Goal: Transaction & Acquisition: Purchase product/service

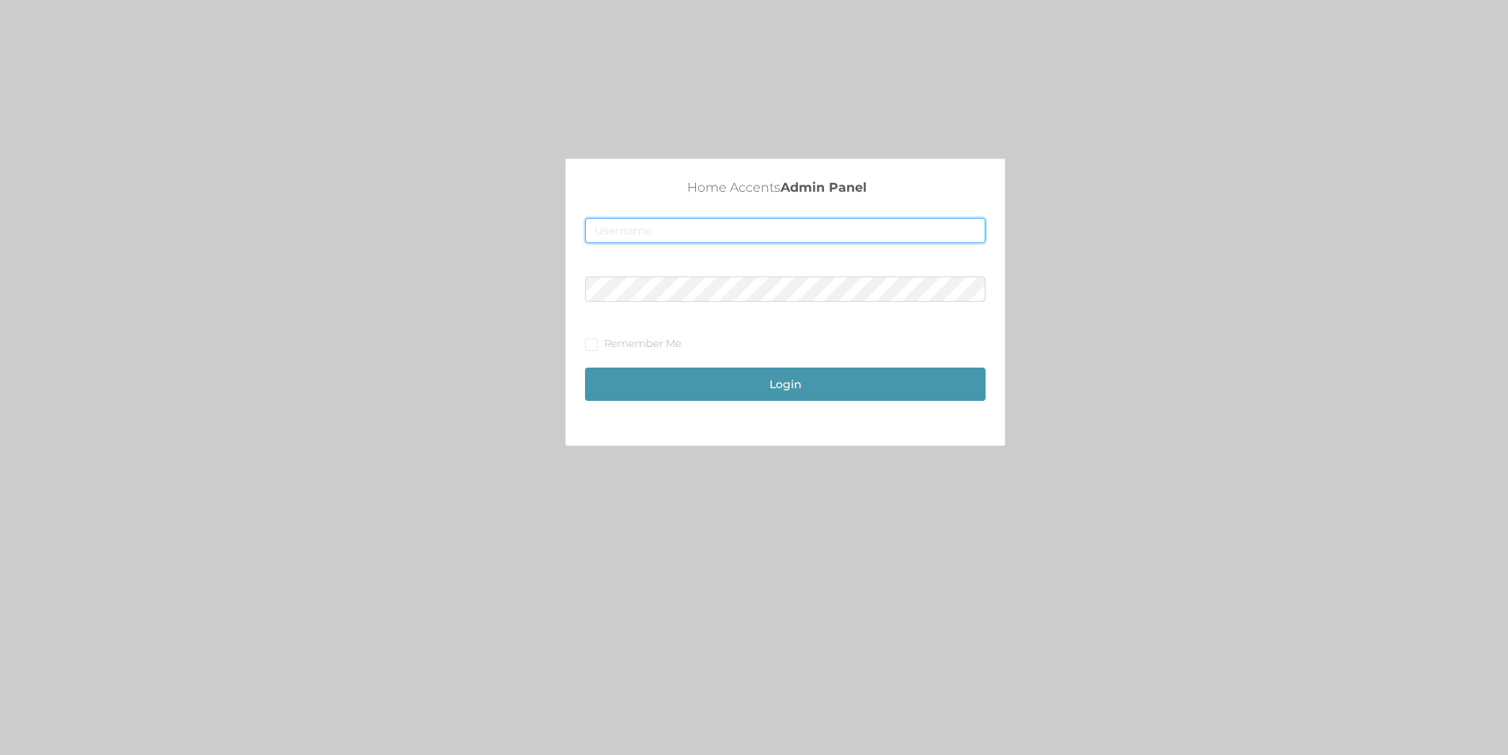
type input "[EMAIL_ADDRESS][DOMAIN_NAME]"
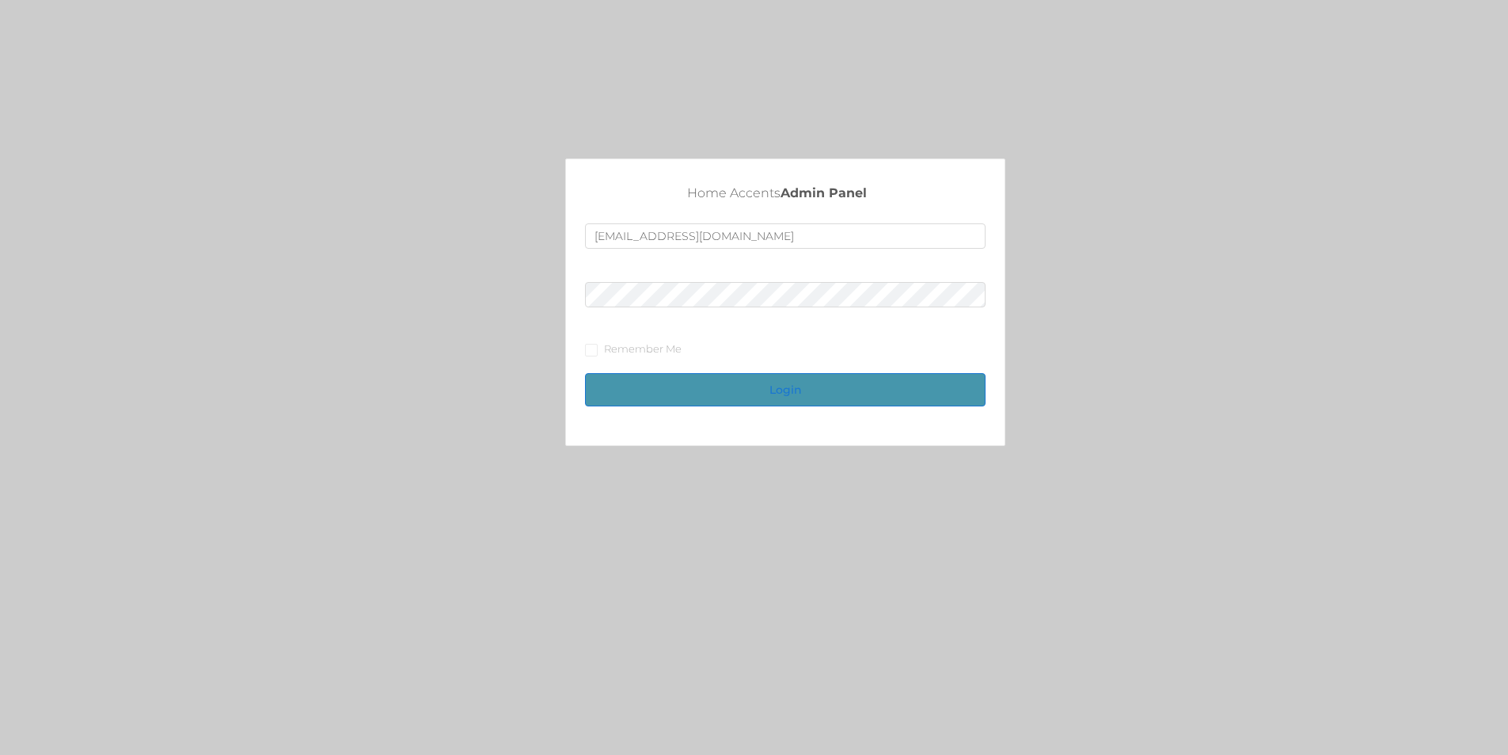
click at [755, 390] on button "Login" at bounding box center [785, 389] width 401 height 33
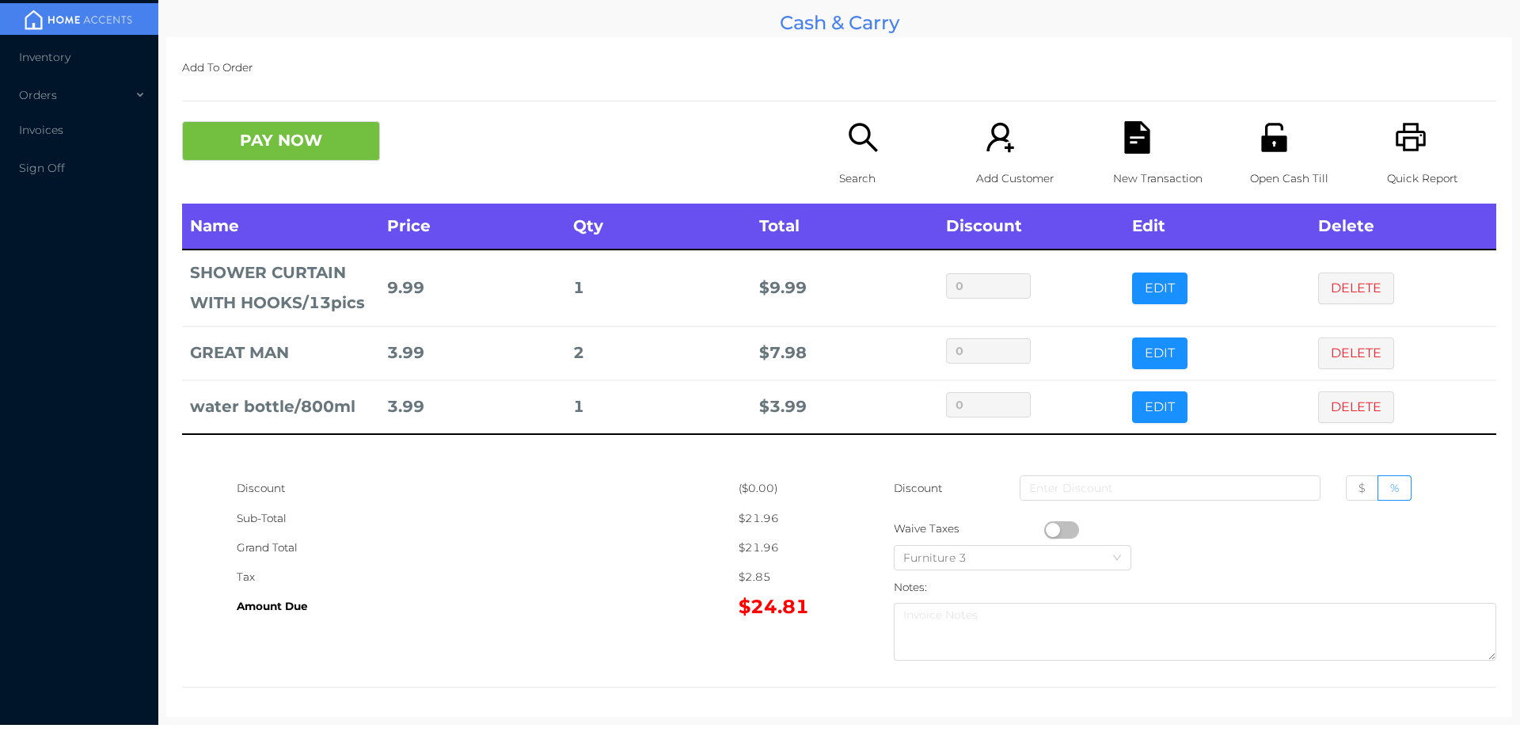
click at [839, 174] on p "Search" at bounding box center [893, 178] width 109 height 29
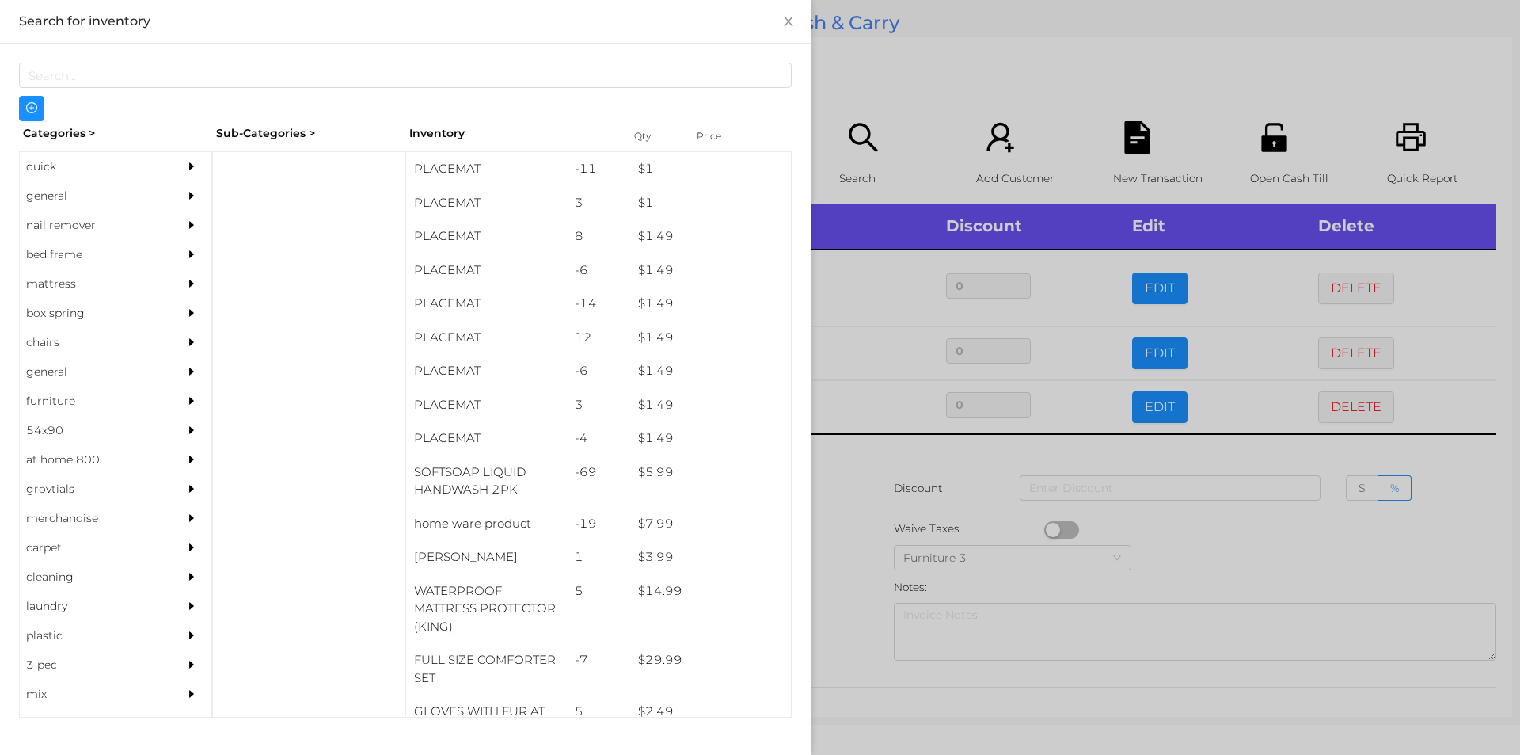
click at [53, 194] on div "general" at bounding box center [92, 195] width 144 height 29
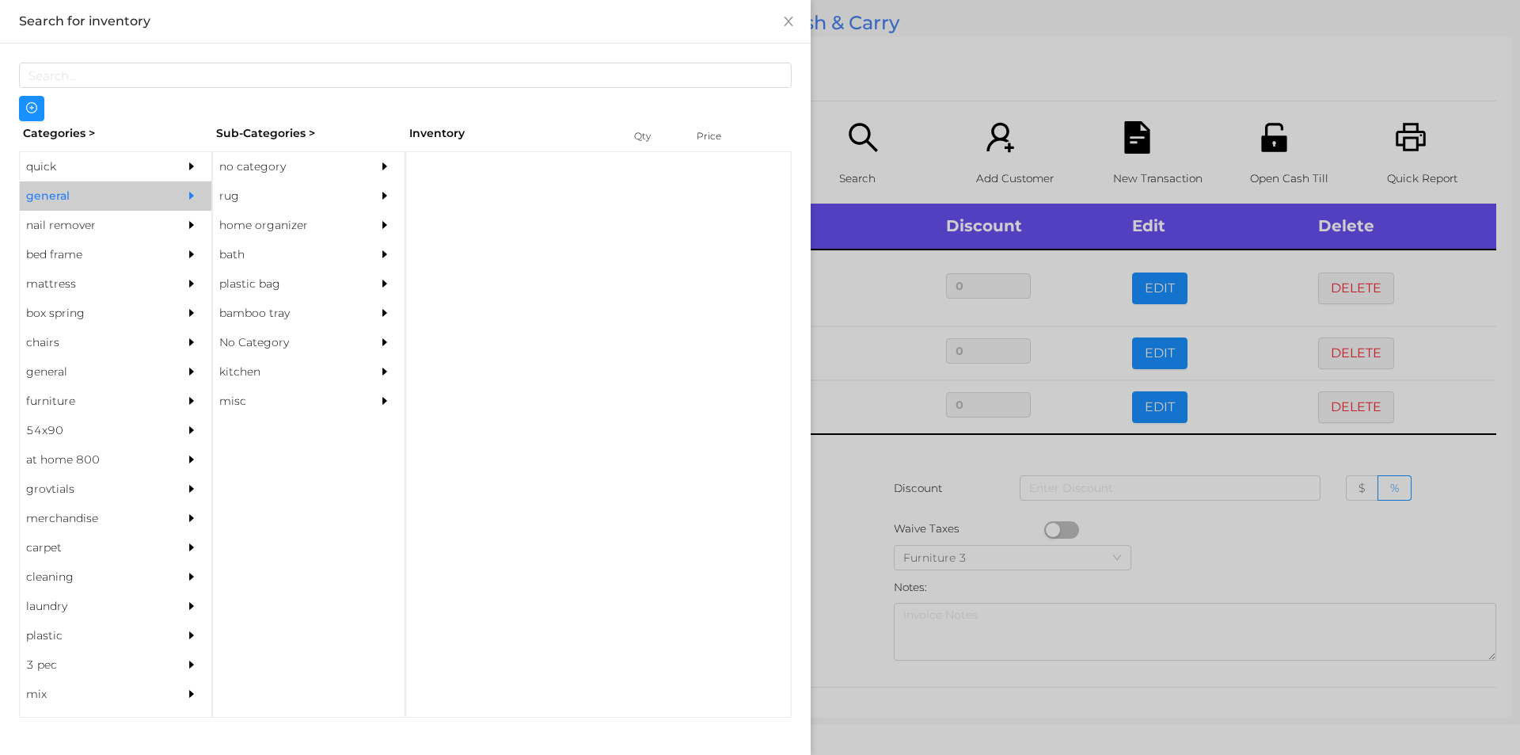
click at [236, 180] on div "no category" at bounding box center [285, 166] width 144 height 29
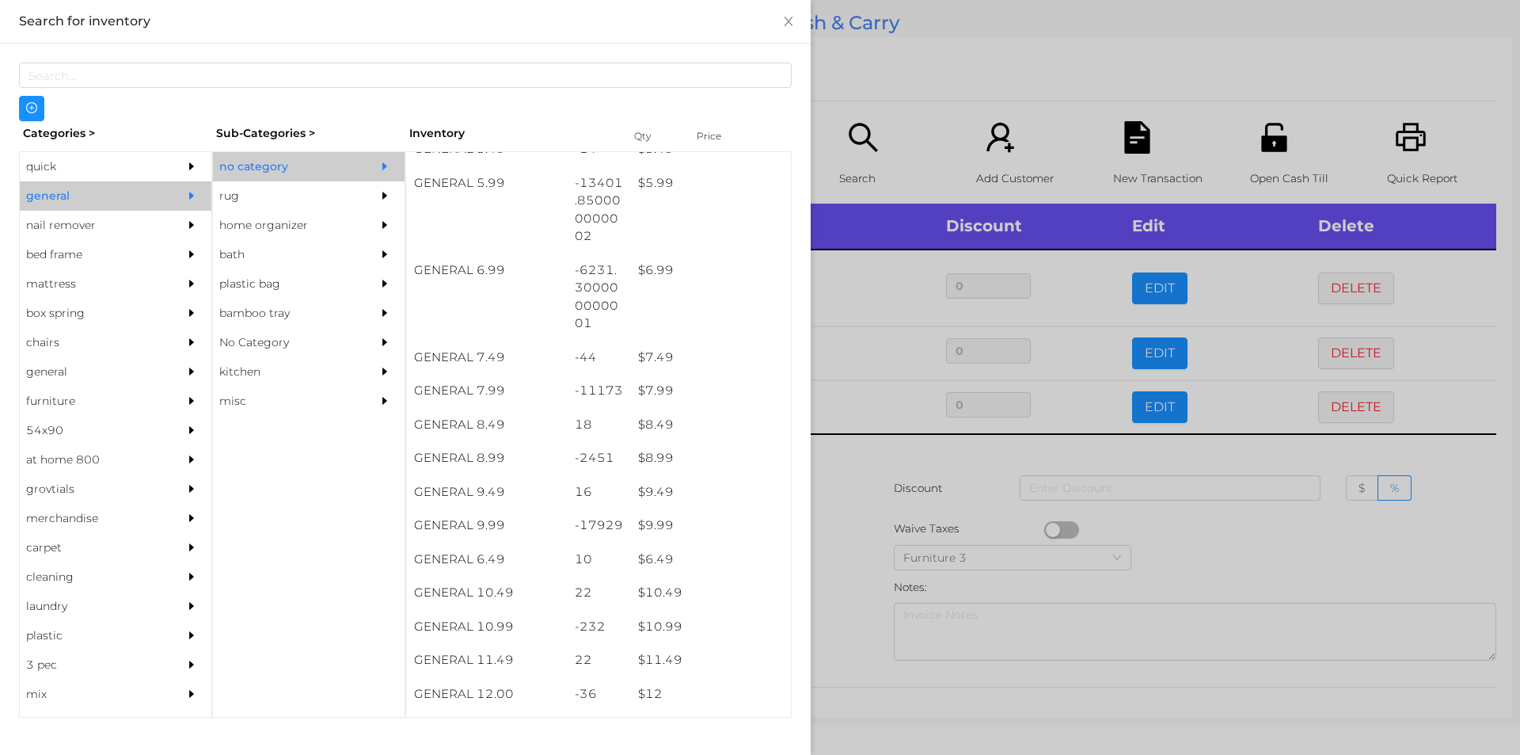
scroll to position [611, 0]
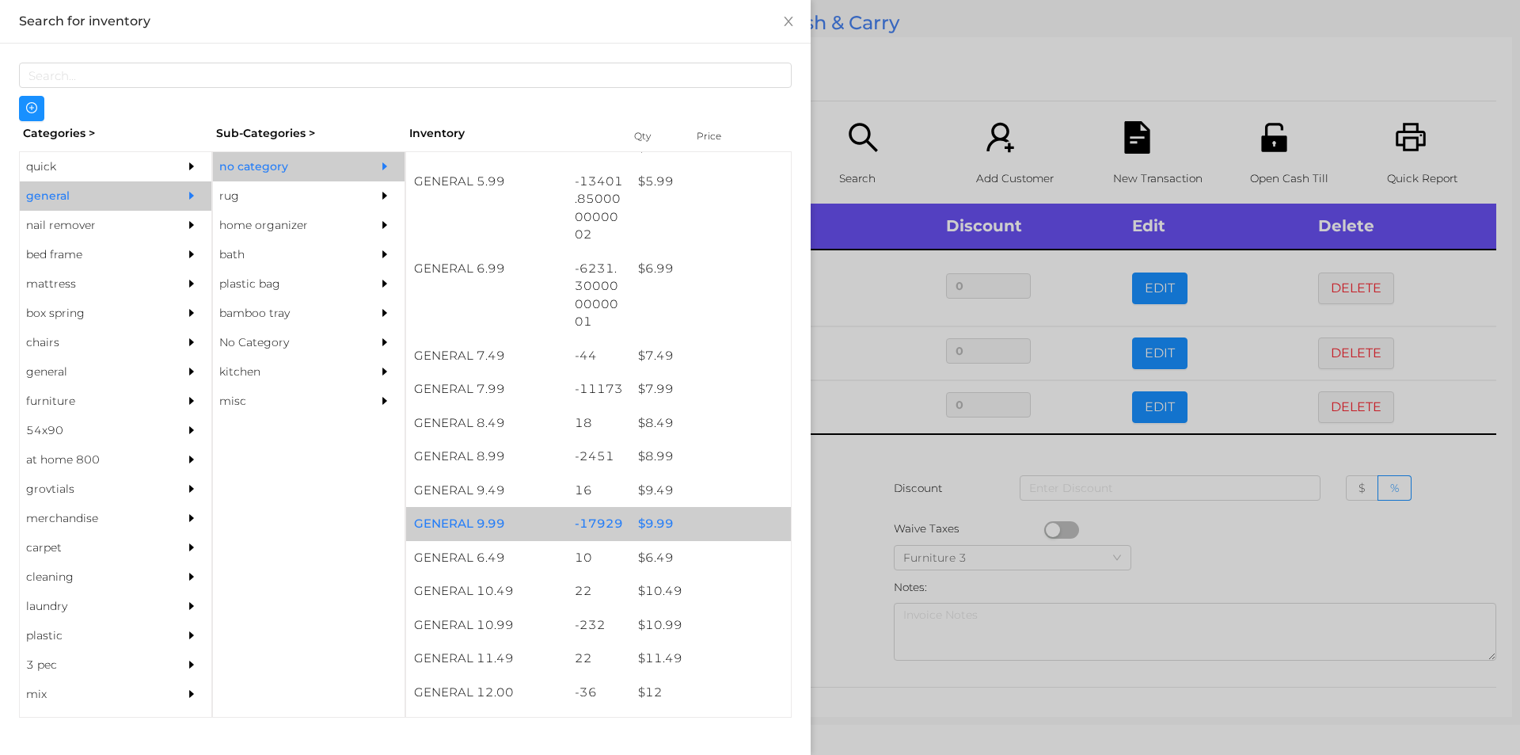
click at [653, 512] on div "$ 9.99" at bounding box center [710, 524] width 161 height 34
click at [658, 522] on div "$ 9.99" at bounding box center [710, 524] width 161 height 34
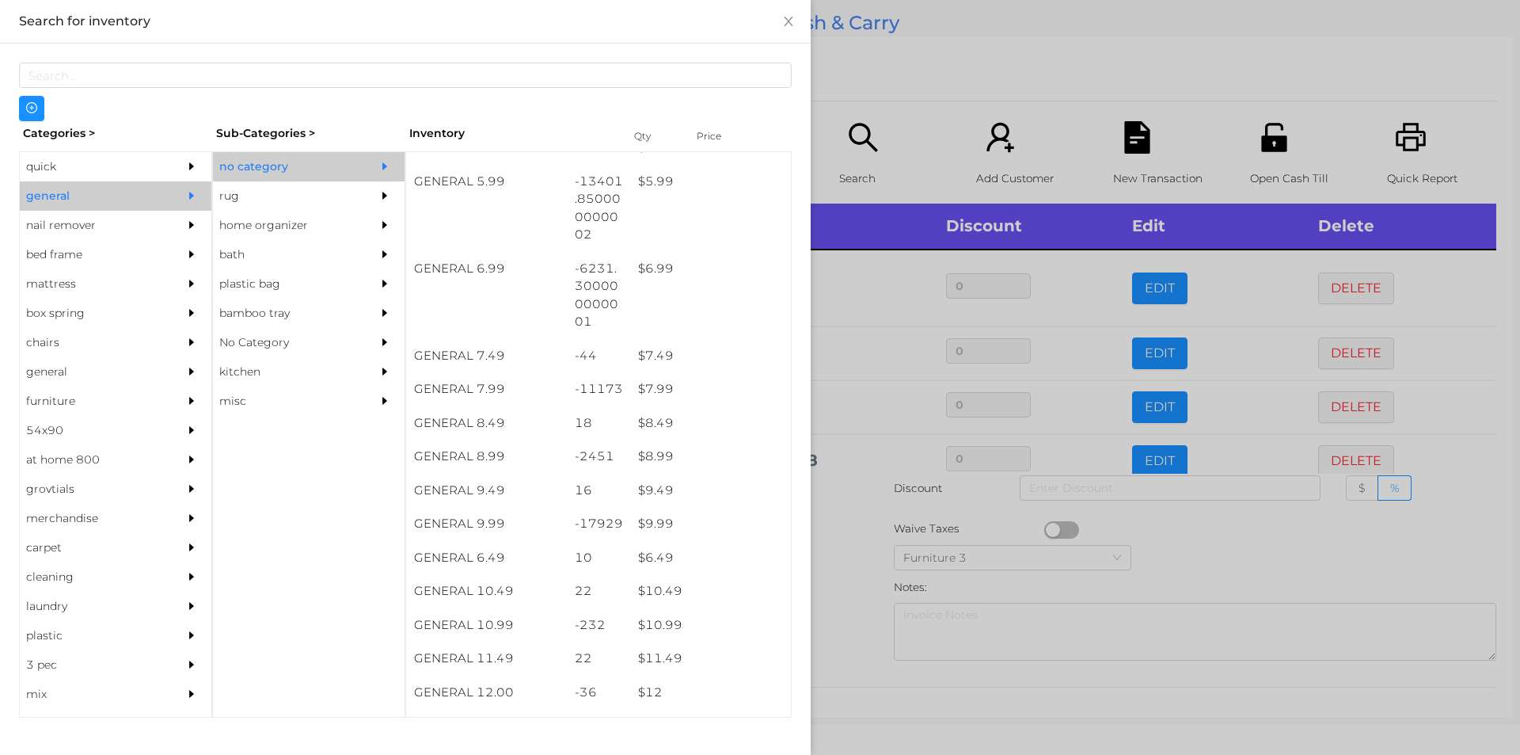
click at [844, 511] on div at bounding box center [760, 377] width 1520 height 755
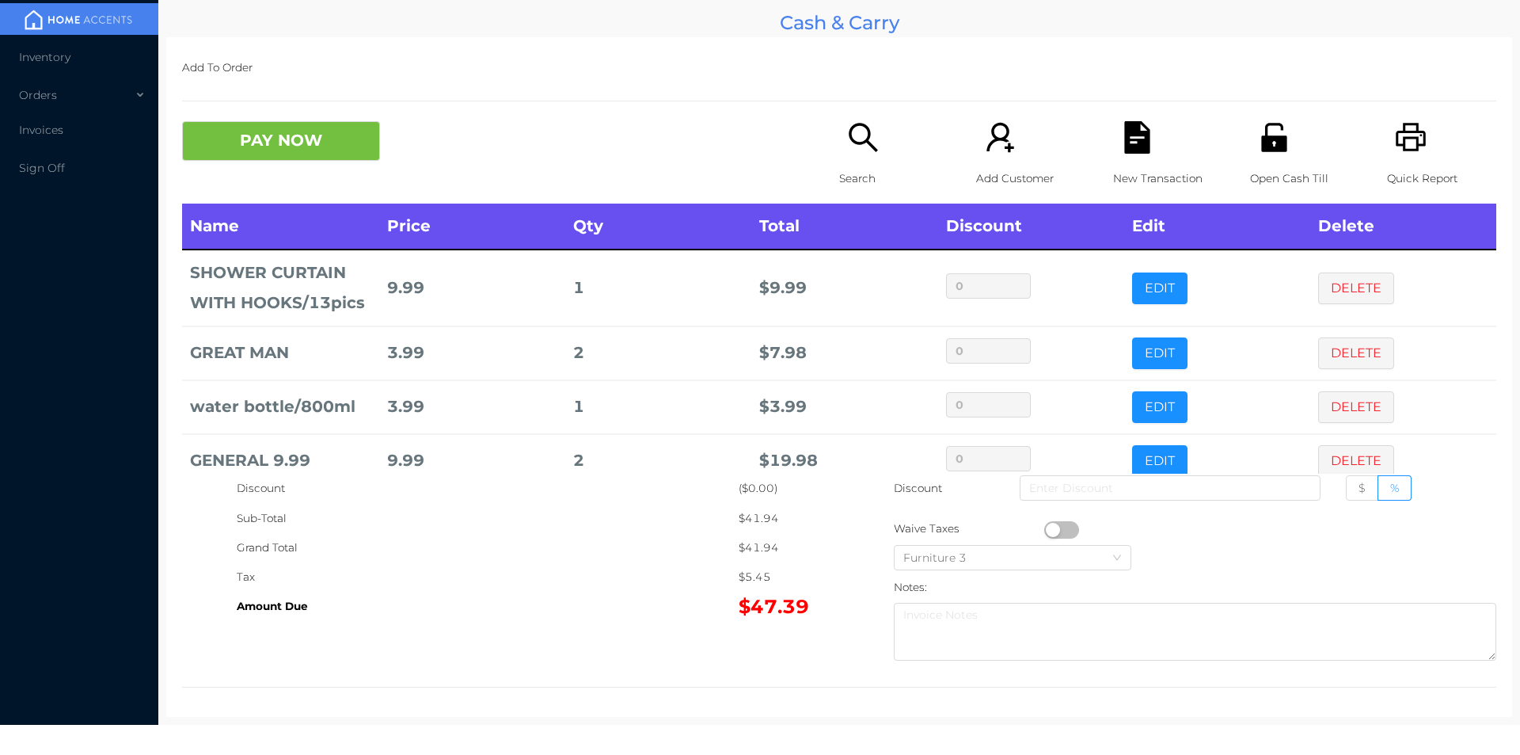
scroll to position [30, 0]
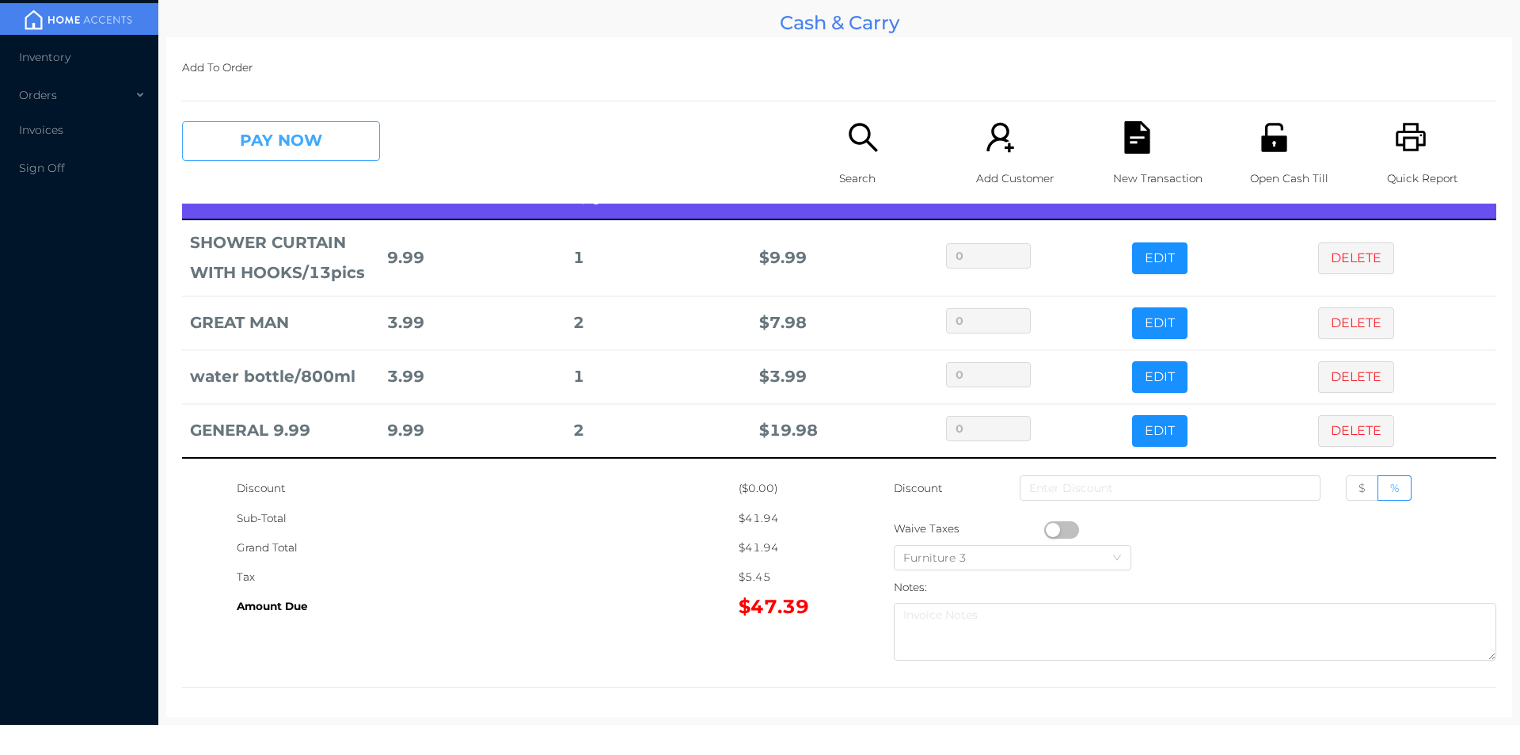
click at [254, 158] on button "PAY NOW" at bounding box center [281, 141] width 198 height 40
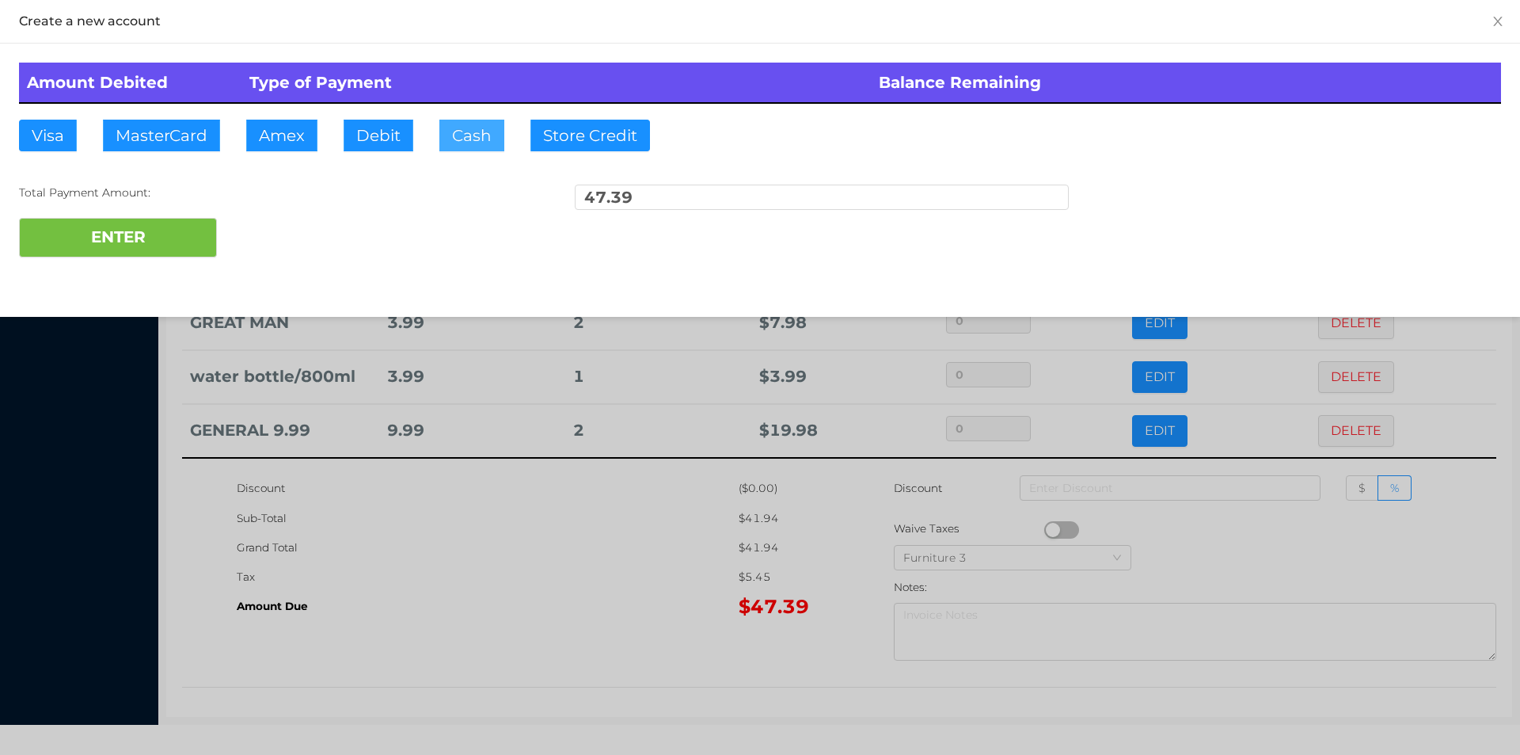
click at [465, 145] on button "Cash" at bounding box center [471, 136] width 65 height 32
type input "100."
click at [180, 240] on button "ENTER" at bounding box center [118, 238] width 198 height 40
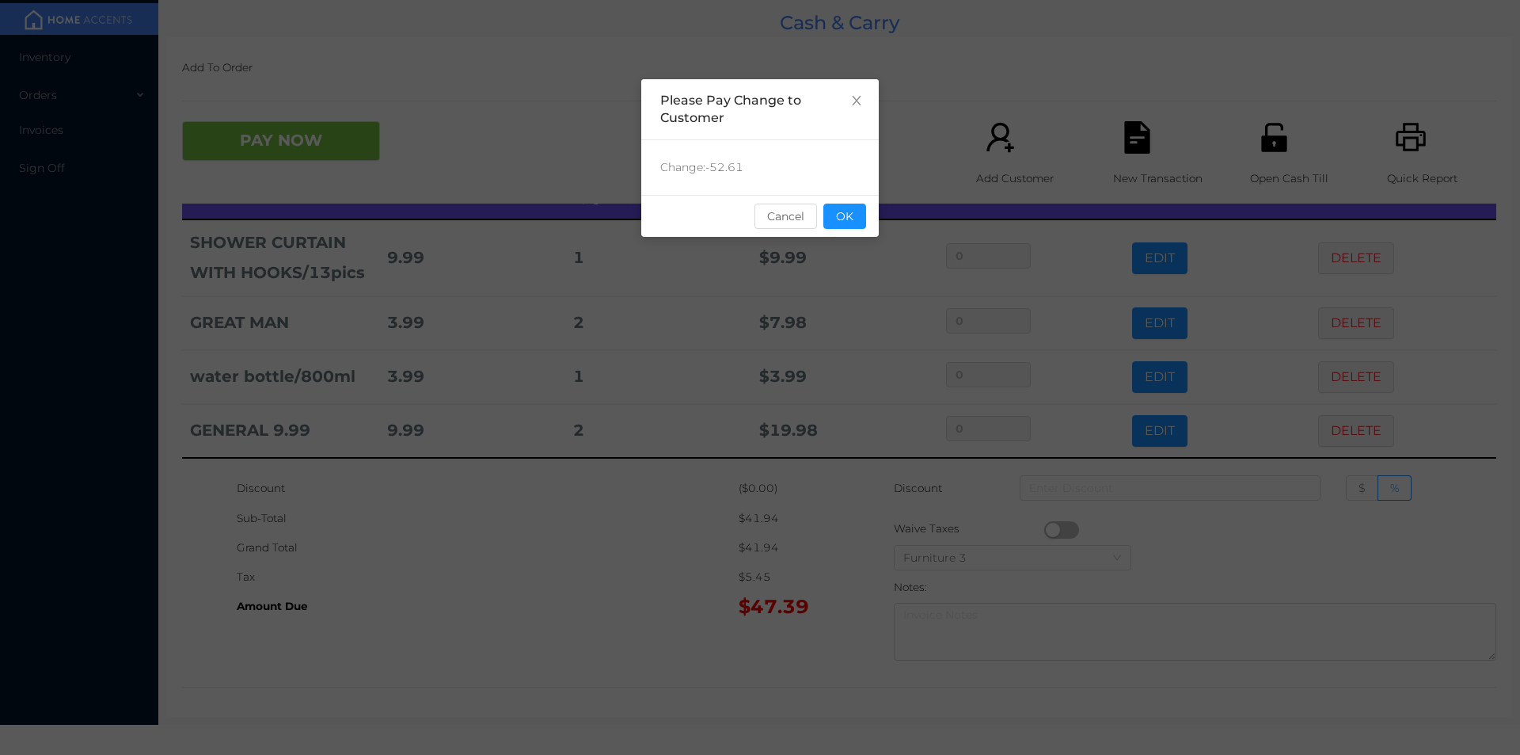
scroll to position [0, 0]
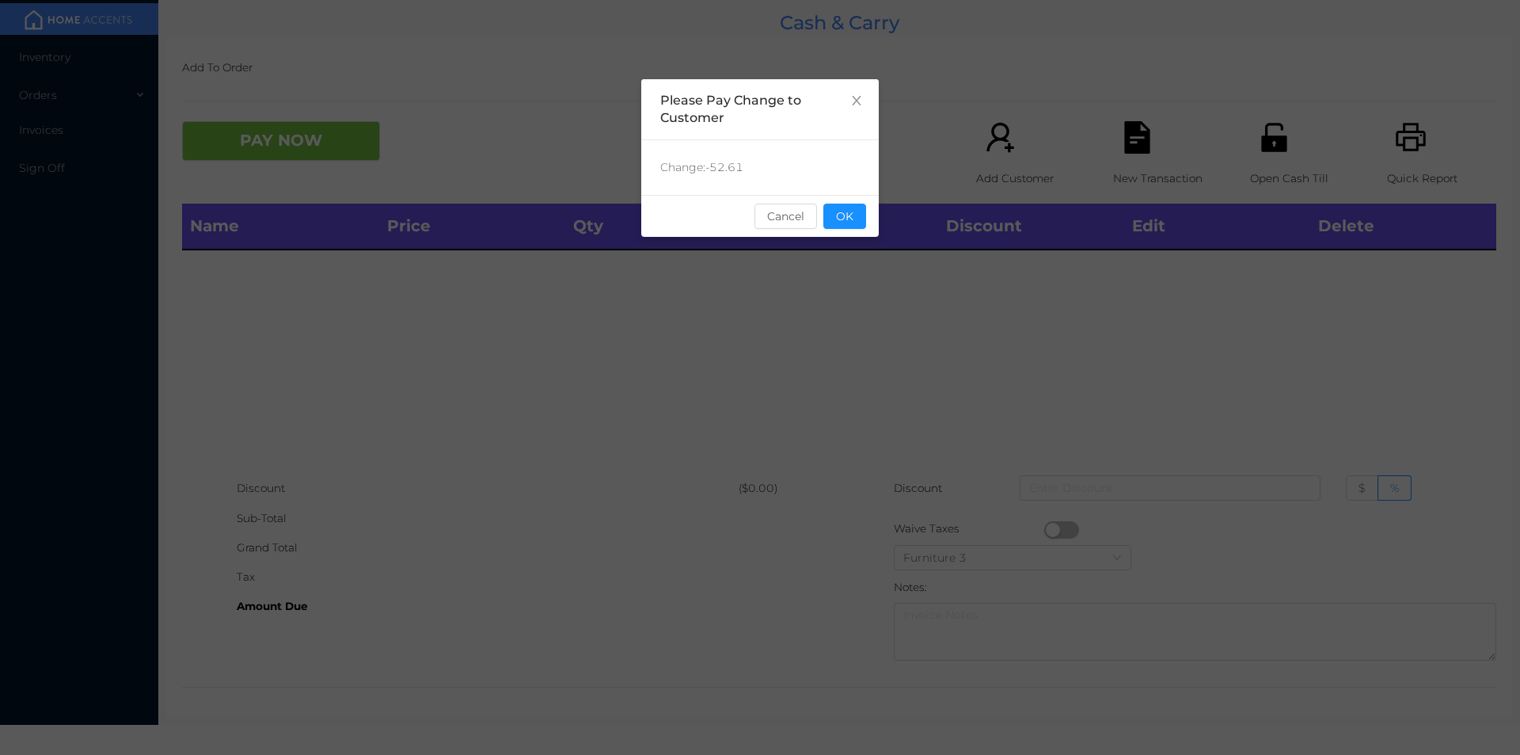
click at [851, 219] on button "OK" at bounding box center [844, 215] width 43 height 25
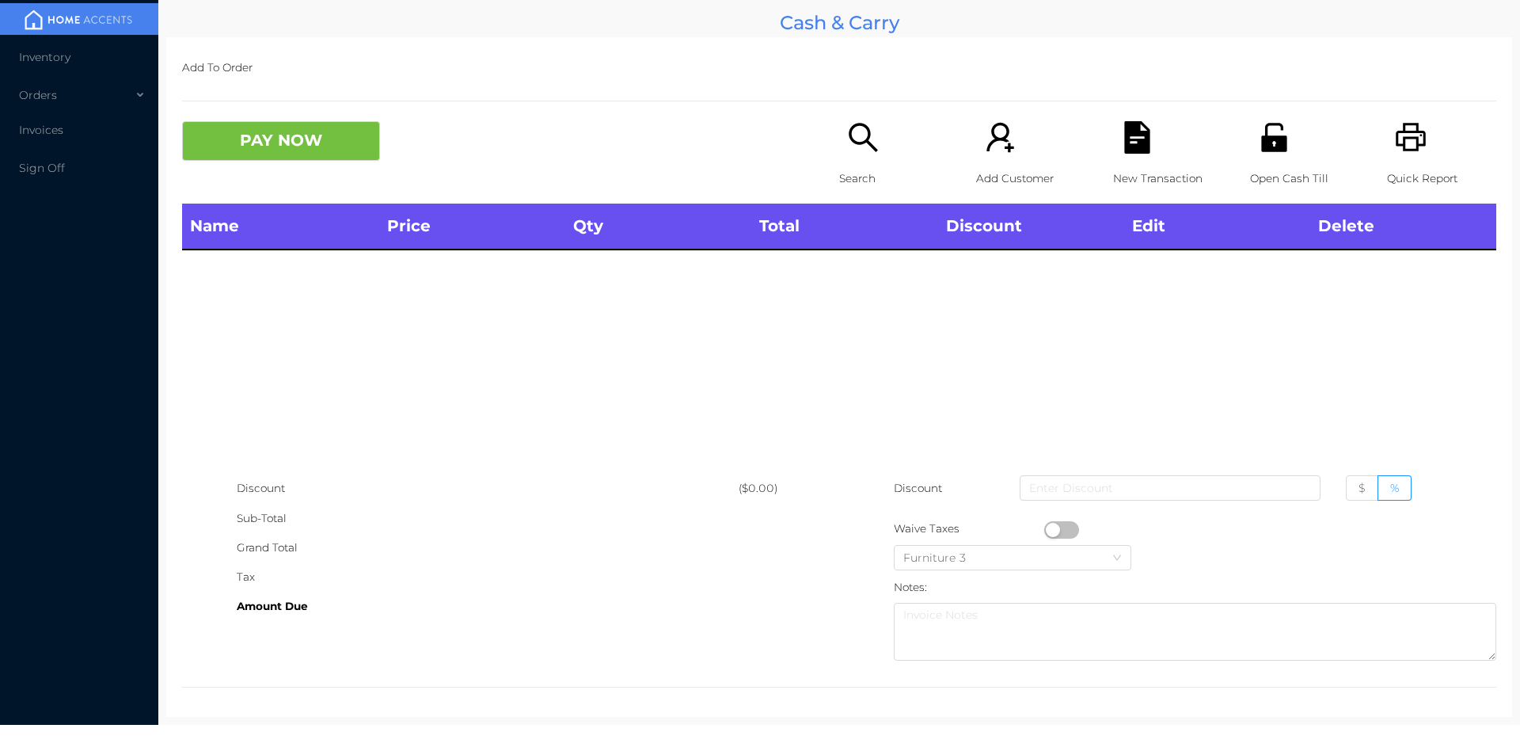
click at [855, 324] on div "Name Price Qty Total Discount Edit Delete" at bounding box center [839, 338] width 1314 height 270
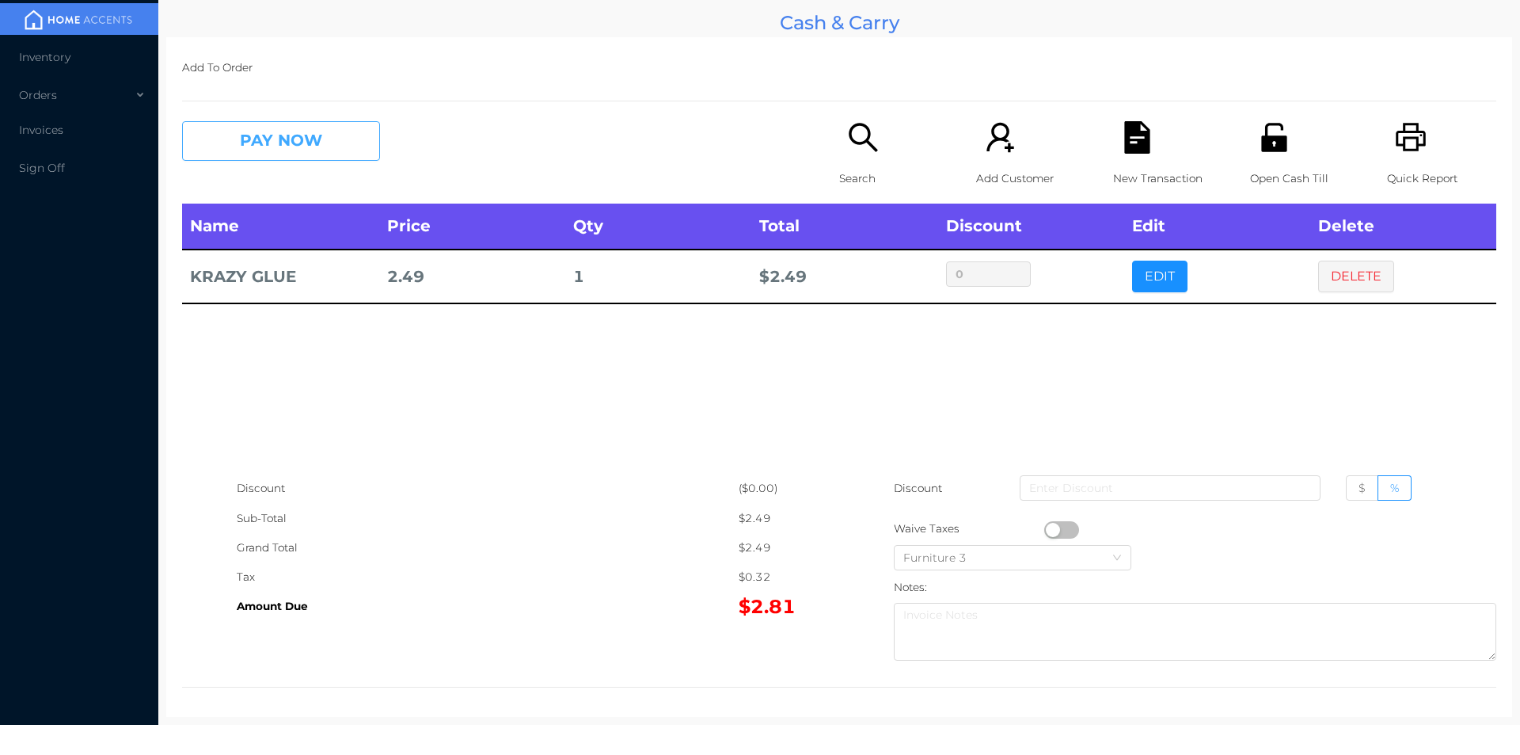
click at [275, 157] on button "PAY NOW" at bounding box center [281, 141] width 198 height 40
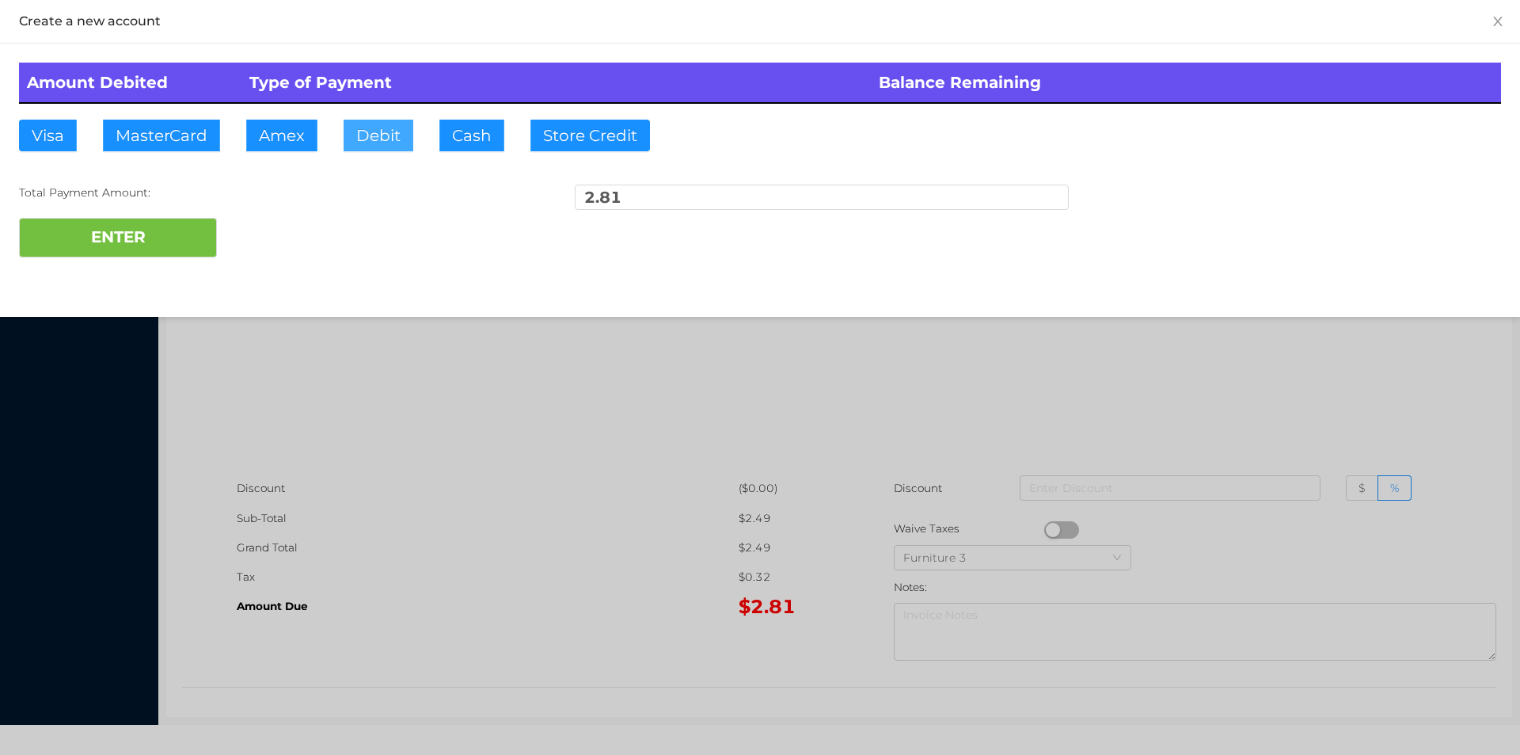
click at [344, 138] on button "Debit" at bounding box center [379, 136] width 70 height 32
click at [132, 240] on button "ENTER" at bounding box center [118, 238] width 198 height 40
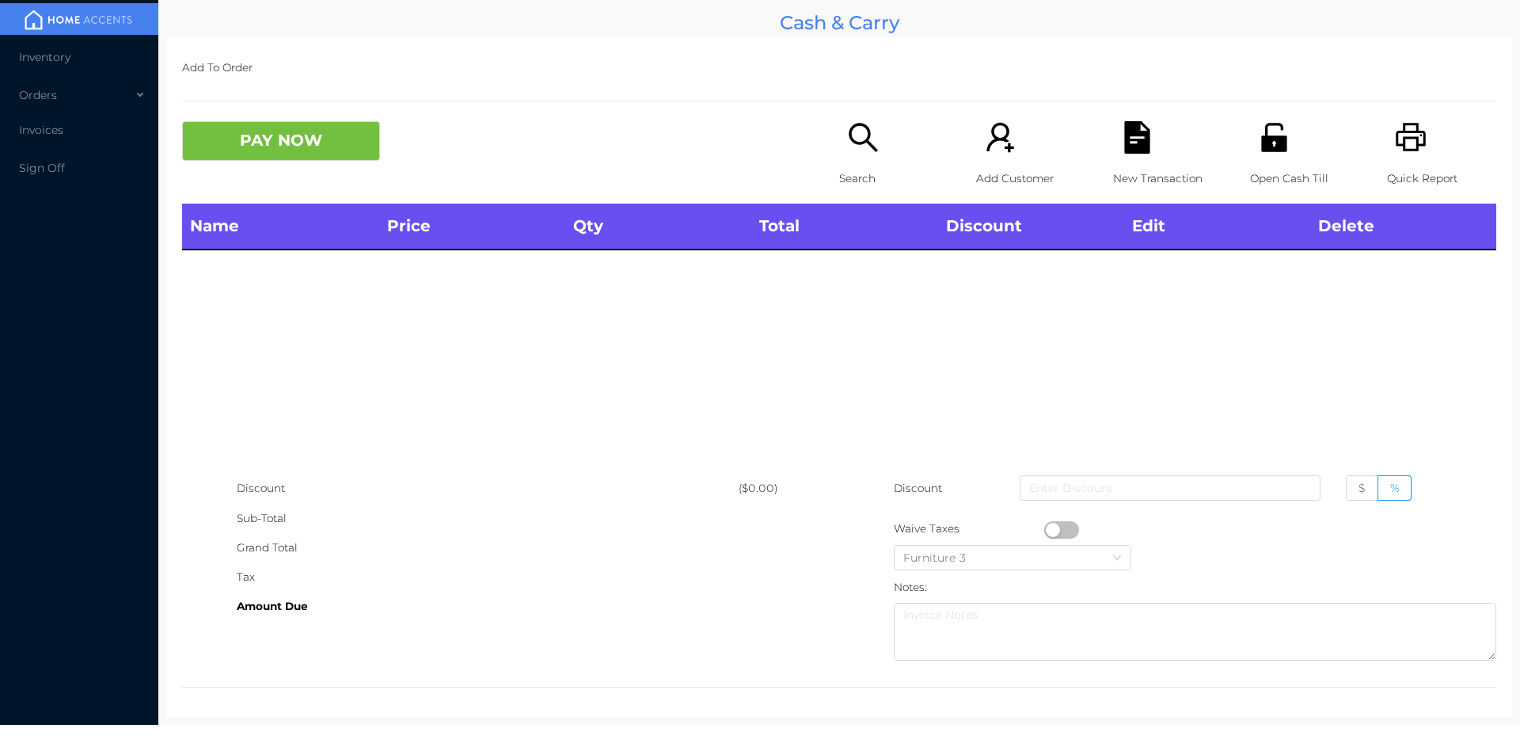
click at [1276, 155] on div "Open Cash Till" at bounding box center [1304, 162] width 109 height 82
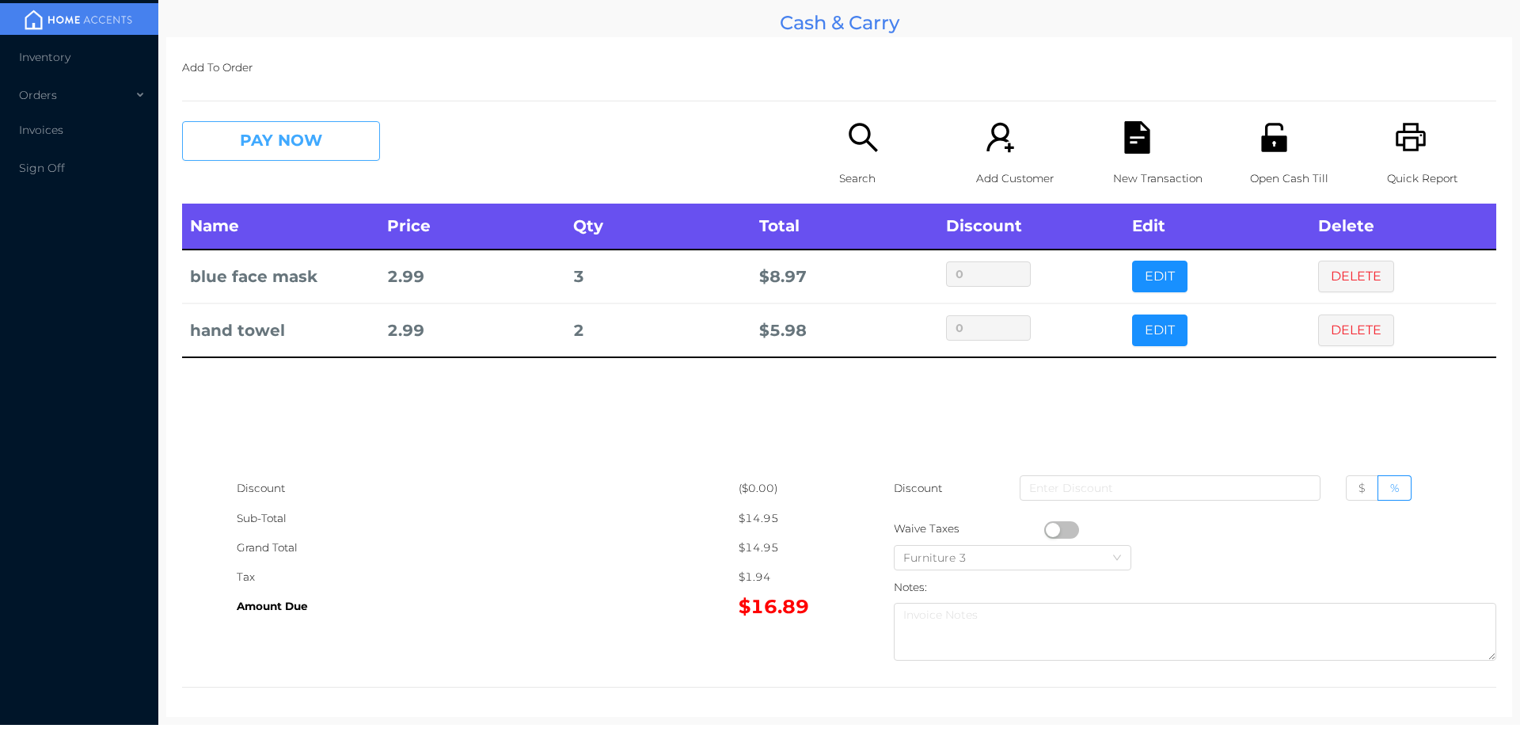
click at [276, 147] on button "PAY NOW" at bounding box center [281, 141] width 198 height 40
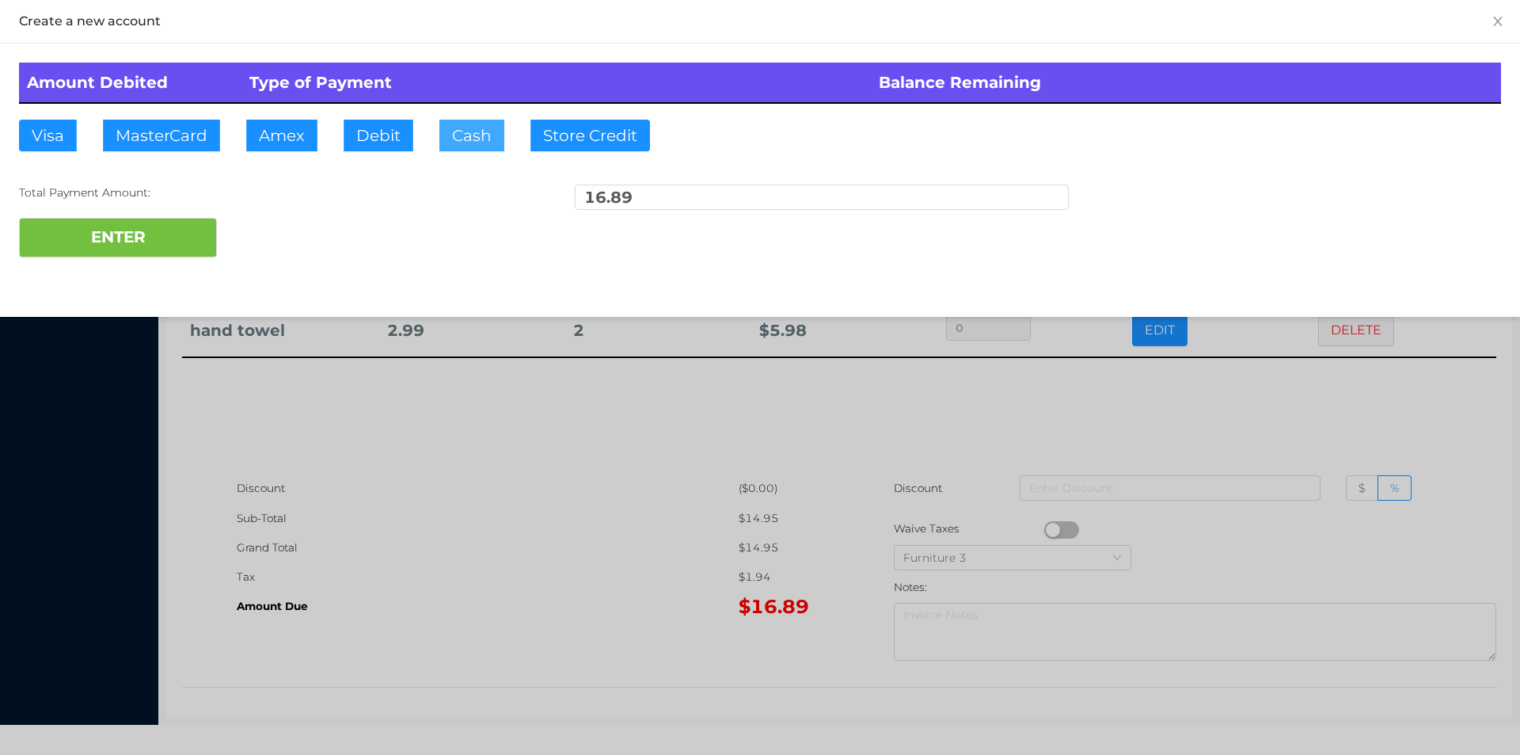
click at [484, 148] on button "Cash" at bounding box center [471, 136] width 65 height 32
type input "20."
click at [124, 241] on button "ENTER" at bounding box center [118, 238] width 198 height 40
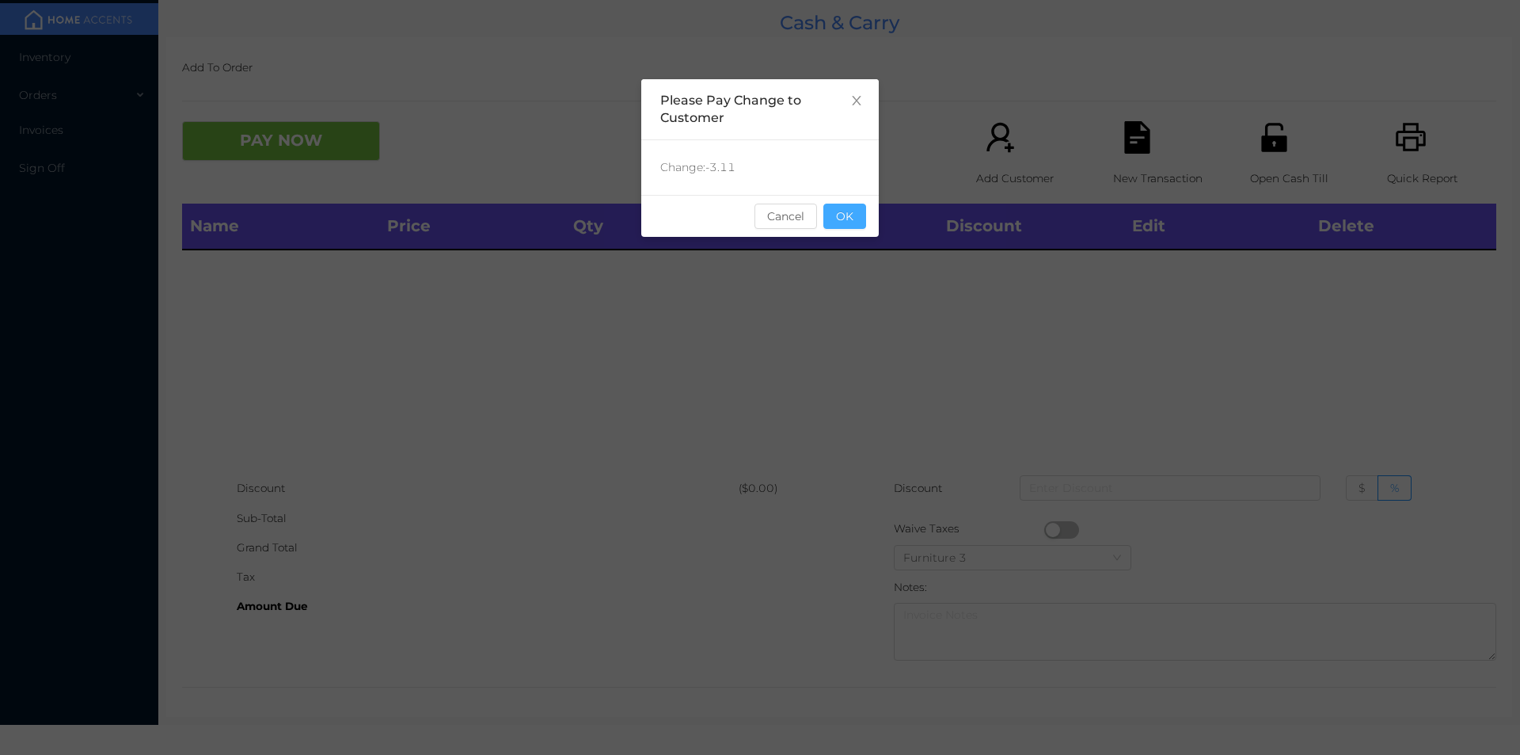
click at [857, 221] on button "OK" at bounding box center [844, 215] width 43 height 25
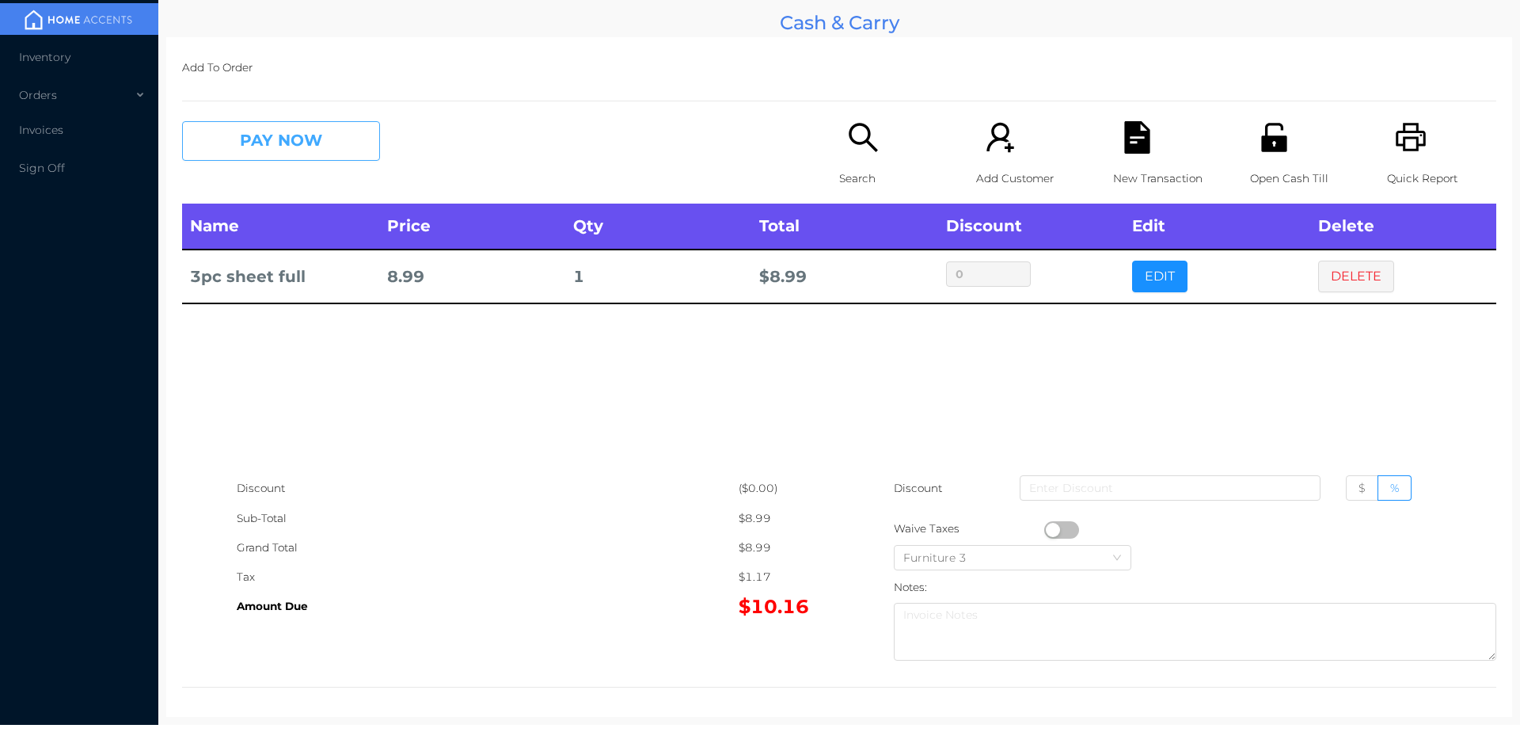
click at [291, 150] on button "PAY NOW" at bounding box center [281, 141] width 198 height 40
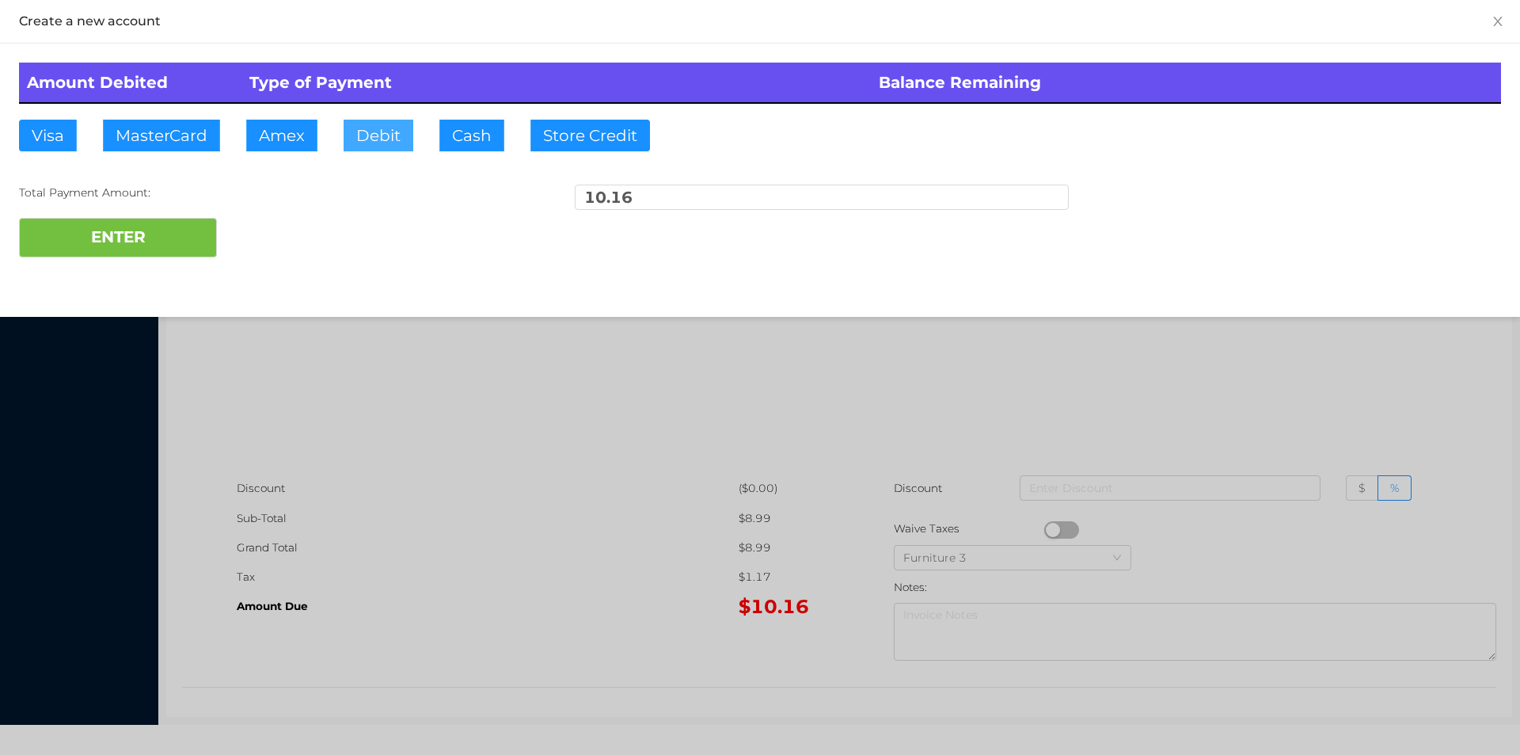
click at [363, 139] on button "Debit" at bounding box center [379, 136] width 70 height 32
click at [153, 223] on button "ENTER" at bounding box center [118, 238] width 198 height 40
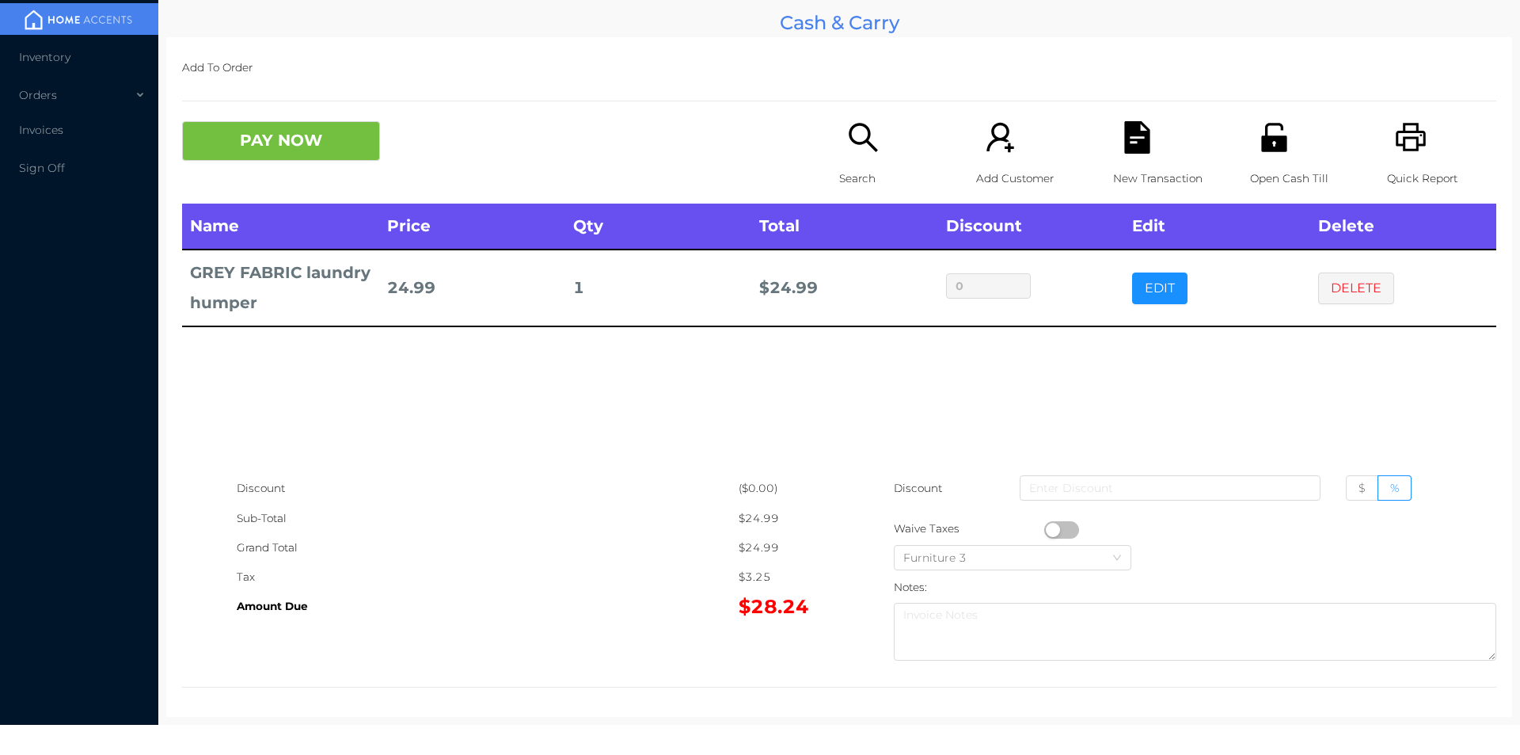
click at [855, 158] on div "Search" at bounding box center [893, 162] width 109 height 82
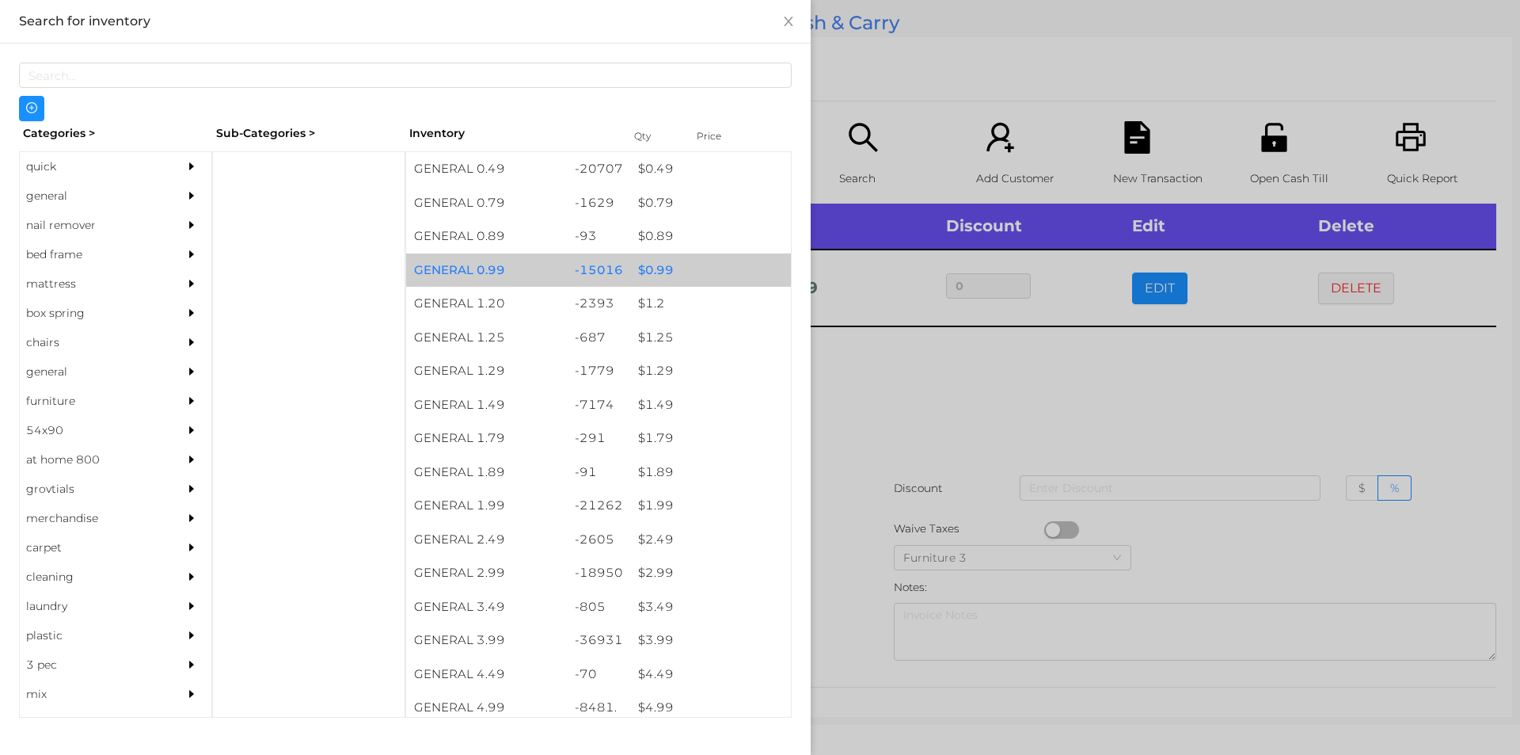
click at [648, 277] on div "$ 0.99" at bounding box center [710, 270] width 161 height 34
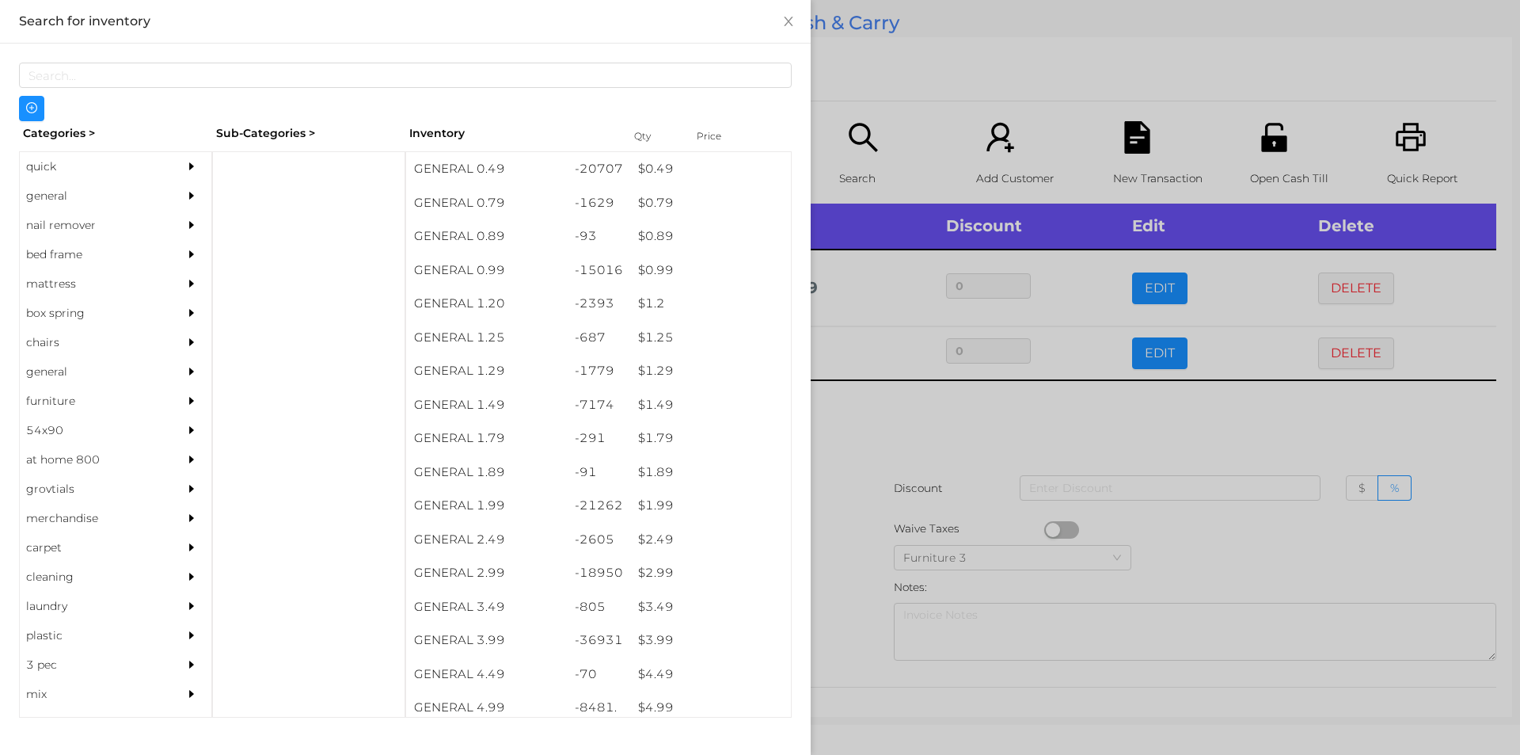
click at [861, 416] on div at bounding box center [760, 377] width 1520 height 755
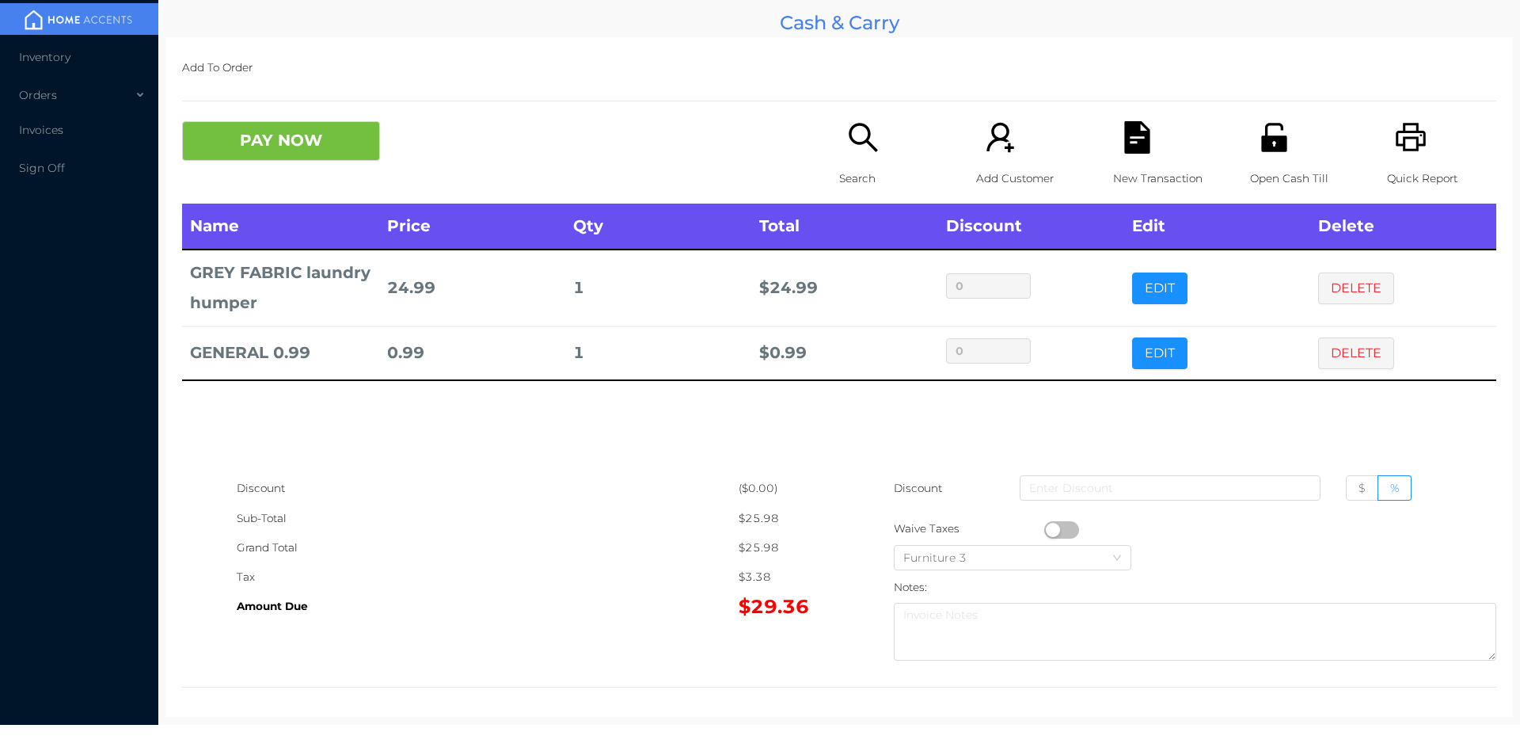
click at [1259, 161] on div "Open Cash Till" at bounding box center [1304, 162] width 109 height 82
click at [277, 141] on button "PAY NOW" at bounding box center [281, 141] width 198 height 40
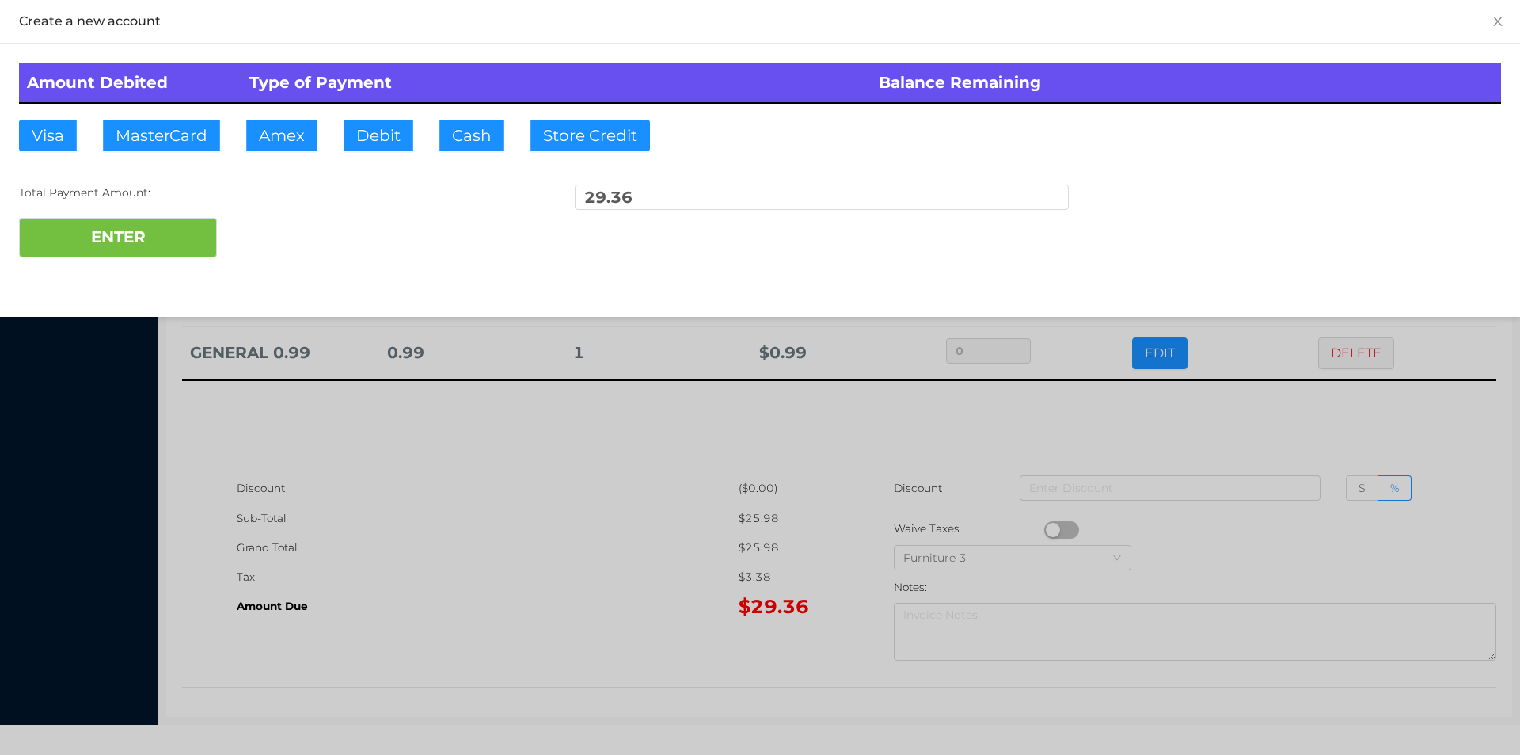
click at [277, 230] on div "ENTER" at bounding box center [760, 238] width 1482 height 40
click at [171, 234] on button "ENTER" at bounding box center [118, 238] width 198 height 40
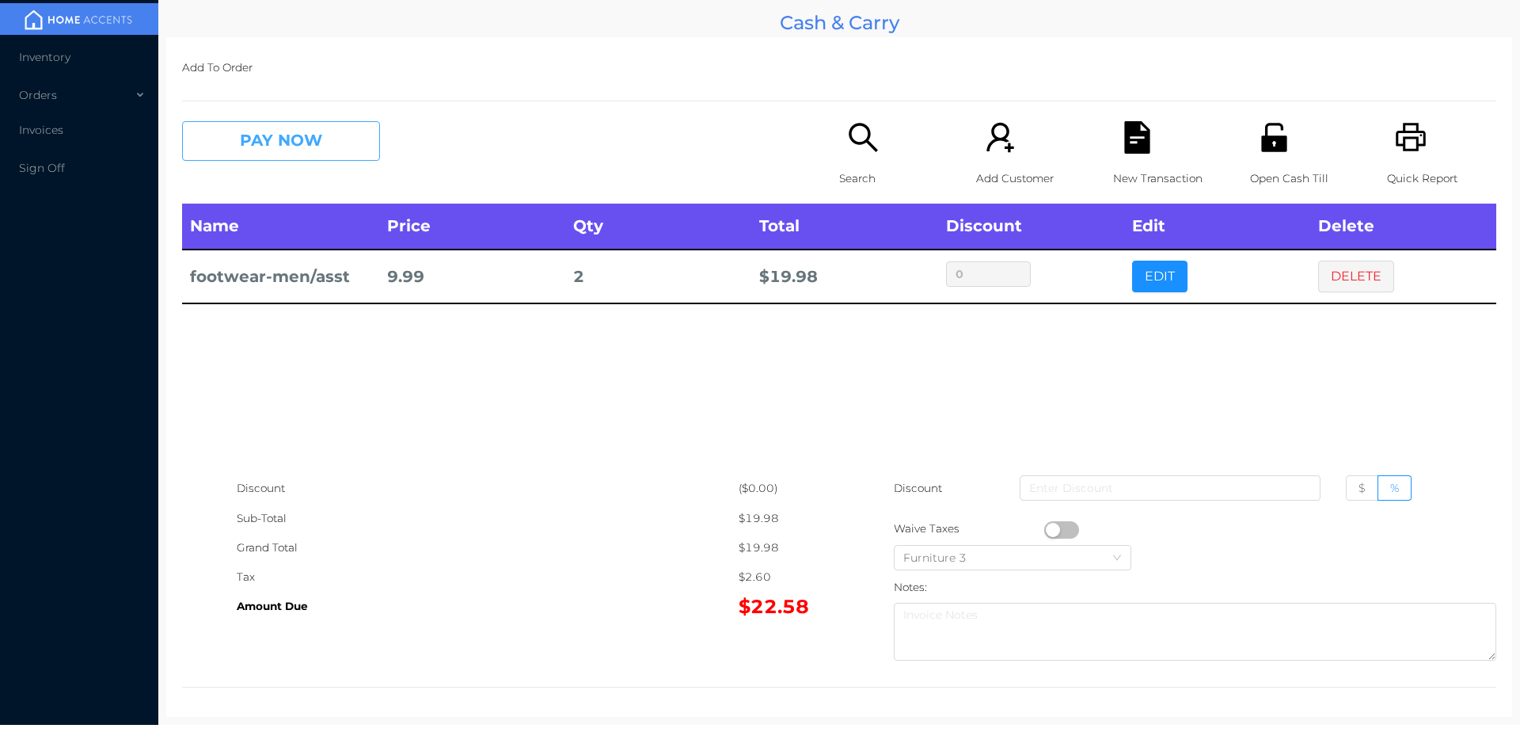
click at [308, 140] on button "PAY NOW" at bounding box center [281, 141] width 198 height 40
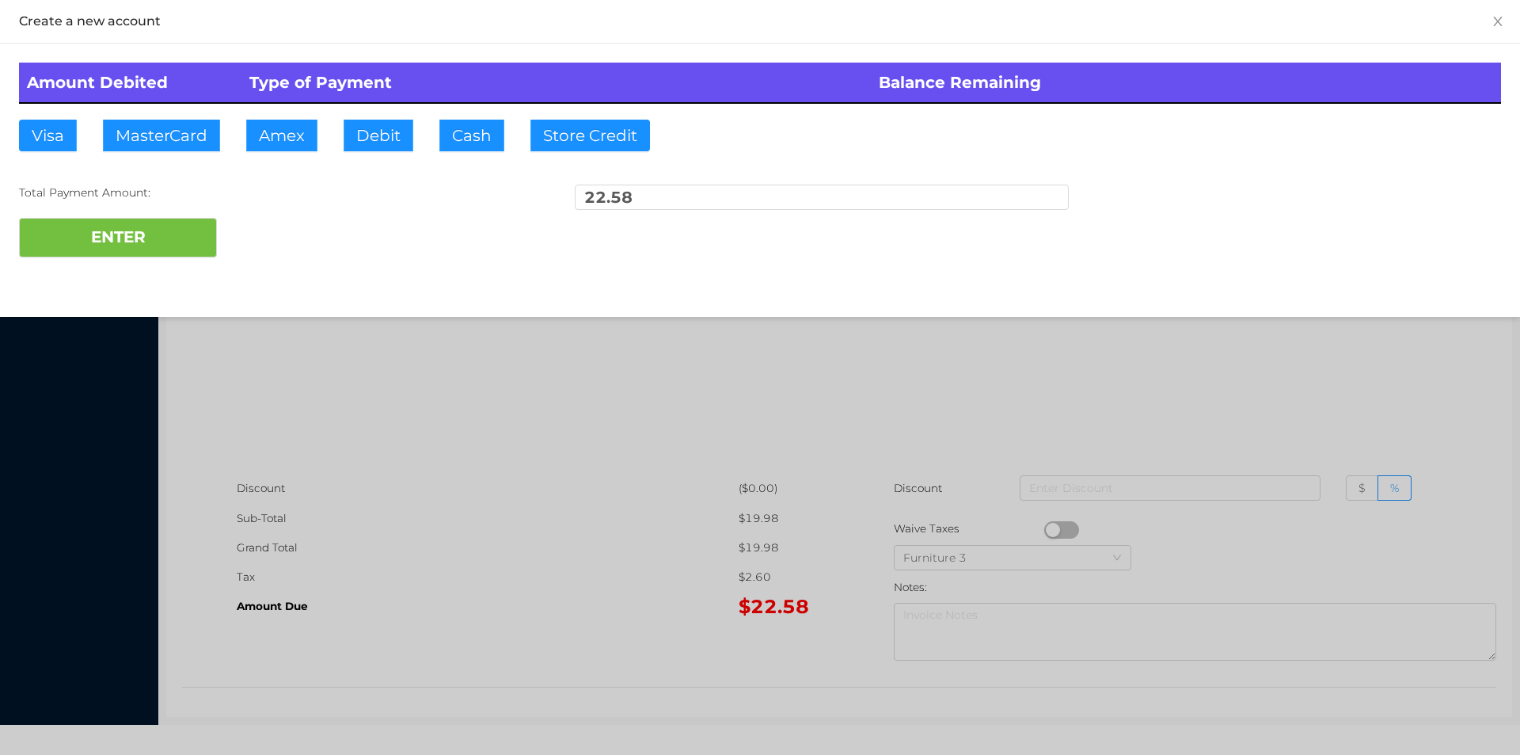
click at [280, 231] on div "ENTER" at bounding box center [760, 238] width 1482 height 40
click at [1367, 390] on div at bounding box center [760, 377] width 1520 height 755
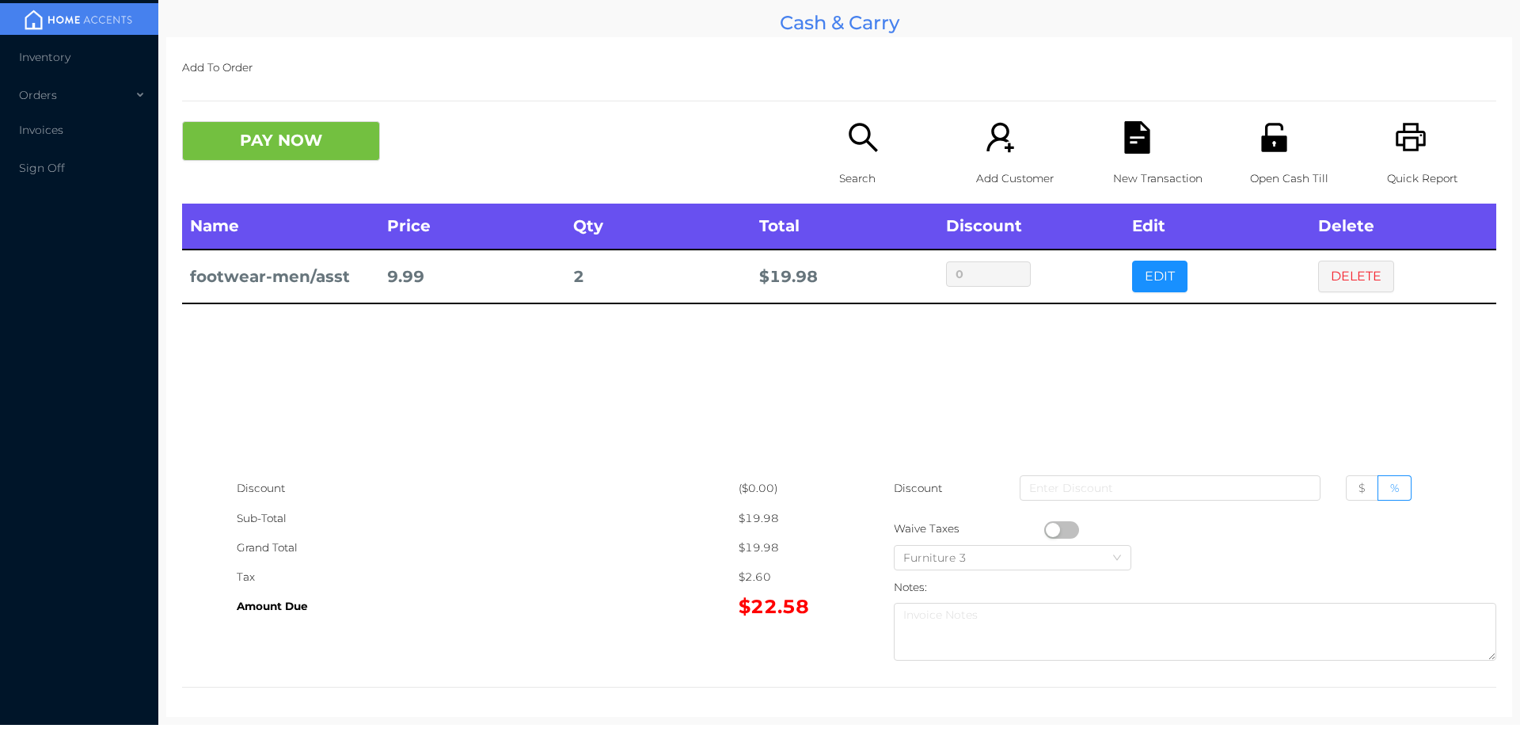
click at [1276, 165] on p "Open Cash Till" at bounding box center [1304, 178] width 109 height 29
click at [1258, 152] on icon "icon: unlock" at bounding box center [1274, 137] width 32 height 32
click at [1361, 287] on button "DELETE" at bounding box center [1356, 277] width 76 height 32
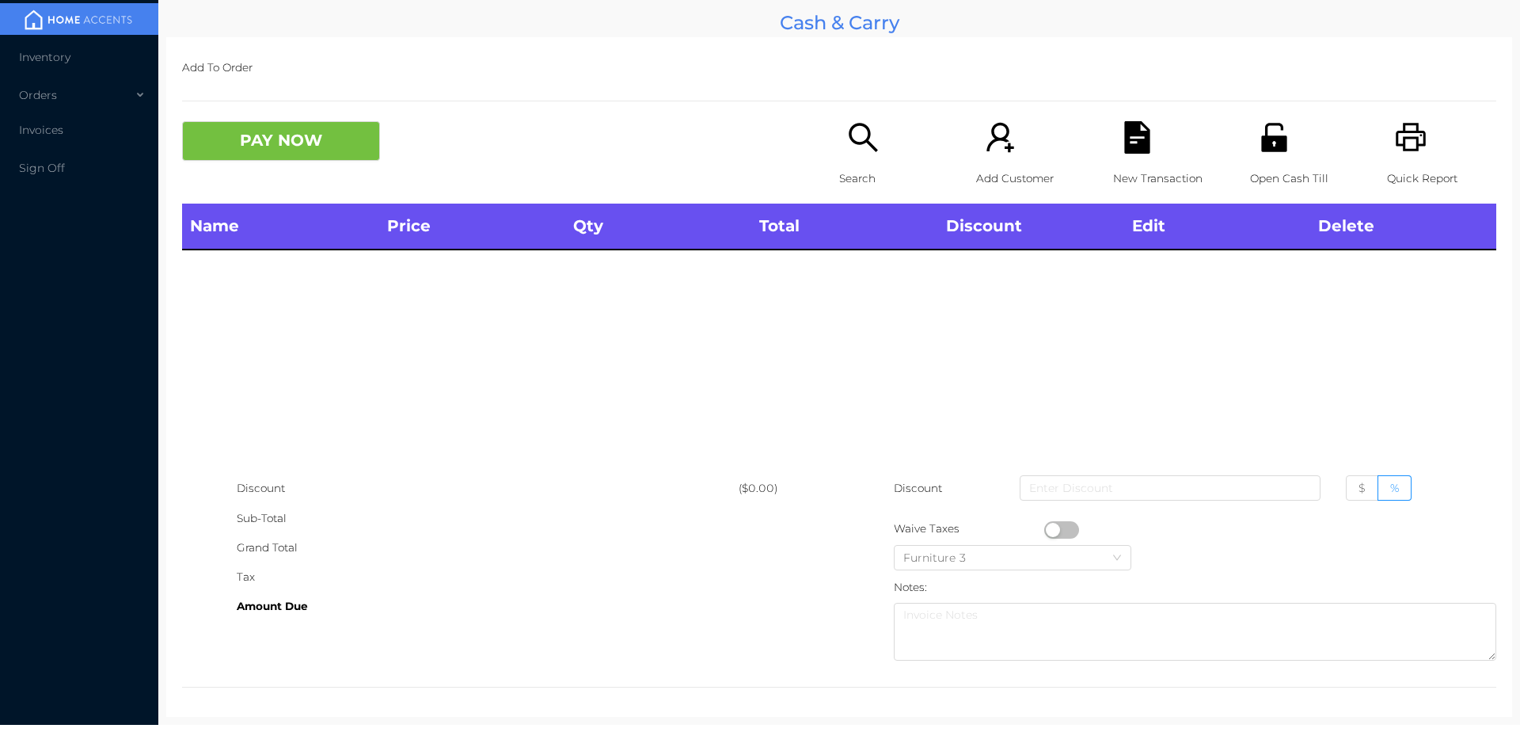
click at [860, 164] on p "Search" at bounding box center [893, 178] width 109 height 29
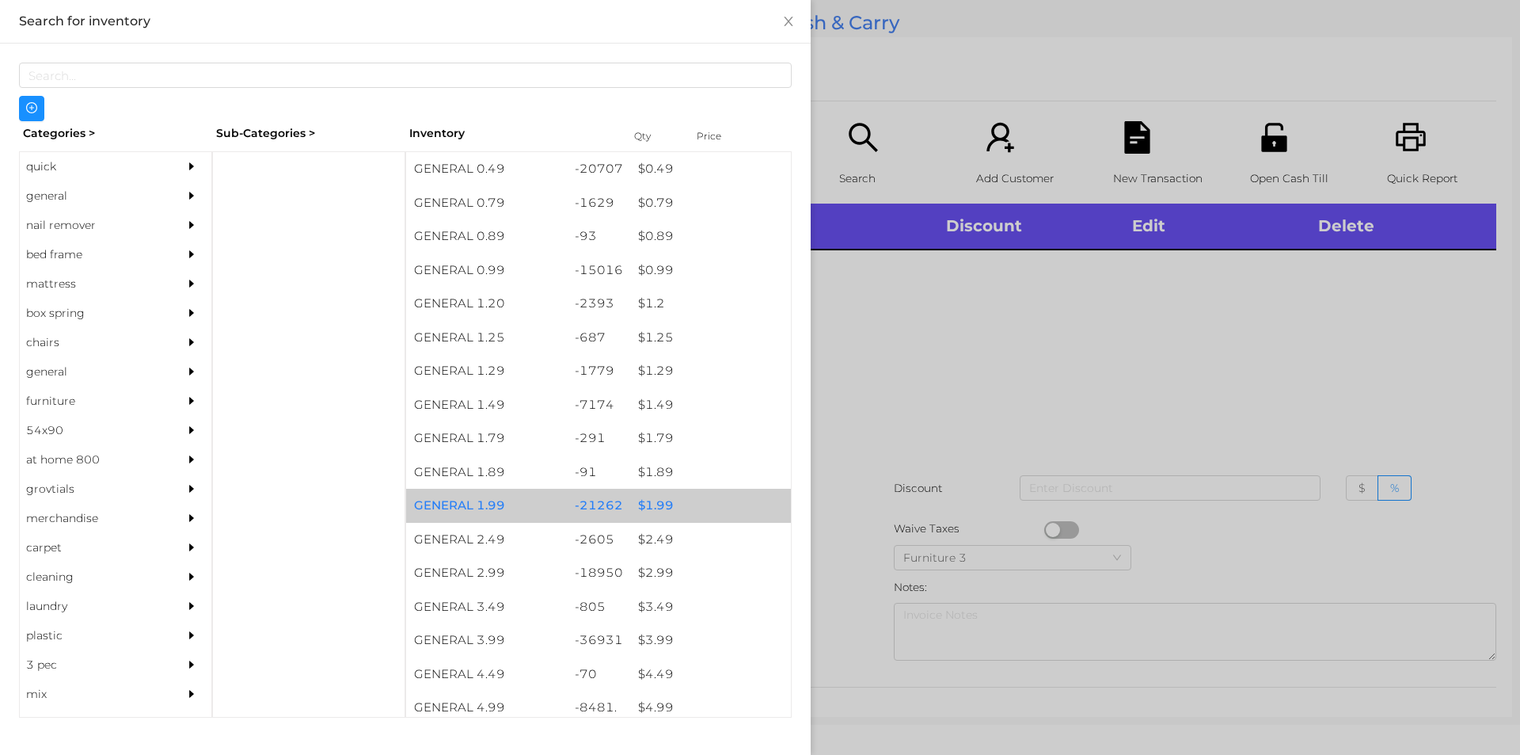
click at [653, 498] on div "$ 1.99" at bounding box center [710, 506] width 161 height 34
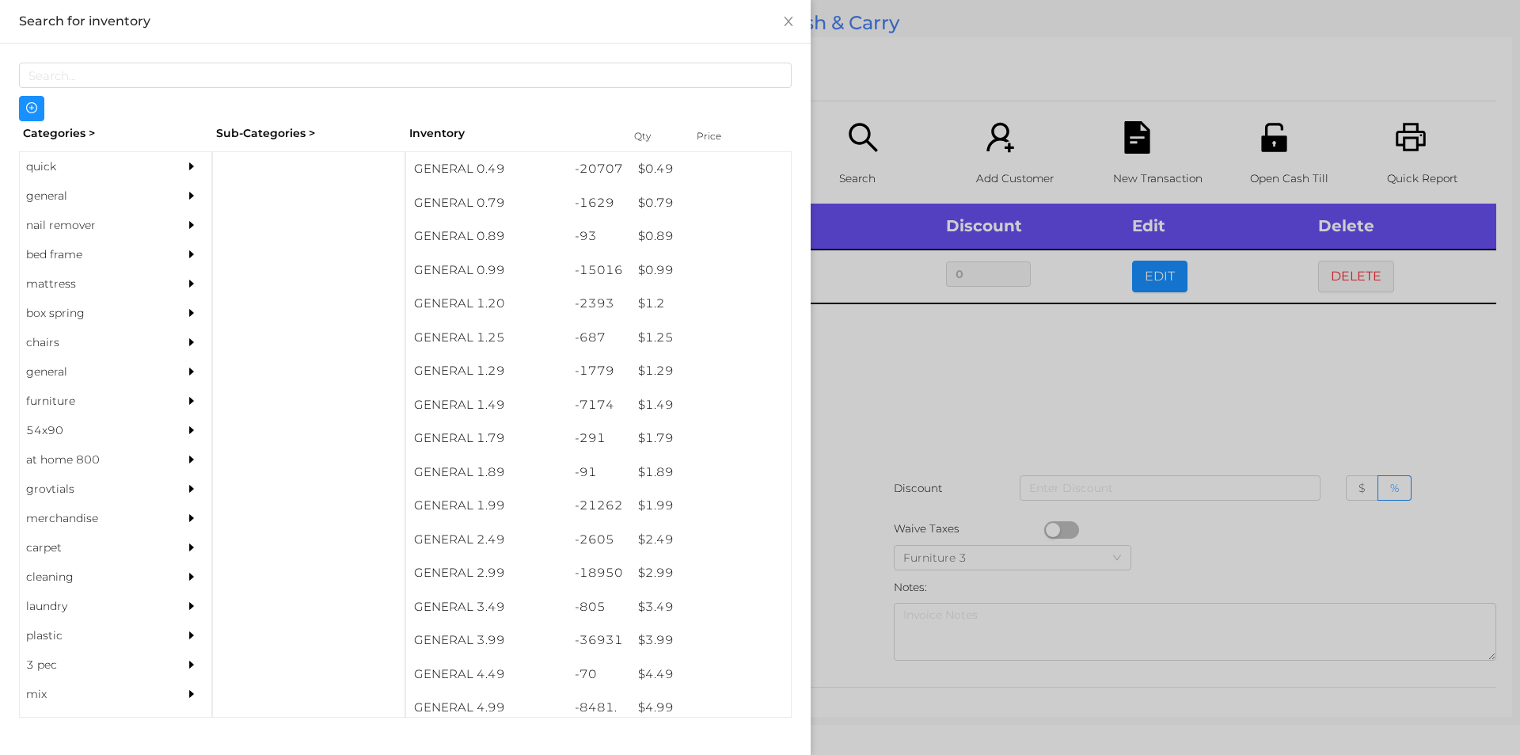
click at [907, 378] on div at bounding box center [760, 377] width 1520 height 755
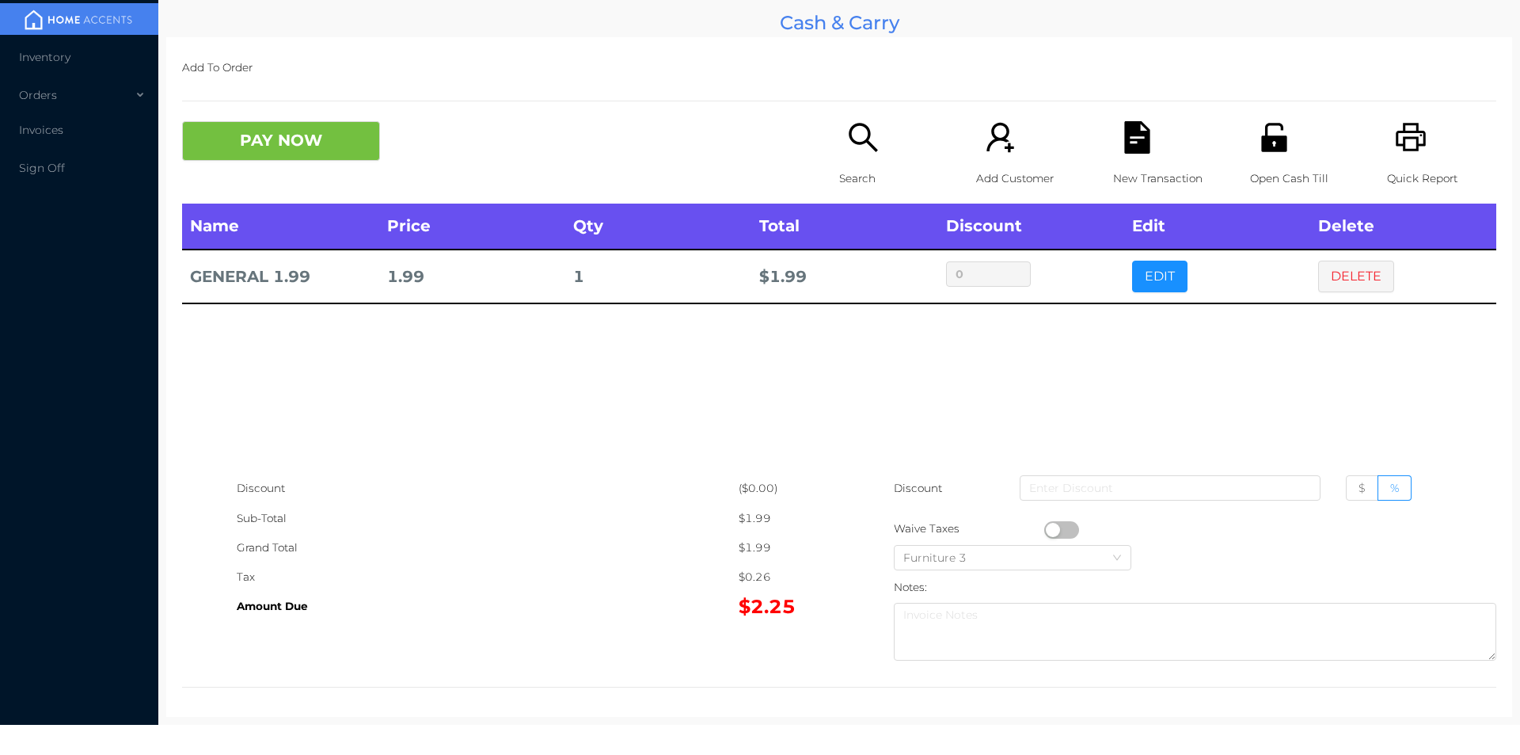
click at [284, 145] on button "PAY NOW" at bounding box center [281, 141] width 198 height 40
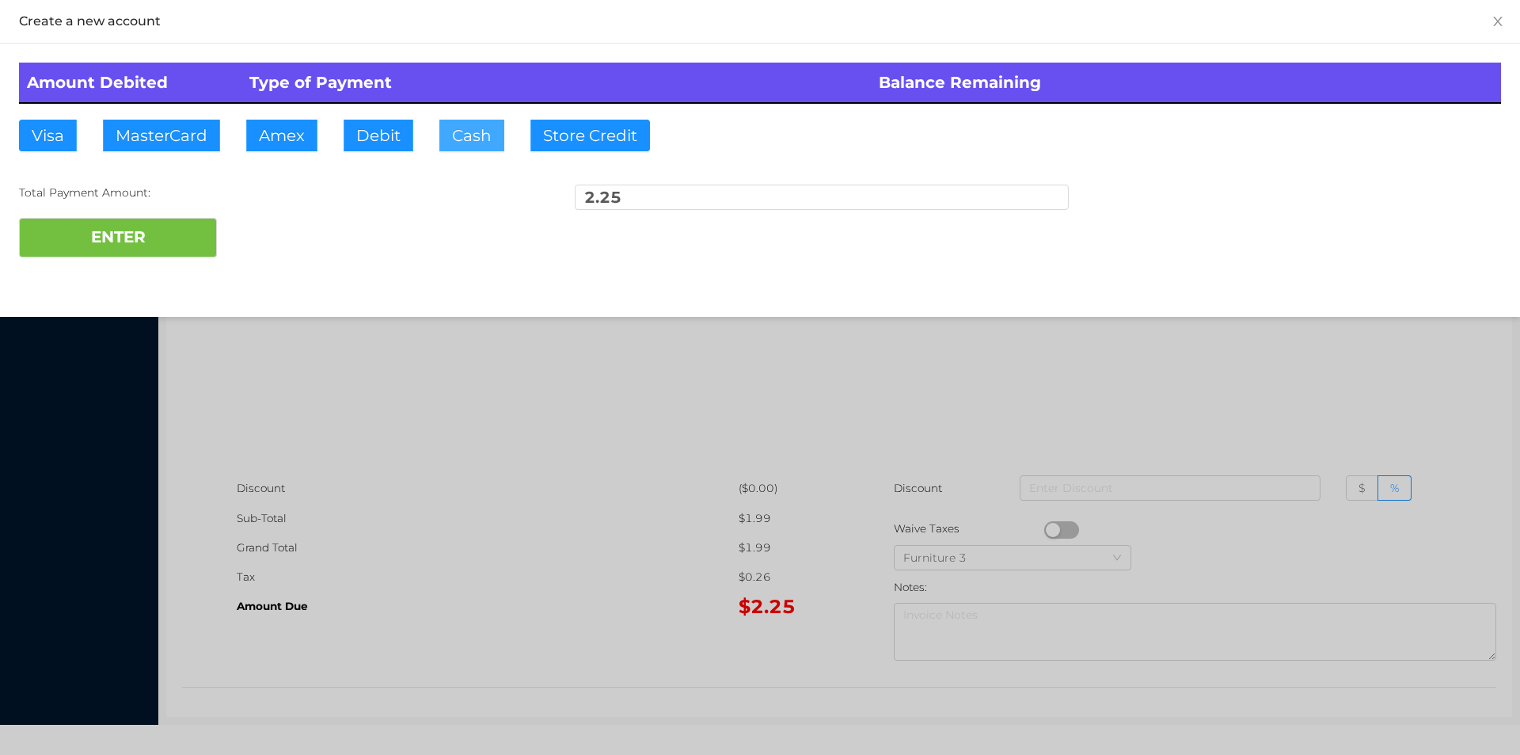
click at [464, 135] on button "Cash" at bounding box center [471, 136] width 65 height 32
type input "5."
click at [188, 248] on button "ENTER" at bounding box center [118, 238] width 198 height 40
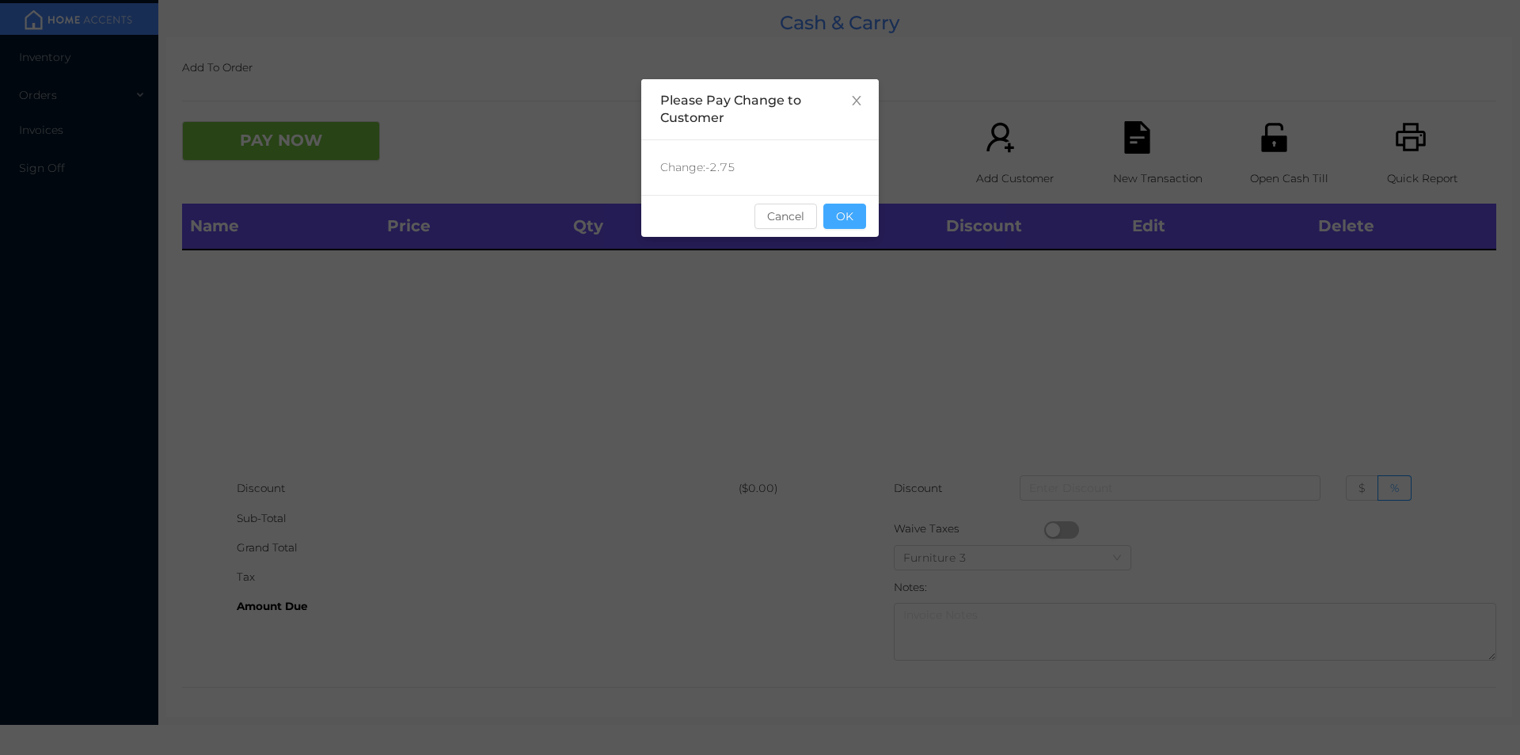
click at [839, 207] on button "OK" at bounding box center [844, 215] width 43 height 25
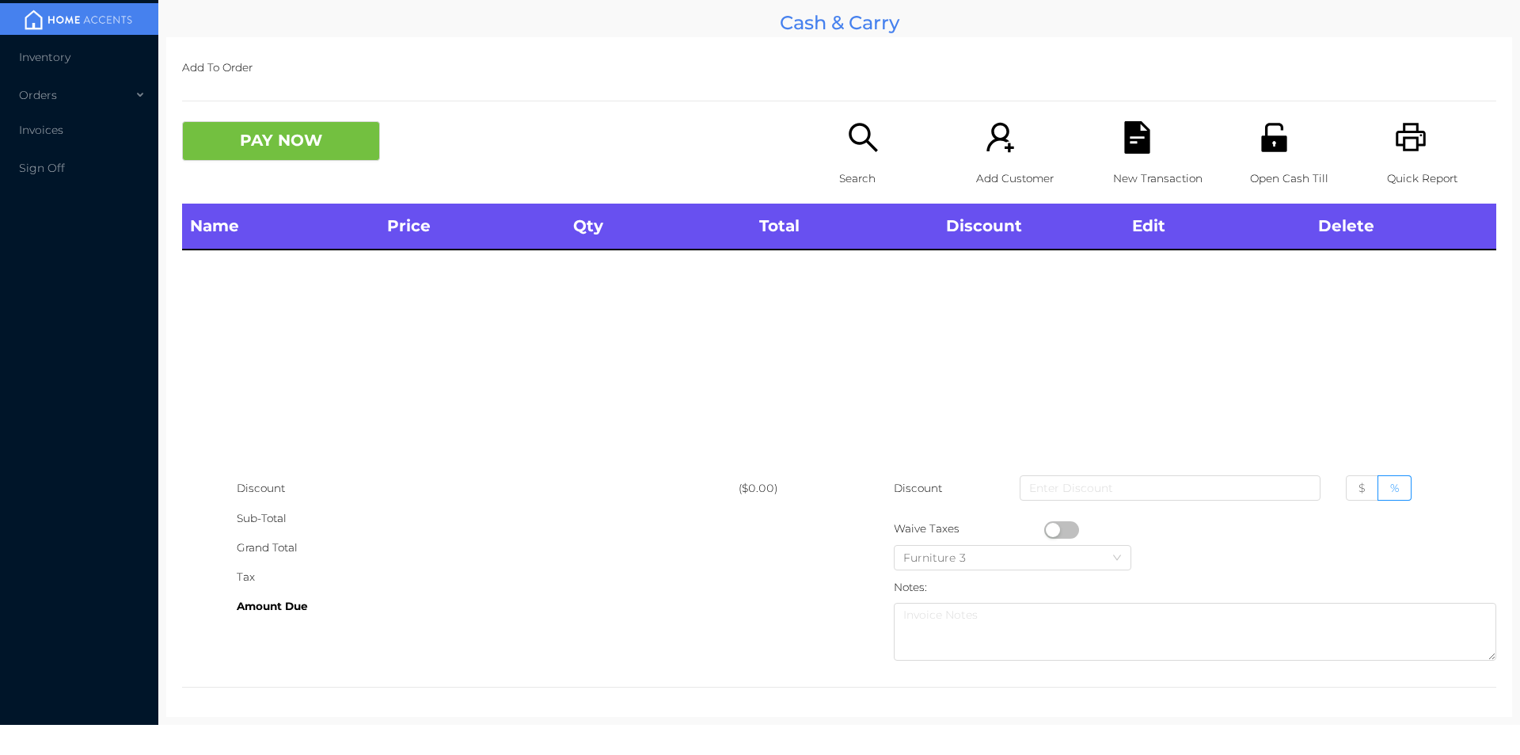
click at [1265, 143] on icon "icon: unlock" at bounding box center [1274, 137] width 32 height 32
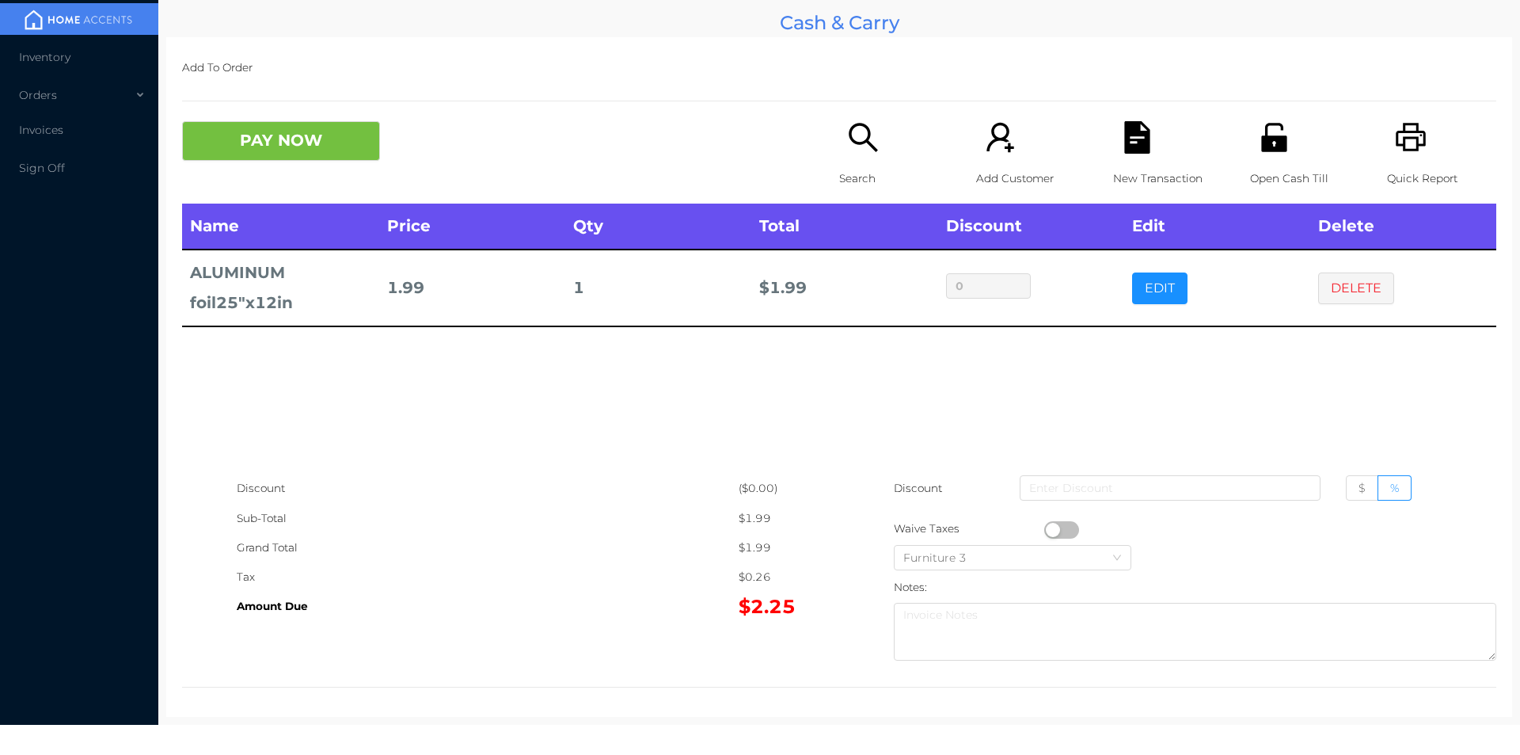
click at [863, 148] on icon "icon: search" at bounding box center [863, 137] width 32 height 32
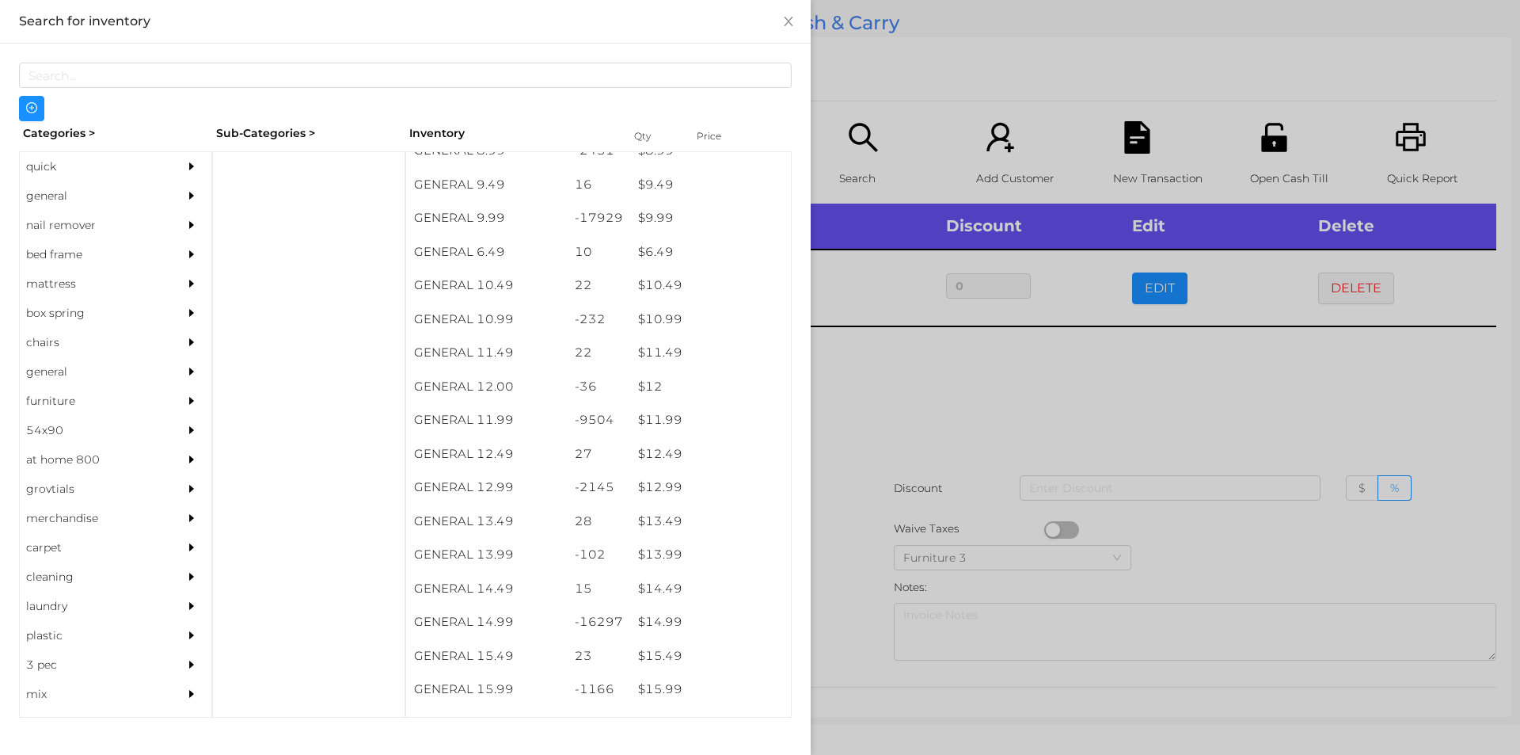
scroll to position [917, 0]
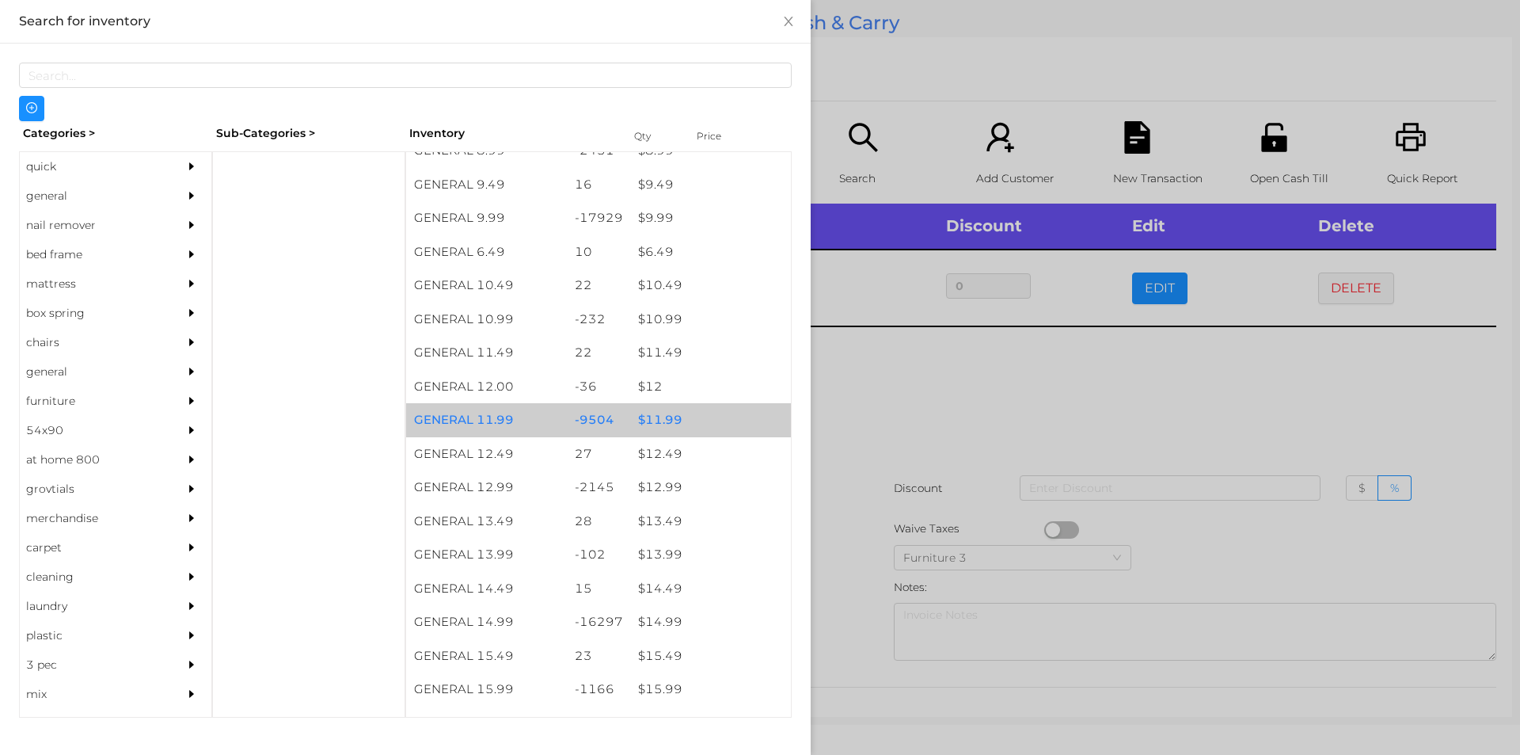
click at [664, 409] on div "$ 11.99" at bounding box center [710, 420] width 161 height 34
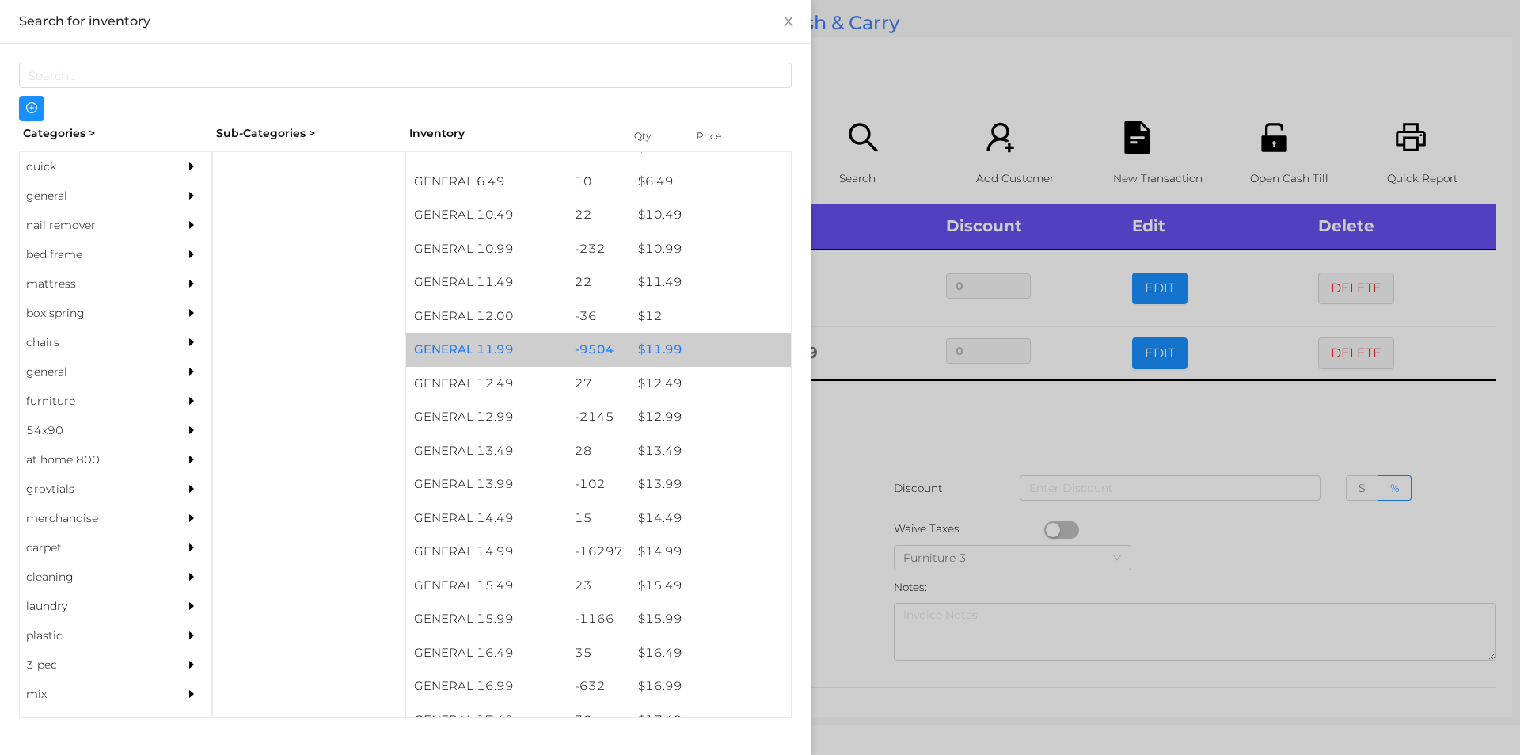
scroll to position [988, 0]
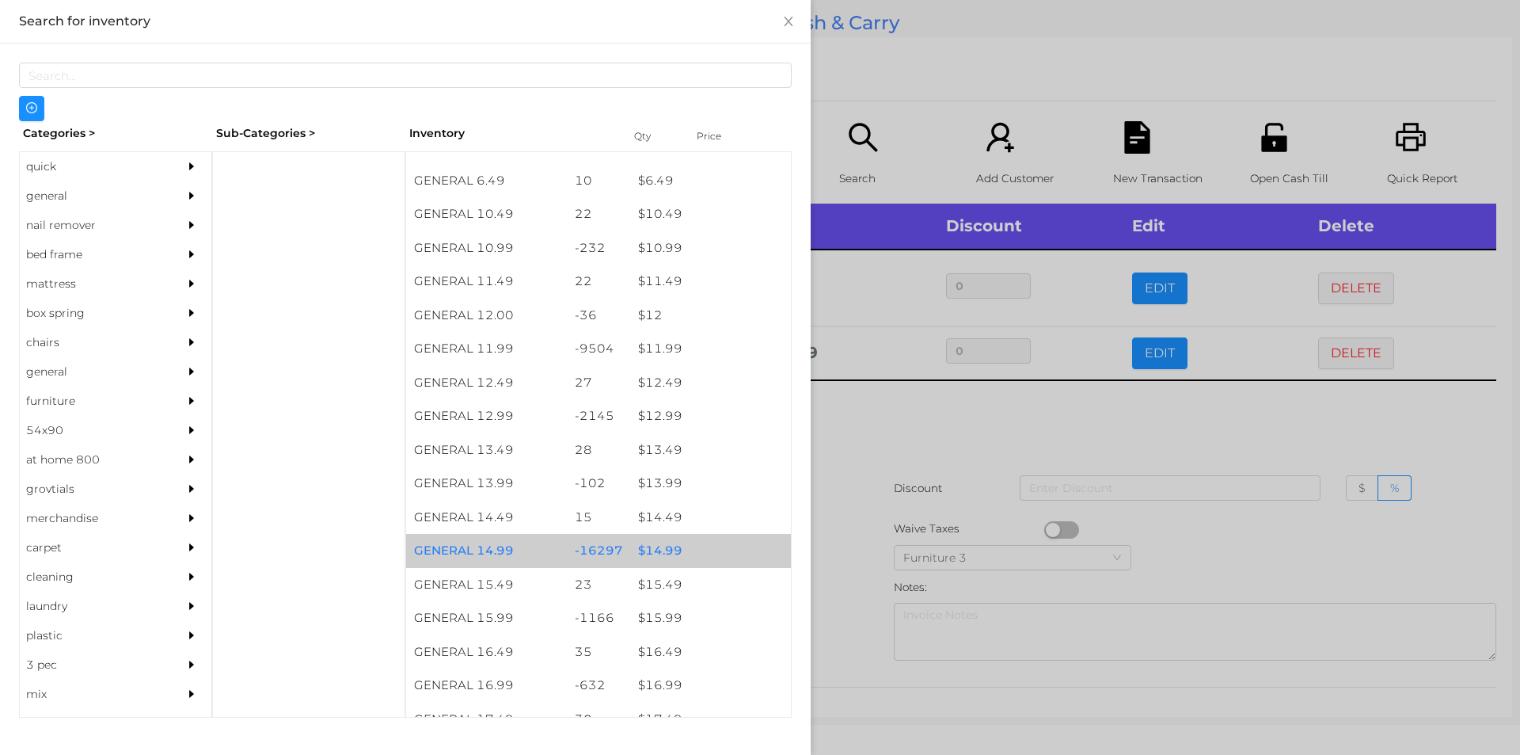
click at [663, 552] on div "$ 14.99" at bounding box center [710, 551] width 161 height 34
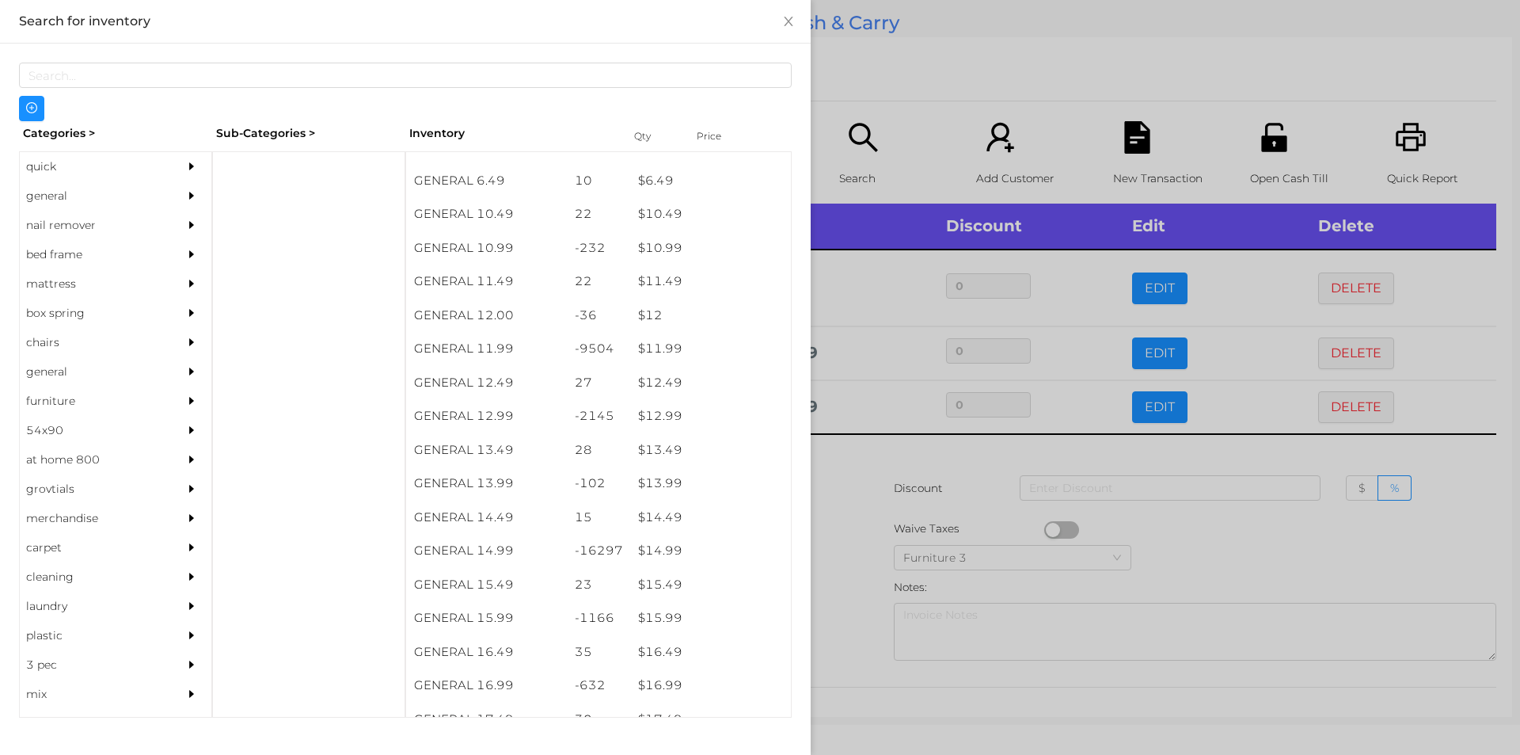
click at [838, 595] on div at bounding box center [760, 377] width 1520 height 755
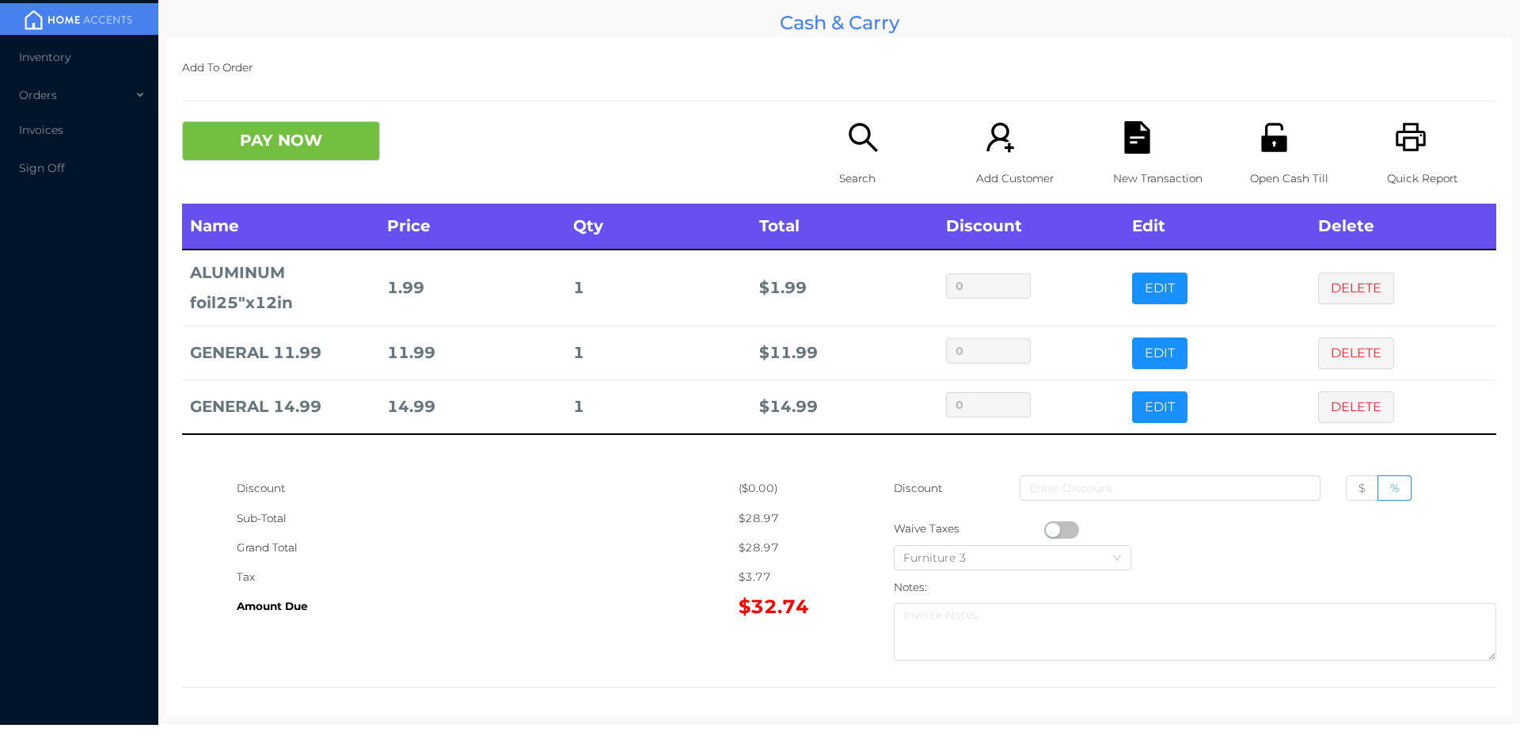
scroll to position [6, 0]
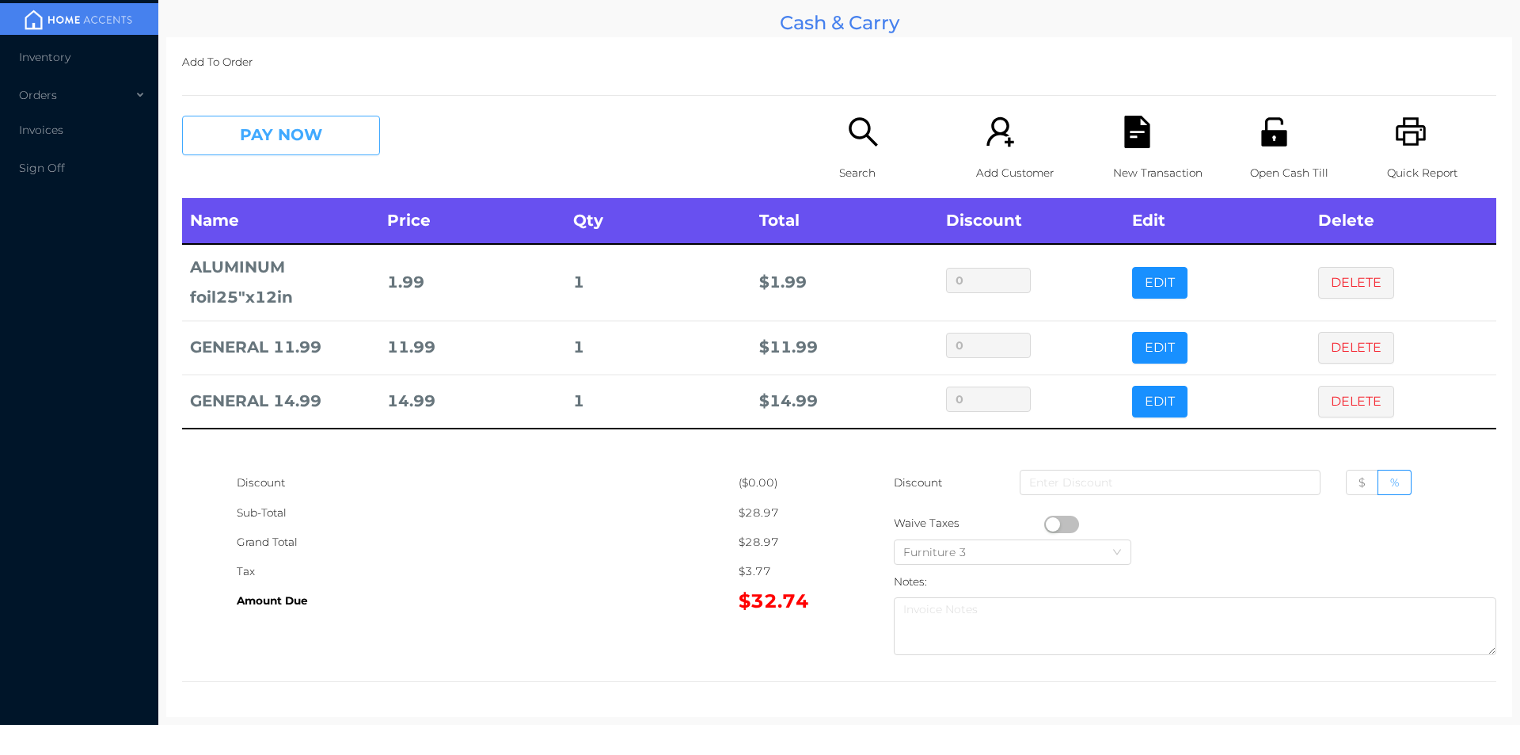
click at [295, 131] on button "PAY NOW" at bounding box center [281, 136] width 198 height 40
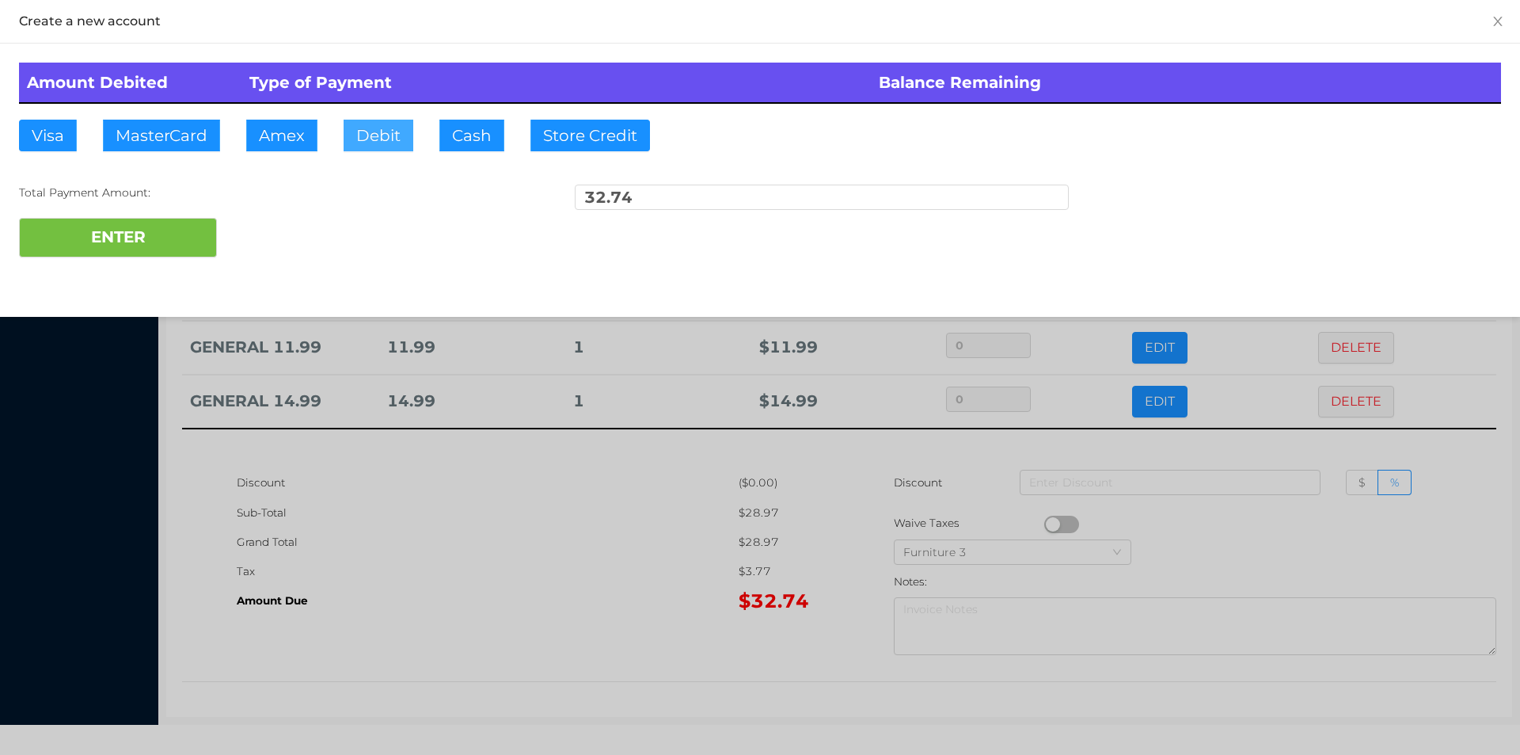
click at [366, 138] on button "Debit" at bounding box center [379, 136] width 70 height 32
click at [276, 238] on div "ENTER" at bounding box center [760, 238] width 1482 height 40
click at [565, 534] on div at bounding box center [760, 377] width 1520 height 755
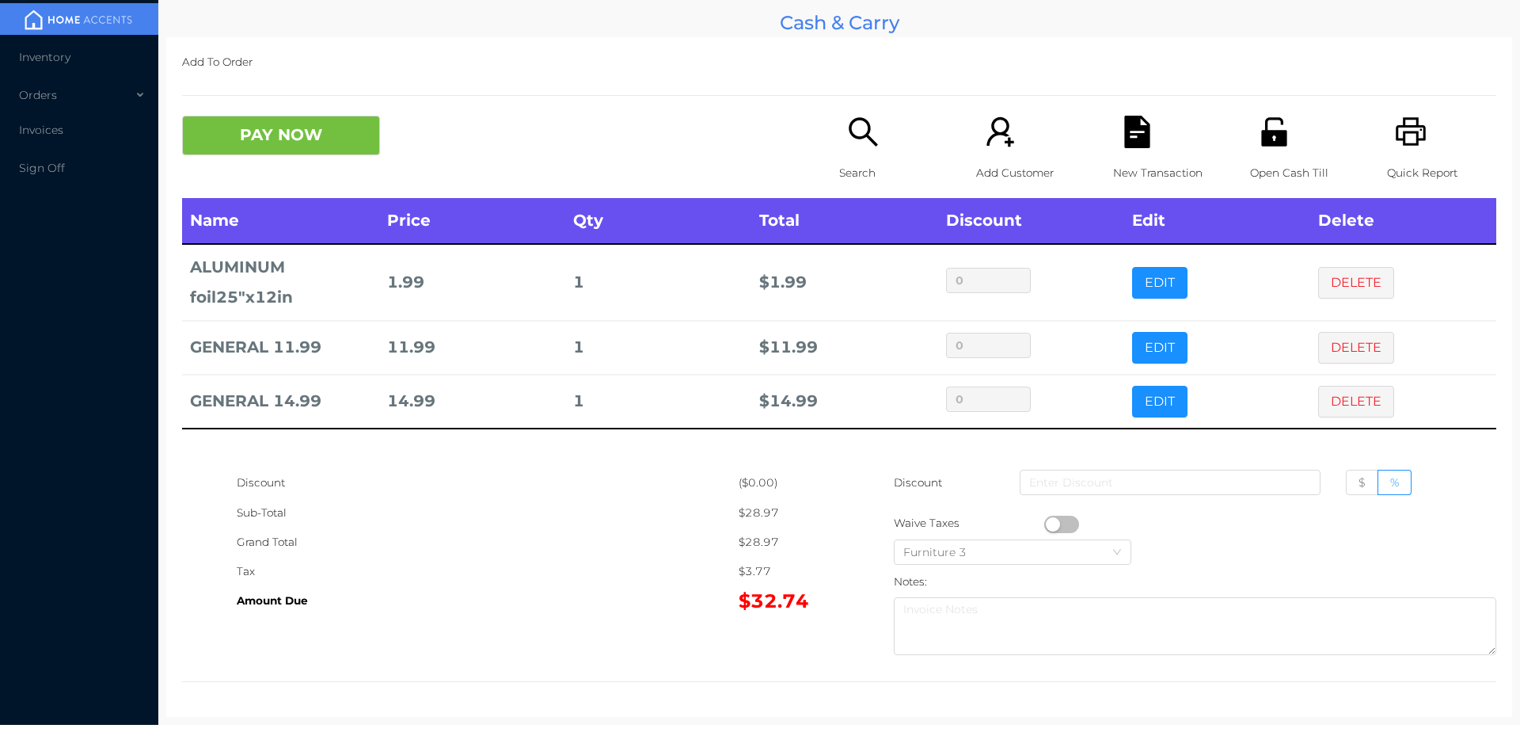
click at [1165, 143] on div "New Transaction" at bounding box center [1167, 157] width 109 height 82
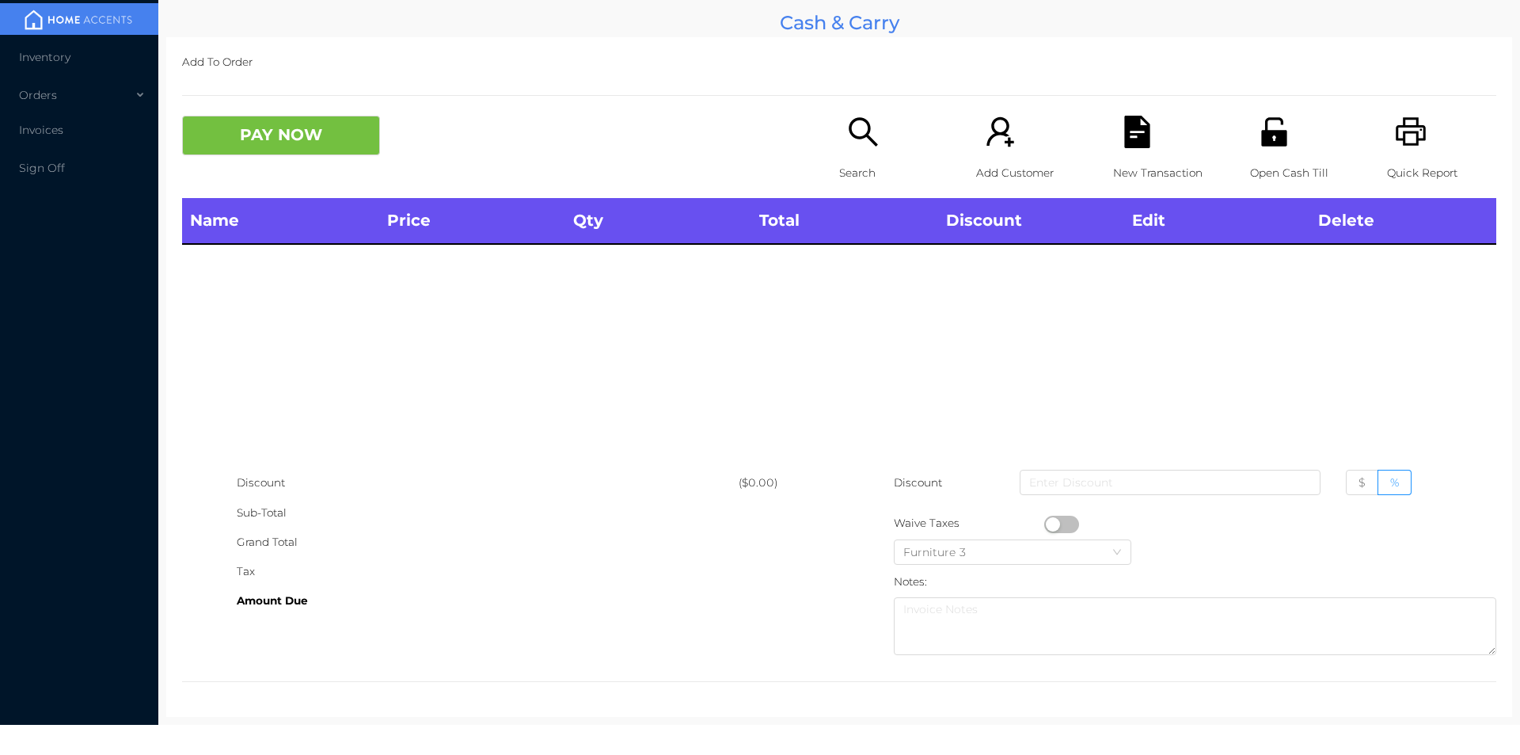
click at [1258, 165] on p "Open Cash Till" at bounding box center [1304, 172] width 109 height 29
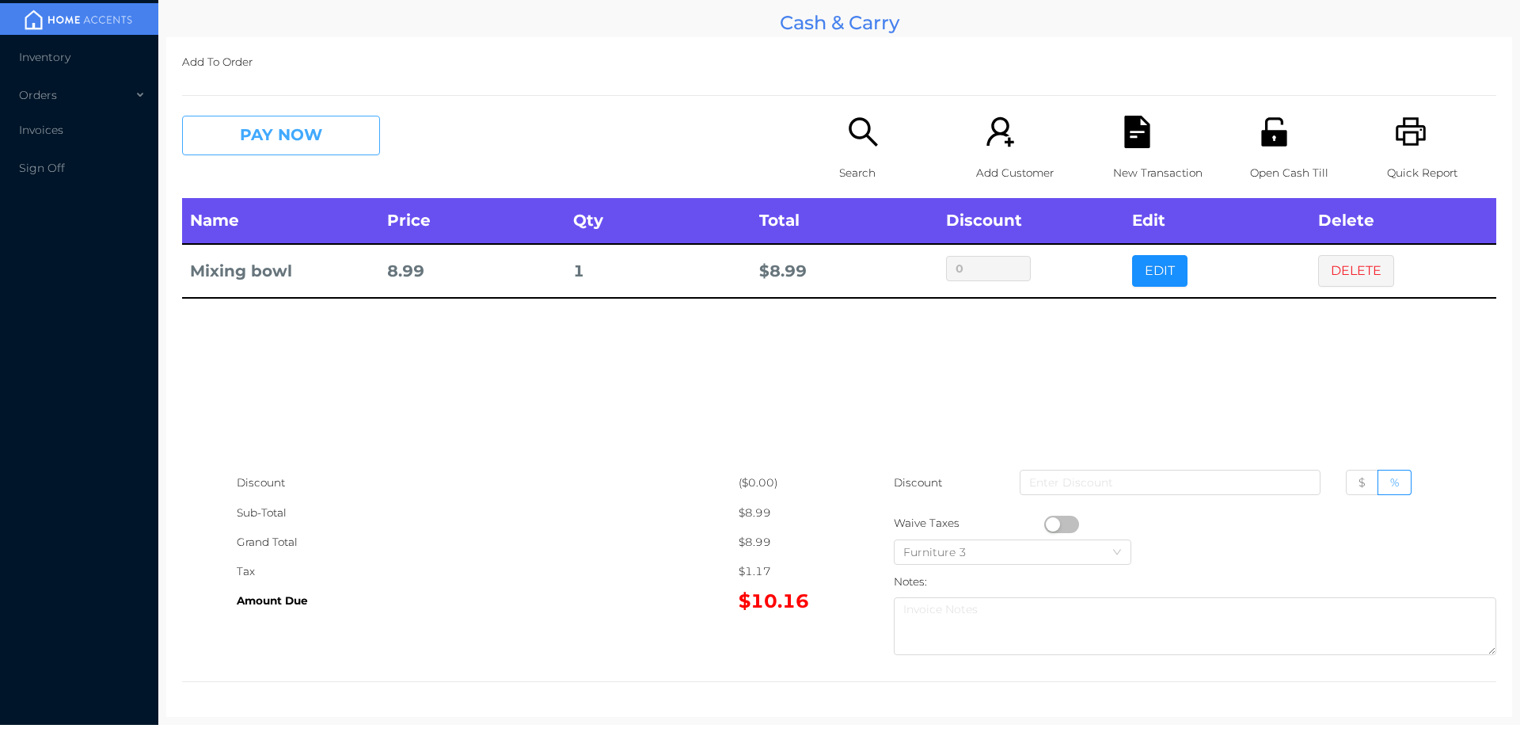
click at [294, 135] on button "PAY NOW" at bounding box center [281, 136] width 198 height 40
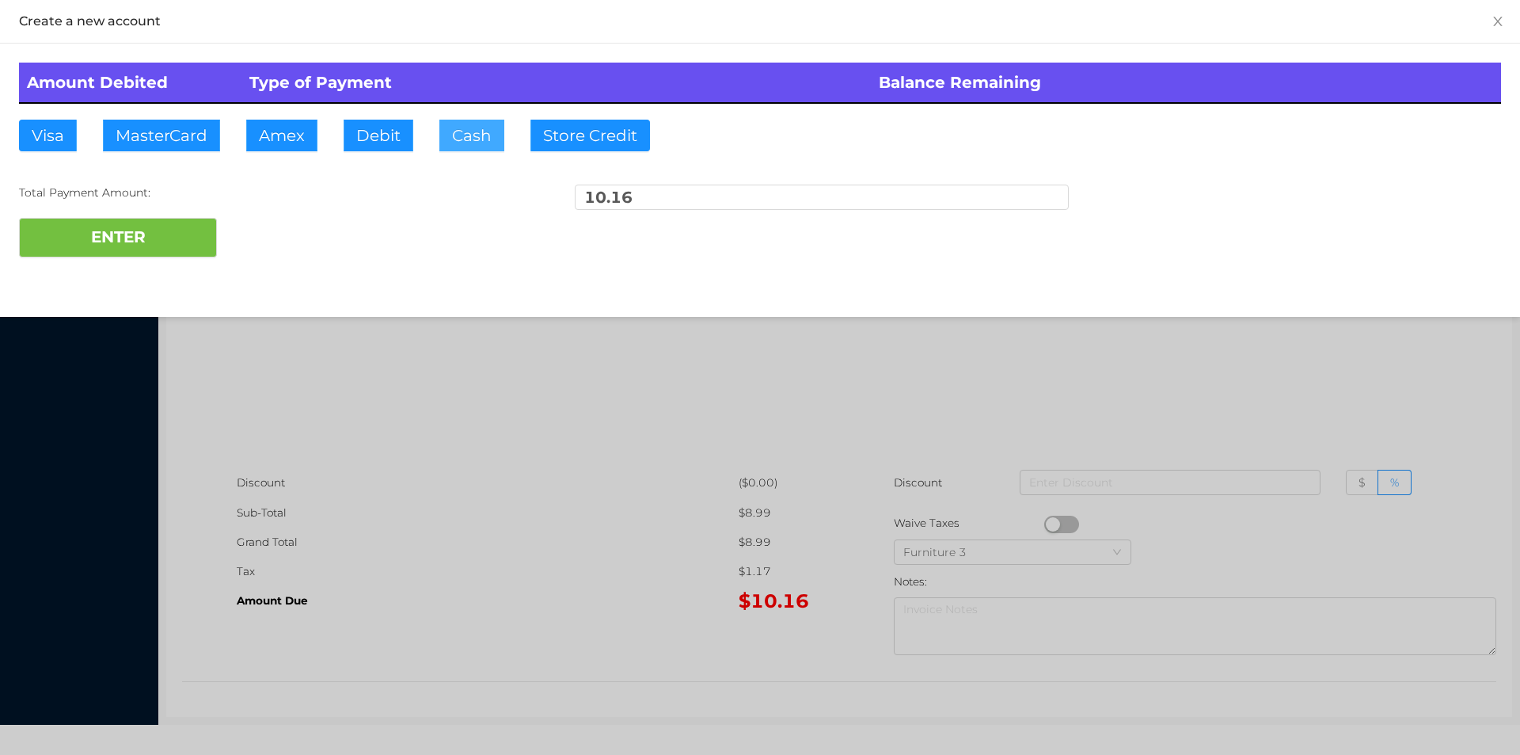
click at [477, 140] on button "Cash" at bounding box center [471, 136] width 65 height 32
type input "20."
click at [157, 247] on button "ENTER" at bounding box center [118, 238] width 198 height 40
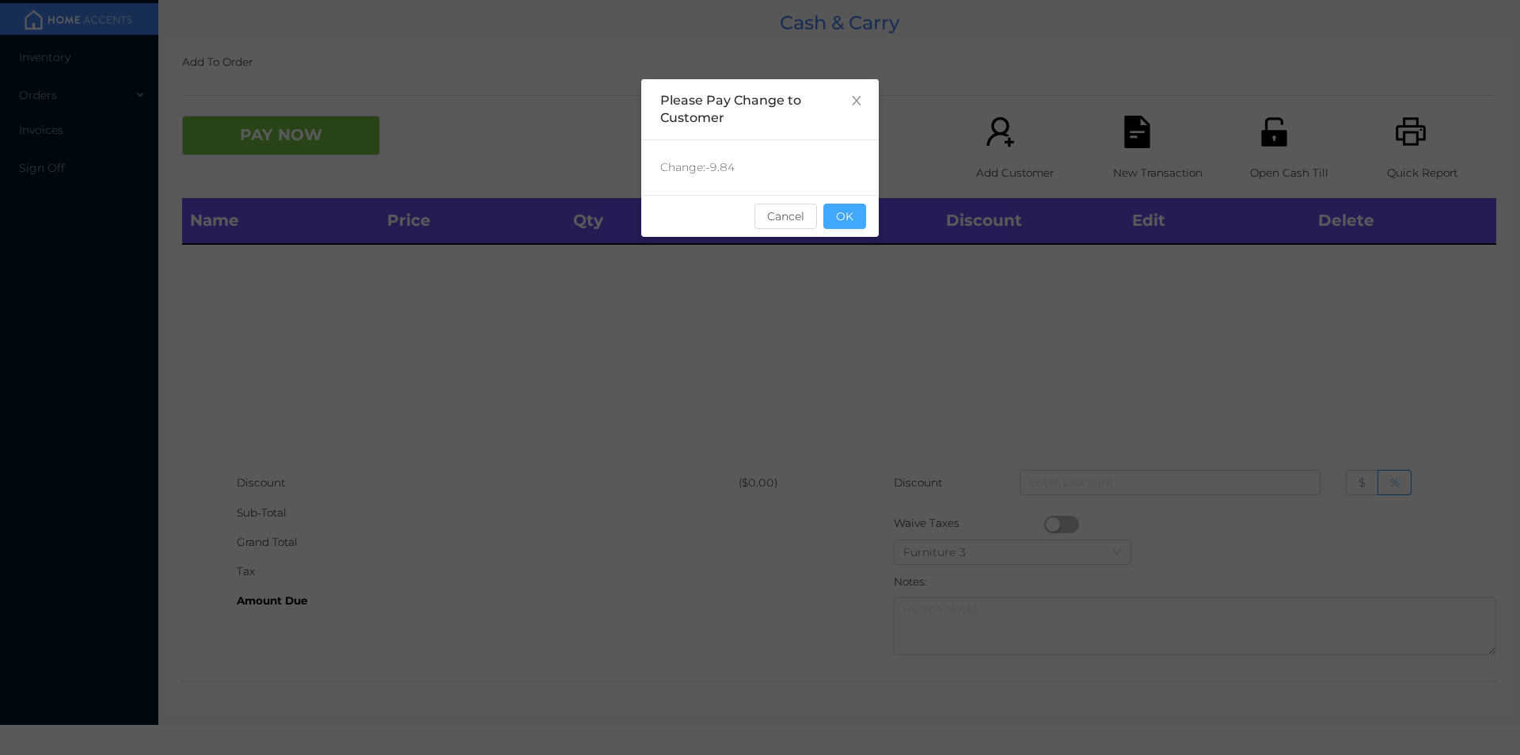
click at [854, 223] on button "OK" at bounding box center [844, 215] width 43 height 25
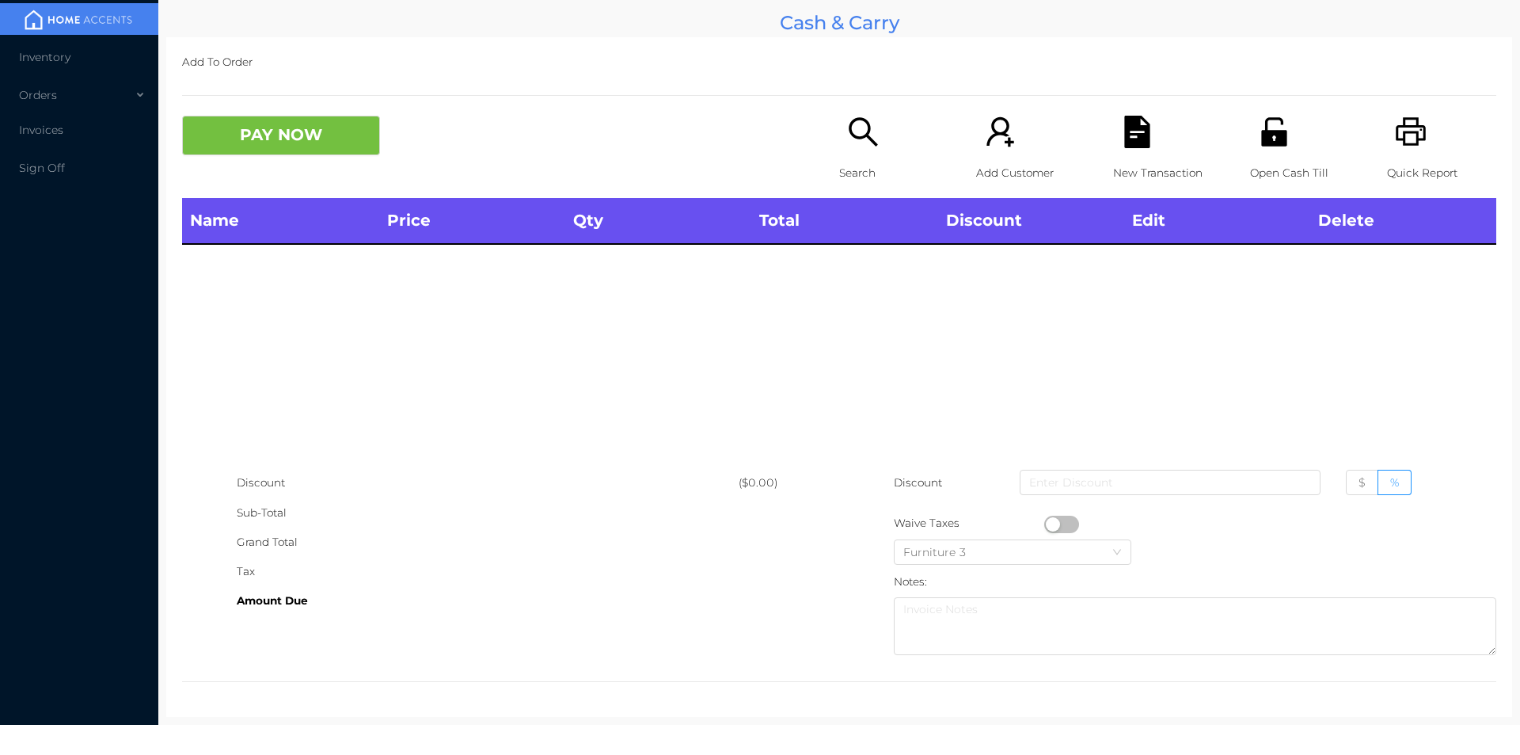
click at [888, 143] on div "Search" at bounding box center [893, 157] width 109 height 82
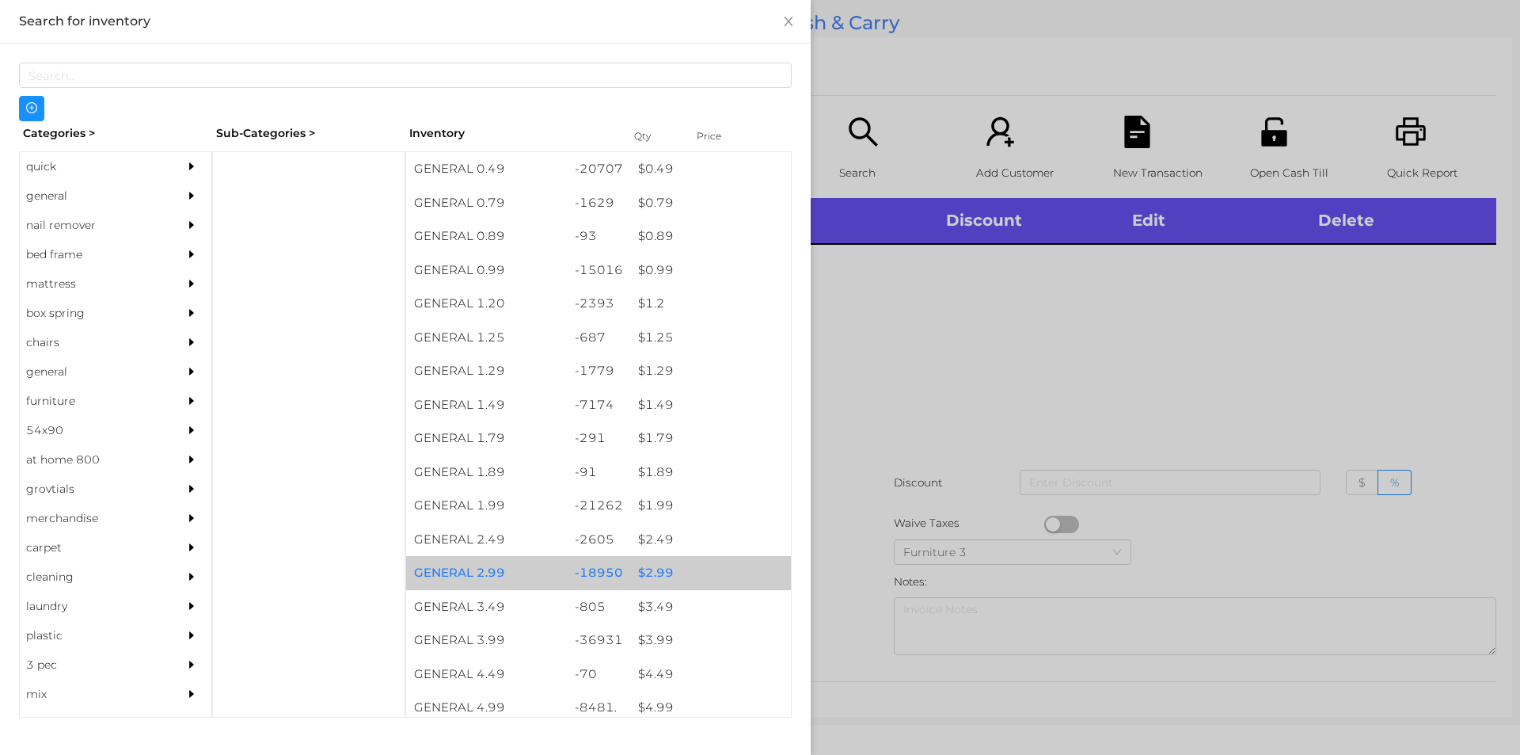
click at [656, 583] on div "$ 2.99" at bounding box center [710, 573] width 161 height 34
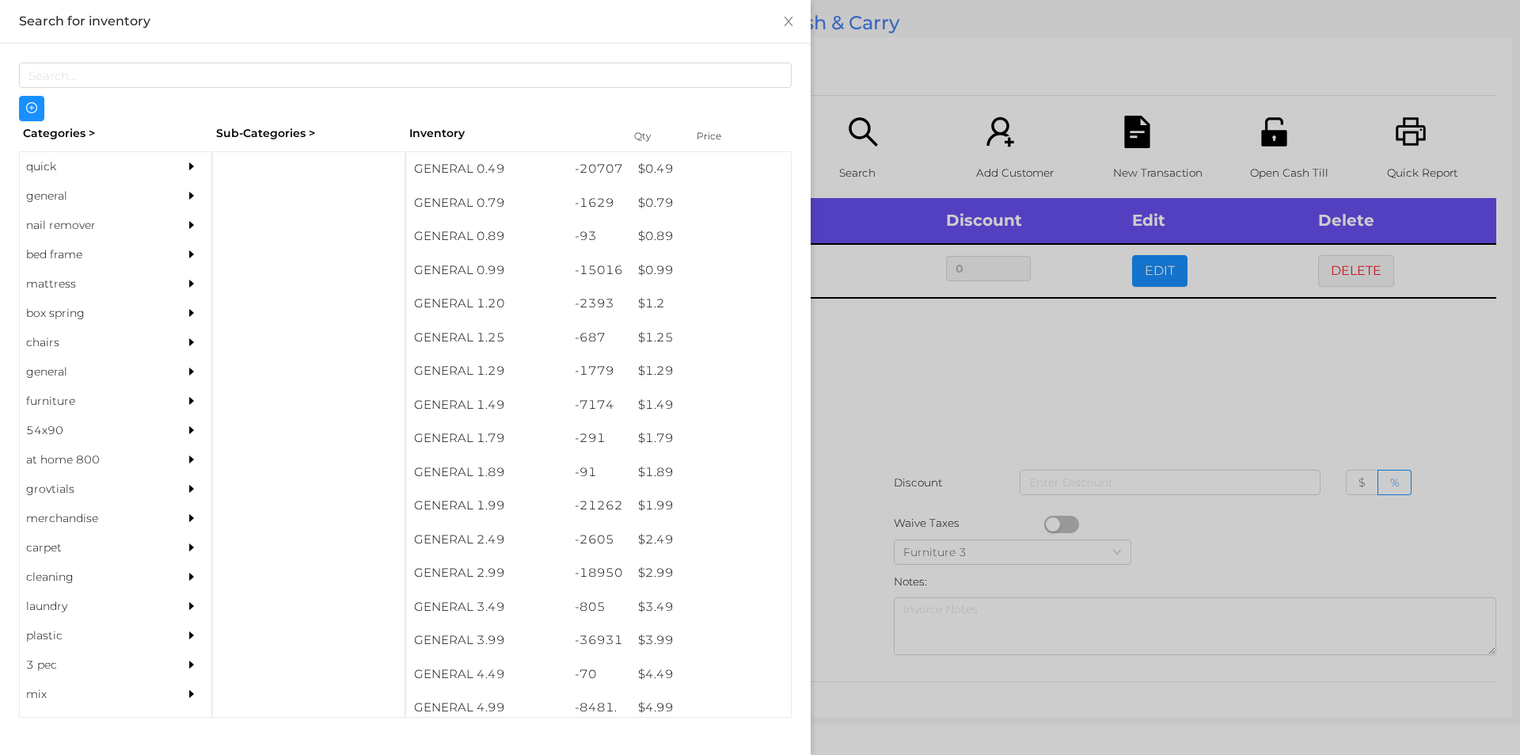
click at [846, 623] on div at bounding box center [760, 377] width 1520 height 755
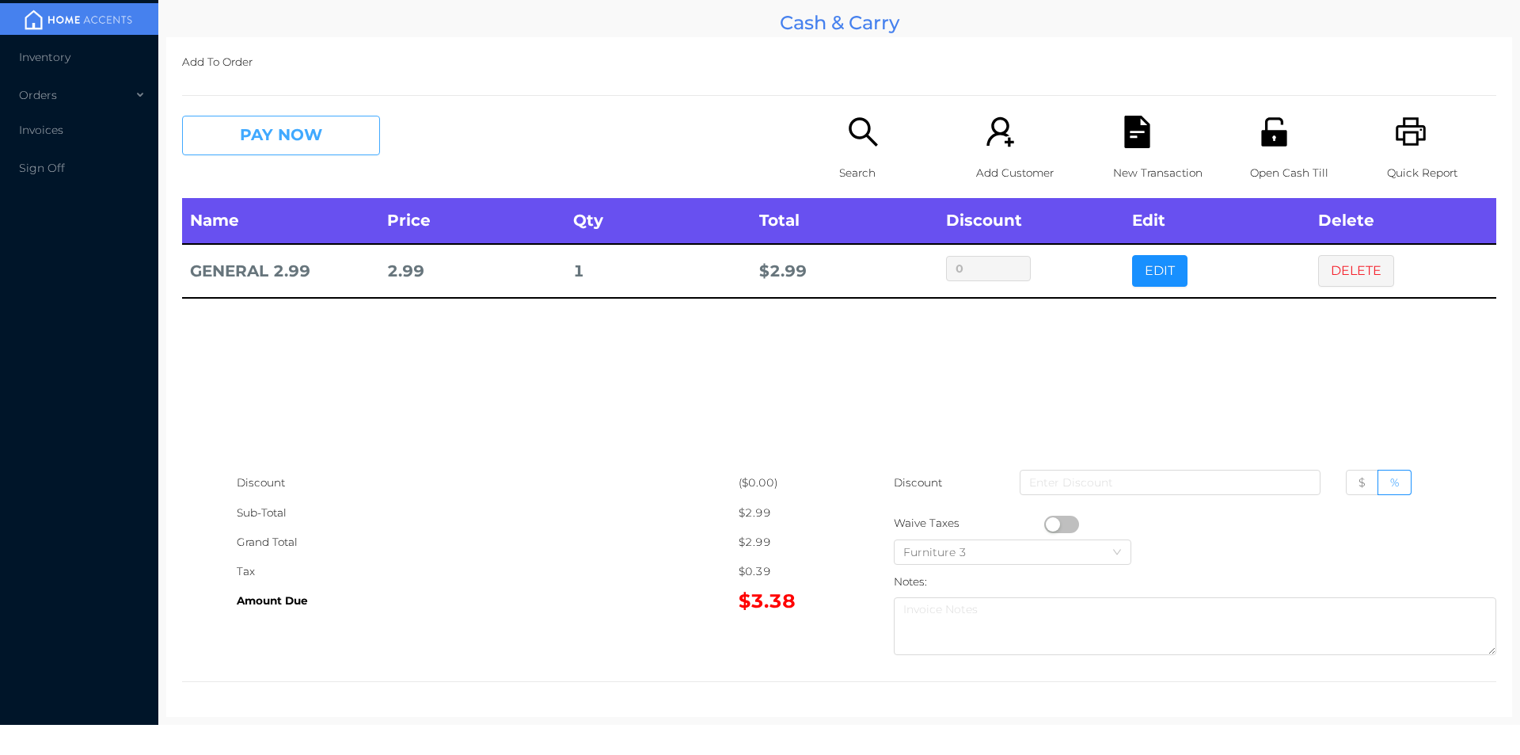
click at [340, 121] on button "PAY NOW" at bounding box center [281, 136] width 198 height 40
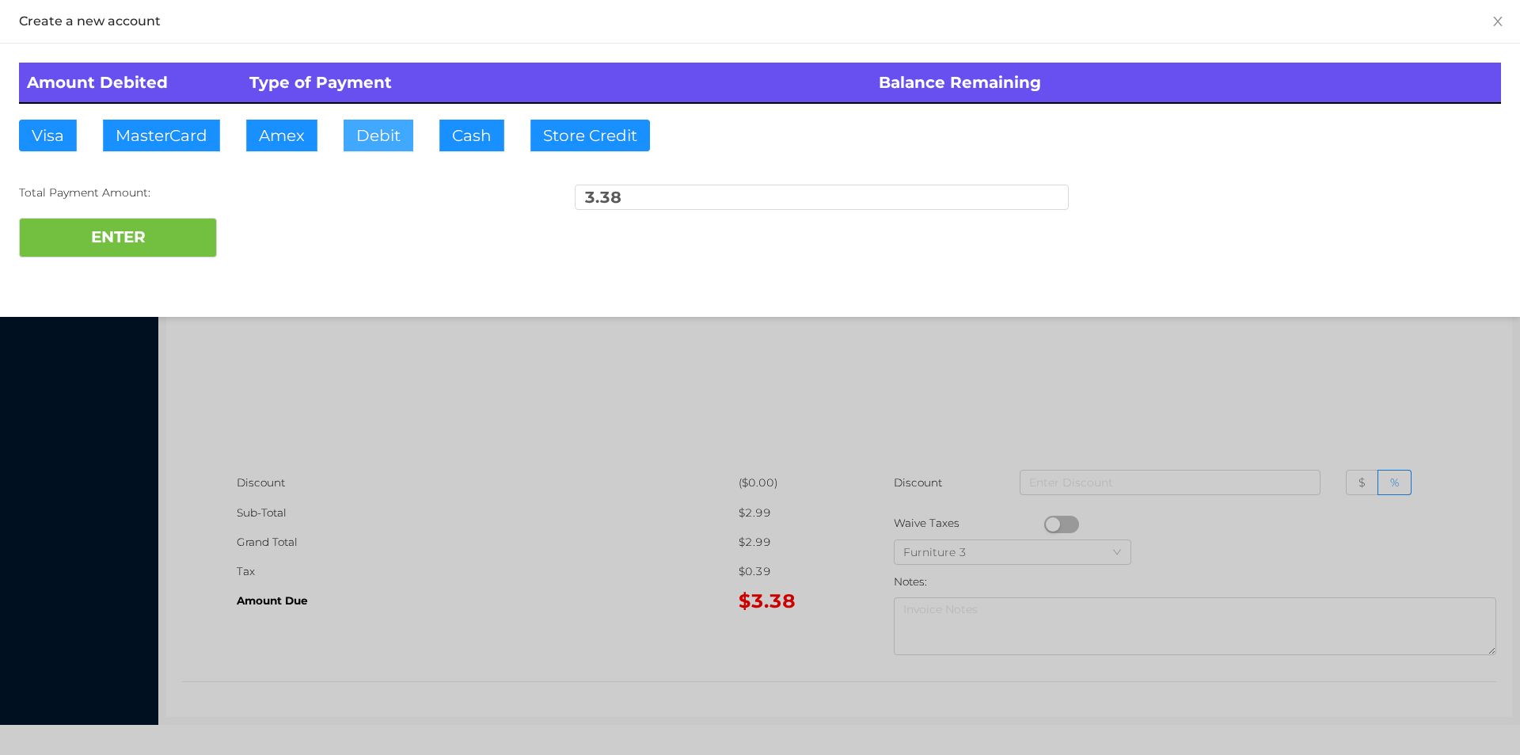
click at [376, 132] on button "Debit" at bounding box center [379, 136] width 70 height 32
click at [180, 224] on button "ENTER" at bounding box center [118, 238] width 198 height 40
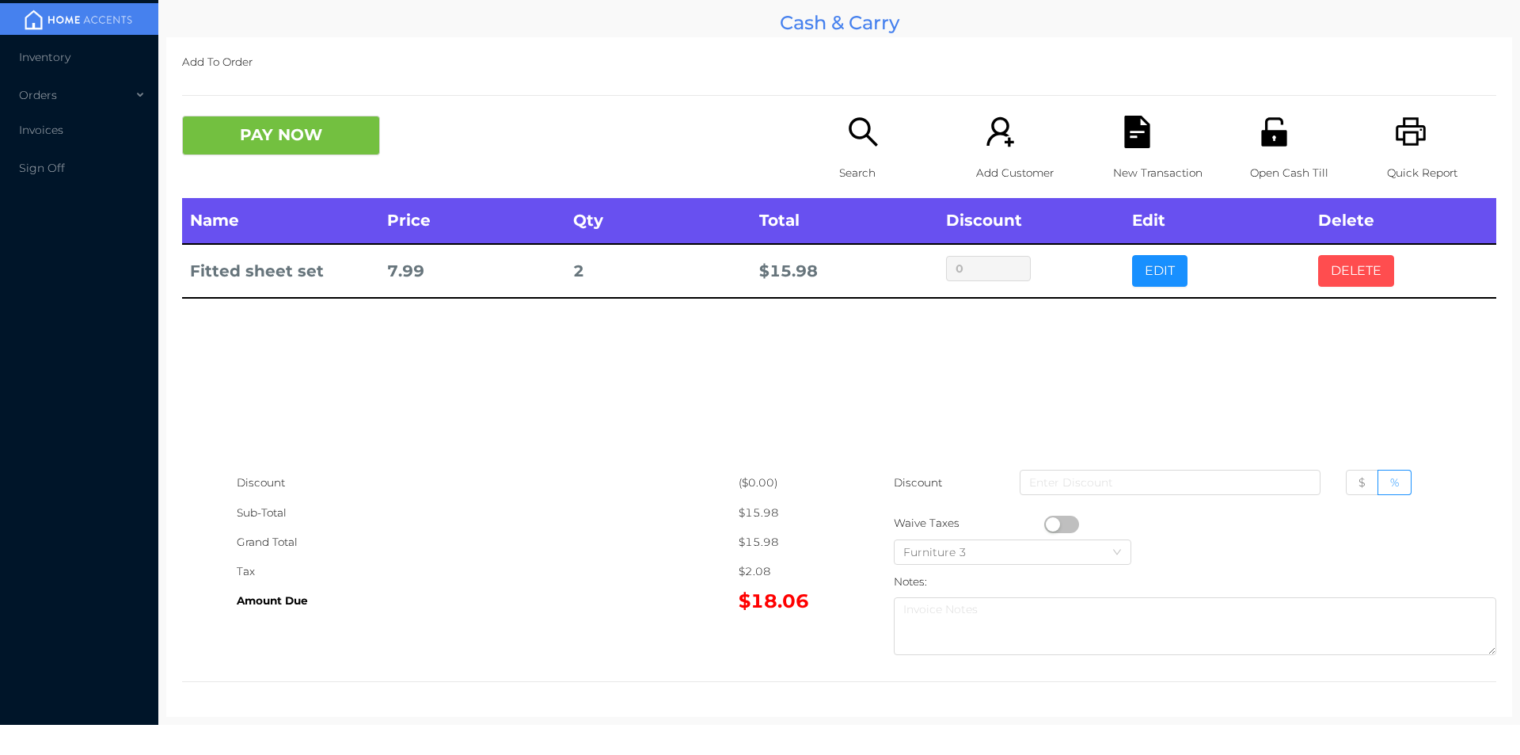
click at [1357, 276] on button "DELETE" at bounding box center [1356, 271] width 76 height 32
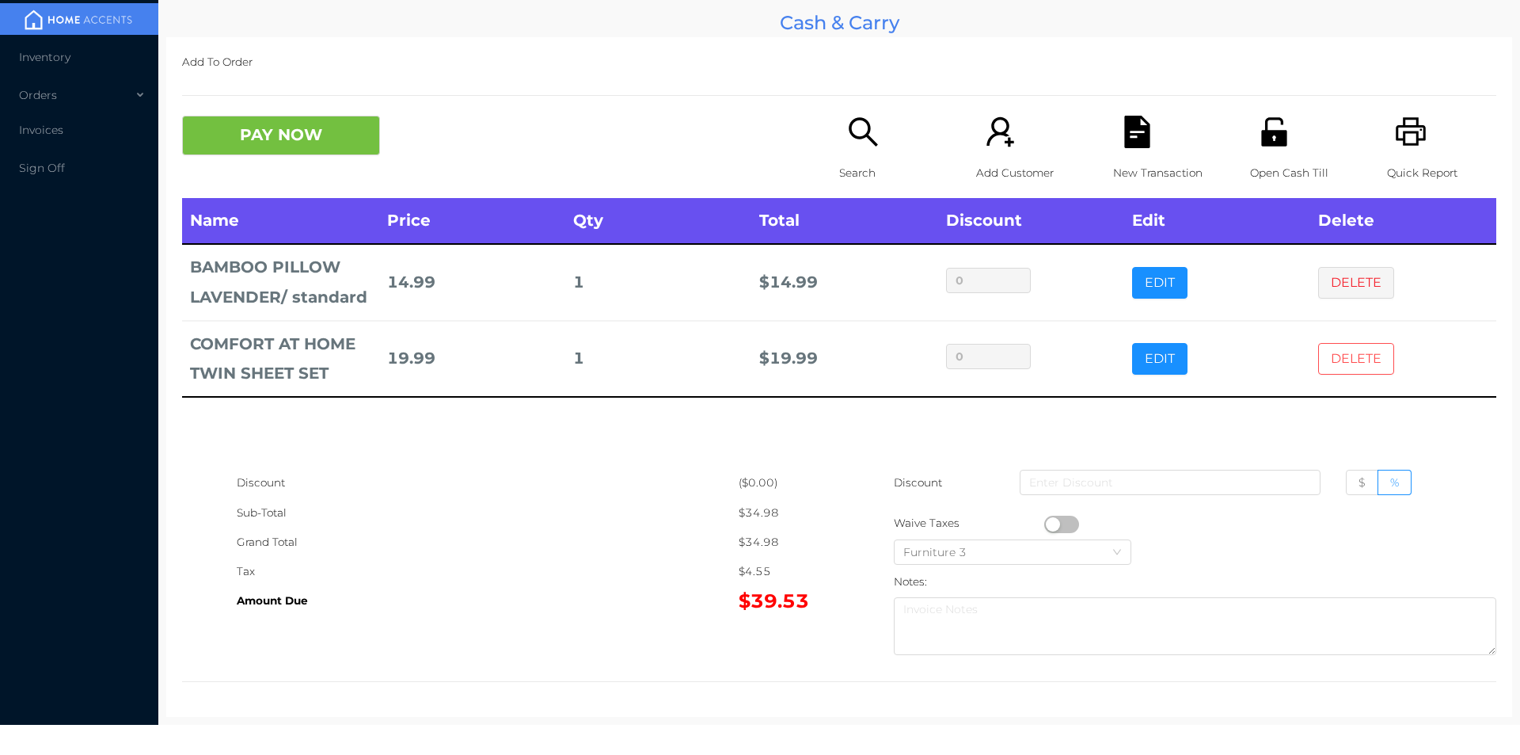
click at [1349, 358] on button "DELETE" at bounding box center [1356, 359] width 76 height 32
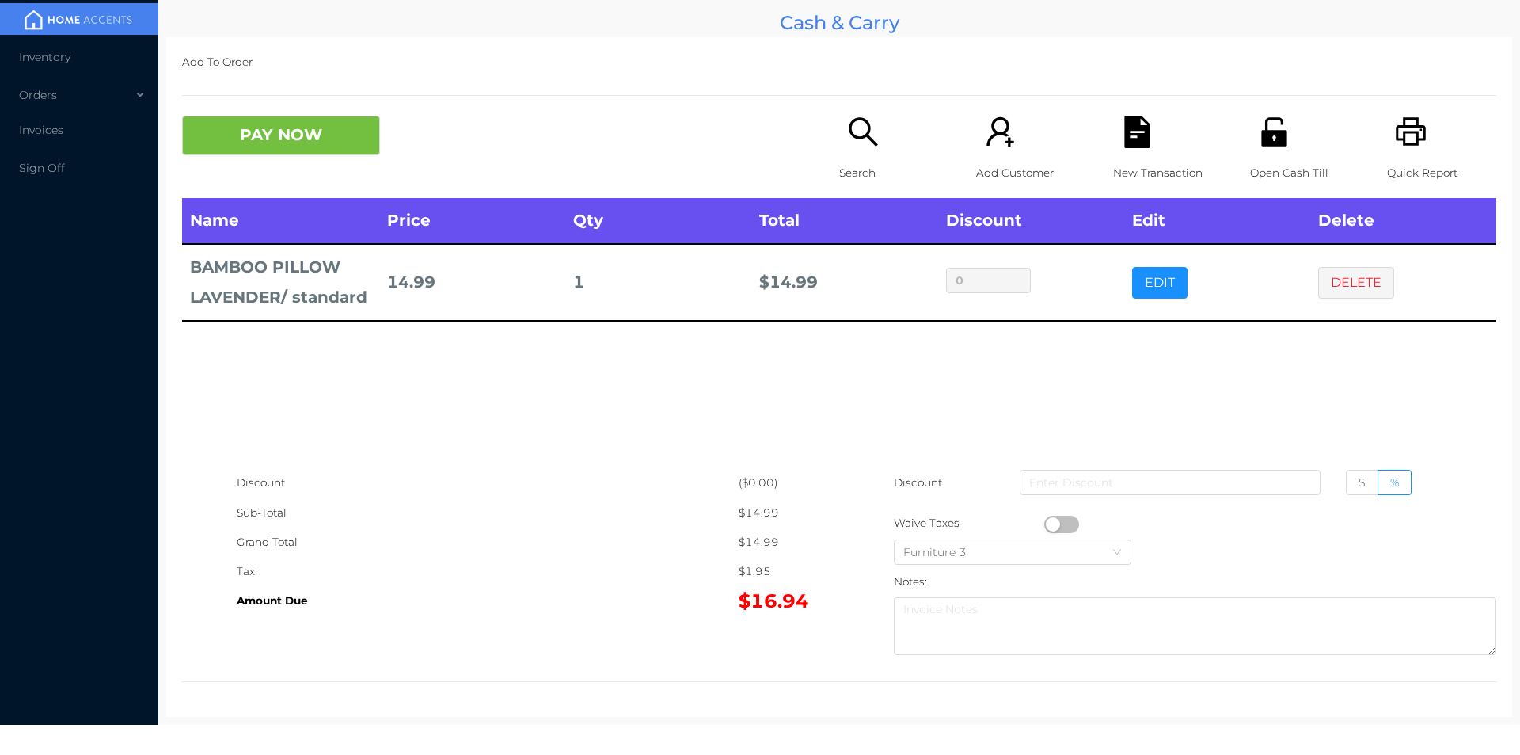
click at [867, 161] on p "Search" at bounding box center [893, 172] width 109 height 29
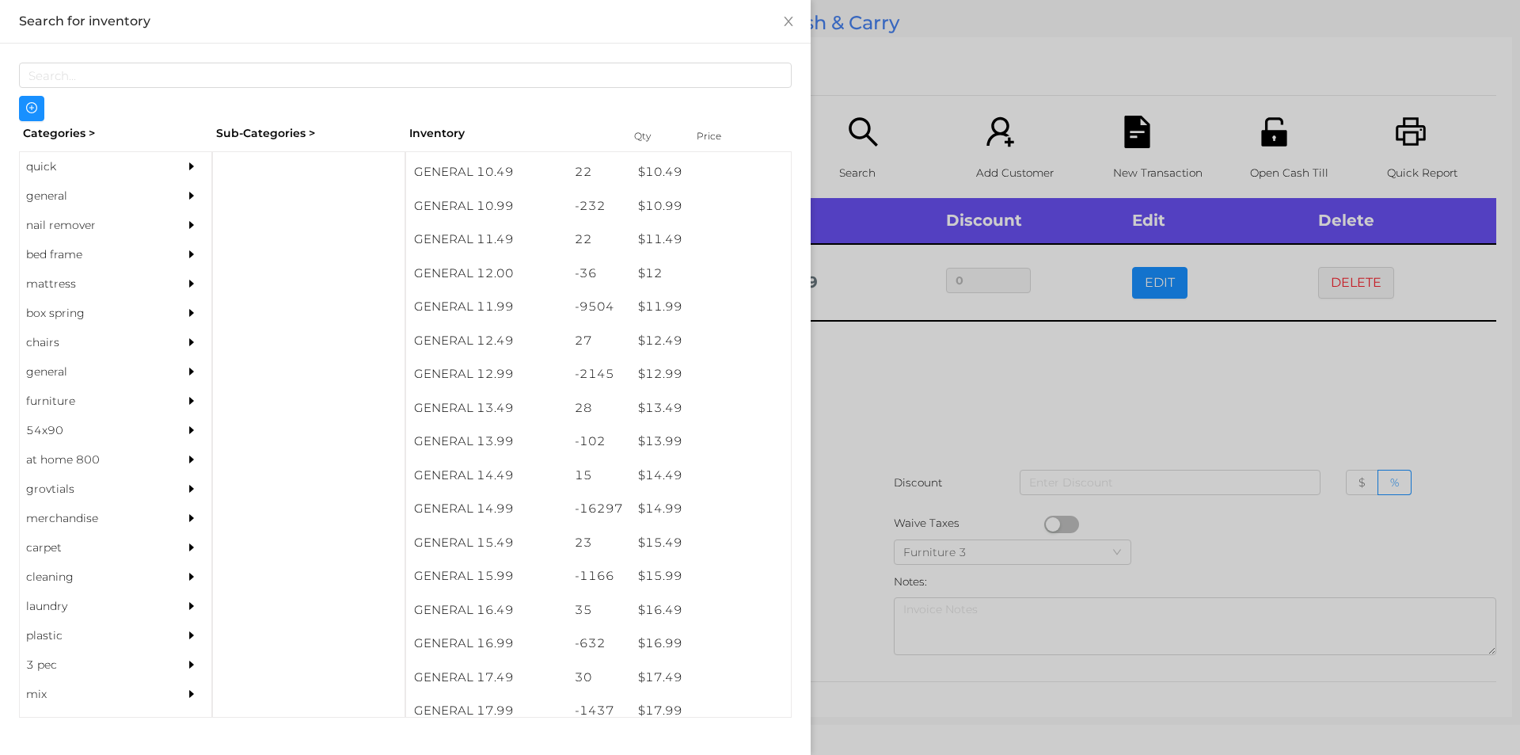
scroll to position [1028, 0]
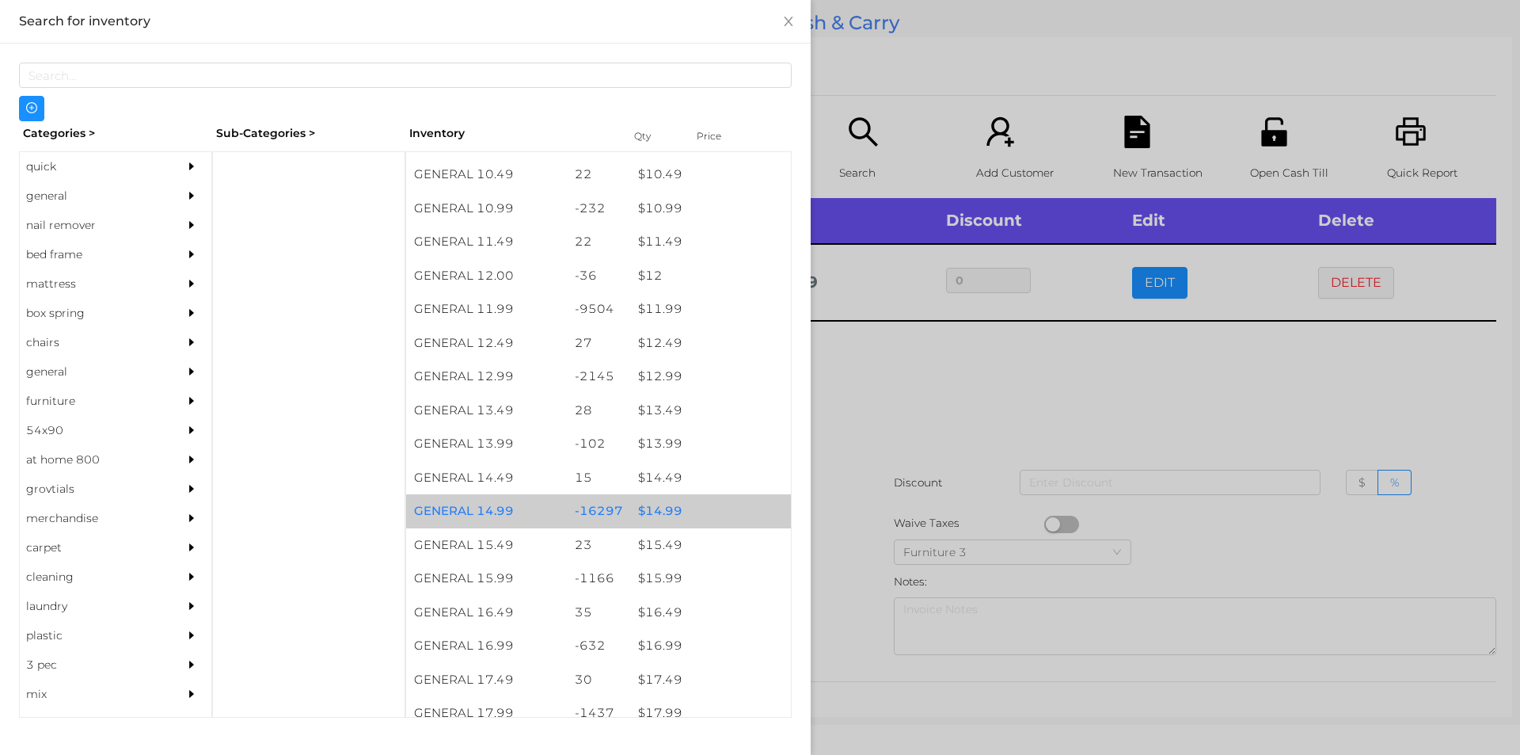
click at [653, 508] on div "$ 14.99" at bounding box center [710, 511] width 161 height 34
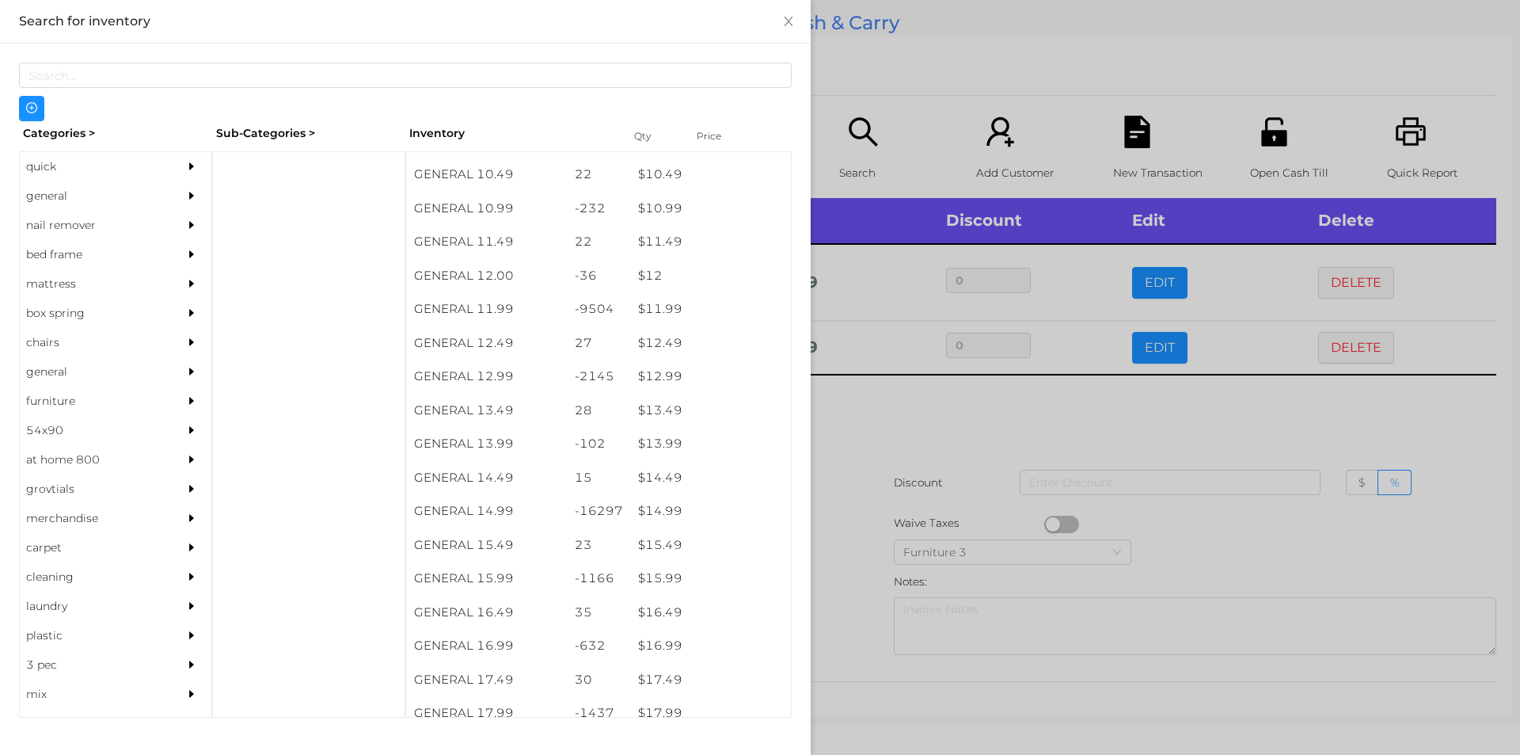
click at [854, 422] on div at bounding box center [760, 377] width 1520 height 755
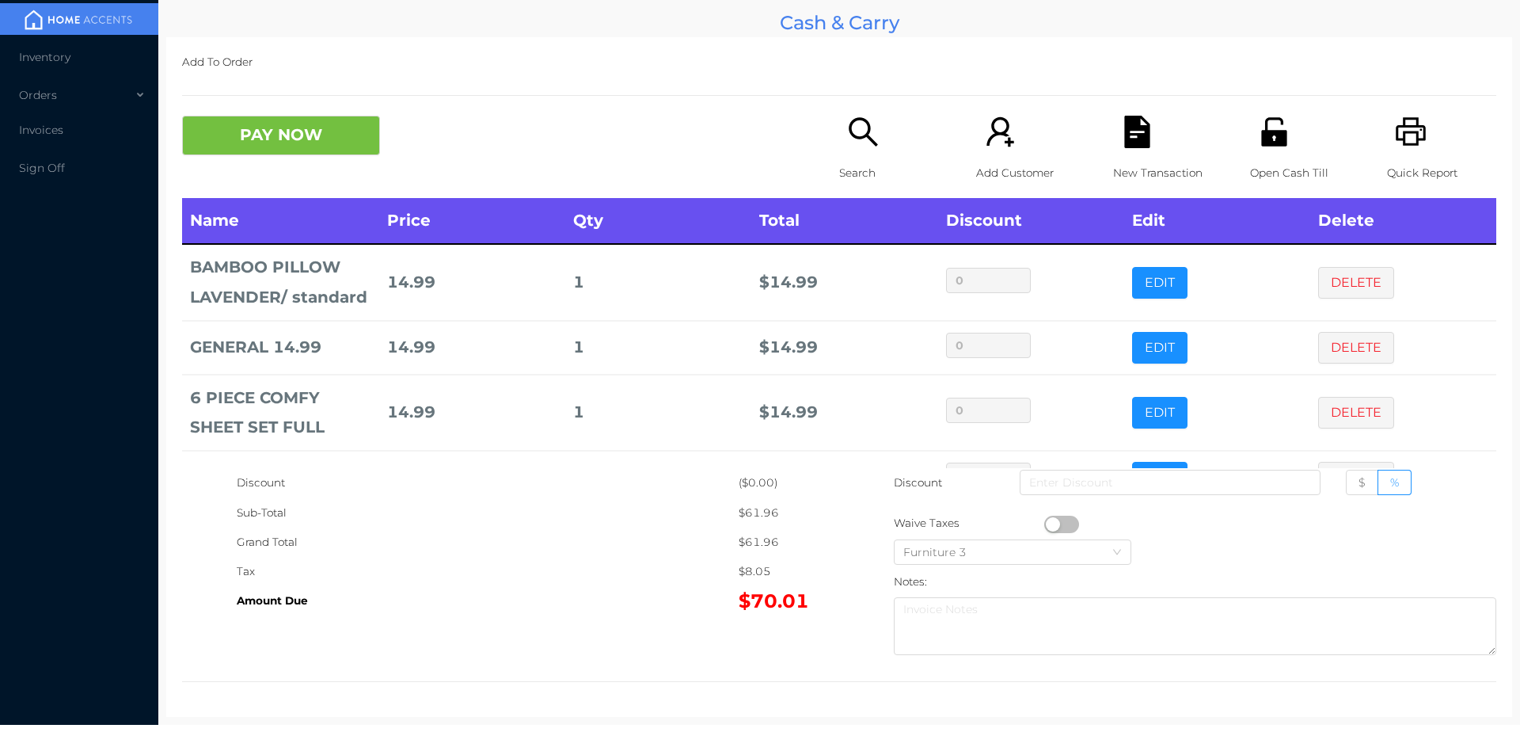
scroll to position [53, 0]
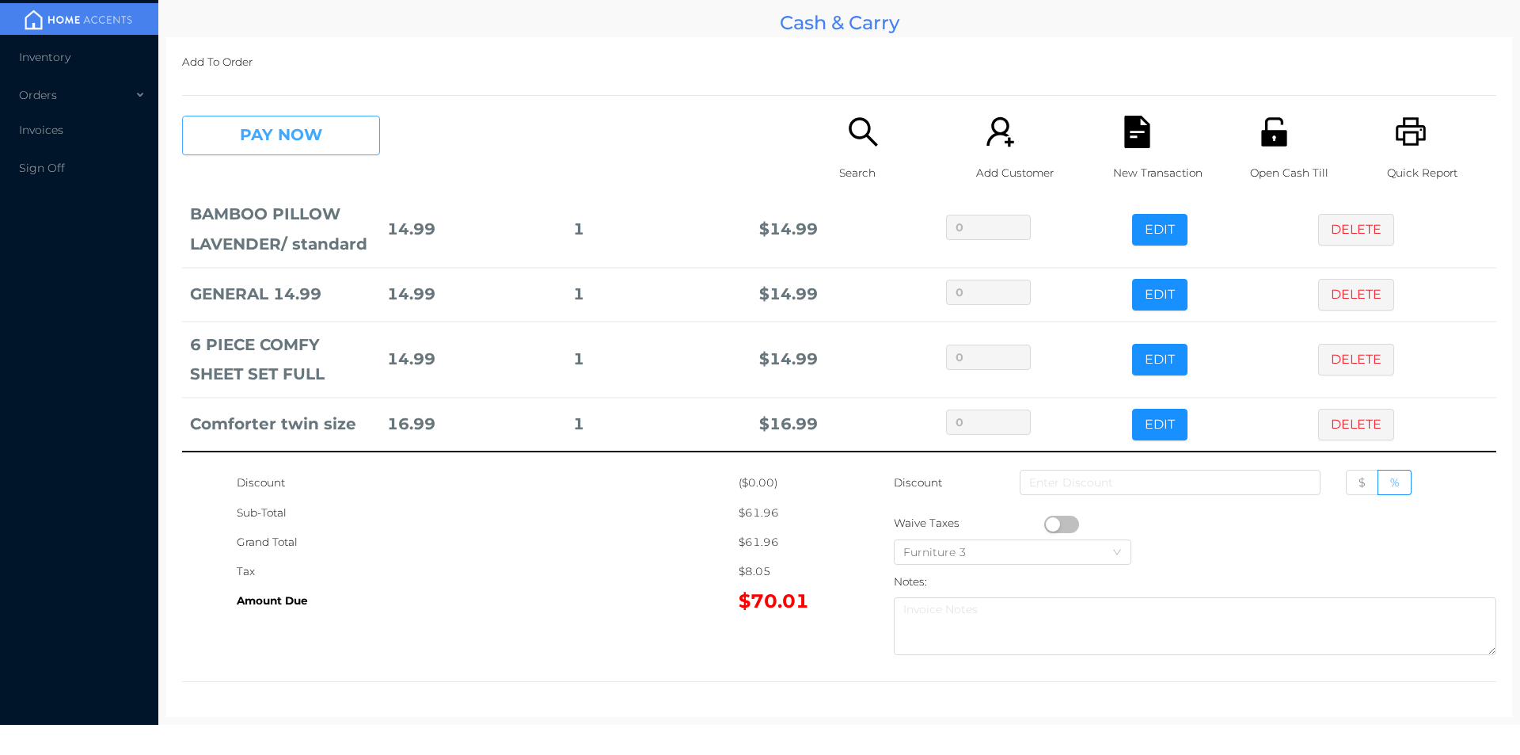
click at [346, 135] on button "PAY NOW" at bounding box center [281, 136] width 198 height 40
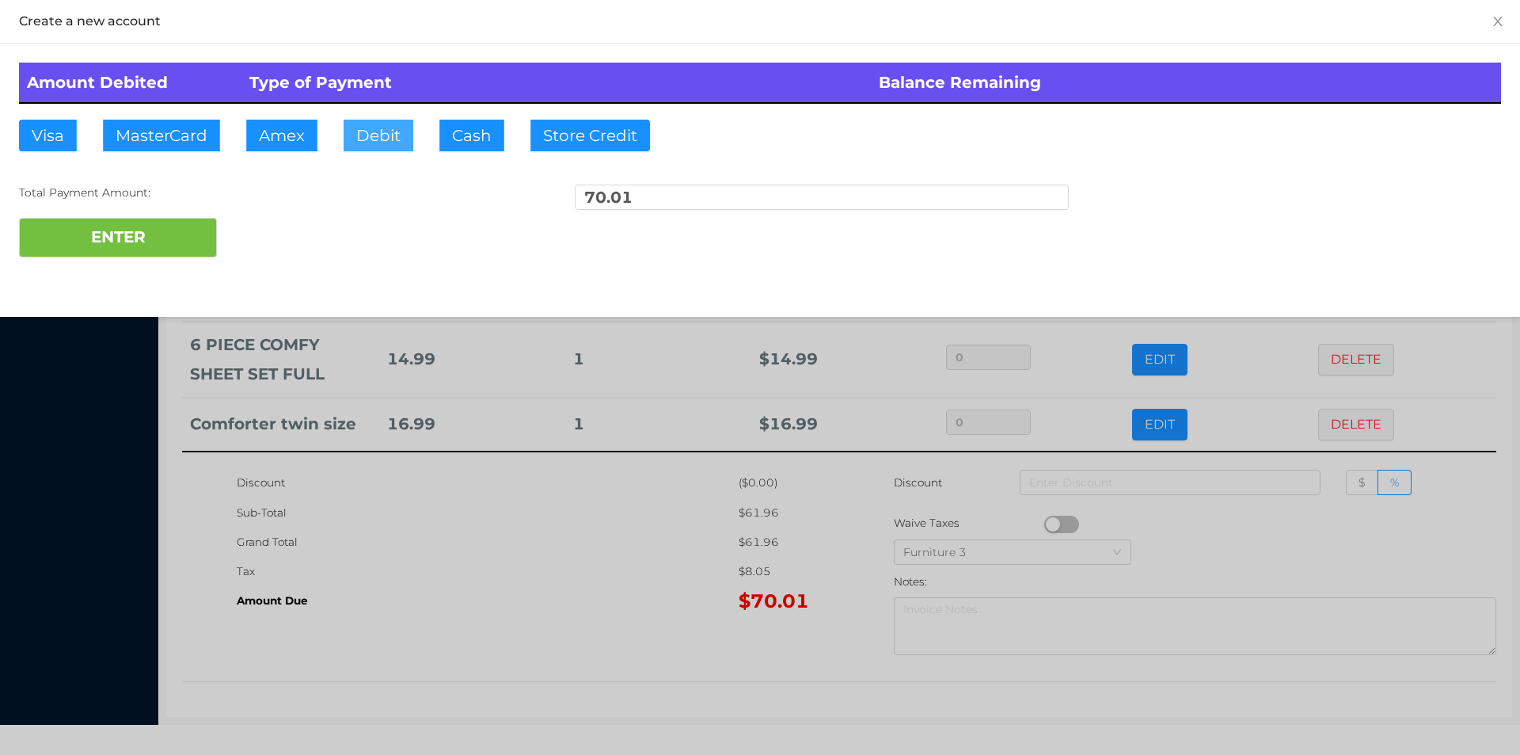
click at [369, 130] on button "Debit" at bounding box center [379, 136] width 70 height 32
click at [177, 236] on button "ENTER" at bounding box center [118, 238] width 198 height 40
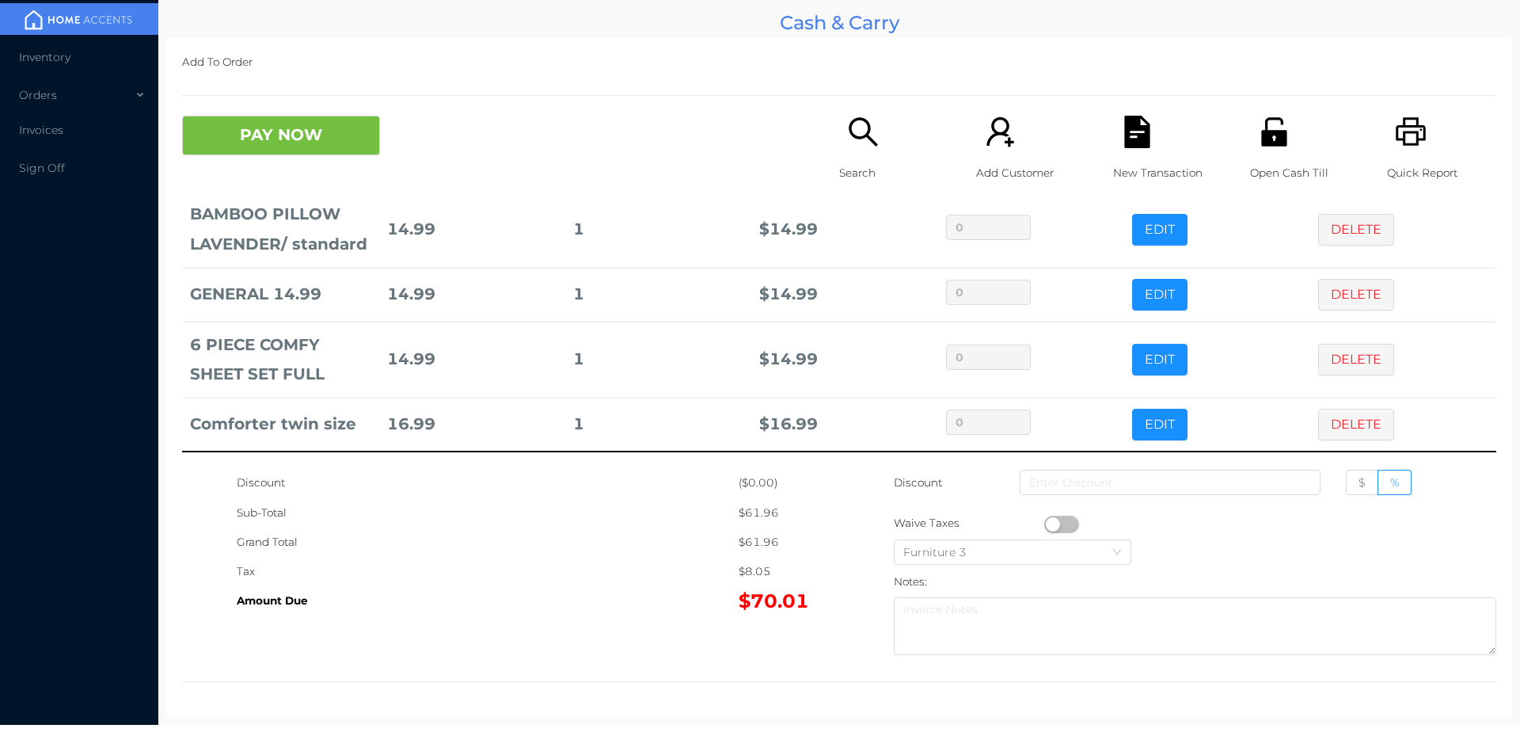
scroll to position [0, 0]
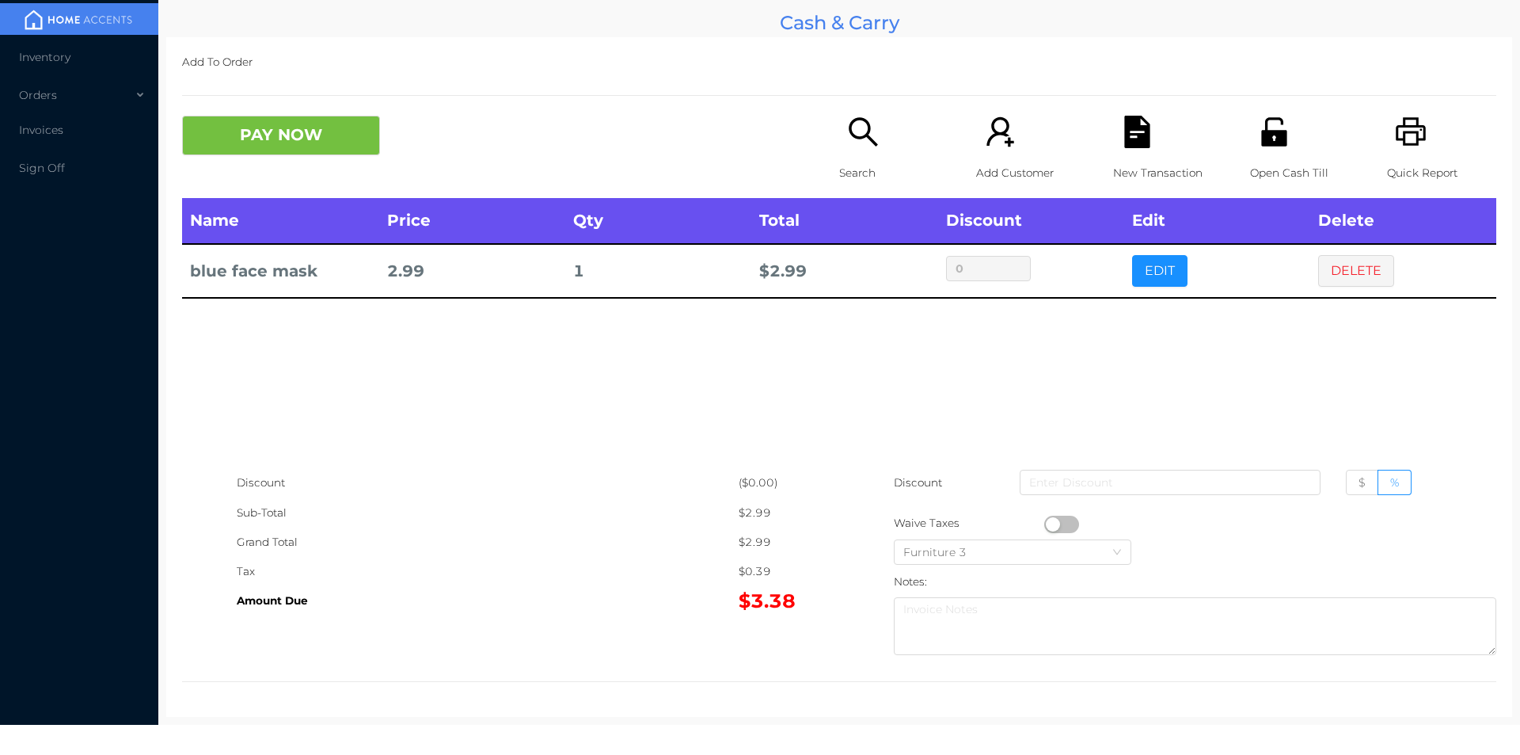
click at [868, 152] on div "Search" at bounding box center [893, 157] width 109 height 82
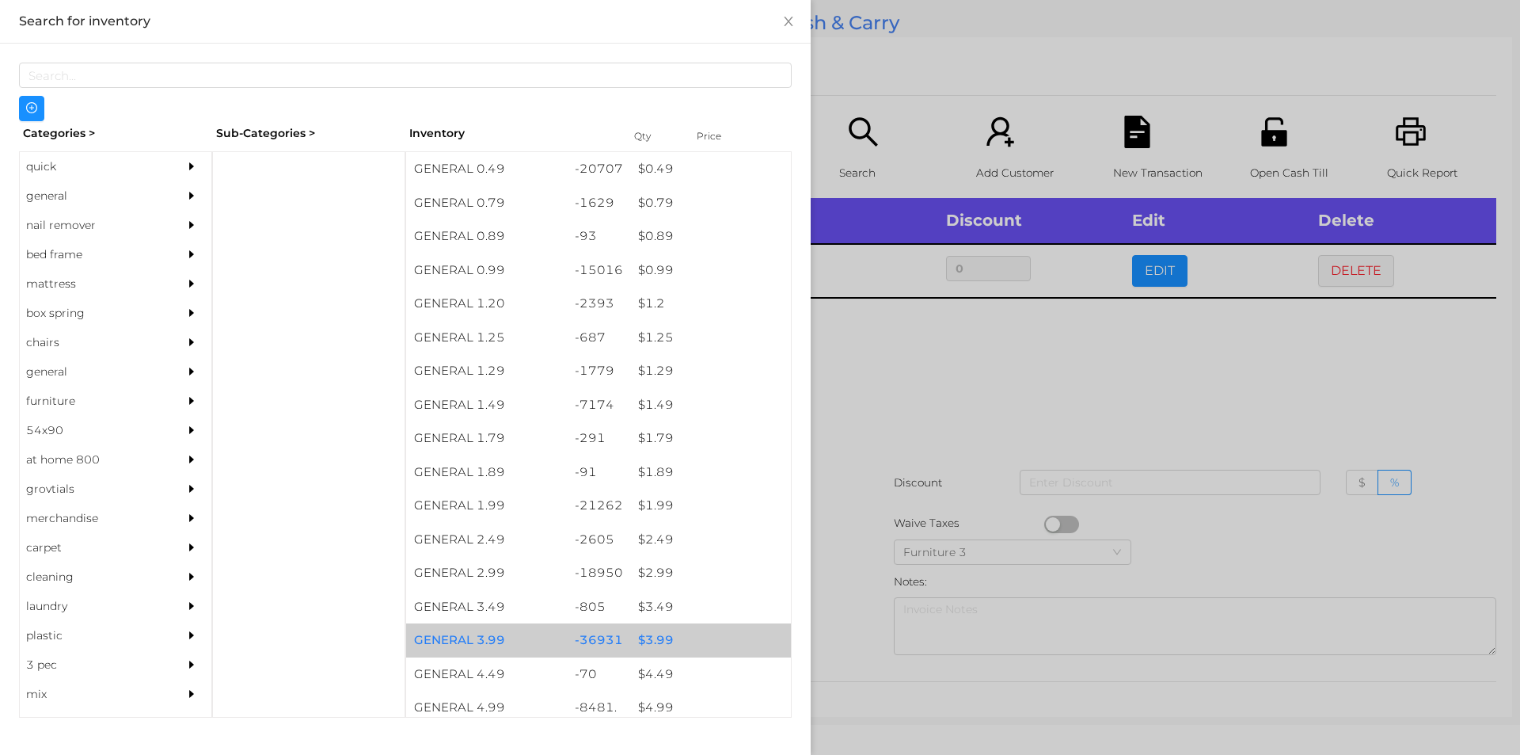
click at [645, 650] on div "$ 3.99" at bounding box center [710, 640] width 161 height 34
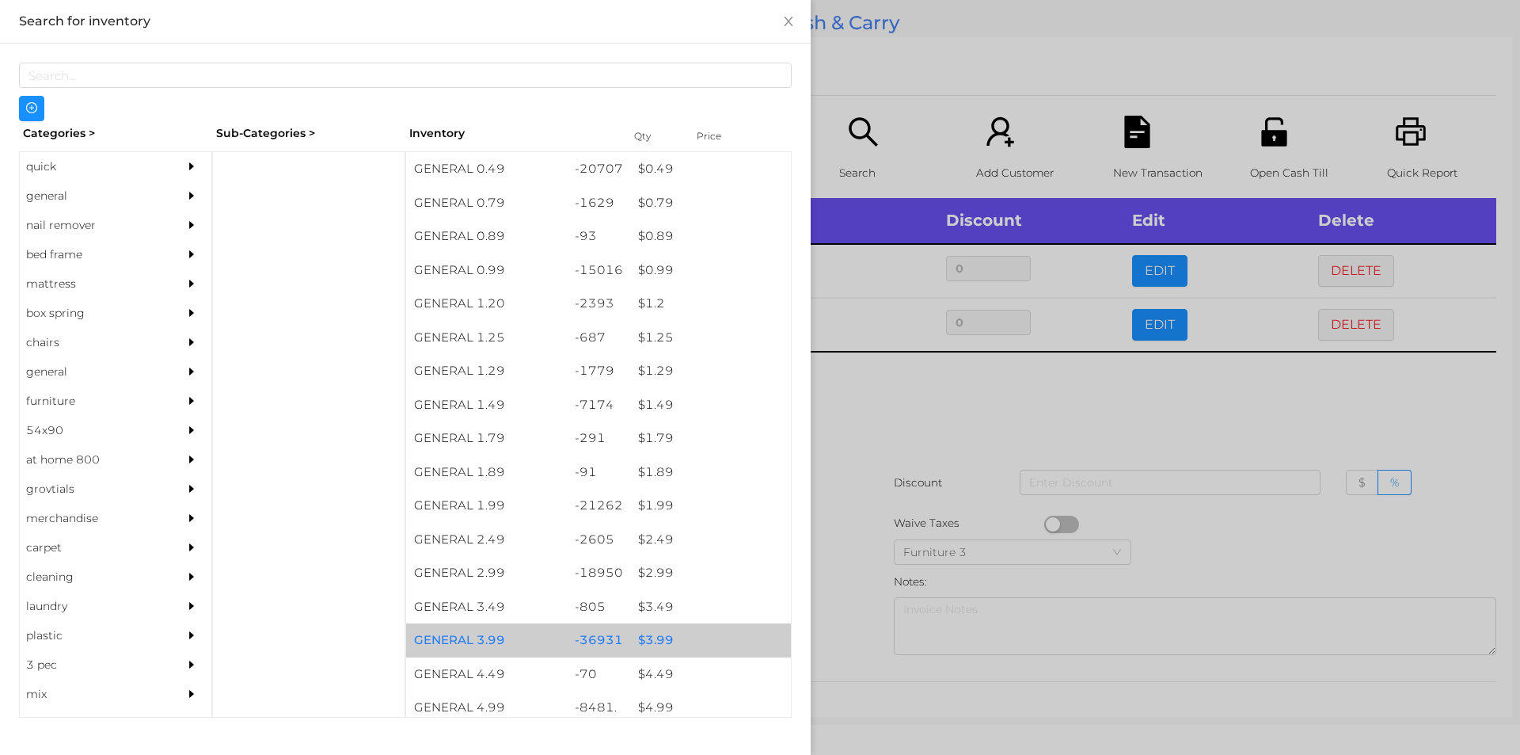
click at [658, 643] on div "$ 3.99" at bounding box center [710, 640] width 161 height 34
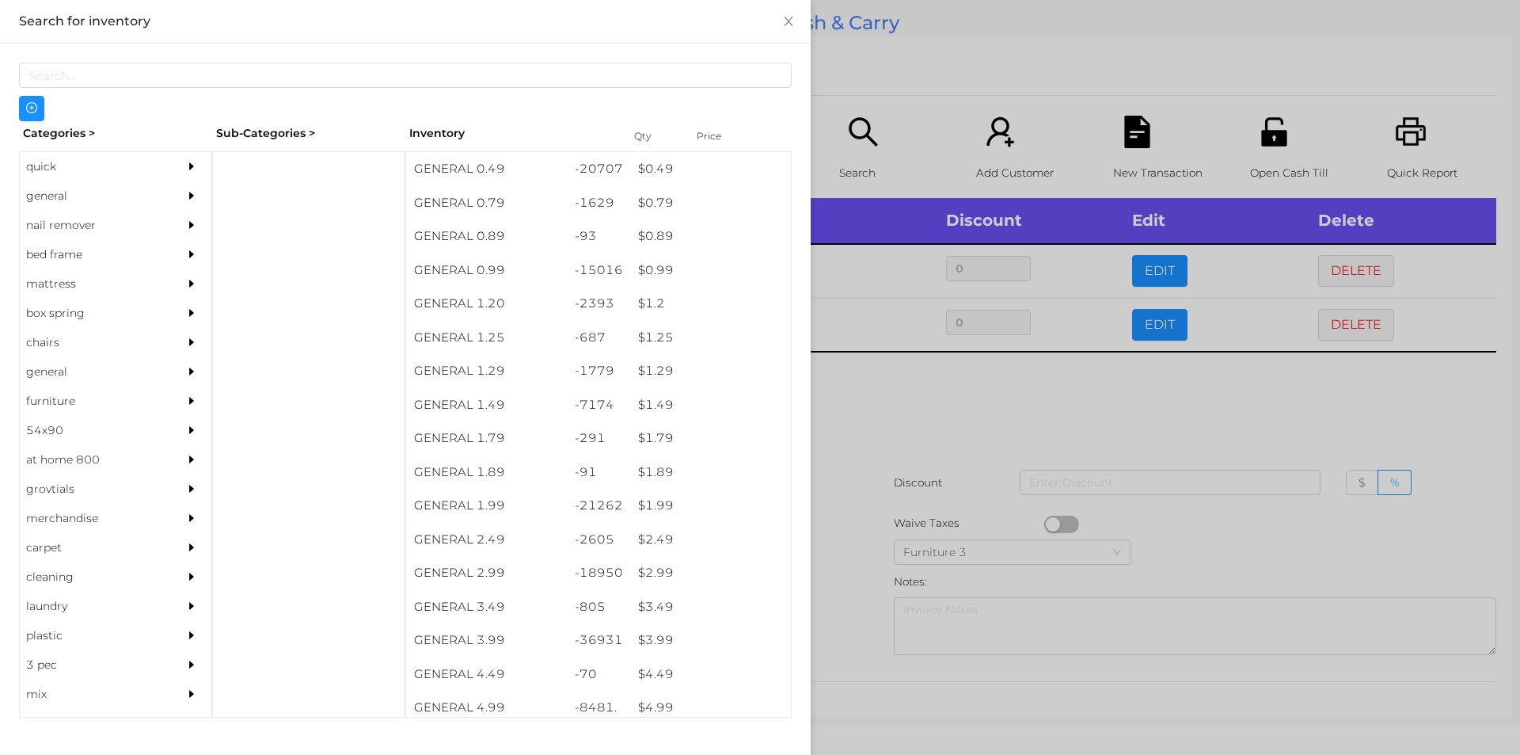
click at [850, 624] on div at bounding box center [760, 377] width 1520 height 755
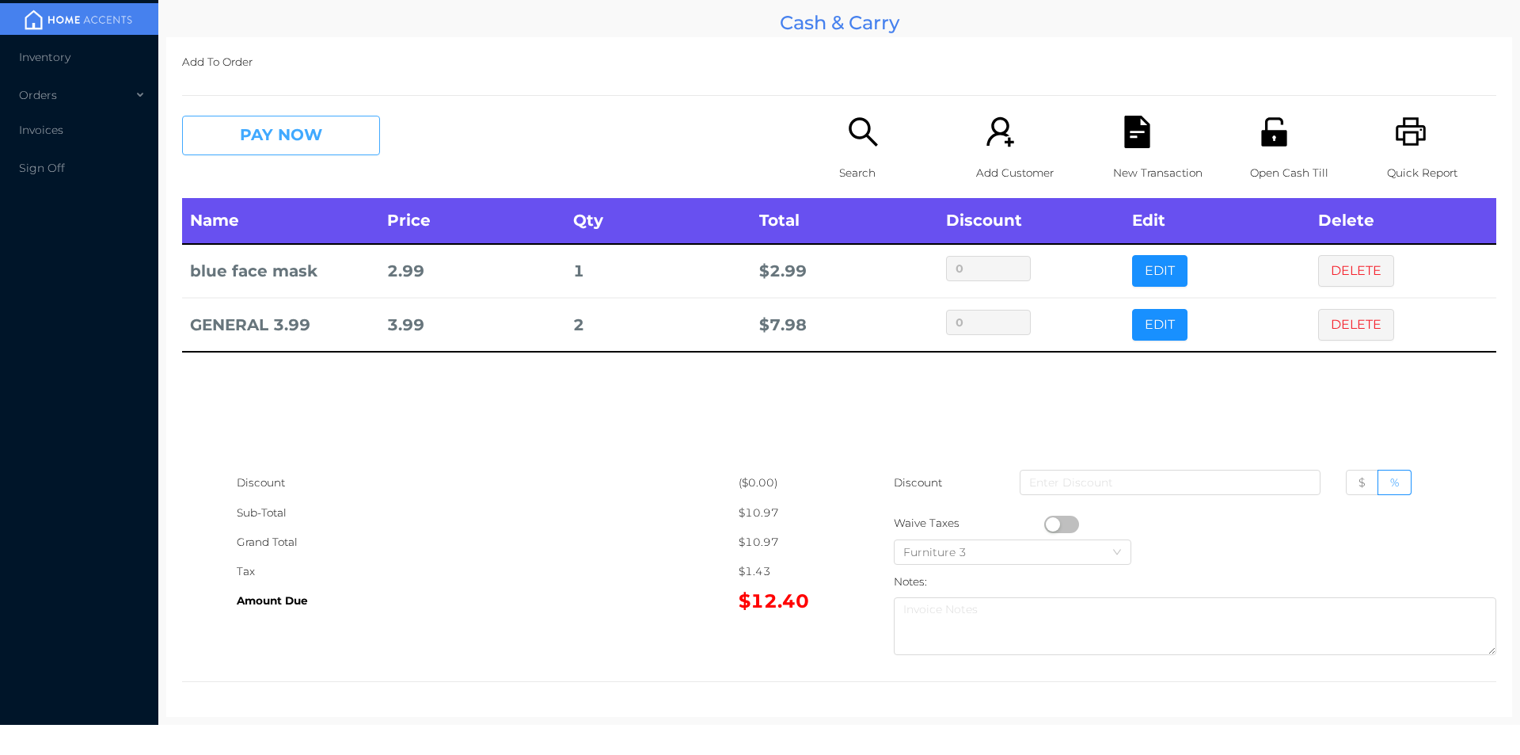
click at [262, 120] on button "PAY NOW" at bounding box center [281, 136] width 198 height 40
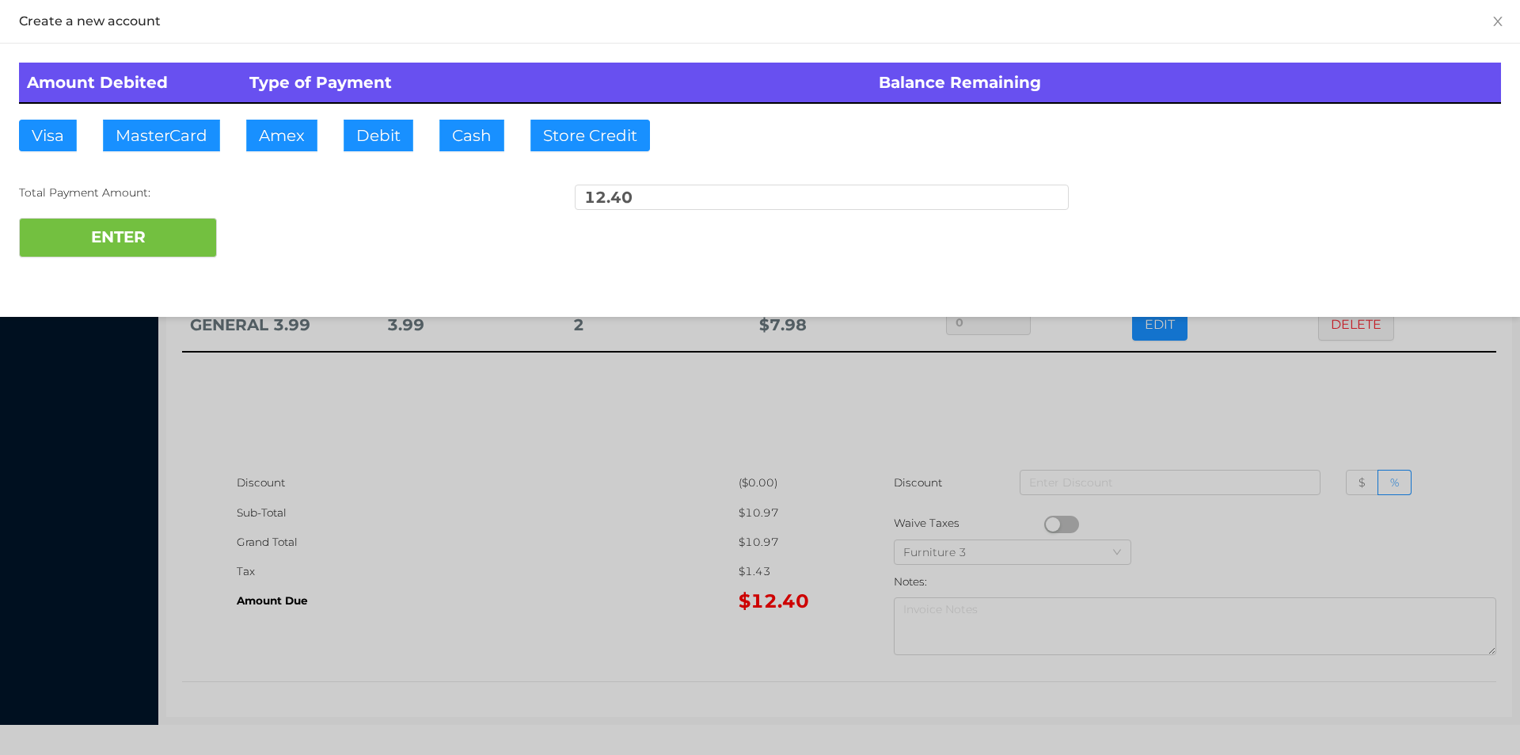
click at [283, 237] on div "ENTER" at bounding box center [760, 238] width 1482 height 40
click at [552, 449] on div at bounding box center [760, 377] width 1520 height 755
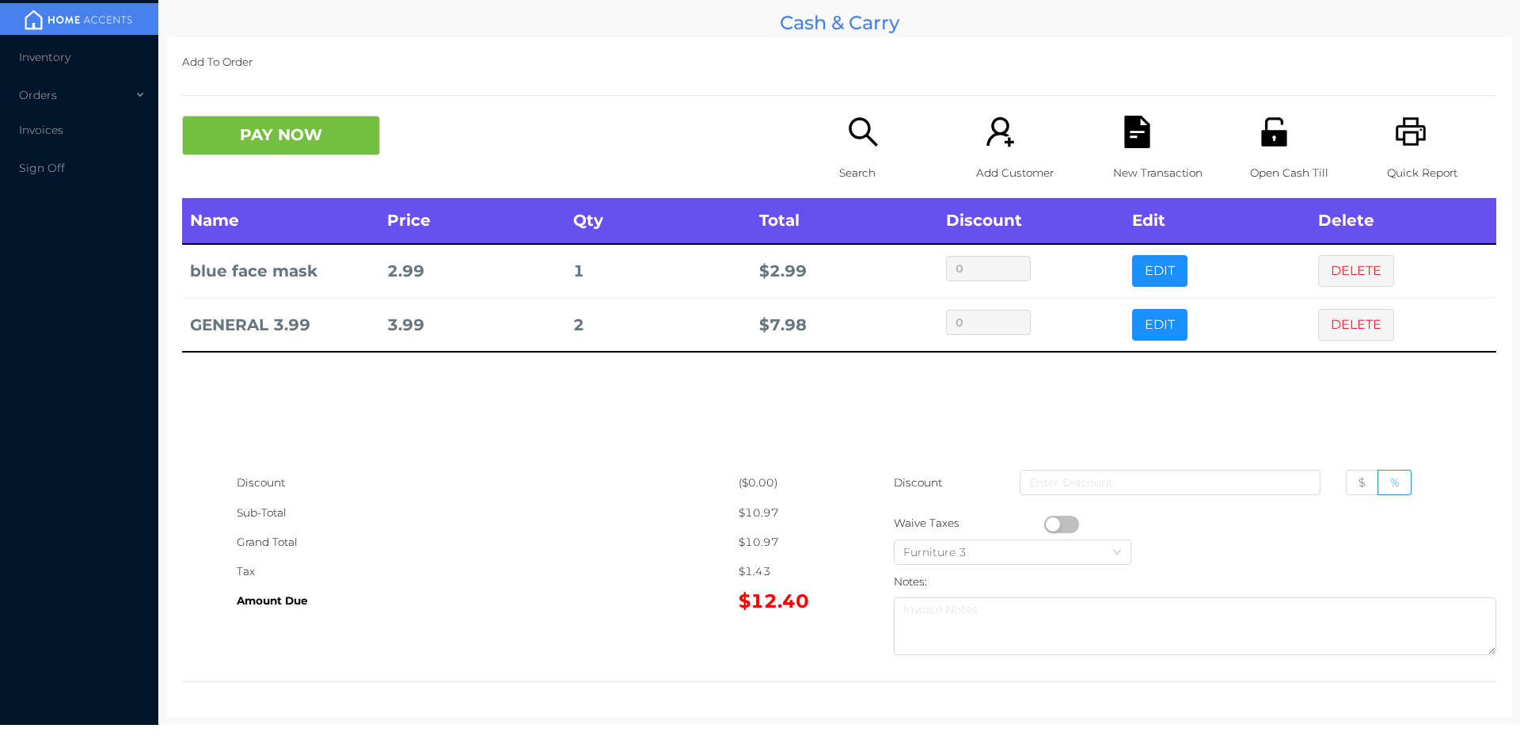
click at [1125, 116] on icon "icon: file-text" at bounding box center [1137, 132] width 32 height 32
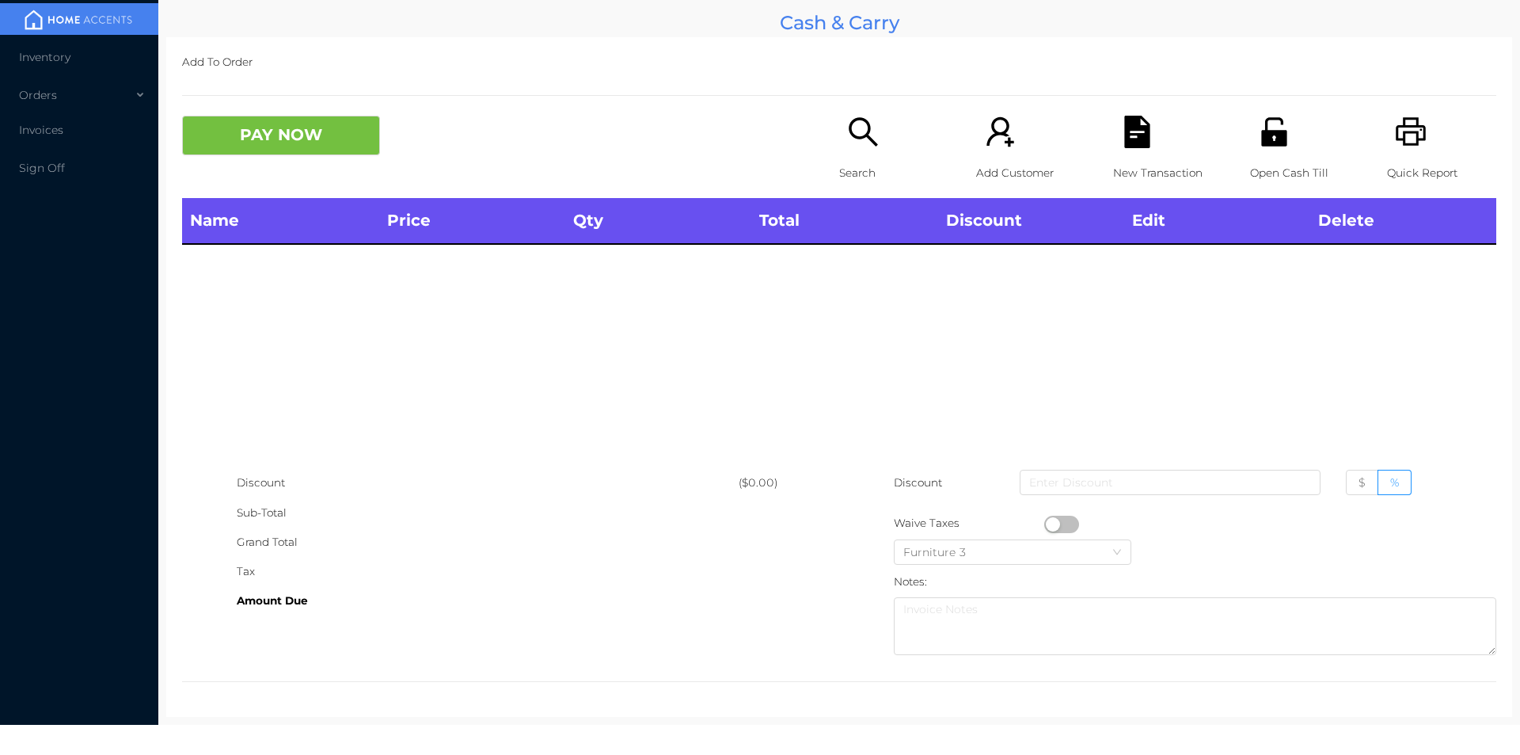
click at [849, 146] on icon "icon: search" at bounding box center [863, 132] width 32 height 32
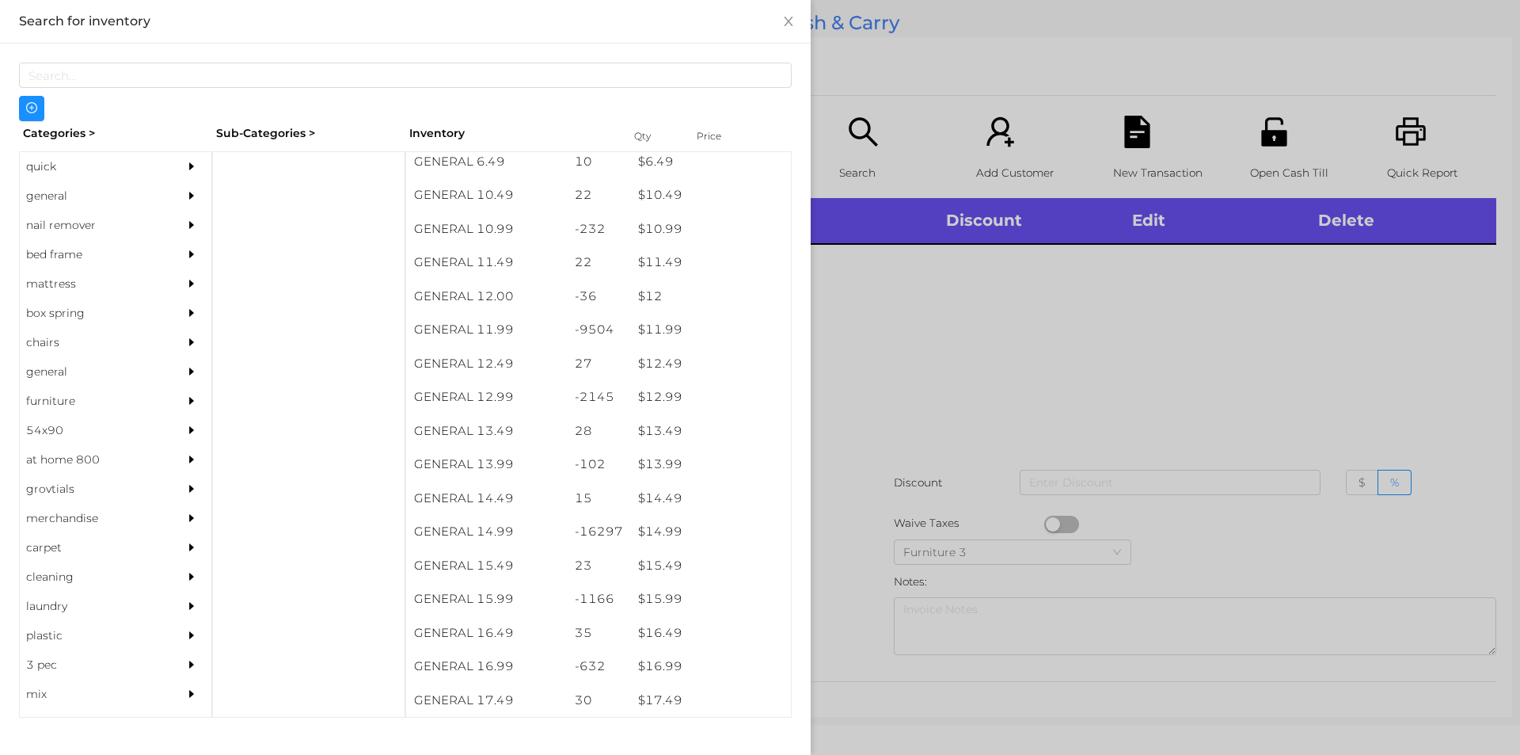
scroll to position [1062, 0]
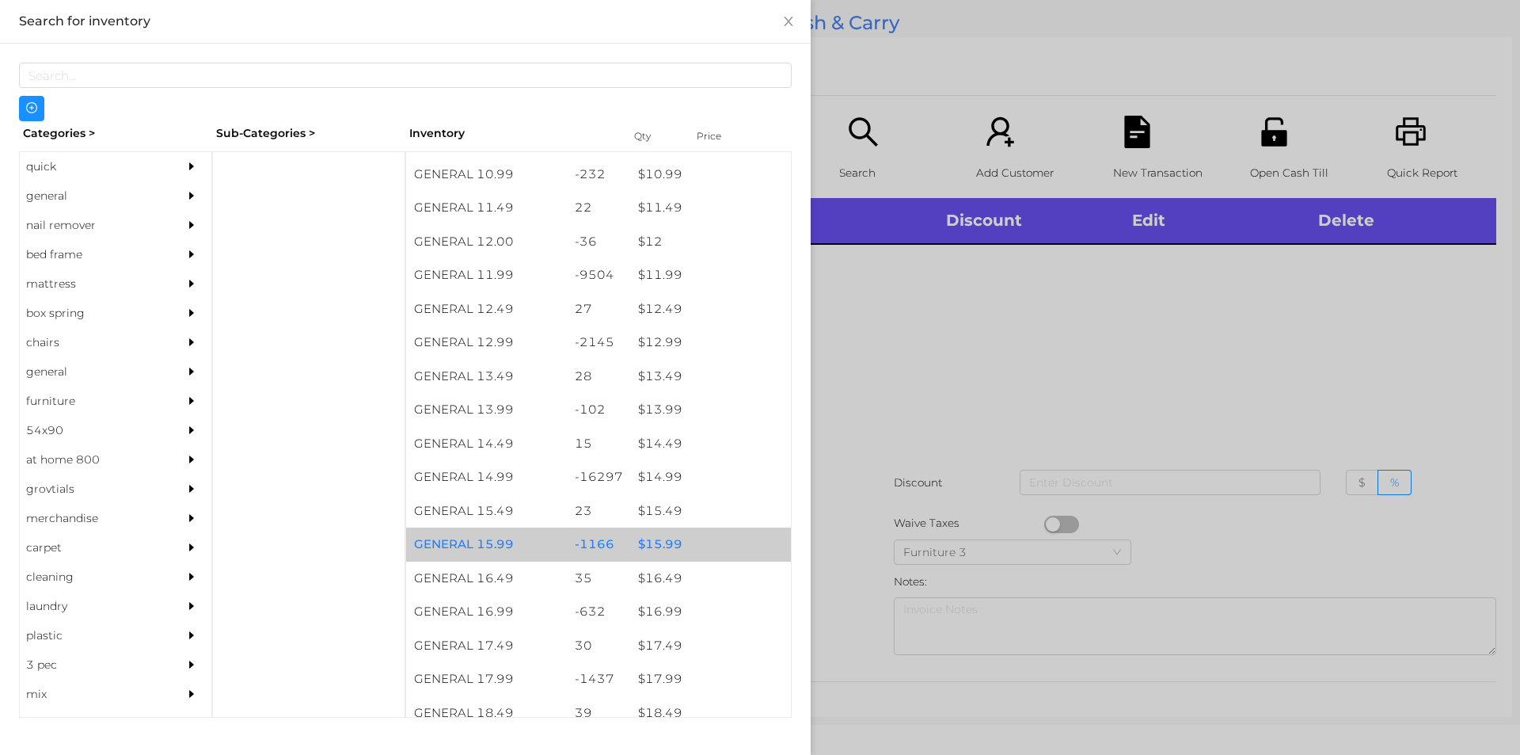
click at [663, 546] on div "$ 15.99" at bounding box center [710, 544] width 161 height 34
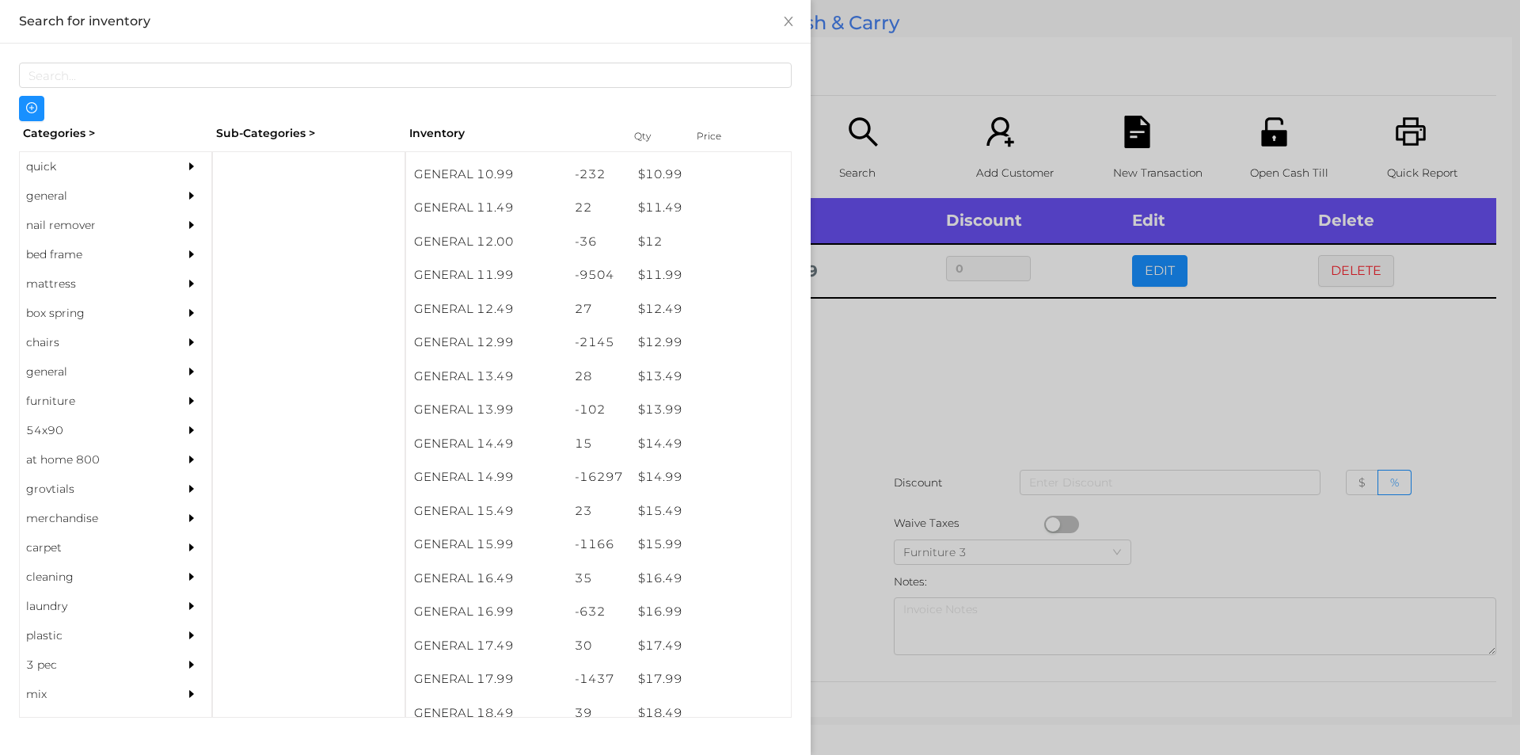
click at [861, 382] on div at bounding box center [760, 377] width 1520 height 755
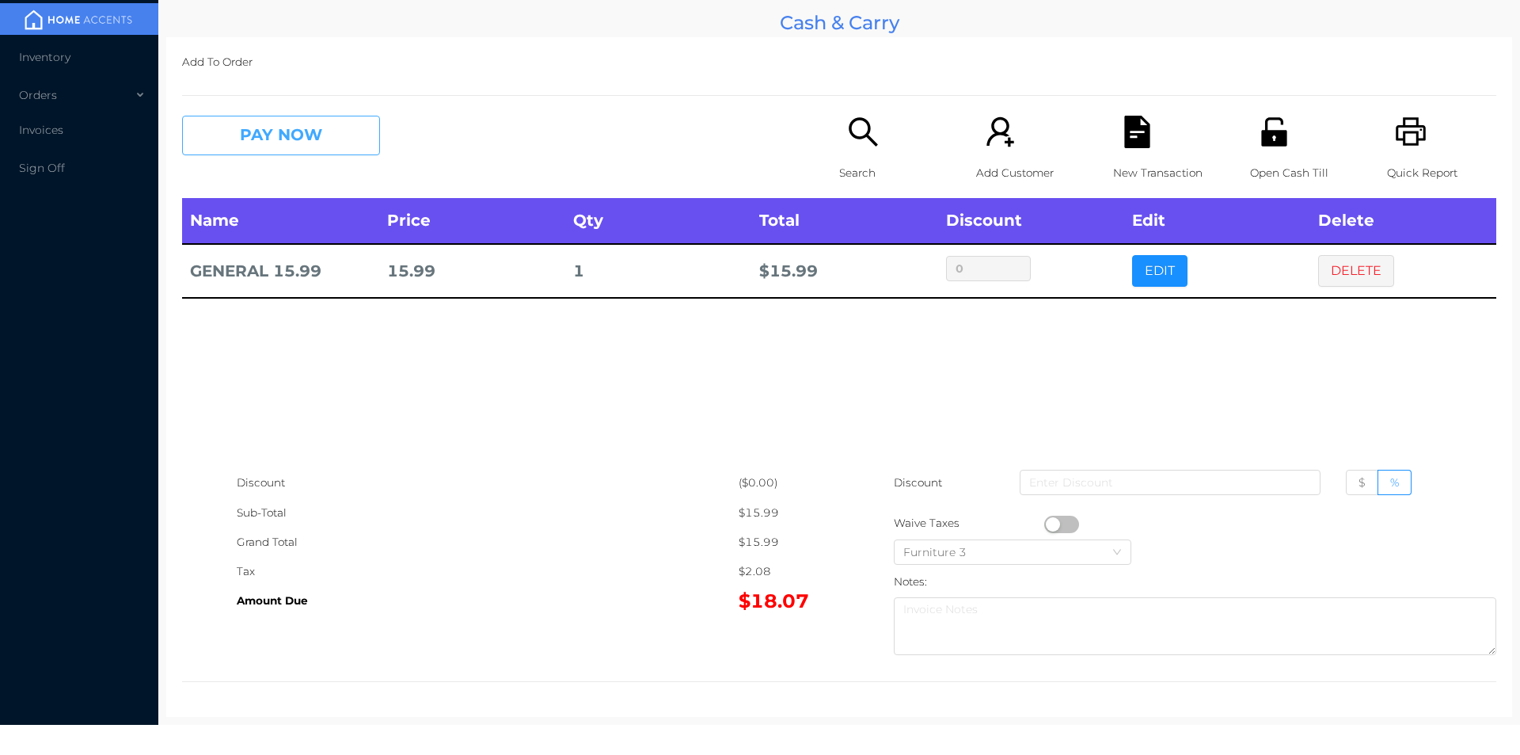
click at [300, 146] on button "PAY NOW" at bounding box center [281, 136] width 198 height 40
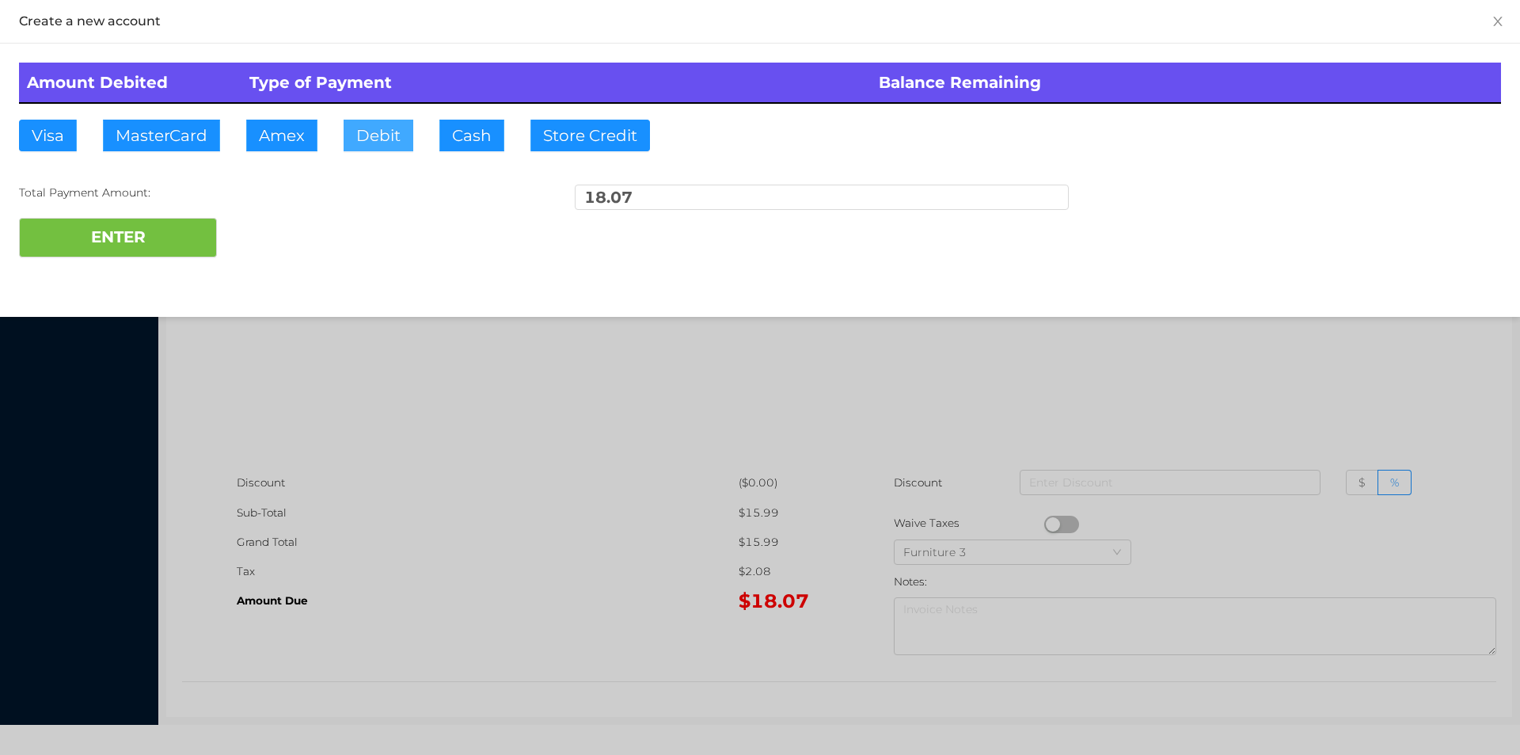
click at [378, 145] on button "Debit" at bounding box center [379, 136] width 70 height 32
click at [151, 229] on button "ENTER" at bounding box center [118, 238] width 198 height 40
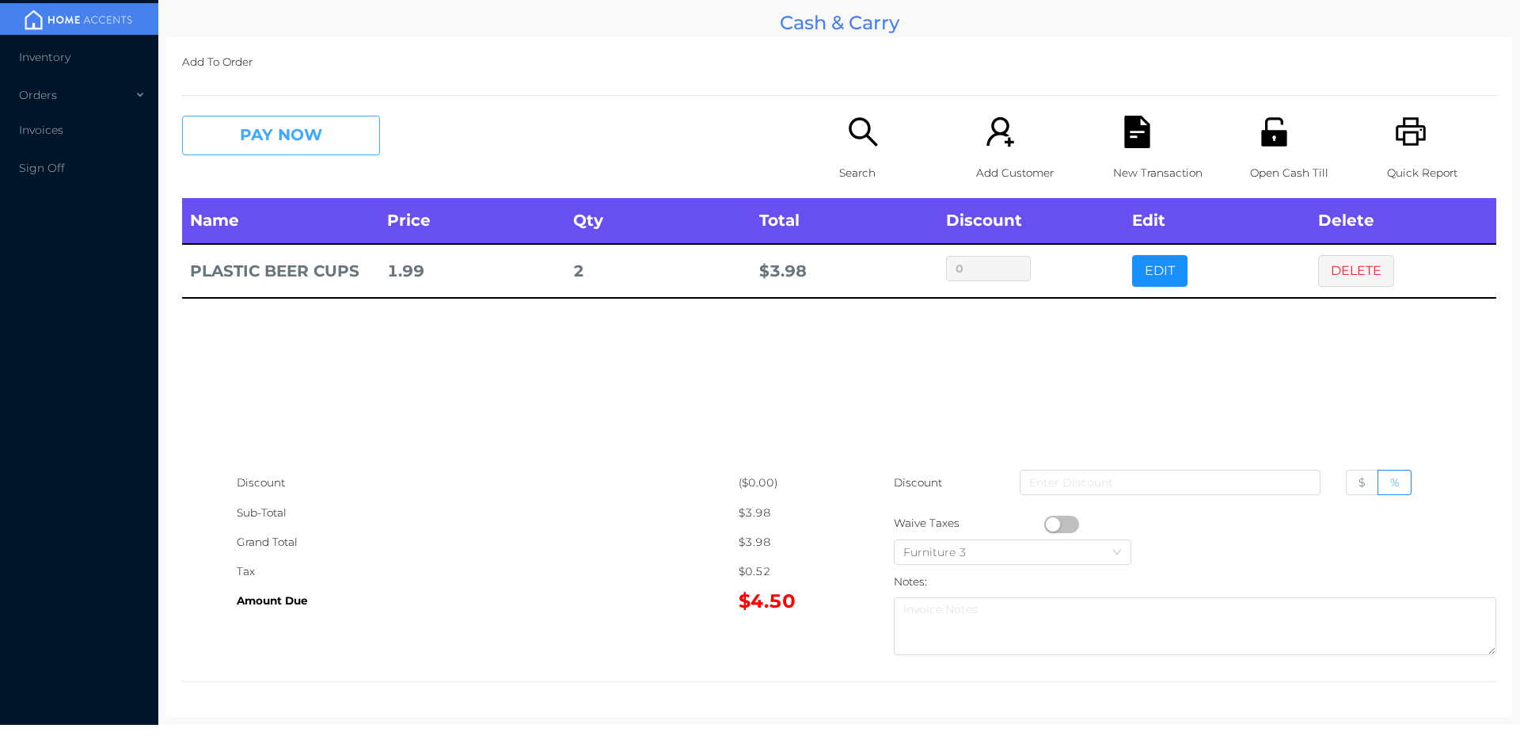
click at [304, 132] on button "PAY NOW" at bounding box center [281, 136] width 198 height 40
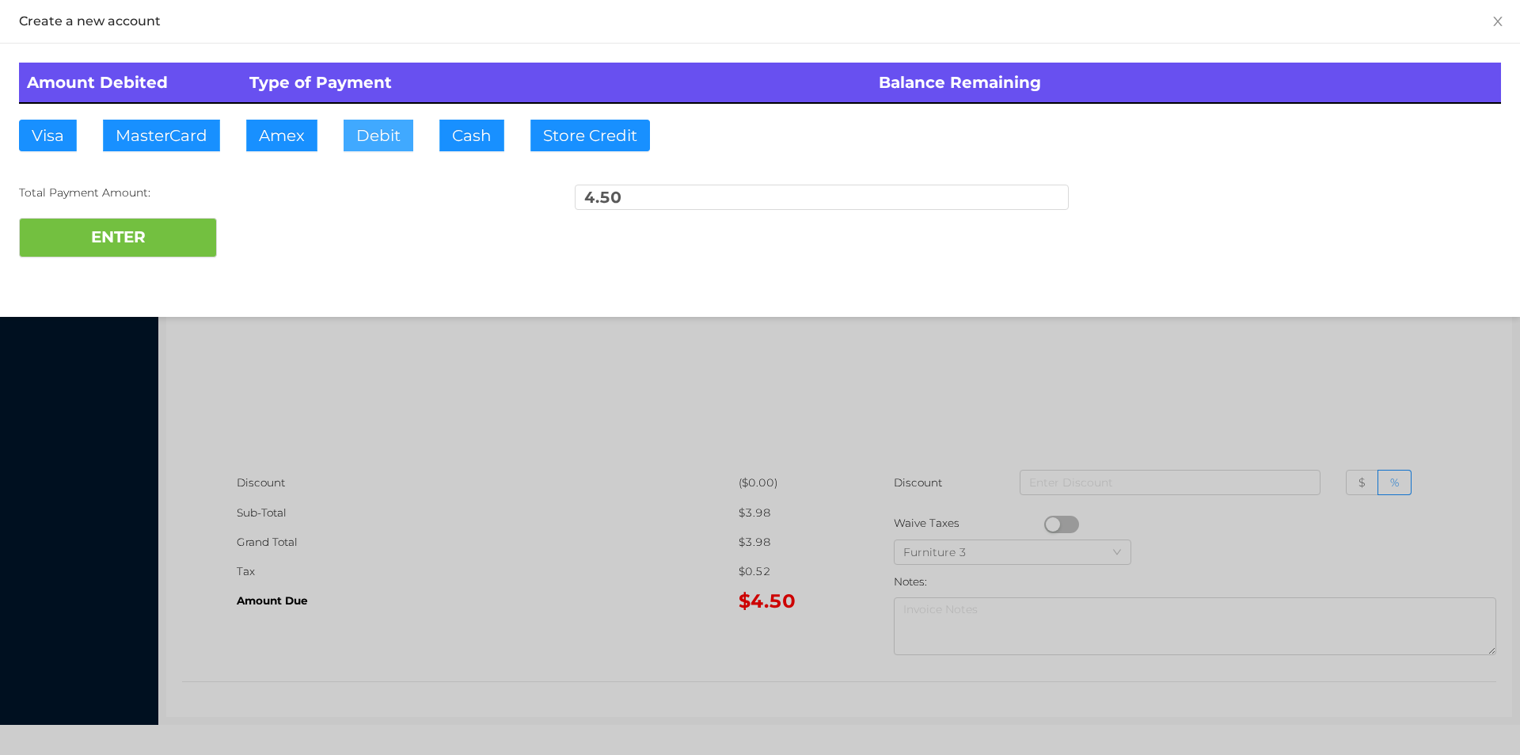
click at [382, 144] on button "Debit" at bounding box center [379, 136] width 70 height 32
click at [174, 242] on button "ENTER" at bounding box center [118, 238] width 198 height 40
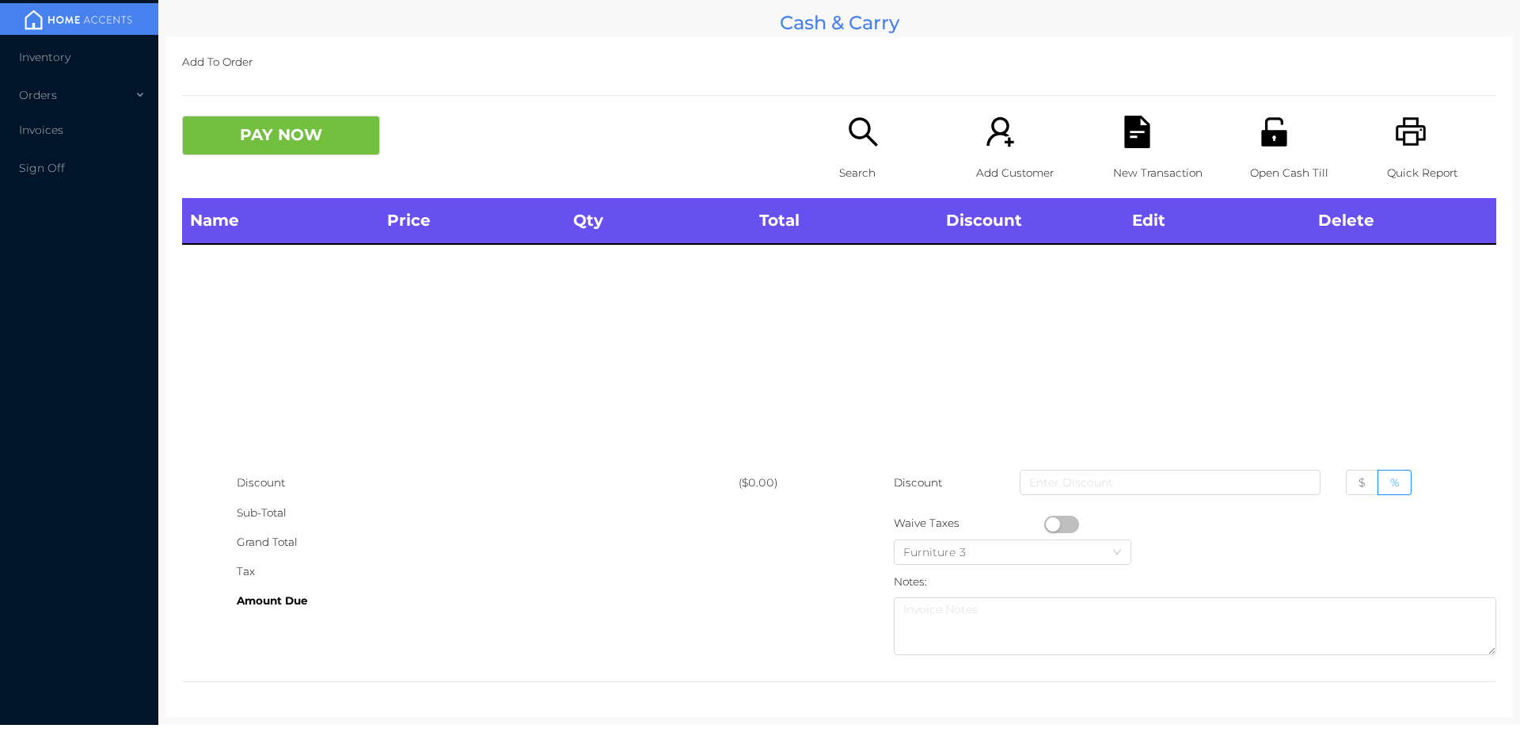
click at [858, 129] on icon "icon: search" at bounding box center [863, 132] width 32 height 32
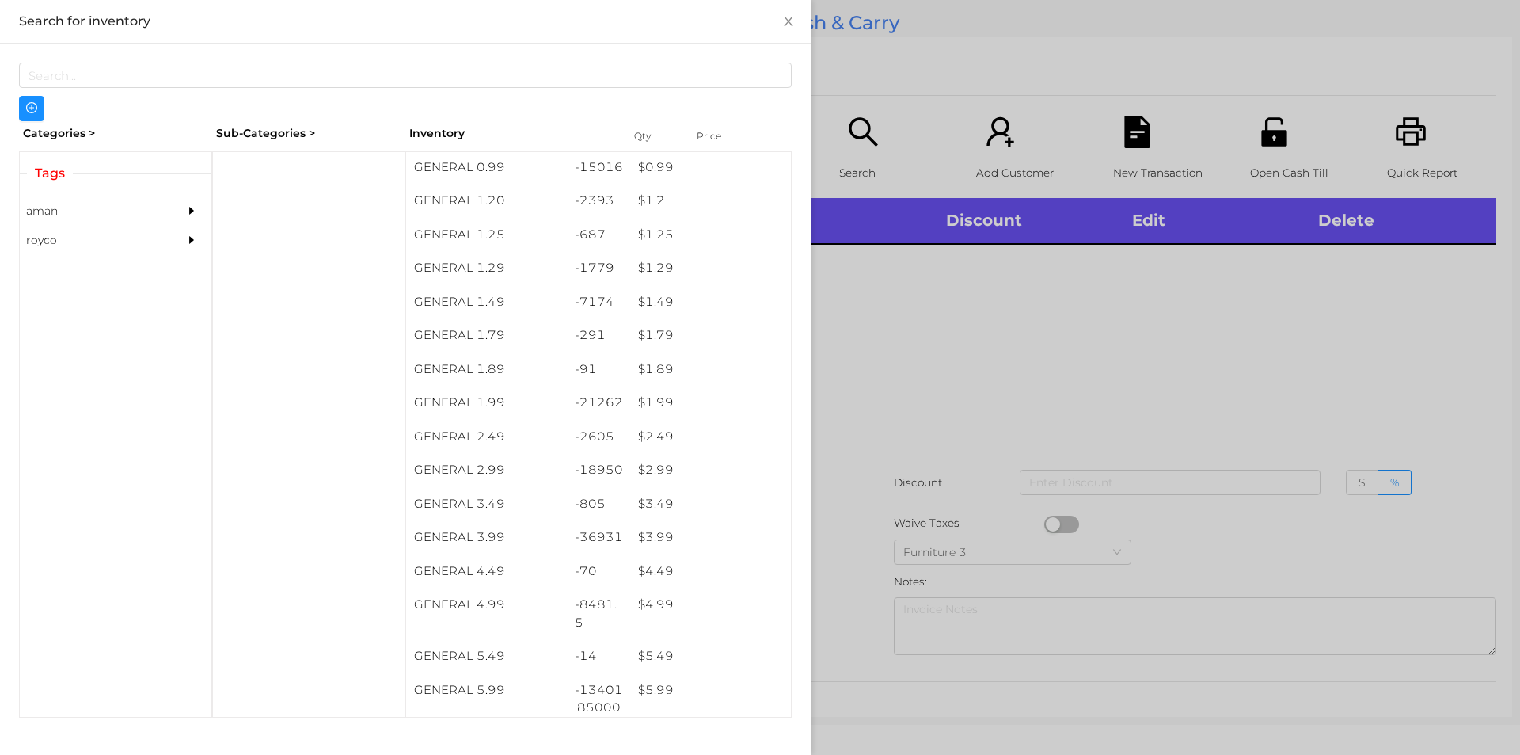
scroll to position [151, 0]
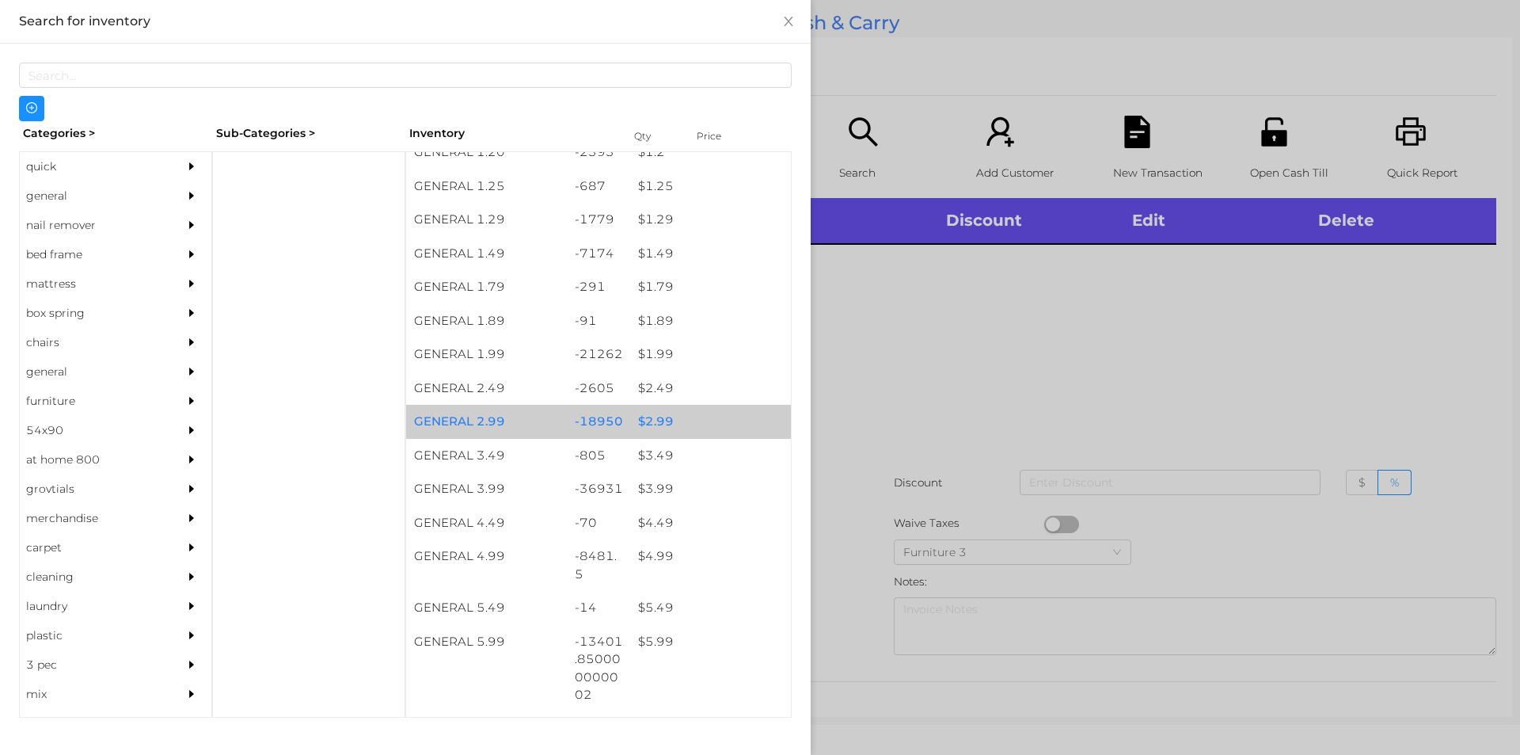
click at [719, 417] on div "$ 2.99" at bounding box center [710, 422] width 161 height 34
click at [718, 418] on div "$ 2.99" at bounding box center [710, 422] width 161 height 34
click at [724, 419] on div "$ 2.99" at bounding box center [710, 422] width 161 height 34
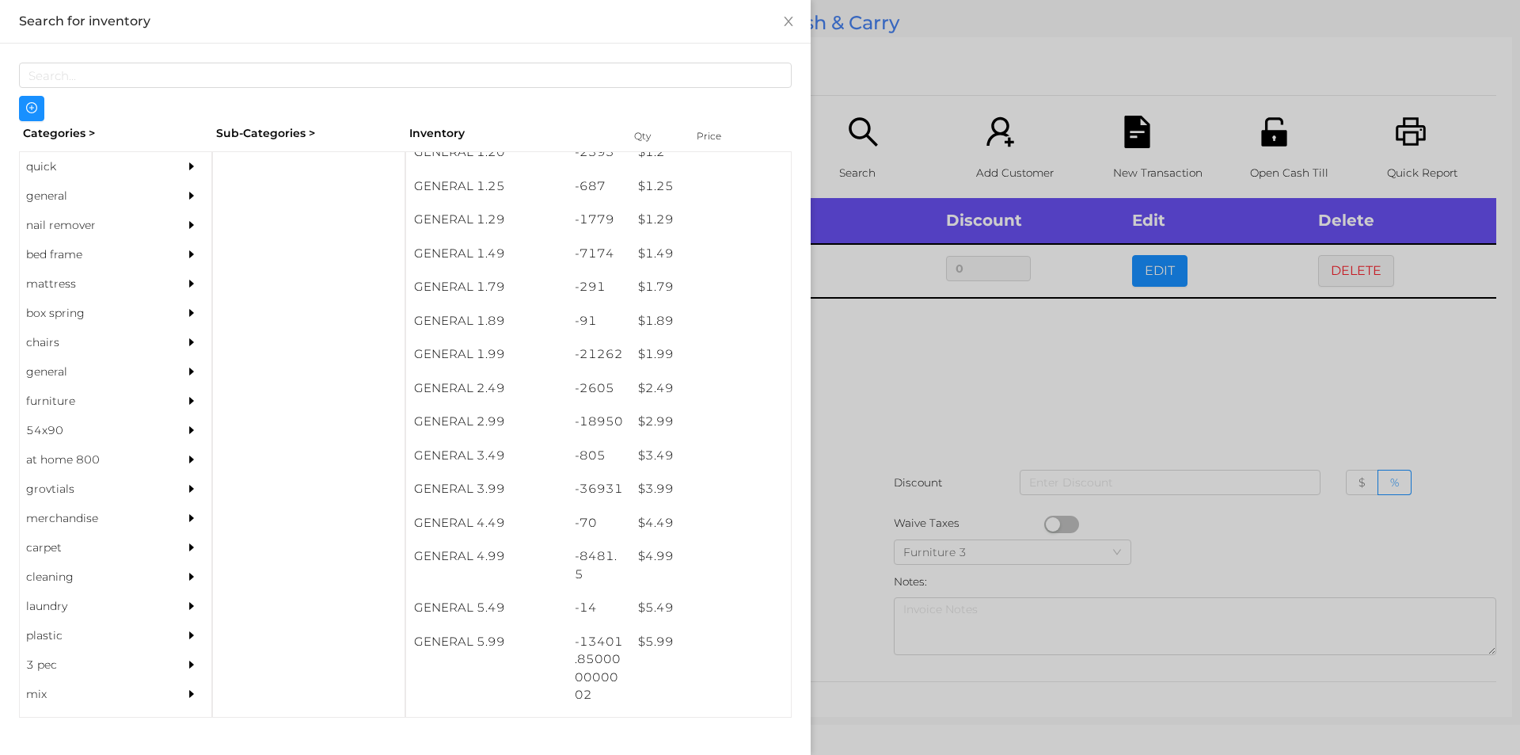
click at [893, 441] on div at bounding box center [760, 377] width 1520 height 755
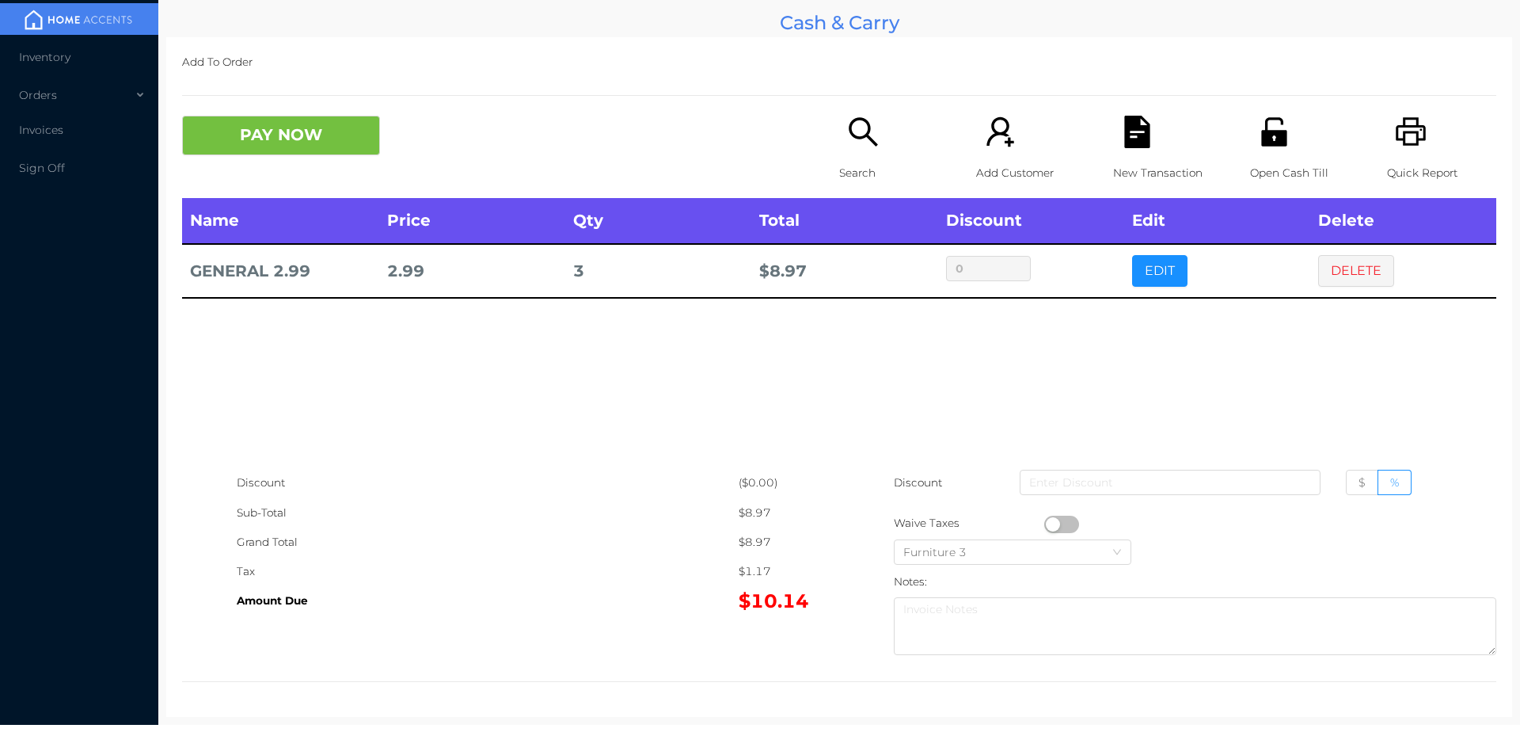
click at [1264, 134] on icon "icon: unlock" at bounding box center [1273, 131] width 25 height 29
click at [246, 179] on div "PAY NOW Search Add Customer New Transaction Open Cash Till Quick Report" at bounding box center [839, 157] width 1314 height 82
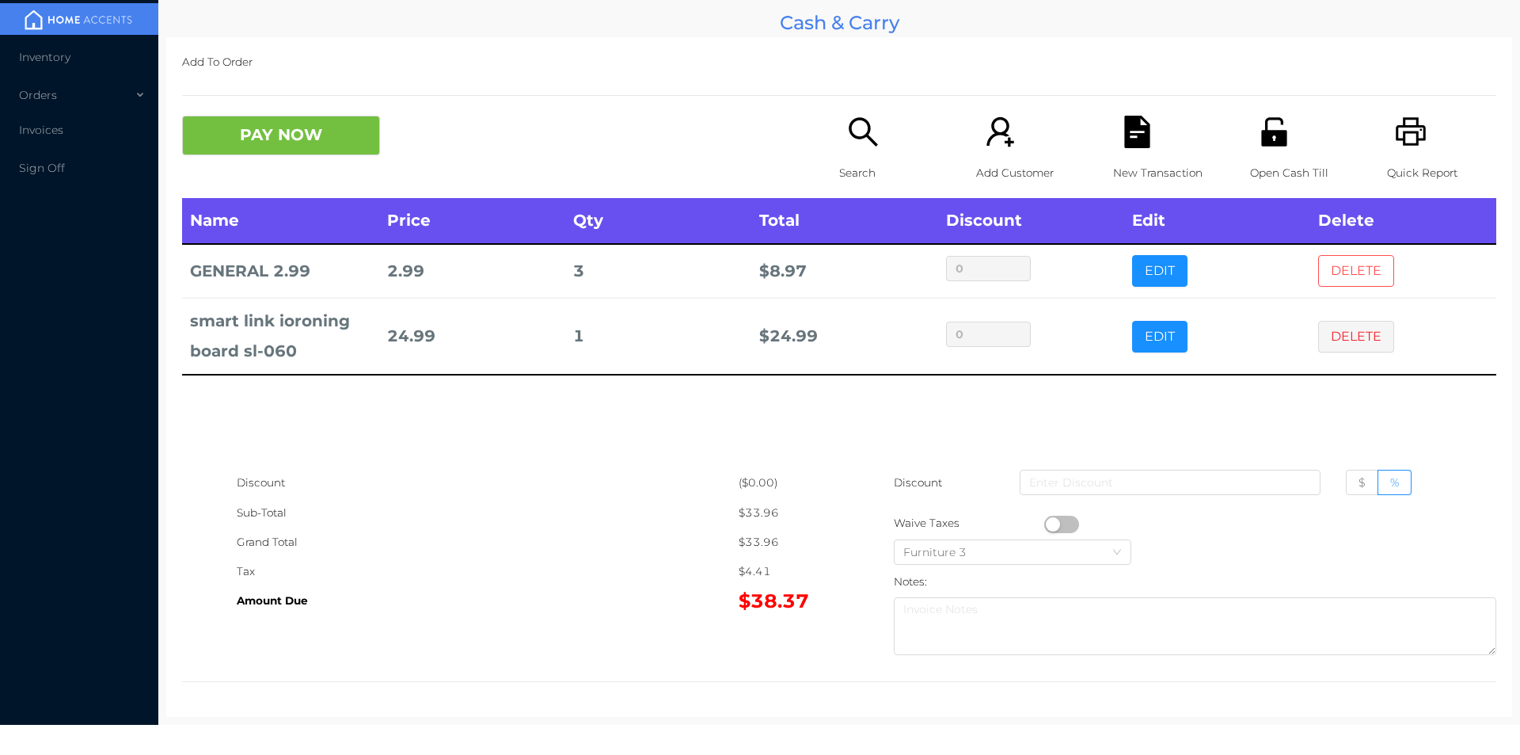
click at [1318, 280] on button "DELETE" at bounding box center [1356, 271] width 76 height 32
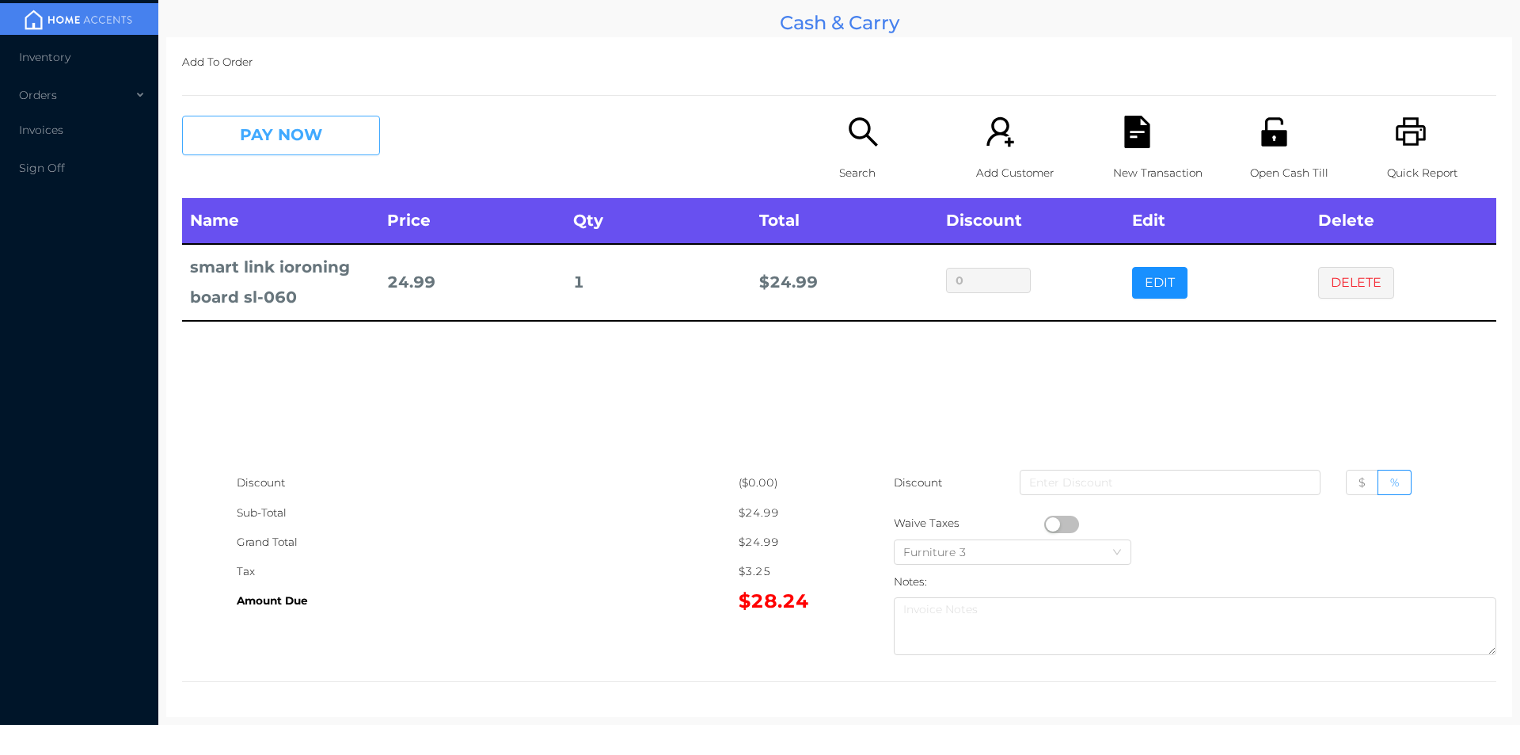
click at [286, 136] on button "PAY NOW" at bounding box center [281, 136] width 198 height 40
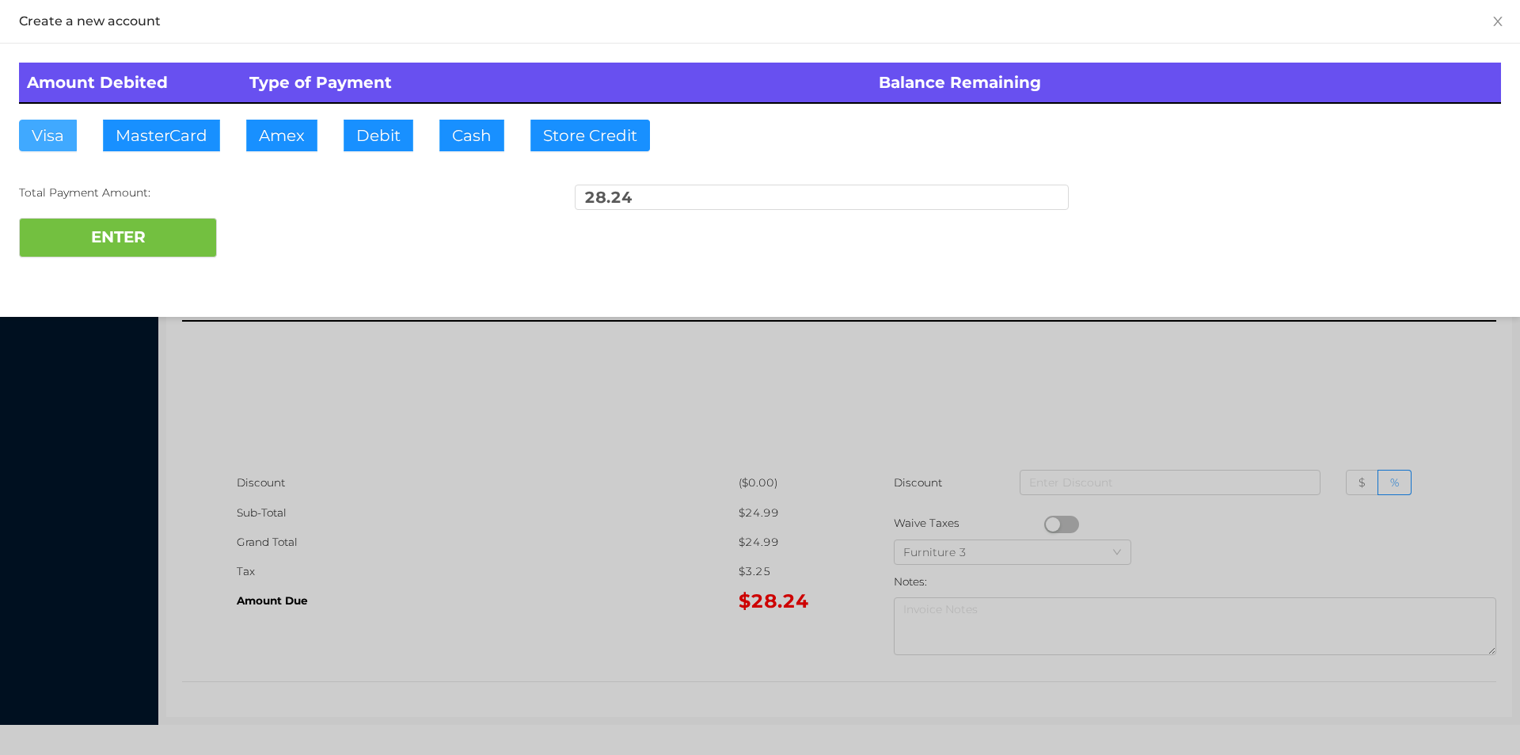
click at [57, 124] on button "Visa" at bounding box center [48, 136] width 58 height 32
click at [98, 230] on button "ENTER" at bounding box center [118, 238] width 198 height 40
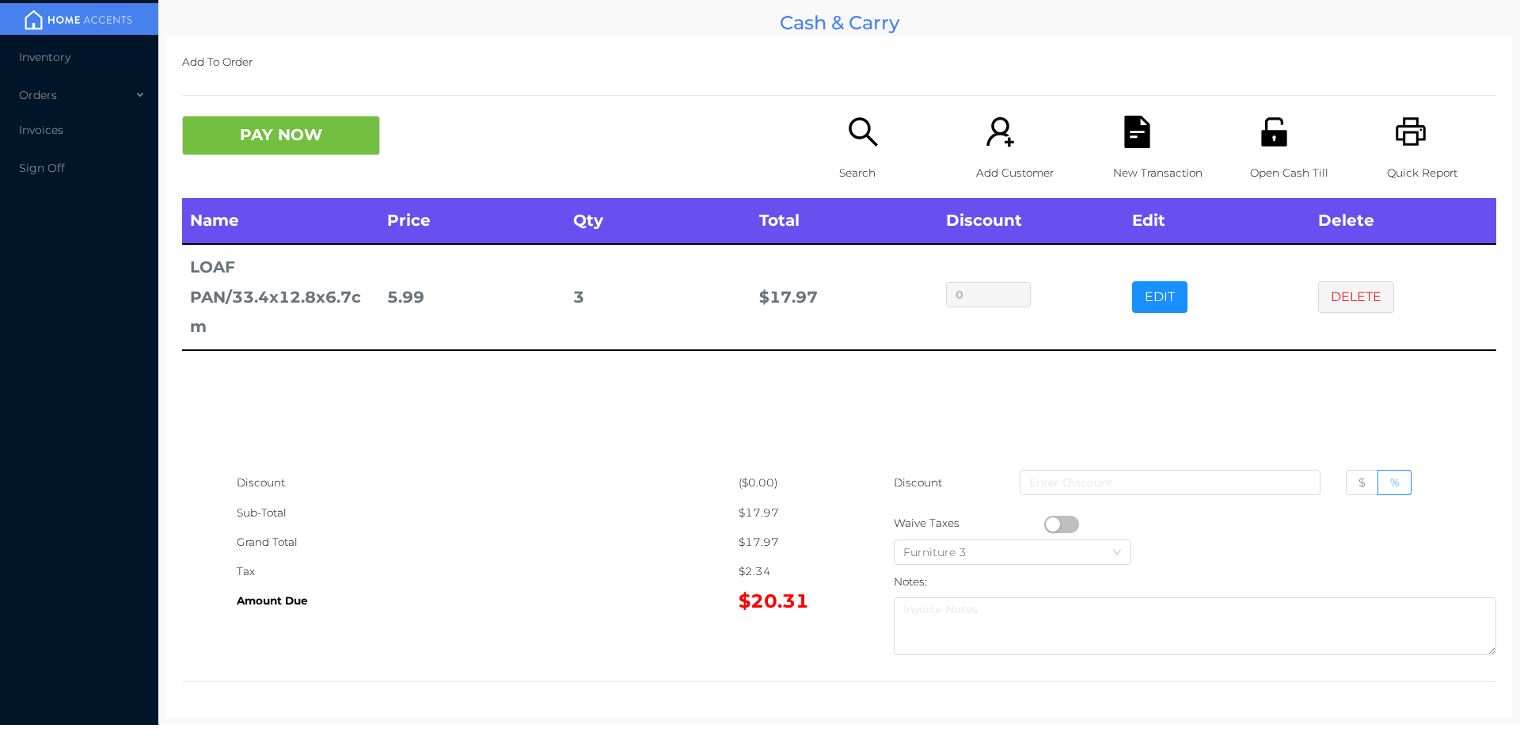
click at [1124, 145] on icon "icon: file-text" at bounding box center [1136, 132] width 25 height 32
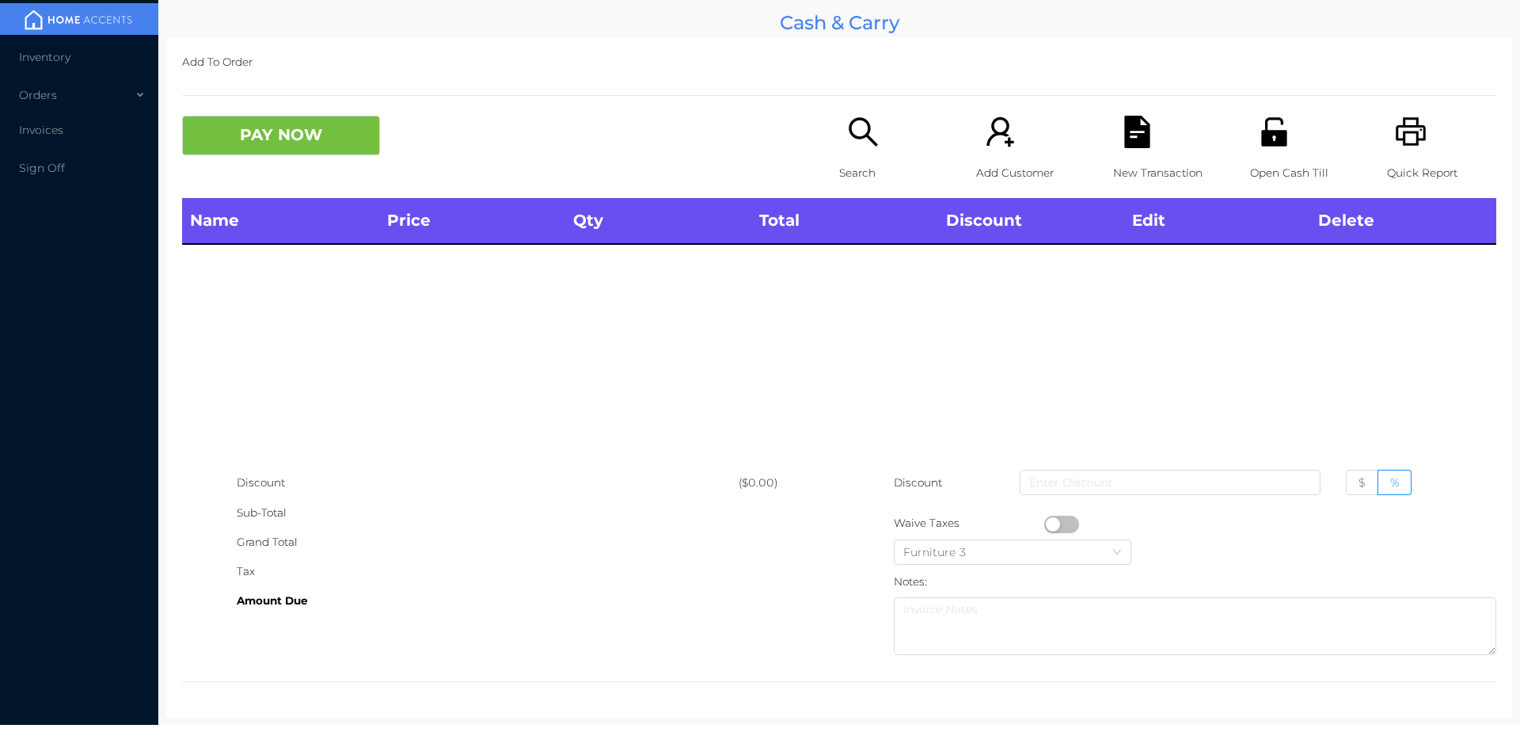
click at [1261, 157] on div "Open Cash Till" at bounding box center [1304, 157] width 109 height 82
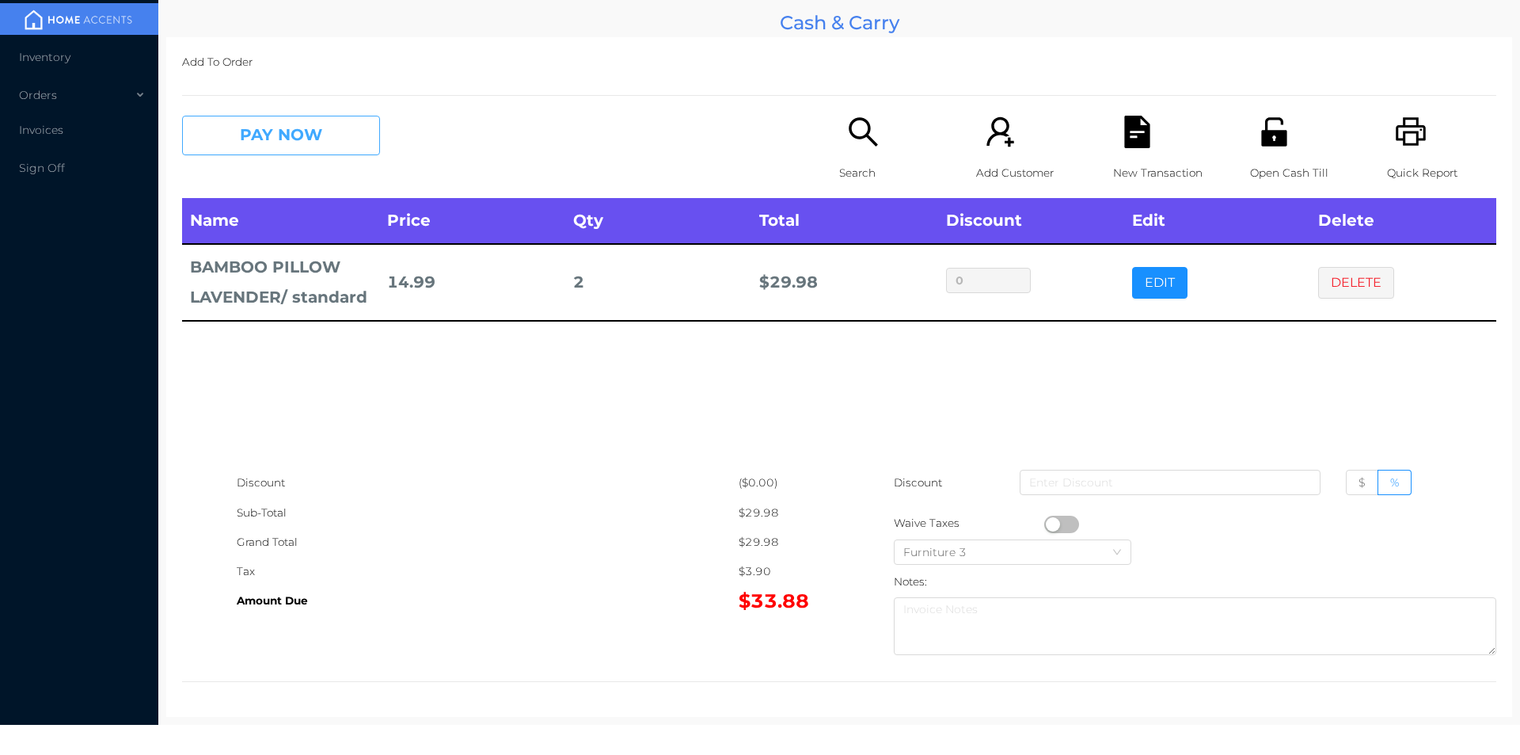
click at [306, 135] on button "PAY NOW" at bounding box center [281, 136] width 198 height 40
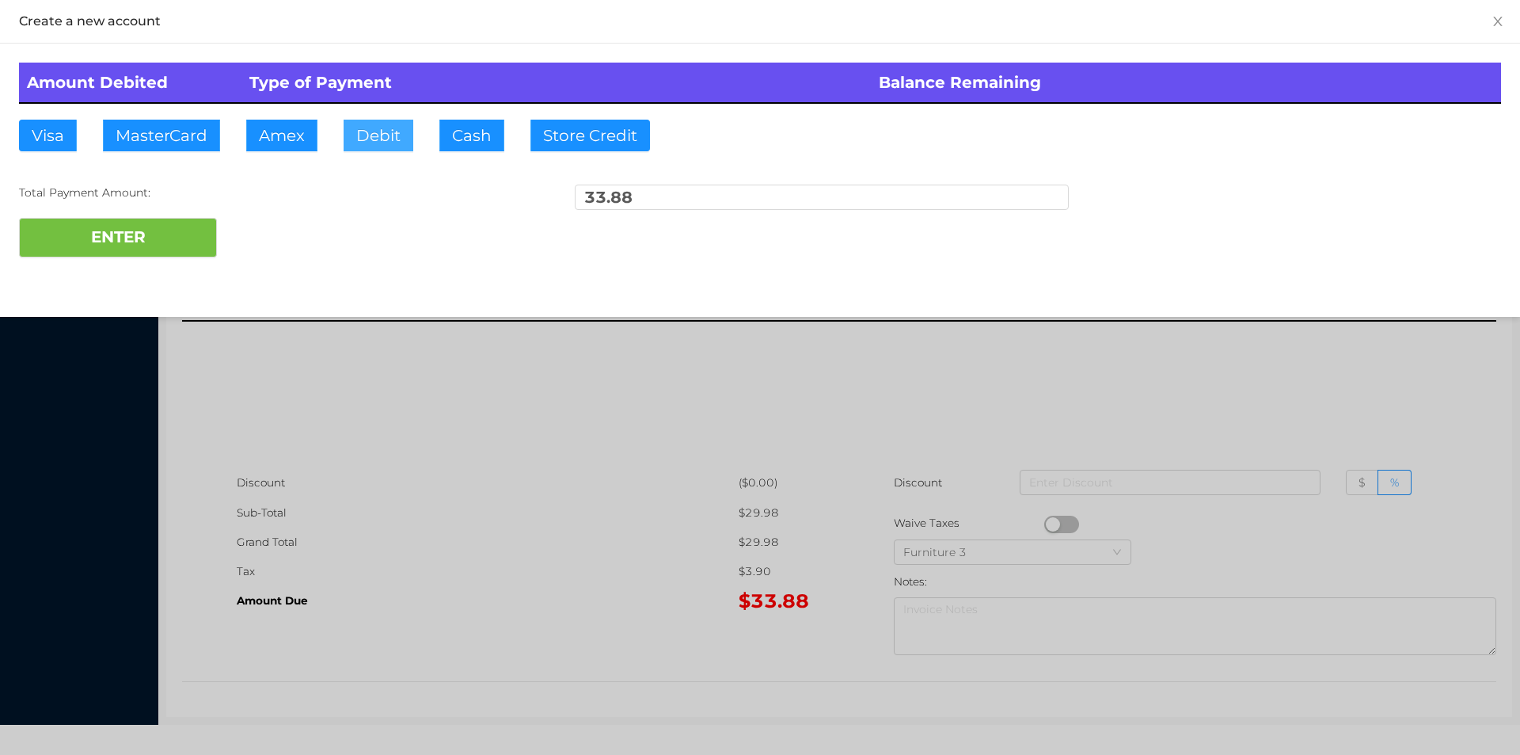
click at [383, 133] on button "Debit" at bounding box center [379, 136] width 70 height 32
click at [159, 273] on div "Amount Debited Type of Payment Balance Remaining Visa MasterCard Amex Debit Cas…" at bounding box center [760, 160] width 1520 height 233
click at [136, 254] on button "ENTER" at bounding box center [118, 238] width 198 height 40
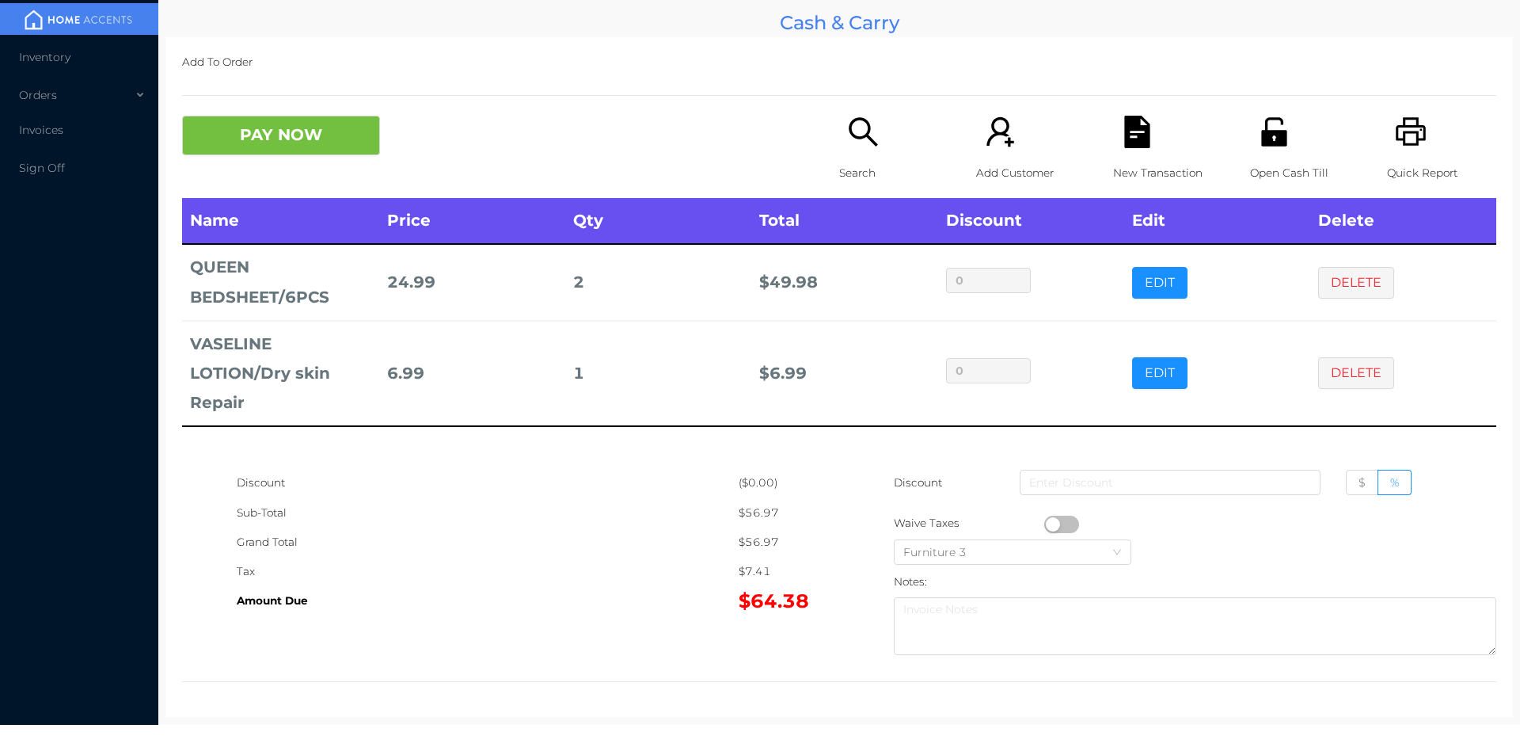
click at [1113, 152] on div "New Transaction" at bounding box center [1167, 157] width 109 height 82
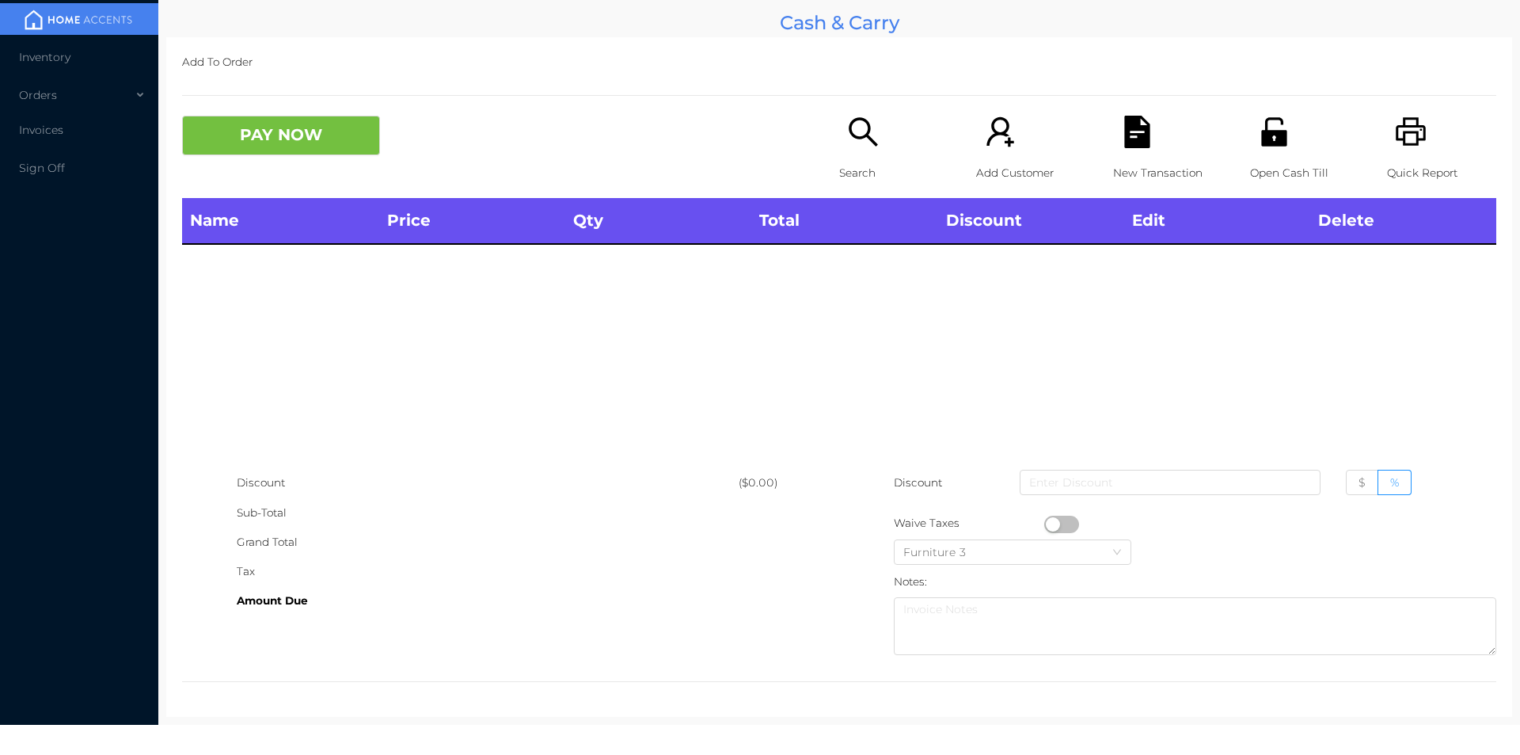
click at [1401, 127] on icon "icon: printer" at bounding box center [1411, 131] width 30 height 29
click at [1292, 364] on div "Name Price Qty Total Discount Edit Delete" at bounding box center [839, 333] width 1314 height 270
click at [1261, 144] on icon "icon: unlock" at bounding box center [1273, 131] width 25 height 29
click at [848, 143] on icon "icon: search" at bounding box center [863, 132] width 32 height 32
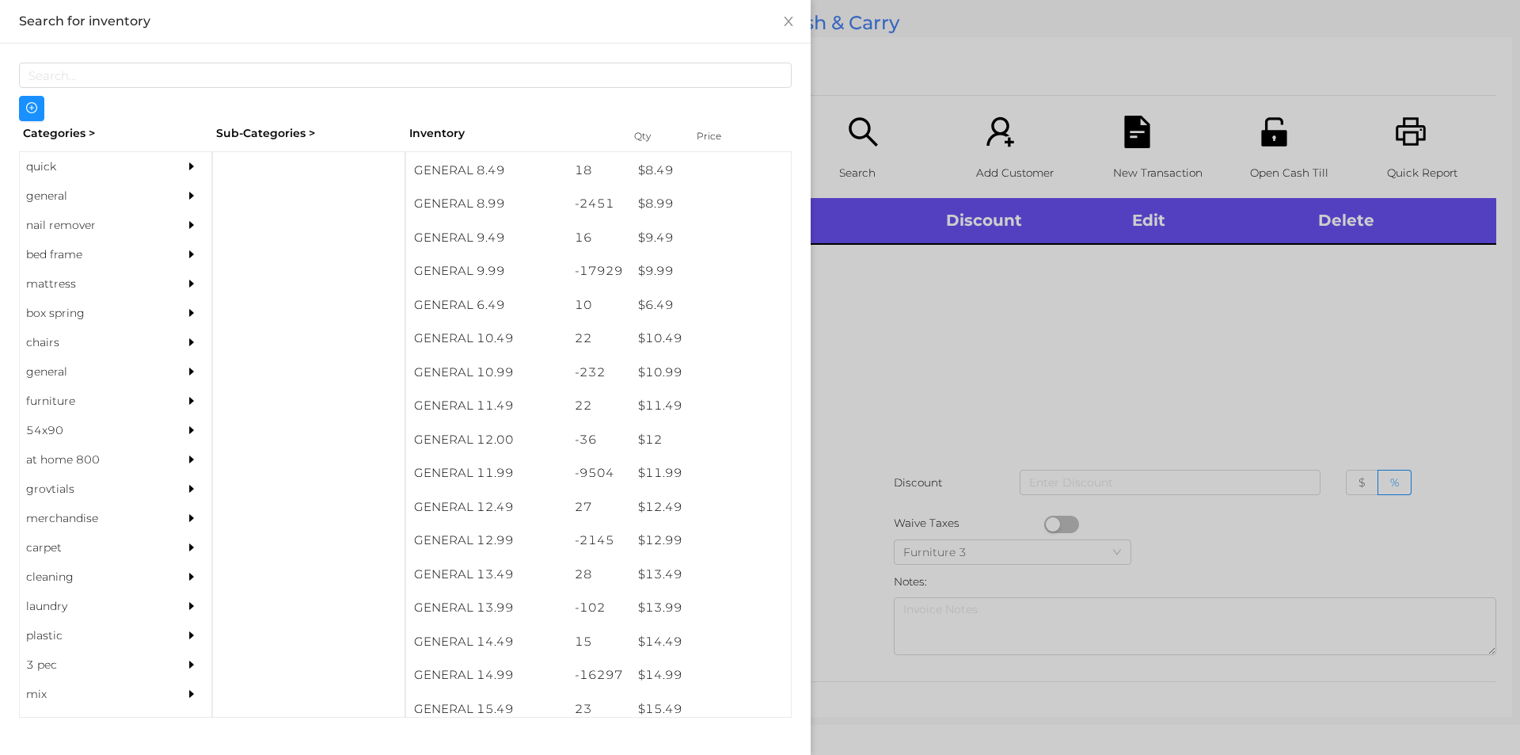
scroll to position [907, 0]
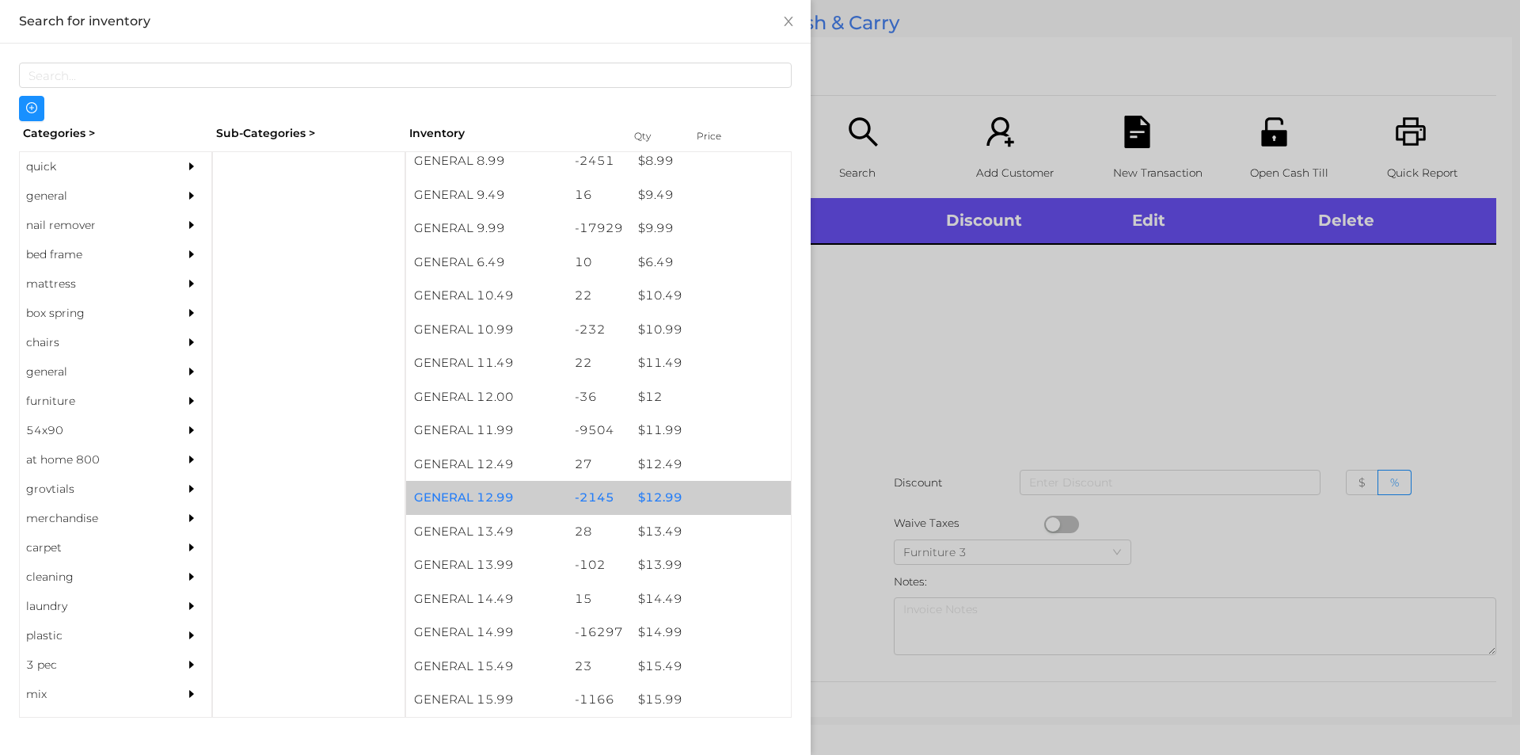
click at [662, 508] on div "$ 12.99" at bounding box center [710, 498] width 161 height 34
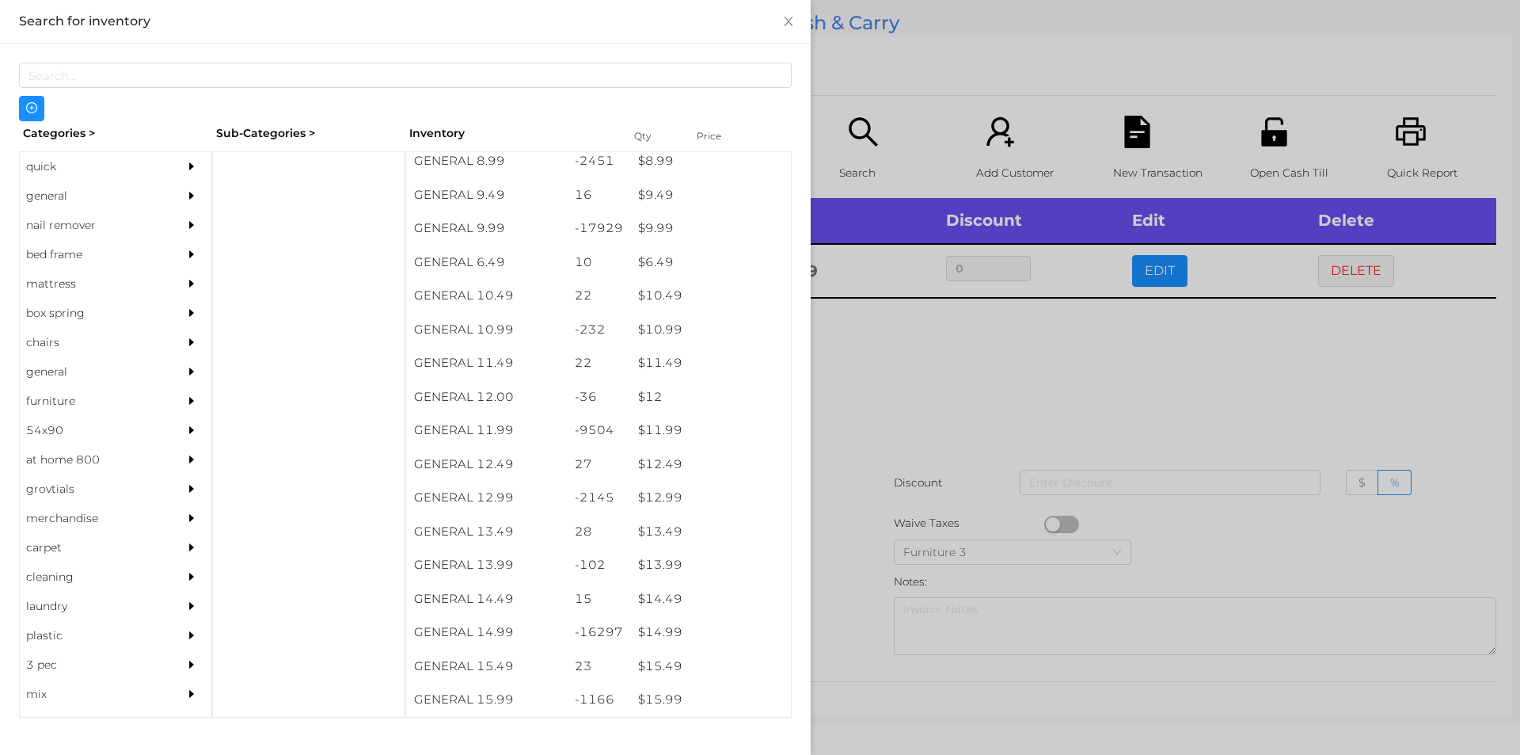
click at [891, 511] on div at bounding box center [760, 377] width 1520 height 755
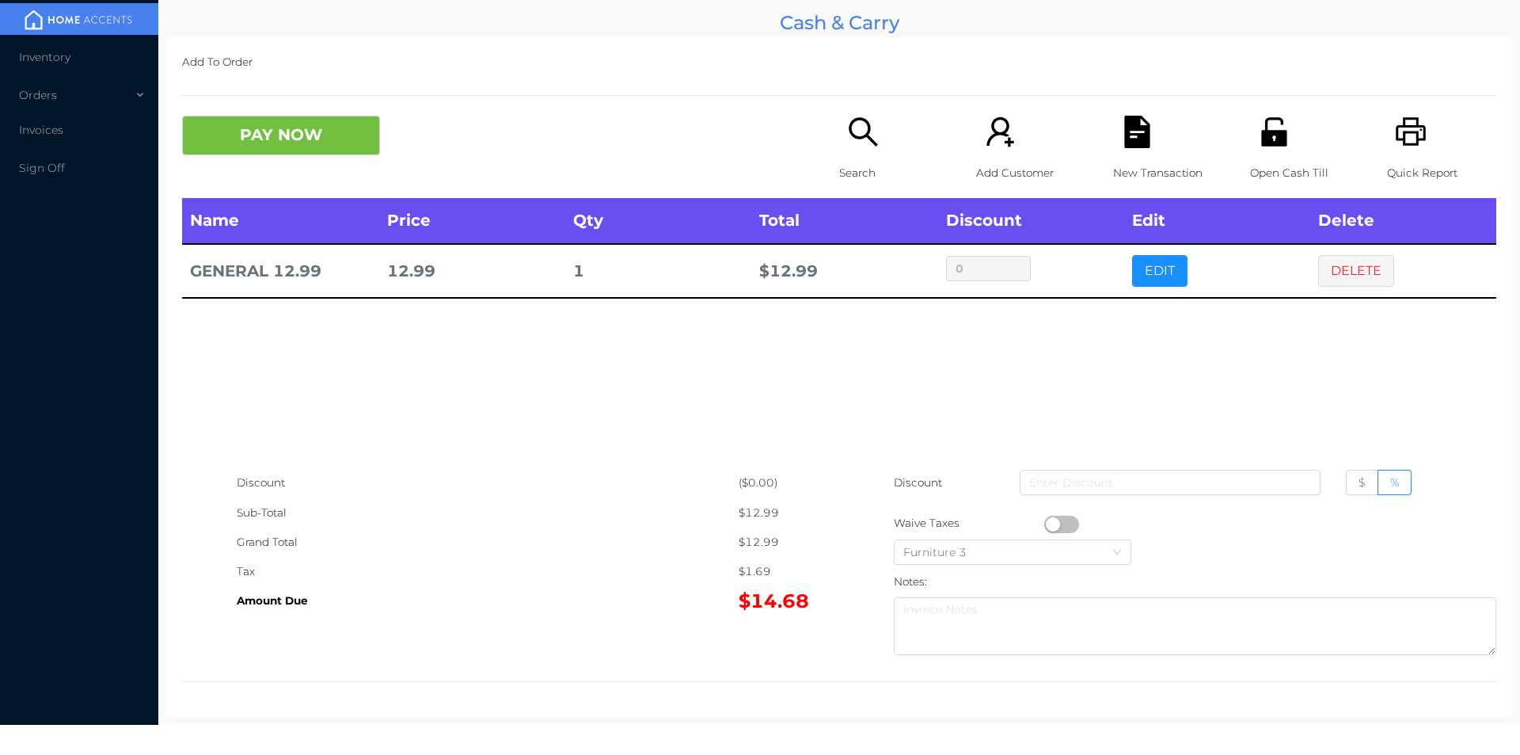
click at [1261, 133] on icon "icon: unlock" at bounding box center [1273, 131] width 25 height 29
click at [1124, 149] on div "New Transaction" at bounding box center [1167, 157] width 109 height 82
click at [1176, 278] on button "EDIT" at bounding box center [1159, 271] width 55 height 32
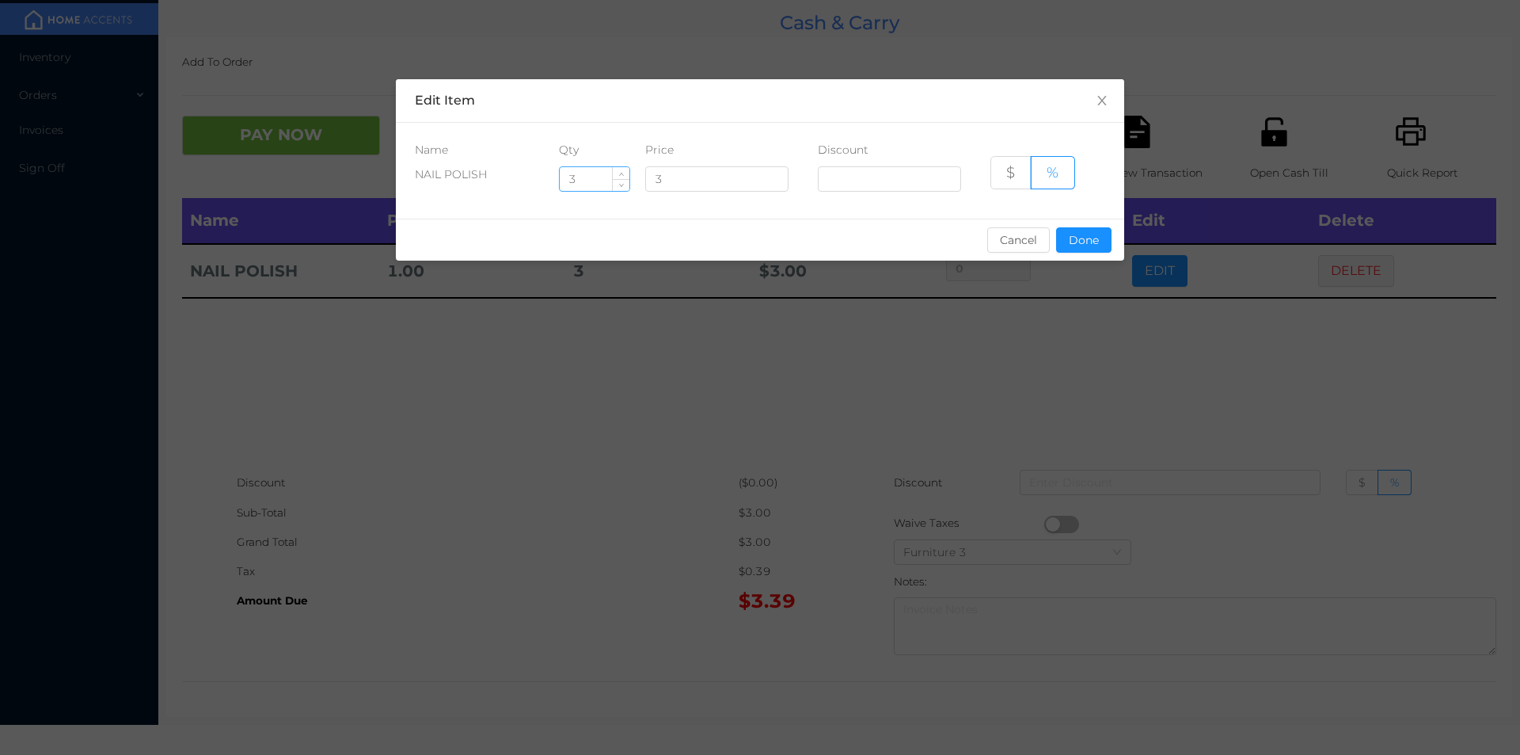
click at [599, 181] on input "3" at bounding box center [595, 179] width 70 height 24
type input "2"
click at [1061, 234] on button "Done" at bounding box center [1083, 239] width 55 height 25
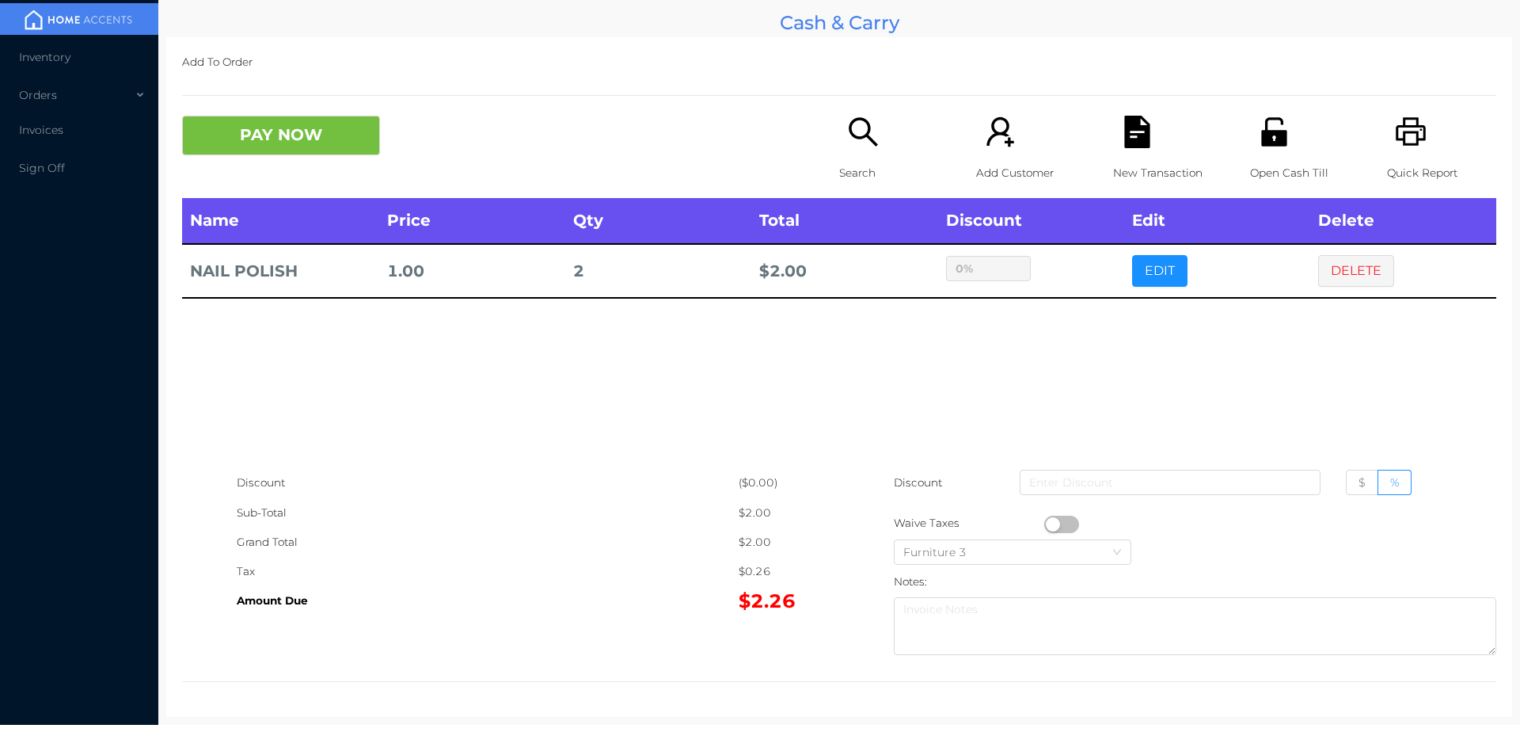
click at [839, 137] on div "Search" at bounding box center [893, 157] width 109 height 82
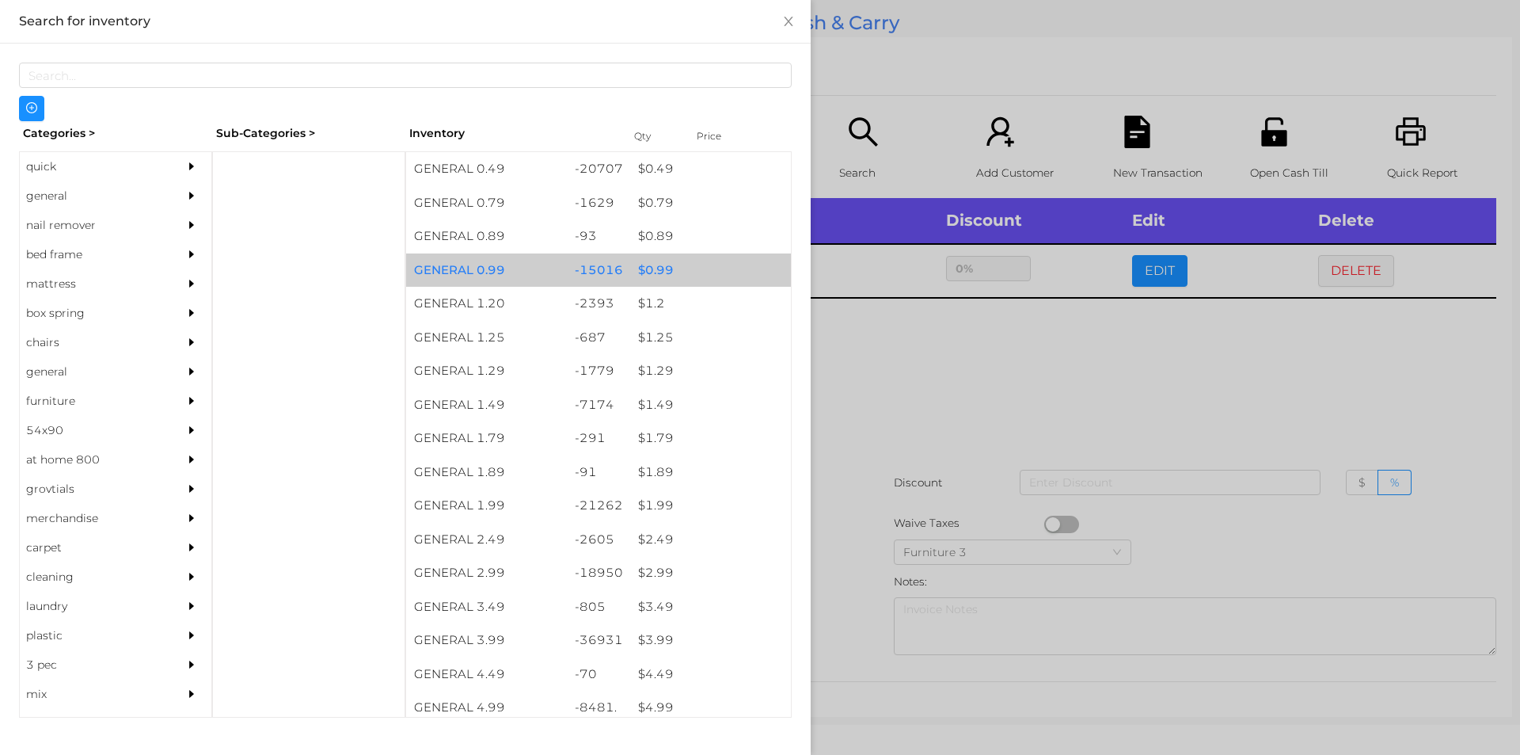
click at [711, 272] on div "$ 0.99" at bounding box center [710, 270] width 161 height 34
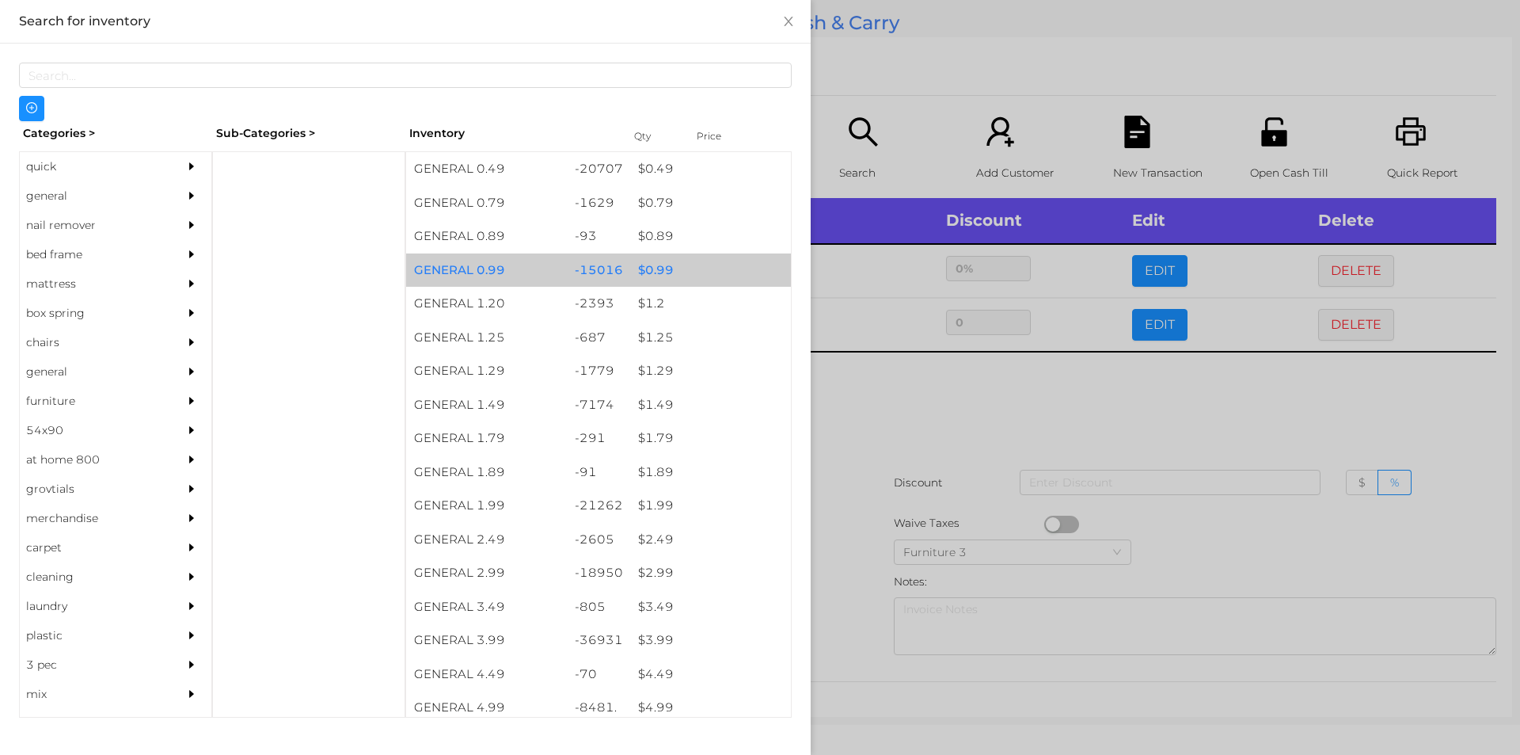
click at [700, 263] on div "$ 0.99" at bounding box center [710, 270] width 161 height 34
click at [695, 264] on div "$ 0.99" at bounding box center [710, 270] width 161 height 34
click at [702, 269] on div "$ 0.99" at bounding box center [710, 270] width 161 height 34
click at [712, 261] on div "$ 0.99" at bounding box center [710, 270] width 161 height 34
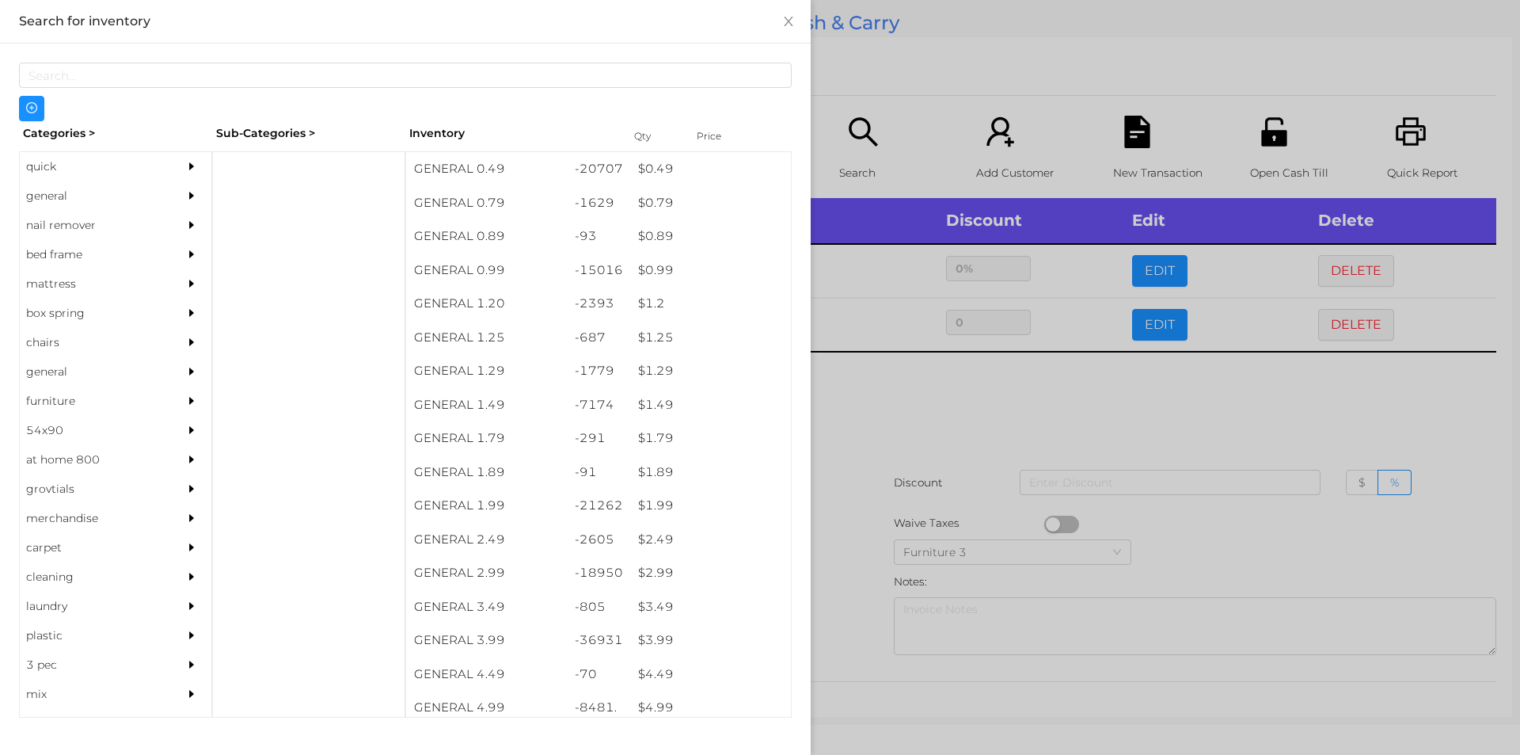
click at [877, 120] on div at bounding box center [760, 377] width 1520 height 755
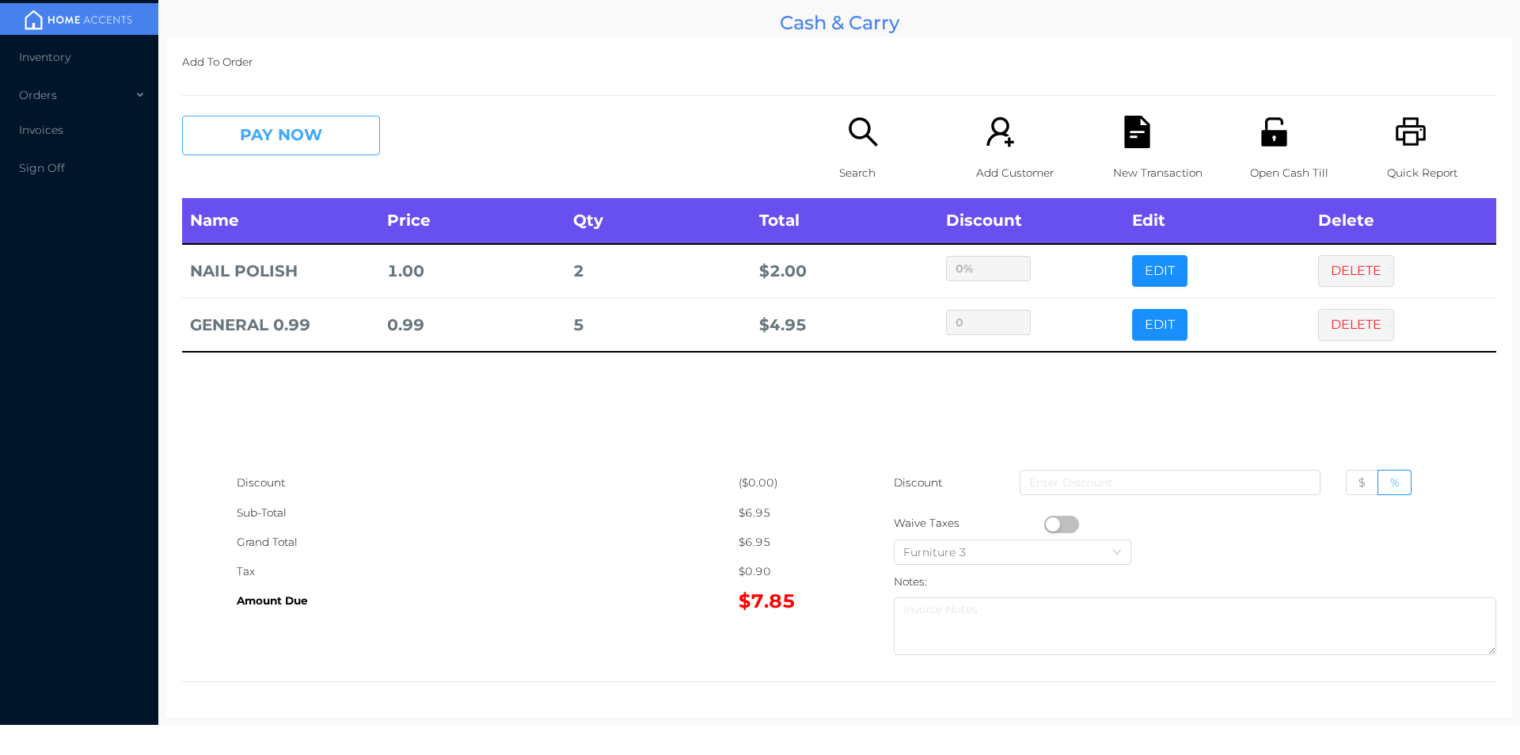
click at [292, 133] on button "PAY NOW" at bounding box center [281, 136] width 198 height 40
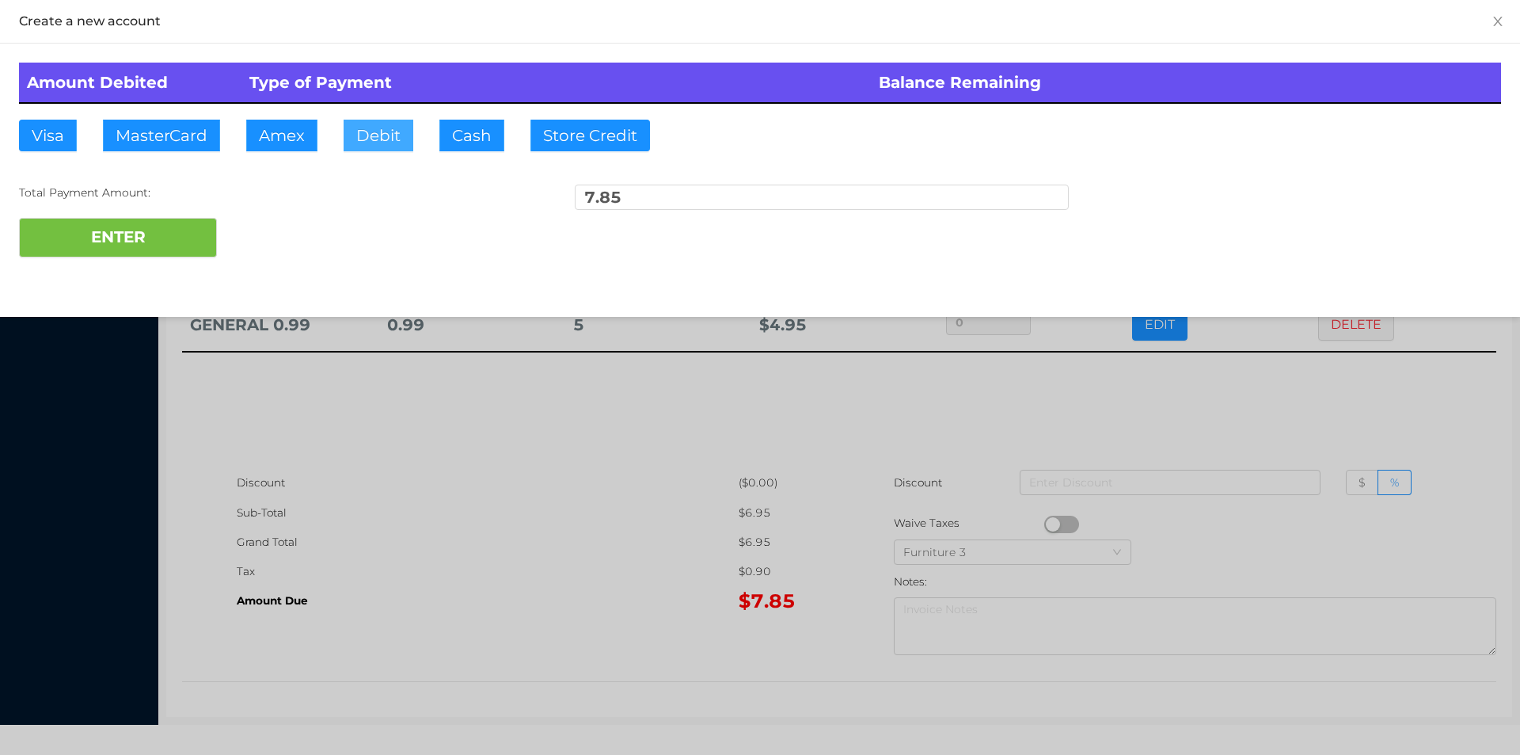
click at [399, 149] on button "Debit" at bounding box center [379, 136] width 70 height 32
click at [183, 241] on button "ENTER" at bounding box center [118, 238] width 198 height 40
type input "0"
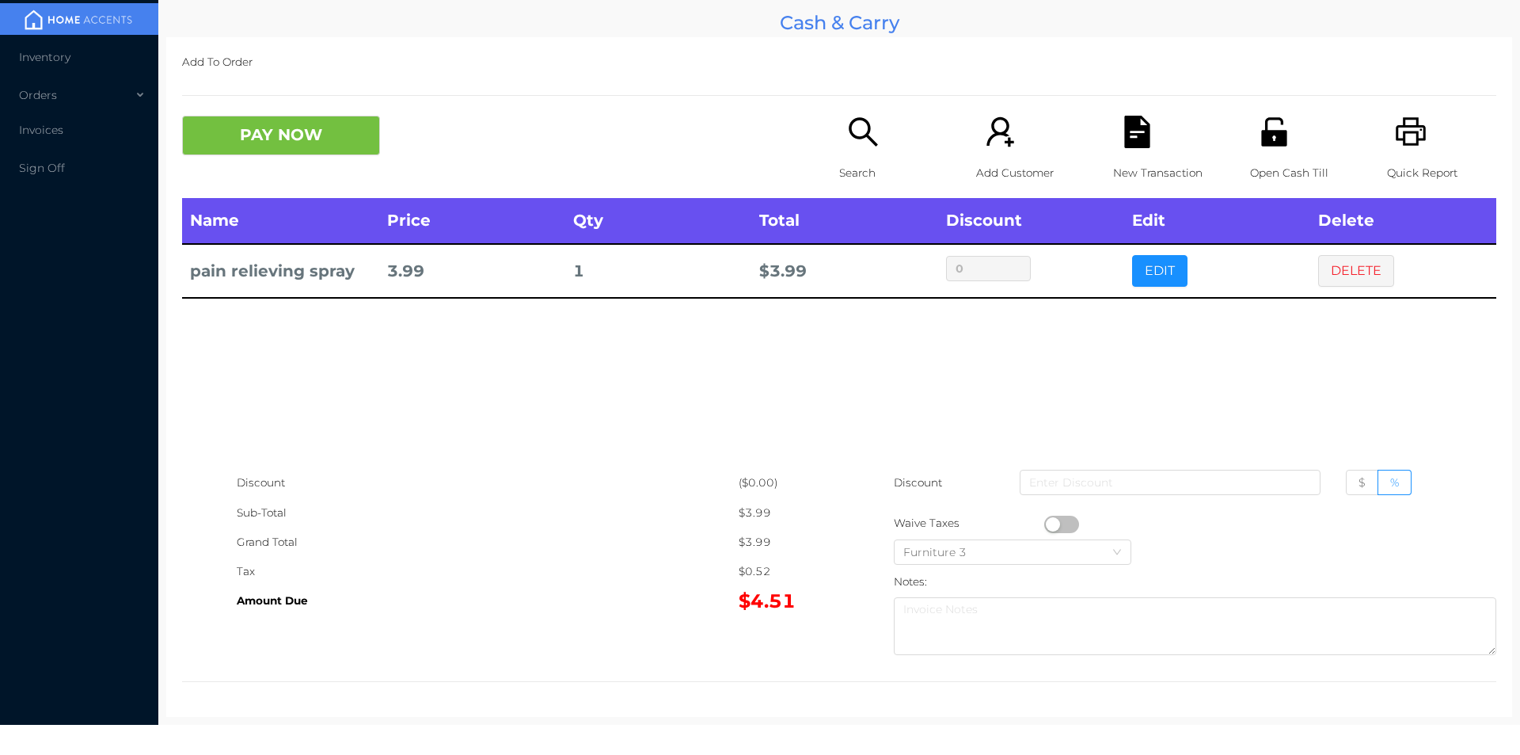
click at [338, 96] on div at bounding box center [839, 95] width 1314 height 1
click at [311, 127] on button "PAY NOW" at bounding box center [281, 136] width 198 height 40
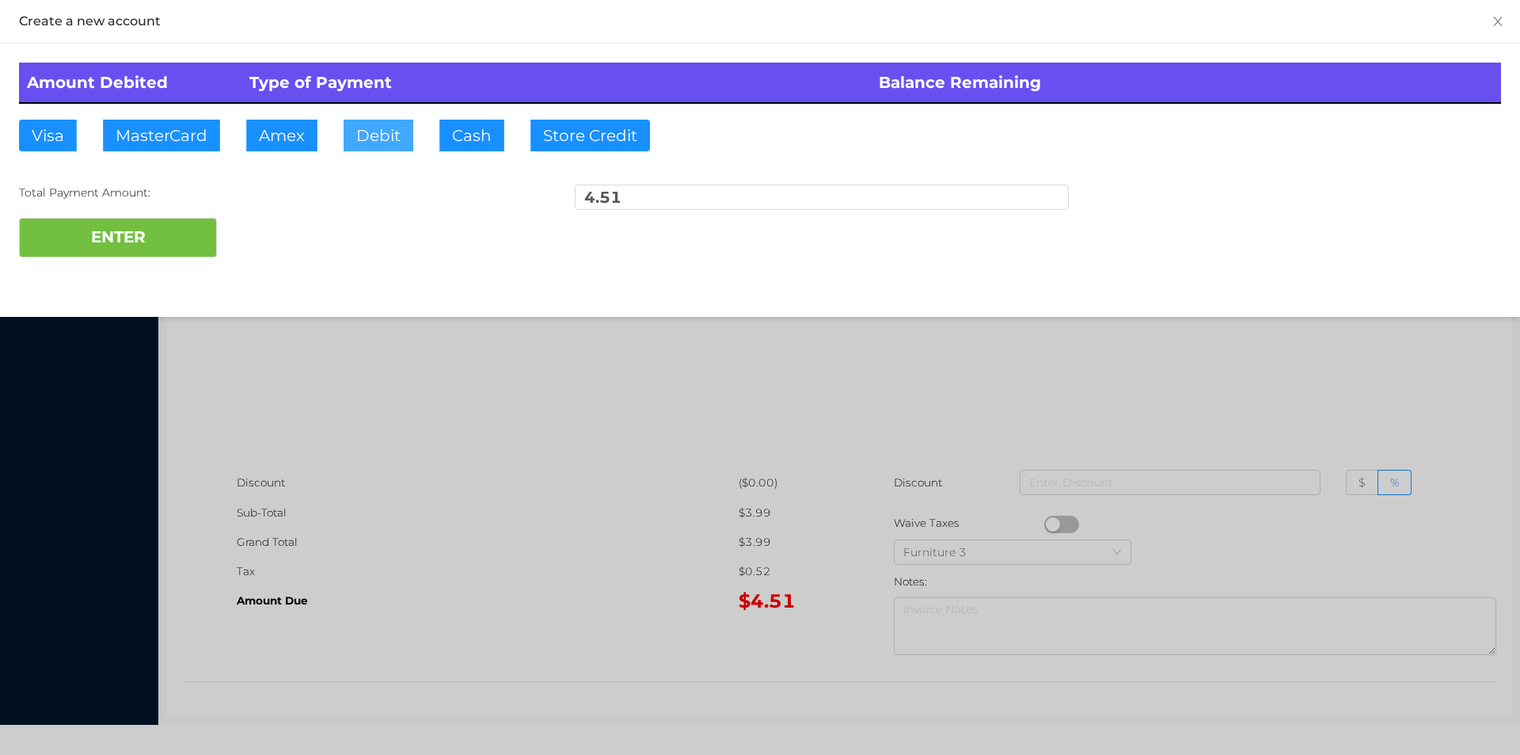
click at [392, 123] on button "Debit" at bounding box center [379, 136] width 70 height 32
click at [209, 196] on div "Total Payment Amount:" at bounding box center [266, 192] width 494 height 17
click at [124, 250] on button "ENTER" at bounding box center [118, 238] width 198 height 40
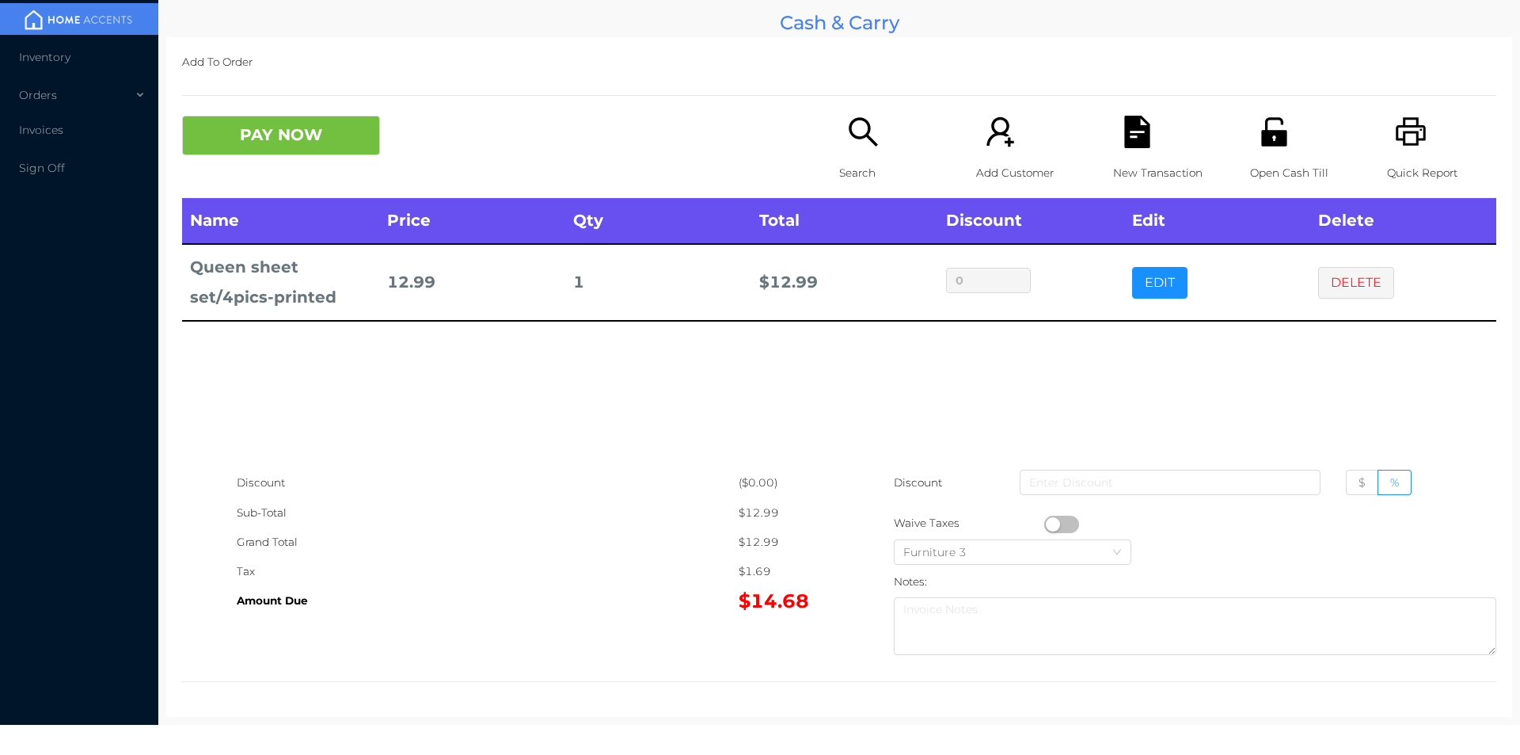
click at [847, 148] on icon "icon: search" at bounding box center [863, 132] width 32 height 32
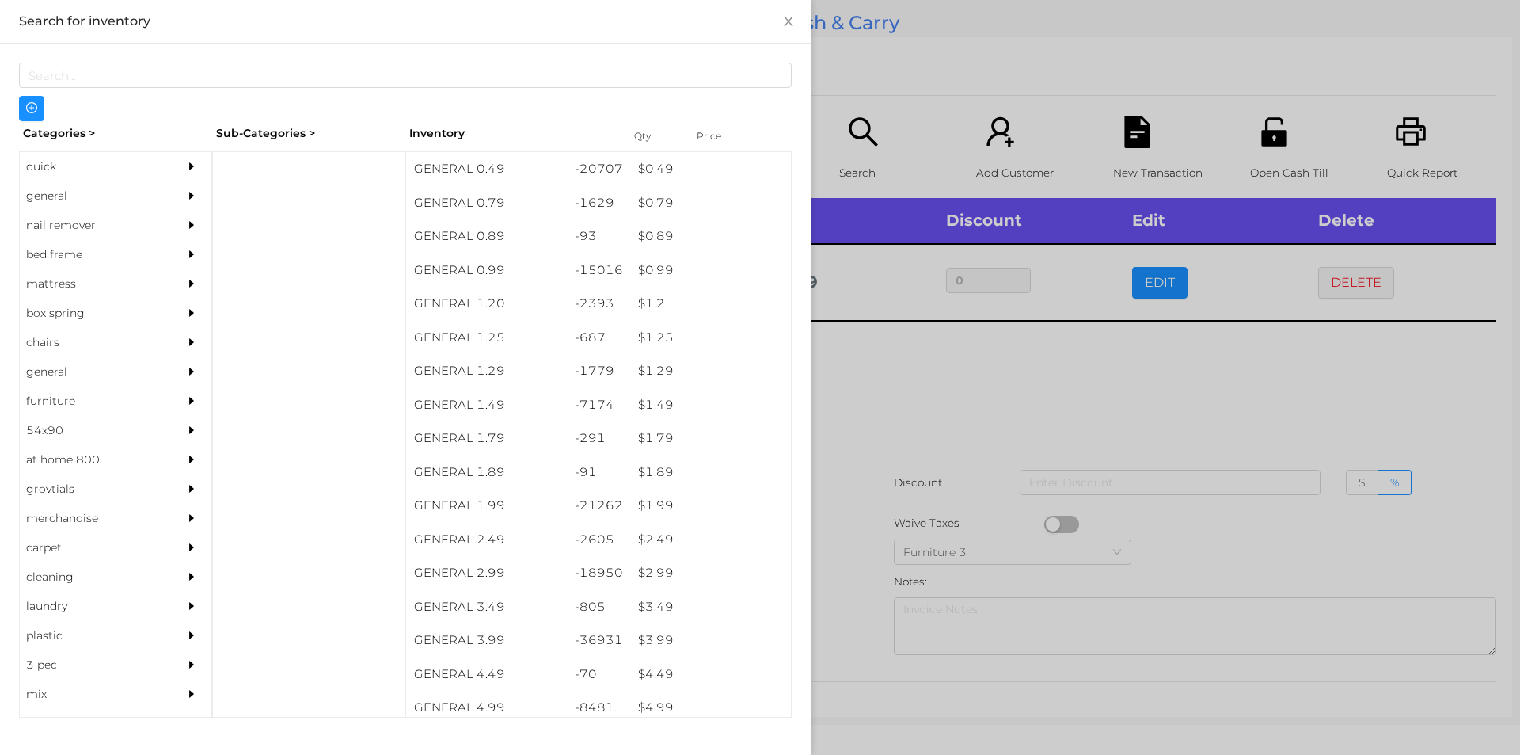
click at [1066, 432] on div at bounding box center [760, 377] width 1520 height 755
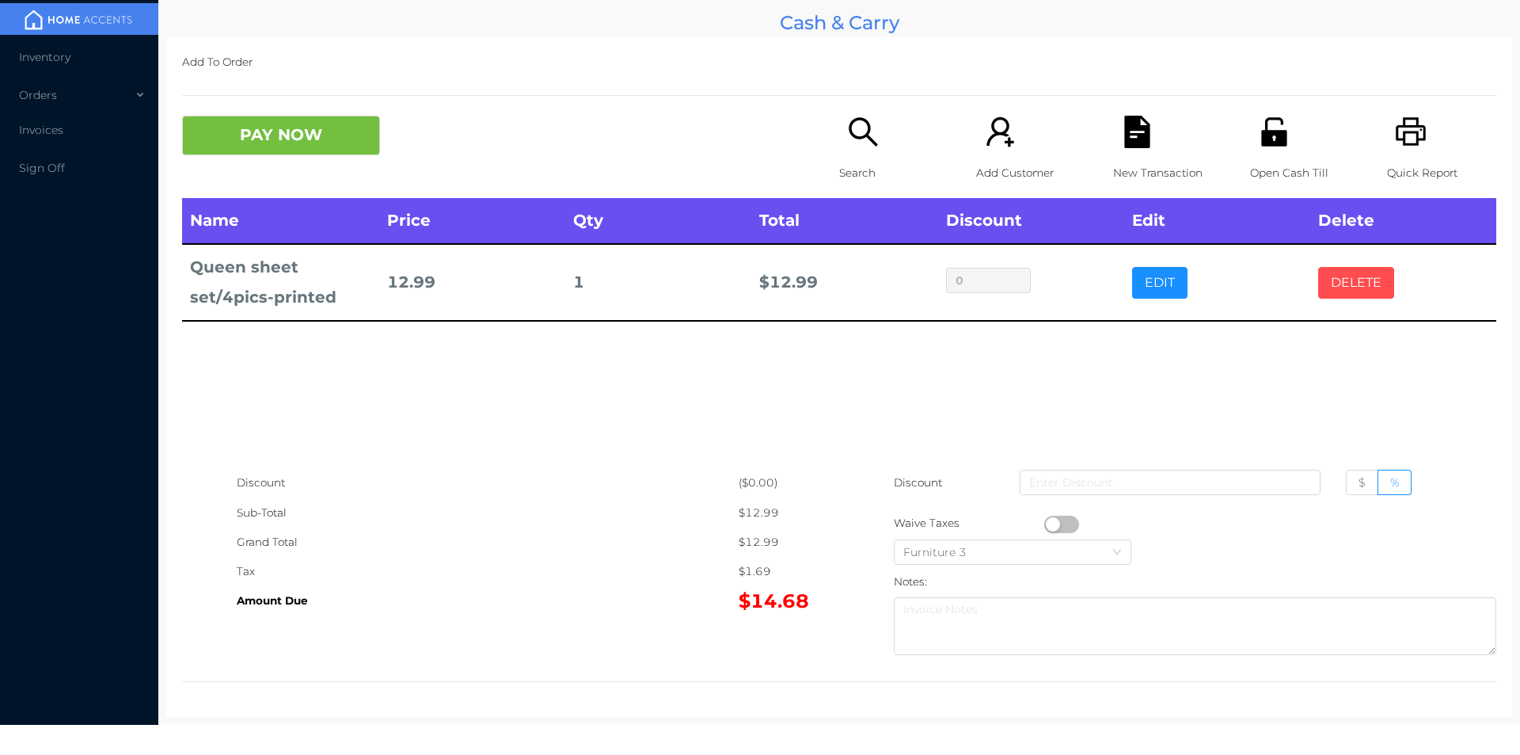
click at [1327, 296] on button "DELETE" at bounding box center [1356, 283] width 76 height 32
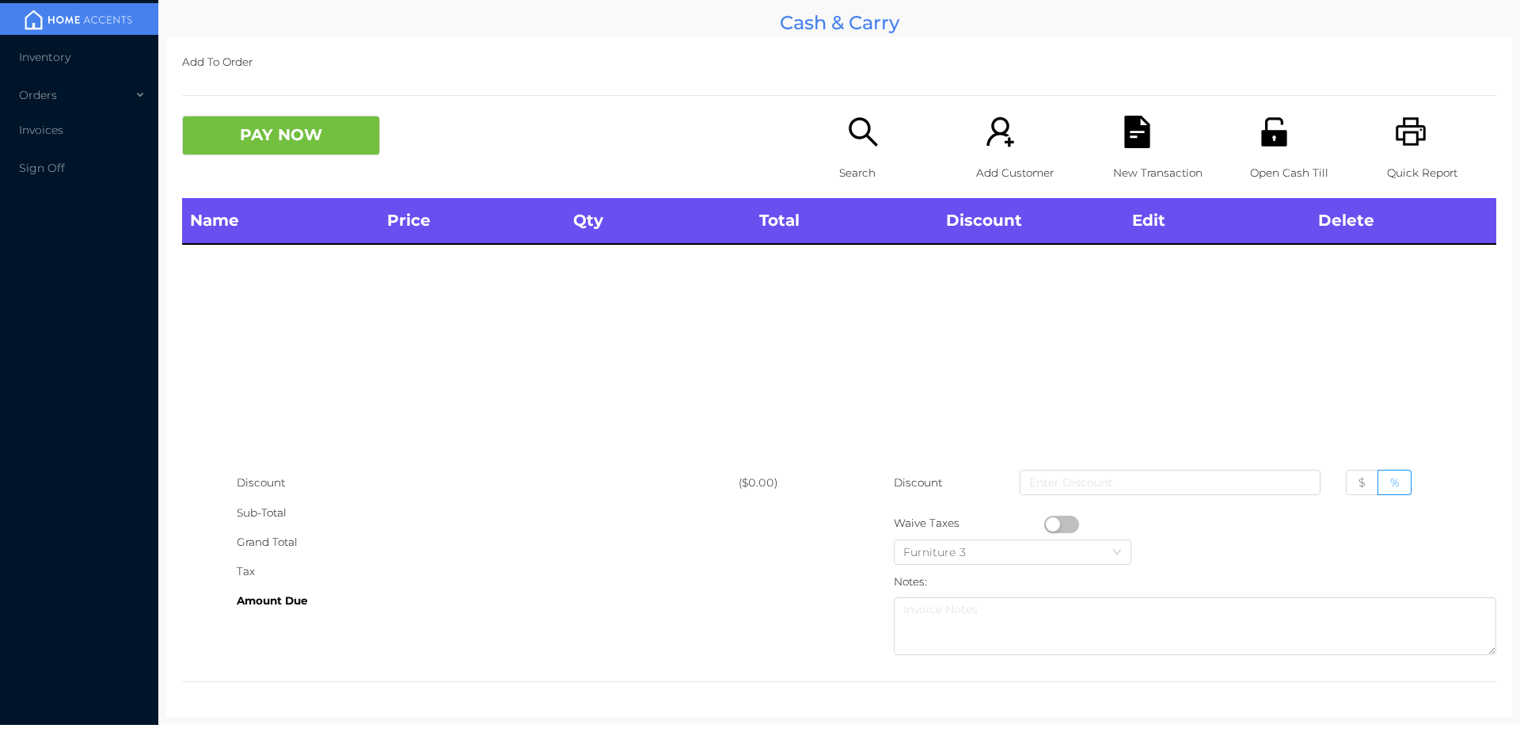
click at [873, 136] on icon "icon: search" at bounding box center [863, 132] width 32 height 32
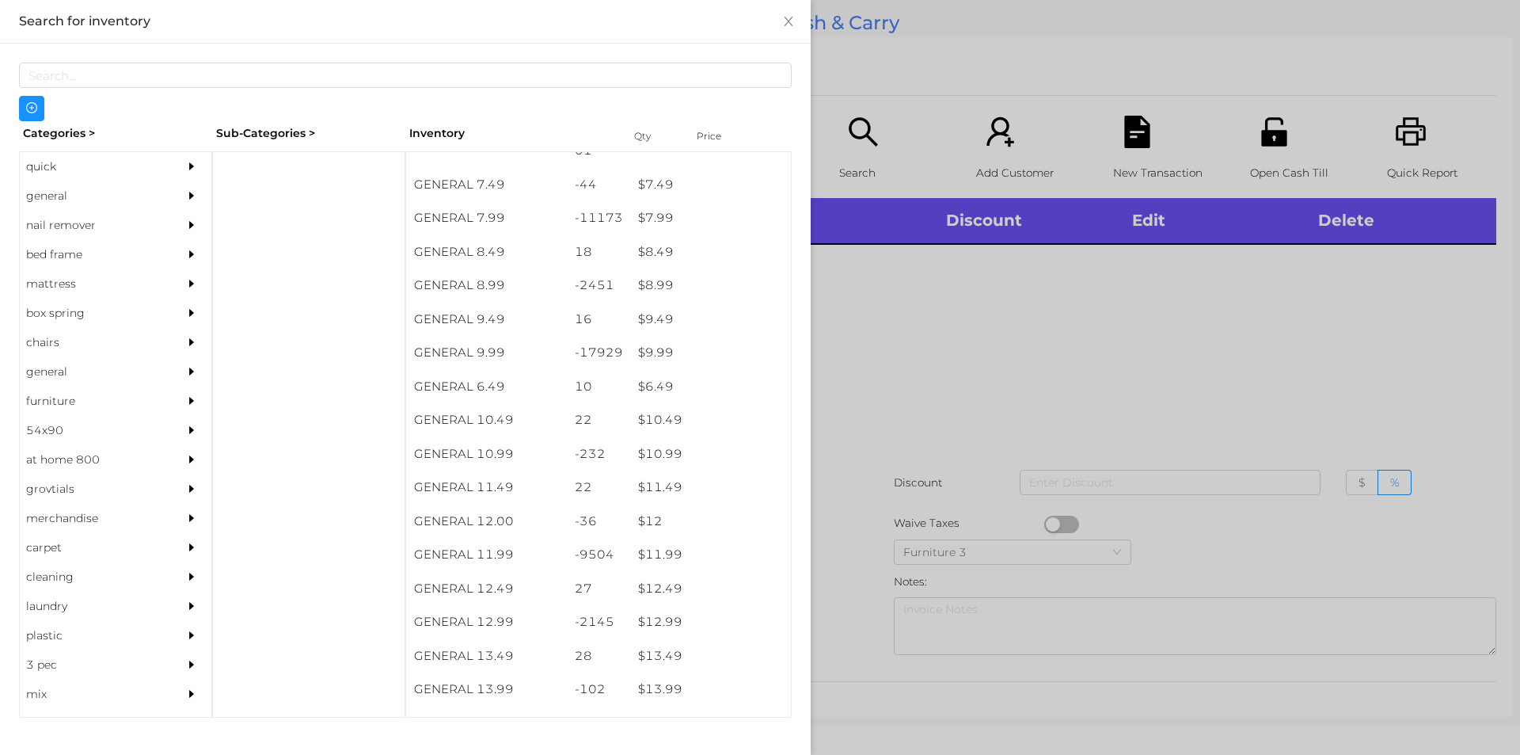
scroll to position [878, 0]
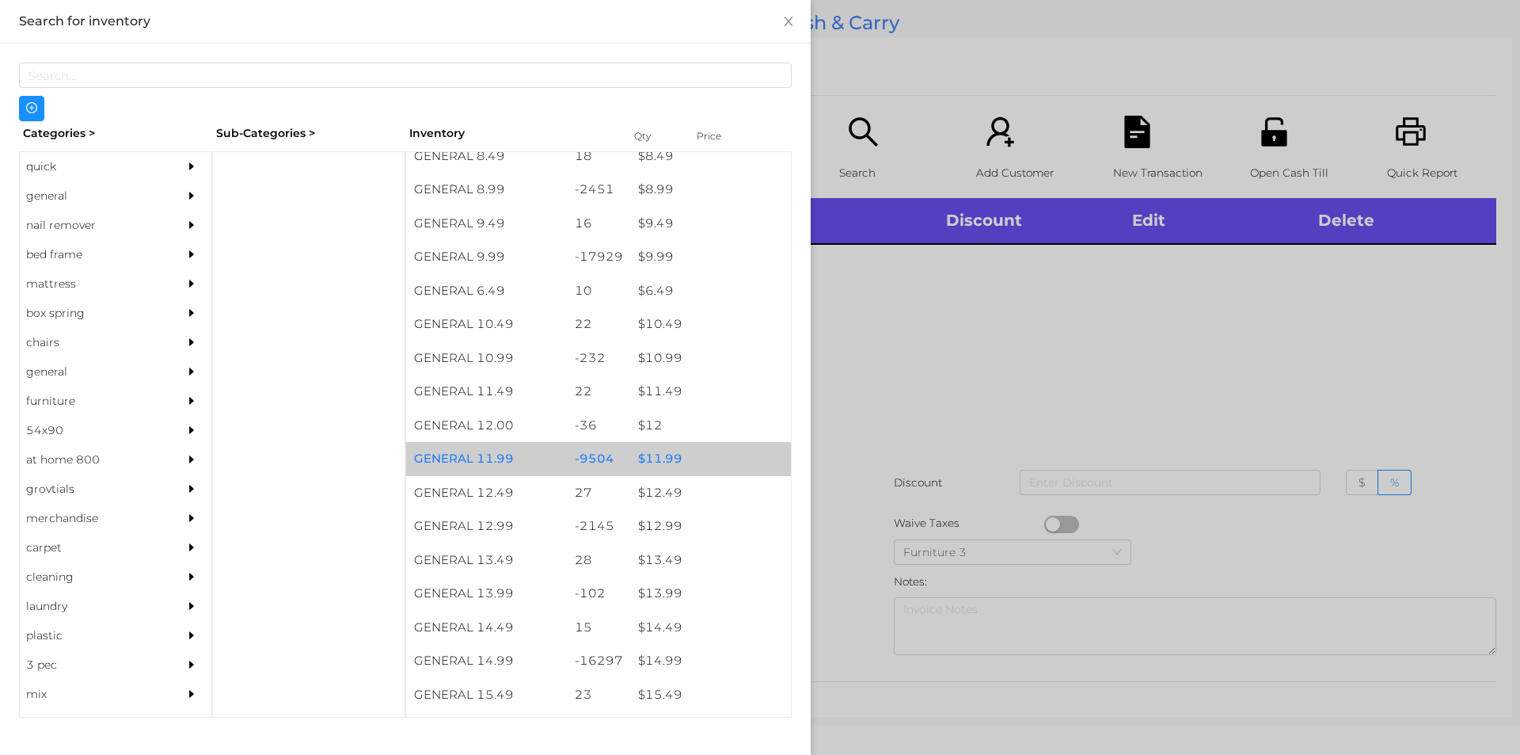
click at [681, 458] on div "$ 11.99" at bounding box center [710, 459] width 161 height 34
click at [673, 458] on div "$ 11.99" at bounding box center [710, 459] width 161 height 34
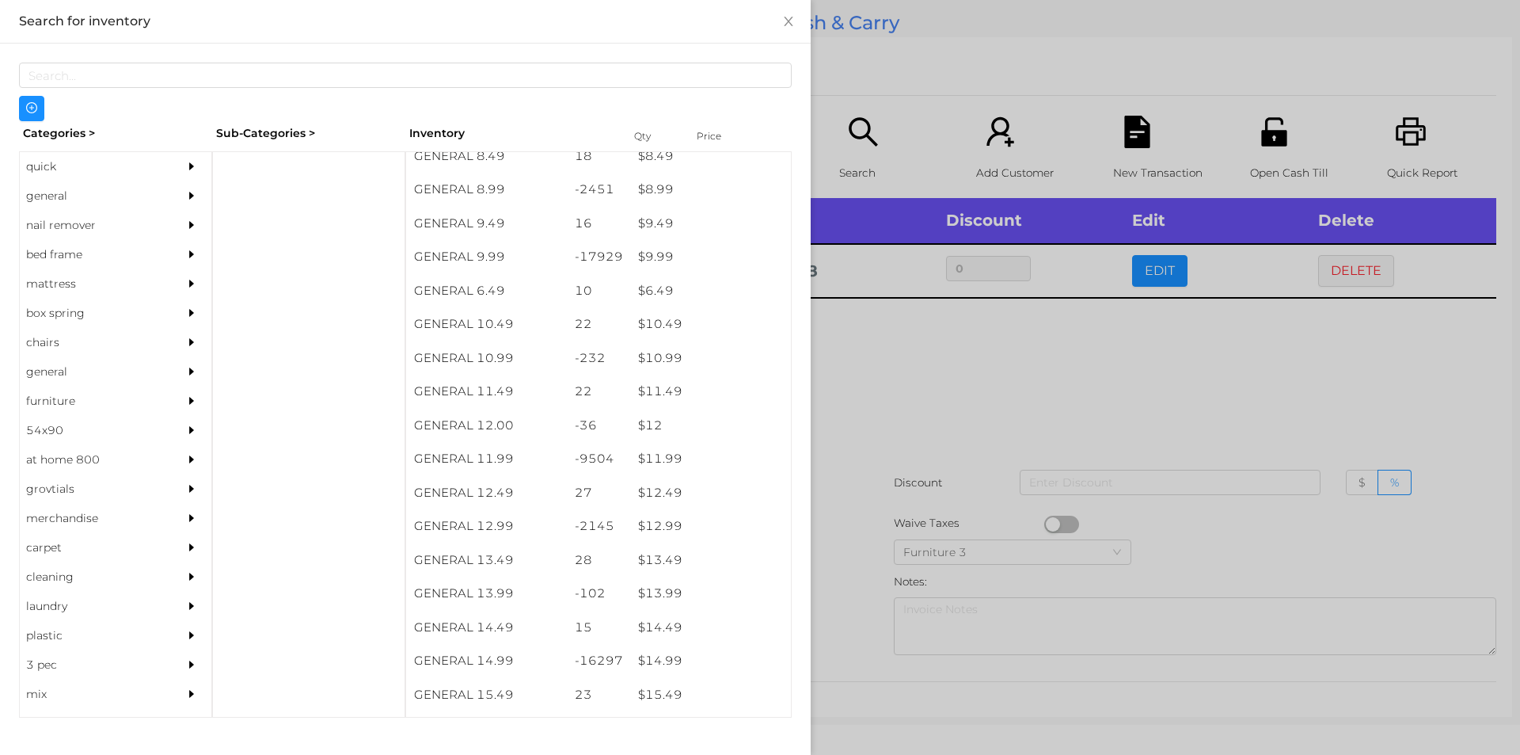
click at [865, 493] on div at bounding box center [760, 377] width 1520 height 755
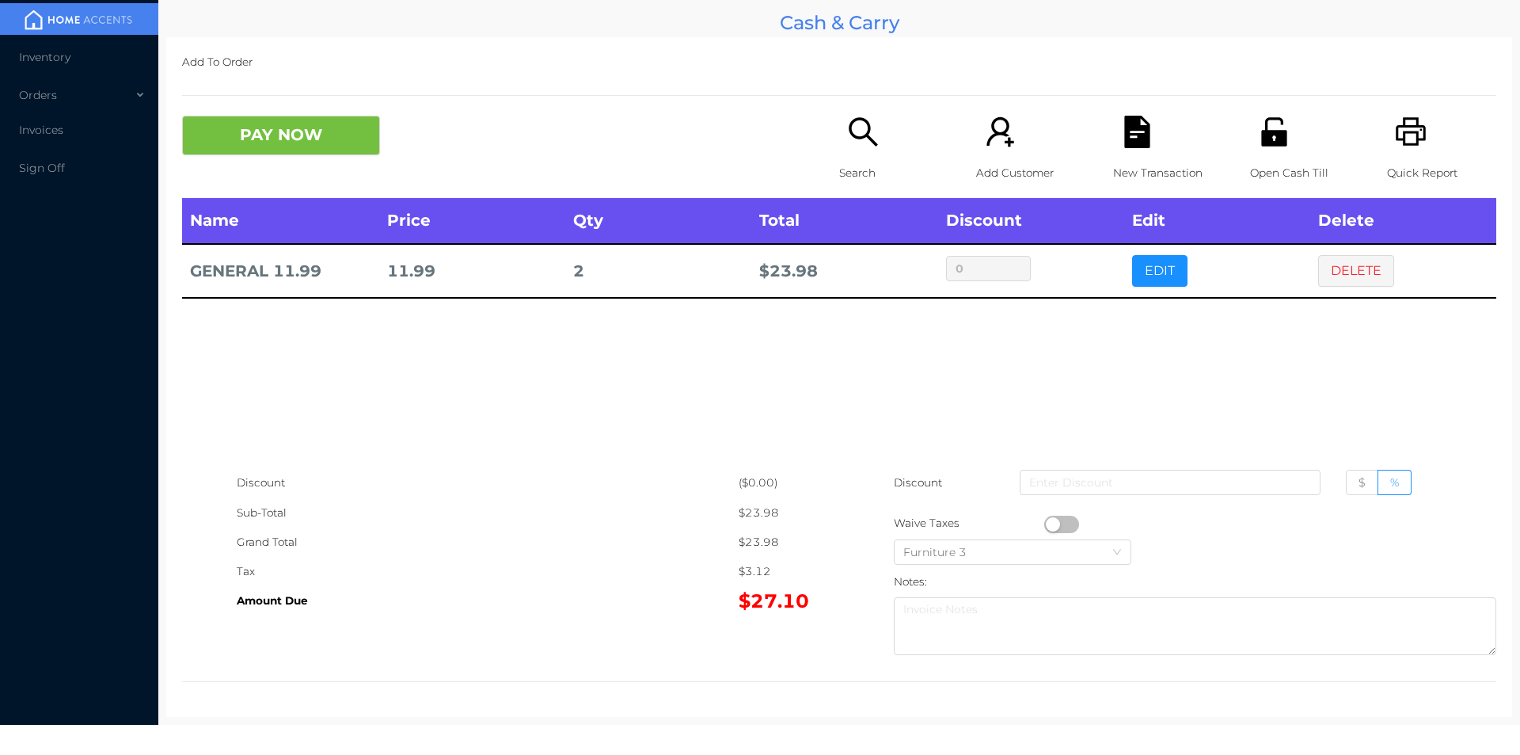
click at [839, 133] on div "Search" at bounding box center [893, 157] width 109 height 82
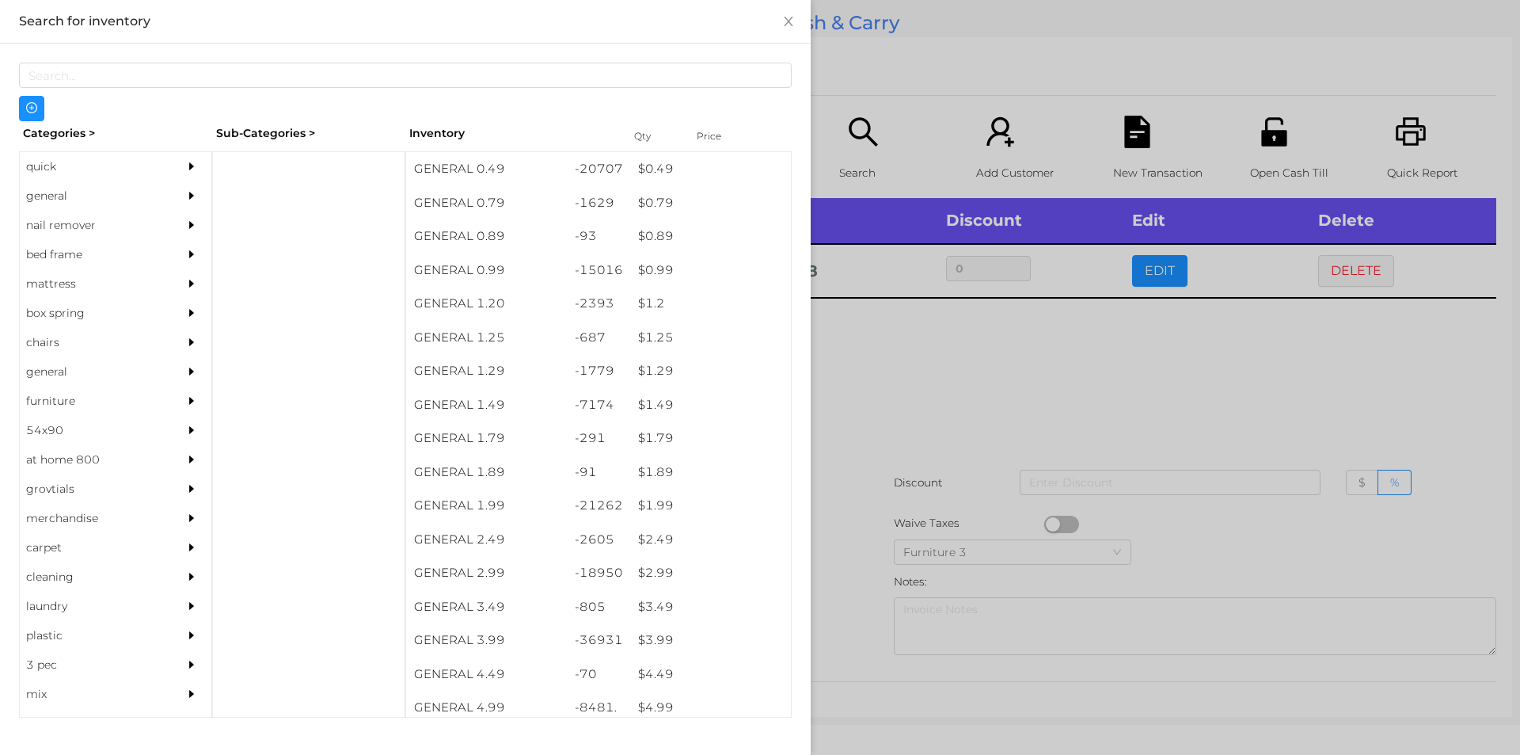
click at [60, 158] on div "quick" at bounding box center [92, 166] width 144 height 29
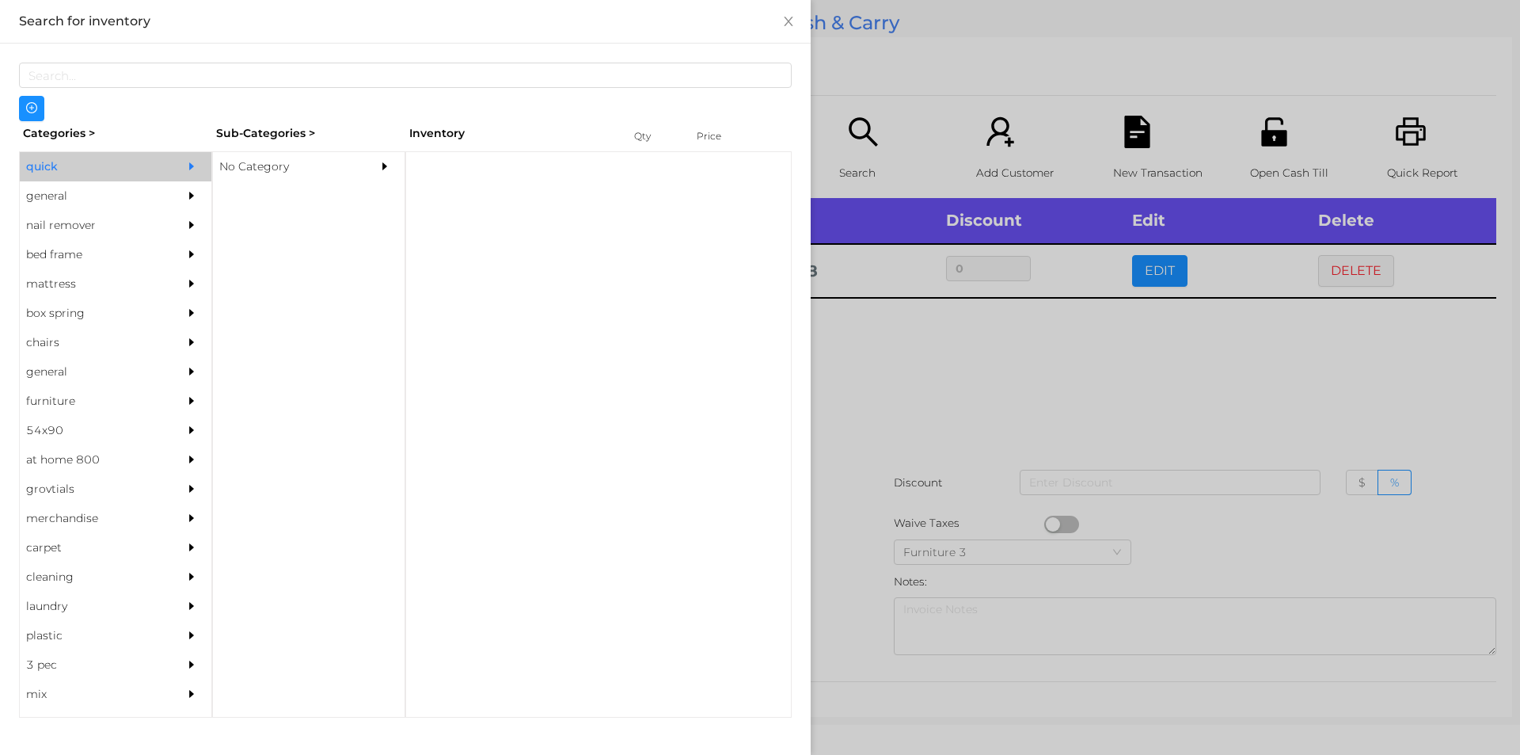
click at [276, 180] on div "No Category" at bounding box center [285, 166] width 144 height 29
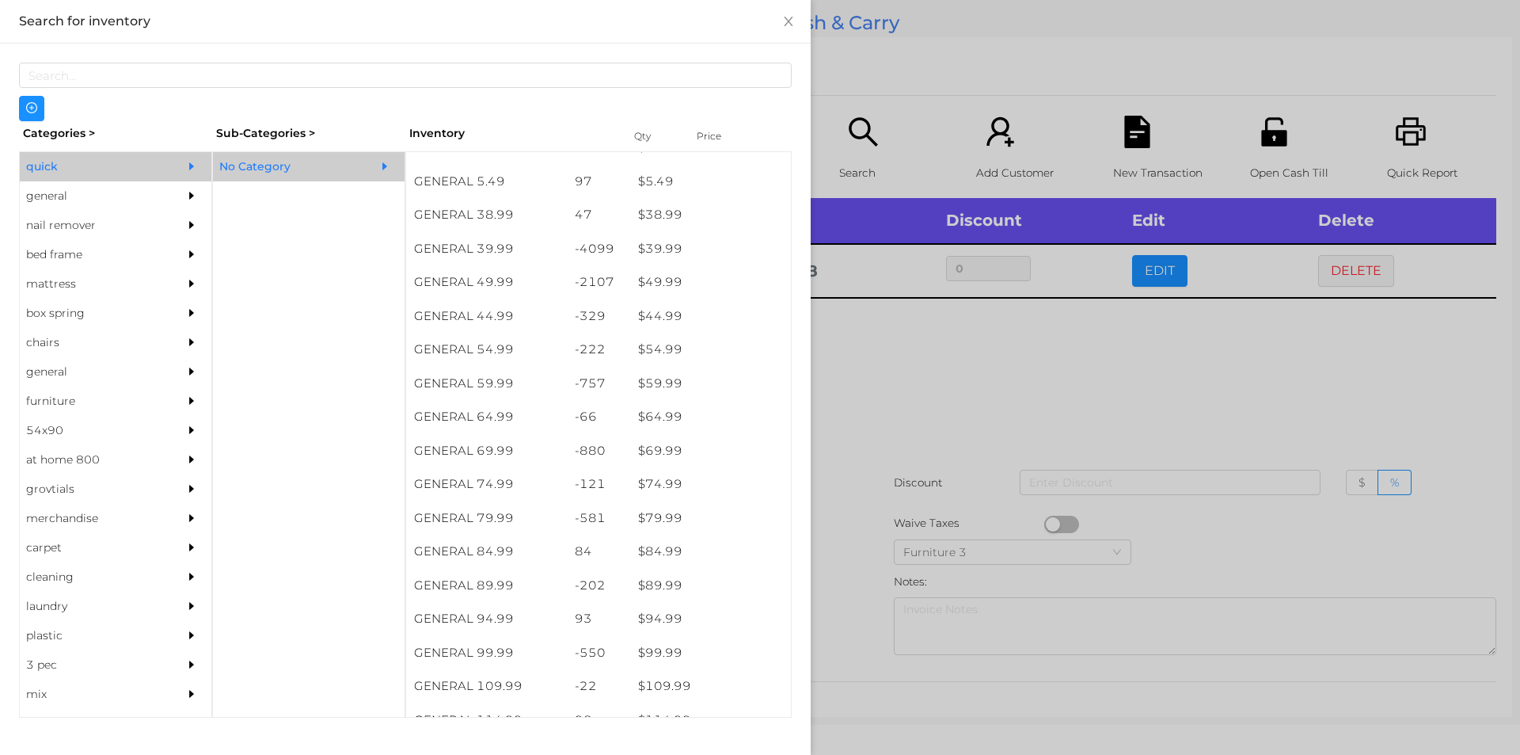
scroll to position [822, 0]
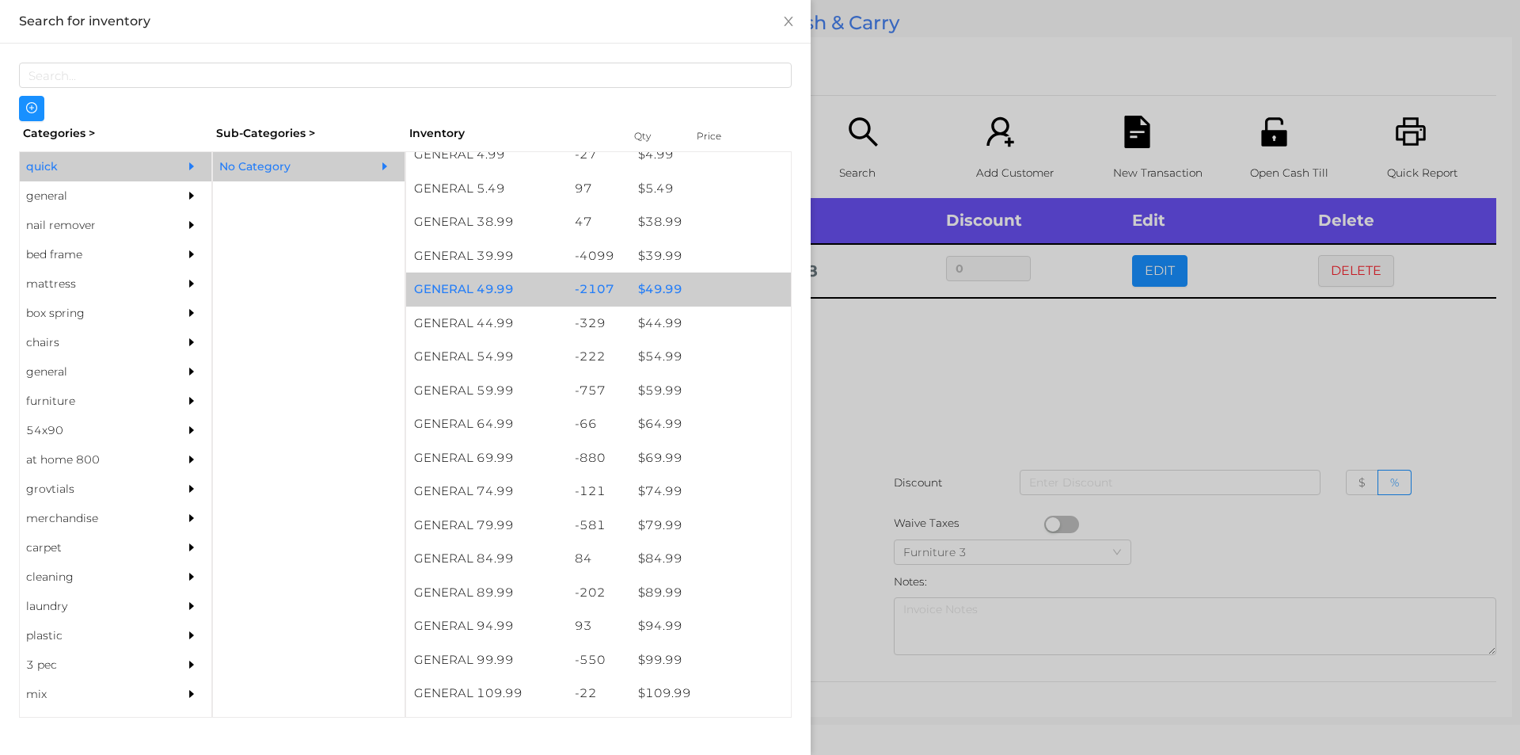
click at [614, 278] on div "-2107" at bounding box center [599, 289] width 64 height 34
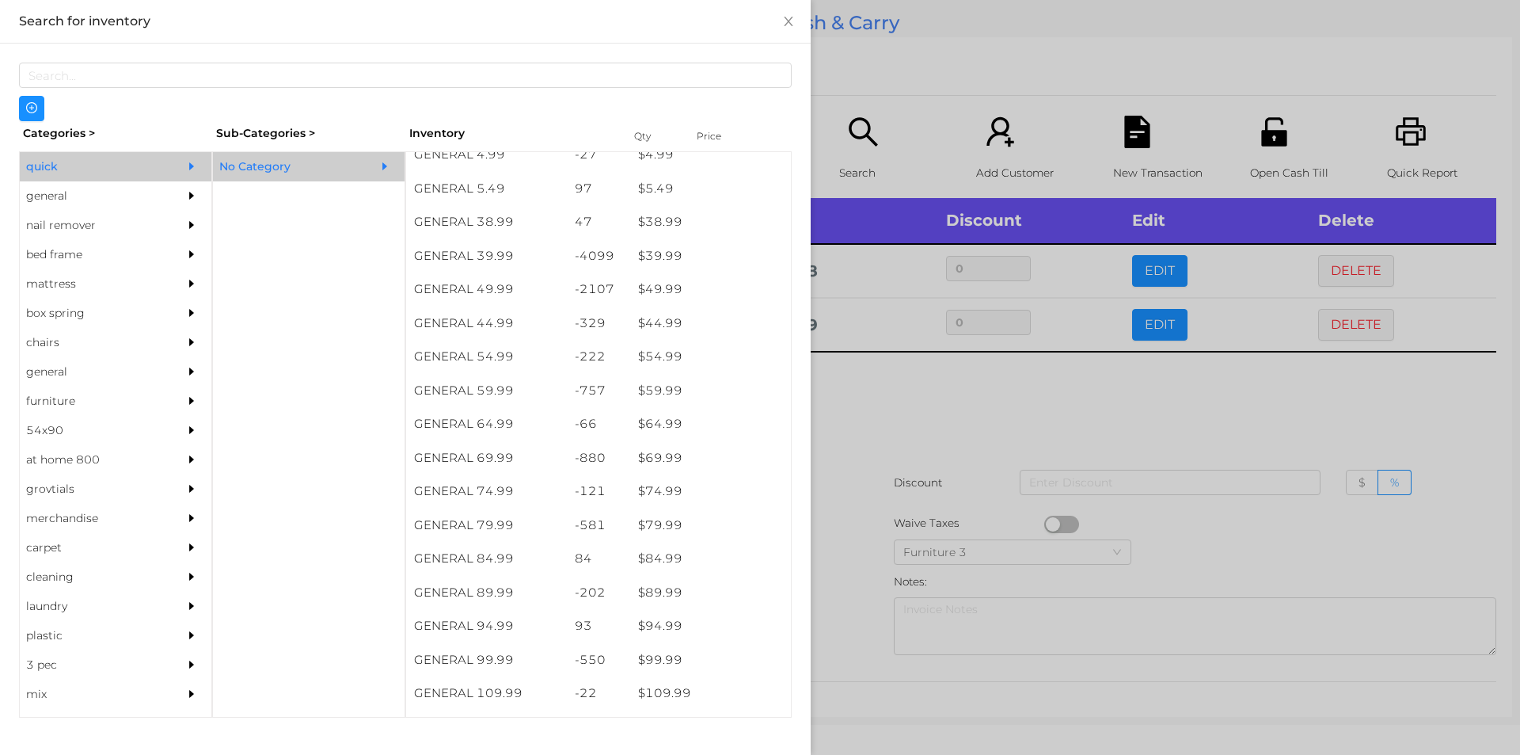
click at [961, 471] on div at bounding box center [760, 377] width 1520 height 755
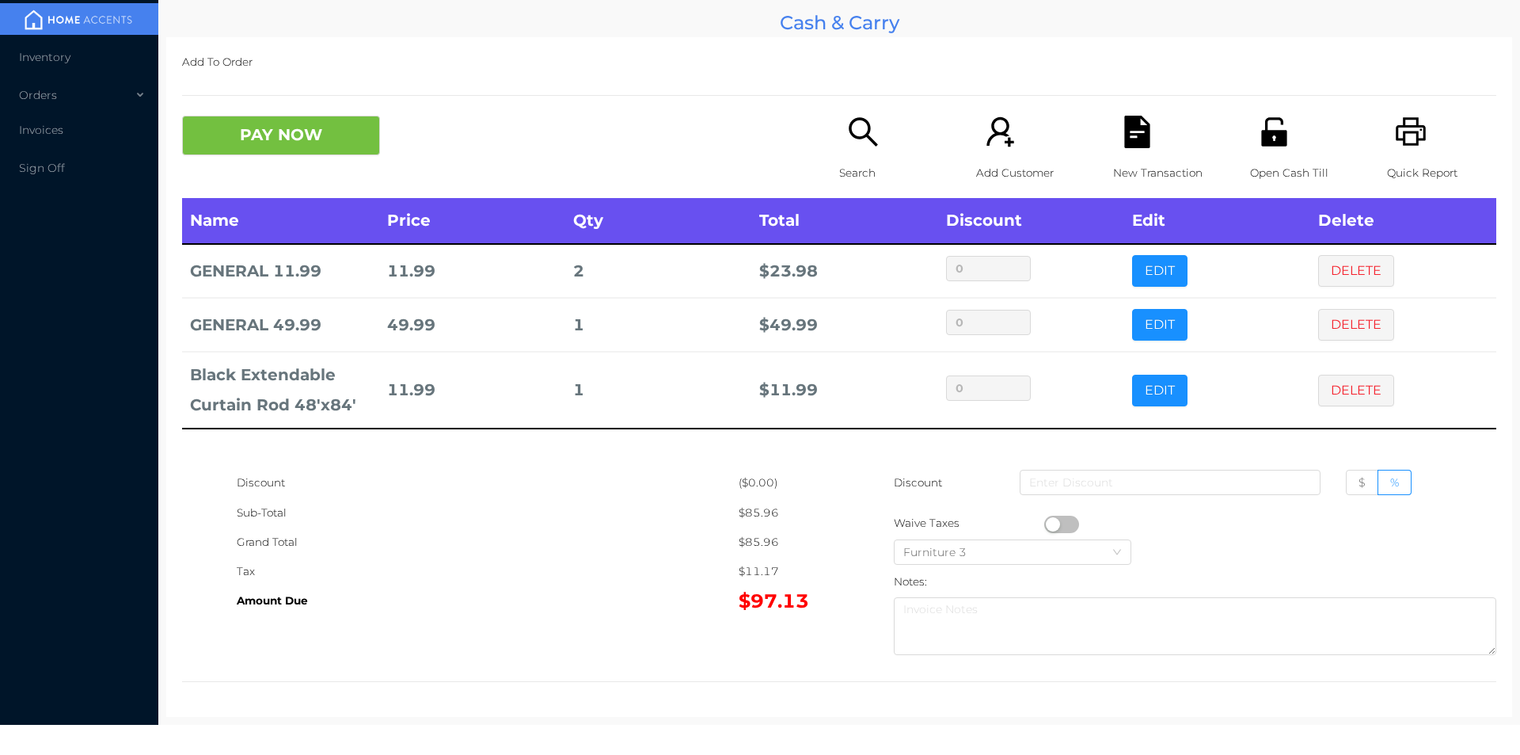
click at [855, 143] on icon "icon: search" at bounding box center [863, 132] width 32 height 32
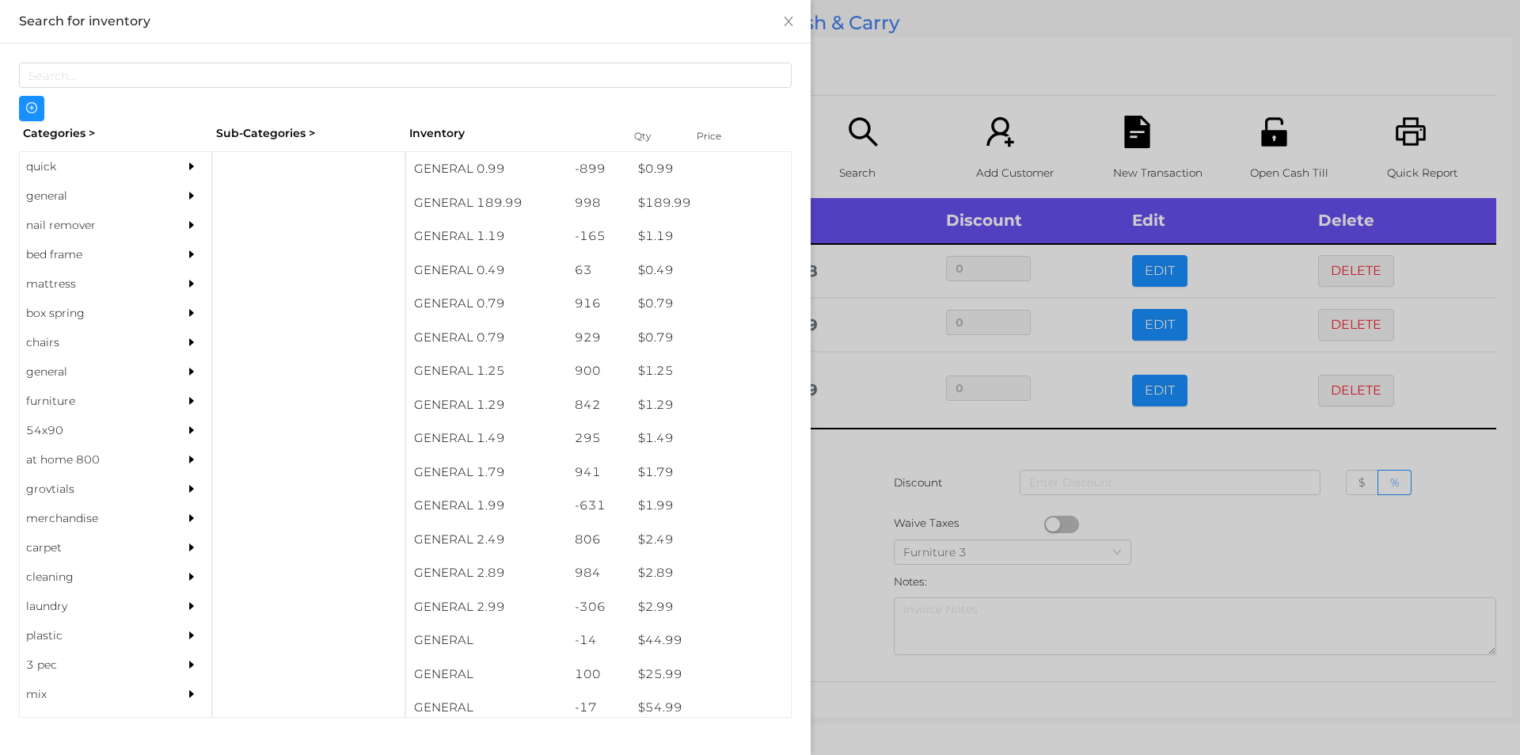
click at [51, 193] on div "general" at bounding box center [92, 195] width 144 height 29
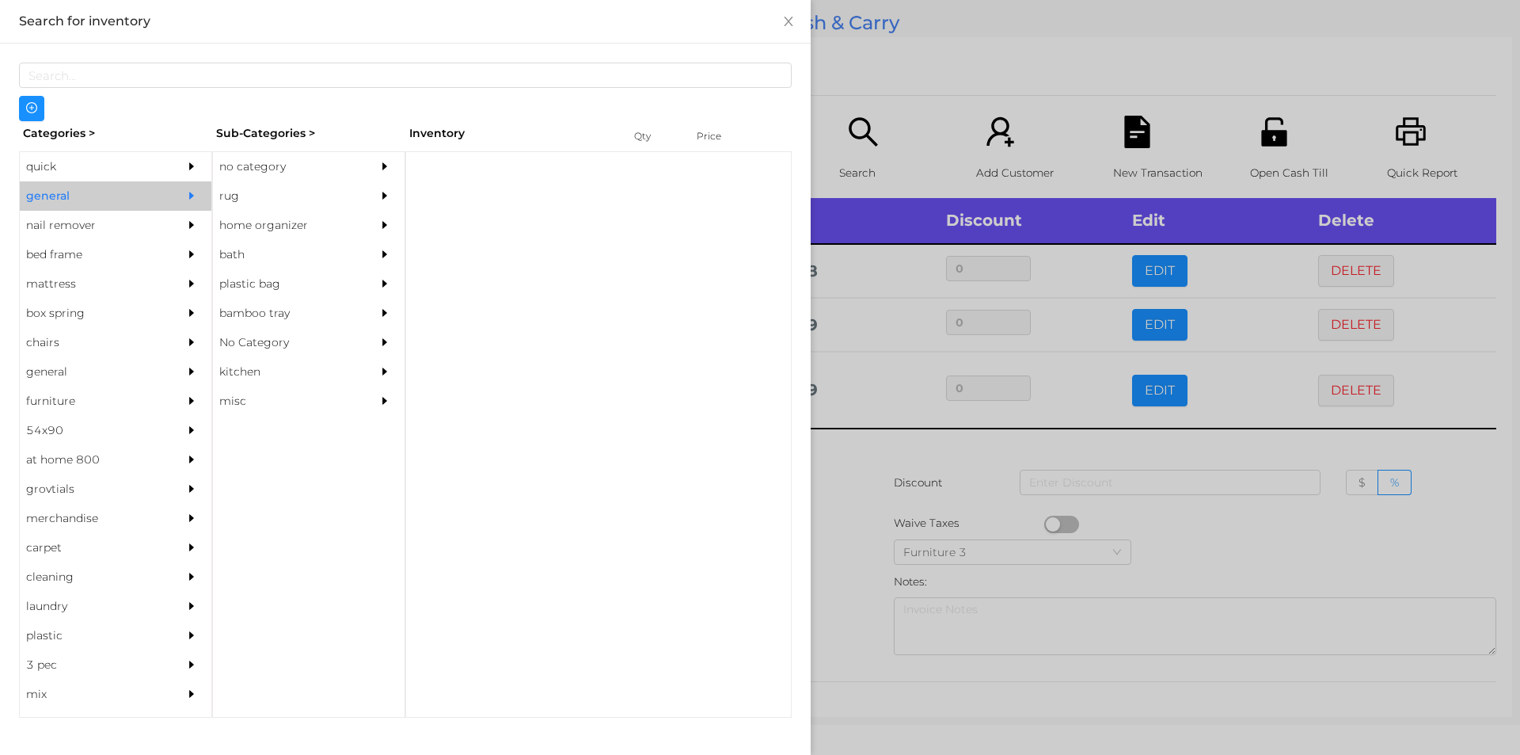
click at [299, 159] on div "no category" at bounding box center [285, 166] width 144 height 29
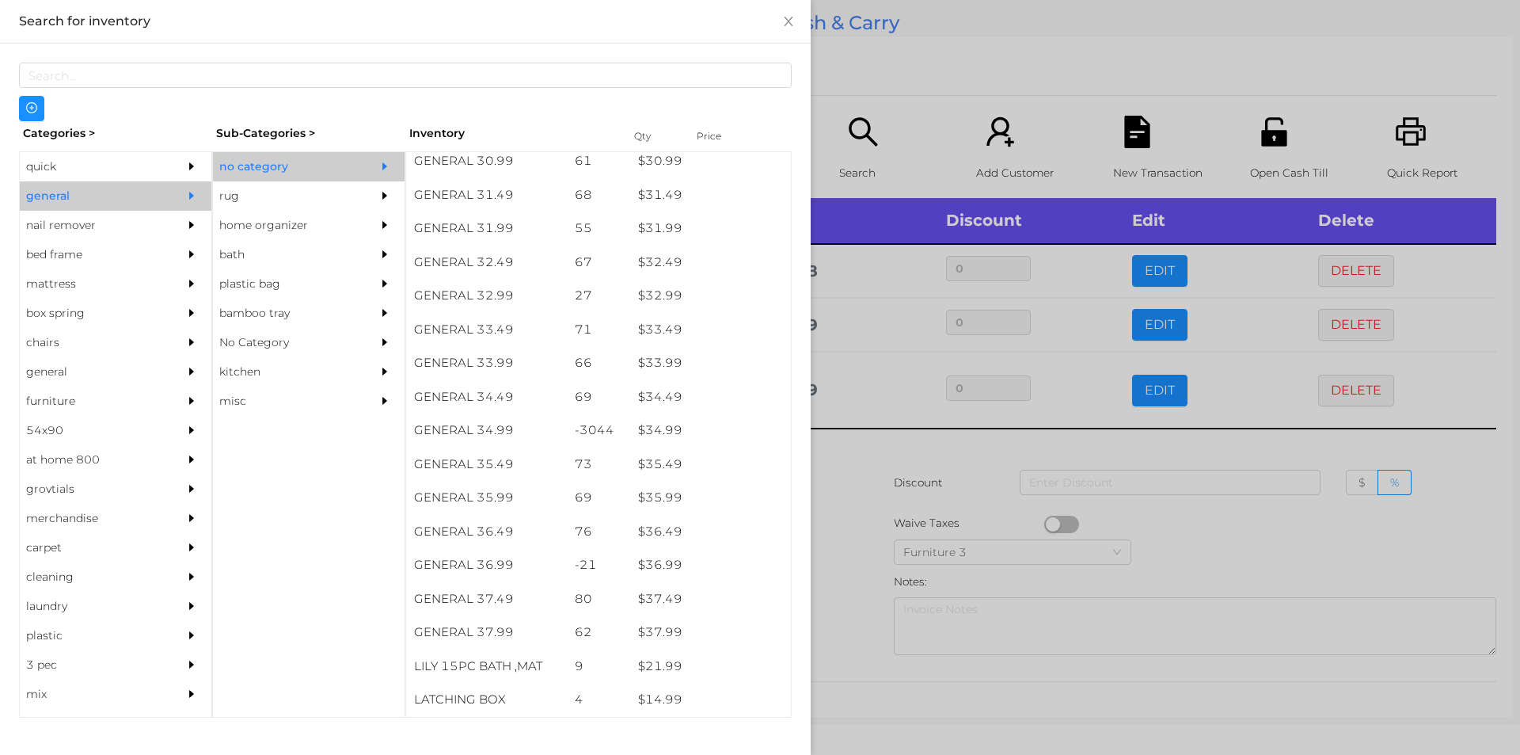
scroll to position [2454, 0]
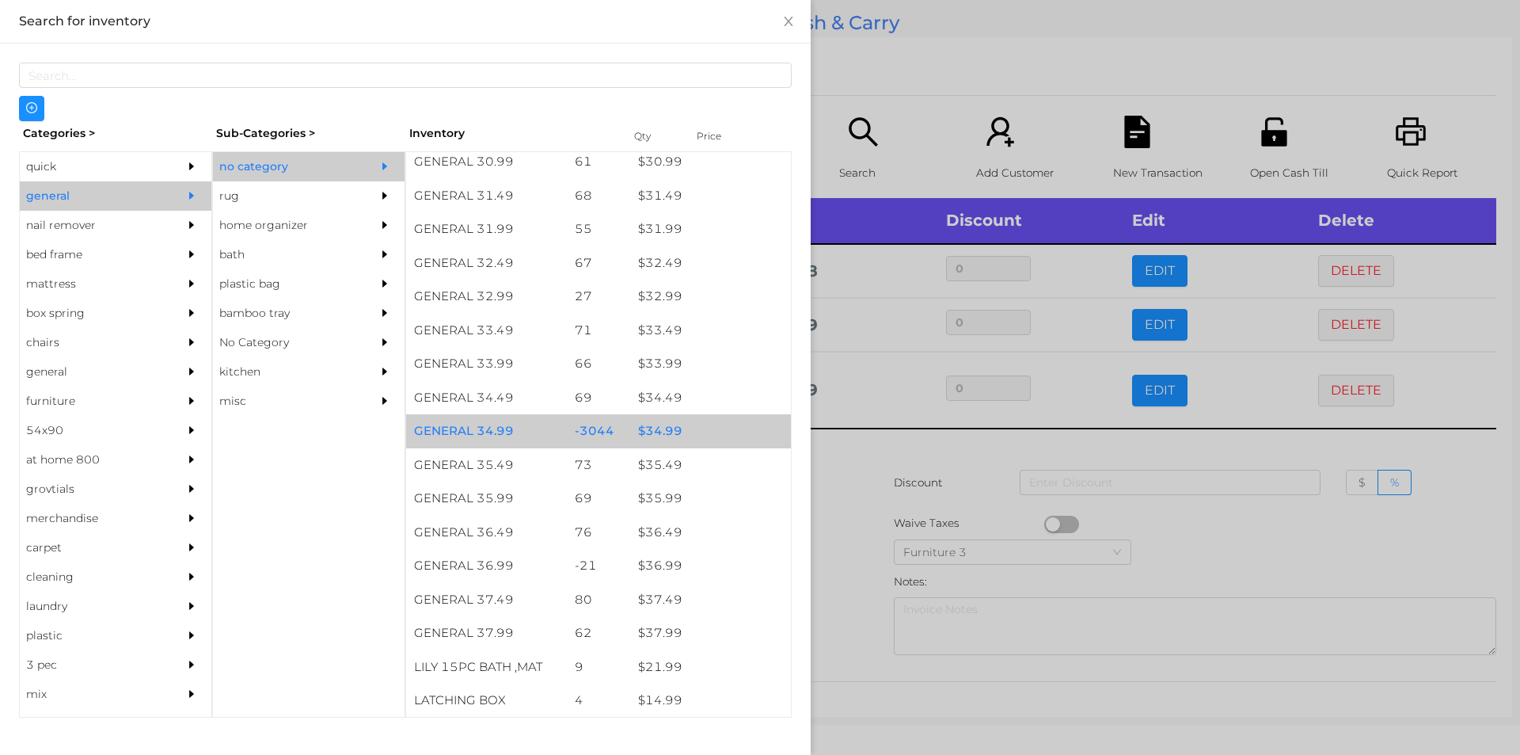
click at [697, 435] on div "$ 34.99" at bounding box center [710, 431] width 161 height 34
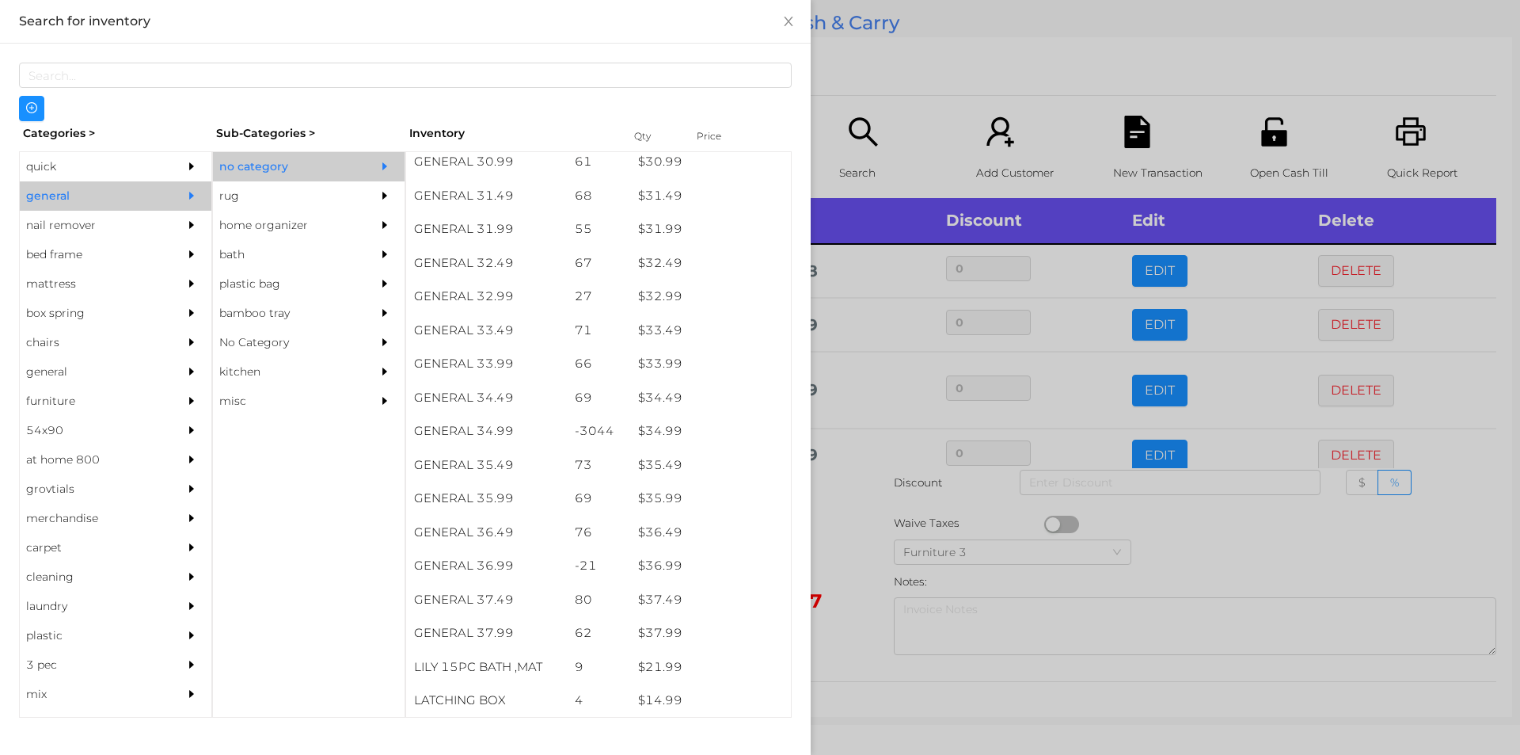
click at [869, 105] on div at bounding box center [760, 377] width 1520 height 755
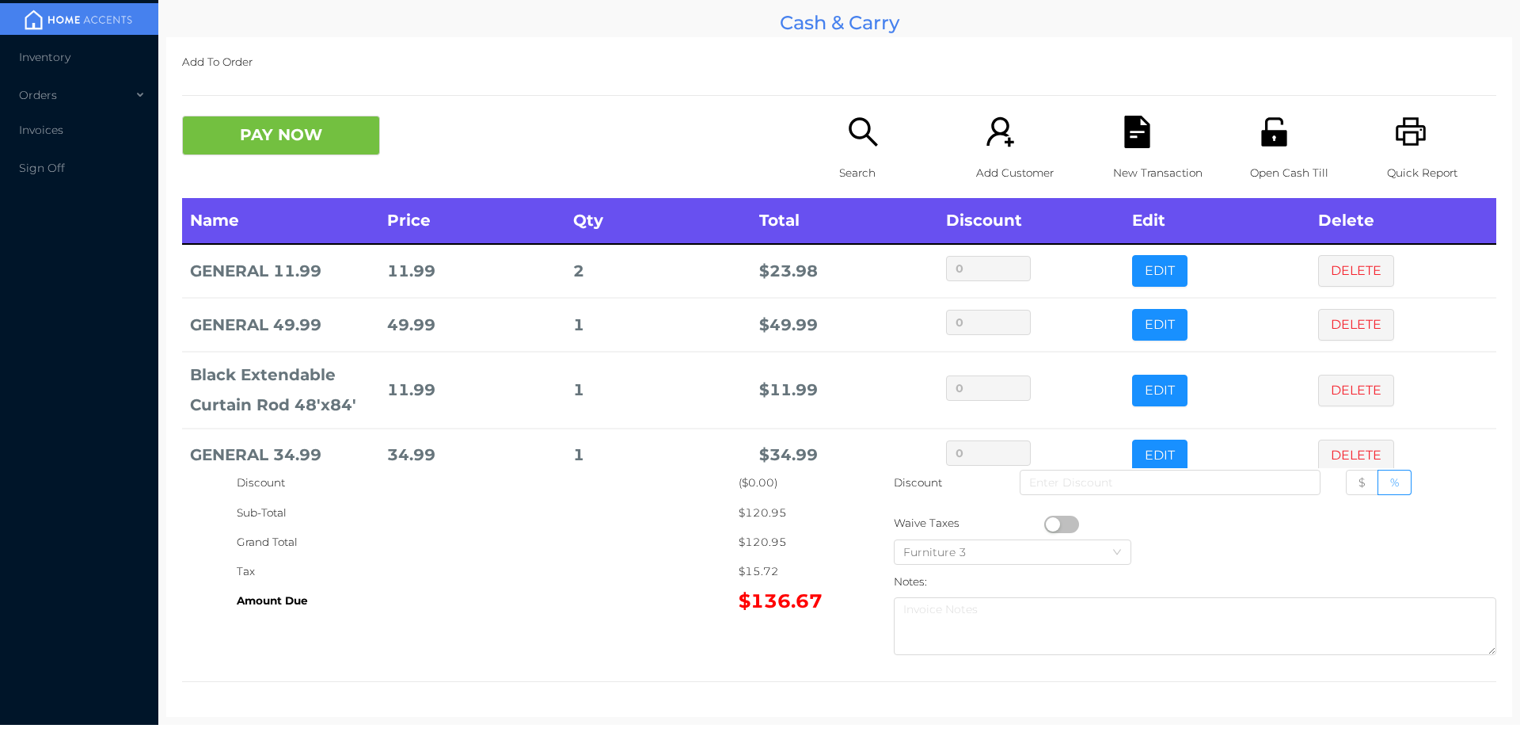
click at [887, 150] on div "Search" at bounding box center [893, 157] width 109 height 82
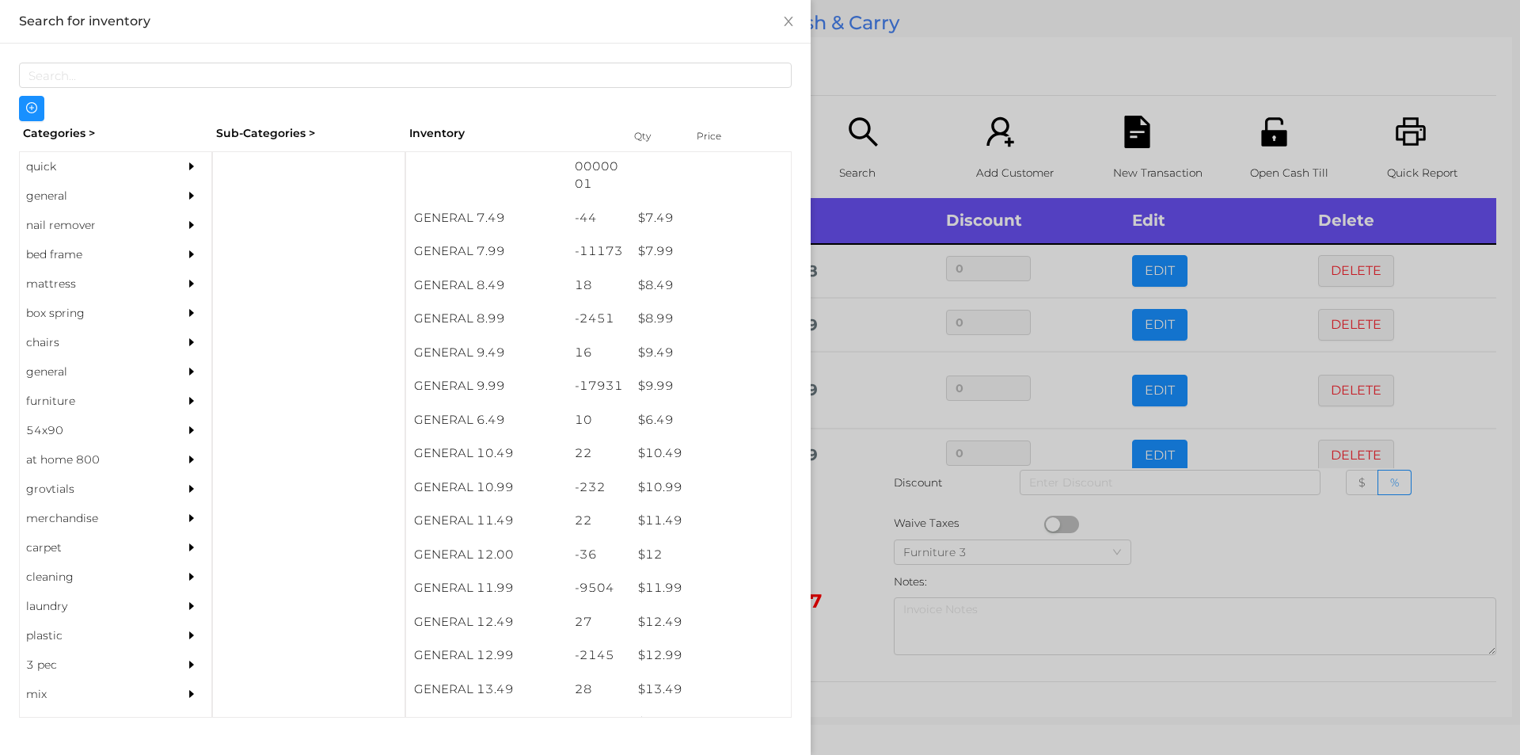
scroll to position [749, 0]
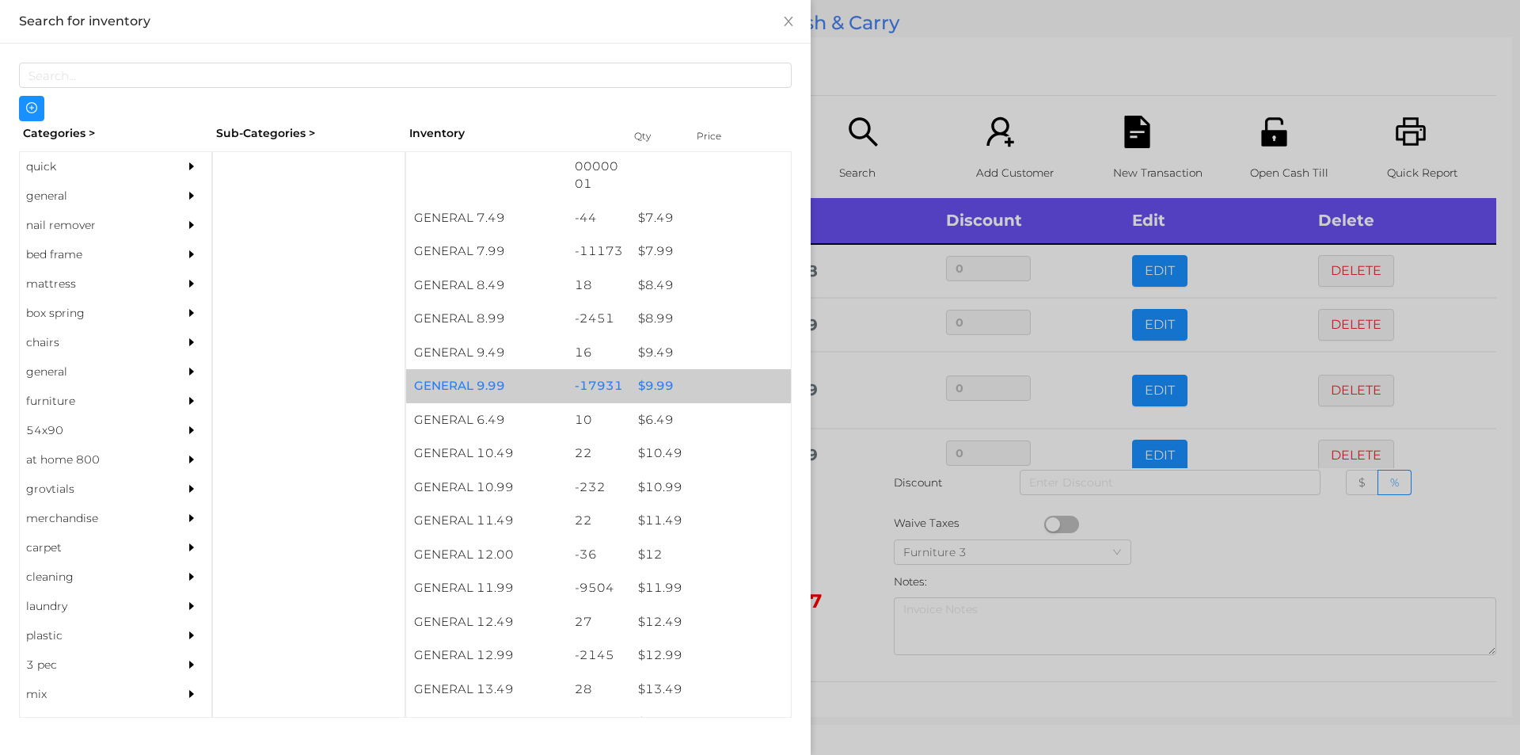
click at [674, 391] on div "$ 9.99" at bounding box center [710, 386] width 161 height 34
click at [697, 384] on div "$ 9.99" at bounding box center [710, 386] width 161 height 34
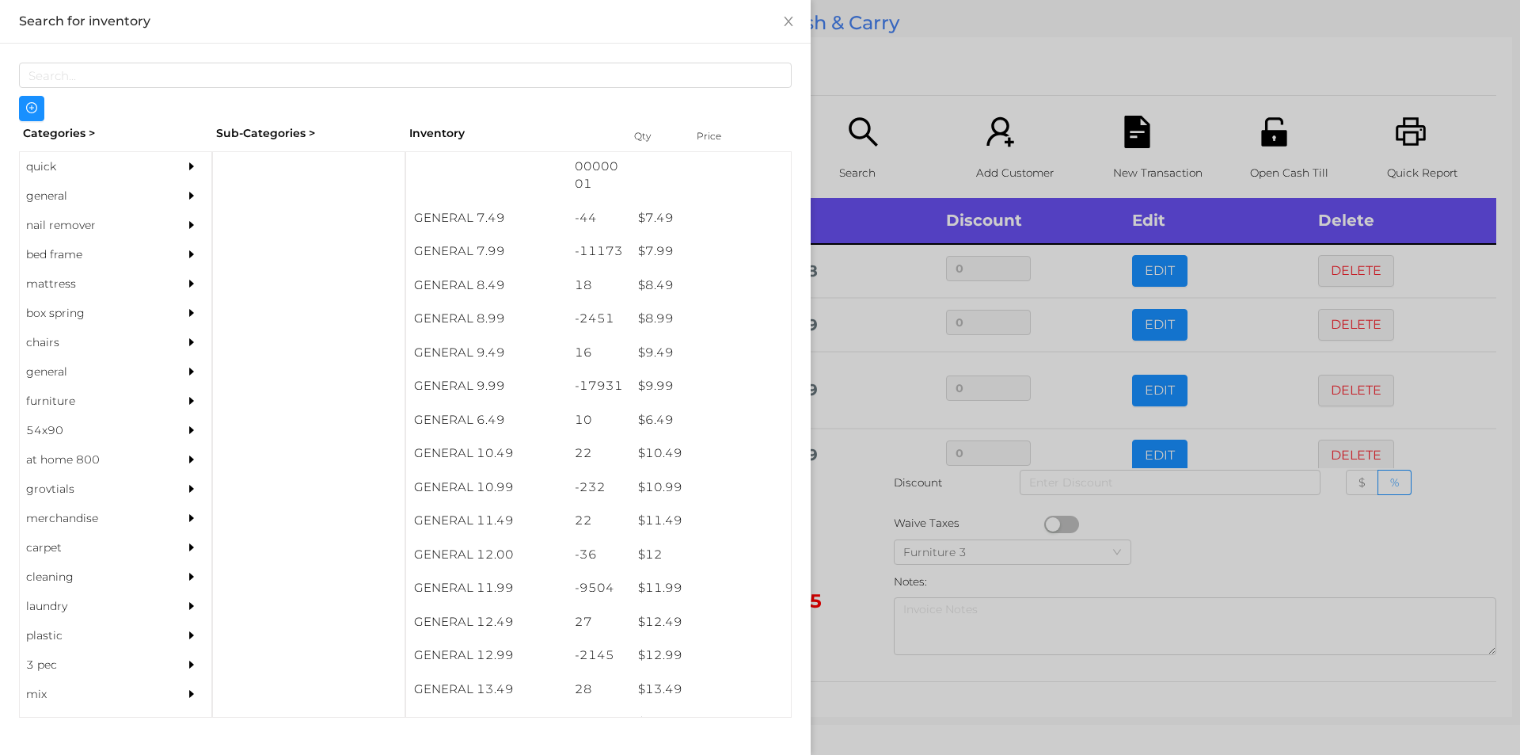
click at [876, 122] on div at bounding box center [760, 377] width 1520 height 755
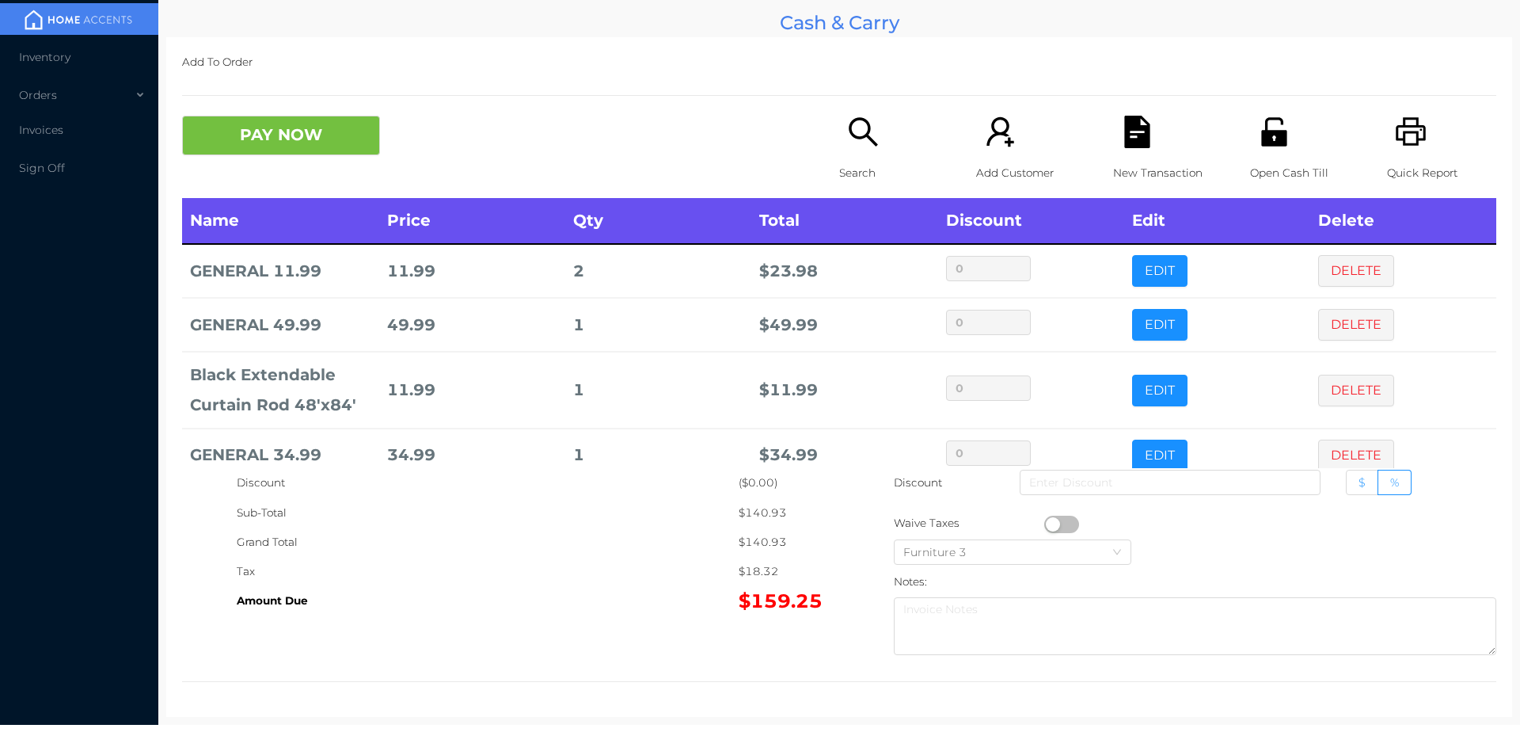
click at [1359, 484] on span "$" at bounding box center [1362, 482] width 7 height 14
click at [1359, 486] on input "$" at bounding box center [1359, 486] width 0 height 0
click at [1205, 482] on input at bounding box center [1170, 482] width 301 height 25
type input "10"
click at [299, 152] on button "PAY NOW" at bounding box center [281, 136] width 198 height 40
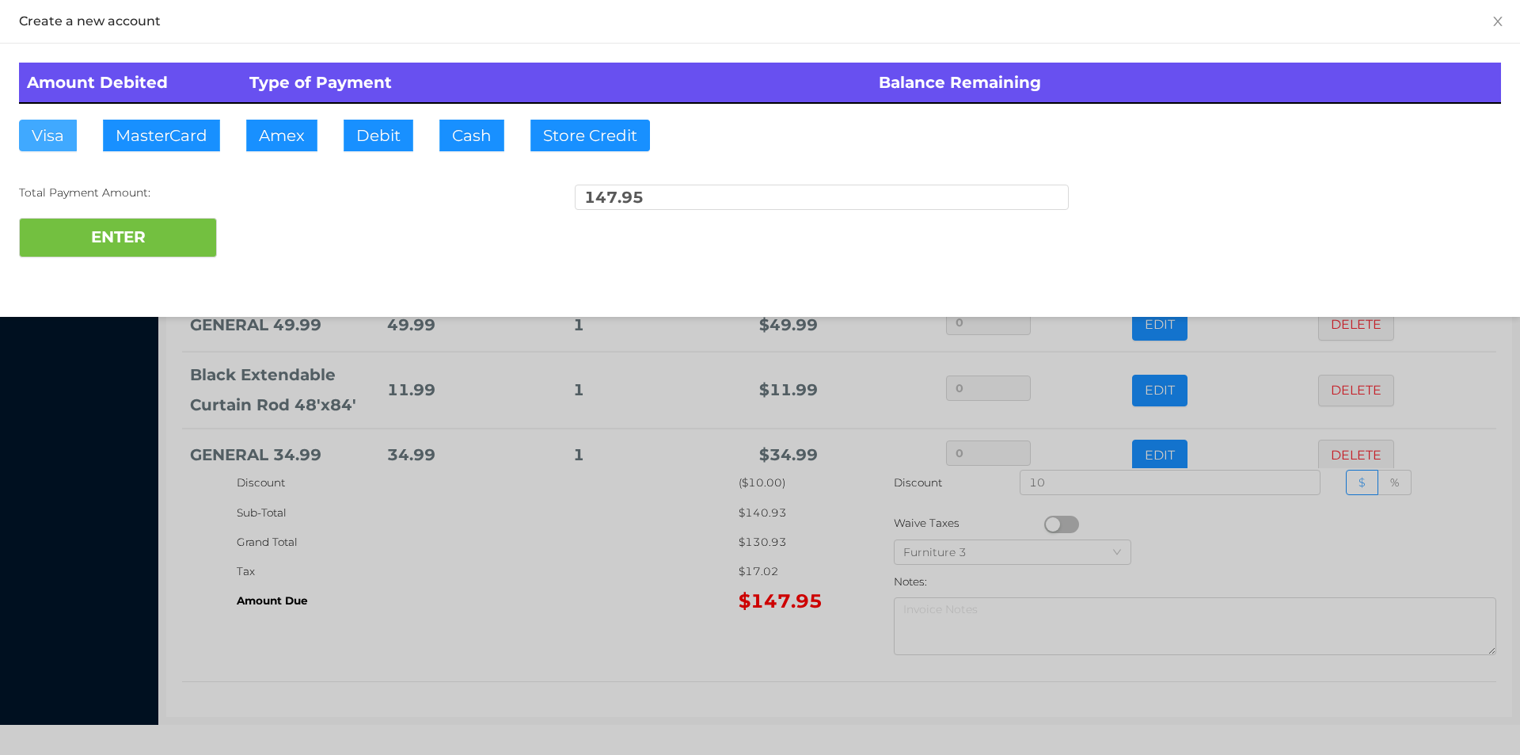
click at [48, 130] on button "Visa" at bounding box center [48, 136] width 58 height 32
click at [48, 235] on button "ENTER" at bounding box center [118, 238] width 198 height 40
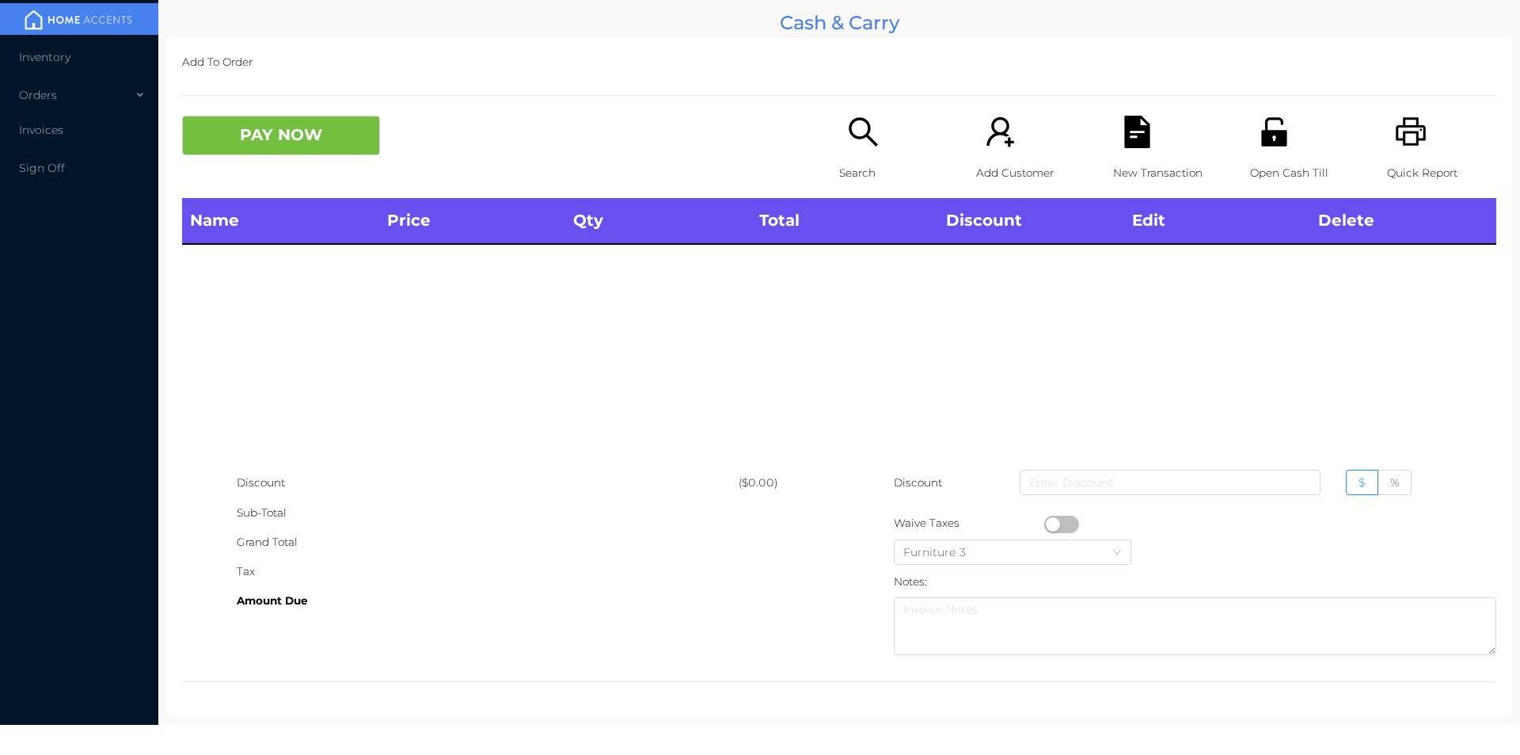
click at [877, 150] on div "Search" at bounding box center [893, 157] width 109 height 82
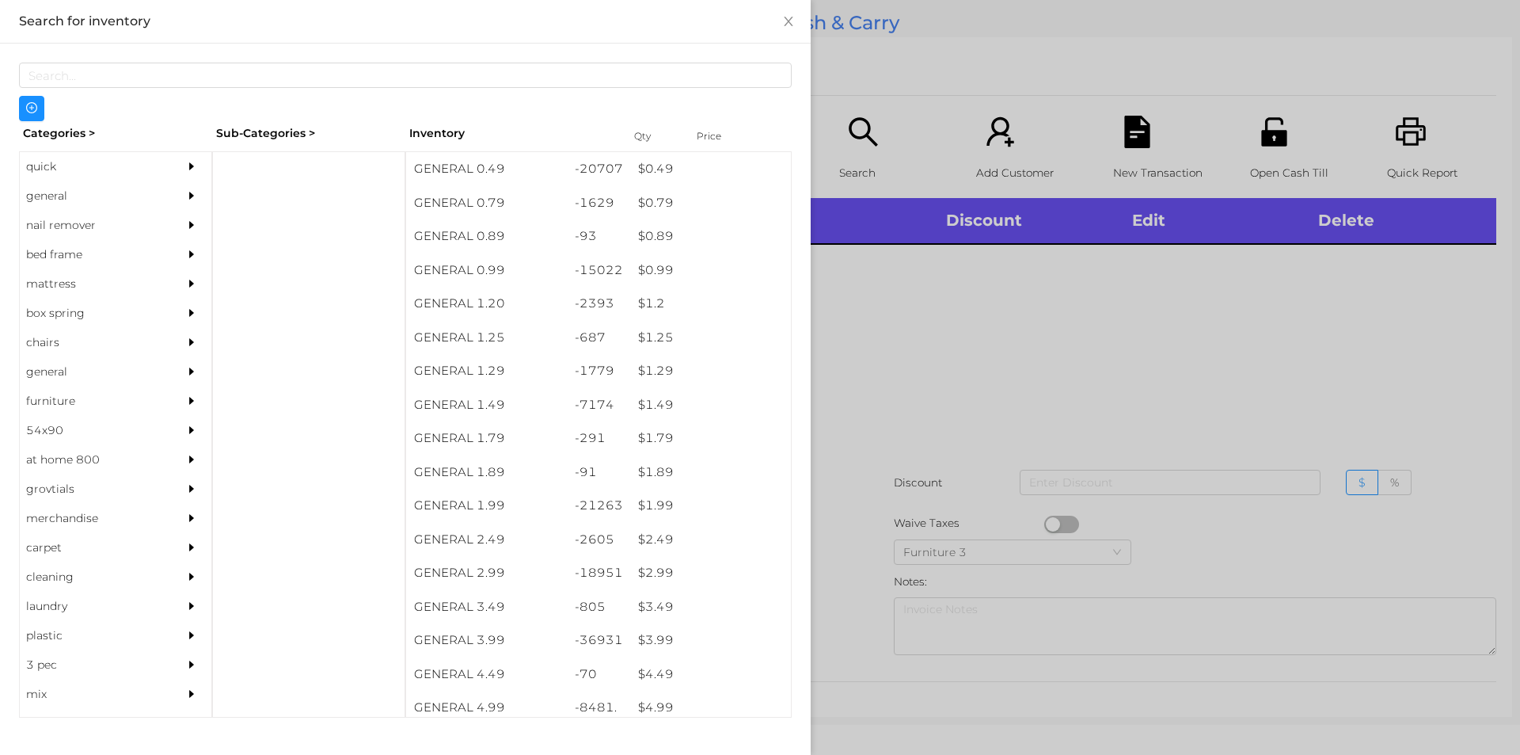
click at [72, 184] on div "general" at bounding box center [92, 195] width 144 height 29
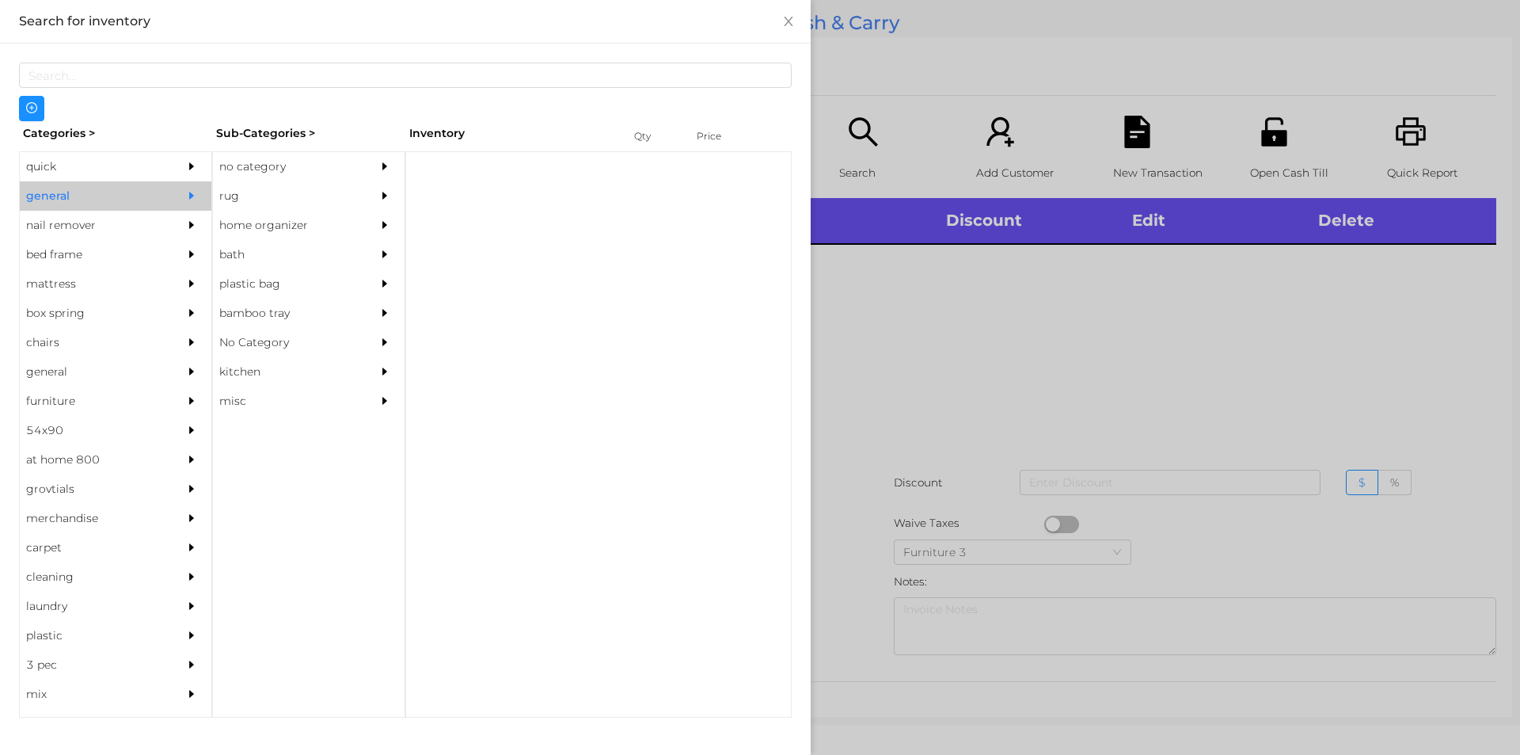
click at [251, 167] on div "no category" at bounding box center [285, 166] width 144 height 29
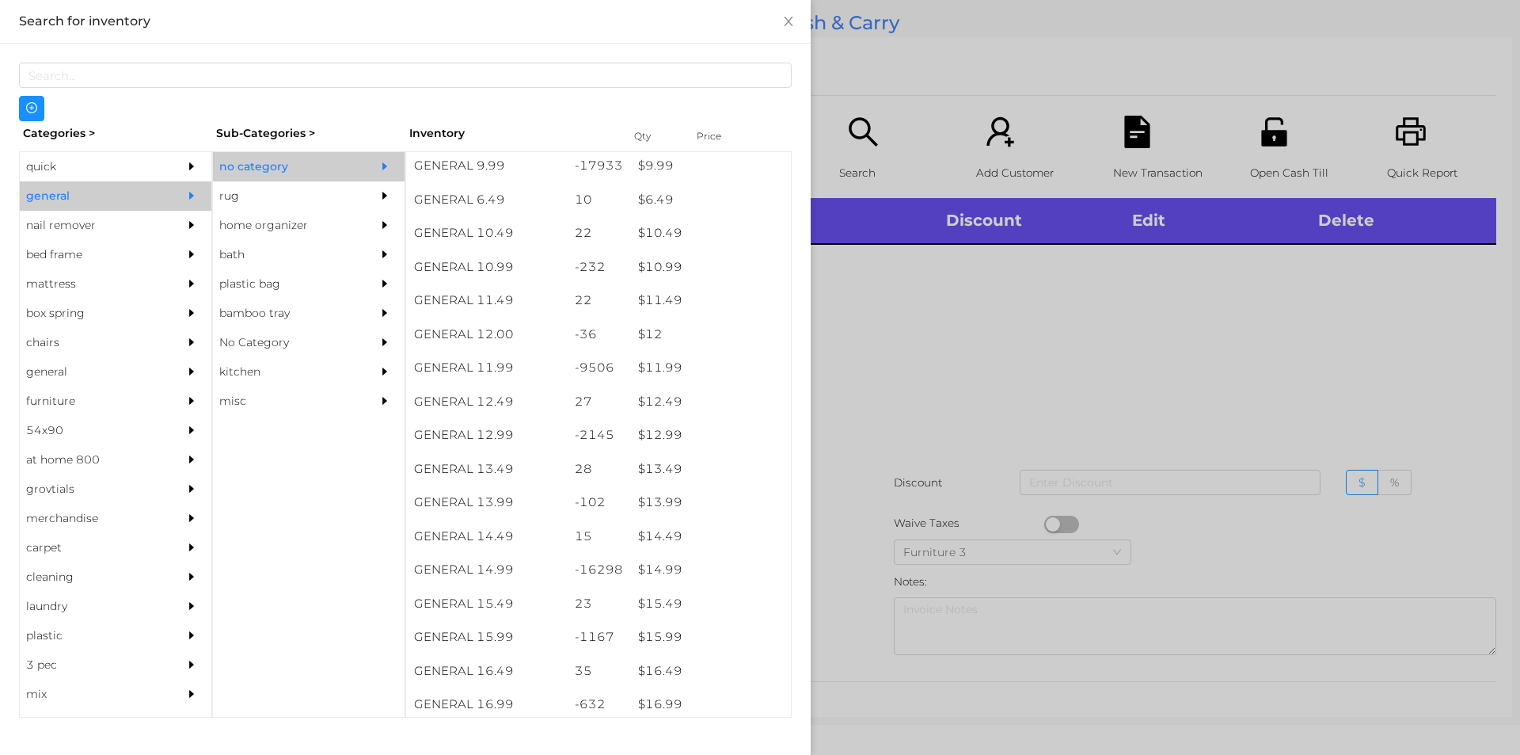
scroll to position [1008, 0]
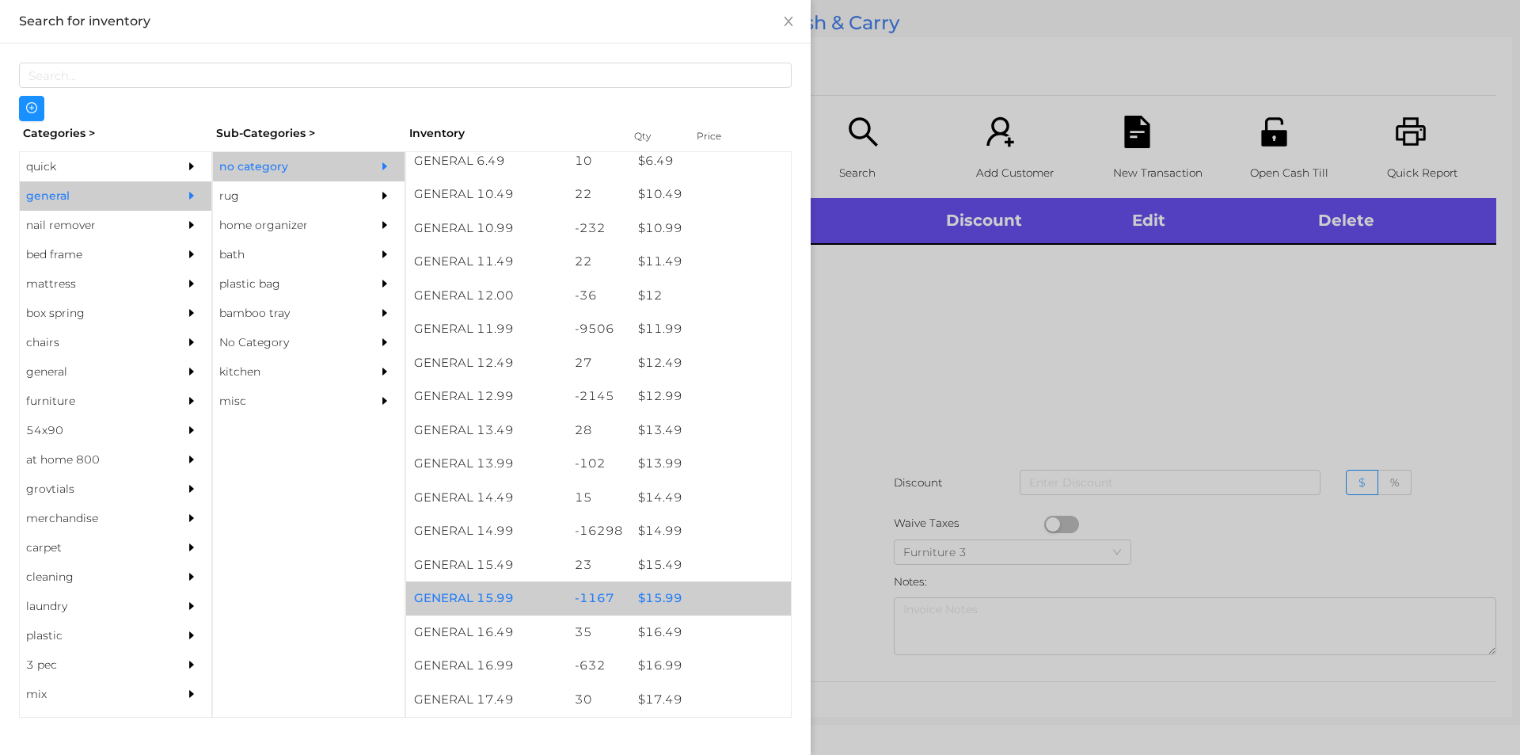
click at [683, 587] on div "$ 15.99" at bounding box center [710, 598] width 161 height 34
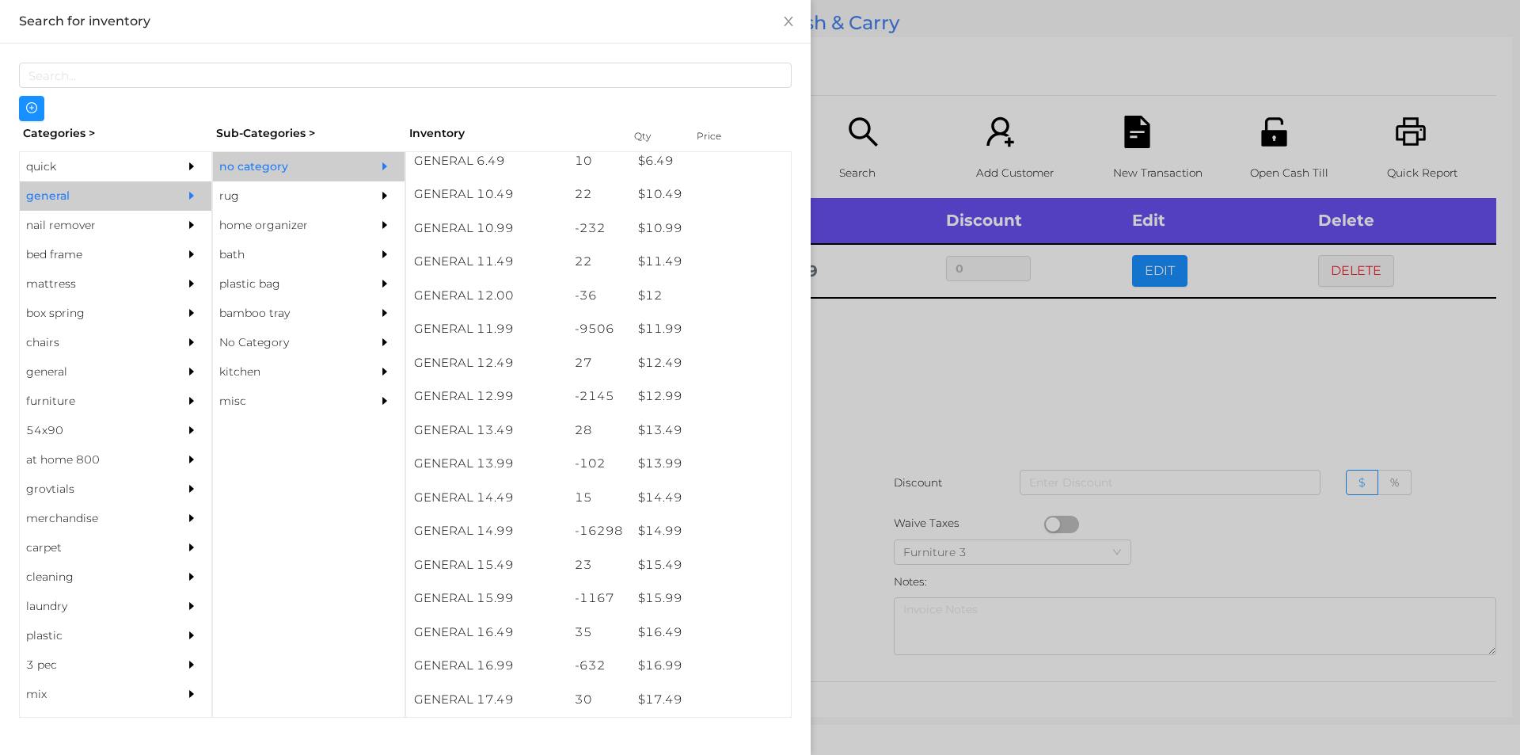
click at [953, 521] on div at bounding box center [760, 377] width 1520 height 755
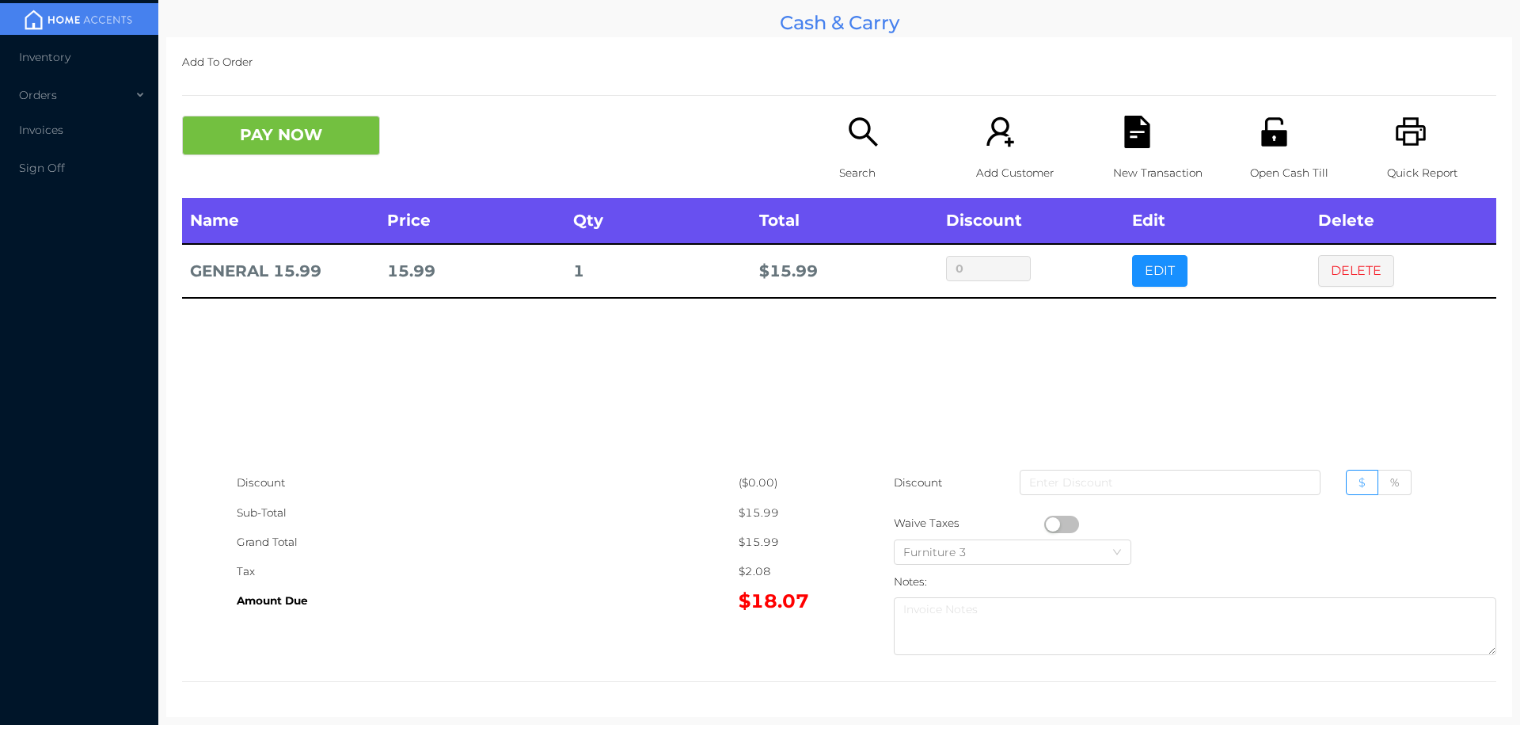
click at [873, 139] on icon "icon: search" at bounding box center [863, 132] width 32 height 32
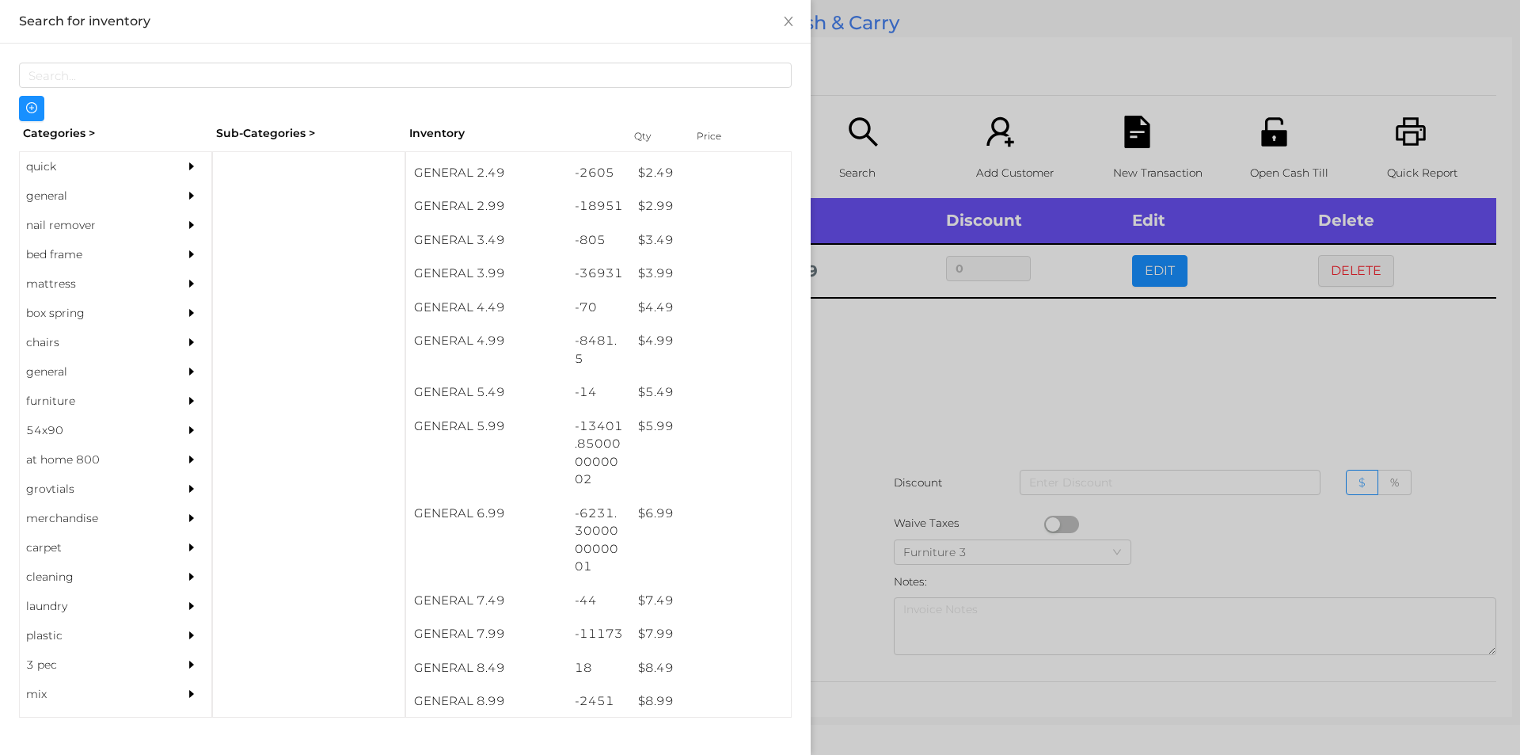
scroll to position [363, 0]
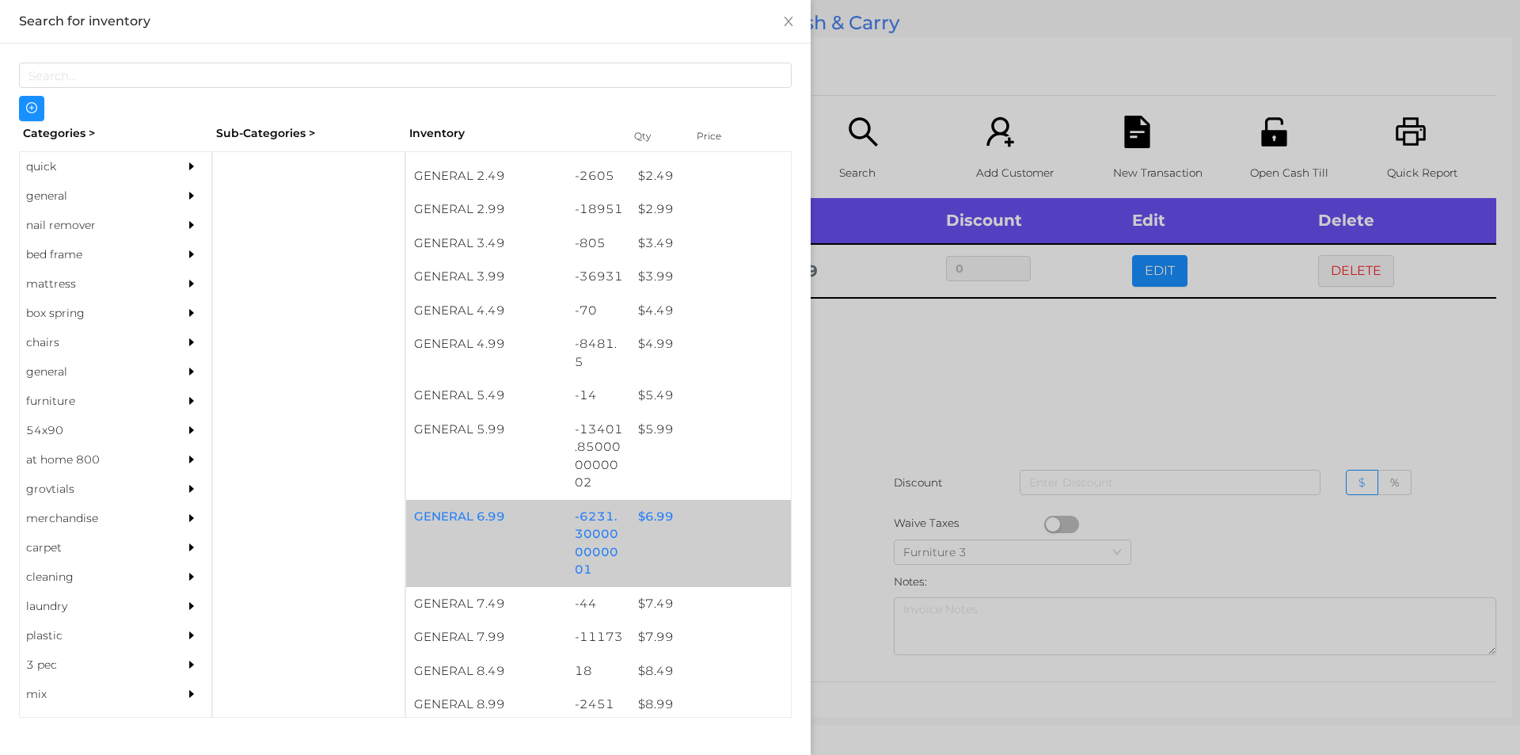
click at [705, 526] on div "$ 6.99" at bounding box center [710, 517] width 161 height 34
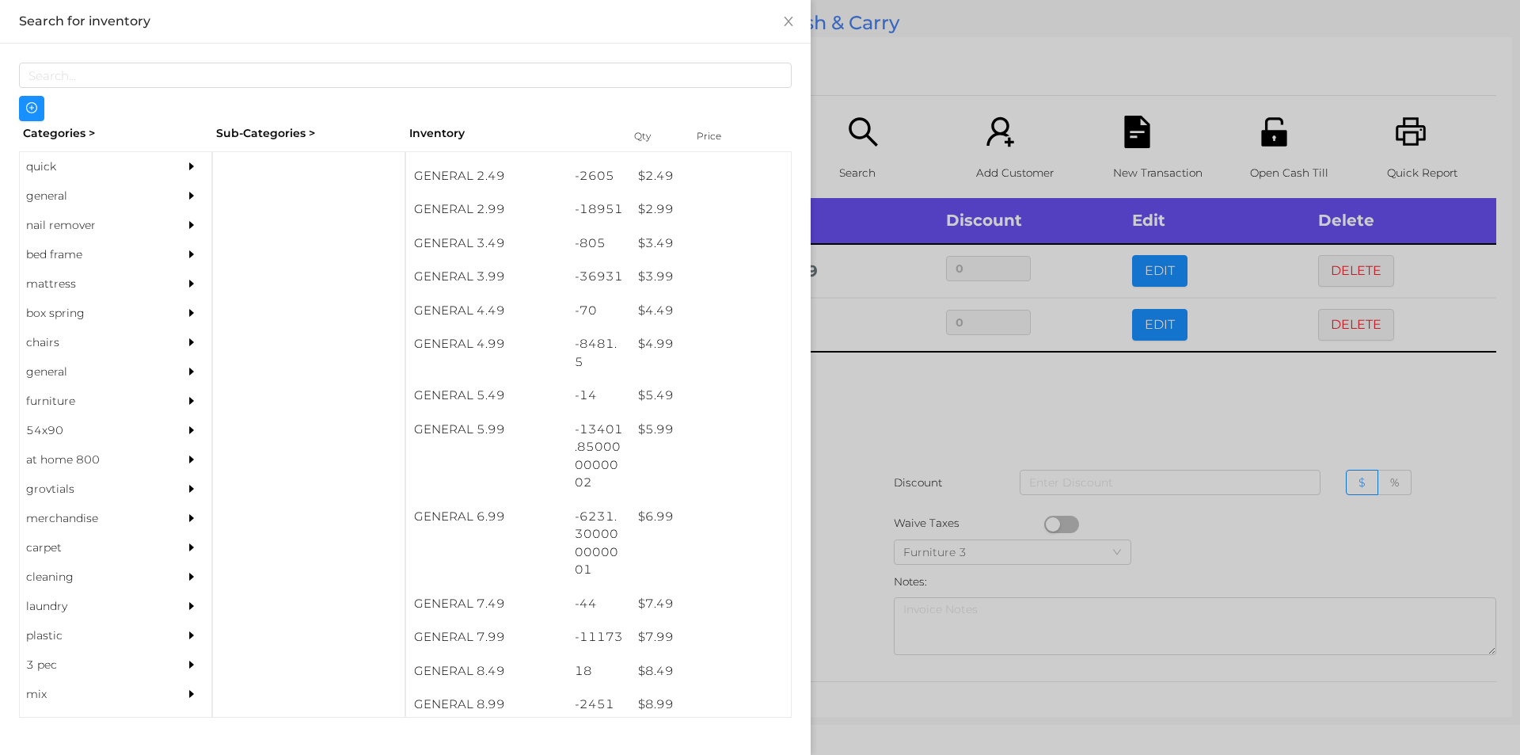
click at [994, 429] on div at bounding box center [760, 377] width 1520 height 755
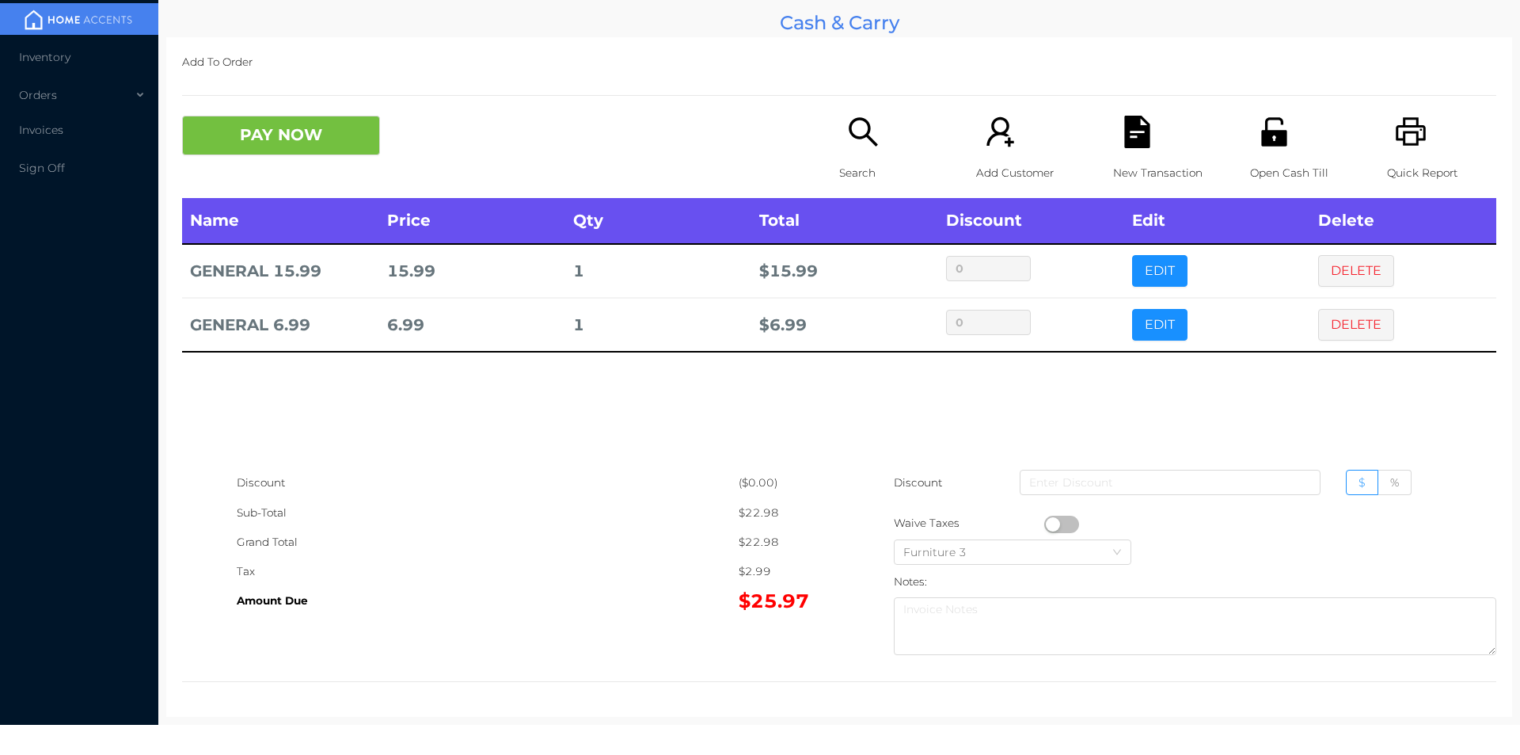
click at [839, 159] on p "Search" at bounding box center [893, 172] width 109 height 29
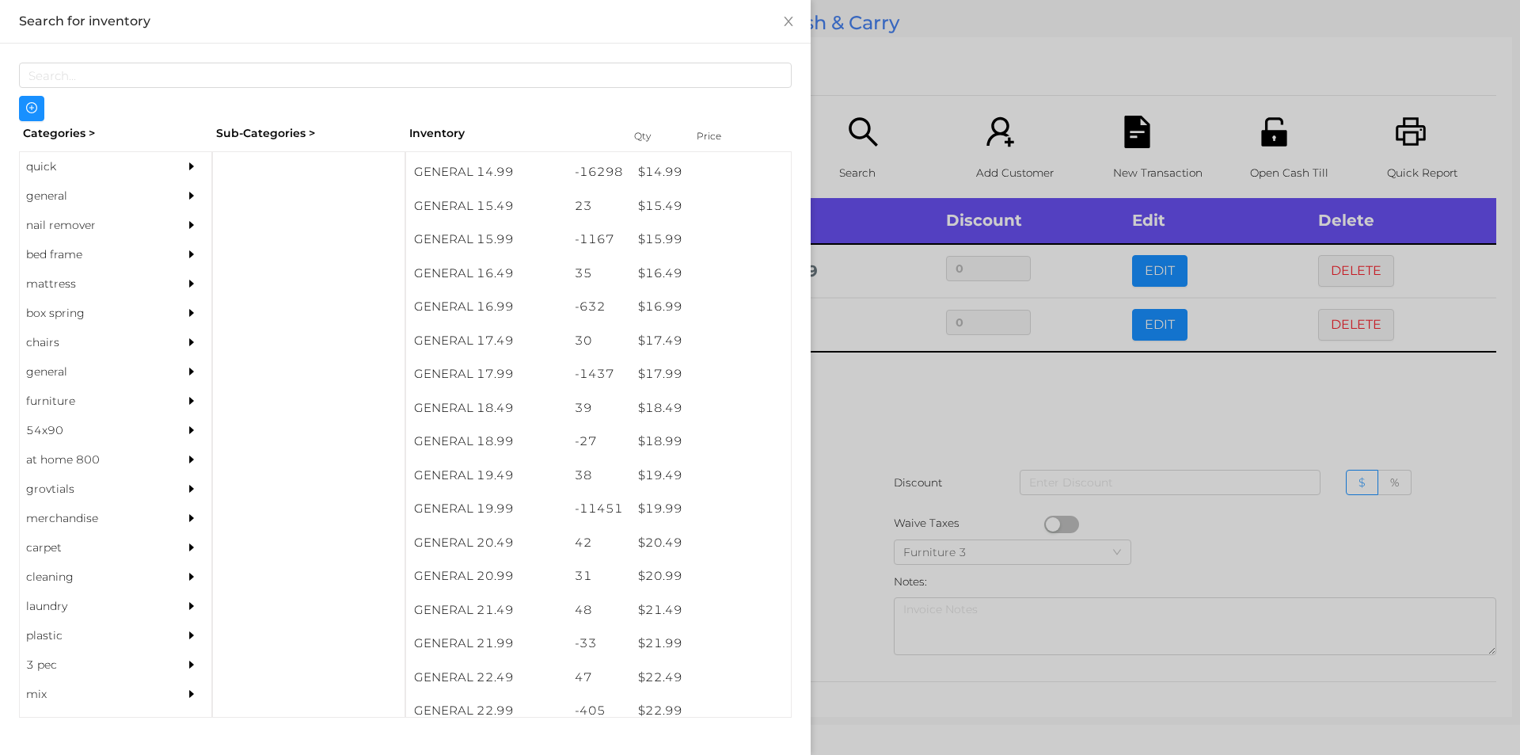
scroll to position [1367, 0]
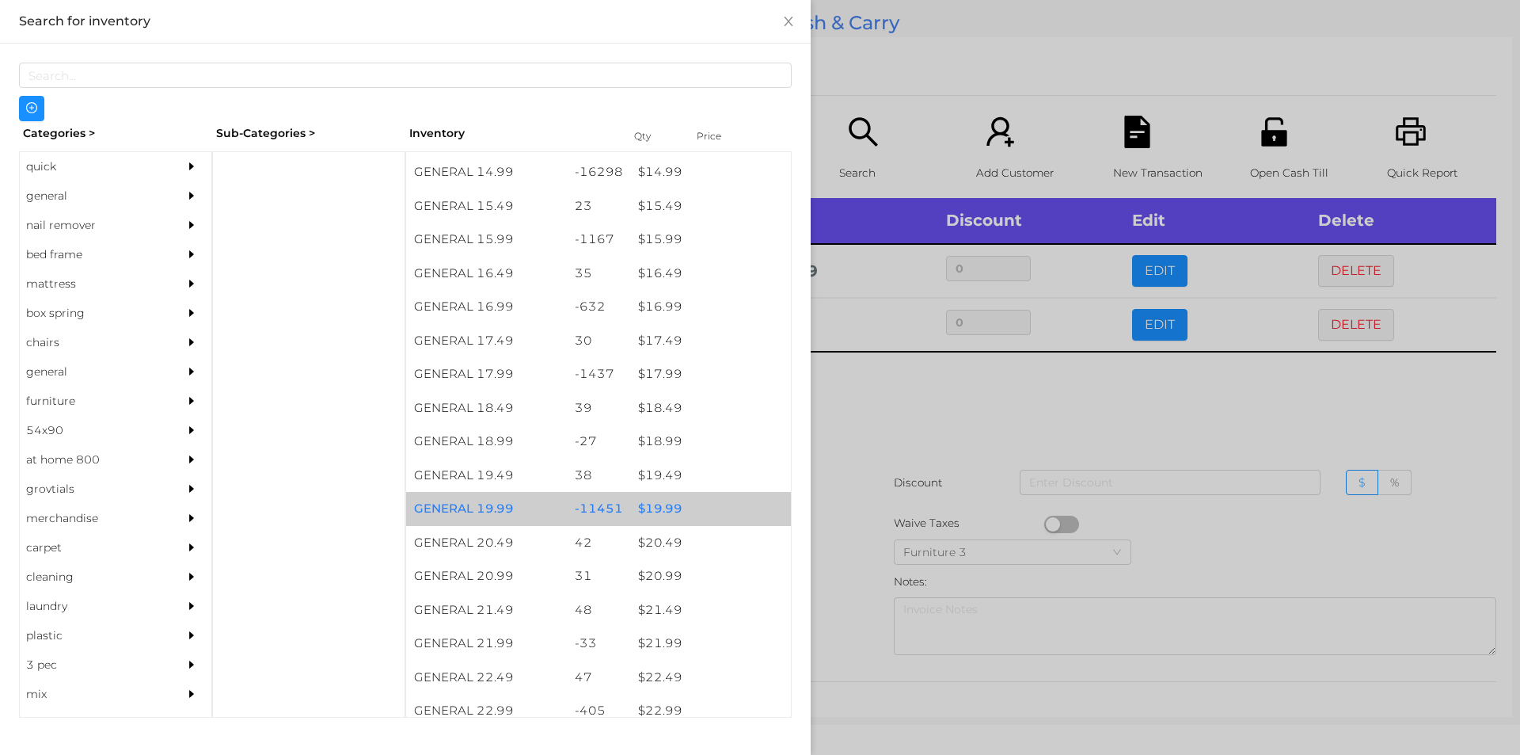
click at [654, 517] on div "$ 19.99" at bounding box center [710, 509] width 161 height 34
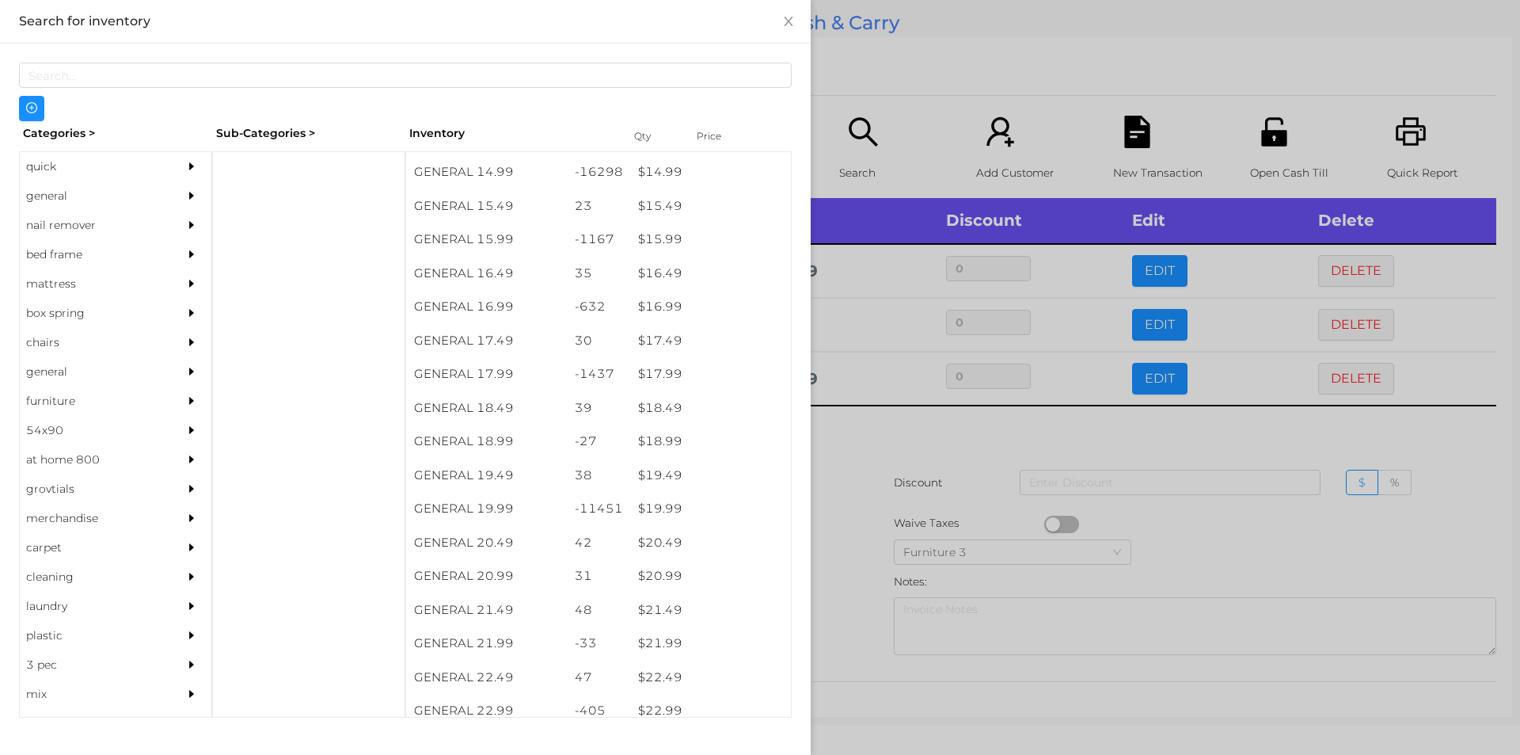
click at [968, 455] on div at bounding box center [760, 377] width 1520 height 755
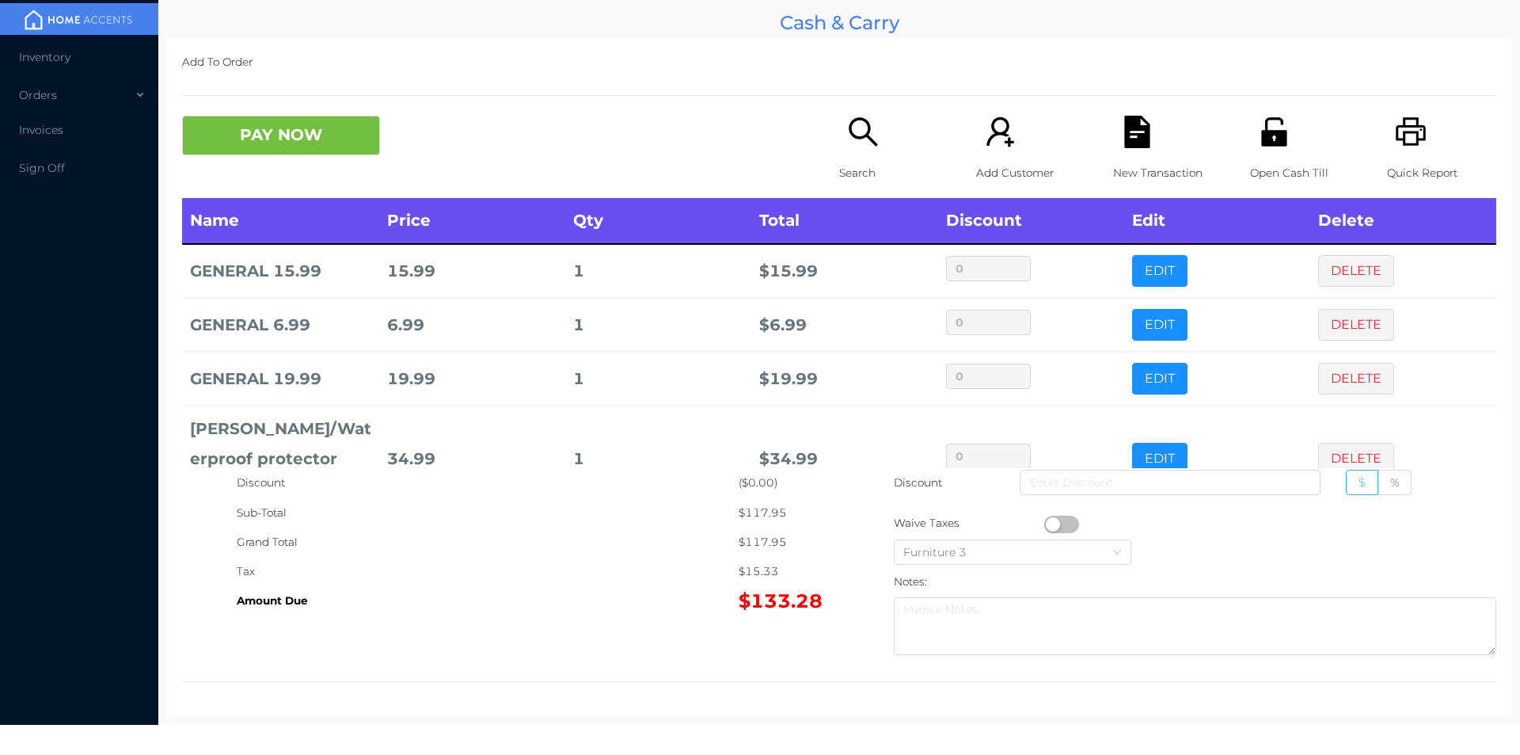
click at [1367, 483] on label "$" at bounding box center [1362, 482] width 32 height 25
click at [1359, 486] on input "$" at bounding box center [1359, 486] width 0 height 0
click at [1160, 489] on input at bounding box center [1170, 482] width 301 height 25
type input "1"
type input "0"
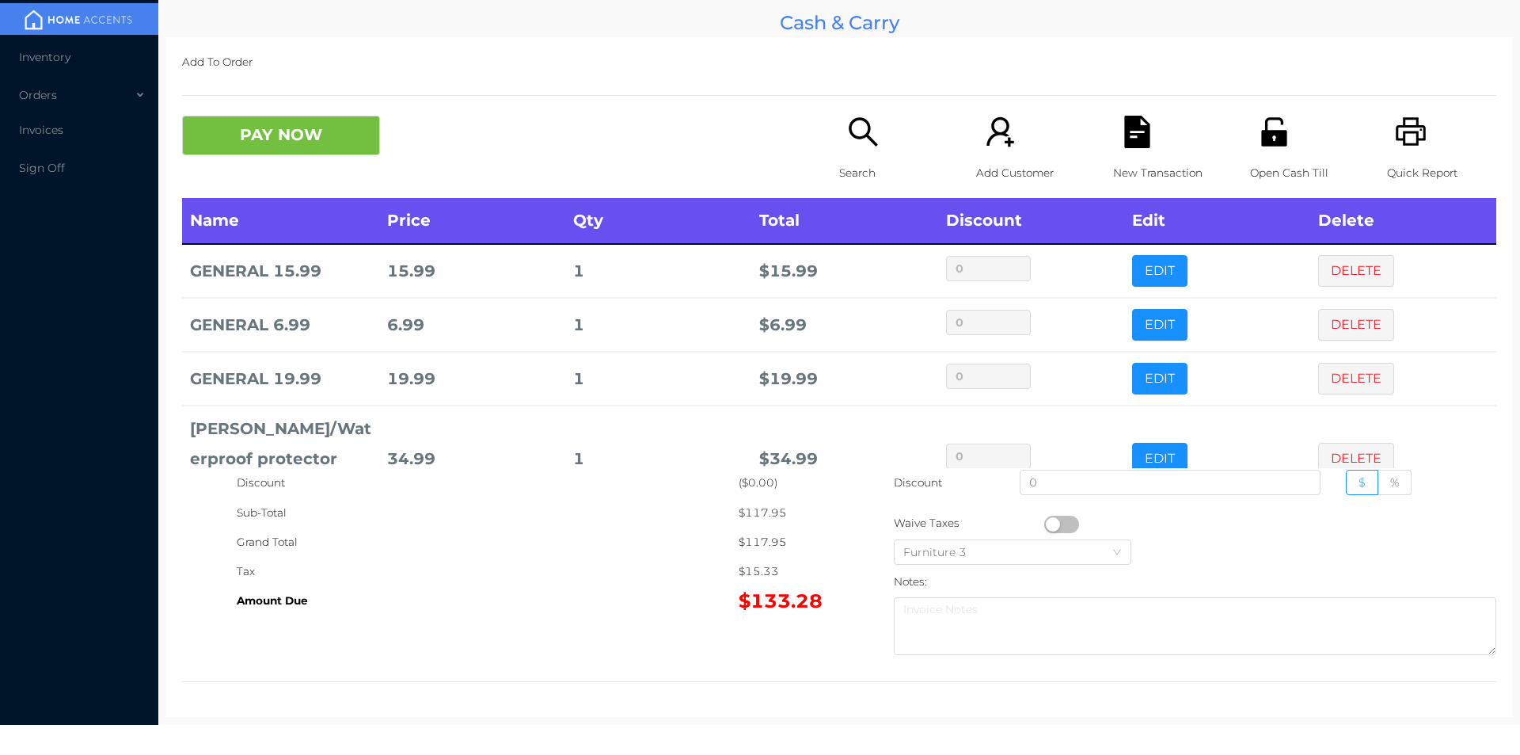
click at [766, 635] on div "Discount ($0.00) Sub-Total $117.95 Grand Total $117.95 Tax $15.33 Amount Due $1…" at bounding box center [839, 565] width 1314 height 194
click at [787, 651] on div "Discount ($0.00) Sub-Total $117.95 Grand Total $117.95 Tax $15.33 Amount Due $1…" at bounding box center [839, 565] width 1314 height 194
click at [750, 640] on div "Discount ($0.00) Sub-Total $117.95 Grand Total $117.95 Tax $15.33 Amount Due $1…" at bounding box center [839, 565] width 1314 height 194
click at [1046, 478] on input "0" at bounding box center [1170, 482] width 301 height 25
type input "10"
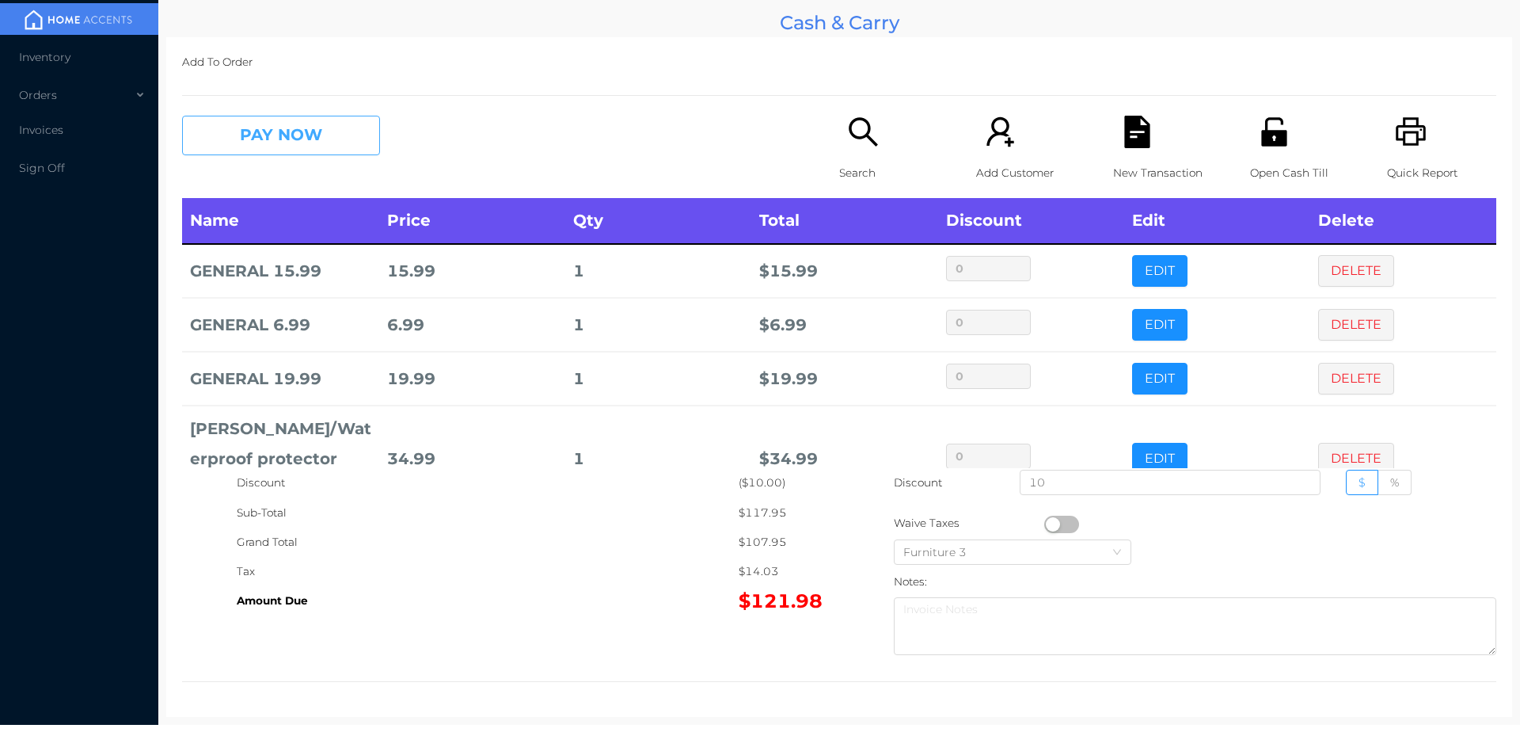
click at [275, 140] on button "PAY NOW" at bounding box center [281, 136] width 198 height 40
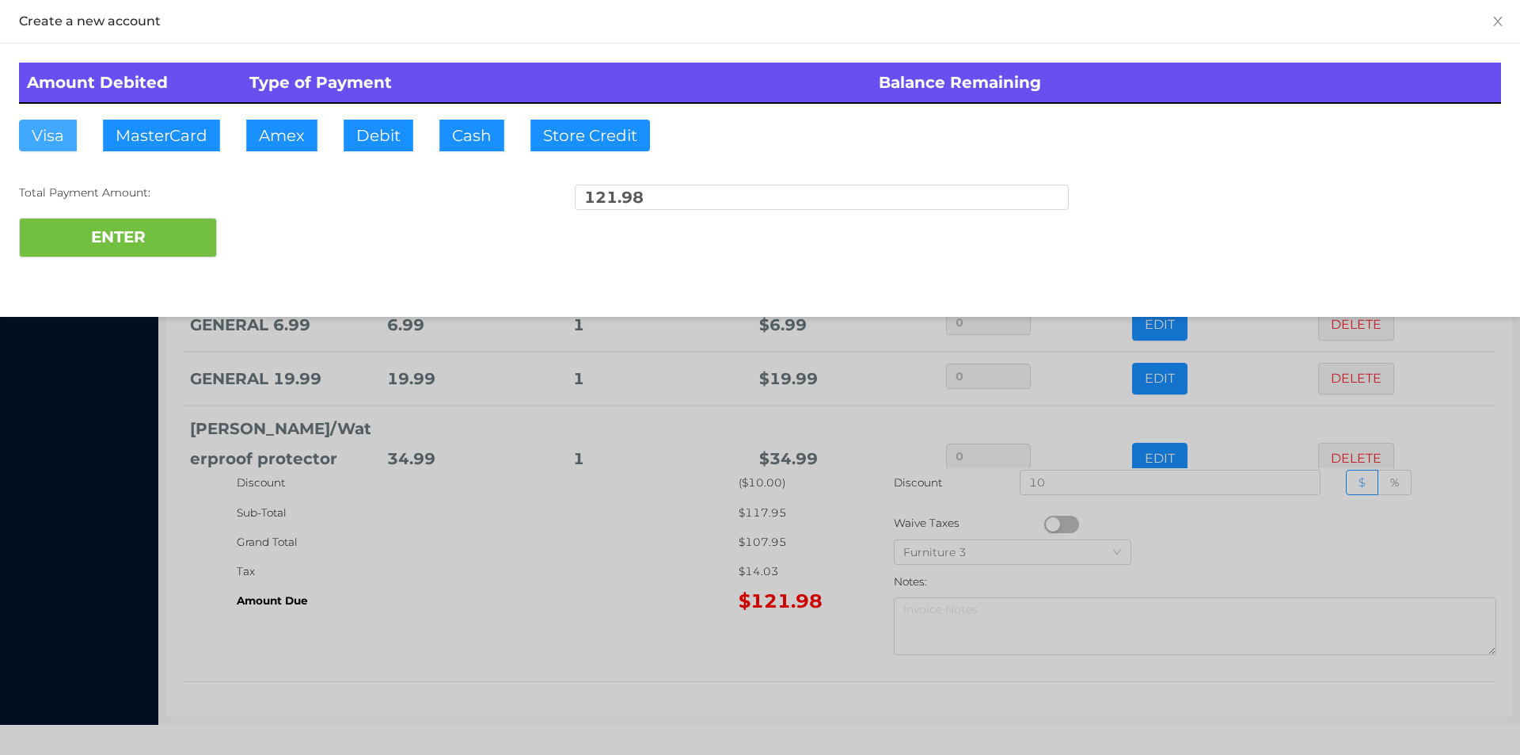
click at [57, 143] on button "Visa" at bounding box center [48, 136] width 58 height 32
click at [60, 241] on button "ENTER" at bounding box center [118, 238] width 198 height 40
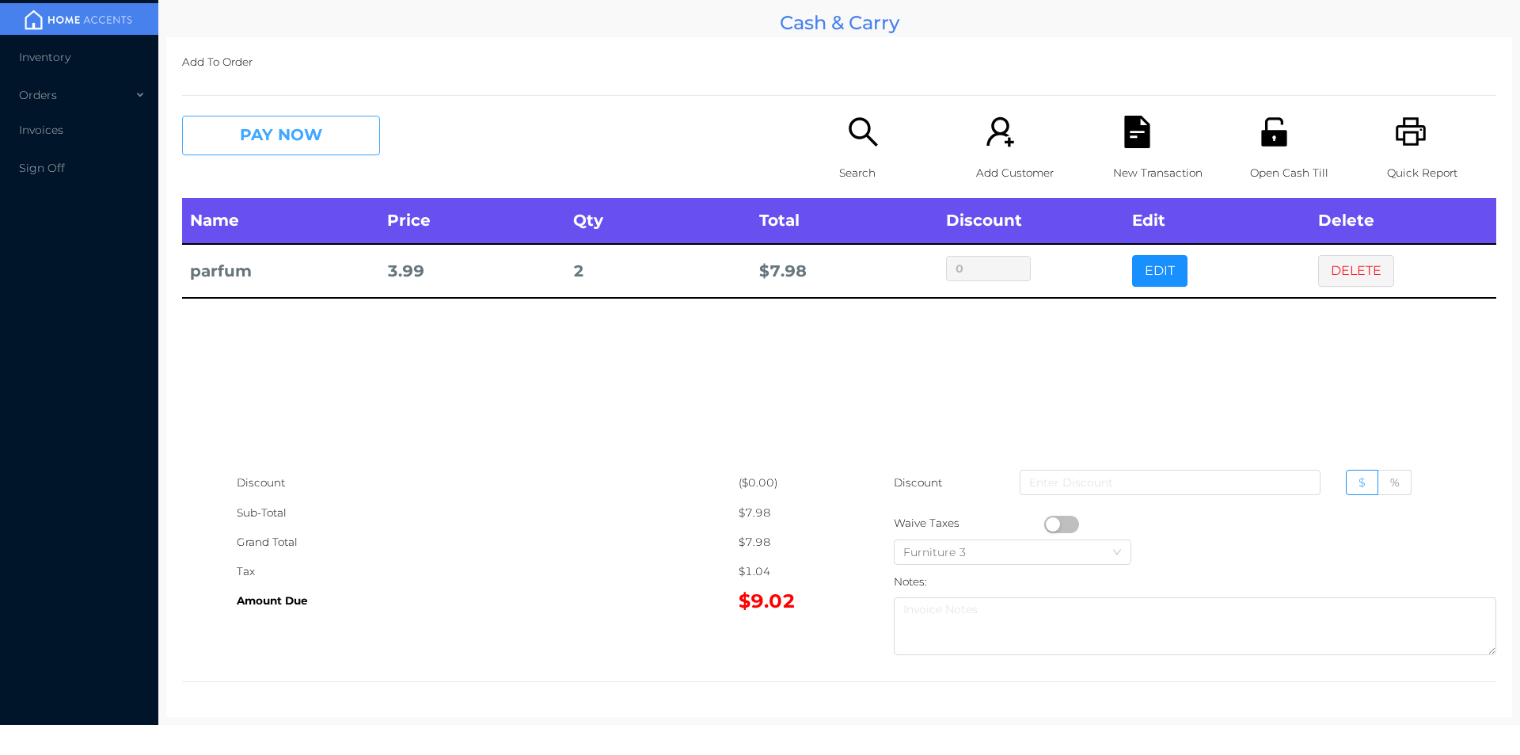
click at [354, 143] on button "PAY NOW" at bounding box center [281, 136] width 198 height 40
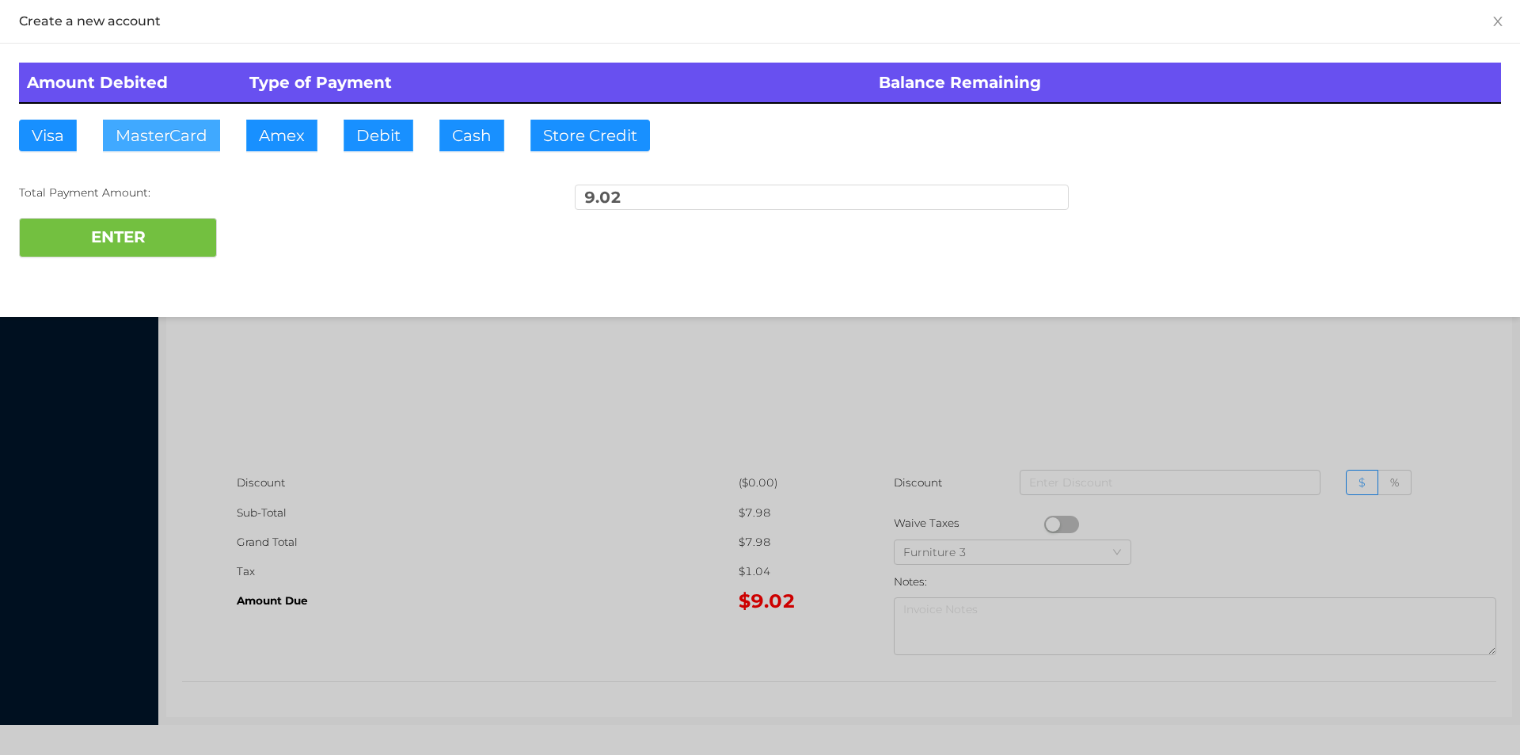
click at [162, 148] on button "MasterCard" at bounding box center [161, 136] width 117 height 32
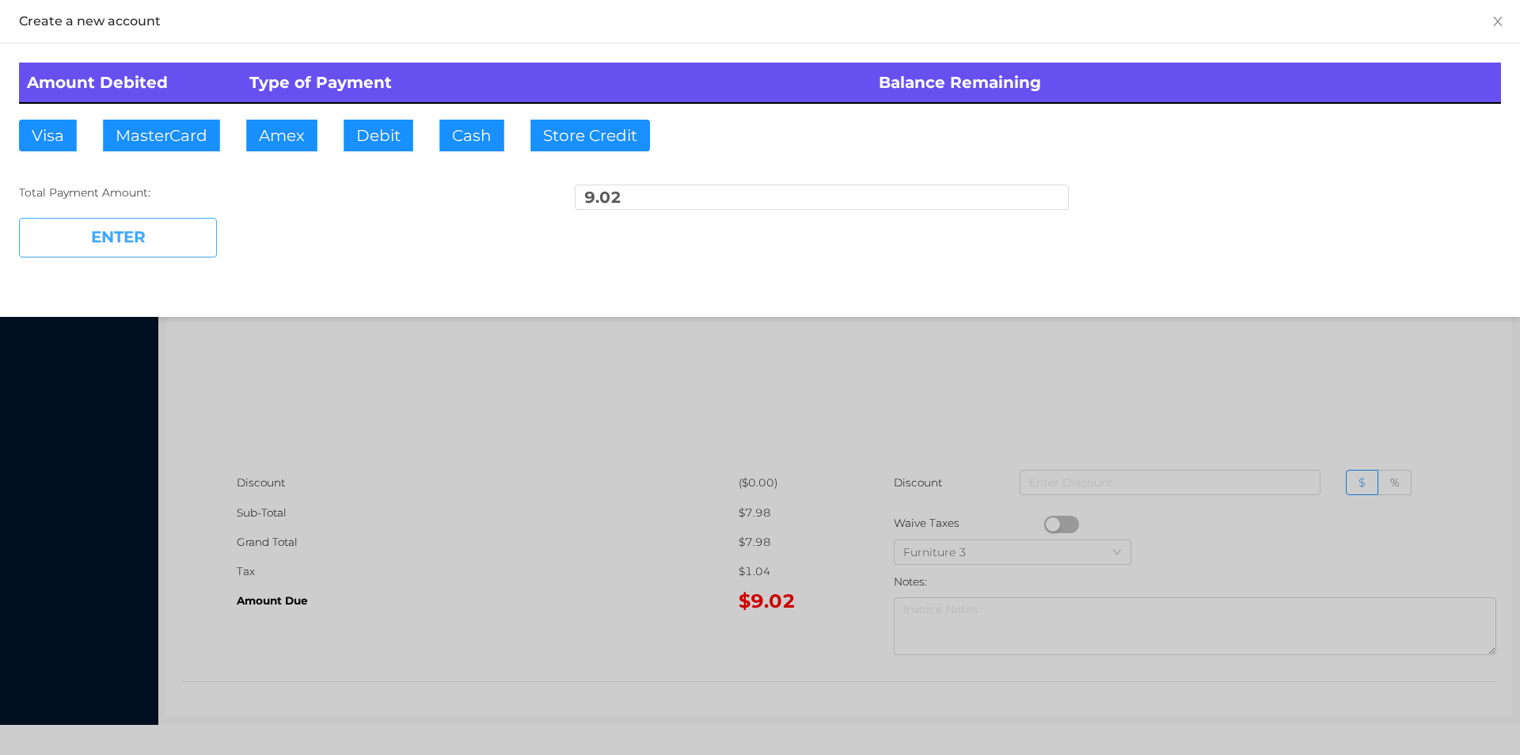
click at [116, 247] on button "ENTER" at bounding box center [118, 238] width 198 height 40
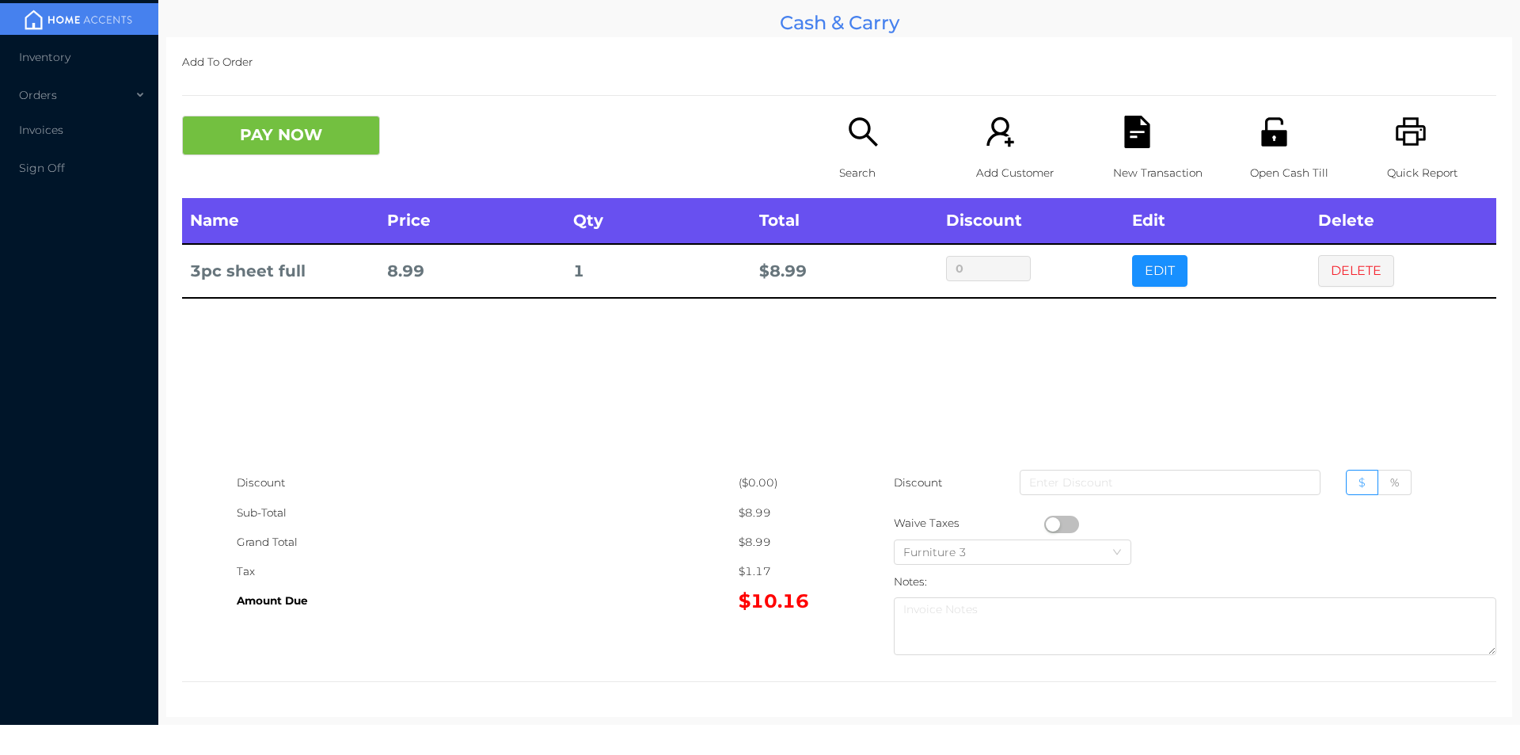
click at [1287, 124] on div "Open Cash Till" at bounding box center [1304, 157] width 109 height 82
click at [1126, 133] on icon "icon: file-text" at bounding box center [1137, 132] width 32 height 32
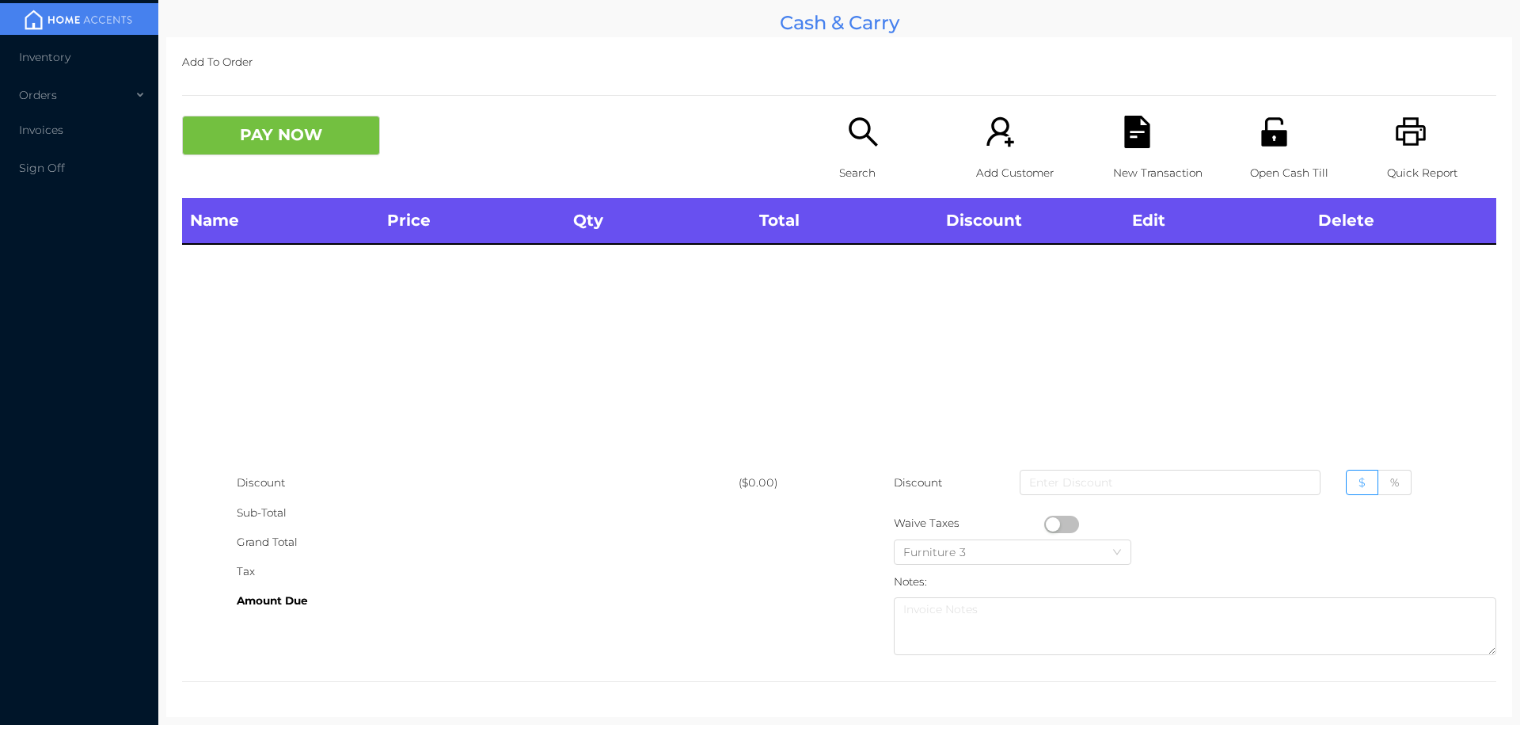
click at [866, 142] on icon "icon: search" at bounding box center [863, 131] width 29 height 29
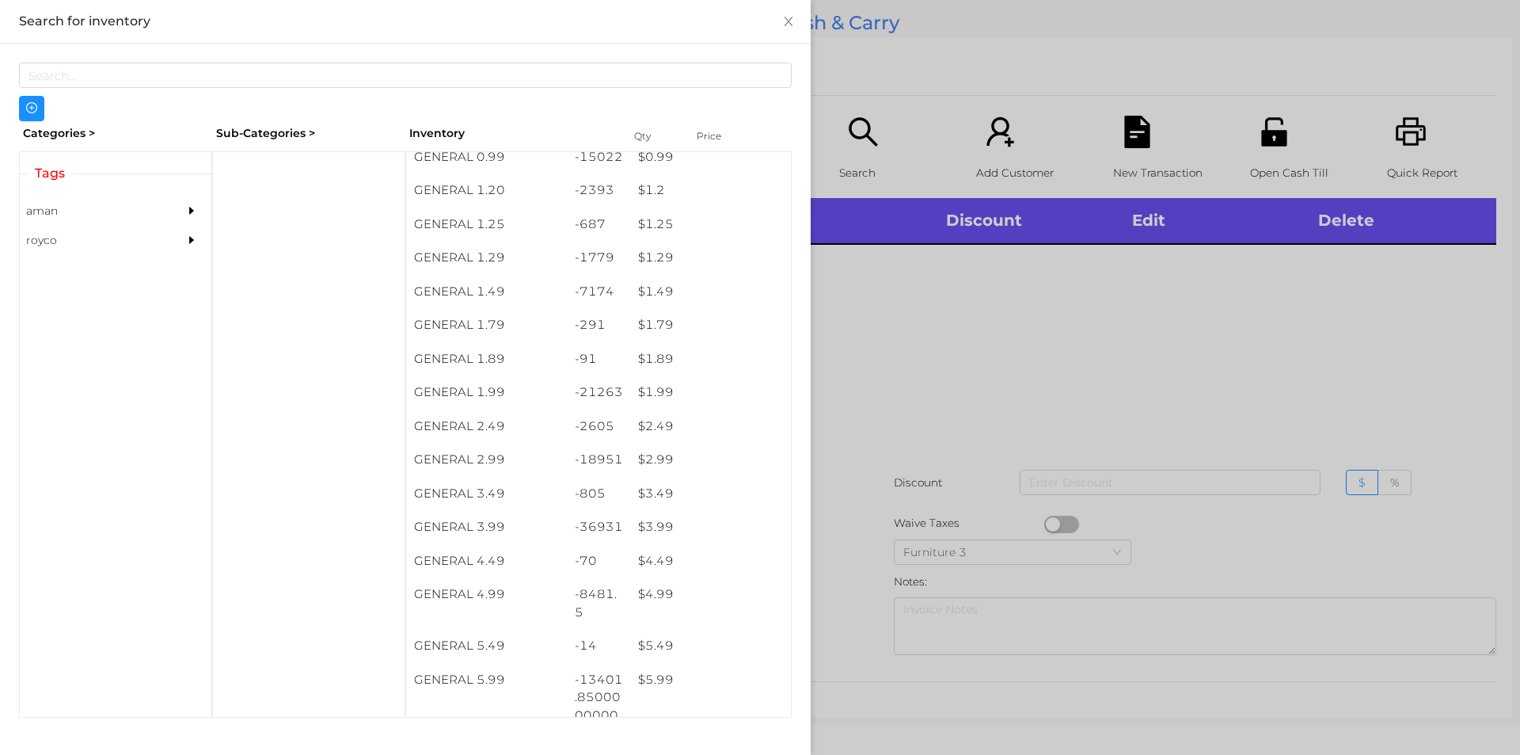
scroll to position [140, 0]
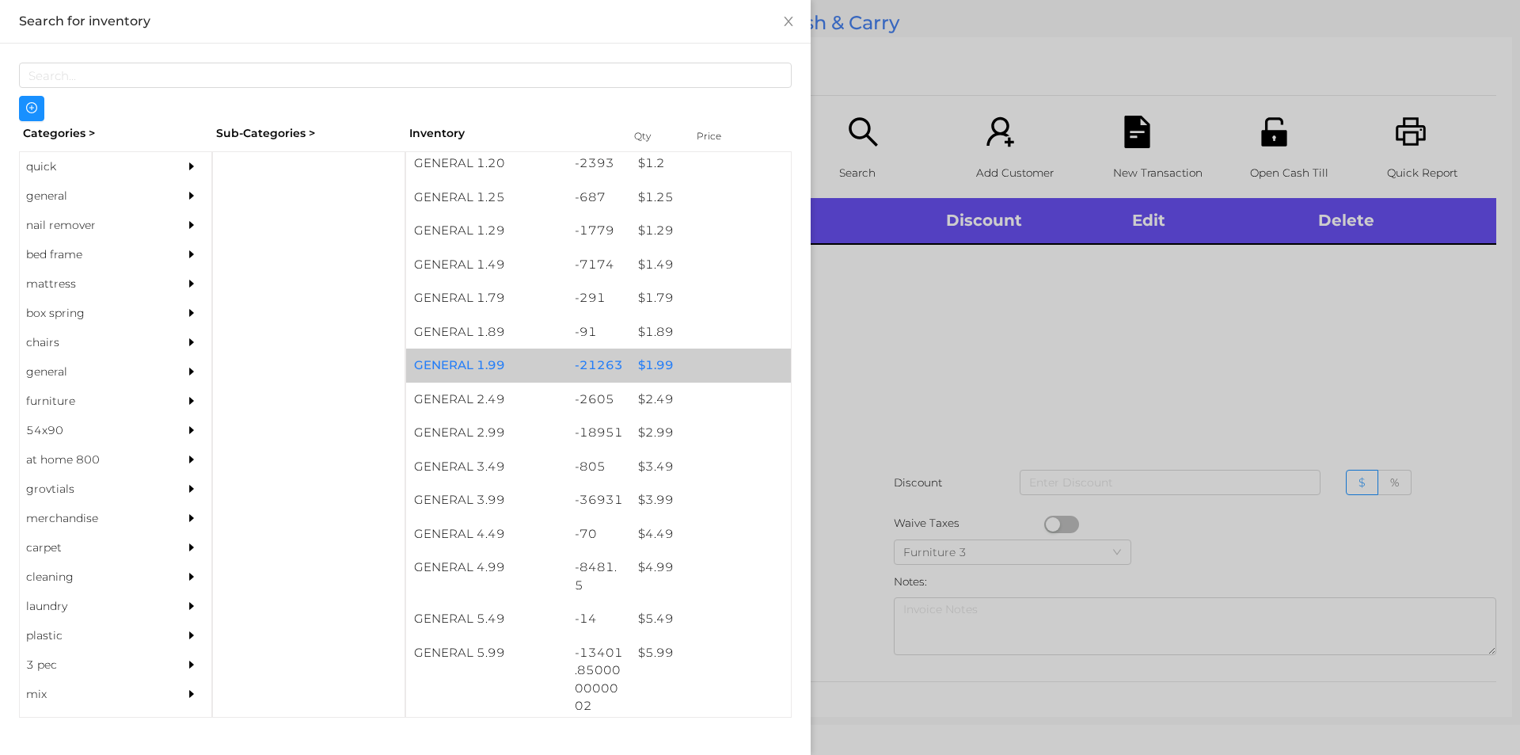
click at [635, 355] on div "$ 1.99" at bounding box center [710, 365] width 161 height 34
click at [630, 368] on div "$ 1.99" at bounding box center [710, 365] width 161 height 34
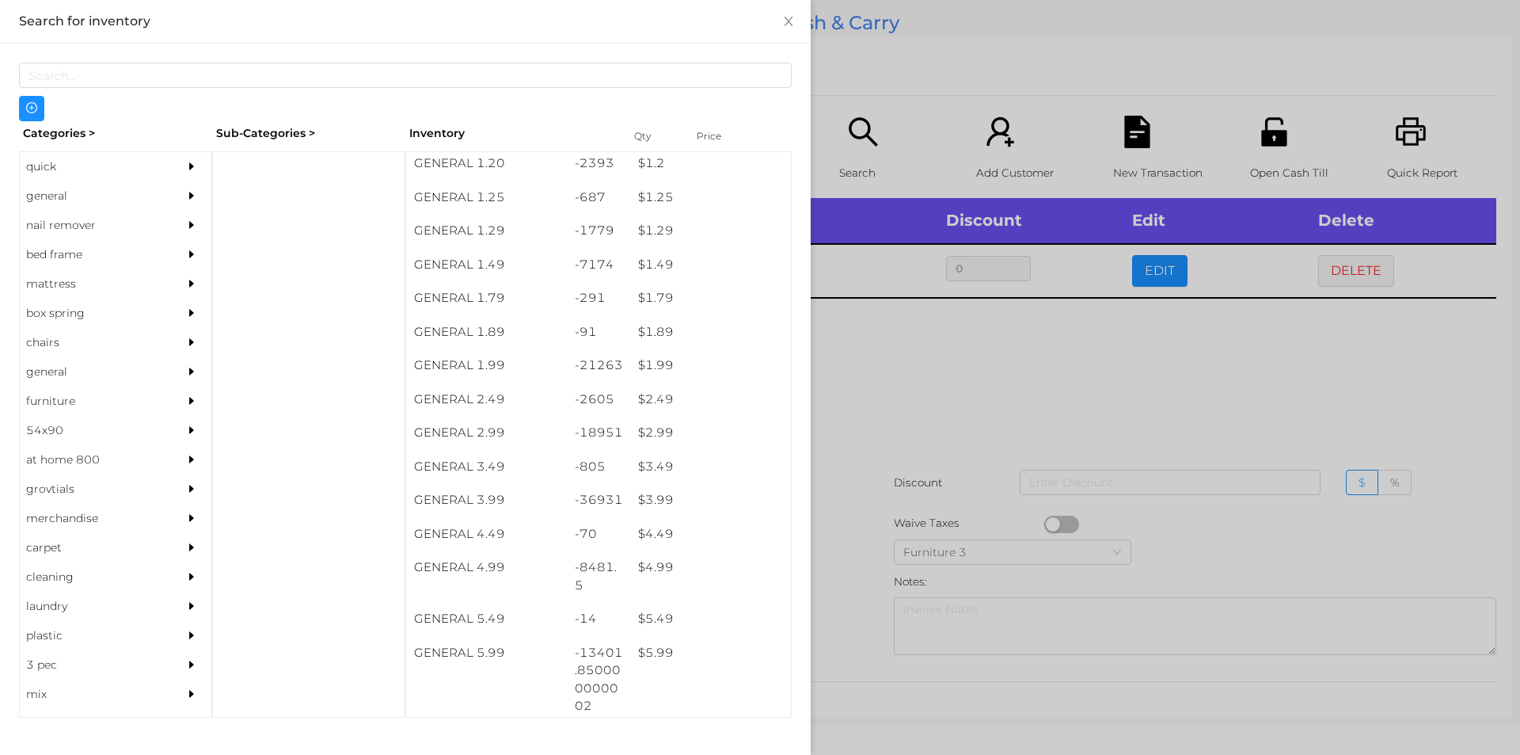
click at [836, 465] on div at bounding box center [760, 377] width 1520 height 755
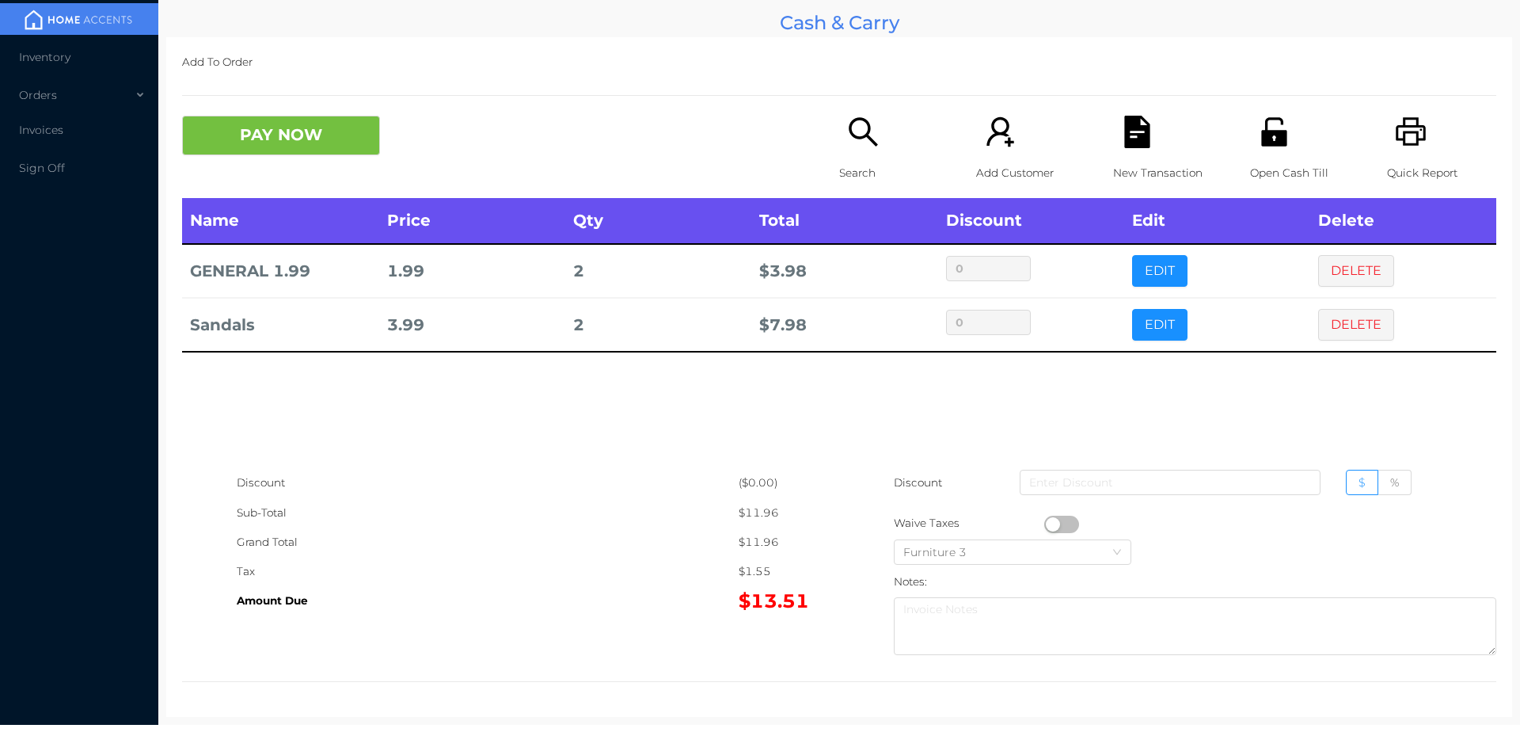
click at [280, 125] on button "PAY NOW" at bounding box center [281, 136] width 198 height 40
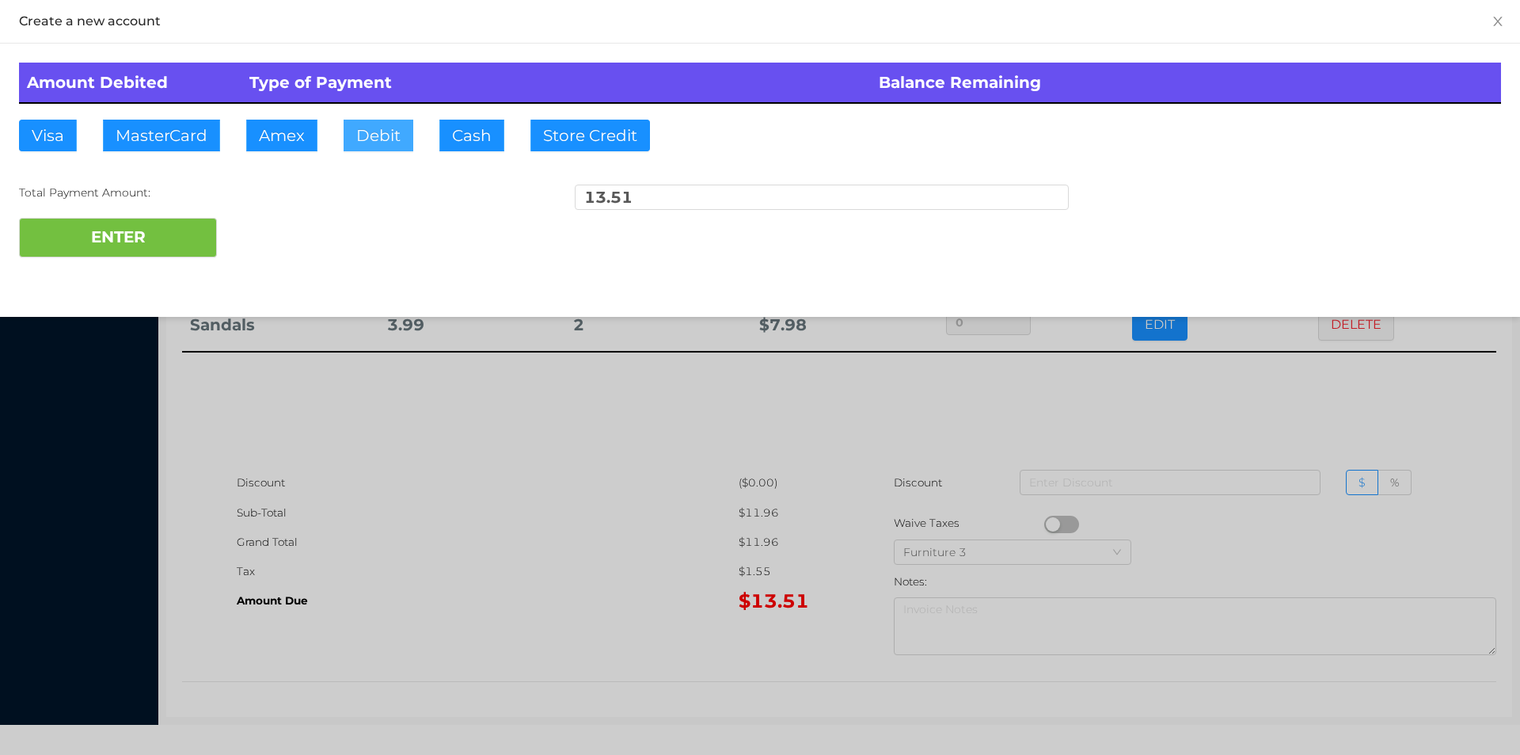
click at [386, 131] on button "Debit" at bounding box center [379, 136] width 70 height 32
click at [173, 238] on button "ENTER" at bounding box center [118, 238] width 198 height 40
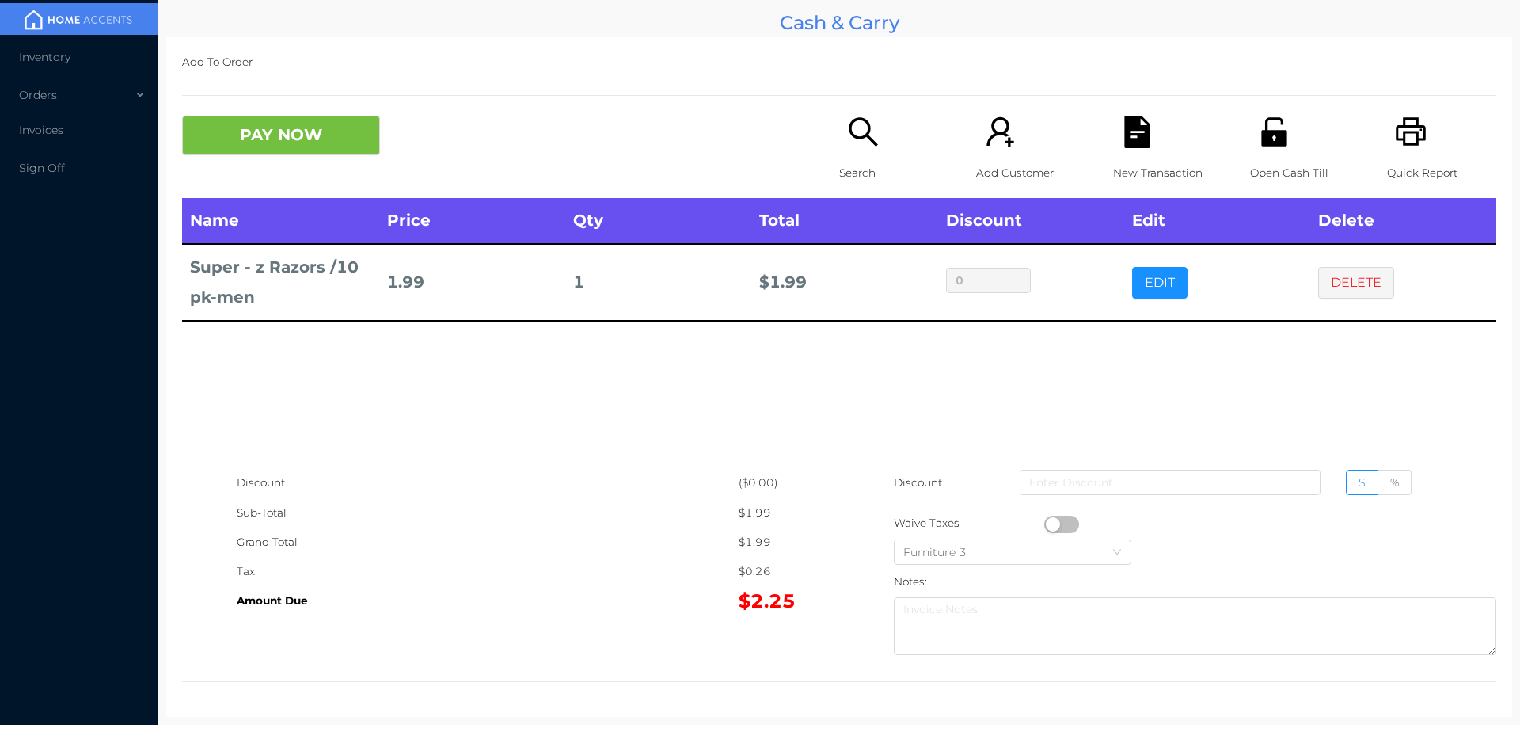
click at [839, 171] on p "Search" at bounding box center [893, 172] width 109 height 29
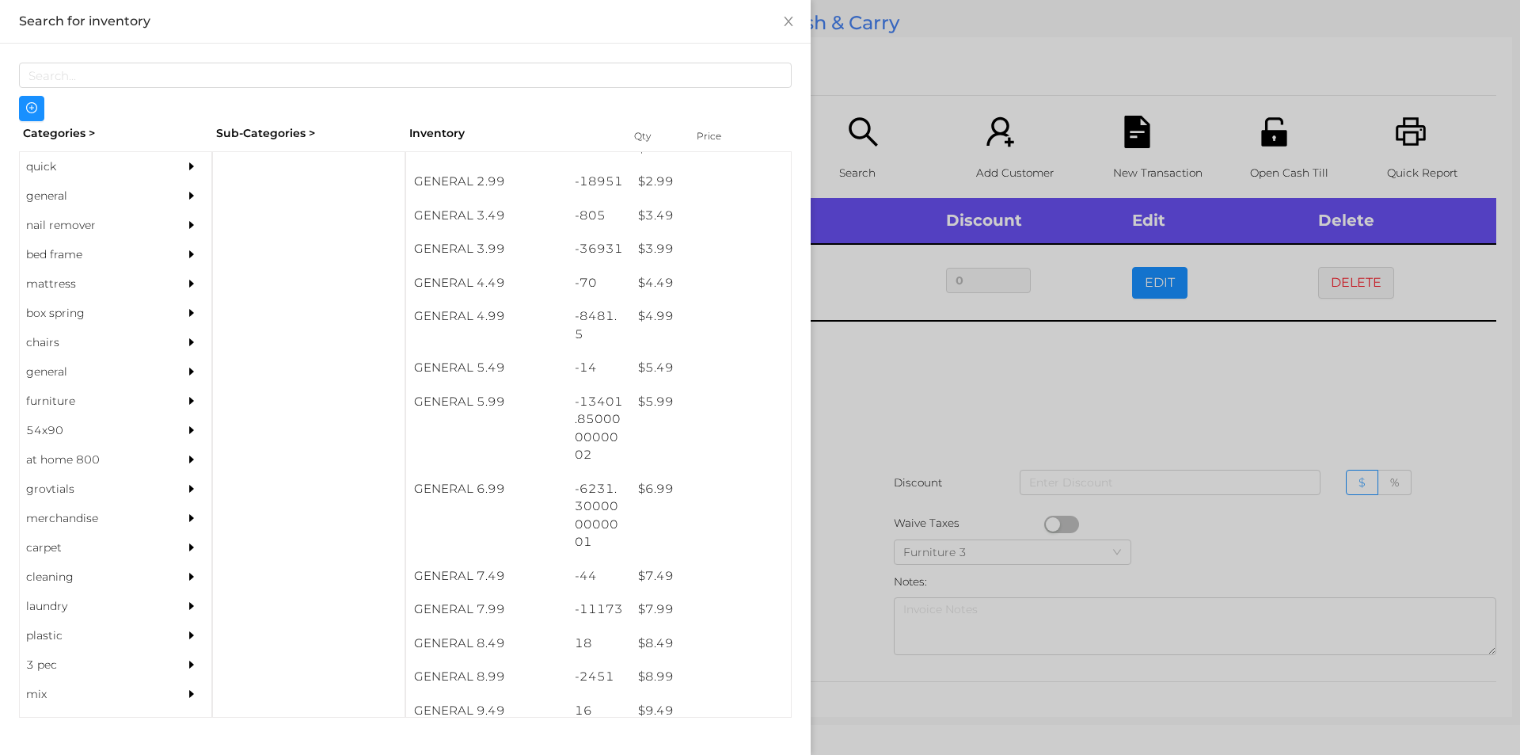
scroll to position [510, 0]
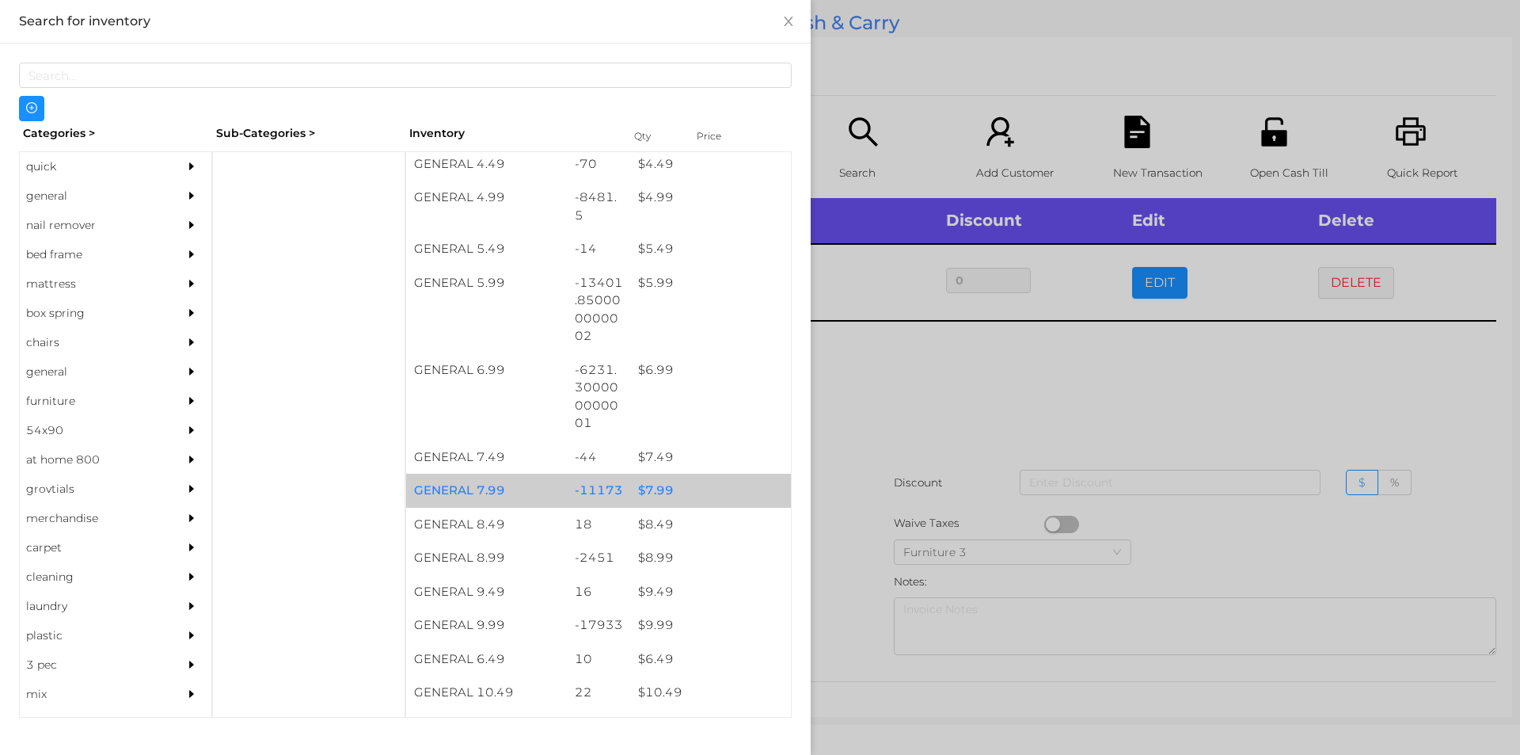
click at [689, 484] on div "$ 7.99" at bounding box center [710, 490] width 161 height 34
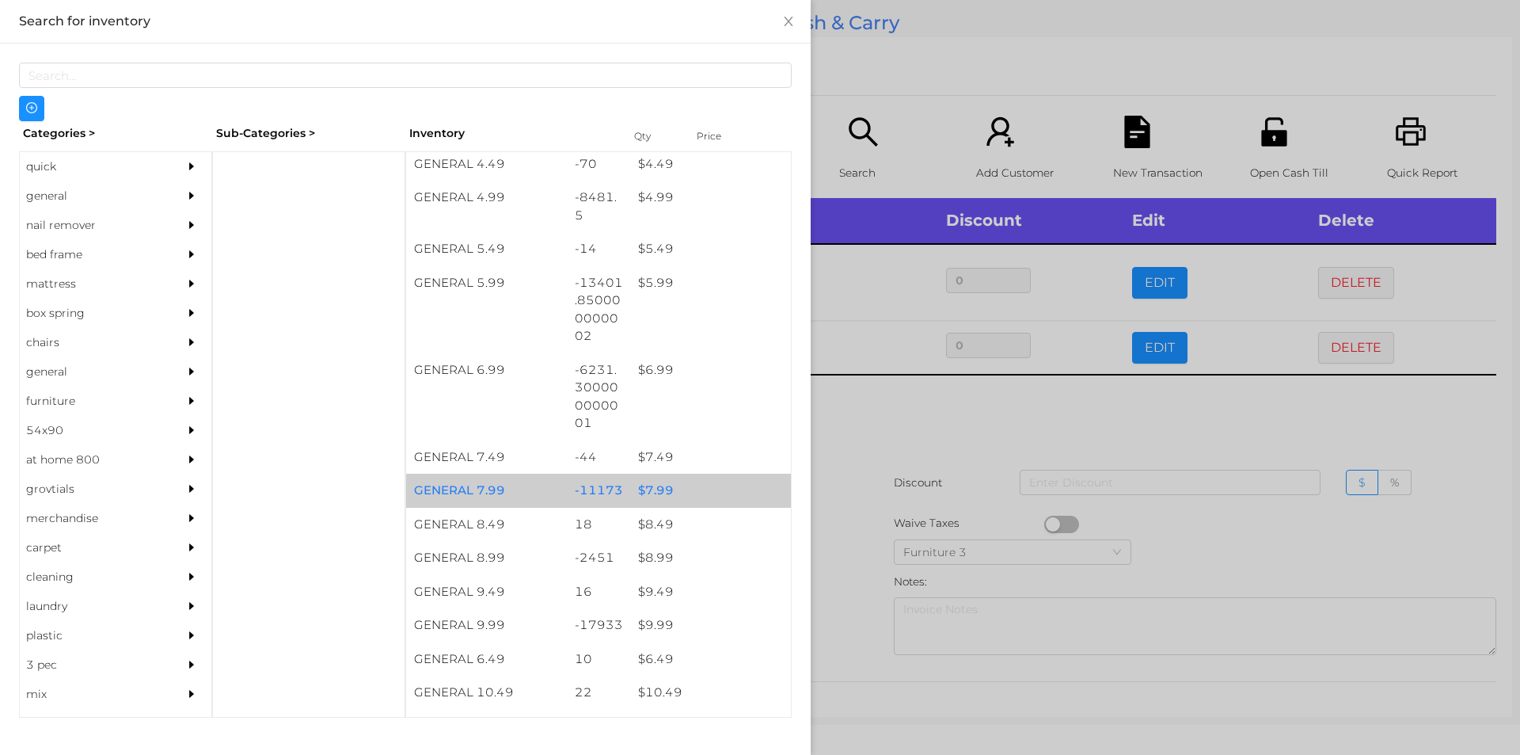
click at [693, 492] on div "$ 7.99" at bounding box center [710, 490] width 161 height 34
click at [699, 488] on div "$ 7.99" at bounding box center [710, 490] width 161 height 34
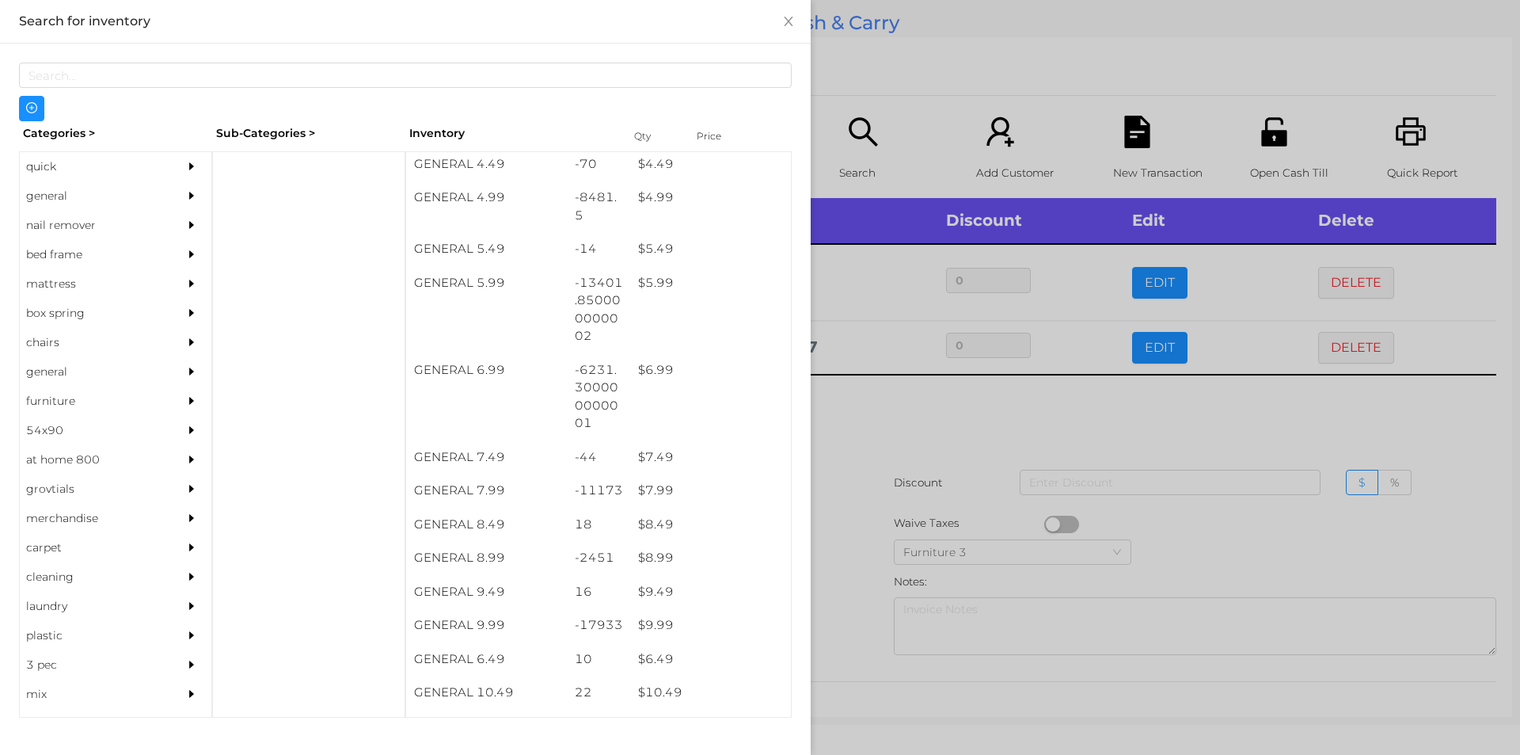
click at [892, 466] on div at bounding box center [760, 377] width 1520 height 755
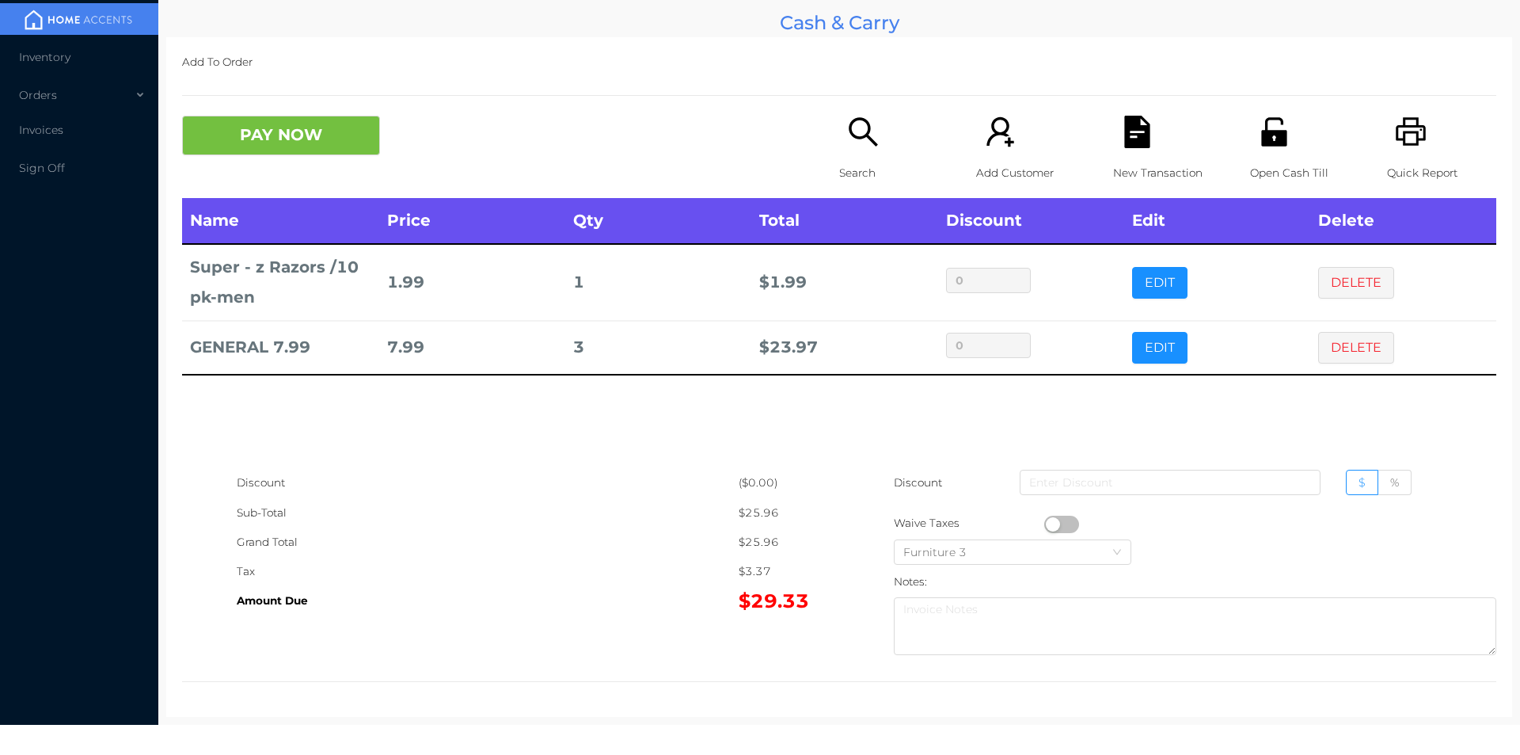
click at [1261, 158] on p "Open Cash Till" at bounding box center [1304, 172] width 109 height 29
click at [311, 148] on button "PAY NOW" at bounding box center [281, 136] width 198 height 40
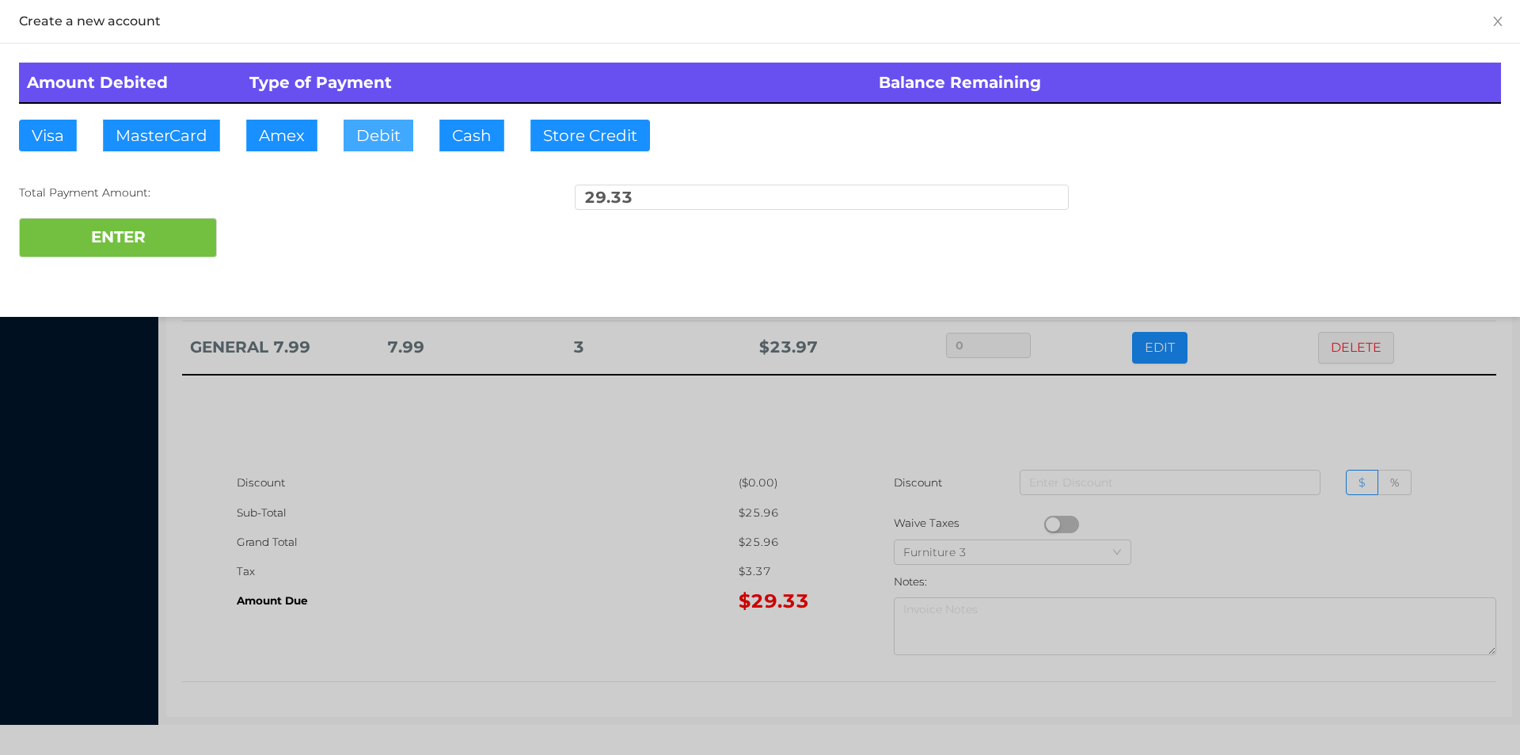
click at [379, 142] on button "Debit" at bounding box center [379, 136] width 70 height 32
click at [188, 245] on button "ENTER" at bounding box center [118, 238] width 198 height 40
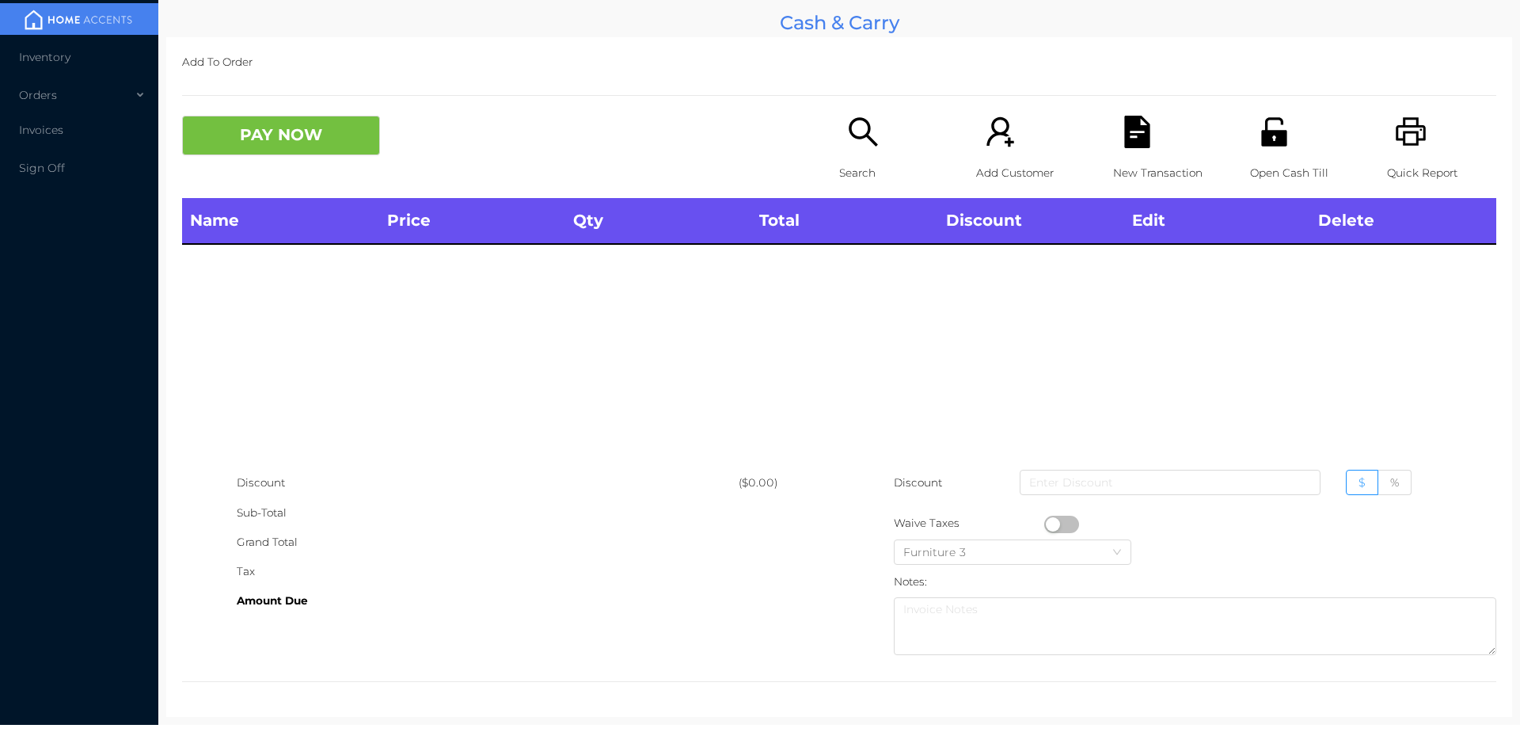
click at [849, 134] on icon "icon: search" at bounding box center [863, 131] width 29 height 29
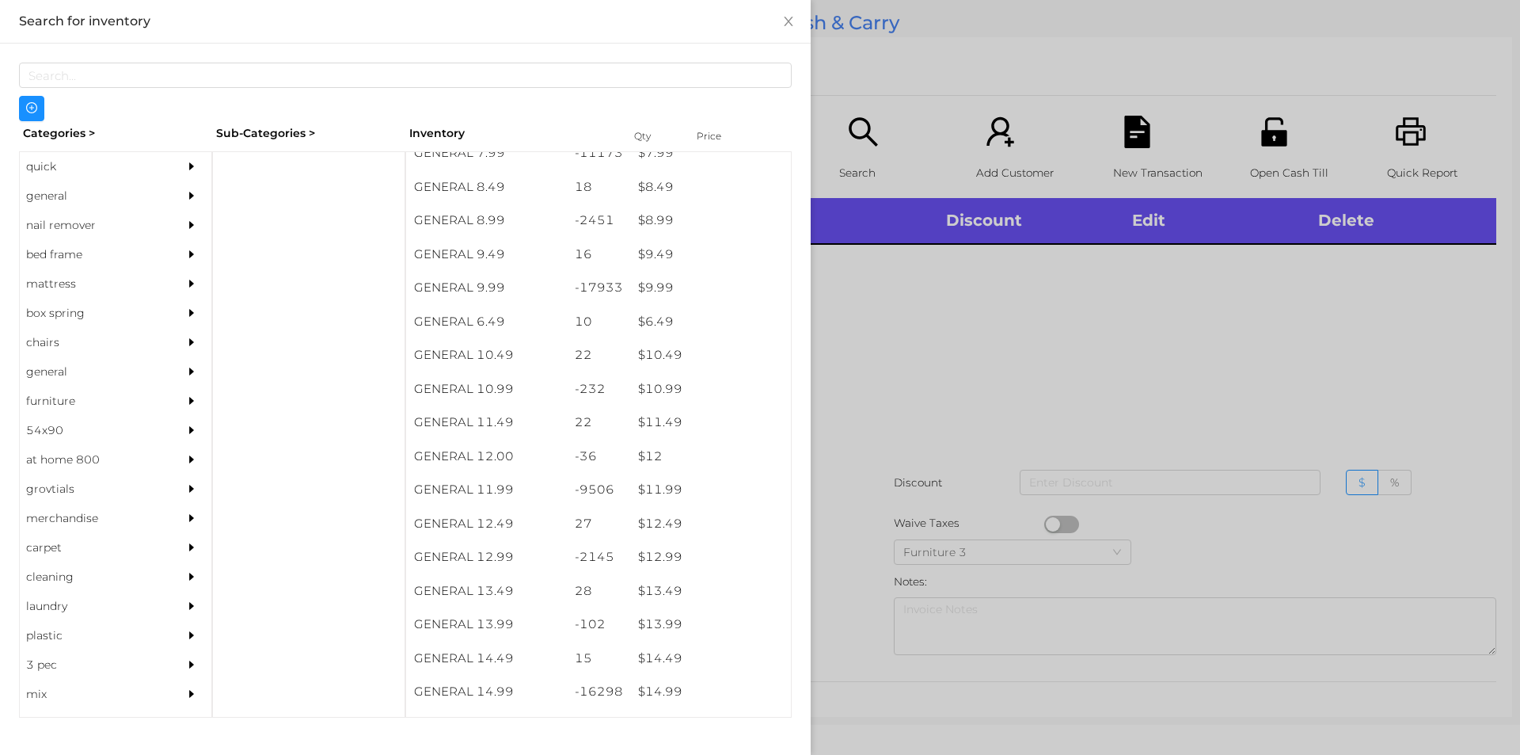
scroll to position [847, 0]
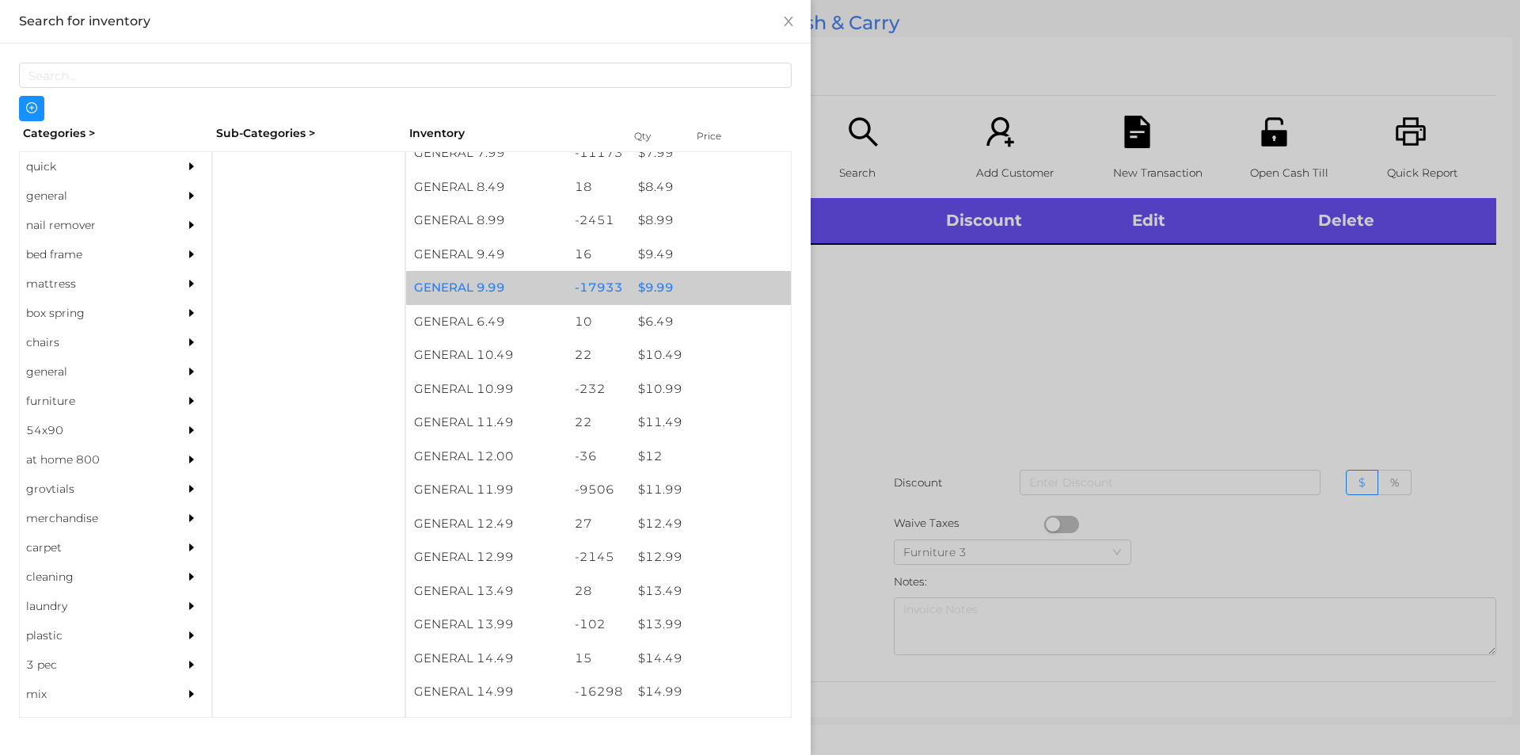
click at [663, 292] on div "$ 9.99" at bounding box center [710, 288] width 161 height 34
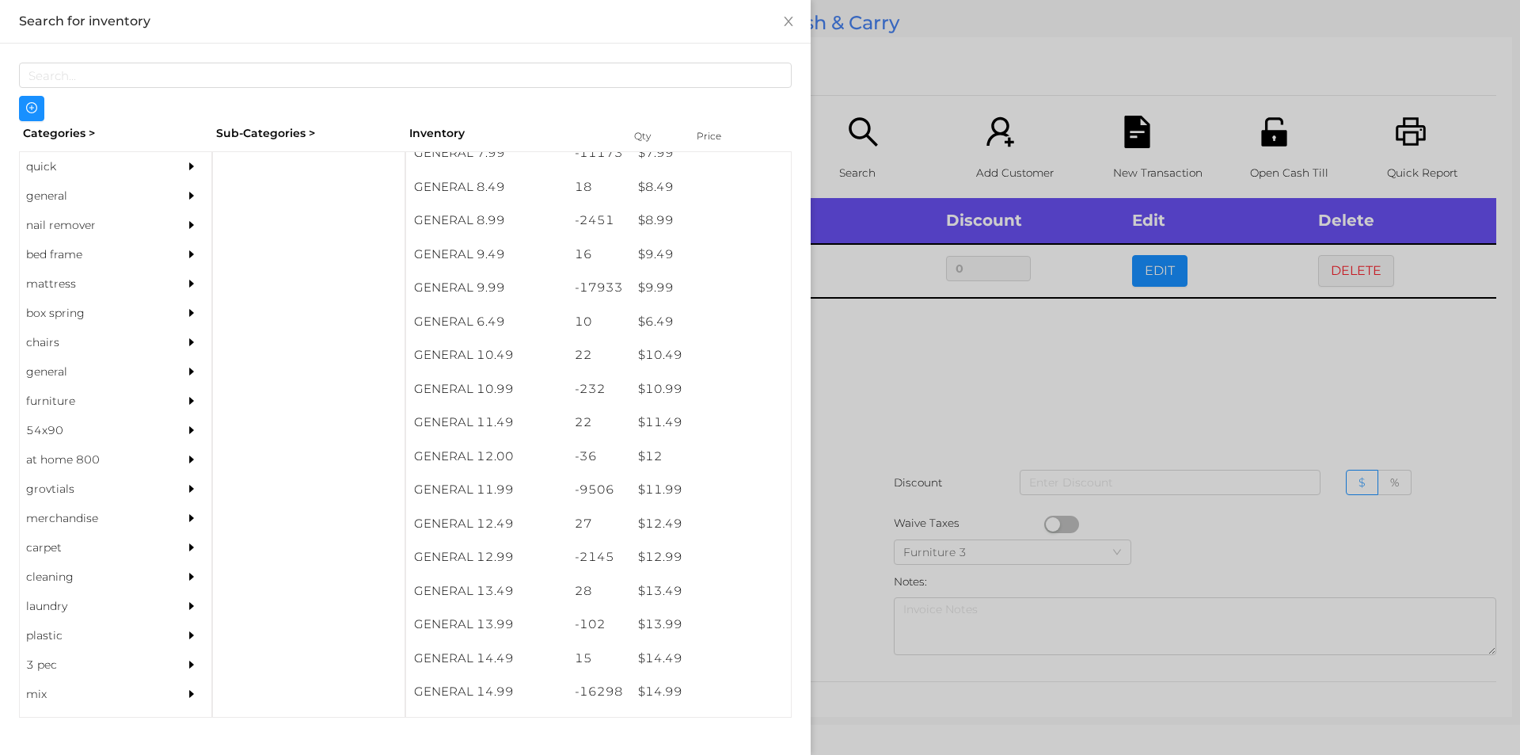
click at [1286, 339] on div at bounding box center [760, 377] width 1520 height 755
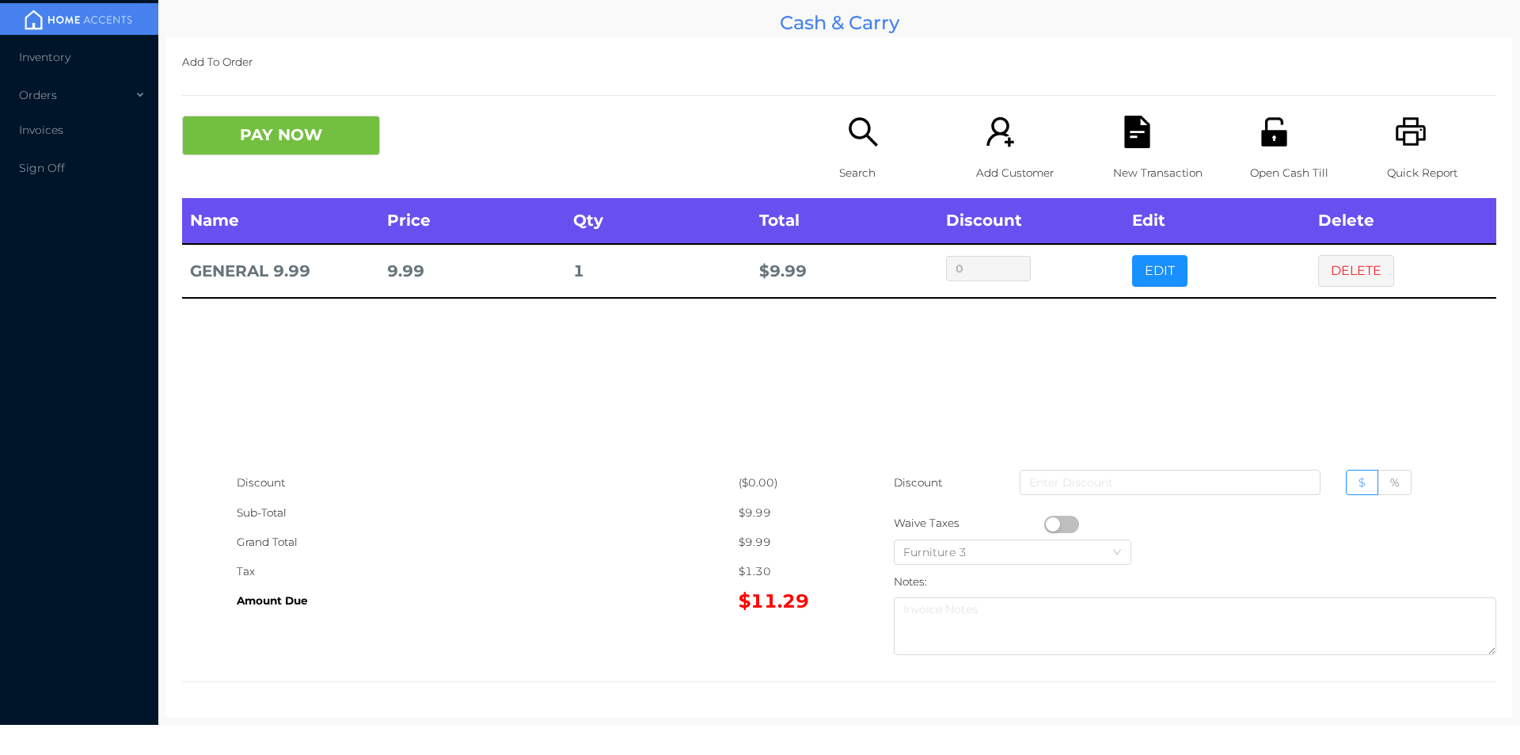
click at [1133, 135] on icon "icon: file-text" at bounding box center [1136, 132] width 25 height 32
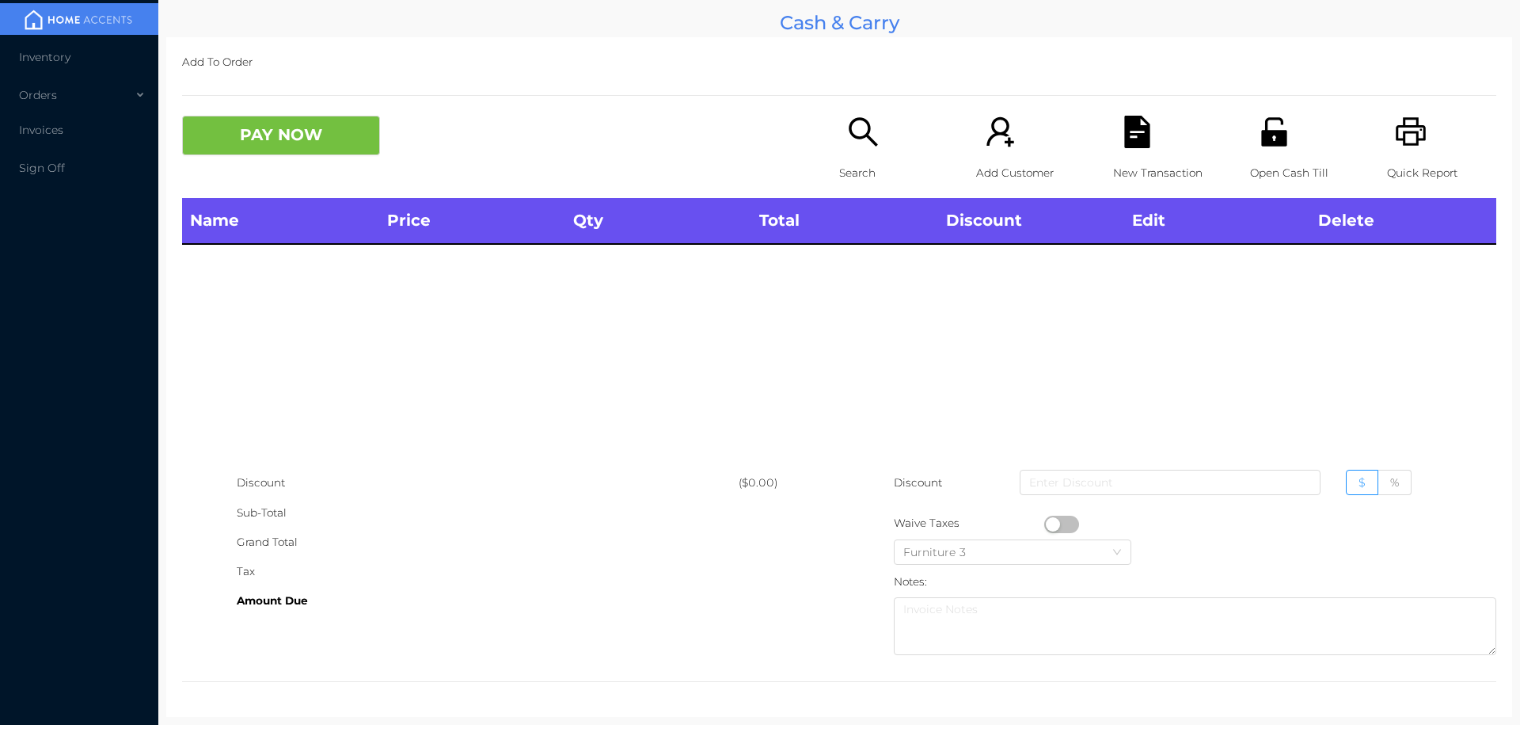
click at [1409, 122] on icon "icon: printer" at bounding box center [1411, 132] width 32 height 32
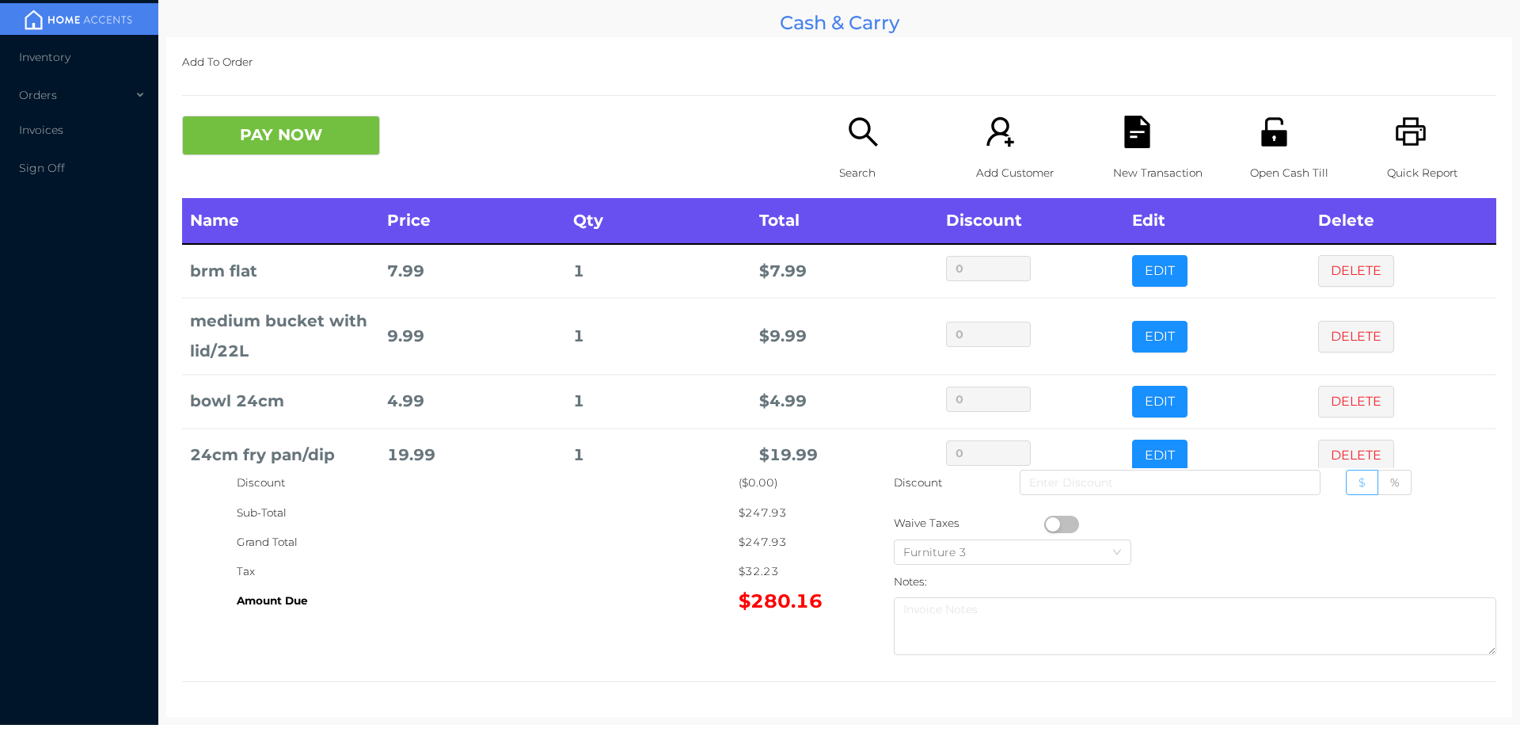
click at [1359, 486] on span "$" at bounding box center [1362, 482] width 7 height 14
click at [1359, 486] on input "$" at bounding box center [1359, 486] width 0 height 0
click at [1058, 475] on input at bounding box center [1170, 482] width 301 height 25
type input "10"
click at [299, 146] on button "PAY NOW" at bounding box center [281, 136] width 198 height 40
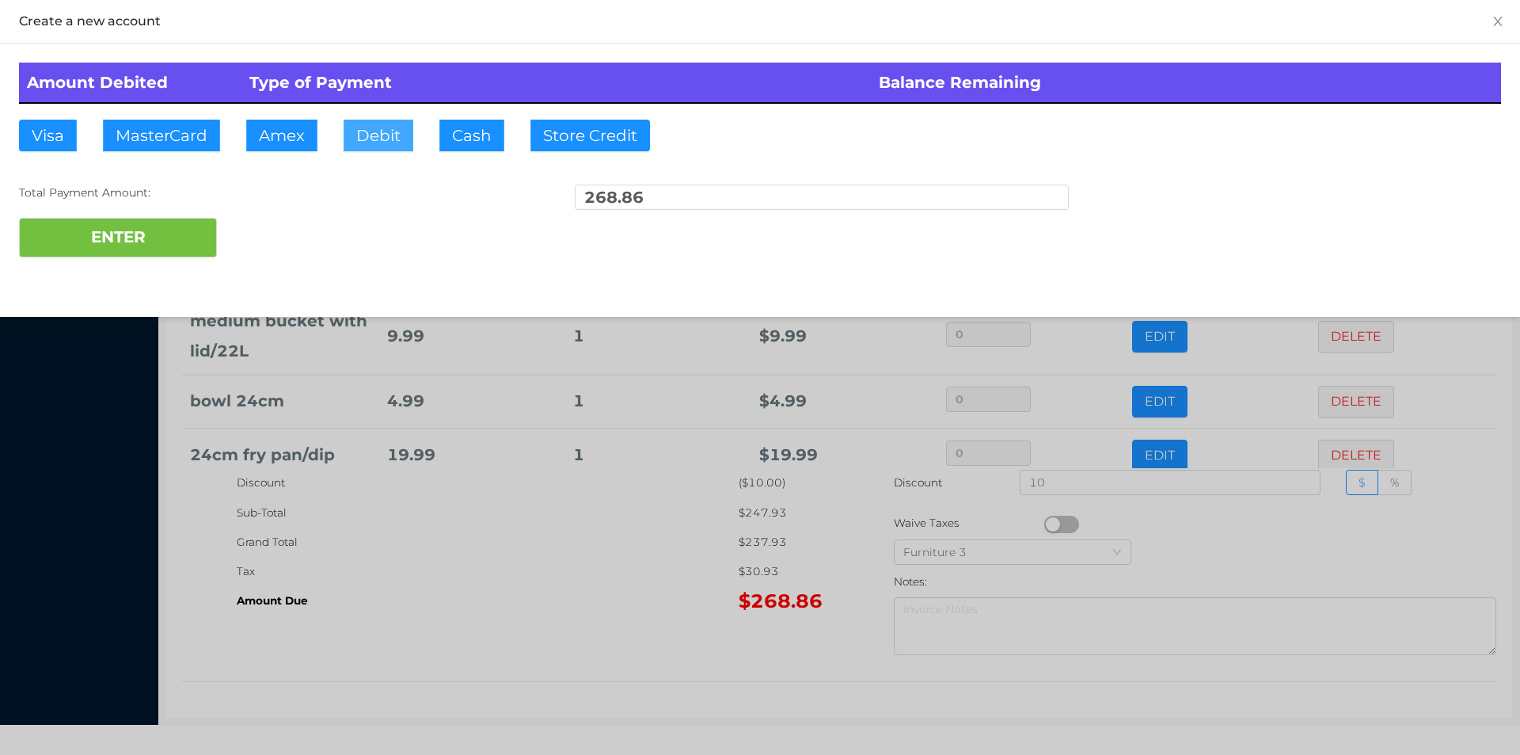
click at [352, 125] on button "Debit" at bounding box center [379, 136] width 70 height 32
click at [186, 225] on button "ENTER" at bounding box center [118, 238] width 198 height 40
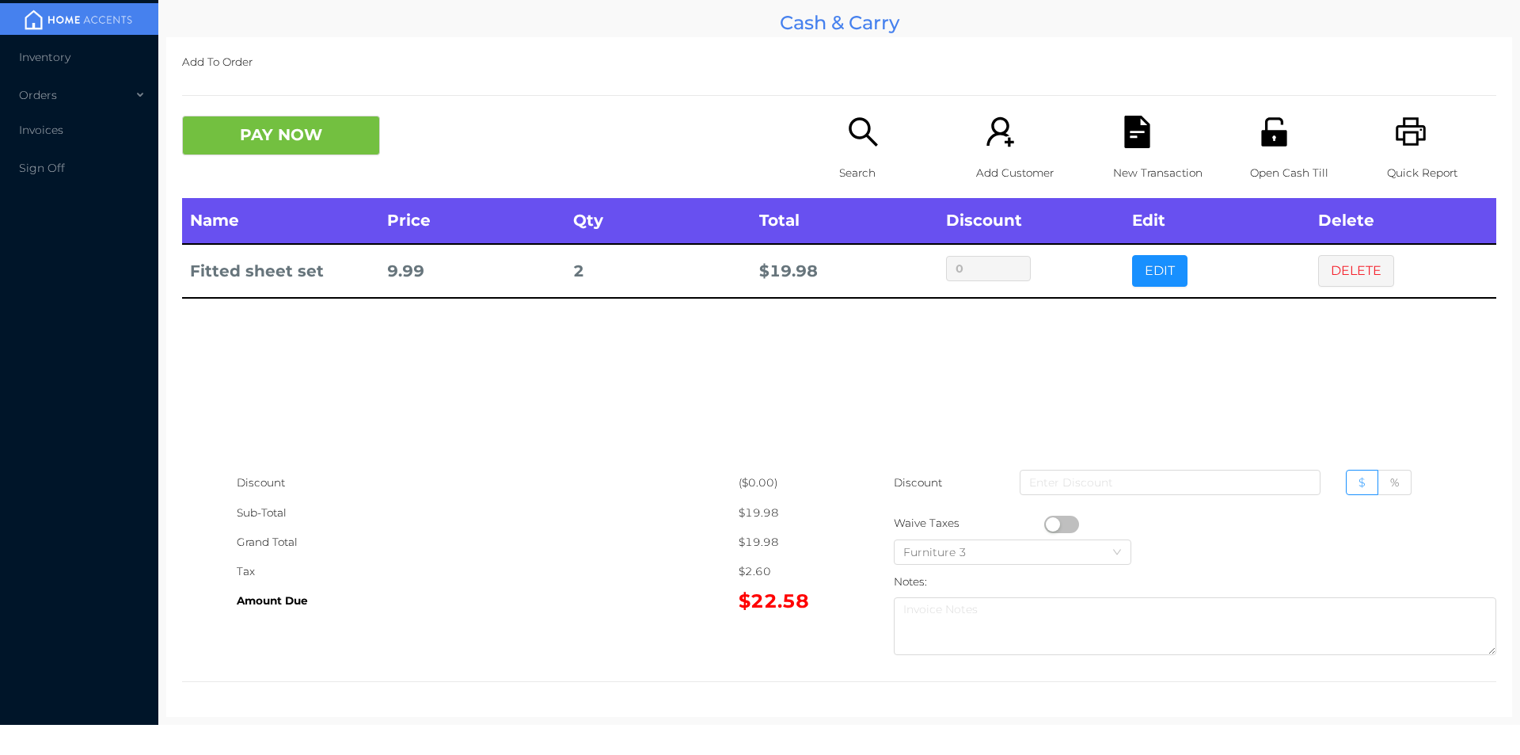
click at [1253, 153] on div "Open Cash Till" at bounding box center [1304, 157] width 109 height 82
click at [338, 139] on button "PAY NOW" at bounding box center [281, 136] width 198 height 40
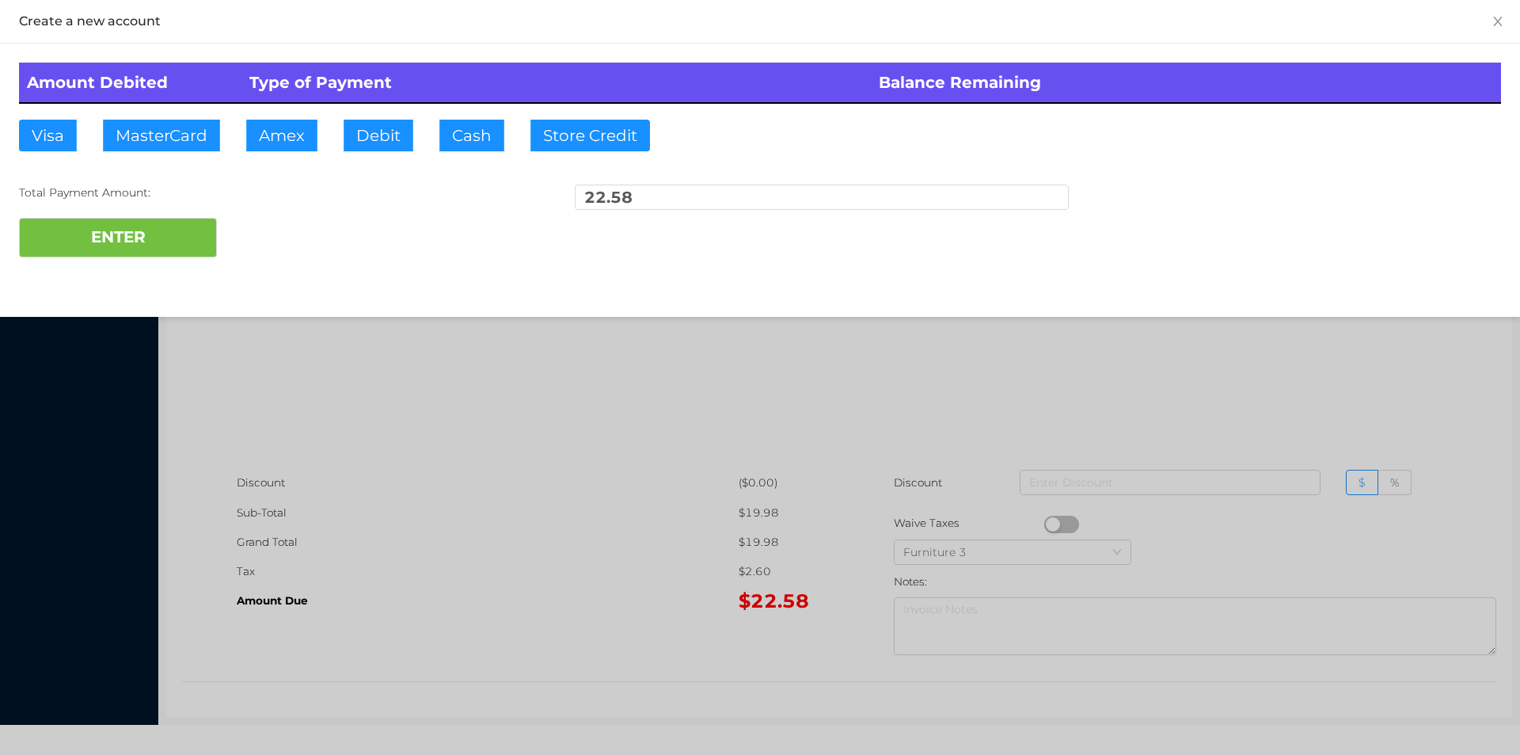
click at [576, 527] on div at bounding box center [760, 377] width 1520 height 755
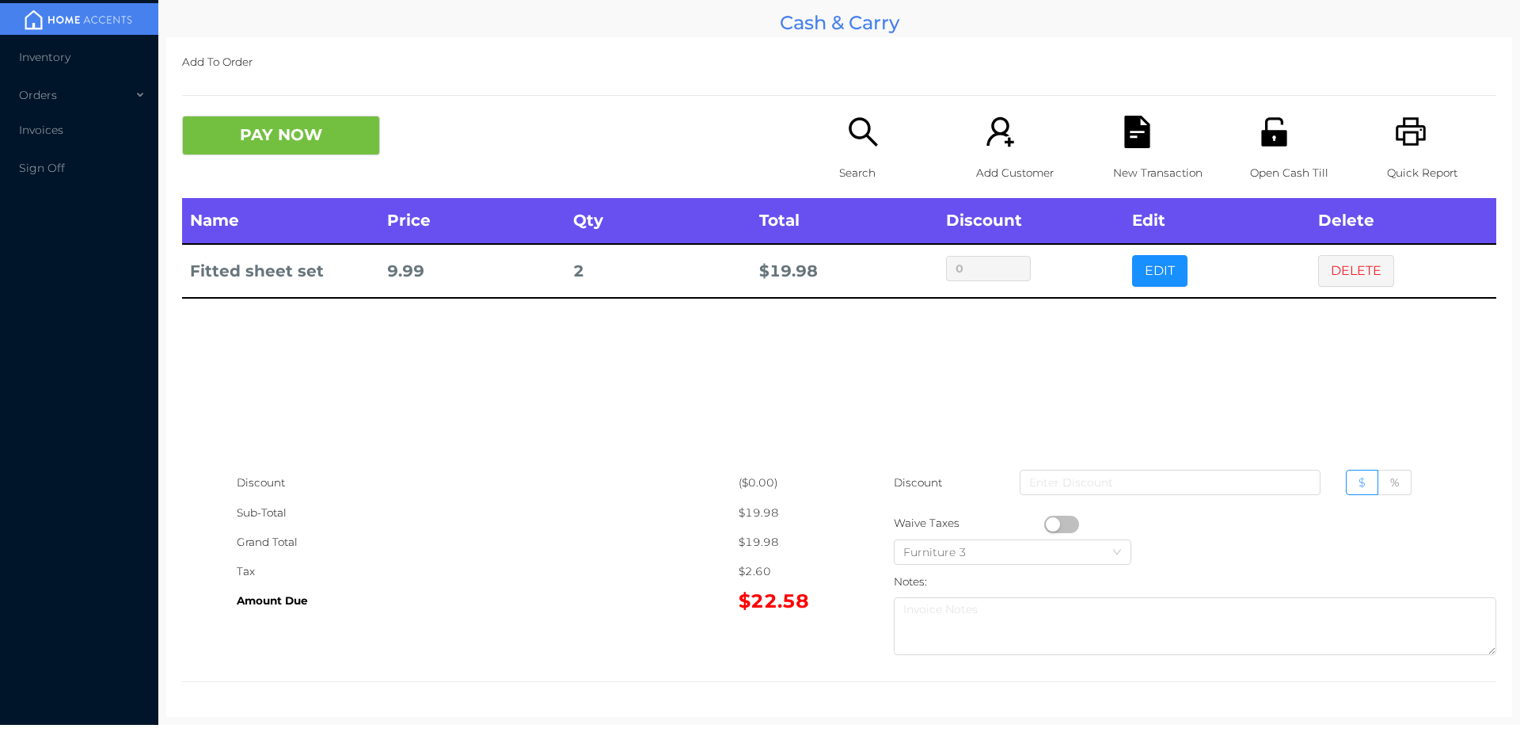
click at [1122, 153] on div "New Transaction" at bounding box center [1167, 157] width 109 height 82
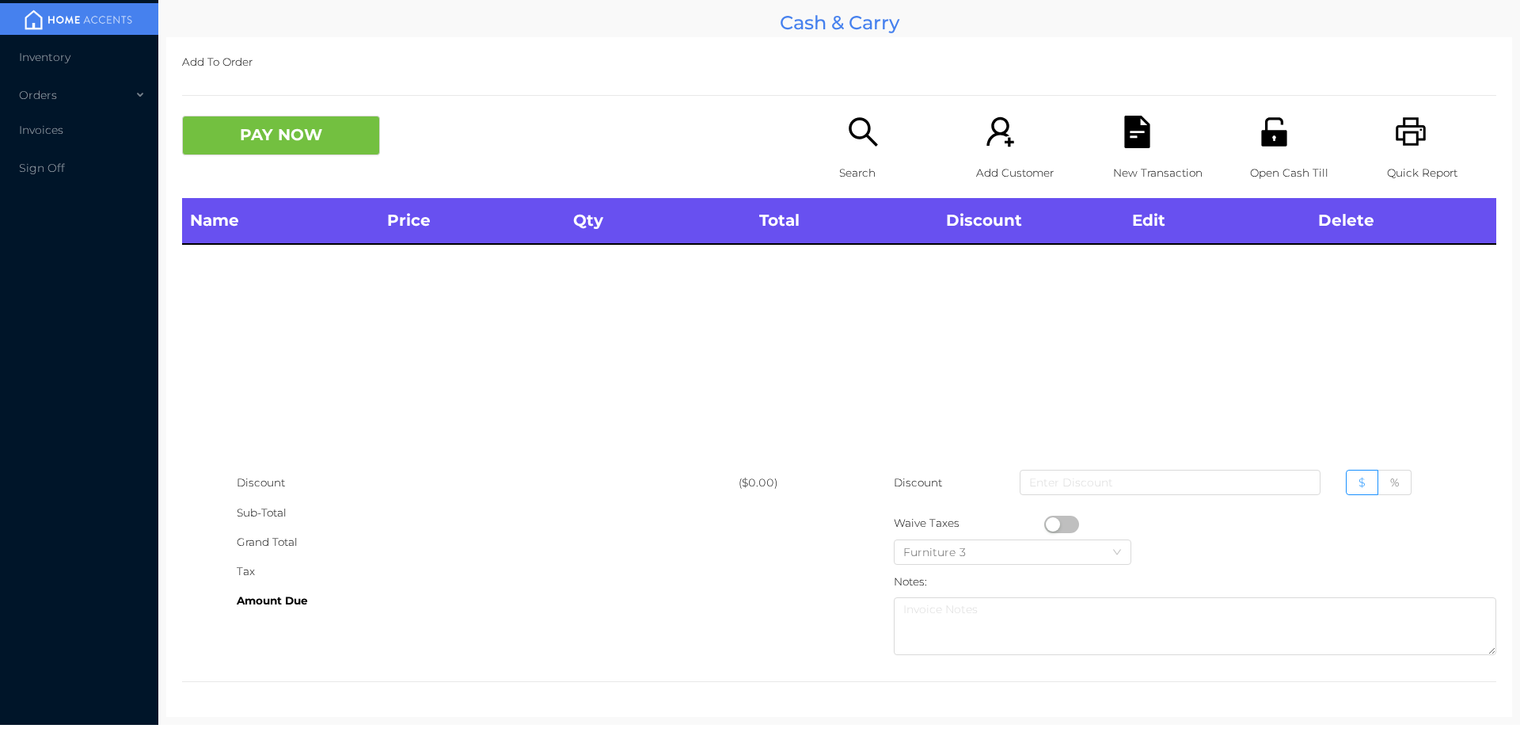
click at [857, 132] on icon "icon: search" at bounding box center [863, 132] width 32 height 32
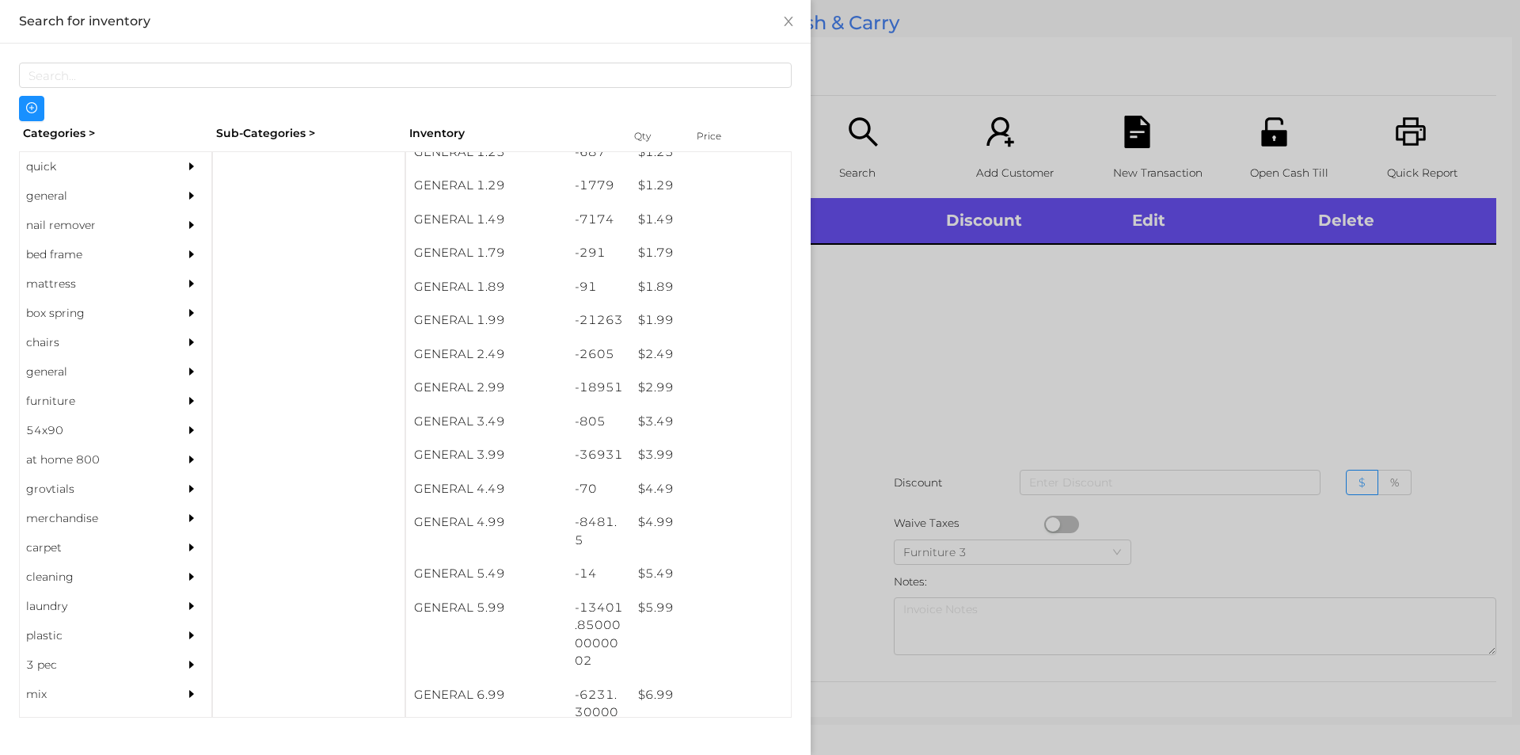
scroll to position [189, 0]
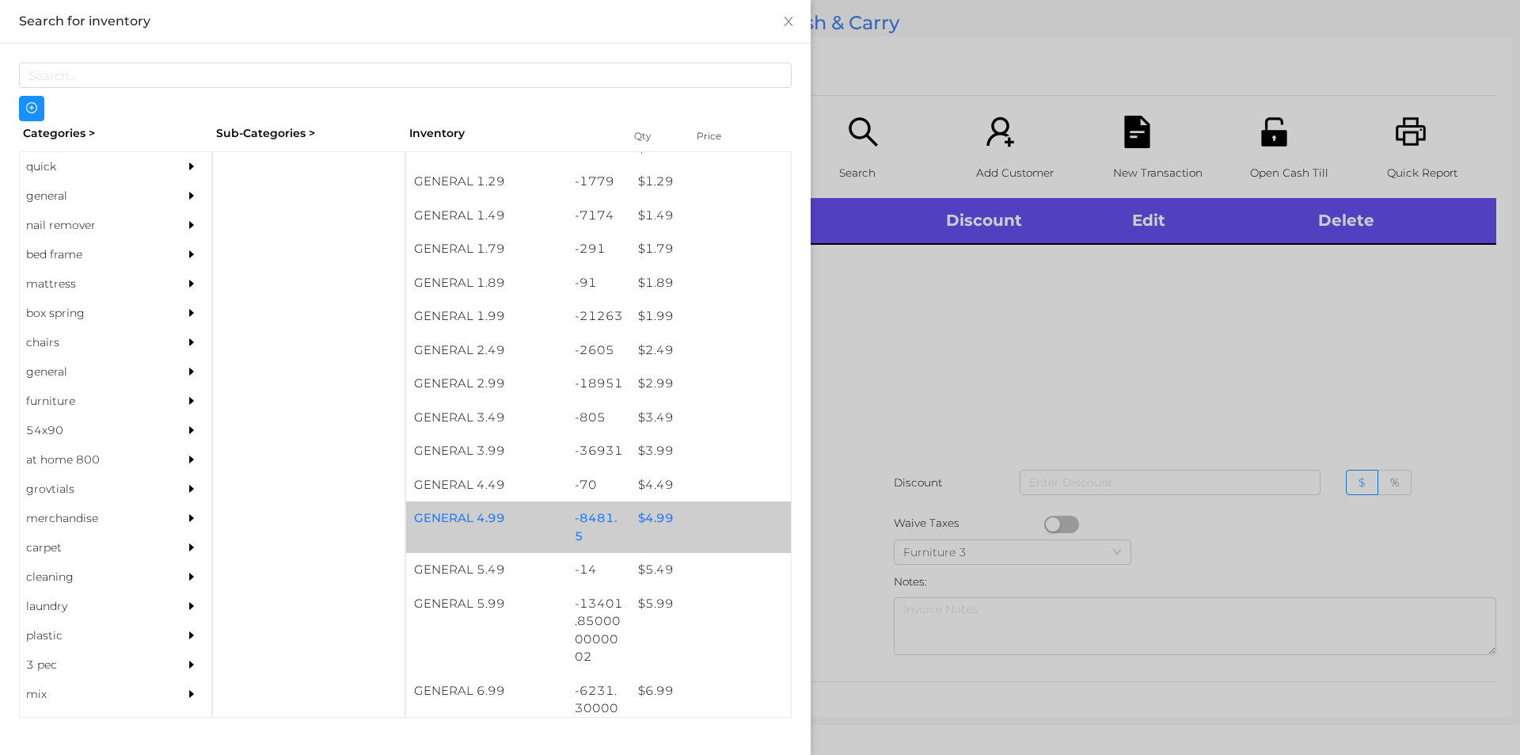
click at [645, 524] on div "$ 4.99" at bounding box center [710, 518] width 161 height 34
click at [660, 524] on div "$ 4.99" at bounding box center [710, 518] width 161 height 34
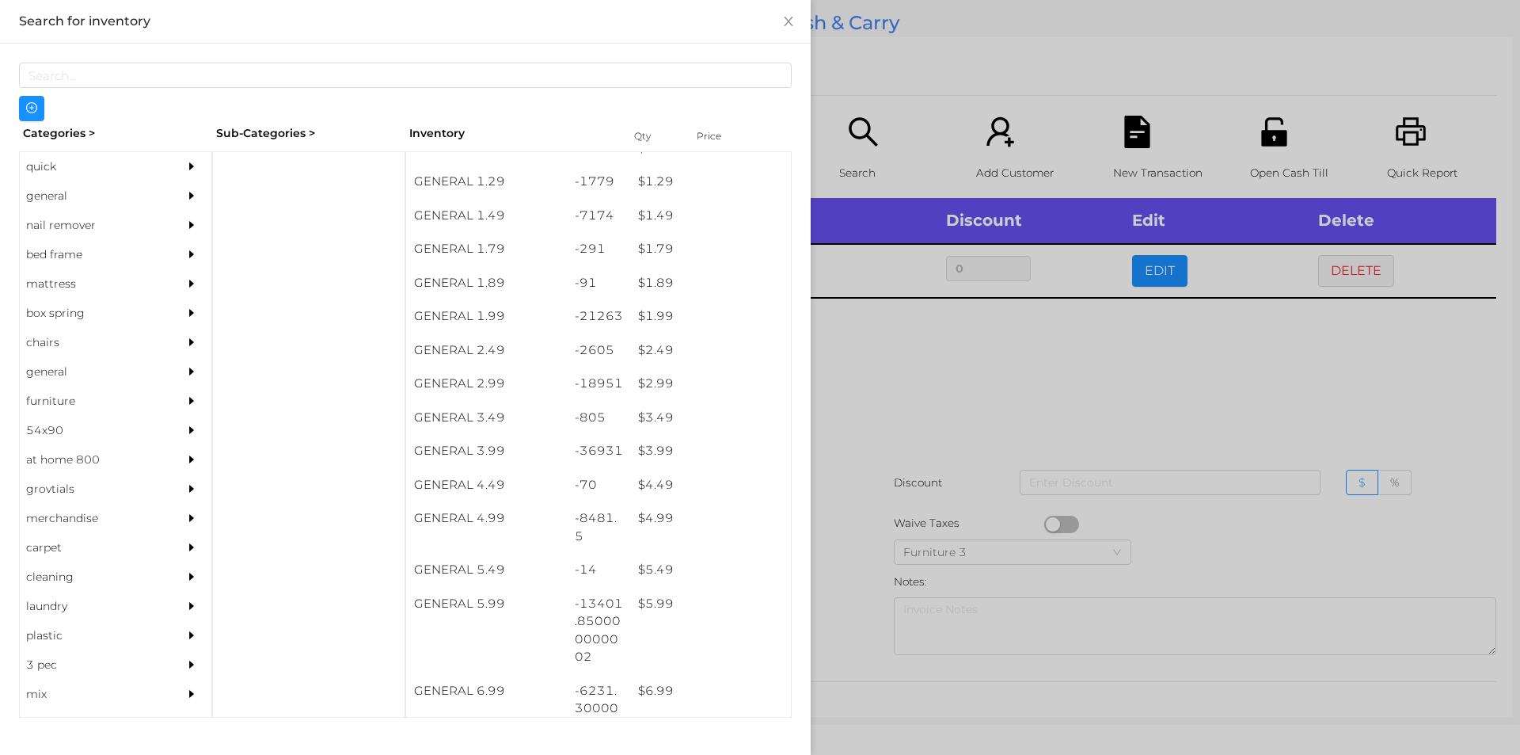
click at [857, 515] on div at bounding box center [760, 377] width 1520 height 755
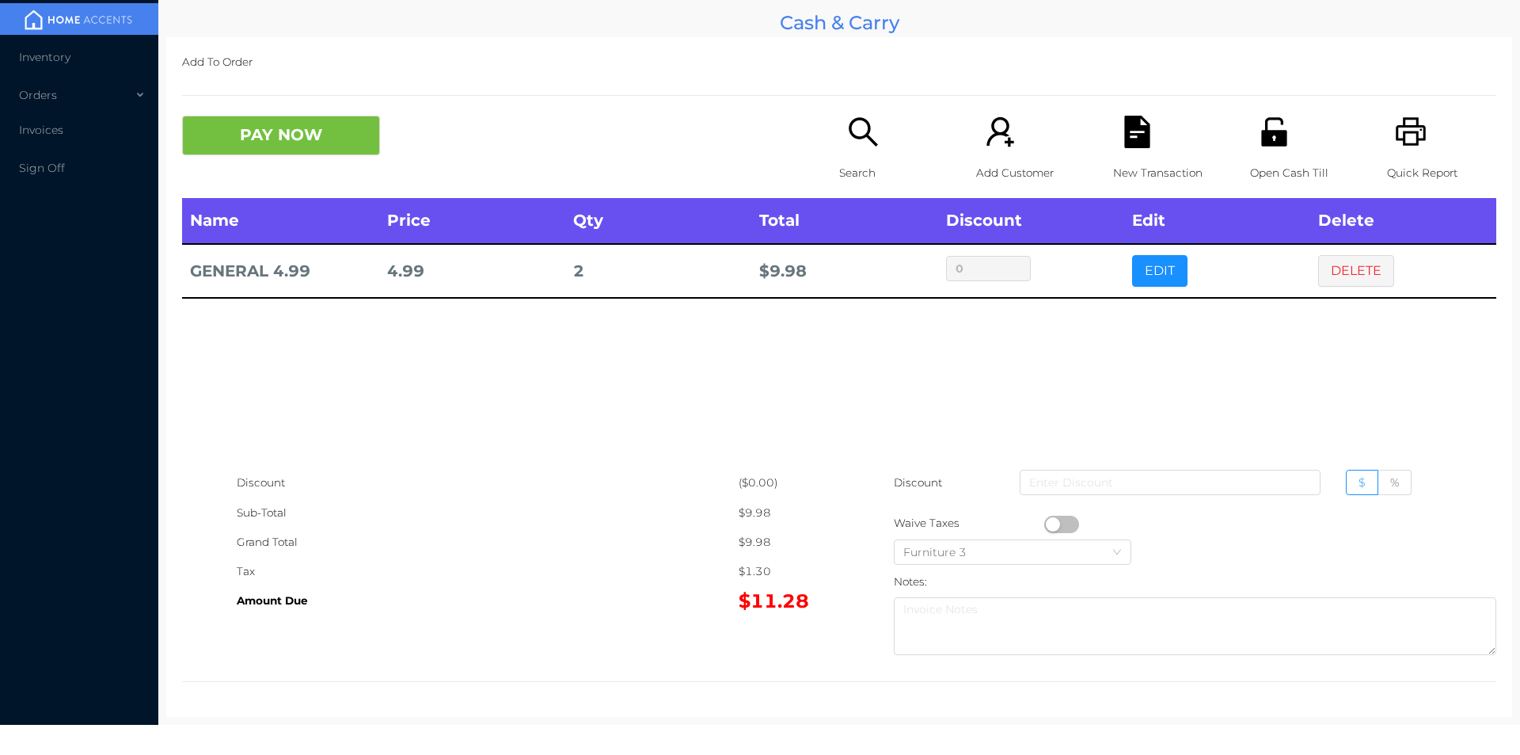
click at [1256, 154] on div "Open Cash Till" at bounding box center [1304, 157] width 109 height 82
click at [1121, 144] on icon "icon: file-text" at bounding box center [1137, 132] width 32 height 32
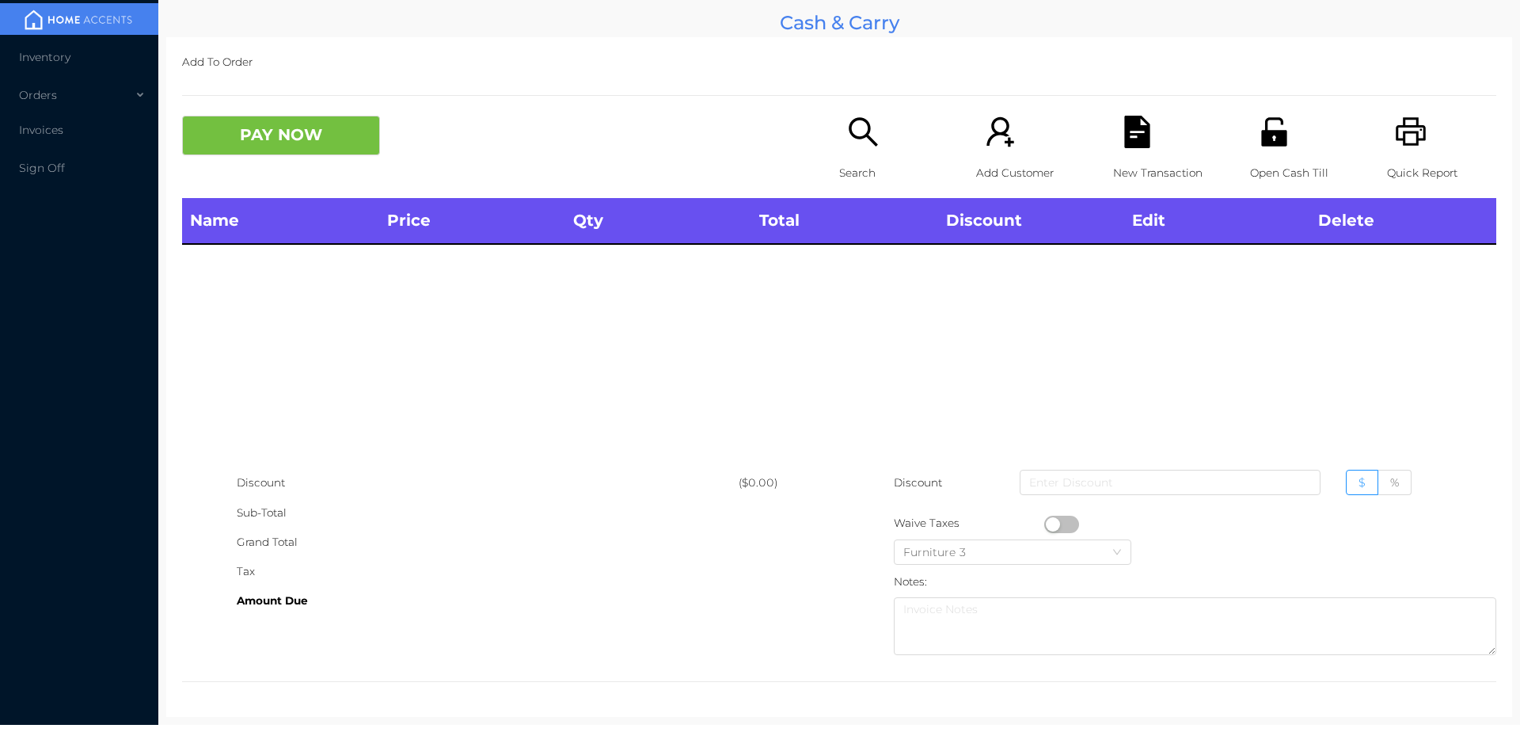
click at [849, 128] on icon "icon: search" at bounding box center [863, 132] width 32 height 32
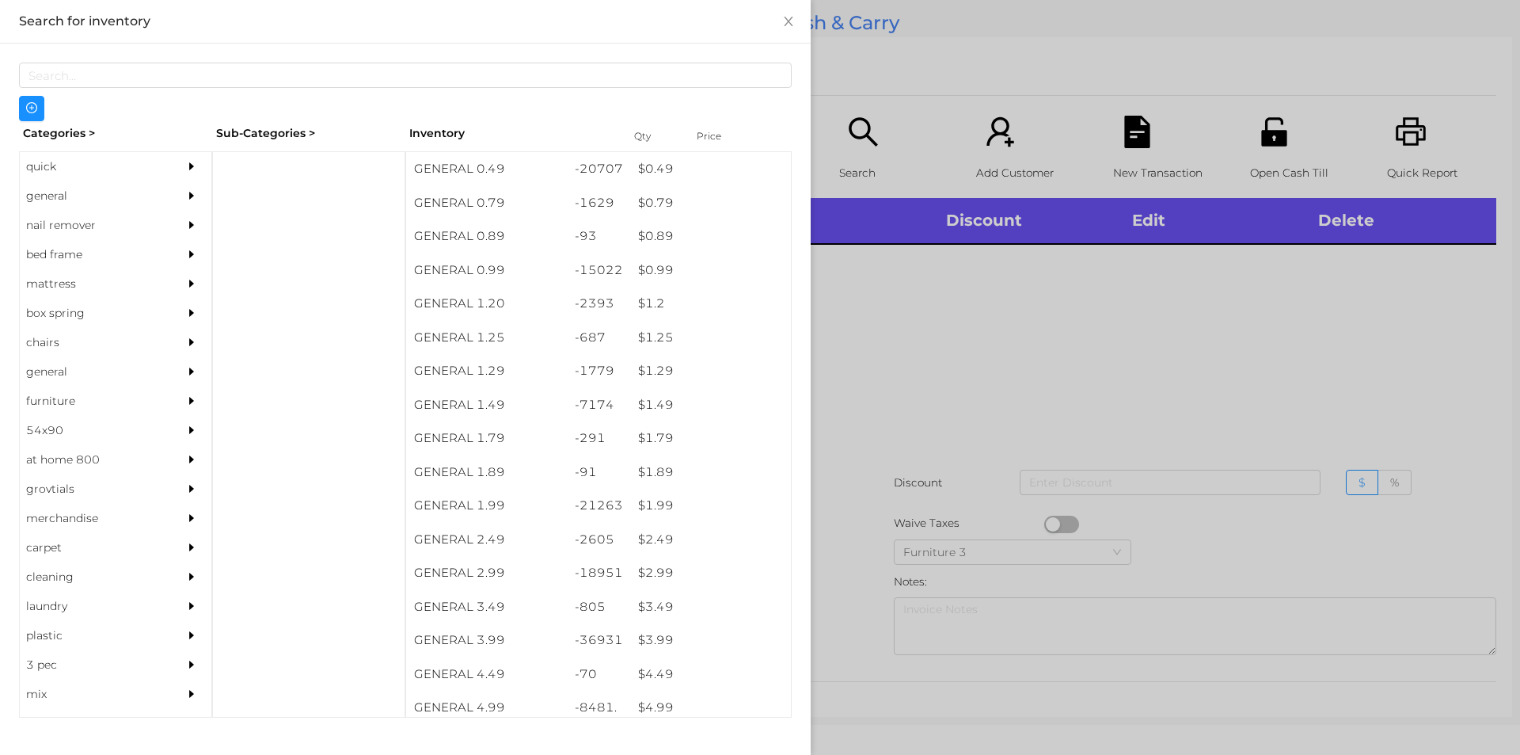
click at [49, 167] on div "quick" at bounding box center [92, 166] width 144 height 29
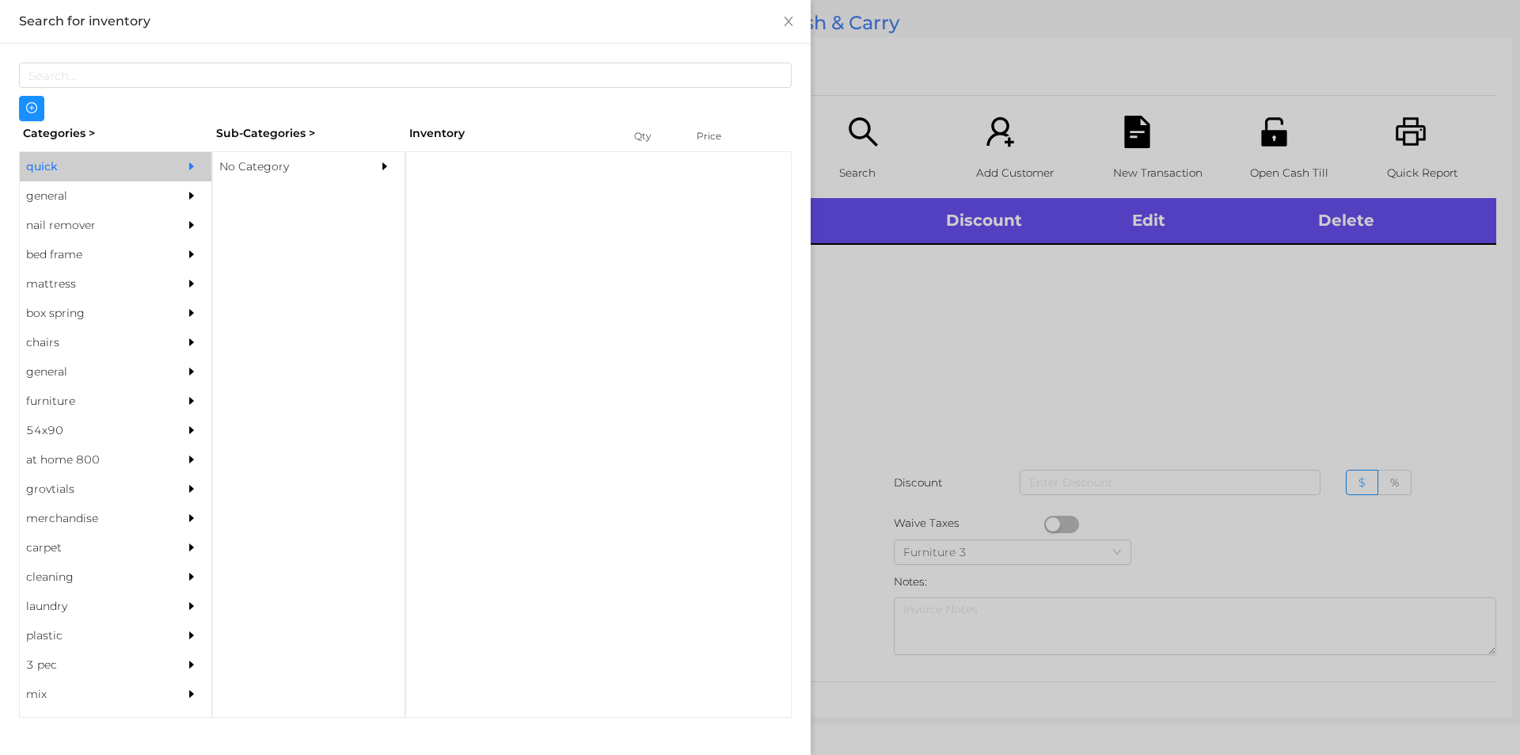
click at [255, 177] on div "No Category" at bounding box center [285, 166] width 144 height 29
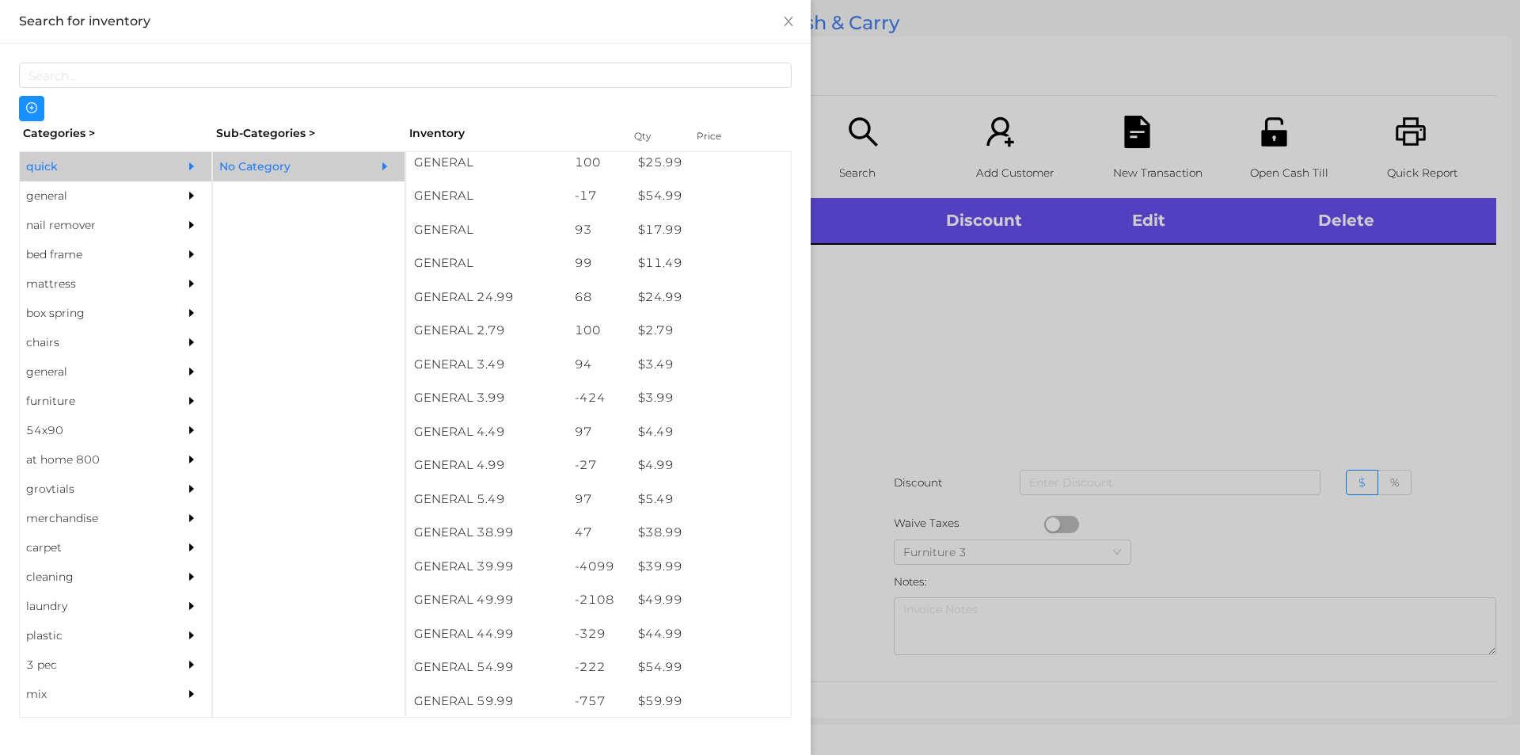
scroll to position [514, 0]
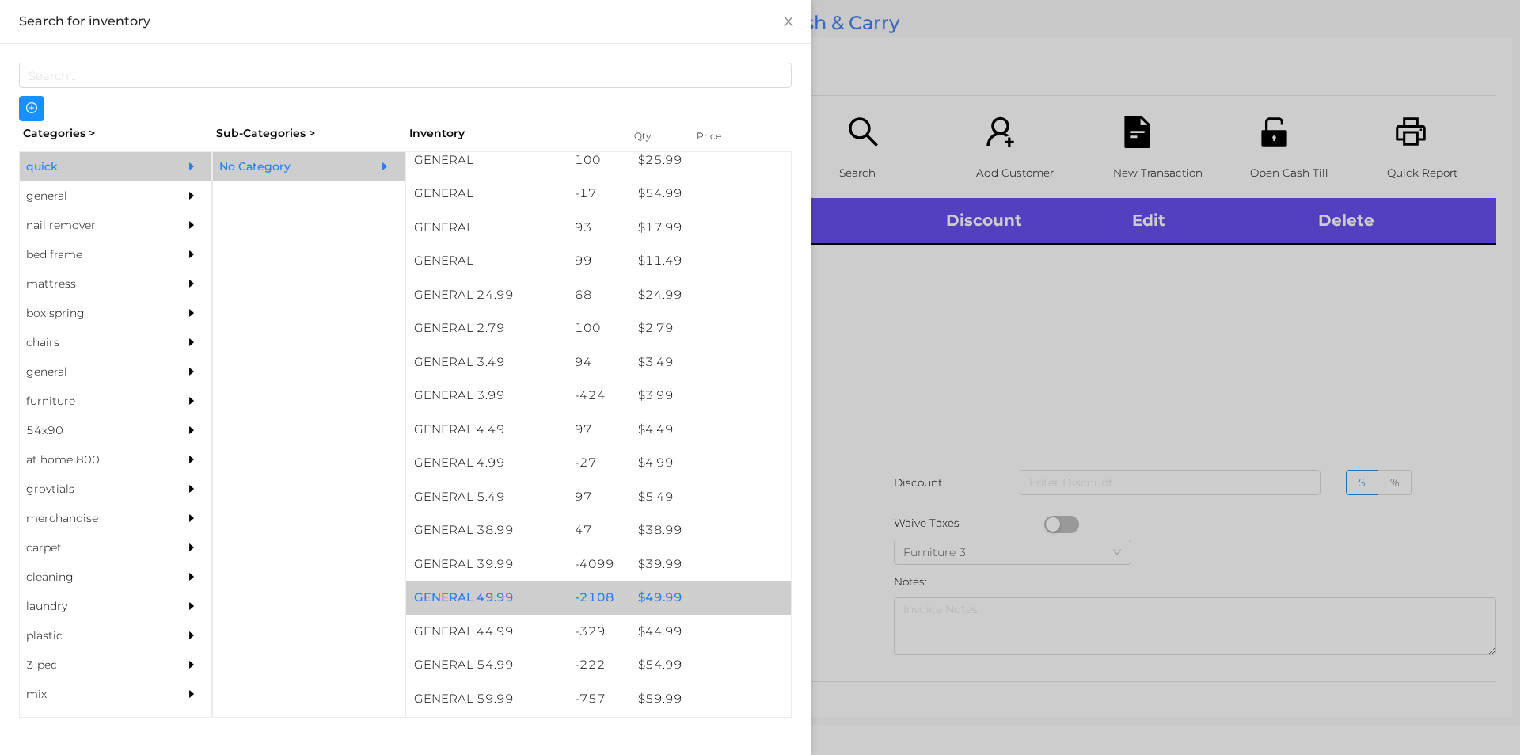
click at [653, 592] on div "$ 49.99" at bounding box center [710, 597] width 161 height 34
click at [664, 592] on div "$ 49.99" at bounding box center [710, 597] width 161 height 34
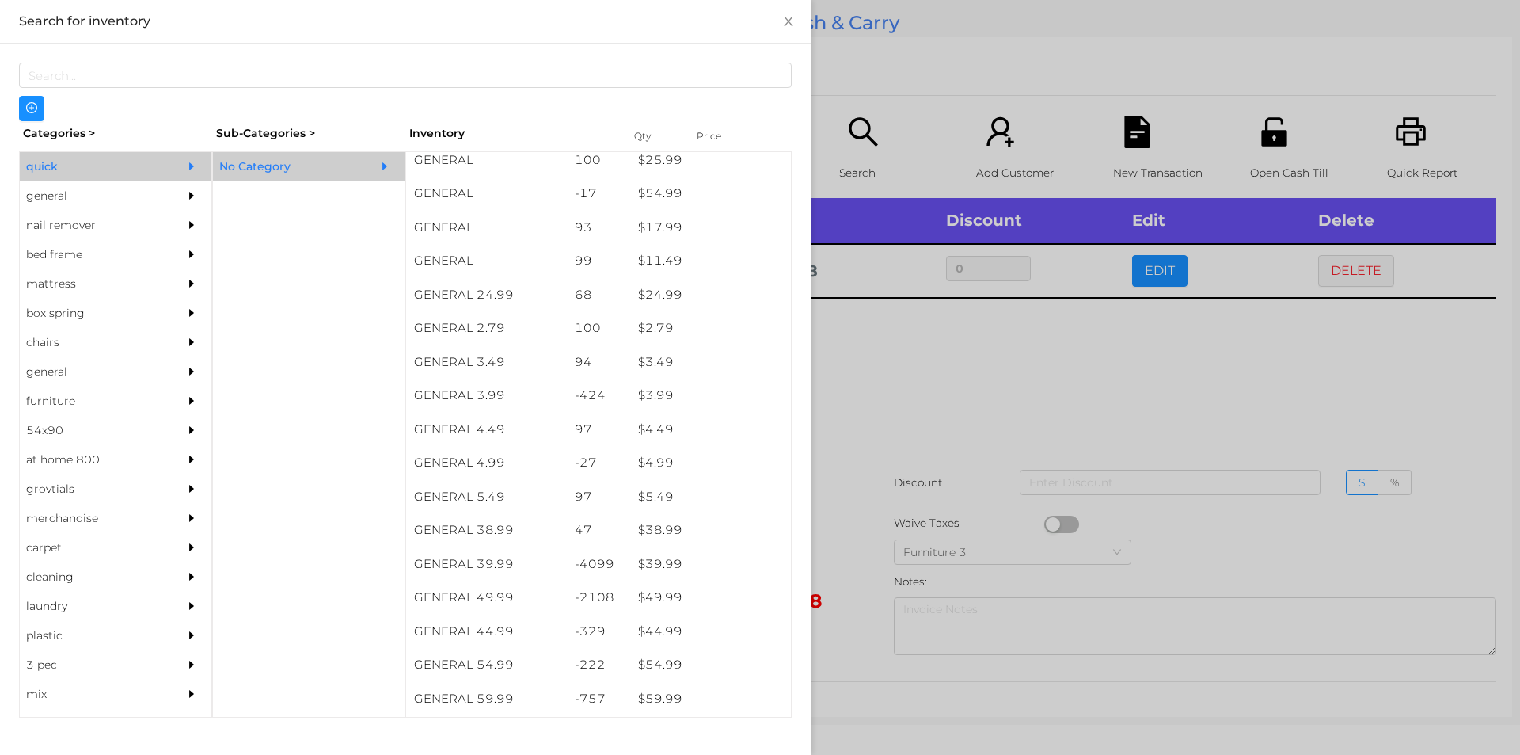
click at [910, 405] on div at bounding box center [760, 377] width 1520 height 755
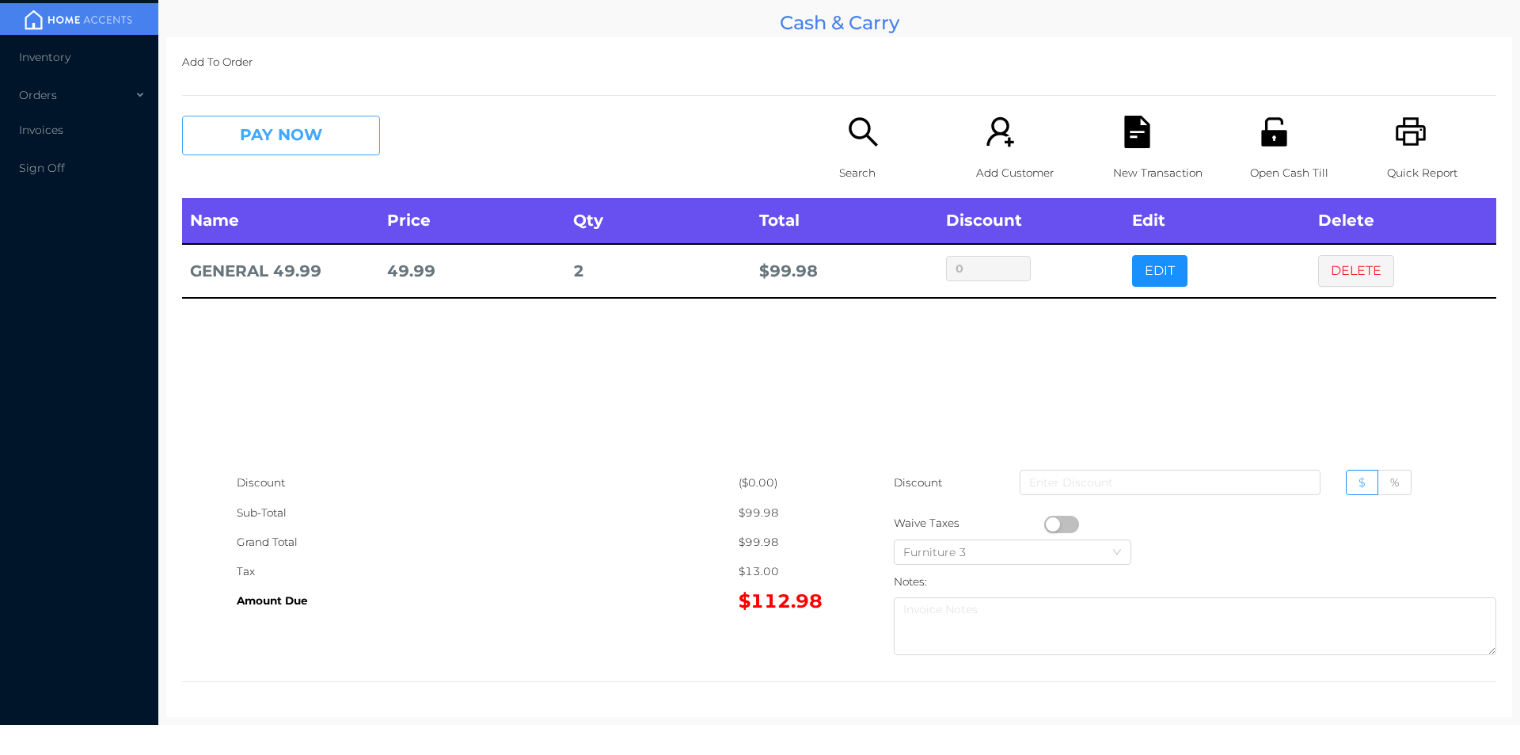
click at [285, 143] on button "PAY NOW" at bounding box center [281, 136] width 198 height 40
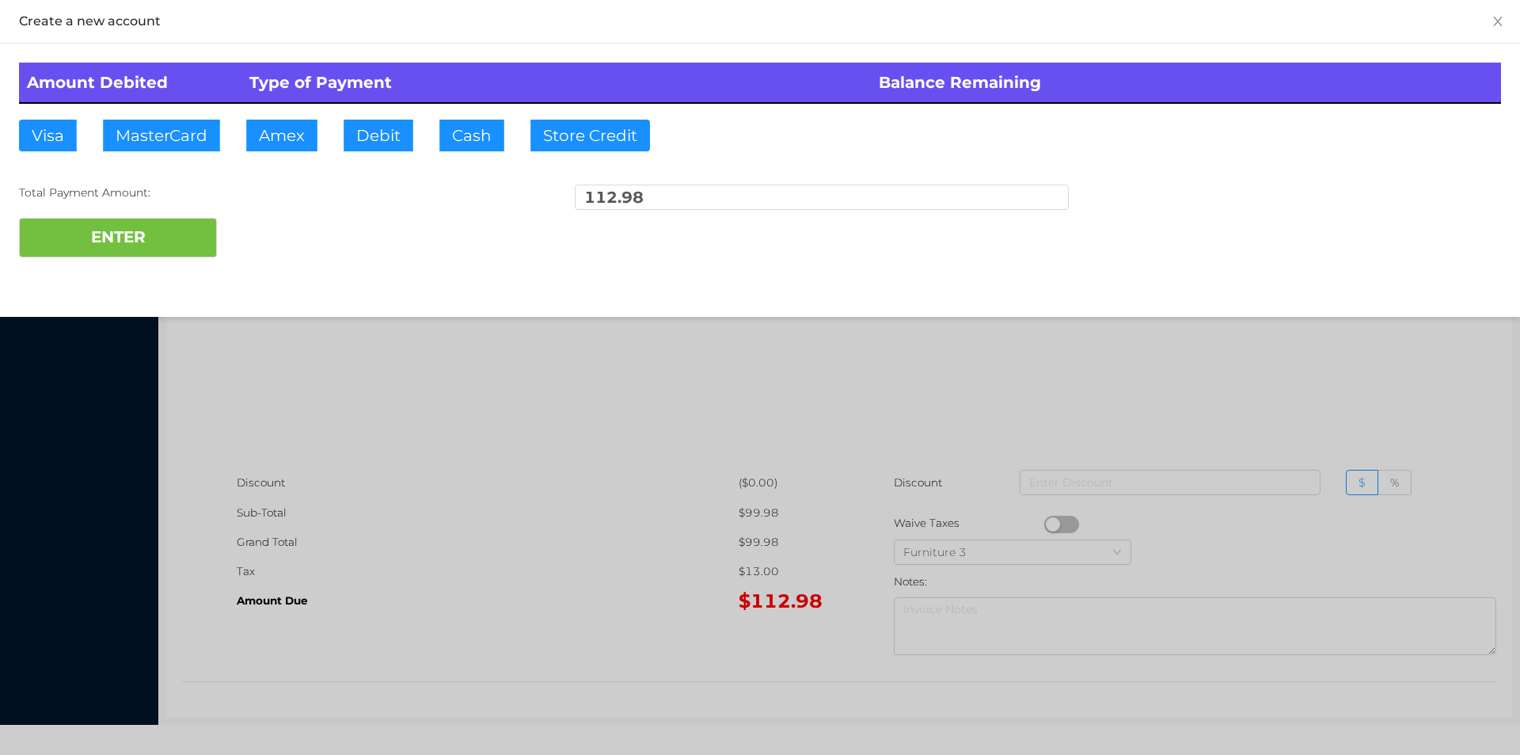
click at [276, 260] on div "Amount Debited Type of Payment Balance Remaining Visa MasterCard Amex Debit Cas…" at bounding box center [760, 160] width 1520 height 233
click at [302, 238] on div "ENTER" at bounding box center [760, 238] width 1482 height 40
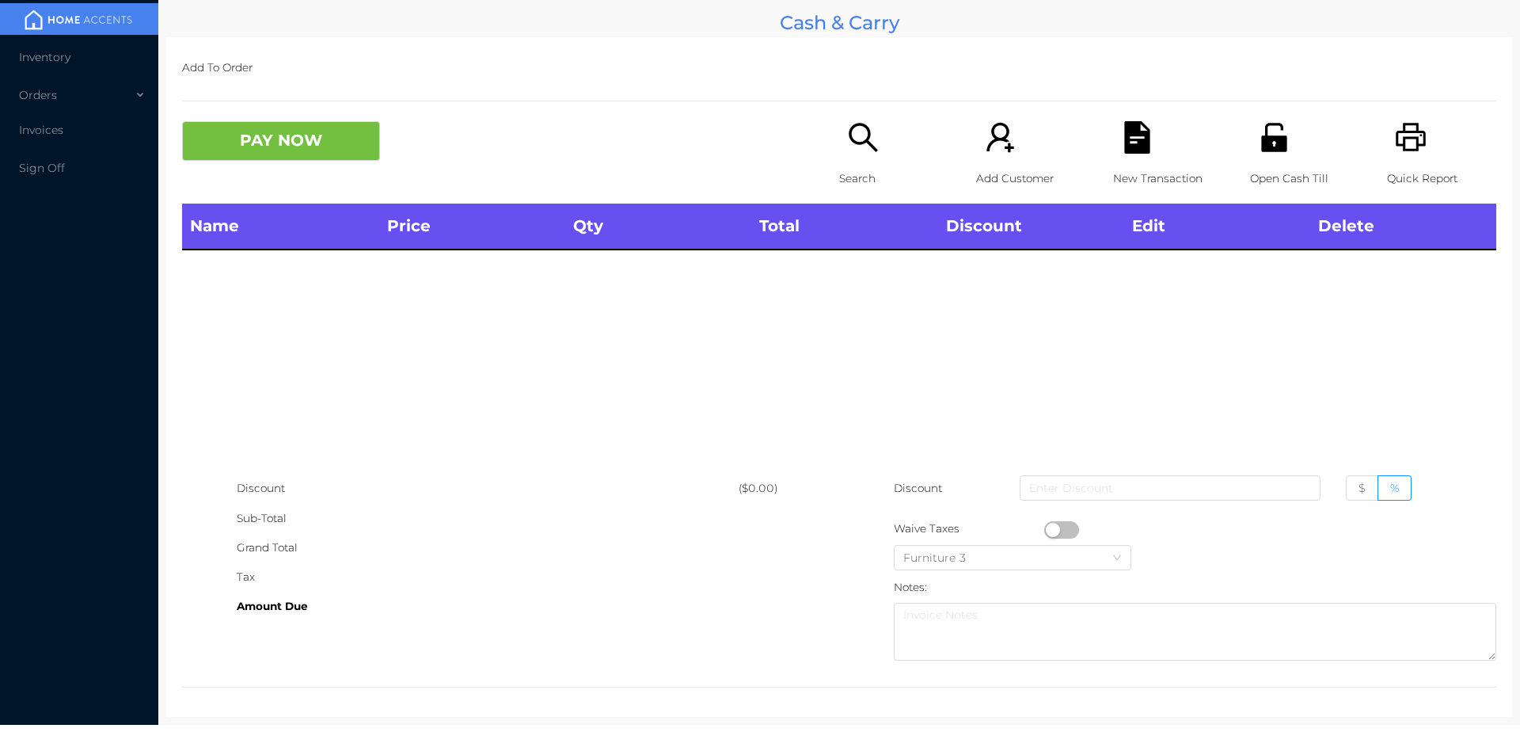
click at [1261, 150] on icon "icon: unlock" at bounding box center [1273, 137] width 25 height 29
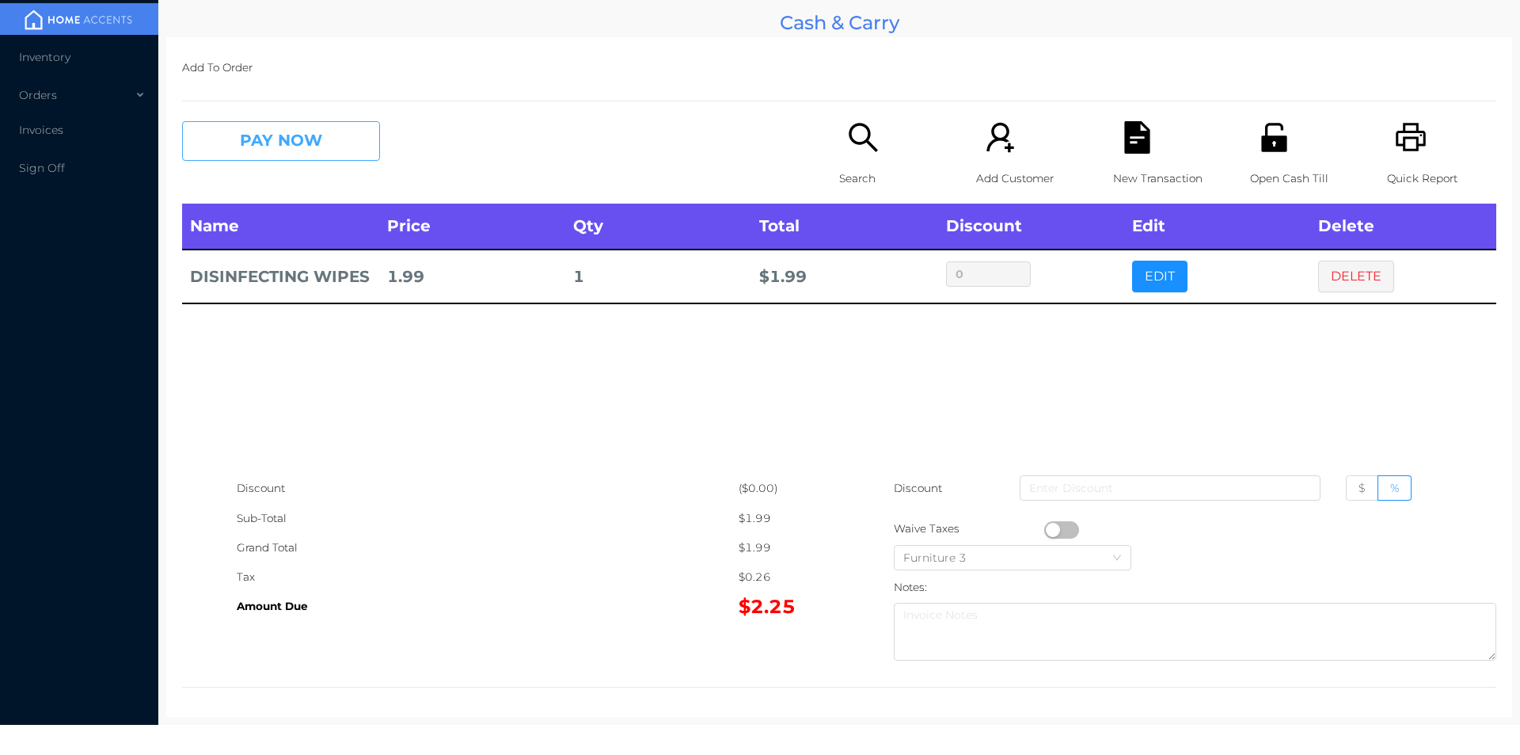
click at [281, 158] on button "PAY NOW" at bounding box center [281, 141] width 198 height 40
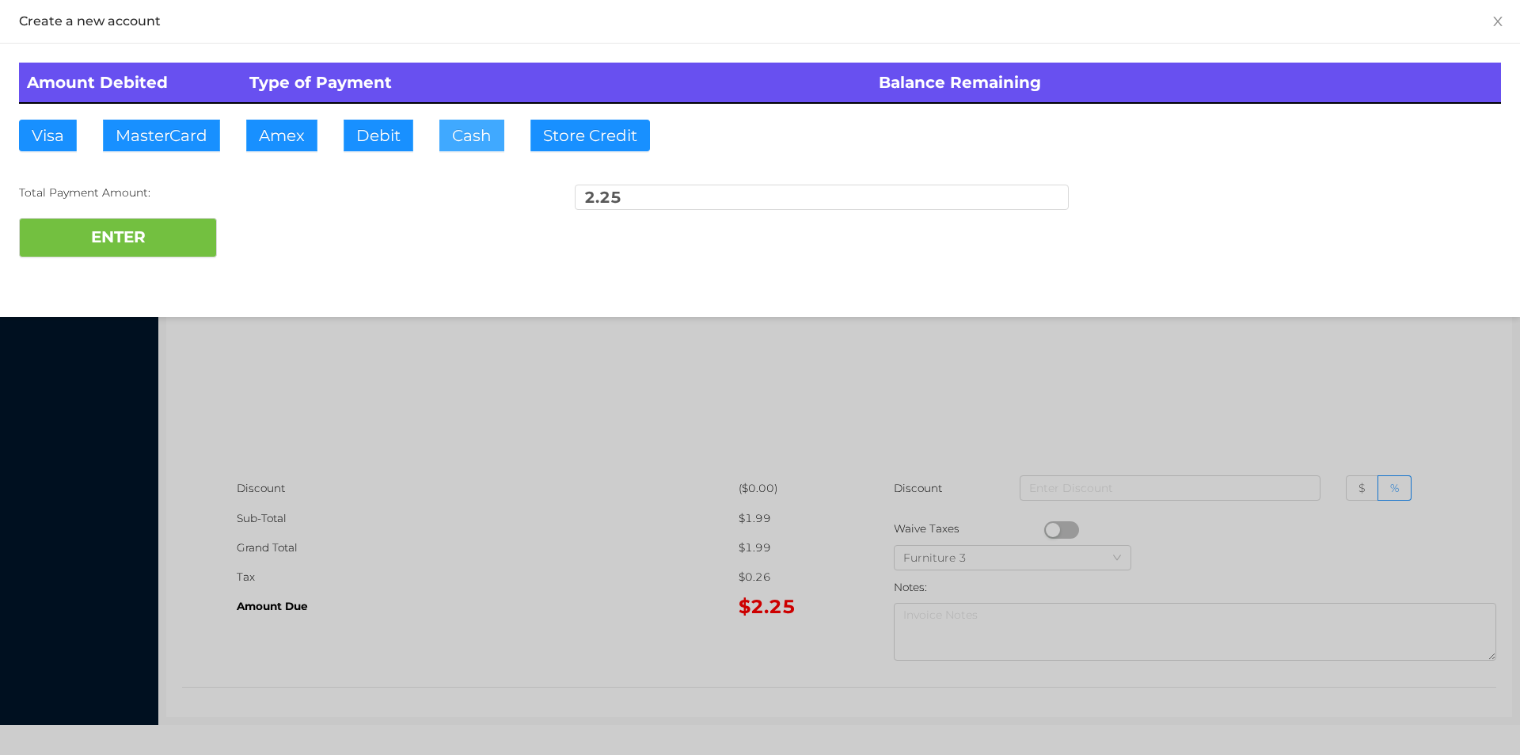
click at [476, 136] on button "Cash" at bounding box center [471, 136] width 65 height 32
click at [116, 243] on button "ENTER" at bounding box center [118, 238] width 198 height 40
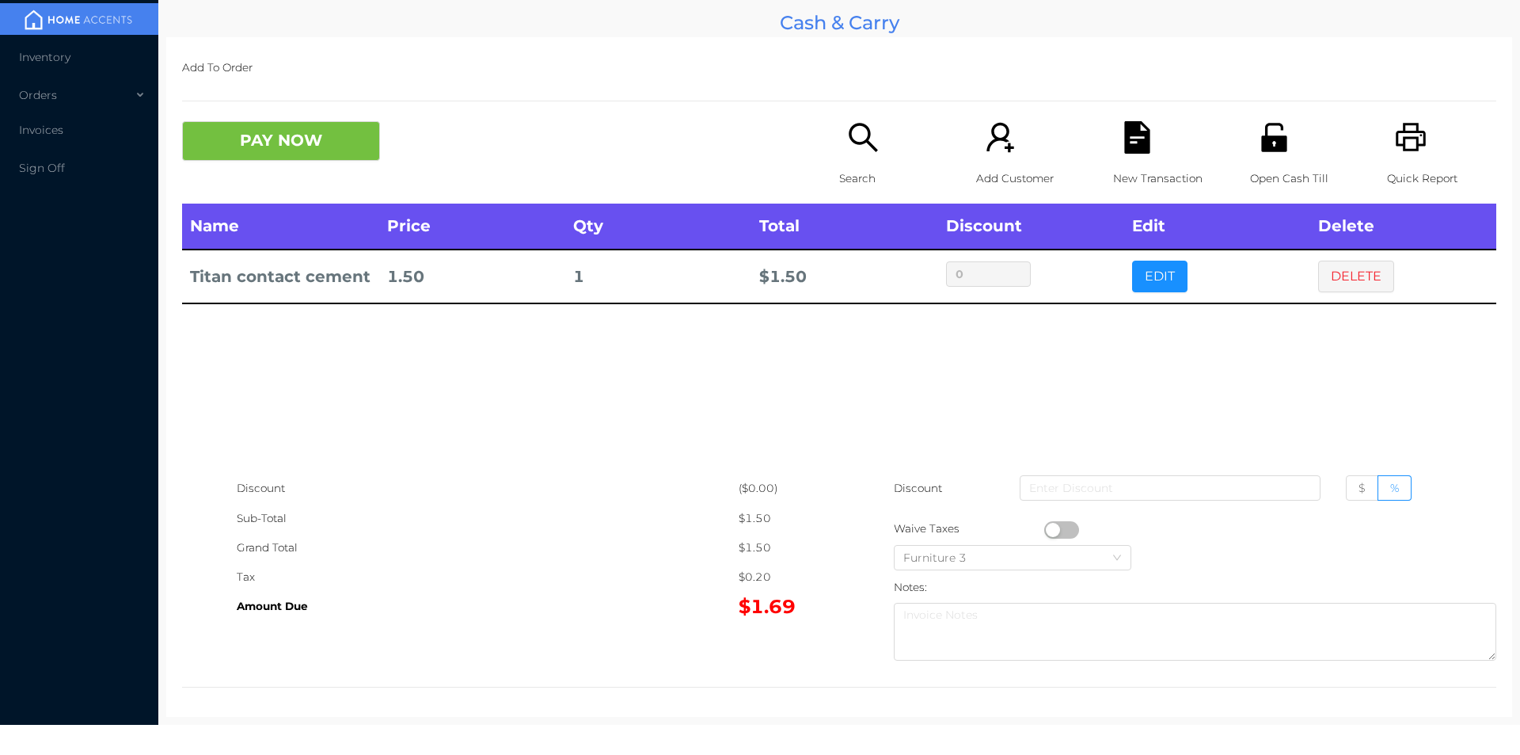
click at [849, 124] on icon "icon: search" at bounding box center [863, 137] width 32 height 32
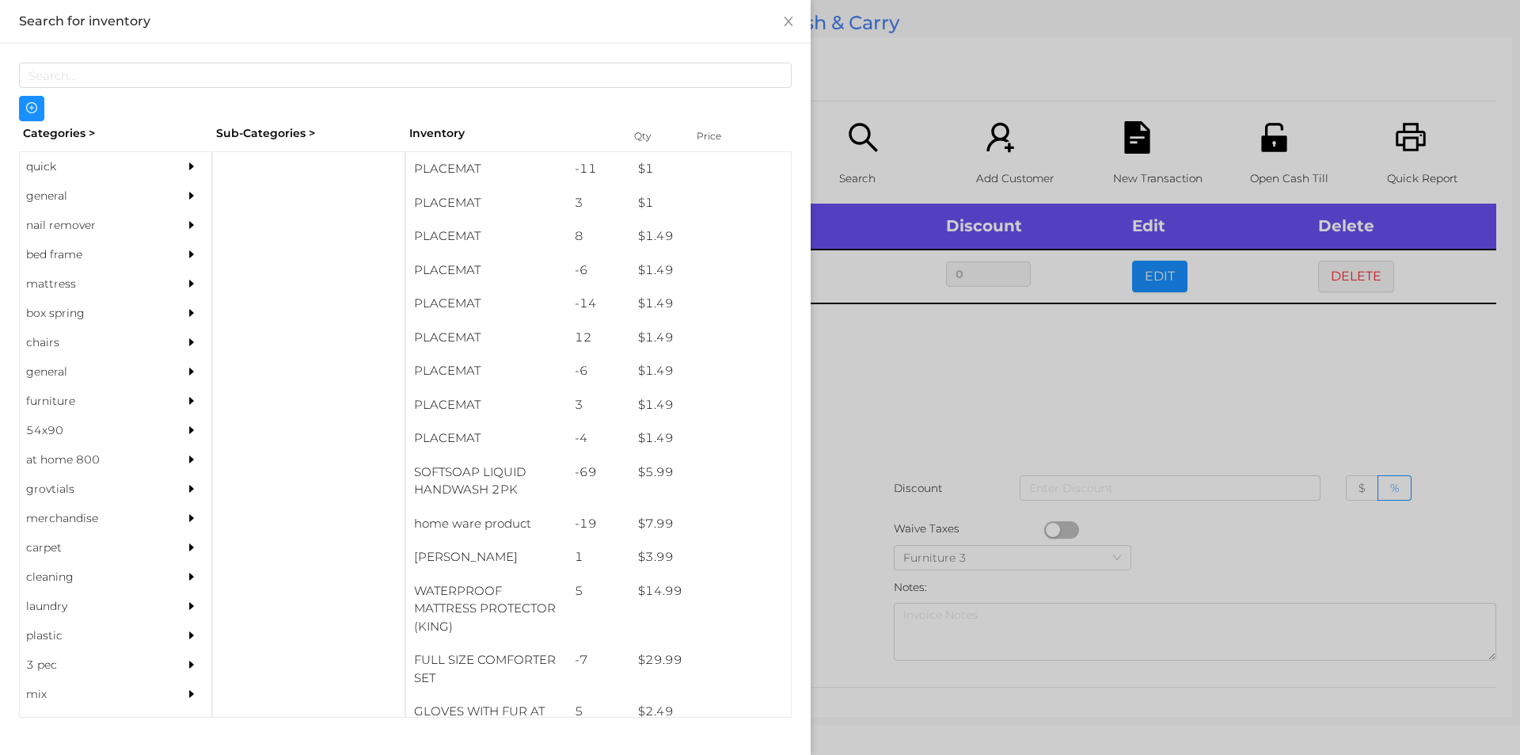
click at [53, 194] on div "general" at bounding box center [92, 195] width 144 height 29
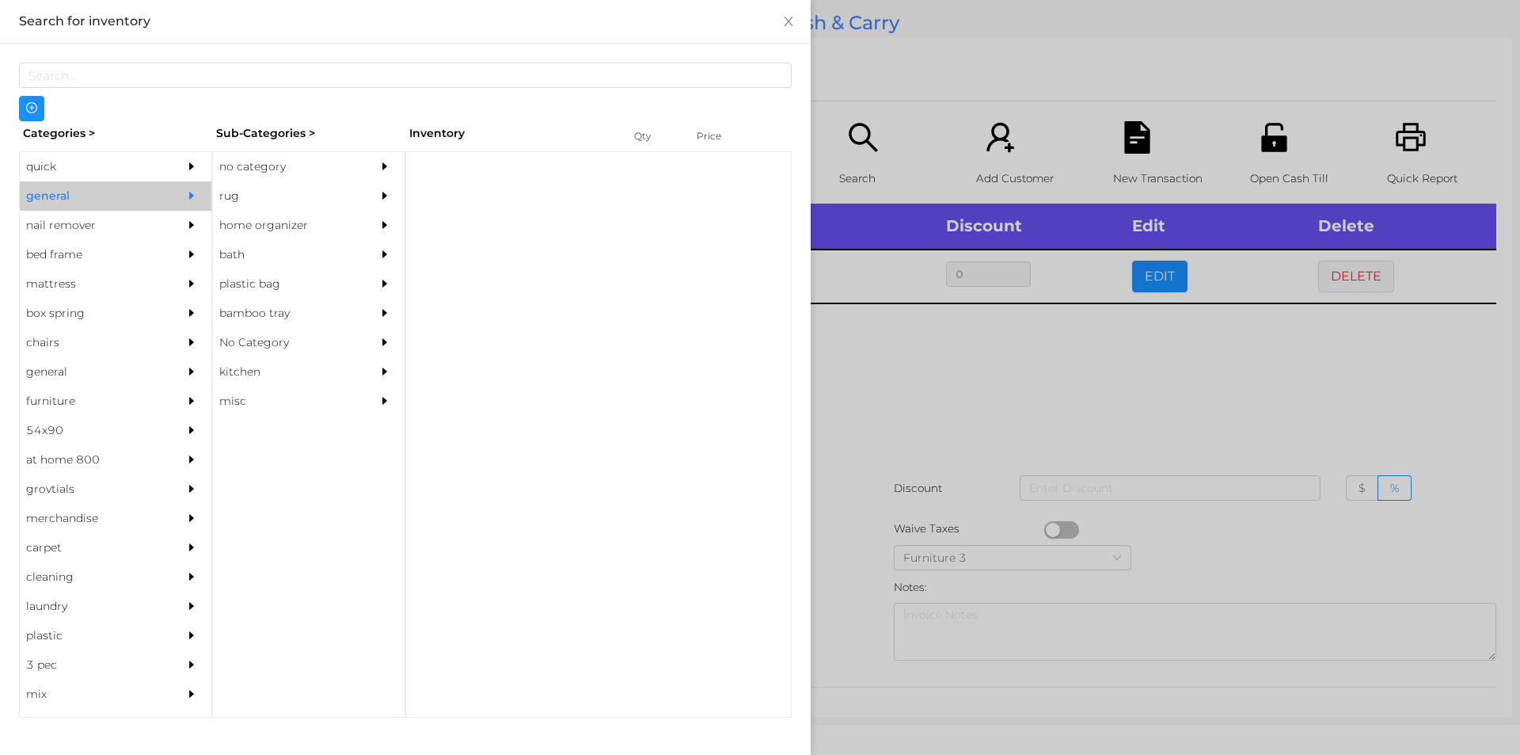
click at [245, 162] on div "no category" at bounding box center [285, 166] width 144 height 29
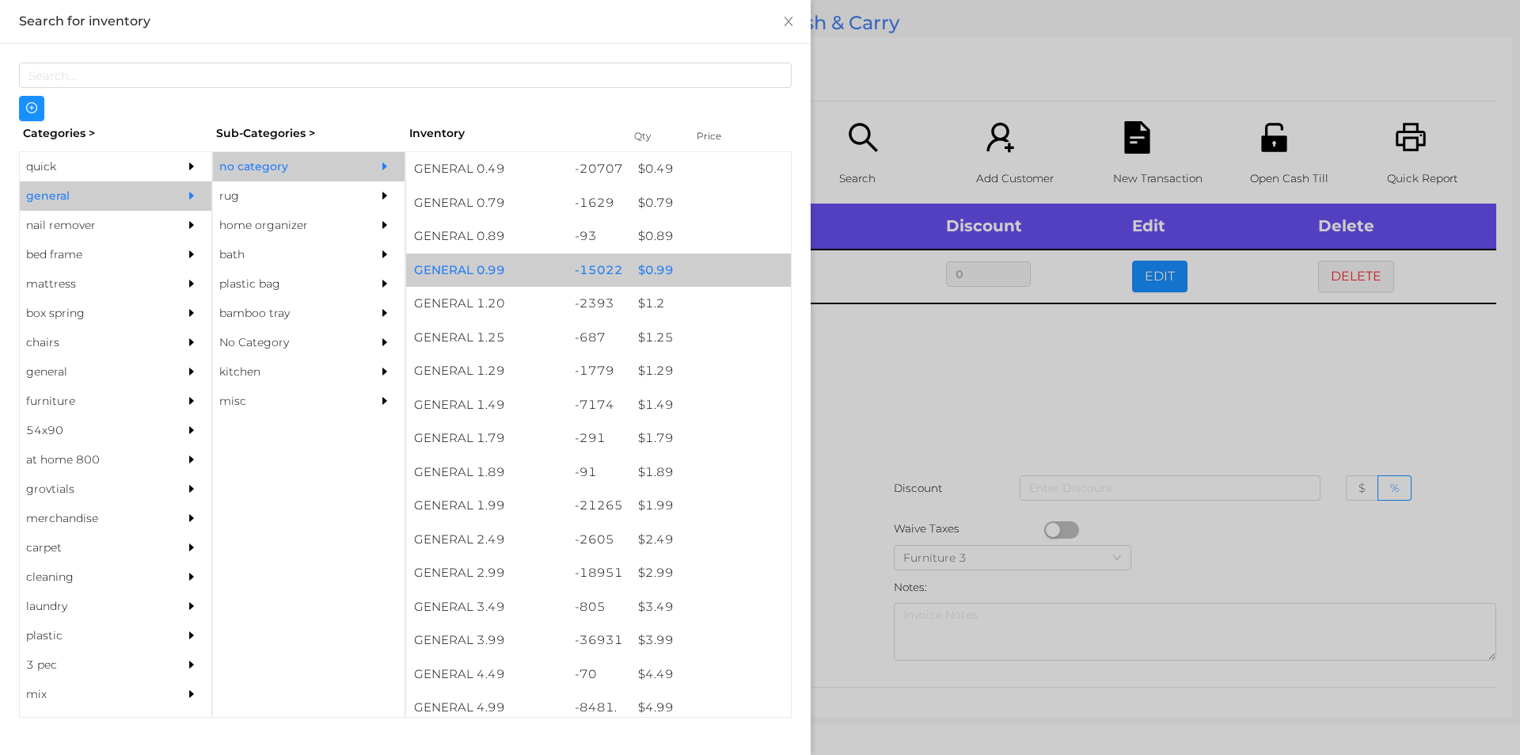
click at [658, 260] on div "$ 0.99" at bounding box center [710, 270] width 161 height 34
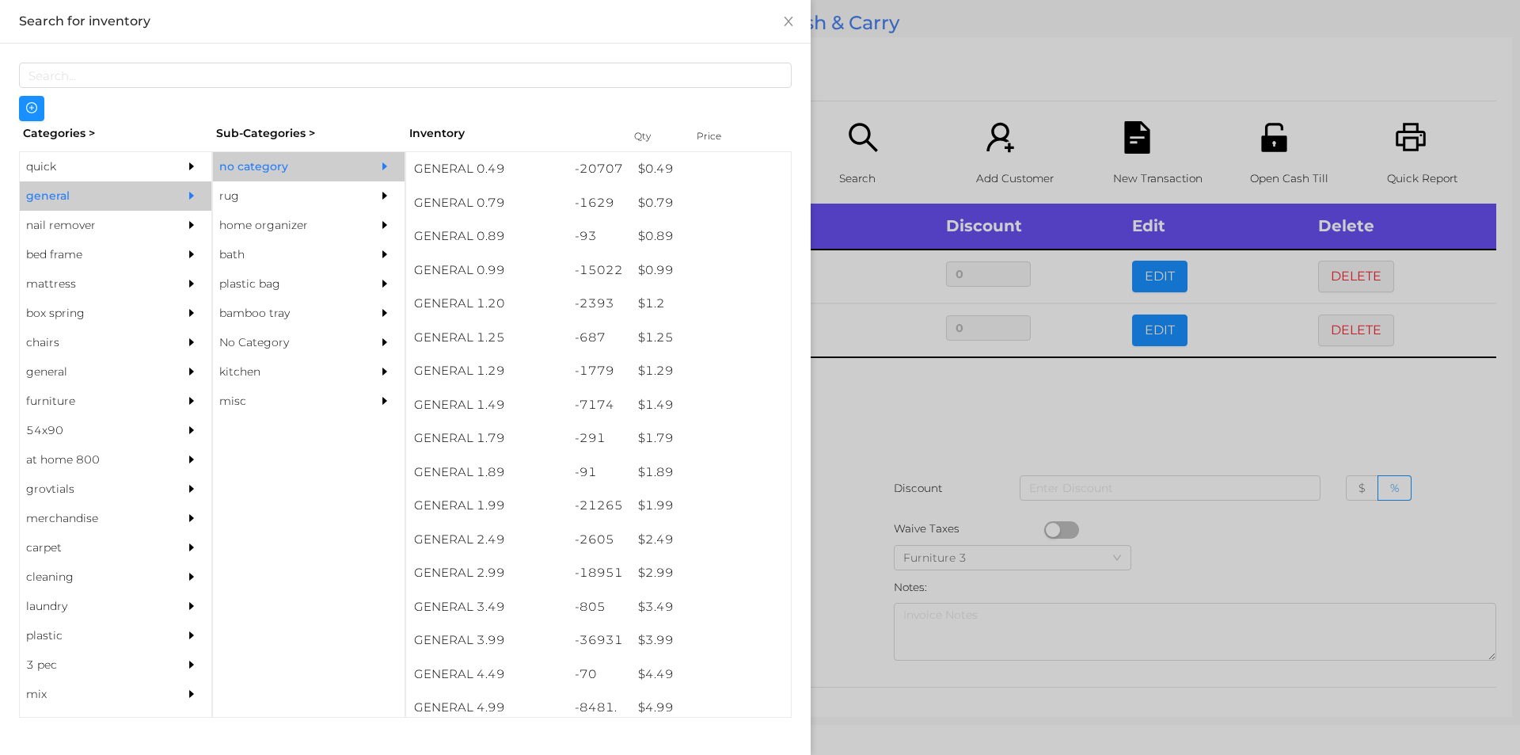
click at [889, 404] on div at bounding box center [760, 377] width 1520 height 755
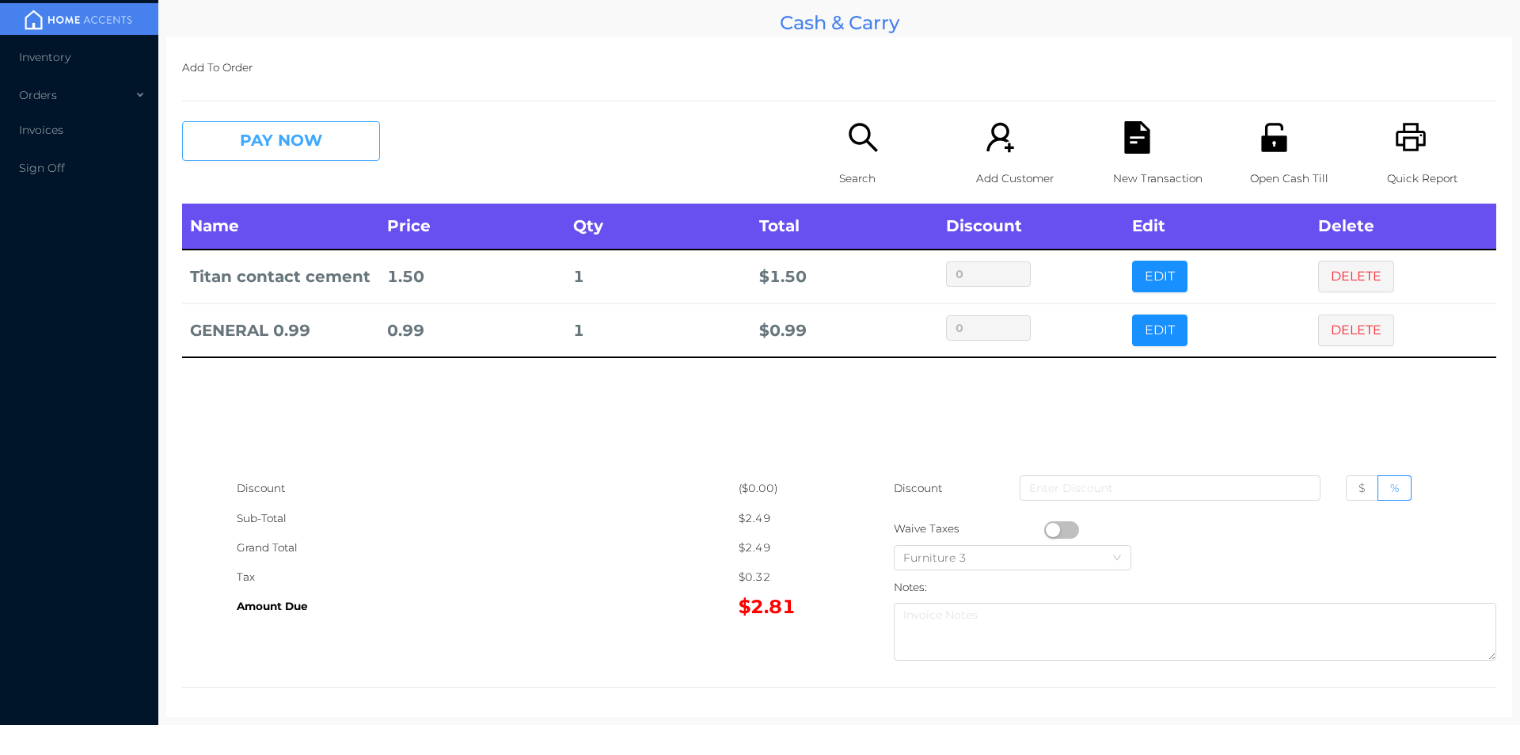
click at [302, 151] on button "PAY NOW" at bounding box center [281, 141] width 198 height 40
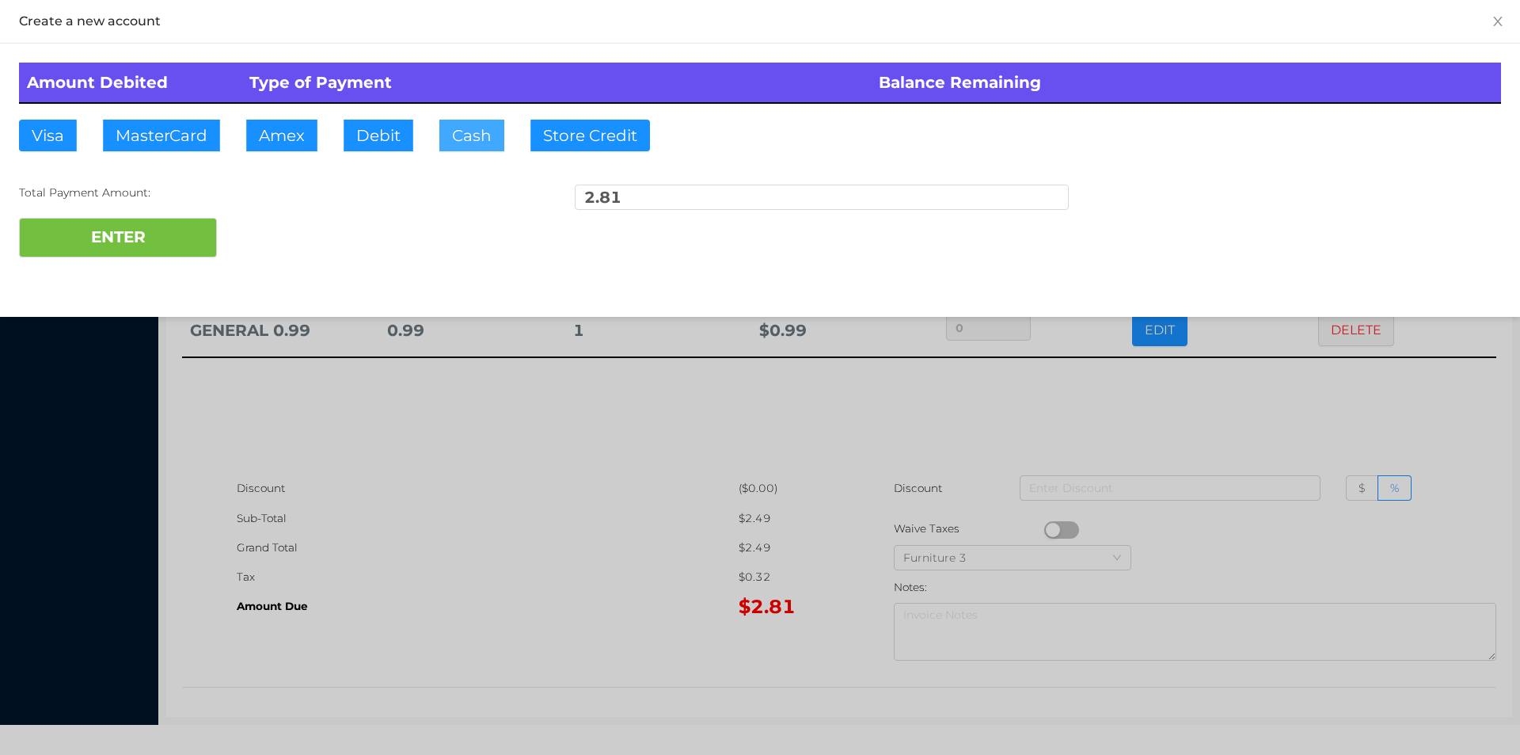
click at [457, 139] on button "Cash" at bounding box center [471, 136] width 65 height 32
click at [127, 238] on button "ENTER" at bounding box center [118, 238] width 198 height 40
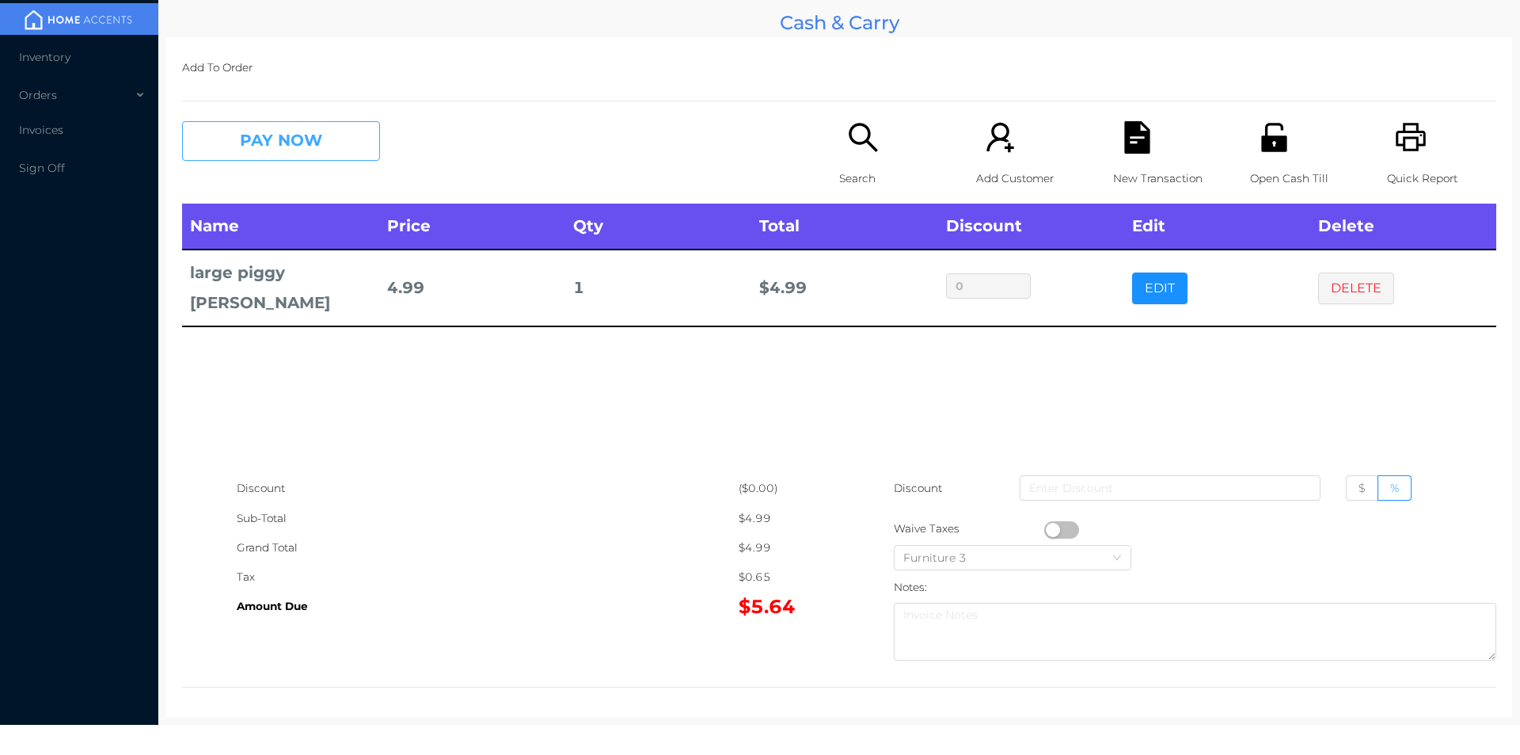
click at [321, 151] on button "PAY NOW" at bounding box center [281, 141] width 198 height 40
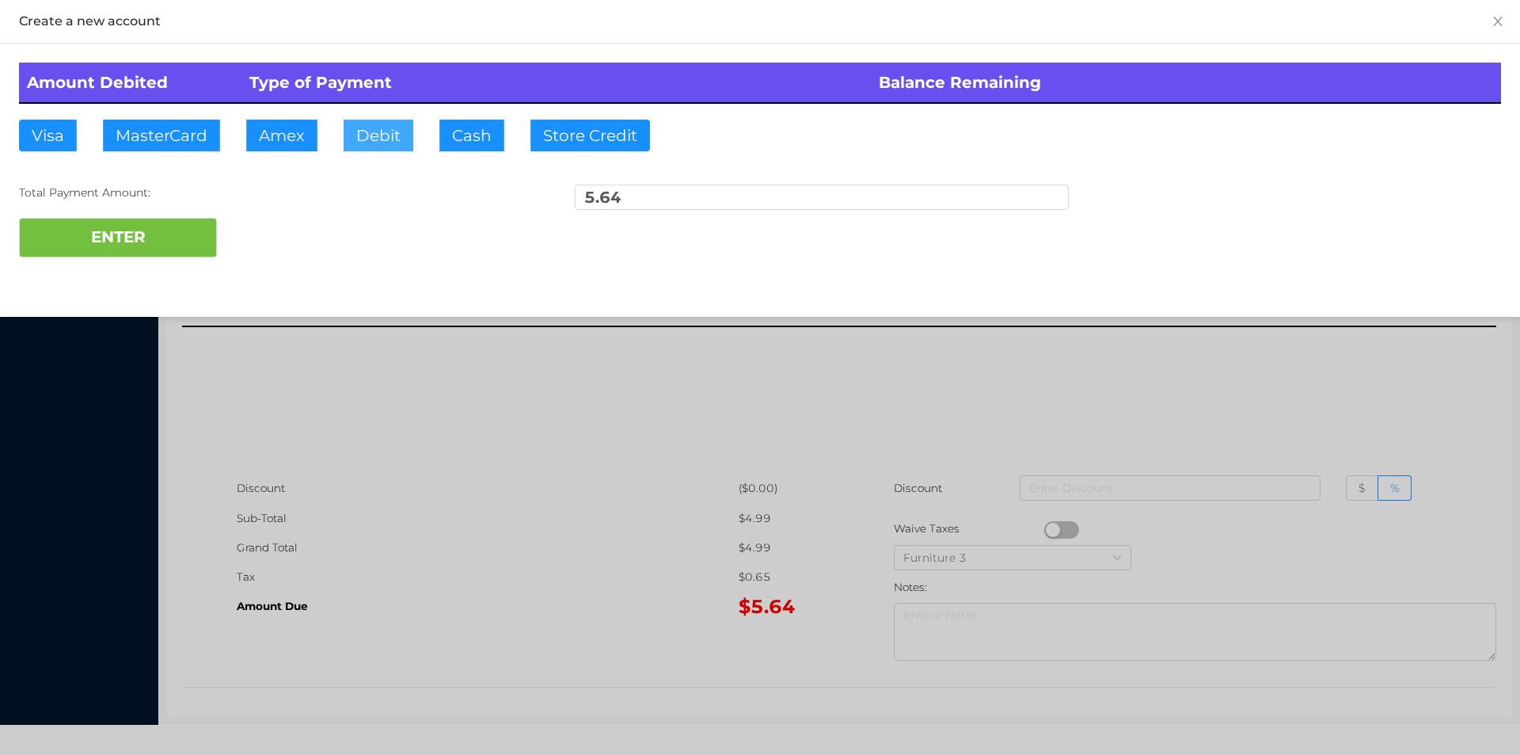
click at [381, 146] on button "Debit" at bounding box center [379, 136] width 70 height 32
click at [178, 240] on button "ENTER" at bounding box center [118, 238] width 198 height 40
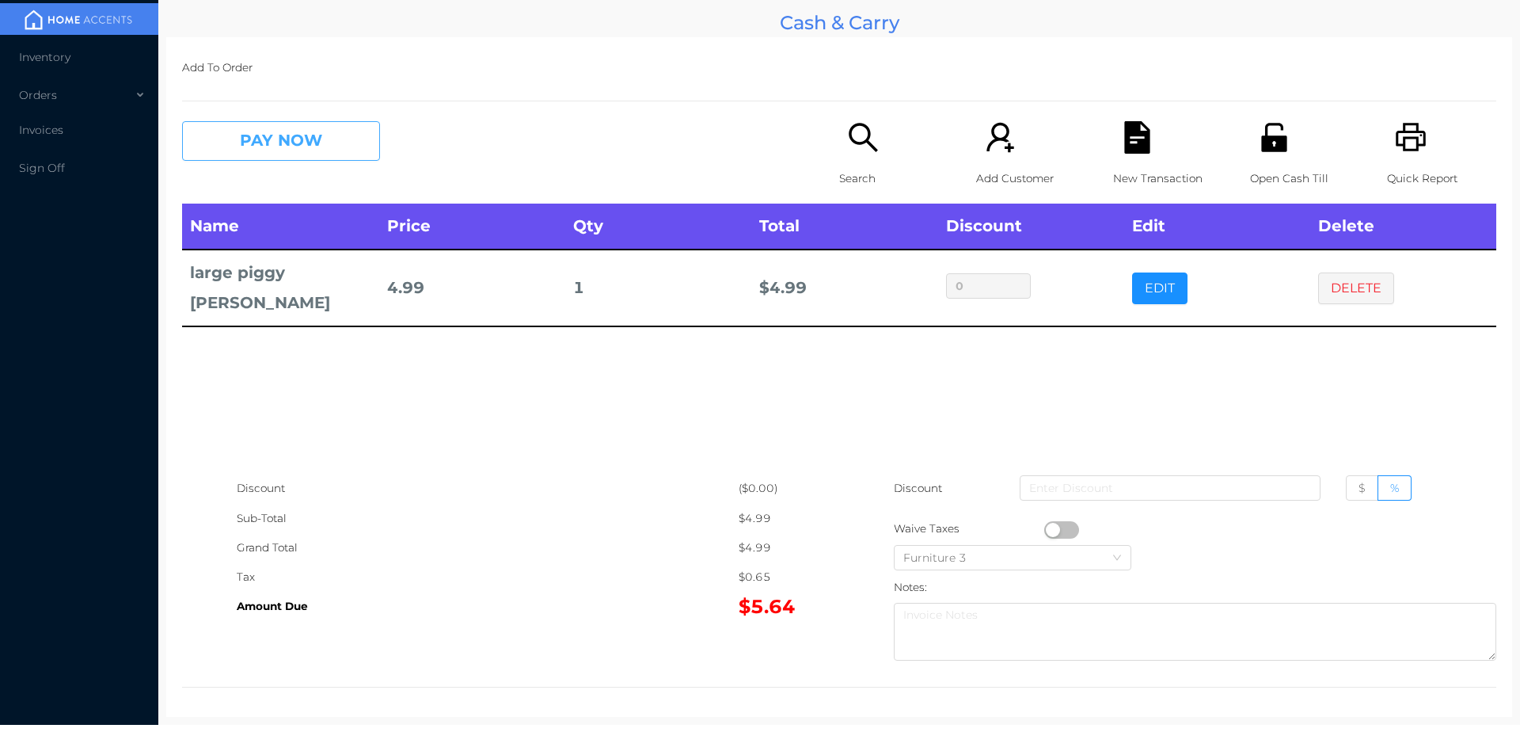
click at [250, 157] on button "PAY NOW" at bounding box center [281, 141] width 198 height 40
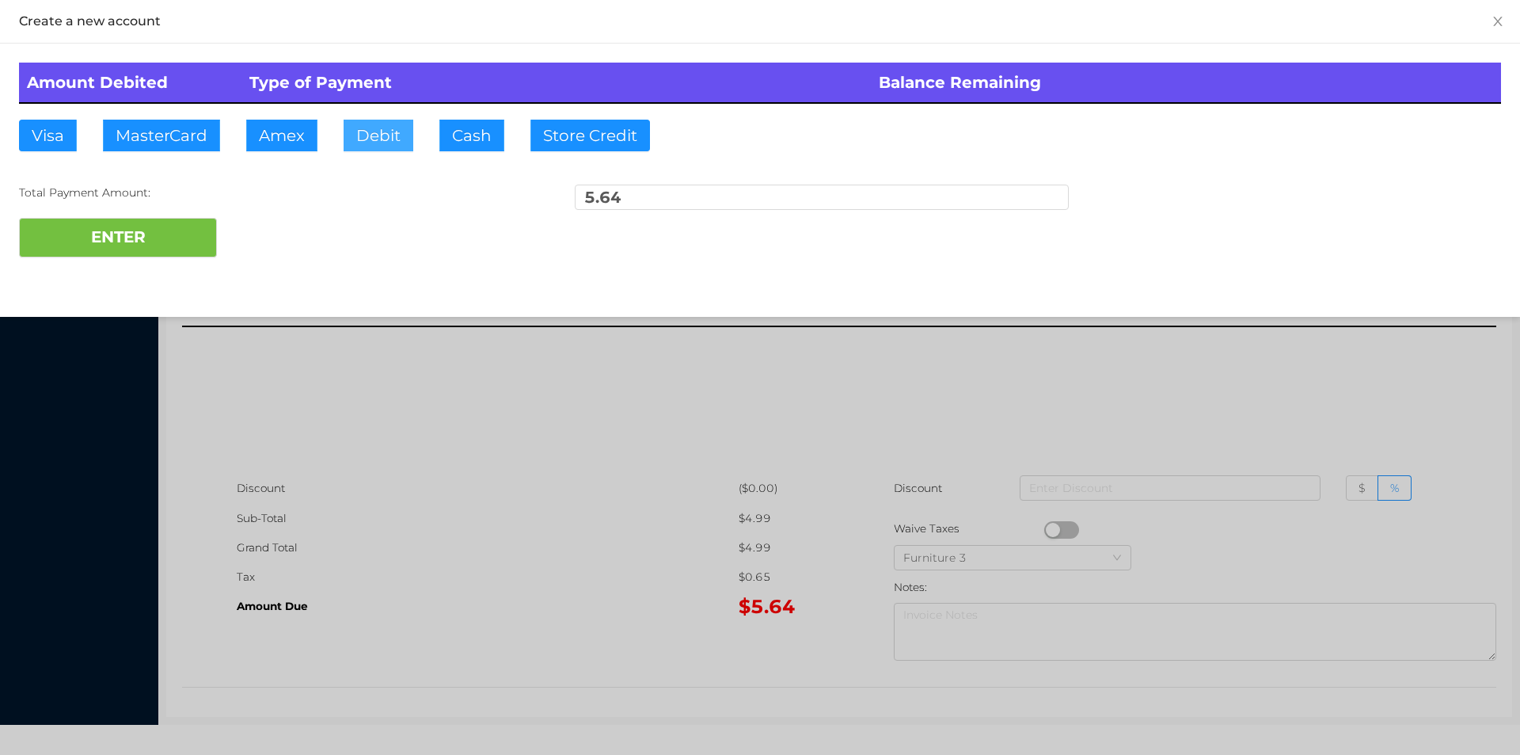
click at [371, 150] on button "Debit" at bounding box center [379, 136] width 70 height 32
click at [165, 234] on button "ENTER" at bounding box center [118, 238] width 198 height 40
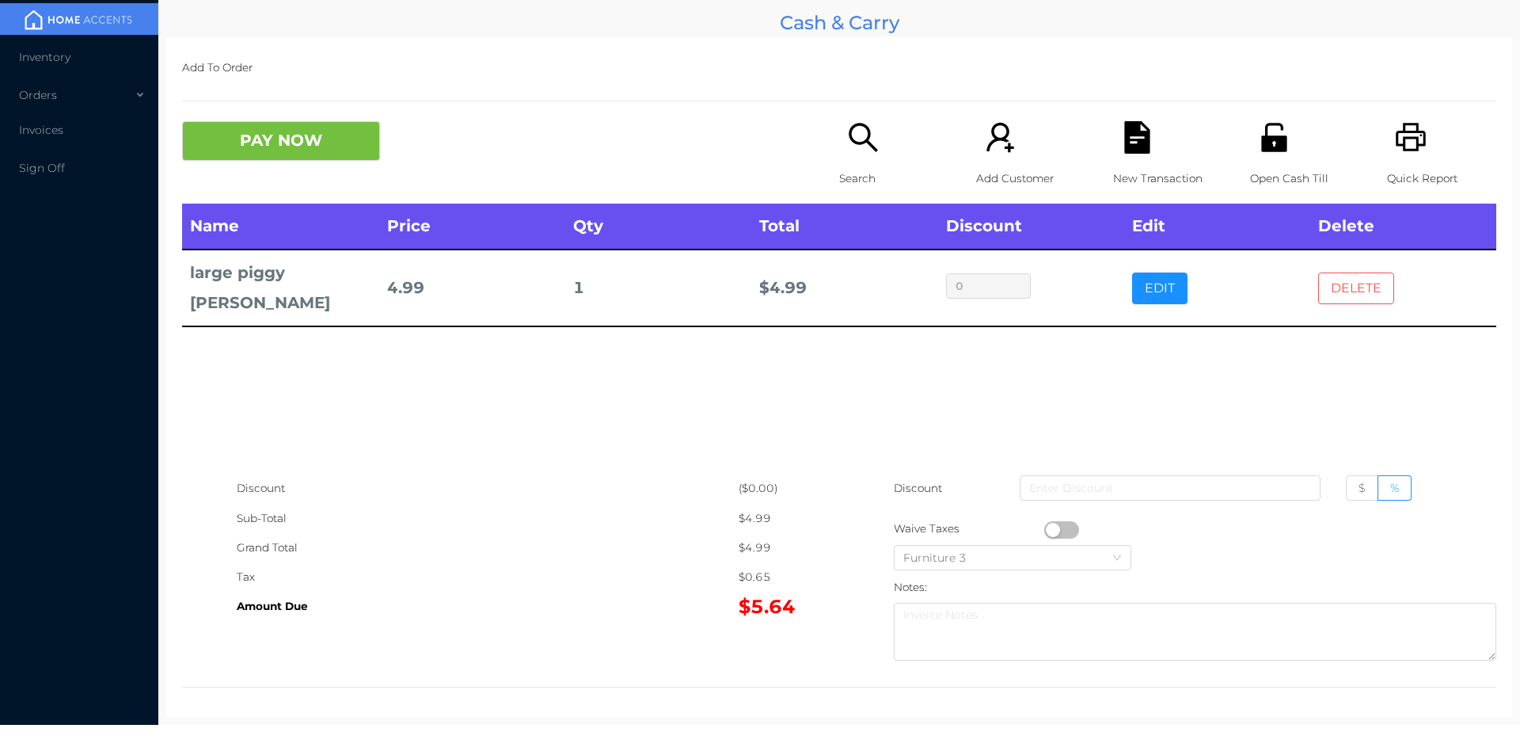
click at [1348, 272] on button "DELETE" at bounding box center [1356, 288] width 76 height 32
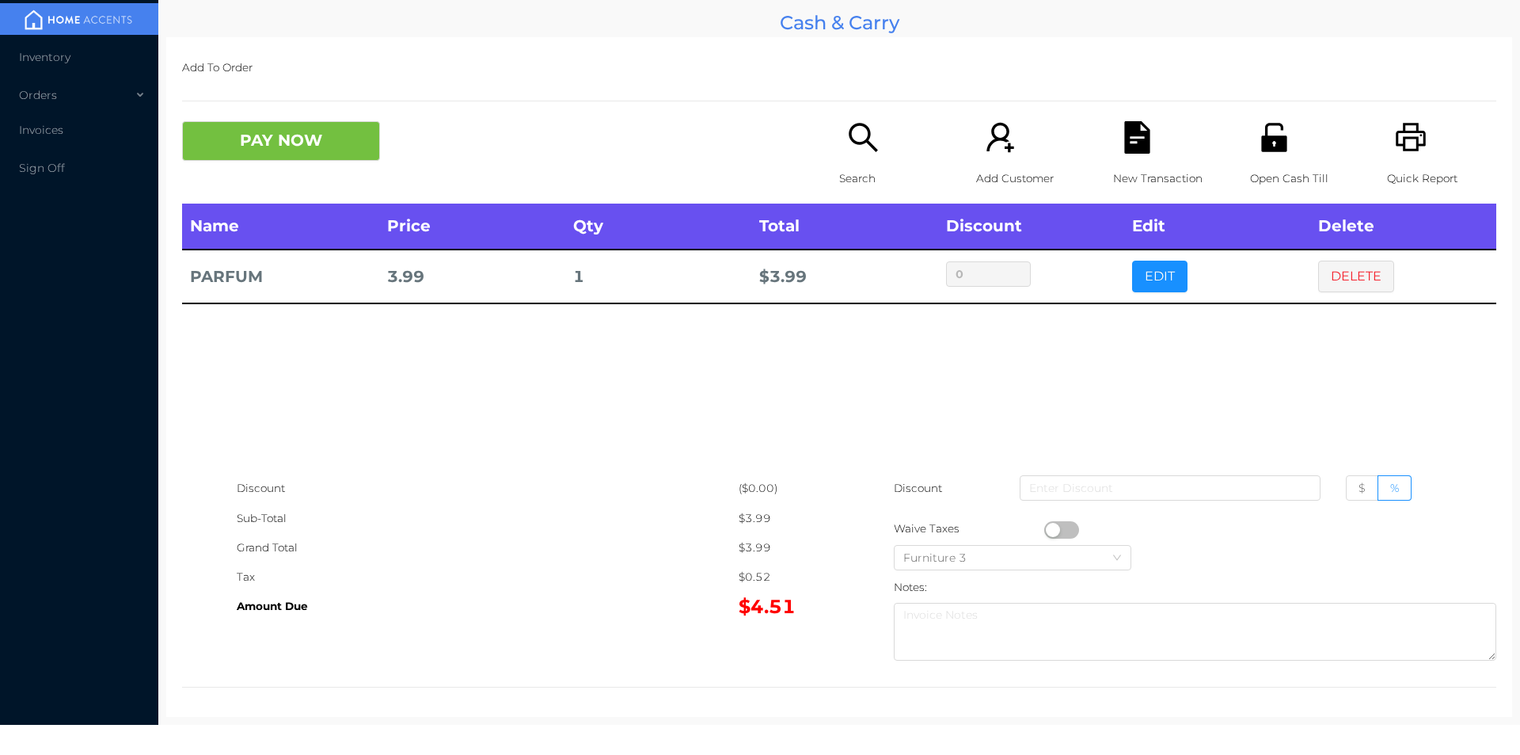
click at [861, 155] on div "Search" at bounding box center [893, 162] width 109 height 82
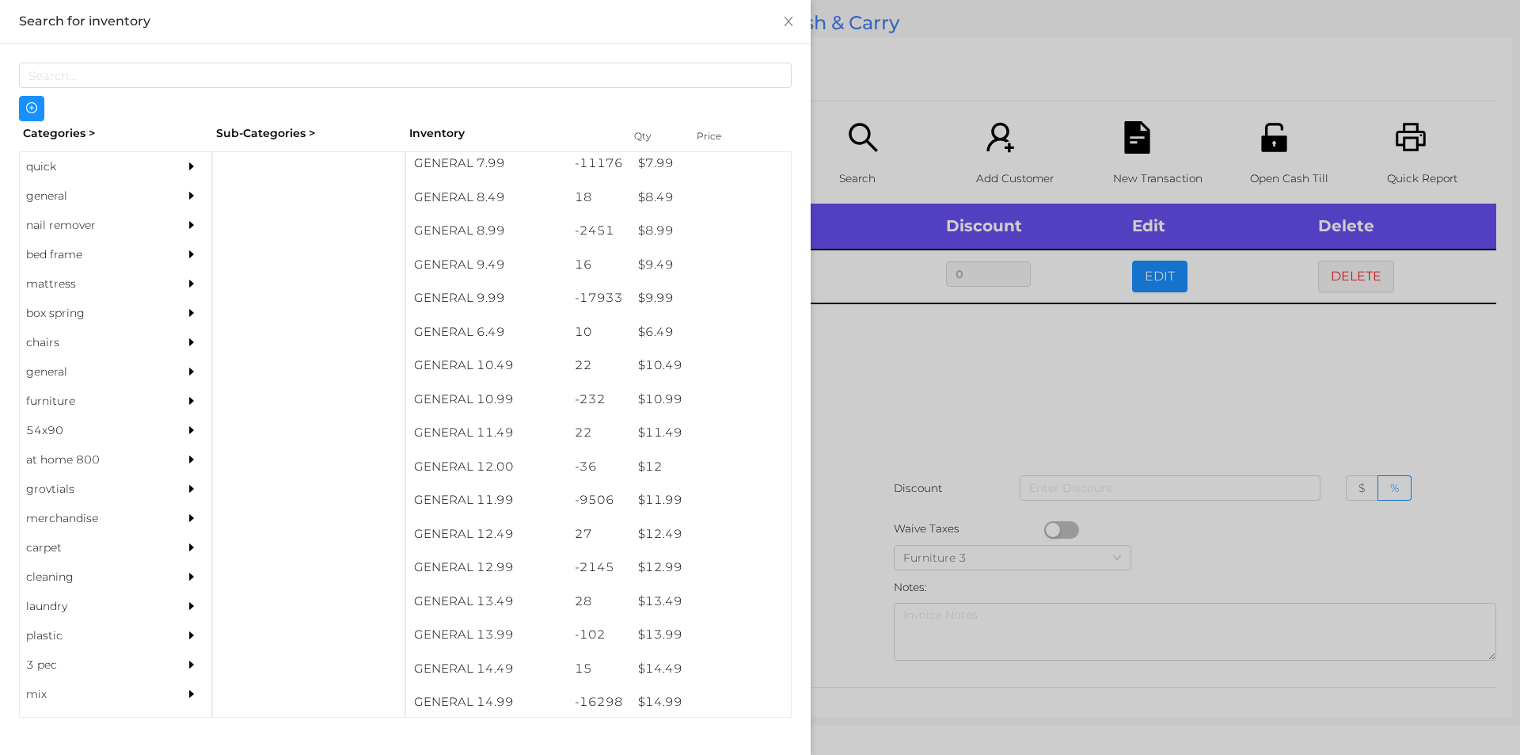
scroll to position [852, 0]
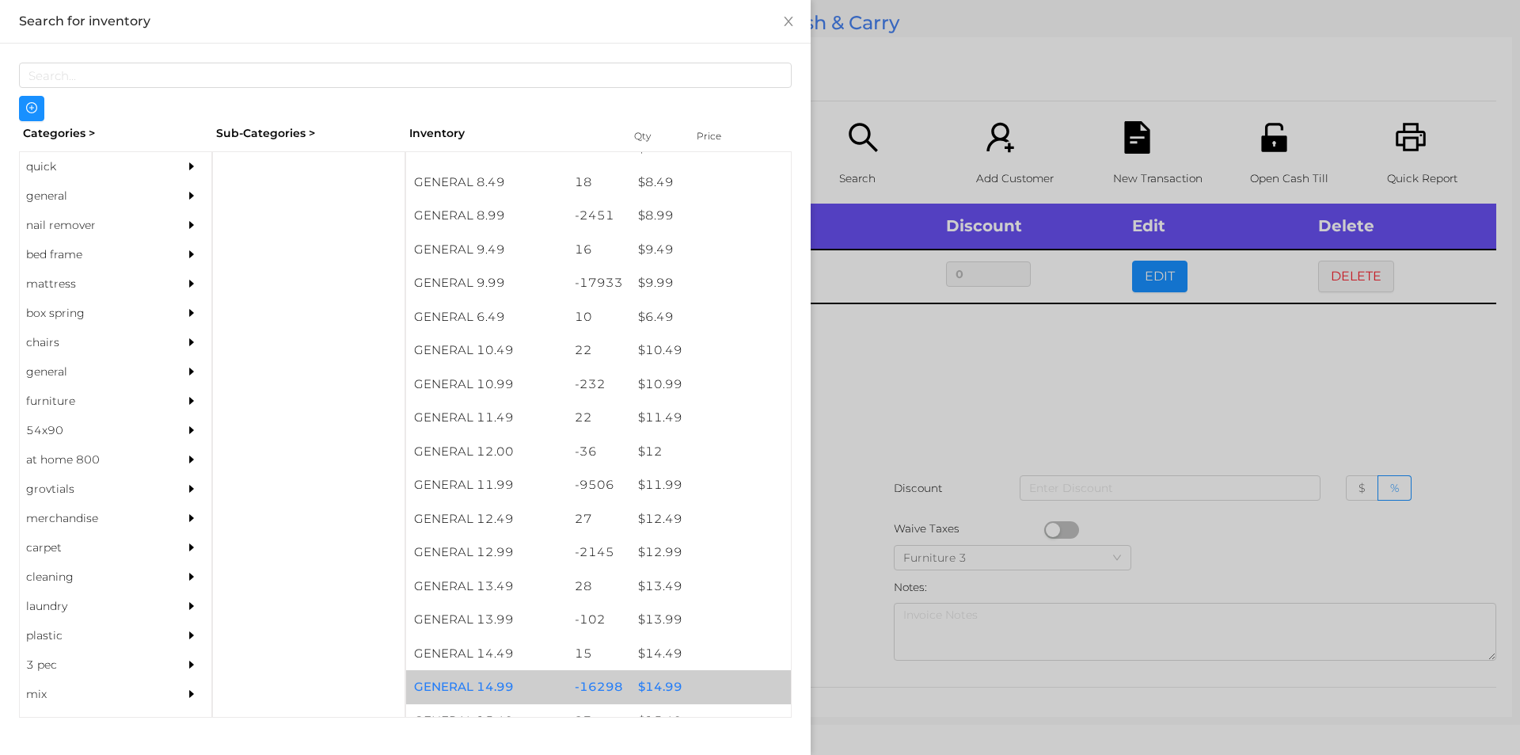
click at [645, 682] on div "$ 14.99" at bounding box center [710, 687] width 161 height 34
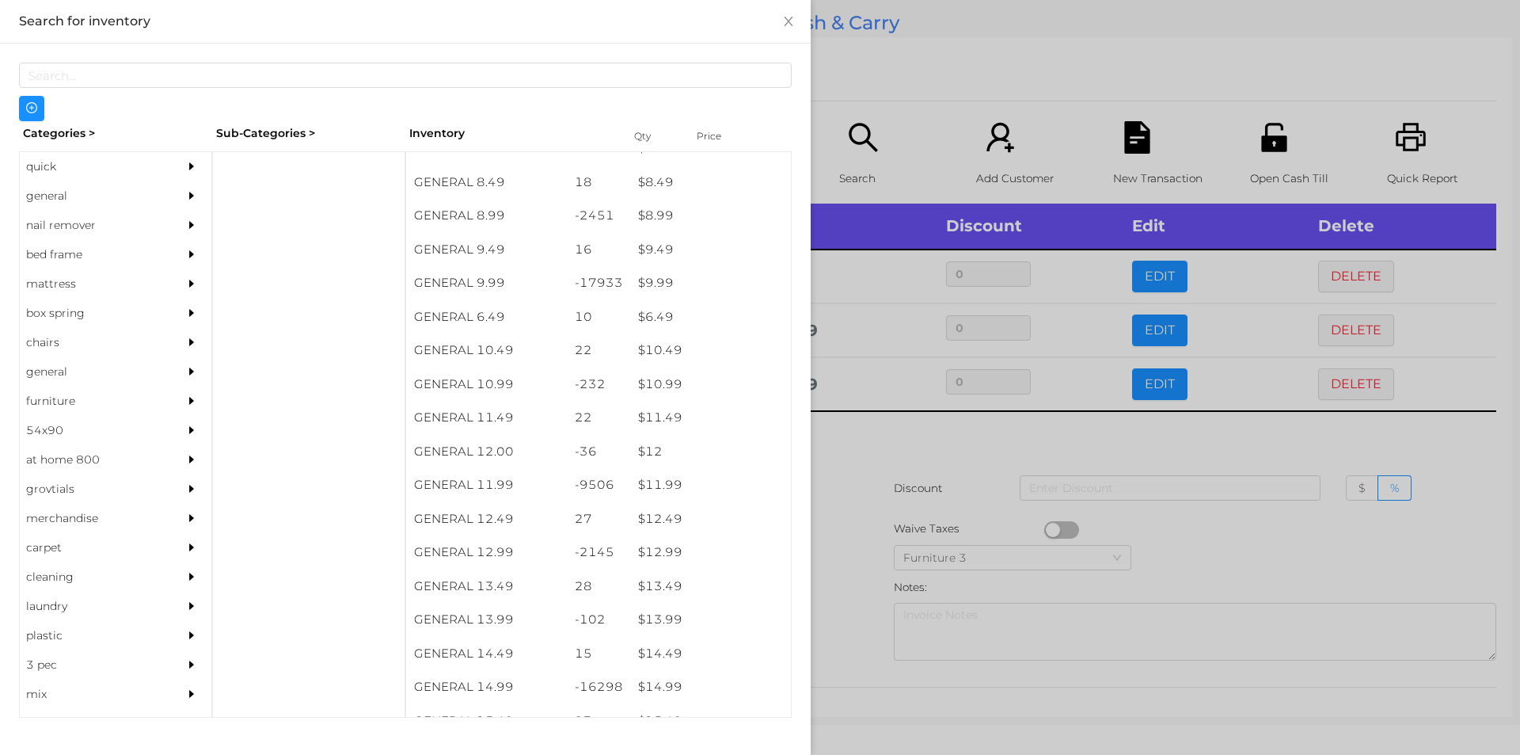
click at [1204, 527] on div at bounding box center [760, 377] width 1520 height 755
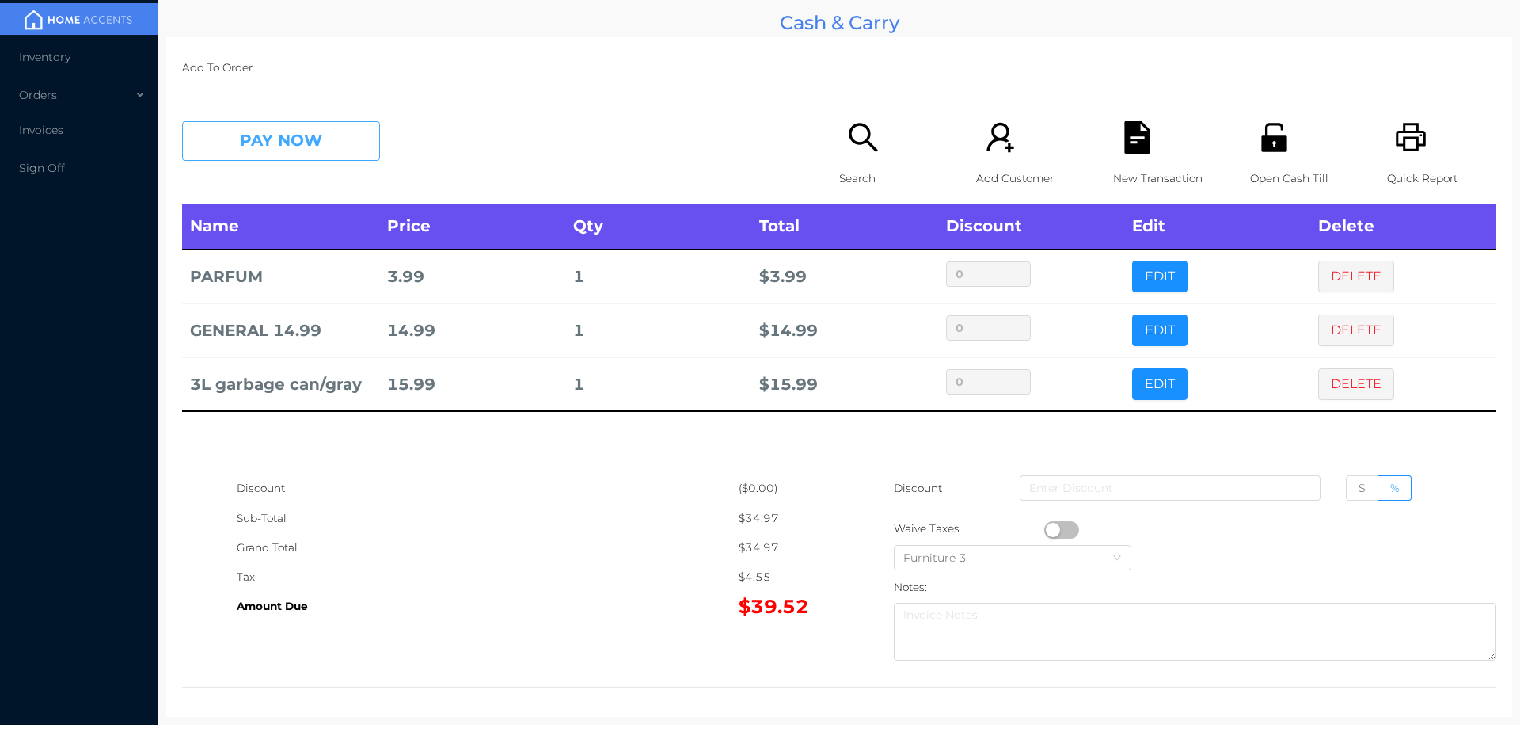
click at [348, 146] on button "PAY NOW" at bounding box center [281, 141] width 198 height 40
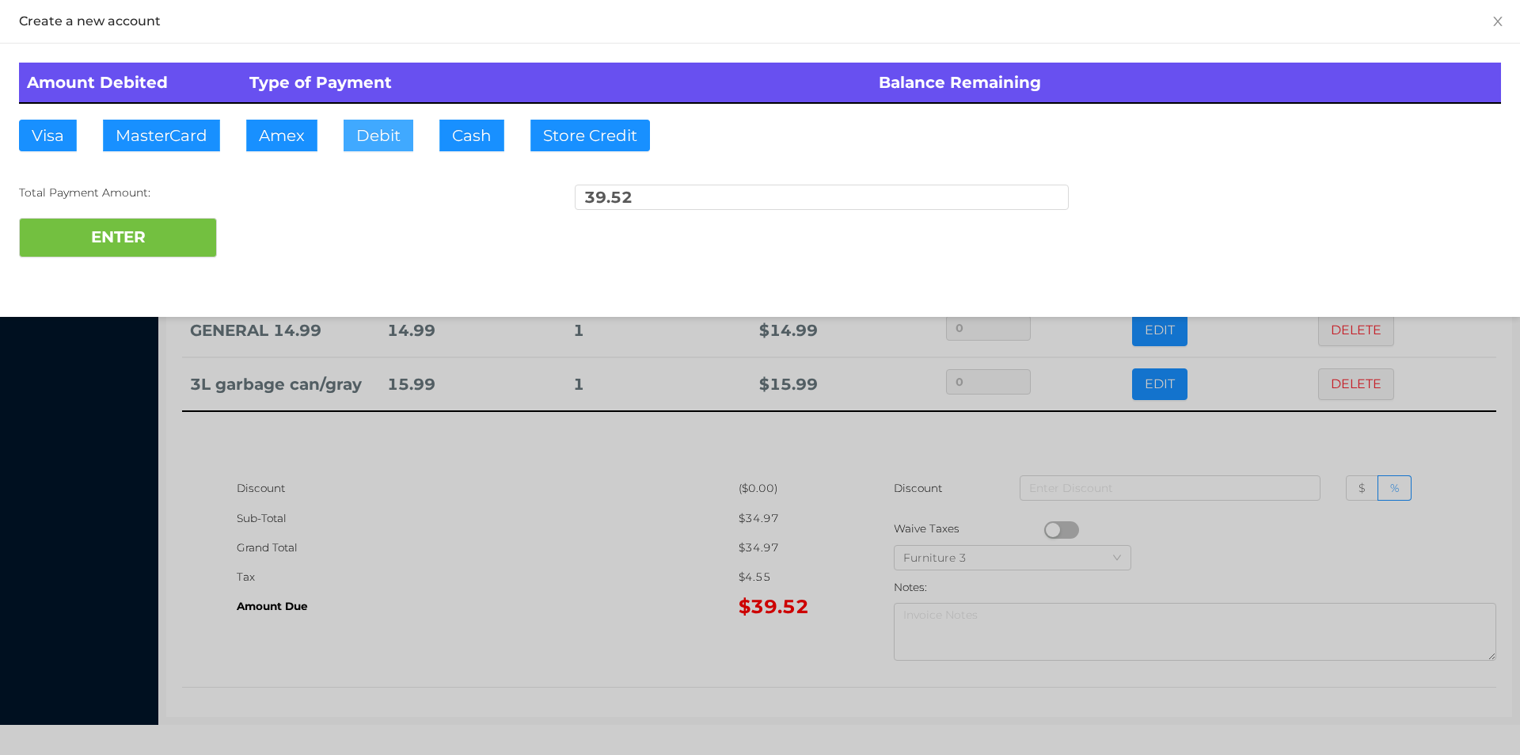
click at [378, 134] on button "Debit" at bounding box center [379, 136] width 70 height 32
click at [188, 238] on button "ENTER" at bounding box center [118, 238] width 198 height 40
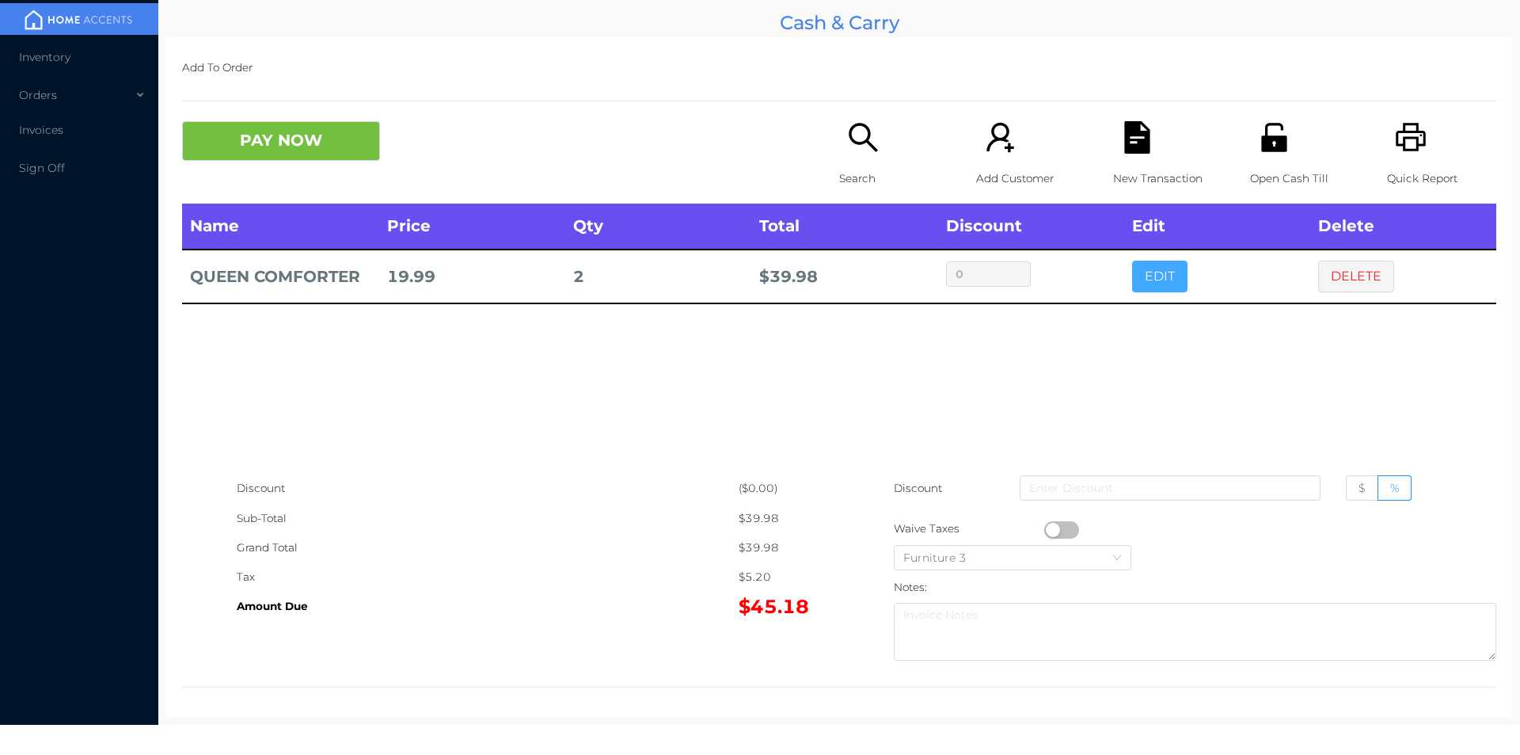
click at [1158, 274] on button "EDIT" at bounding box center [1159, 277] width 55 height 32
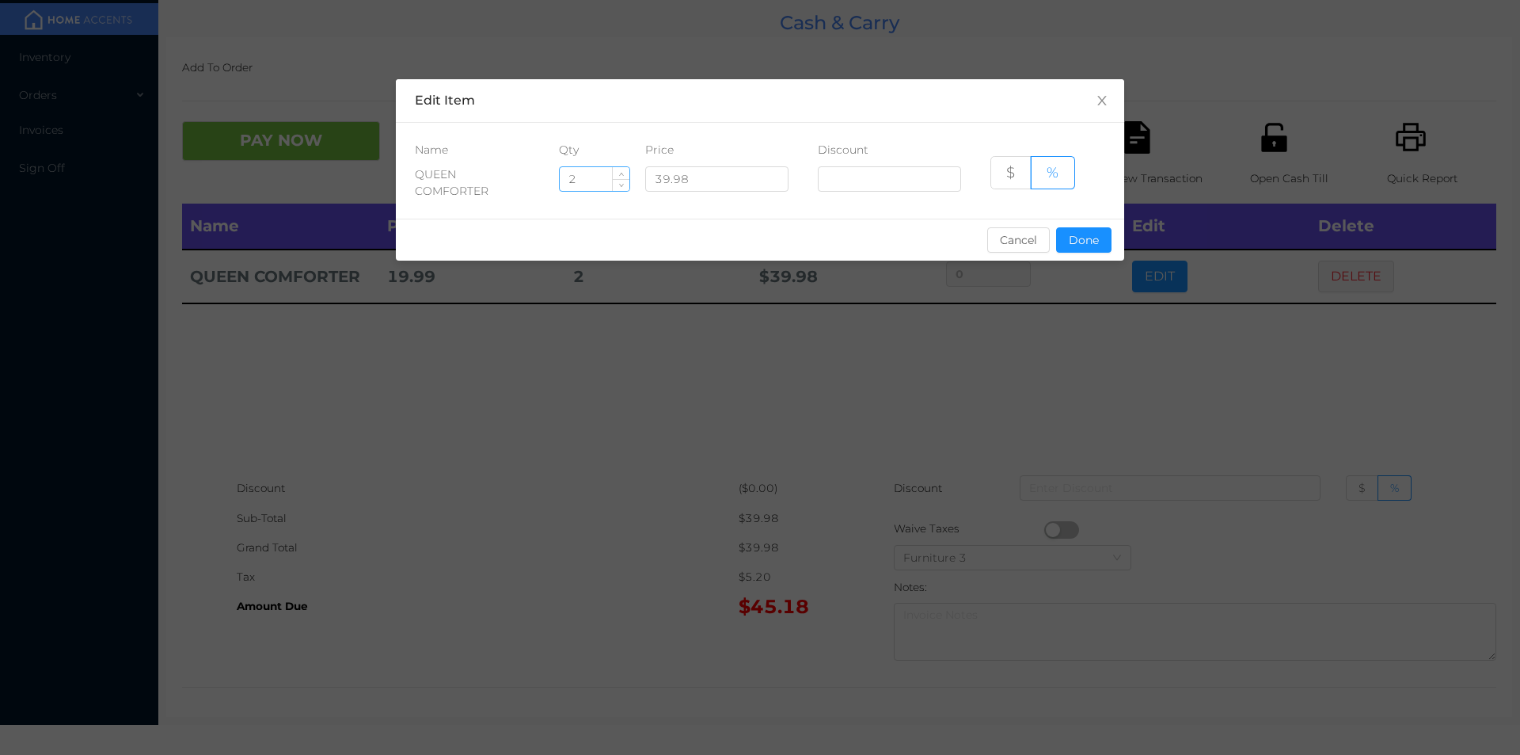
click at [591, 183] on input "2" at bounding box center [595, 179] width 70 height 24
type input "1"
click at [1081, 246] on button "Done" at bounding box center [1083, 239] width 55 height 25
type input "0%"
click at [1023, 360] on div "sentinelStart Edit Item Name Qty Price Discount QUEEN COMFORTER 1 39.98 $ % Can…" at bounding box center [760, 377] width 1520 height 755
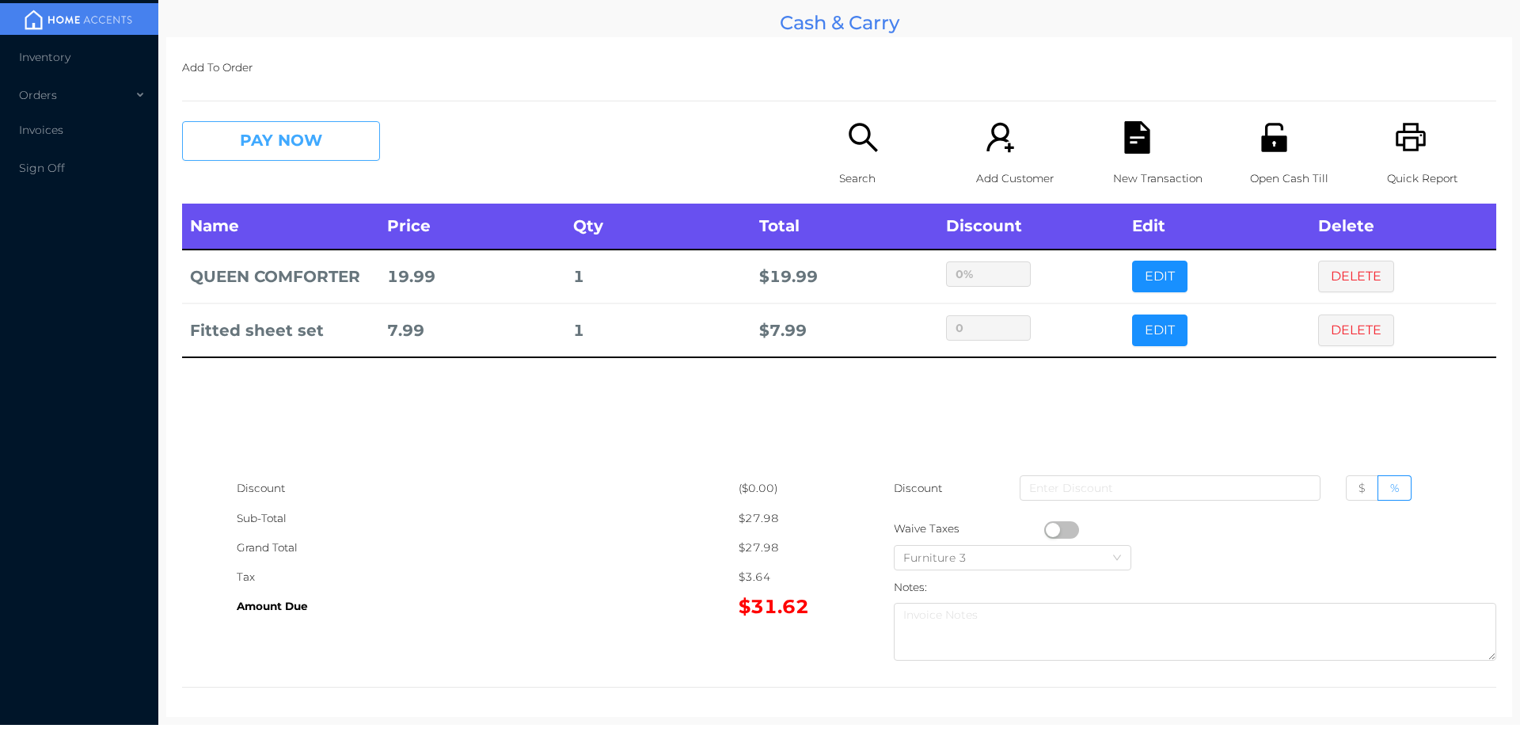
click at [241, 134] on button "PAY NOW" at bounding box center [281, 141] width 198 height 40
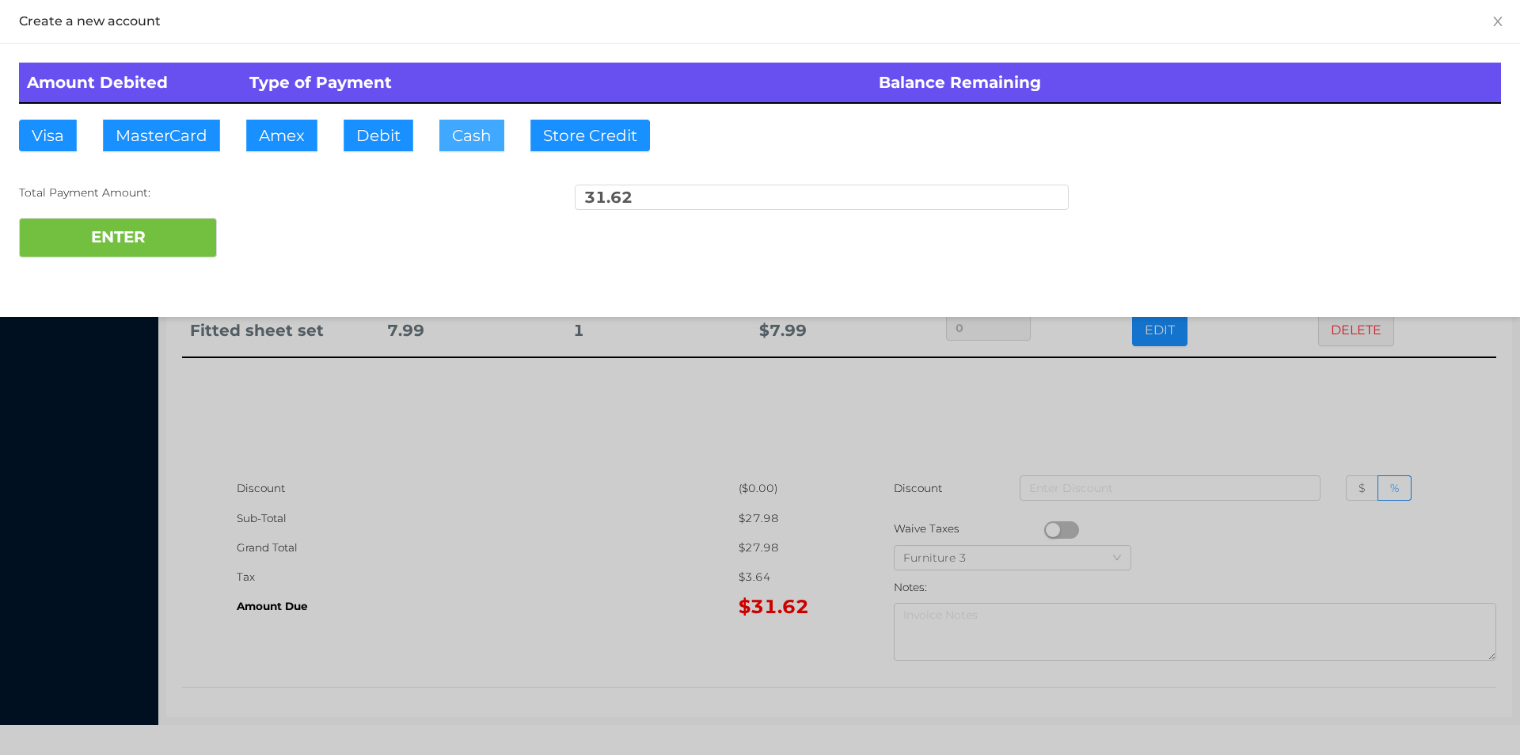
click at [469, 143] on button "Cash" at bounding box center [471, 136] width 65 height 32
type input "52."
click at [150, 241] on button "ENTER" at bounding box center [118, 238] width 198 height 40
type input "0"
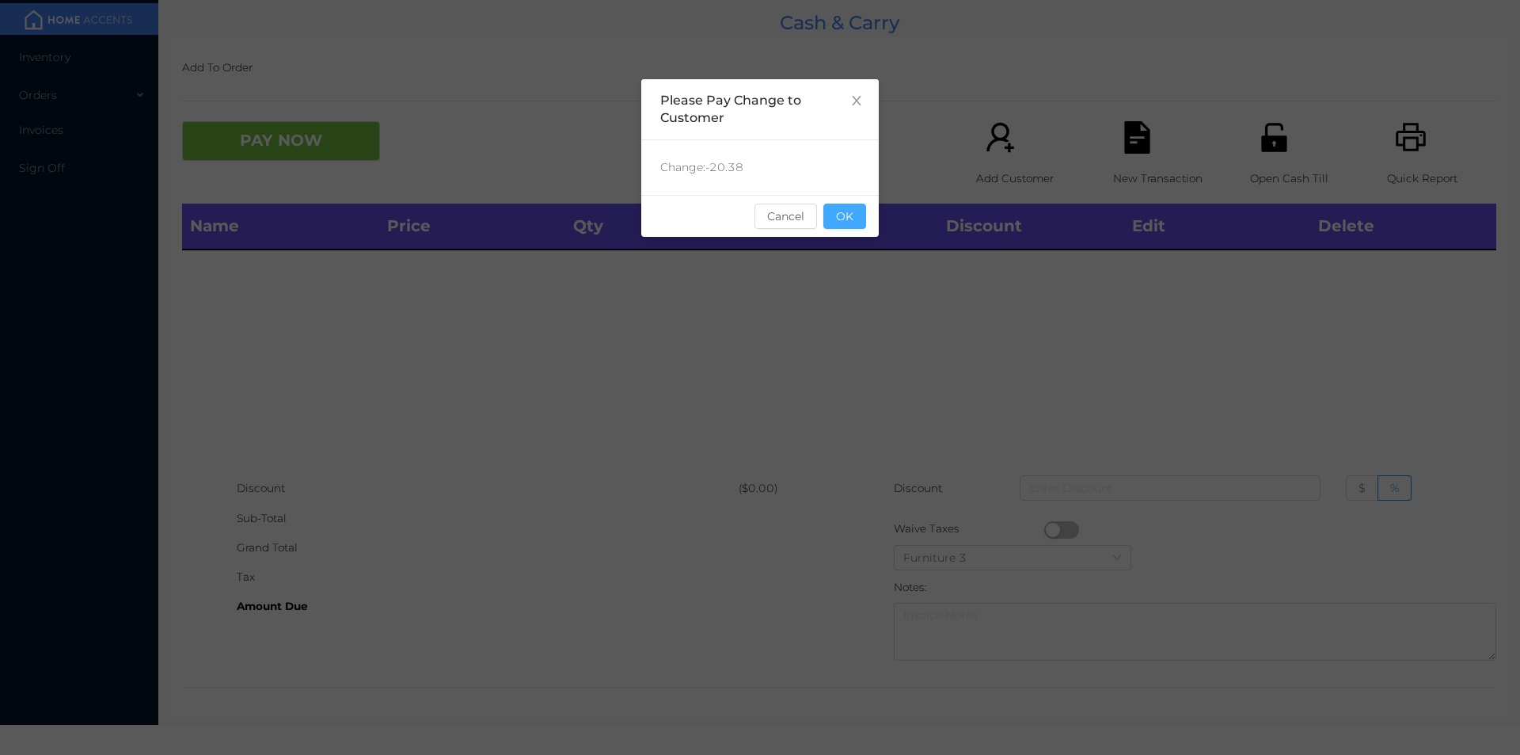
click at [851, 206] on button "OK" at bounding box center [844, 215] width 43 height 25
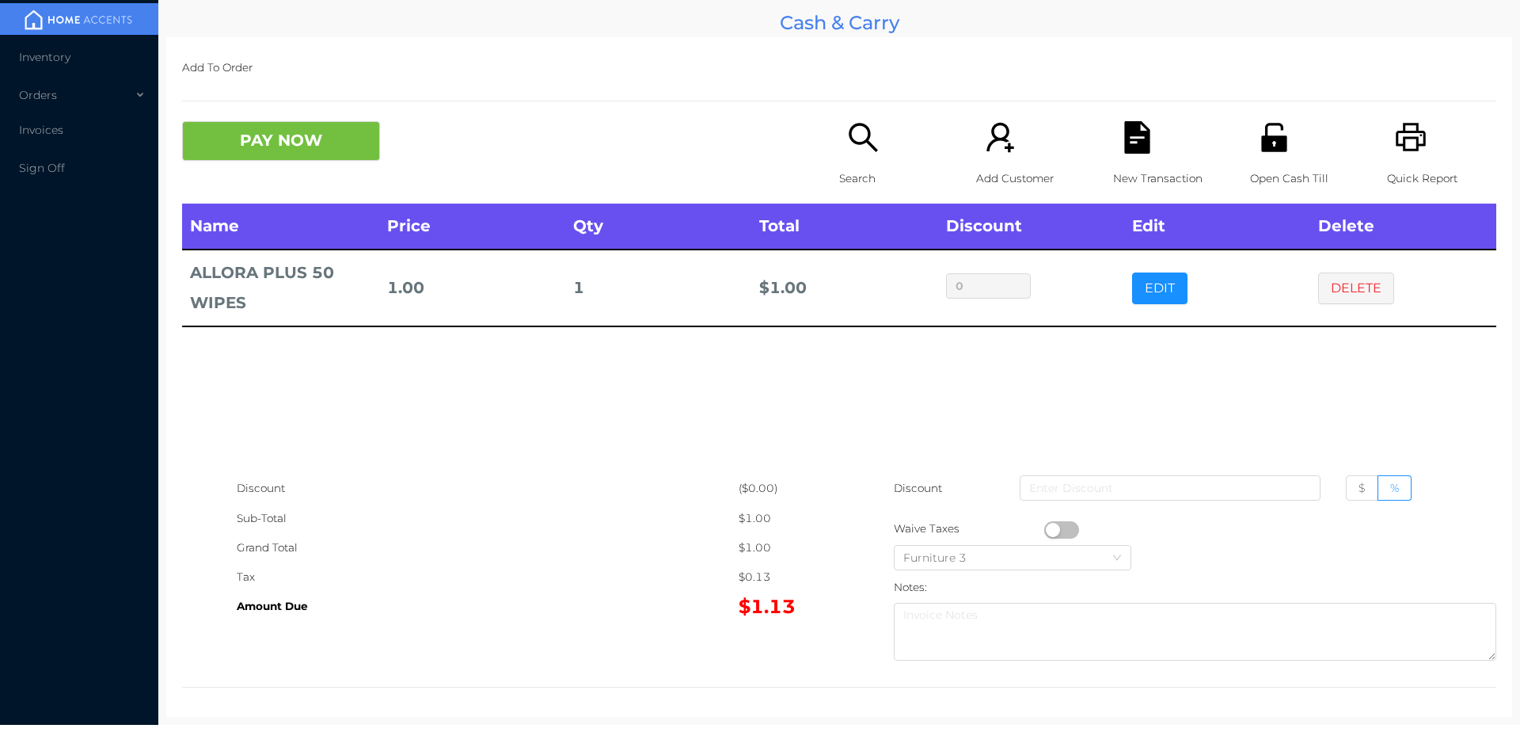
click at [854, 160] on div "Search" at bounding box center [893, 162] width 109 height 82
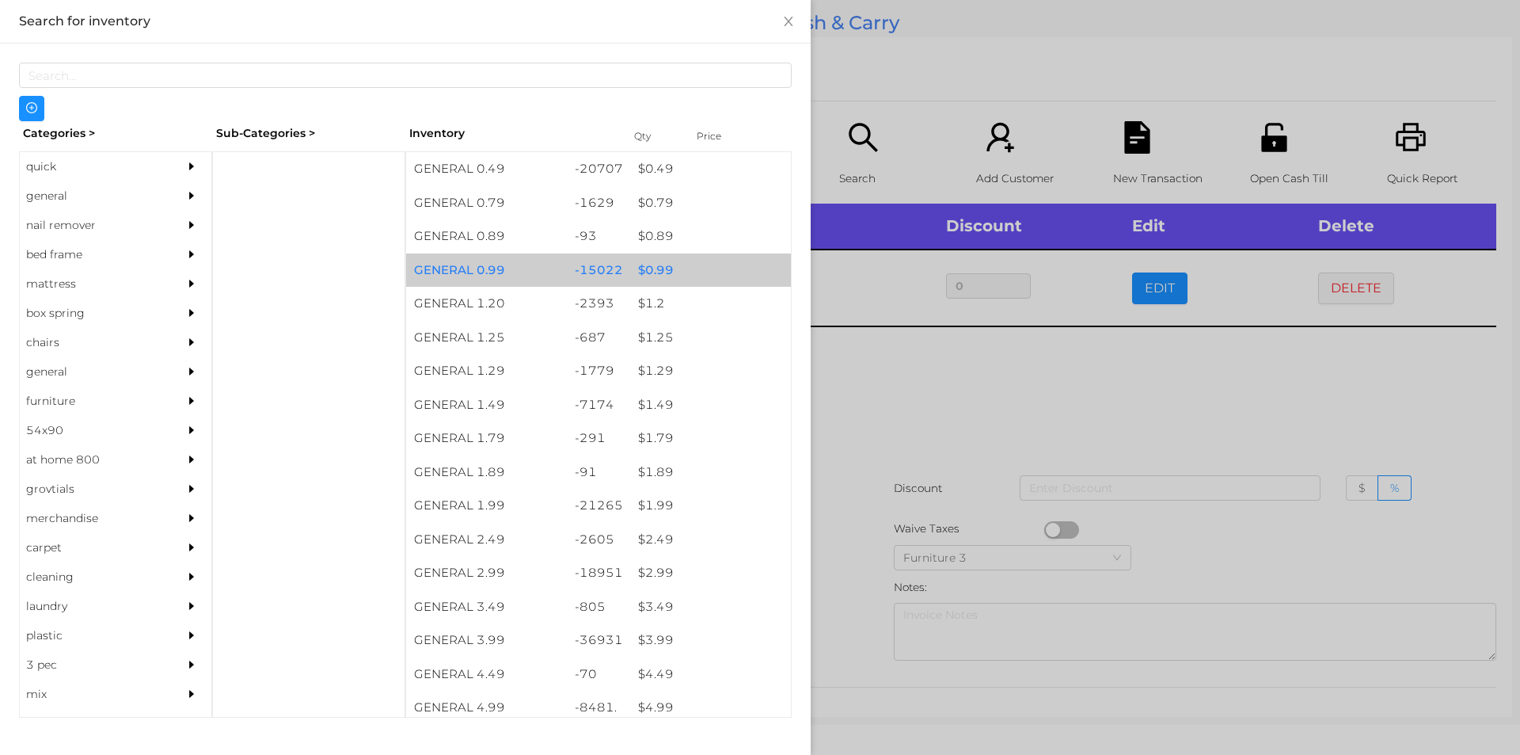
click at [653, 273] on div "$ 0.99" at bounding box center [710, 270] width 161 height 34
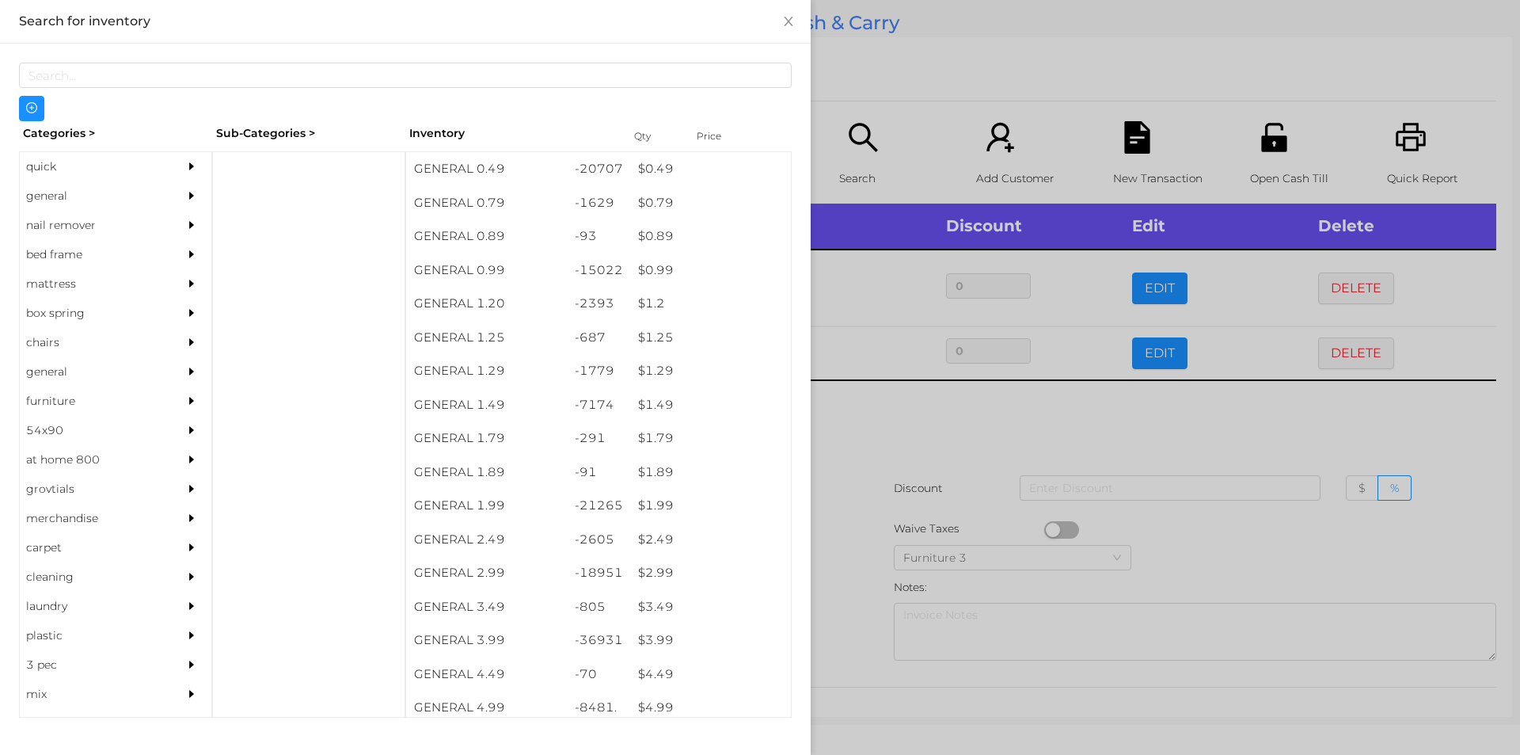
click at [863, 435] on div at bounding box center [760, 377] width 1520 height 755
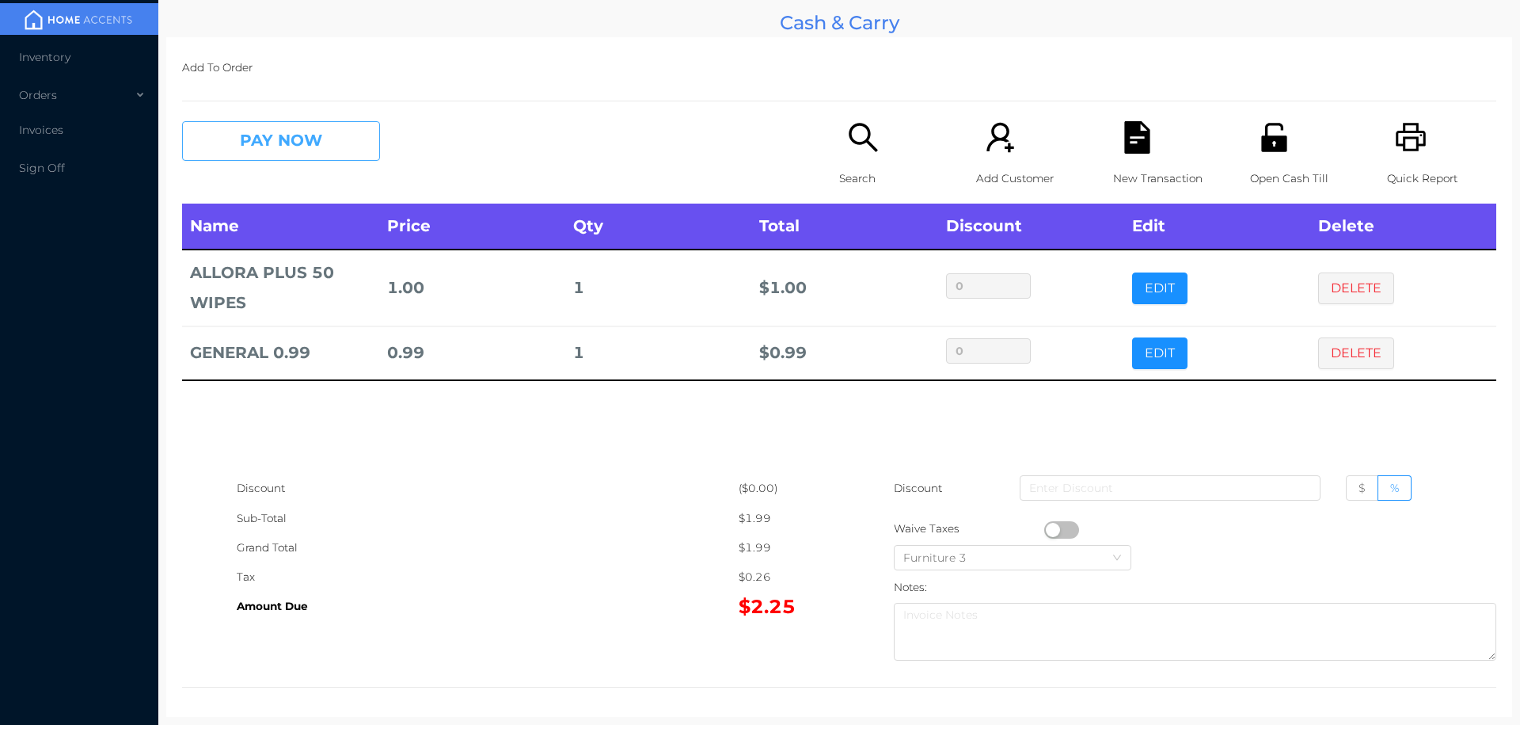
click at [270, 141] on button "PAY NOW" at bounding box center [281, 141] width 198 height 40
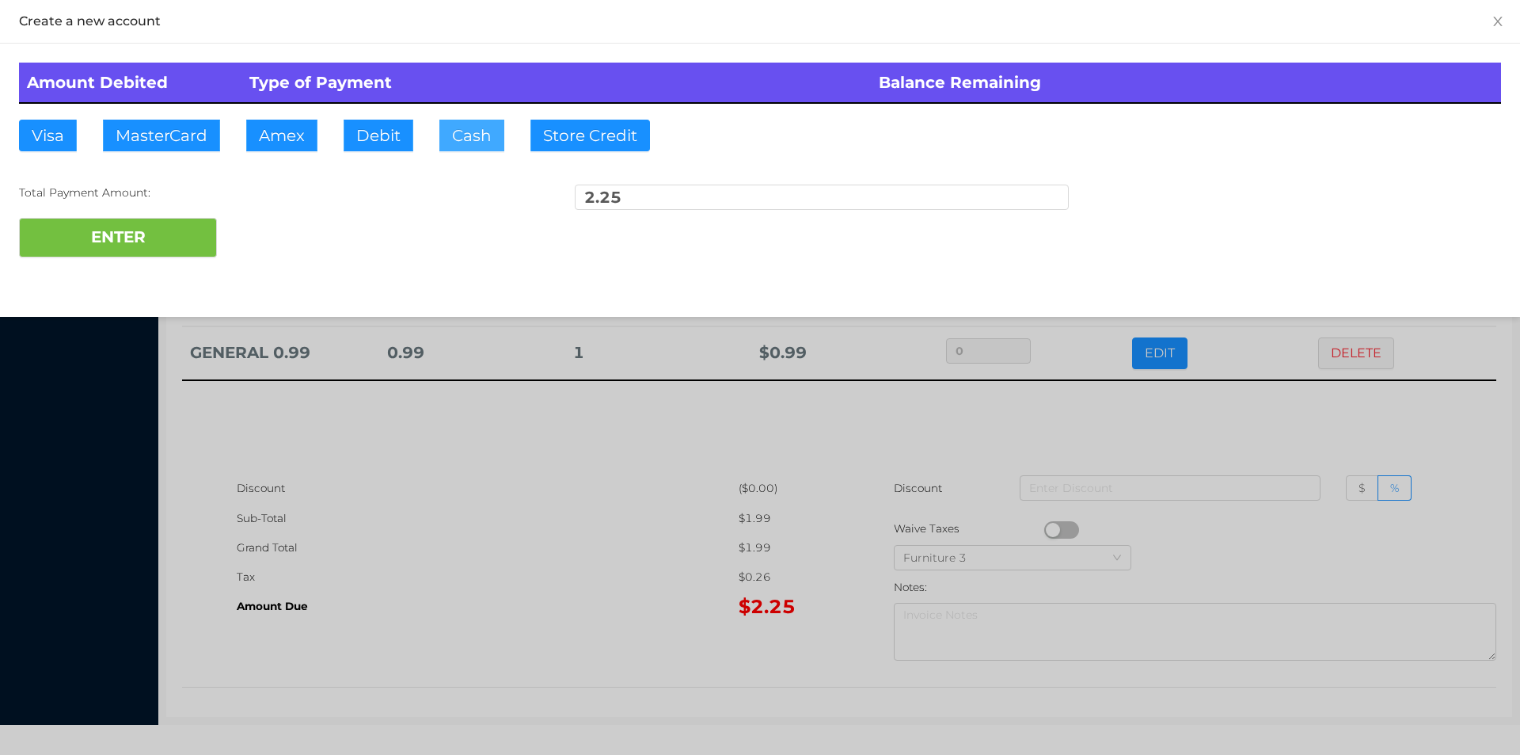
click at [447, 137] on button "Cash" at bounding box center [471, 136] width 65 height 32
click at [182, 242] on button "ENTER" at bounding box center [118, 238] width 198 height 40
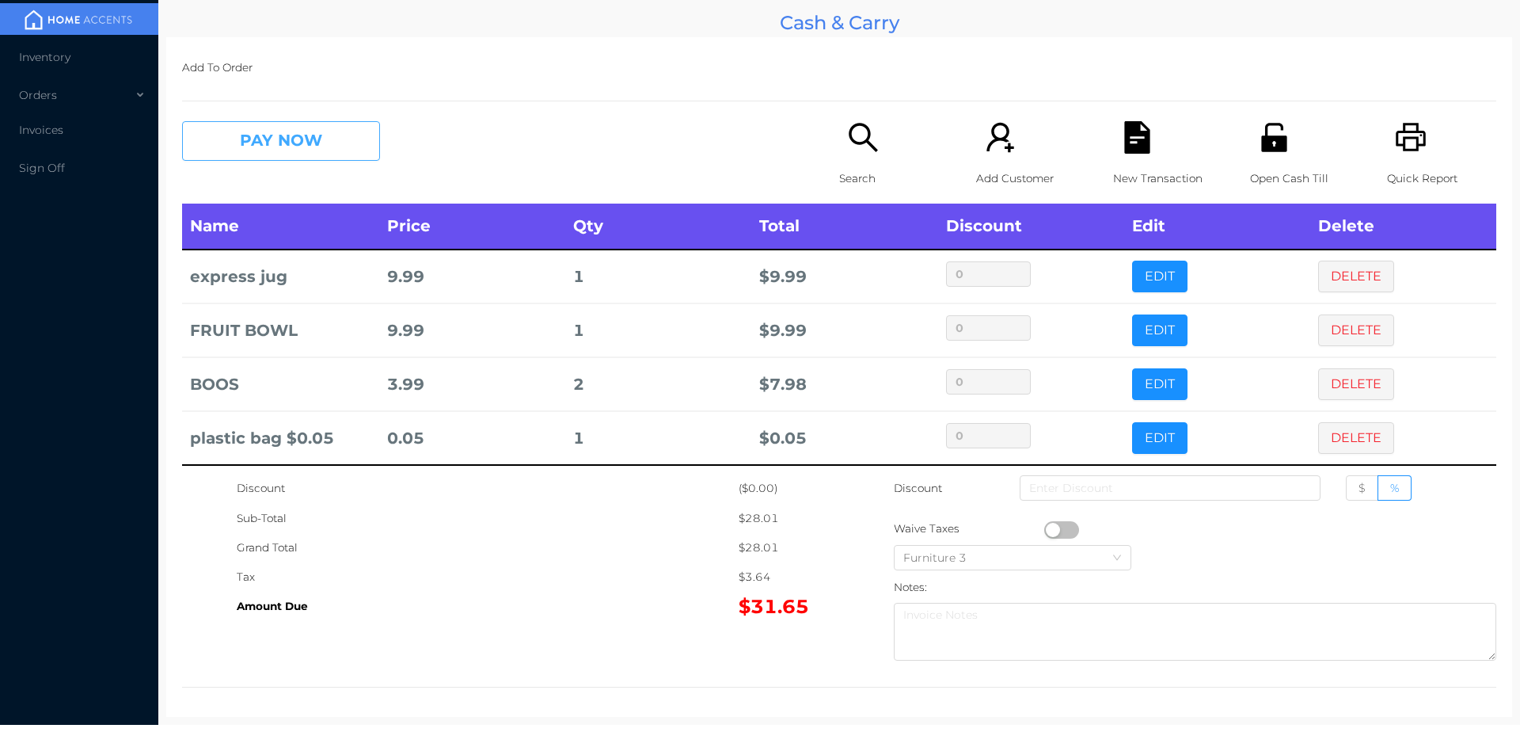
click at [314, 155] on button "PAY NOW" at bounding box center [281, 141] width 198 height 40
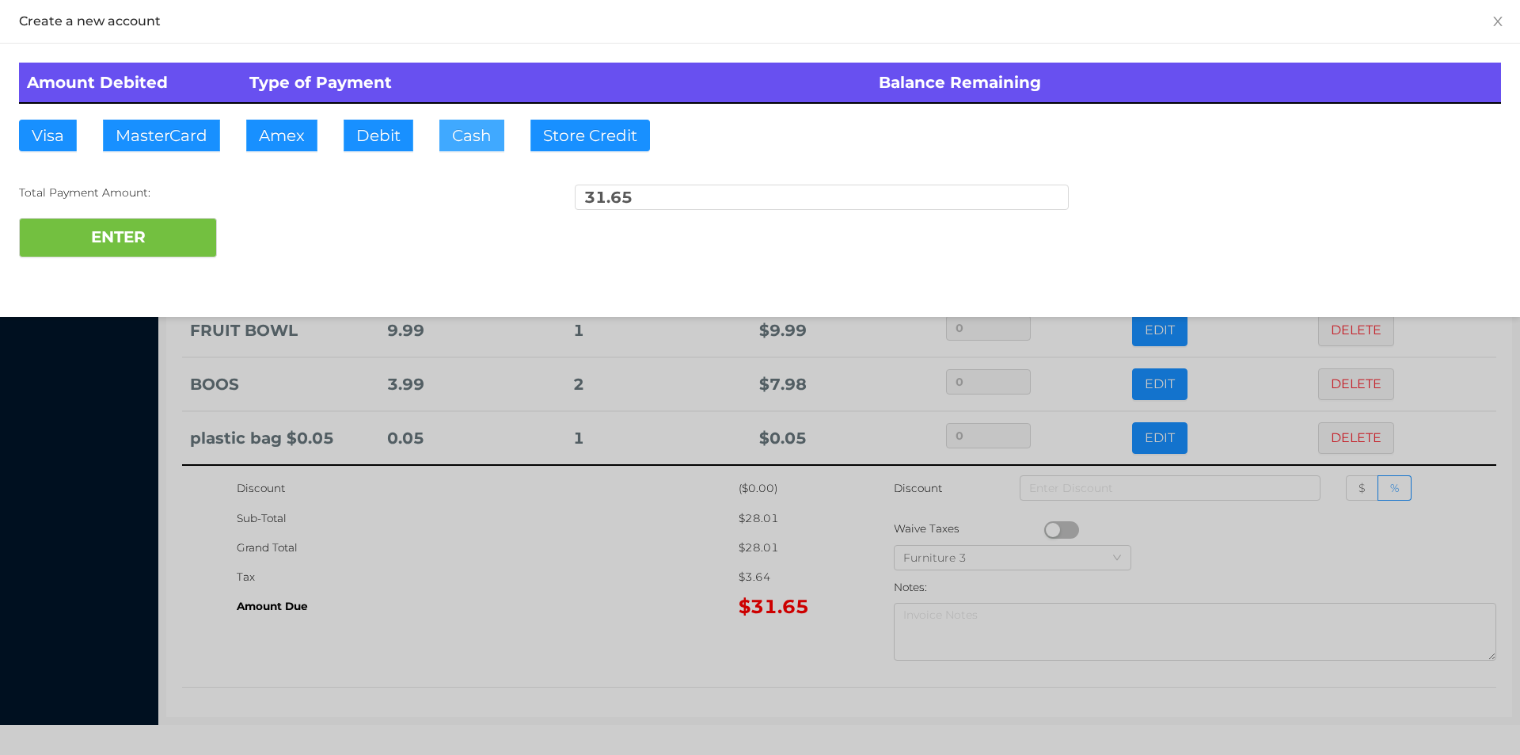
click at [461, 133] on button "Cash" at bounding box center [471, 136] width 65 height 32
type input "32."
click at [151, 254] on button "ENTER" at bounding box center [118, 238] width 198 height 40
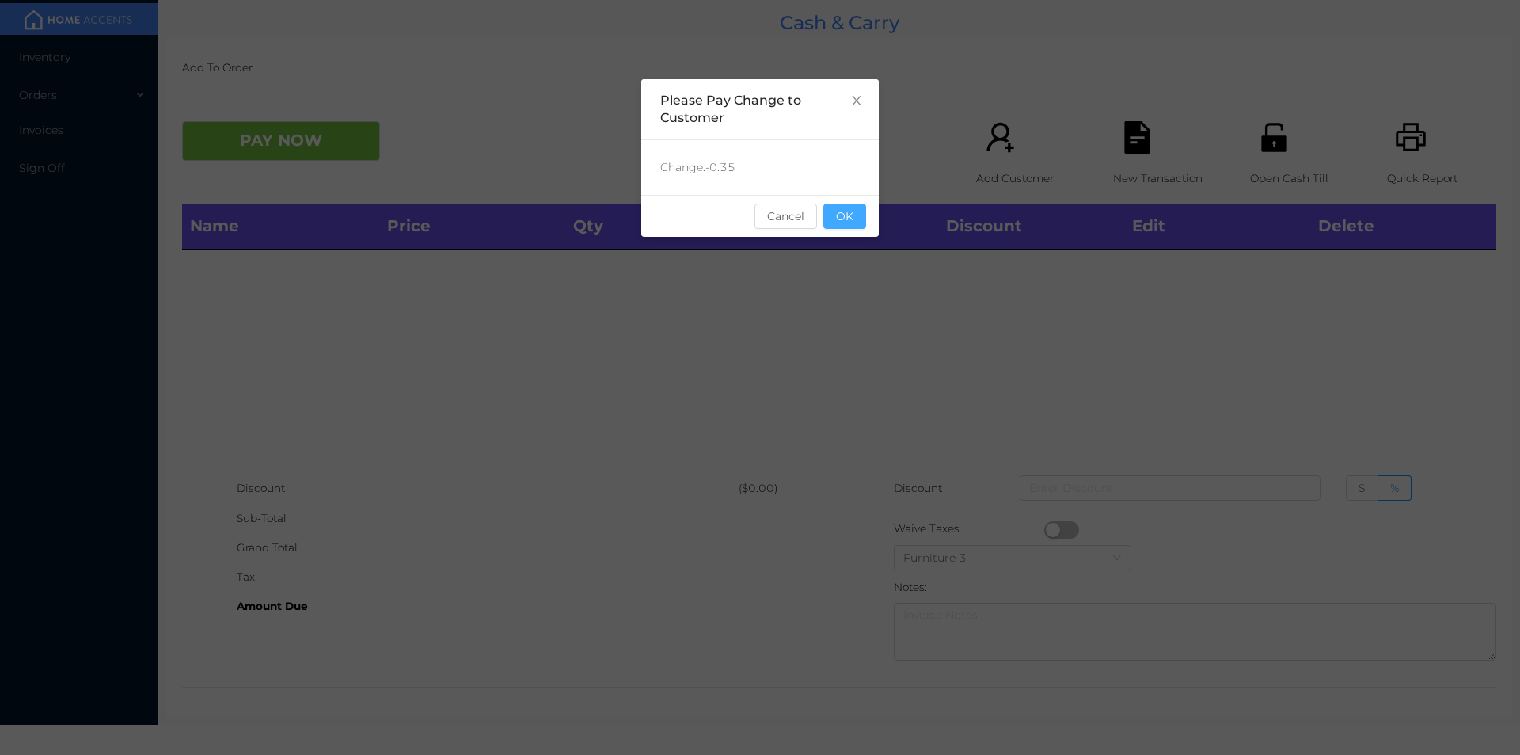
click at [852, 215] on button "OK" at bounding box center [844, 215] width 43 height 25
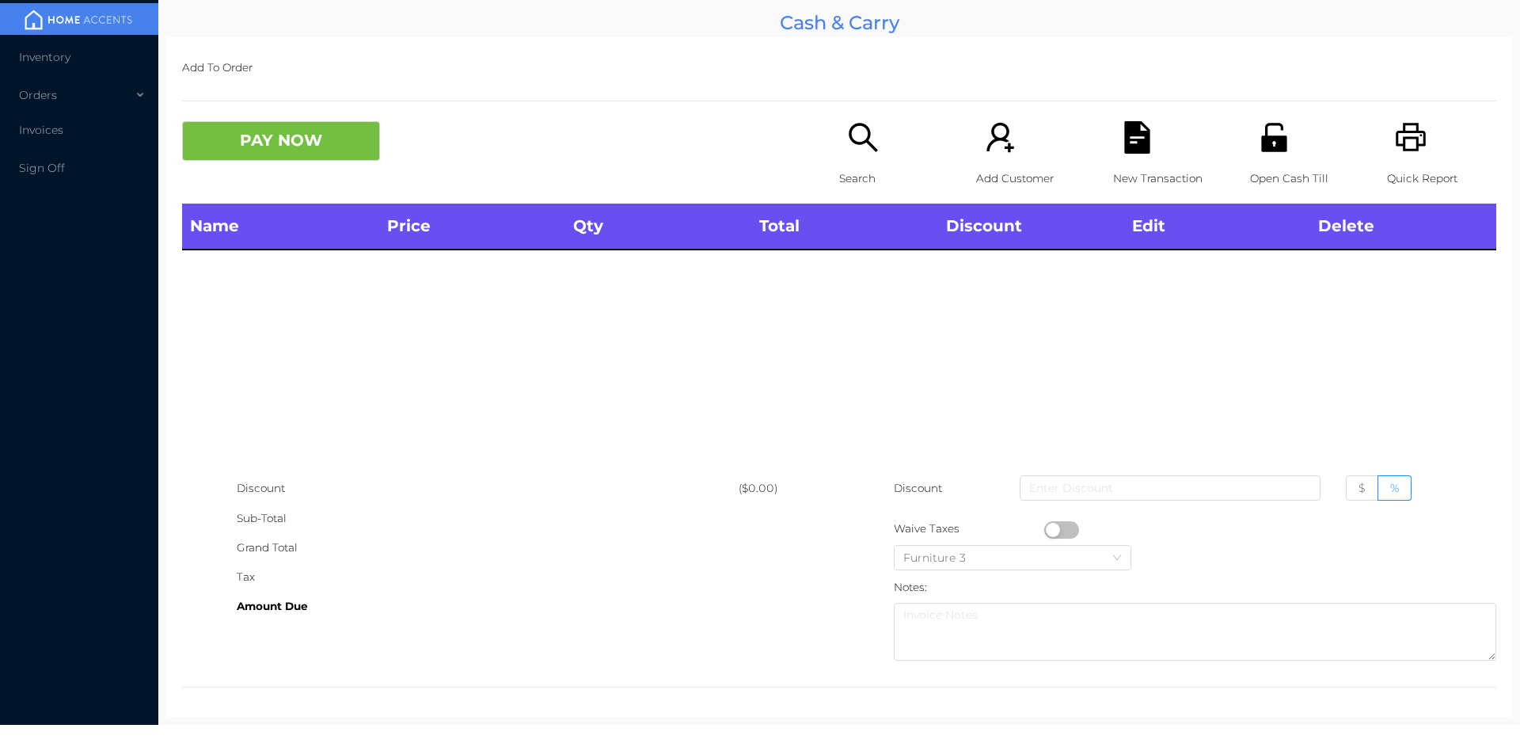
click at [849, 150] on icon "icon: search" at bounding box center [863, 137] width 32 height 32
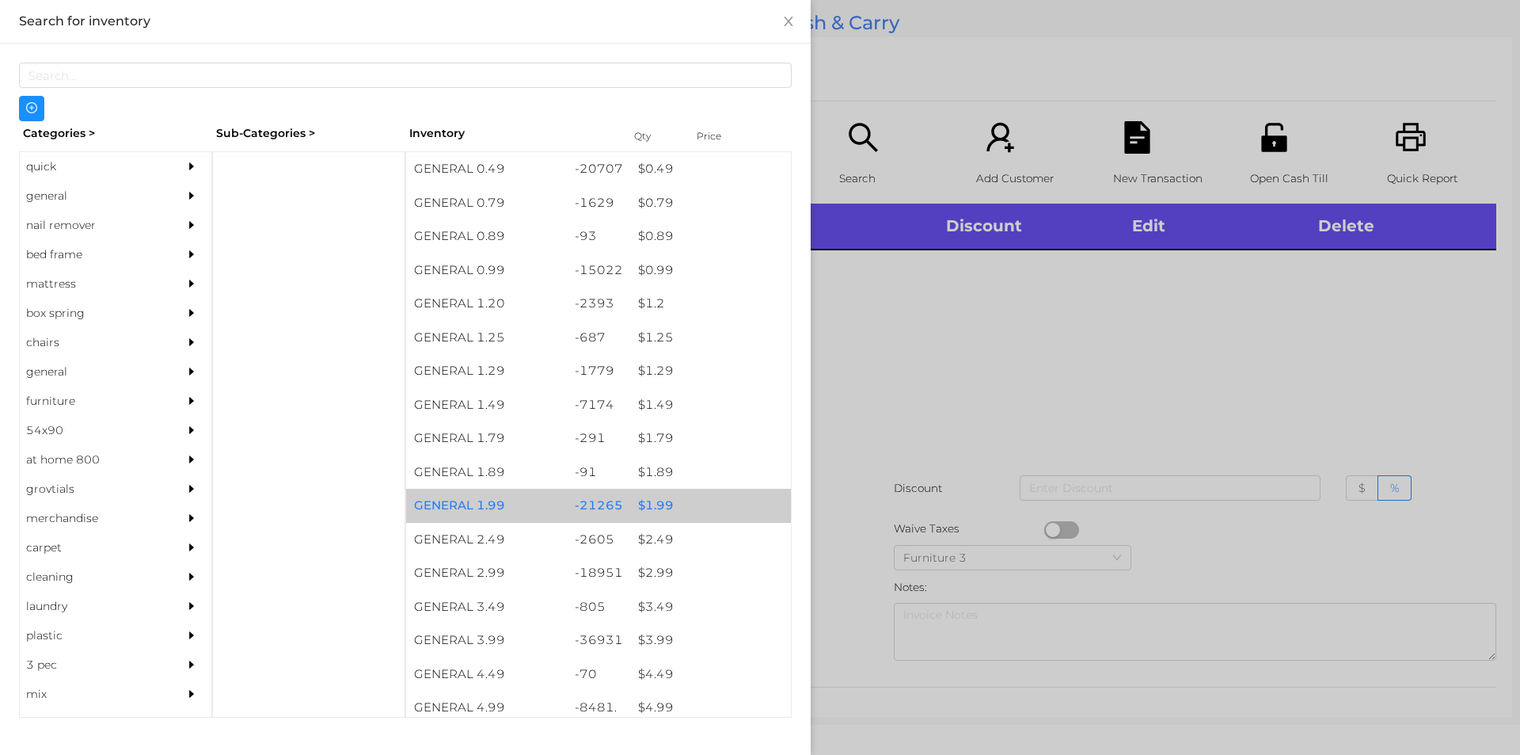
click at [652, 505] on div "$ 1.99" at bounding box center [710, 506] width 161 height 34
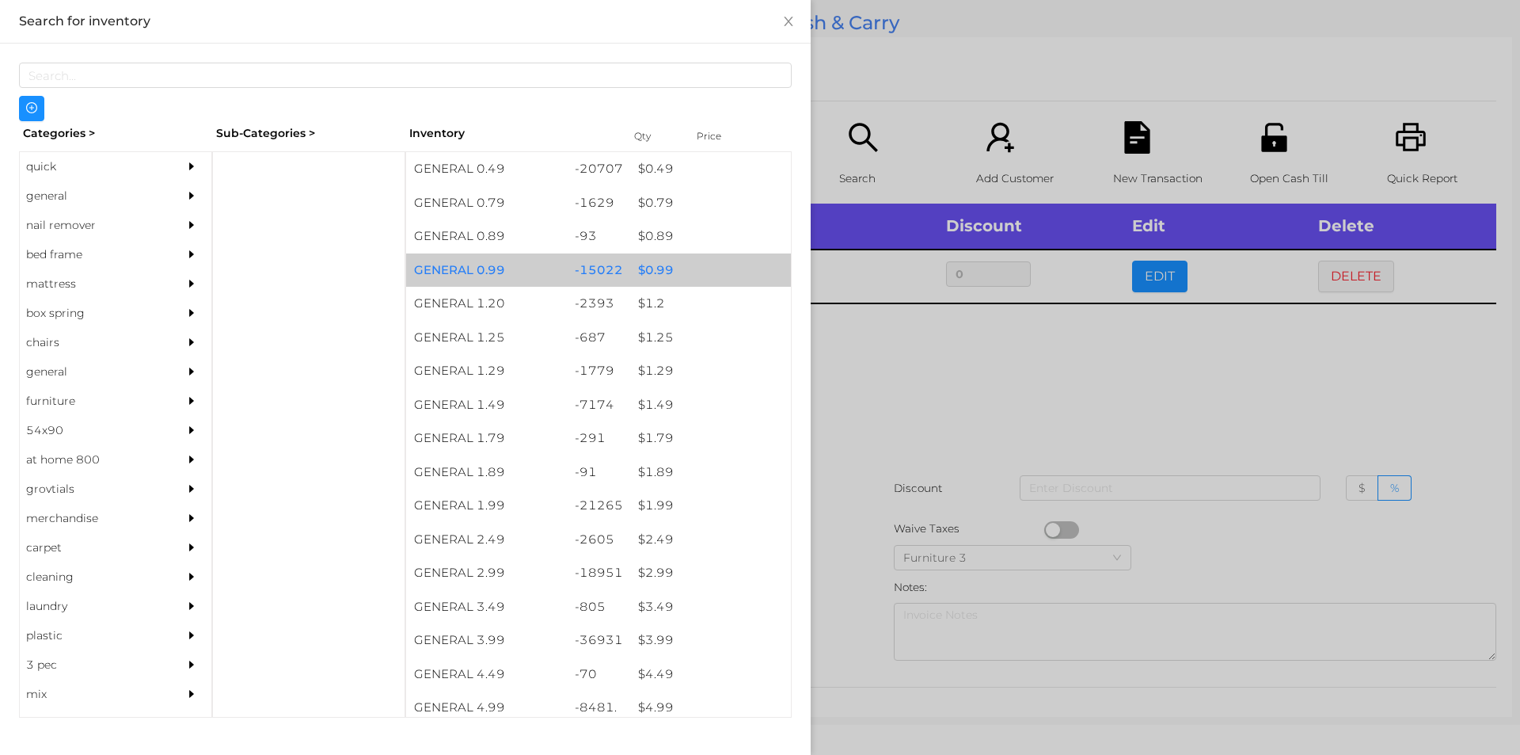
click at [652, 269] on div "$ 0.99" at bounding box center [710, 270] width 161 height 34
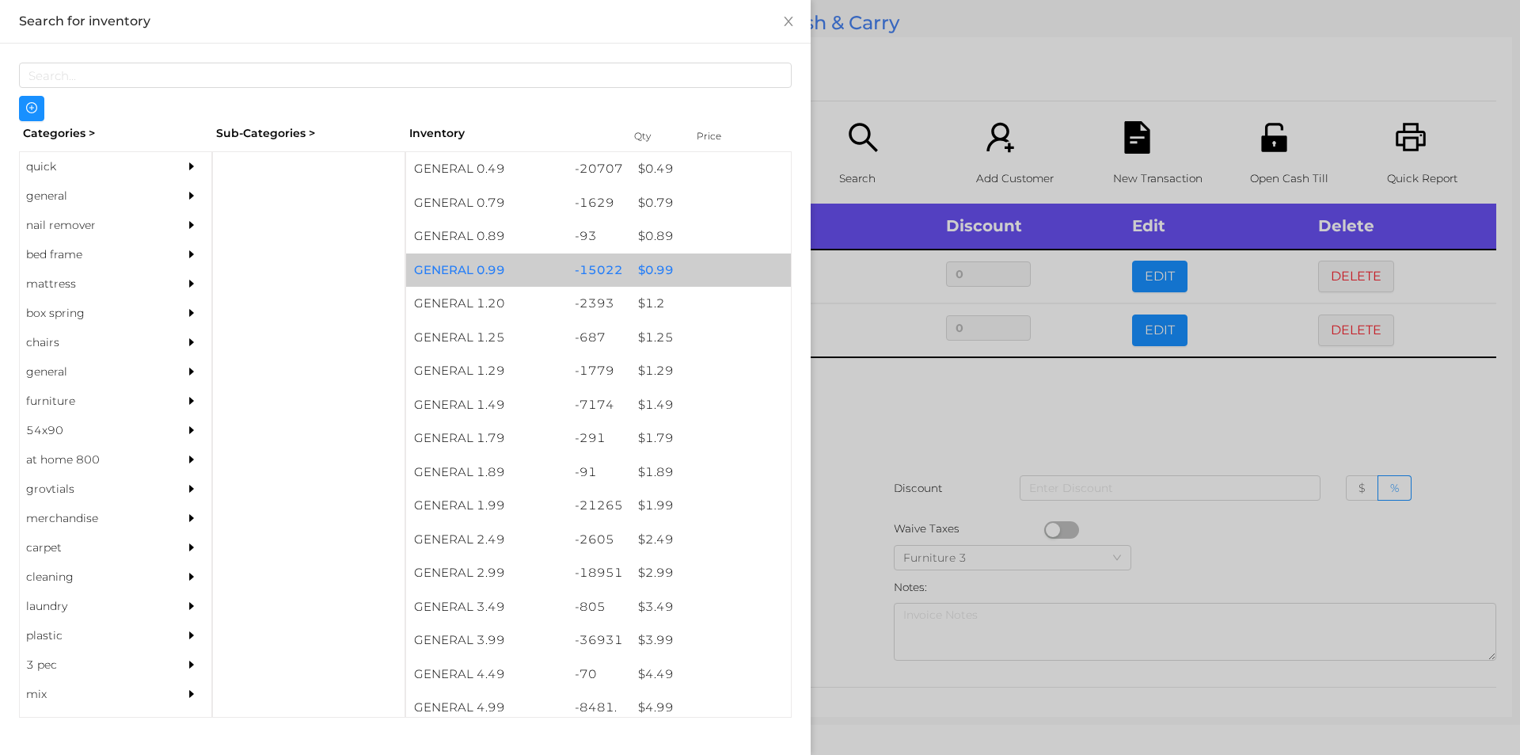
click at [655, 268] on div "$ 0.99" at bounding box center [710, 270] width 161 height 34
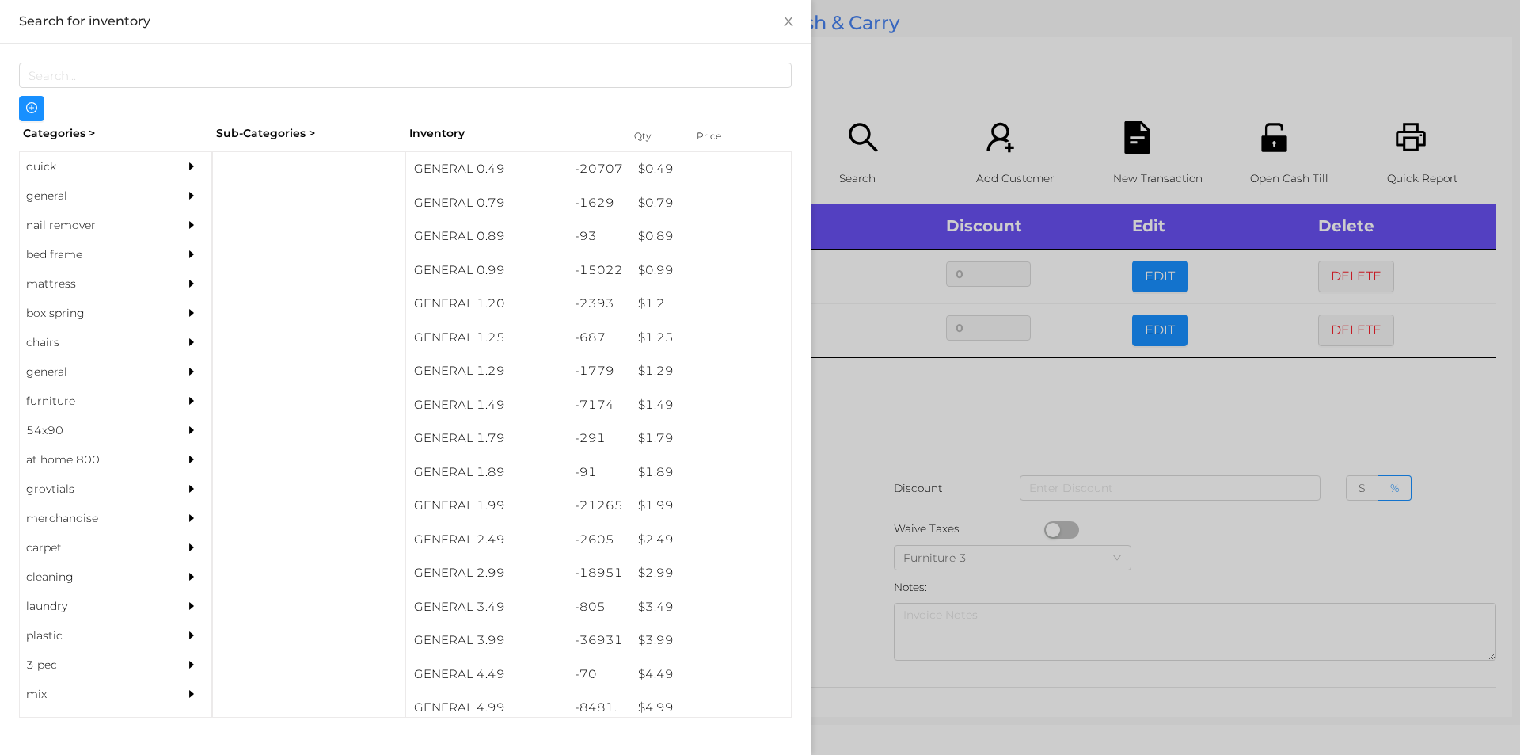
click at [861, 428] on div at bounding box center [760, 377] width 1520 height 755
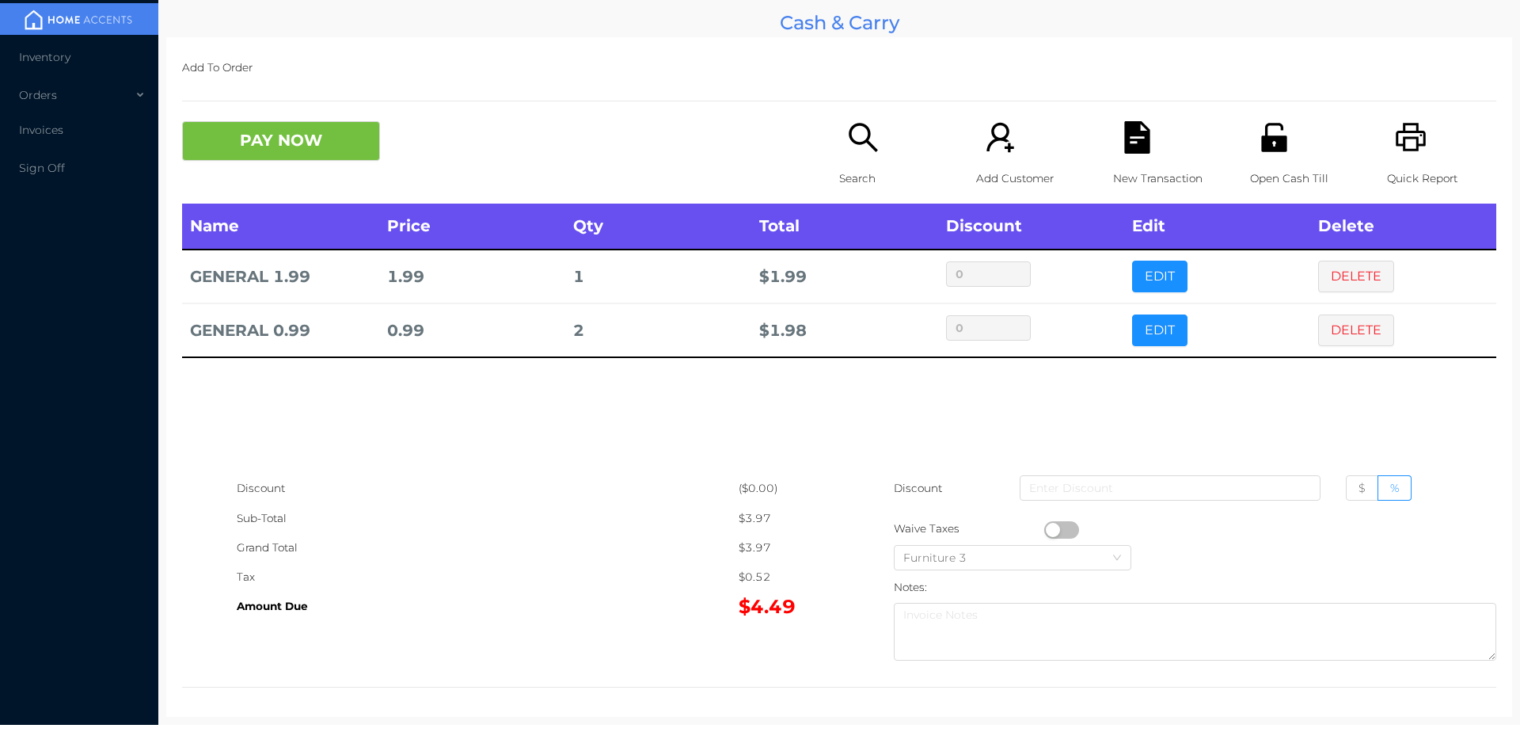
click at [257, 136] on button "PAY NOW" at bounding box center [281, 141] width 198 height 40
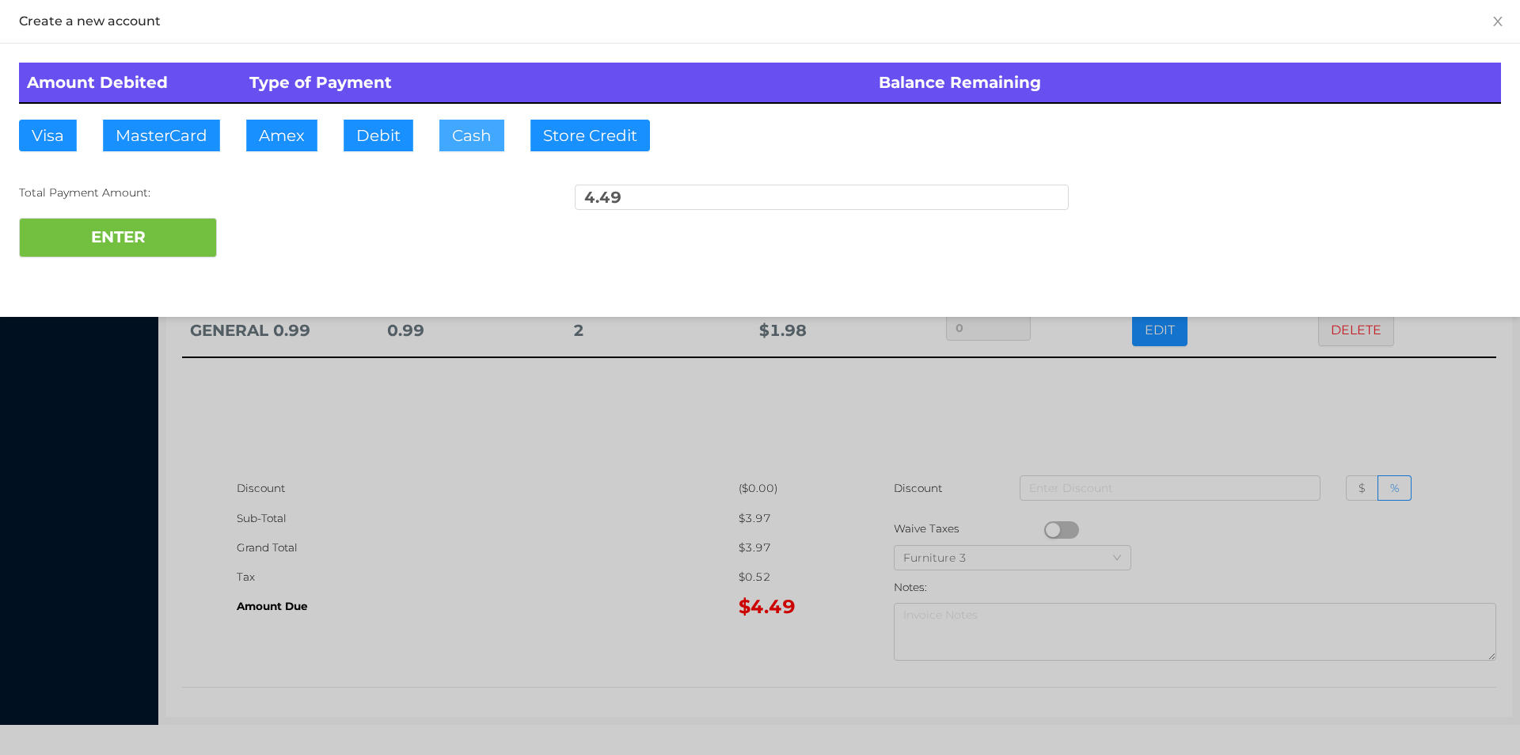
click at [473, 136] on button "Cash" at bounding box center [471, 136] width 65 height 32
click at [149, 240] on button "ENTER" at bounding box center [118, 238] width 198 height 40
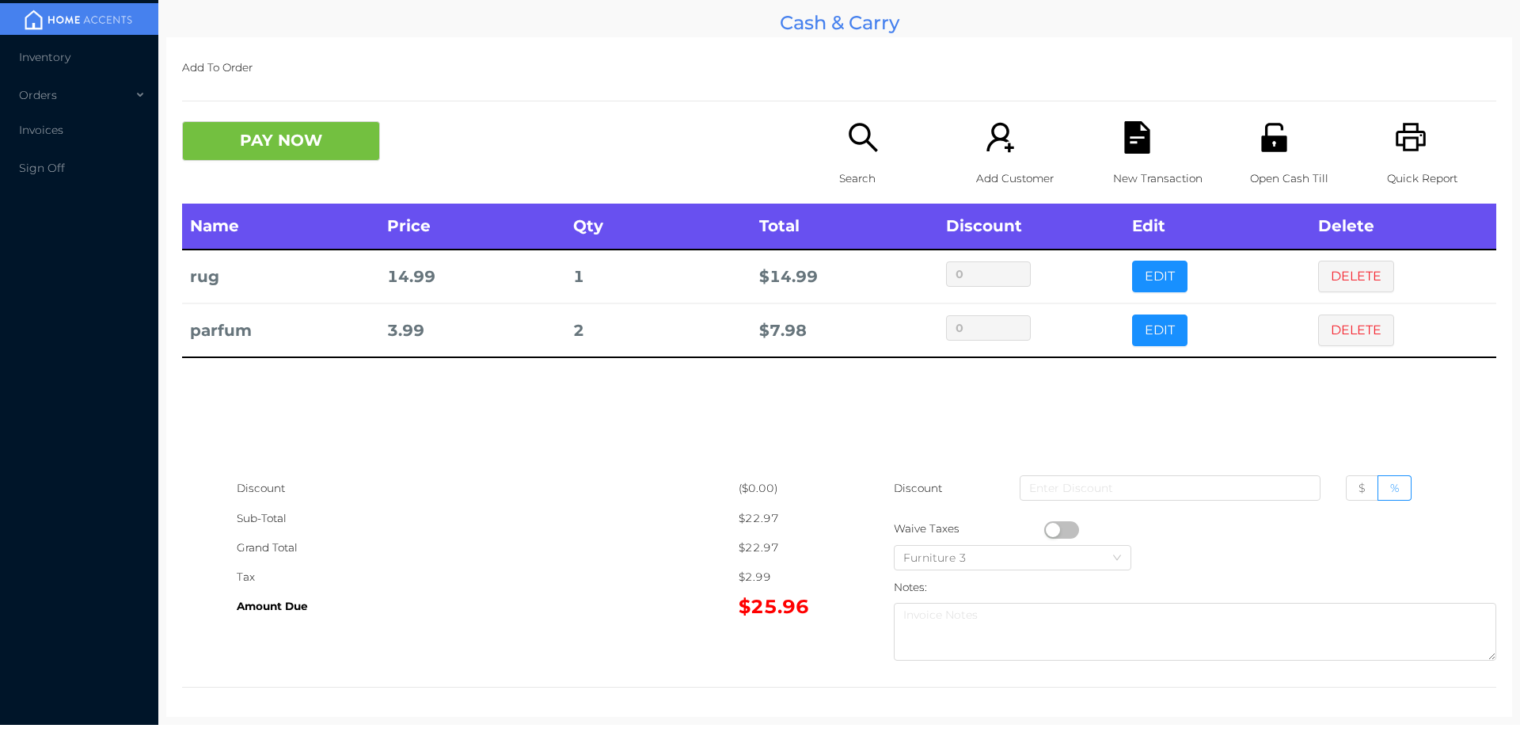
click at [849, 158] on div "Search" at bounding box center [893, 162] width 109 height 82
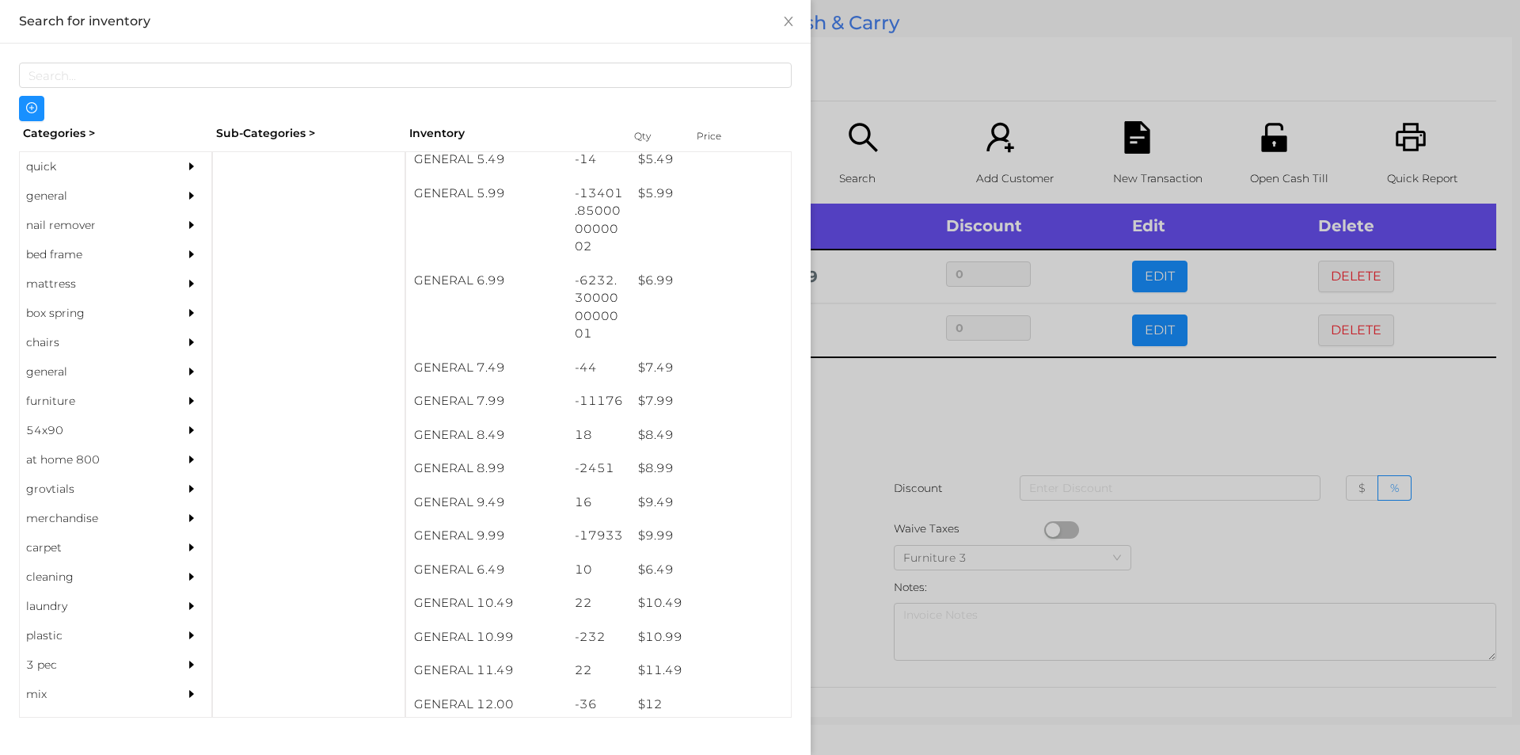
scroll to position [602, 0]
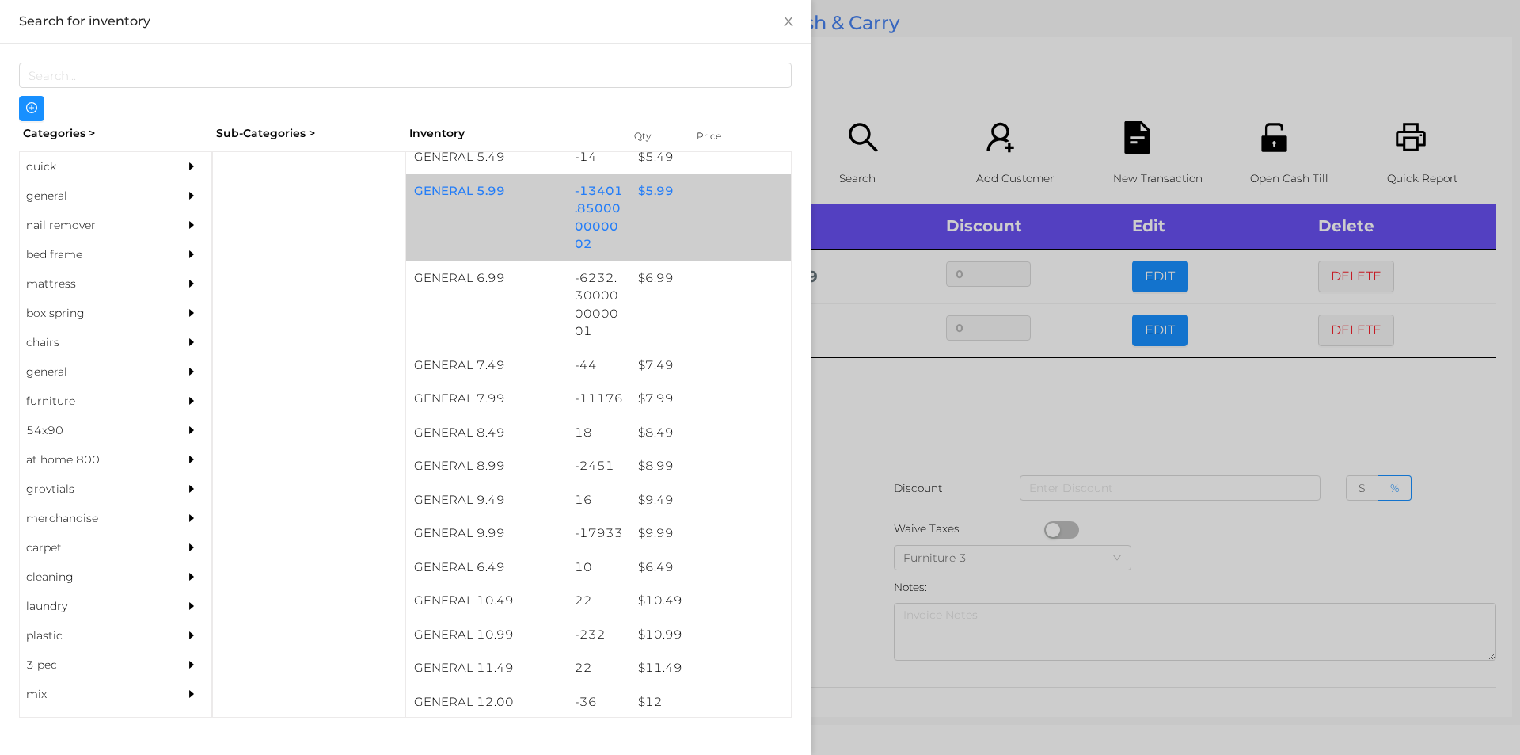
click at [659, 190] on div "$ 5.99" at bounding box center [710, 191] width 161 height 34
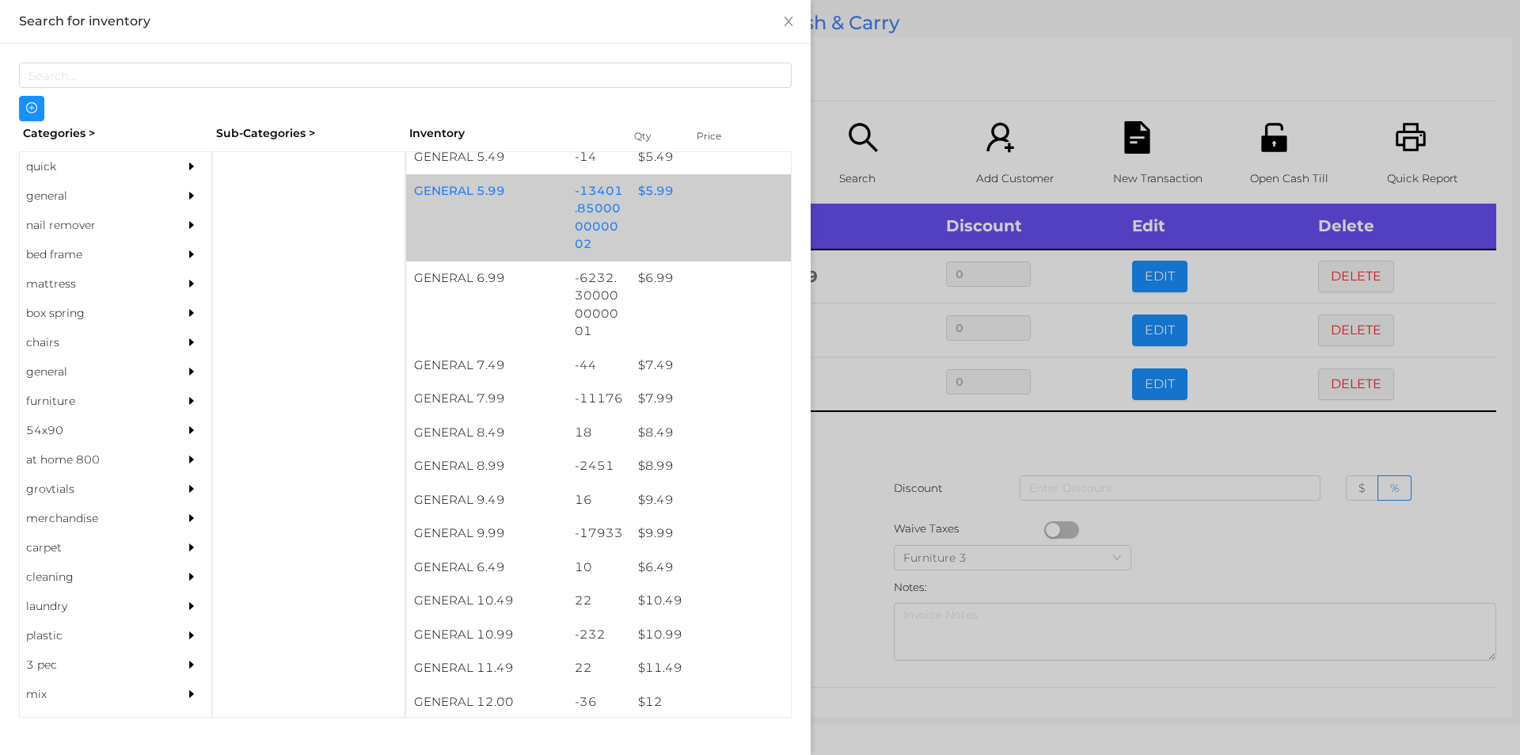
click at [648, 193] on div "$ 5.99" at bounding box center [710, 191] width 161 height 34
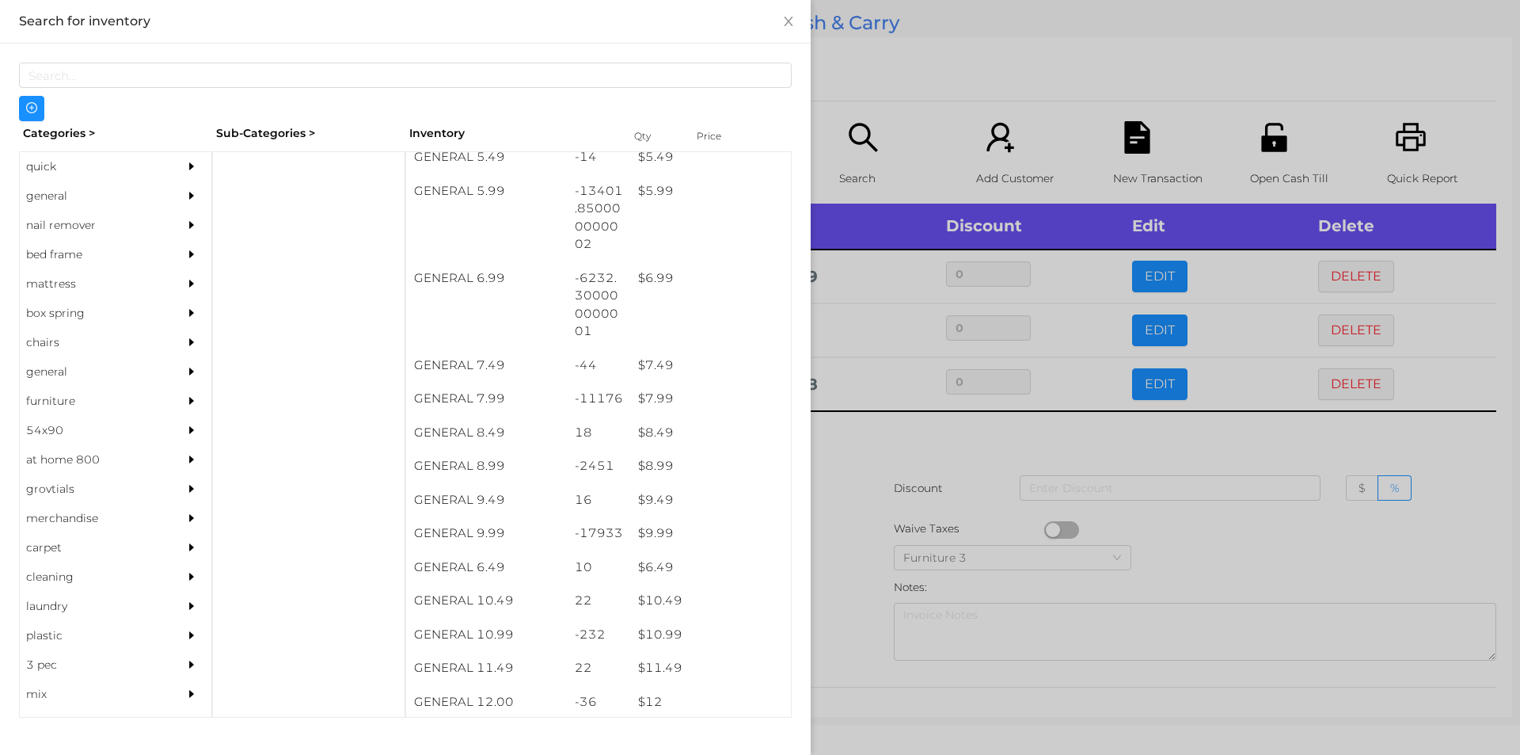
click at [869, 465] on div at bounding box center [760, 377] width 1520 height 755
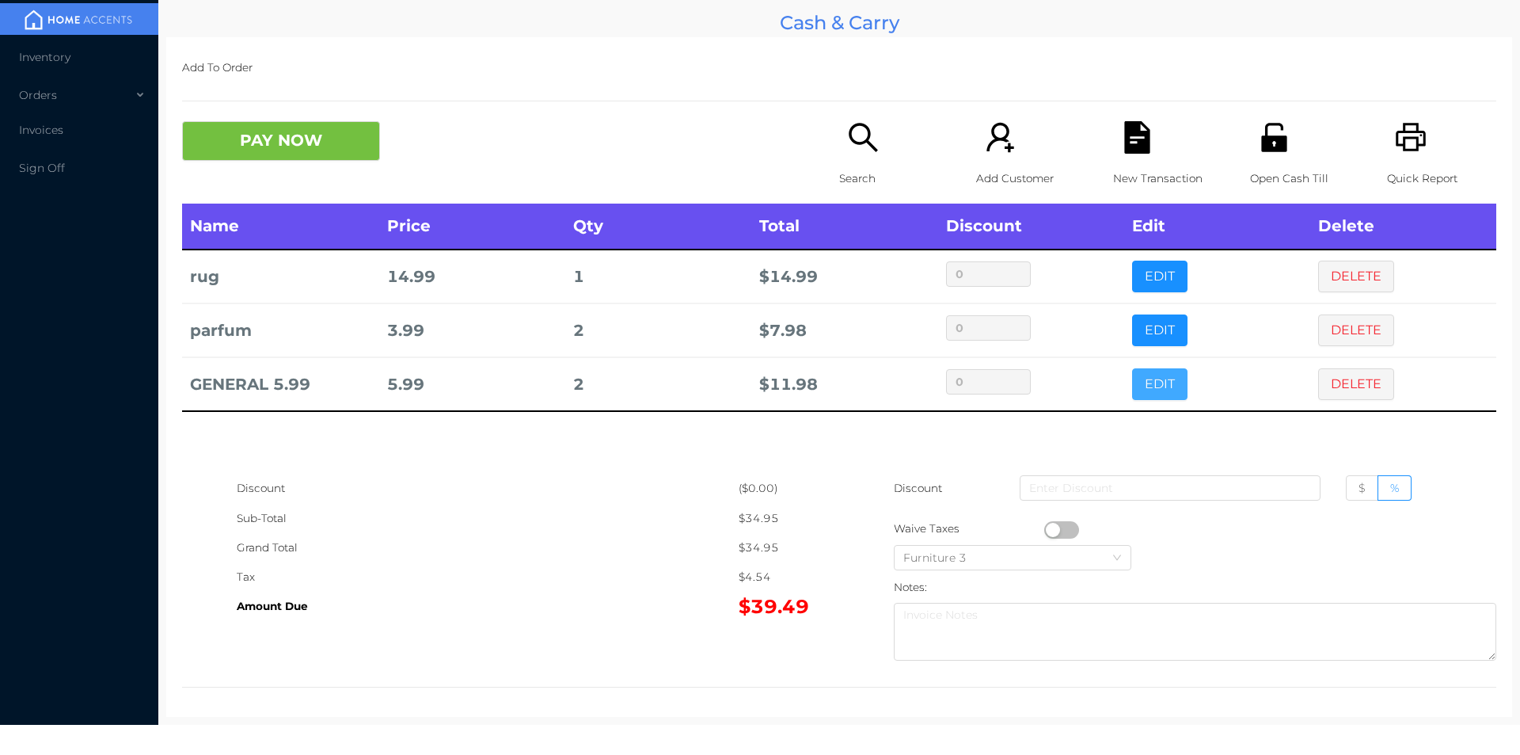
click at [1152, 383] on button "EDIT" at bounding box center [1159, 384] width 55 height 32
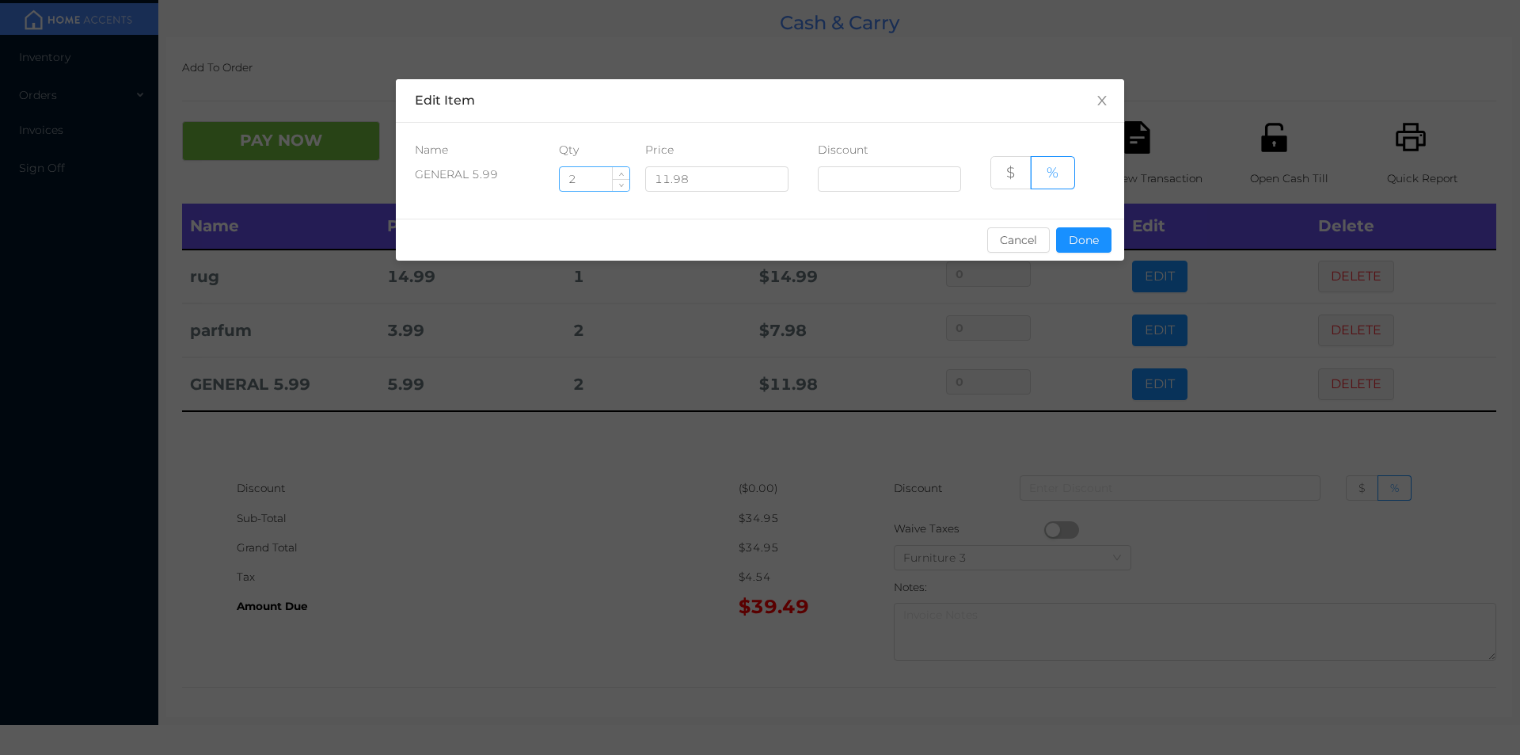
click at [584, 185] on input "2" at bounding box center [595, 179] width 70 height 24
type input "2.5"
click at [1069, 238] on button "Done" at bounding box center [1083, 239] width 55 height 25
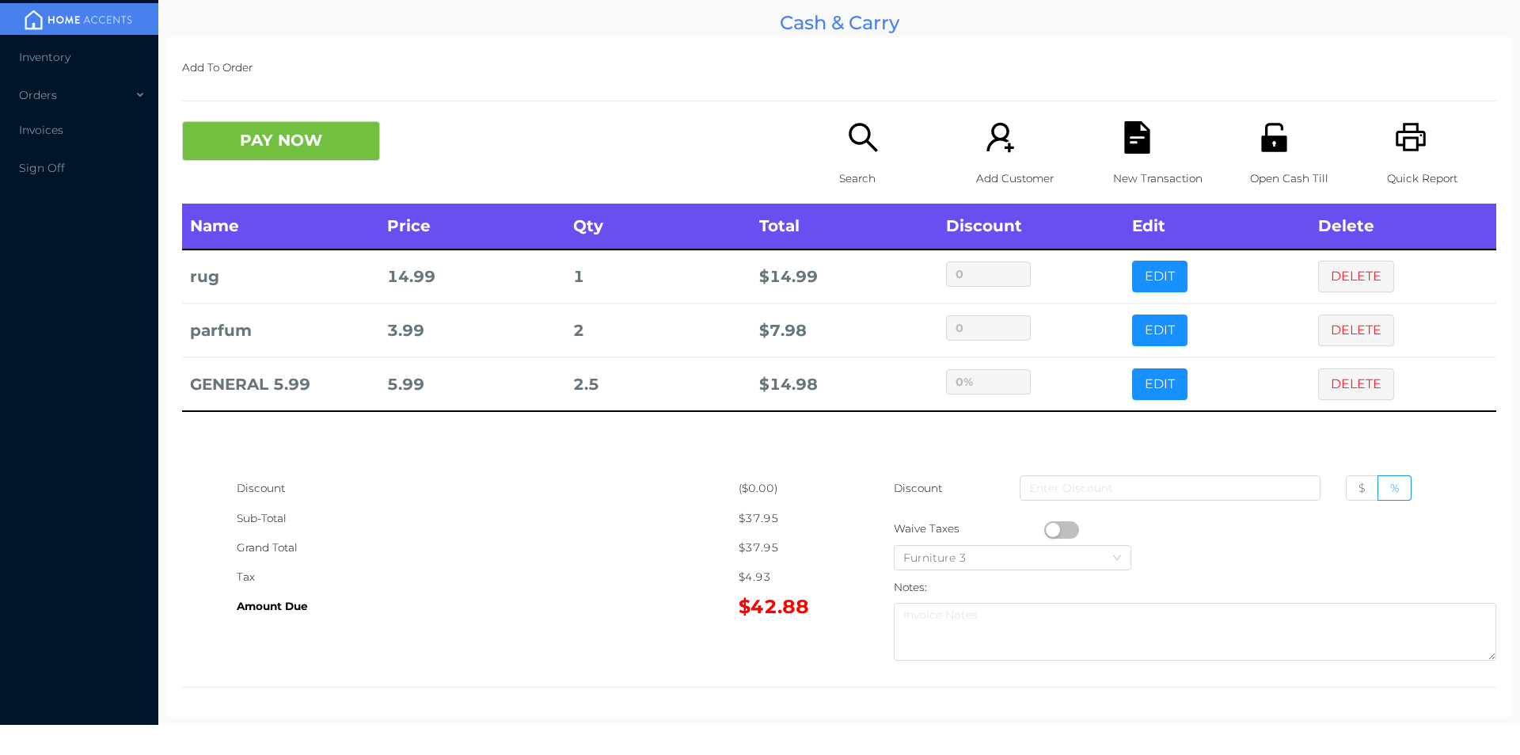
click at [671, 498] on div "Discount" at bounding box center [488, 487] width 502 height 29
click at [241, 158] on button "PAY NOW" at bounding box center [281, 141] width 198 height 40
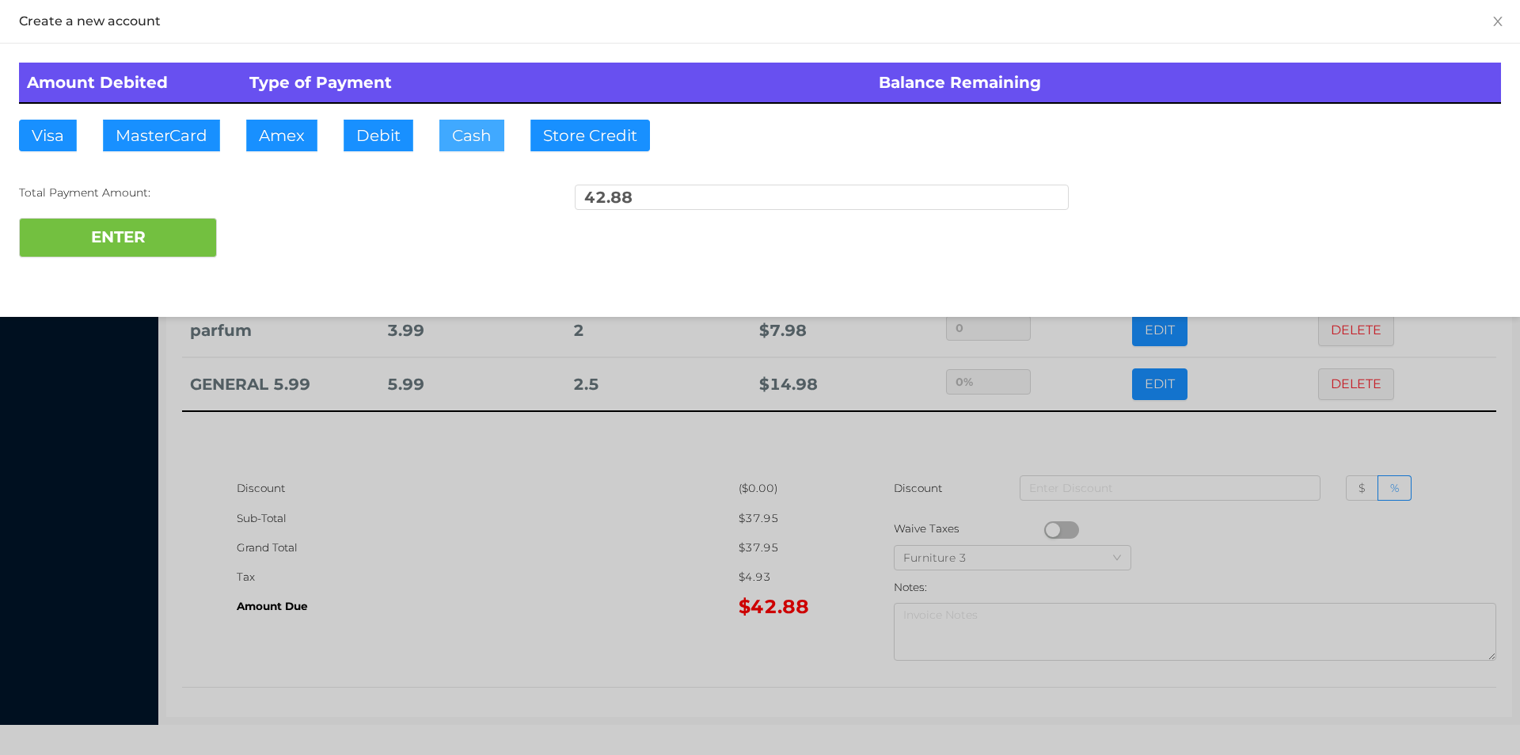
click at [466, 131] on button "Cash" at bounding box center [471, 136] width 65 height 32
click at [162, 231] on button "ENTER" at bounding box center [118, 238] width 198 height 40
type input "0"
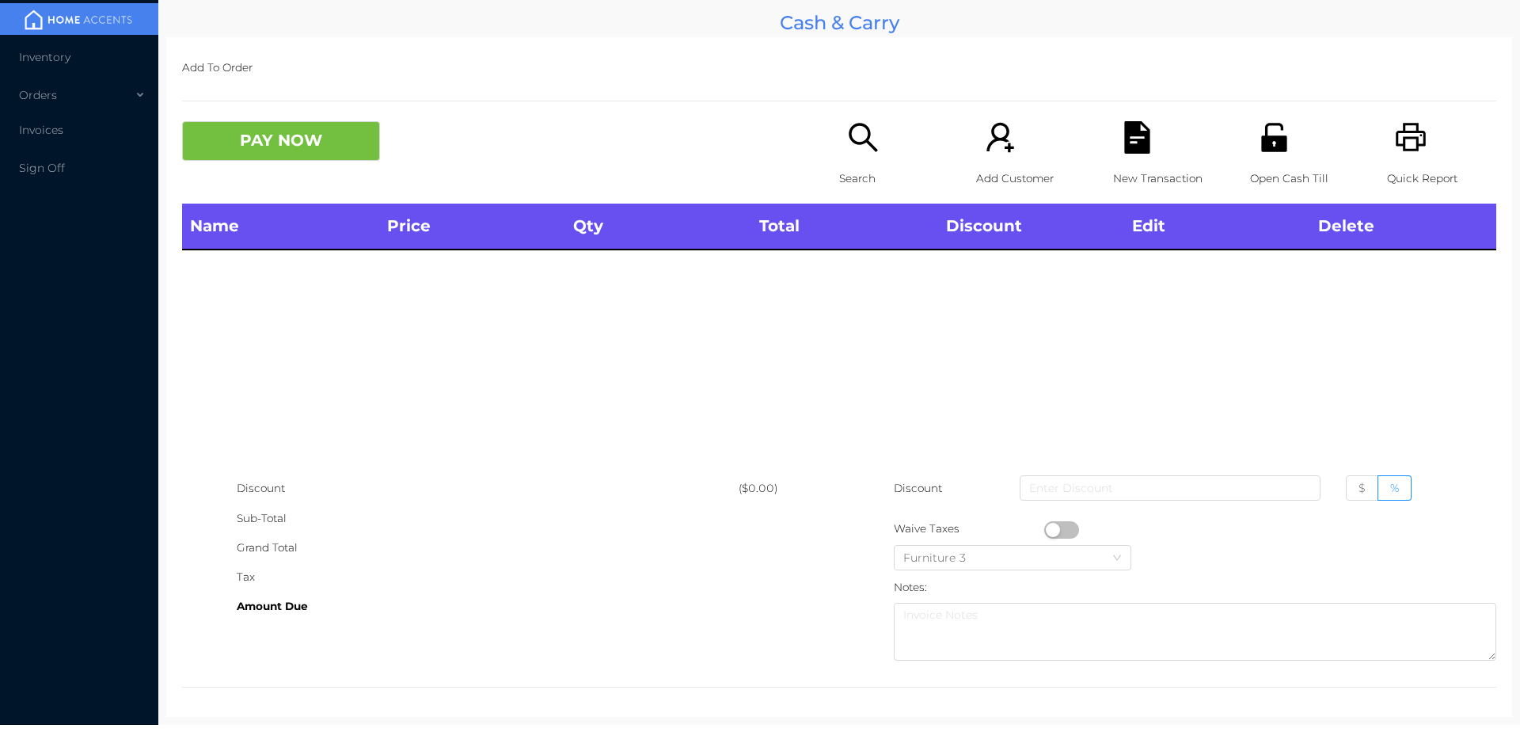
click at [850, 154] on icon "icon: search" at bounding box center [863, 137] width 32 height 32
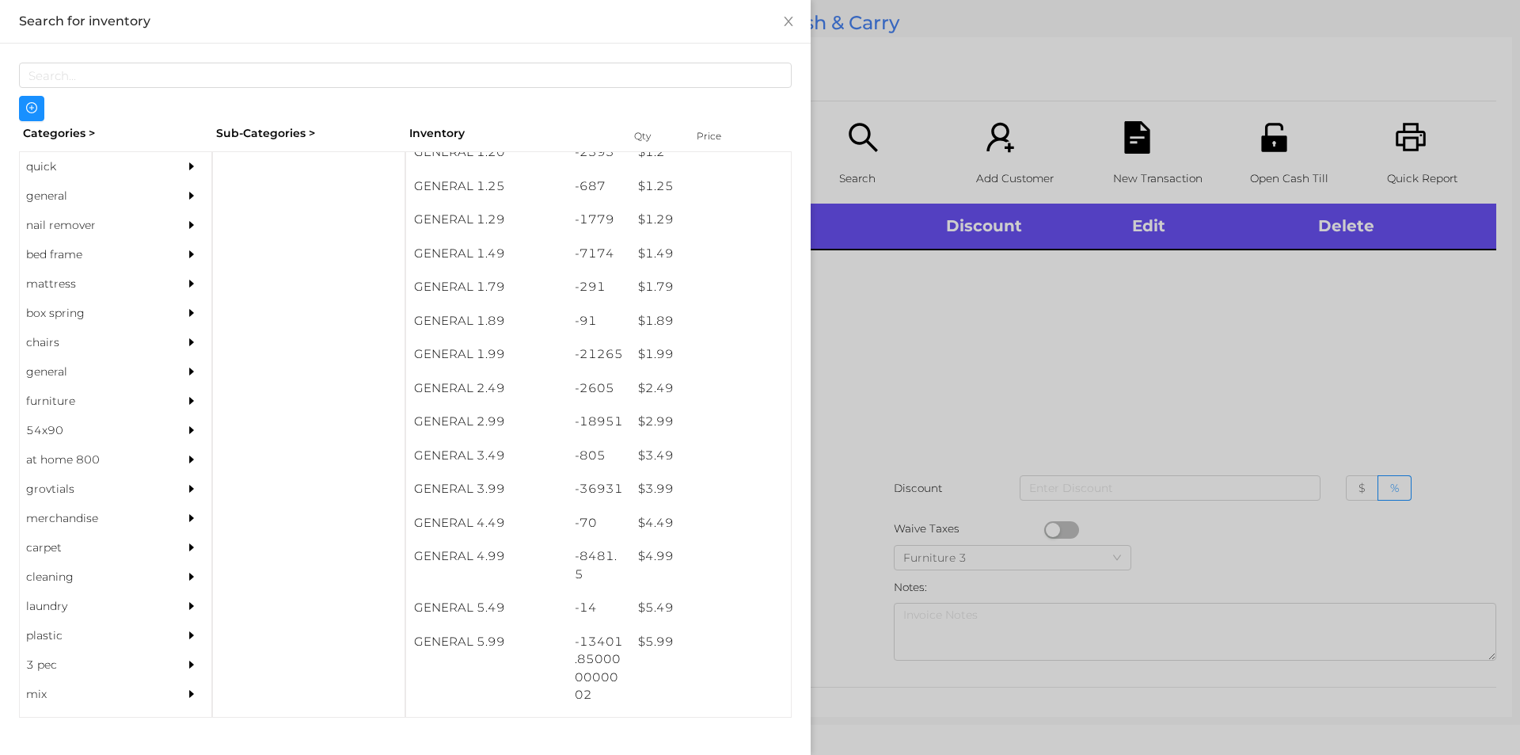
scroll to position [151, 0]
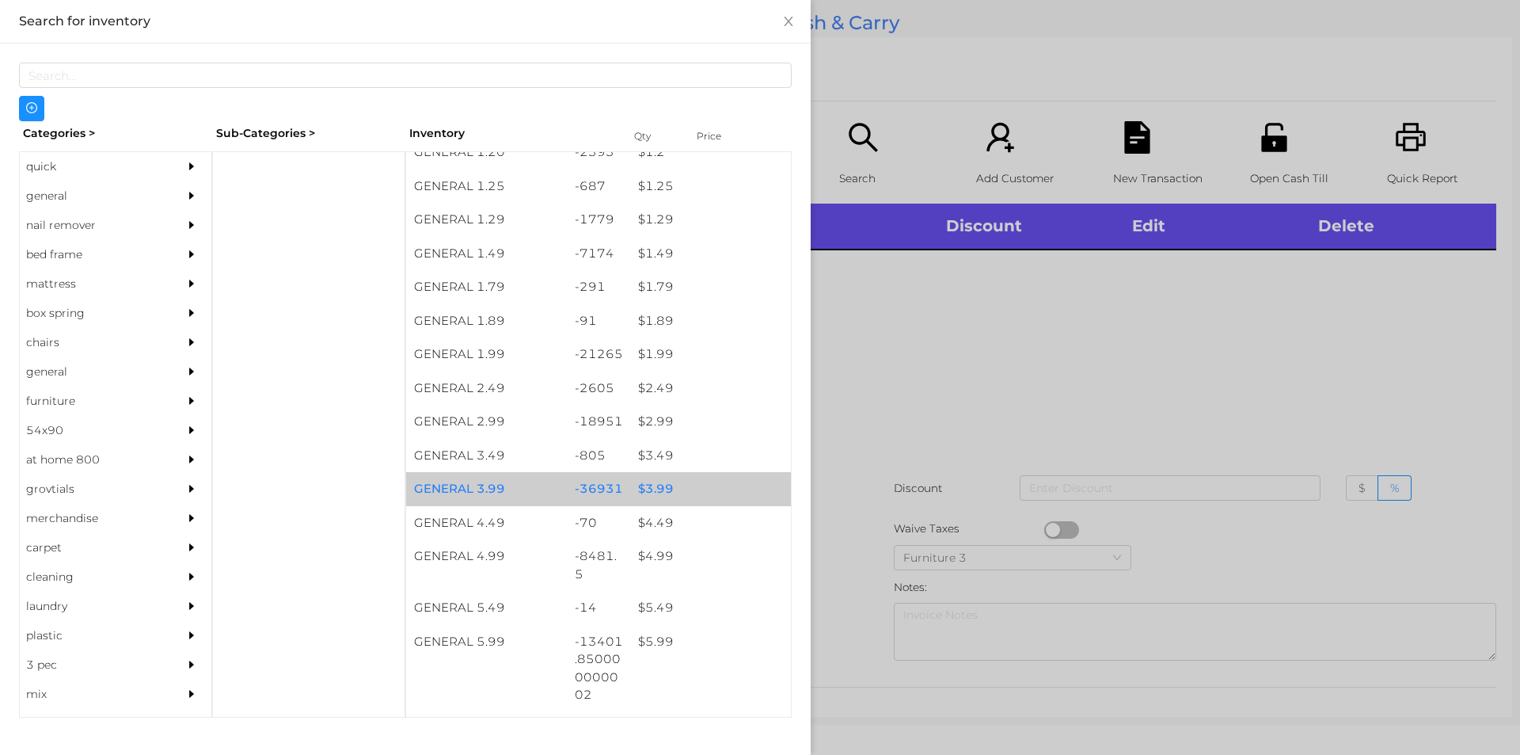
click at [647, 491] on div "$ 3.99" at bounding box center [710, 489] width 161 height 34
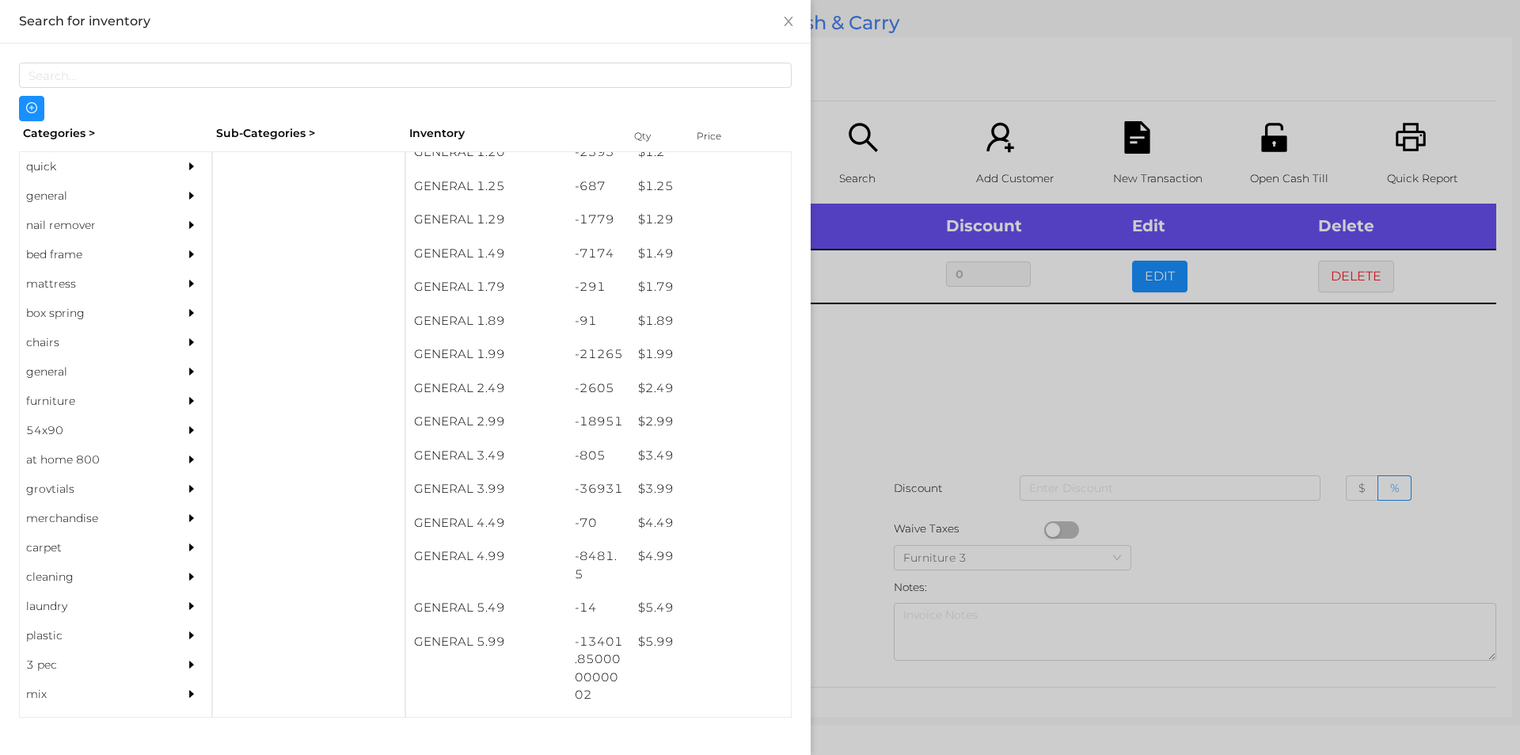
click at [863, 451] on div at bounding box center [760, 377] width 1520 height 755
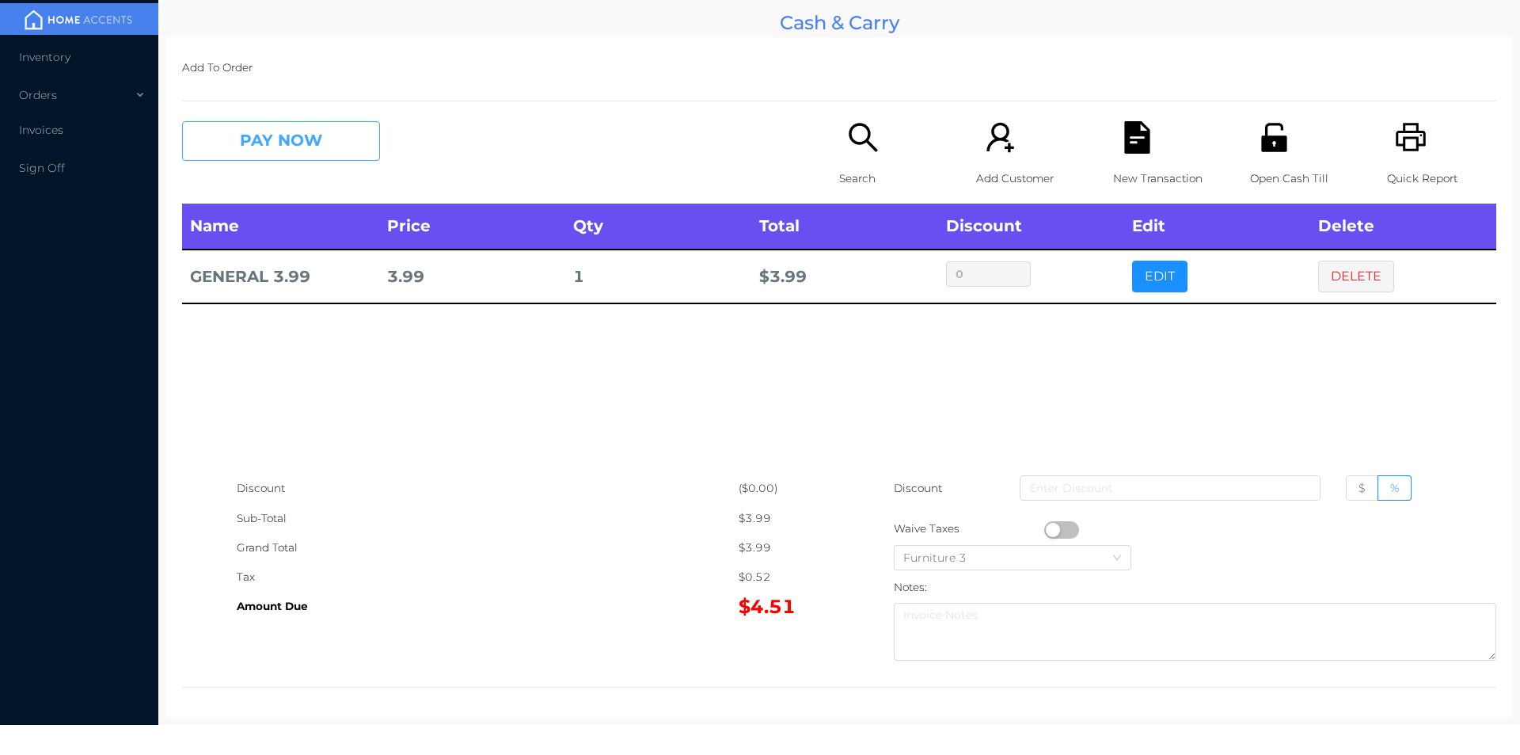
click at [258, 139] on button "PAY NOW" at bounding box center [281, 141] width 198 height 40
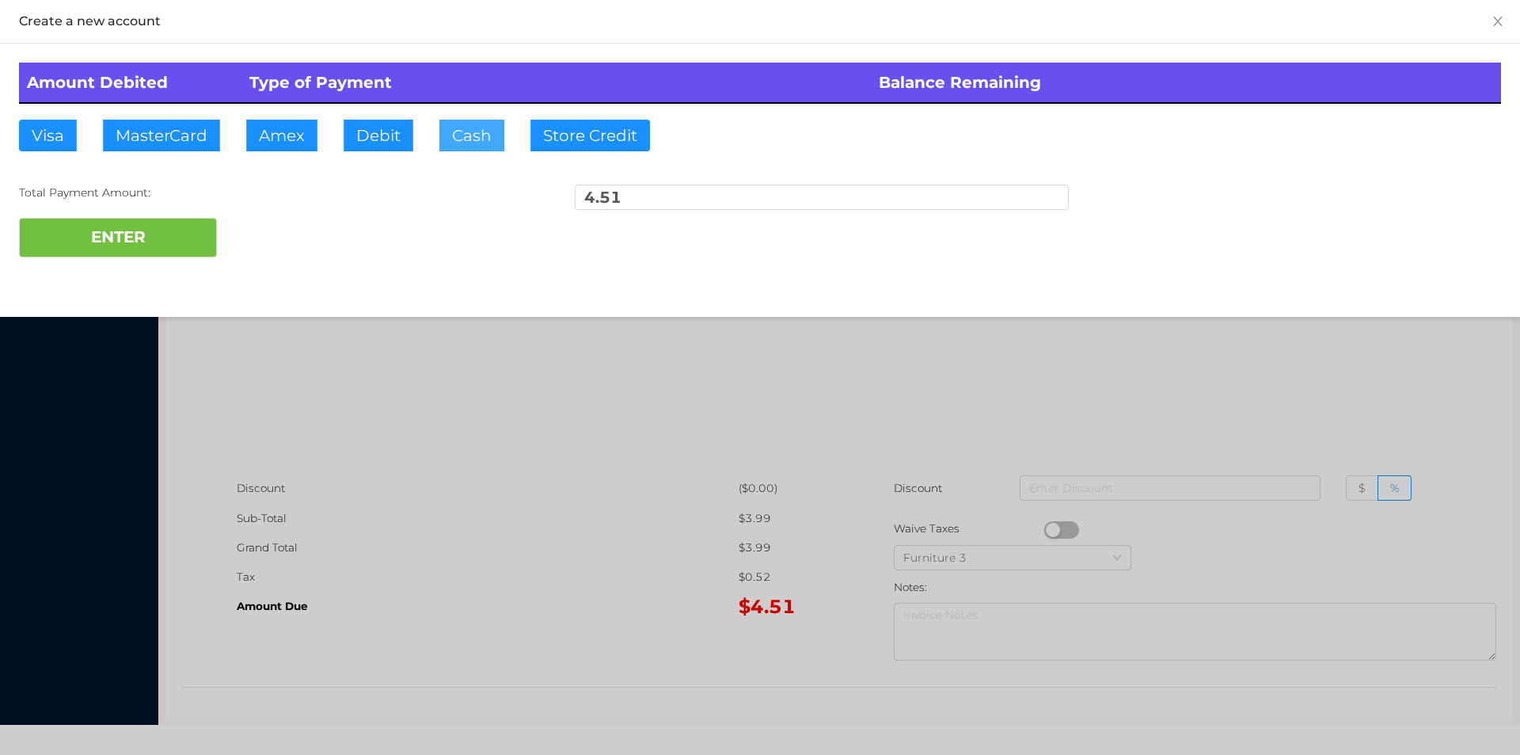
click at [466, 131] on button "Cash" at bounding box center [471, 136] width 65 height 32
type input "20."
click at [131, 256] on button "ENTER" at bounding box center [118, 238] width 198 height 40
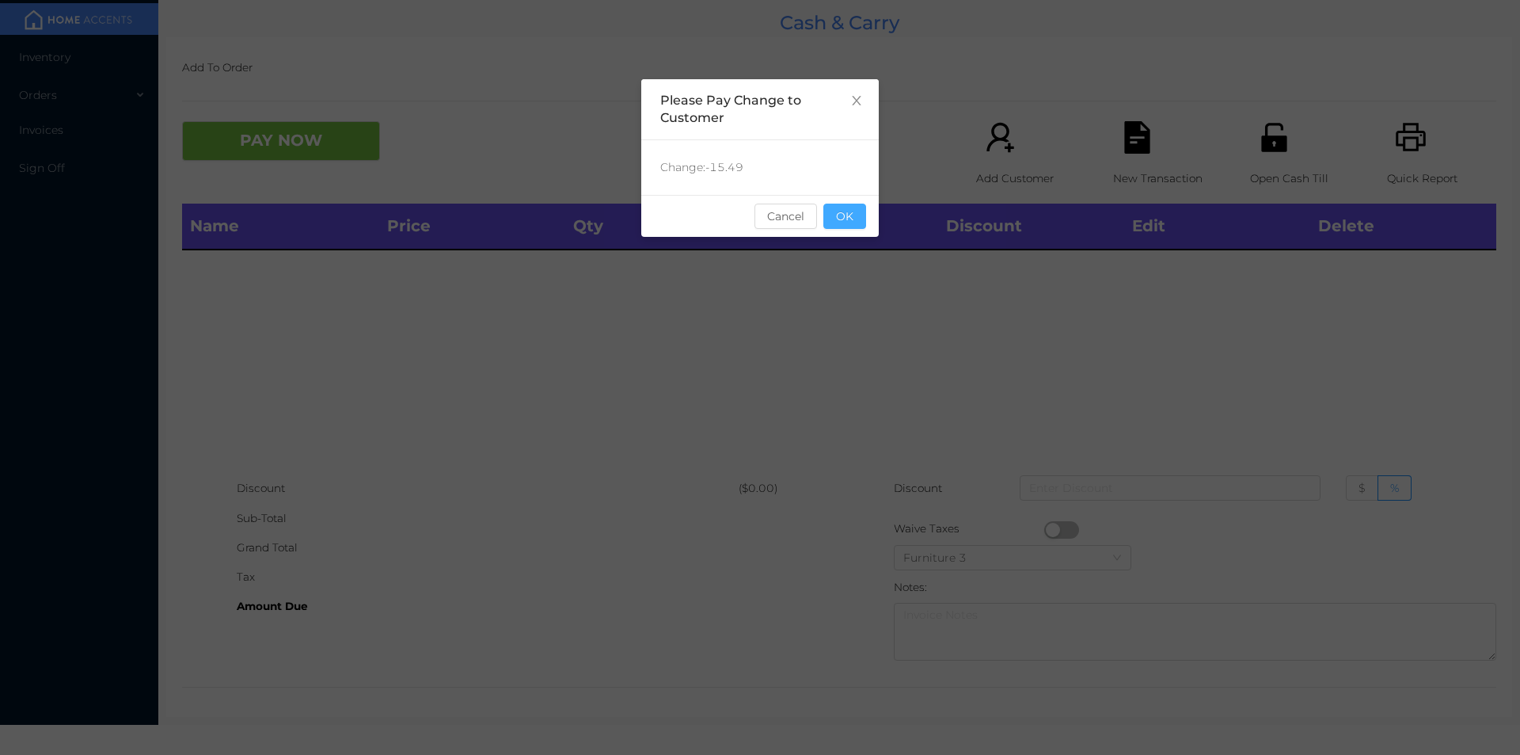
click at [861, 223] on button "OK" at bounding box center [844, 215] width 43 height 25
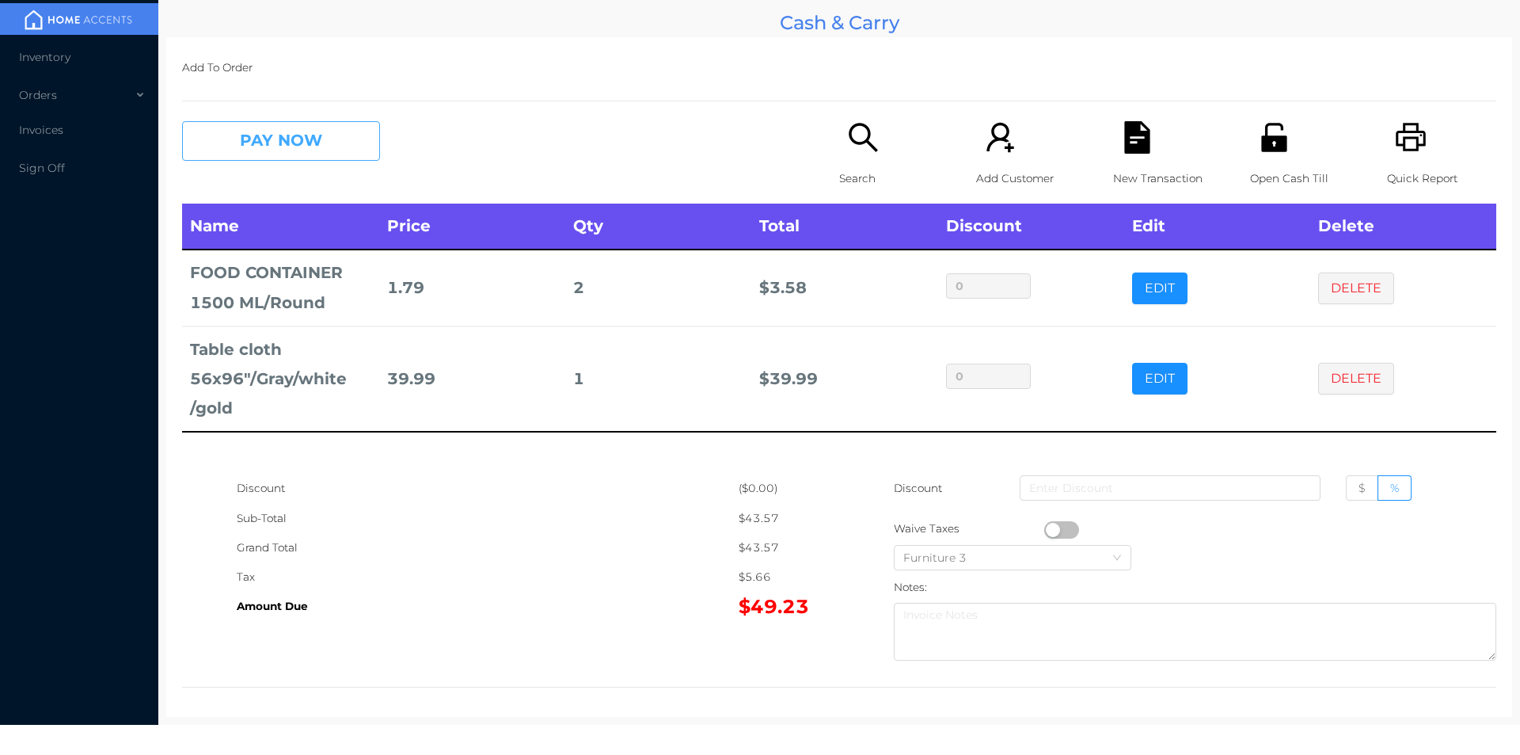
click at [320, 140] on button "PAY NOW" at bounding box center [281, 141] width 198 height 40
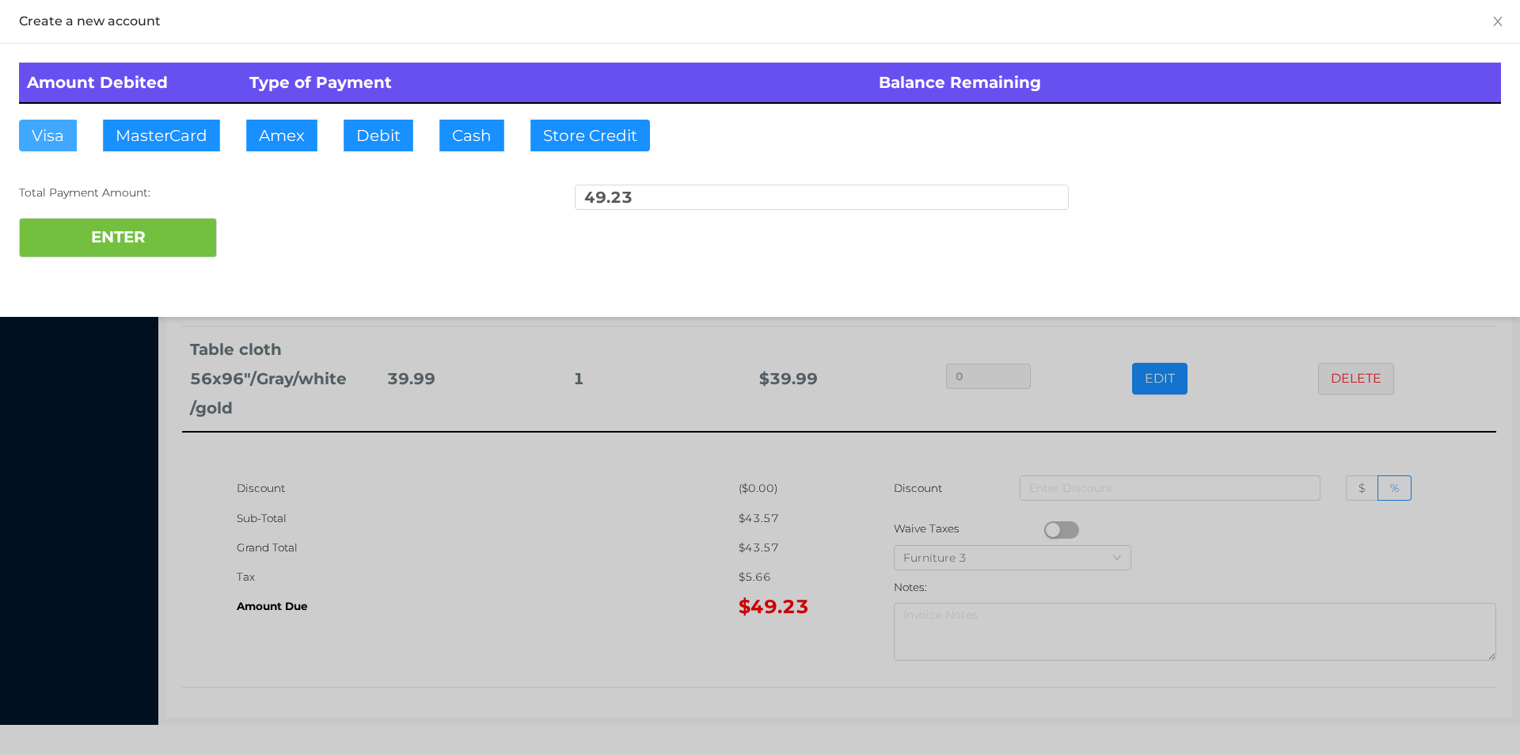
click at [38, 133] on button "Visa" at bounding box center [48, 136] width 58 height 32
click at [74, 242] on button "ENTER" at bounding box center [118, 238] width 198 height 40
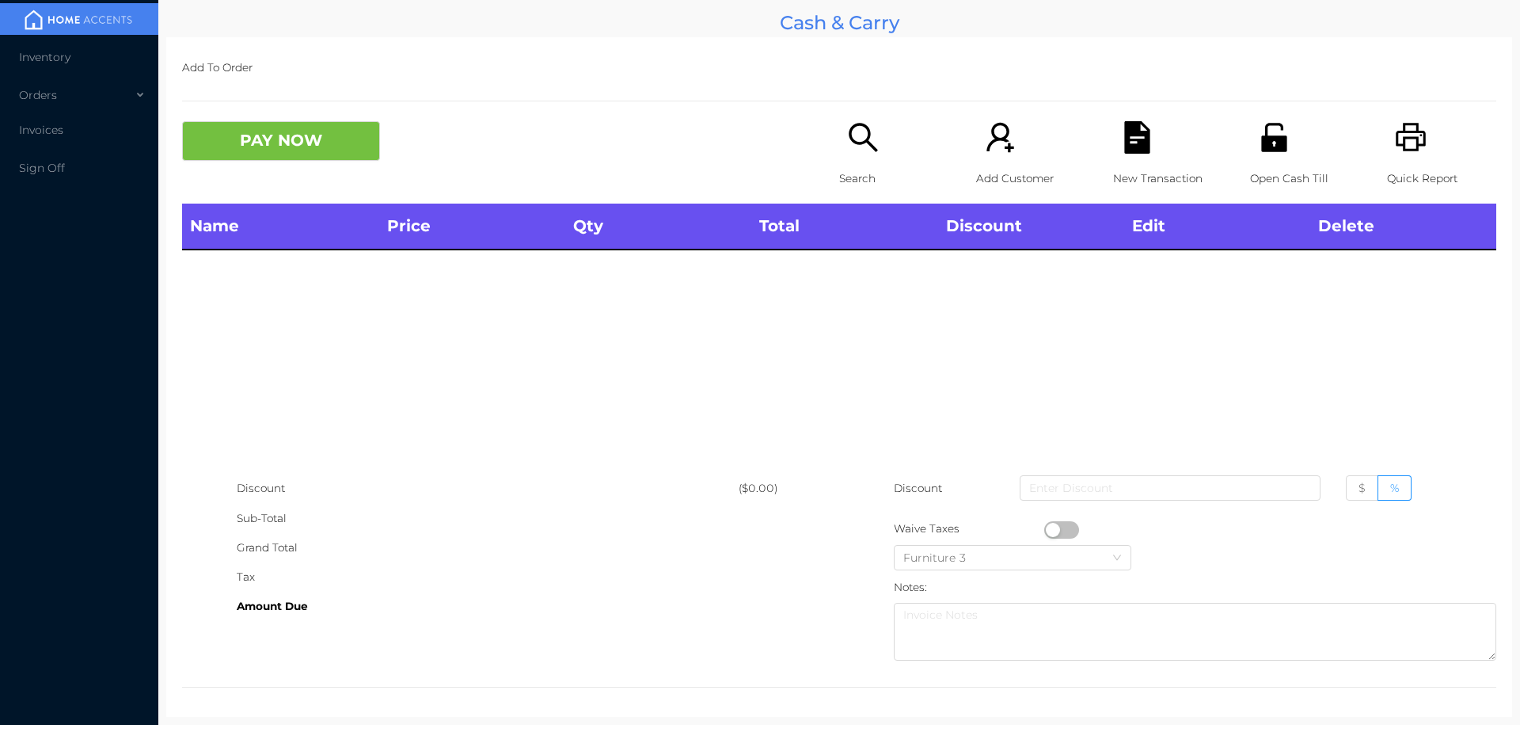
click at [1280, 139] on icon "icon: unlock" at bounding box center [1274, 137] width 32 height 32
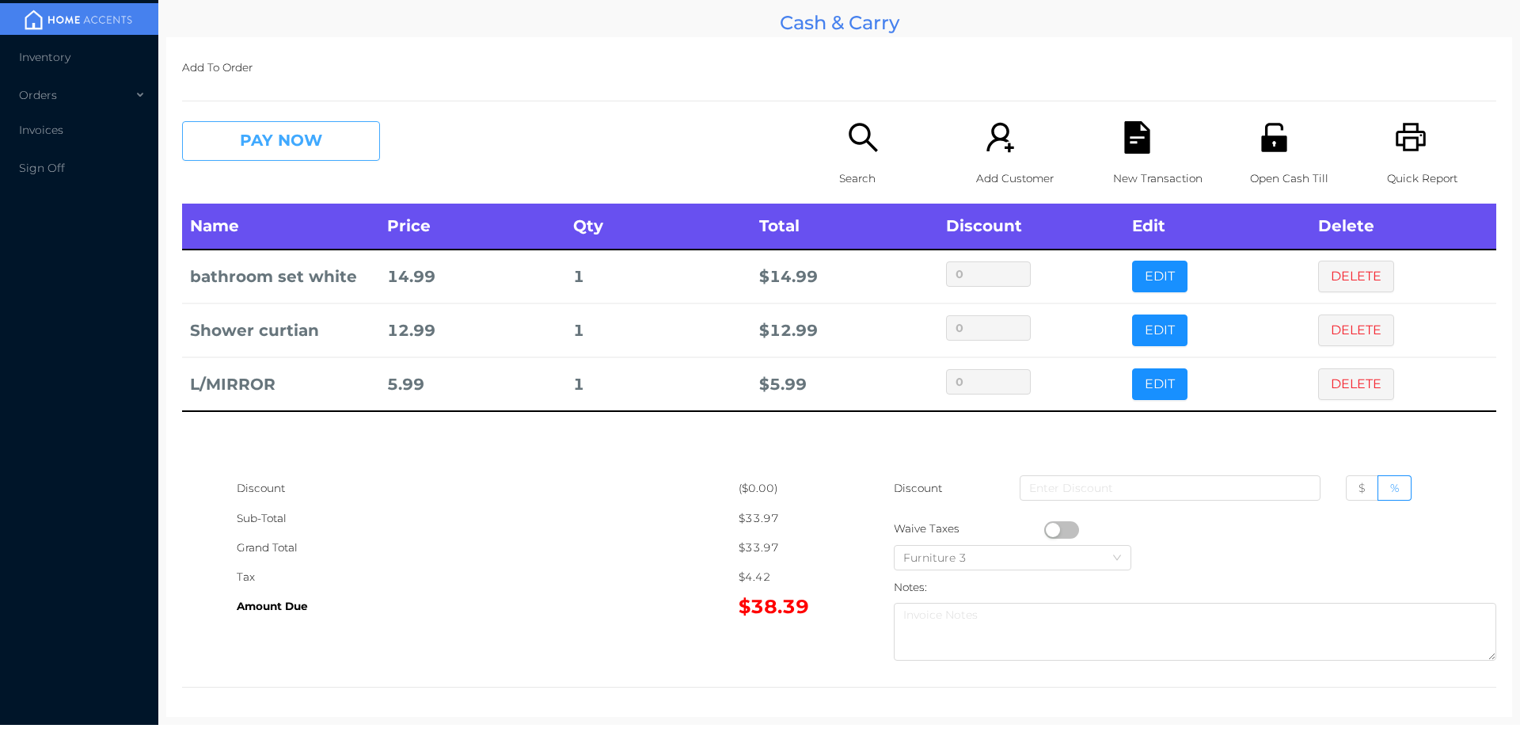
click at [299, 148] on button "PAY NOW" at bounding box center [281, 141] width 198 height 40
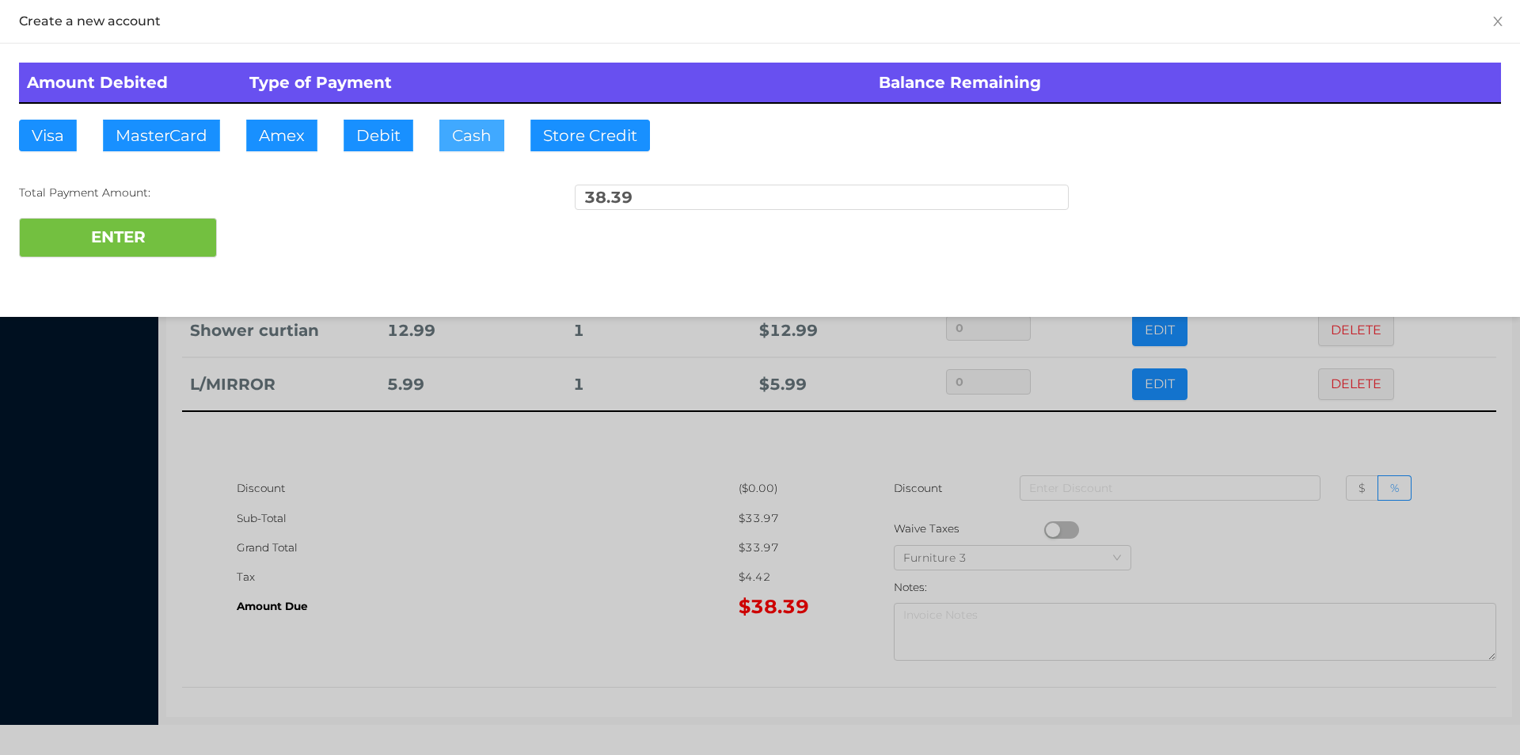
click at [462, 142] on button "Cash" at bounding box center [471, 136] width 65 height 32
type input "50.40"
click at [134, 249] on button "ENTER" at bounding box center [118, 238] width 198 height 40
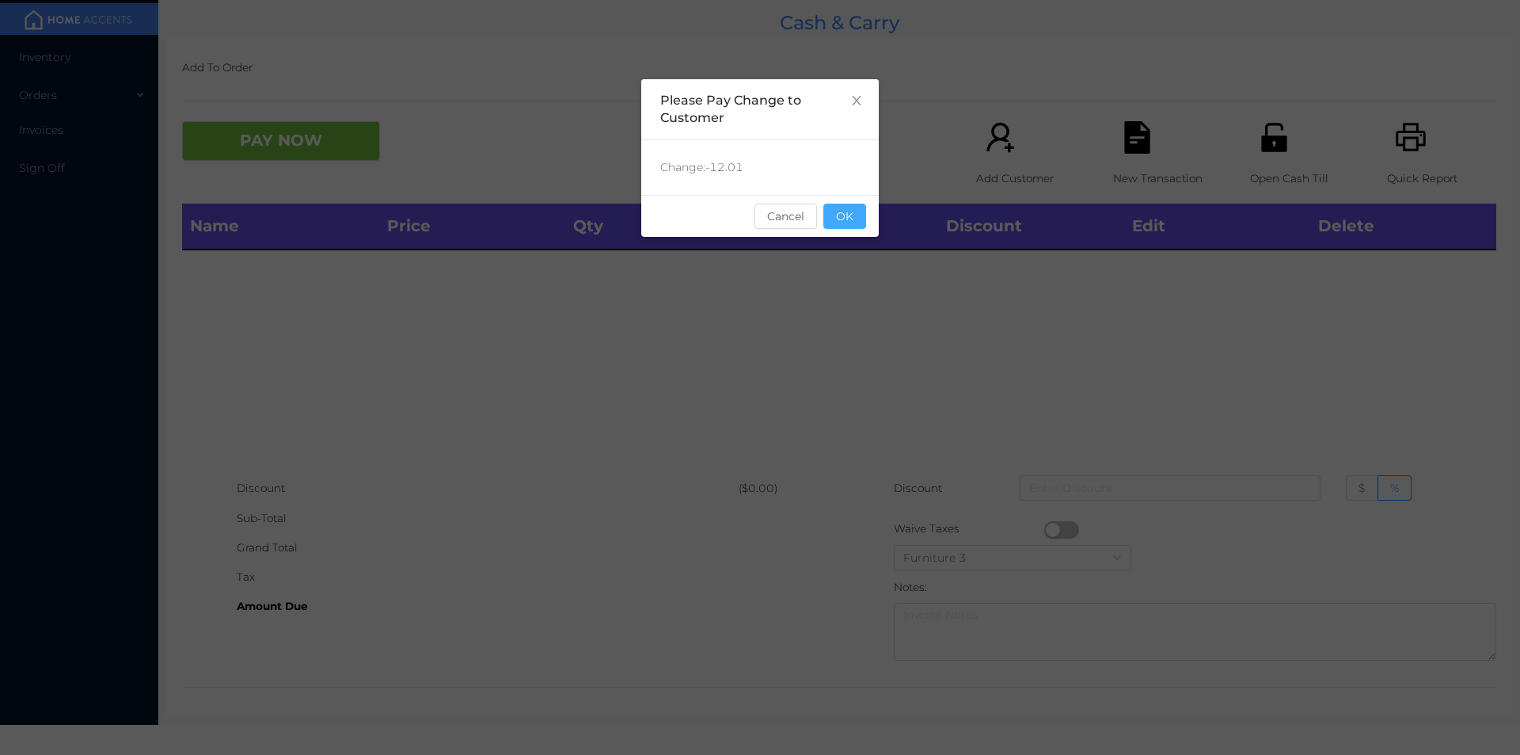
click at [848, 222] on button "OK" at bounding box center [844, 215] width 43 height 25
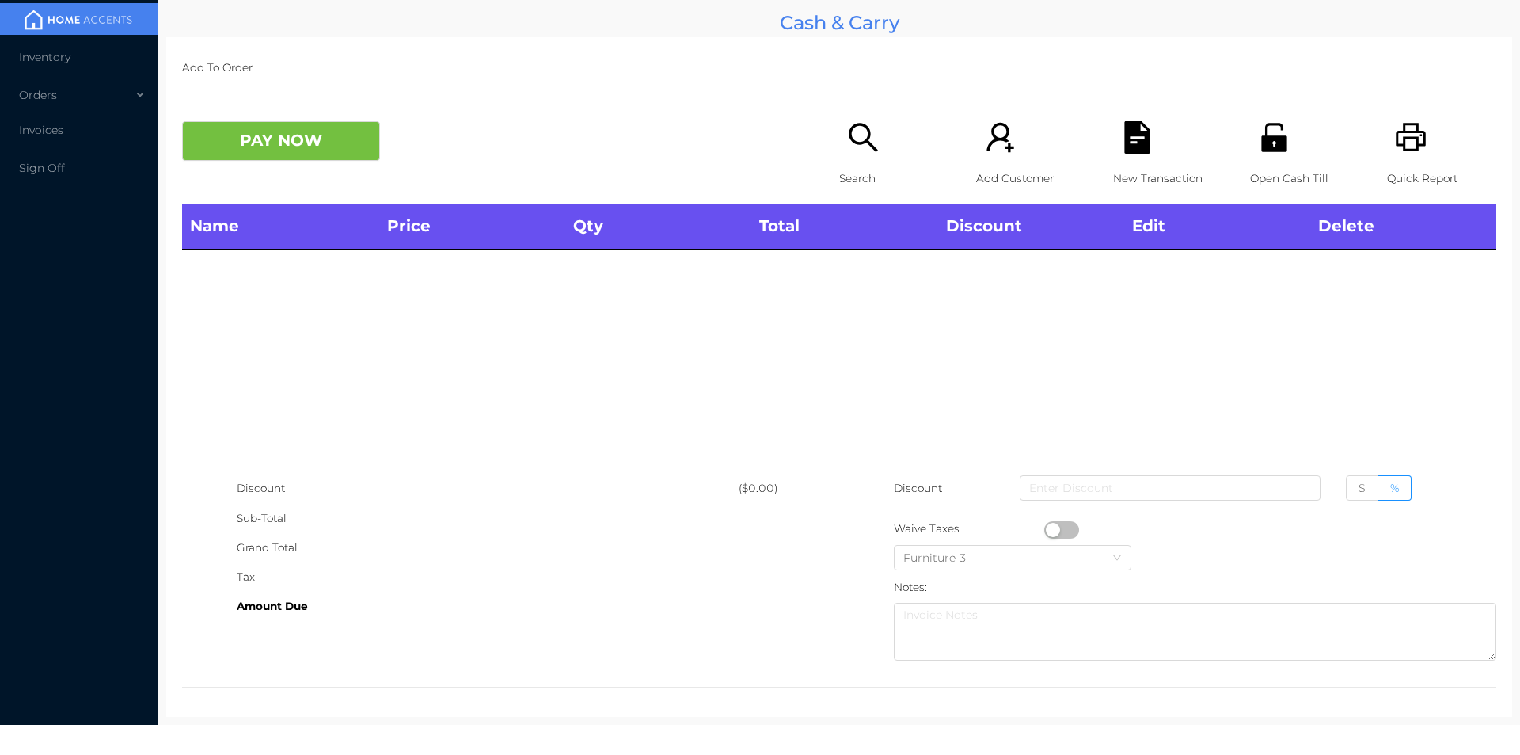
click at [828, 278] on div "Name Price Qty Total Discount Edit Delete" at bounding box center [839, 338] width 1314 height 270
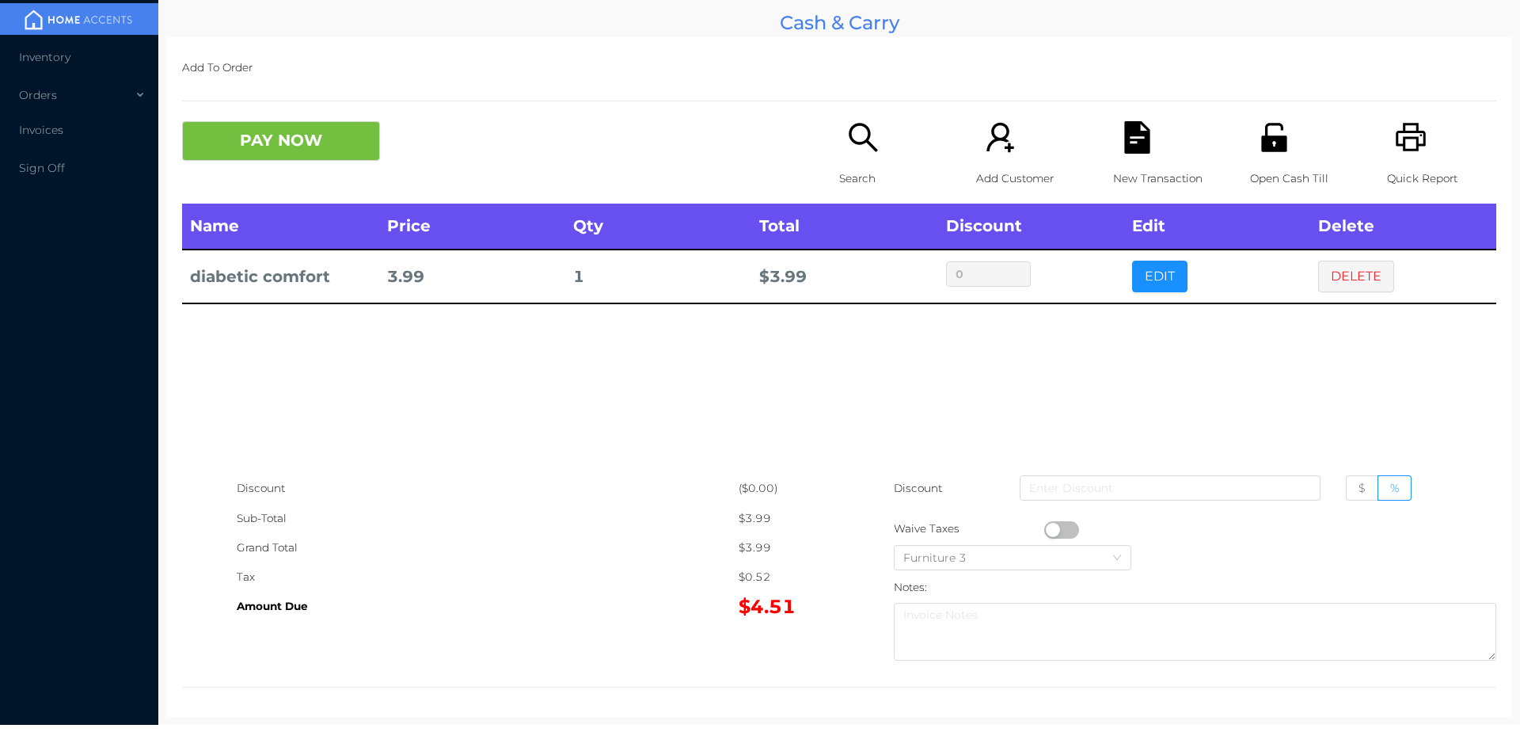
click at [864, 127] on icon "icon: search" at bounding box center [863, 137] width 32 height 32
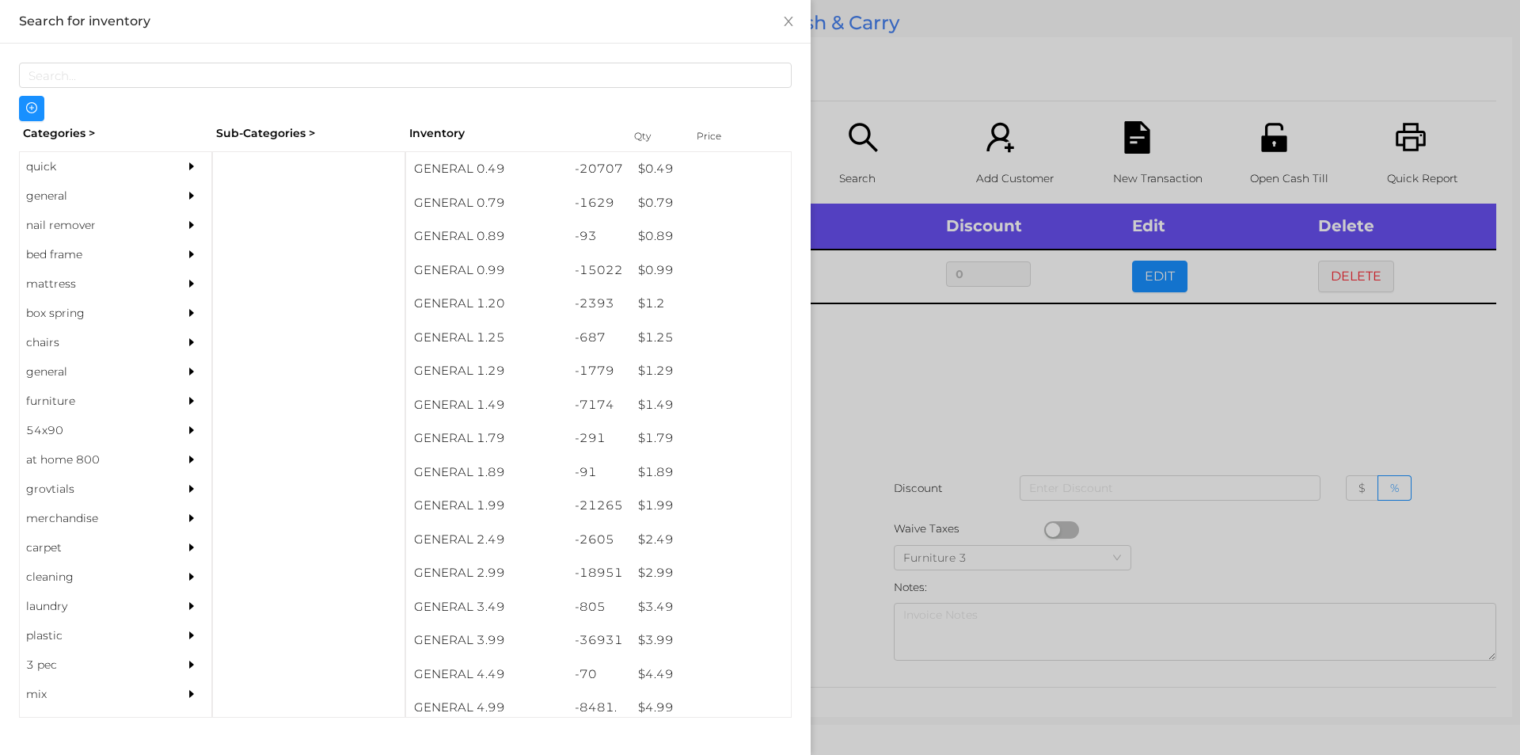
click at [43, 166] on div "quick" at bounding box center [92, 166] width 144 height 29
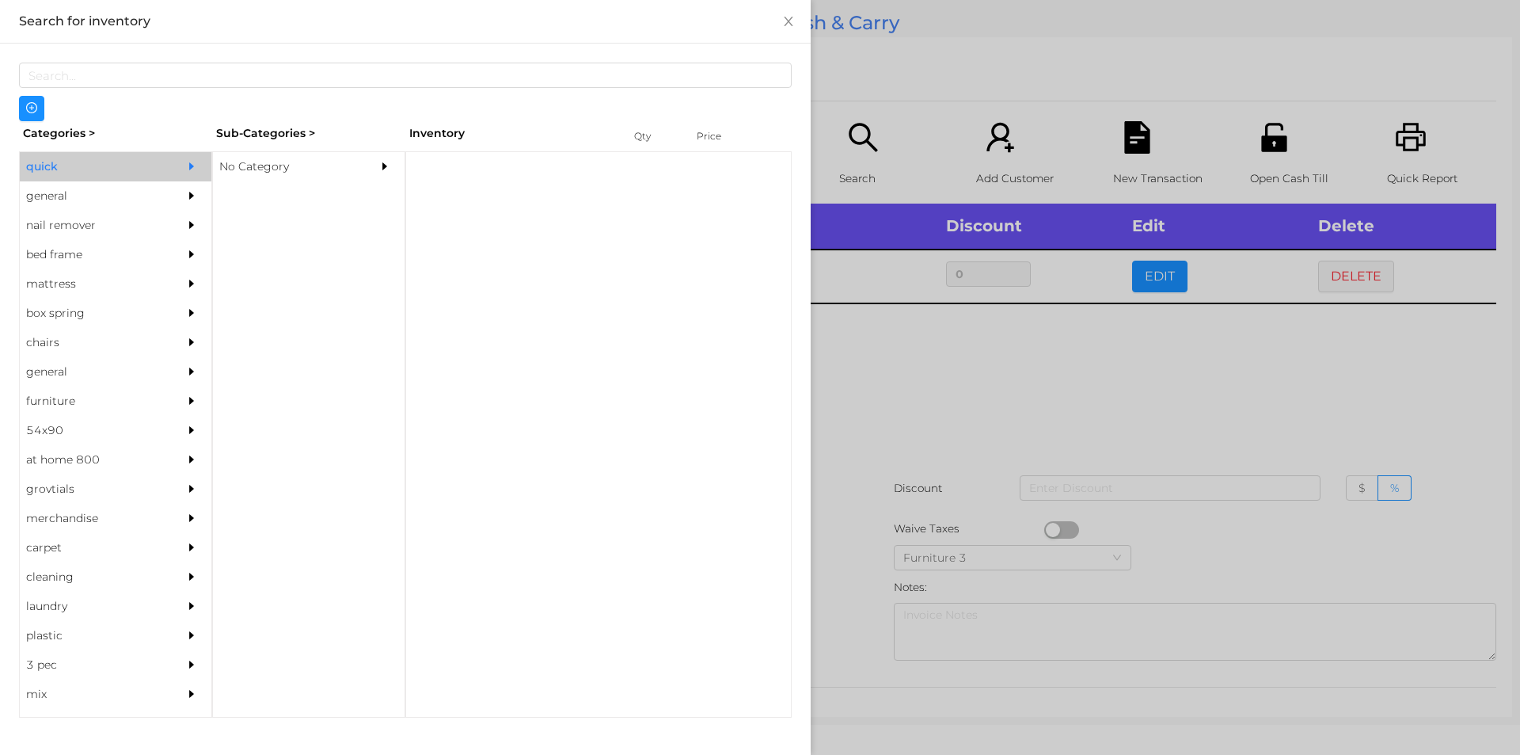
click at [245, 170] on div "No Category" at bounding box center [285, 166] width 144 height 29
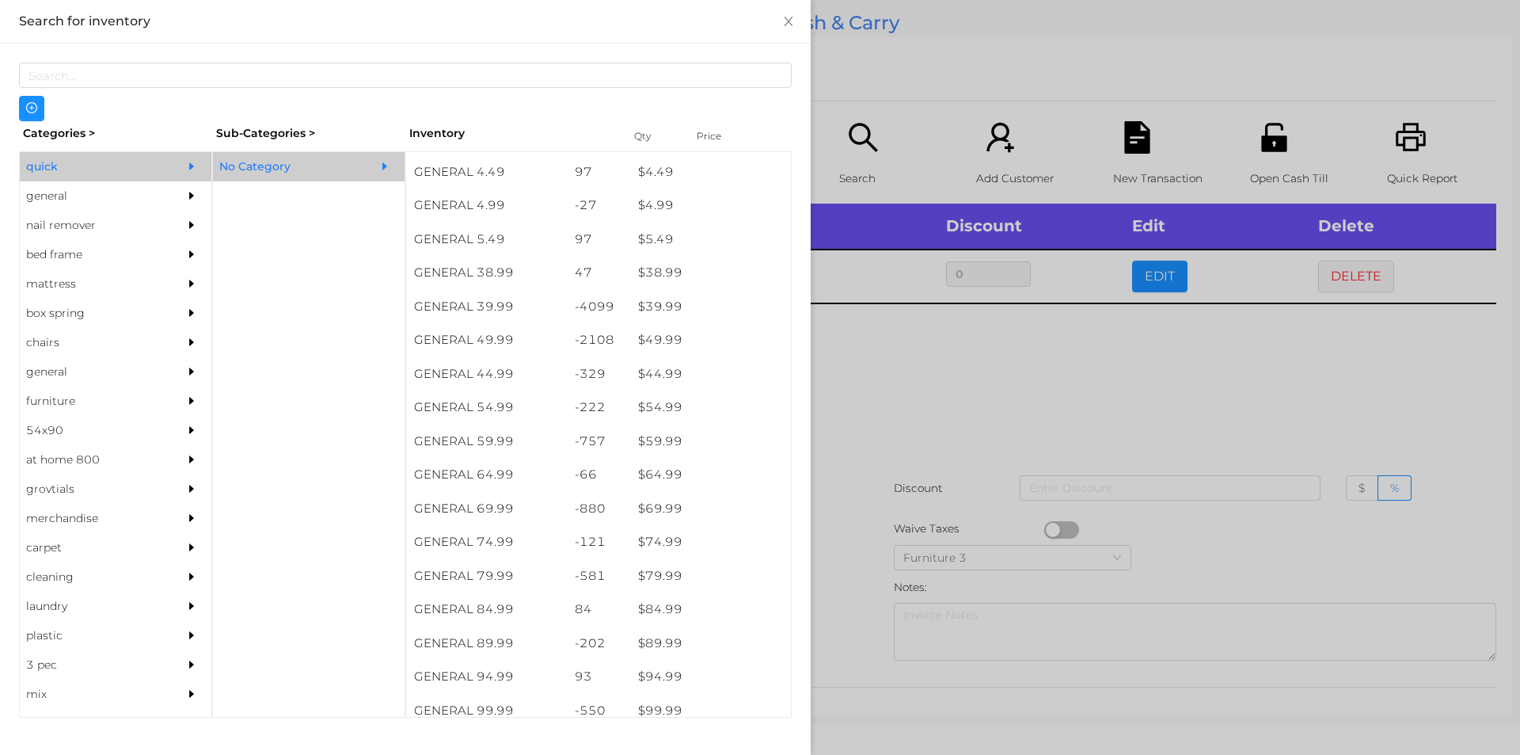
scroll to position [774, 0]
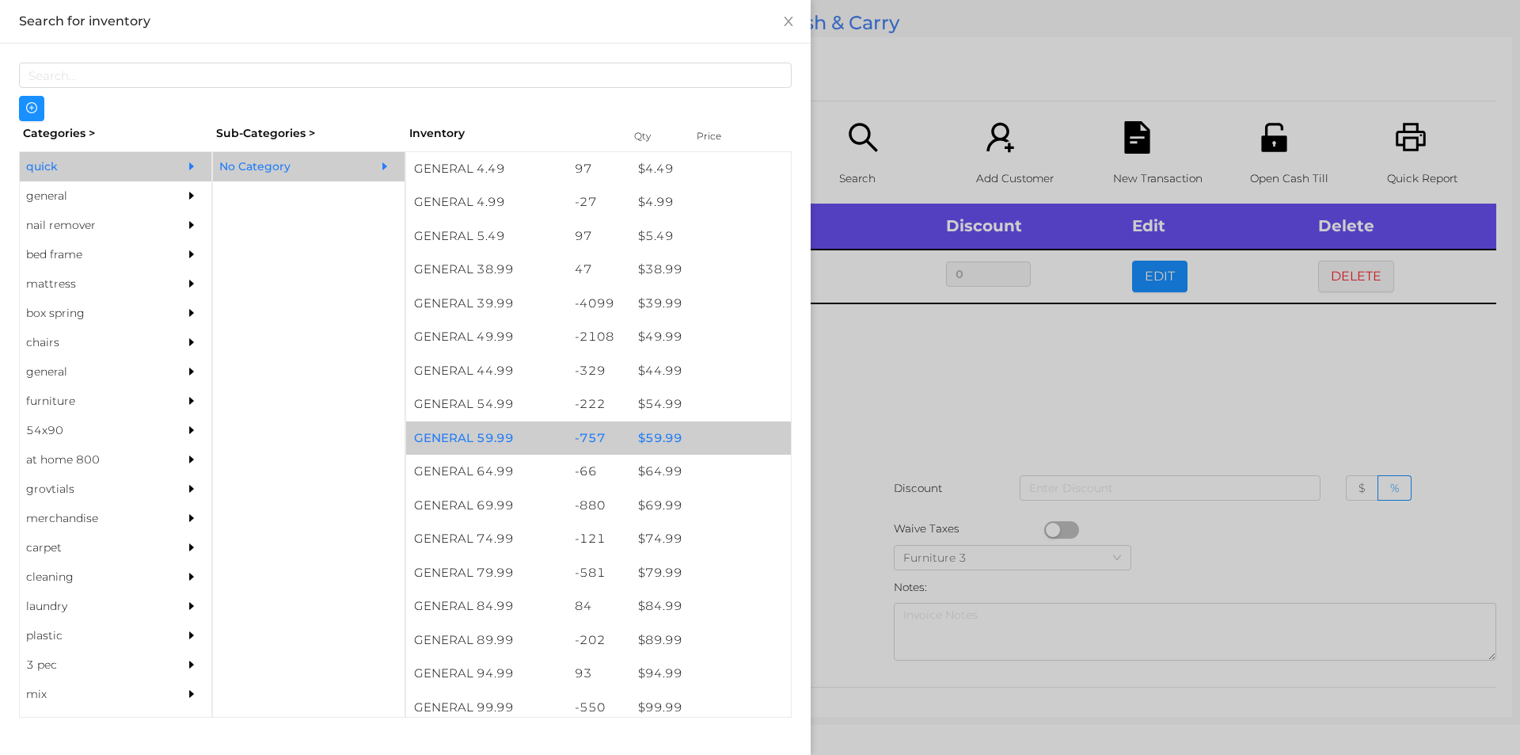
click at [653, 434] on div "$ 59.99" at bounding box center [710, 438] width 161 height 34
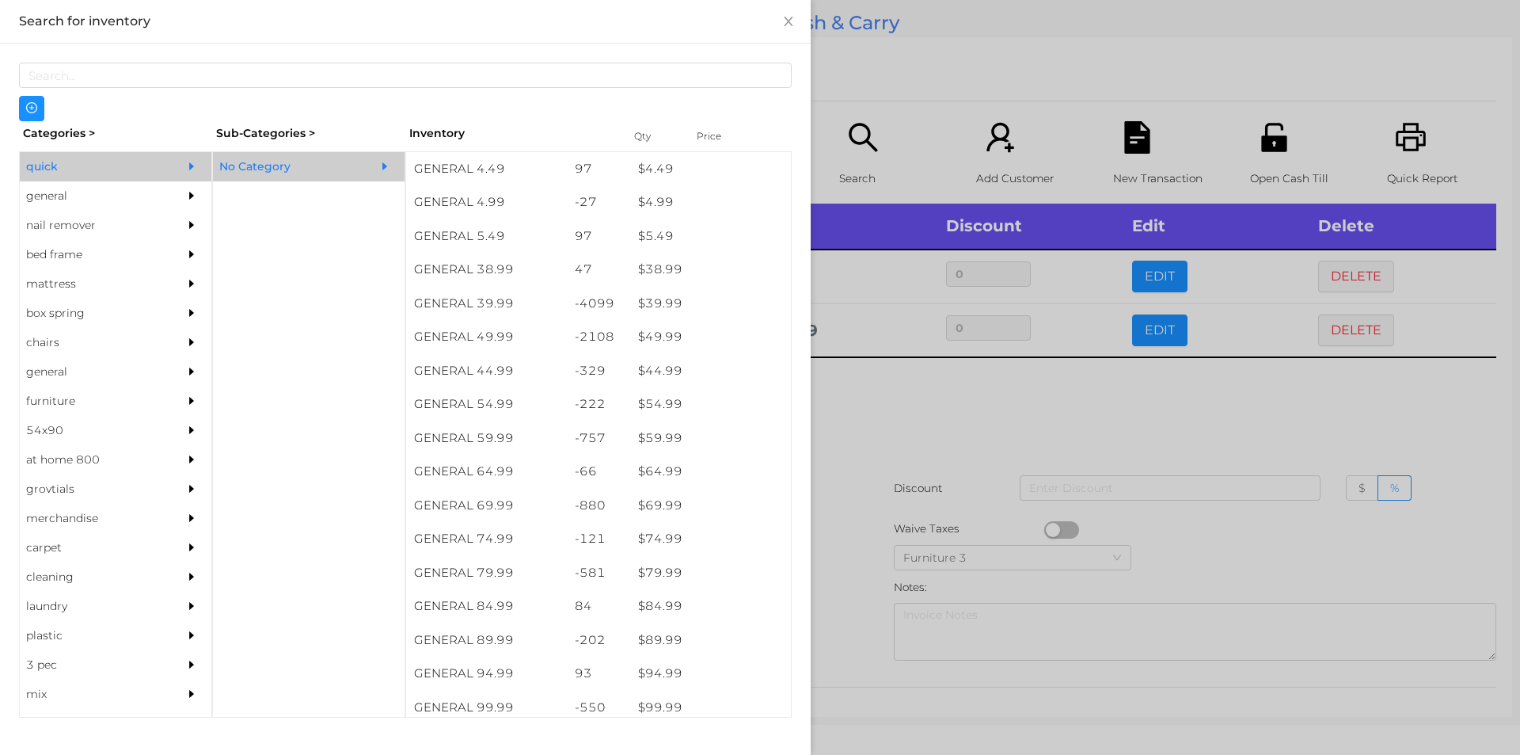
click at [51, 192] on div "general" at bounding box center [92, 195] width 144 height 29
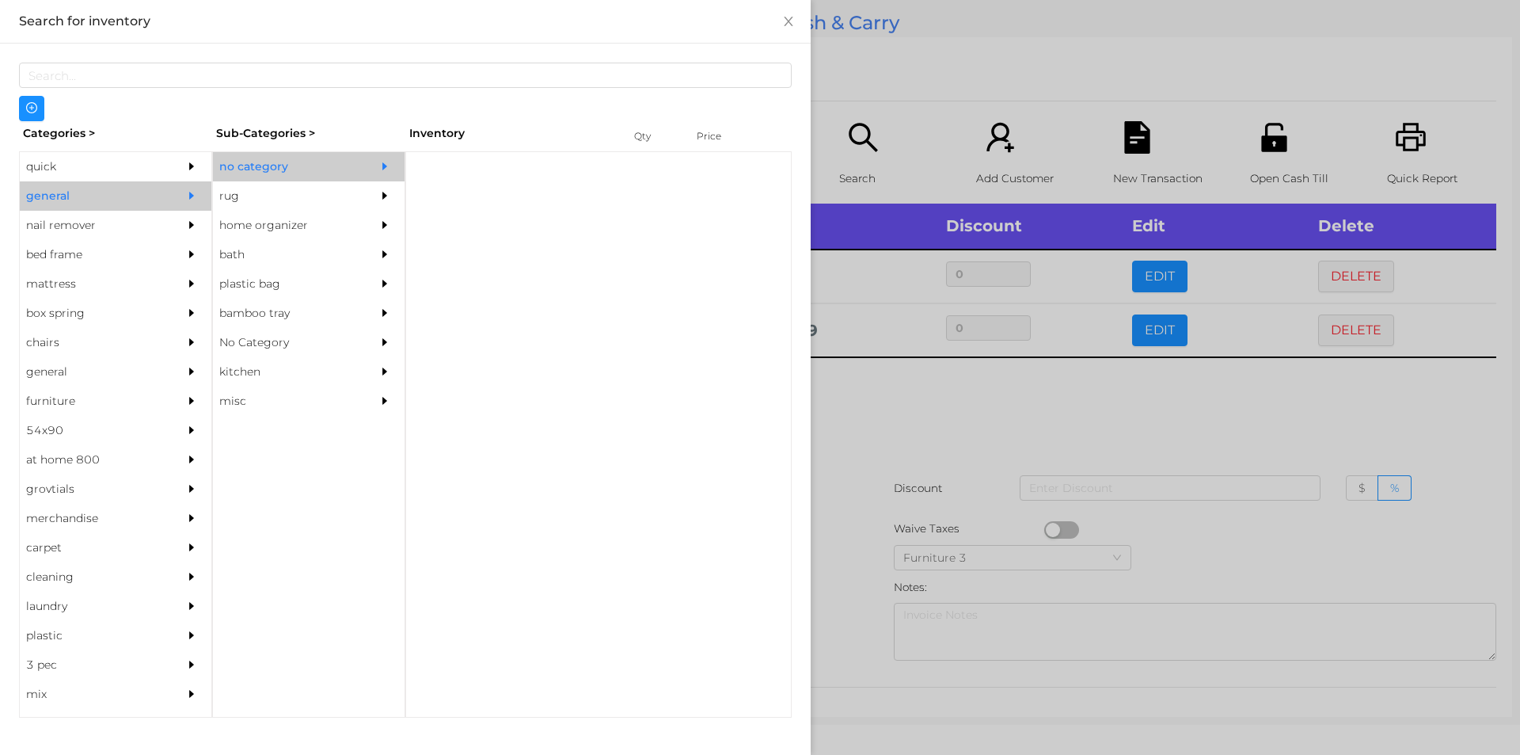
click at [266, 168] on div "no category" at bounding box center [285, 166] width 144 height 29
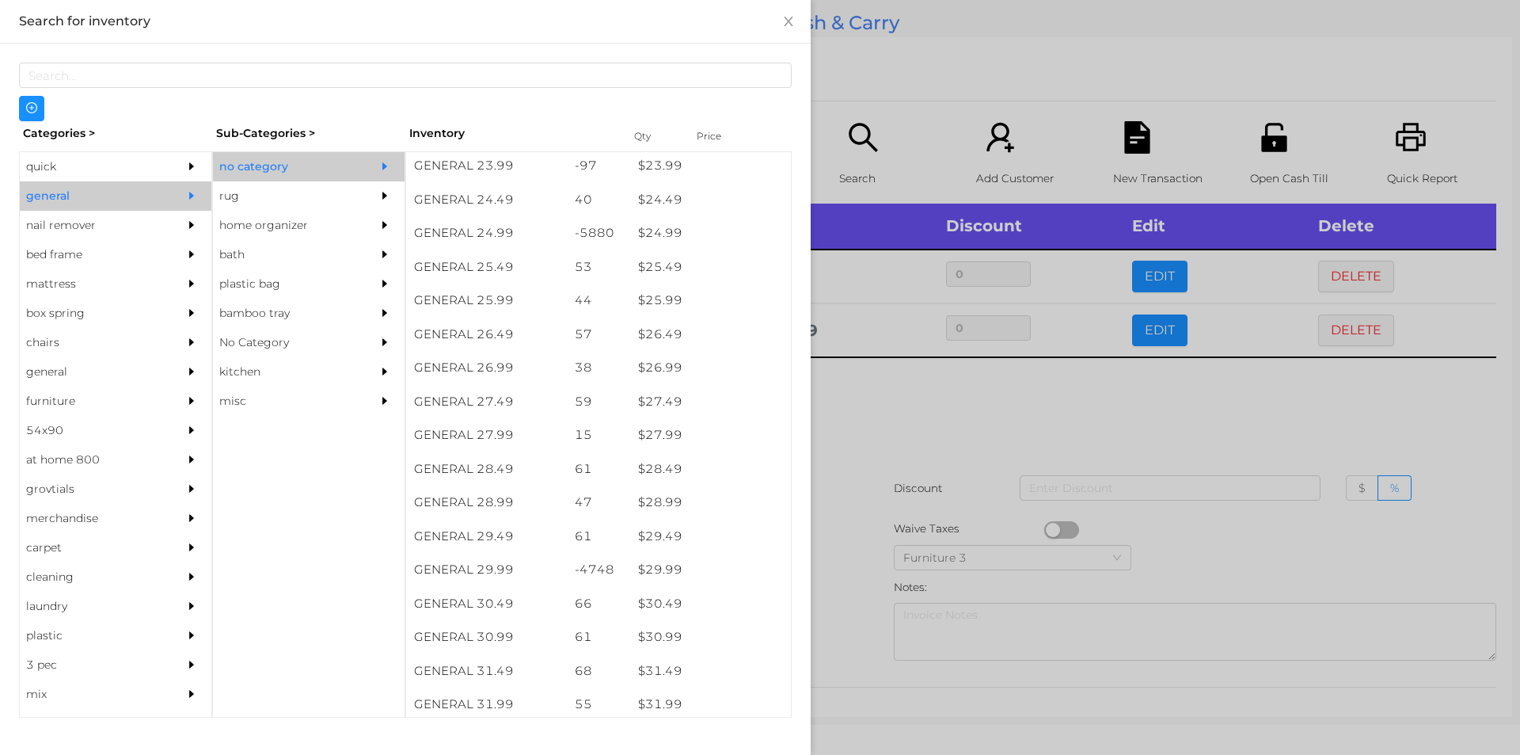
scroll to position [1979, 0]
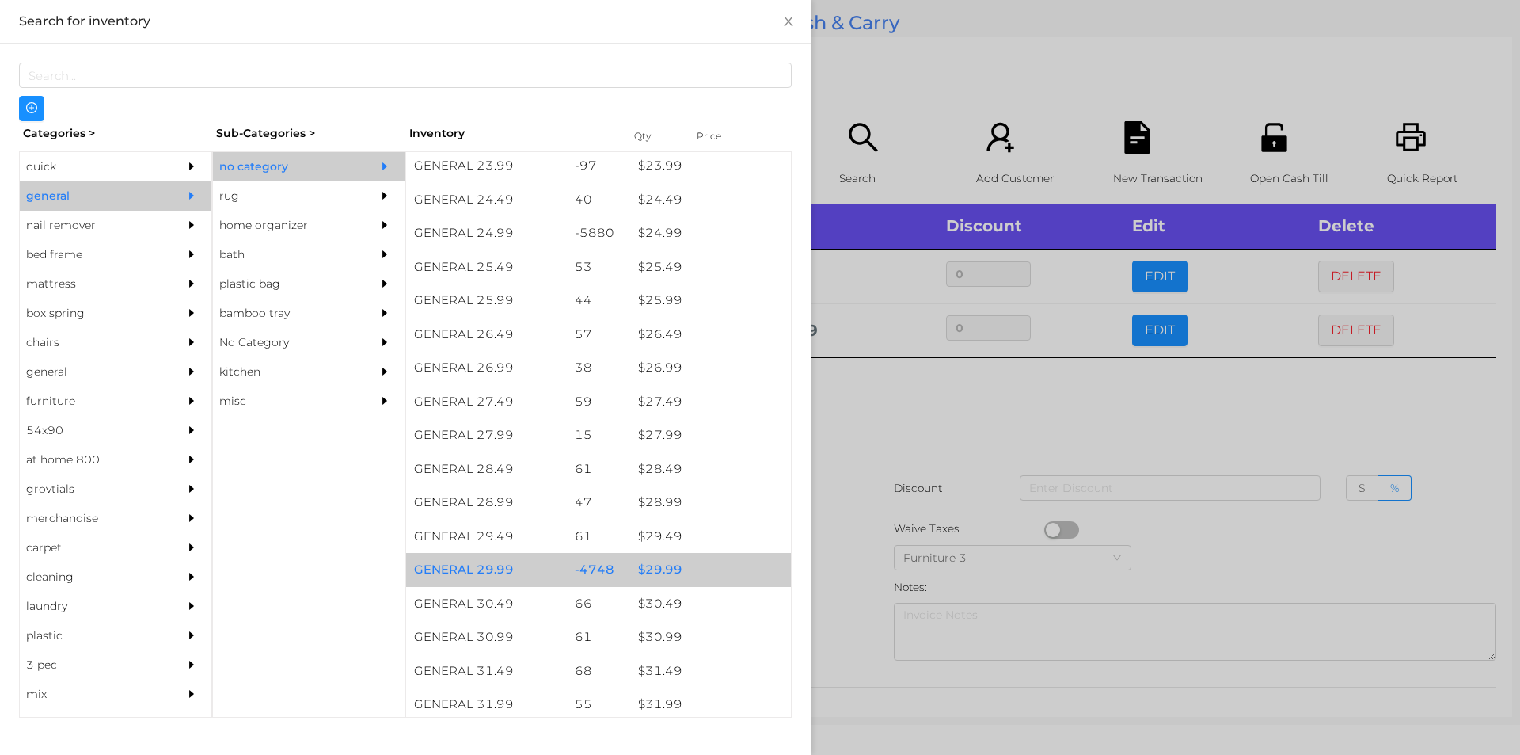
click at [658, 566] on div "$ 29.99" at bounding box center [710, 570] width 161 height 34
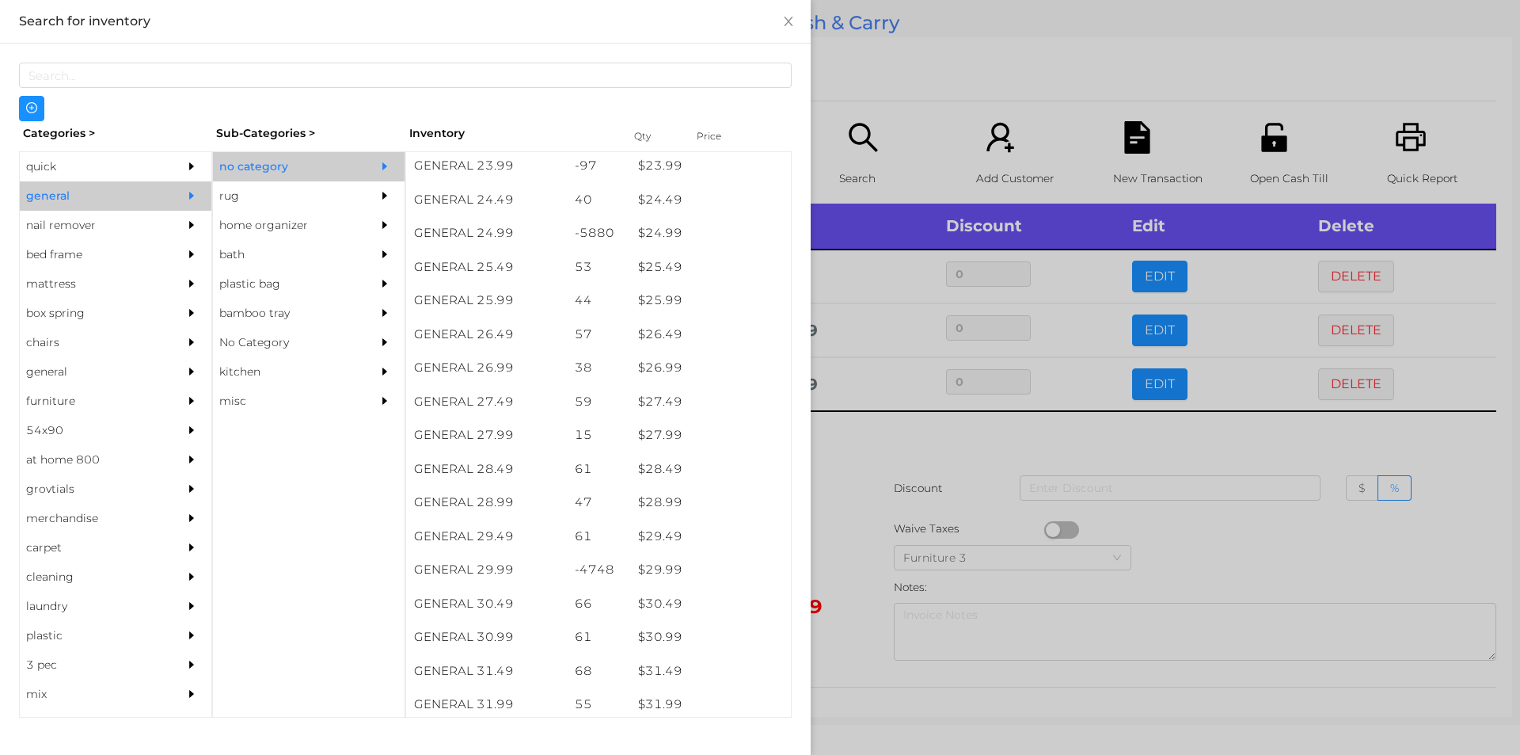
click at [828, 557] on div at bounding box center [760, 377] width 1520 height 755
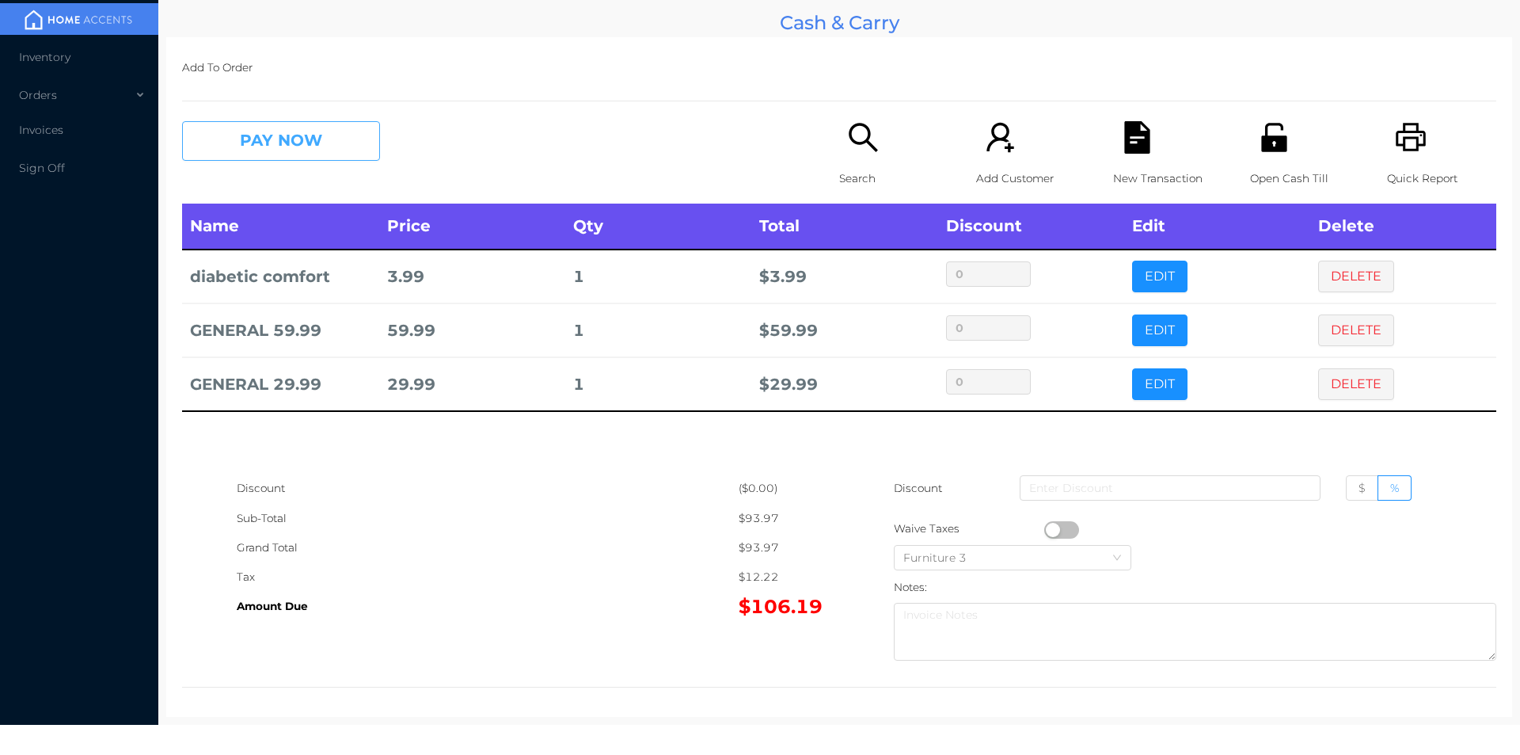
click at [288, 150] on button "PAY NOW" at bounding box center [281, 141] width 198 height 40
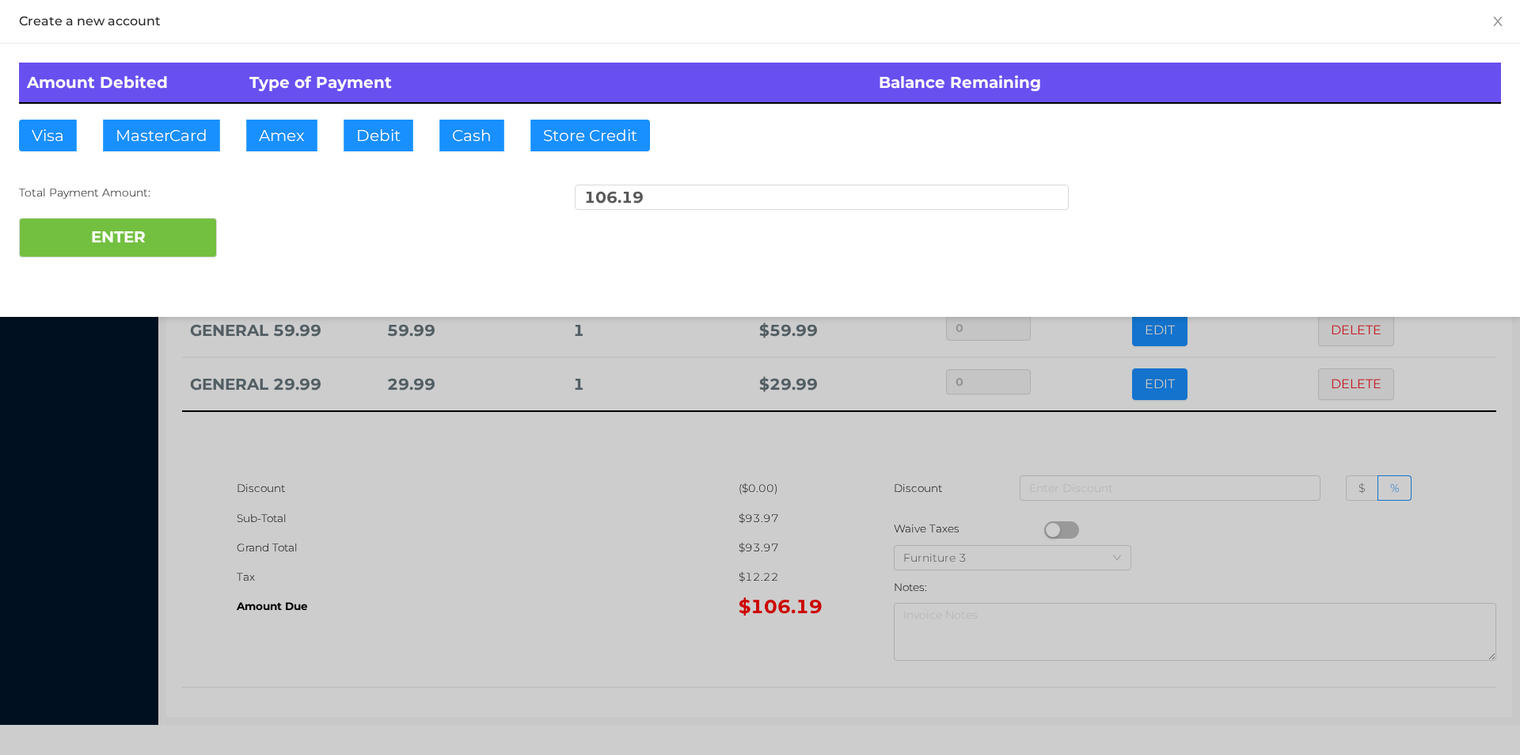
click at [266, 226] on div "ENTER" at bounding box center [760, 238] width 1482 height 40
click at [421, 542] on div at bounding box center [760, 377] width 1520 height 755
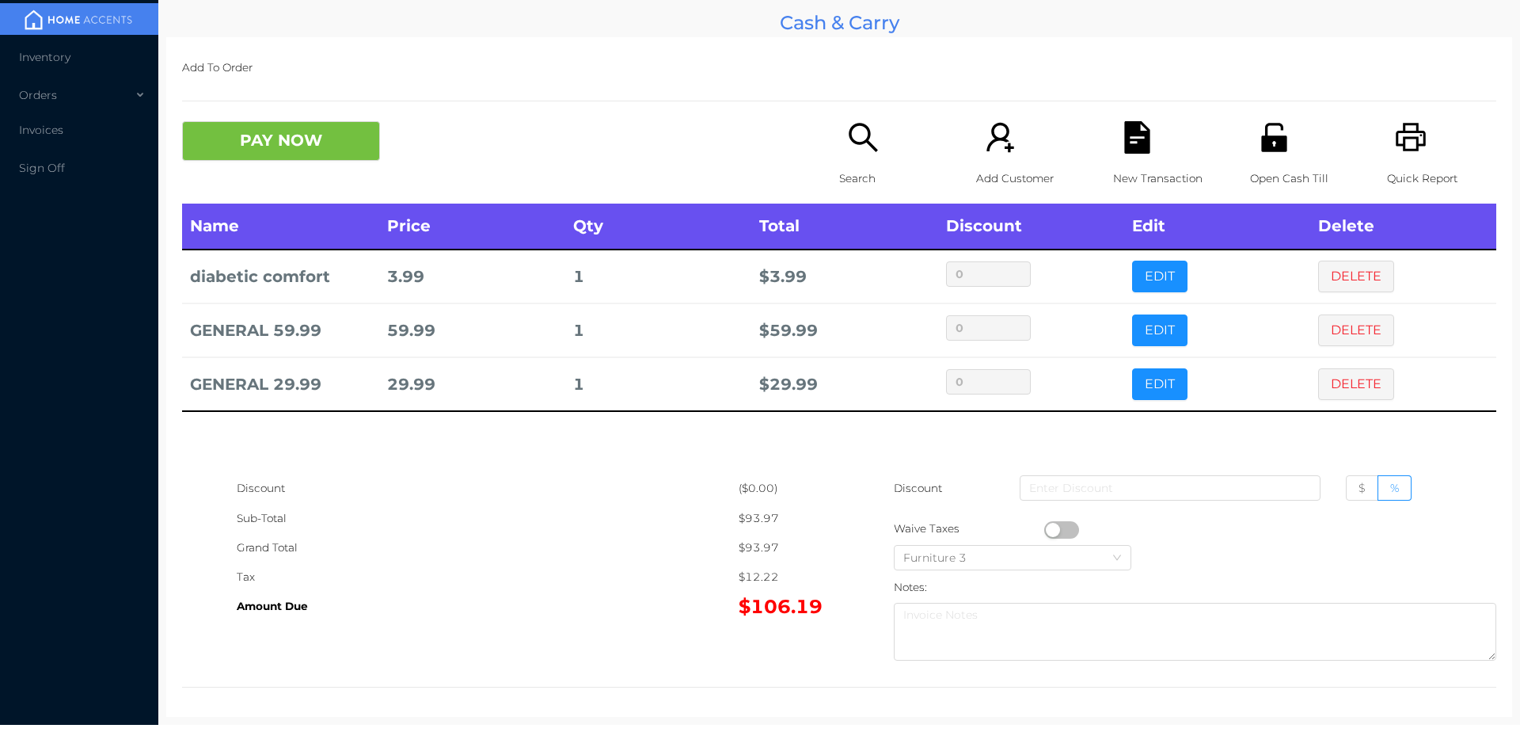
click at [1135, 136] on icon "icon: file-text" at bounding box center [1136, 137] width 25 height 32
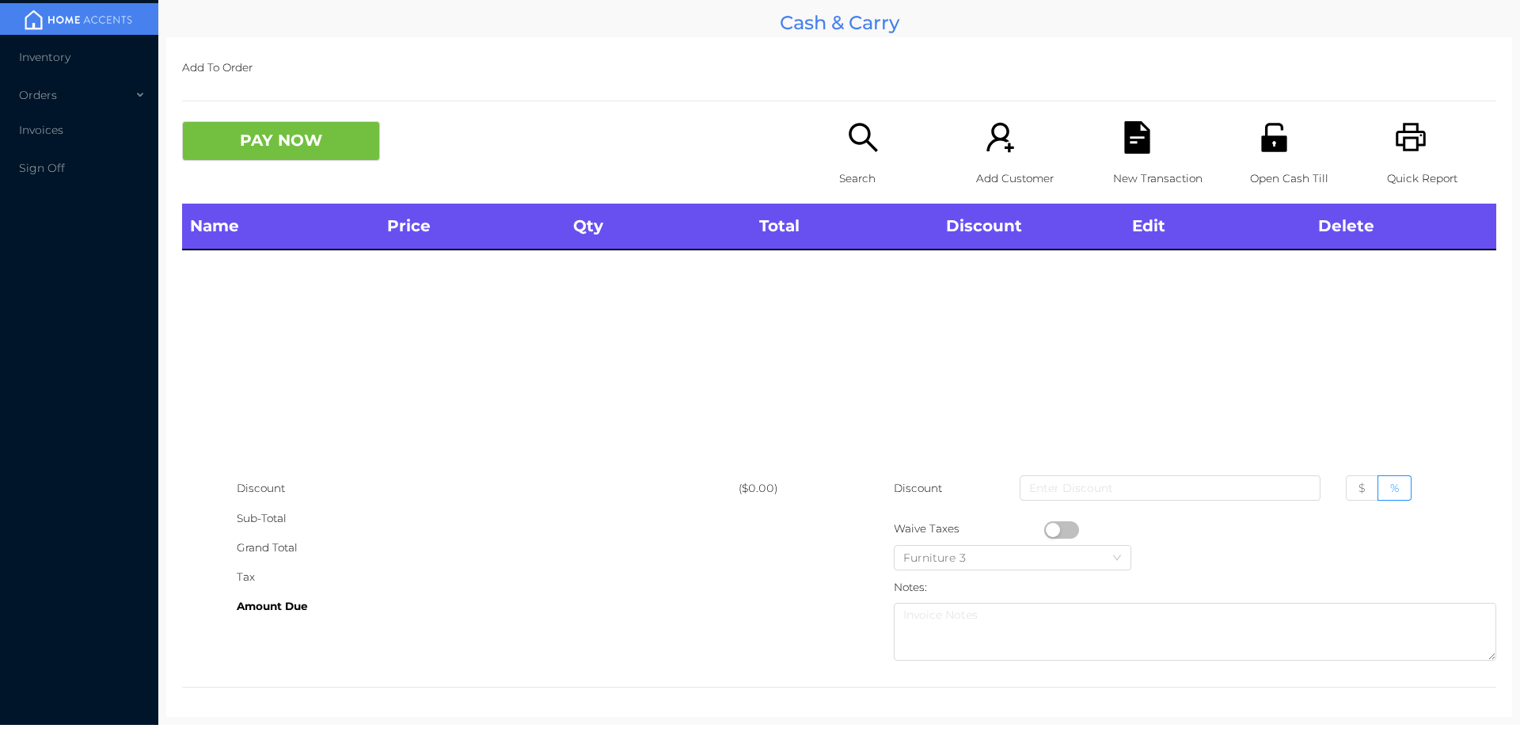
click at [1275, 152] on icon "icon: unlock" at bounding box center [1274, 137] width 32 height 32
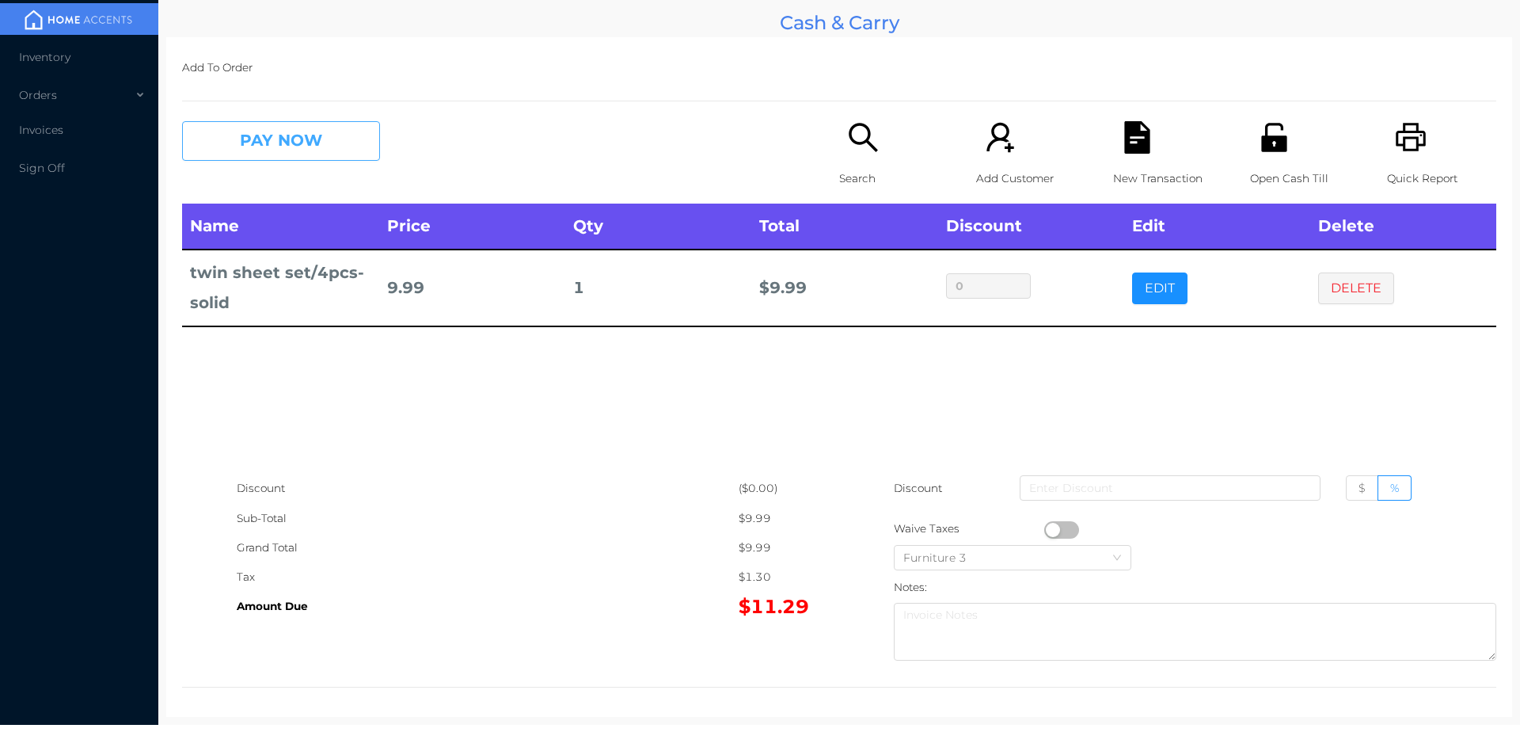
click at [302, 125] on button "PAY NOW" at bounding box center [281, 141] width 198 height 40
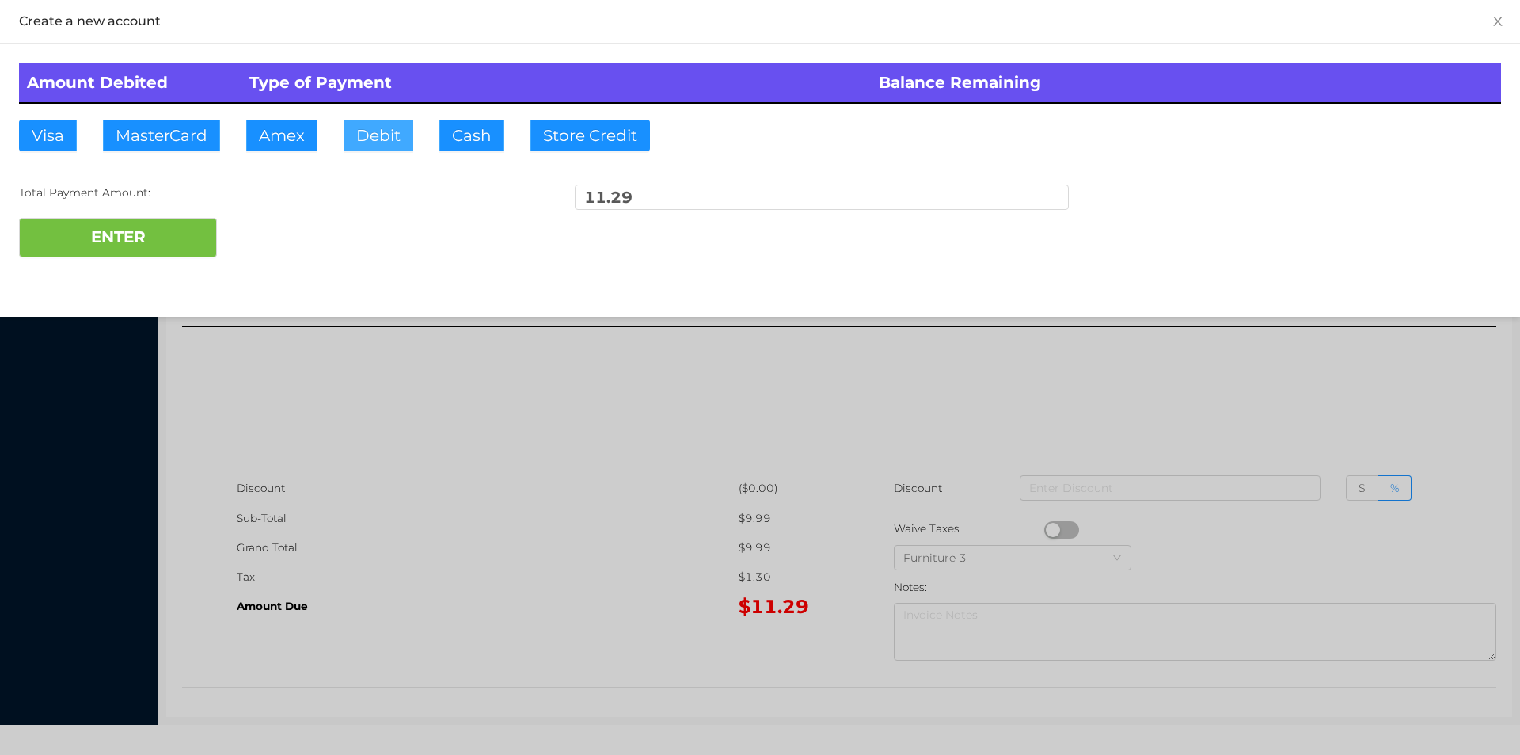
click at [372, 139] on button "Debit" at bounding box center [379, 136] width 70 height 32
click at [159, 235] on button "ENTER" at bounding box center [118, 238] width 198 height 40
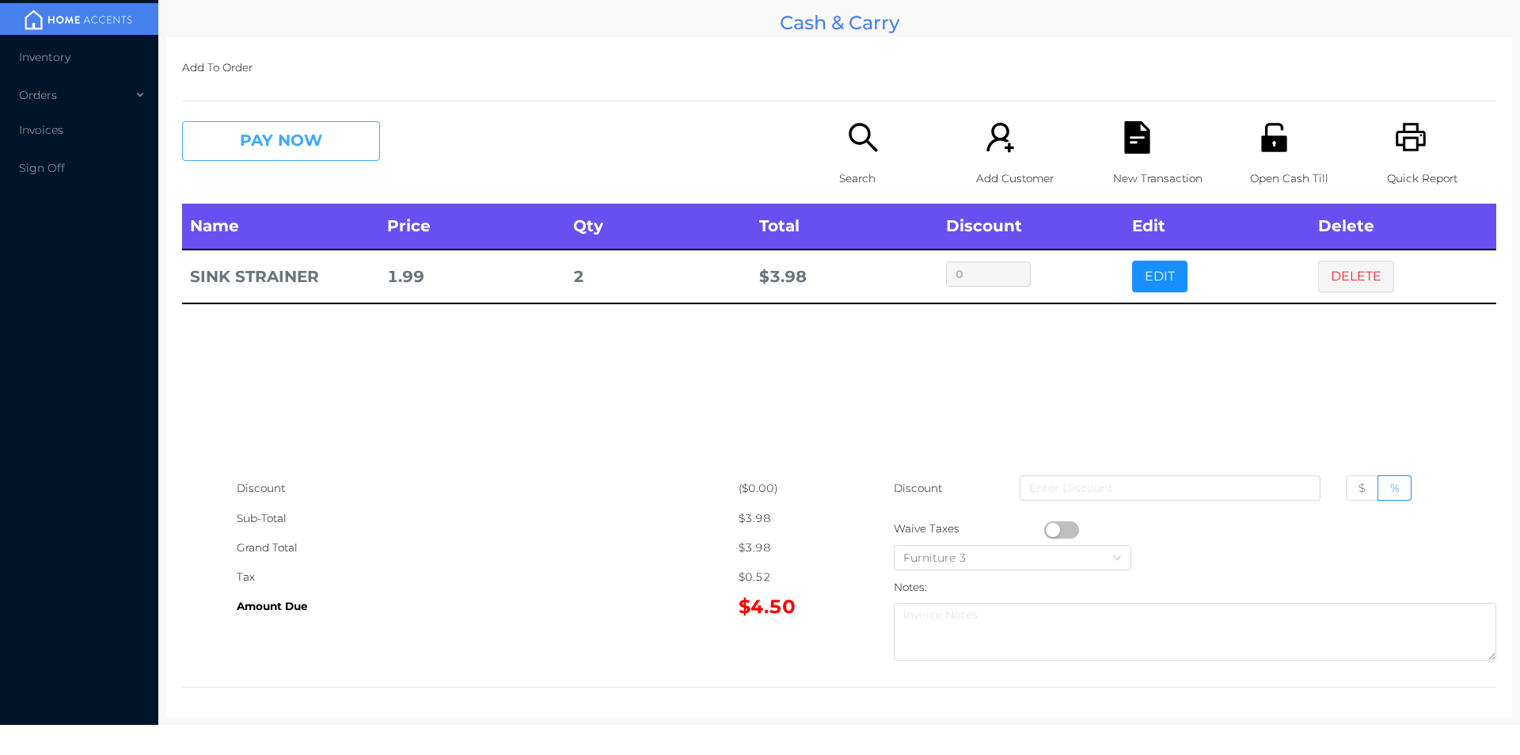
click at [280, 144] on button "PAY NOW" at bounding box center [281, 141] width 198 height 40
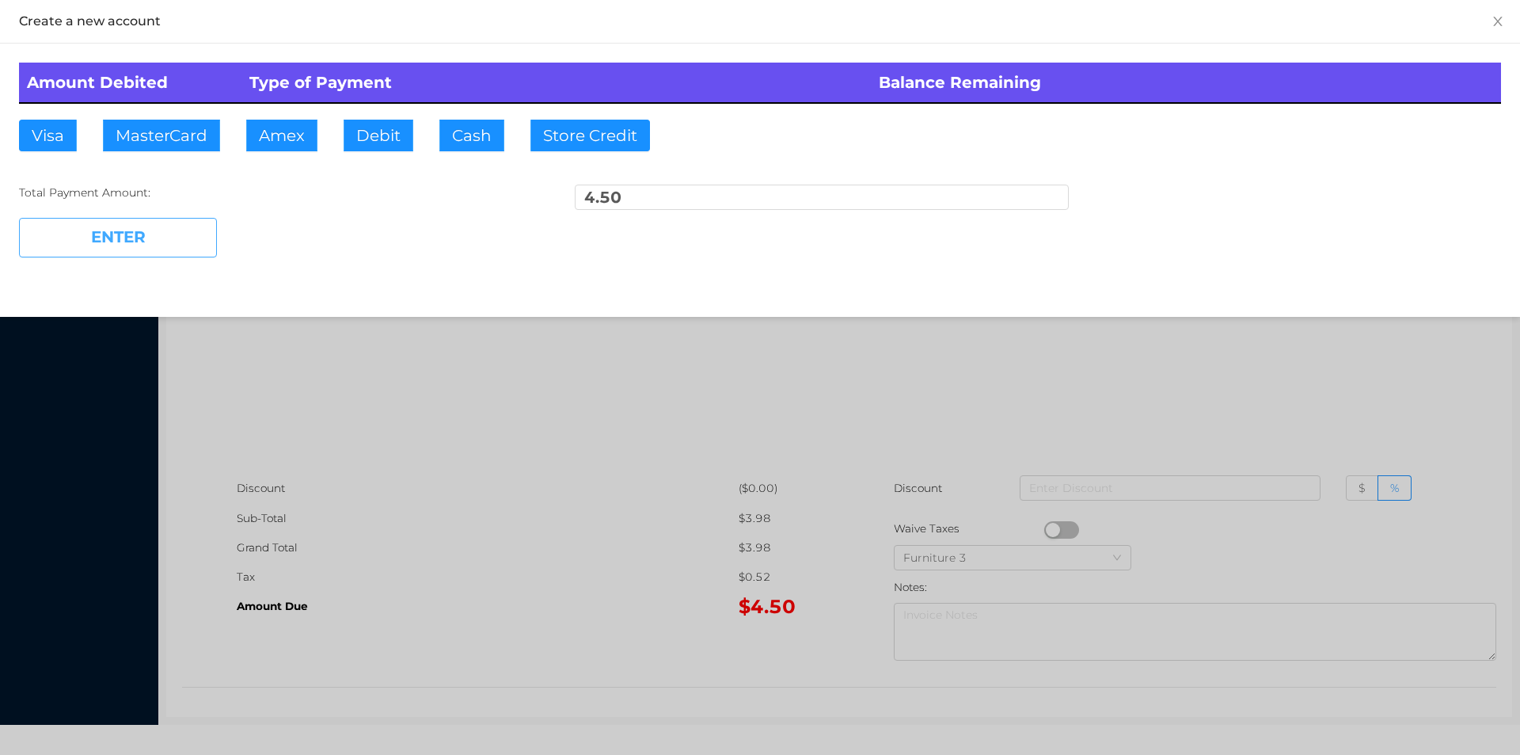
click at [155, 235] on button "ENTER" at bounding box center [118, 238] width 198 height 40
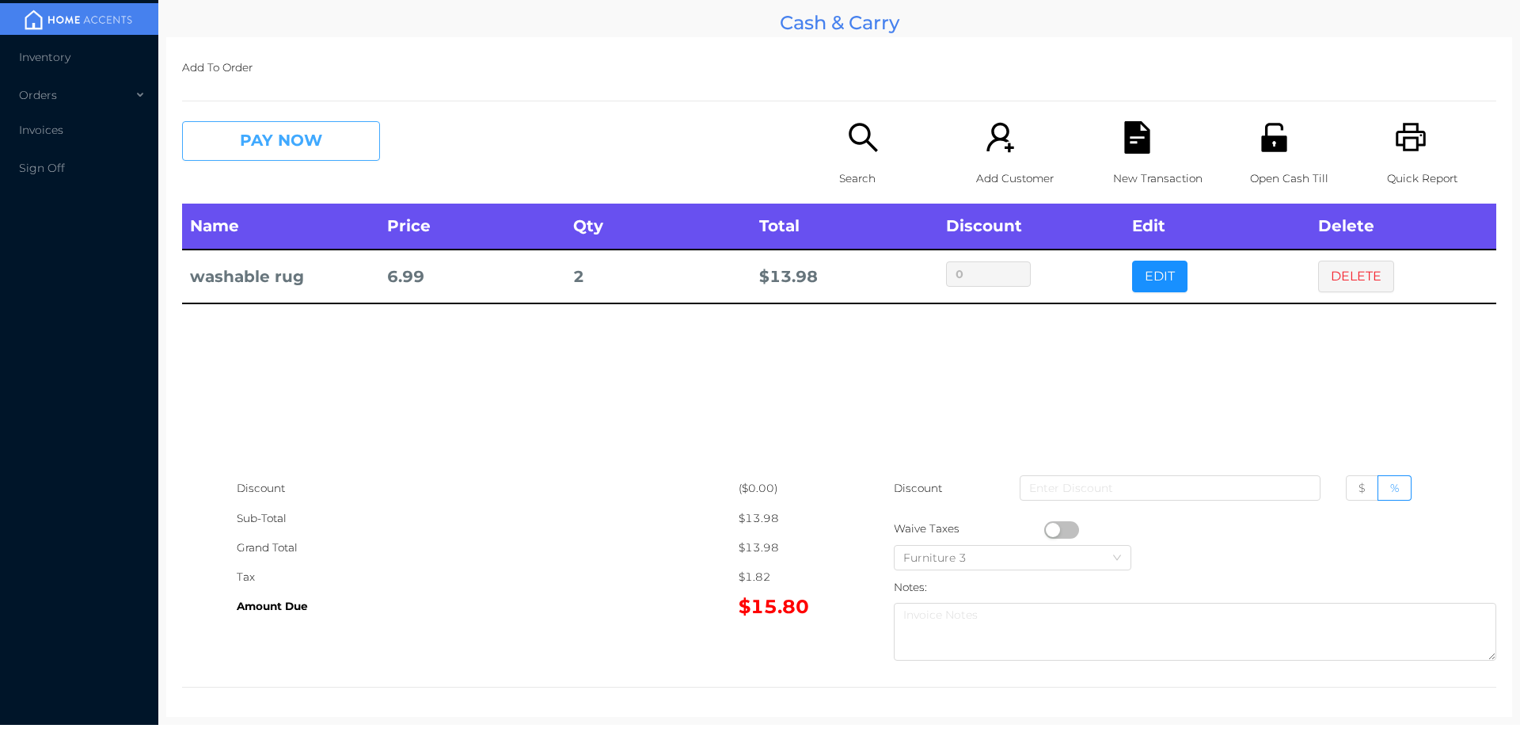
click at [261, 139] on button "PAY NOW" at bounding box center [281, 141] width 198 height 40
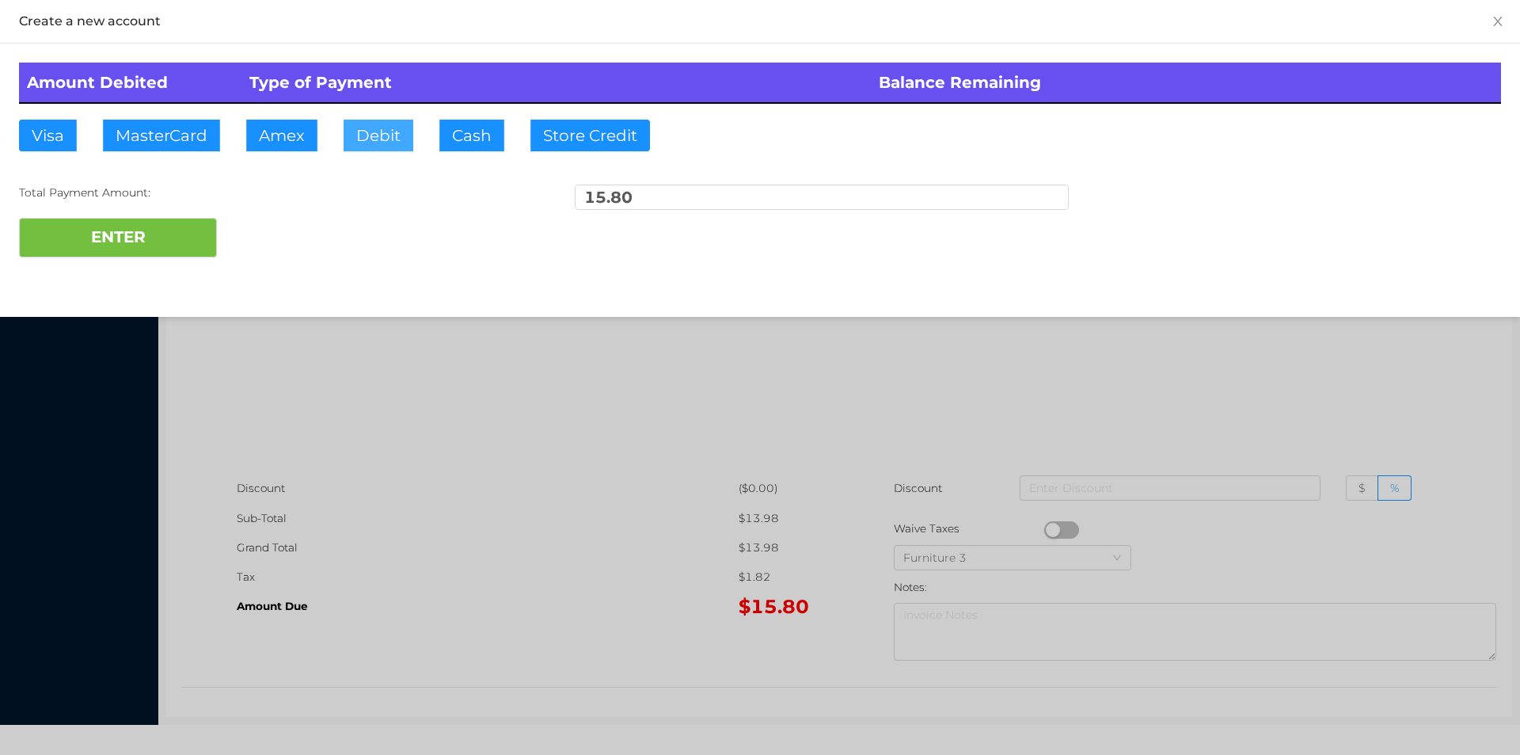
click at [376, 148] on button "Debit" at bounding box center [379, 136] width 70 height 32
type input "20."
click at [150, 248] on button "ENTER" at bounding box center [118, 238] width 198 height 40
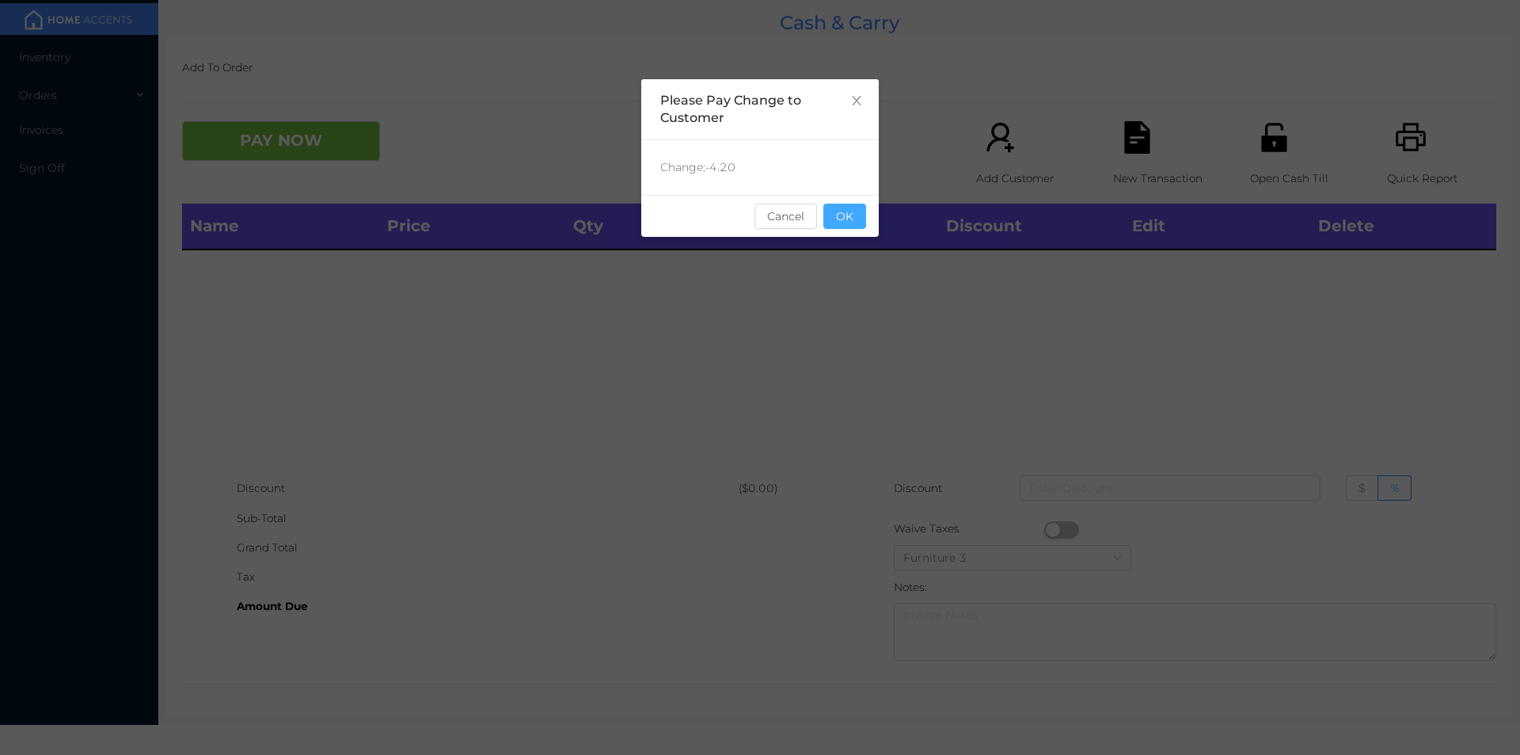
click at [846, 223] on button "OK" at bounding box center [844, 215] width 43 height 25
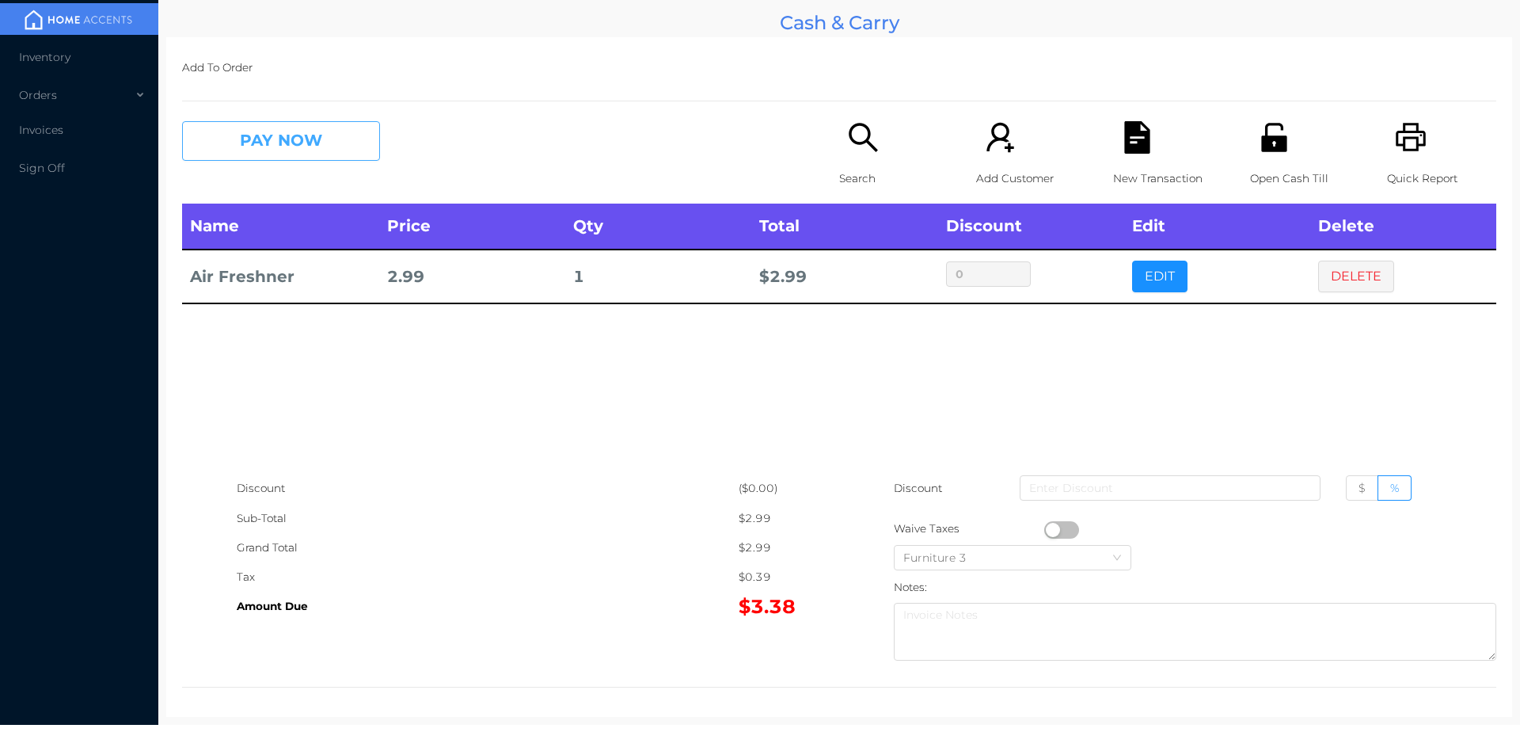
click at [254, 138] on button "PAY NOW" at bounding box center [281, 141] width 198 height 40
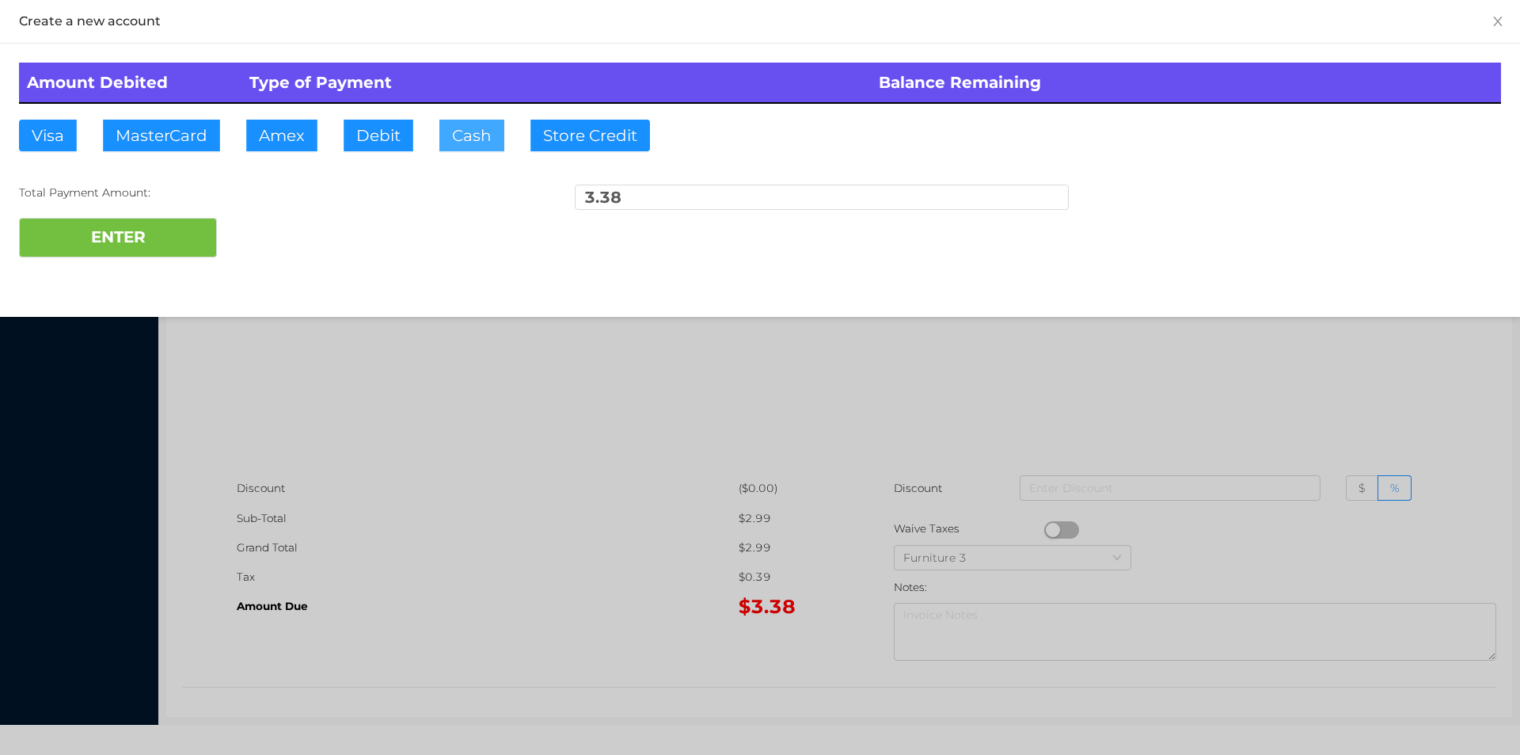
click at [451, 140] on button "Cash" at bounding box center [471, 136] width 65 height 32
type input "4."
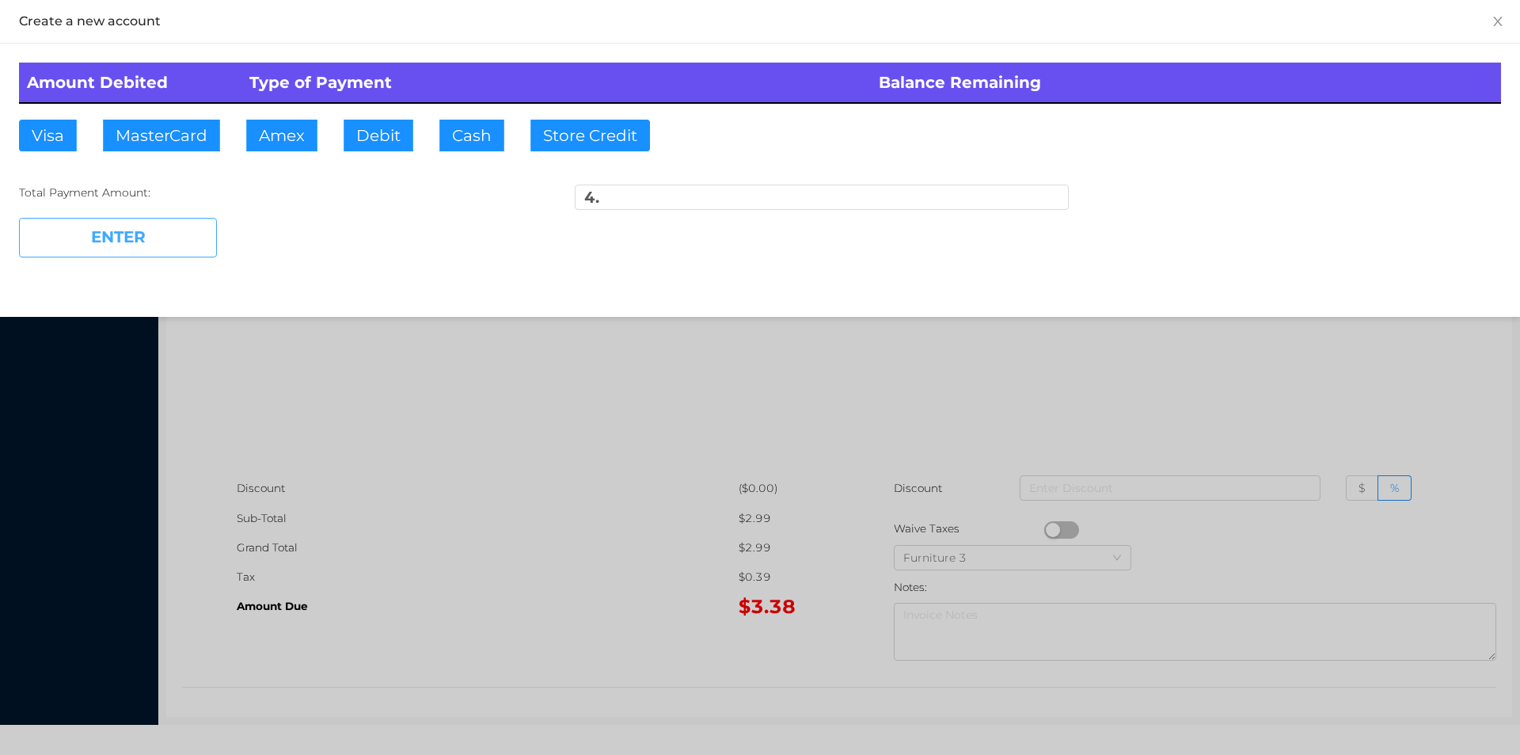
click at [135, 249] on button "ENTER" at bounding box center [118, 238] width 198 height 40
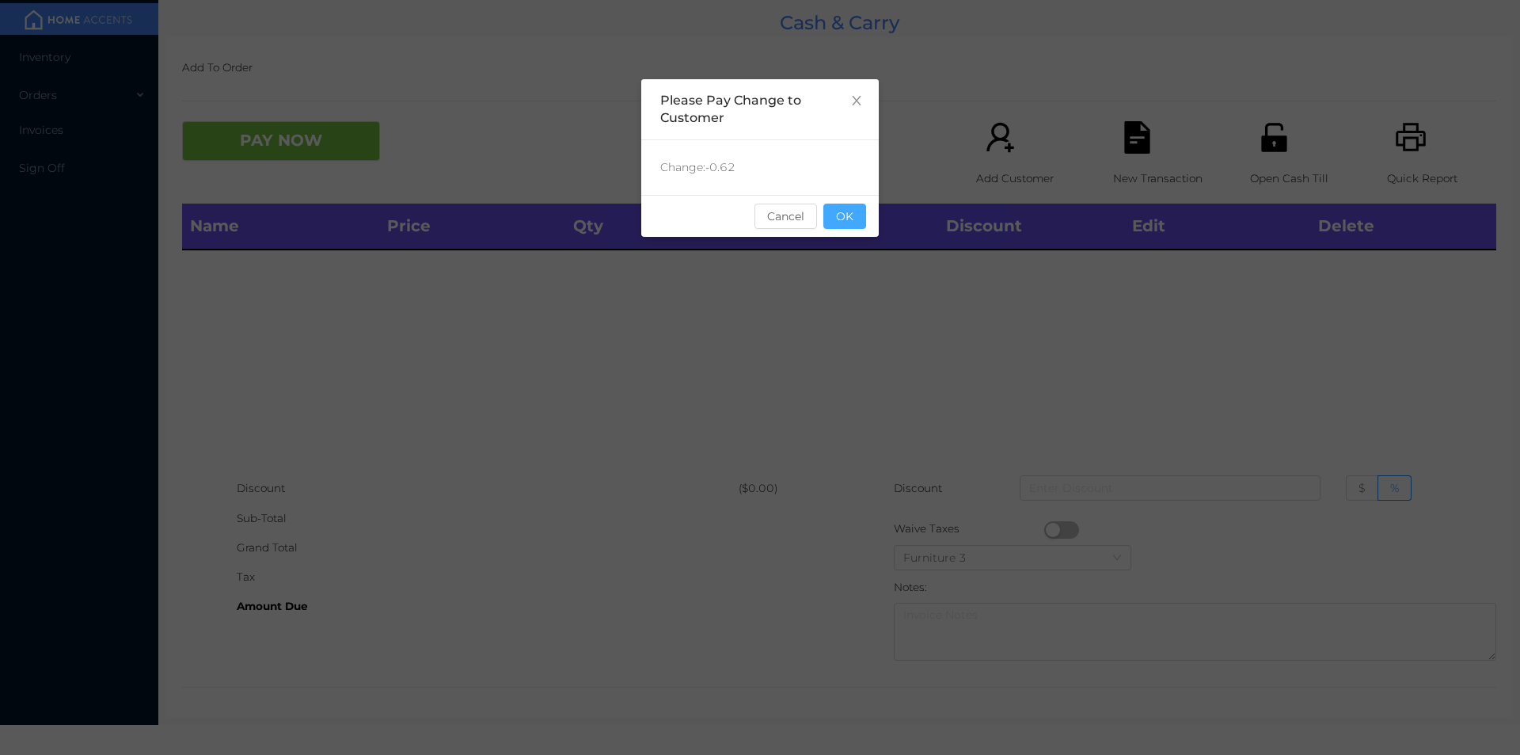
click at [863, 224] on button "OK" at bounding box center [844, 215] width 43 height 25
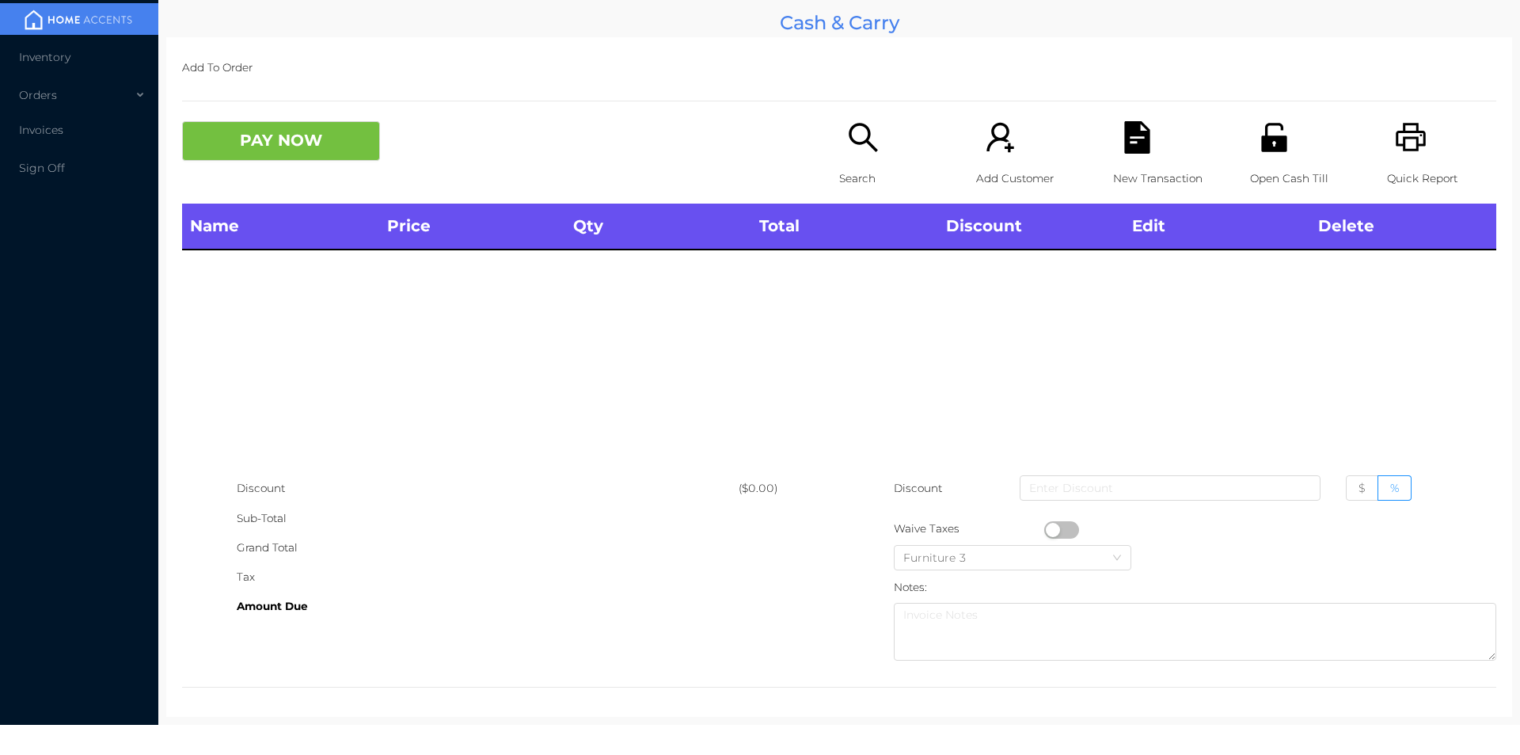
click at [864, 151] on icon "icon: search" at bounding box center [863, 137] width 32 height 32
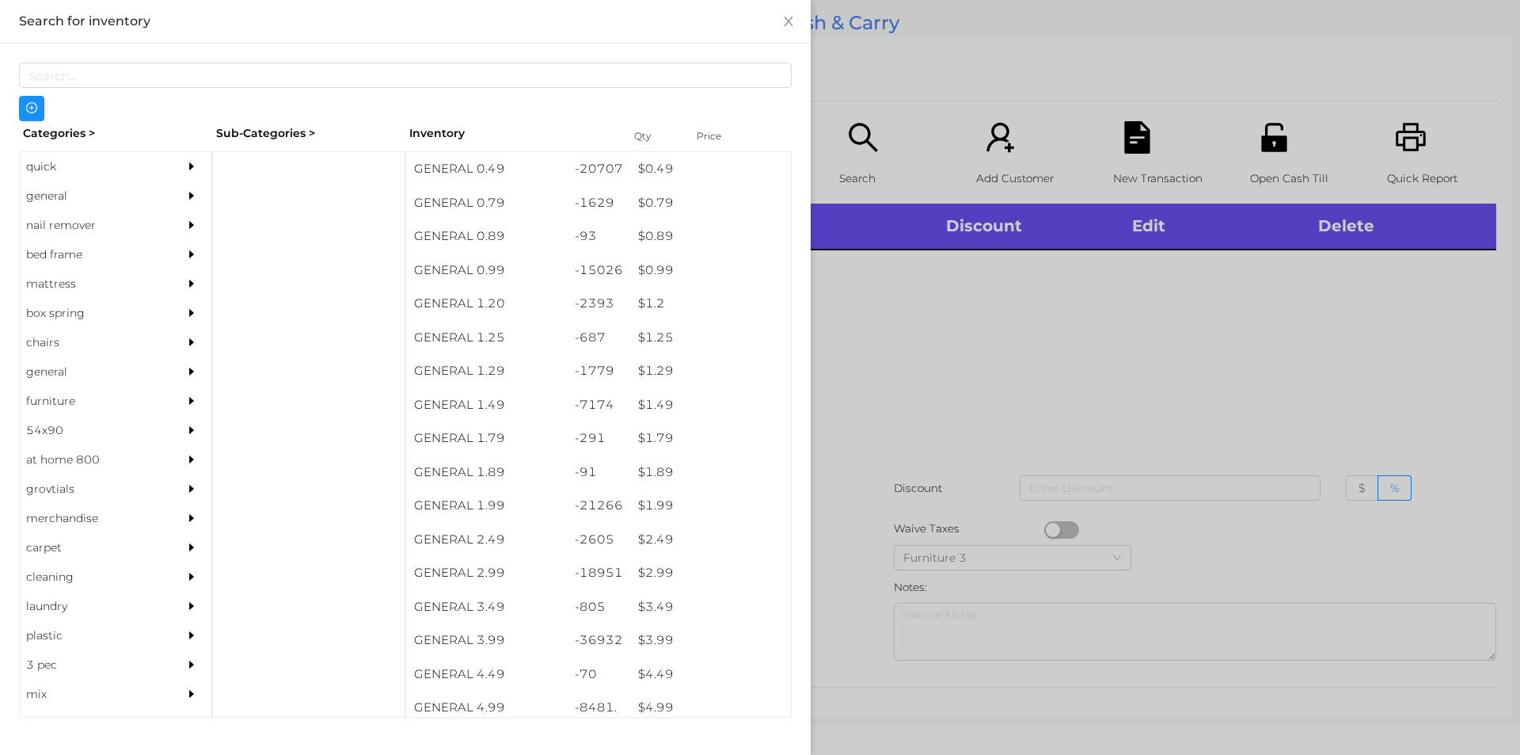
click at [1270, 168] on div at bounding box center [760, 377] width 1520 height 755
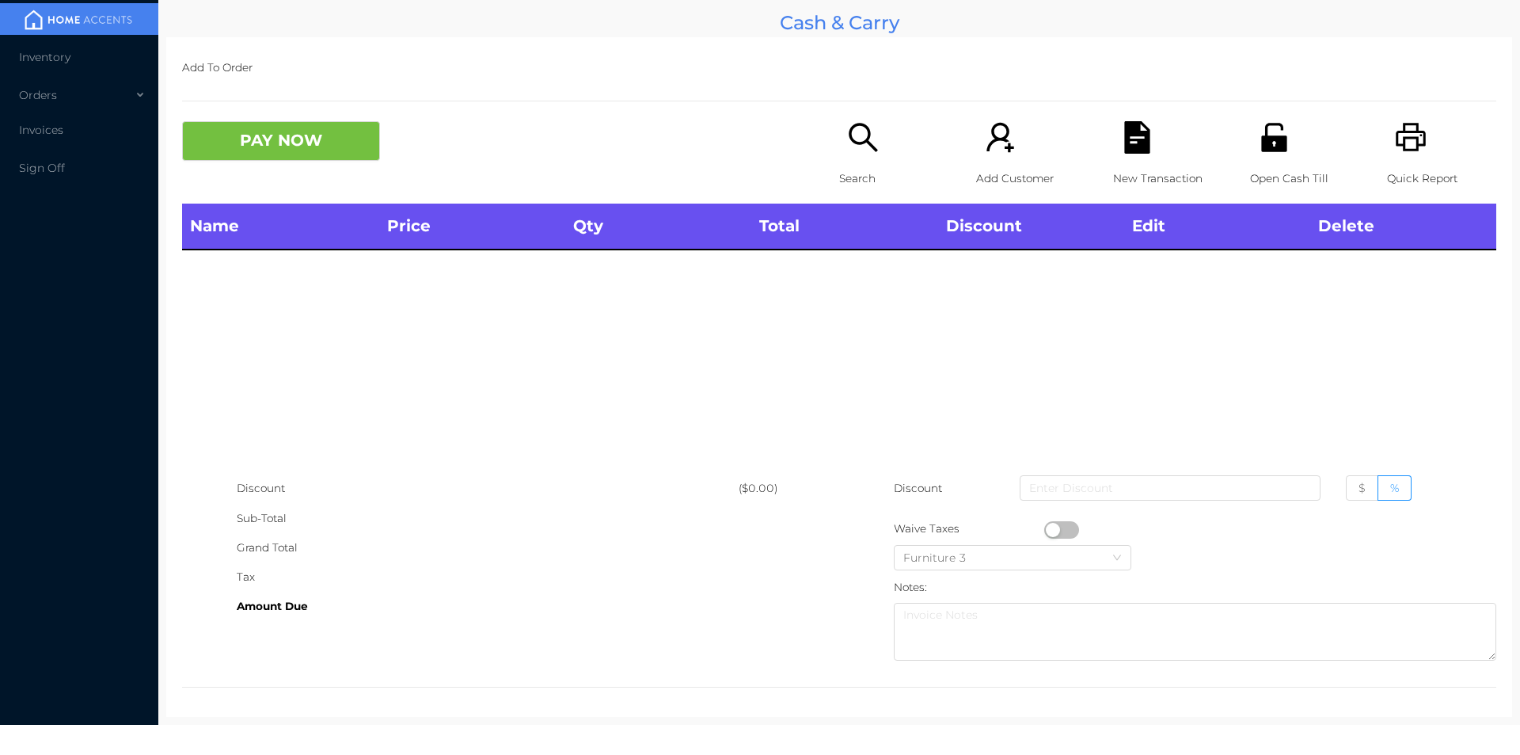
click at [1253, 154] on div "Open Cash Till" at bounding box center [1304, 162] width 109 height 82
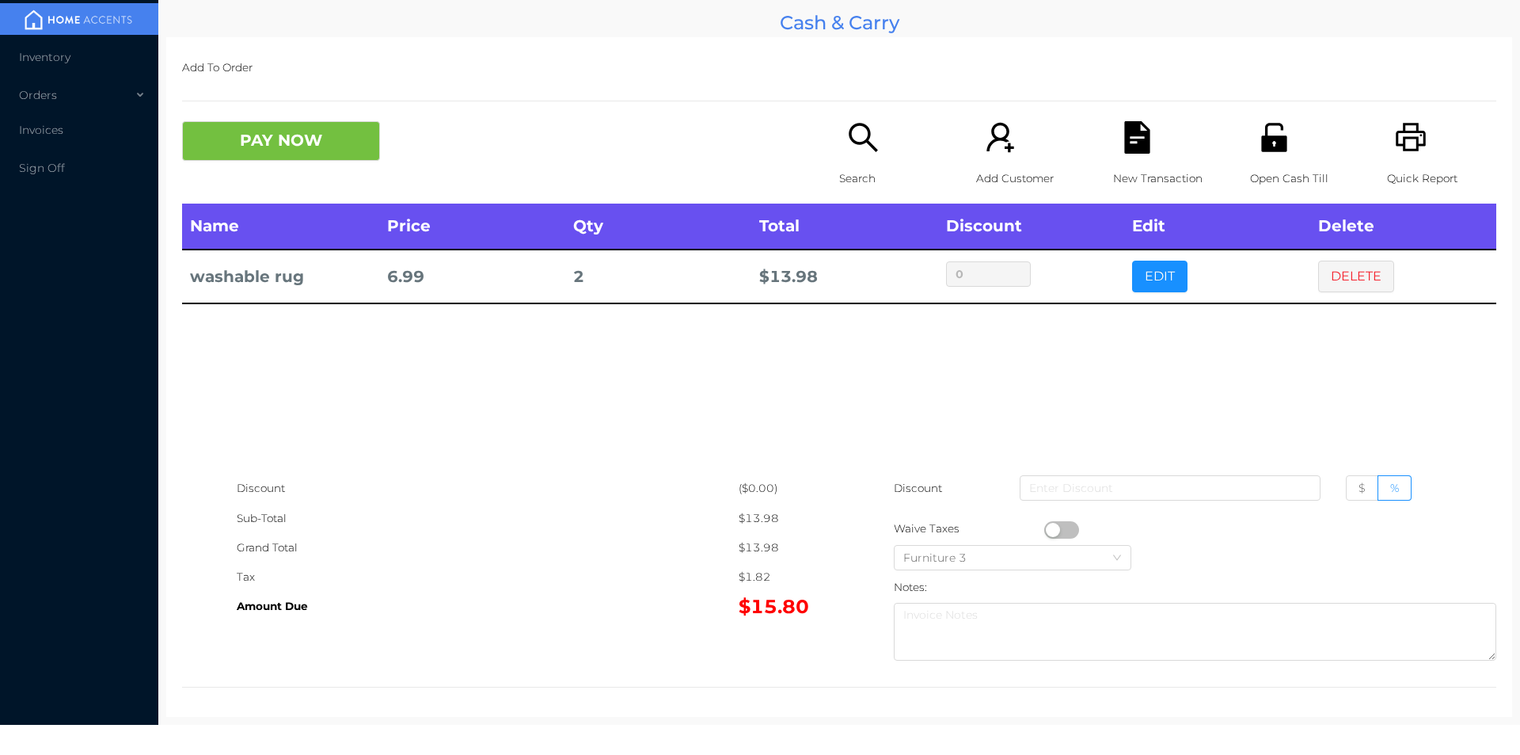
click at [862, 157] on div "Search" at bounding box center [893, 162] width 109 height 82
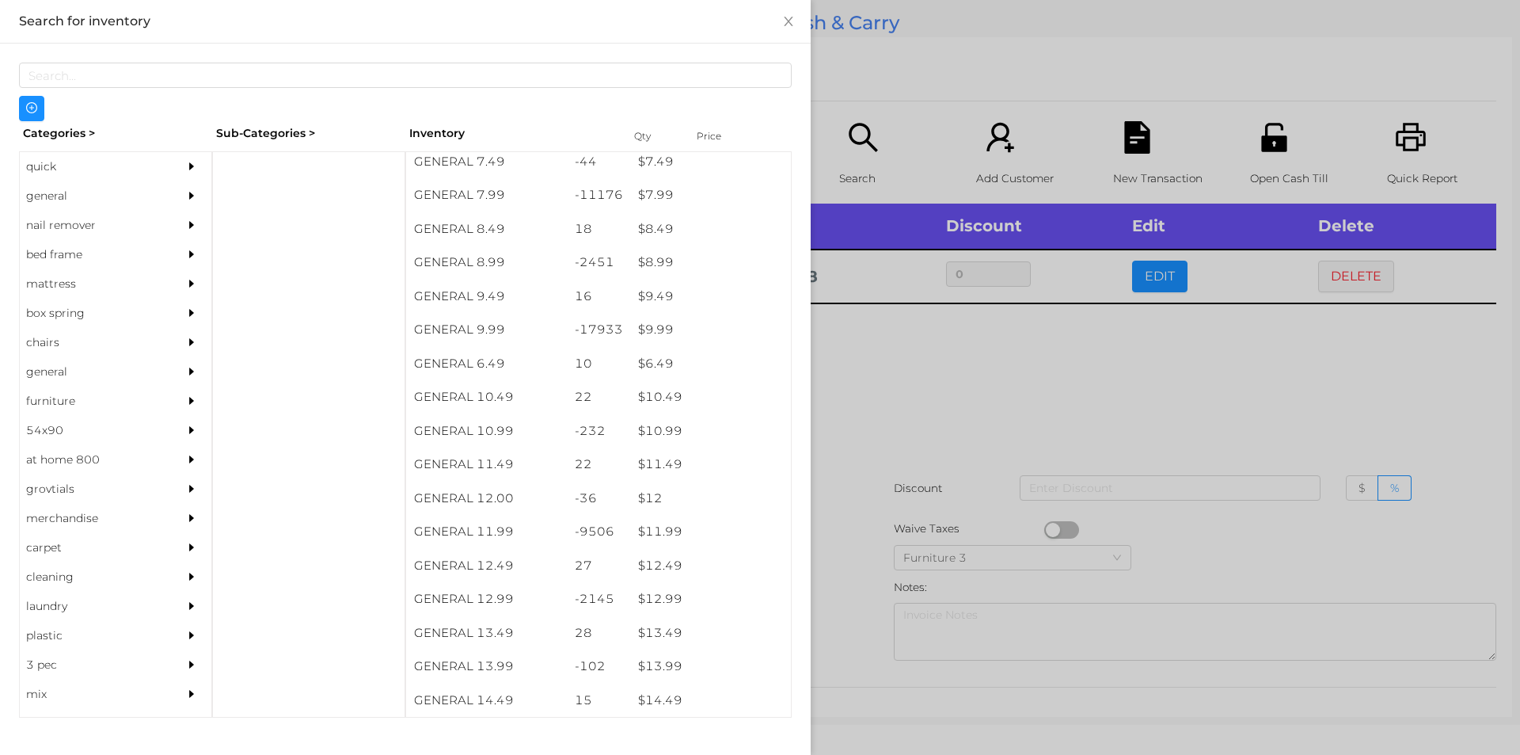
scroll to position [781, 0]
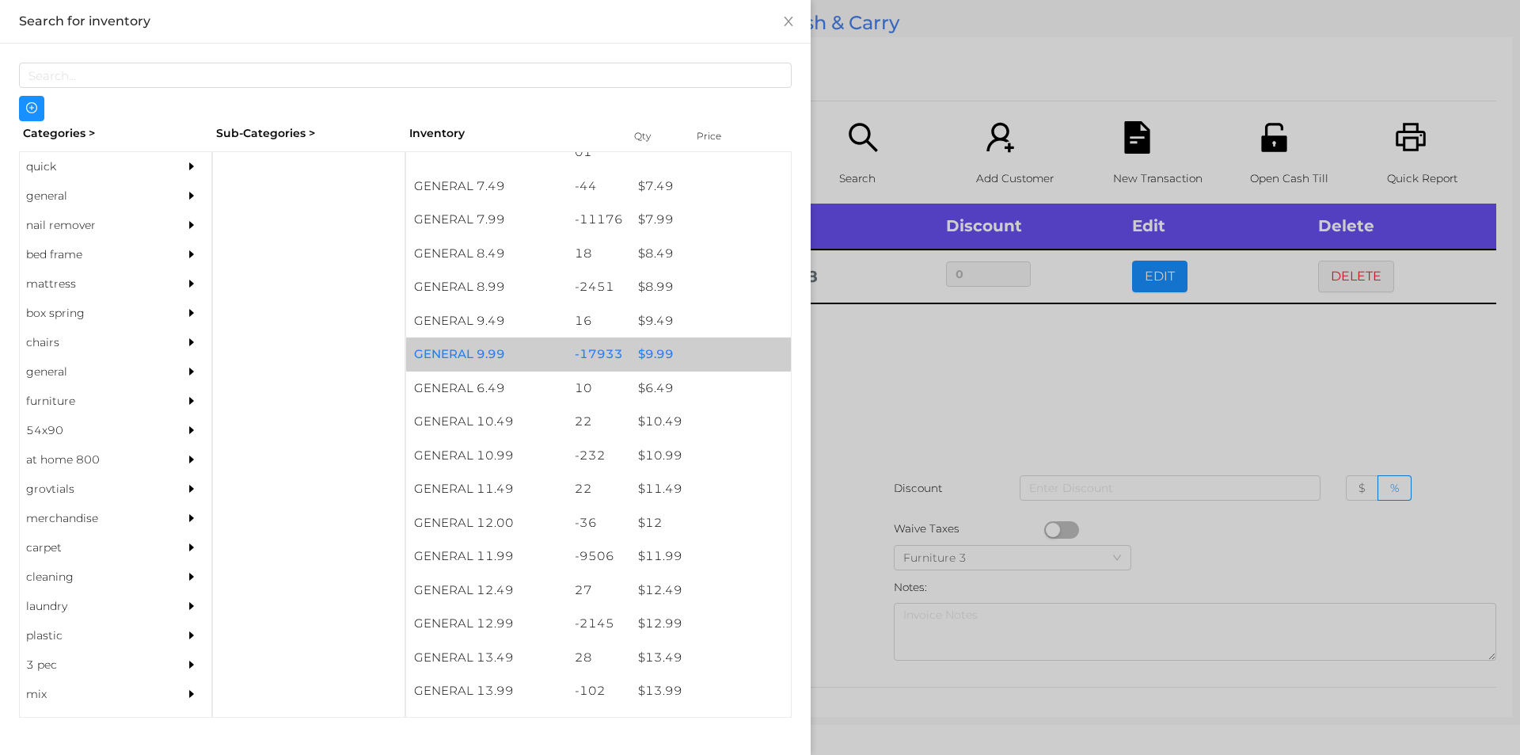
click at [660, 352] on div "$ 9.99" at bounding box center [710, 354] width 161 height 34
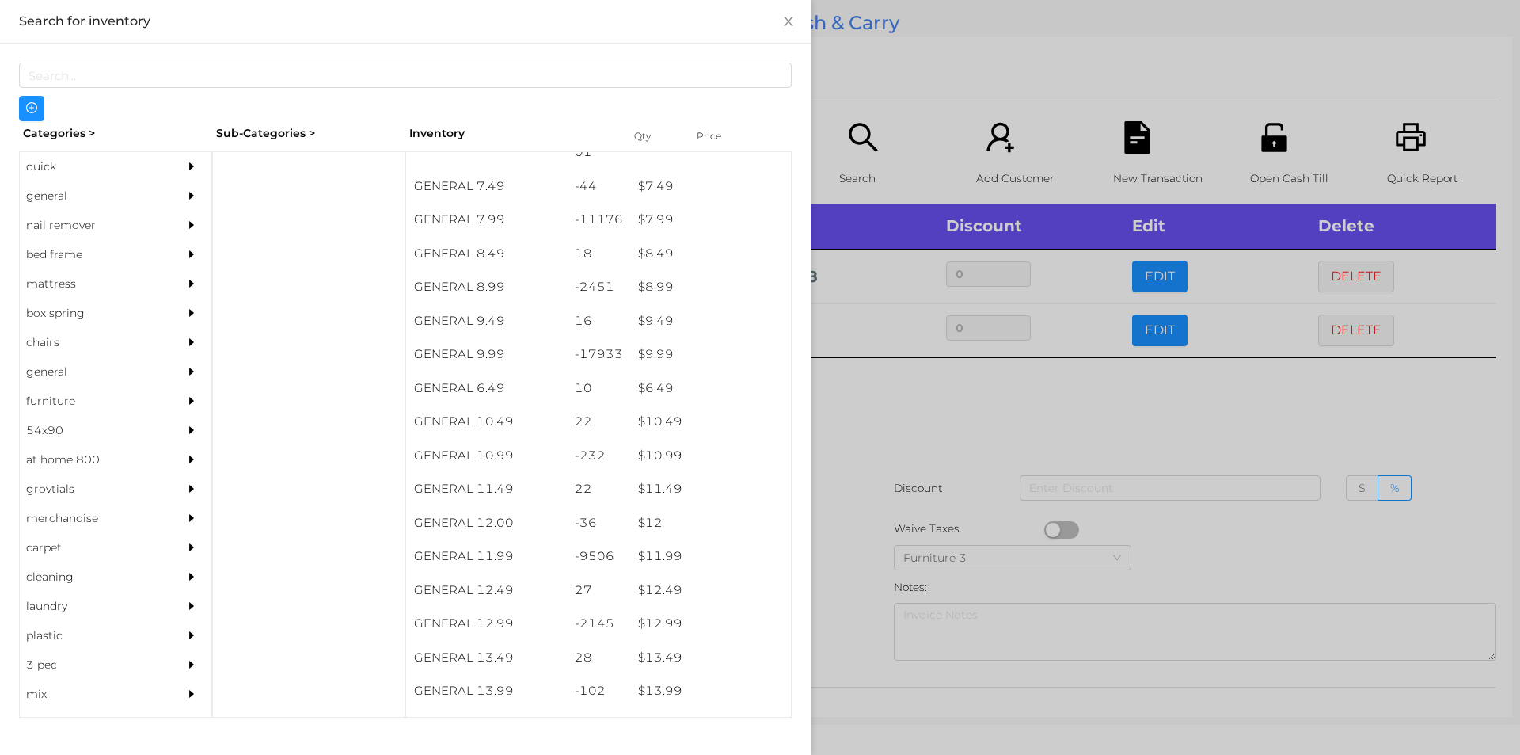
click at [862, 419] on div at bounding box center [760, 377] width 1520 height 755
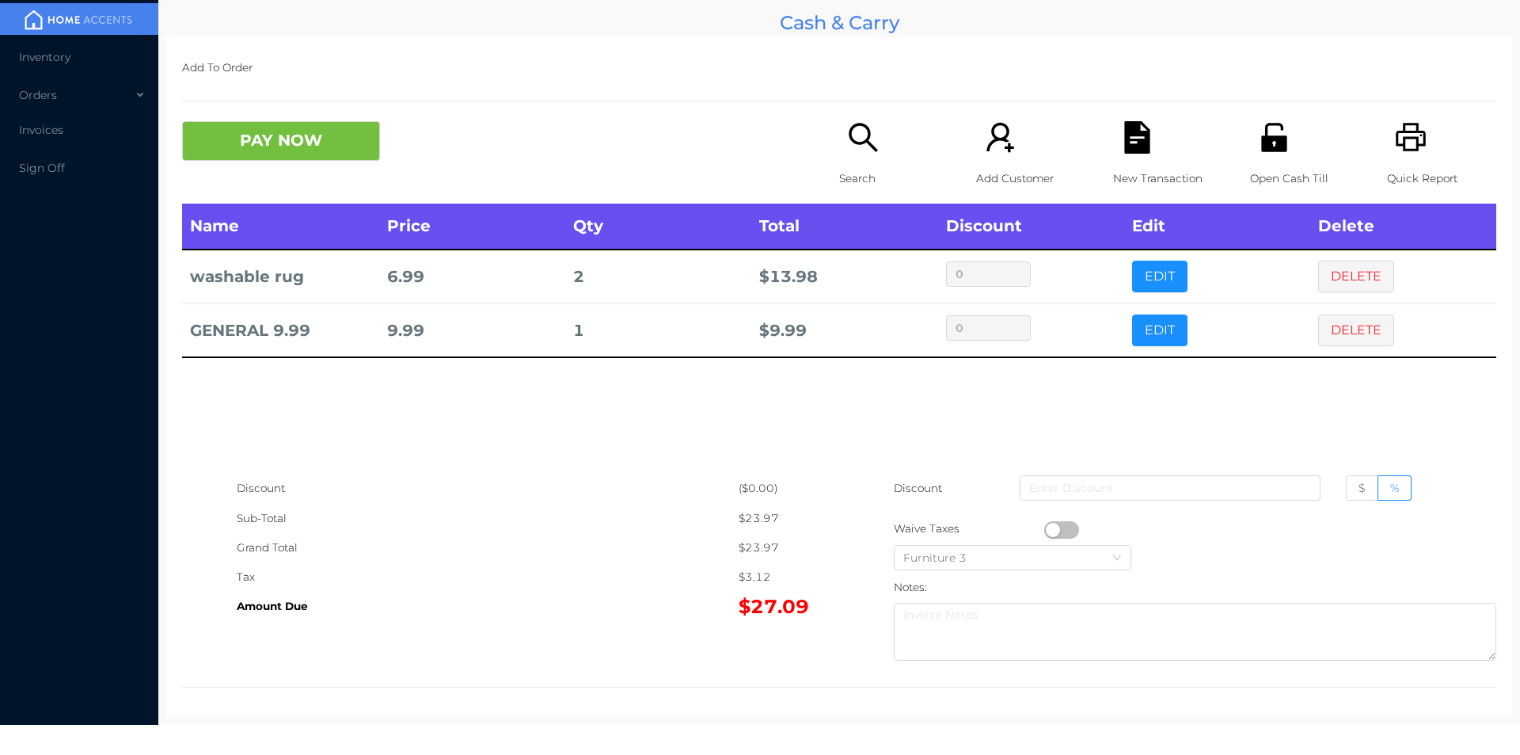
click at [1151, 137] on div "New Transaction" at bounding box center [1167, 162] width 109 height 82
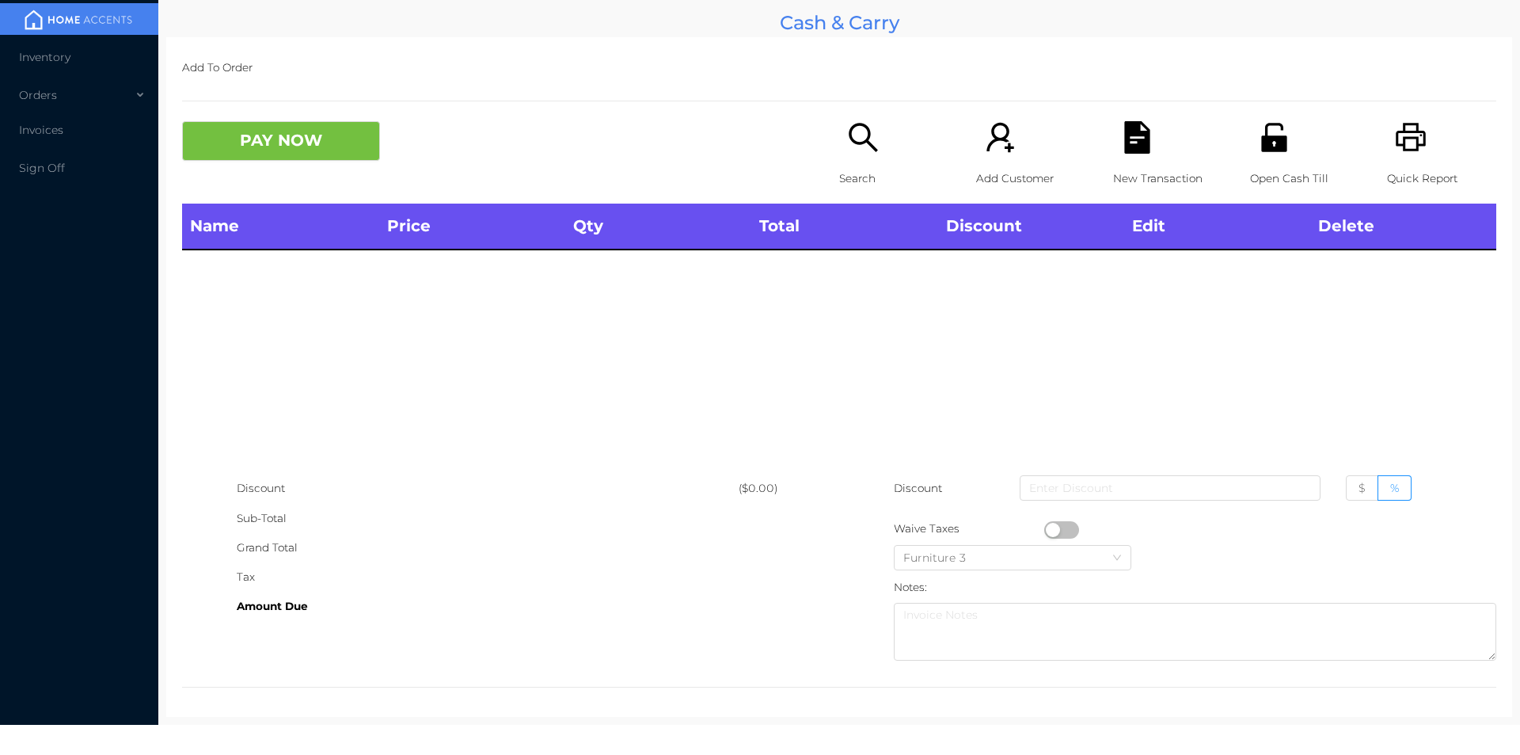
click at [1395, 143] on icon "icon: printer" at bounding box center [1411, 137] width 32 height 32
click at [1113, 160] on div "New Transaction" at bounding box center [1167, 162] width 109 height 82
click at [311, 154] on button "PAY NOW" at bounding box center [281, 141] width 198 height 40
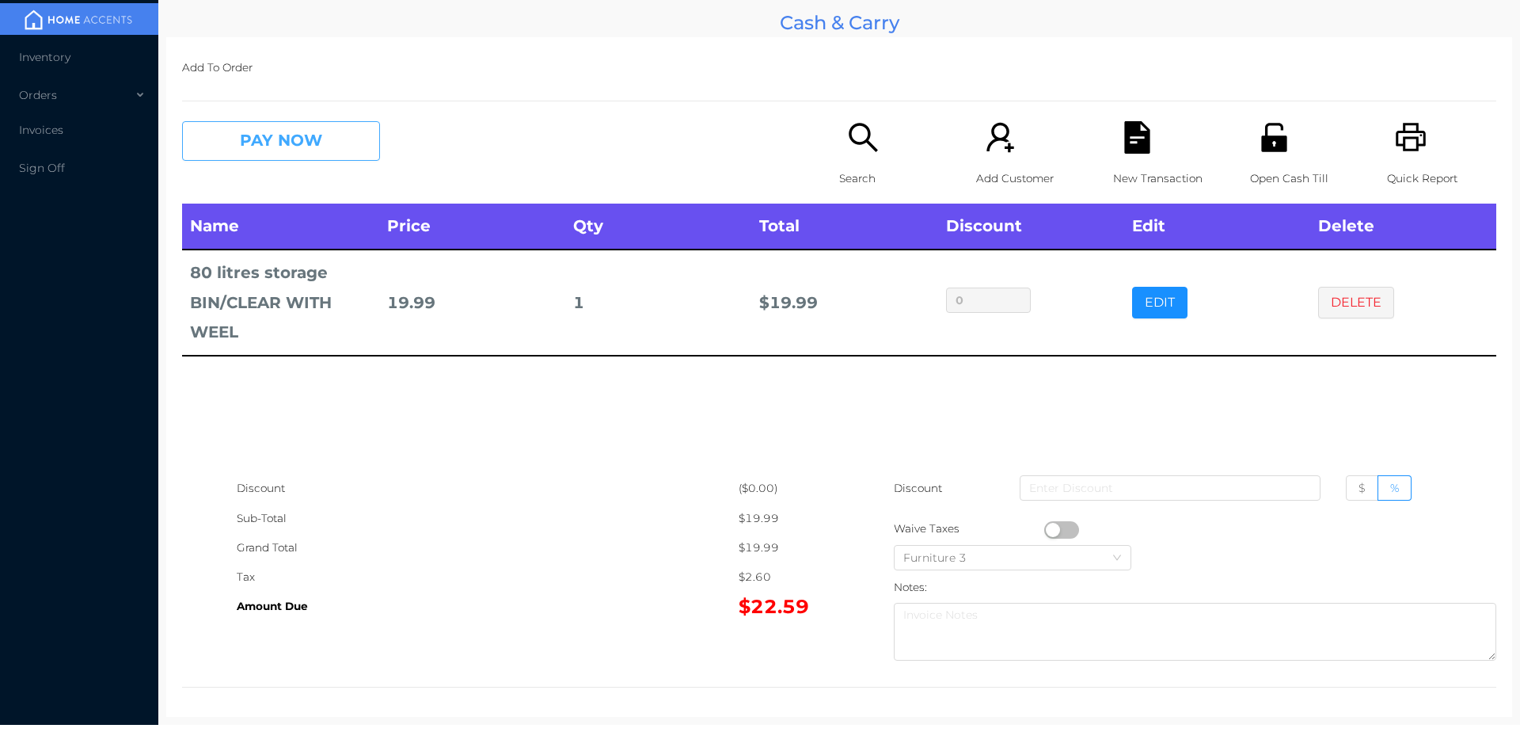
click at [302, 152] on button "PAY NOW" at bounding box center [281, 141] width 198 height 40
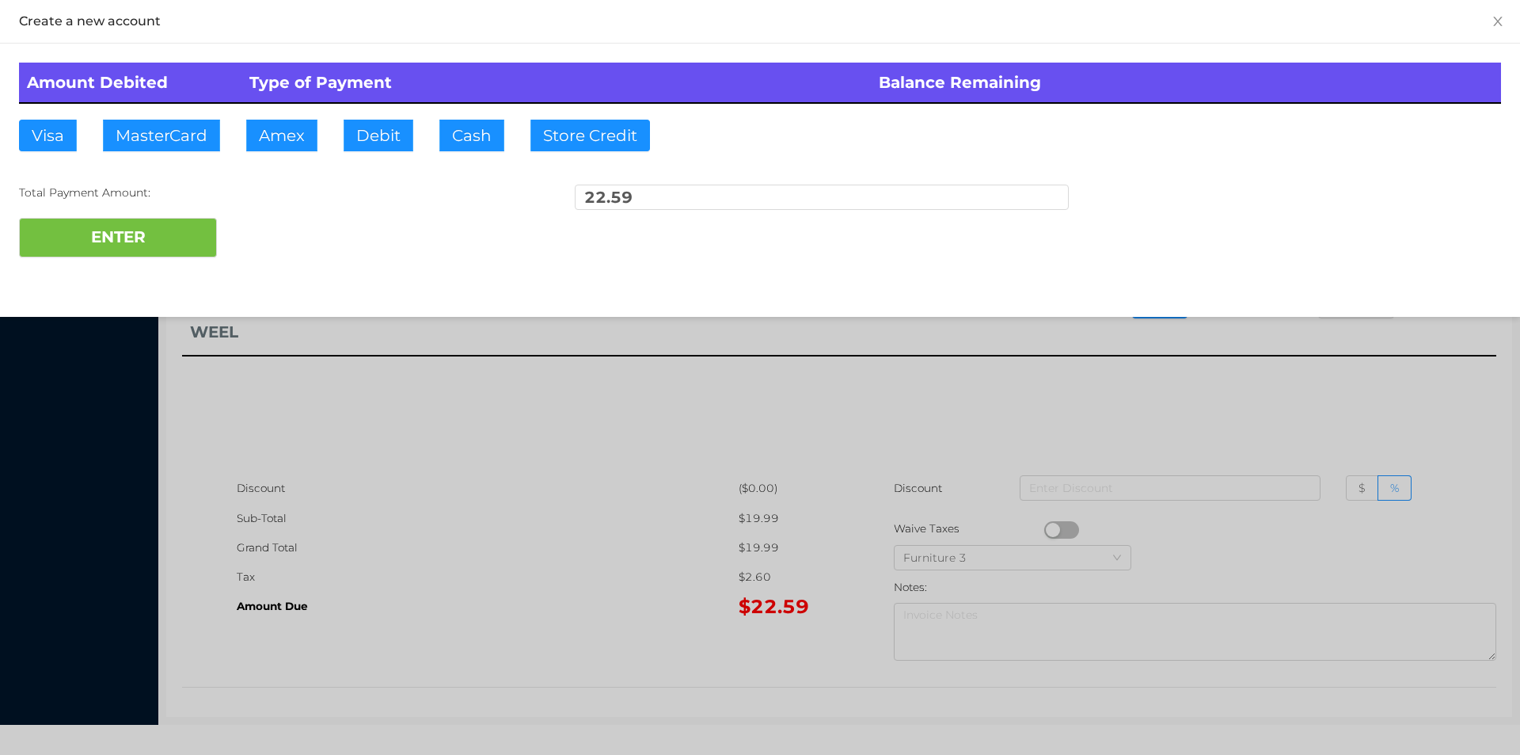
click at [283, 230] on div "ENTER" at bounding box center [760, 238] width 1482 height 40
click at [1348, 375] on div at bounding box center [760, 377] width 1520 height 755
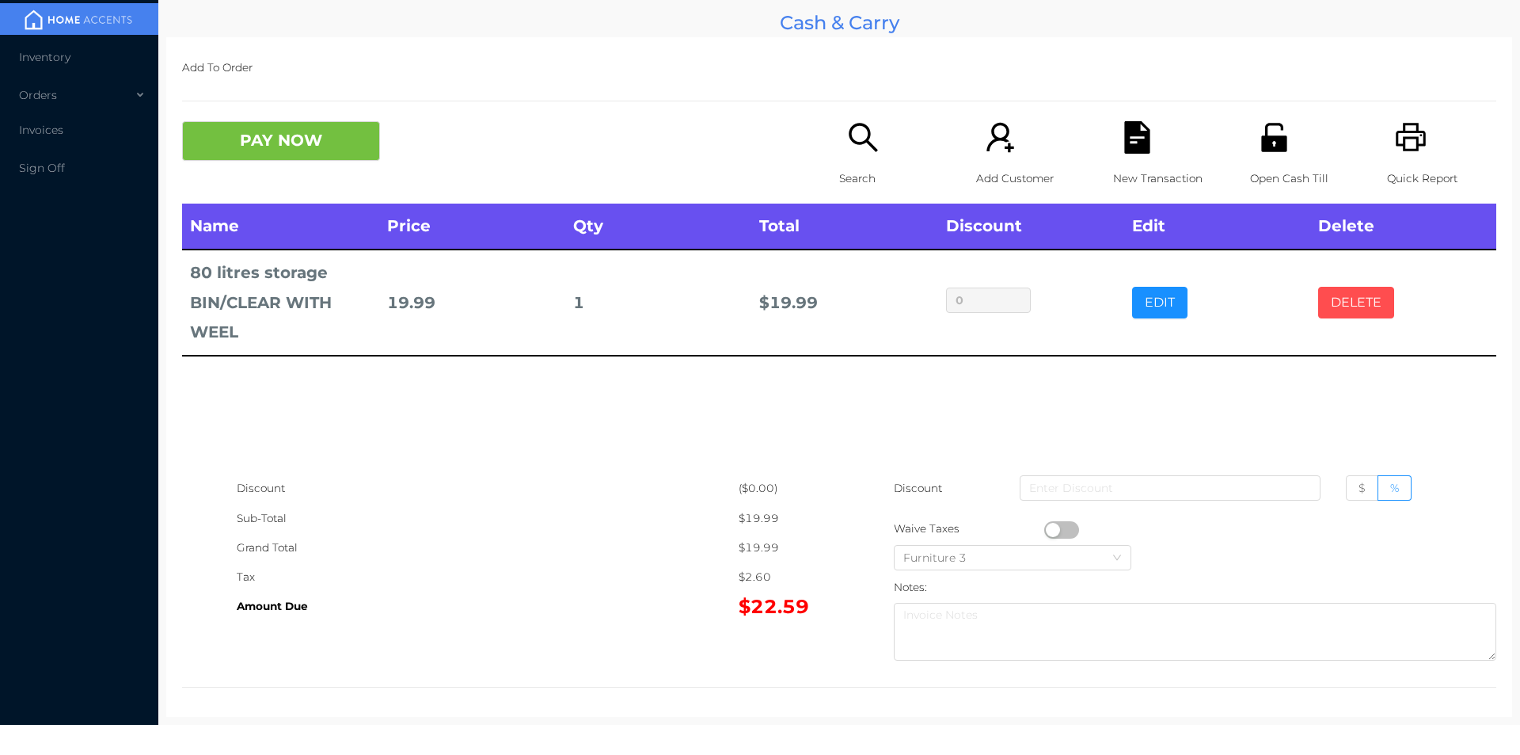
click at [1335, 315] on button "DELETE" at bounding box center [1356, 303] width 76 height 32
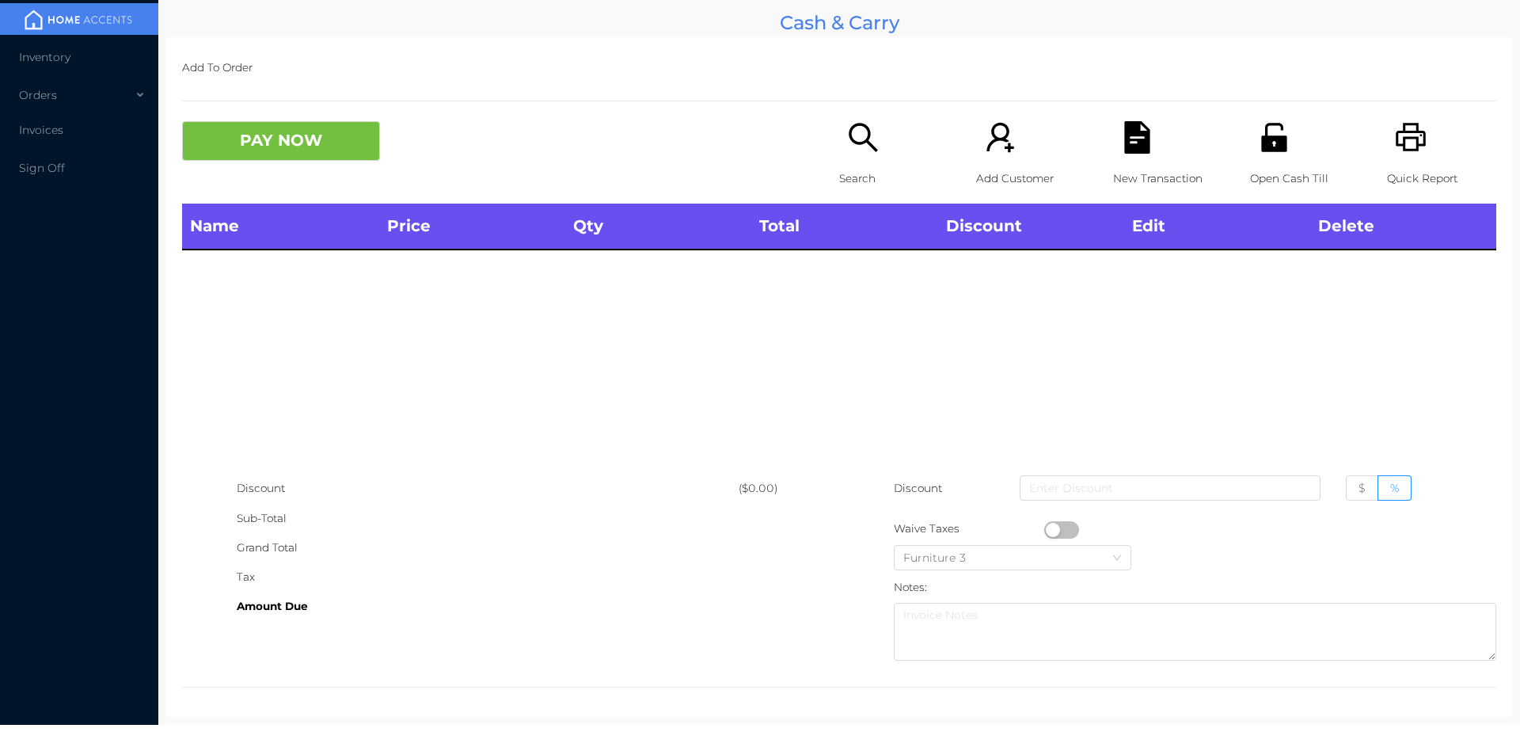
click at [1282, 160] on div "Open Cash Till" at bounding box center [1304, 162] width 109 height 82
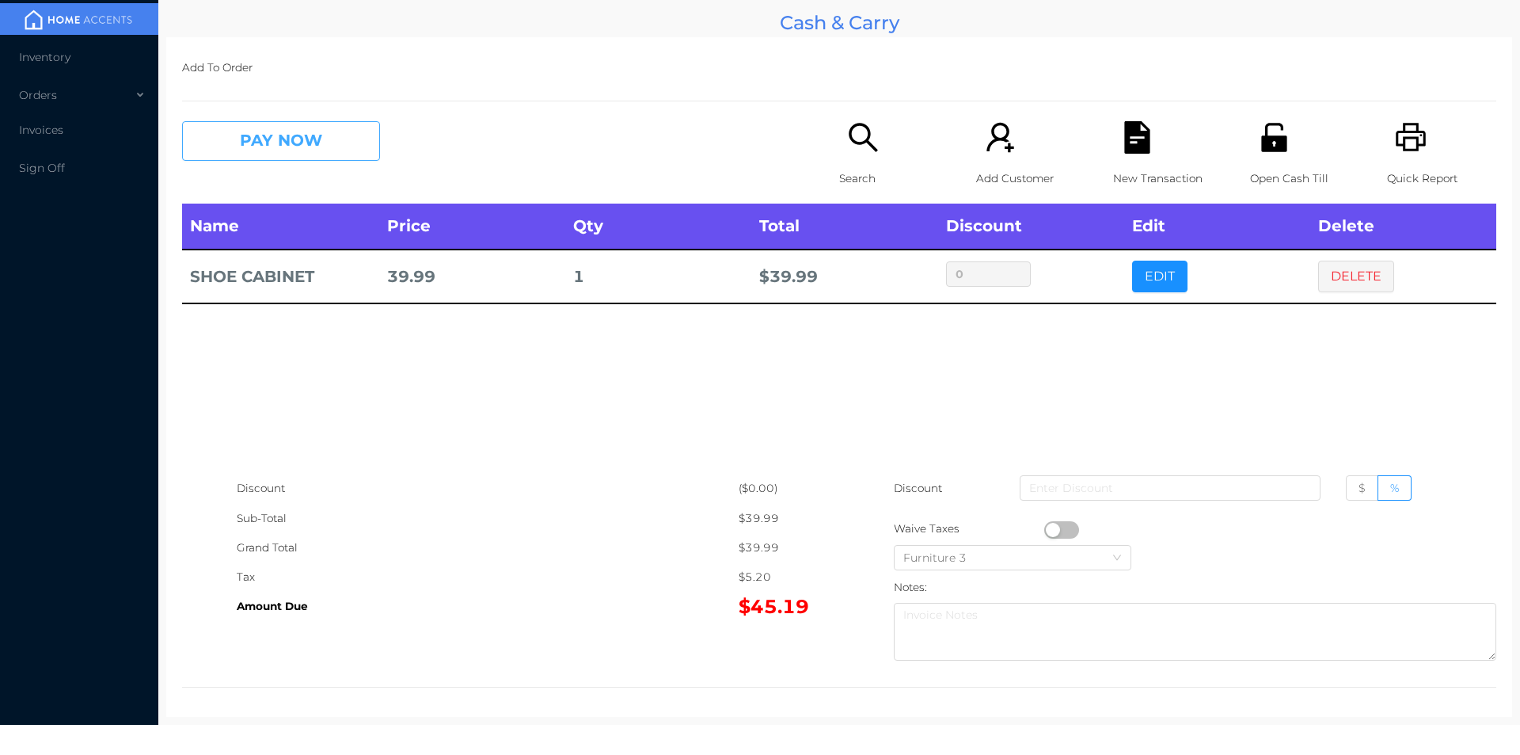
click at [306, 154] on button "PAY NOW" at bounding box center [281, 141] width 198 height 40
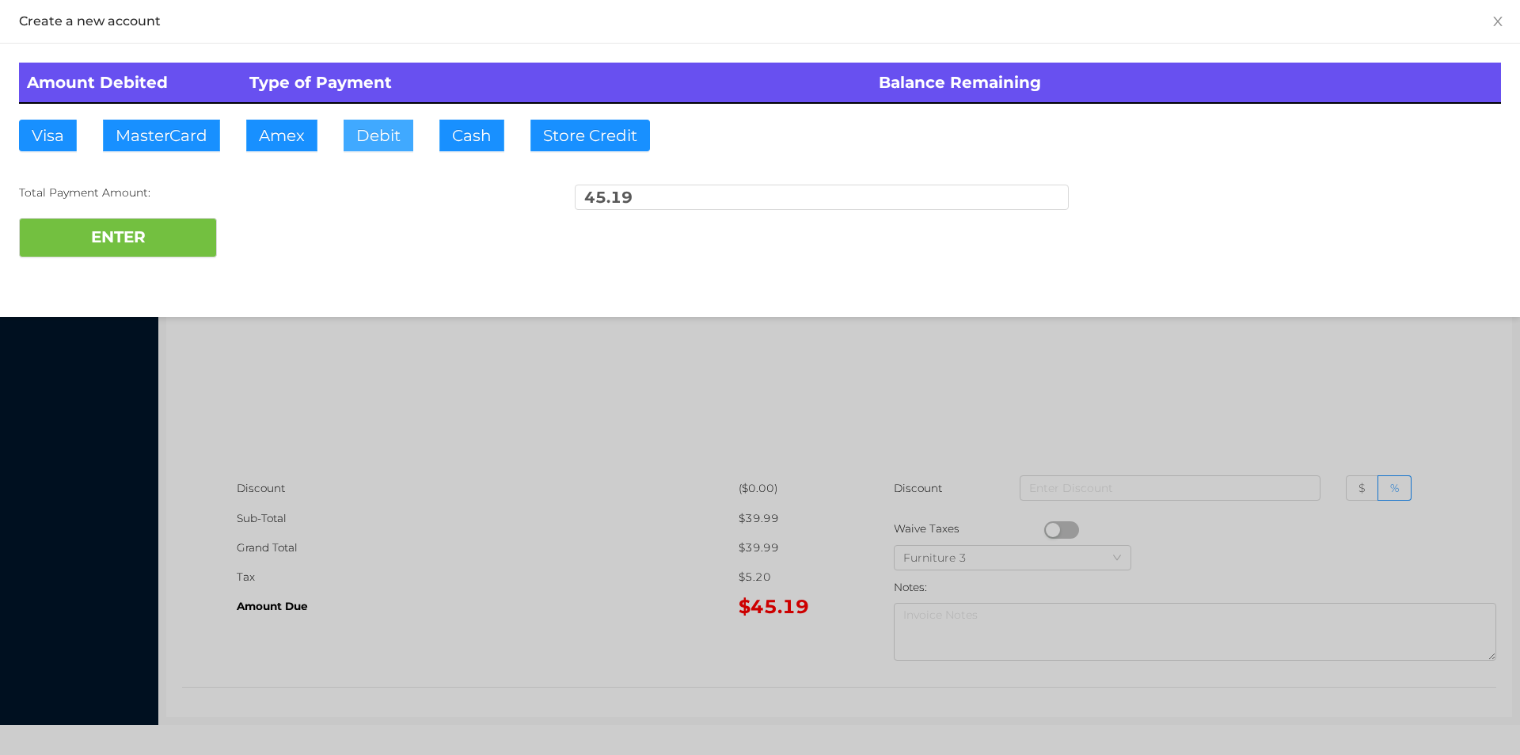
click at [384, 143] on button "Debit" at bounding box center [379, 136] width 70 height 32
click at [129, 226] on button "ENTER" at bounding box center [118, 238] width 198 height 40
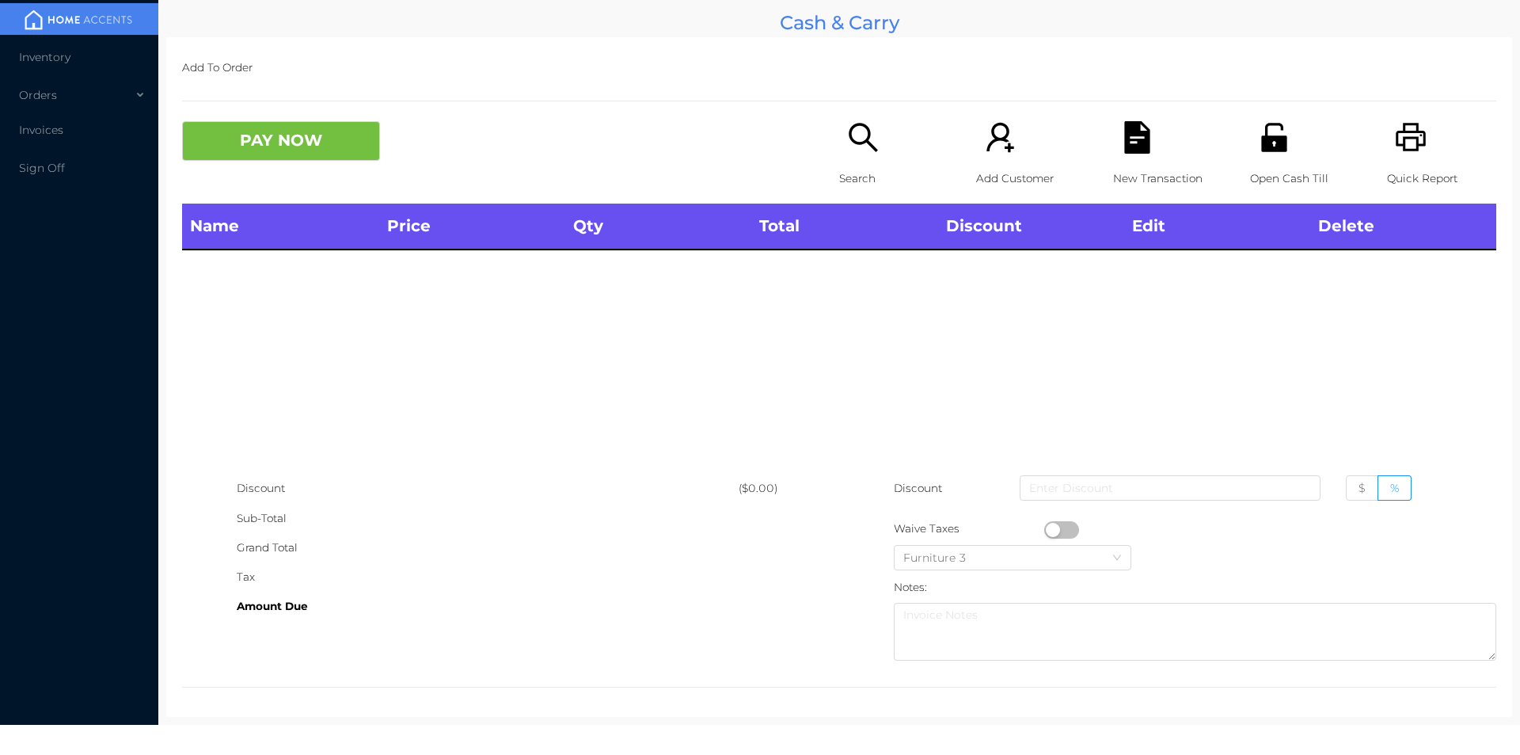
click at [839, 175] on p "Search" at bounding box center [893, 178] width 109 height 29
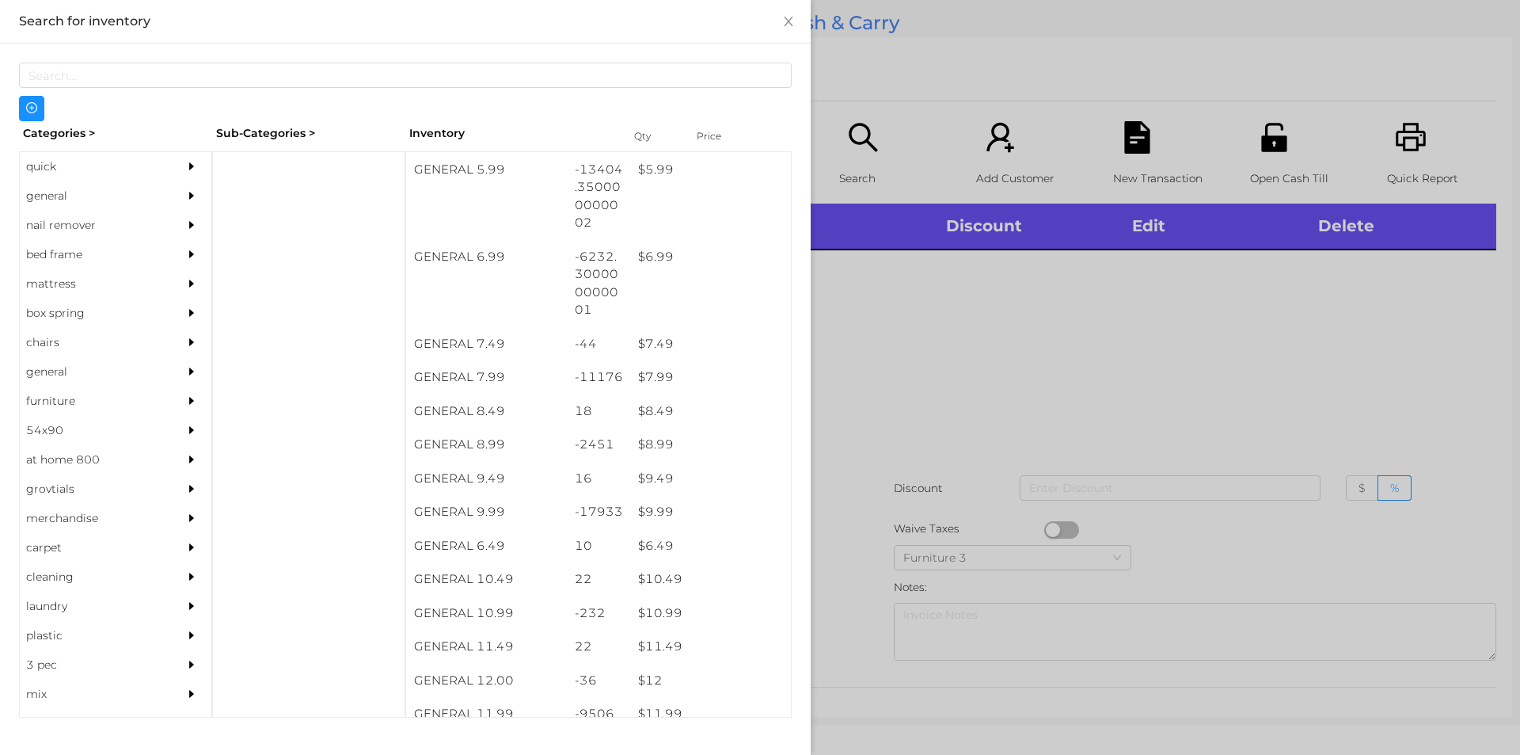
scroll to position [602, 0]
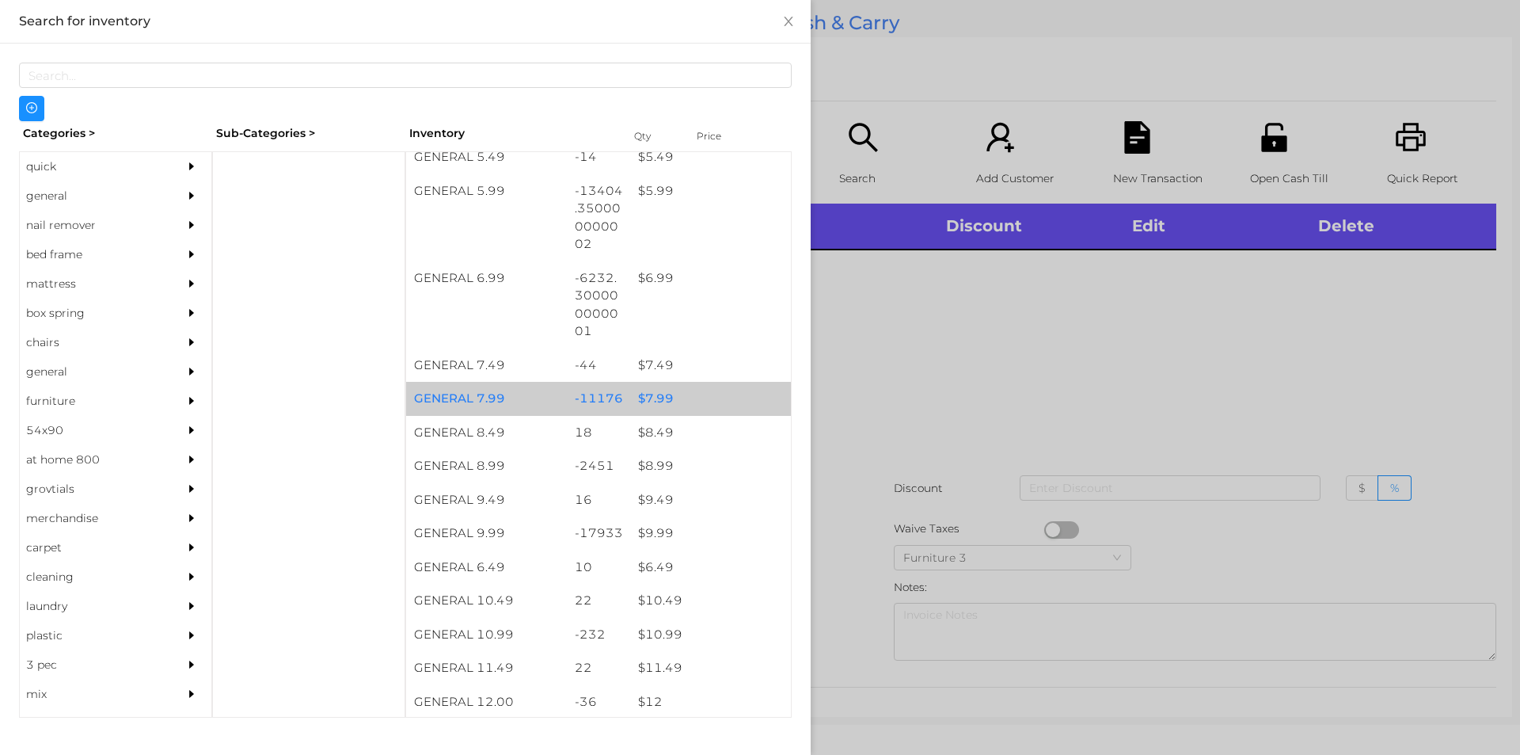
click at [704, 394] on div "$ 7.99" at bounding box center [710, 399] width 161 height 34
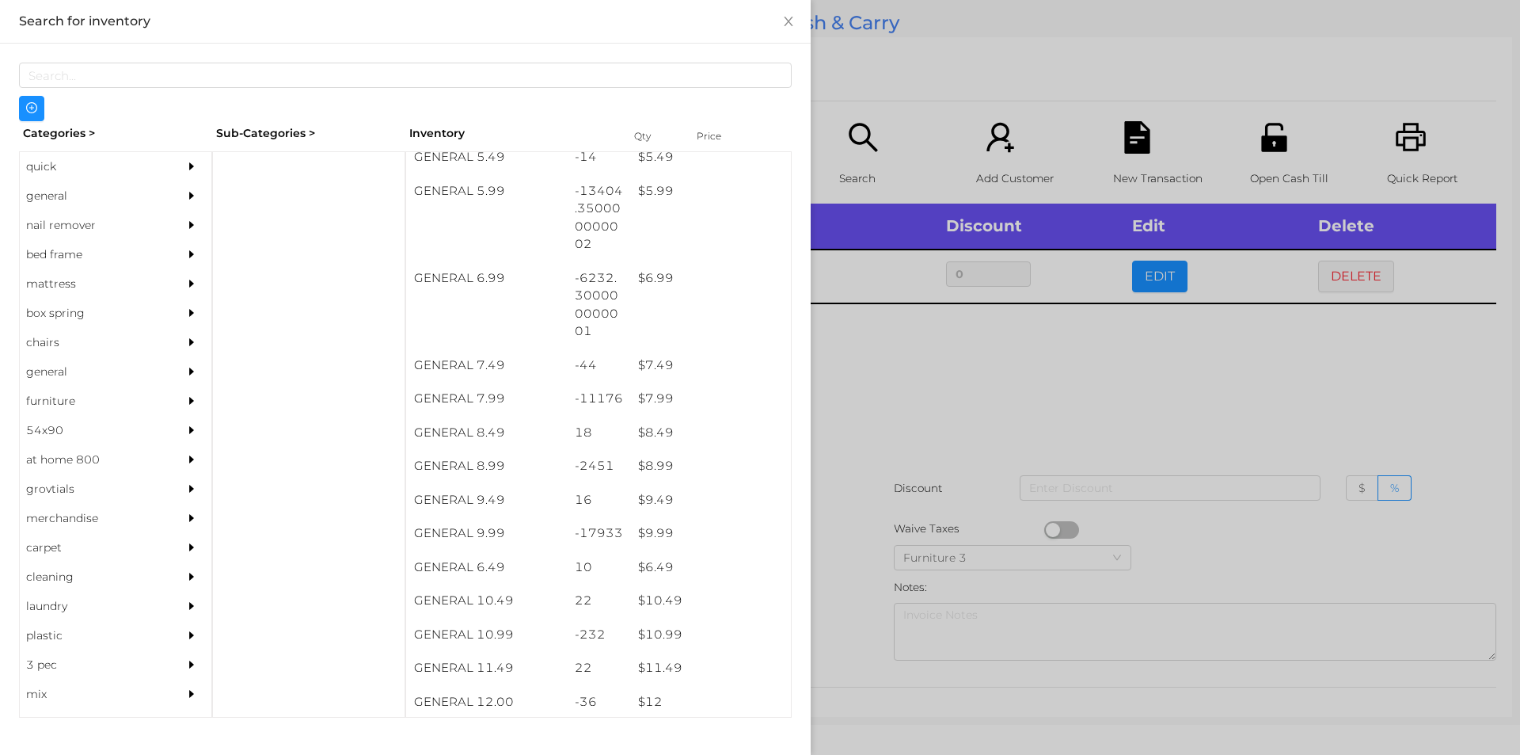
click at [854, 382] on div at bounding box center [760, 377] width 1520 height 755
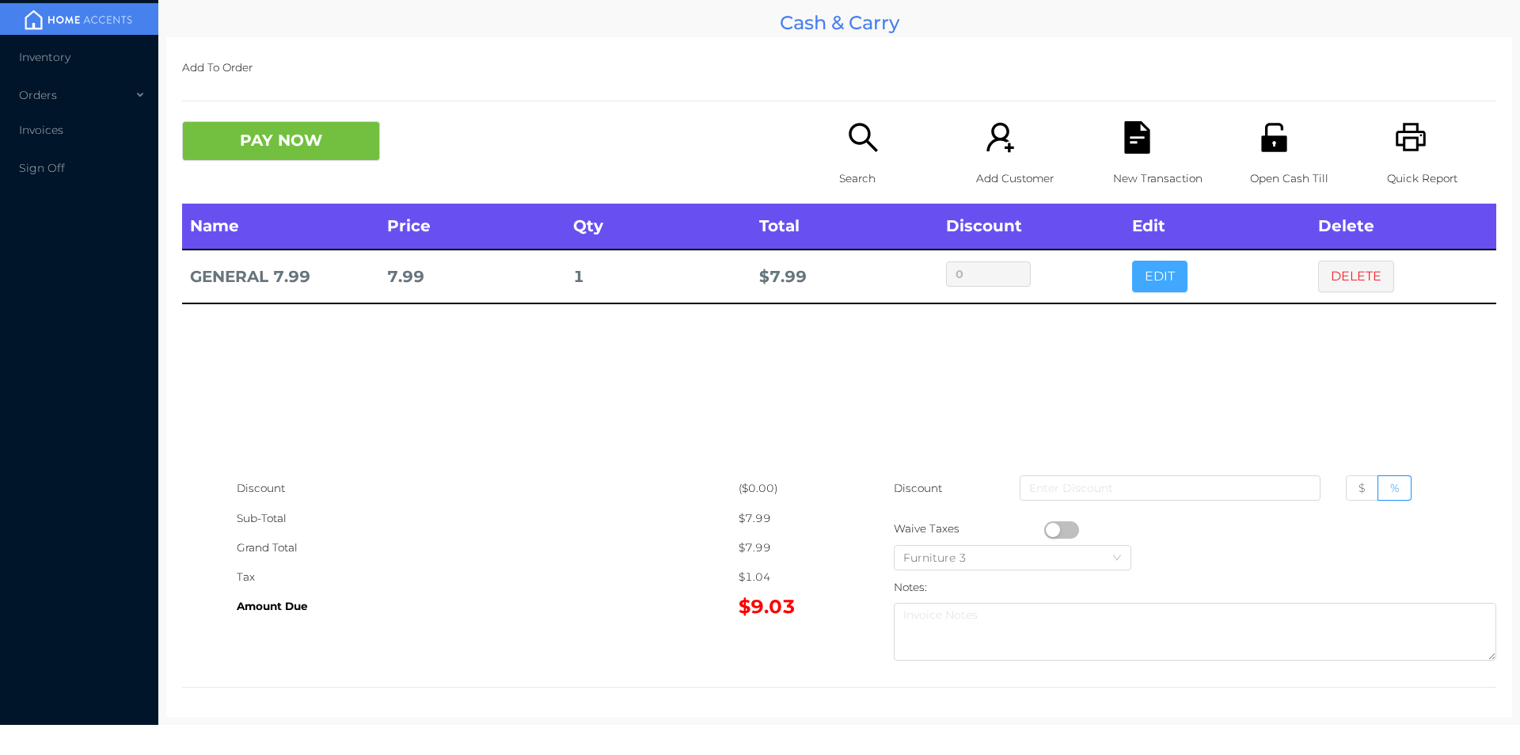
click at [1151, 290] on button "EDIT" at bounding box center [1159, 277] width 55 height 32
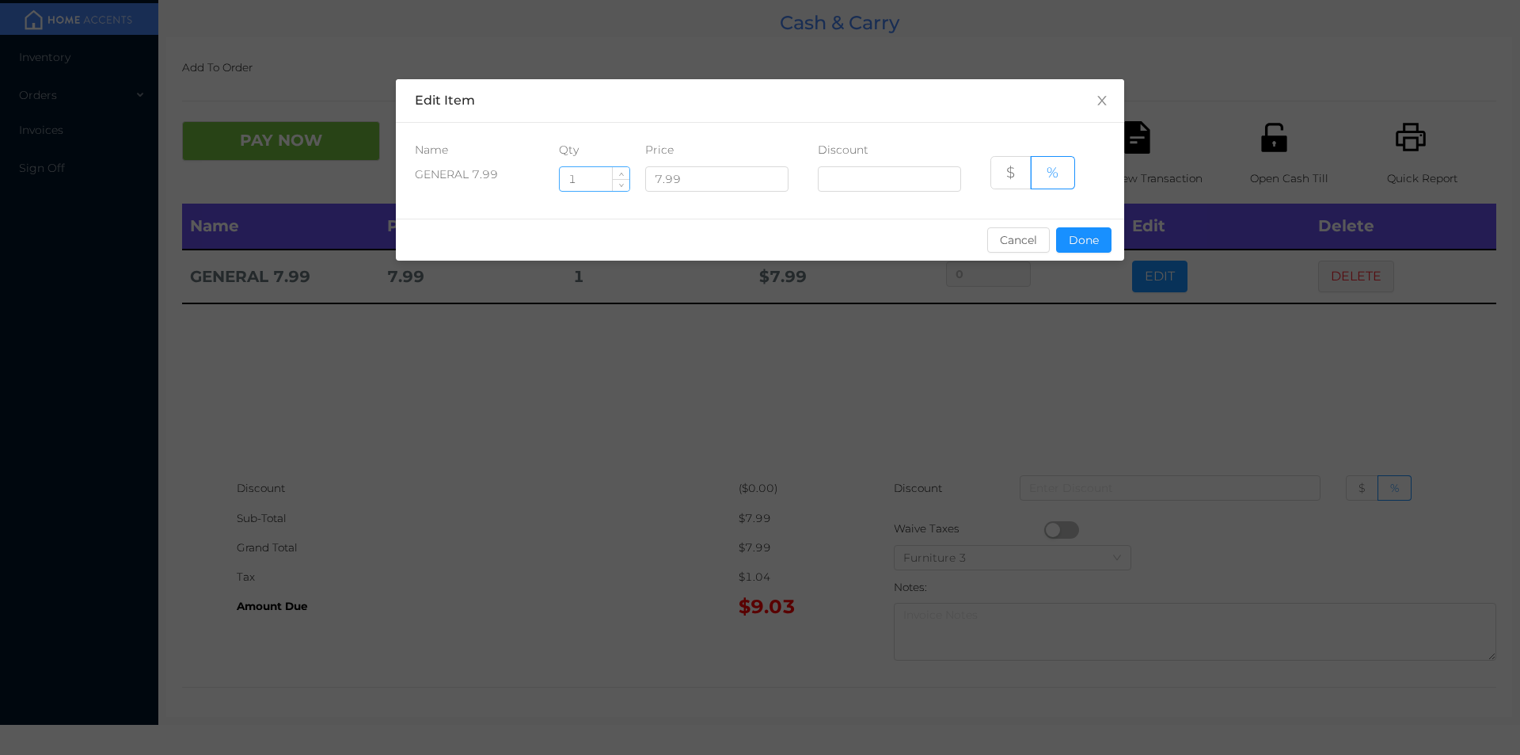
click at [581, 177] on input "1" at bounding box center [595, 179] width 70 height 24
type input "2"
click at [1085, 251] on button "Done" at bounding box center [1083, 239] width 55 height 25
type input "0%"
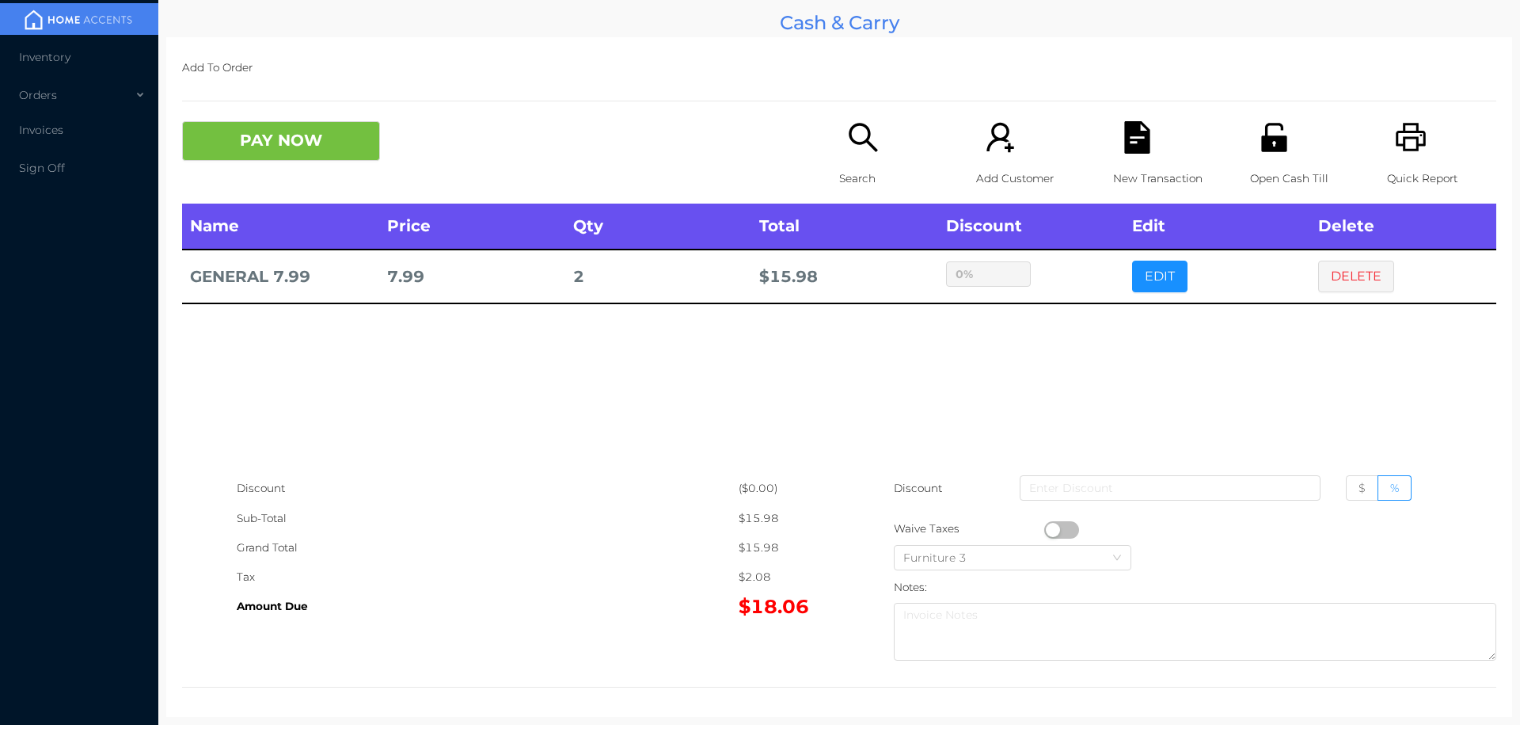
click at [839, 173] on p "Search" at bounding box center [893, 178] width 109 height 29
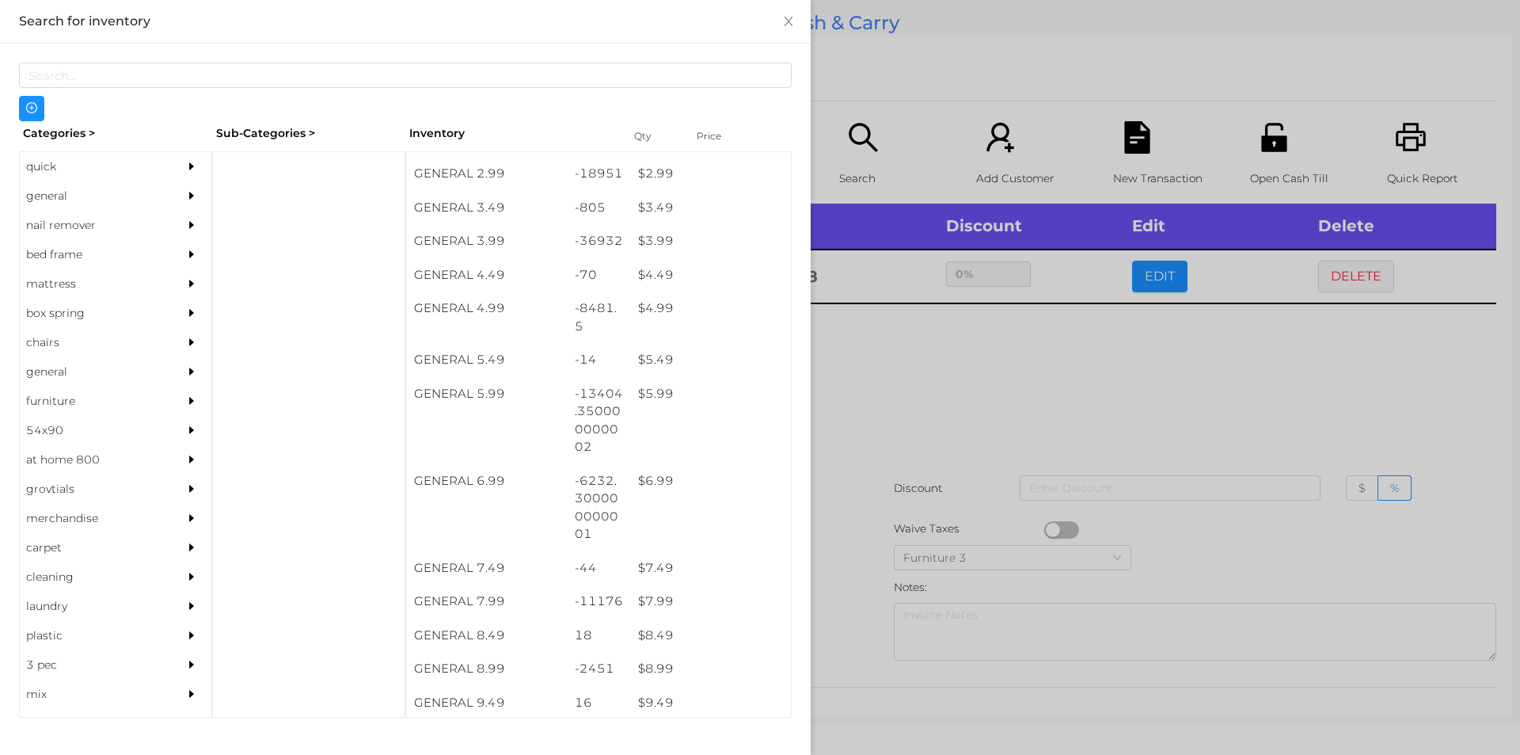
scroll to position [403, 0]
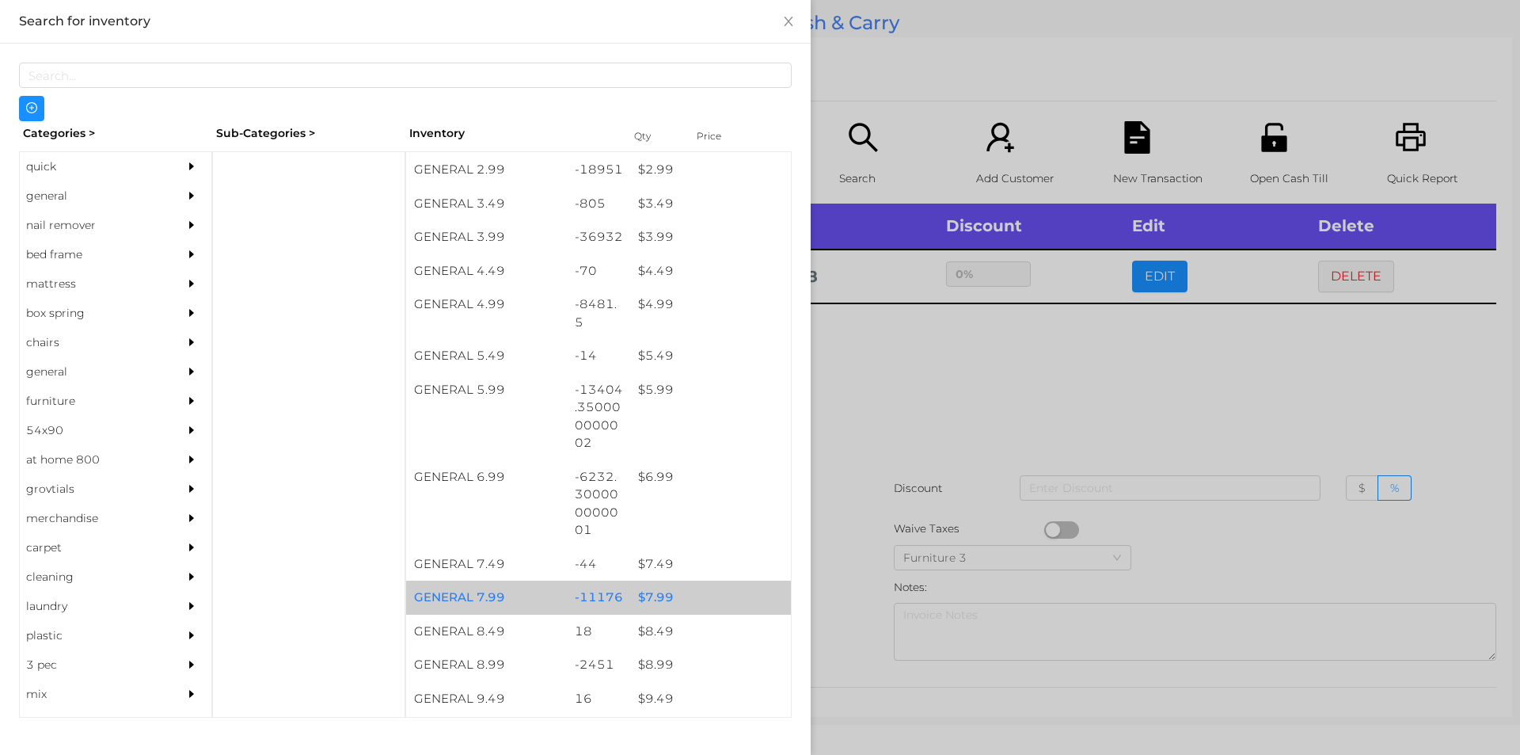
click at [515, 584] on div "GENERAL 7.99" at bounding box center [486, 597] width 161 height 34
click at [524, 612] on div "GENERAL 7.99" at bounding box center [486, 597] width 161 height 34
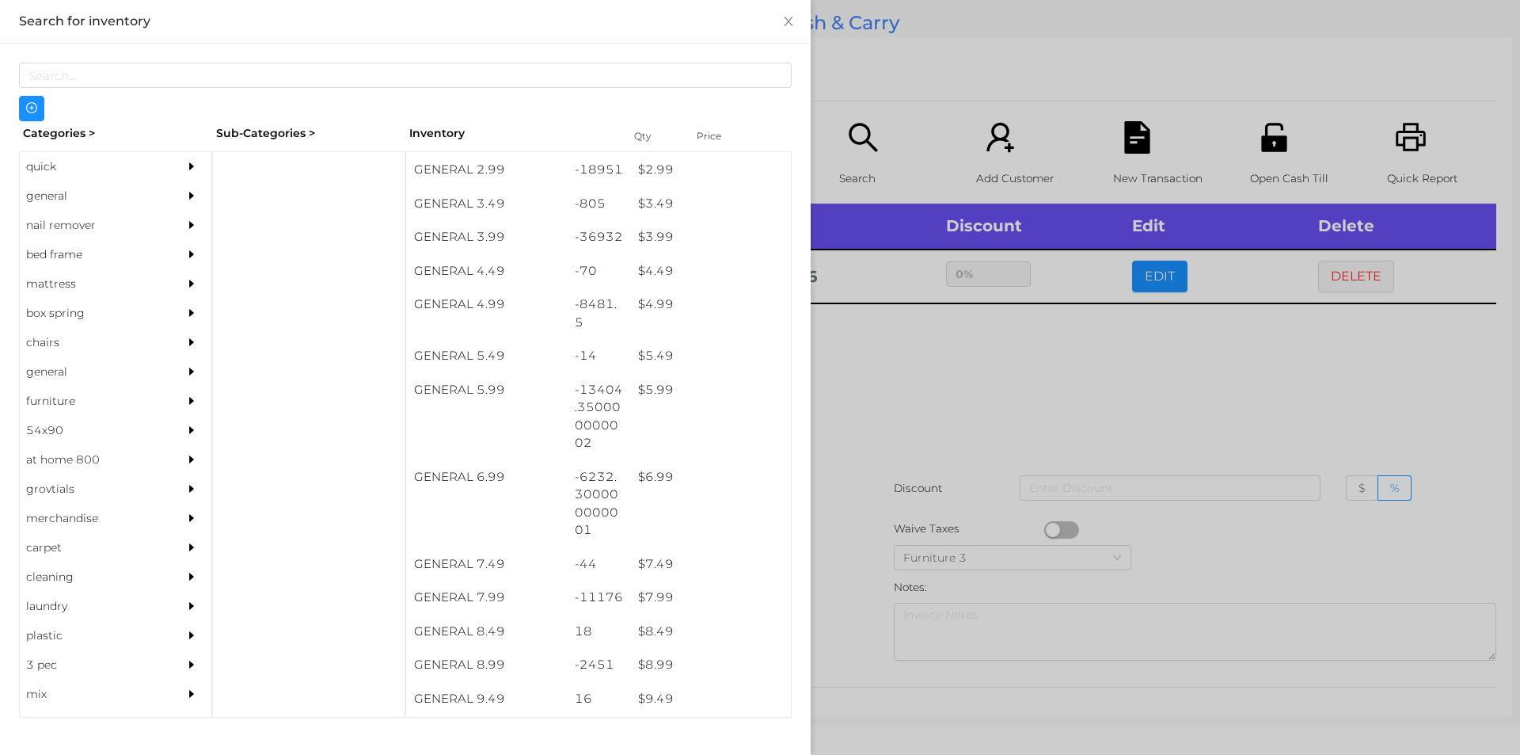
click at [895, 392] on div at bounding box center [760, 377] width 1520 height 755
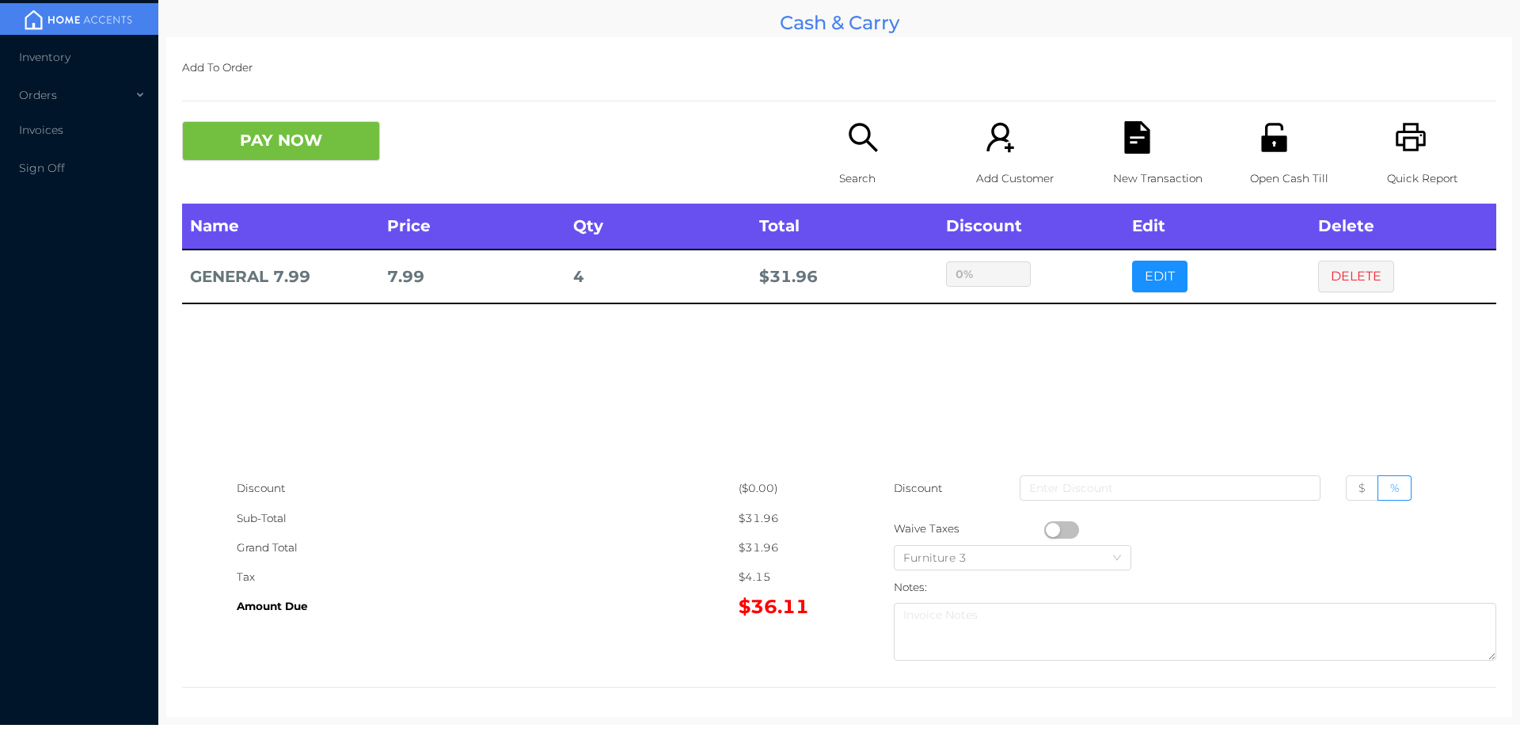
click at [1138, 144] on icon "icon: file-text" at bounding box center [1136, 137] width 25 height 32
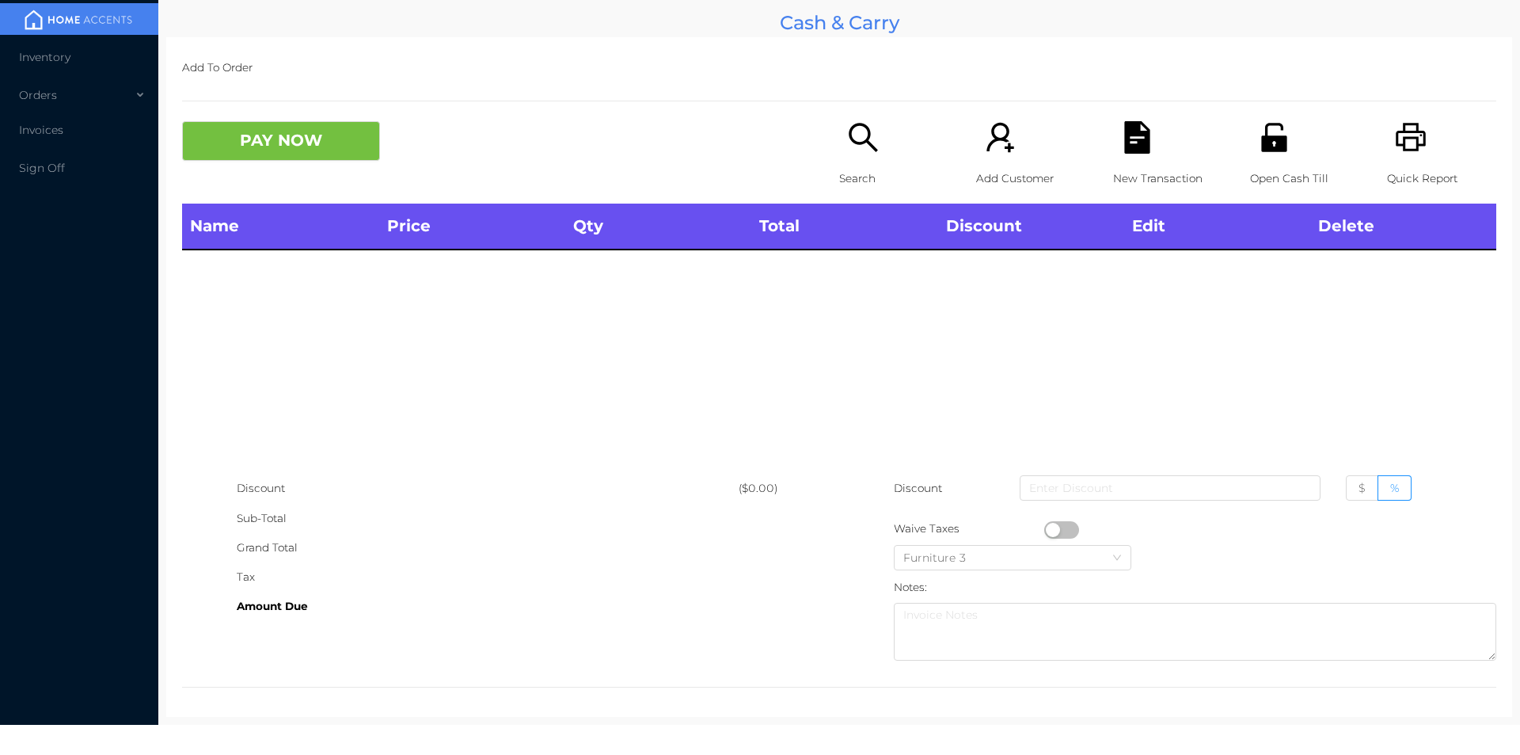
click at [1418, 139] on div "Quick Report" at bounding box center [1441, 162] width 109 height 82
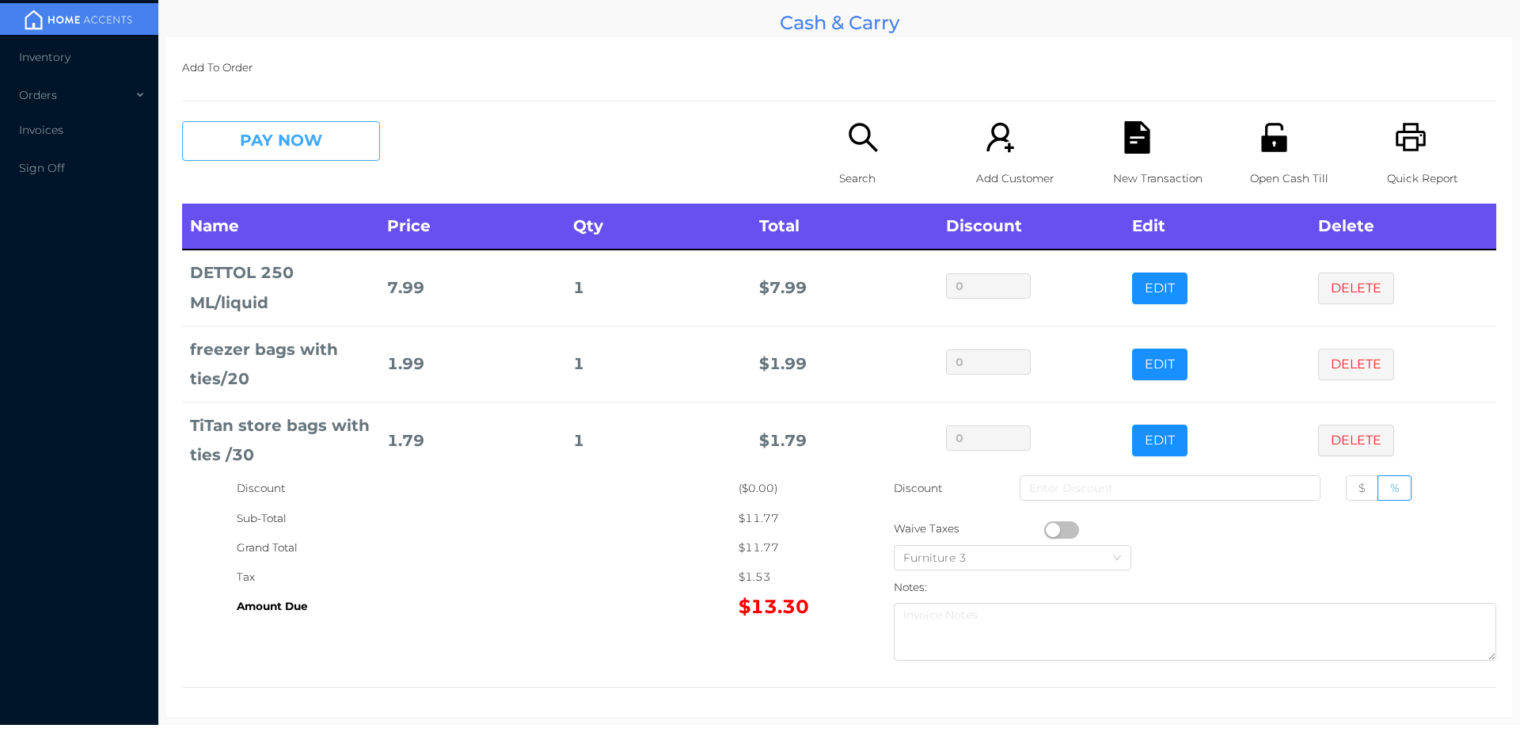
click at [244, 159] on button "PAY NOW" at bounding box center [281, 141] width 198 height 40
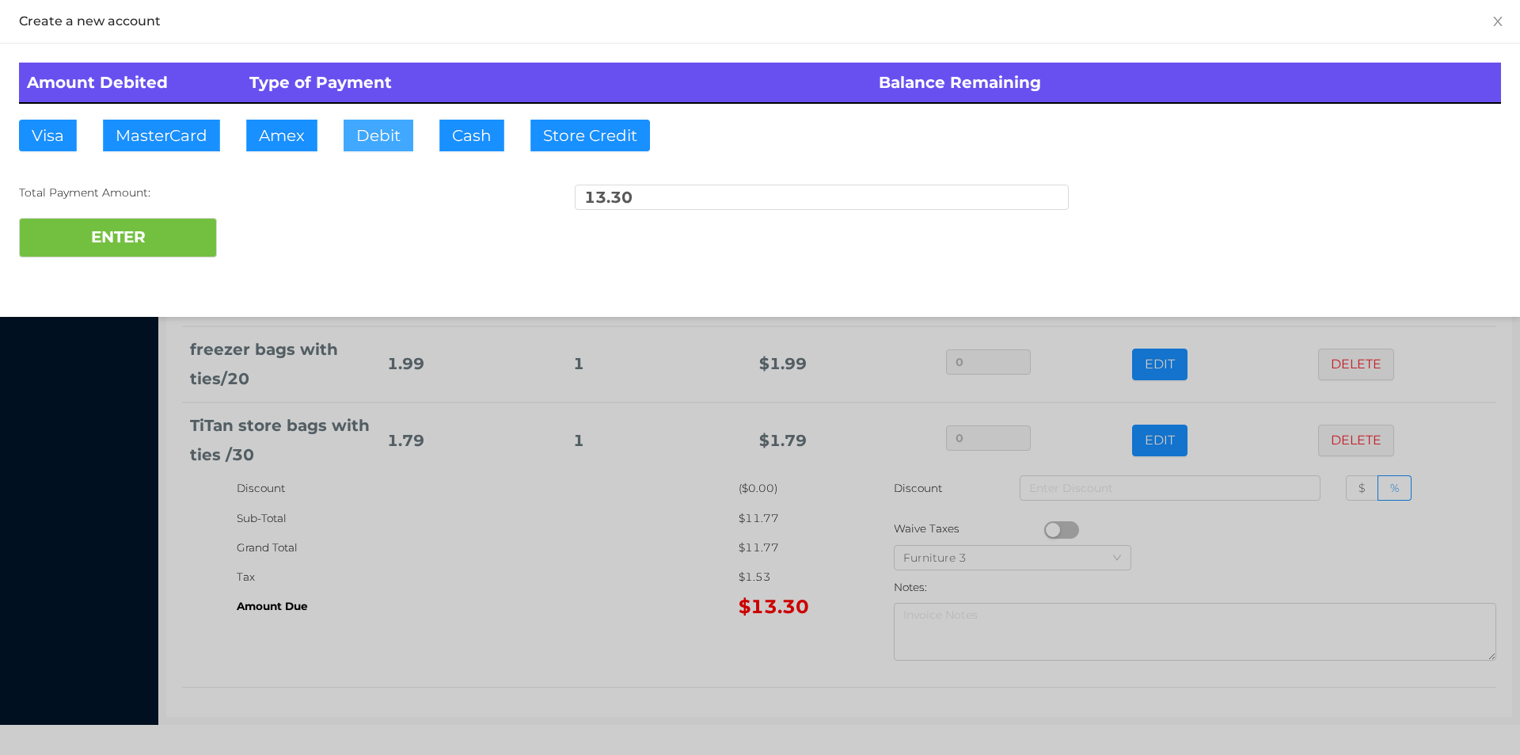
click at [383, 124] on button "Debit" at bounding box center [379, 136] width 70 height 32
click at [132, 235] on button "ENTER" at bounding box center [118, 238] width 198 height 40
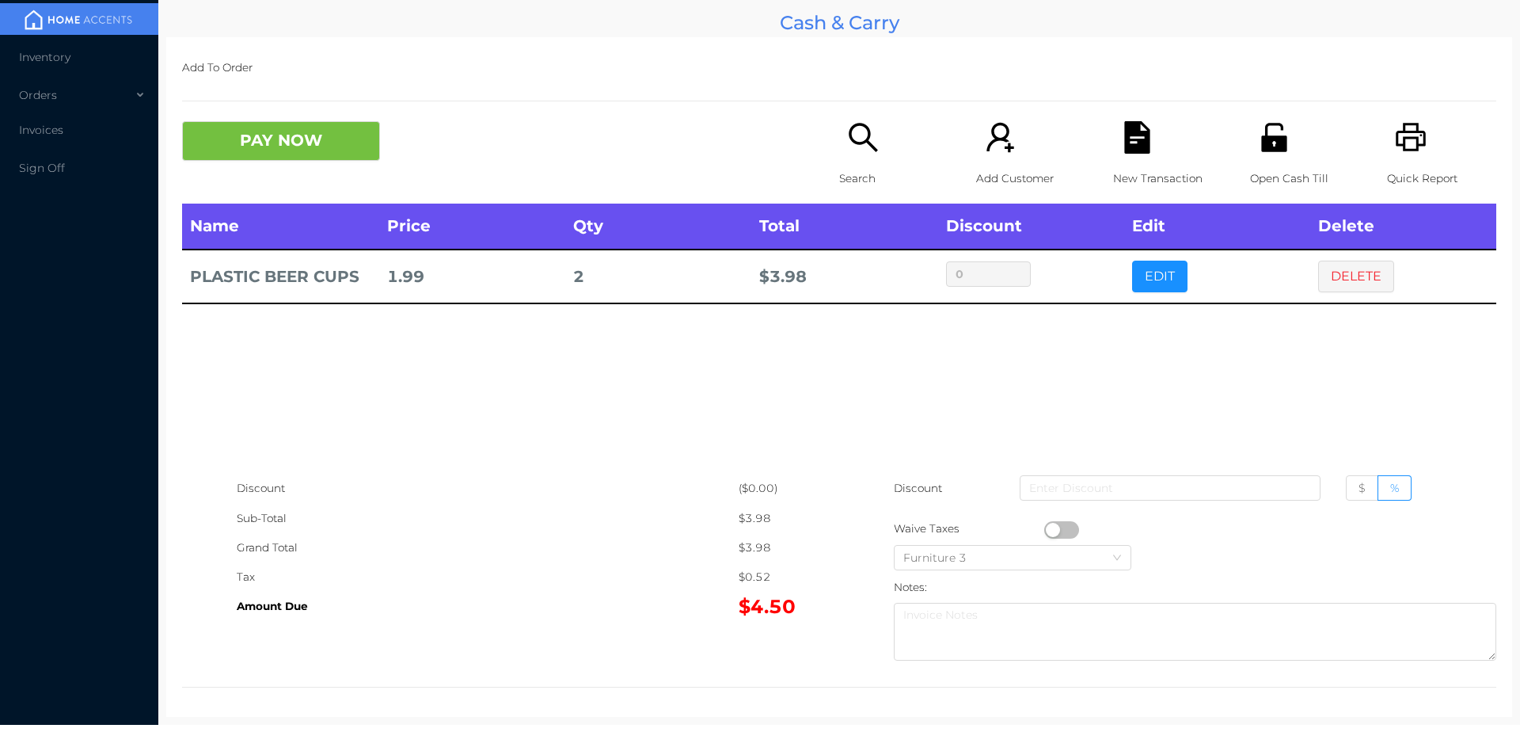
click at [860, 131] on icon "icon: search" at bounding box center [863, 137] width 32 height 32
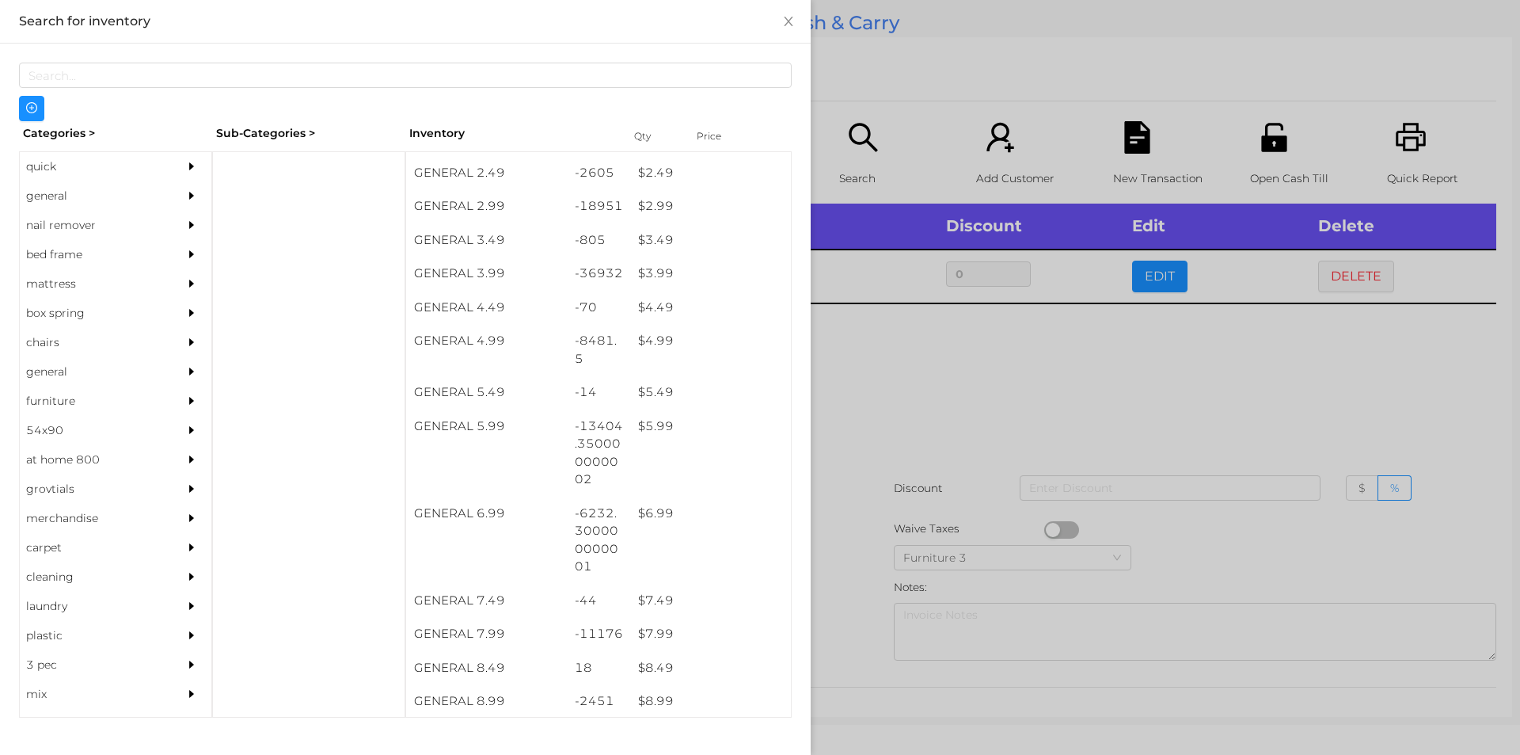
scroll to position [394, 0]
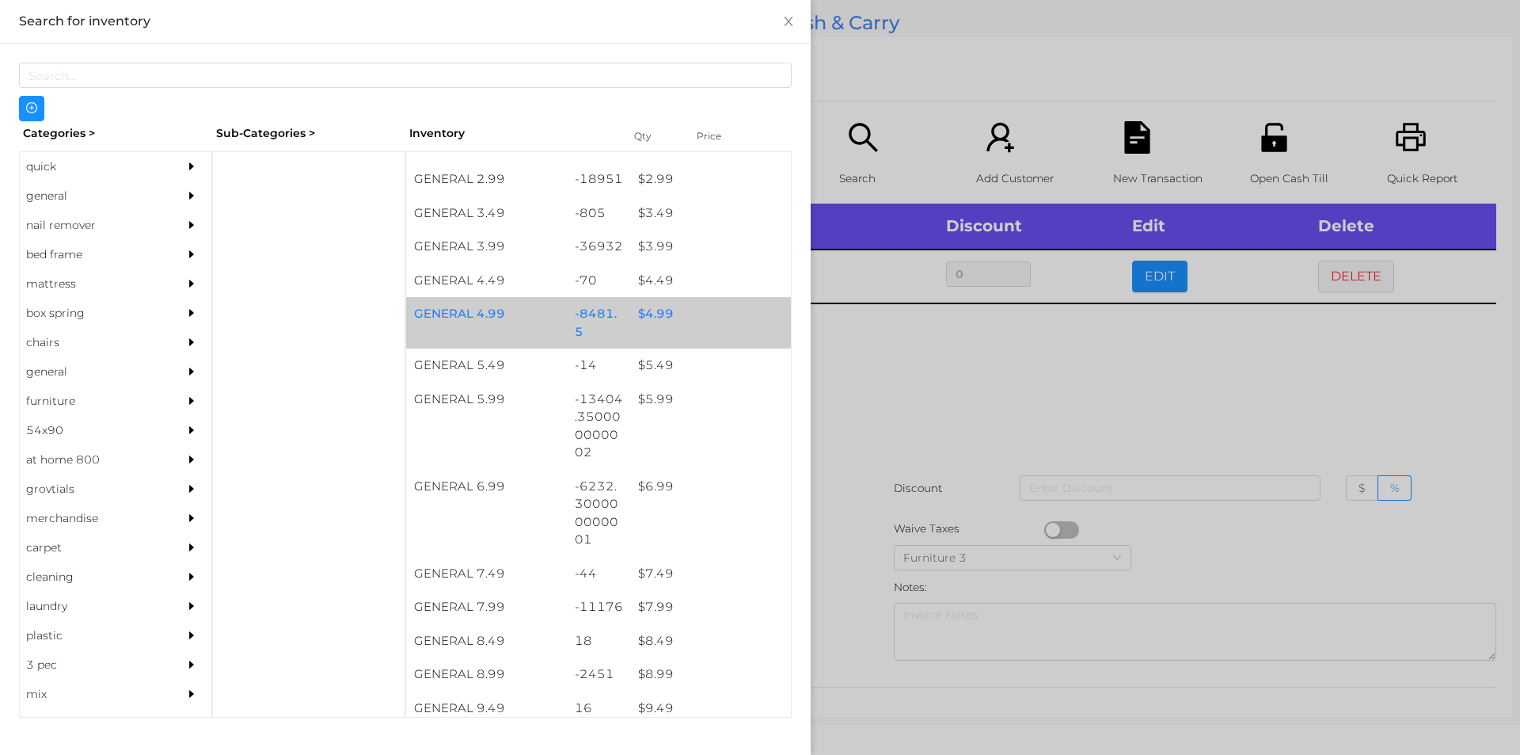
click at [667, 321] on div "$ 4.99" at bounding box center [710, 314] width 161 height 34
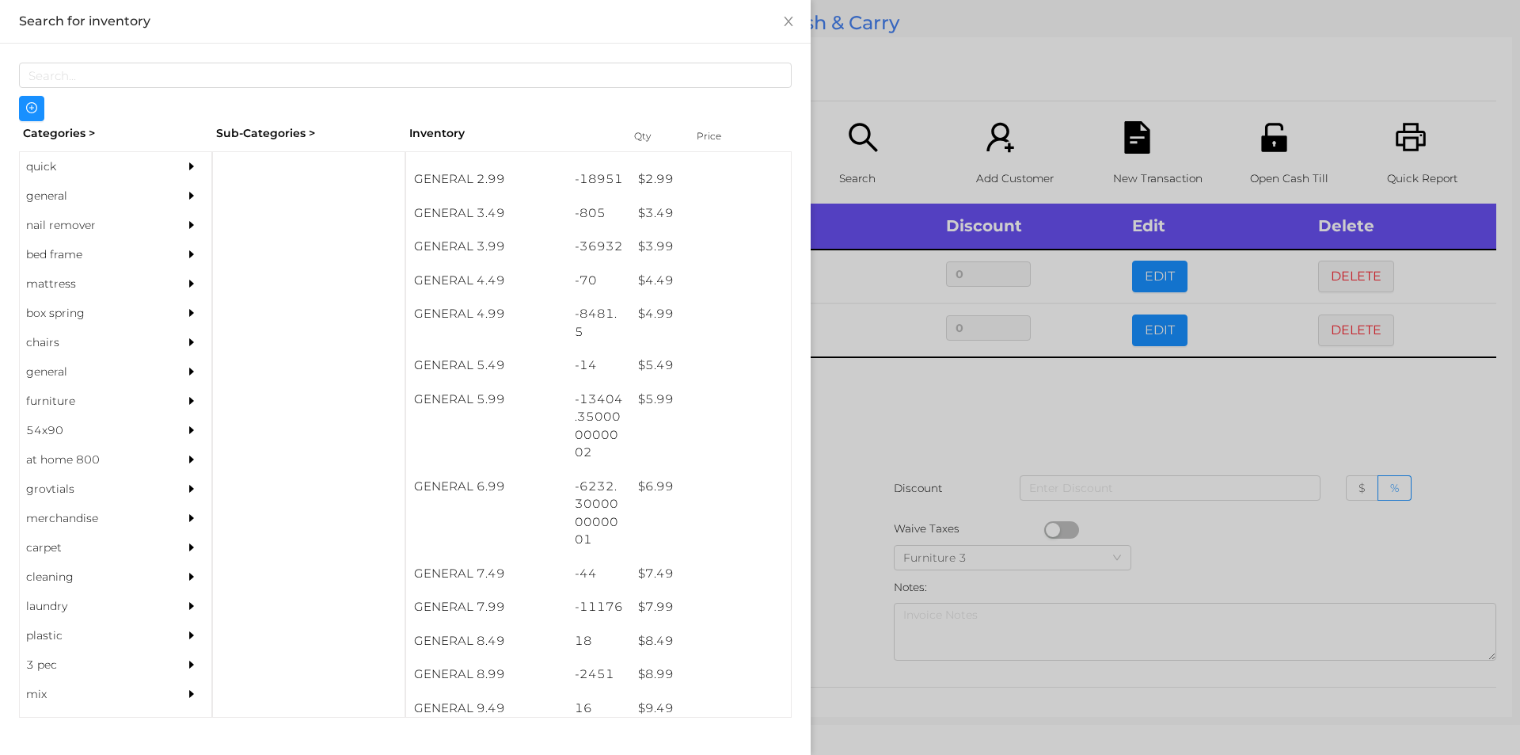
click at [886, 425] on div at bounding box center [760, 377] width 1520 height 755
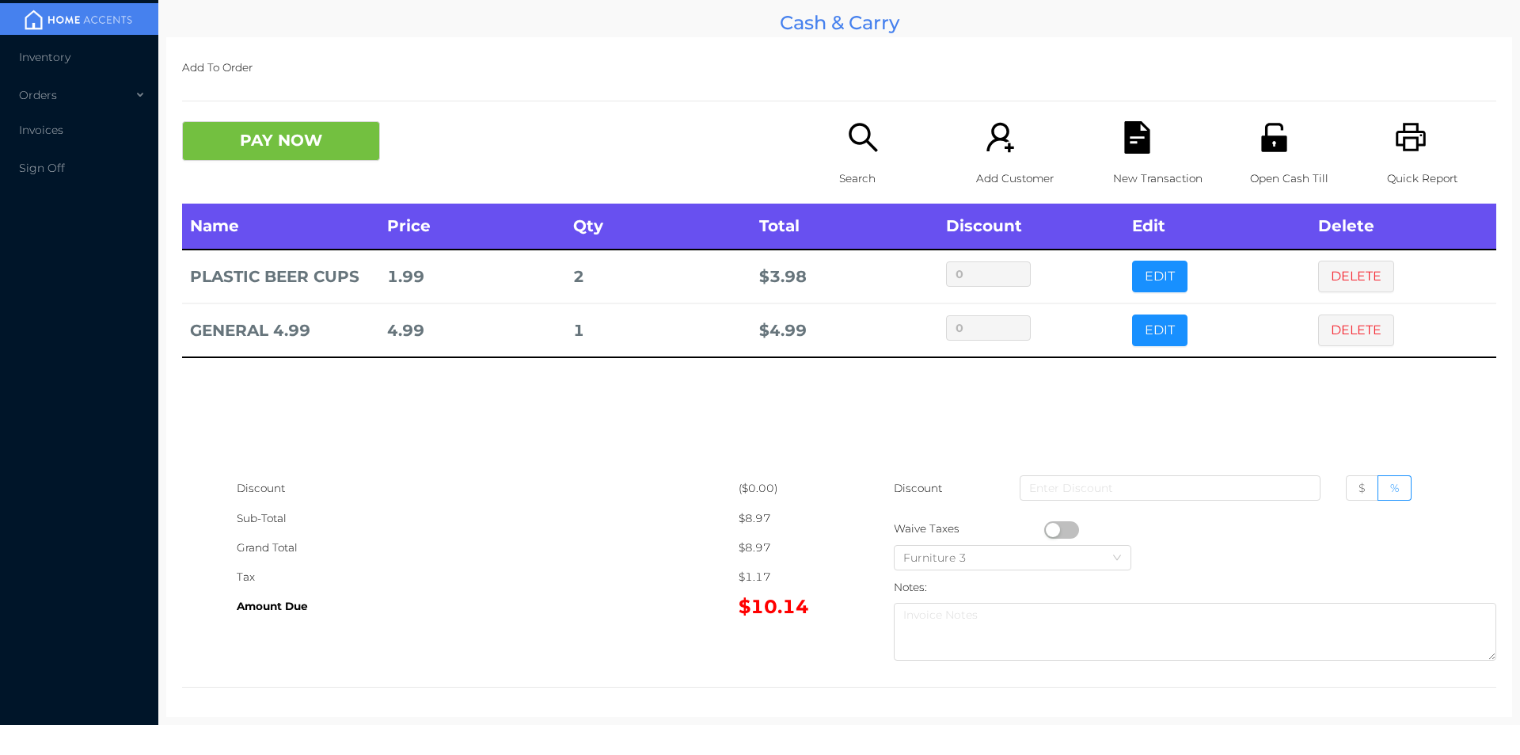
click at [1124, 135] on icon "icon: file-text" at bounding box center [1136, 137] width 25 height 32
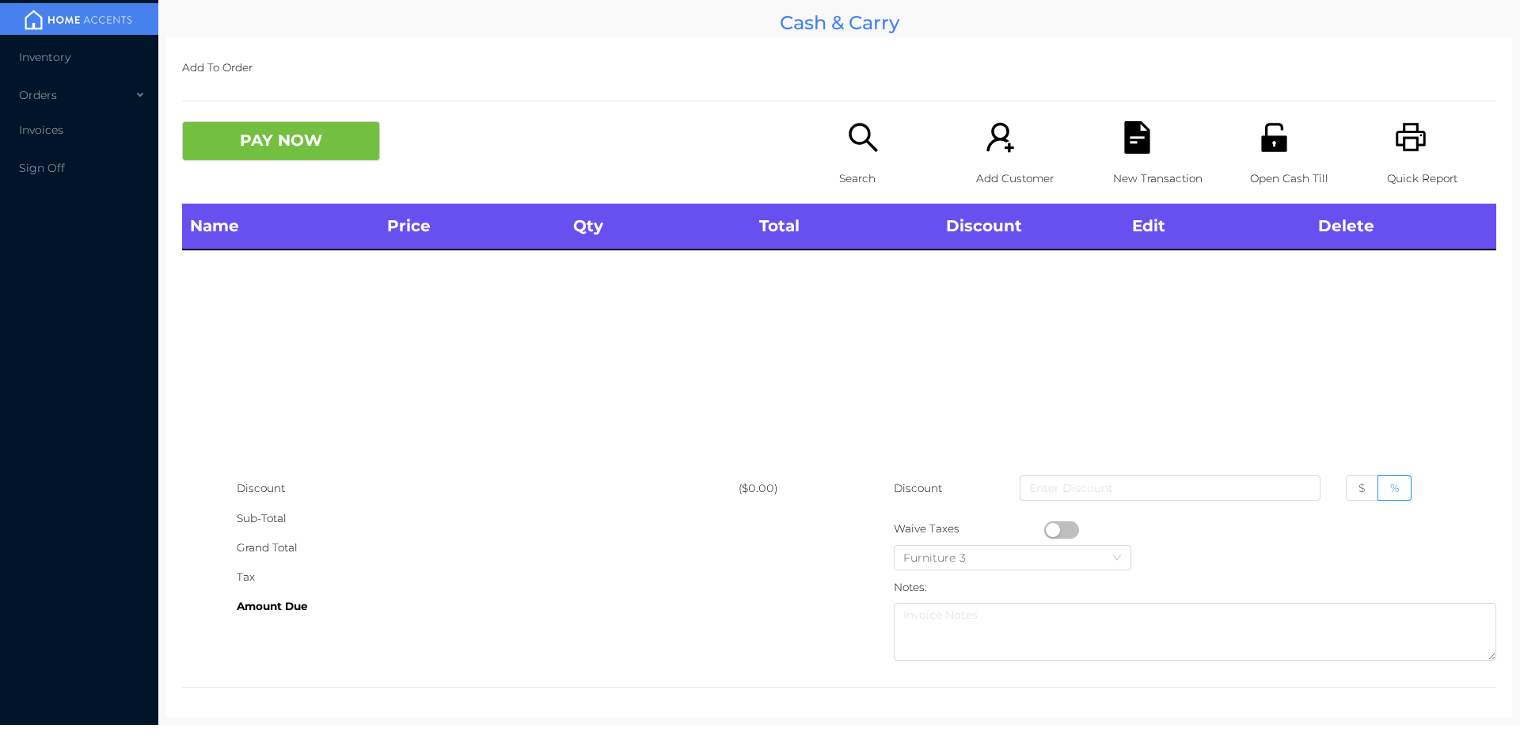
click at [1268, 146] on icon "icon: unlock" at bounding box center [1273, 137] width 25 height 29
click at [1263, 165] on p "Open Cash Till" at bounding box center [1304, 178] width 109 height 29
click at [1395, 143] on icon "icon: printer" at bounding box center [1411, 137] width 32 height 32
click at [873, 155] on div "Search" at bounding box center [893, 162] width 109 height 82
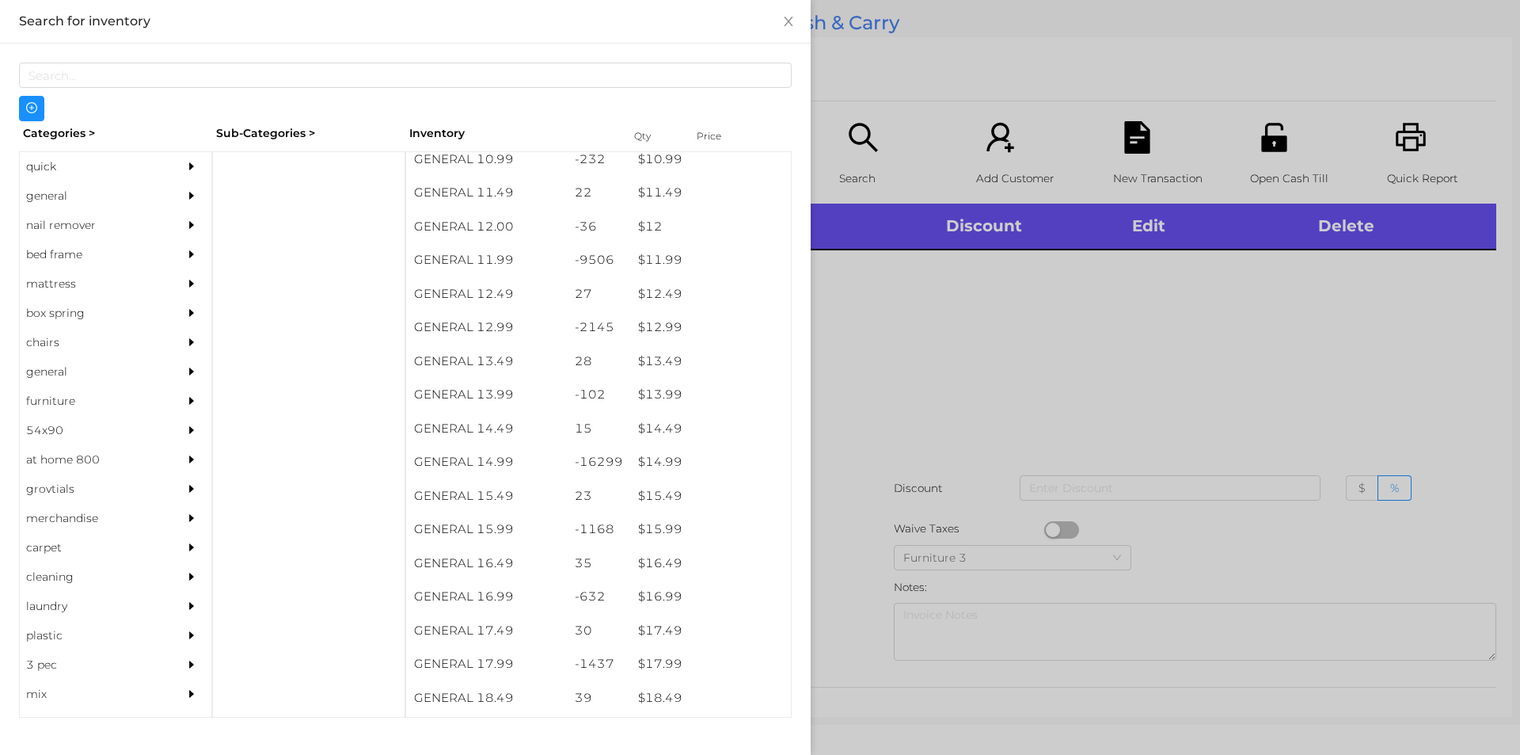
scroll to position [1078, 0]
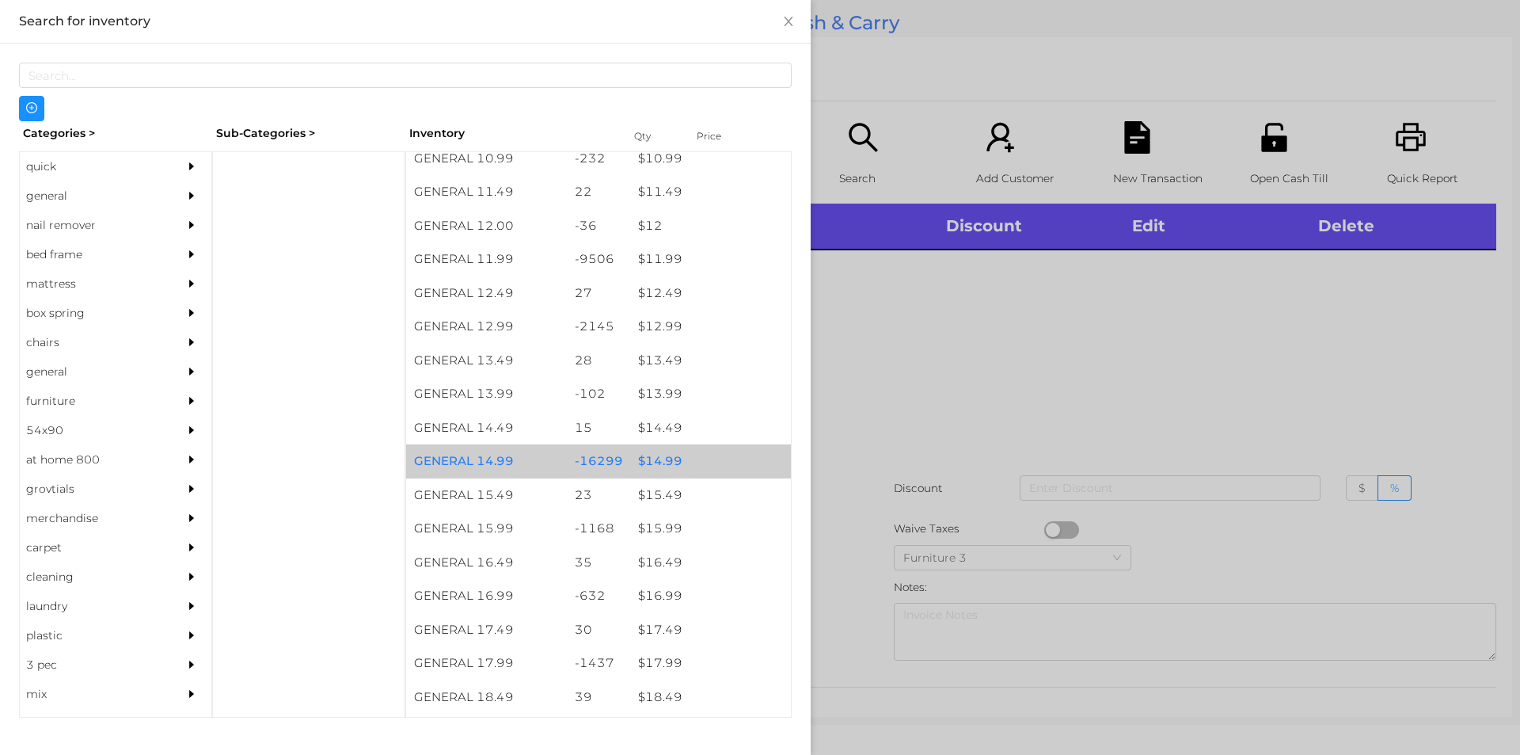
click at [651, 449] on div "$ 14.99" at bounding box center [710, 461] width 161 height 34
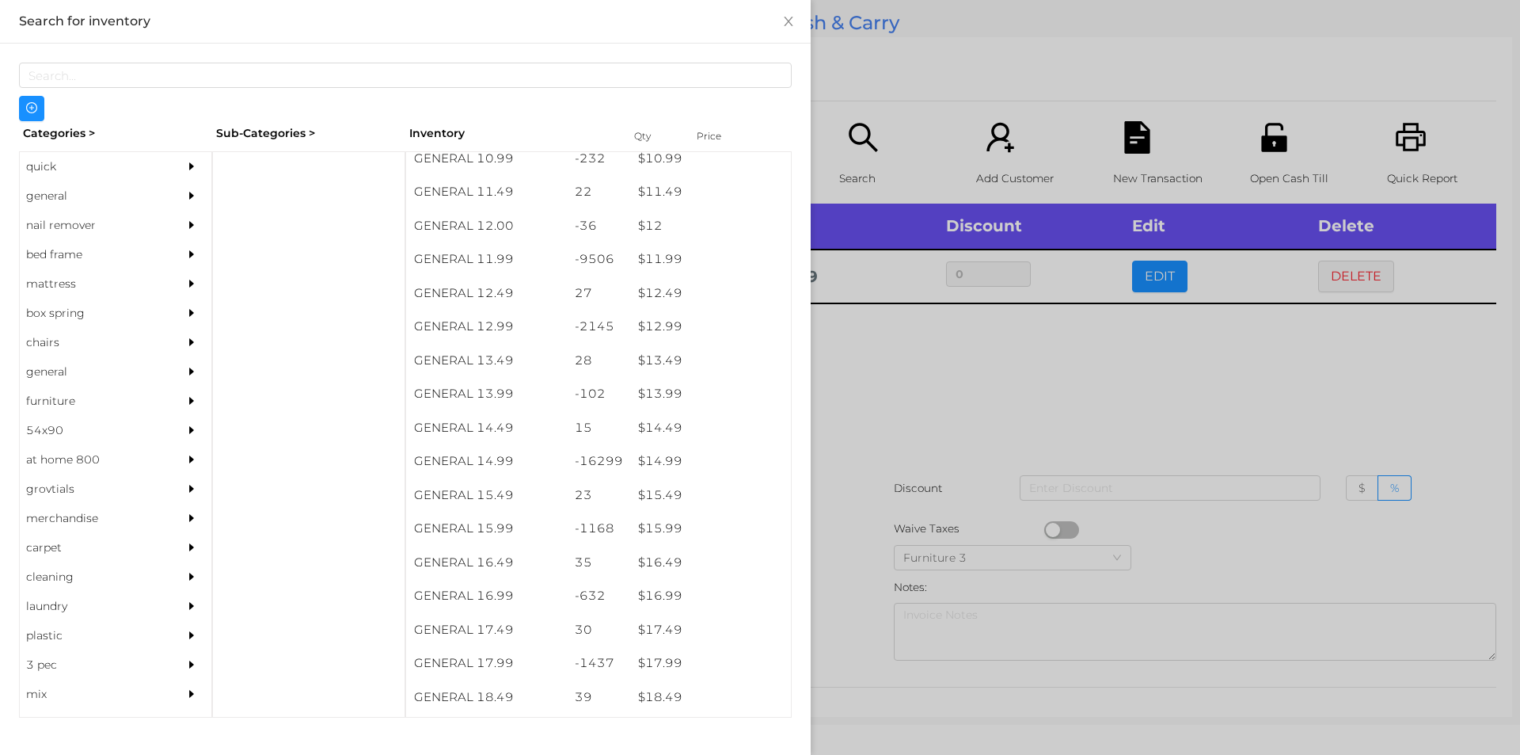
click at [850, 475] on div at bounding box center [760, 377] width 1520 height 755
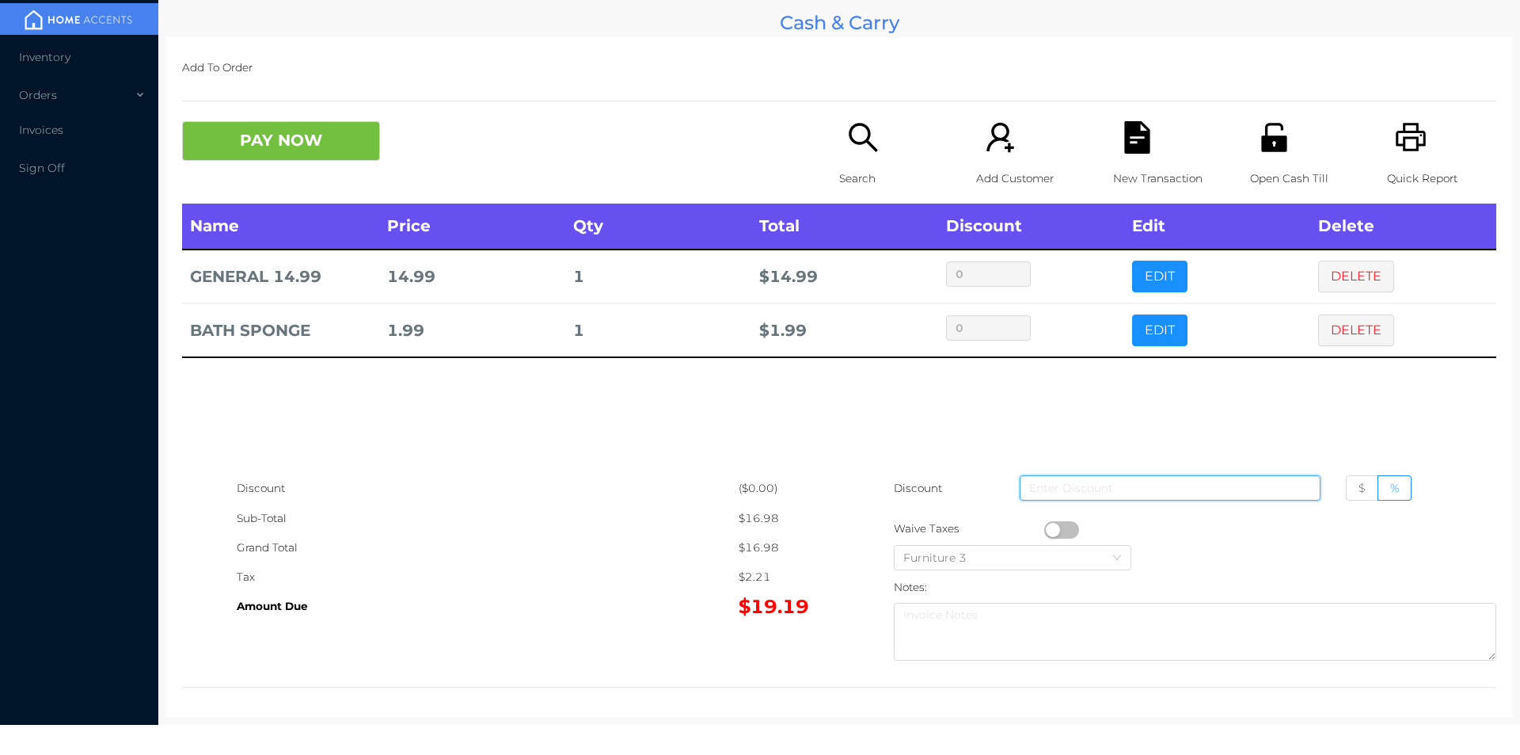
click at [1056, 499] on input at bounding box center [1170, 487] width 301 height 25
click at [1345, 329] on button "DELETE" at bounding box center [1356, 330] width 76 height 32
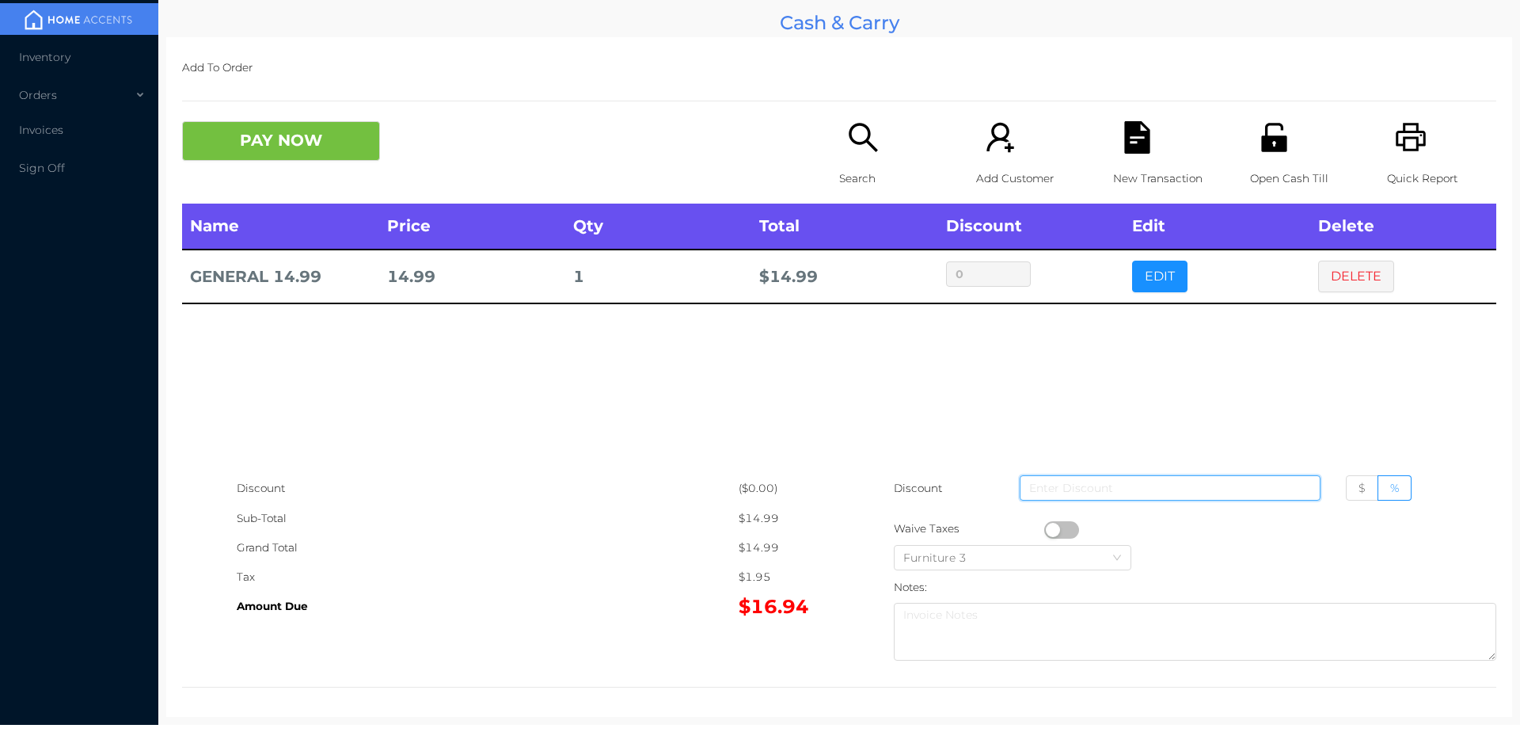
click at [1074, 498] on input at bounding box center [1170, 487] width 301 height 25
click at [1045, 532] on button "button" at bounding box center [1061, 529] width 35 height 17
click at [1124, 139] on icon "icon: file-text" at bounding box center [1136, 137] width 25 height 32
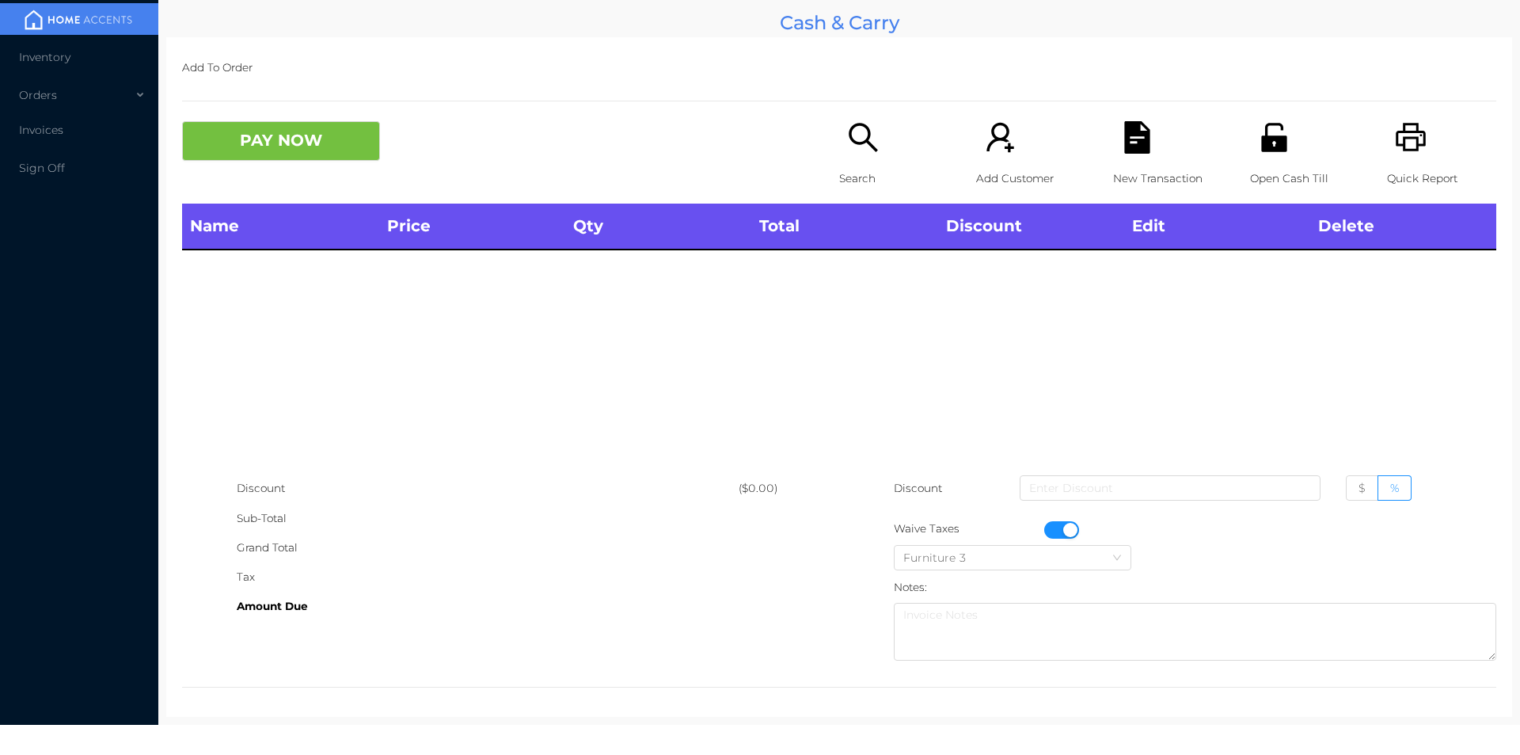
click at [1272, 140] on icon "icon: unlock" at bounding box center [1273, 137] width 25 height 29
click at [1063, 531] on button "button" at bounding box center [1061, 529] width 35 height 17
click at [853, 142] on icon "icon: search" at bounding box center [863, 137] width 32 height 32
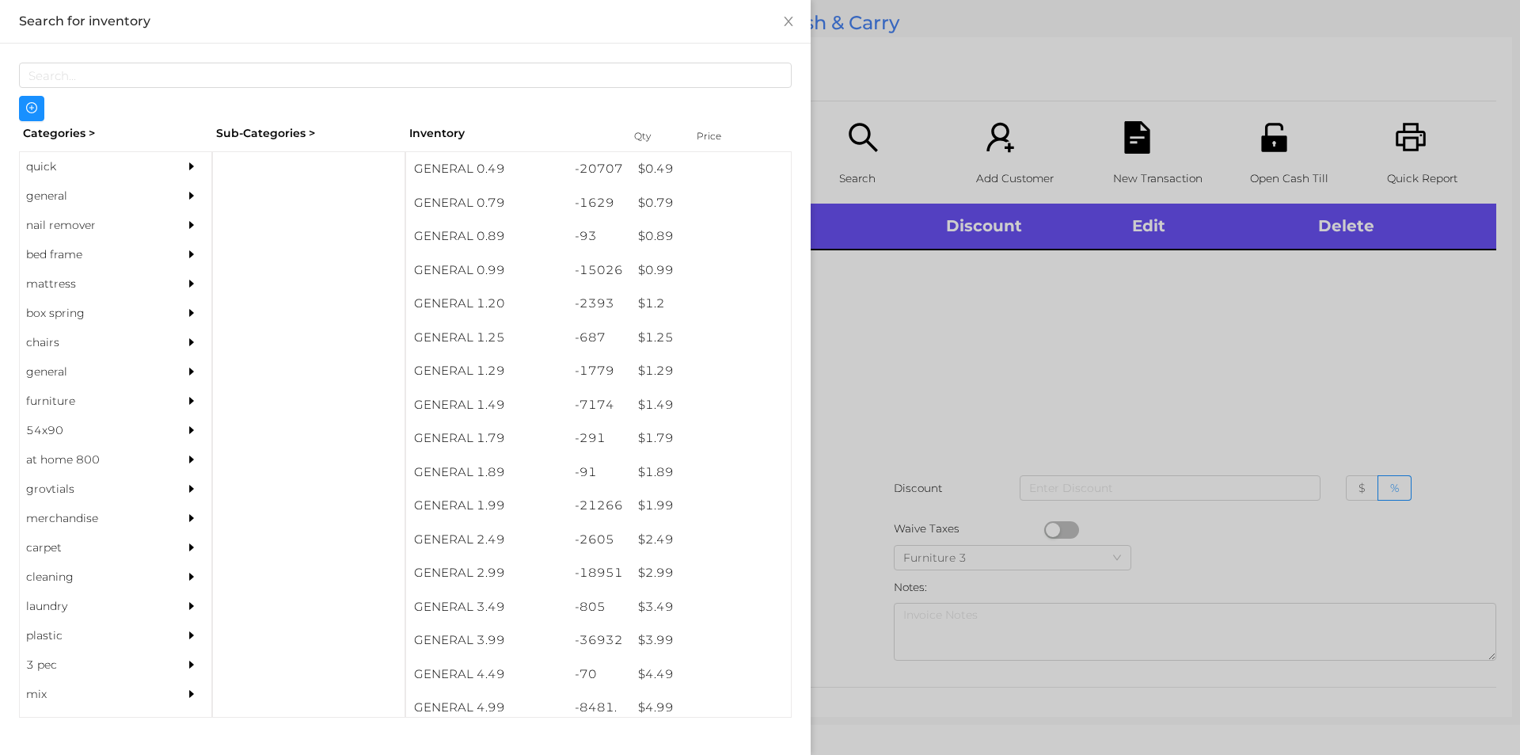
click at [65, 200] on div "general" at bounding box center [92, 195] width 144 height 29
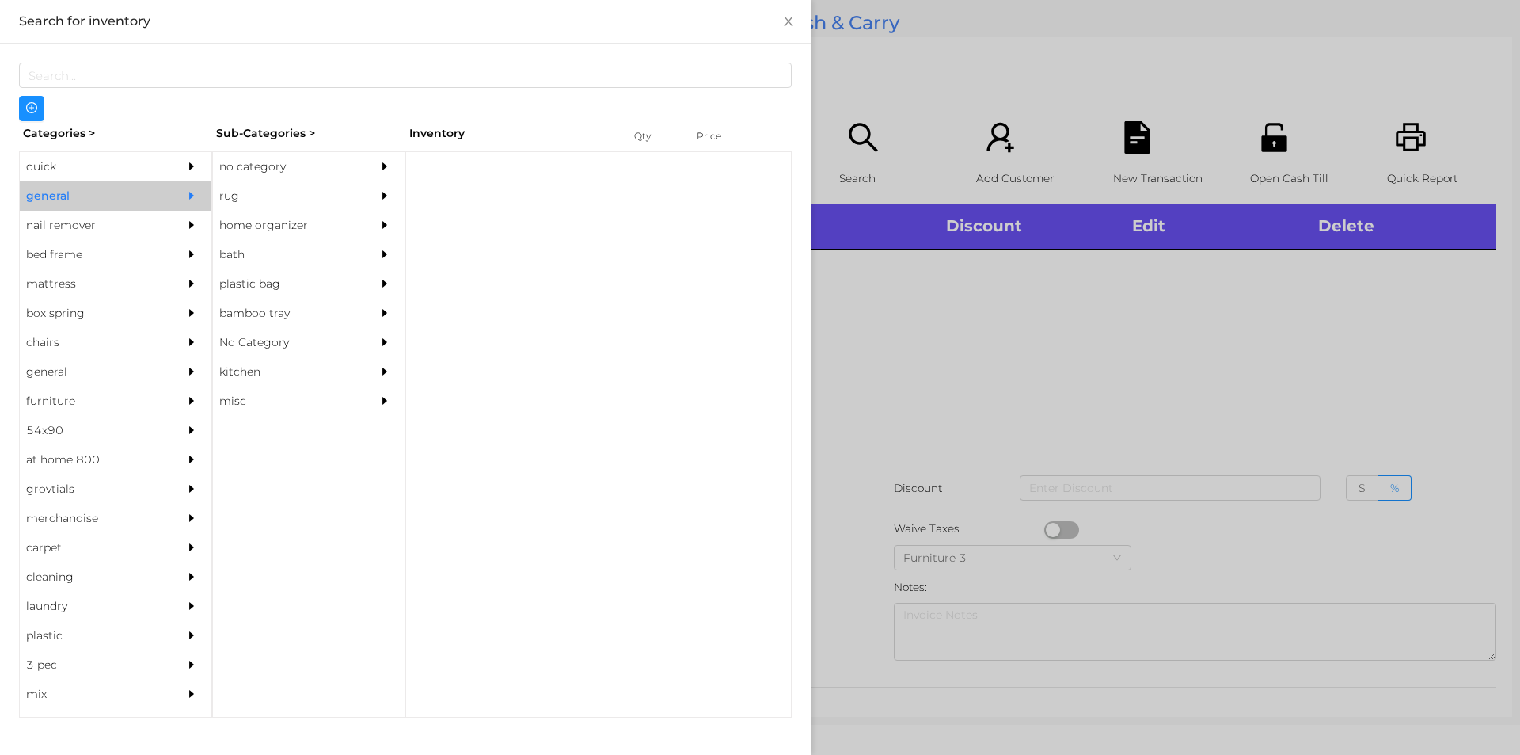
click at [293, 174] on div "no category" at bounding box center [285, 166] width 144 height 29
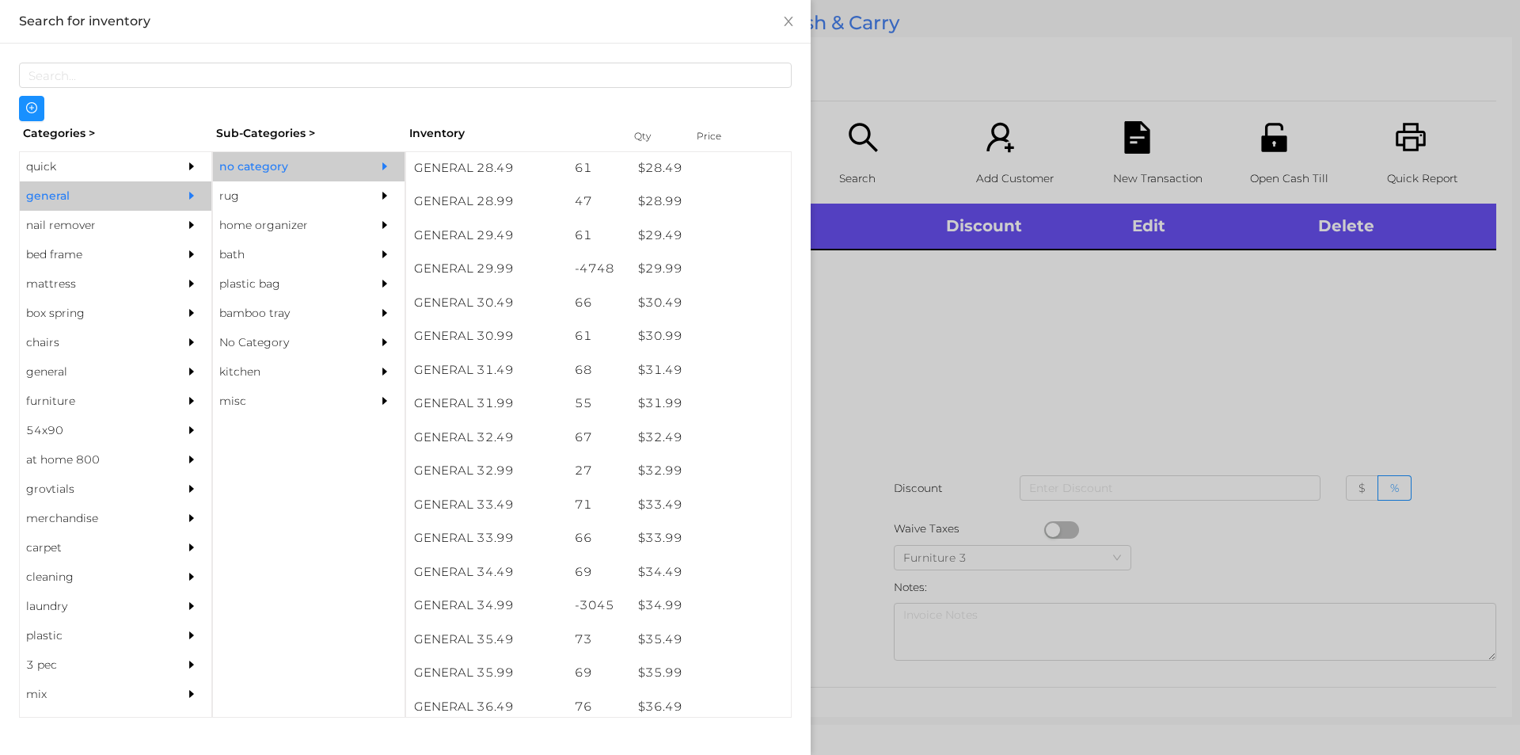
scroll to position [2278, 0]
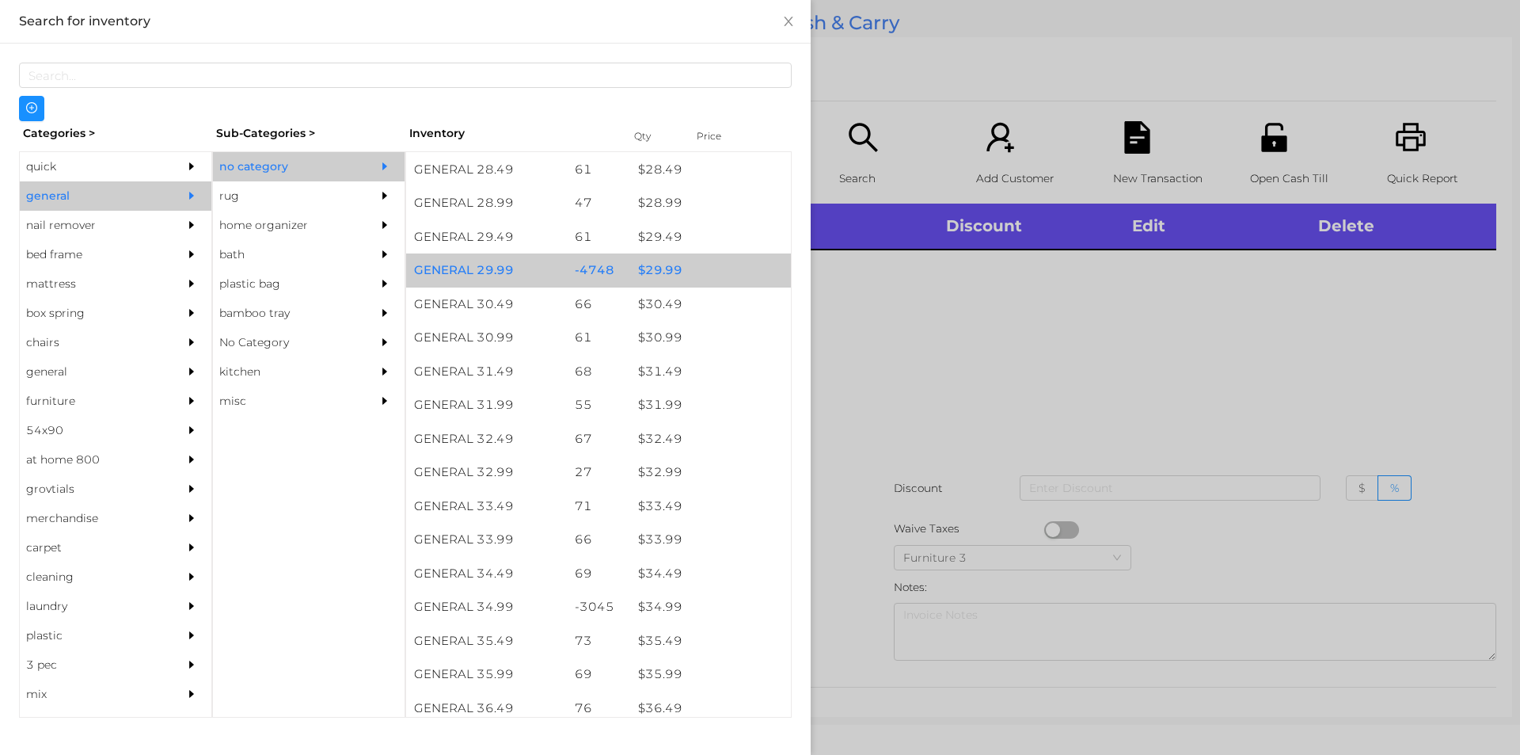
click at [665, 271] on div "$ 29.99" at bounding box center [710, 270] width 161 height 34
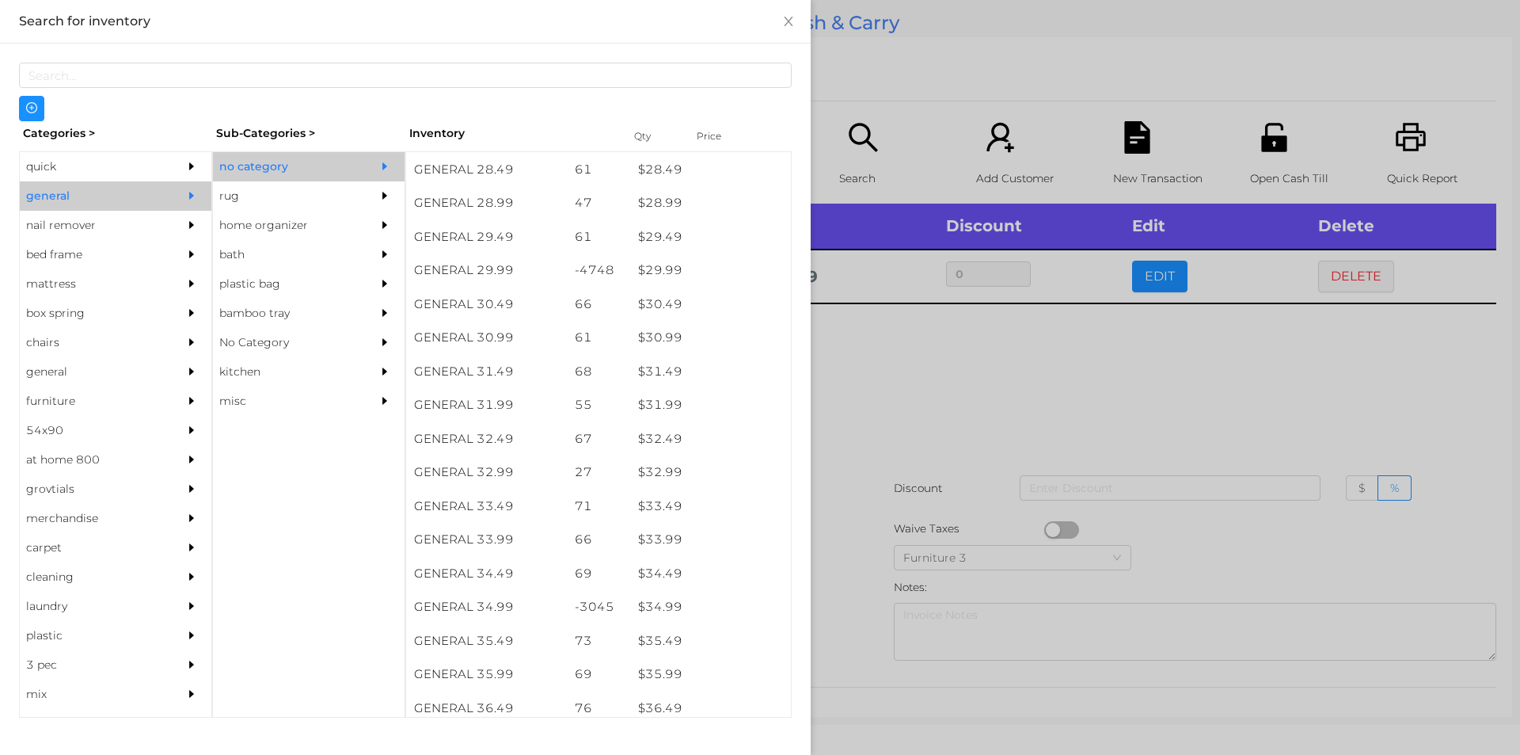
click at [900, 460] on div at bounding box center [760, 377] width 1520 height 755
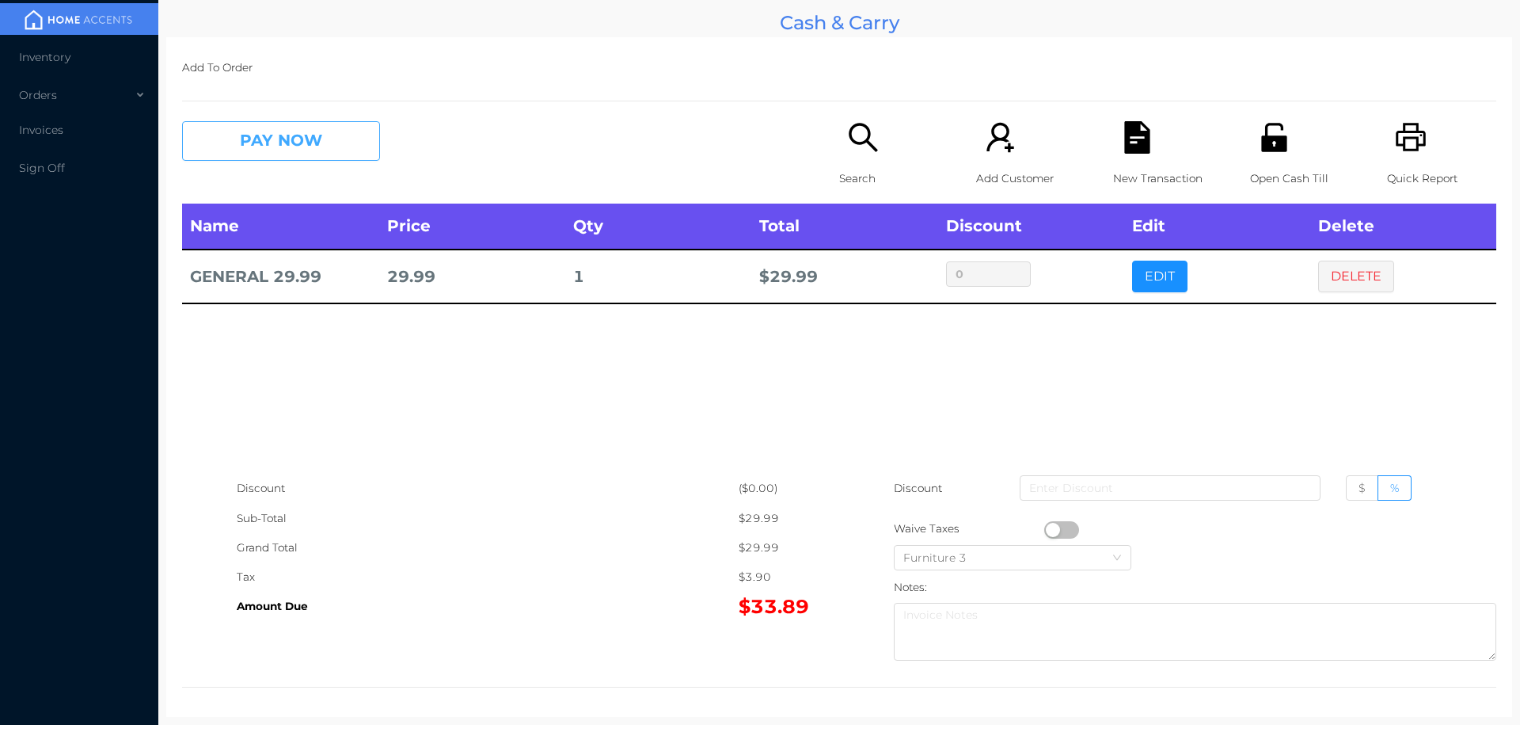
click at [332, 153] on button "PAY NOW" at bounding box center [281, 141] width 198 height 40
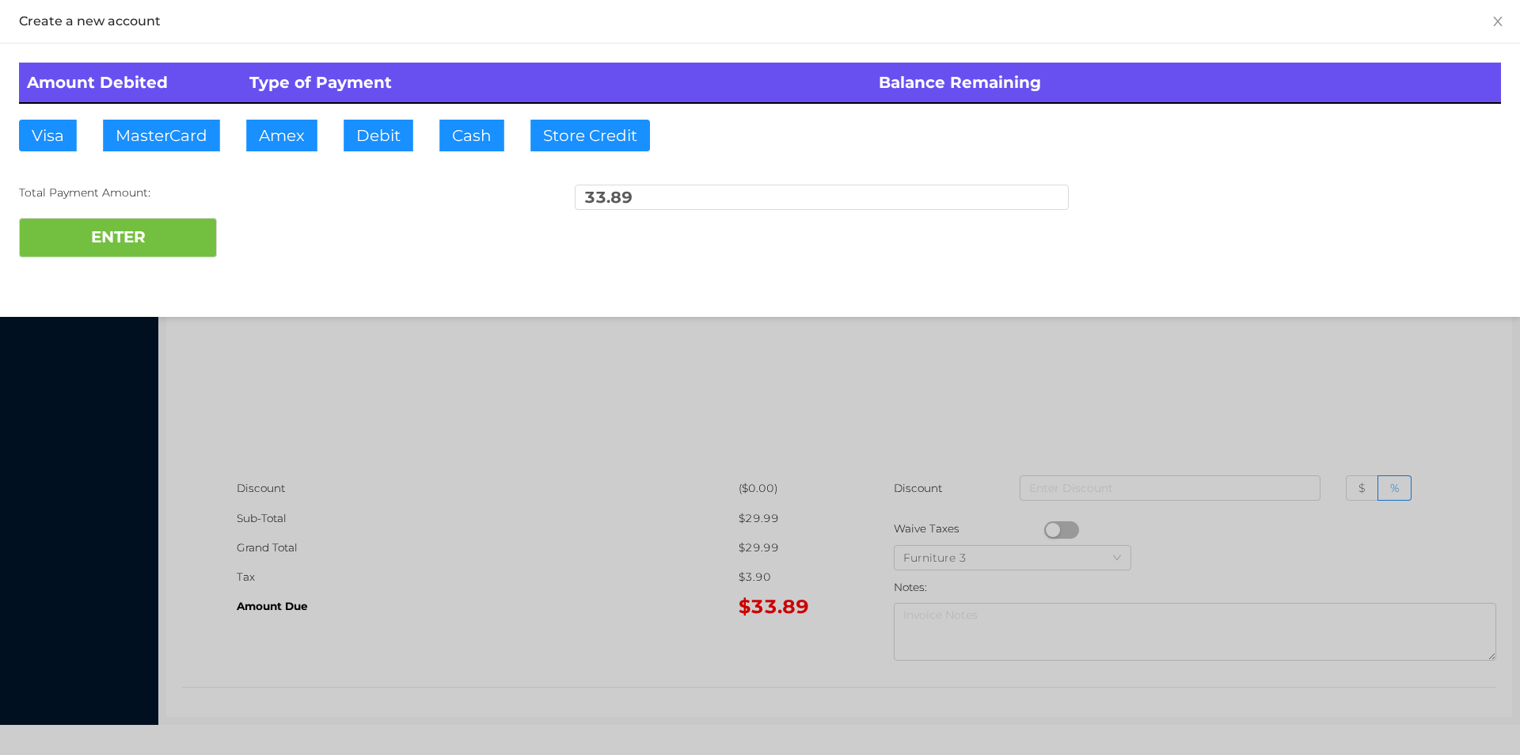
click at [601, 548] on div at bounding box center [760, 377] width 1520 height 755
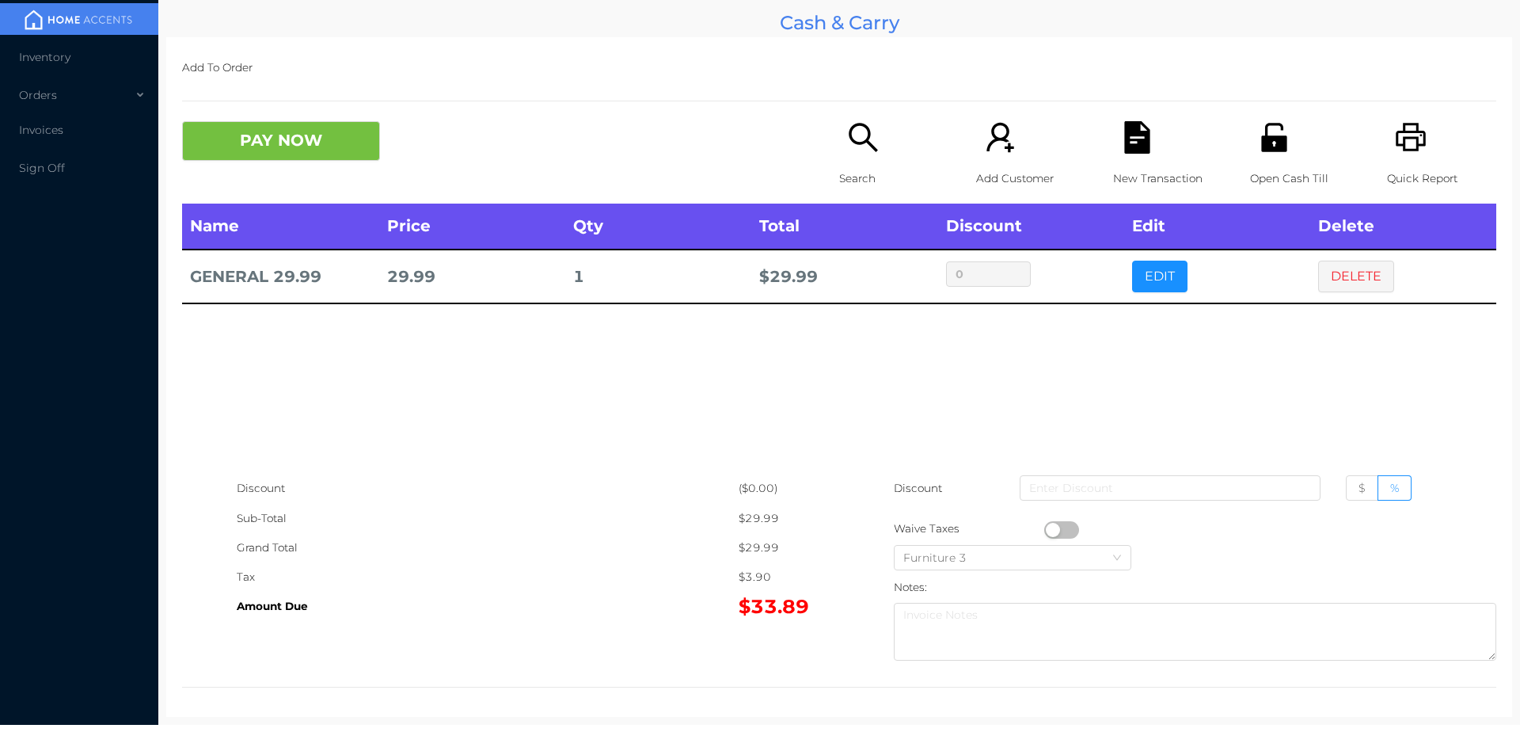
click at [1124, 150] on icon "icon: file-text" at bounding box center [1136, 137] width 25 height 32
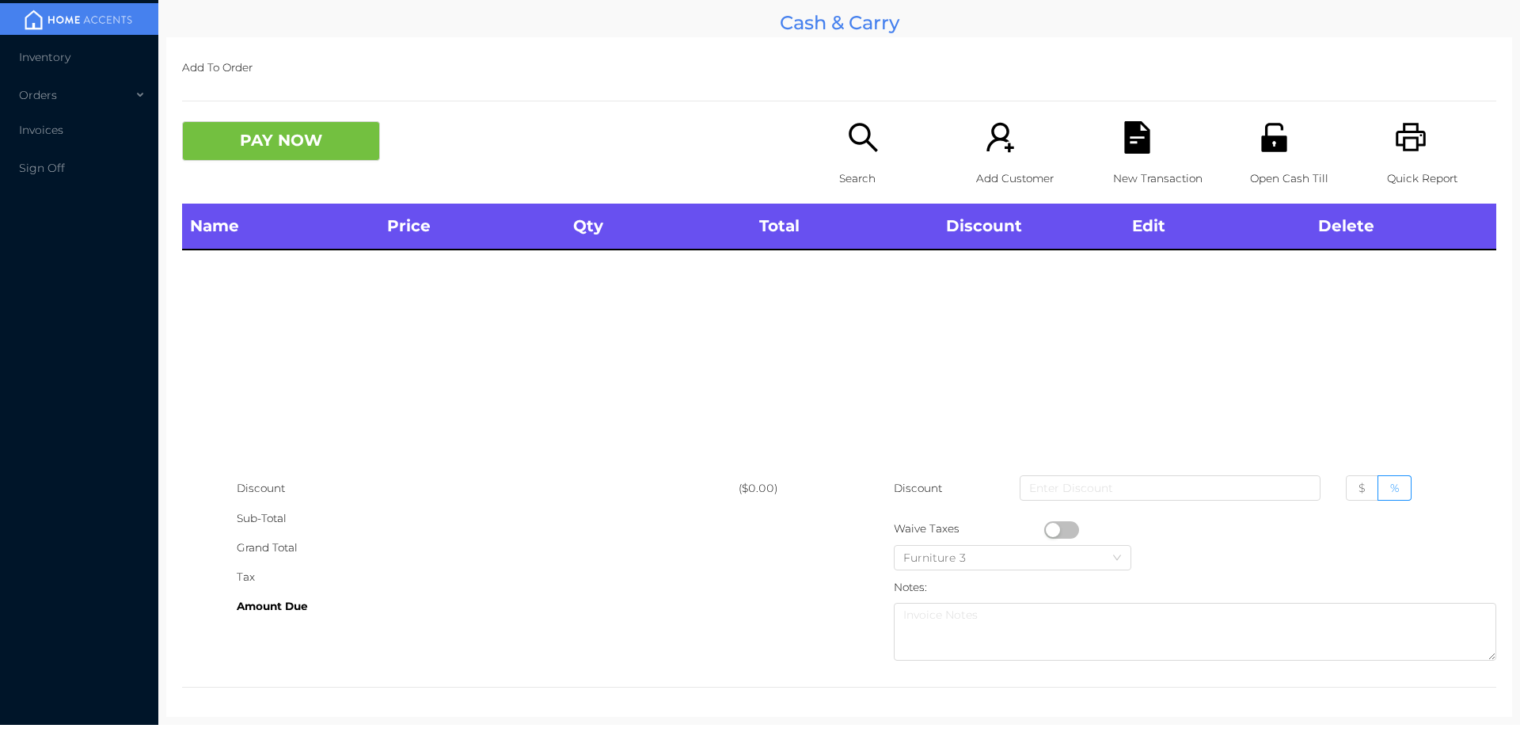
click at [1268, 146] on icon "icon: unlock" at bounding box center [1273, 137] width 25 height 29
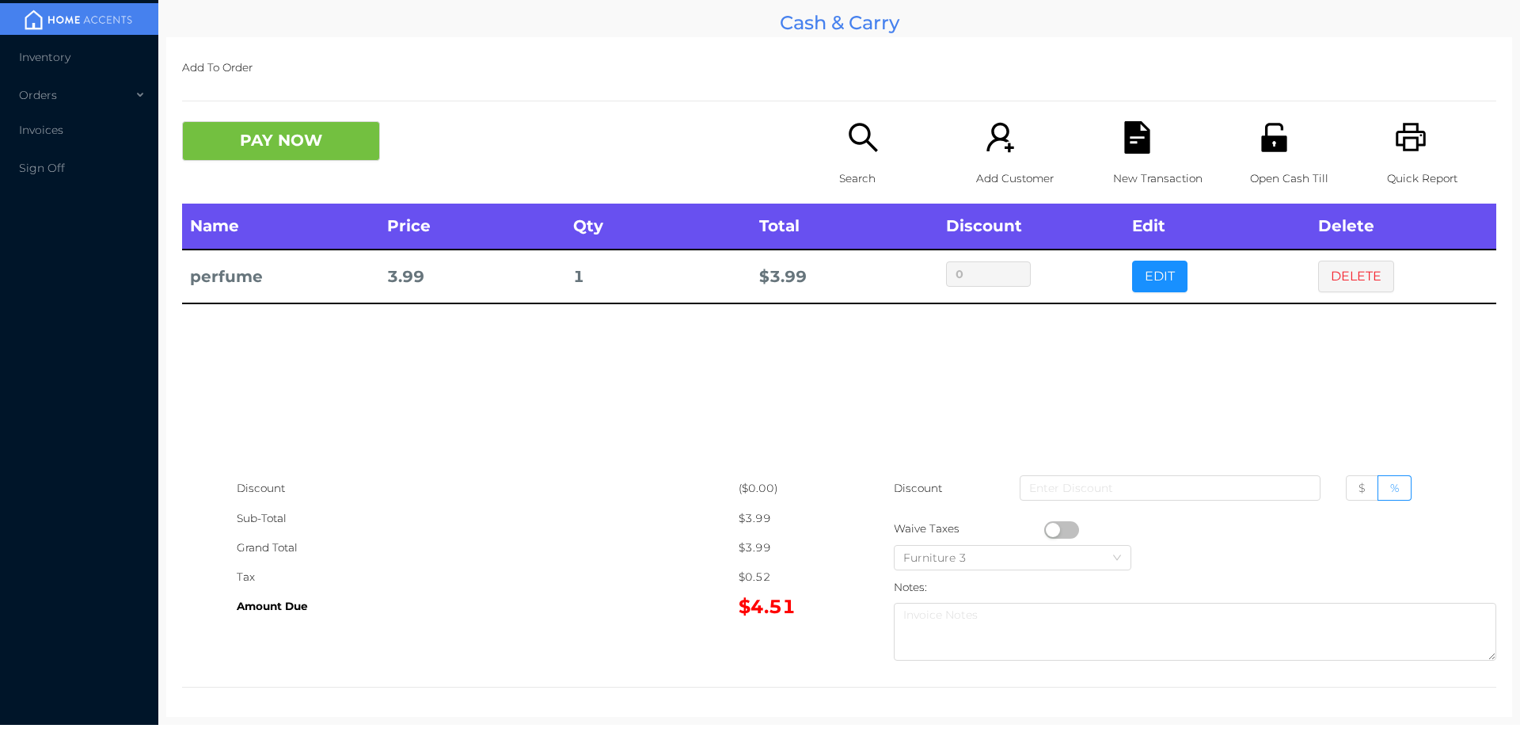
click at [687, 648] on div "Discount ($0.00) Sub-Total $3.99 Grand Total $3.99 Tax $0.52 Amount Due $4.51 D…" at bounding box center [839, 570] width 1314 height 194
click at [1133, 143] on icon "icon: file-text" at bounding box center [1136, 137] width 25 height 32
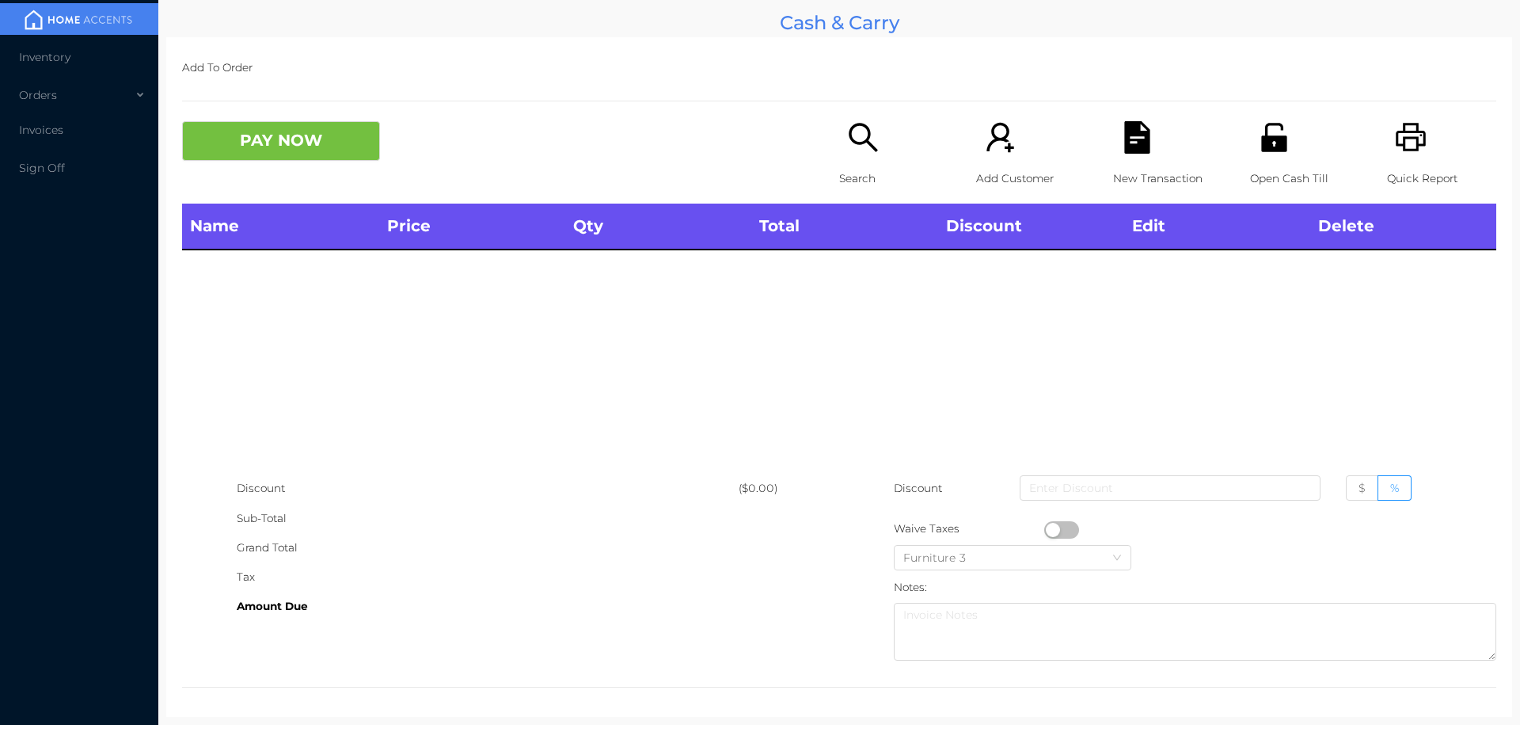
click at [1272, 136] on icon "icon: unlock" at bounding box center [1273, 137] width 25 height 29
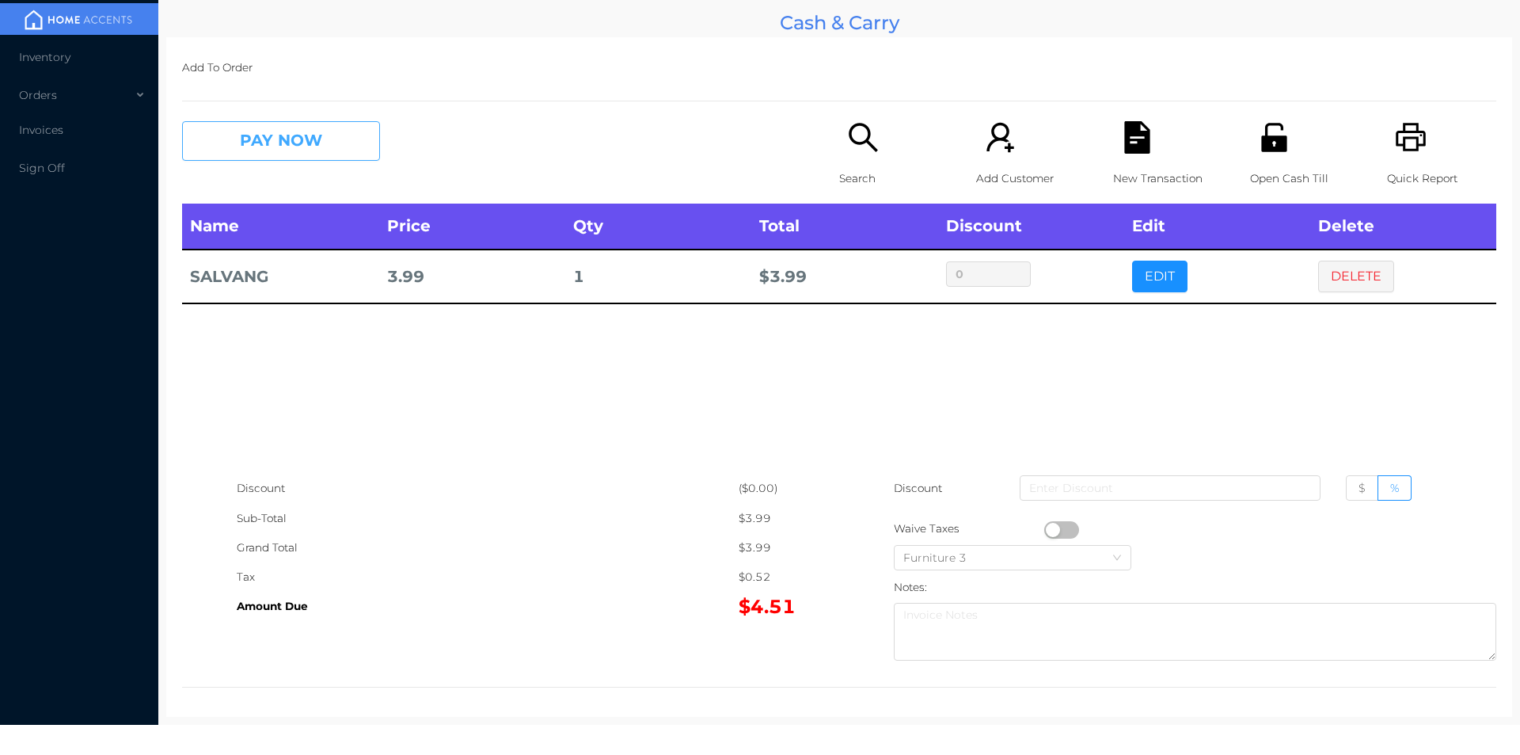
click at [326, 145] on button "PAY NOW" at bounding box center [281, 141] width 198 height 40
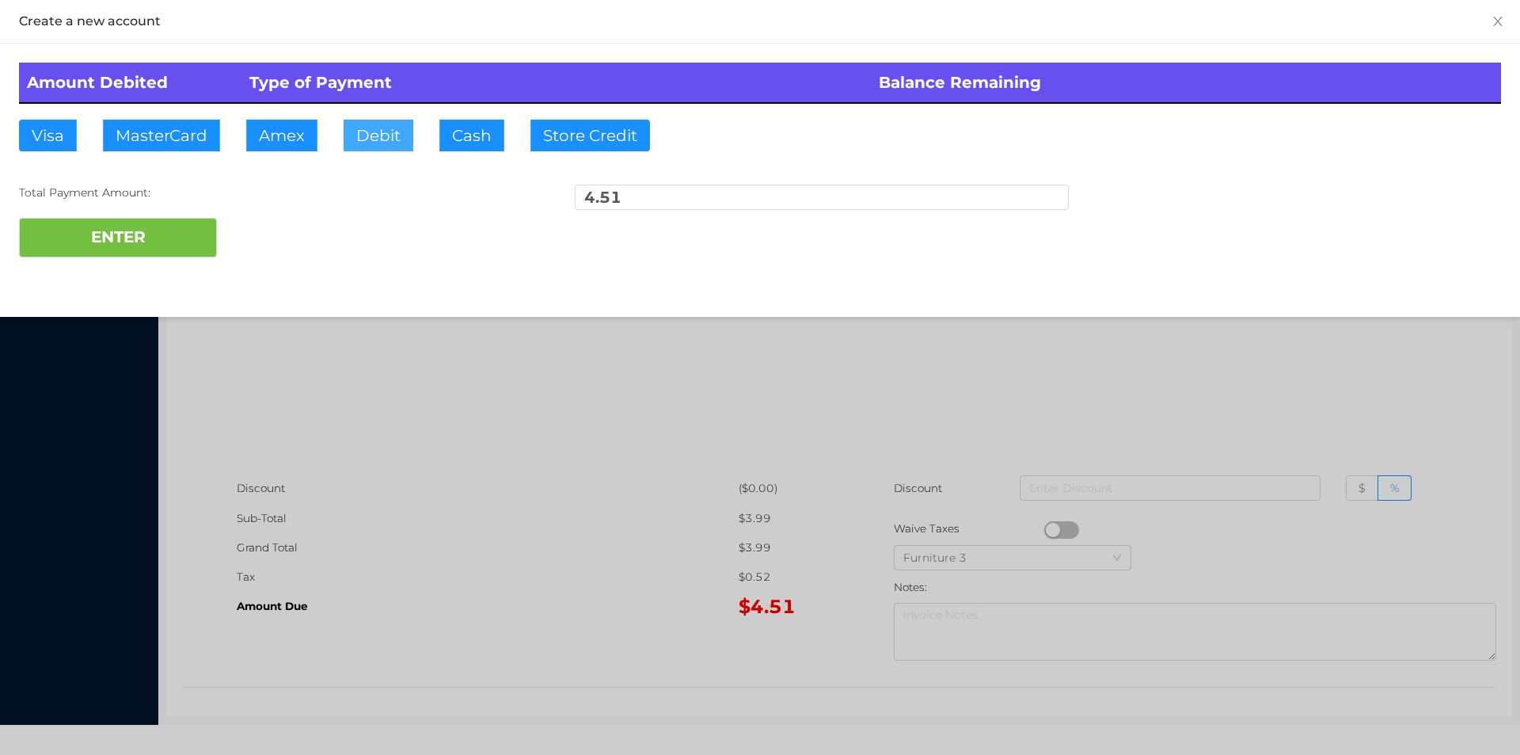
click at [383, 130] on button "Debit" at bounding box center [379, 136] width 70 height 32
click at [137, 242] on button "ENTER" at bounding box center [118, 238] width 198 height 40
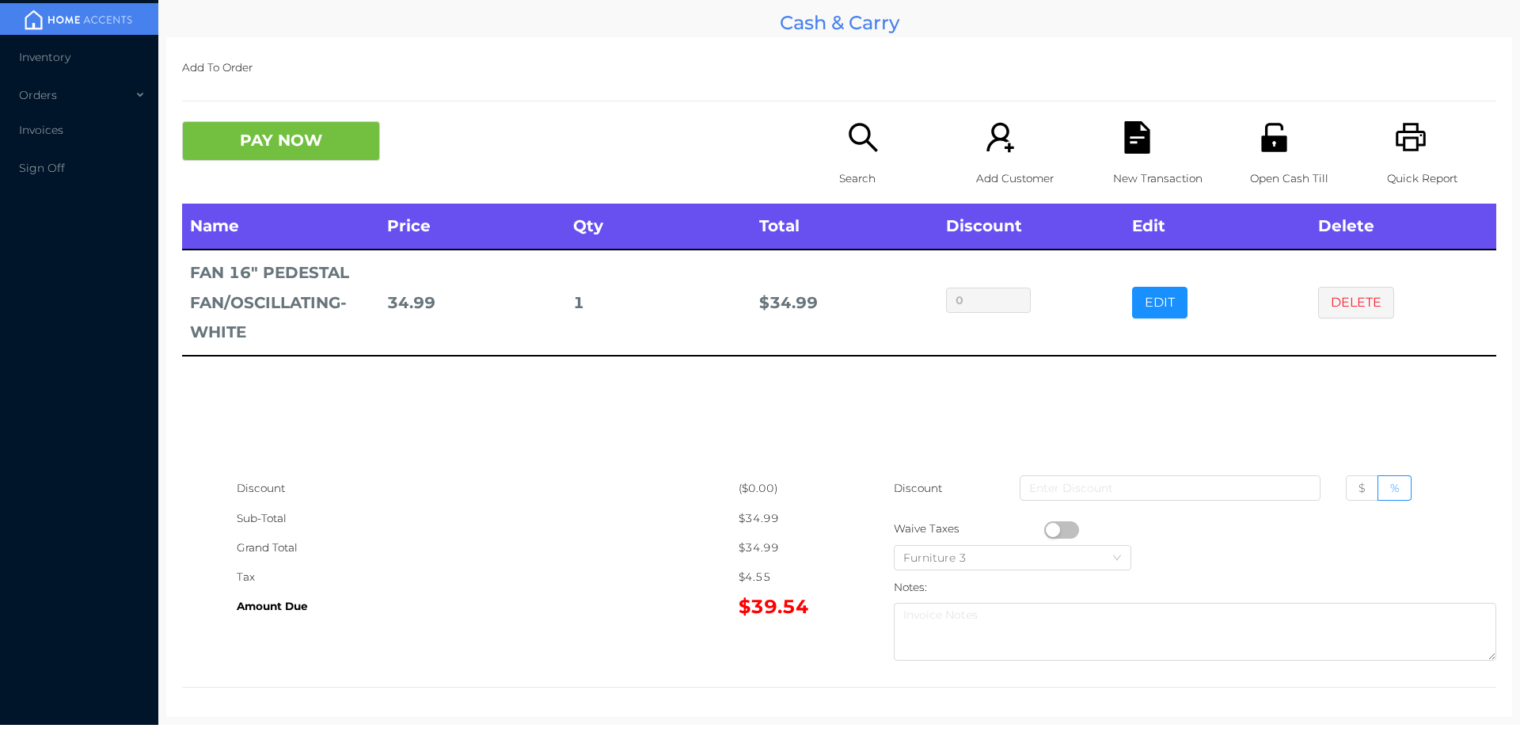
click at [1287, 141] on div "Open Cash Till" at bounding box center [1304, 162] width 109 height 82
click at [1132, 137] on icon "icon: file-text" at bounding box center [1137, 137] width 32 height 32
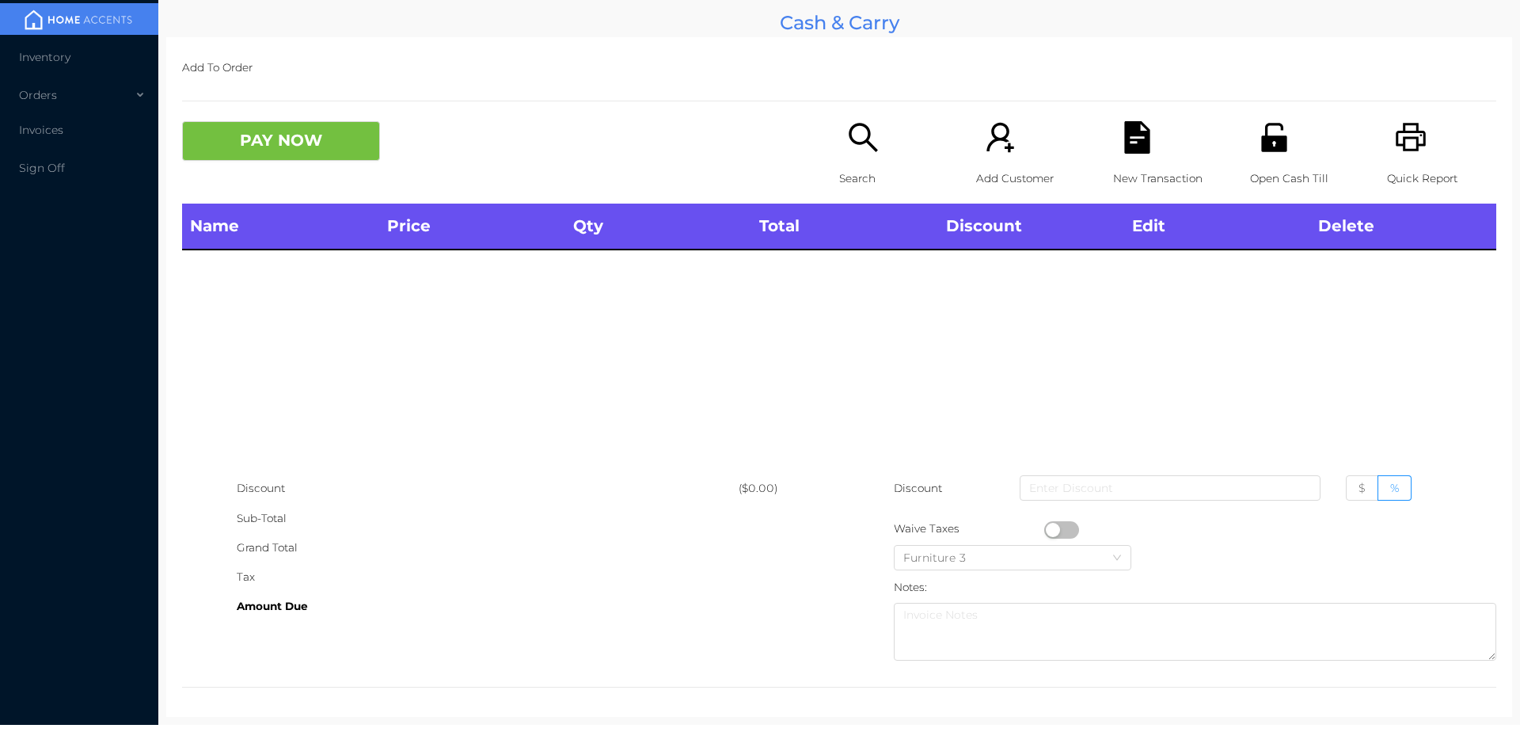
click at [844, 168] on p "Search" at bounding box center [893, 178] width 109 height 29
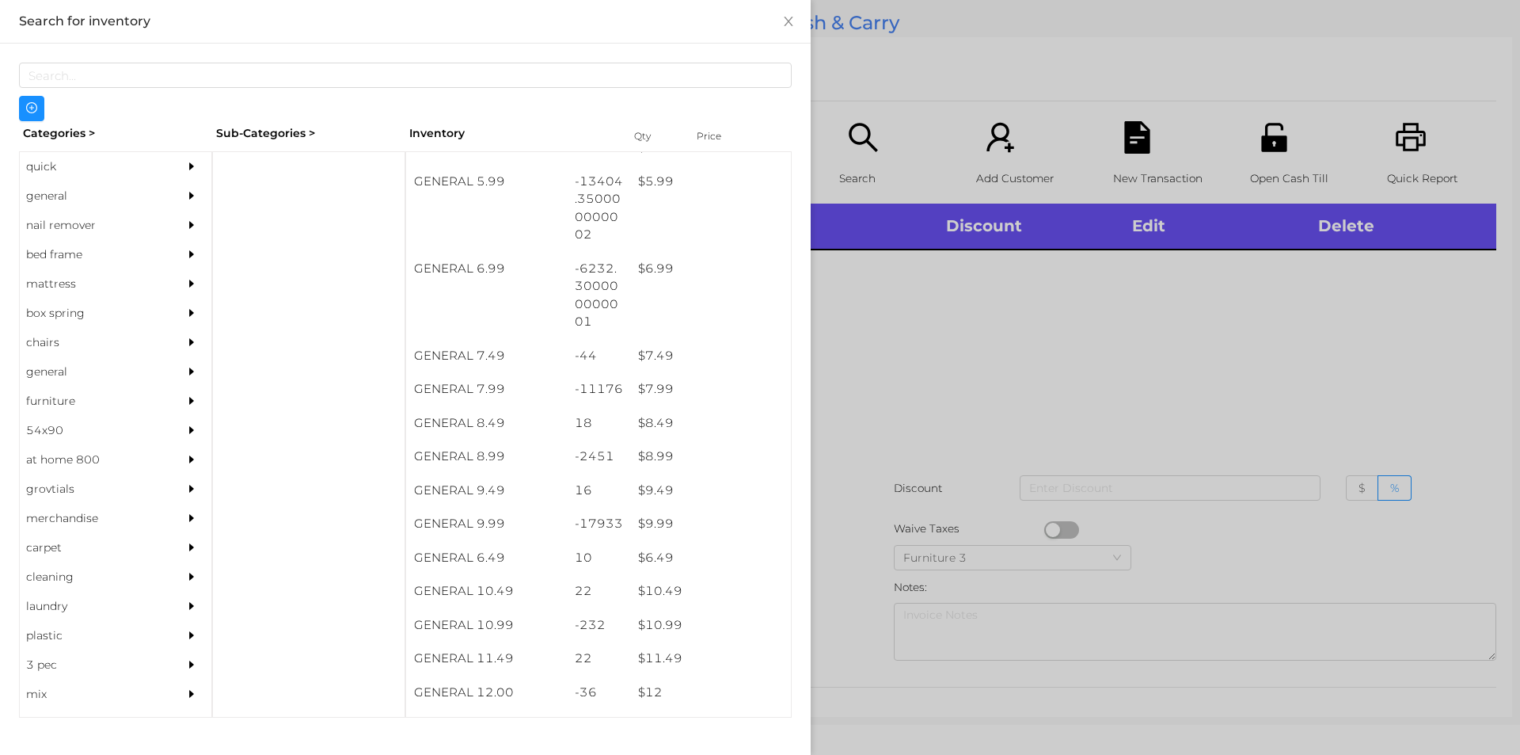
scroll to position [662, 0]
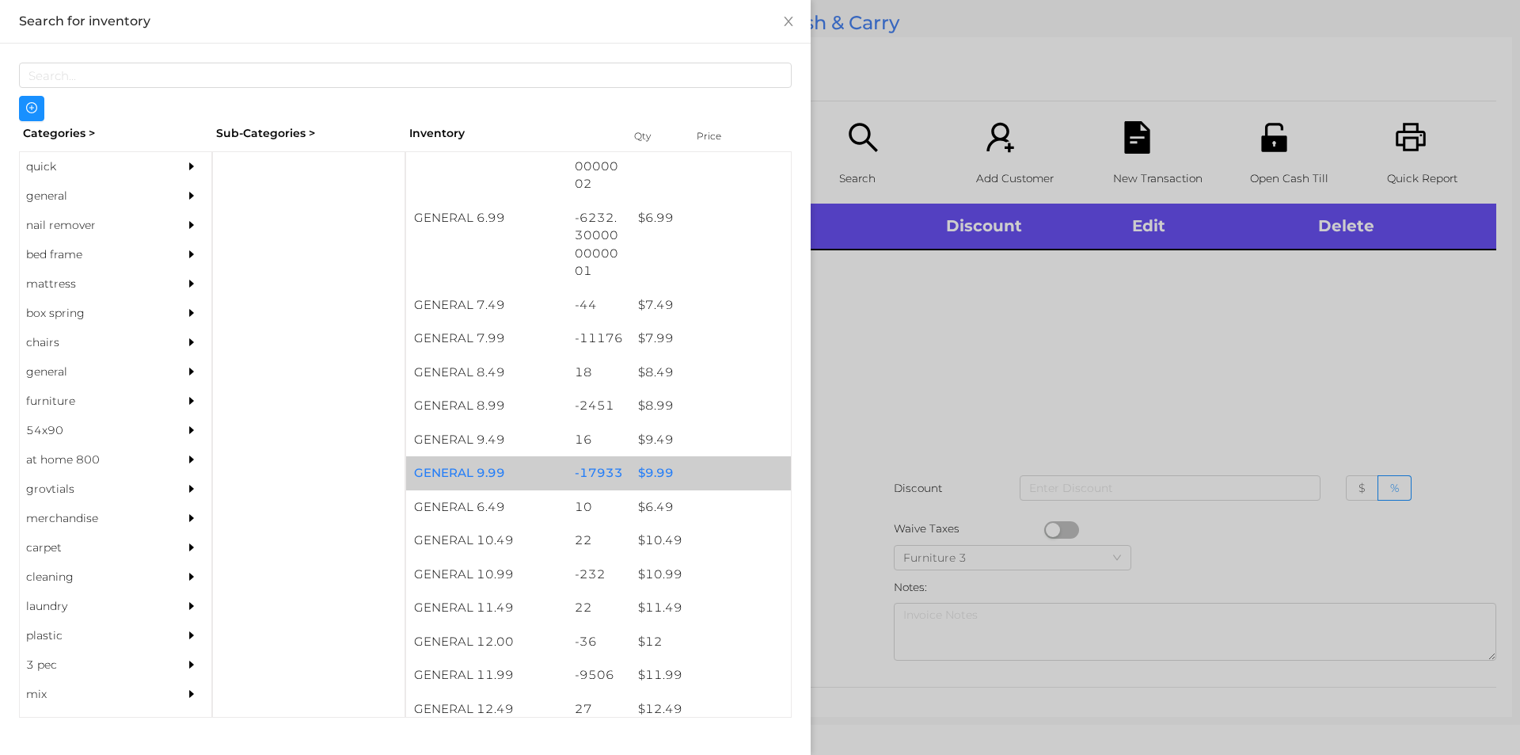
click at [611, 481] on div "-17933" at bounding box center [599, 473] width 64 height 34
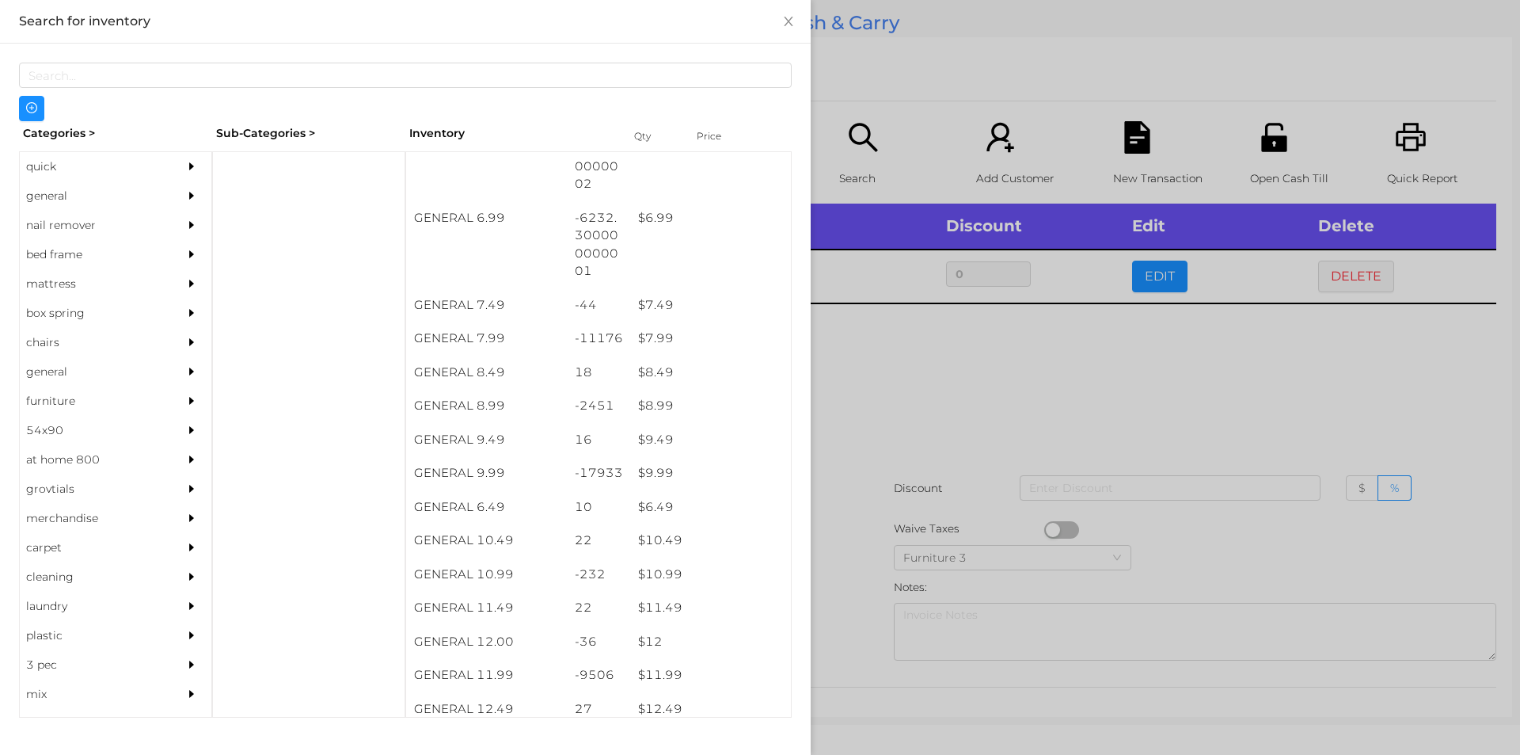
click at [865, 464] on div at bounding box center [760, 377] width 1520 height 755
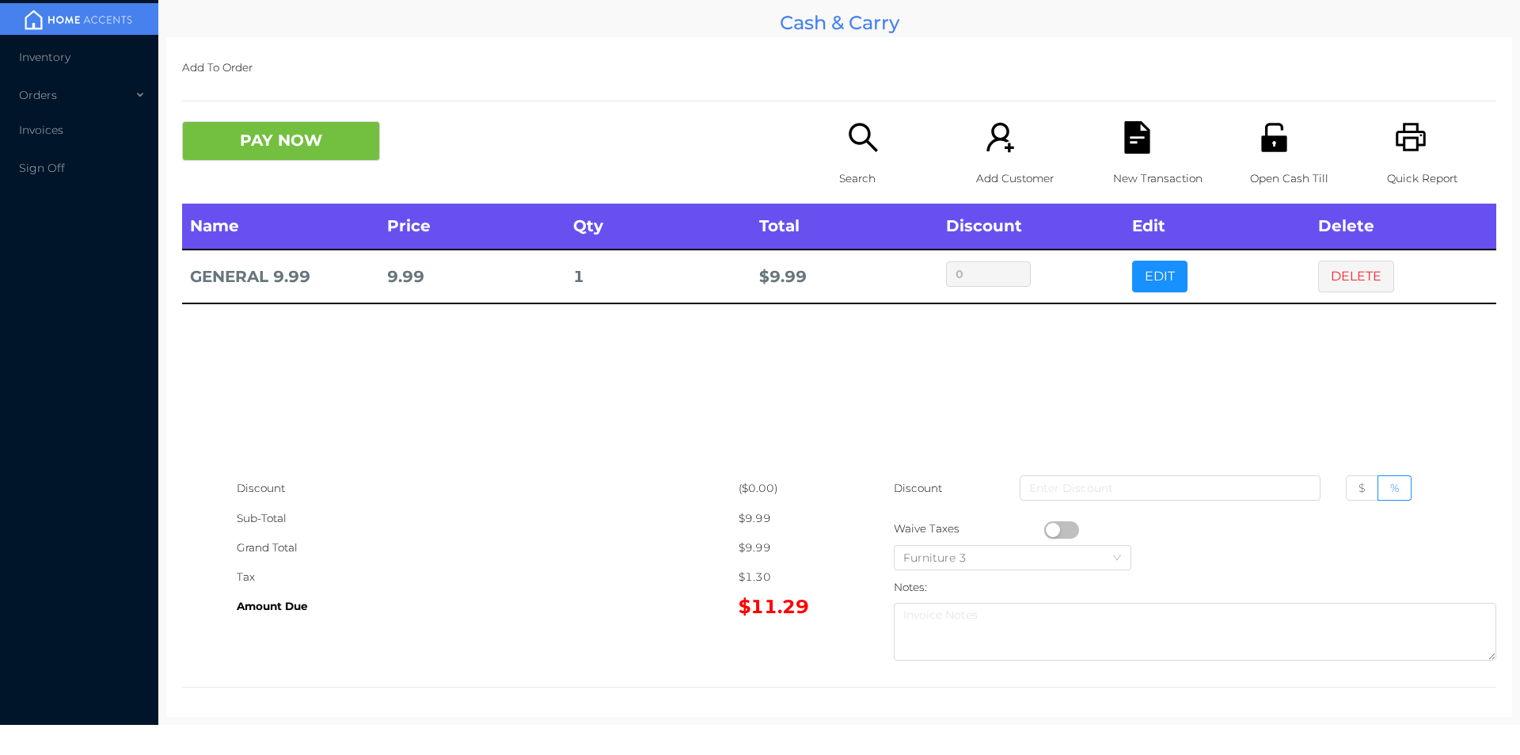
click at [843, 173] on p "Search" at bounding box center [893, 178] width 109 height 29
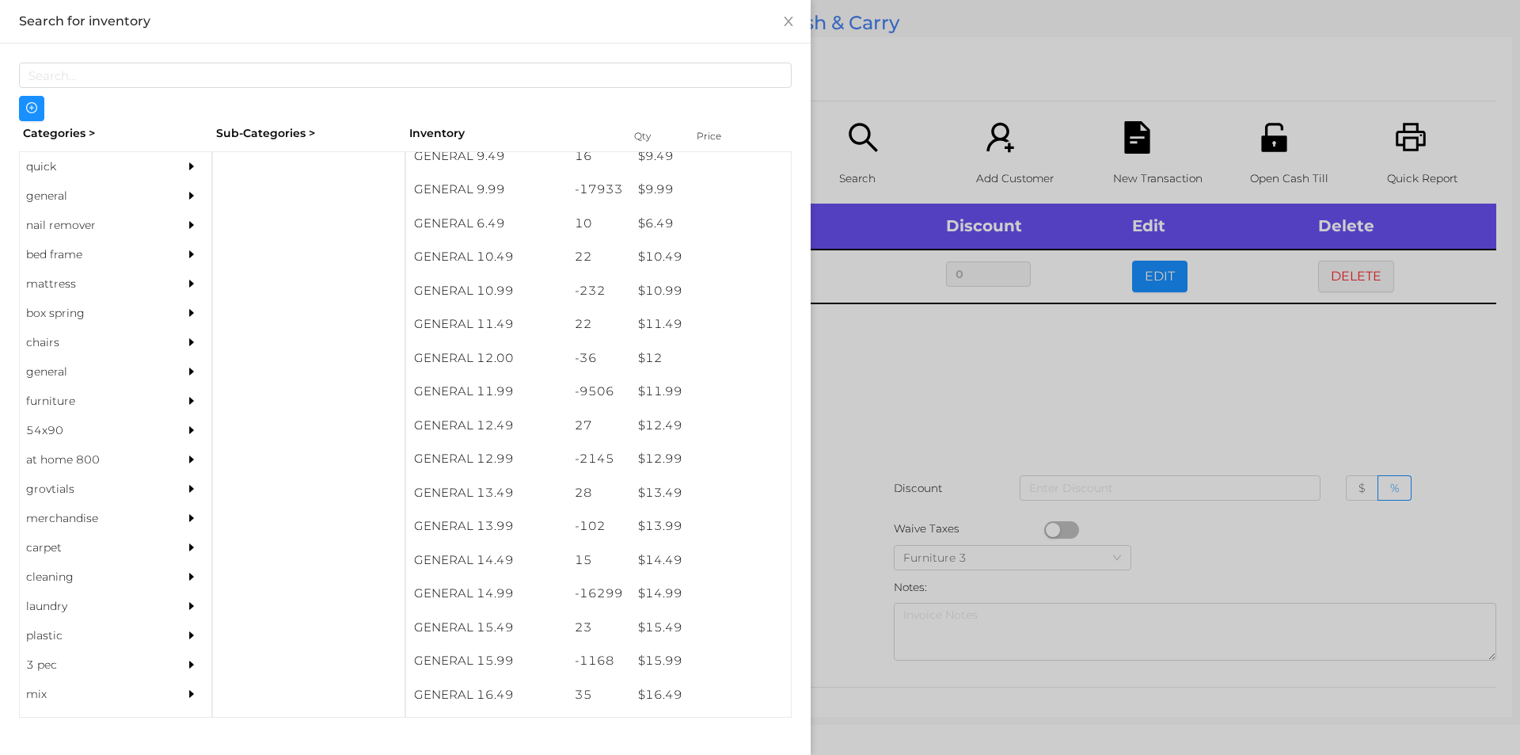
scroll to position [934, 0]
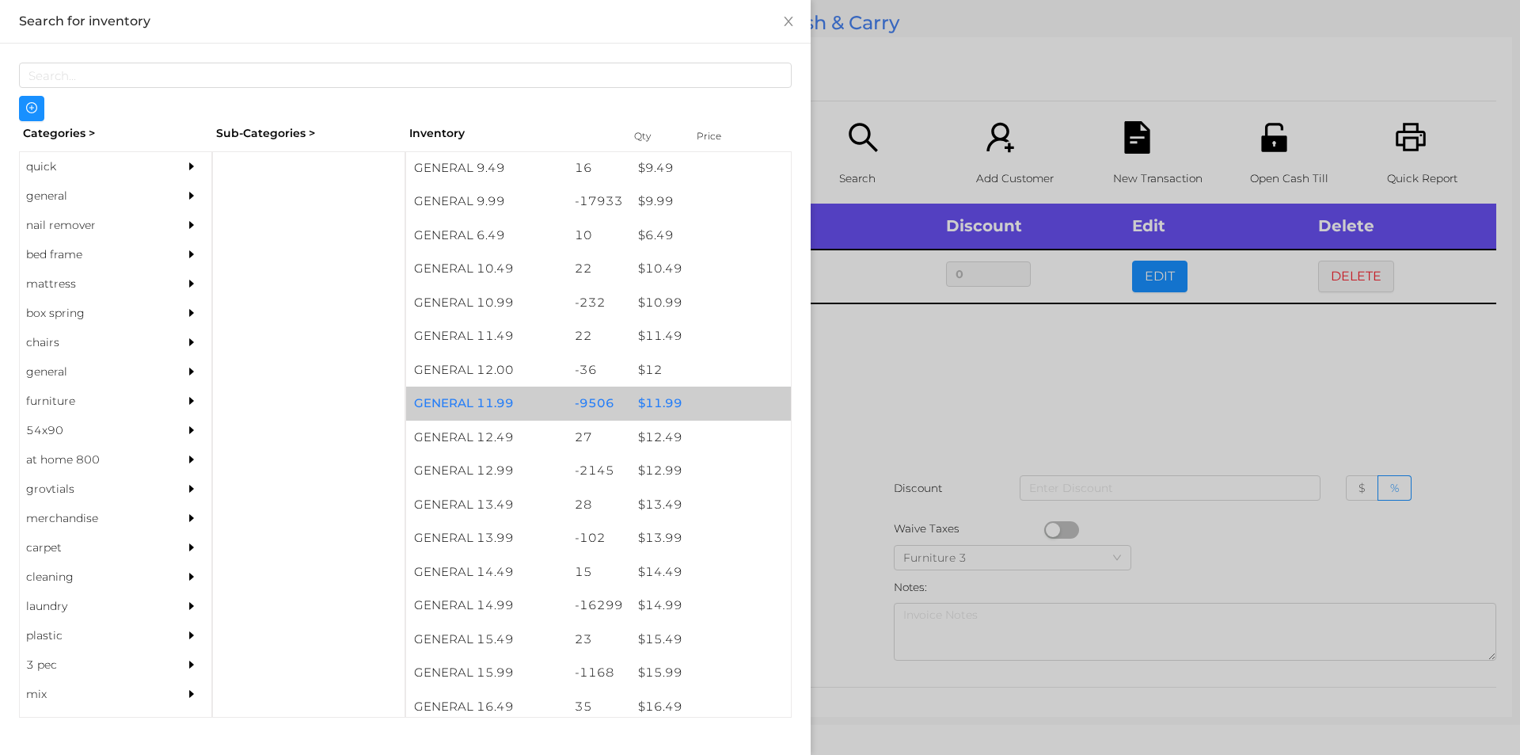
click at [688, 405] on div "$ 11.99" at bounding box center [710, 403] width 161 height 34
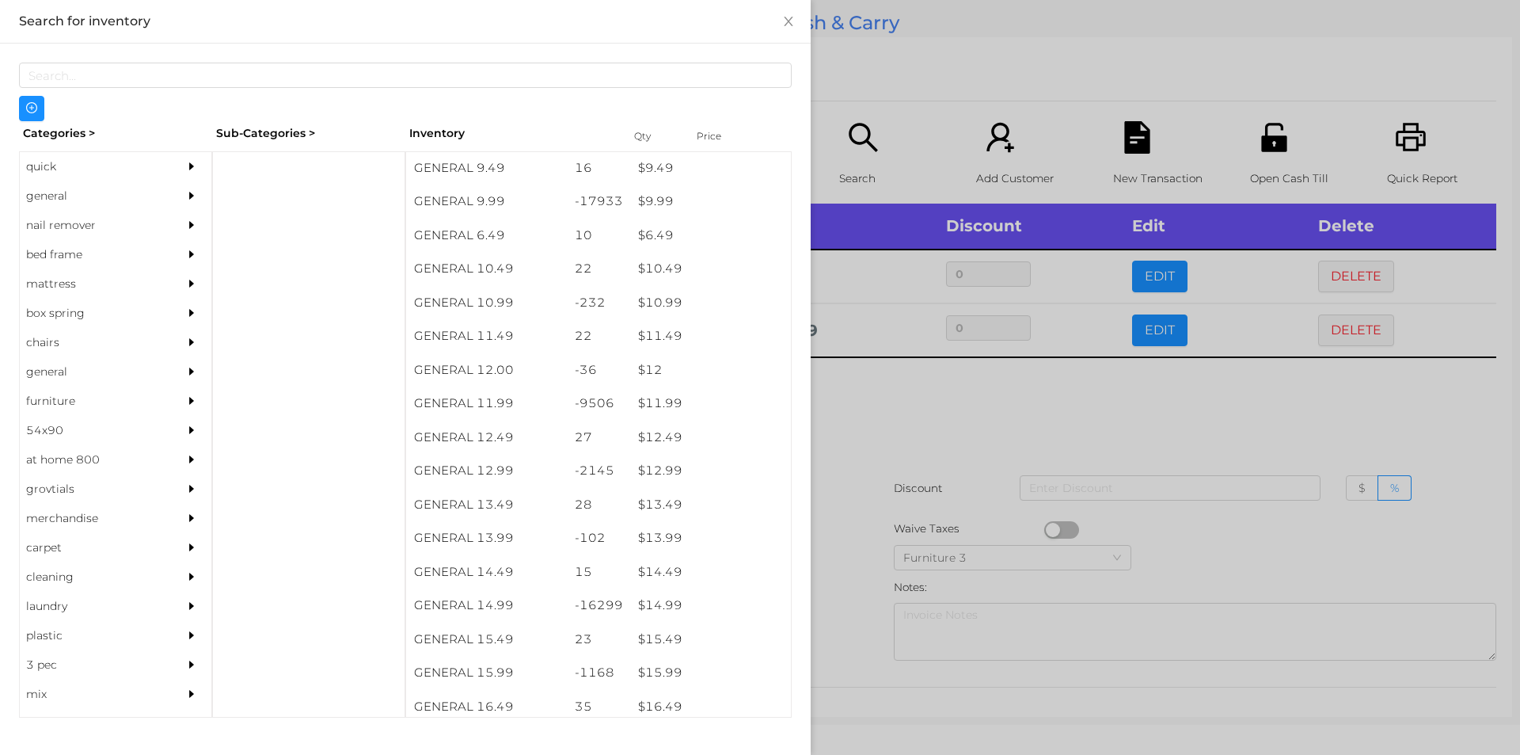
click at [861, 539] on div at bounding box center [760, 377] width 1520 height 755
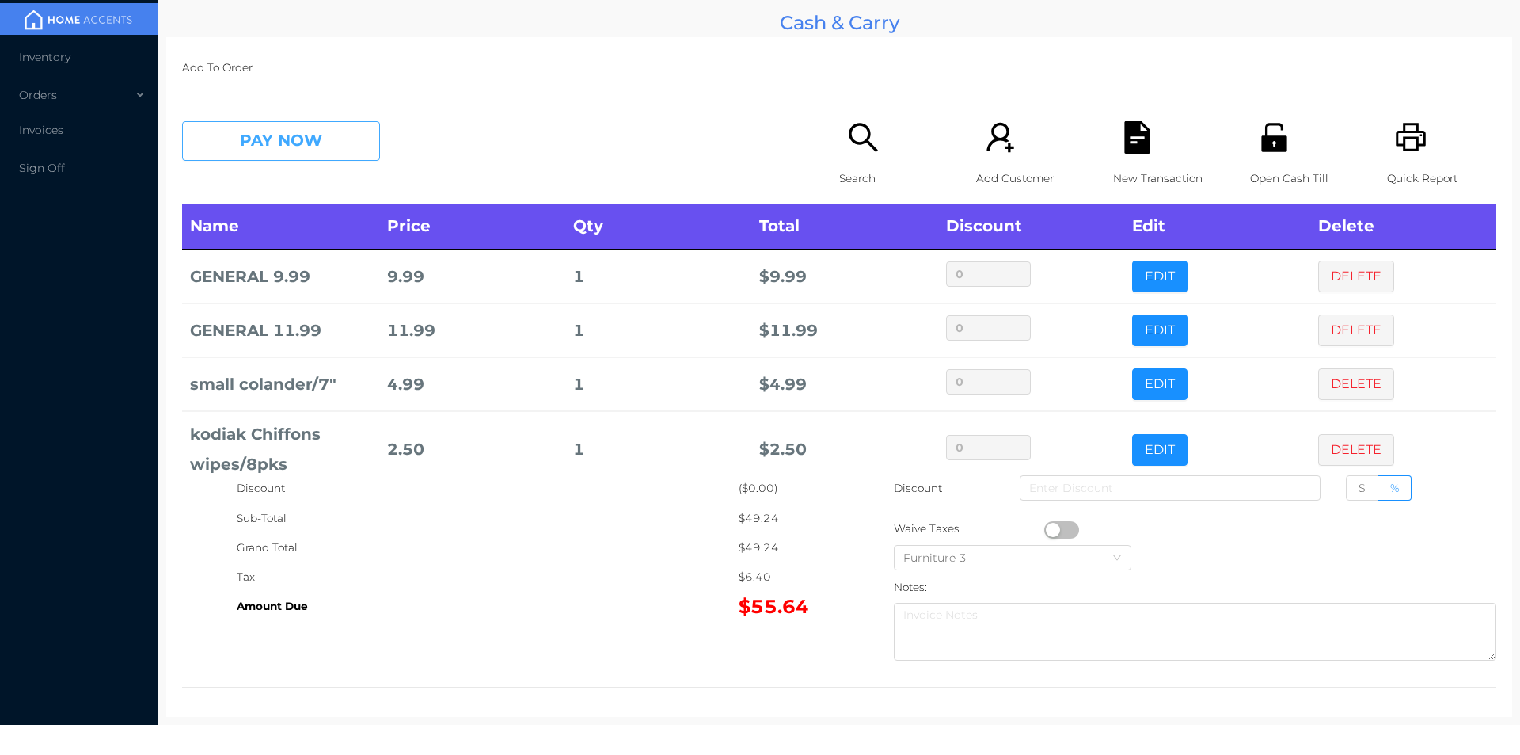
click at [281, 143] on button "PAY NOW" at bounding box center [281, 141] width 198 height 40
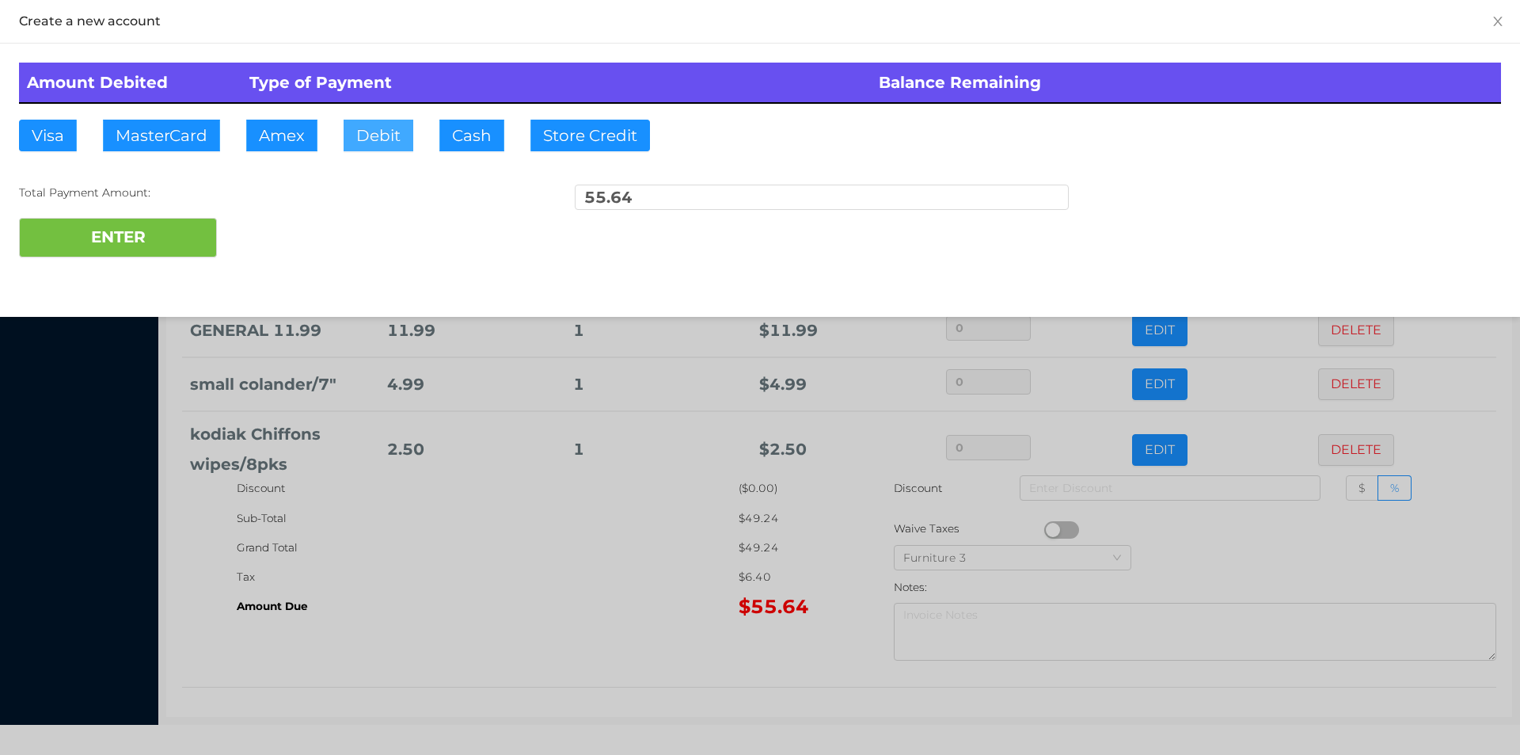
click at [377, 123] on button "Debit" at bounding box center [379, 136] width 70 height 32
click at [169, 238] on button "ENTER" at bounding box center [118, 238] width 198 height 40
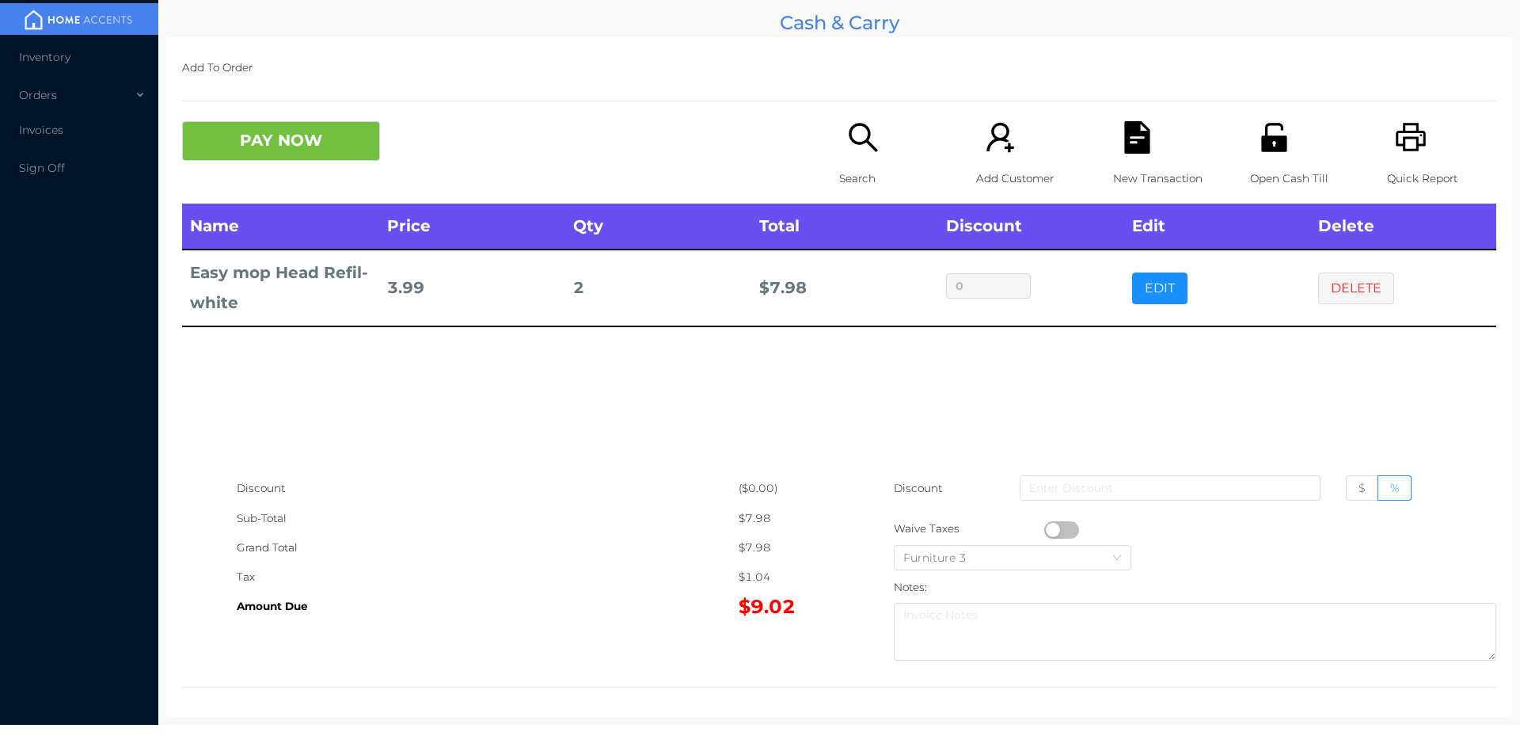
click at [230, 212] on th "Name" at bounding box center [280, 226] width 197 height 46
click at [260, 151] on button "PAY NOW" at bounding box center [281, 141] width 198 height 40
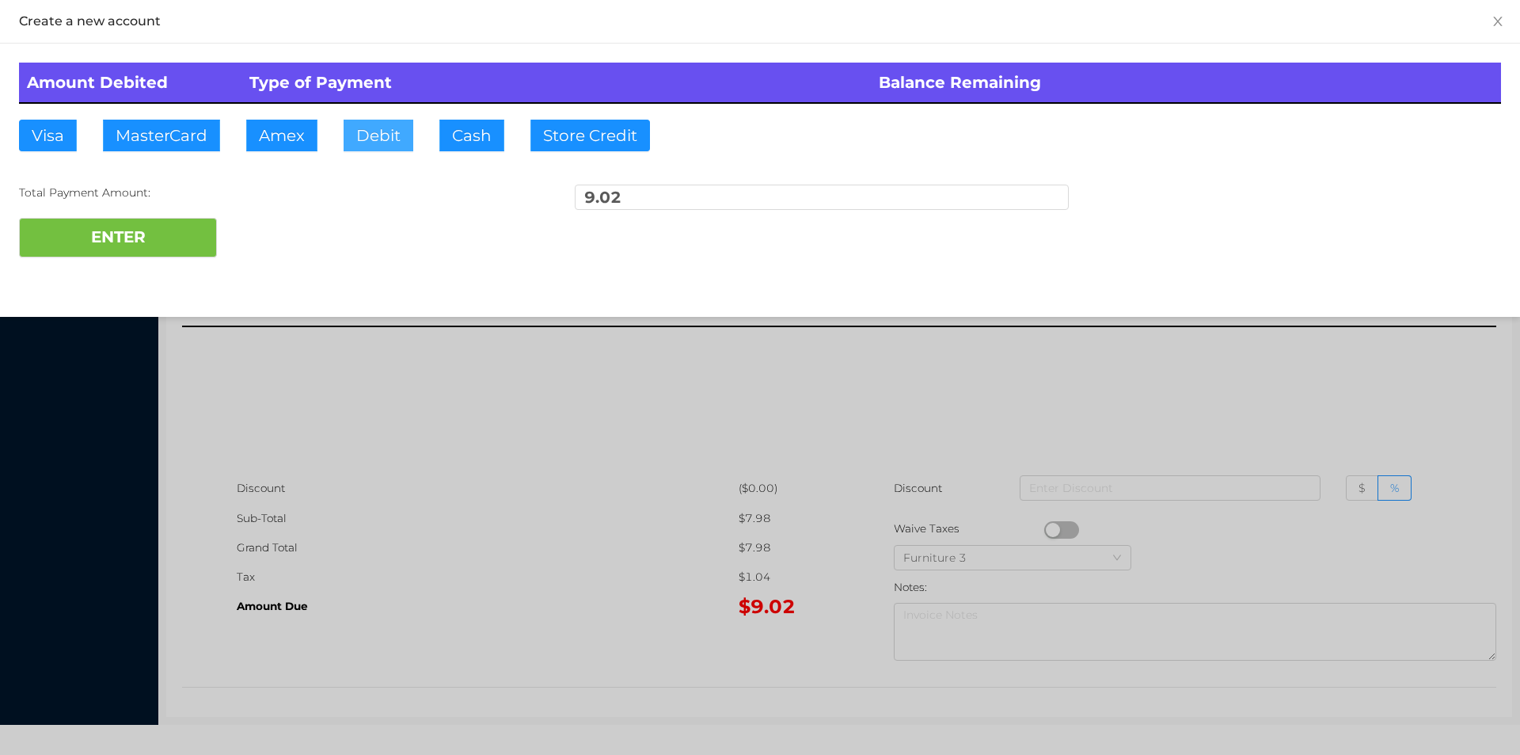
click at [385, 147] on button "Debit" at bounding box center [379, 136] width 70 height 32
click at [144, 253] on button "ENTER" at bounding box center [118, 238] width 198 height 40
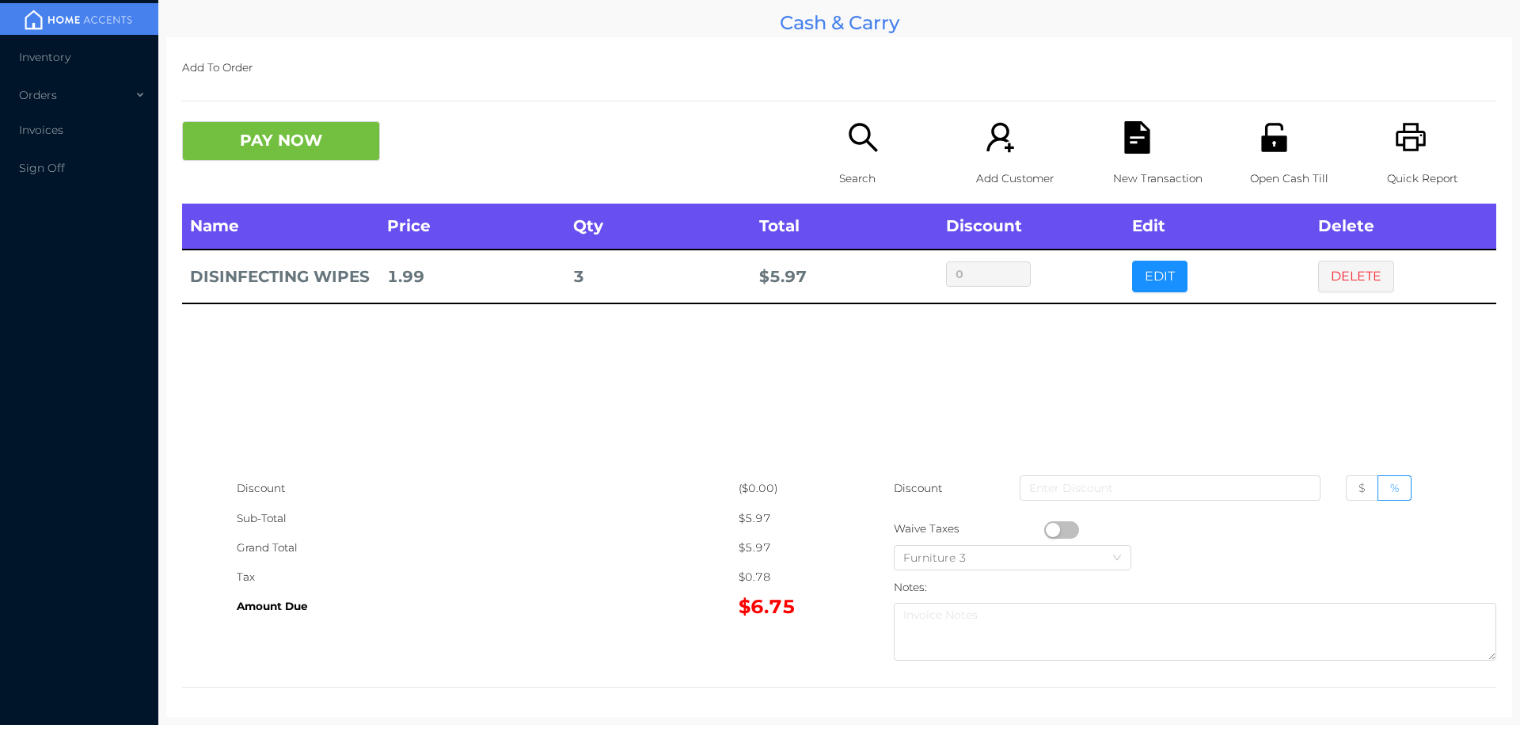
click at [866, 181] on p "Search" at bounding box center [893, 178] width 109 height 29
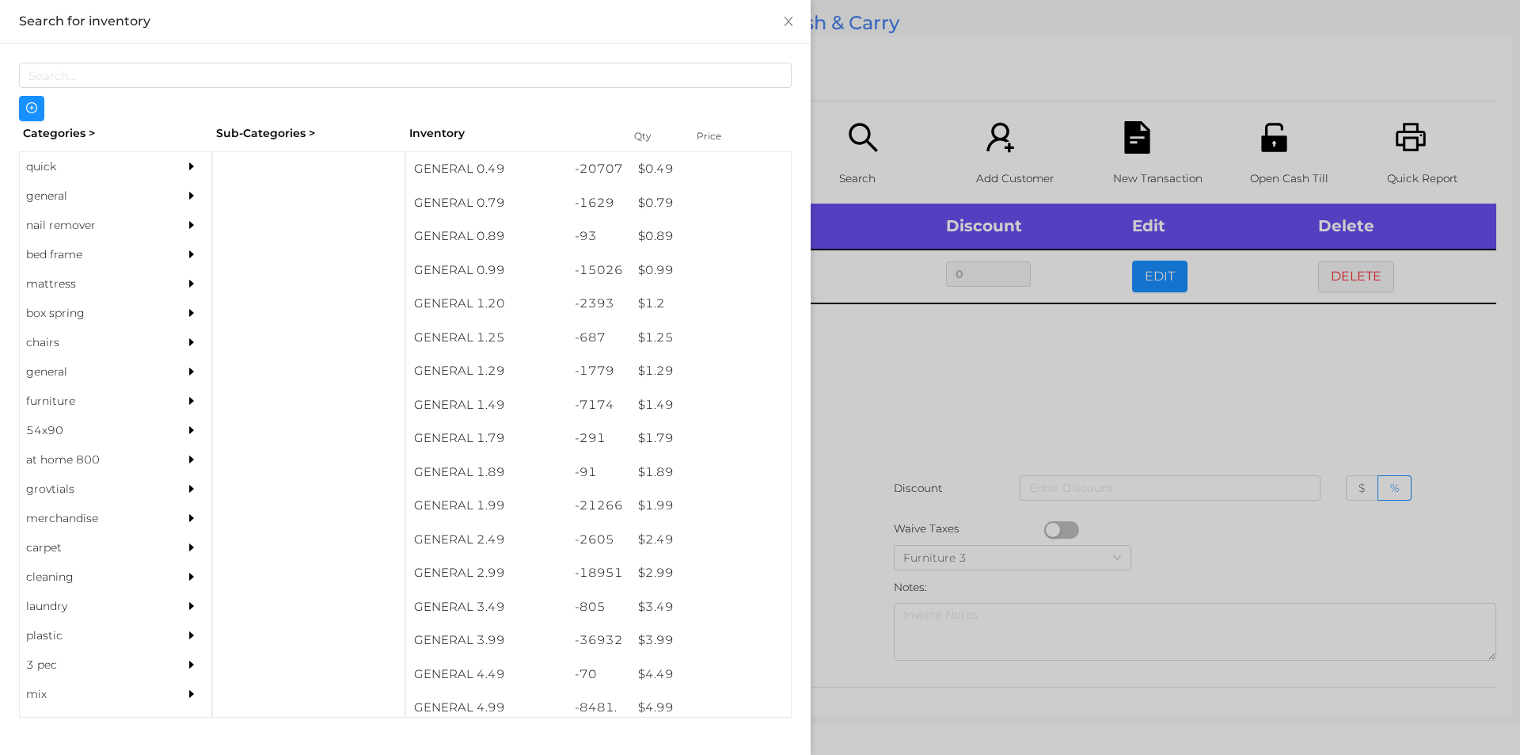
click at [97, 201] on div "general" at bounding box center [92, 195] width 144 height 29
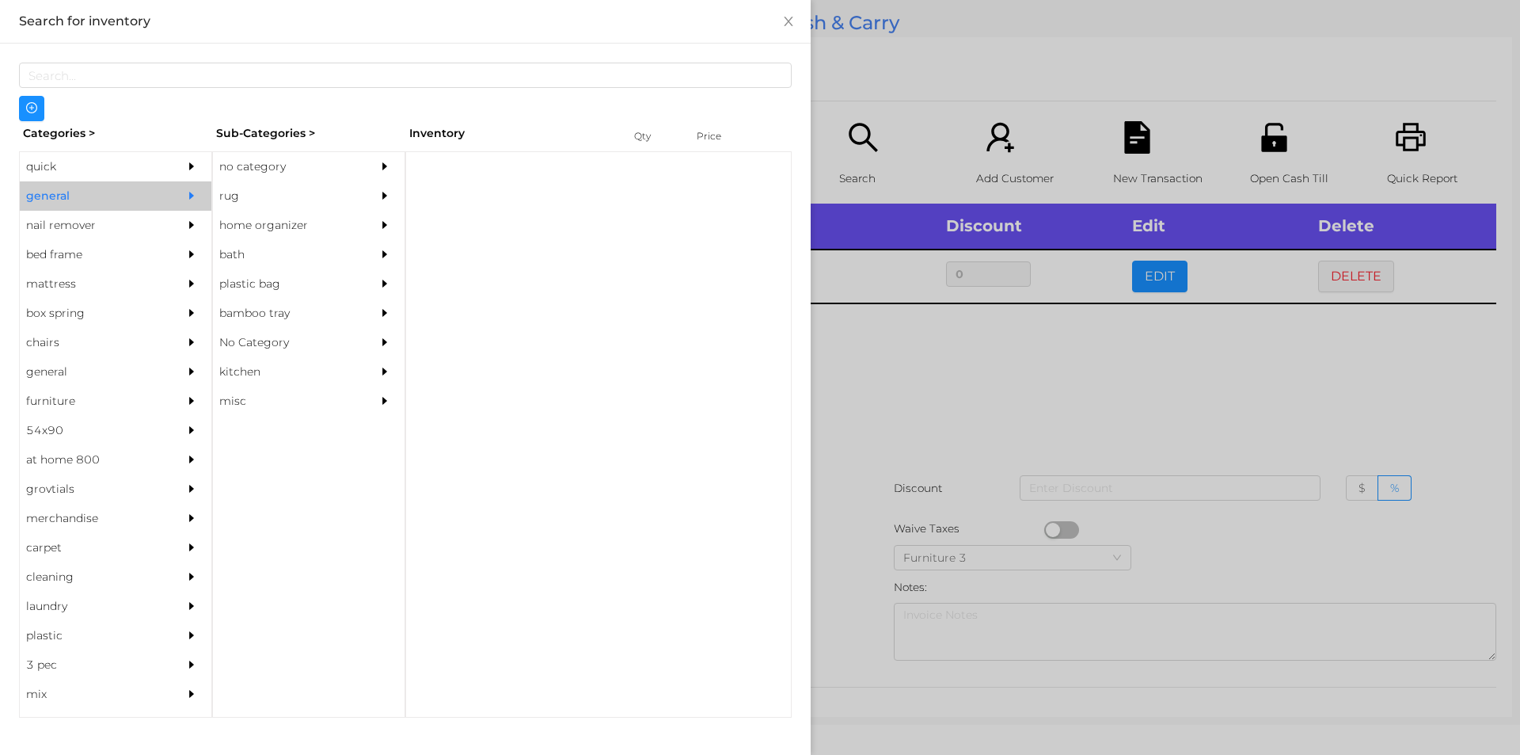
click at [321, 158] on div "no category" at bounding box center [285, 166] width 144 height 29
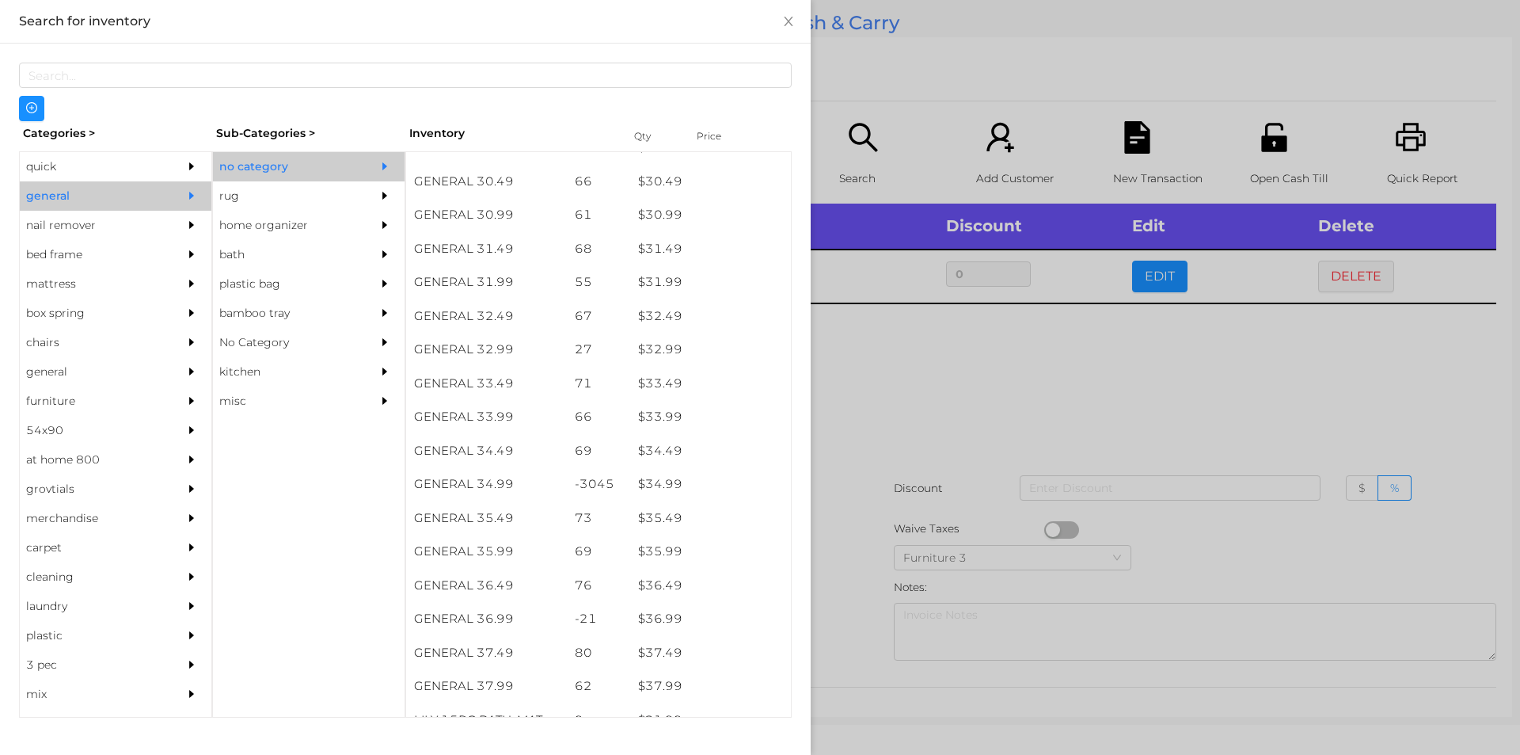
scroll to position [2455, 0]
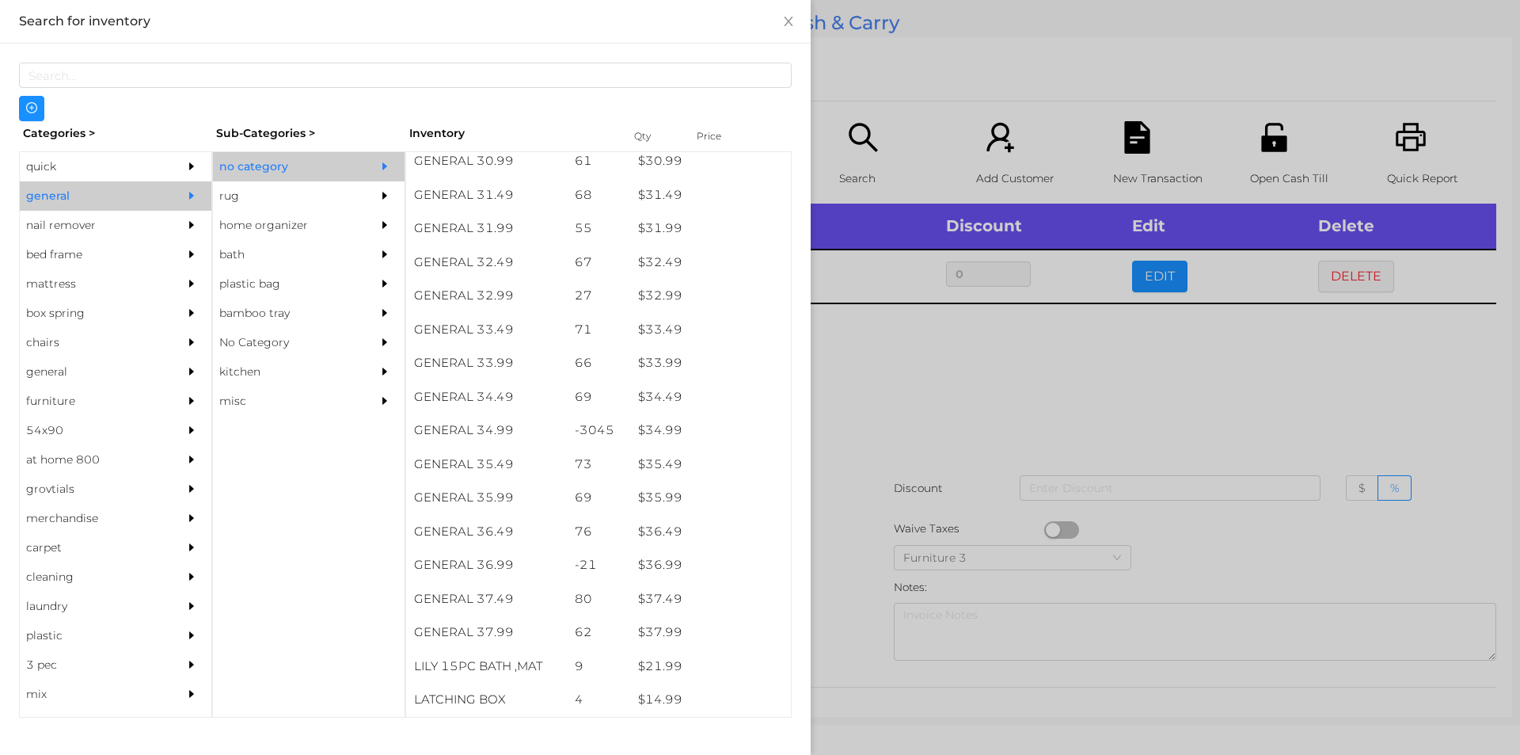
click at [698, 431] on div "$ 34.99" at bounding box center [710, 430] width 161 height 34
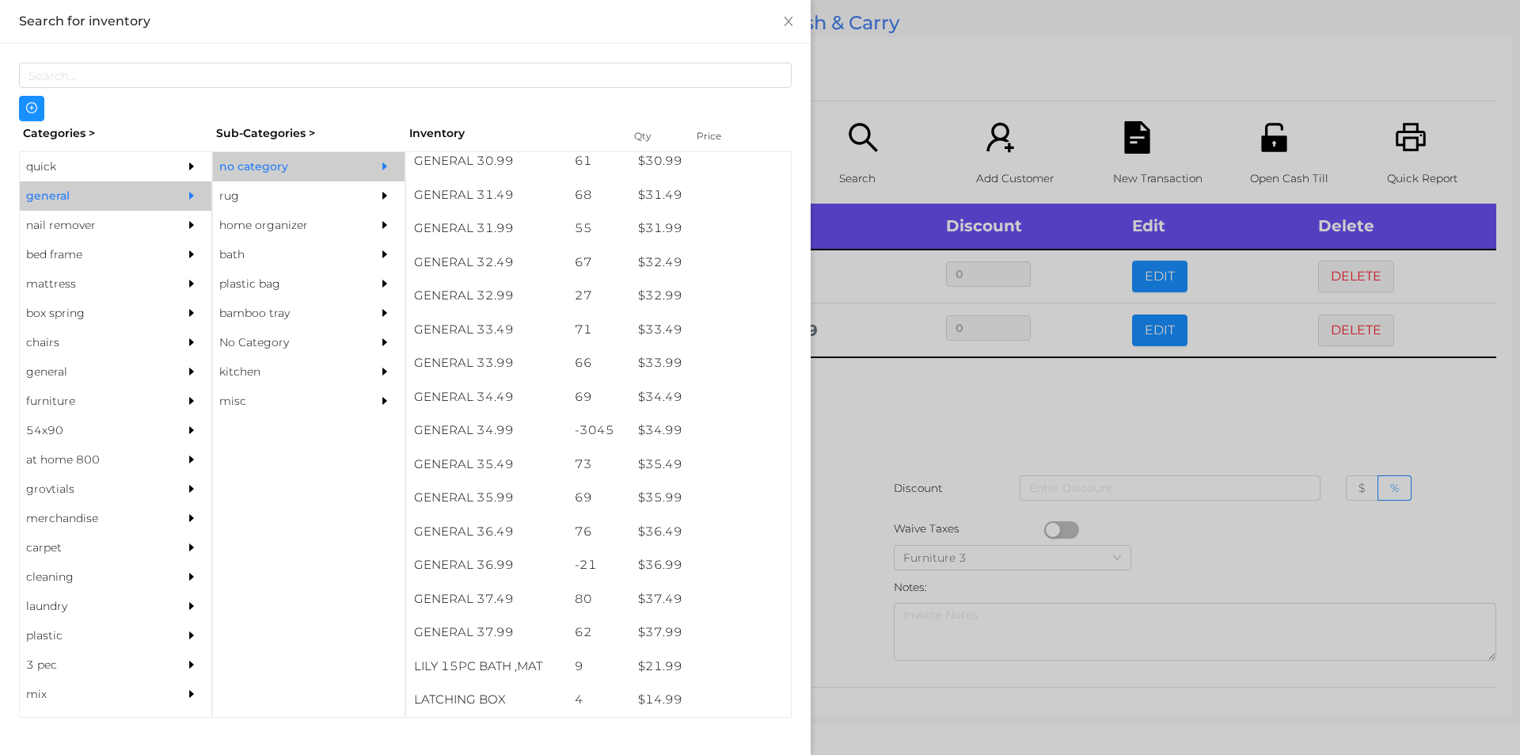
click at [886, 426] on div at bounding box center [760, 377] width 1520 height 755
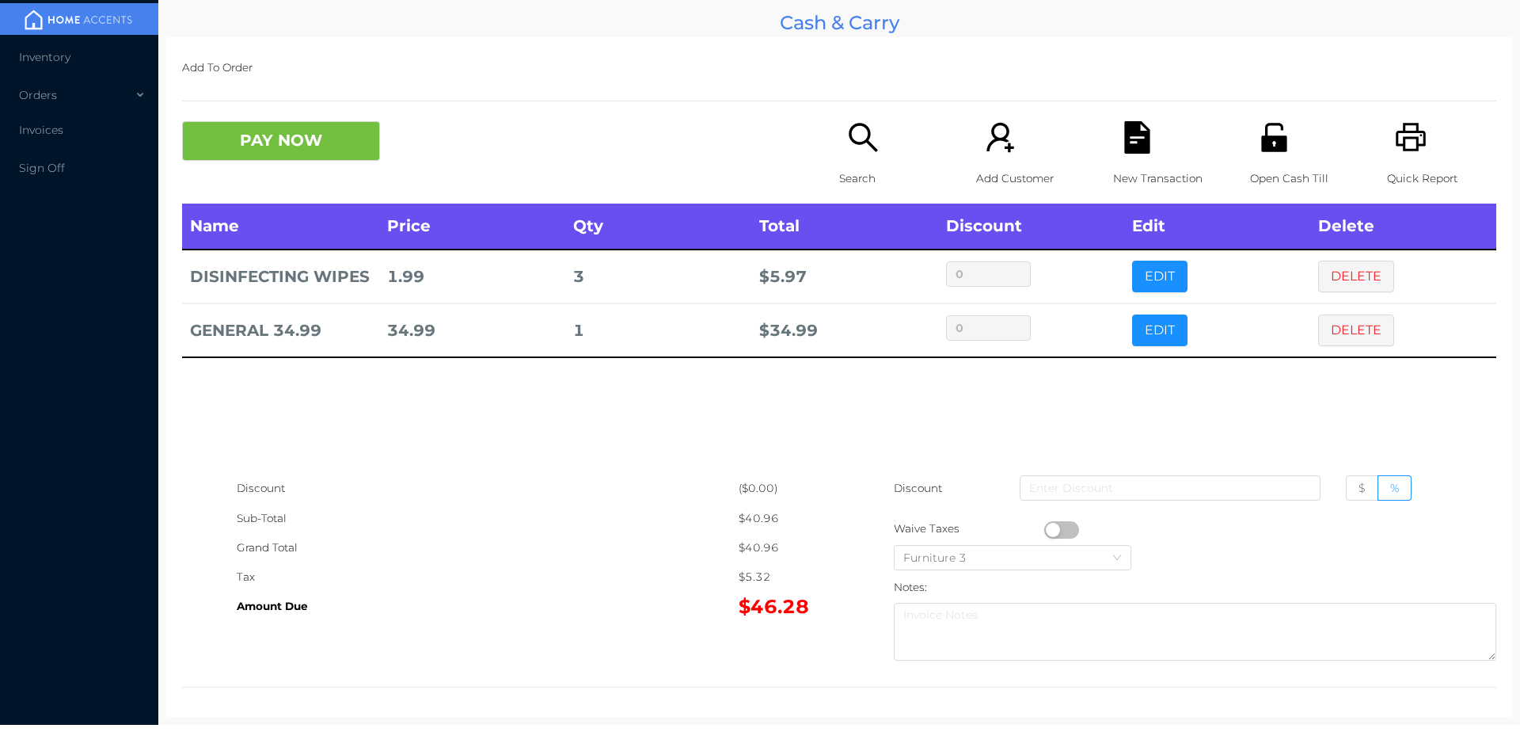
click at [355, 143] on button "PAY NOW" at bounding box center [281, 141] width 198 height 40
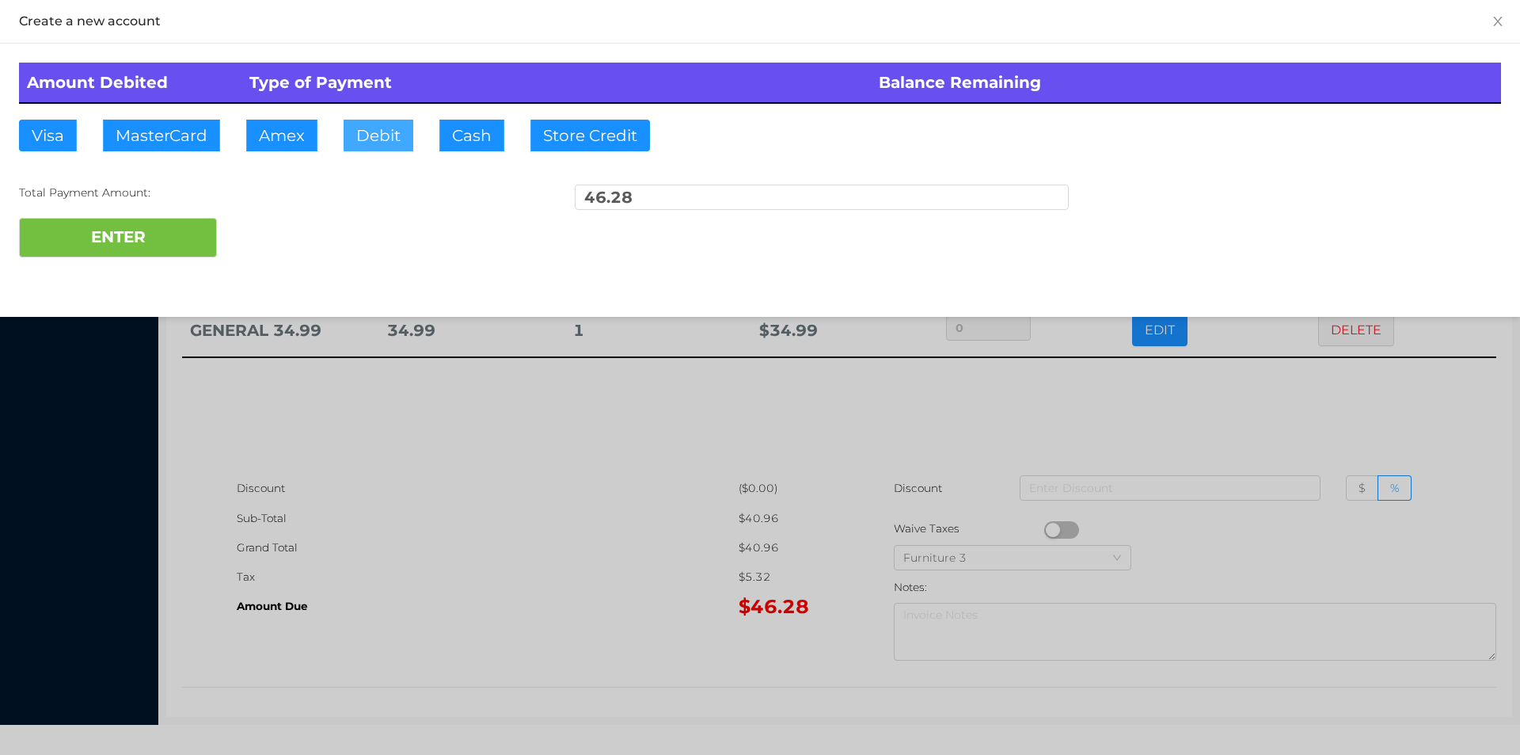
click at [388, 132] on button "Debit" at bounding box center [379, 136] width 70 height 32
click at [190, 239] on button "ENTER" at bounding box center [118, 238] width 198 height 40
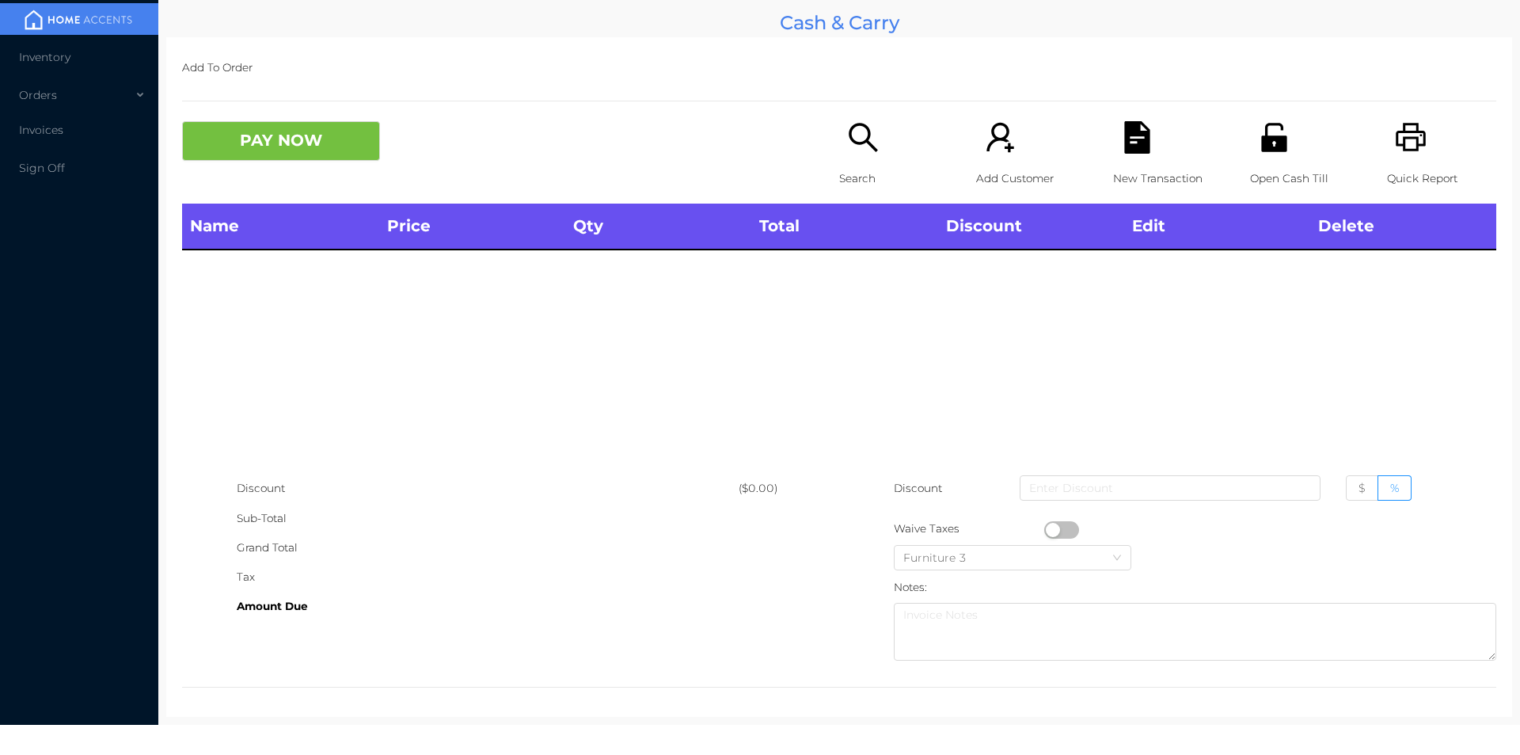
click at [839, 161] on div "Search" at bounding box center [893, 162] width 109 height 82
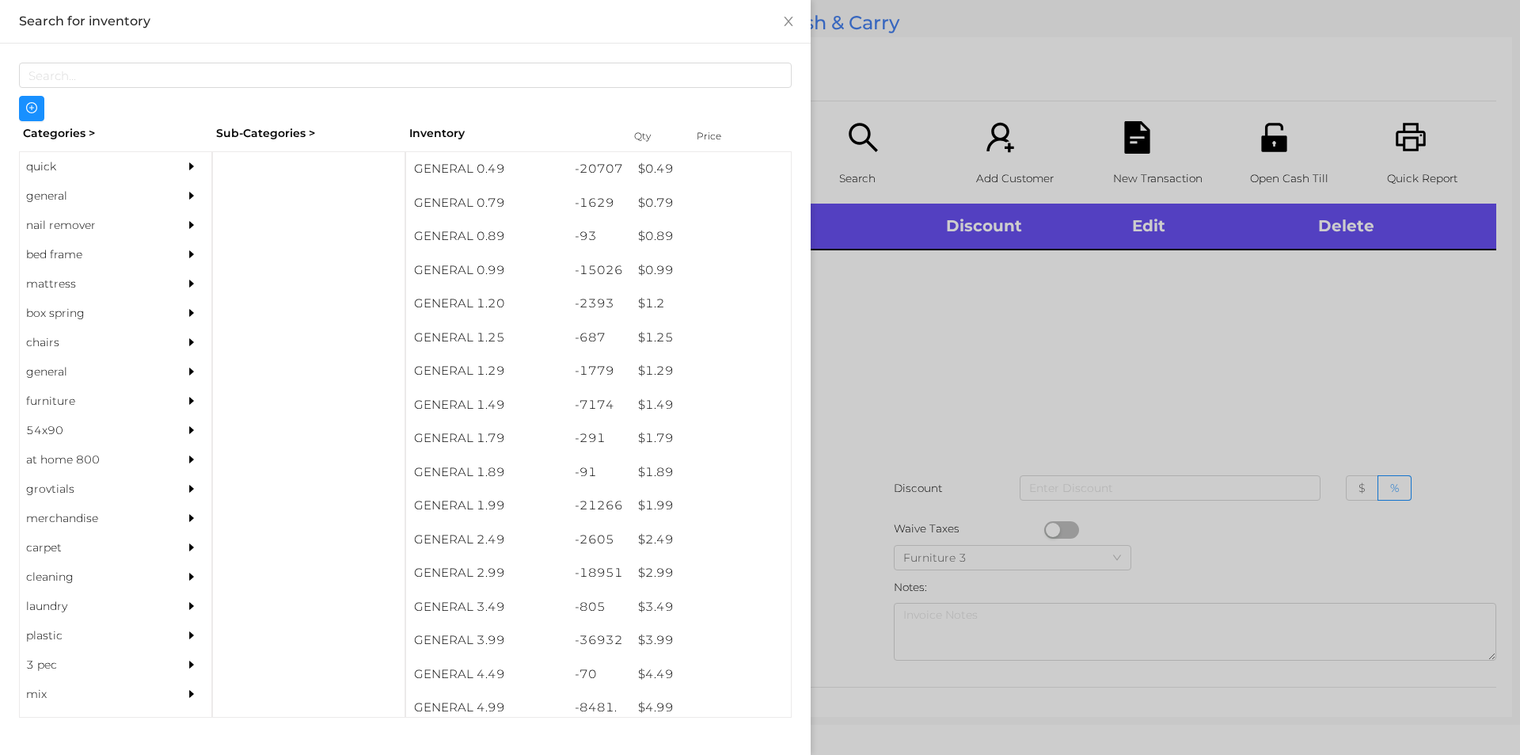
click at [32, 196] on div "general" at bounding box center [92, 195] width 144 height 29
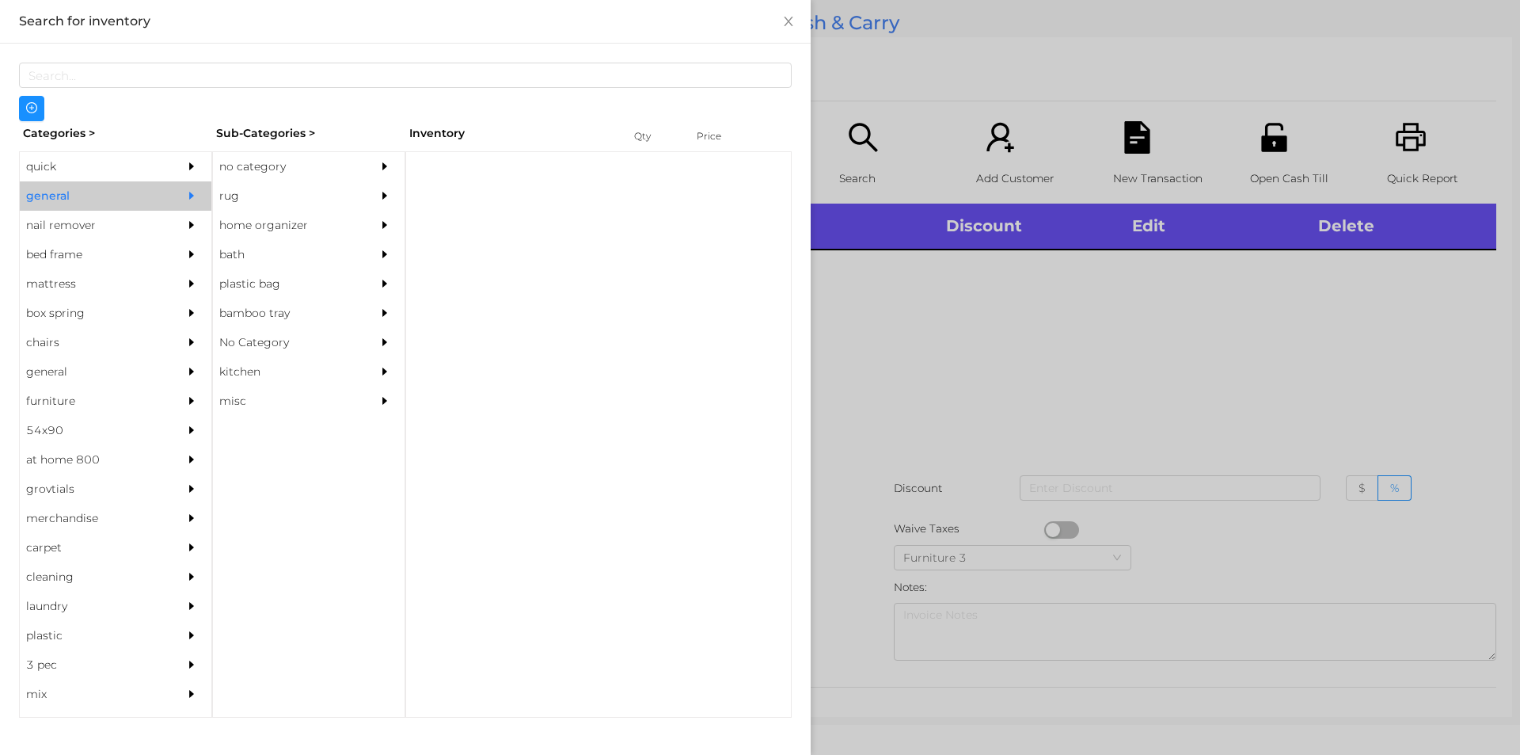
click at [40, 159] on div "quick" at bounding box center [92, 166] width 144 height 29
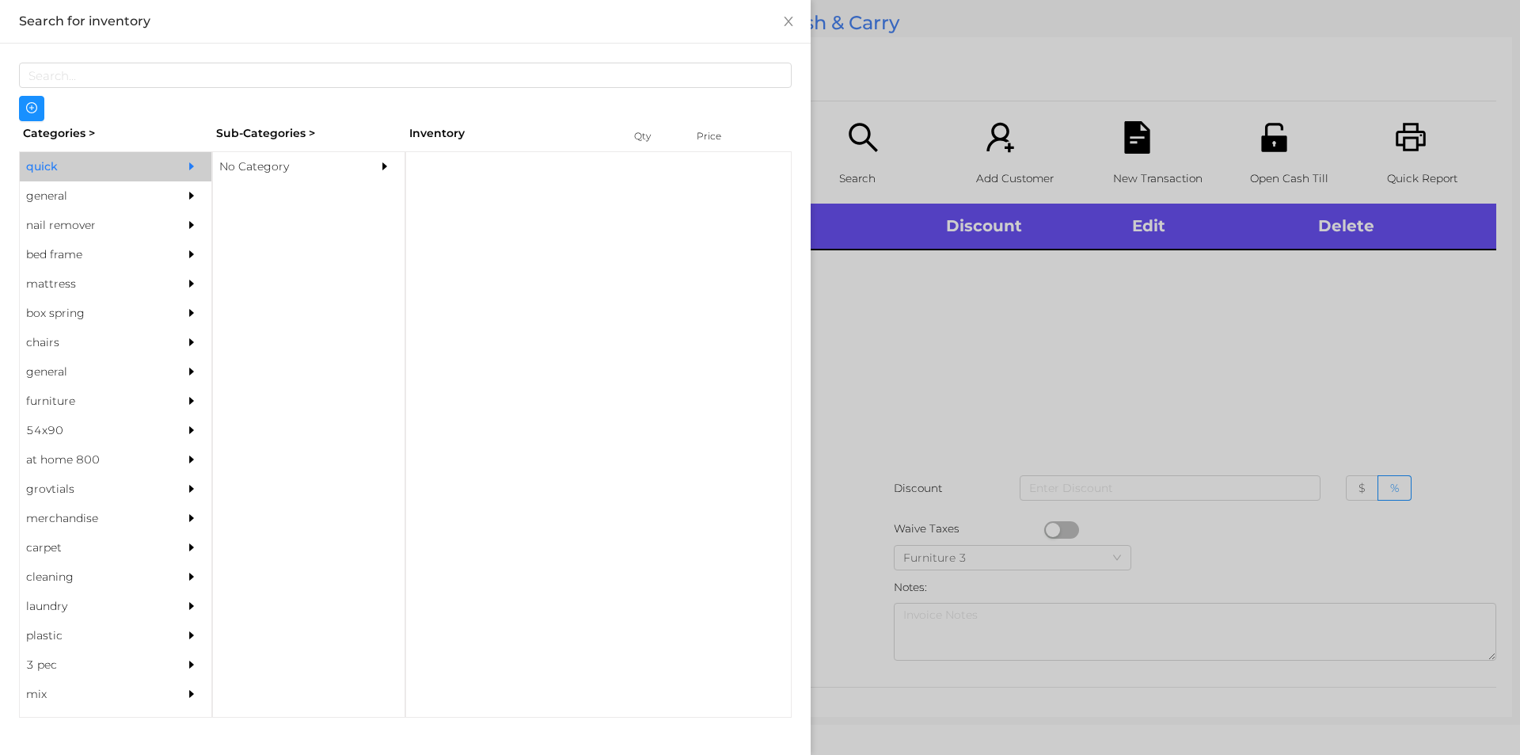
click at [69, 197] on div "general" at bounding box center [92, 195] width 144 height 29
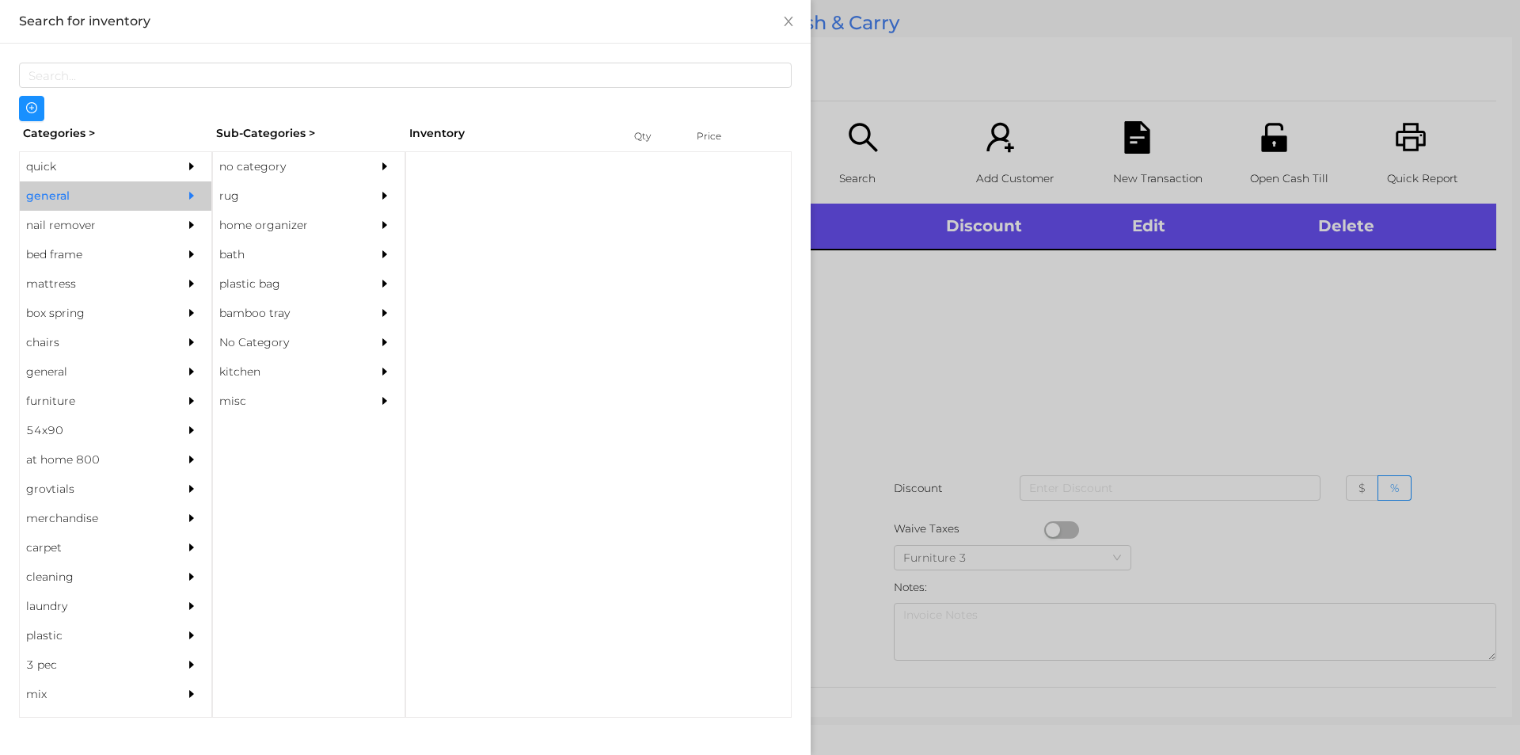
click at [261, 169] on div "no category" at bounding box center [285, 166] width 144 height 29
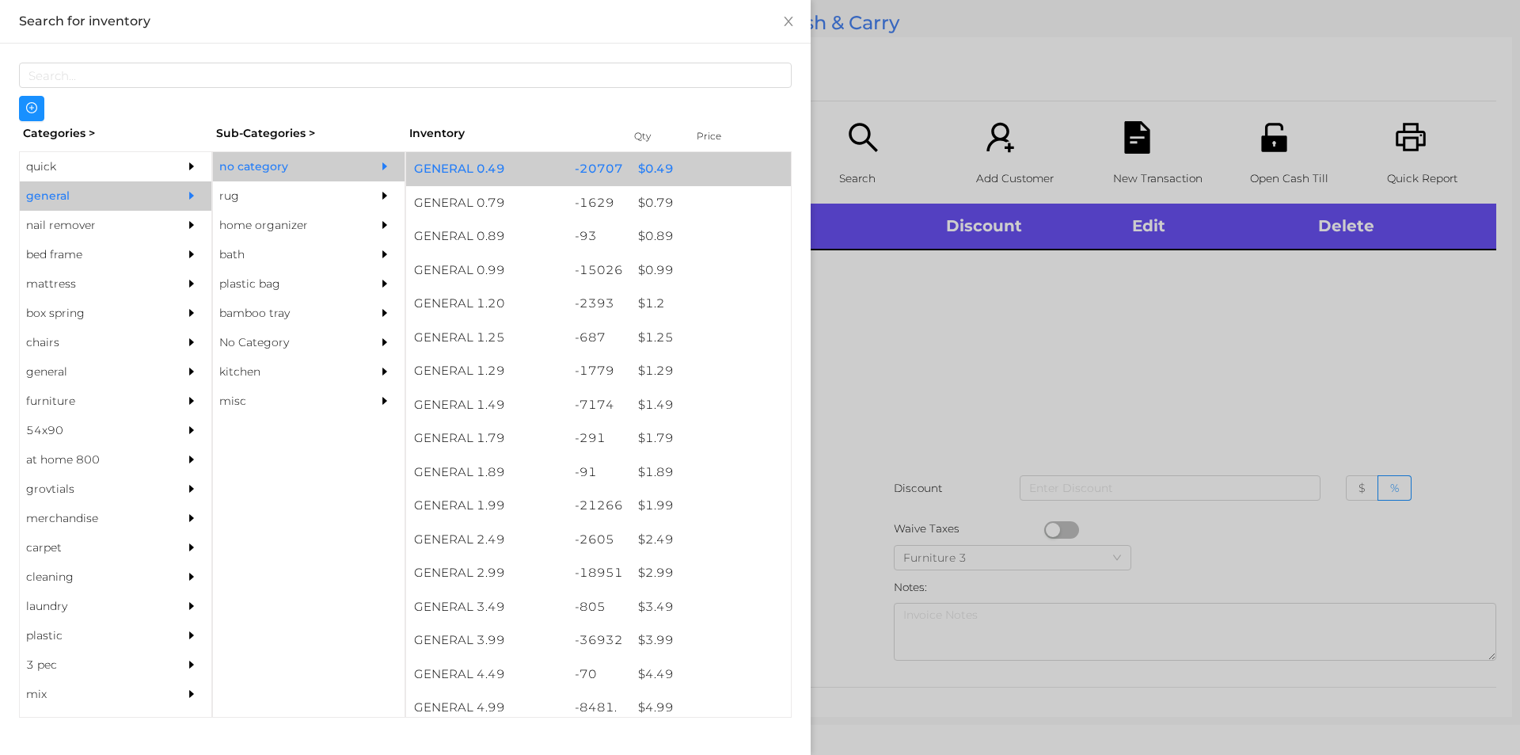
click at [607, 177] on div "-20707" at bounding box center [599, 169] width 64 height 34
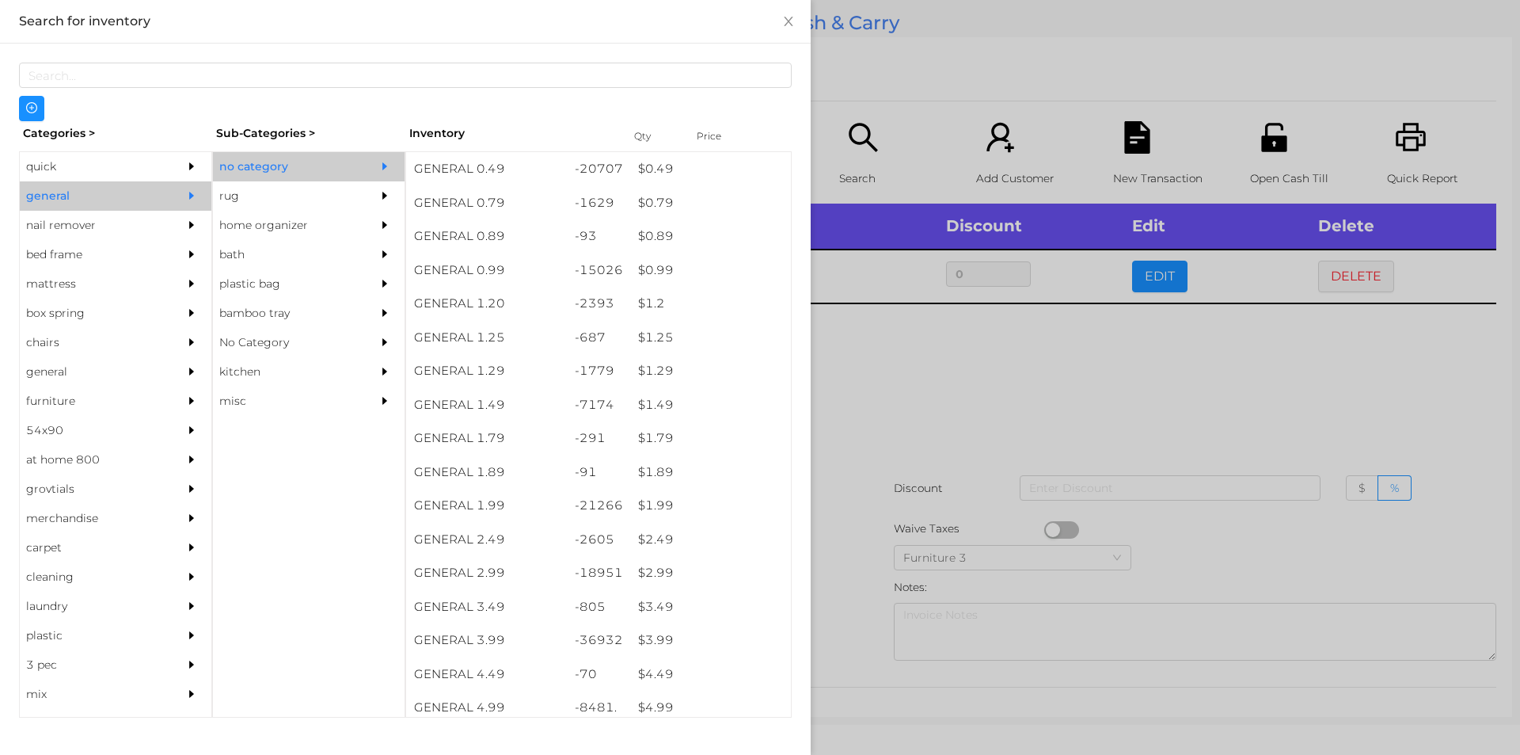
click at [896, 572] on div at bounding box center [760, 377] width 1520 height 755
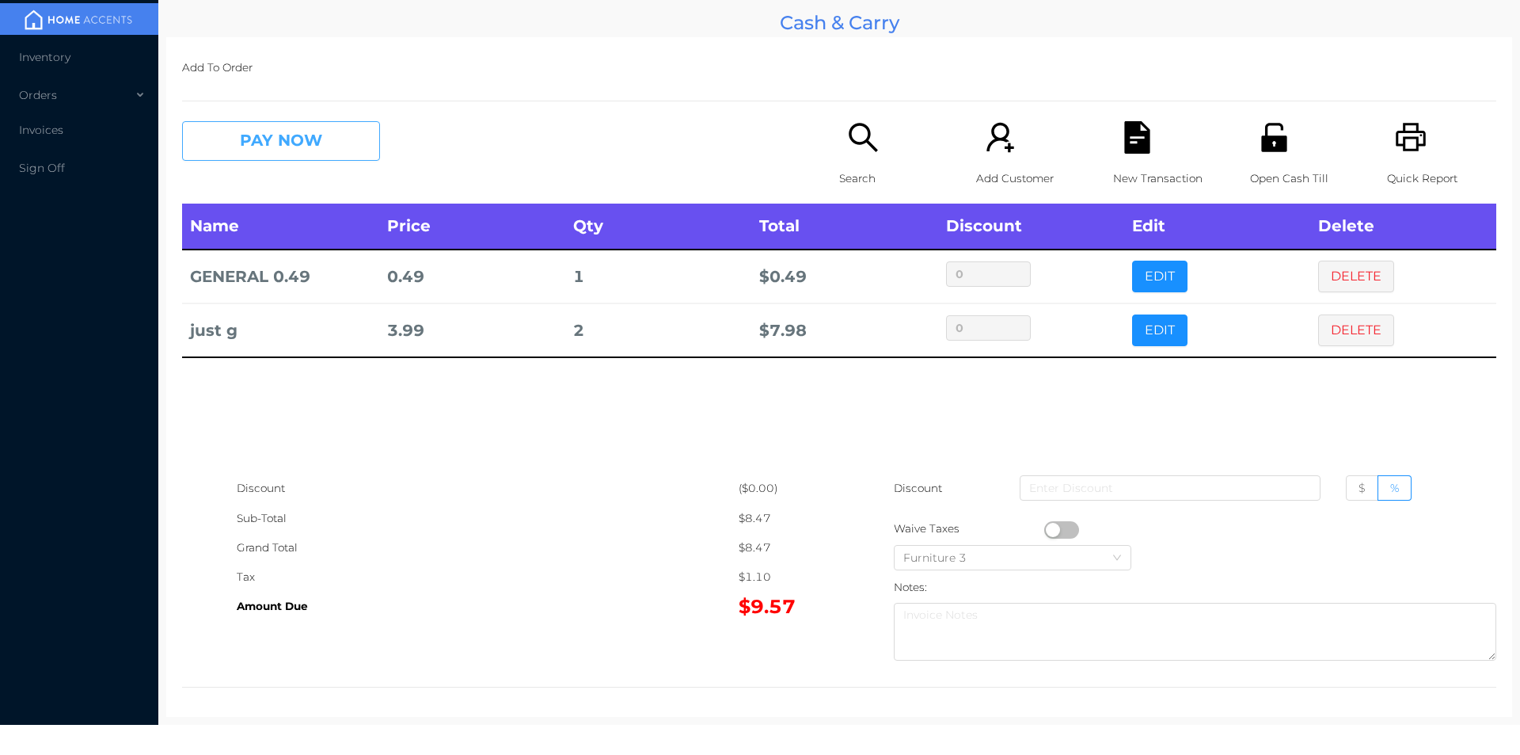
click at [280, 141] on button "PAY NOW" at bounding box center [281, 141] width 198 height 40
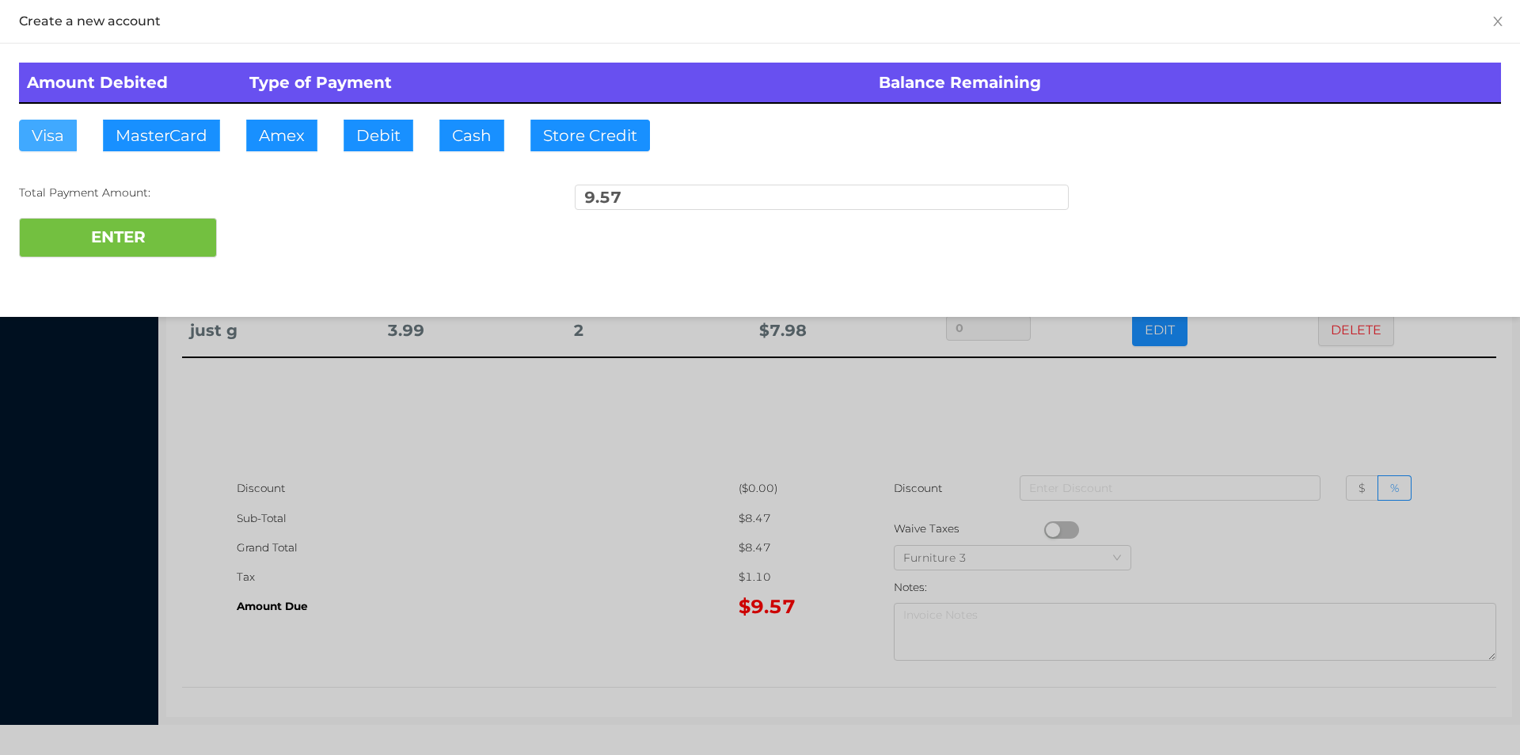
click at [42, 143] on button "Visa" at bounding box center [48, 136] width 58 height 32
click at [105, 234] on button "ENTER" at bounding box center [118, 238] width 198 height 40
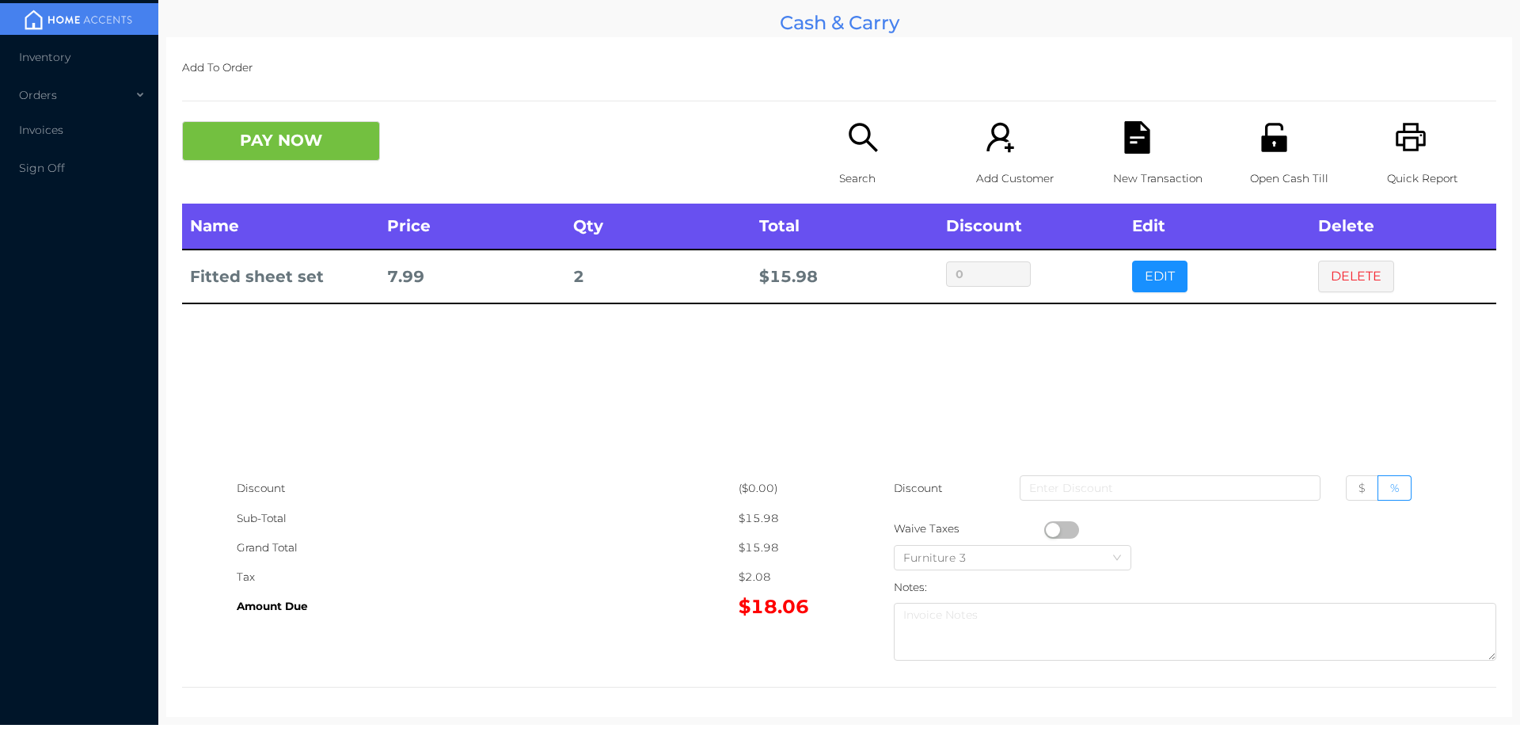
scroll to position [6, 0]
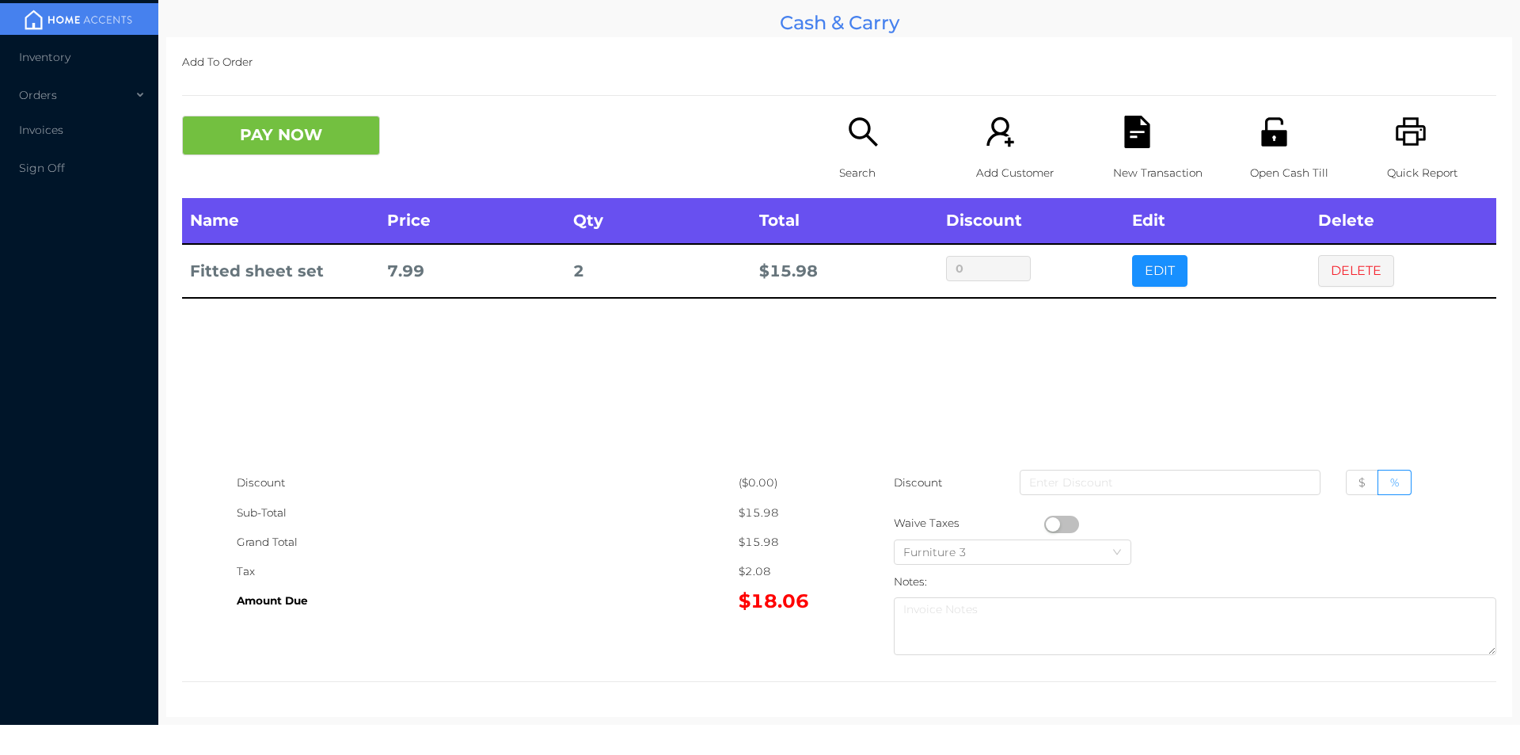
click at [1124, 148] on icon "icon: file-text" at bounding box center [1136, 132] width 25 height 32
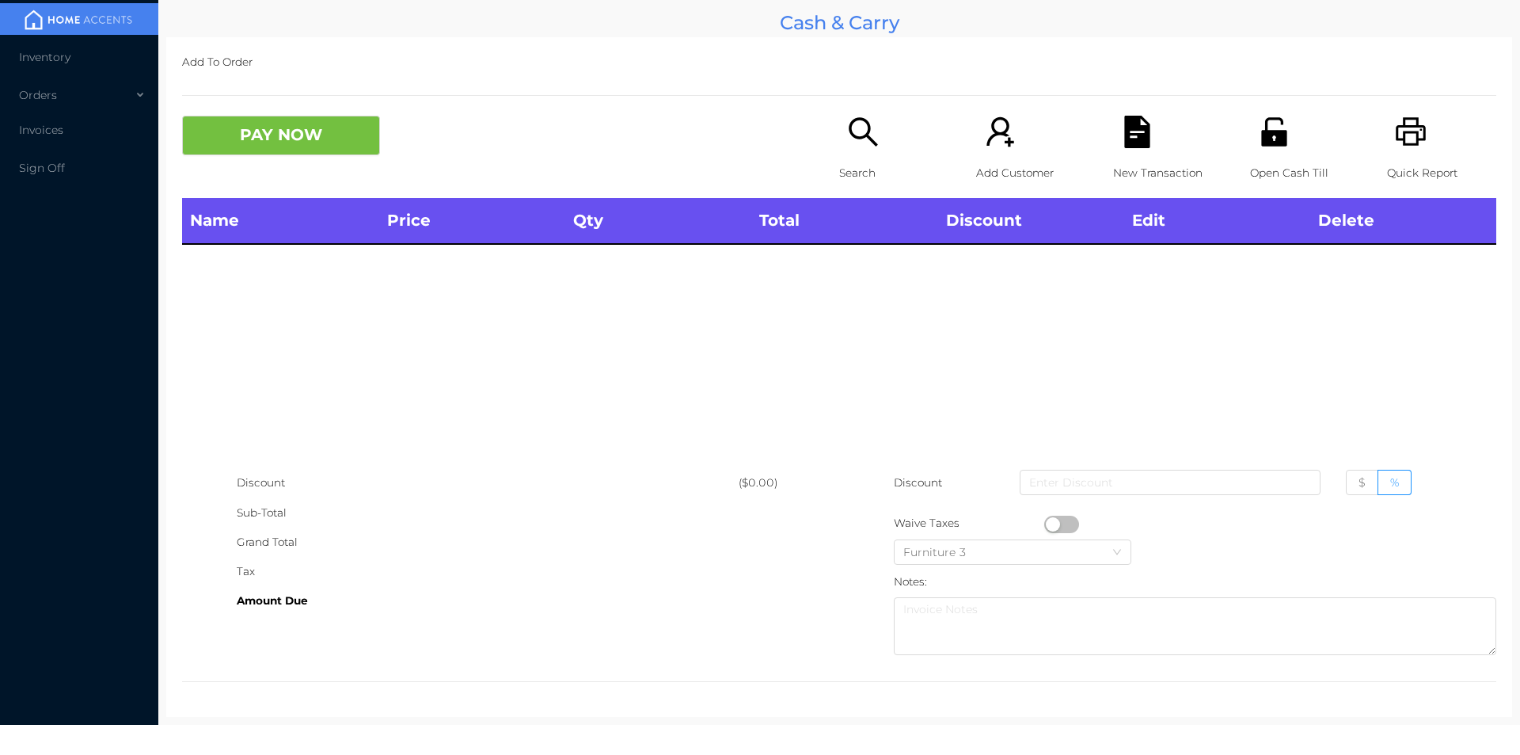
click at [1277, 128] on icon "icon: unlock" at bounding box center [1274, 132] width 32 height 32
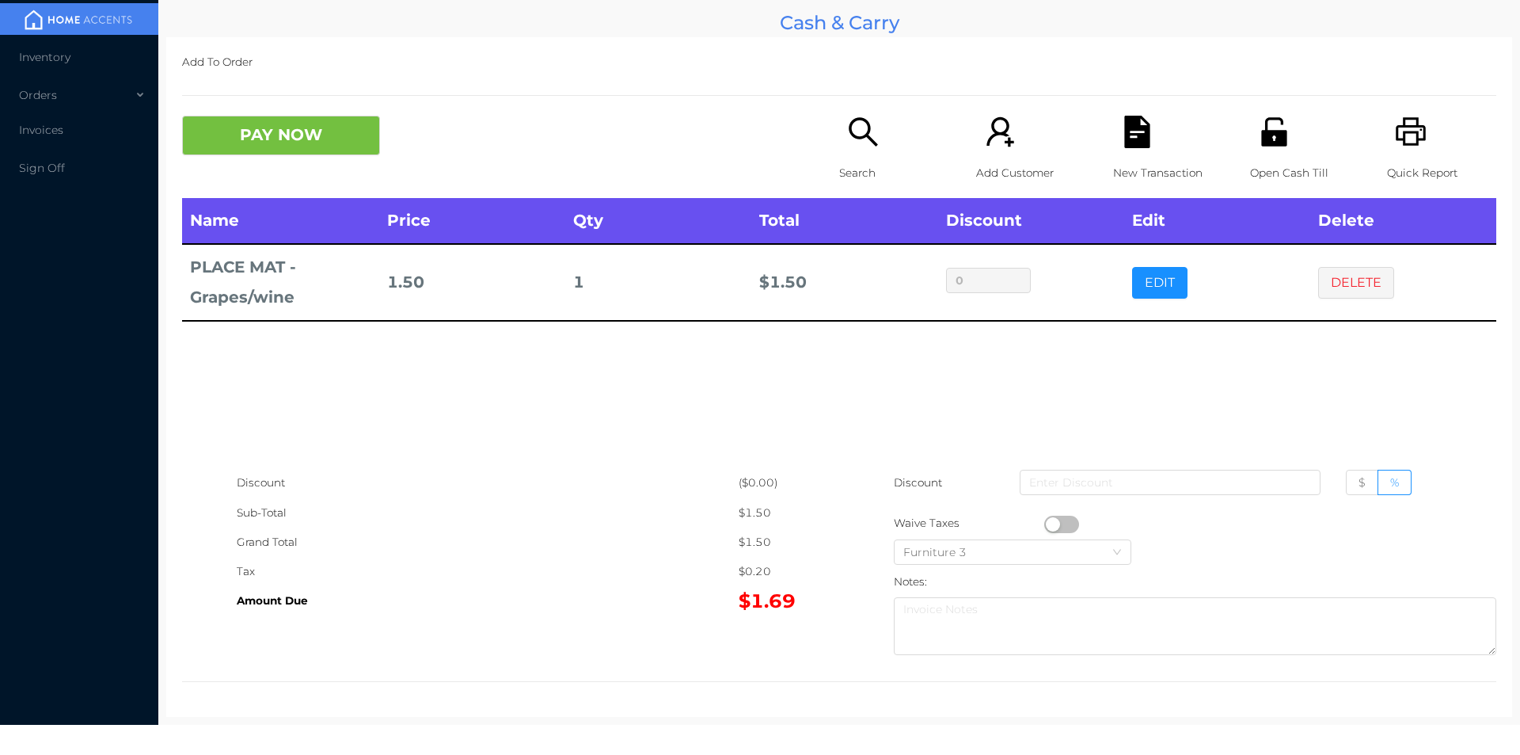
click at [1131, 128] on icon "icon: file-text" at bounding box center [1136, 132] width 25 height 32
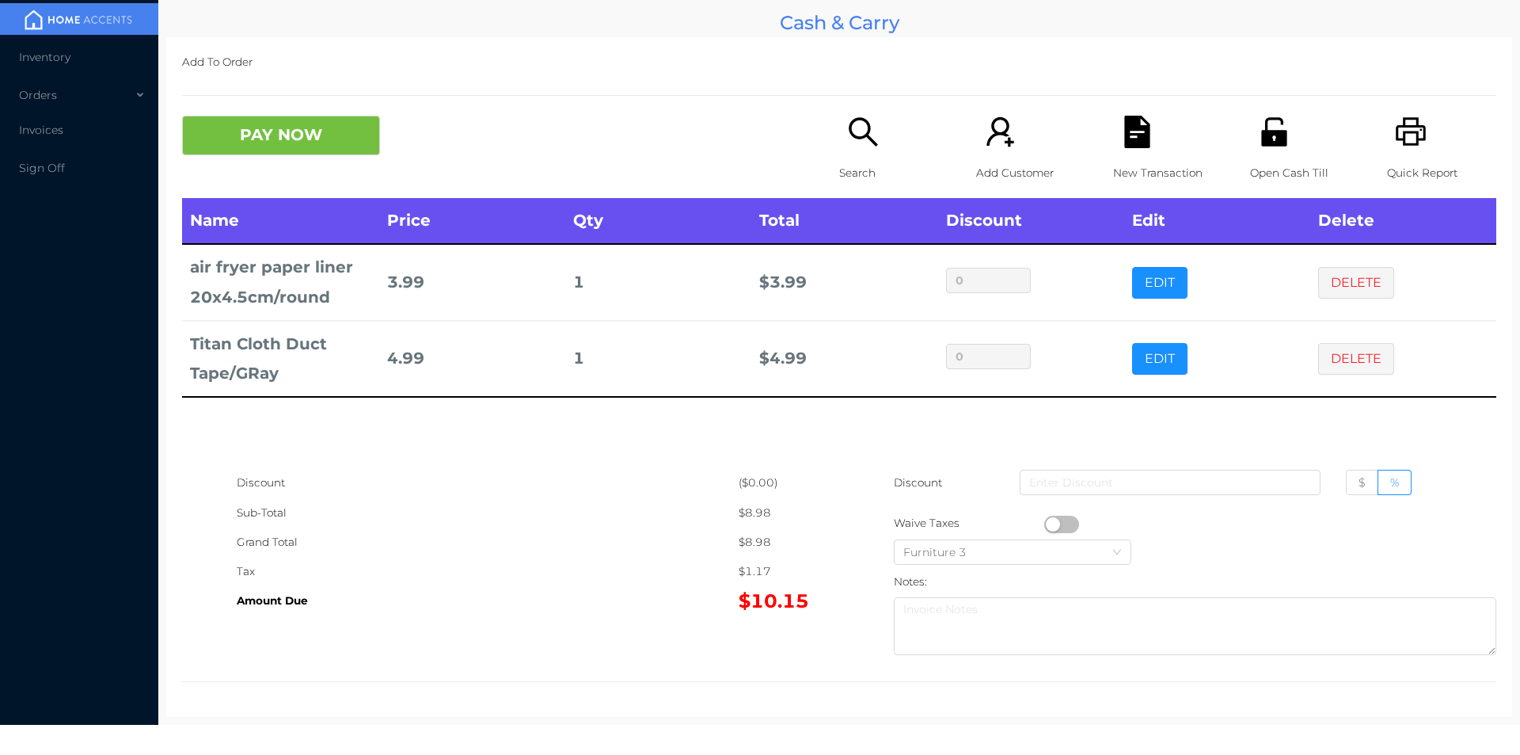
click at [1124, 143] on icon "icon: file-text" at bounding box center [1136, 132] width 25 height 32
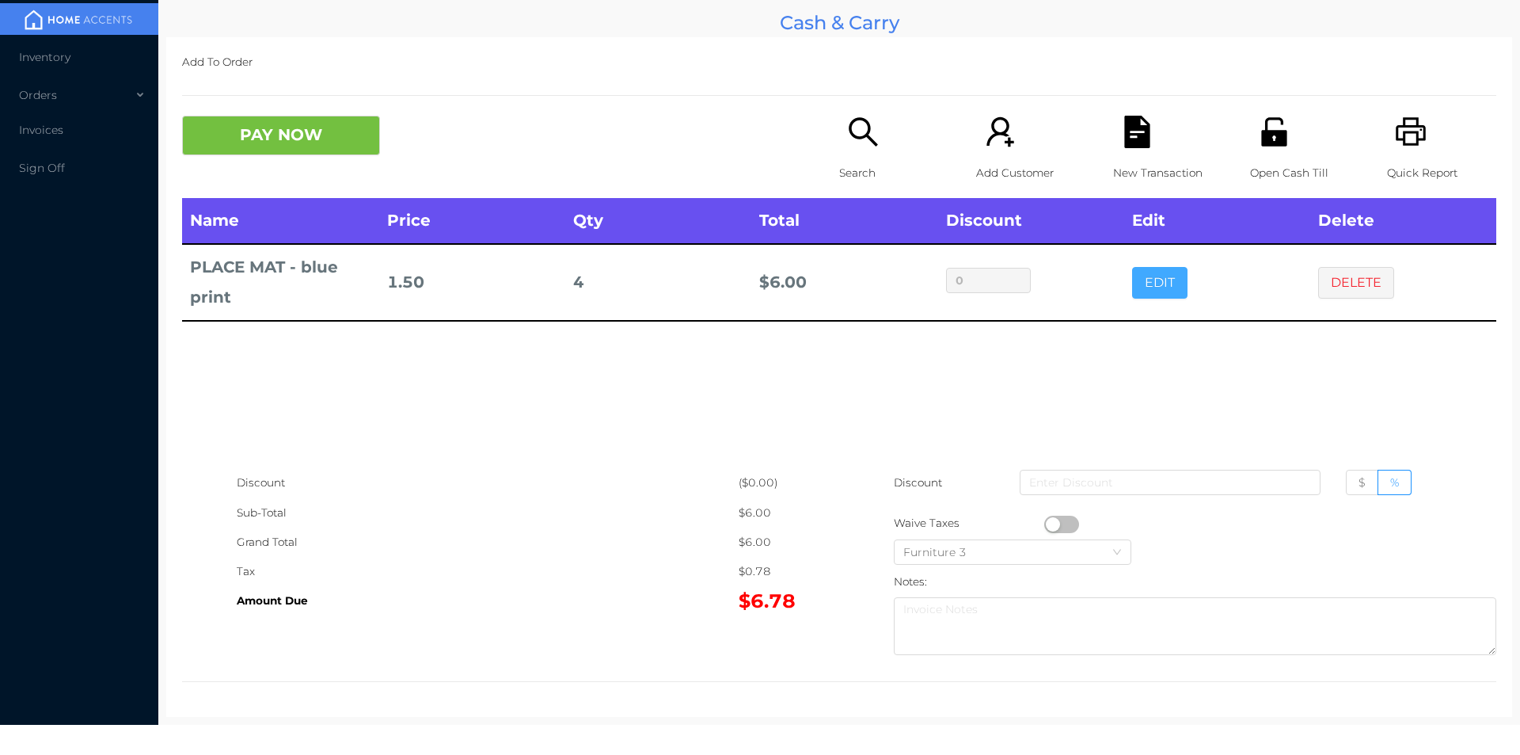
click at [1147, 292] on button "EDIT" at bounding box center [1159, 283] width 55 height 32
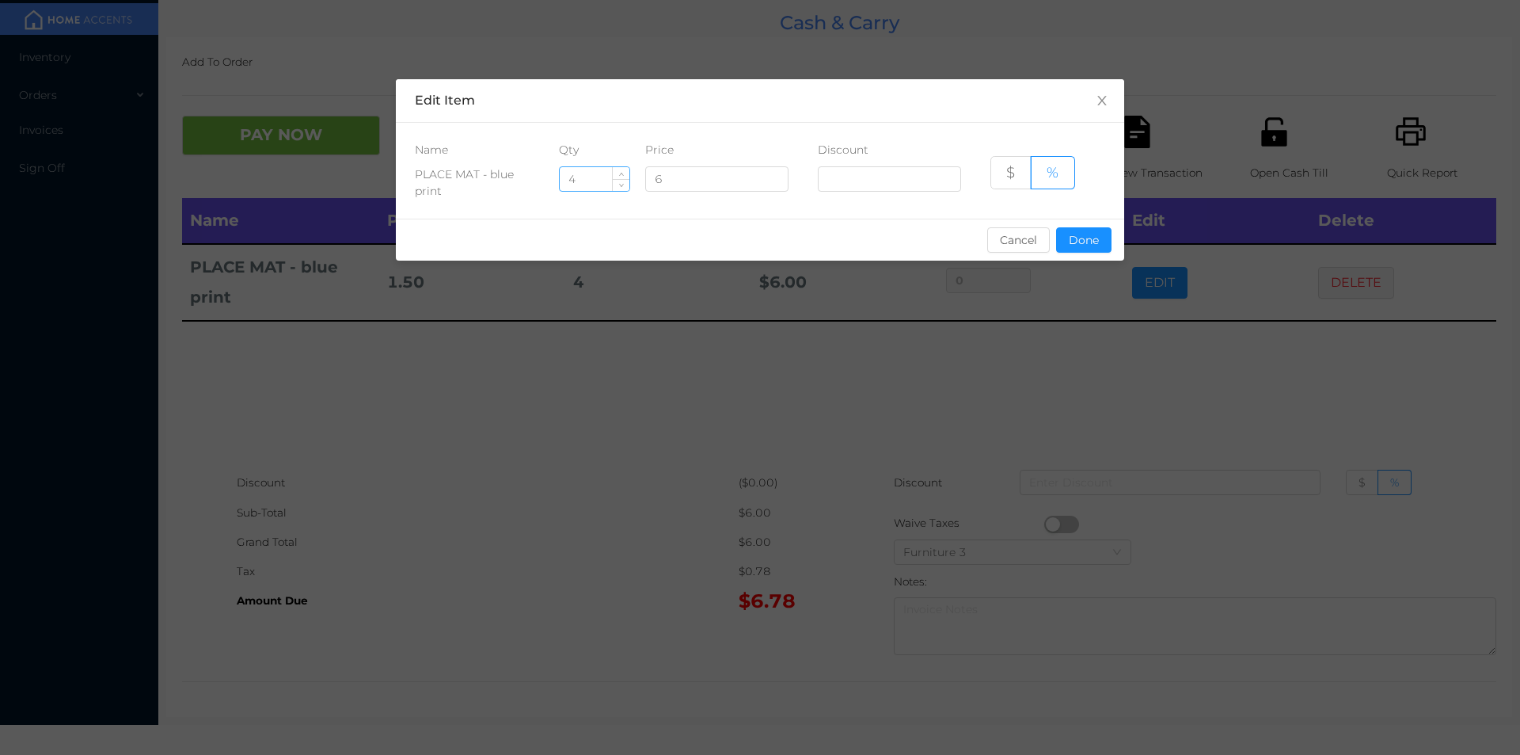
click at [589, 180] on input "4" at bounding box center [595, 179] width 70 height 24
type input "8"
click at [1067, 242] on button "Done" at bounding box center [1083, 239] width 55 height 25
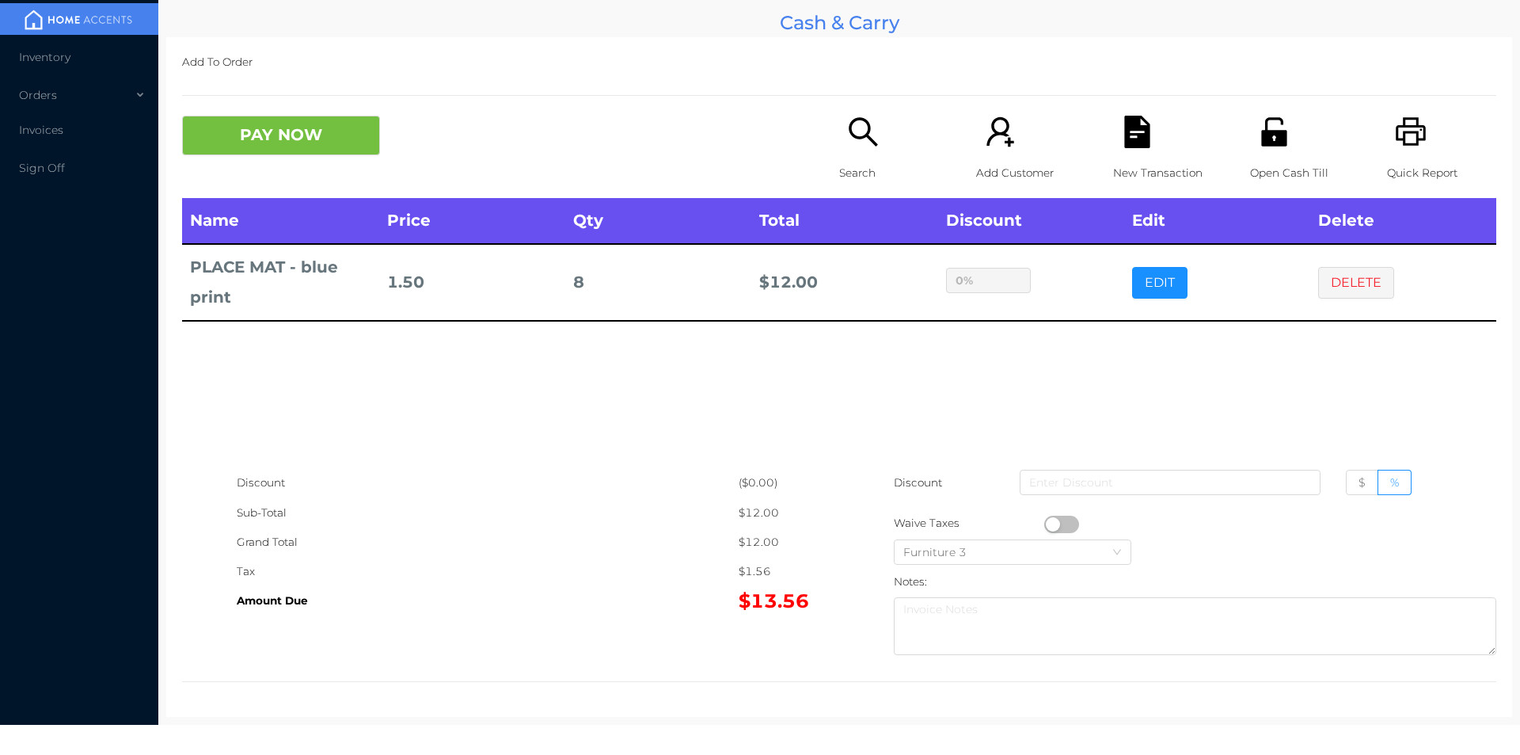
click at [1050, 333] on div "sentinelStart Edit Item Name Qty Price Discount PLACE MAT - blue print 8 6 $ % …" at bounding box center [760, 377] width 1520 height 755
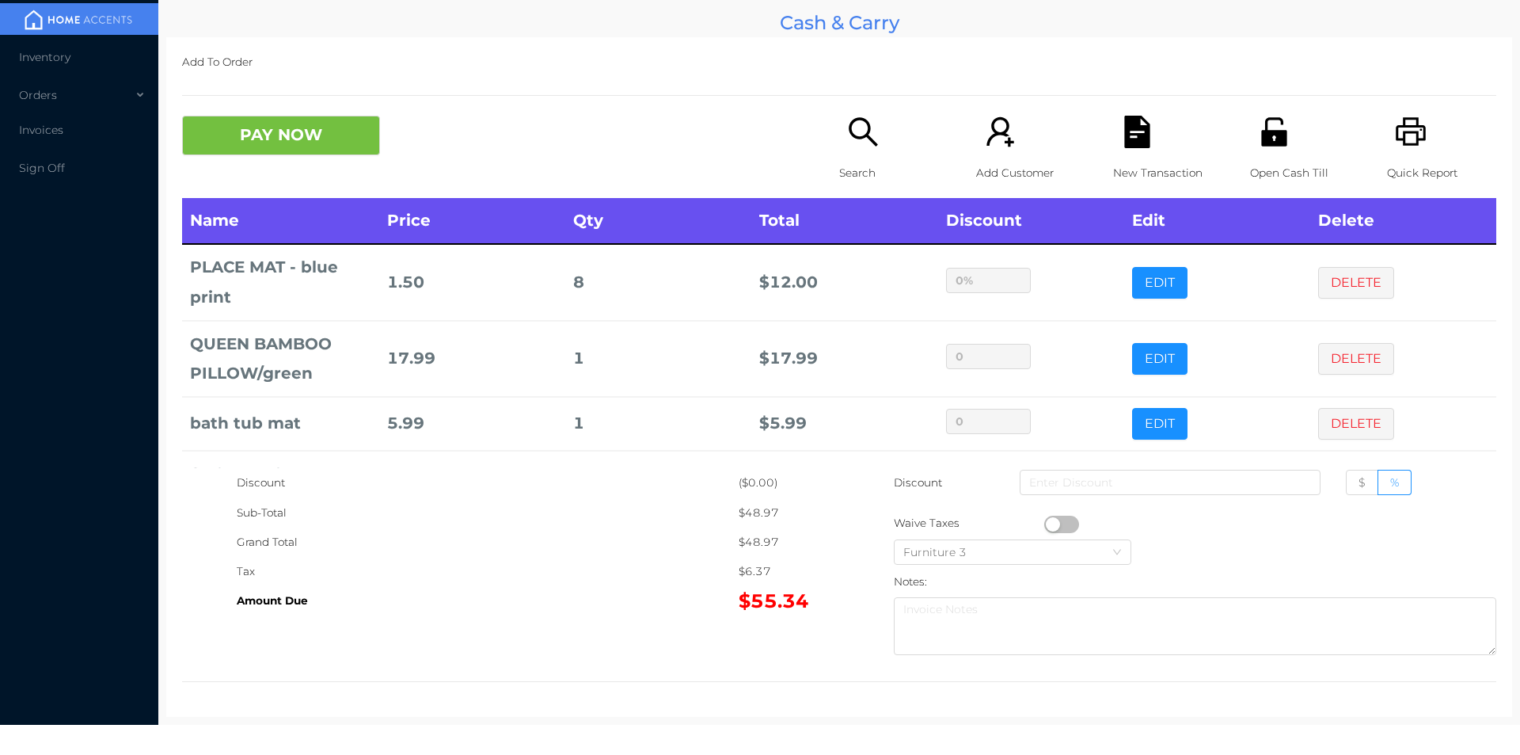
click at [256, 143] on button "PAY NOW" at bounding box center [281, 136] width 198 height 40
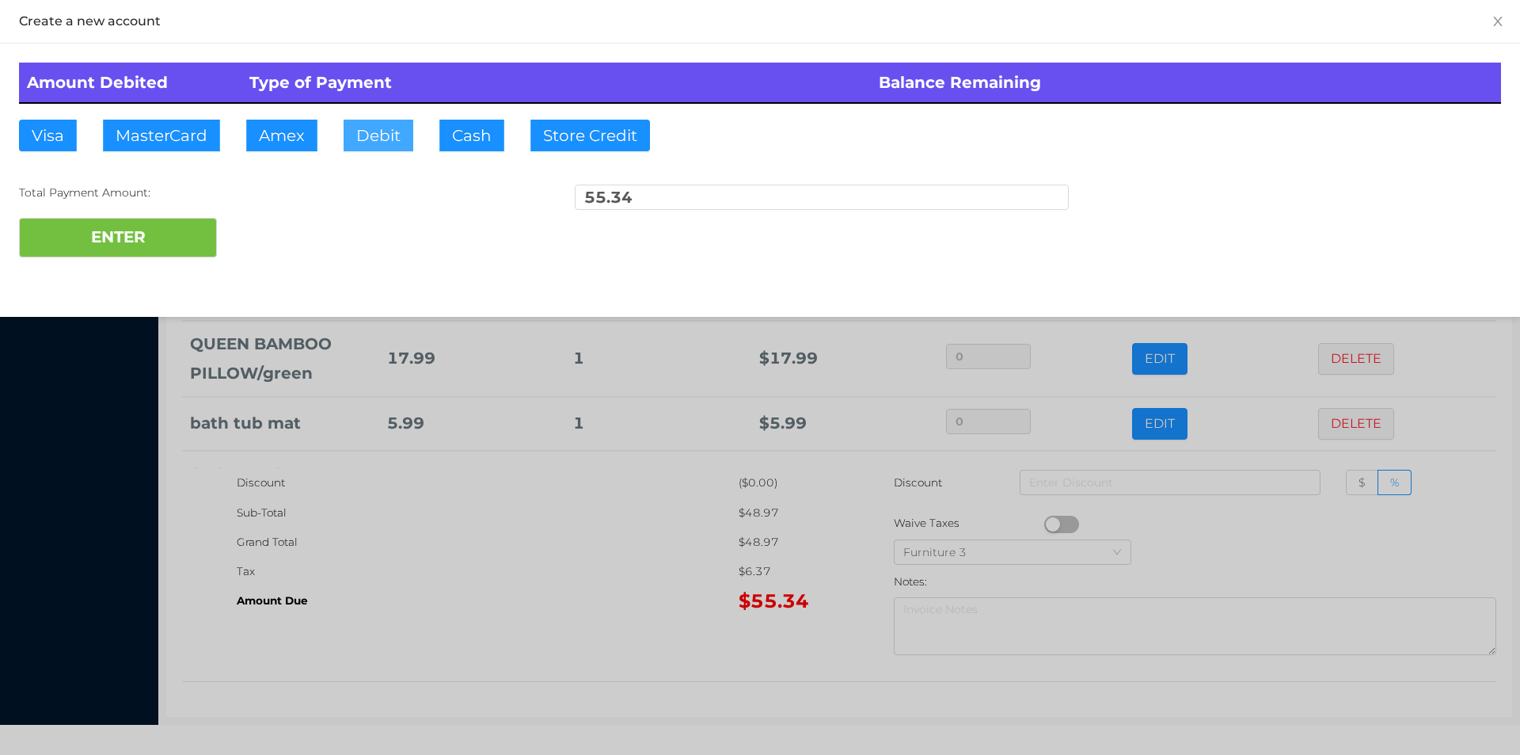
click at [353, 136] on button "Debit" at bounding box center [379, 136] width 70 height 32
click at [124, 249] on button "ENTER" at bounding box center [118, 238] width 198 height 40
type input "0"
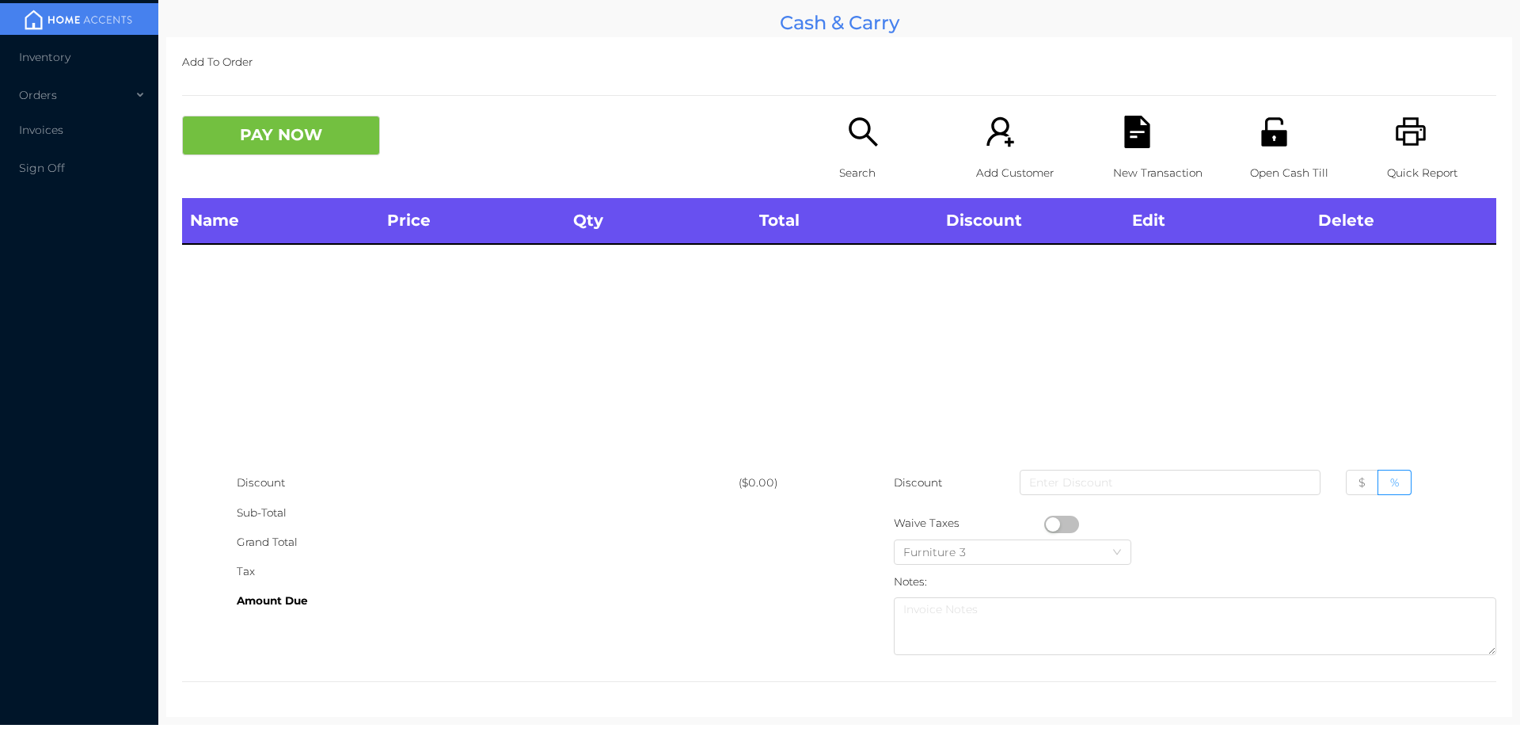
click at [849, 151] on div "Search" at bounding box center [893, 157] width 109 height 82
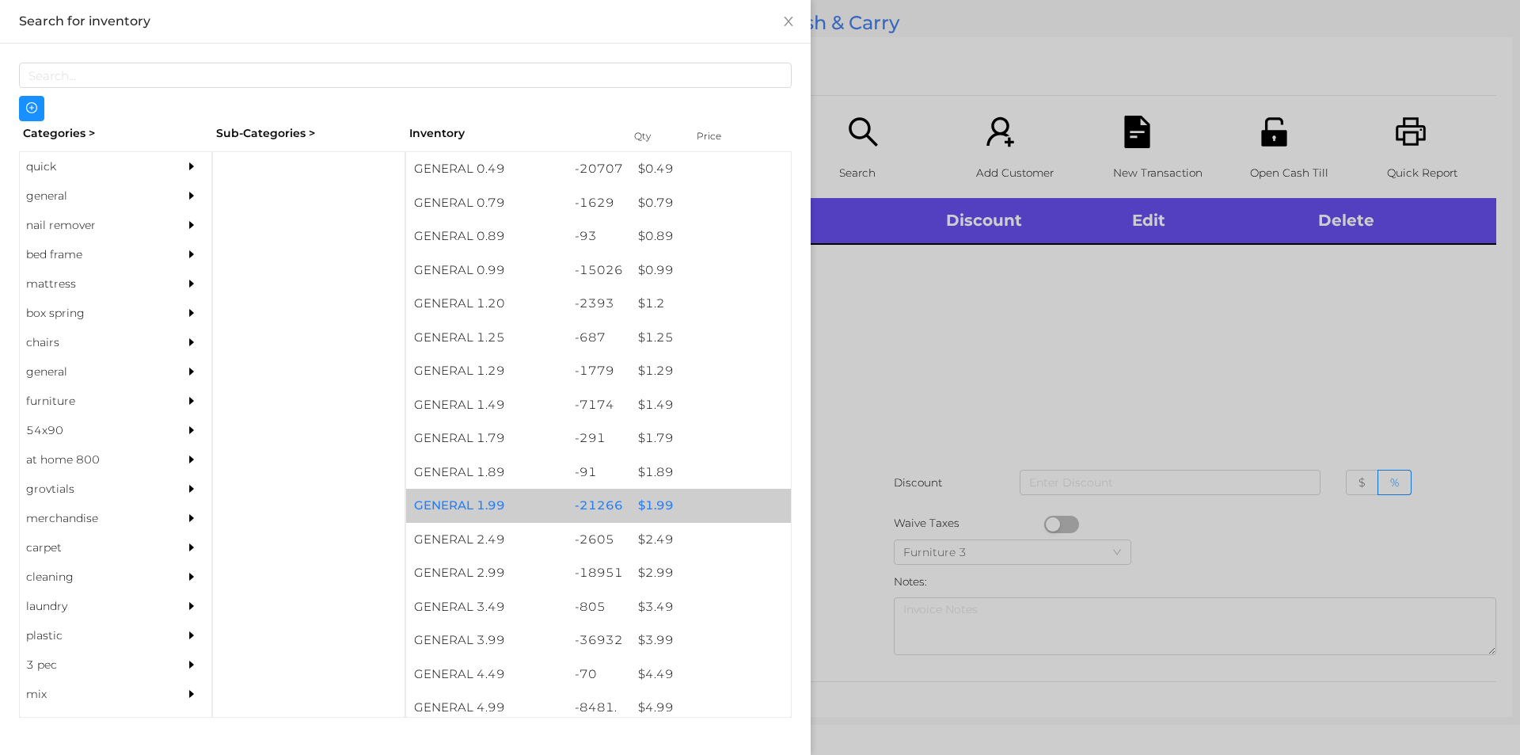
click at [656, 508] on div "$ 1.99" at bounding box center [710, 506] width 161 height 34
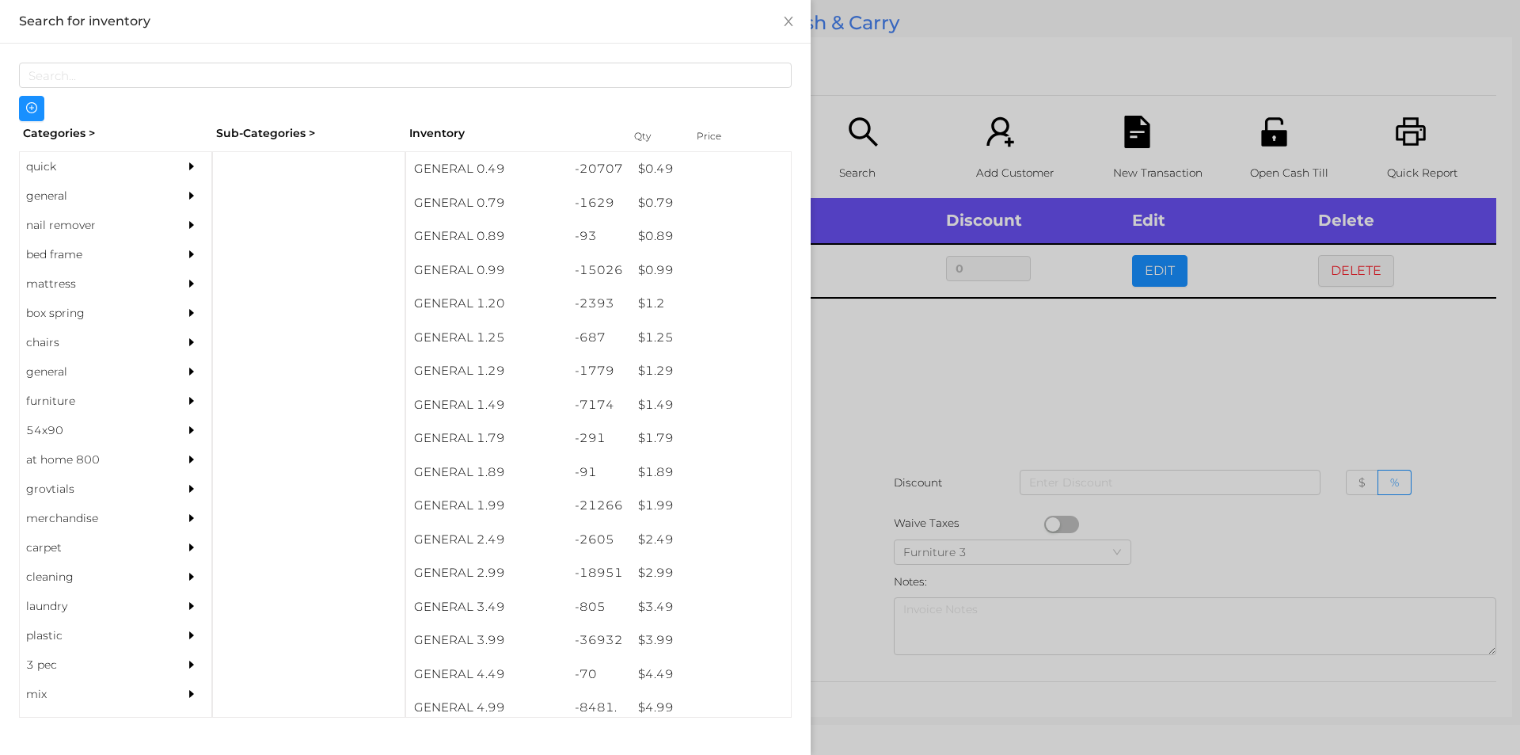
click at [854, 416] on div at bounding box center [760, 377] width 1520 height 755
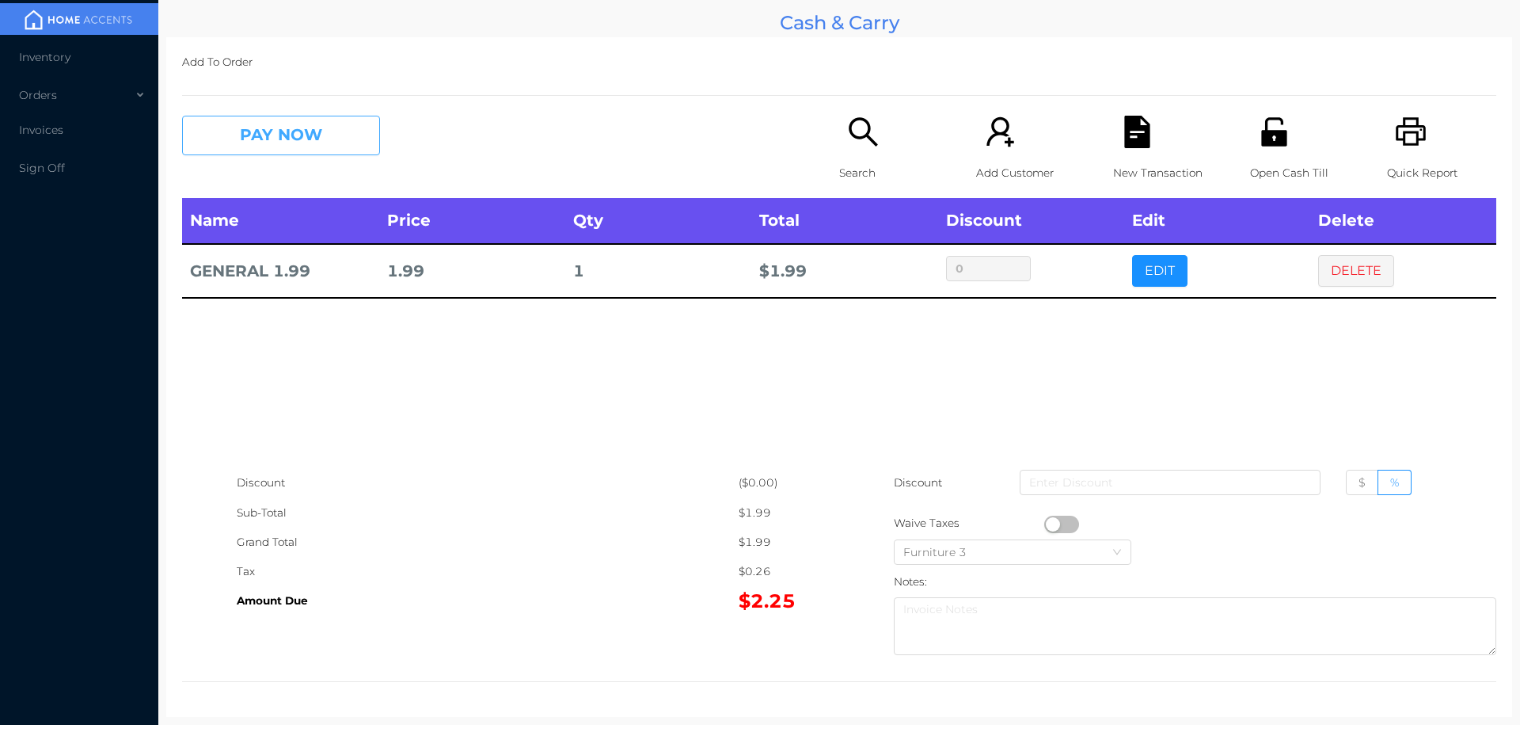
click at [291, 144] on button "PAY NOW" at bounding box center [281, 136] width 198 height 40
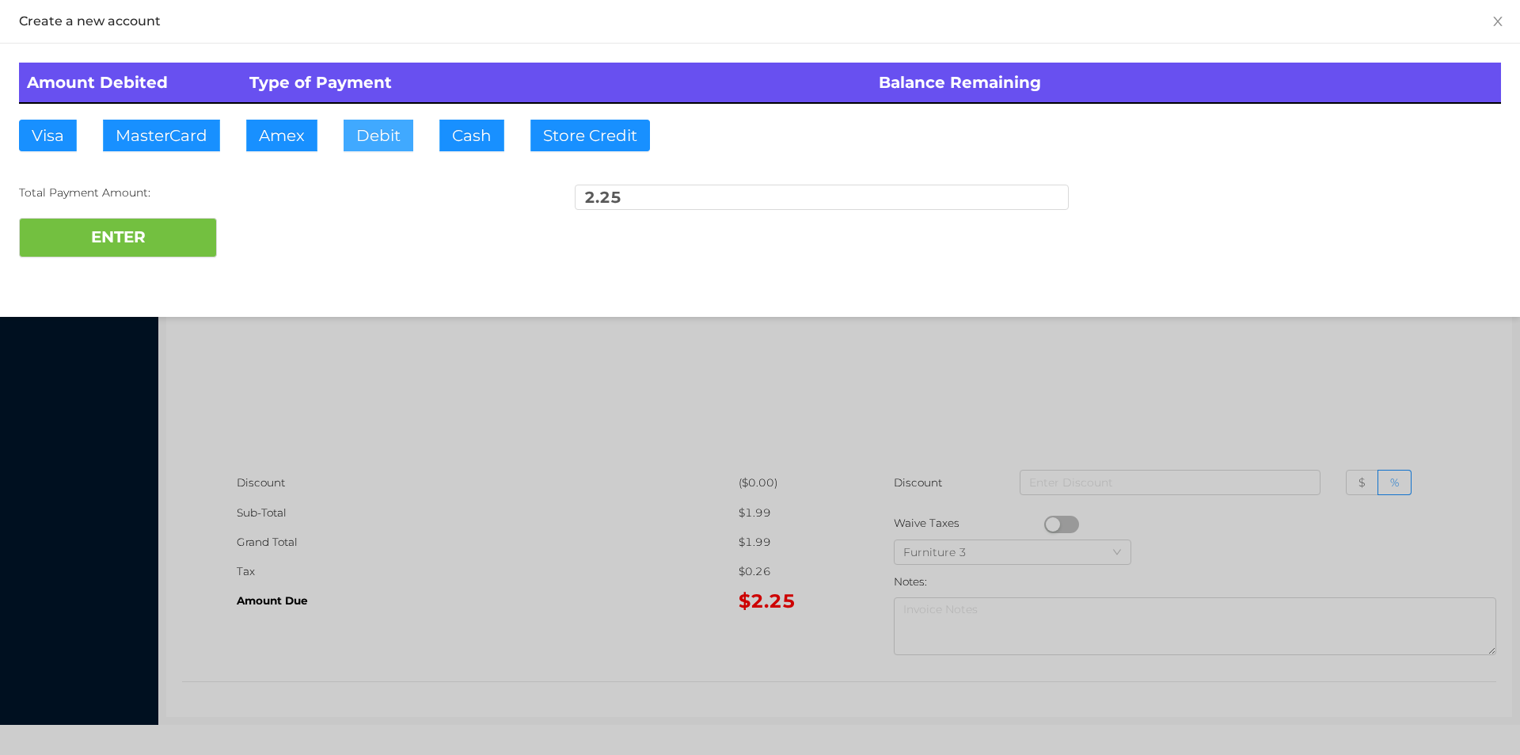
click at [385, 142] on button "Debit" at bounding box center [379, 136] width 70 height 32
click at [177, 245] on button "ENTER" at bounding box center [118, 238] width 198 height 40
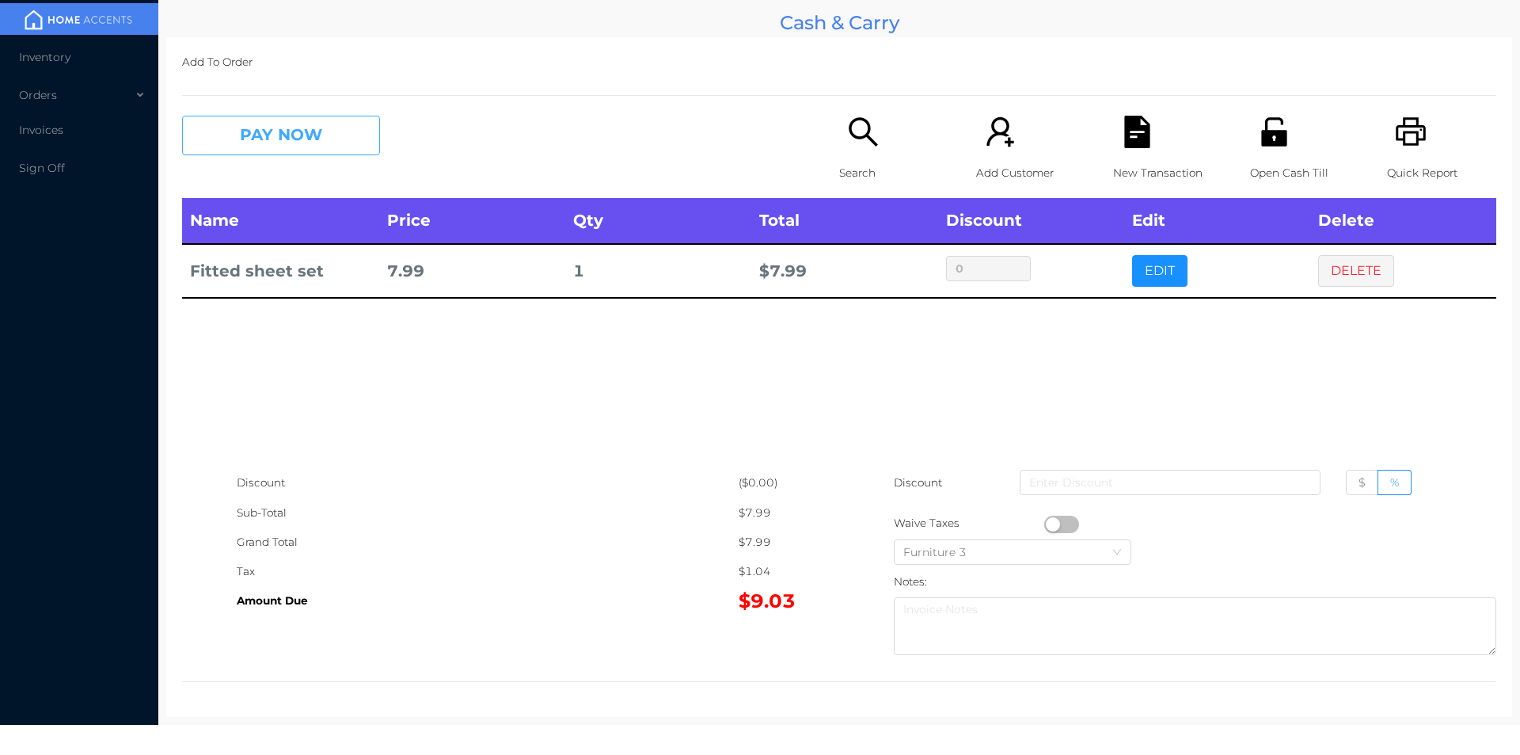
click at [294, 141] on button "PAY NOW" at bounding box center [281, 136] width 198 height 40
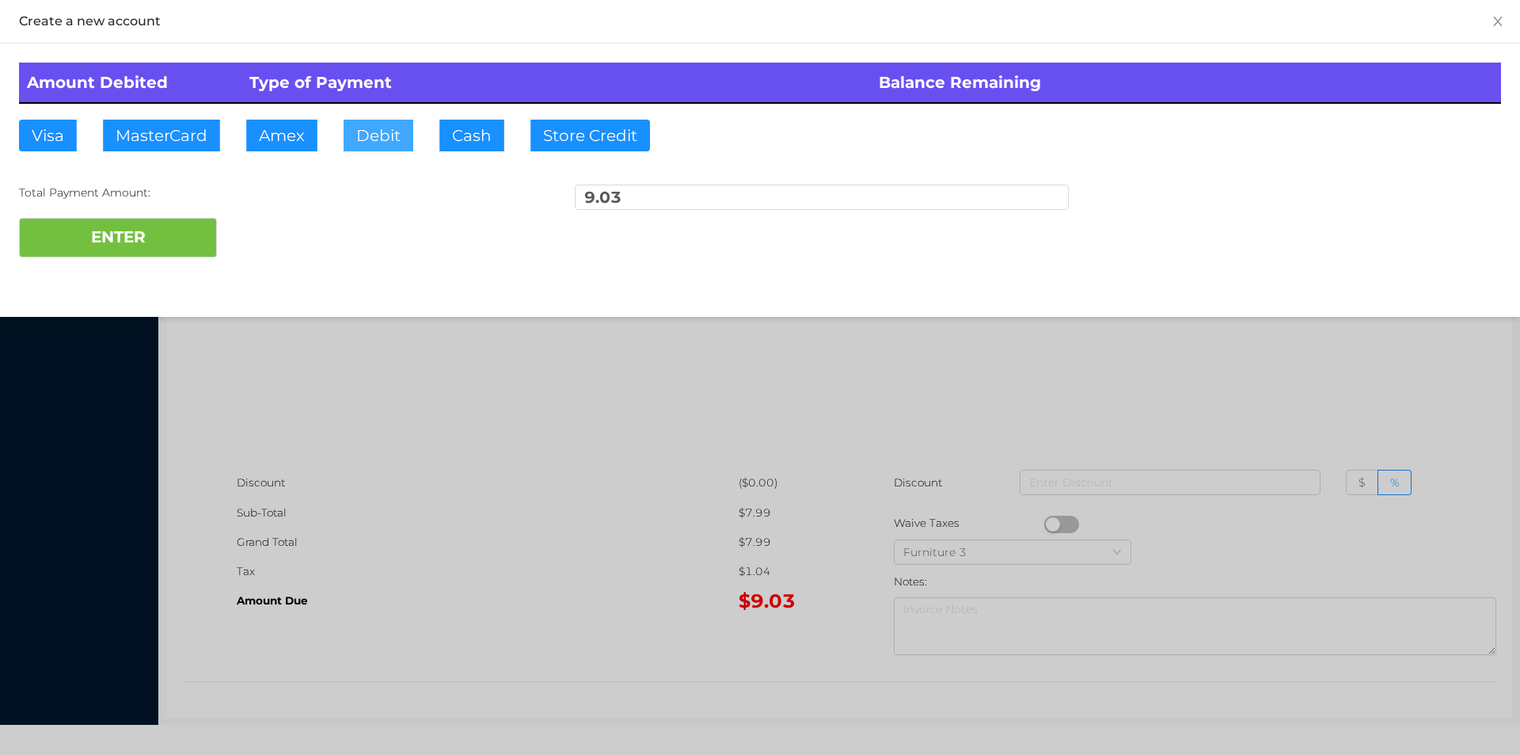
click at [383, 147] on button "Debit" at bounding box center [379, 136] width 70 height 32
click at [154, 256] on button "ENTER" at bounding box center [118, 238] width 198 height 40
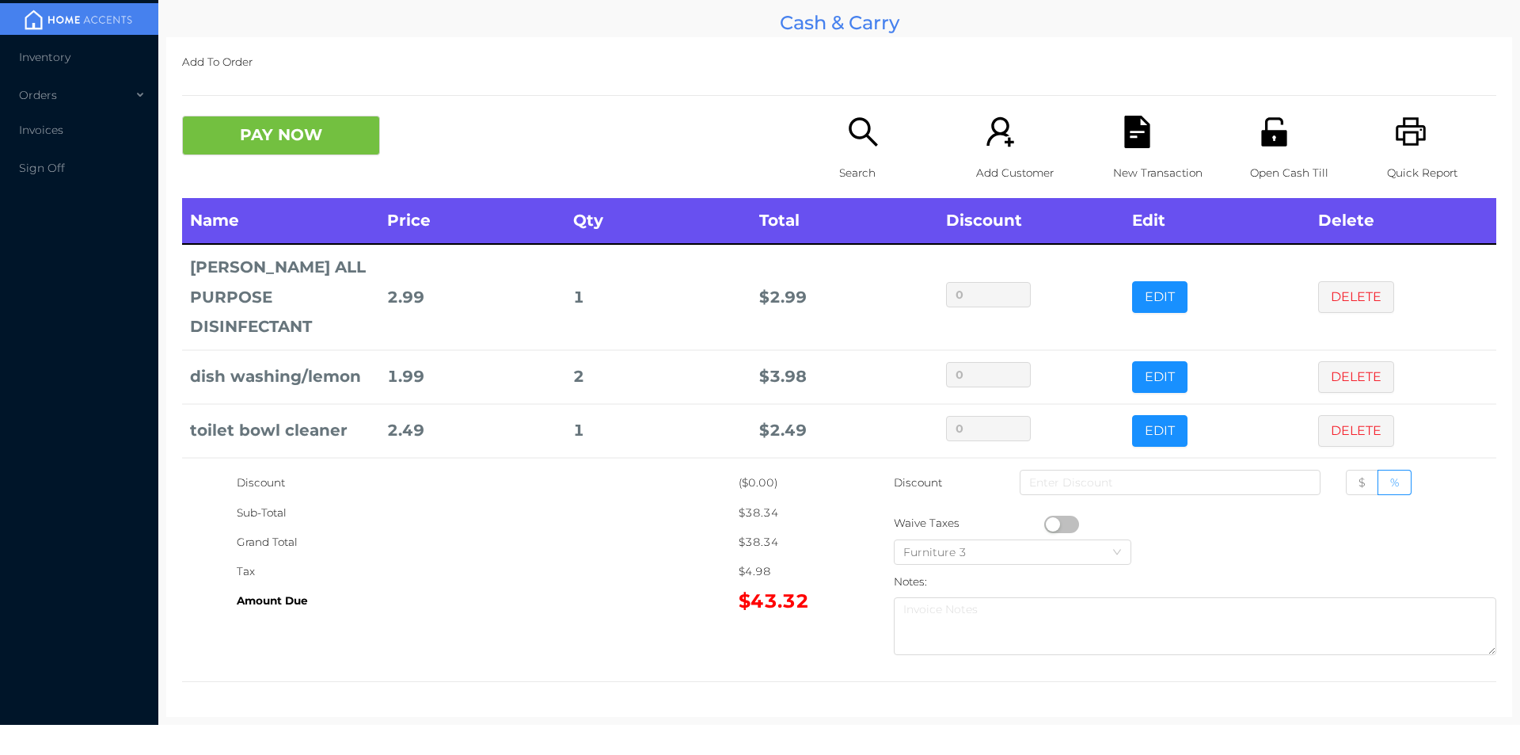
click at [1124, 141] on icon "icon: file-text" at bounding box center [1136, 132] width 25 height 32
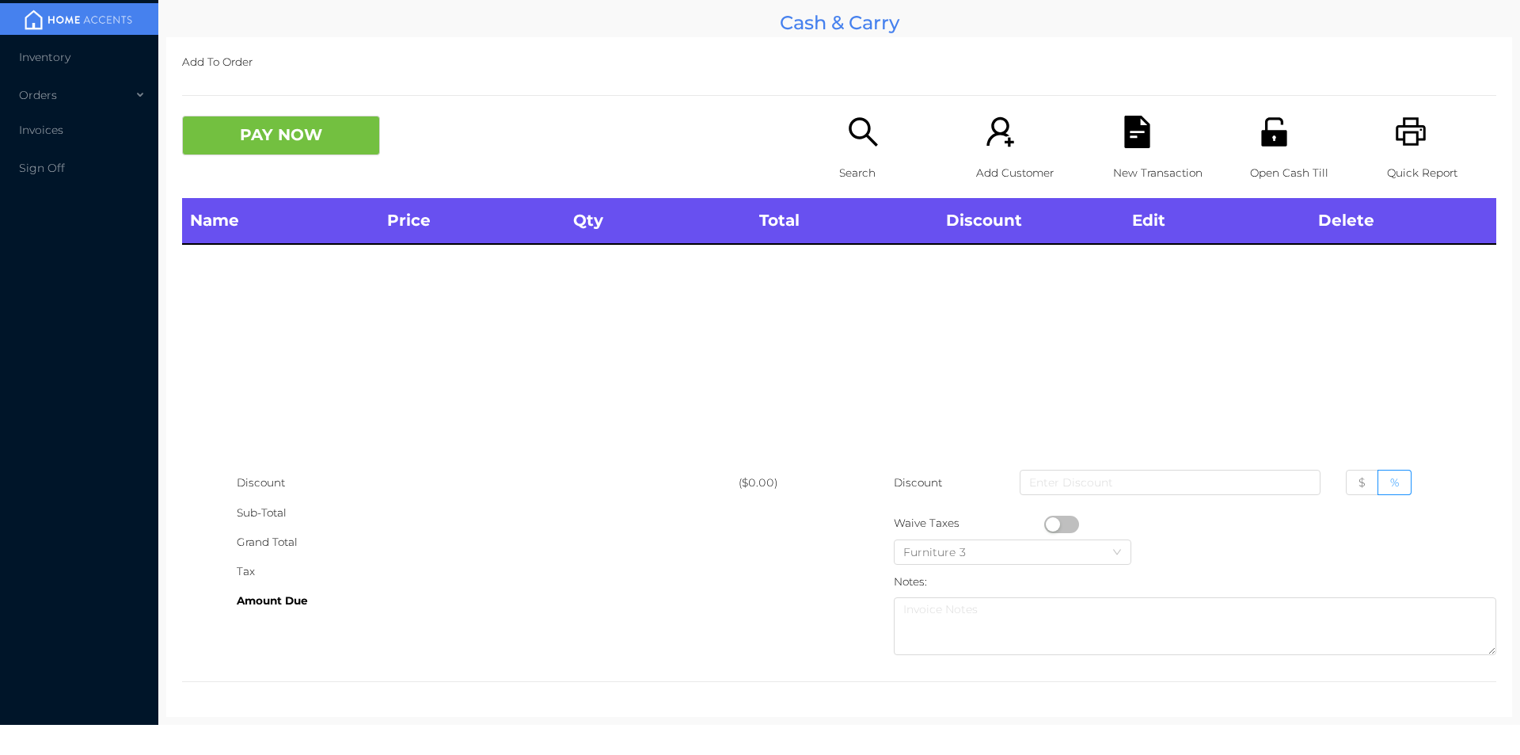
click at [1261, 136] on icon "icon: unlock" at bounding box center [1273, 131] width 25 height 29
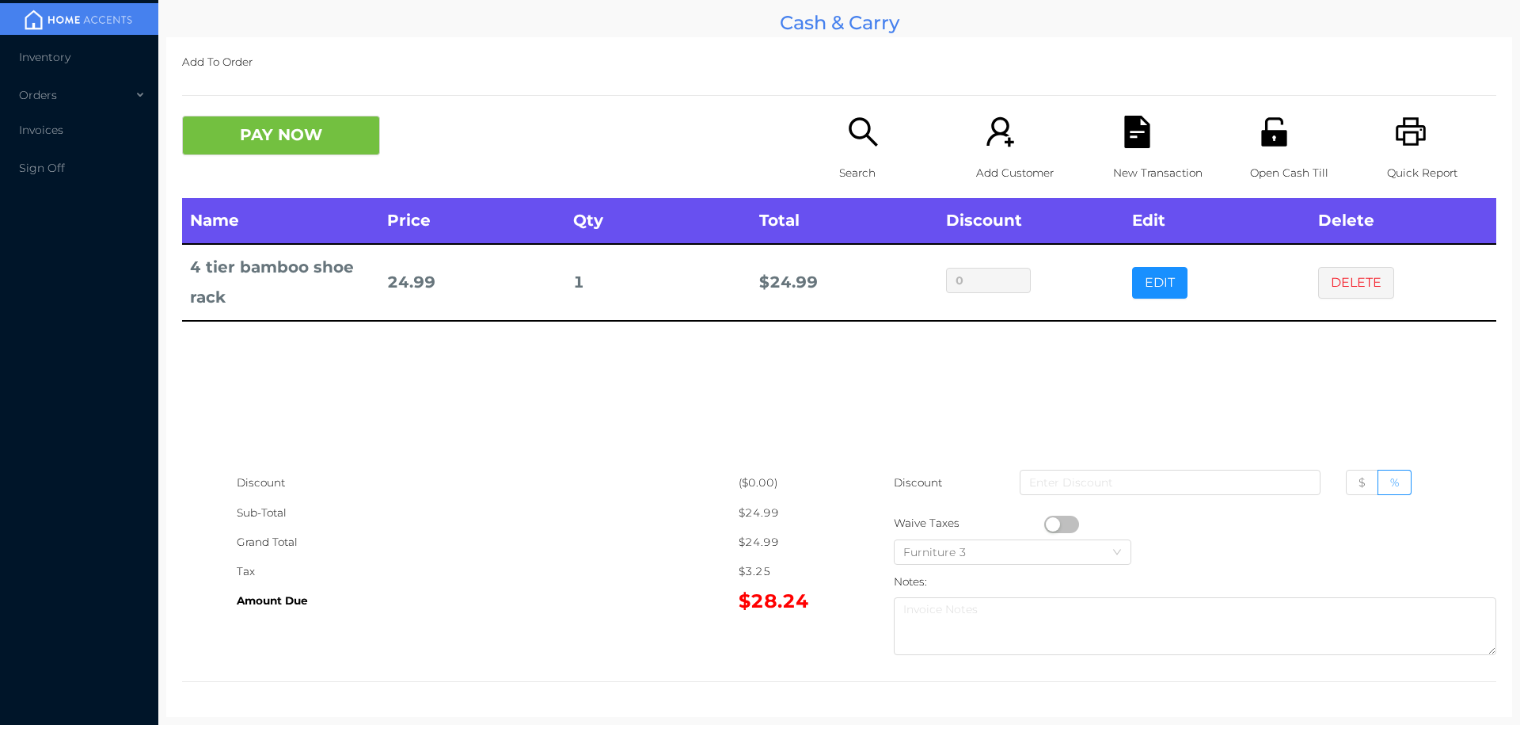
click at [1140, 139] on icon "icon: file-text" at bounding box center [1136, 132] width 25 height 32
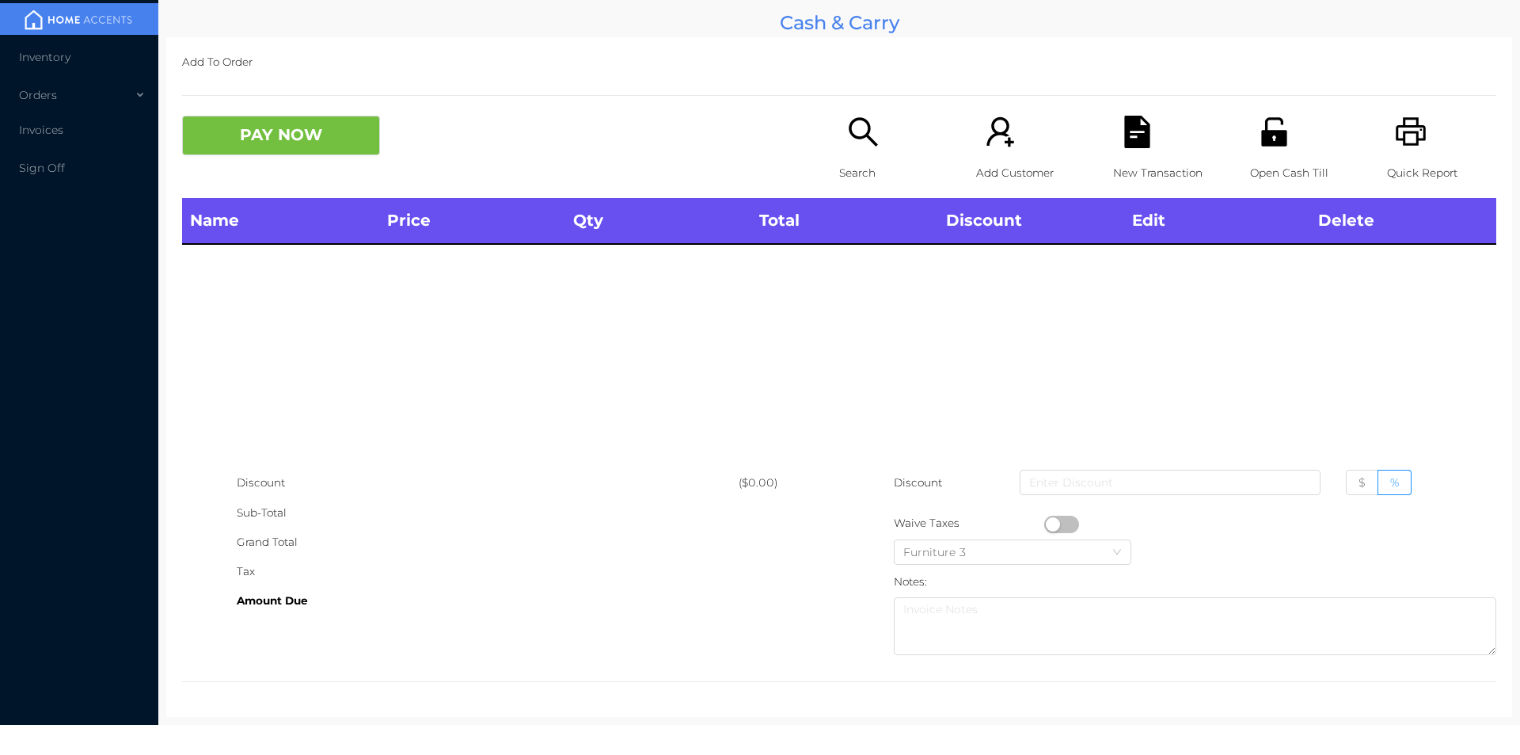
click at [1289, 124] on div "Open Cash Till" at bounding box center [1304, 157] width 109 height 82
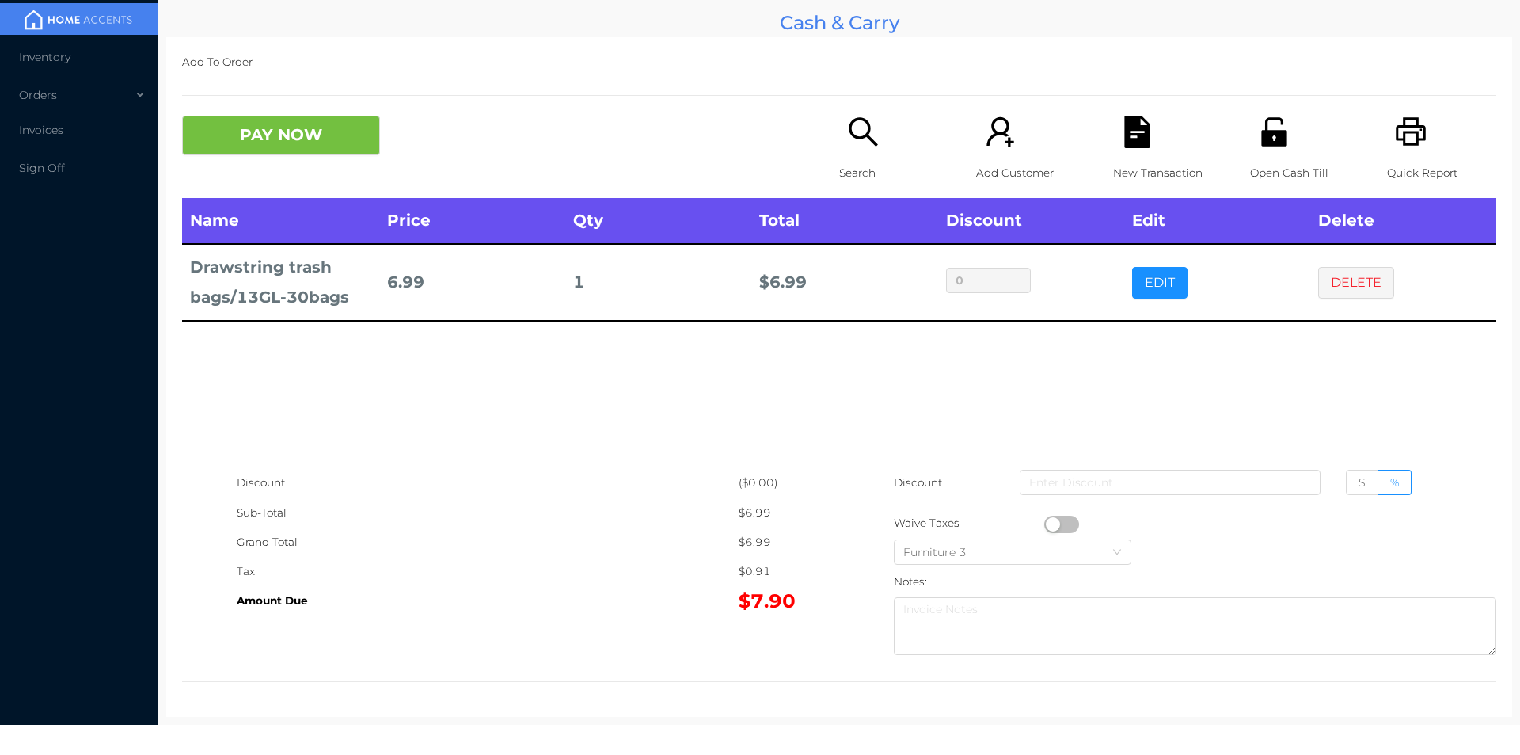
click at [891, 164] on p "Search" at bounding box center [893, 172] width 109 height 29
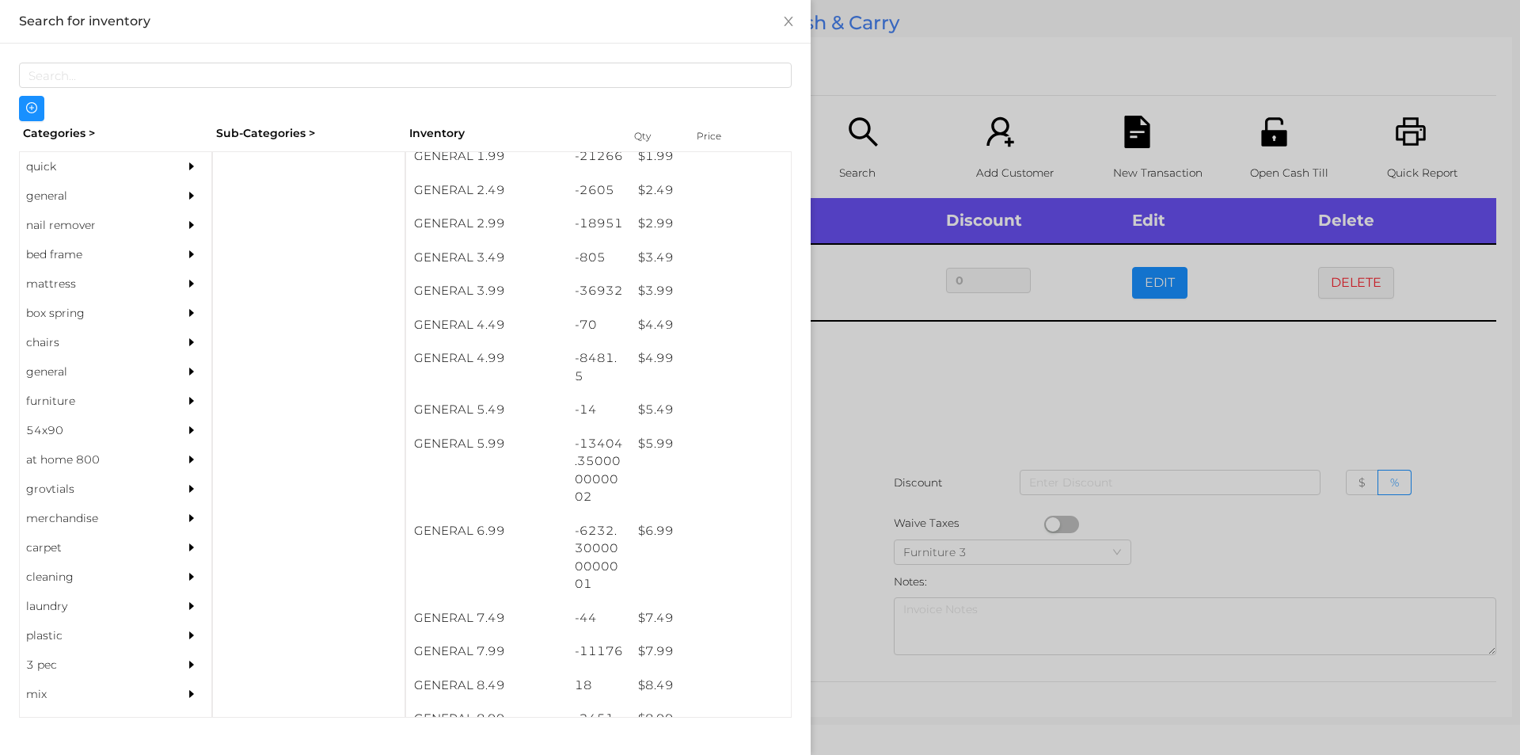
scroll to position [348, 0]
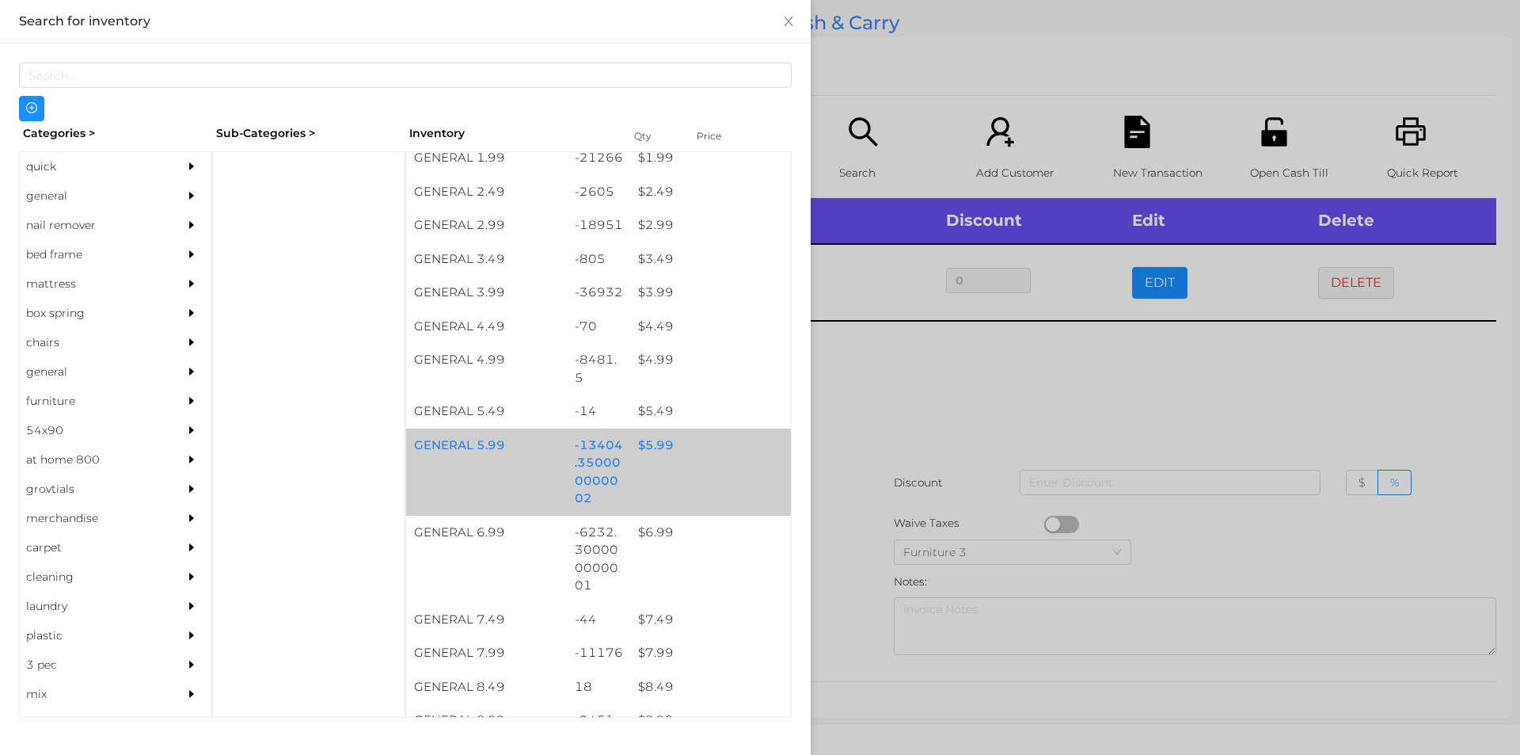
click at [666, 465] on div "GENERAL 5.99 -13404.350000000002 $ 5.99" at bounding box center [598, 471] width 385 height 87
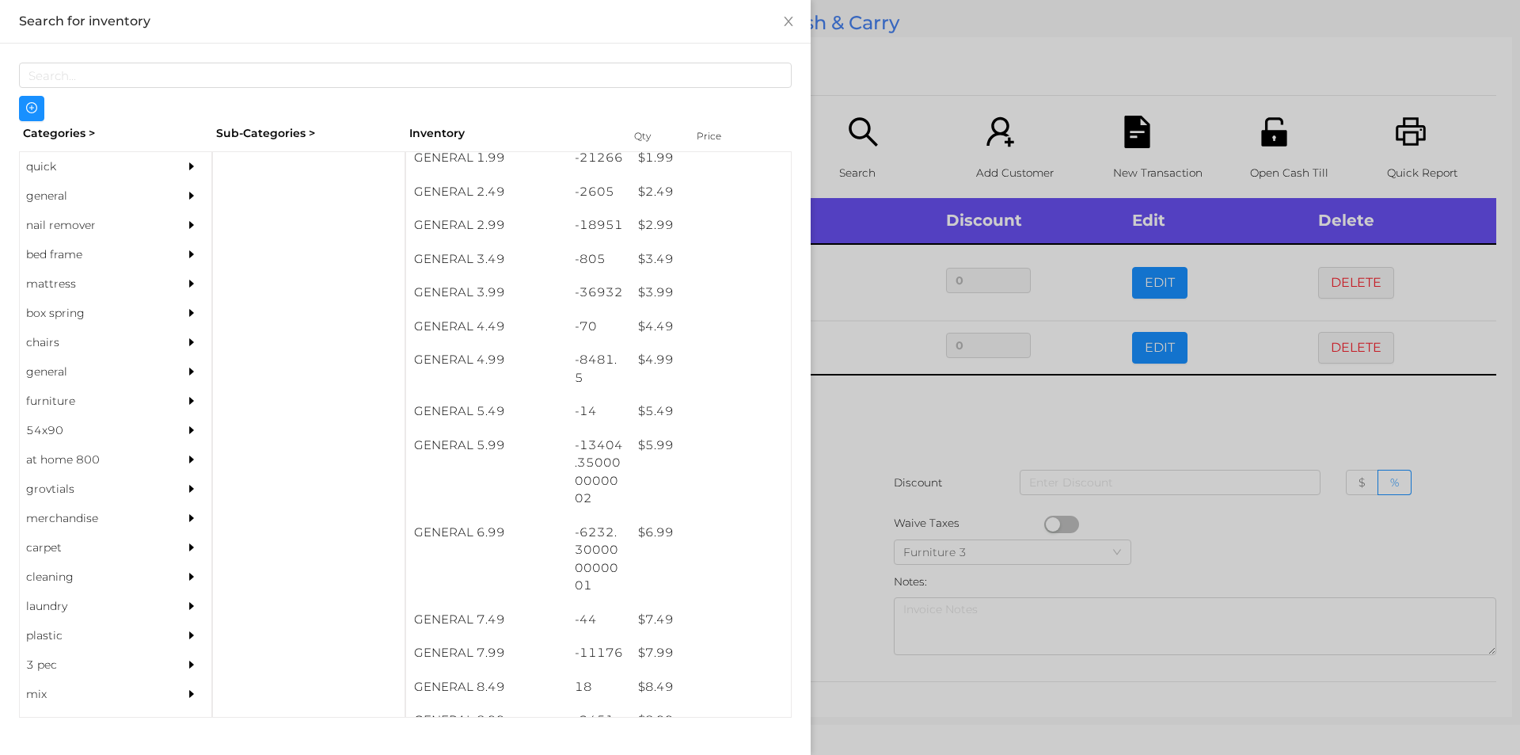
click at [892, 486] on div at bounding box center [760, 377] width 1520 height 755
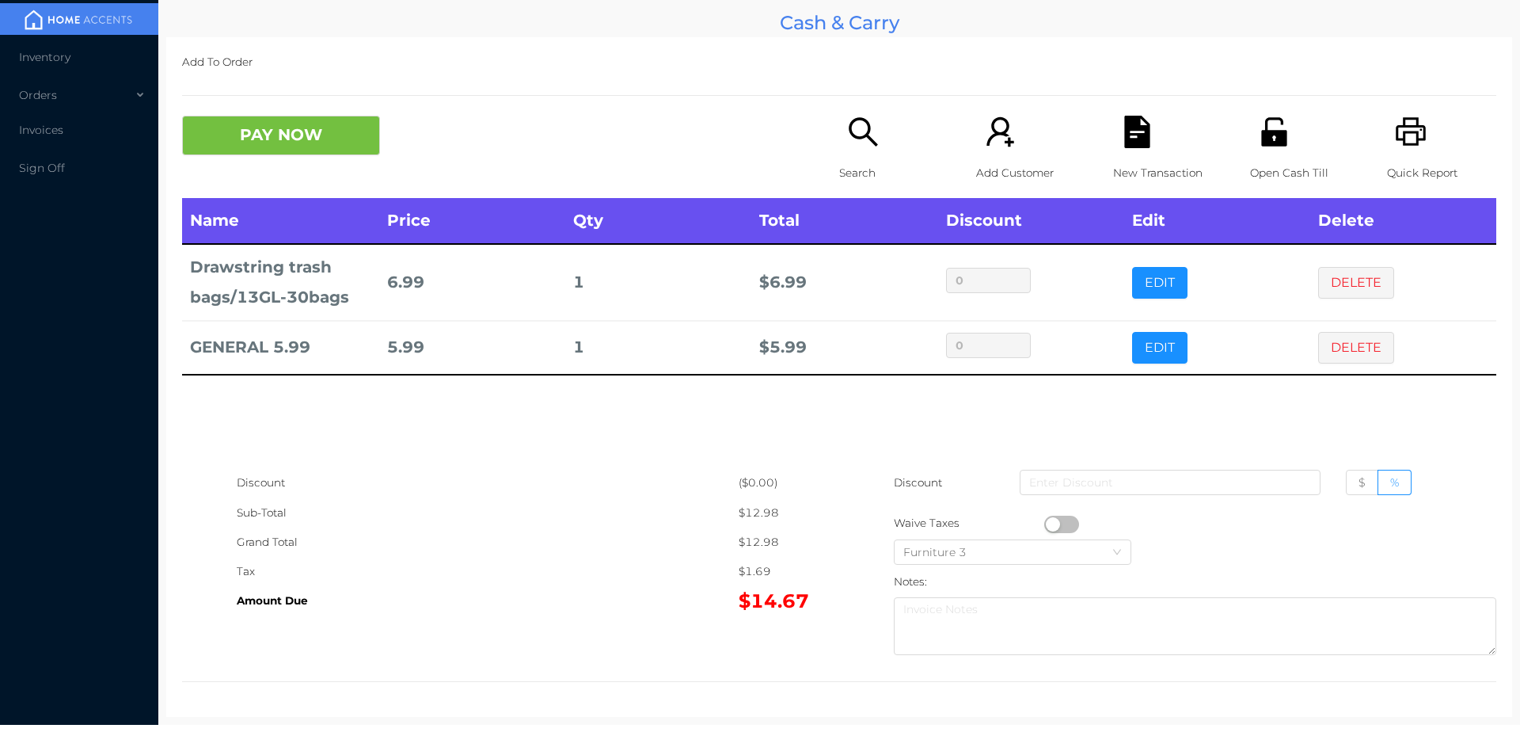
click at [1134, 132] on icon "icon: file-text" at bounding box center [1137, 132] width 32 height 32
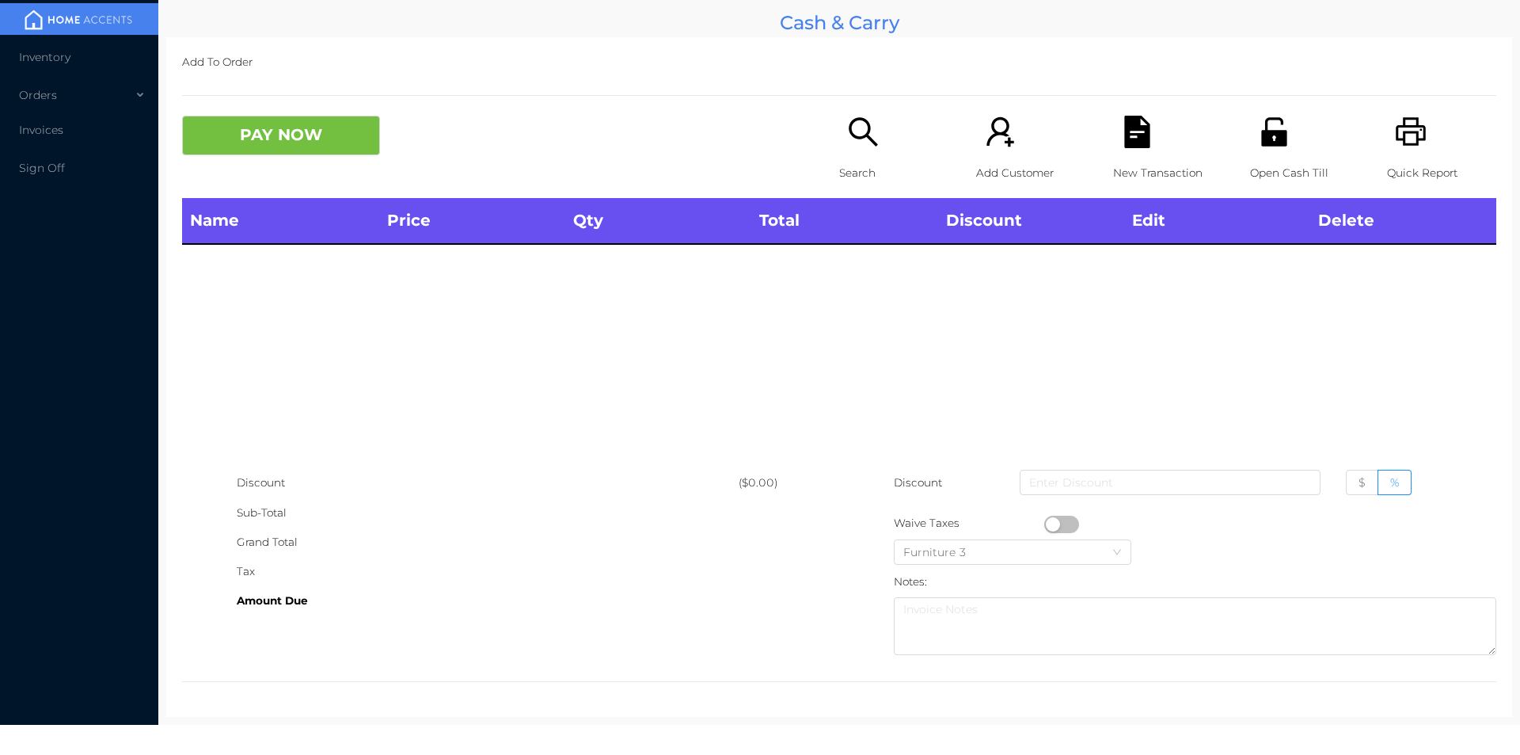
click at [1273, 147] on icon "icon: unlock" at bounding box center [1274, 132] width 32 height 32
click at [861, 179] on p "Search" at bounding box center [893, 172] width 109 height 29
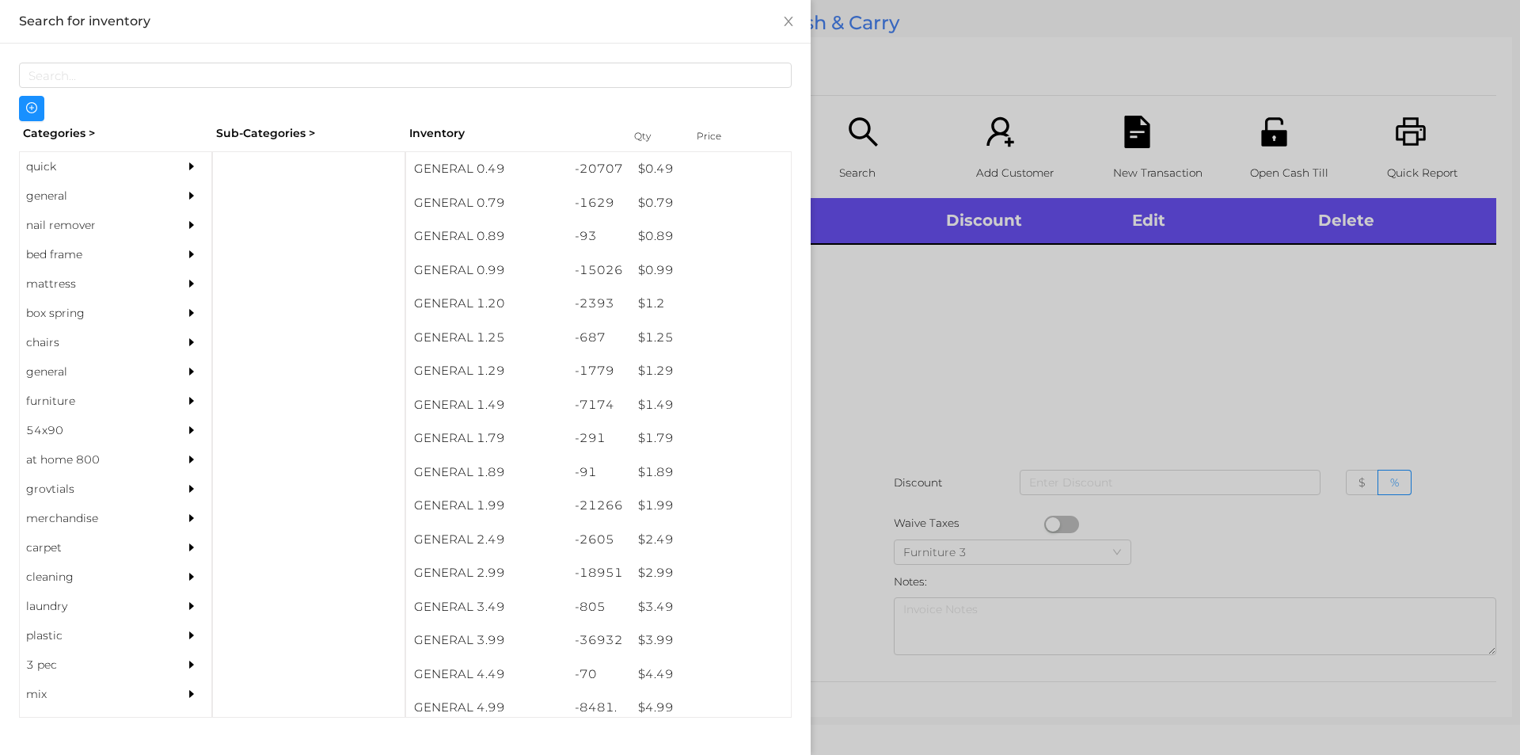
click at [59, 167] on div "quick" at bounding box center [92, 166] width 144 height 29
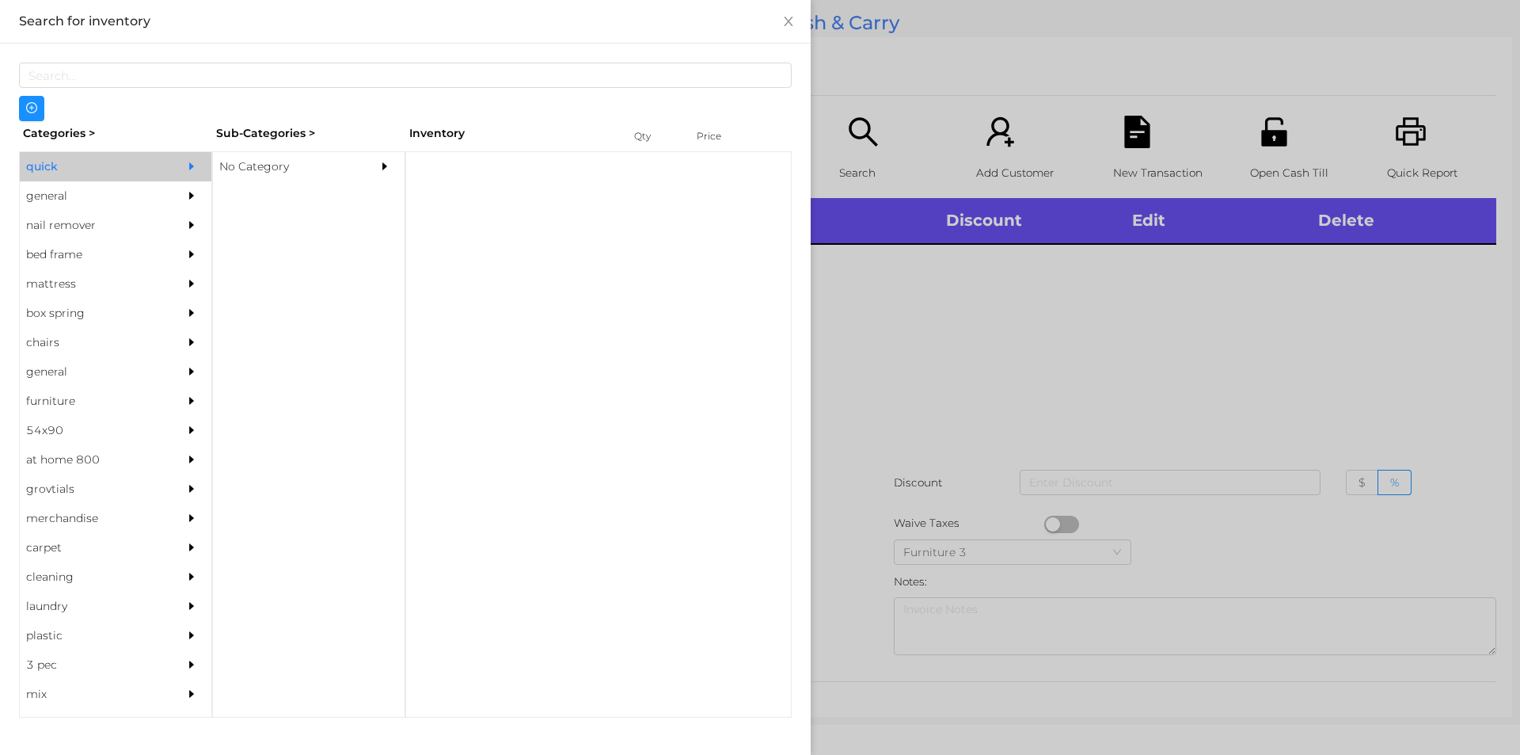
click at [278, 171] on div "No Category" at bounding box center [285, 166] width 144 height 29
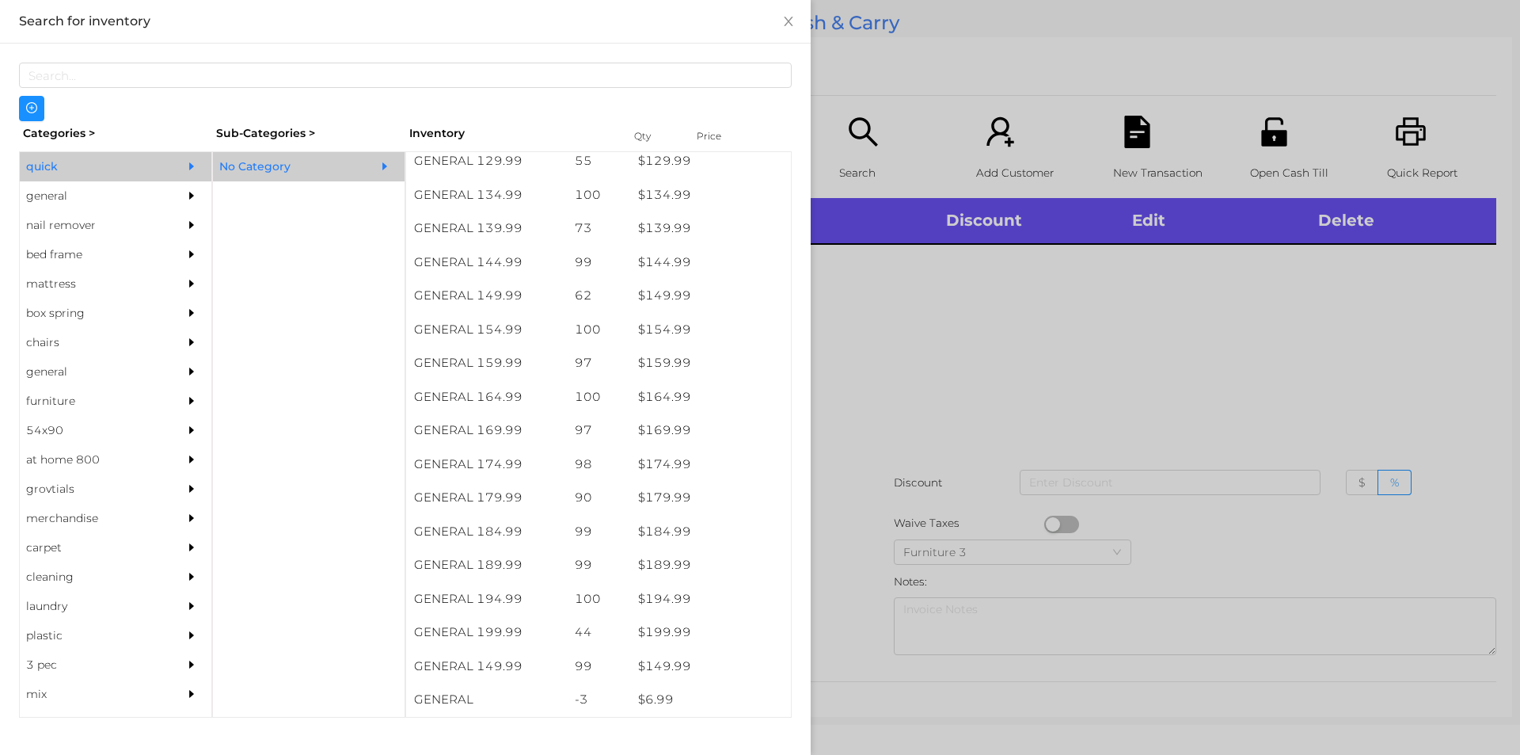
scroll to position [1488, 0]
click at [85, 196] on div "general" at bounding box center [92, 195] width 144 height 29
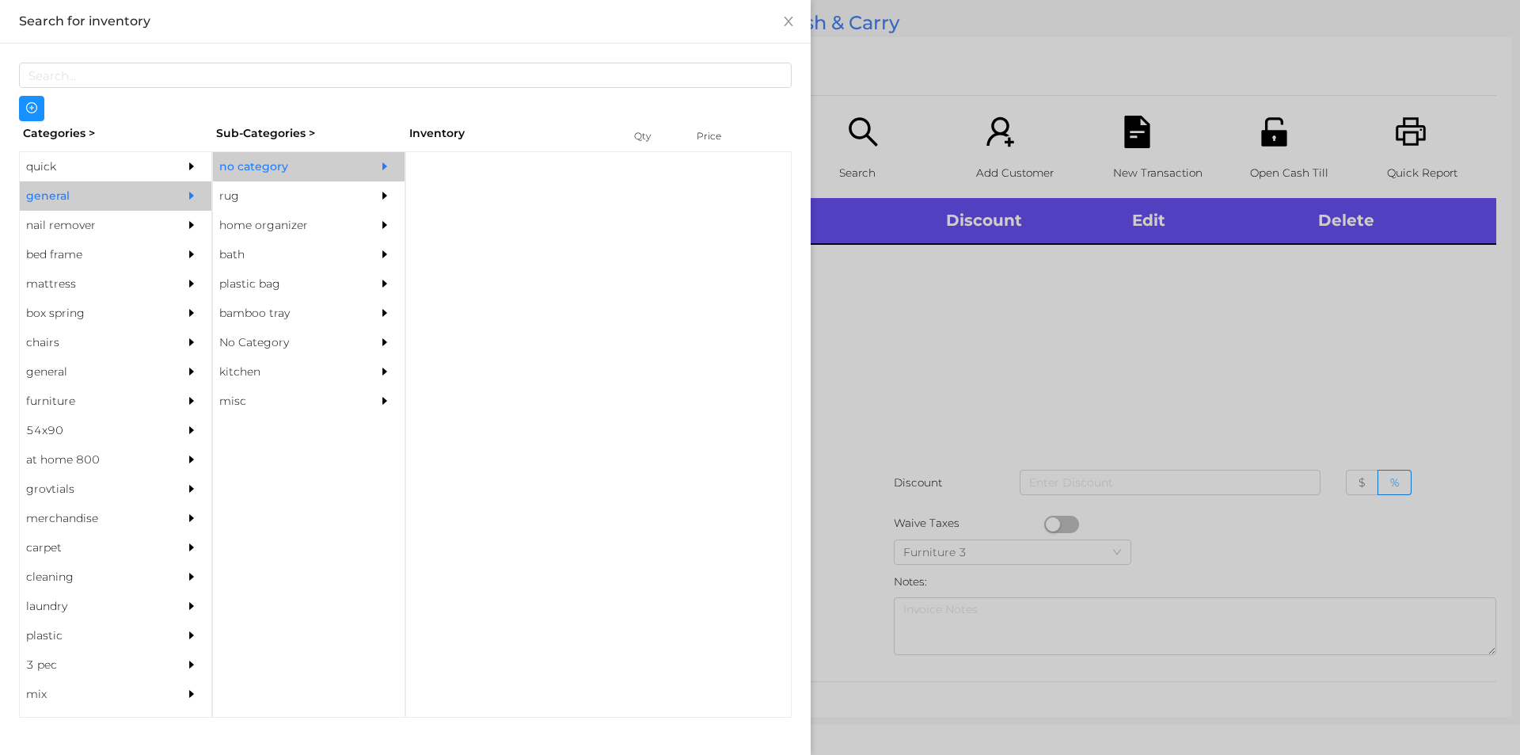
scroll to position [0, 0]
click at [270, 172] on div "no category" at bounding box center [285, 166] width 144 height 29
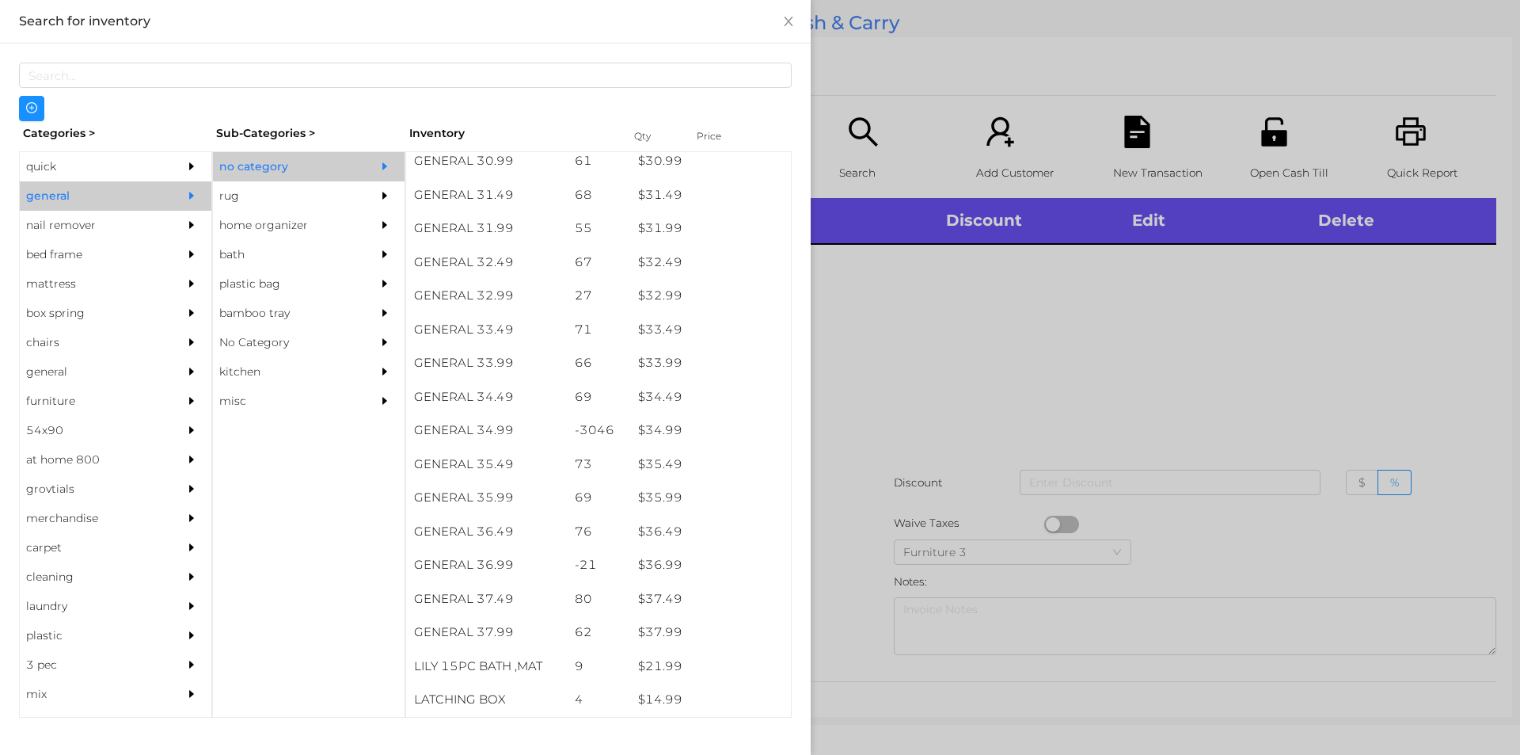
scroll to position [2454, 0]
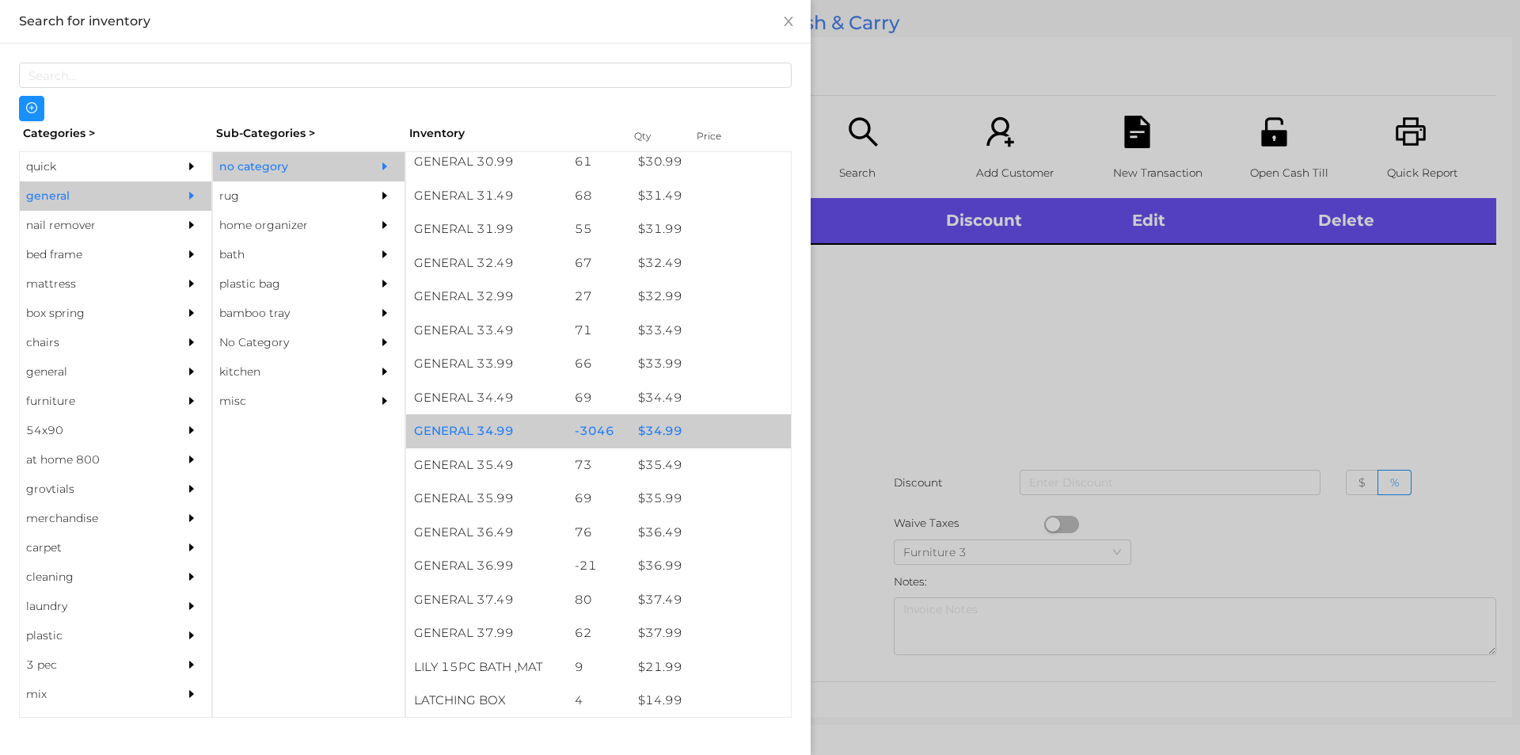
click at [620, 420] on div "-3046" at bounding box center [599, 431] width 64 height 34
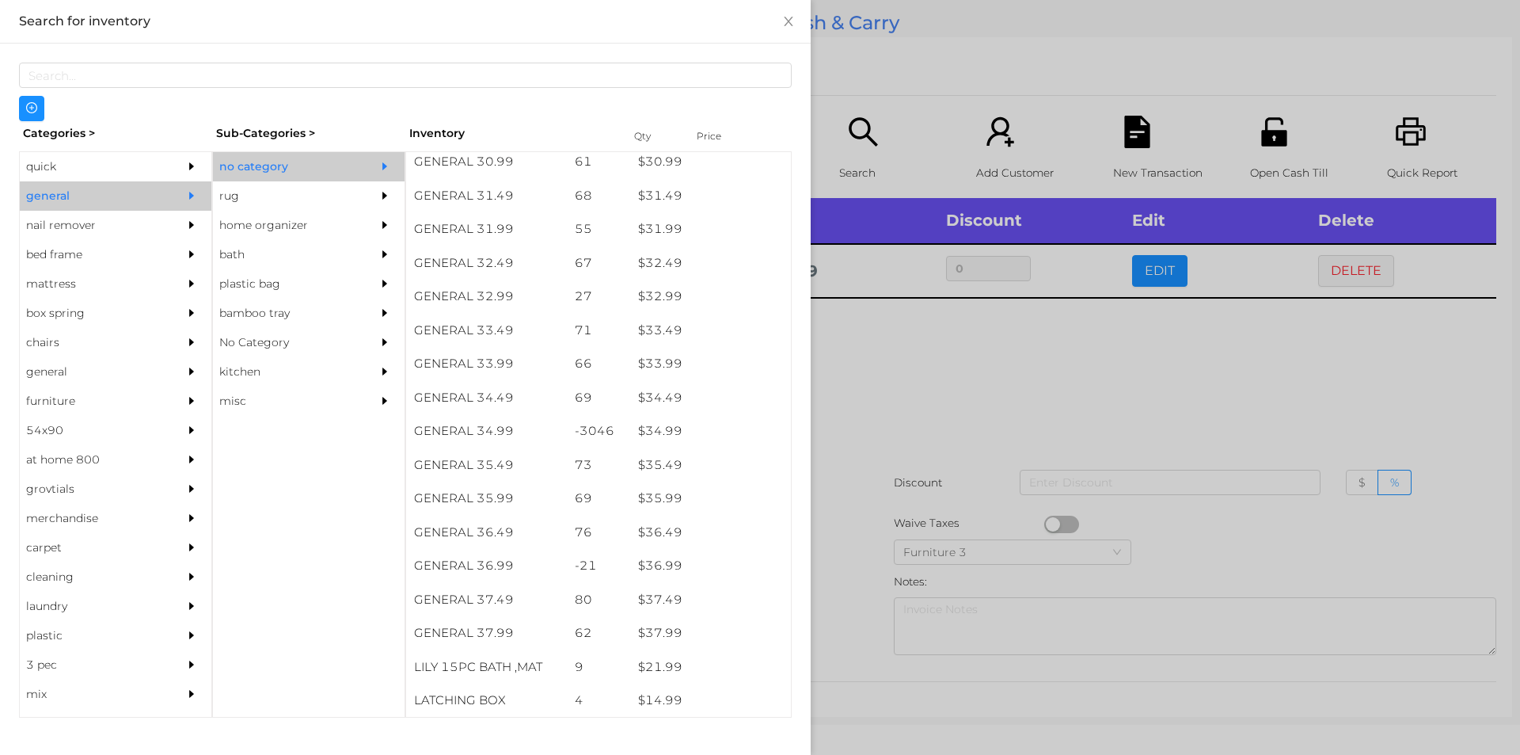
click at [902, 542] on div at bounding box center [760, 377] width 1520 height 755
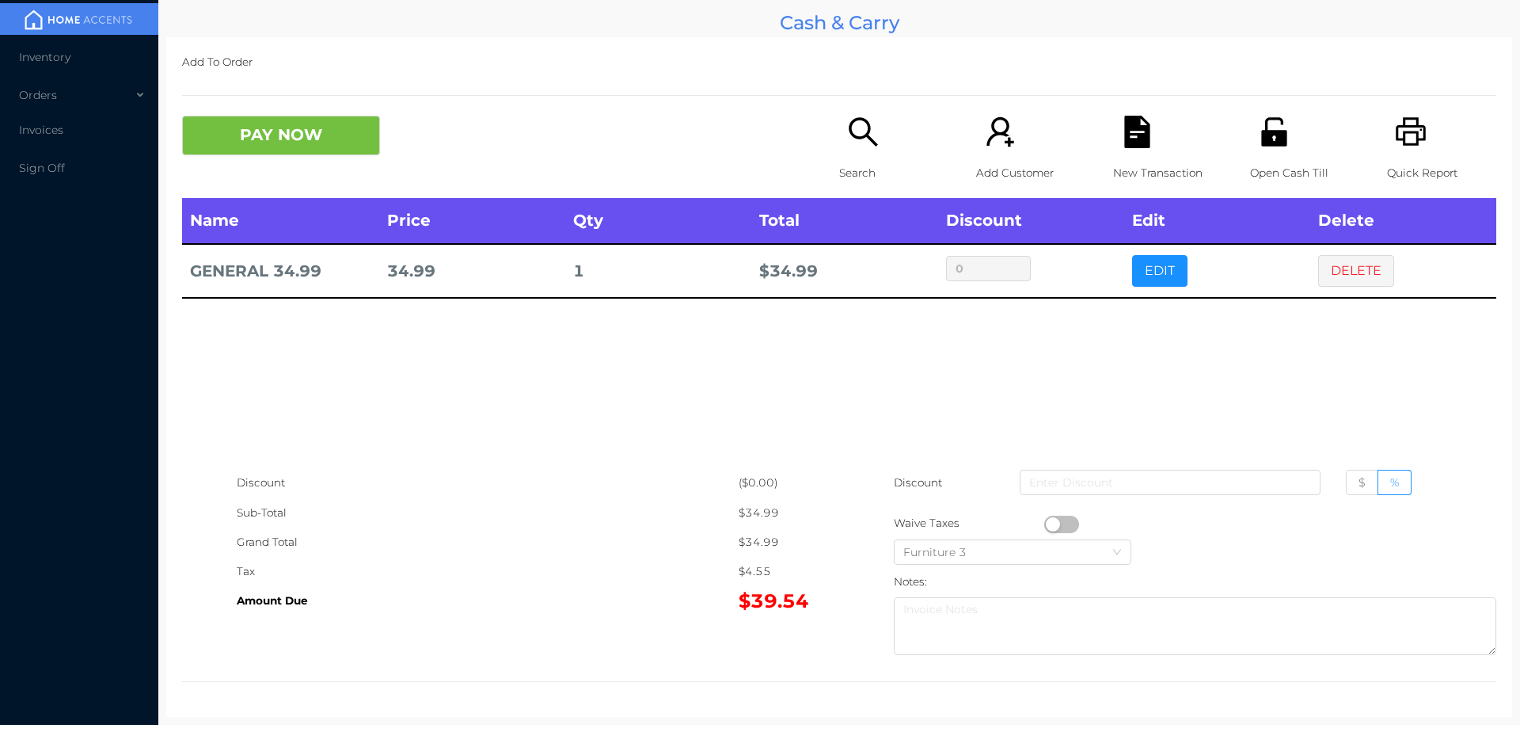
click at [853, 147] on icon "icon: search" at bounding box center [863, 132] width 32 height 32
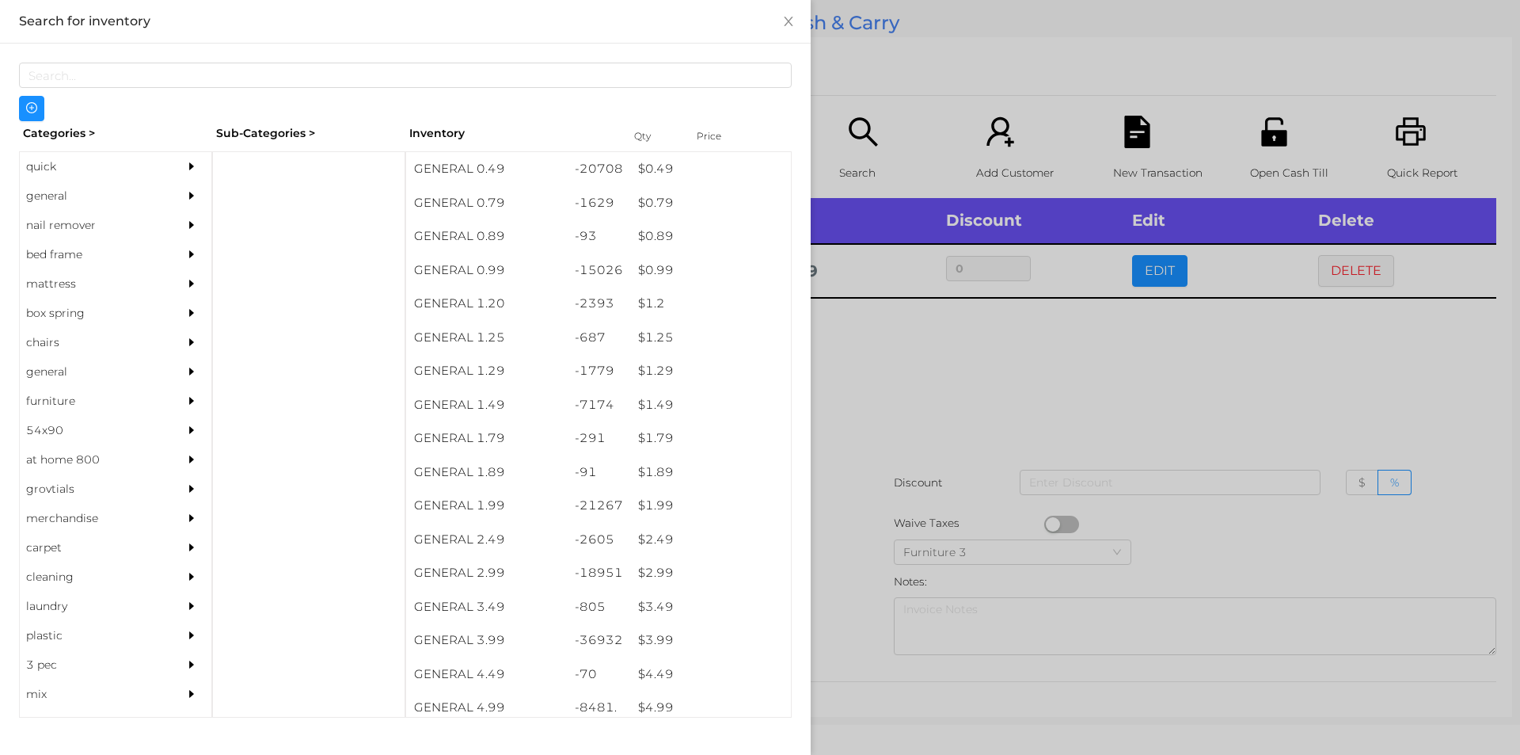
click at [82, 155] on div "quick" at bounding box center [92, 166] width 144 height 29
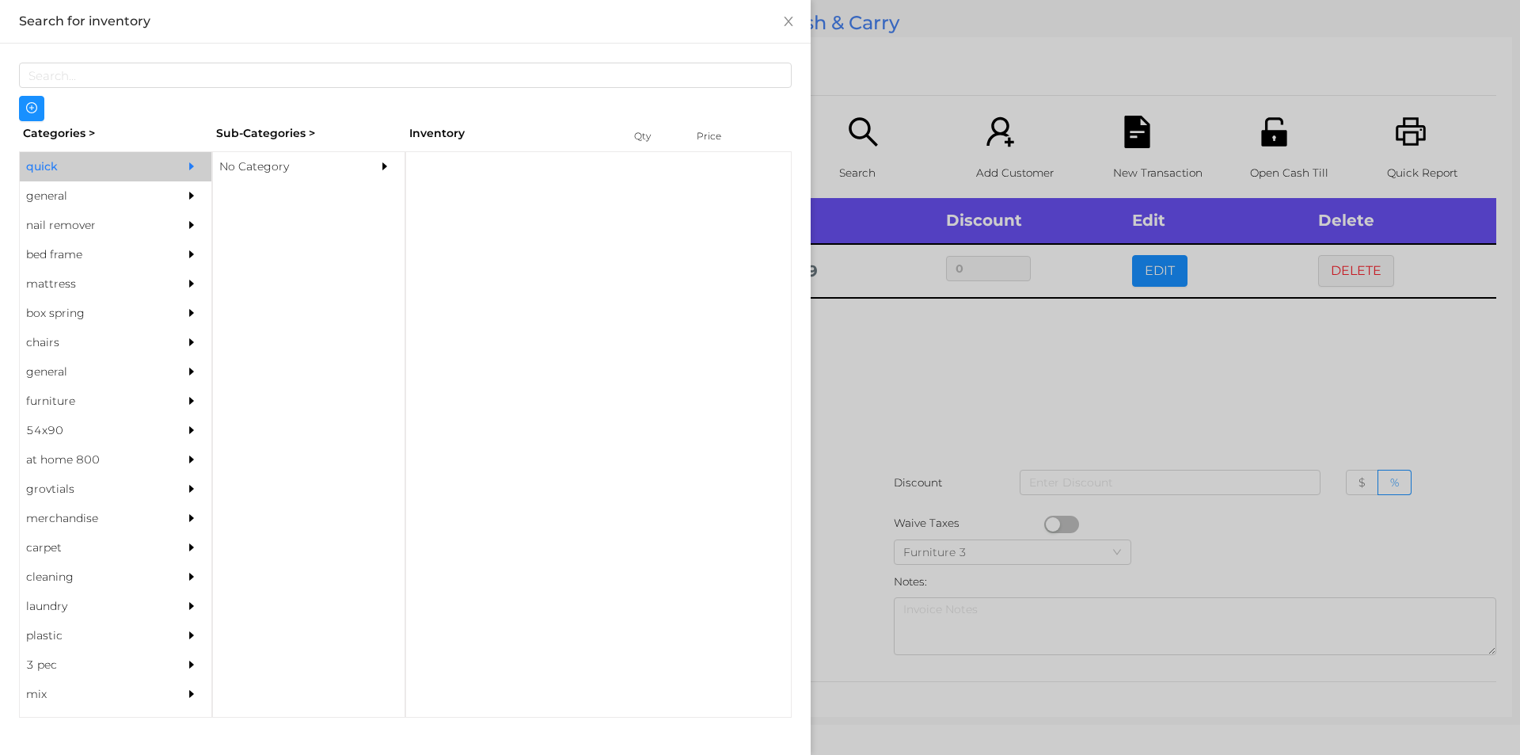
click at [280, 158] on div "No Category" at bounding box center [285, 166] width 144 height 29
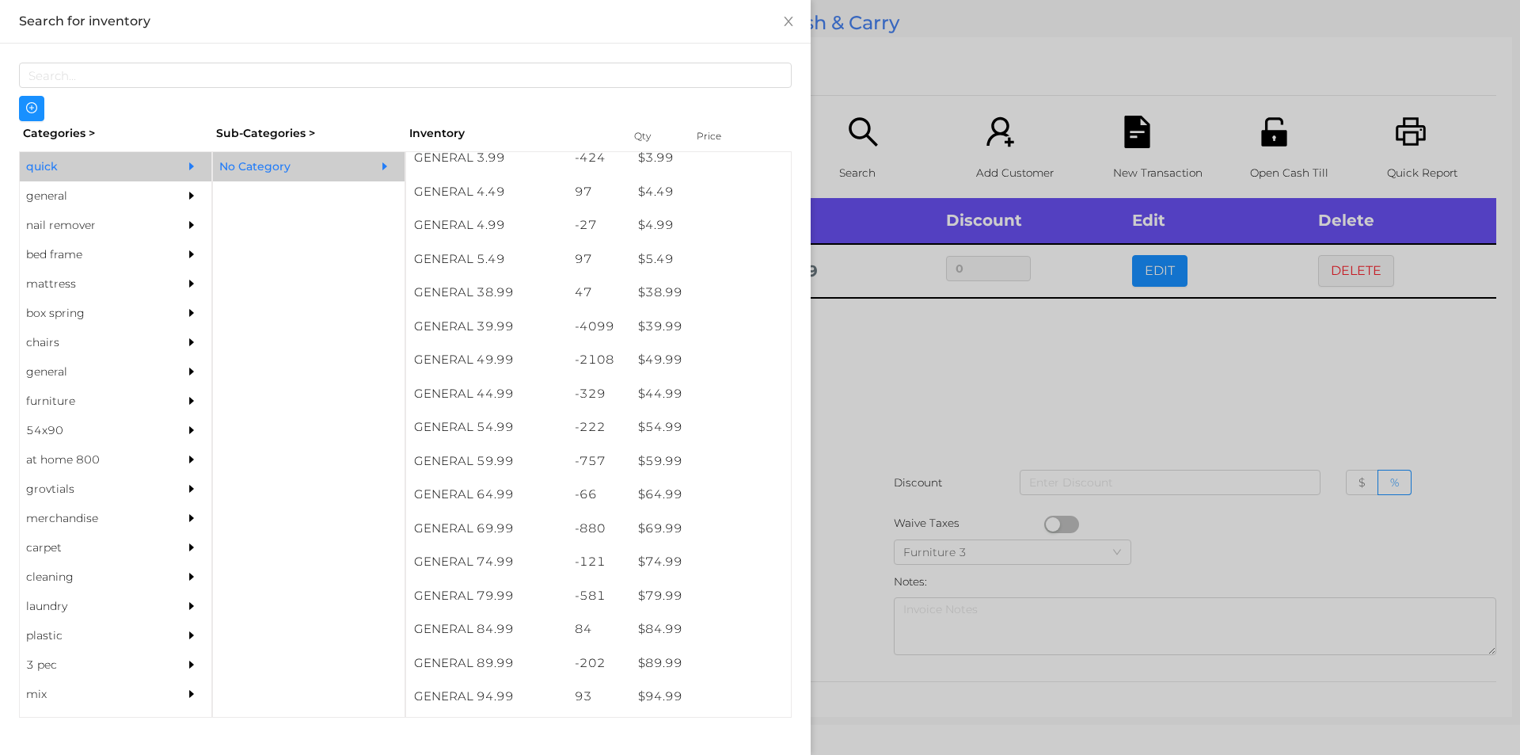
scroll to position [751, 0]
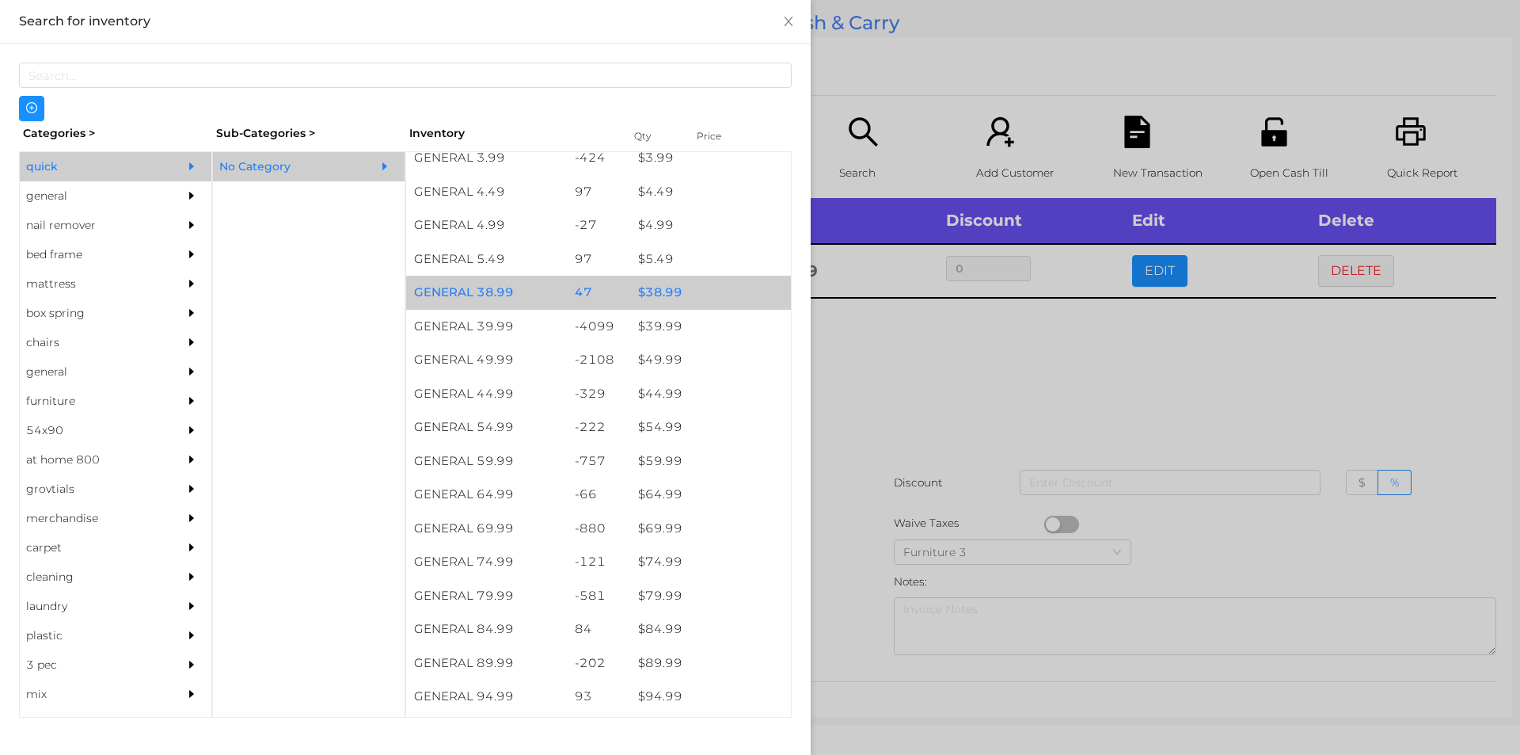
click at [657, 308] on div "$ 38.99" at bounding box center [710, 293] width 161 height 34
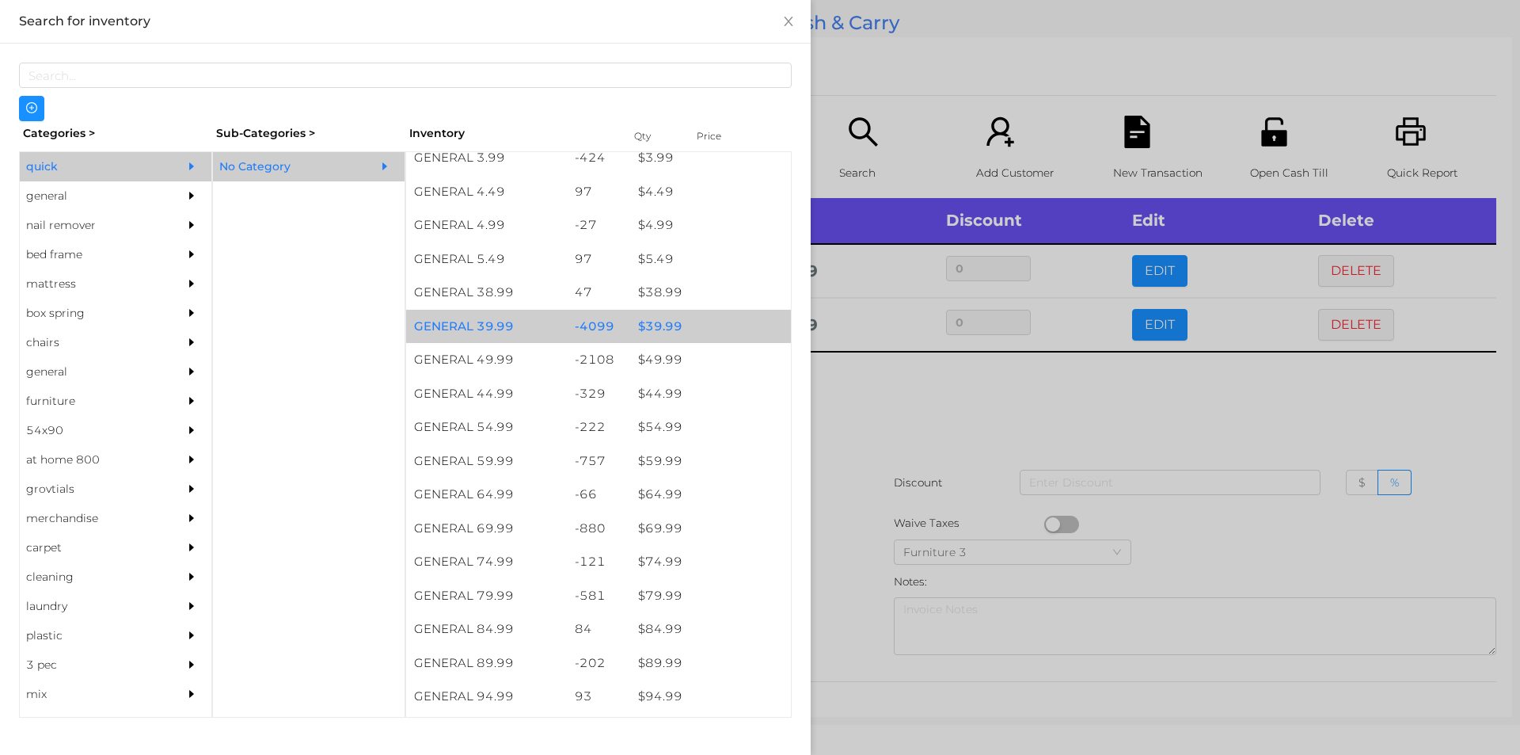
click at [687, 326] on div "$ 39.99" at bounding box center [710, 327] width 161 height 34
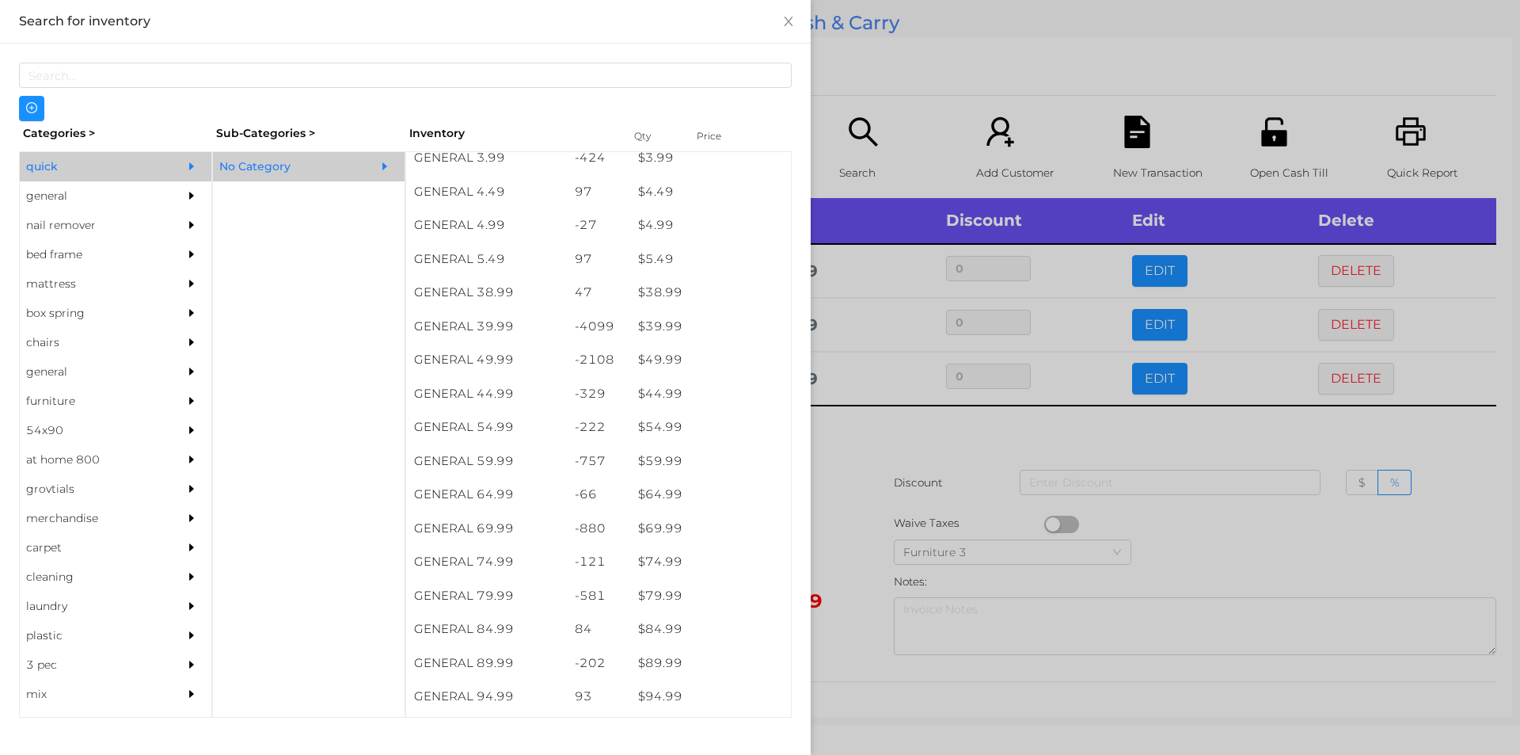
click at [877, 489] on div at bounding box center [760, 377] width 1520 height 755
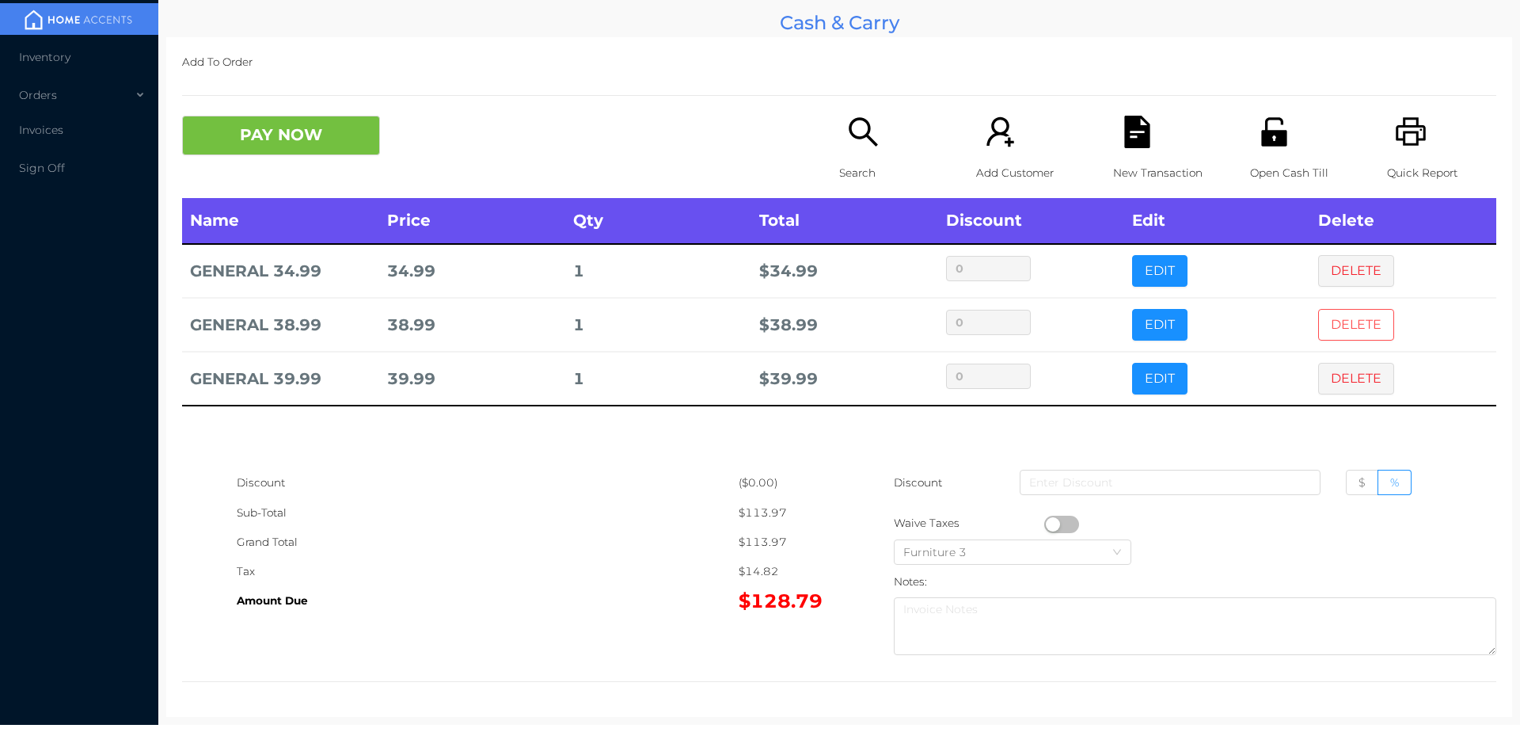
click at [1318, 334] on button "DELETE" at bounding box center [1356, 325] width 76 height 32
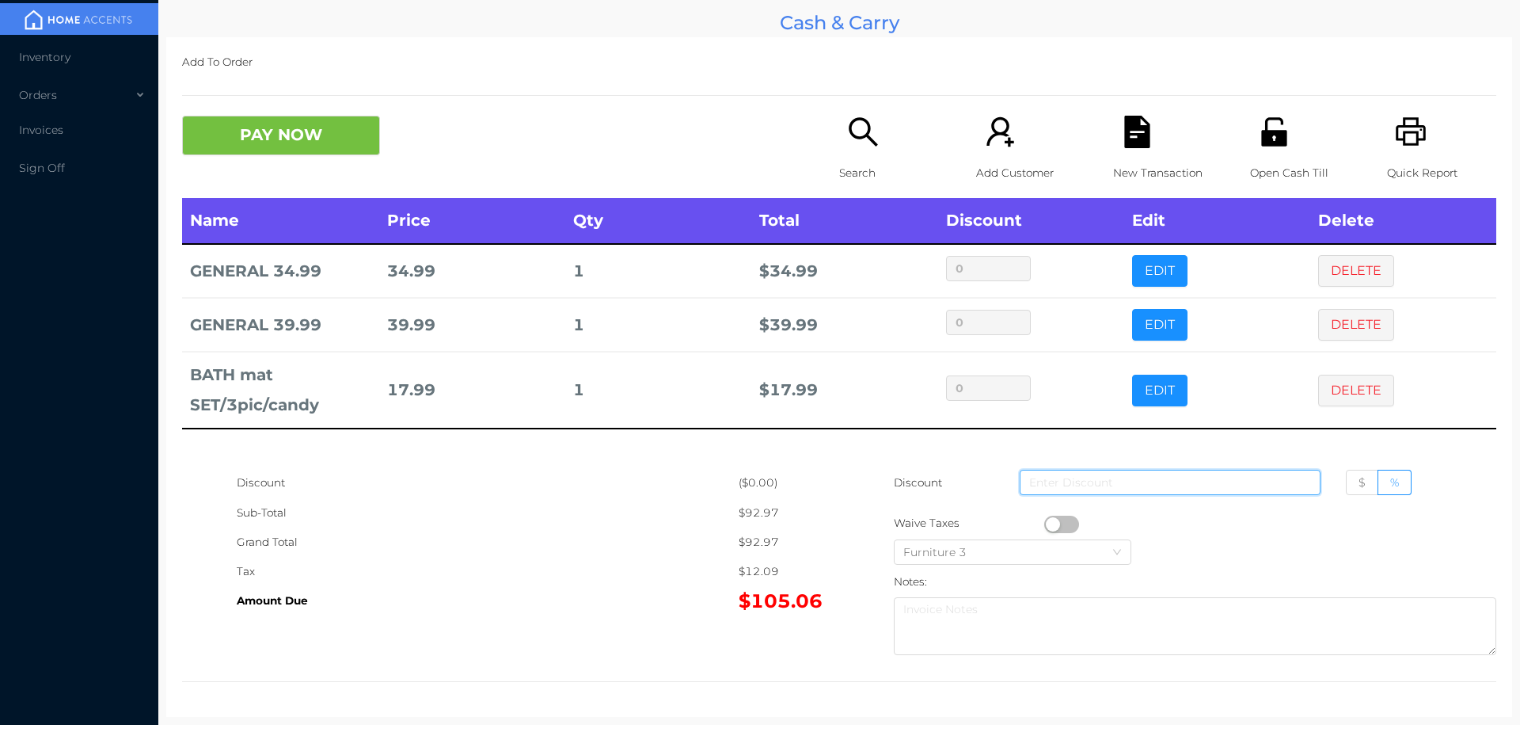
click at [1042, 493] on input at bounding box center [1170, 482] width 301 height 25
click at [1044, 520] on button "button" at bounding box center [1061, 523] width 35 height 17
click at [1132, 145] on icon "icon: file-text" at bounding box center [1136, 132] width 25 height 32
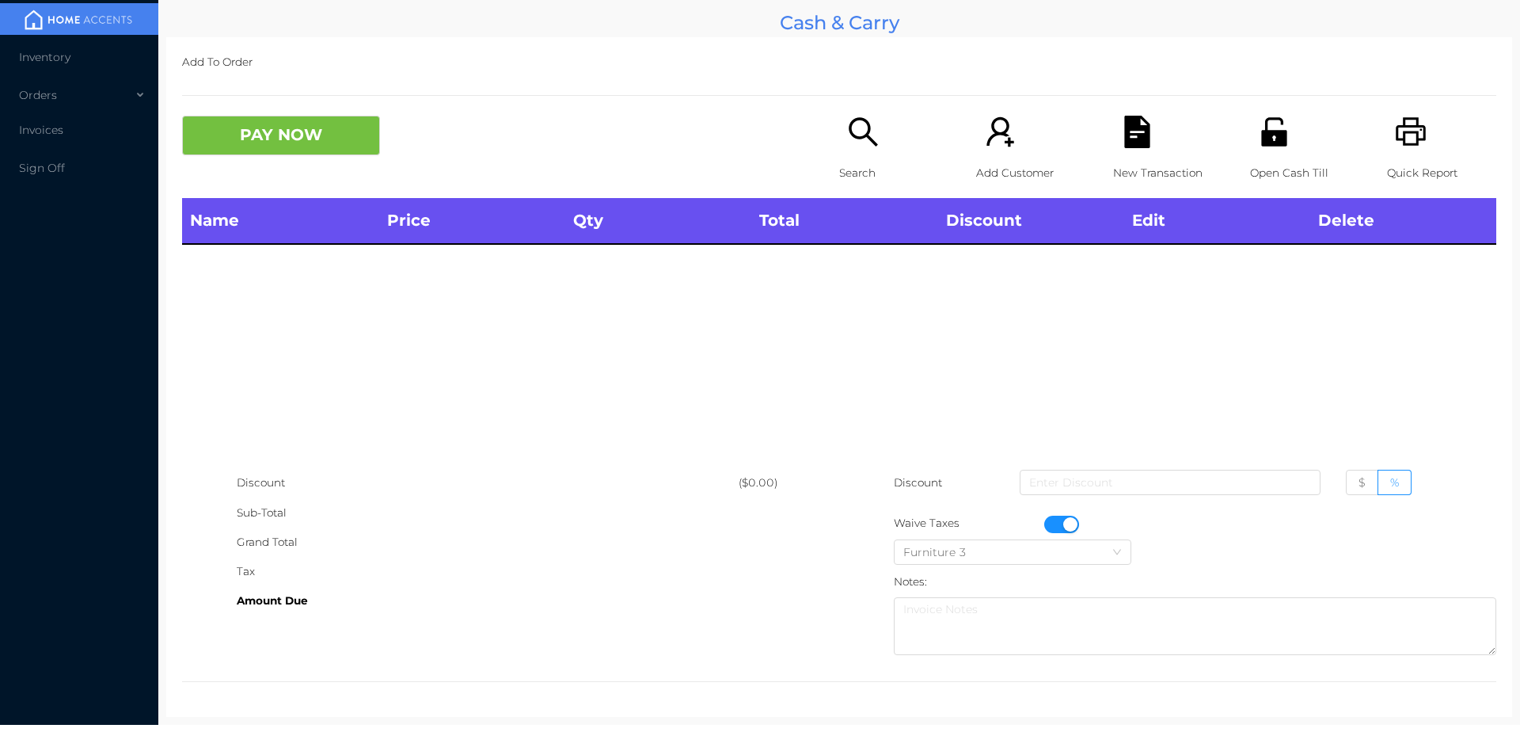
click at [1063, 524] on button "button" at bounding box center [1061, 523] width 35 height 17
click at [1258, 144] on icon "icon: unlock" at bounding box center [1274, 132] width 32 height 32
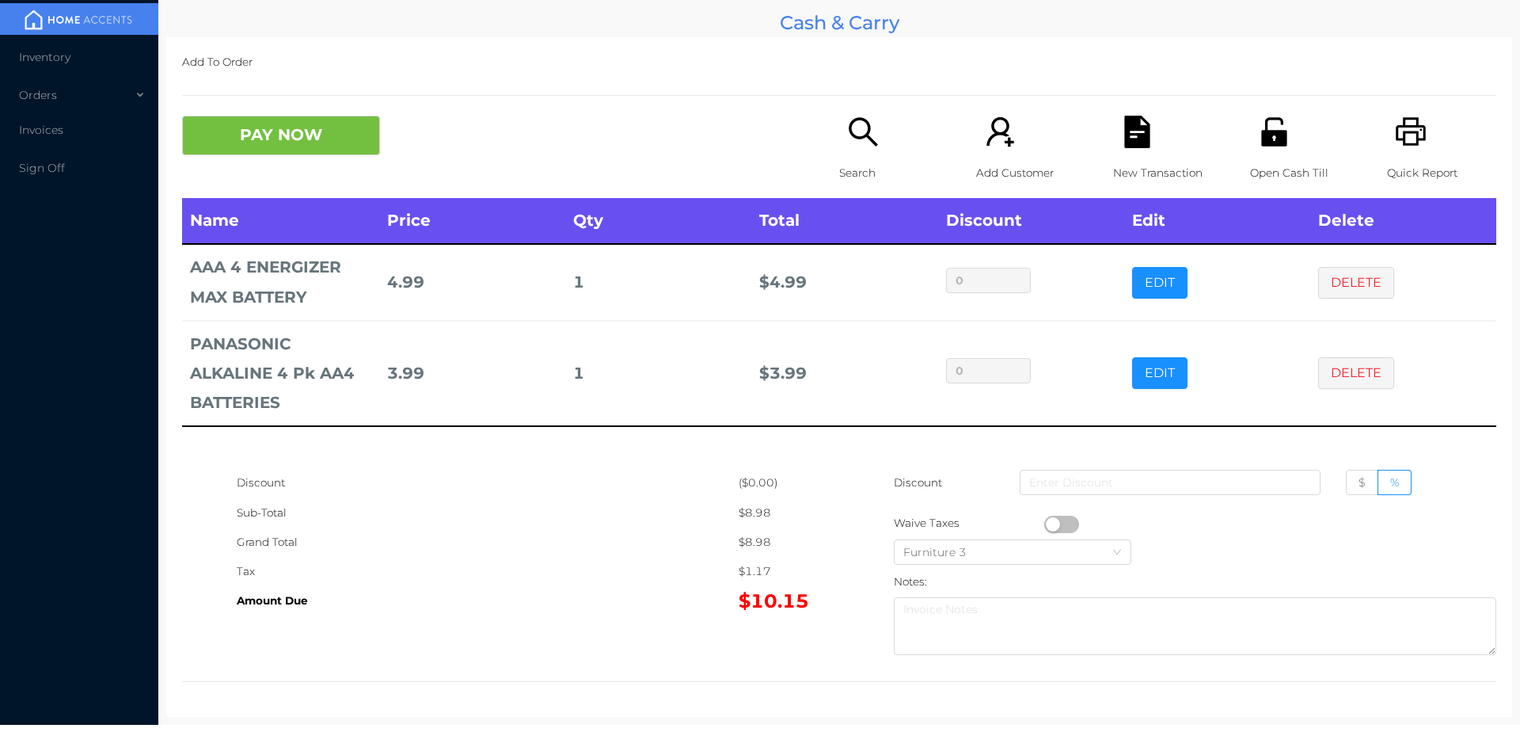
click at [855, 132] on icon "icon: search" at bounding box center [863, 132] width 32 height 32
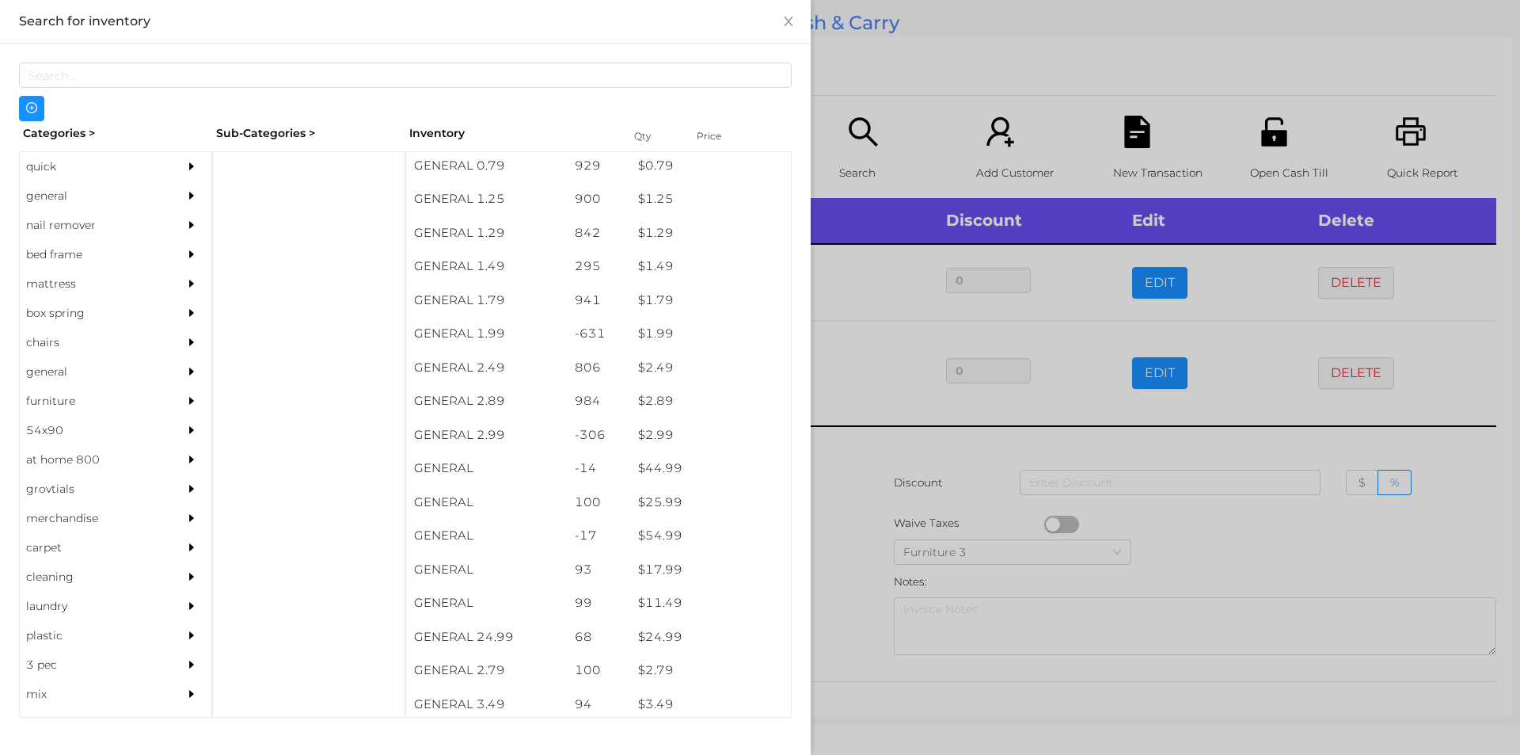
scroll to position [172, 0]
click at [892, 496] on div at bounding box center [760, 377] width 1520 height 755
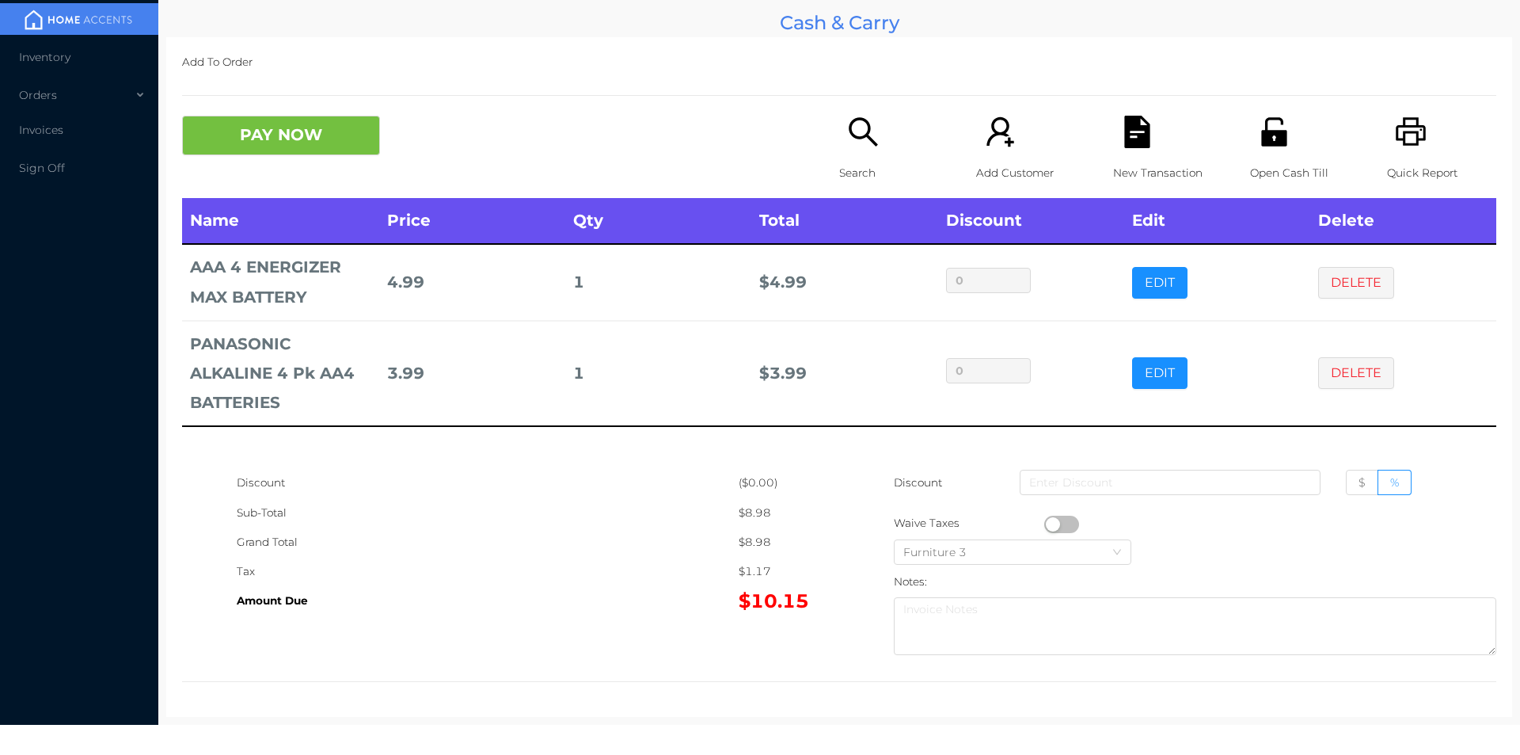
click at [1122, 133] on icon "icon: file-text" at bounding box center [1137, 132] width 32 height 32
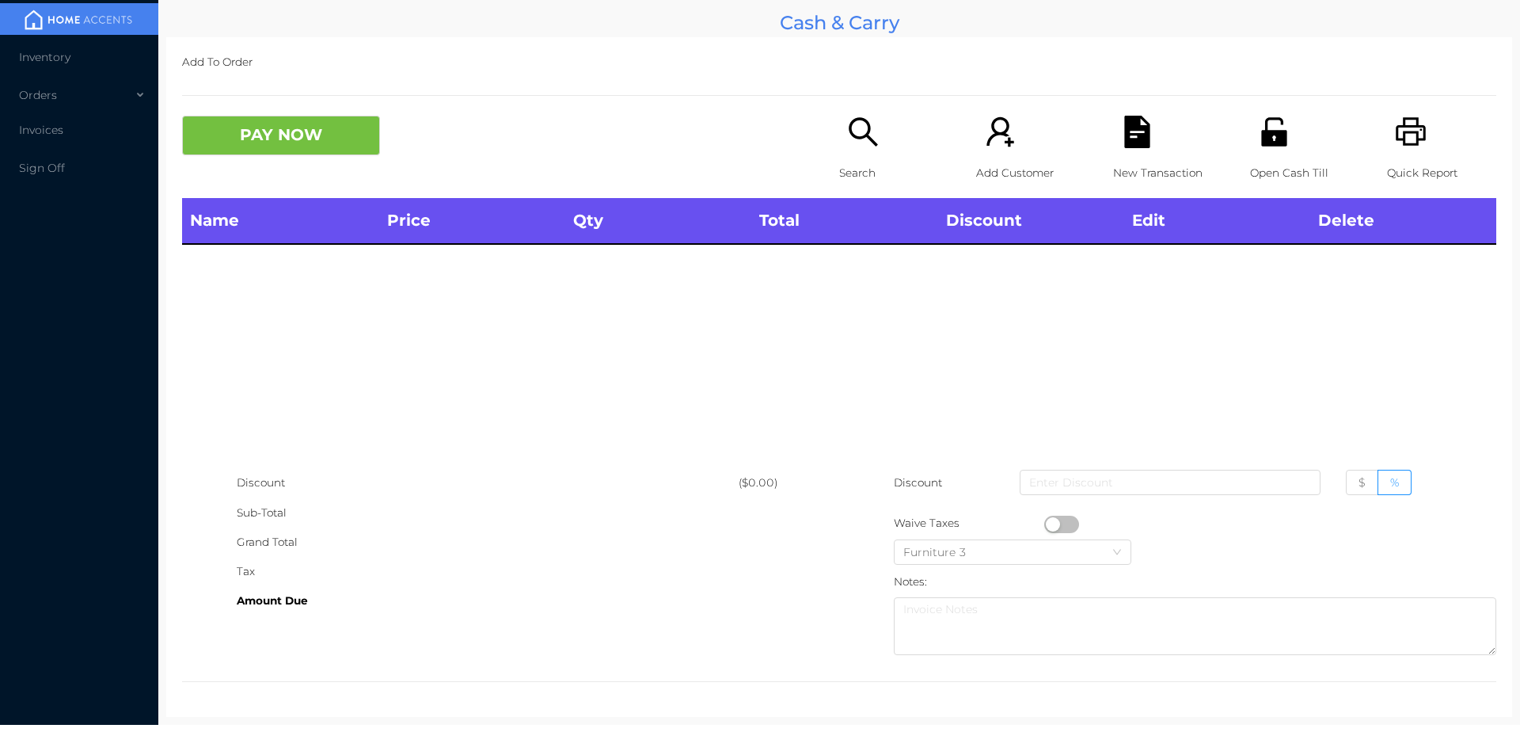
click at [1266, 131] on icon "icon: unlock" at bounding box center [1273, 131] width 25 height 29
click at [849, 135] on icon "icon: search" at bounding box center [863, 131] width 29 height 29
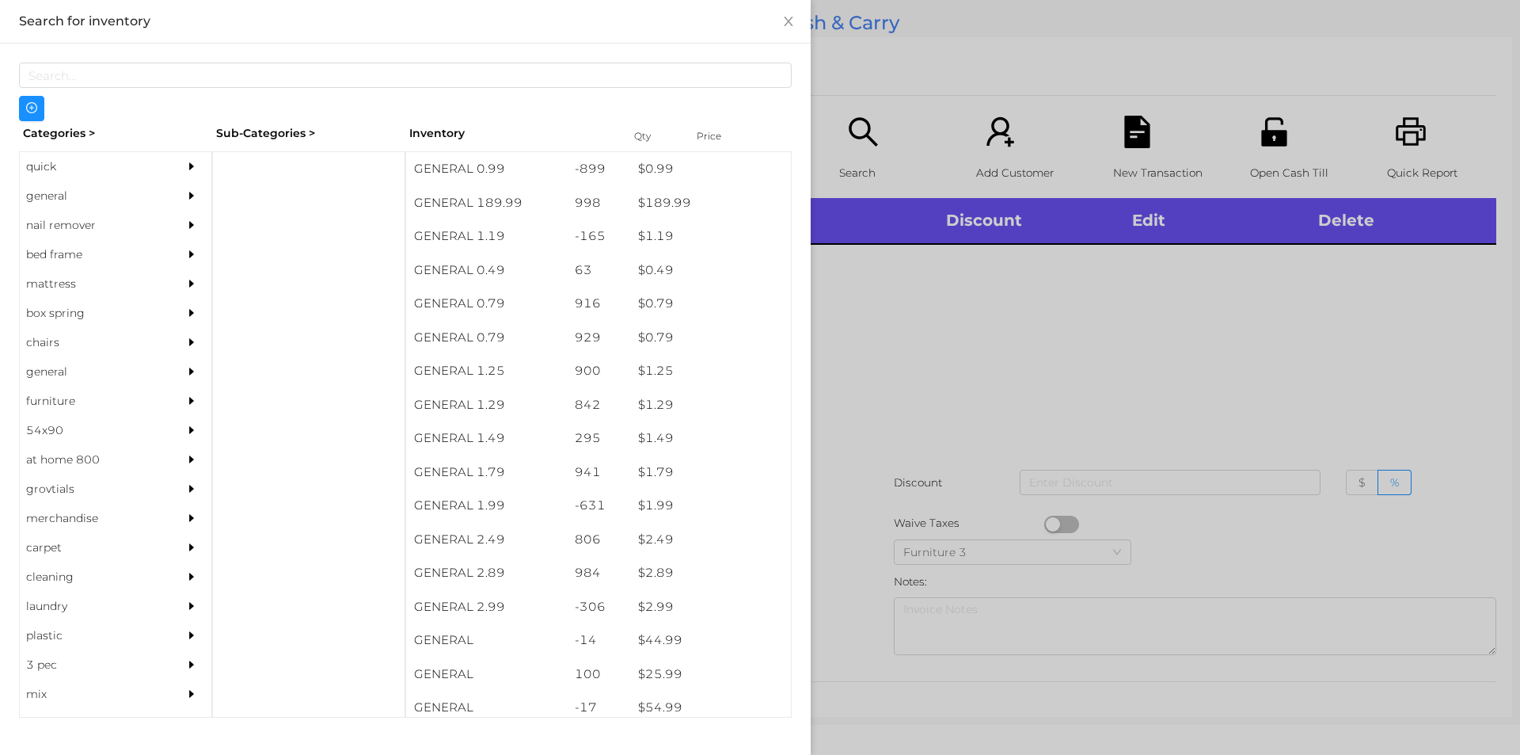
click at [144, 155] on div "quick" at bounding box center [92, 166] width 144 height 29
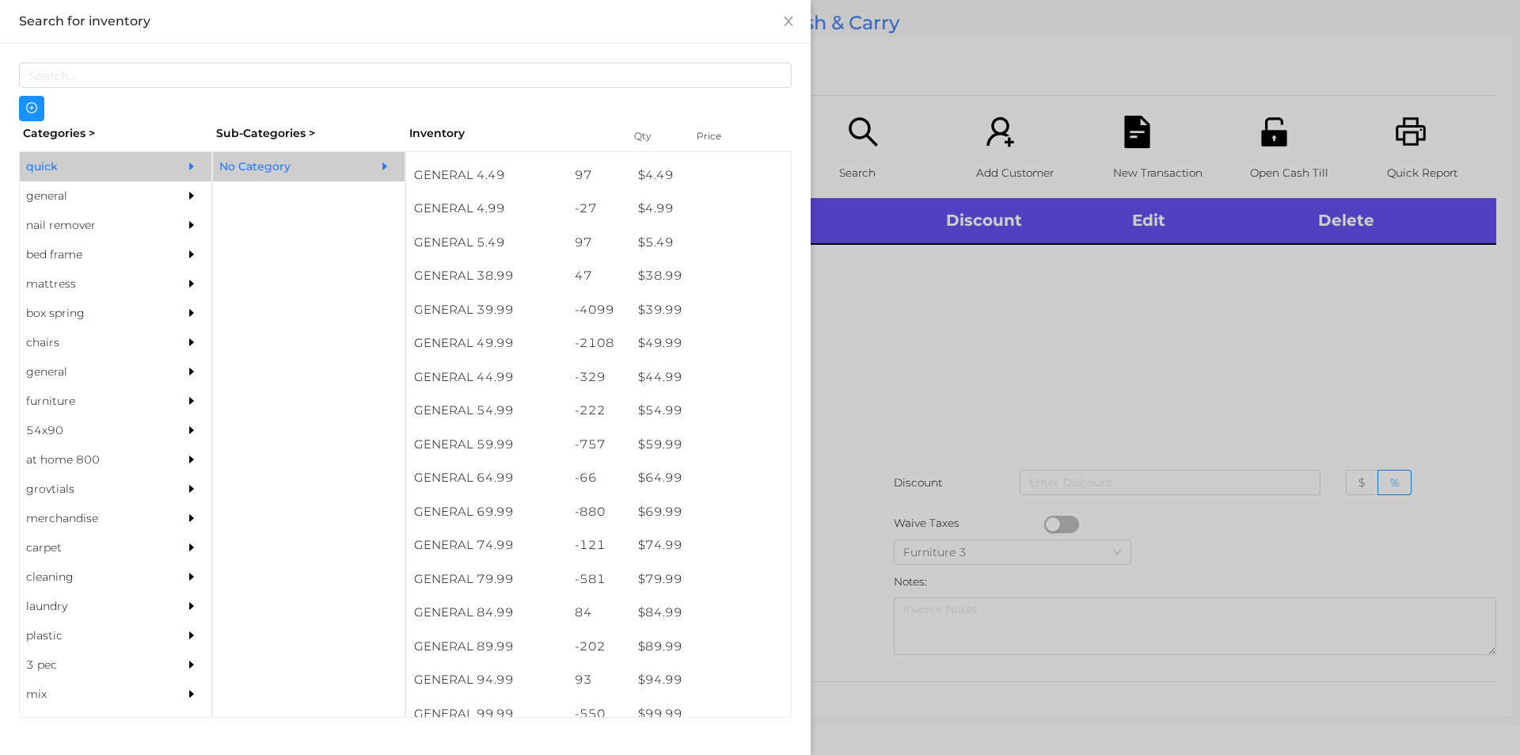
scroll to position [671, 0]
click at [67, 171] on div "quick" at bounding box center [92, 166] width 144 height 29
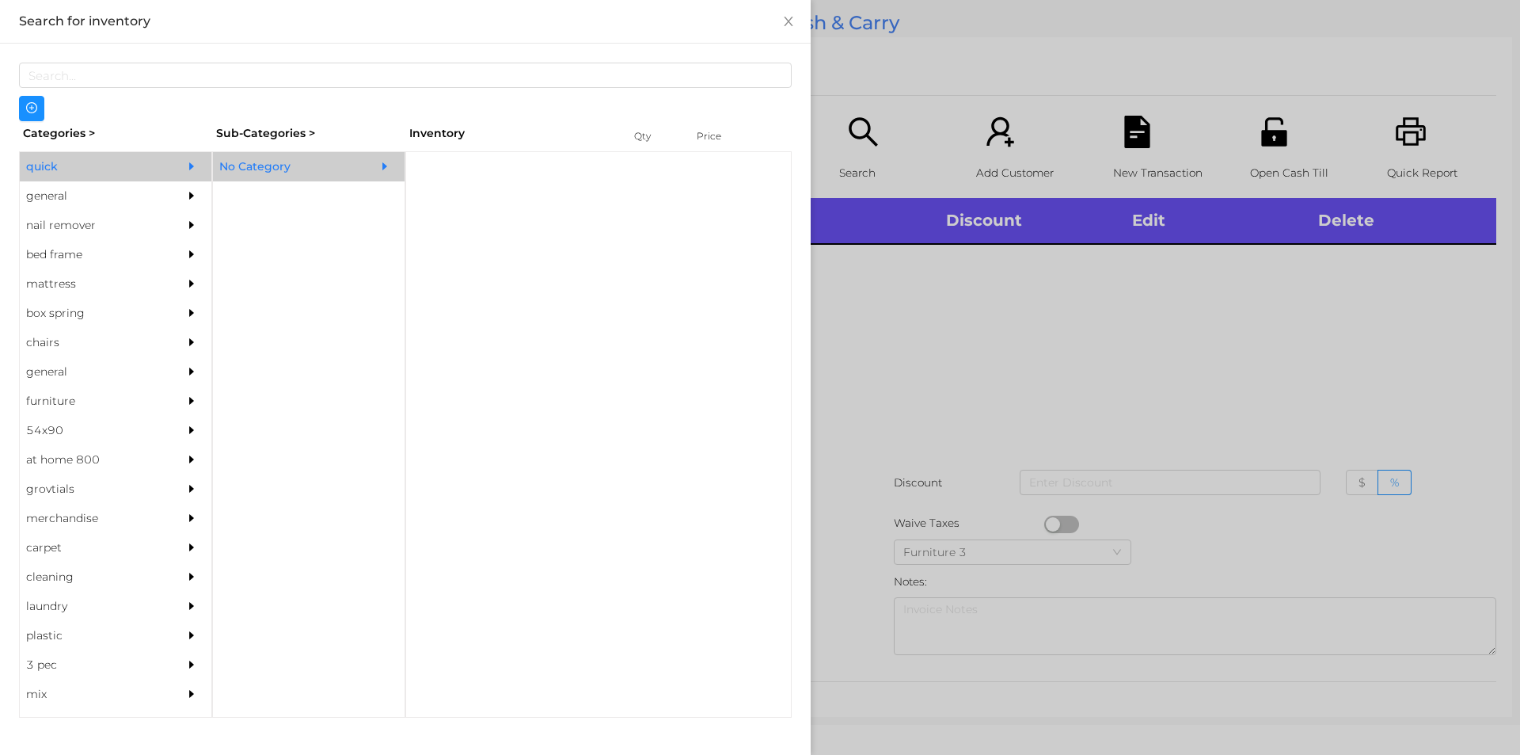
click at [55, 190] on div "general" at bounding box center [92, 195] width 144 height 29
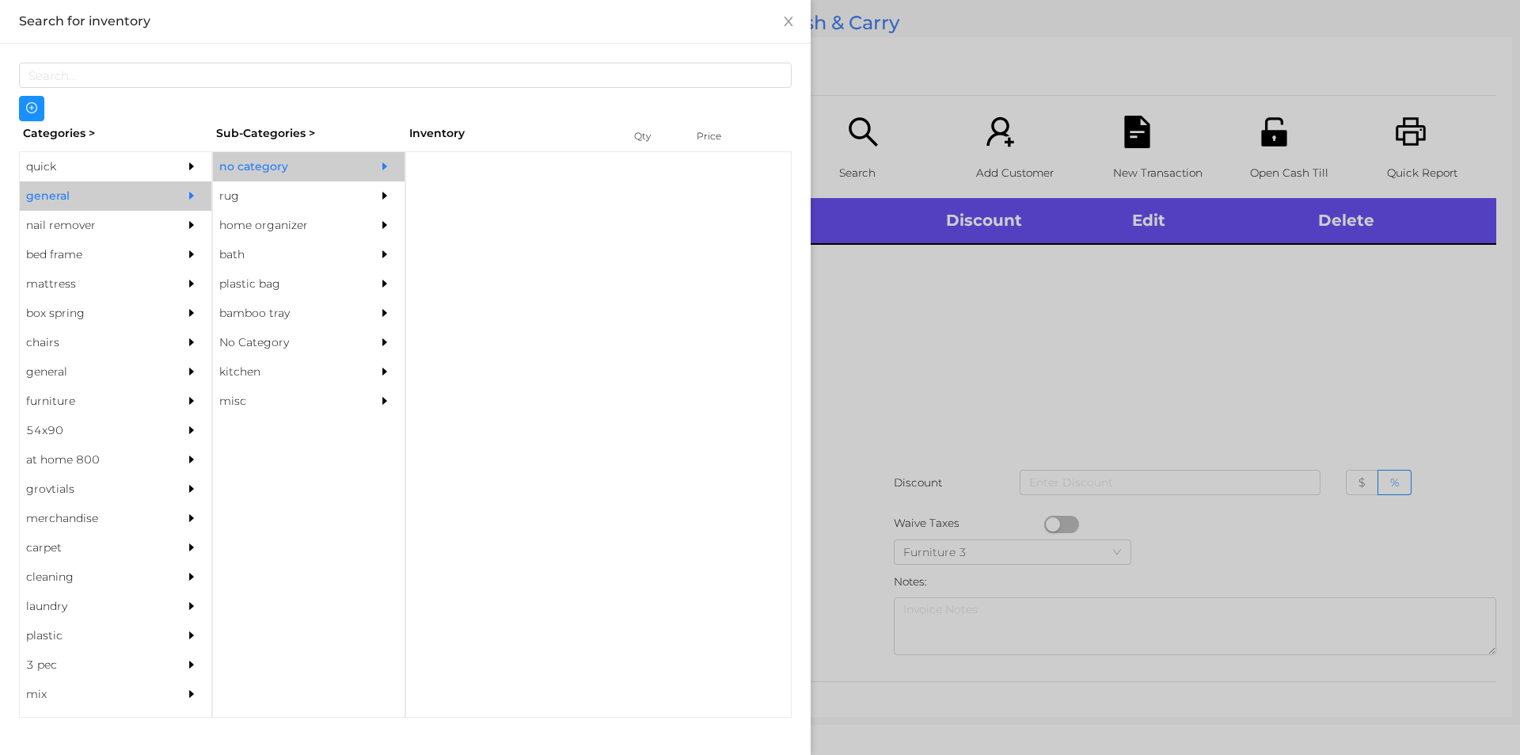
click at [321, 165] on div "no category" at bounding box center [285, 166] width 144 height 29
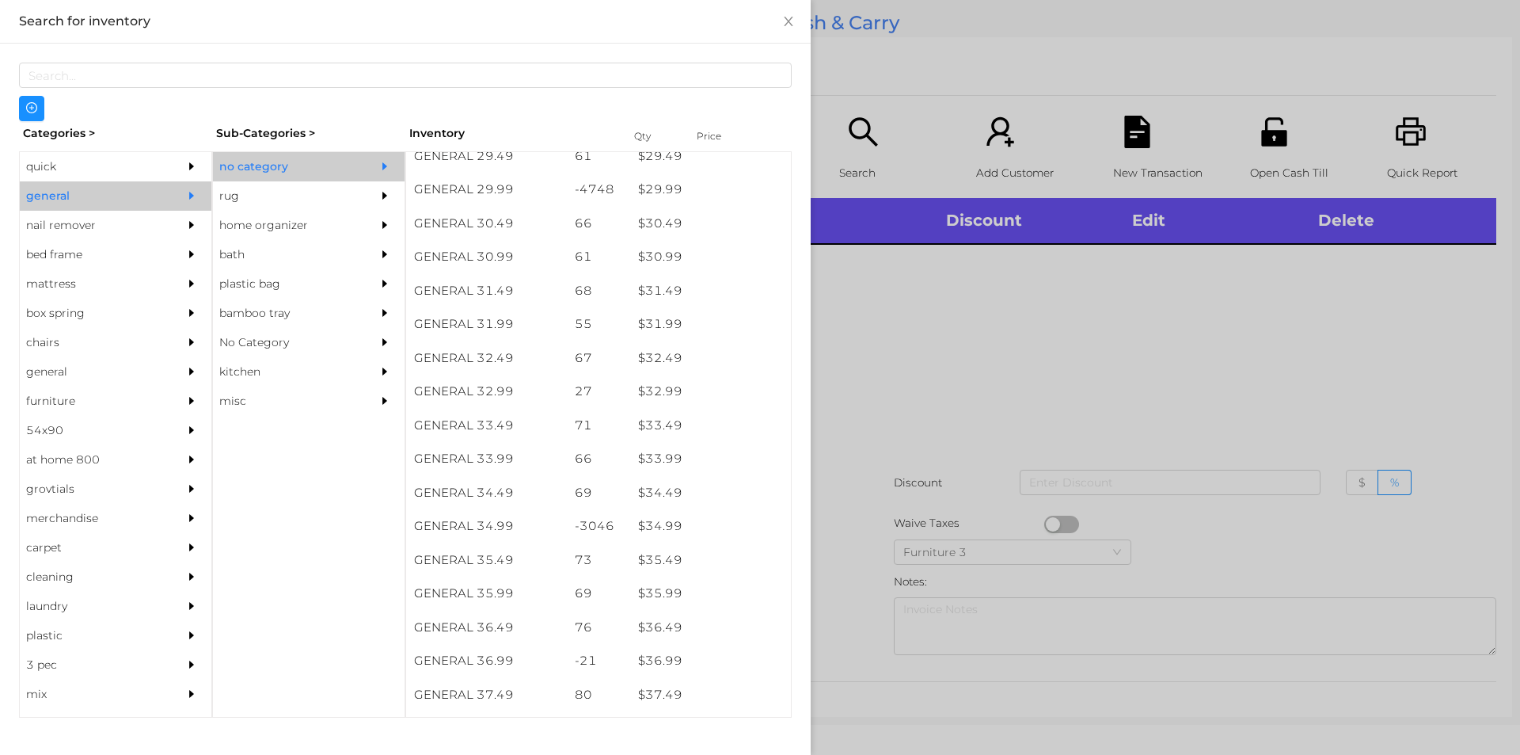
scroll to position [2455, 0]
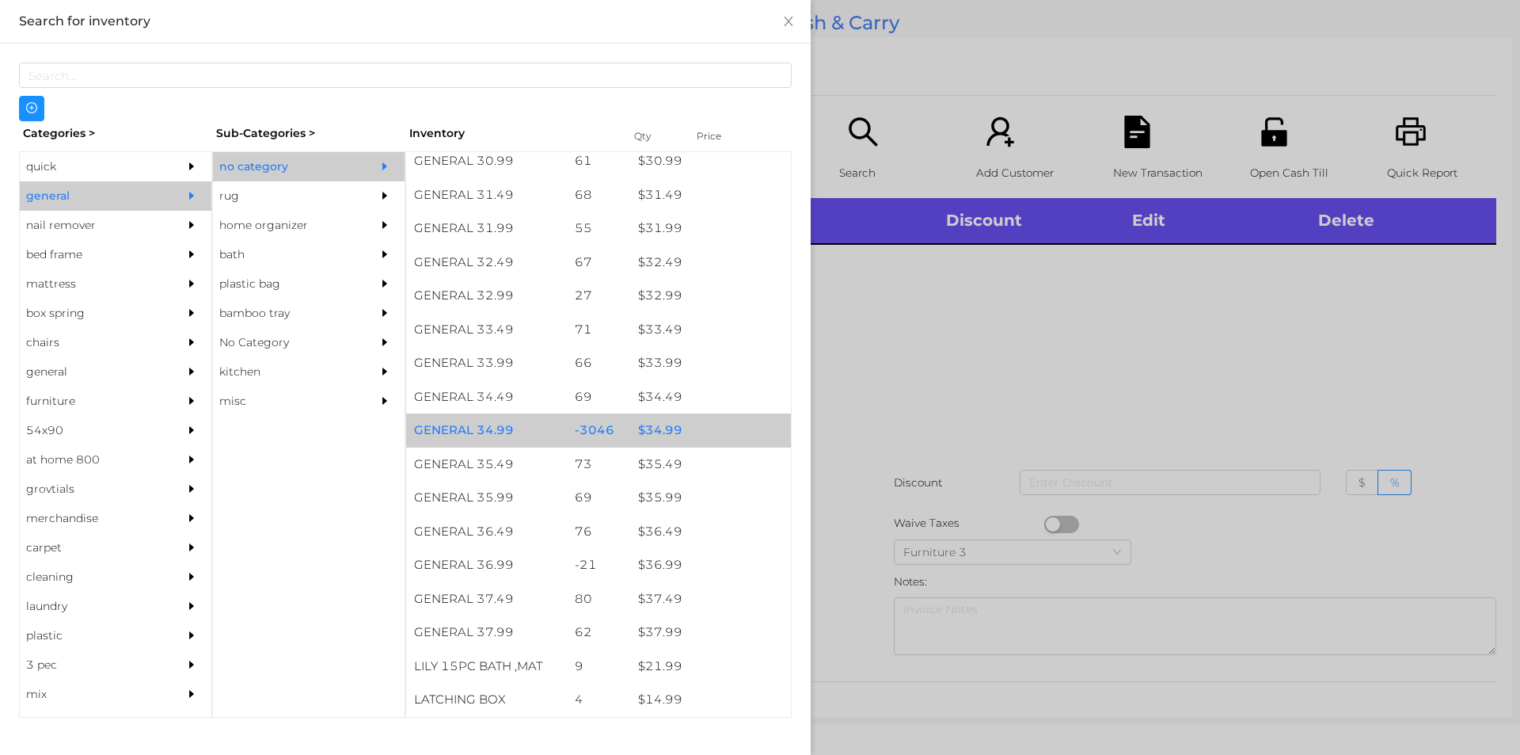
click at [676, 428] on div "$ 34.99" at bounding box center [710, 430] width 161 height 34
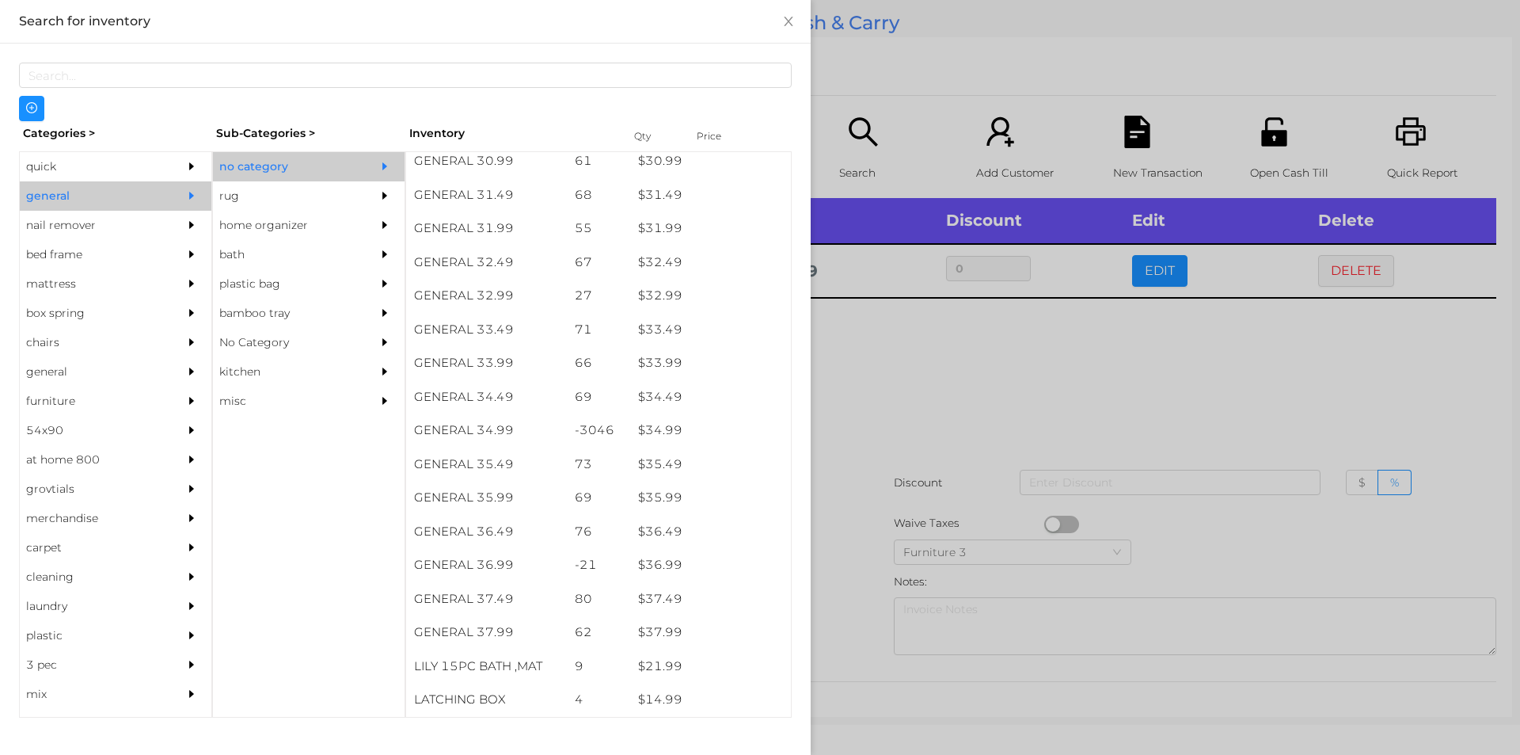
click at [933, 480] on div at bounding box center [760, 377] width 1520 height 755
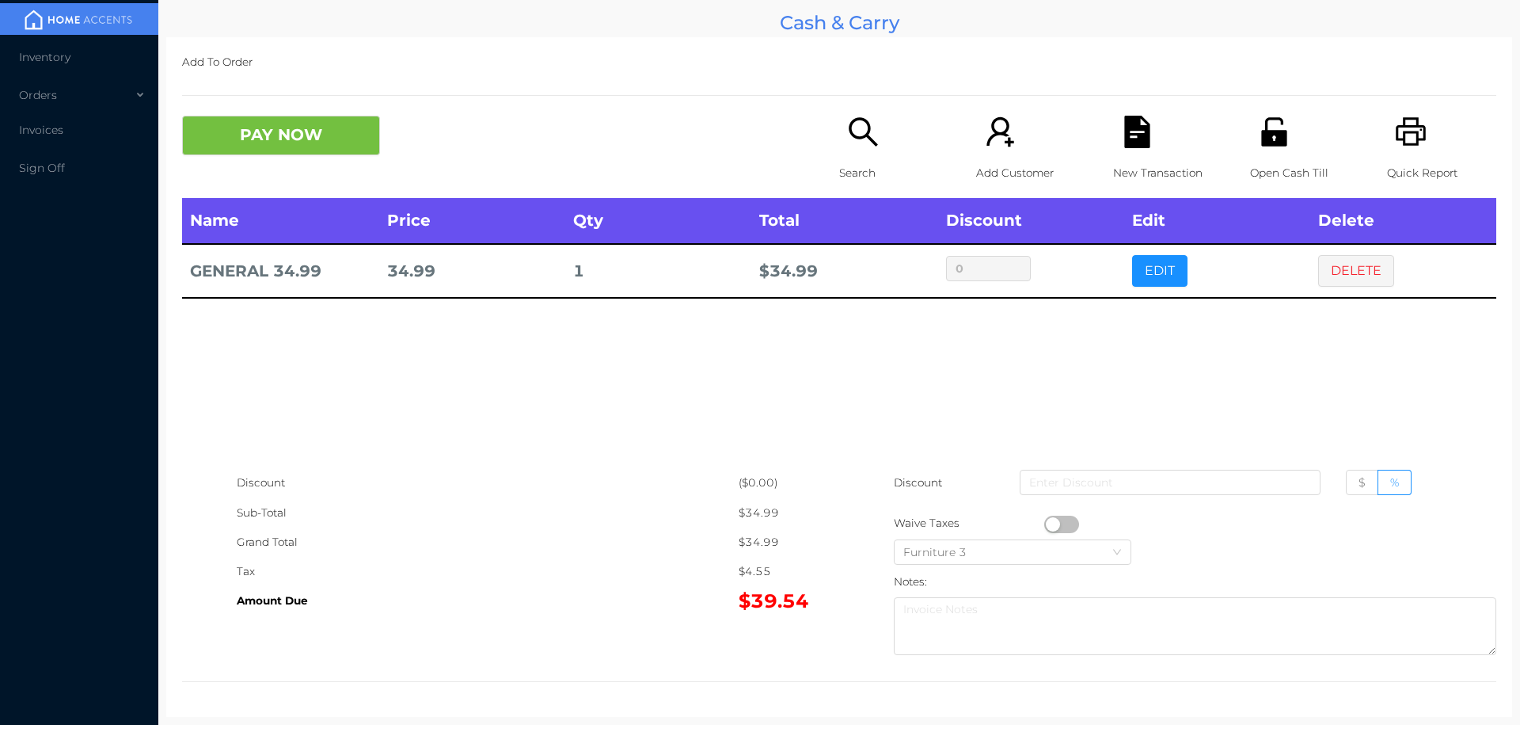
click at [839, 120] on div "Search" at bounding box center [893, 157] width 109 height 82
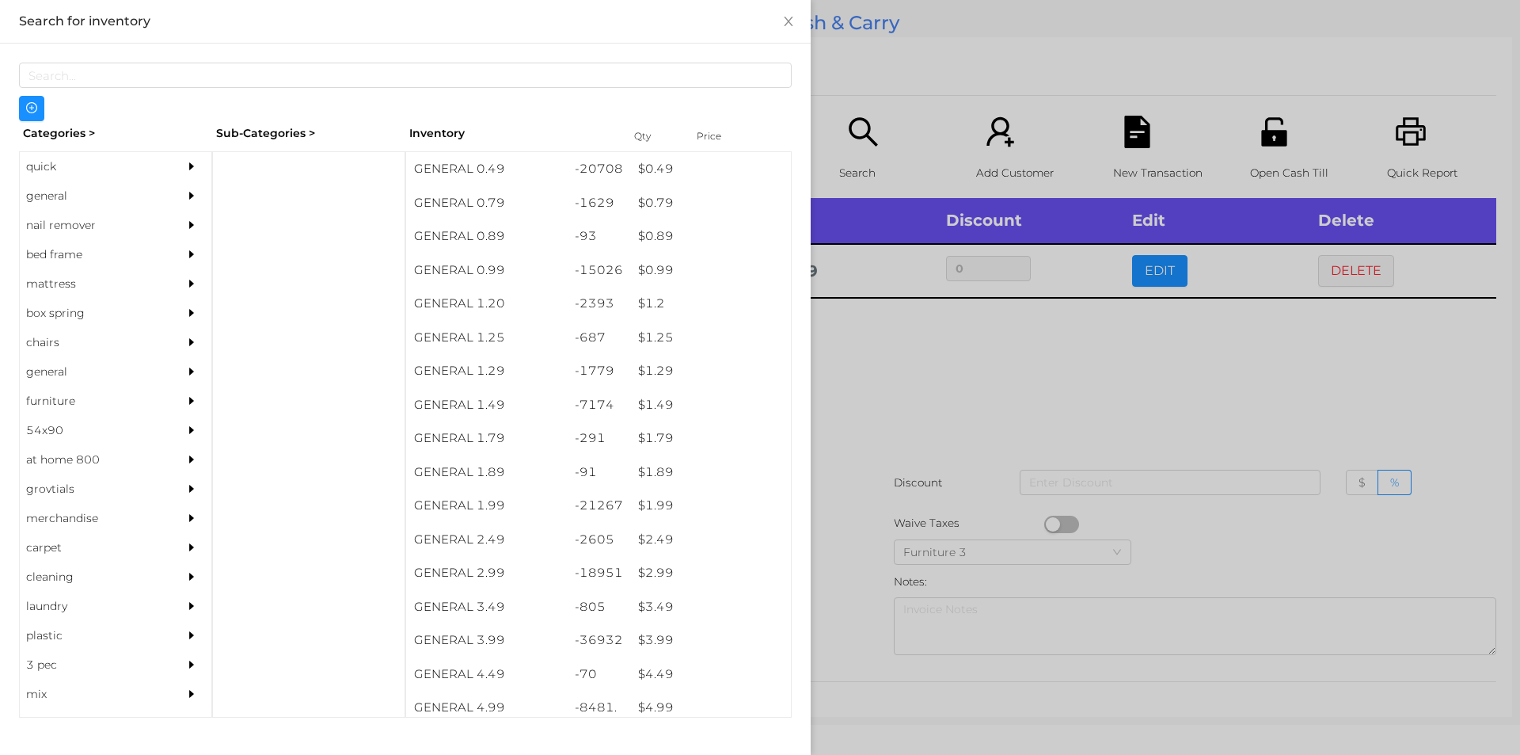
click at [48, 156] on div "quick" at bounding box center [92, 166] width 144 height 29
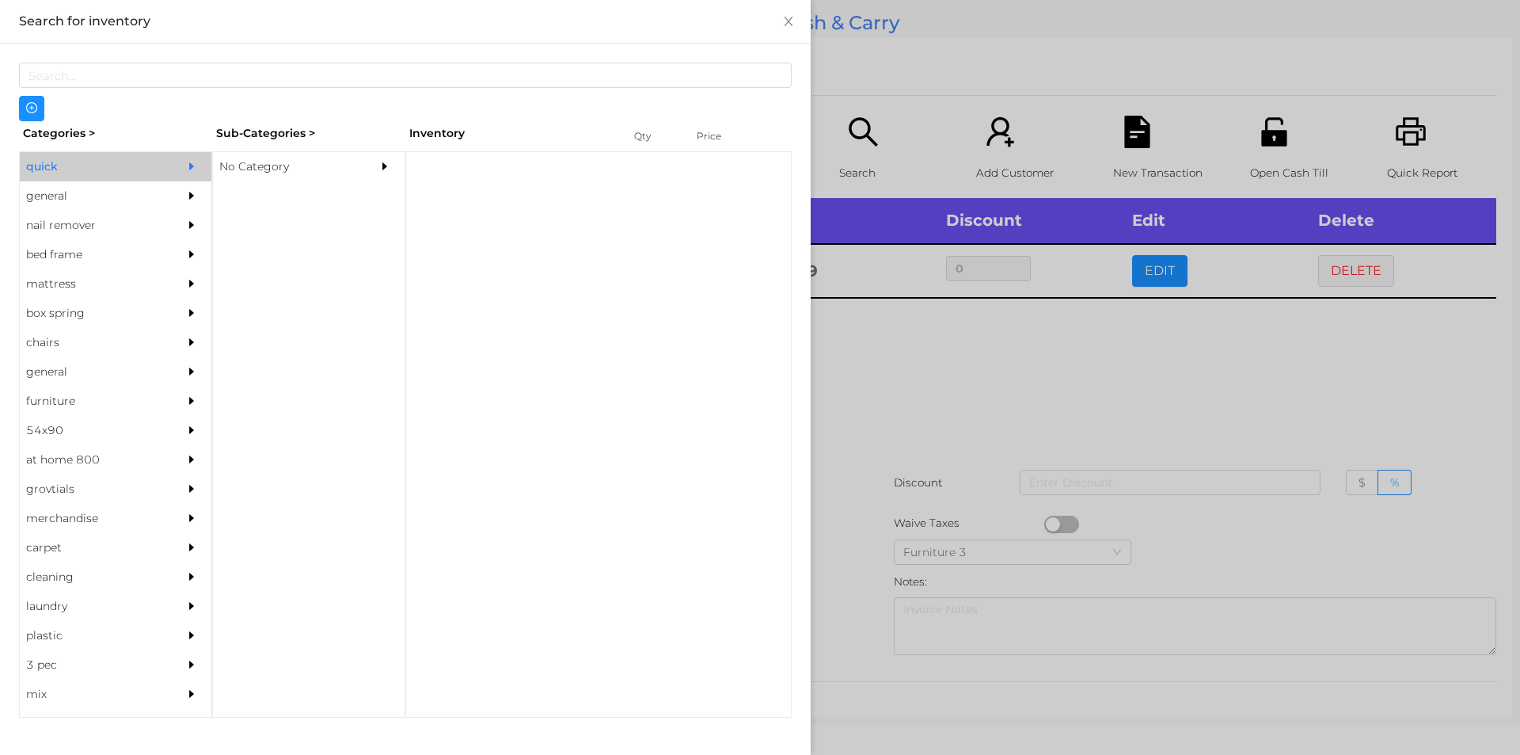
click at [290, 154] on div "No Category" at bounding box center [285, 166] width 144 height 29
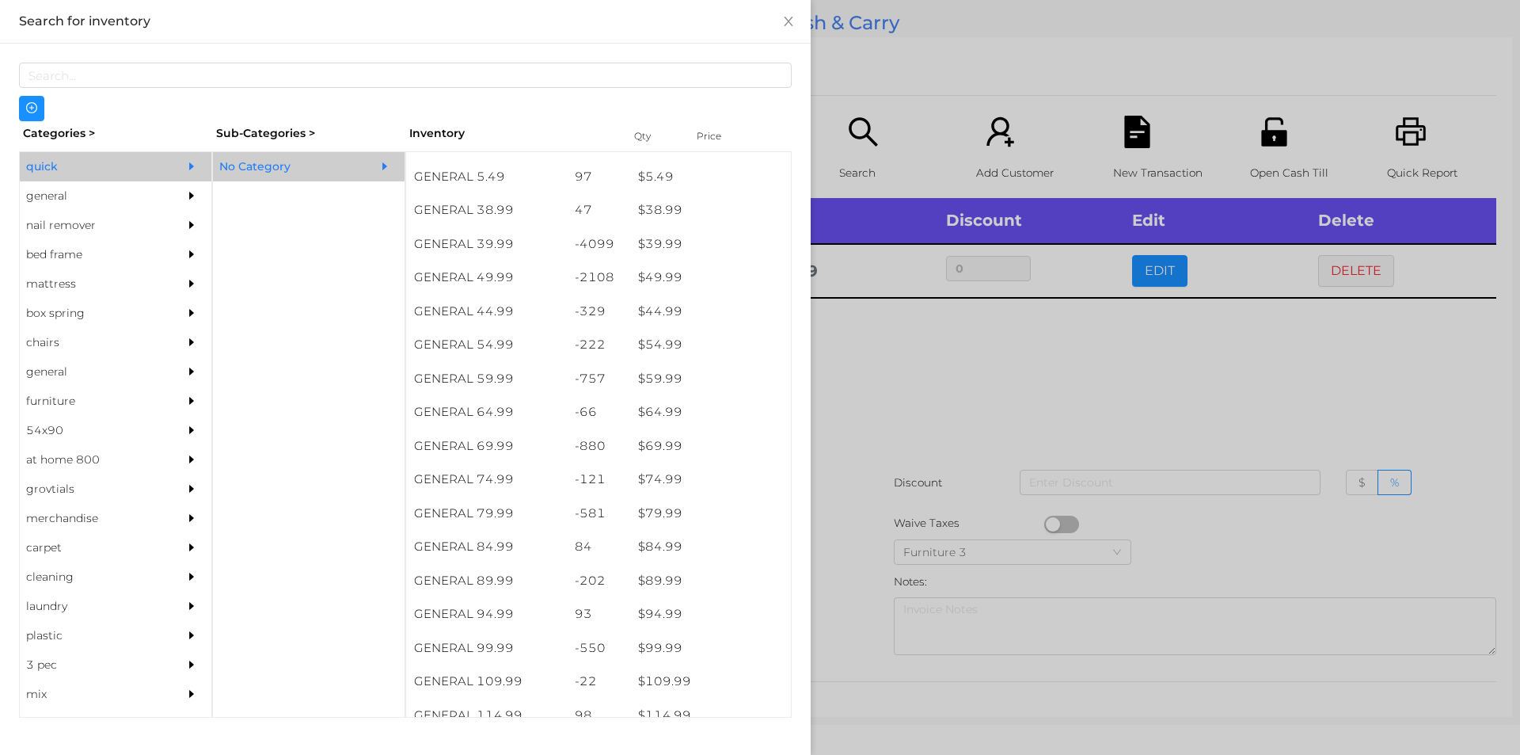
scroll to position [882, 0]
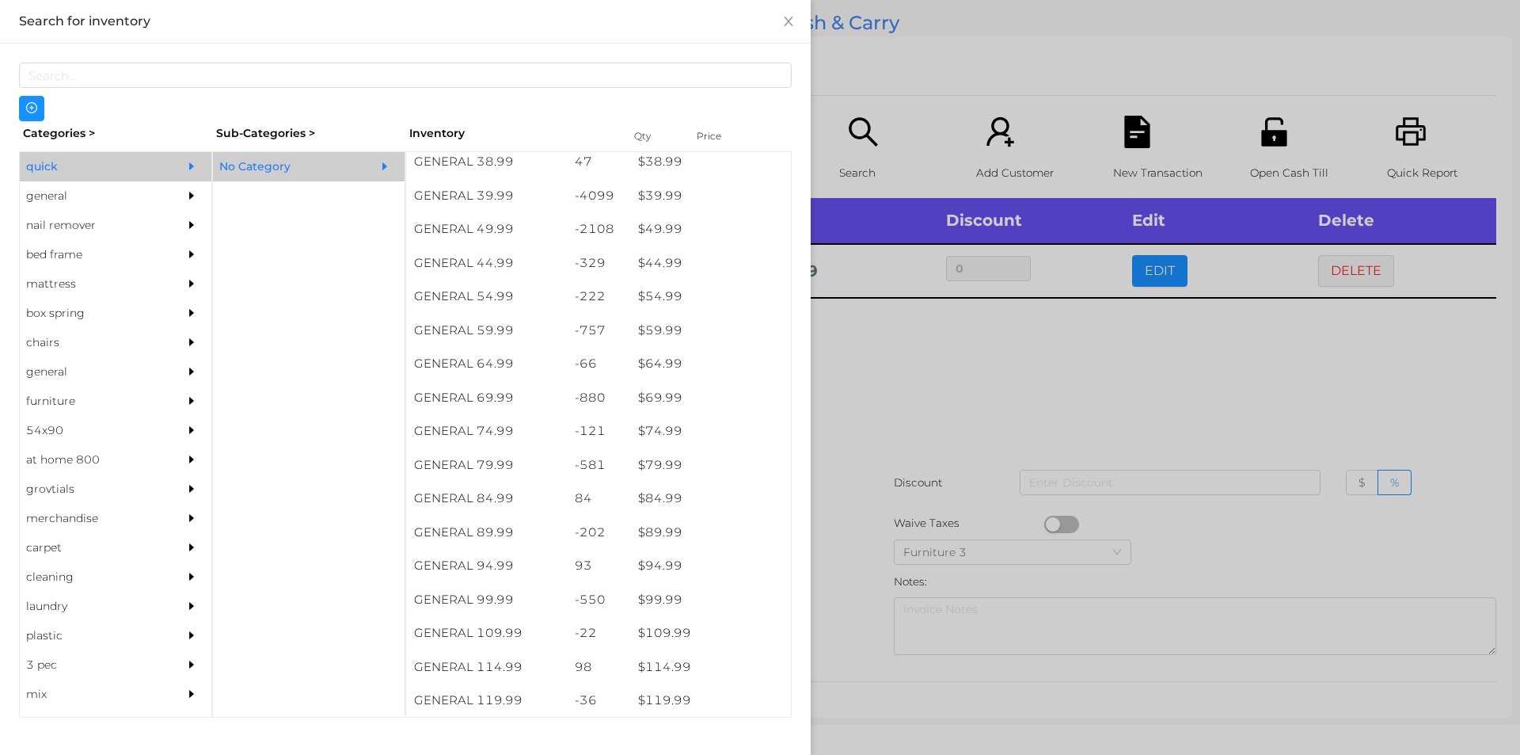
click at [945, 390] on div at bounding box center [760, 377] width 1520 height 755
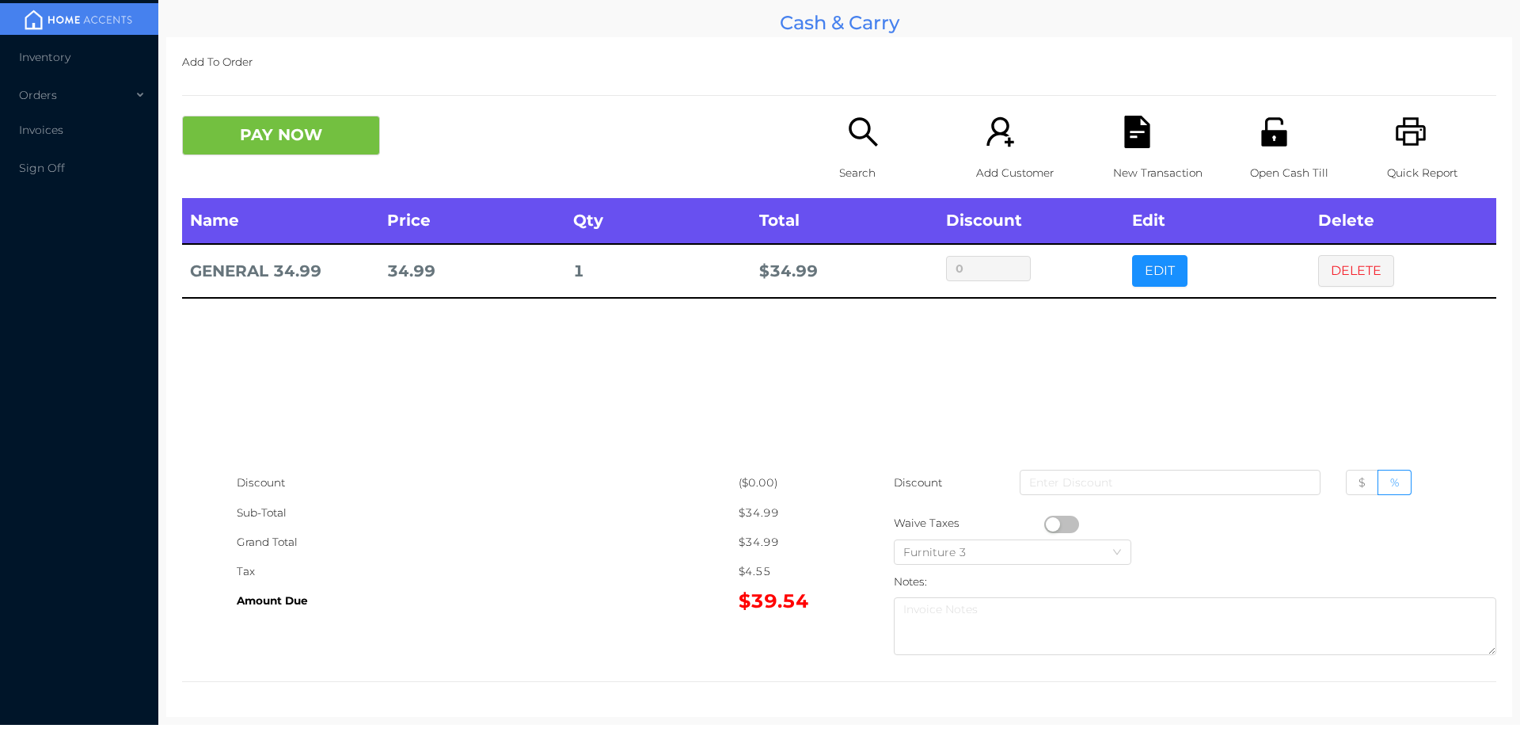
click at [887, 177] on p "Search" at bounding box center [893, 172] width 109 height 29
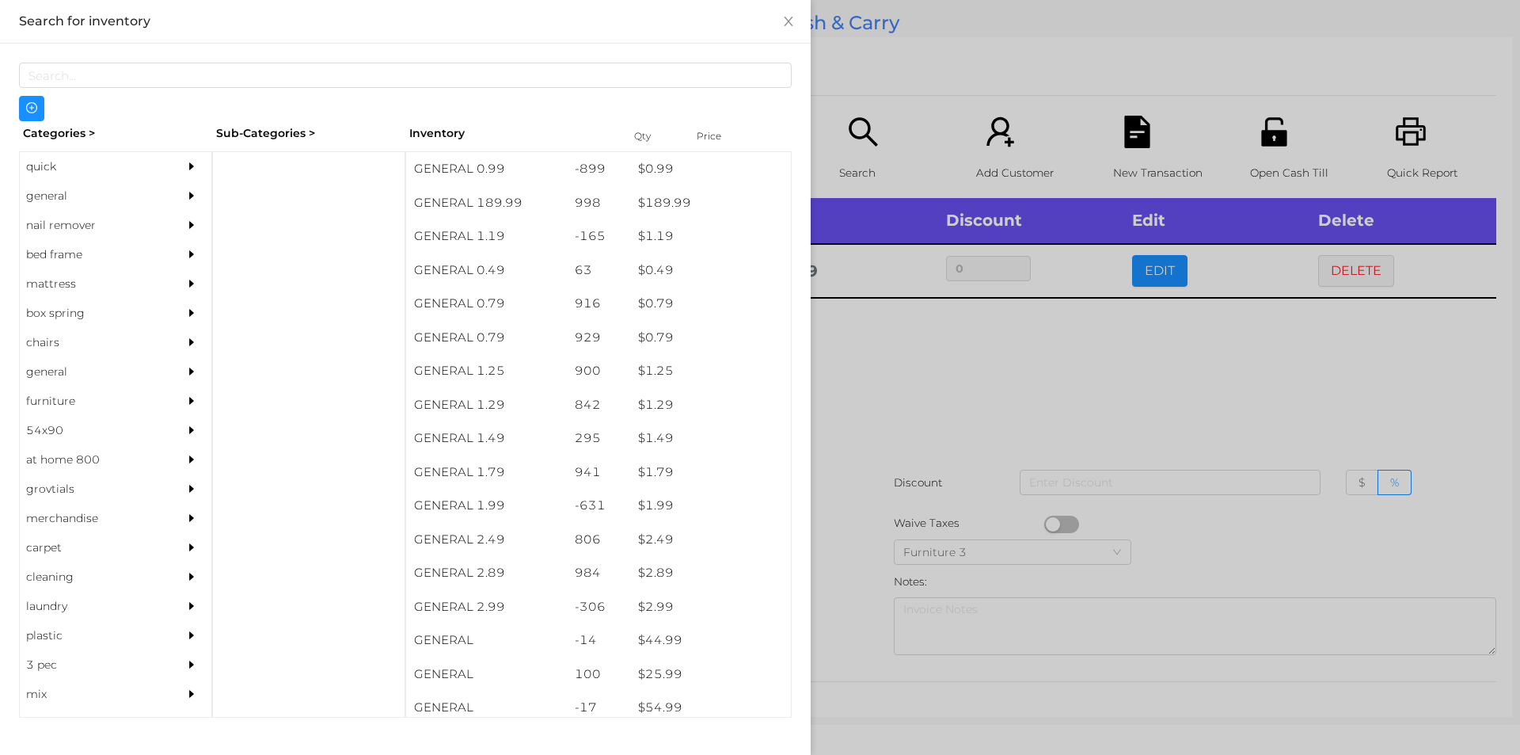
click at [101, 157] on div "quick" at bounding box center [92, 166] width 144 height 29
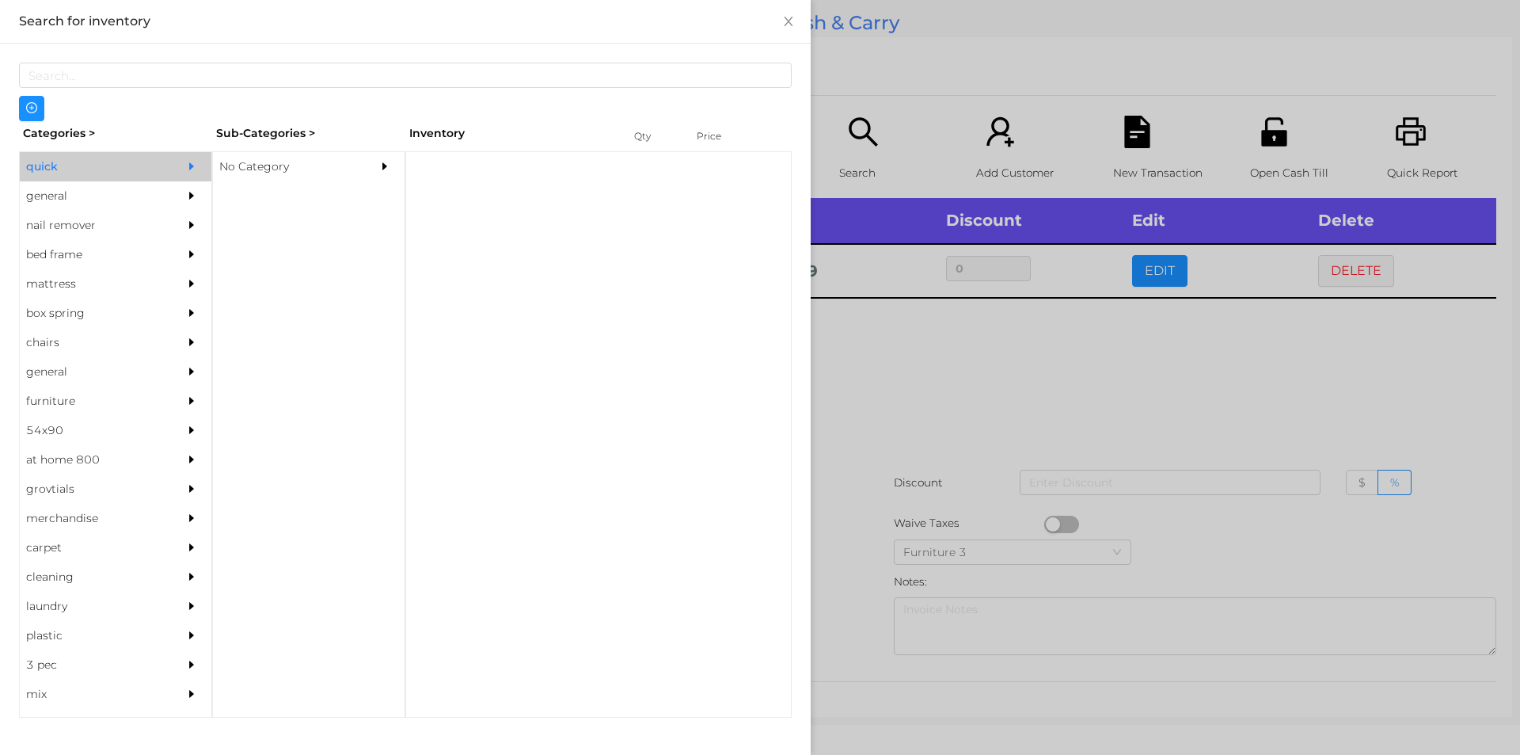
click at [302, 157] on div "No Category" at bounding box center [285, 166] width 144 height 29
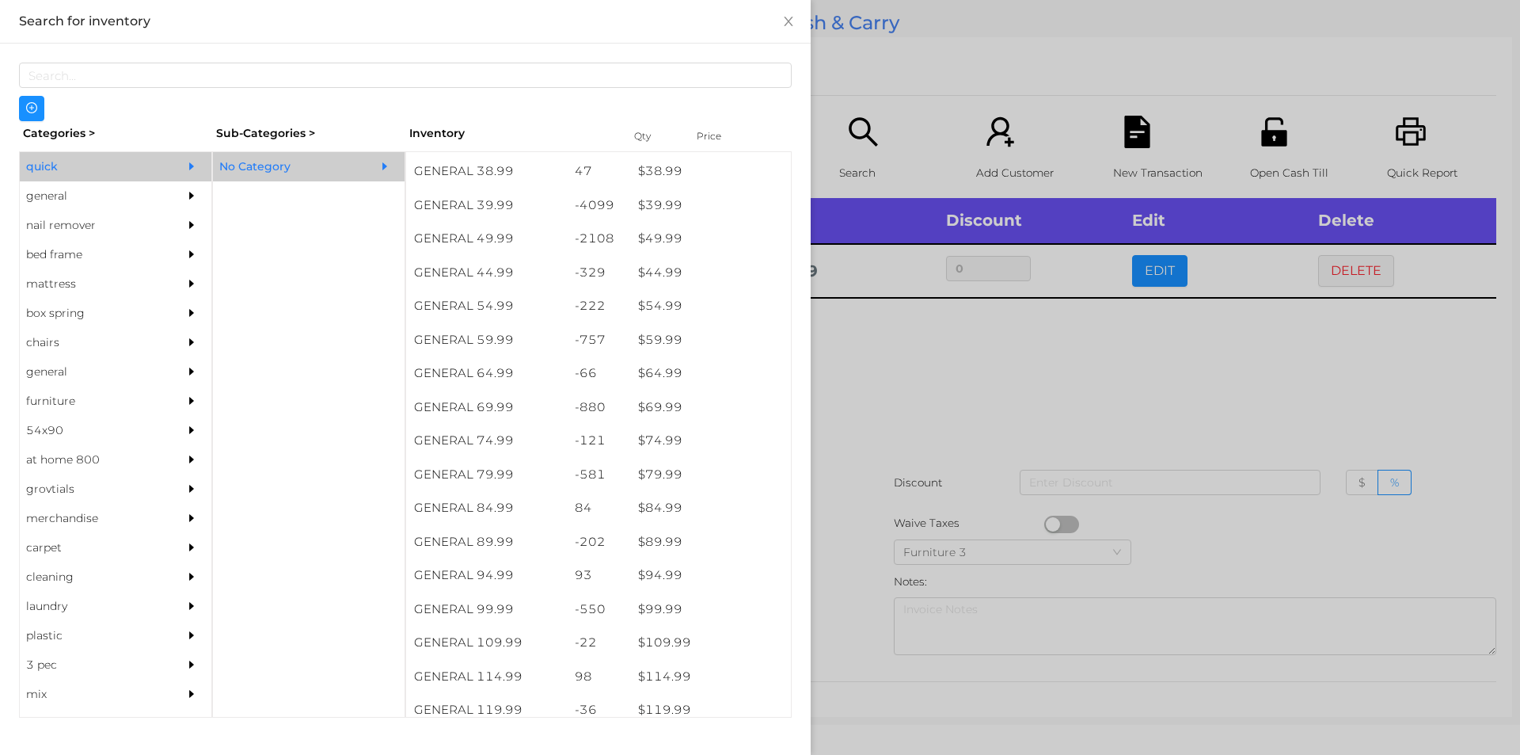
scroll to position [875, 0]
click at [698, 204] on div "$ 39.99" at bounding box center [710, 203] width 161 height 34
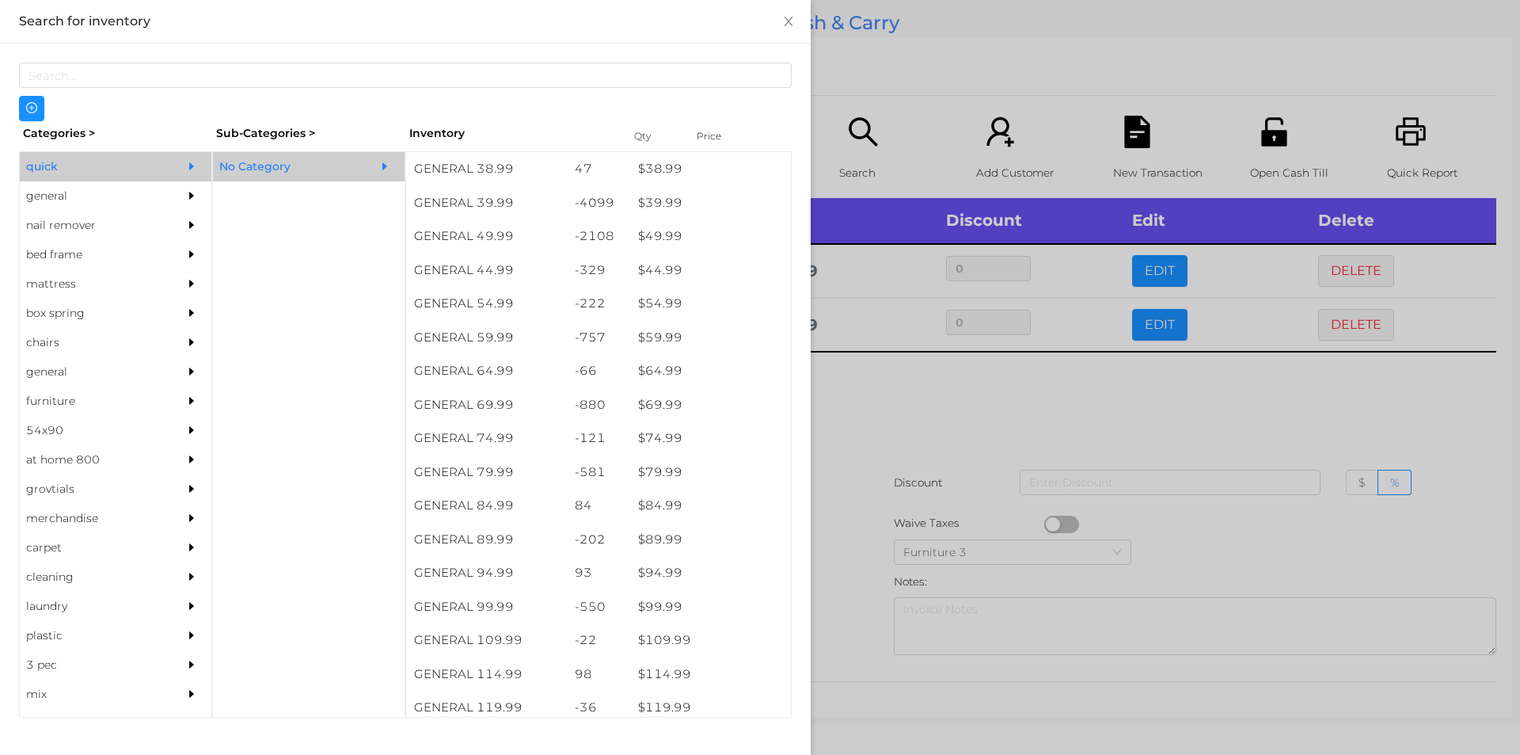
click at [896, 455] on div at bounding box center [760, 377] width 1520 height 755
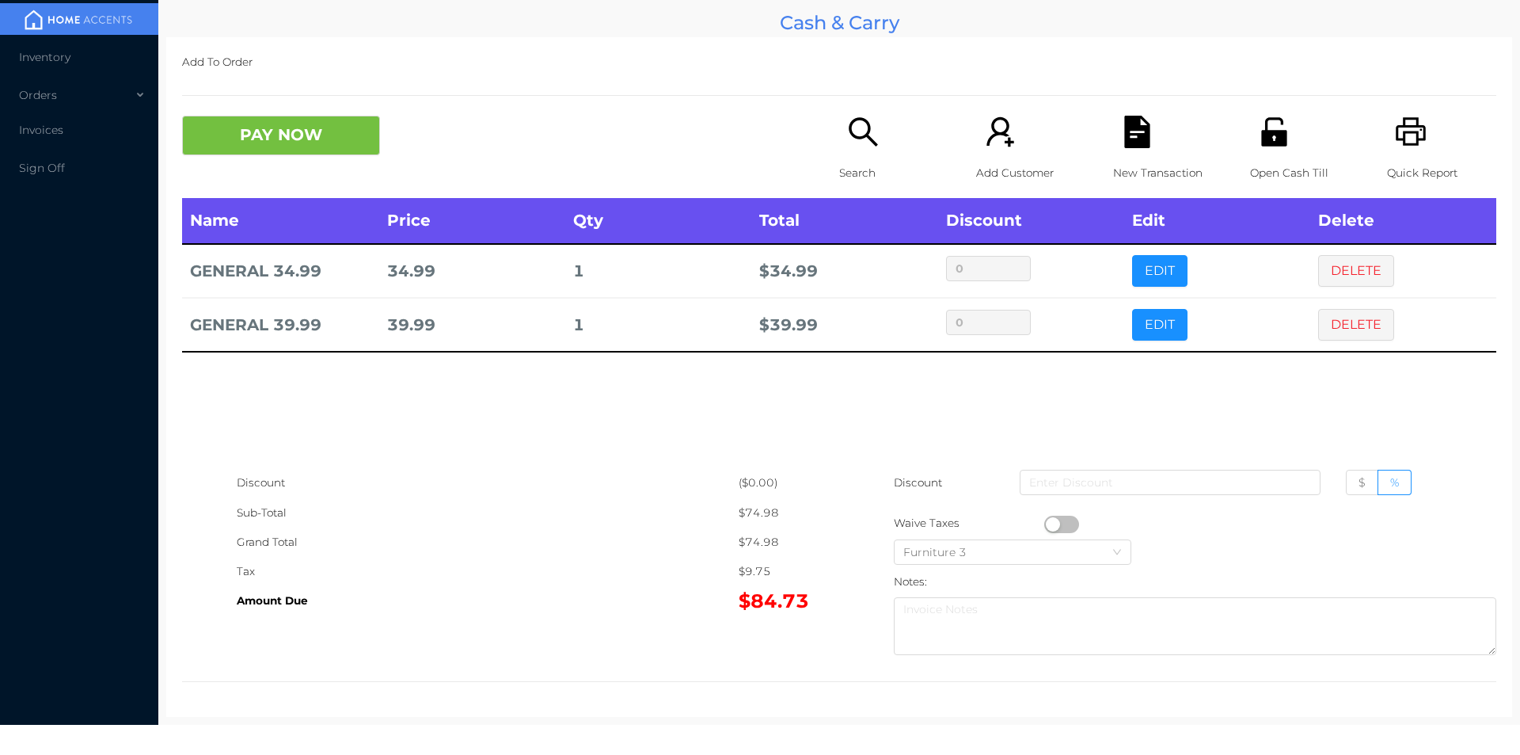
click at [452, 267] on td "34.99" at bounding box center [472, 271] width 186 height 54
click at [511, 352] on td "39.99" at bounding box center [472, 325] width 186 height 54
click at [249, 131] on button "PAY NOW" at bounding box center [281, 136] width 198 height 40
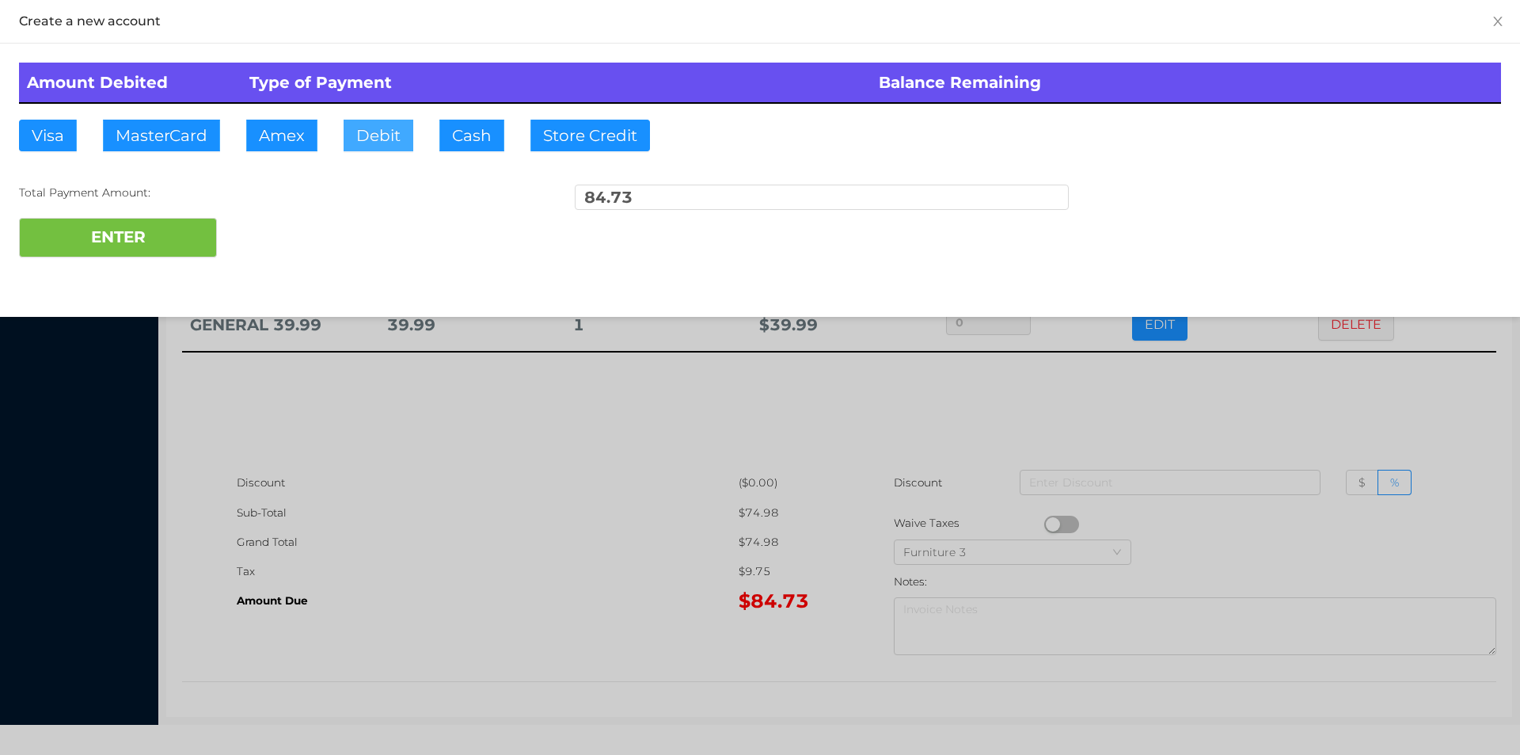
click at [375, 131] on button "Debit" at bounding box center [379, 136] width 70 height 32
click at [158, 232] on button "ENTER" at bounding box center [118, 238] width 198 height 40
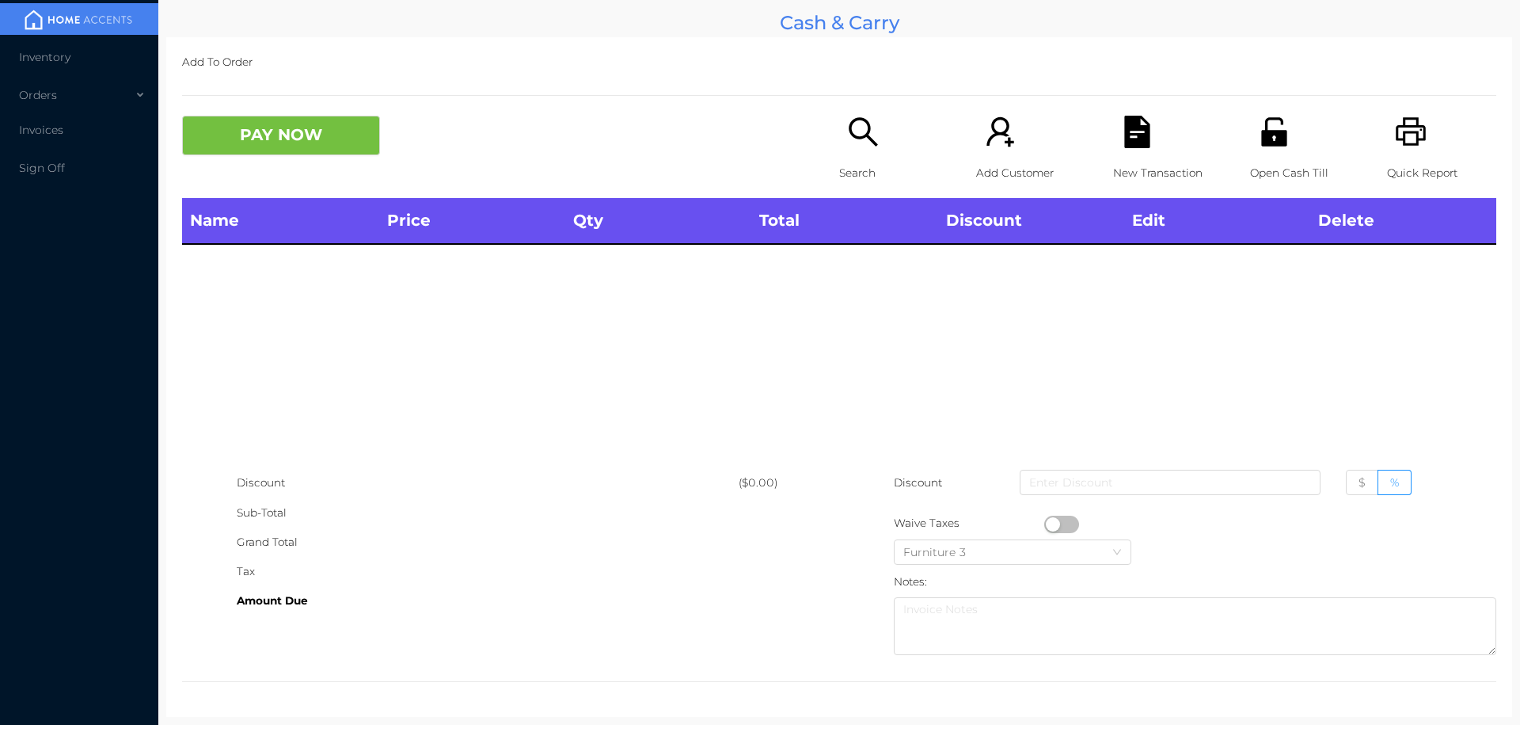
click at [856, 157] on div "Search" at bounding box center [893, 157] width 109 height 82
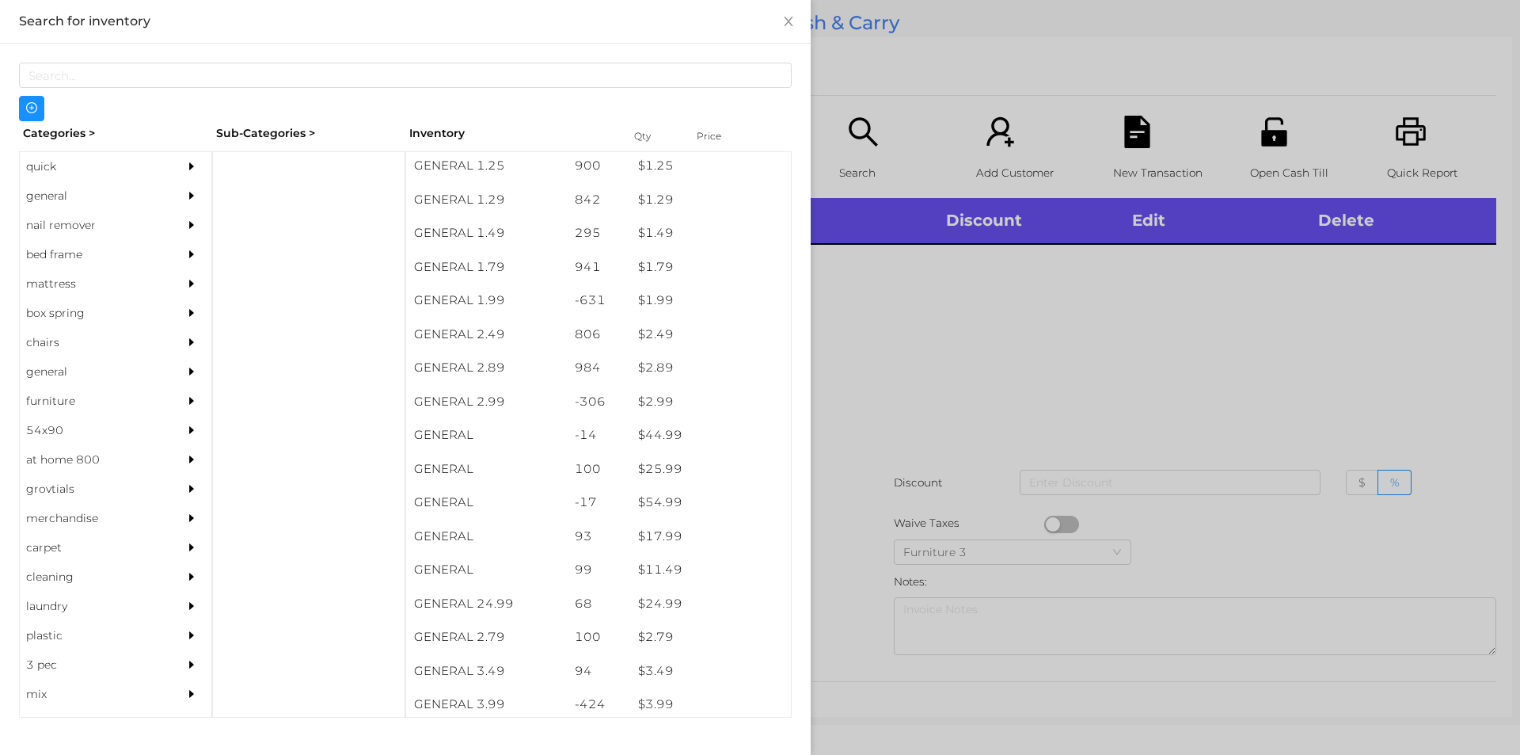
scroll to position [204, 0]
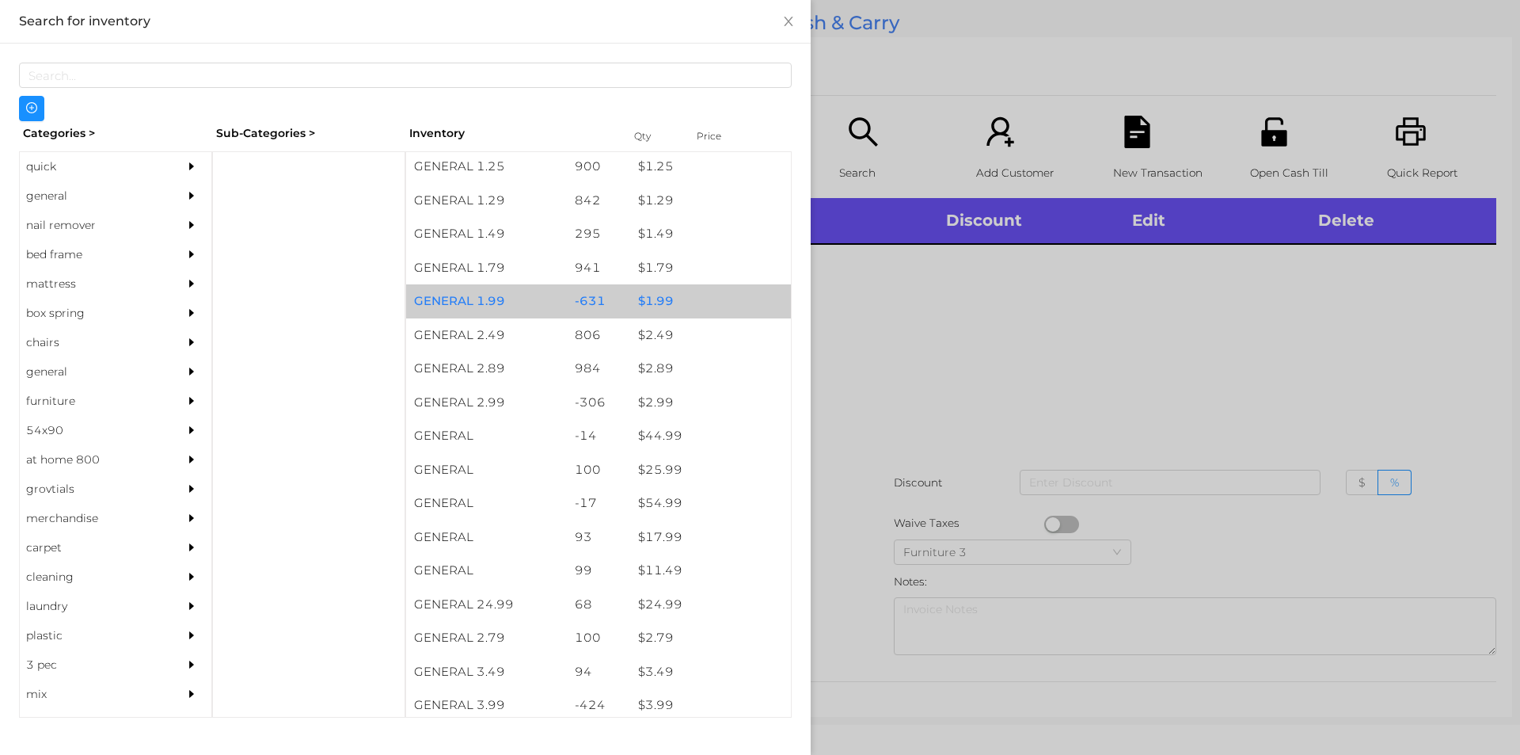
click at [655, 306] on div "$ 1.99" at bounding box center [710, 301] width 161 height 34
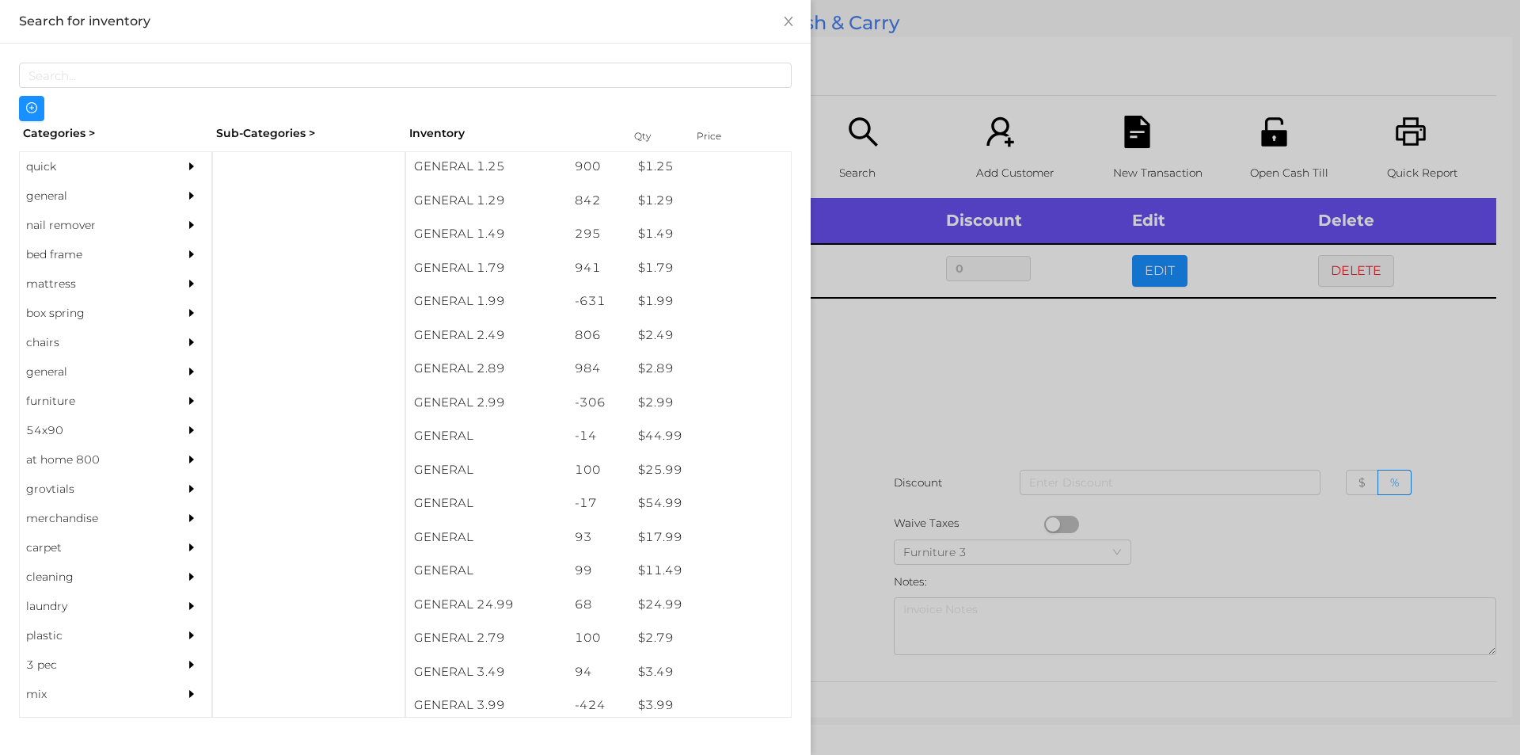
click at [842, 414] on div at bounding box center [760, 377] width 1520 height 755
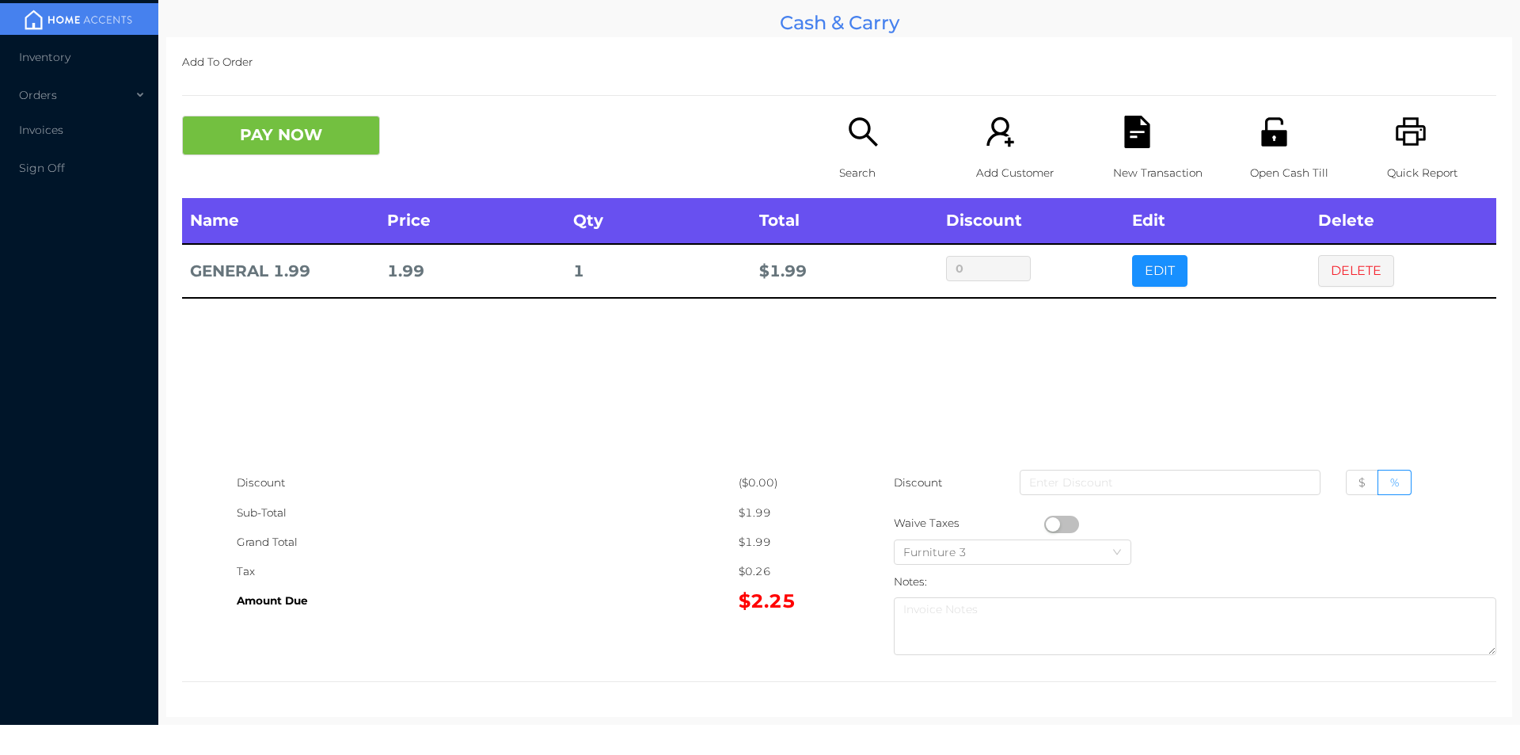
click at [817, 131] on div "PAY NOW" at bounding box center [510, 136] width 657 height 40
click at [849, 137] on icon "icon: search" at bounding box center [863, 131] width 29 height 29
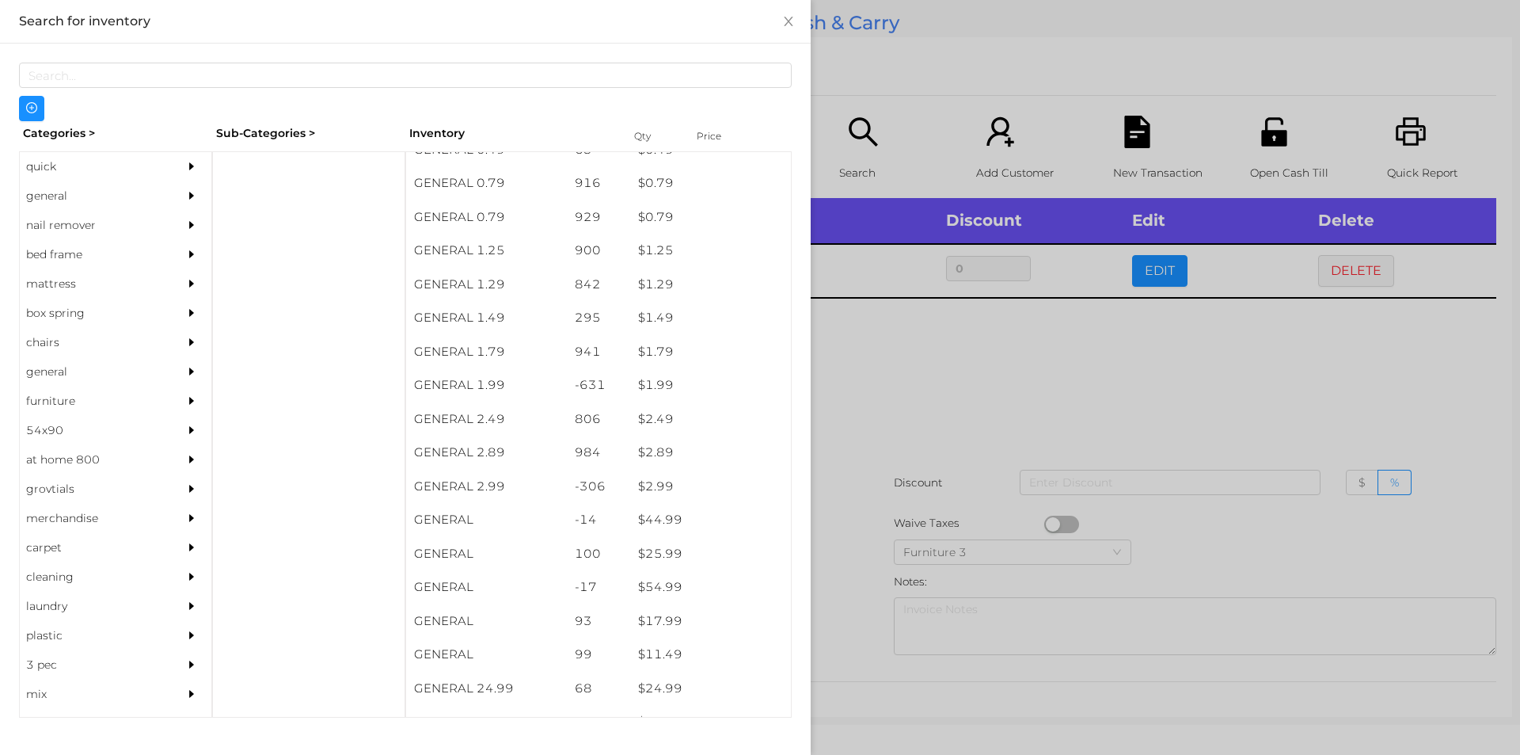
scroll to position [178, 0]
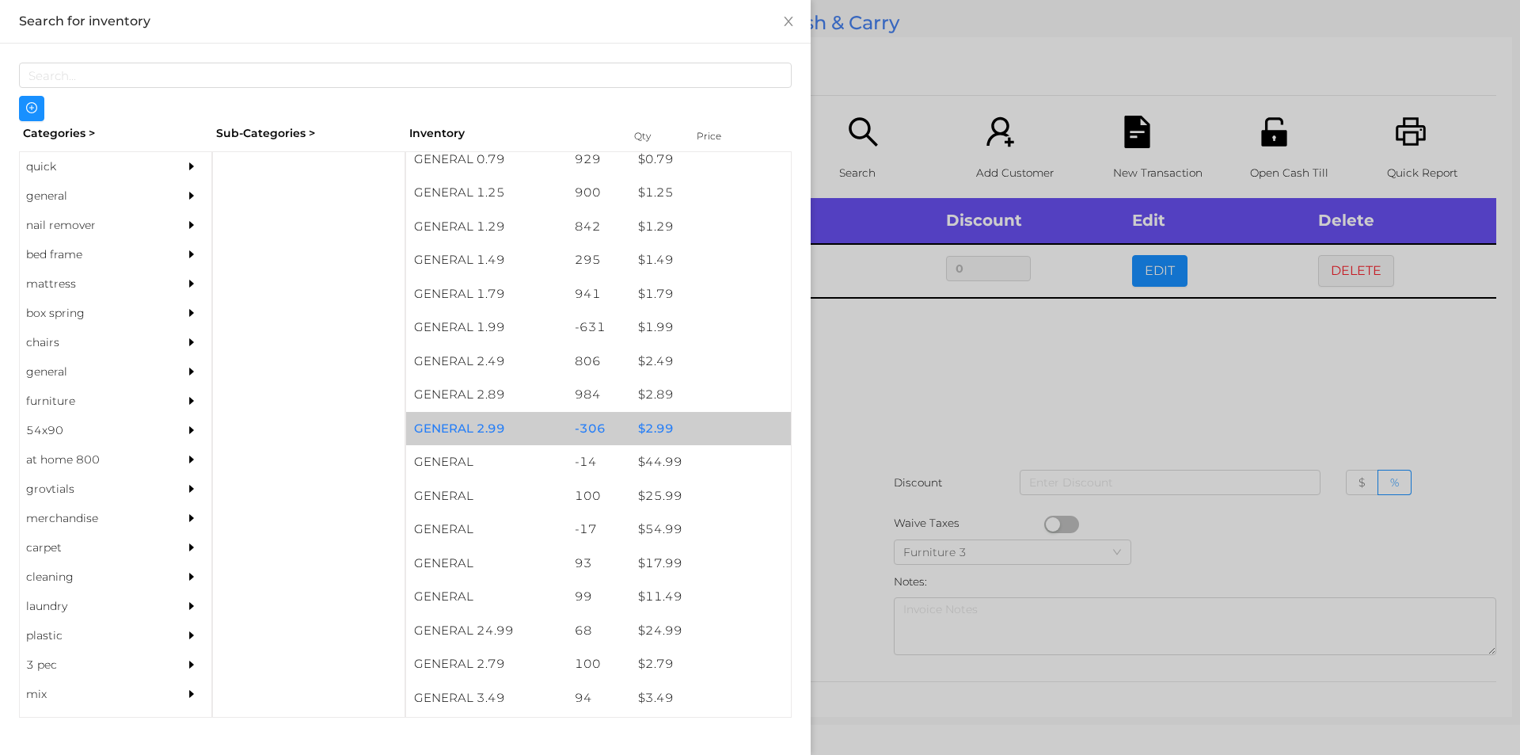
click at [618, 431] on div "-306" at bounding box center [599, 429] width 64 height 34
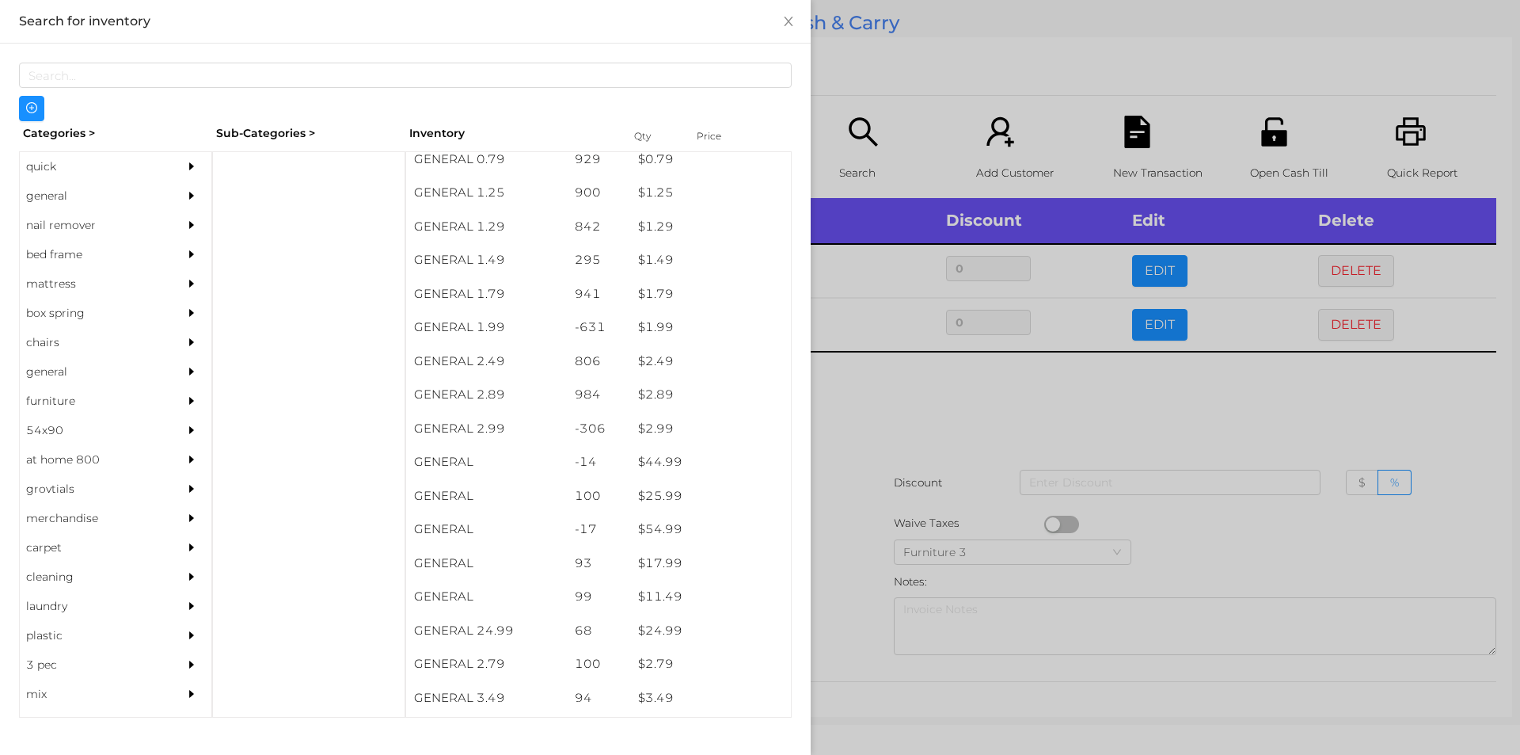
click at [870, 412] on div at bounding box center [760, 377] width 1520 height 755
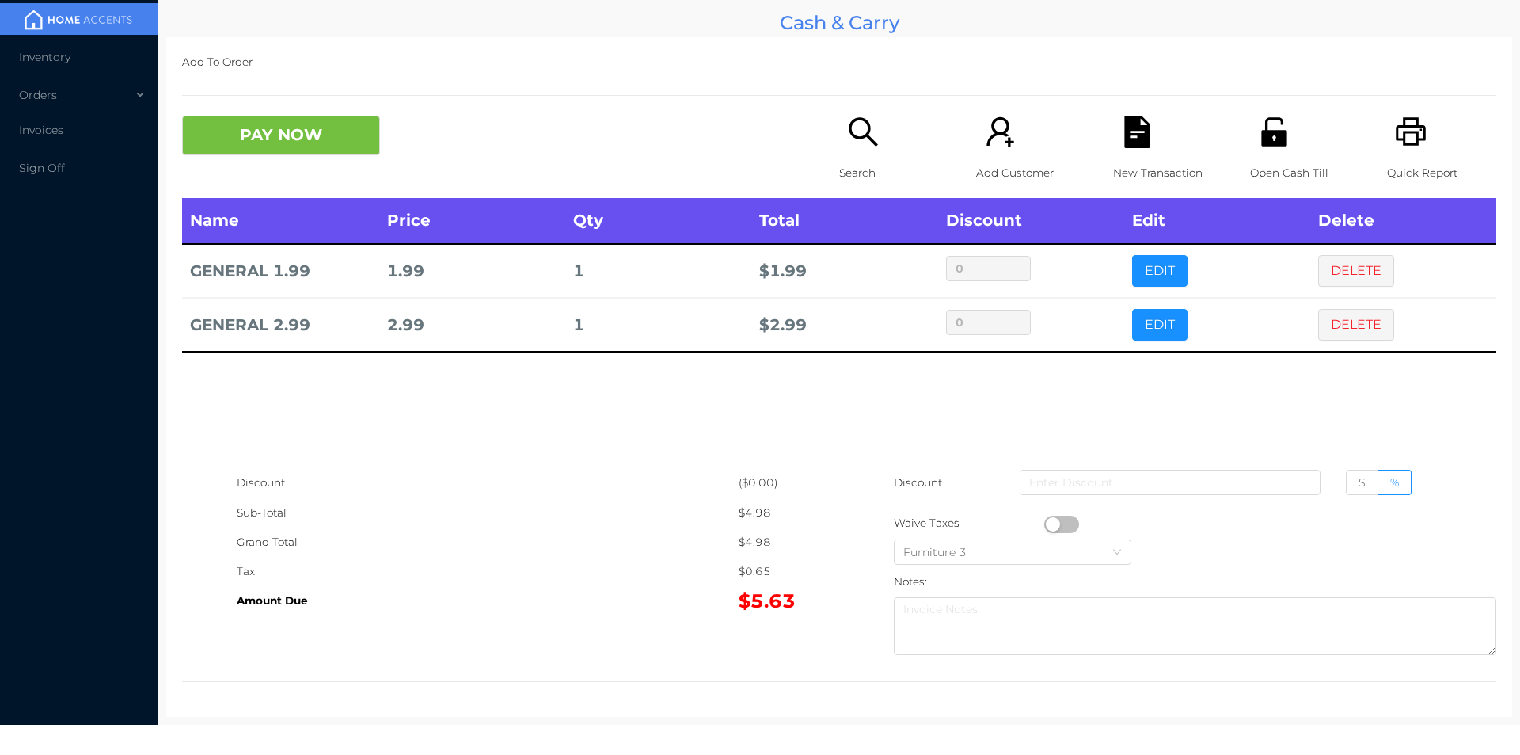
click at [1117, 151] on div "New Transaction" at bounding box center [1167, 157] width 109 height 82
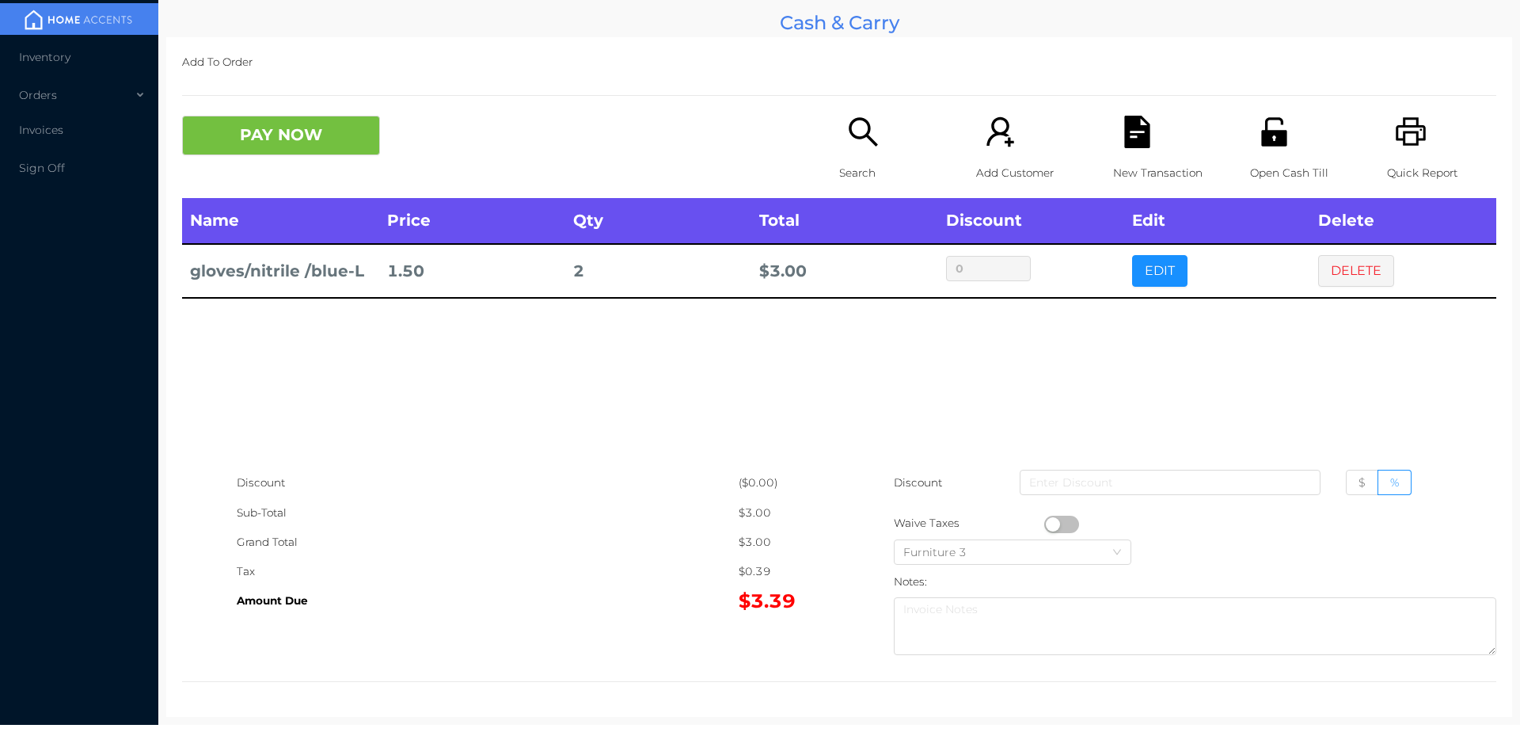
click at [881, 141] on div "Search" at bounding box center [893, 157] width 109 height 82
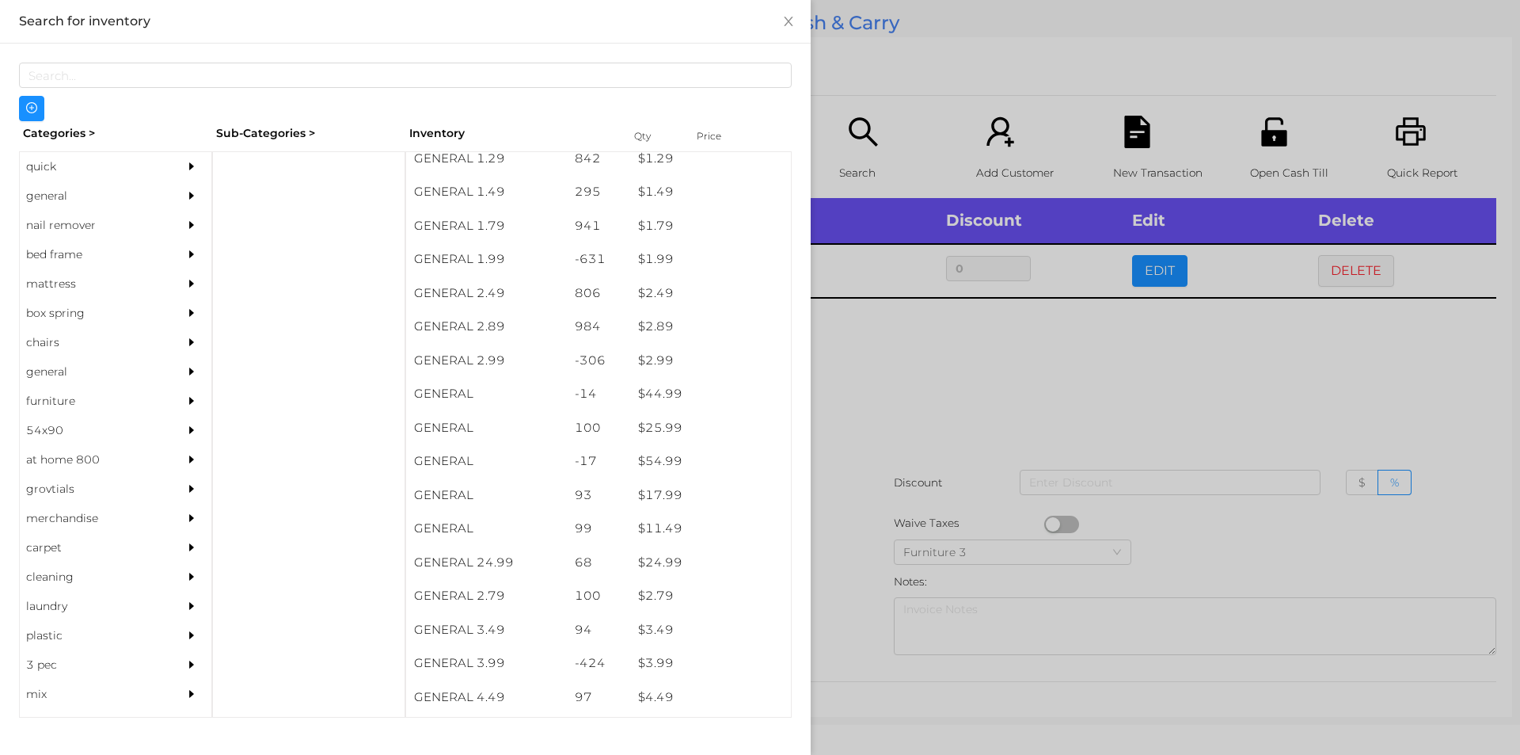
scroll to position [253, 0]
click at [97, 187] on div "general" at bounding box center [92, 195] width 144 height 29
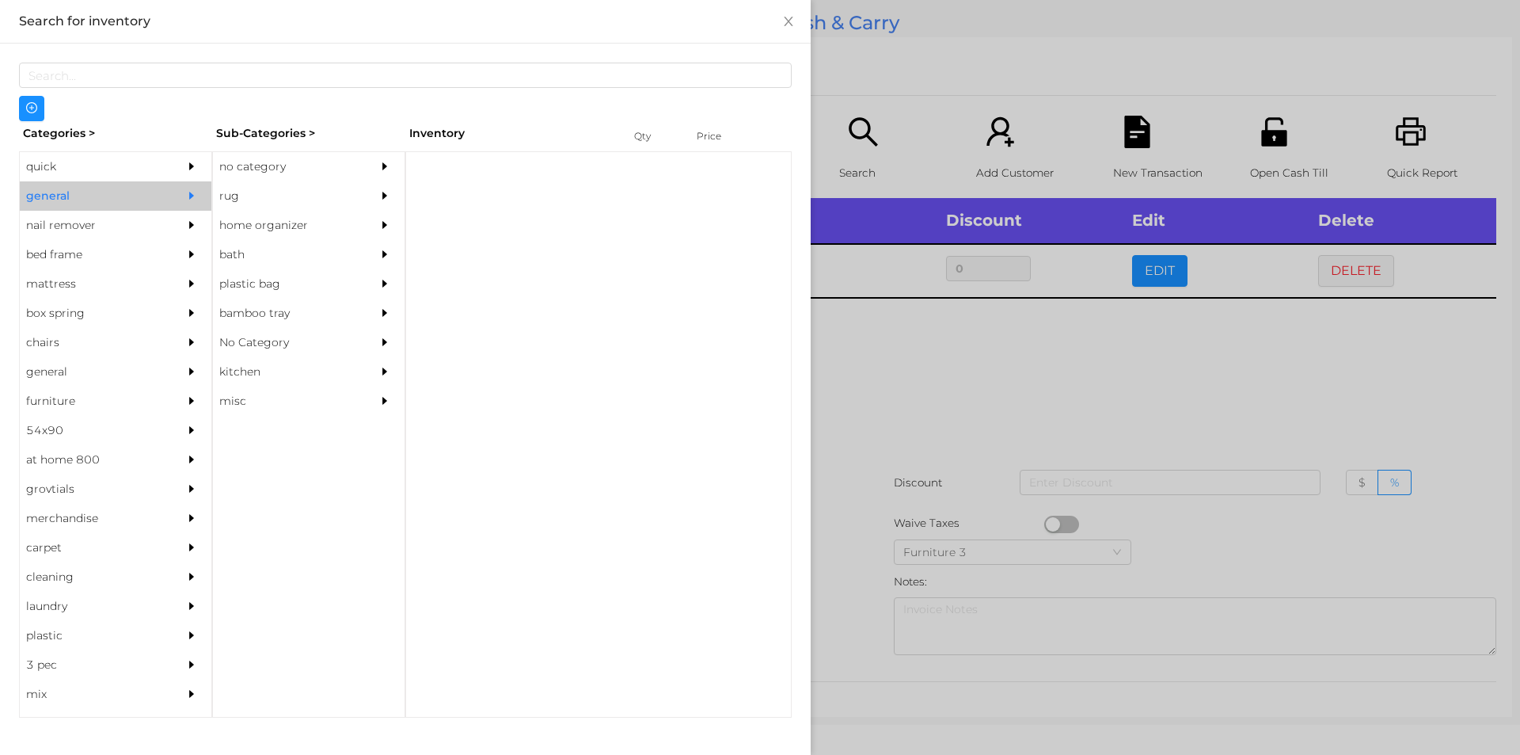
click at [282, 167] on div "no category" at bounding box center [285, 166] width 144 height 29
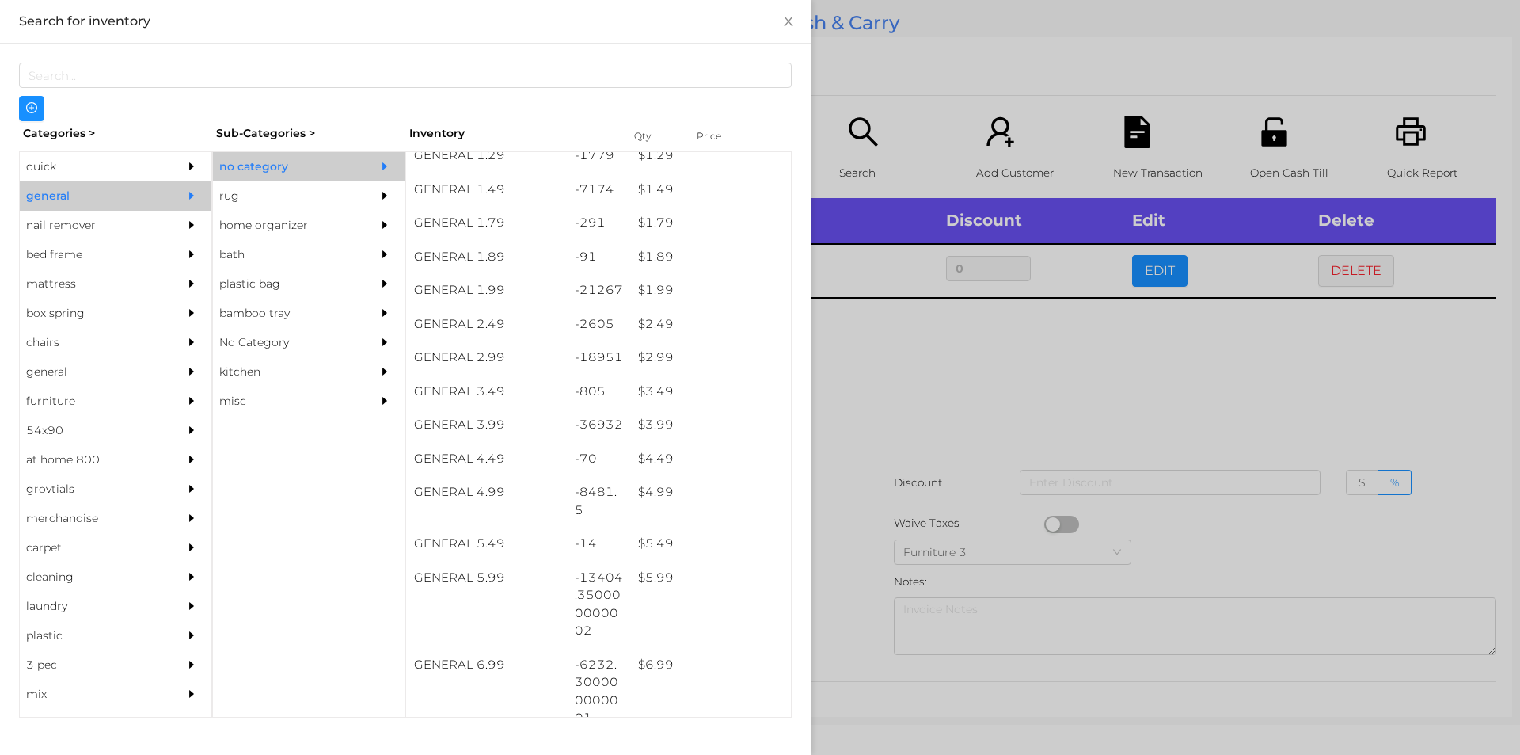
scroll to position [245, 0]
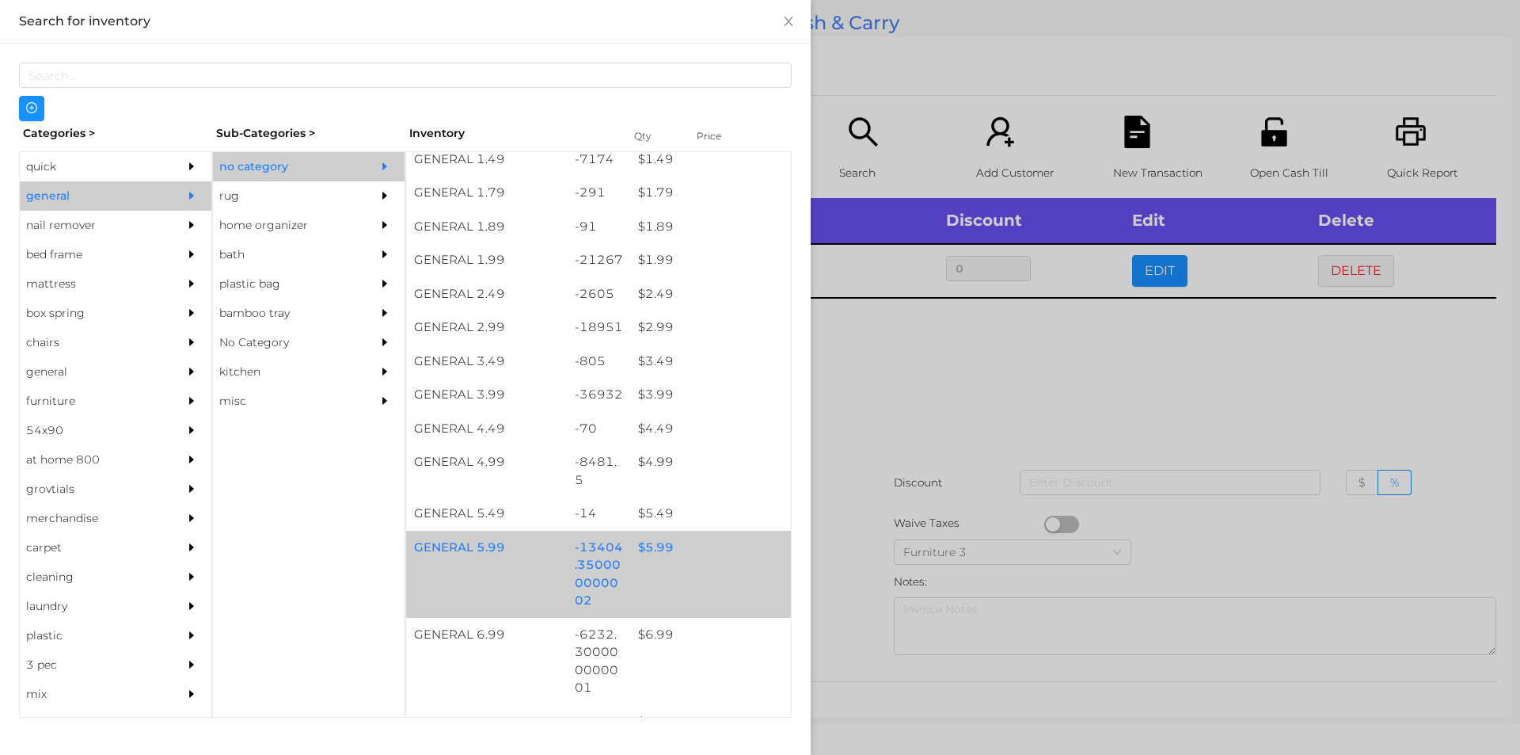
click at [606, 559] on div "-13404.350000000002" at bounding box center [599, 574] width 64 height 87
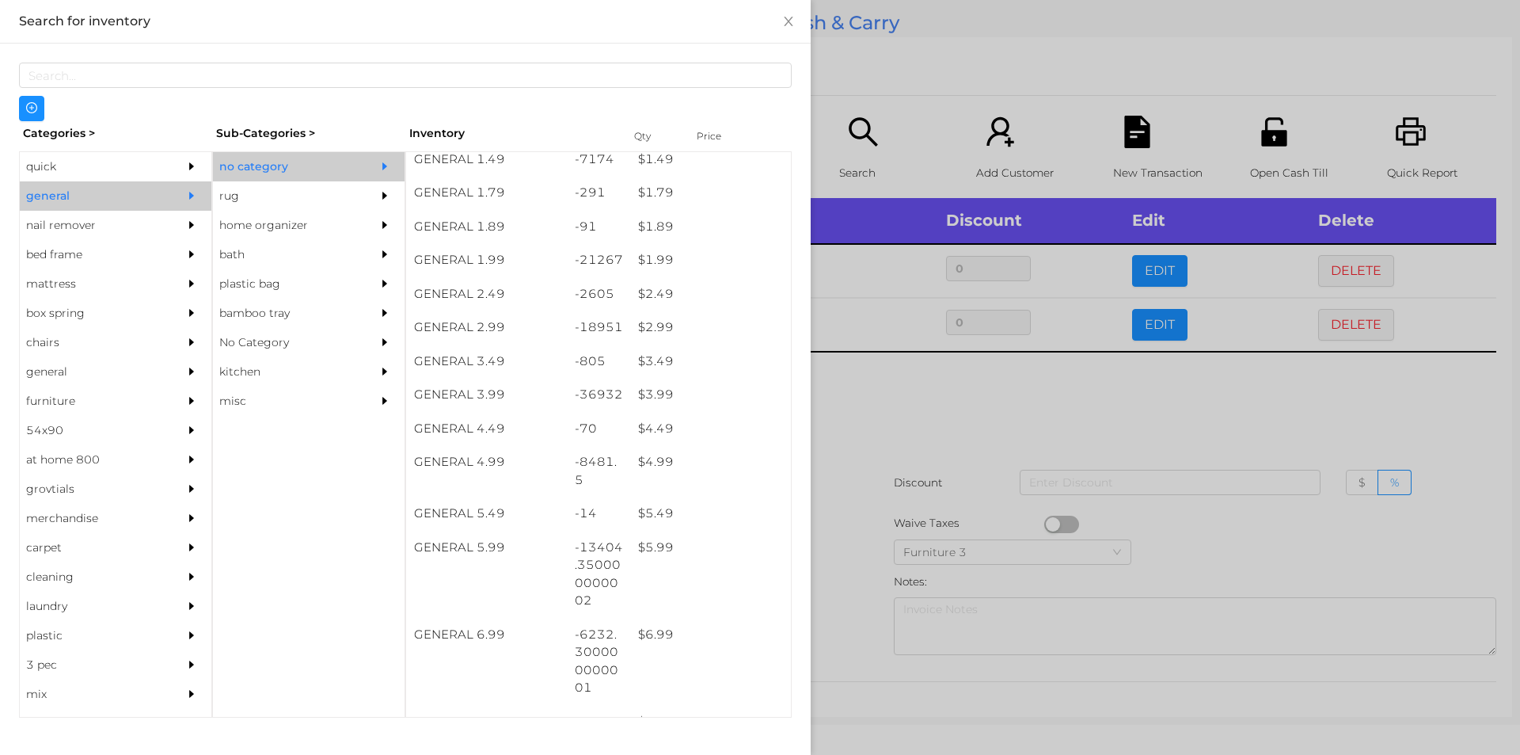
click at [954, 515] on div at bounding box center [760, 377] width 1520 height 755
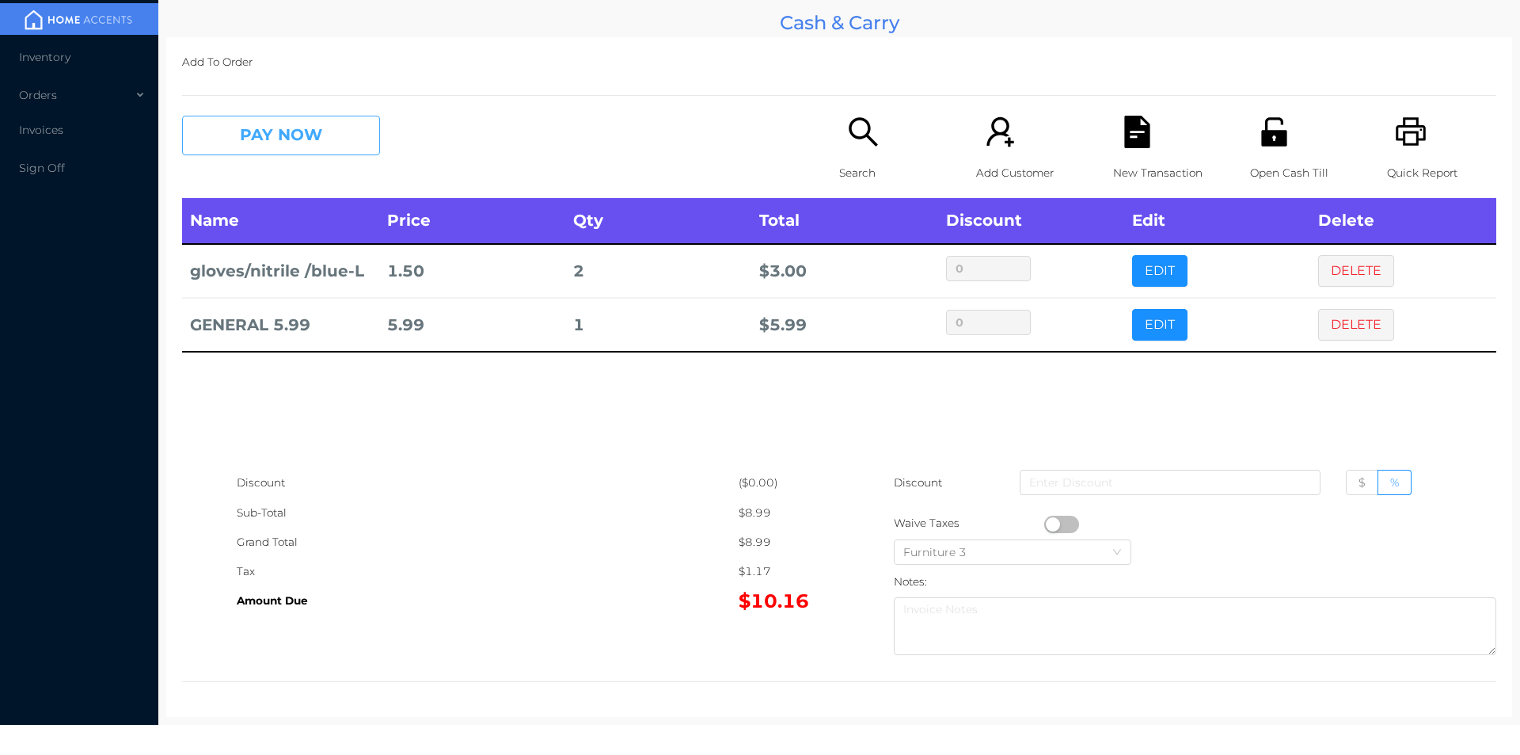
click at [299, 155] on button "PAY NOW" at bounding box center [281, 136] width 198 height 40
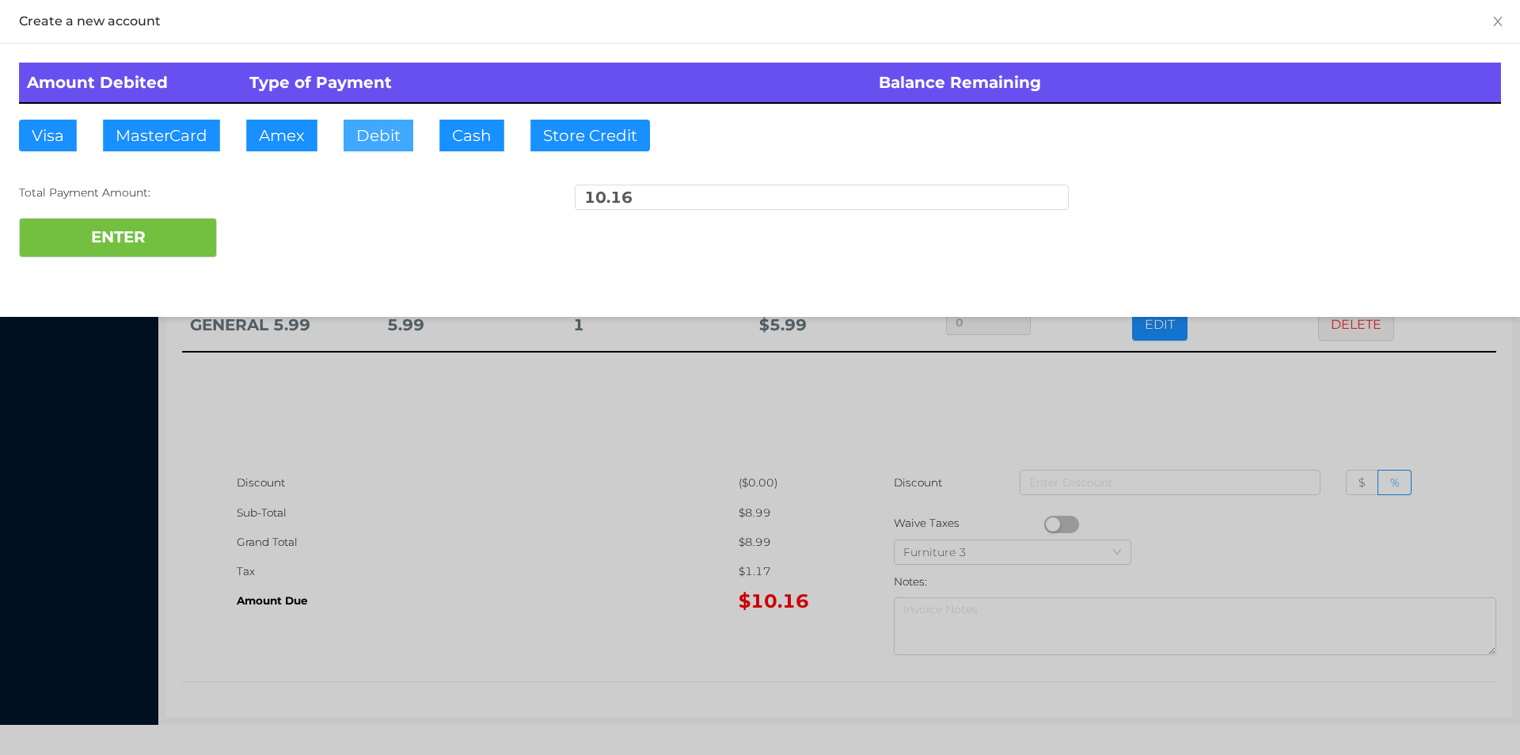
click at [401, 150] on button "Debit" at bounding box center [379, 136] width 70 height 32
click at [132, 251] on button "ENTER" at bounding box center [118, 238] width 198 height 40
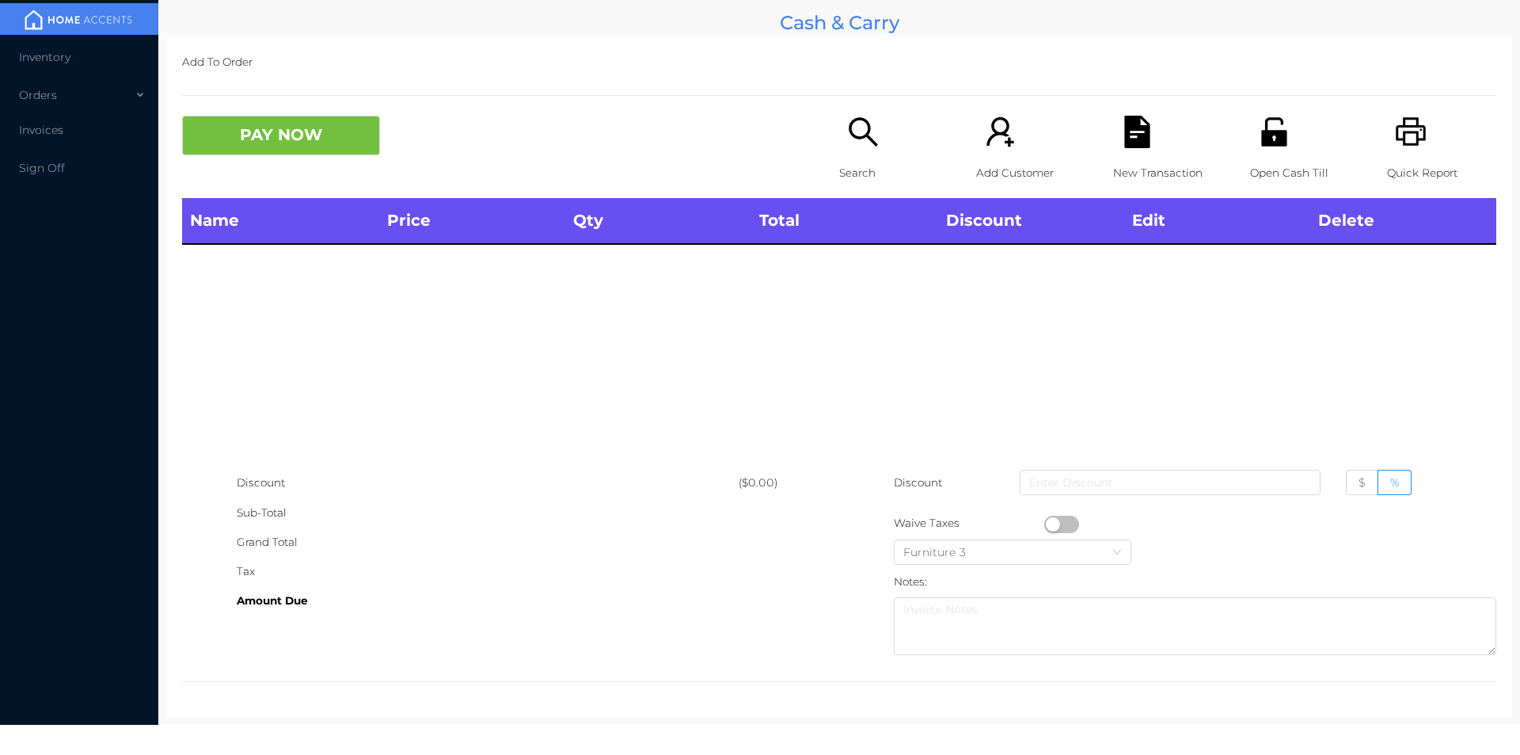
click at [847, 143] on icon "icon: search" at bounding box center [863, 132] width 32 height 32
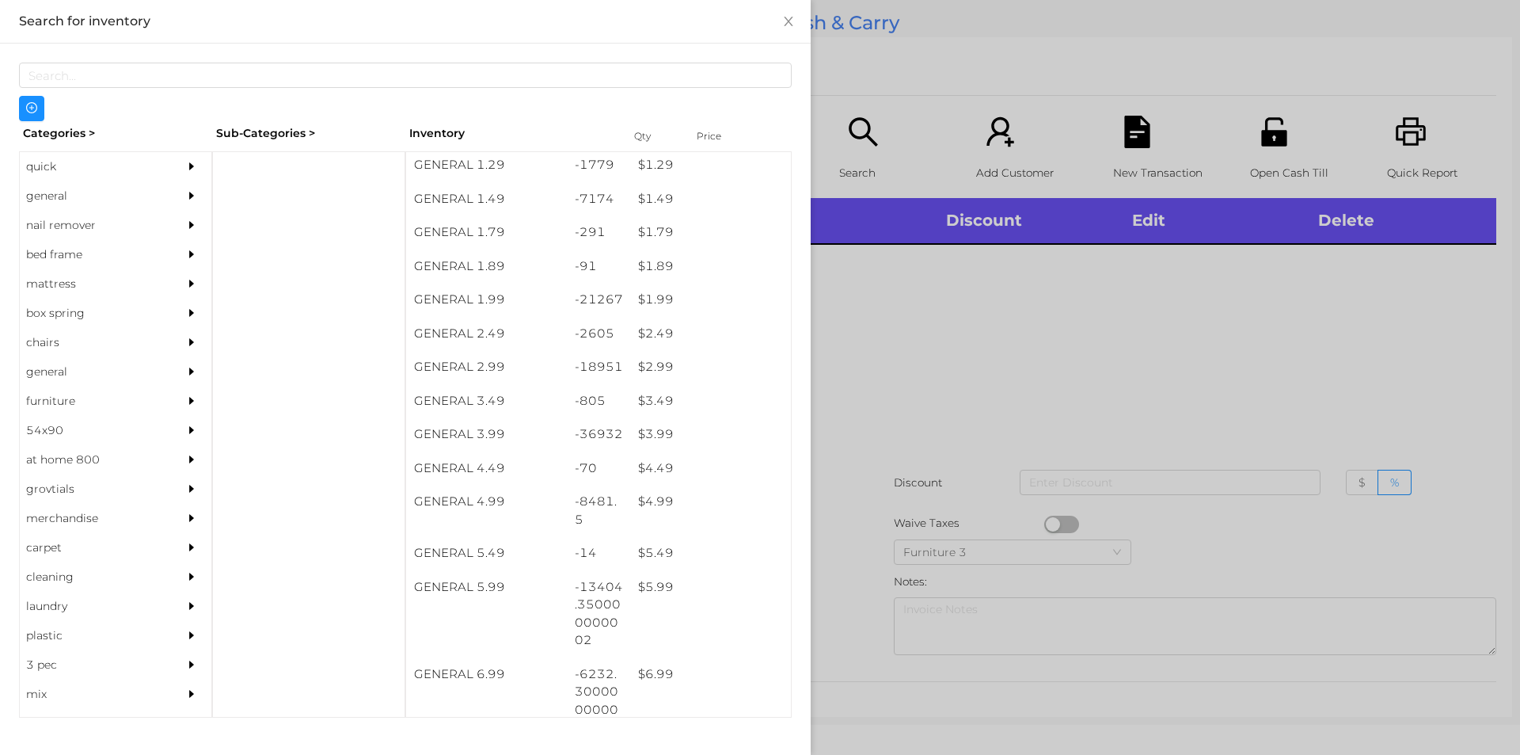
scroll to position [229, 0]
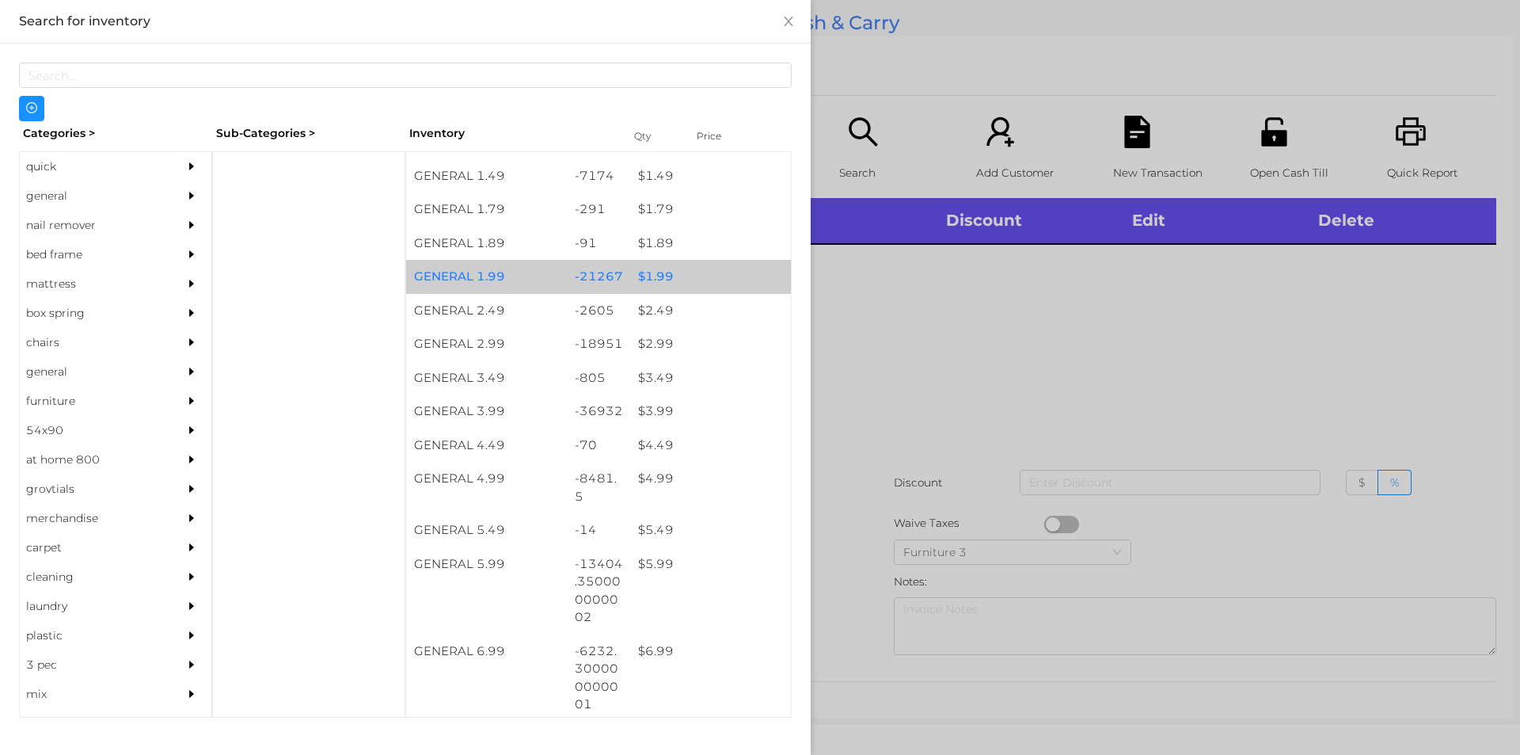
click at [637, 273] on div "$ 1.99" at bounding box center [710, 277] width 161 height 34
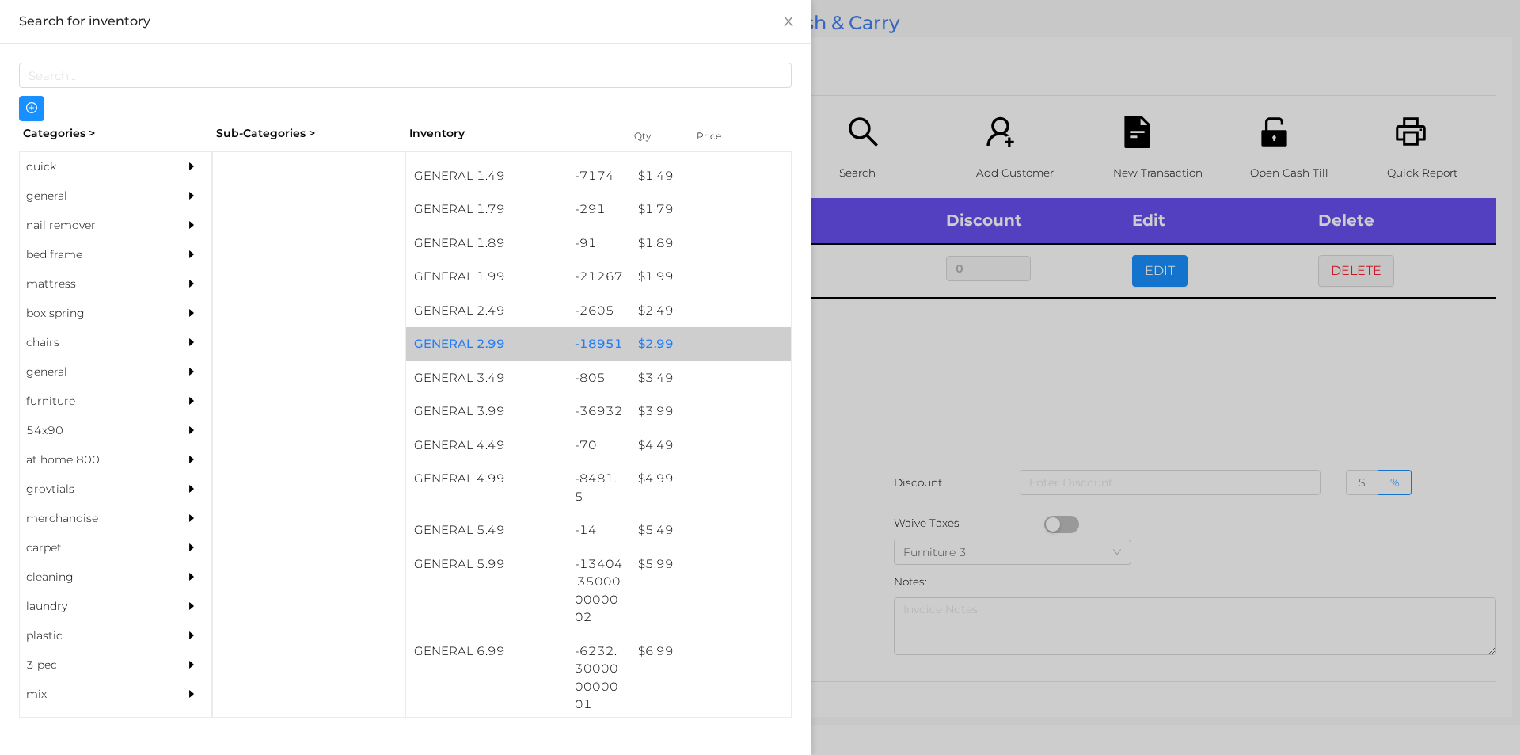
click at [678, 337] on div "$ 2.99" at bounding box center [710, 344] width 161 height 34
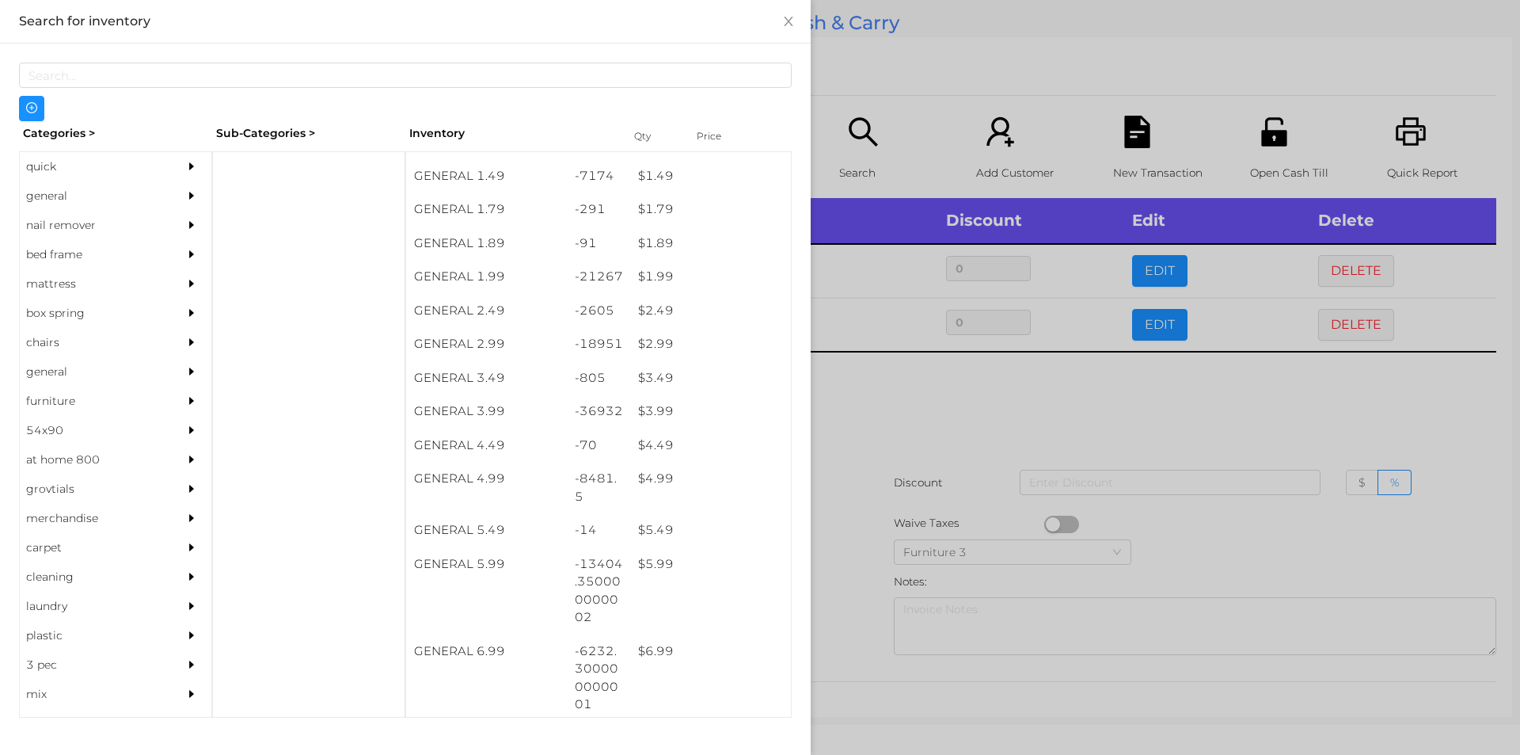
click at [846, 384] on div at bounding box center [760, 377] width 1520 height 755
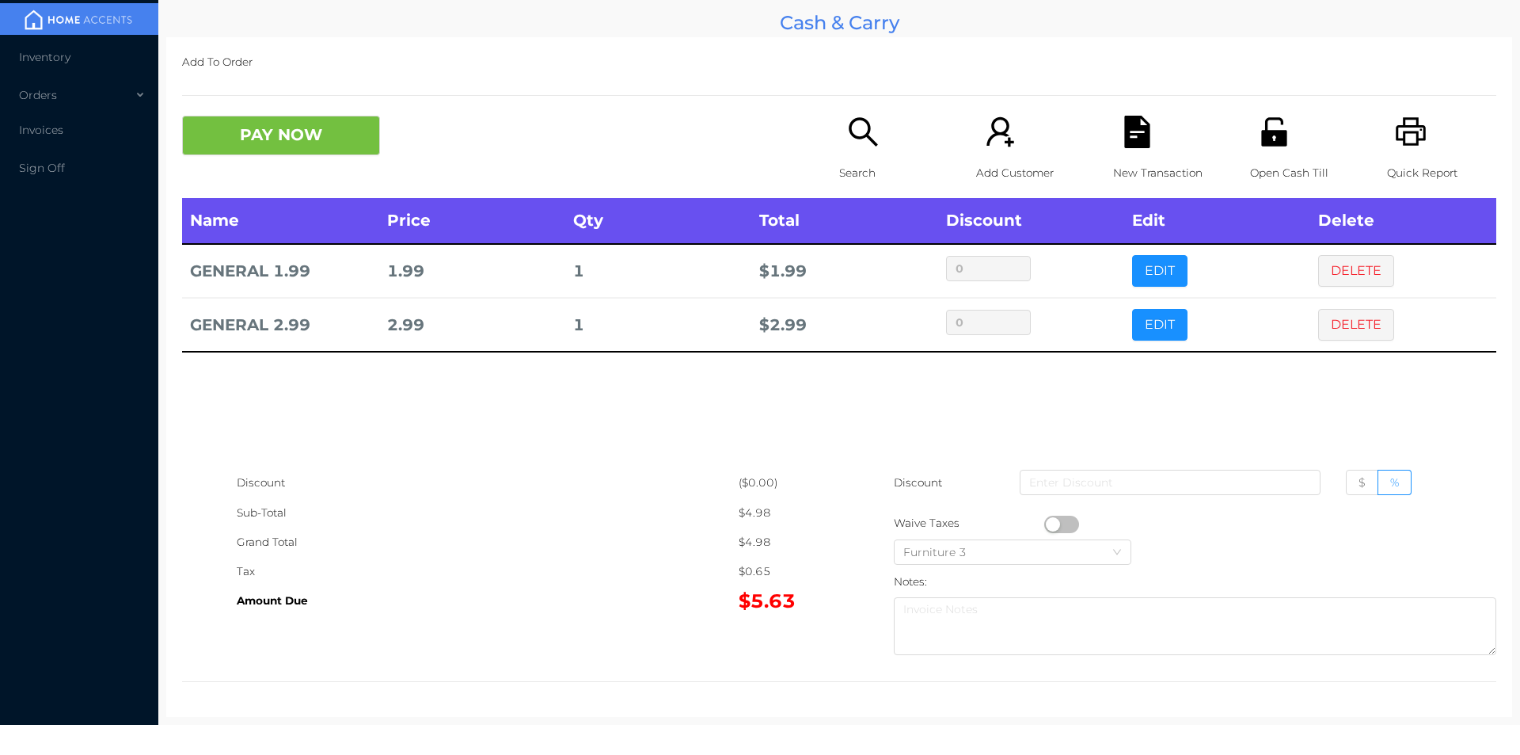
click at [1127, 138] on icon "icon: file-text" at bounding box center [1137, 132] width 32 height 32
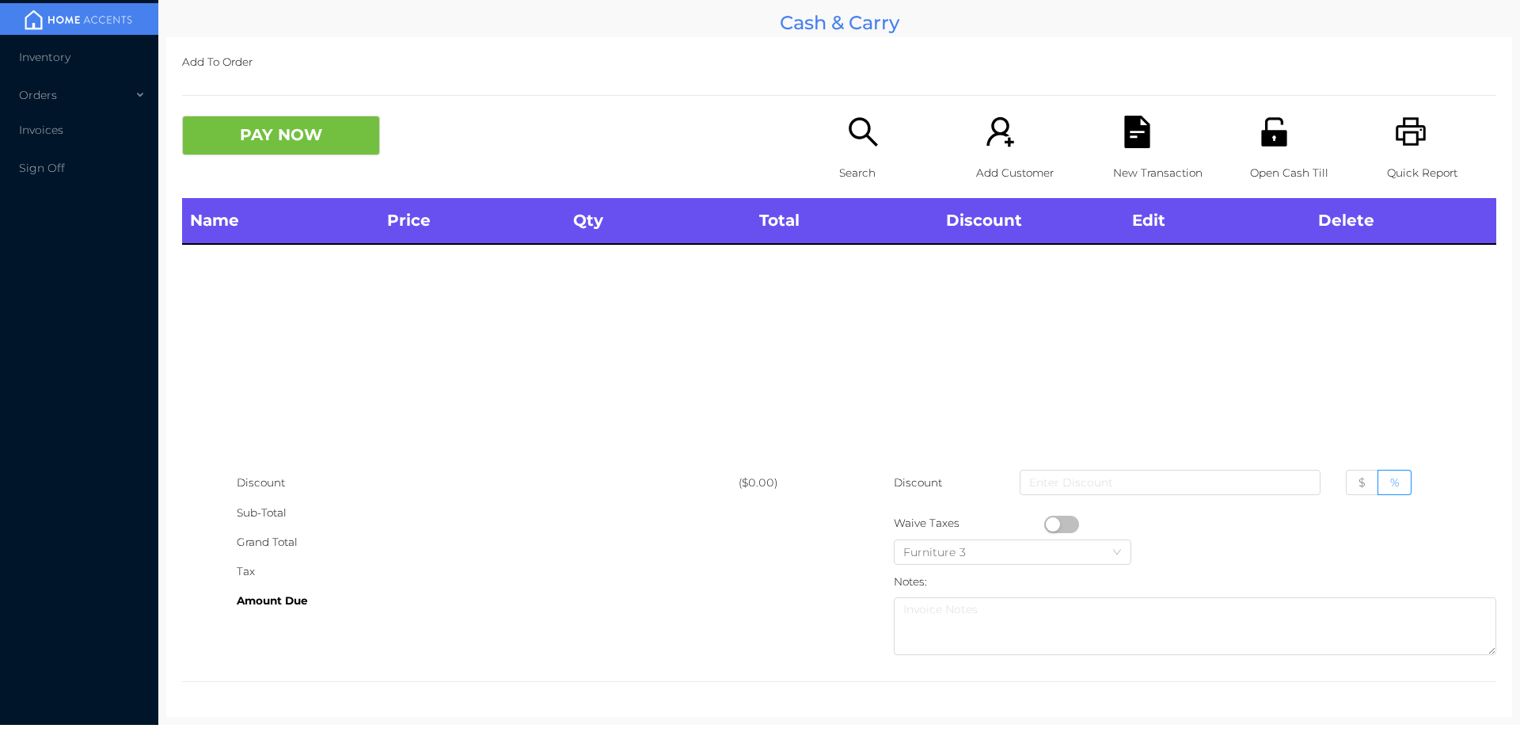
click at [1288, 122] on div "Open Cash Till" at bounding box center [1304, 157] width 109 height 82
click at [839, 137] on div "Search" at bounding box center [893, 157] width 109 height 82
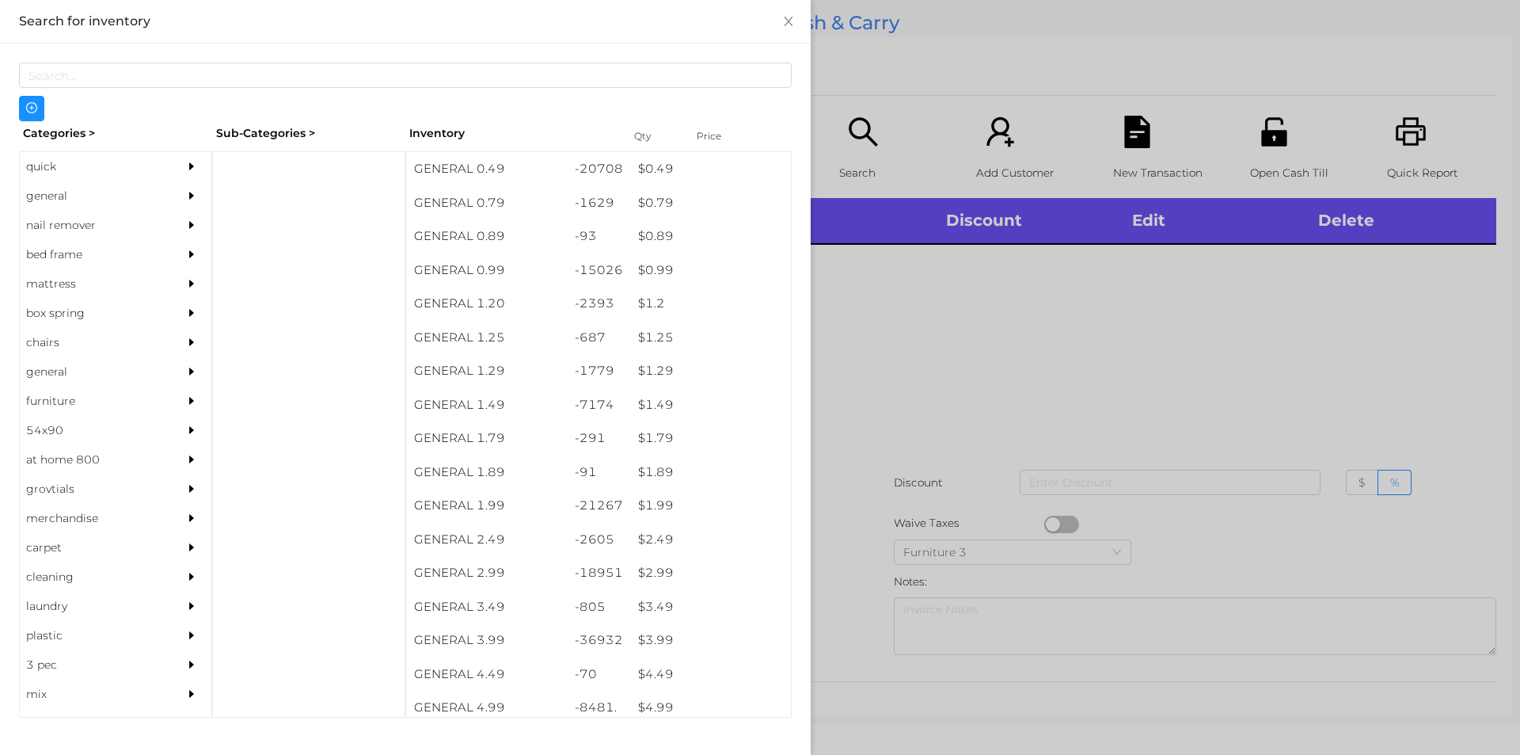
click at [80, 161] on div "quick" at bounding box center [92, 166] width 144 height 29
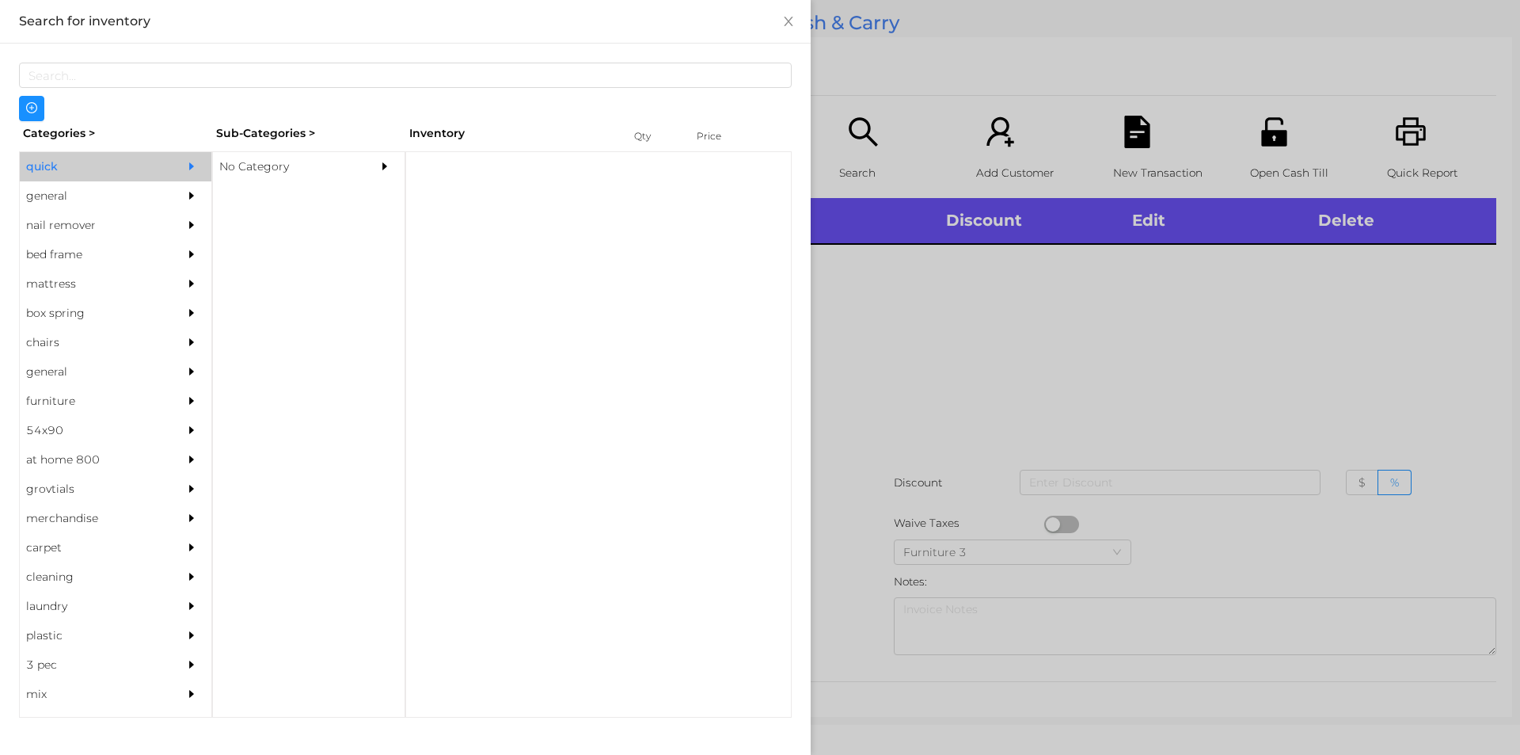
click at [291, 158] on div "No Category" at bounding box center [285, 166] width 144 height 29
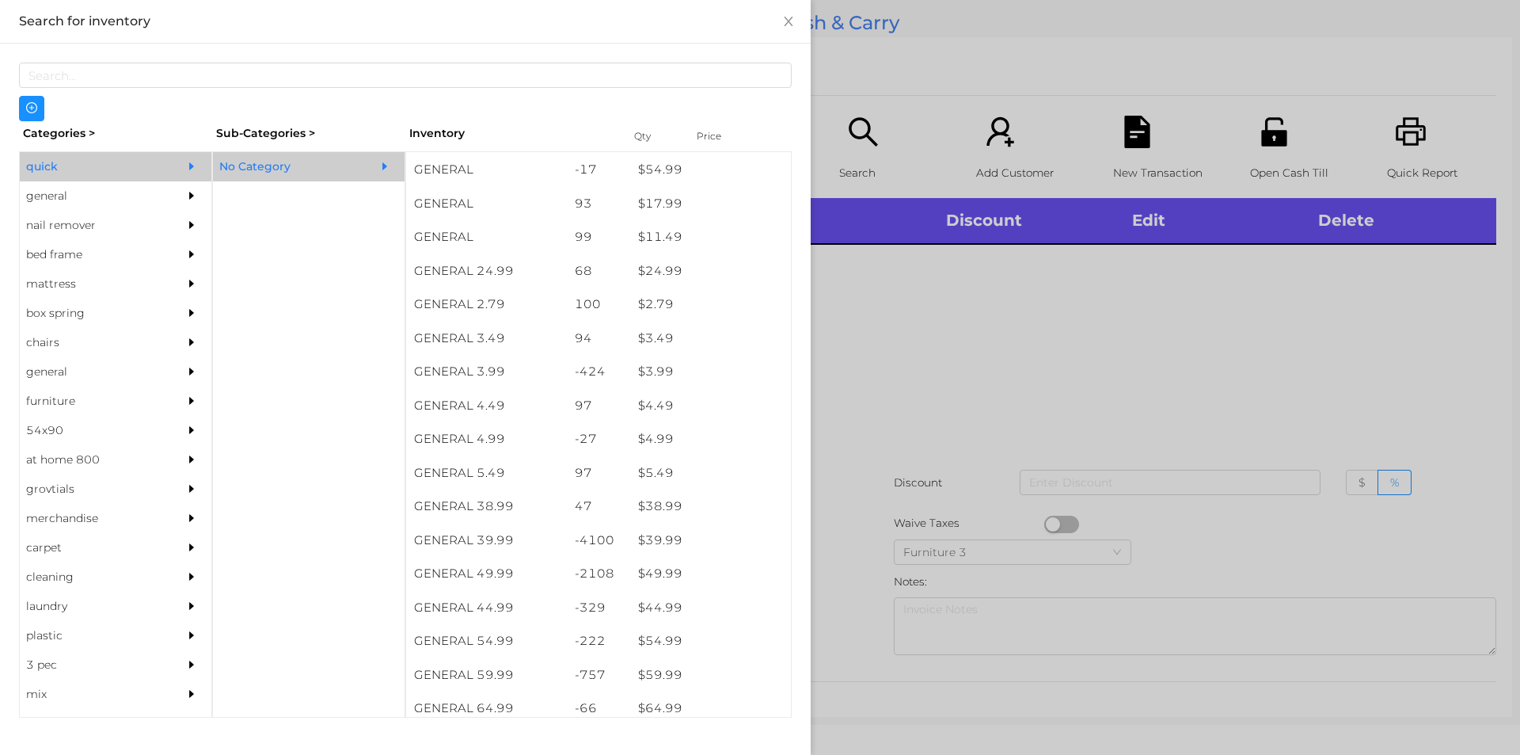
scroll to position [629, 0]
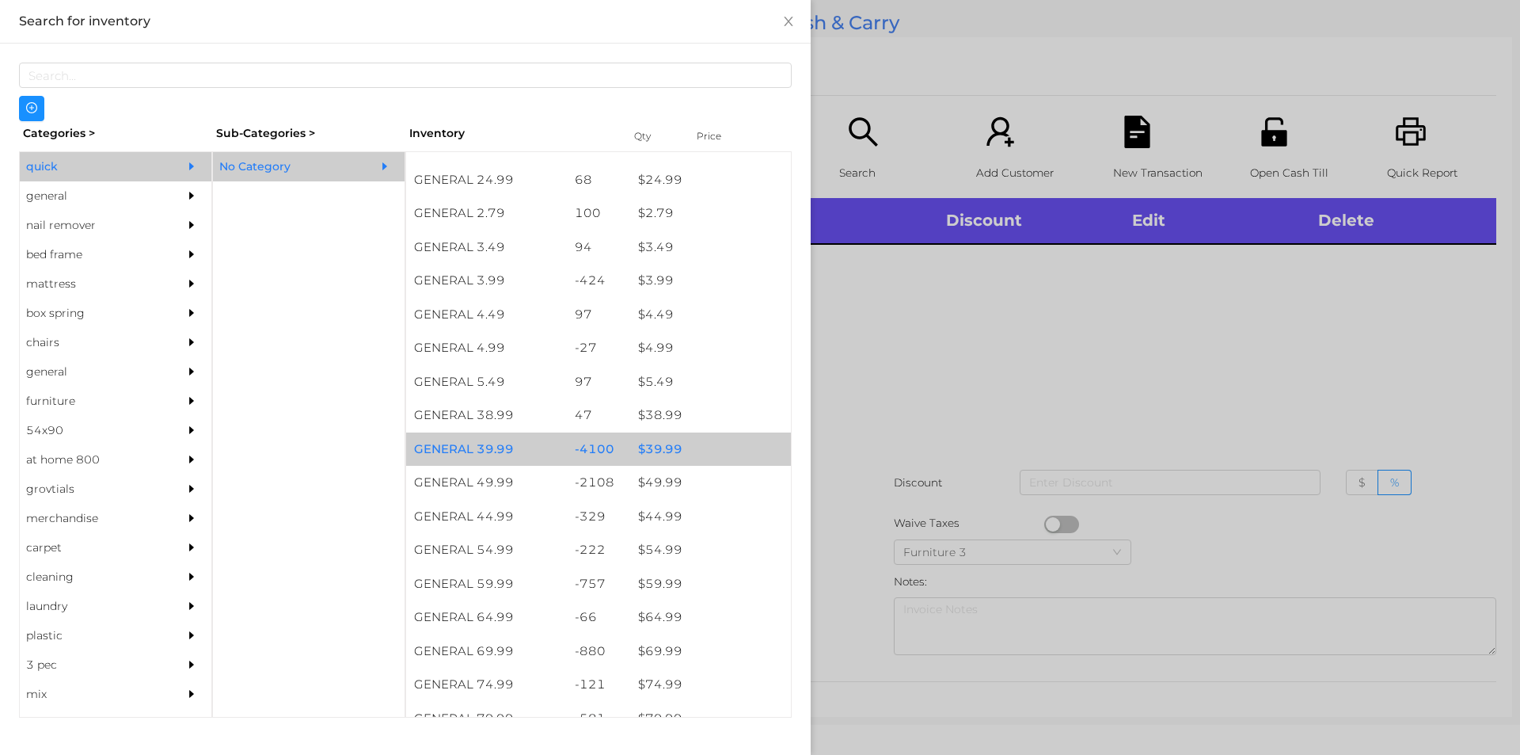
click at [618, 451] on div "-4100" at bounding box center [599, 449] width 64 height 34
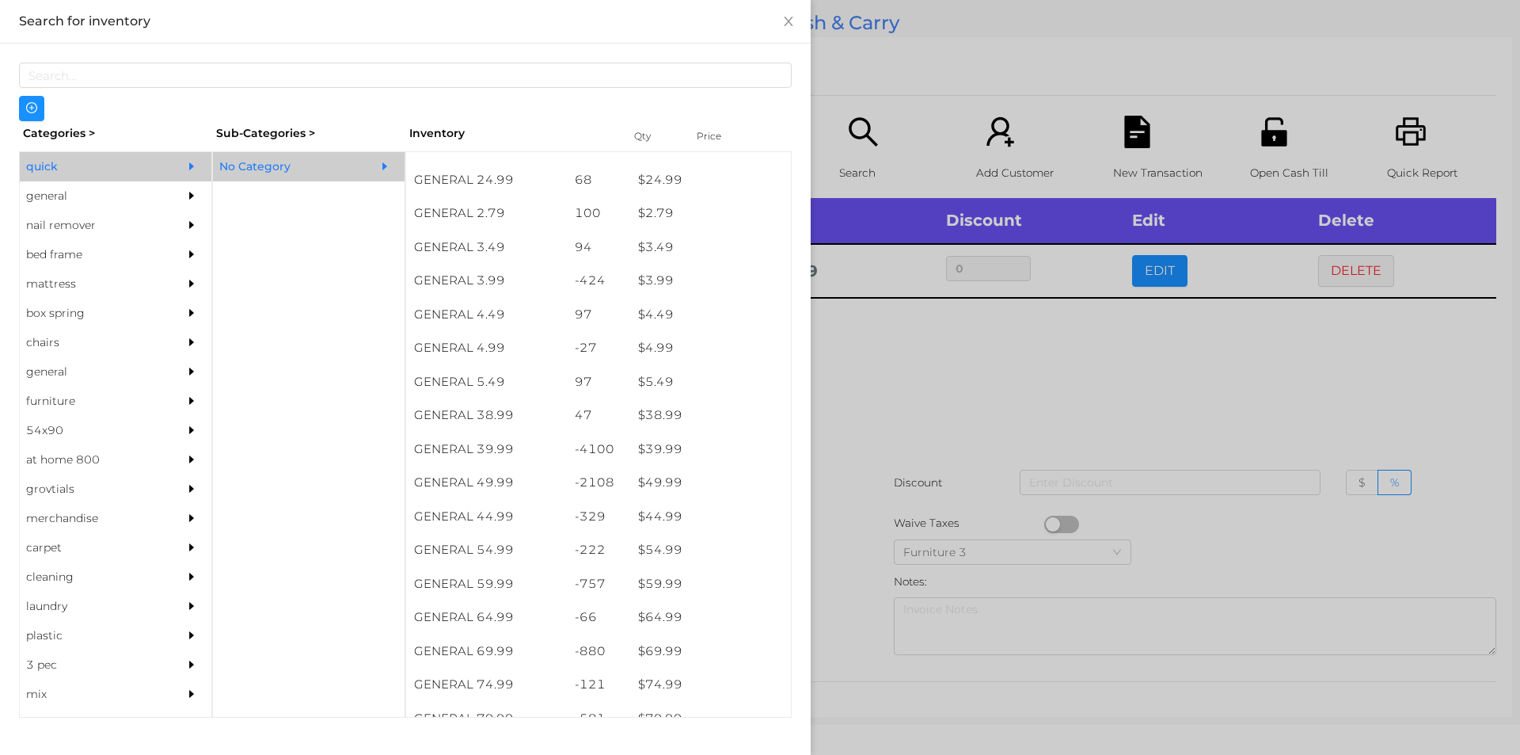
click at [934, 469] on div at bounding box center [760, 377] width 1520 height 755
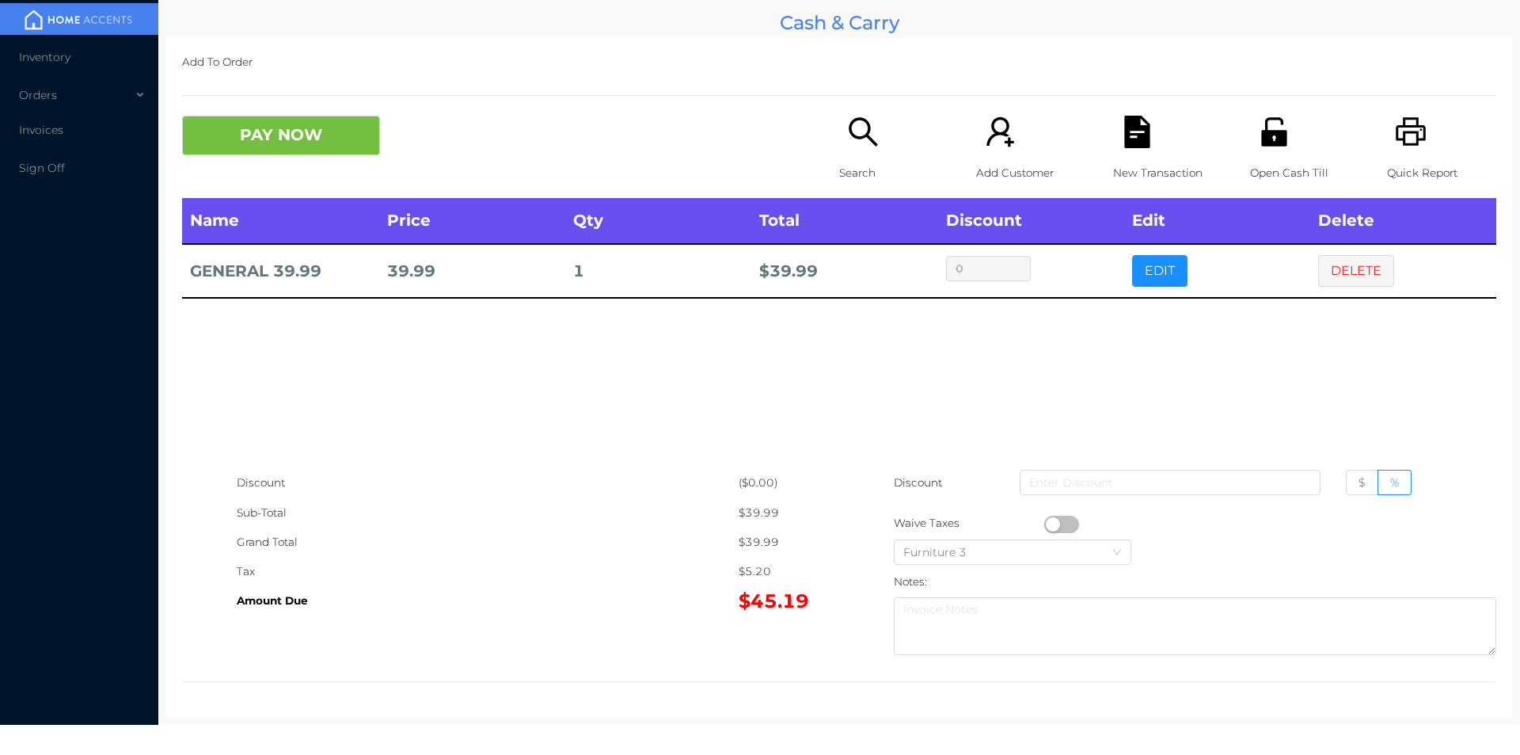
click at [1124, 131] on icon "icon: file-text" at bounding box center [1137, 132] width 32 height 32
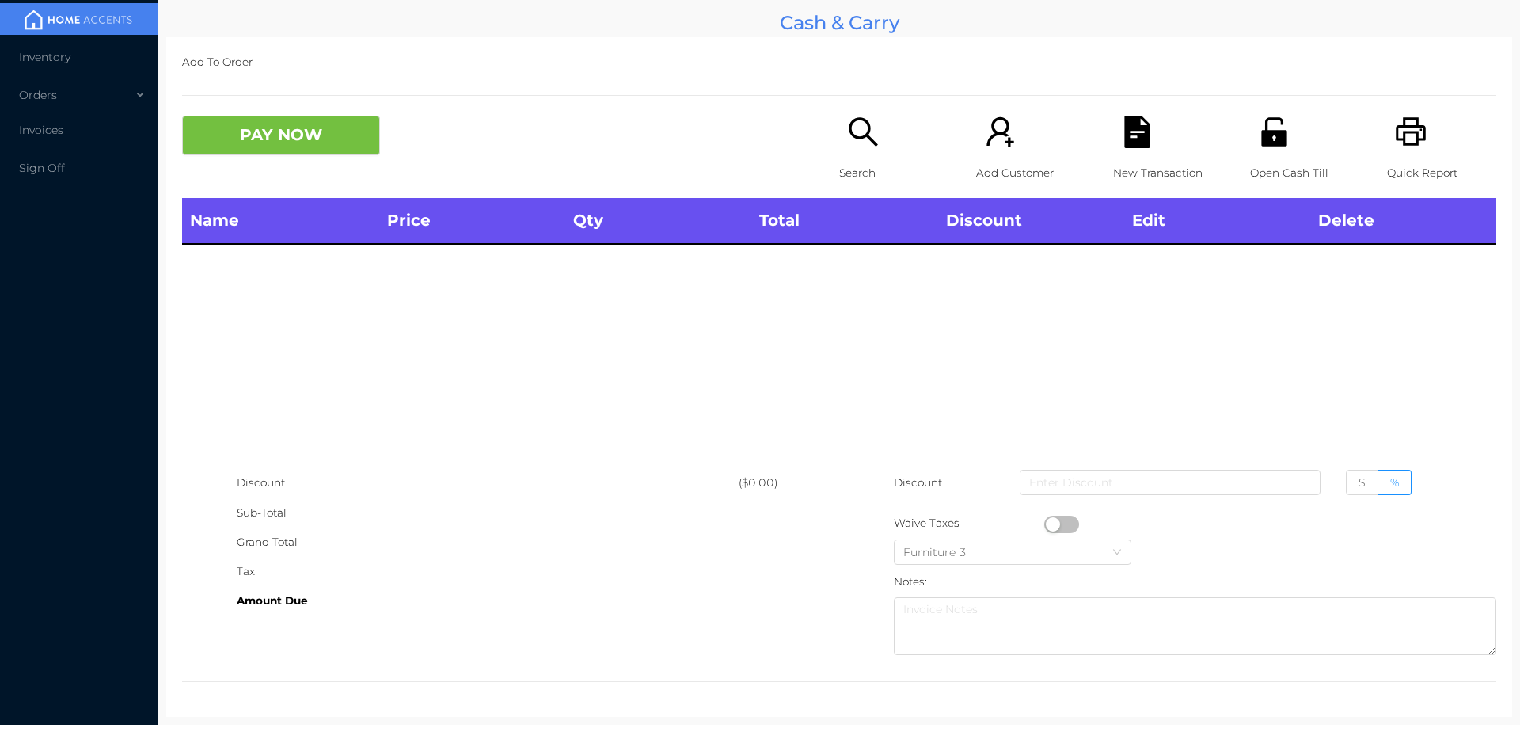
click at [1272, 138] on icon "icon: unlock" at bounding box center [1273, 131] width 25 height 29
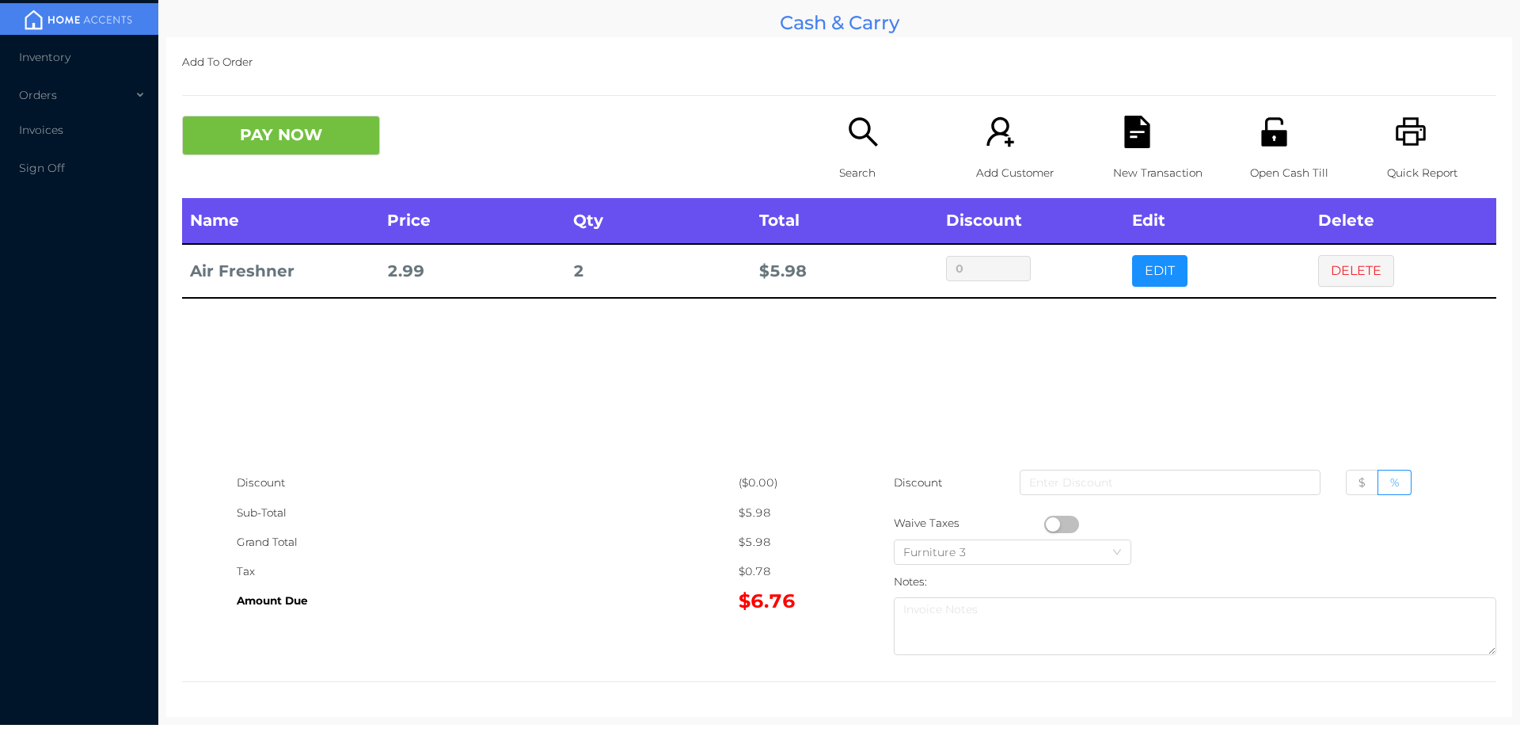
click at [1139, 129] on icon "icon: file-text" at bounding box center [1136, 132] width 25 height 32
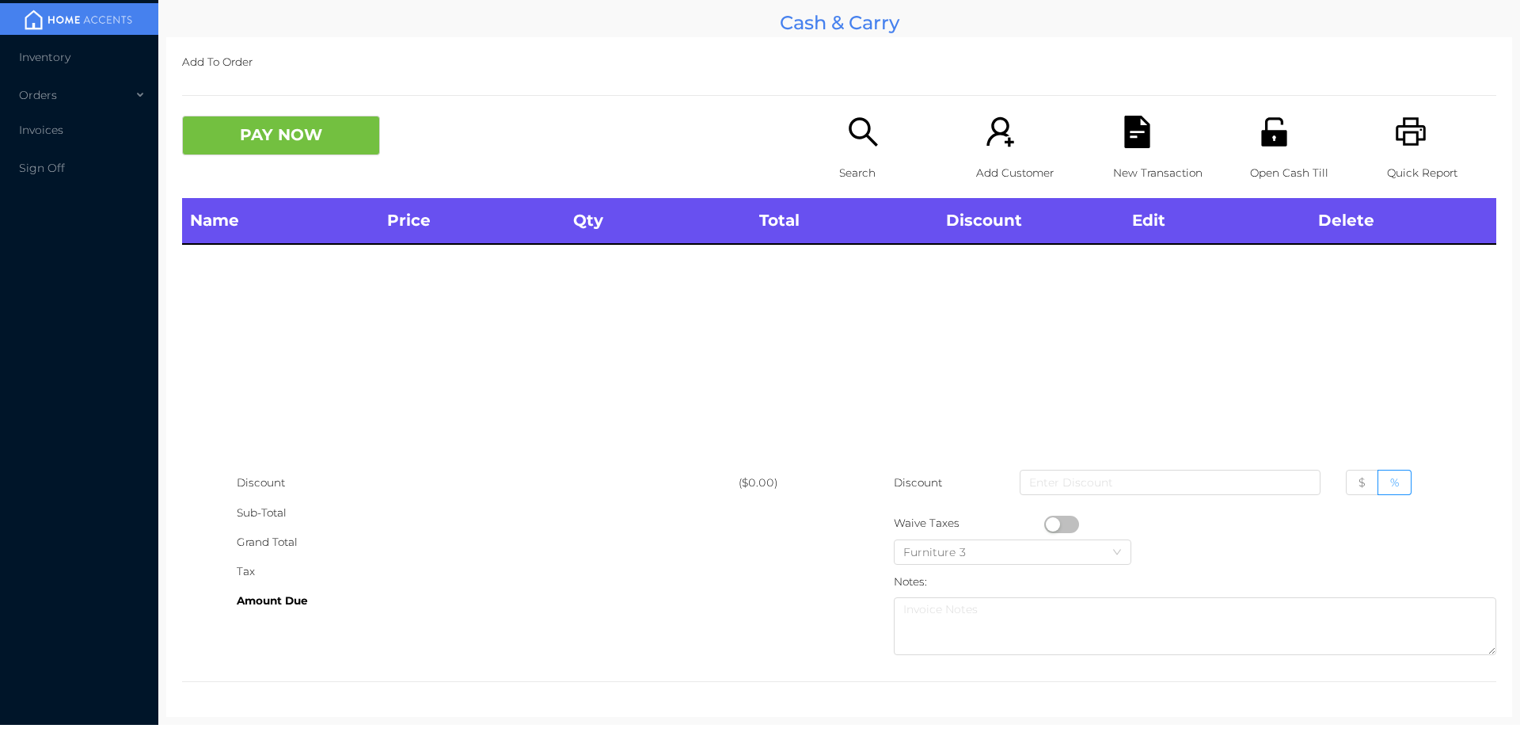
click at [1284, 134] on div "Open Cash Till" at bounding box center [1304, 157] width 109 height 82
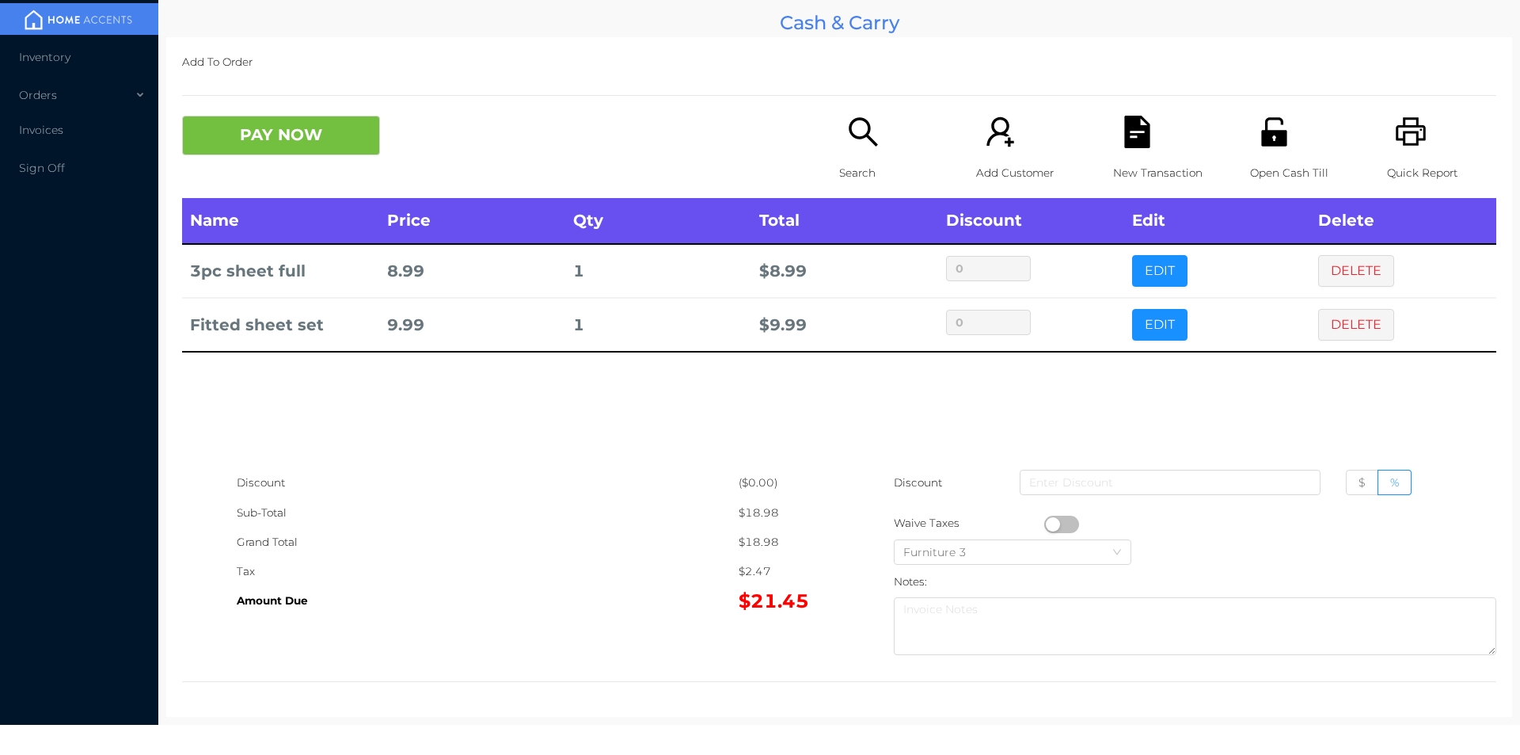
click at [1400, 133] on icon "icon: printer" at bounding box center [1411, 131] width 30 height 29
click at [293, 146] on button "PAY NOW" at bounding box center [281, 136] width 198 height 40
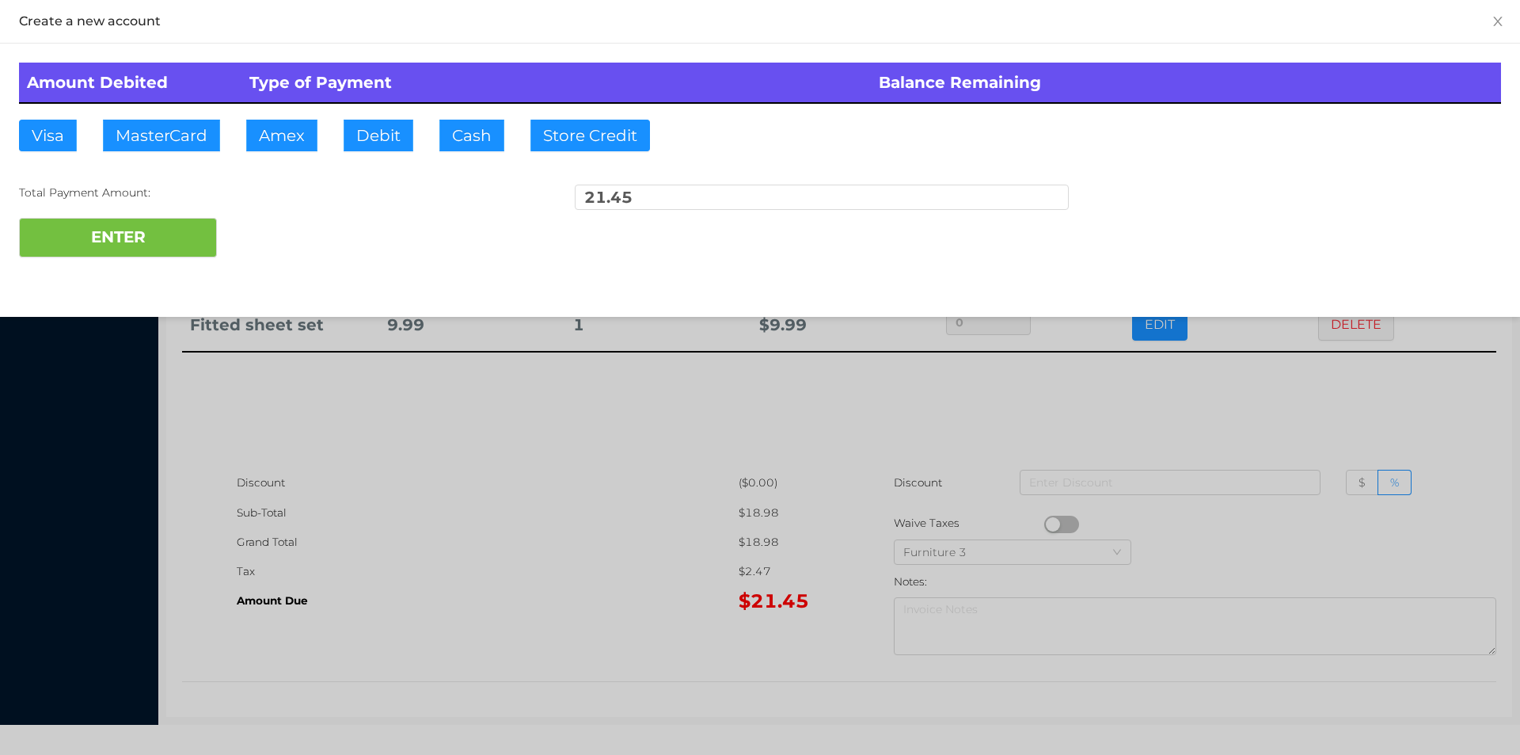
click at [567, 604] on div at bounding box center [760, 377] width 1520 height 755
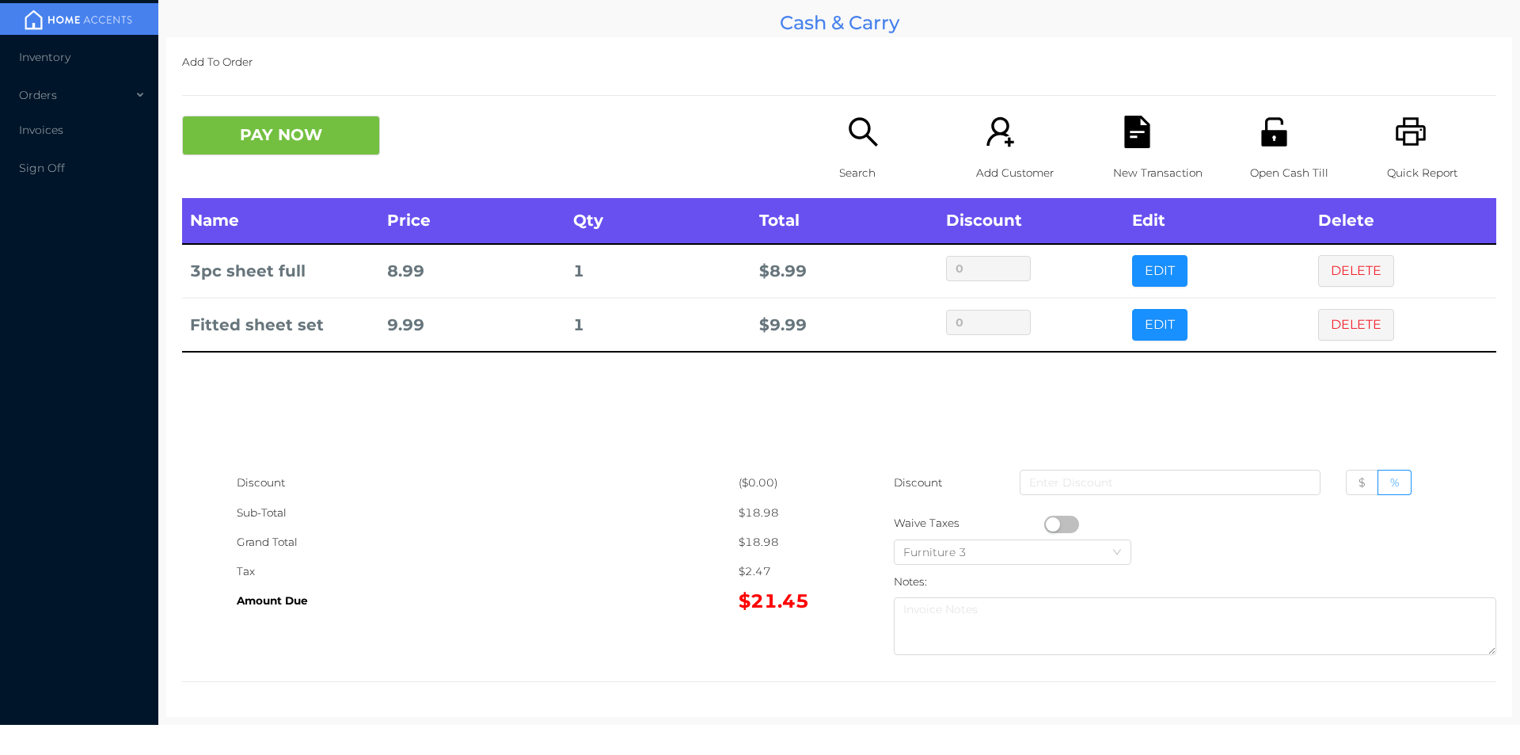
click at [1140, 140] on icon "icon: file-text" at bounding box center [1136, 132] width 25 height 32
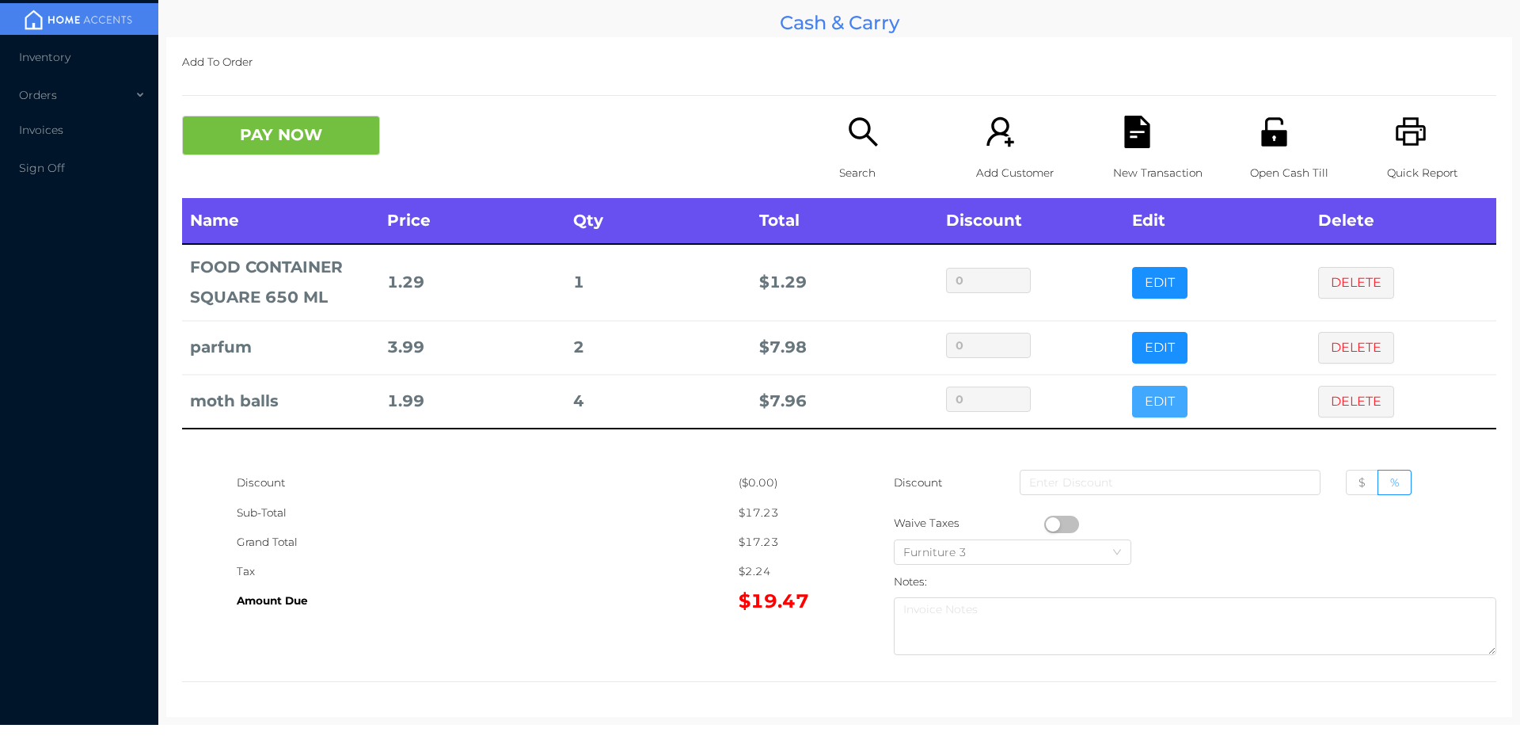
click at [1144, 407] on button "EDIT" at bounding box center [1159, 402] width 55 height 32
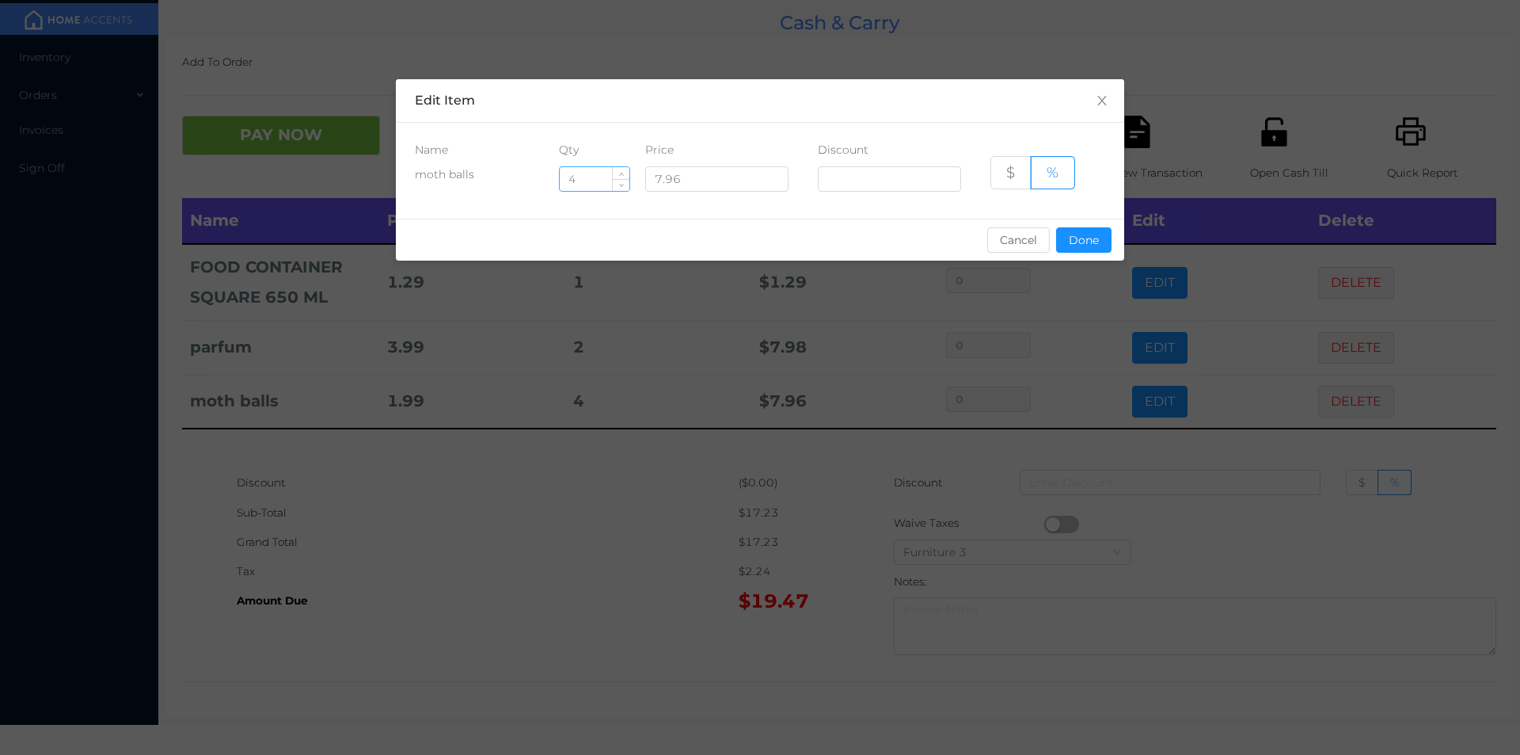
click at [599, 183] on input "4" at bounding box center [595, 179] width 70 height 24
type input "2"
click at [1088, 233] on button "Done" at bounding box center [1083, 239] width 55 height 25
type input "0%"
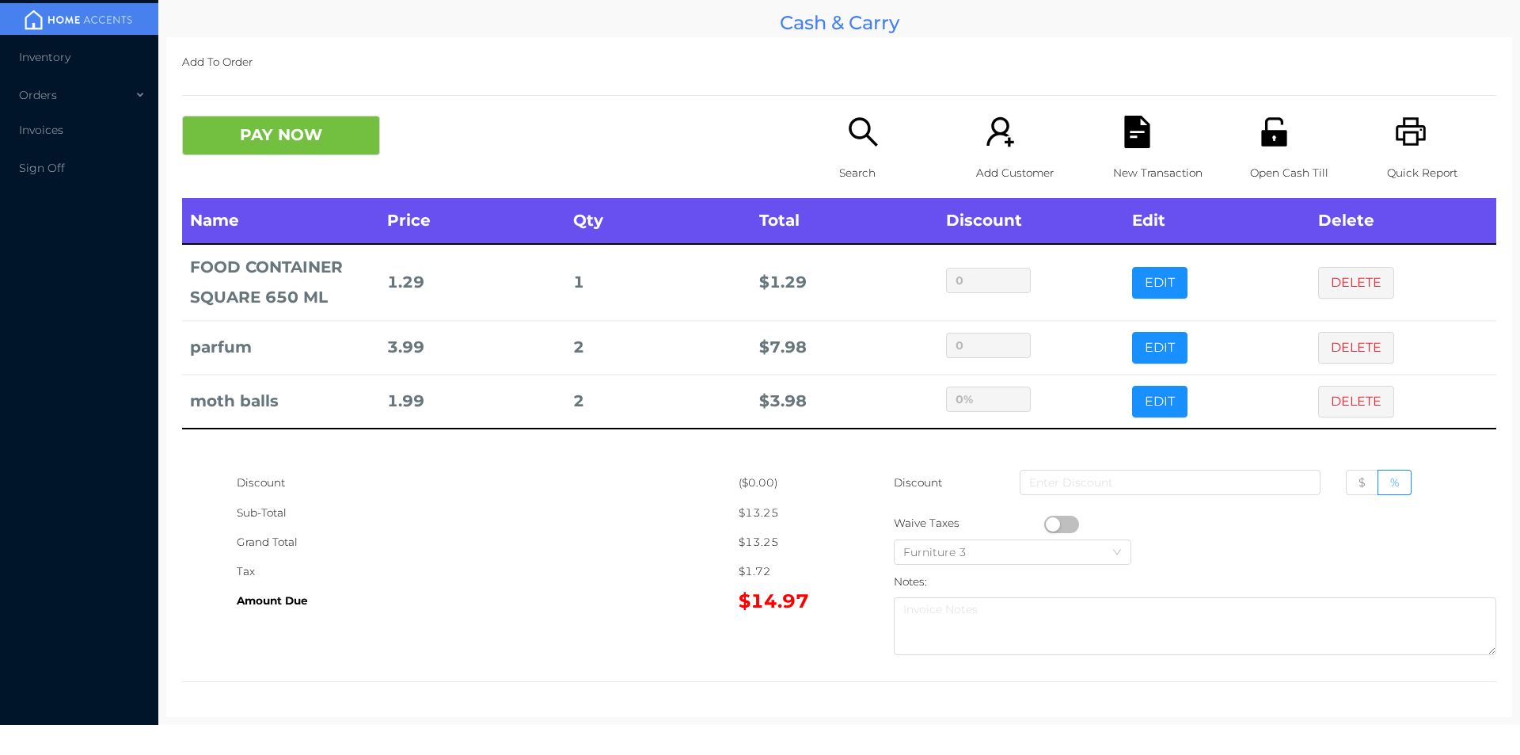
click at [1045, 522] on button "button" at bounding box center [1061, 523] width 35 height 17
click at [1126, 138] on icon "icon: file-text" at bounding box center [1137, 132] width 32 height 32
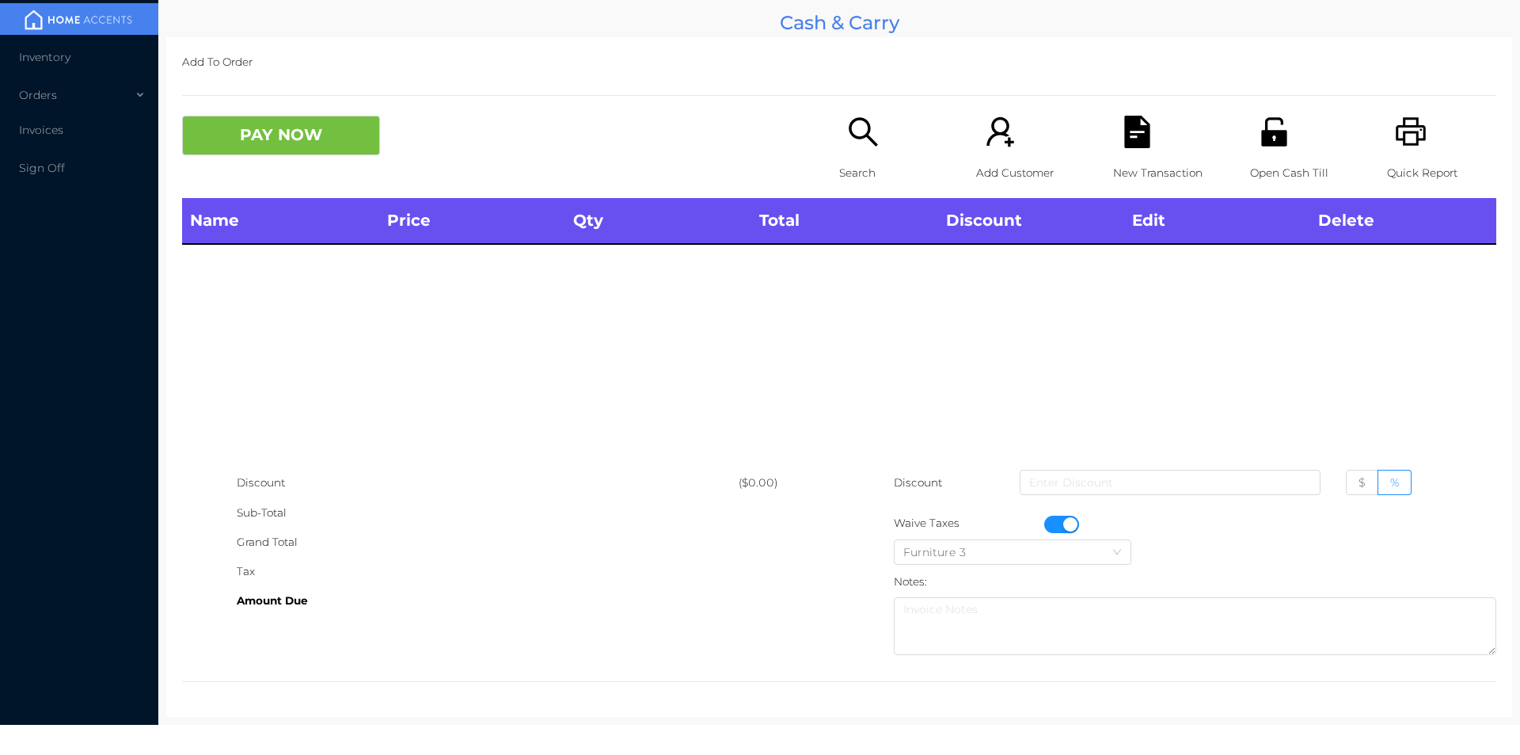
click at [1399, 139] on icon "icon: printer" at bounding box center [1411, 132] width 32 height 32
click at [1066, 523] on button "button" at bounding box center [1061, 523] width 35 height 17
click at [956, 353] on div "Name Price Qty Total Discount Edit Delete" at bounding box center [839, 333] width 1314 height 270
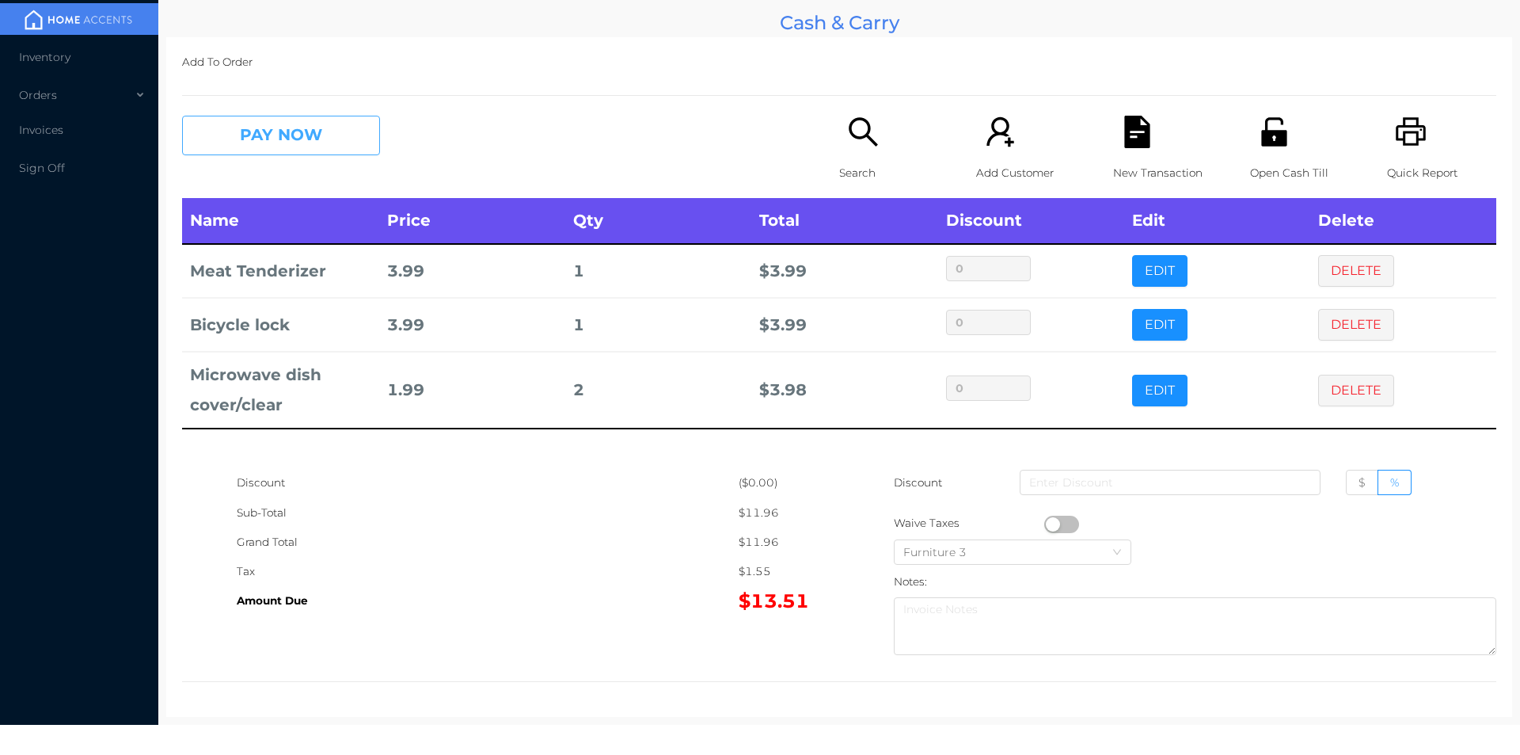
click at [293, 134] on button "PAY NOW" at bounding box center [281, 136] width 198 height 40
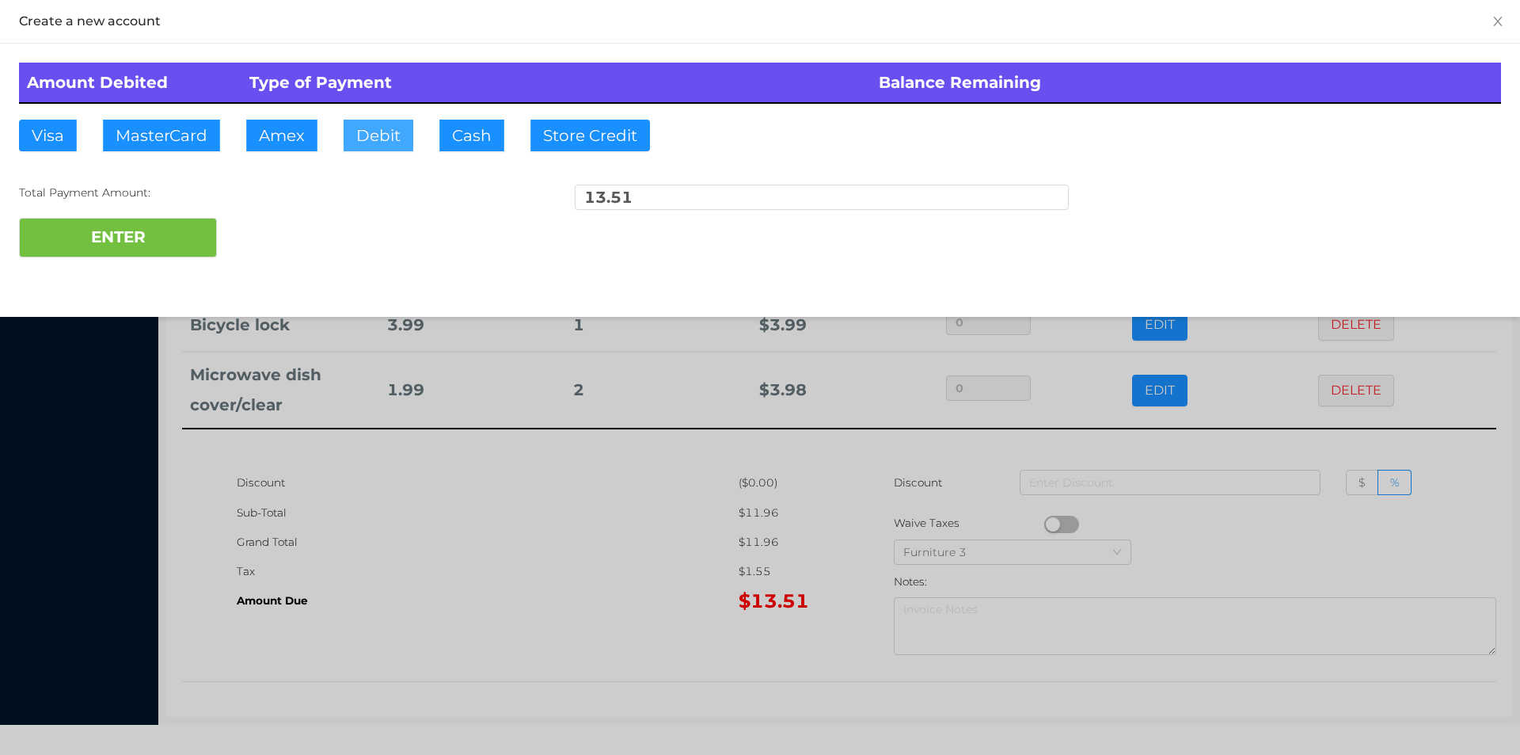
click at [391, 143] on button "Debit" at bounding box center [379, 136] width 70 height 32
click at [168, 238] on button "ENTER" at bounding box center [118, 238] width 198 height 40
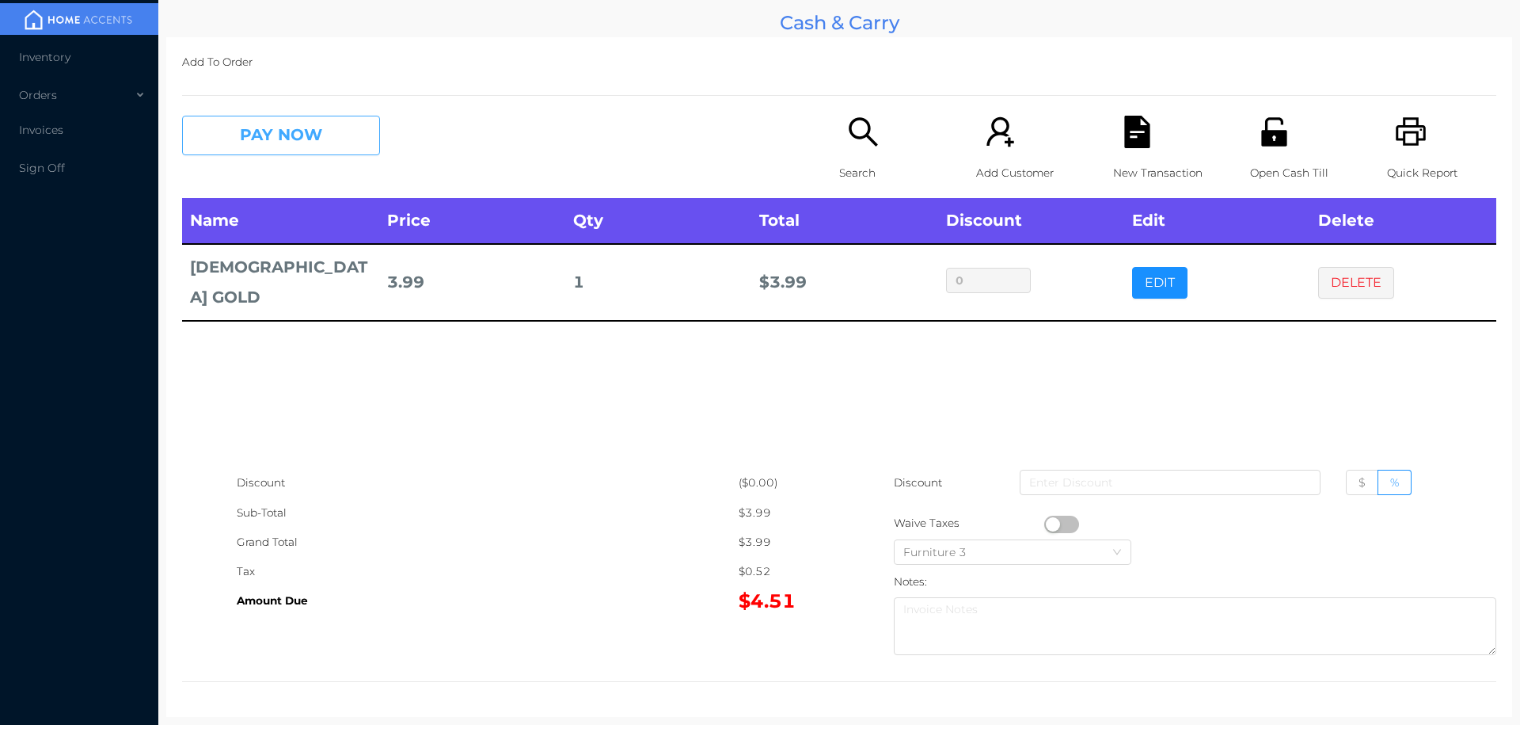
click at [316, 121] on button "PAY NOW" at bounding box center [281, 136] width 198 height 40
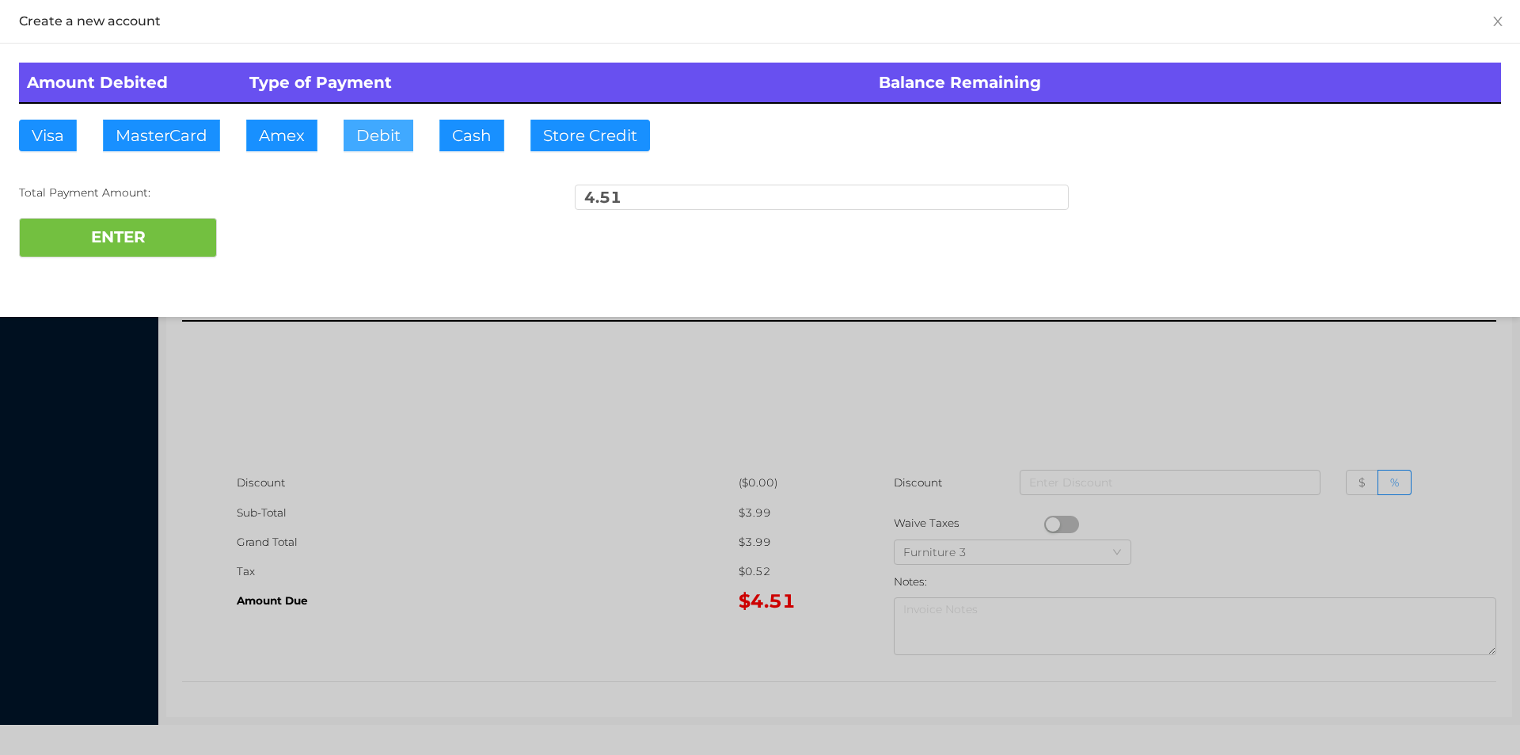
click at [384, 129] on button "Debit" at bounding box center [379, 136] width 70 height 32
click at [523, 519] on div at bounding box center [760, 377] width 1520 height 755
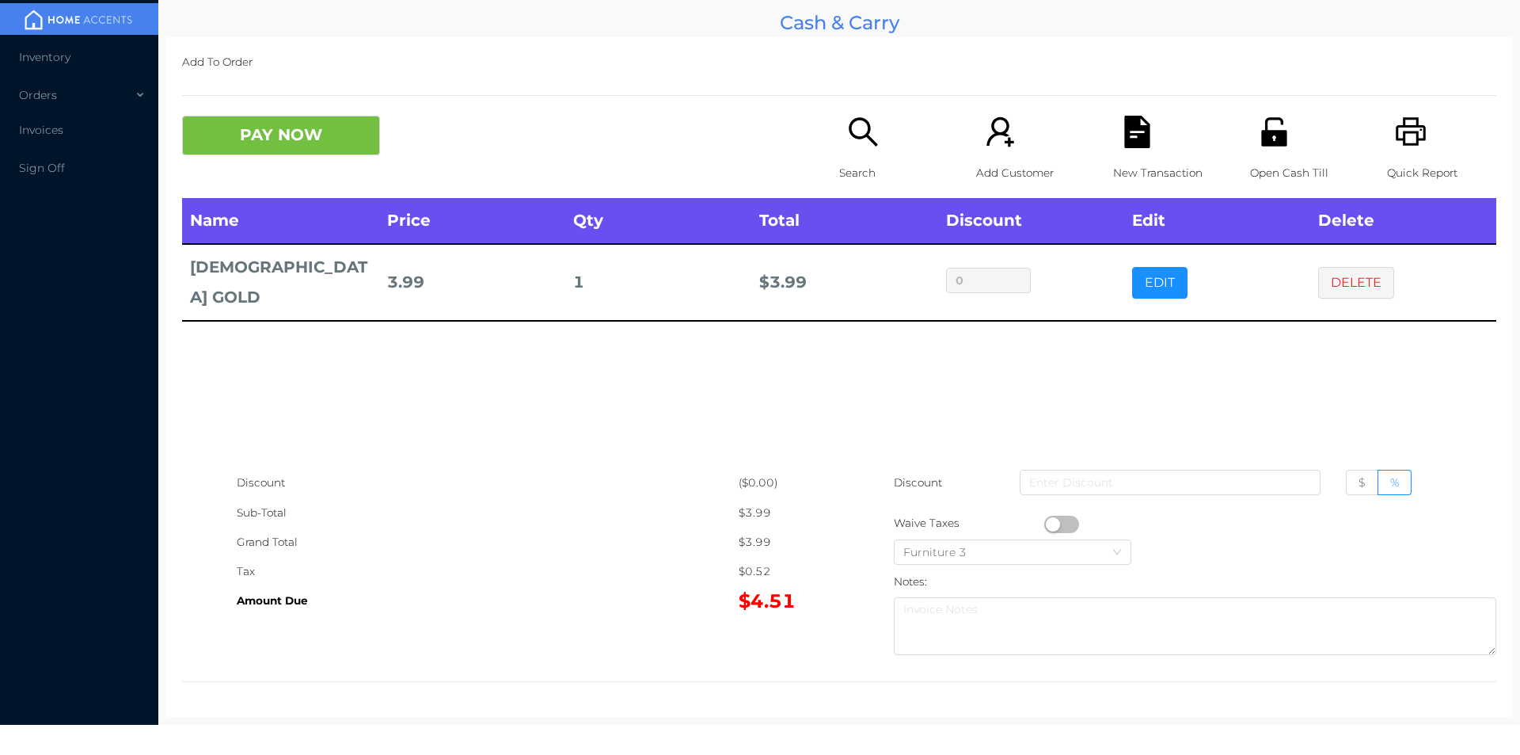
click at [1135, 120] on icon "icon: file-text" at bounding box center [1136, 132] width 25 height 32
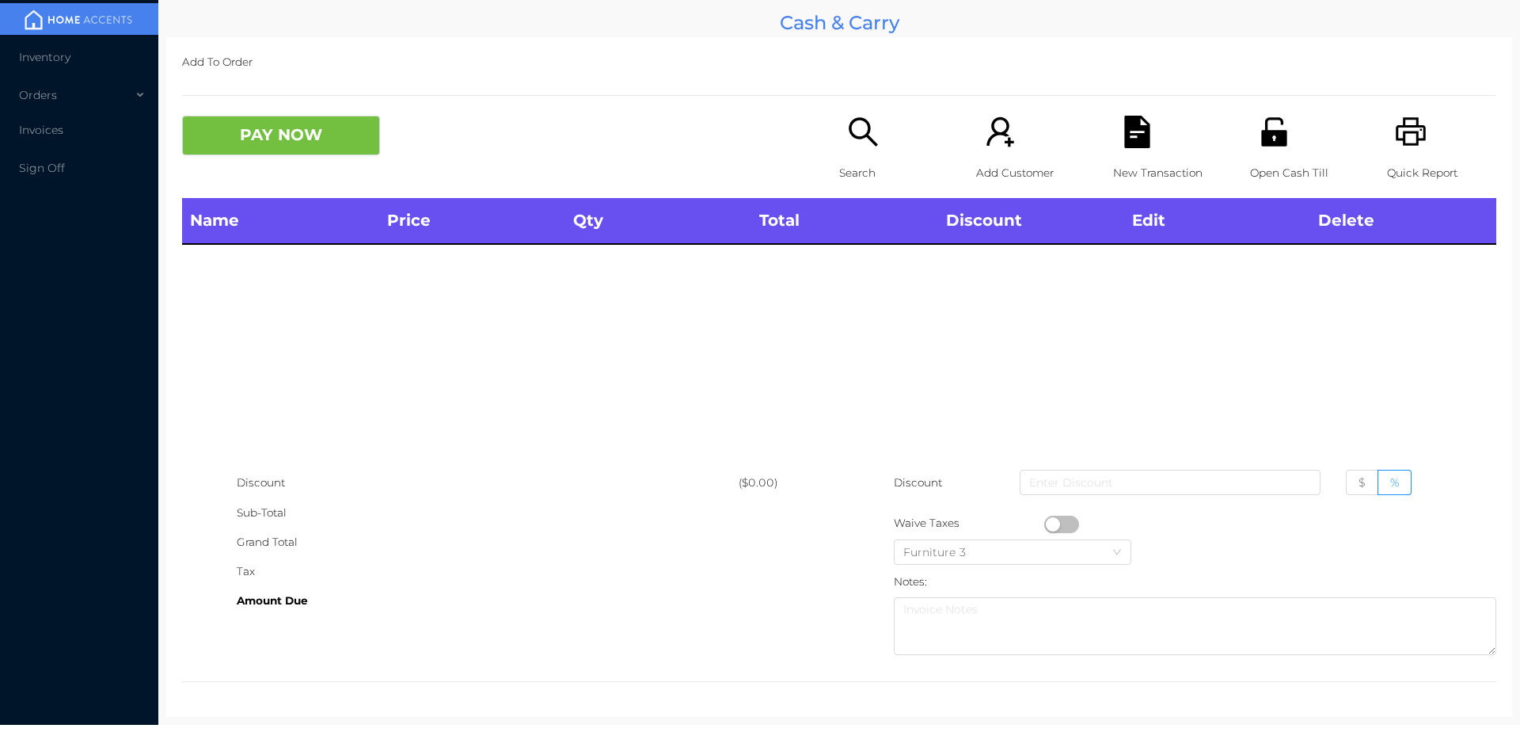
click at [1261, 144] on icon "icon: unlock" at bounding box center [1273, 131] width 25 height 29
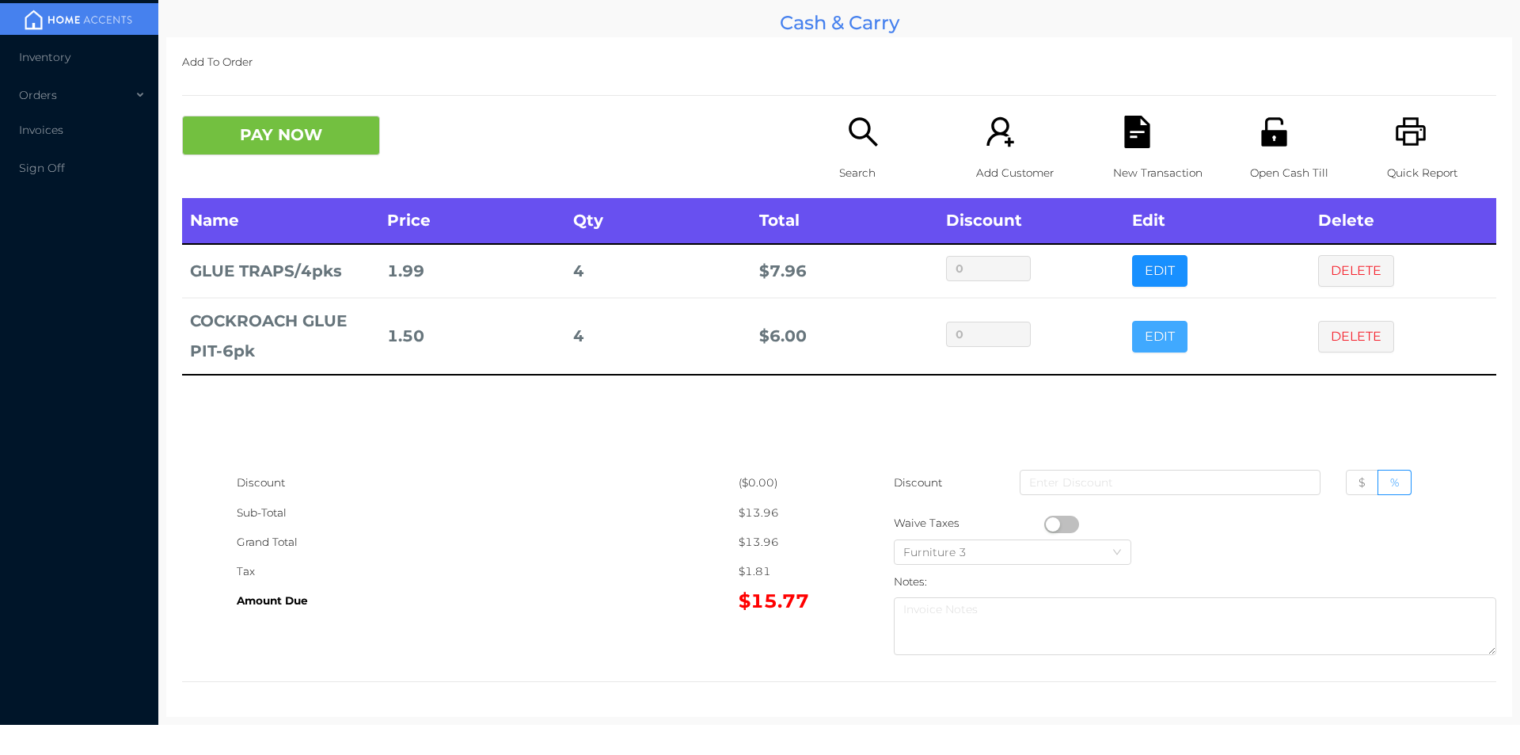
click at [1142, 340] on button "EDIT" at bounding box center [1159, 337] width 55 height 32
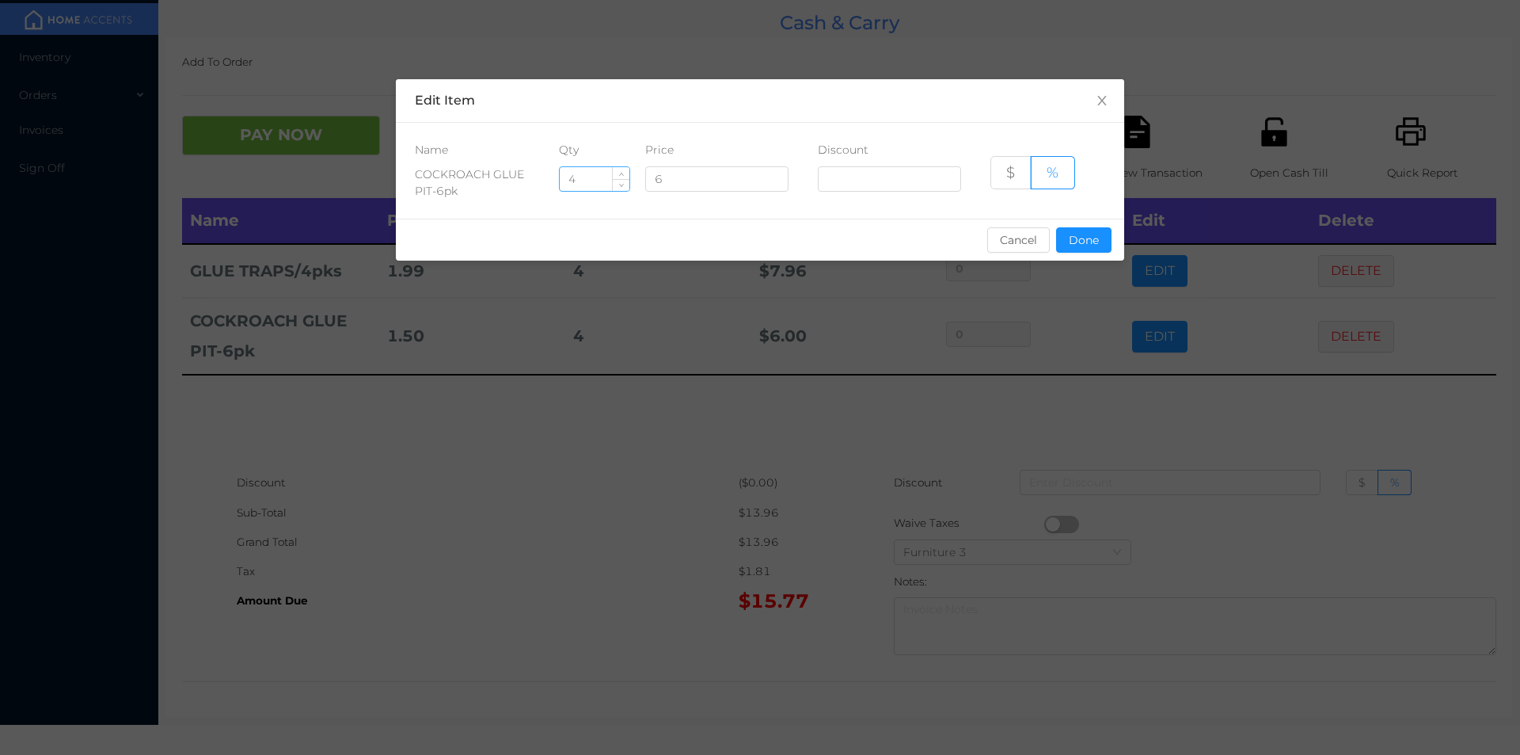
click at [576, 175] on input "4" at bounding box center [595, 179] width 70 height 24
type input "3"
click at [1067, 246] on button "Done" at bounding box center [1083, 239] width 55 height 25
type input "0%"
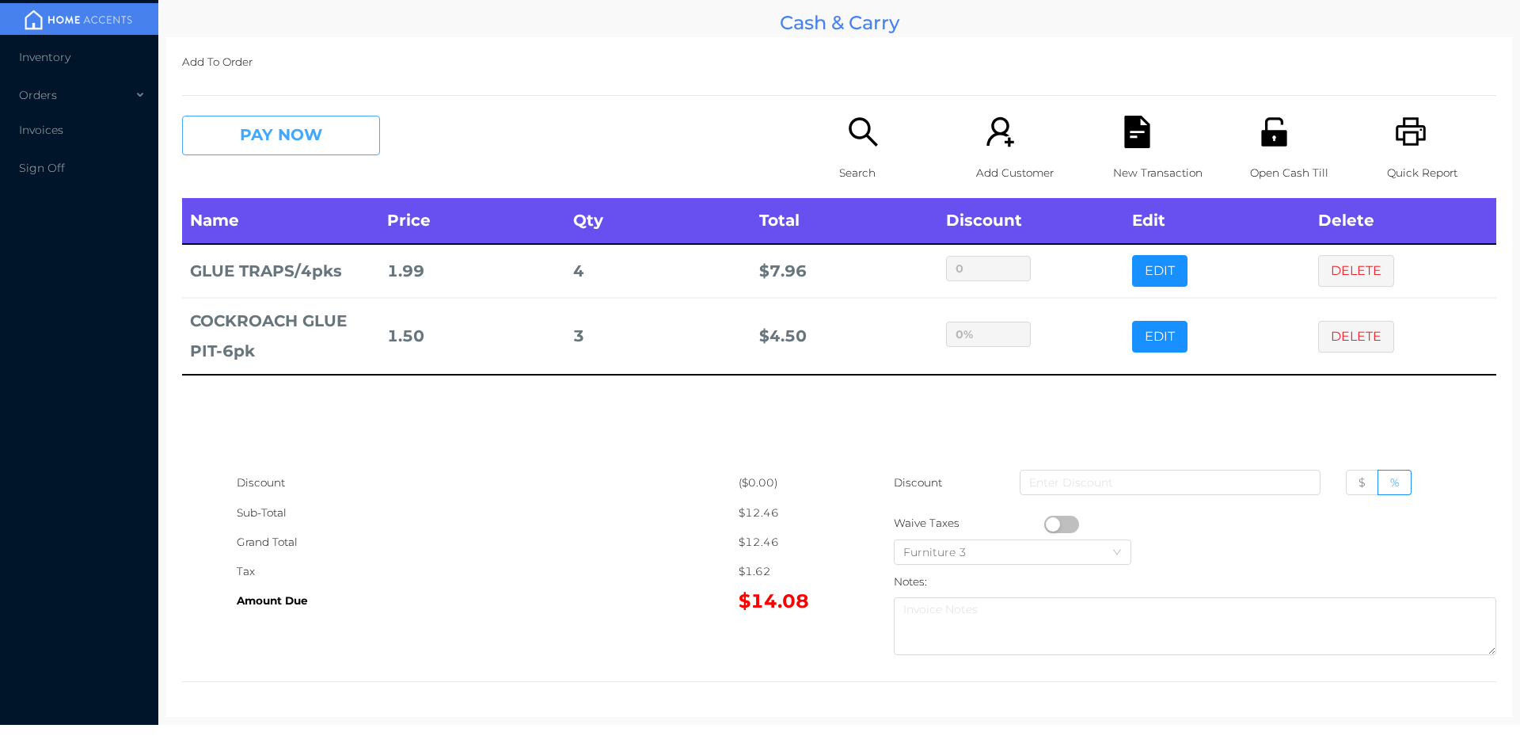
click at [262, 143] on button "PAY NOW" at bounding box center [281, 136] width 198 height 40
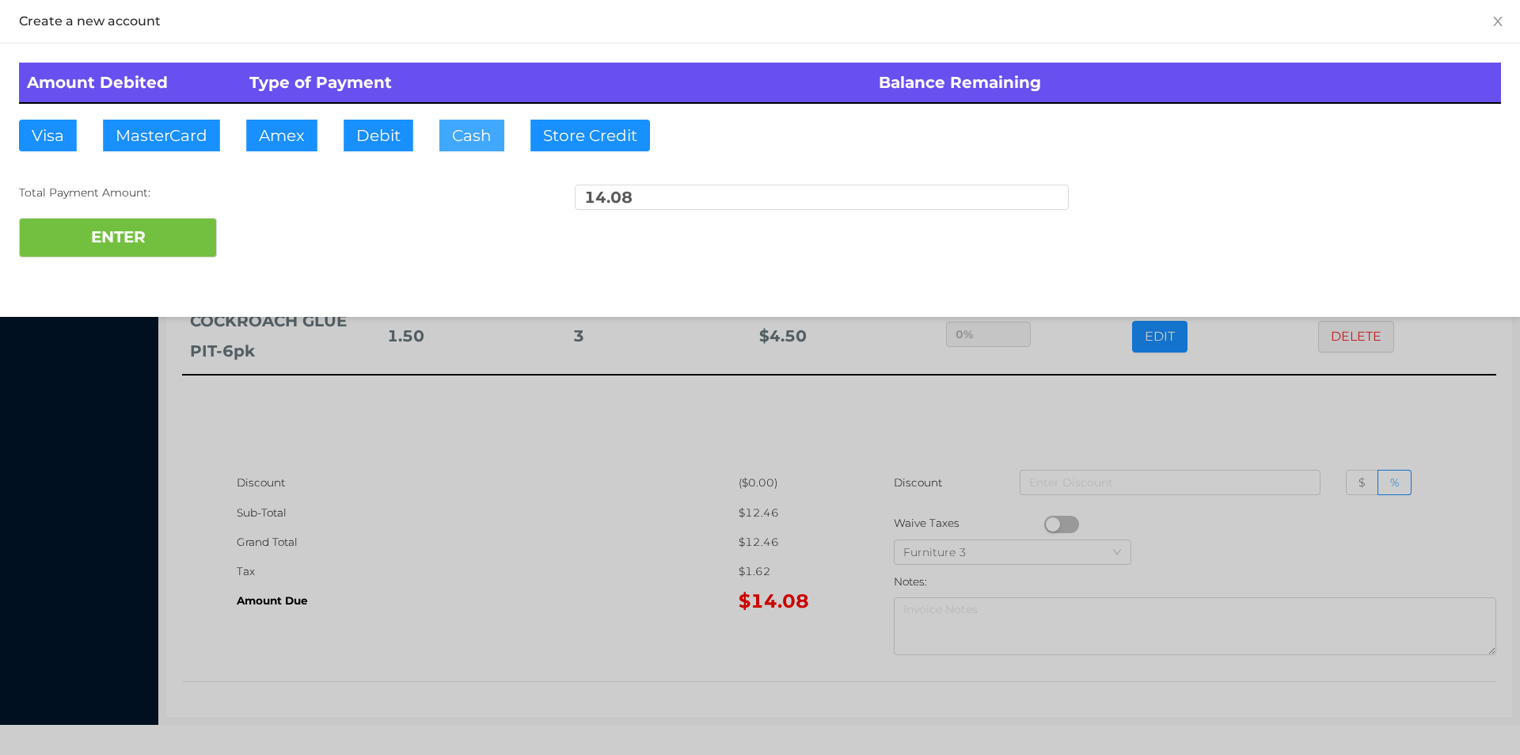
click at [462, 135] on button "Cash" at bounding box center [471, 136] width 65 height 32
type input "20"
click at [84, 223] on button "ENTER" at bounding box center [118, 238] width 198 height 40
type input "0"
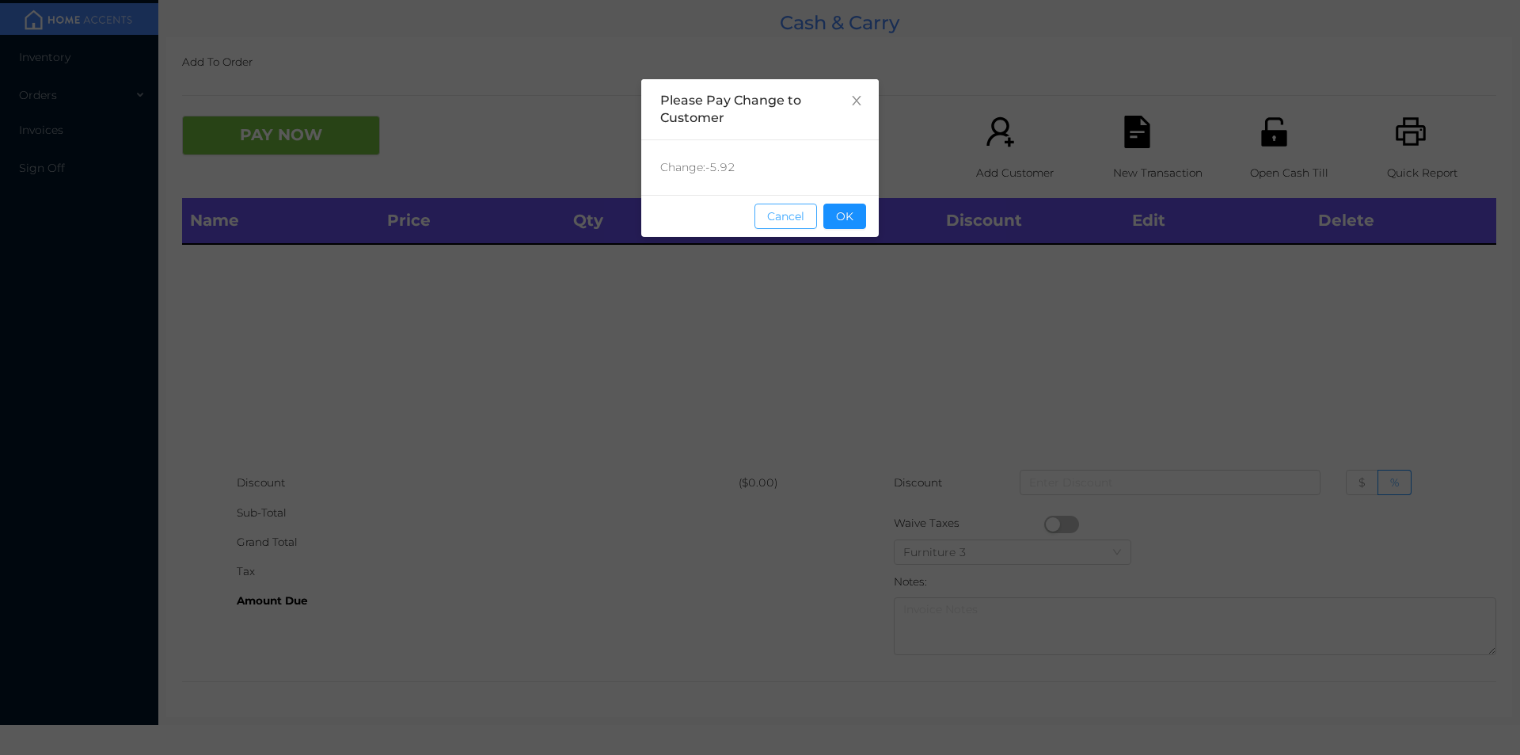
click at [812, 220] on button "Cancel" at bounding box center [786, 215] width 63 height 25
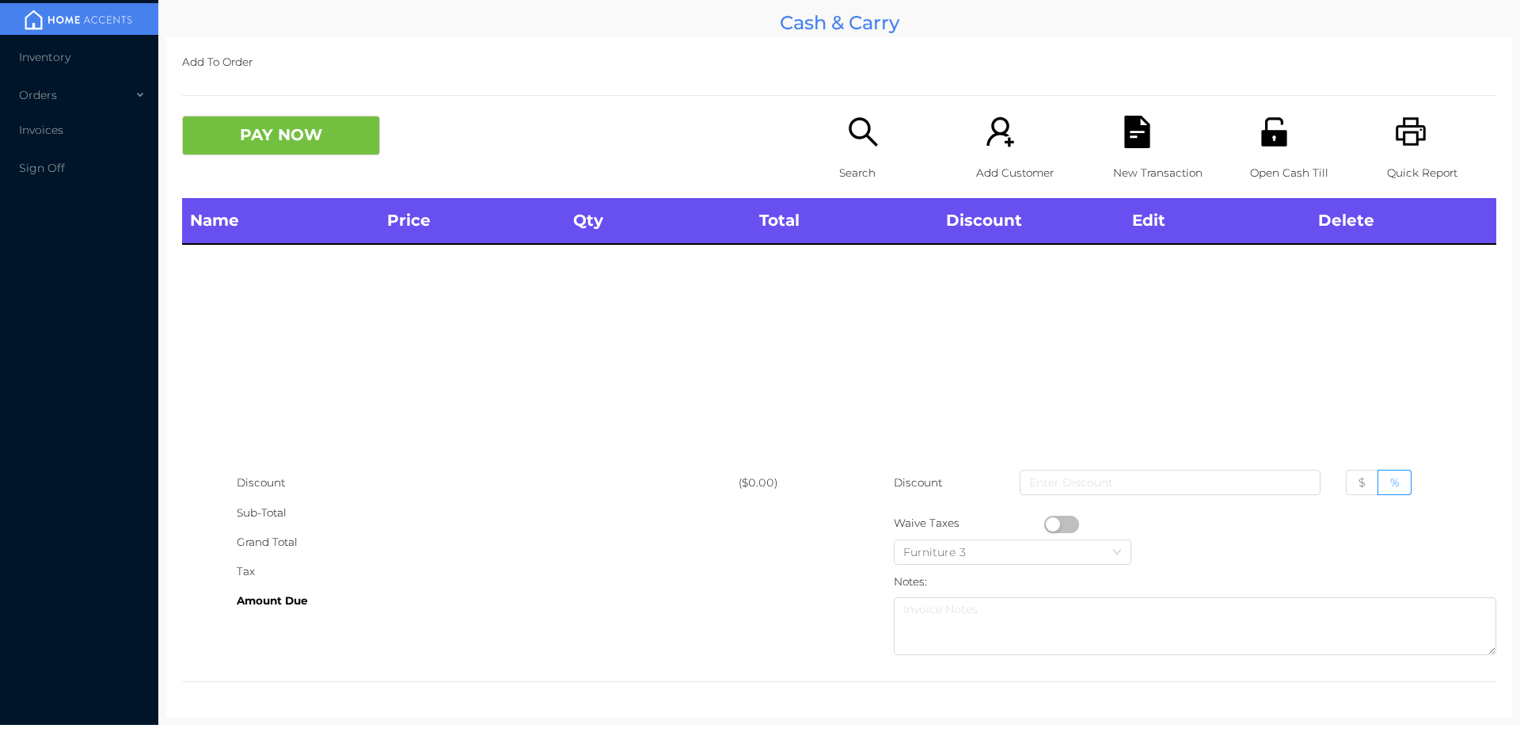
click at [847, 141] on icon "icon: search" at bounding box center [863, 132] width 32 height 32
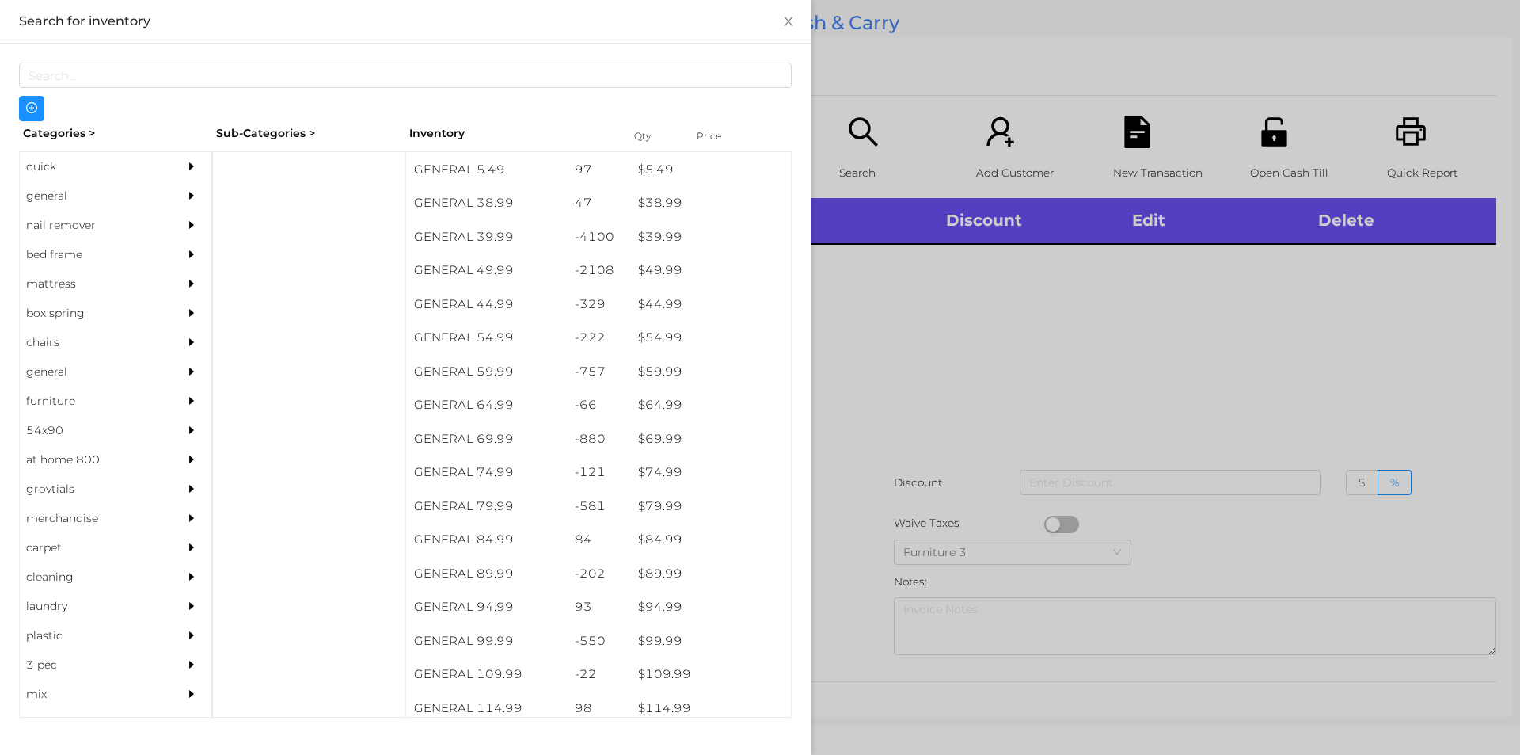
scroll to position [892, 0]
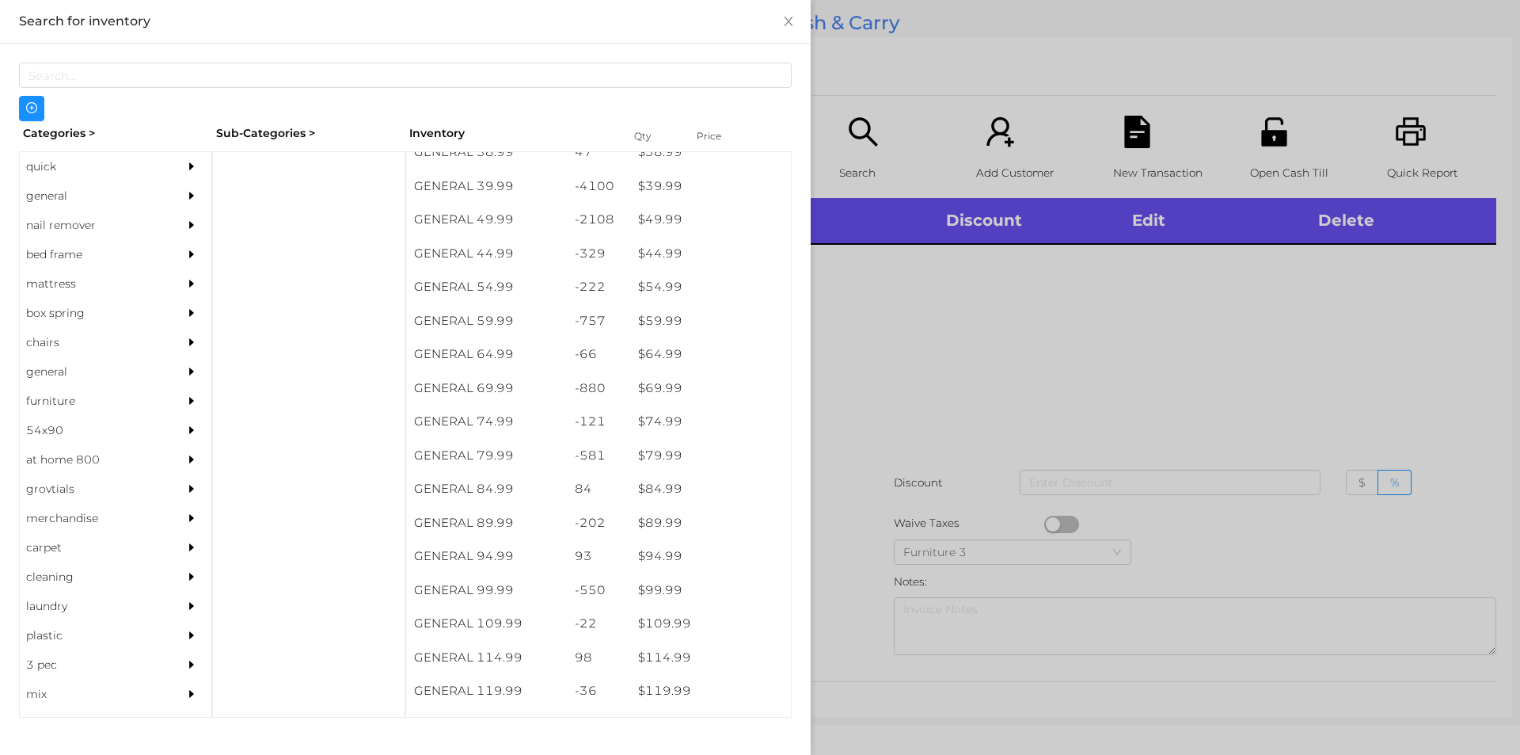
click at [64, 199] on div "general" at bounding box center [92, 195] width 144 height 29
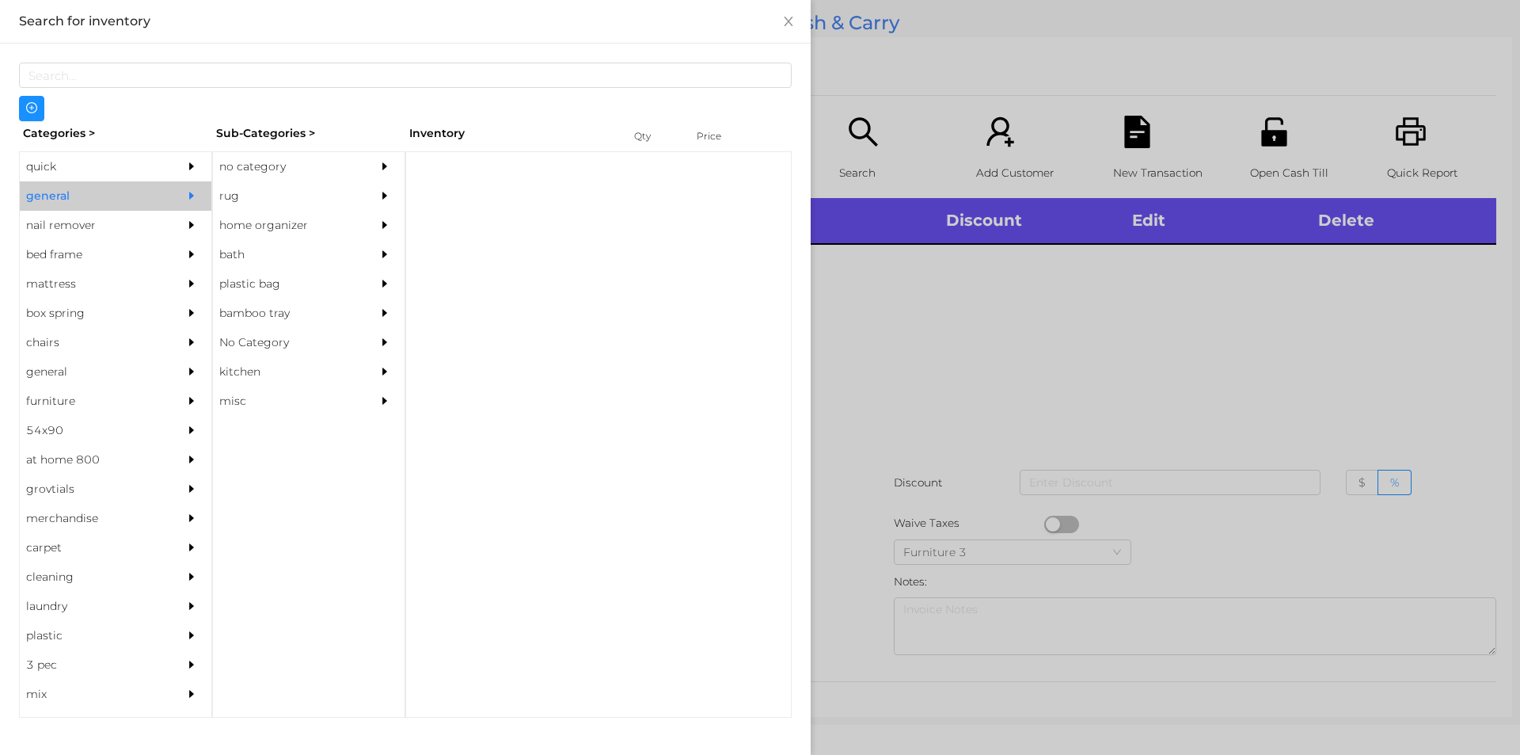
click at [302, 162] on div "no category" at bounding box center [285, 166] width 144 height 29
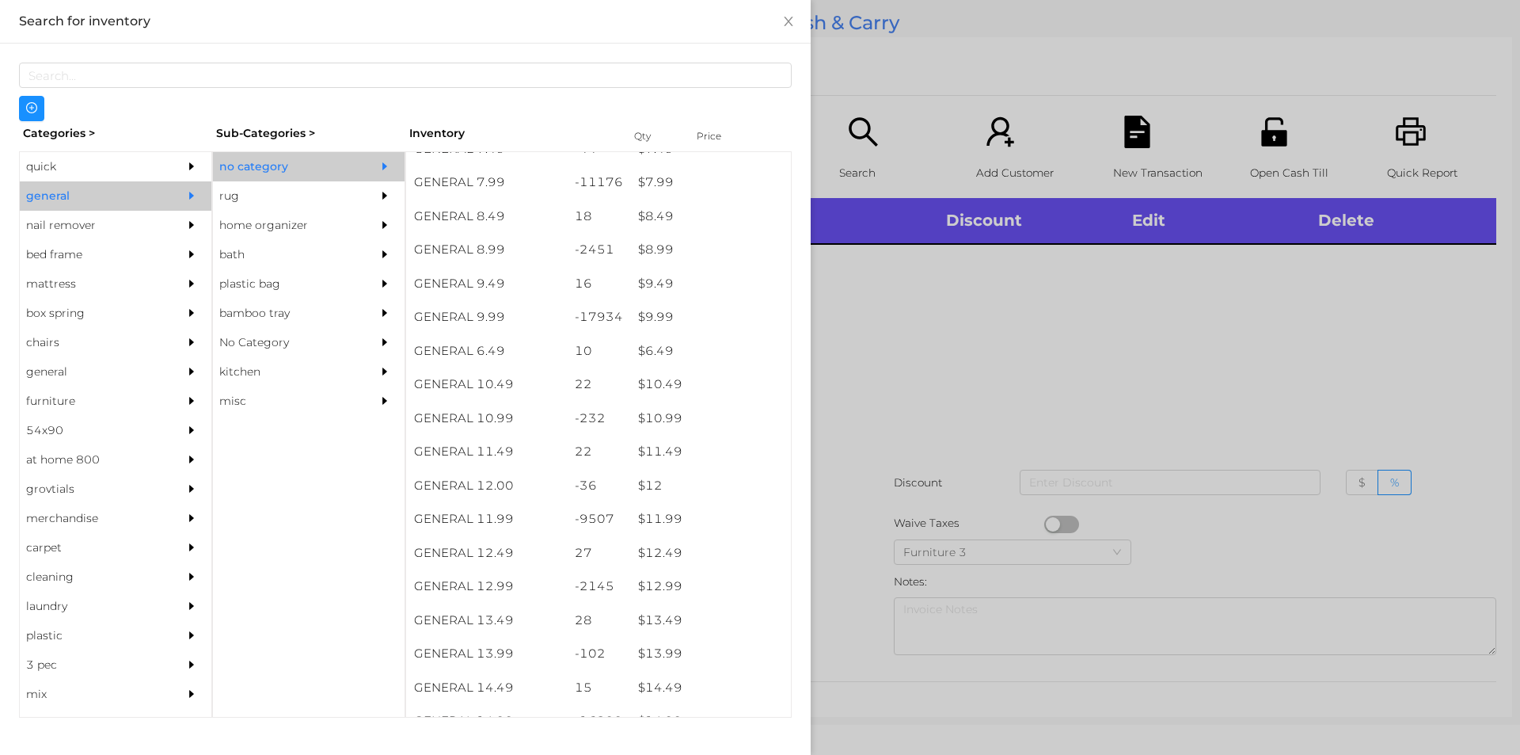
scroll to position [832, 0]
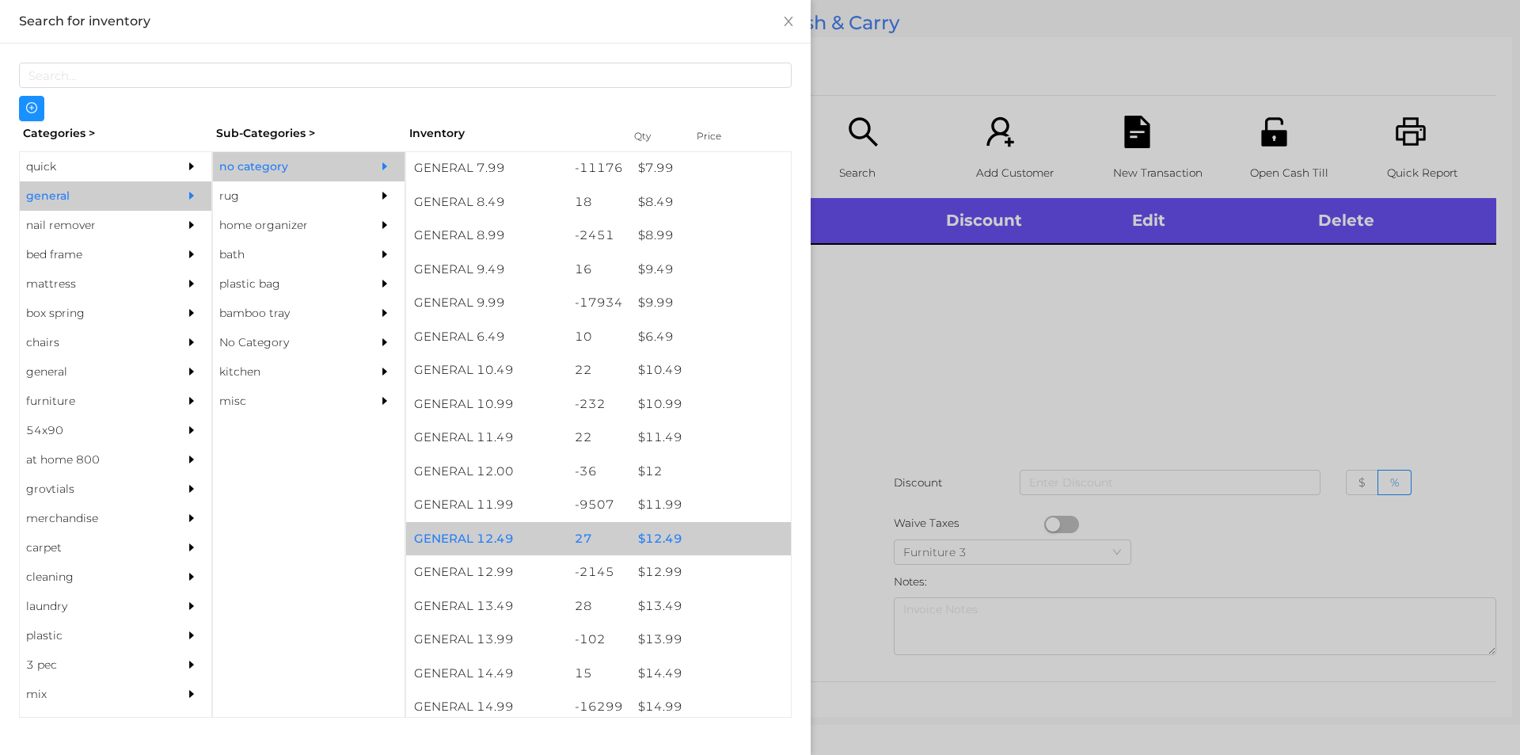
click at [732, 533] on div "$ 12.49" at bounding box center [710, 539] width 161 height 34
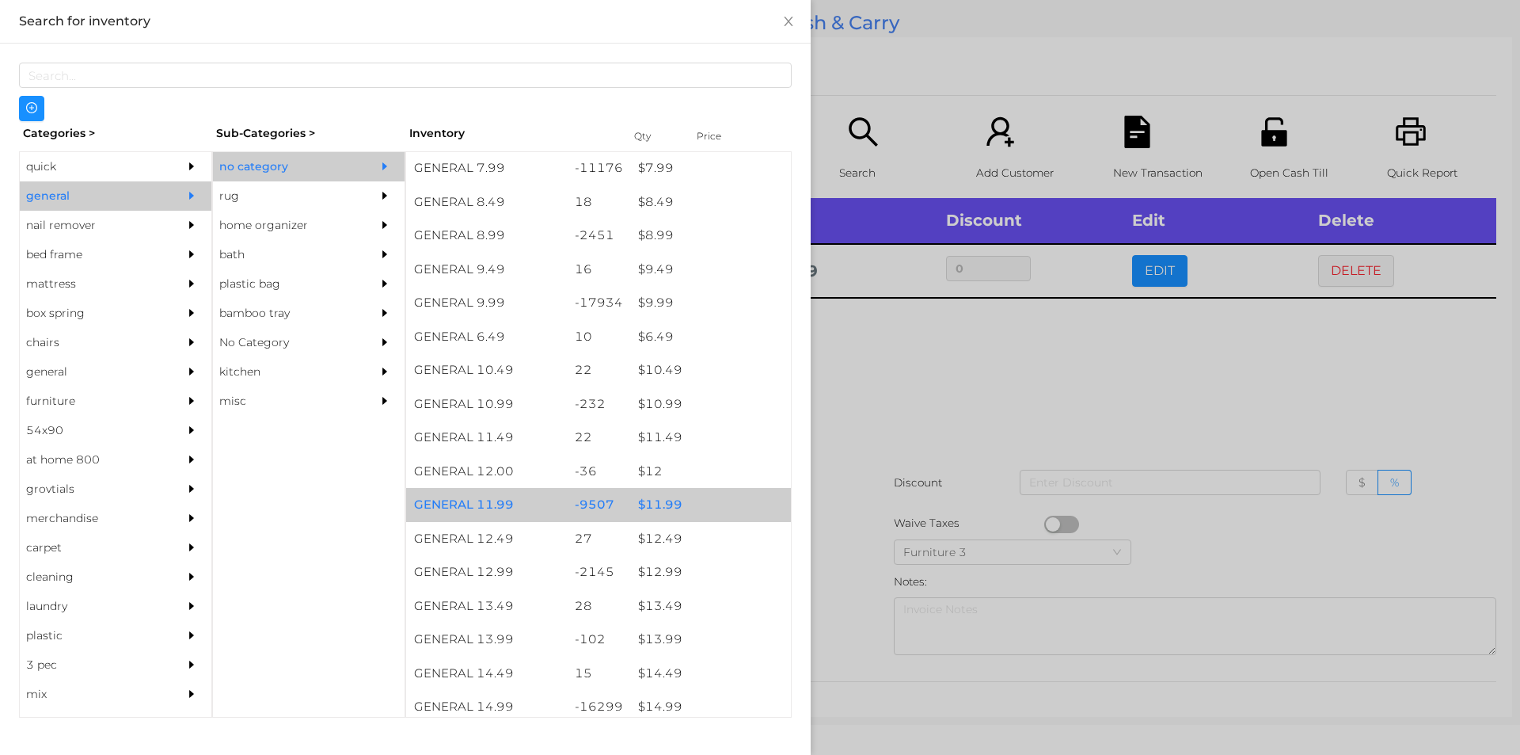
click at [697, 513] on div "$ 11.99" at bounding box center [710, 505] width 161 height 34
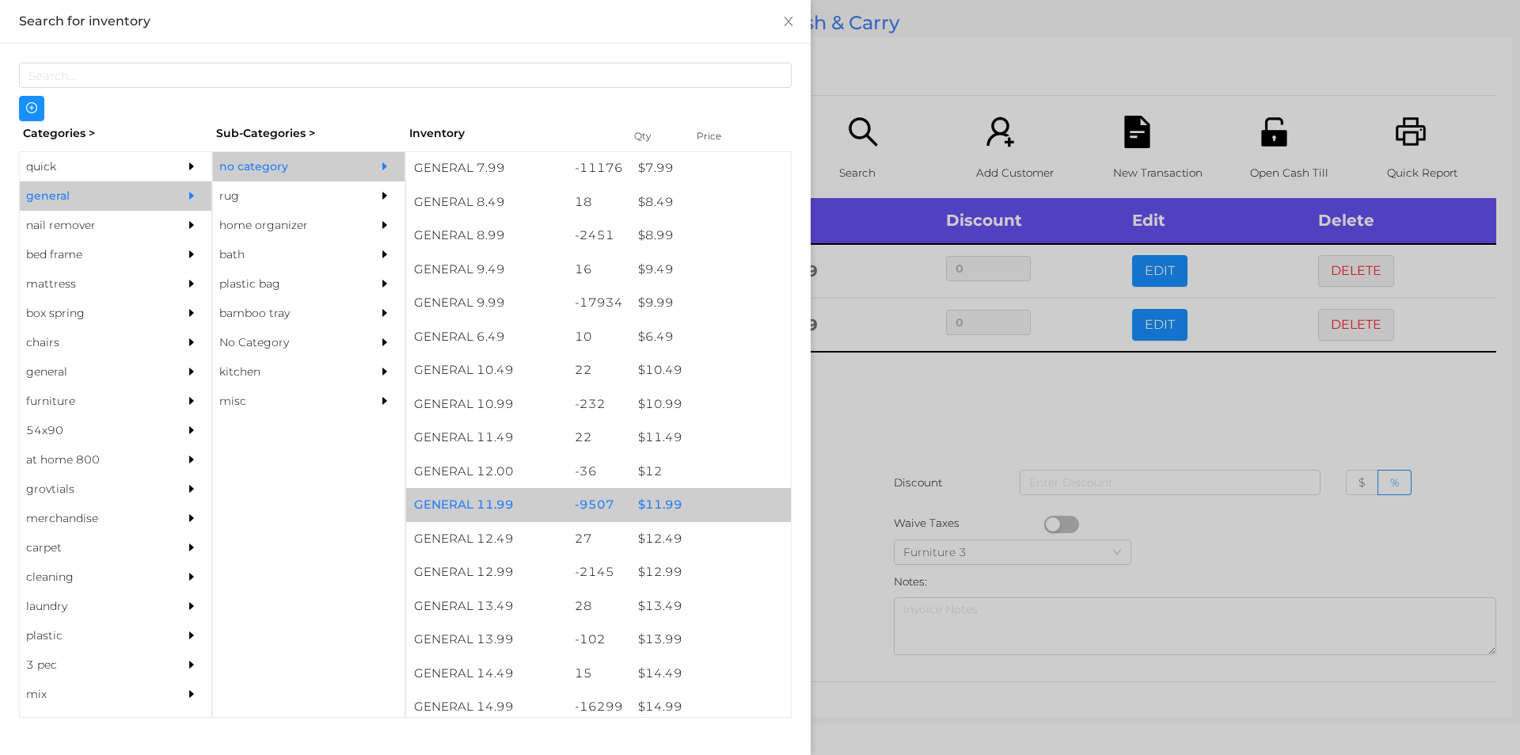
click at [716, 509] on div "$ 11.99" at bounding box center [710, 505] width 161 height 34
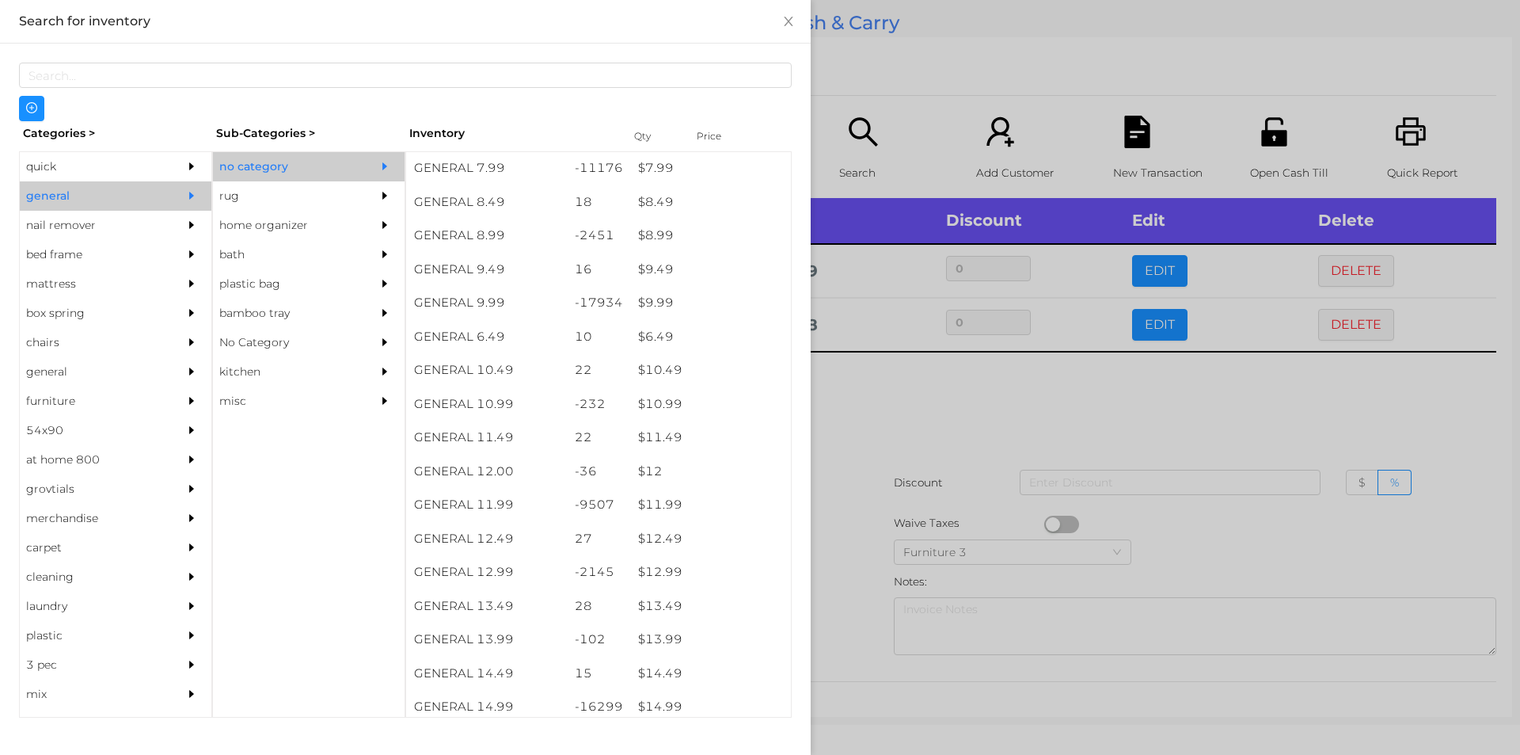
click at [934, 528] on div at bounding box center [760, 377] width 1520 height 755
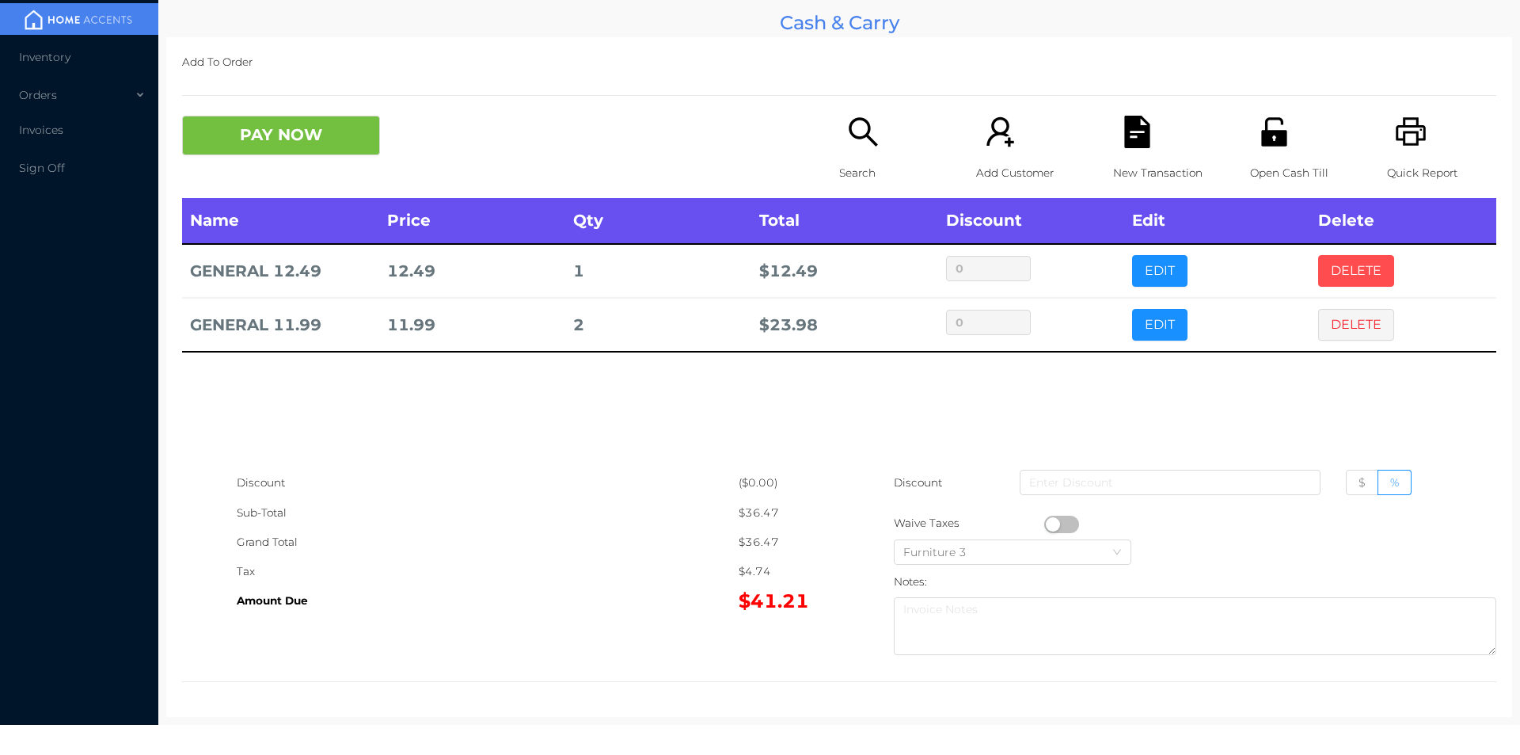
click at [1318, 273] on button "DELETE" at bounding box center [1356, 271] width 76 height 32
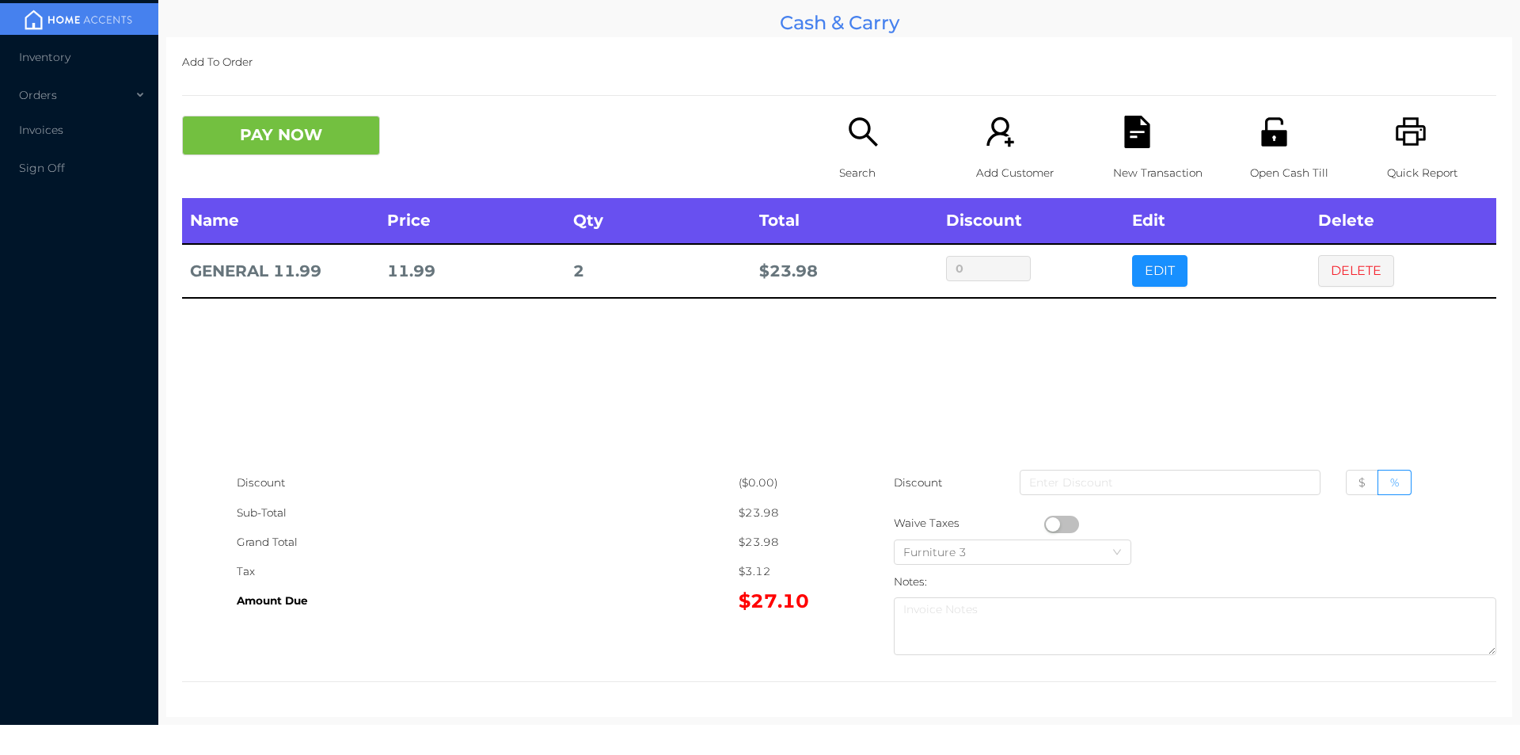
click at [988, 394] on div "Name Price Qty Total Discount Edit Delete GENERAL 11.99 11.99 2 $ 23.98 0 EDIT …" at bounding box center [839, 333] width 1314 height 270
click at [1122, 163] on p "New Transaction" at bounding box center [1167, 172] width 109 height 29
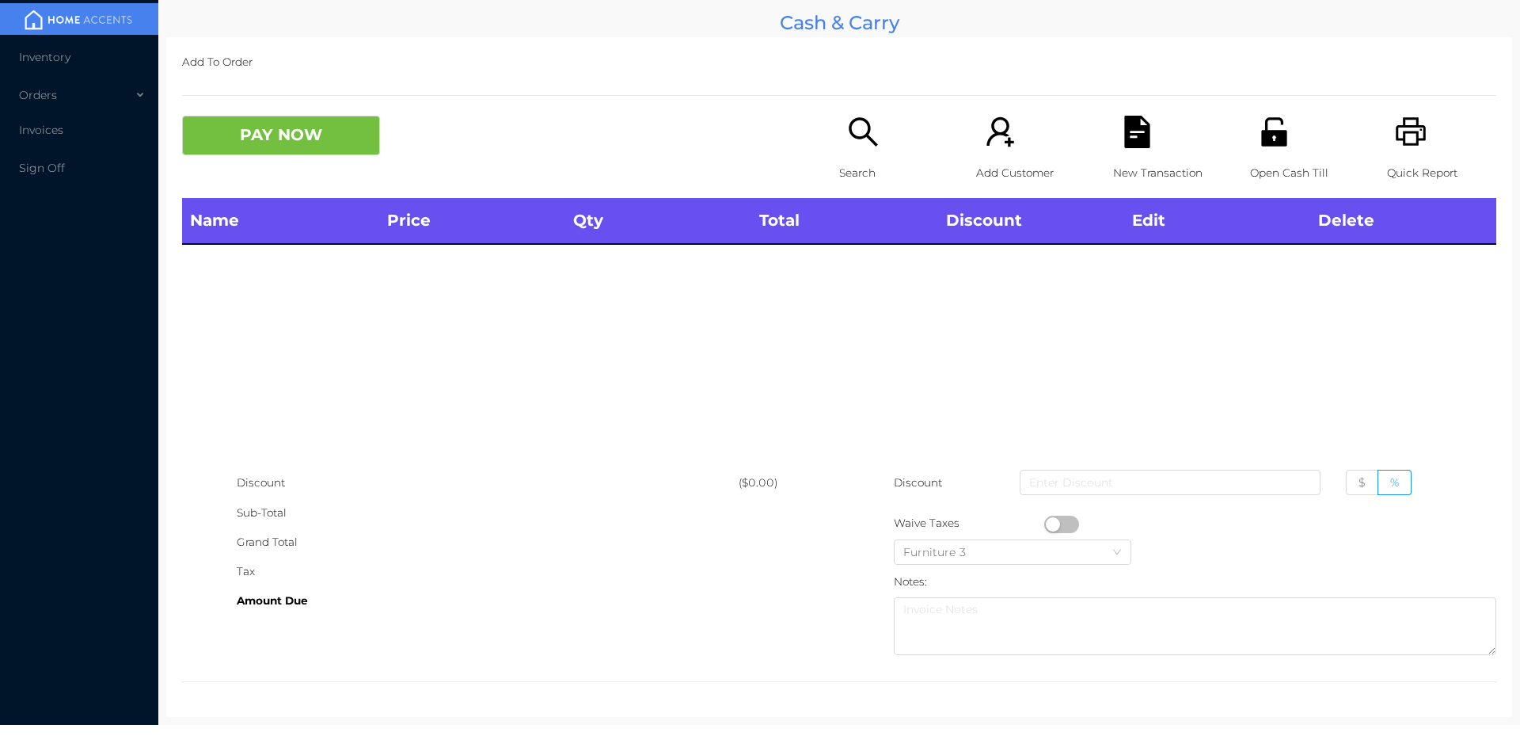
click at [1280, 139] on icon "icon: unlock" at bounding box center [1274, 132] width 32 height 32
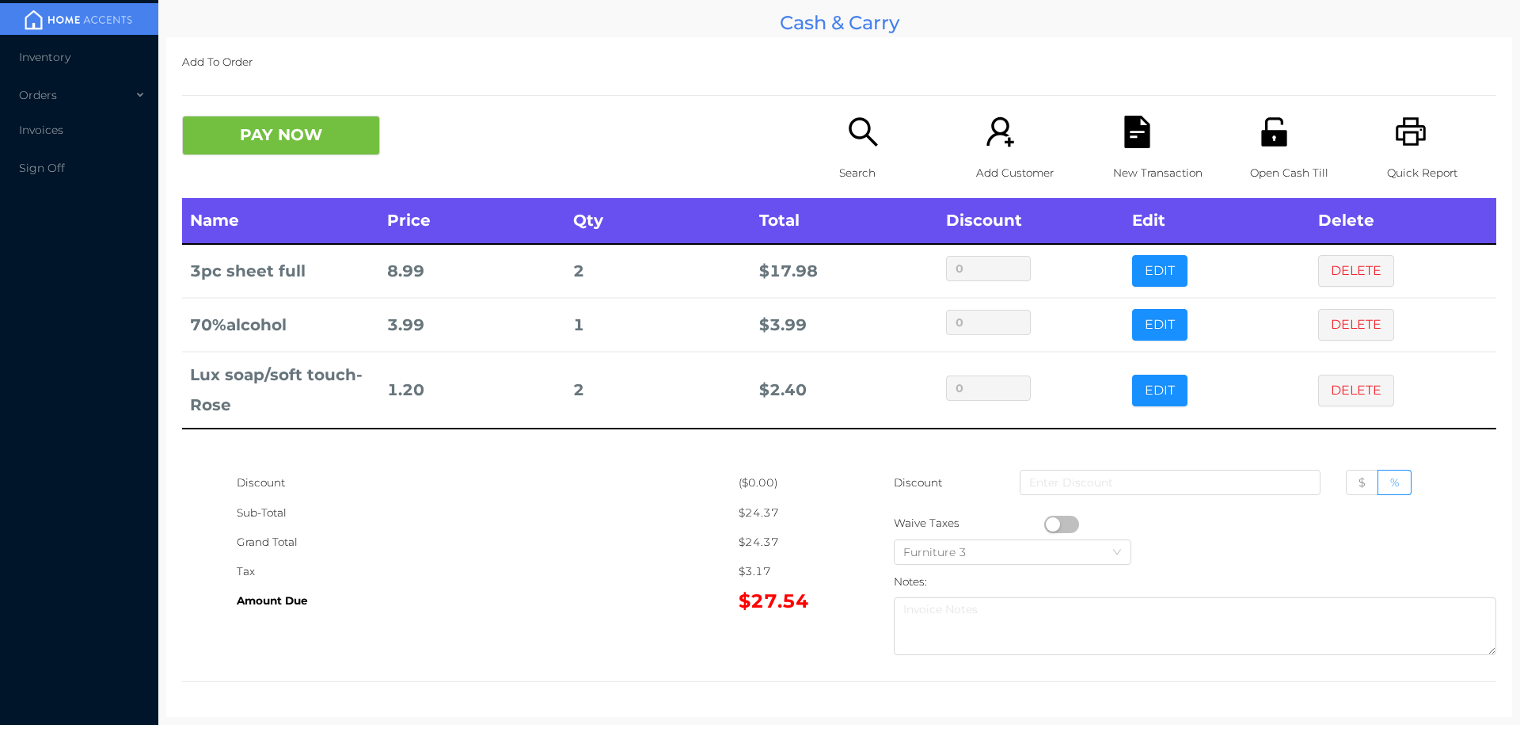
click at [253, 119] on button "PAY NOW" at bounding box center [281, 136] width 198 height 40
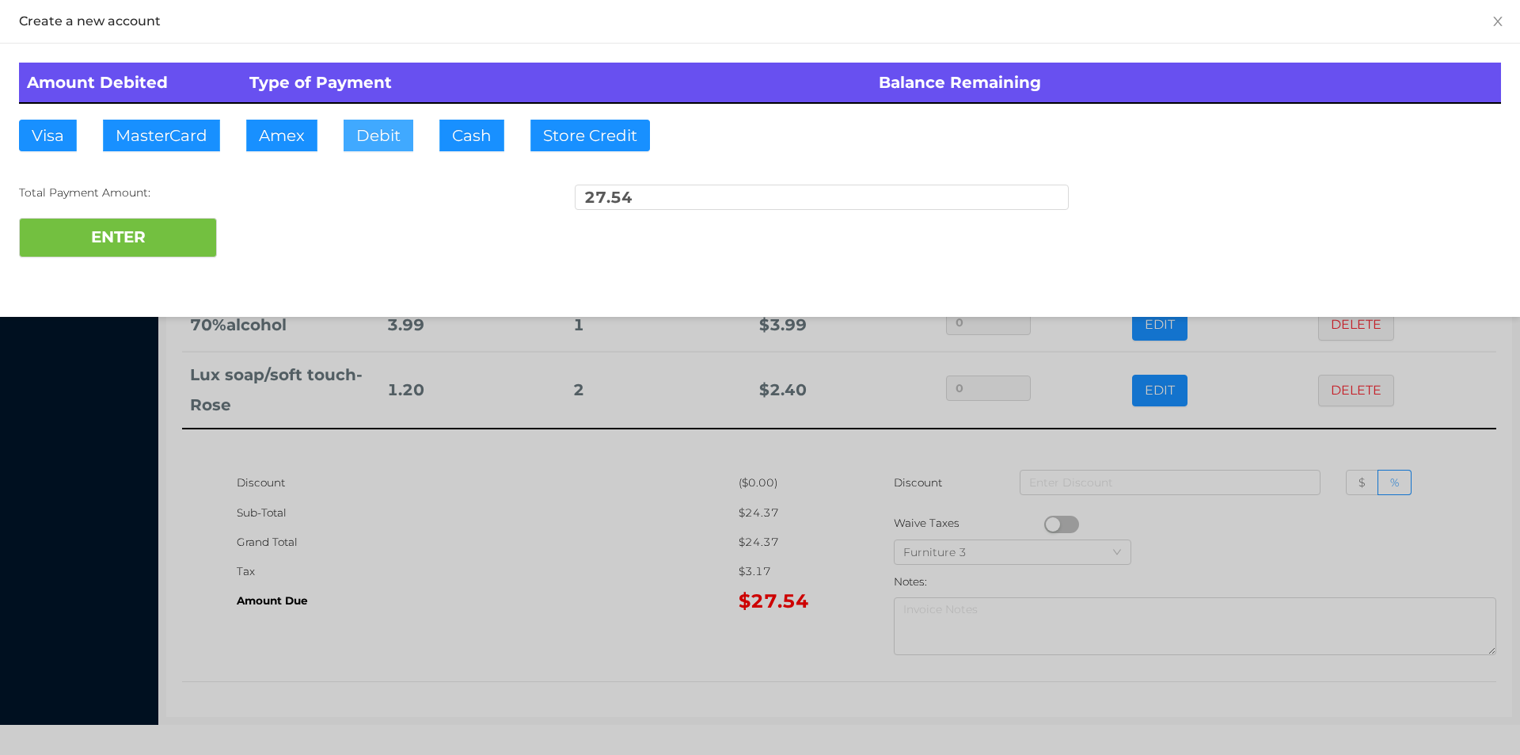
click at [370, 132] on button "Debit" at bounding box center [379, 136] width 70 height 32
type input "40"
click at [82, 253] on button "ENTER" at bounding box center [118, 238] width 198 height 40
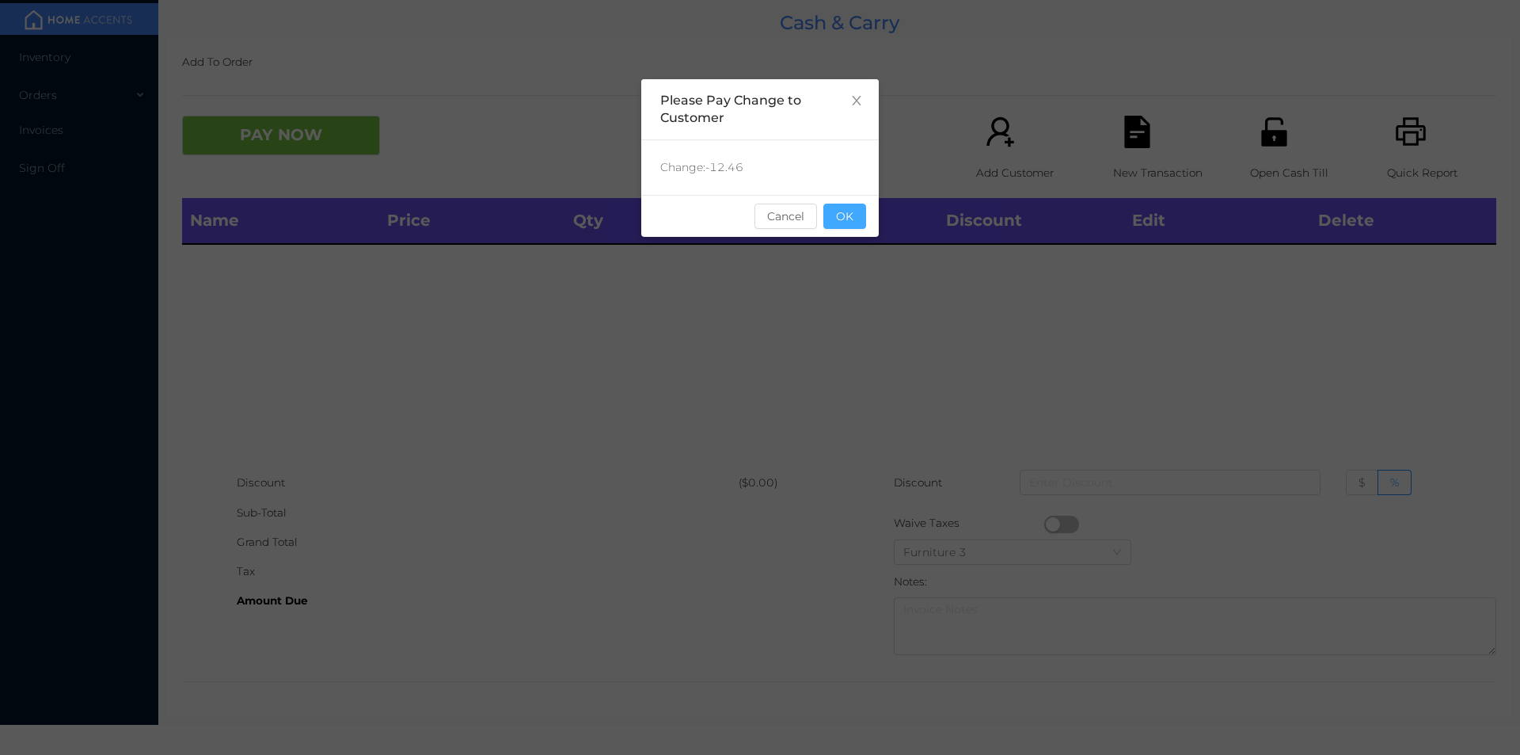
click at [838, 228] on button "OK" at bounding box center [844, 215] width 43 height 25
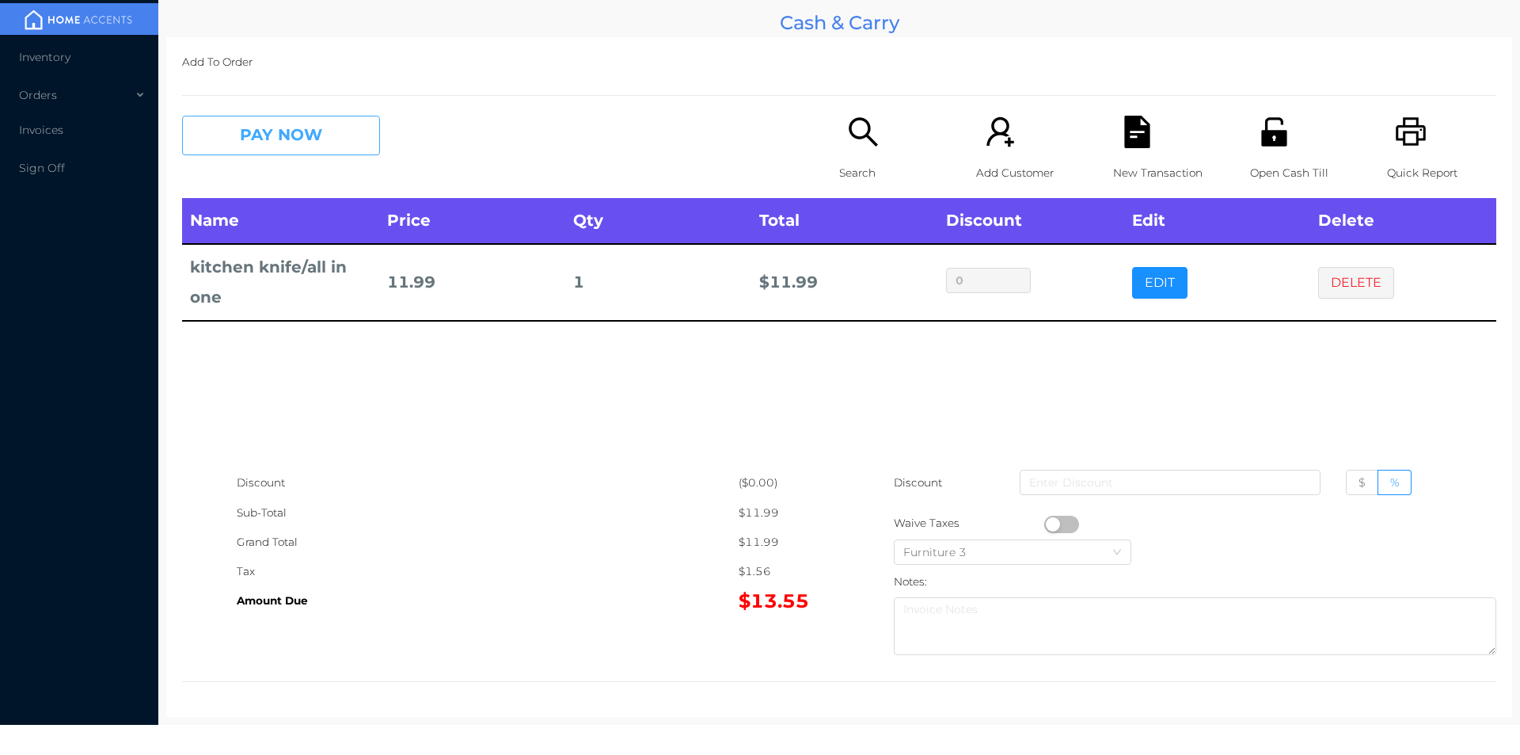
click at [315, 146] on button "PAY NOW" at bounding box center [281, 136] width 198 height 40
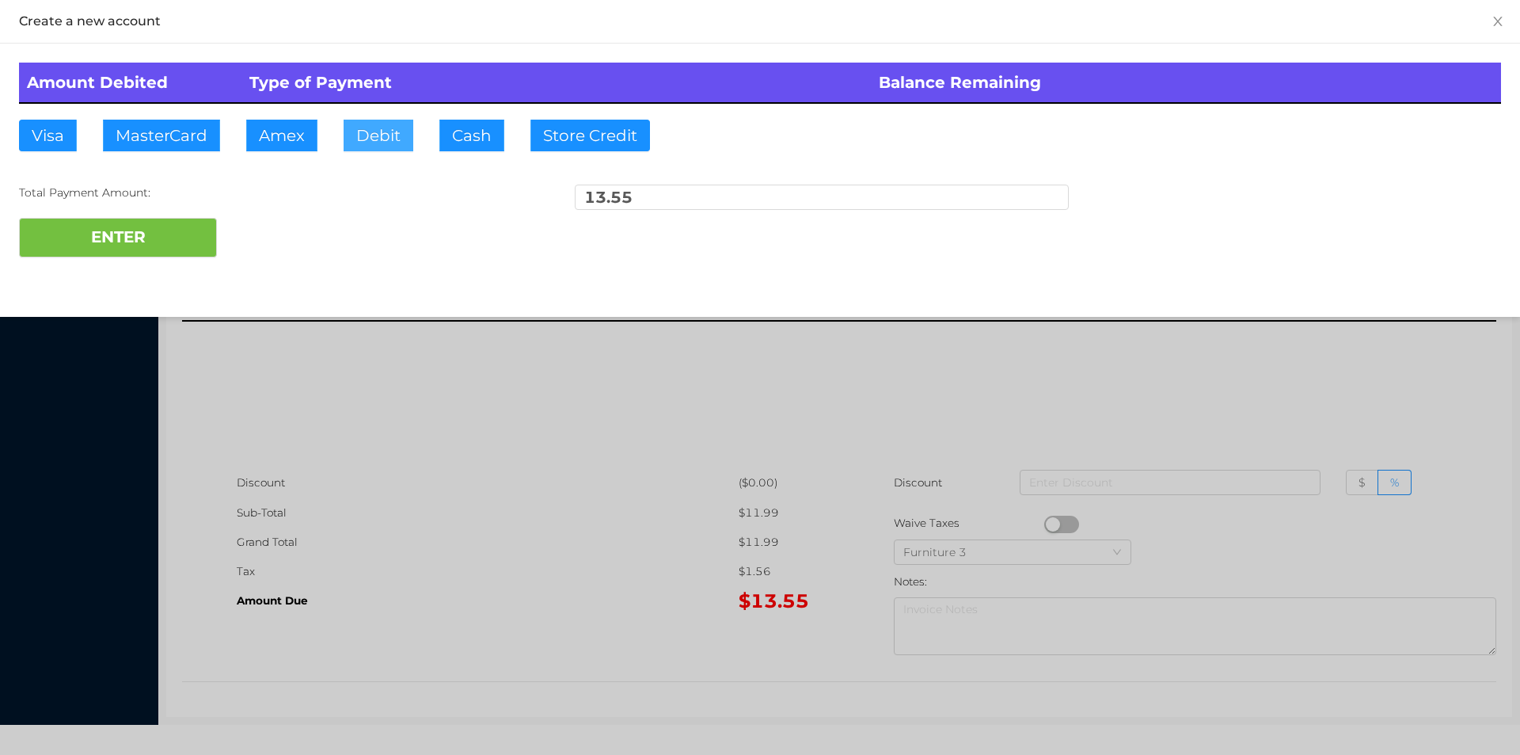
click at [378, 137] on button "Debit" at bounding box center [379, 136] width 70 height 32
type input "20"
click at [151, 253] on button "ENTER" at bounding box center [118, 238] width 198 height 40
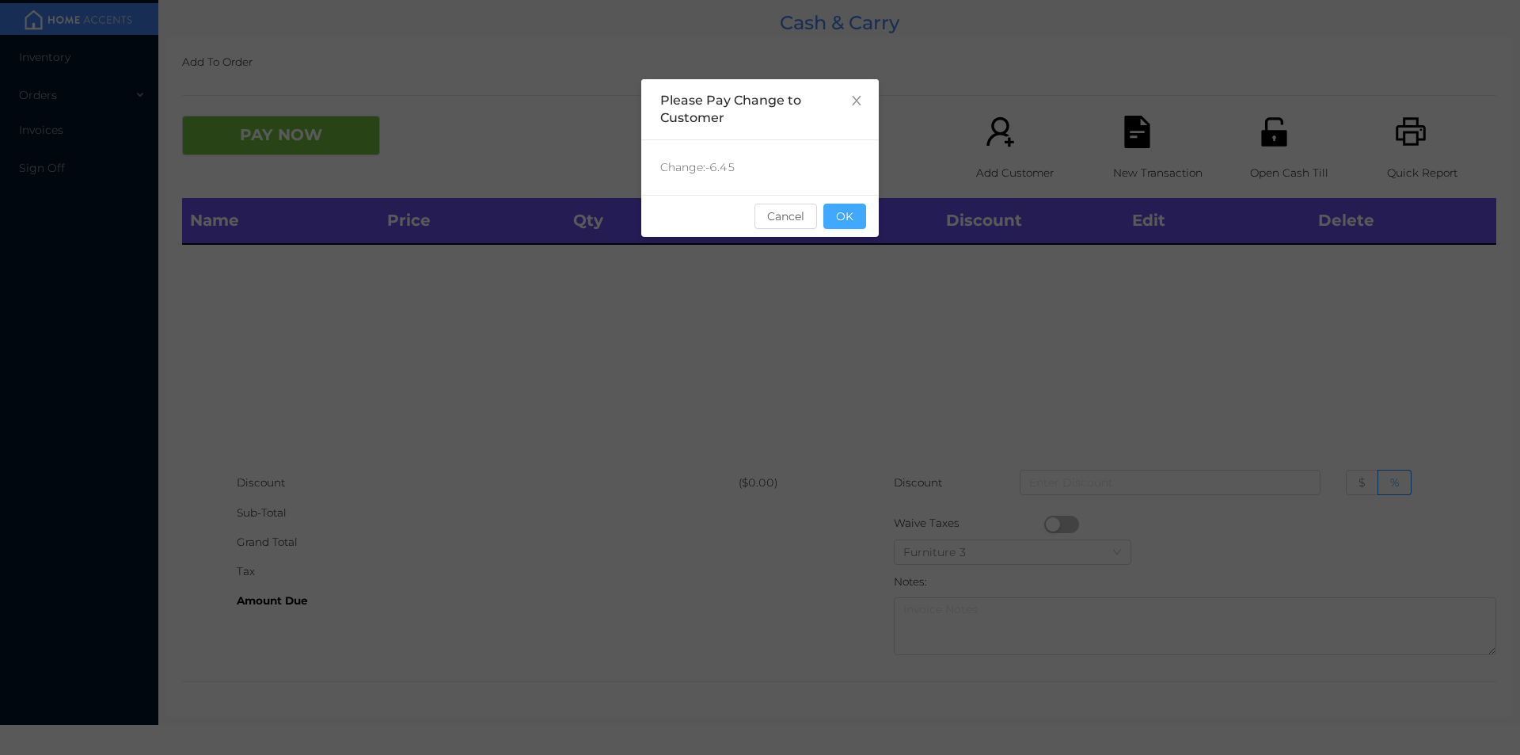
click at [831, 228] on button "OK" at bounding box center [844, 215] width 43 height 25
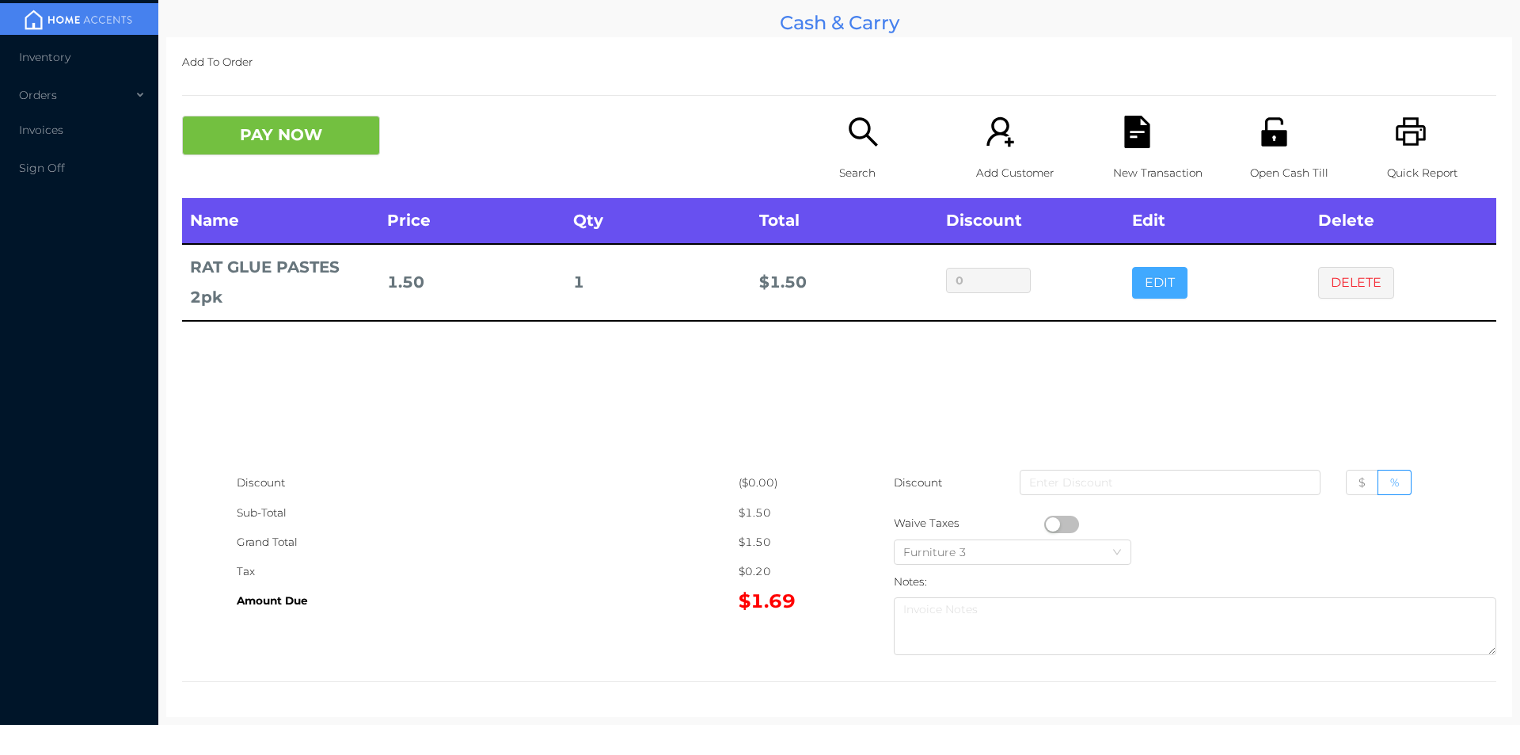
click at [1154, 285] on button "EDIT" at bounding box center [1159, 283] width 55 height 32
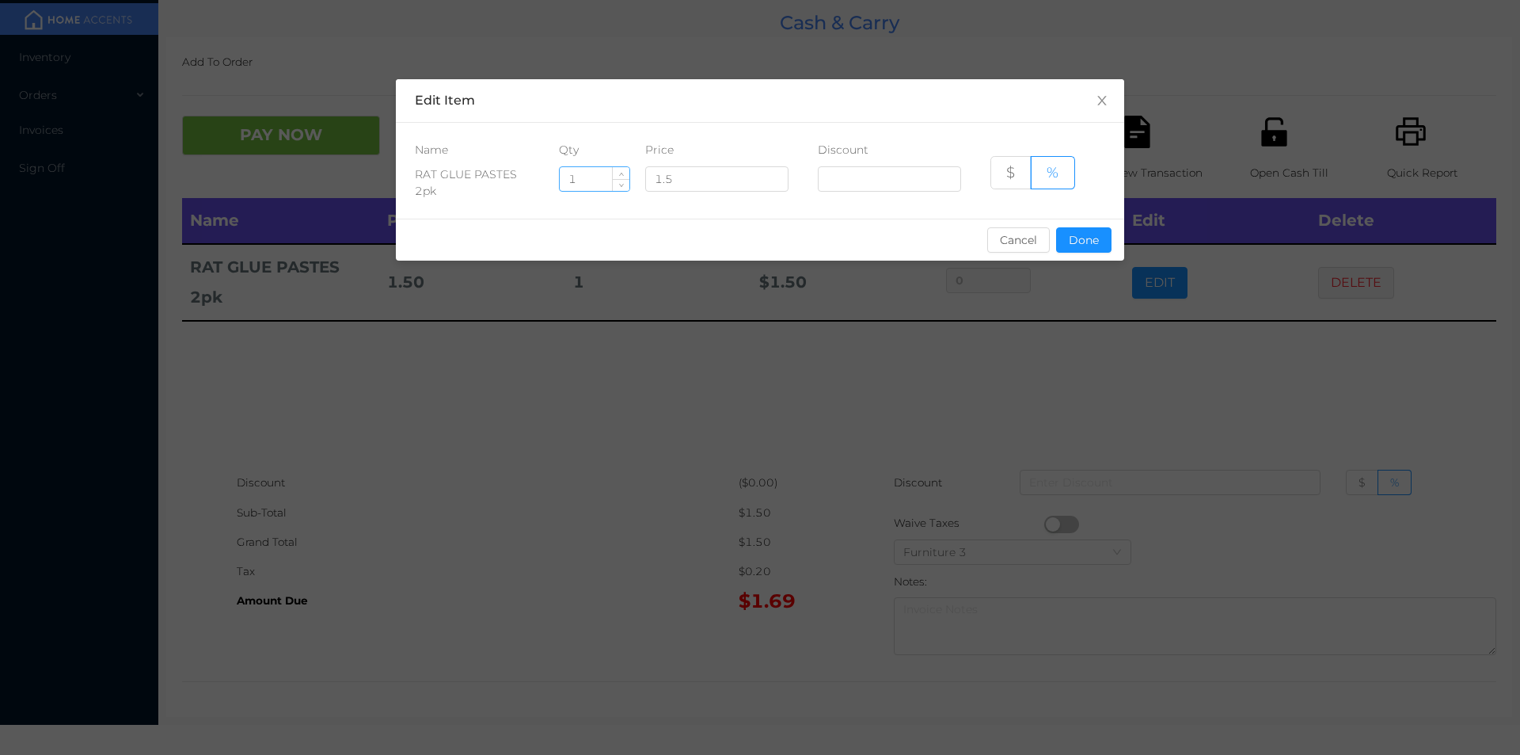
click at [586, 179] on input "1" at bounding box center [595, 179] width 70 height 24
type input "4"
click at [1091, 237] on button "Done" at bounding box center [1083, 239] width 55 height 25
type input "0%"
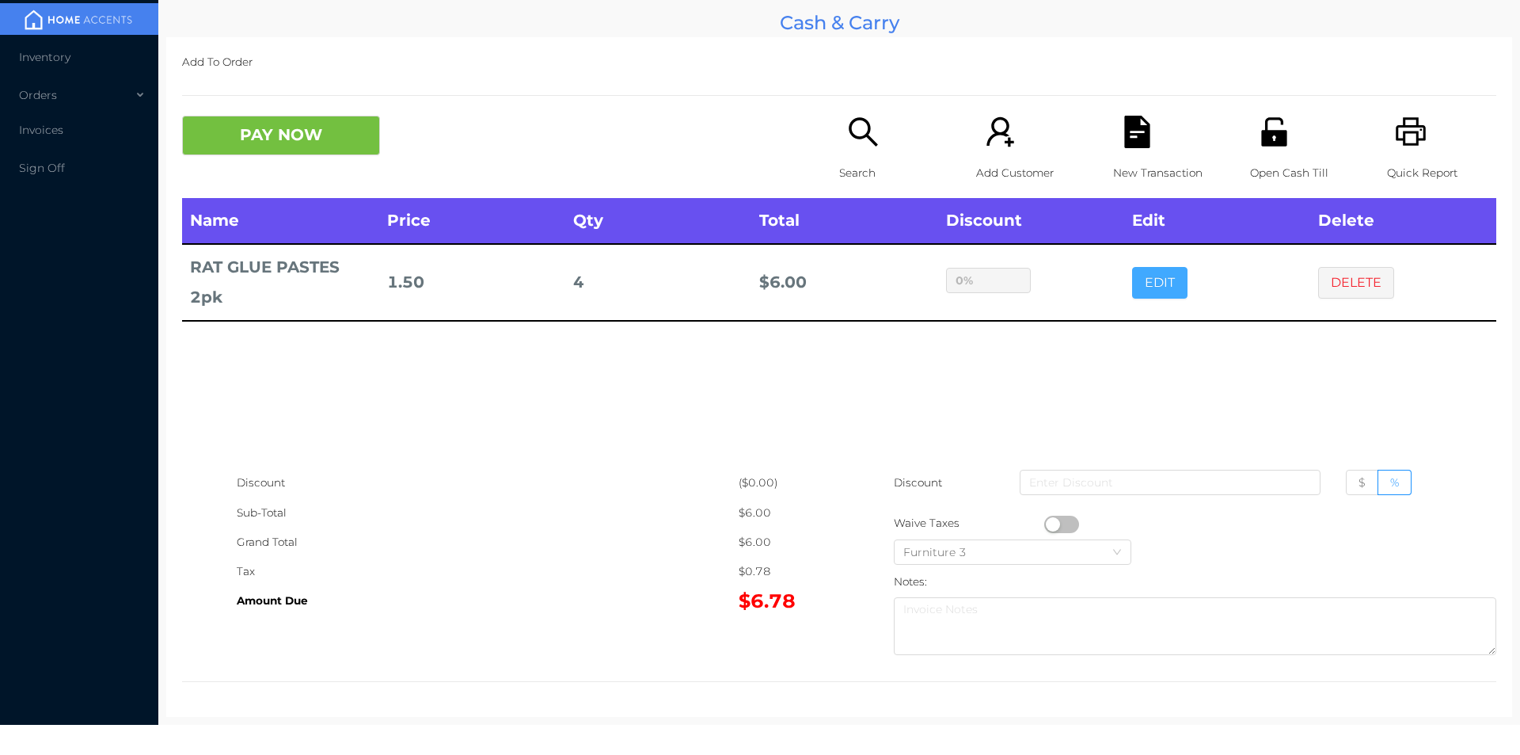
click at [1132, 267] on button "EDIT" at bounding box center [1159, 283] width 55 height 32
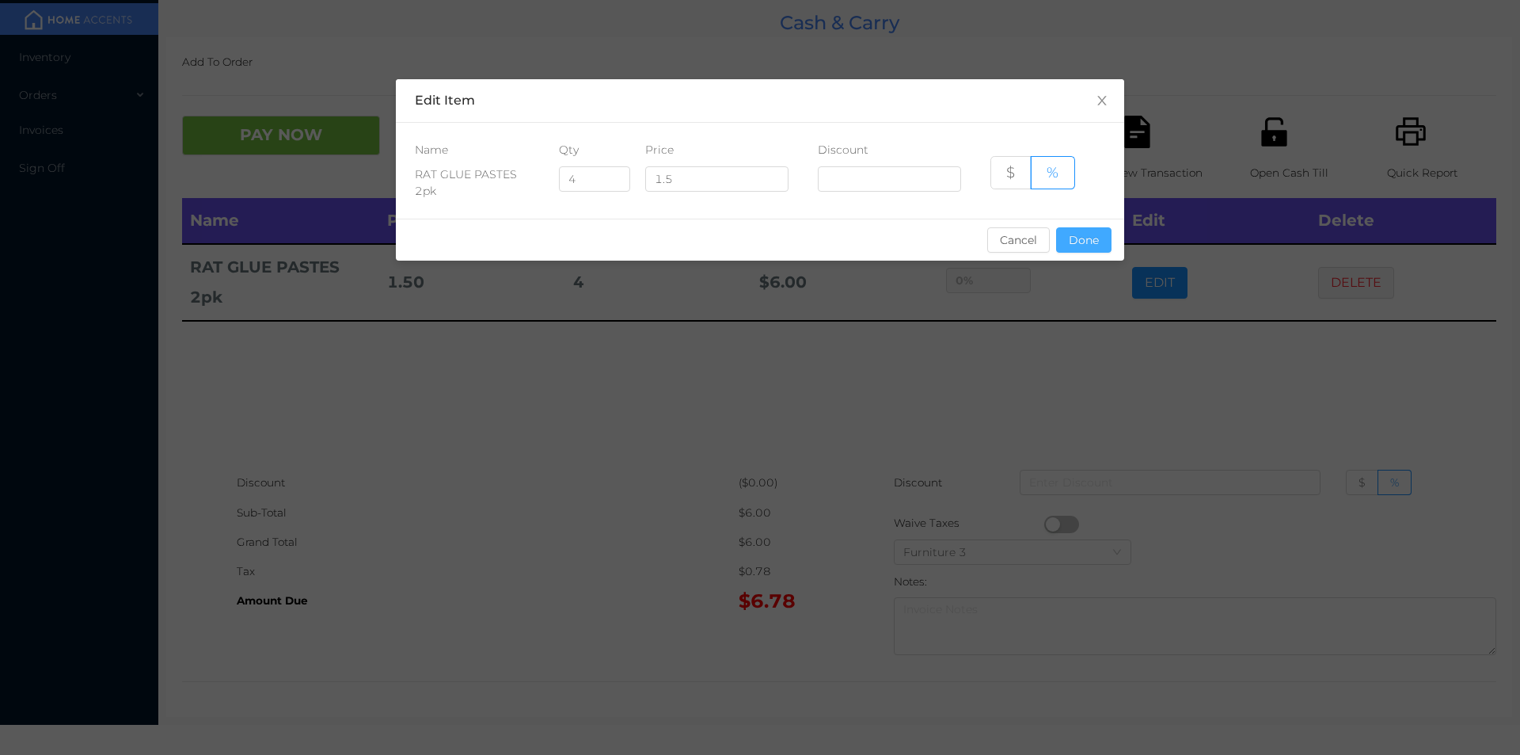
click at [1068, 237] on button "Done" at bounding box center [1083, 239] width 55 height 25
click at [1124, 140] on icon "icon: file-text" at bounding box center [1136, 132] width 25 height 32
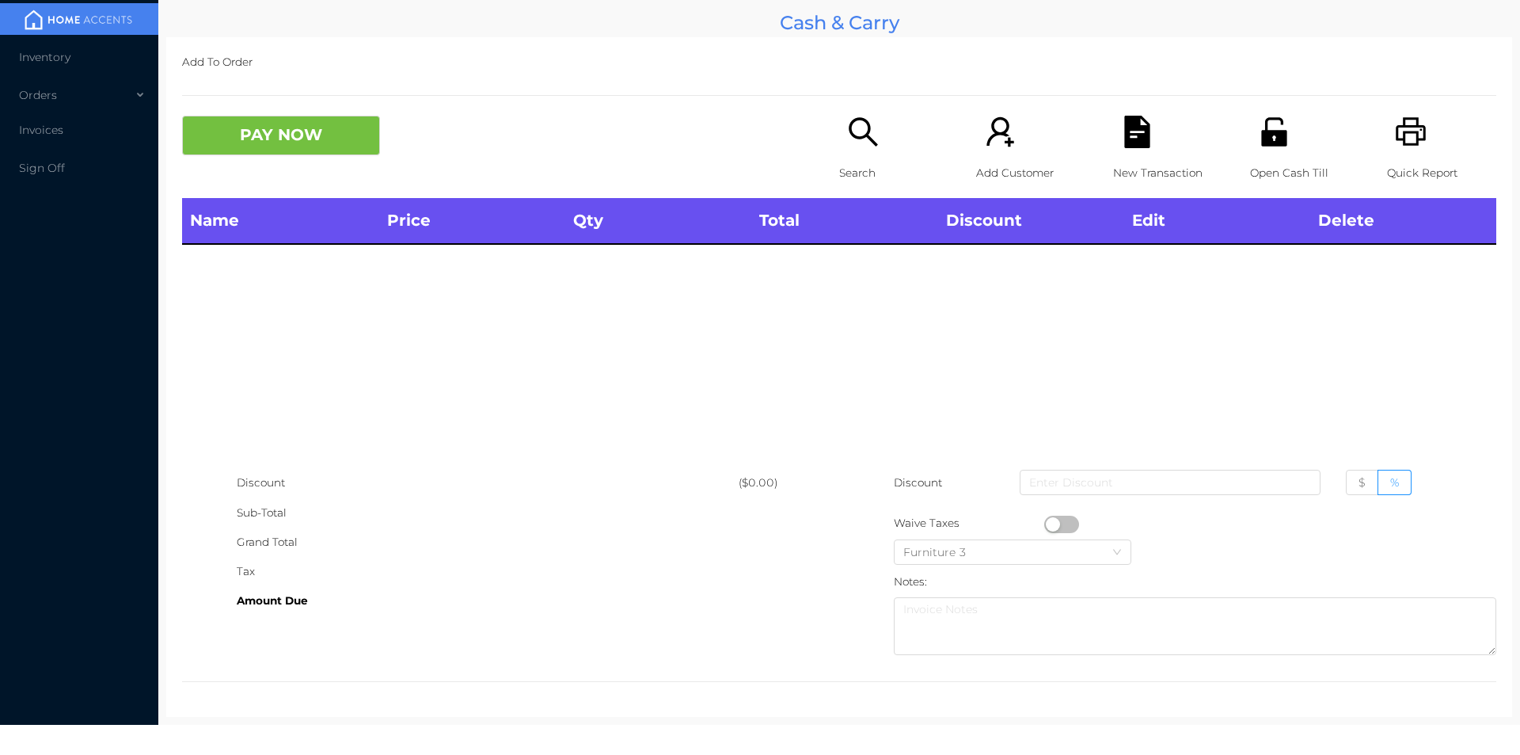
click at [1258, 118] on icon "icon: unlock" at bounding box center [1274, 132] width 32 height 32
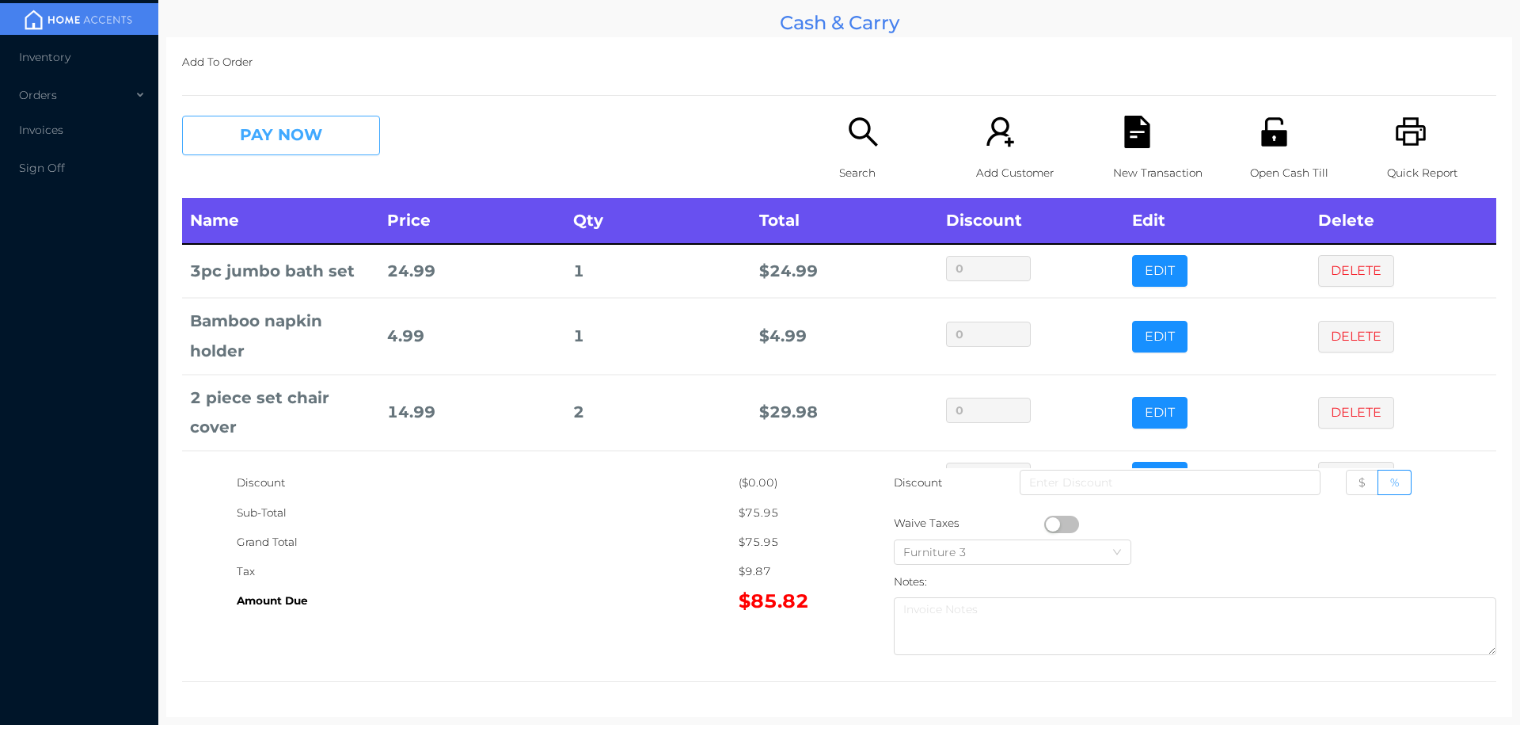
click at [273, 122] on button "PAY NOW" at bounding box center [281, 136] width 198 height 40
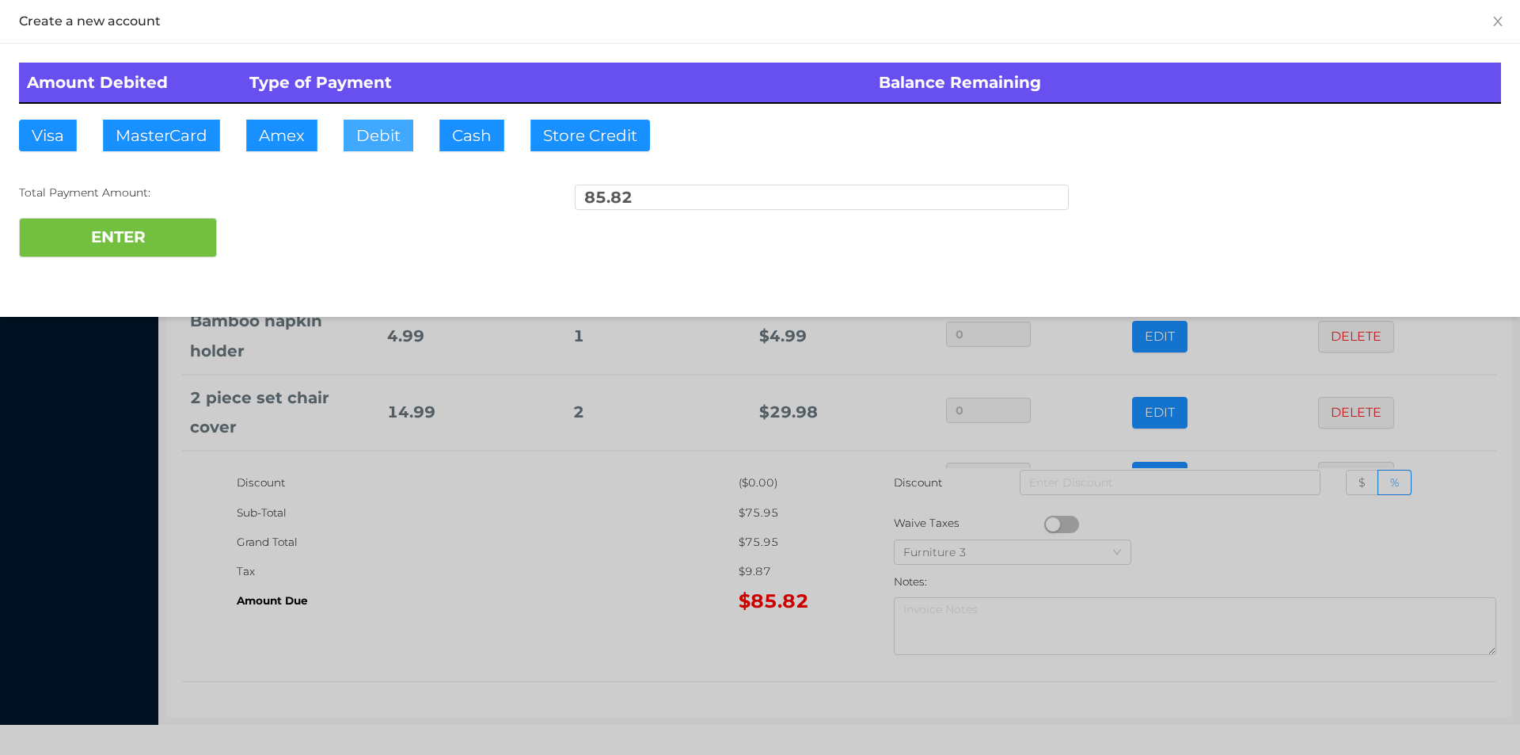
click at [384, 137] on button "Debit" at bounding box center [379, 136] width 70 height 32
click at [131, 239] on button "ENTER" at bounding box center [118, 238] width 198 height 40
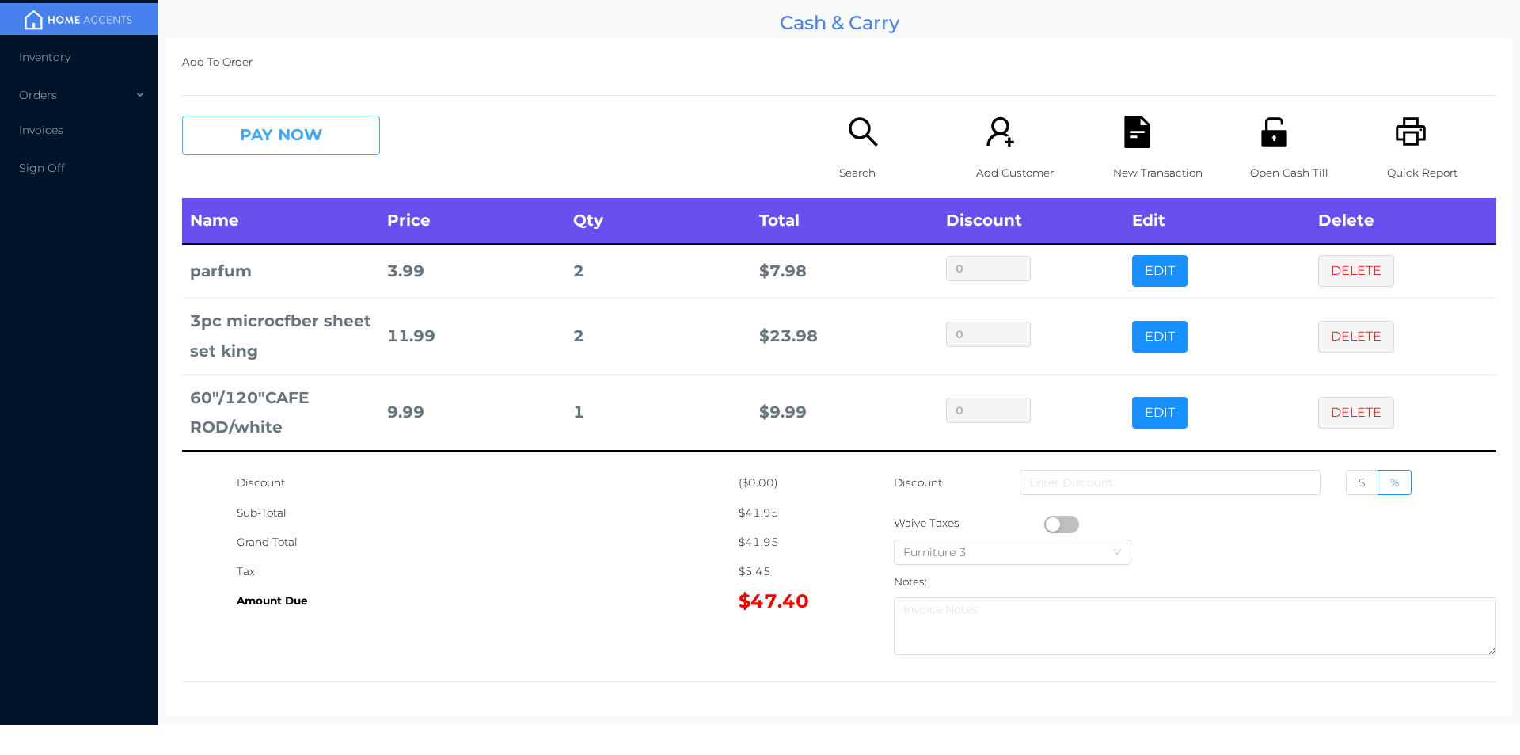
click at [329, 139] on button "PAY NOW" at bounding box center [281, 136] width 198 height 40
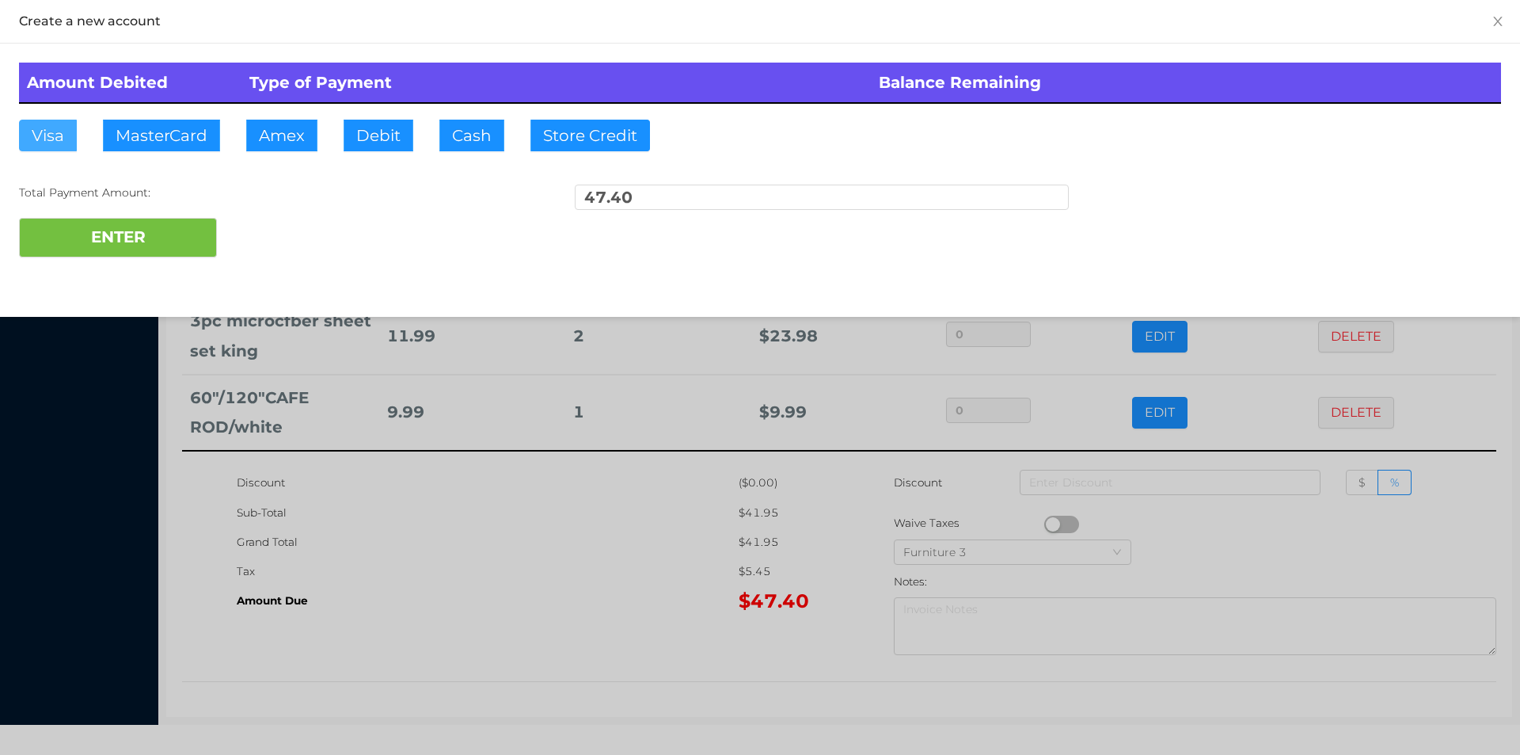
click at [65, 126] on button "Visa" at bounding box center [48, 136] width 58 height 32
click at [97, 219] on button "ENTER" at bounding box center [118, 238] width 198 height 40
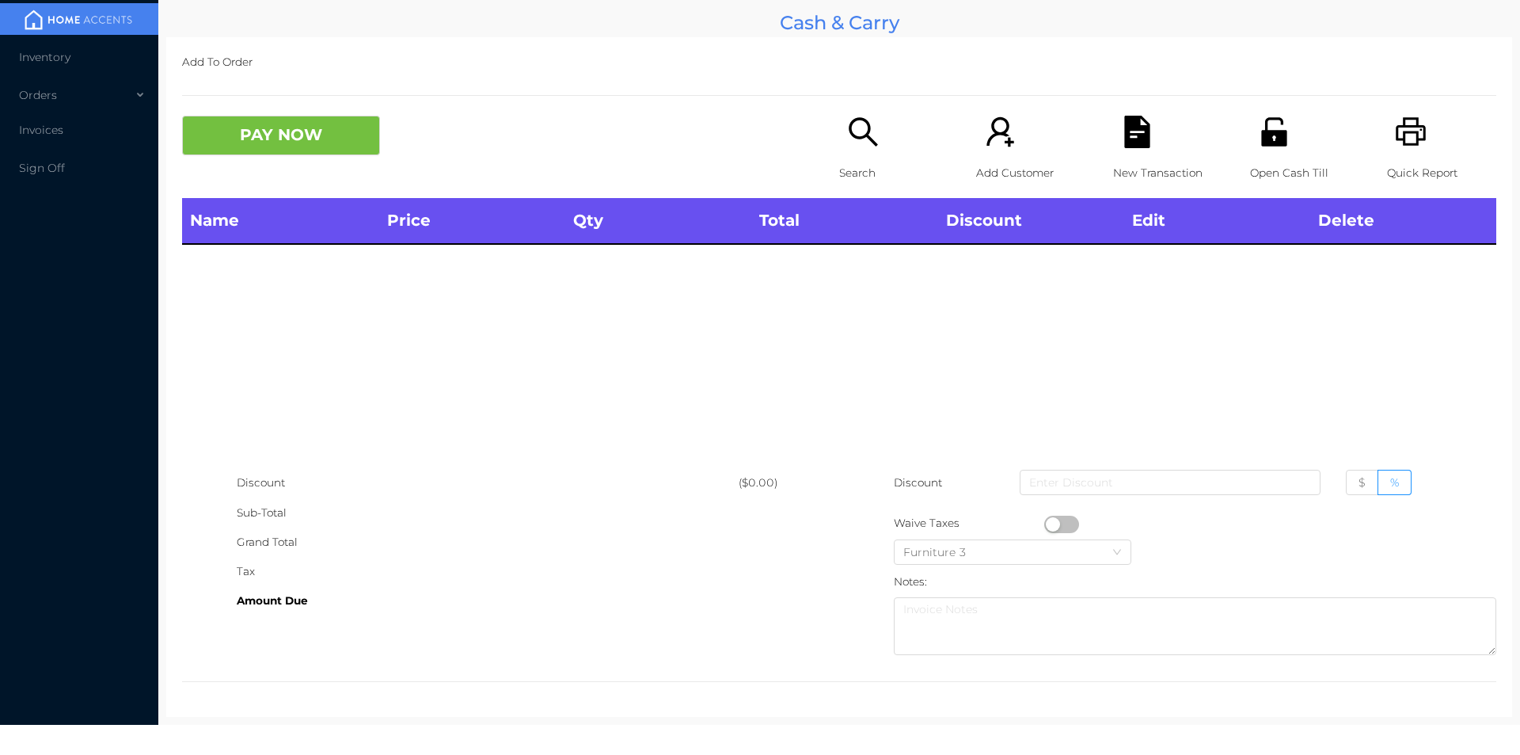
click at [861, 119] on icon "icon: search" at bounding box center [863, 132] width 32 height 32
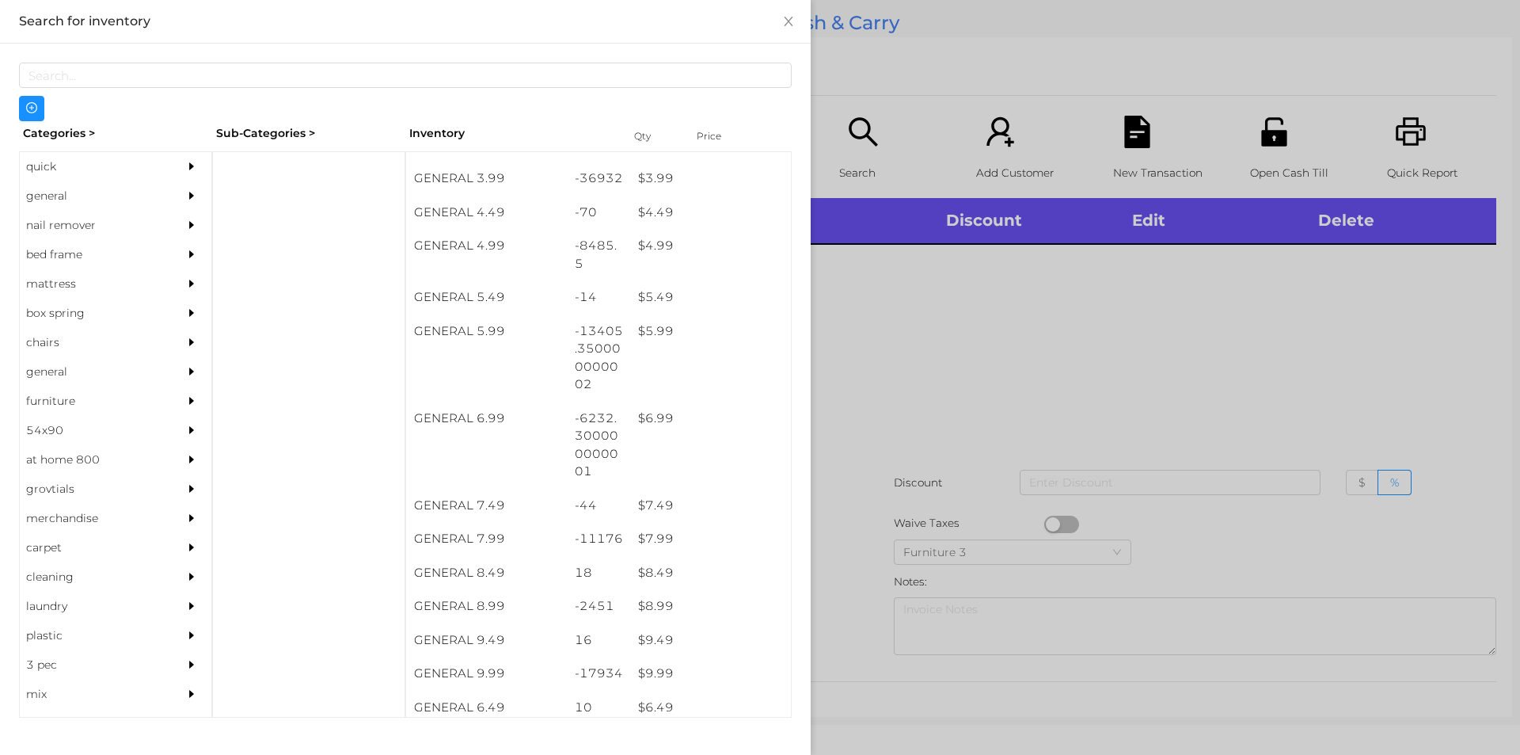
scroll to position [434, 0]
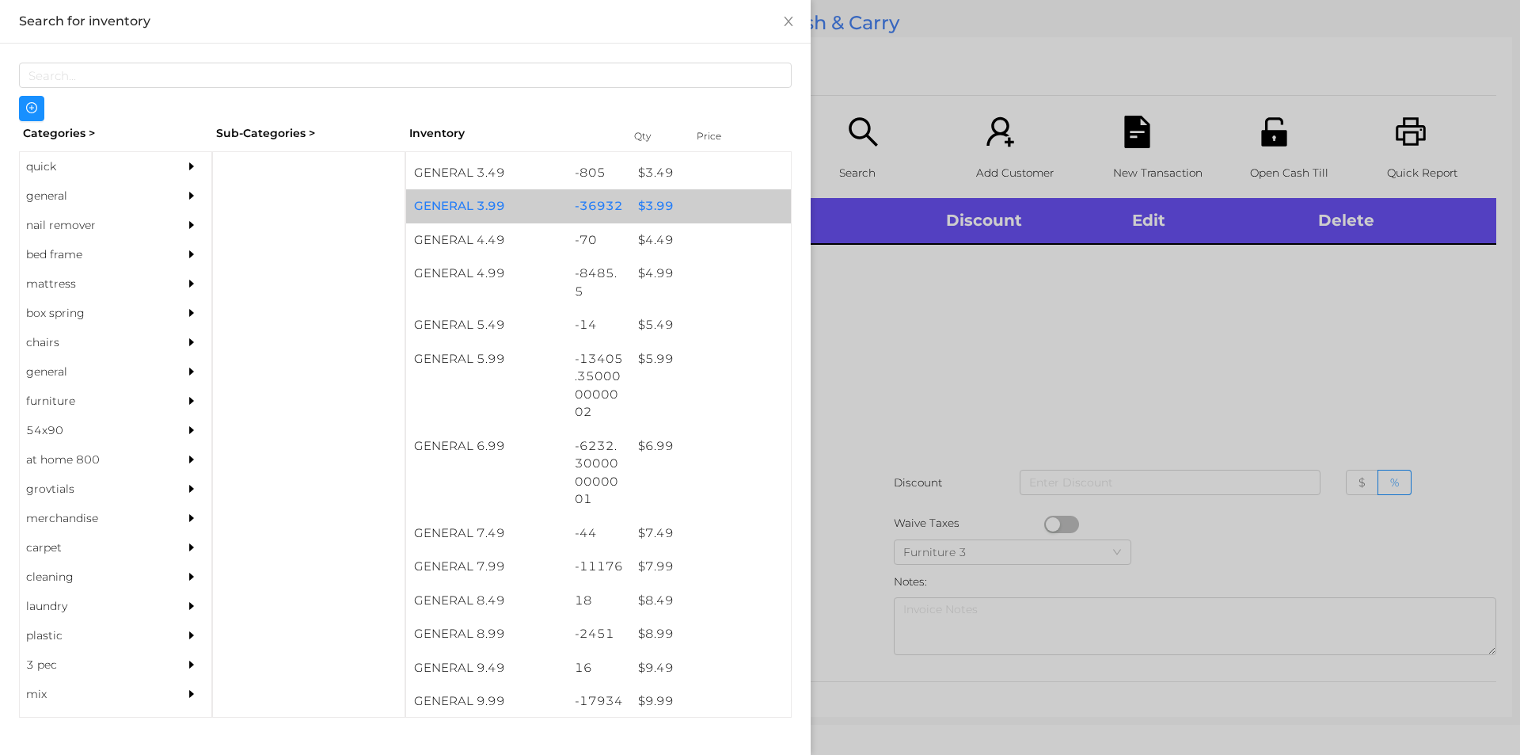
click at [648, 207] on div "$ 3.99" at bounding box center [710, 206] width 161 height 34
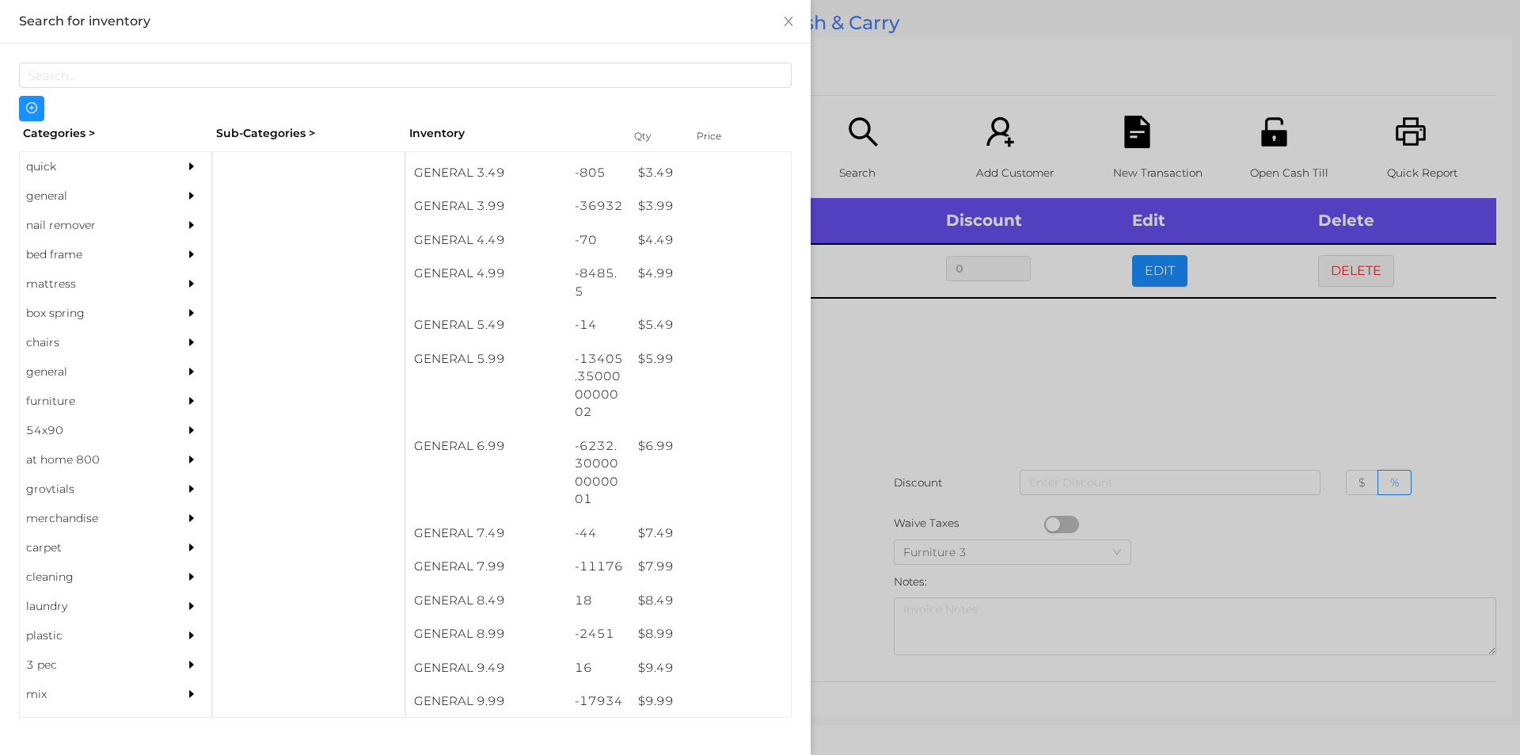
click at [931, 422] on div at bounding box center [760, 377] width 1520 height 755
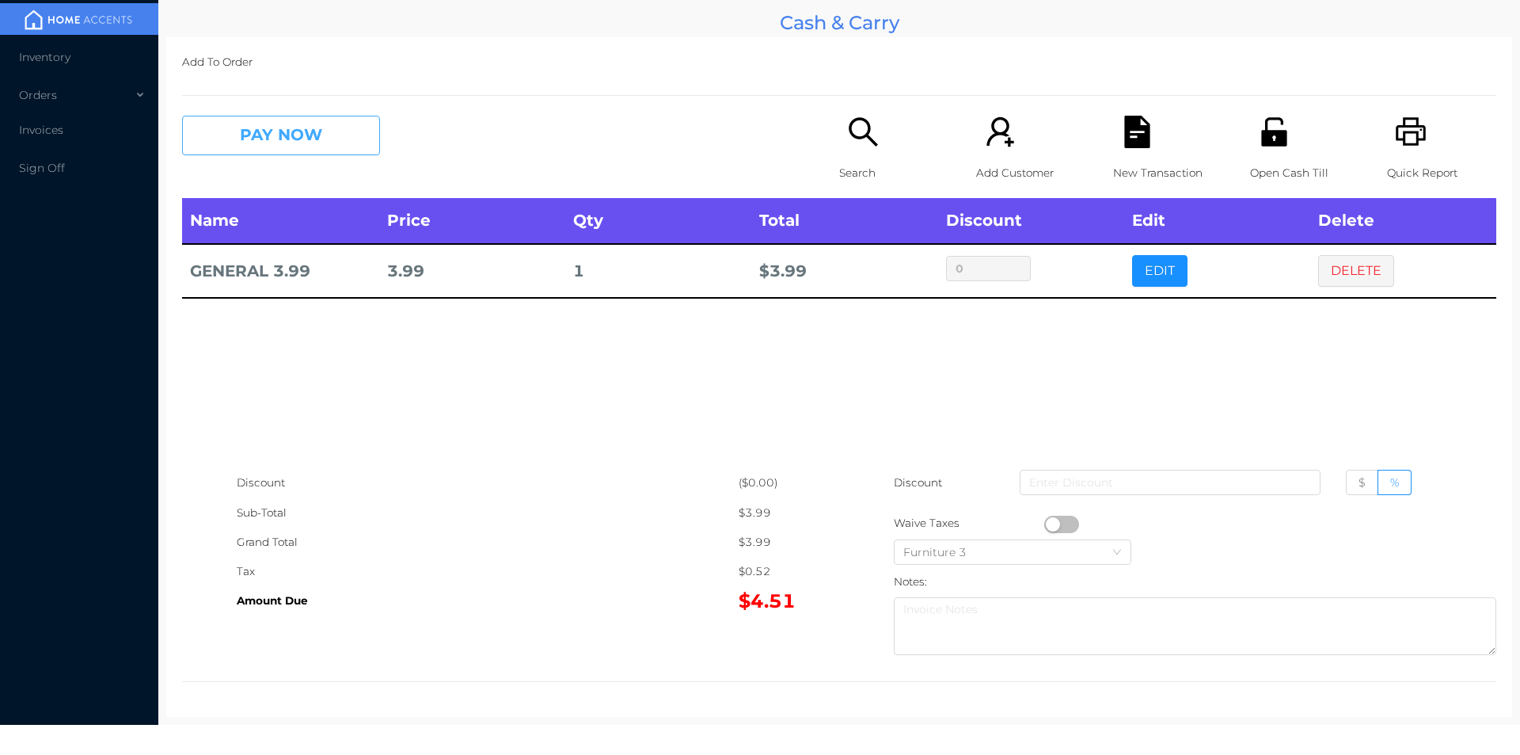
click at [199, 151] on button "PAY NOW" at bounding box center [281, 136] width 198 height 40
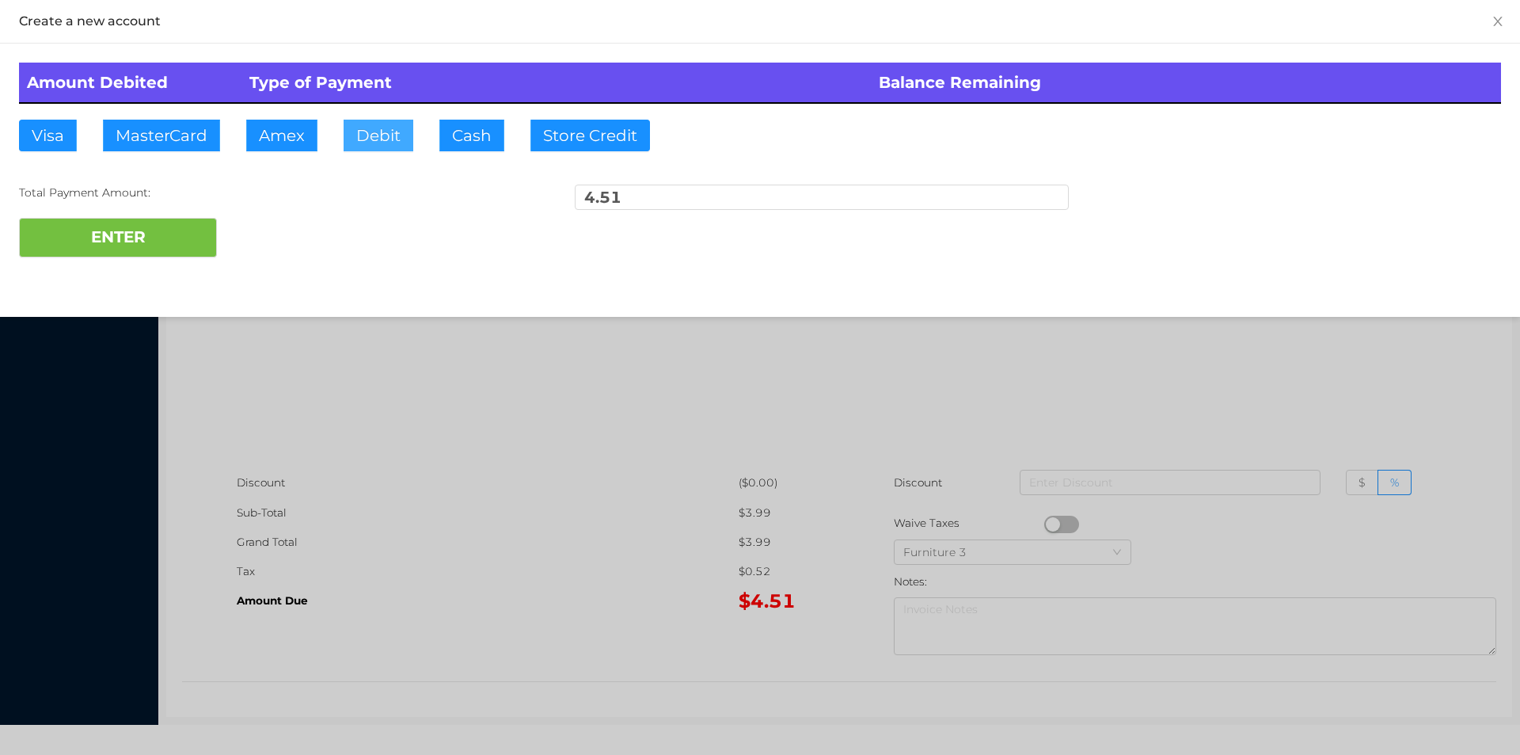
click at [367, 138] on button "Debit" at bounding box center [379, 136] width 70 height 32
click at [108, 224] on button "ENTER" at bounding box center [118, 238] width 198 height 40
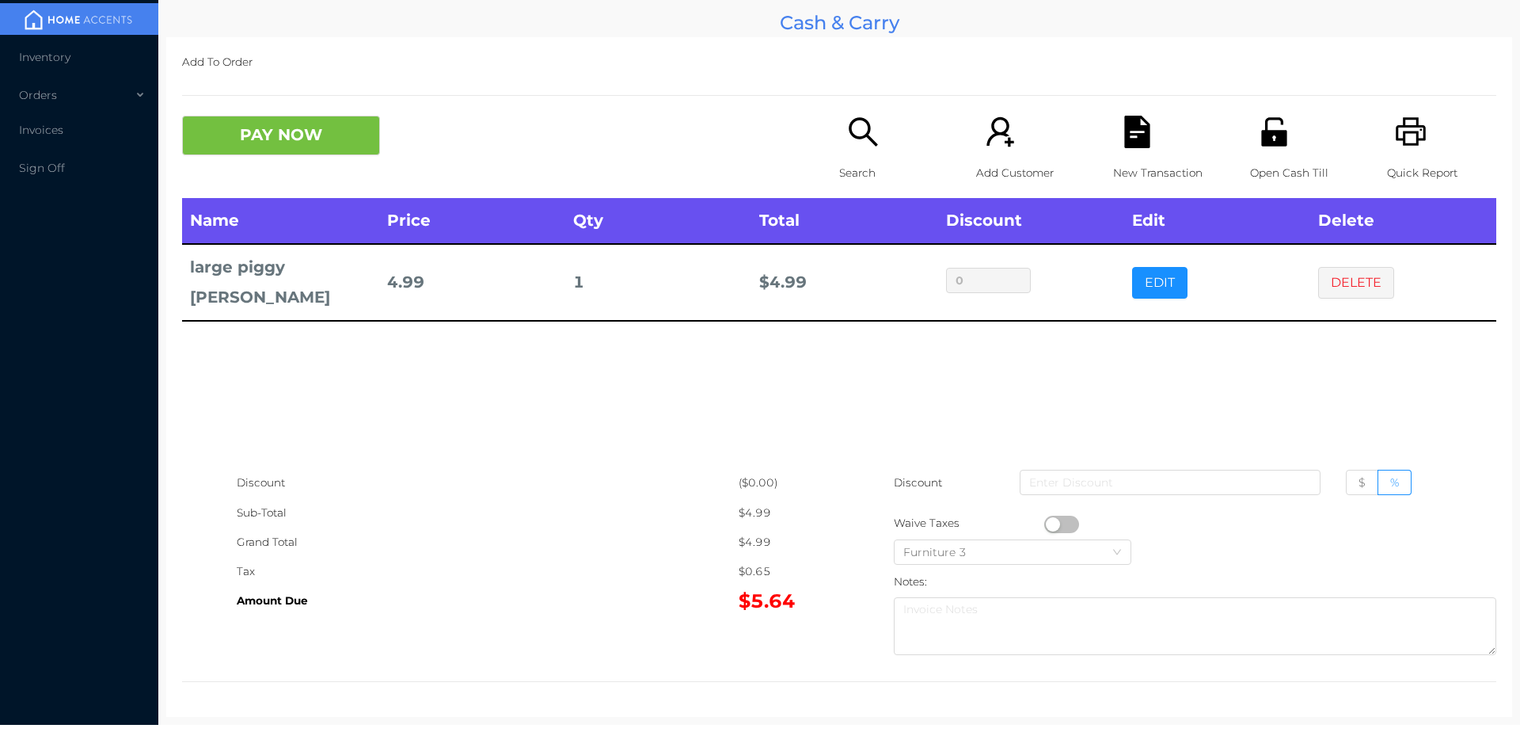
click at [860, 150] on div "Search" at bounding box center [893, 157] width 109 height 82
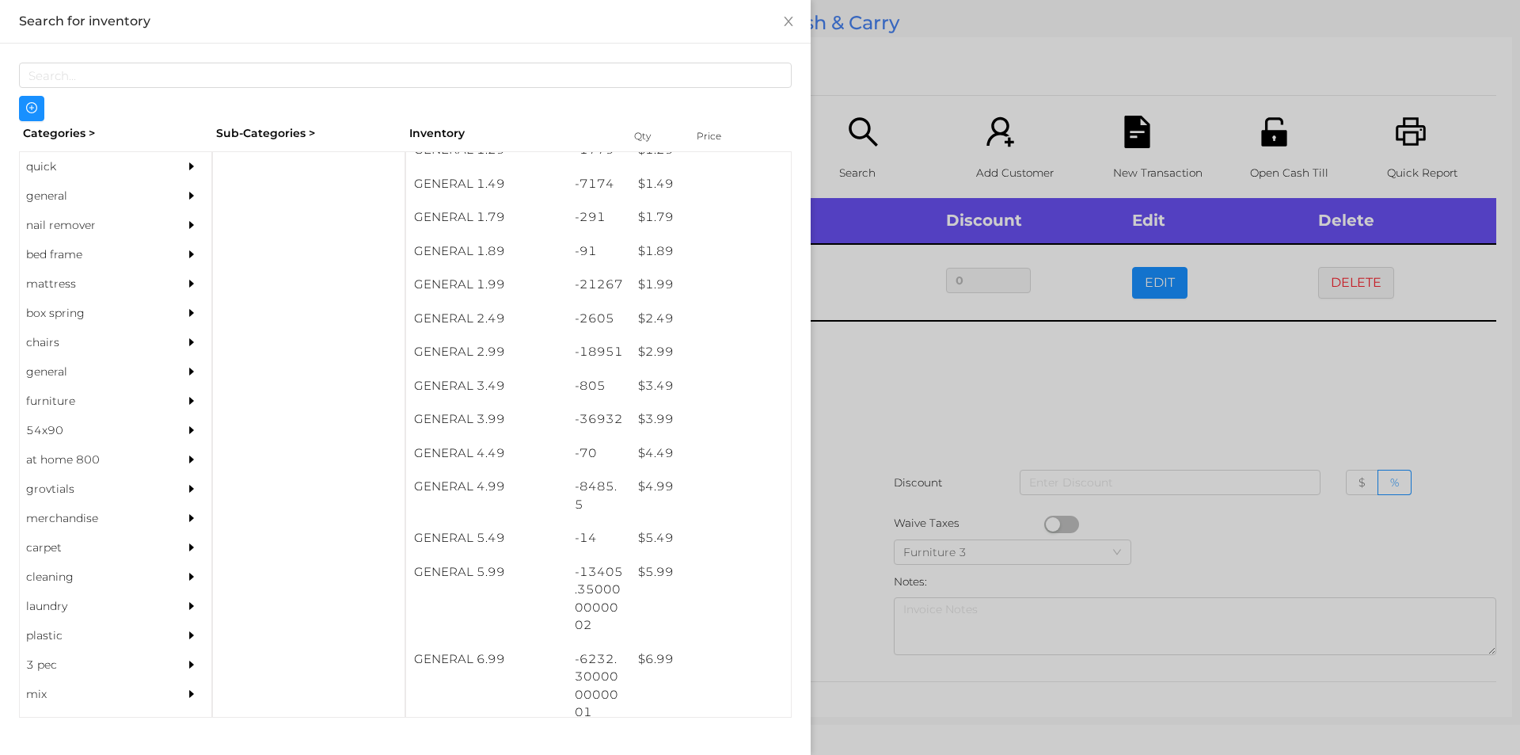
scroll to position [222, 0]
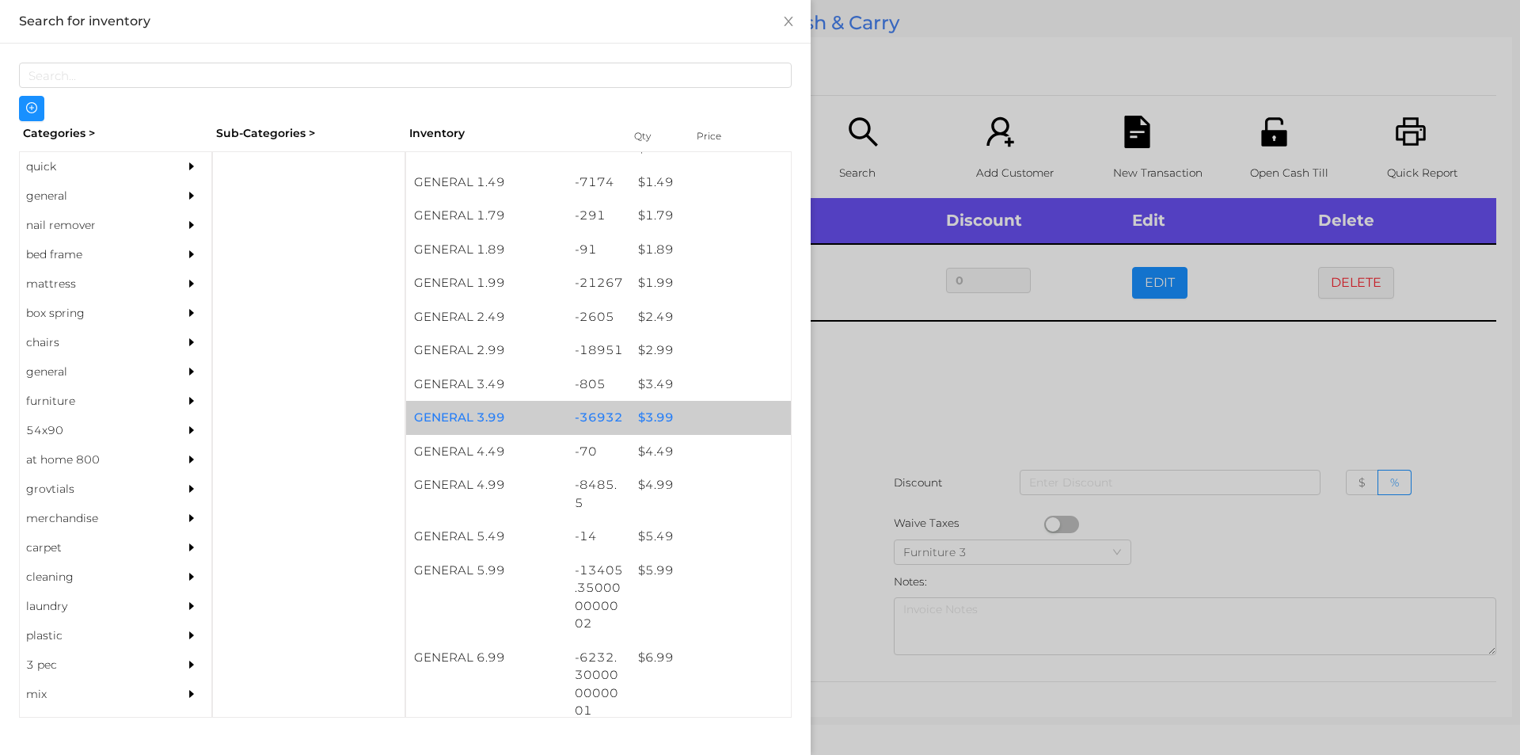
click at [635, 419] on div "$ 3.99" at bounding box center [710, 418] width 161 height 34
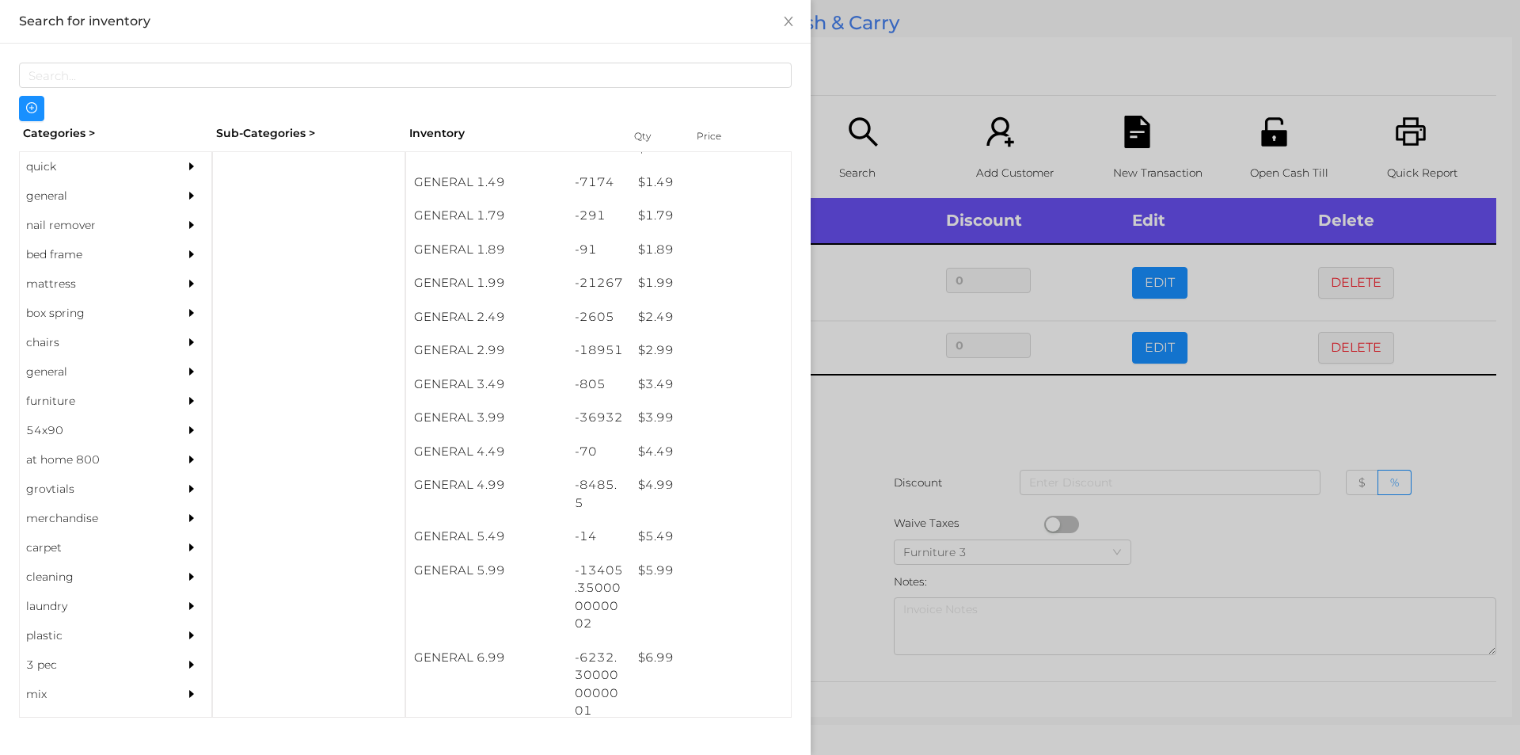
click at [899, 481] on div at bounding box center [760, 377] width 1520 height 755
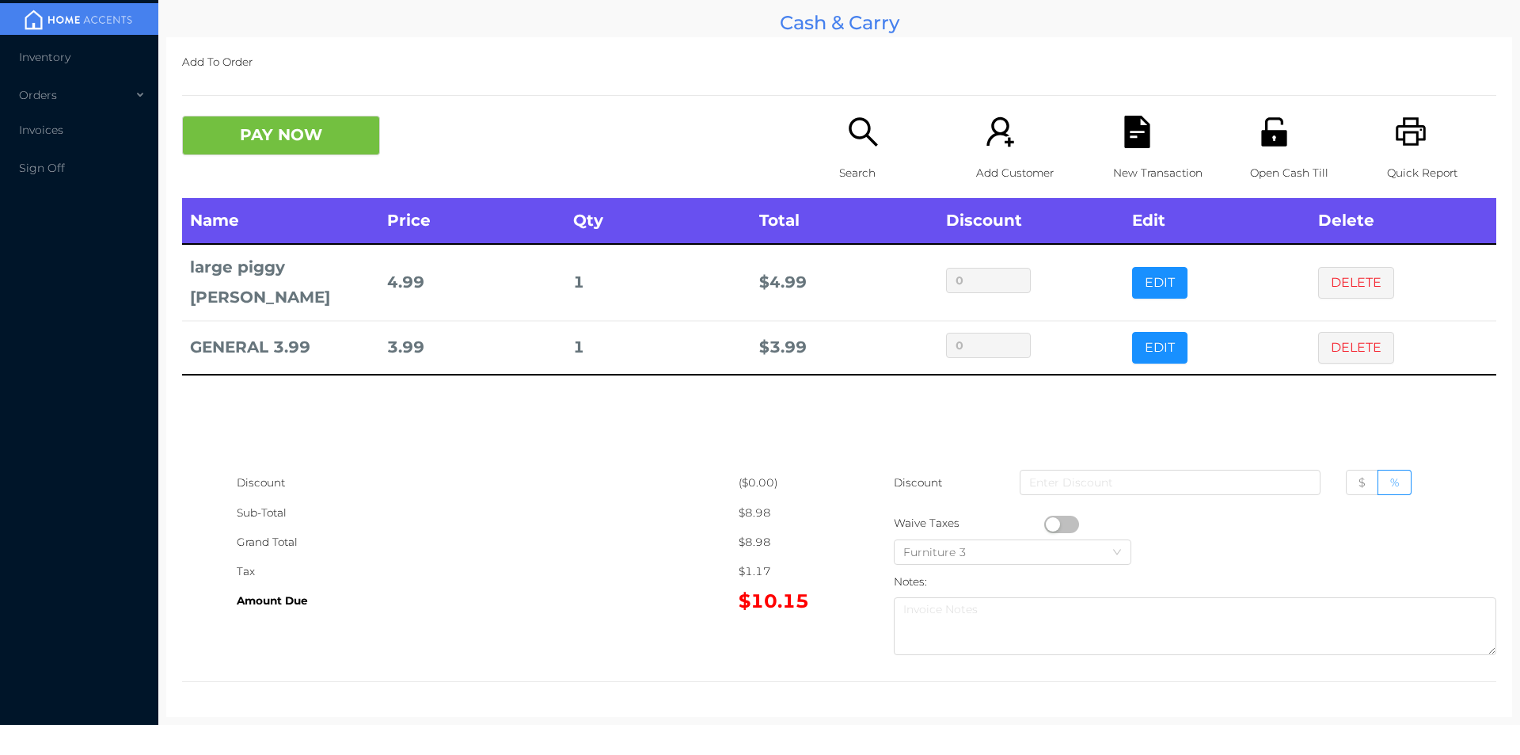
click at [865, 125] on icon "icon: search" at bounding box center [863, 132] width 32 height 32
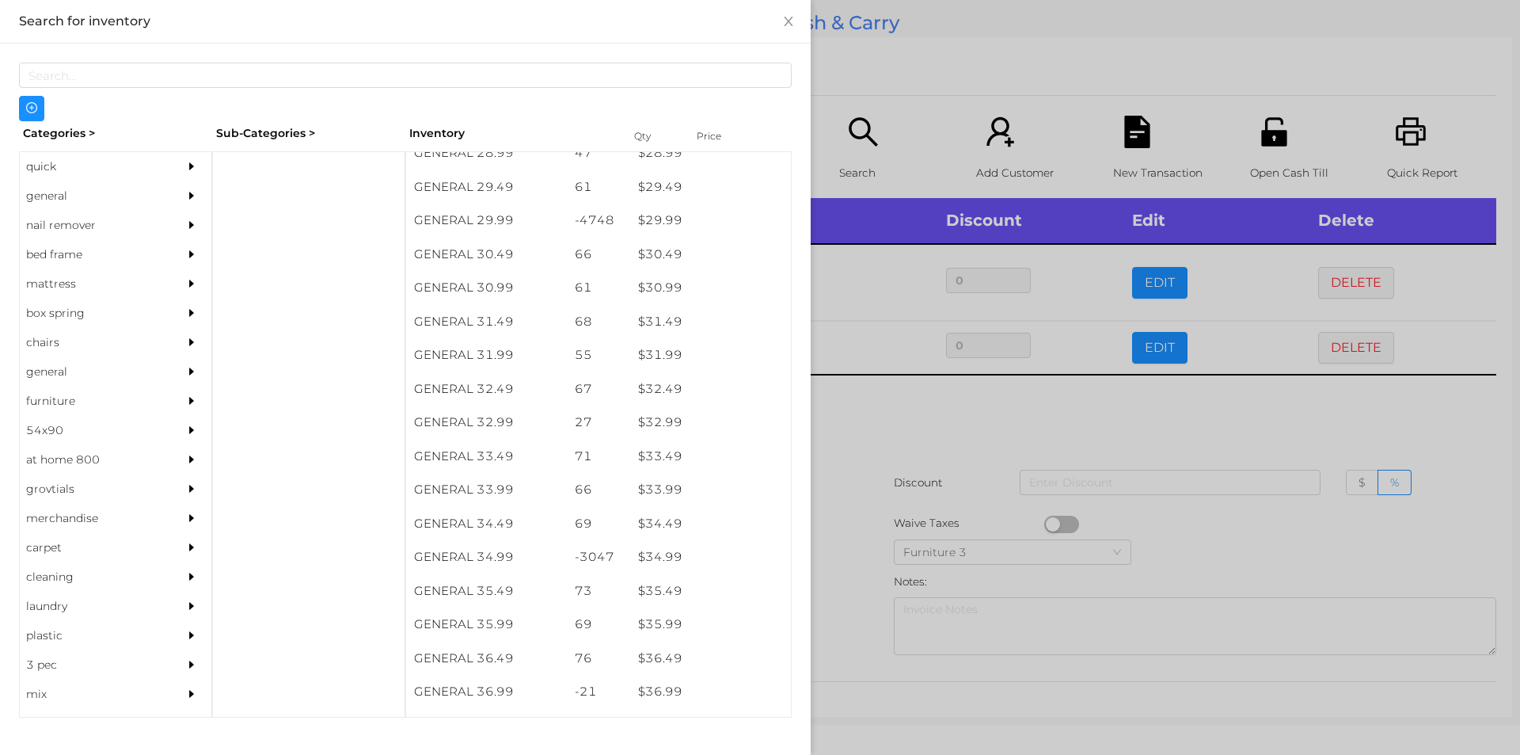
scroll to position [2323, 0]
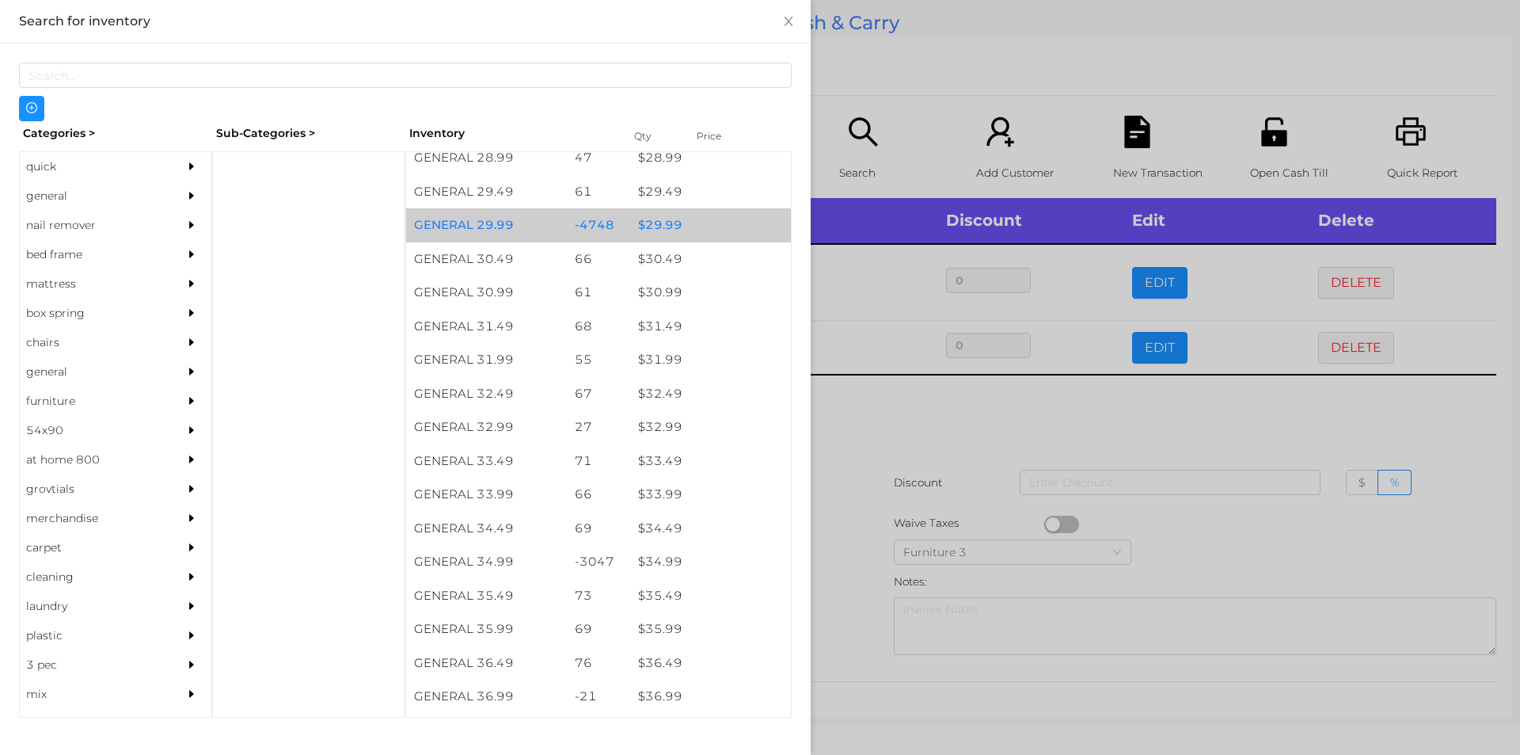
click at [694, 234] on div "$ 29.99" at bounding box center [710, 225] width 161 height 34
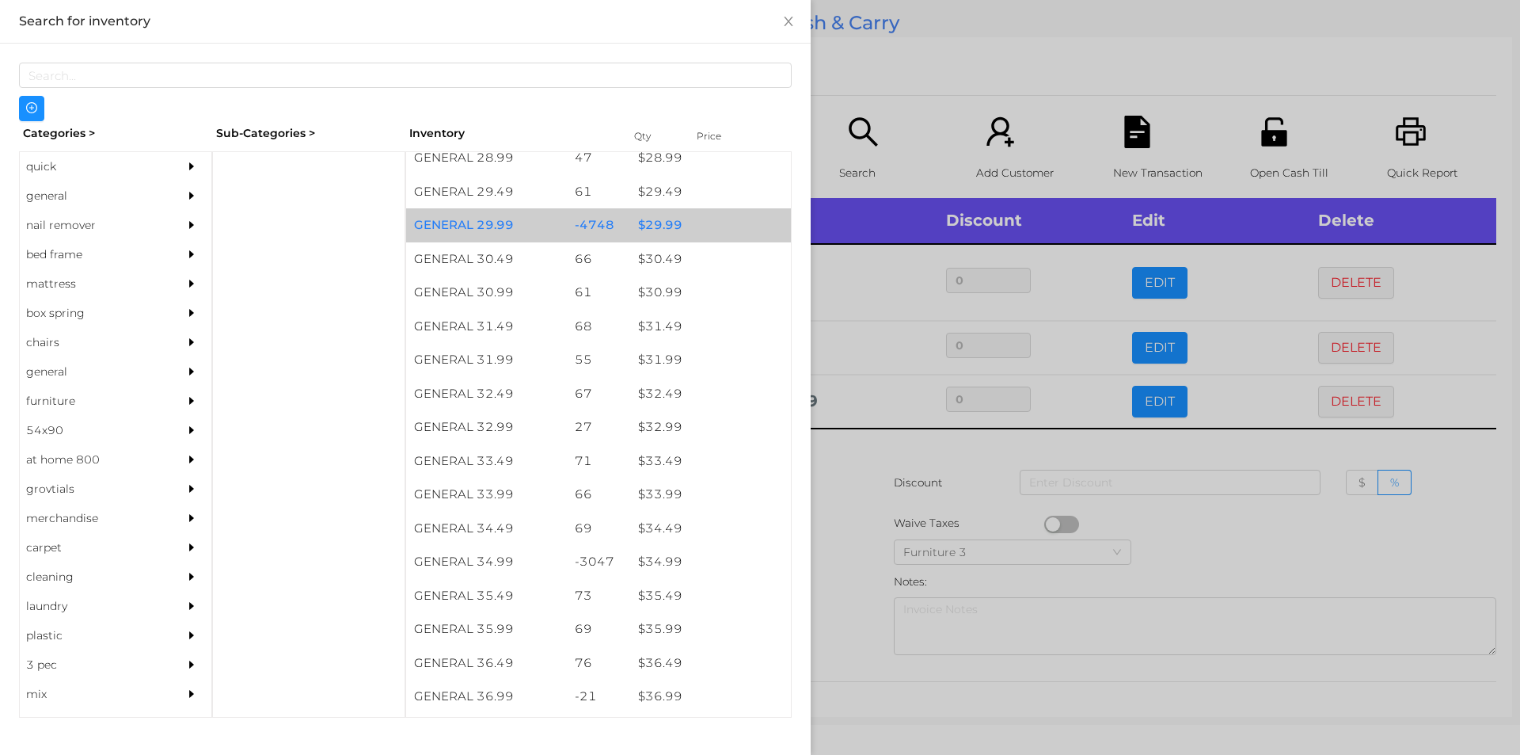
click at [661, 215] on div "$ 29.99" at bounding box center [710, 225] width 161 height 34
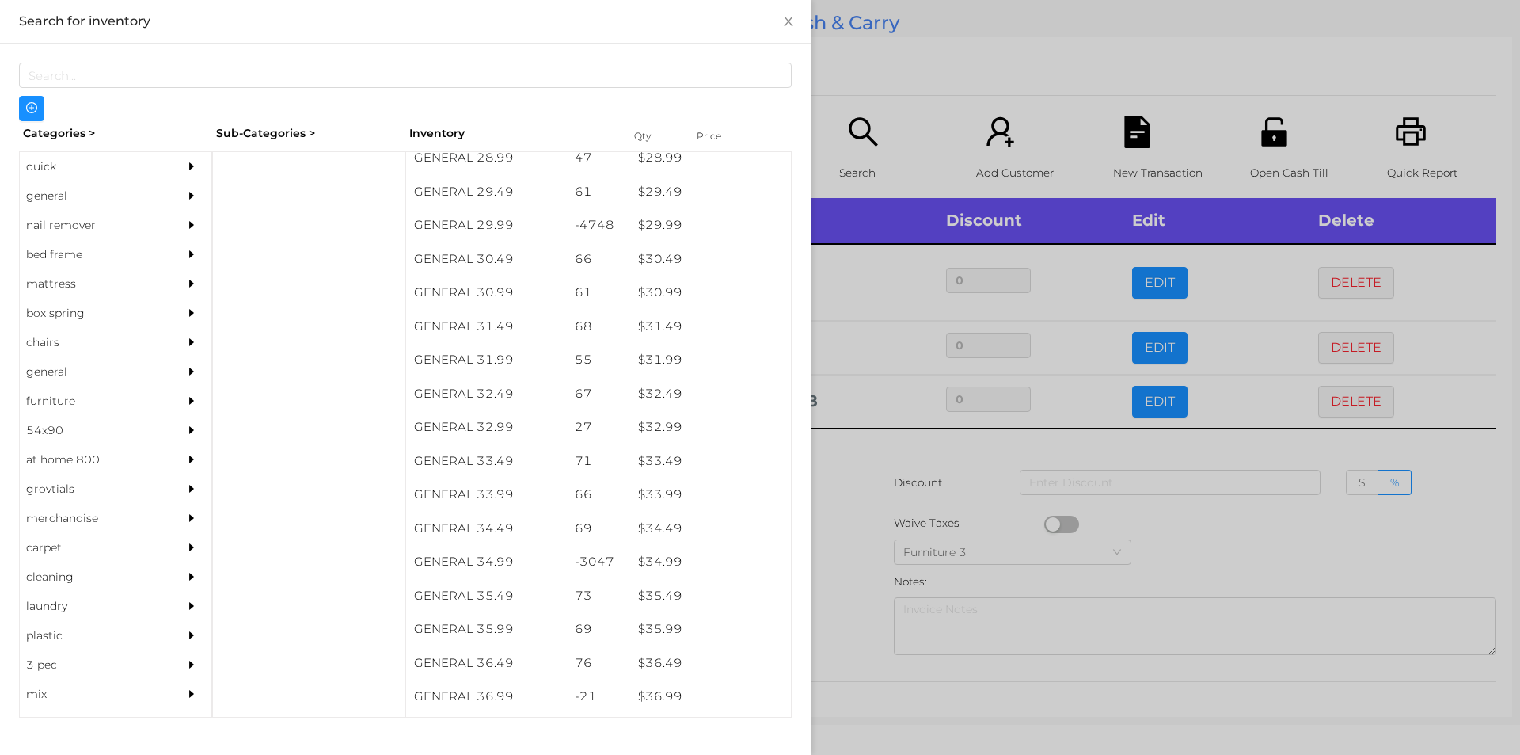
click at [865, 58] on div at bounding box center [760, 377] width 1520 height 755
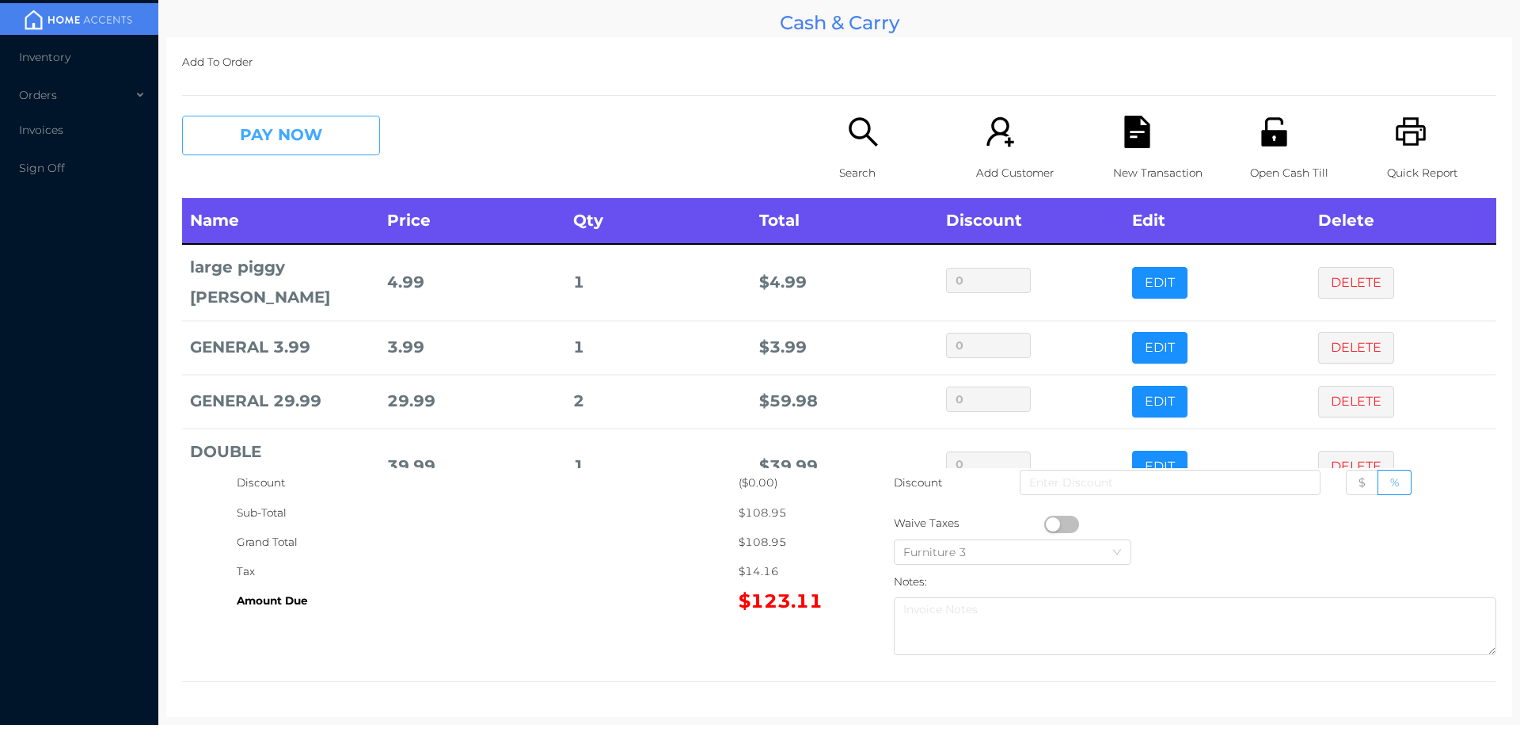
click at [273, 155] on button "PAY NOW" at bounding box center [281, 136] width 198 height 40
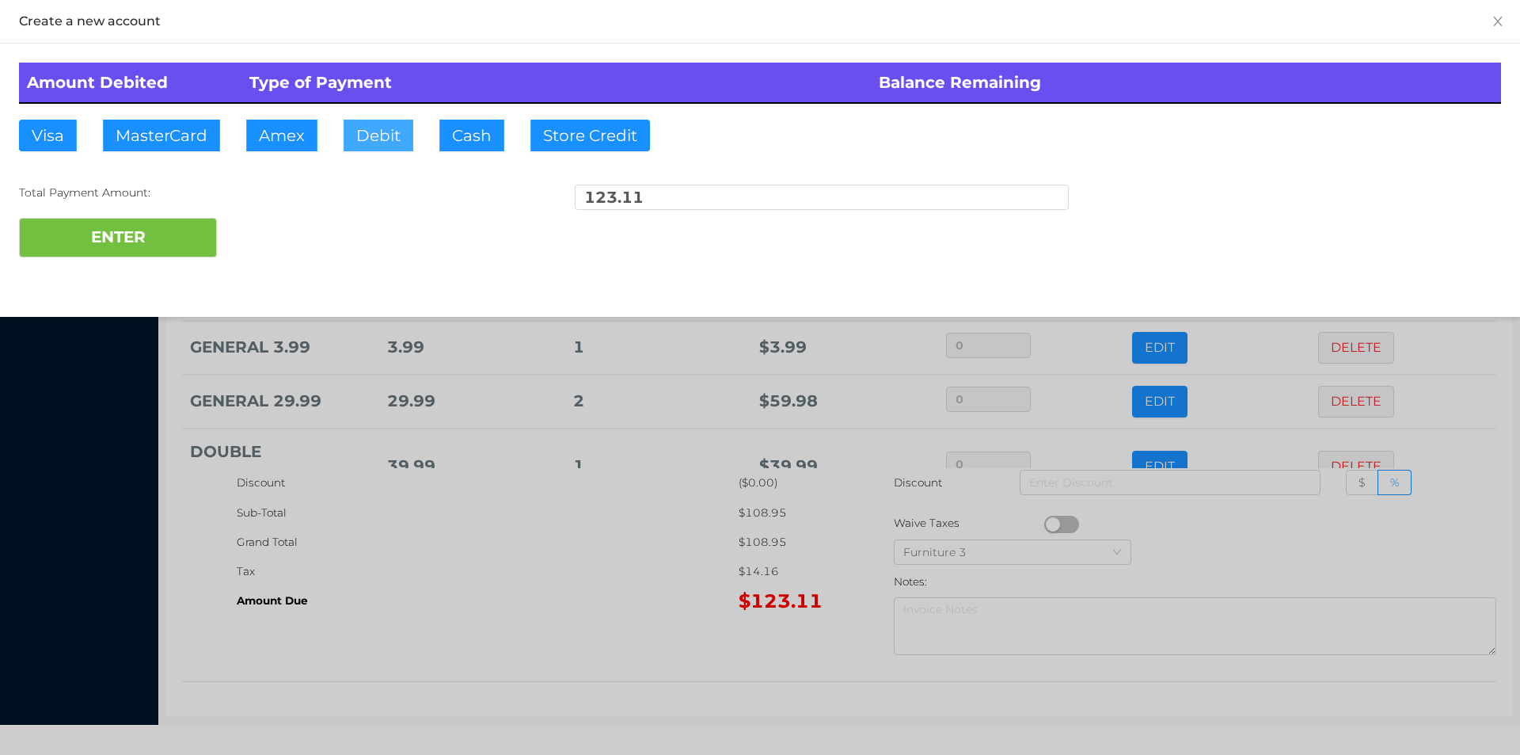
click at [373, 131] on button "Debit" at bounding box center [379, 136] width 70 height 32
click at [139, 227] on button "ENTER" at bounding box center [118, 238] width 198 height 40
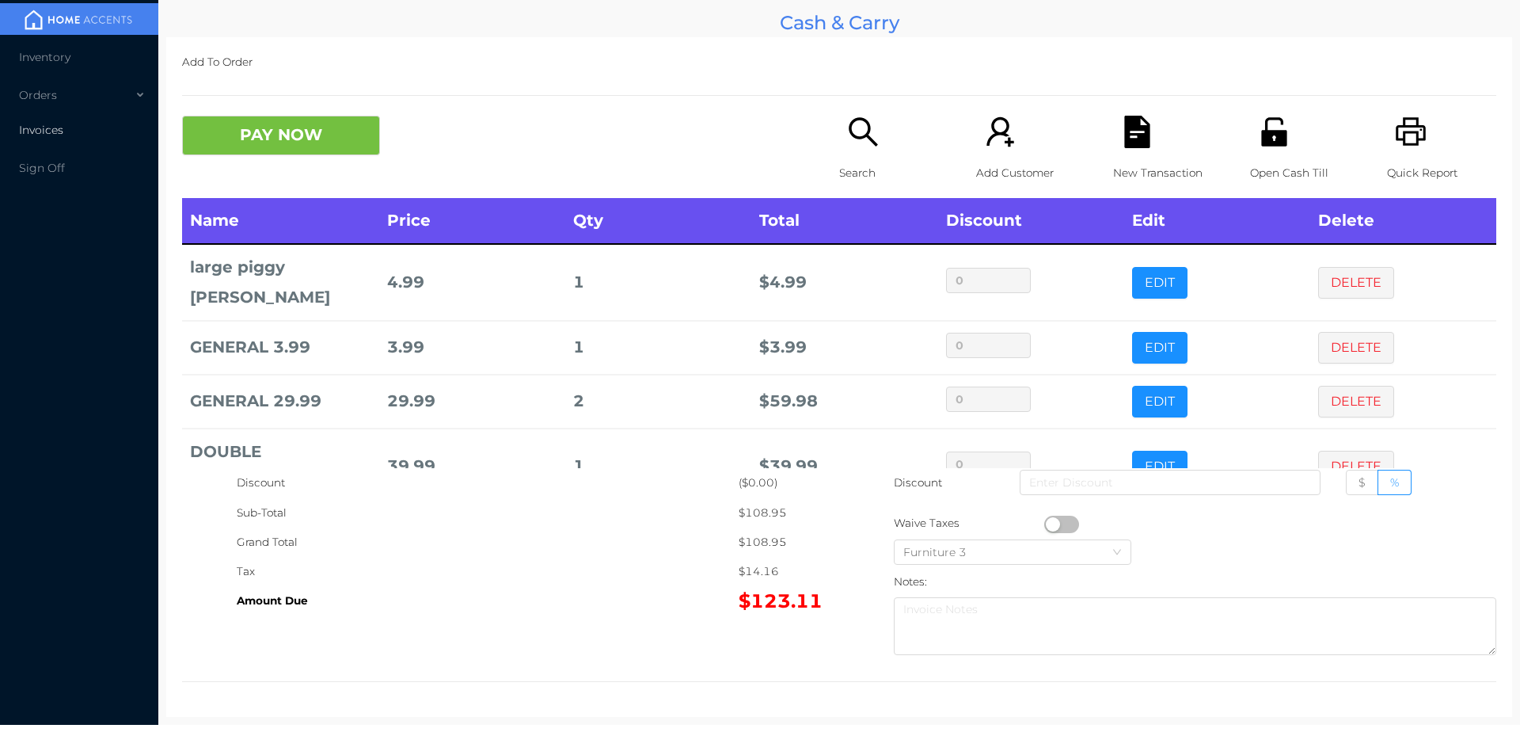
click at [74, 142] on li "Invoices" at bounding box center [79, 130] width 158 height 32
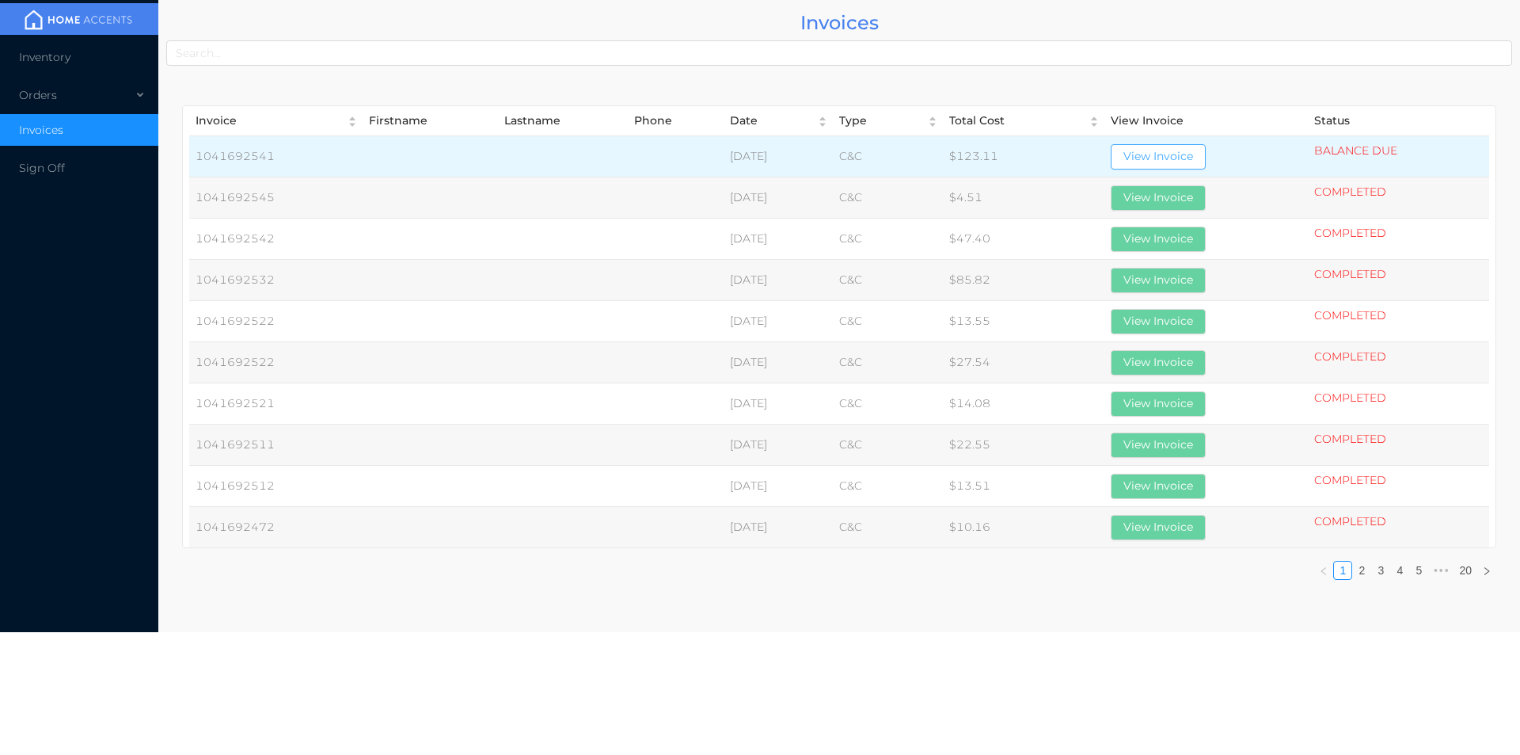
click at [1181, 154] on button "View Invoice" at bounding box center [1158, 156] width 95 height 25
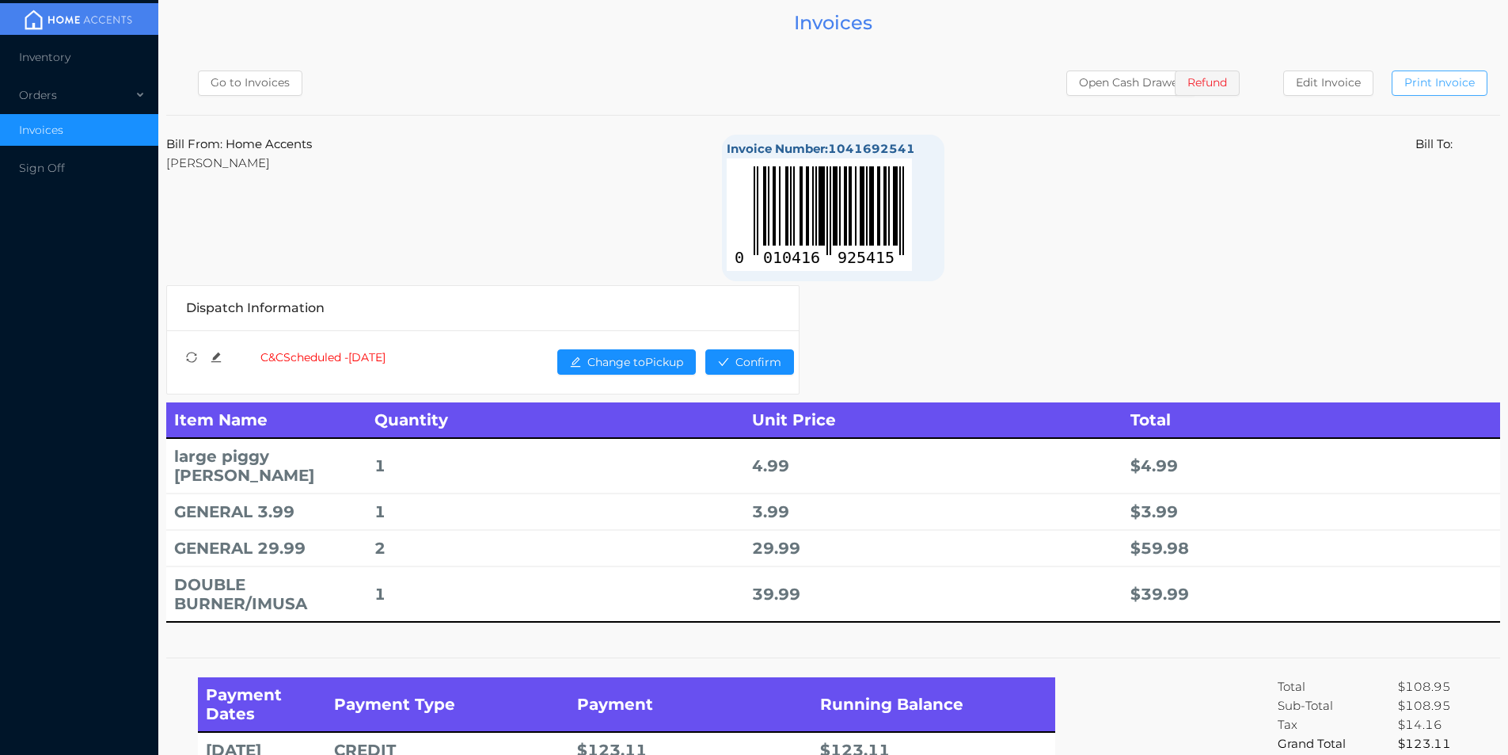
click at [1436, 82] on button "Print Invoice" at bounding box center [1440, 82] width 96 height 25
click at [67, 102] on div "Orders" at bounding box center [79, 95] width 158 height 32
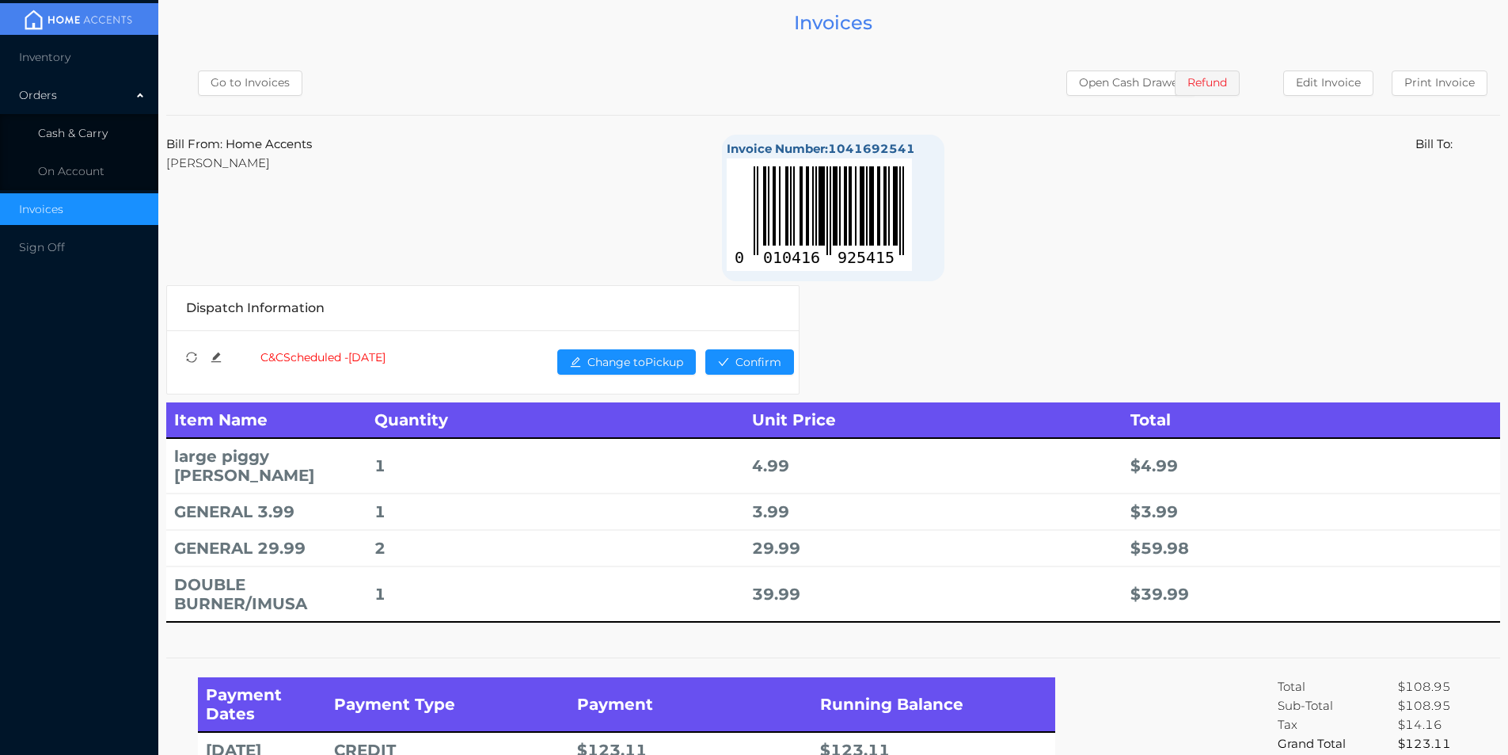
click at [118, 134] on li "Cash & Carry" at bounding box center [79, 133] width 158 height 32
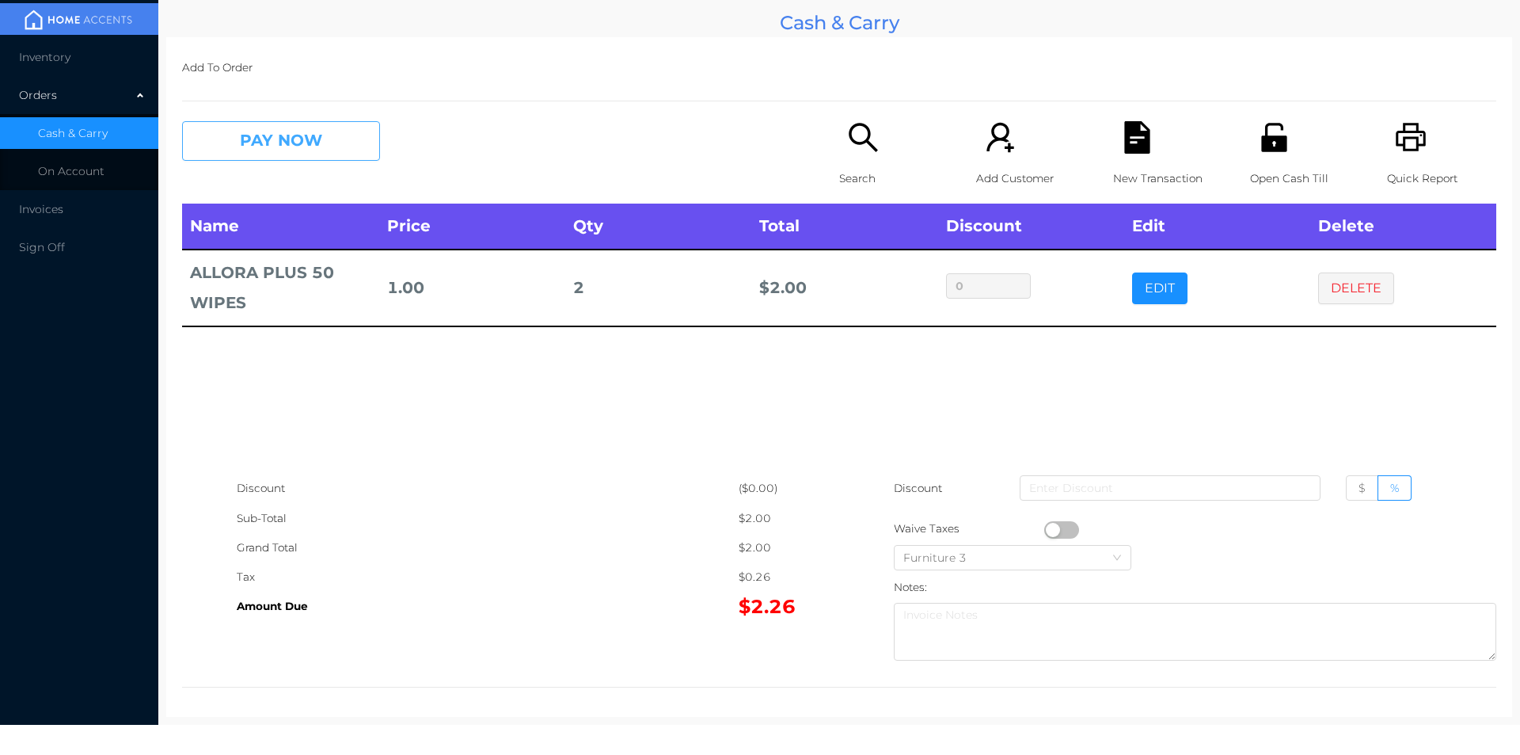
click at [316, 150] on button "PAY NOW" at bounding box center [281, 141] width 198 height 40
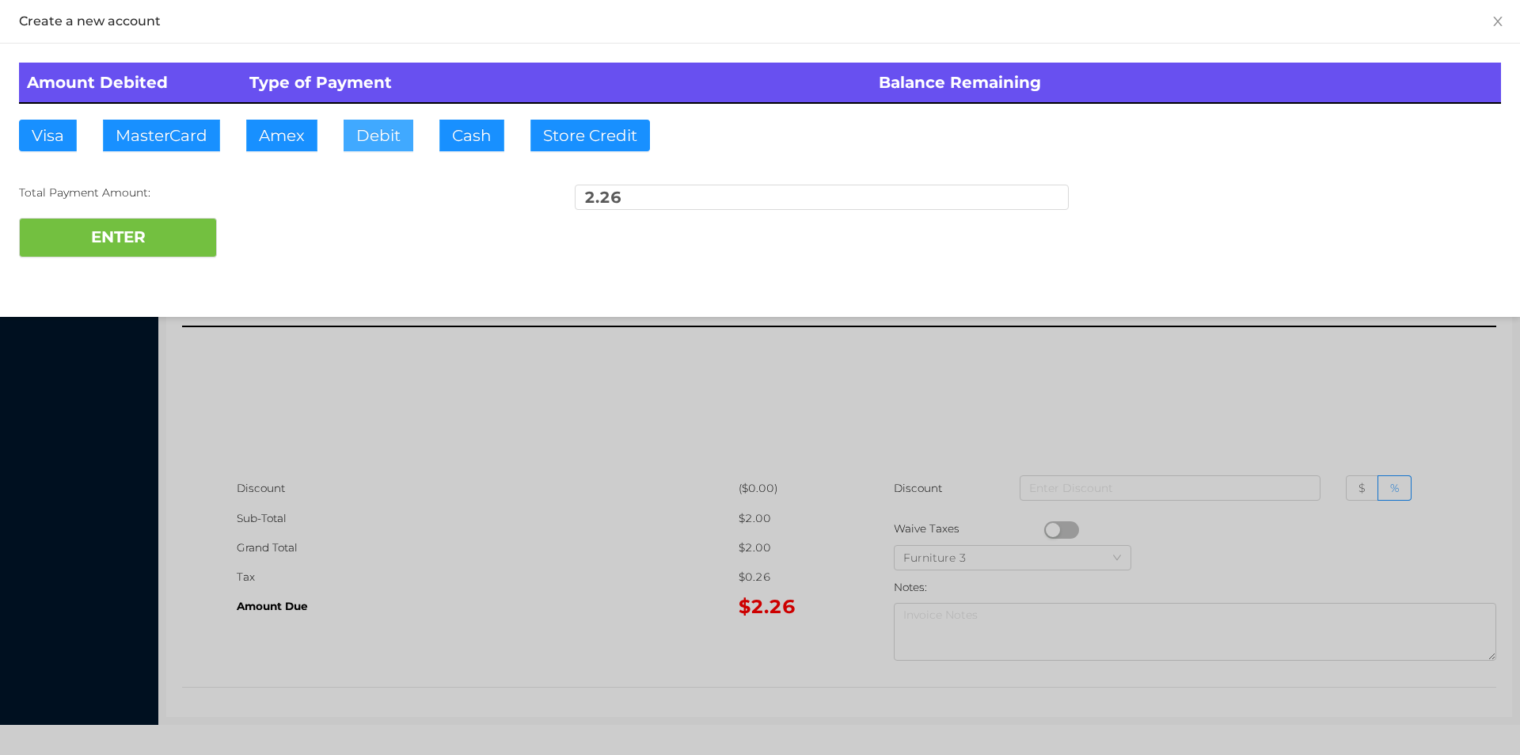
click at [382, 131] on button "Debit" at bounding box center [379, 136] width 70 height 32
click at [164, 229] on button "ENTER" at bounding box center [118, 238] width 198 height 40
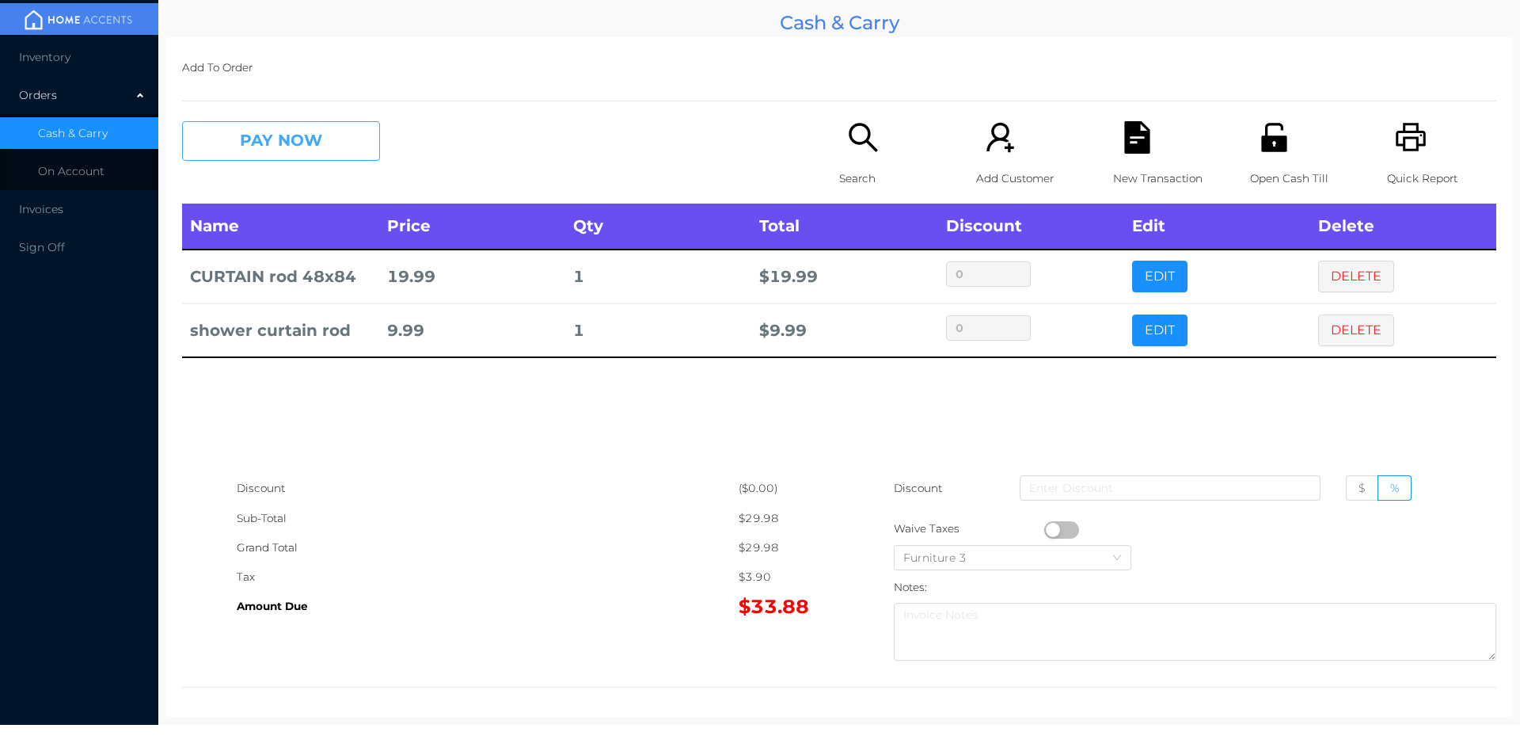
click at [314, 157] on button "PAY NOW" at bounding box center [281, 141] width 198 height 40
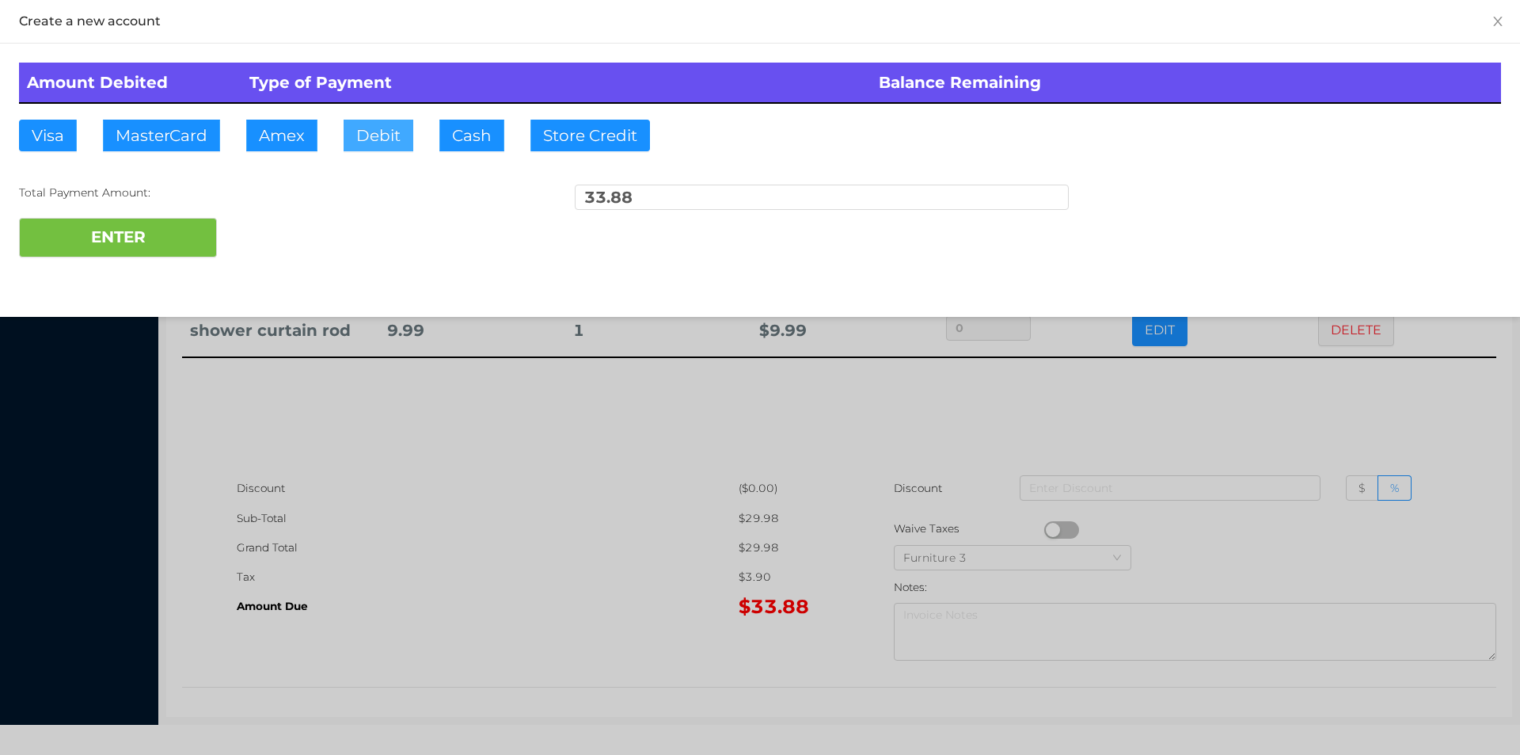
click at [382, 139] on button "Debit" at bounding box center [379, 136] width 70 height 32
click at [141, 243] on button "ENTER" at bounding box center [118, 238] width 198 height 40
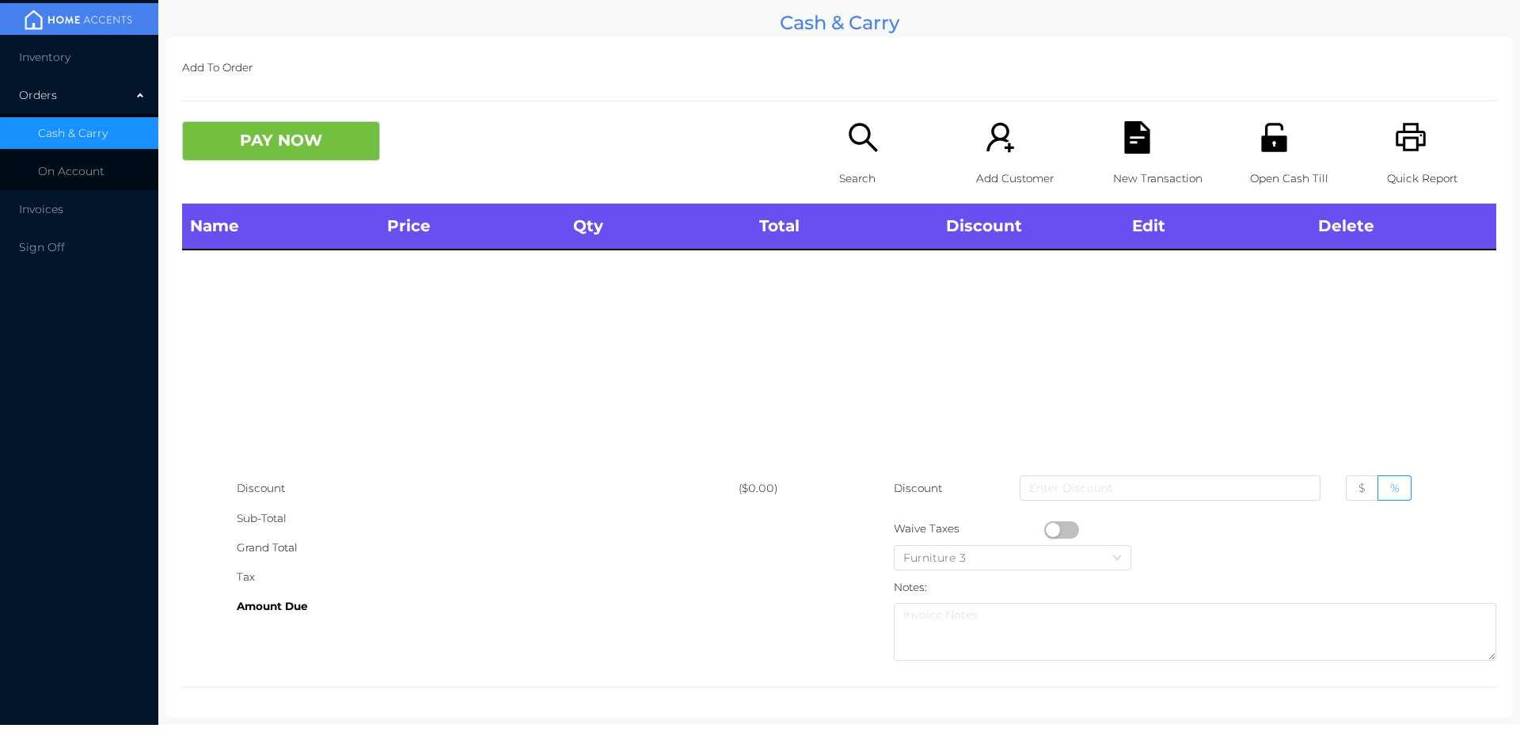
click at [1276, 135] on icon "icon: unlock" at bounding box center [1274, 137] width 32 height 32
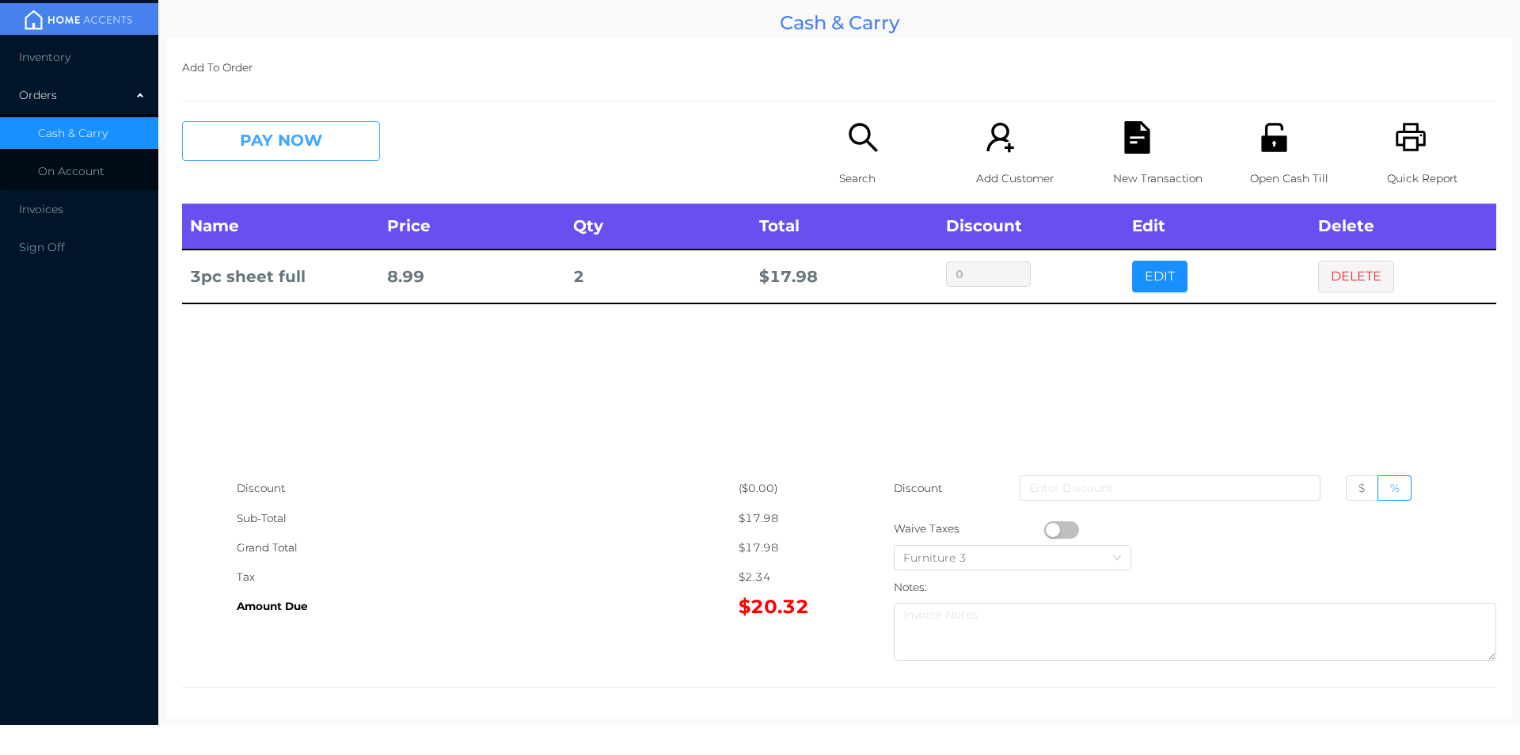
click at [249, 146] on button "PAY NOW" at bounding box center [281, 141] width 198 height 40
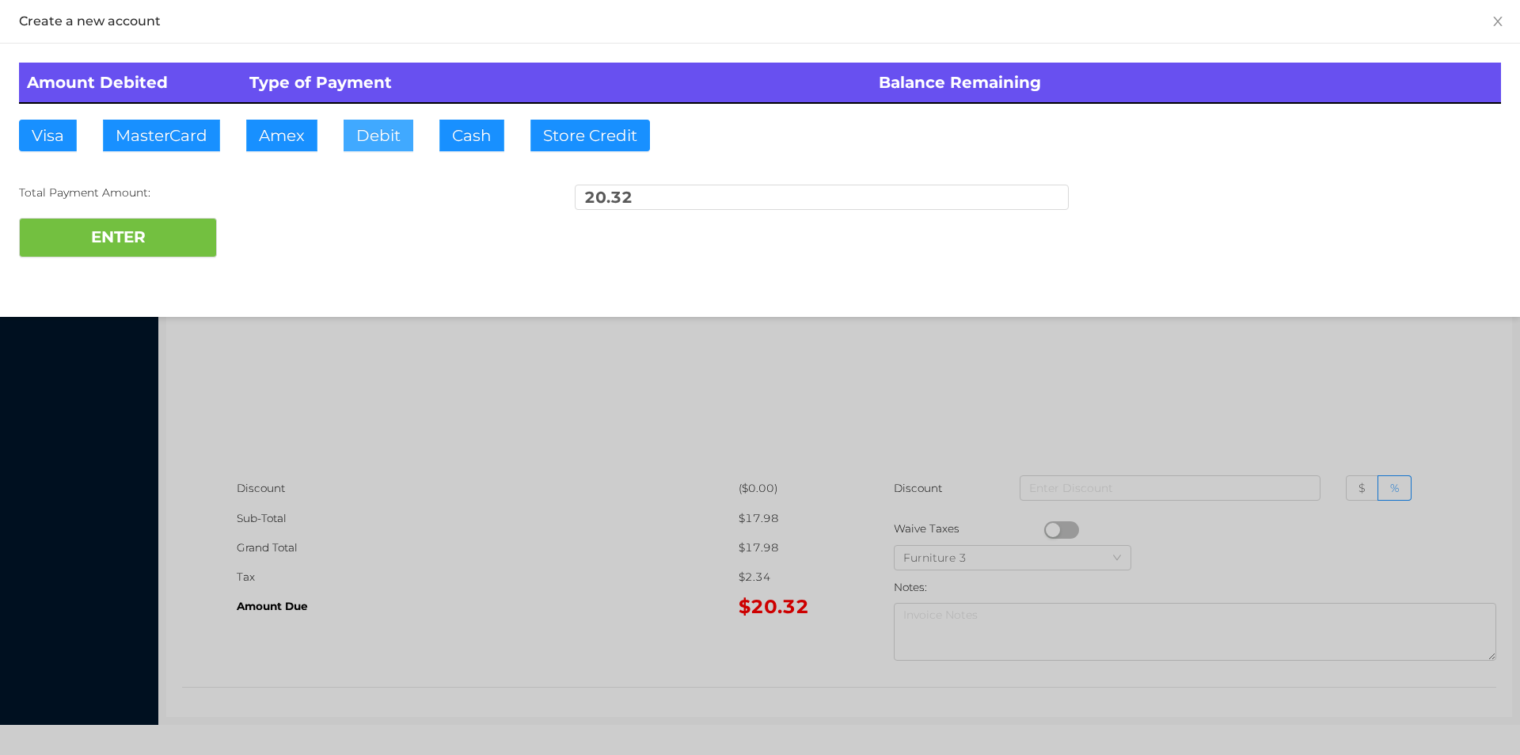
click at [362, 139] on button "Debit" at bounding box center [379, 136] width 70 height 32
click at [153, 245] on button "ENTER" at bounding box center [118, 238] width 198 height 40
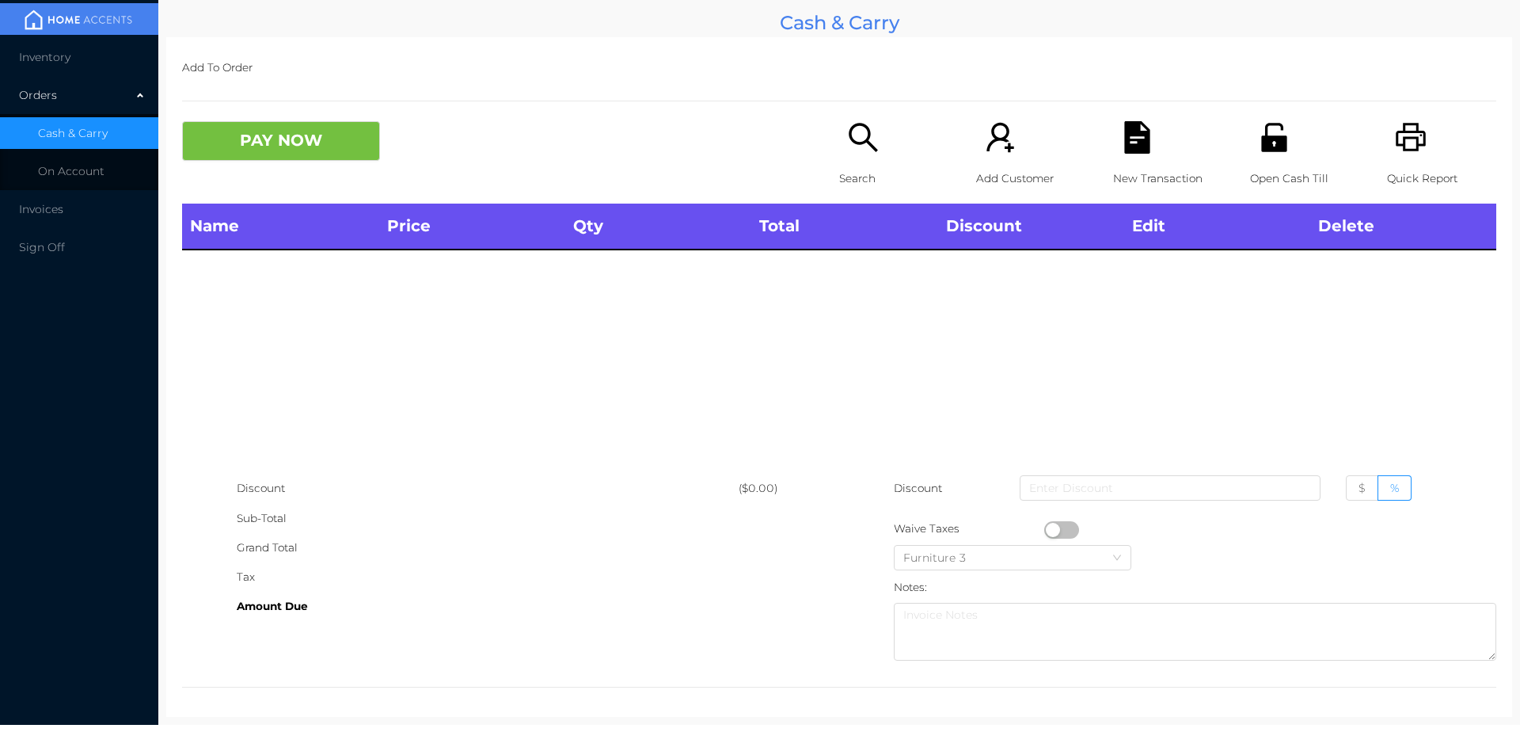
click at [1226, 262] on div "Name Price Qty Total Discount Edit Delete" at bounding box center [839, 338] width 1314 height 270
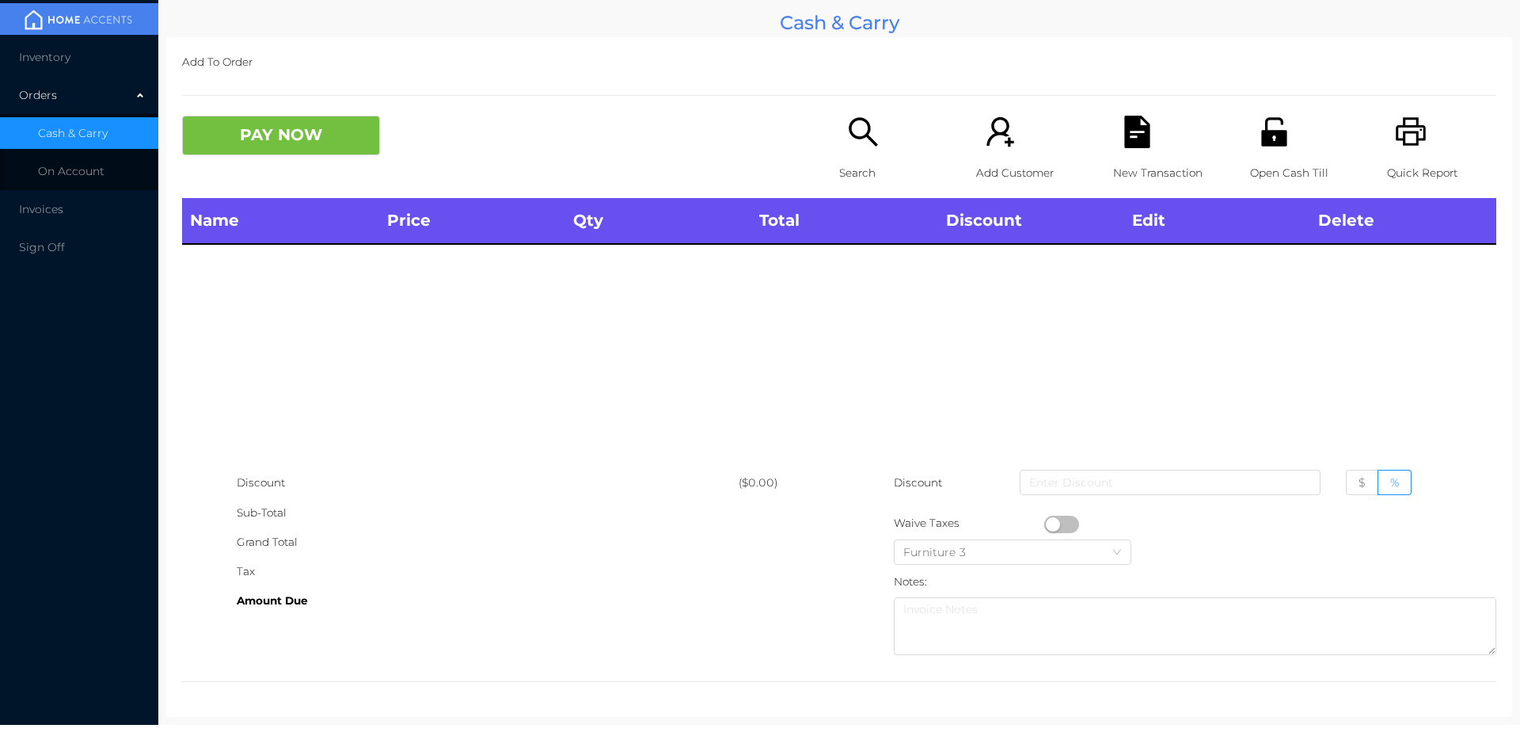
click at [839, 143] on div "Search" at bounding box center [893, 157] width 109 height 82
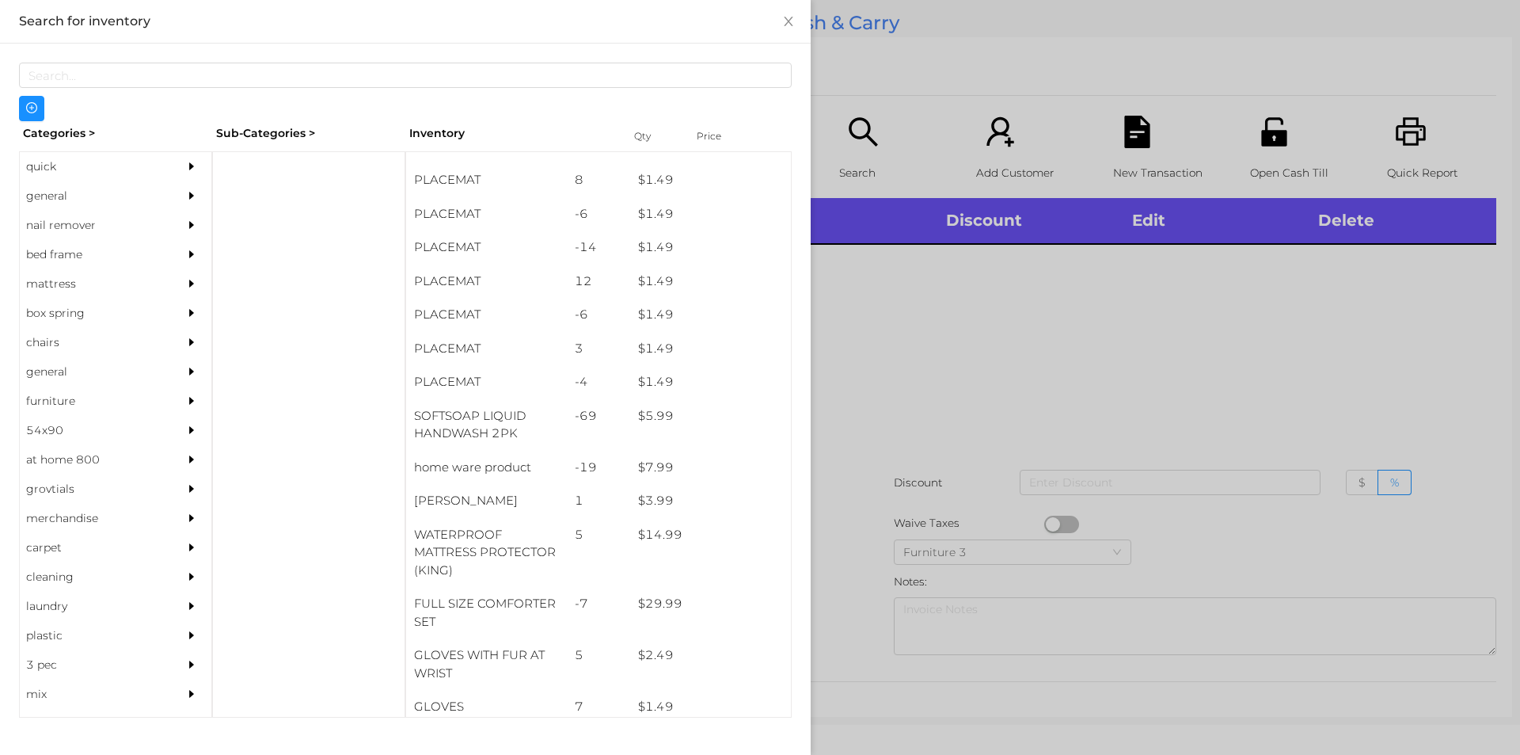
scroll to position [55, 0]
click at [46, 199] on div "general" at bounding box center [92, 195] width 144 height 29
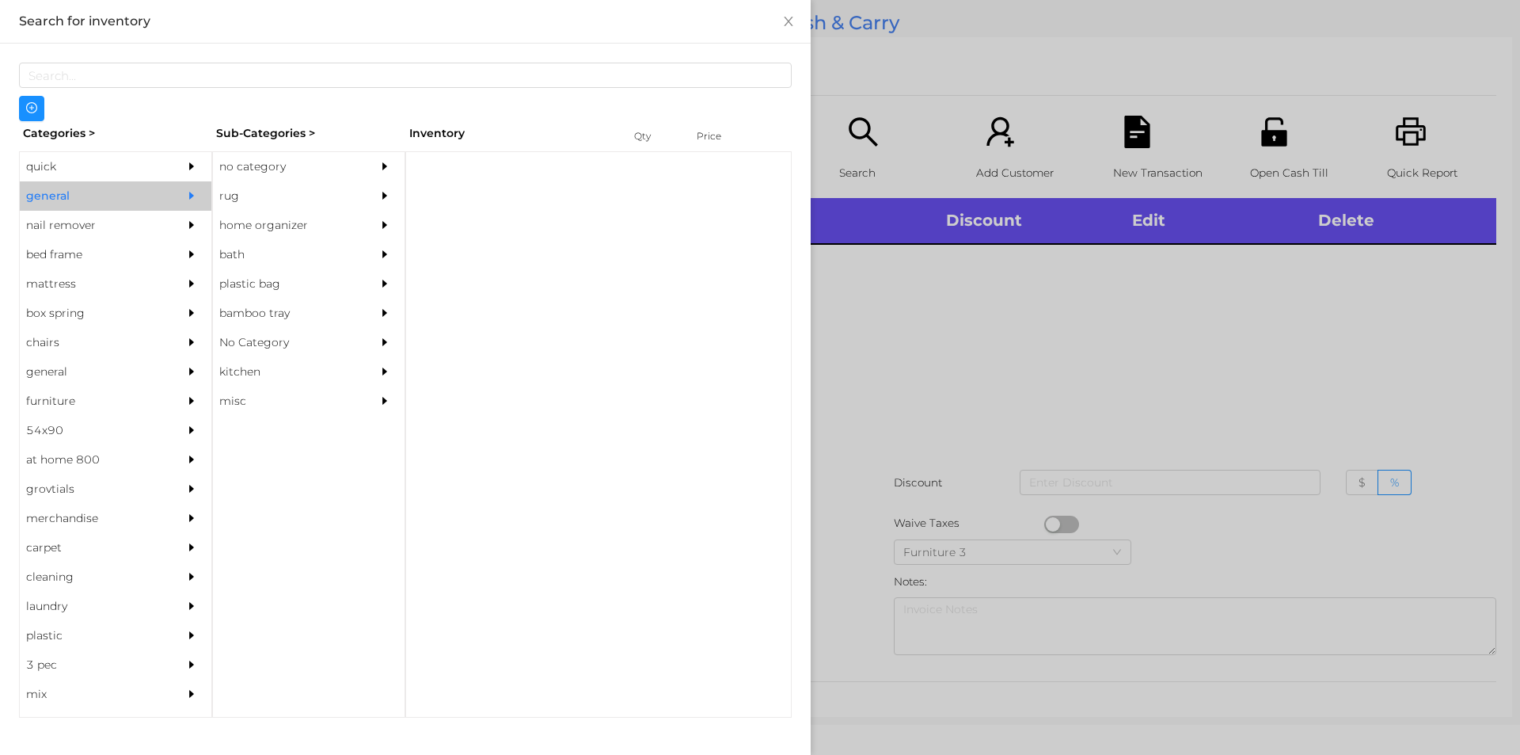
scroll to position [0, 0]
click at [236, 156] on div "no category" at bounding box center [285, 166] width 144 height 29
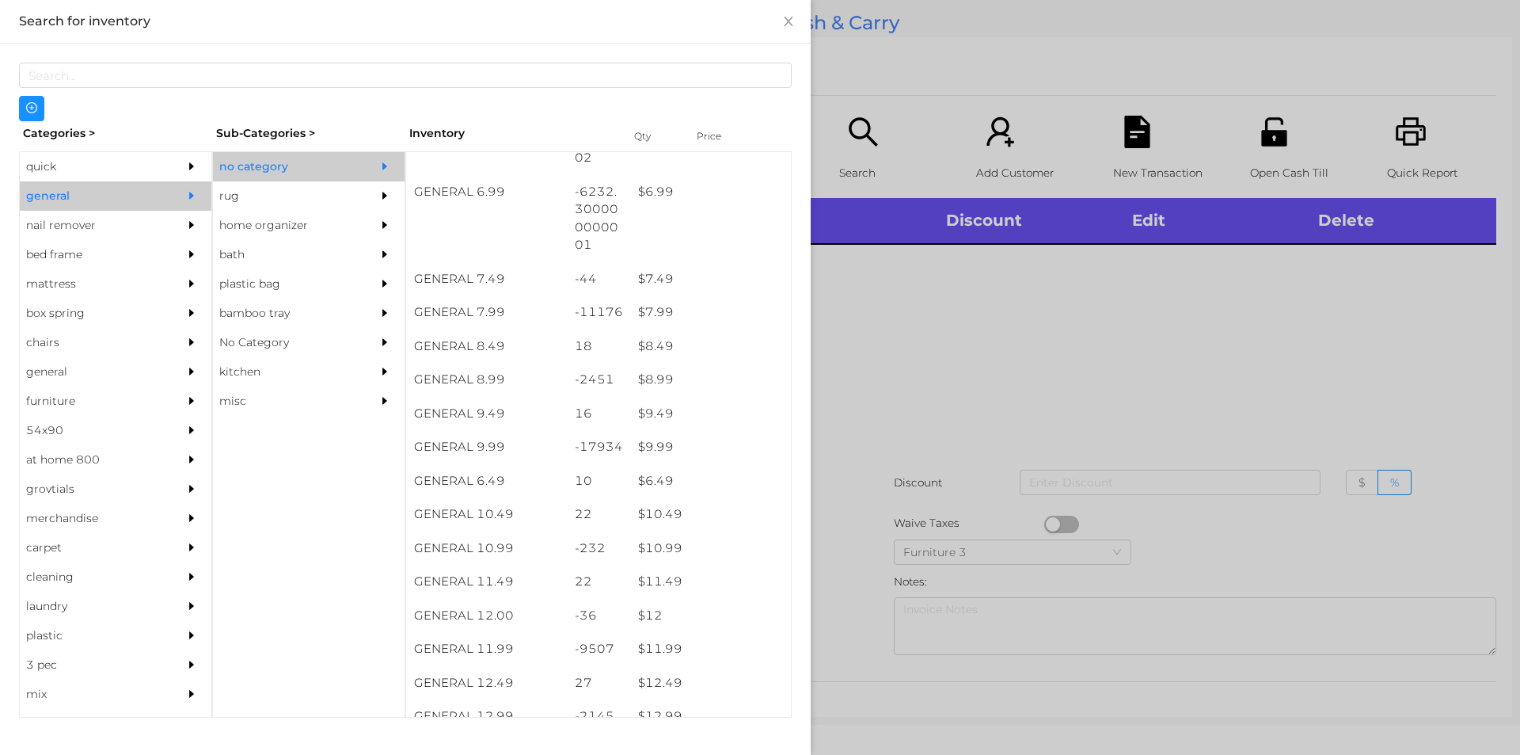
scroll to position [690, 0]
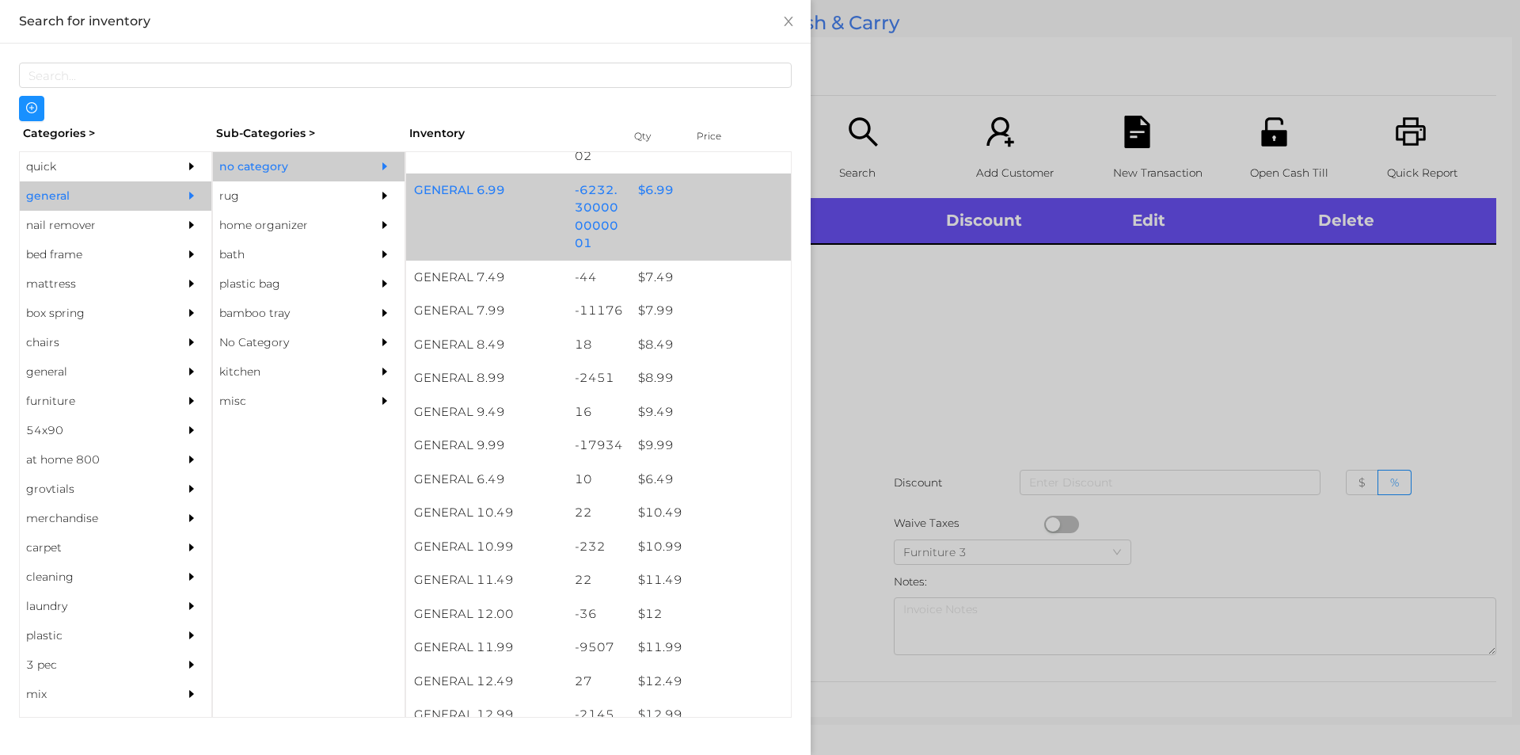
click at [674, 213] on div "GENERAL 6.99 -6232.300000000001 $ 6.99" at bounding box center [598, 216] width 385 height 87
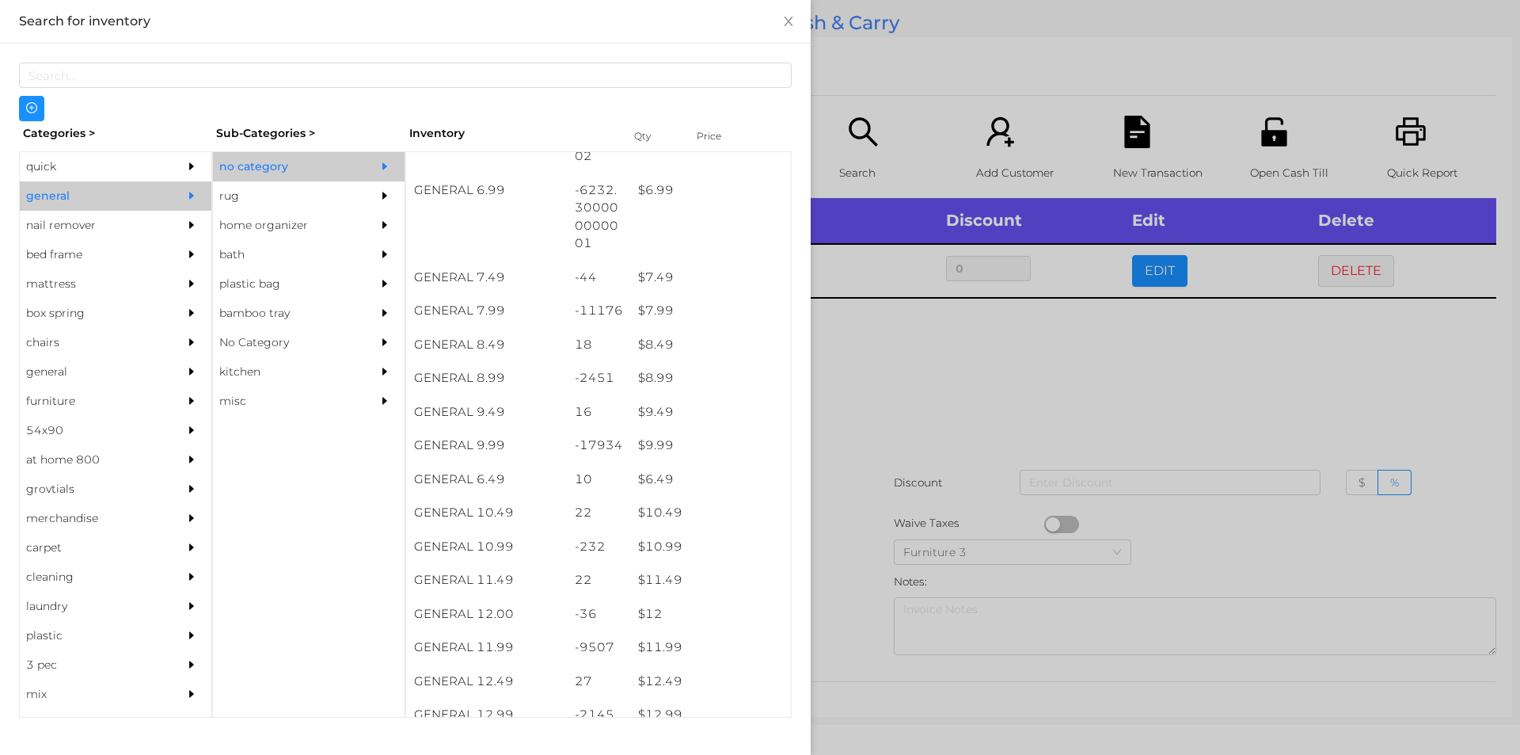
click at [823, 438] on div at bounding box center [760, 377] width 1520 height 755
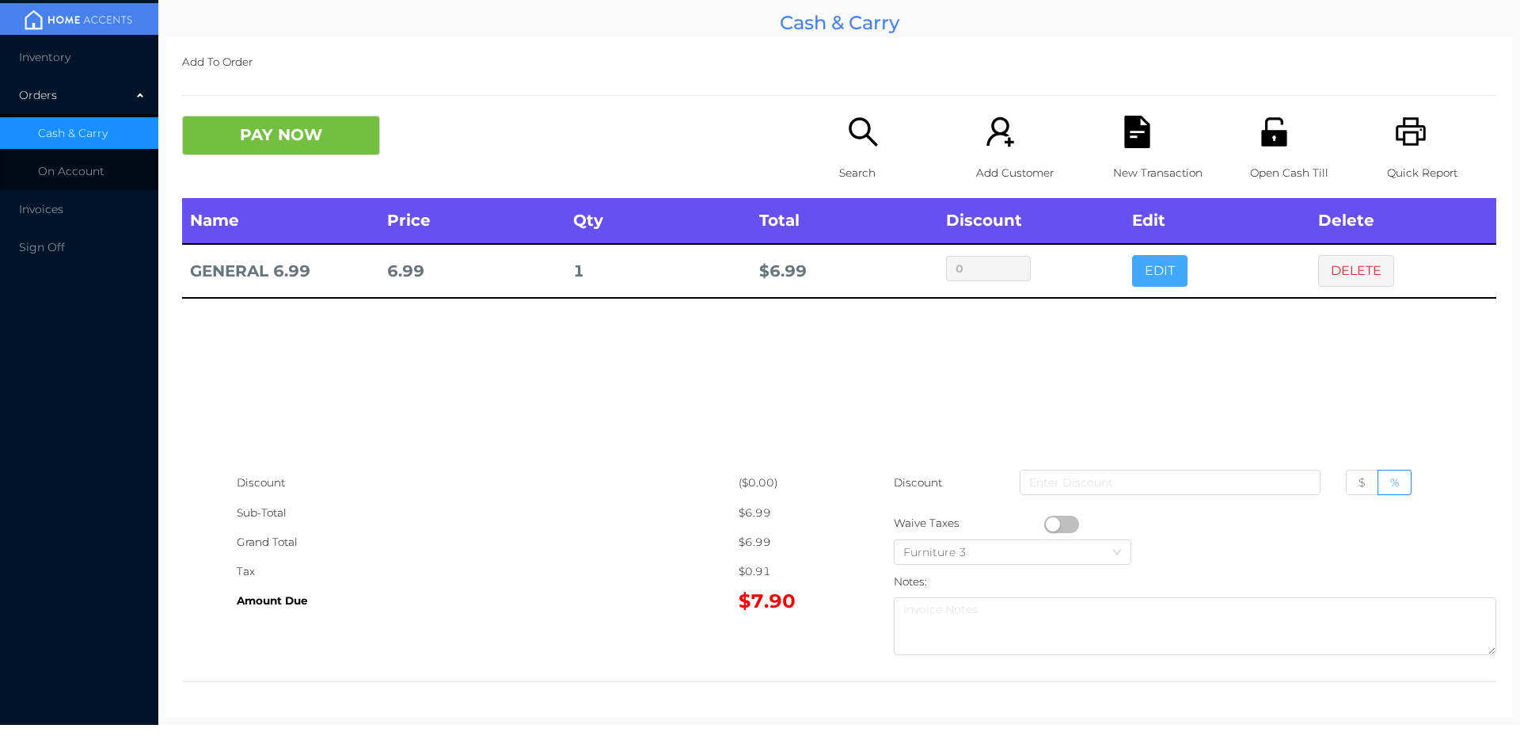
click at [1166, 283] on button "EDIT" at bounding box center [1159, 271] width 55 height 32
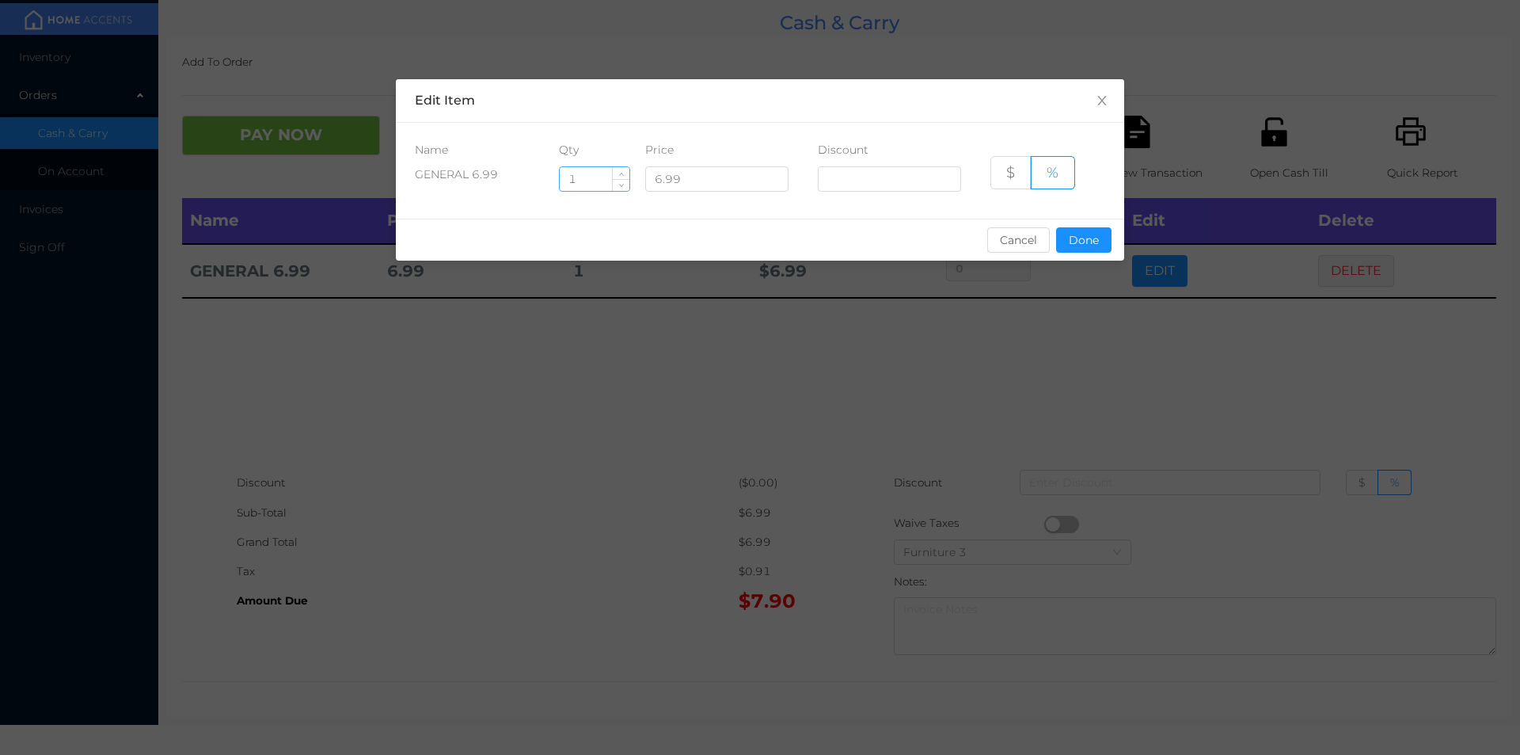
click at [591, 184] on input "1" at bounding box center [595, 179] width 70 height 24
type input "1.5"
click at [1067, 249] on button "Done" at bounding box center [1083, 239] width 55 height 25
type input "0%"
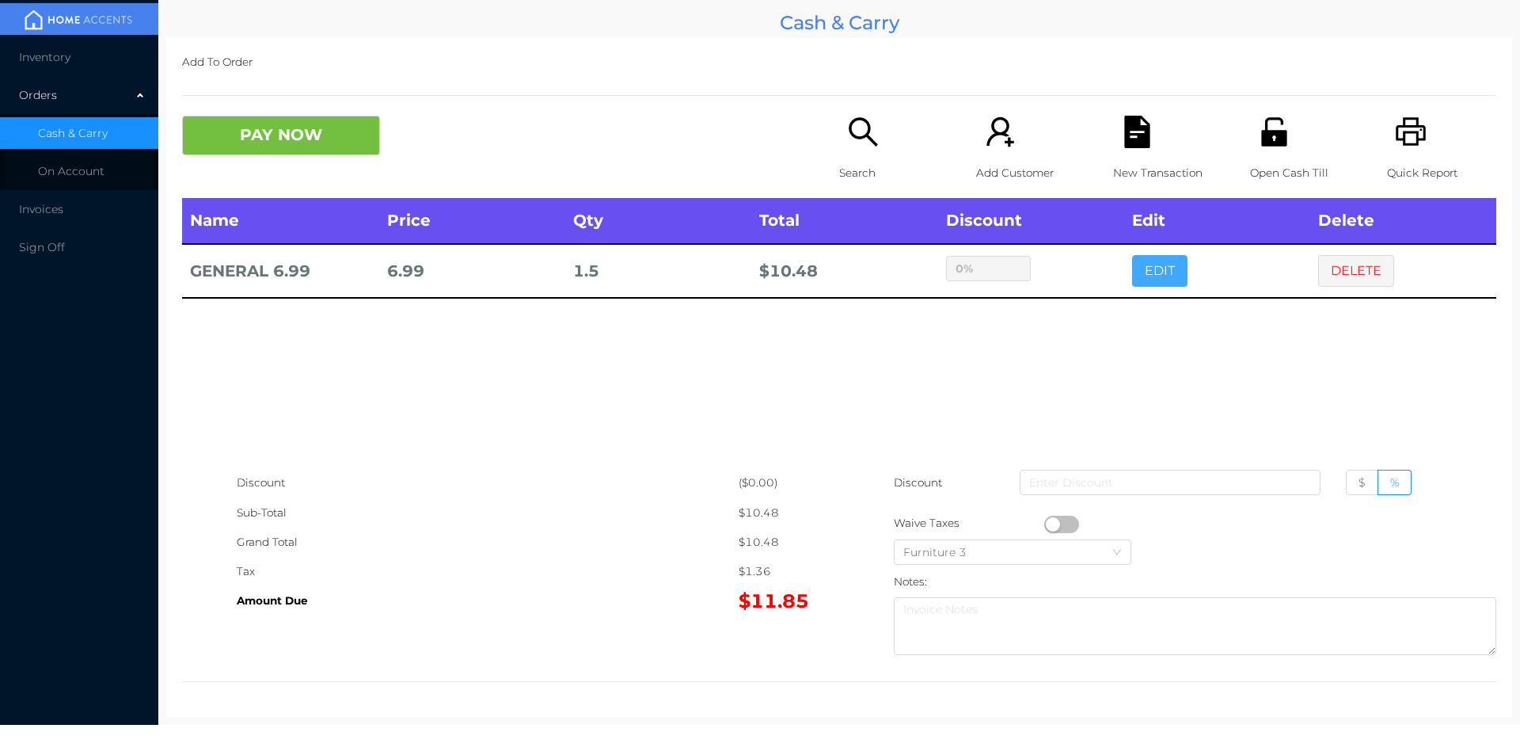
click at [1132, 255] on button "EDIT" at bounding box center [1159, 271] width 55 height 32
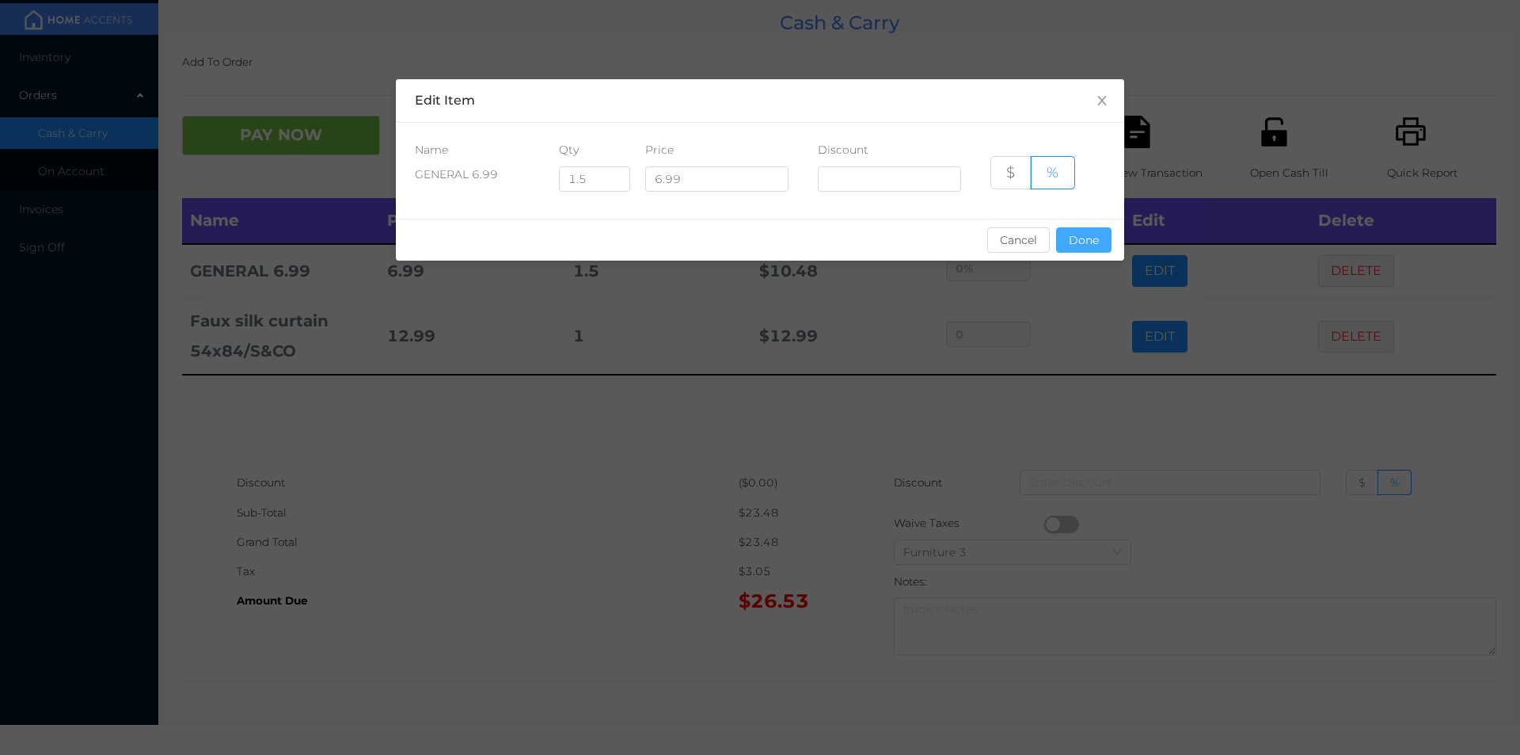
click at [1066, 246] on button "Done" at bounding box center [1083, 239] width 55 height 25
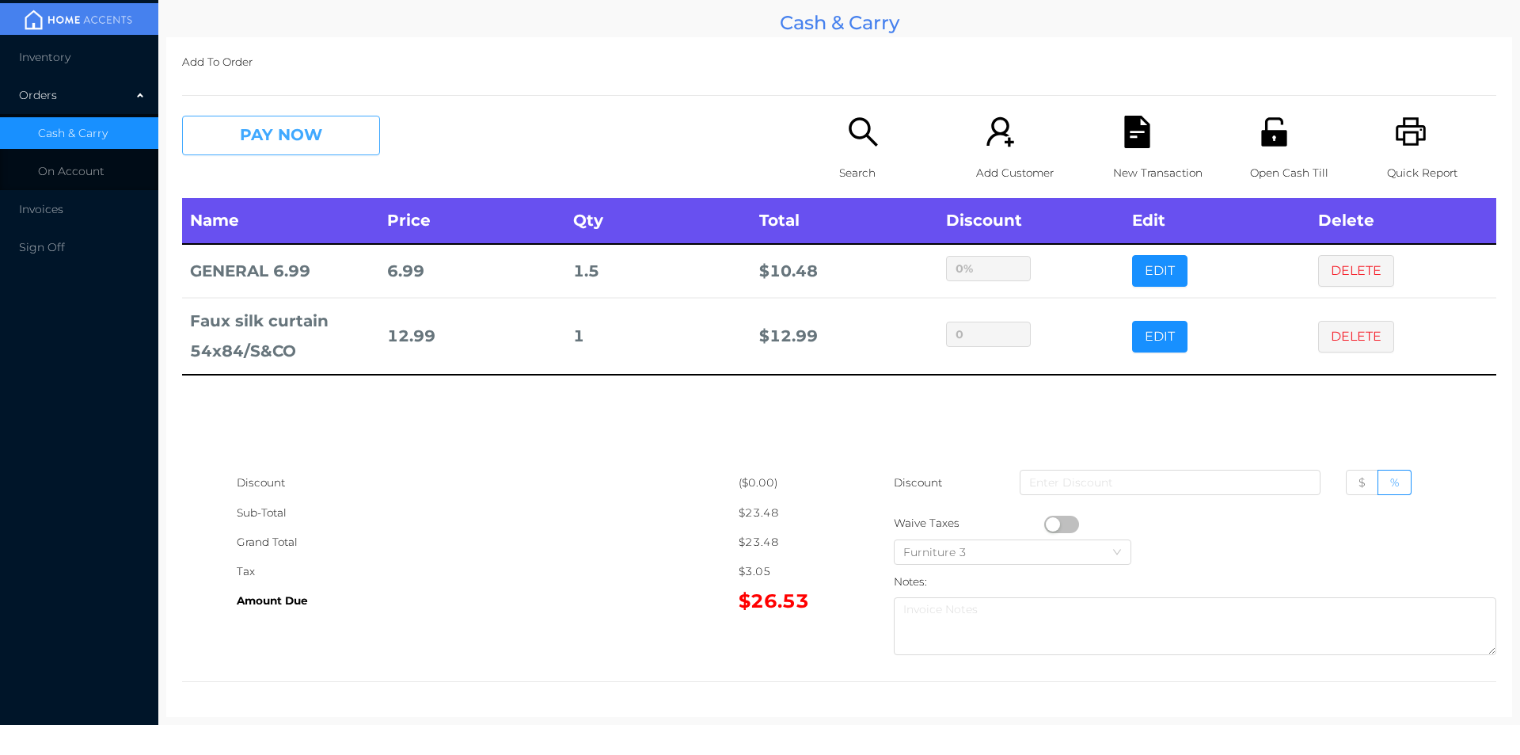
click at [283, 127] on button "PAY NOW" at bounding box center [281, 136] width 198 height 40
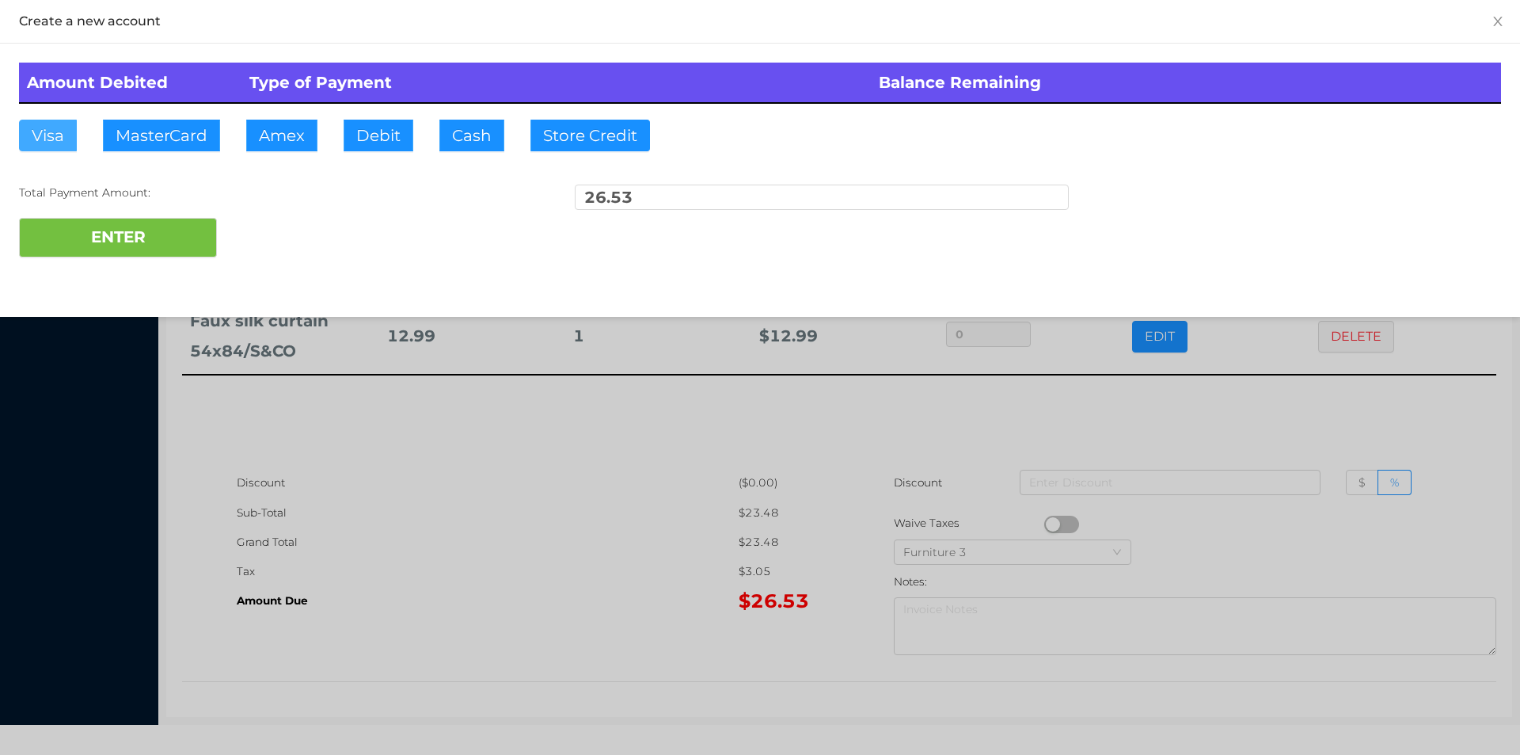
click at [22, 136] on button "Visa" at bounding box center [48, 136] width 58 height 32
click at [77, 234] on button "ENTER" at bounding box center [118, 238] width 198 height 40
type input "0"
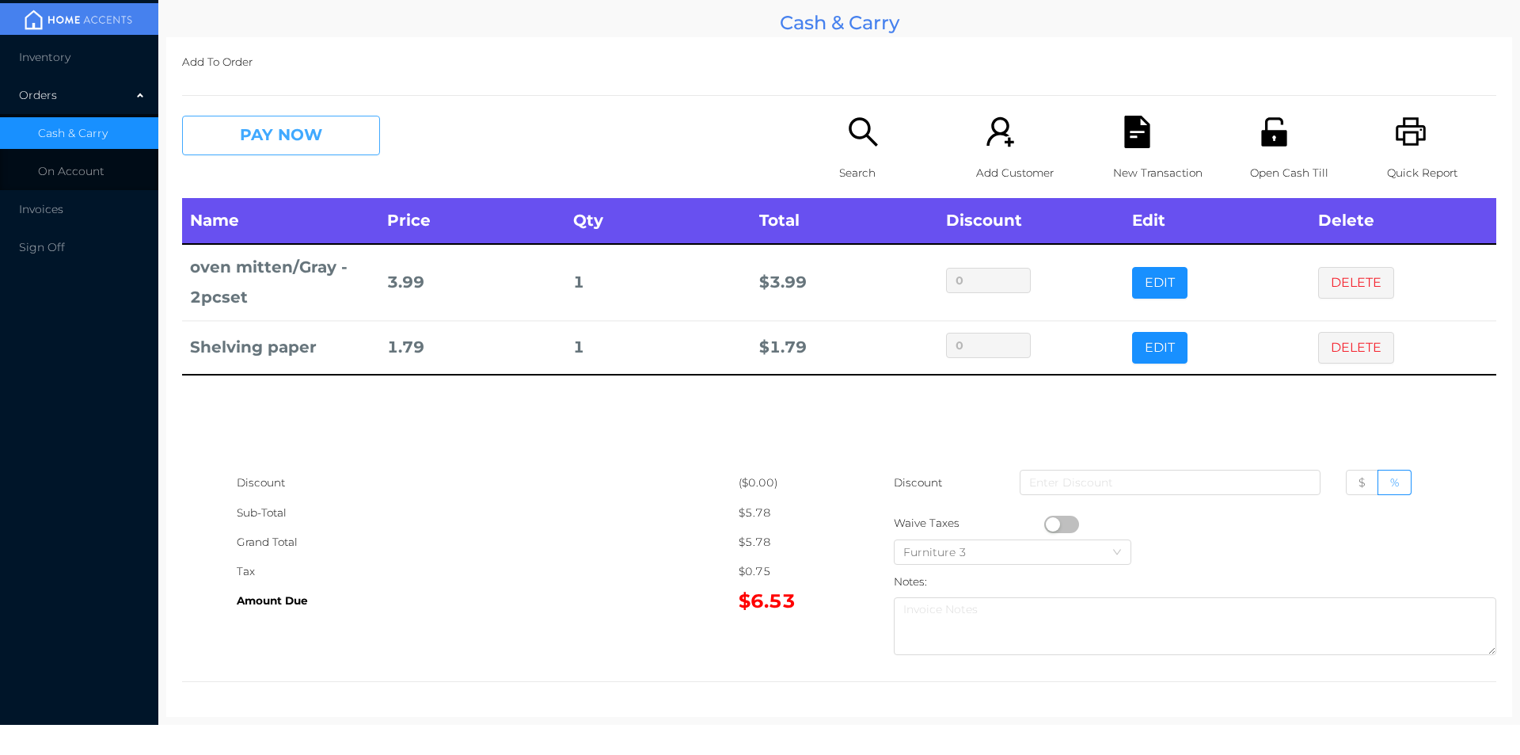
click at [283, 152] on button "PAY NOW" at bounding box center [281, 136] width 198 height 40
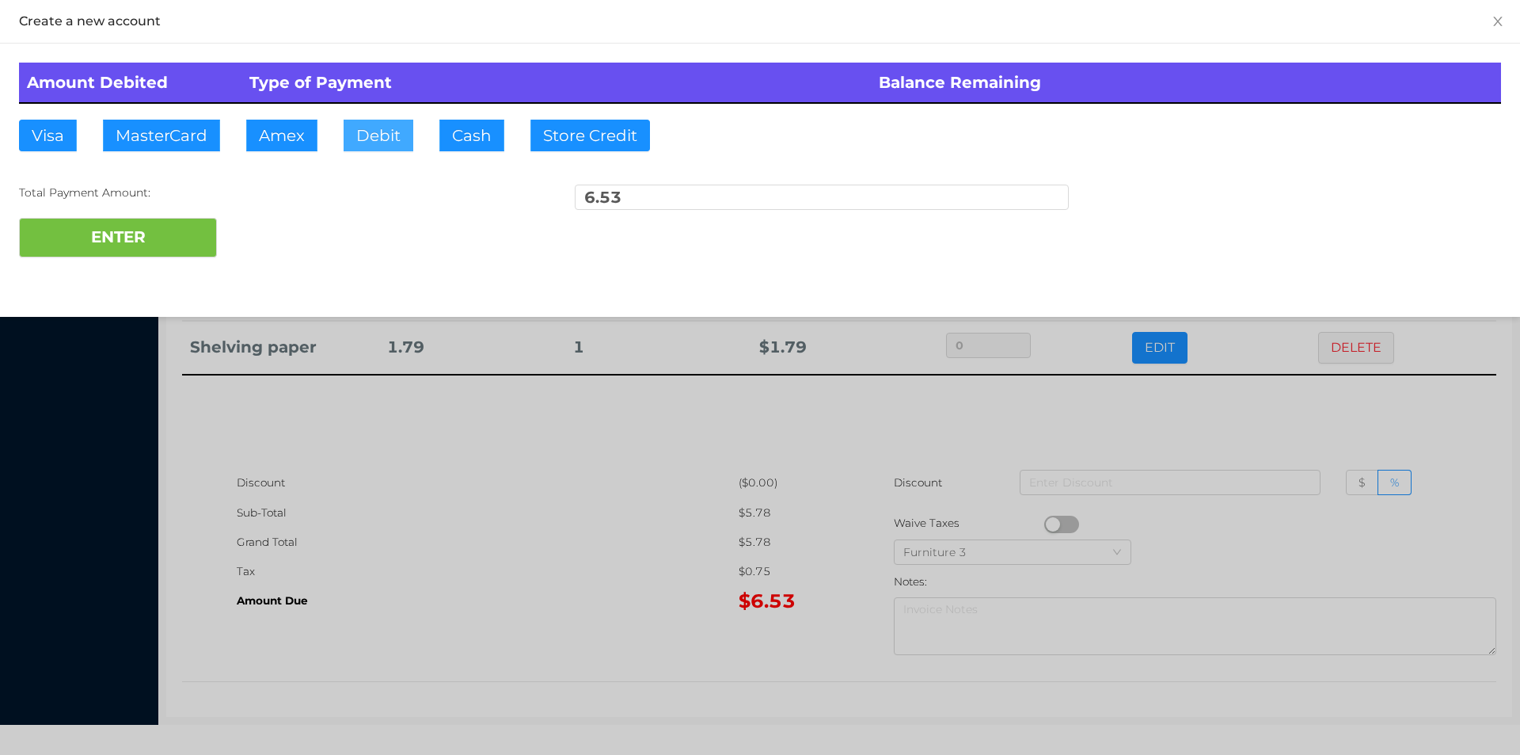
click at [390, 139] on button "Debit" at bounding box center [379, 136] width 70 height 32
click at [174, 219] on button "ENTER" at bounding box center [118, 238] width 198 height 40
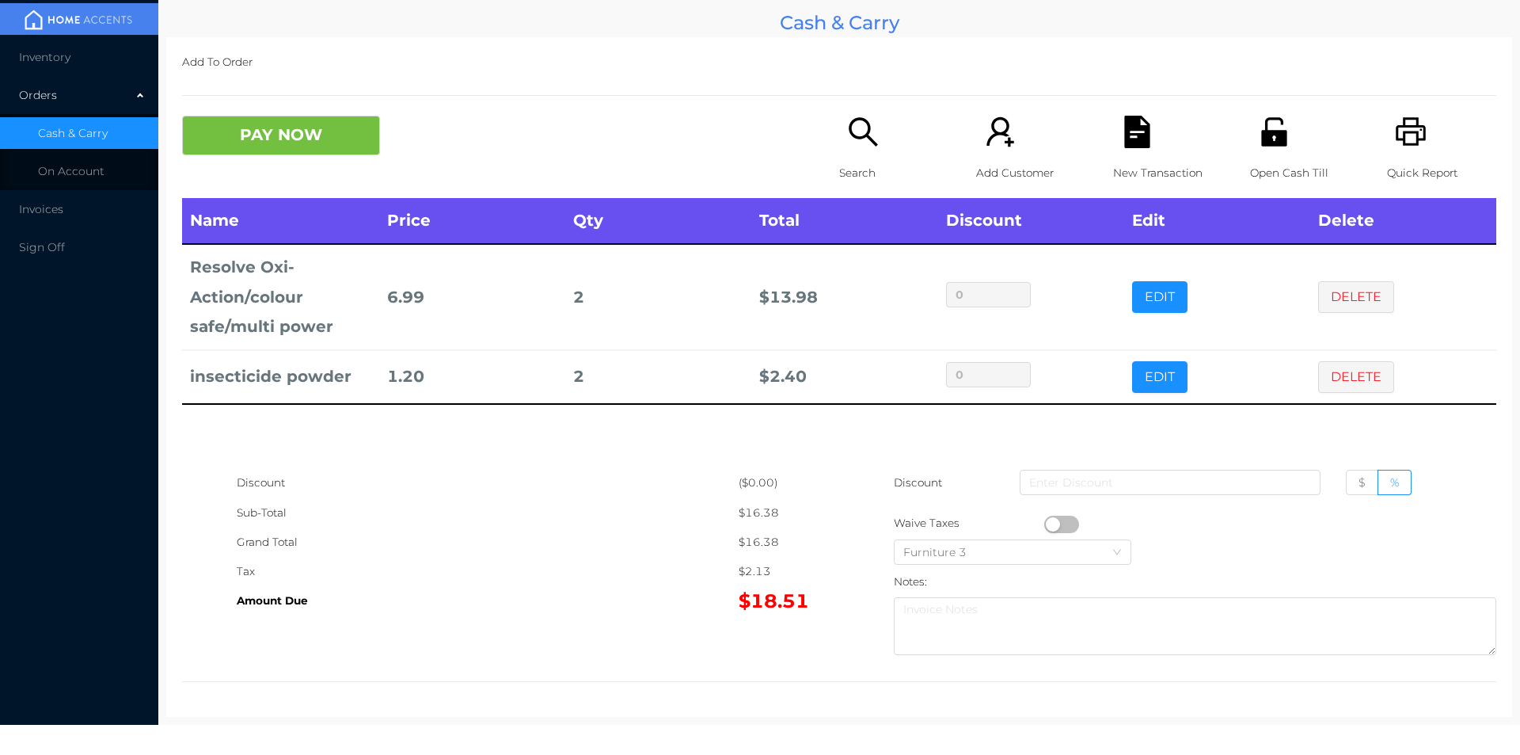
click at [318, 139] on button "PAY NOW" at bounding box center [281, 136] width 198 height 40
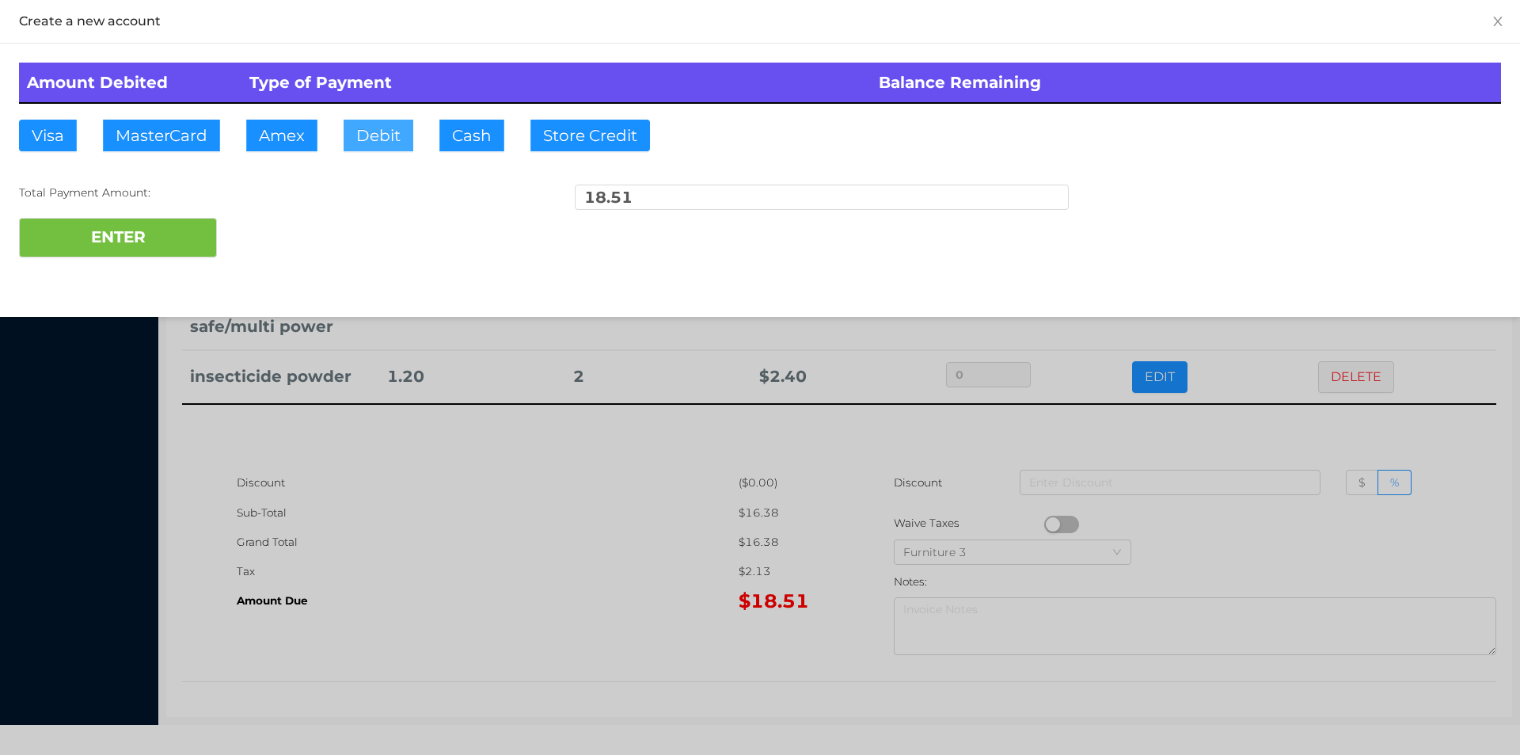
click at [397, 123] on button "Debit" at bounding box center [379, 136] width 70 height 32
click at [154, 240] on button "ENTER" at bounding box center [118, 238] width 198 height 40
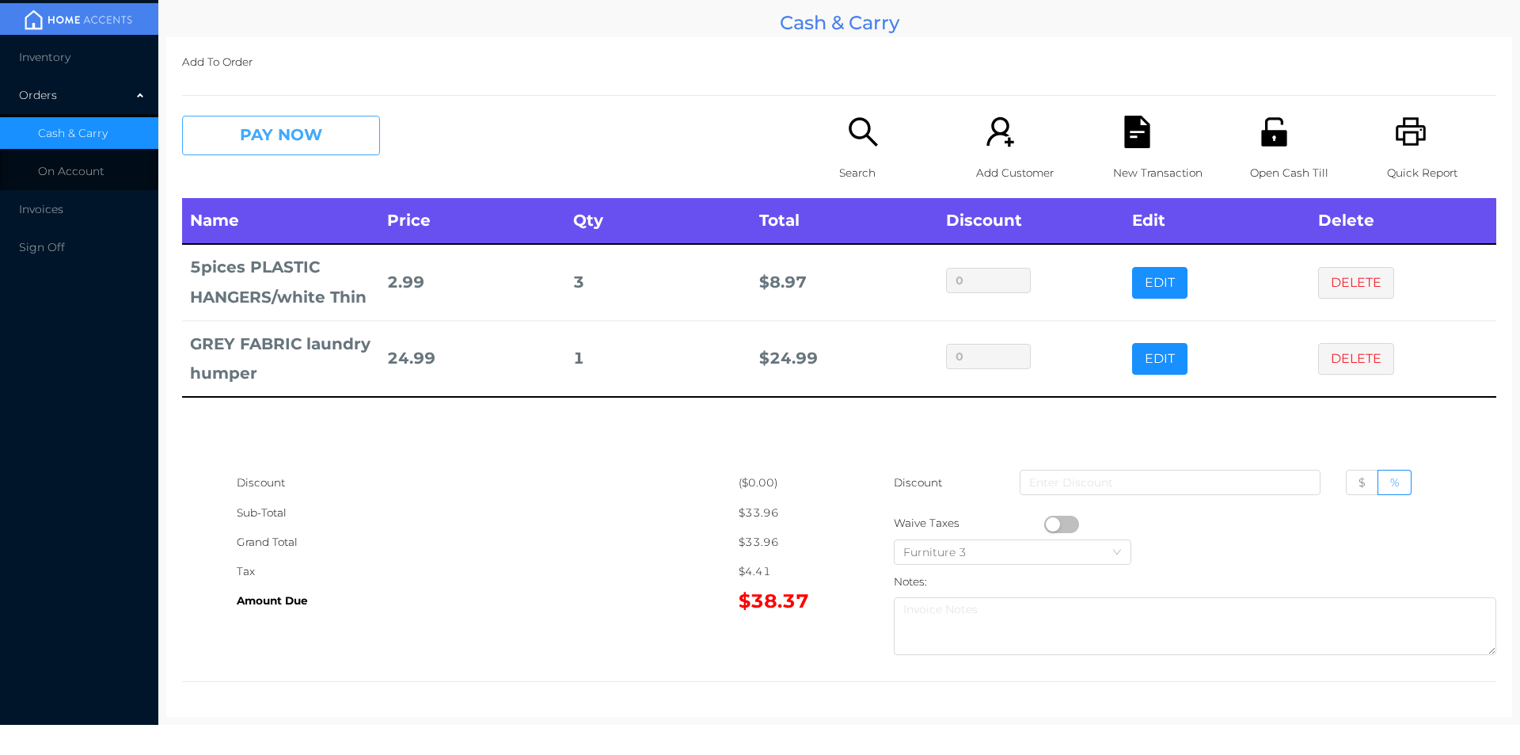
click at [297, 122] on button "PAY NOW" at bounding box center [281, 136] width 198 height 40
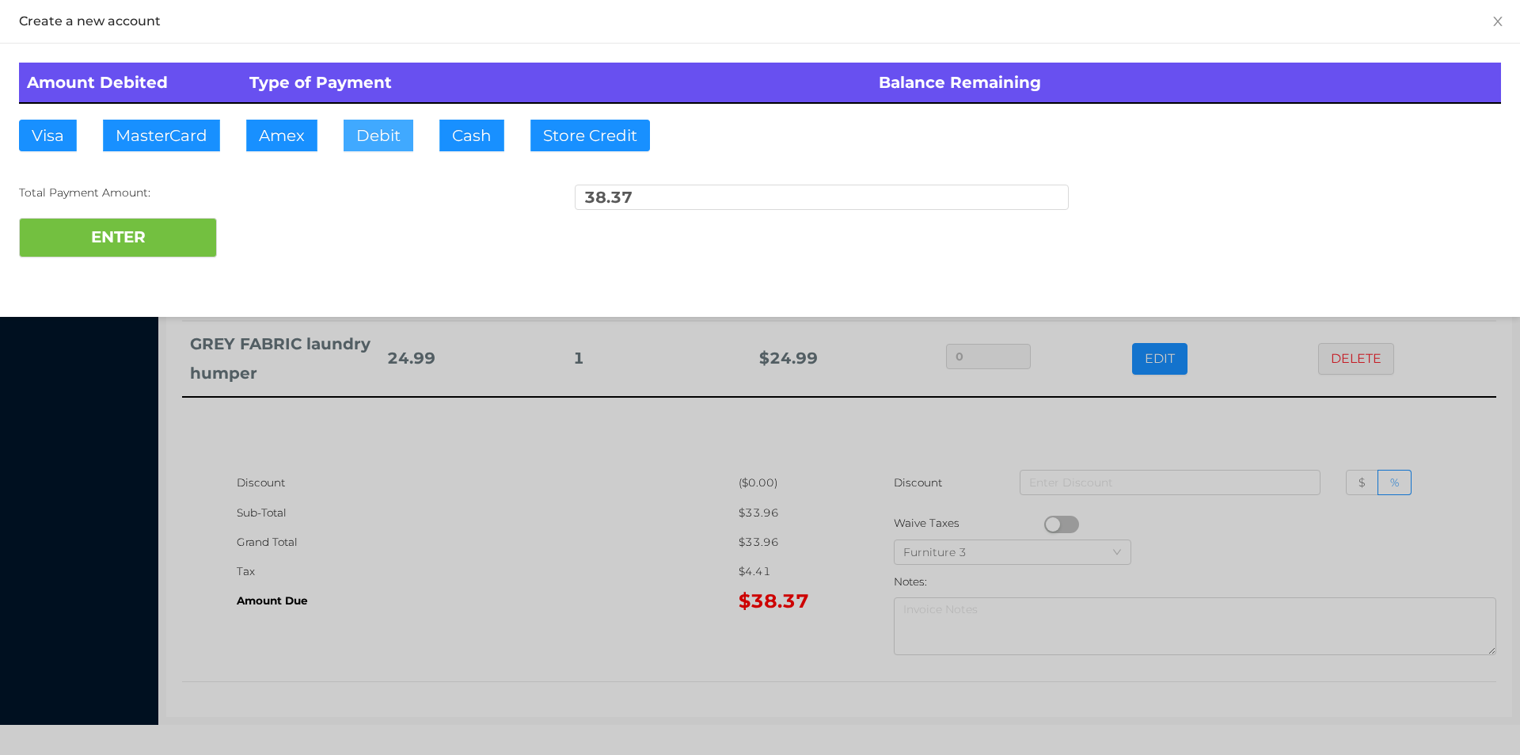
click at [378, 135] on button "Debit" at bounding box center [379, 136] width 70 height 32
click at [174, 226] on button "ENTER" at bounding box center [118, 238] width 198 height 40
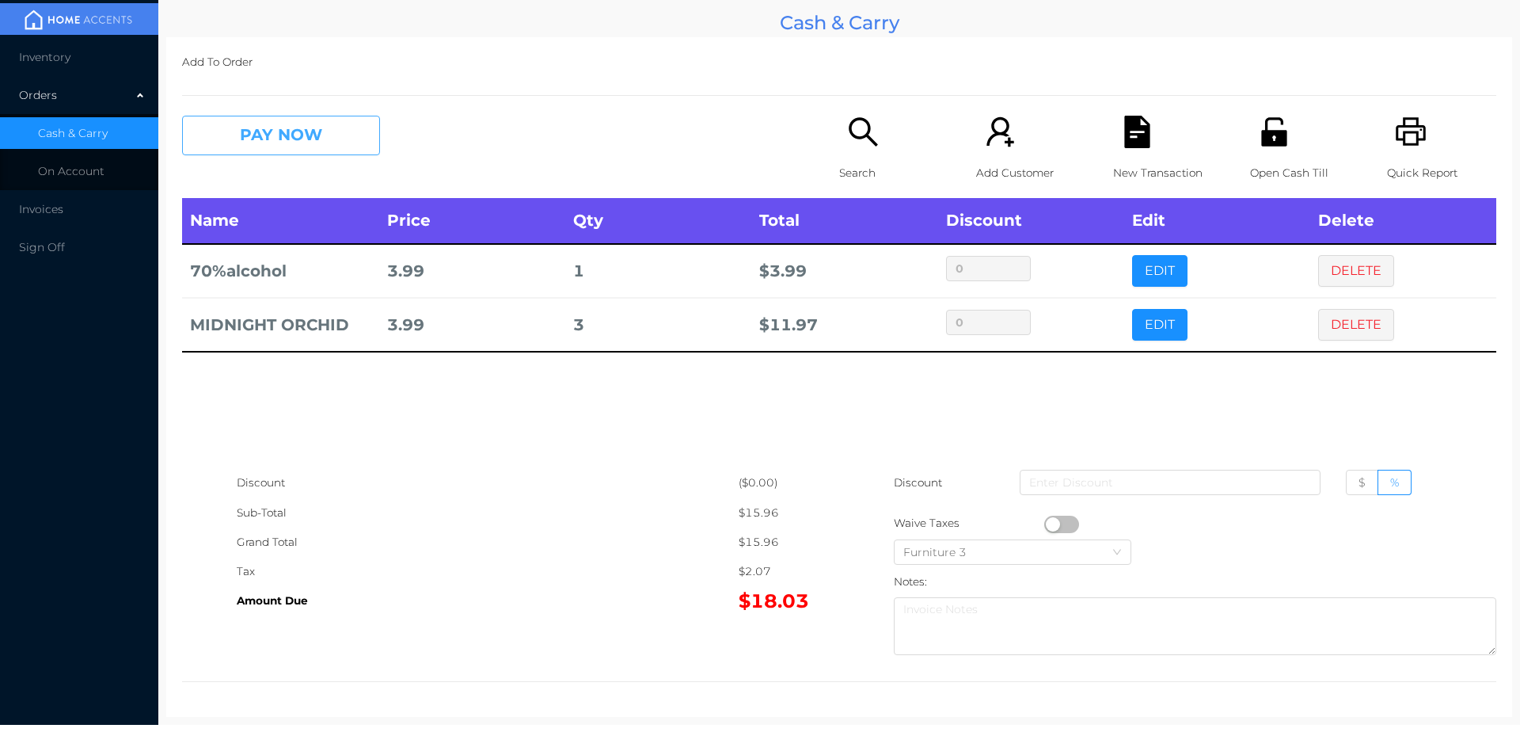
click at [301, 124] on button "PAY NOW" at bounding box center [281, 136] width 198 height 40
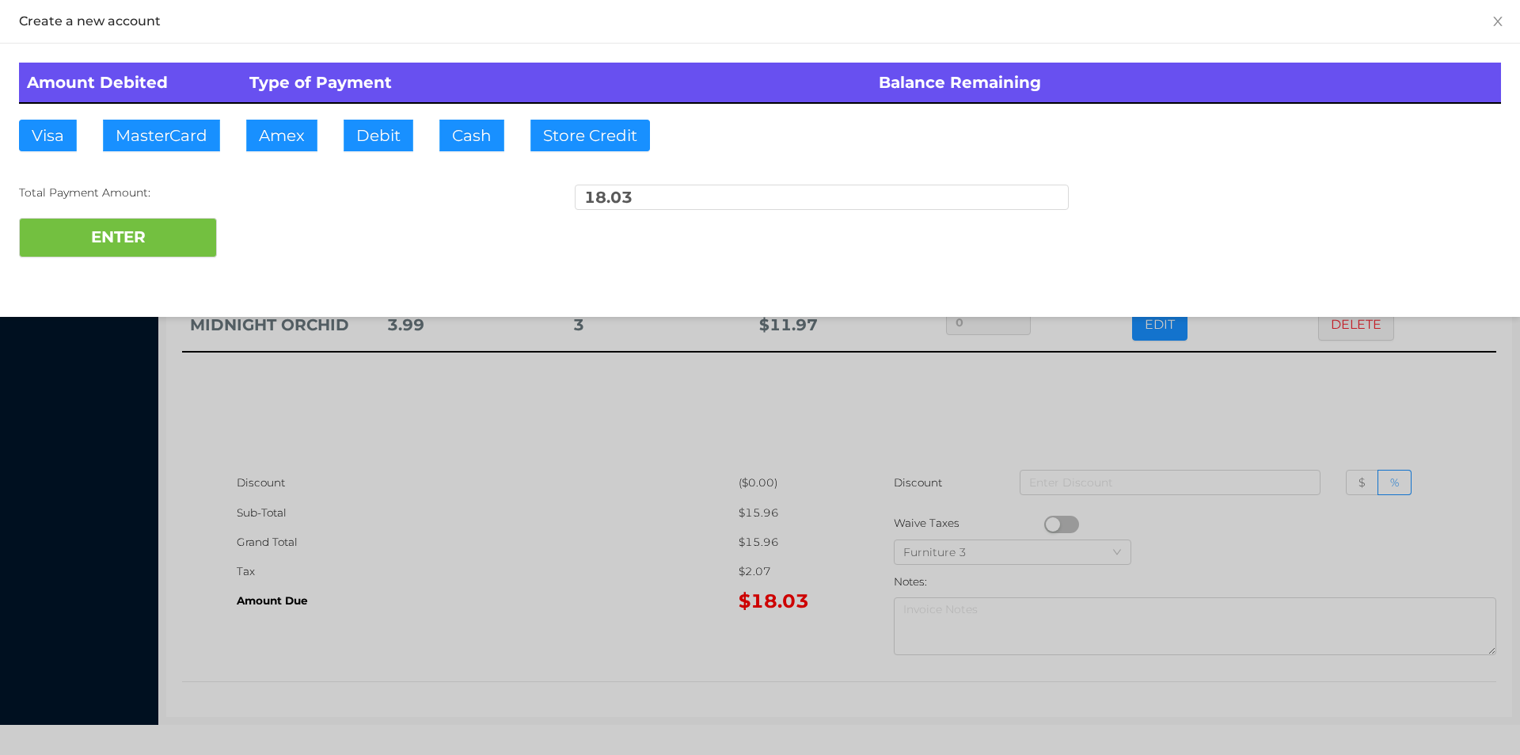
click at [1251, 402] on div at bounding box center [760, 377] width 1520 height 755
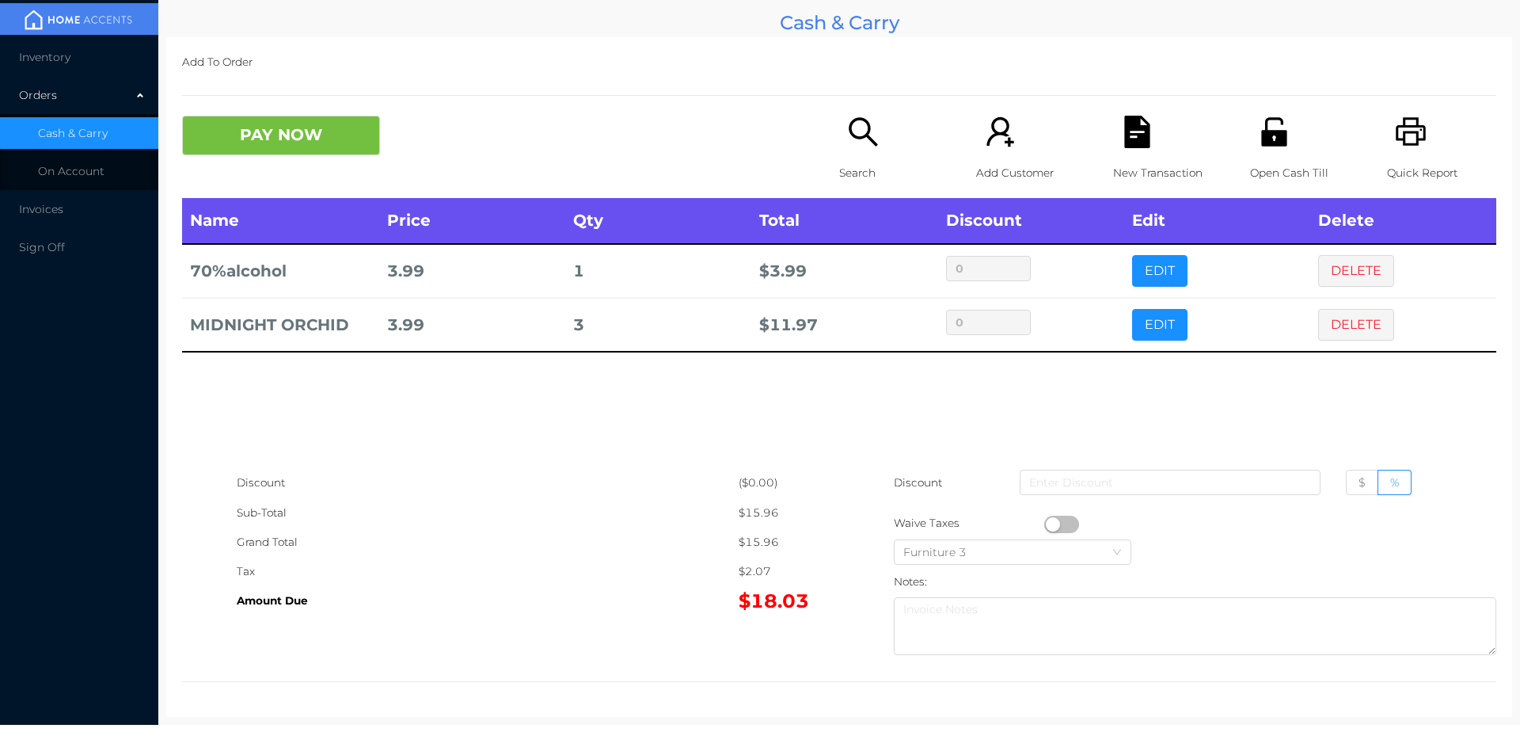
click at [1253, 166] on p "Open Cash Till" at bounding box center [1304, 172] width 109 height 29
click at [329, 147] on button "PAY NOW" at bounding box center [281, 136] width 198 height 40
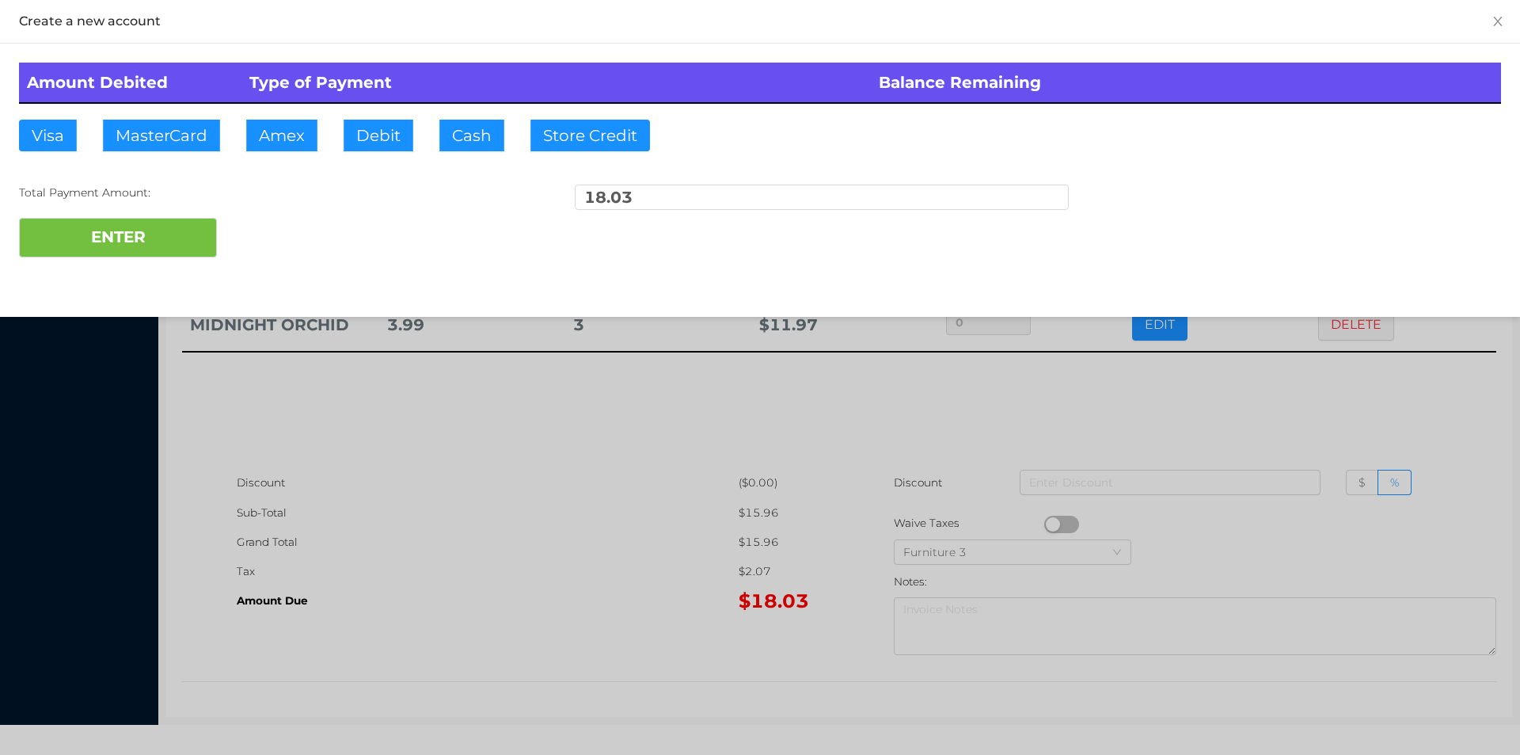
click at [1277, 413] on div at bounding box center [760, 377] width 1520 height 755
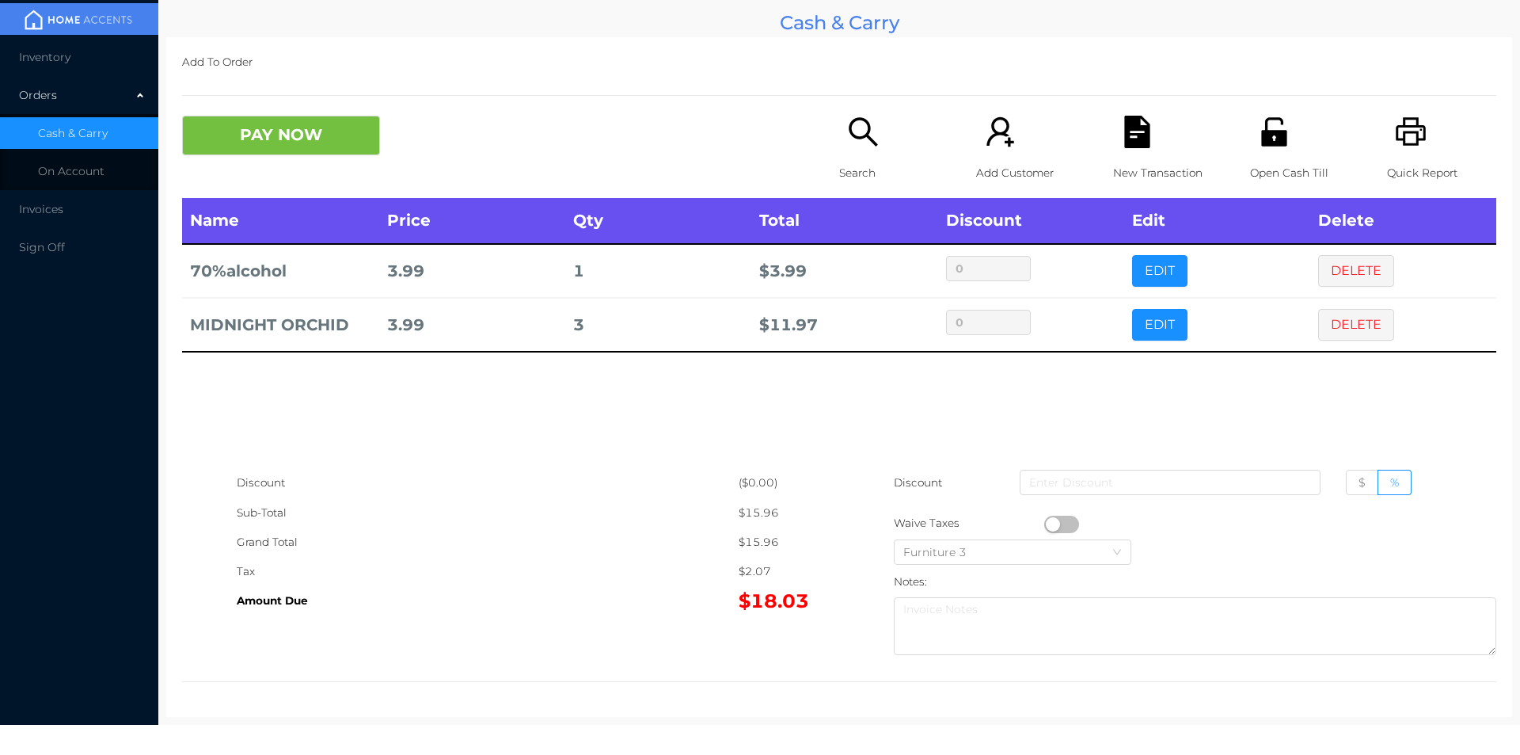
click at [1124, 140] on icon "icon: file-text" at bounding box center [1136, 132] width 25 height 32
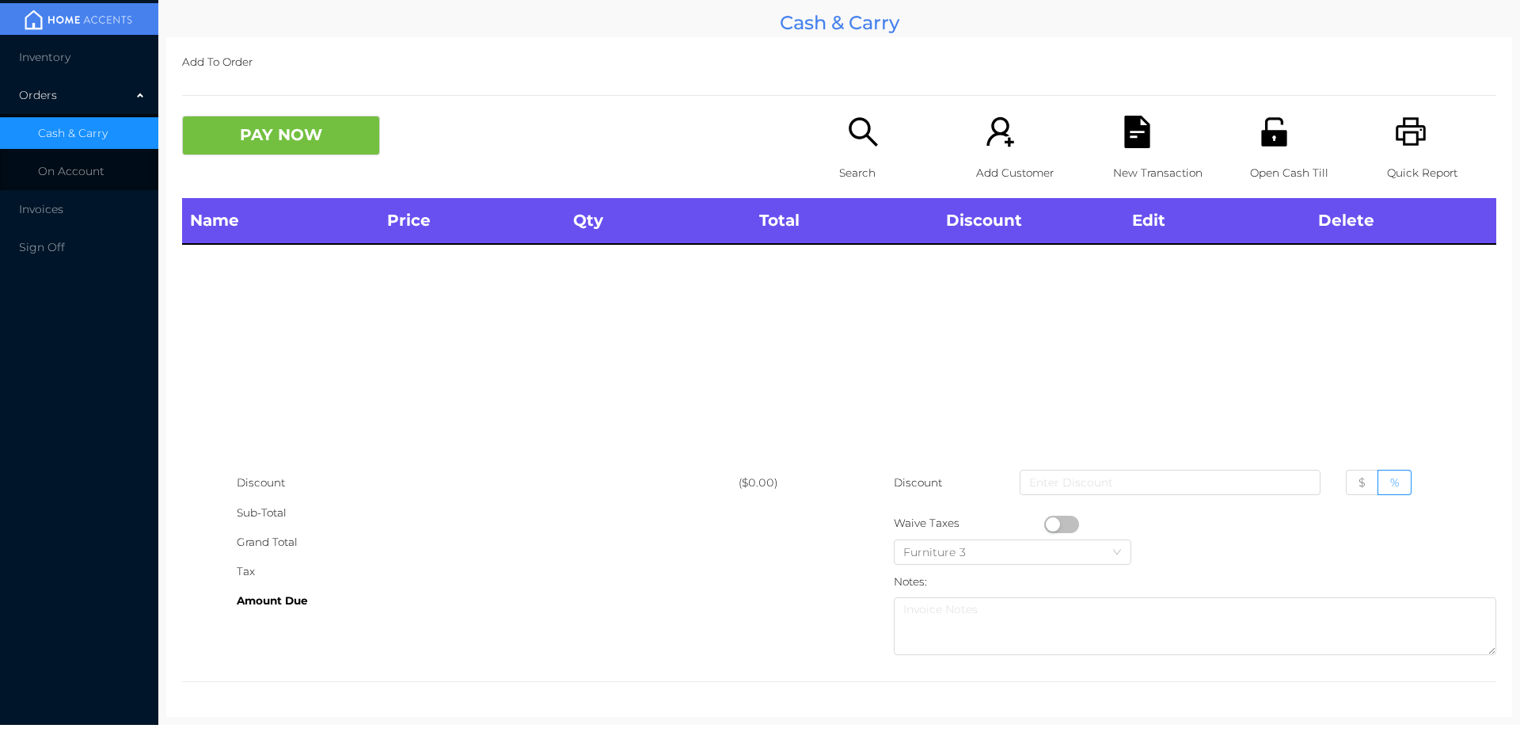
click at [1271, 175] on p "Open Cash Till" at bounding box center [1304, 172] width 109 height 29
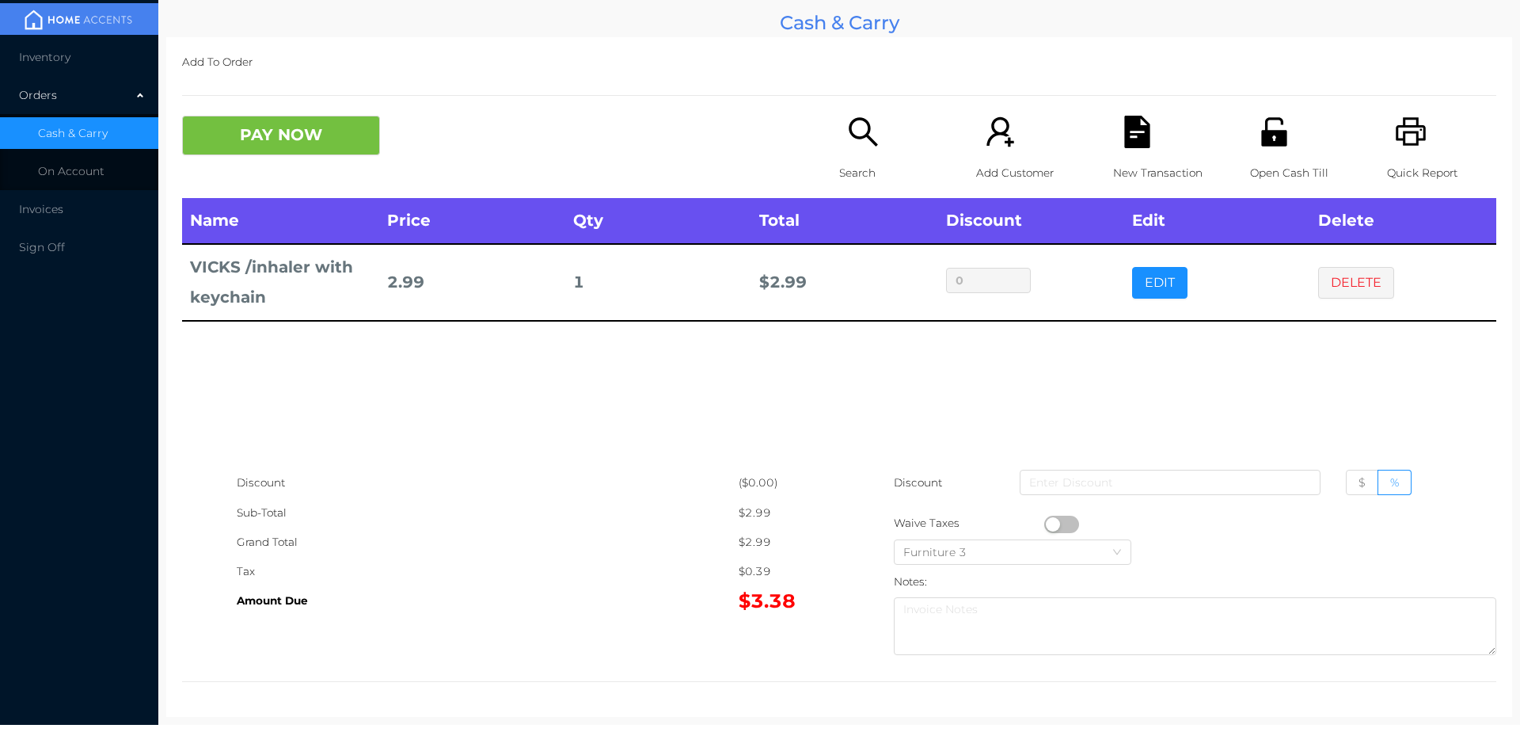
click at [857, 152] on div "Search" at bounding box center [893, 157] width 109 height 82
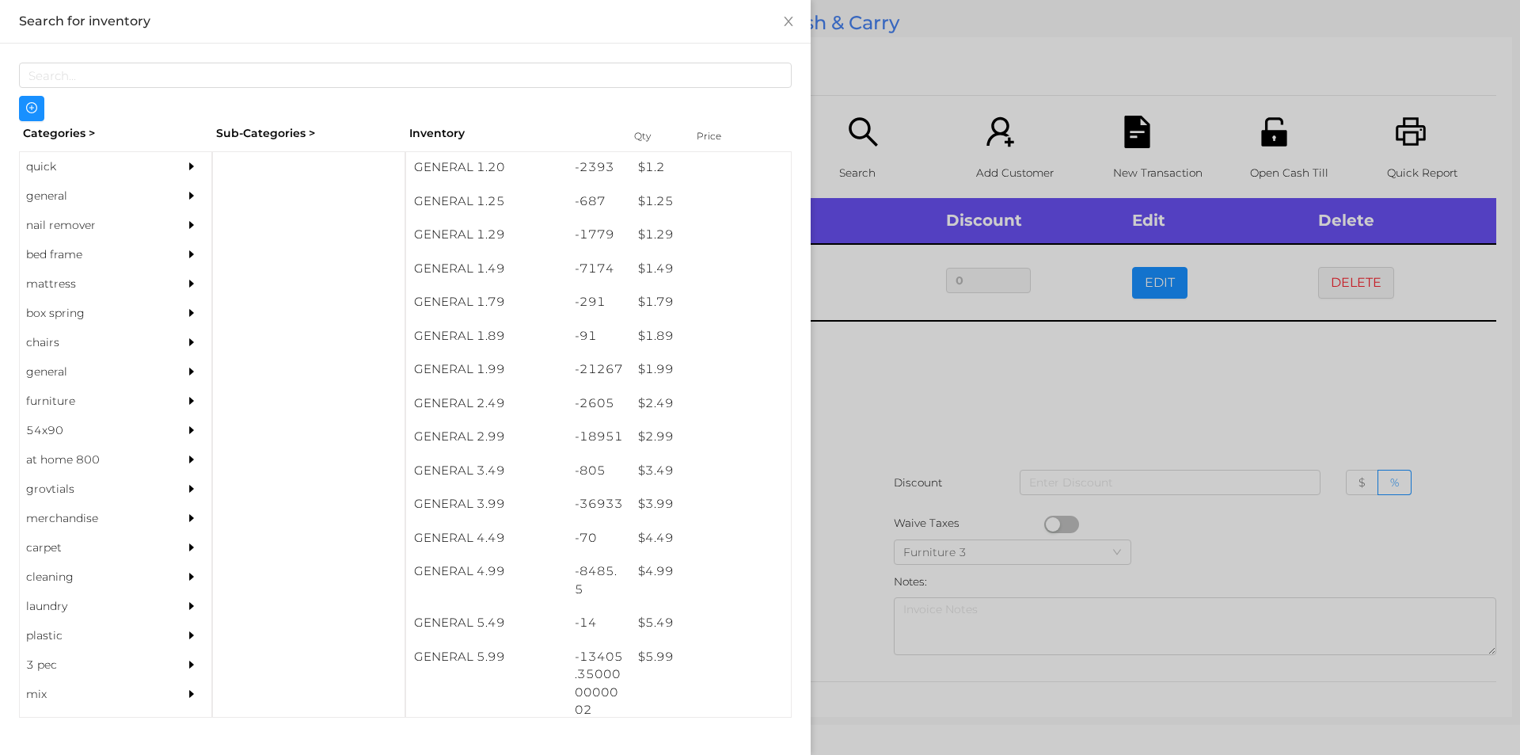
scroll to position [136, 0]
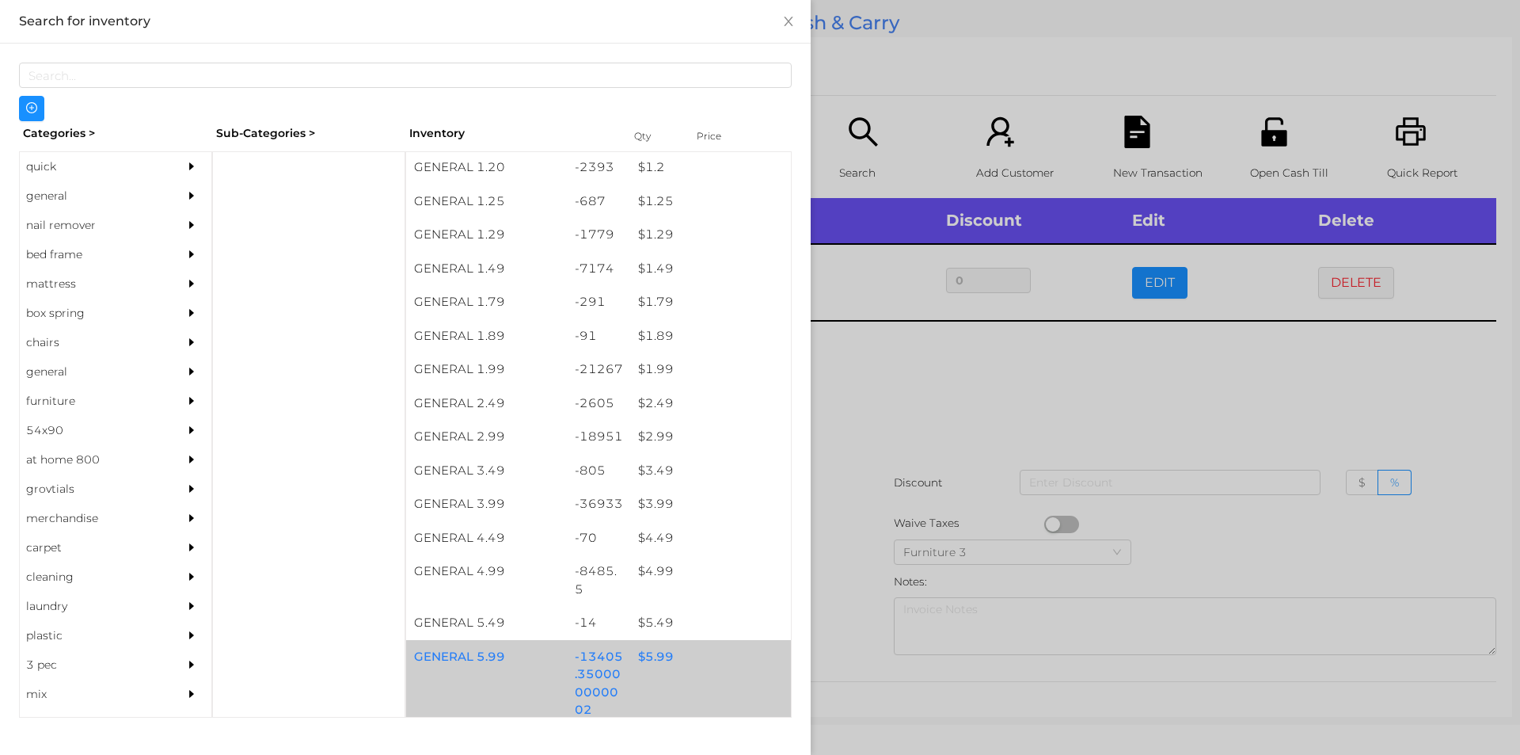
click at [645, 656] on div "$ 5.99" at bounding box center [710, 657] width 161 height 34
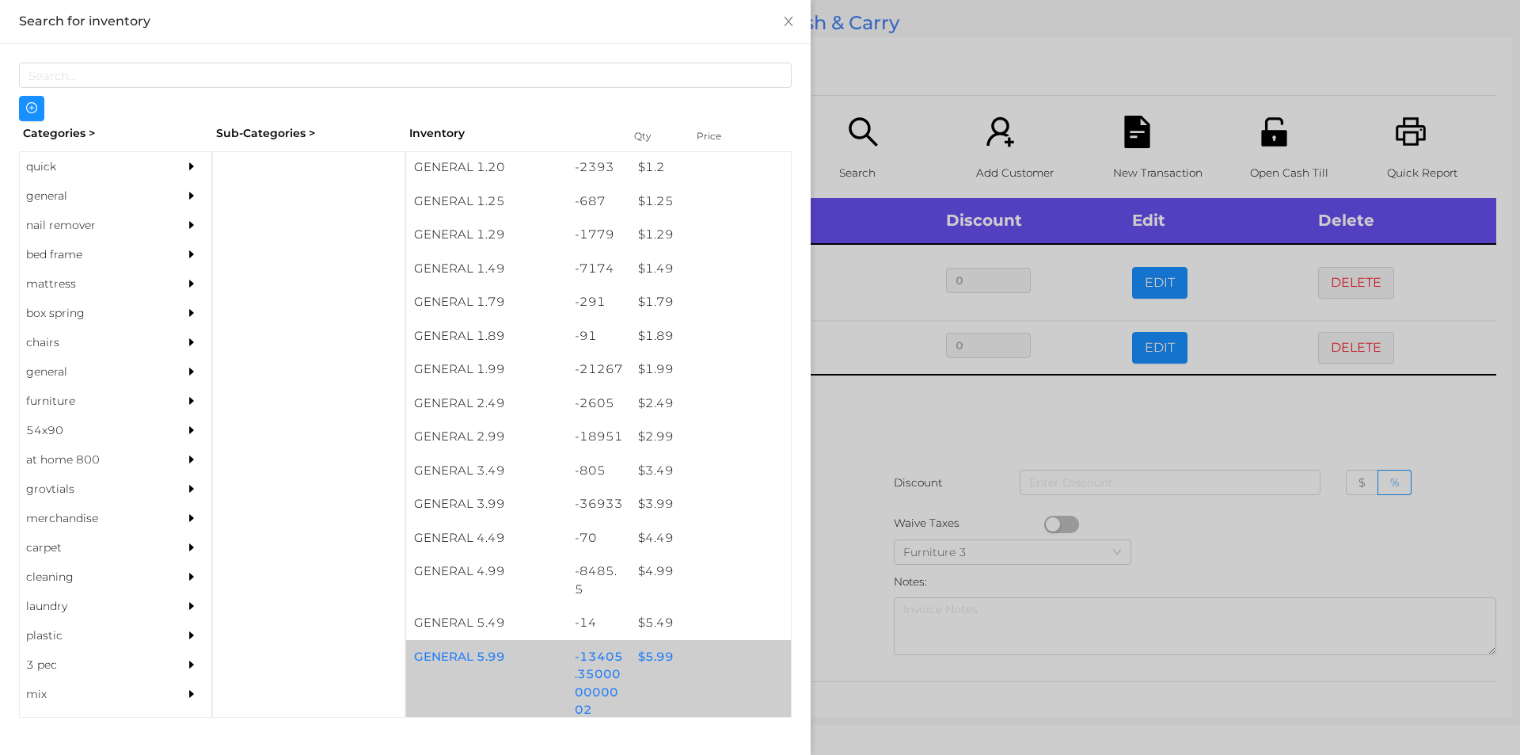
click at [655, 659] on div "$ 5.99" at bounding box center [710, 657] width 161 height 34
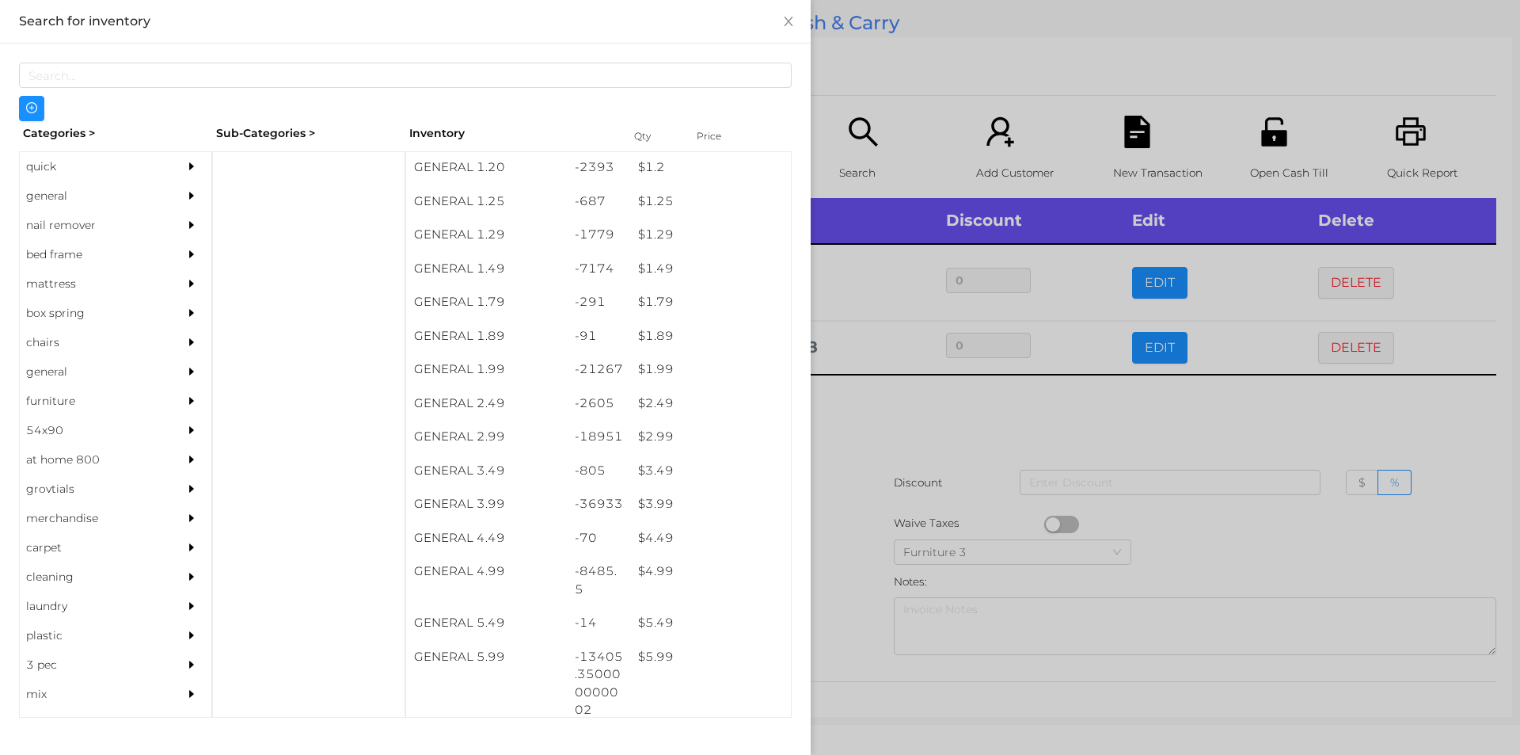
click at [849, 575] on div at bounding box center [760, 377] width 1520 height 755
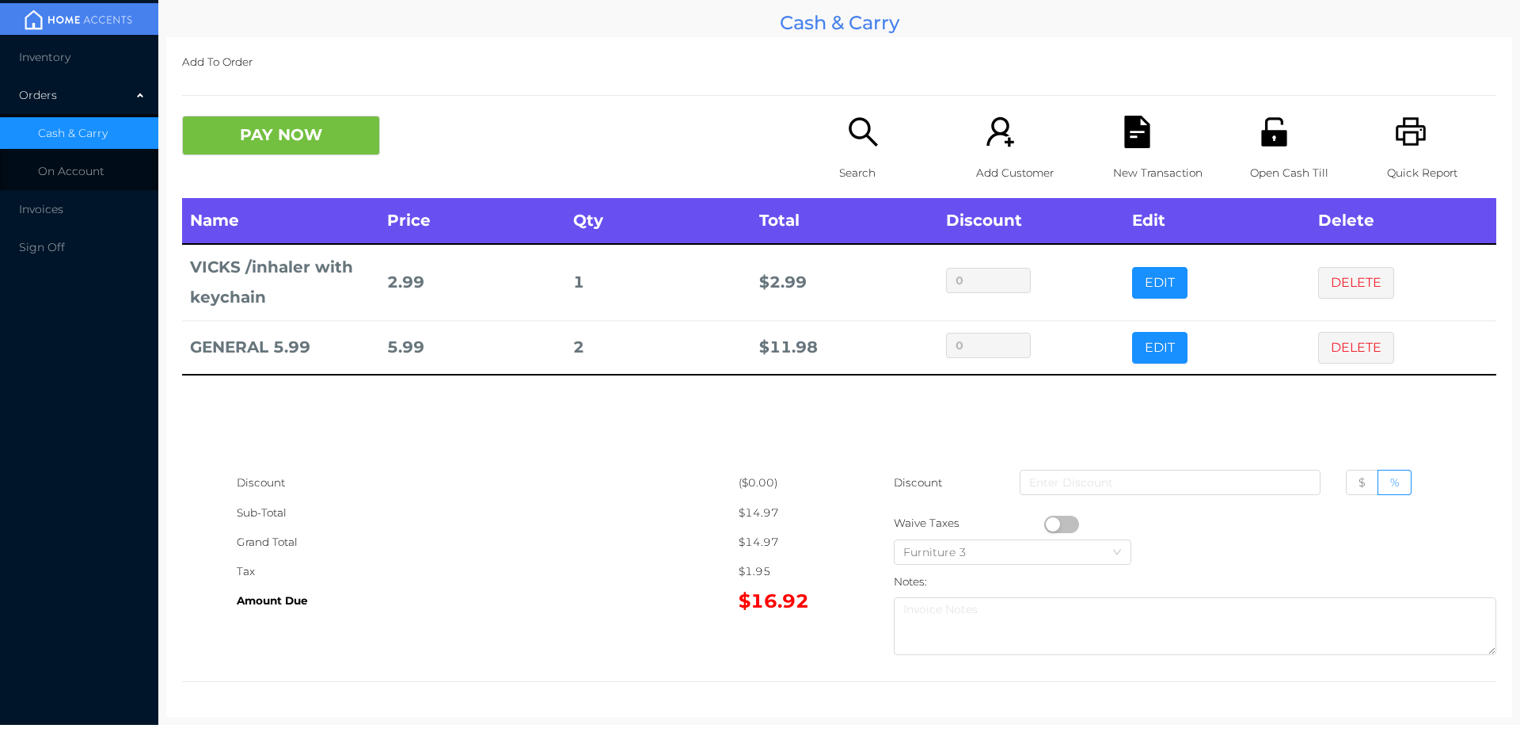
click at [1135, 139] on icon "icon: file-text" at bounding box center [1136, 132] width 25 height 32
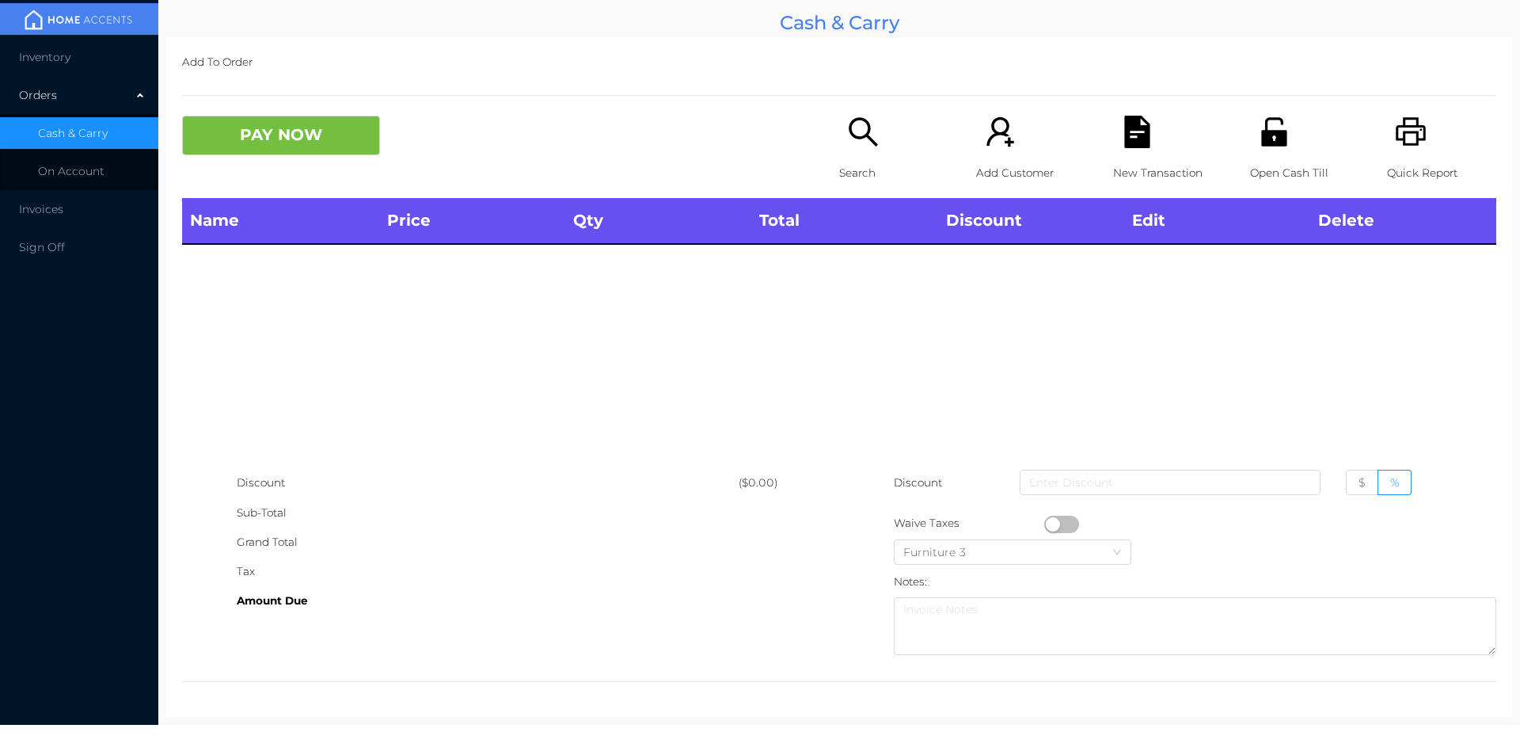
click at [1272, 120] on icon "icon: unlock" at bounding box center [1273, 131] width 25 height 29
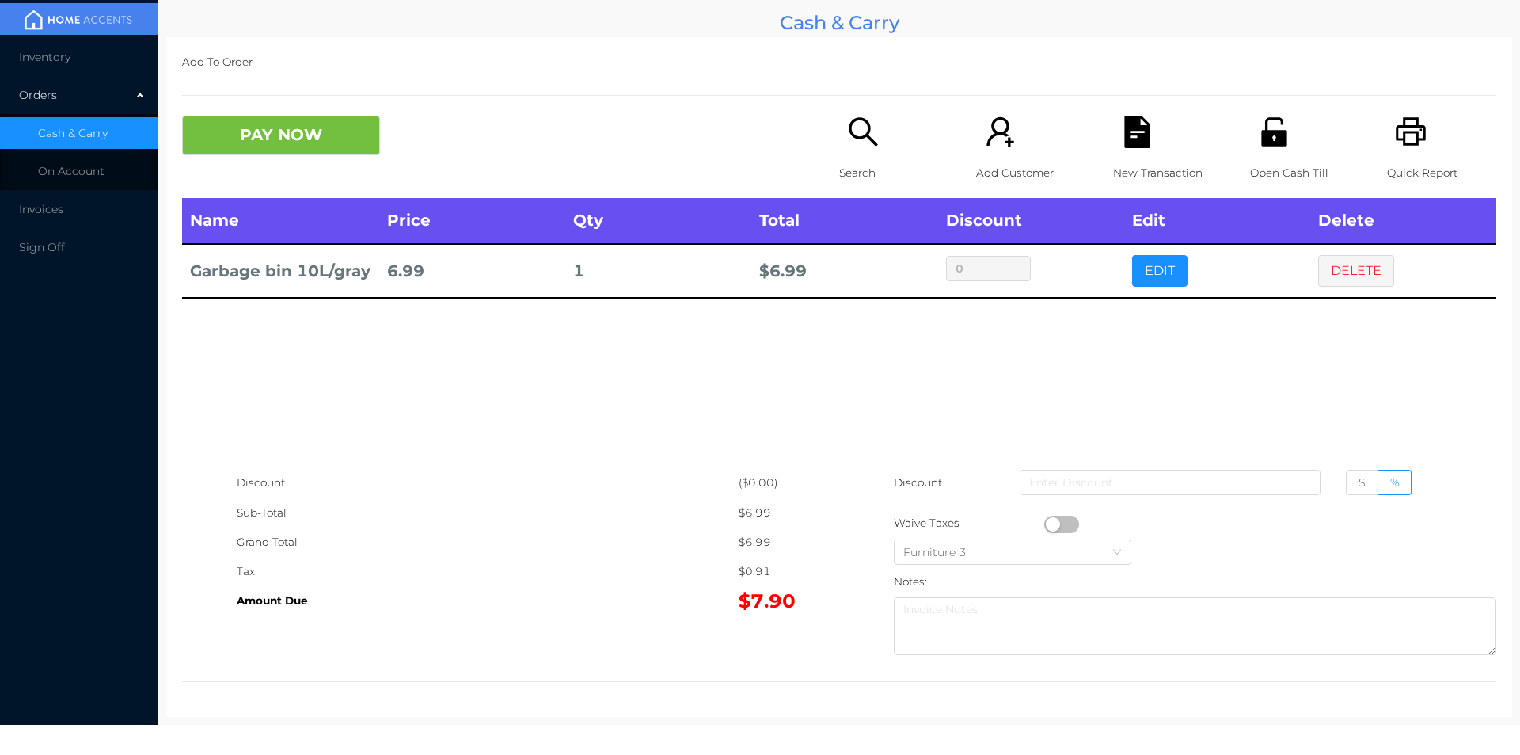
click at [1261, 153] on div "Open Cash Till" at bounding box center [1304, 157] width 109 height 82
click at [1367, 276] on button "DELETE" at bounding box center [1356, 271] width 76 height 32
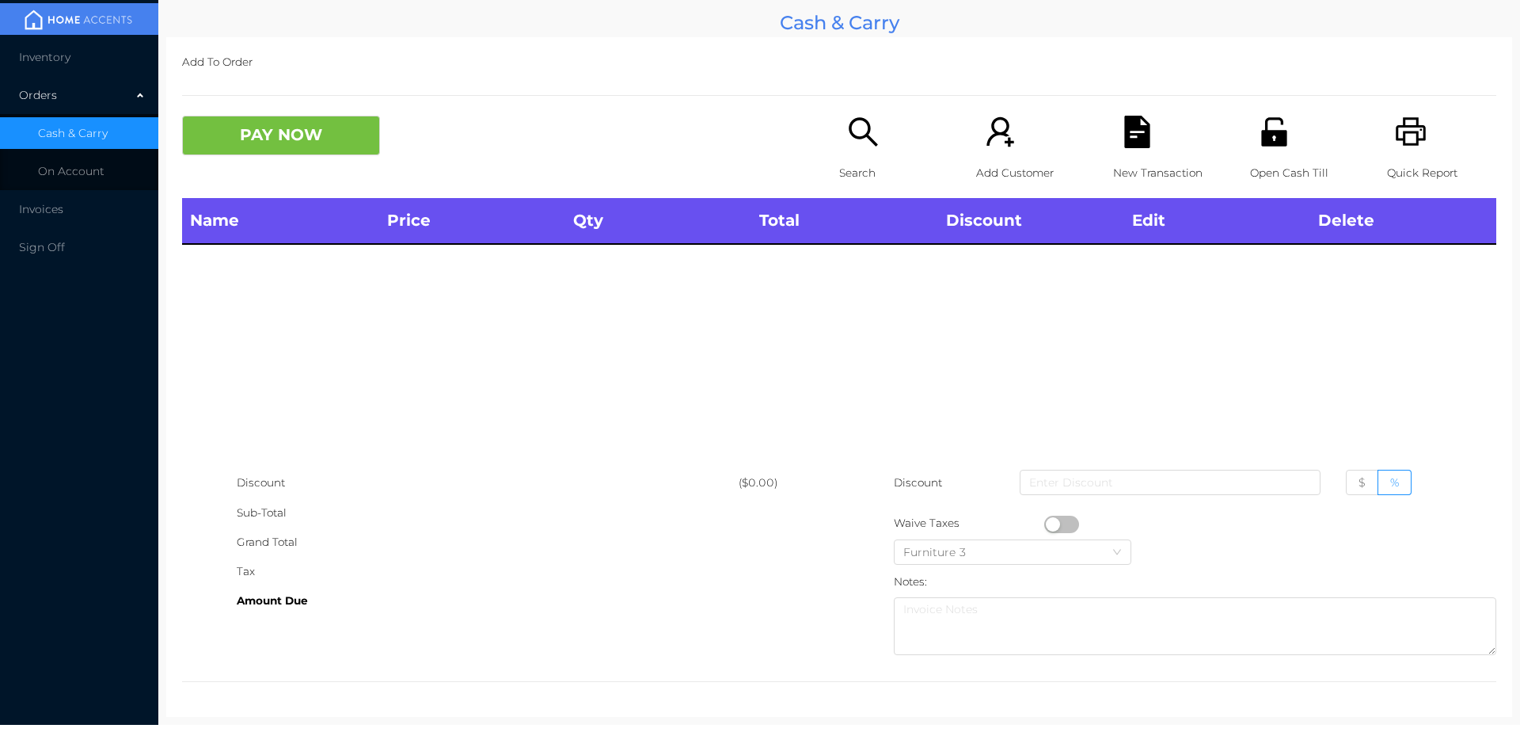
click at [1264, 148] on icon "icon: unlock" at bounding box center [1274, 132] width 32 height 32
click at [1276, 139] on icon "icon: unlock" at bounding box center [1273, 131] width 25 height 29
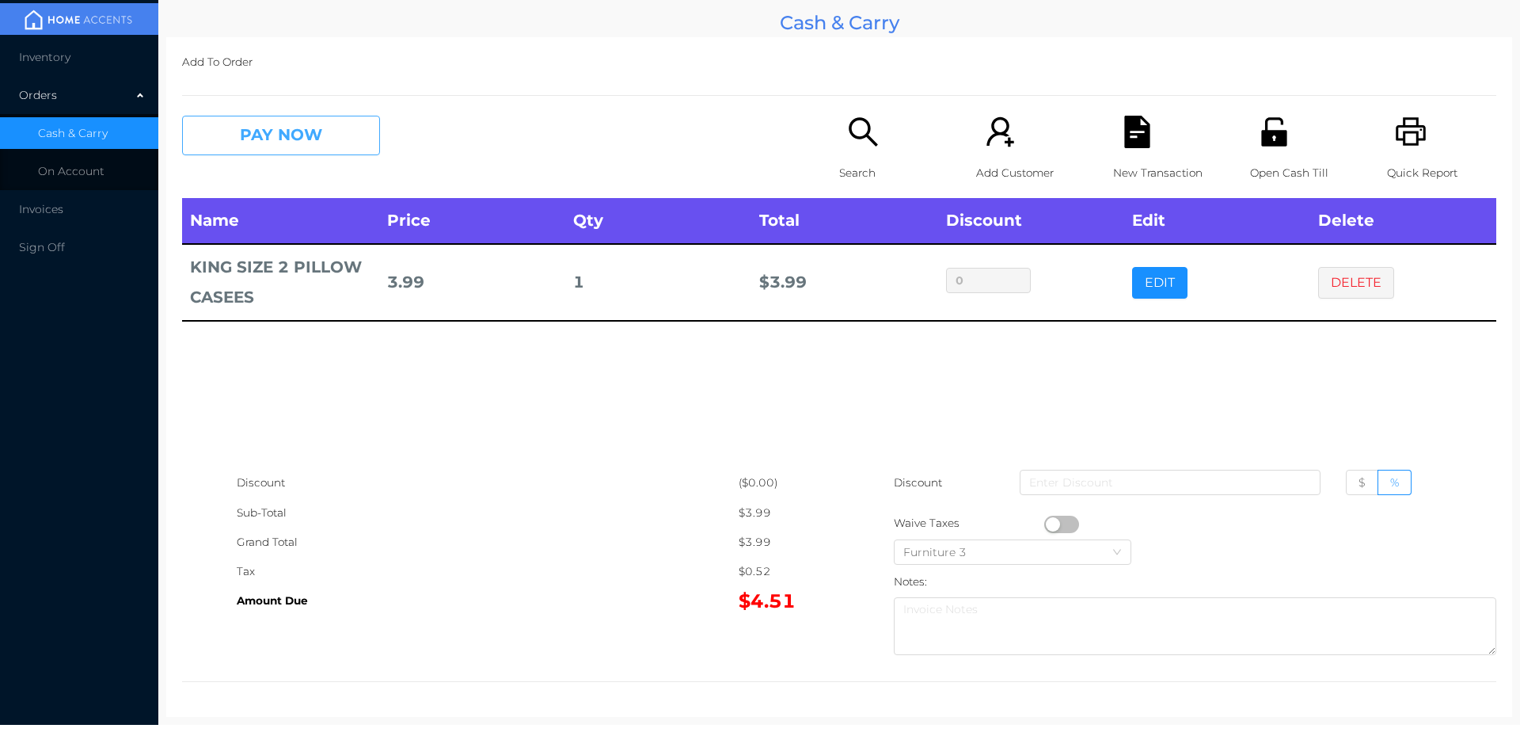
click at [289, 135] on button "PAY NOW" at bounding box center [281, 136] width 198 height 40
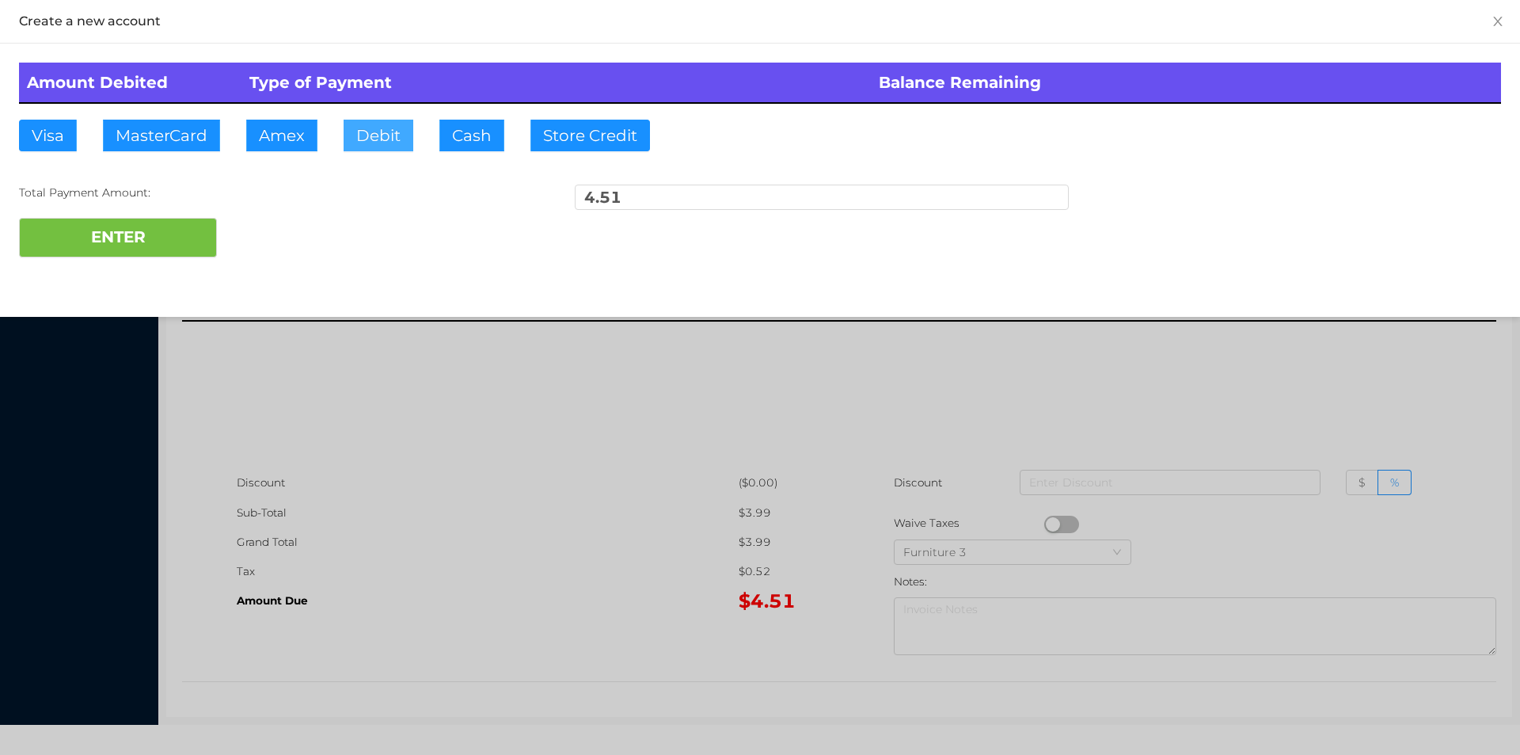
click at [403, 127] on button "Debit" at bounding box center [379, 136] width 70 height 32
click at [129, 242] on button "ENTER" at bounding box center [118, 238] width 198 height 40
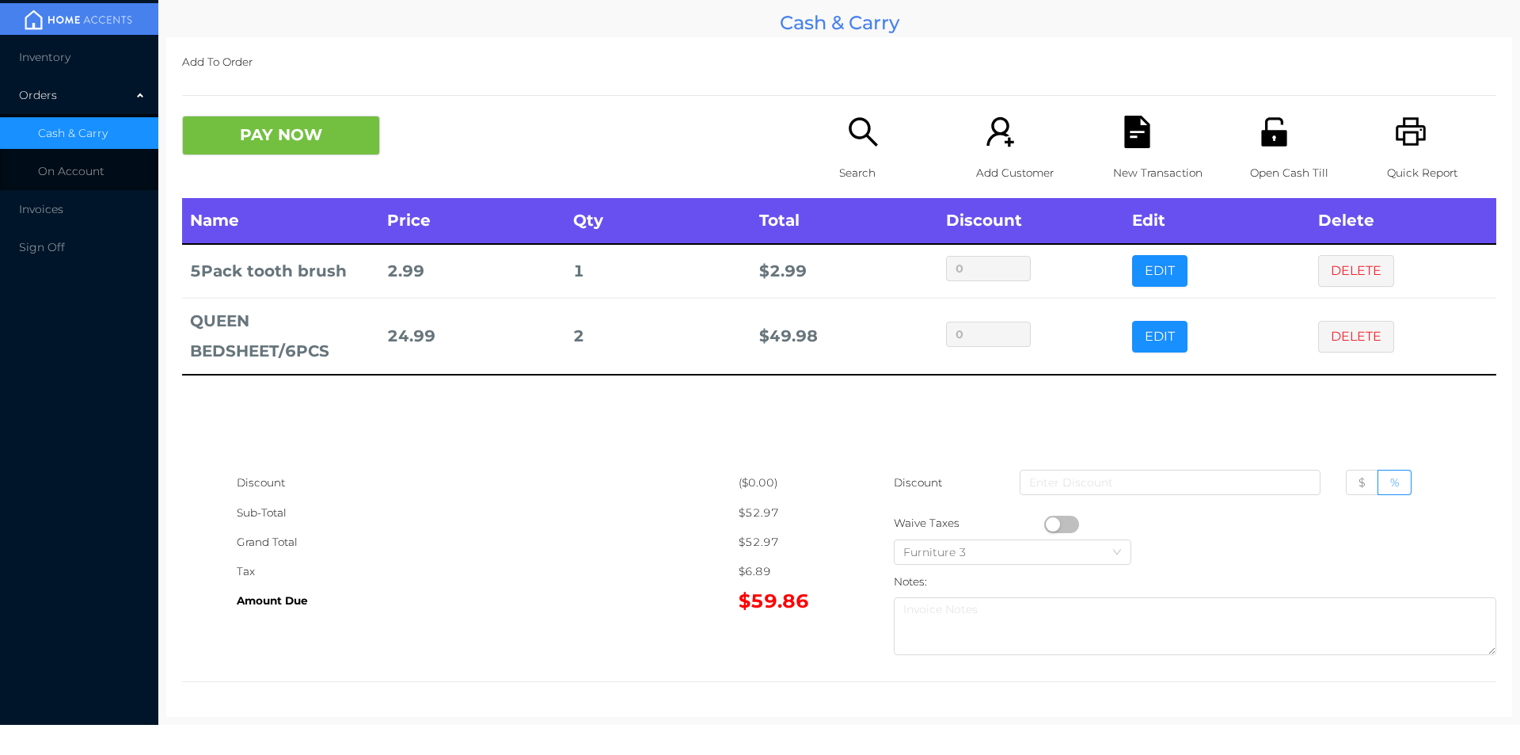
click at [877, 158] on p "Search" at bounding box center [893, 172] width 109 height 29
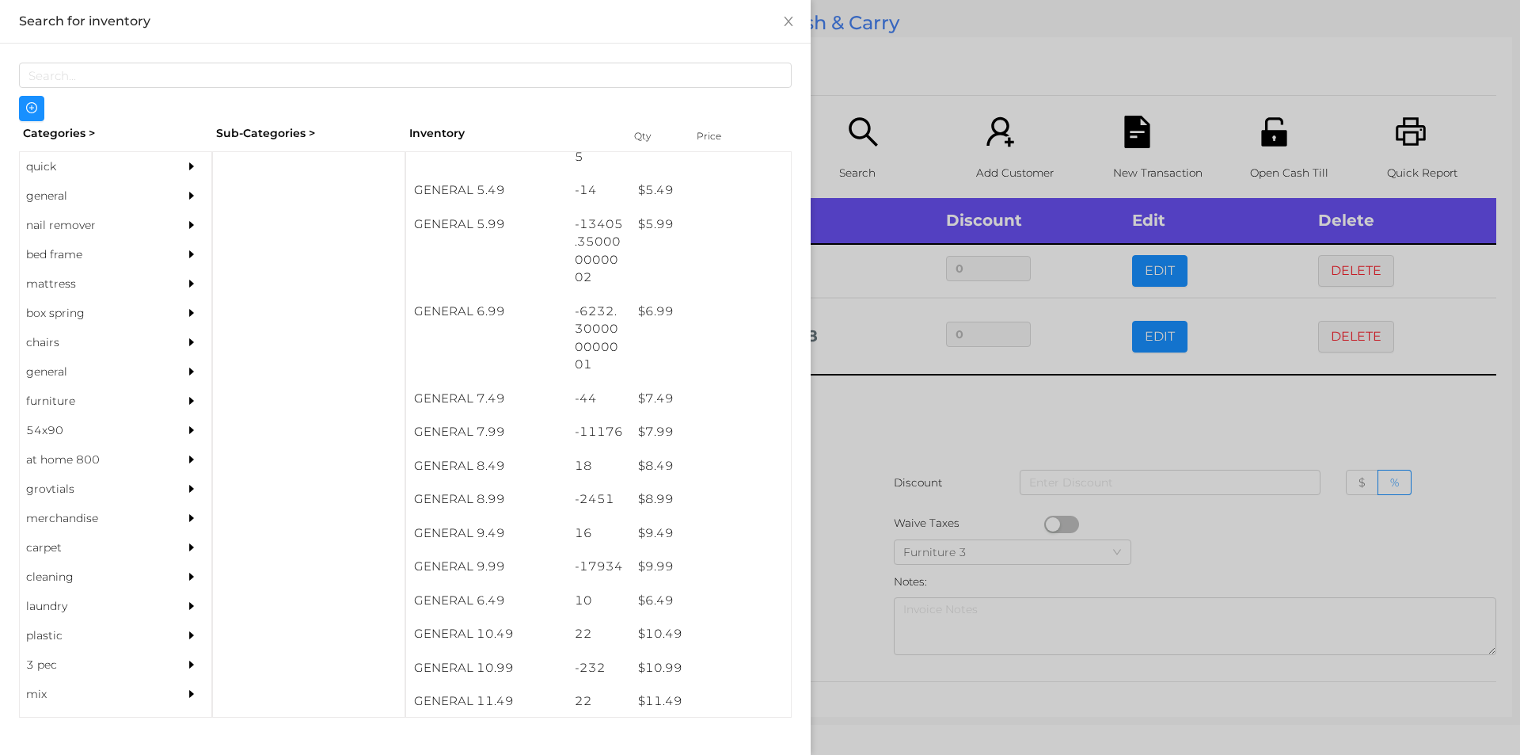
scroll to position [598, 0]
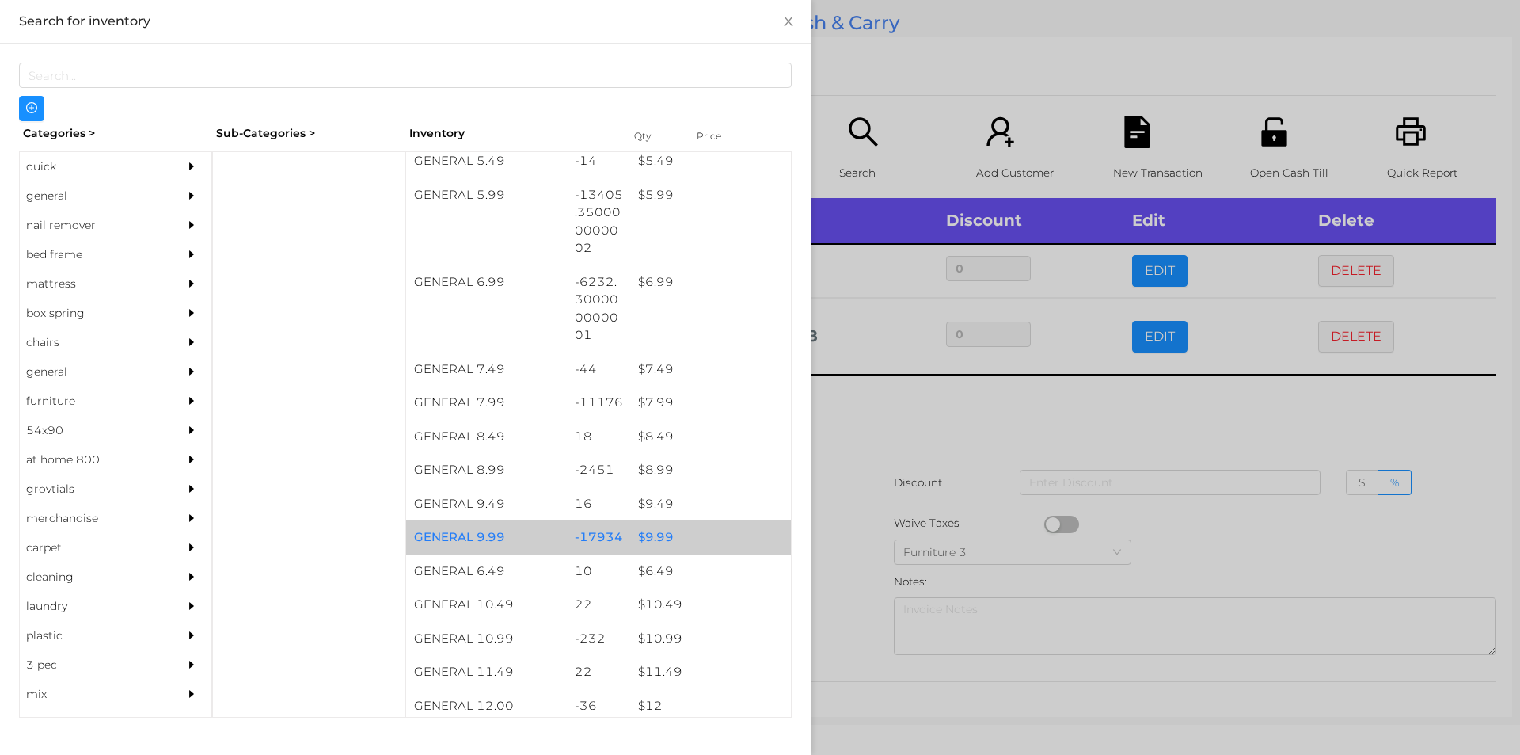
click at [698, 545] on div "$ 9.99" at bounding box center [710, 537] width 161 height 34
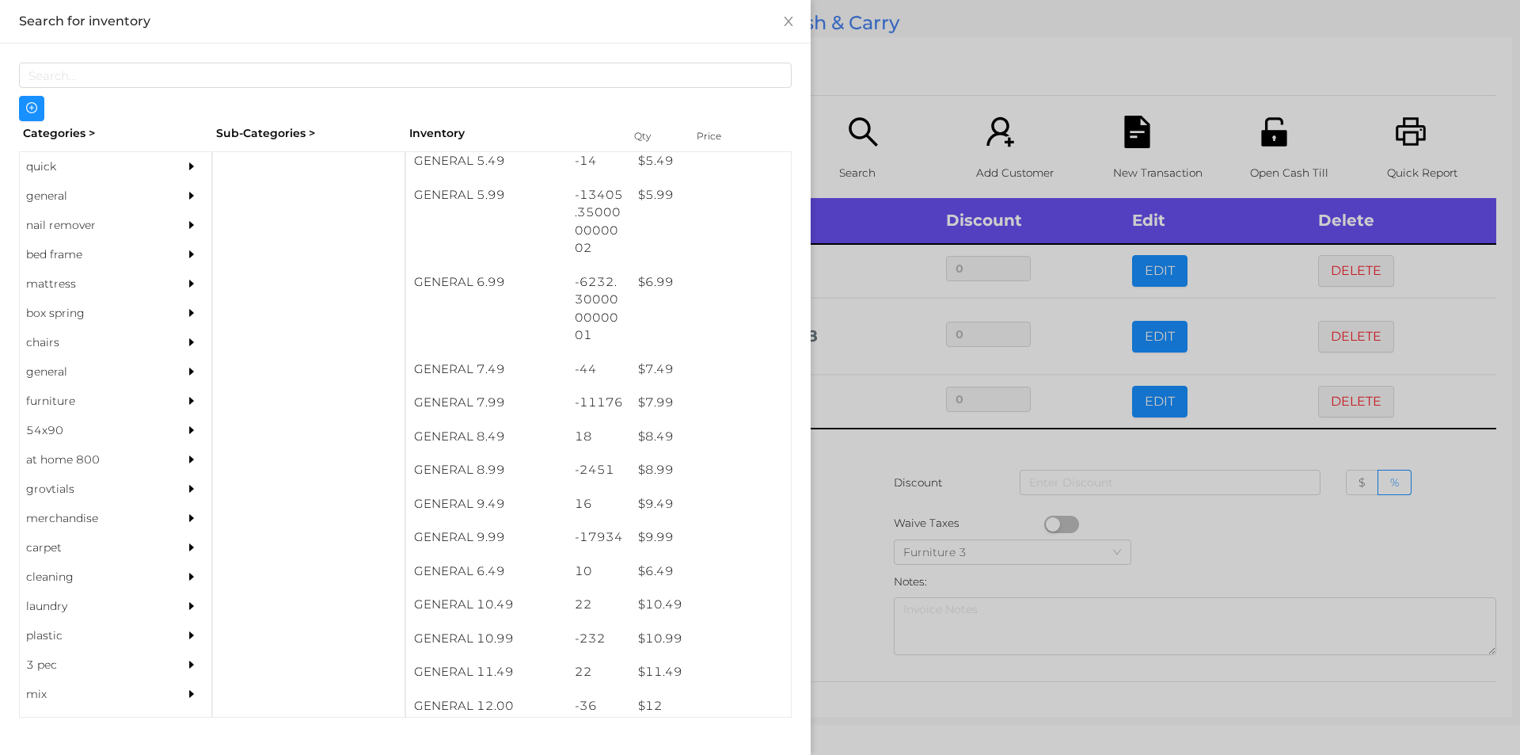
click at [860, 534] on div at bounding box center [760, 377] width 1520 height 755
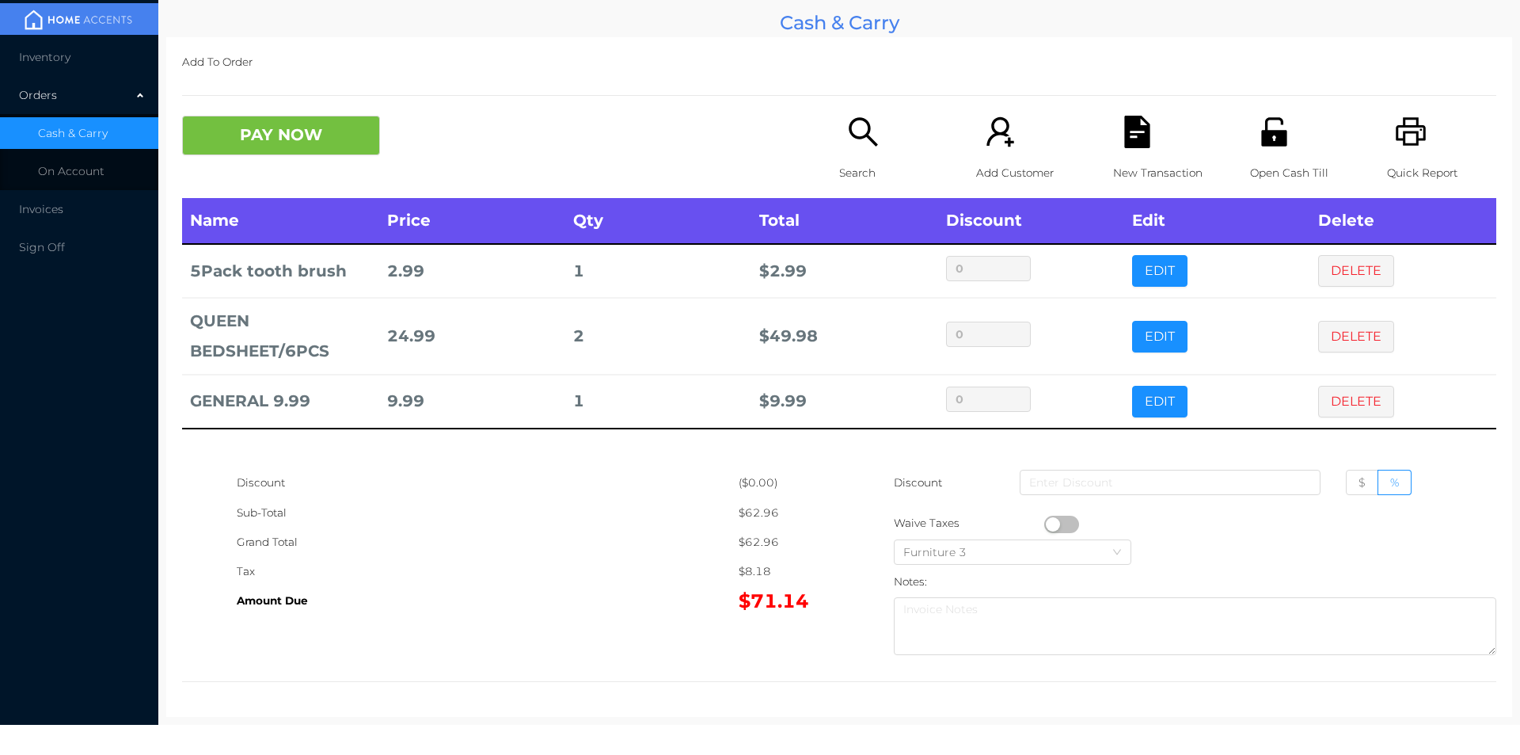
click at [1121, 131] on icon "icon: file-text" at bounding box center [1137, 132] width 32 height 32
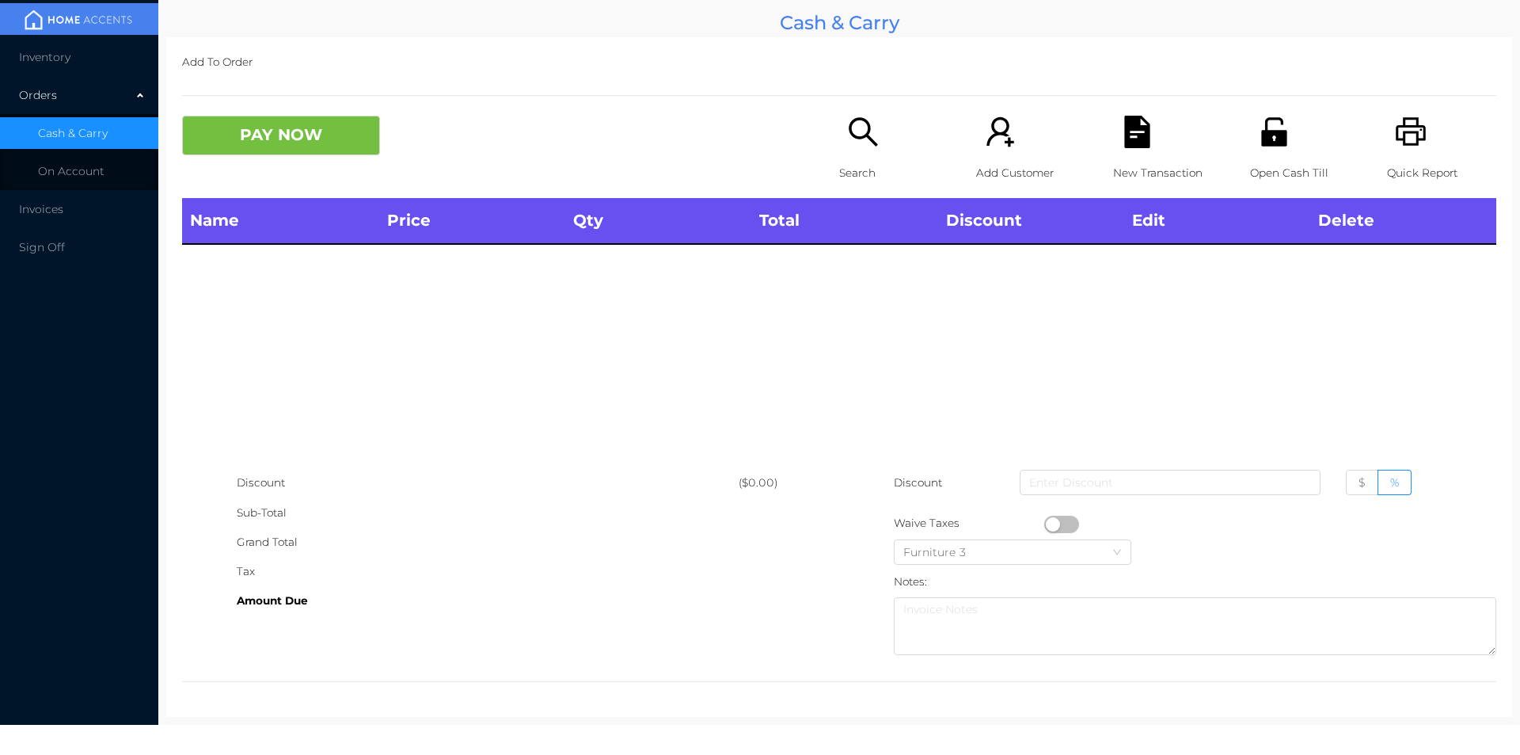
click at [1258, 120] on icon "icon: unlock" at bounding box center [1274, 132] width 32 height 32
click at [847, 141] on icon "icon: search" at bounding box center [863, 132] width 32 height 32
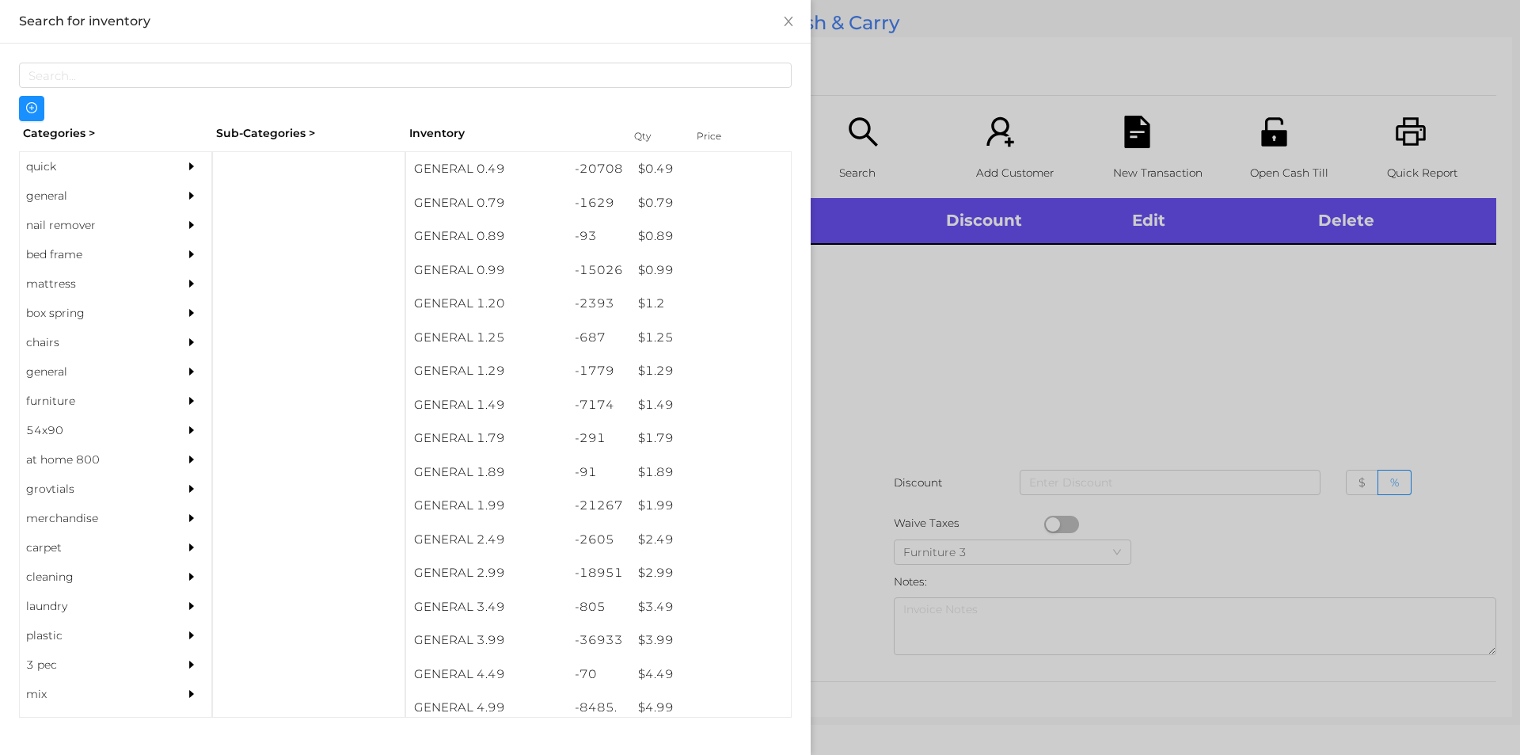
scroll to position [0, 0]
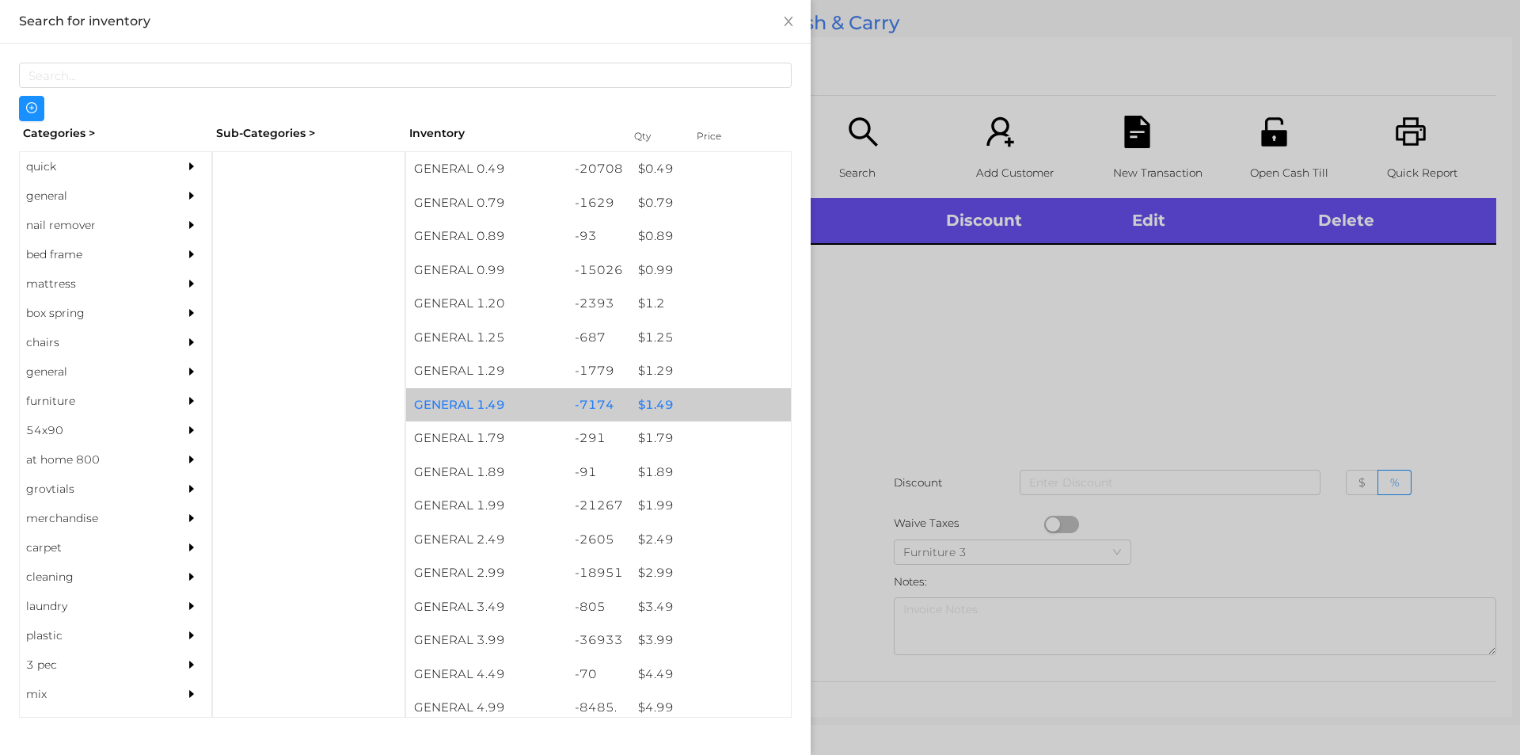
click at [677, 401] on div "$ 1.49" at bounding box center [710, 405] width 161 height 34
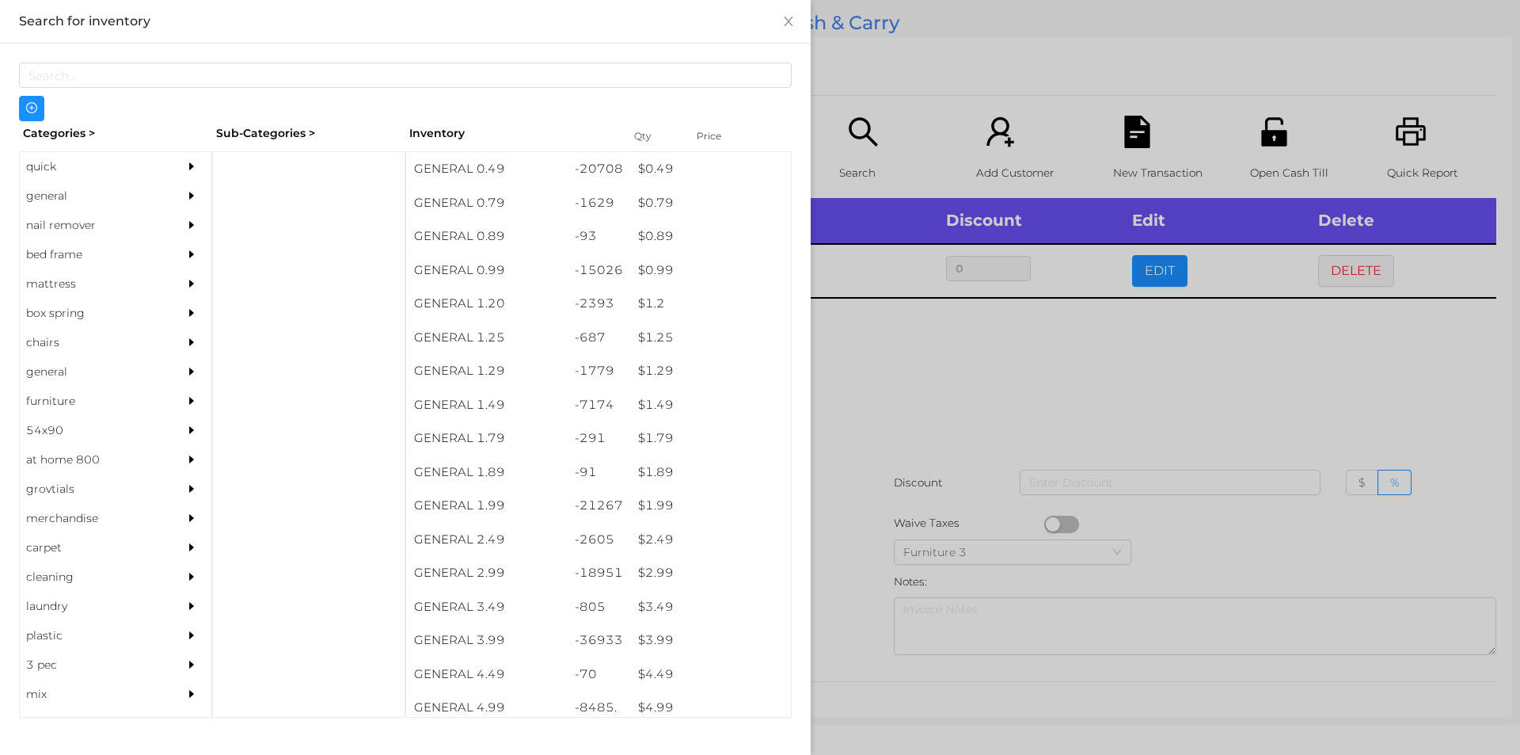
click at [905, 394] on div at bounding box center [760, 377] width 1520 height 755
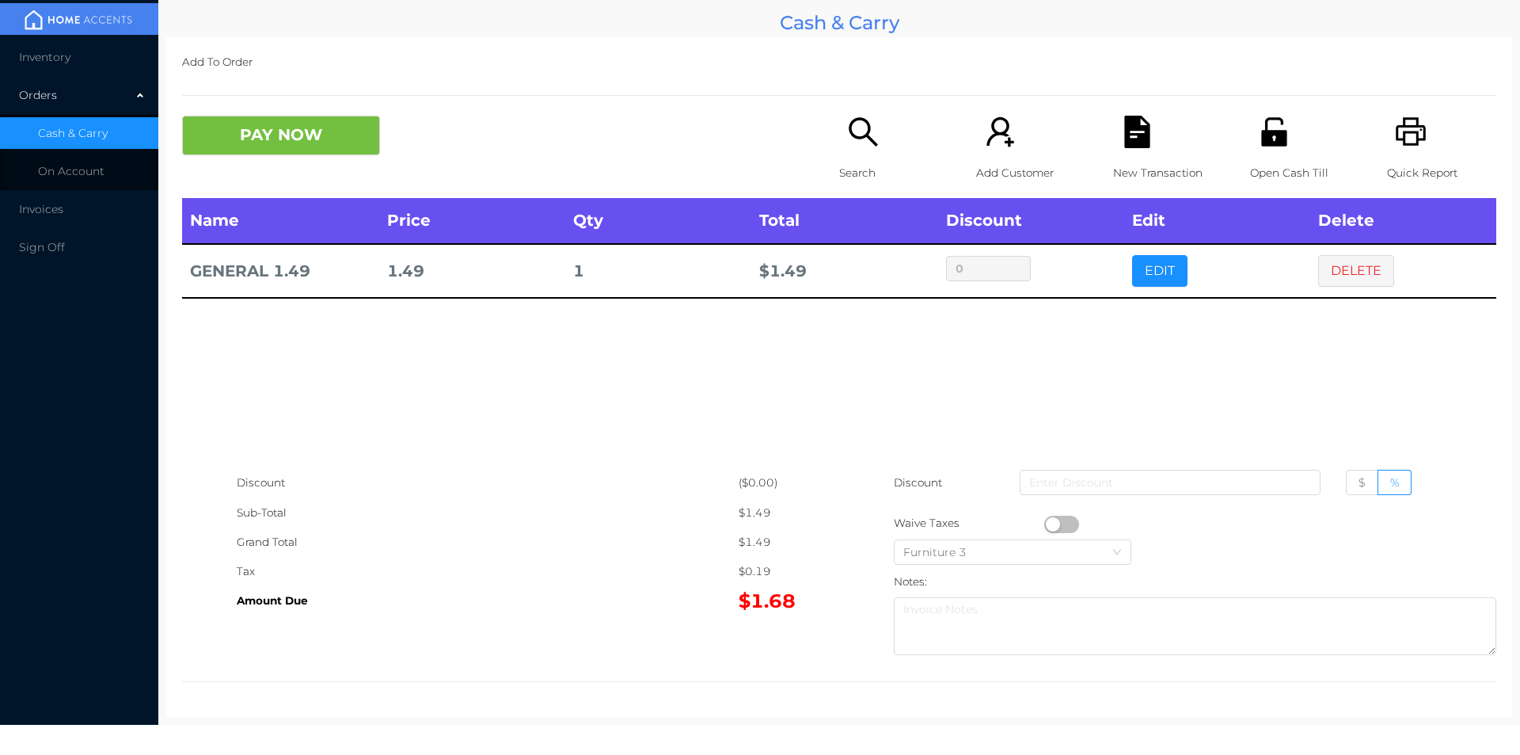
click at [1045, 521] on button "button" at bounding box center [1061, 523] width 35 height 17
click at [270, 152] on button "PAY NOW" at bounding box center [281, 136] width 198 height 40
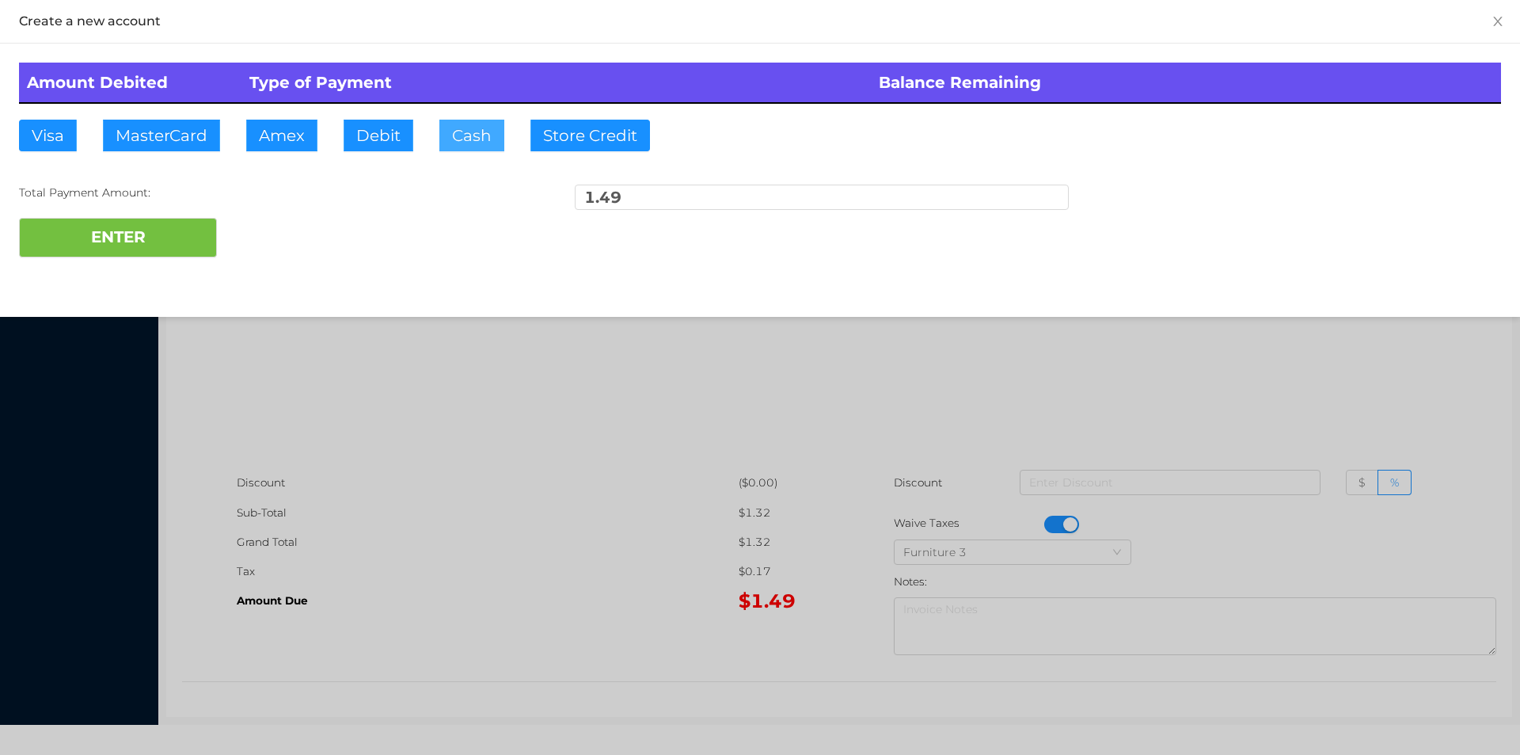
click at [459, 143] on button "Cash" at bounding box center [471, 136] width 65 height 32
click at [156, 237] on button "ENTER" at bounding box center [118, 238] width 198 height 40
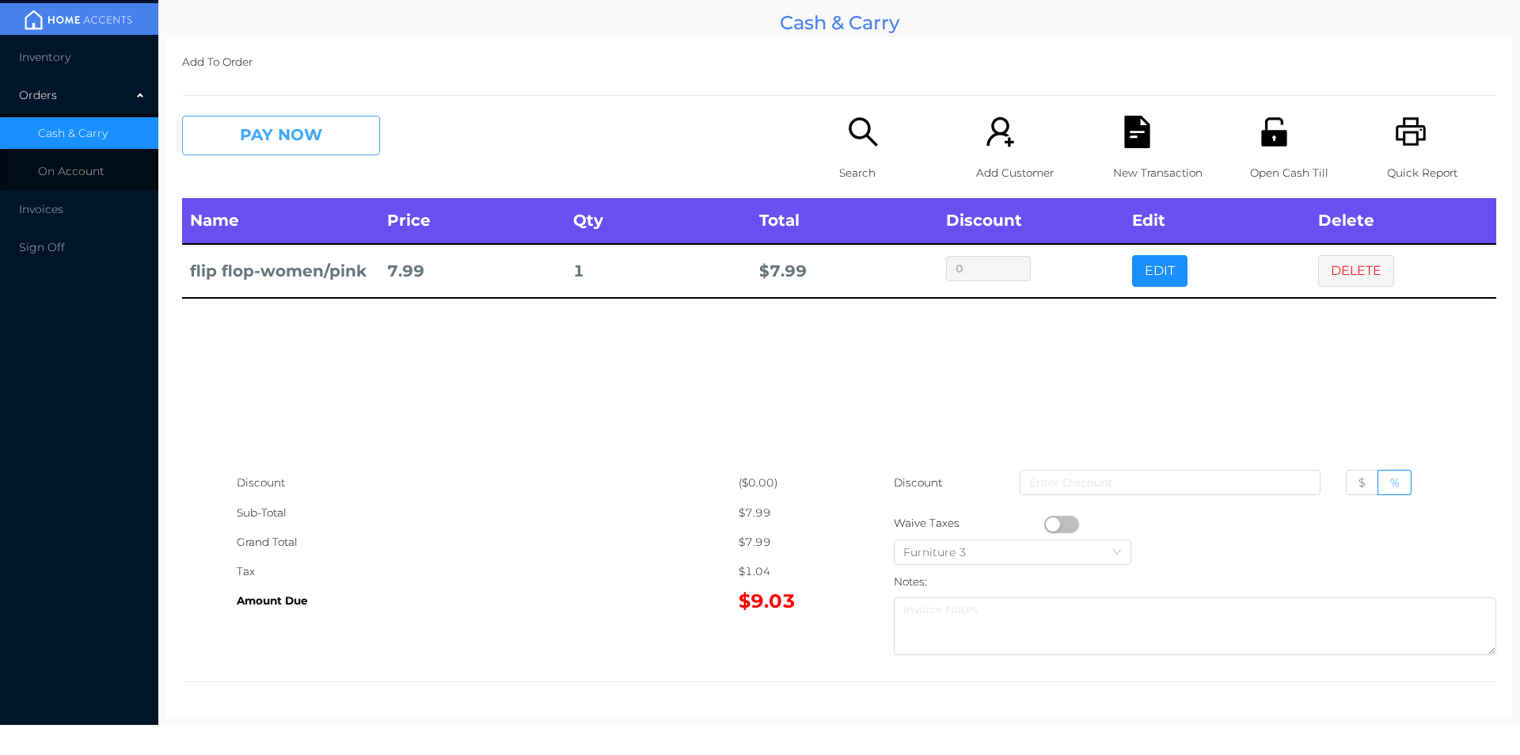
click at [283, 139] on button "PAY NOW" at bounding box center [281, 136] width 198 height 40
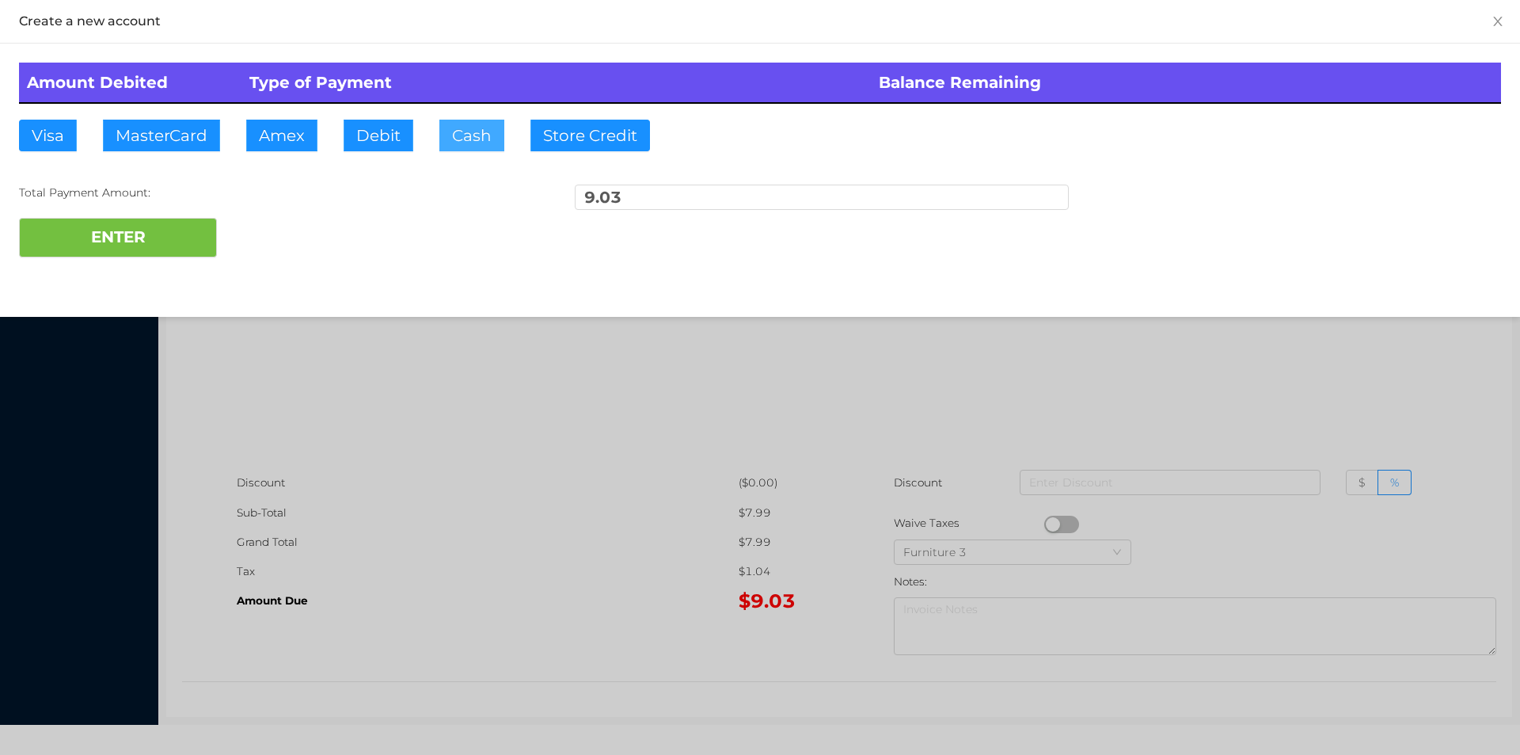
click at [441, 137] on button "Cash" at bounding box center [471, 136] width 65 height 32
type input "20."
click at [190, 220] on button "ENTER" at bounding box center [118, 238] width 198 height 40
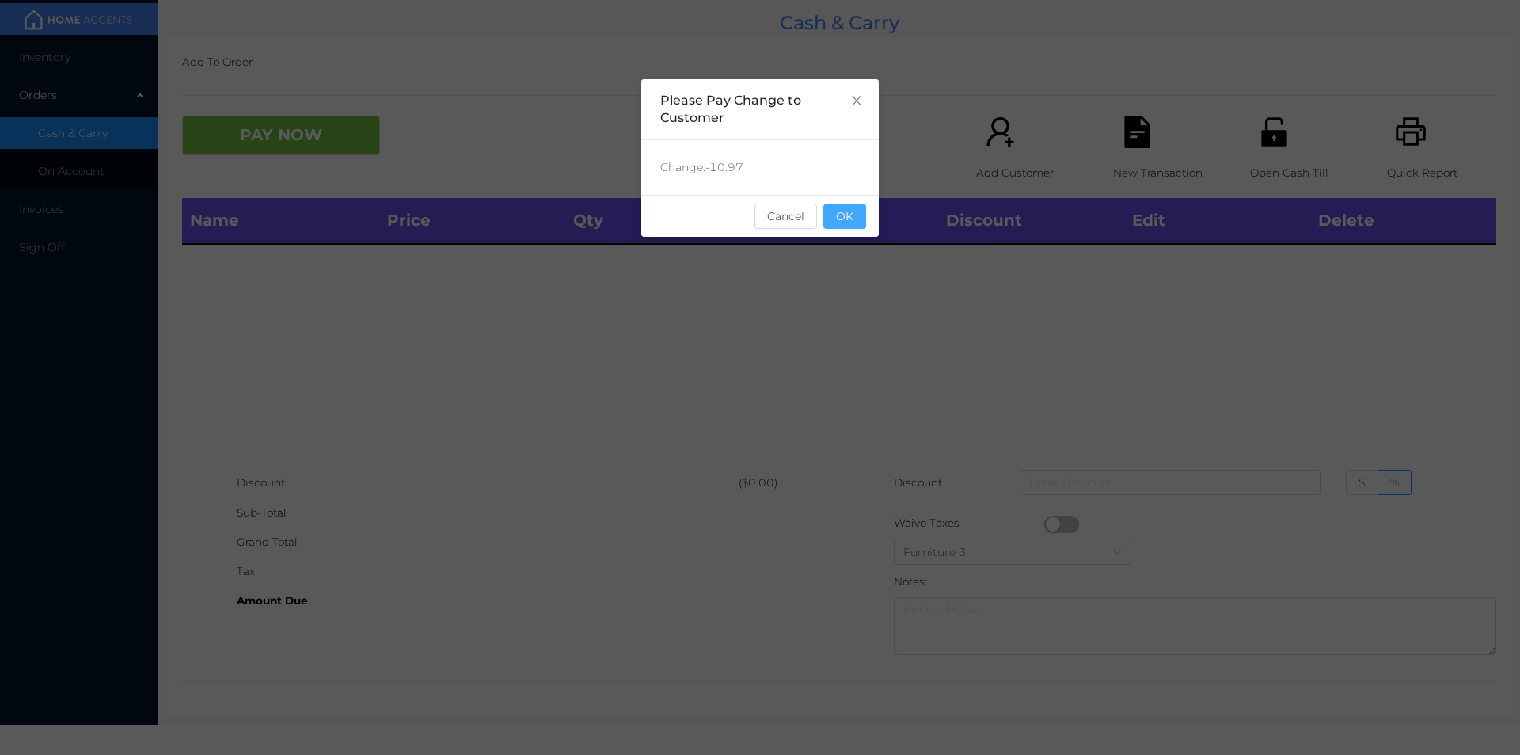
click at [862, 211] on button "OK" at bounding box center [844, 215] width 43 height 25
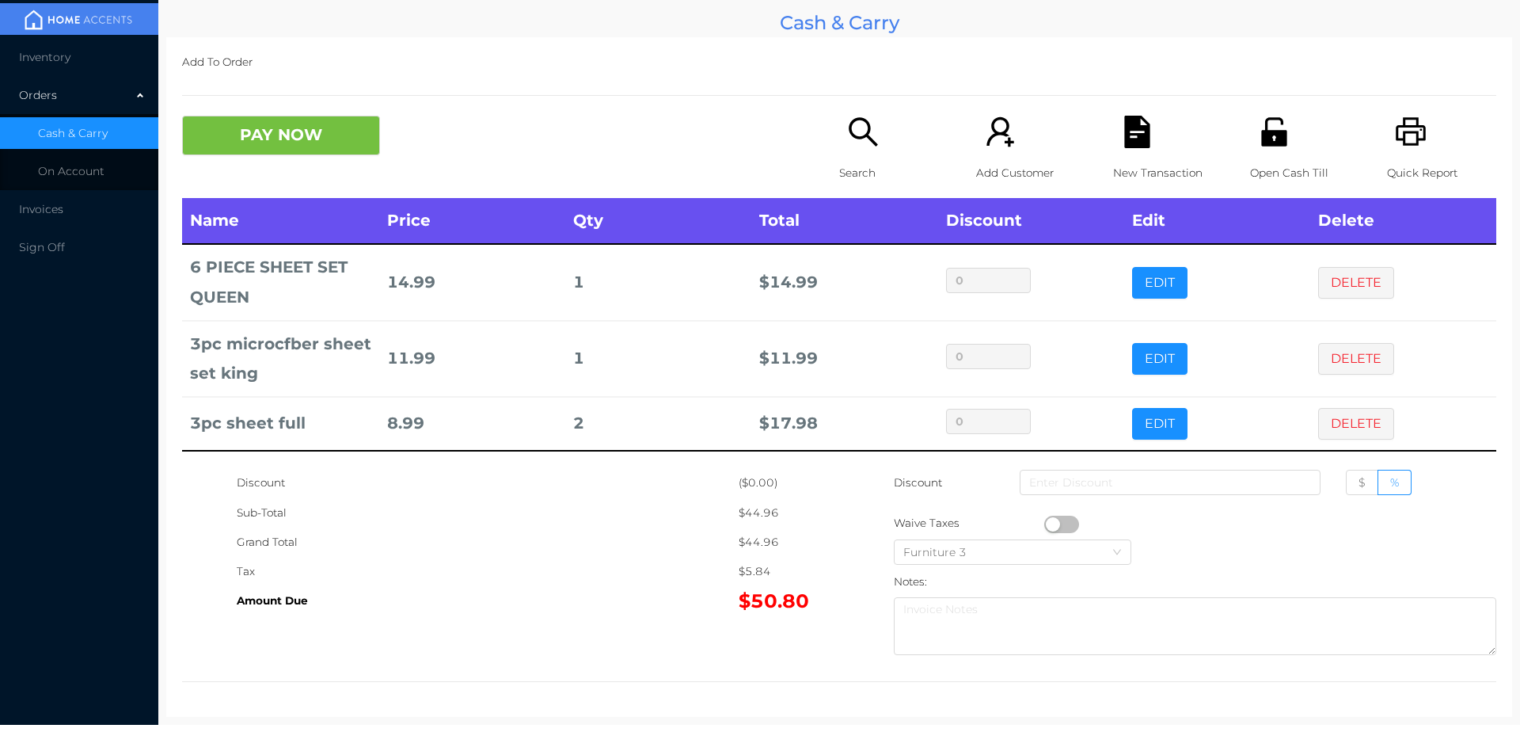
click at [857, 166] on p "Search" at bounding box center [893, 172] width 109 height 29
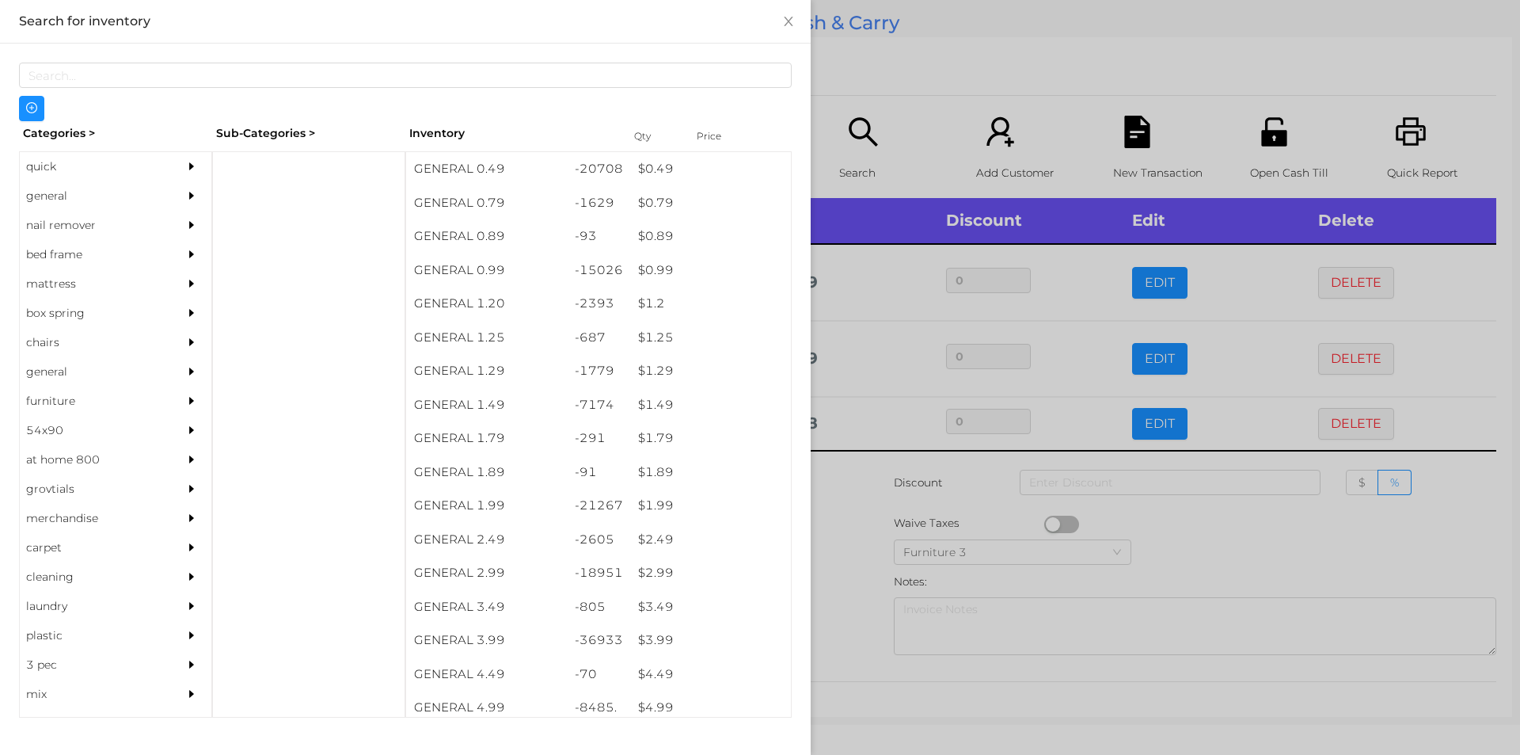
click at [265, 169] on div at bounding box center [308, 434] width 193 height 566
click at [149, 169] on div "quick" at bounding box center [92, 166] width 144 height 29
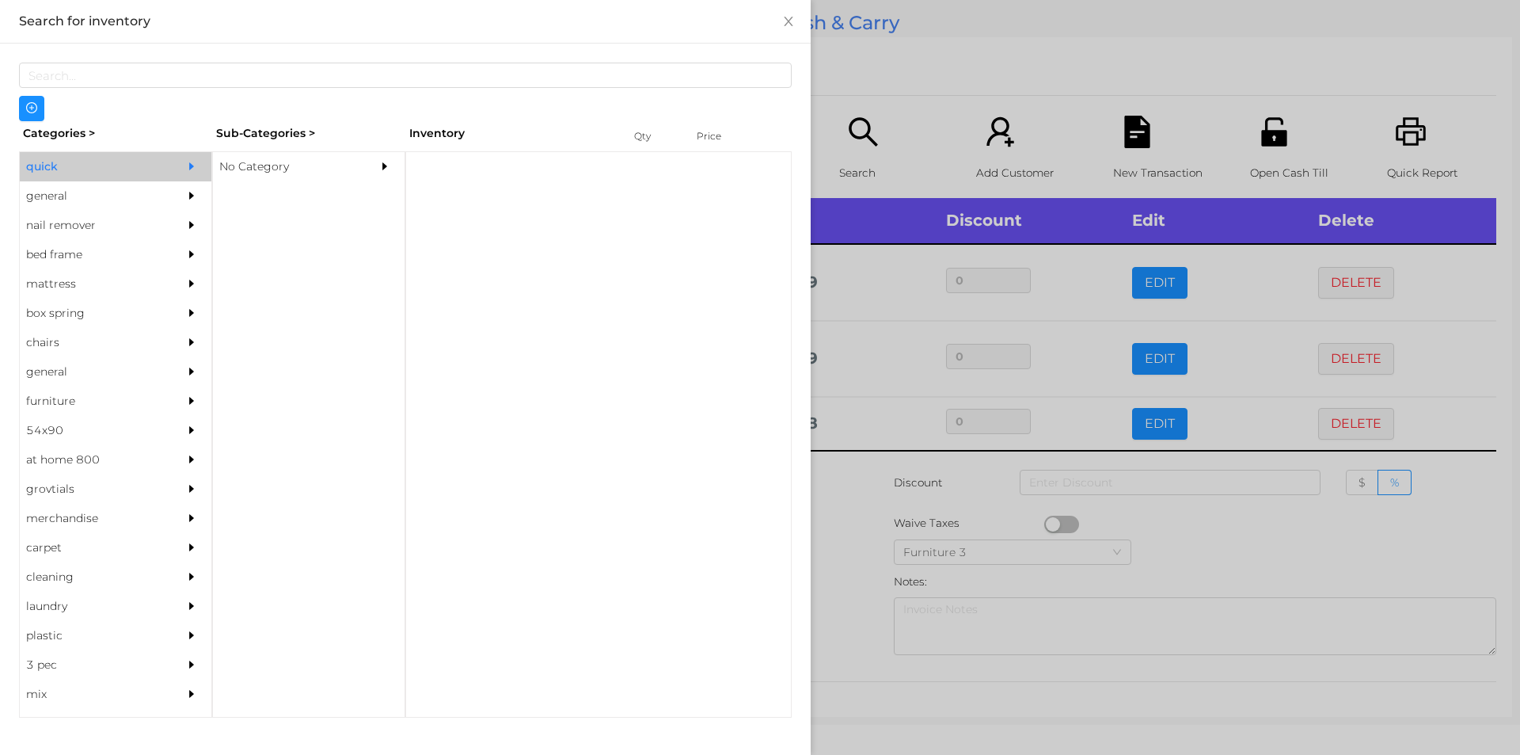
click at [325, 164] on div "No Category" at bounding box center [285, 166] width 144 height 29
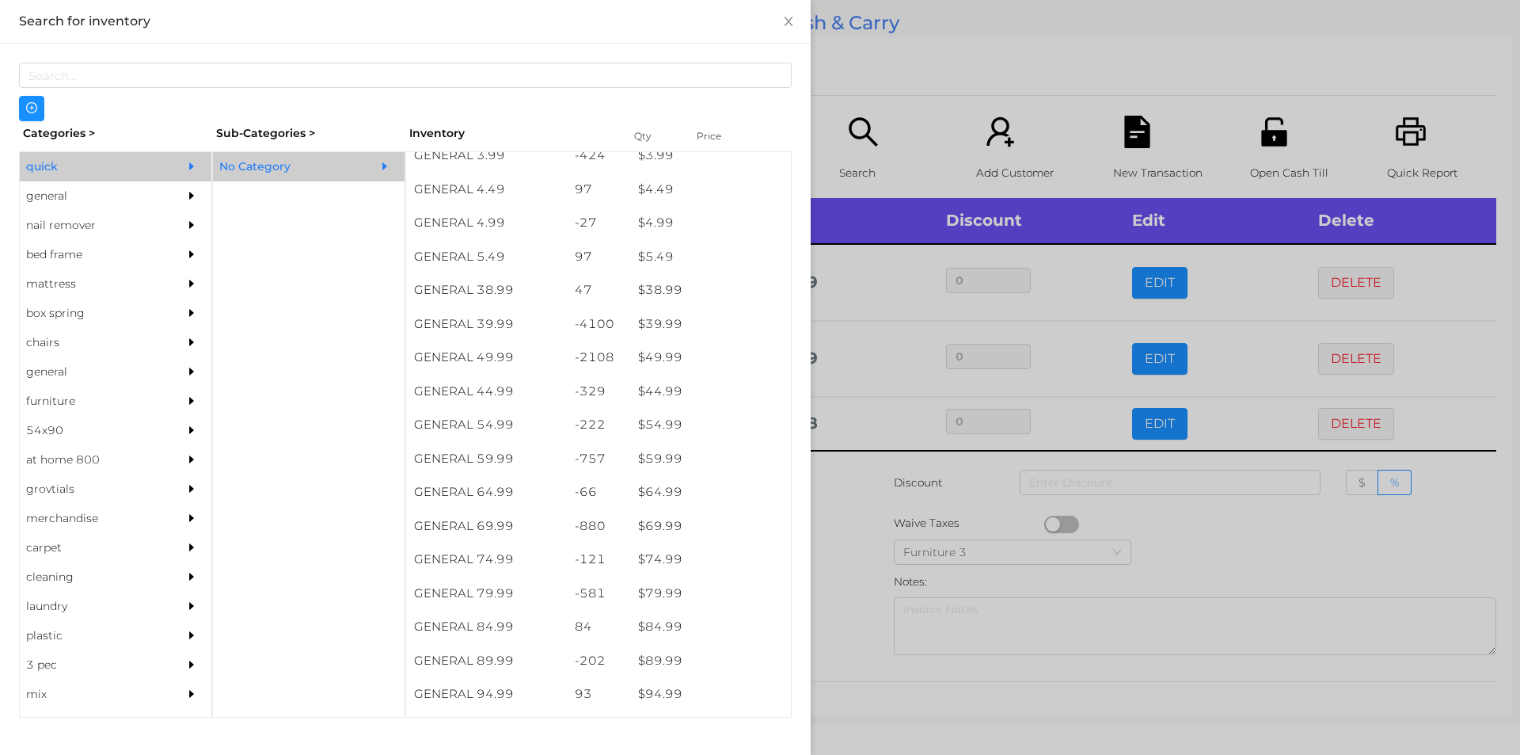
scroll to position [753, 0]
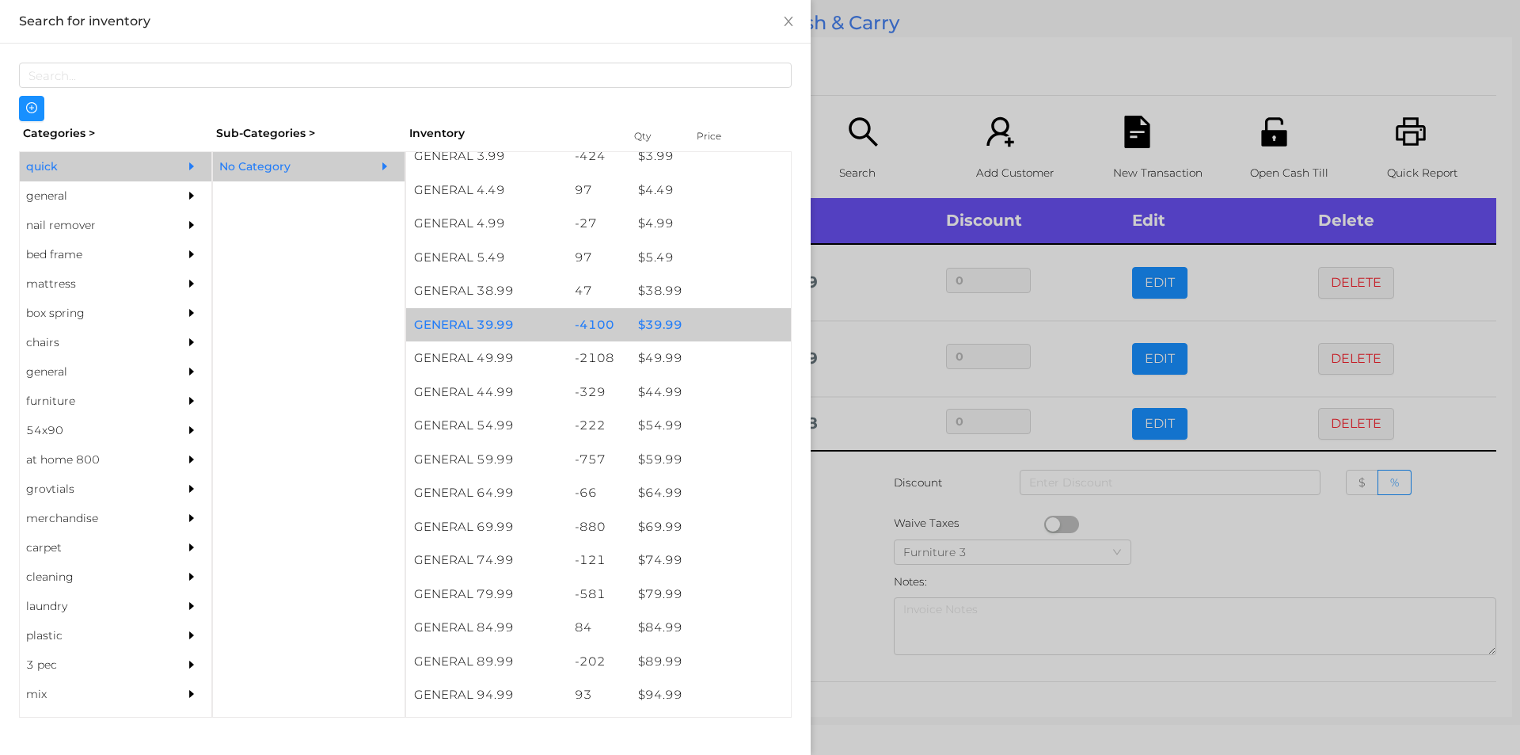
click at [654, 333] on div "$ 39.99" at bounding box center [710, 325] width 161 height 34
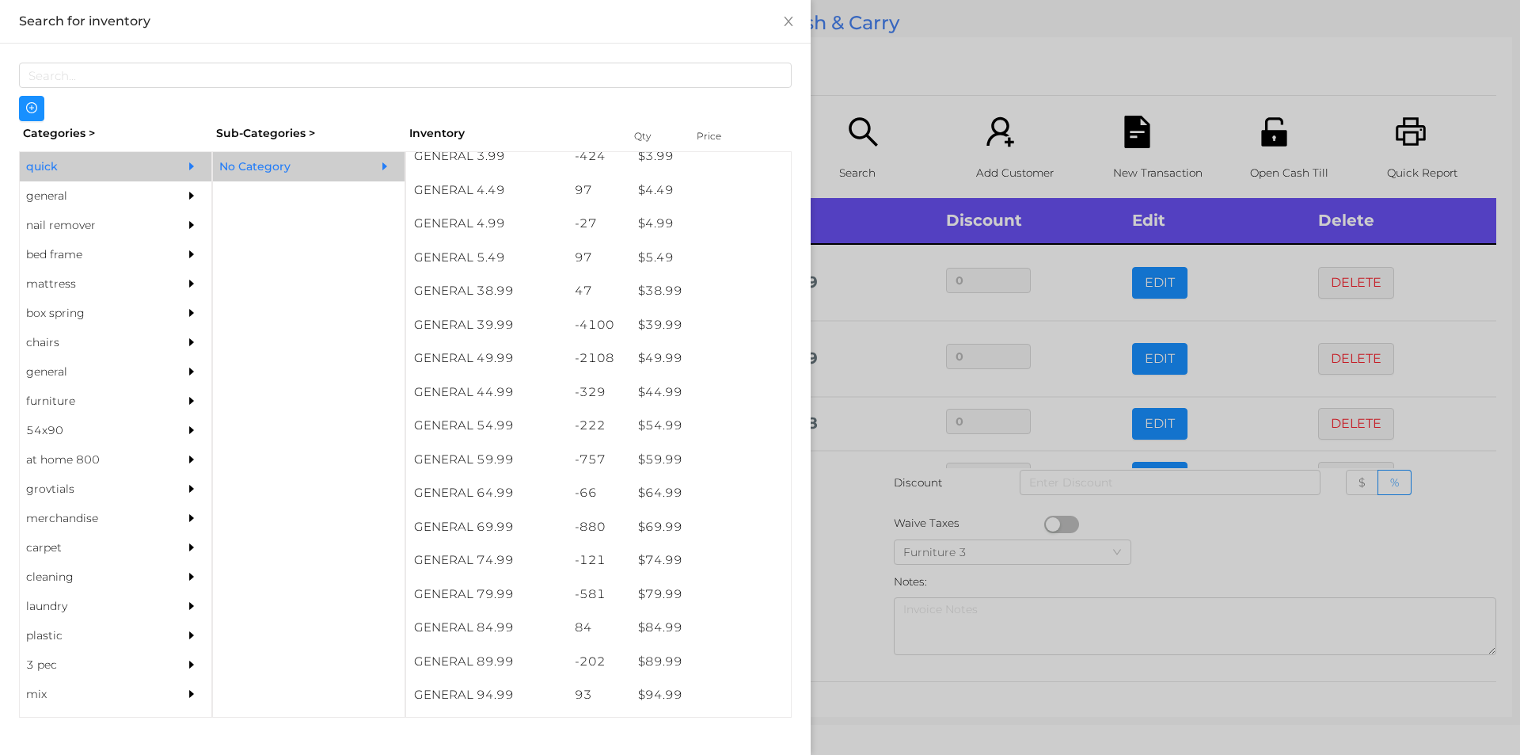
click at [844, 542] on div at bounding box center [760, 377] width 1520 height 755
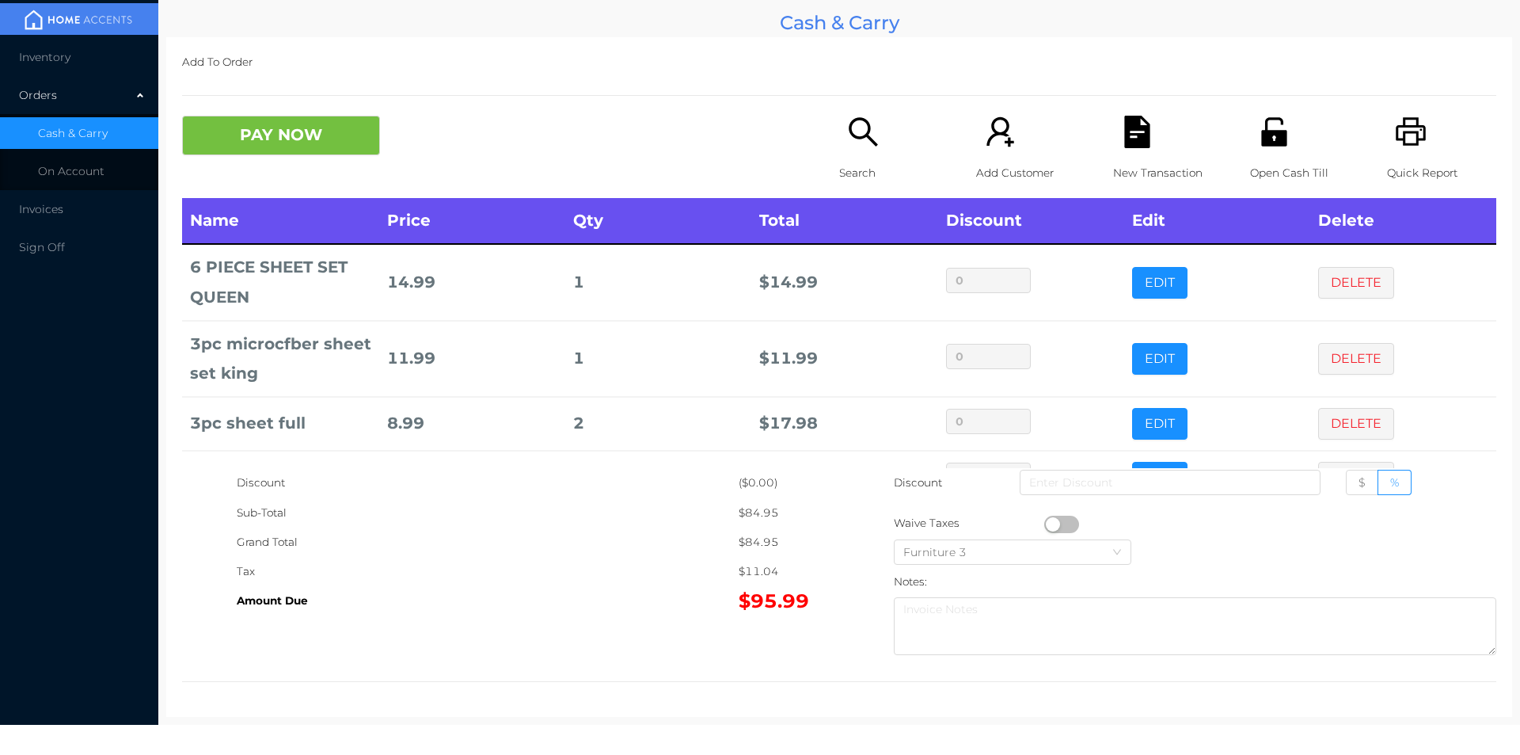
scroll to position [53, 0]
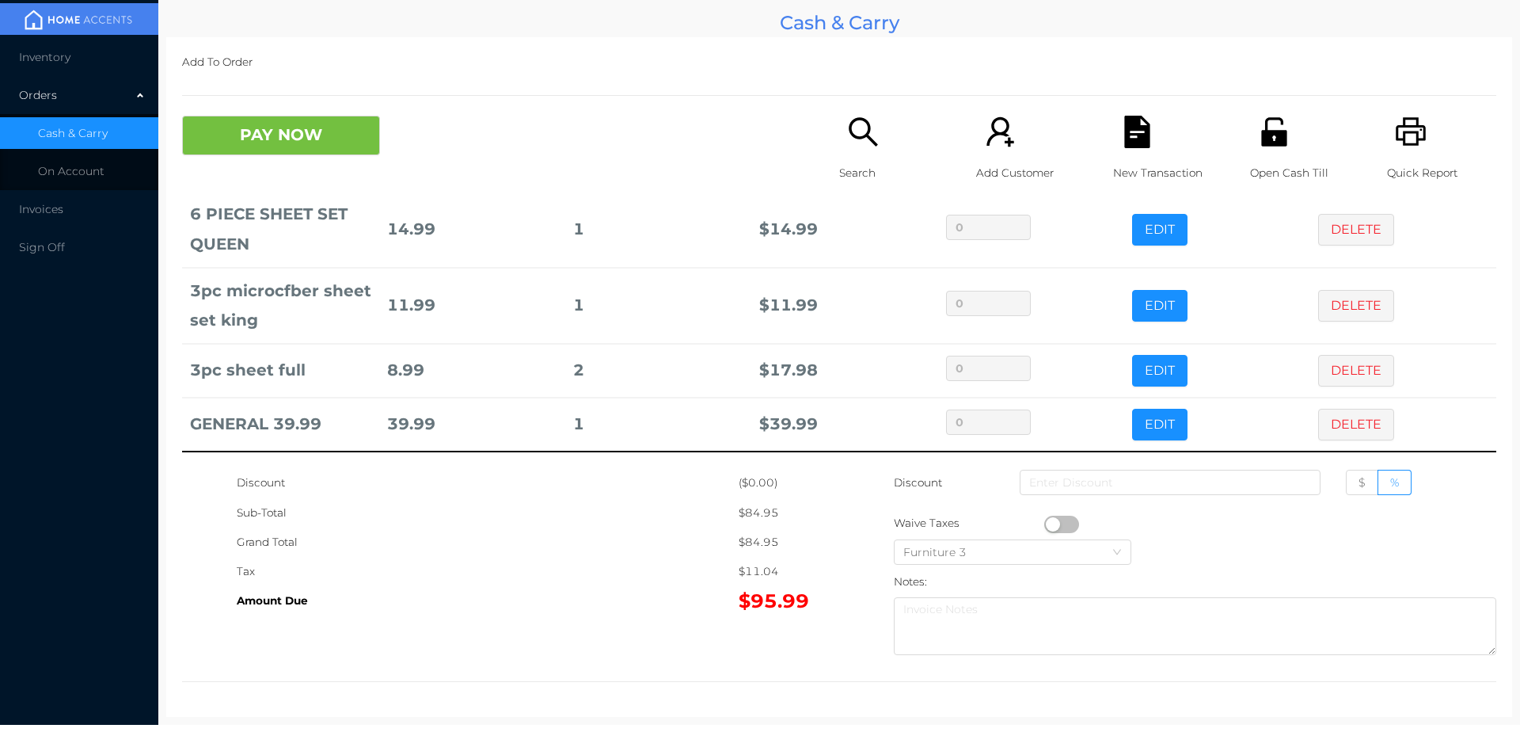
click at [1044, 526] on button "button" at bounding box center [1061, 523] width 35 height 17
click at [1203, 480] on input at bounding box center [1170, 482] width 301 height 25
type input "4"
type input "5"
click at [1131, 136] on icon "icon: file-text" at bounding box center [1136, 132] width 25 height 32
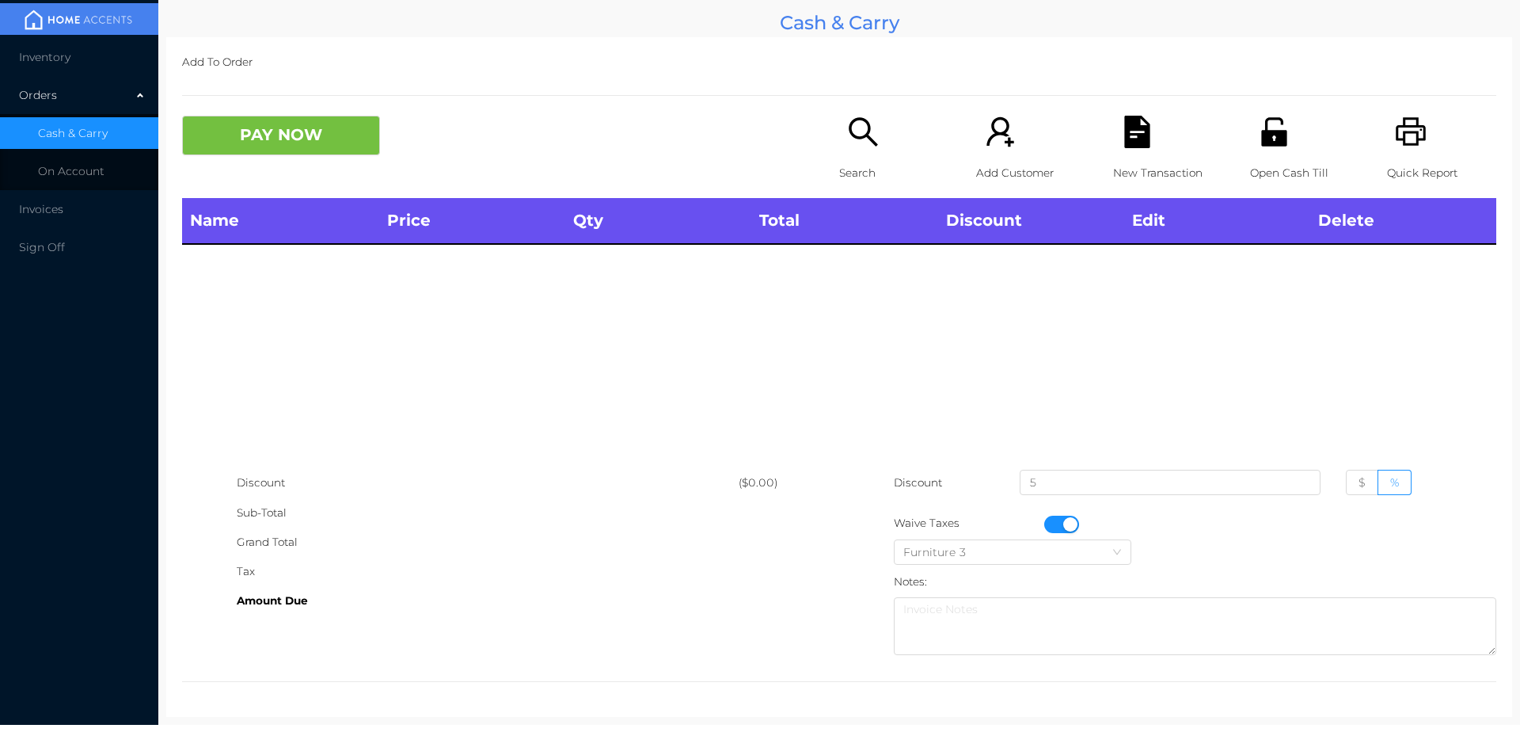
scroll to position [0, 0]
click at [1417, 138] on div "Quick Report" at bounding box center [1441, 157] width 109 height 82
click at [1128, 153] on div "New Transaction" at bounding box center [1167, 157] width 109 height 82
click at [293, 138] on button "PAY NOW" at bounding box center [281, 136] width 198 height 40
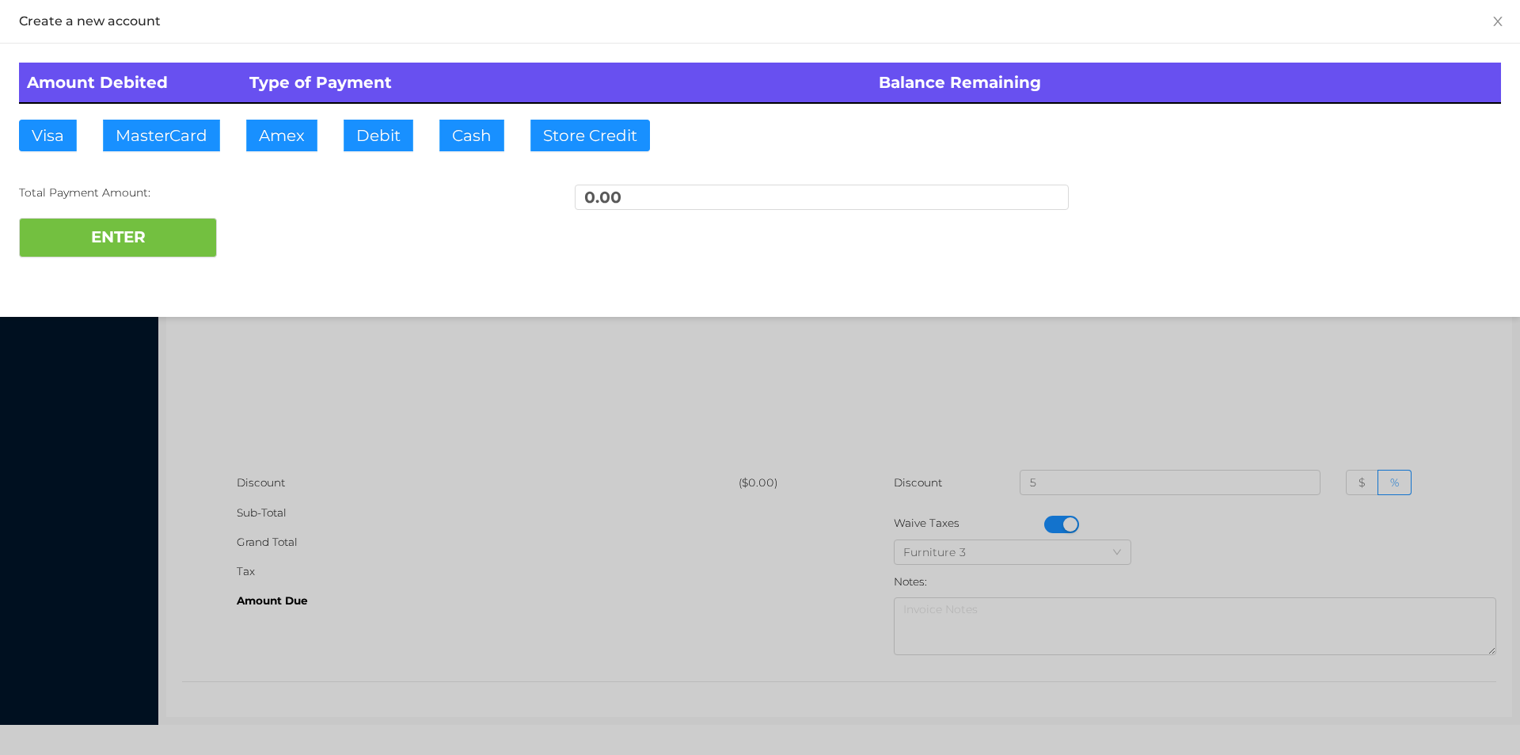
click at [1059, 482] on div at bounding box center [760, 377] width 1520 height 755
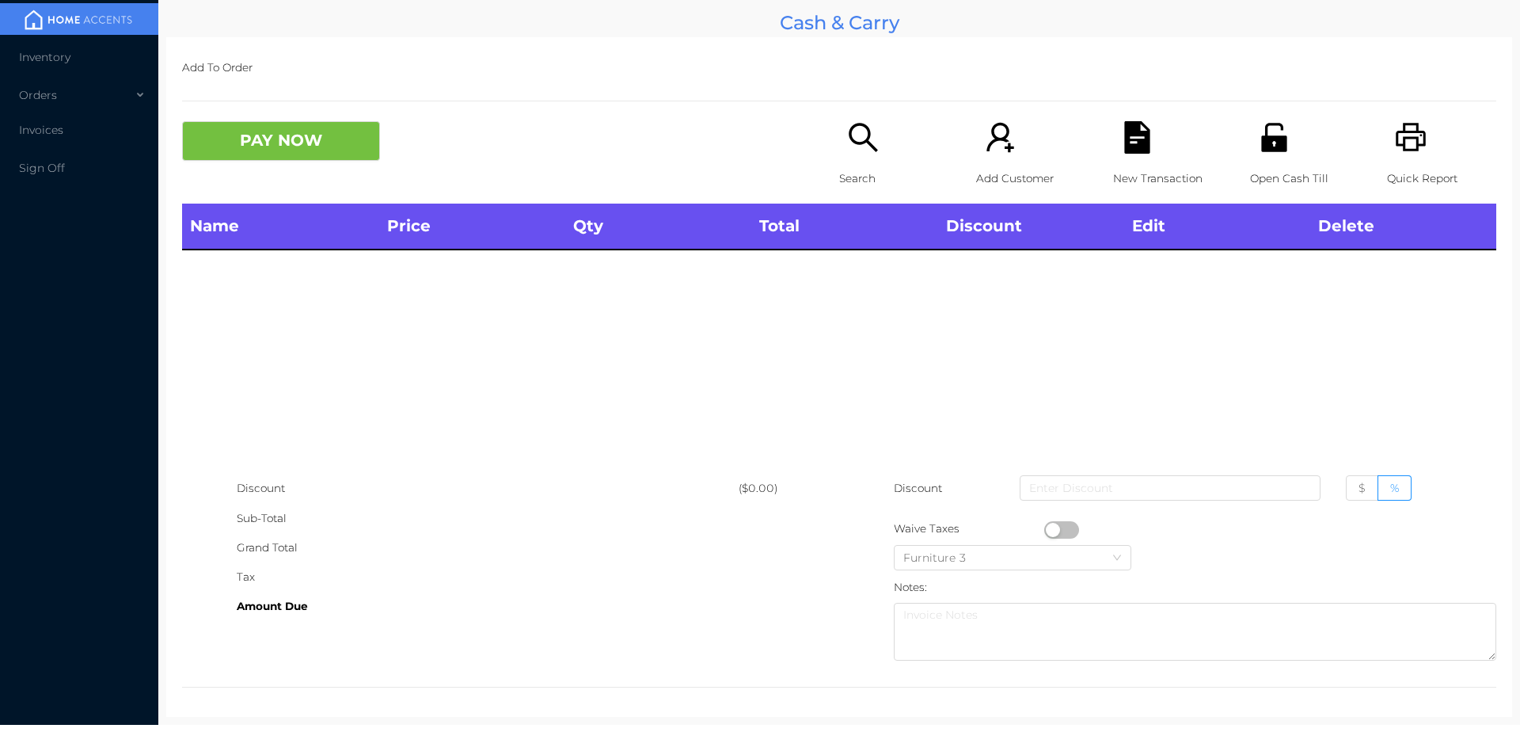
click at [847, 170] on p "Search" at bounding box center [893, 178] width 109 height 29
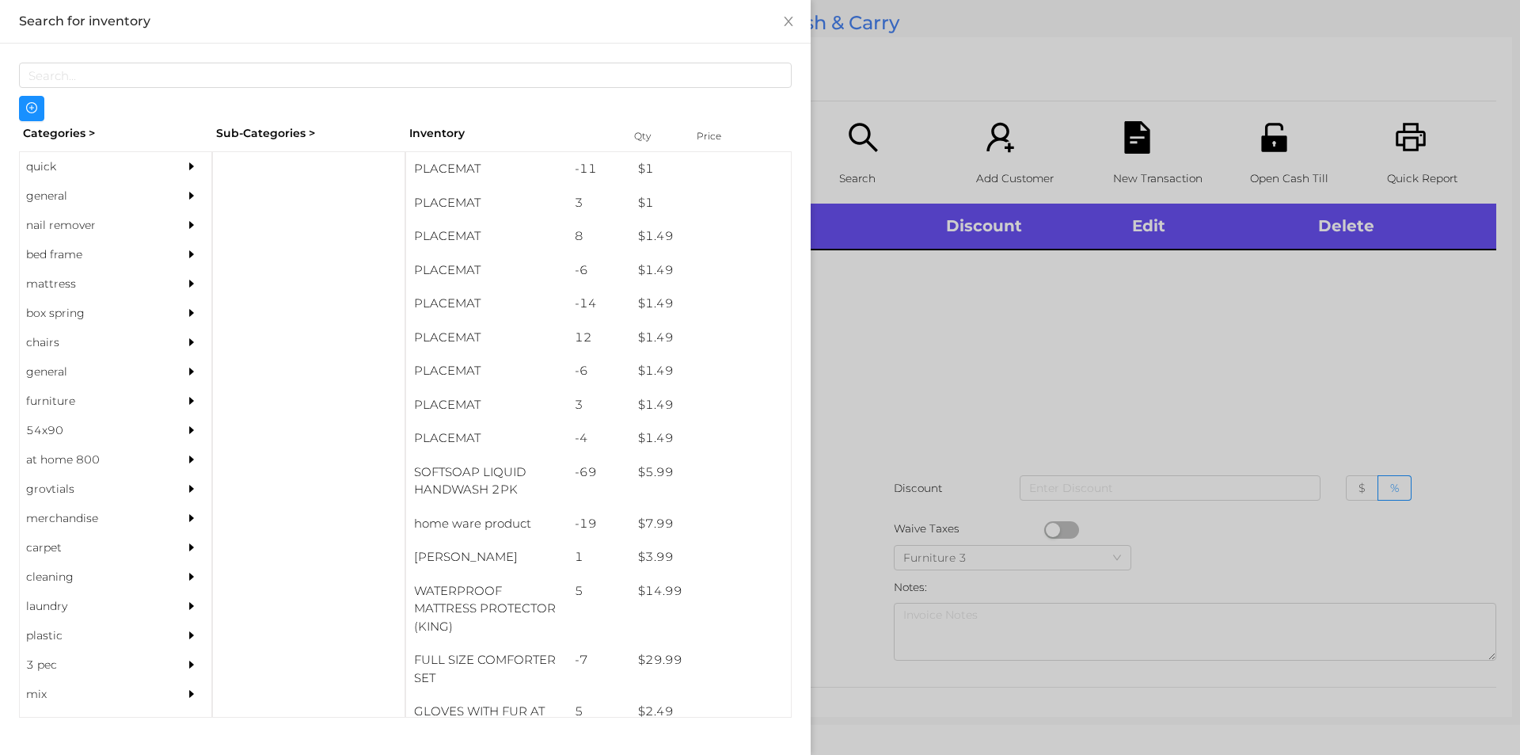
click at [65, 191] on div "general" at bounding box center [92, 195] width 144 height 29
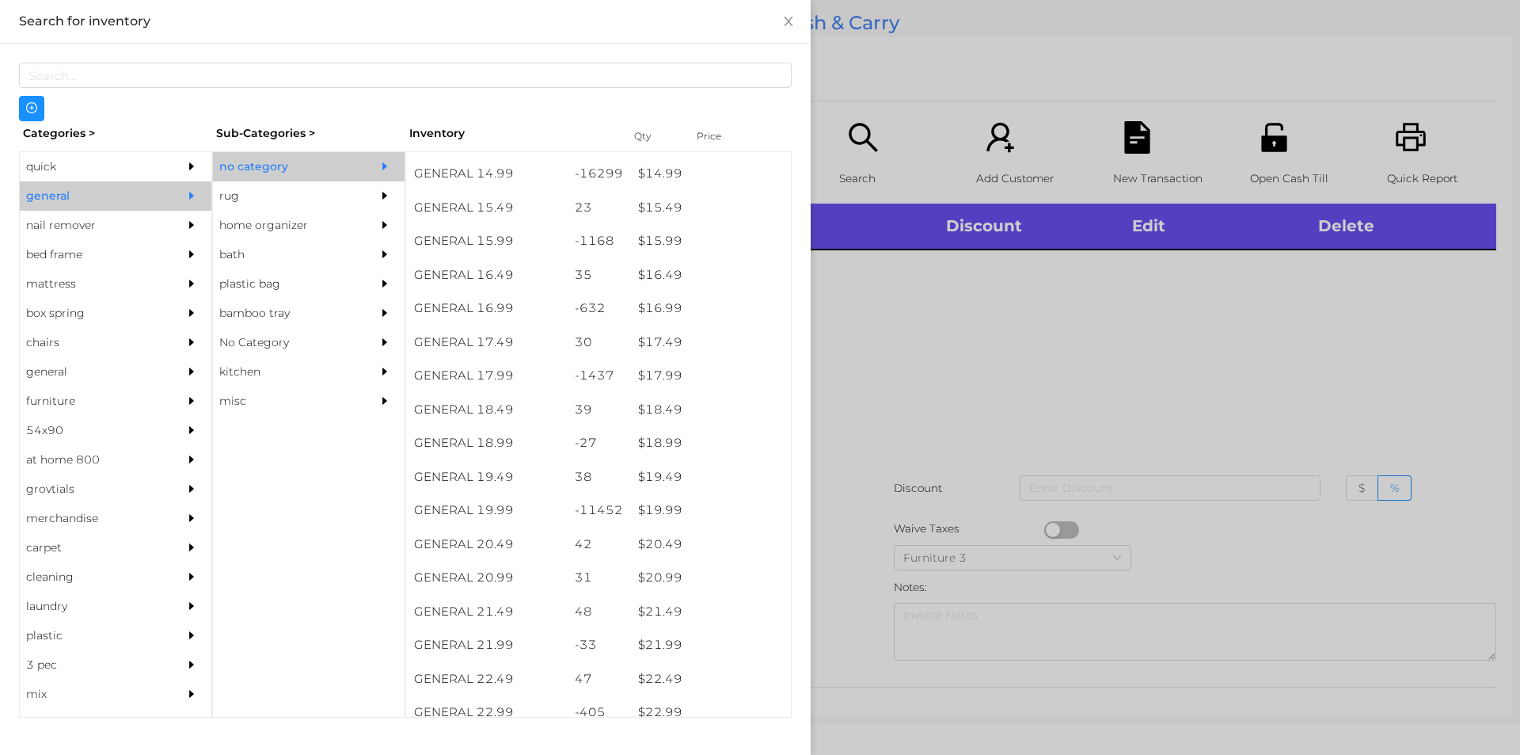
scroll to position [1366, 0]
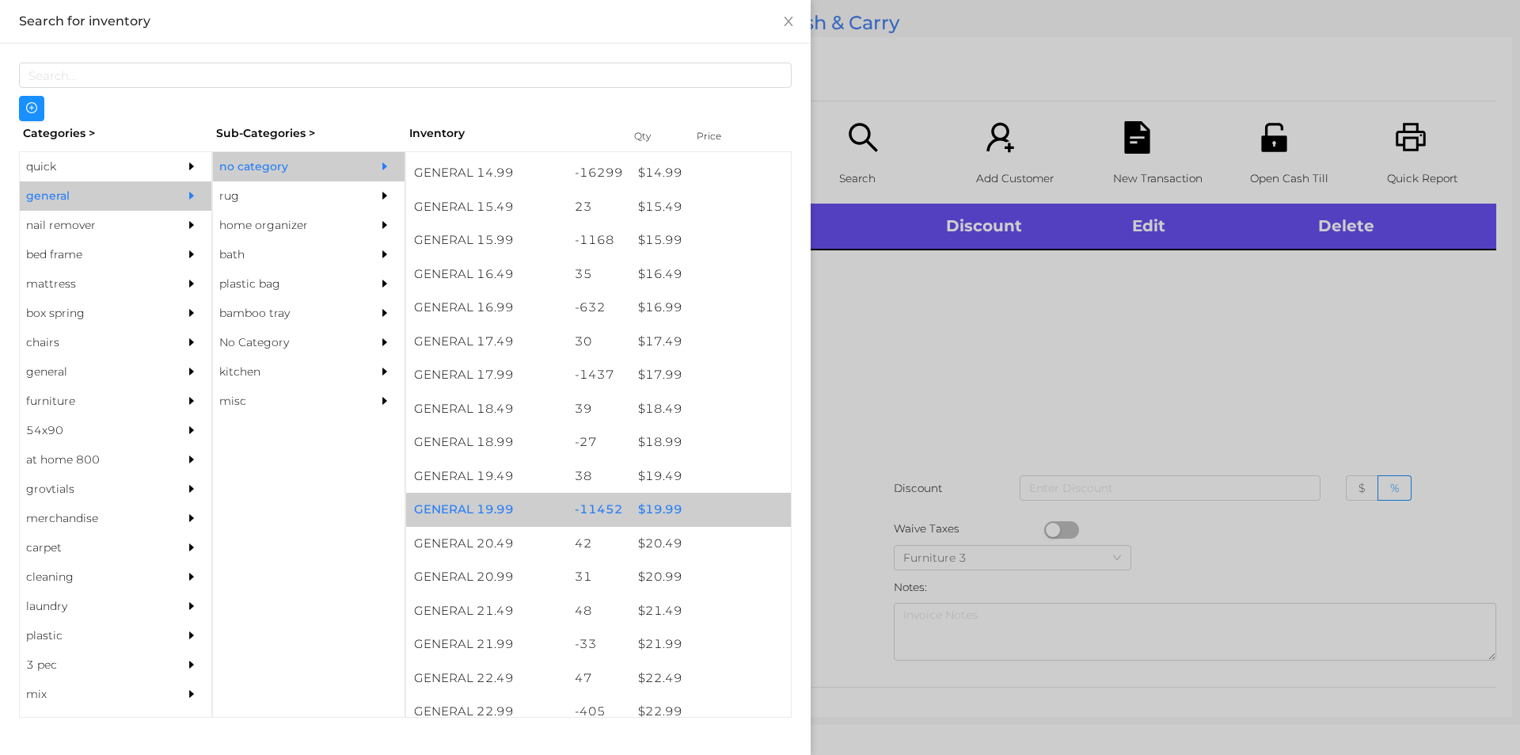
click at [660, 509] on div "$ 19.99" at bounding box center [710, 509] width 161 height 34
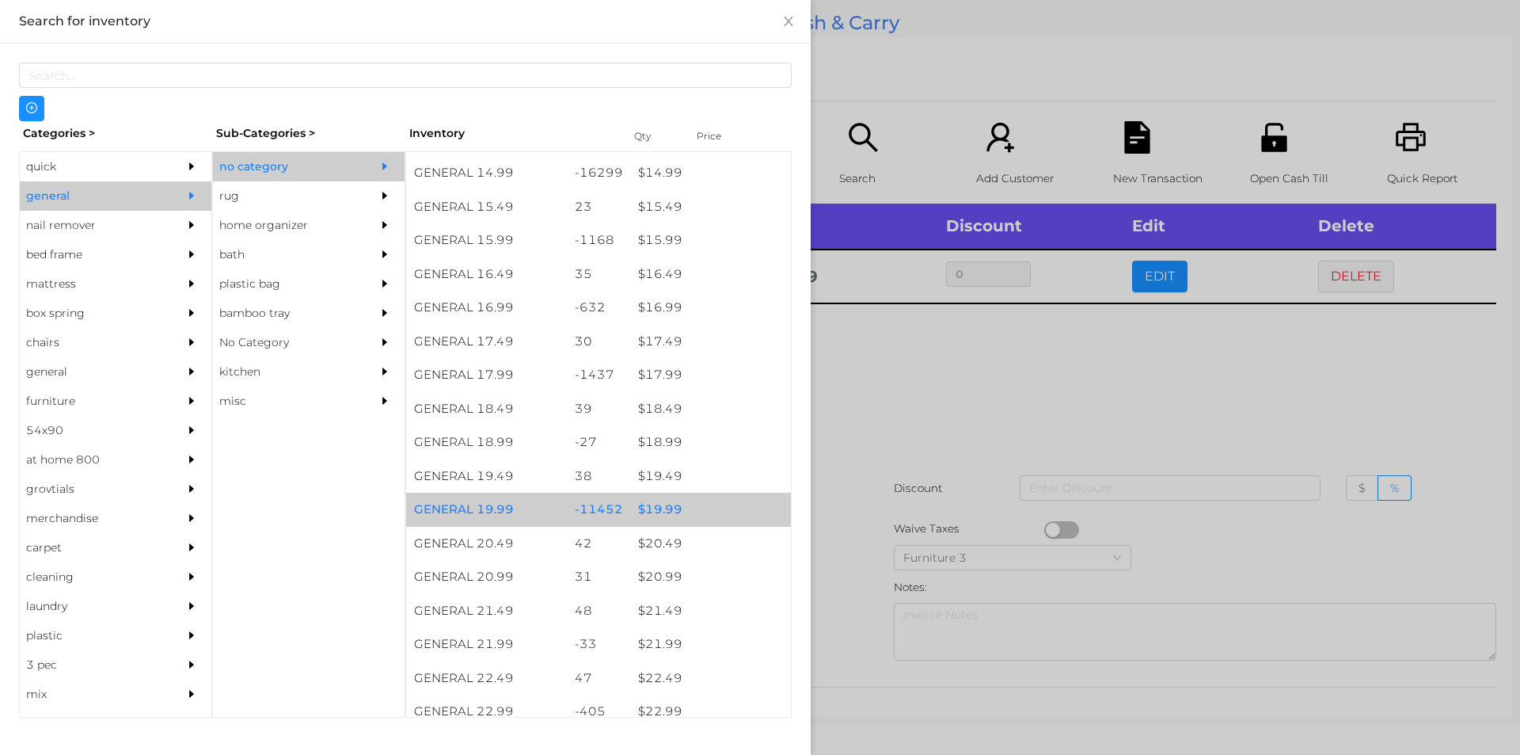
click at [667, 509] on div "$ 19.99" at bounding box center [710, 509] width 161 height 34
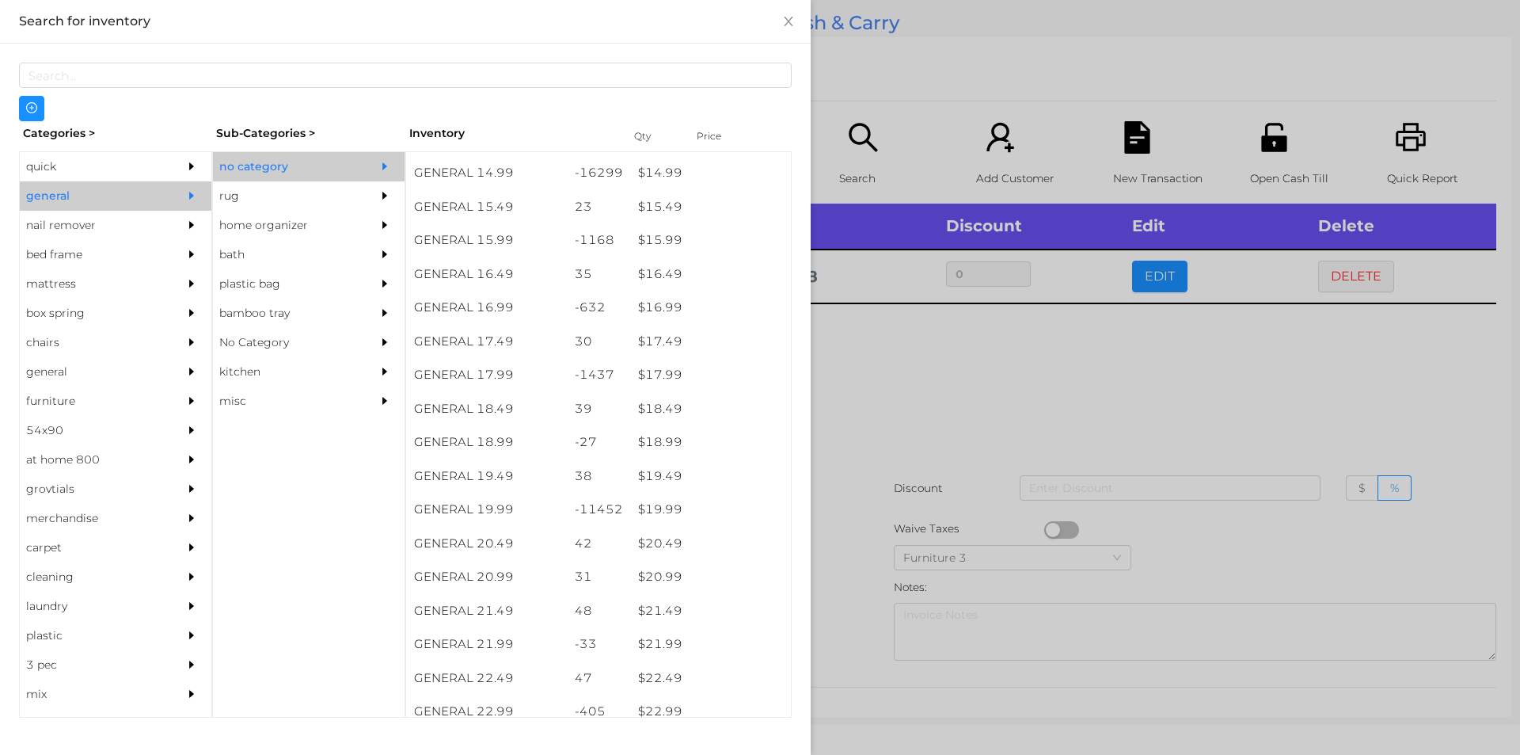
click at [861, 435] on div at bounding box center [760, 377] width 1520 height 755
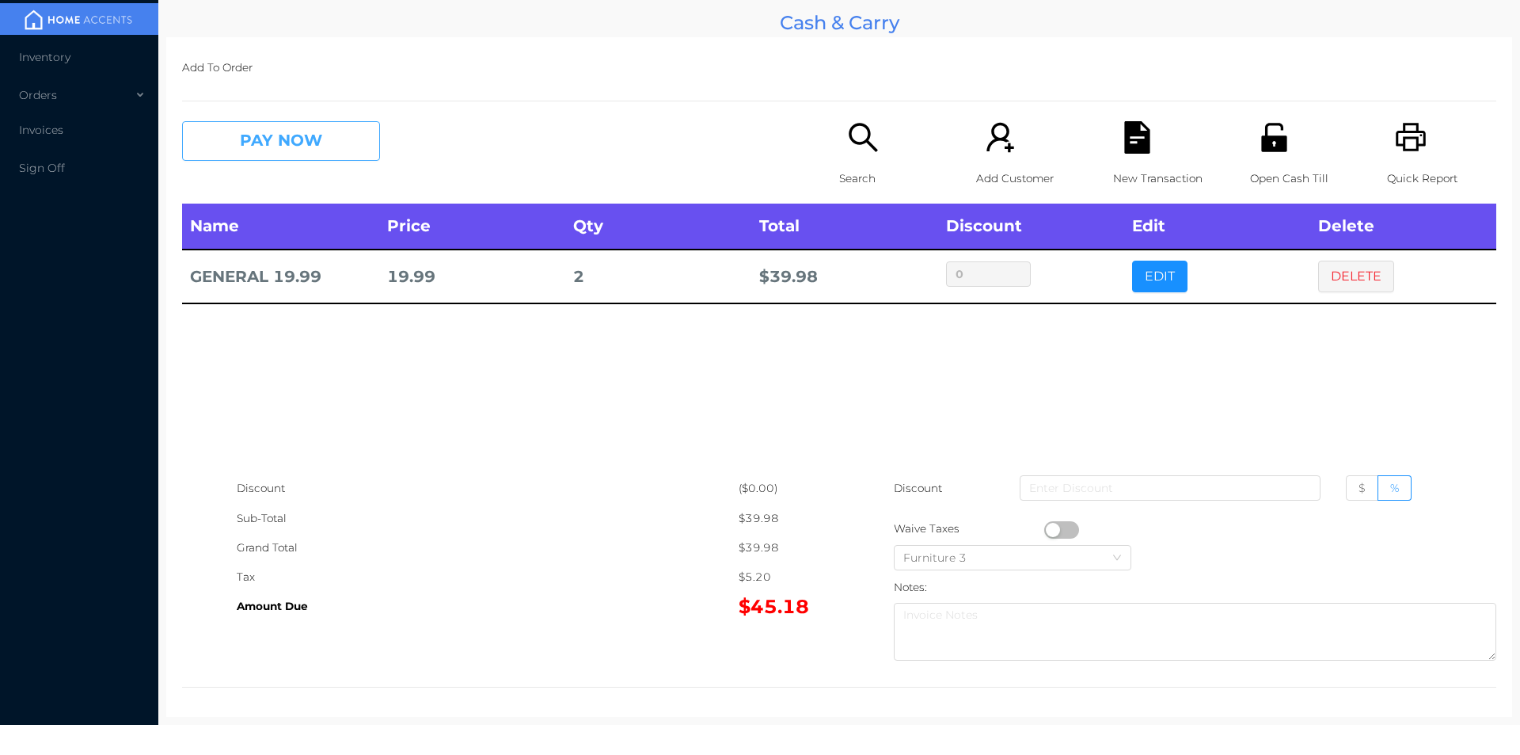
click at [322, 147] on button "PAY NOW" at bounding box center [281, 141] width 198 height 40
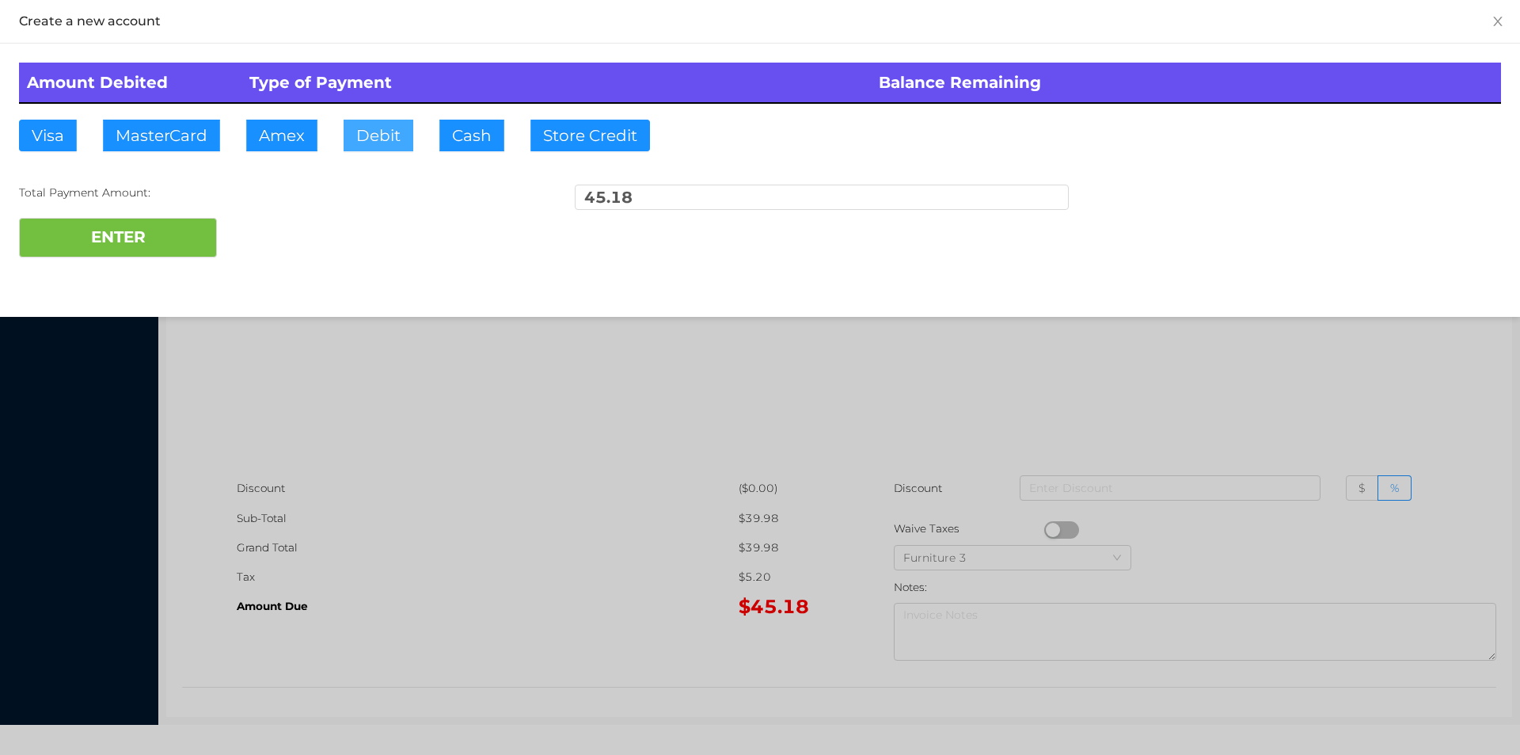
click at [378, 127] on button "Debit" at bounding box center [379, 136] width 70 height 32
click at [214, 228] on button "ENTER" at bounding box center [118, 238] width 198 height 40
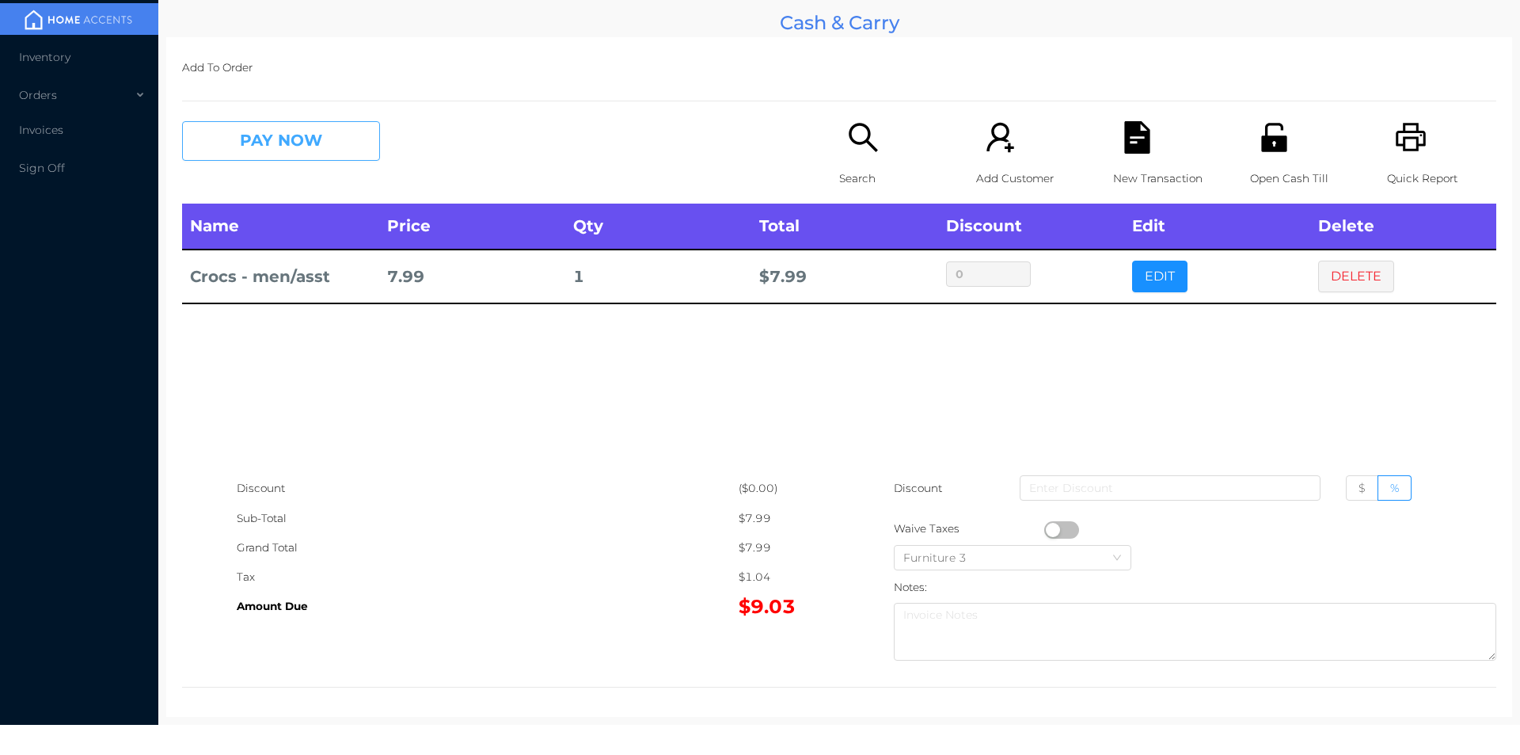
click at [313, 150] on button "PAY NOW" at bounding box center [281, 141] width 198 height 40
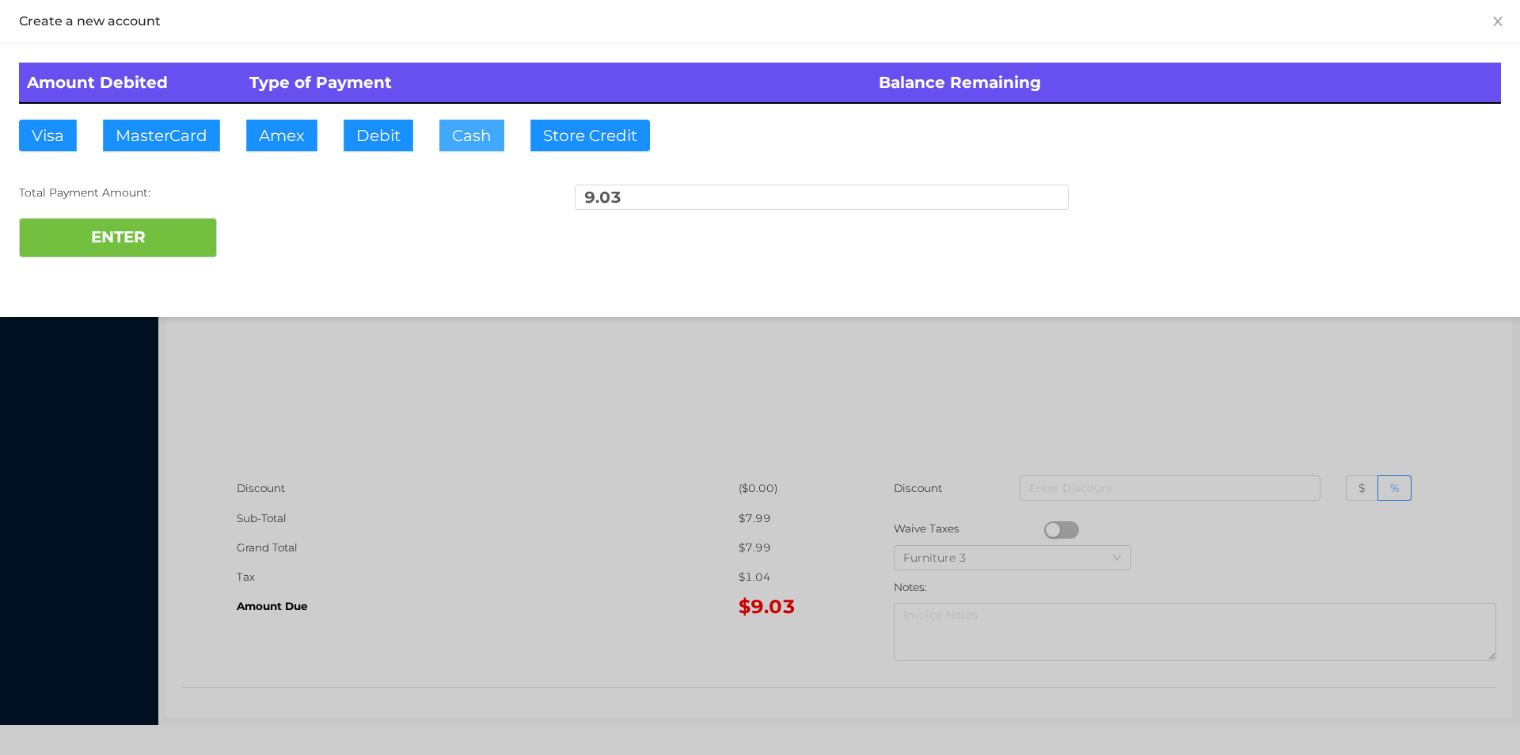
click at [466, 127] on button "Cash" at bounding box center [471, 136] width 65 height 32
type input "20."
click at [171, 241] on button "ENTER" at bounding box center [118, 238] width 198 height 40
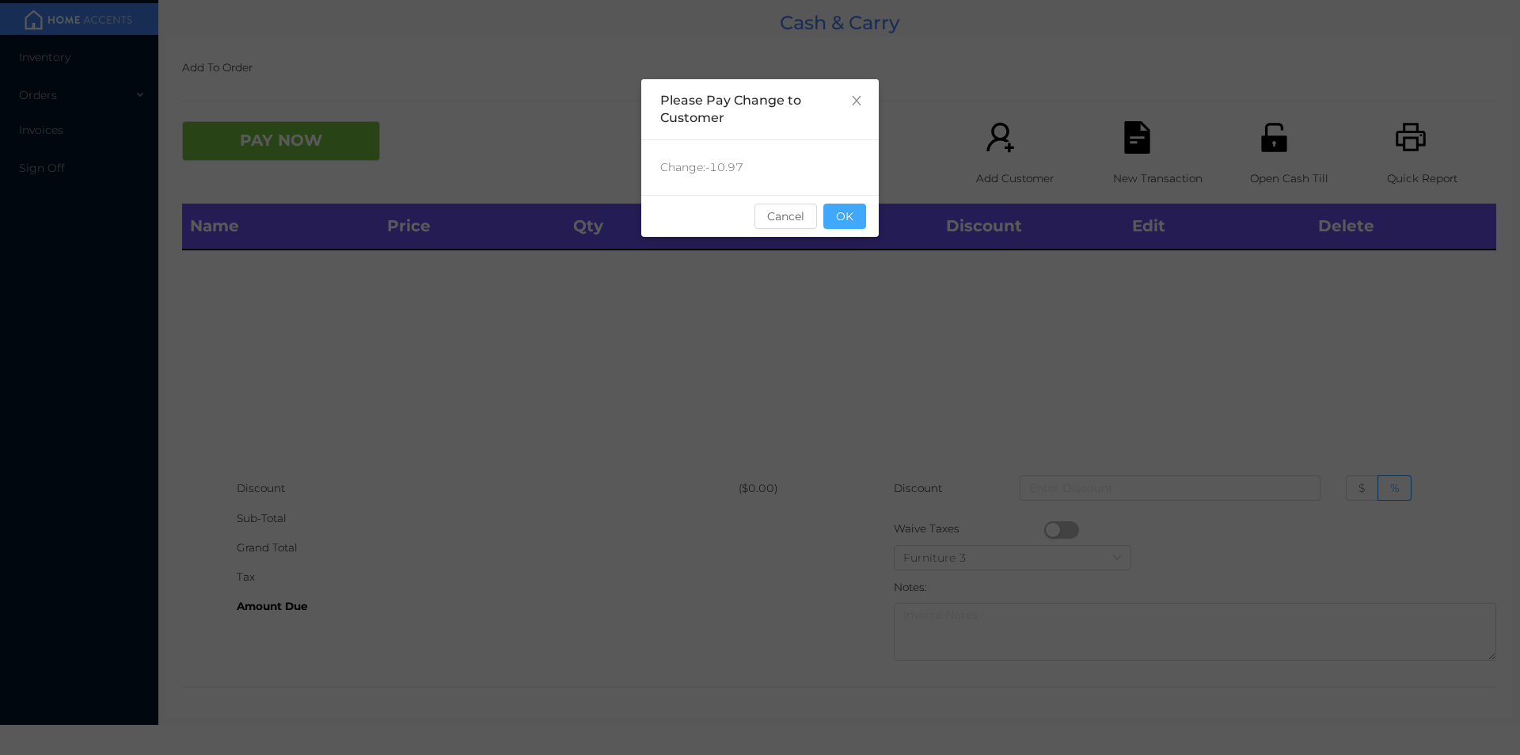
click at [839, 207] on button "OK" at bounding box center [844, 215] width 43 height 25
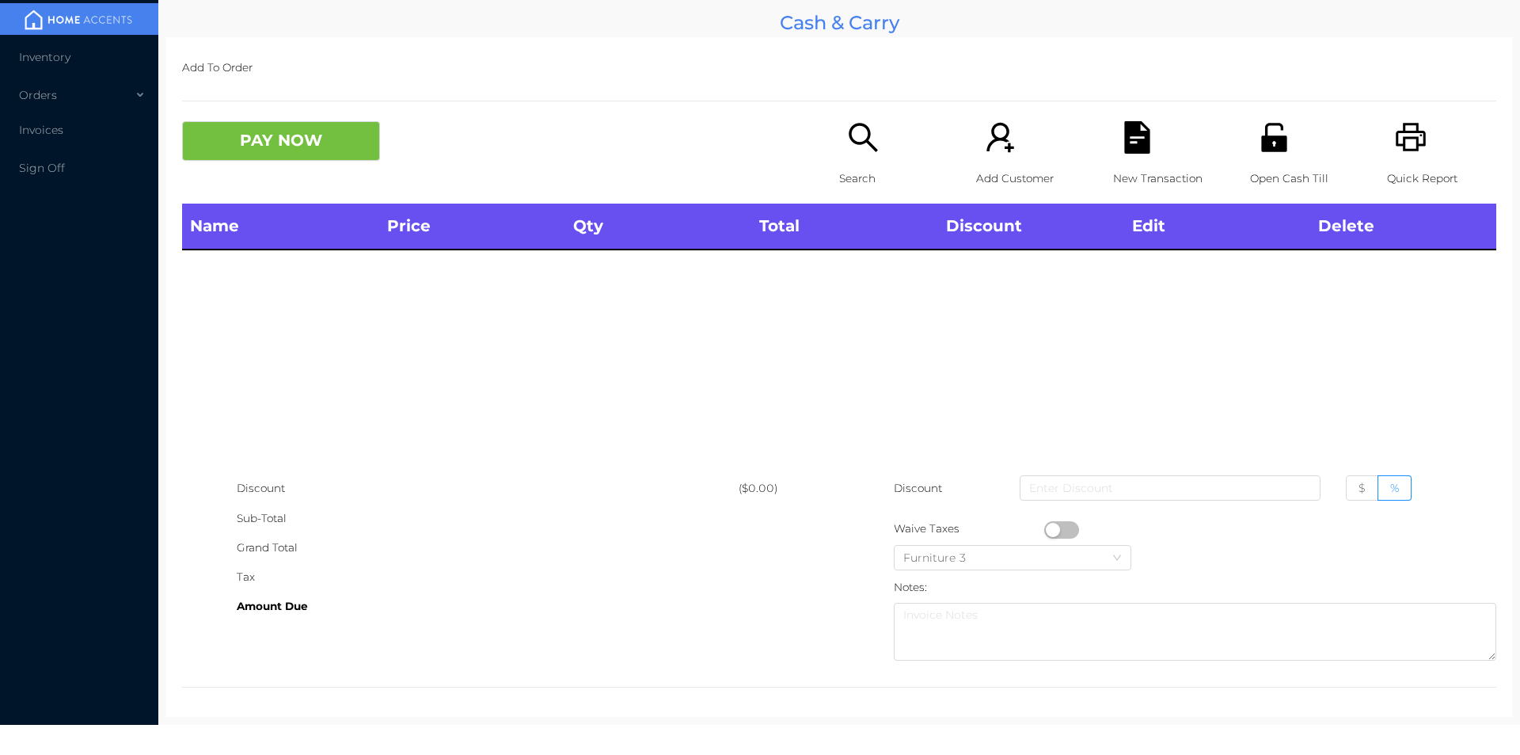
click at [905, 300] on div "Name Price Qty Total Discount Edit Delete" at bounding box center [839, 338] width 1314 height 270
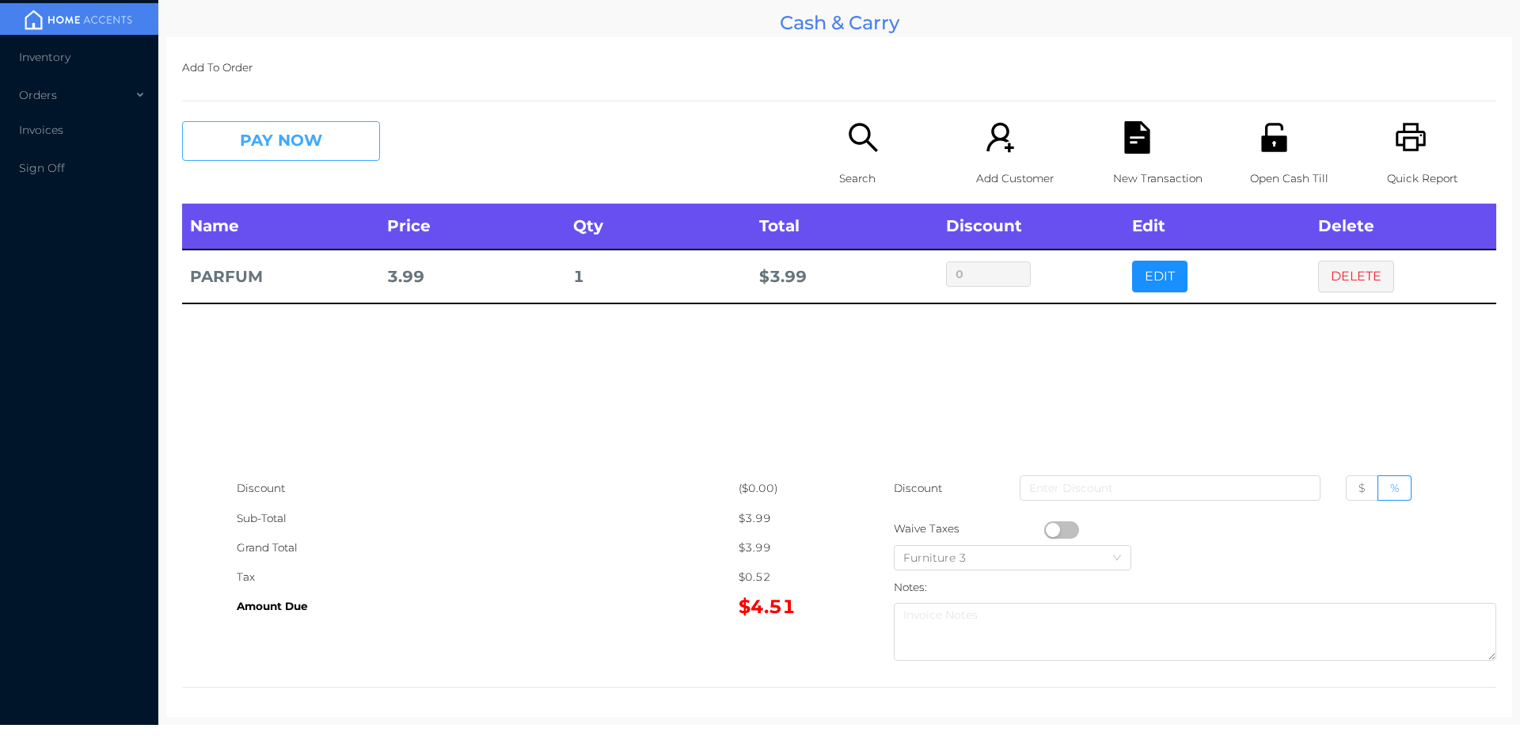
click at [291, 127] on button "PAY NOW" at bounding box center [281, 141] width 198 height 40
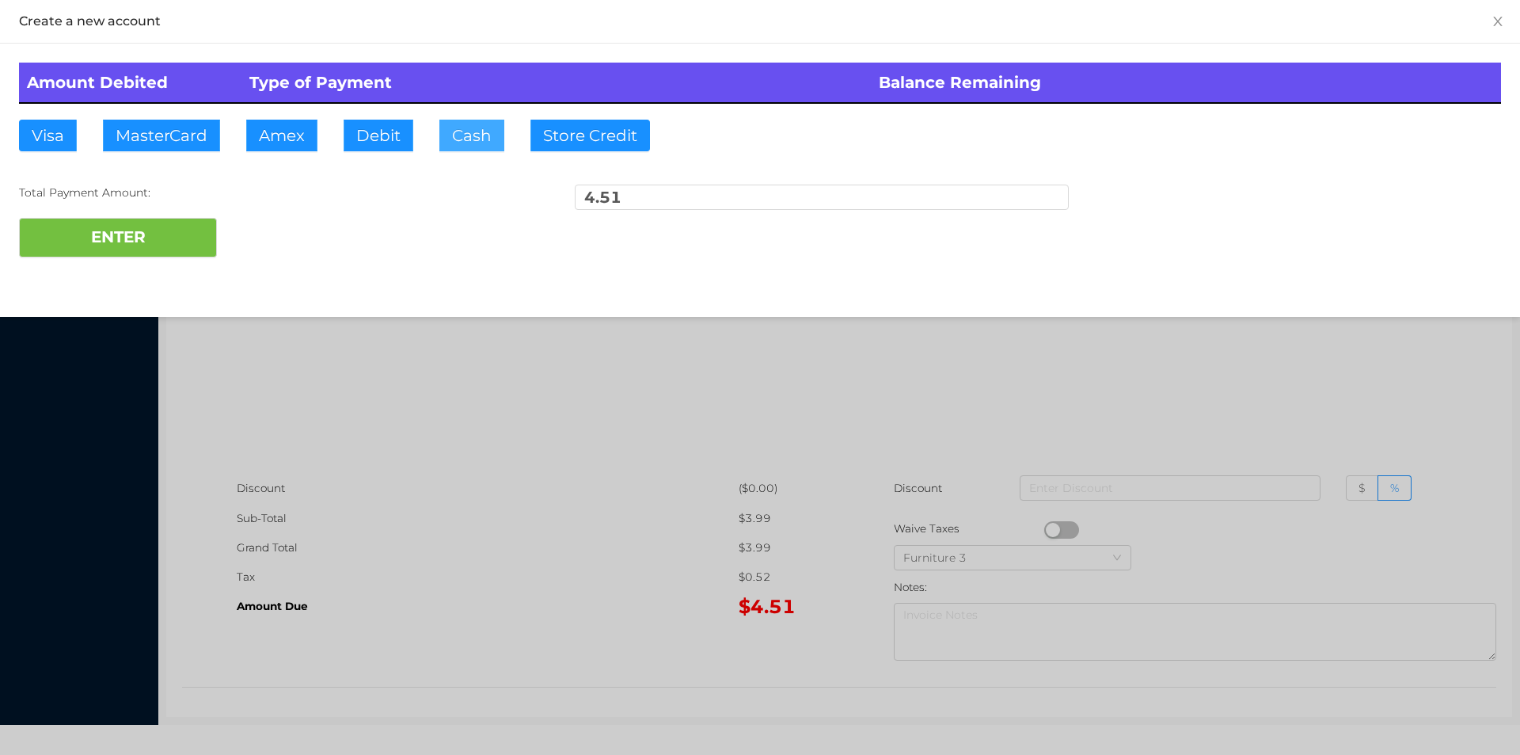
click at [458, 143] on button "Cash" at bounding box center [471, 136] width 65 height 32
click at [120, 272] on div "Amount Debited Type of Payment Balance Remaining Visa MasterCard Amex Debit Cas…" at bounding box center [760, 160] width 1520 height 233
click at [131, 245] on button "ENTER" at bounding box center [118, 238] width 198 height 40
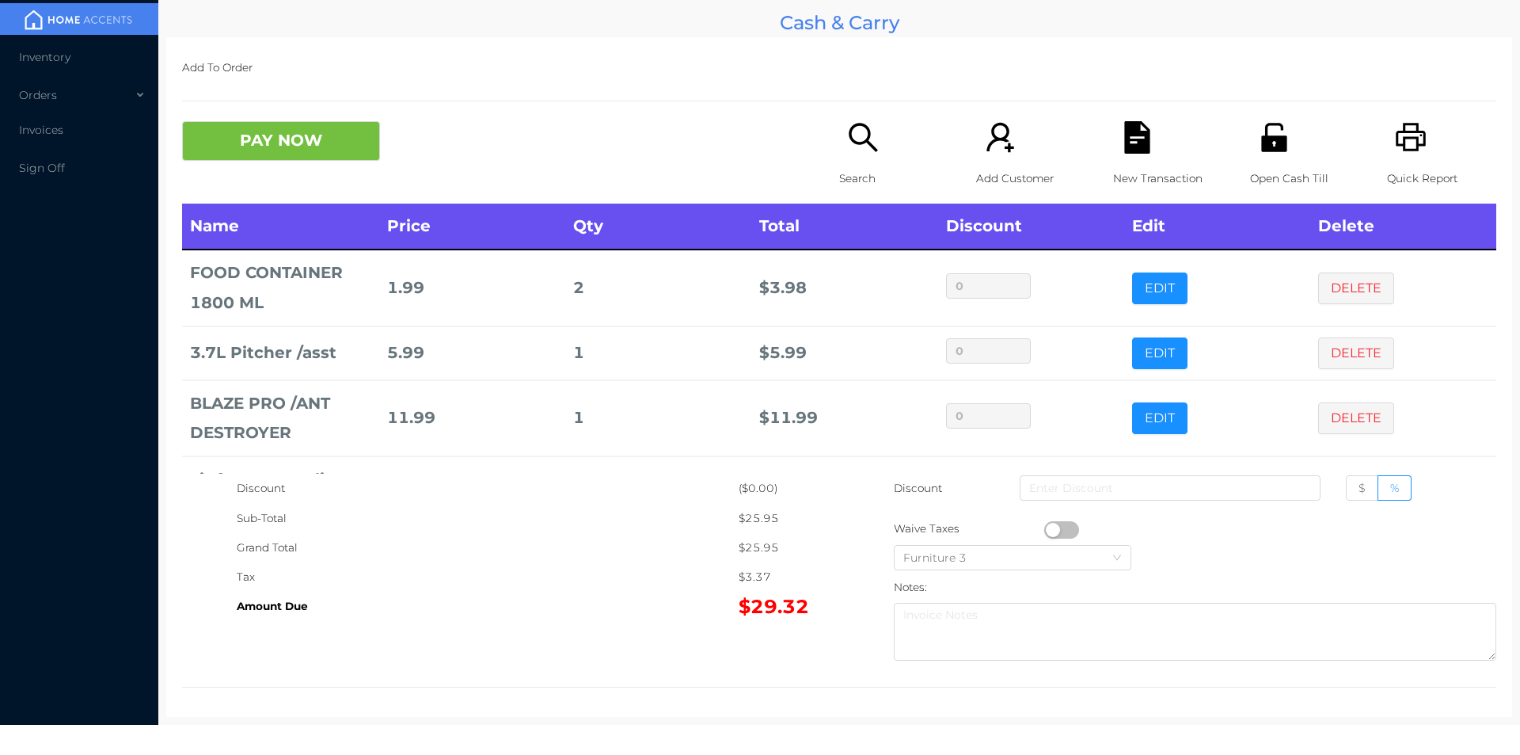
click at [1139, 140] on icon "icon: file-text" at bounding box center [1136, 137] width 25 height 32
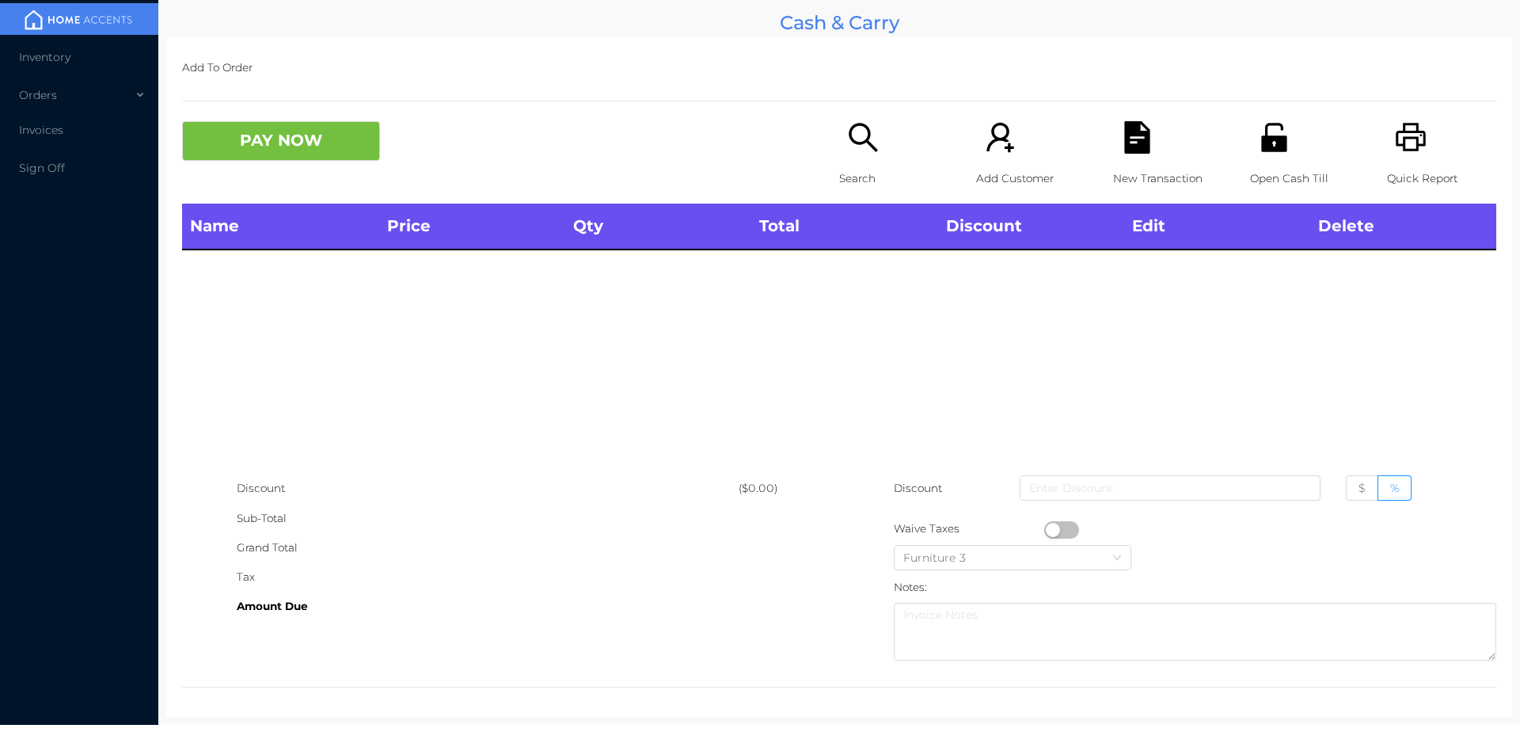
click at [1395, 135] on icon "icon: printer" at bounding box center [1411, 137] width 32 height 32
click at [310, 158] on button "PAY NOW" at bounding box center [281, 141] width 198 height 40
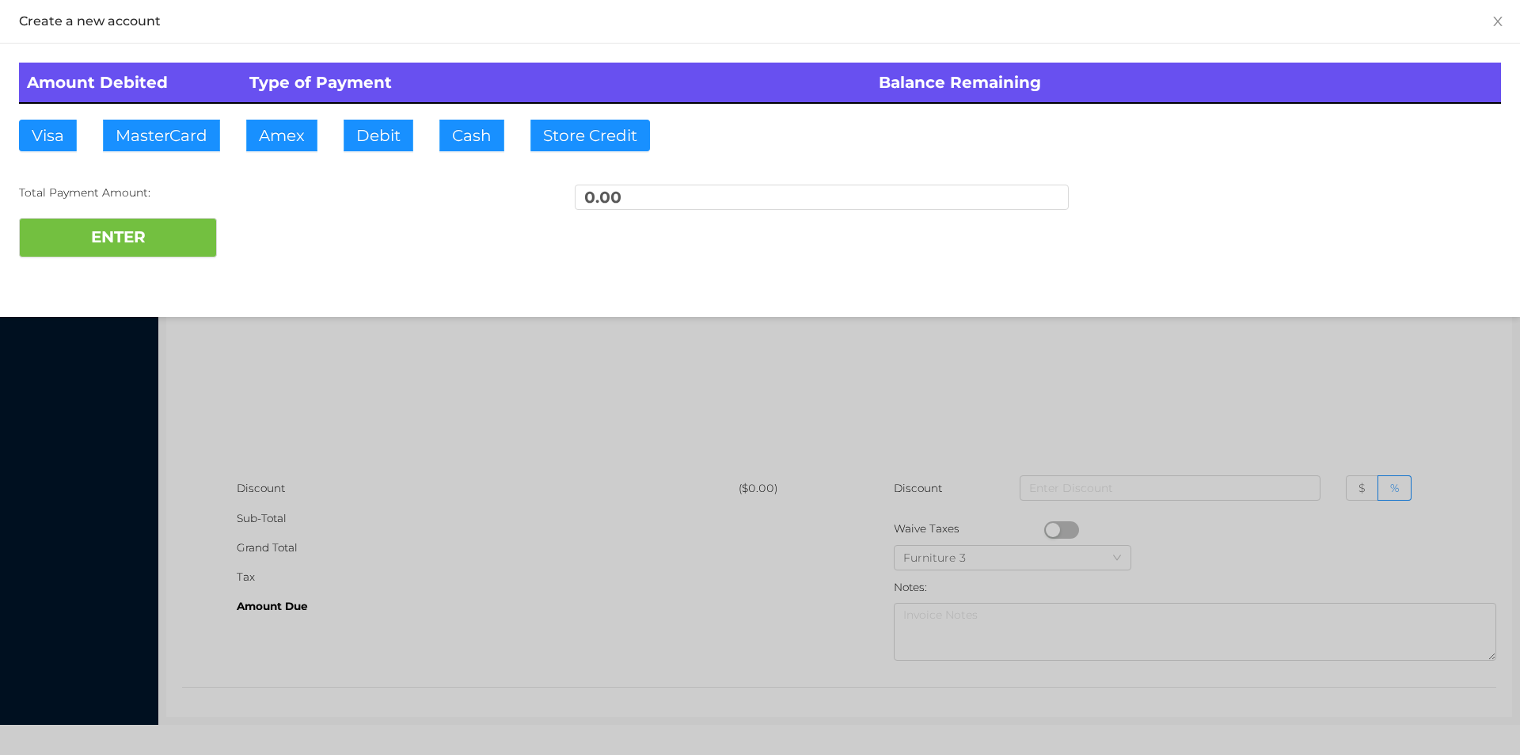
click at [1022, 380] on div at bounding box center [760, 377] width 1520 height 755
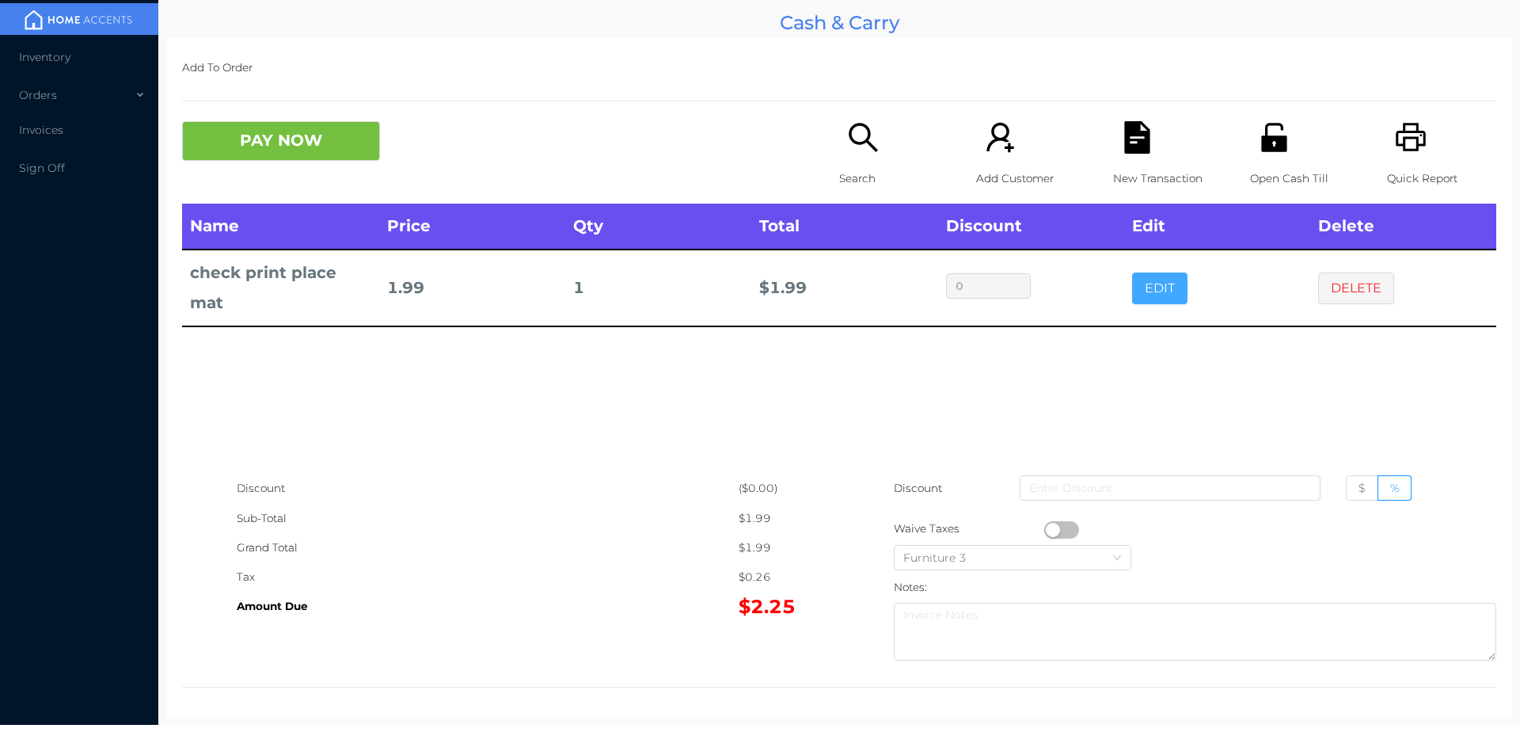
click at [1141, 299] on button "EDIT" at bounding box center [1159, 288] width 55 height 32
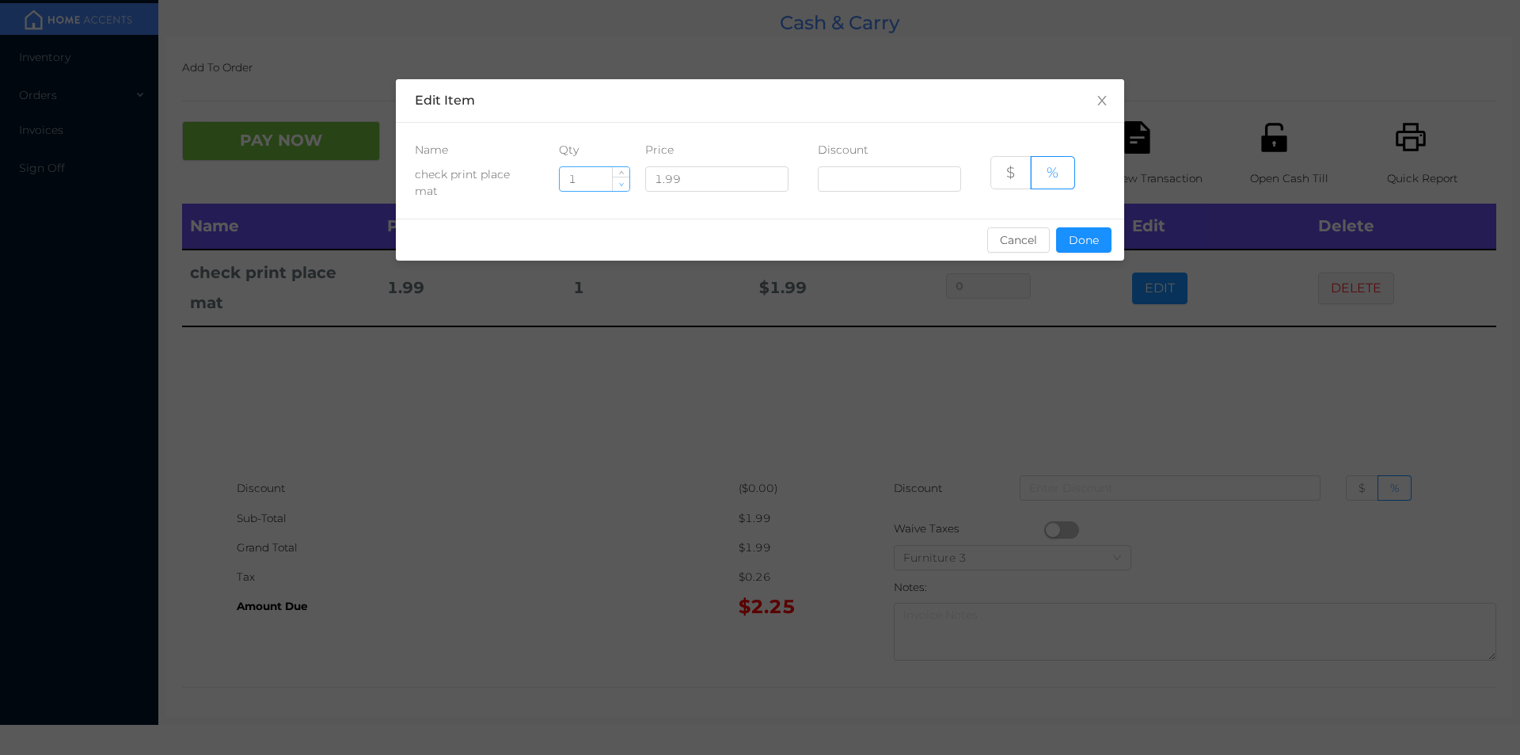
click at [616, 187] on span "Decrease Value" at bounding box center [621, 184] width 17 height 14
type input "0"
type input "6"
click at [1066, 239] on button "Done" at bounding box center [1083, 239] width 55 height 25
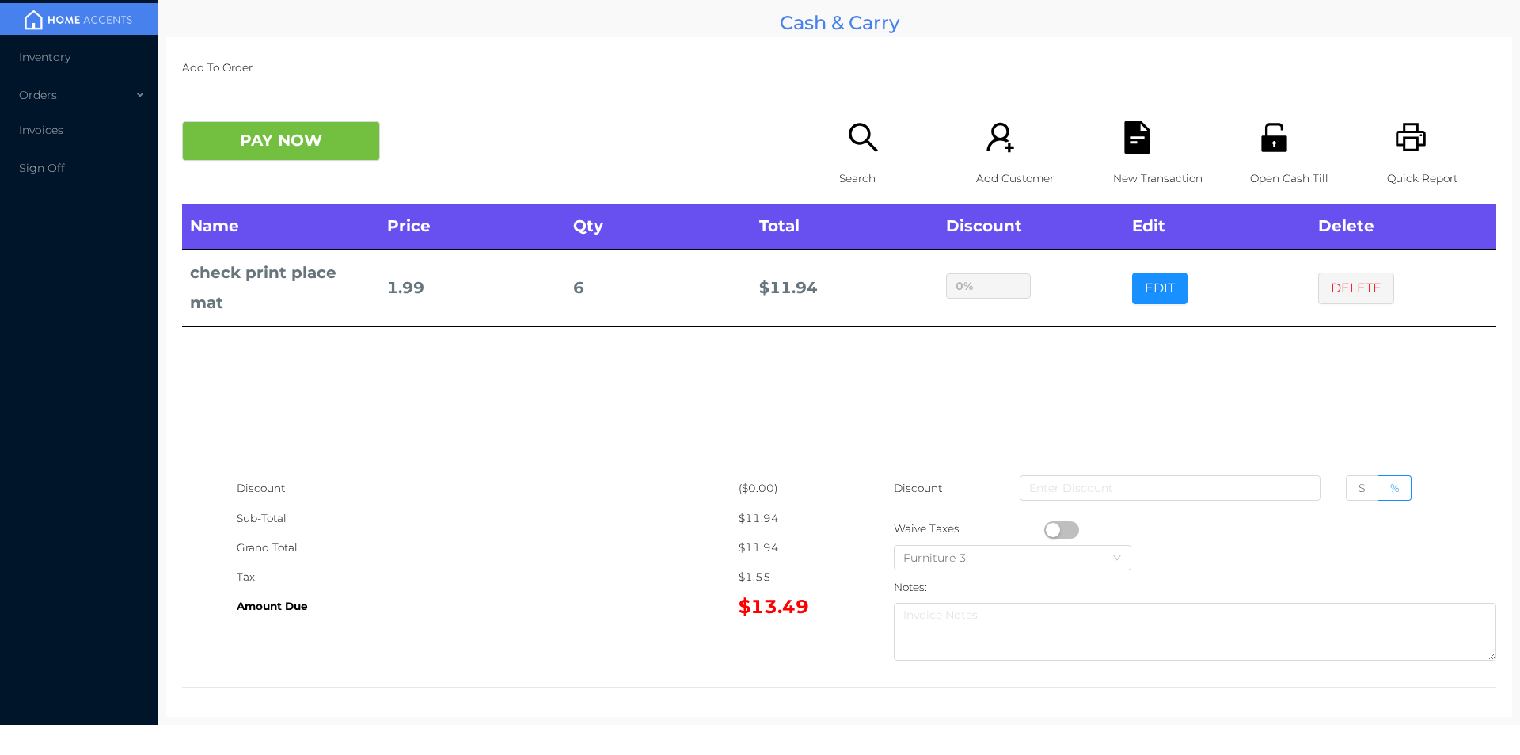
click at [1061, 387] on div "Name Price Qty Total Discount Edit Delete check print place mat 1.99 6 $ 11.94 …" at bounding box center [839, 338] width 1314 height 270
click at [864, 157] on div "Search" at bounding box center [893, 162] width 109 height 82
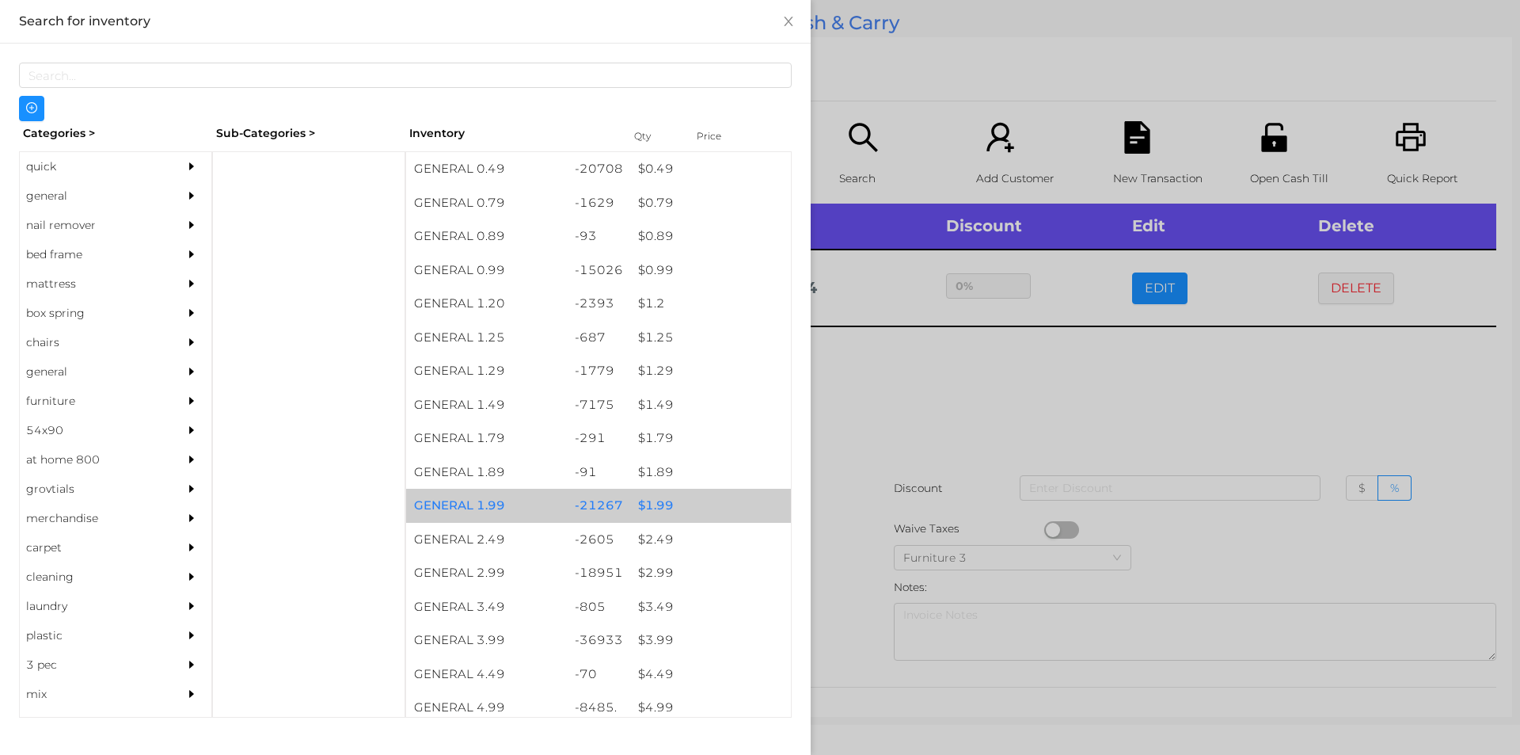
click at [654, 506] on div "$ 1.99" at bounding box center [710, 506] width 161 height 34
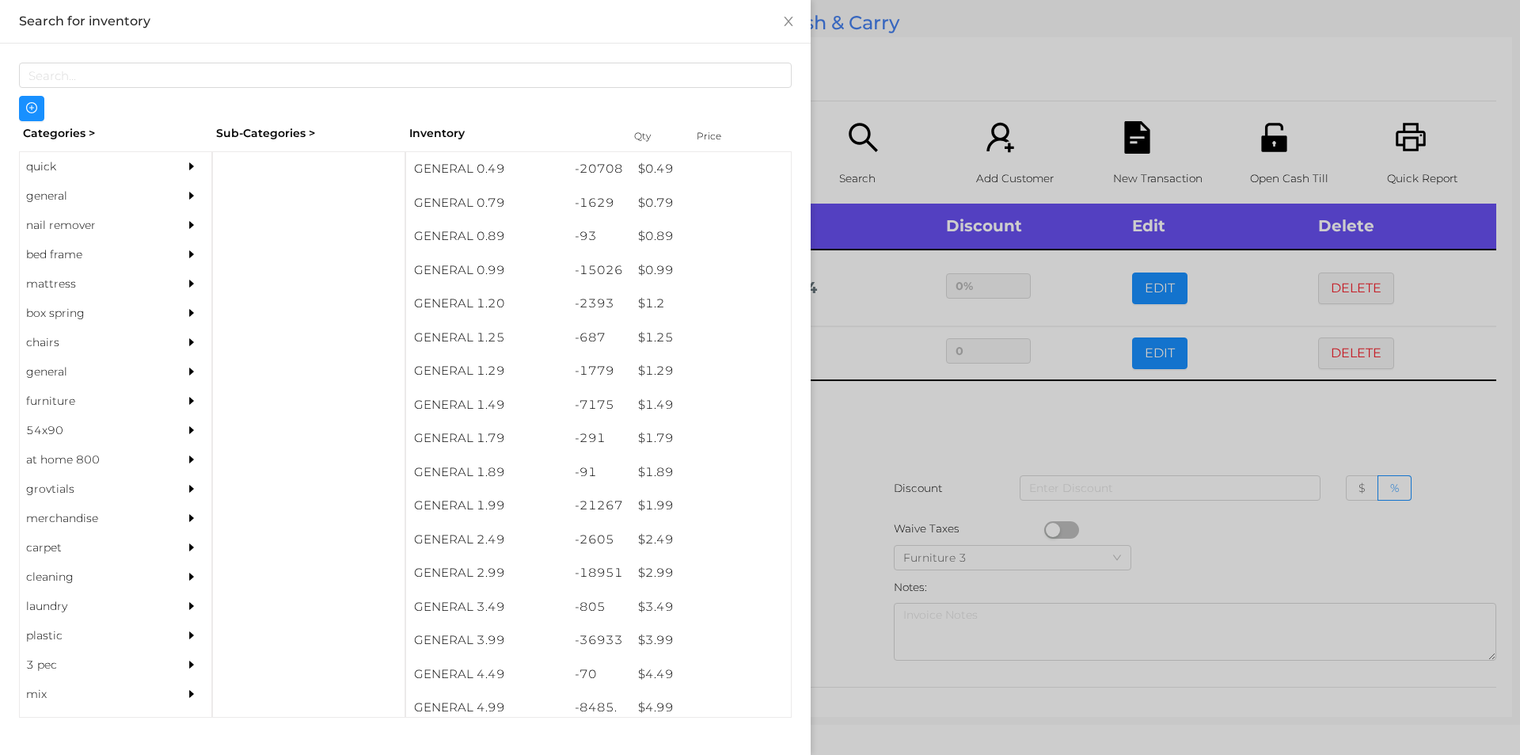
click at [834, 499] on div at bounding box center [760, 377] width 1520 height 755
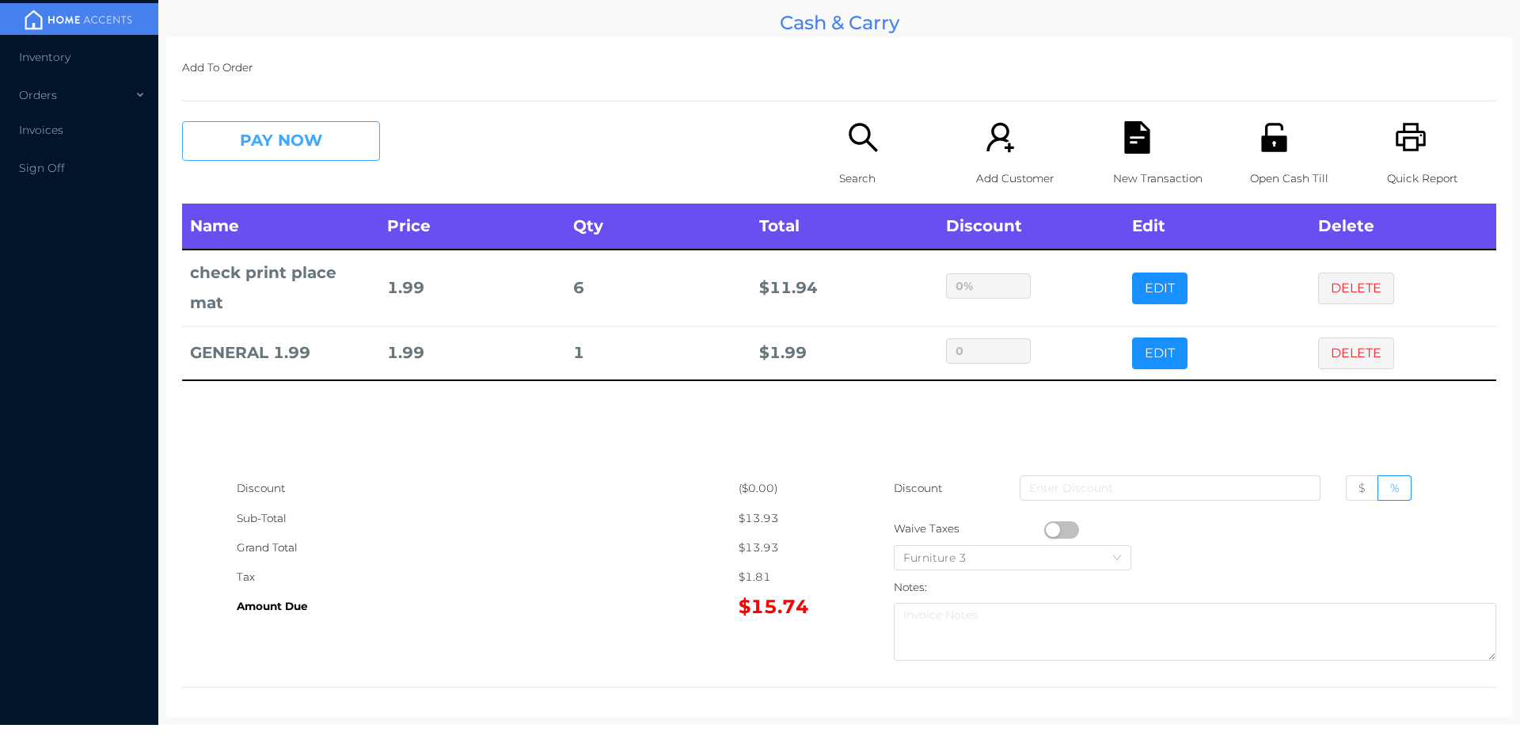
click at [338, 140] on button "PAY NOW" at bounding box center [281, 141] width 198 height 40
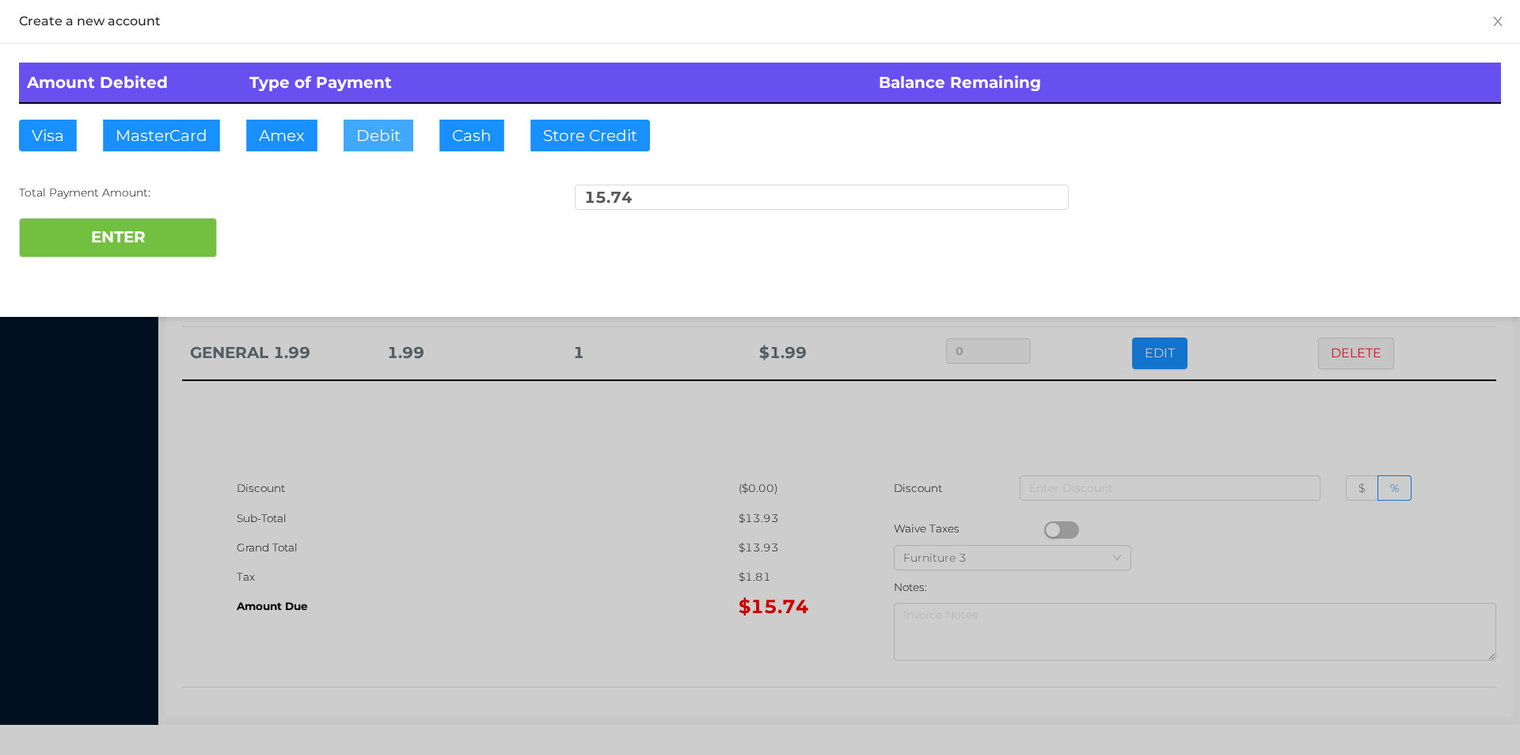
click at [372, 144] on button "Debit" at bounding box center [379, 136] width 70 height 32
click at [201, 234] on button "ENTER" at bounding box center [118, 238] width 198 height 40
type input "0"
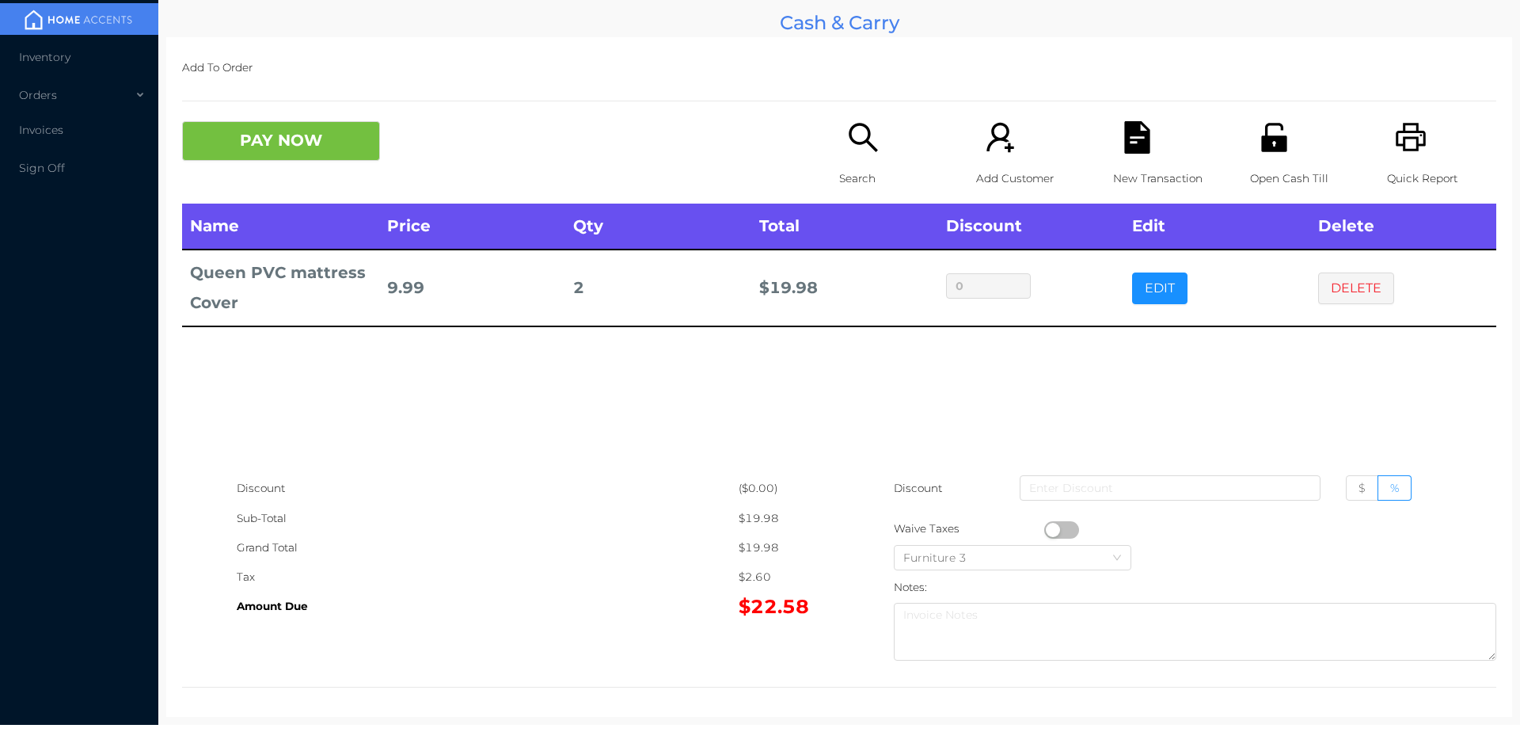
click at [1275, 139] on icon "icon: unlock" at bounding box center [1273, 137] width 25 height 29
click at [1153, 148] on div "New Transaction" at bounding box center [1167, 162] width 109 height 82
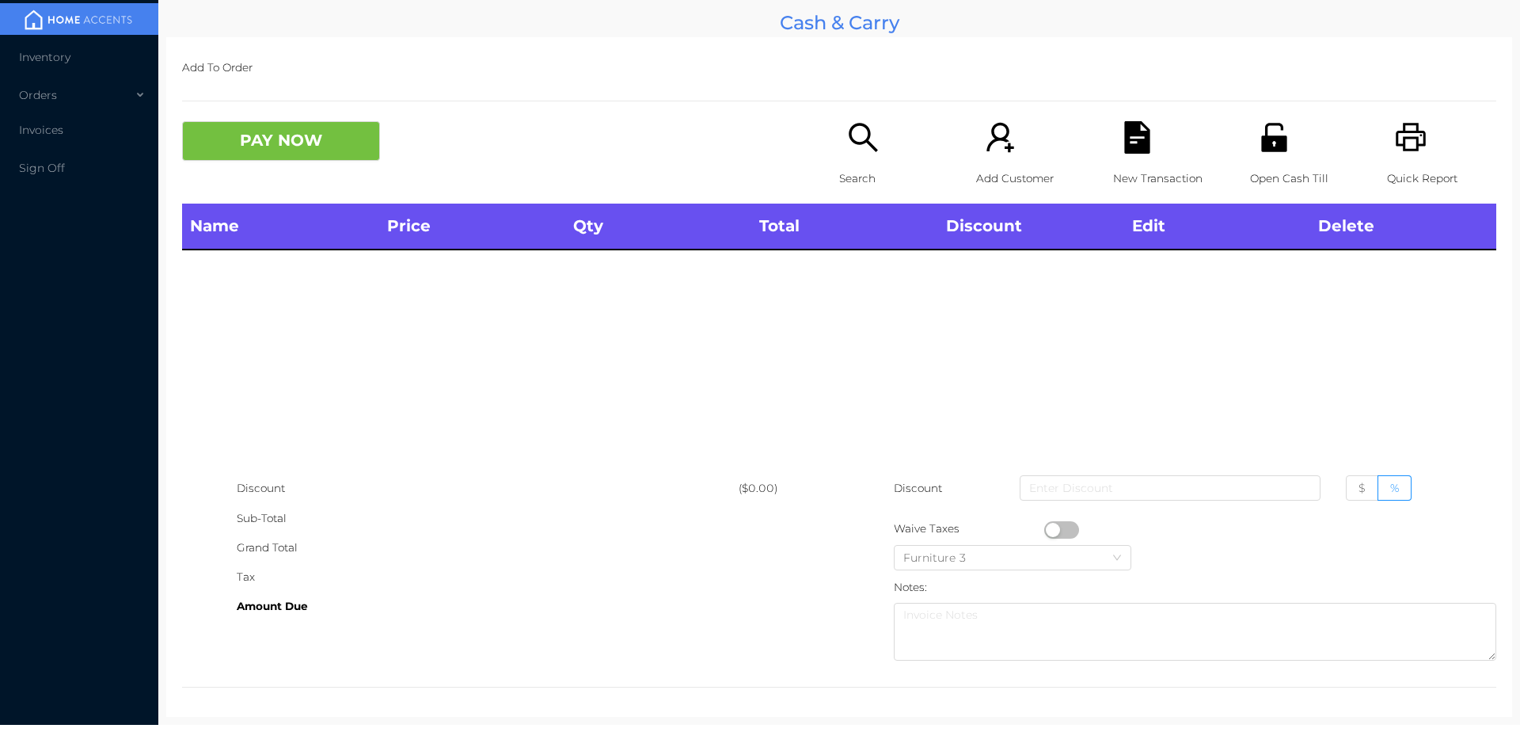
click at [839, 139] on div "Search" at bounding box center [893, 162] width 109 height 82
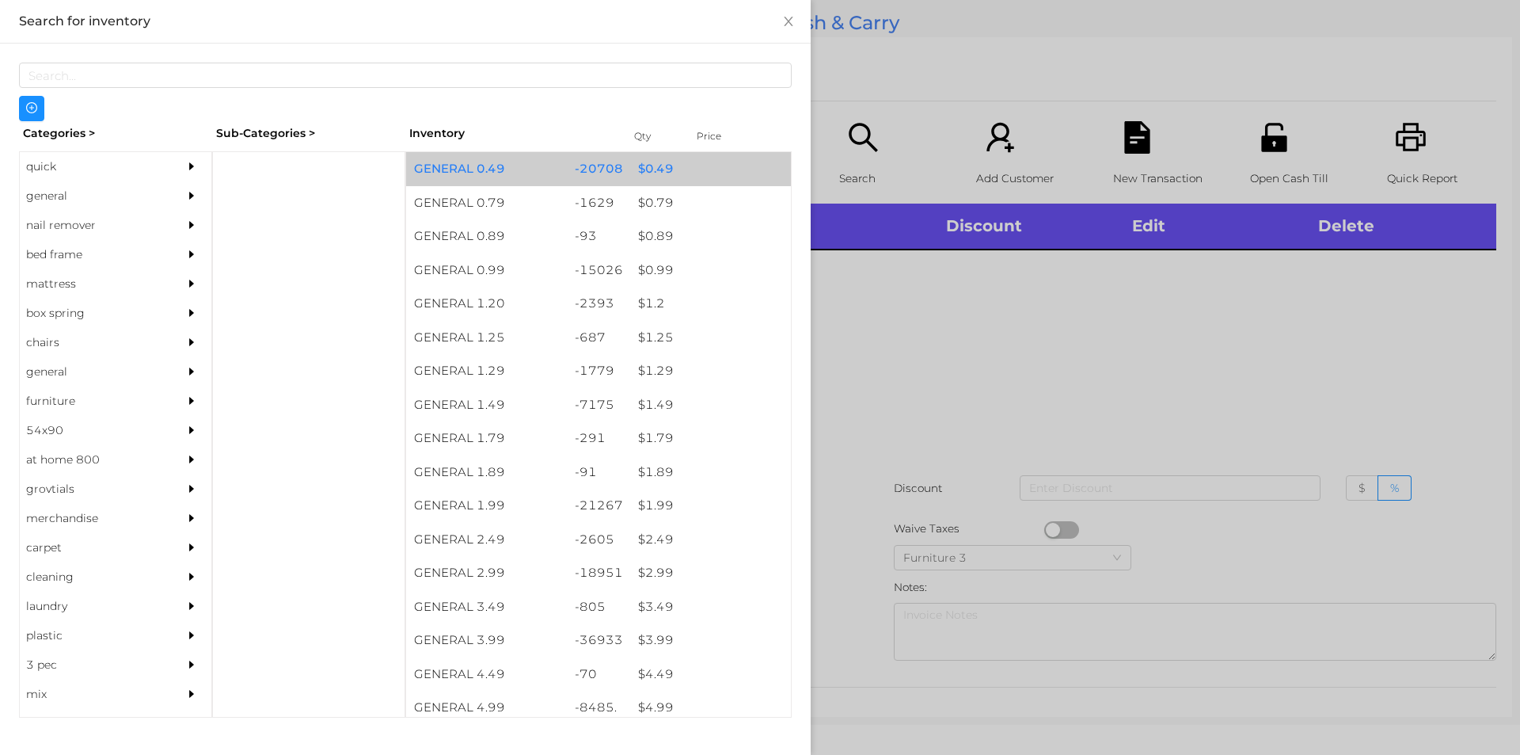
click at [645, 165] on div "$ 0.49" at bounding box center [710, 169] width 161 height 34
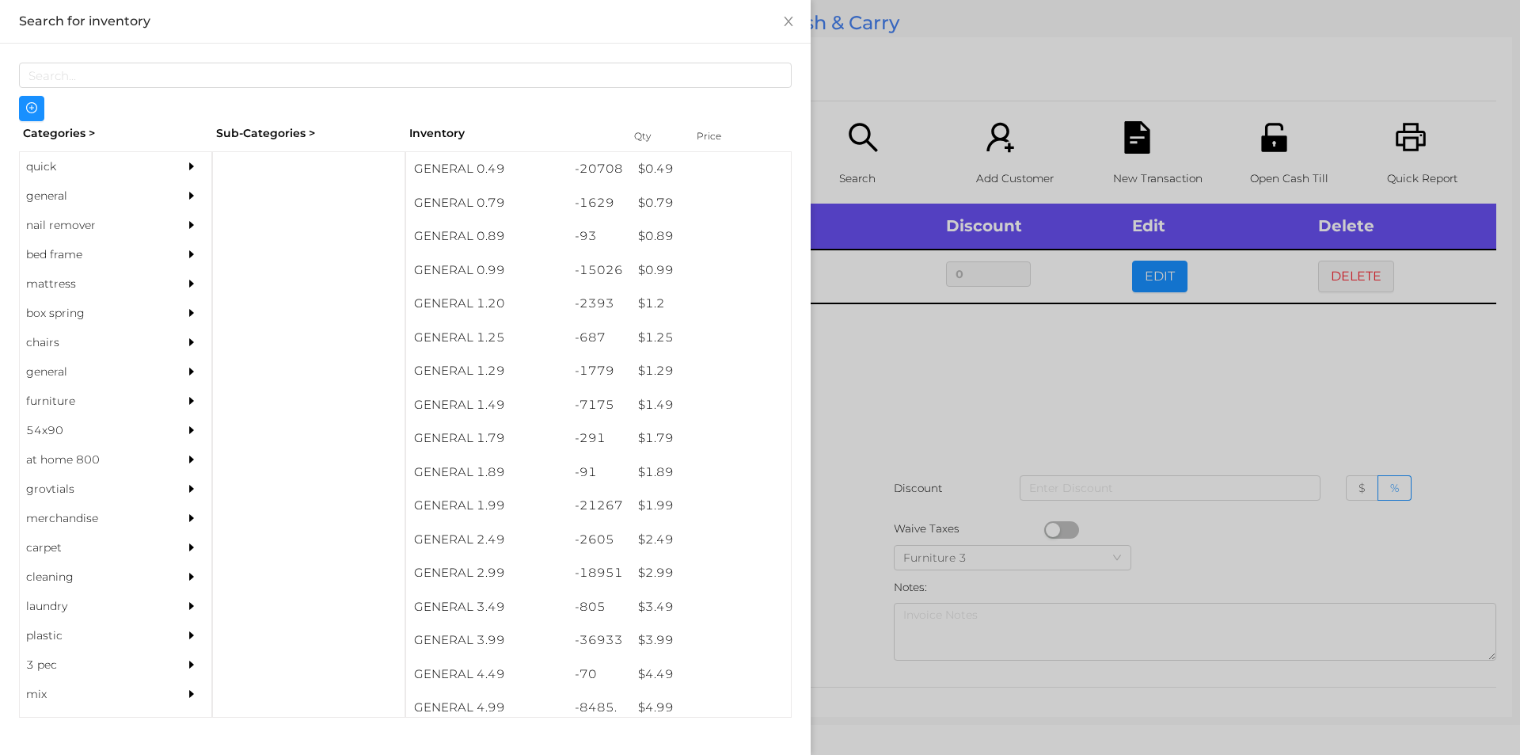
click at [979, 432] on div at bounding box center [760, 377] width 1520 height 755
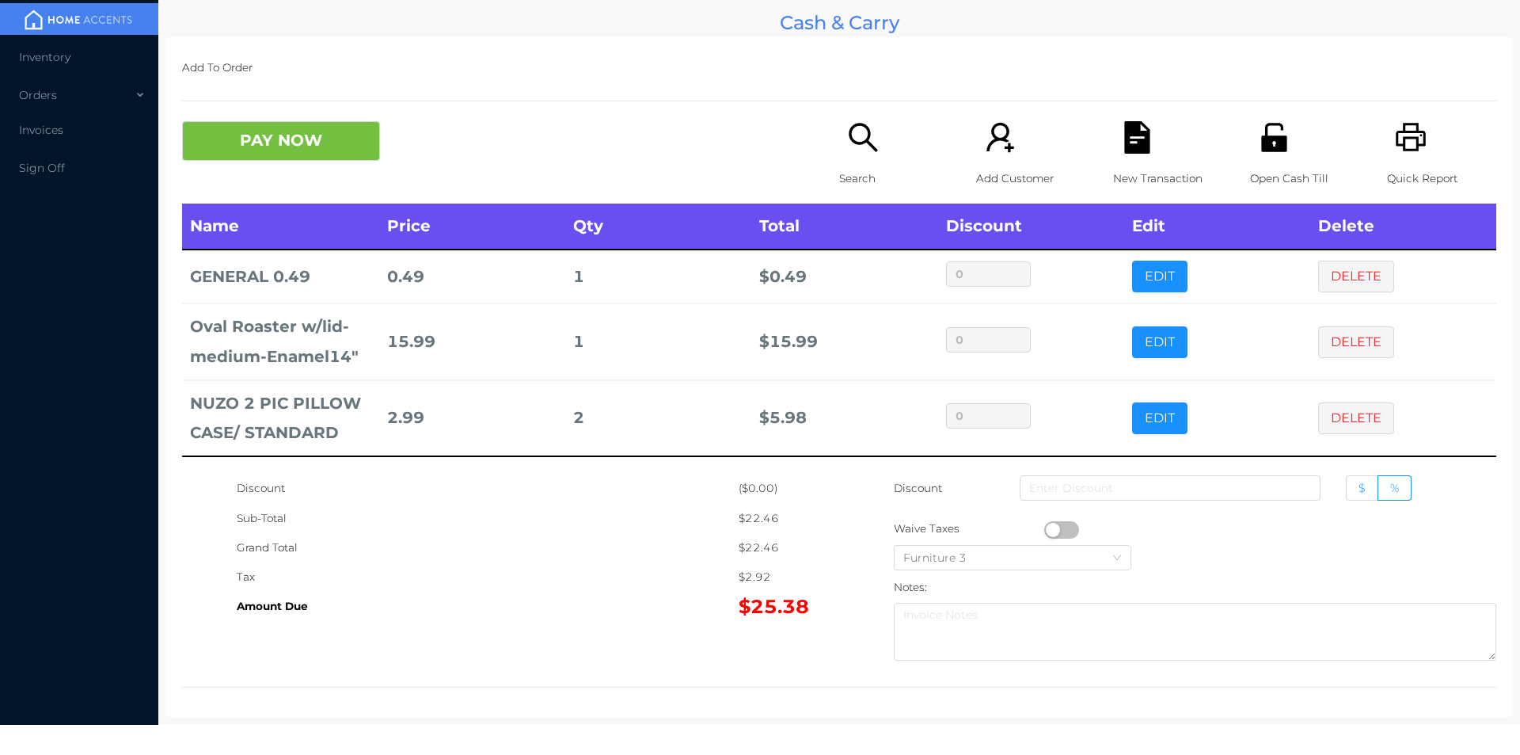
click at [1359, 490] on span "$" at bounding box center [1362, 488] width 7 height 14
click at [1359, 492] on input "$" at bounding box center [1359, 492] width 0 height 0
click at [1238, 488] on input at bounding box center [1170, 487] width 301 height 25
type input "5"
click at [1153, 155] on div "New Transaction" at bounding box center [1167, 162] width 109 height 82
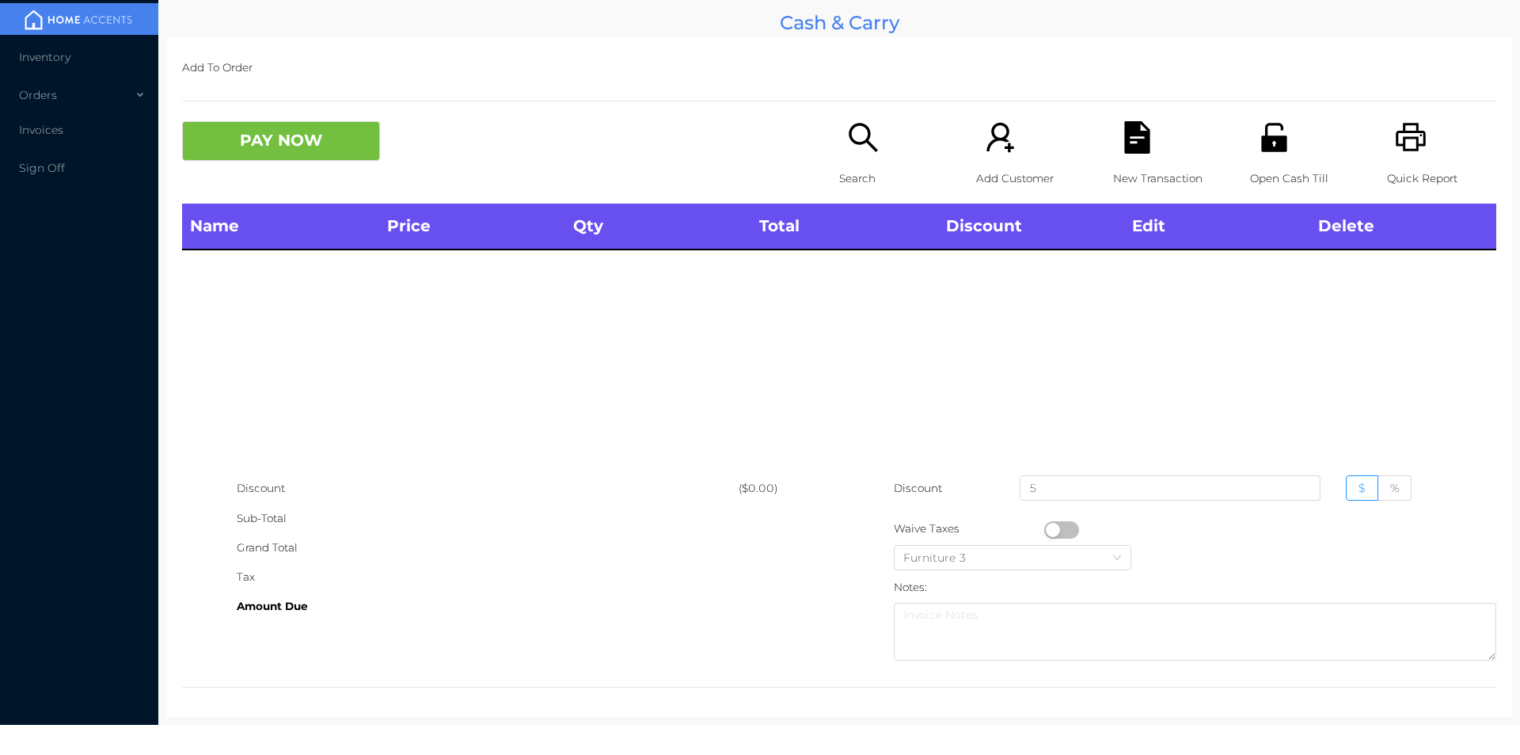
click at [1387, 142] on div "Quick Report" at bounding box center [1441, 162] width 109 height 82
click at [1049, 488] on input "5" at bounding box center [1170, 487] width 301 height 25
type input "0"
click at [705, 471] on div "Name Price Qty Total Discount Edit Delete" at bounding box center [839, 338] width 1314 height 270
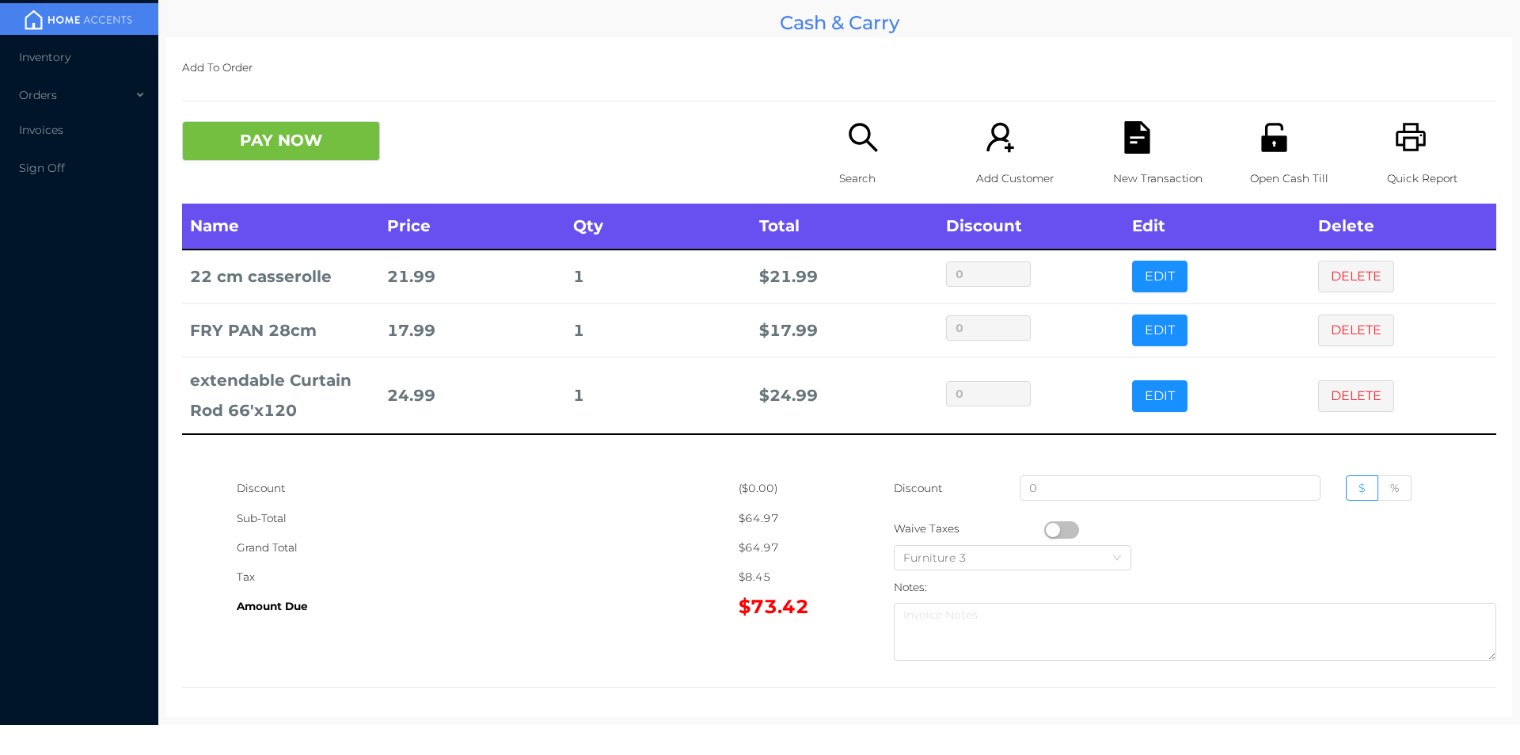
click at [1121, 154] on div "New Transaction" at bounding box center [1167, 162] width 109 height 82
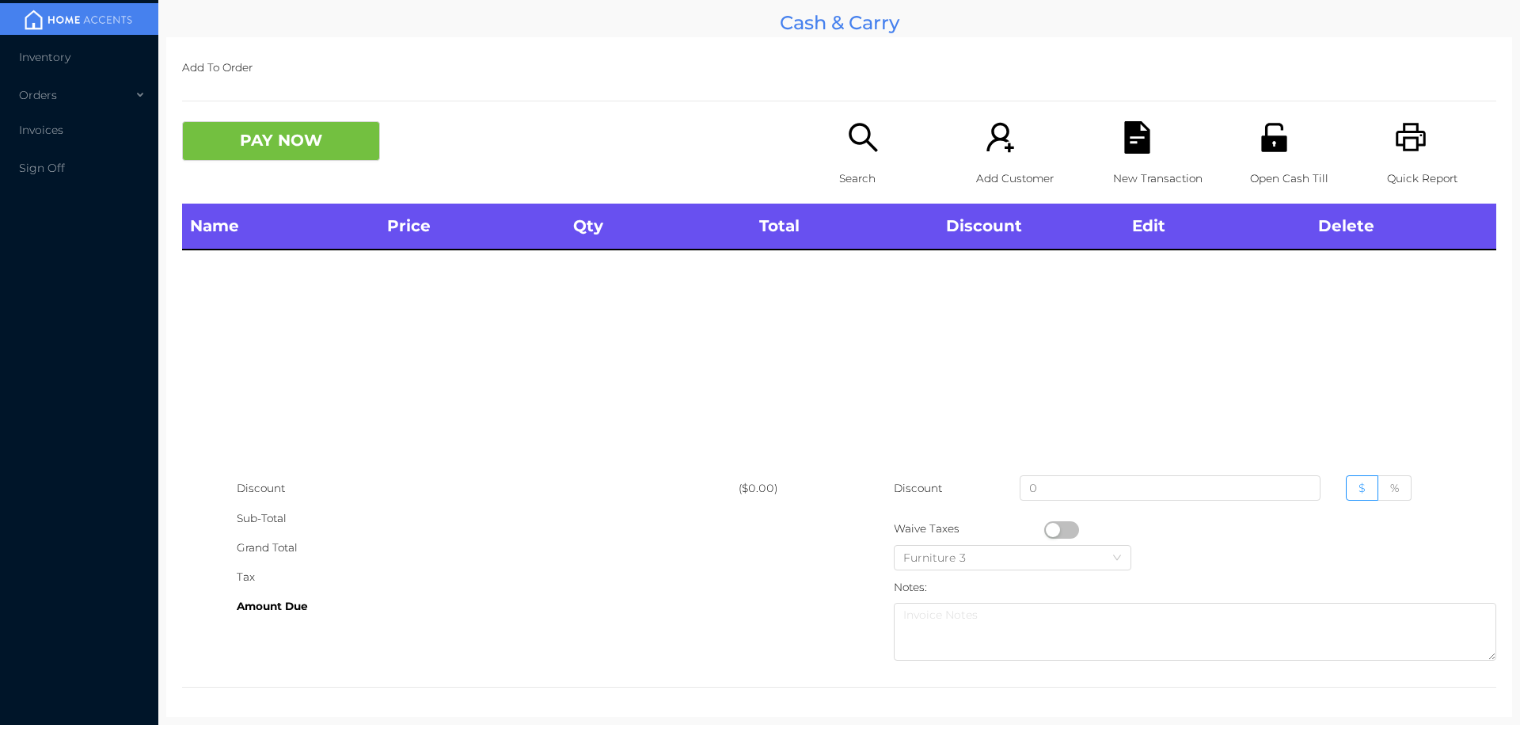
click at [1396, 146] on icon "icon: printer" at bounding box center [1411, 137] width 30 height 29
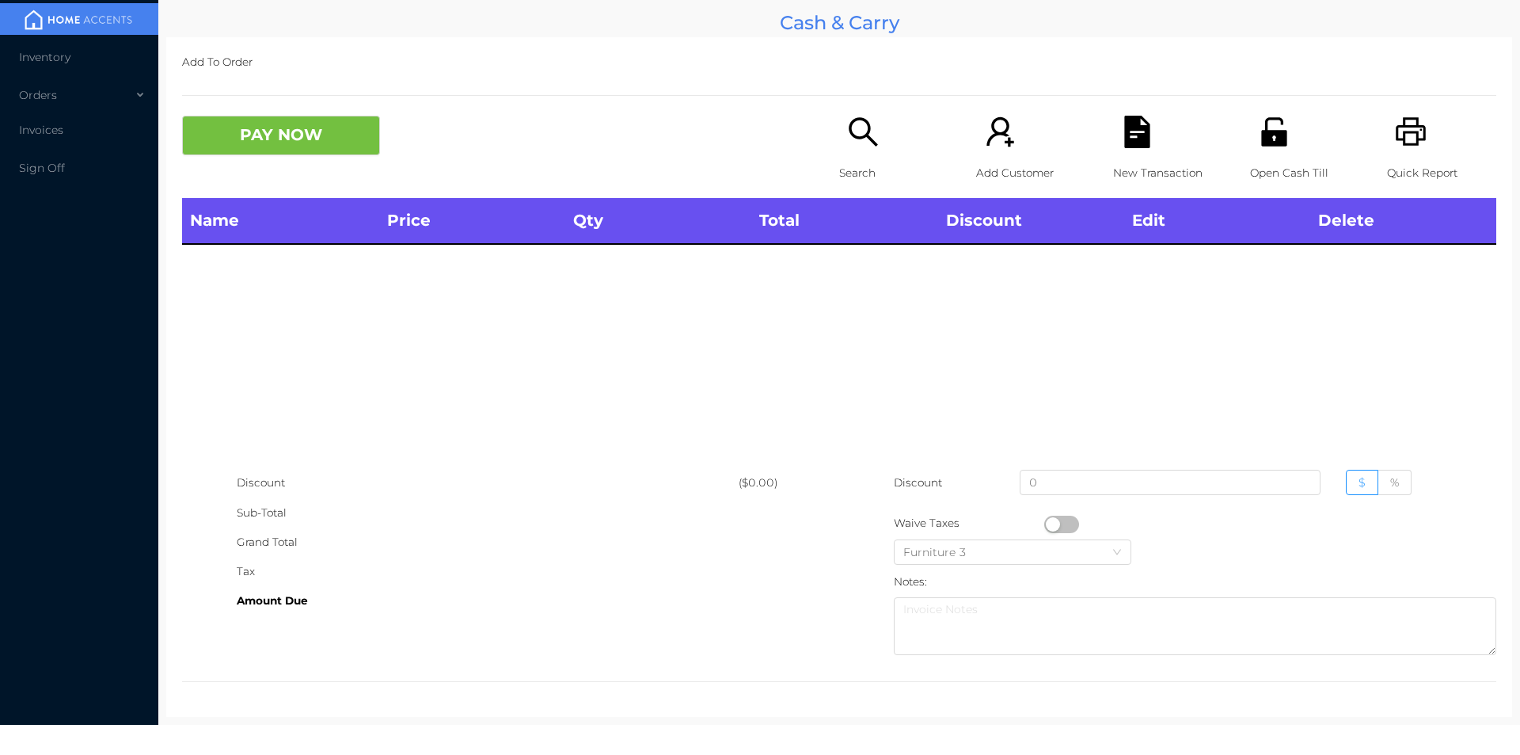
scroll to position [0, 0]
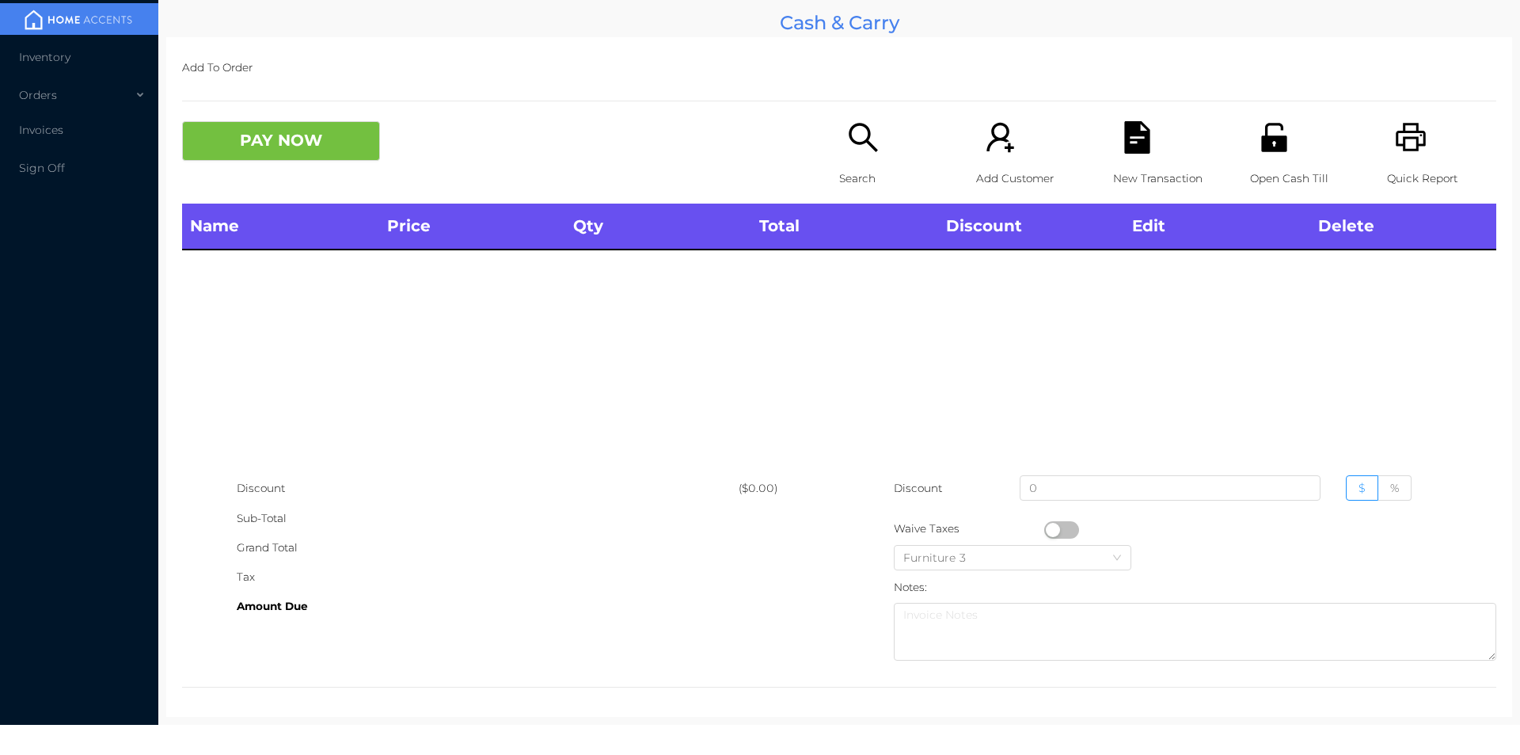
click at [864, 148] on icon "icon: search" at bounding box center [863, 137] width 32 height 32
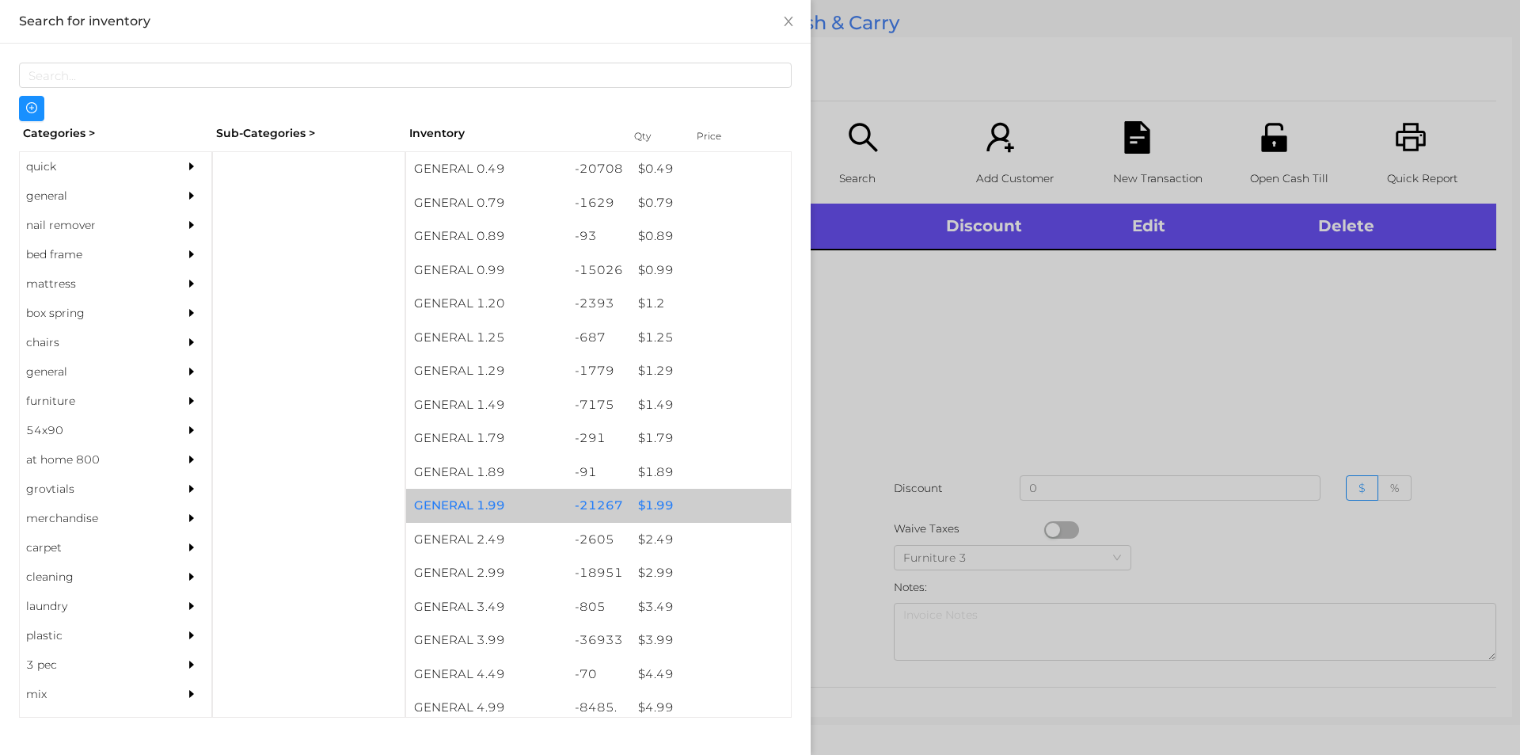
click at [630, 497] on div "$ 1.99" at bounding box center [710, 506] width 161 height 34
click at [606, 504] on div "-21267" at bounding box center [599, 506] width 64 height 34
click at [637, 503] on div "$ 1.99" at bounding box center [710, 506] width 161 height 34
click at [643, 503] on div "$ 1.99" at bounding box center [710, 506] width 161 height 34
click at [660, 501] on div "$ 1.99" at bounding box center [710, 506] width 161 height 34
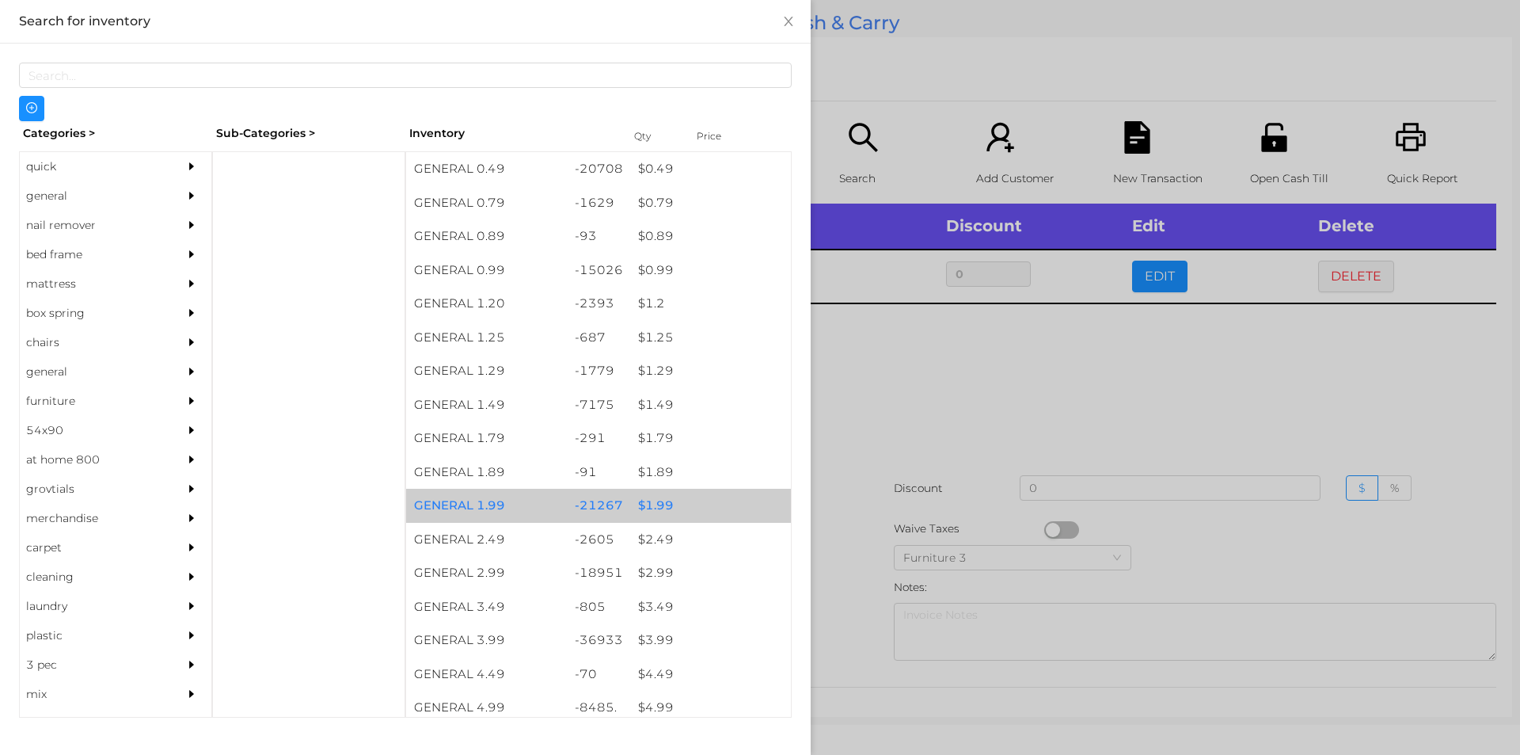
click at [680, 504] on div "$ 1.99" at bounding box center [710, 506] width 161 height 34
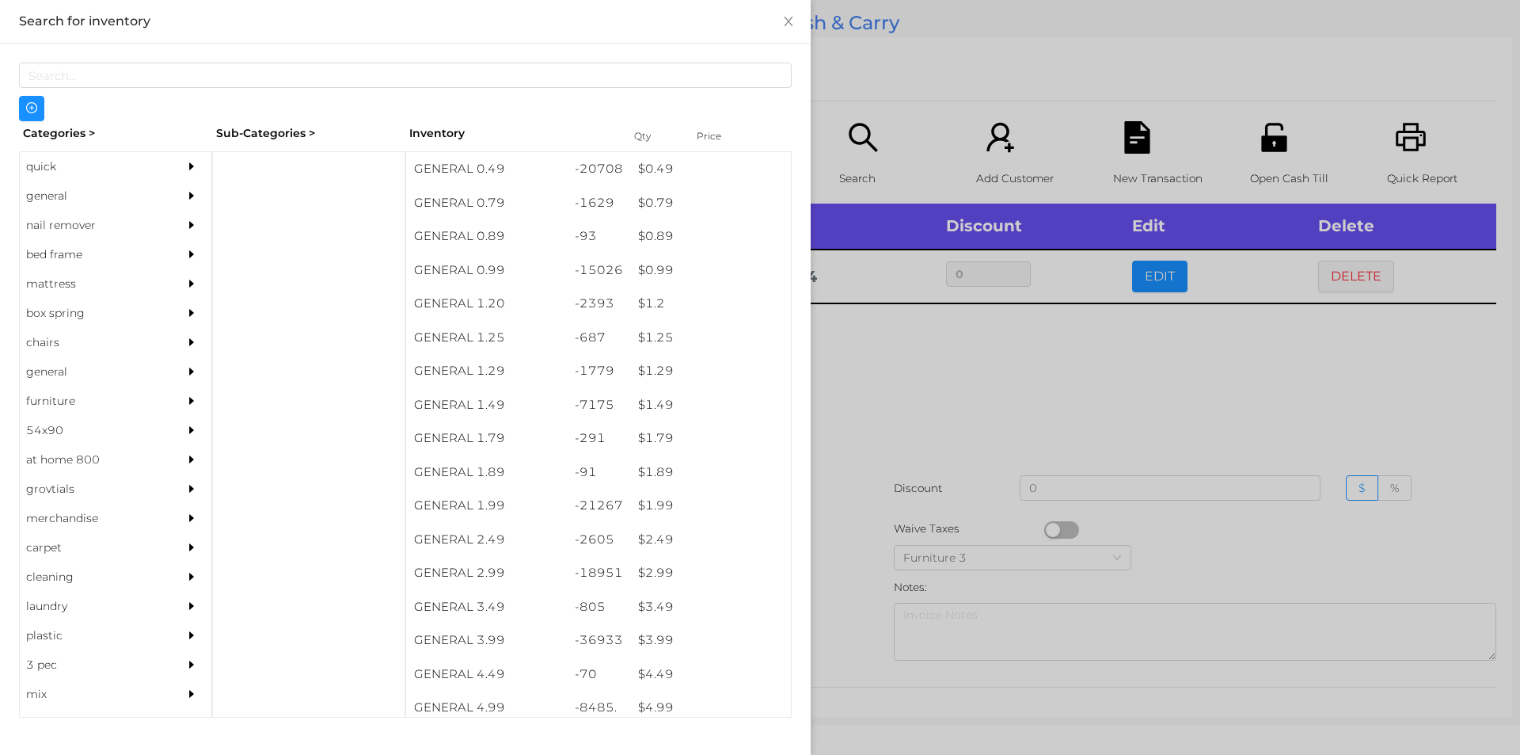
click at [855, 439] on div at bounding box center [760, 377] width 1520 height 755
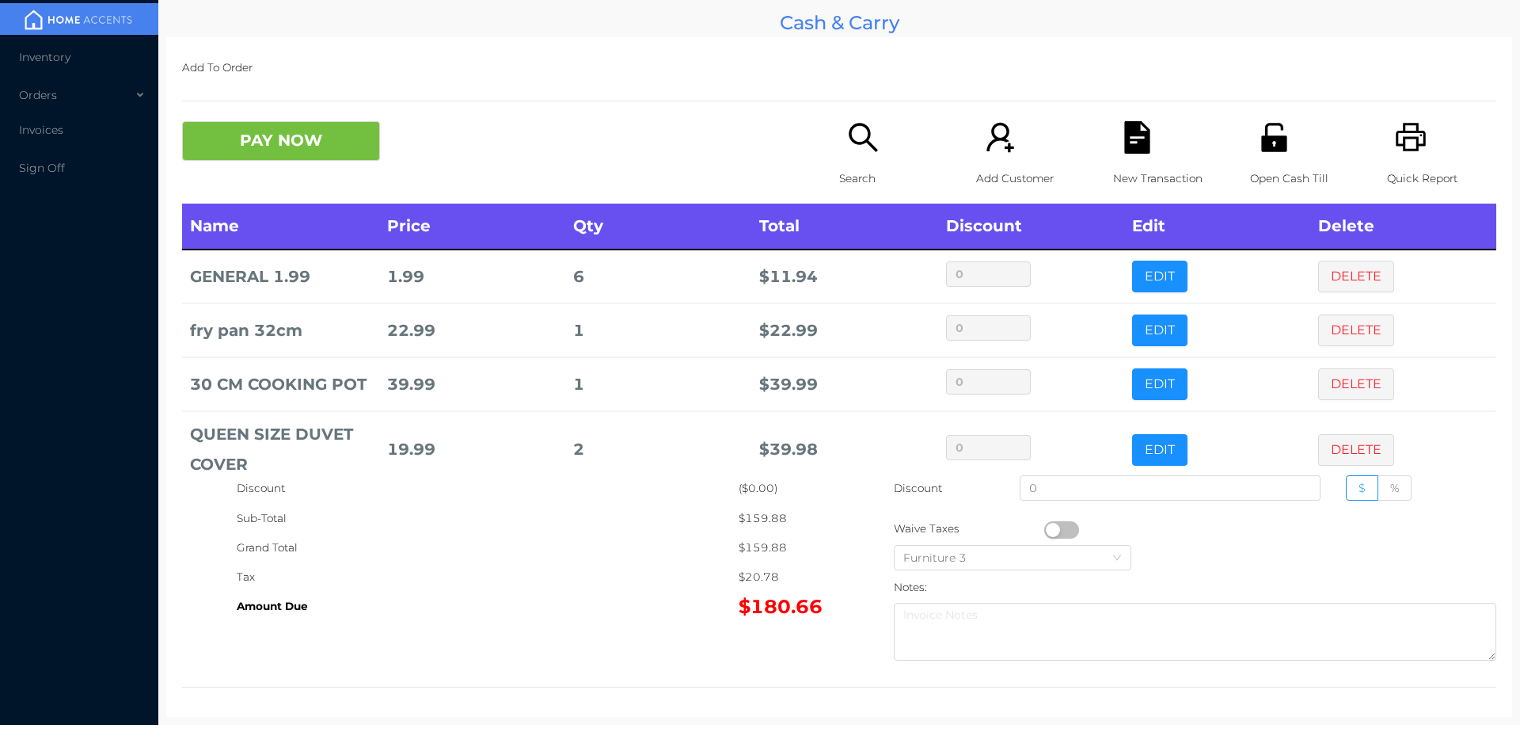
scroll to position [183, 0]
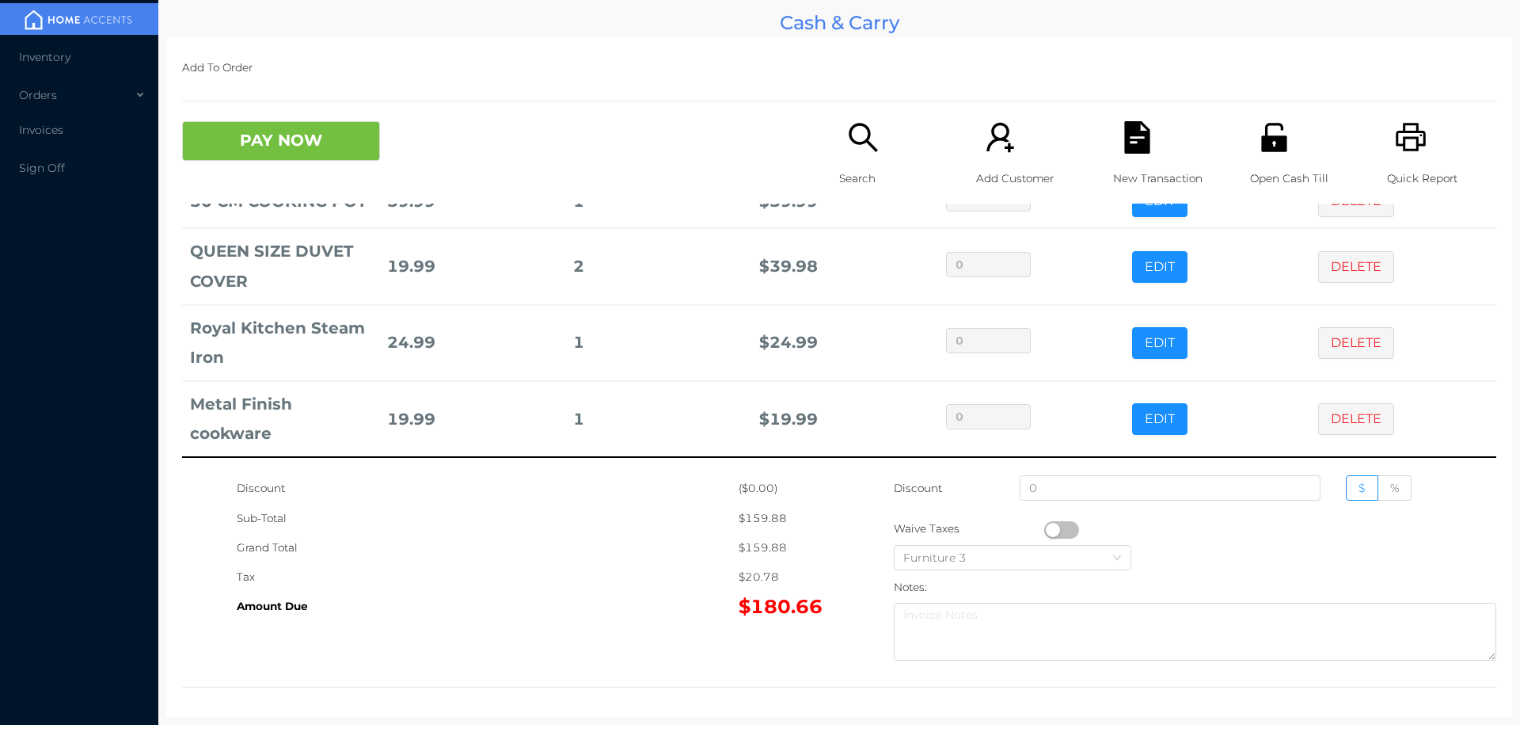
click at [853, 137] on icon "icon: search" at bounding box center [863, 137] width 32 height 32
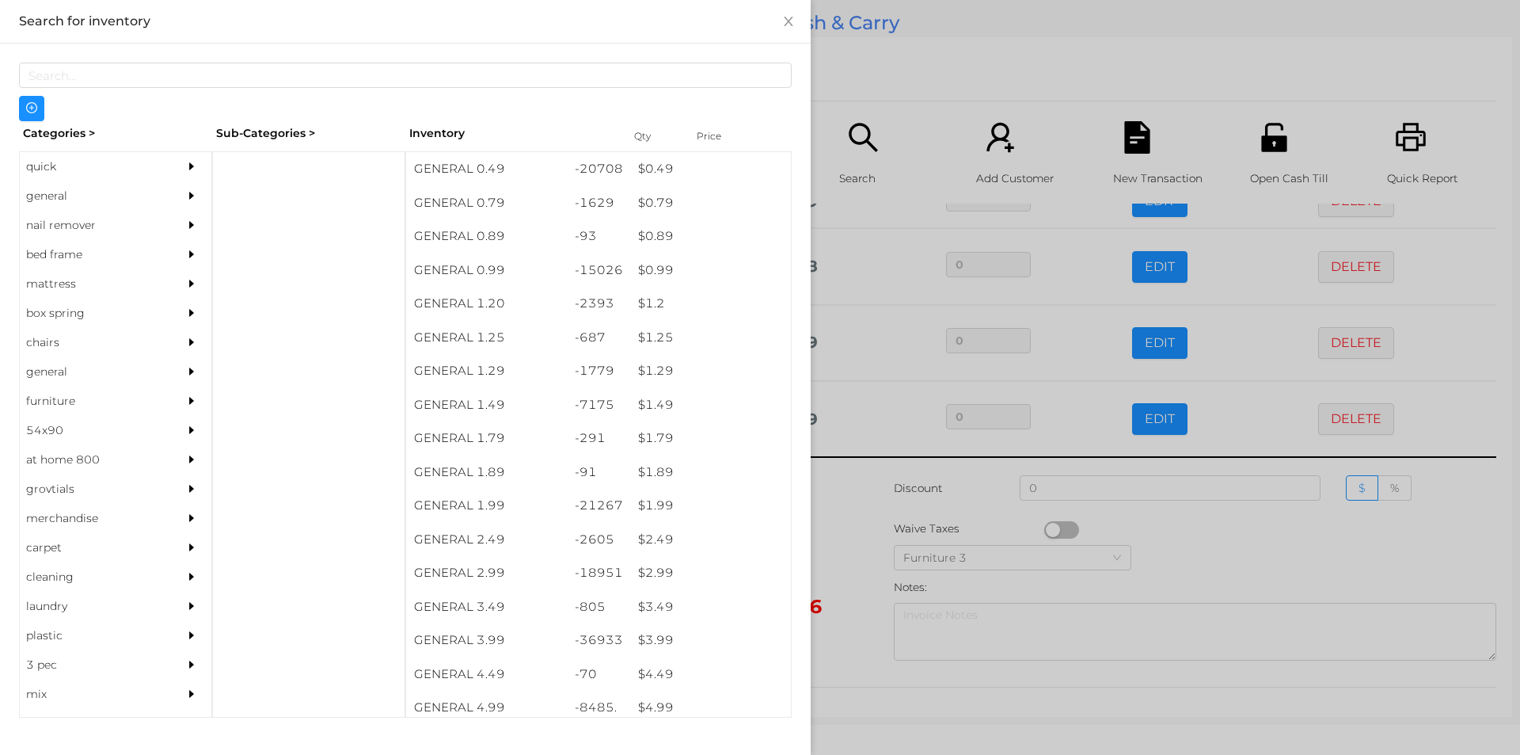
click at [59, 167] on div "quick" at bounding box center [92, 166] width 144 height 29
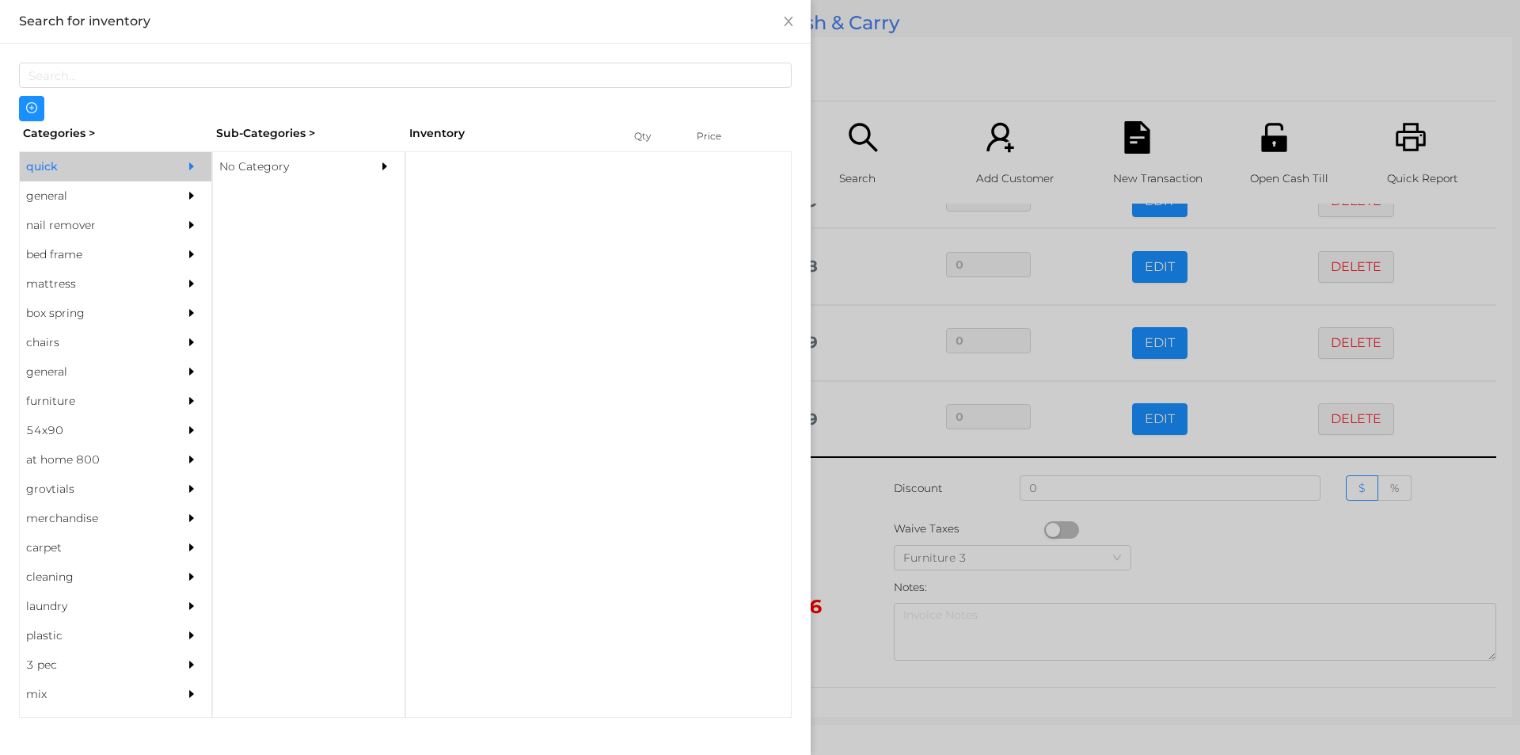
click at [291, 159] on div "No Category" at bounding box center [285, 166] width 144 height 29
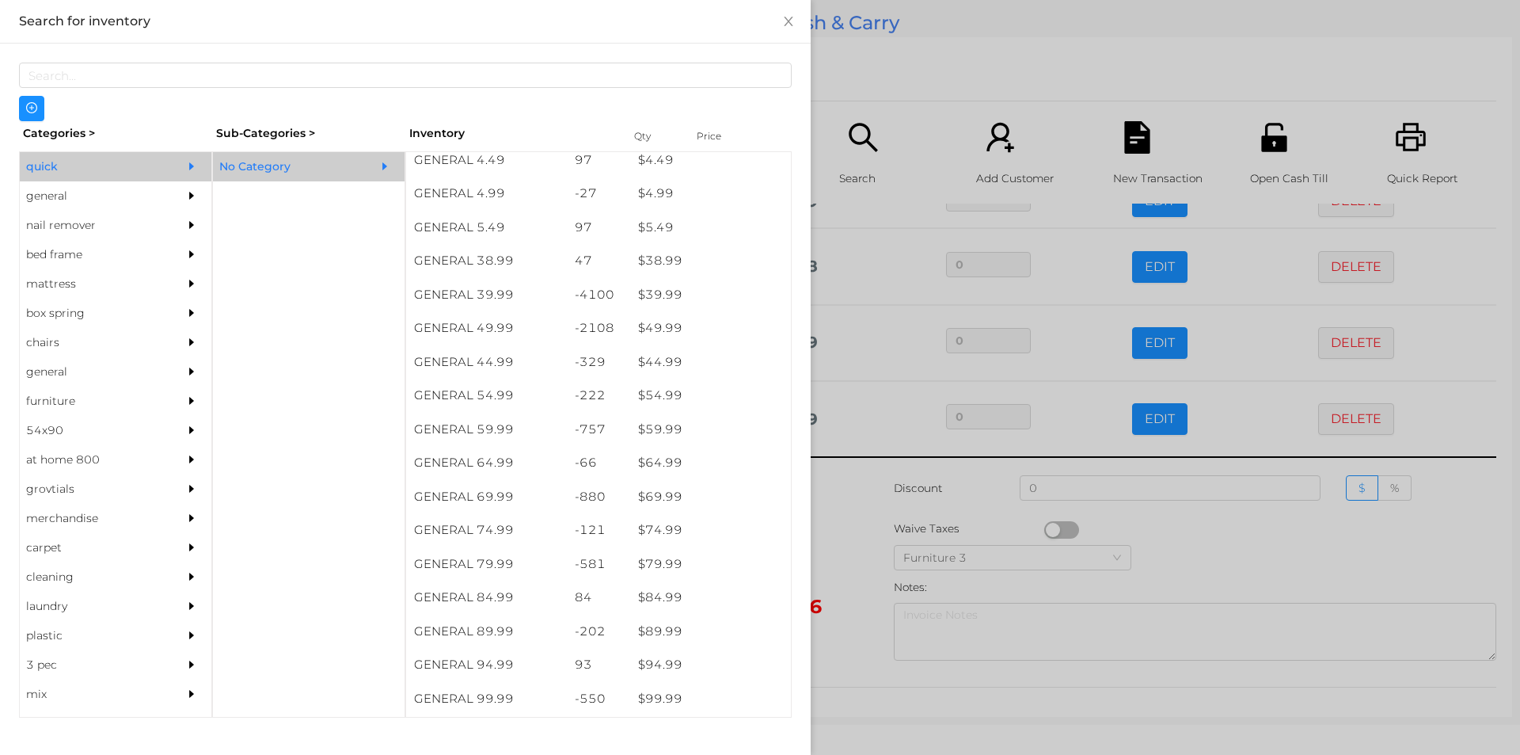
scroll to position [786, 0]
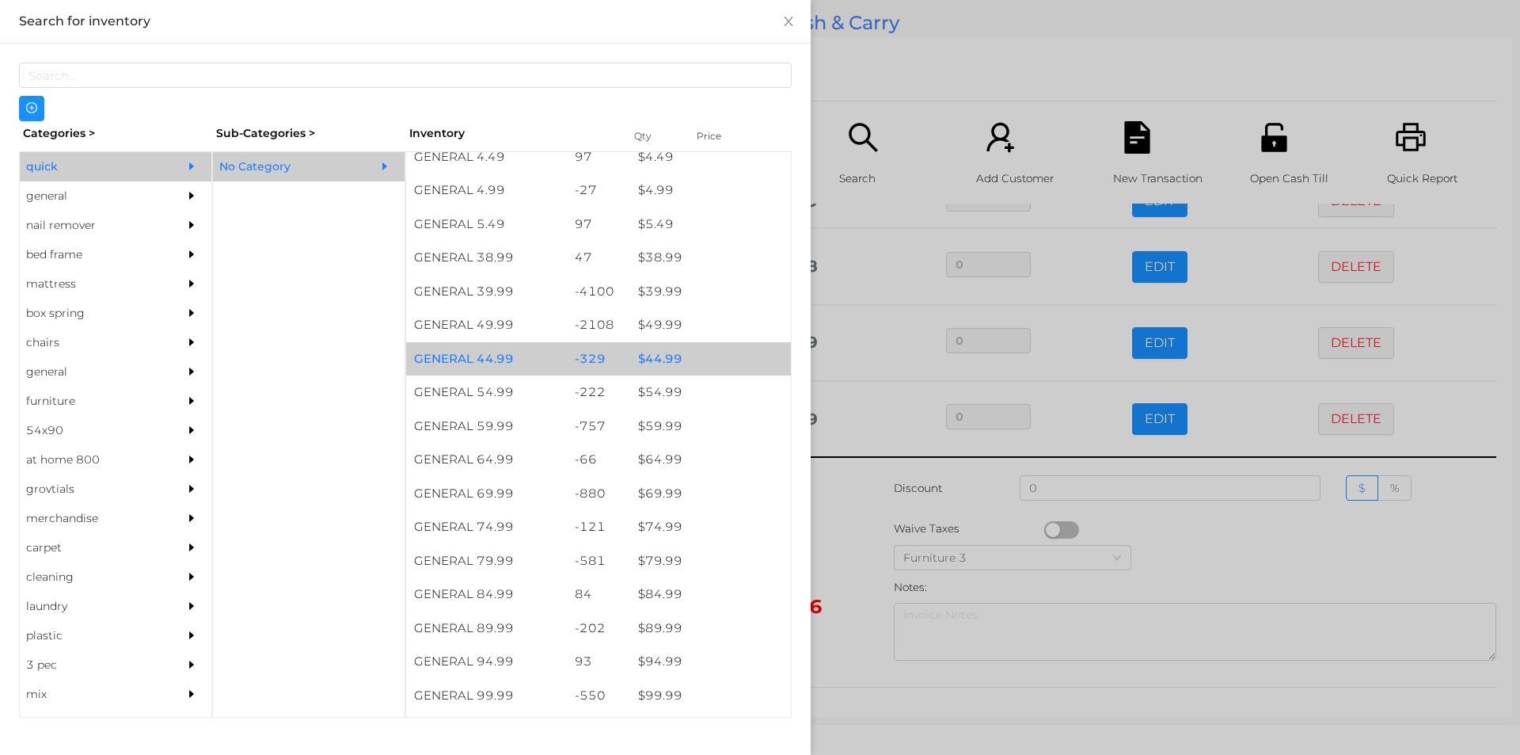
click at [709, 349] on div "$ 44.99" at bounding box center [710, 359] width 161 height 34
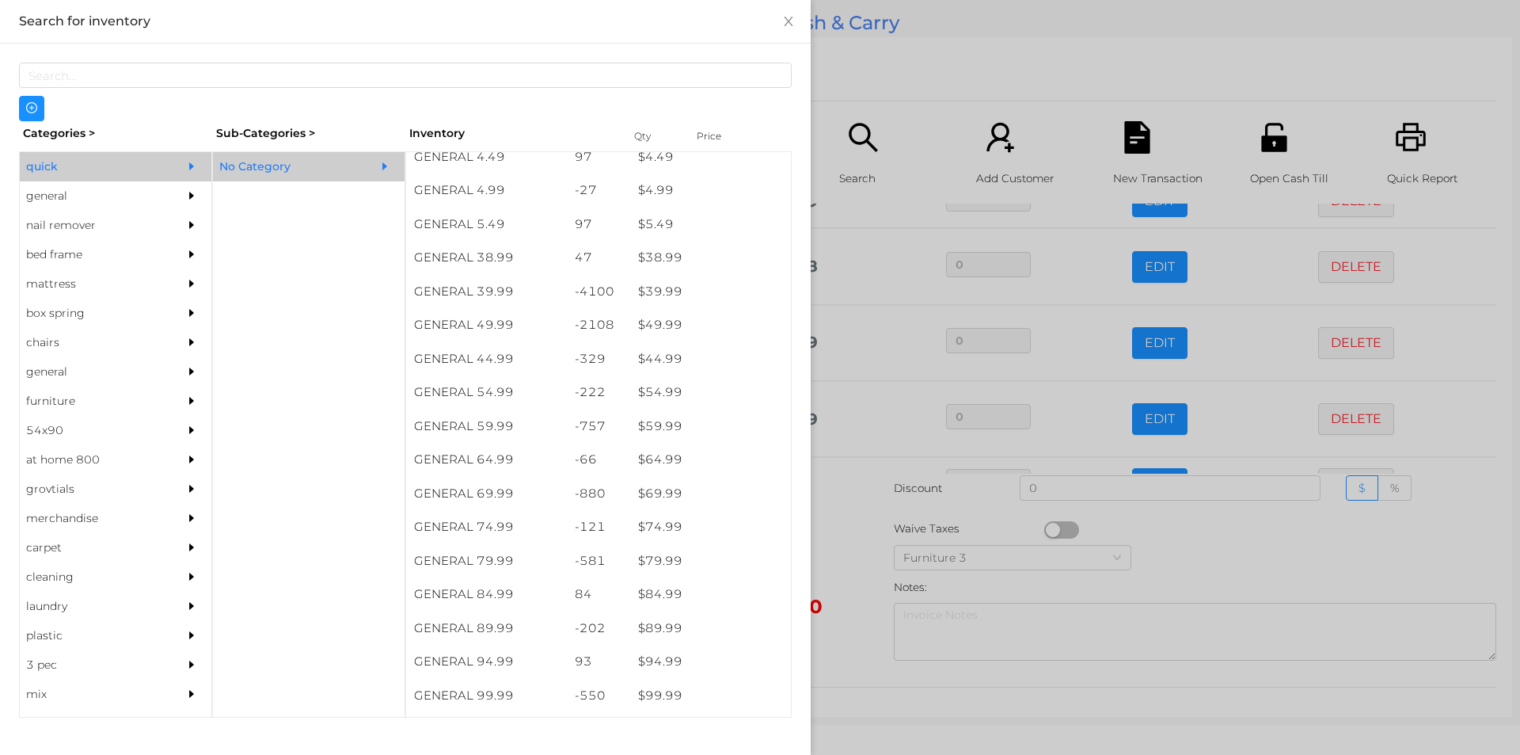
click at [919, 83] on div at bounding box center [760, 377] width 1520 height 755
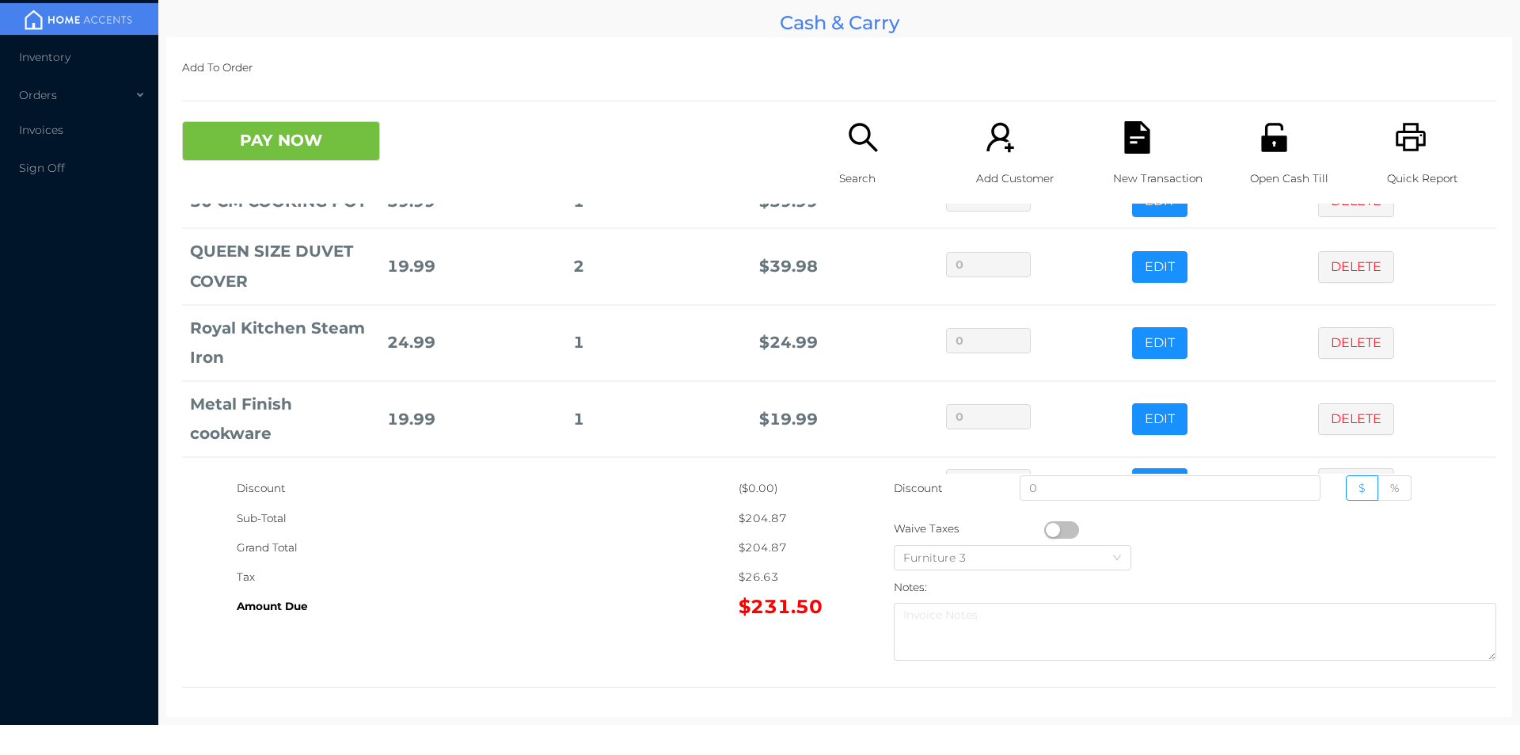
click at [839, 178] on p "Search" at bounding box center [893, 178] width 109 height 29
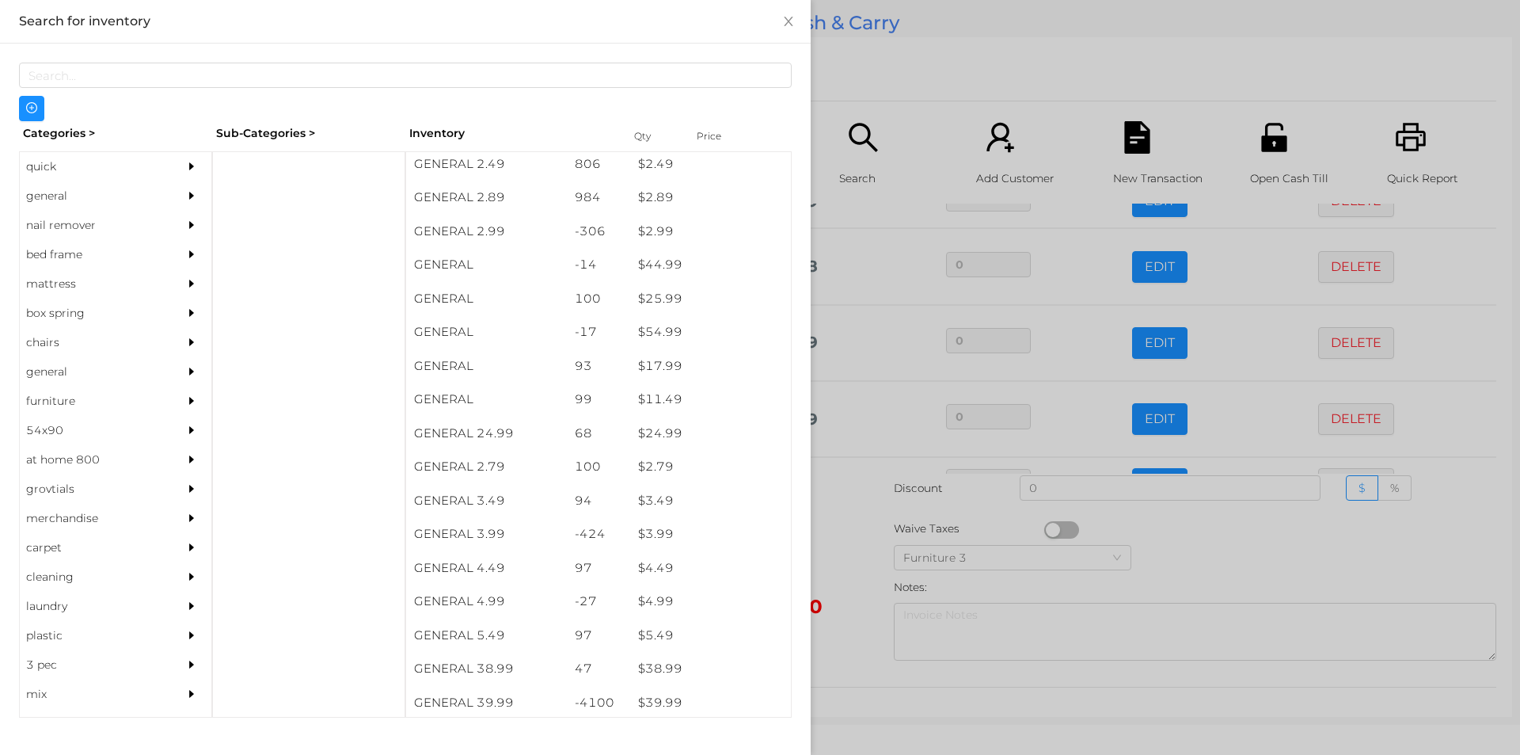
scroll to position [388, 0]
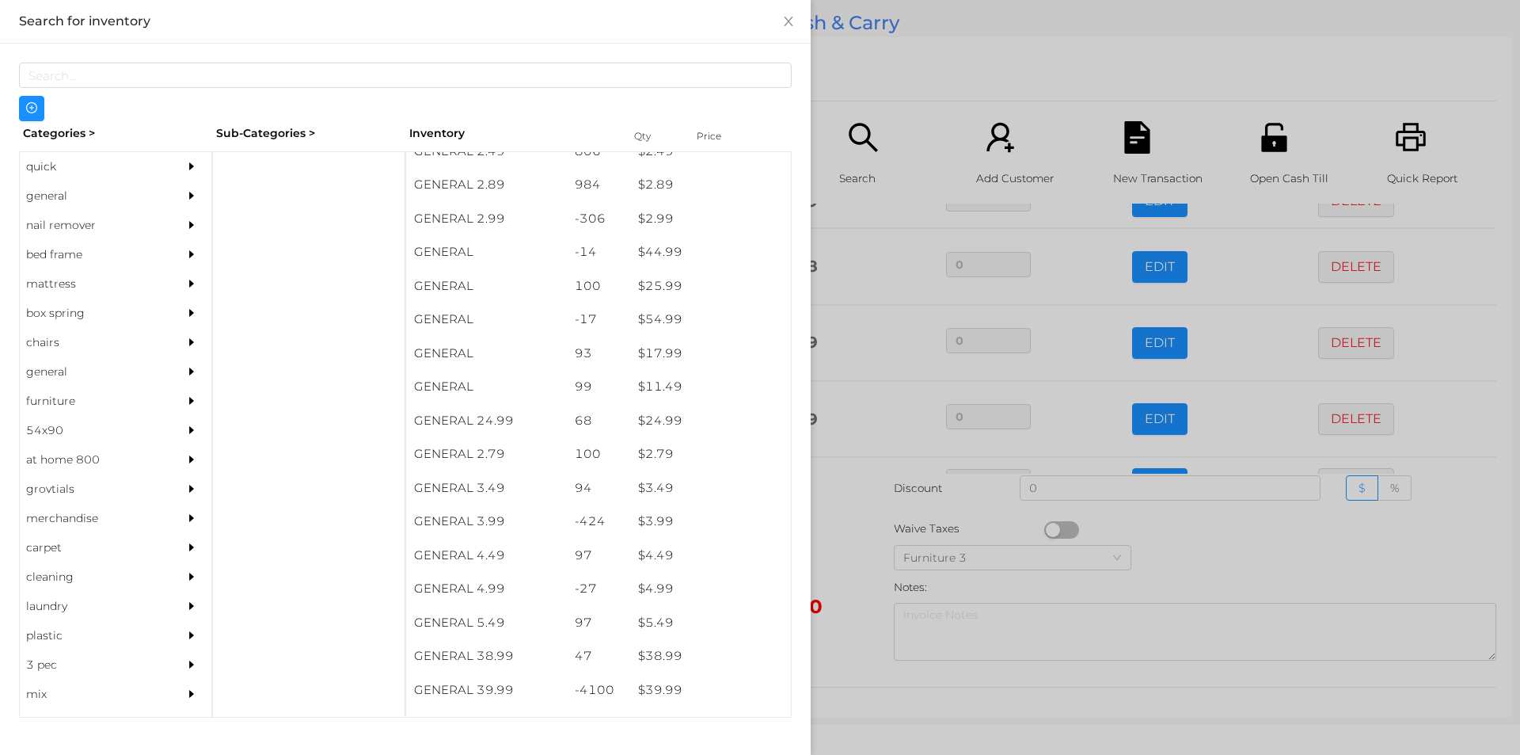
click at [51, 200] on div "general" at bounding box center [92, 195] width 144 height 29
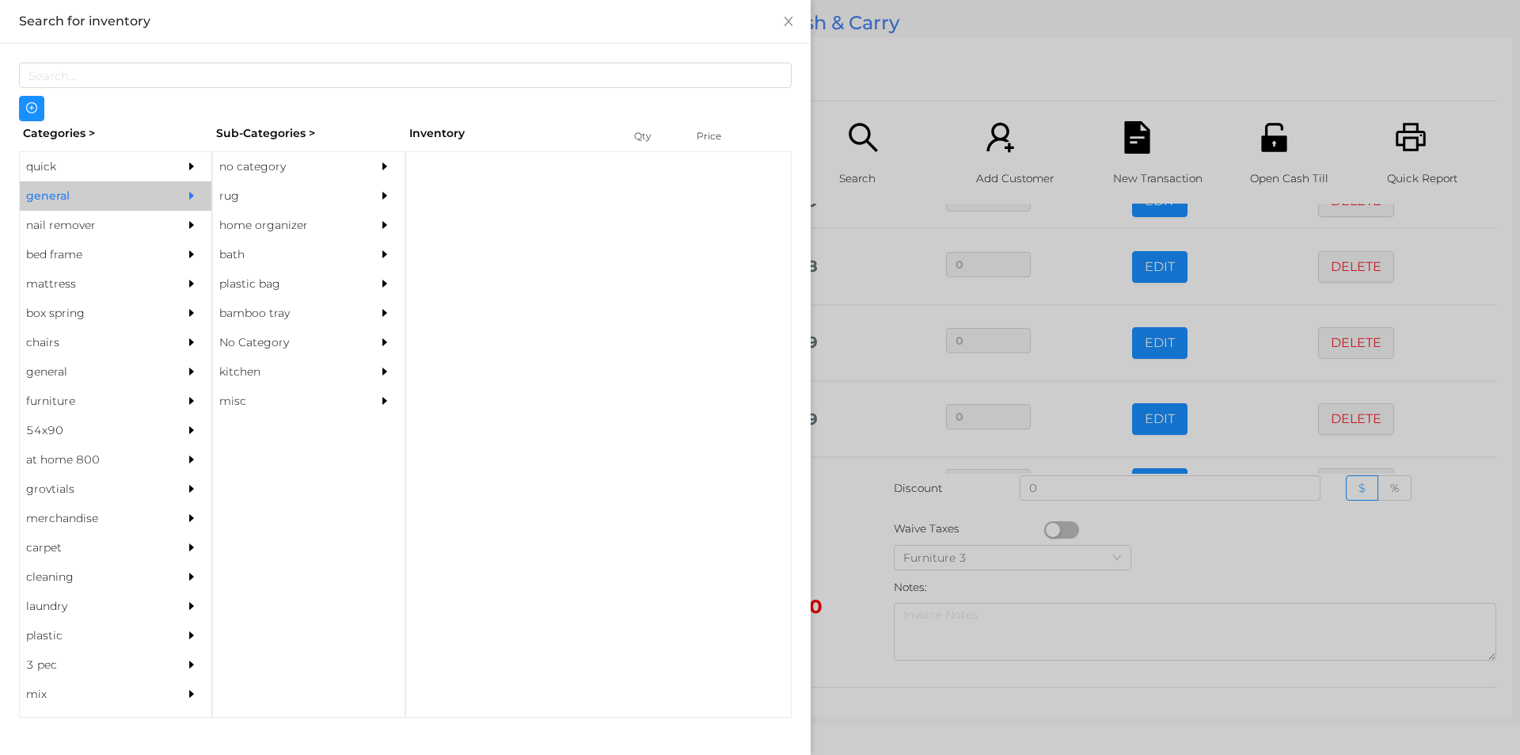
click at [293, 158] on div "no category" at bounding box center [285, 166] width 144 height 29
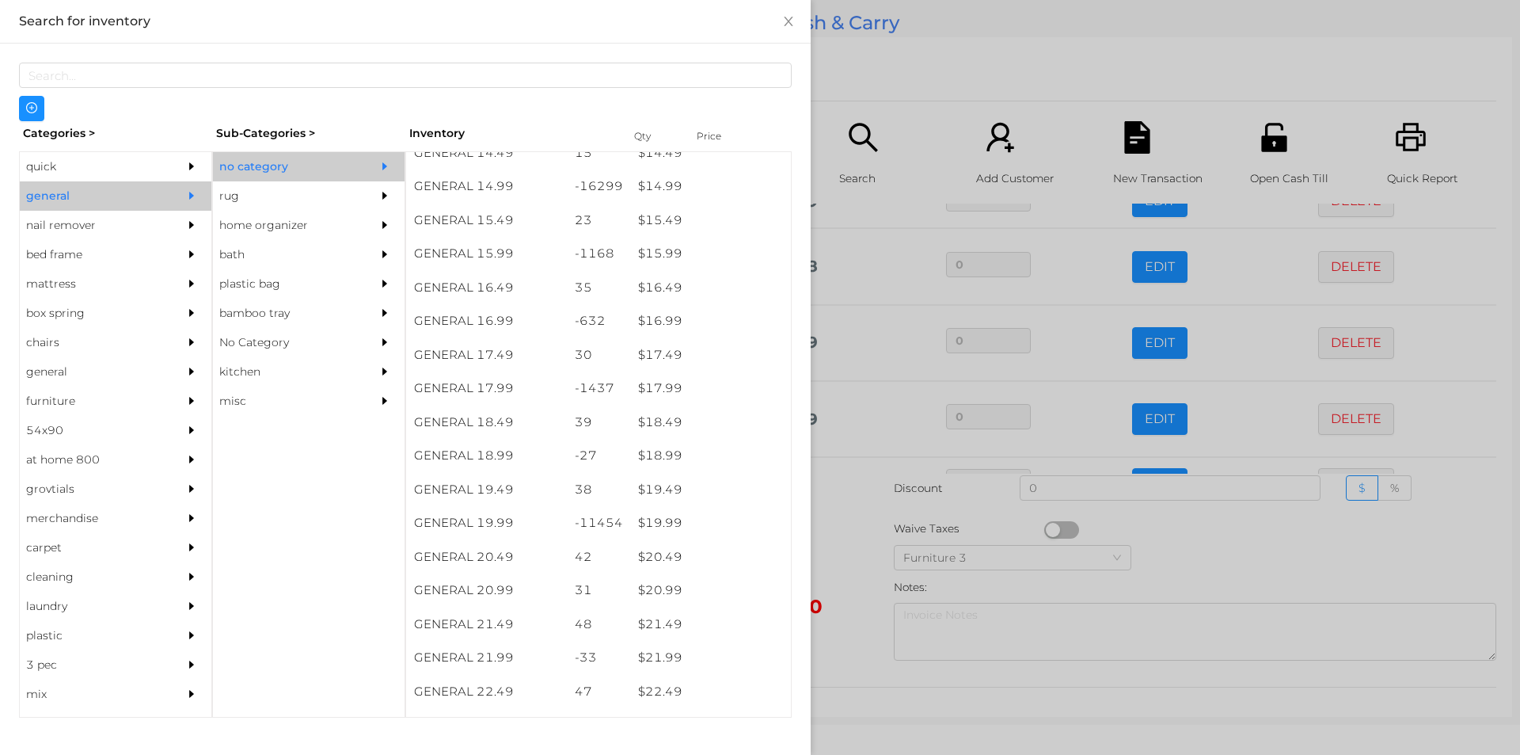
scroll to position [1352, 0]
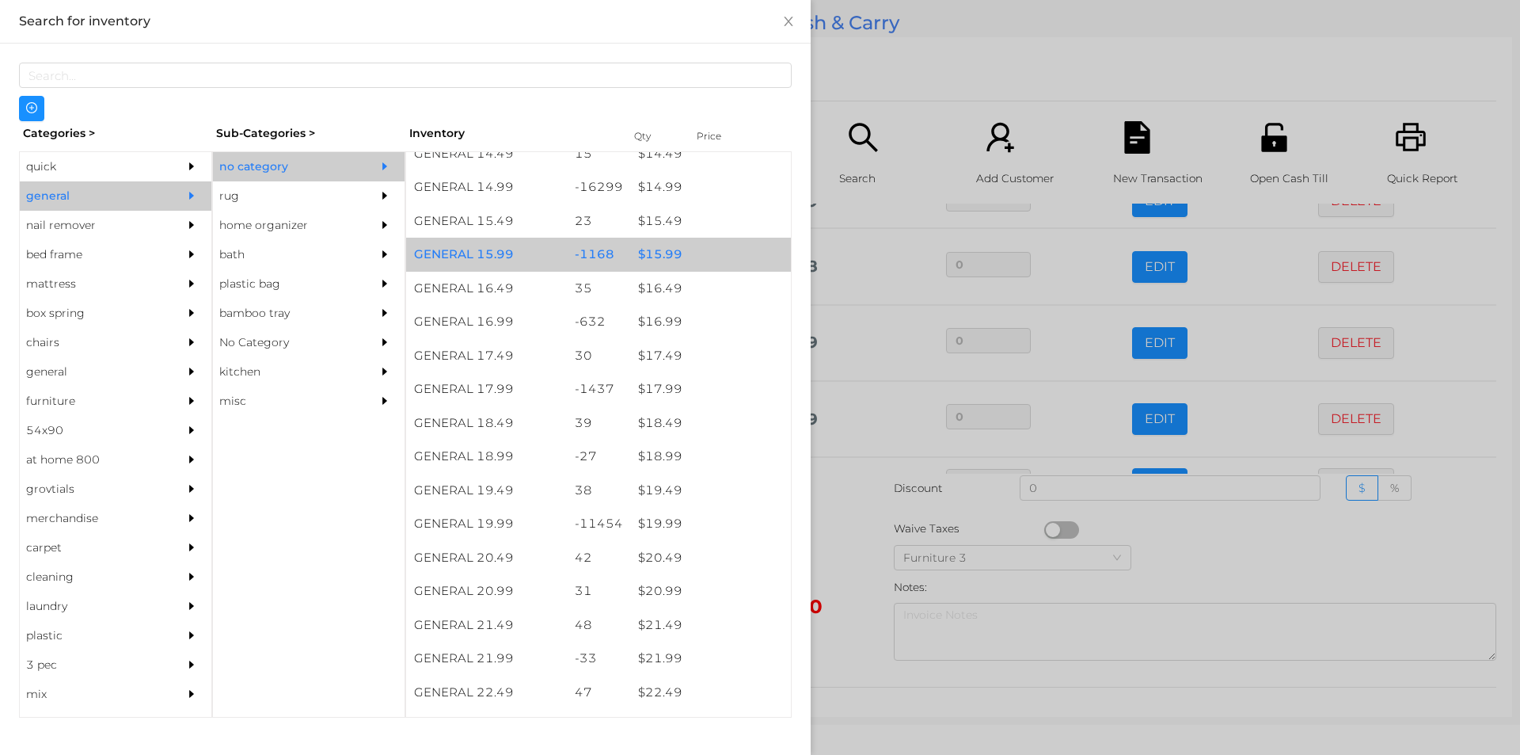
click at [683, 253] on div "$ 15.99" at bounding box center [710, 255] width 161 height 34
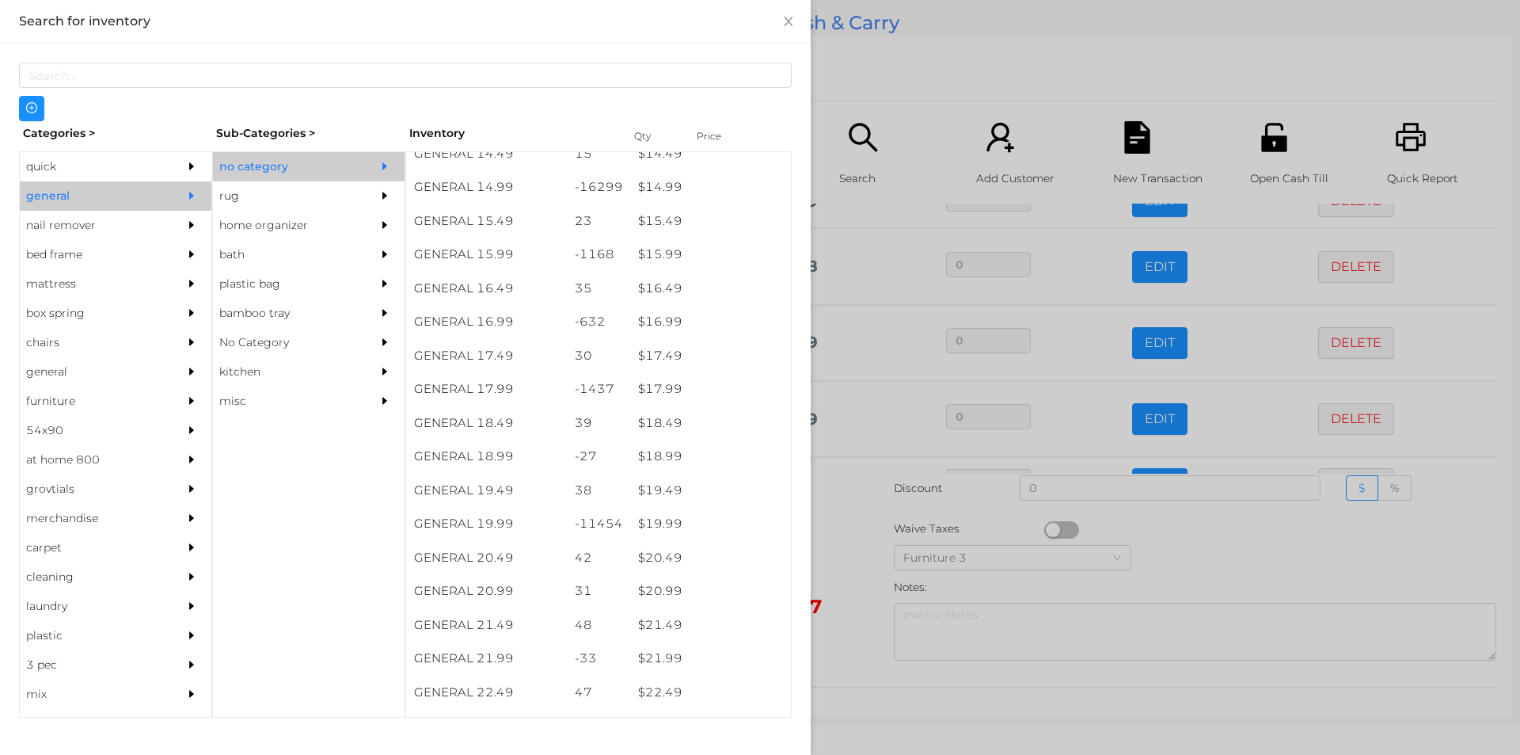
click at [900, 104] on div at bounding box center [760, 377] width 1520 height 755
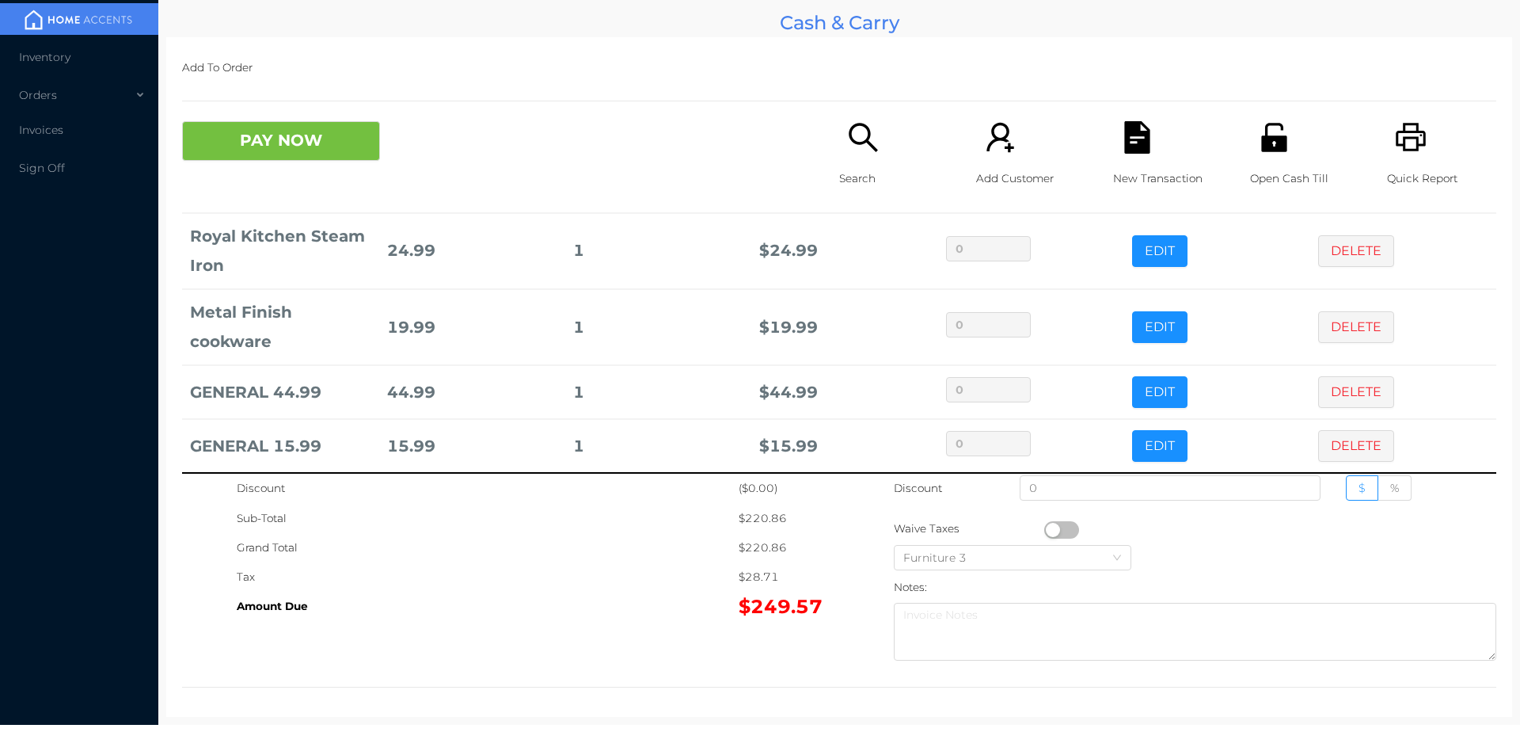
scroll to position [291, 0]
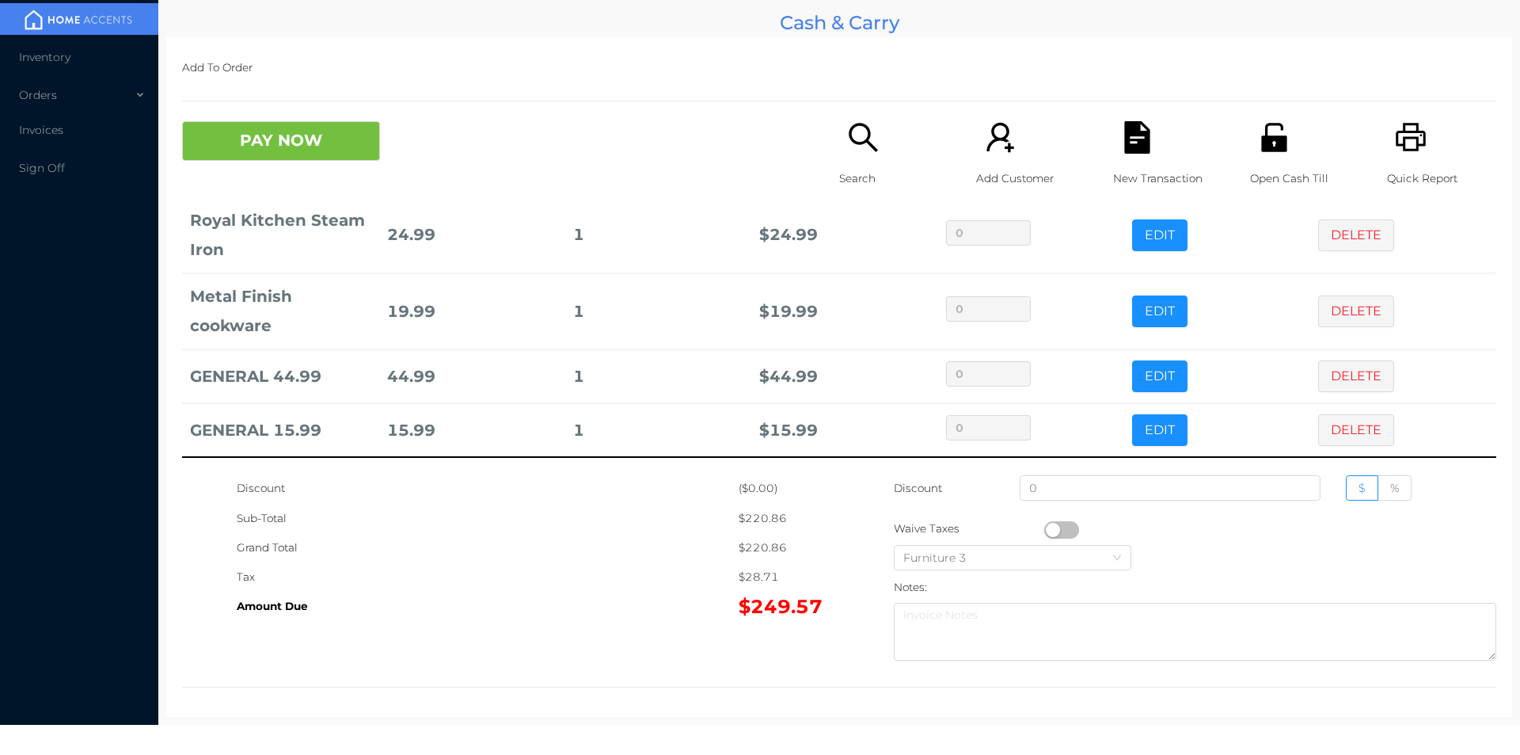
click at [866, 150] on icon "icon: search" at bounding box center [863, 137] width 32 height 32
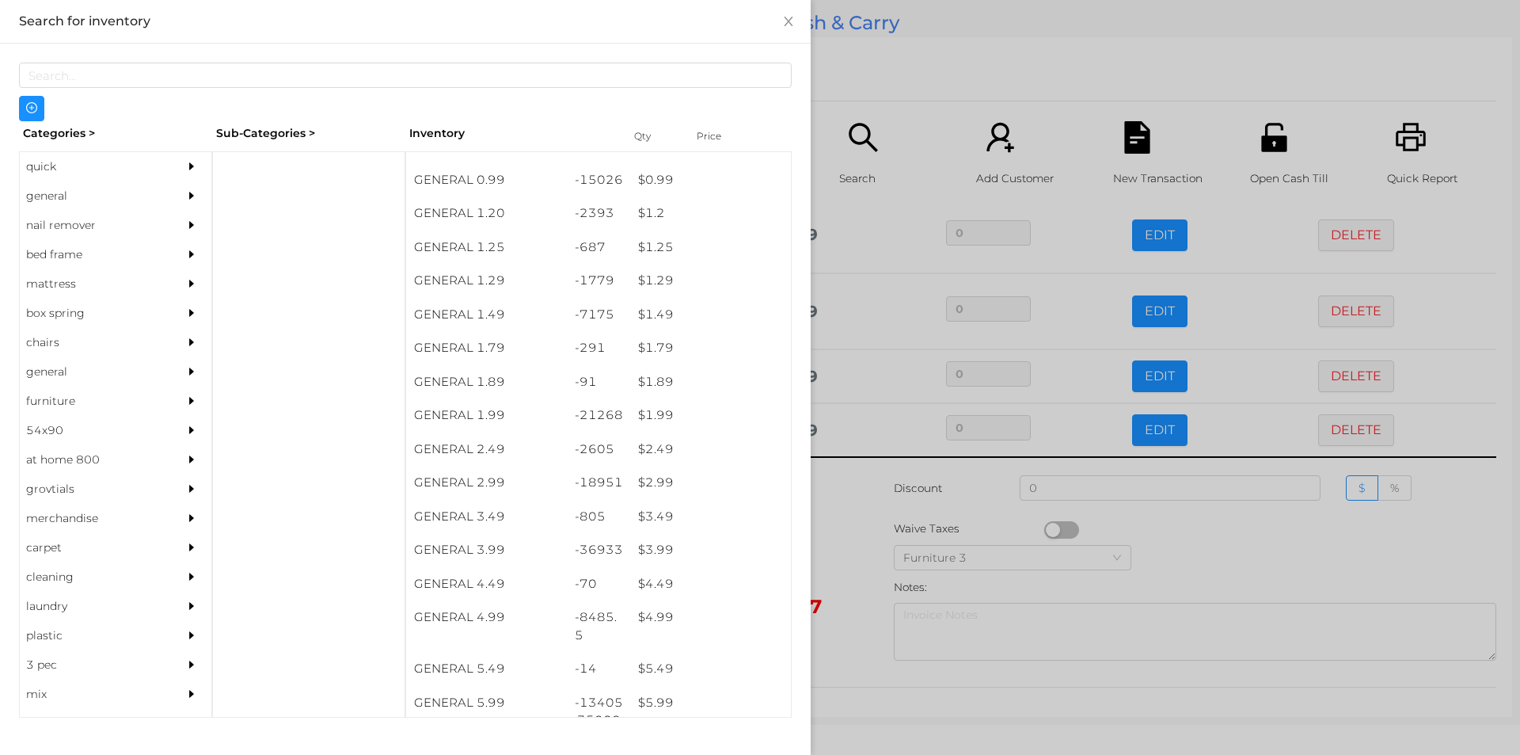
scroll to position [122, 0]
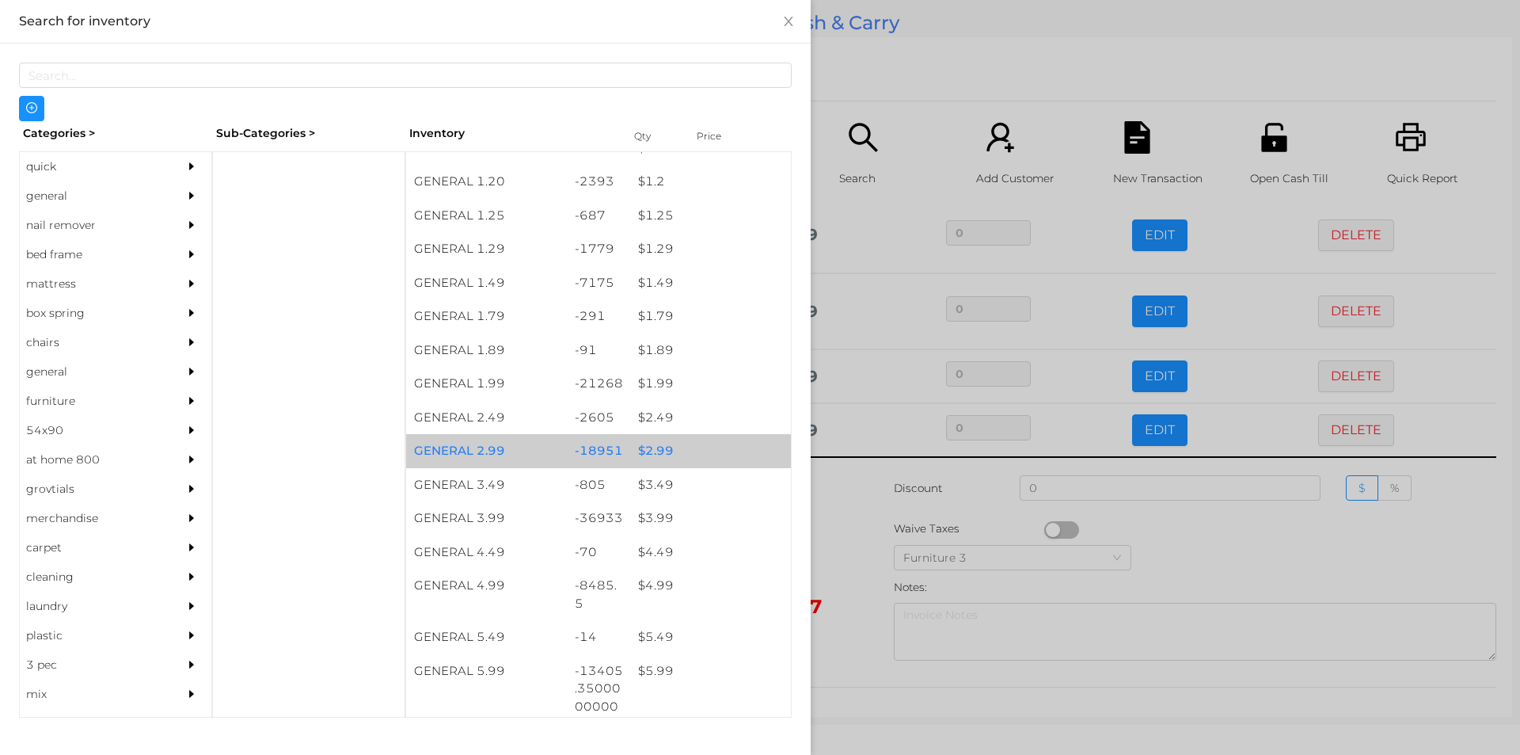
click at [664, 447] on div "$ 2.99" at bounding box center [710, 451] width 161 height 34
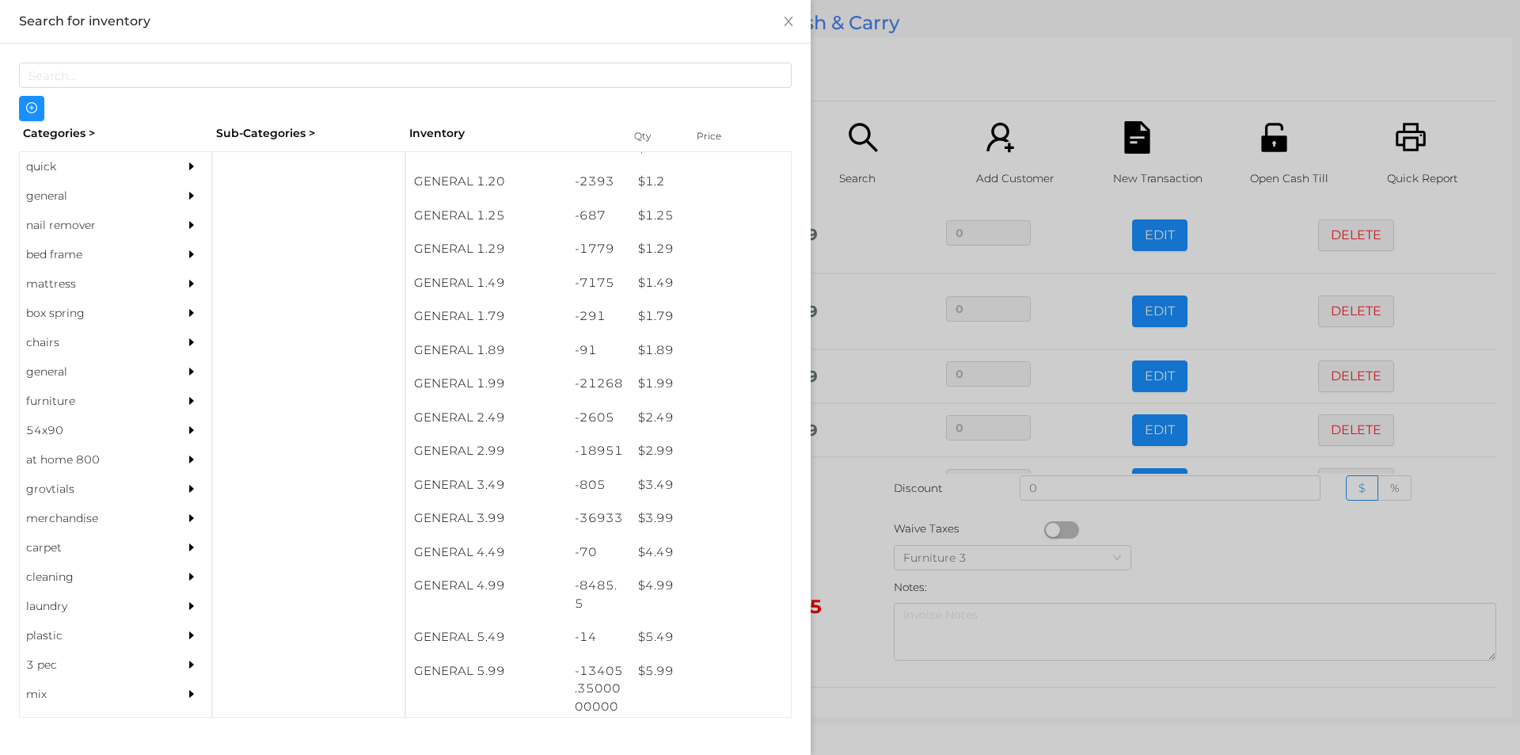
click at [910, 78] on div at bounding box center [760, 377] width 1520 height 755
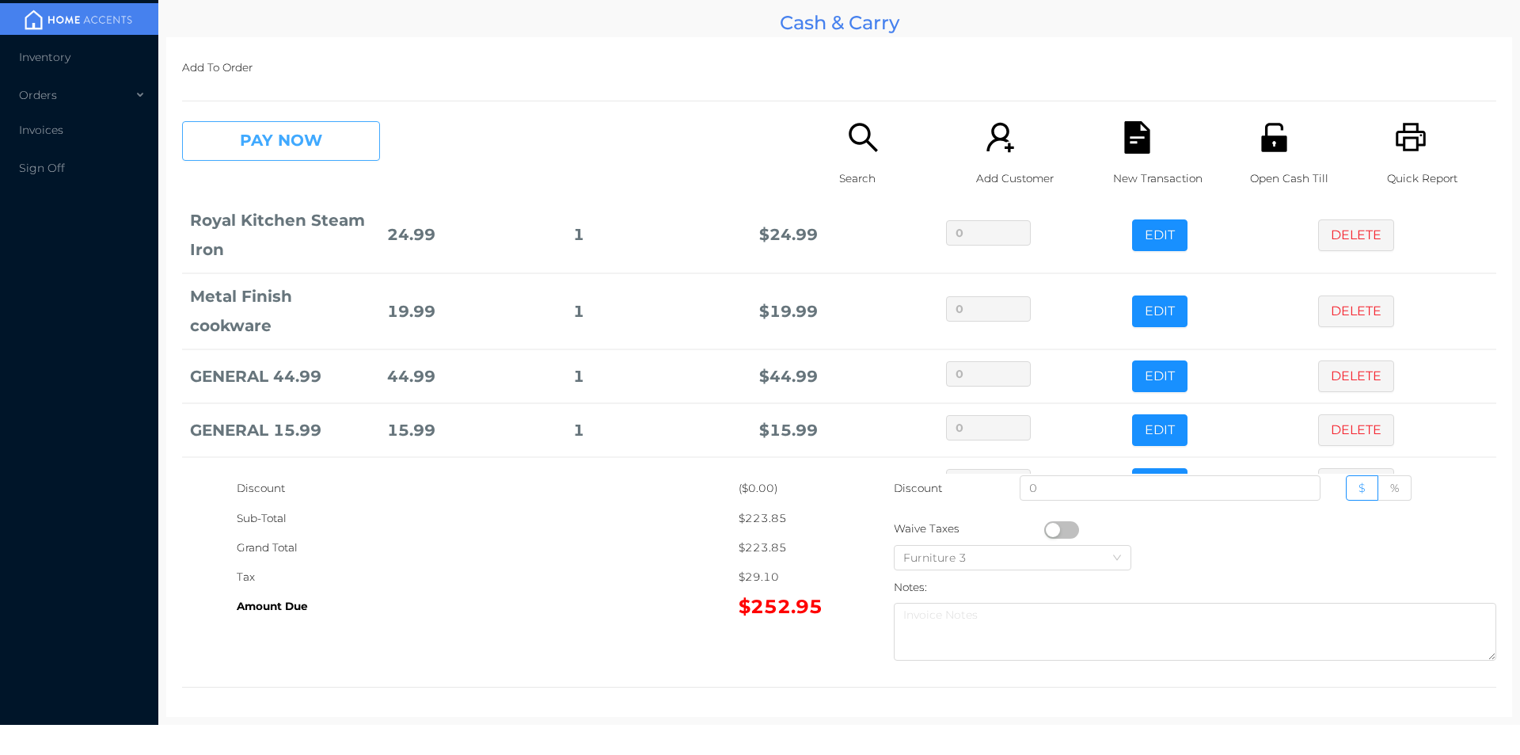
click at [363, 142] on button "PAY NOW" at bounding box center [281, 141] width 198 height 40
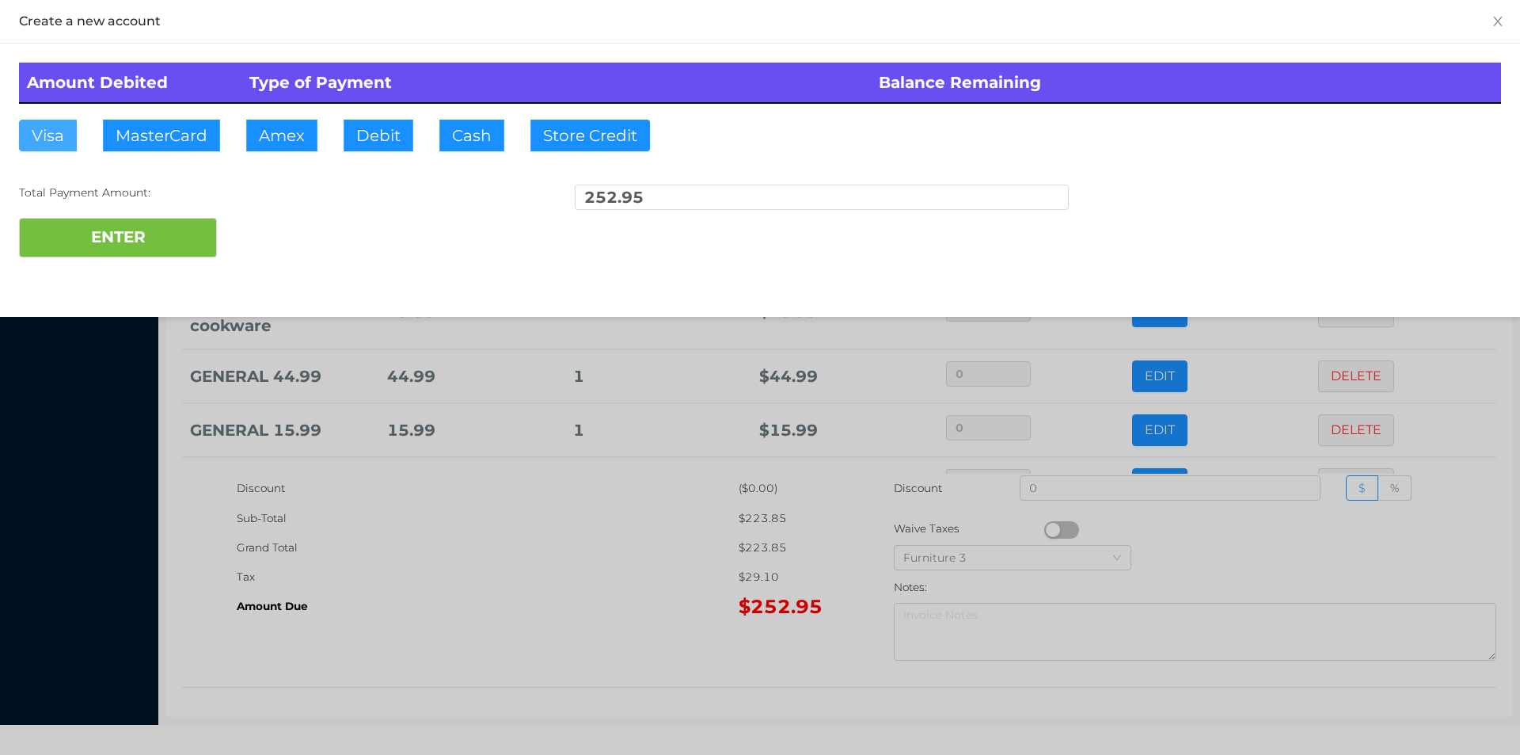
click at [61, 139] on button "Visa" at bounding box center [48, 136] width 58 height 32
click at [88, 234] on button "ENTER" at bounding box center [118, 238] width 198 height 40
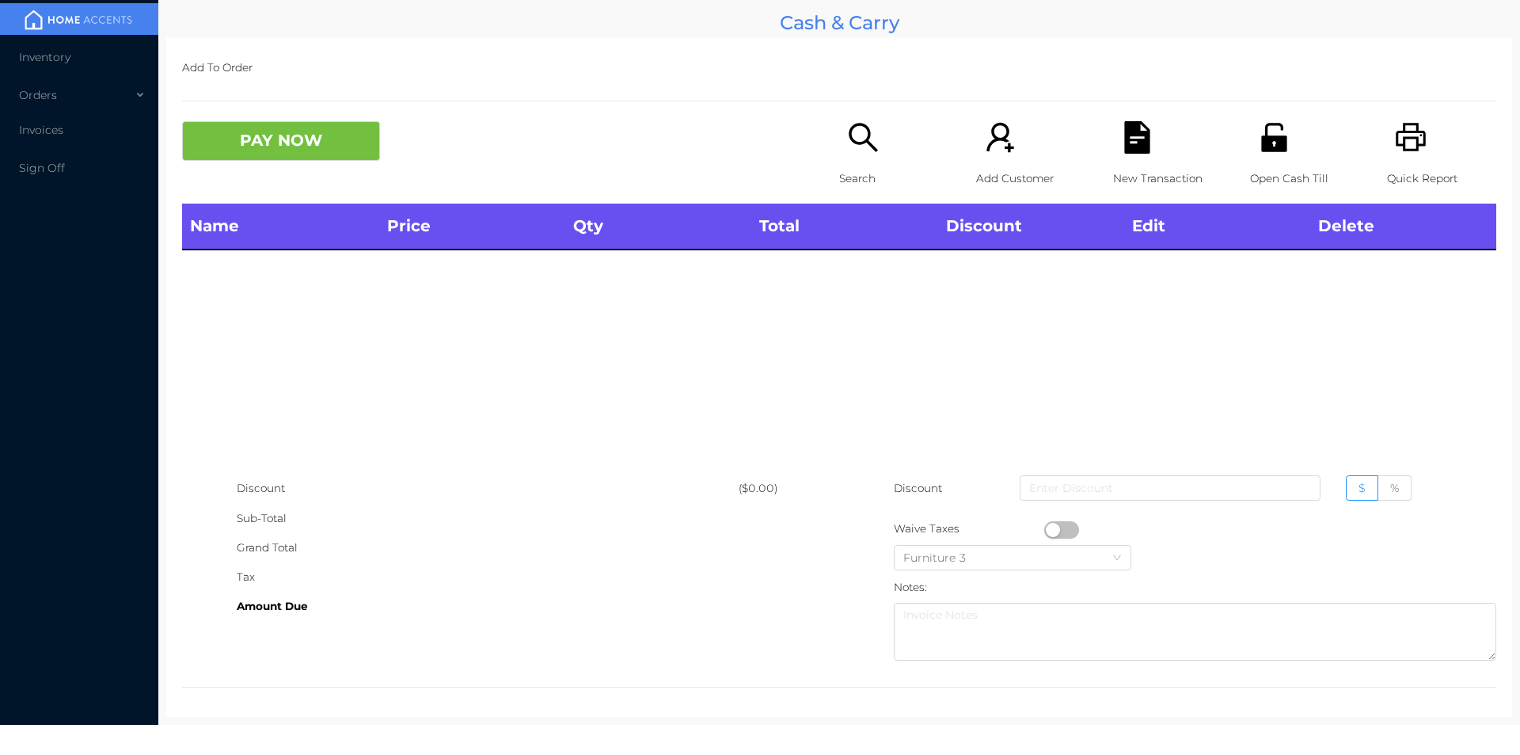
scroll to position [0, 0]
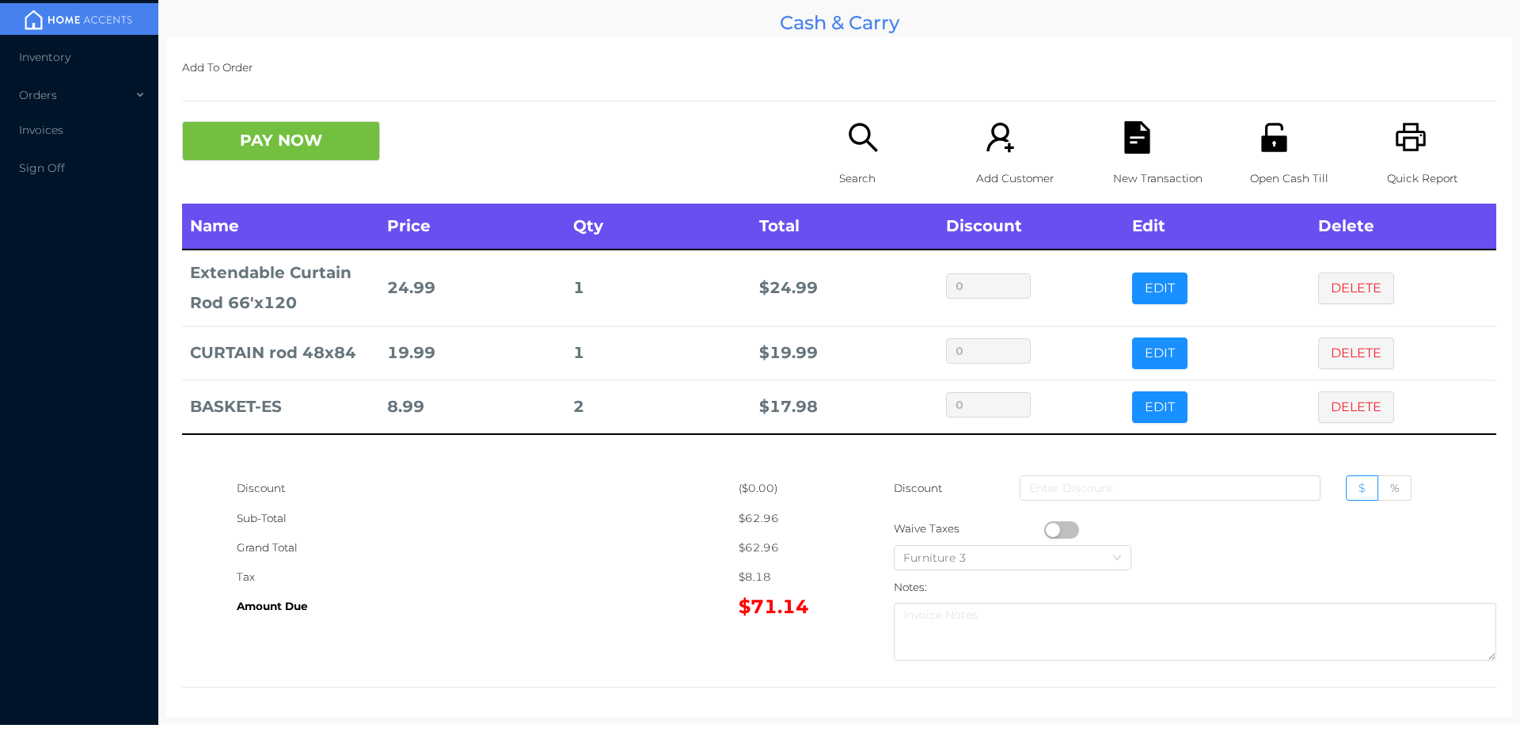
click at [1130, 165] on p "New Transaction" at bounding box center [1167, 178] width 109 height 29
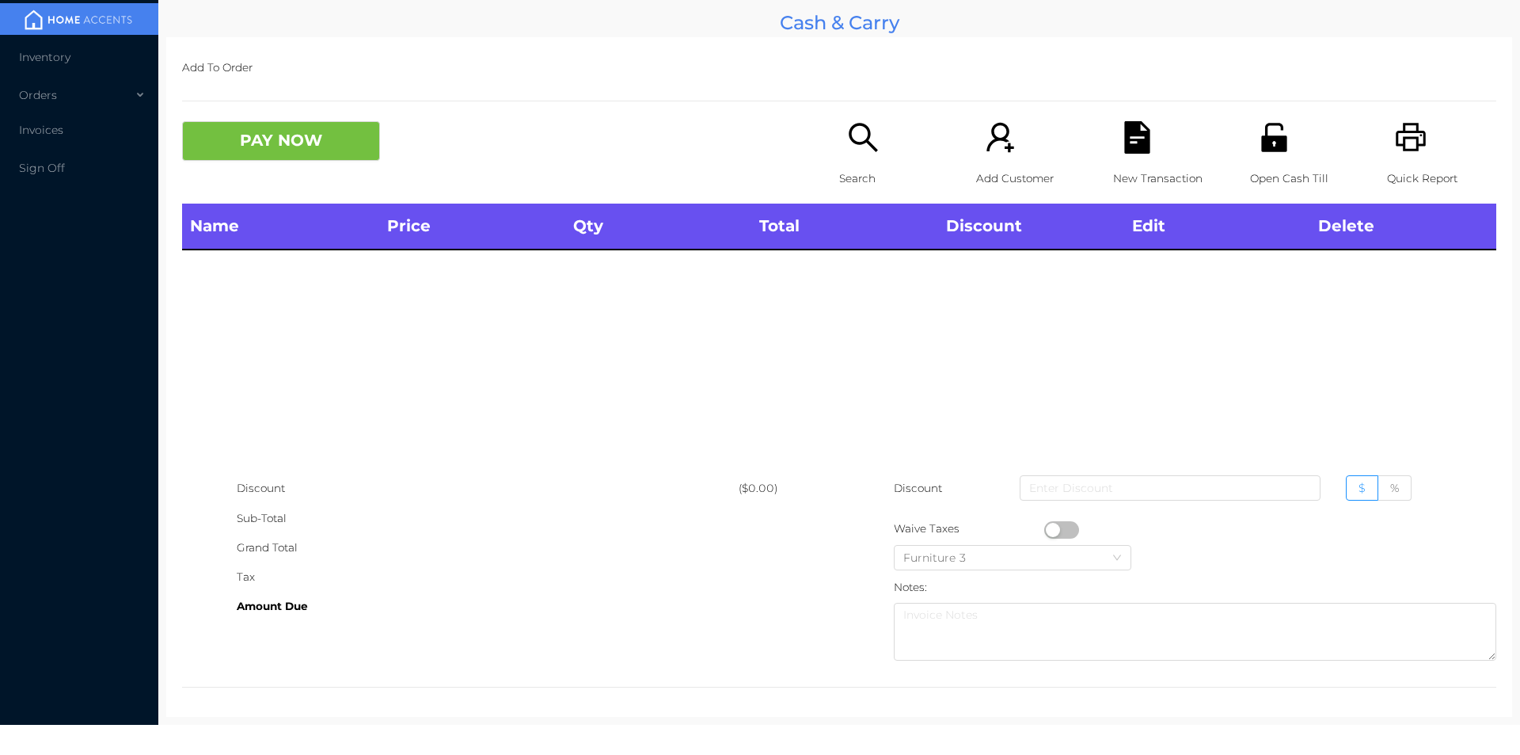
click at [1289, 150] on div "Open Cash Till" at bounding box center [1304, 162] width 109 height 82
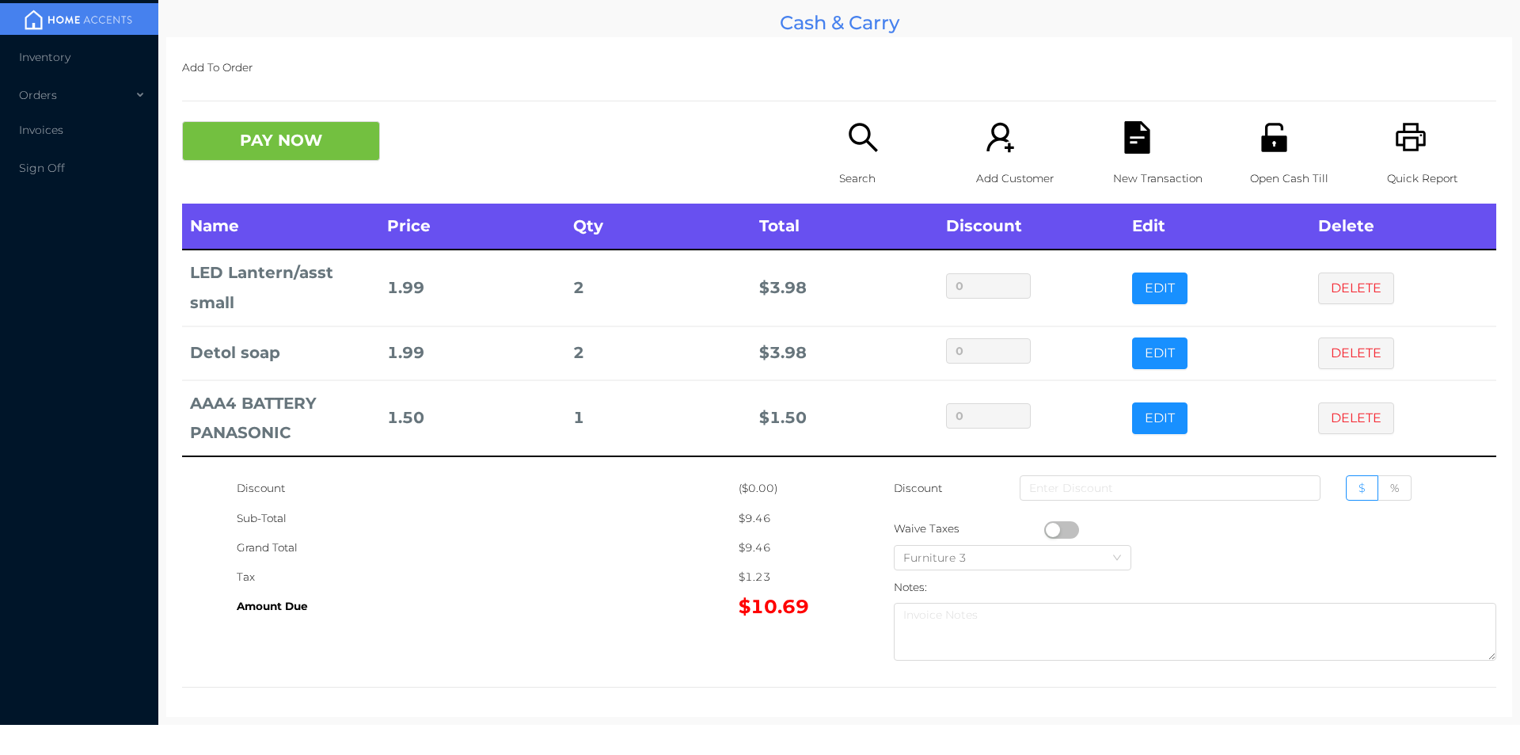
click at [1136, 156] on div "New Transaction" at bounding box center [1167, 162] width 109 height 82
click at [1276, 151] on icon "icon: unlock" at bounding box center [1273, 137] width 25 height 29
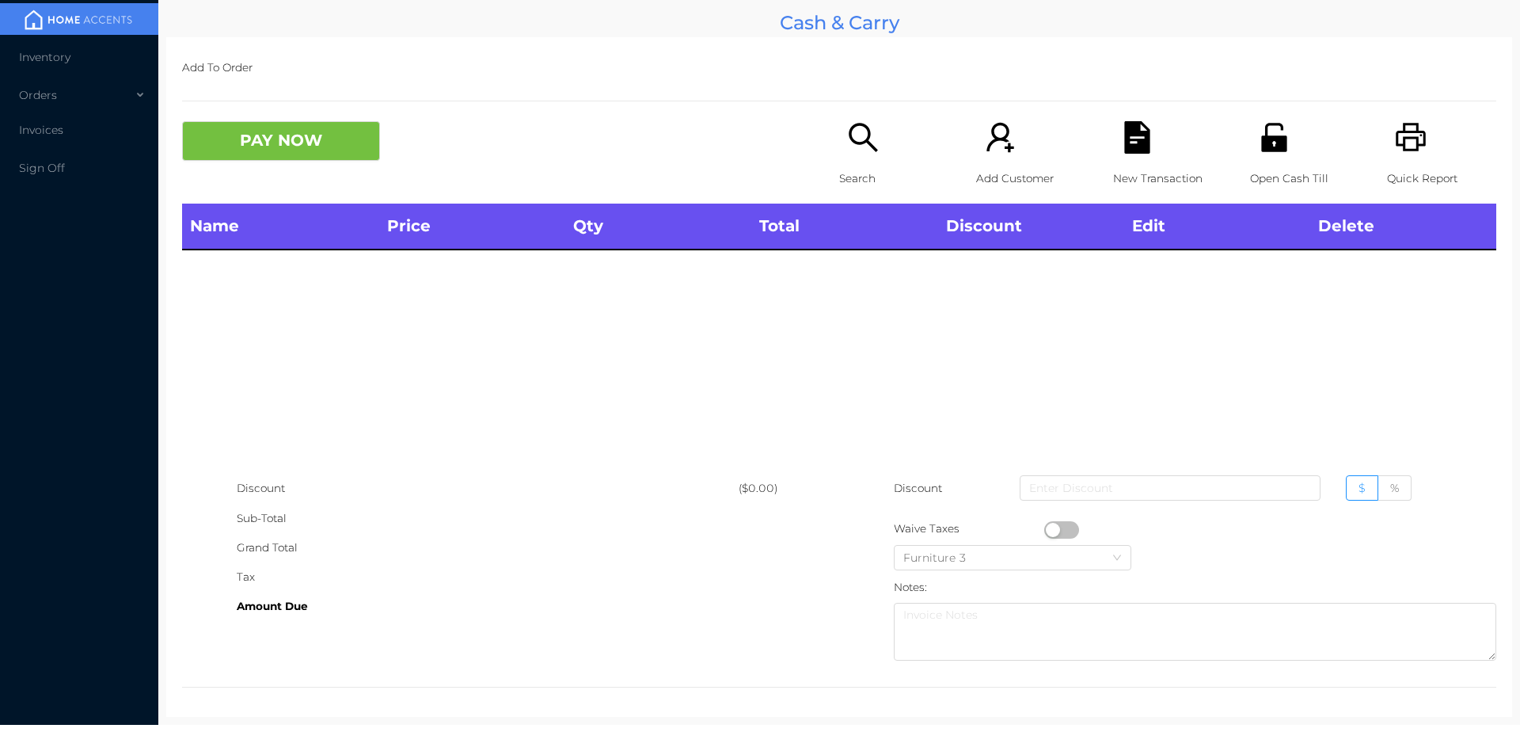
click at [775, 384] on div "Name Price Qty Total Discount Edit Delete" at bounding box center [839, 338] width 1314 height 270
click at [603, 585] on div "Tax" at bounding box center [488, 576] width 502 height 29
click at [858, 125] on icon "icon: search" at bounding box center [863, 137] width 29 height 29
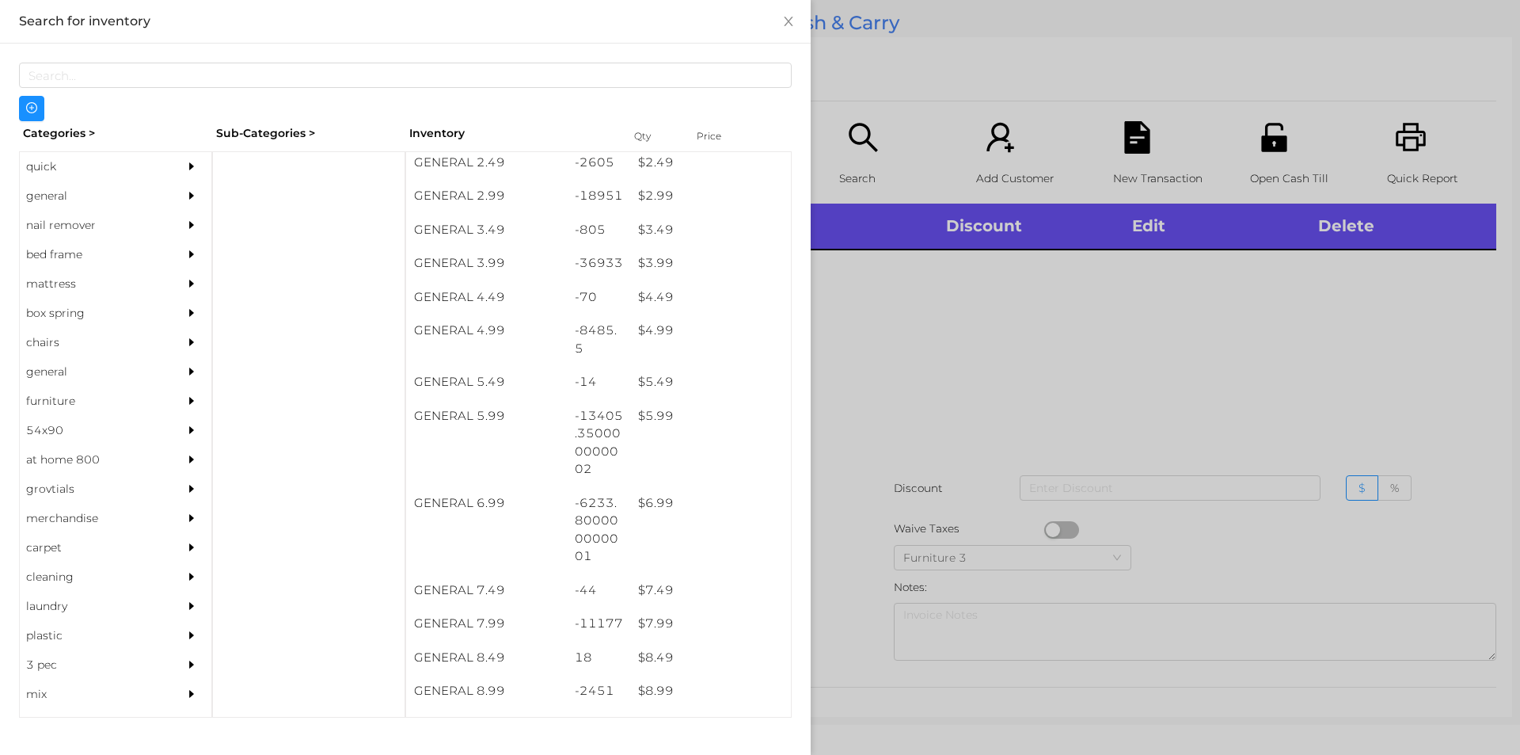
scroll to position [366, 0]
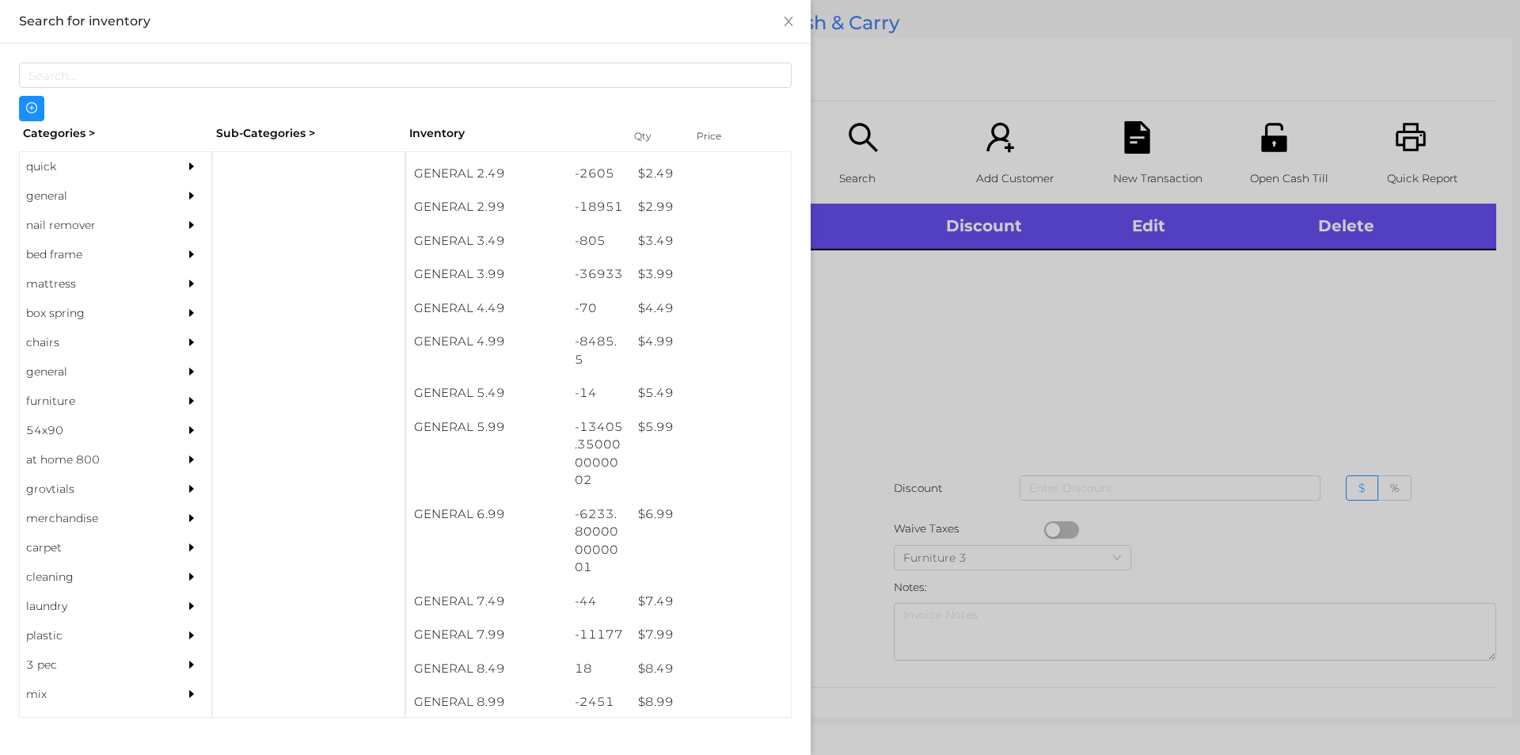
click at [903, 411] on div at bounding box center [760, 377] width 1520 height 755
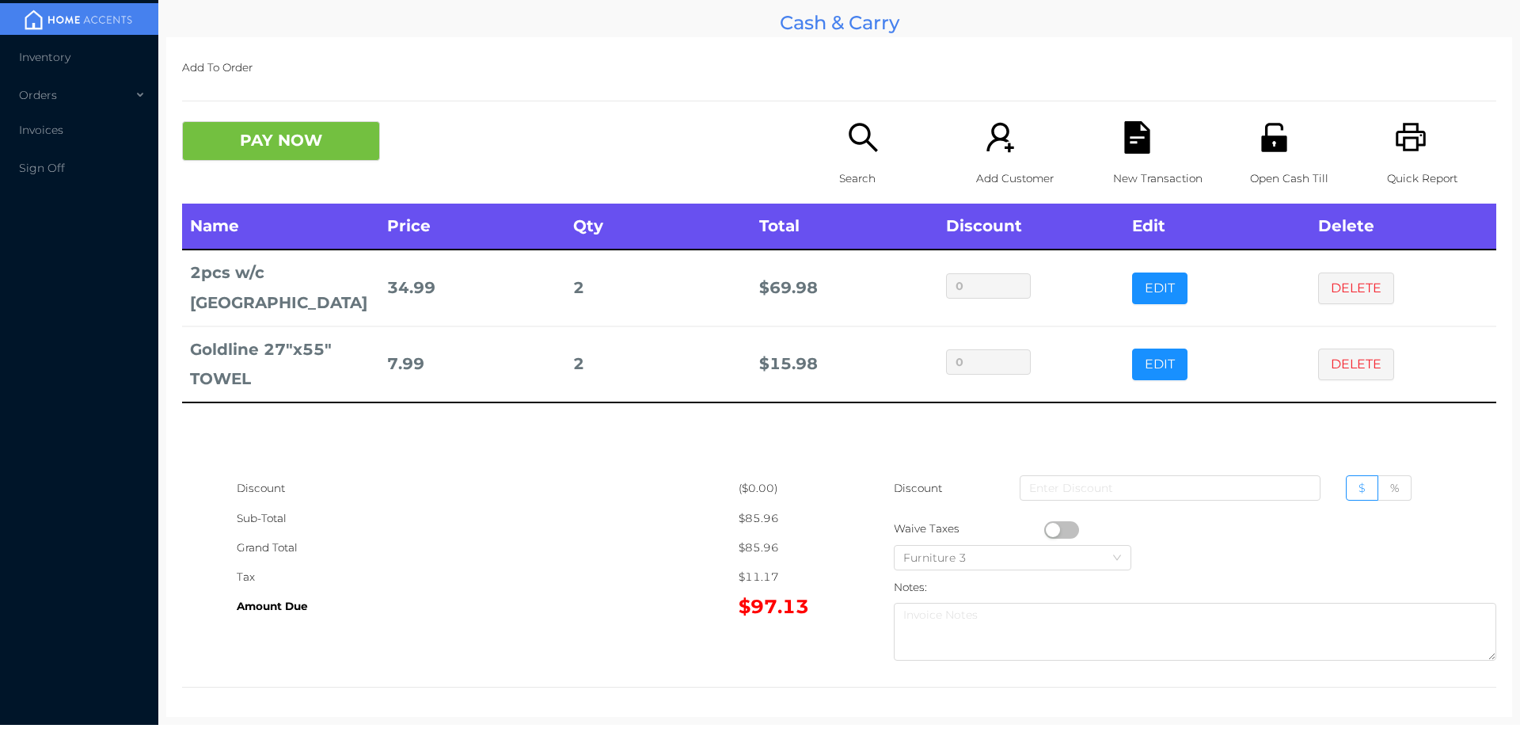
click at [1395, 152] on icon "icon: printer" at bounding box center [1411, 137] width 32 height 32
click at [1128, 162] on div "New Transaction" at bounding box center [1167, 162] width 109 height 82
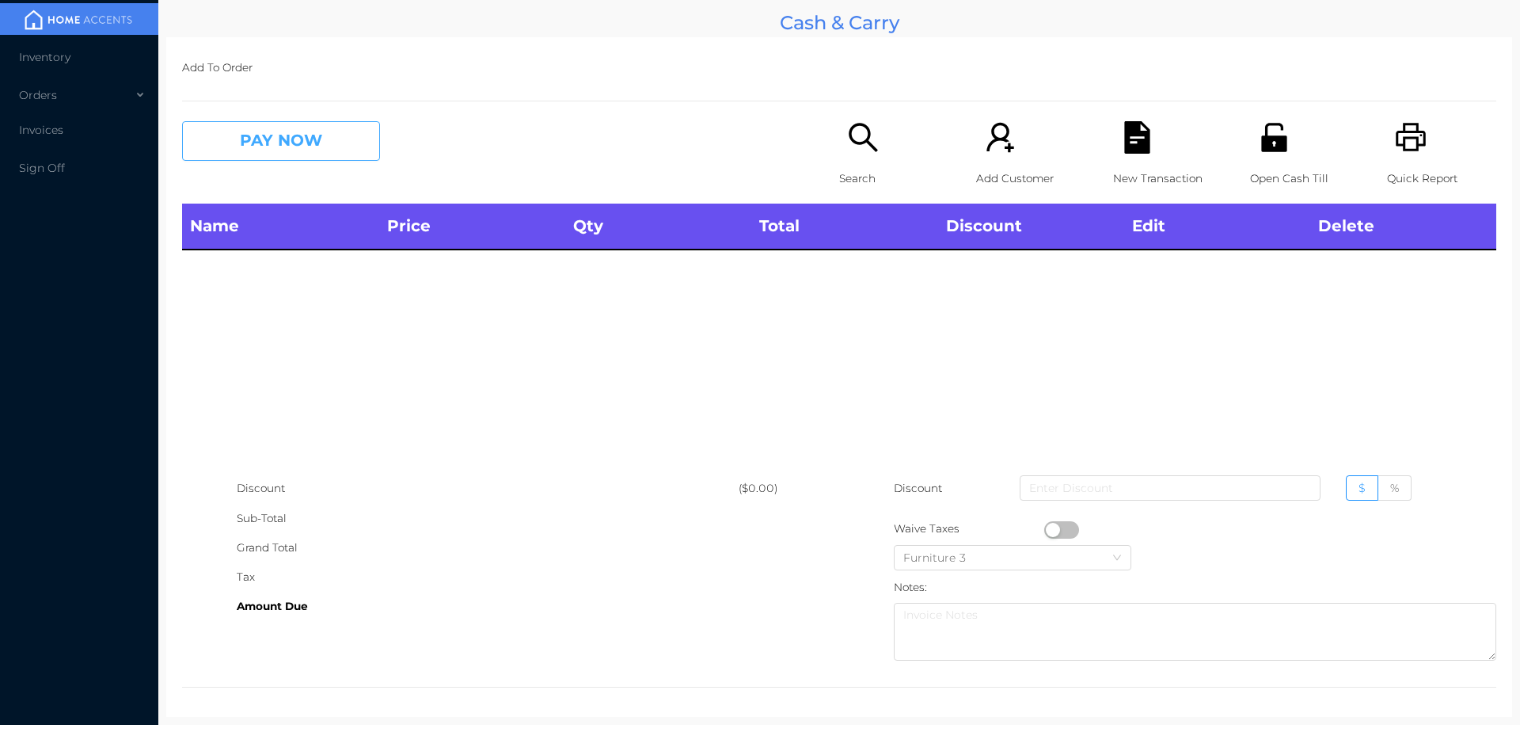
click at [333, 152] on button "PAY NOW" at bounding box center [281, 141] width 198 height 40
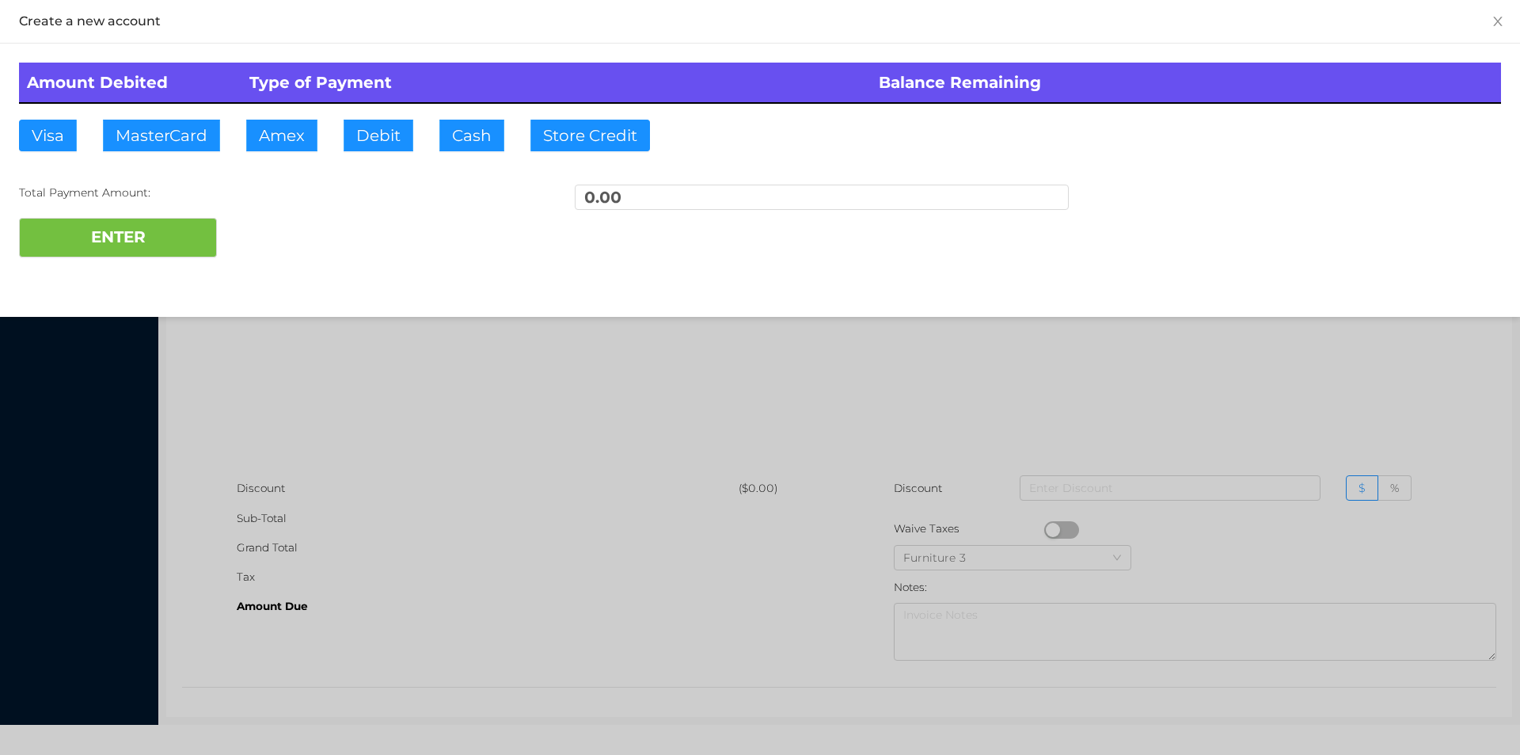
click at [338, 386] on div at bounding box center [760, 377] width 1520 height 755
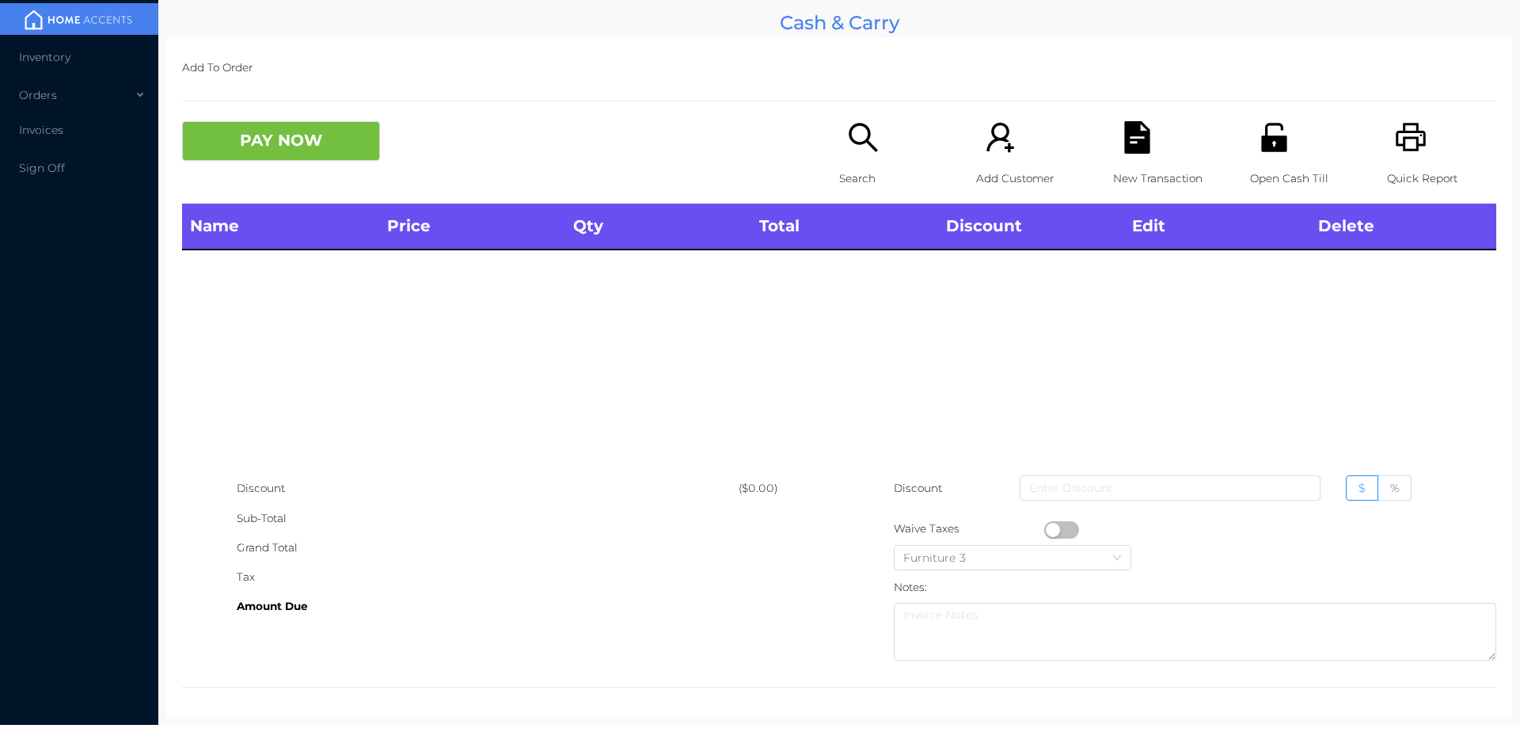
click at [1280, 164] on p "Open Cash Till" at bounding box center [1304, 178] width 109 height 29
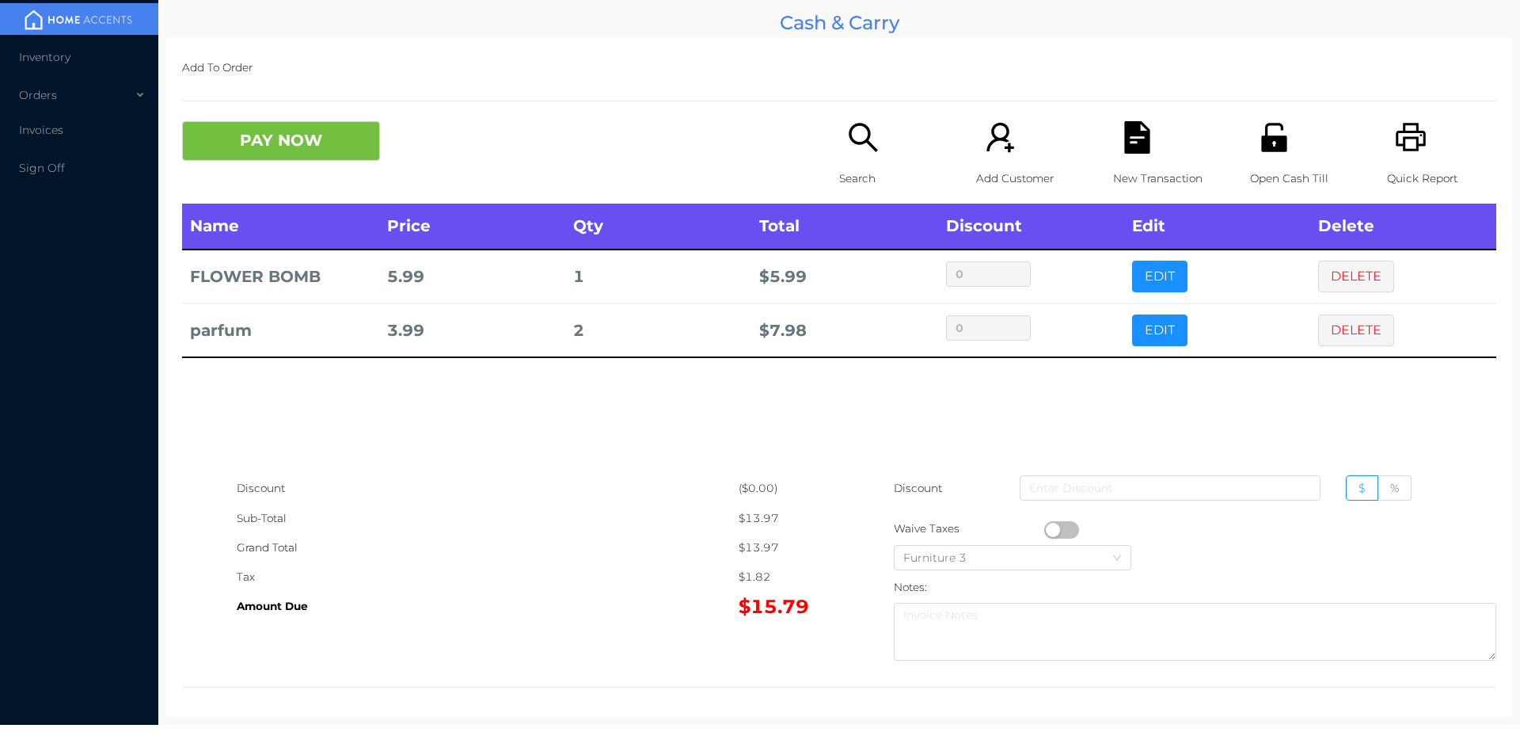
click at [222, 89] on div "Add To Order PAY NOW Search Add Customer New Transaction Open Cash Till Quick R…" at bounding box center [839, 376] width 1346 height 679
click at [223, 144] on button "PAY NOW" at bounding box center [281, 141] width 198 height 40
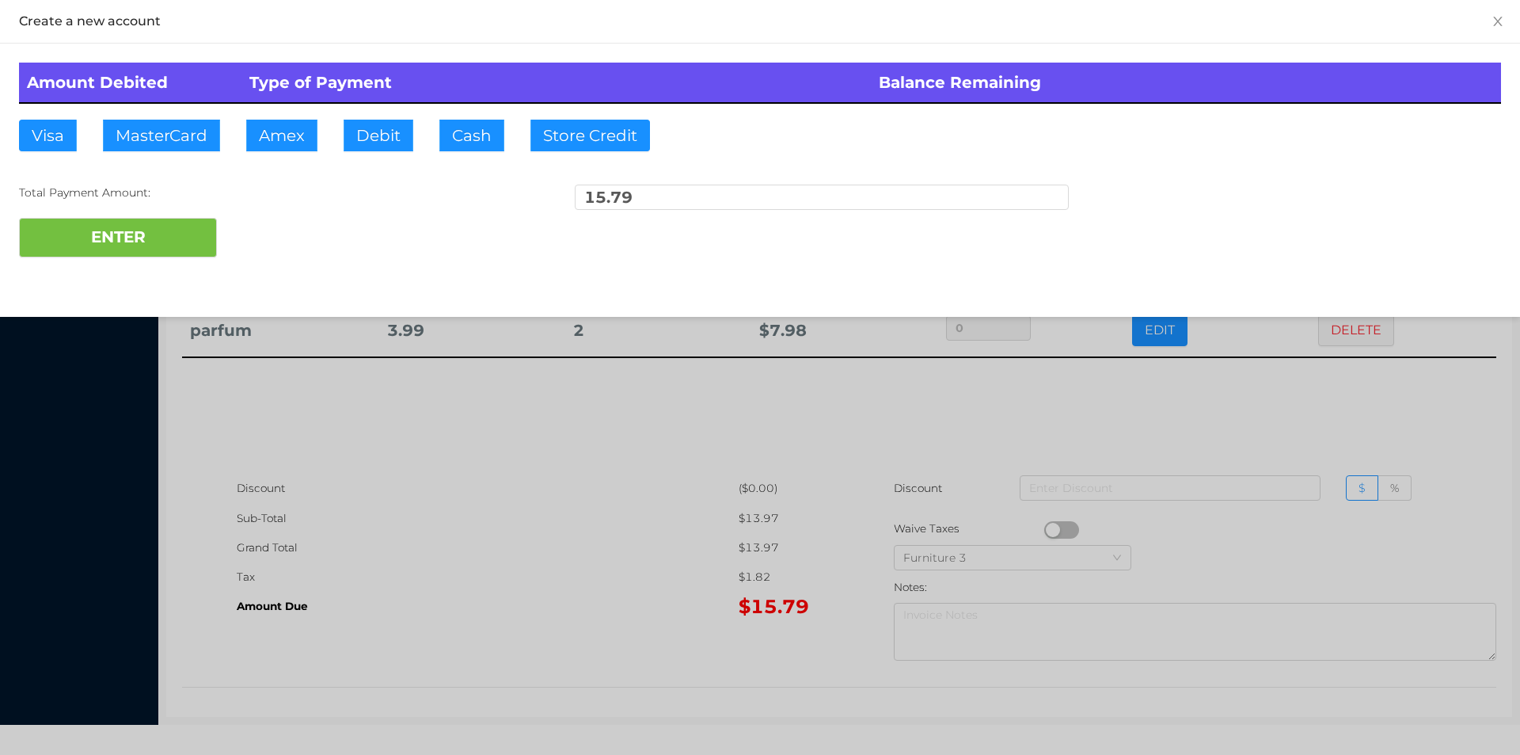
click at [499, 593] on div at bounding box center [760, 377] width 1520 height 755
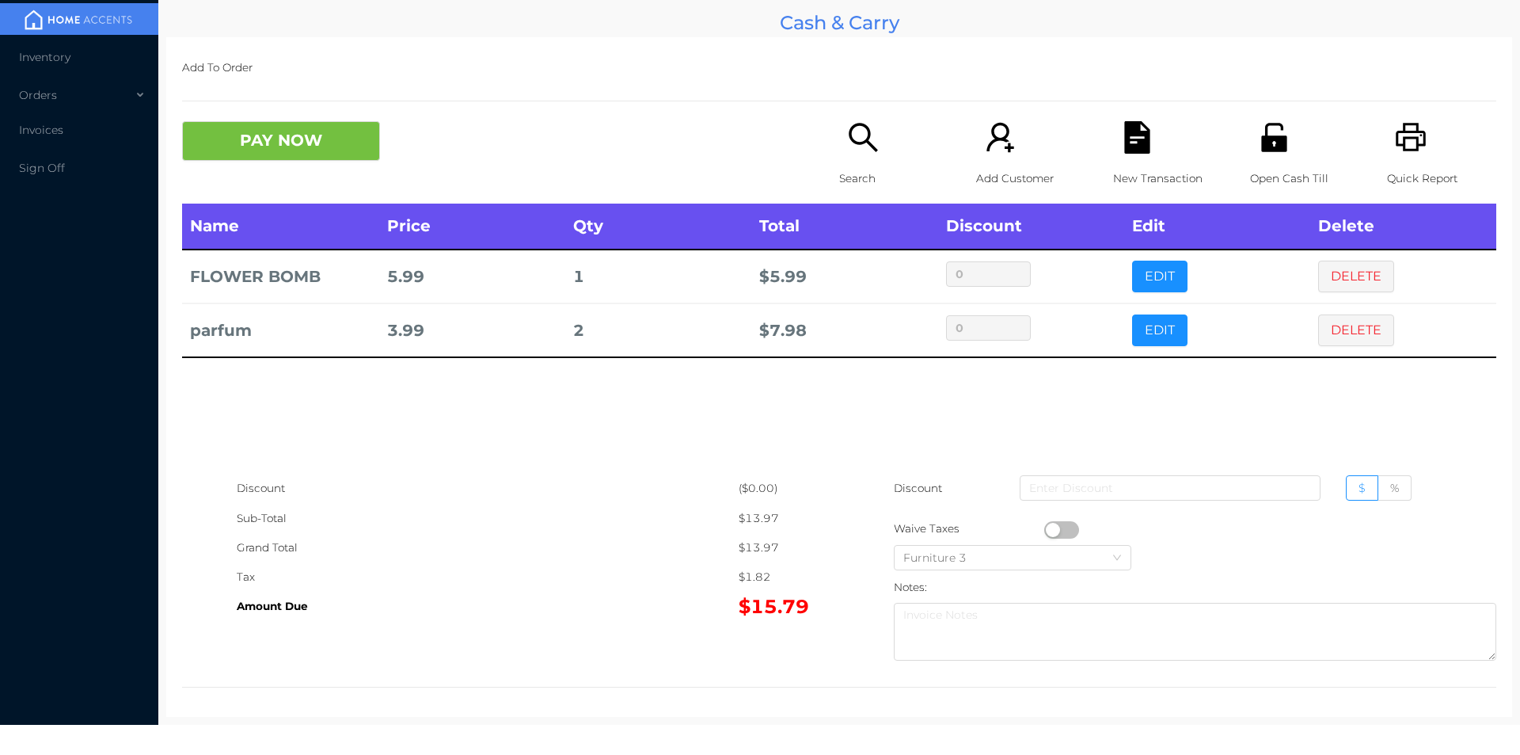
click at [1262, 125] on icon "icon: unlock" at bounding box center [1273, 137] width 25 height 29
click at [249, 136] on button "PAY NOW" at bounding box center [281, 141] width 198 height 40
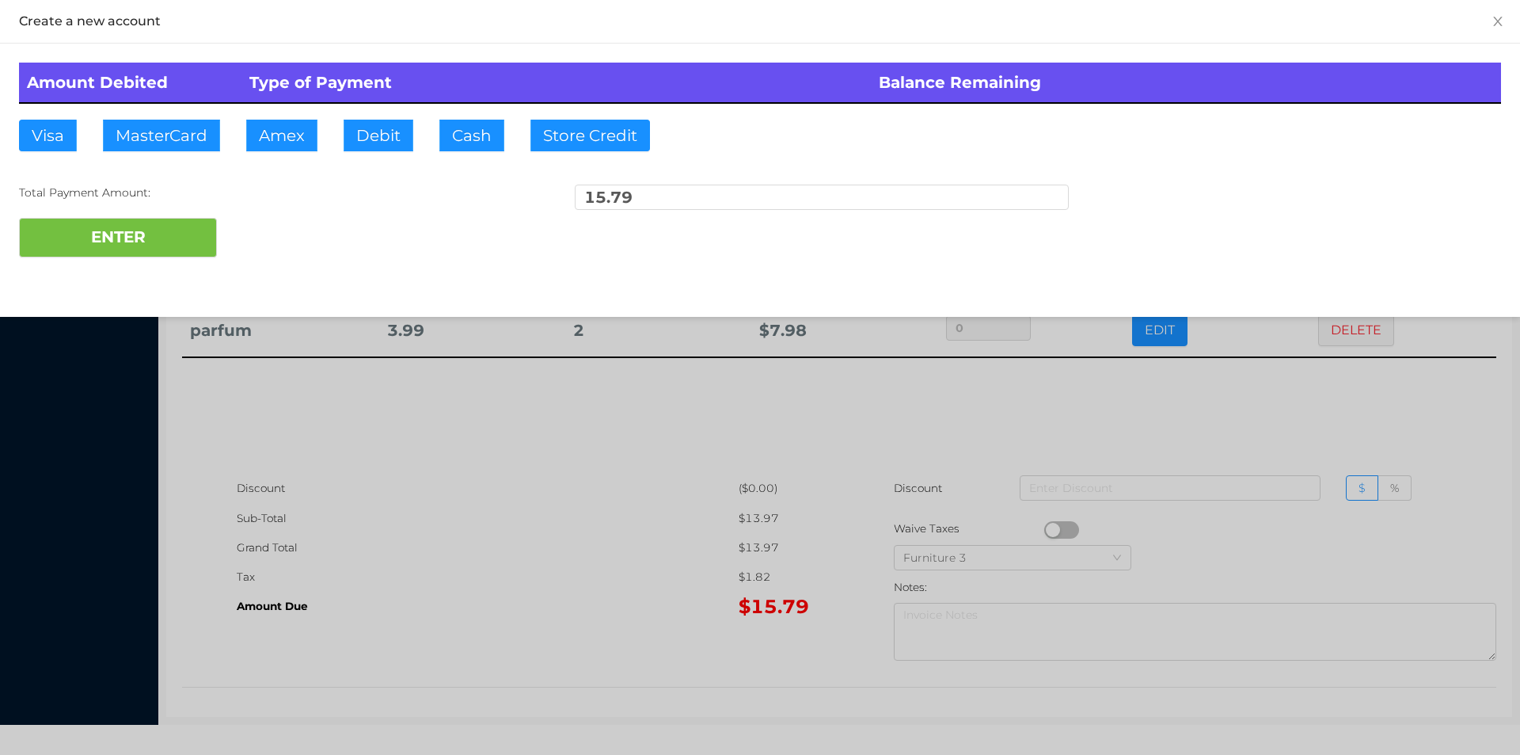
click at [559, 570] on div at bounding box center [760, 377] width 1520 height 755
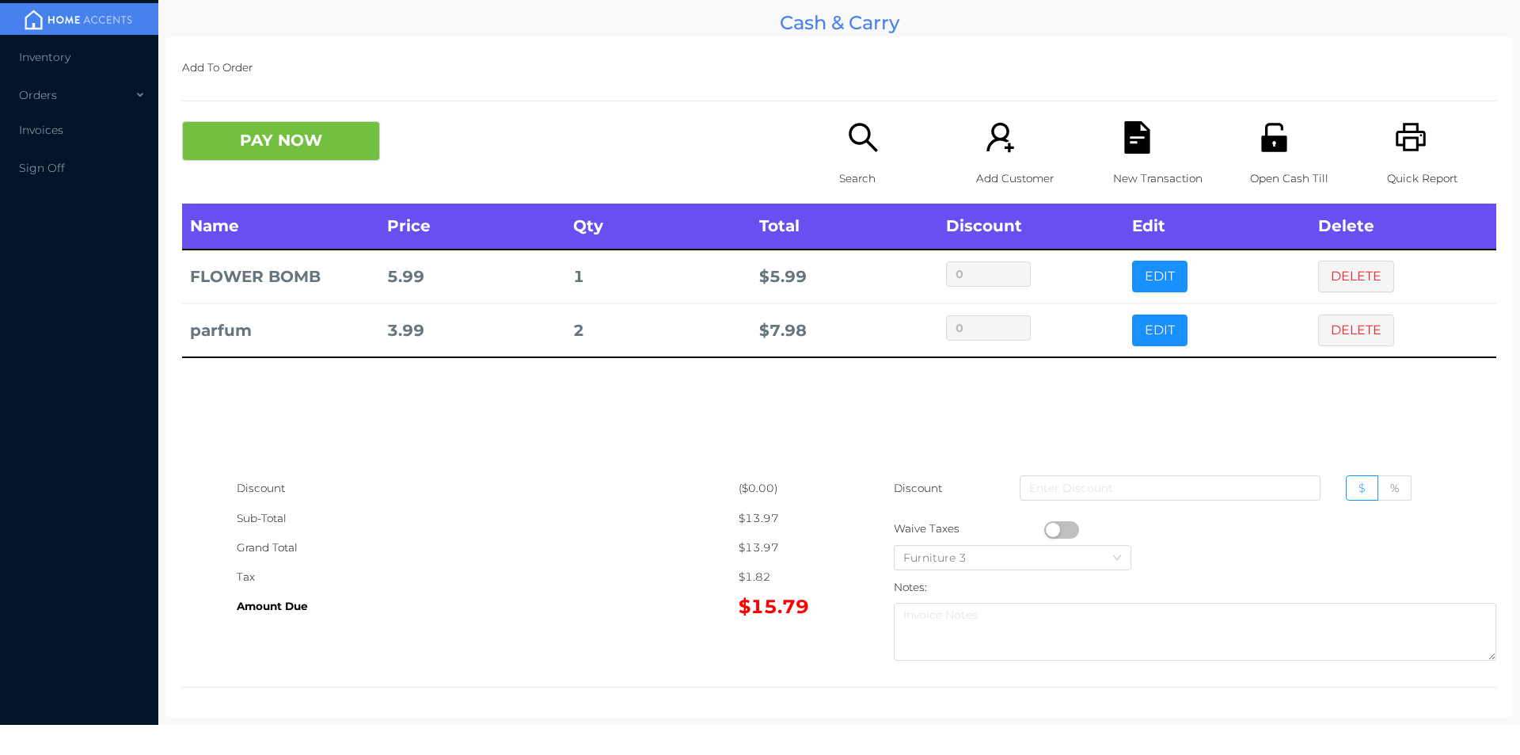
click at [1113, 155] on div "New Transaction" at bounding box center [1167, 162] width 109 height 82
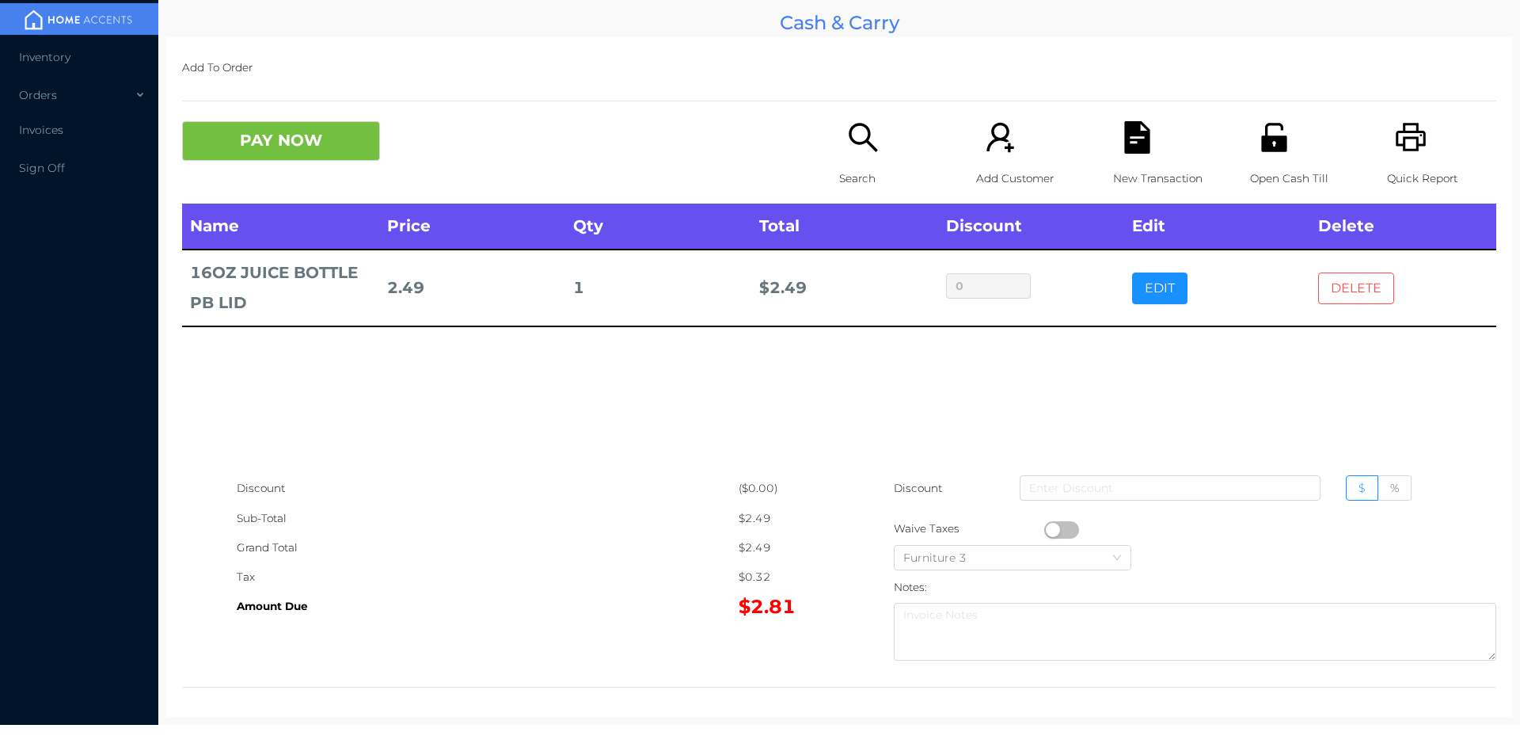
click at [1325, 295] on button "DELETE" at bounding box center [1356, 288] width 76 height 32
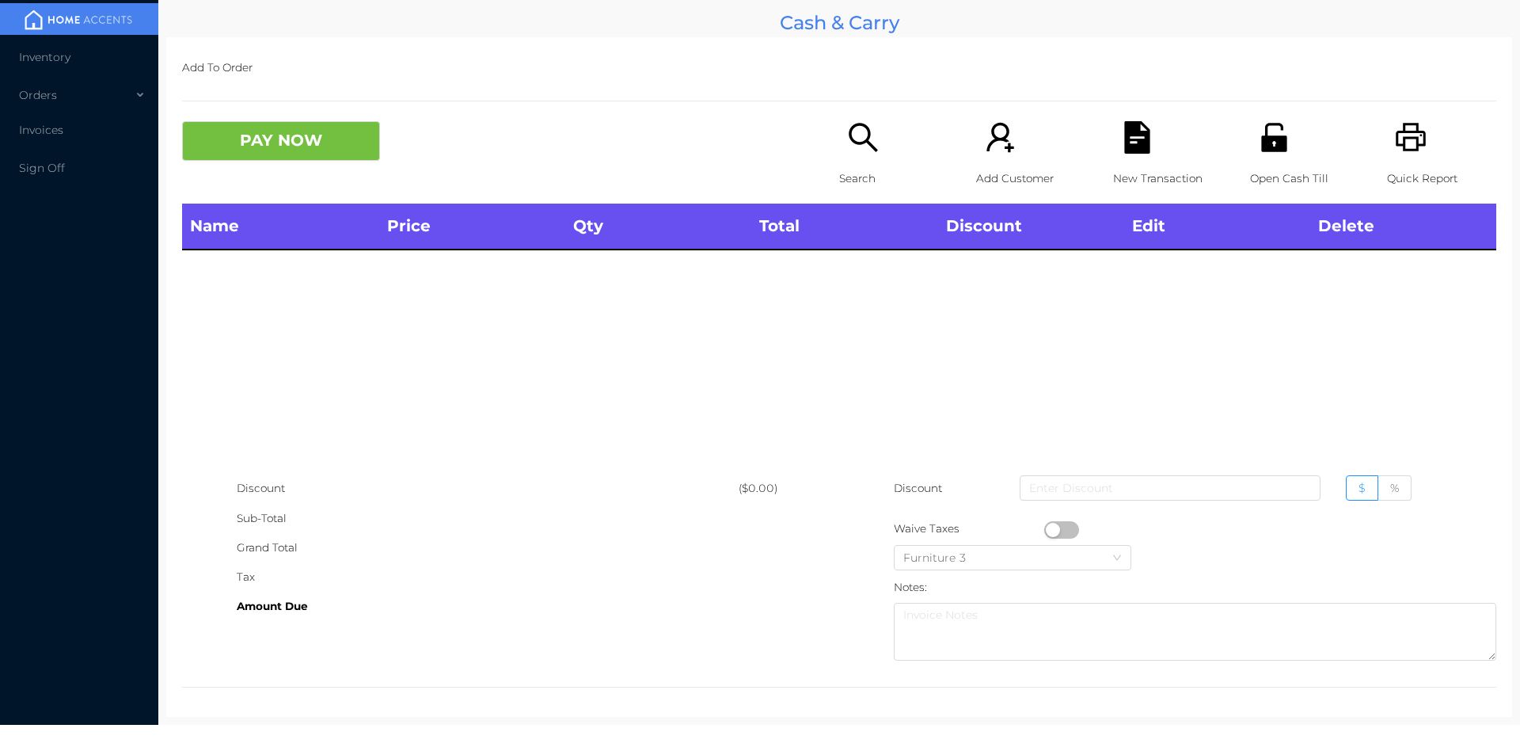
click at [839, 147] on div "Search" at bounding box center [893, 162] width 109 height 82
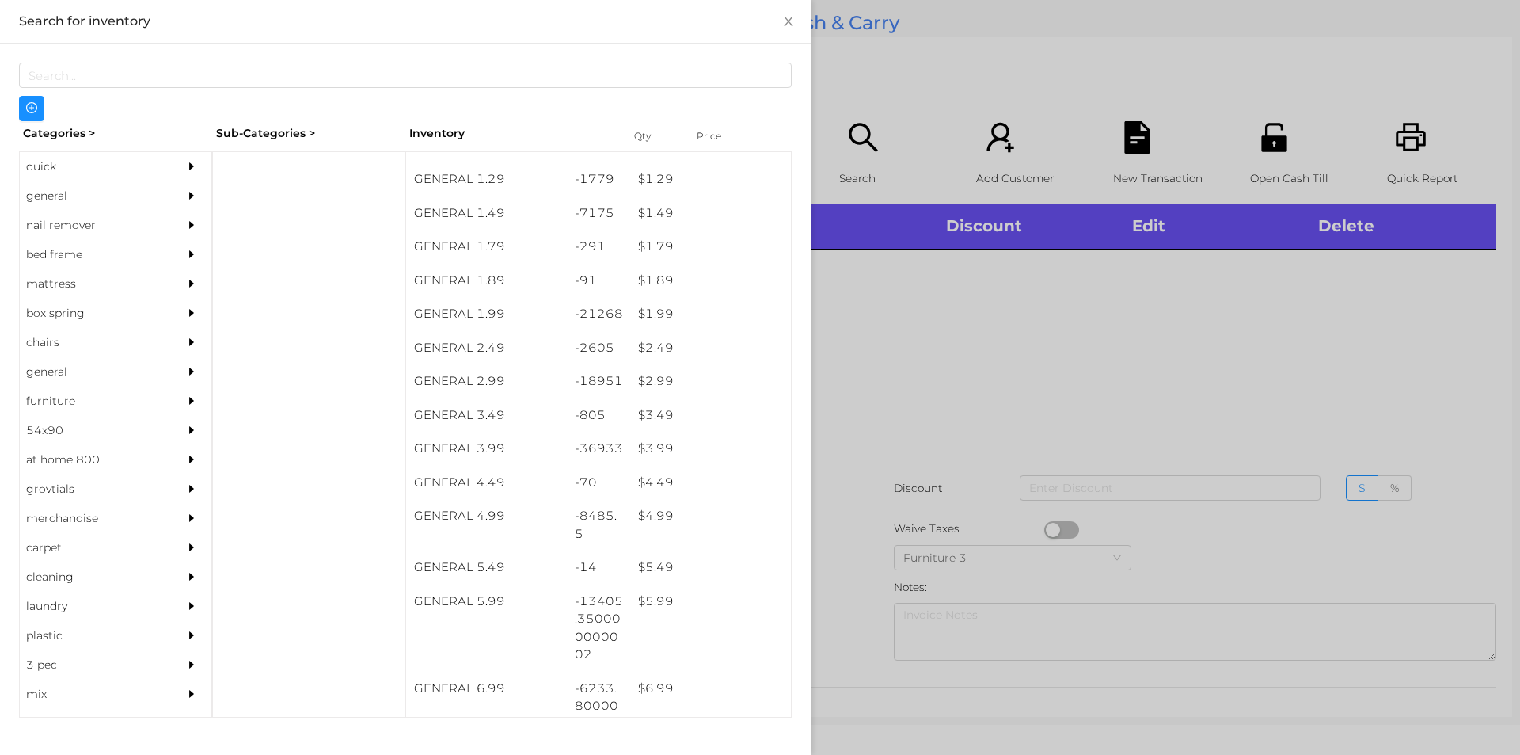
scroll to position [197, 0]
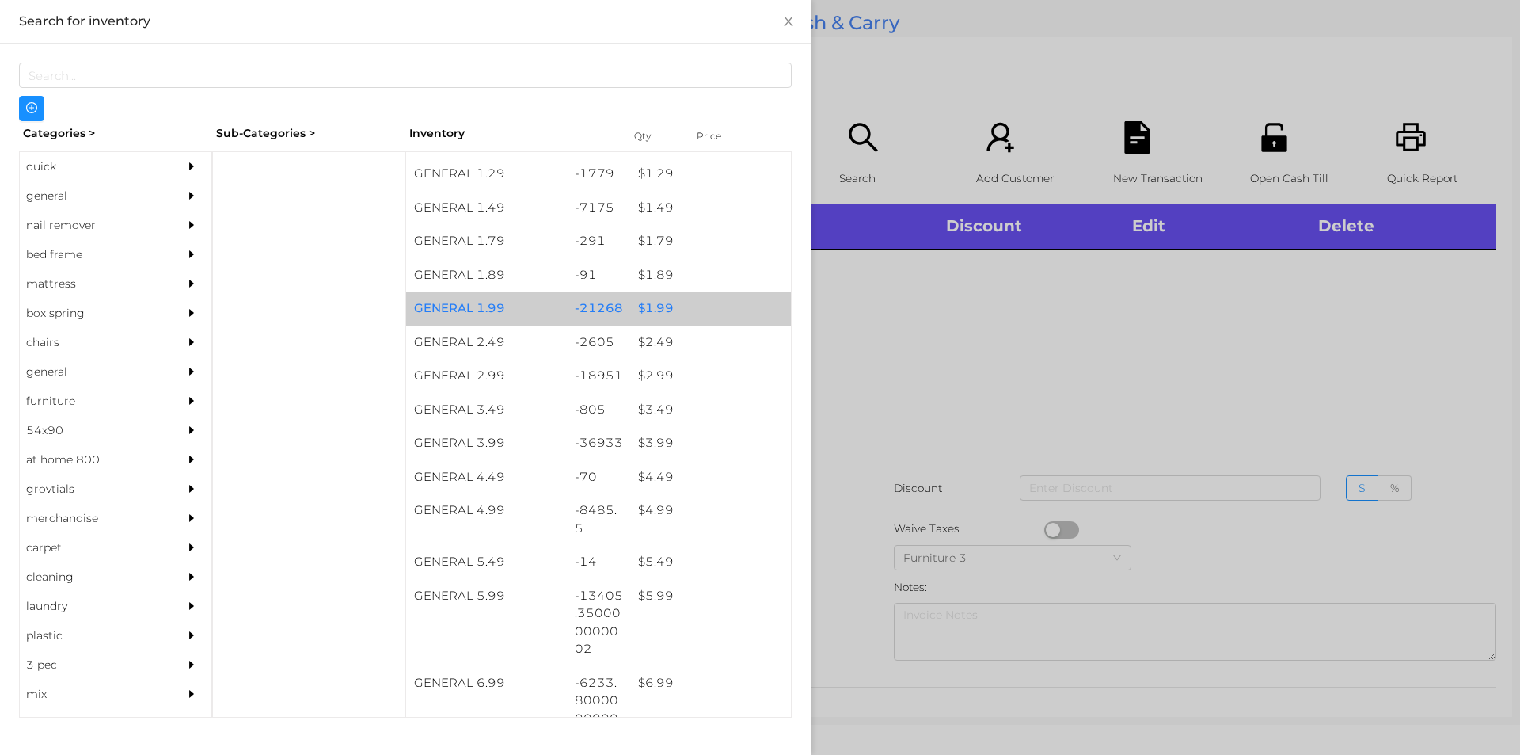
click at [687, 296] on div "$ 1.99" at bounding box center [710, 308] width 161 height 34
click at [709, 320] on div "$ 1.99" at bounding box center [710, 308] width 161 height 34
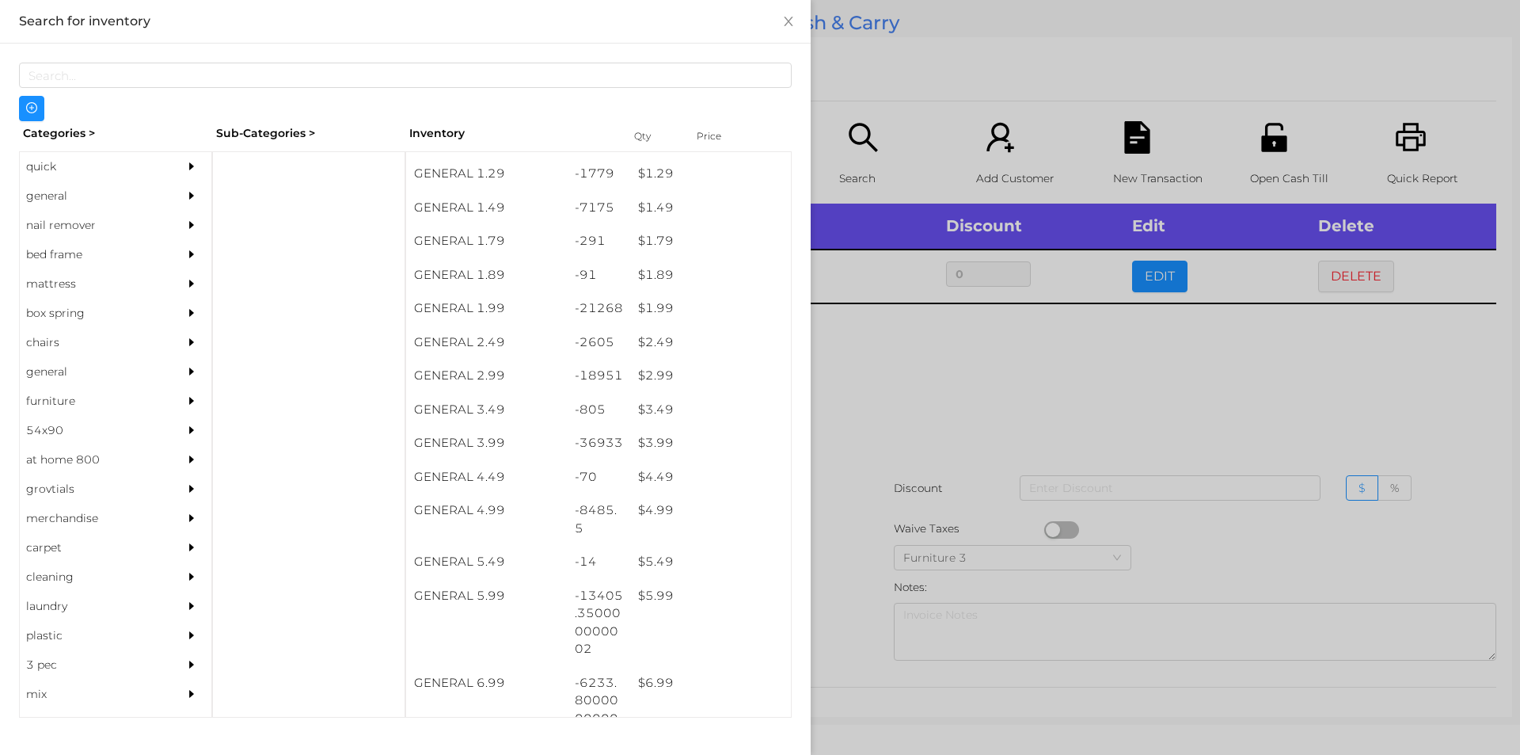
click at [921, 422] on div at bounding box center [760, 377] width 1520 height 755
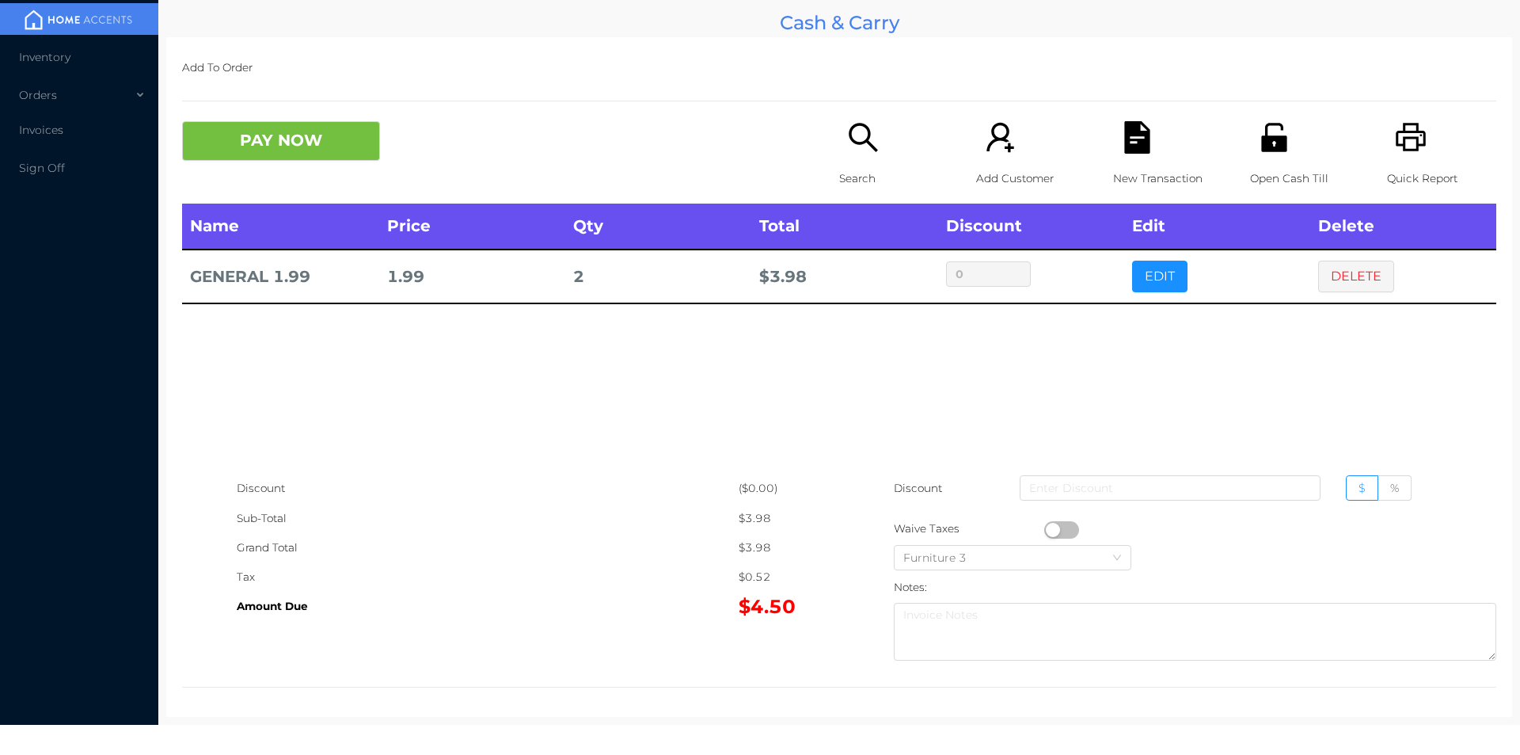
click at [1124, 124] on icon "icon: file-text" at bounding box center [1136, 137] width 25 height 32
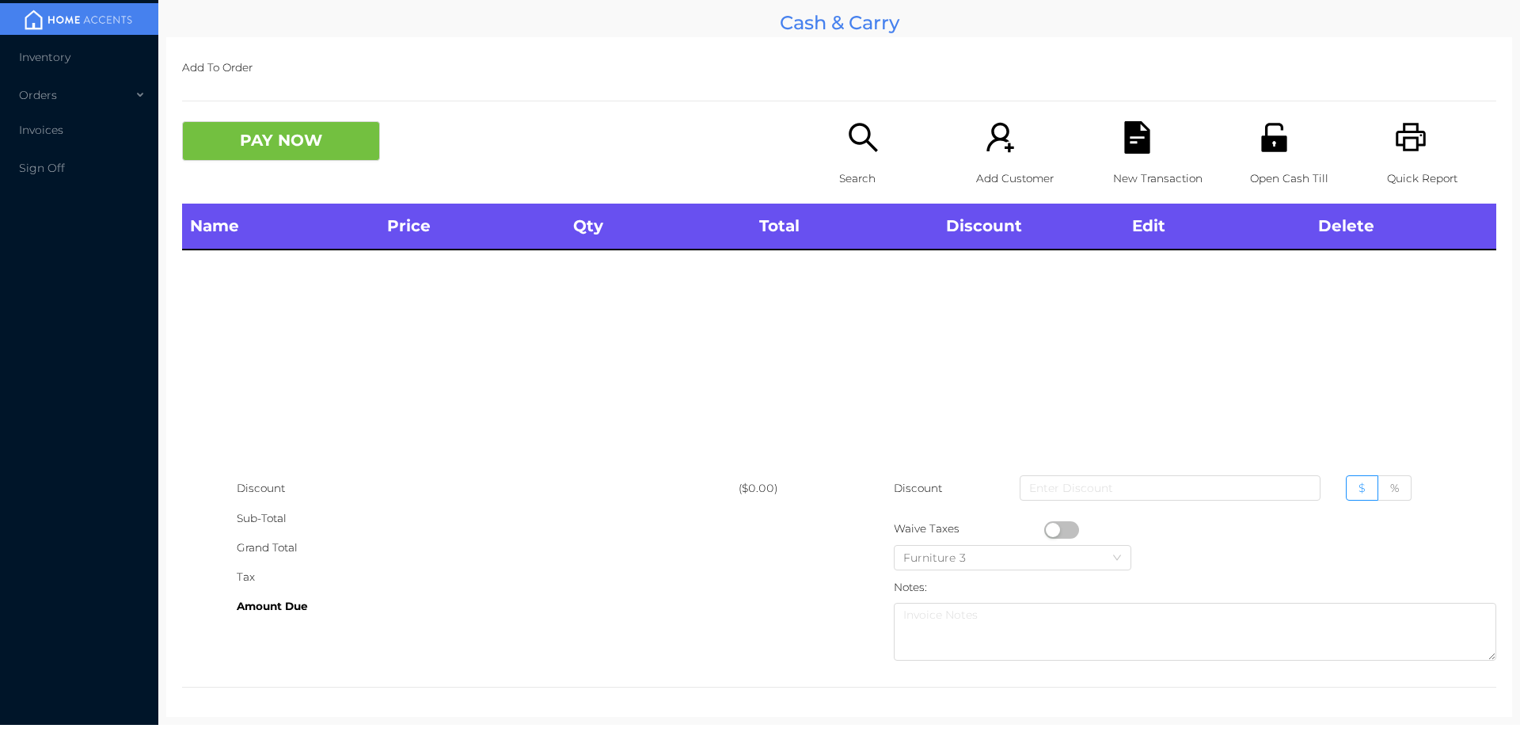
click at [1293, 123] on div "Open Cash Till" at bounding box center [1304, 162] width 109 height 82
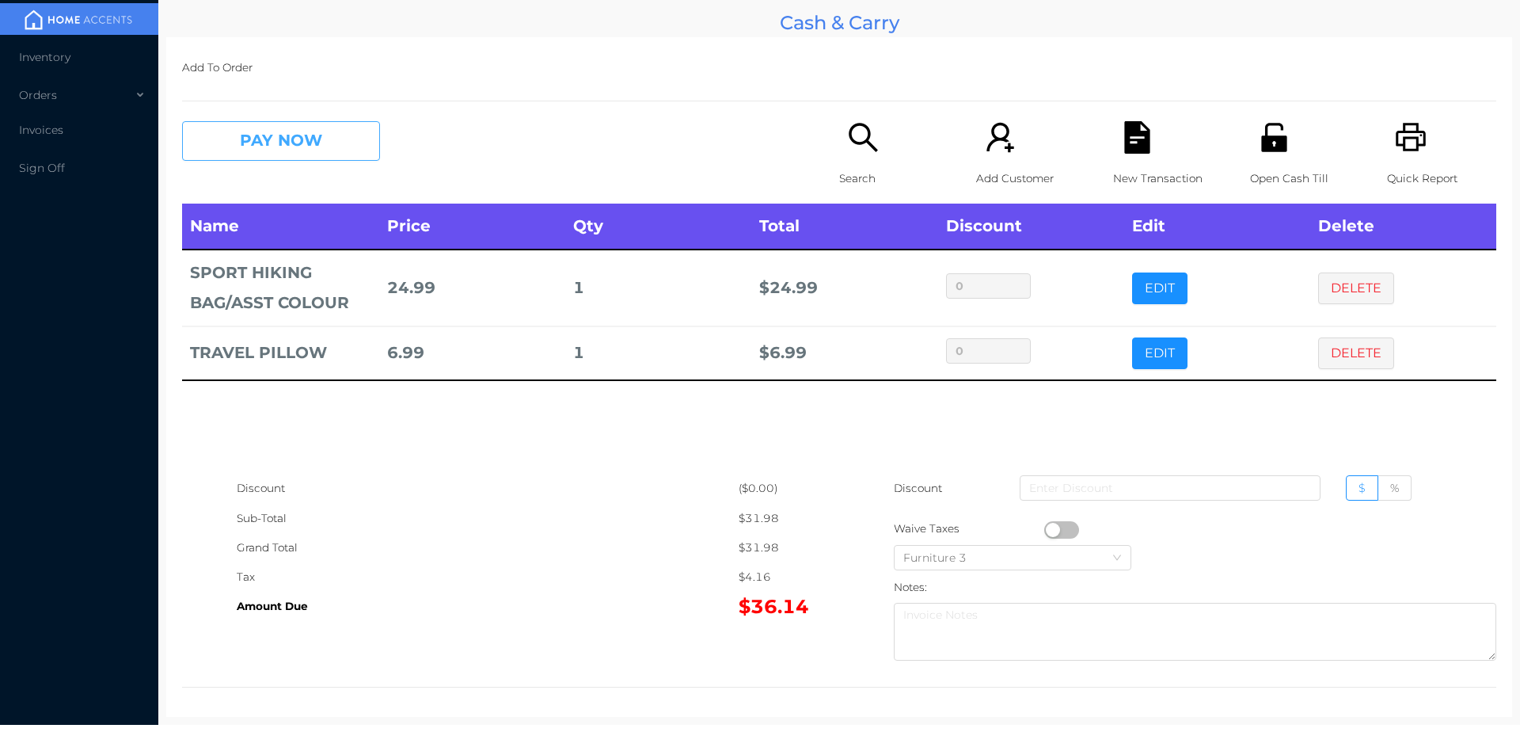
click at [268, 125] on button "PAY NOW" at bounding box center [281, 141] width 198 height 40
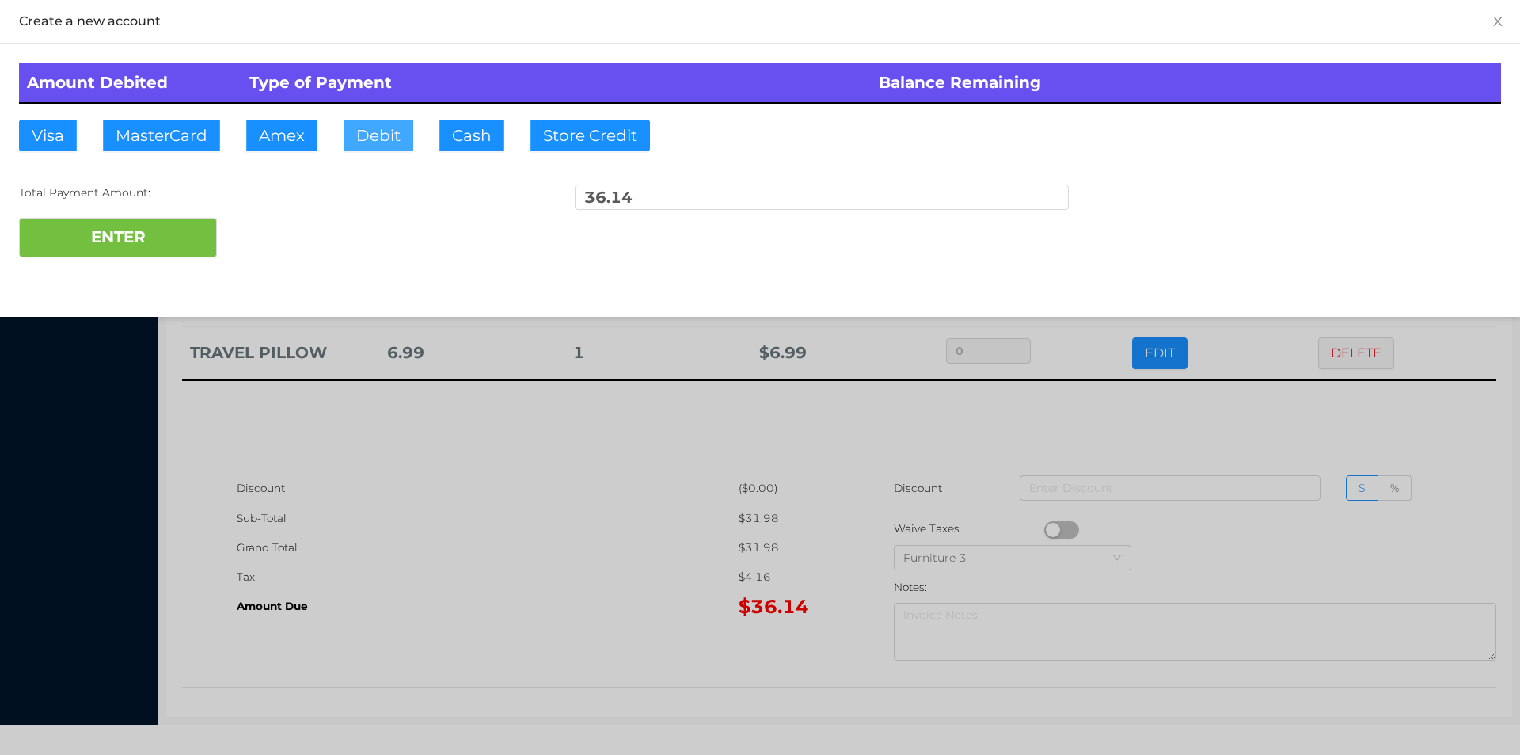
click at [401, 144] on button "Debit" at bounding box center [379, 136] width 70 height 32
click at [172, 249] on button "ENTER" at bounding box center [118, 238] width 198 height 40
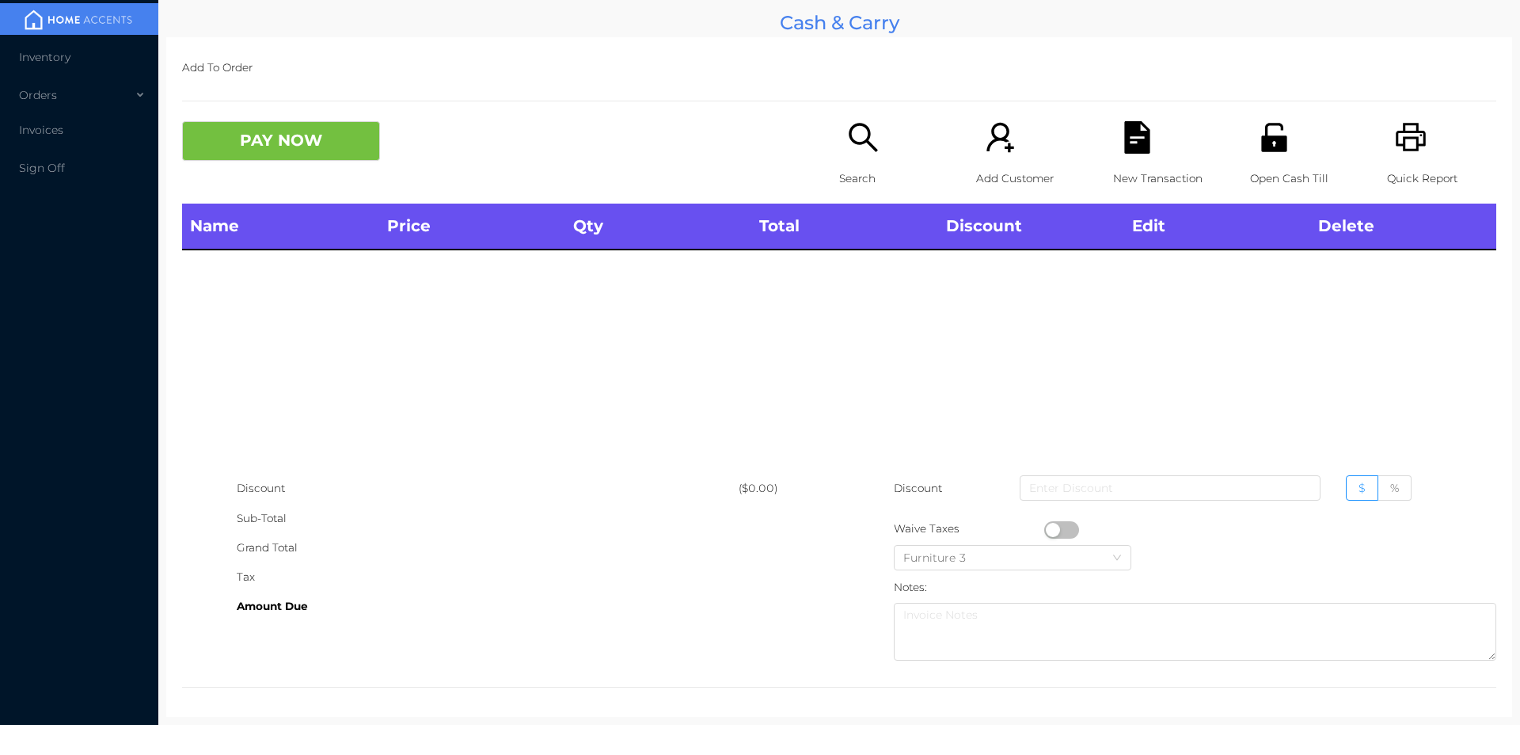
click at [711, 724] on main "Cash & Carry Add To Order PAY NOW Search Add Customer New Transaction Open Cash…" at bounding box center [839, 362] width 1362 height 724
click at [859, 188] on p "Search" at bounding box center [893, 178] width 109 height 29
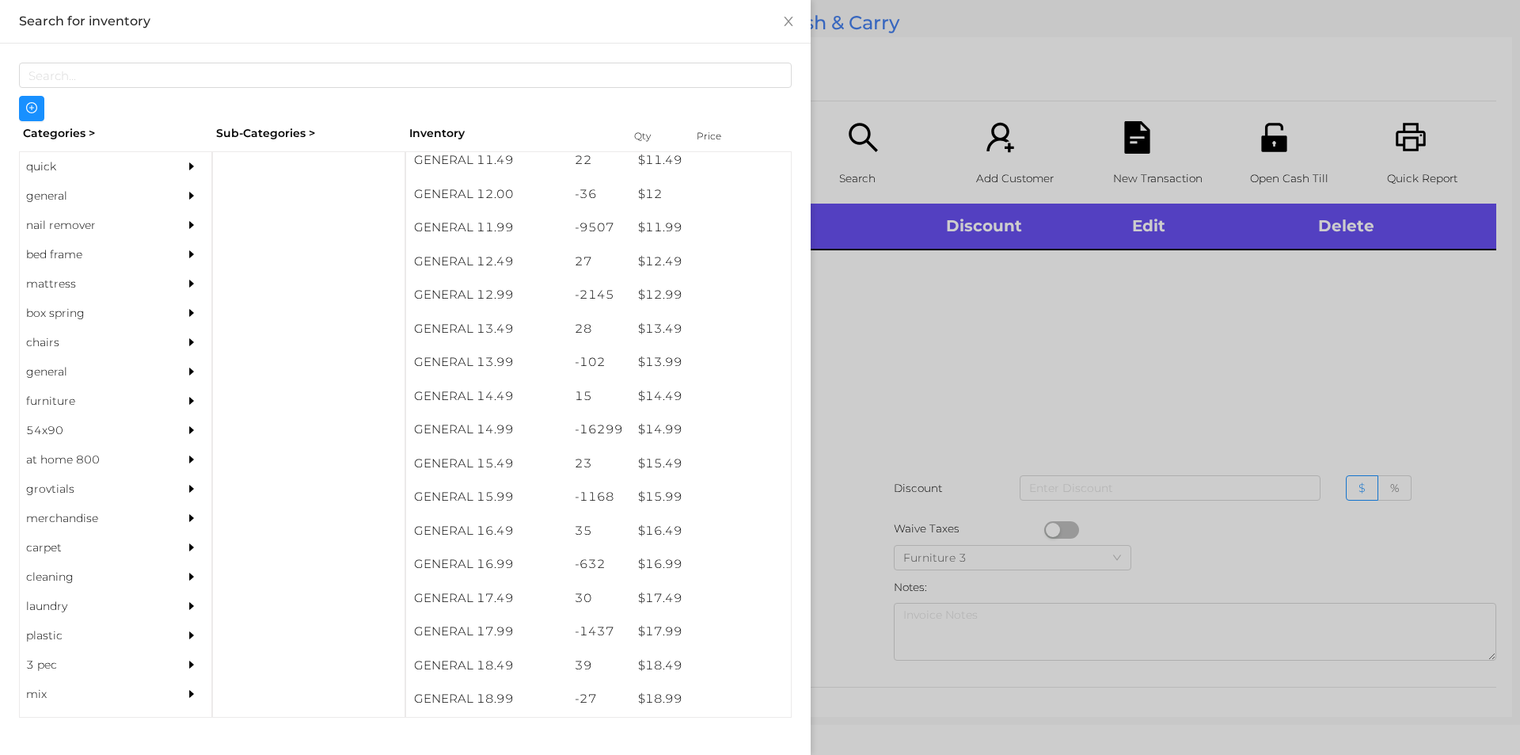
scroll to position [1239, 0]
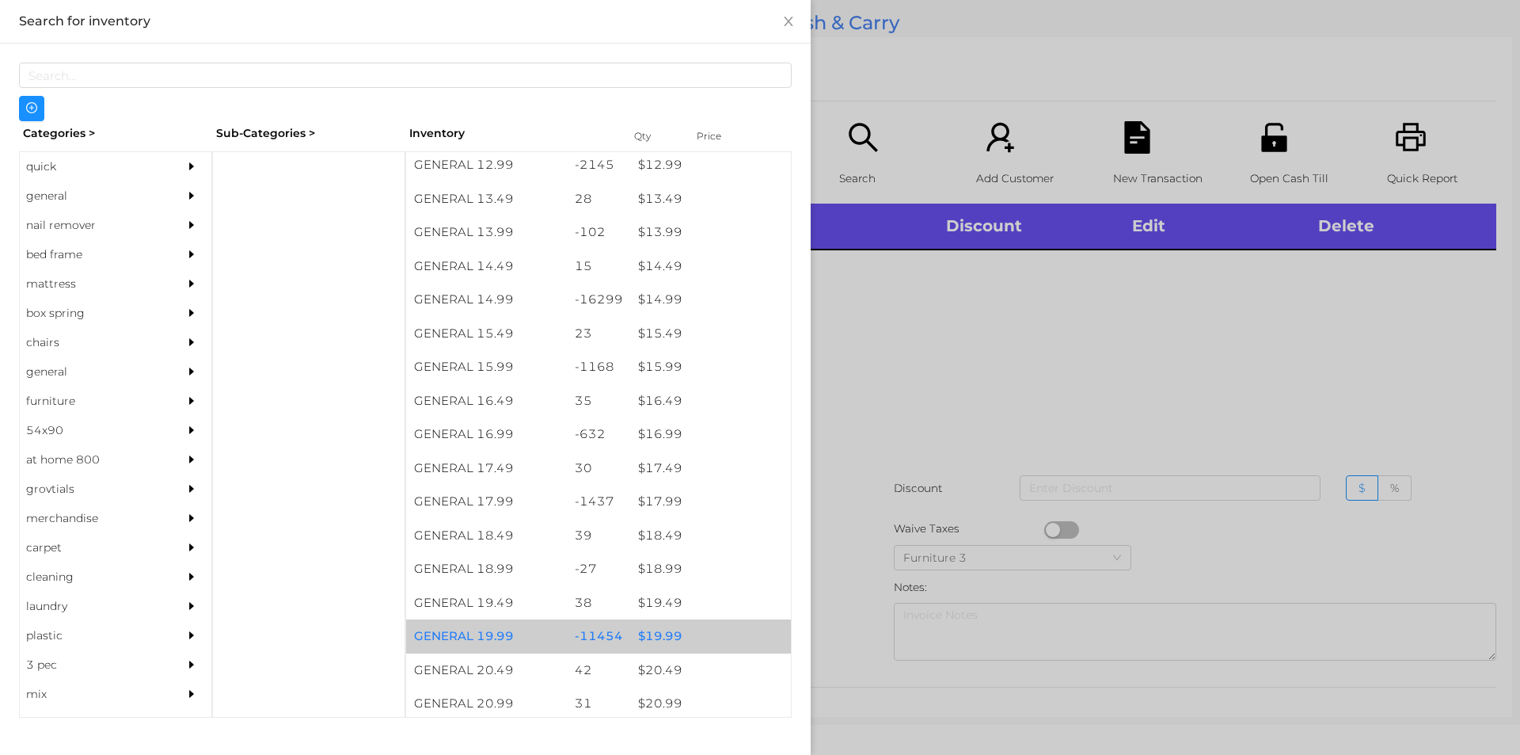
click at [671, 633] on div "$ 19.99" at bounding box center [710, 636] width 161 height 34
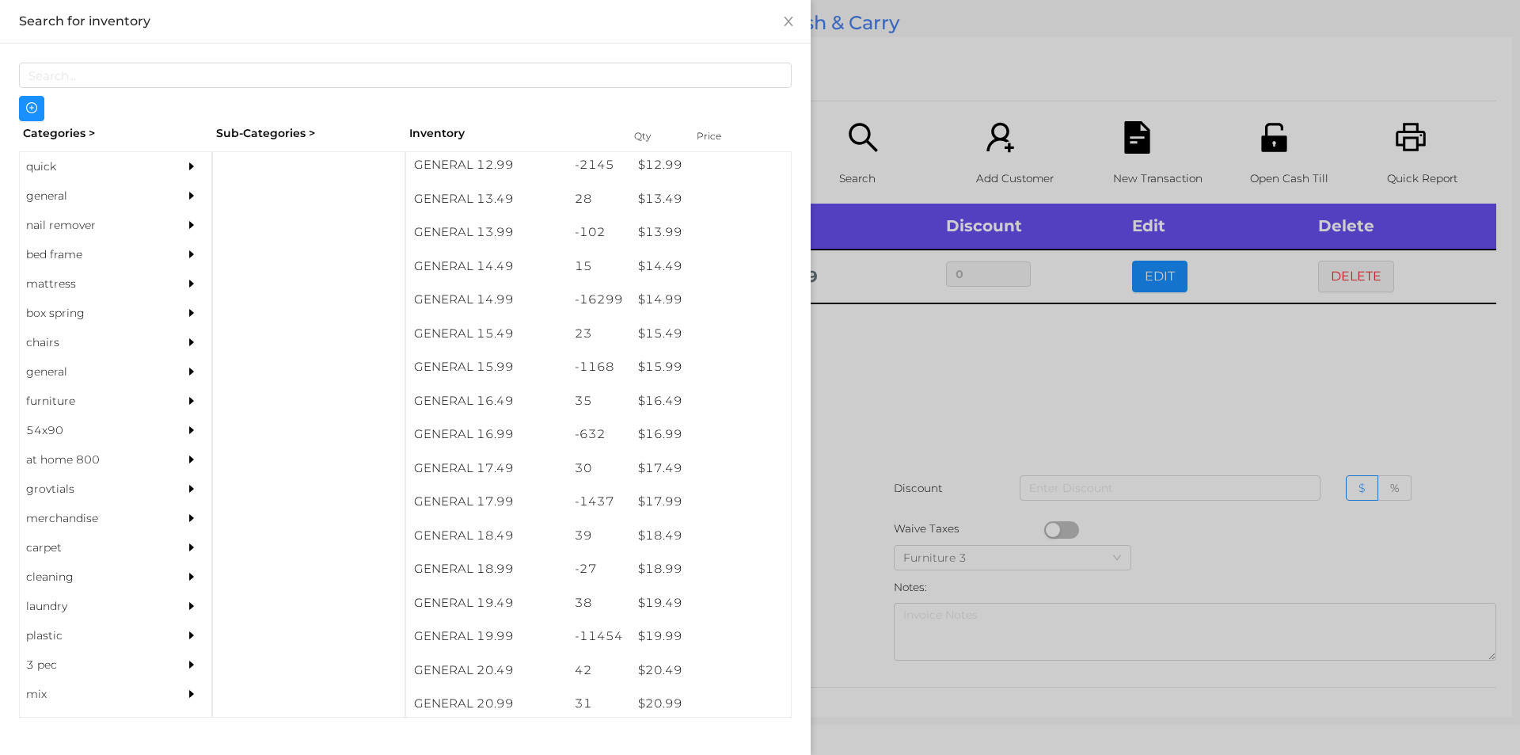
click at [949, 439] on div at bounding box center [760, 377] width 1520 height 755
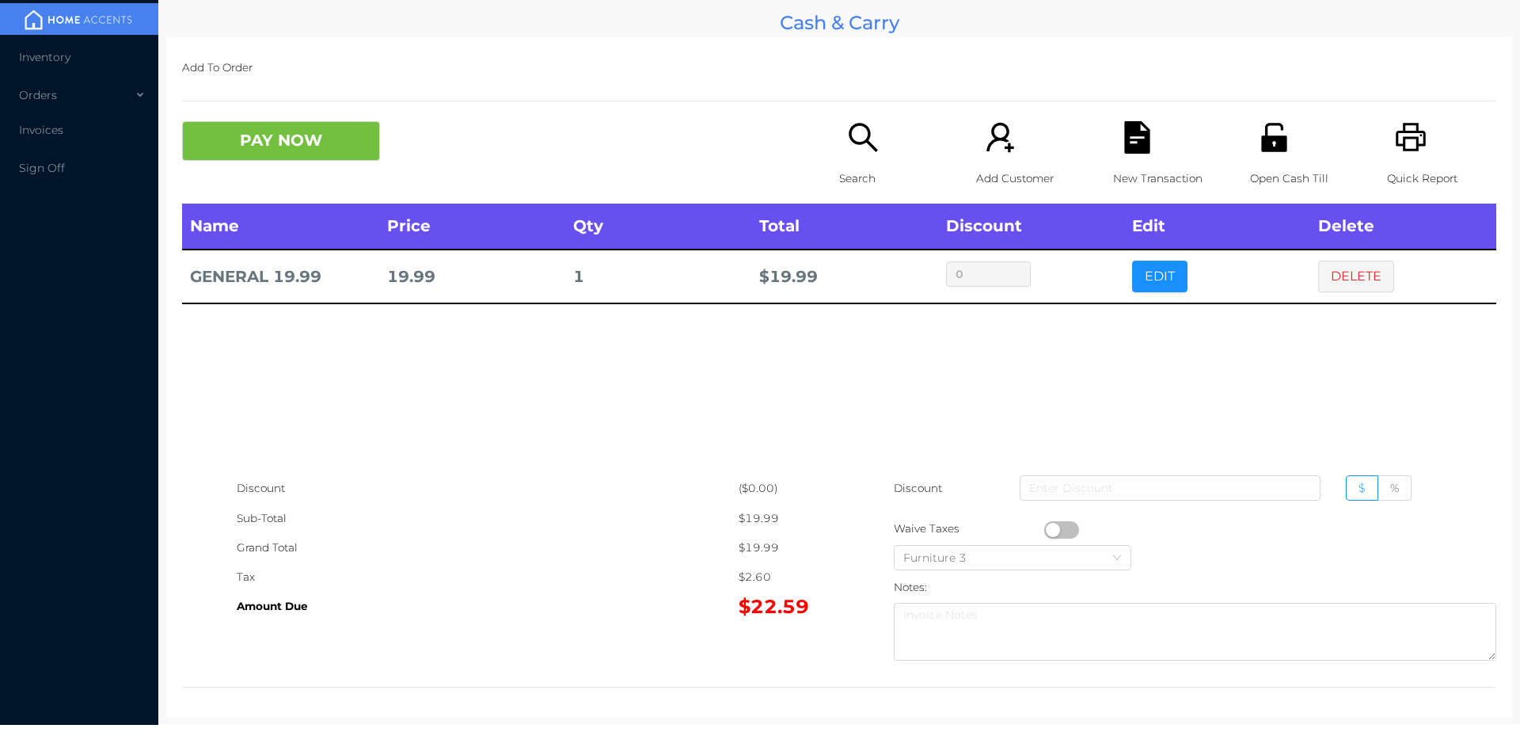
click at [1124, 150] on icon "icon: file-text" at bounding box center [1136, 137] width 25 height 32
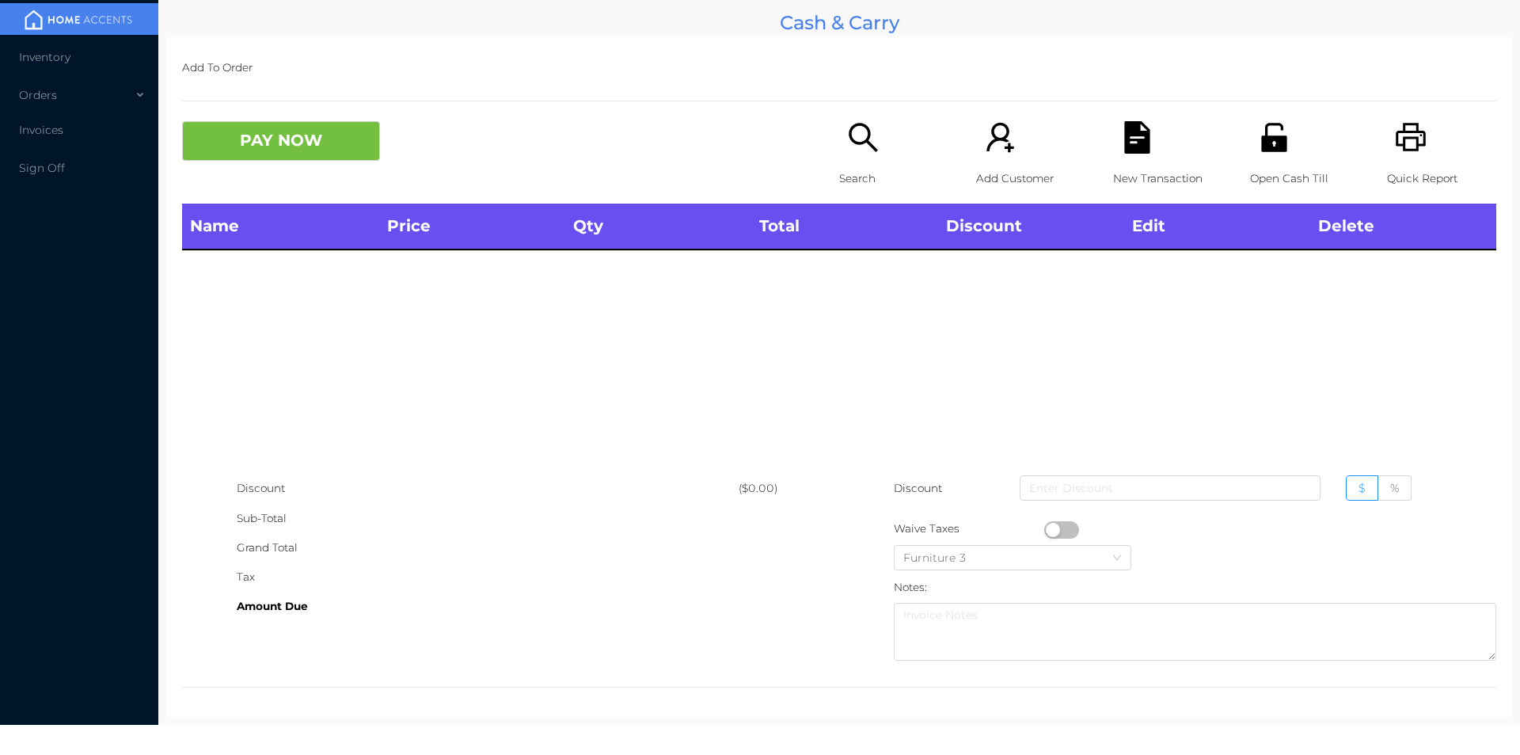
click at [1276, 139] on icon "icon: unlock" at bounding box center [1273, 137] width 25 height 29
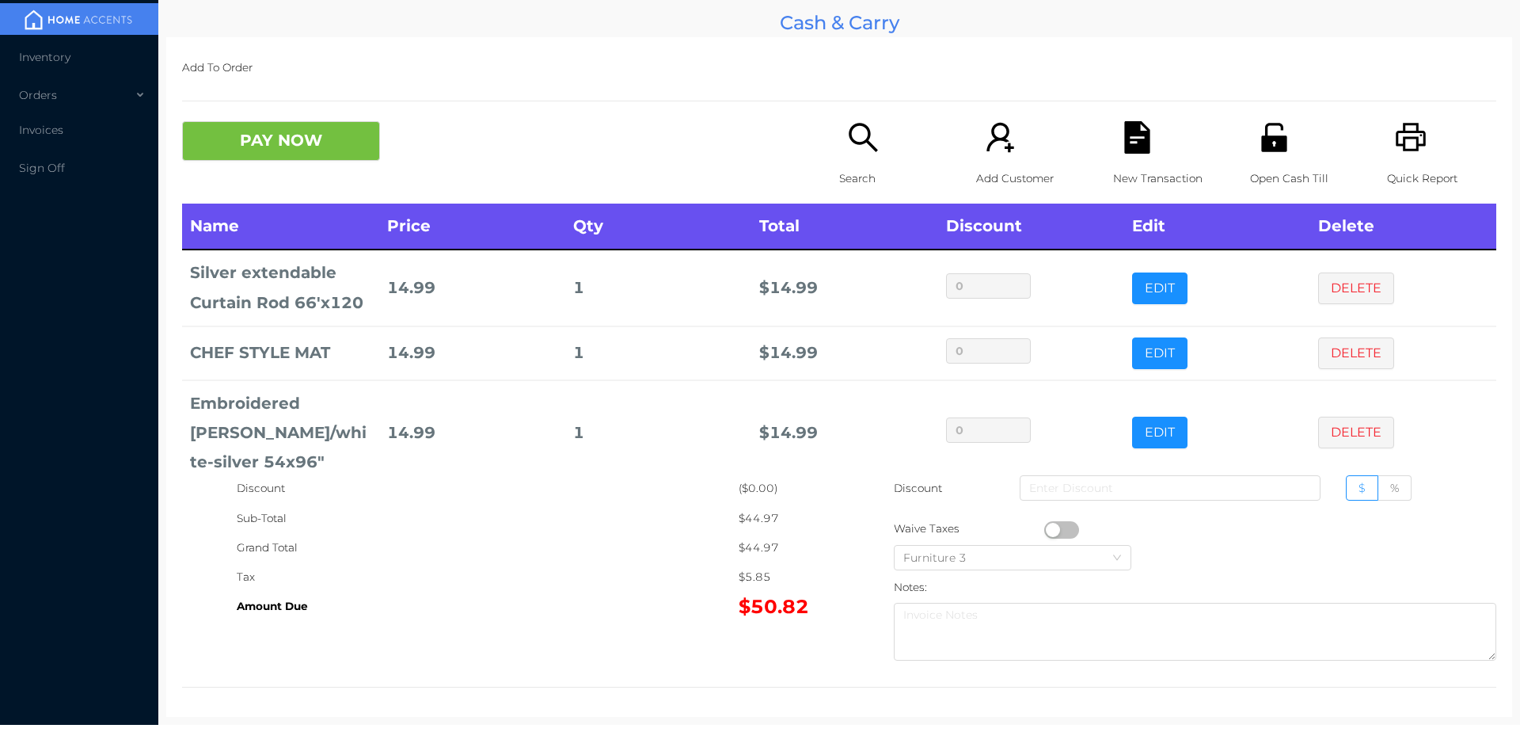
scroll to position [29, 0]
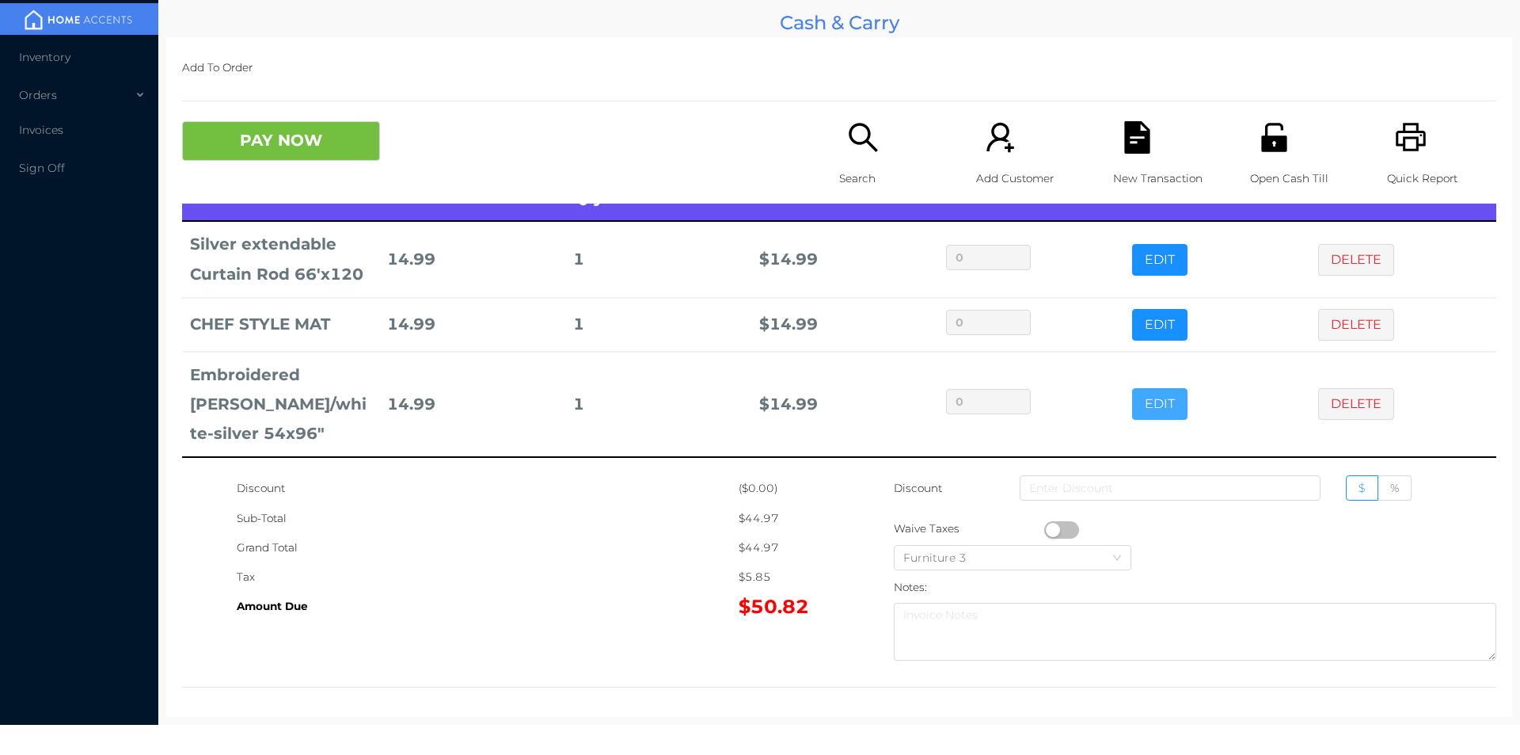
click at [1143, 420] on button "EDIT" at bounding box center [1159, 404] width 55 height 32
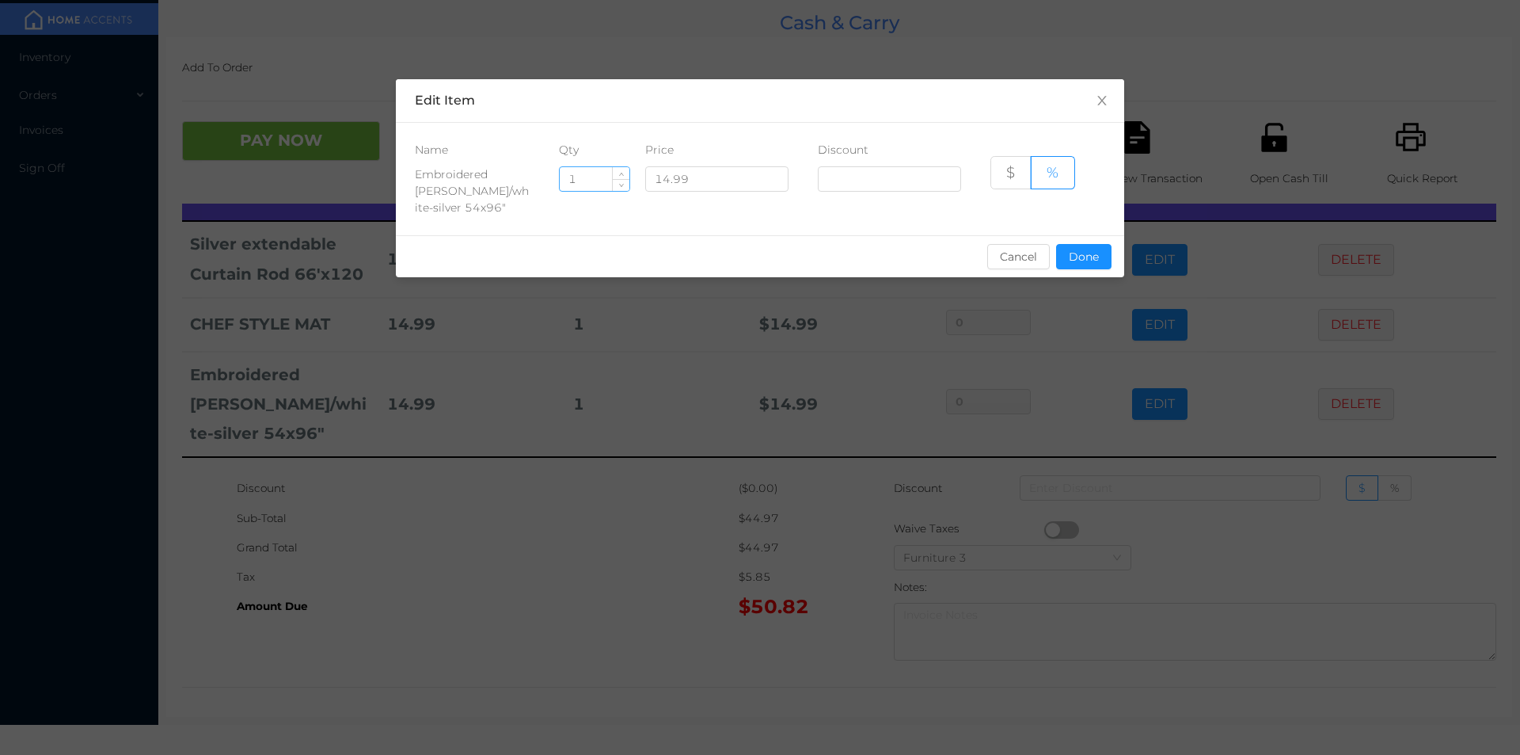
click at [585, 182] on input "1" at bounding box center [595, 179] width 70 height 24
type input "4"
click at [1092, 253] on button "Done" at bounding box center [1083, 256] width 55 height 25
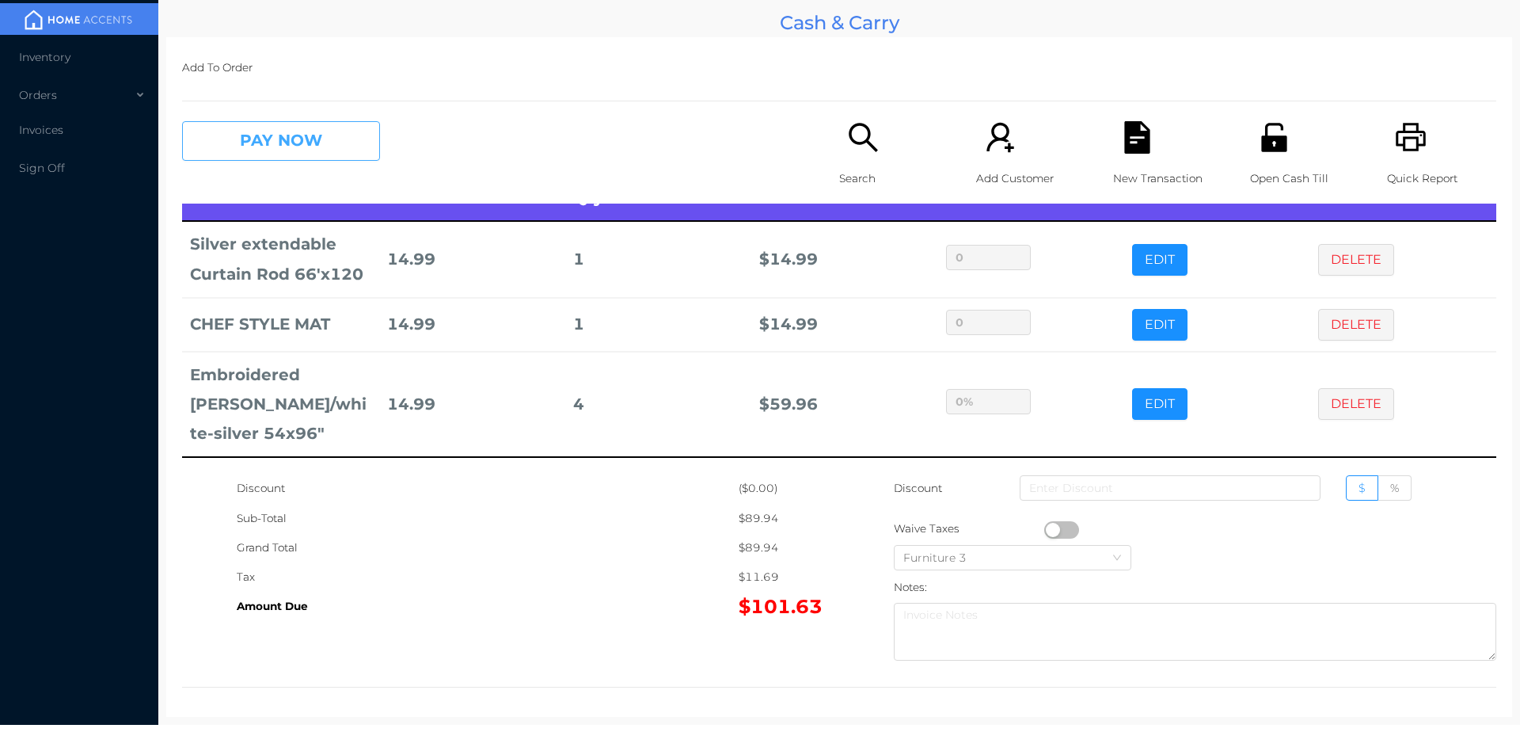
click at [264, 144] on button "PAY NOW" at bounding box center [281, 141] width 198 height 40
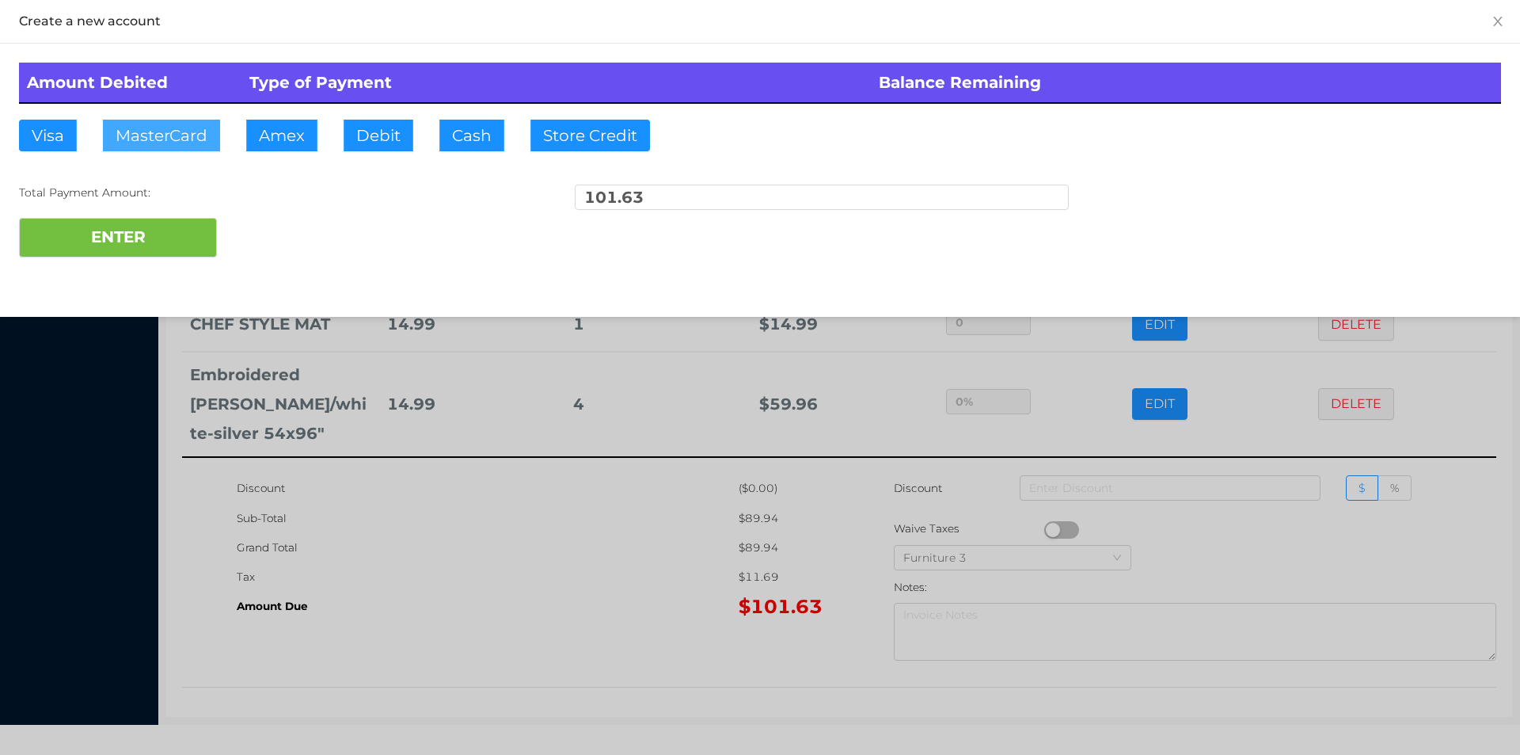
click at [154, 142] on button "MasterCard" at bounding box center [161, 136] width 117 height 32
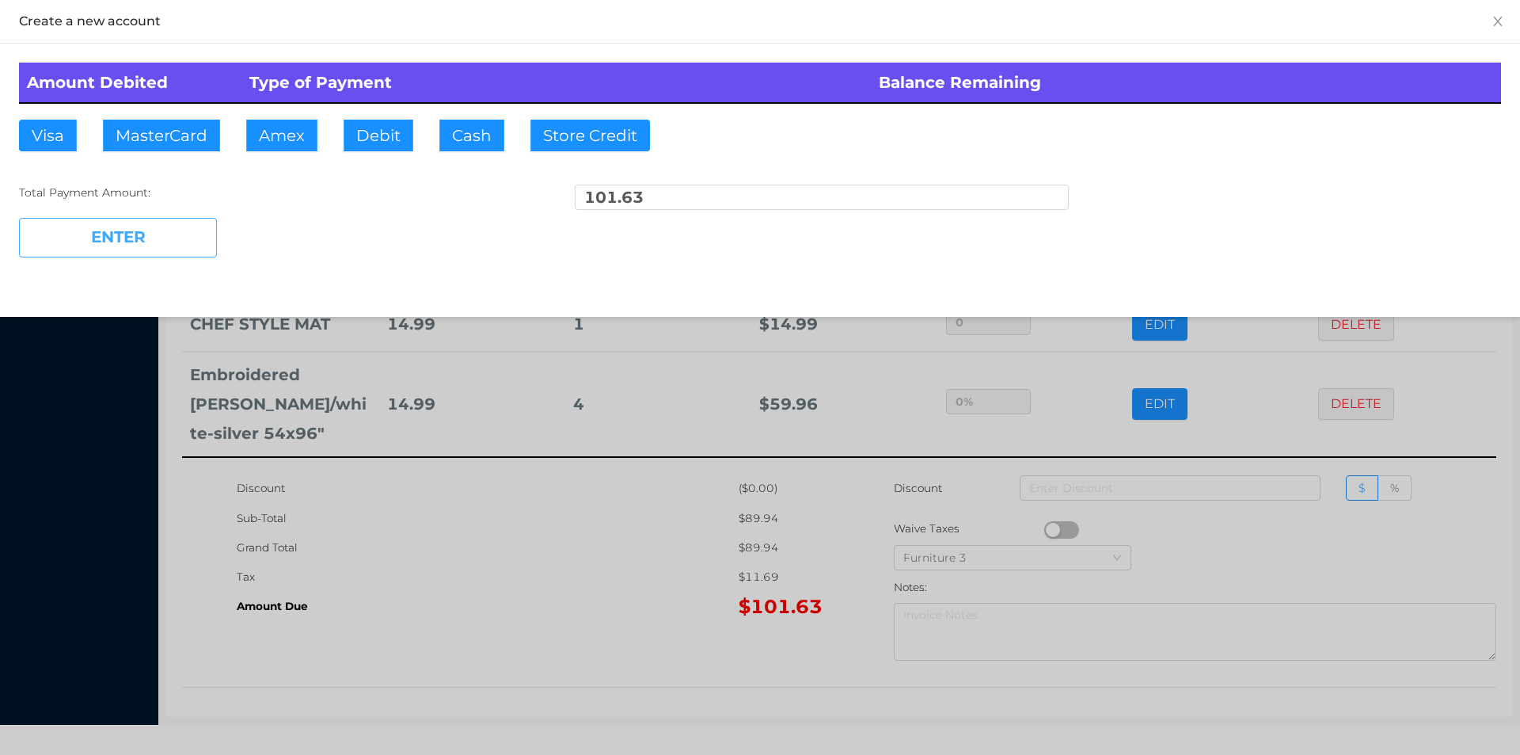
click at [127, 234] on button "ENTER" at bounding box center [118, 238] width 198 height 40
type input "0"
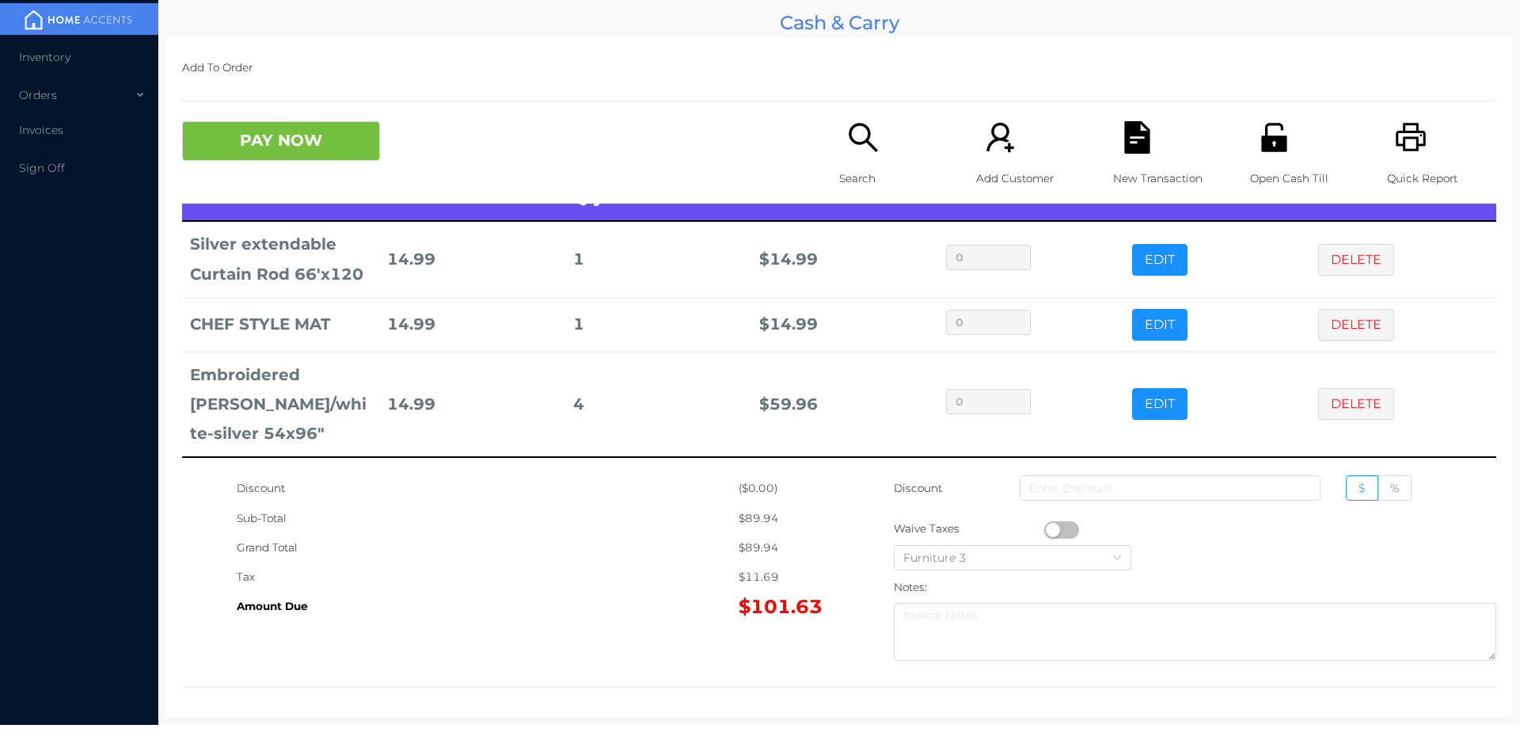
scroll to position [0, 0]
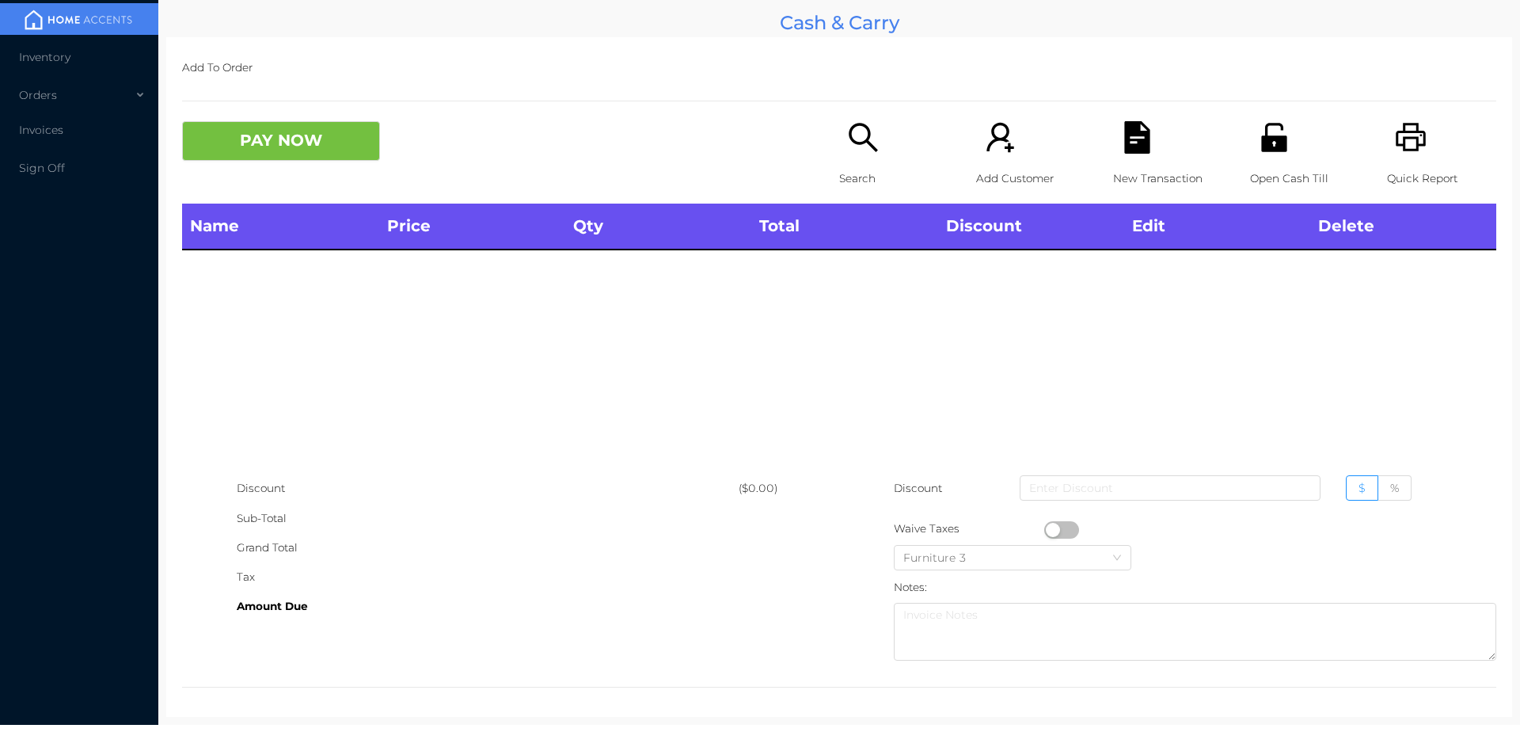
click at [1287, 139] on div "Open Cash Till" at bounding box center [1304, 162] width 109 height 82
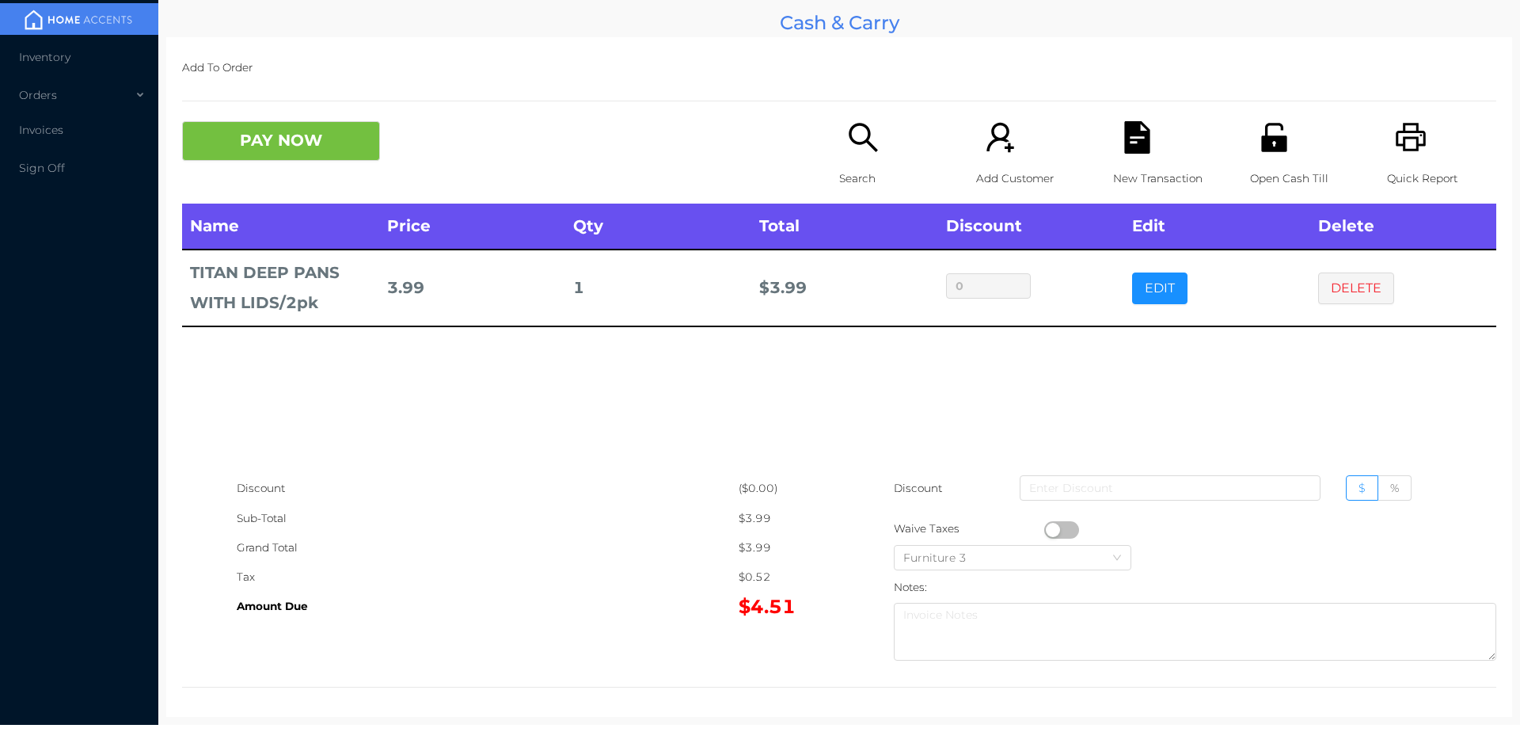
click at [1251, 162] on div "Open Cash Till" at bounding box center [1304, 162] width 109 height 82
click at [1113, 165] on p "New Transaction" at bounding box center [1167, 178] width 109 height 29
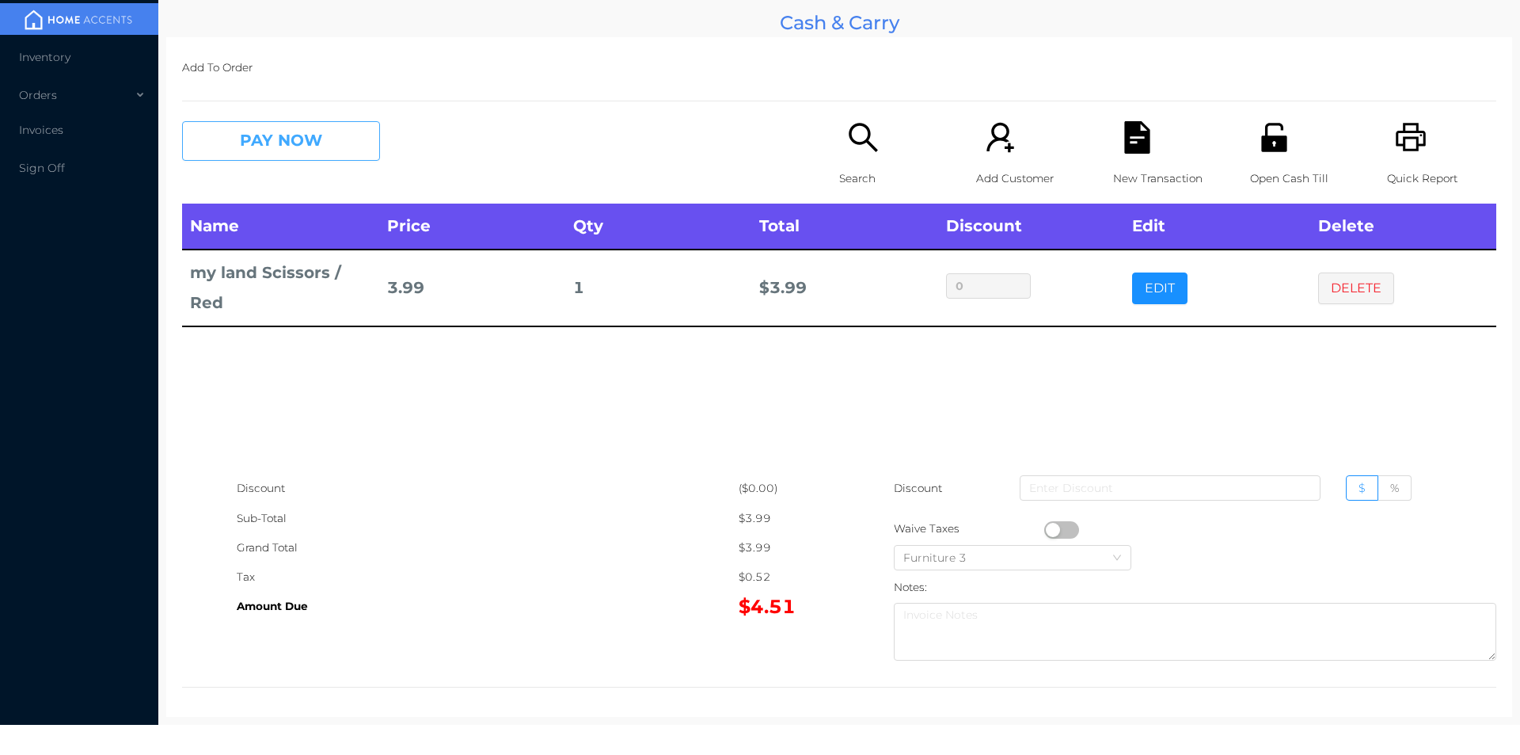
click at [245, 145] on button "PAY NOW" at bounding box center [281, 141] width 198 height 40
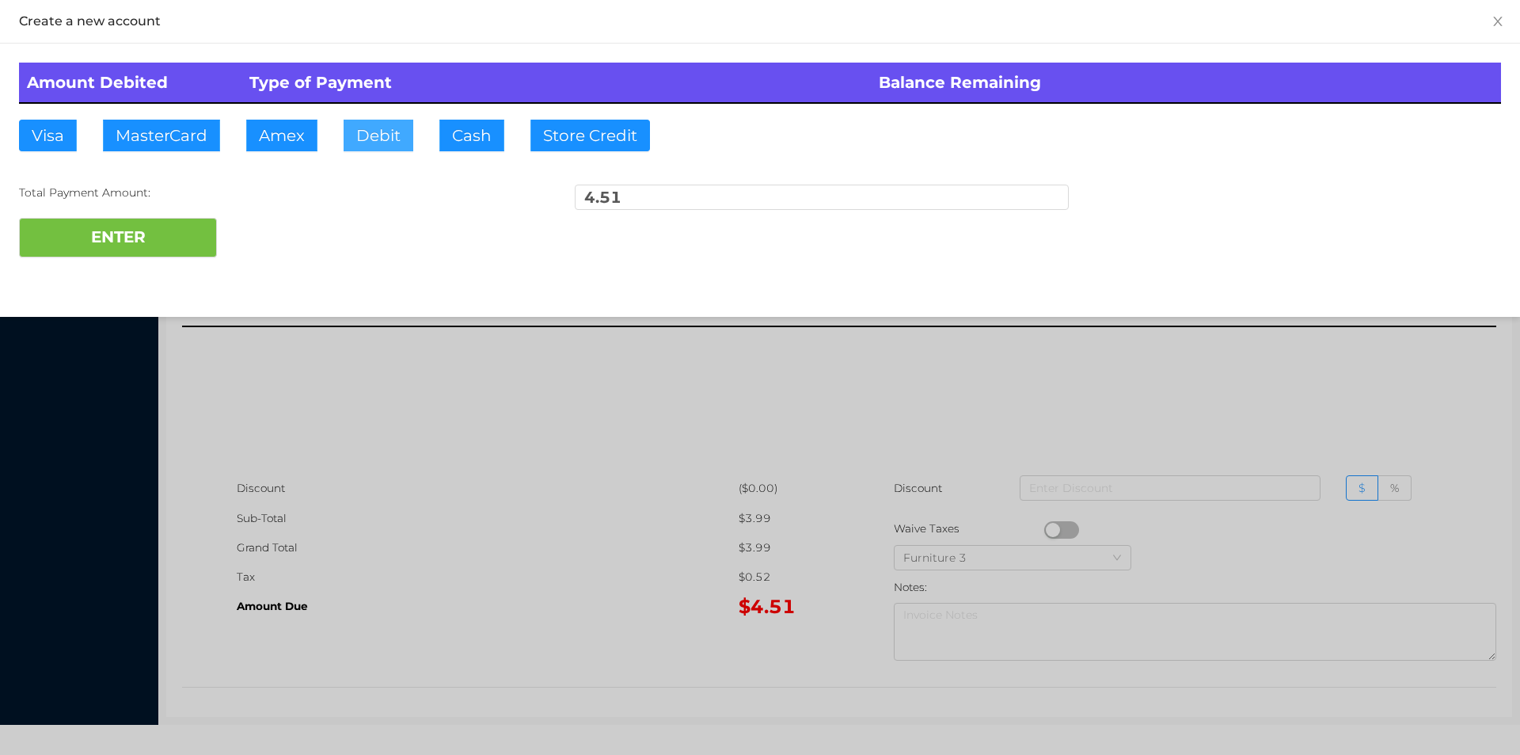
click at [384, 146] on button "Debit" at bounding box center [379, 136] width 70 height 32
click at [201, 230] on button "ENTER" at bounding box center [118, 238] width 198 height 40
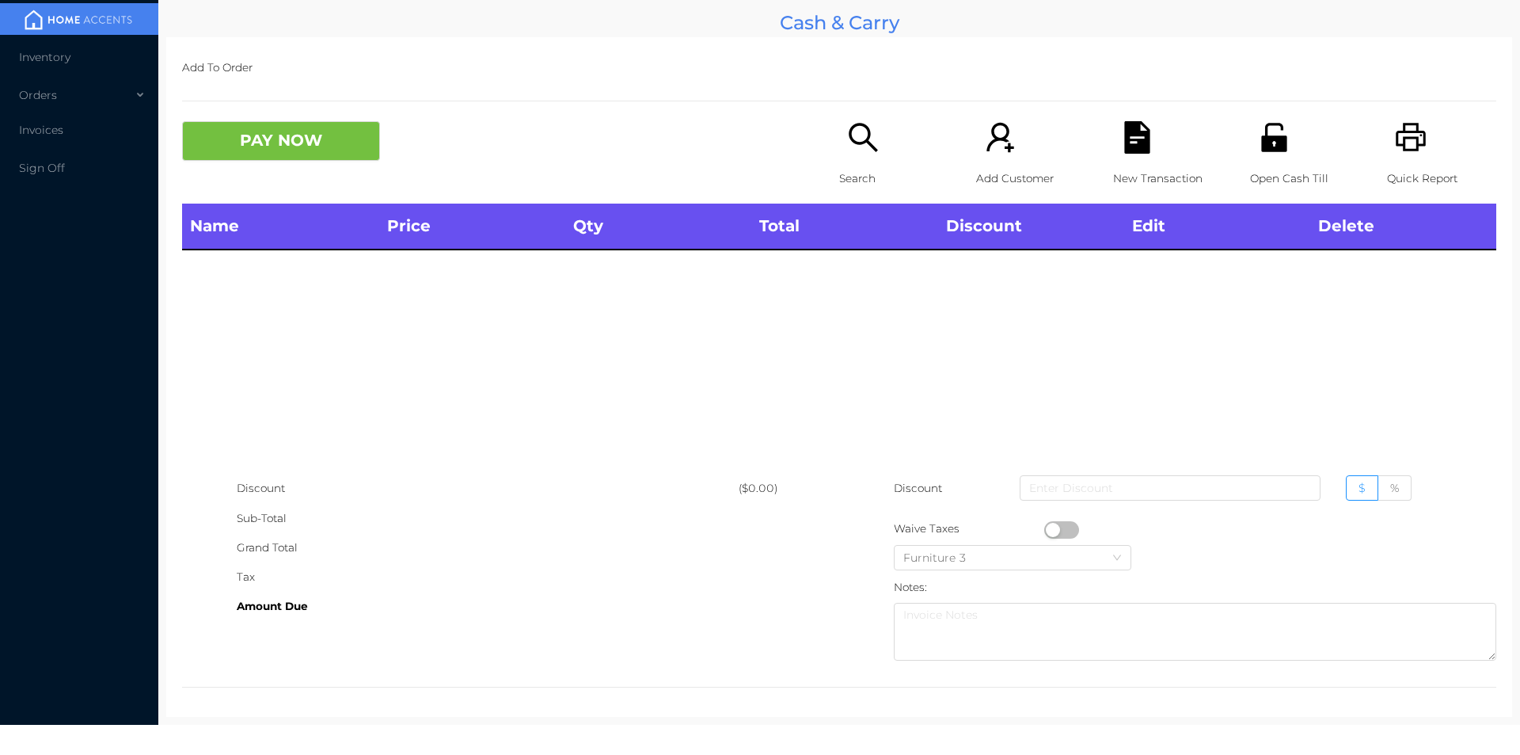
click at [847, 148] on icon "icon: search" at bounding box center [863, 137] width 32 height 32
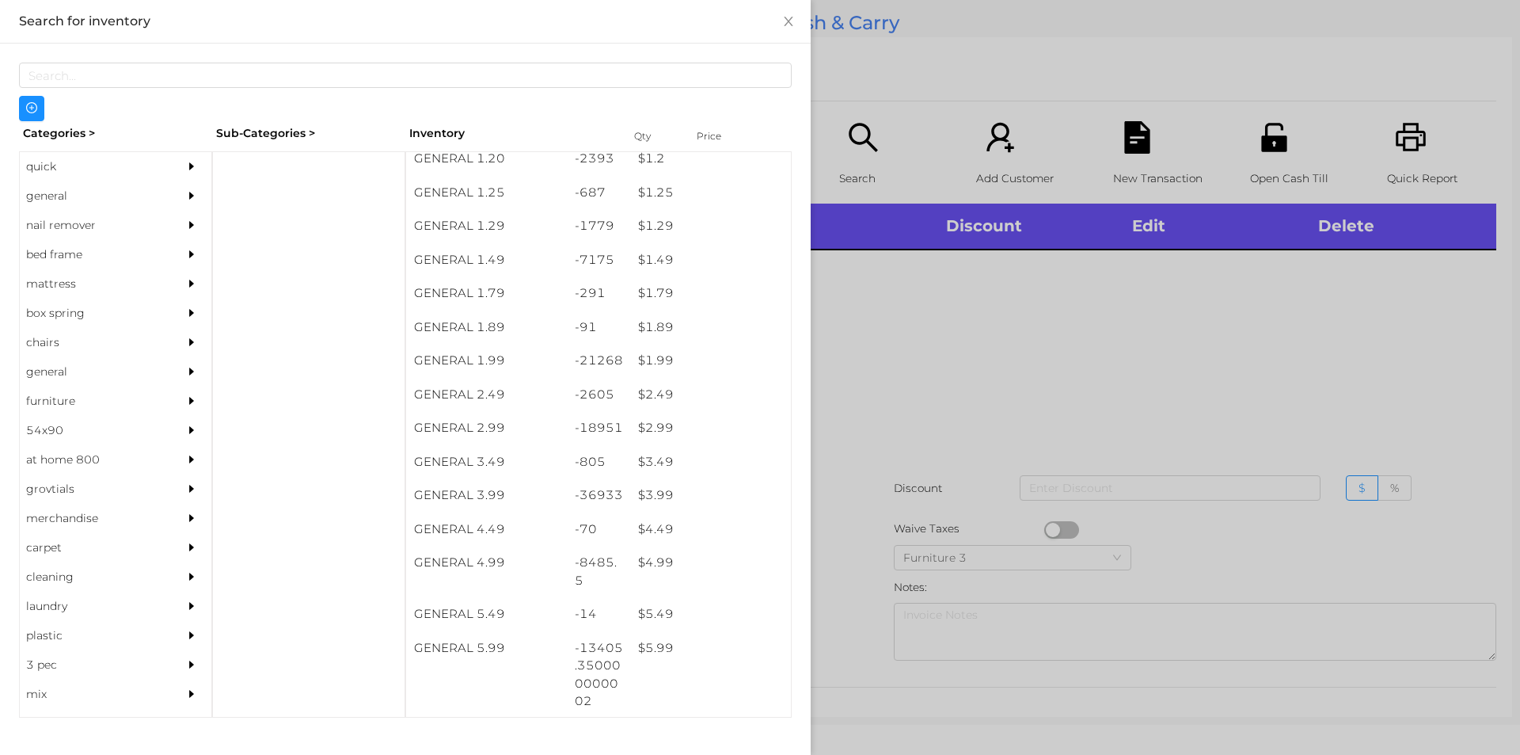
scroll to position [145, 0]
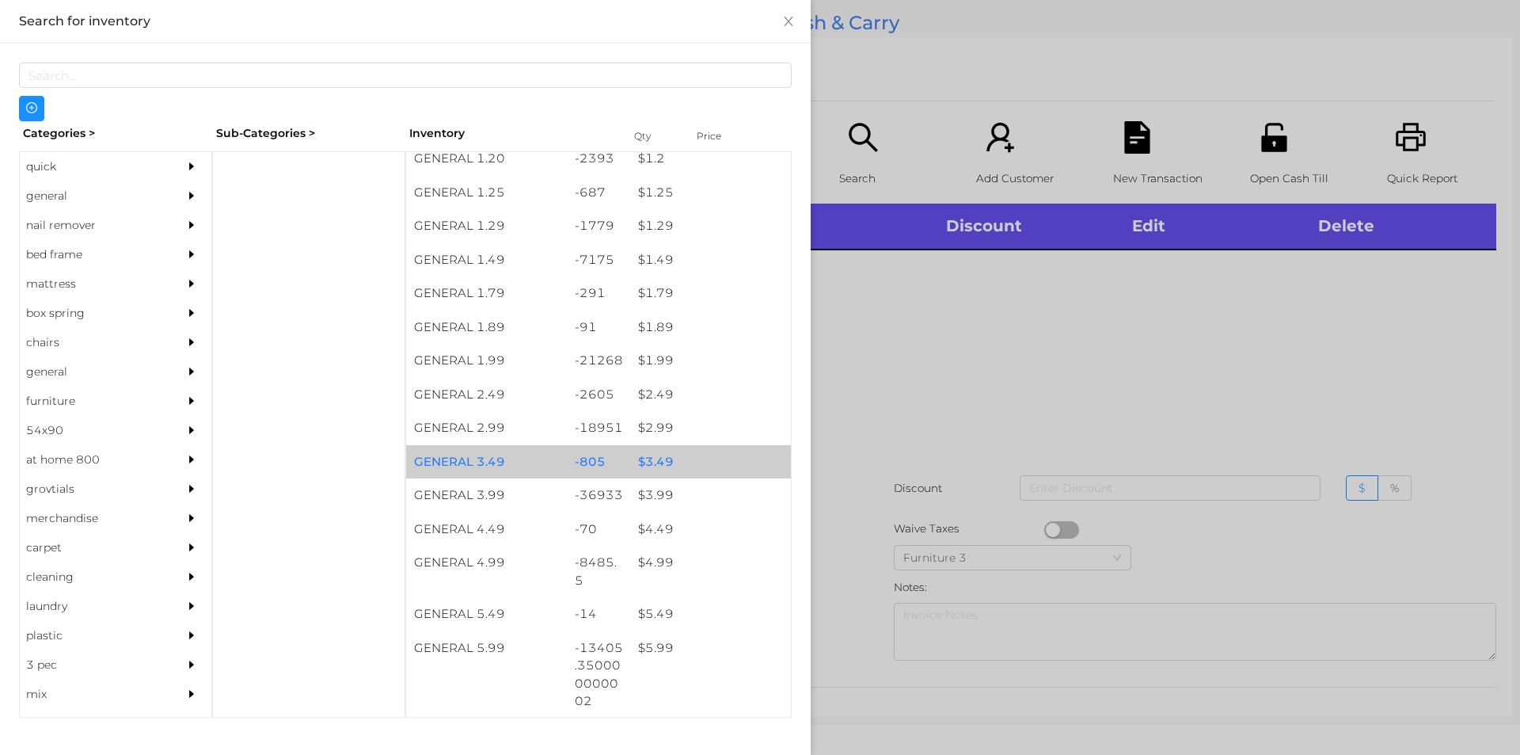
click at [671, 467] on div "$ 3.49" at bounding box center [710, 462] width 161 height 34
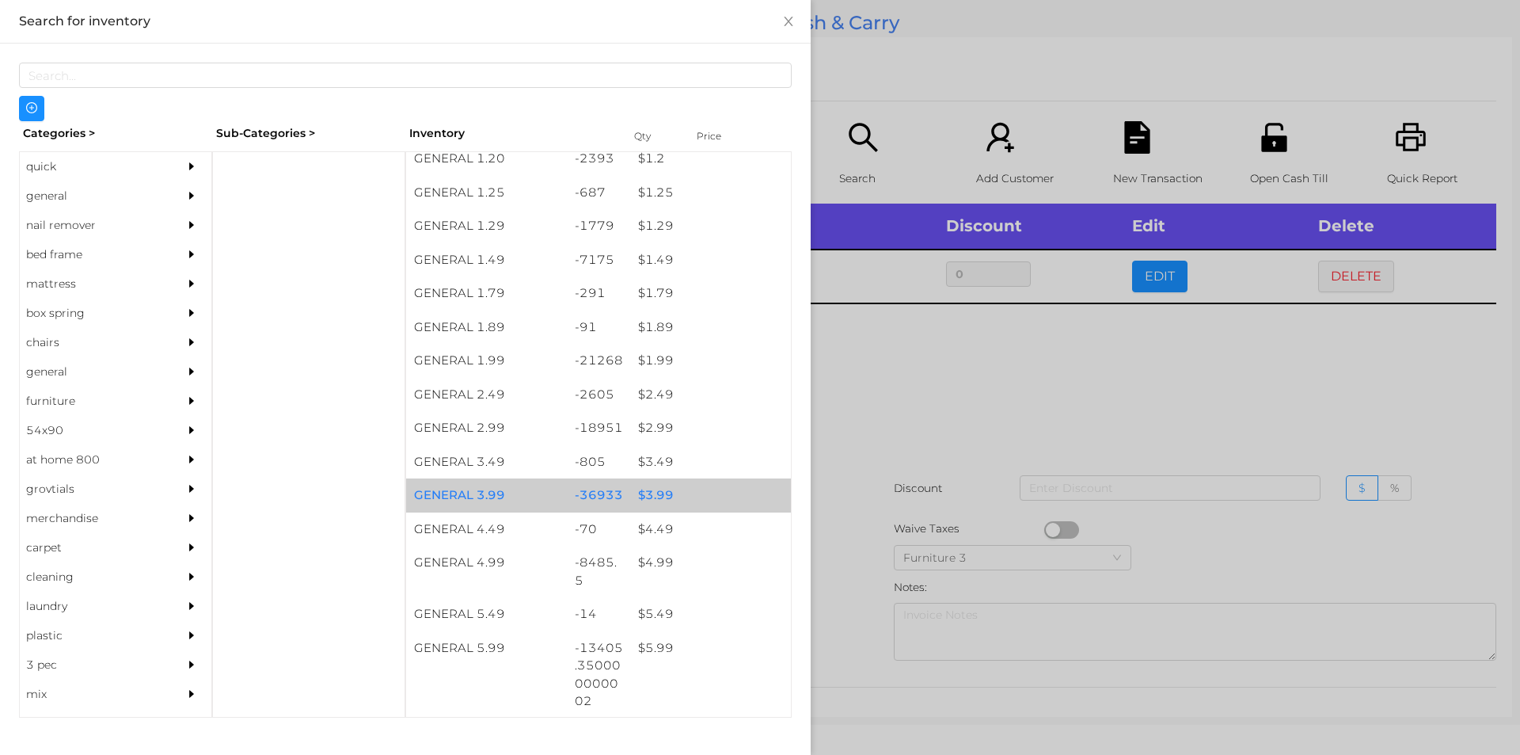
click at [668, 494] on div "$ 3.99" at bounding box center [710, 495] width 161 height 34
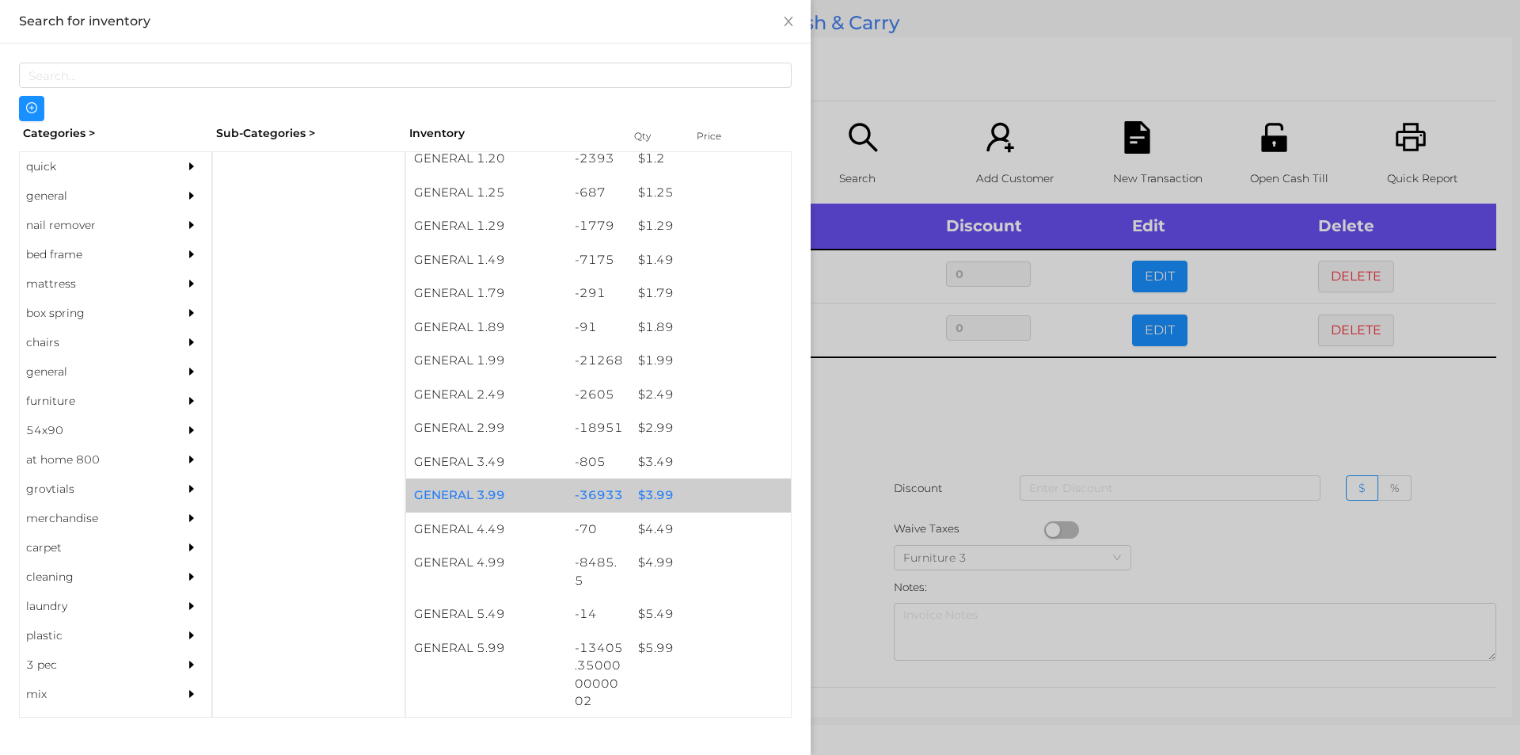
click at [680, 488] on div "$ 3.99" at bounding box center [710, 495] width 161 height 34
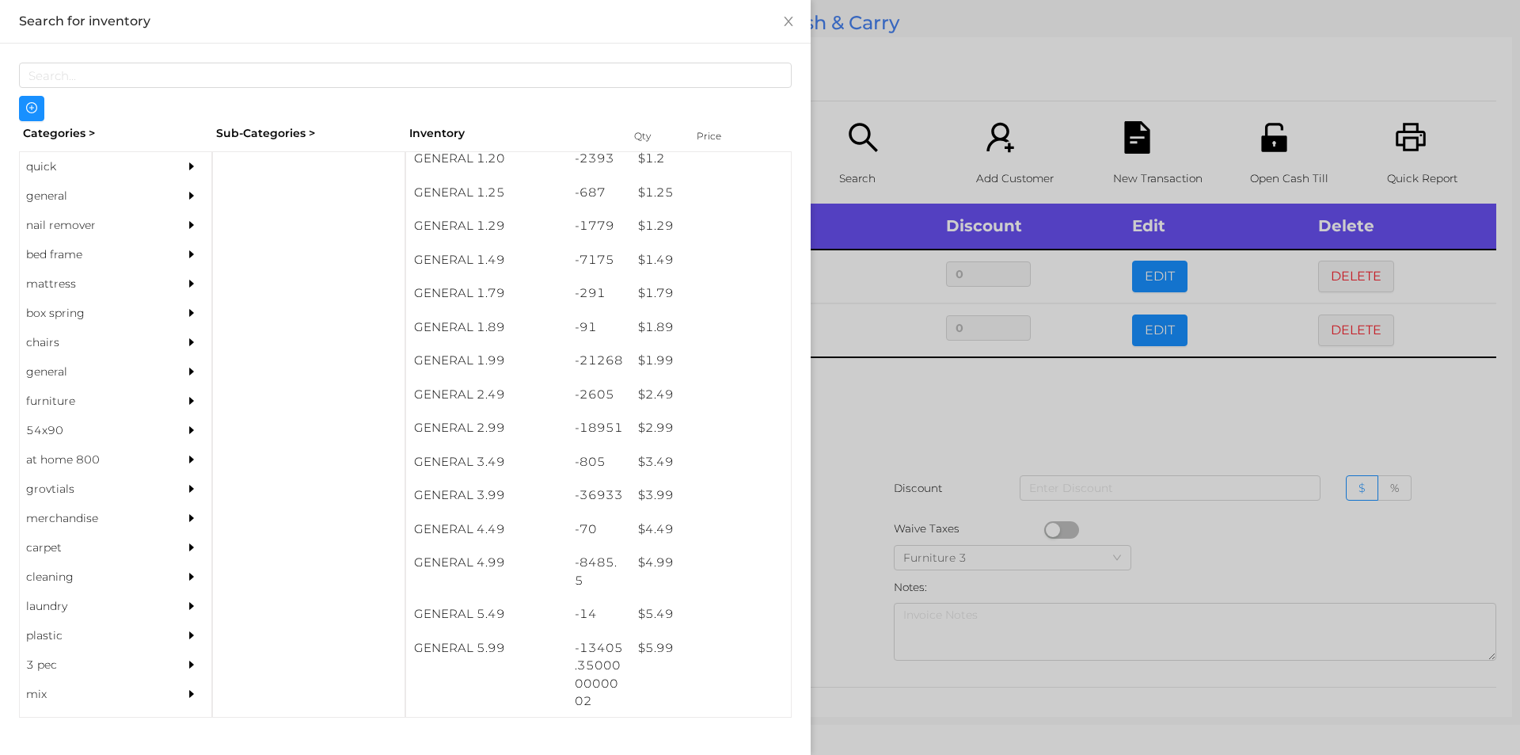
click at [993, 452] on div at bounding box center [760, 377] width 1520 height 755
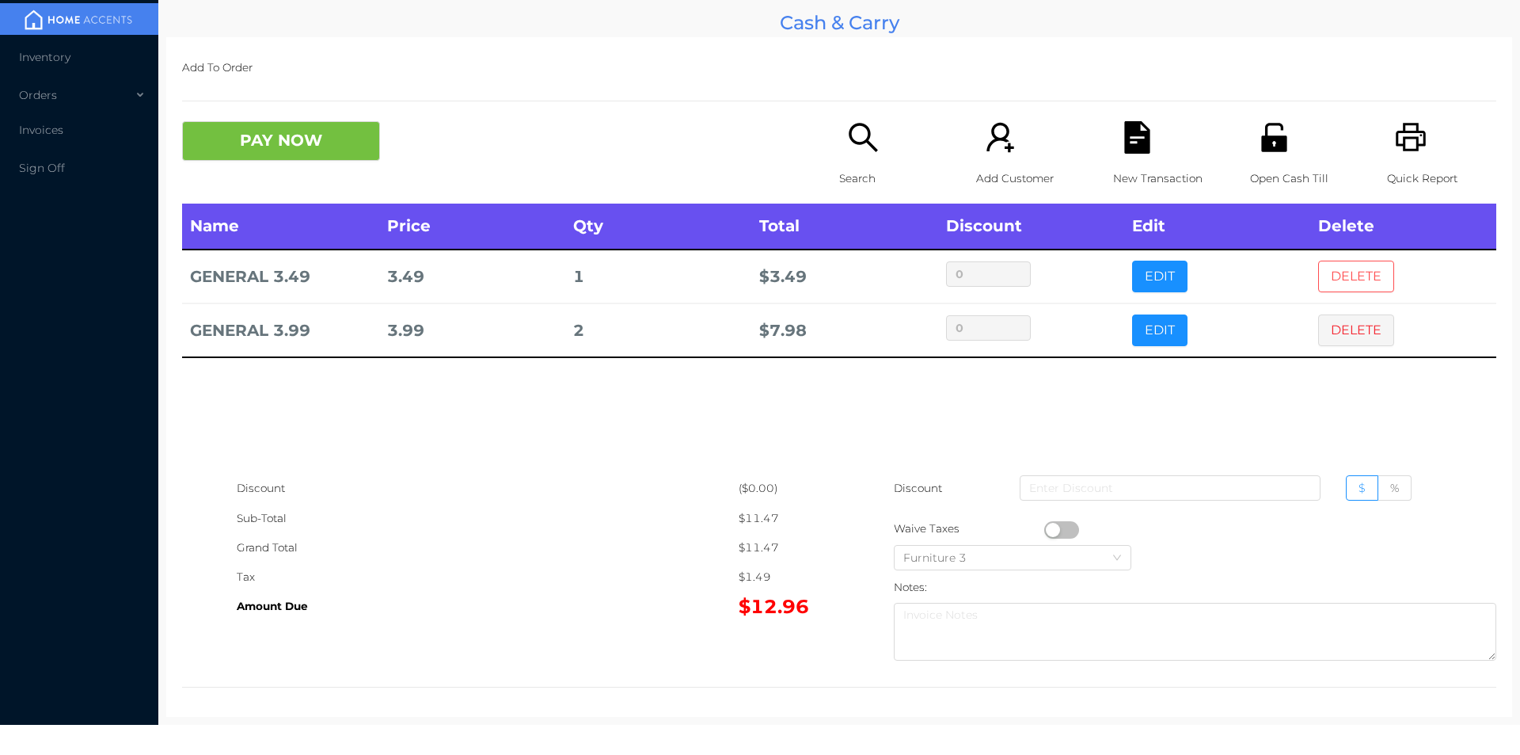
click at [1357, 264] on button "DELETE" at bounding box center [1356, 277] width 76 height 32
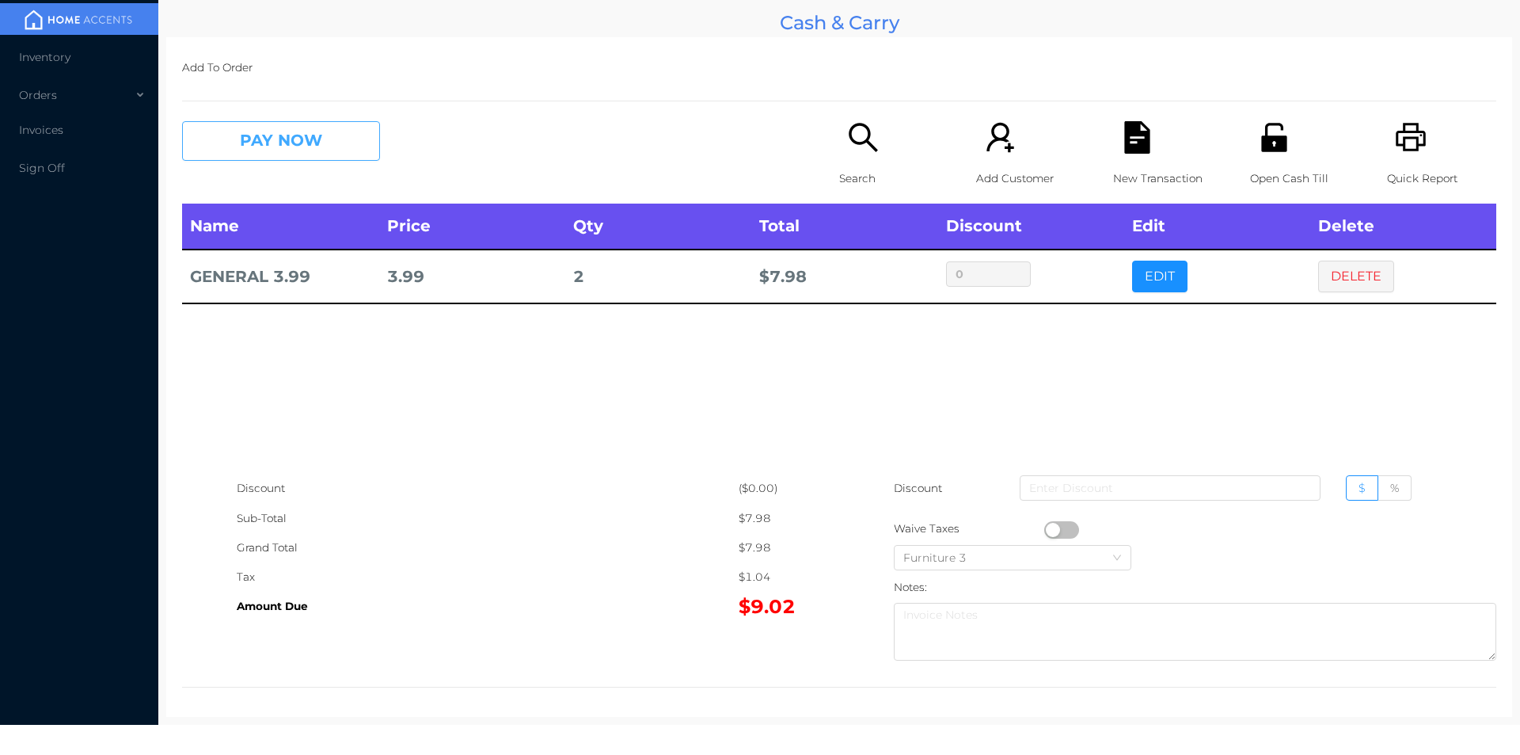
click at [296, 125] on button "PAY NOW" at bounding box center [281, 141] width 198 height 40
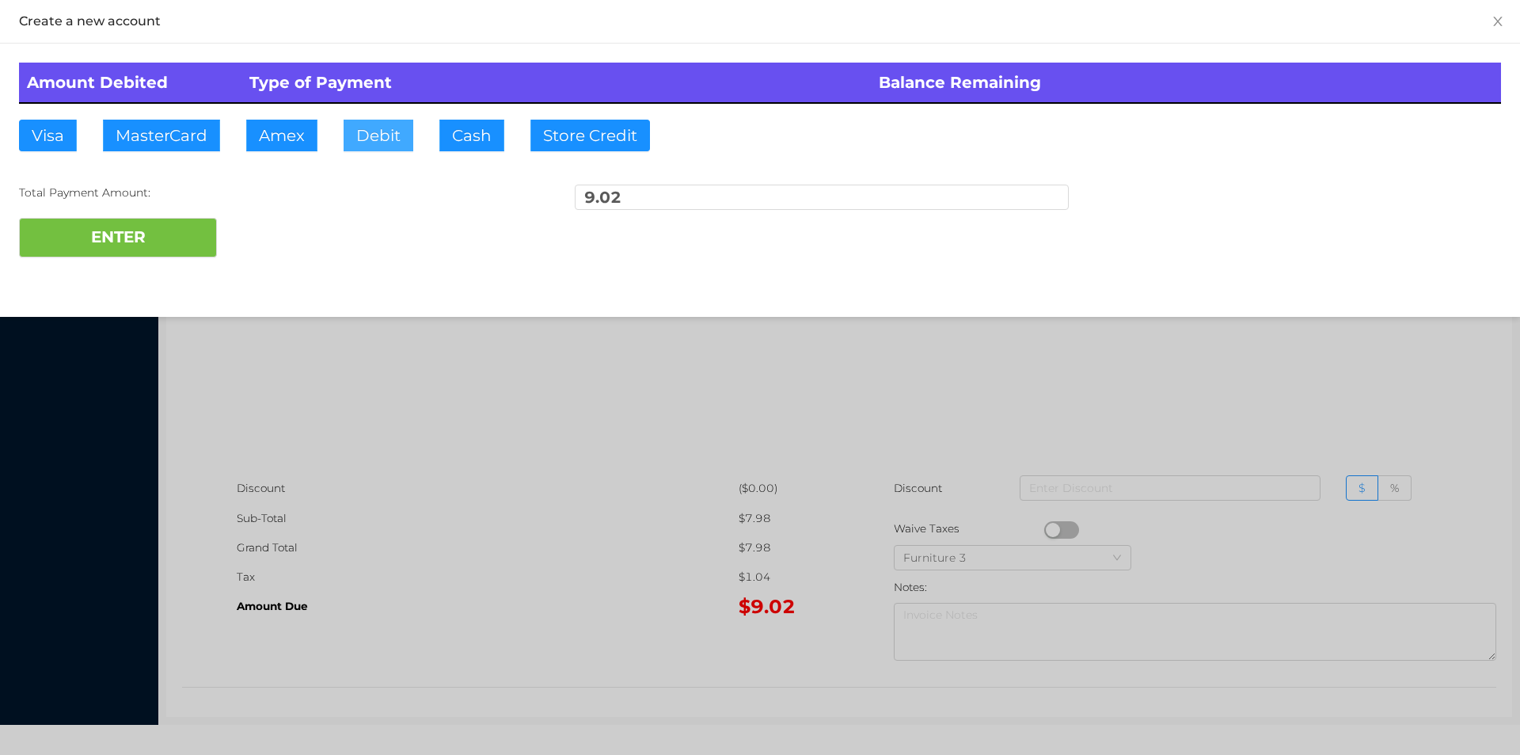
click at [374, 131] on button "Debit" at bounding box center [379, 136] width 70 height 32
click at [162, 236] on button "ENTER" at bounding box center [118, 238] width 198 height 40
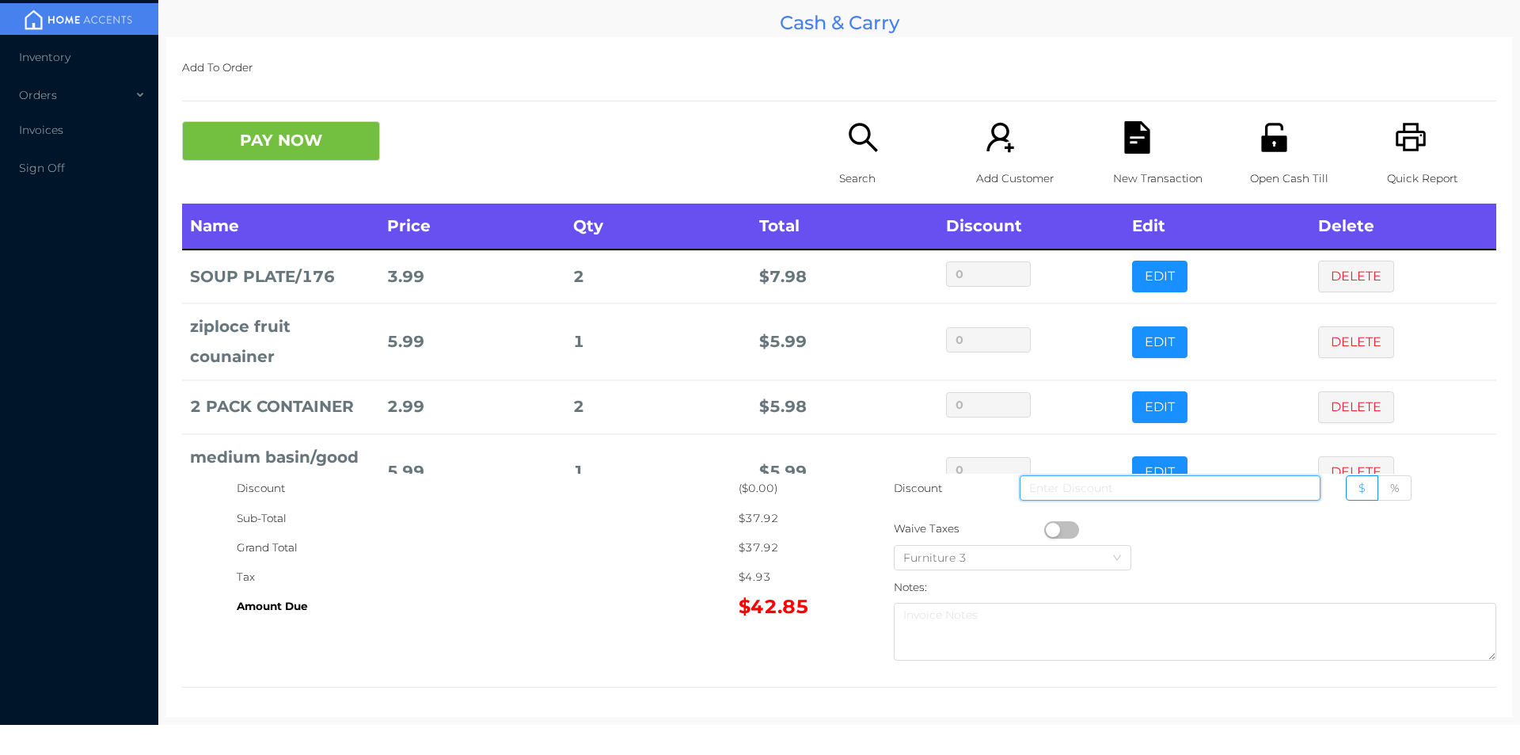
click at [1201, 490] on input at bounding box center [1170, 487] width 301 height 25
type input "2"
click at [315, 138] on button "PAY NOW" at bounding box center [281, 141] width 198 height 40
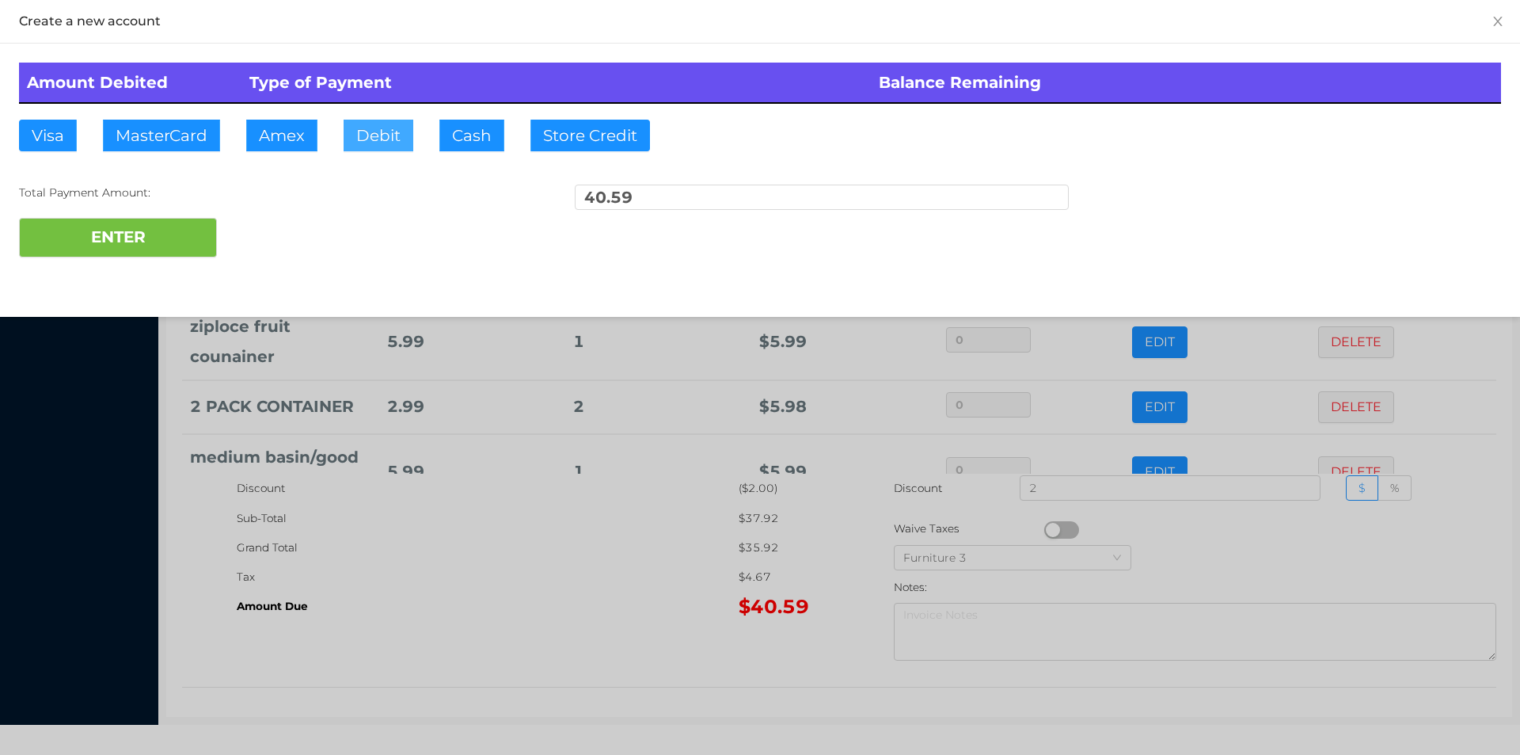
click at [392, 131] on button "Debit" at bounding box center [379, 136] width 70 height 32
click at [157, 230] on button "ENTER" at bounding box center [118, 238] width 198 height 40
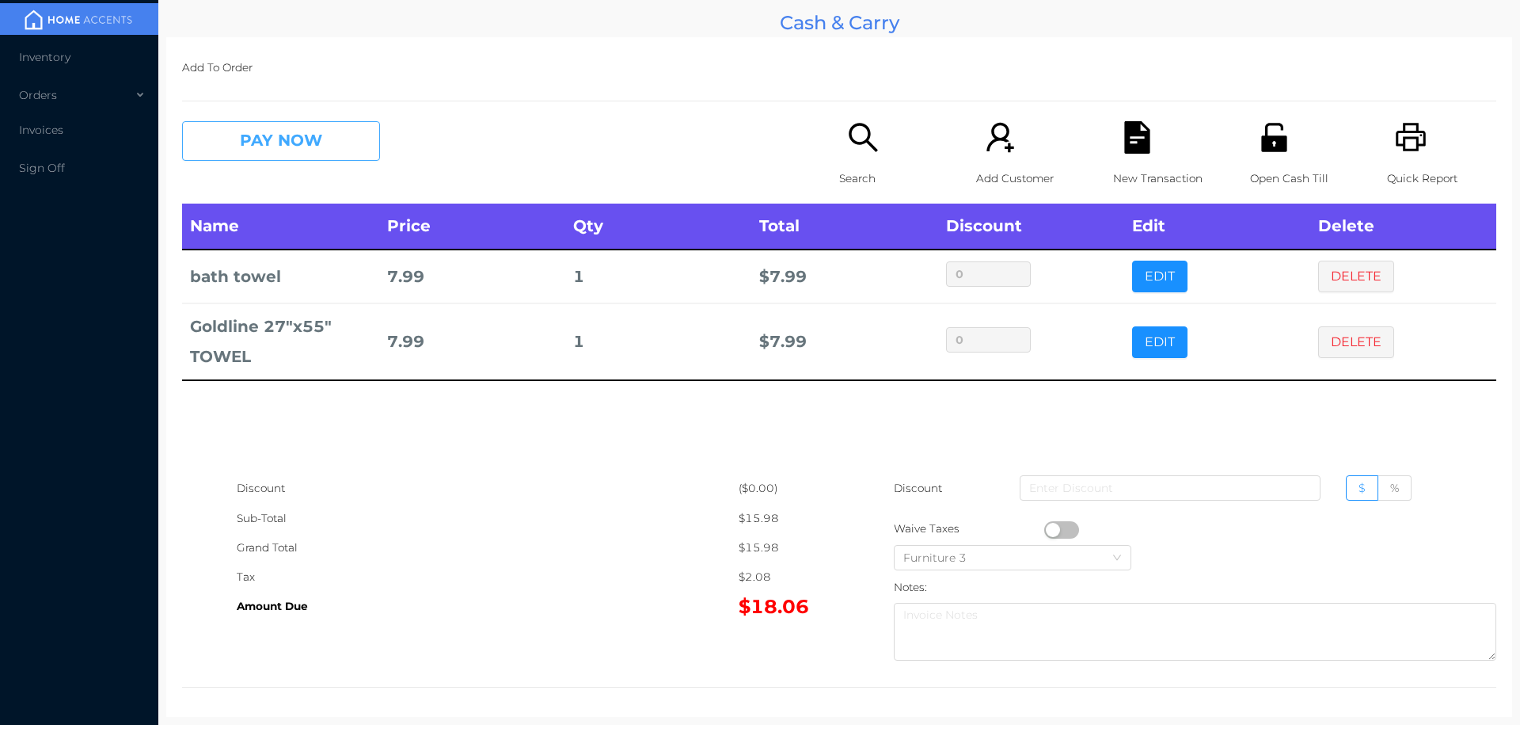
click at [291, 151] on button "PAY NOW" at bounding box center [281, 141] width 198 height 40
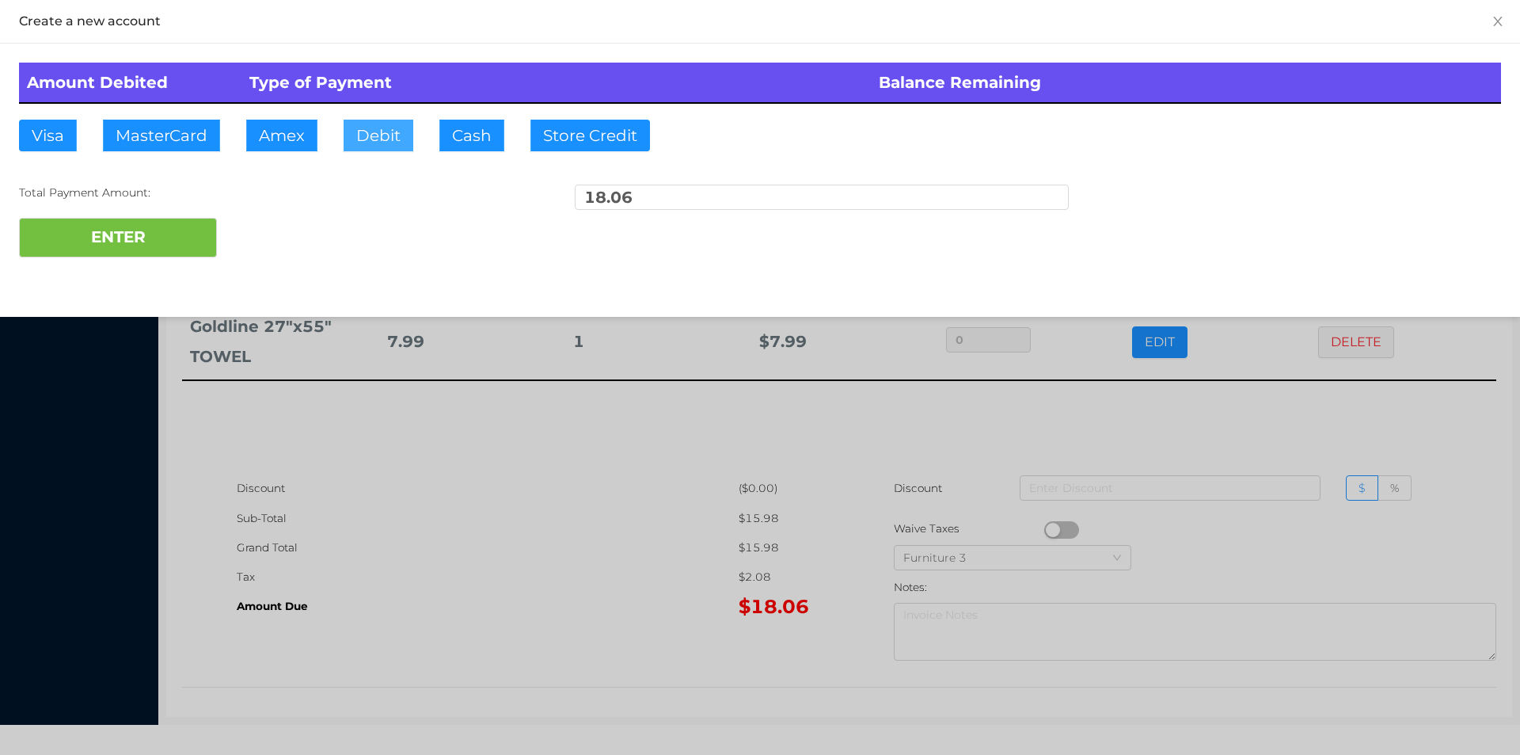
click at [377, 143] on button "Debit" at bounding box center [379, 136] width 70 height 32
click at [161, 233] on button "ENTER" at bounding box center [118, 238] width 198 height 40
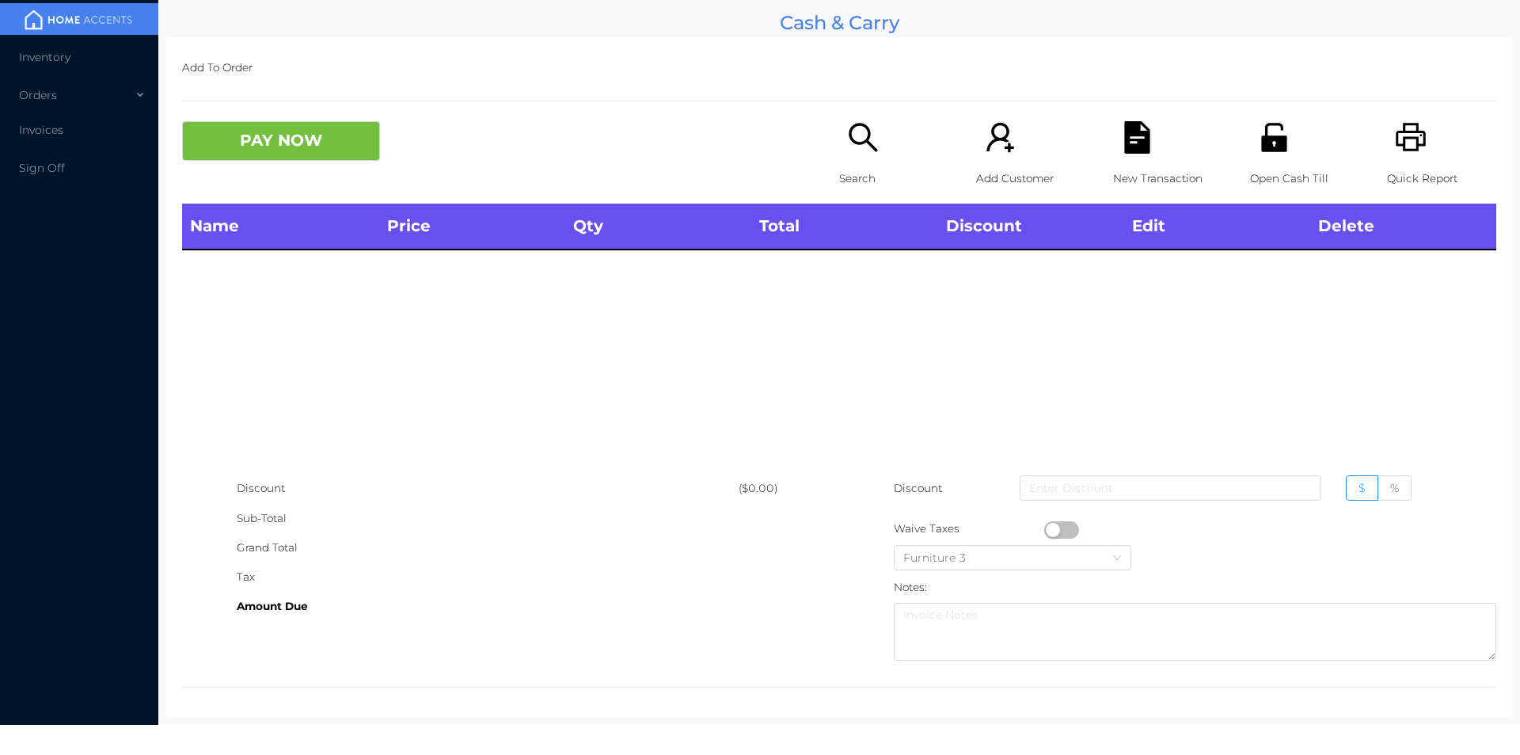
click at [1426, 140] on div "Quick Report" at bounding box center [1441, 162] width 109 height 82
click at [873, 169] on p "Search" at bounding box center [893, 178] width 109 height 29
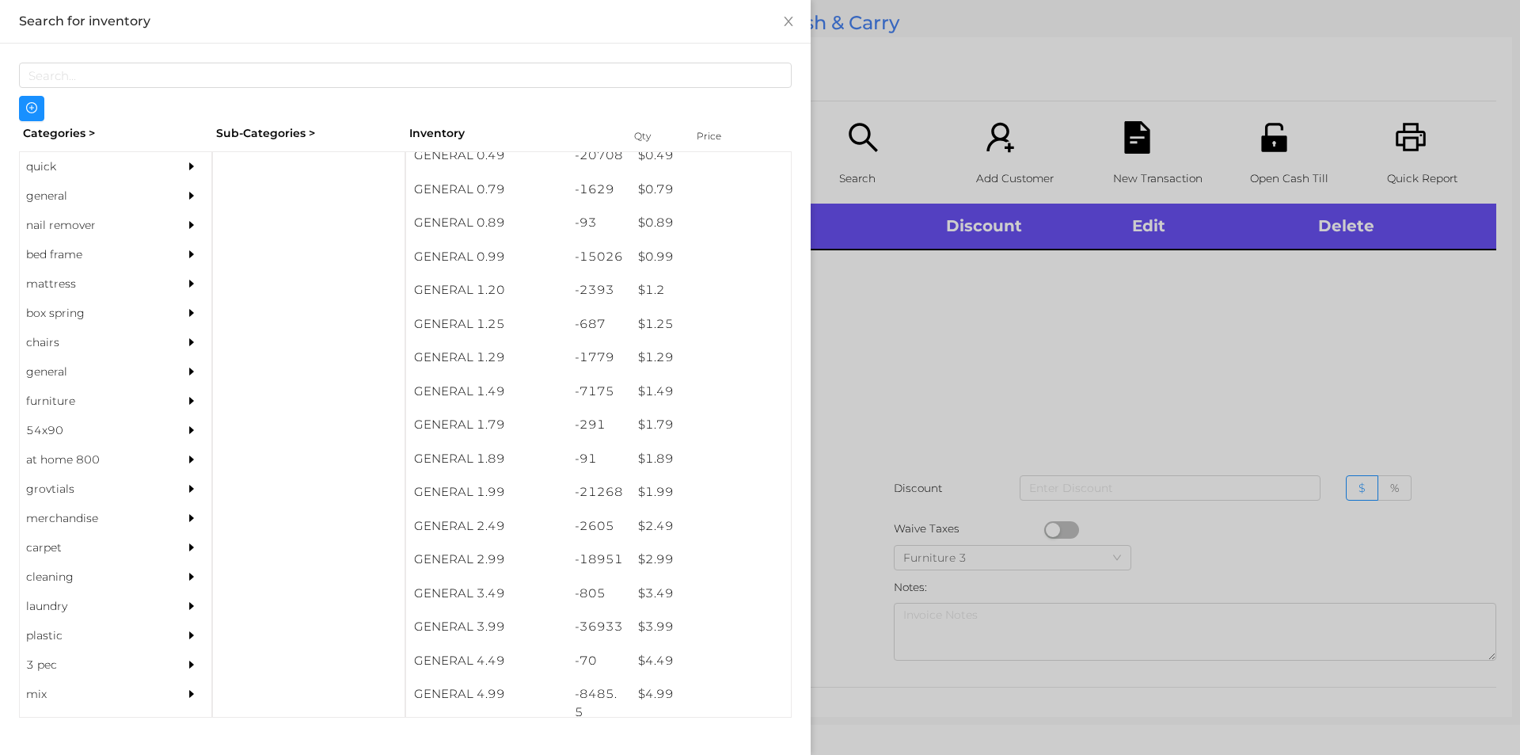
scroll to position [6, 0]
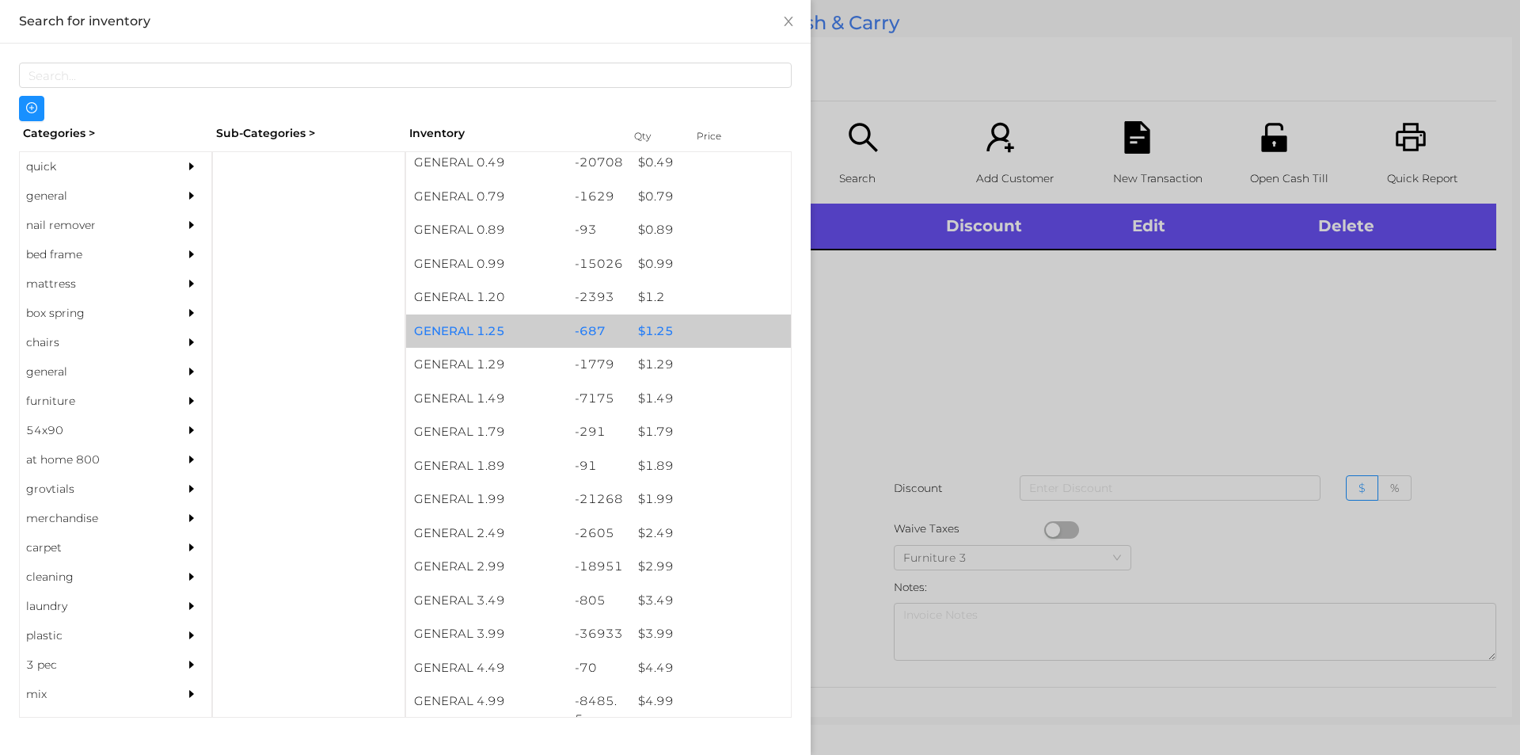
click at [652, 326] on div "$ 1.25" at bounding box center [710, 331] width 161 height 34
click at [661, 326] on div "$ 1.25" at bounding box center [710, 331] width 161 height 34
click at [671, 326] on div "$ 1.25" at bounding box center [710, 331] width 161 height 34
click at [667, 325] on div "$ 1.25" at bounding box center [710, 331] width 161 height 34
click at [662, 326] on div "$ 1.25" at bounding box center [710, 331] width 161 height 34
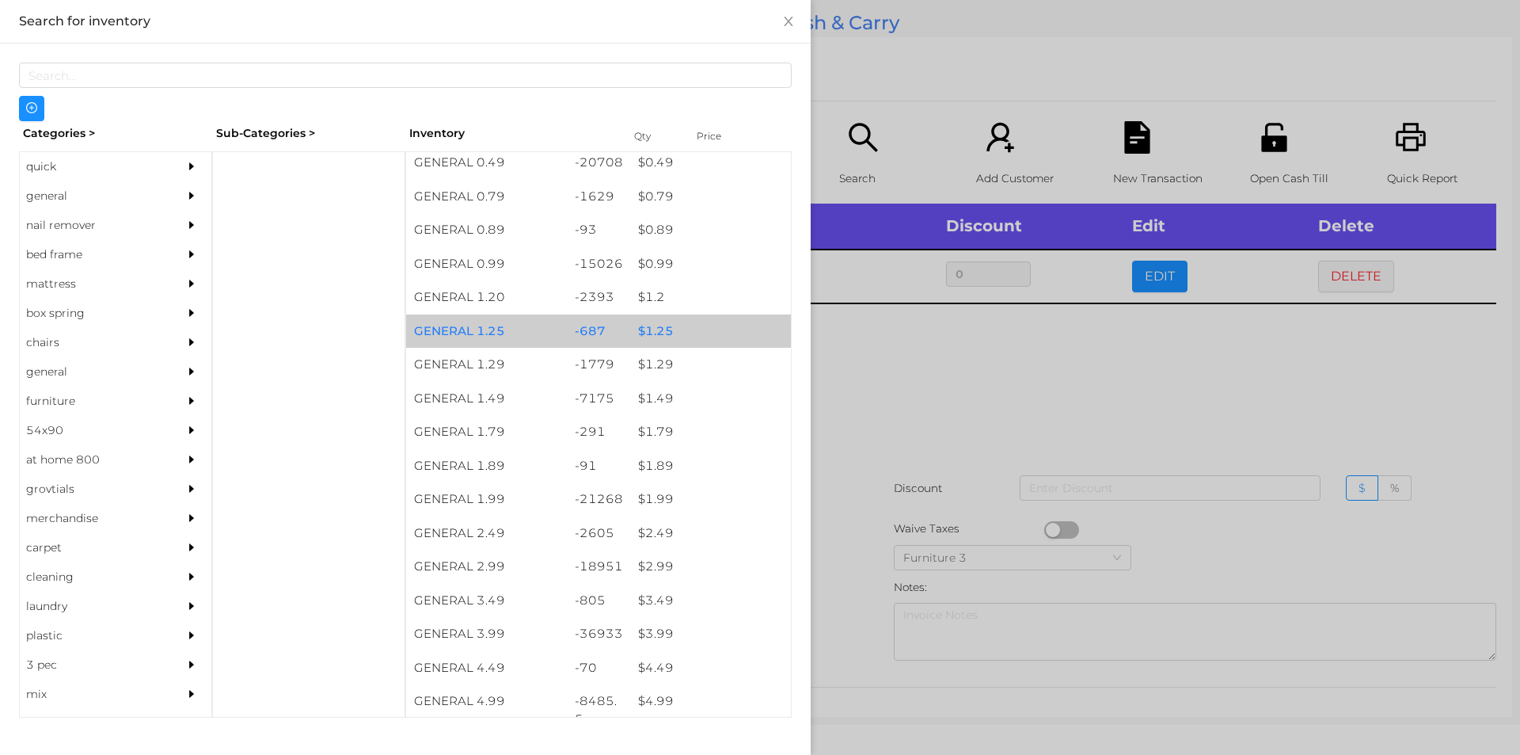
click at [660, 325] on div "$ 1.25" at bounding box center [710, 331] width 161 height 34
click at [661, 327] on div "$ 1.25" at bounding box center [710, 331] width 161 height 34
click at [658, 322] on div "$ 1.25" at bounding box center [710, 331] width 161 height 34
click at [661, 329] on div "$ 1.25" at bounding box center [710, 331] width 161 height 34
click at [667, 329] on div "$ 1.25" at bounding box center [710, 331] width 161 height 34
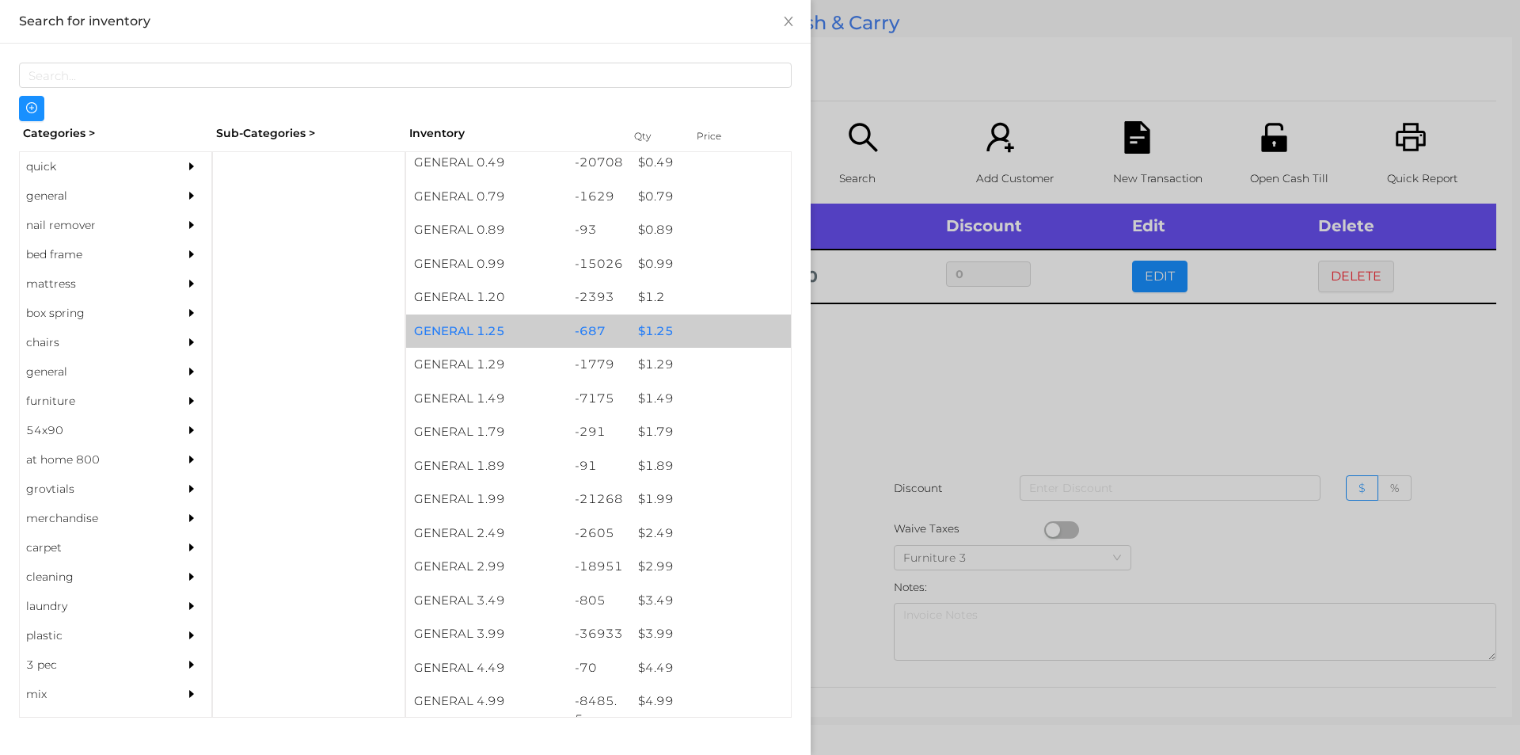
click at [671, 333] on div "$ 1.25" at bounding box center [710, 331] width 161 height 34
click at [667, 329] on div "$ 1.25" at bounding box center [710, 331] width 161 height 34
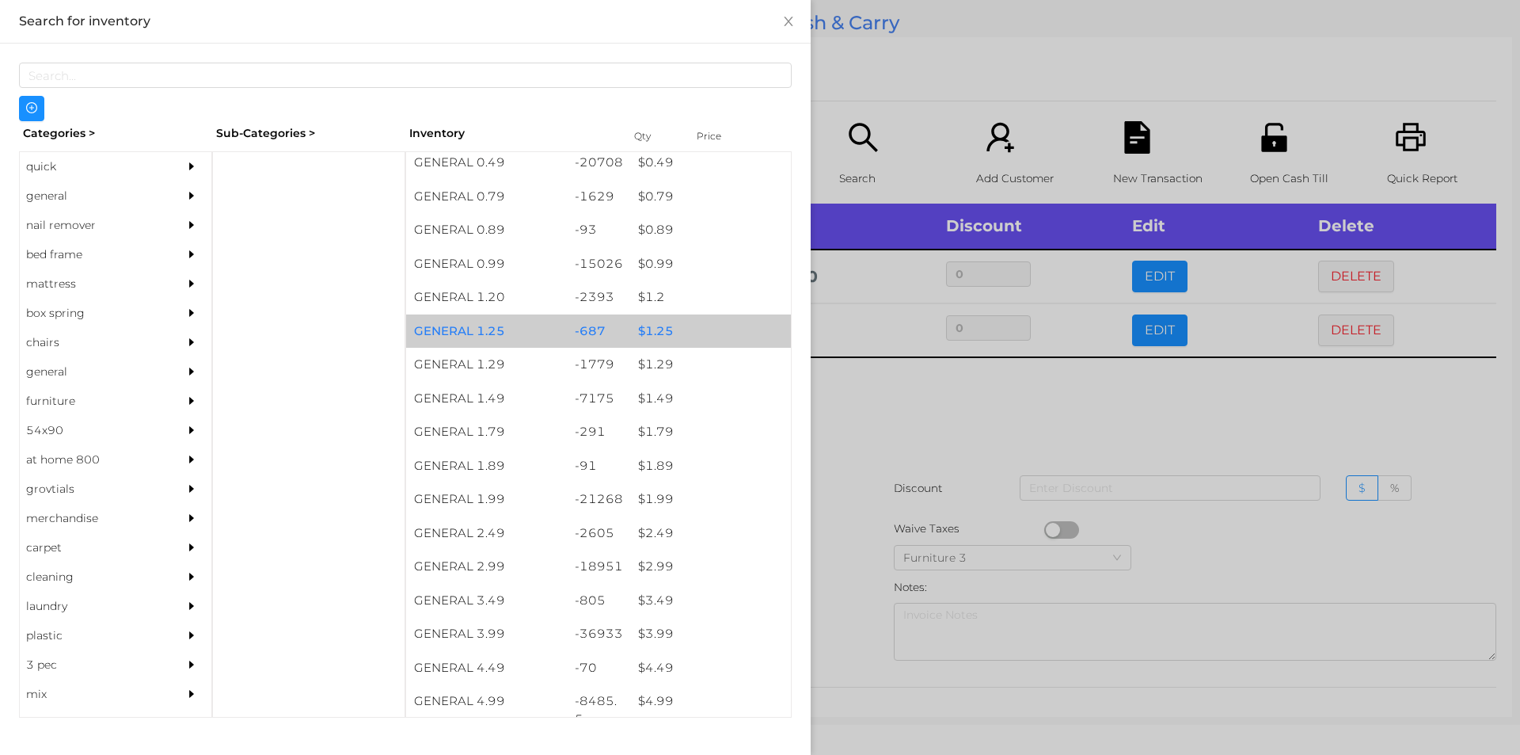
click at [929, 433] on div at bounding box center [760, 377] width 1520 height 755
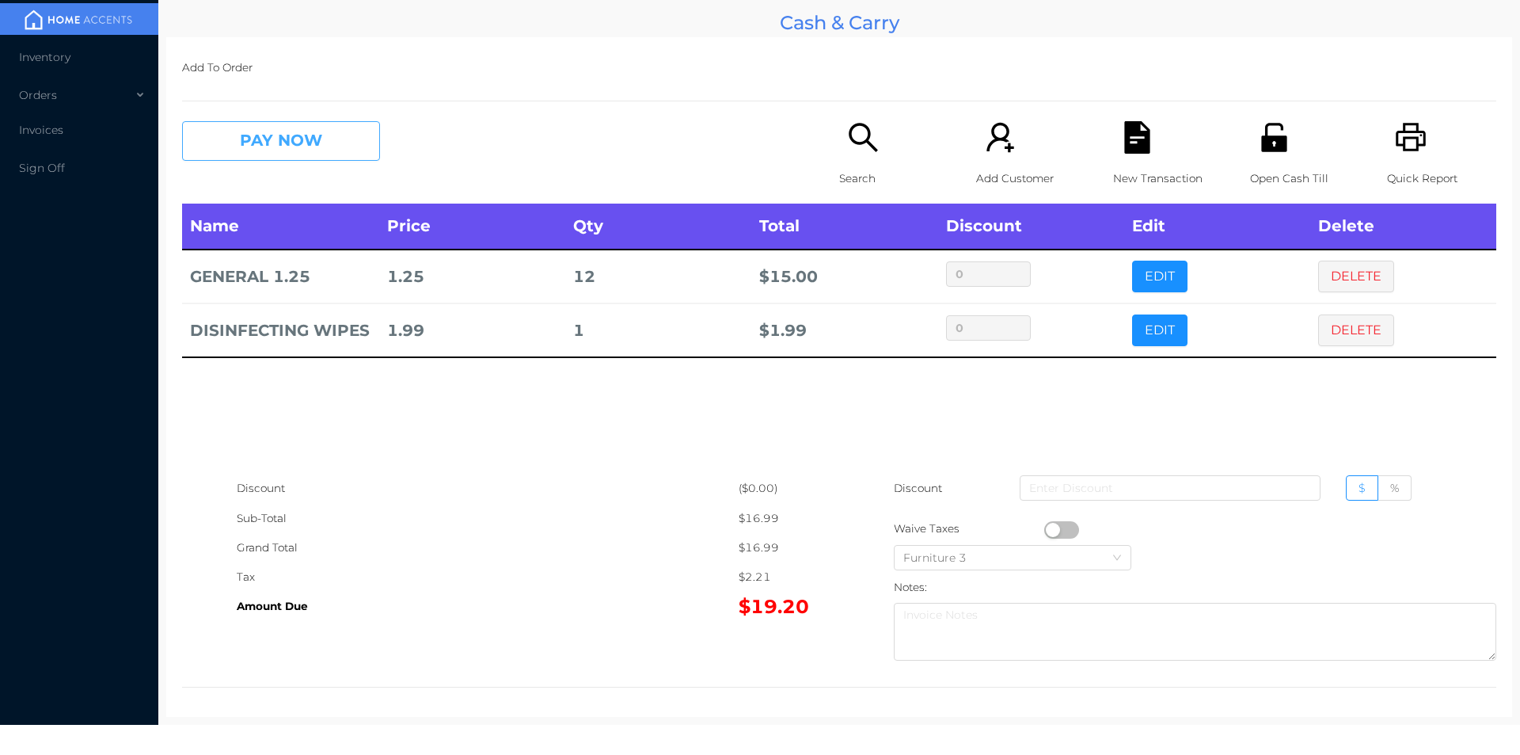
click at [275, 146] on button "PAY NOW" at bounding box center [281, 141] width 198 height 40
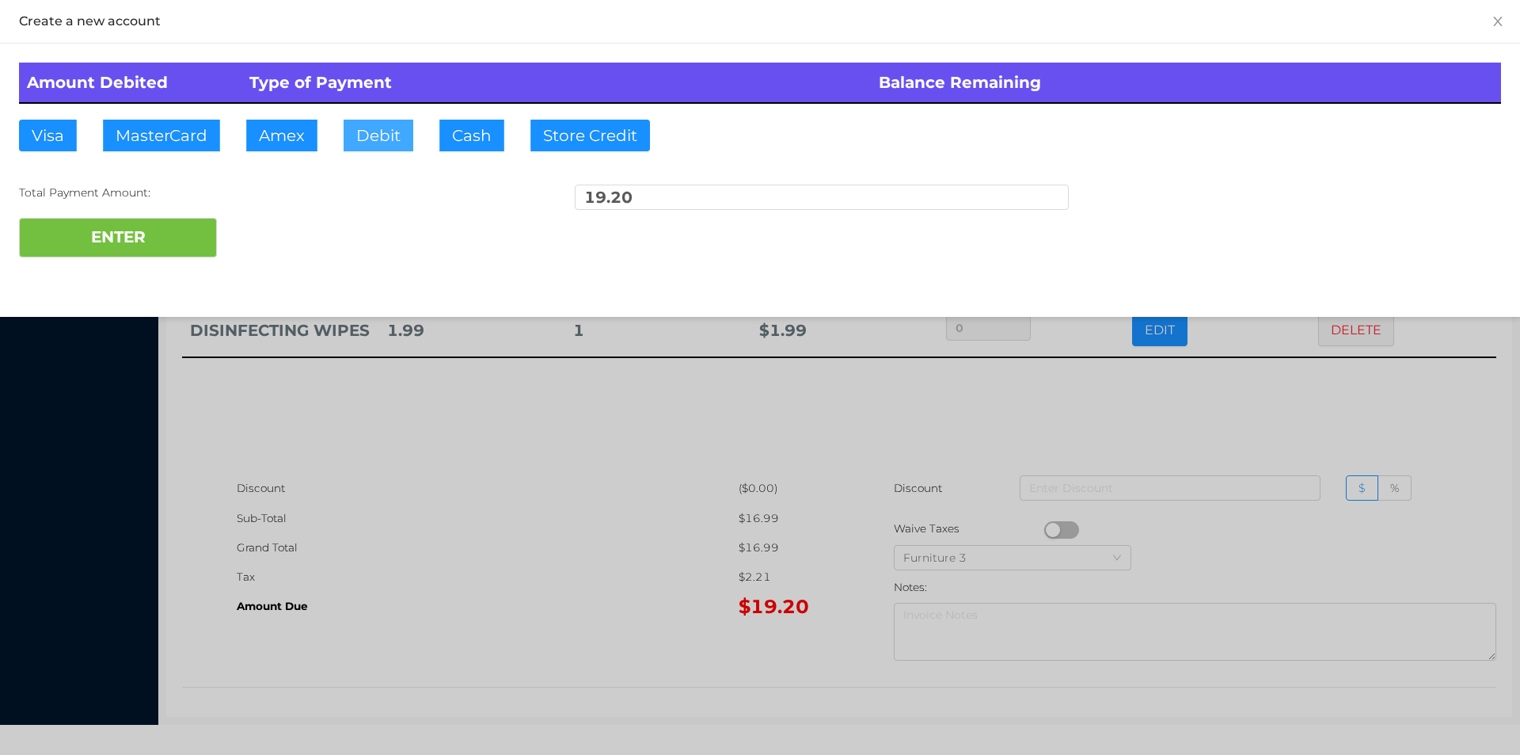
click at [391, 147] on button "Debit" at bounding box center [379, 136] width 70 height 32
click at [149, 219] on button "ENTER" at bounding box center [118, 238] width 198 height 40
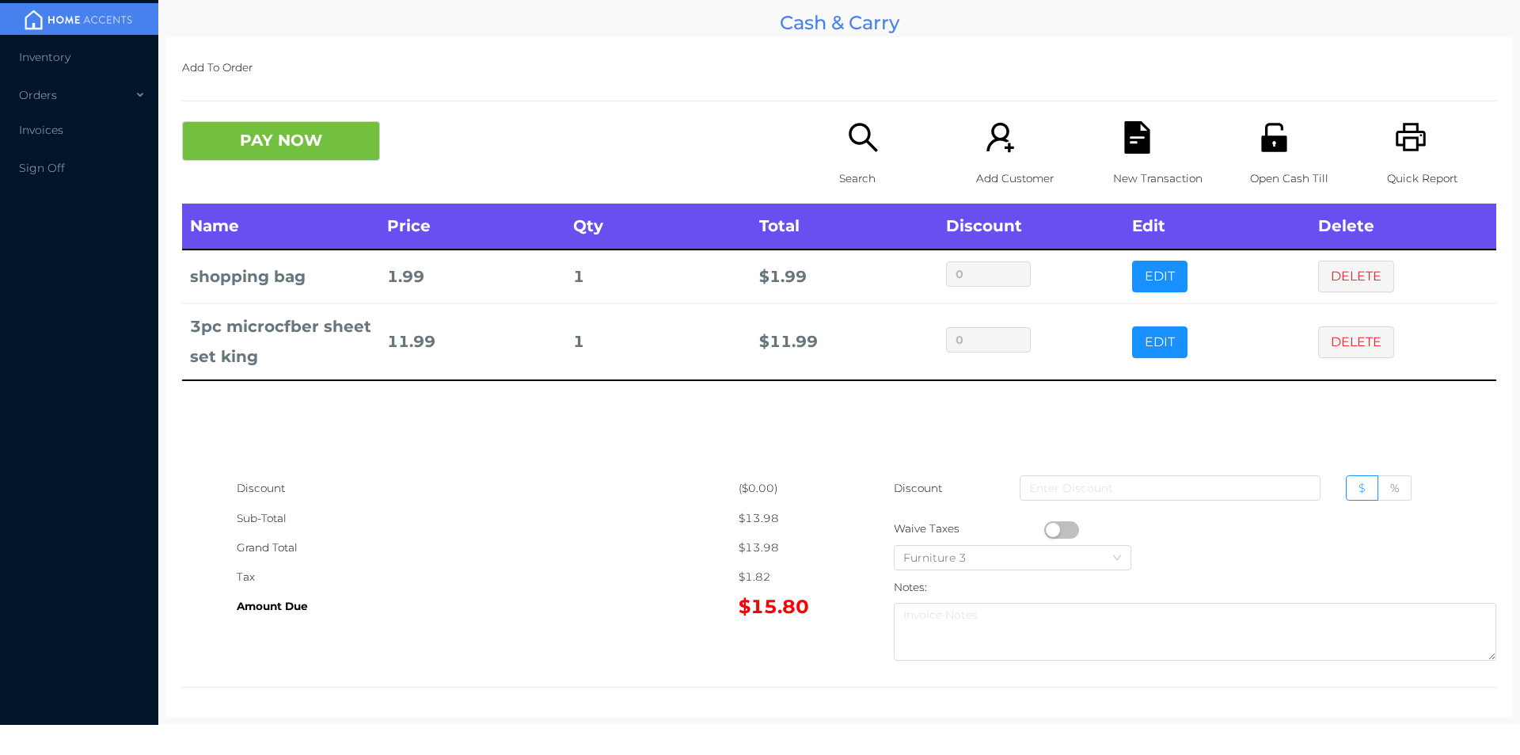
click at [868, 139] on icon "icon: search" at bounding box center [863, 137] width 32 height 32
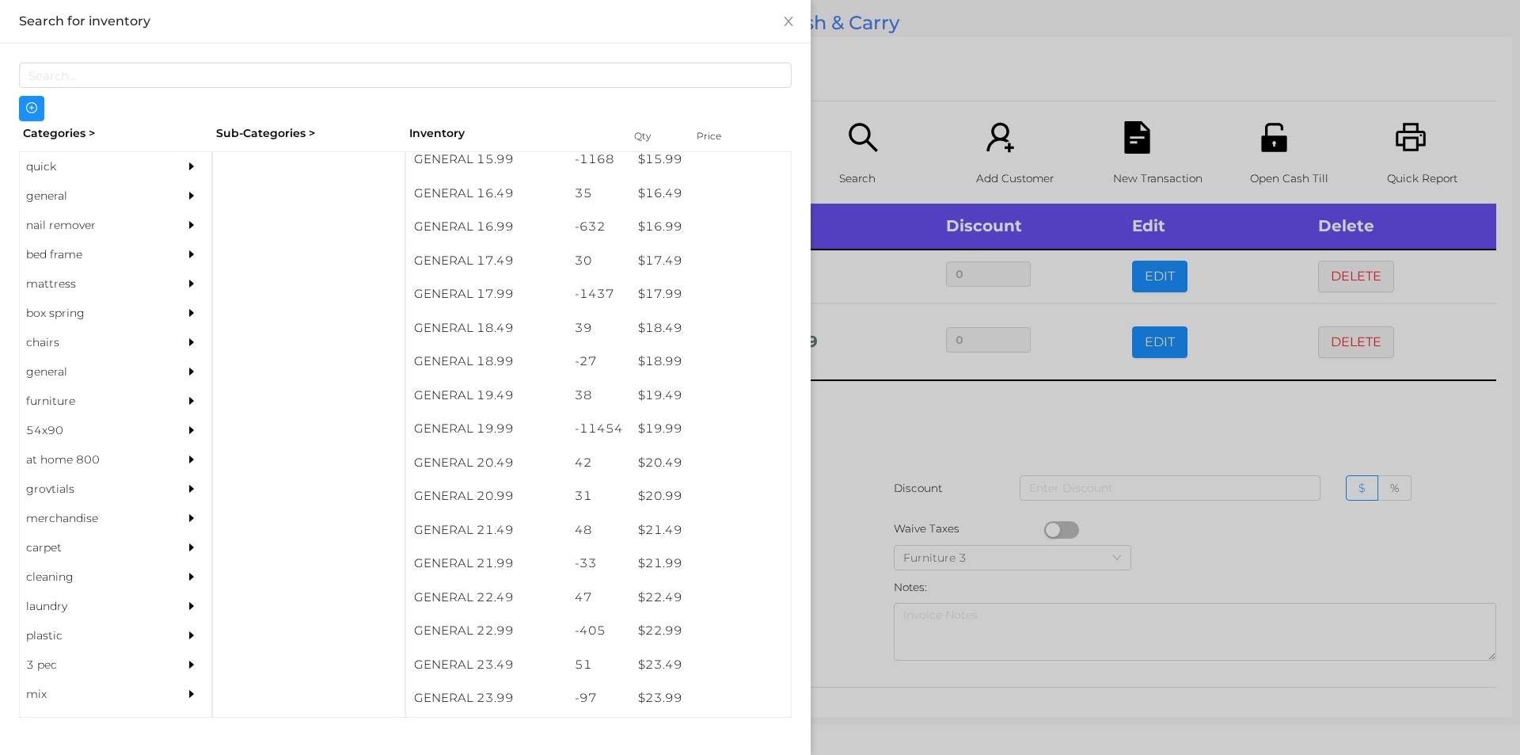
scroll to position [1449, 0]
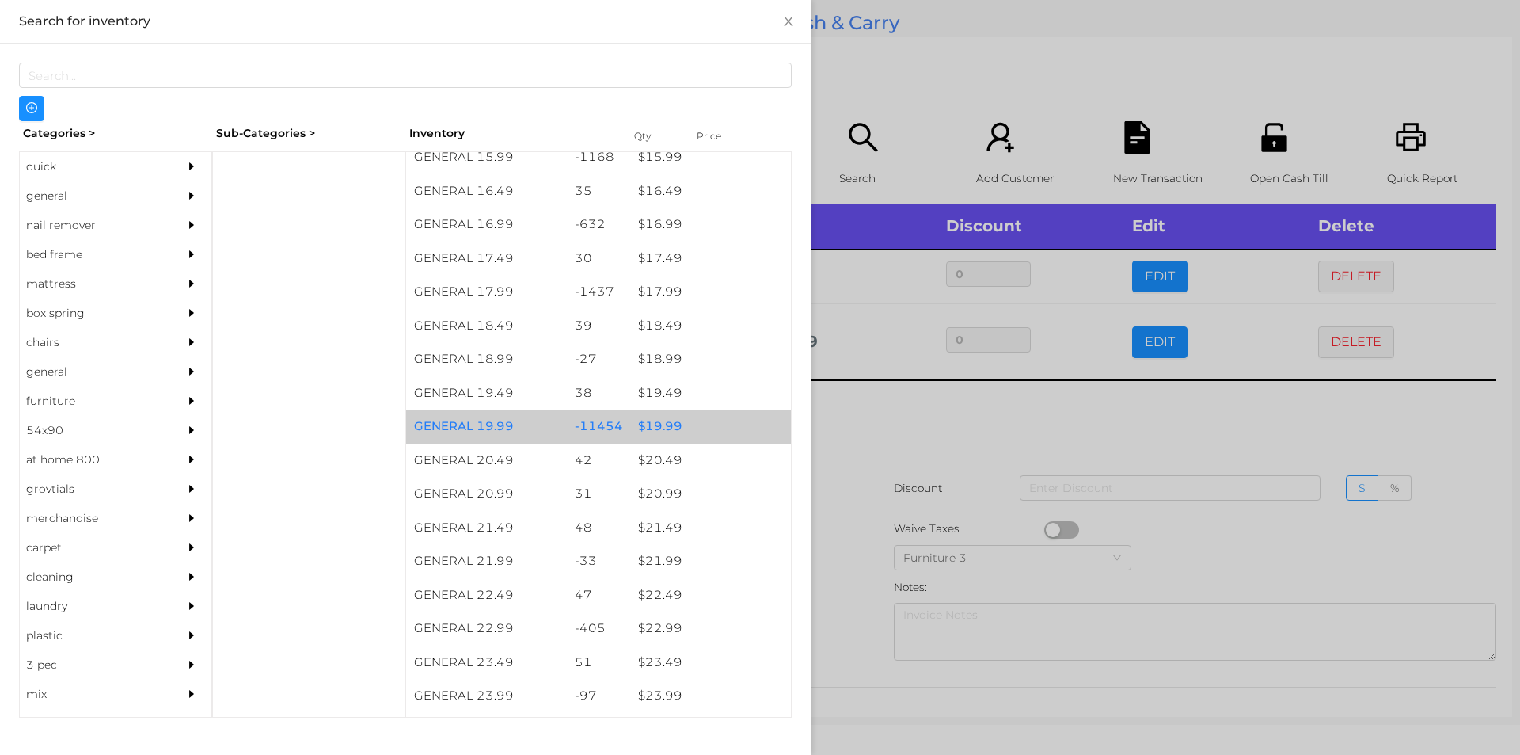
click at [660, 430] on div "$ 19.99" at bounding box center [710, 426] width 161 height 34
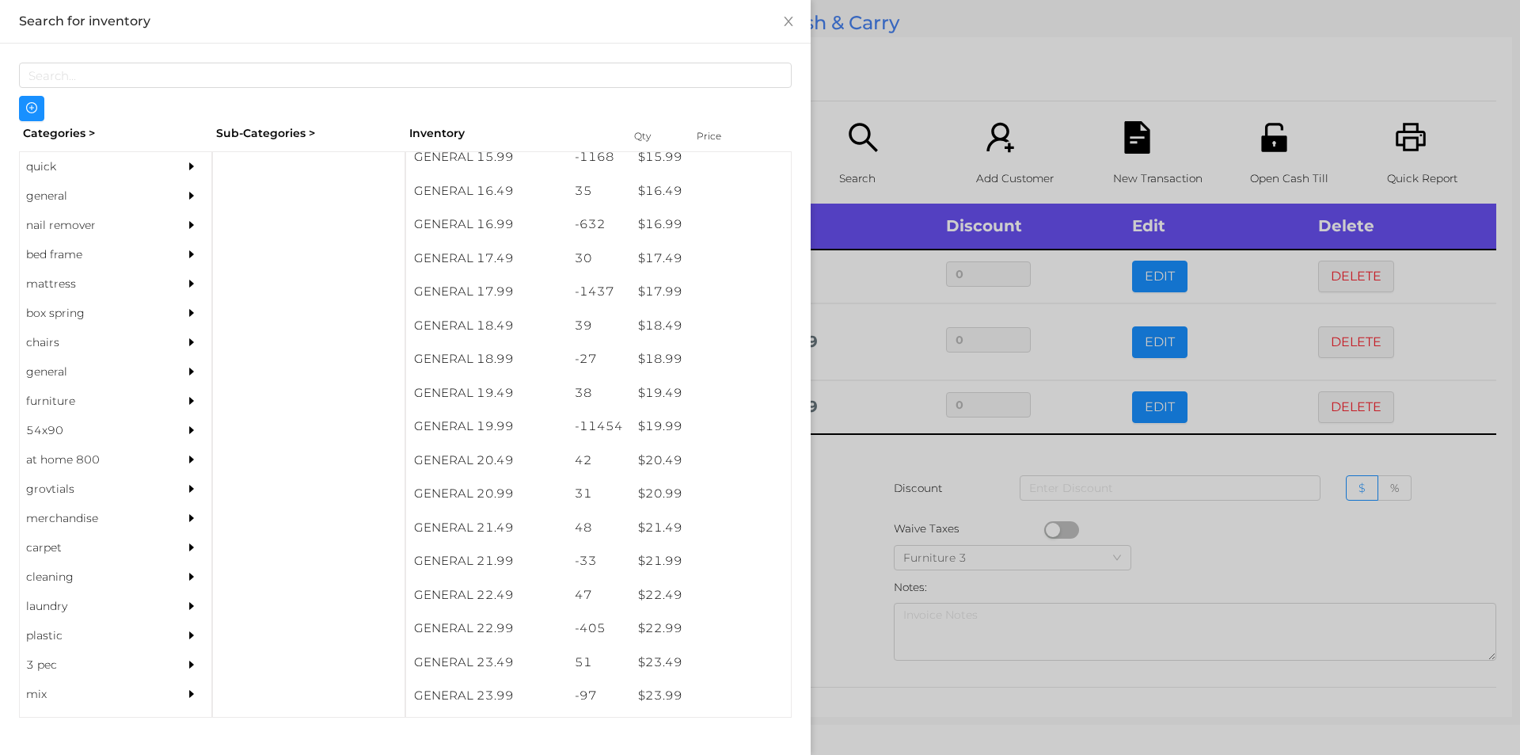
click at [866, 492] on div at bounding box center [760, 377] width 1520 height 755
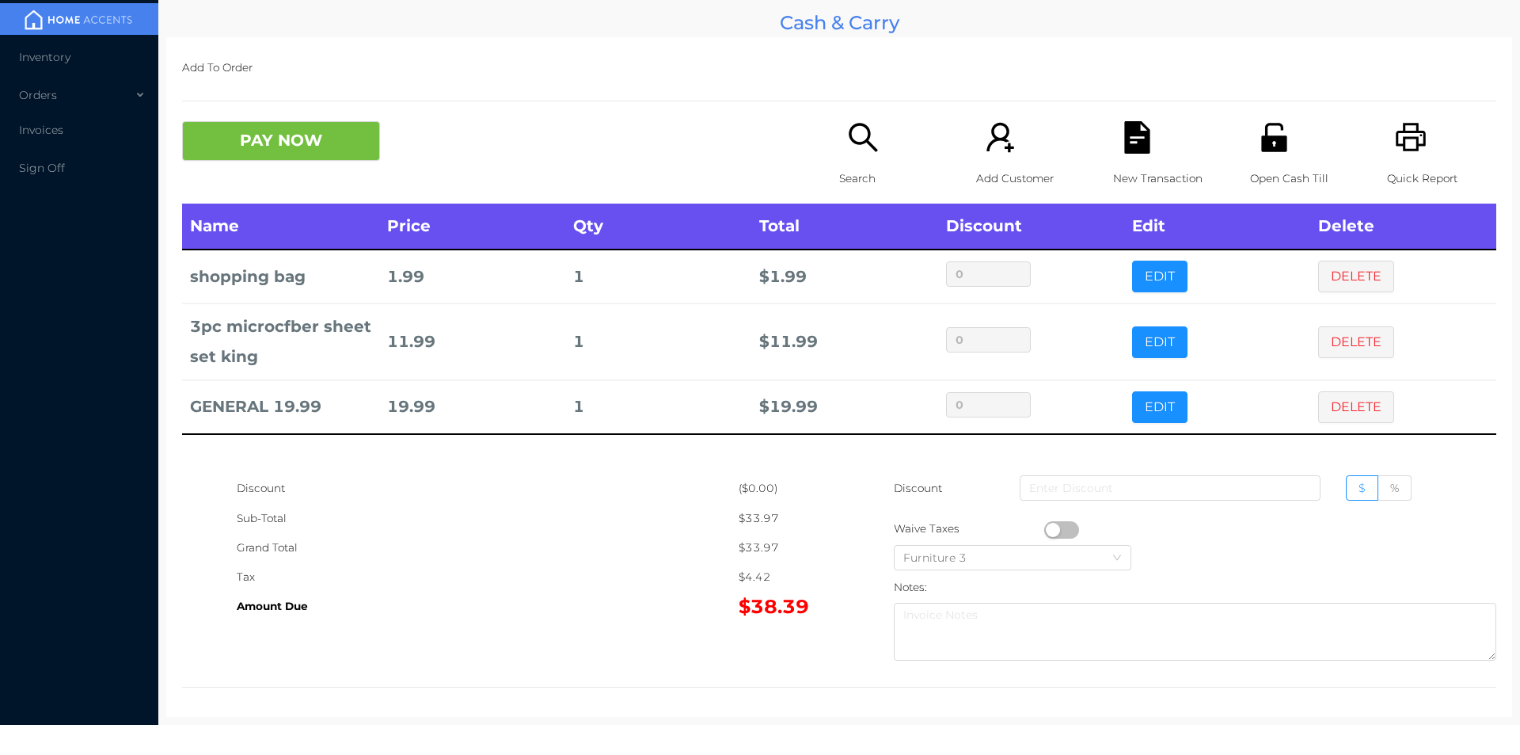
scroll to position [6, 0]
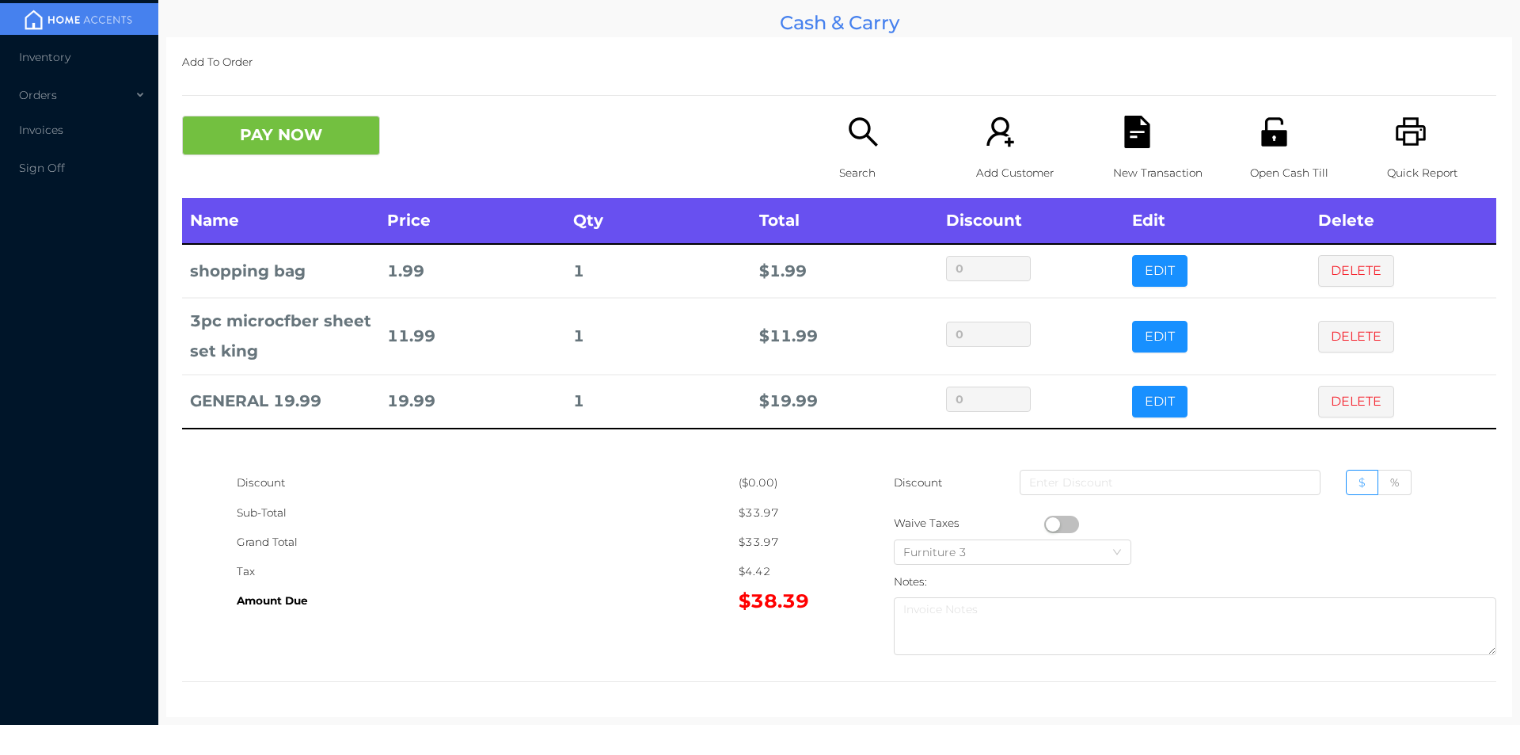
click at [850, 154] on div "Search" at bounding box center [893, 157] width 109 height 82
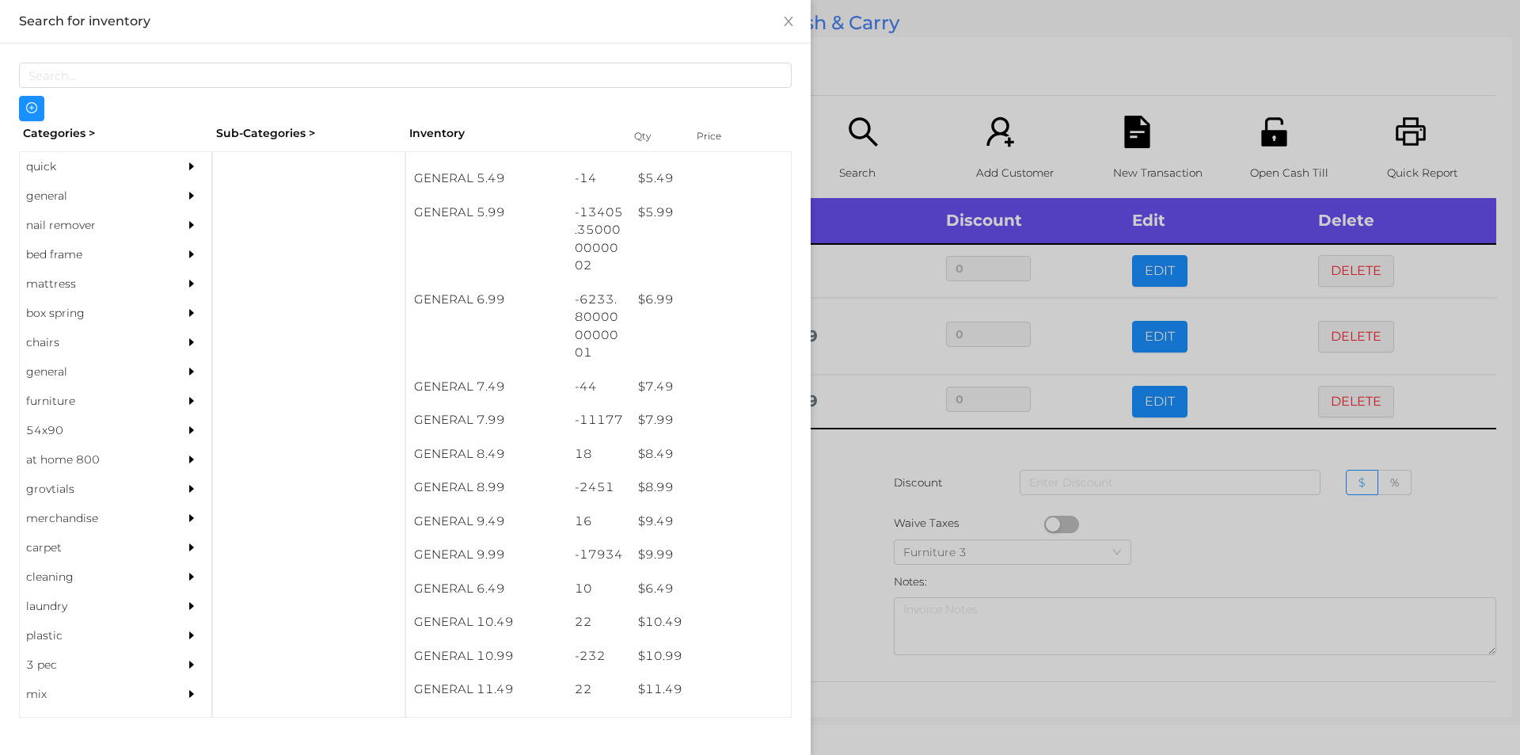
scroll to position [580, 0]
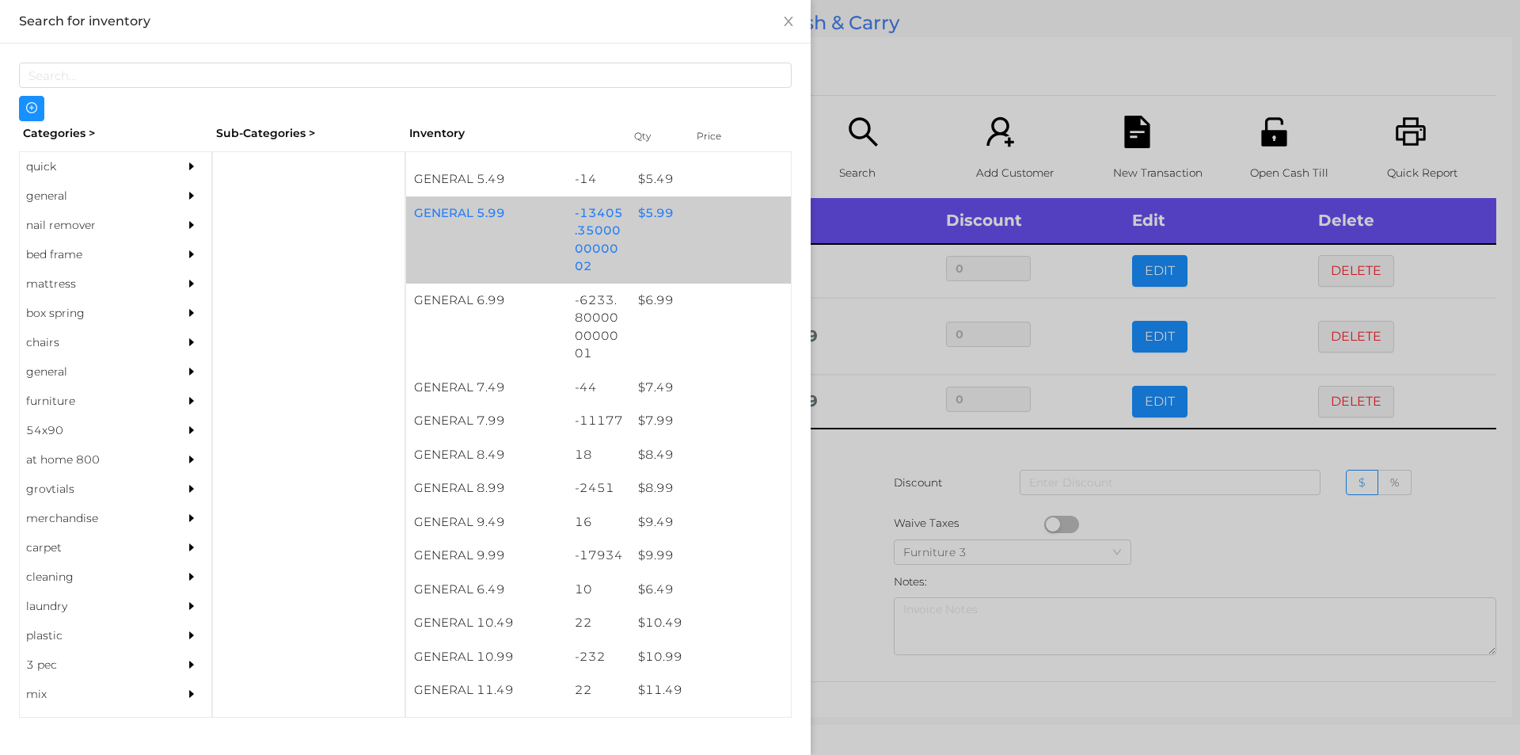
click at [660, 207] on div "$ 5.99" at bounding box center [710, 213] width 161 height 34
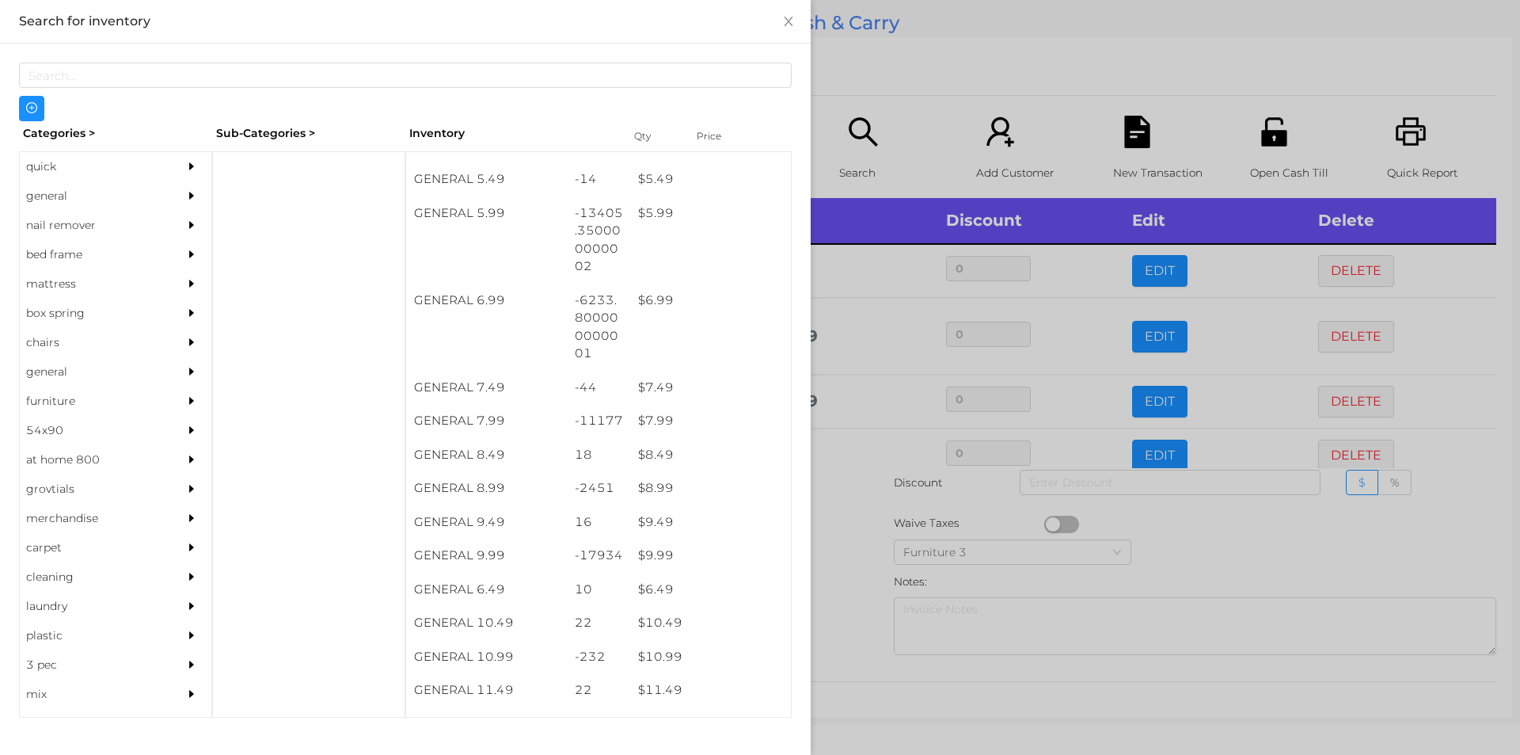
click at [846, 539] on div at bounding box center [760, 377] width 1520 height 755
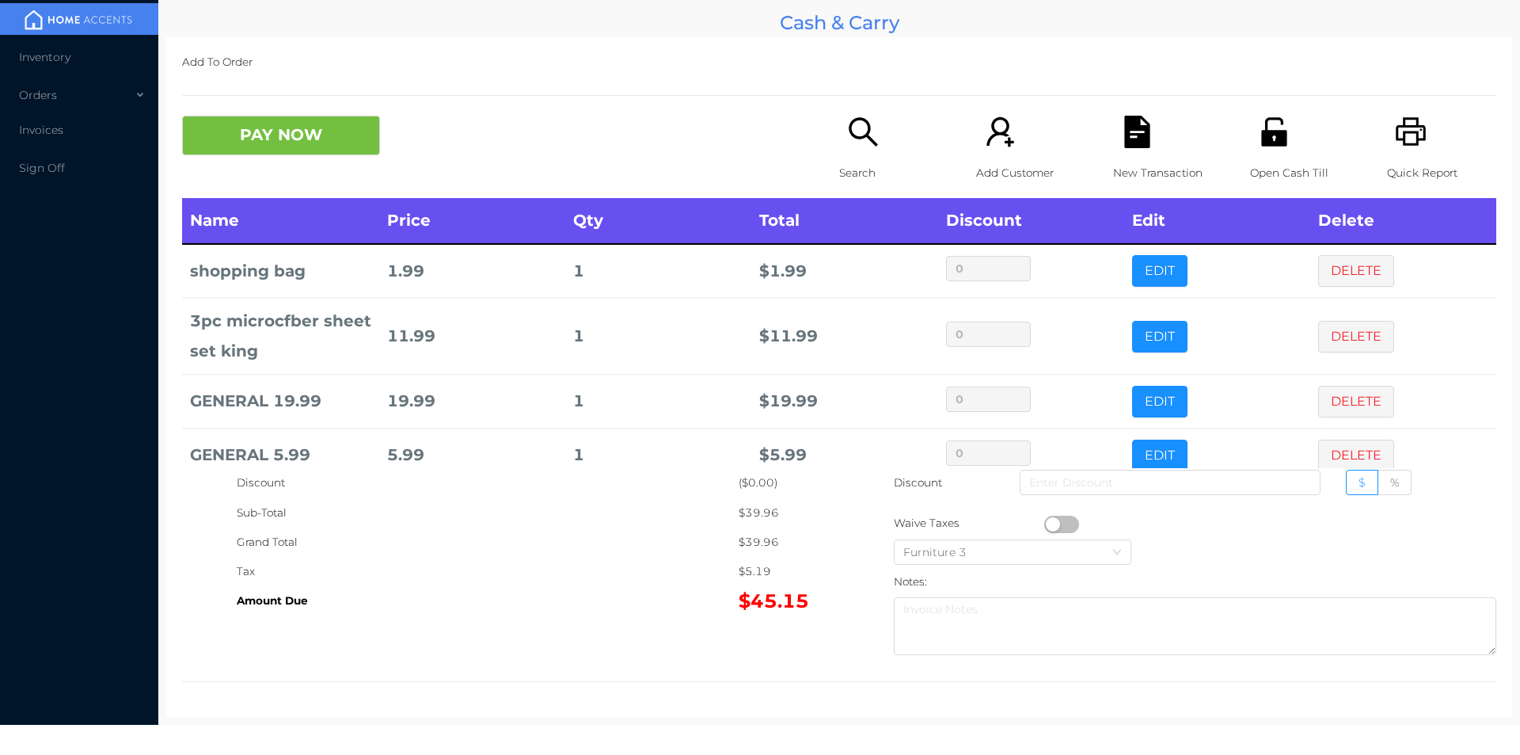
scroll to position [30, 0]
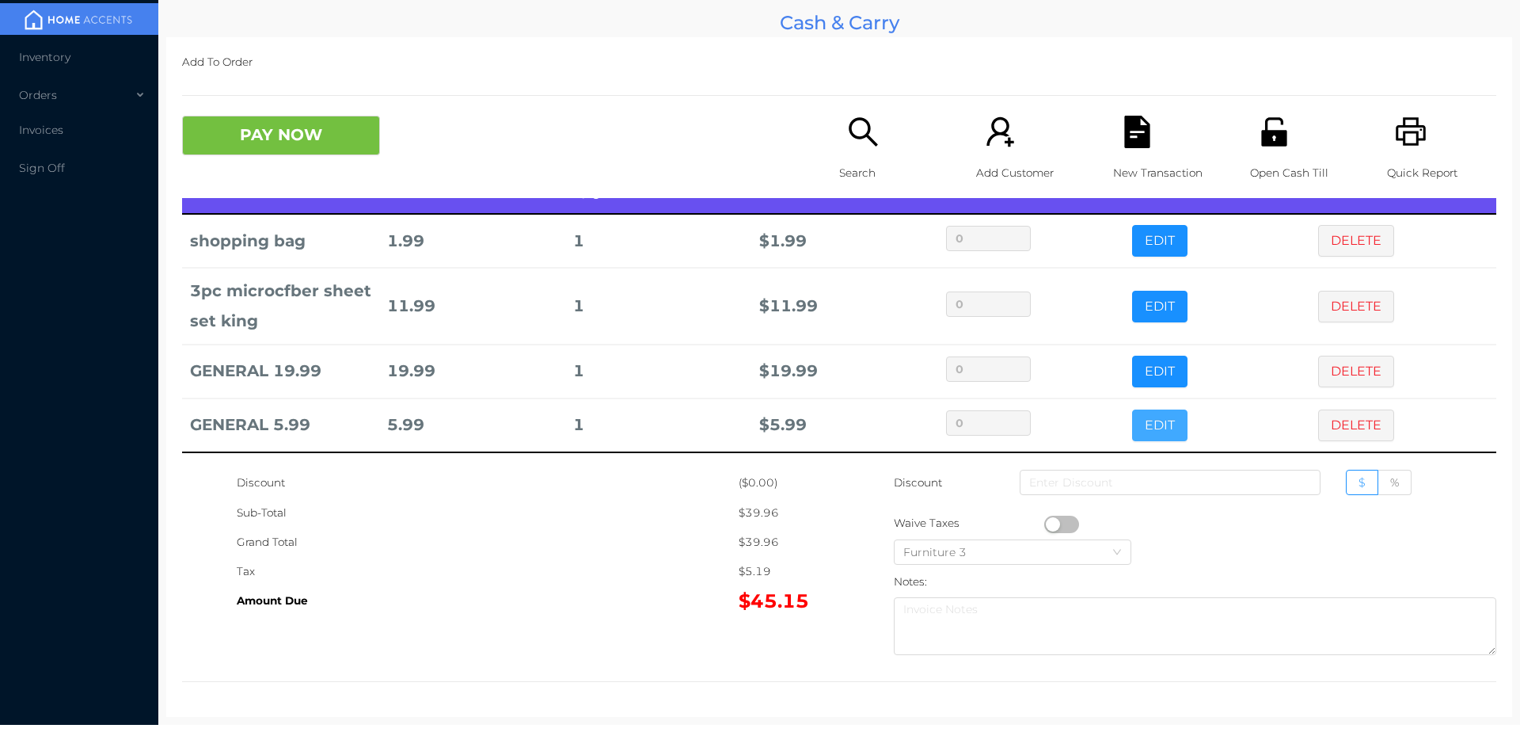
click at [1148, 413] on button "EDIT" at bounding box center [1159, 425] width 55 height 32
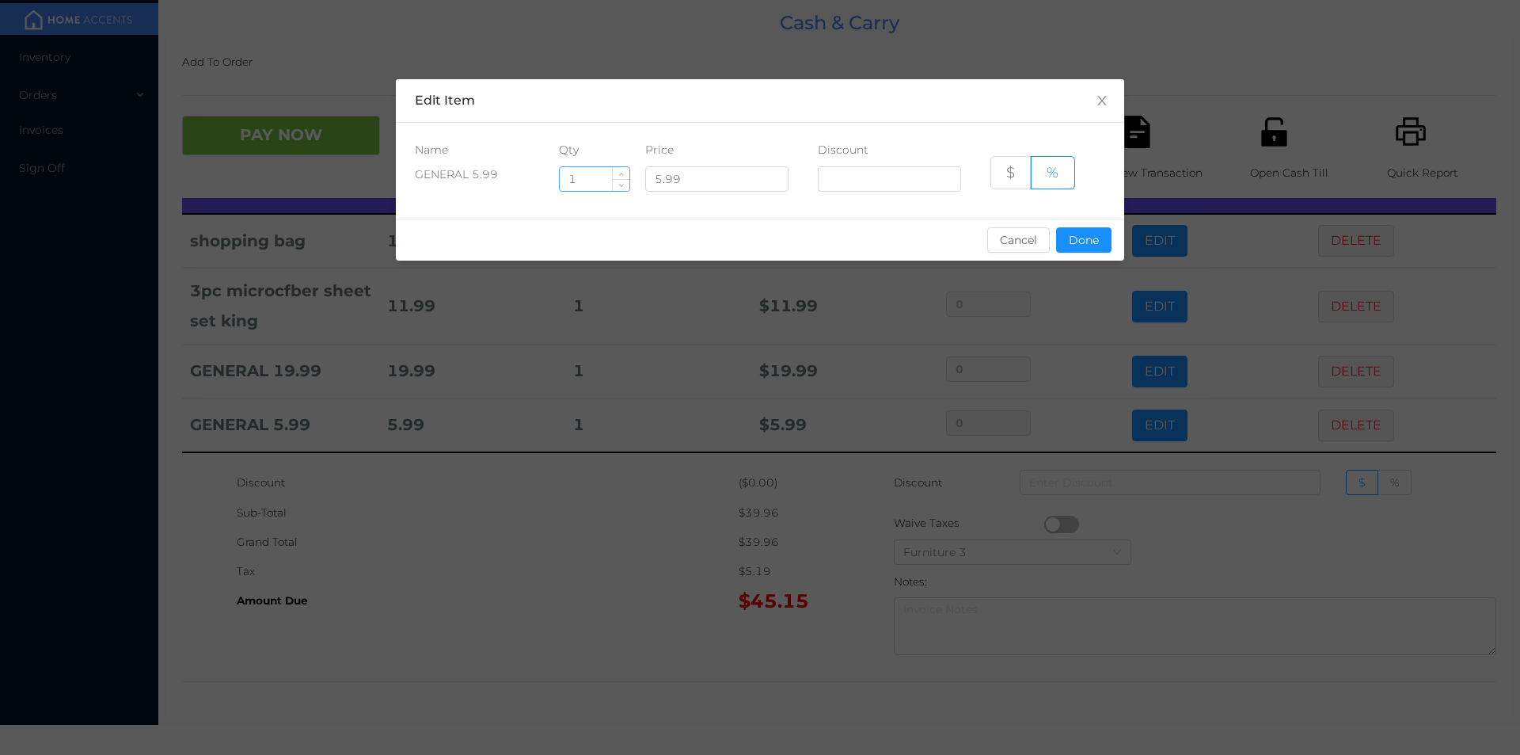
click at [599, 177] on input "1" at bounding box center [595, 179] width 70 height 24
type input "2.5"
click at [1075, 248] on button "Done" at bounding box center [1083, 239] width 55 height 25
type input "0%"
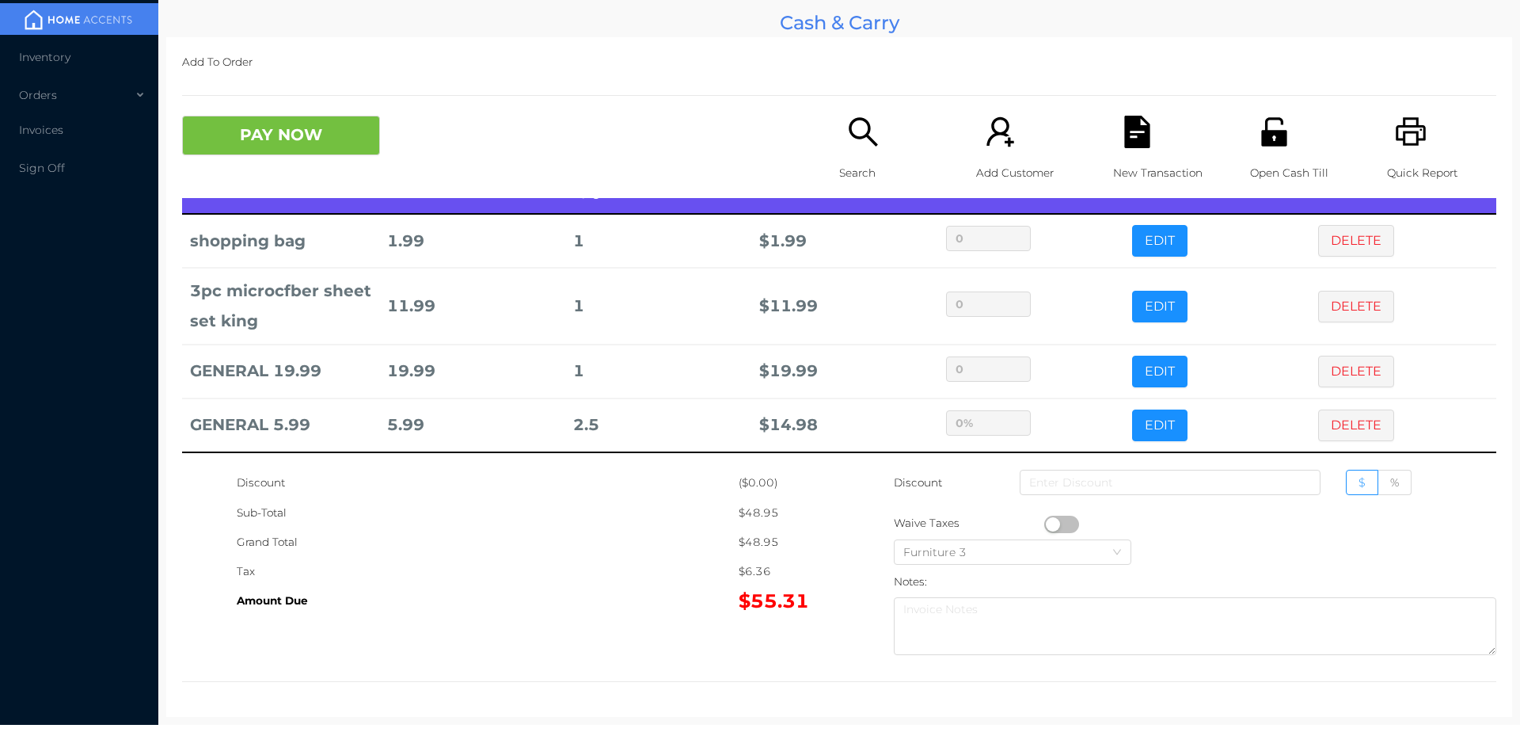
click at [647, 539] on div "Grand Total" at bounding box center [488, 541] width 502 height 29
click at [231, 139] on button "PAY NOW" at bounding box center [281, 136] width 198 height 40
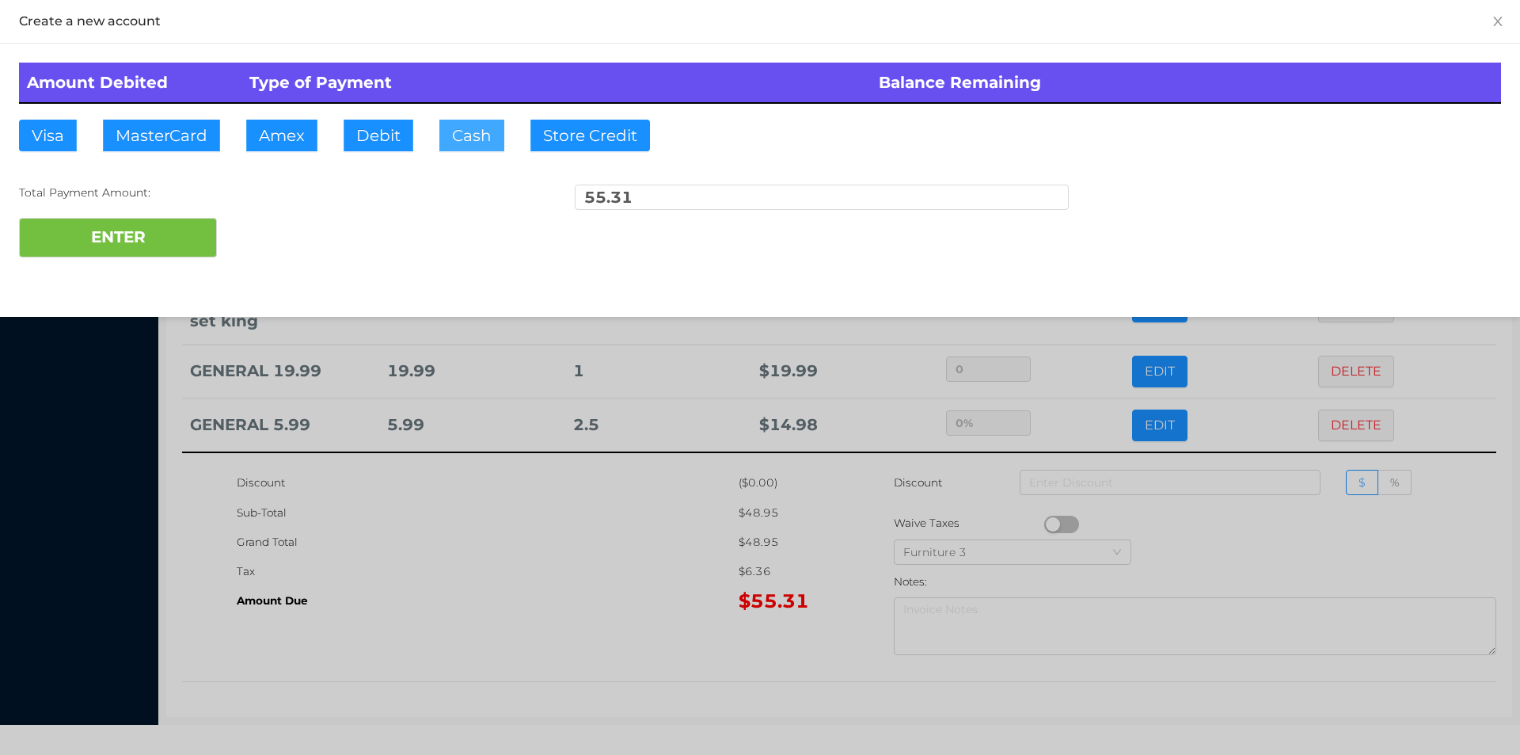
click at [443, 137] on button "Cash" at bounding box center [471, 136] width 65 height 32
type input "100."
click at [102, 242] on button "ENTER" at bounding box center [118, 238] width 198 height 40
type input "0"
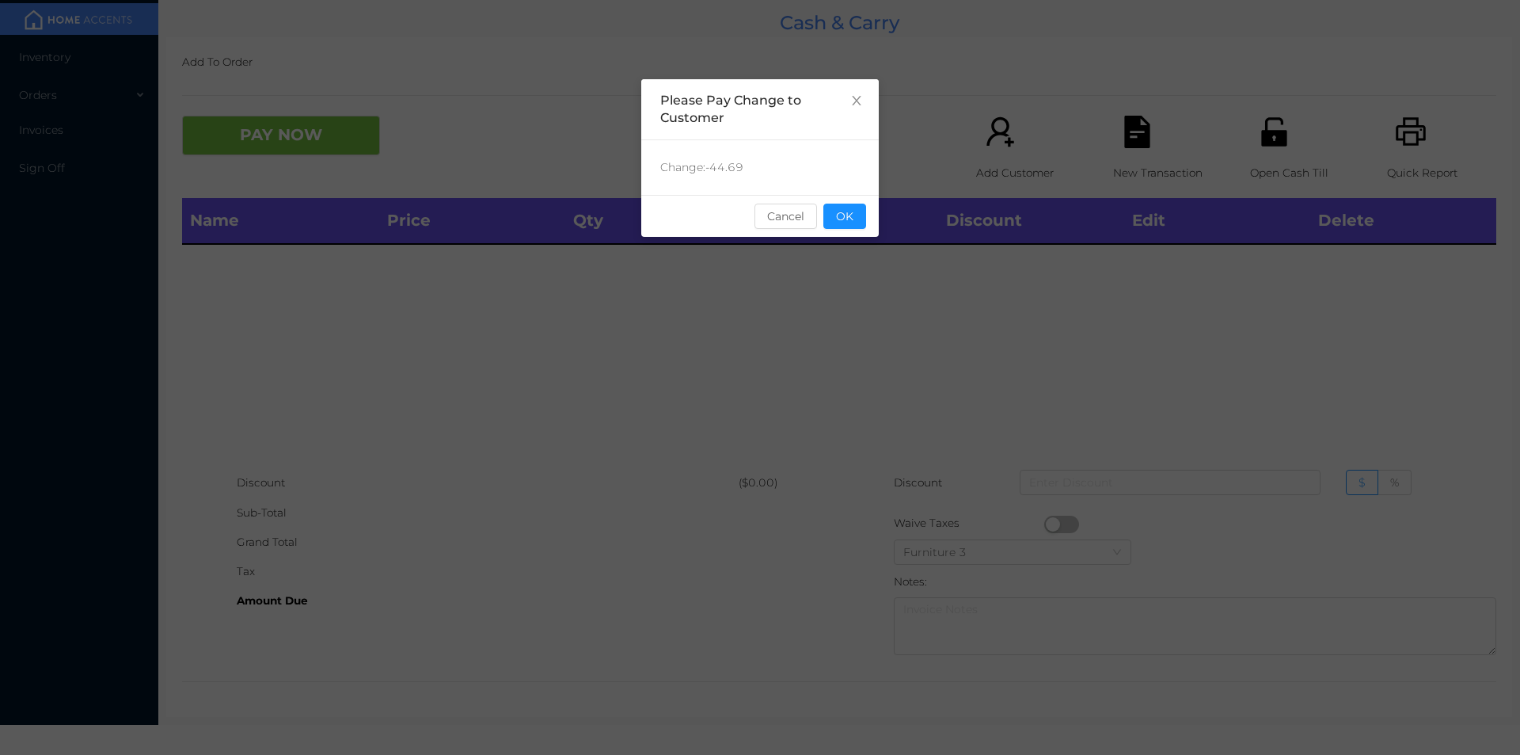
scroll to position [0, 0]
click at [831, 222] on button "OK" at bounding box center [844, 215] width 43 height 25
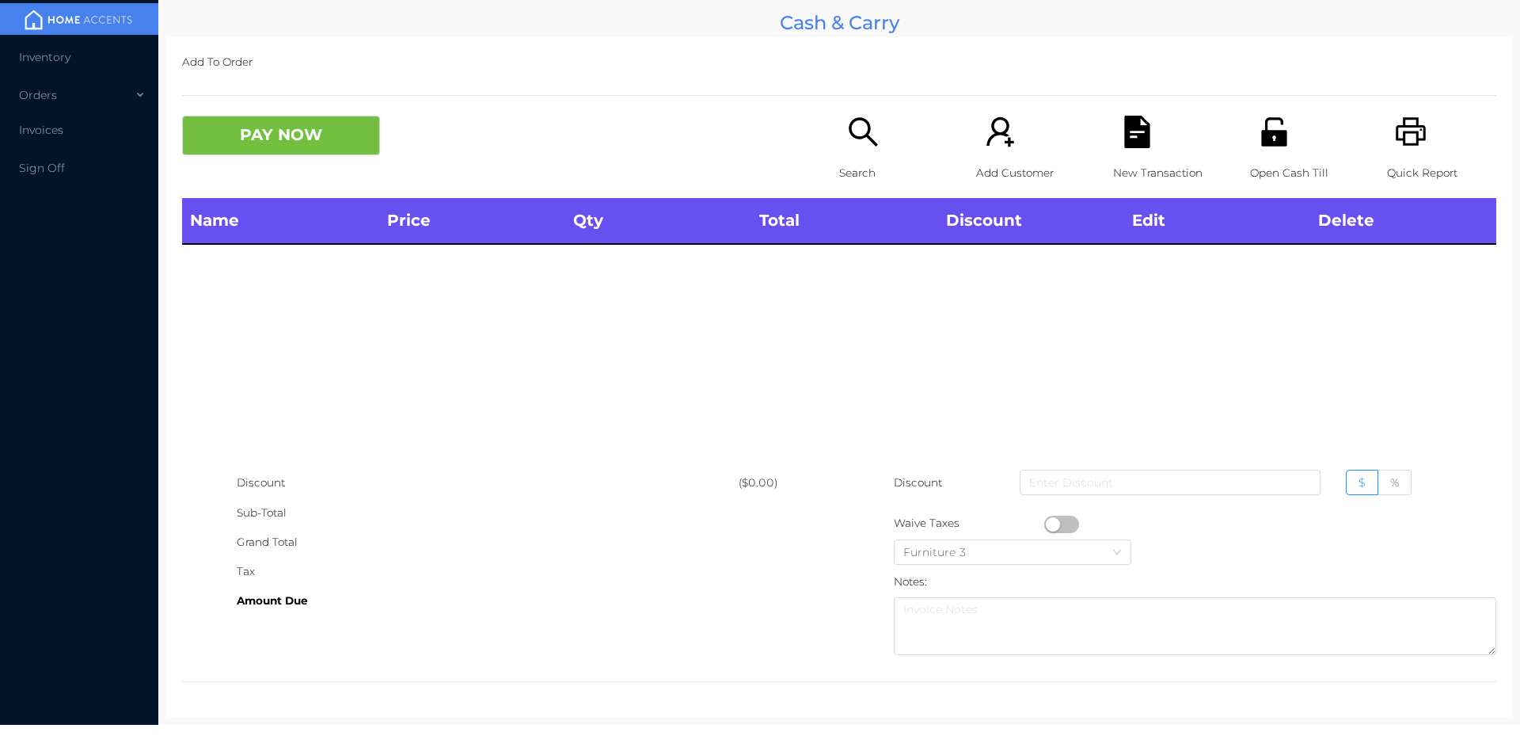
click at [861, 155] on div "Search" at bounding box center [893, 157] width 109 height 82
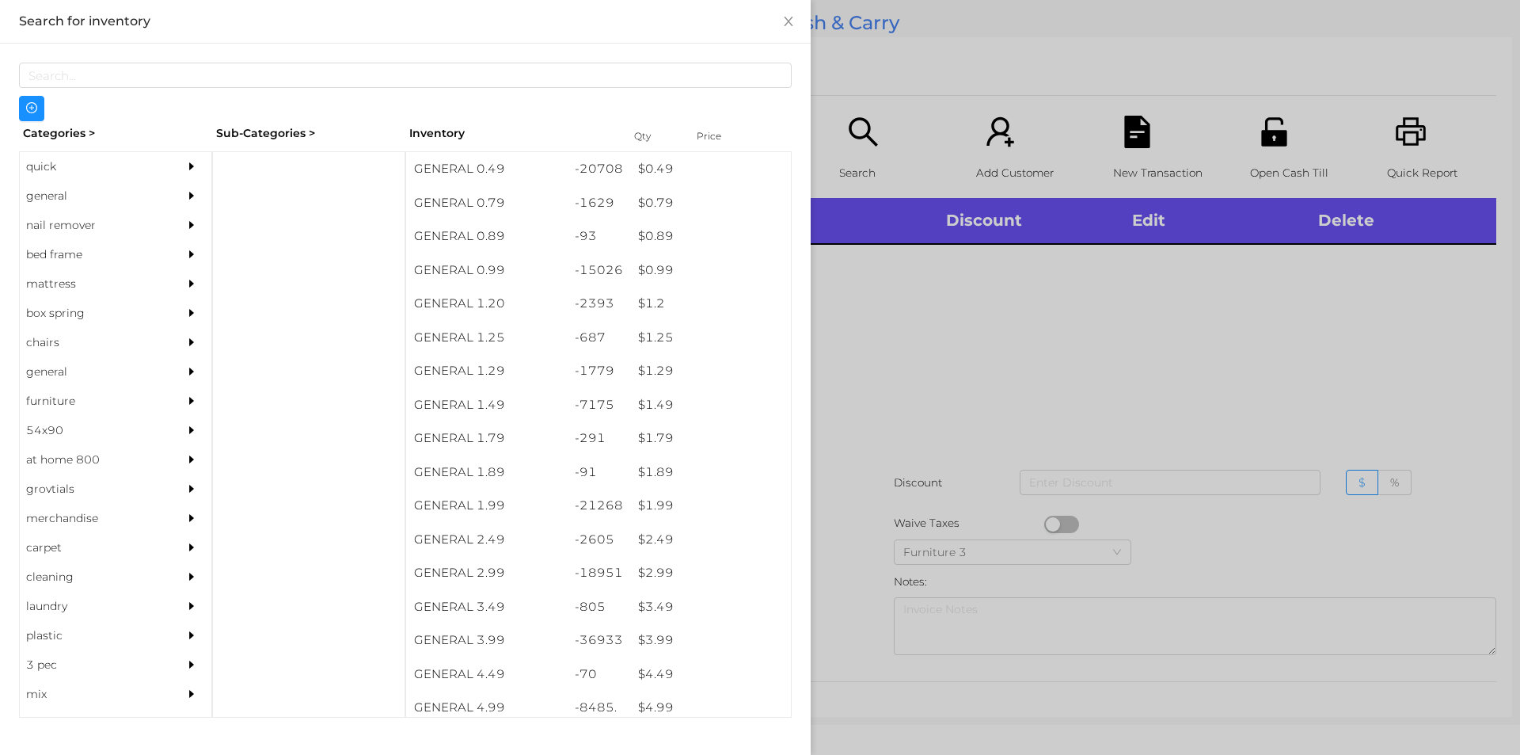
click at [51, 169] on div "quick" at bounding box center [92, 166] width 144 height 29
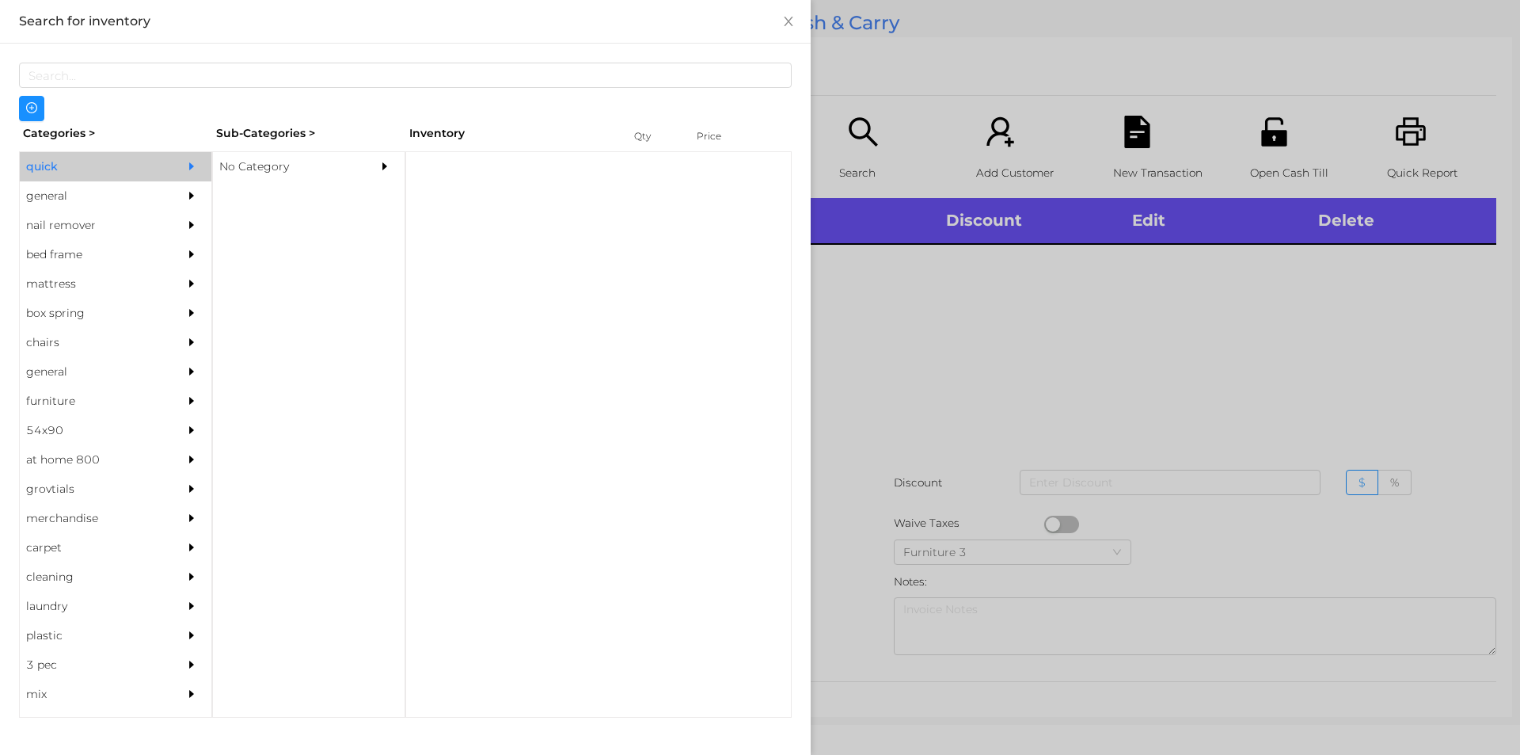
click at [252, 176] on div "No Category" at bounding box center [285, 166] width 144 height 29
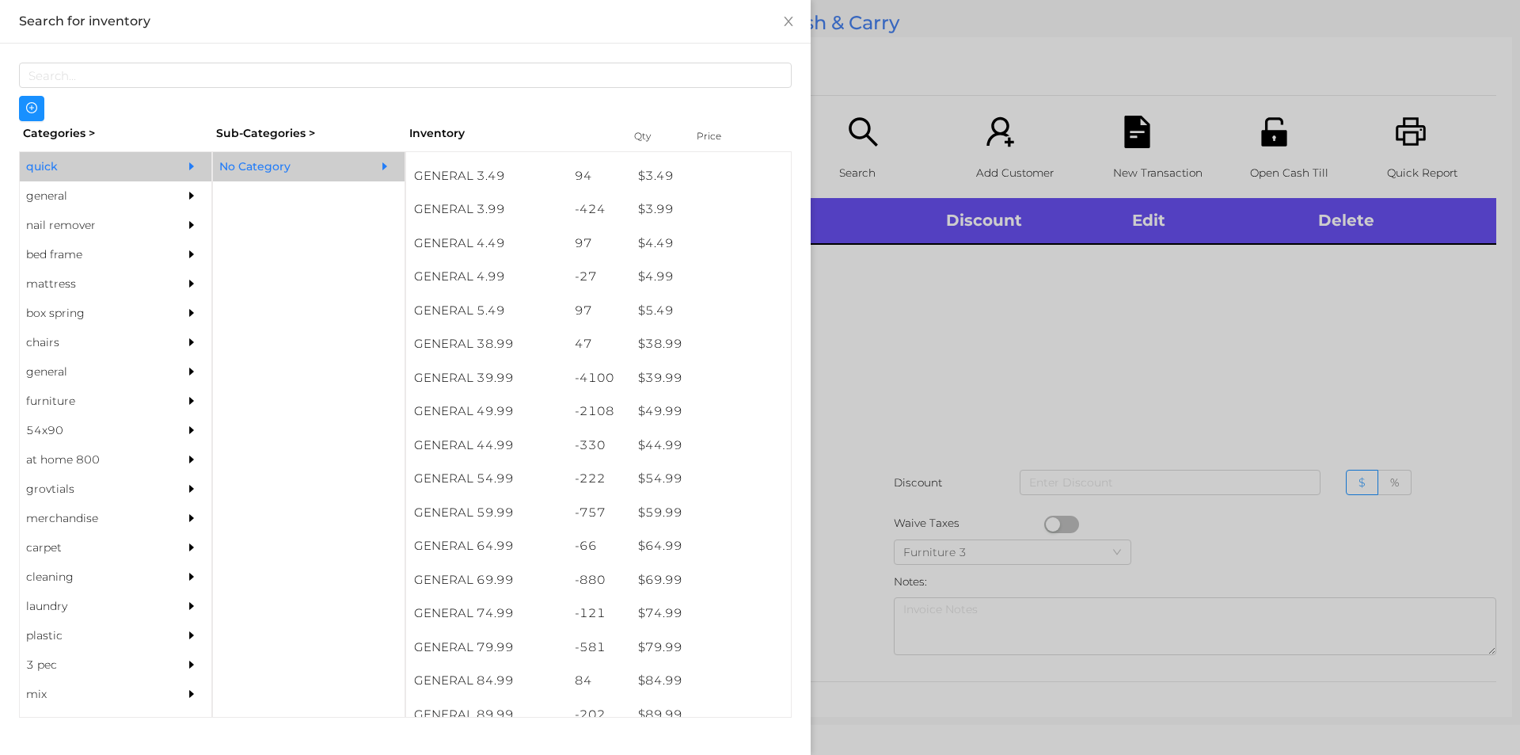
scroll to position [697, 0]
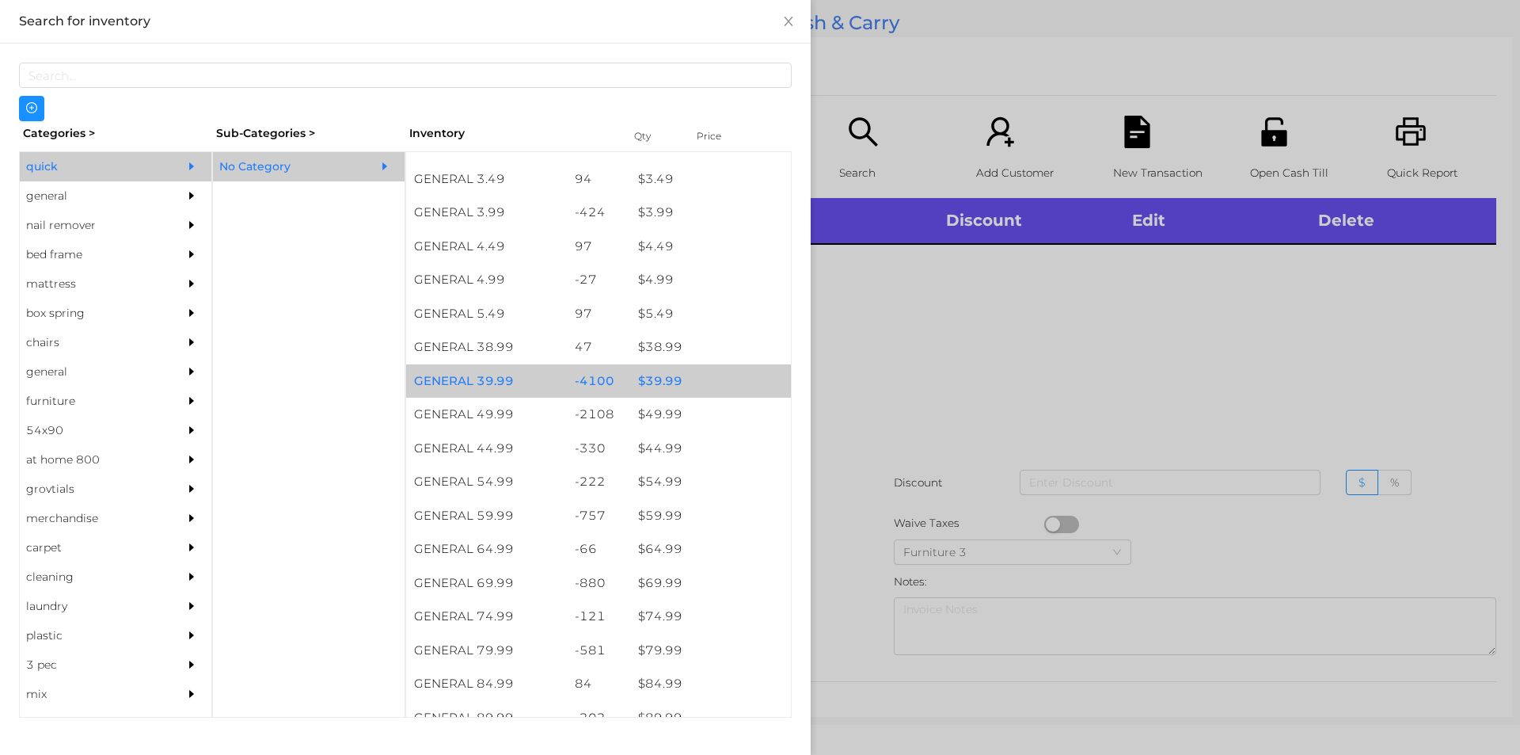
click at [659, 377] on div "$ 39.99" at bounding box center [710, 381] width 161 height 34
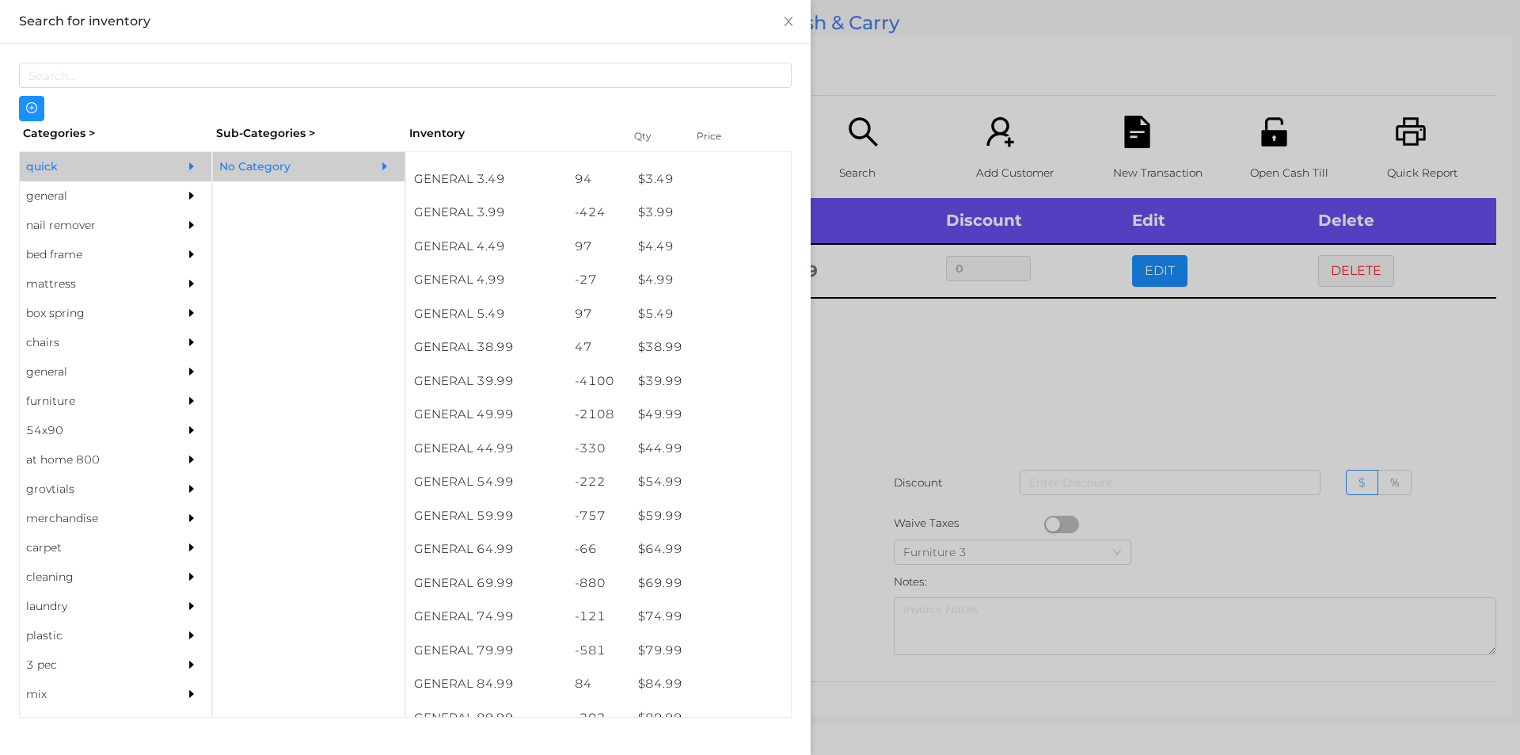
click at [872, 392] on div at bounding box center [760, 377] width 1520 height 755
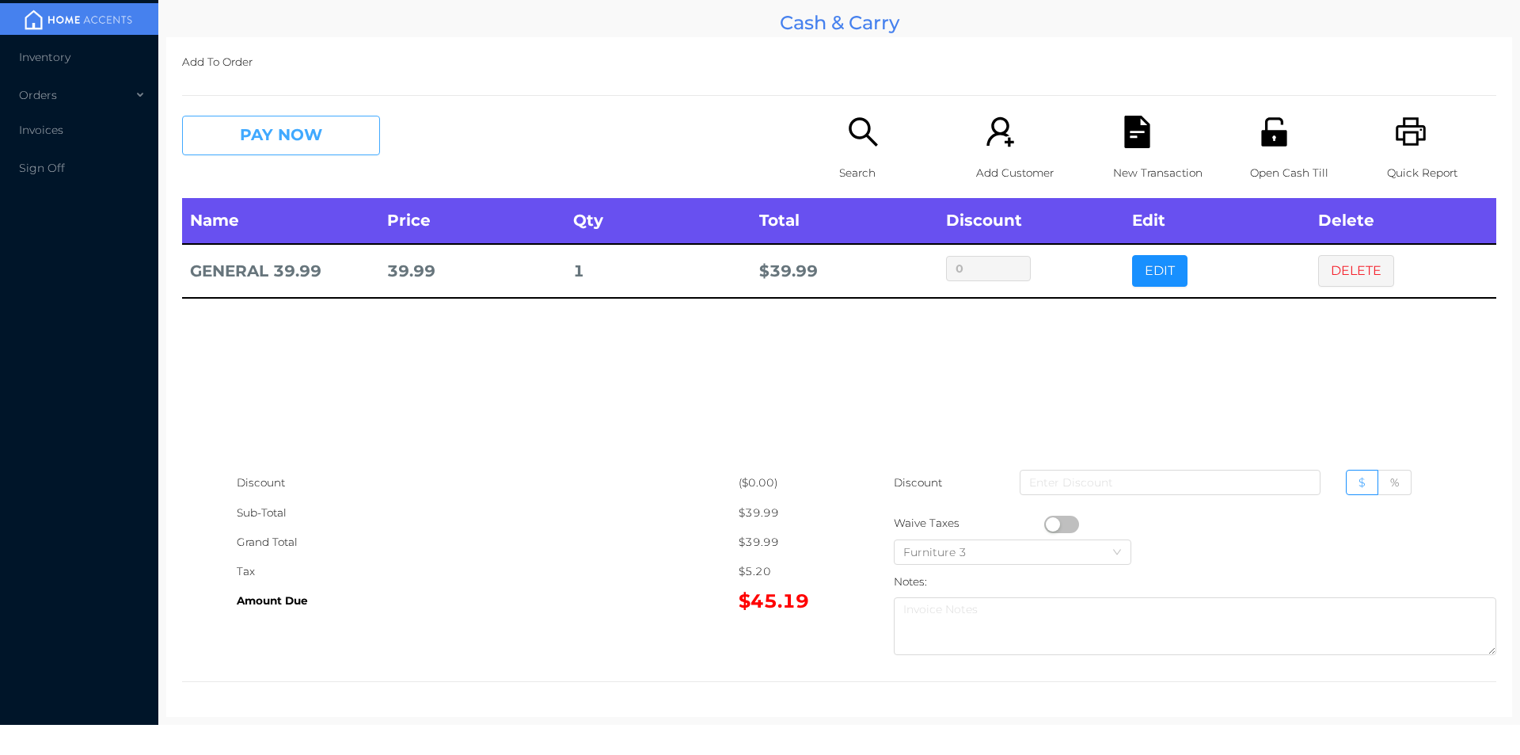
click at [270, 144] on button "PAY NOW" at bounding box center [281, 136] width 198 height 40
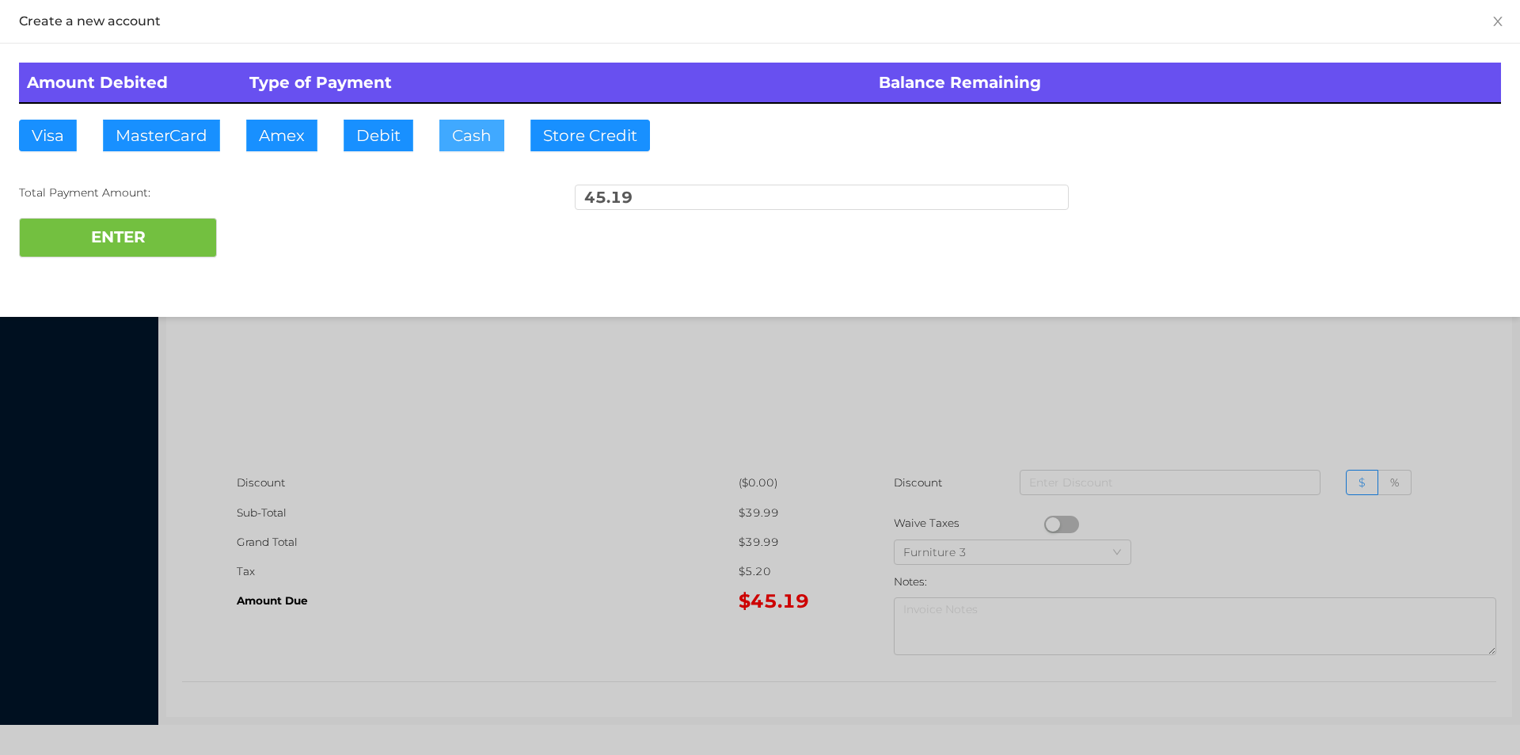
click at [466, 132] on button "Cash" at bounding box center [471, 136] width 65 height 32
type input "100."
click at [154, 238] on button "ENTER" at bounding box center [118, 238] width 198 height 40
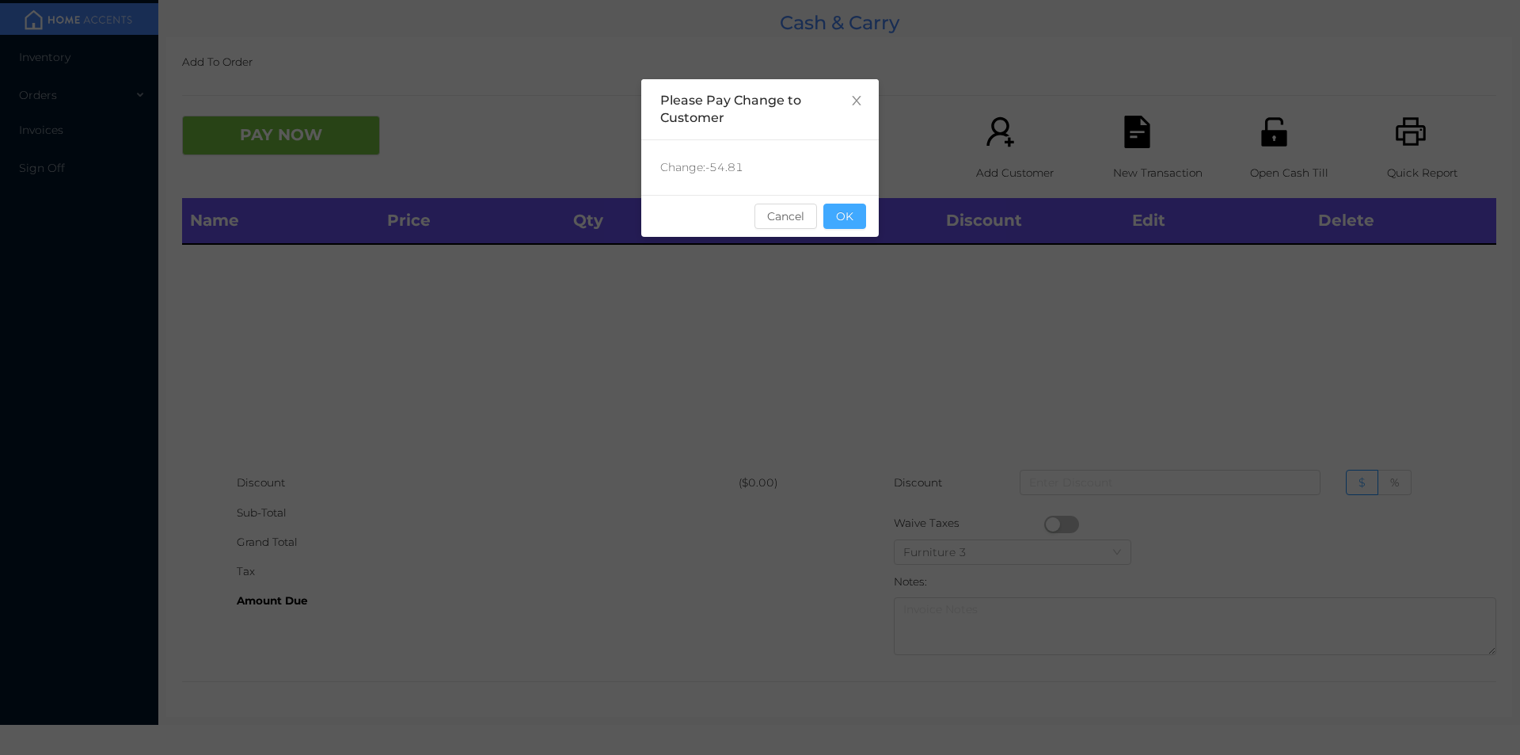
click at [850, 223] on button "OK" at bounding box center [844, 215] width 43 height 25
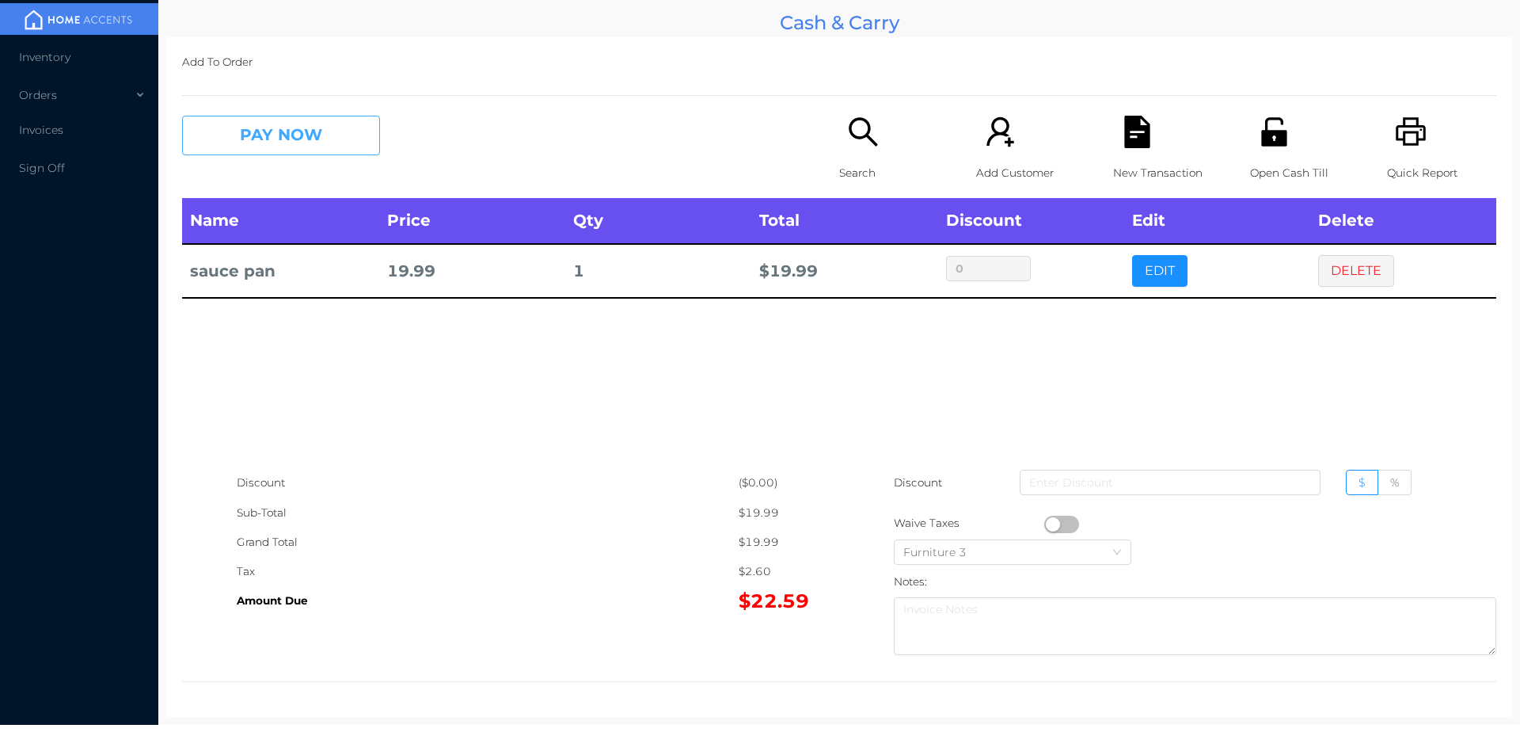
click at [285, 152] on button "PAY NOW" at bounding box center [281, 136] width 198 height 40
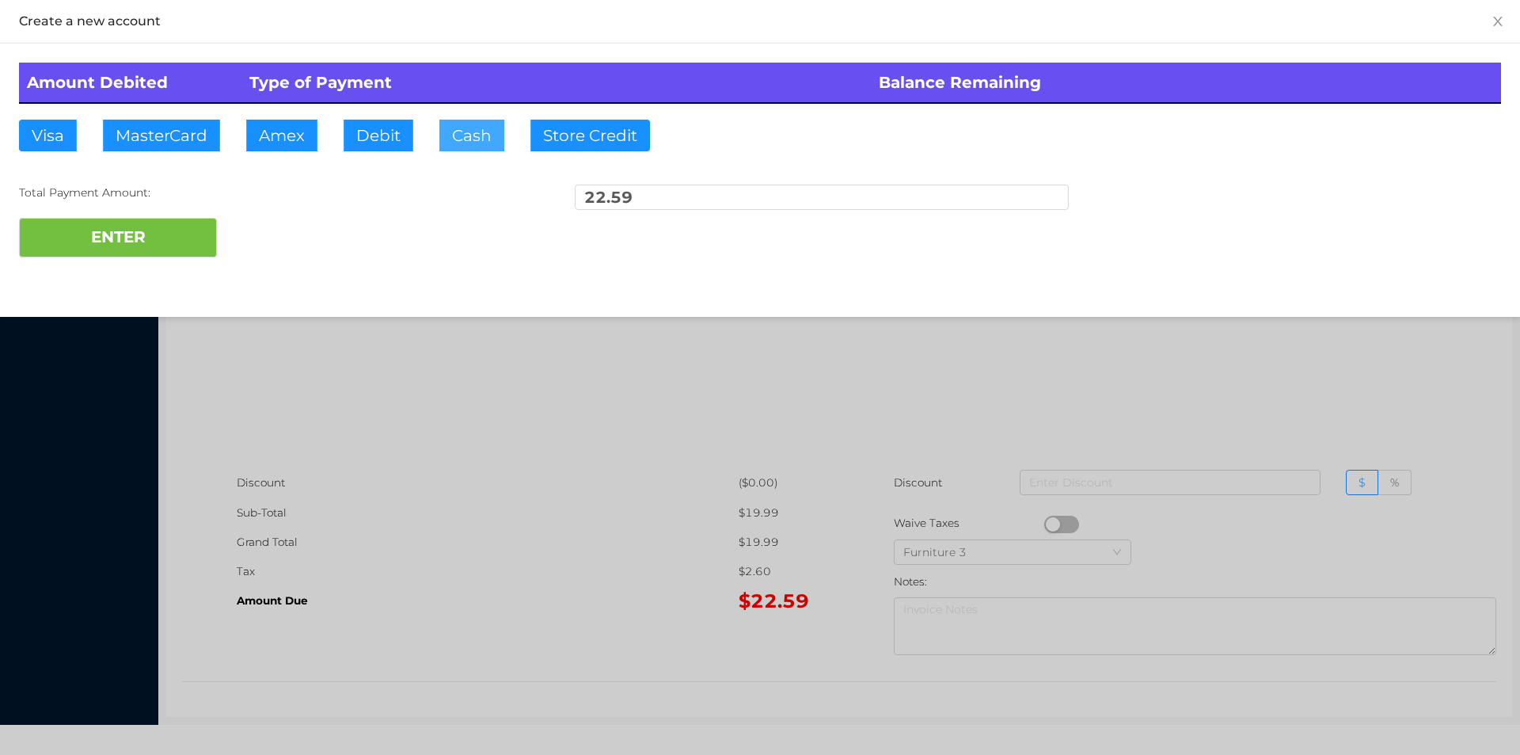
click at [466, 137] on button "Cash" at bounding box center [471, 136] width 65 height 32
type input "50."
click at [177, 246] on button "ENTER" at bounding box center [118, 238] width 198 height 40
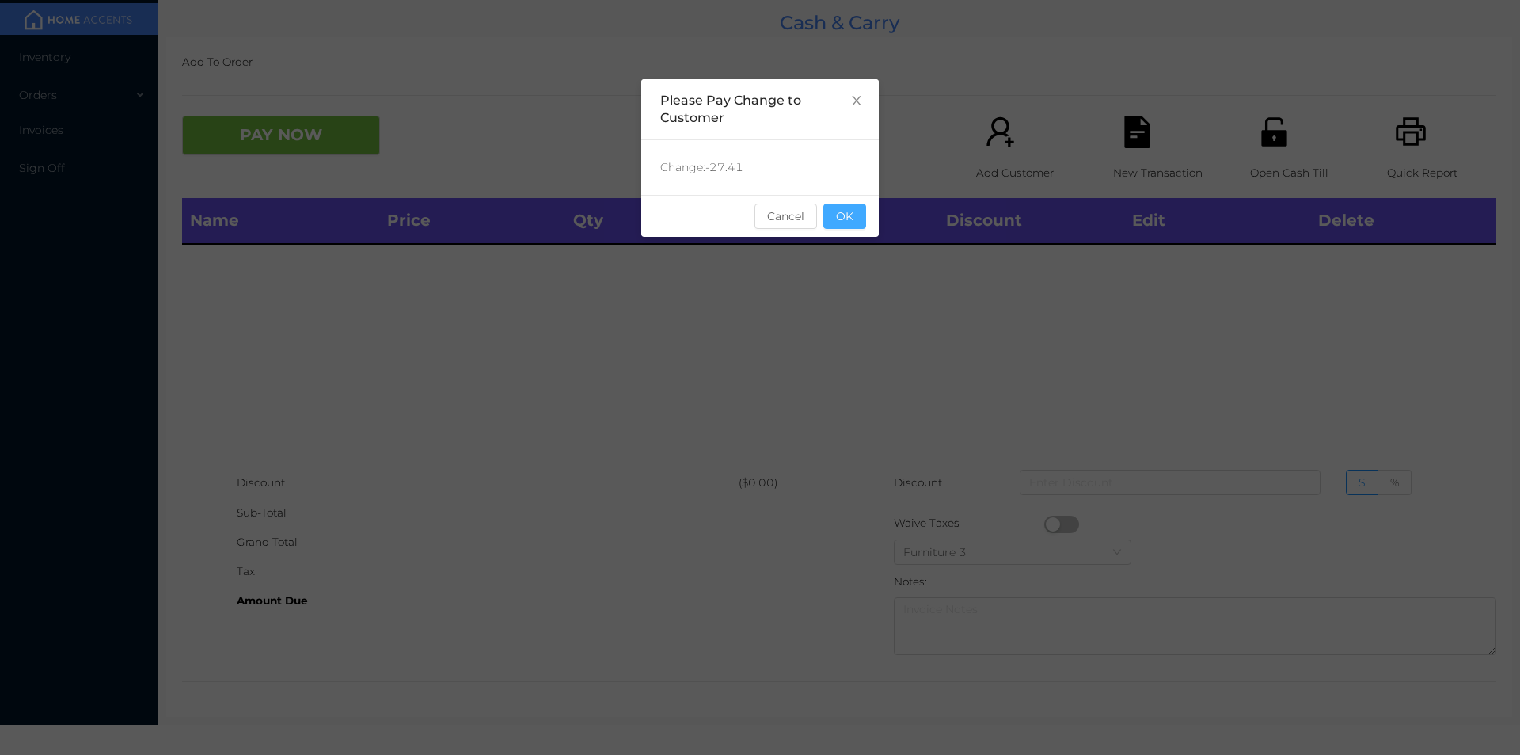
click at [840, 217] on button "OK" at bounding box center [844, 215] width 43 height 25
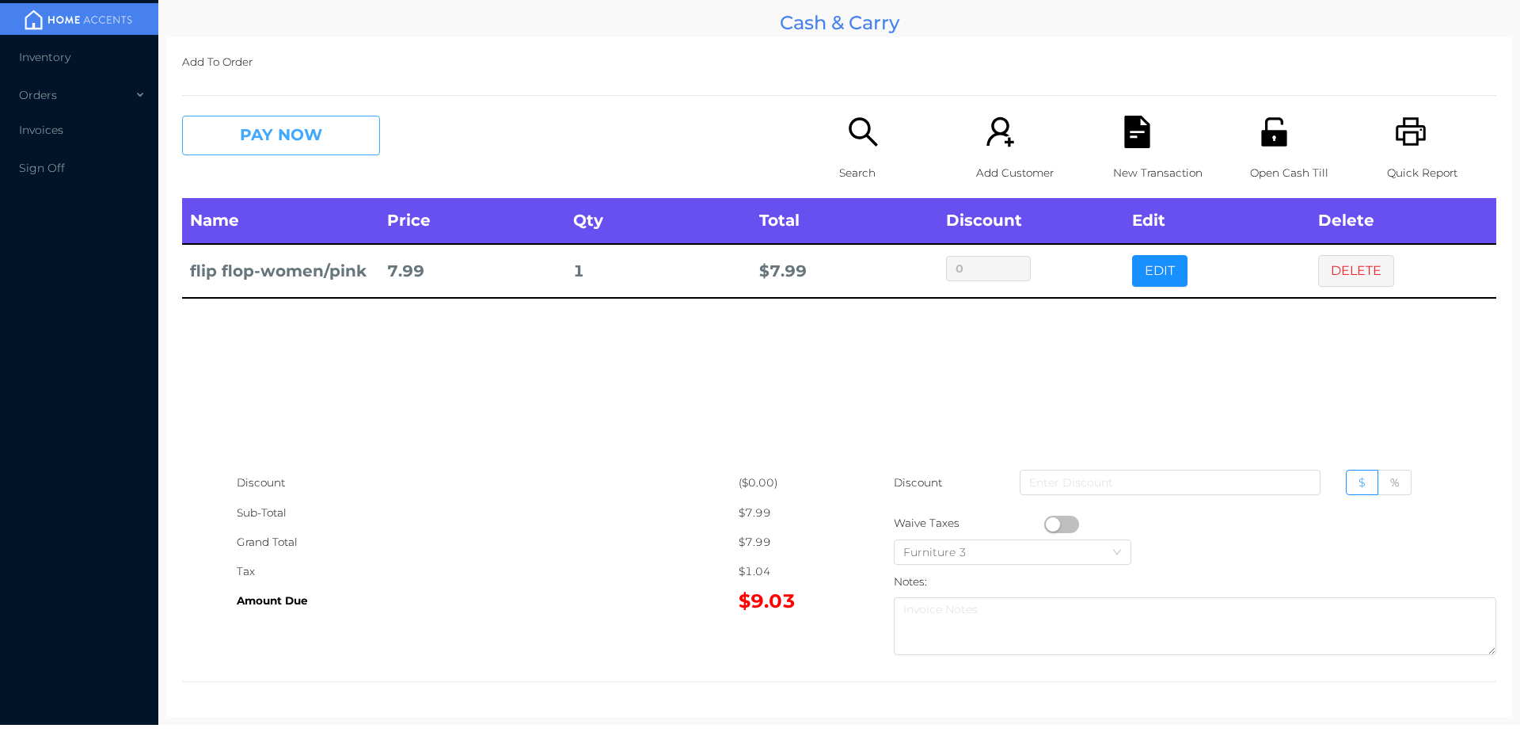
click at [275, 141] on button "PAY NOW" at bounding box center [281, 136] width 198 height 40
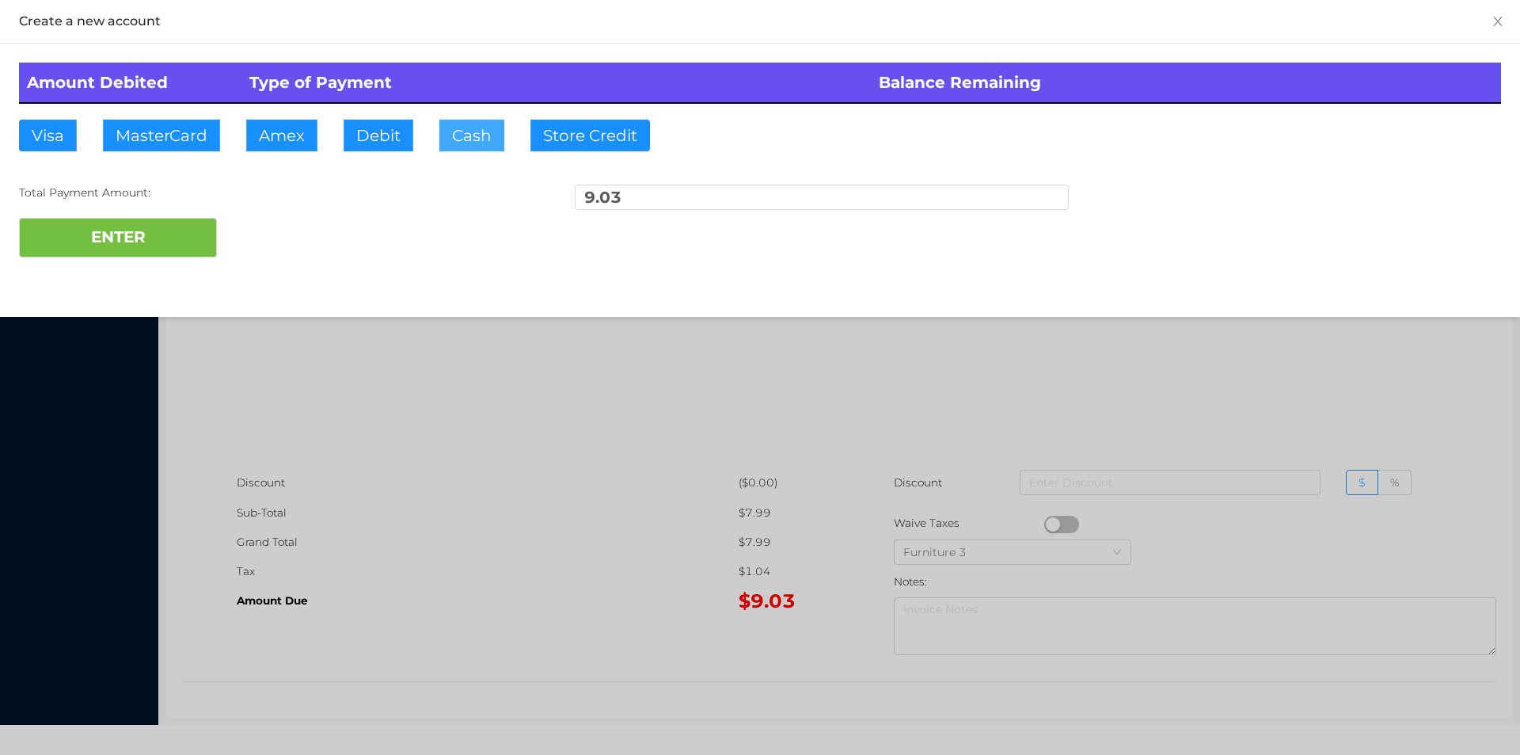
click at [470, 127] on button "Cash" at bounding box center [471, 136] width 65 height 32
click at [162, 239] on button "ENTER" at bounding box center [118, 238] width 198 height 40
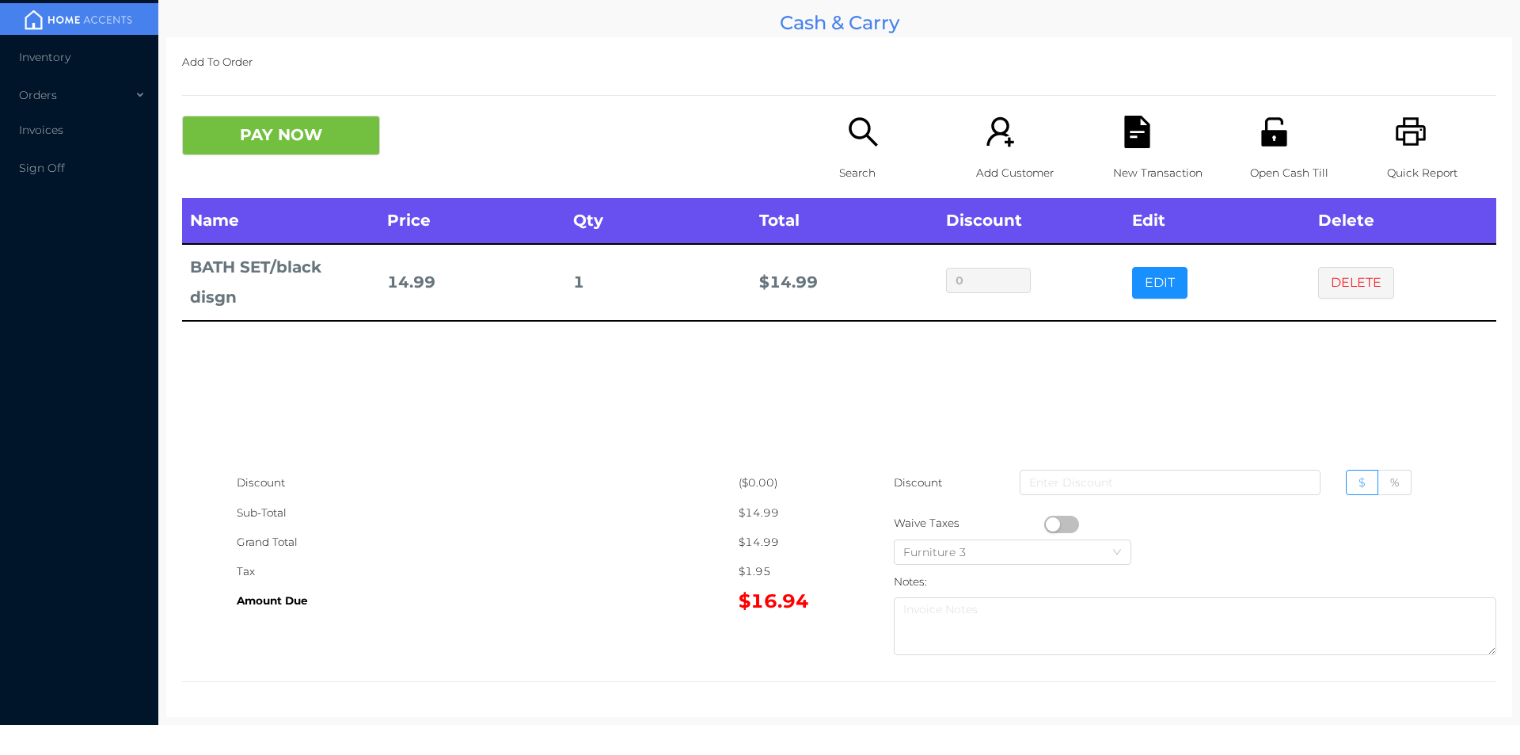
click at [647, 436] on div "Name Price Qty Total Discount Edit Delete BATH SET/black disgn 14.99 1 $ 14.99 …" at bounding box center [839, 333] width 1314 height 270
click at [1348, 293] on button "DELETE" at bounding box center [1356, 283] width 76 height 32
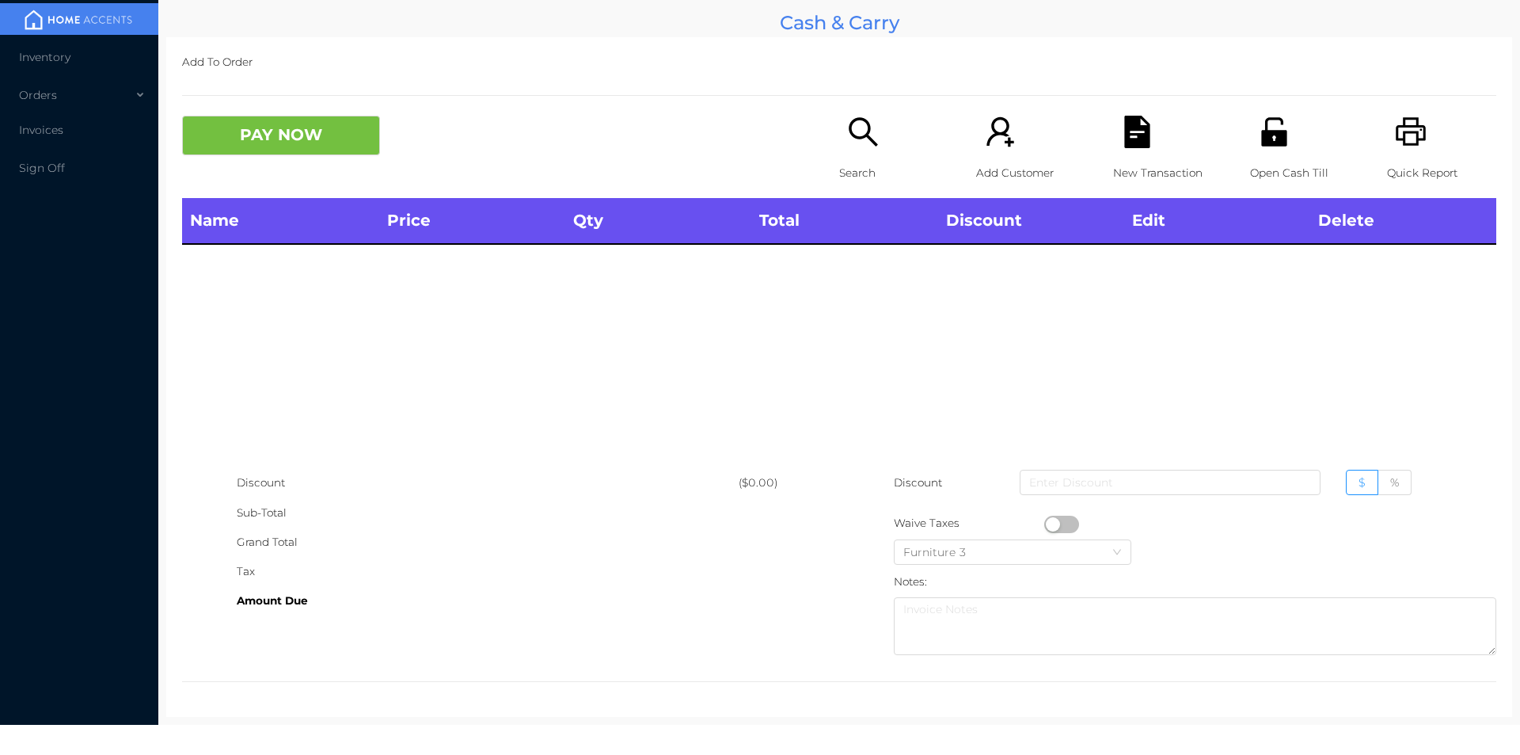
click at [858, 153] on div "Search" at bounding box center [893, 157] width 109 height 82
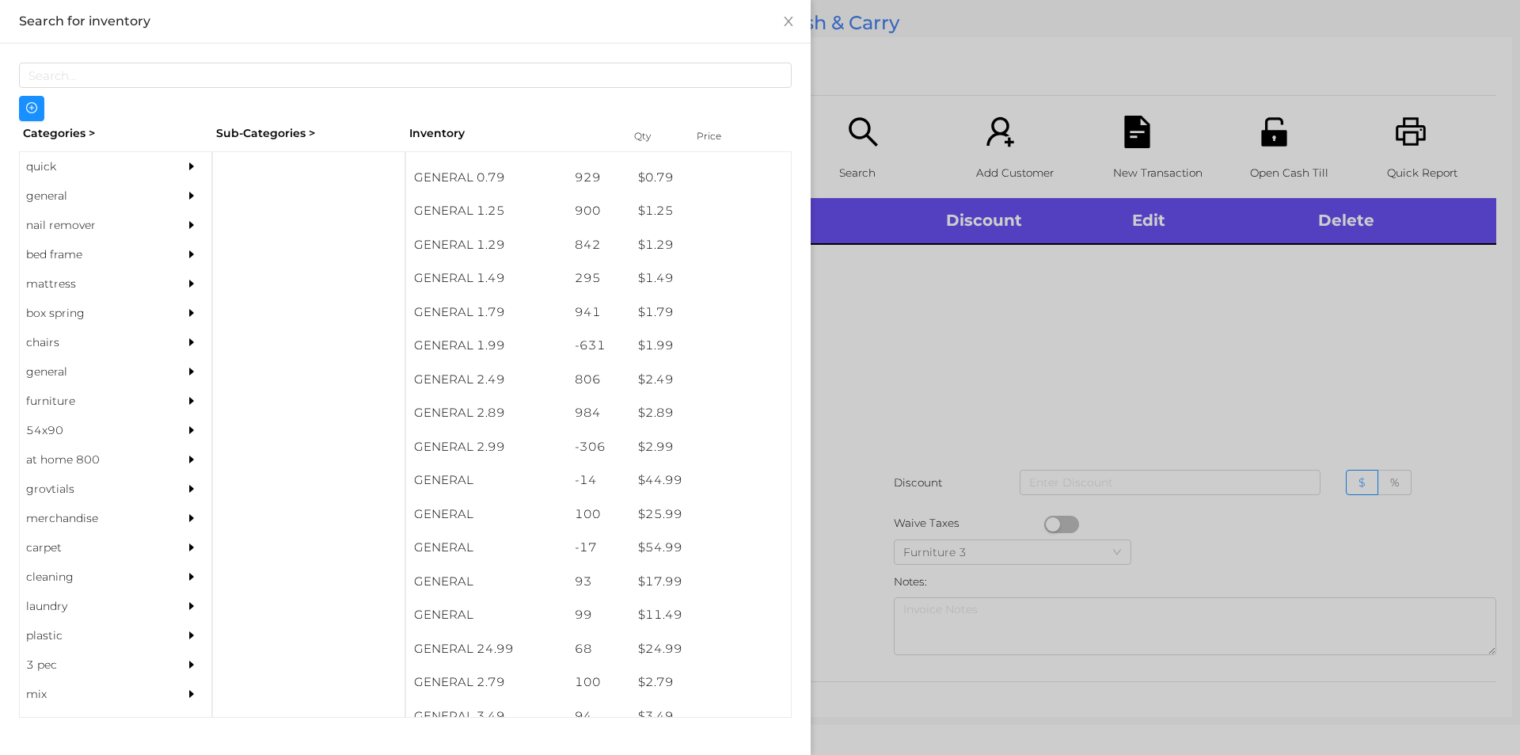
scroll to position [162, 0]
click at [67, 189] on div "general" at bounding box center [92, 195] width 144 height 29
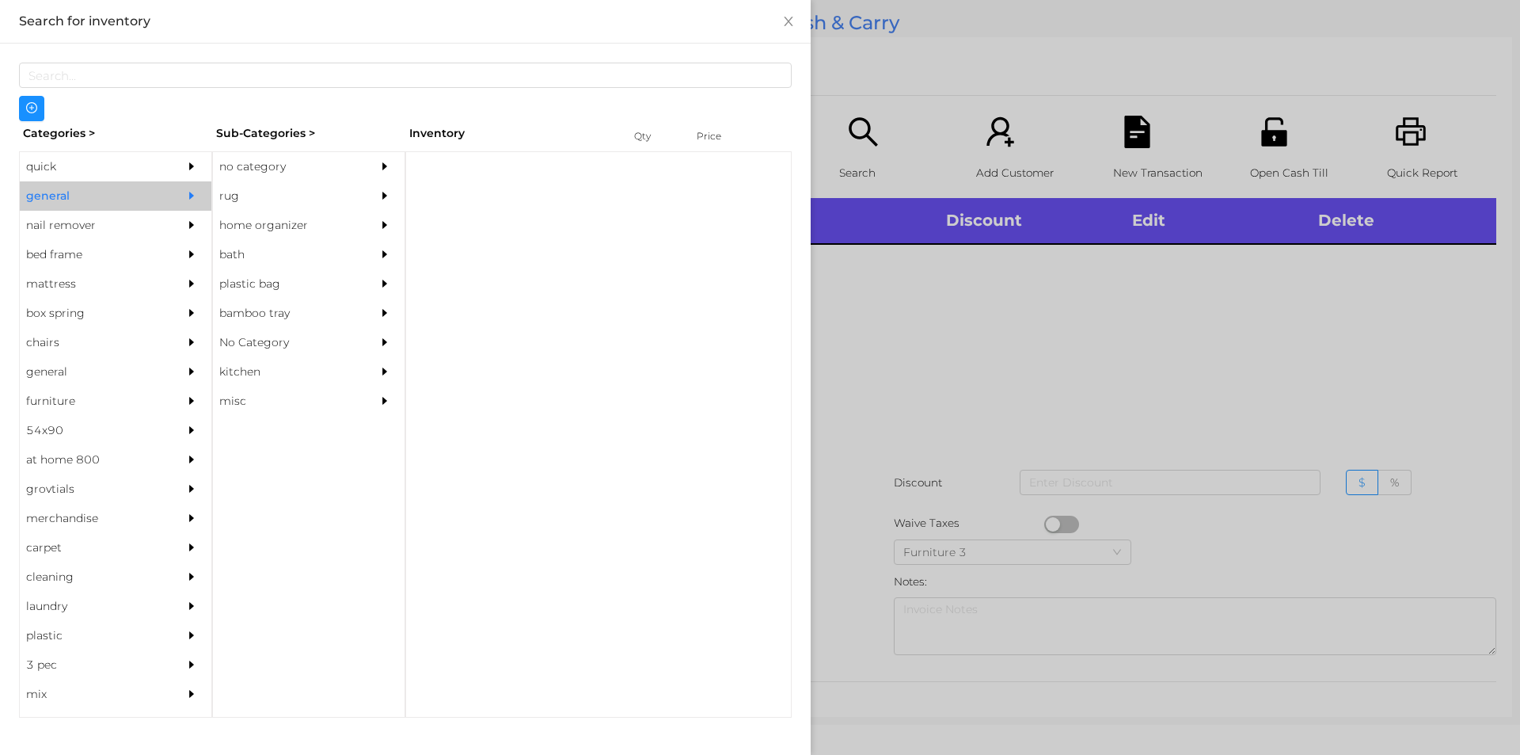
scroll to position [0, 0]
click at [253, 165] on div "no category" at bounding box center [285, 166] width 144 height 29
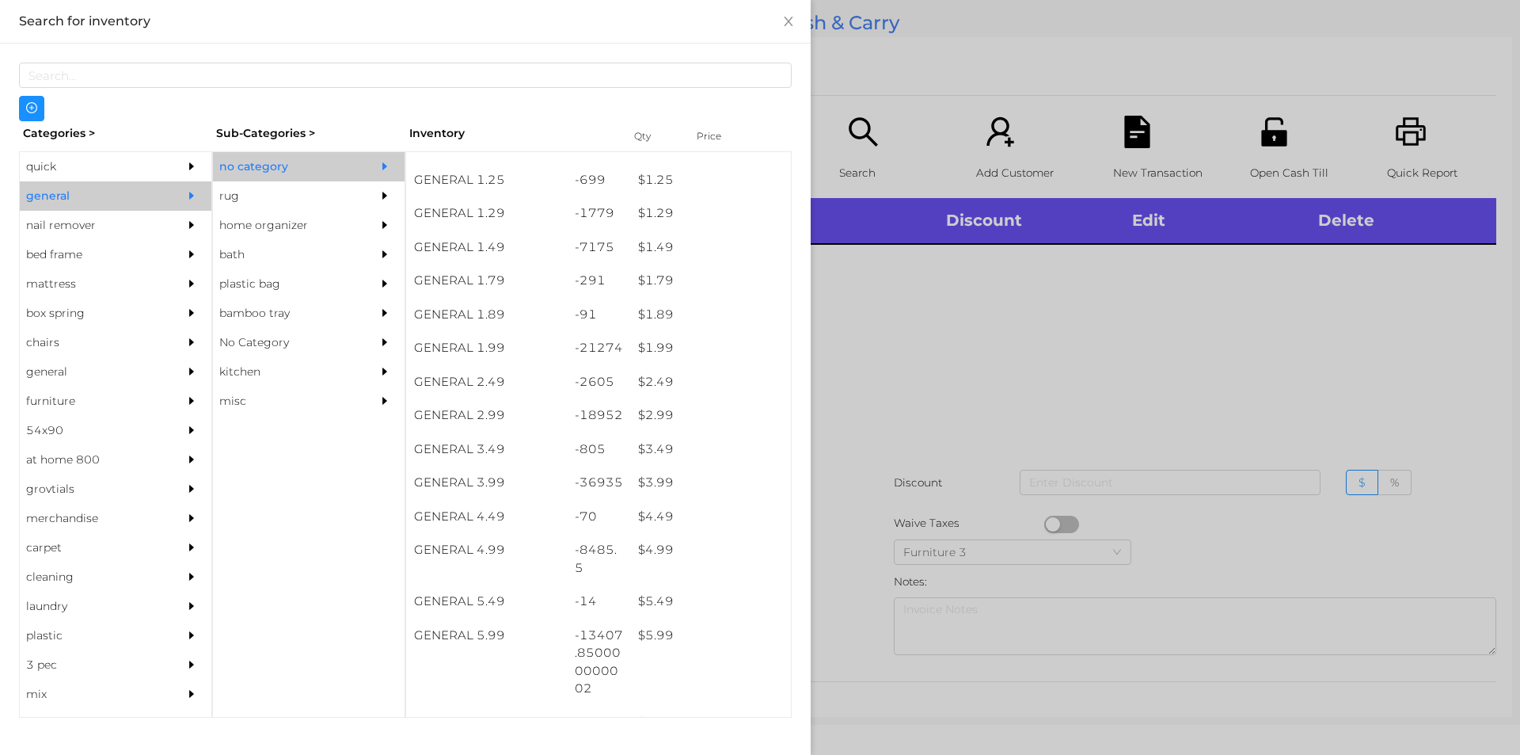
scroll to position [242, 0]
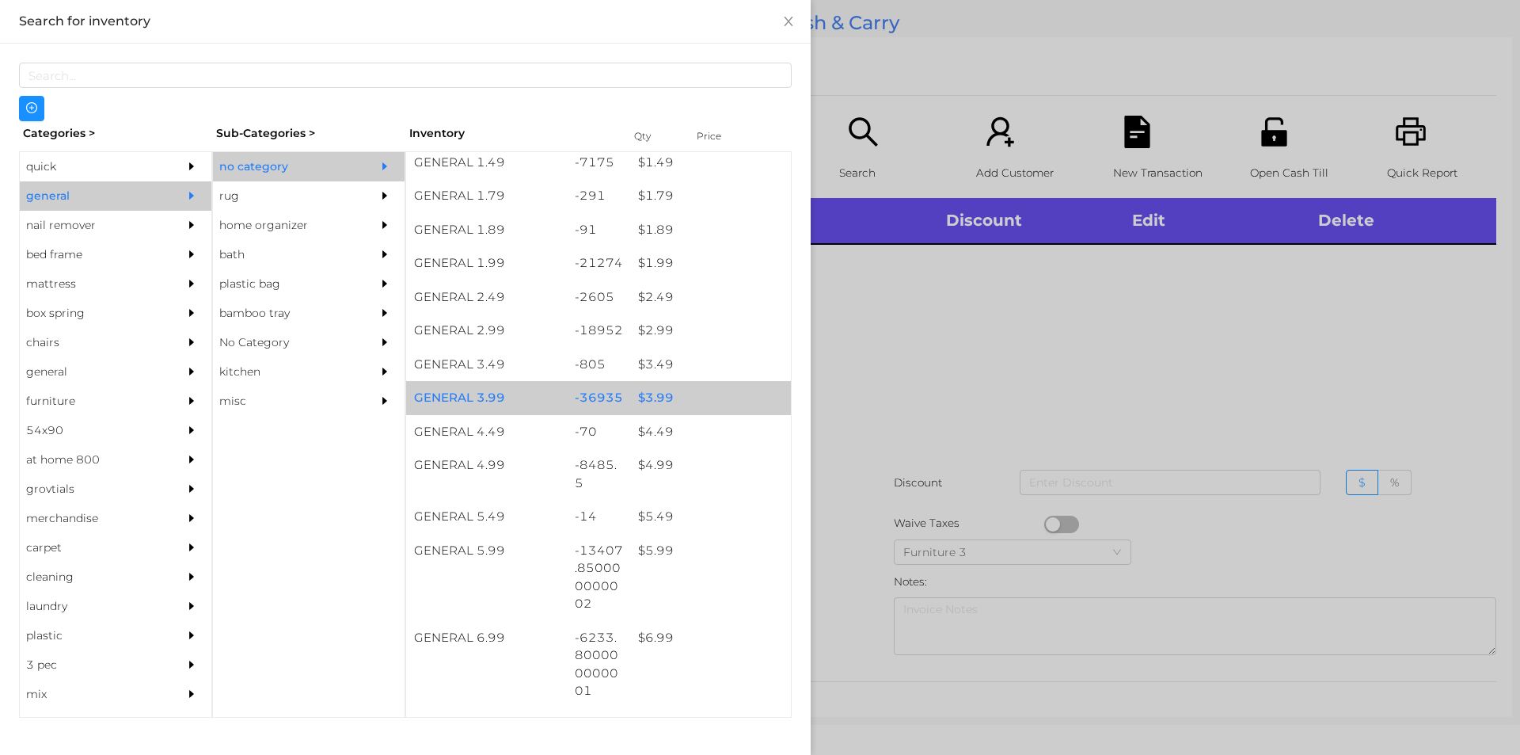
click at [660, 396] on div "$ 3.99" at bounding box center [710, 398] width 161 height 34
click at [651, 394] on div "$ 3.99" at bounding box center [710, 398] width 161 height 34
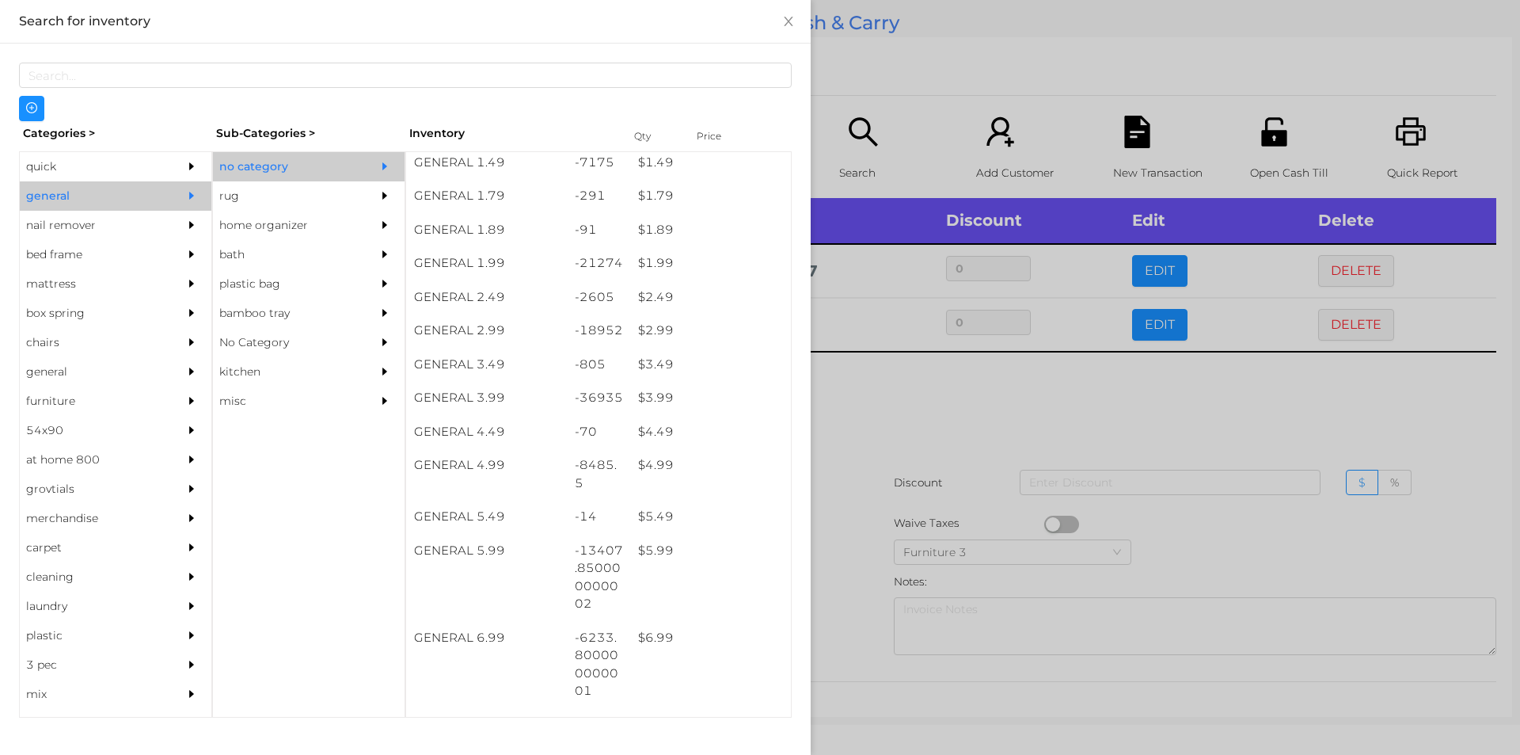
click at [1015, 378] on div at bounding box center [760, 377] width 1520 height 755
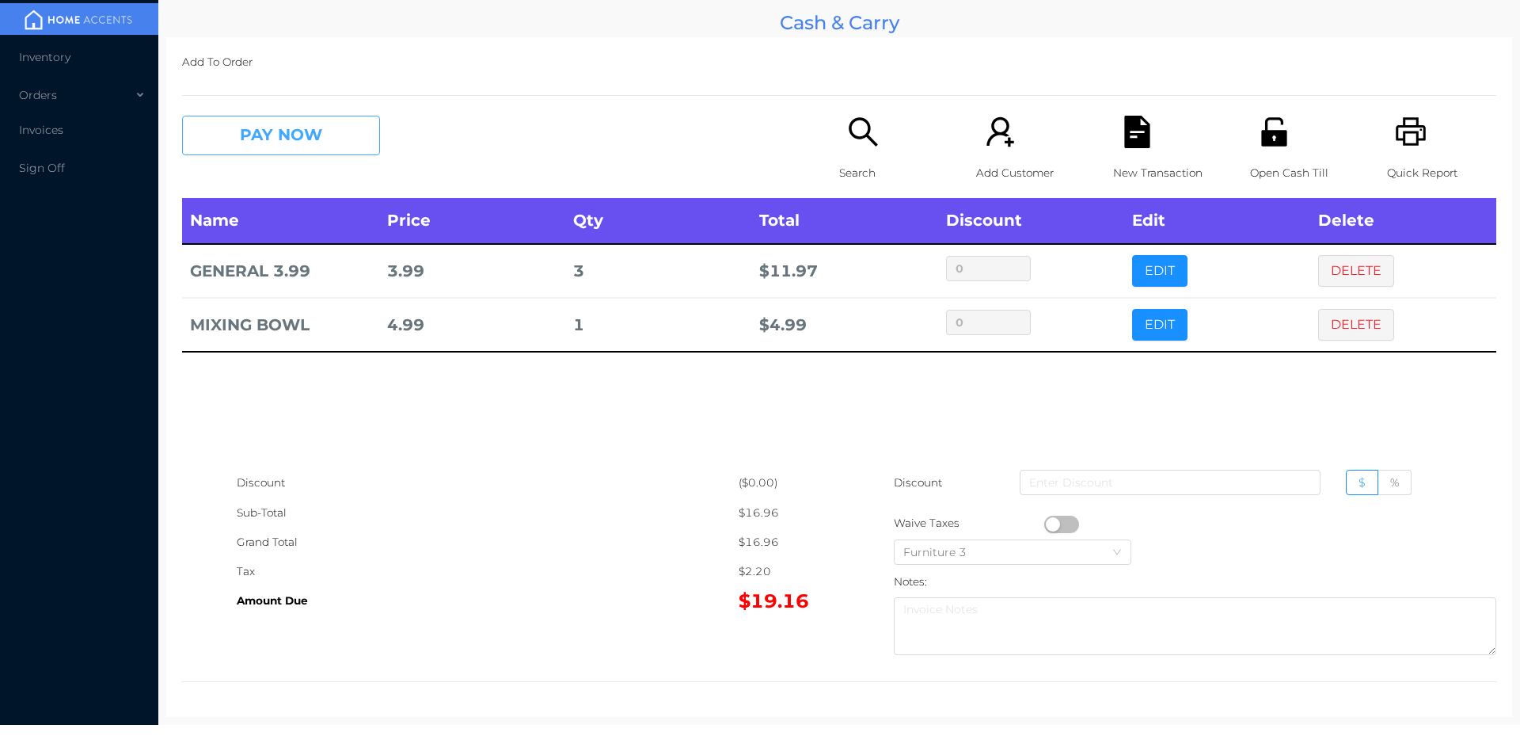
click at [241, 135] on button "PAY NOW" at bounding box center [281, 136] width 198 height 40
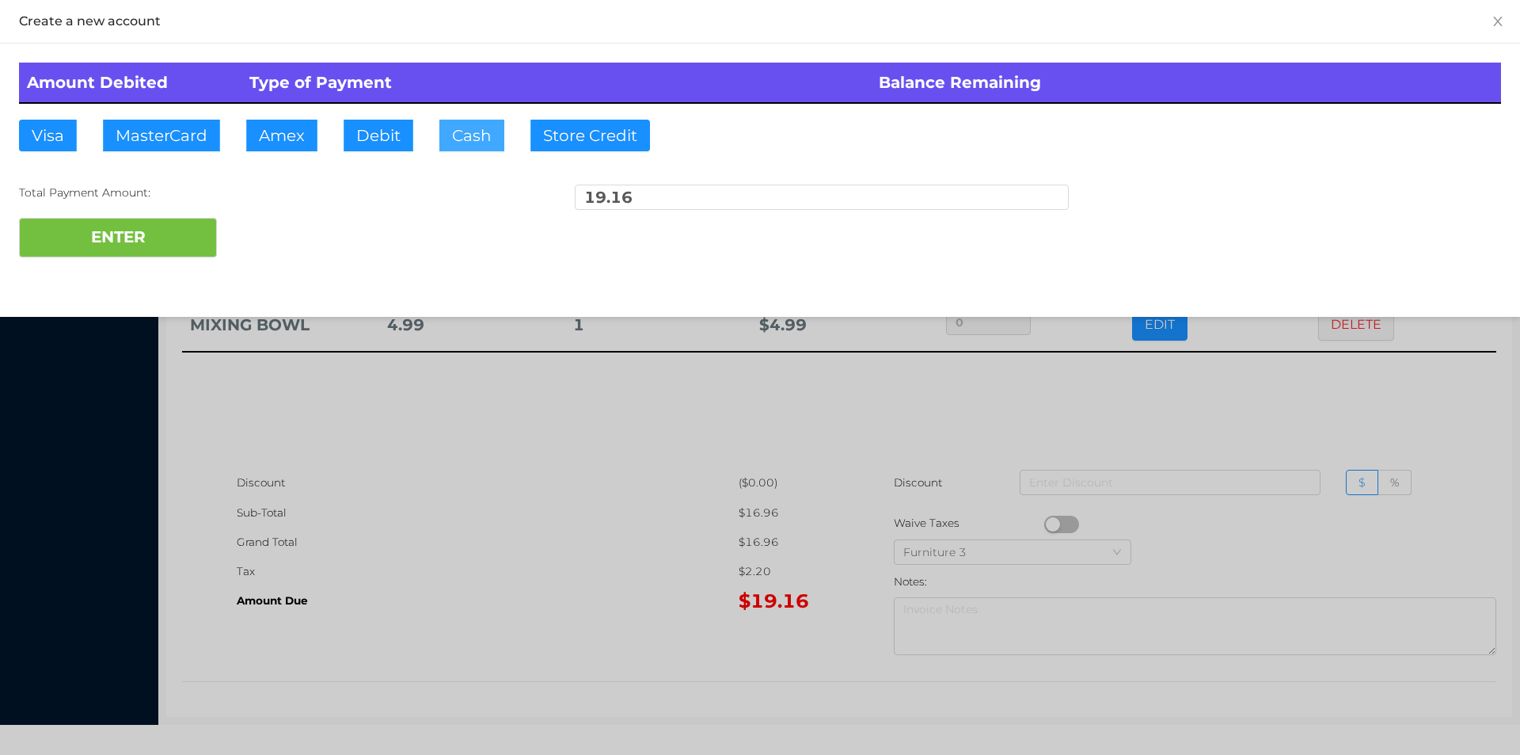
click at [466, 129] on button "Cash" at bounding box center [471, 136] width 65 height 32
type input "100."
click at [143, 254] on button "ENTER" at bounding box center [118, 238] width 198 height 40
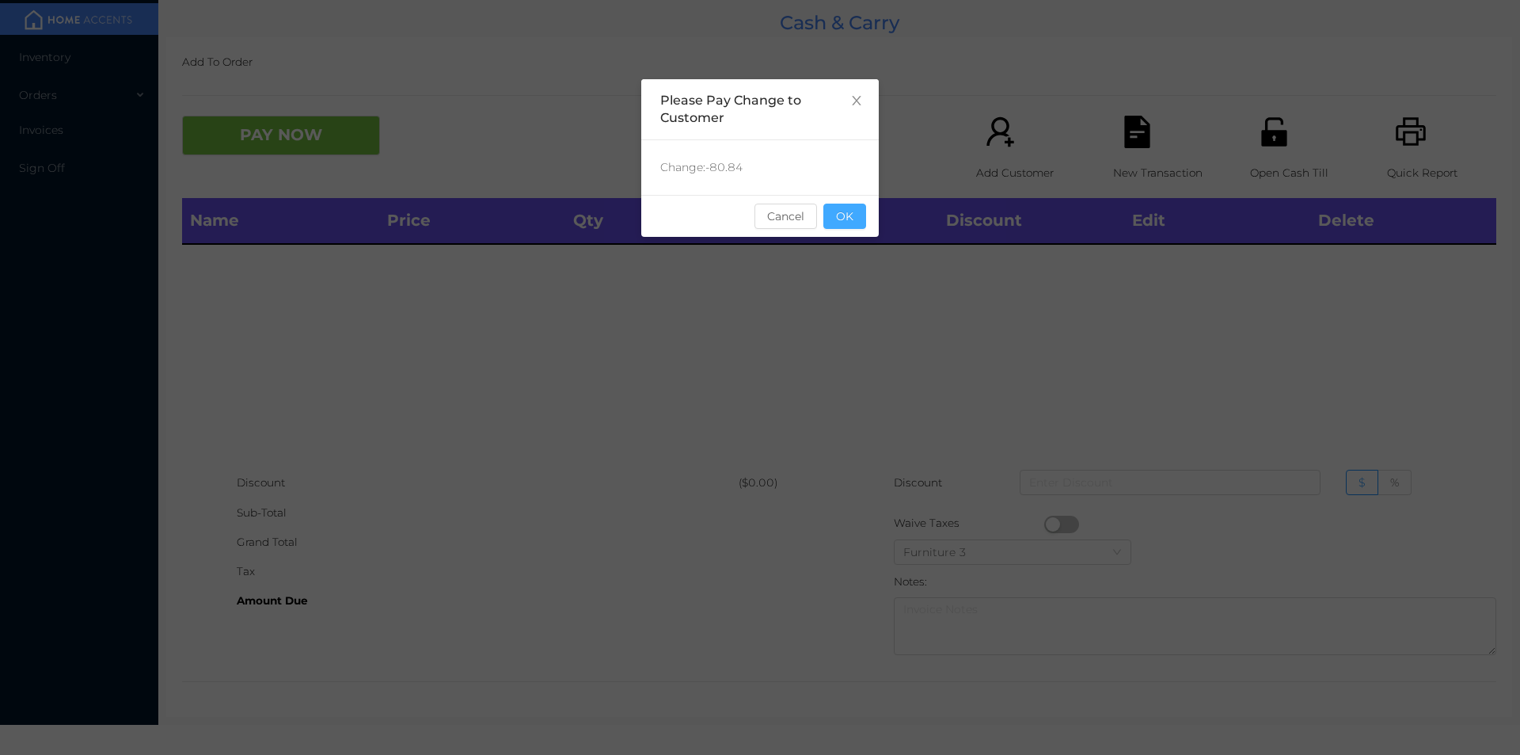
click at [850, 223] on button "OK" at bounding box center [844, 215] width 43 height 25
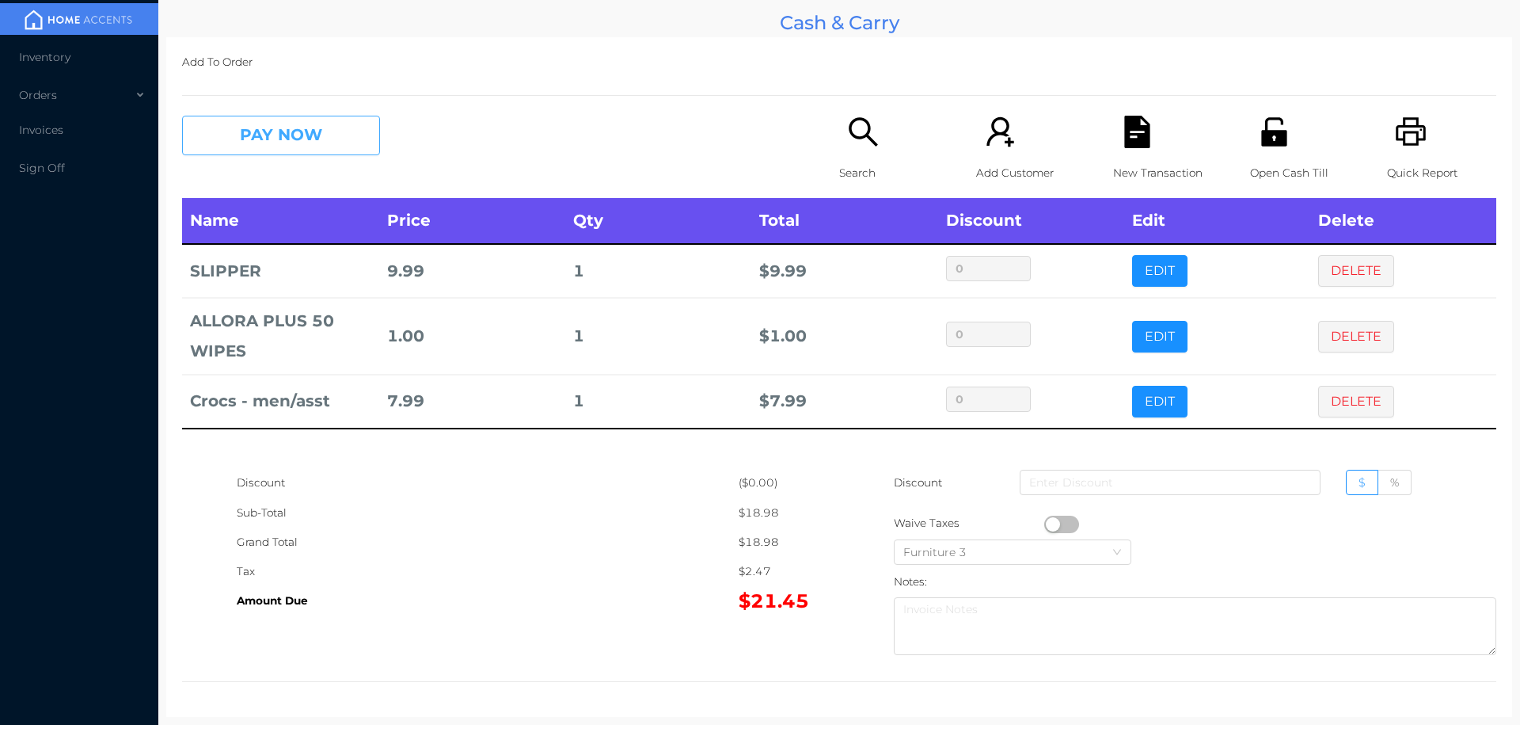
click at [270, 154] on button "PAY NOW" at bounding box center [281, 136] width 198 height 40
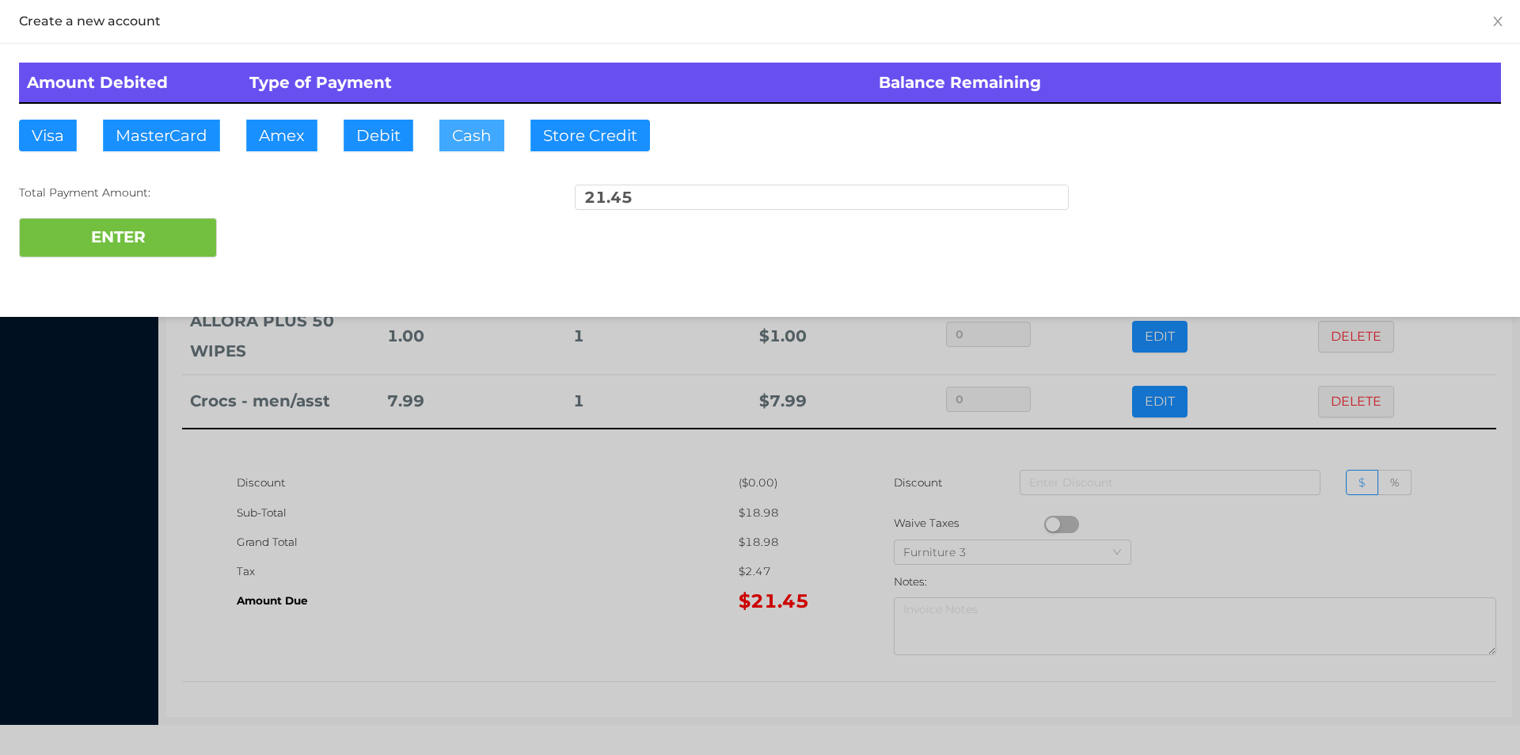
click at [468, 135] on button "Cash" at bounding box center [471, 136] width 65 height 32
type input "50."
click at [435, 561] on div at bounding box center [760, 377] width 1520 height 755
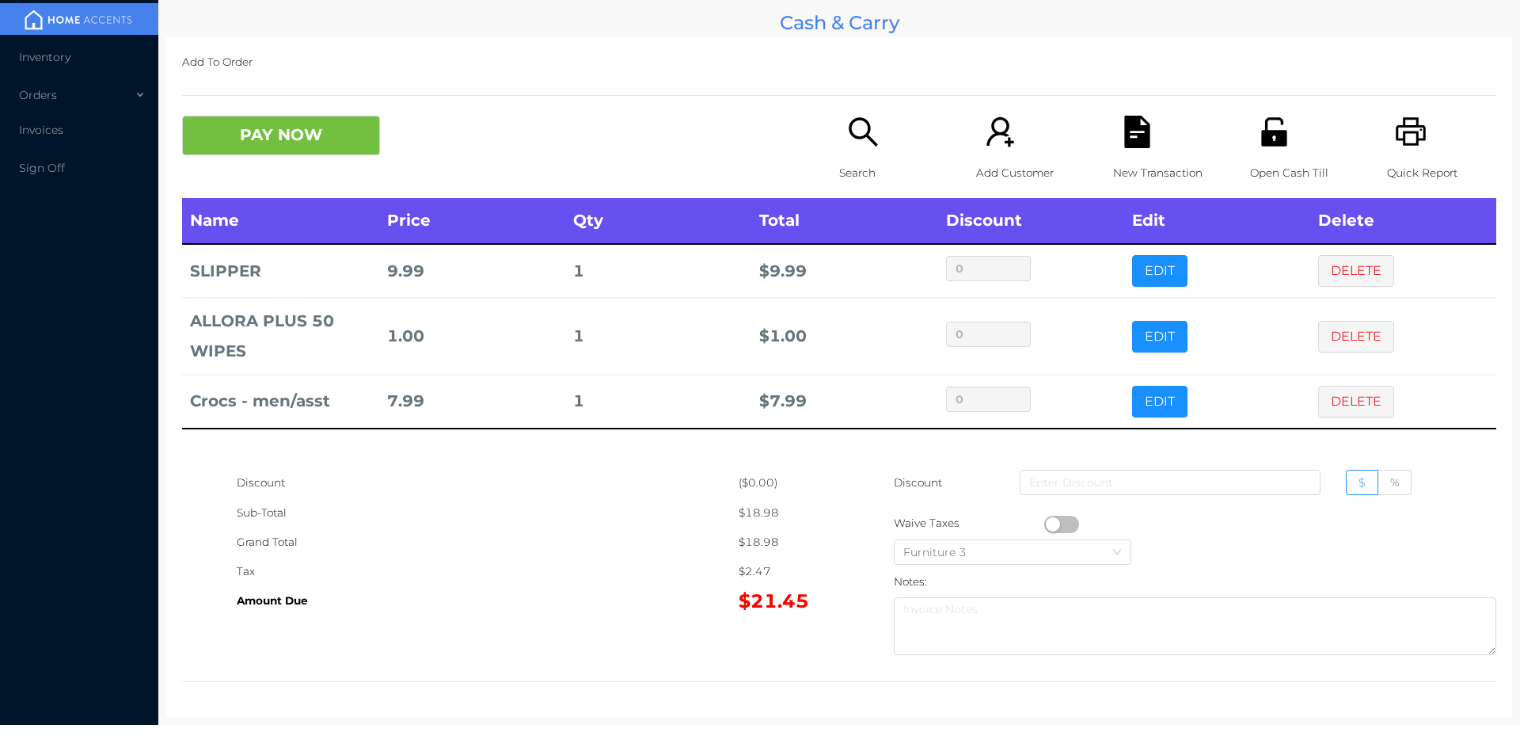
click at [1270, 165] on p "Open Cash Till" at bounding box center [1304, 172] width 109 height 29
click at [1129, 162] on p "New Transaction" at bounding box center [1167, 172] width 109 height 29
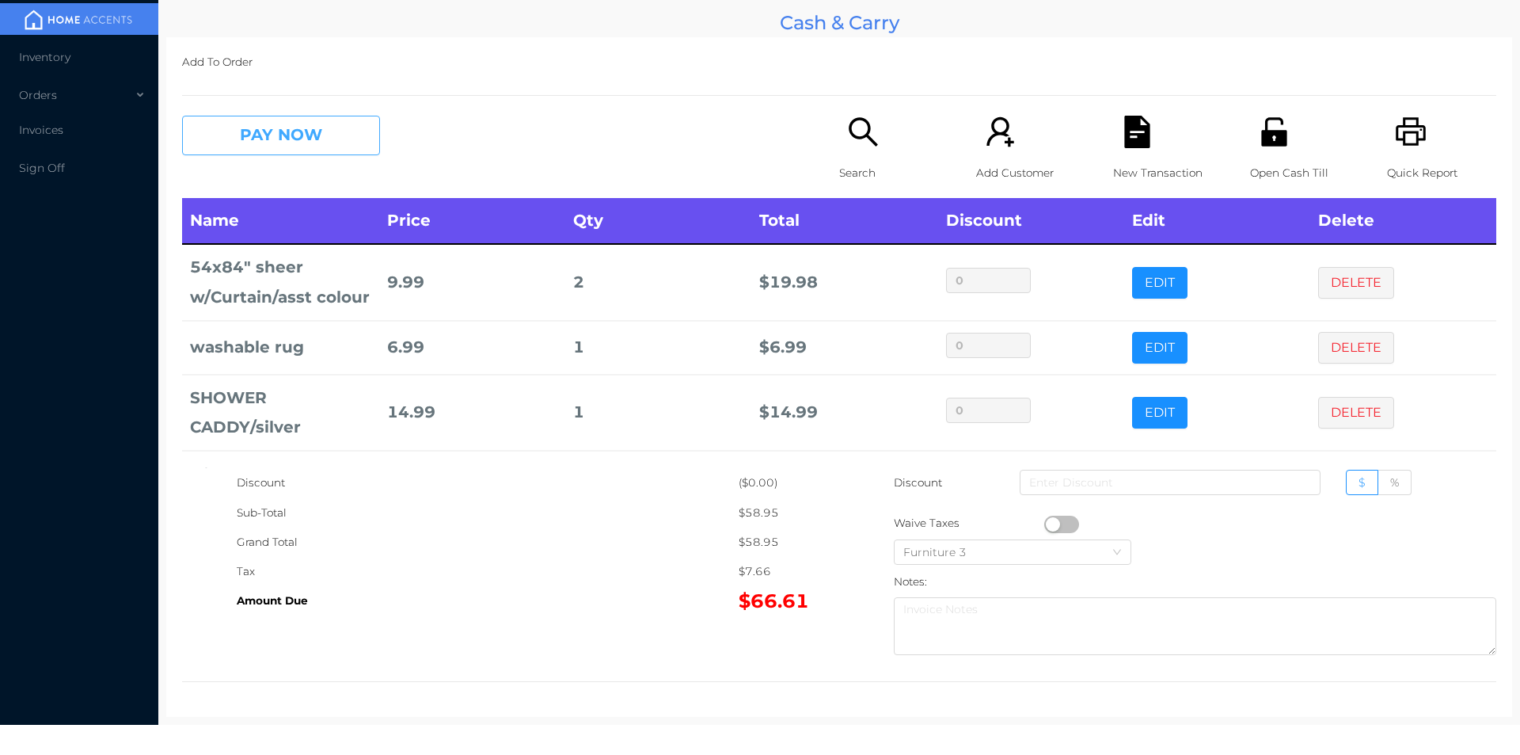
click at [280, 139] on button "PAY NOW" at bounding box center [281, 136] width 198 height 40
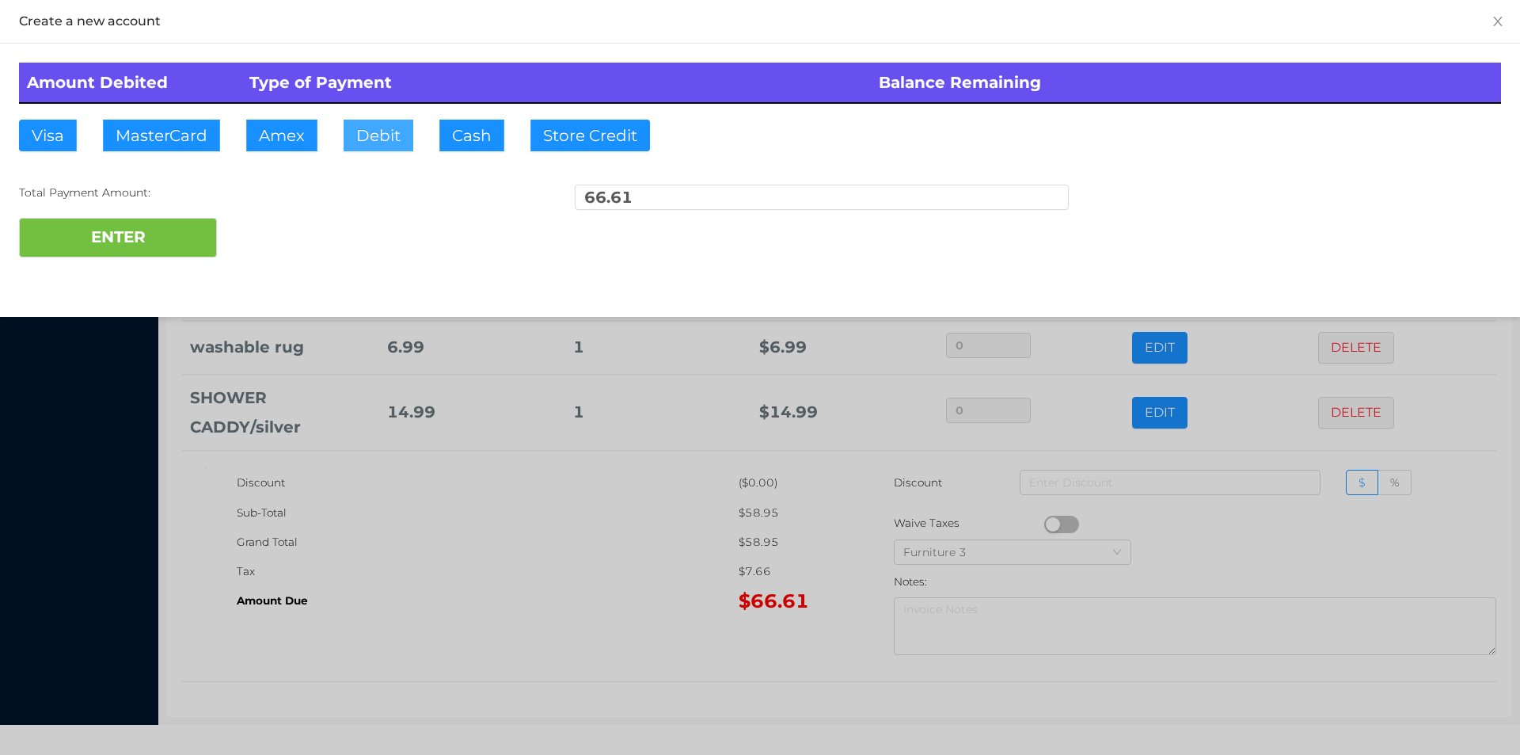
click at [376, 145] on button "Debit" at bounding box center [379, 136] width 70 height 32
click at [131, 250] on button "ENTER" at bounding box center [118, 238] width 198 height 40
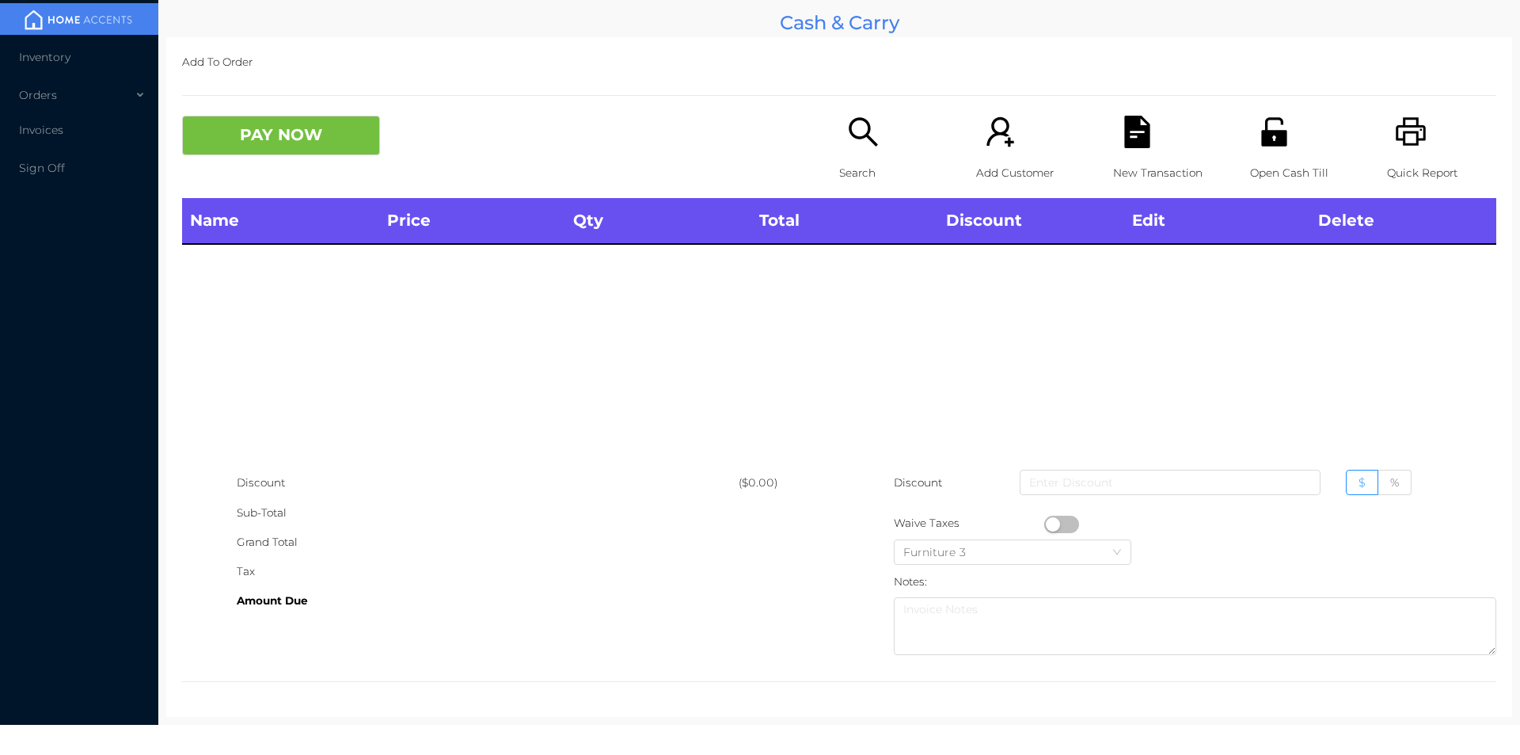
click at [499, 588] on div "Amount Due" at bounding box center [488, 600] width 502 height 29
click at [1276, 179] on p "Open Cash Till" at bounding box center [1304, 172] width 109 height 29
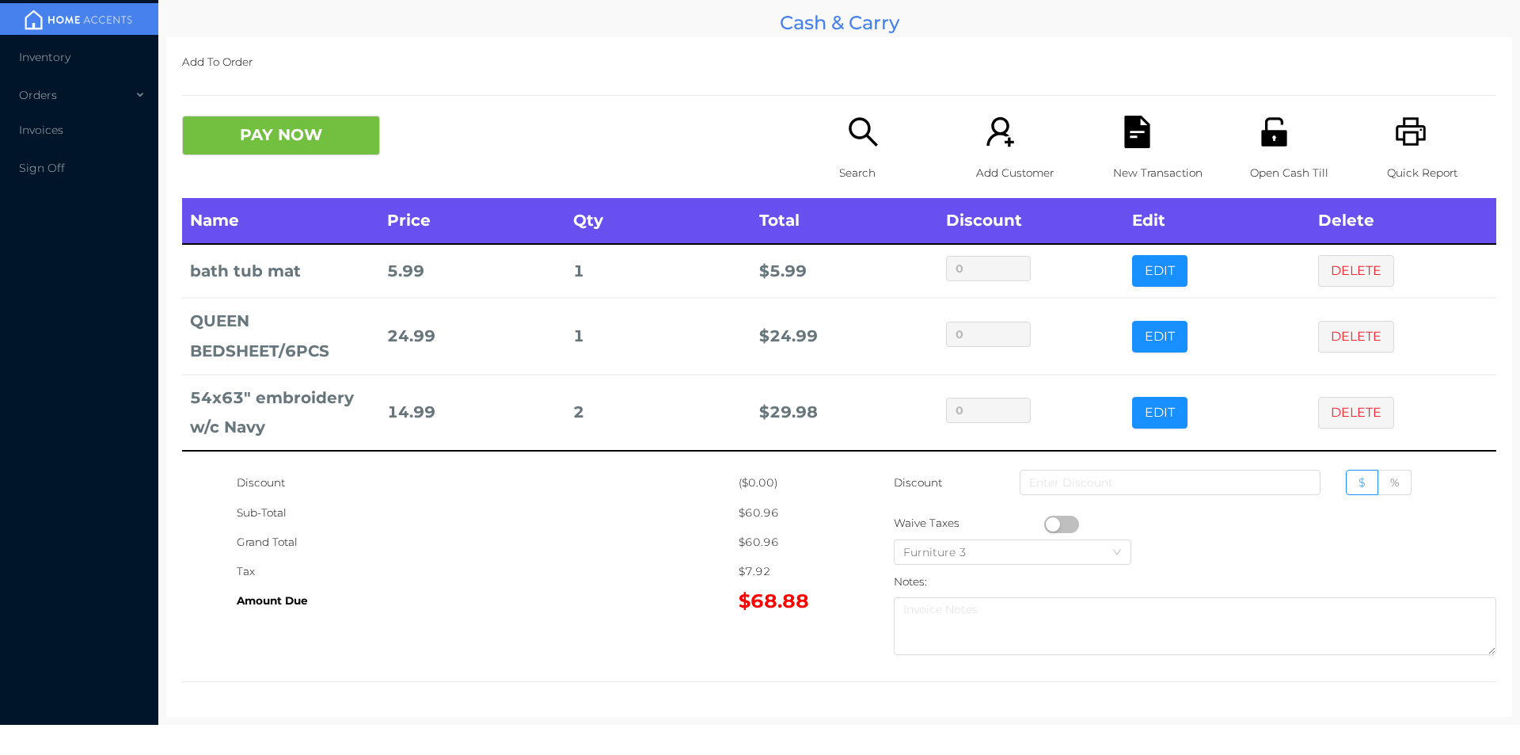
click at [275, 138] on button "PAY NOW" at bounding box center [281, 136] width 198 height 40
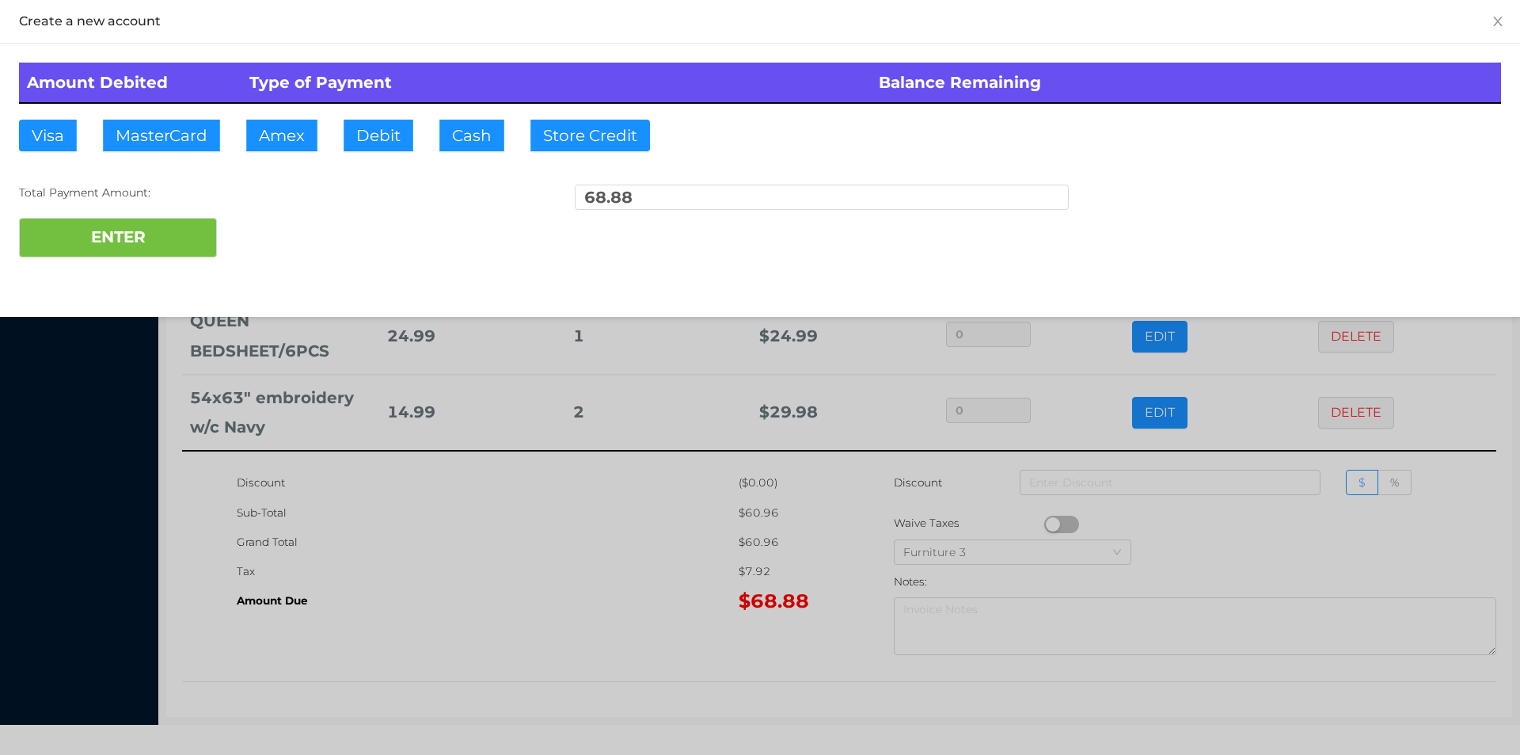
click at [360, 117] on div "Amount Debited Type of Payment Balance Remaining Visa MasterCard Amex Debit Cas…" at bounding box center [760, 160] width 1520 height 233
click at [160, 223] on button "ENTER" at bounding box center [118, 238] width 198 height 40
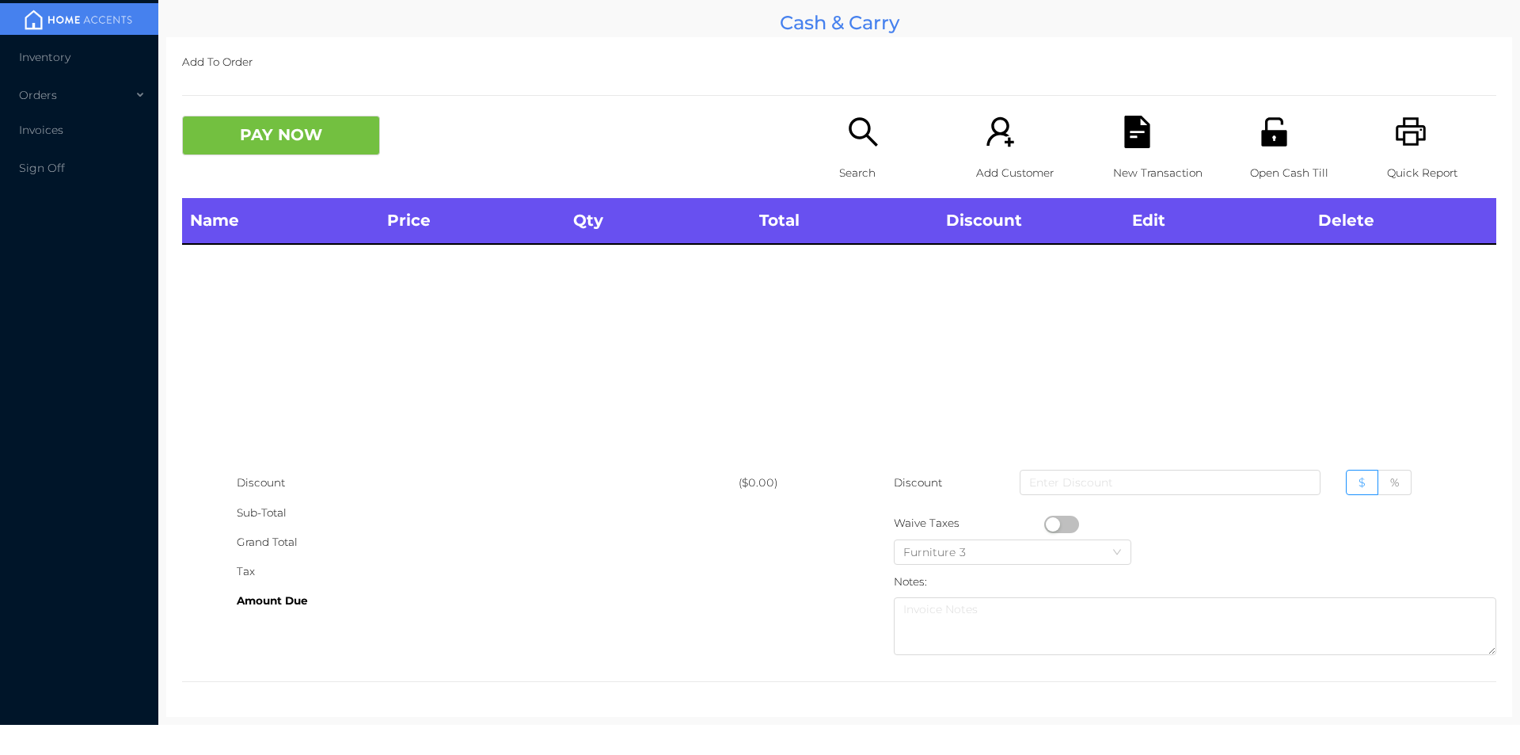
click at [805, 436] on div "Name Price Qty Total Discount Edit Delete" at bounding box center [839, 333] width 1314 height 270
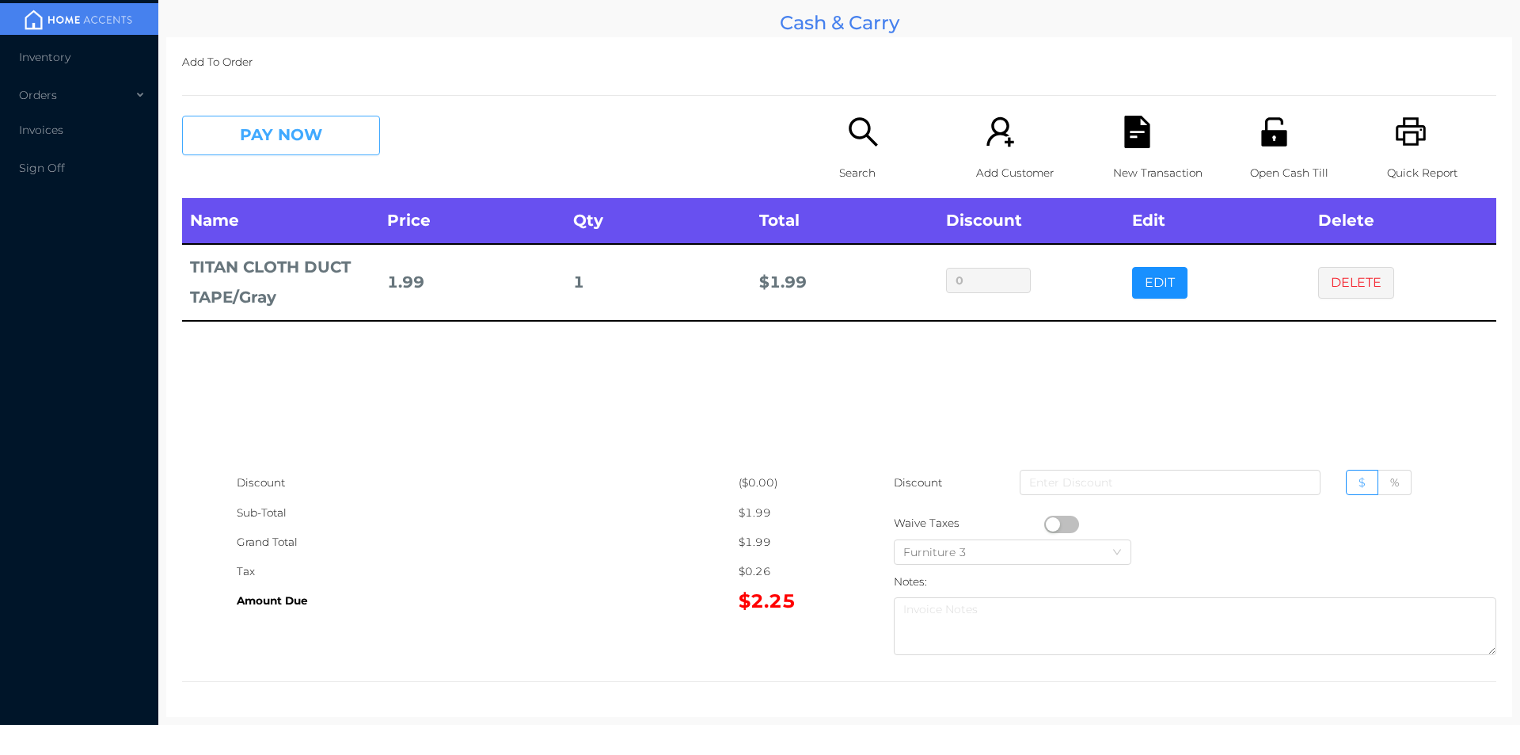
click at [284, 134] on button "PAY NOW" at bounding box center [281, 136] width 198 height 40
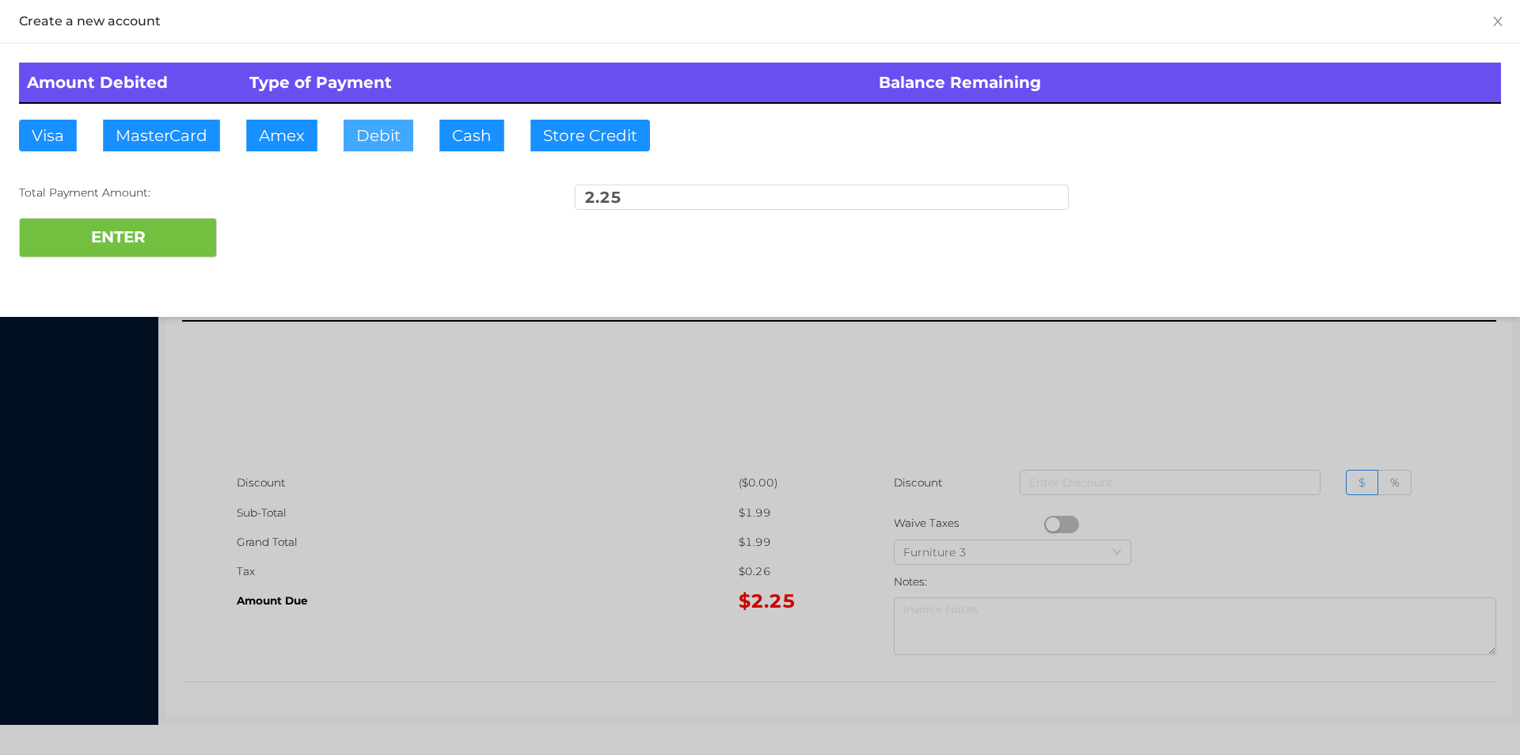
click at [363, 129] on button "Debit" at bounding box center [379, 136] width 70 height 32
click at [154, 234] on button "ENTER" at bounding box center [118, 238] width 198 height 40
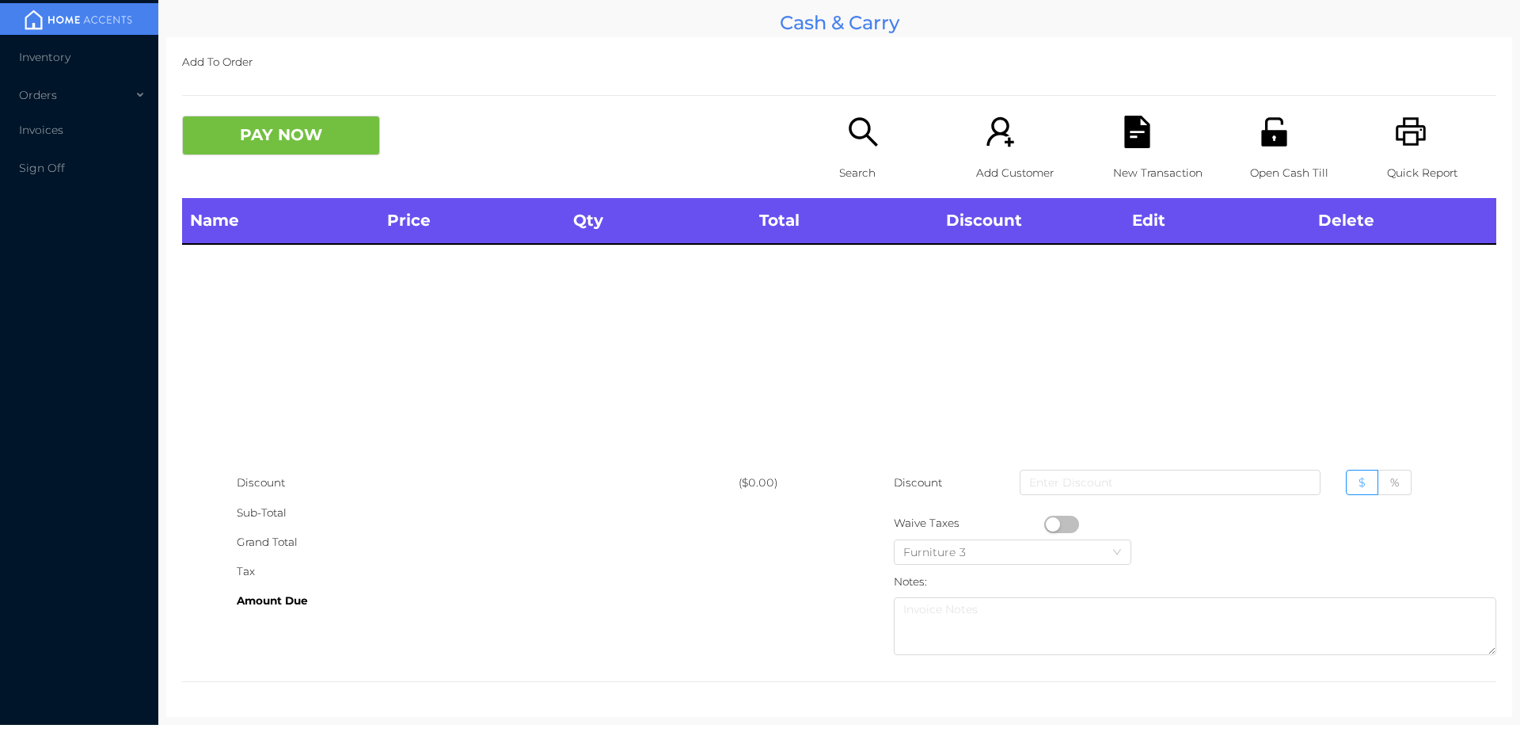
click at [1250, 143] on div "Open Cash Till" at bounding box center [1304, 157] width 109 height 82
click at [839, 159] on p "Search" at bounding box center [893, 172] width 109 height 29
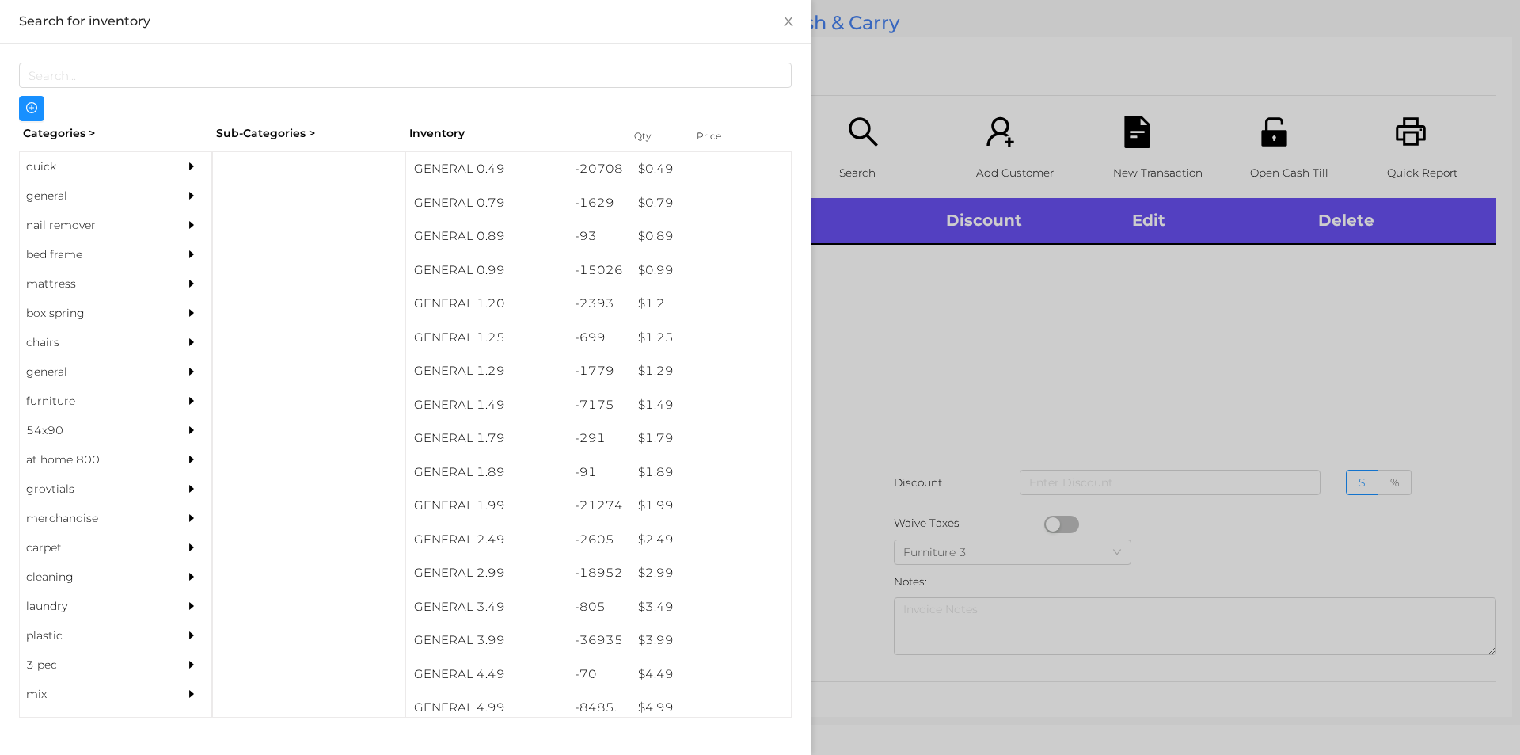
click at [36, 165] on div "quick" at bounding box center [92, 166] width 144 height 29
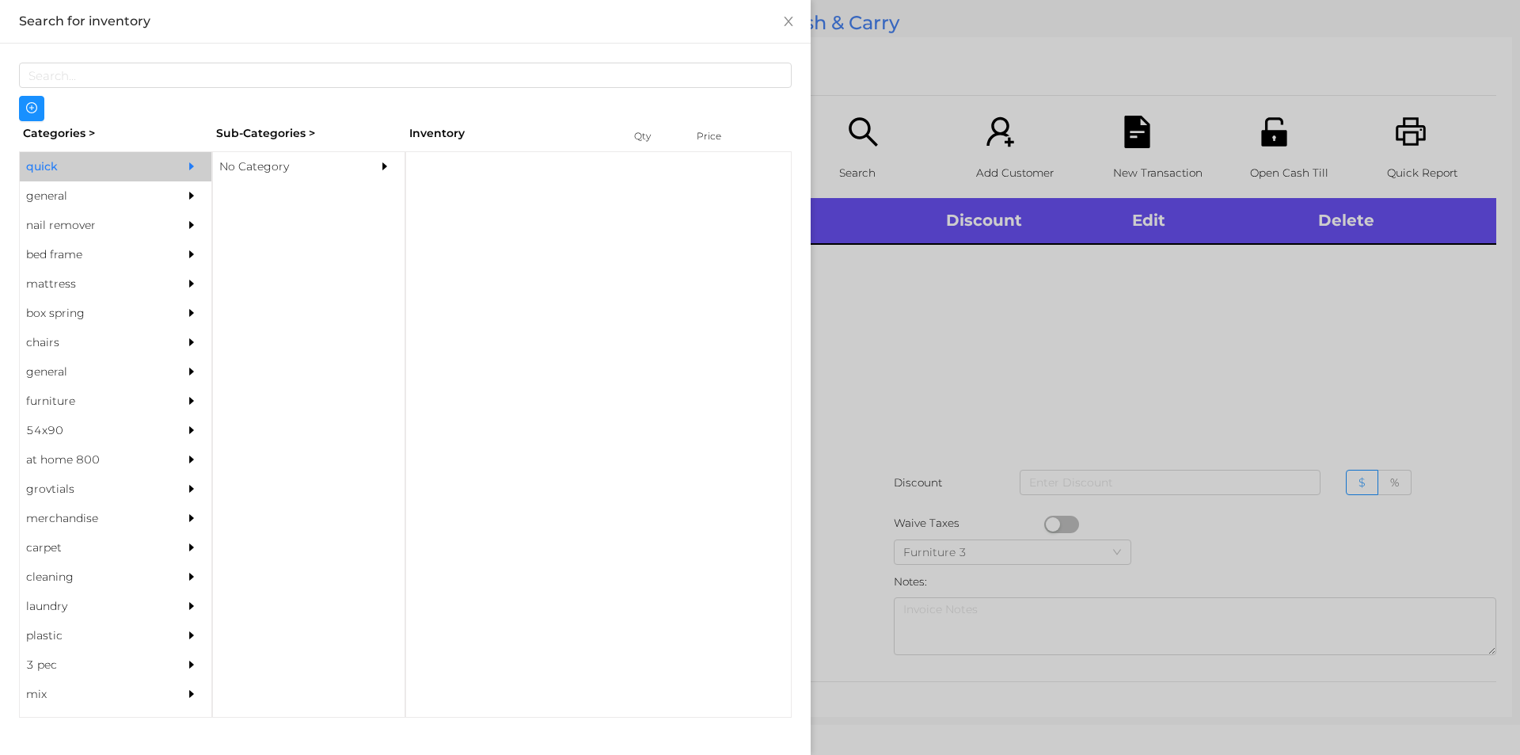
click at [261, 165] on div "No Category" at bounding box center [285, 166] width 144 height 29
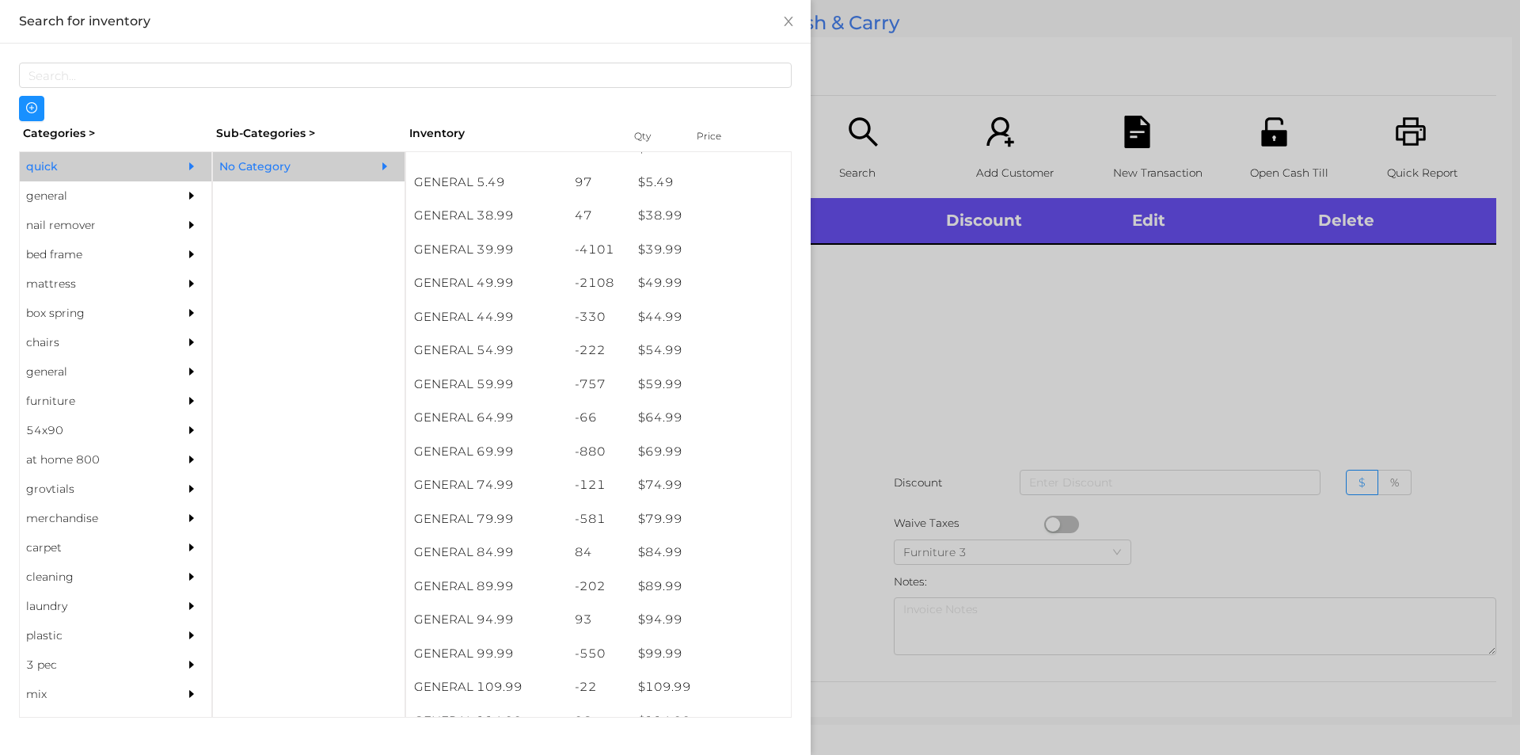
scroll to position [828, 0]
click at [667, 511] on div "$ 79.99" at bounding box center [710, 519] width 161 height 34
click at [959, 382] on div at bounding box center [760, 377] width 1520 height 755
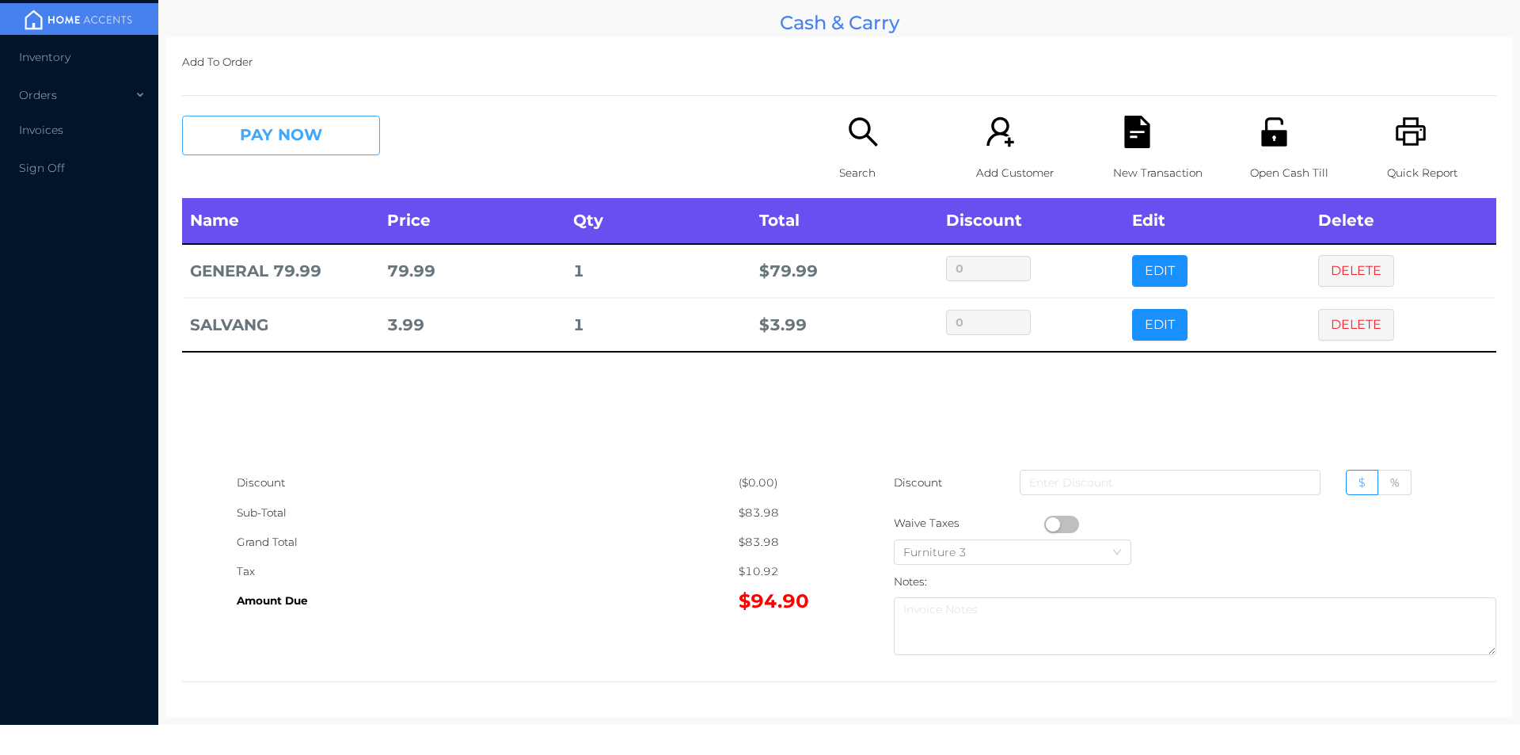
click at [280, 147] on button "PAY NOW" at bounding box center [281, 136] width 198 height 40
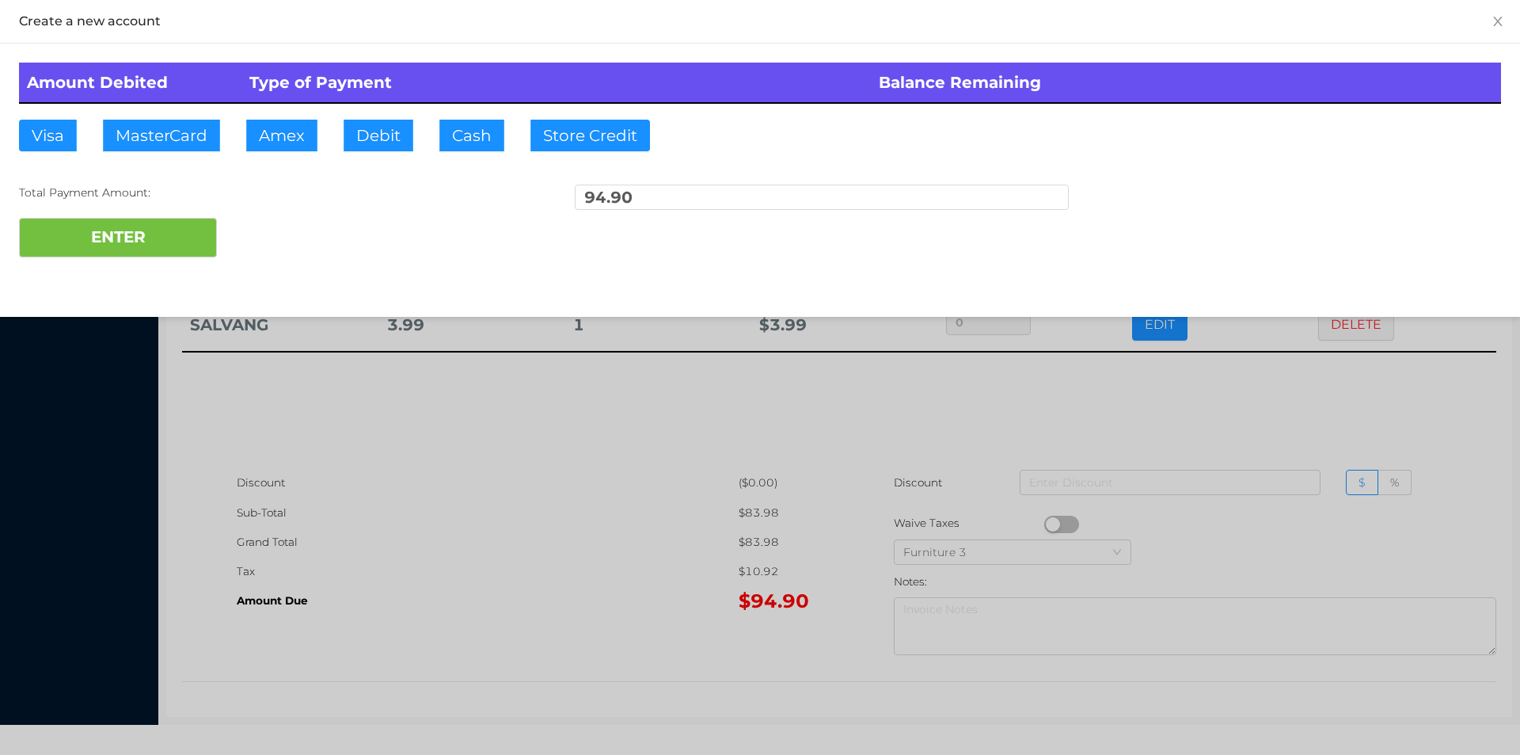
click at [263, 234] on div "ENTER" at bounding box center [760, 238] width 1482 height 40
click at [177, 257] on button "ENTER" at bounding box center [118, 238] width 198 height 40
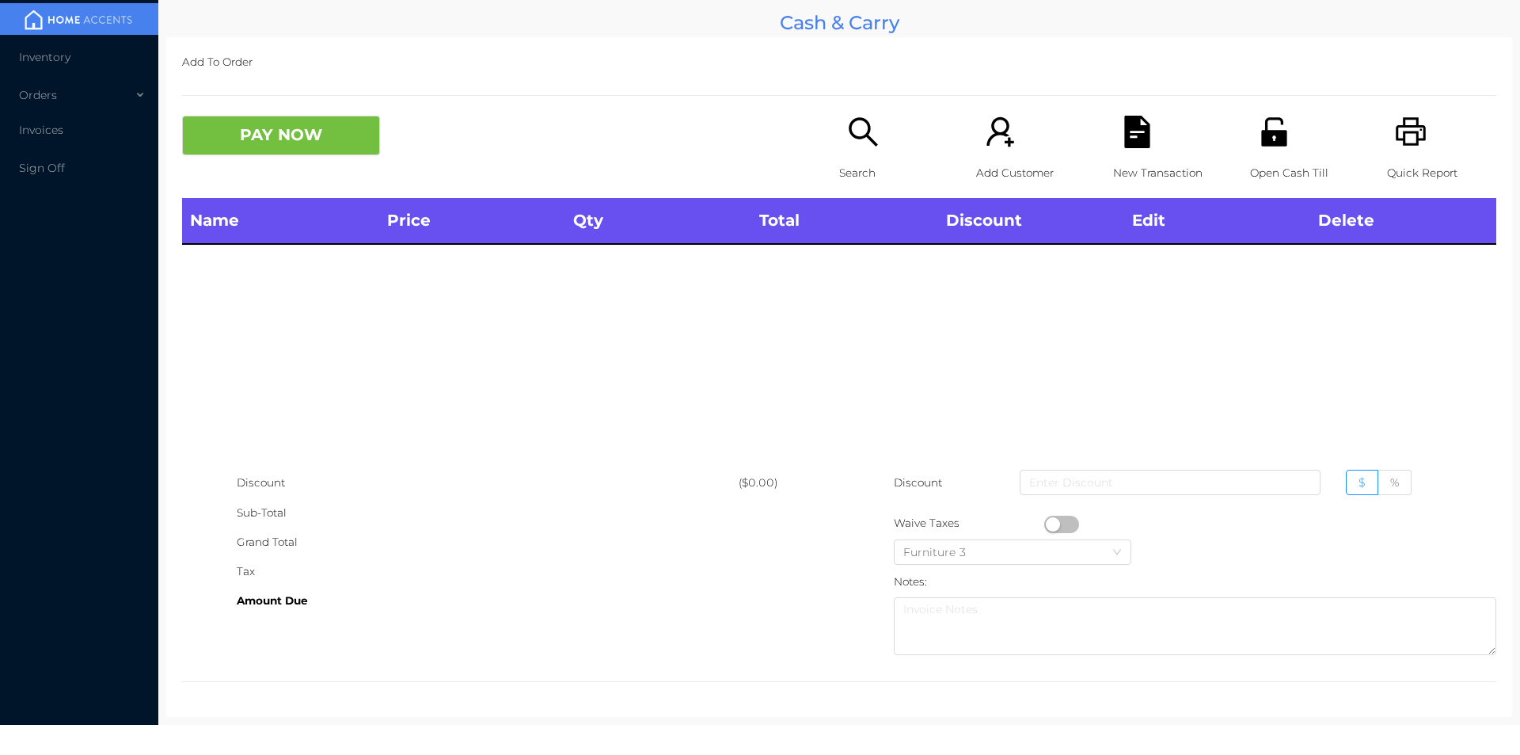
click at [879, 173] on p "Search" at bounding box center [893, 172] width 109 height 29
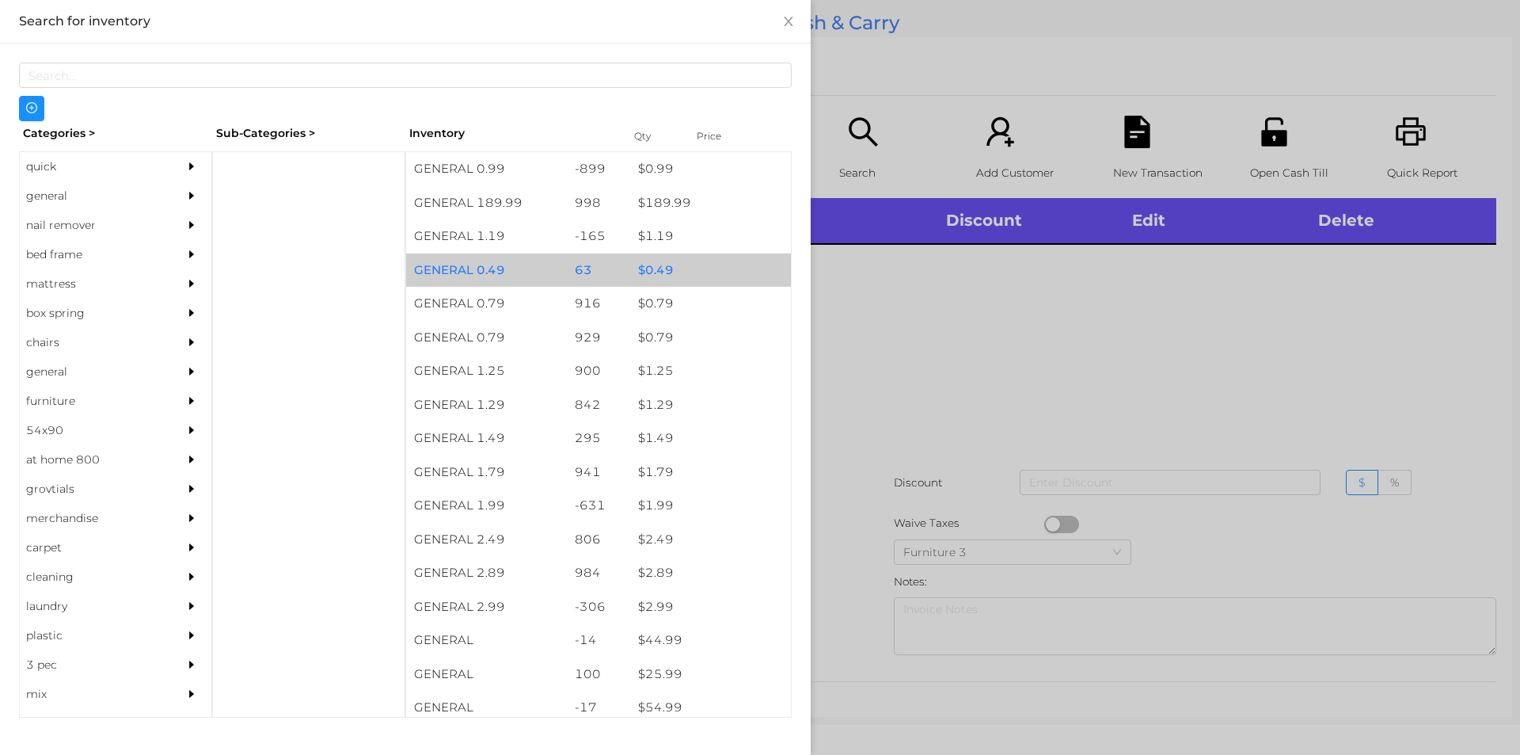
click at [659, 279] on div "$ 0.49" at bounding box center [710, 270] width 161 height 34
click at [650, 267] on div "$ 0.49" at bounding box center [710, 270] width 161 height 34
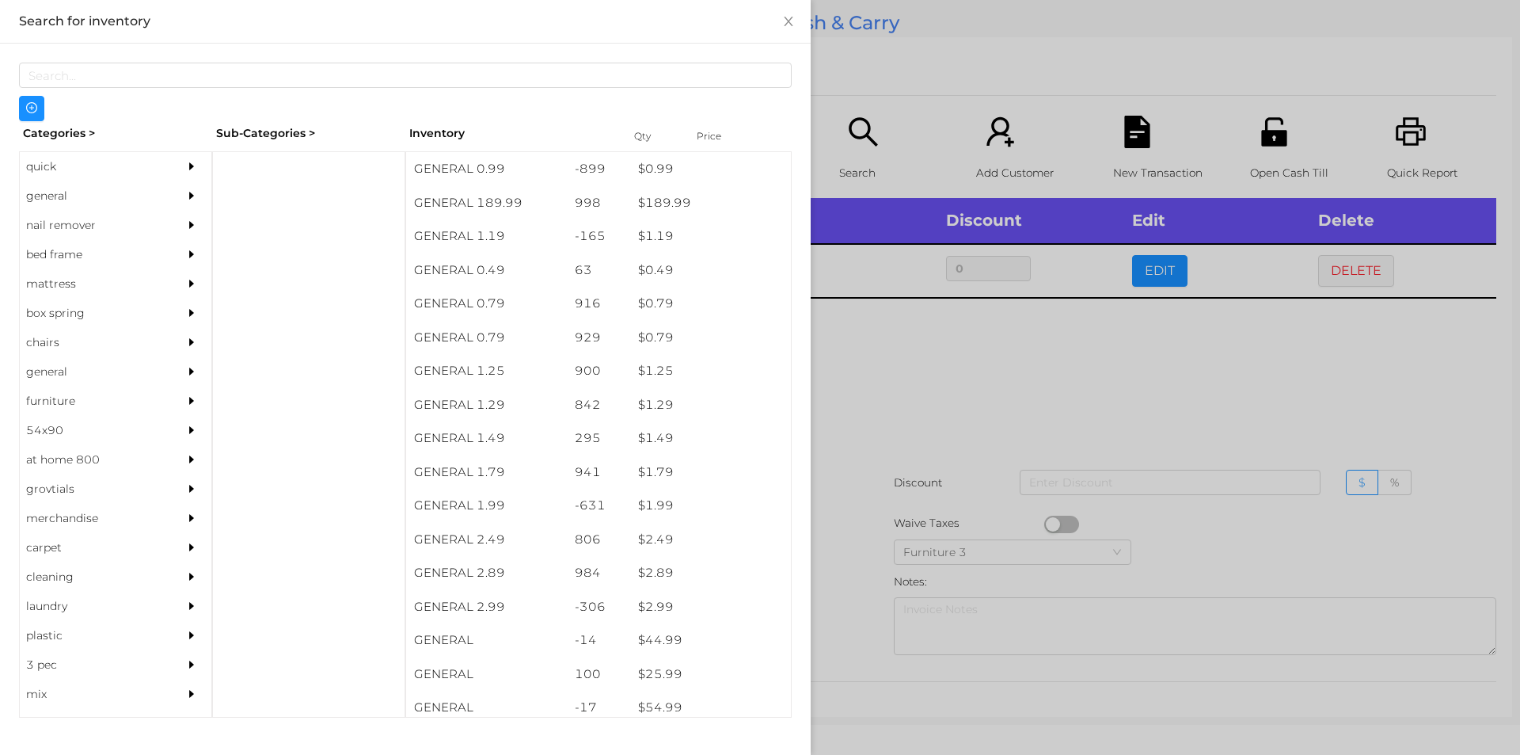
click at [900, 361] on div at bounding box center [760, 377] width 1520 height 755
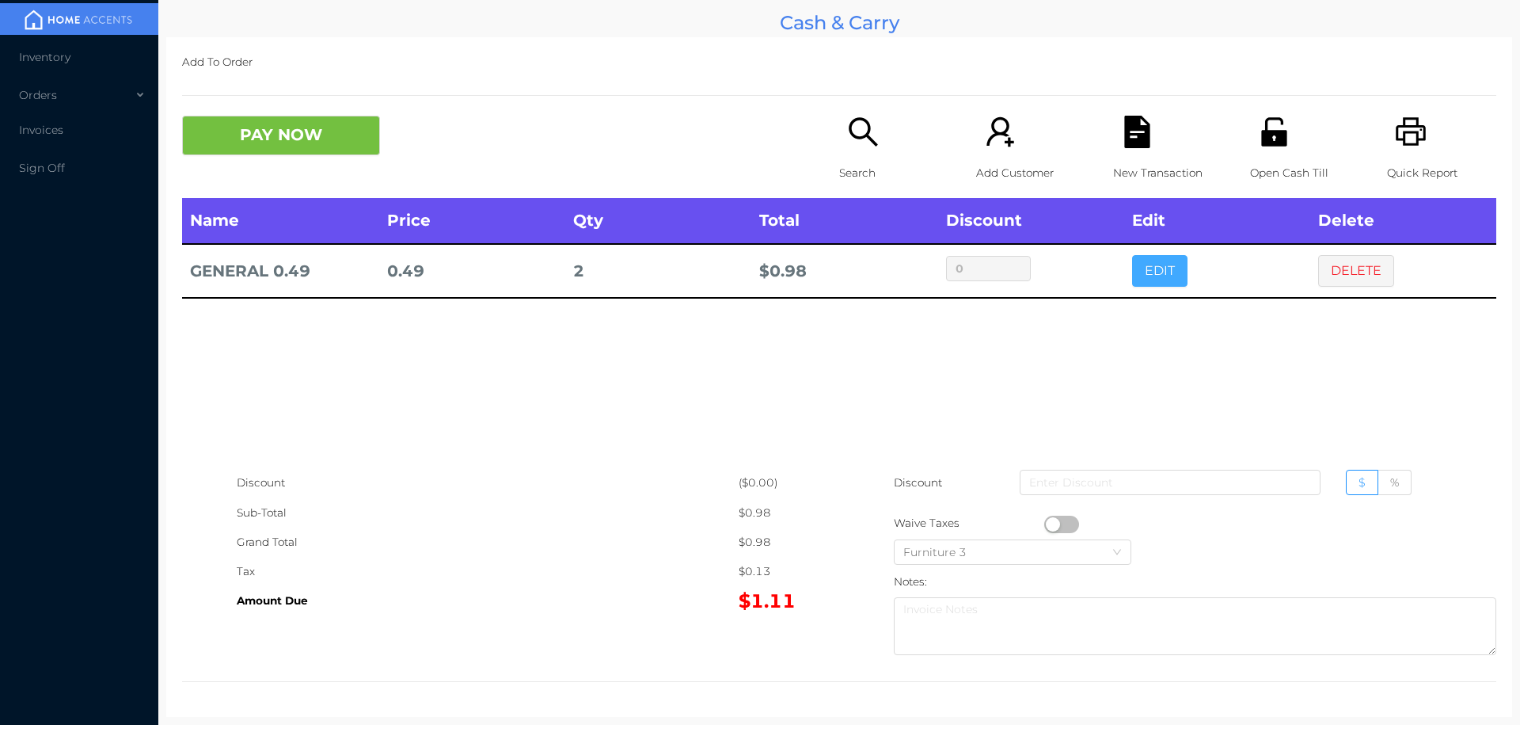
click at [1147, 277] on button "EDIT" at bounding box center [1159, 271] width 55 height 32
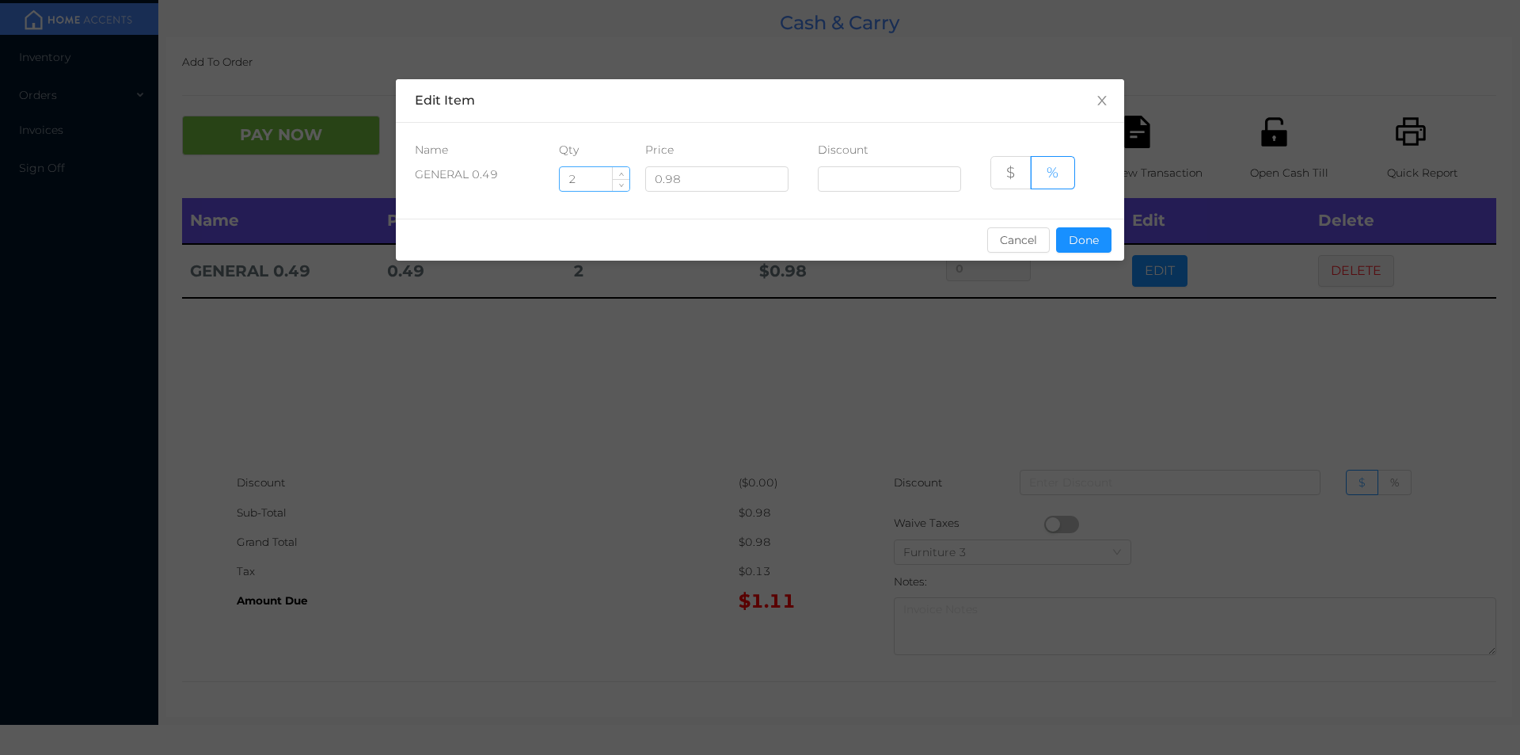
click at [602, 178] on input "2" at bounding box center [595, 179] width 70 height 24
type input "4"
click at [1081, 238] on button "Done" at bounding box center [1083, 239] width 55 height 25
type input "0%"
click at [1089, 339] on div "sentinelStart Edit Item Name Qty Price Discount GENERAL 0.49 4 0.98 $ % Cancel …" at bounding box center [760, 377] width 1520 height 755
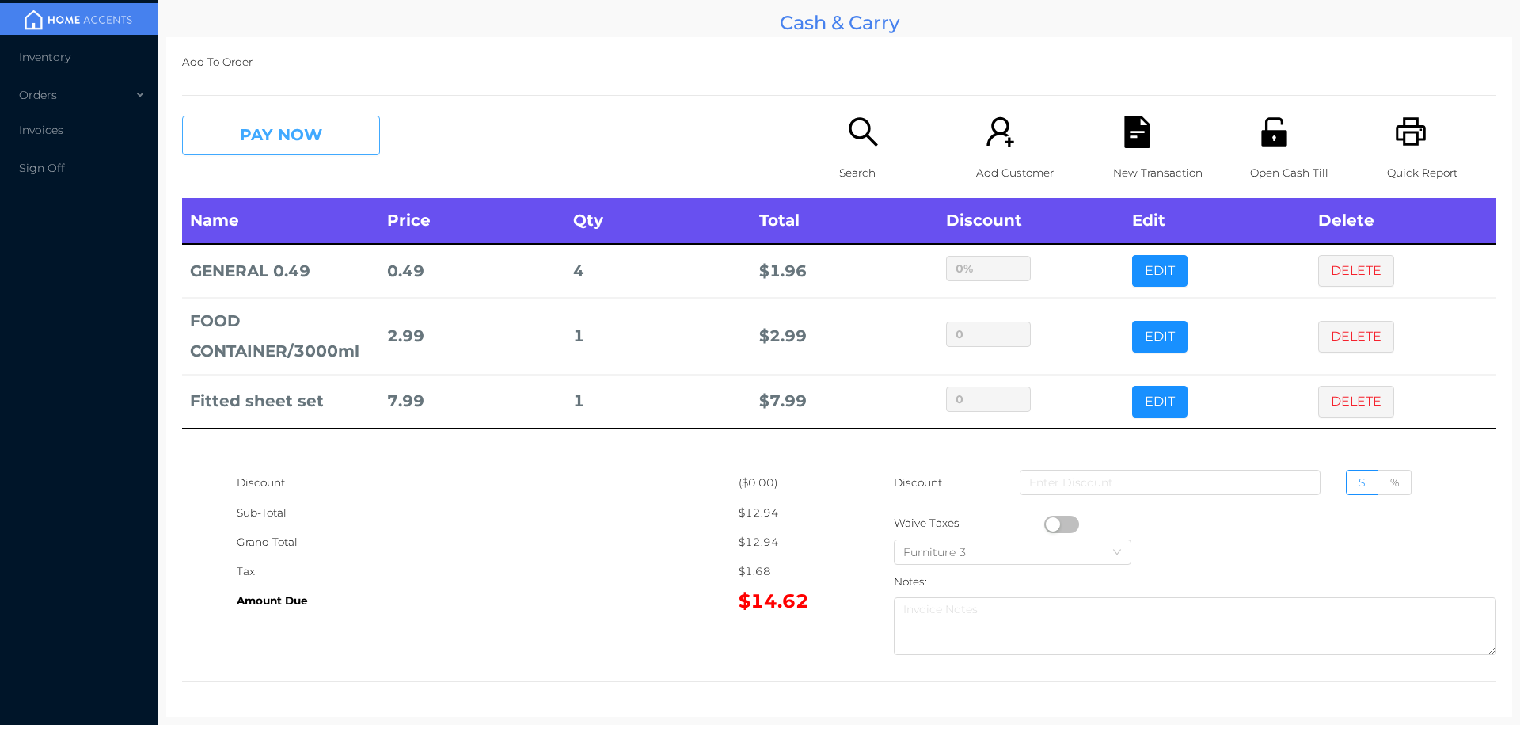
click at [297, 127] on button "PAY NOW" at bounding box center [281, 136] width 198 height 40
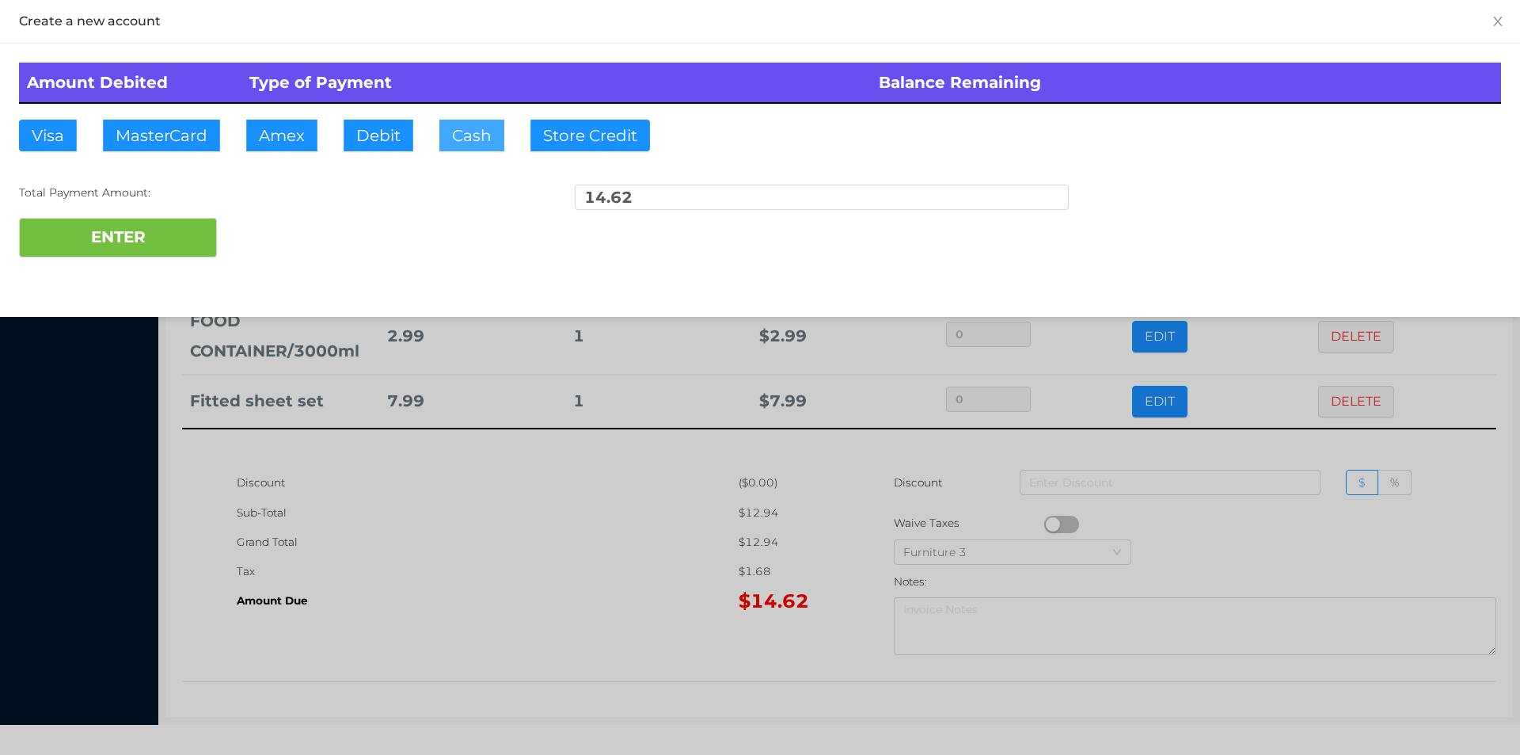
click at [462, 129] on button "Cash" at bounding box center [471, 136] width 65 height 32
type input "50.60"
click at [145, 238] on button "ENTER" at bounding box center [118, 238] width 198 height 40
type input "0"
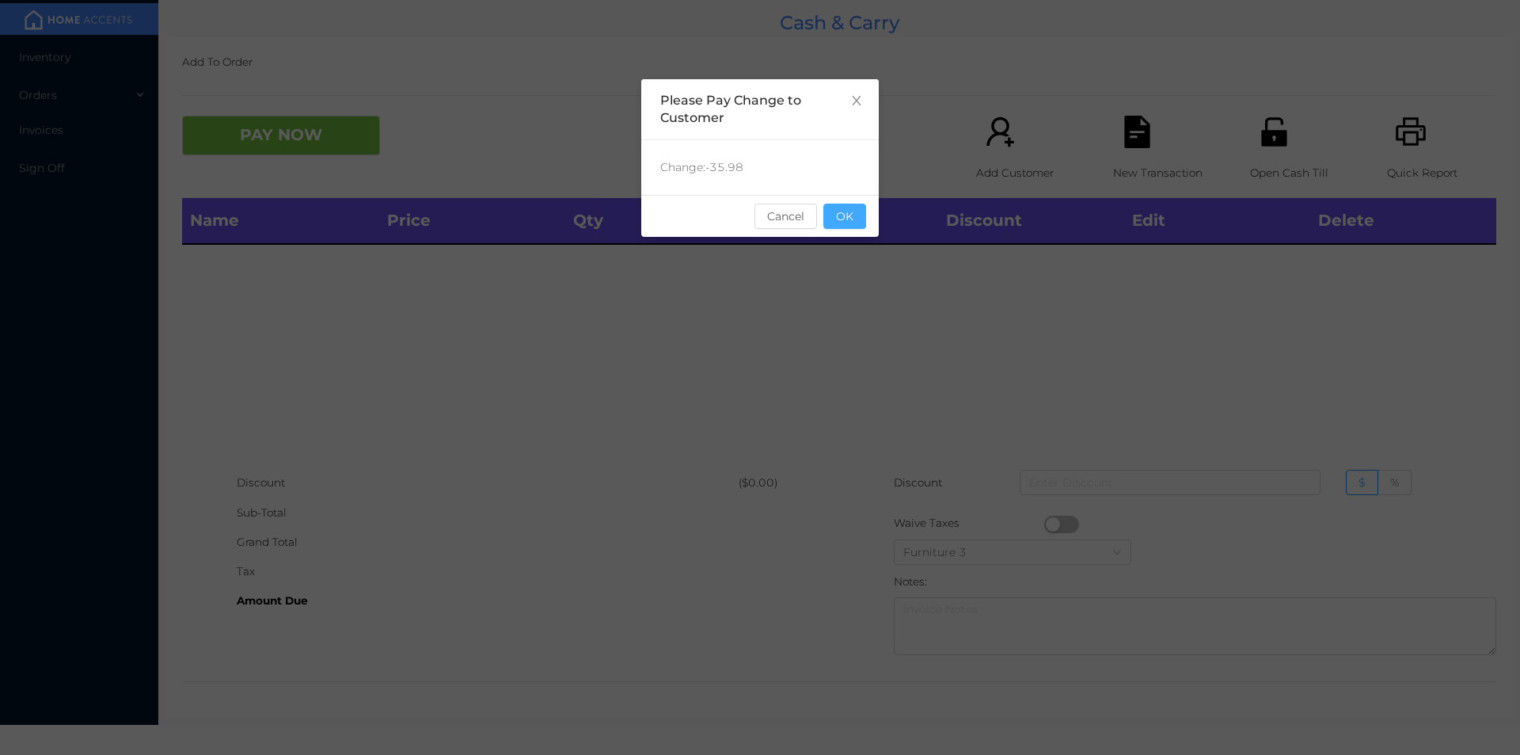
click at [859, 215] on button "OK" at bounding box center [844, 215] width 43 height 25
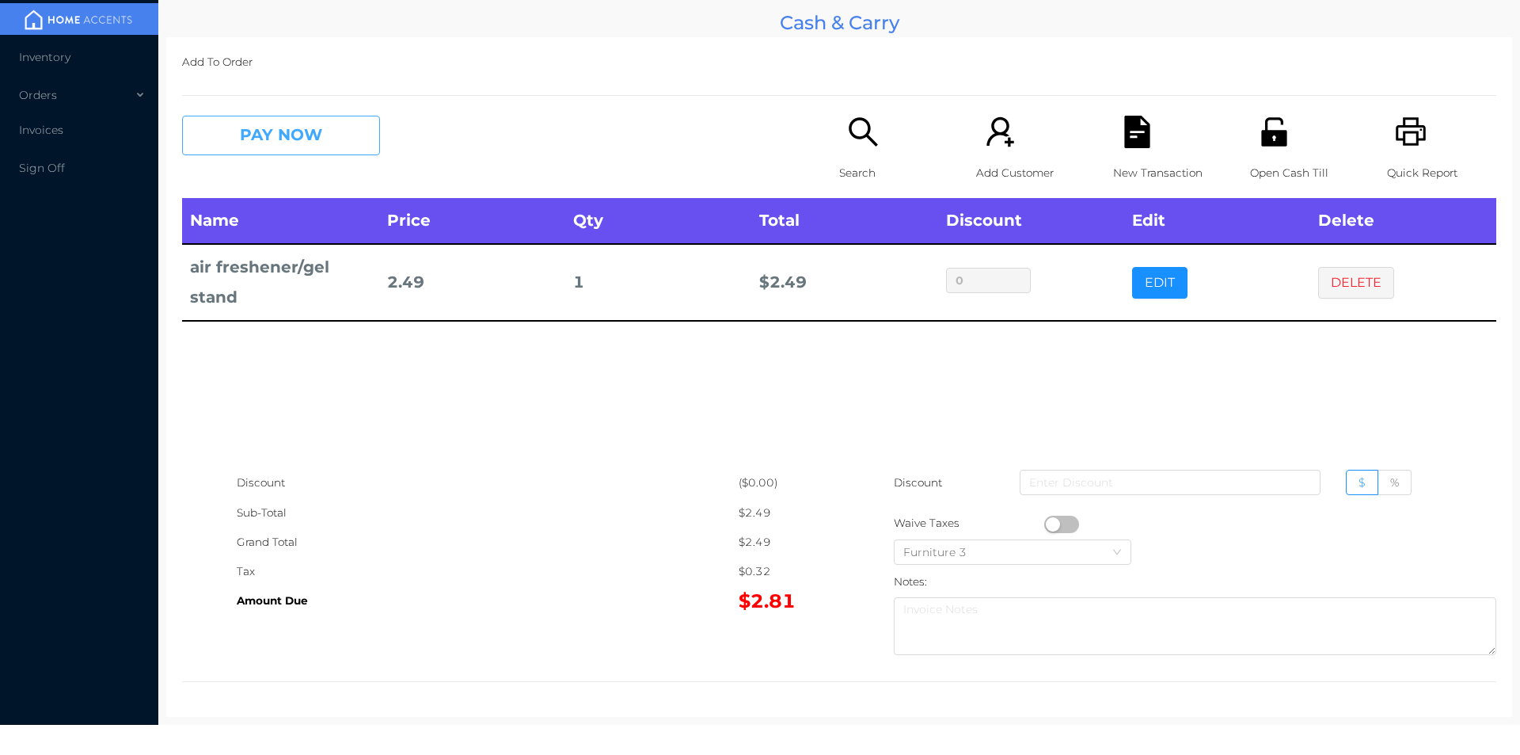
click at [317, 149] on button "PAY NOW" at bounding box center [281, 136] width 198 height 40
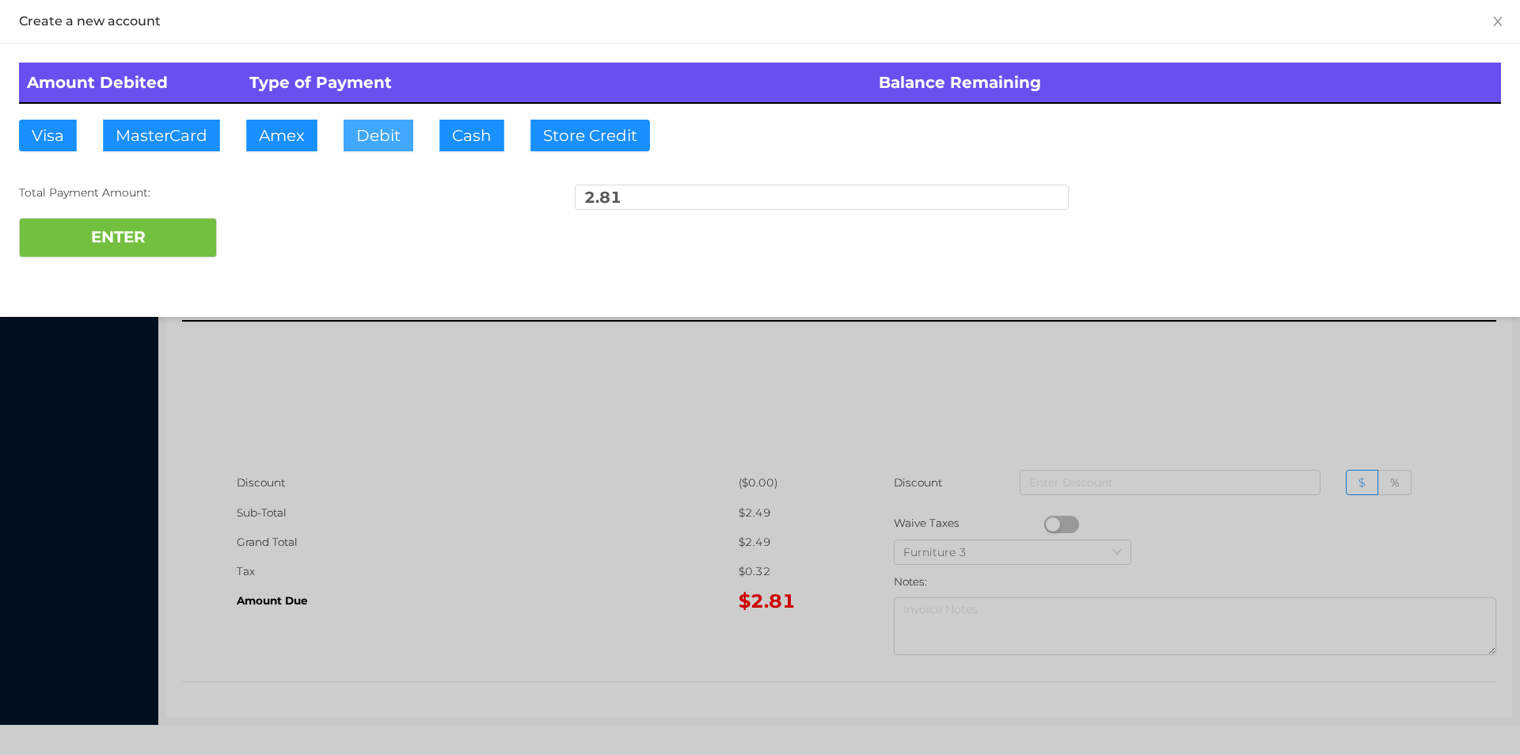
click at [386, 136] on button "Debit" at bounding box center [379, 136] width 70 height 32
click at [148, 236] on button "ENTER" at bounding box center [118, 238] width 198 height 40
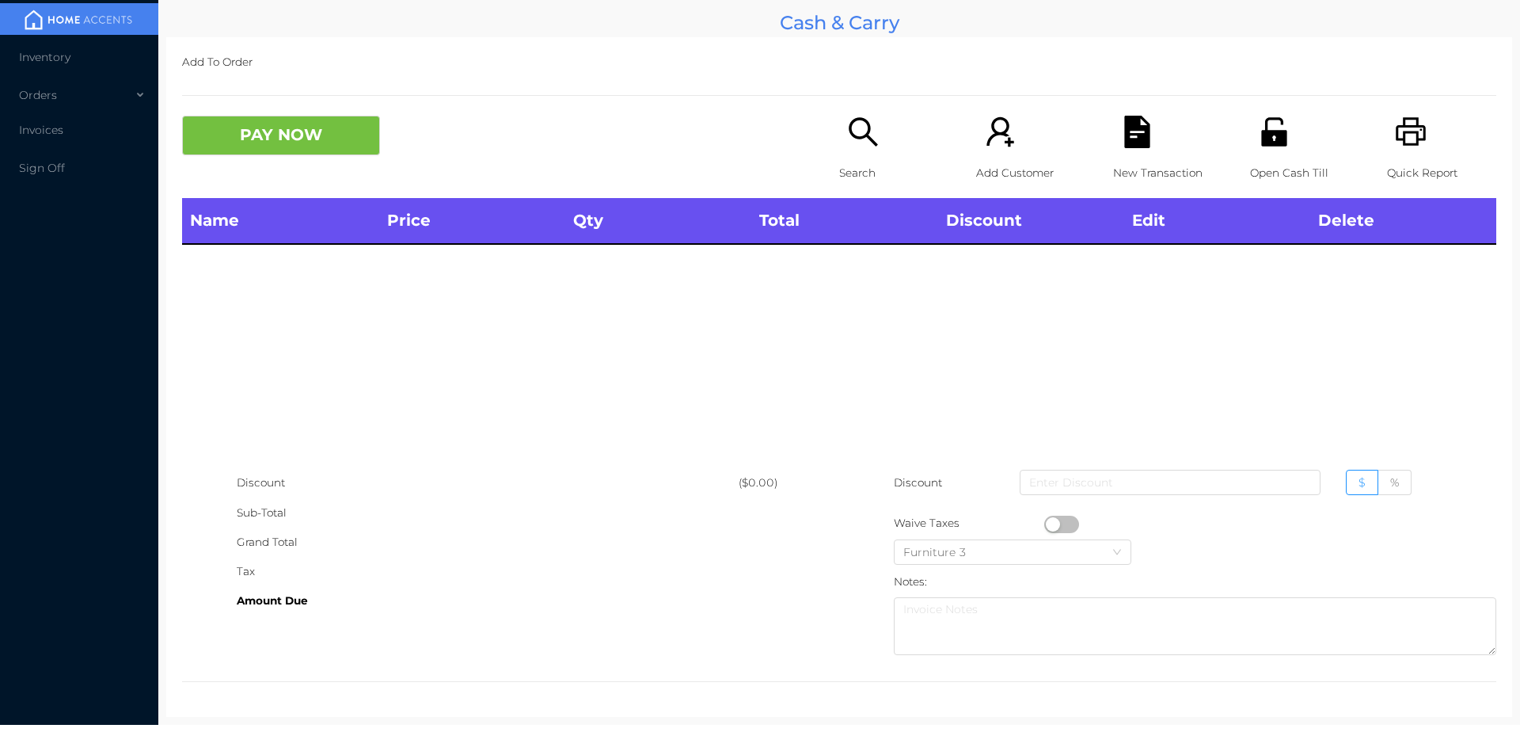
click at [854, 148] on icon "icon: search" at bounding box center [863, 132] width 32 height 32
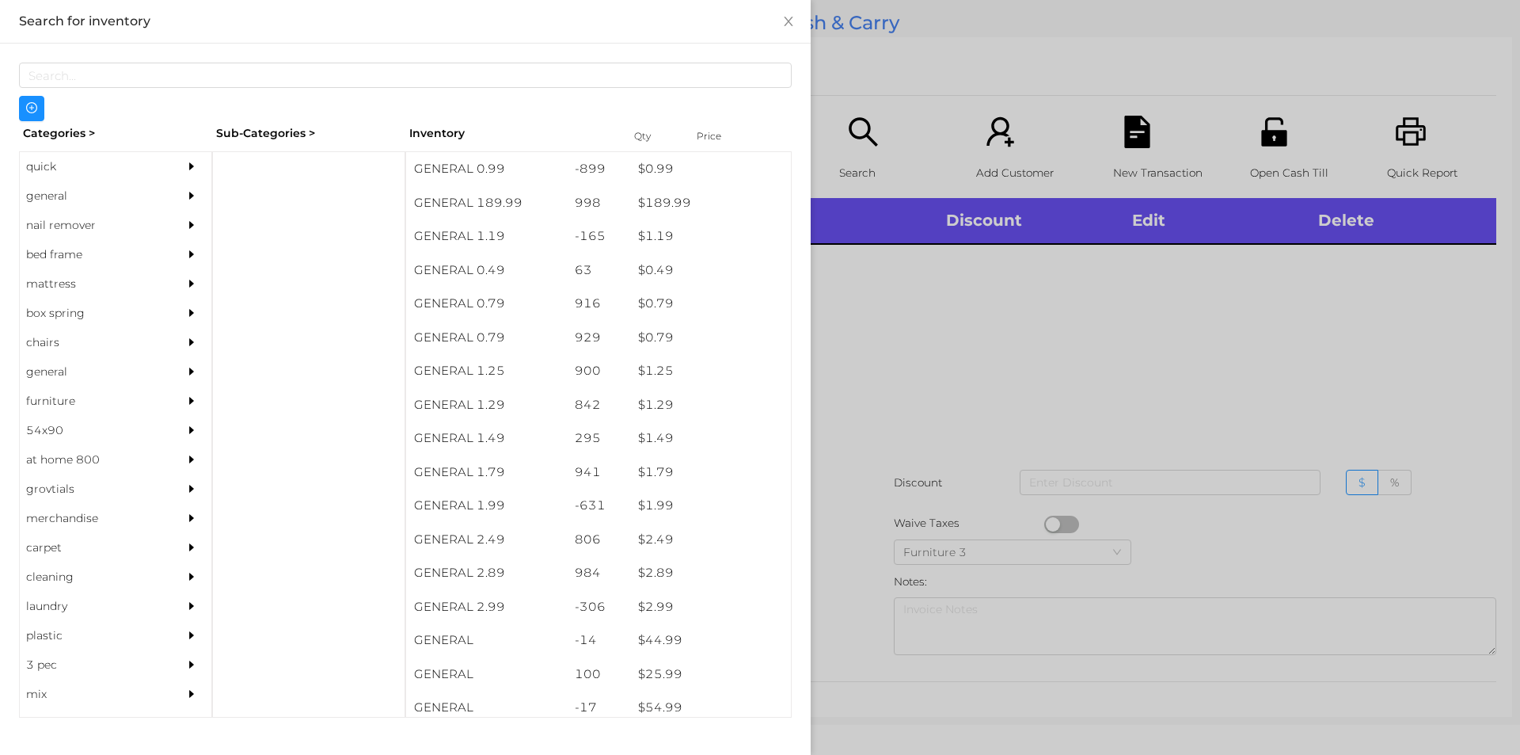
click at [55, 196] on div "general" at bounding box center [92, 195] width 144 height 29
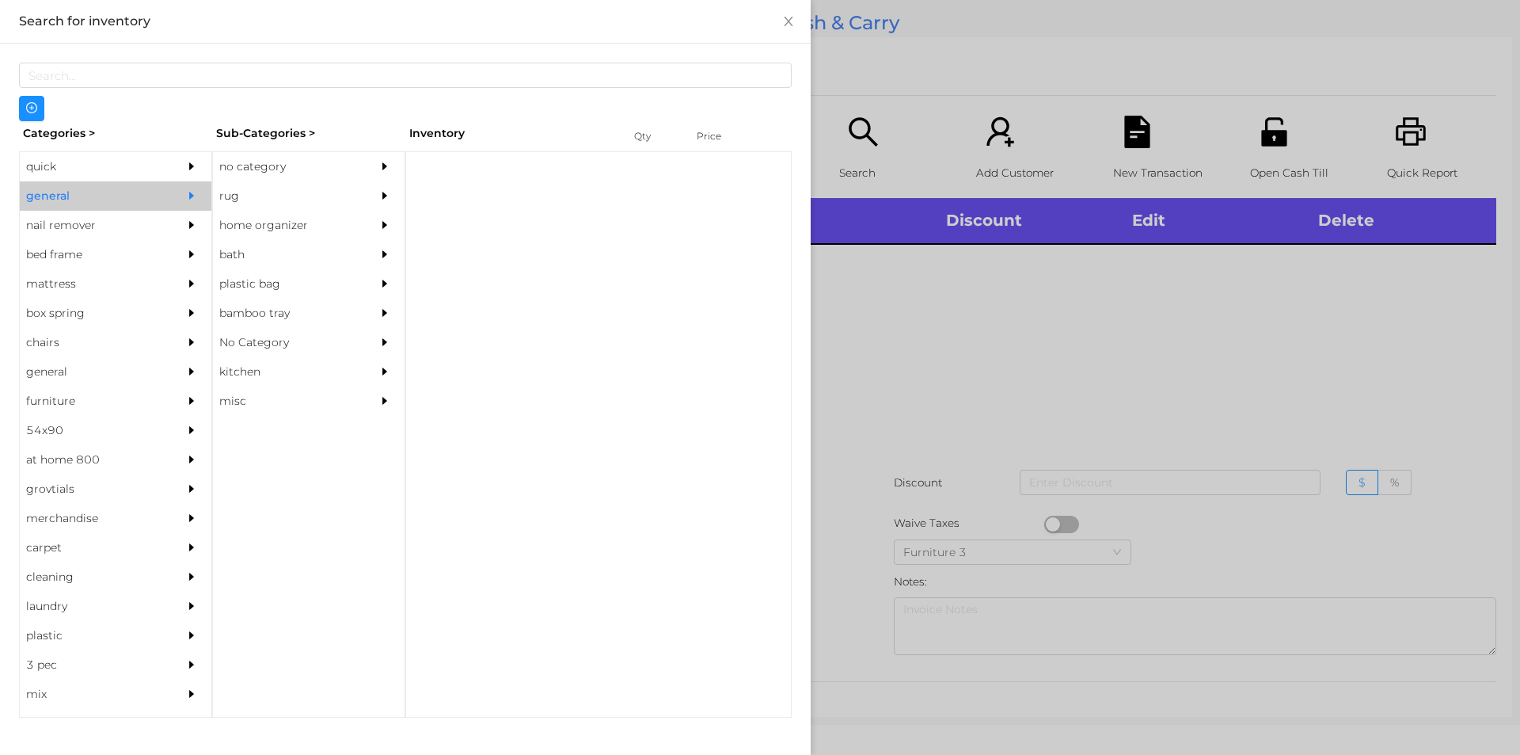
click at [243, 167] on div "no category" at bounding box center [285, 166] width 144 height 29
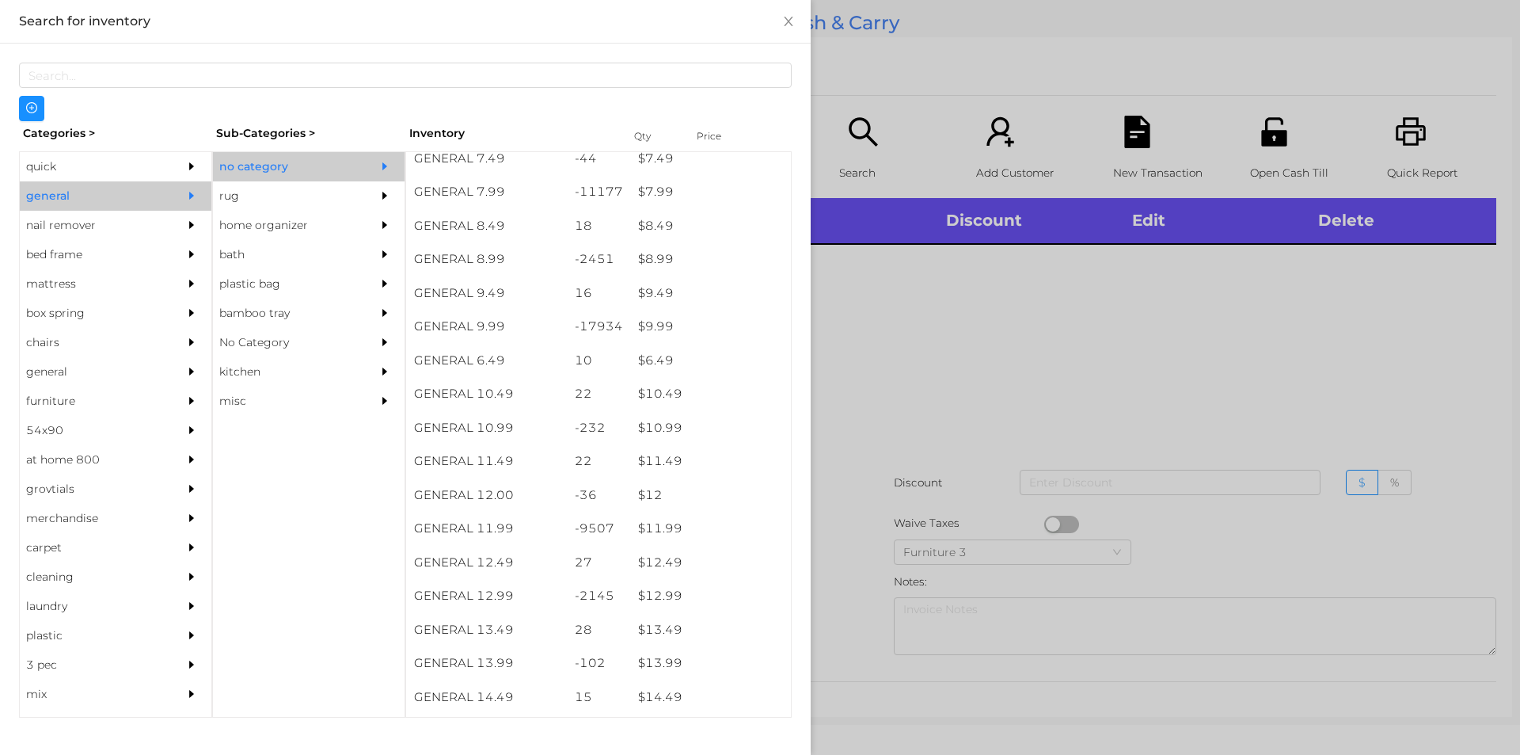
scroll to position [808, 0]
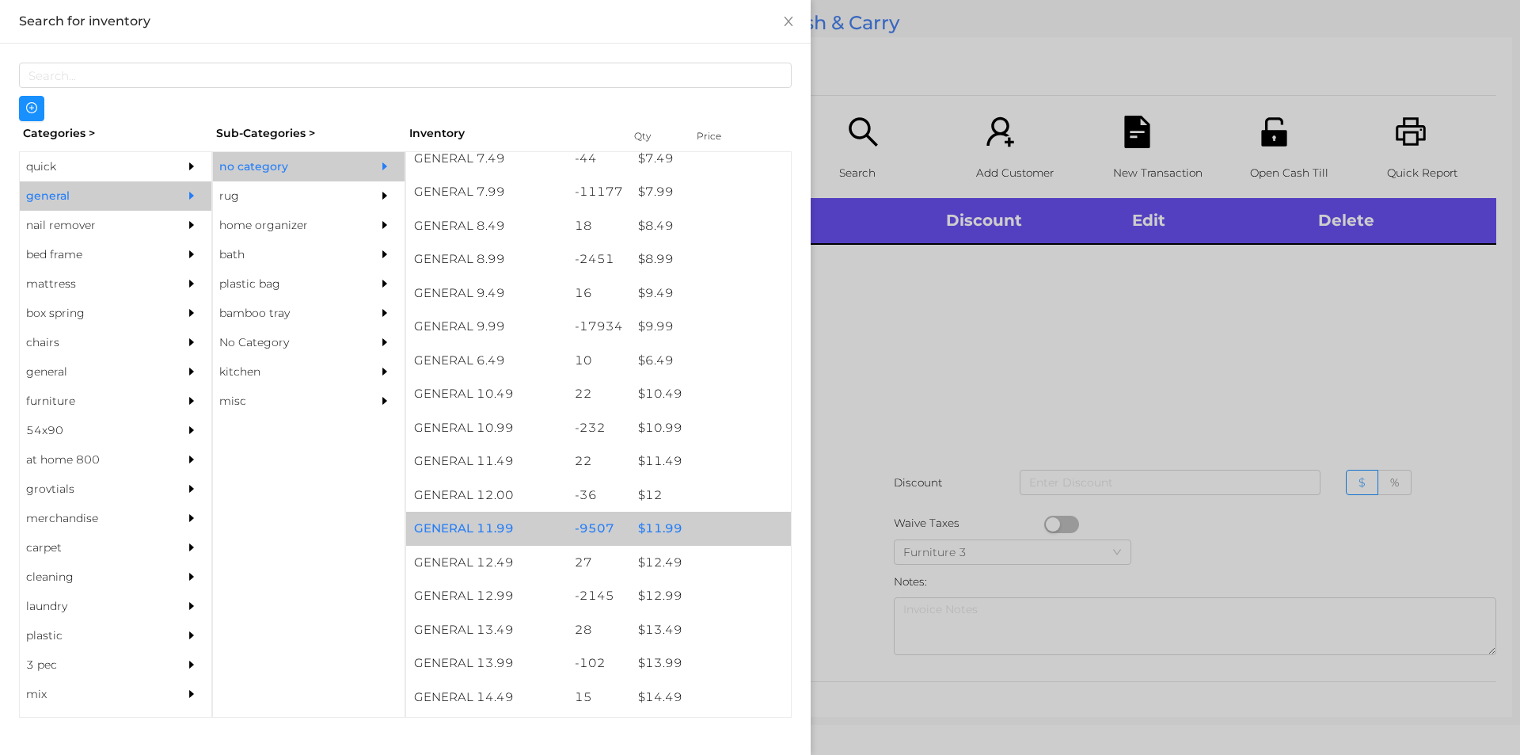
click at [660, 524] on div "$ 11.99" at bounding box center [710, 528] width 161 height 34
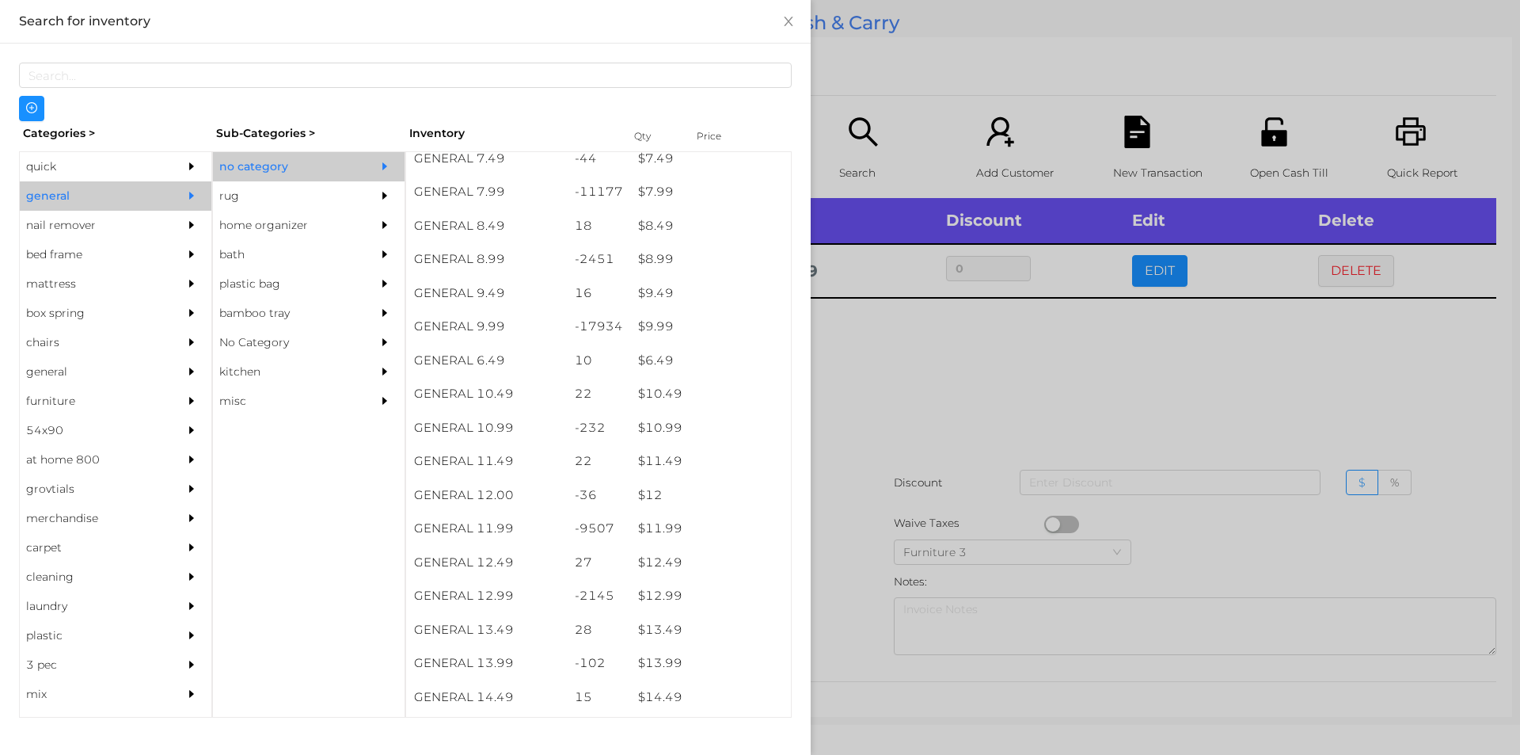
click at [879, 466] on div at bounding box center [760, 377] width 1520 height 755
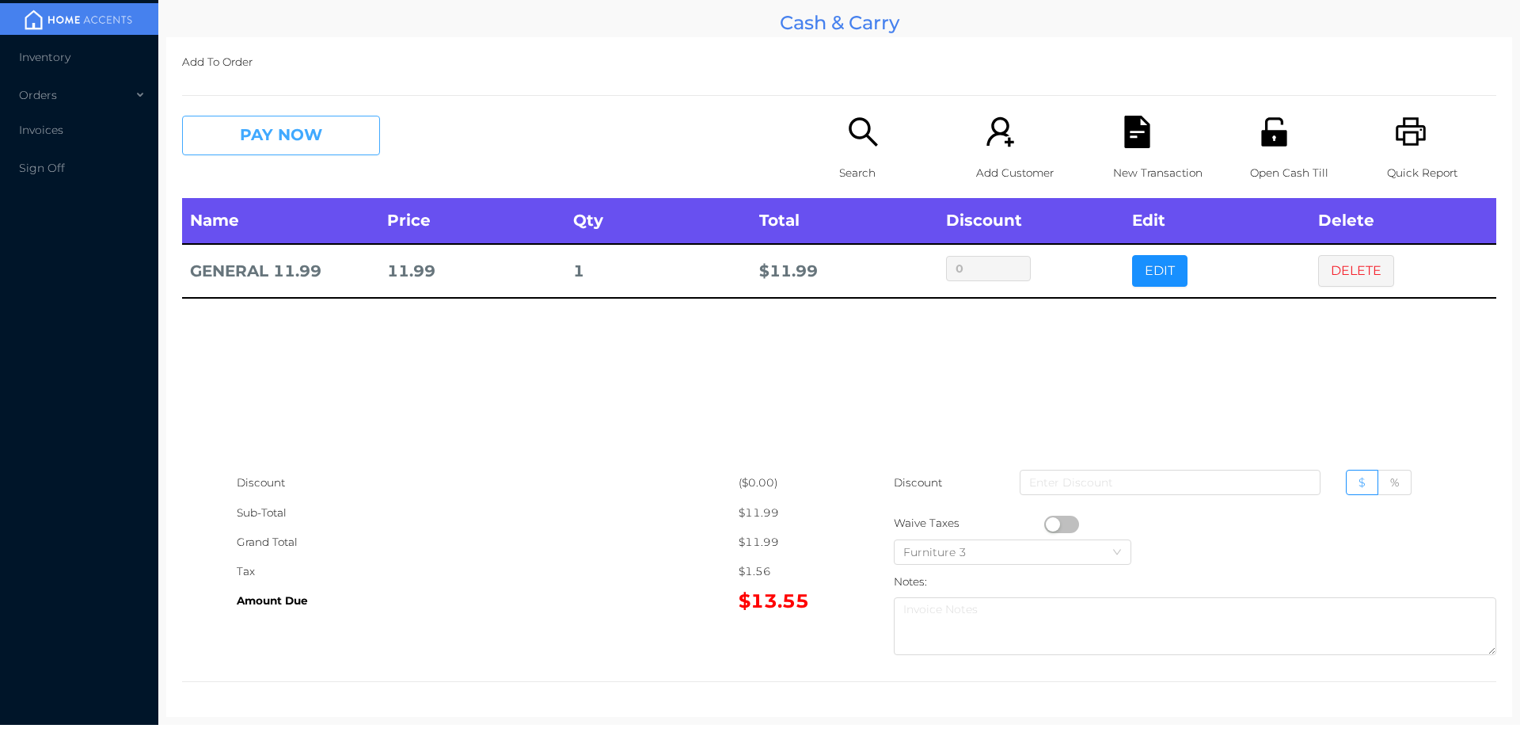
click at [311, 138] on button "PAY NOW" at bounding box center [281, 136] width 198 height 40
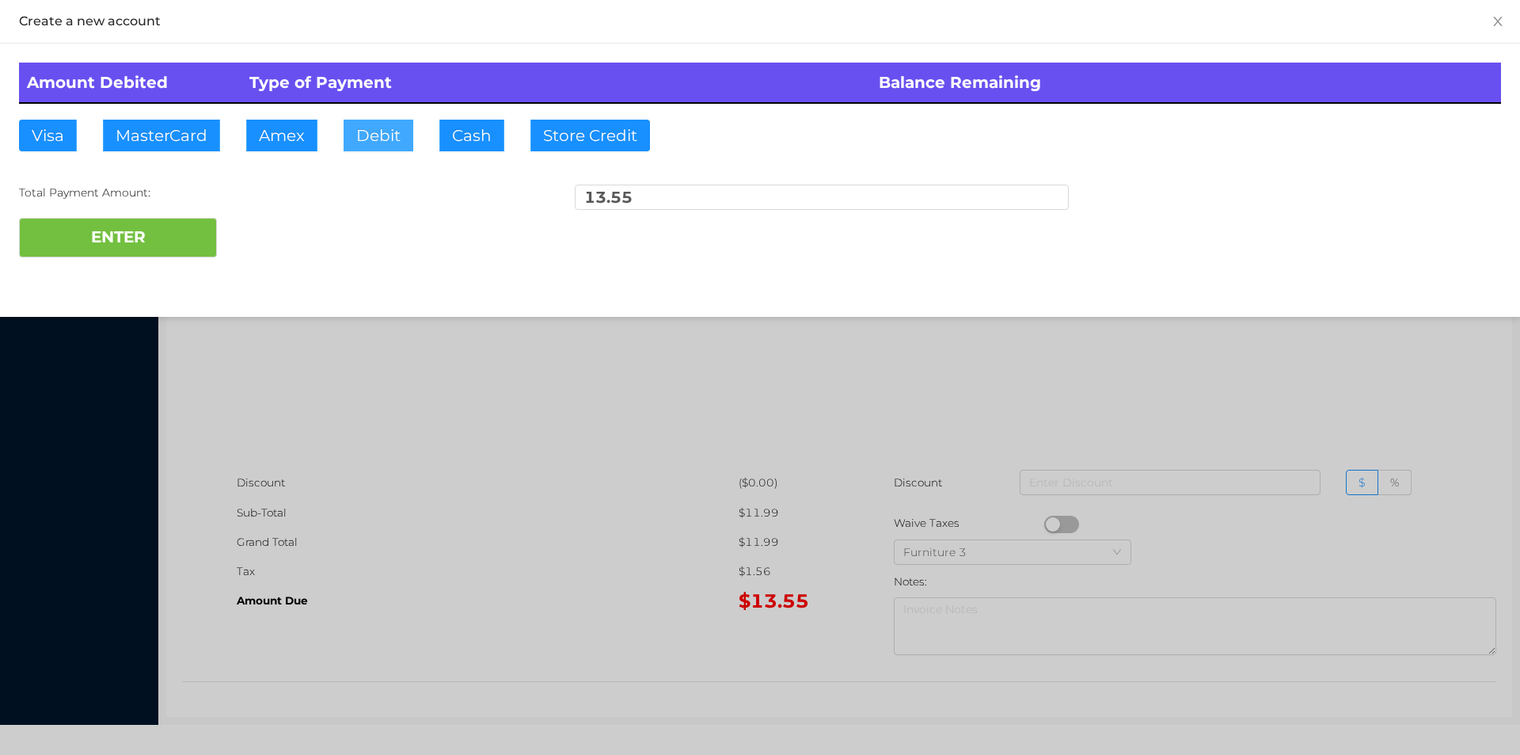
click at [375, 127] on button "Debit" at bounding box center [379, 136] width 70 height 32
click at [197, 234] on button "ENTER" at bounding box center [118, 238] width 198 height 40
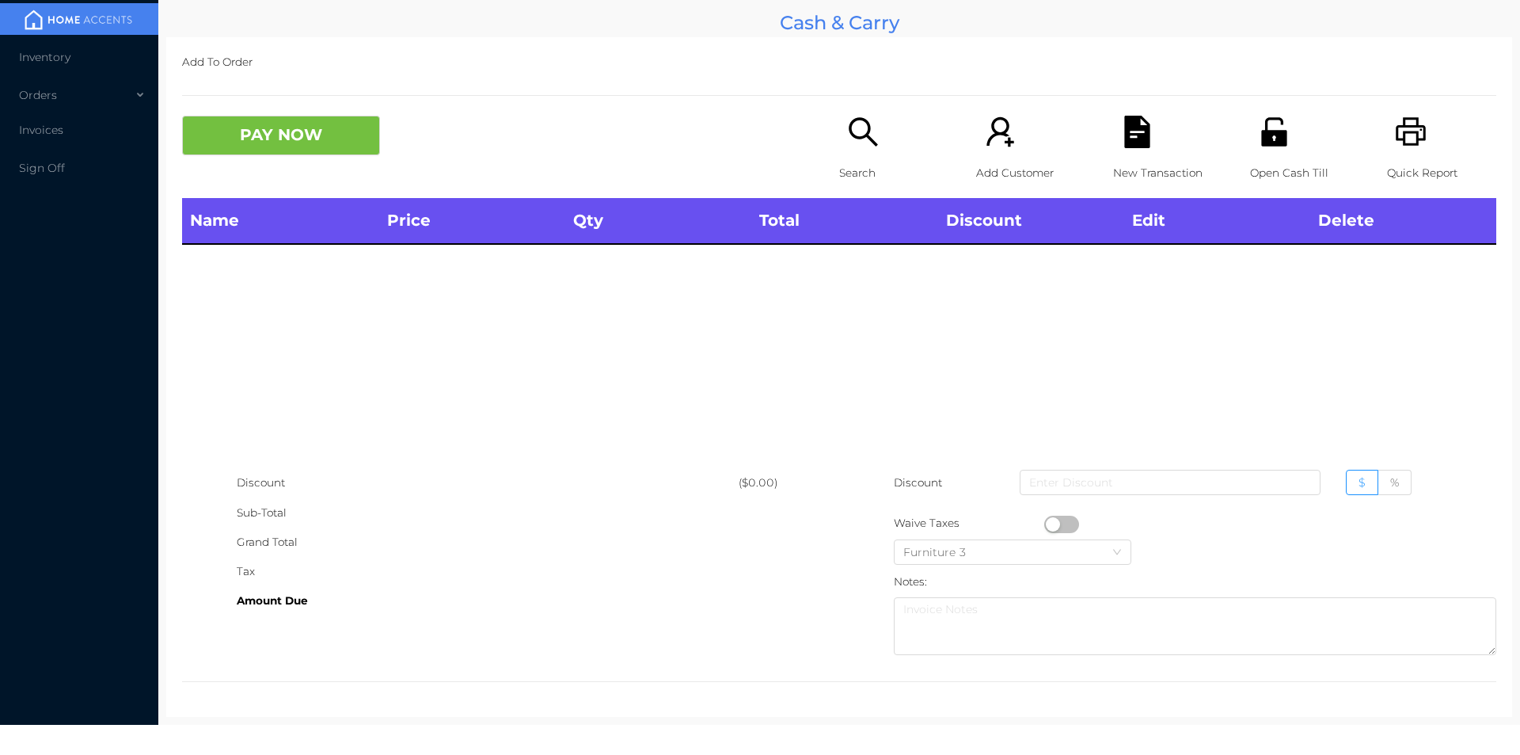
click at [855, 154] on div "Search" at bounding box center [893, 157] width 109 height 82
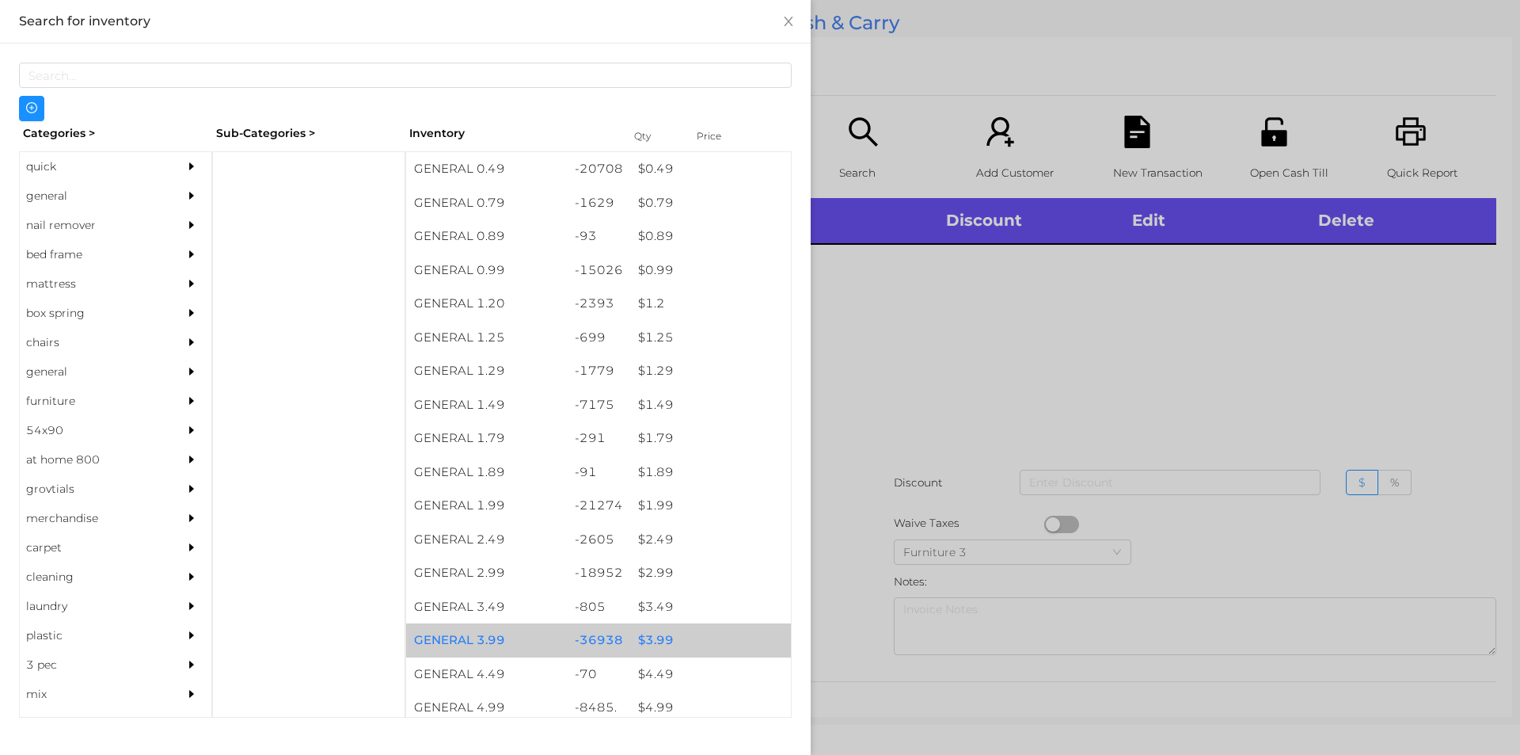
click at [635, 641] on div "$ 3.99" at bounding box center [710, 640] width 161 height 34
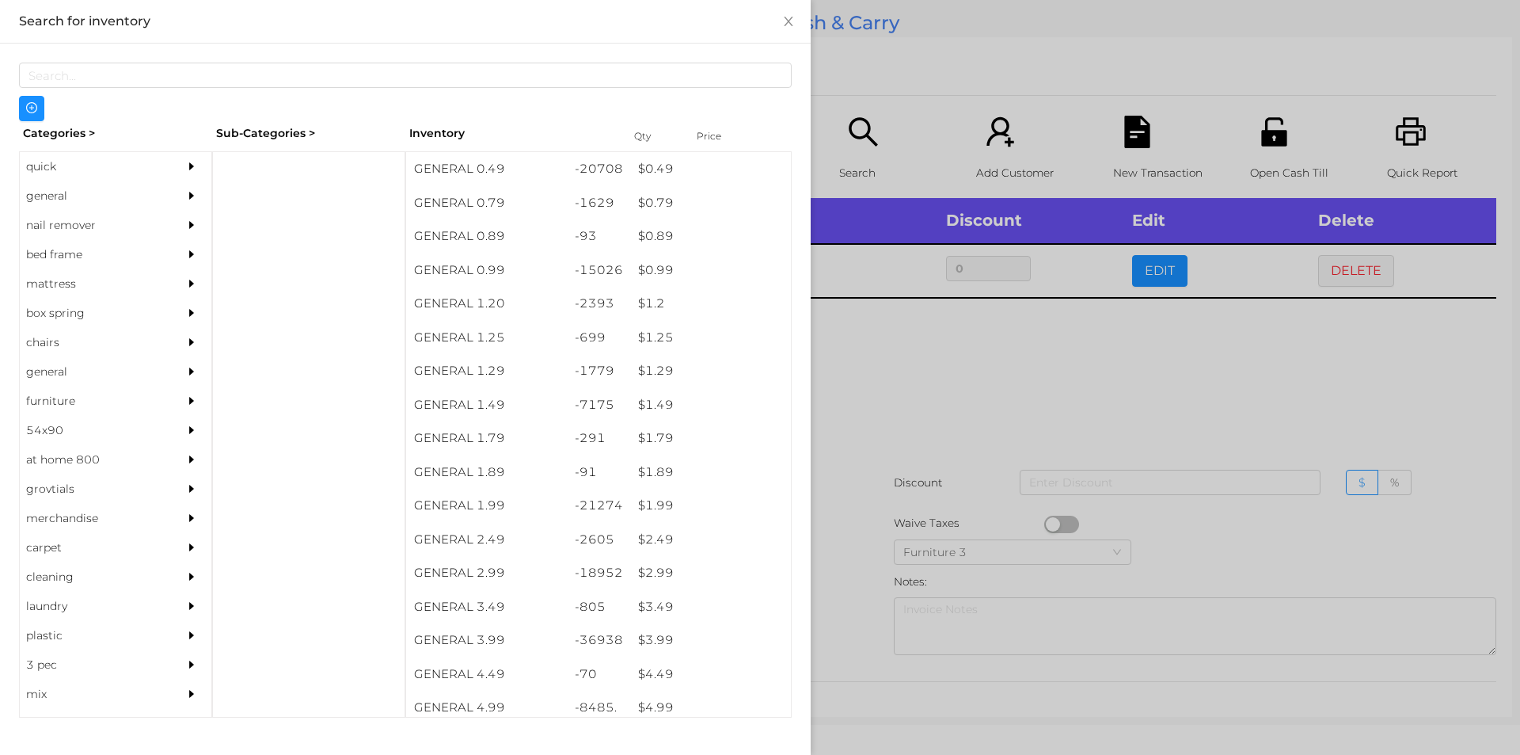
click at [1166, 267] on div at bounding box center [760, 377] width 1520 height 755
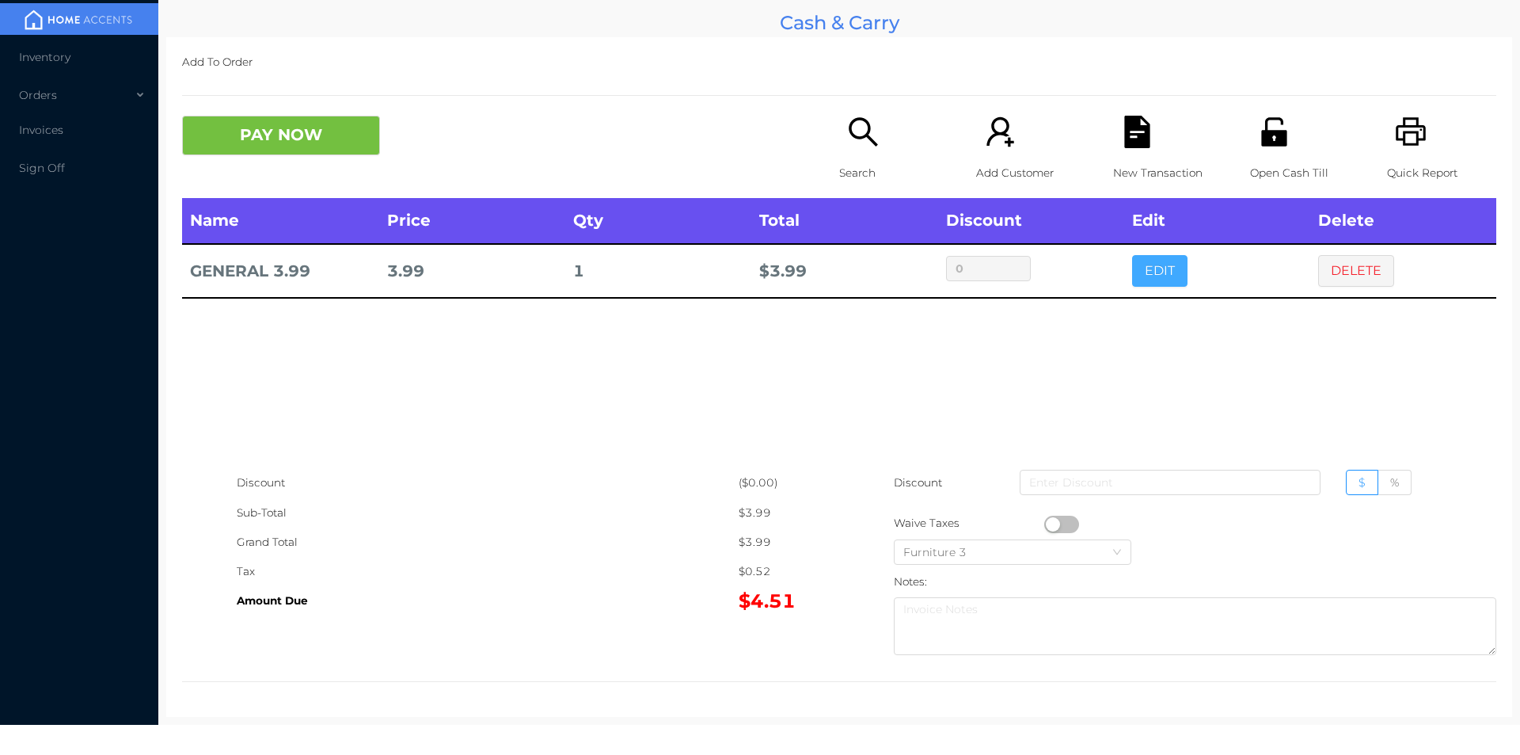
click at [1153, 266] on button "EDIT" at bounding box center [1159, 271] width 55 height 32
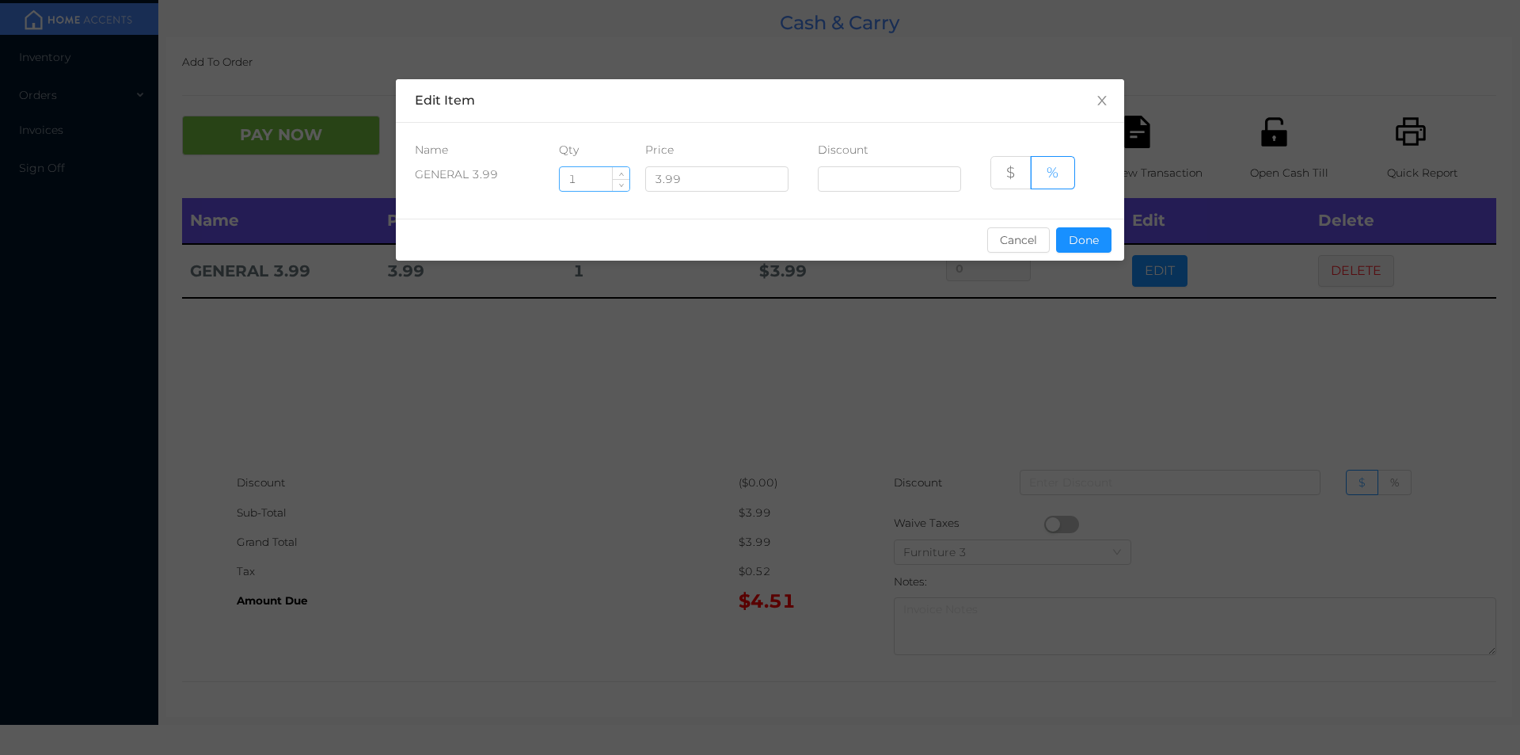
click at [595, 182] on input "1" at bounding box center [595, 179] width 70 height 24
type input "6"
click at [1080, 249] on button "Done" at bounding box center [1083, 239] width 55 height 25
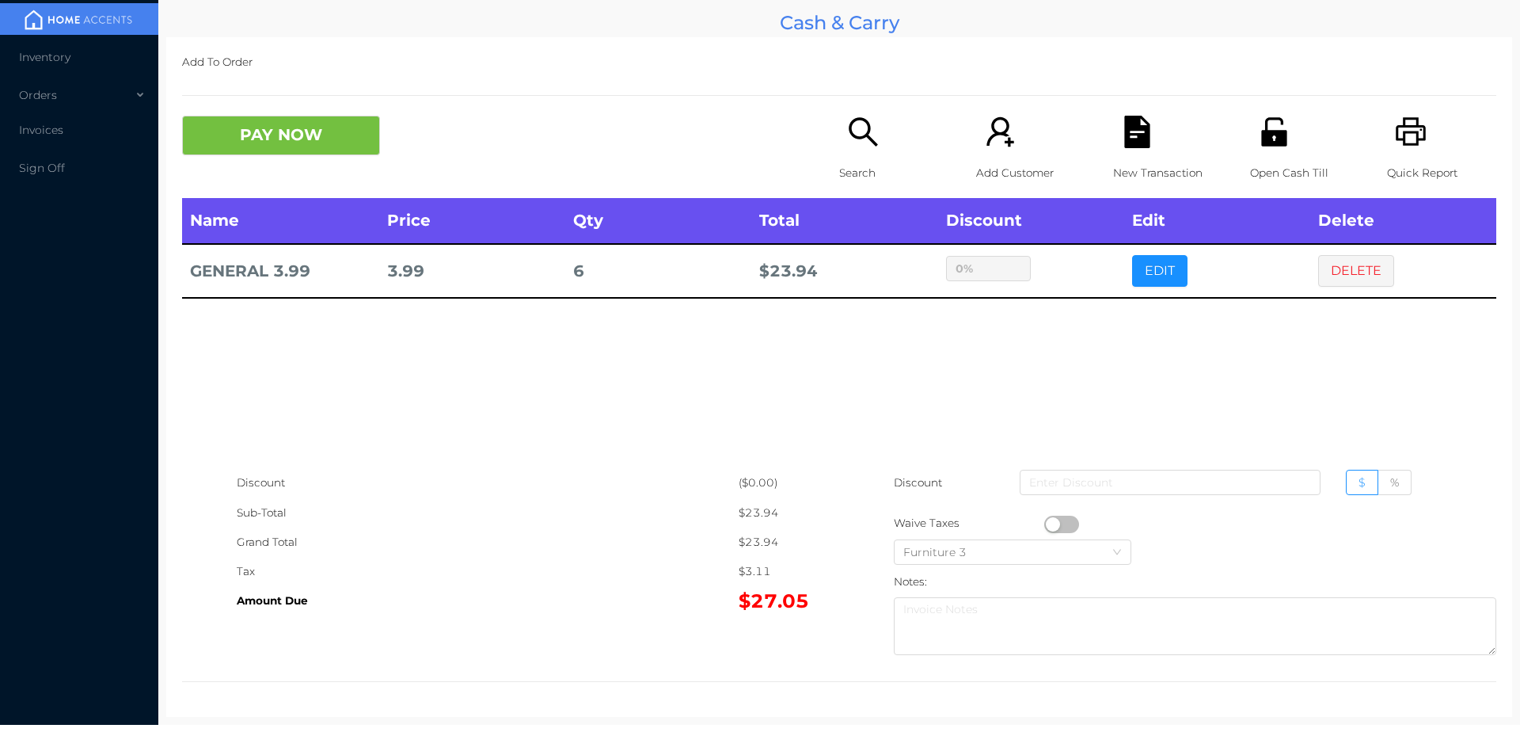
click at [1084, 325] on div "sentinelStart Edit Item Name Qty Price Discount GENERAL 3.99 6 3.99 $ % Cancel …" at bounding box center [760, 377] width 1520 height 755
click at [295, 123] on button "PAY NOW" at bounding box center [281, 136] width 198 height 40
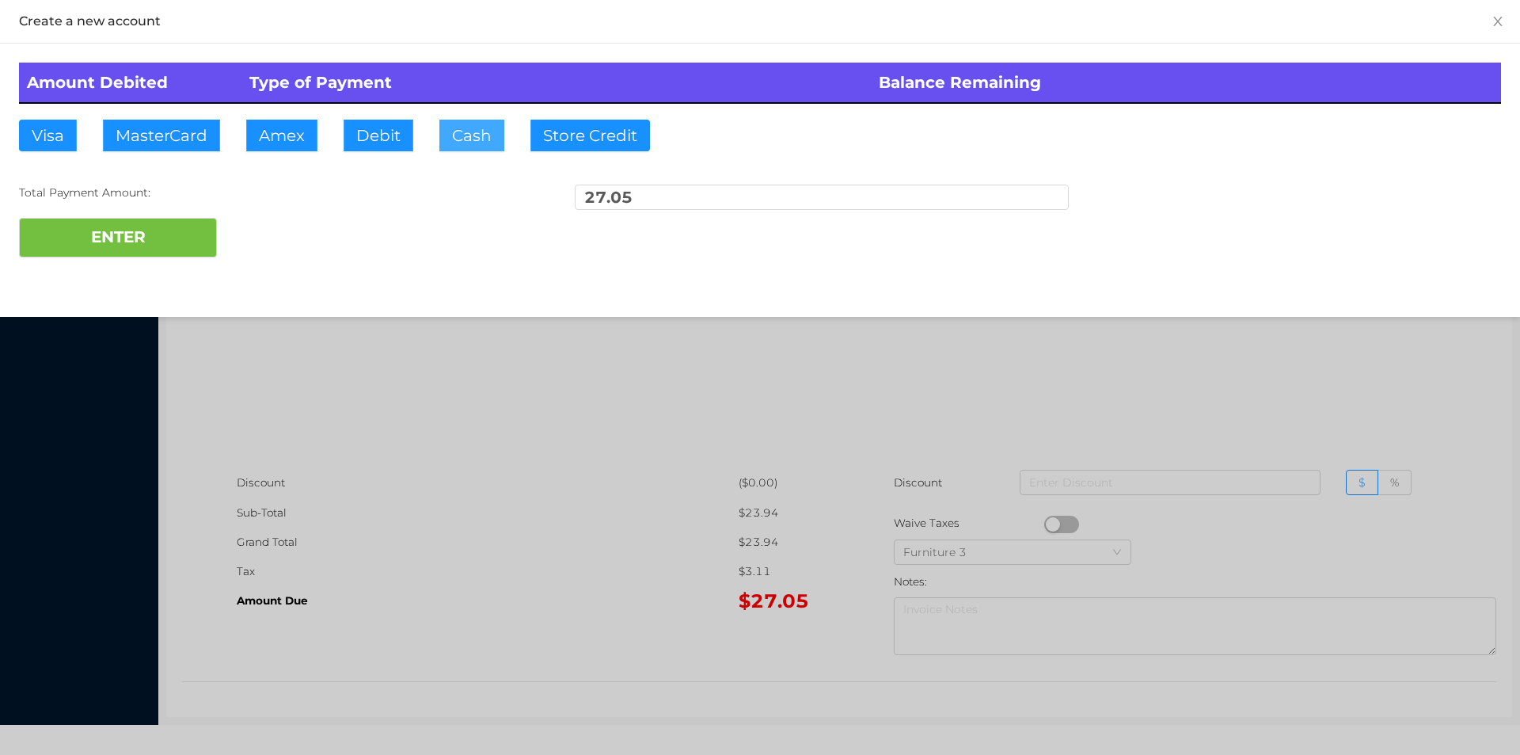
click at [458, 139] on button "Cash" at bounding box center [471, 136] width 65 height 32
click at [148, 238] on button "ENTER" at bounding box center [118, 238] width 198 height 40
type input "0"
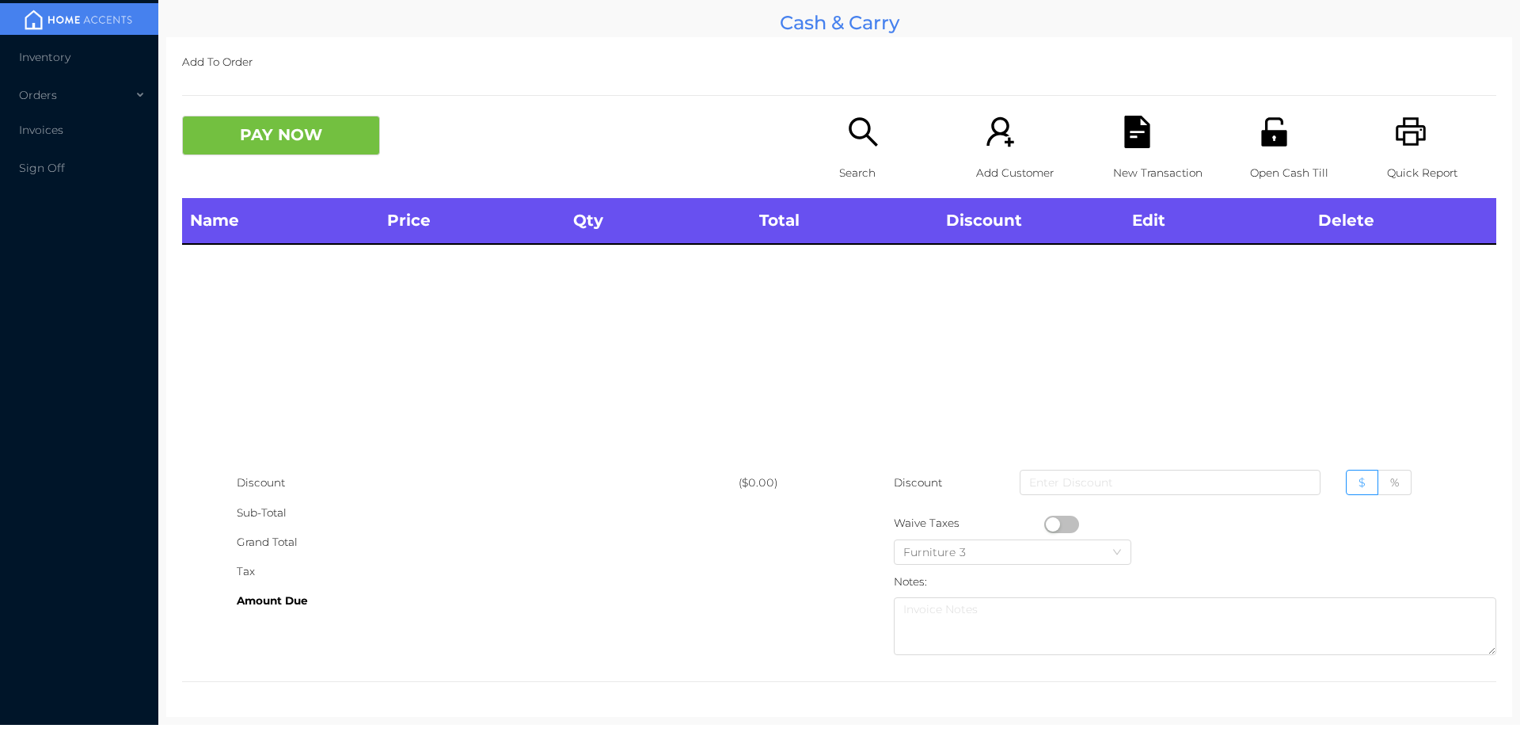
click at [839, 159] on p "Search" at bounding box center [893, 172] width 109 height 29
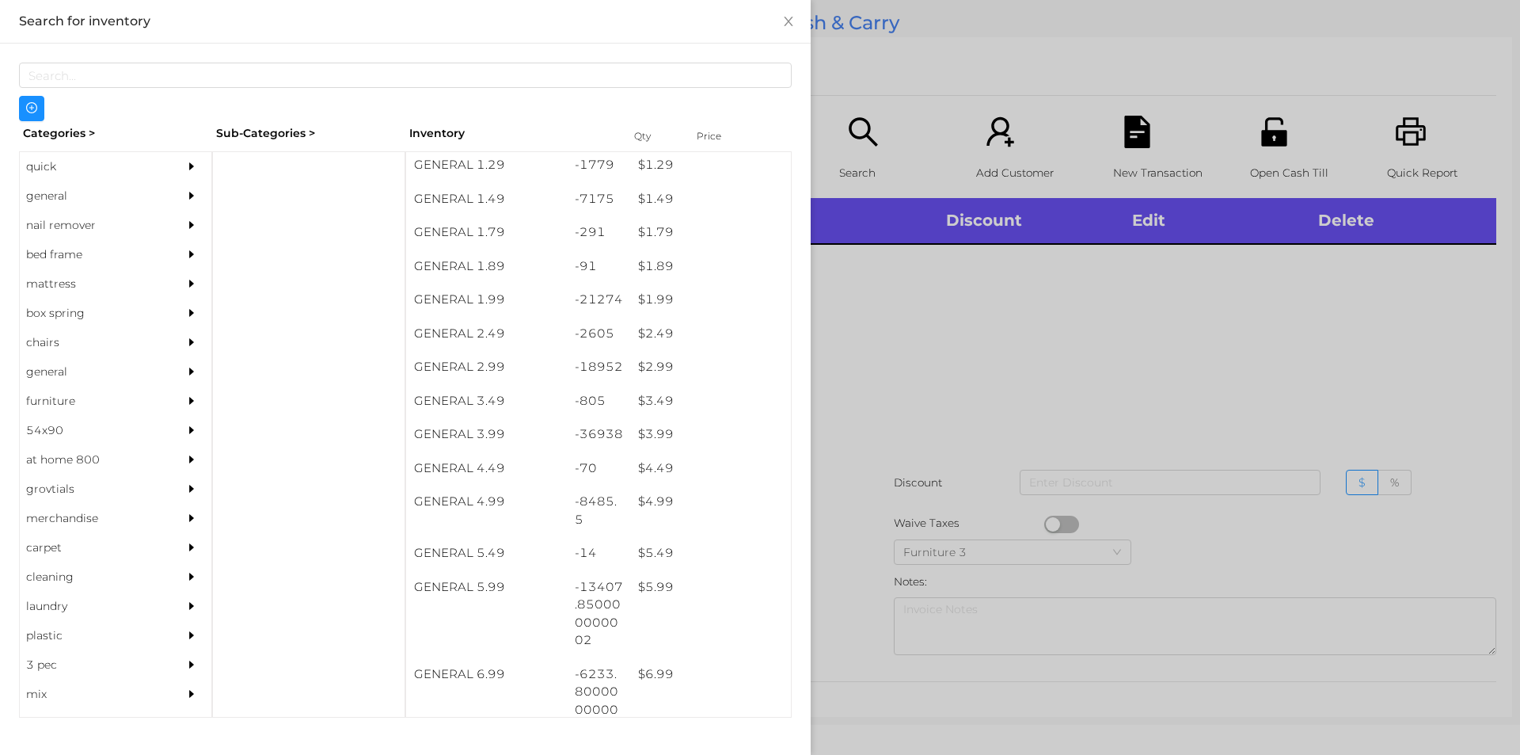
scroll to position [205, 0]
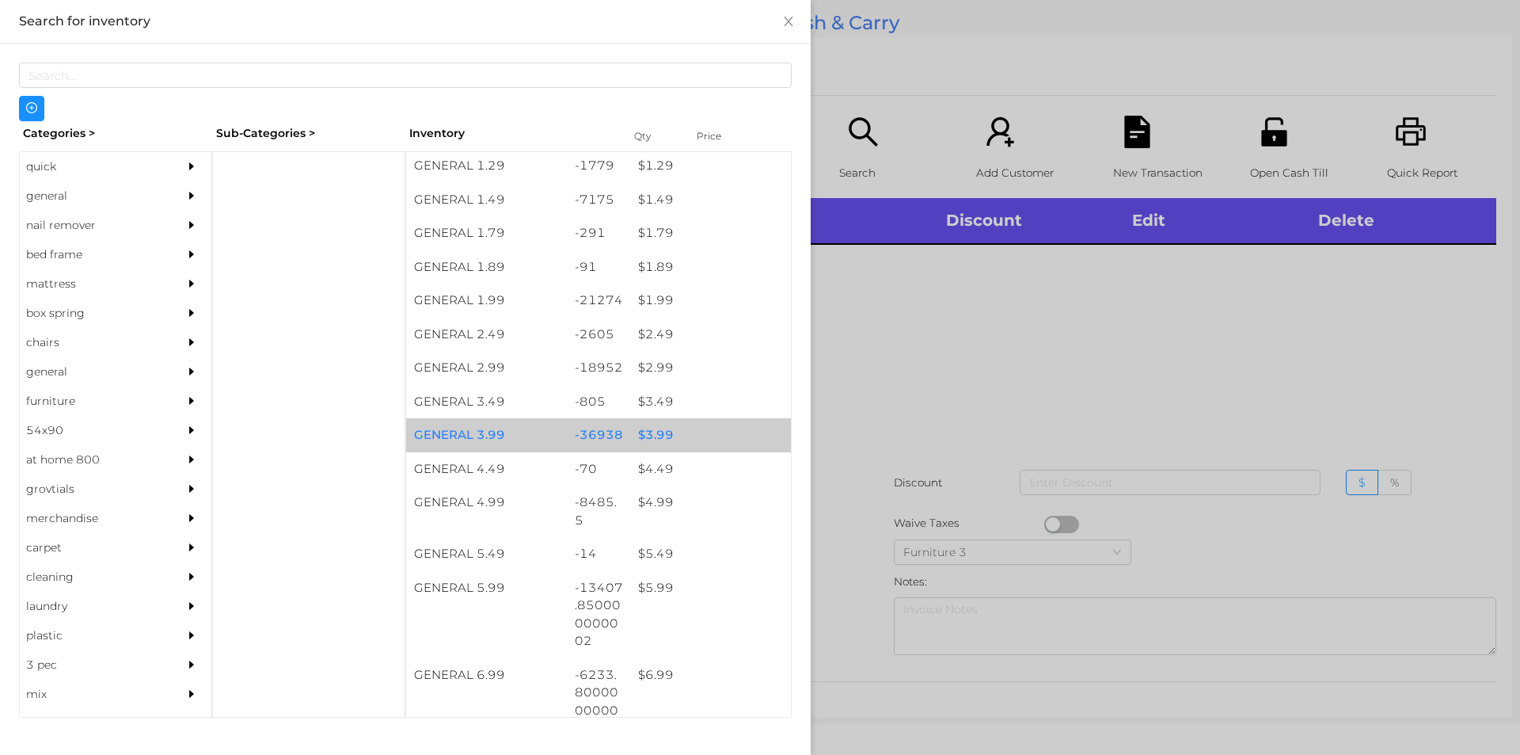
click at [653, 430] on div "$ 3.99" at bounding box center [710, 435] width 161 height 34
click at [658, 433] on div "$ 3.99" at bounding box center [710, 435] width 161 height 34
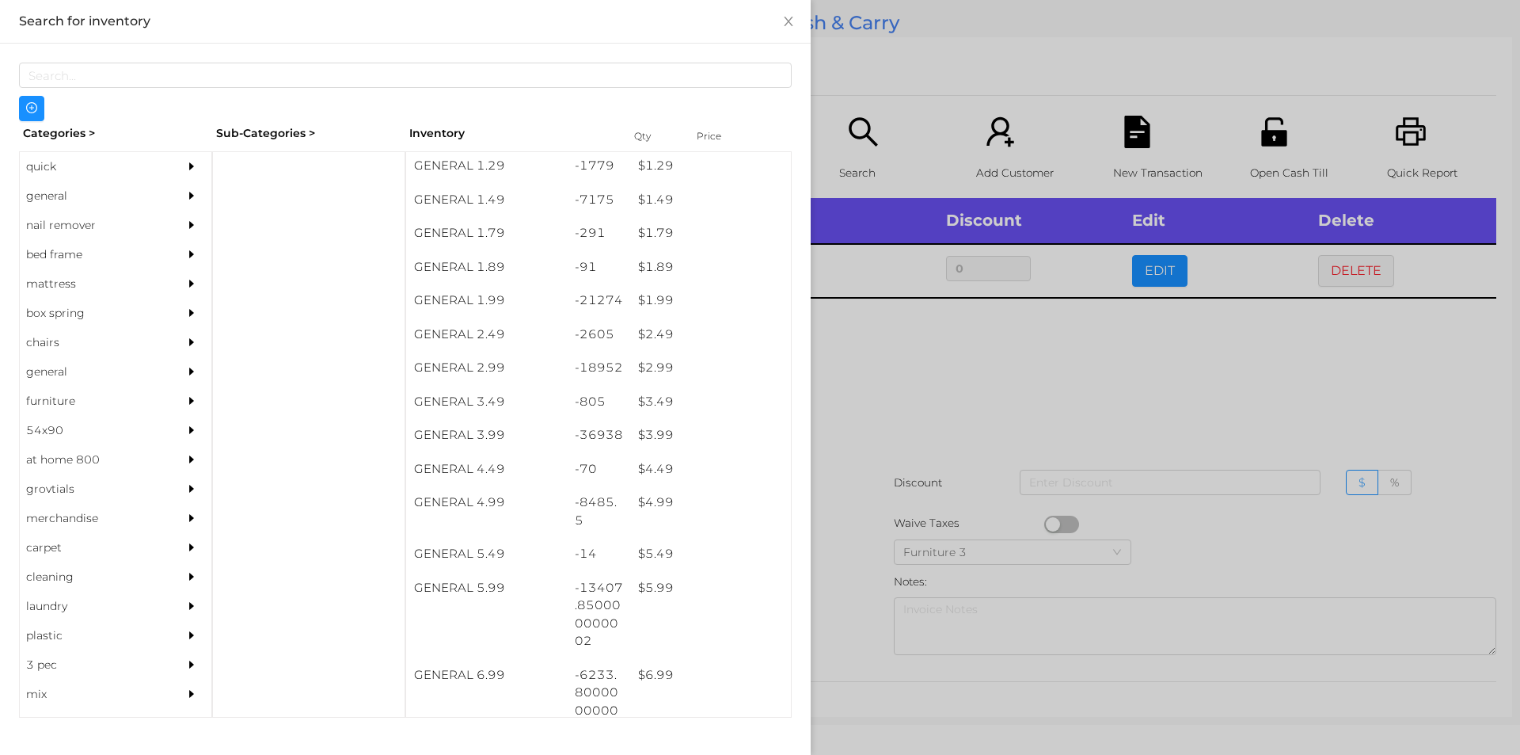
click at [858, 372] on div at bounding box center [760, 377] width 1520 height 755
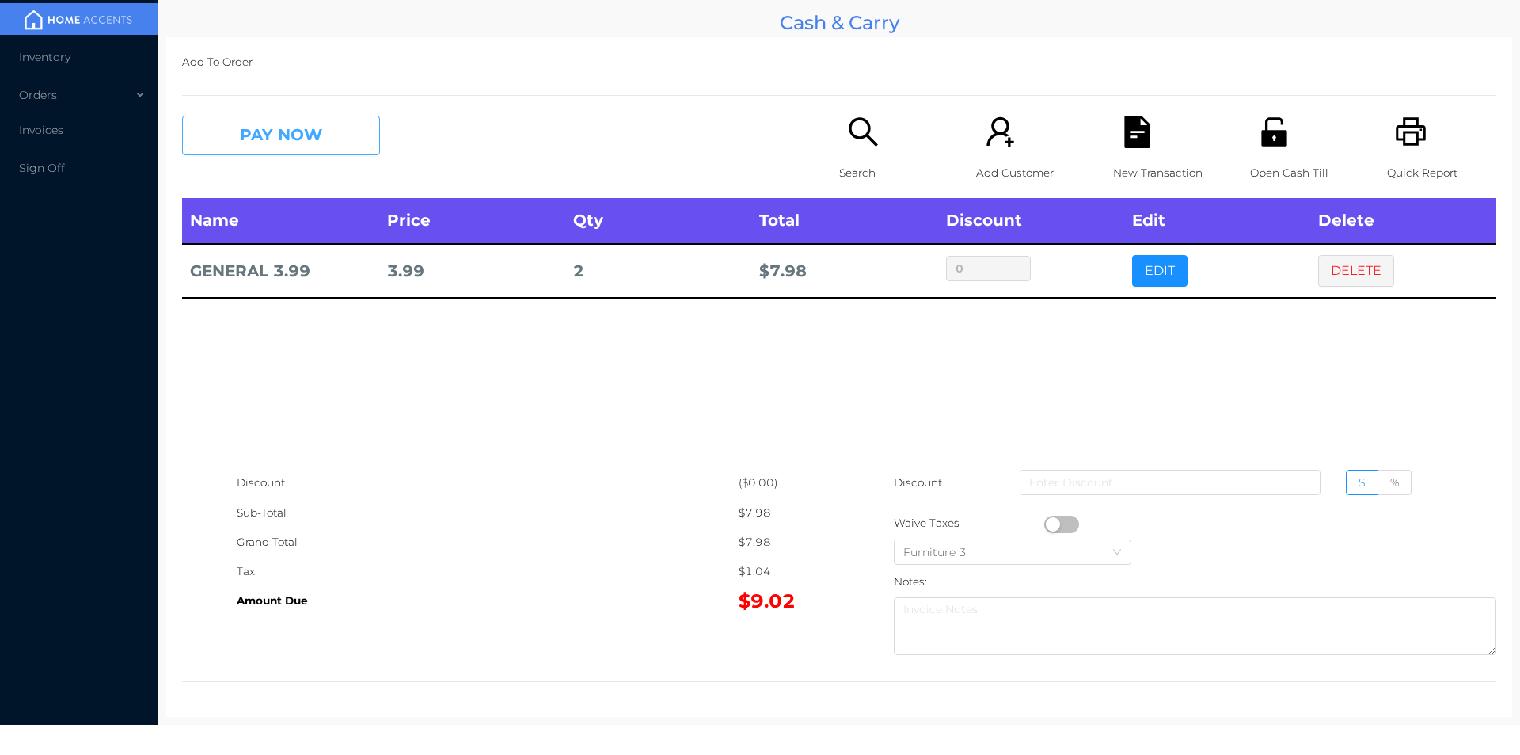
click at [259, 136] on button "PAY NOW" at bounding box center [281, 136] width 198 height 40
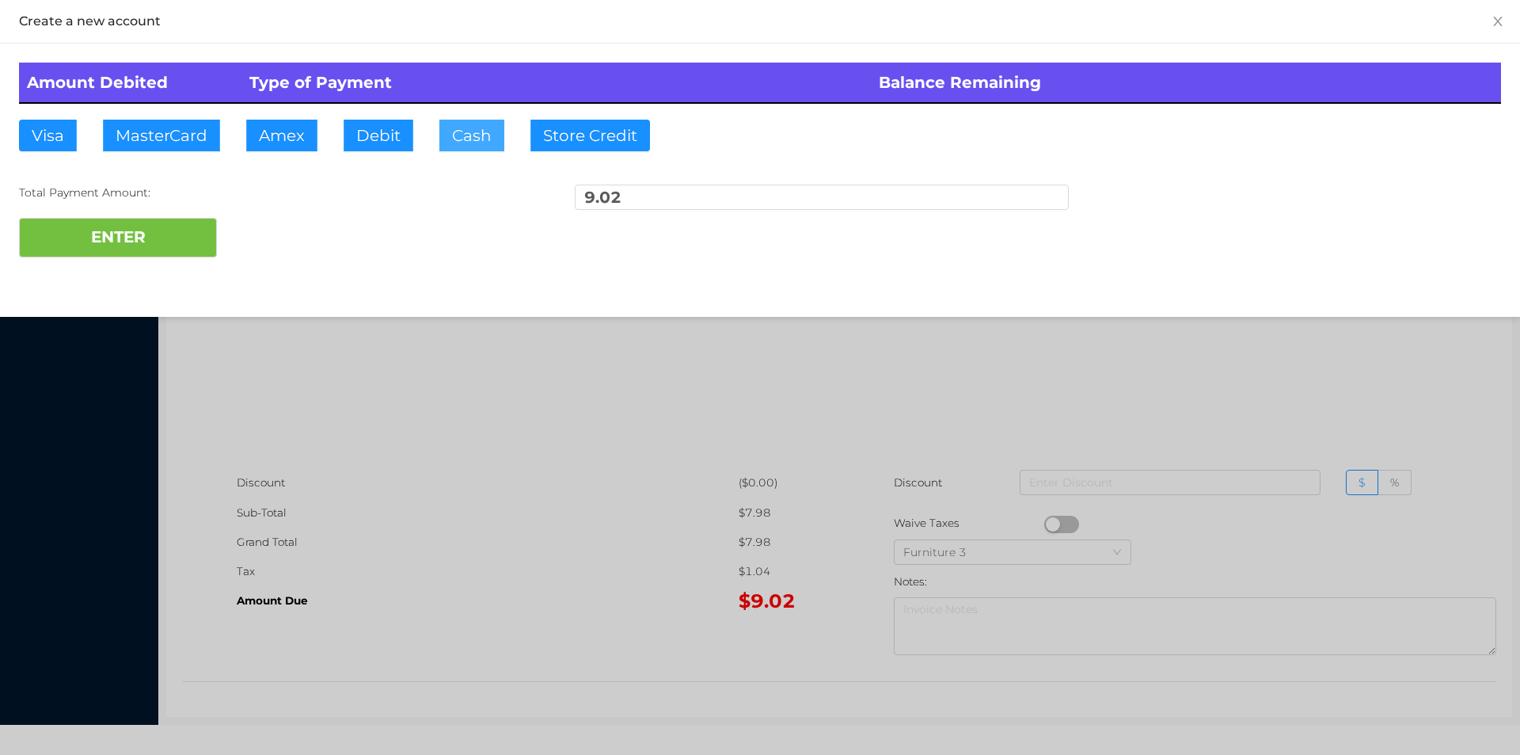
click at [456, 138] on button "Cash" at bounding box center [471, 136] width 65 height 32
click at [162, 247] on button "ENTER" at bounding box center [118, 238] width 198 height 40
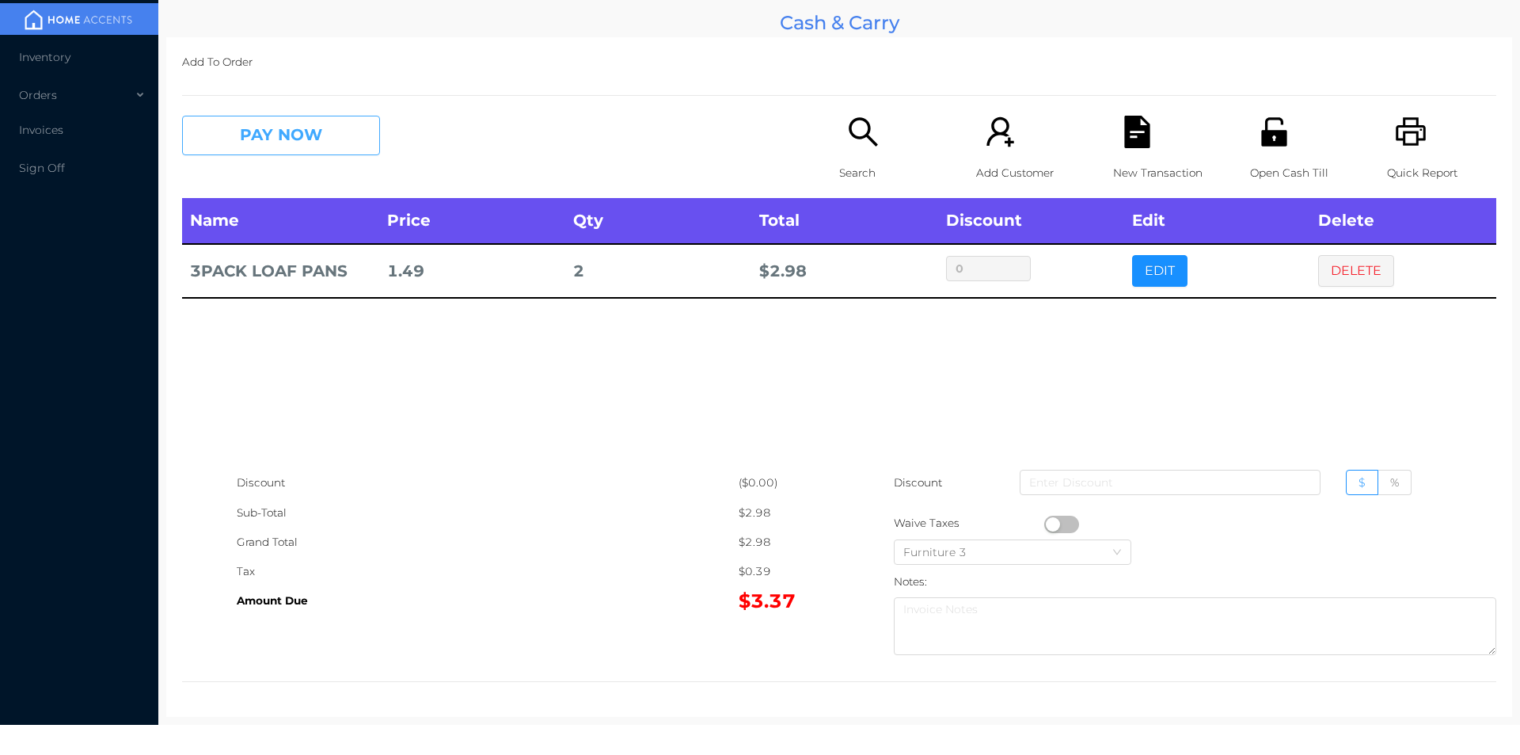
click at [303, 133] on button "PAY NOW" at bounding box center [281, 136] width 198 height 40
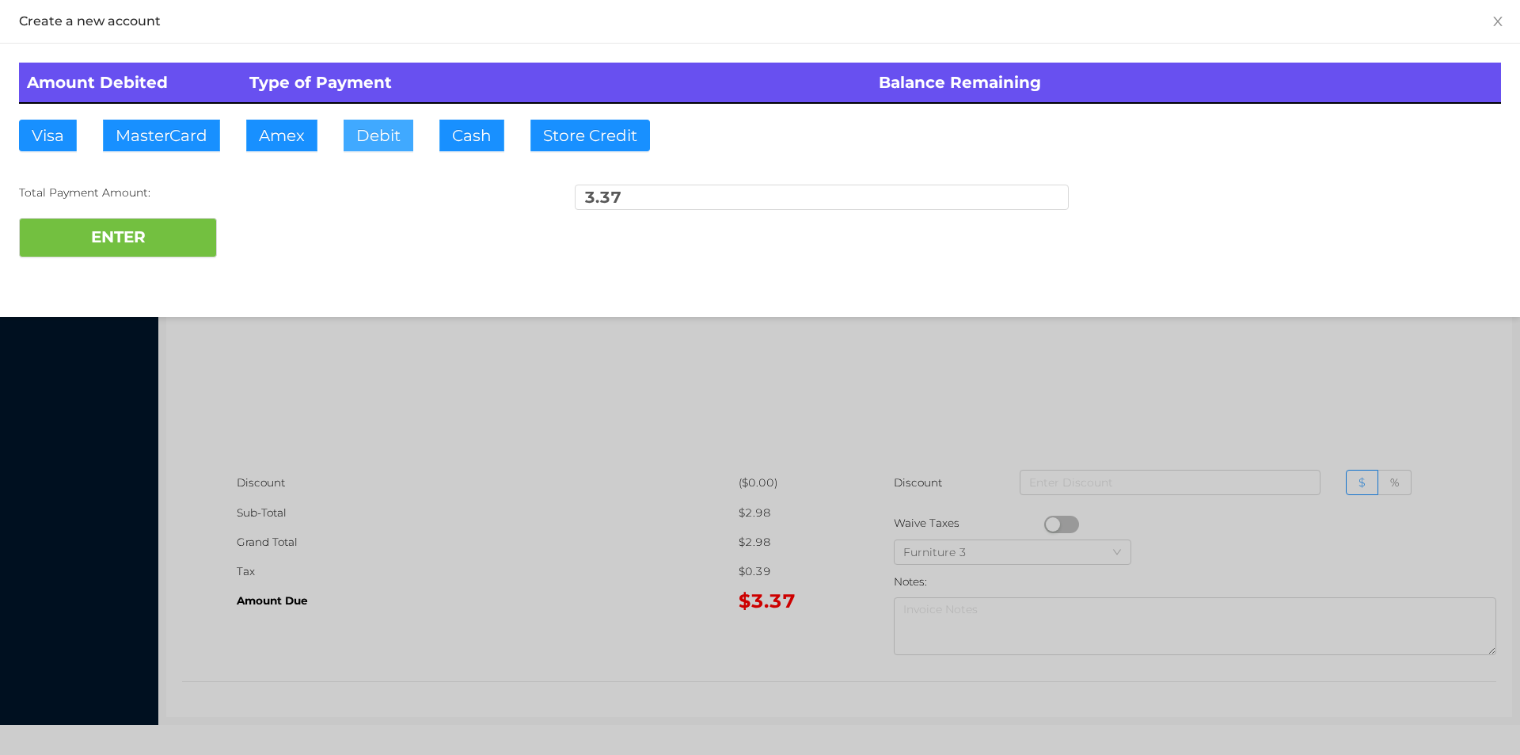
click at [370, 145] on button "Debit" at bounding box center [379, 136] width 70 height 32
click at [143, 253] on button "ENTER" at bounding box center [118, 238] width 198 height 40
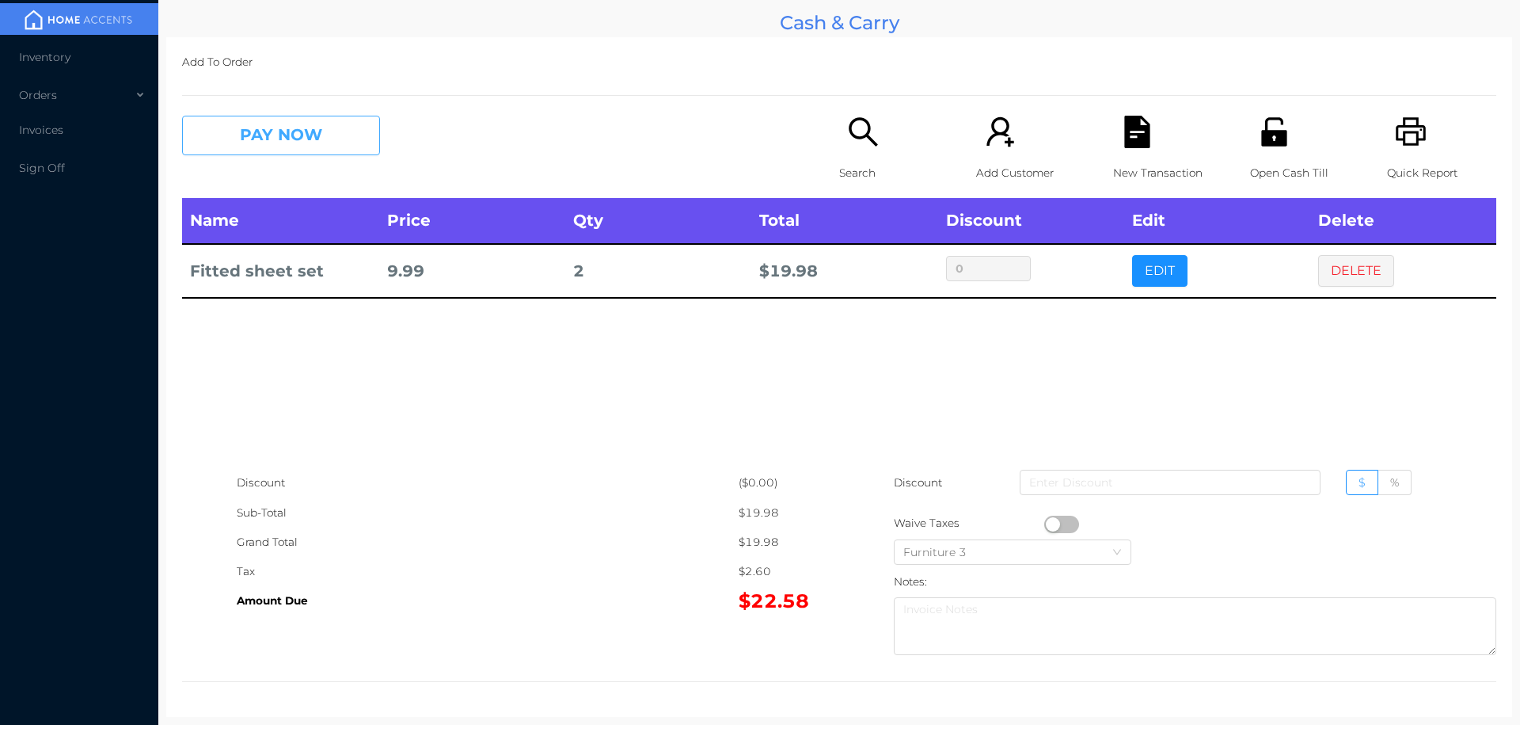
click at [299, 127] on button "PAY NOW" at bounding box center [281, 136] width 198 height 40
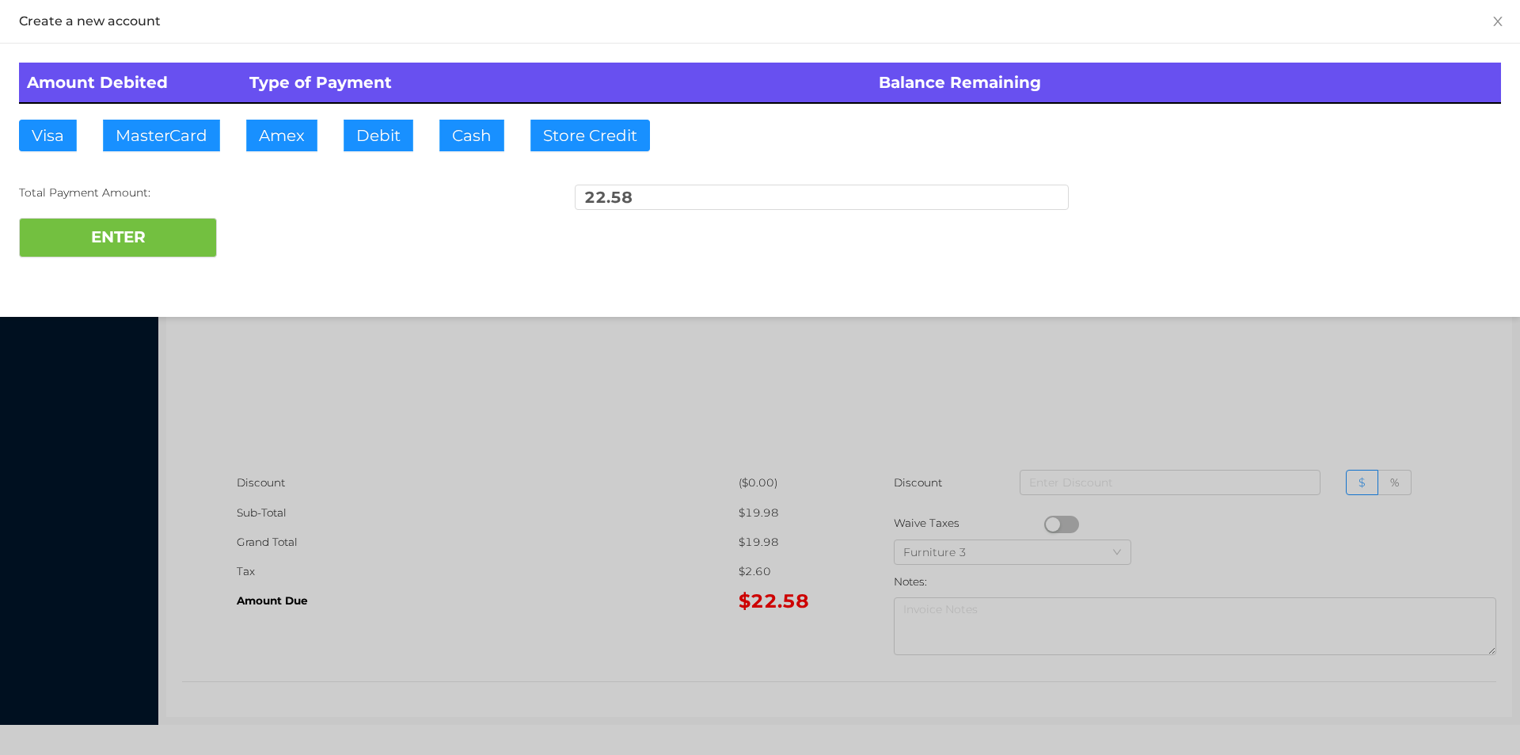
click at [292, 216] on div "Total Payment Amount: 22.58" at bounding box center [760, 200] width 1482 height 33
click at [405, 501] on div at bounding box center [760, 377] width 1520 height 755
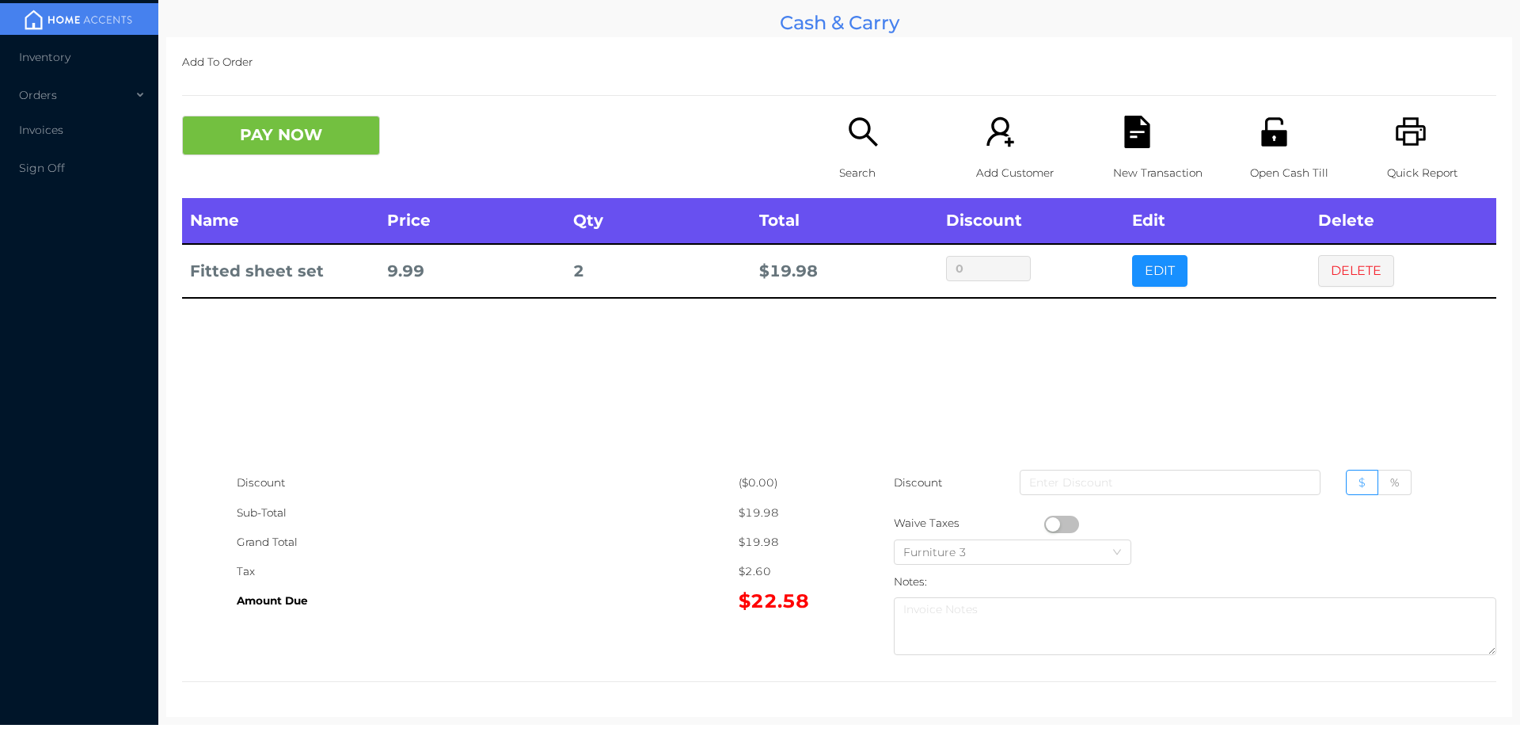
click at [1250, 126] on div "Open Cash Till" at bounding box center [1304, 157] width 109 height 82
click at [287, 134] on button "PAY NOW" at bounding box center [281, 136] width 198 height 40
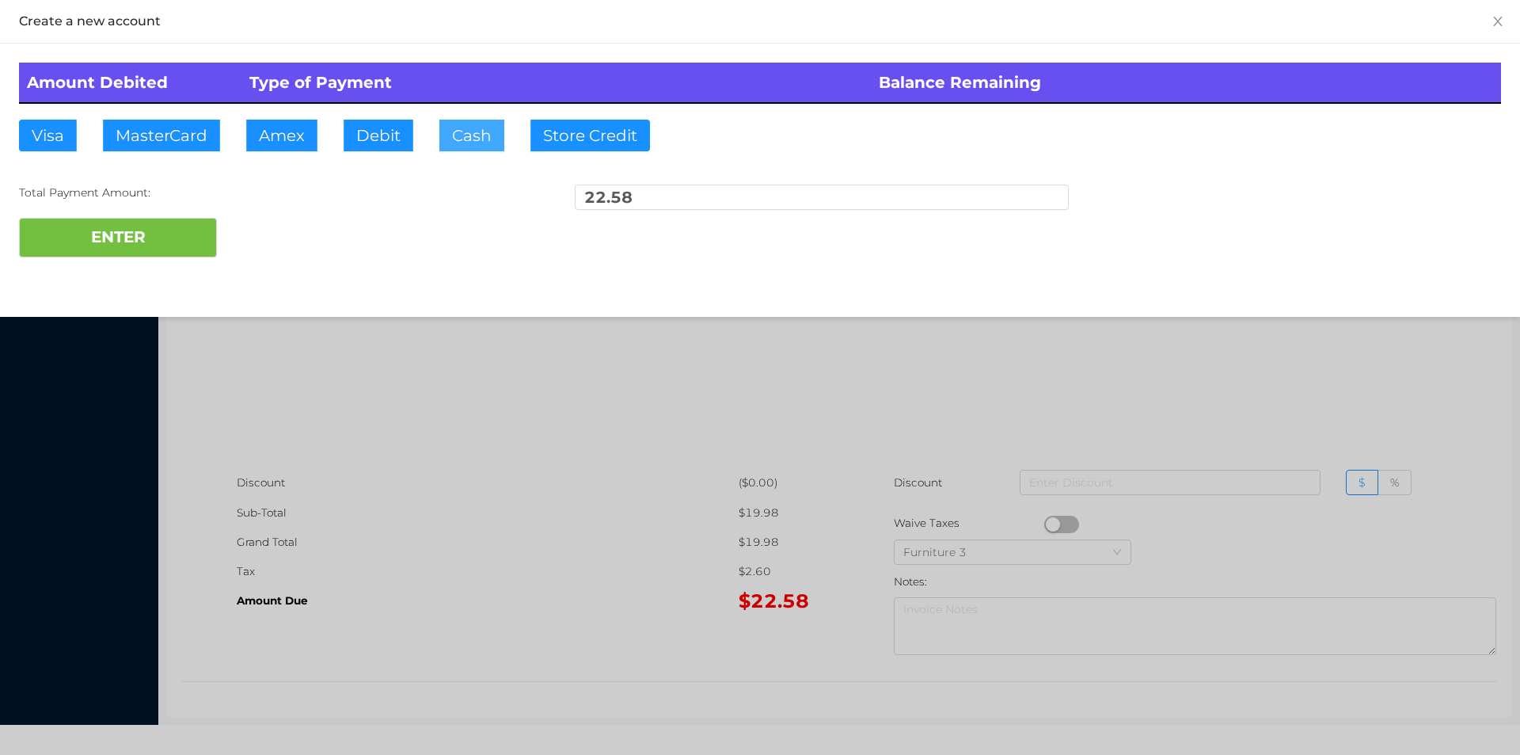
click at [461, 127] on button "Cash" at bounding box center [471, 136] width 65 height 32
click at [151, 245] on button "ENTER" at bounding box center [118, 238] width 198 height 40
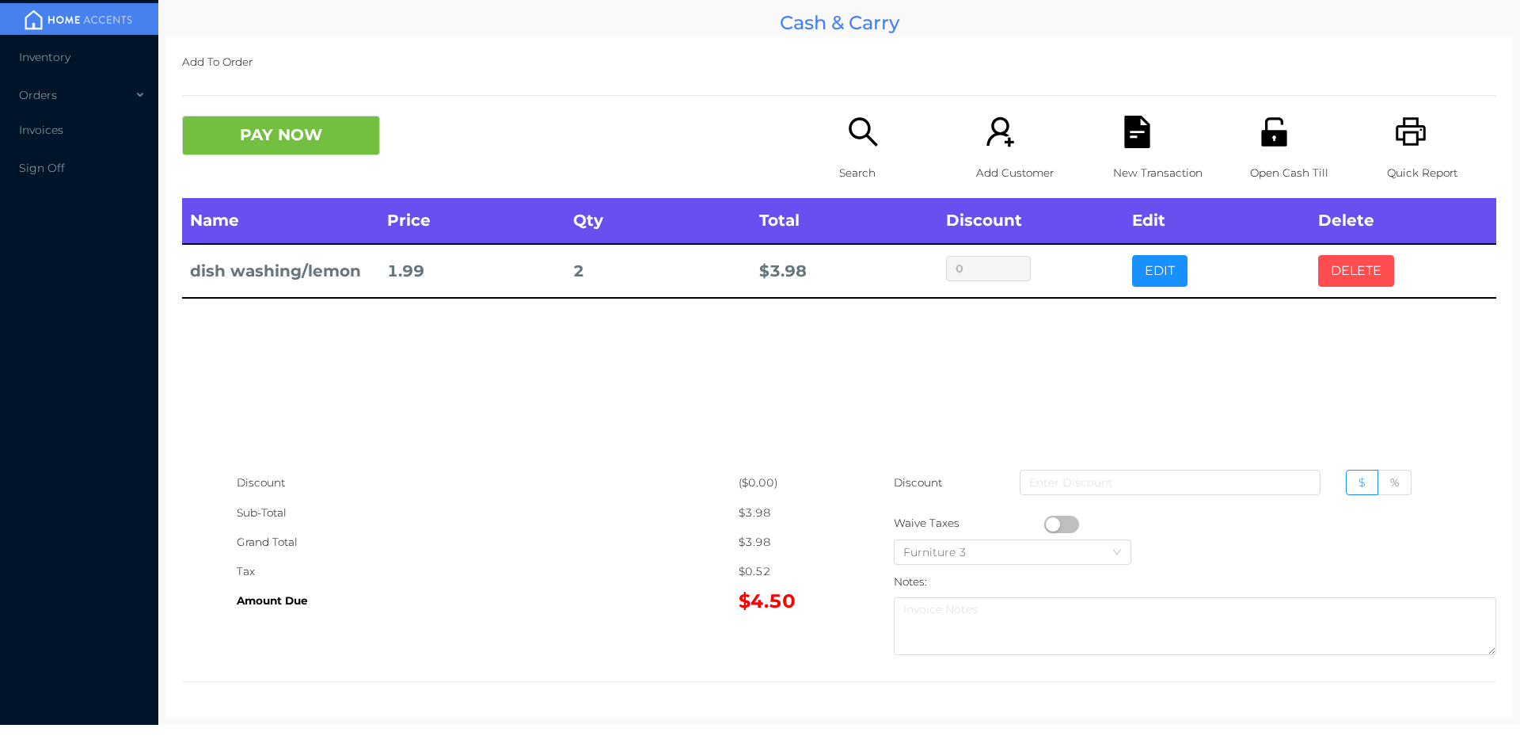
click at [1359, 264] on button "DELETE" at bounding box center [1356, 271] width 76 height 32
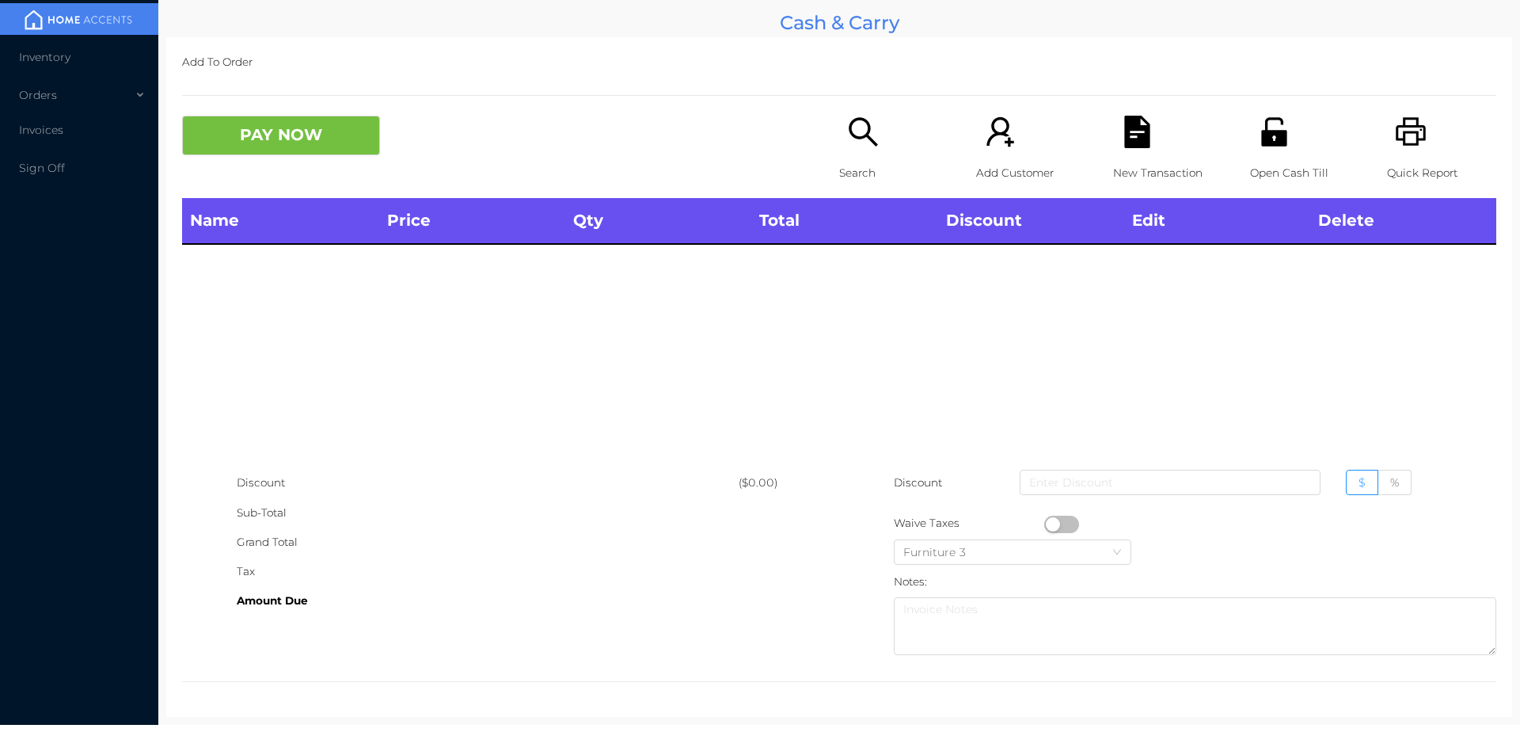
click at [1258, 117] on icon "icon: unlock" at bounding box center [1274, 132] width 32 height 32
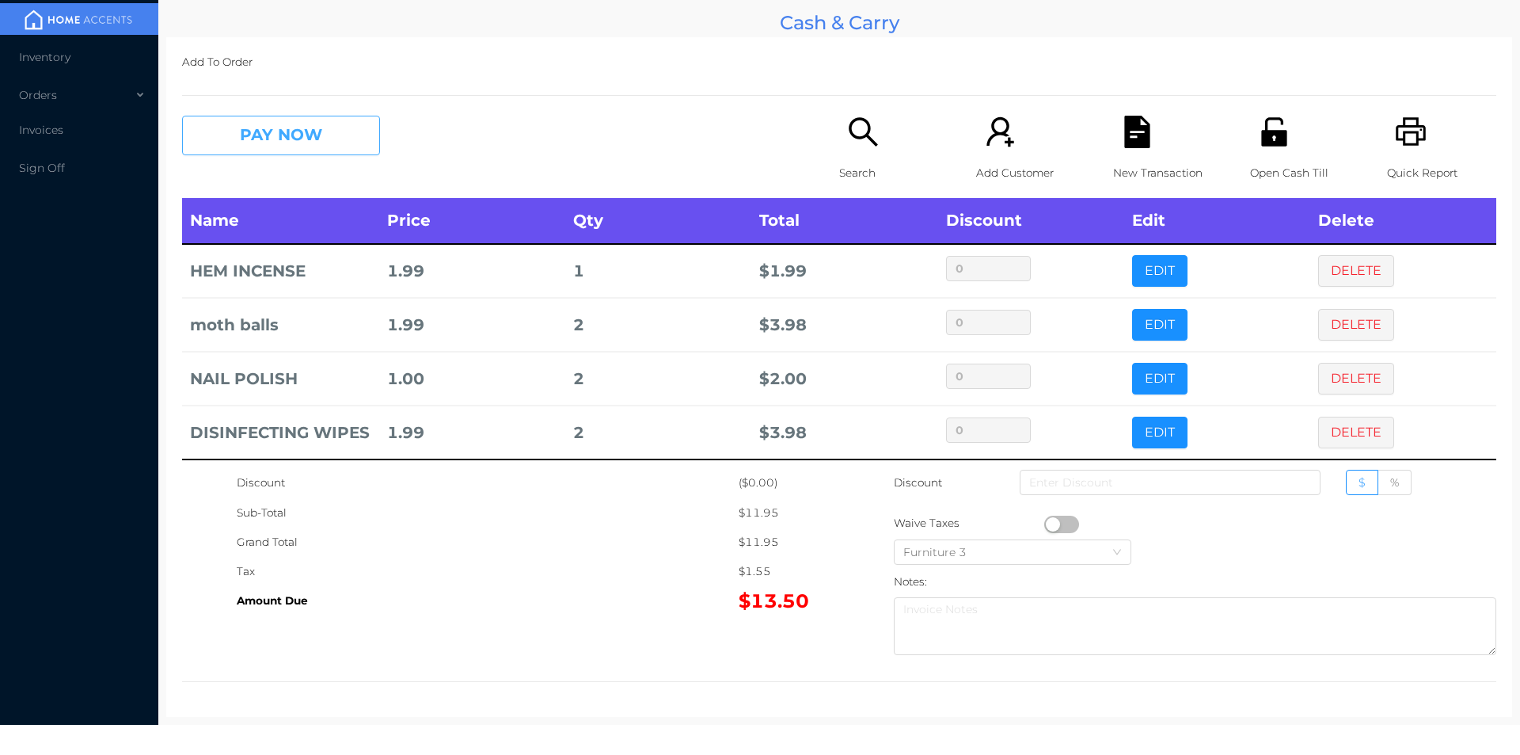
click at [265, 120] on button "PAY NOW" at bounding box center [281, 136] width 198 height 40
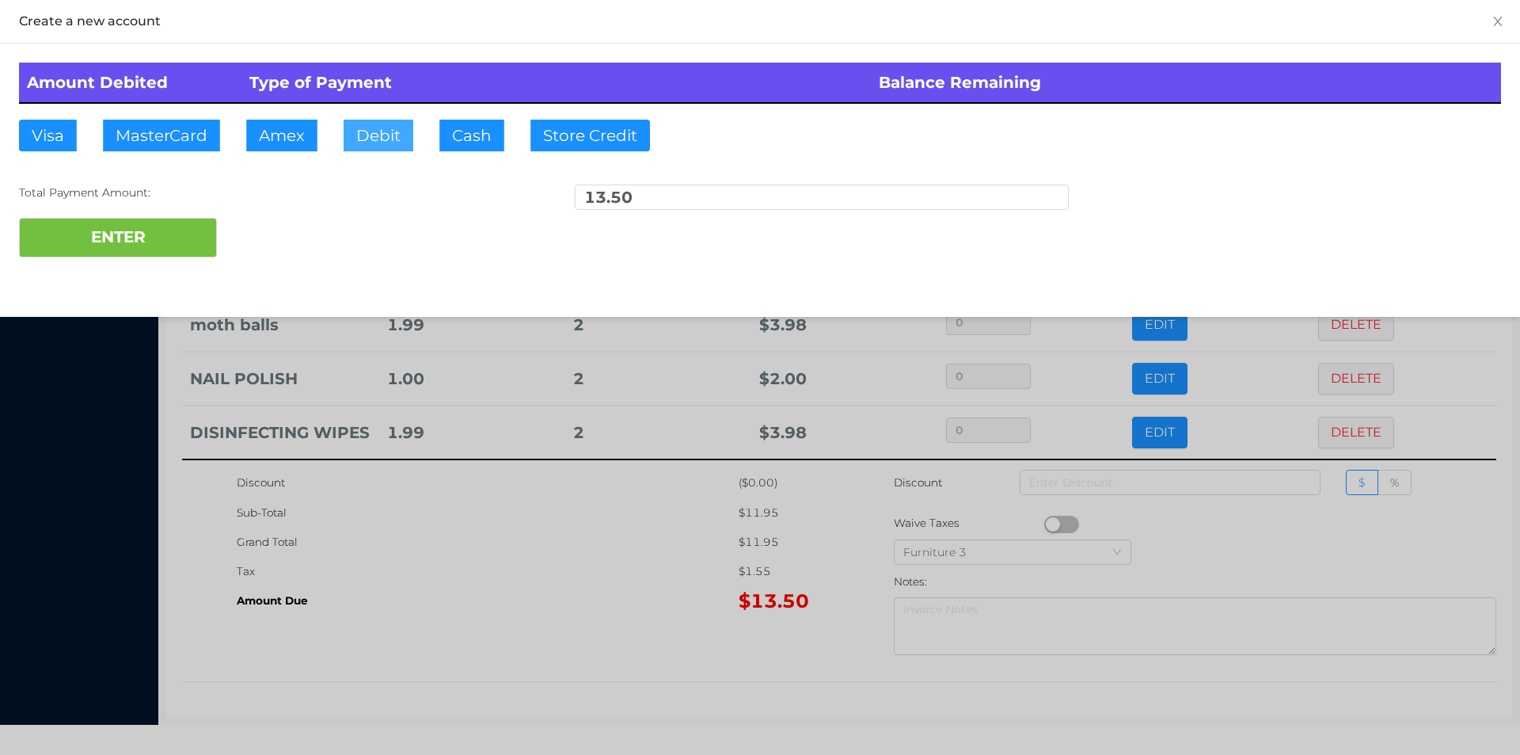
click at [370, 140] on button "Debit" at bounding box center [379, 136] width 70 height 32
click at [200, 254] on button "ENTER" at bounding box center [118, 238] width 198 height 40
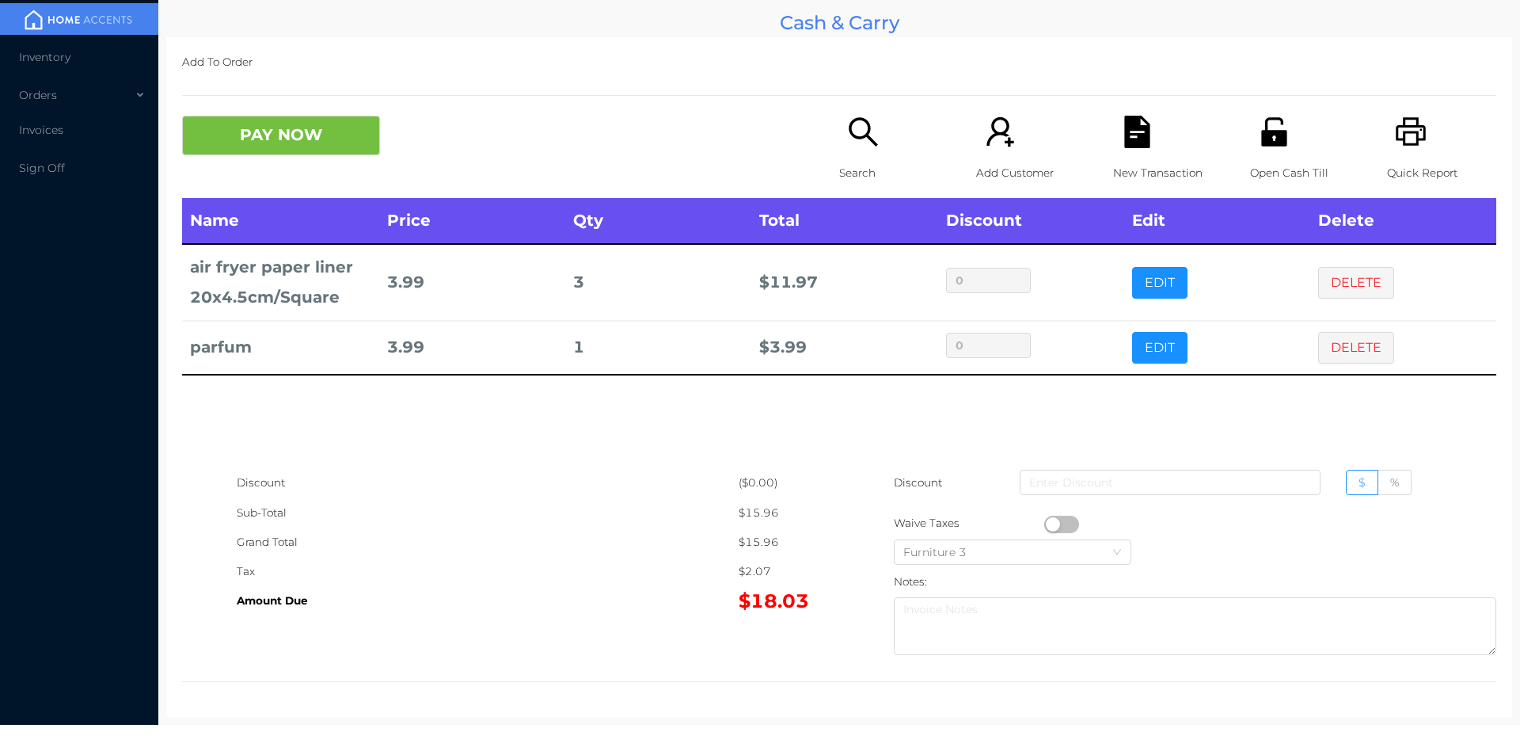
click at [847, 140] on icon "icon: search" at bounding box center [863, 132] width 32 height 32
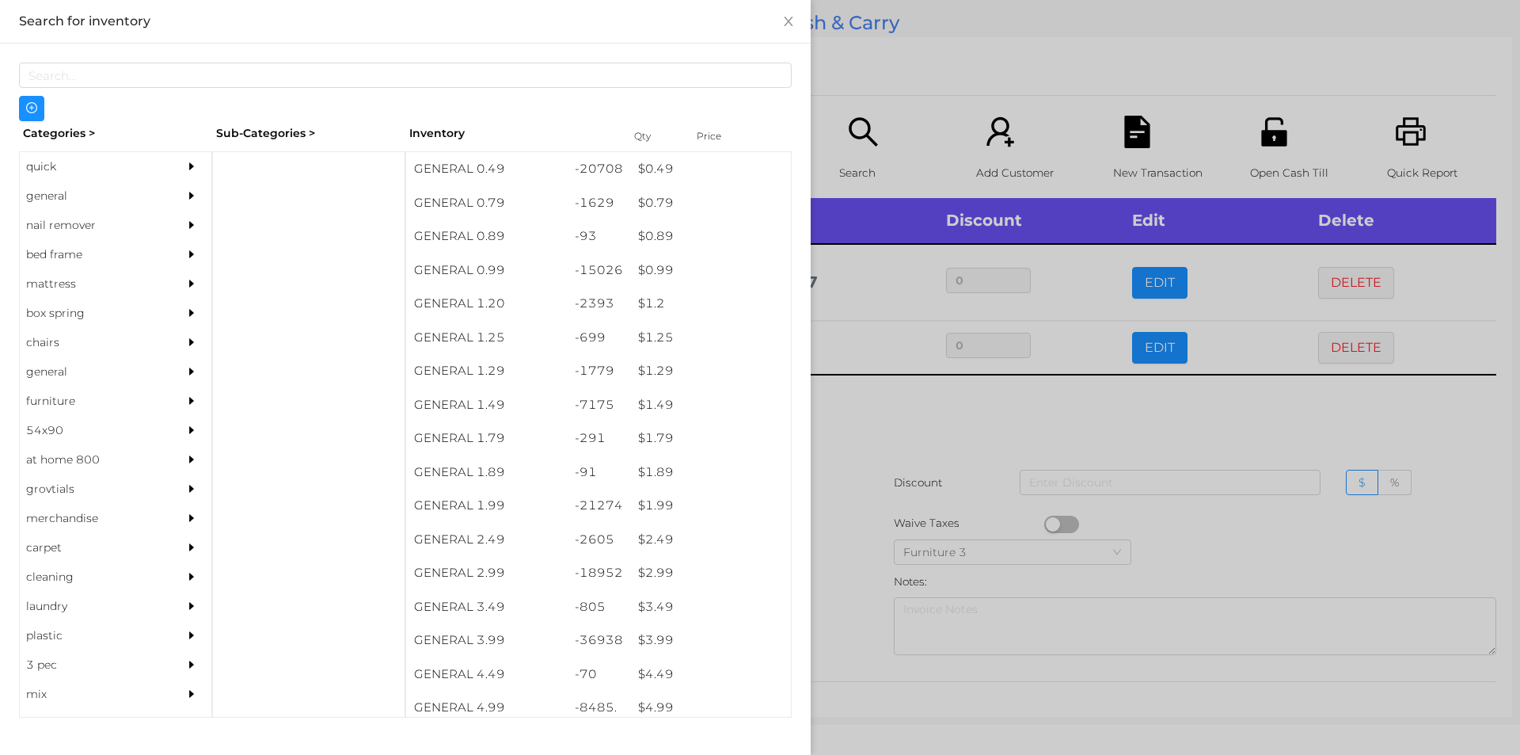
click at [45, 177] on div "quick" at bounding box center [92, 166] width 144 height 29
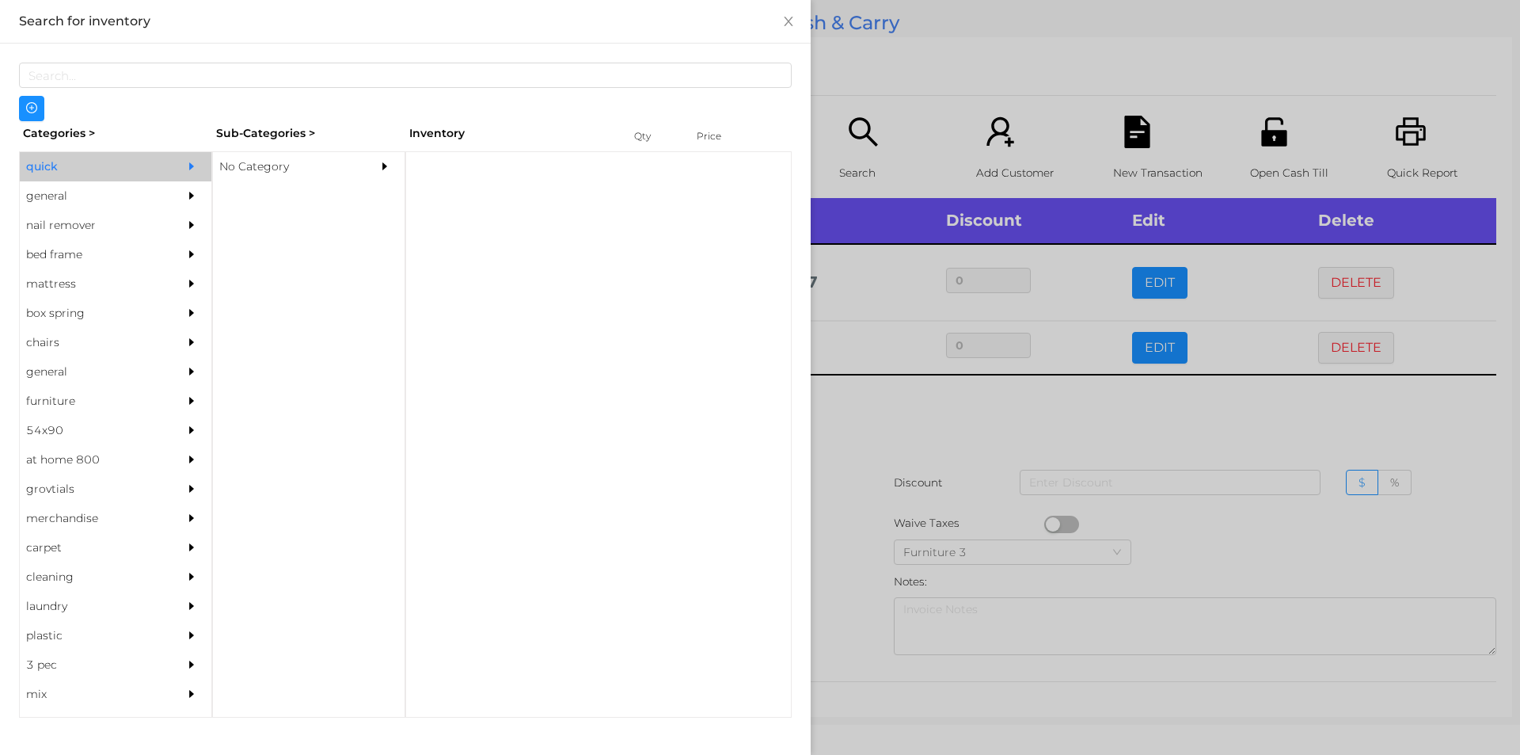
click at [237, 167] on div "No Category" at bounding box center [285, 166] width 144 height 29
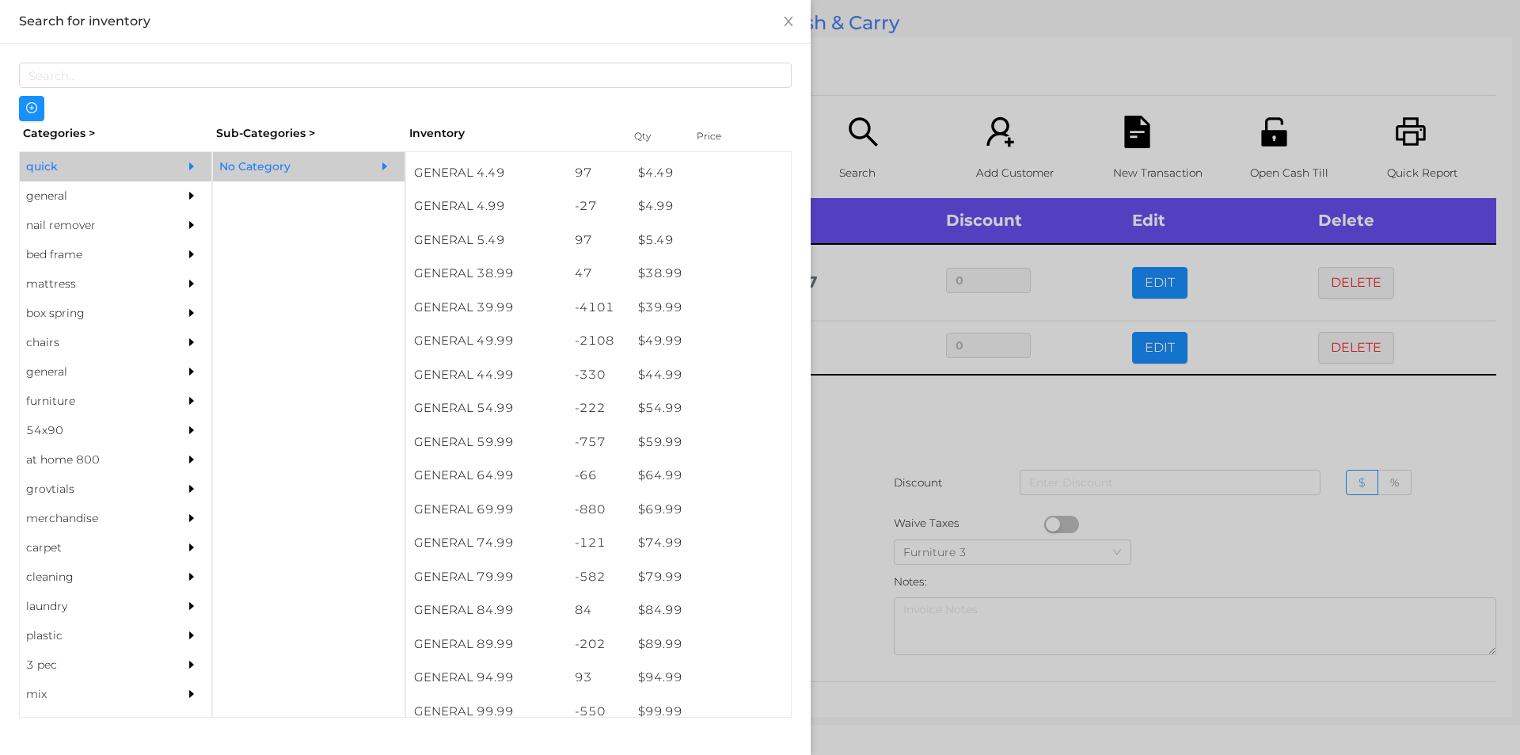
scroll to position [770, 0]
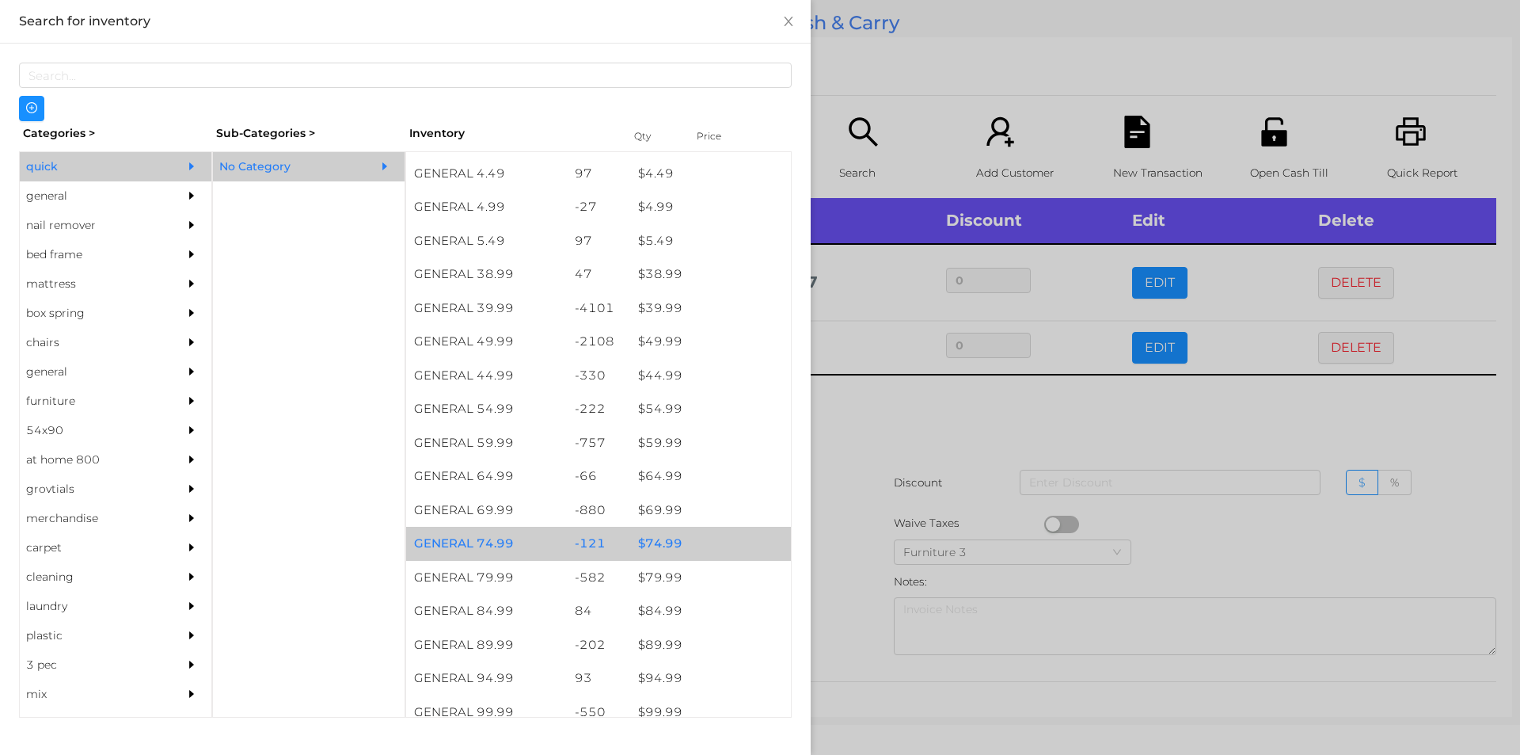
click at [656, 534] on div "$ 74.99" at bounding box center [710, 544] width 161 height 34
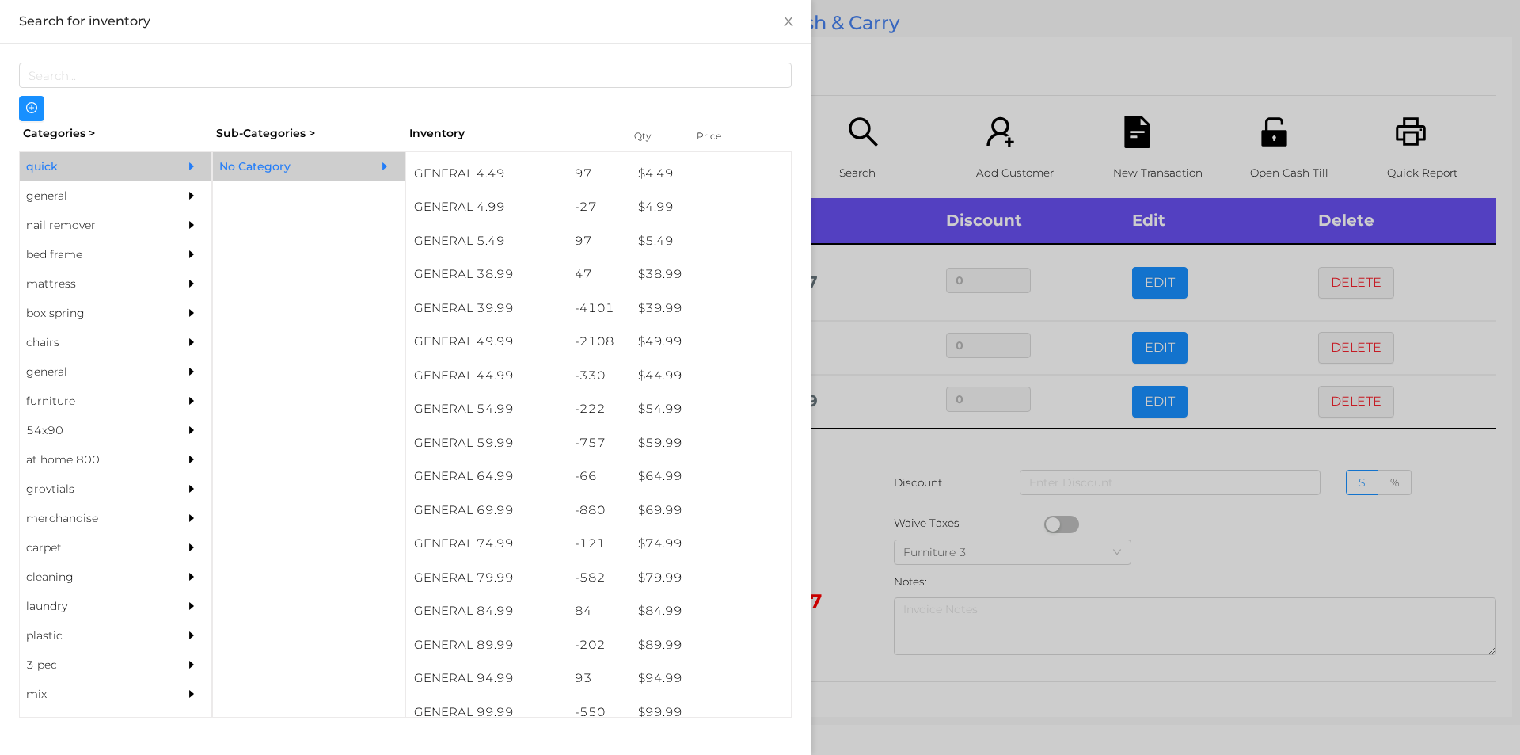
click at [854, 517] on div at bounding box center [760, 377] width 1520 height 755
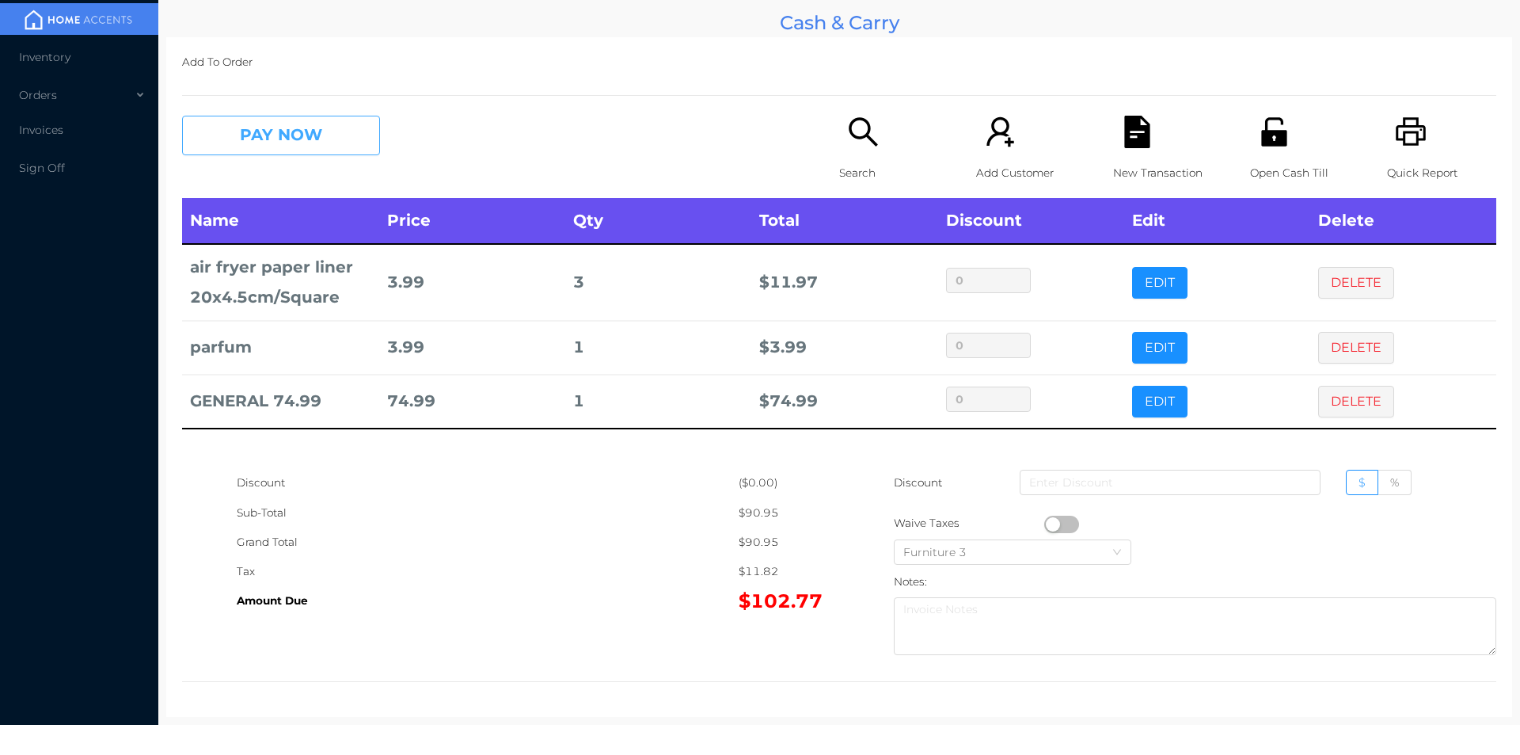
click at [251, 139] on button "PAY NOW" at bounding box center [281, 136] width 198 height 40
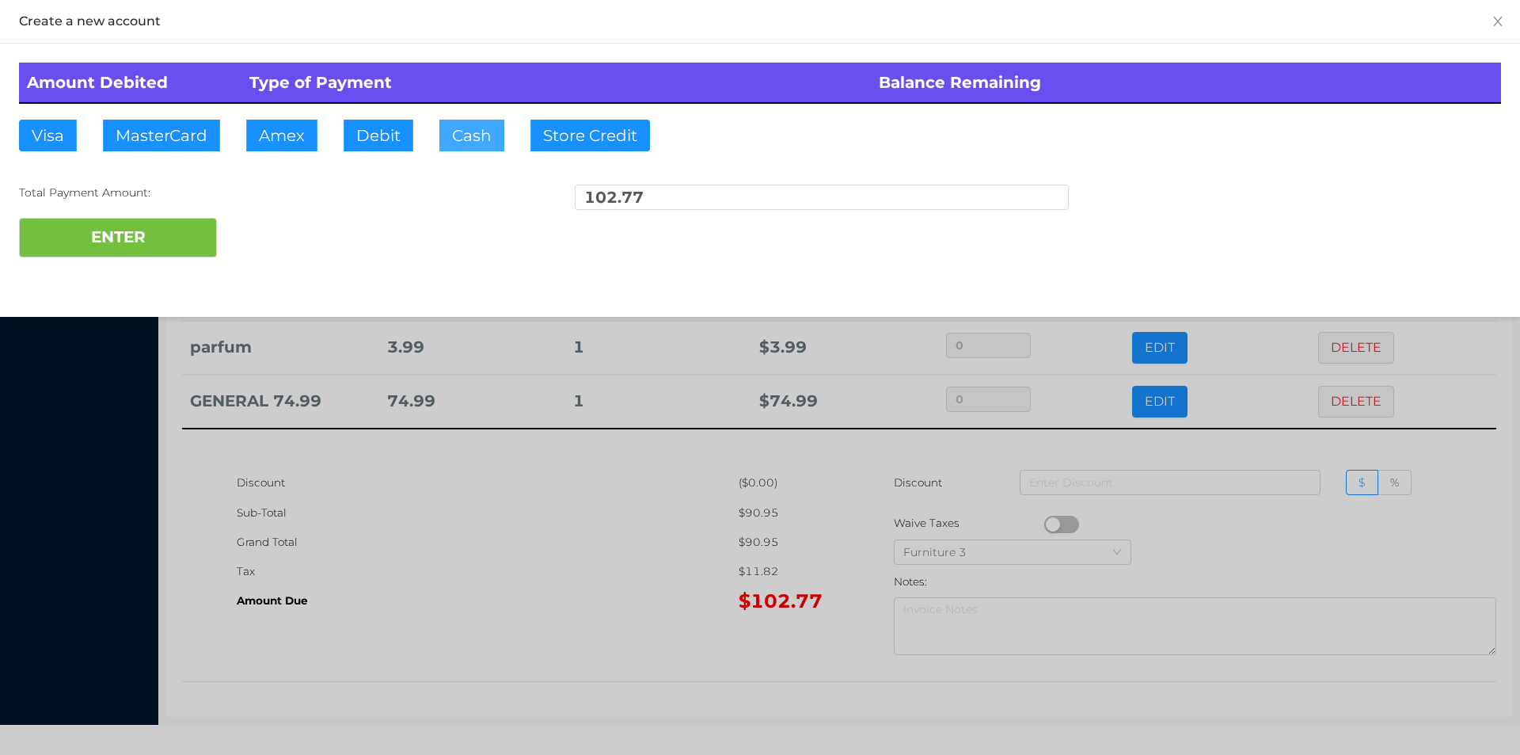
click at [454, 139] on button "Cash" at bounding box center [471, 136] width 65 height 32
click at [175, 234] on button "ENTER" at bounding box center [118, 238] width 198 height 40
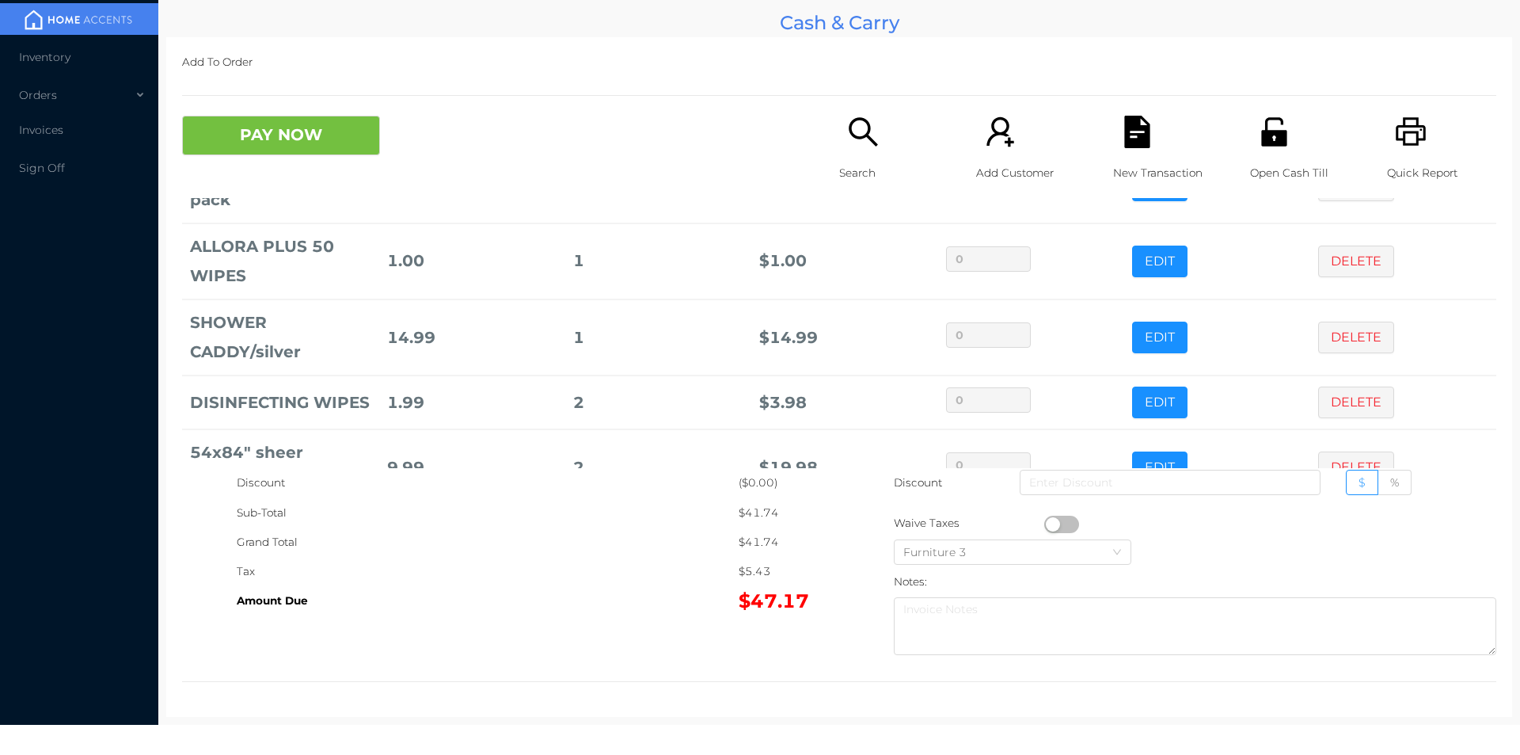
scroll to position [174, 0]
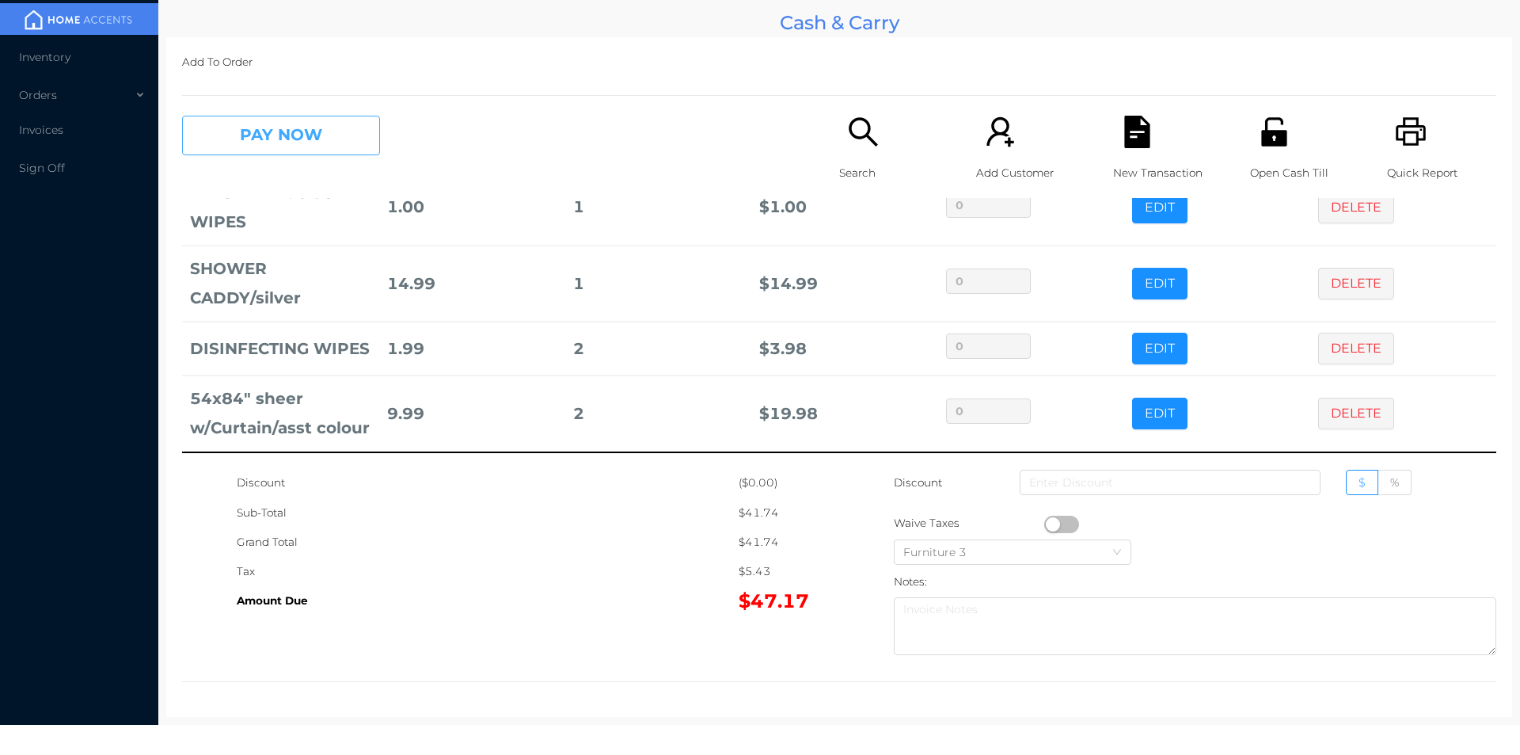
click at [298, 152] on button "PAY NOW" at bounding box center [281, 136] width 198 height 40
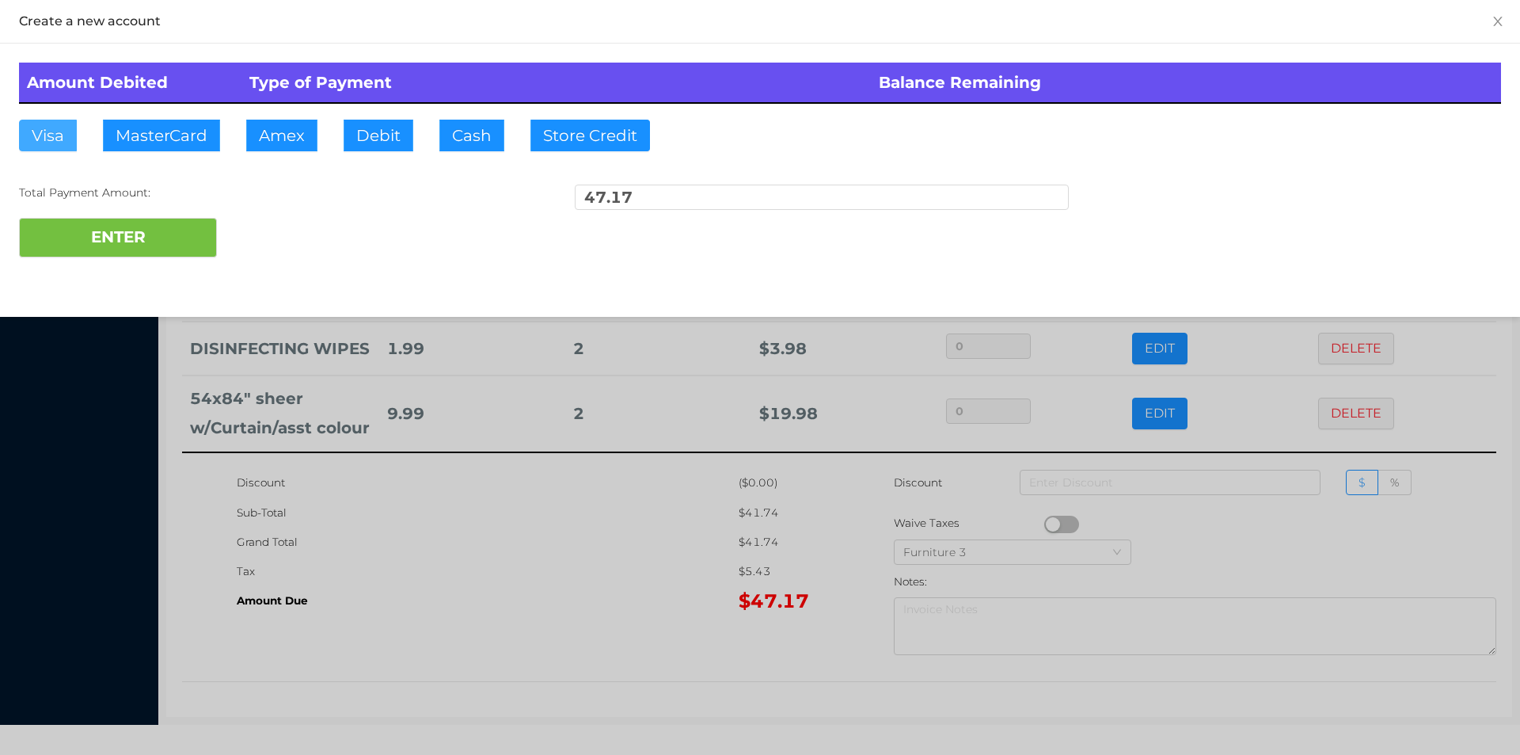
click at [52, 125] on button "Visa" at bounding box center [48, 136] width 58 height 32
click at [42, 202] on div "Total Payment Amount: 47.17" at bounding box center [760, 200] width 1482 height 33
click at [146, 256] on button "ENTER" at bounding box center [118, 238] width 198 height 40
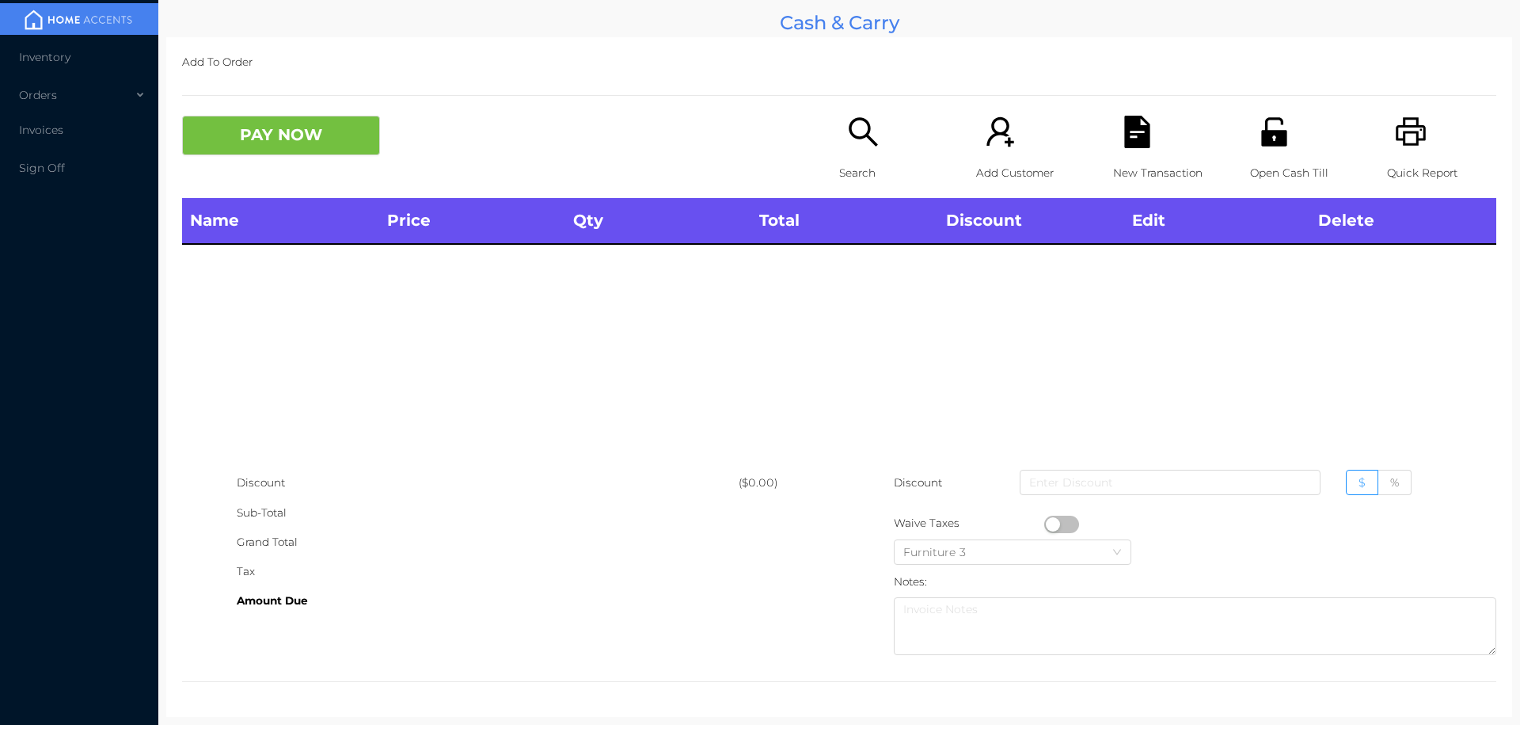
scroll to position [0, 0]
click at [1394, 150] on div "Quick Report" at bounding box center [1441, 157] width 109 height 82
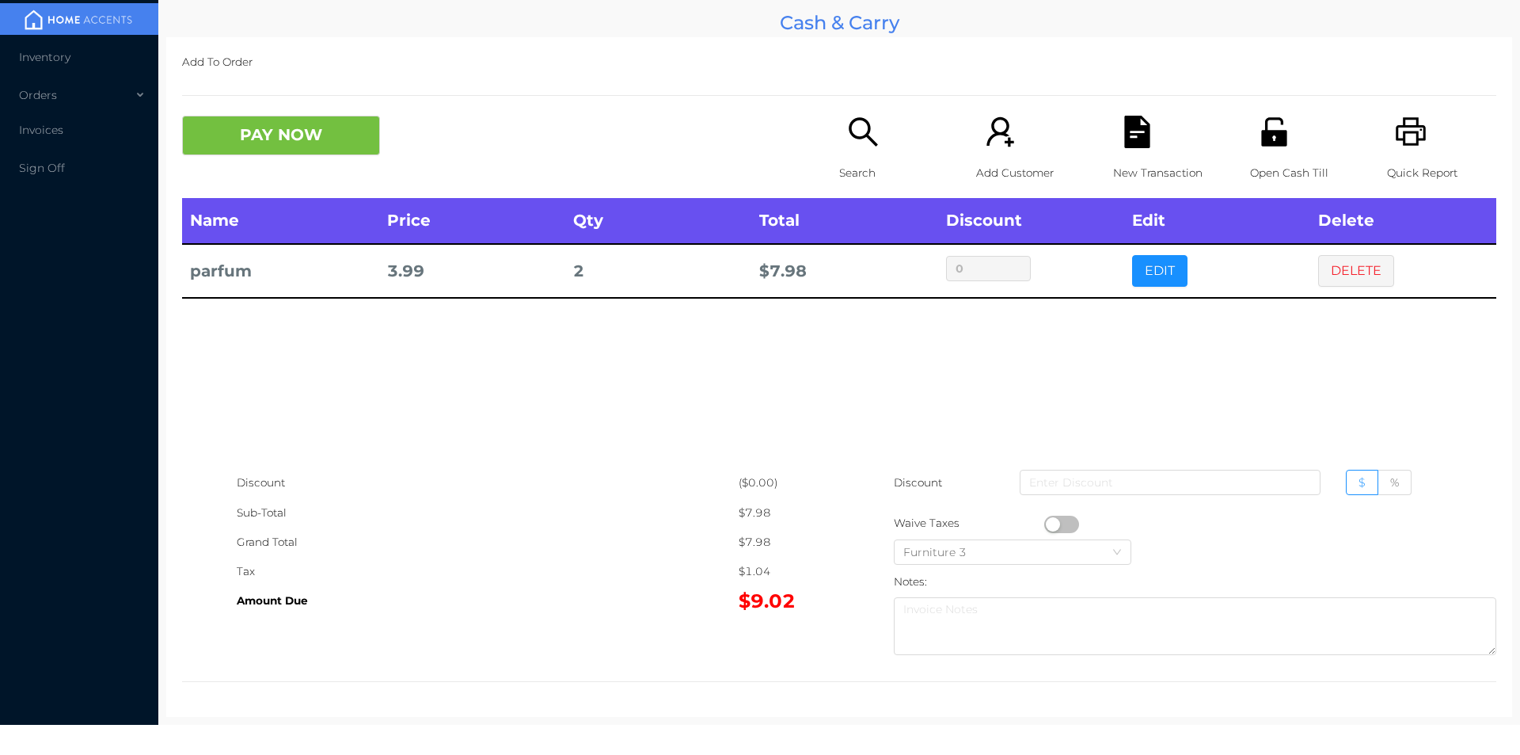
click at [1128, 139] on icon "icon: file-text" at bounding box center [1136, 132] width 25 height 32
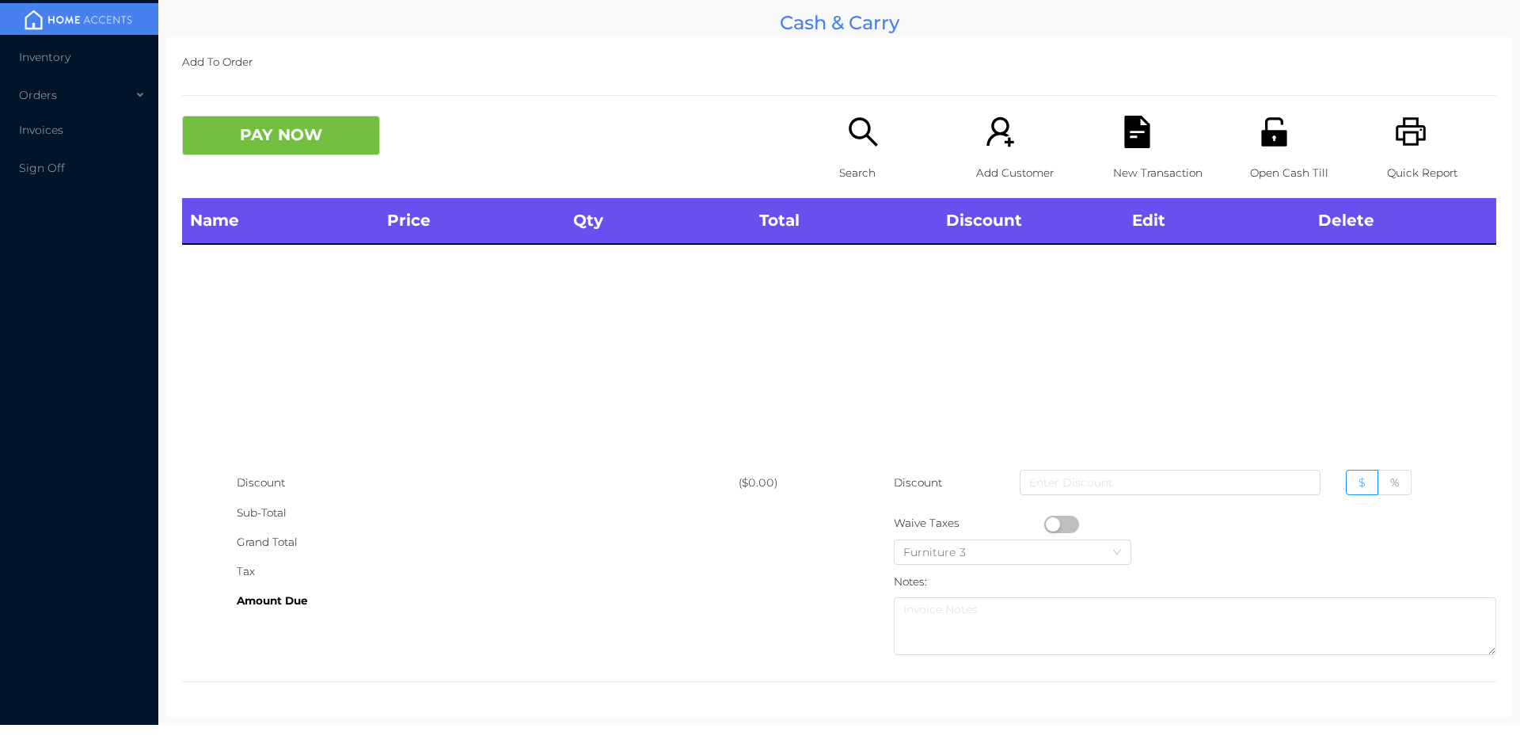
click at [1328, 123] on div "Open Cash Till" at bounding box center [1304, 157] width 109 height 82
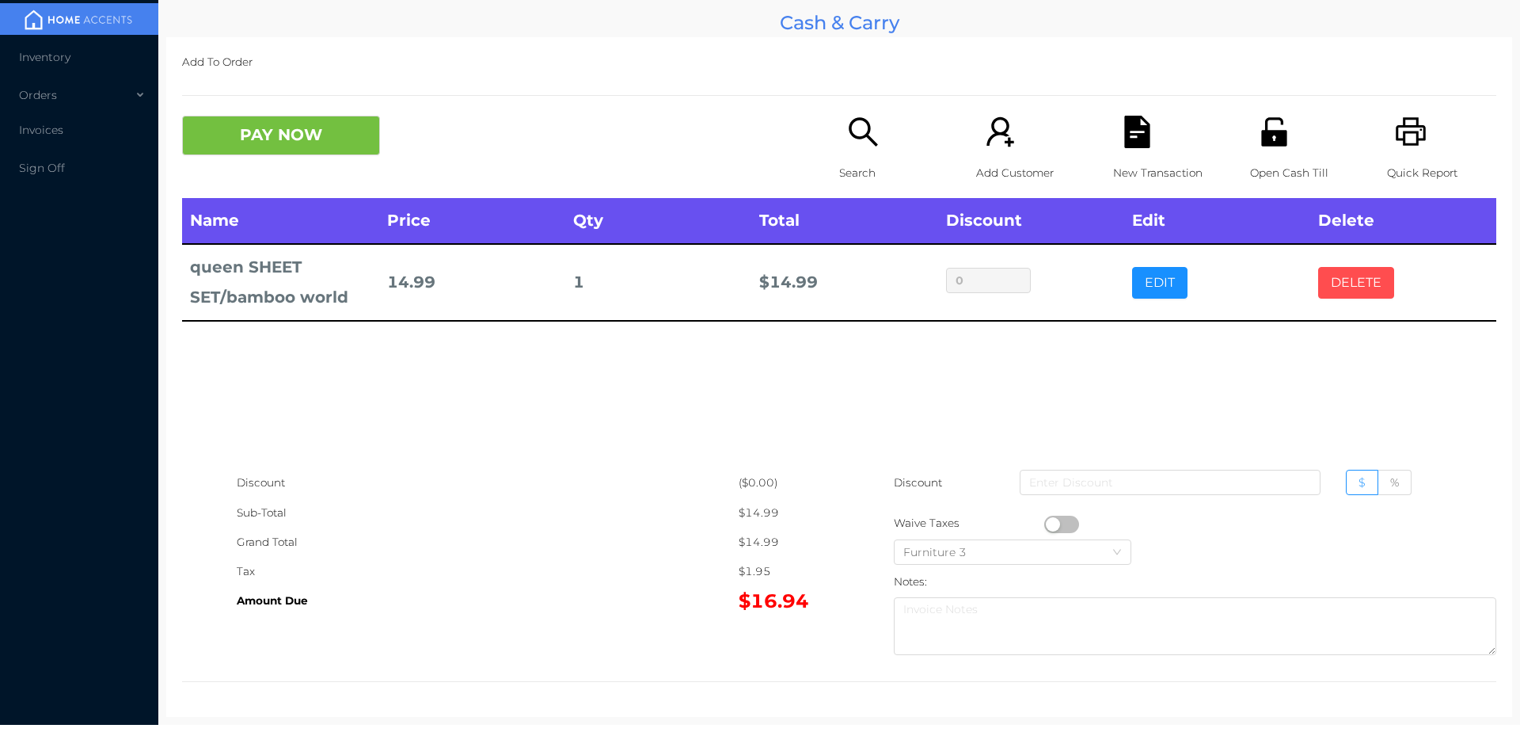
click at [1353, 291] on button "DELETE" at bounding box center [1356, 283] width 76 height 32
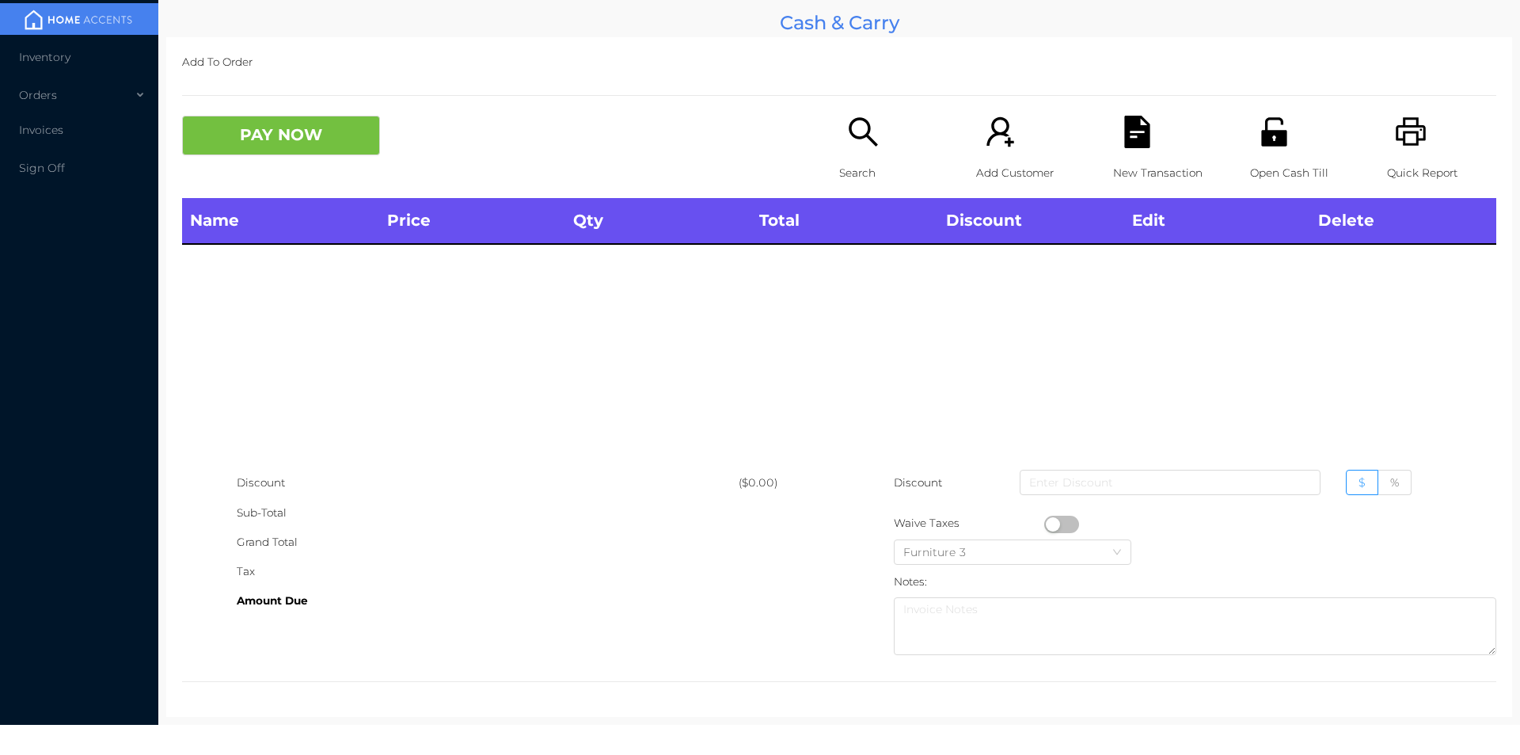
click at [1410, 140] on icon "icon: printer" at bounding box center [1411, 131] width 30 height 29
click at [267, 154] on button "PAY NOW" at bounding box center [281, 136] width 198 height 40
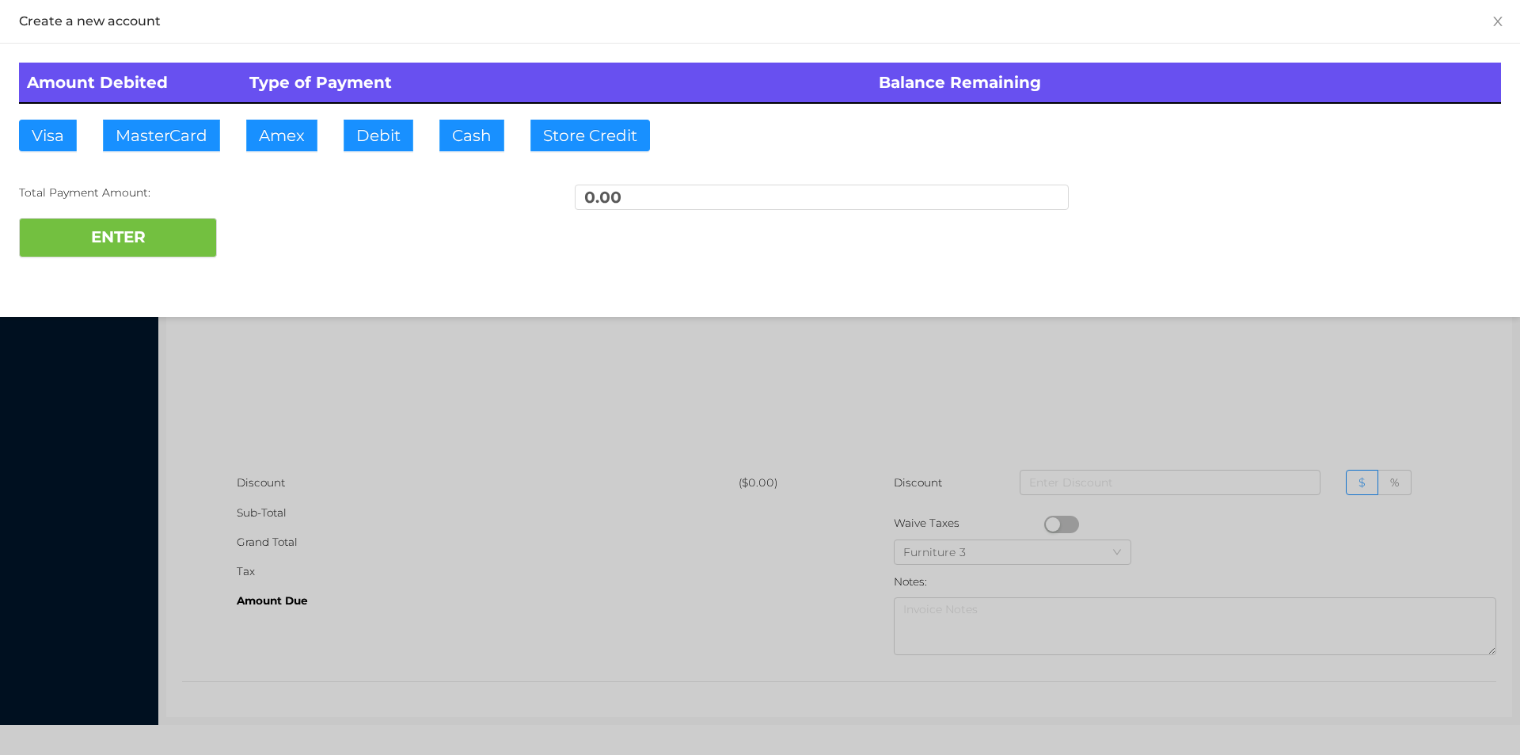
click at [308, 337] on div at bounding box center [760, 377] width 1520 height 755
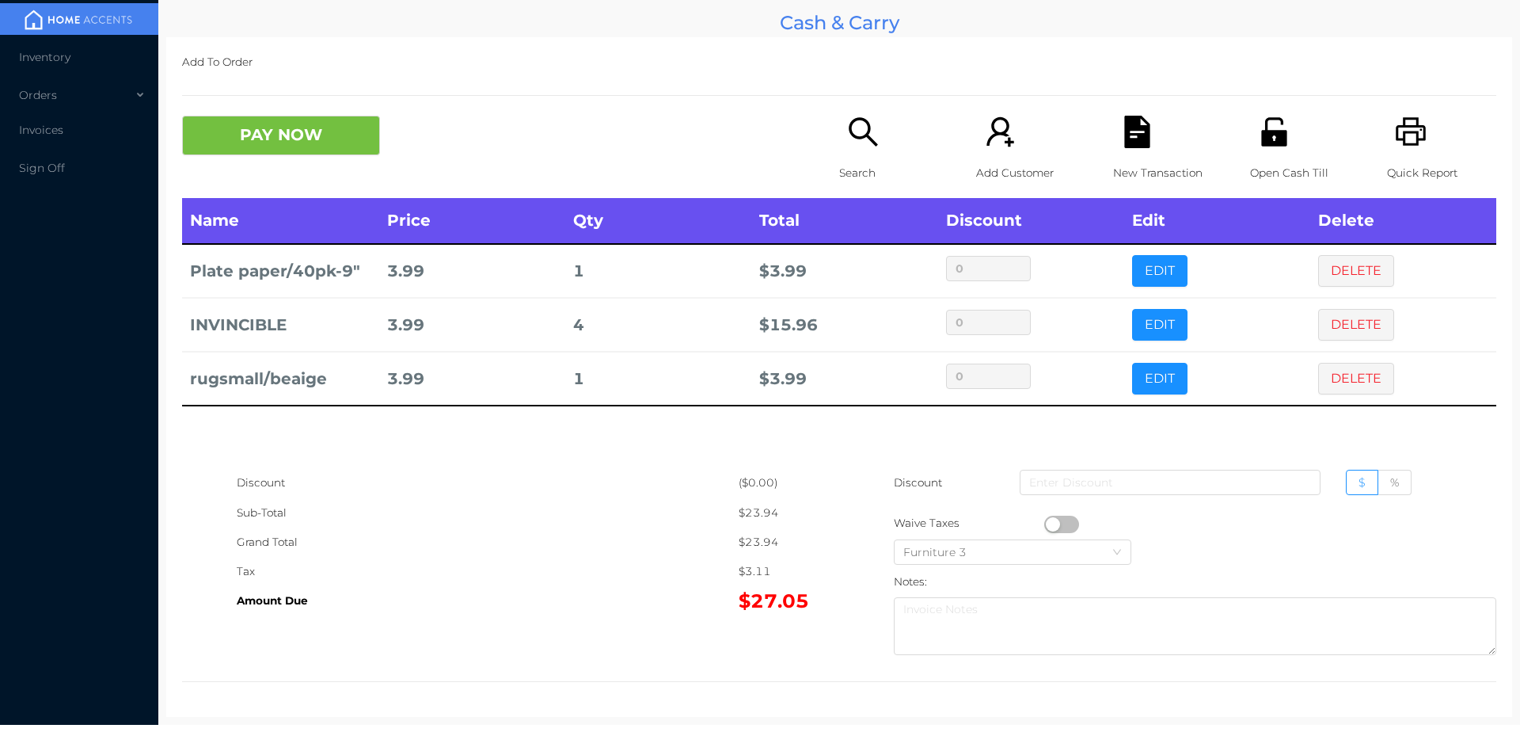
click at [865, 173] on p "Search" at bounding box center [893, 172] width 109 height 29
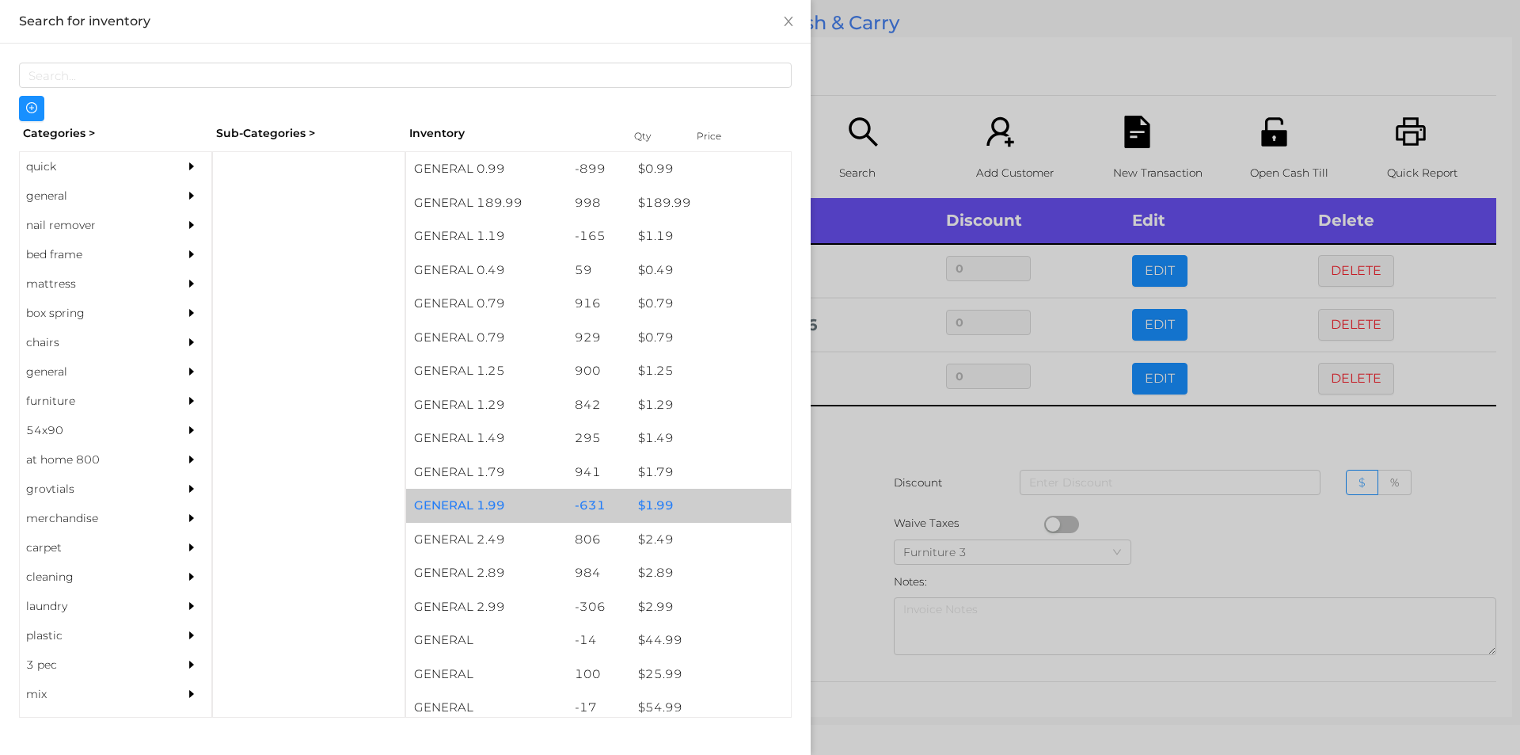
click at [646, 501] on div "$ 1.99" at bounding box center [710, 506] width 161 height 34
click at [645, 500] on div "$ 1.99" at bounding box center [710, 506] width 161 height 34
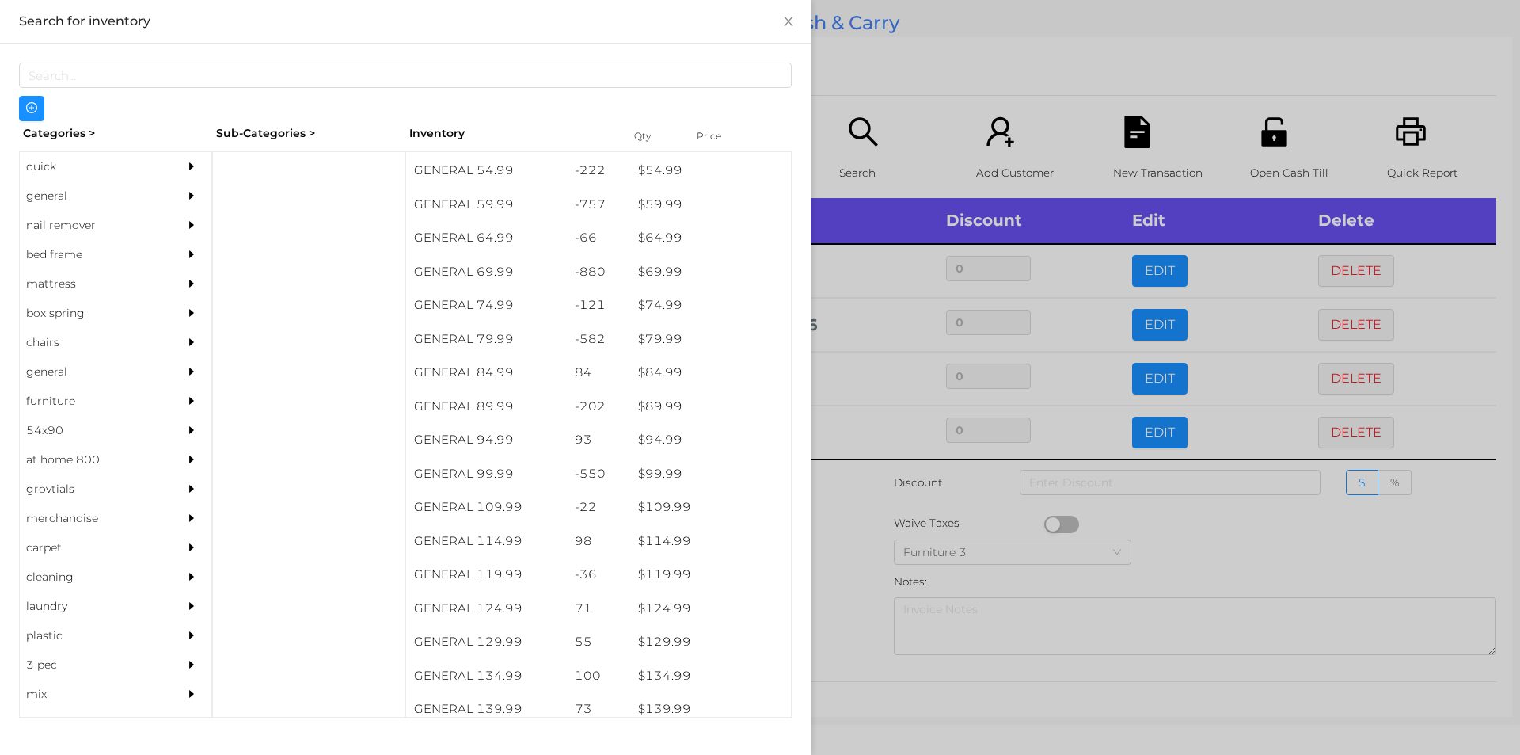
scroll to position [1010, 0]
click at [266, 174] on div at bounding box center [308, 434] width 193 height 566
click at [41, 198] on div "general" at bounding box center [92, 195] width 144 height 29
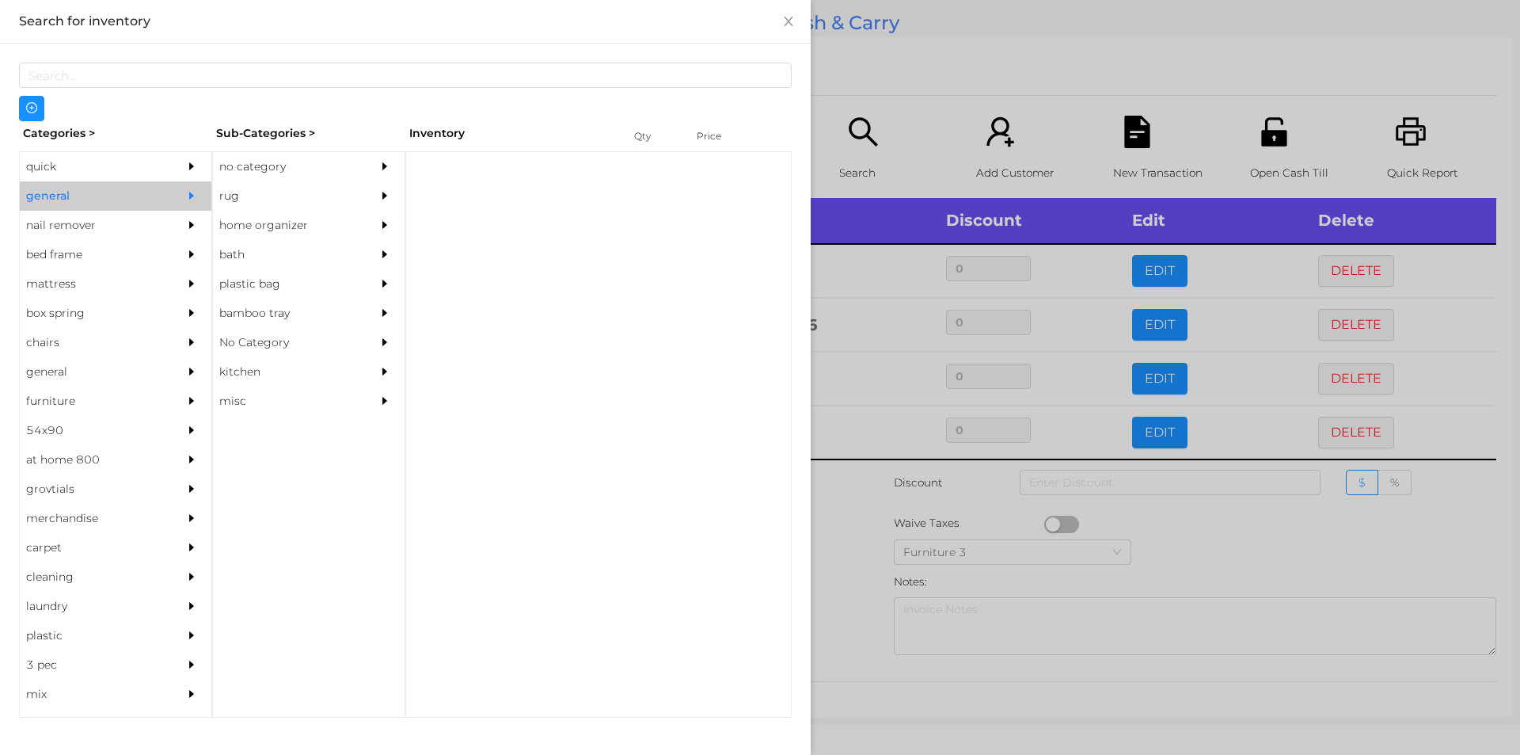
click at [241, 165] on div "no category" at bounding box center [285, 166] width 144 height 29
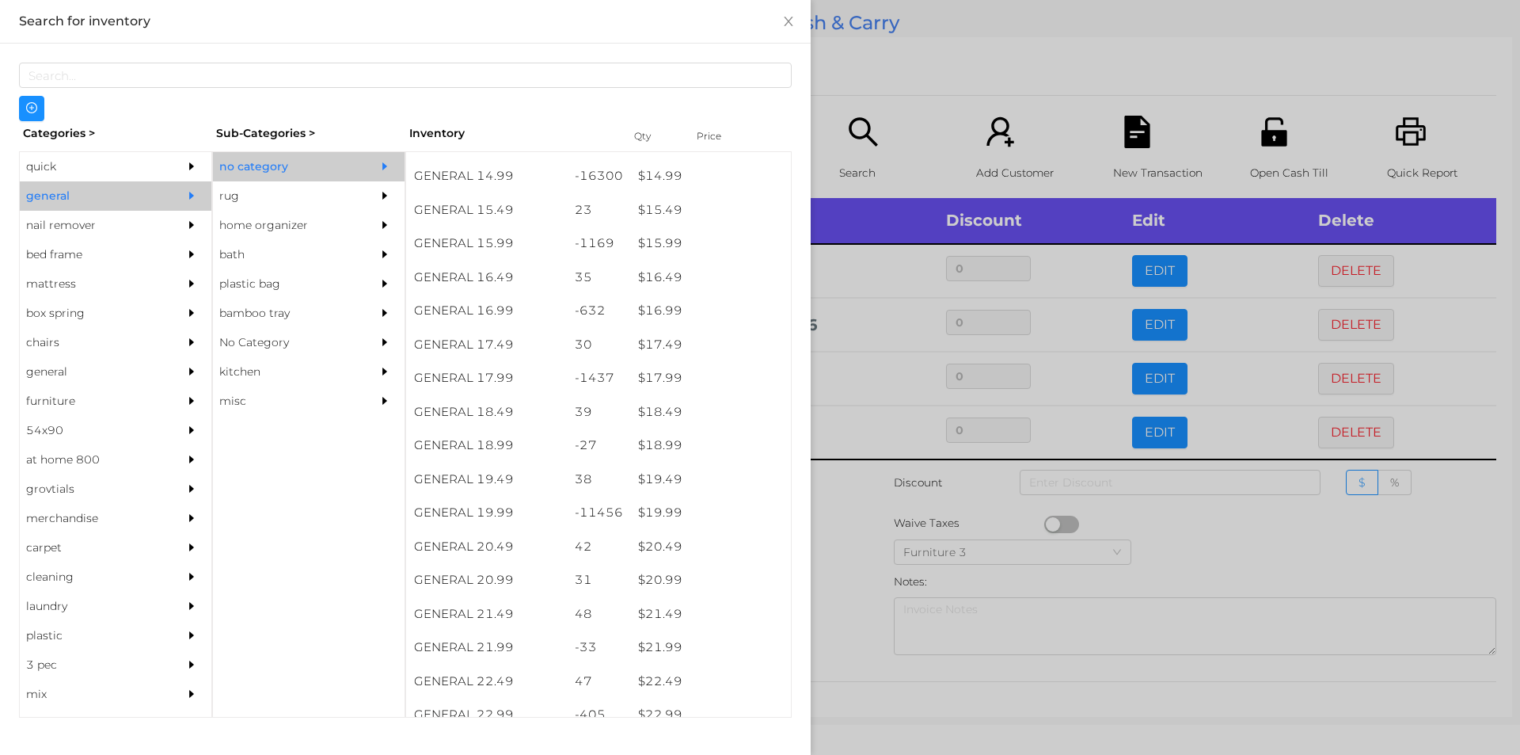
scroll to position [1366, 0]
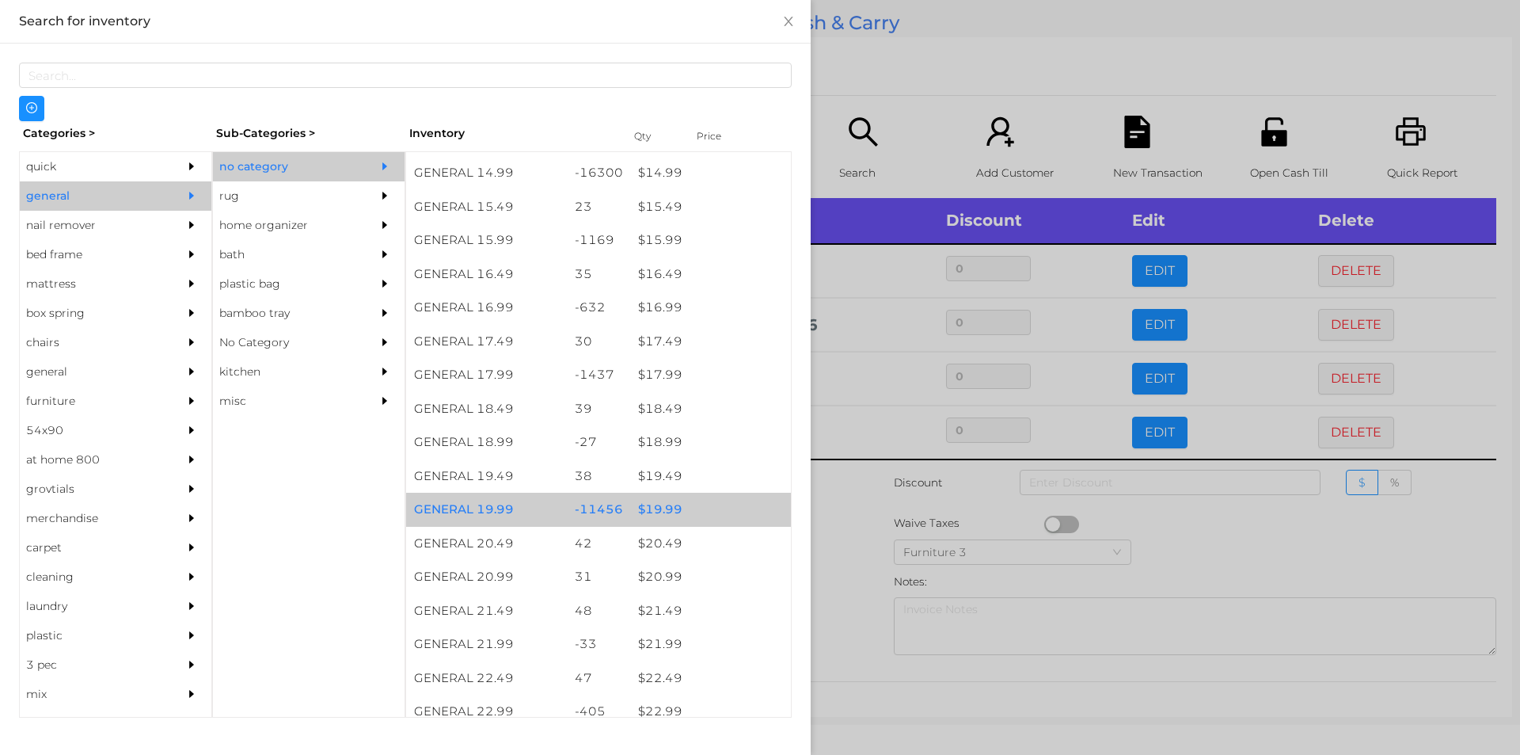
click at [645, 502] on div "$ 19.99" at bounding box center [710, 509] width 161 height 34
click at [665, 503] on div "$ 19.99" at bounding box center [710, 509] width 161 height 34
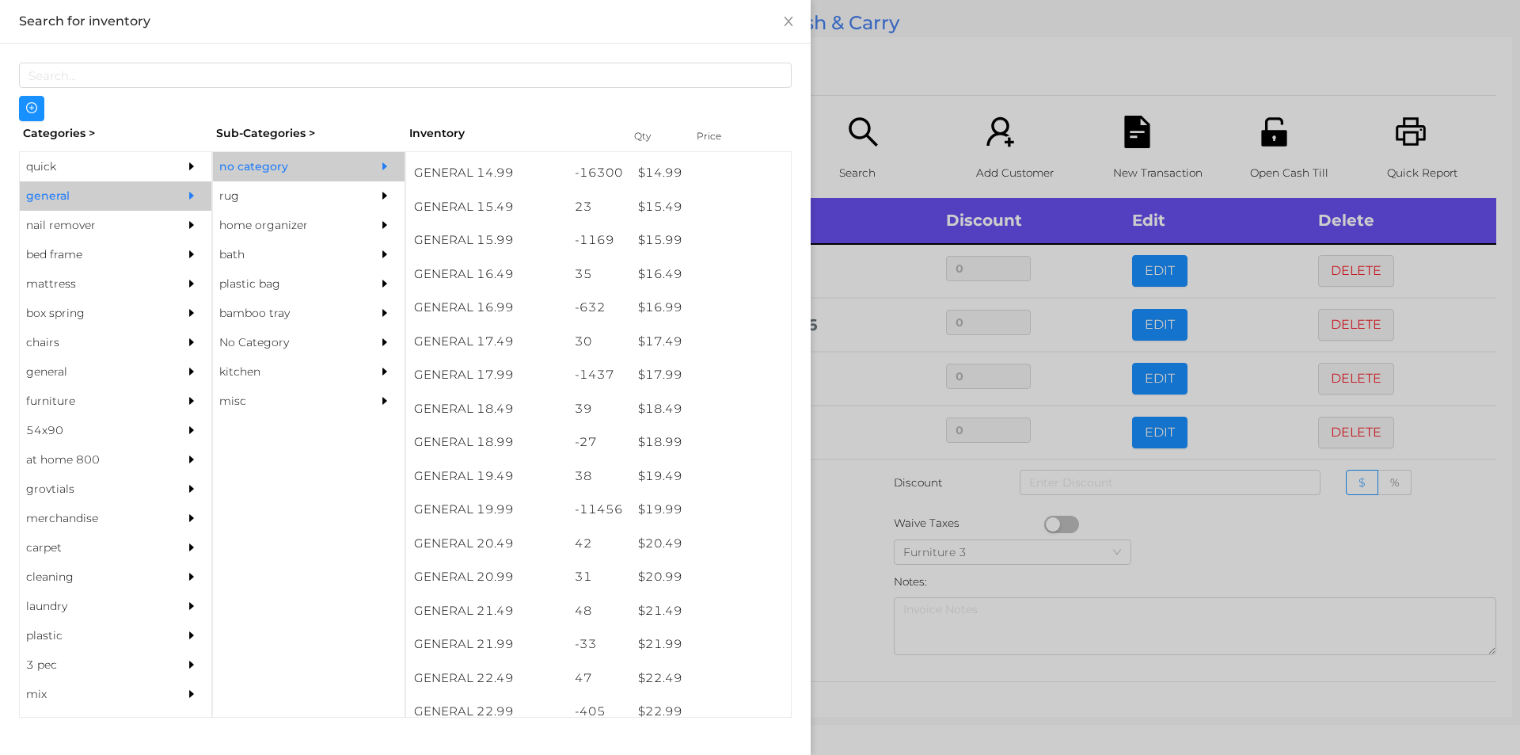
click at [858, 544] on div at bounding box center [760, 377] width 1520 height 755
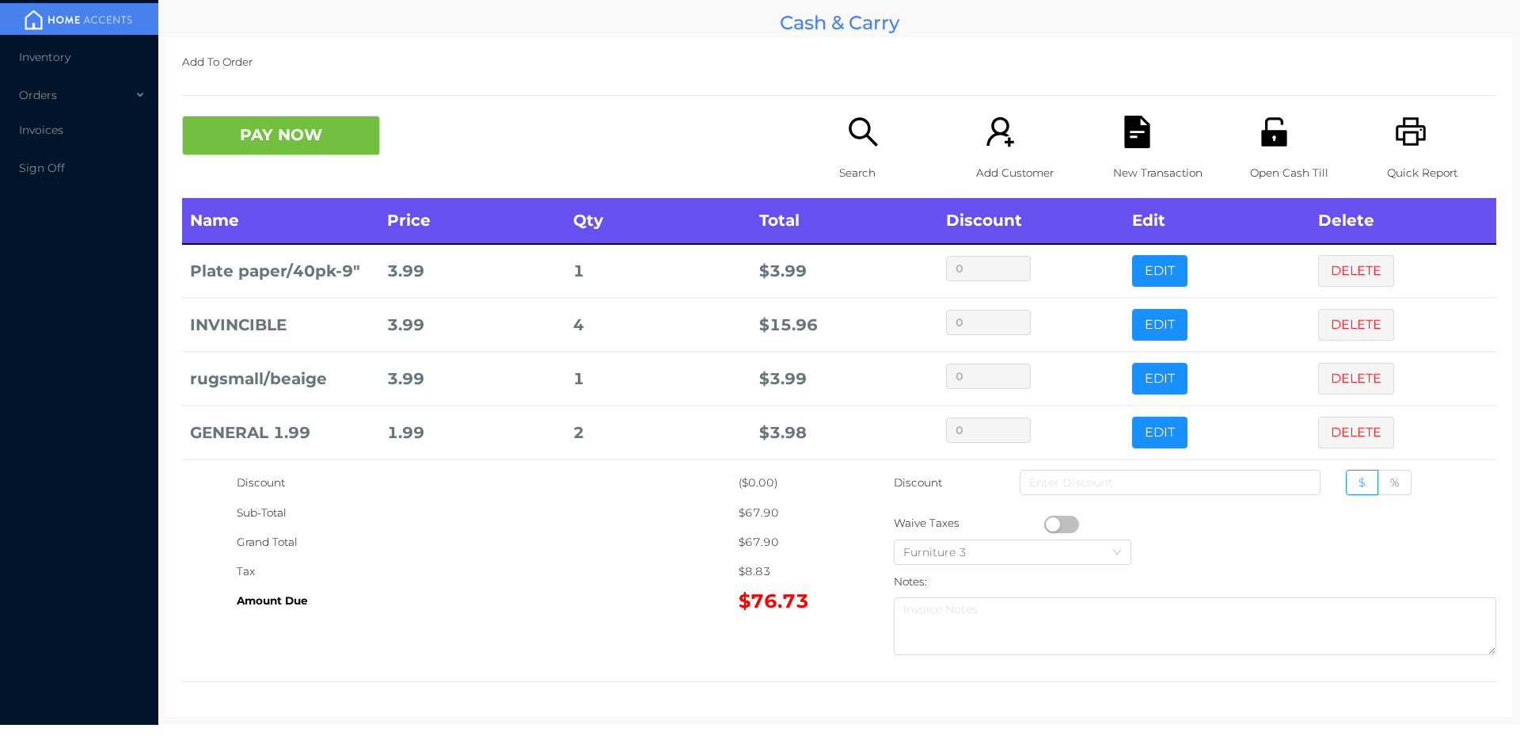
scroll to position [62, 0]
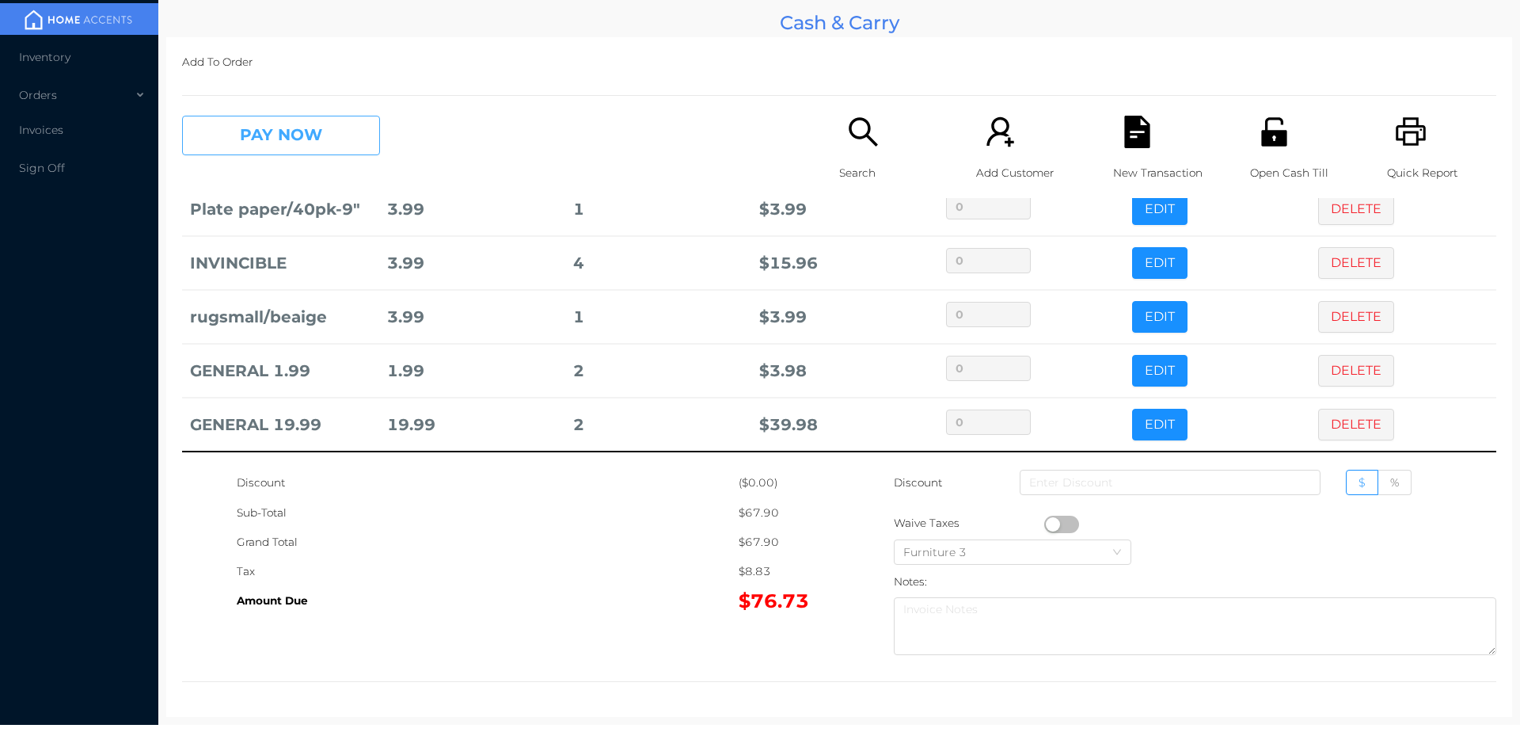
click at [289, 136] on button "PAY NOW" at bounding box center [281, 136] width 198 height 40
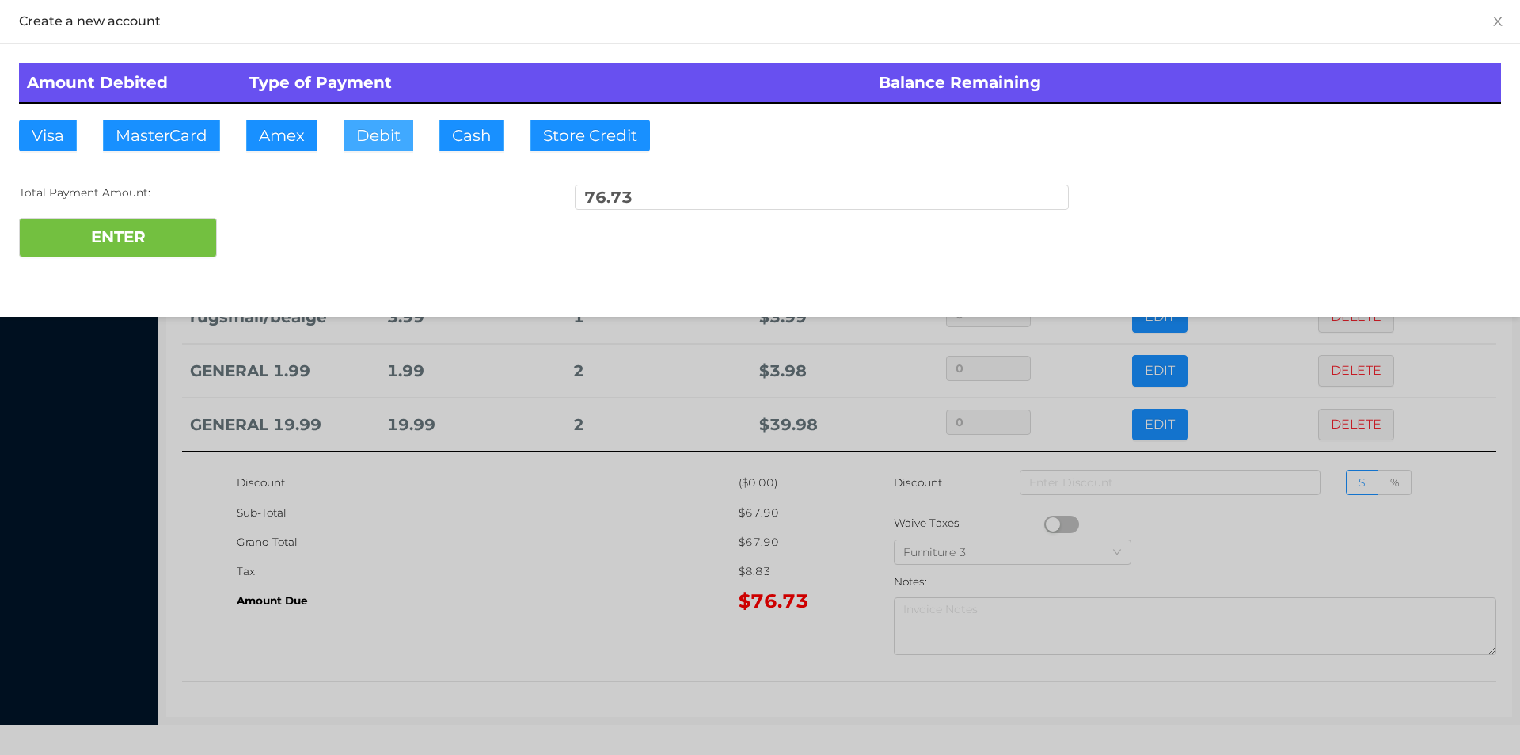
click at [362, 124] on button "Debit" at bounding box center [379, 136] width 70 height 32
click at [154, 240] on button "ENTER" at bounding box center [118, 238] width 198 height 40
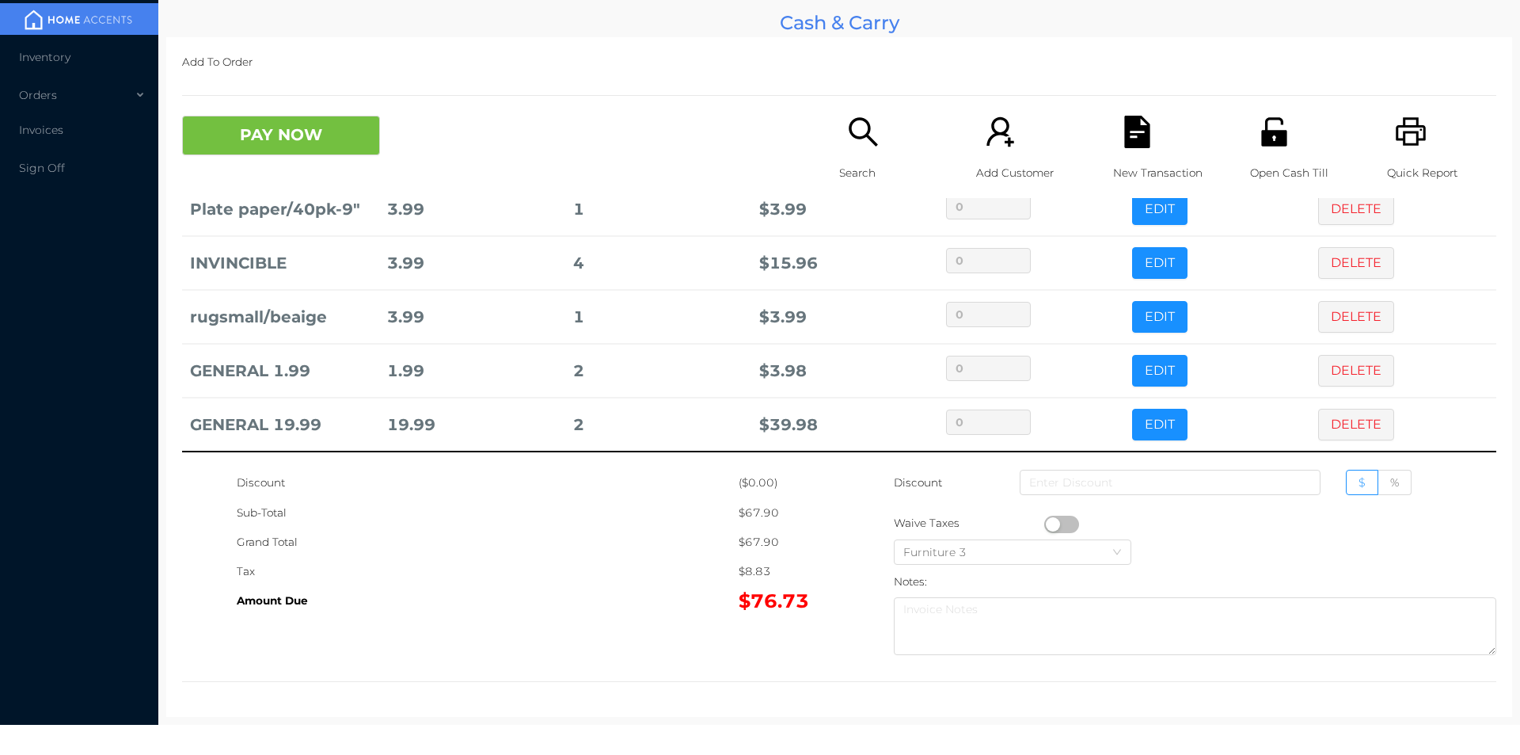
scroll to position [0, 0]
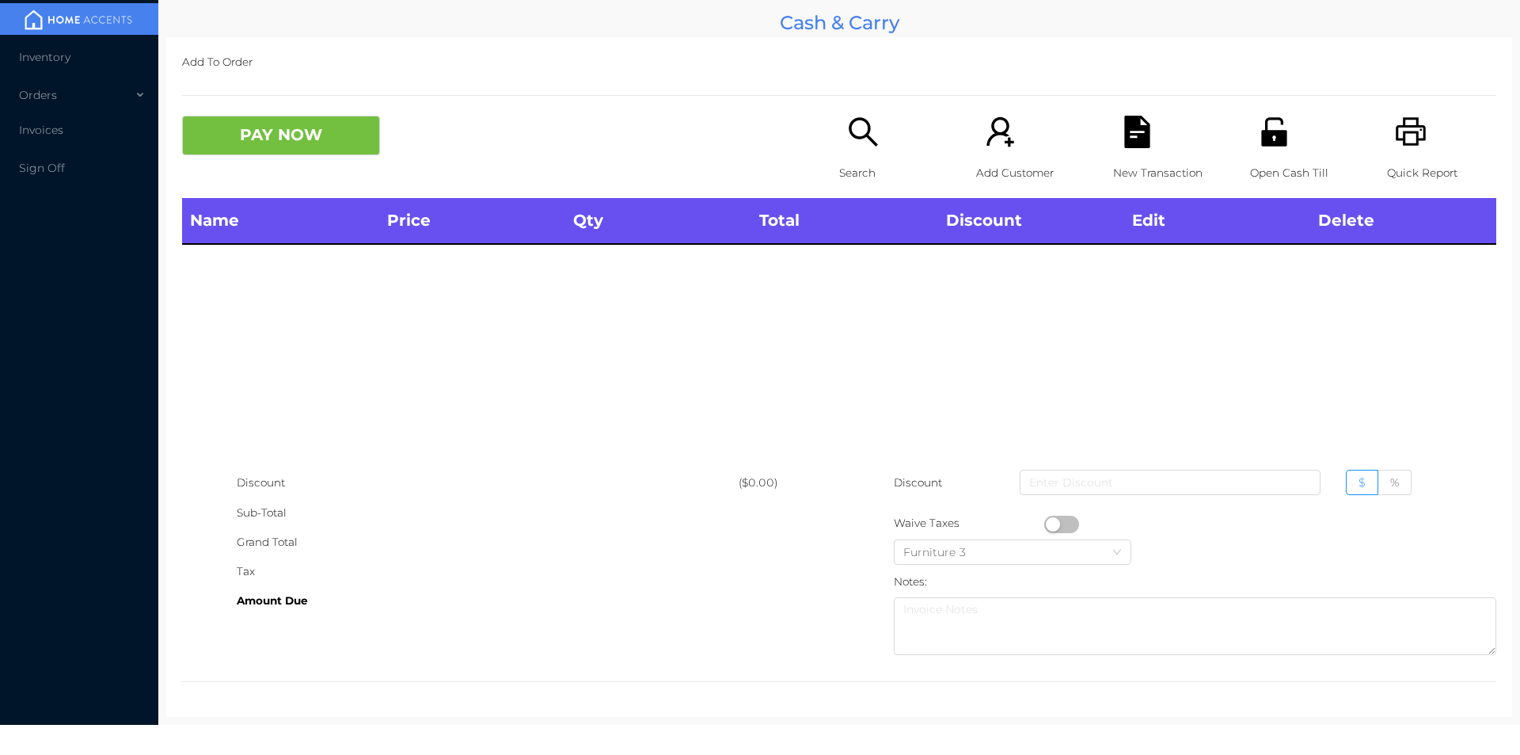
click at [844, 172] on p "Search" at bounding box center [893, 172] width 109 height 29
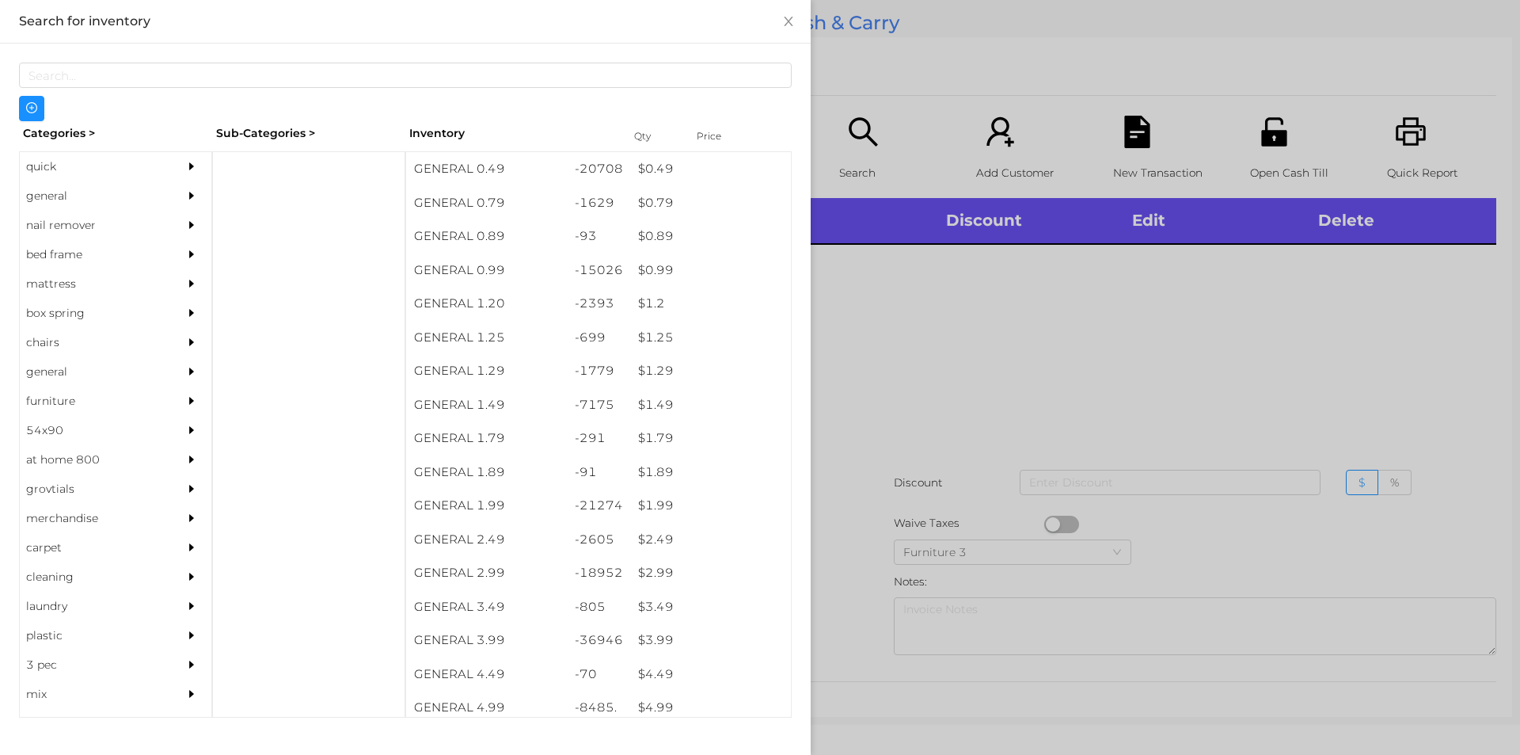
click at [656, 647] on div "$ 3.99" at bounding box center [710, 640] width 161 height 34
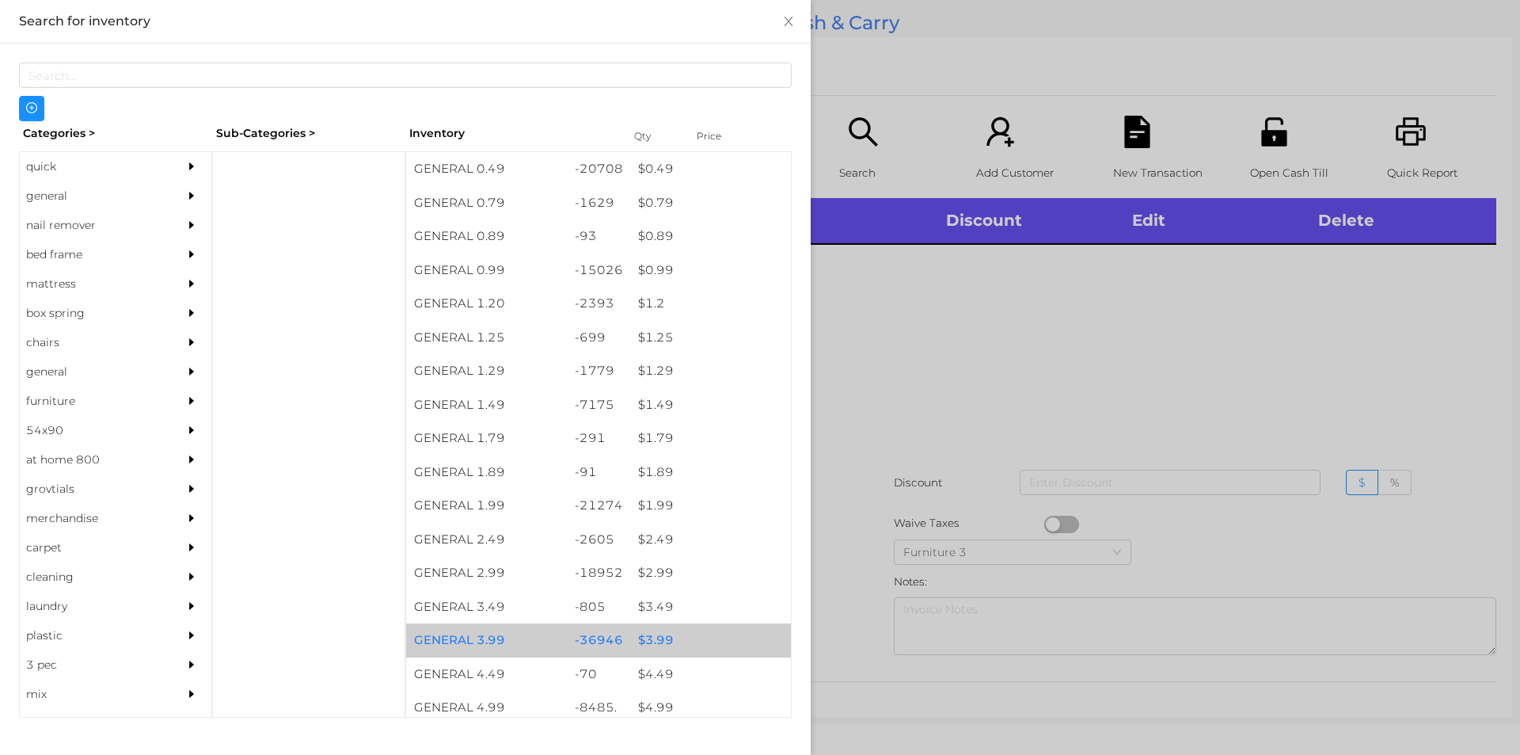
click at [653, 640] on div "$ 3.99" at bounding box center [710, 640] width 161 height 34
click at [650, 637] on div "$ 3.99" at bounding box center [710, 640] width 161 height 34
click at [656, 636] on div "$ 3.99" at bounding box center [710, 640] width 161 height 34
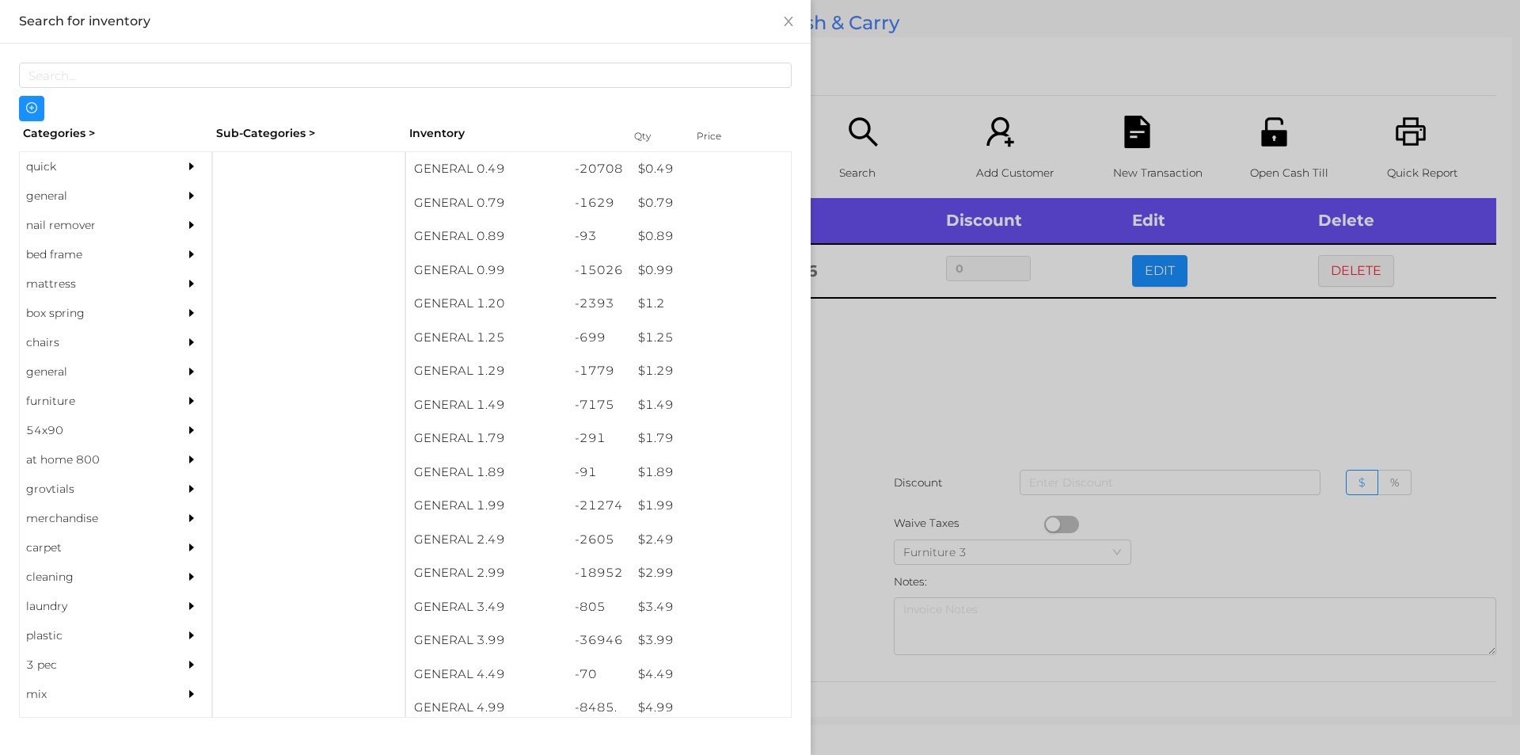
click at [877, 385] on div at bounding box center [760, 377] width 1520 height 755
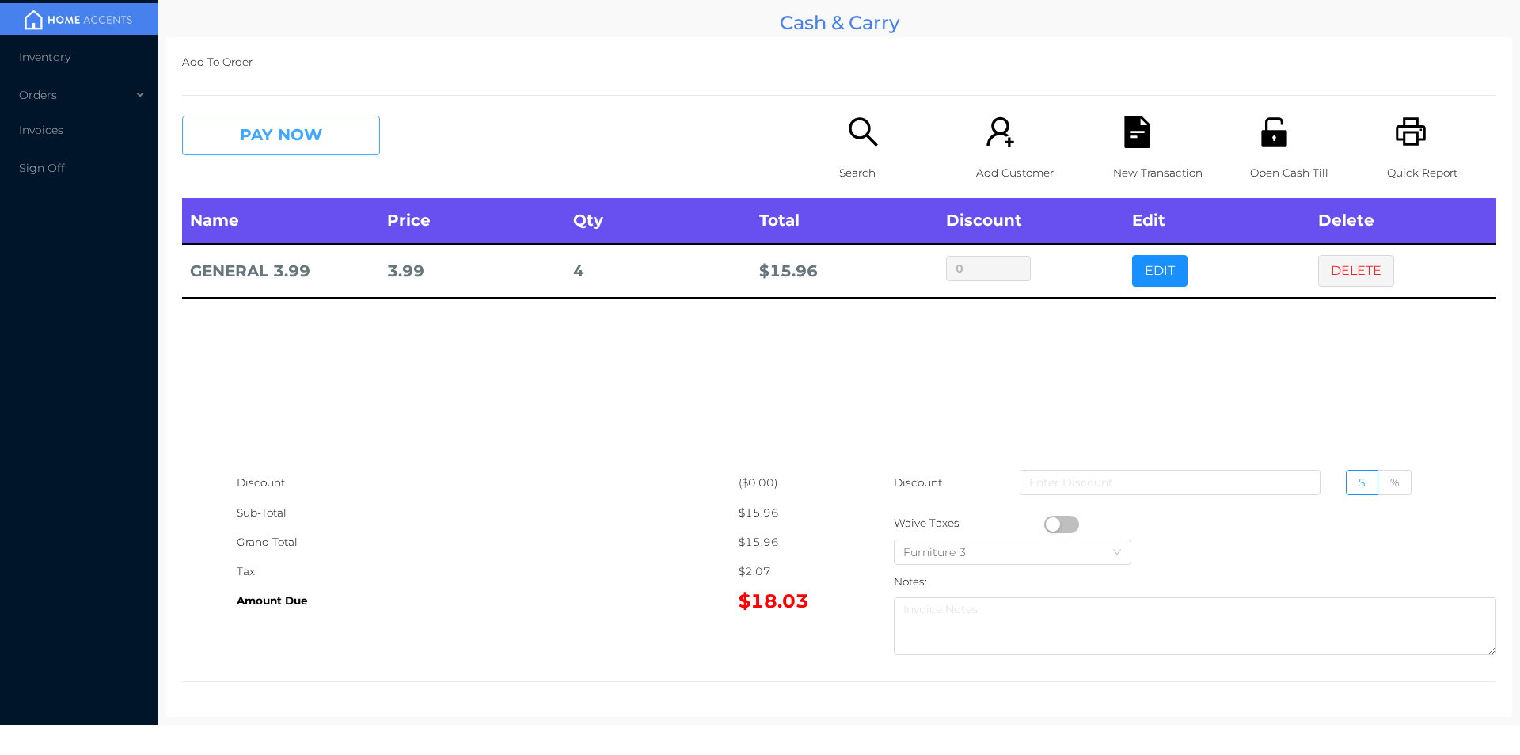
click at [220, 126] on button "PAY NOW" at bounding box center [281, 136] width 198 height 40
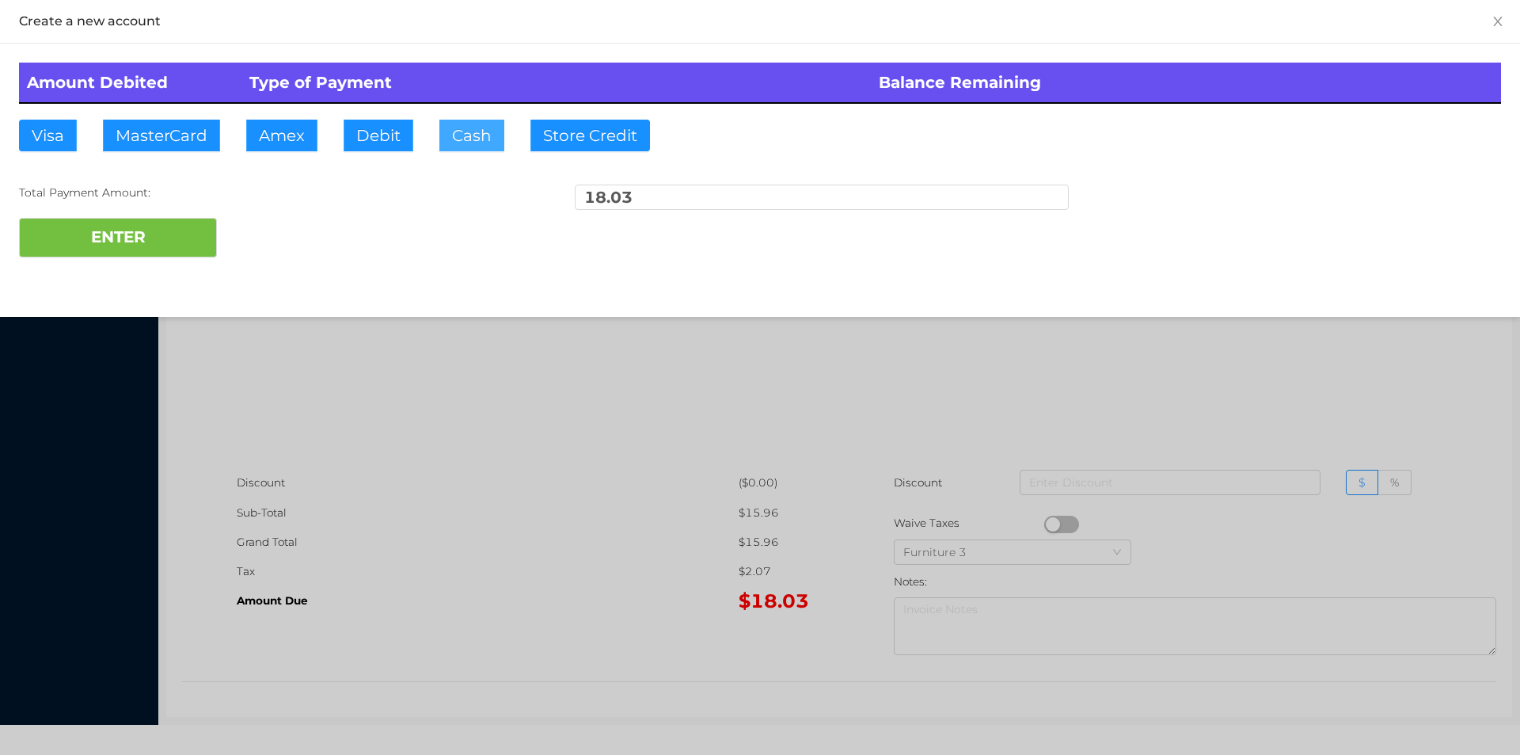
click at [439, 140] on button "Cash" at bounding box center [471, 136] width 65 height 32
click at [170, 238] on button "ENTER" at bounding box center [118, 238] width 198 height 40
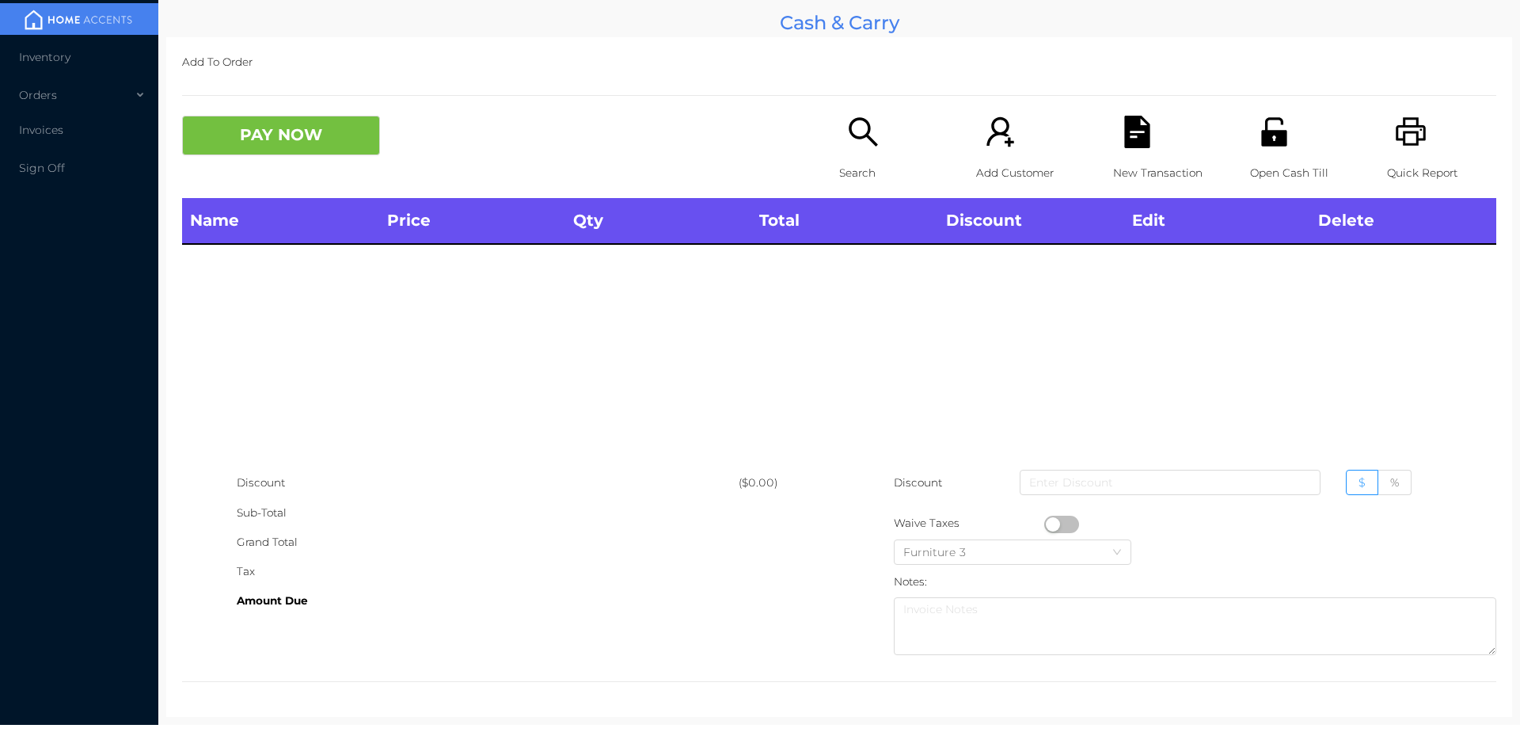
click at [850, 169] on p "Search" at bounding box center [893, 172] width 109 height 29
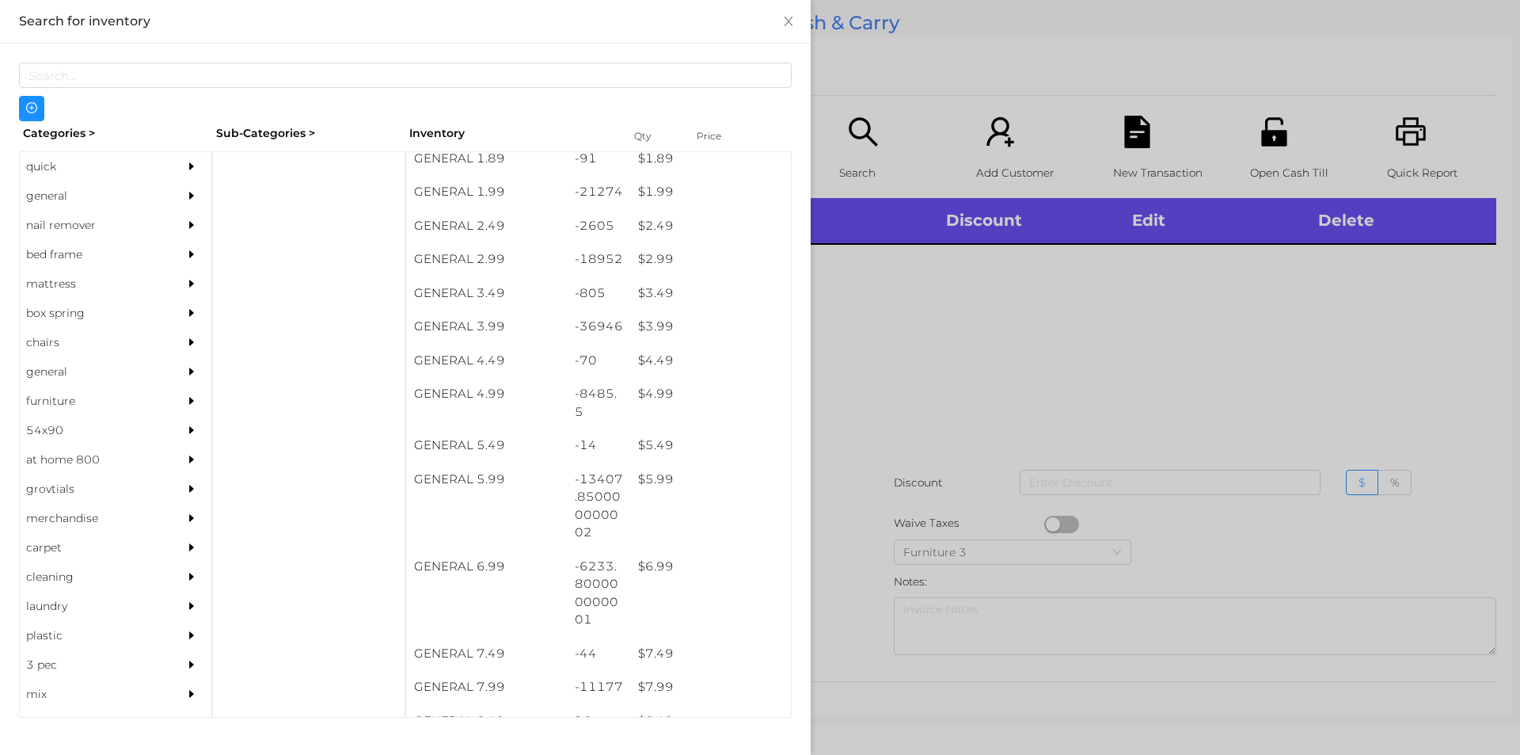
scroll to position [314, 0]
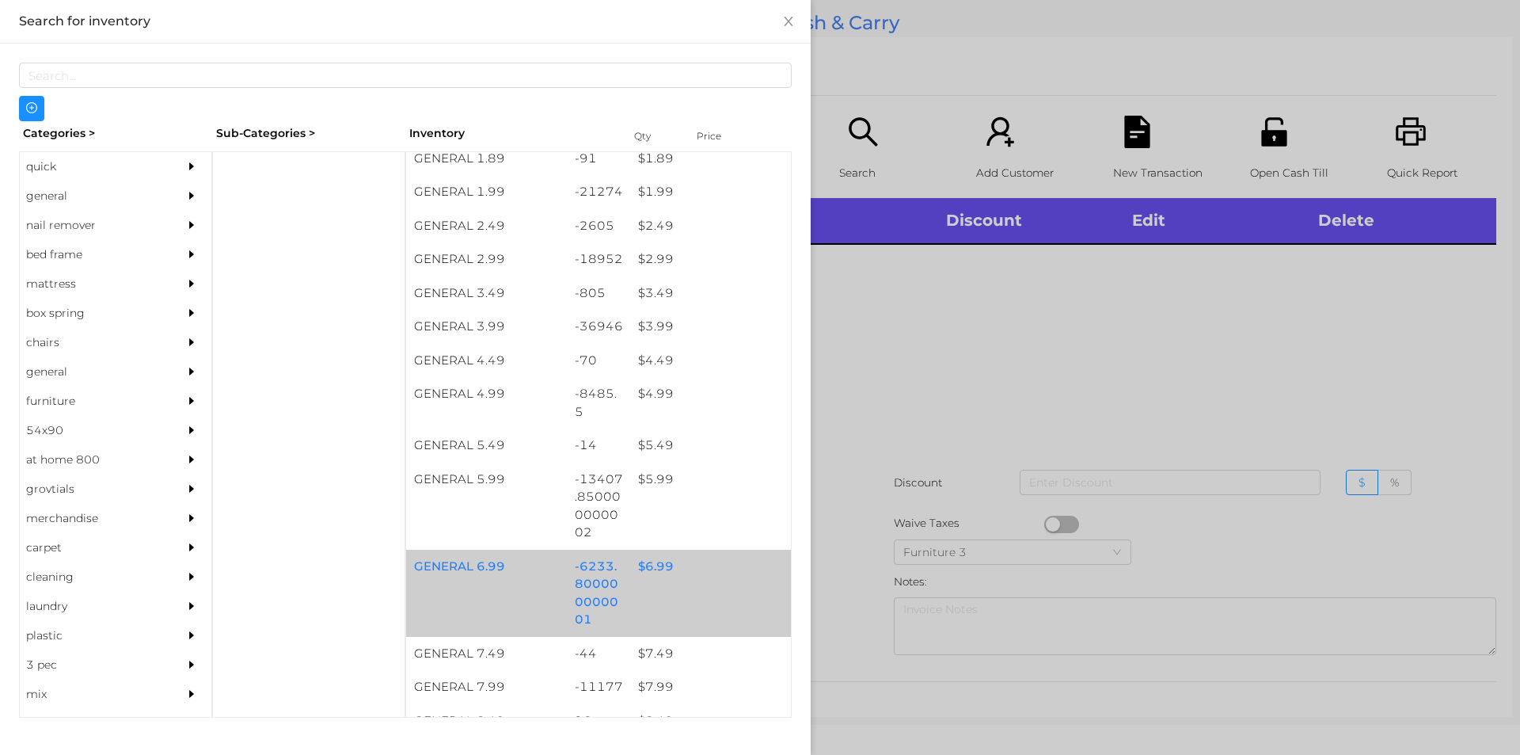
click at [653, 569] on div "$ 6.99" at bounding box center [710, 567] width 161 height 34
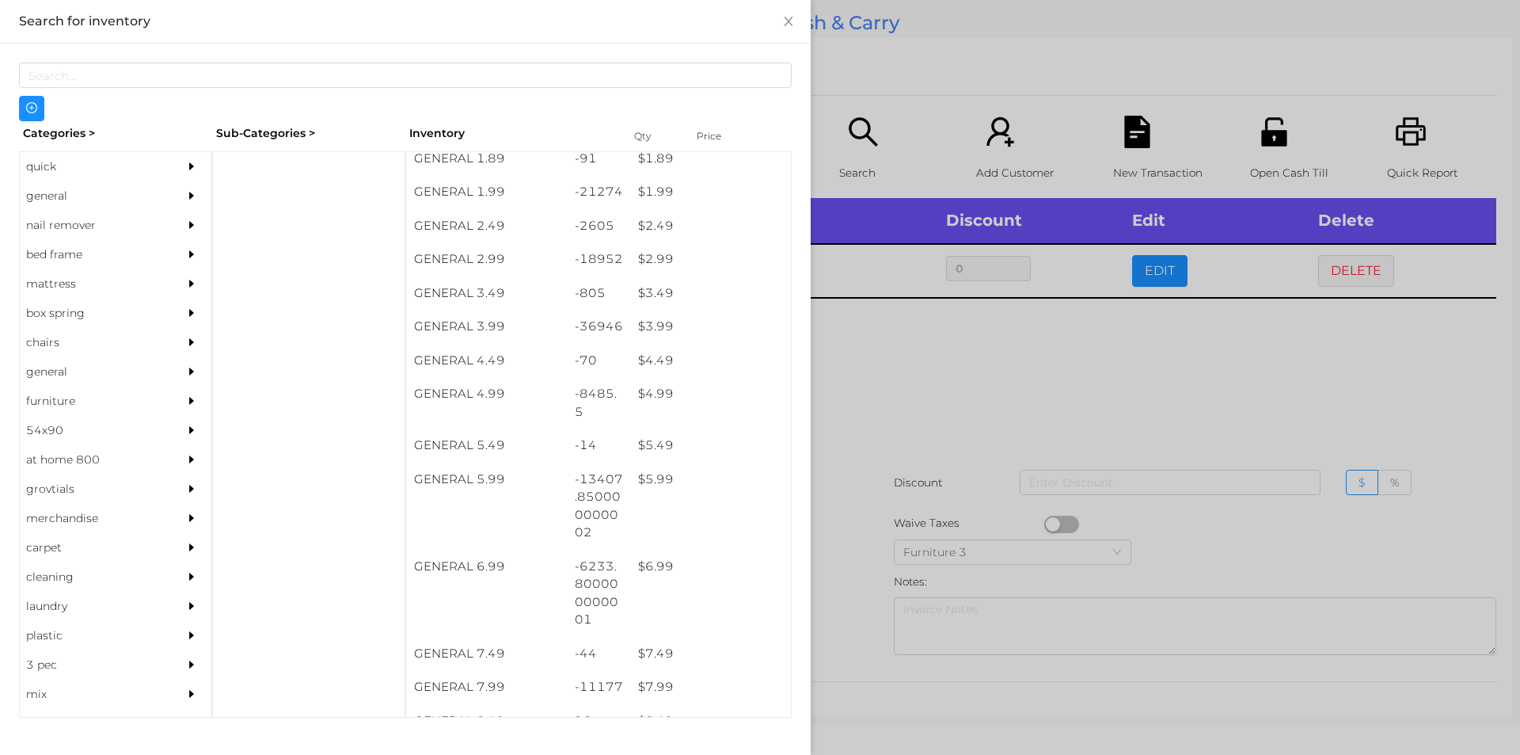
click at [873, 428] on div at bounding box center [760, 377] width 1520 height 755
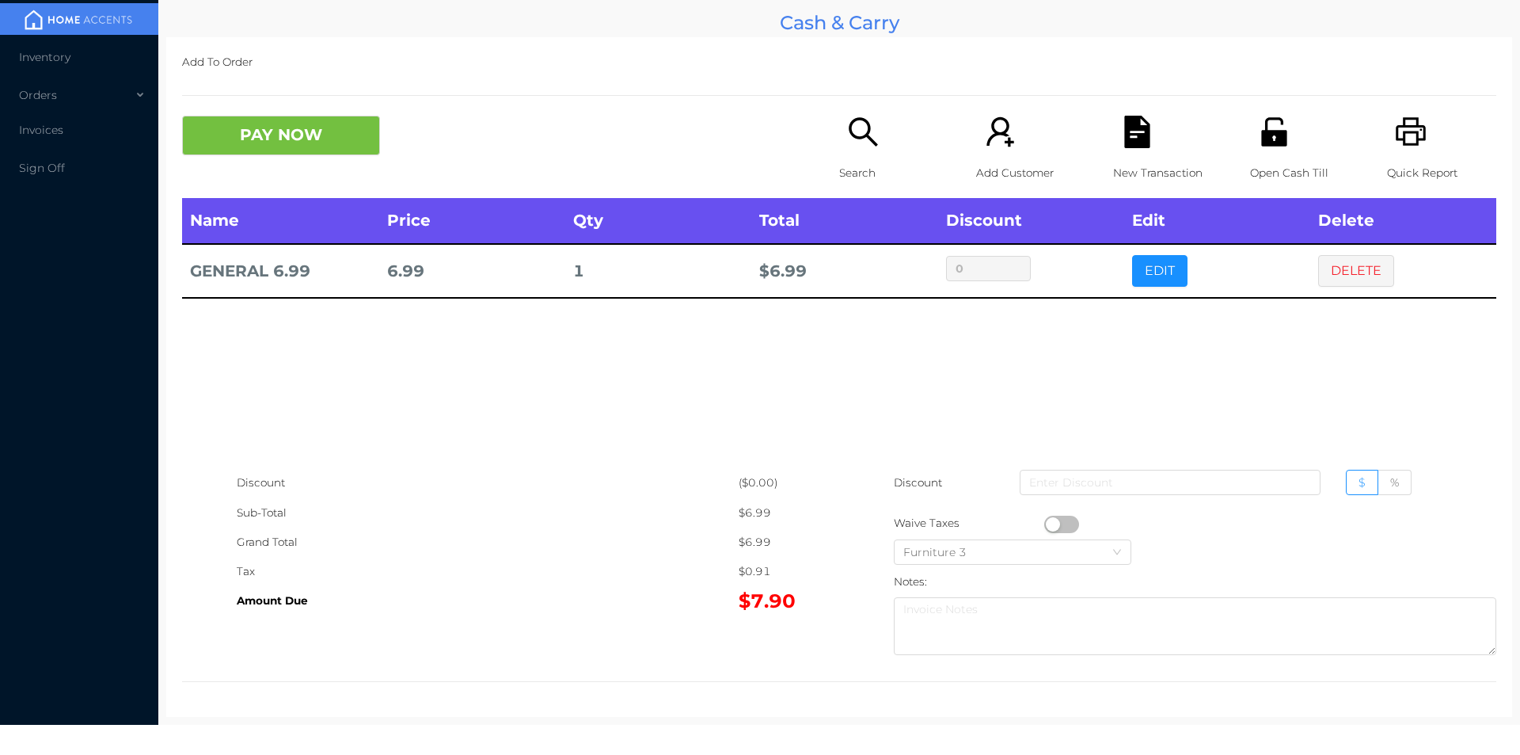
click at [1260, 156] on div "Open Cash Till" at bounding box center [1304, 157] width 109 height 82
click at [278, 149] on button "PAY NOW" at bounding box center [281, 136] width 198 height 40
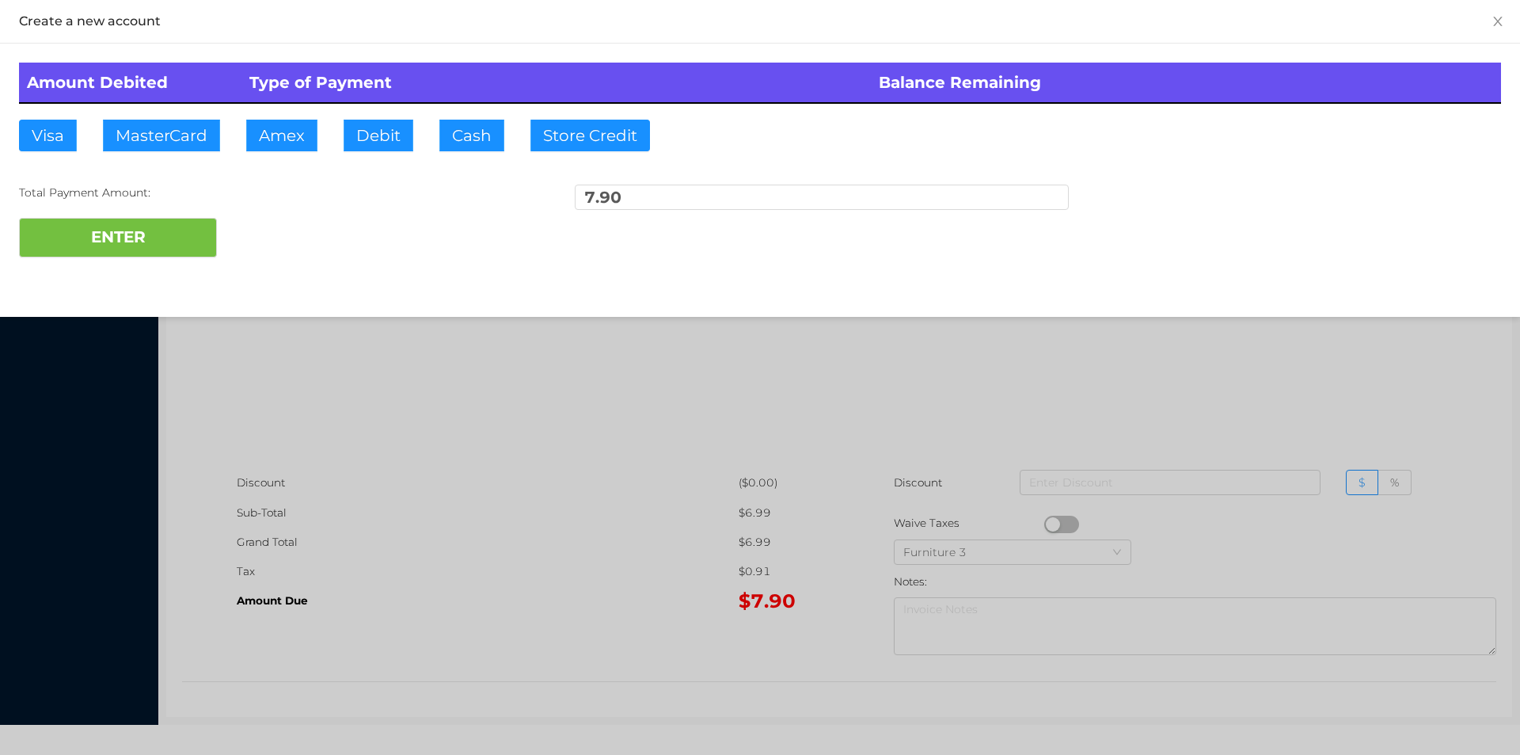
click at [1192, 393] on div at bounding box center [760, 377] width 1520 height 755
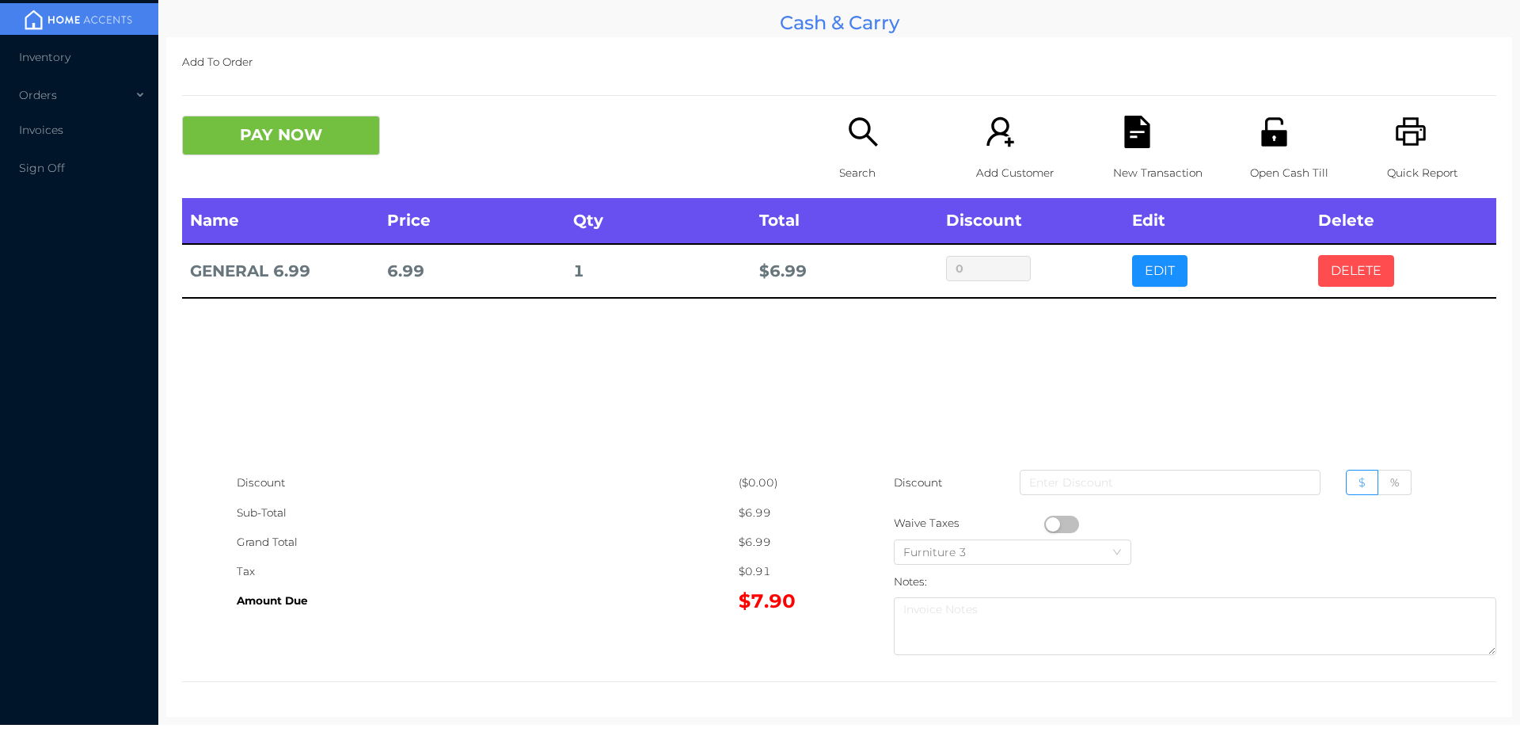
click at [1347, 283] on button "DELETE" at bounding box center [1356, 271] width 76 height 32
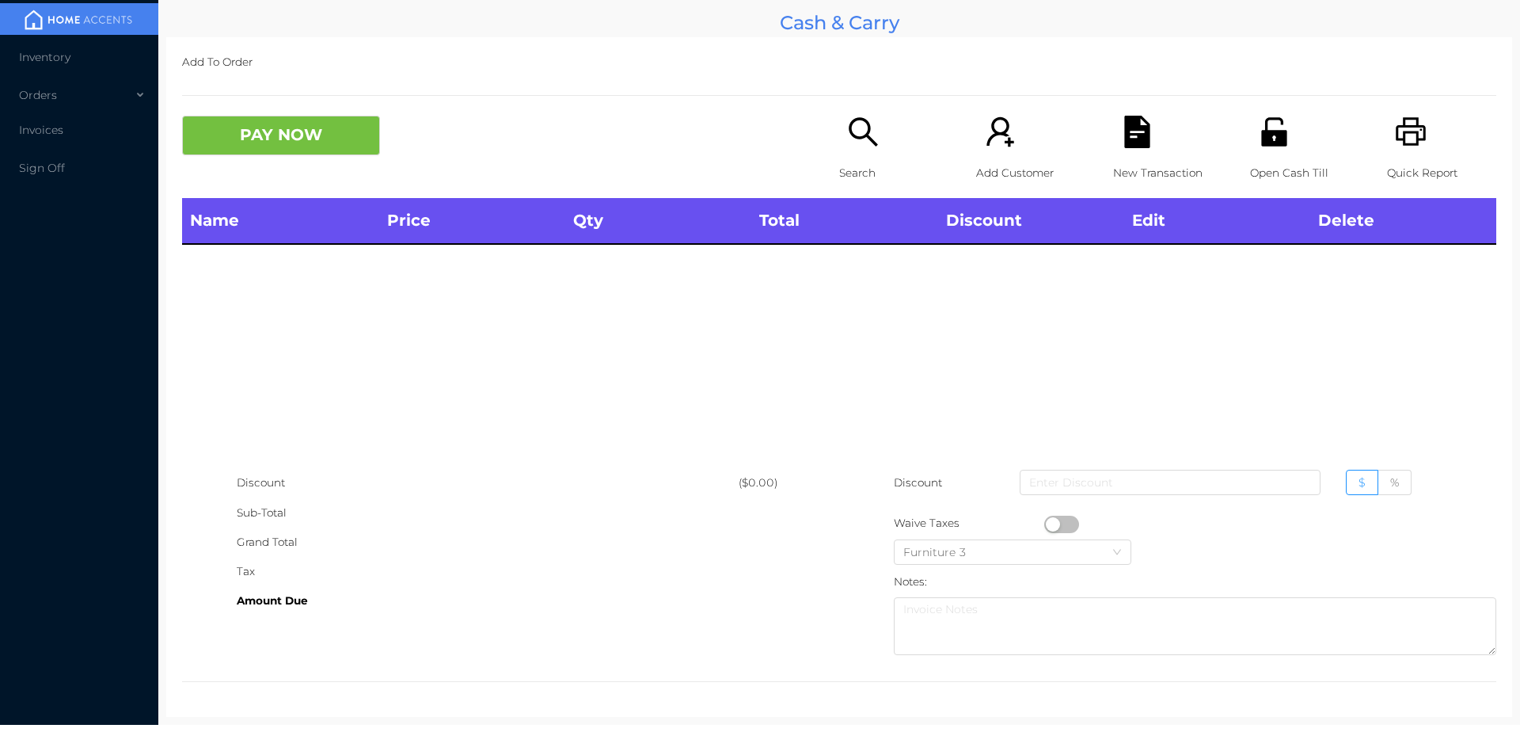
click at [865, 180] on p "Search" at bounding box center [893, 172] width 109 height 29
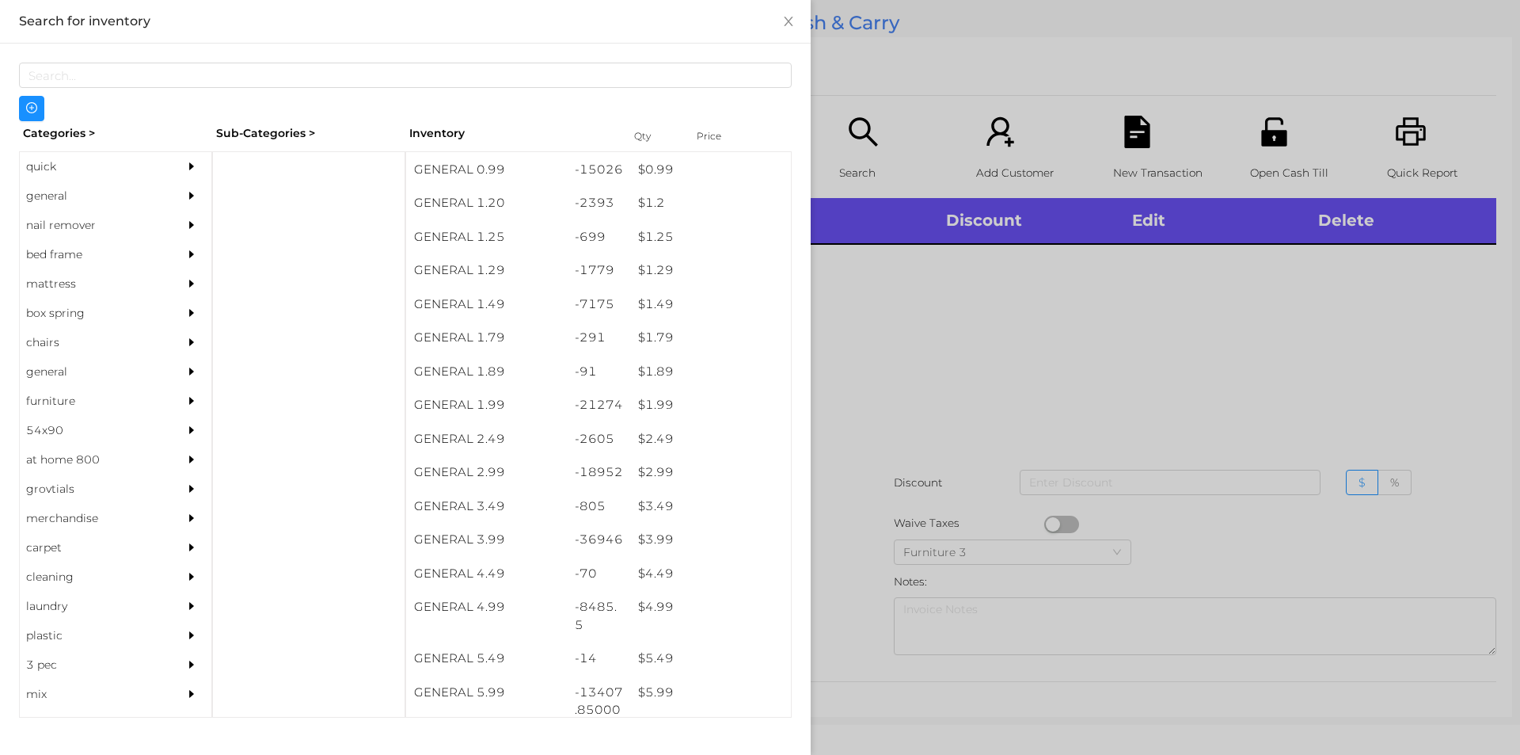
scroll to position [97, 0]
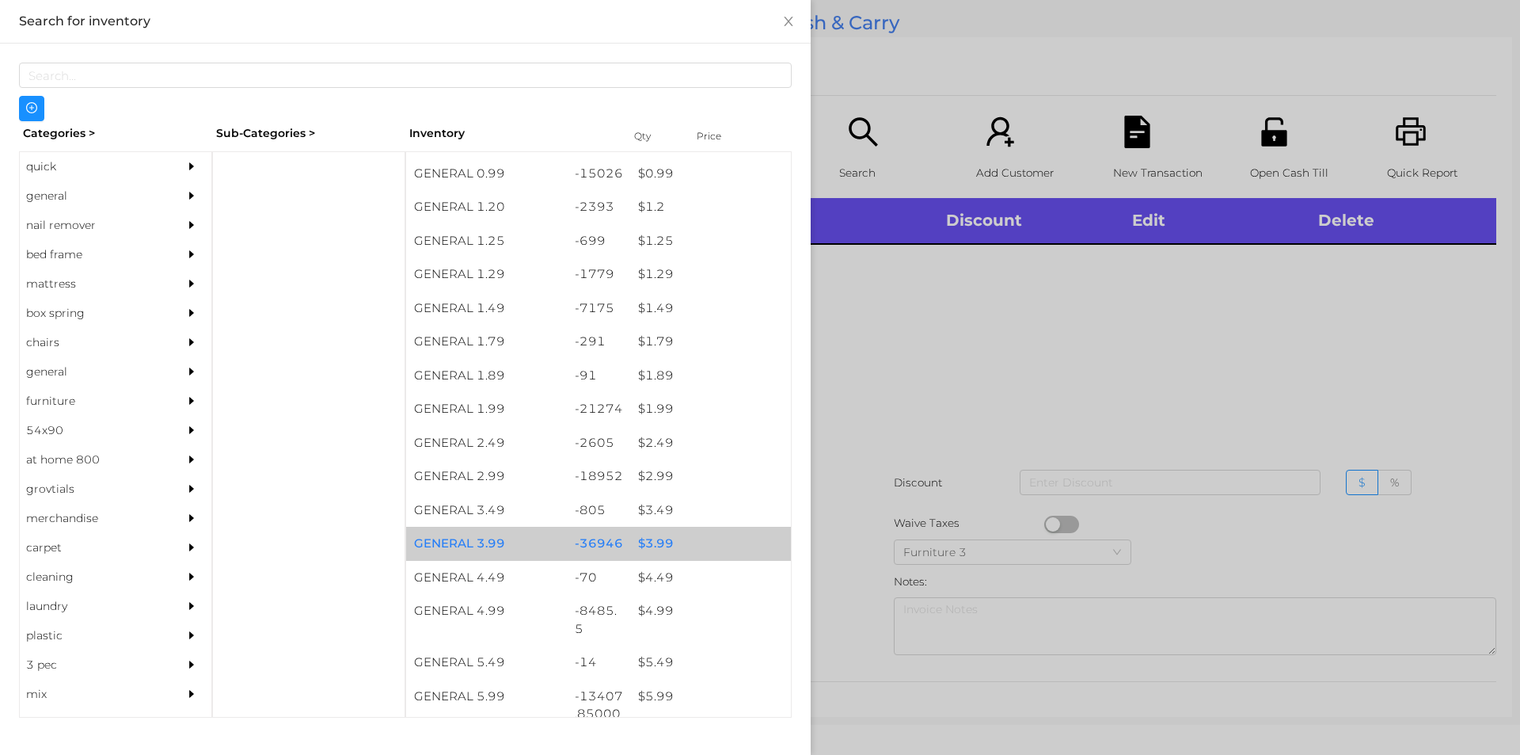
click at [656, 546] on div "$ 3.99" at bounding box center [710, 544] width 161 height 34
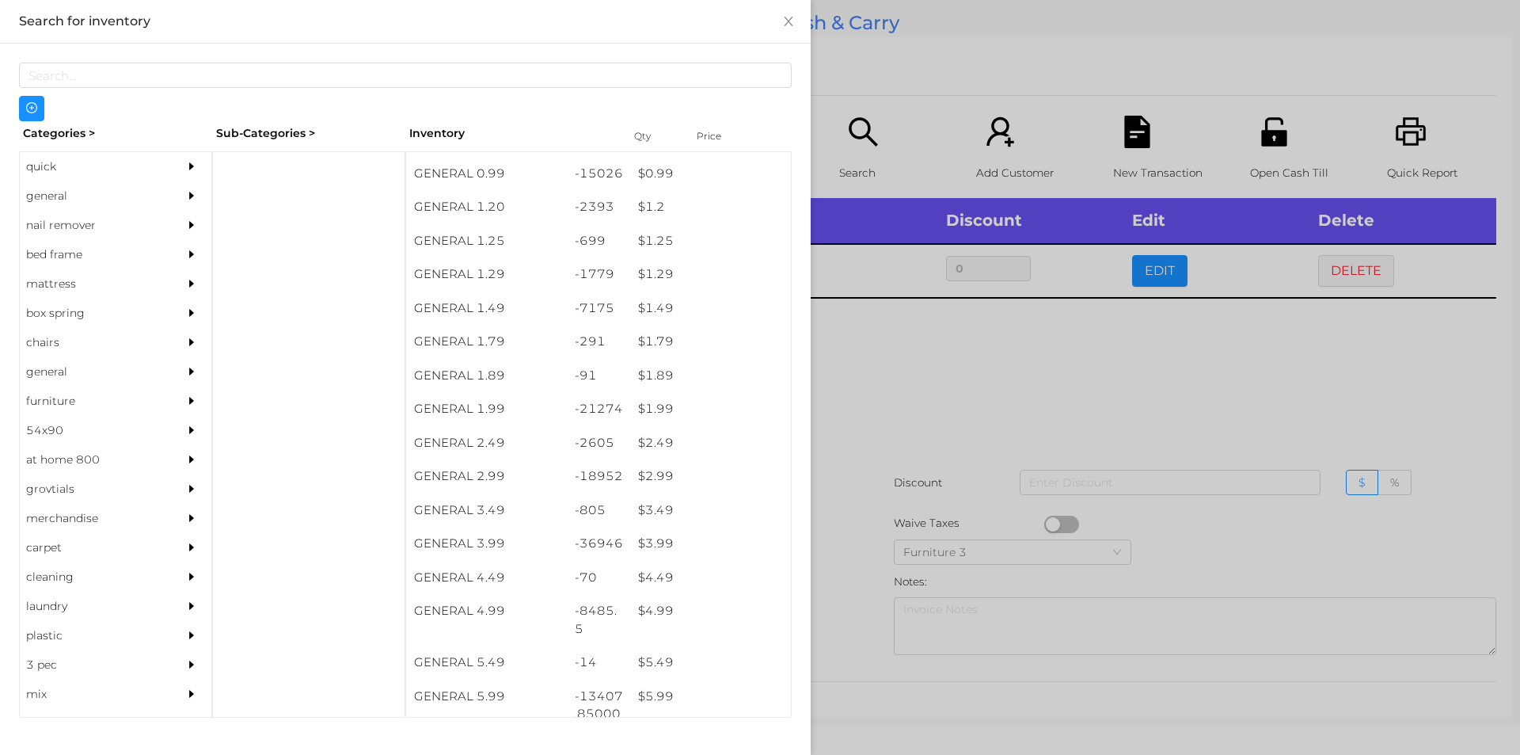
click at [869, 382] on div at bounding box center [760, 377] width 1520 height 755
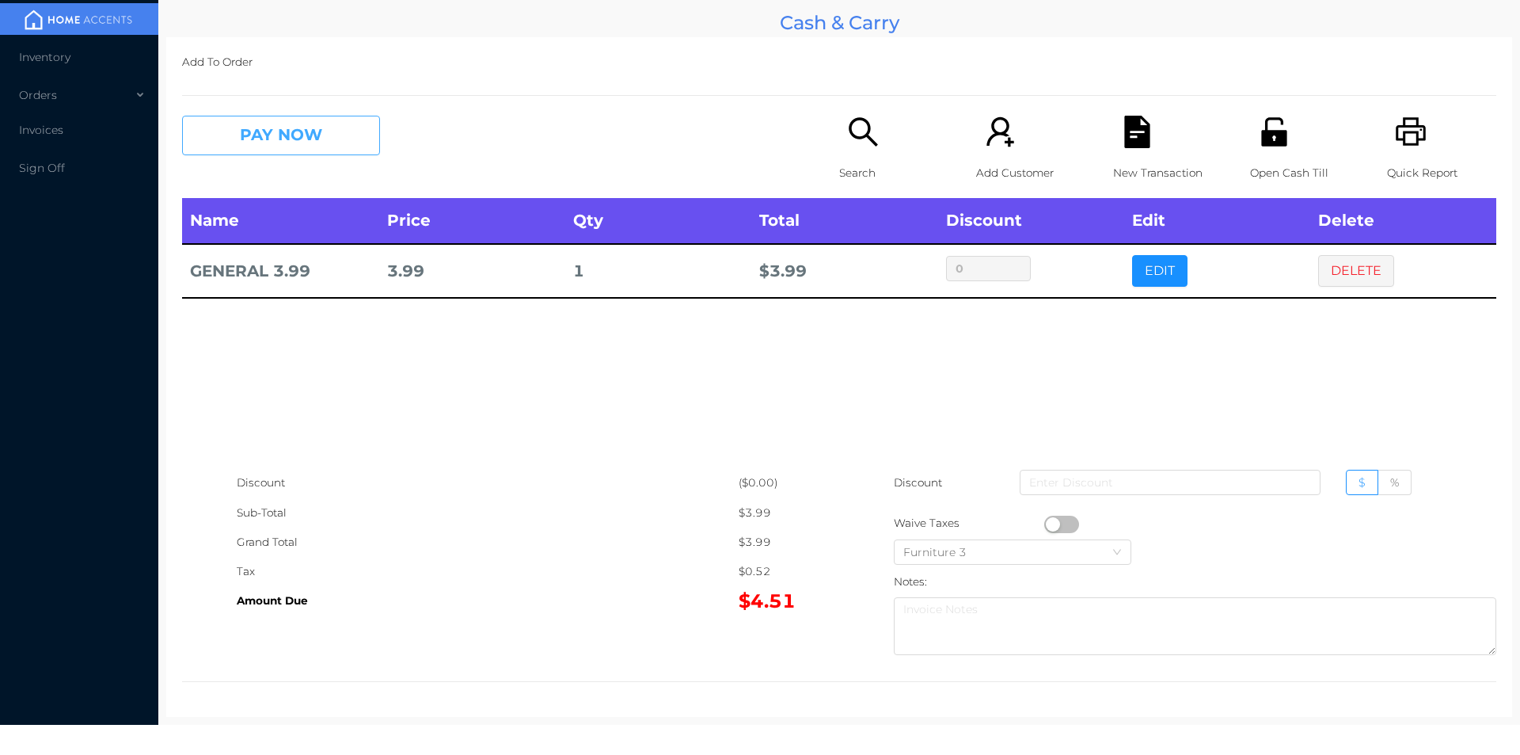
click at [242, 149] on button "PAY NOW" at bounding box center [281, 136] width 198 height 40
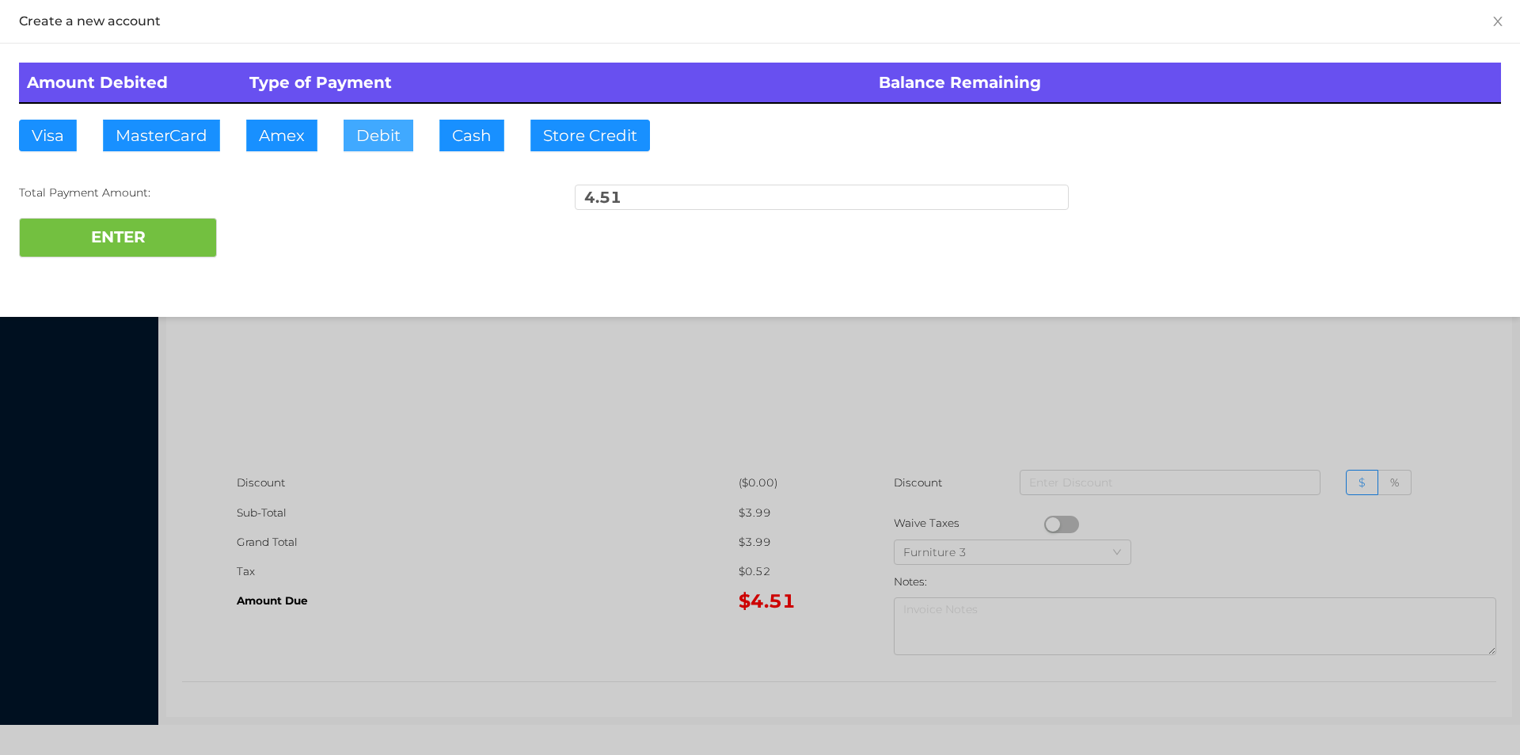
click at [374, 129] on button "Debit" at bounding box center [379, 136] width 70 height 32
click at [143, 236] on button "ENTER" at bounding box center [118, 238] width 198 height 40
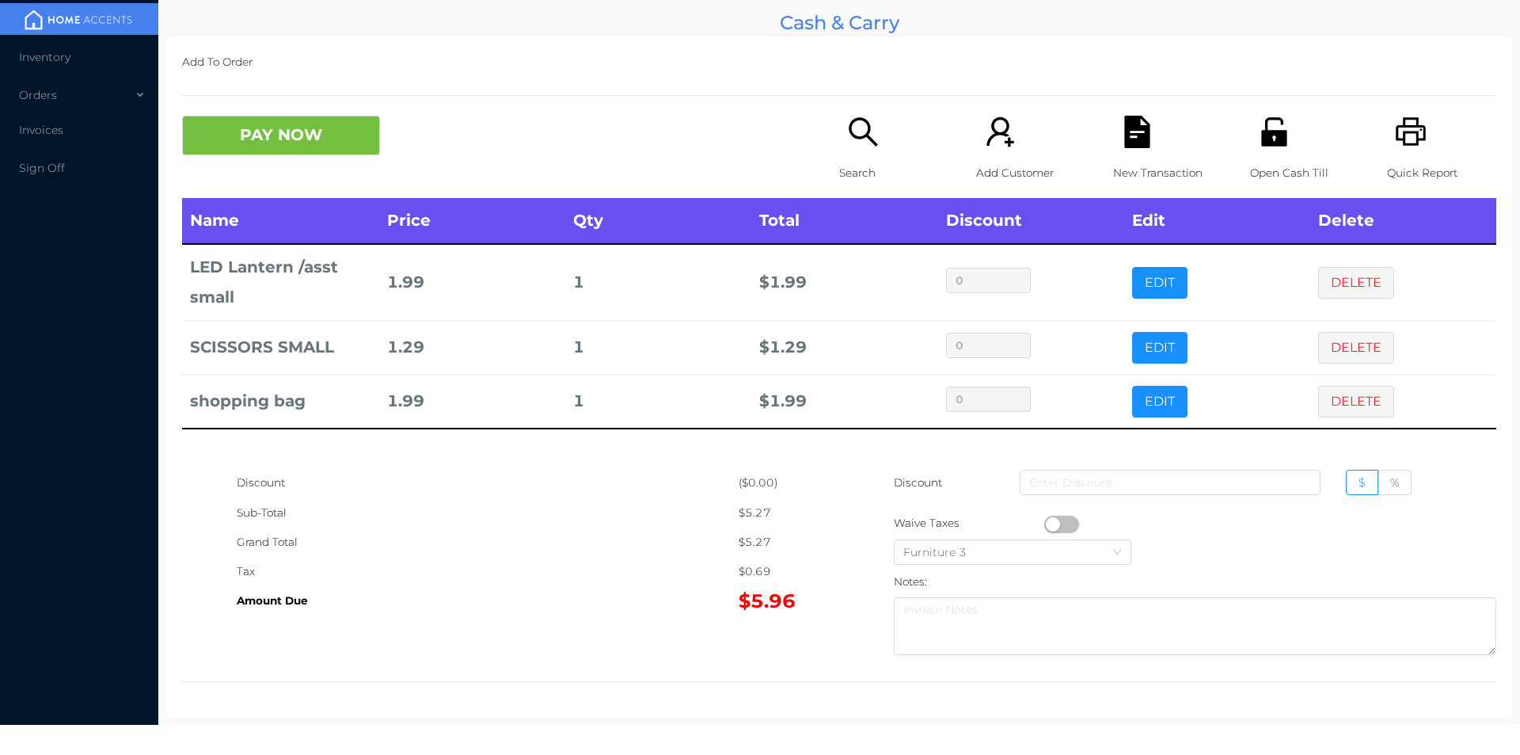
click at [849, 157] on div "Search" at bounding box center [893, 157] width 109 height 82
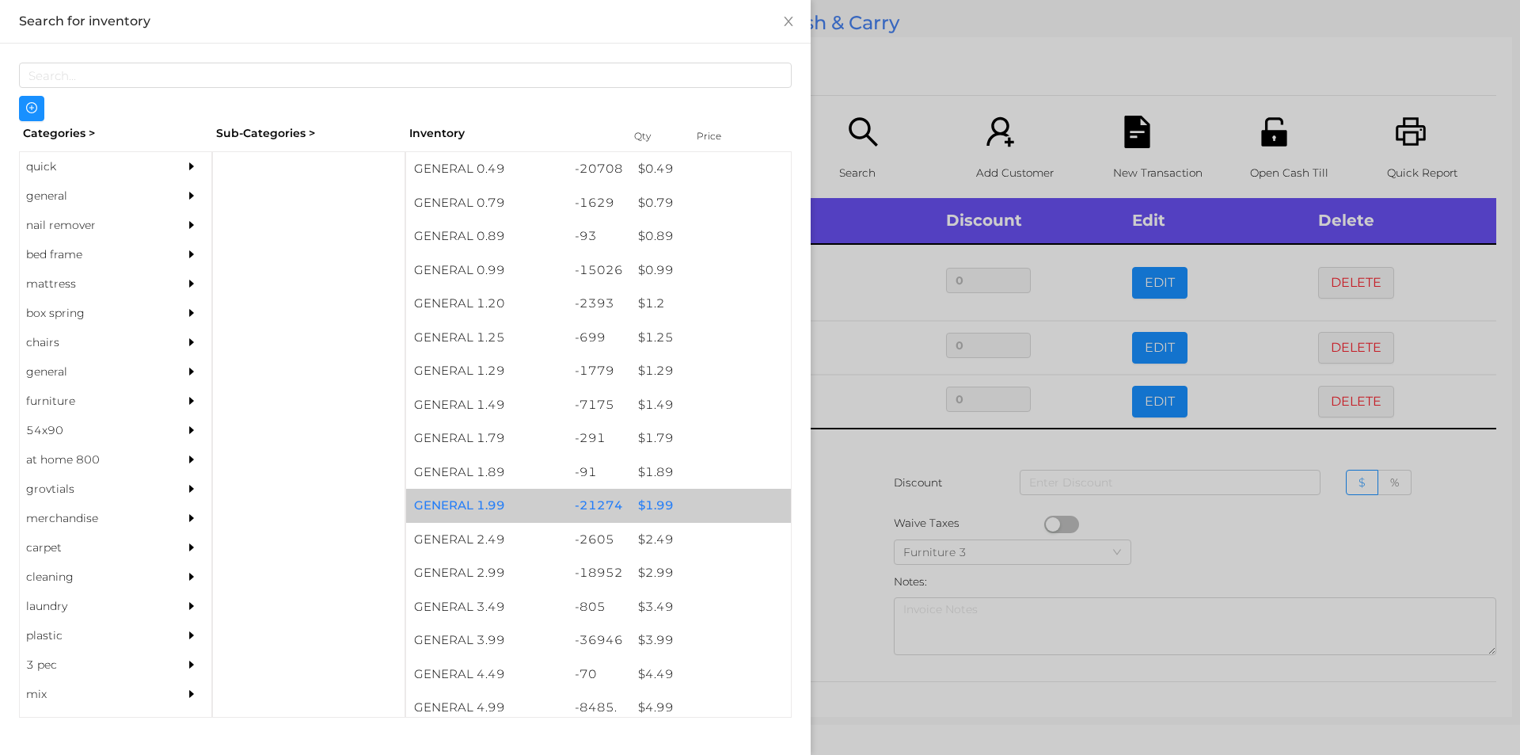
click at [648, 495] on div "$ 1.99" at bounding box center [710, 506] width 161 height 34
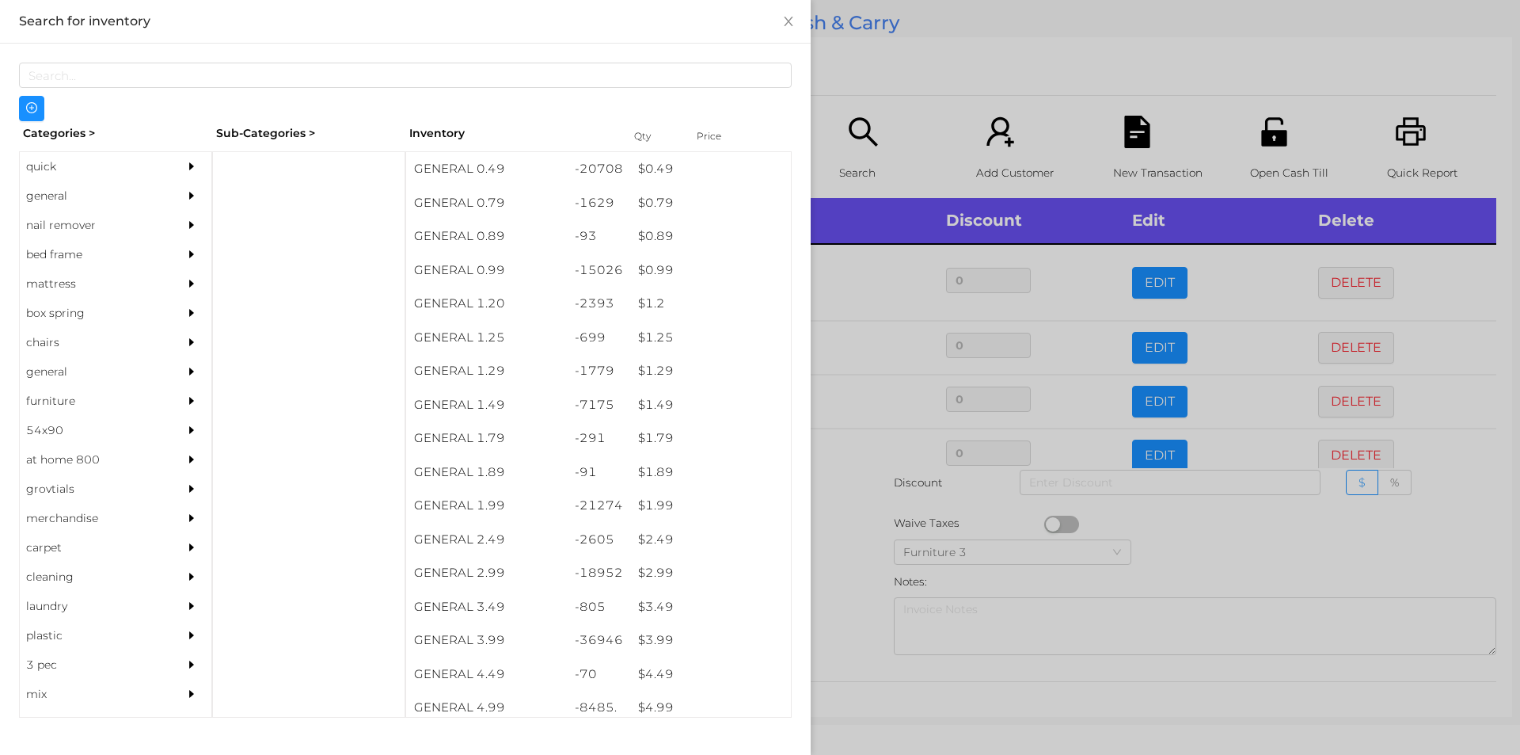
click at [825, 509] on div at bounding box center [760, 377] width 1520 height 755
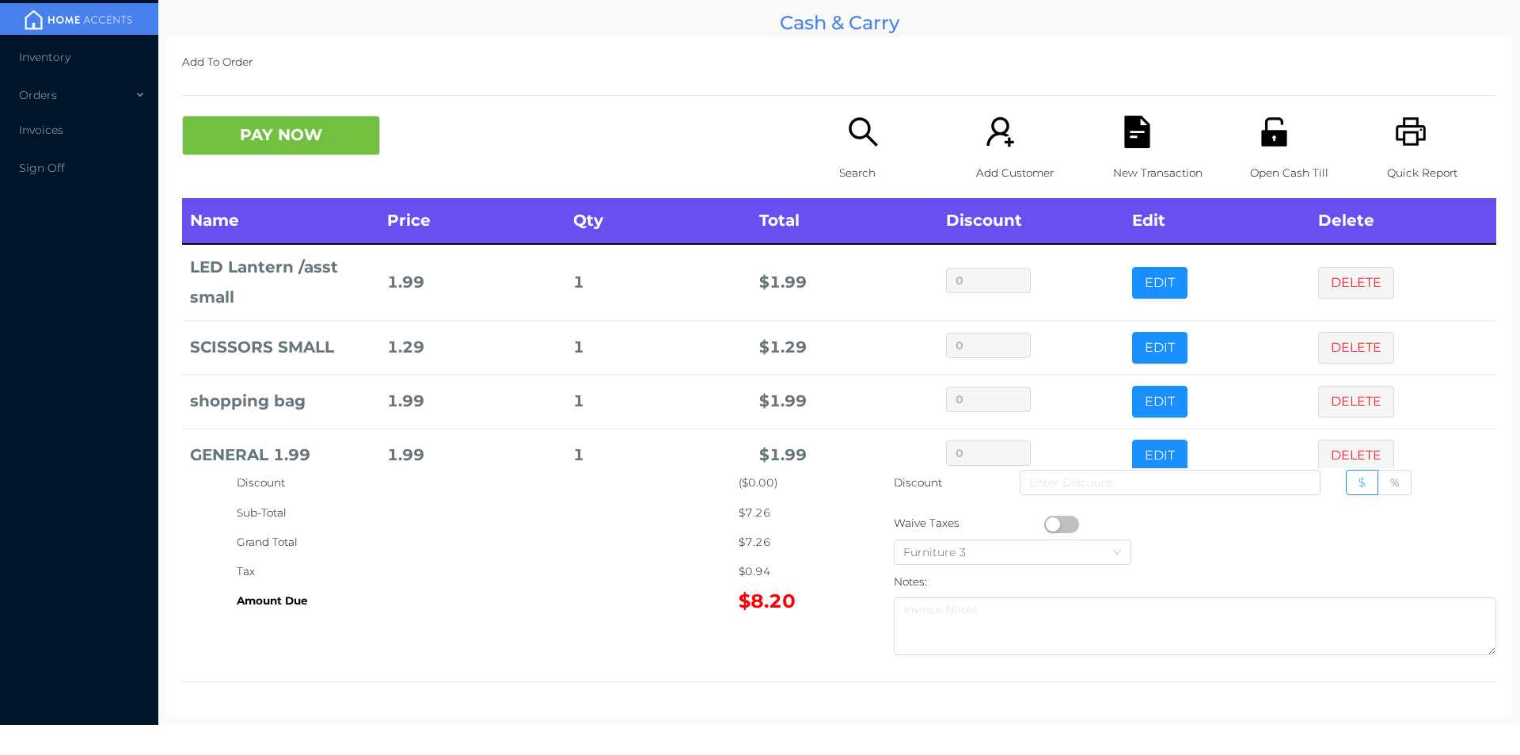
scroll to position [30, 0]
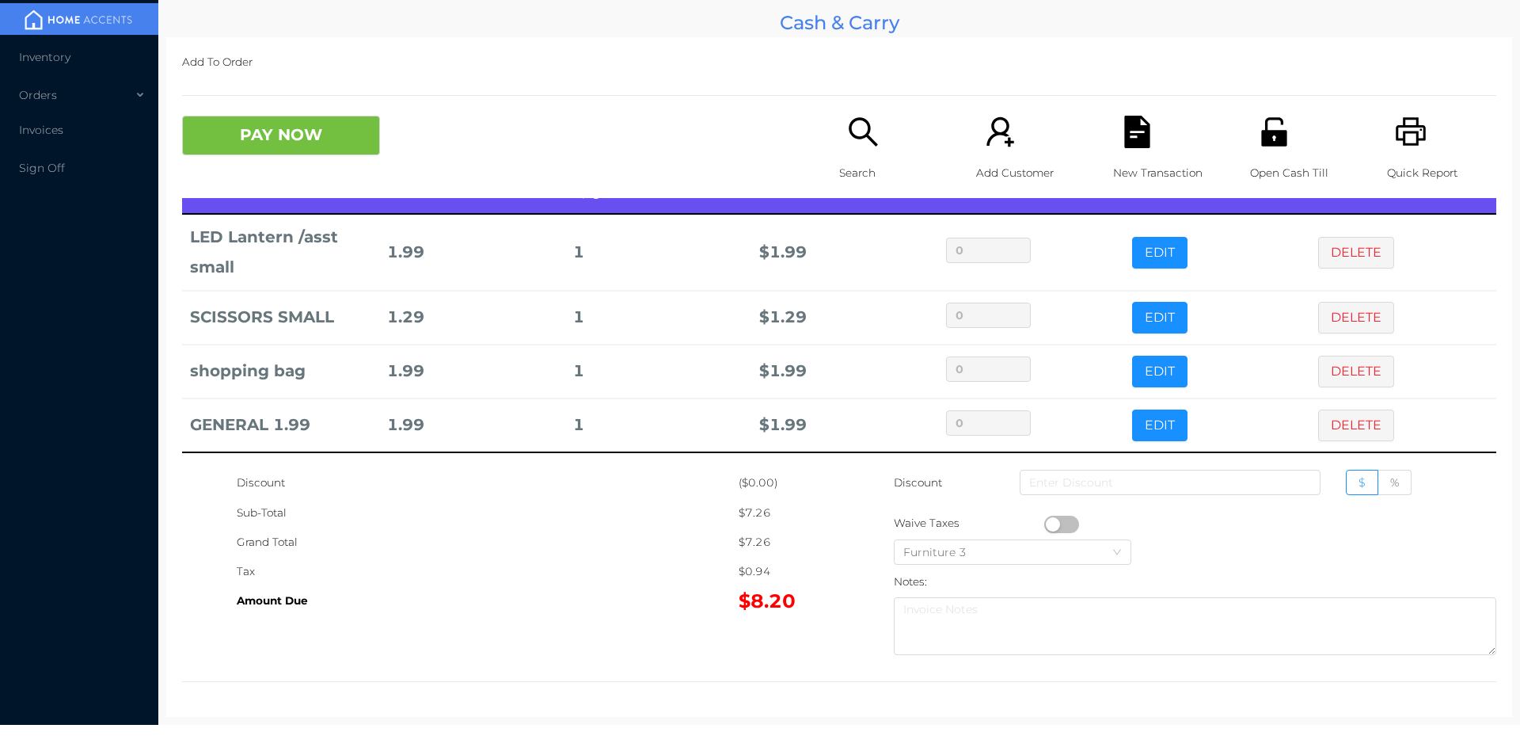
click at [1413, 130] on icon "icon: printer" at bounding box center [1411, 131] width 30 height 29
click at [340, 119] on button "PAY NOW" at bounding box center [281, 136] width 198 height 40
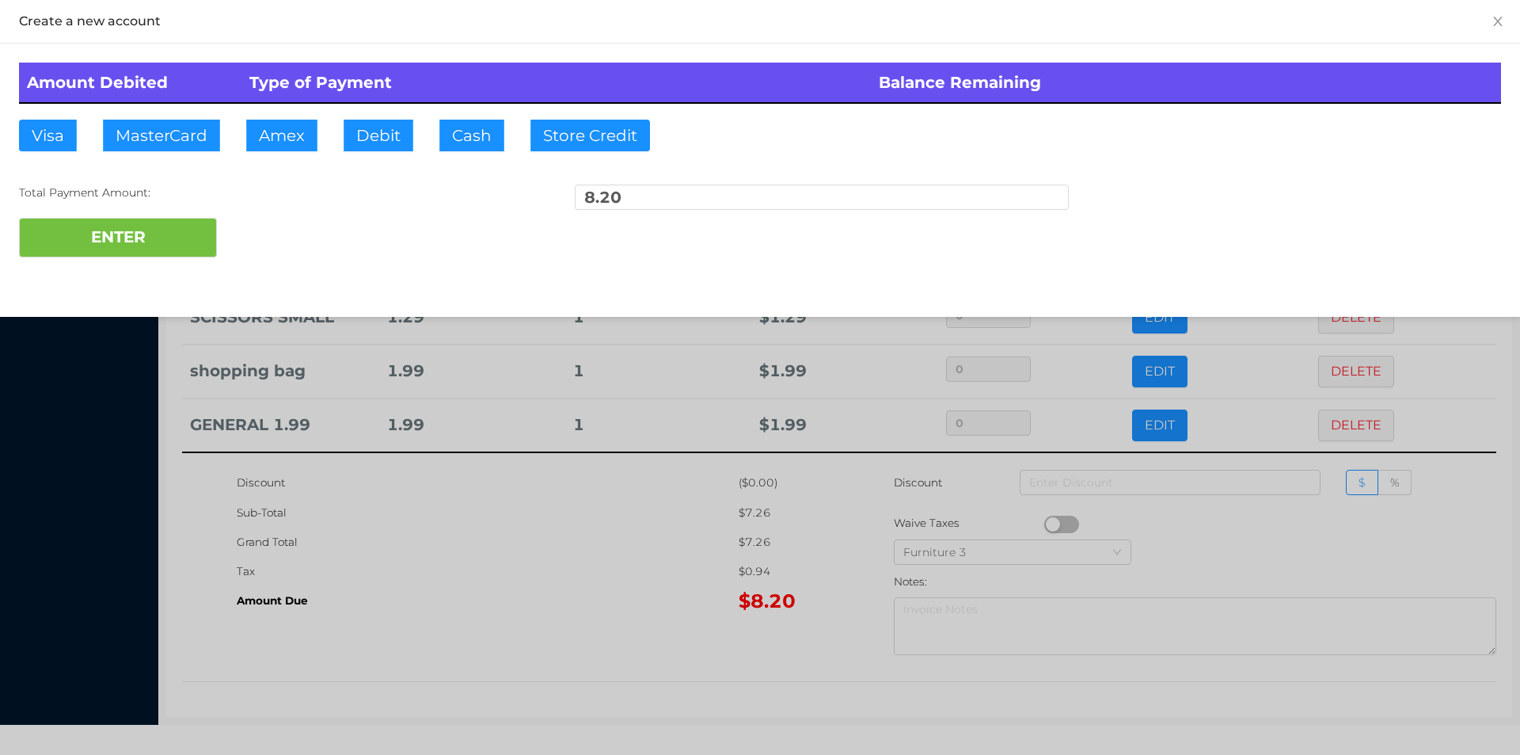
click at [385, 544] on div at bounding box center [760, 377] width 1520 height 755
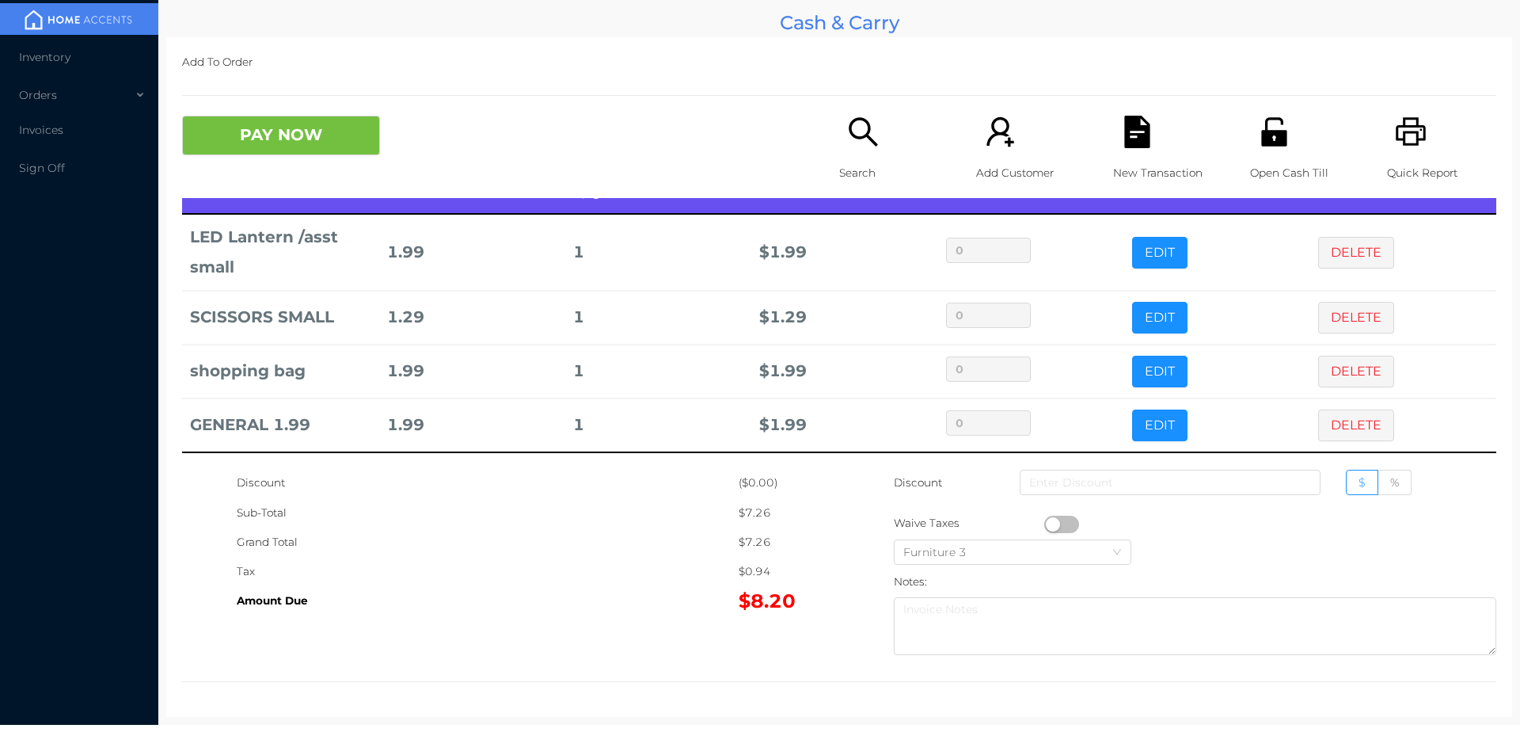
click at [1167, 144] on div "New Transaction" at bounding box center [1167, 157] width 109 height 82
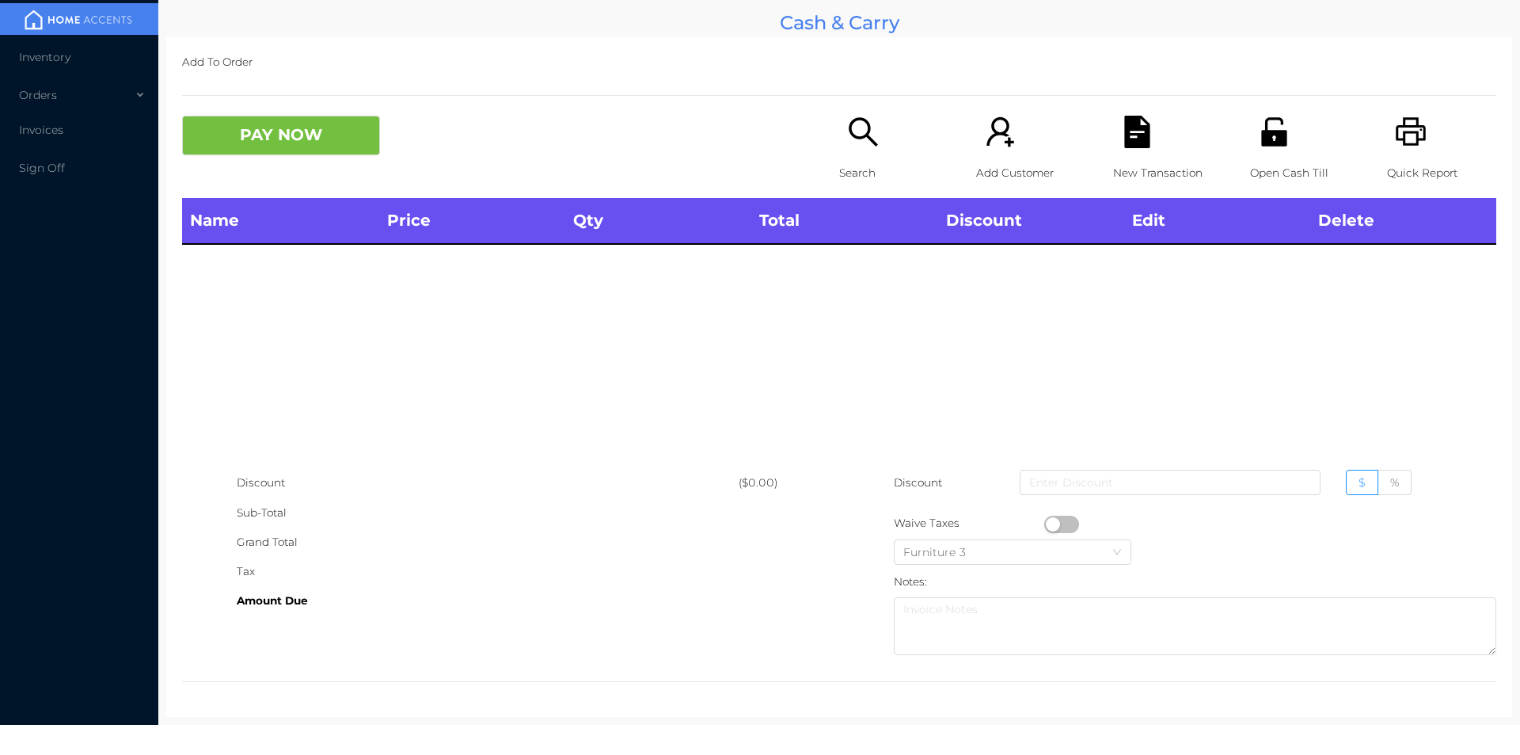
scroll to position [0, 0]
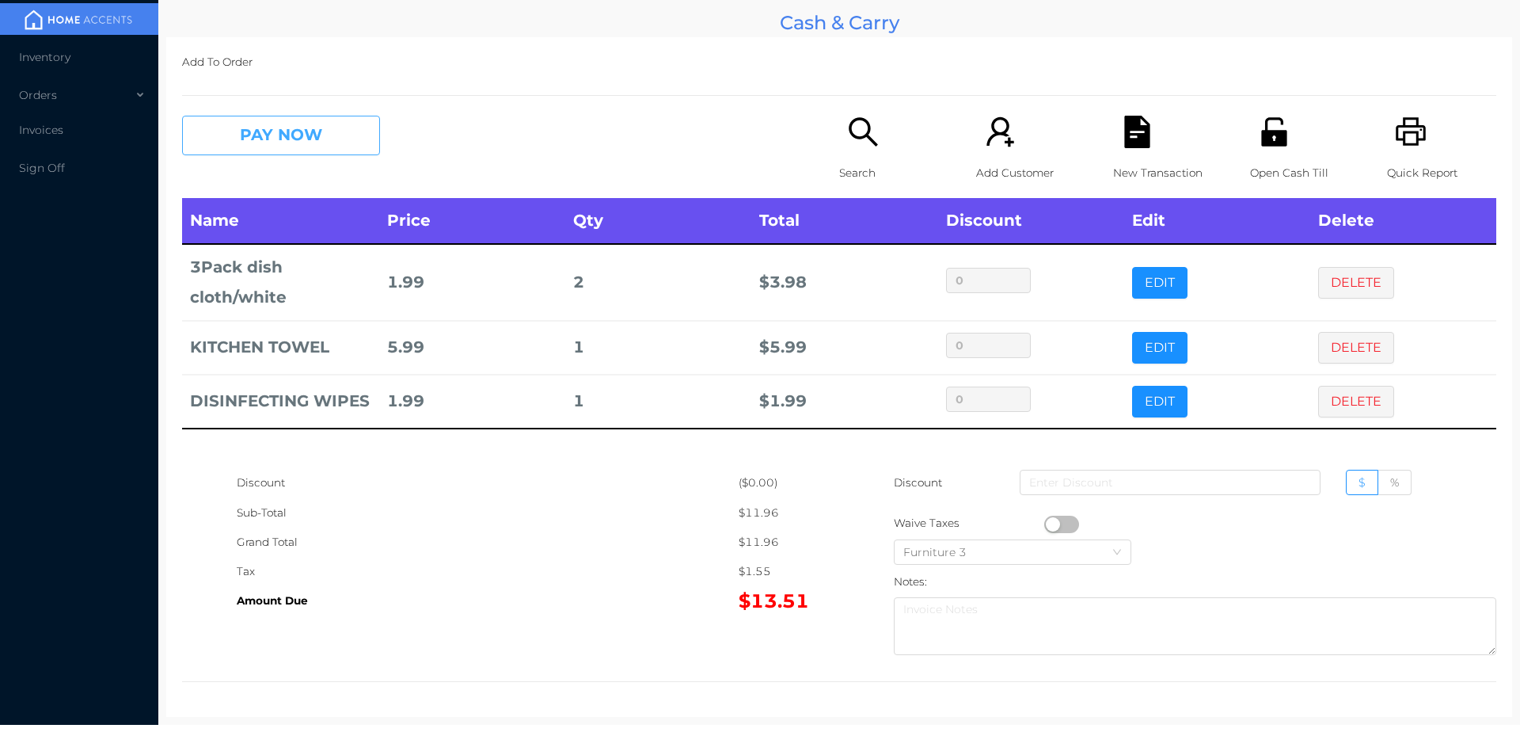
click at [294, 141] on button "PAY NOW" at bounding box center [281, 136] width 198 height 40
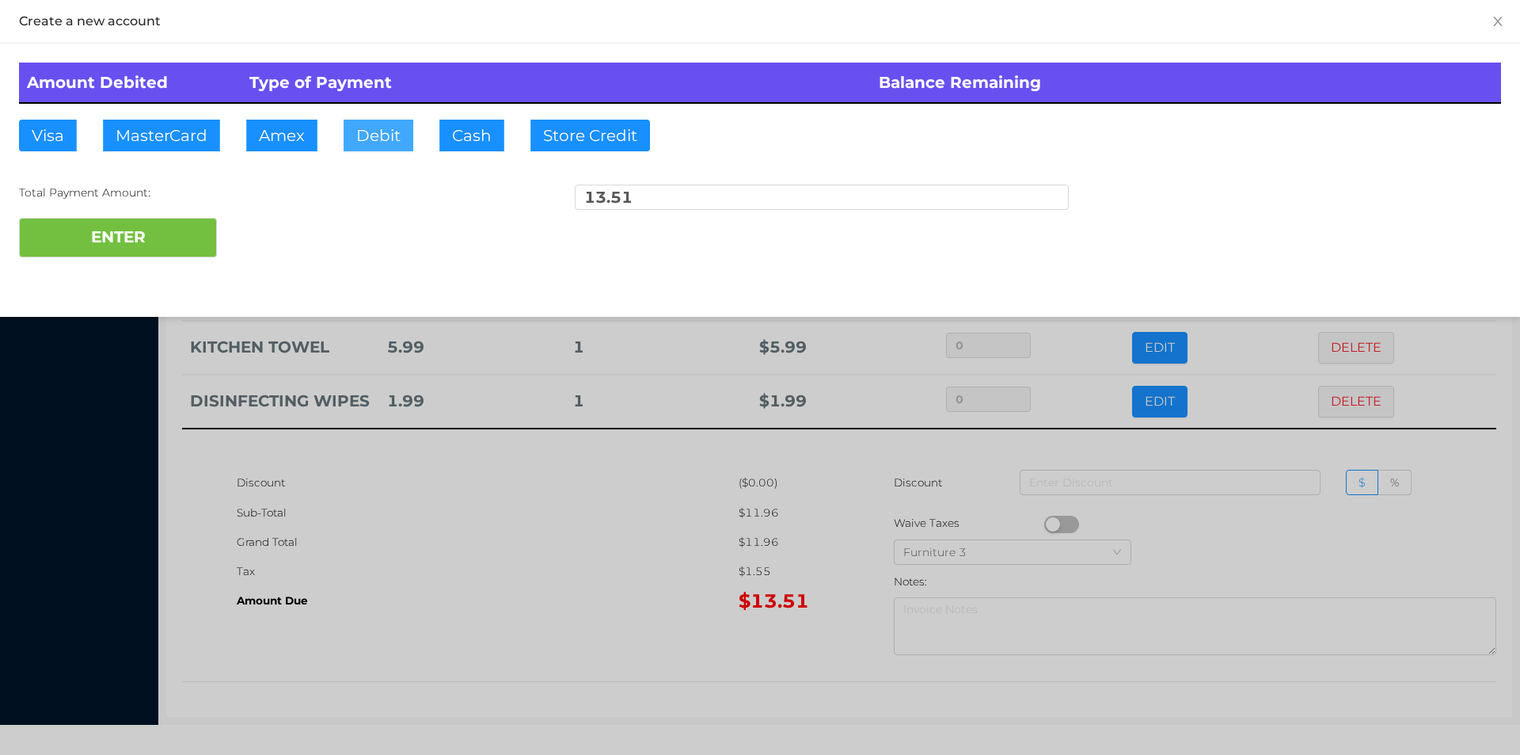
click at [377, 132] on button "Debit" at bounding box center [379, 136] width 70 height 32
click at [211, 226] on button "ENTER" at bounding box center [118, 238] width 198 height 40
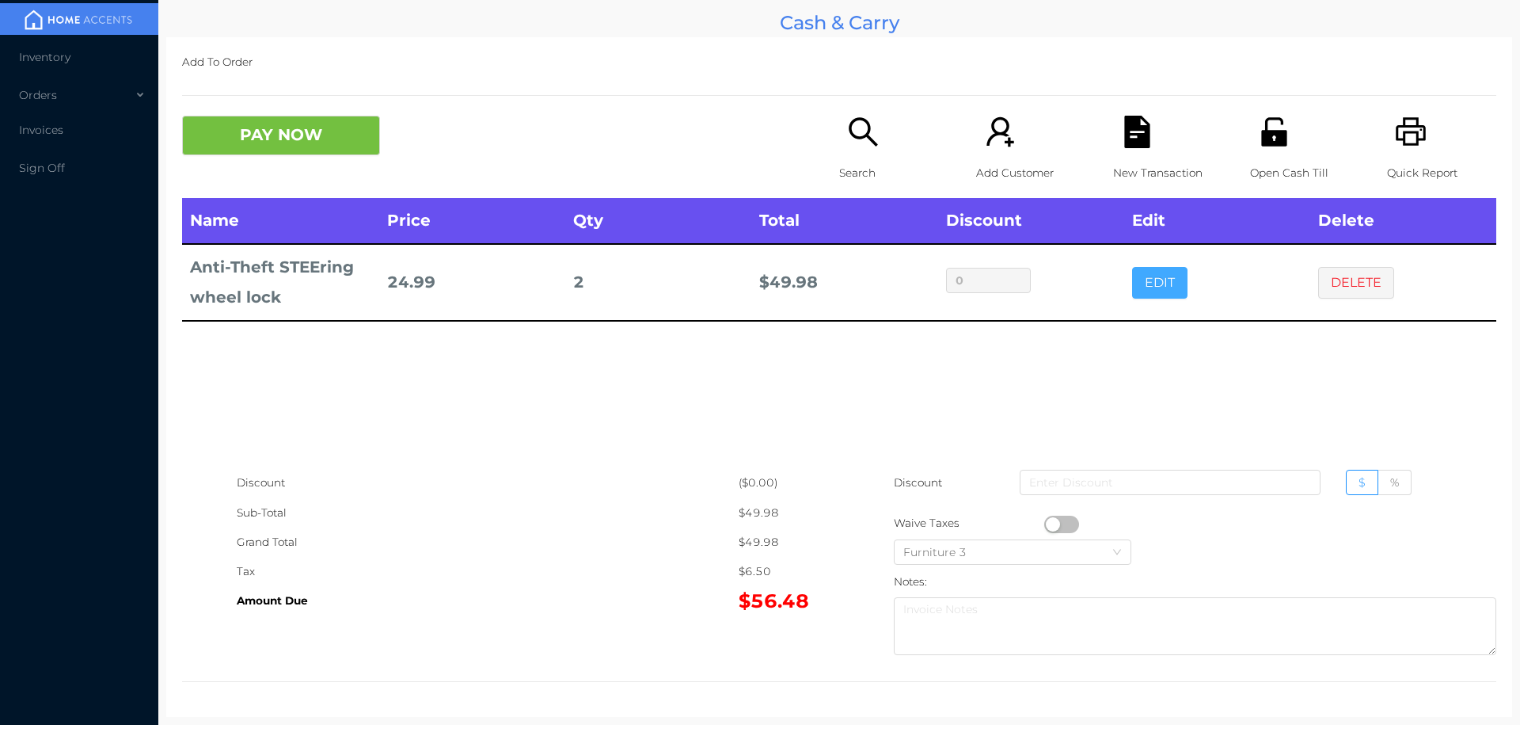
click at [1151, 276] on button "EDIT" at bounding box center [1159, 283] width 55 height 32
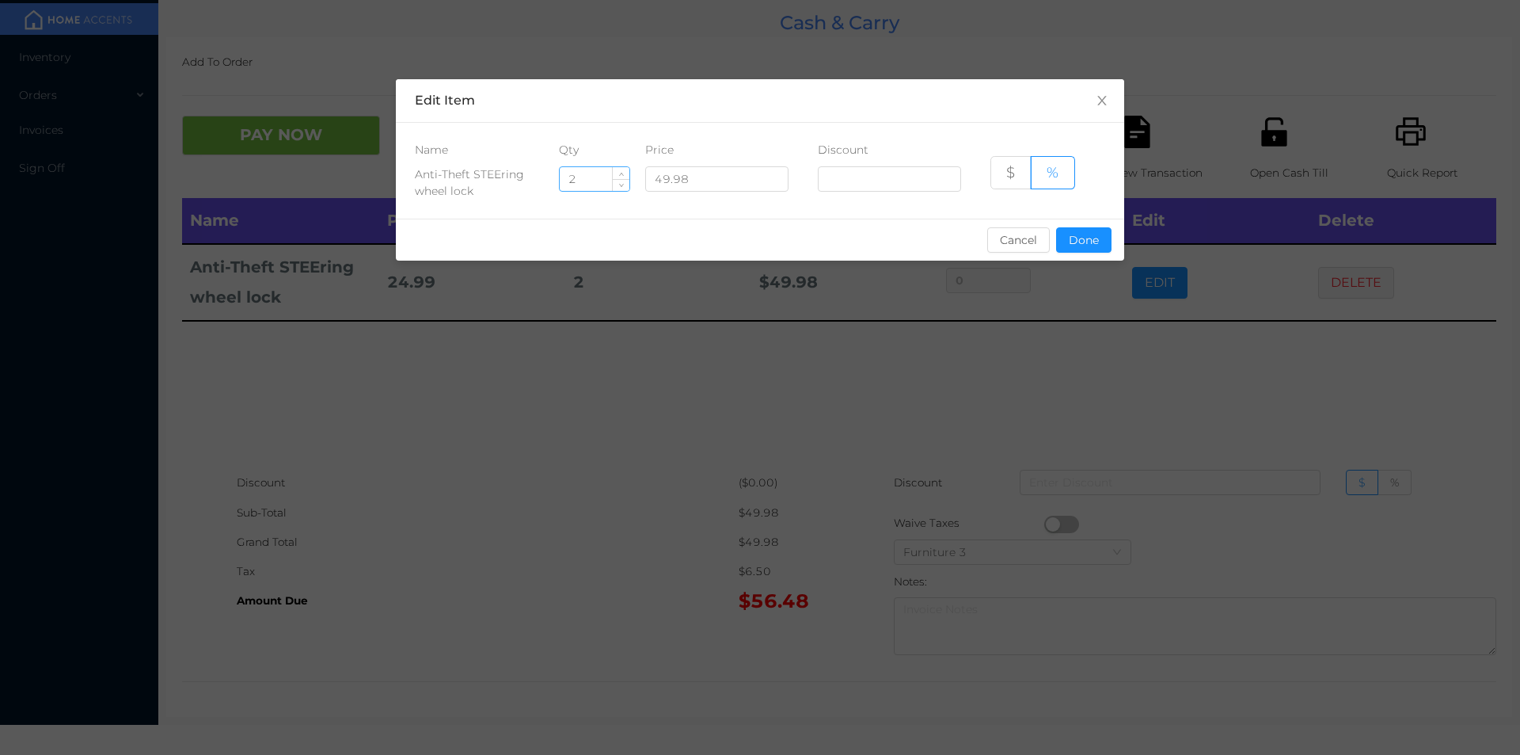
click at [577, 181] on input "2" at bounding box center [595, 179] width 70 height 24
type input "1"
click at [1074, 241] on button "Done" at bounding box center [1083, 239] width 55 height 25
type input "0%"
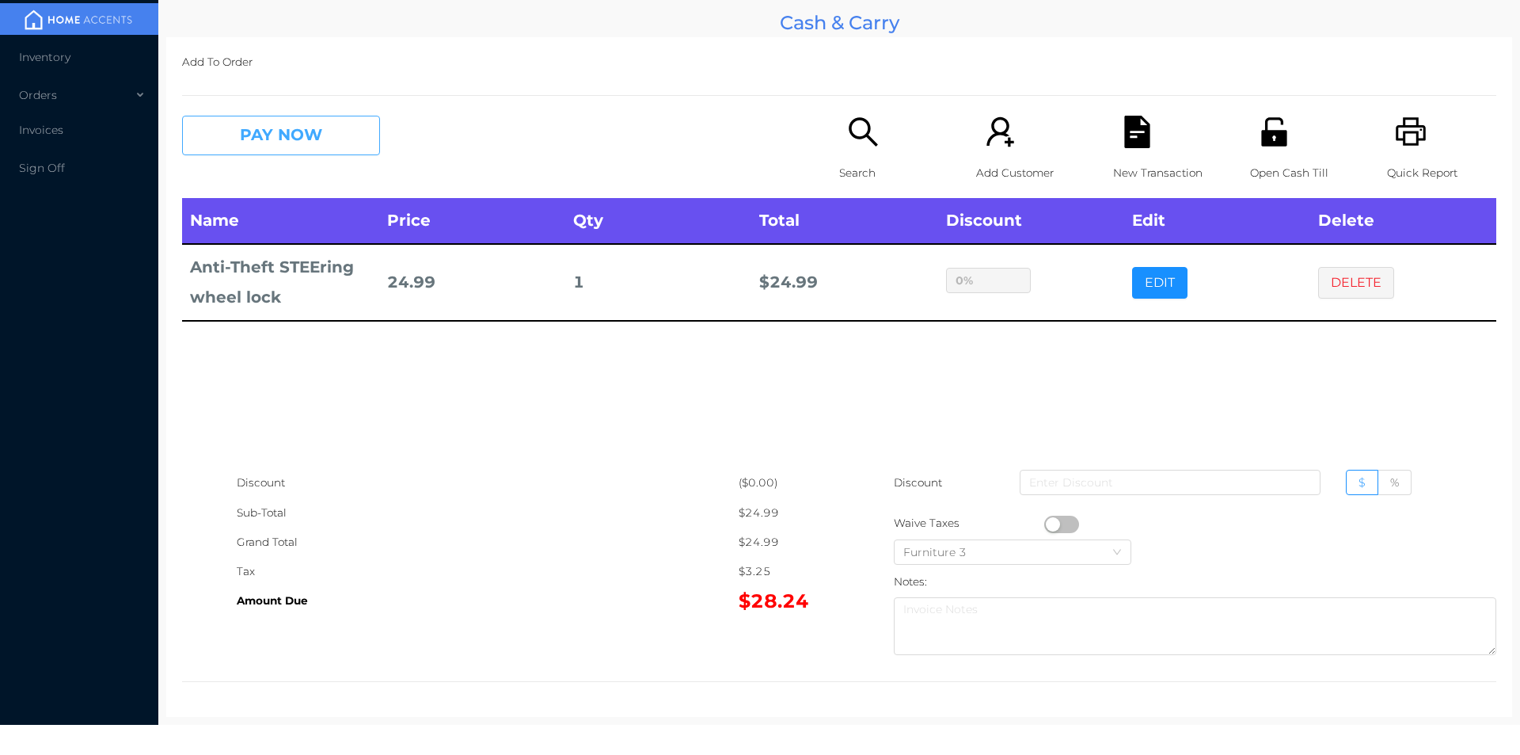
click at [278, 148] on button "PAY NOW" at bounding box center [281, 136] width 198 height 40
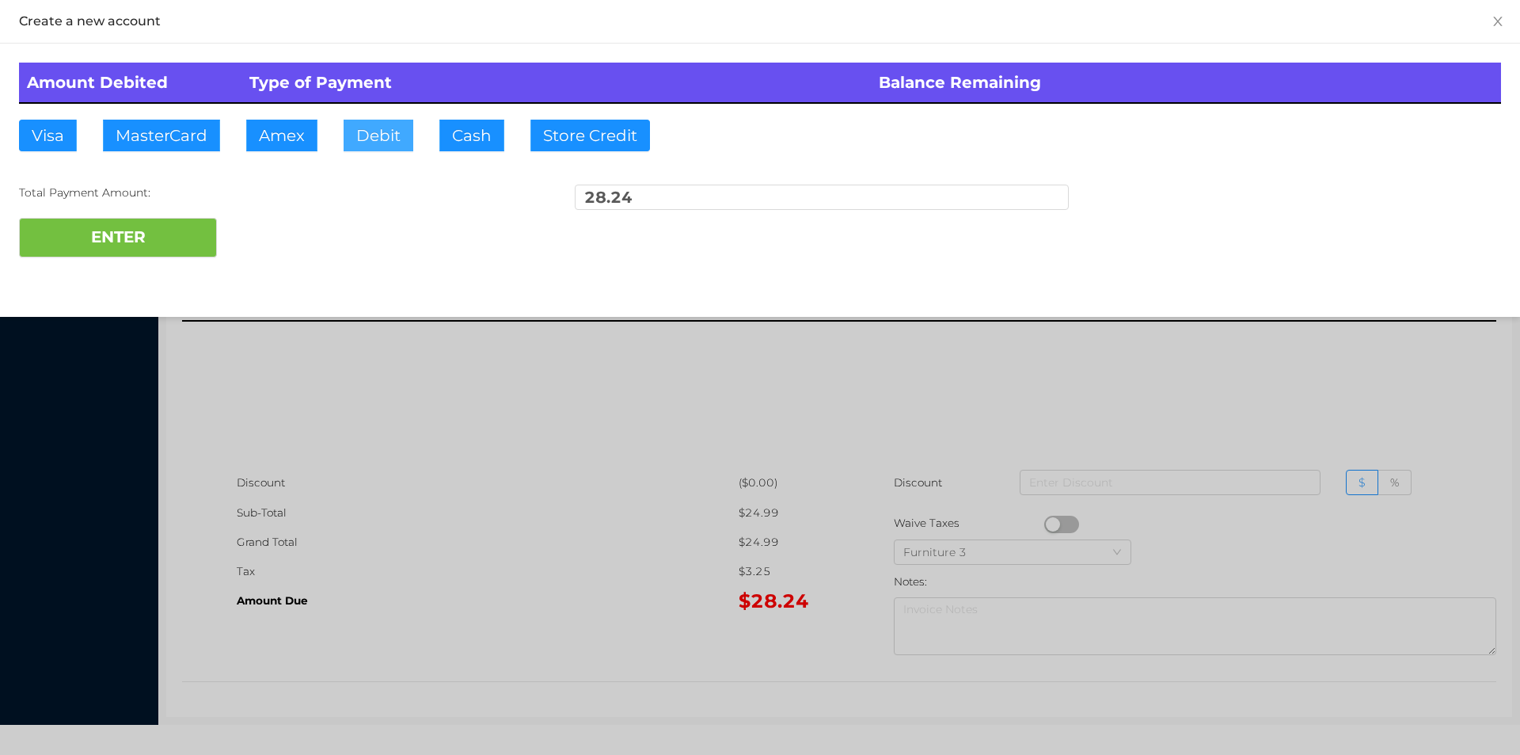
click at [392, 131] on button "Debit" at bounding box center [379, 136] width 70 height 32
type input "100."
click at [135, 227] on button "ENTER" at bounding box center [118, 238] width 198 height 40
type input "0"
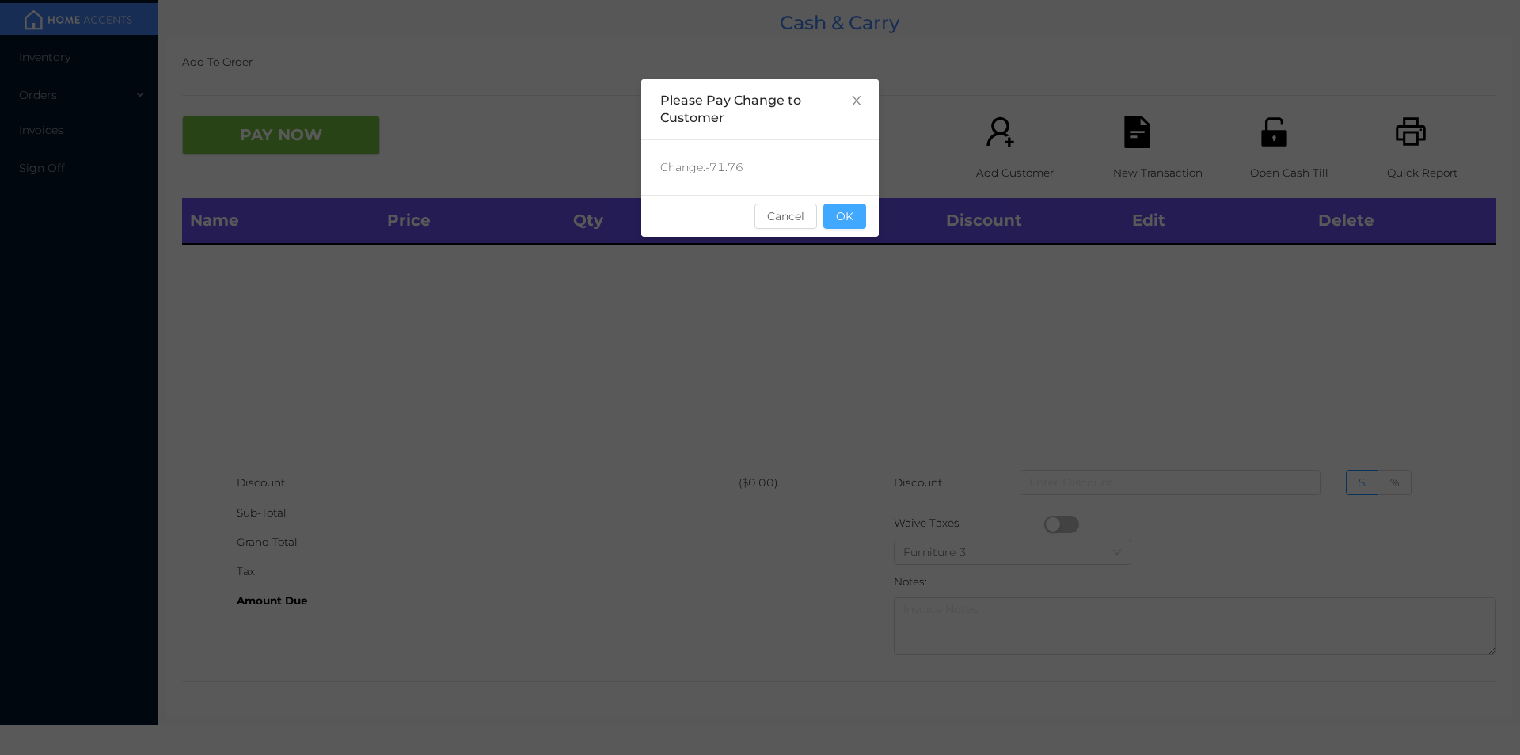
click at [851, 223] on button "OK" at bounding box center [844, 215] width 43 height 25
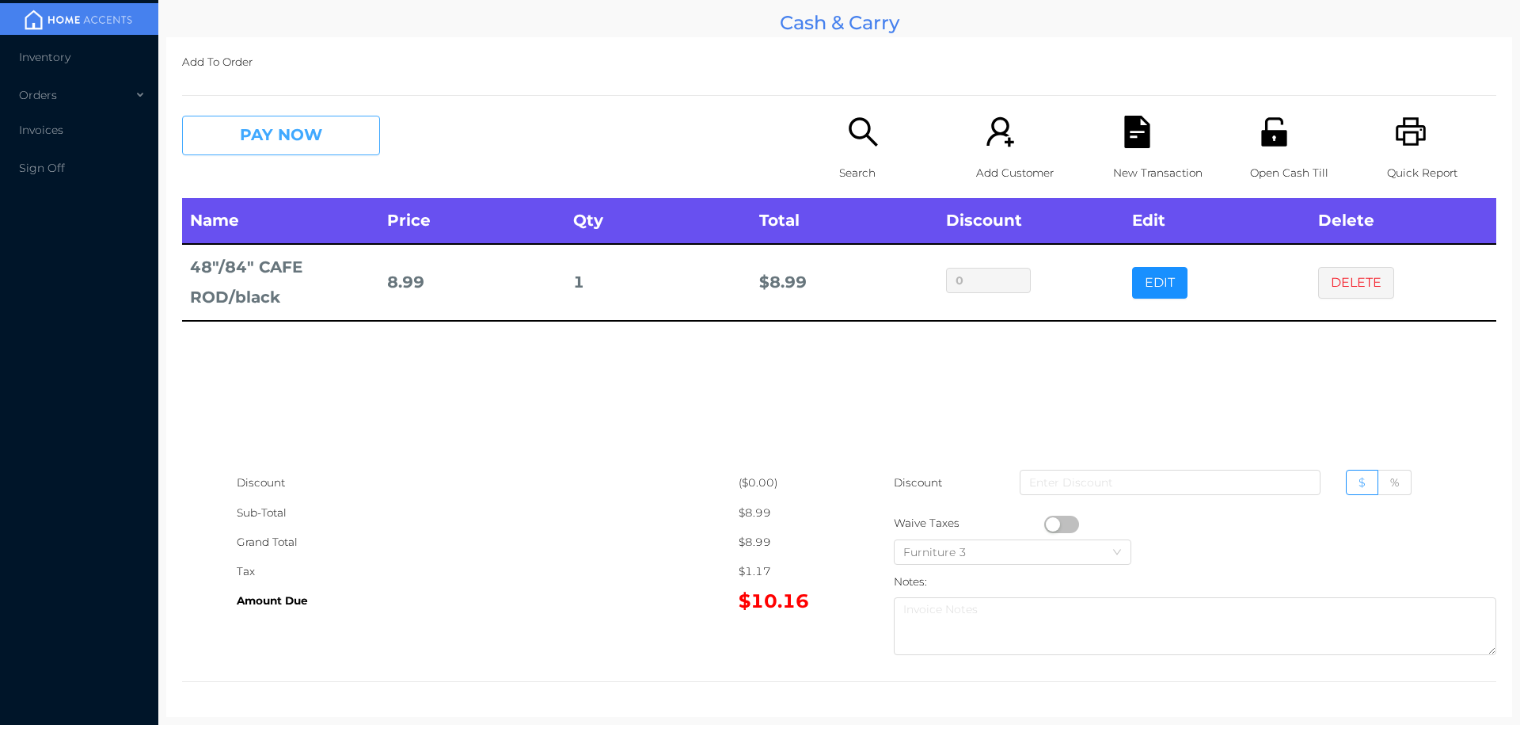
click at [348, 151] on button "PAY NOW" at bounding box center [281, 136] width 198 height 40
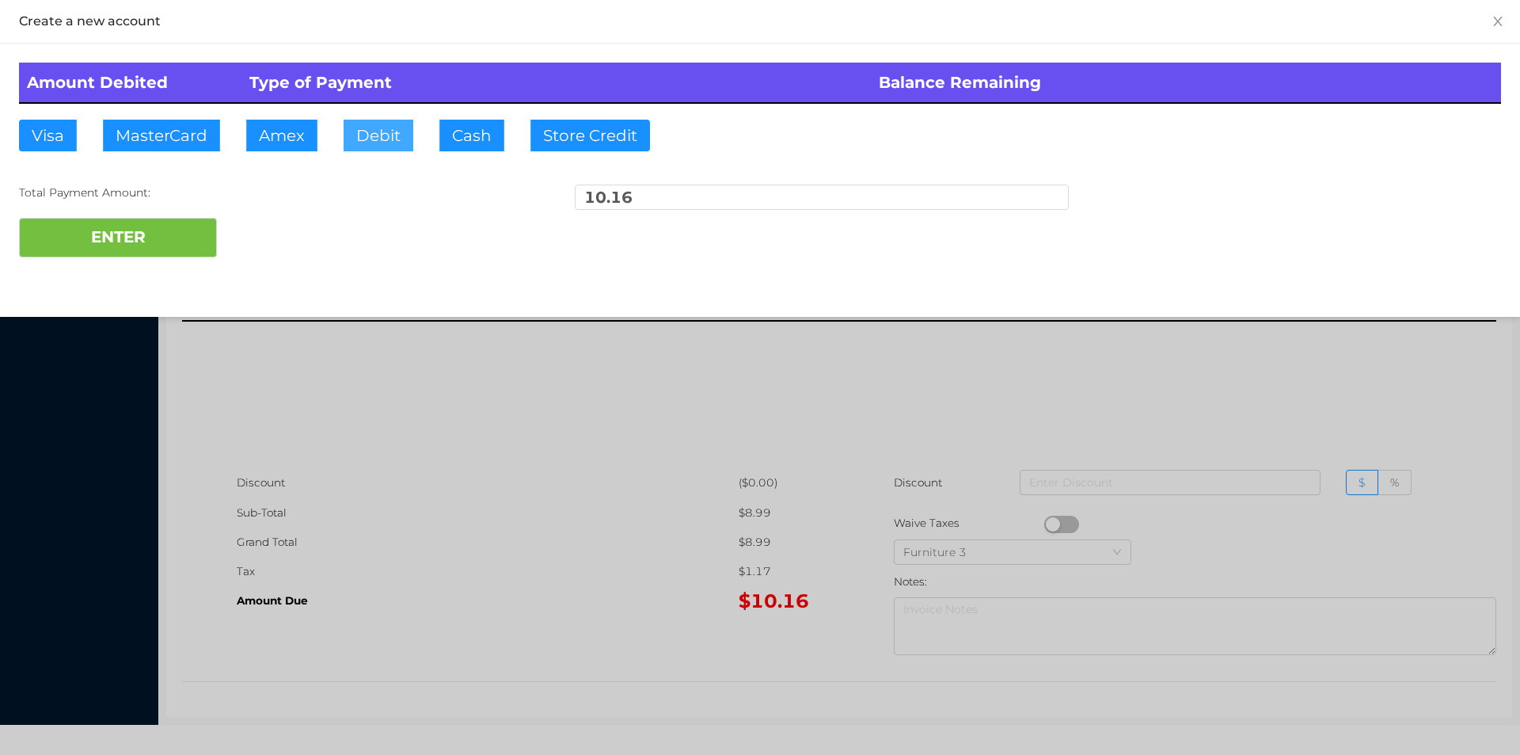
click at [370, 146] on button "Debit" at bounding box center [379, 136] width 70 height 32
click at [138, 245] on button "ENTER" at bounding box center [118, 238] width 198 height 40
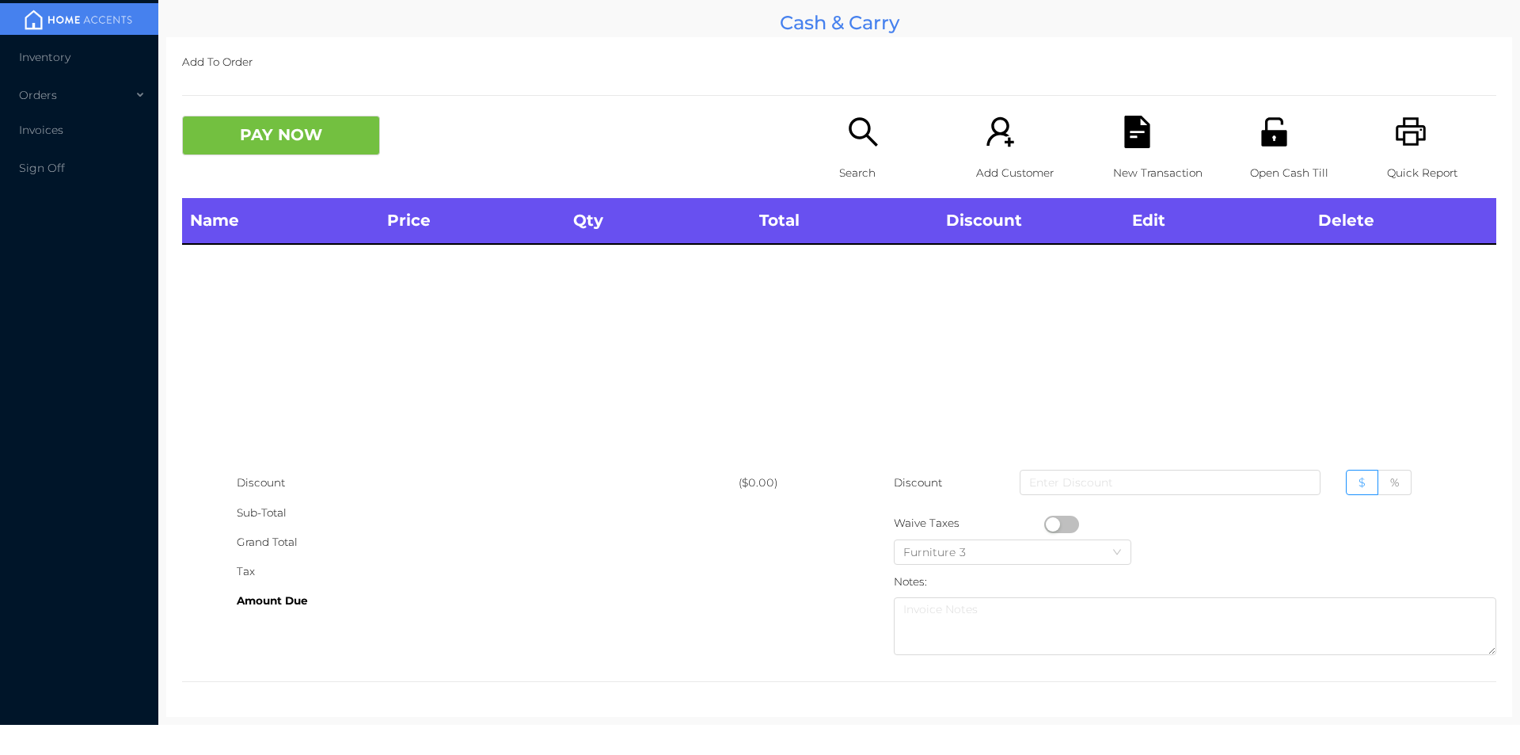
click at [858, 146] on icon "icon: search" at bounding box center [863, 132] width 32 height 32
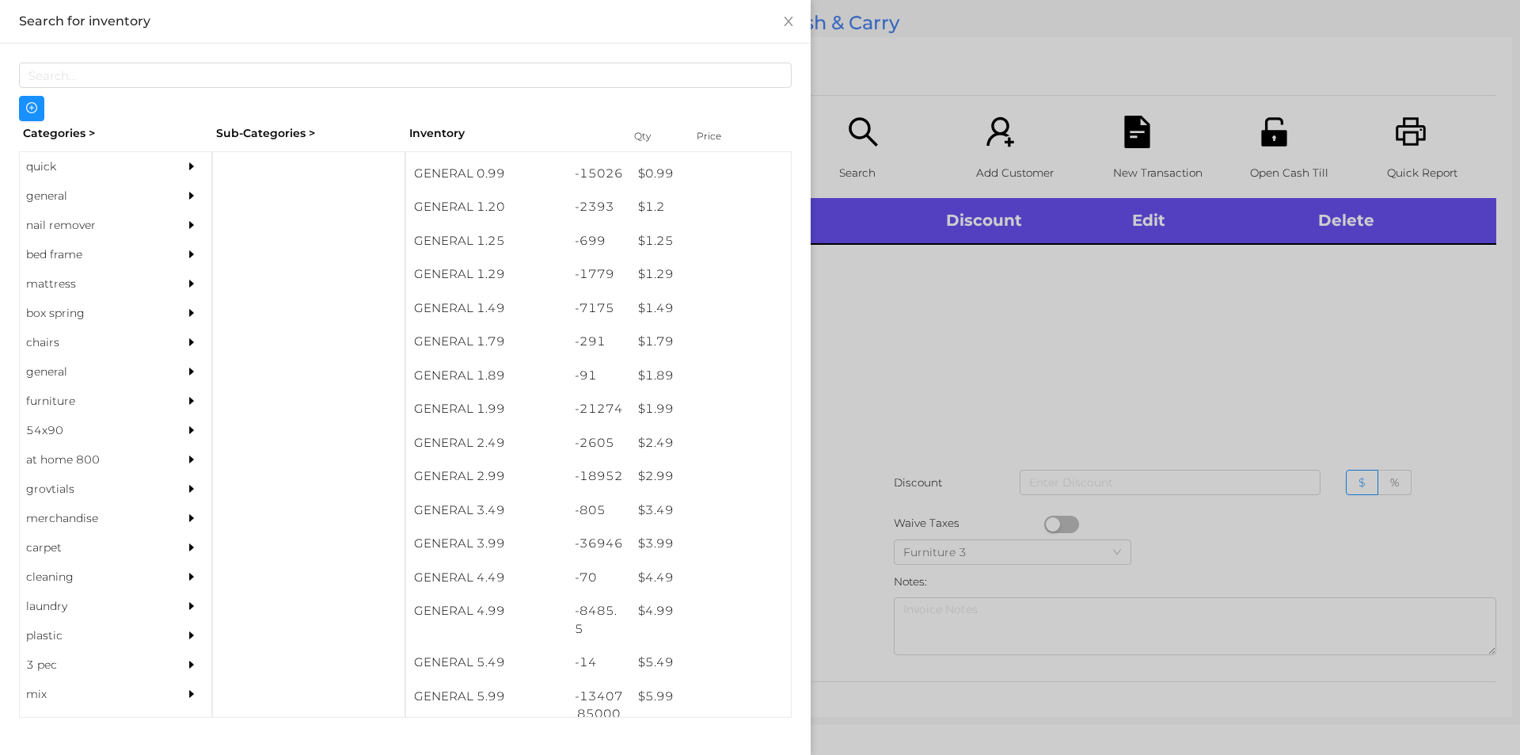
scroll to position [95, 0]
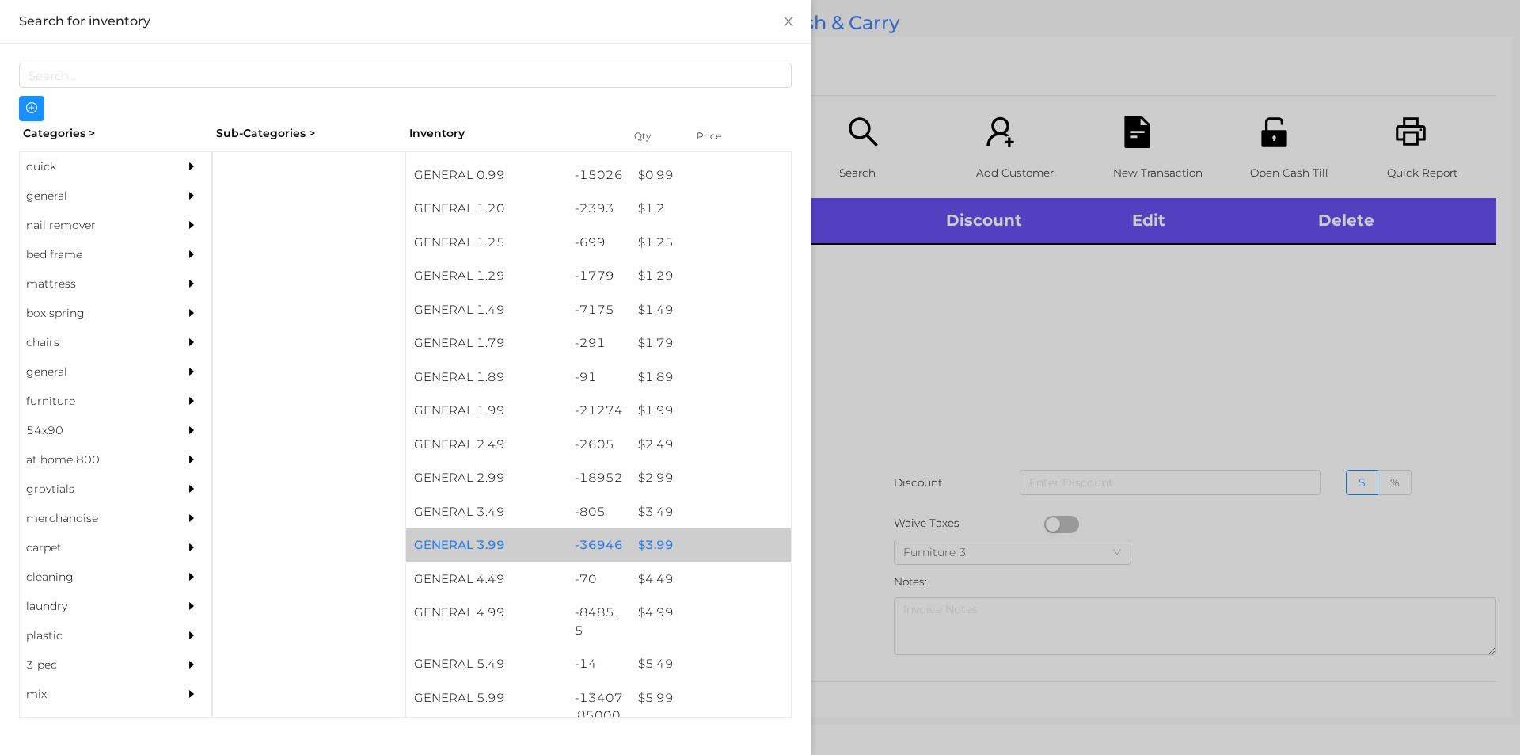
click at [653, 546] on div "$ 3.99" at bounding box center [710, 545] width 161 height 34
click at [645, 547] on div "$ 3.99" at bounding box center [710, 545] width 161 height 34
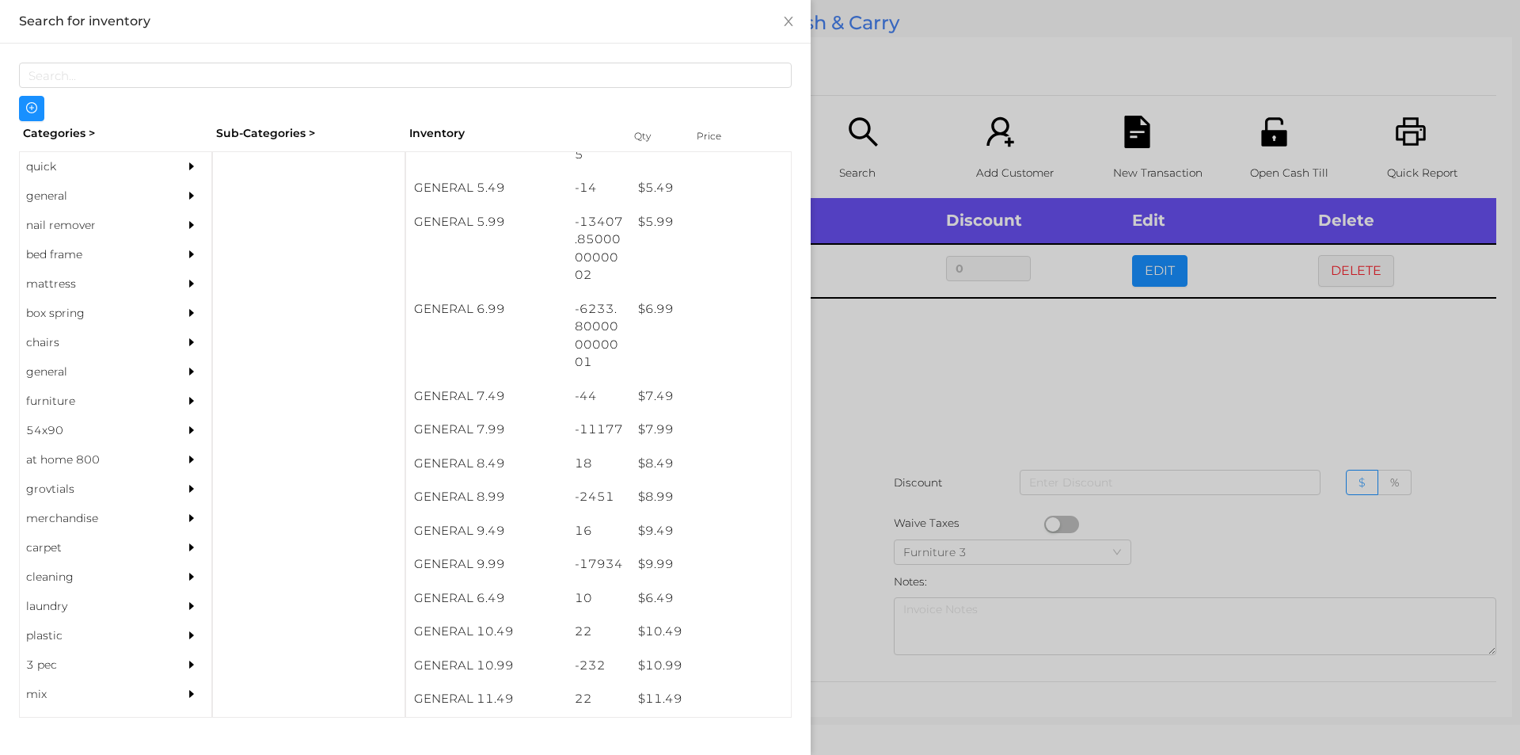
scroll to position [571, 0]
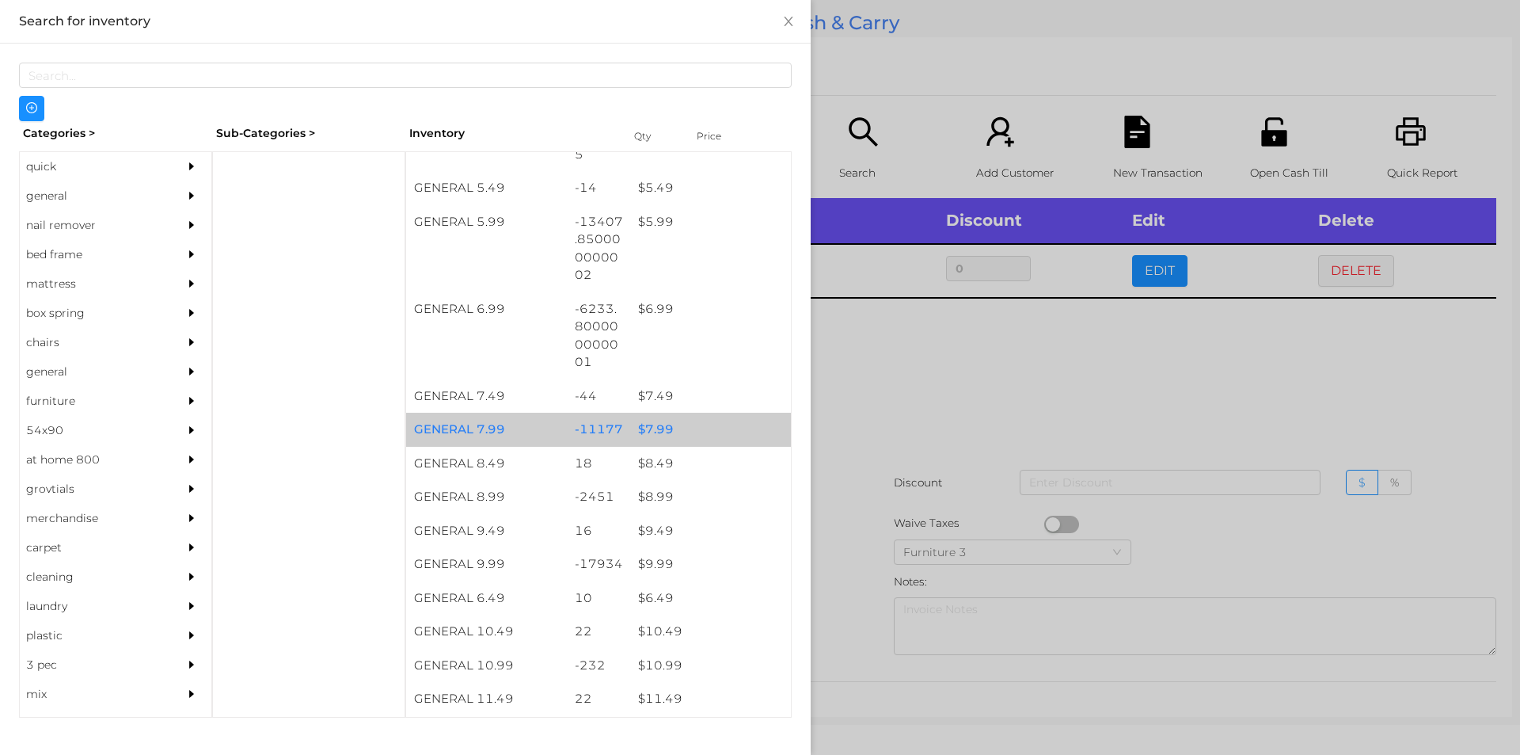
click at [662, 443] on div "$ 7.99" at bounding box center [710, 430] width 161 height 34
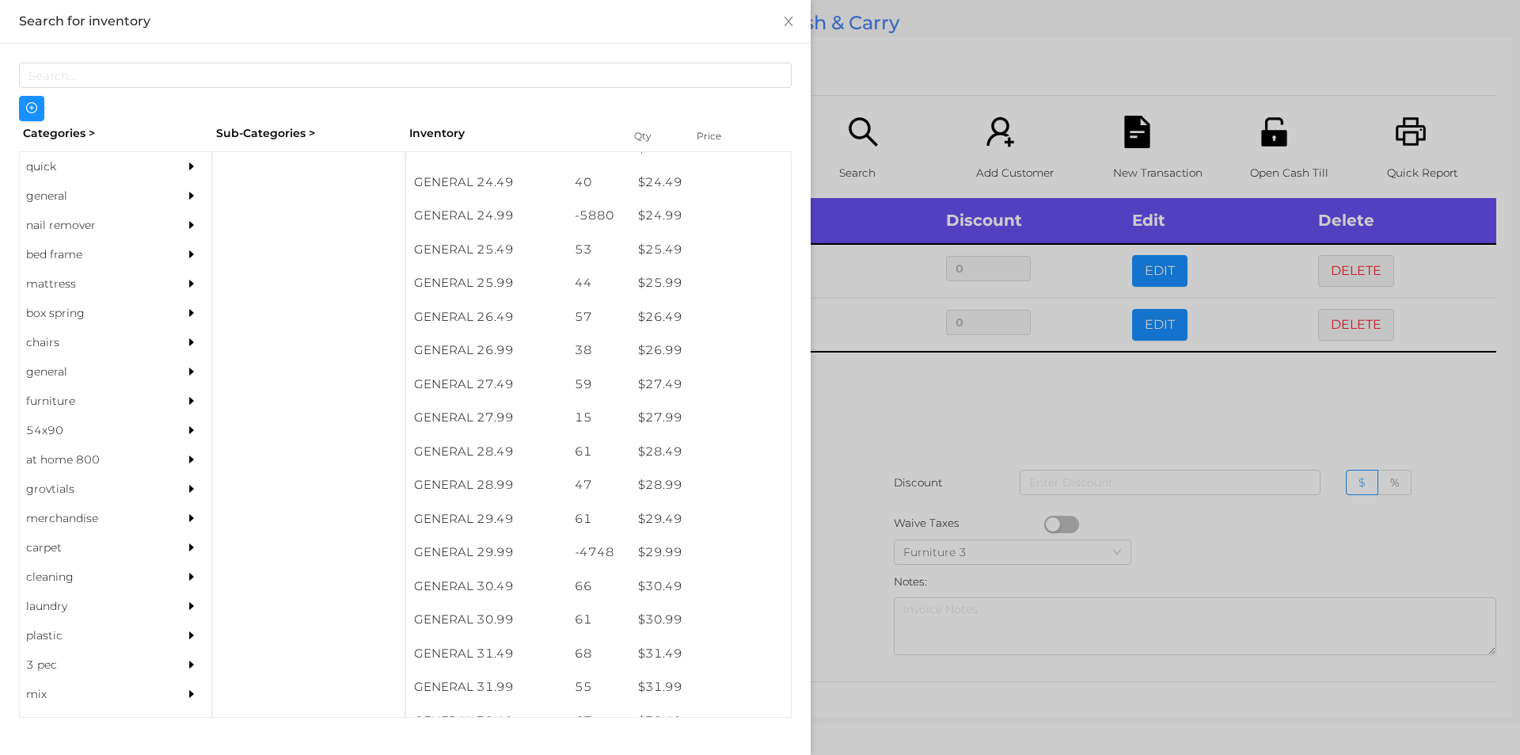
scroll to position [1993, 0]
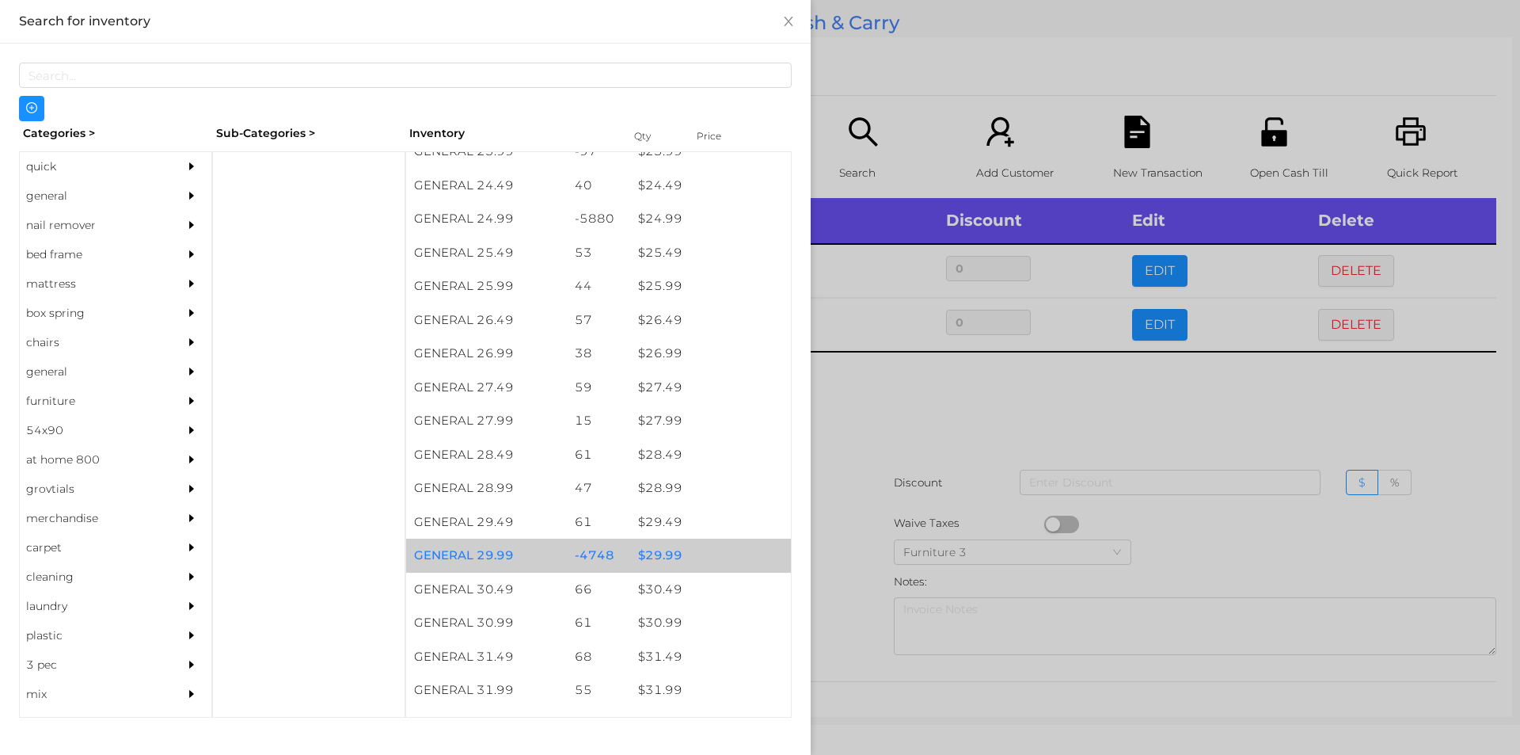
click at [662, 561] on div "$ 29.99" at bounding box center [710, 555] width 161 height 34
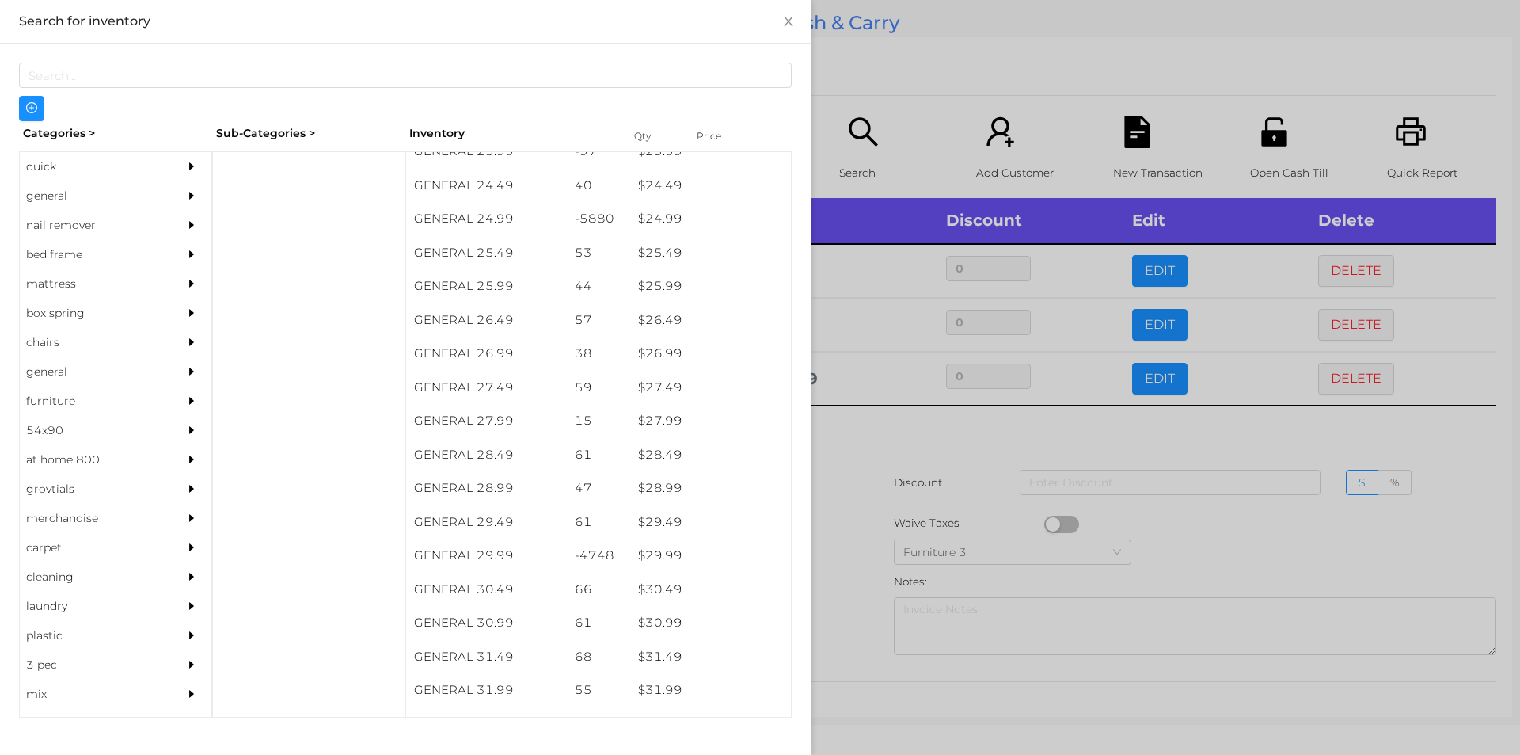
click at [863, 554] on div at bounding box center [760, 377] width 1520 height 755
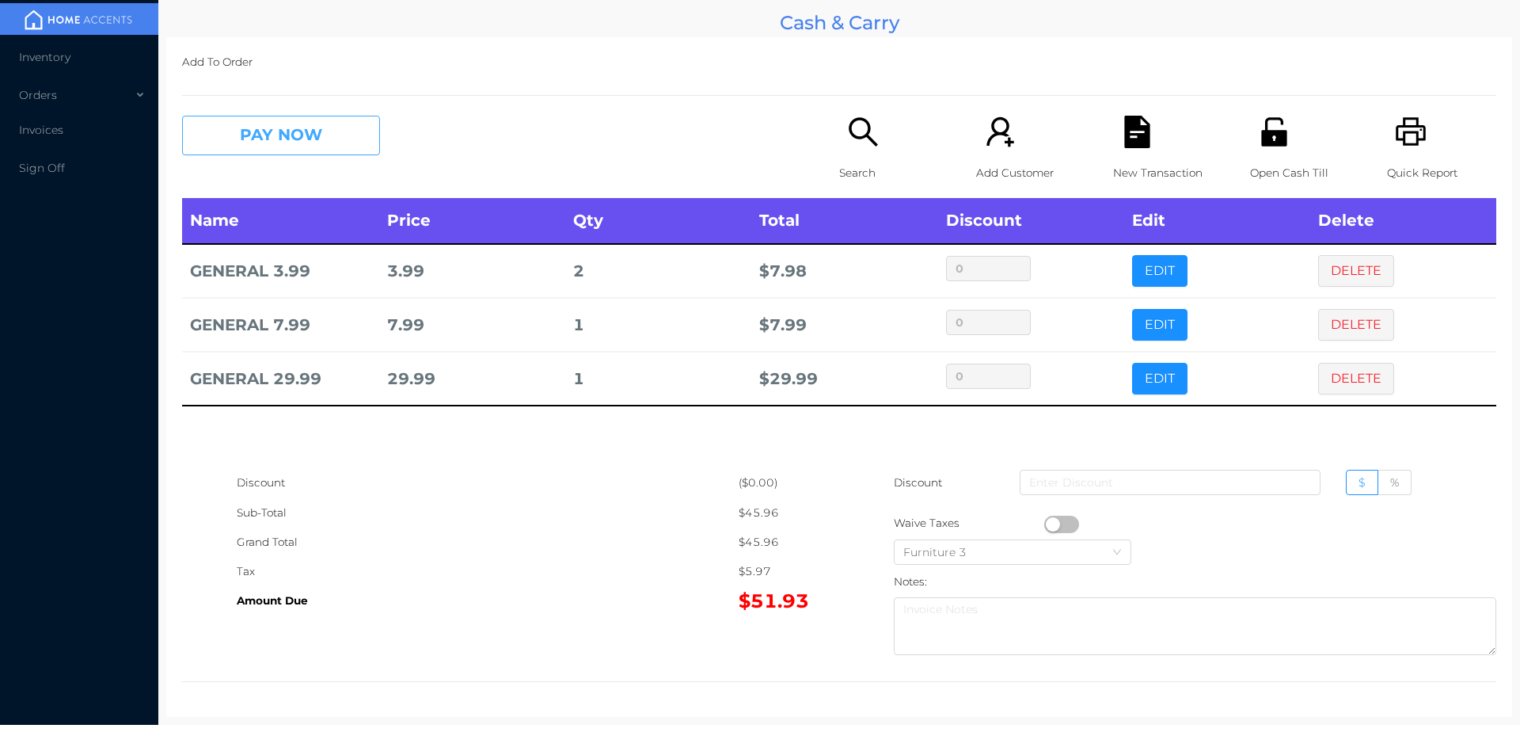
click at [283, 144] on button "PAY NOW" at bounding box center [281, 136] width 198 height 40
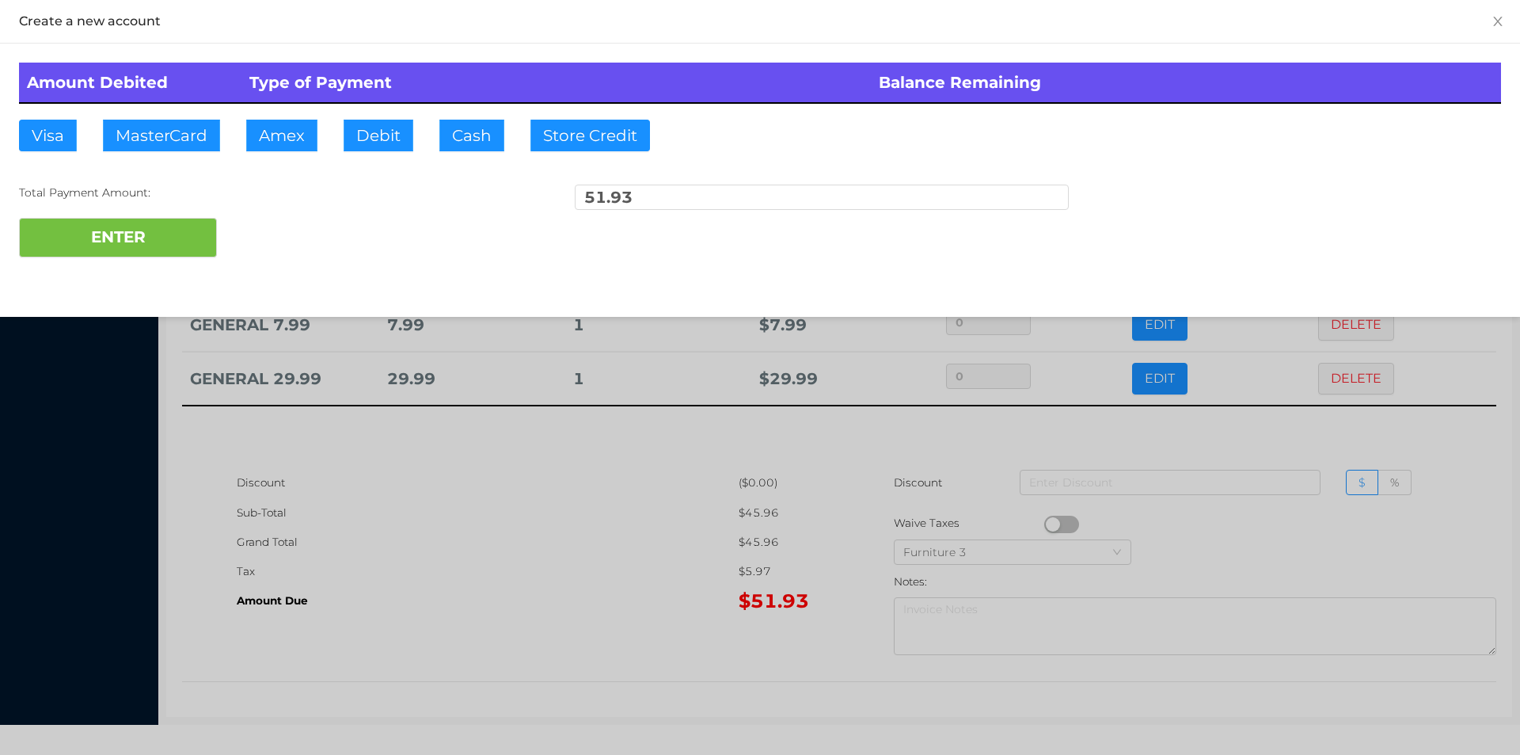
click at [271, 239] on div "ENTER" at bounding box center [760, 238] width 1482 height 40
click at [1244, 444] on div at bounding box center [760, 377] width 1520 height 755
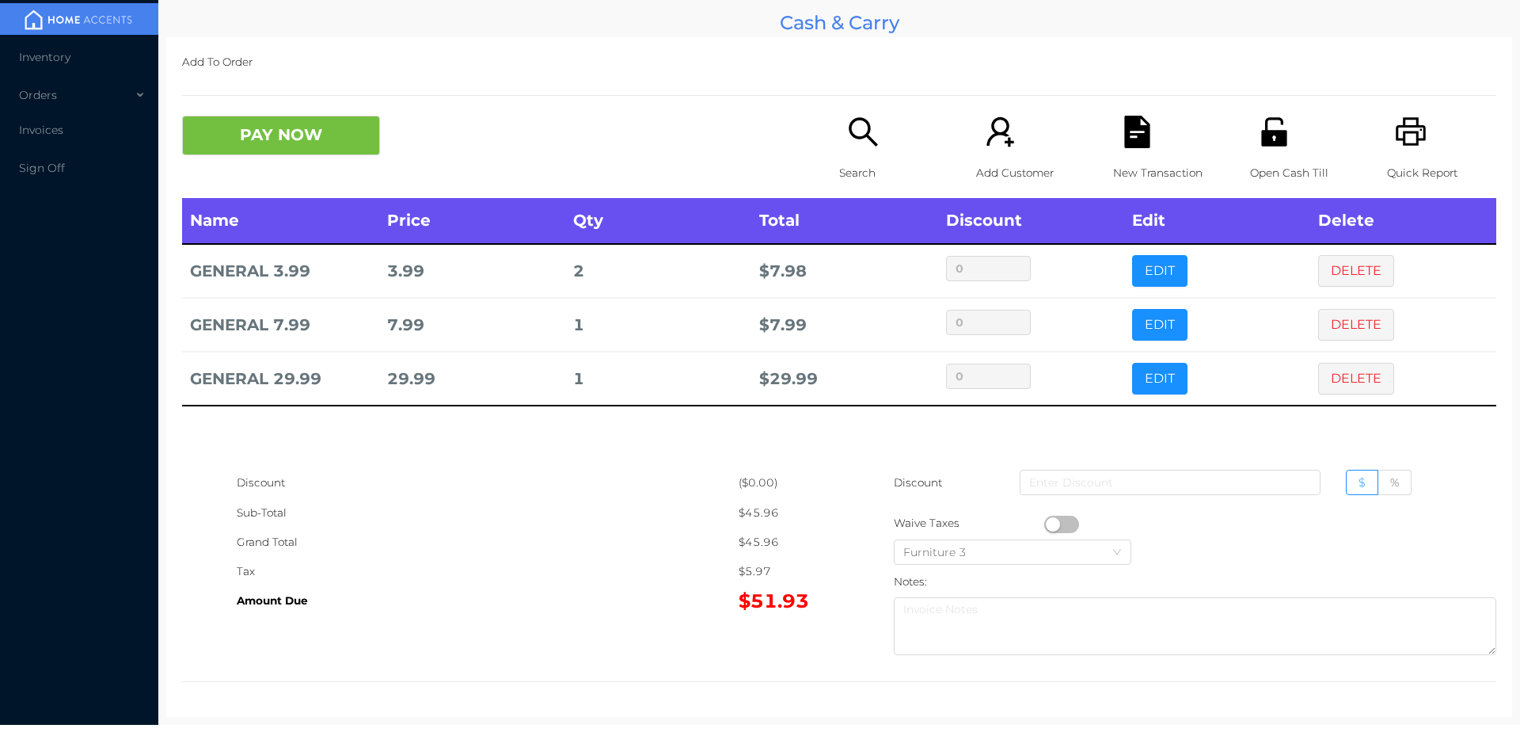
click at [1149, 134] on div "New Transaction" at bounding box center [1167, 157] width 109 height 82
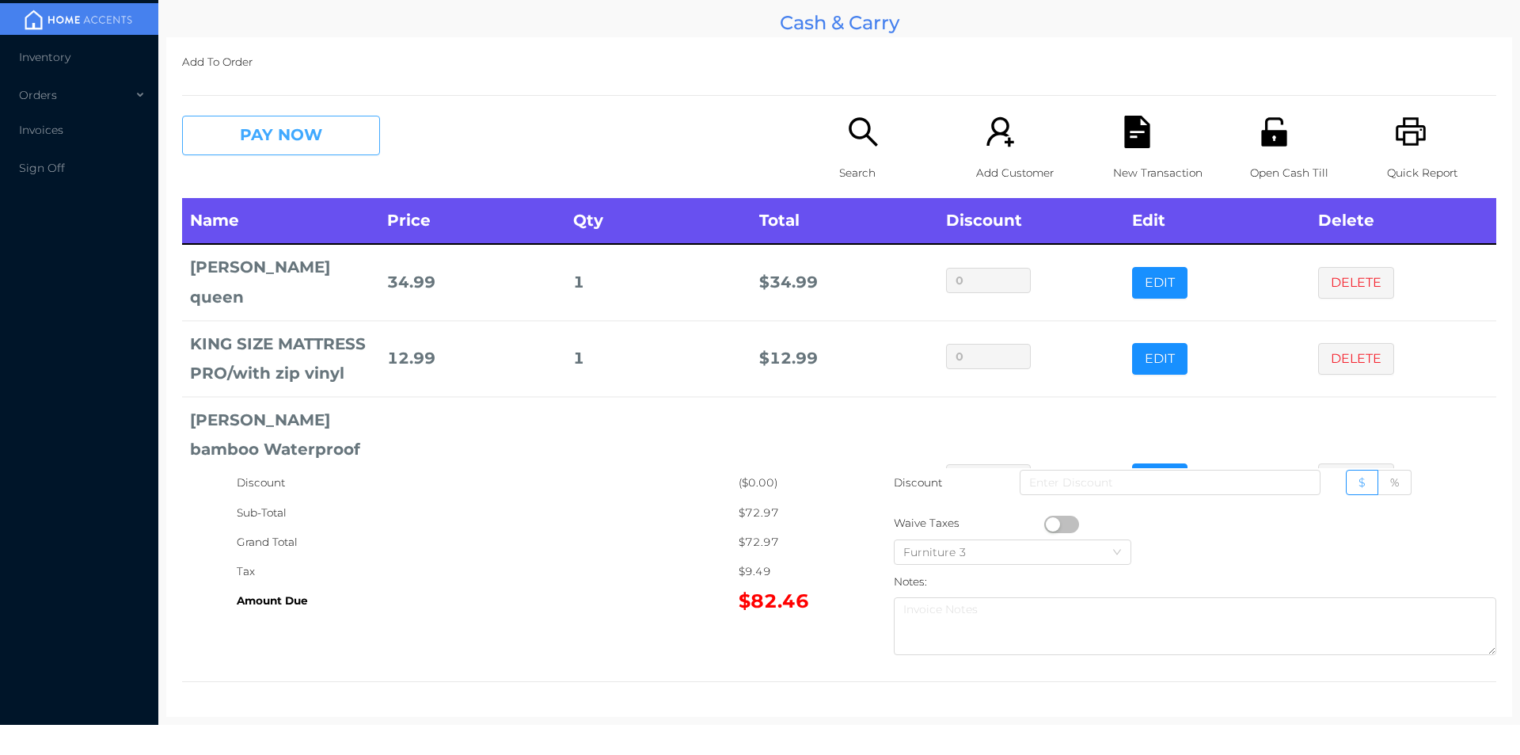
click at [322, 145] on button "PAY NOW" at bounding box center [281, 136] width 198 height 40
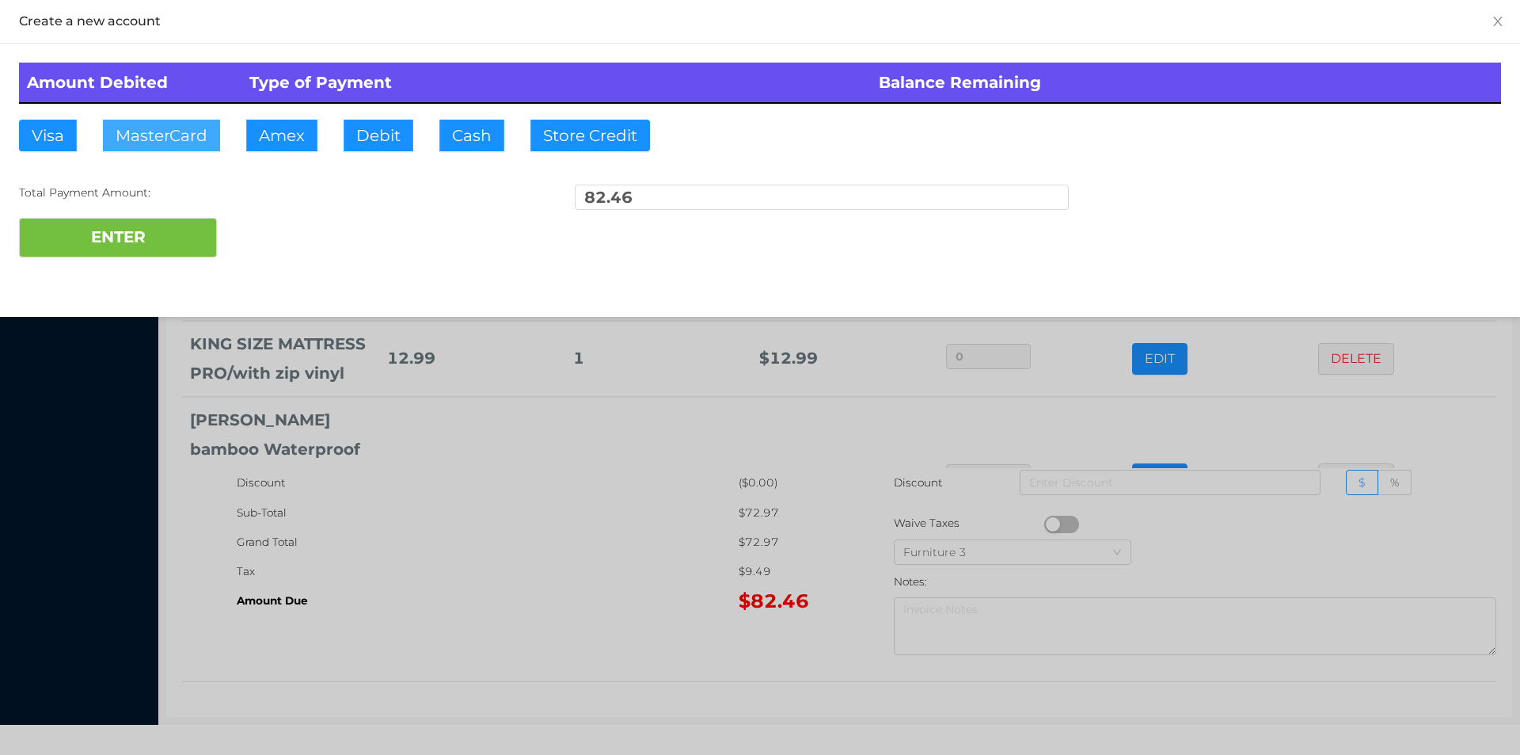
click at [183, 132] on button "MasterCard" at bounding box center [161, 136] width 117 height 32
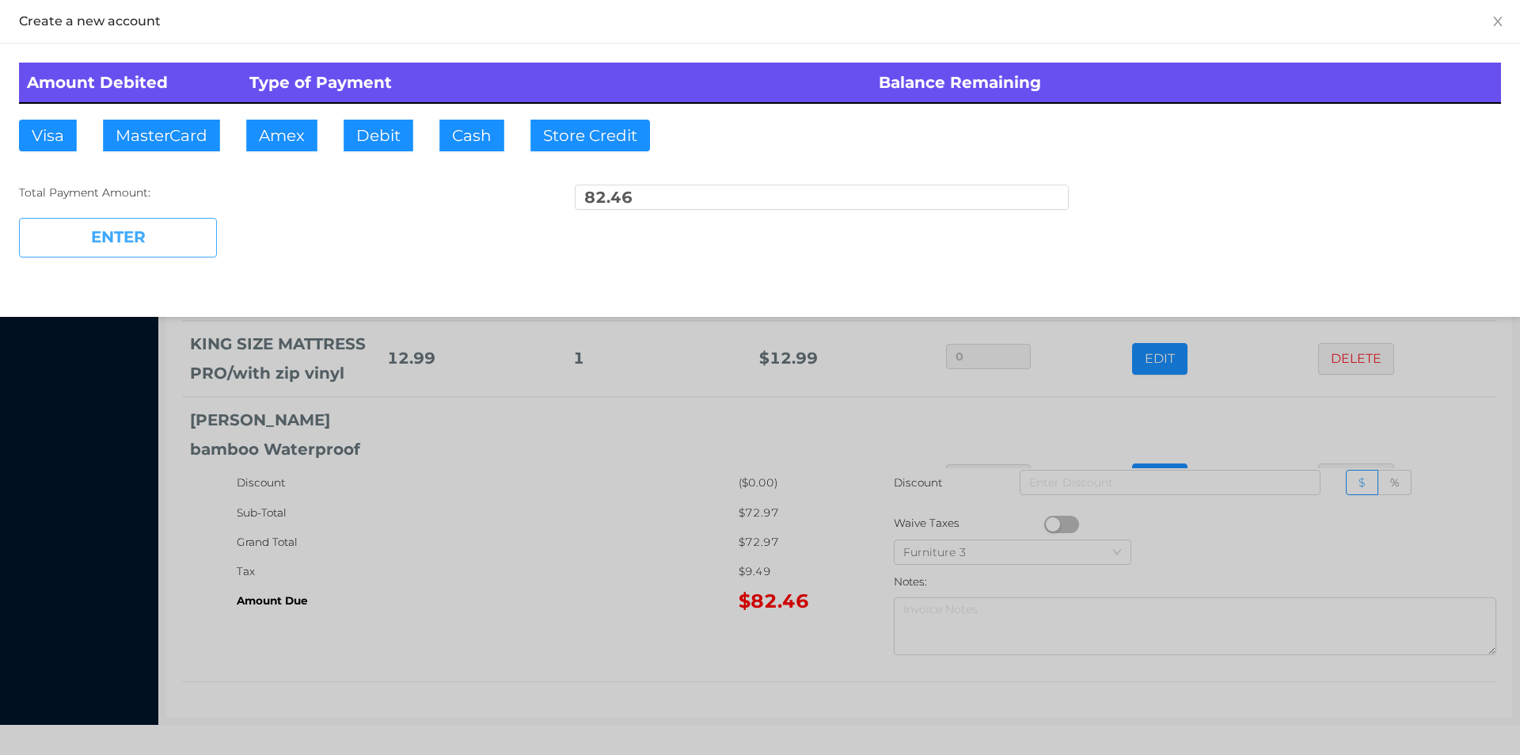
click at [149, 246] on button "ENTER" at bounding box center [118, 238] width 198 height 40
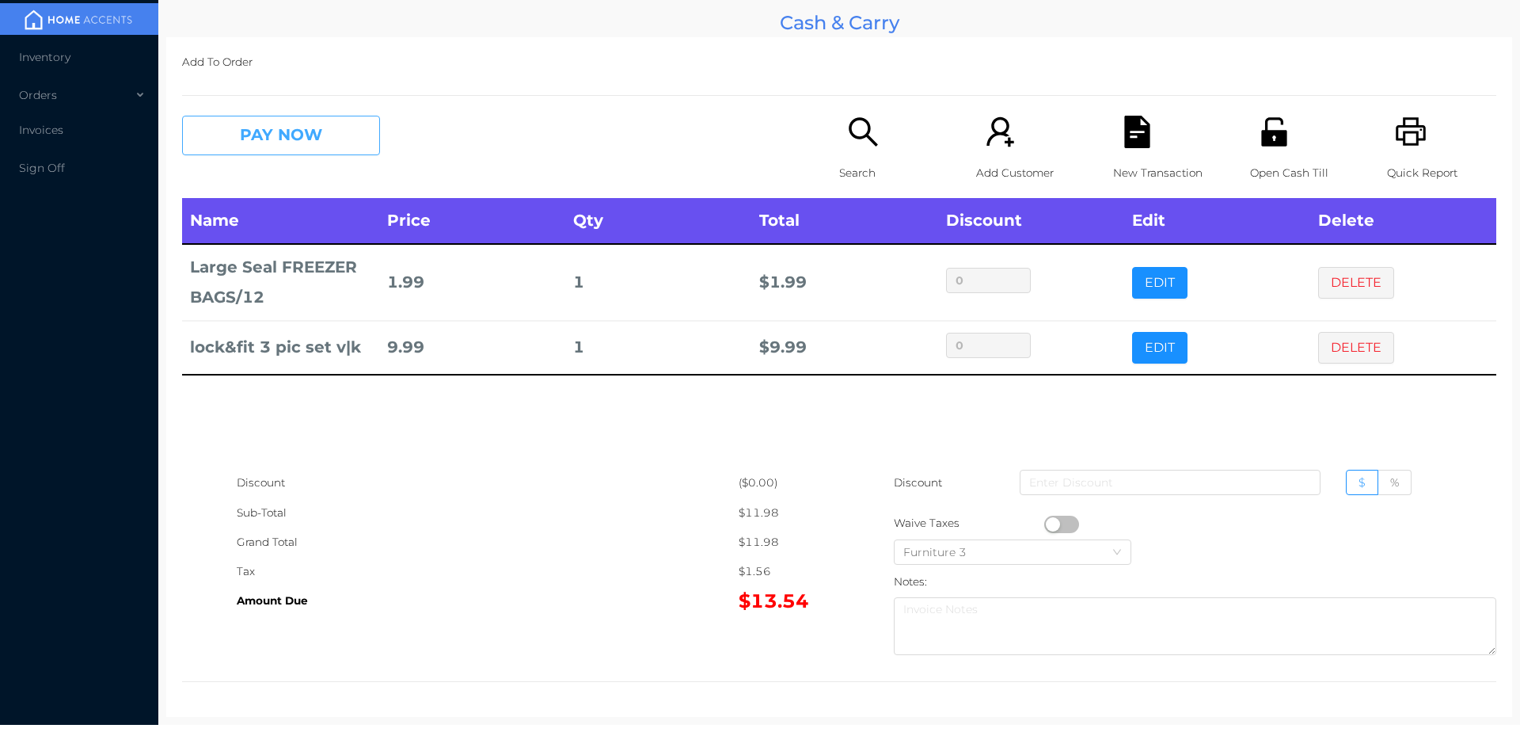
click at [262, 139] on button "PAY NOW" at bounding box center [281, 136] width 198 height 40
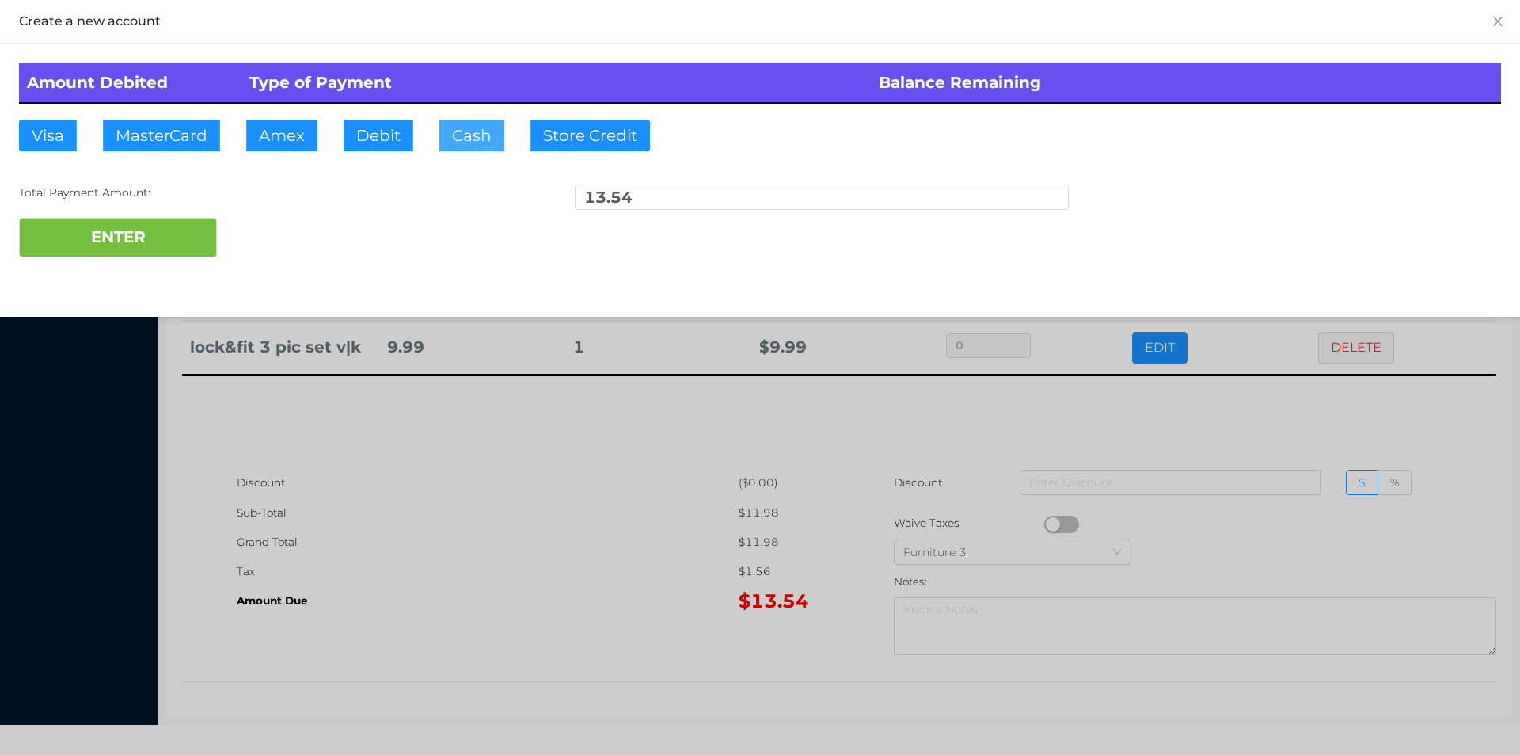
click at [488, 142] on button "Cash" at bounding box center [471, 136] width 65 height 32
type input "20."
click at [135, 256] on button "ENTER" at bounding box center [118, 238] width 198 height 40
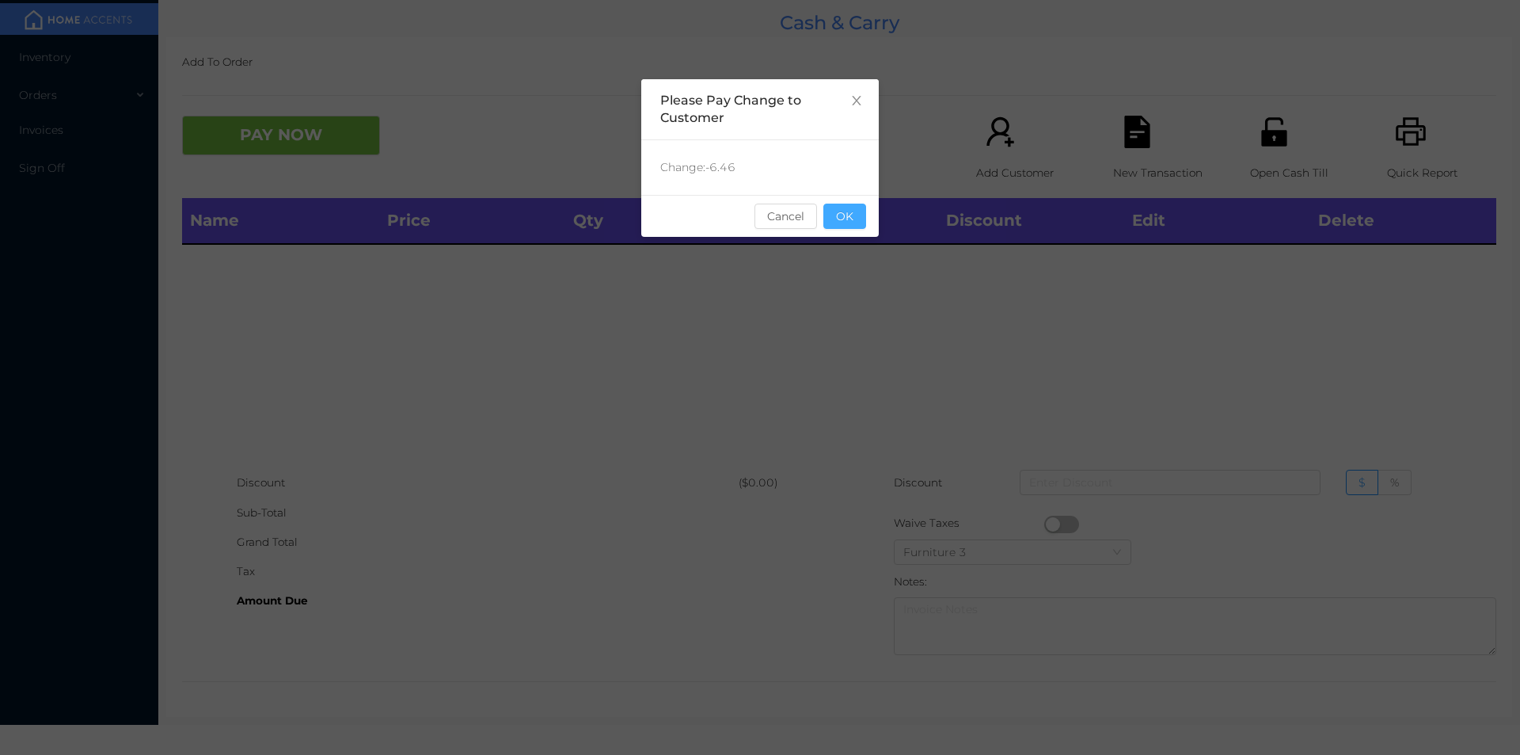
click at [857, 213] on button "OK" at bounding box center [844, 215] width 43 height 25
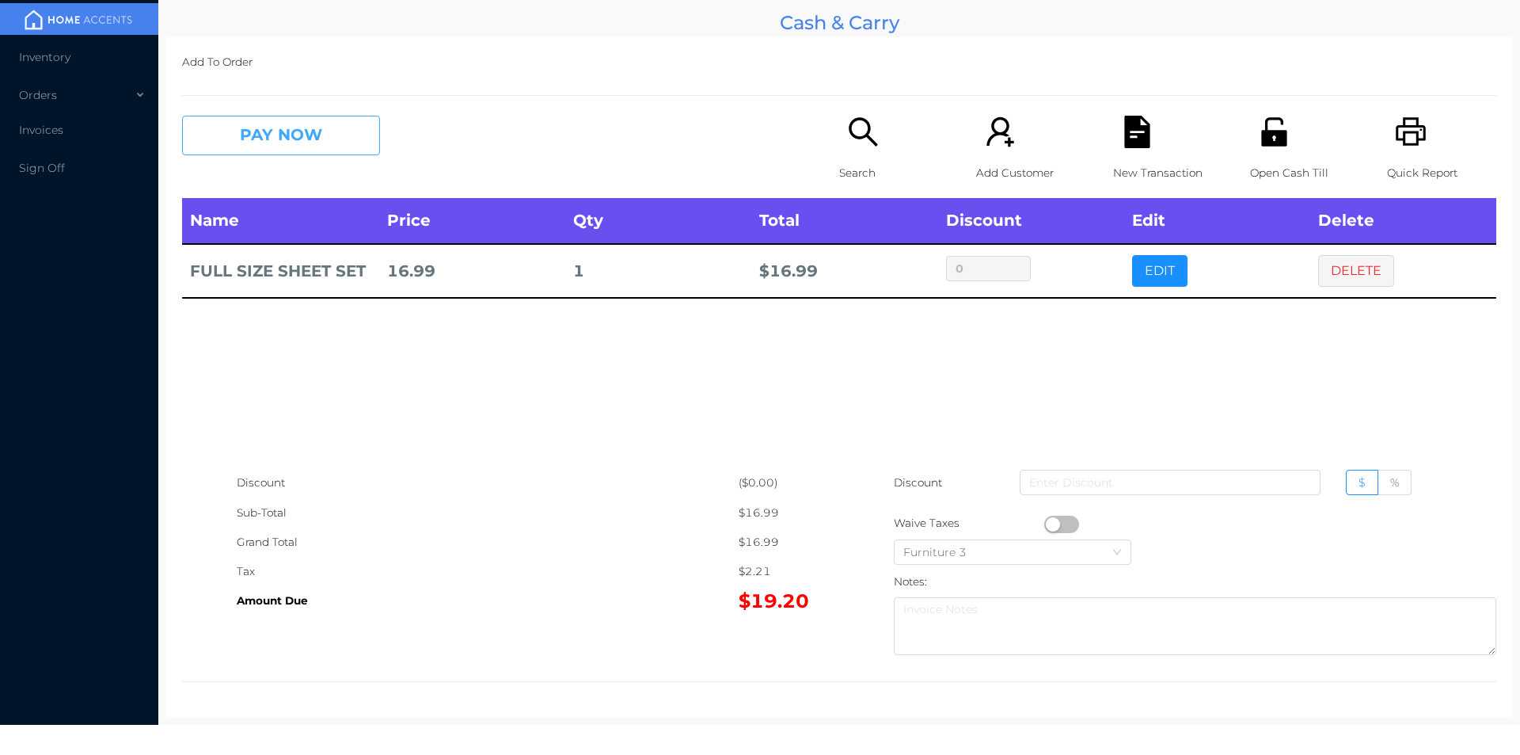
click at [276, 136] on button "PAY NOW" at bounding box center [281, 136] width 198 height 40
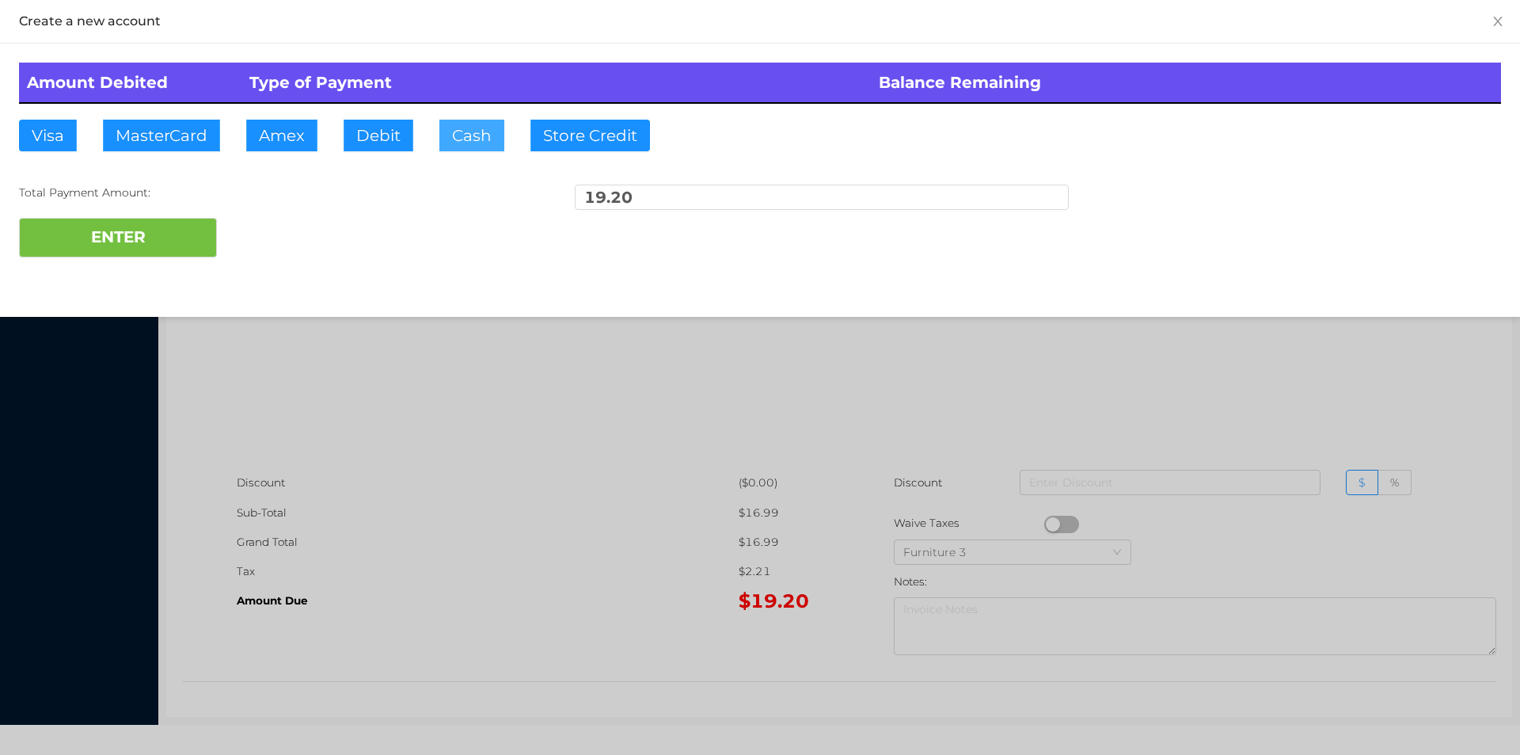
click at [472, 141] on button "Cash" at bounding box center [471, 136] width 65 height 32
type input "20.25"
click at [173, 250] on button "ENTER" at bounding box center [118, 238] width 198 height 40
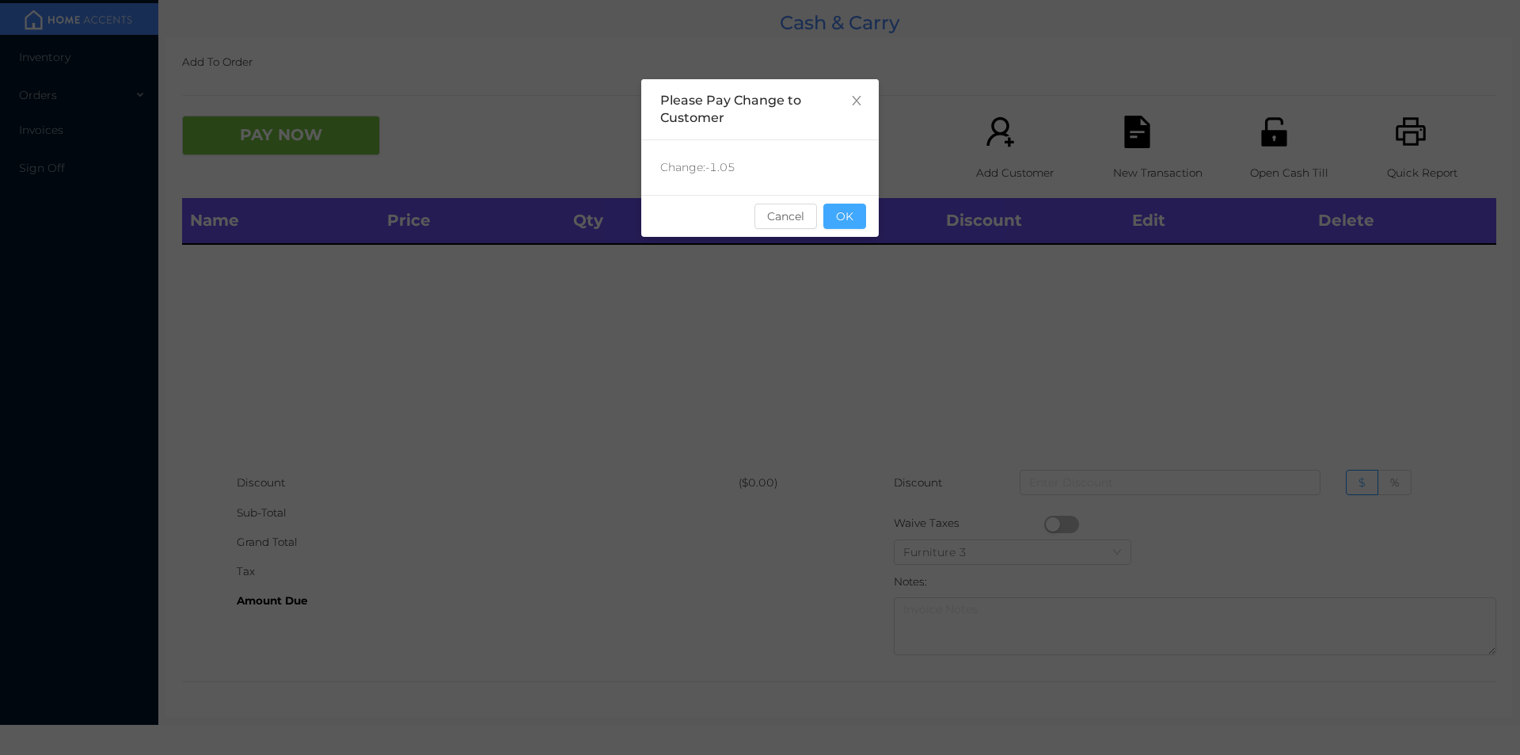
click at [849, 219] on button "OK" at bounding box center [844, 215] width 43 height 25
click at [874, 270] on div "Name Price Qty Total Discount Edit Delete" at bounding box center [839, 333] width 1314 height 270
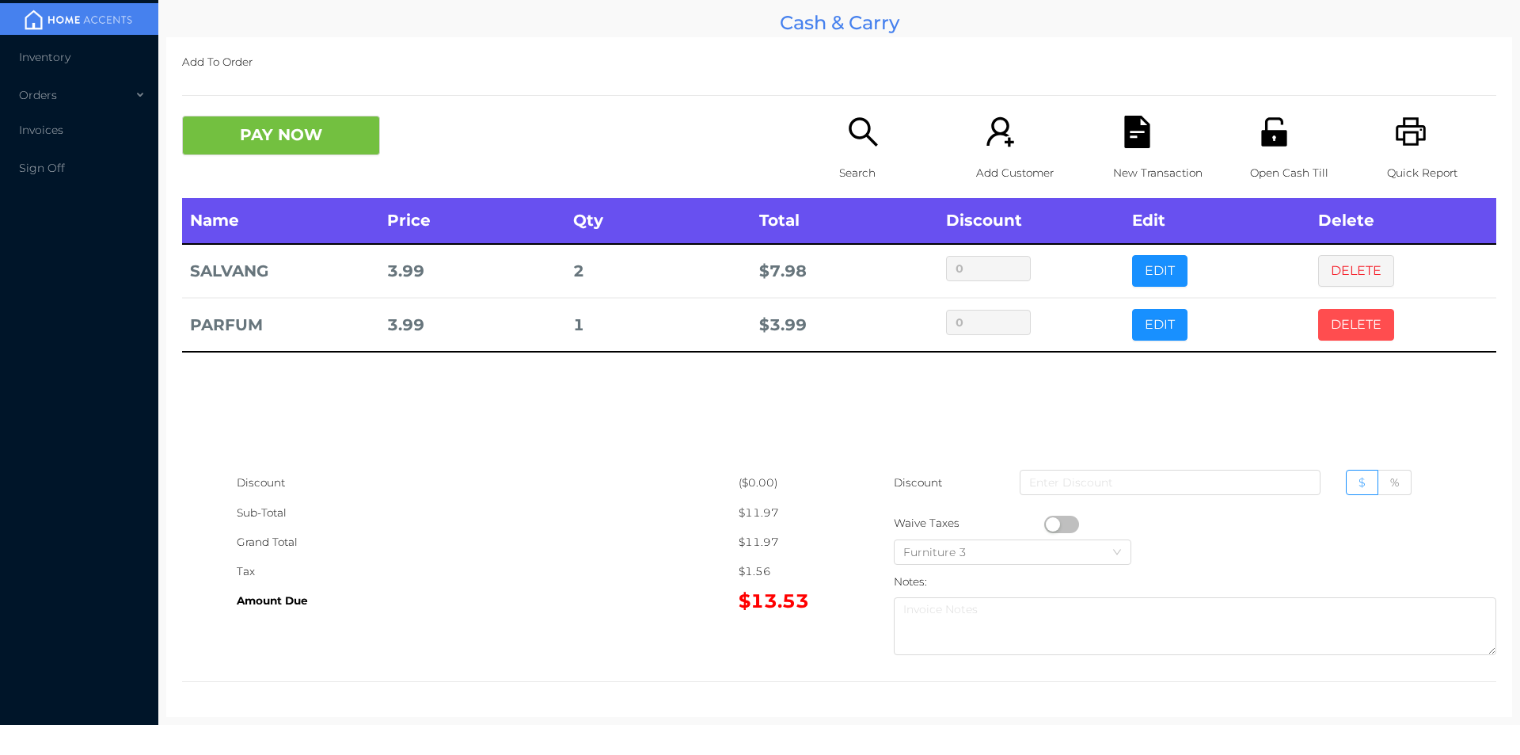
click at [1346, 323] on button "DELETE" at bounding box center [1356, 325] width 76 height 32
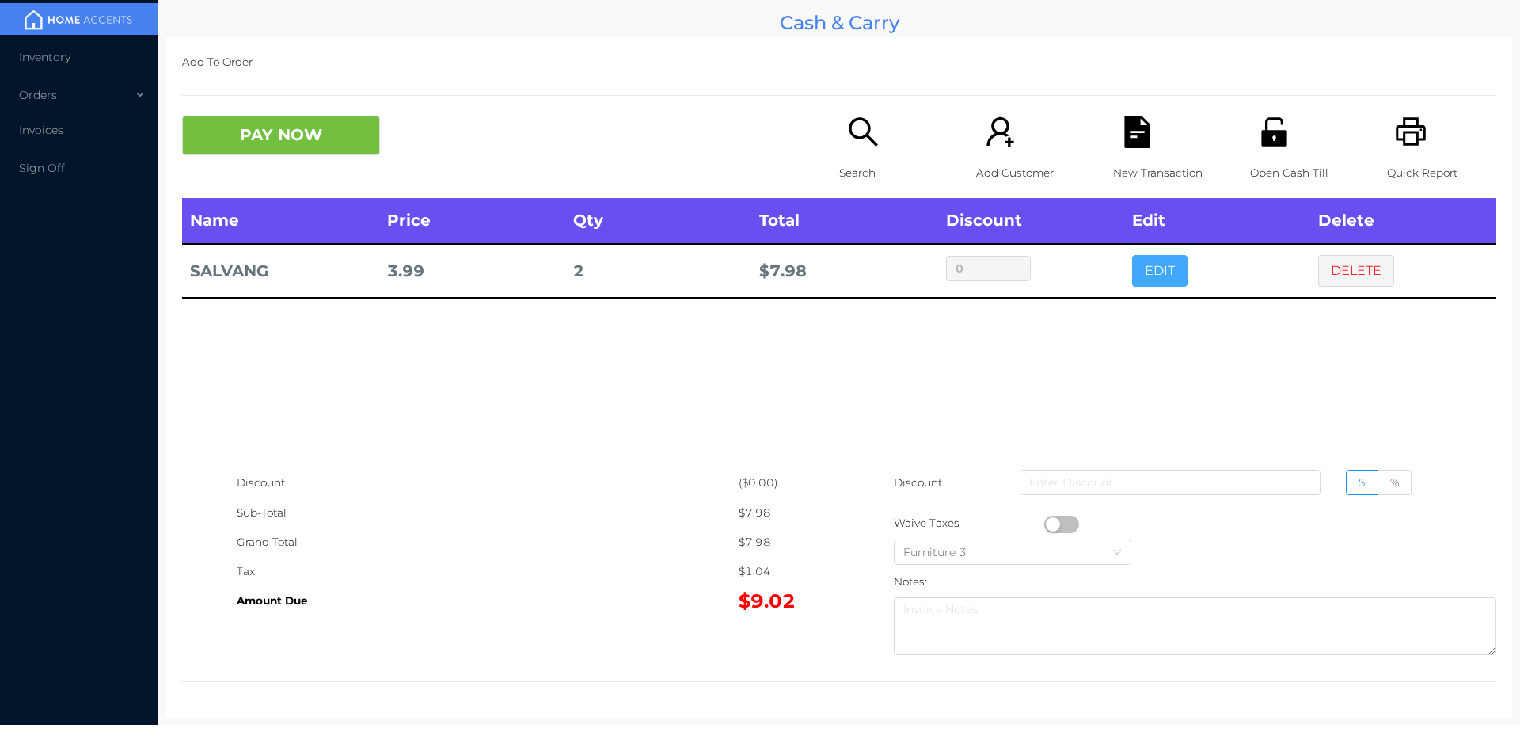
click at [1149, 265] on button "EDIT" at bounding box center [1159, 271] width 55 height 32
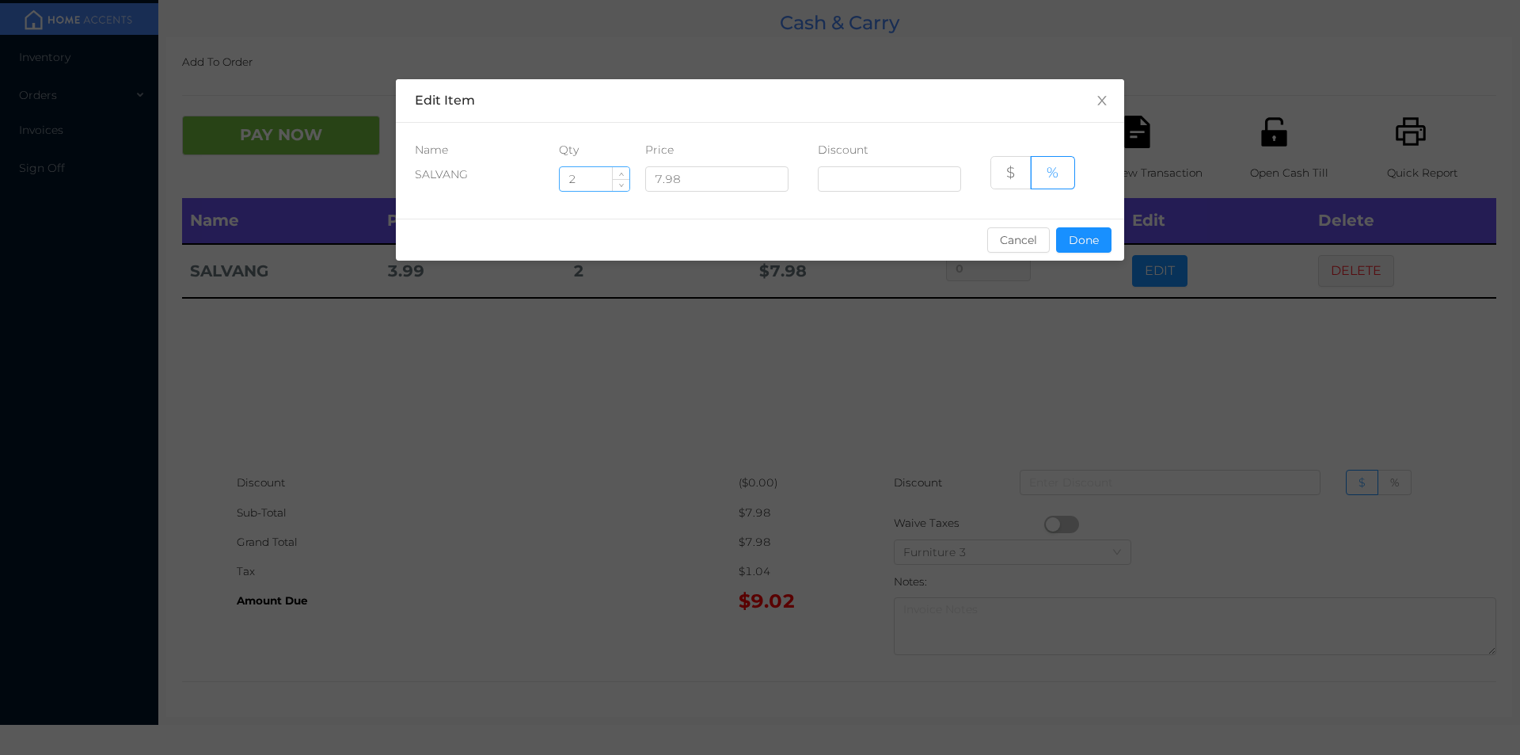
click at [595, 180] on input "2" at bounding box center [595, 179] width 70 height 24
type input "3"
click at [1095, 240] on button "Done" at bounding box center [1083, 239] width 55 height 25
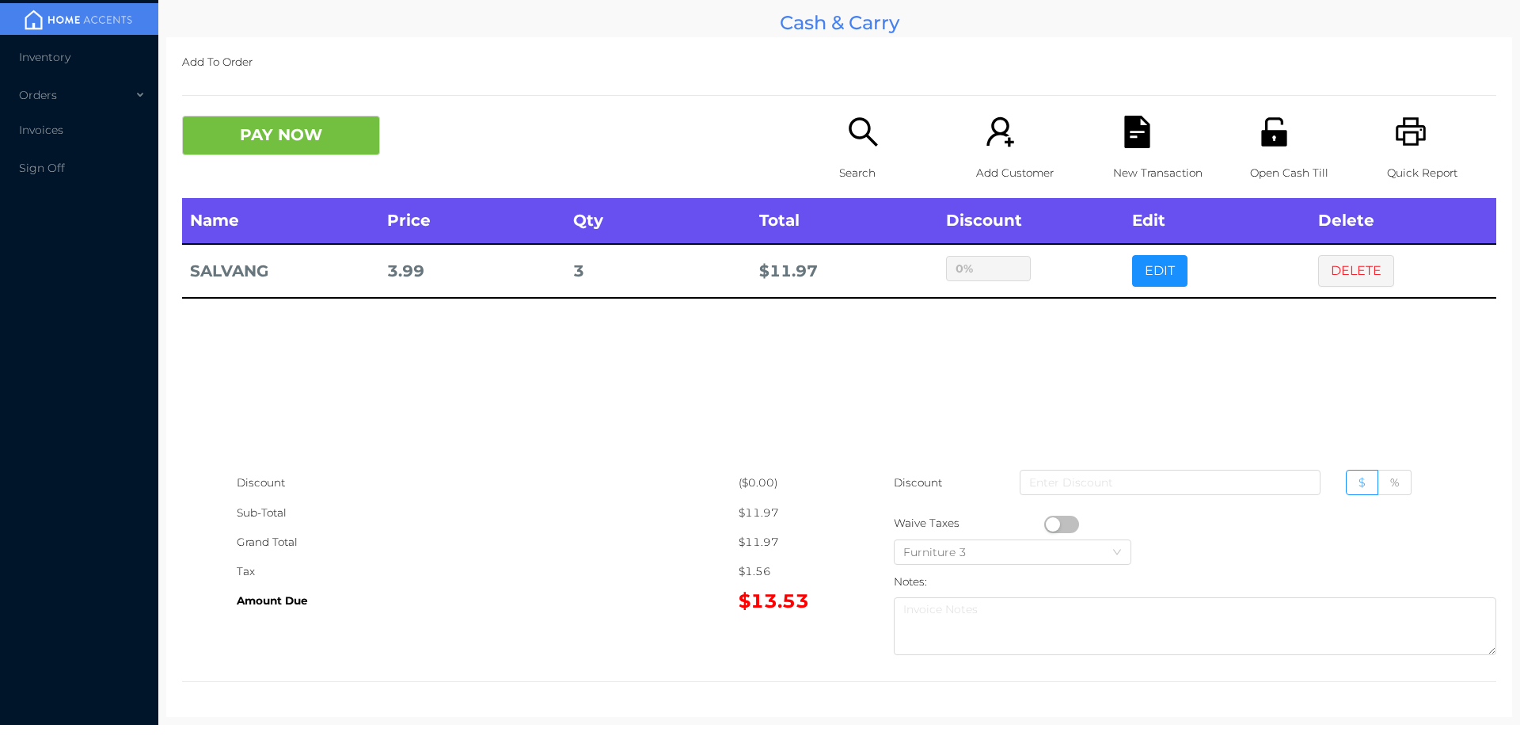
click at [1021, 328] on div "sentinelStart Edit Item Name Qty Price Discount SALVANG 3 7.98 $ % Cancel Done …" at bounding box center [760, 377] width 1520 height 755
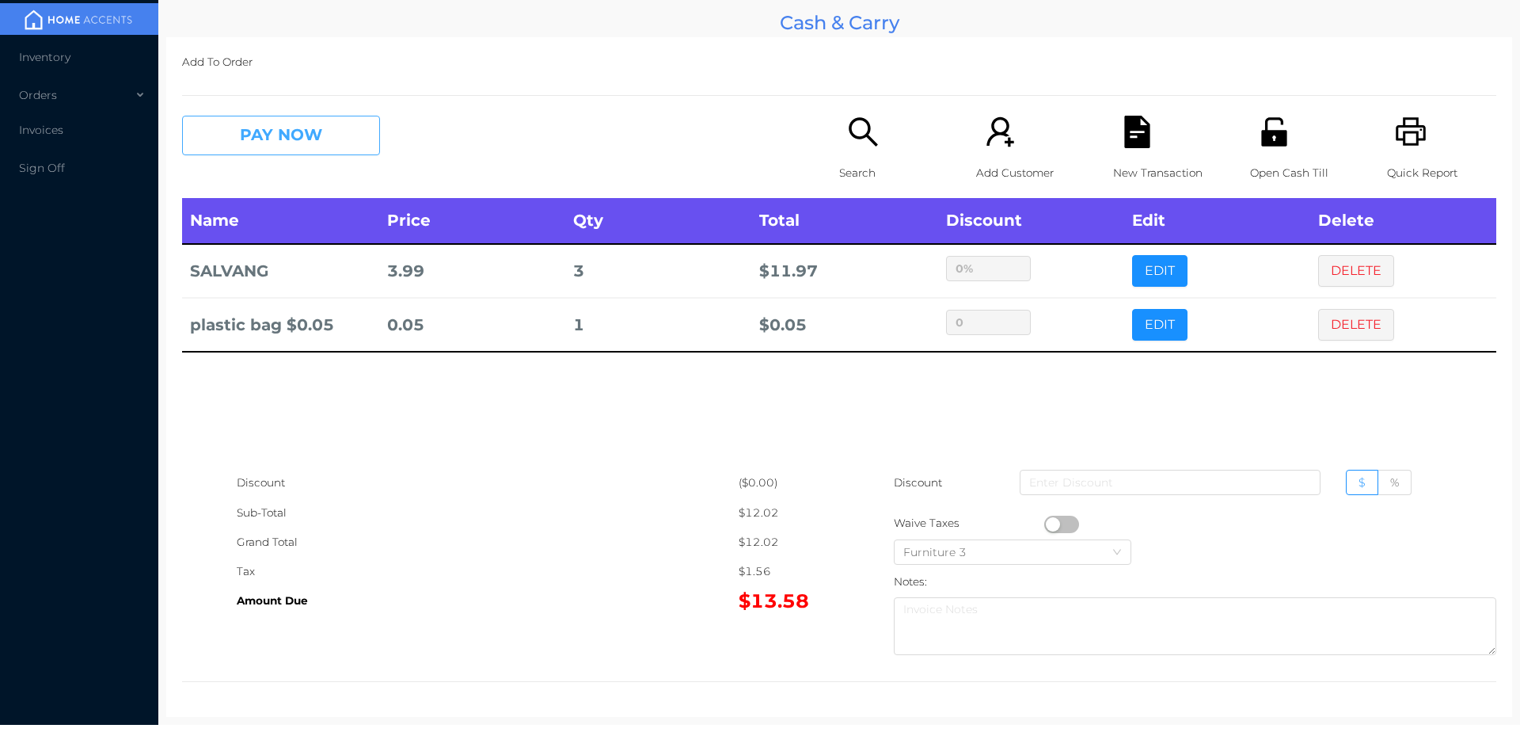
click at [326, 131] on button "PAY NOW" at bounding box center [281, 136] width 198 height 40
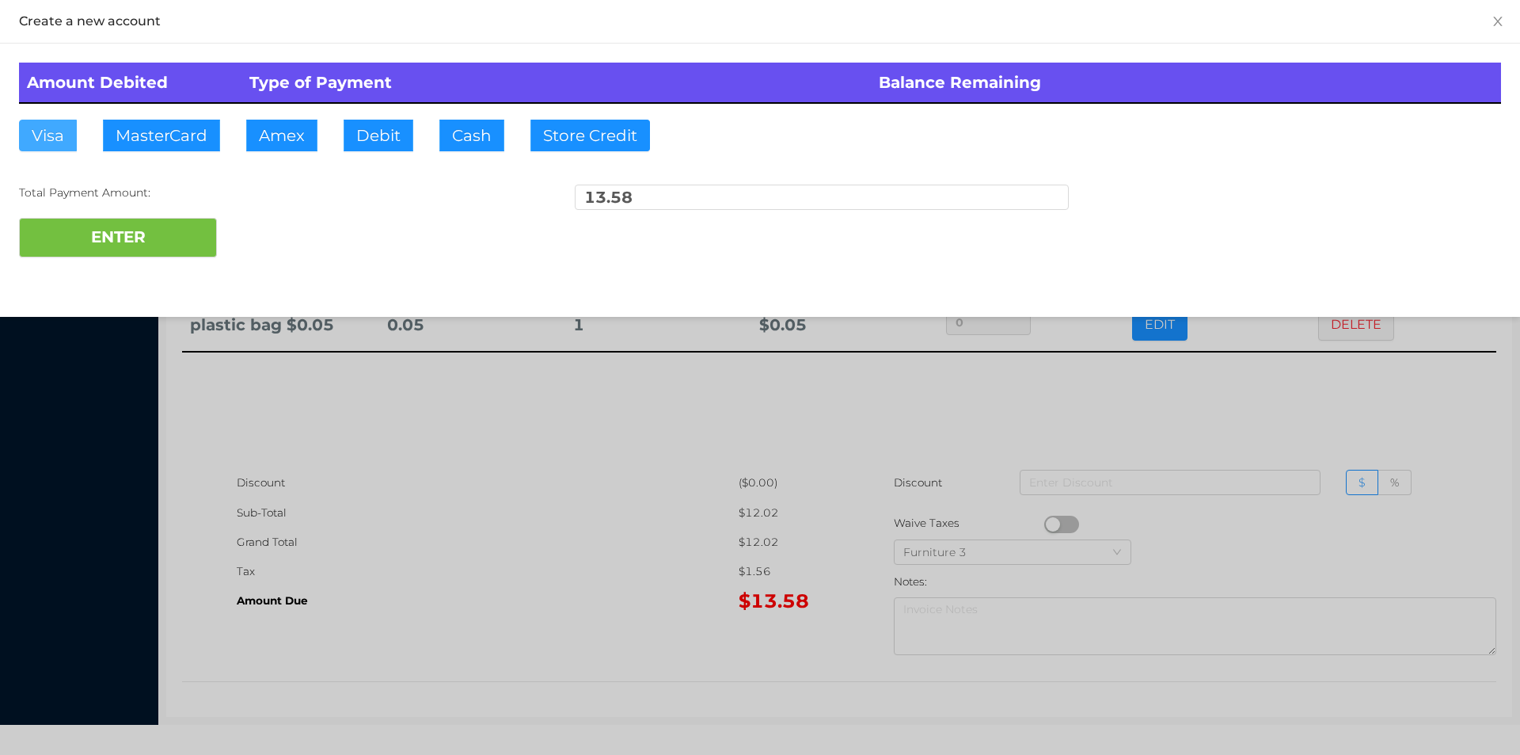
click at [60, 136] on button "Visa" at bounding box center [48, 136] width 58 height 32
click at [120, 246] on button "ENTER" at bounding box center [118, 238] width 198 height 40
type input "0"
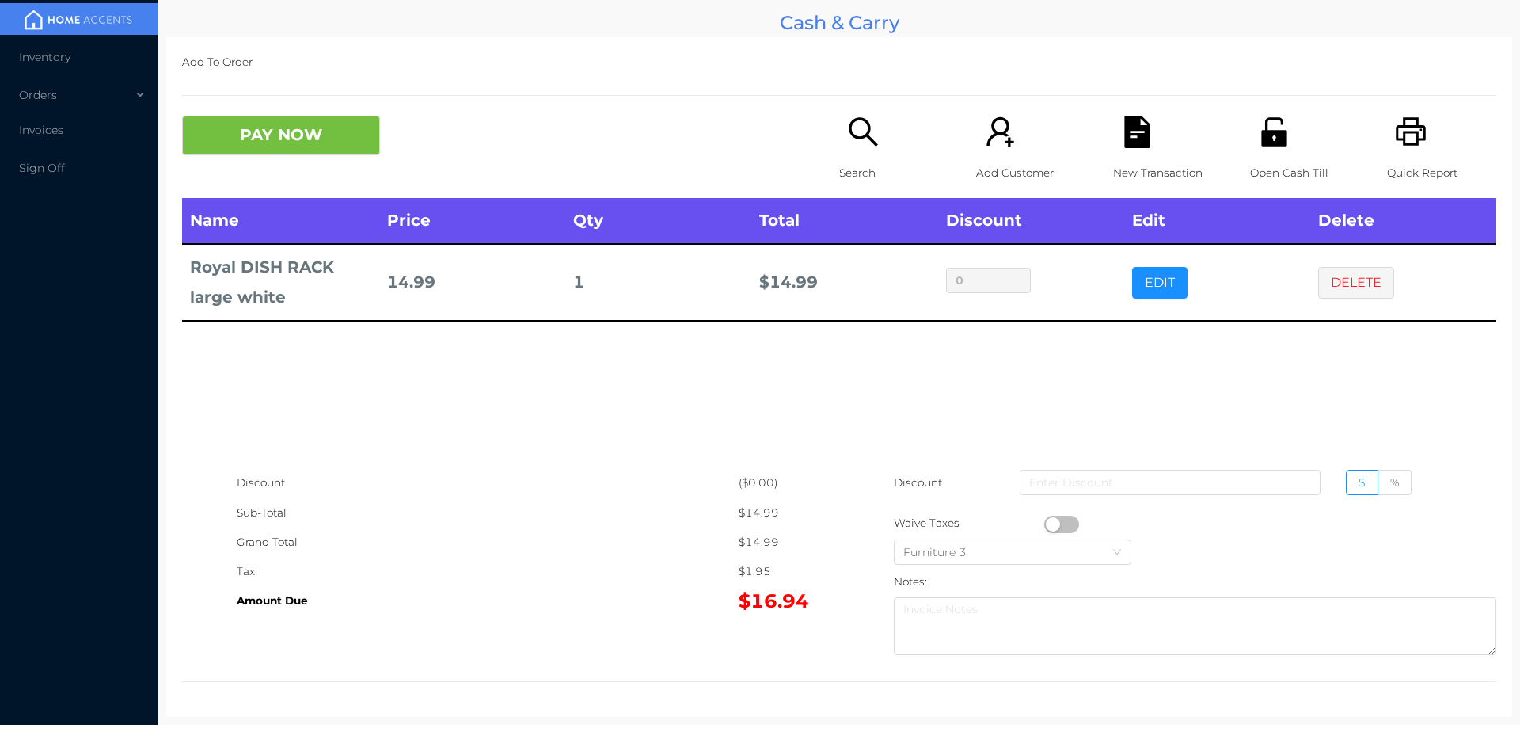
click at [1396, 138] on icon "icon: printer" at bounding box center [1411, 131] width 30 height 29
click at [310, 127] on button "PAY NOW" at bounding box center [281, 136] width 198 height 40
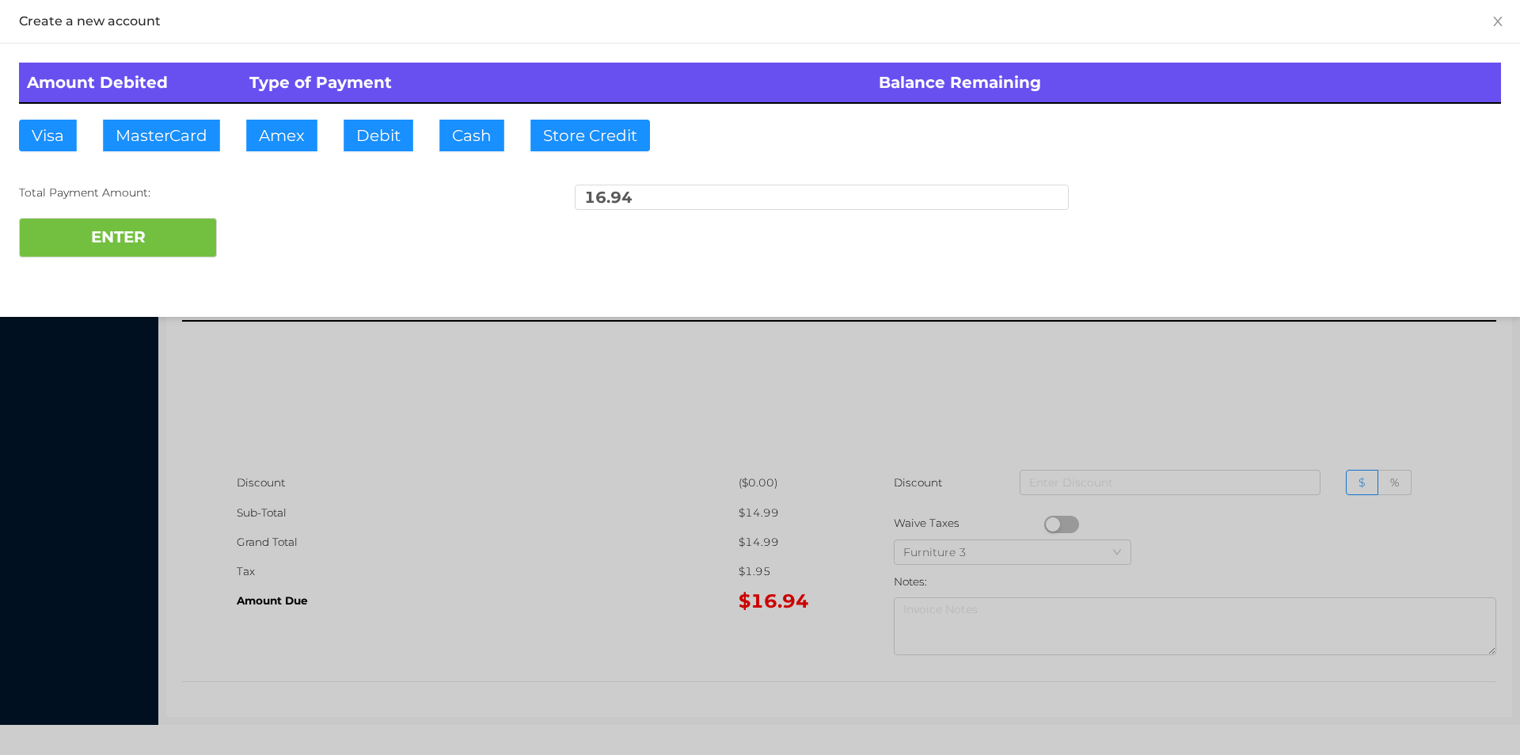
click at [1326, 360] on div at bounding box center [760, 377] width 1520 height 755
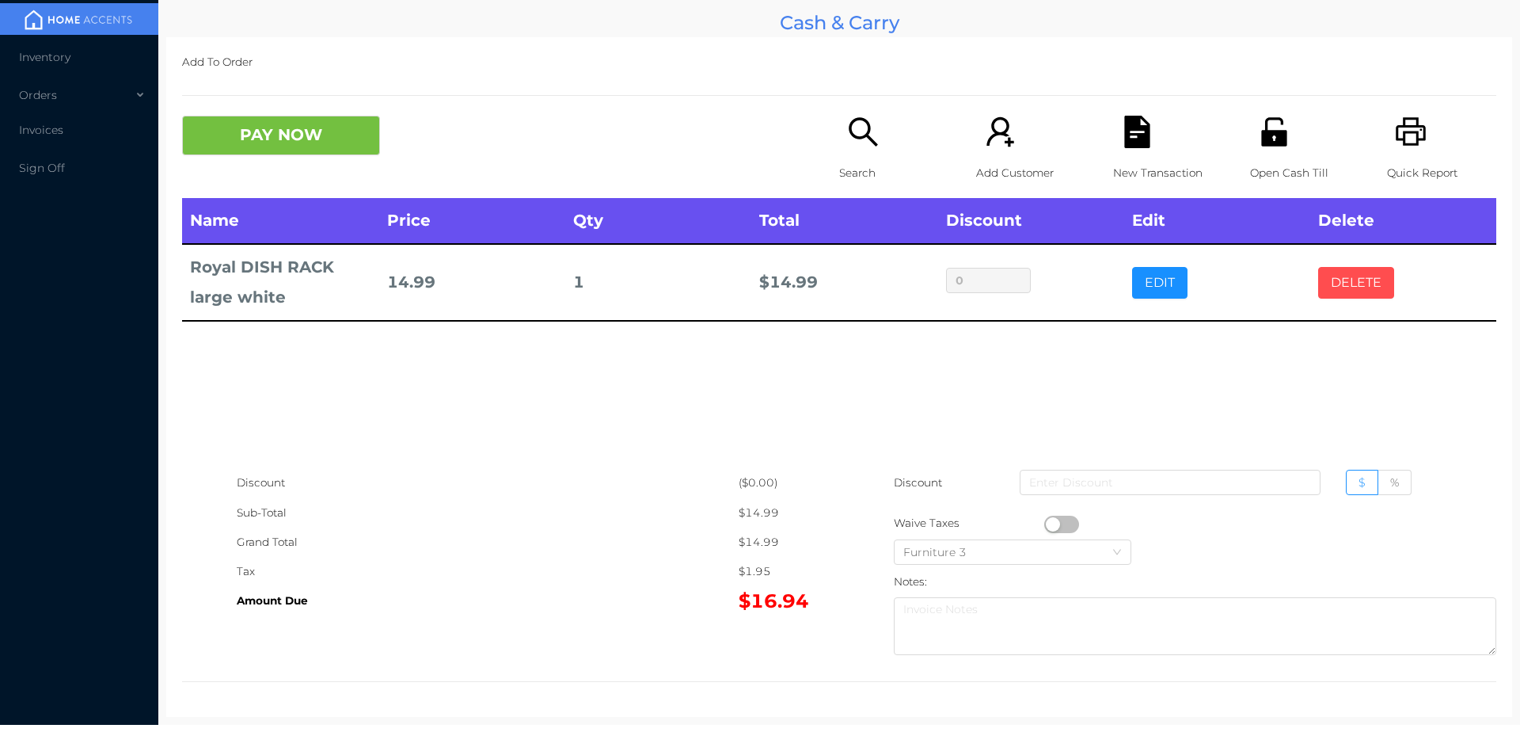
click at [1346, 292] on button "DELETE" at bounding box center [1356, 283] width 76 height 32
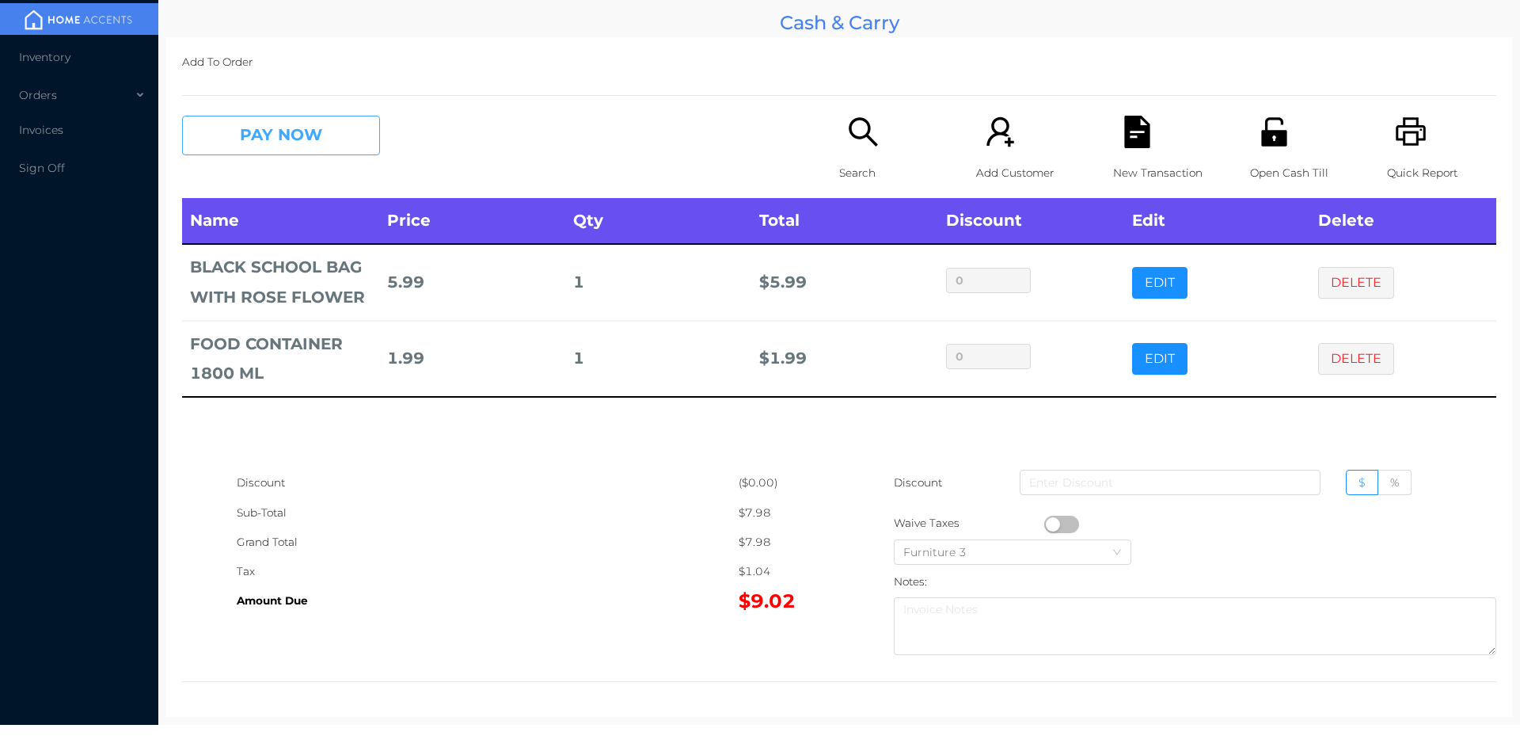
click at [277, 125] on button "PAY NOW" at bounding box center [281, 136] width 198 height 40
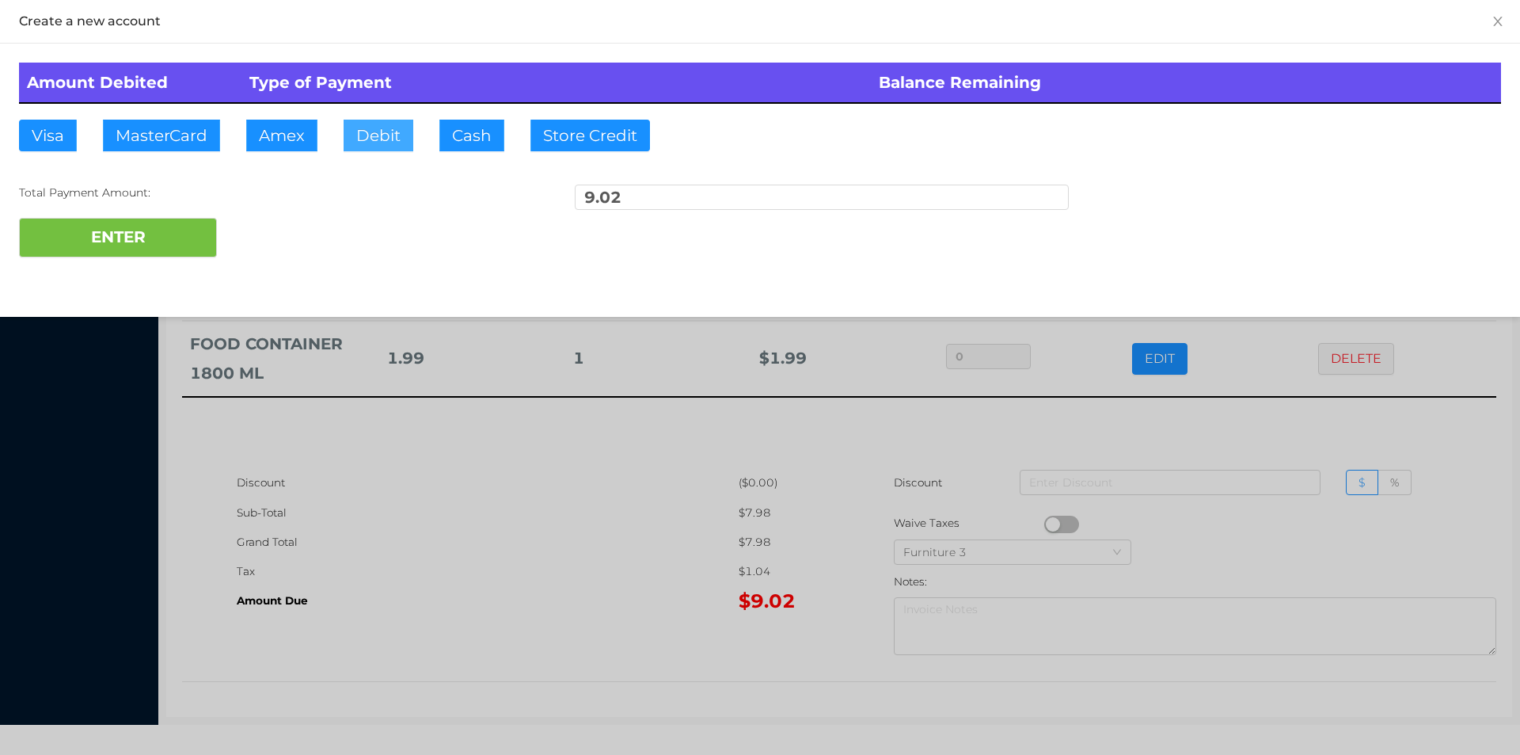
click at [383, 143] on button "Debit" at bounding box center [379, 136] width 70 height 32
click at [150, 234] on button "ENTER" at bounding box center [118, 238] width 198 height 40
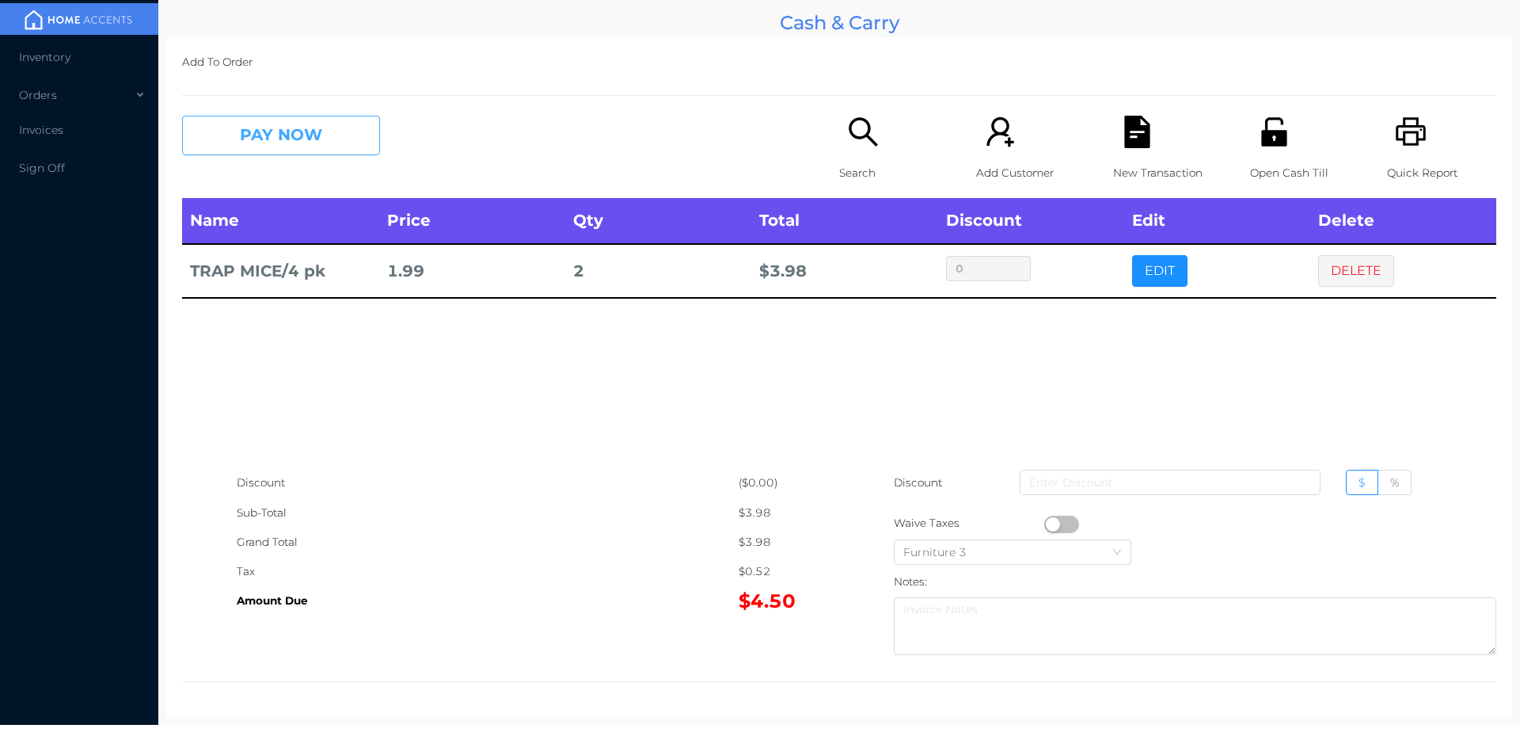
click at [278, 150] on button "PAY NOW" at bounding box center [281, 136] width 198 height 40
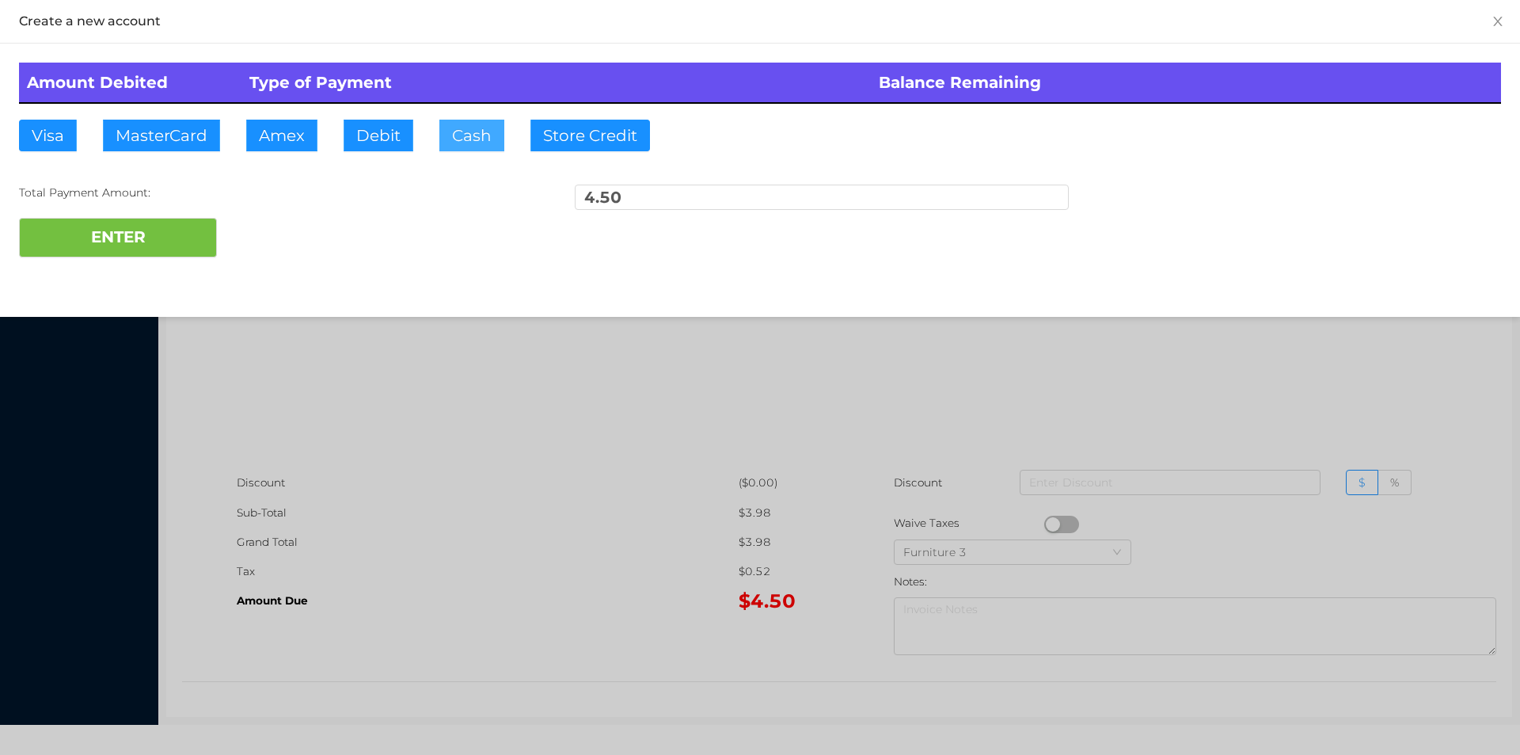
click at [444, 143] on button "Cash" at bounding box center [471, 136] width 65 height 32
type input "10."
click at [154, 243] on button "ENTER" at bounding box center [118, 238] width 198 height 40
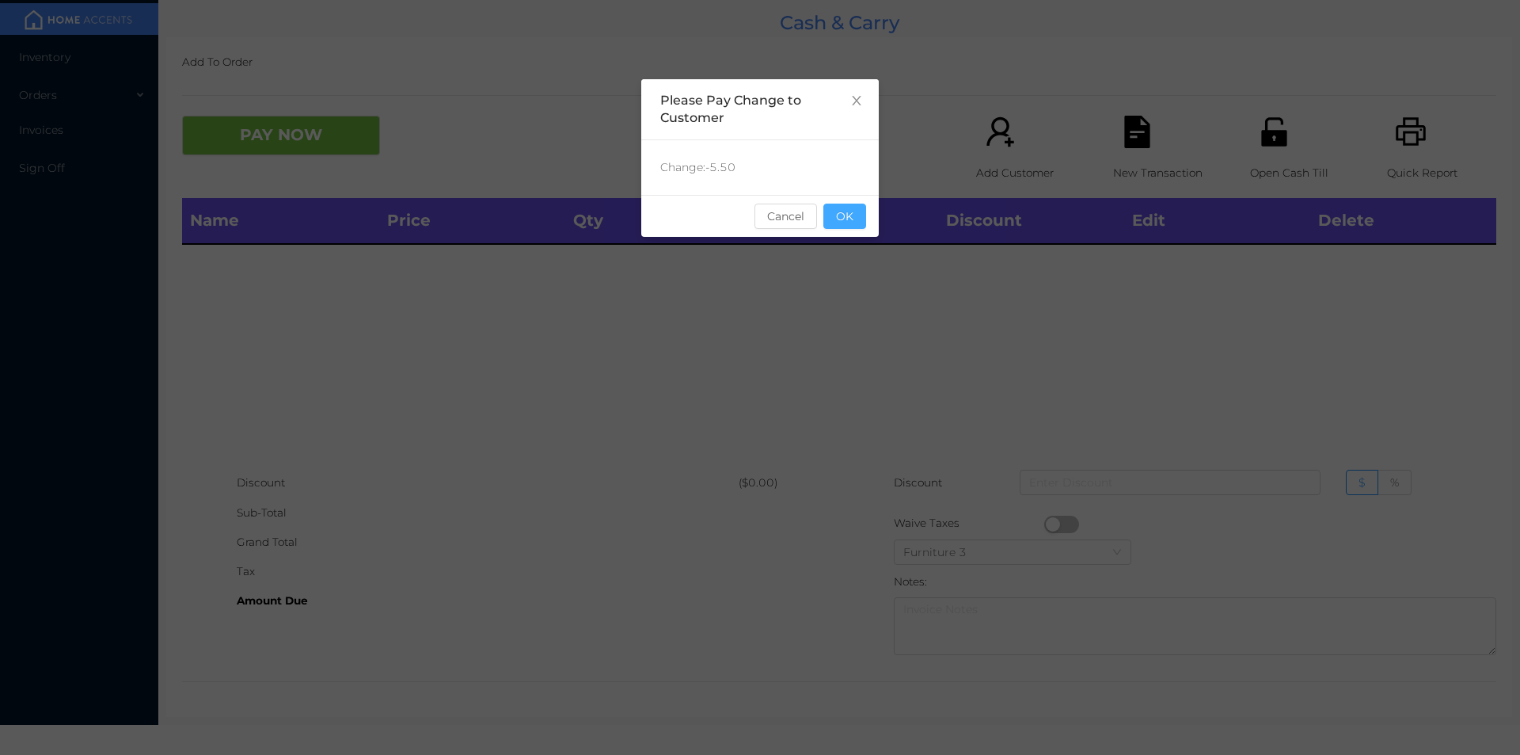
click at [834, 222] on button "OK" at bounding box center [844, 215] width 43 height 25
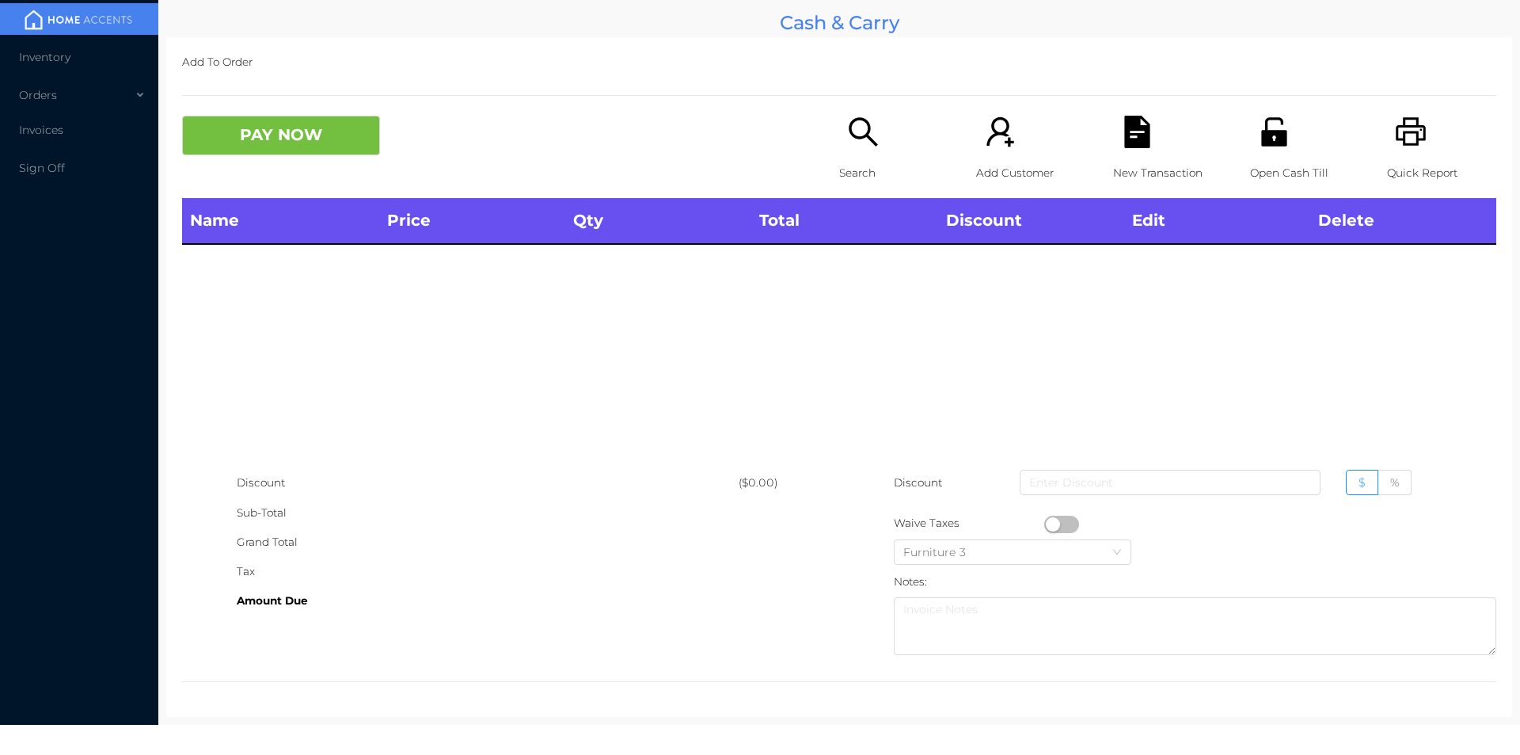
click at [839, 162] on p "Search" at bounding box center [893, 172] width 109 height 29
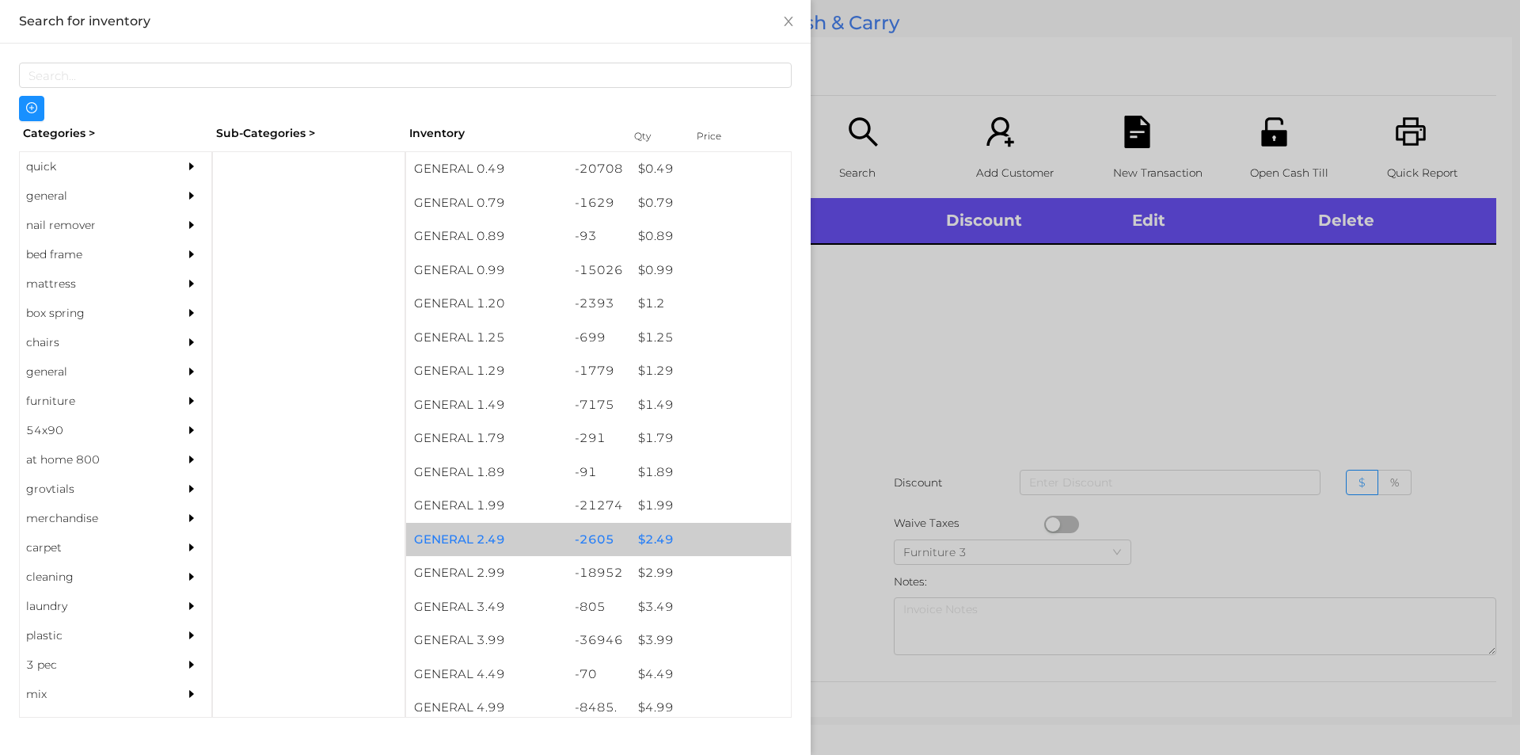
click at [653, 540] on div "$ 2.49" at bounding box center [710, 540] width 161 height 34
click at [650, 541] on div "$ 2.49" at bounding box center [710, 540] width 161 height 34
click at [650, 534] on div "$ 2.49" at bounding box center [710, 540] width 161 height 34
click at [652, 531] on div "$ 2.49" at bounding box center [710, 540] width 161 height 34
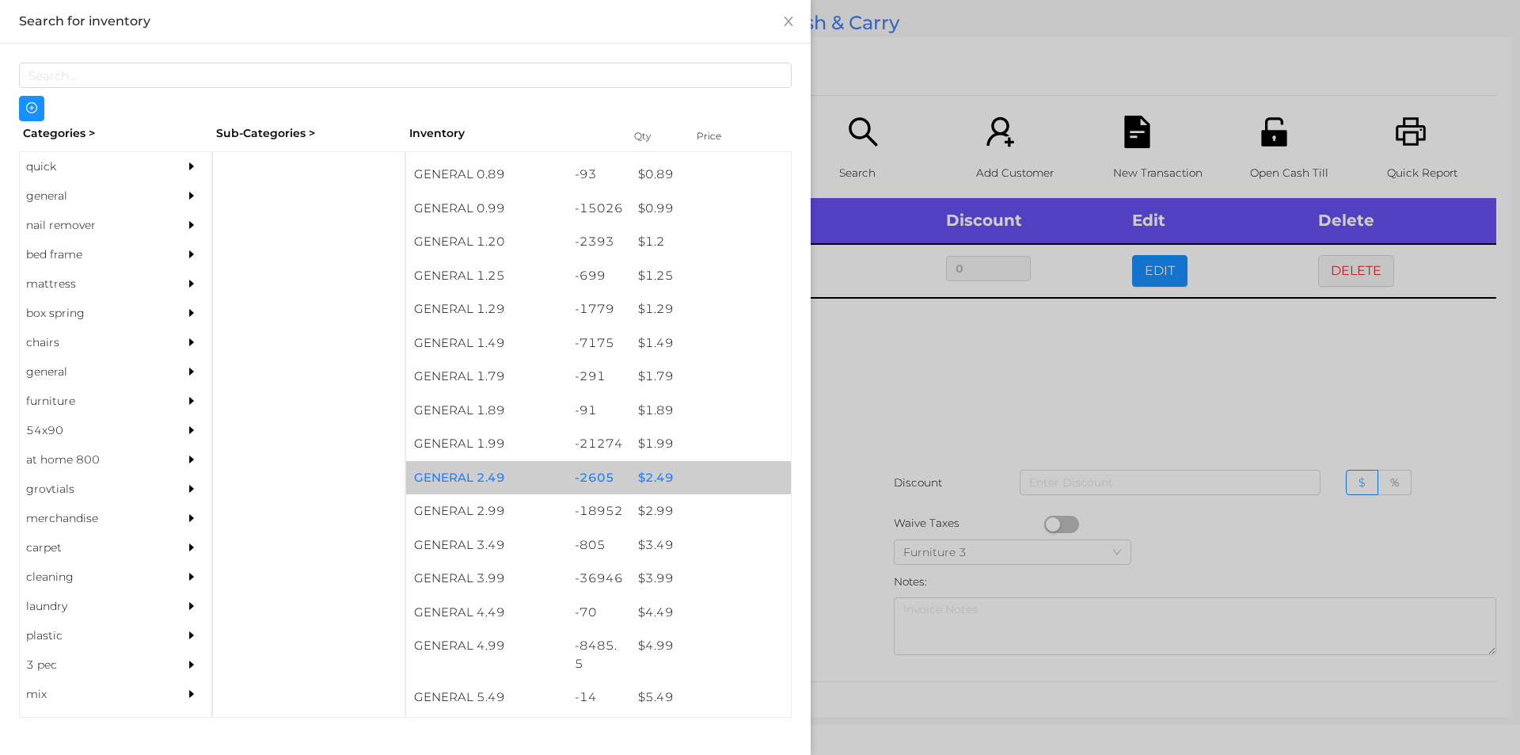
scroll to position [114, 0]
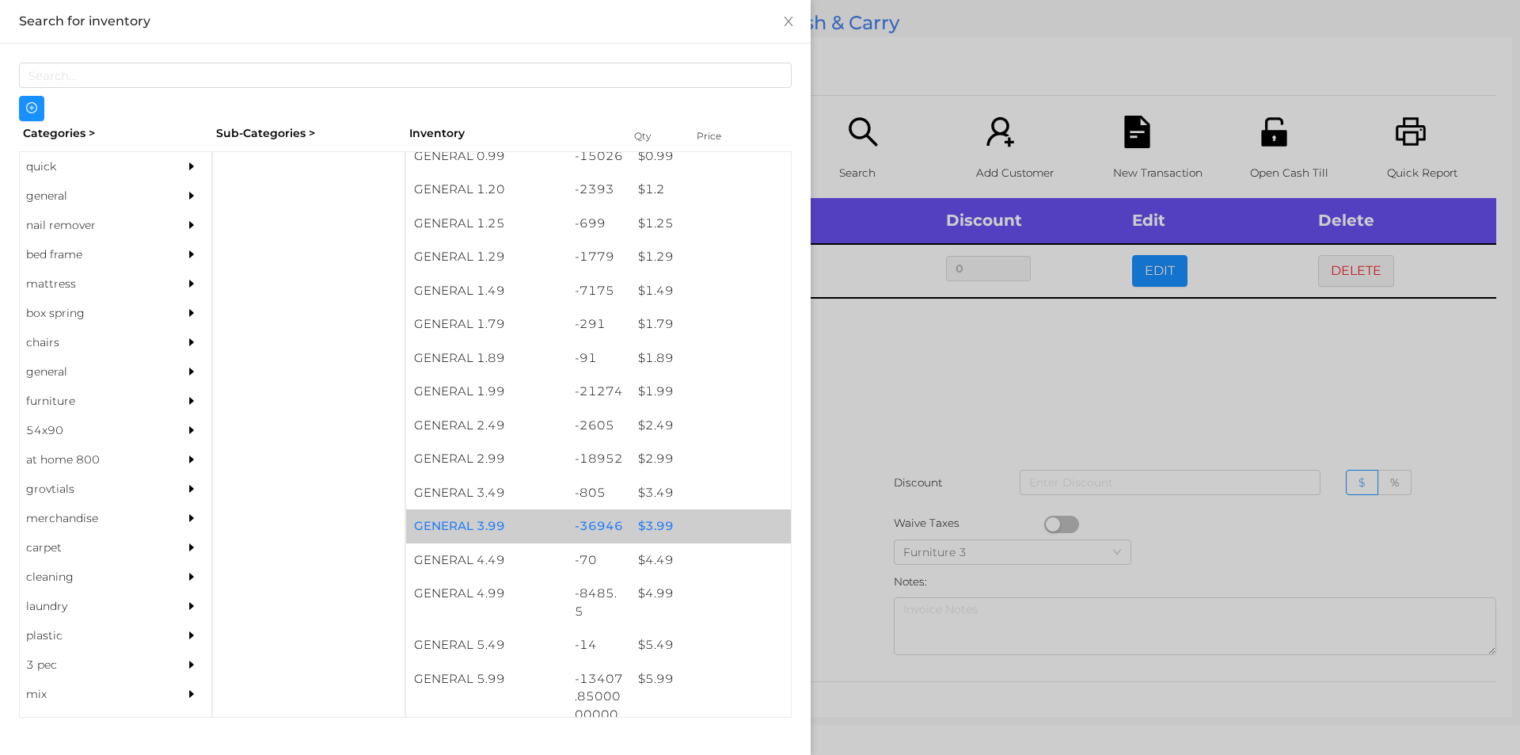
click at [652, 517] on div "$ 3.99" at bounding box center [710, 526] width 161 height 34
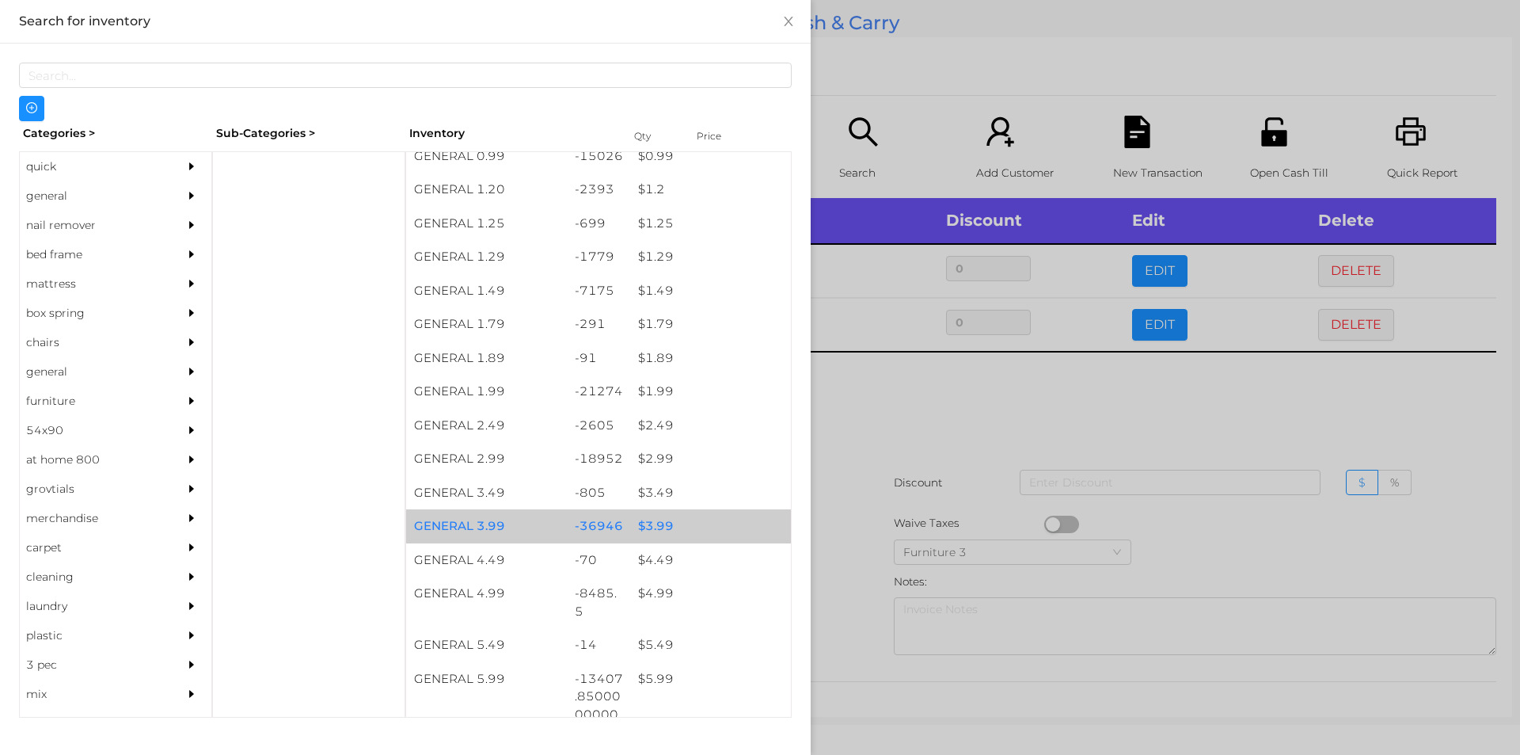
click at [654, 519] on div "$ 3.99" at bounding box center [710, 526] width 161 height 34
click at [658, 519] on div "$ 3.99" at bounding box center [710, 526] width 161 height 34
click at [653, 525] on div "$ 3.99" at bounding box center [710, 526] width 161 height 34
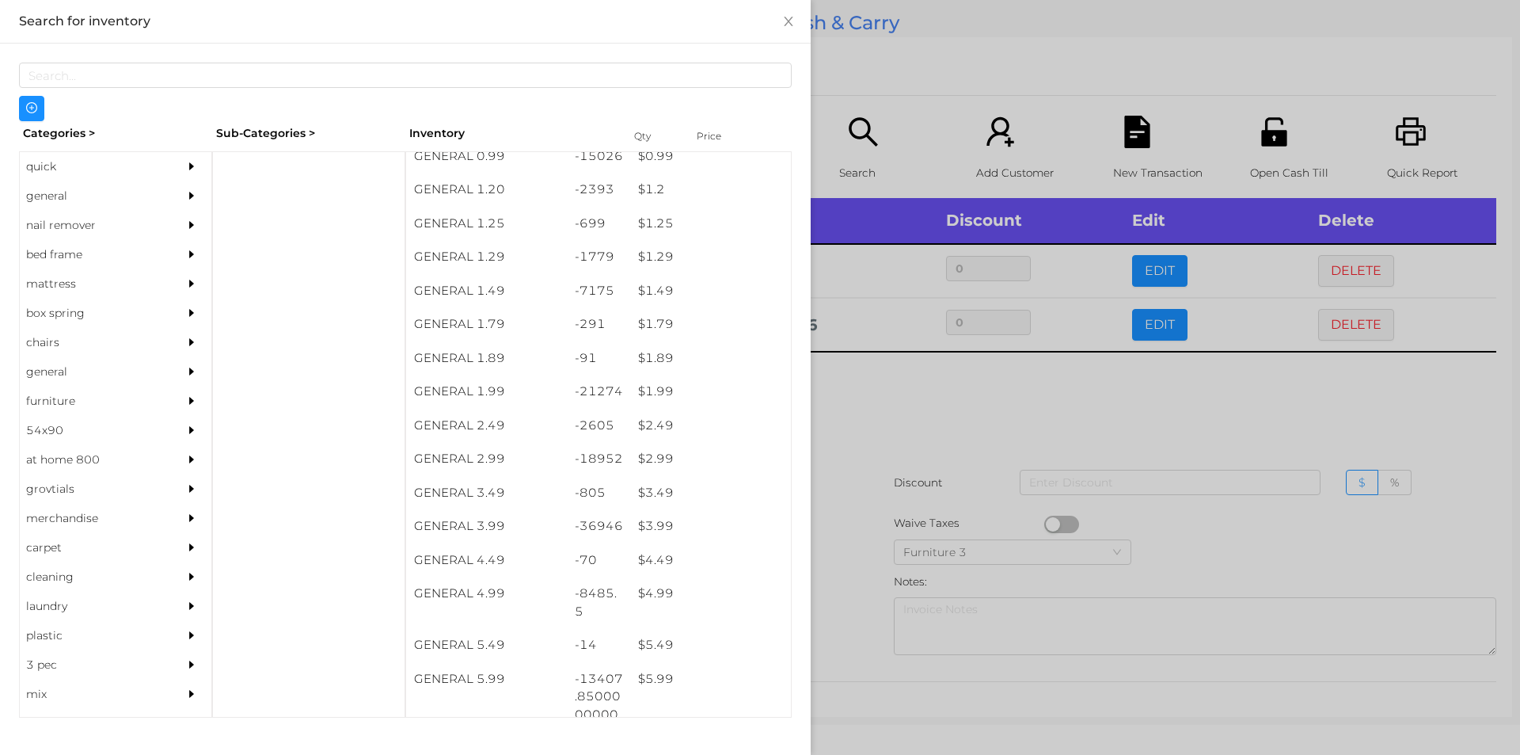
click at [873, 405] on div at bounding box center [760, 377] width 1520 height 755
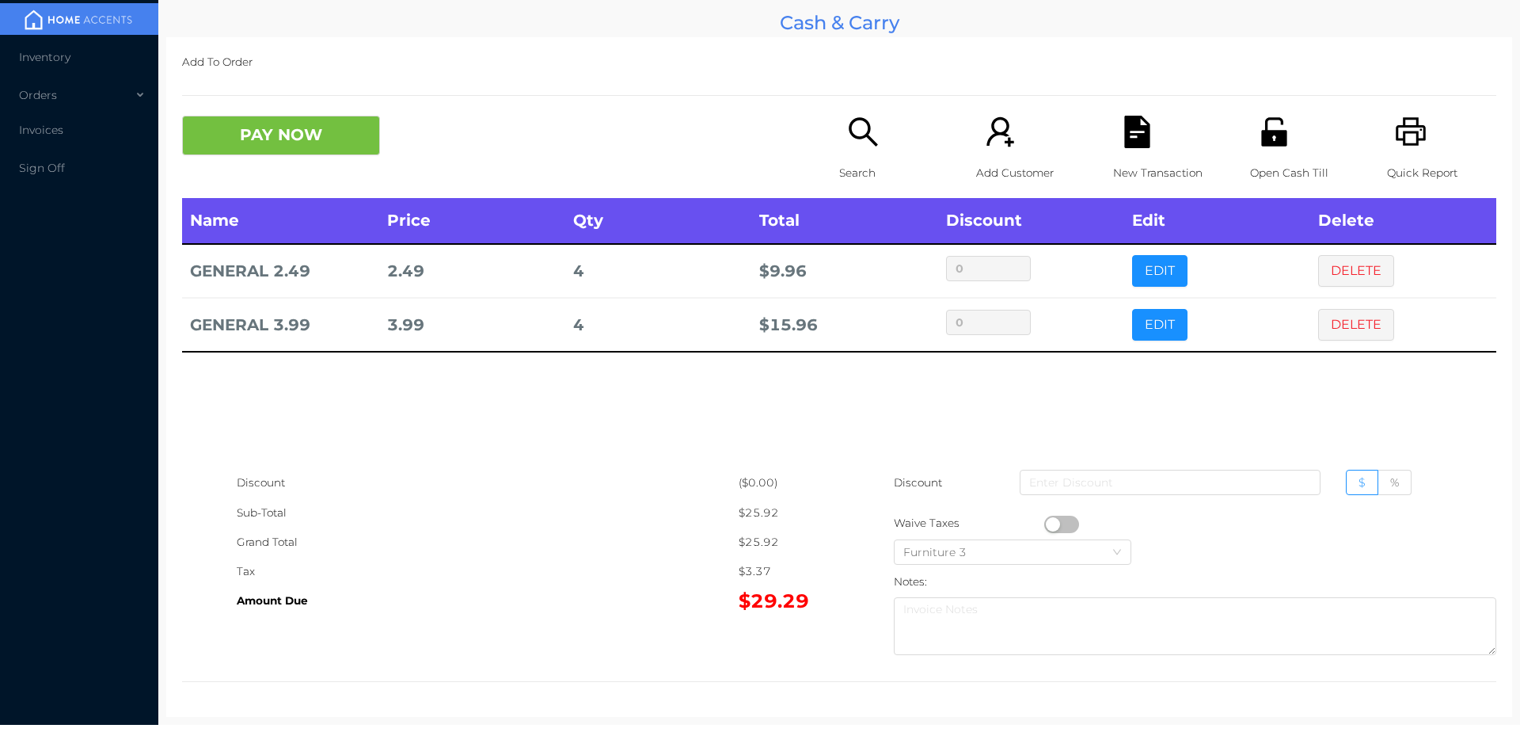
click at [1261, 142] on icon "icon: unlock" at bounding box center [1273, 131] width 25 height 29
click at [1116, 149] on div "New Transaction" at bounding box center [1167, 157] width 109 height 82
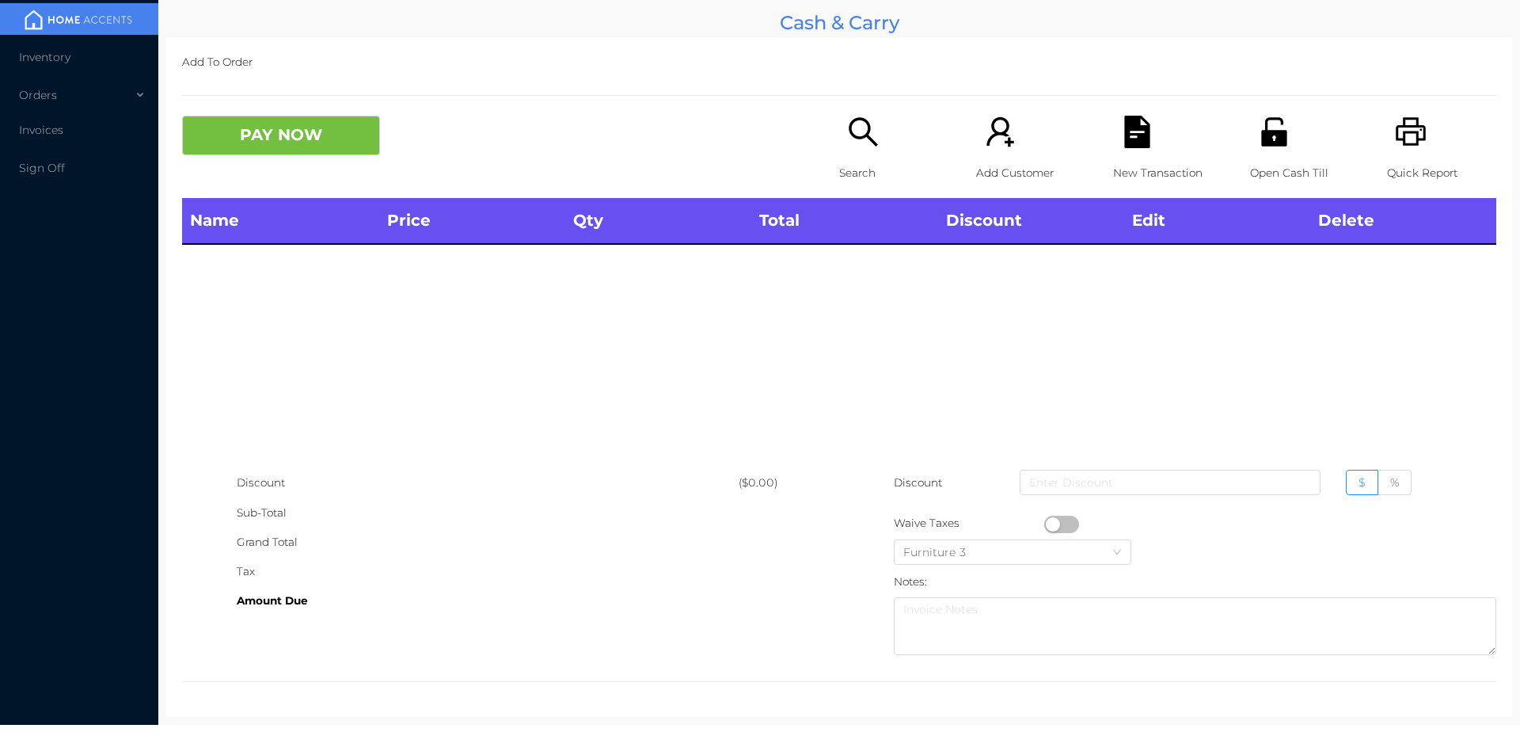
click at [839, 148] on div "Search" at bounding box center [893, 157] width 109 height 82
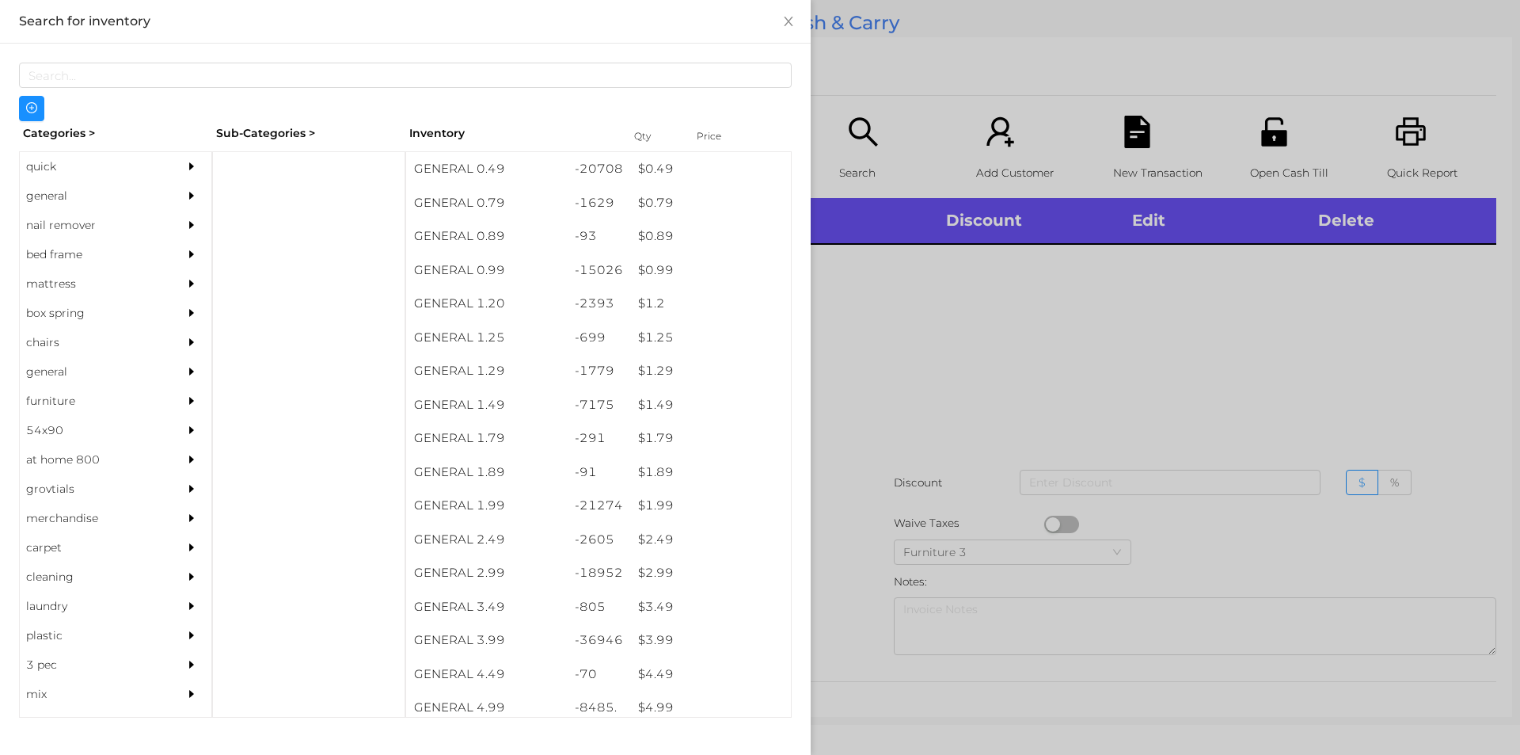
click at [65, 190] on div "general" at bounding box center [92, 195] width 144 height 29
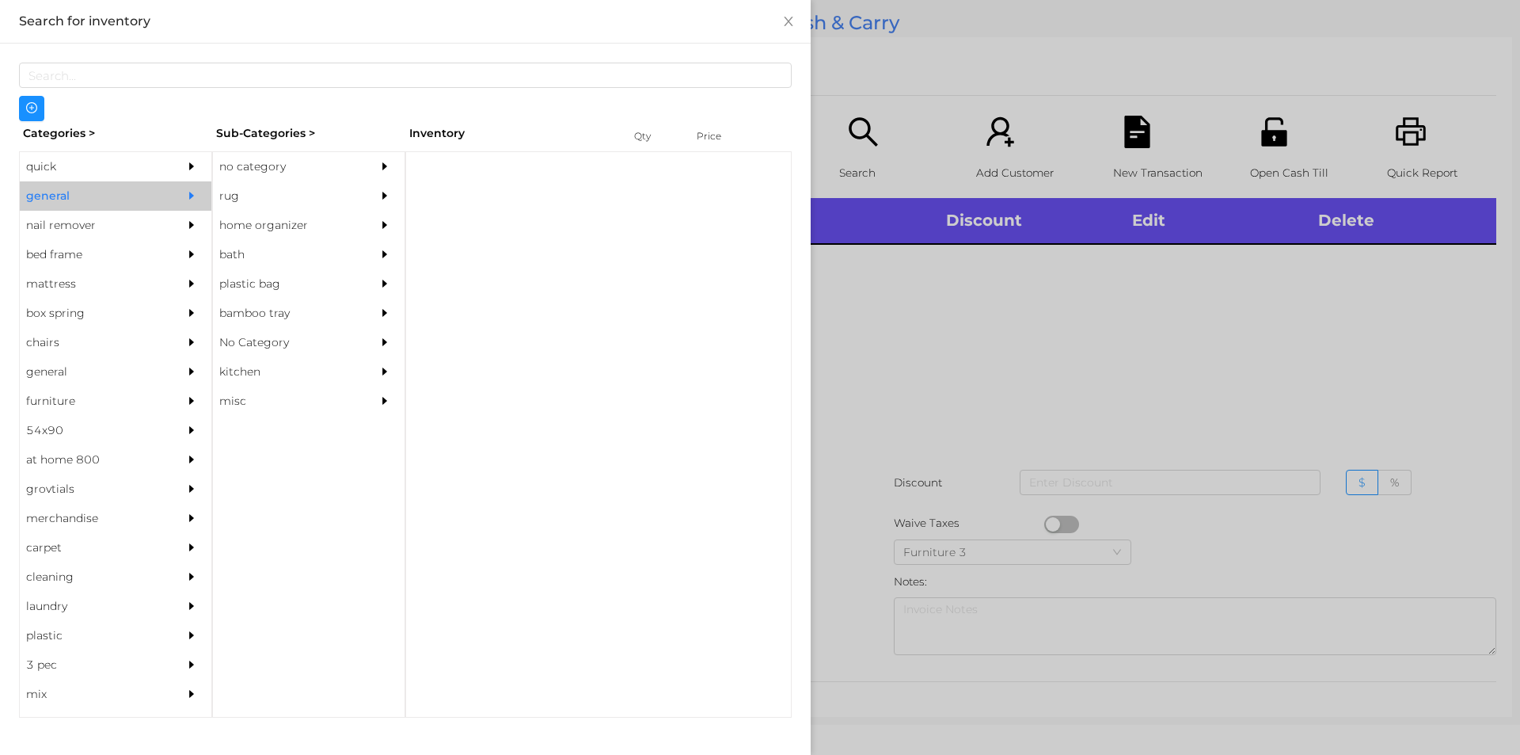
click at [268, 157] on div "no category" at bounding box center [285, 166] width 144 height 29
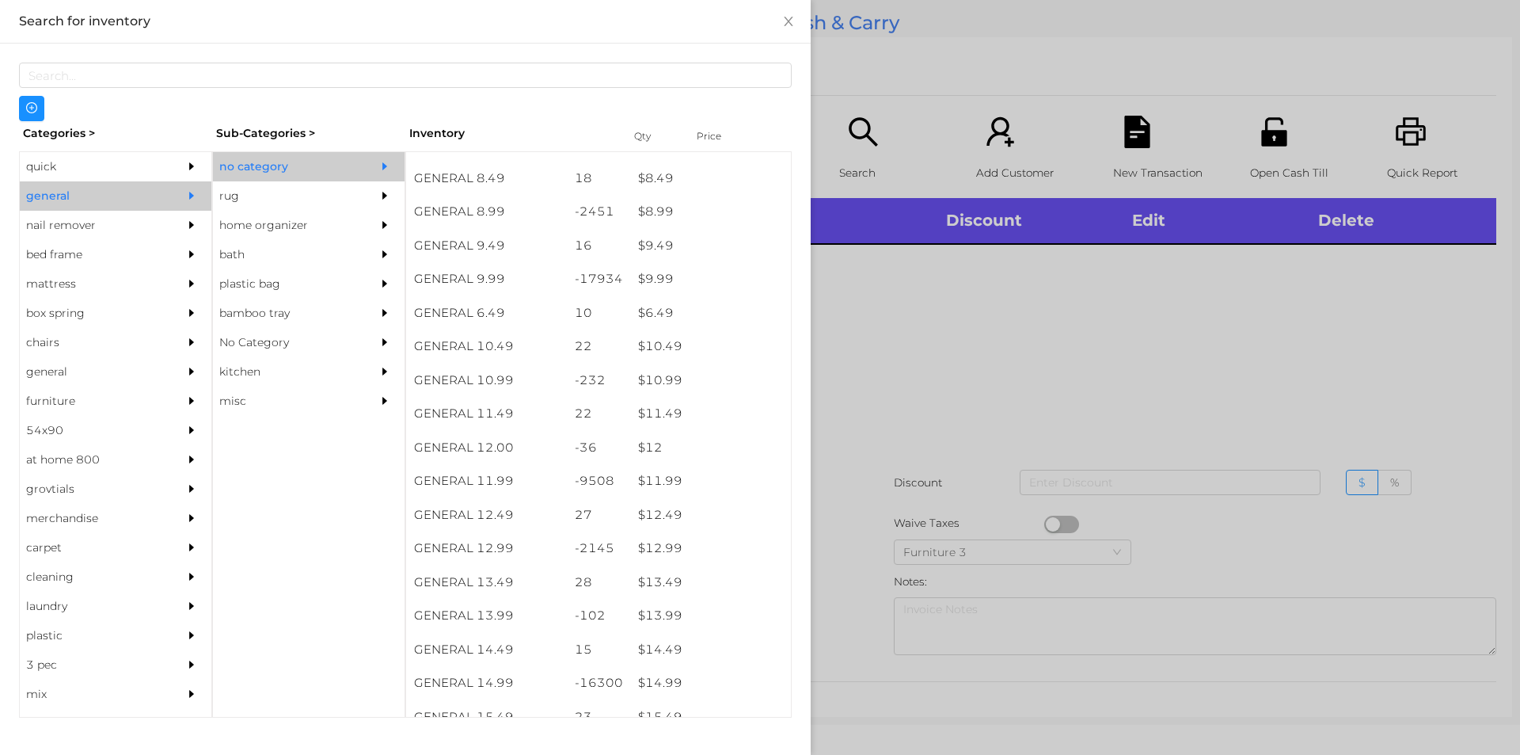
scroll to position [847, 0]
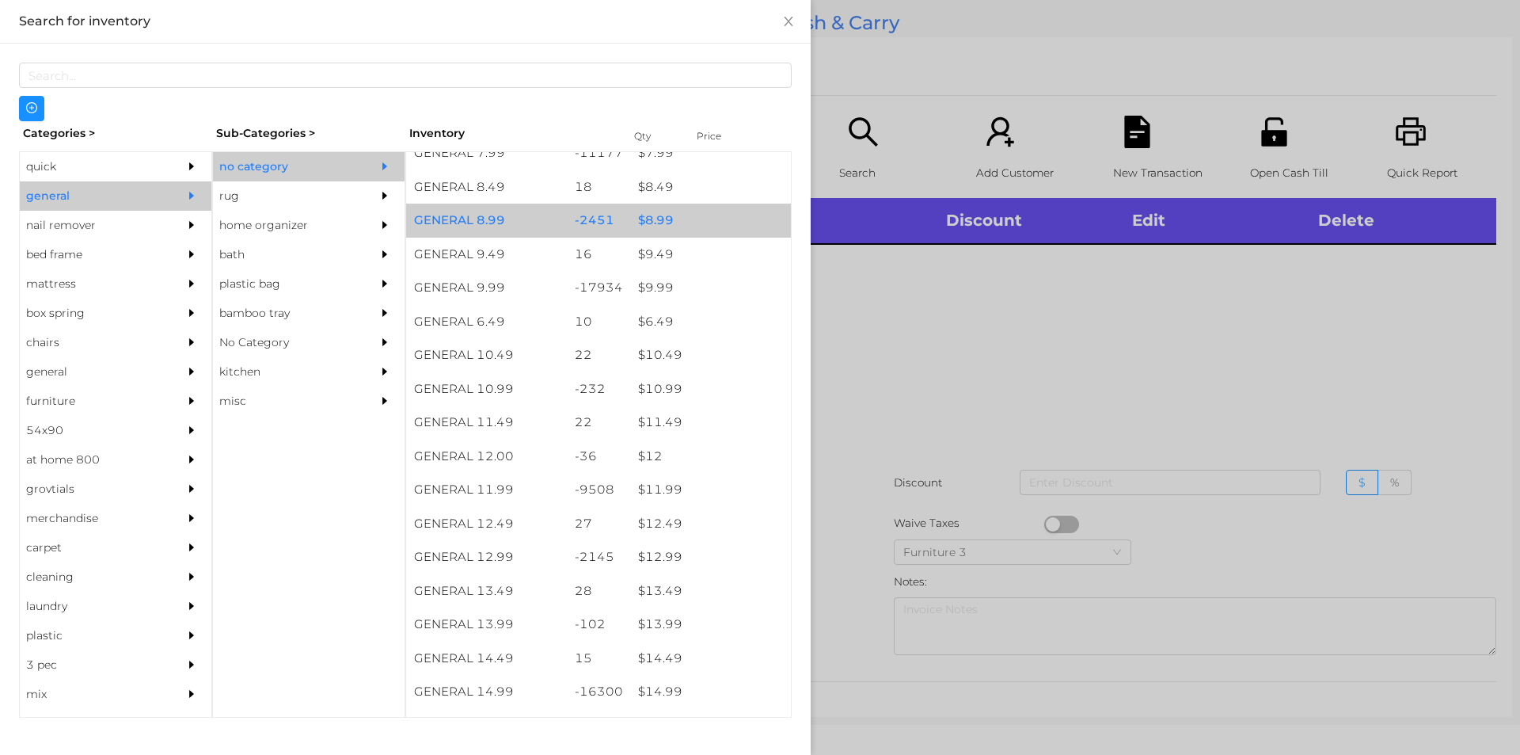
click at [675, 212] on div "$ 8.99" at bounding box center [710, 220] width 161 height 34
click at [915, 393] on div at bounding box center [760, 377] width 1520 height 755
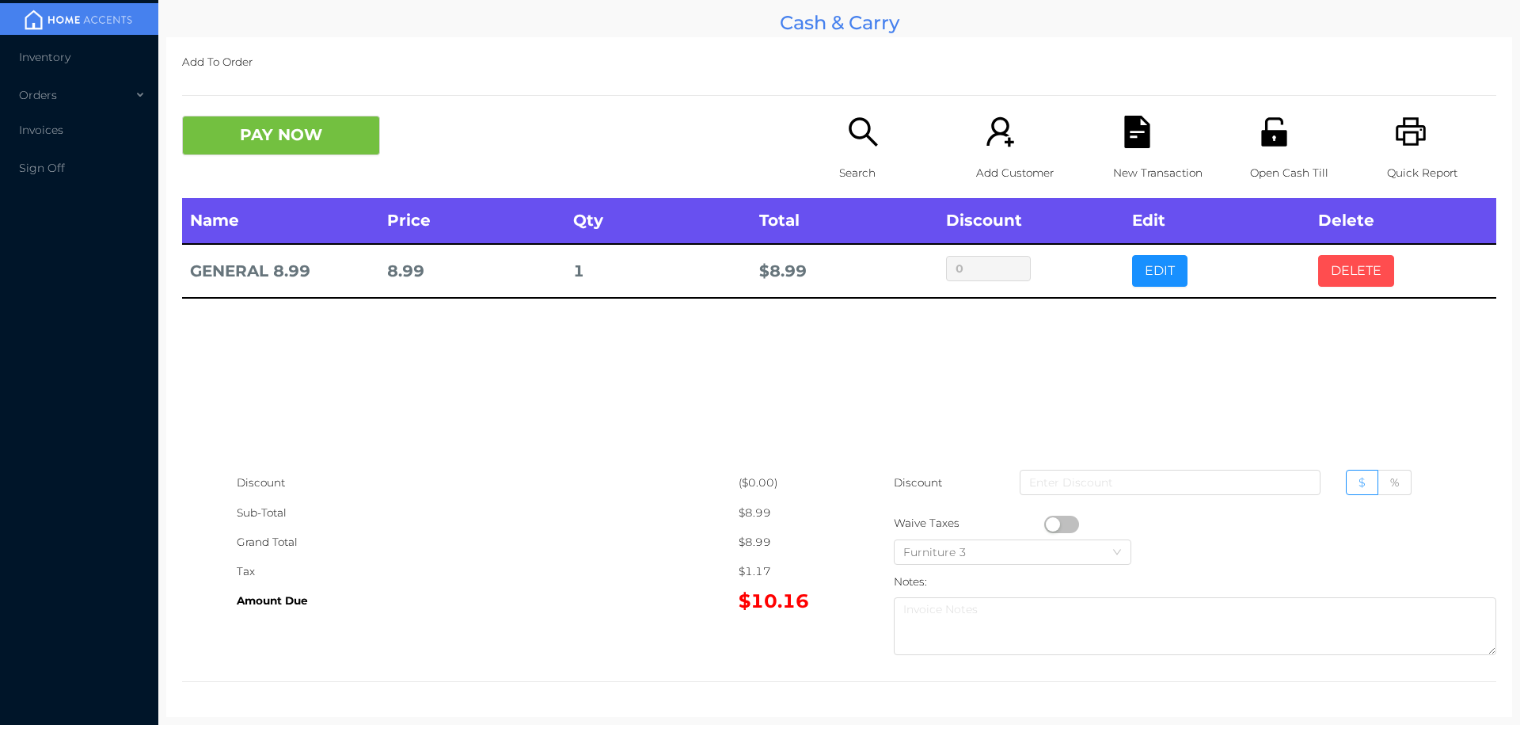
click at [1356, 262] on button "DELETE" at bounding box center [1356, 271] width 76 height 32
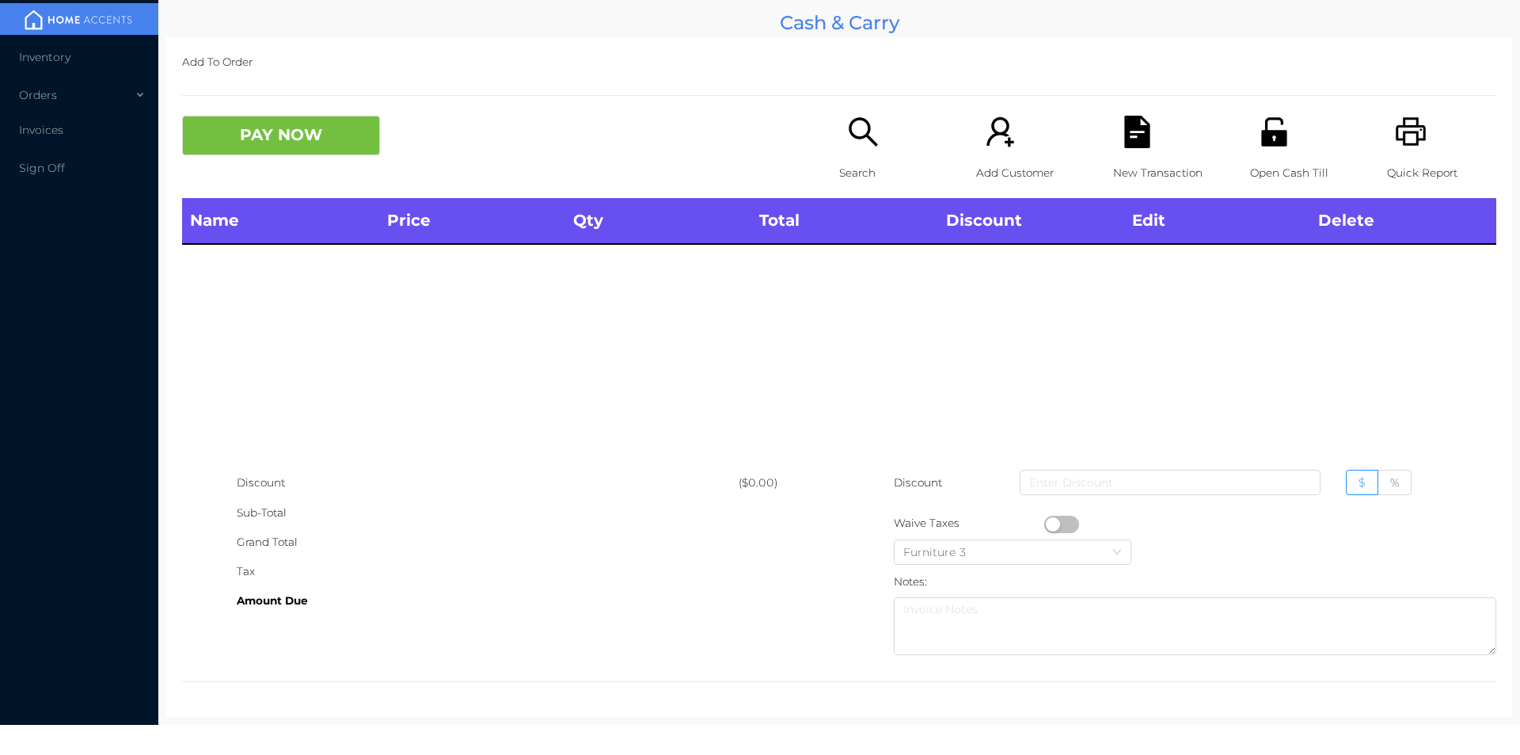
click at [1395, 142] on icon "icon: printer" at bounding box center [1411, 132] width 32 height 32
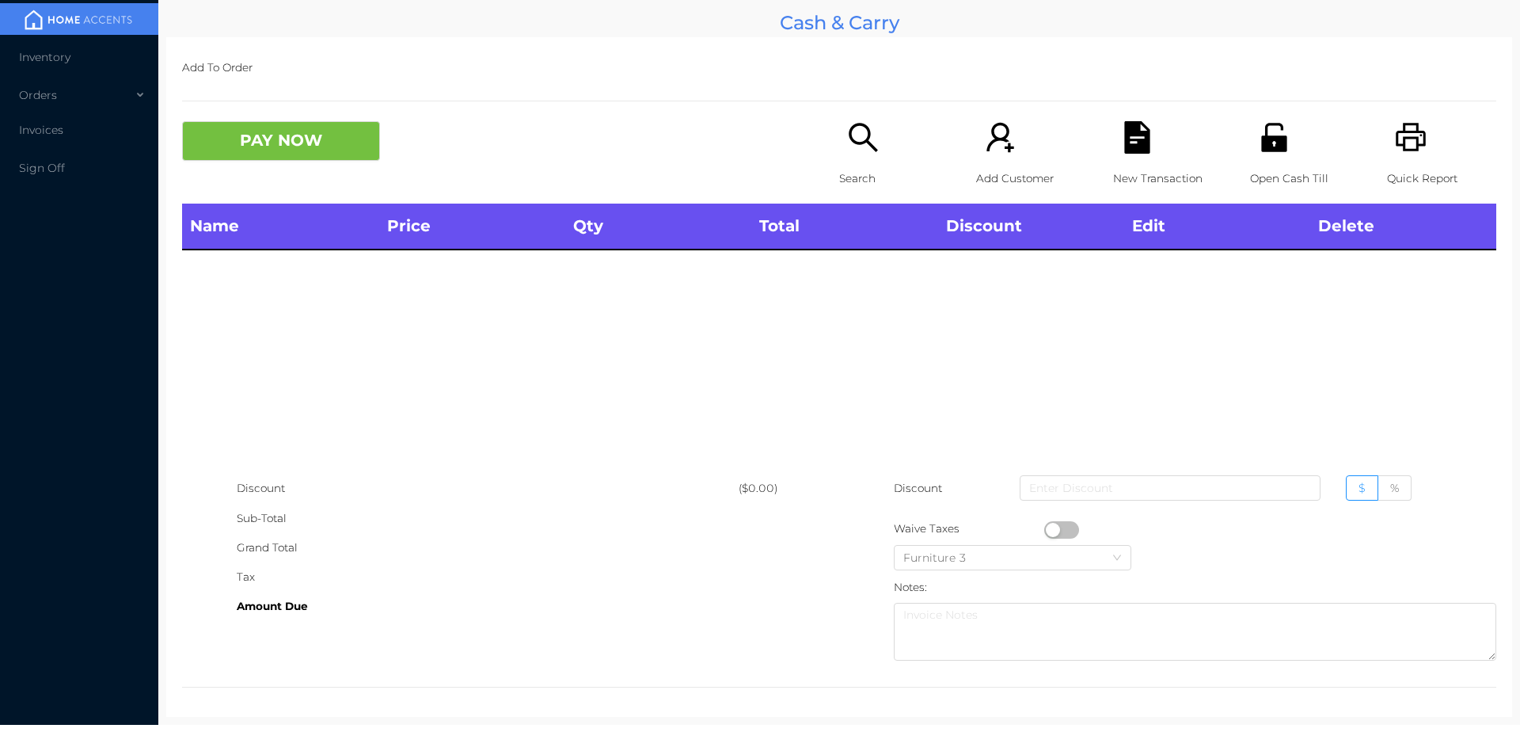
click at [321, 352] on div "Name Price Qty Total Discount Edit Delete" at bounding box center [839, 338] width 1314 height 270
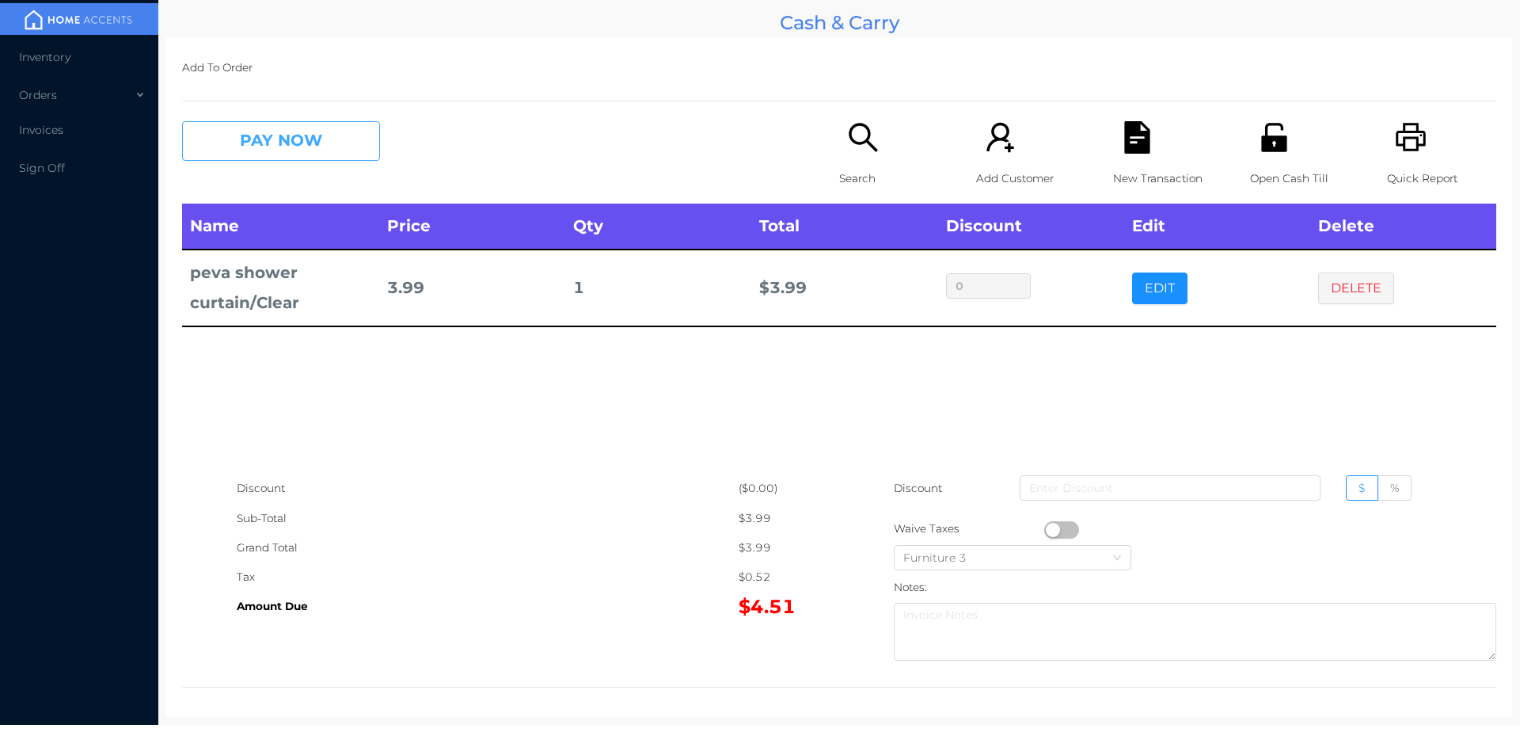
click at [295, 133] on button "PAY NOW" at bounding box center [281, 141] width 198 height 40
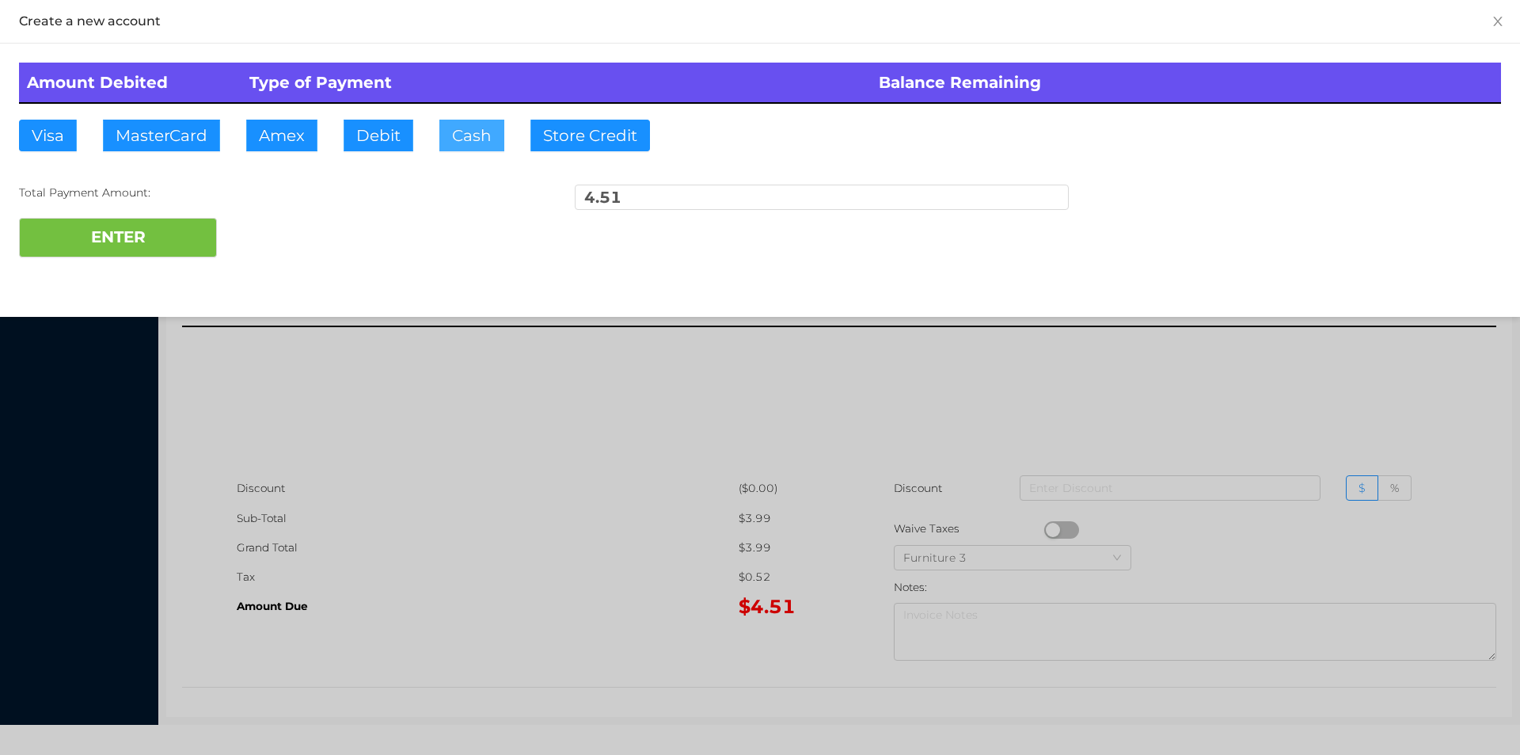
click at [449, 132] on button "Cash" at bounding box center [471, 136] width 65 height 32
click at [135, 256] on button "ENTER" at bounding box center [118, 238] width 198 height 40
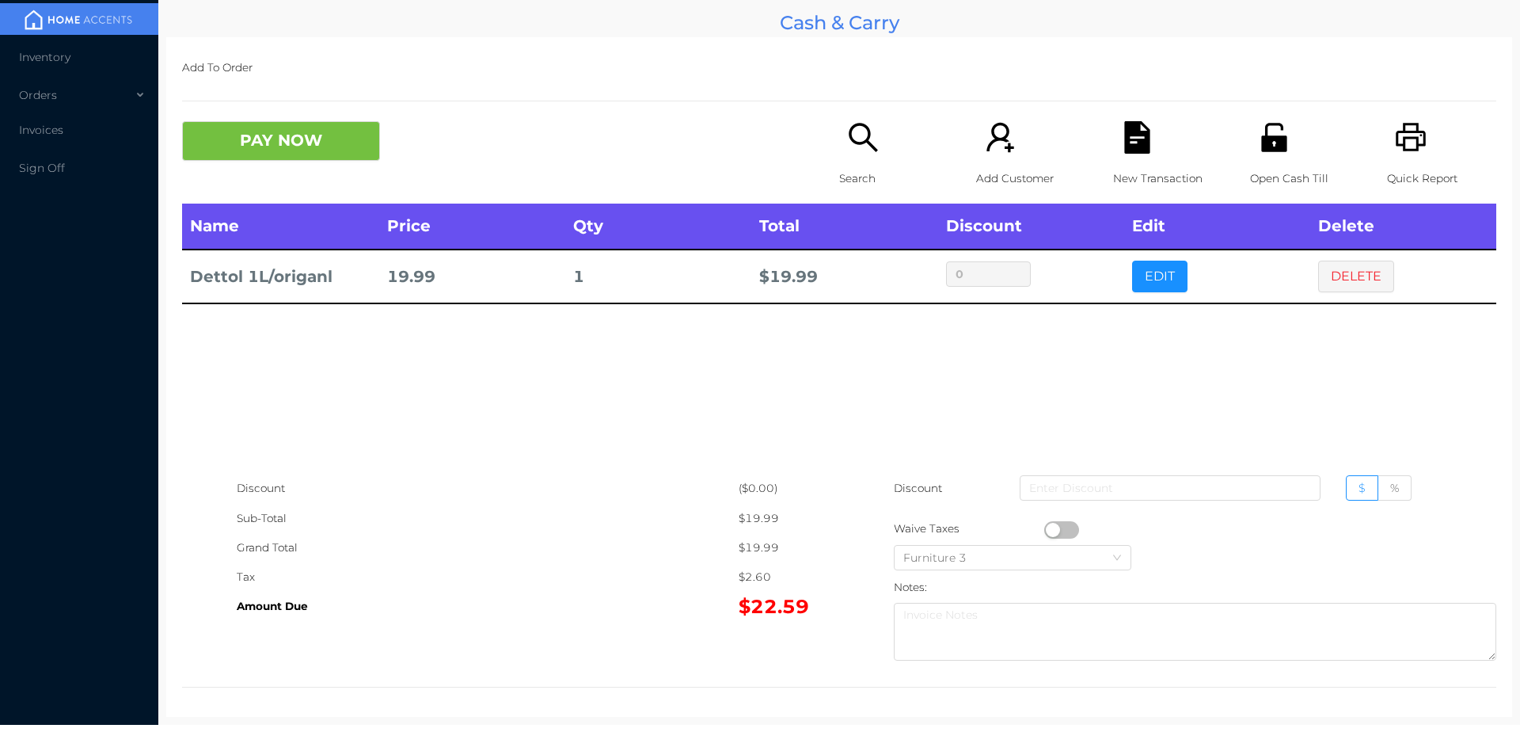
click at [297, 128] on button "PAY NOW" at bounding box center [281, 141] width 198 height 40
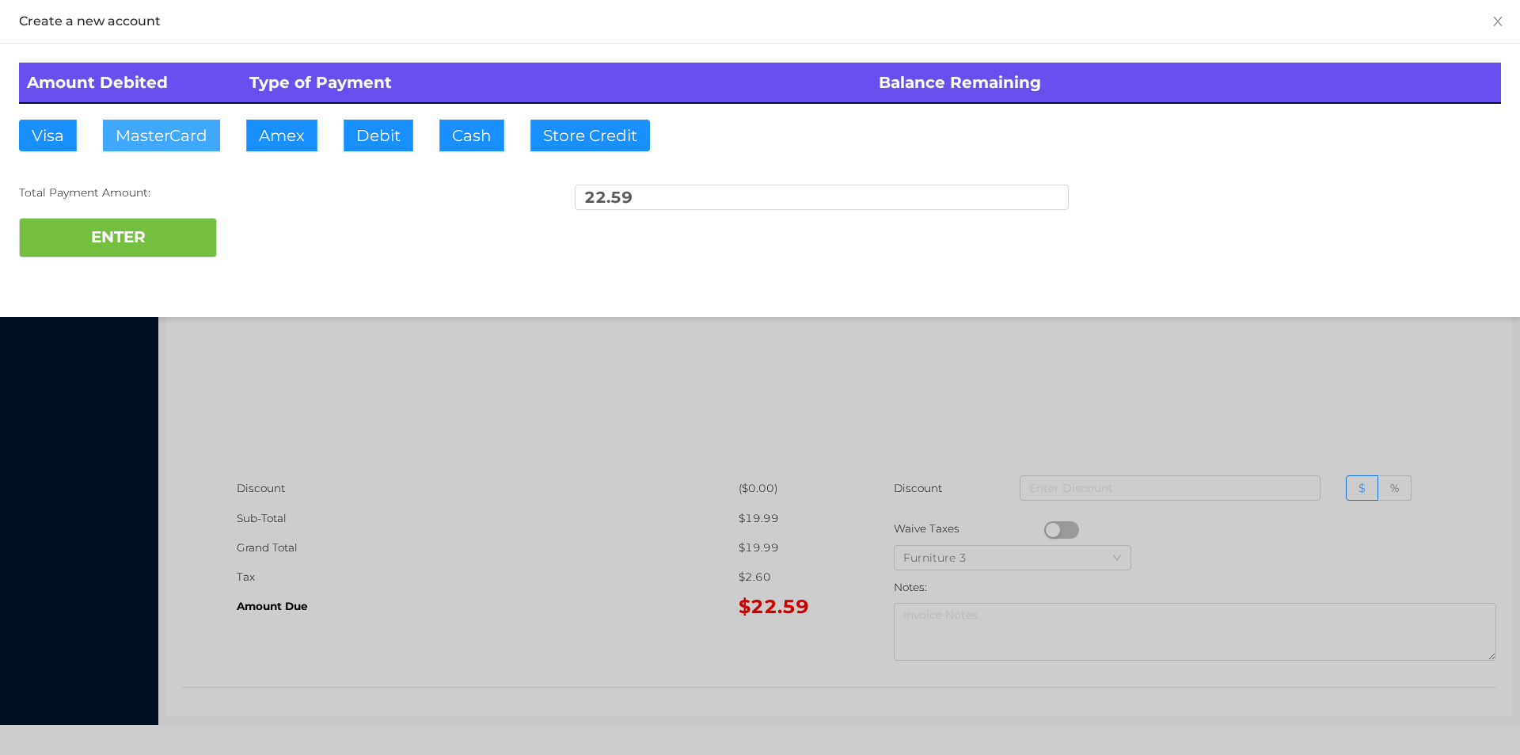
click at [185, 134] on button "MasterCard" at bounding box center [161, 136] width 117 height 32
click at [613, 576] on div at bounding box center [760, 377] width 1520 height 755
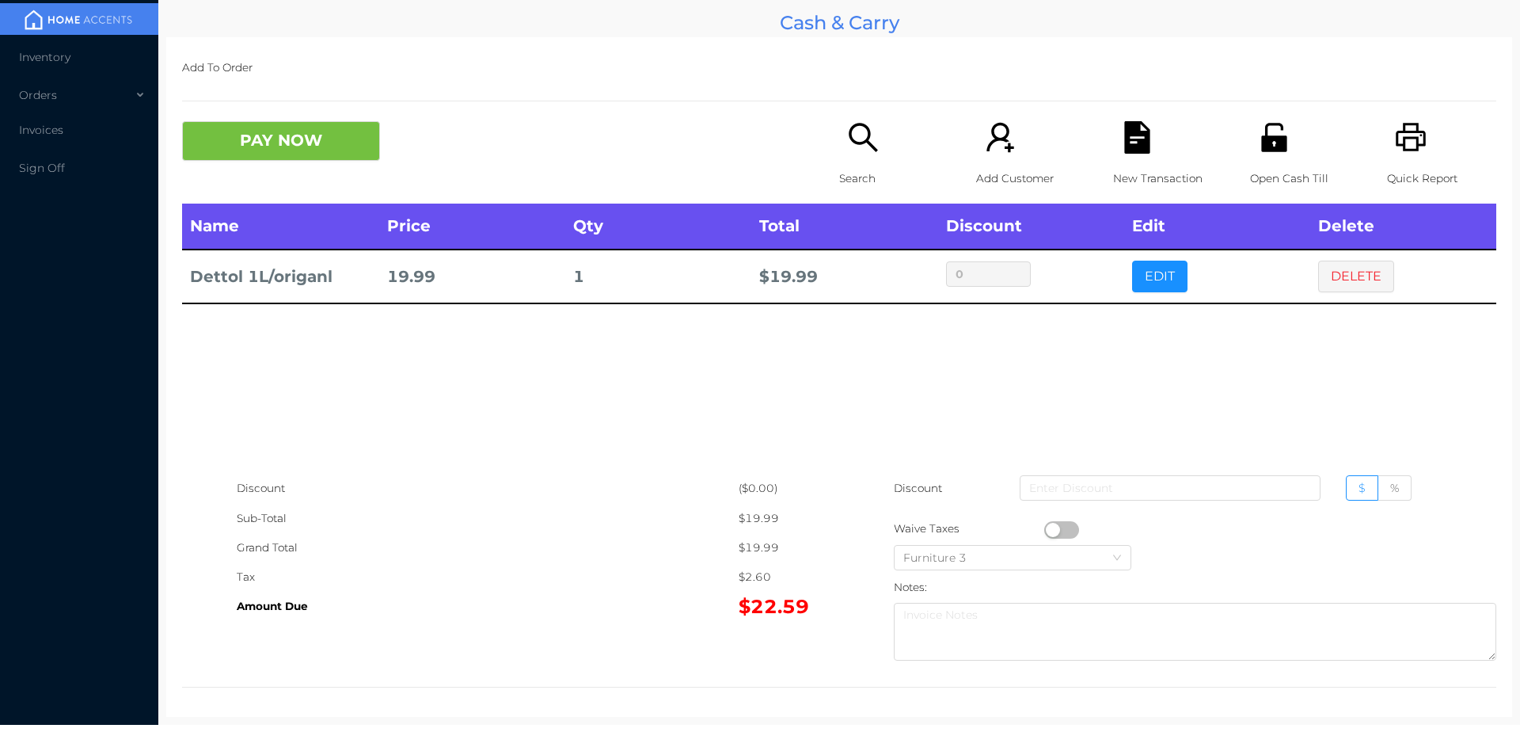
click at [1121, 143] on icon "icon: file-text" at bounding box center [1137, 137] width 32 height 32
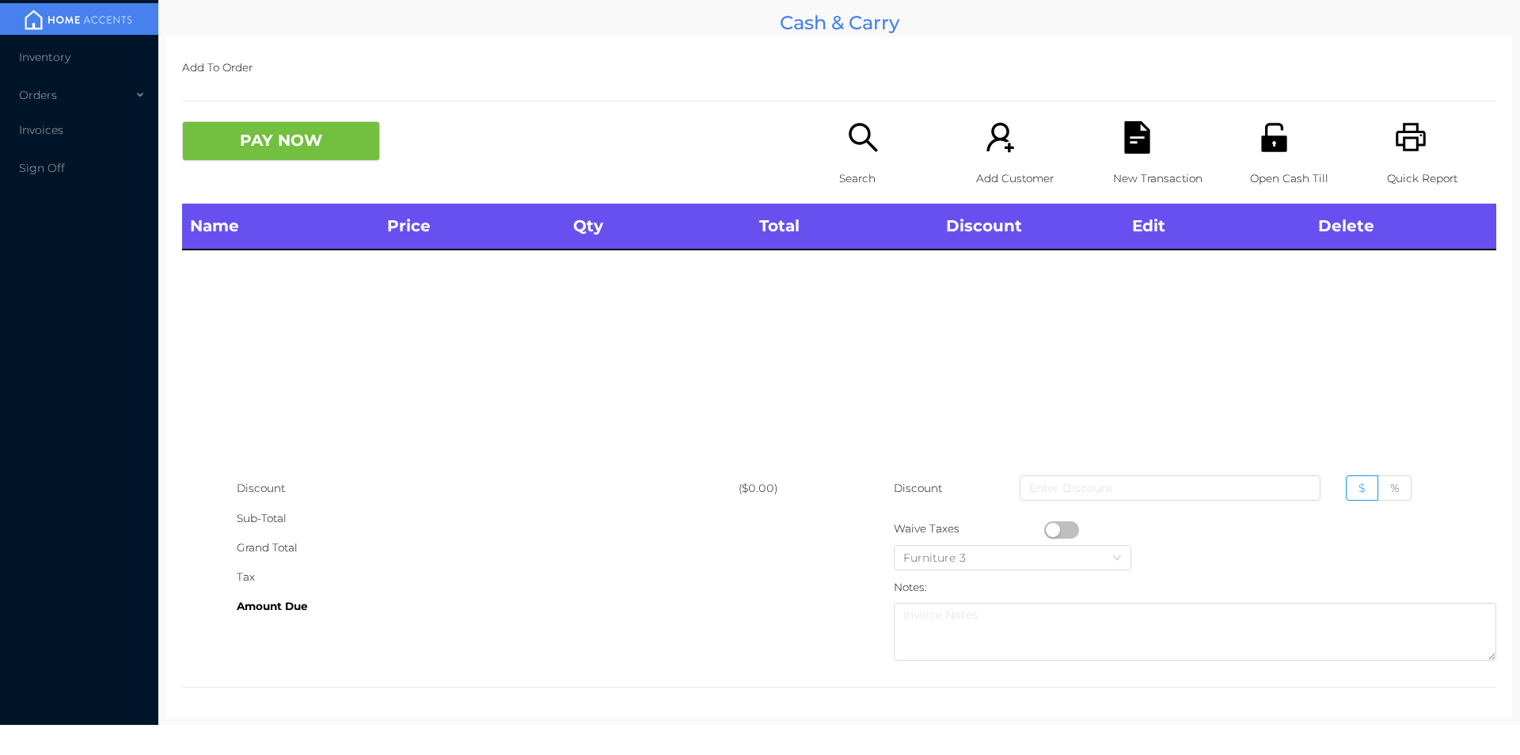
click at [1261, 144] on icon "icon: unlock" at bounding box center [1273, 137] width 25 height 29
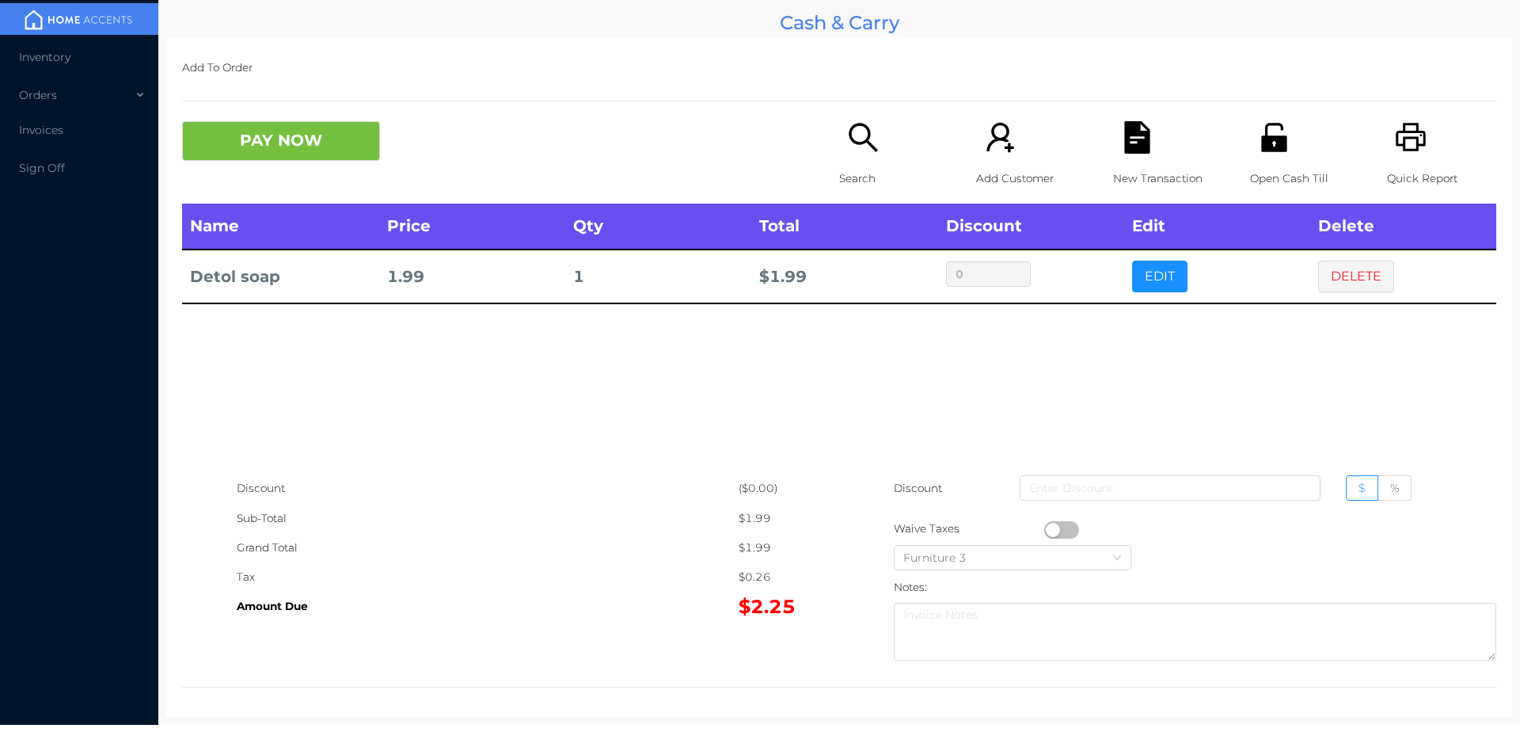
click at [1132, 314] on div "Name Price Qty Total Discount Edit Delete Detol soap 1.99 1 $ 1.99 0 EDIT DELETE" at bounding box center [839, 338] width 1314 height 270
click at [1161, 313] on div "Name Price Qty Total Discount Edit Delete Detol soap 1.99 1 $ 1.99 0 EDIT DELETE" at bounding box center [839, 338] width 1314 height 270
click at [1158, 284] on button "EDIT" at bounding box center [1159, 277] width 55 height 32
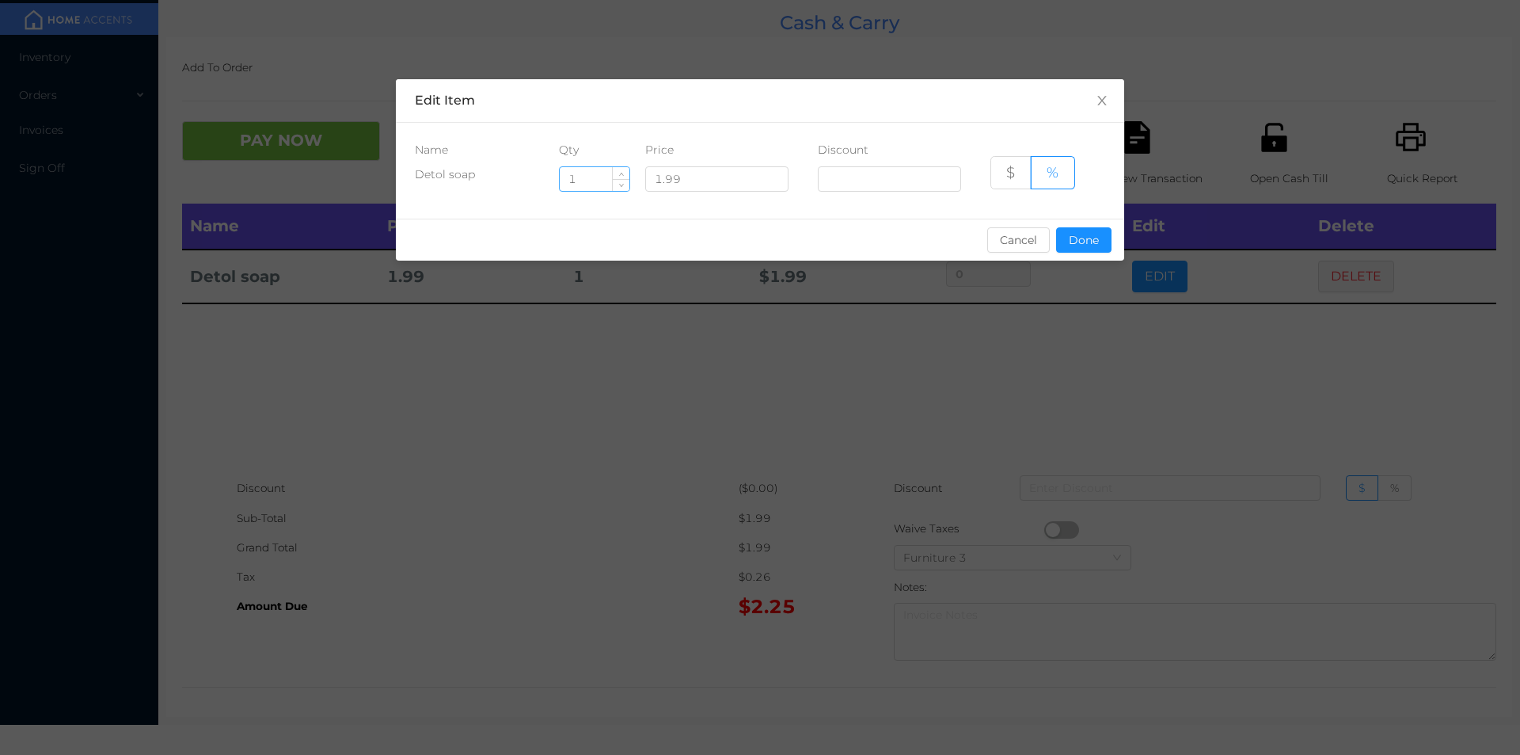
click at [595, 177] on input "1" at bounding box center [595, 179] width 70 height 24
type input "6"
click at [1102, 228] on button "Done" at bounding box center [1083, 239] width 55 height 25
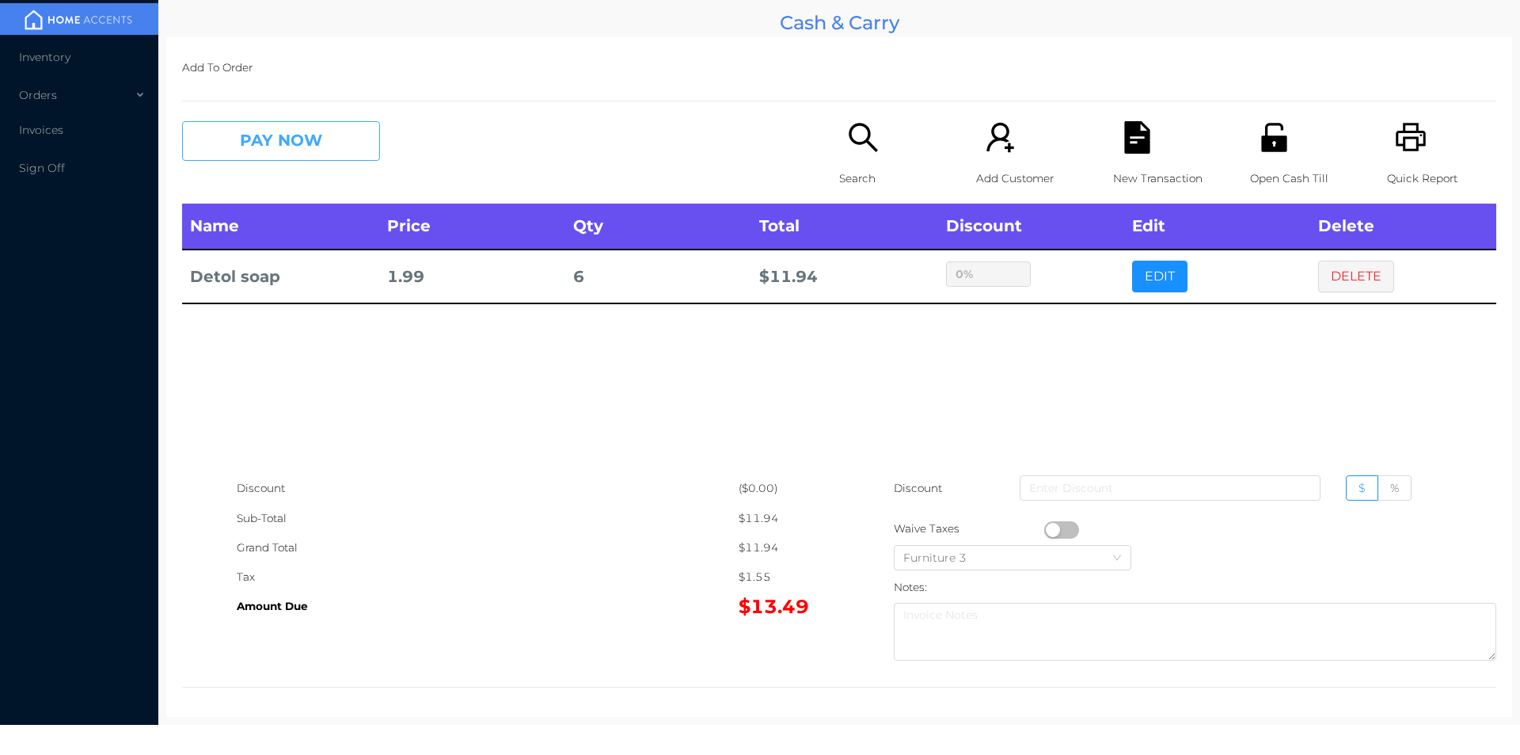
click at [261, 150] on button "PAY NOW" at bounding box center [281, 141] width 198 height 40
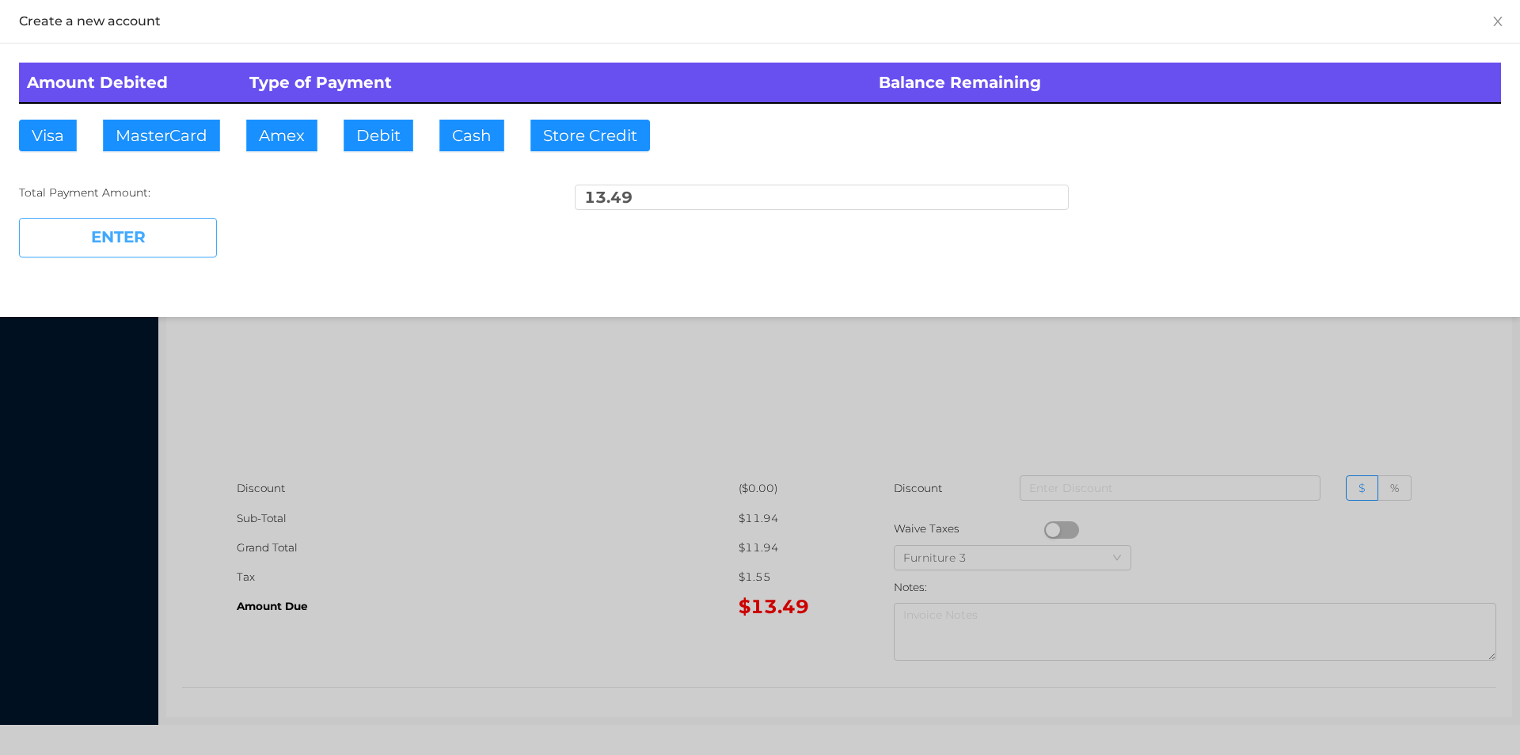
click at [149, 241] on button "ENTER" at bounding box center [118, 238] width 198 height 40
type input "0"
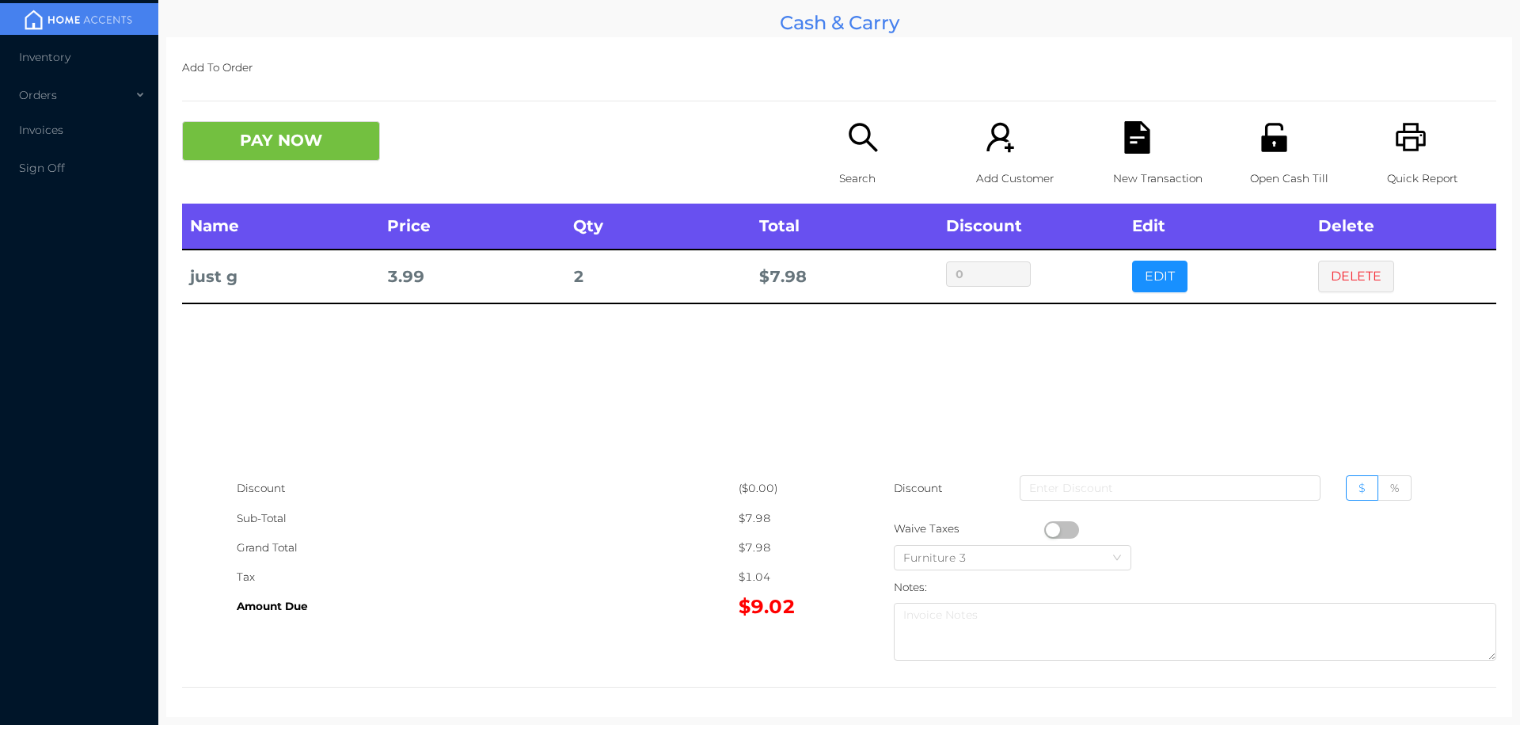
click at [854, 135] on icon "icon: search" at bounding box center [863, 137] width 32 height 32
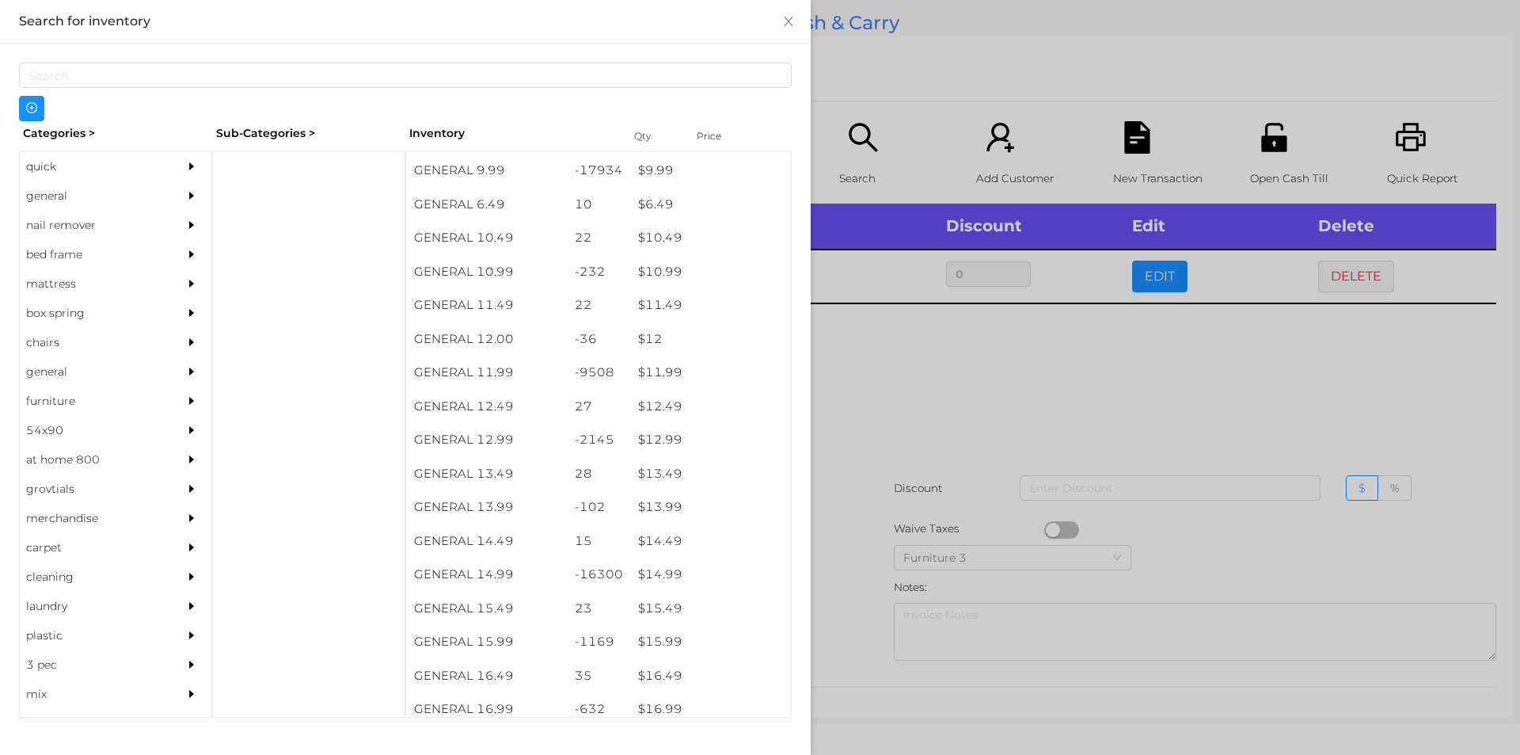
scroll to position [979, 0]
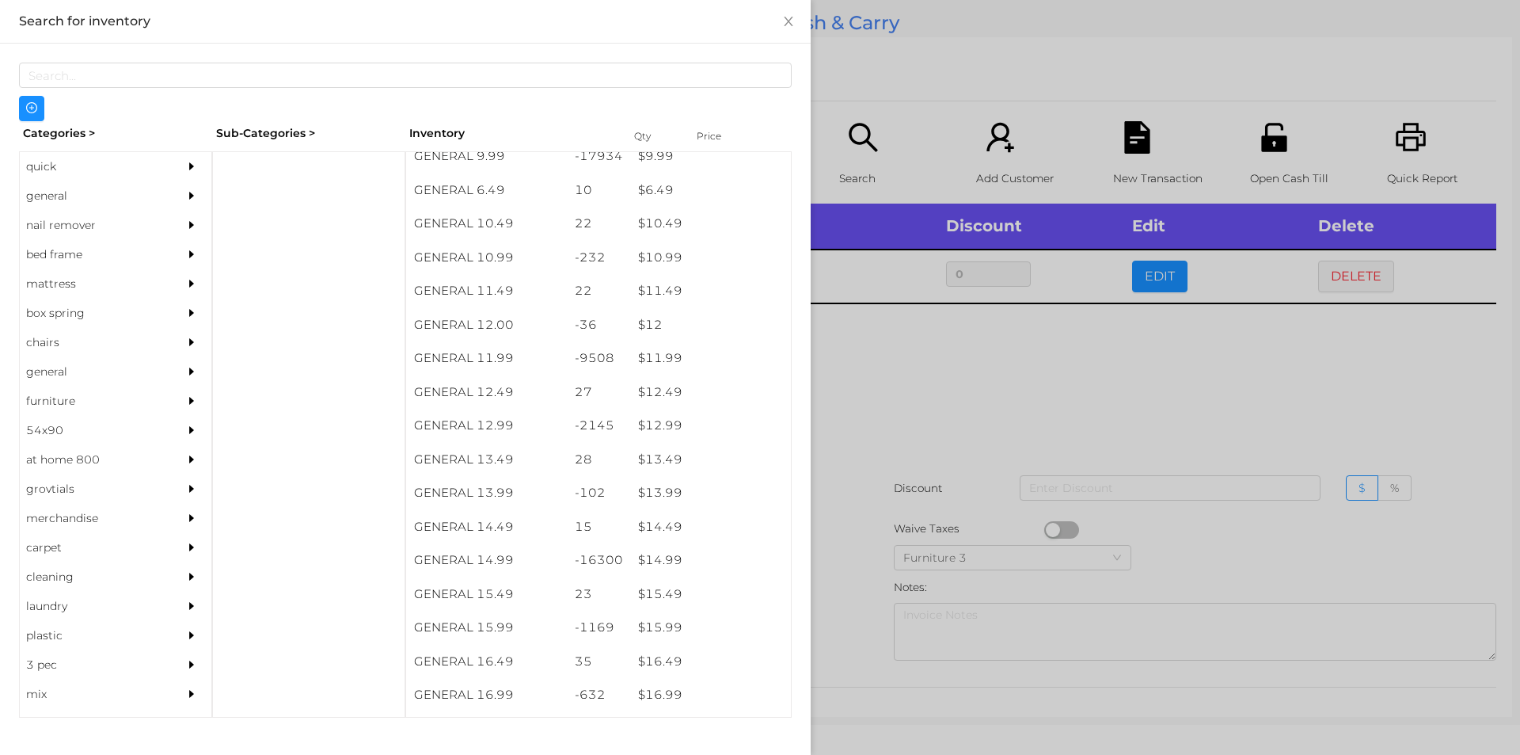
click at [679, 557] on div "$ 14.99" at bounding box center [710, 560] width 161 height 34
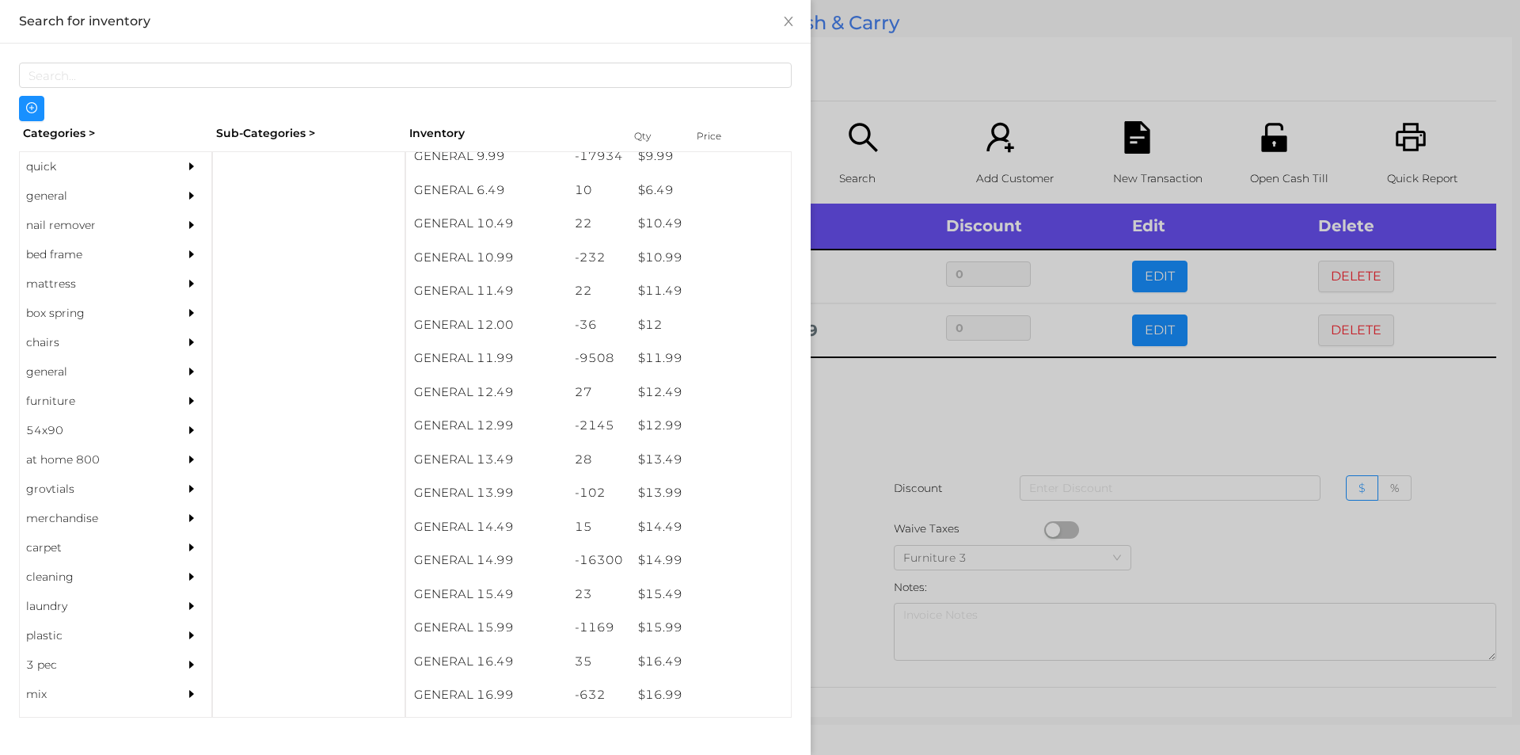
click at [948, 410] on div at bounding box center [760, 377] width 1520 height 755
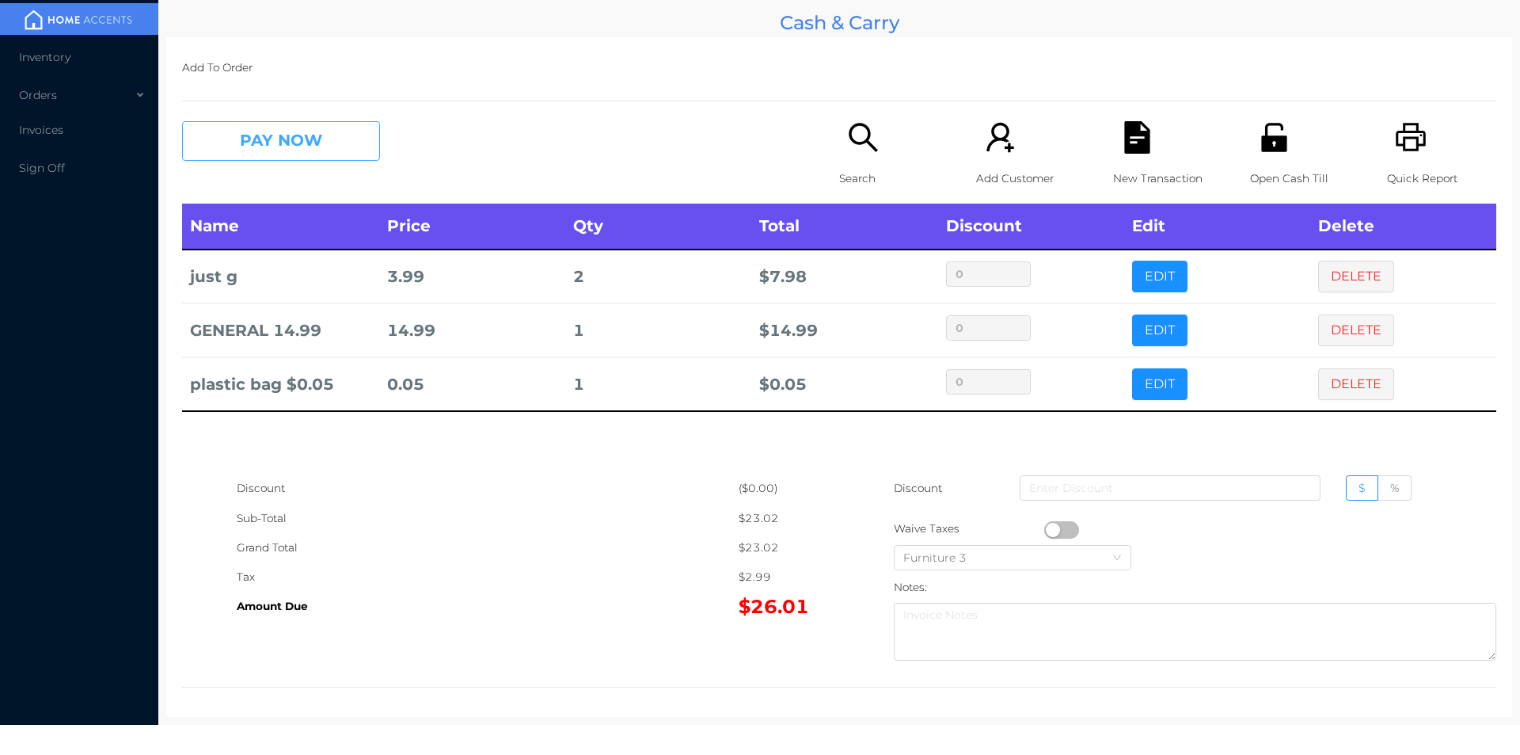
click at [298, 143] on button "PAY NOW" at bounding box center [281, 141] width 198 height 40
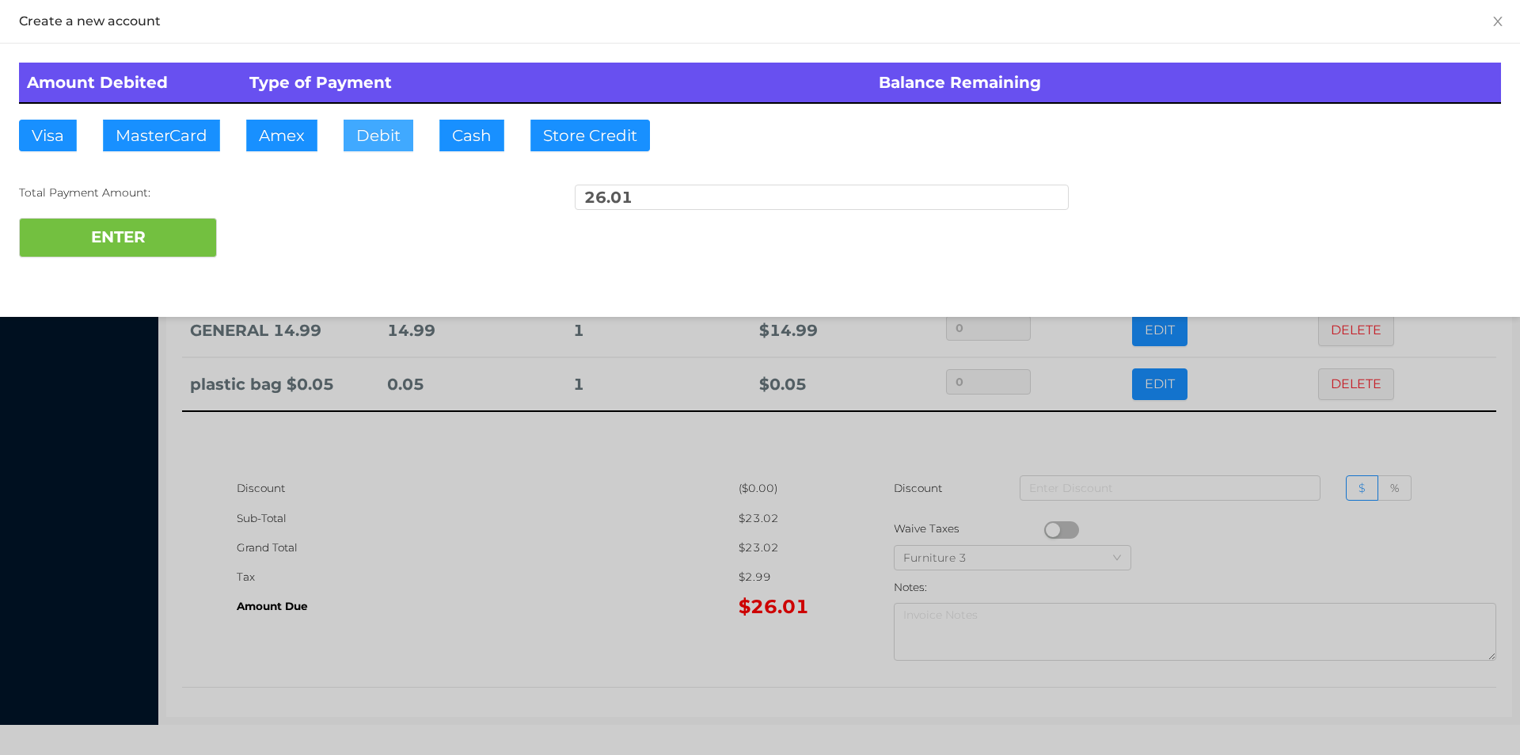
click at [390, 140] on button "Debit" at bounding box center [379, 136] width 70 height 32
click at [181, 226] on button "ENTER" at bounding box center [118, 238] width 198 height 40
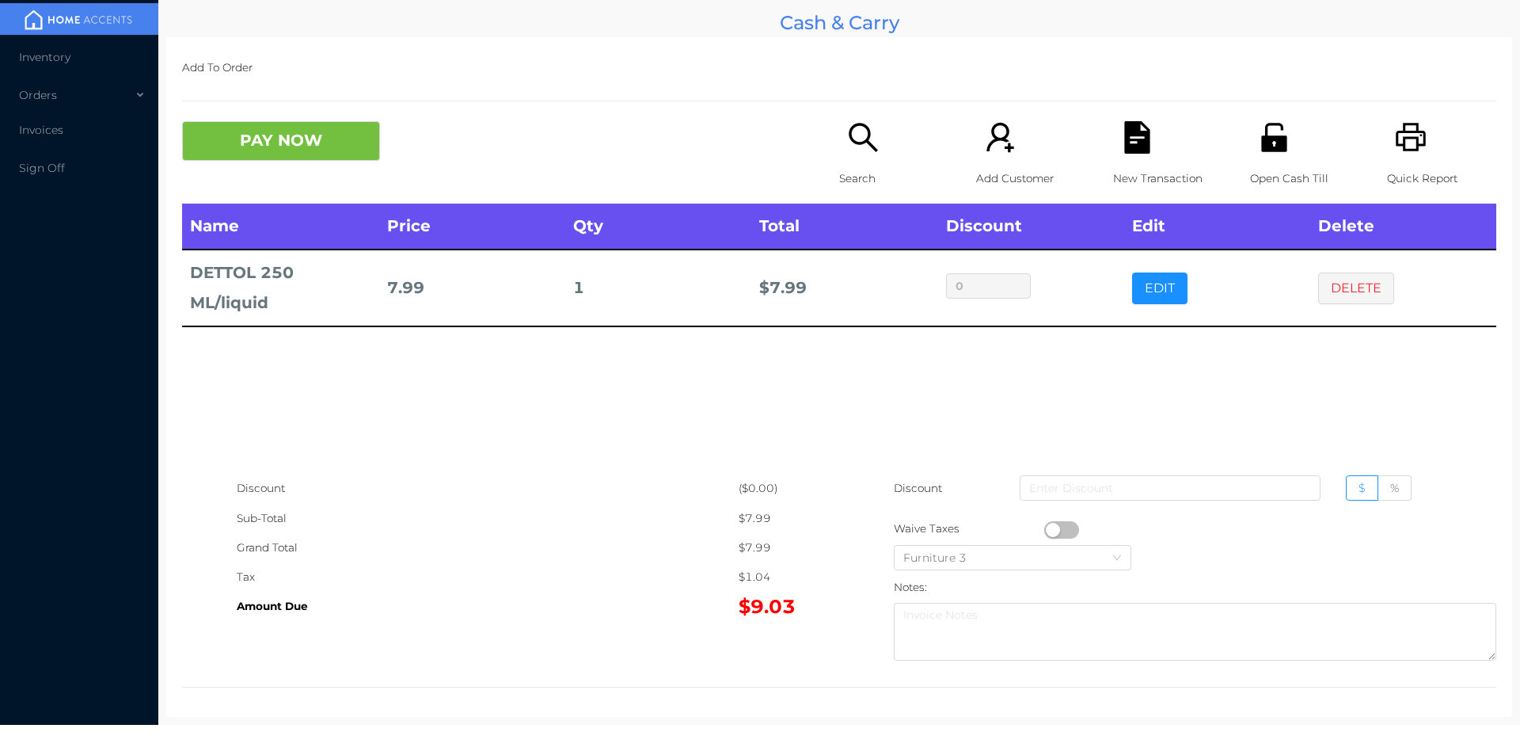
click at [519, 182] on div "PAY NOW Search Add Customer New Transaction Open Cash Till Quick Report" at bounding box center [839, 162] width 1314 height 82
click at [323, 147] on button "PAY NOW" at bounding box center [281, 141] width 198 height 40
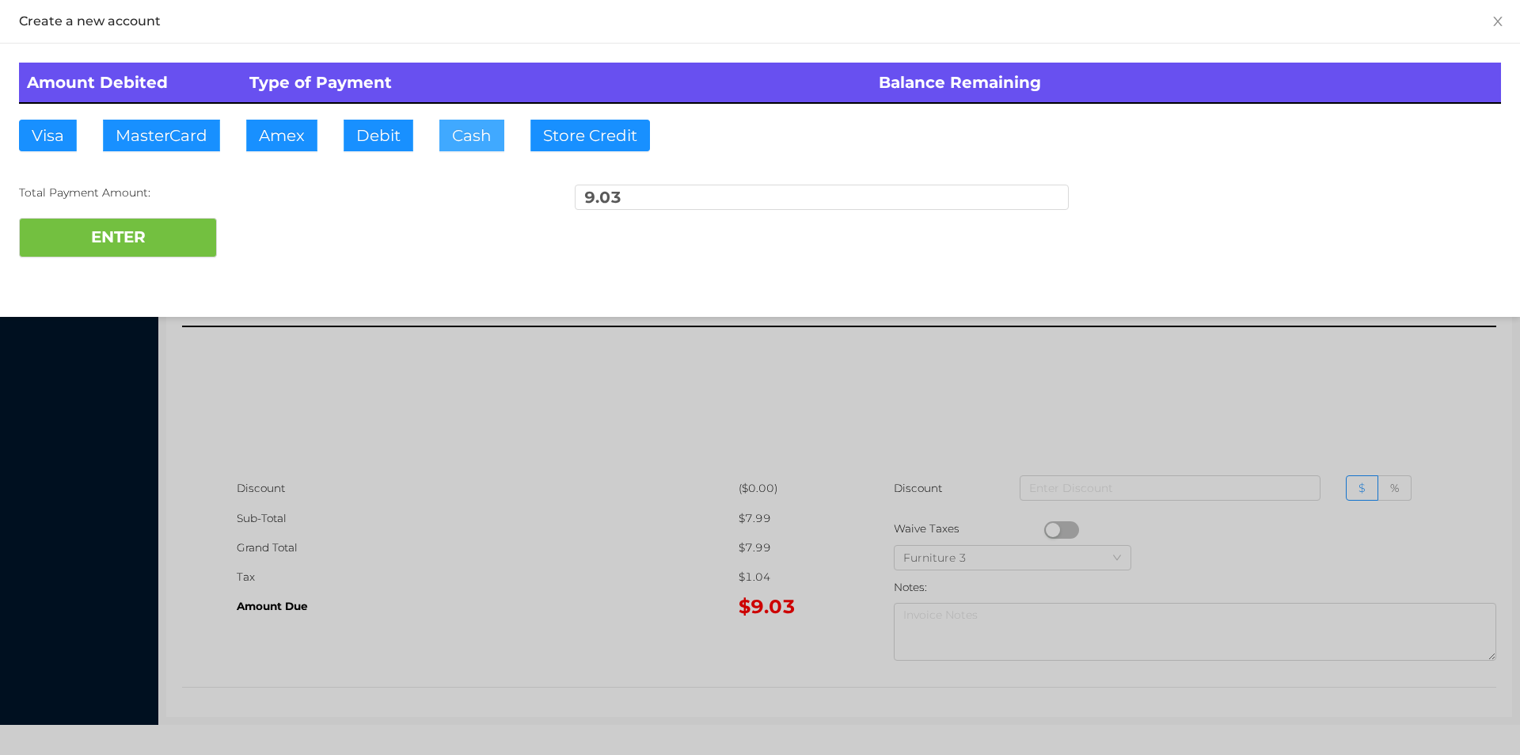
click at [486, 127] on button "Cash" at bounding box center [471, 136] width 65 height 32
click at [166, 230] on button "ENTER" at bounding box center [118, 238] width 198 height 40
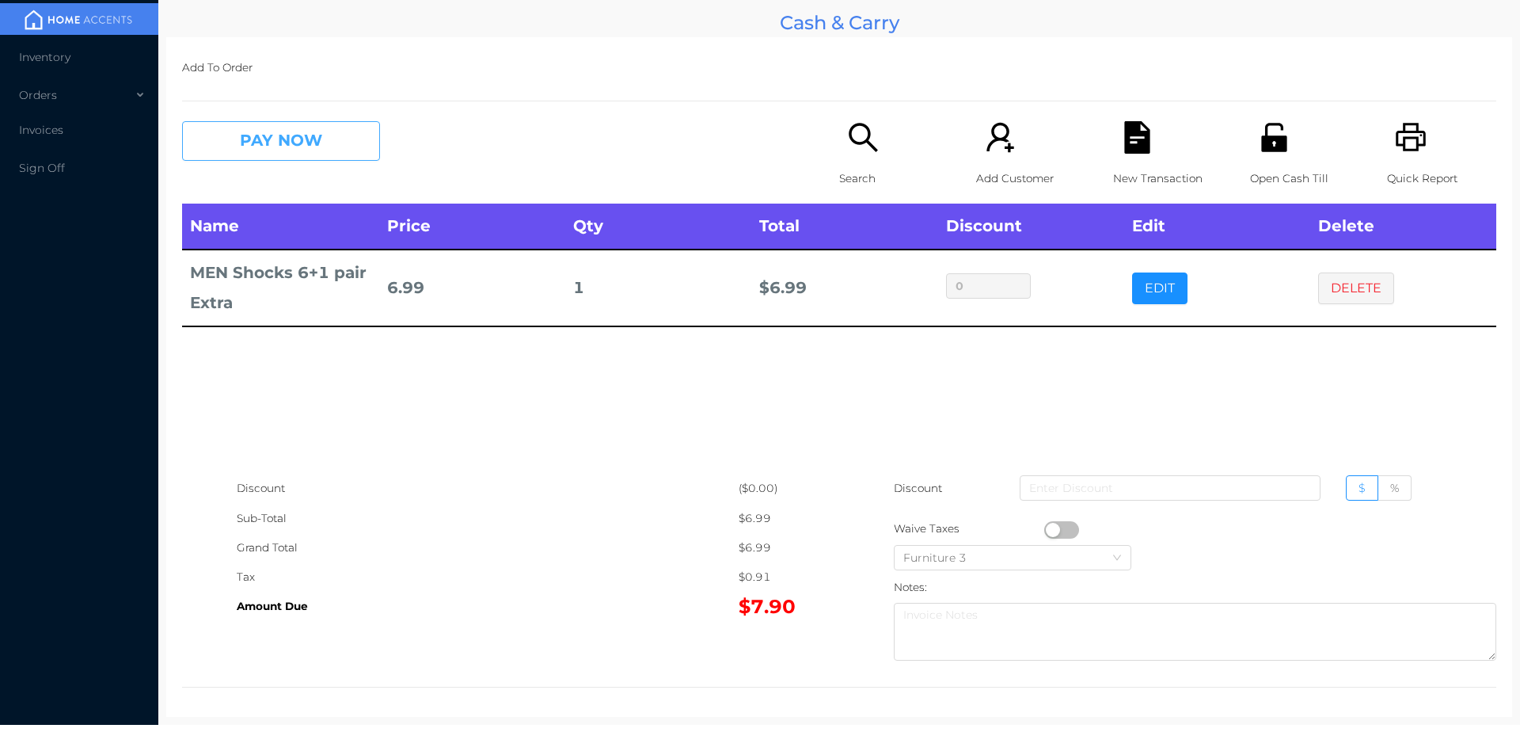
click at [309, 133] on button "PAY NOW" at bounding box center [281, 141] width 198 height 40
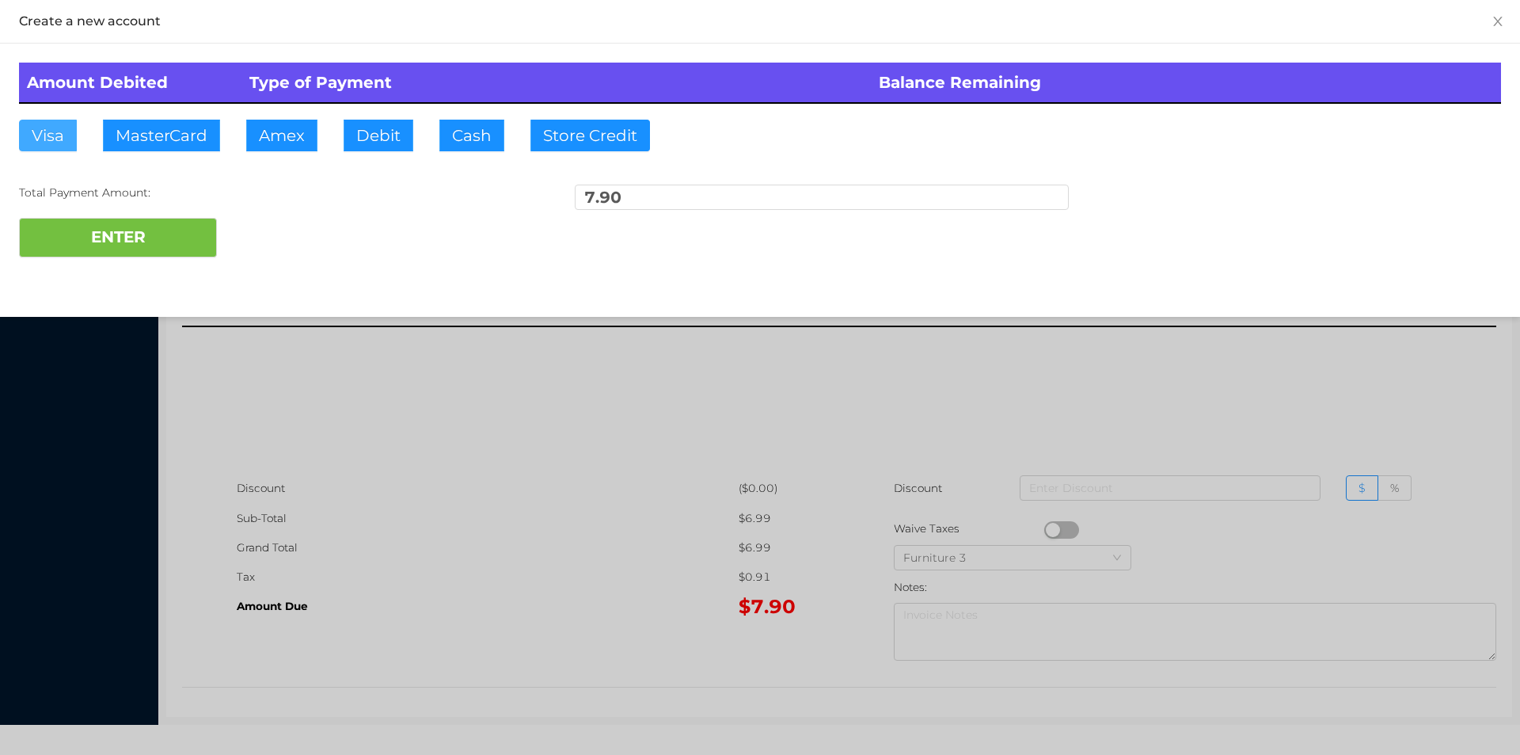
click at [58, 124] on button "Visa" at bounding box center [48, 136] width 58 height 32
click at [164, 235] on button "ENTER" at bounding box center [118, 238] width 198 height 40
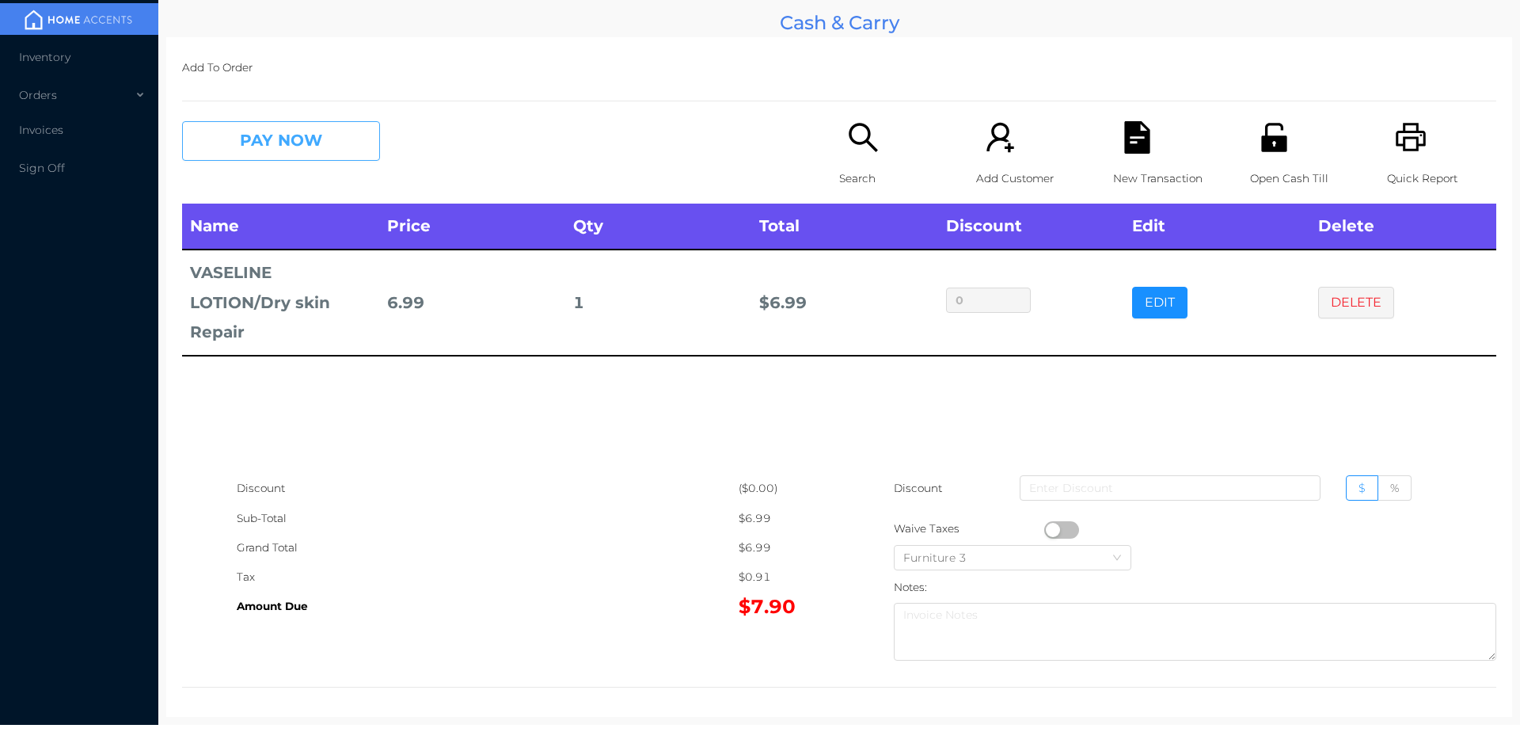
click at [308, 132] on button "PAY NOW" at bounding box center [281, 141] width 198 height 40
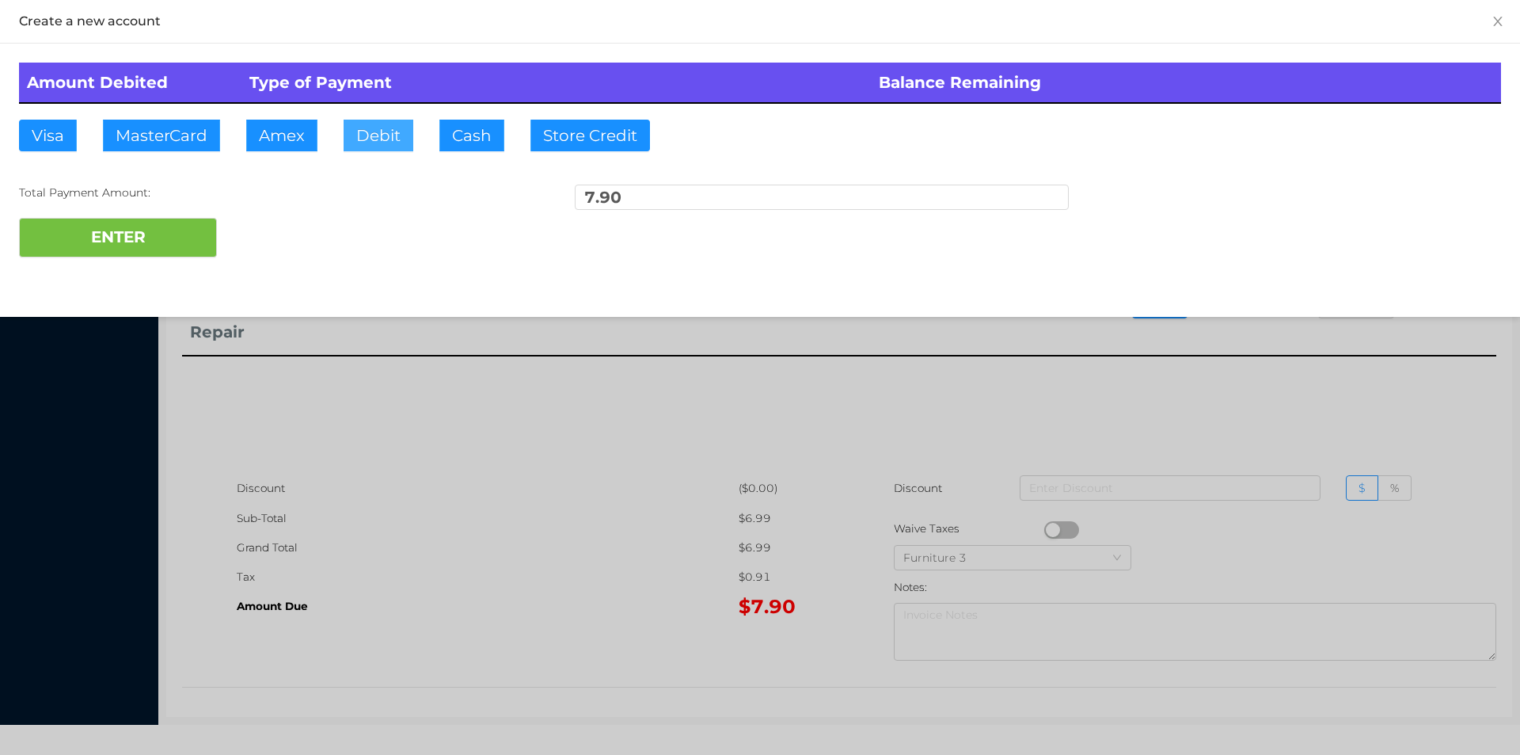
click at [389, 138] on button "Debit" at bounding box center [379, 136] width 70 height 32
click at [112, 234] on button "ENTER" at bounding box center [118, 238] width 198 height 40
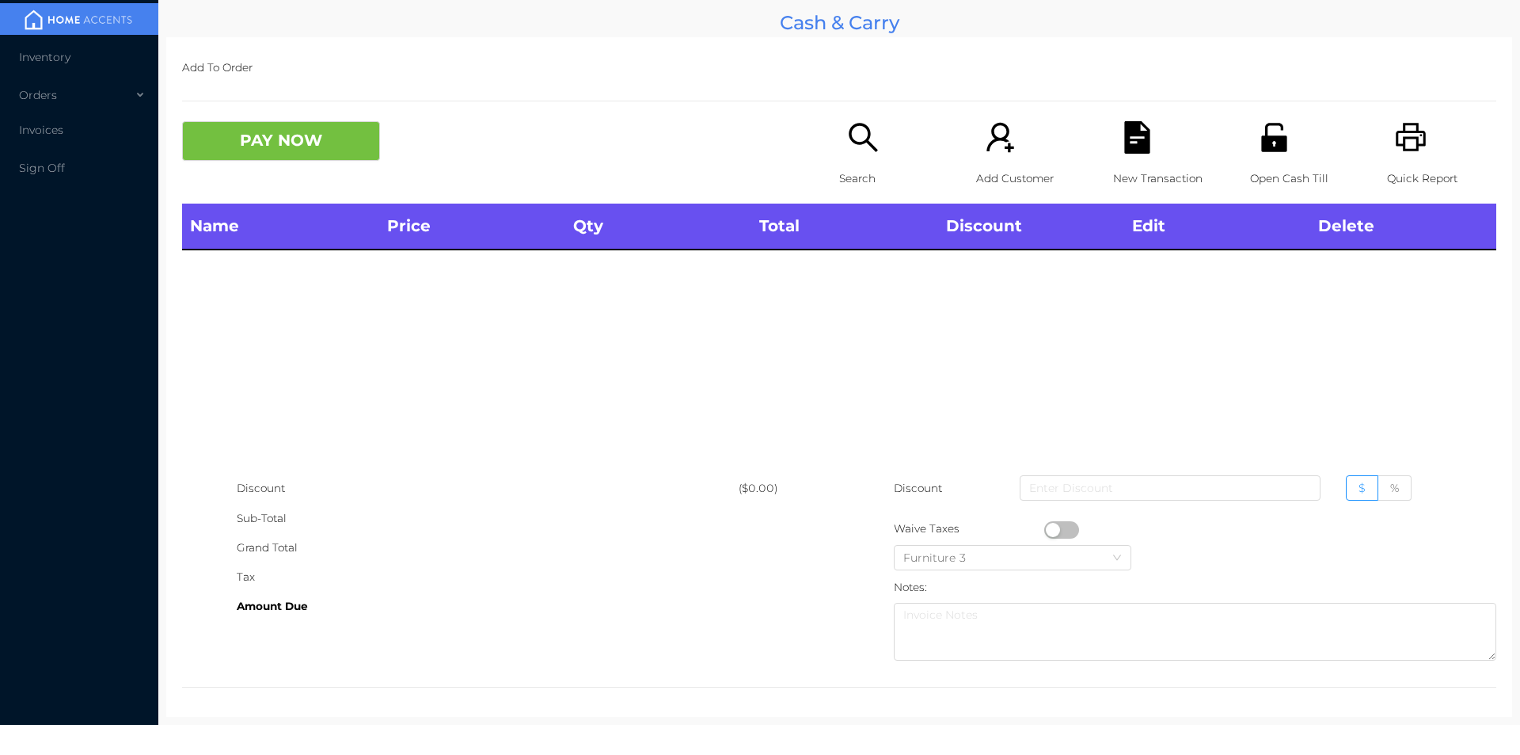
click at [1411, 124] on icon "icon: printer" at bounding box center [1411, 137] width 32 height 32
click at [1264, 135] on icon "icon: unlock" at bounding box center [1274, 137] width 32 height 32
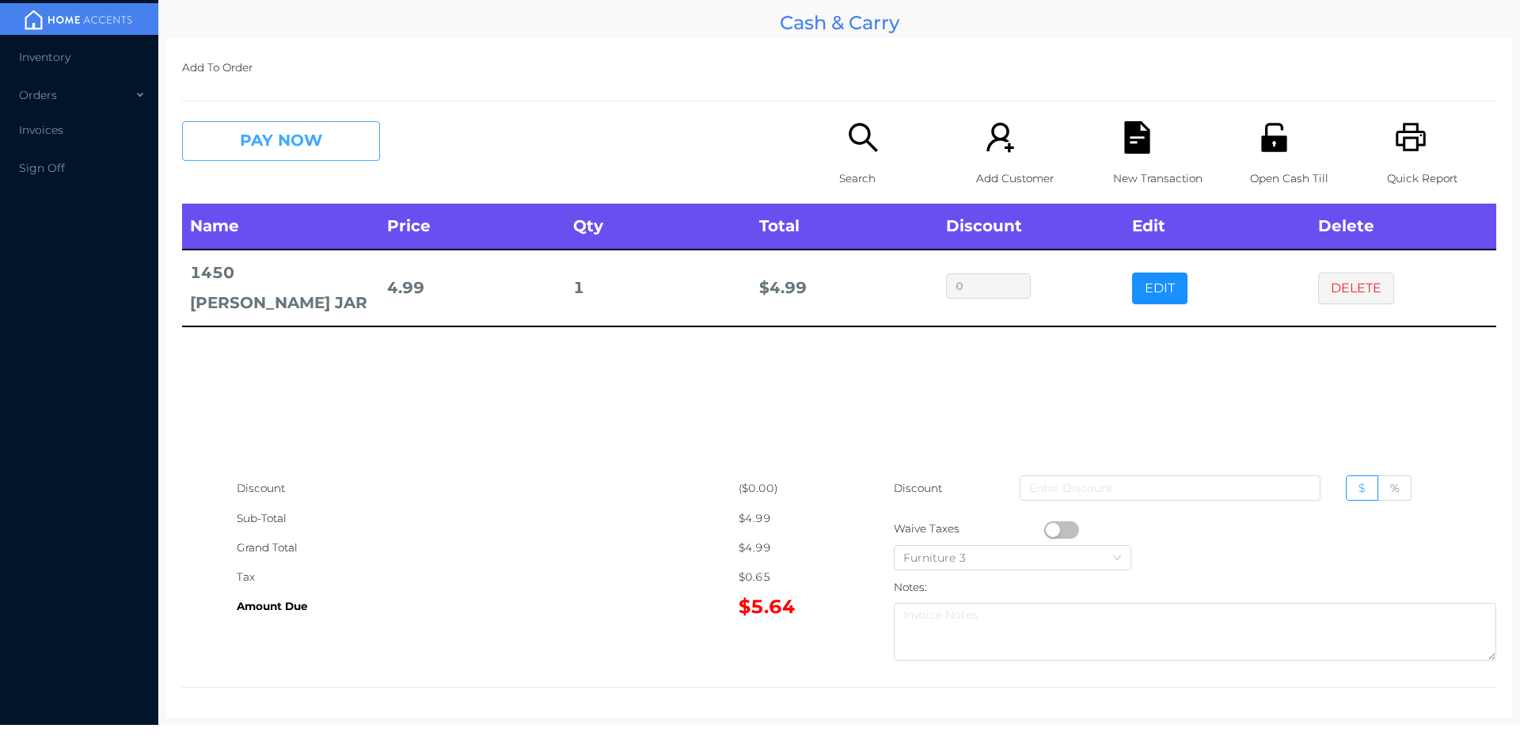
click at [285, 146] on button "PAY NOW" at bounding box center [281, 141] width 198 height 40
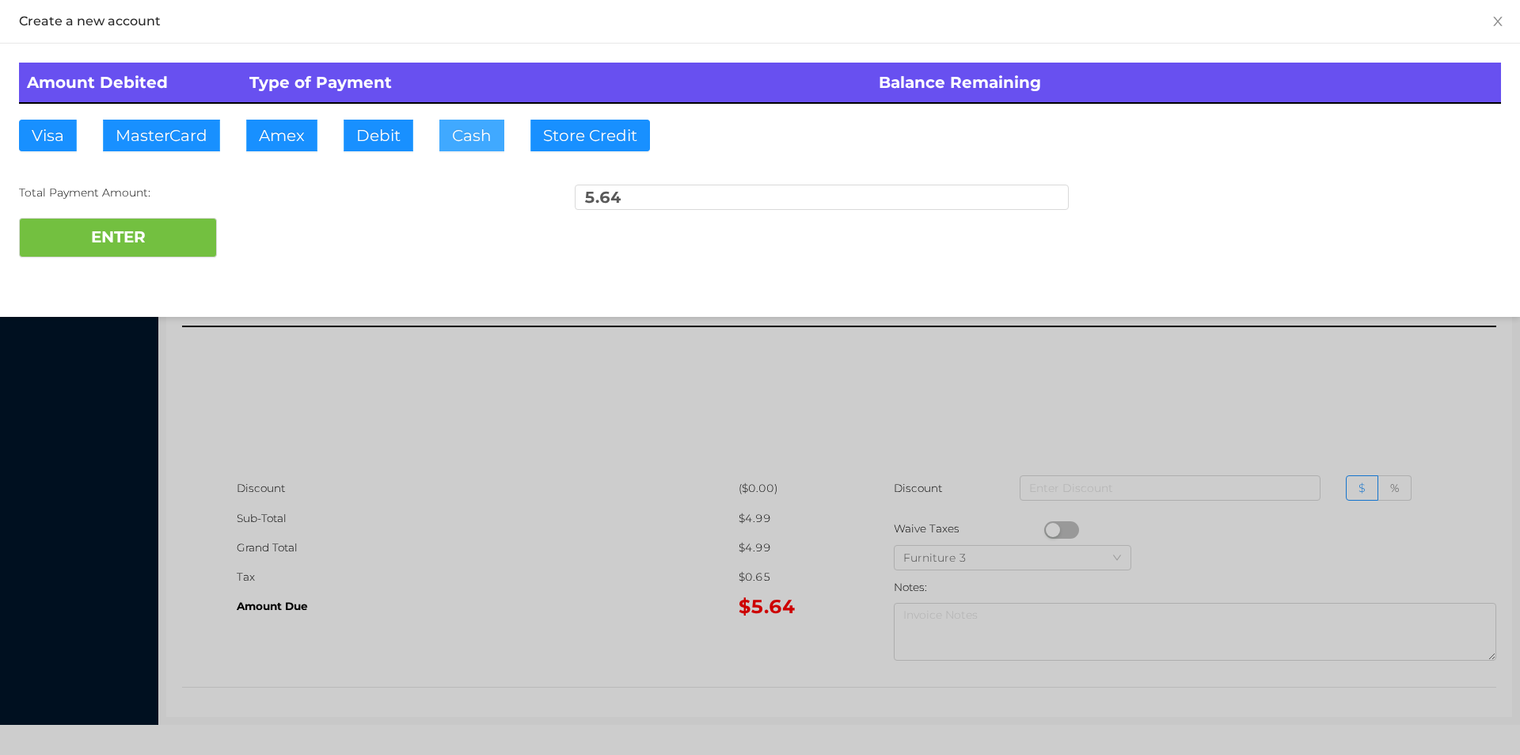
click at [463, 135] on button "Cash" at bounding box center [471, 136] width 65 height 32
type input "11."
click at [164, 249] on button "ENTER" at bounding box center [118, 238] width 198 height 40
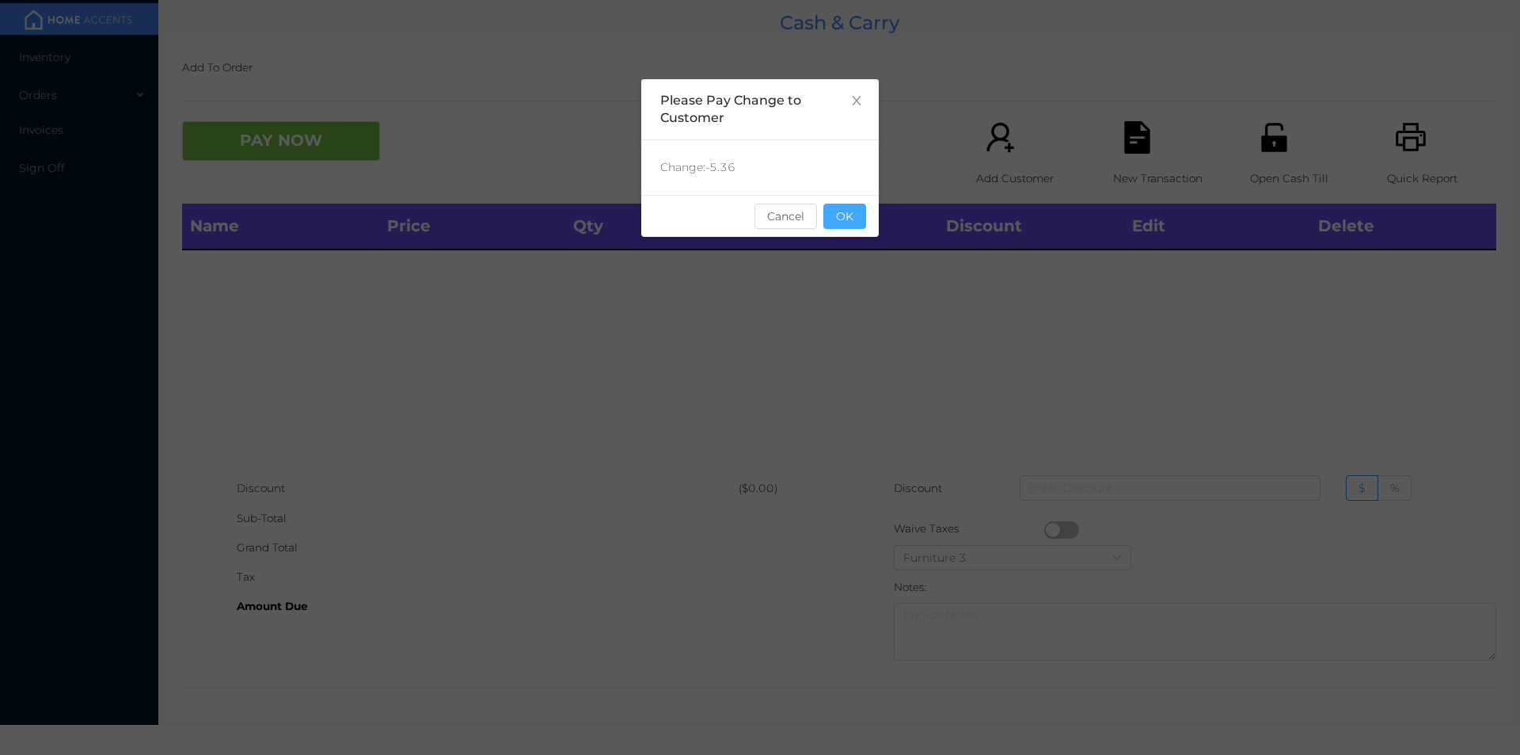
click at [863, 219] on button "OK" at bounding box center [844, 215] width 43 height 25
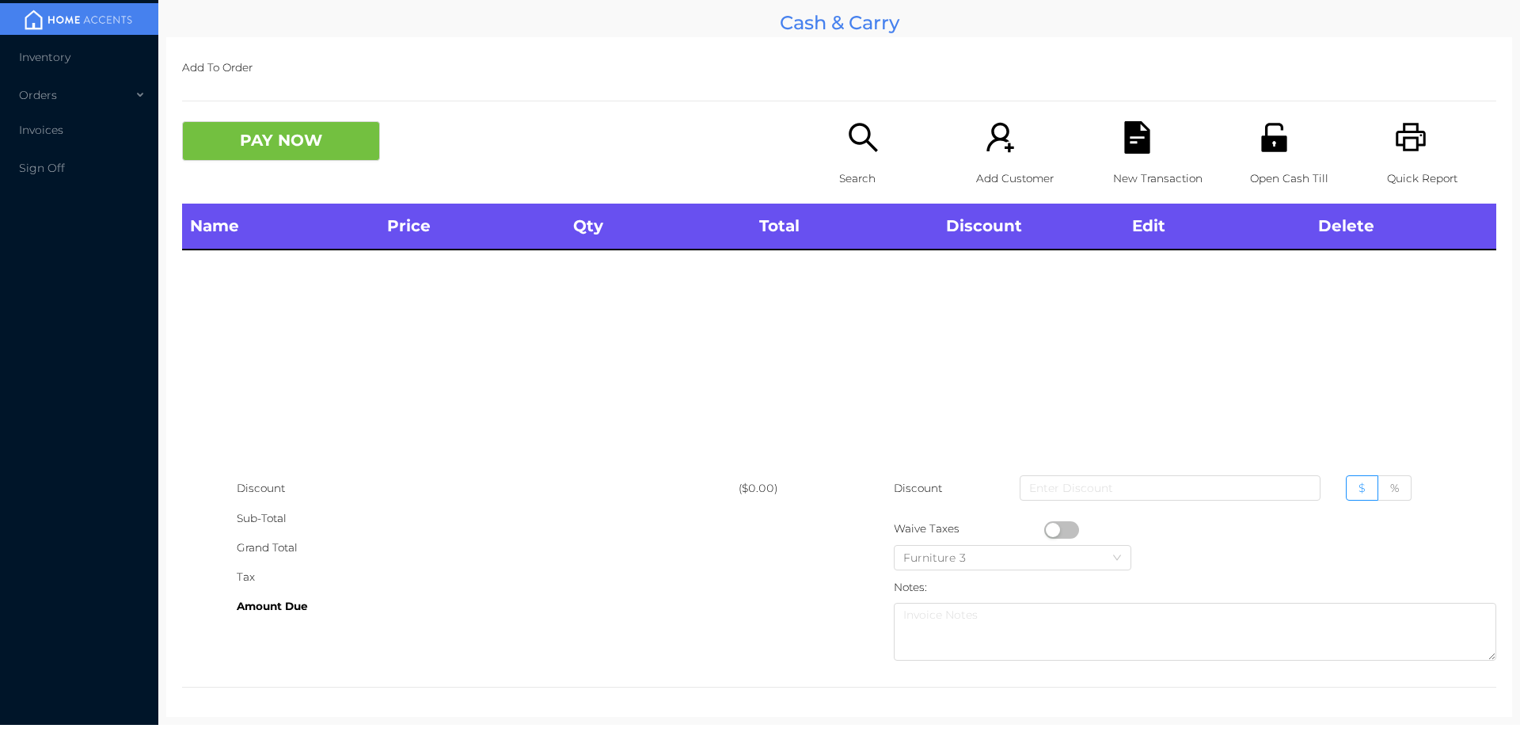
click at [873, 156] on div "Search" at bounding box center [893, 162] width 109 height 82
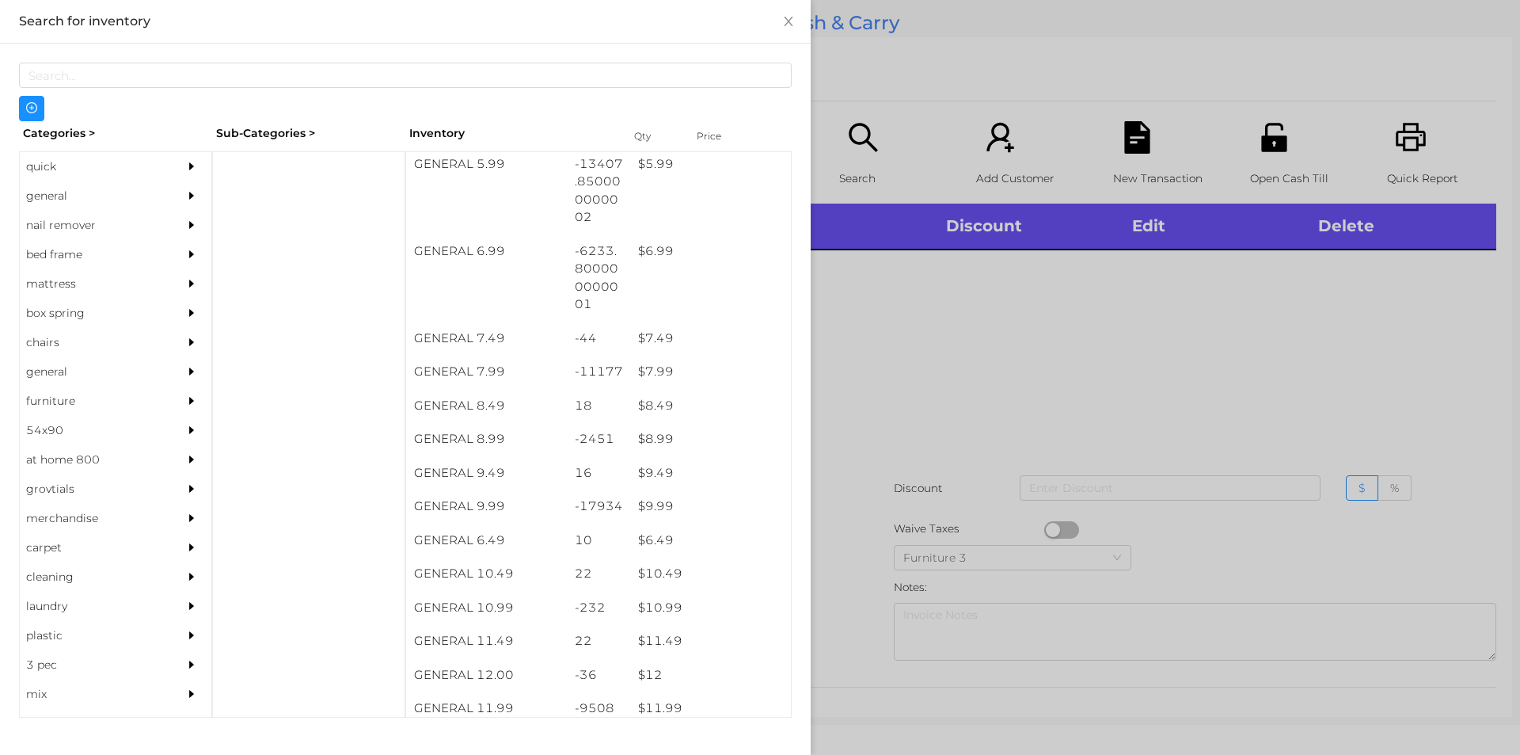
scroll to position [625, 0]
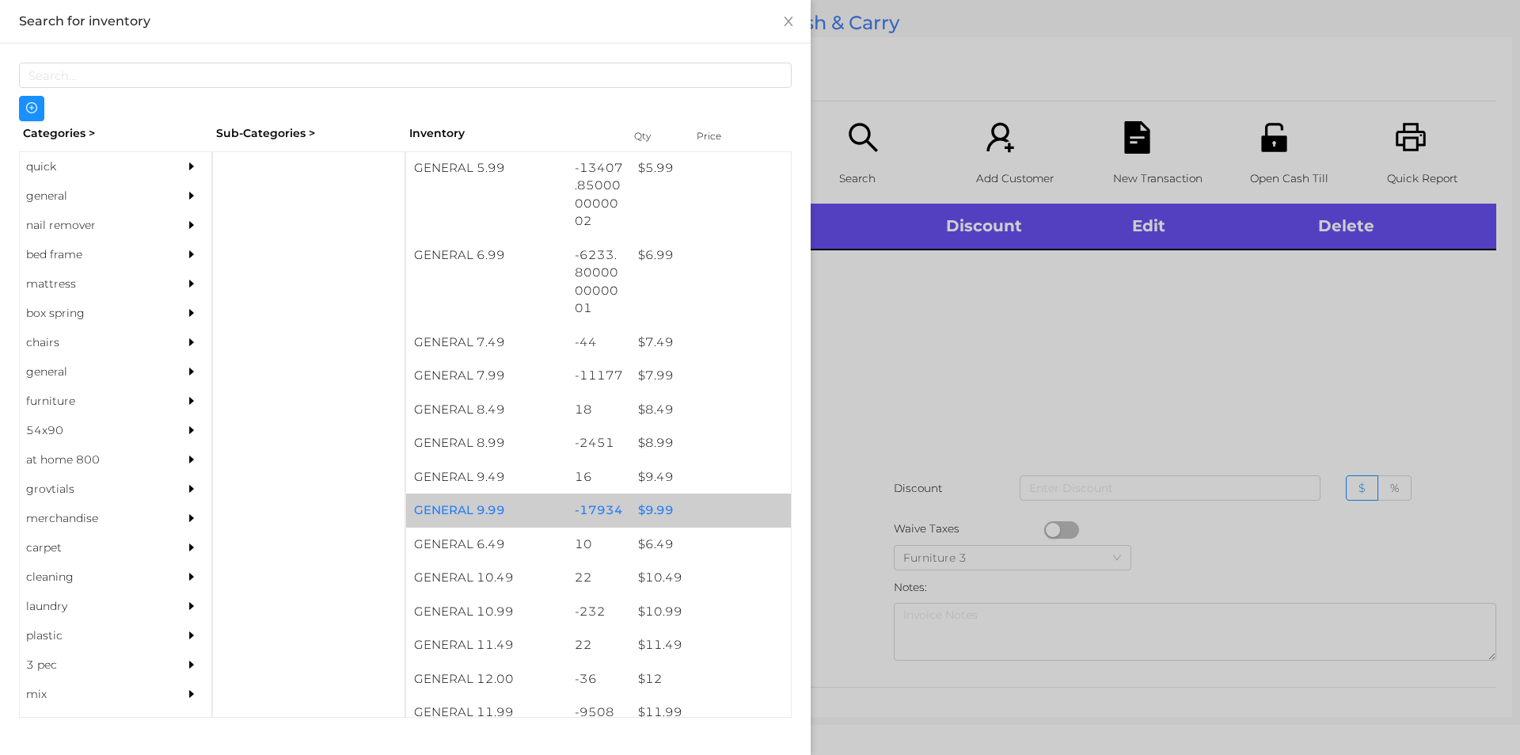
click at [648, 504] on div "$ 9.99" at bounding box center [710, 510] width 161 height 34
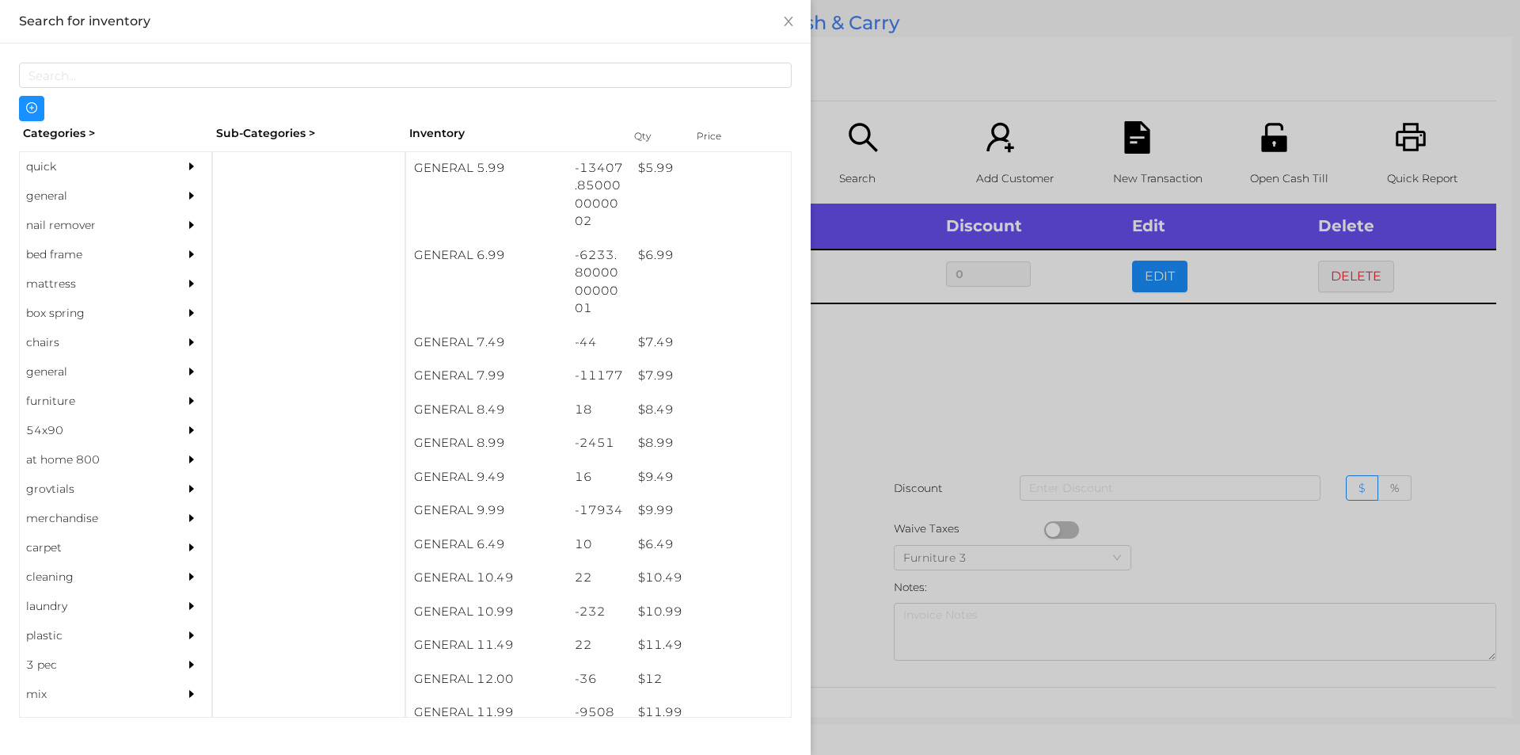
click at [839, 432] on div at bounding box center [760, 377] width 1520 height 755
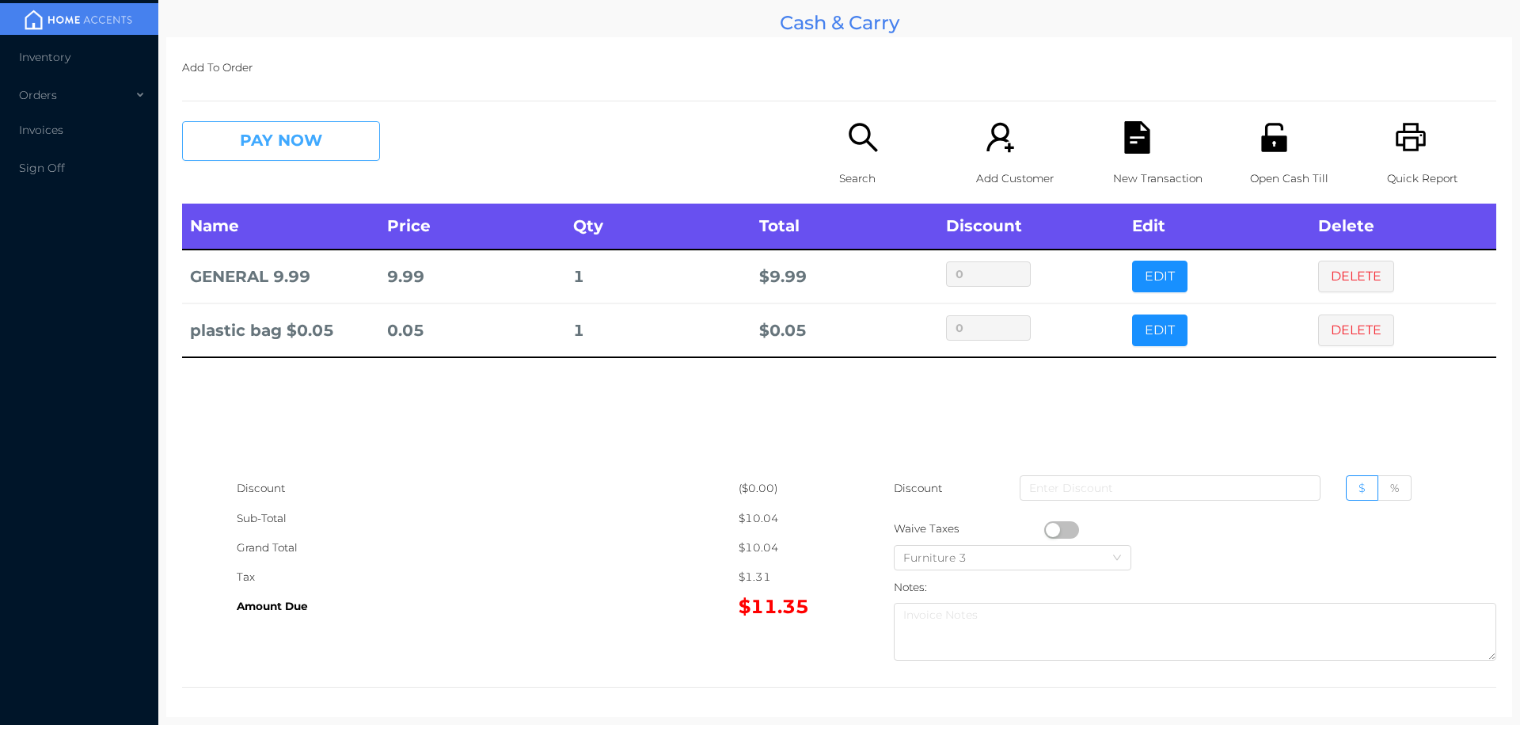
click at [293, 125] on button "PAY NOW" at bounding box center [281, 141] width 198 height 40
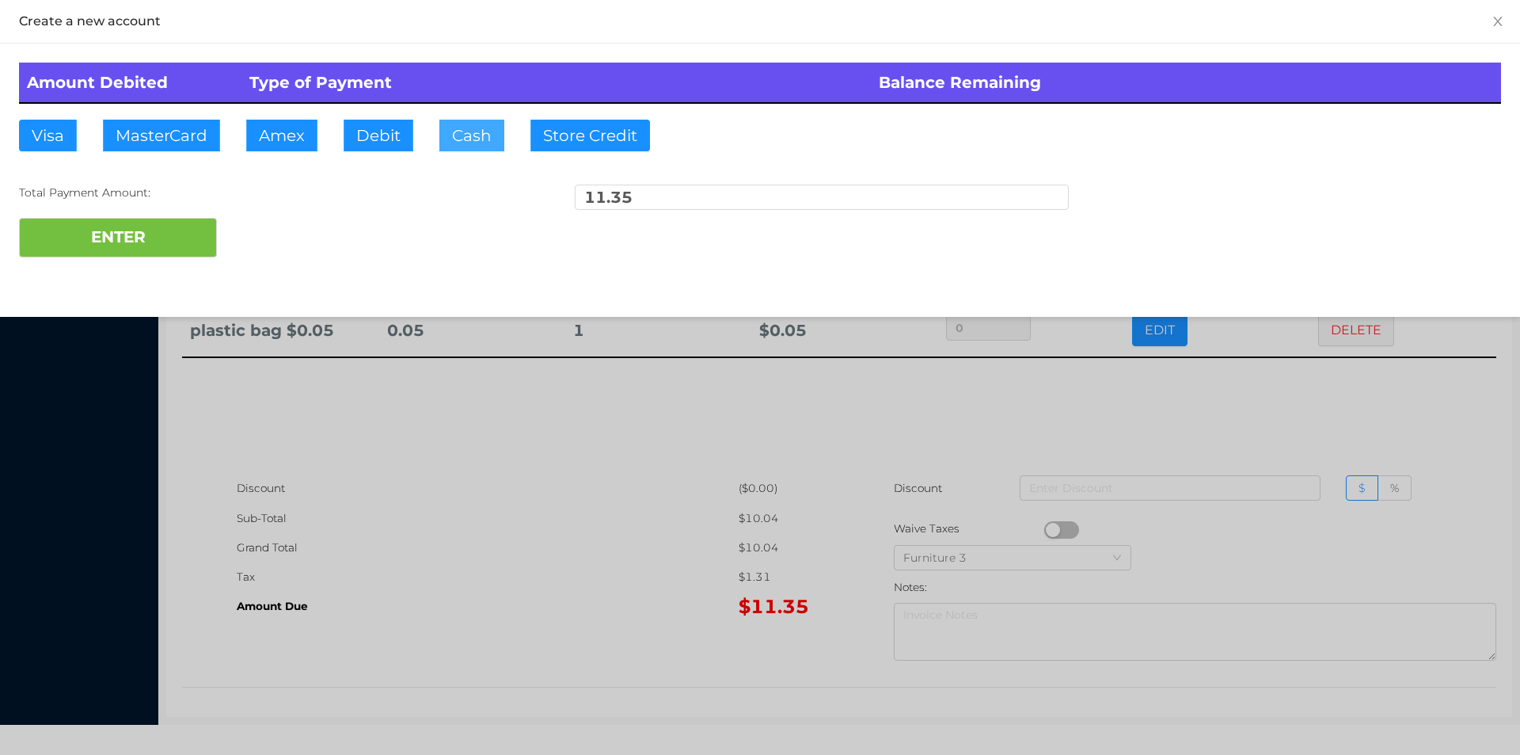
click at [447, 123] on button "Cash" at bounding box center [471, 136] width 65 height 32
type input "20."
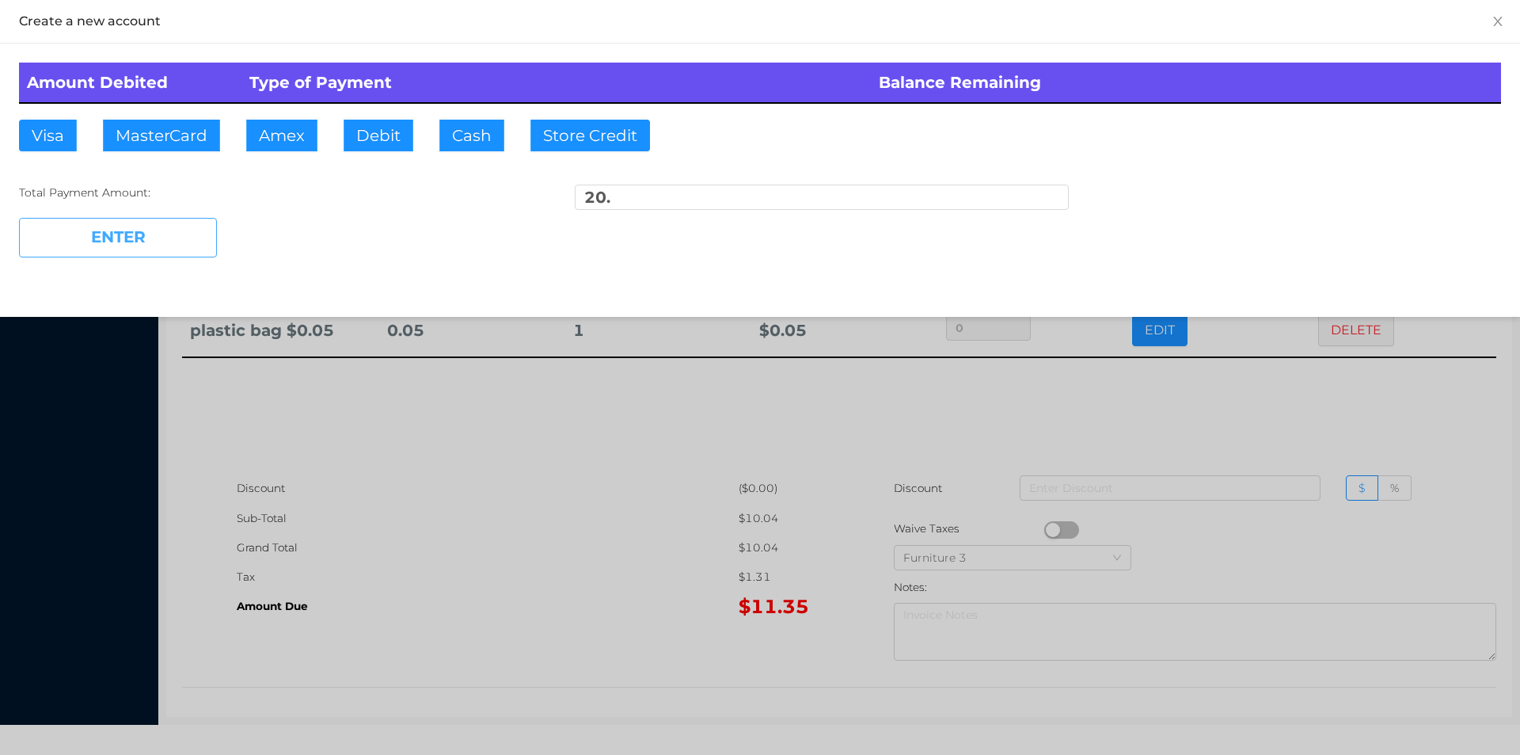
click at [153, 252] on button "ENTER" at bounding box center [118, 238] width 198 height 40
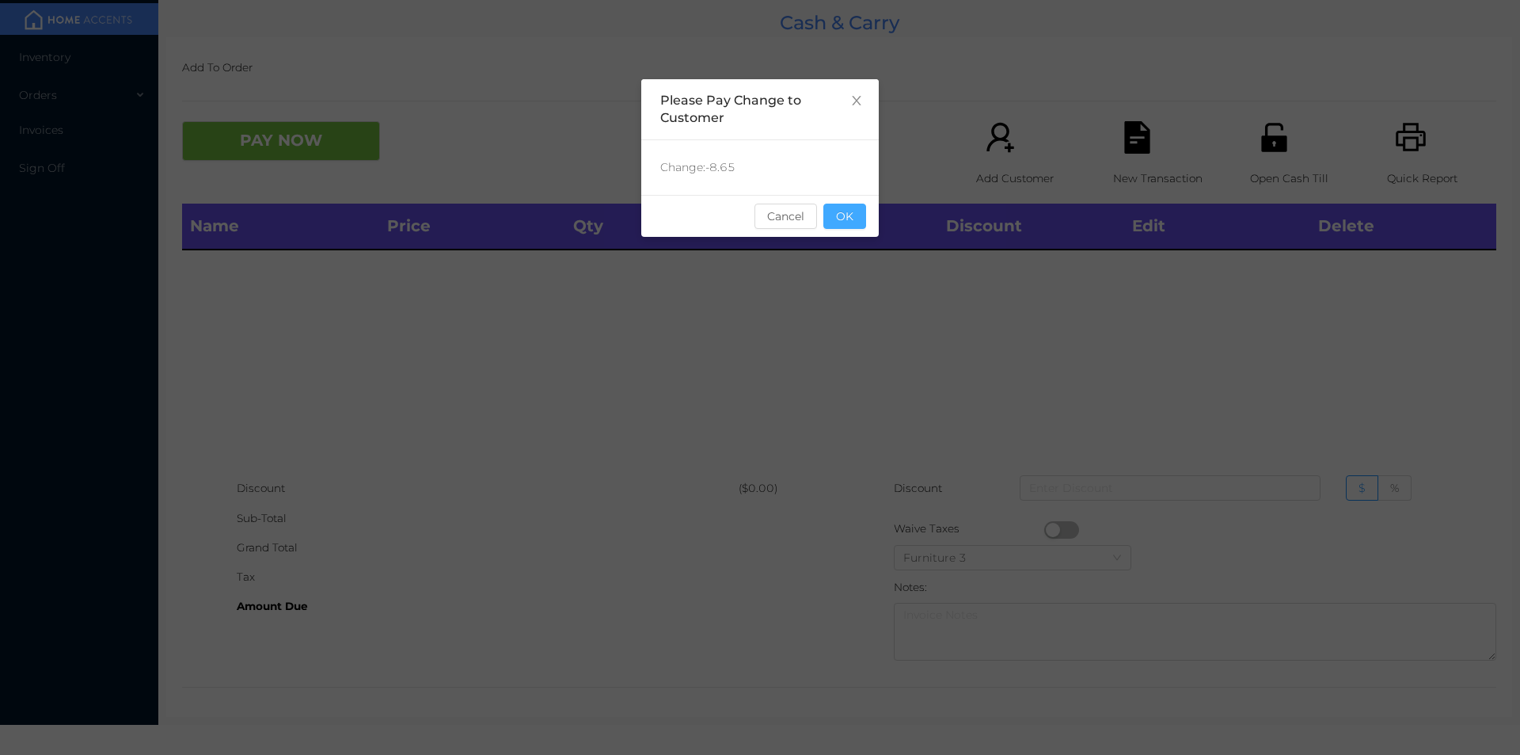
click at [854, 224] on button "OK" at bounding box center [844, 215] width 43 height 25
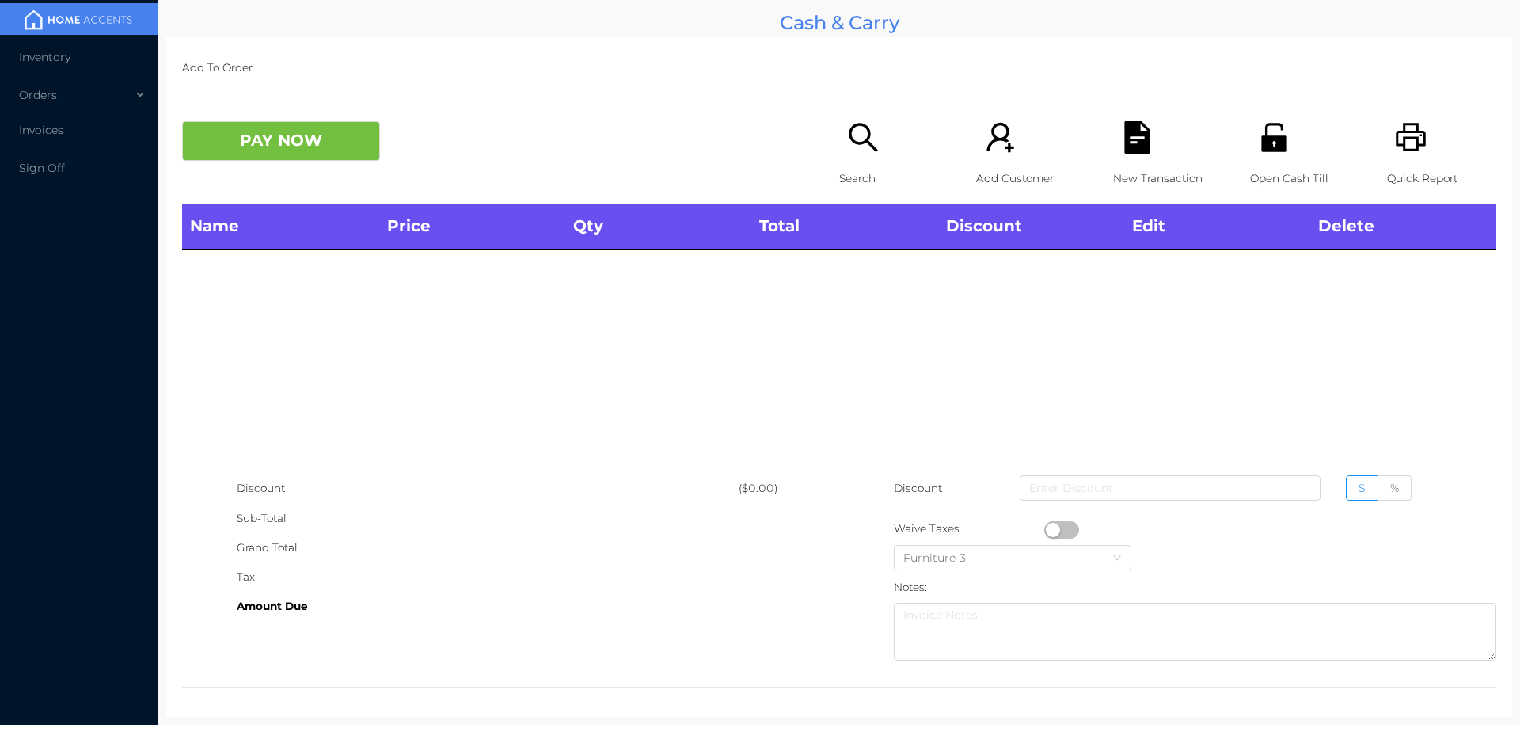
click at [1257, 177] on p "Open Cash Till" at bounding box center [1304, 178] width 109 height 29
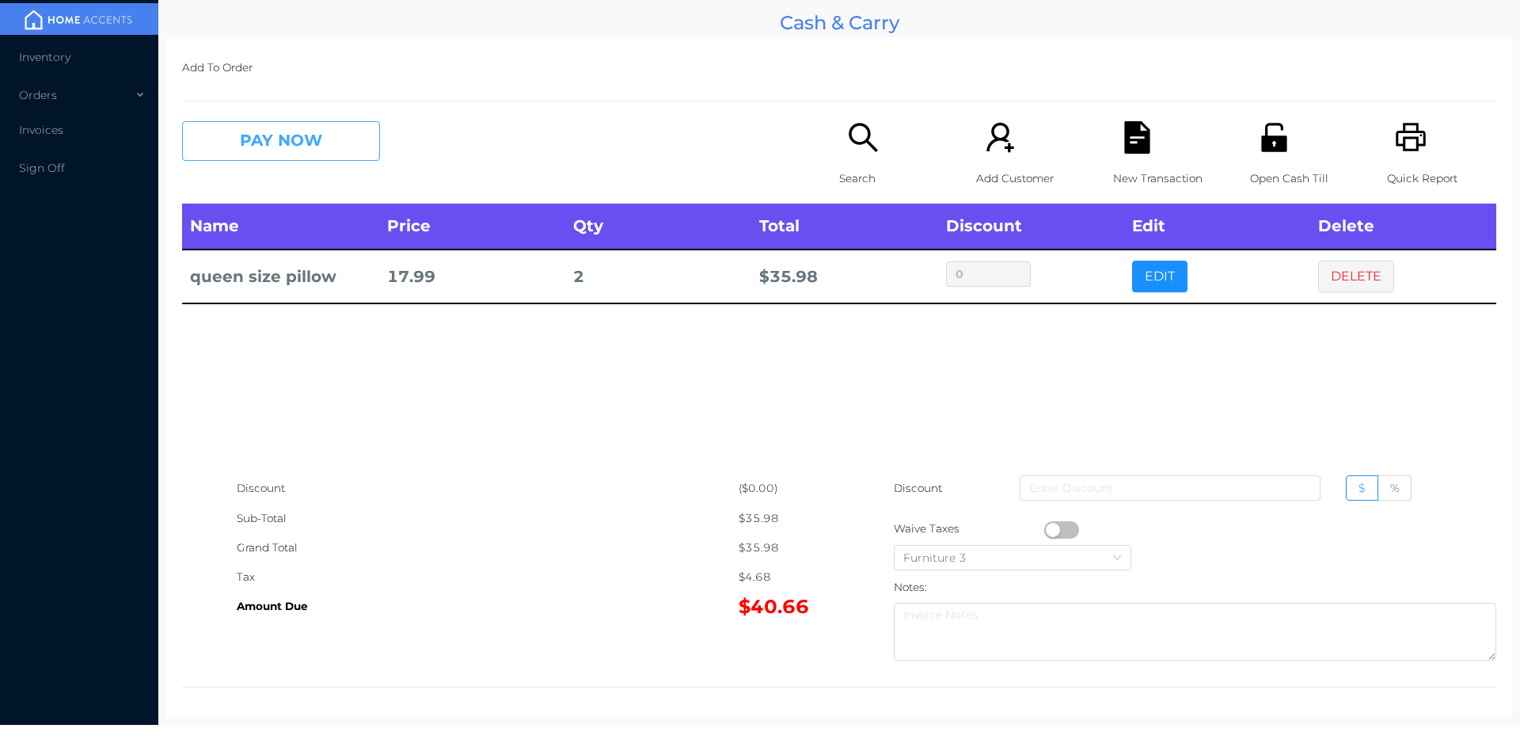
click at [287, 139] on button "PAY NOW" at bounding box center [281, 141] width 198 height 40
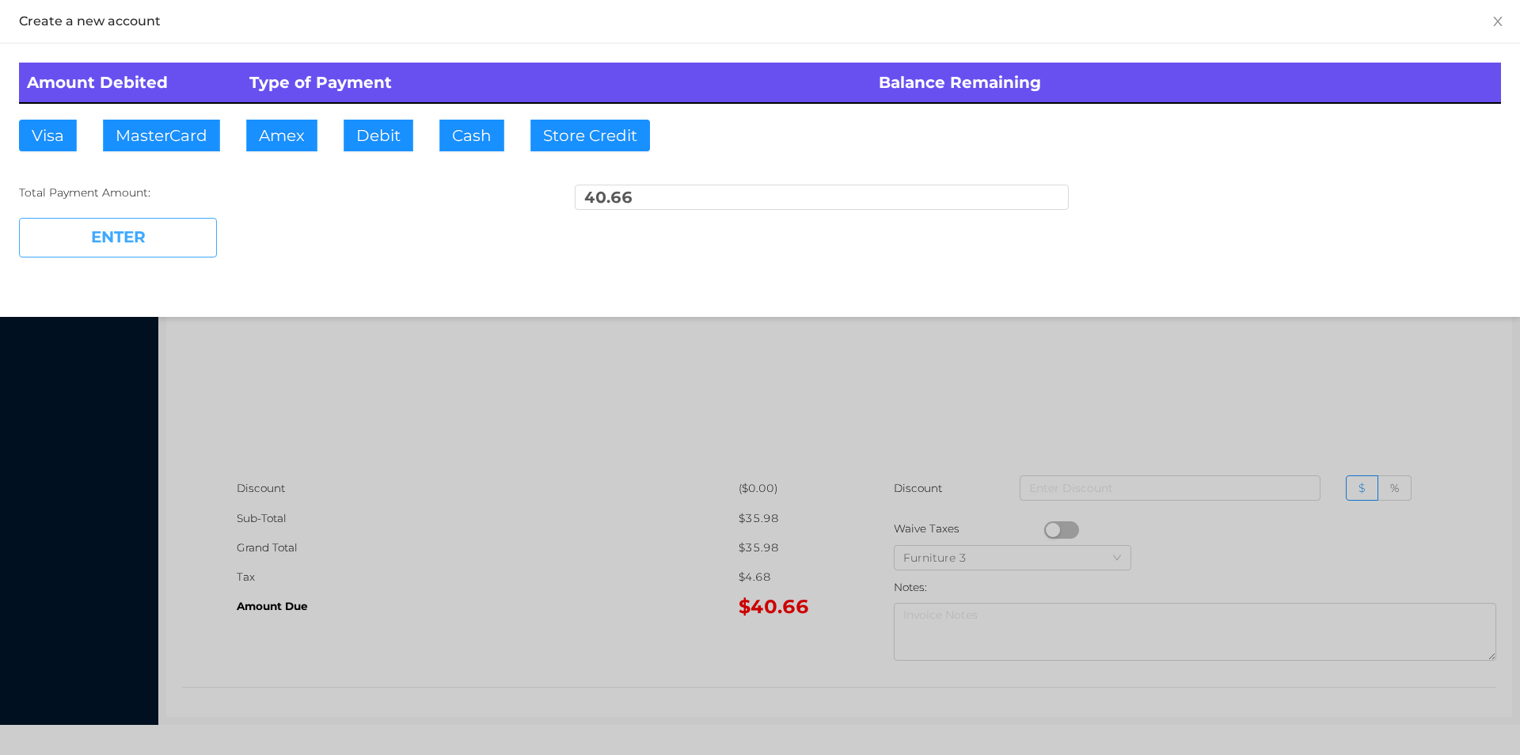
click at [179, 249] on button "ENTER" at bounding box center [118, 238] width 198 height 40
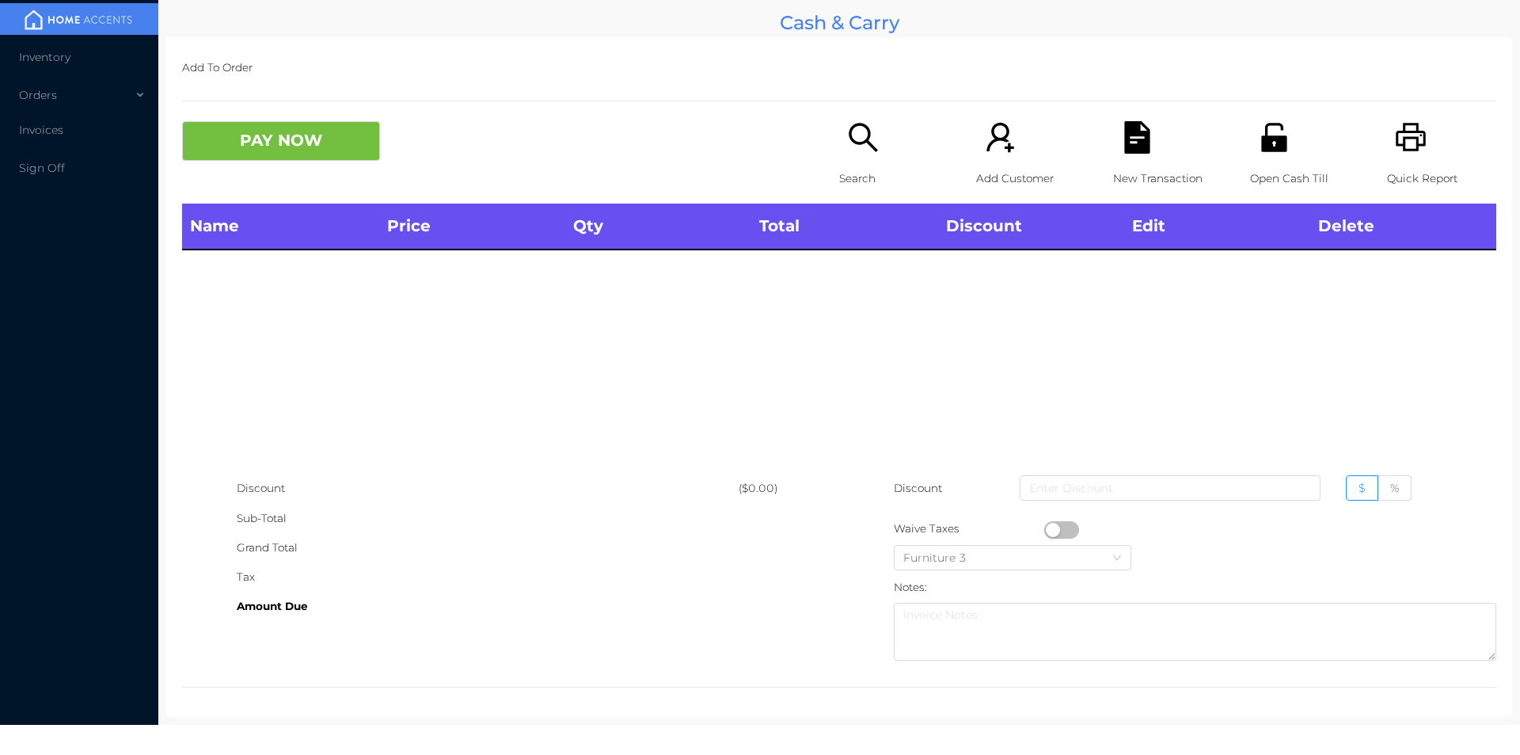
click at [850, 164] on p "Search" at bounding box center [893, 178] width 109 height 29
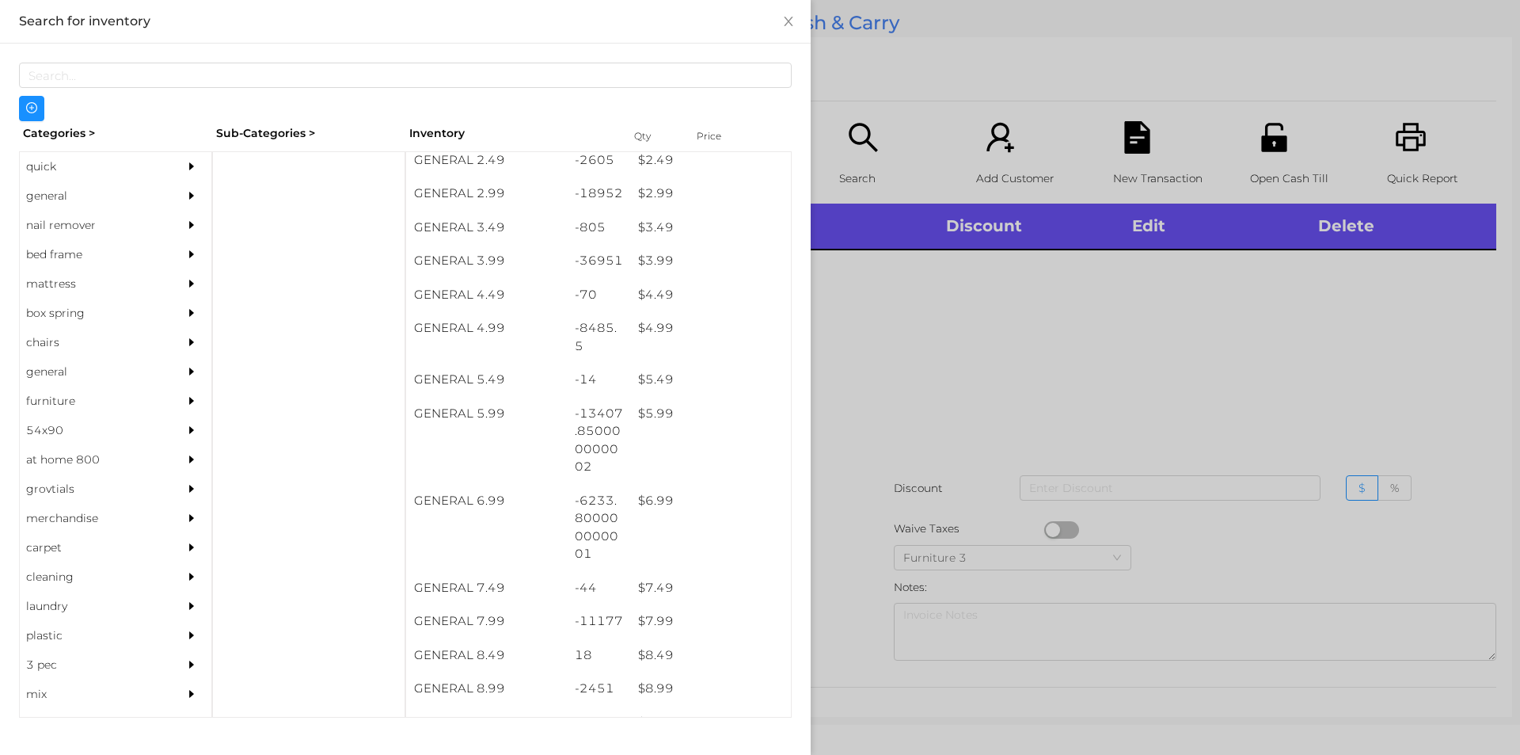
scroll to position [378, 0]
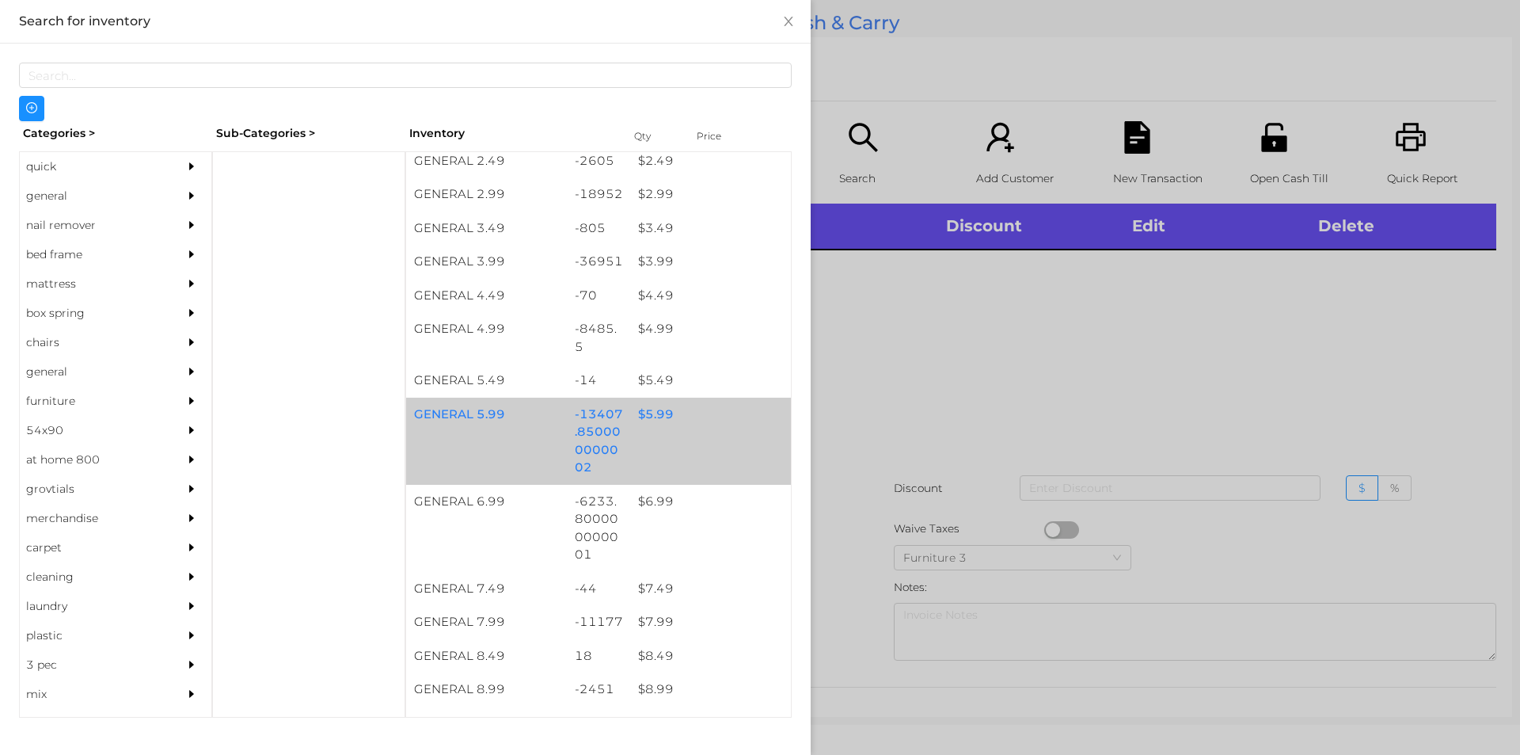
click at [645, 413] on div "$ 5.99" at bounding box center [710, 414] width 161 height 34
click at [651, 413] on div "$ 5.99" at bounding box center [710, 414] width 161 height 34
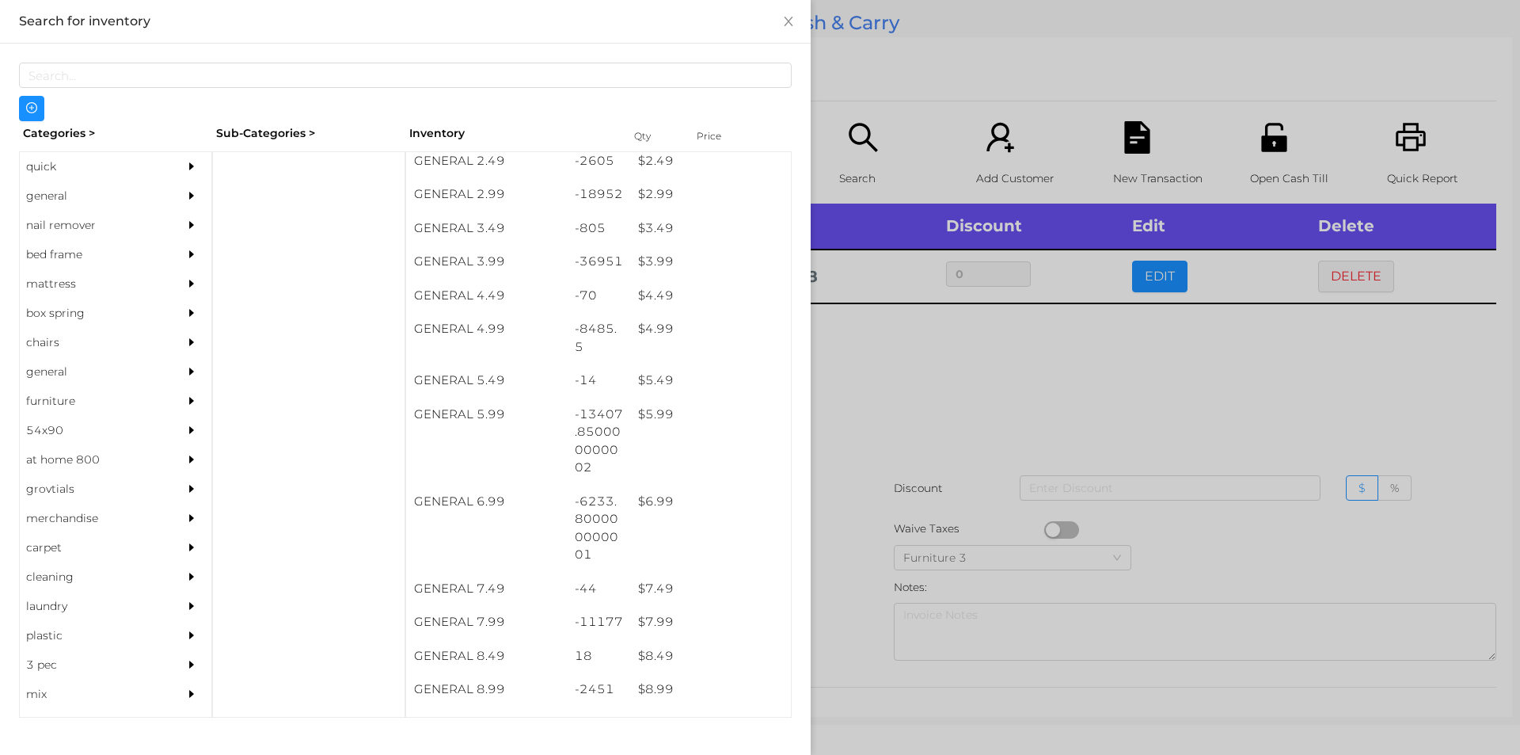
click at [897, 378] on div at bounding box center [760, 377] width 1520 height 755
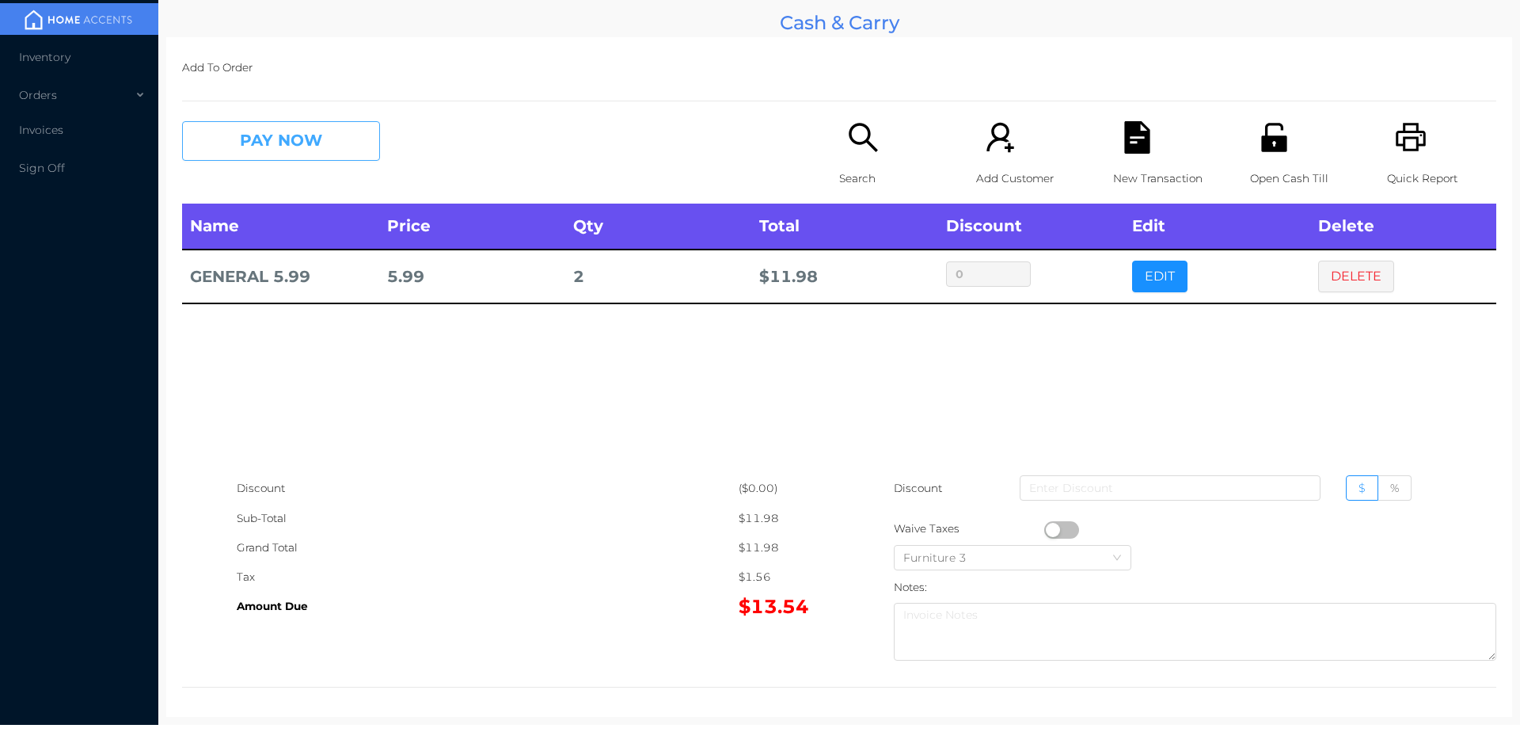
click at [244, 139] on button "PAY NOW" at bounding box center [281, 141] width 198 height 40
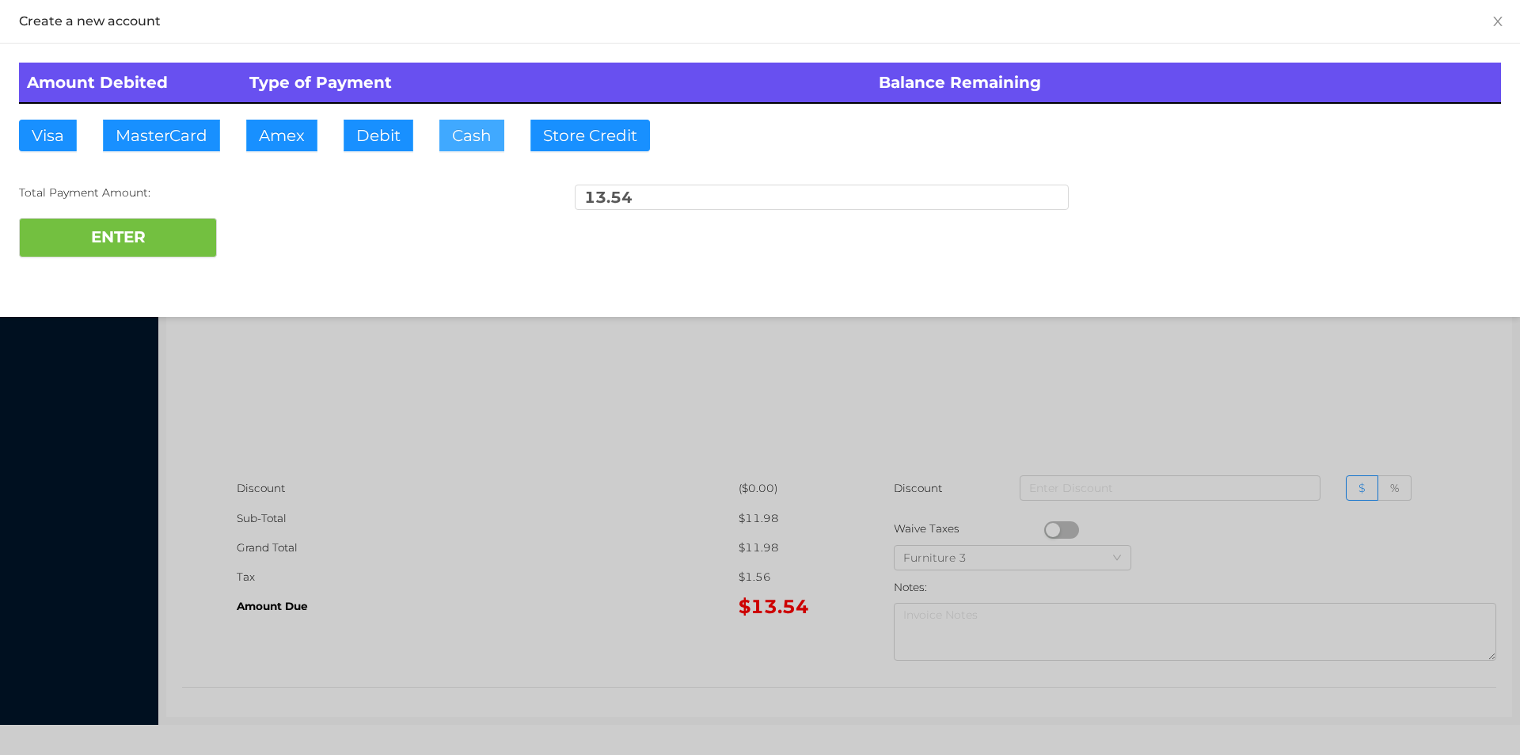
click at [462, 146] on button "Cash" at bounding box center [471, 136] width 65 height 32
type input "20."
click at [138, 250] on button "ENTER" at bounding box center [118, 238] width 198 height 40
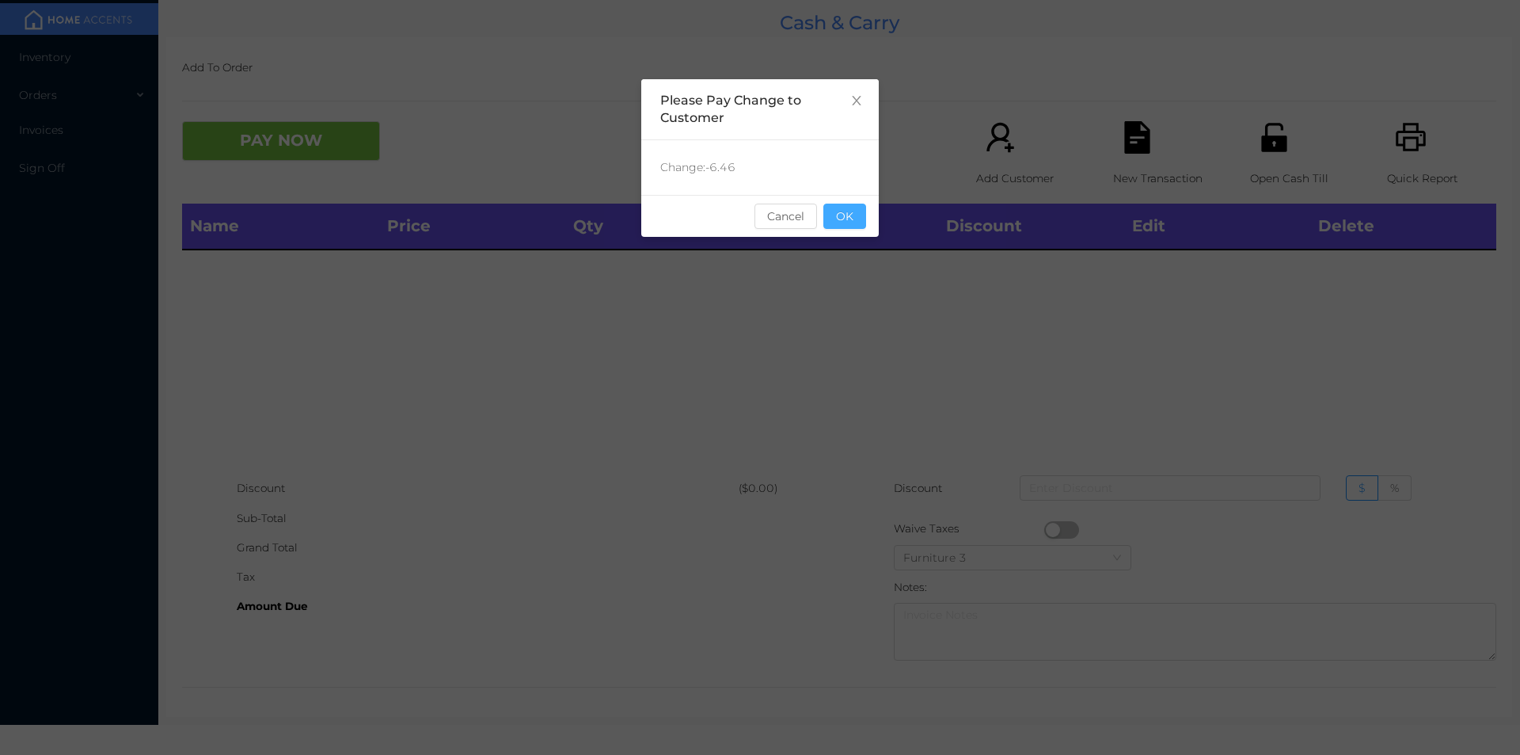
click at [850, 211] on button "OK" at bounding box center [844, 215] width 43 height 25
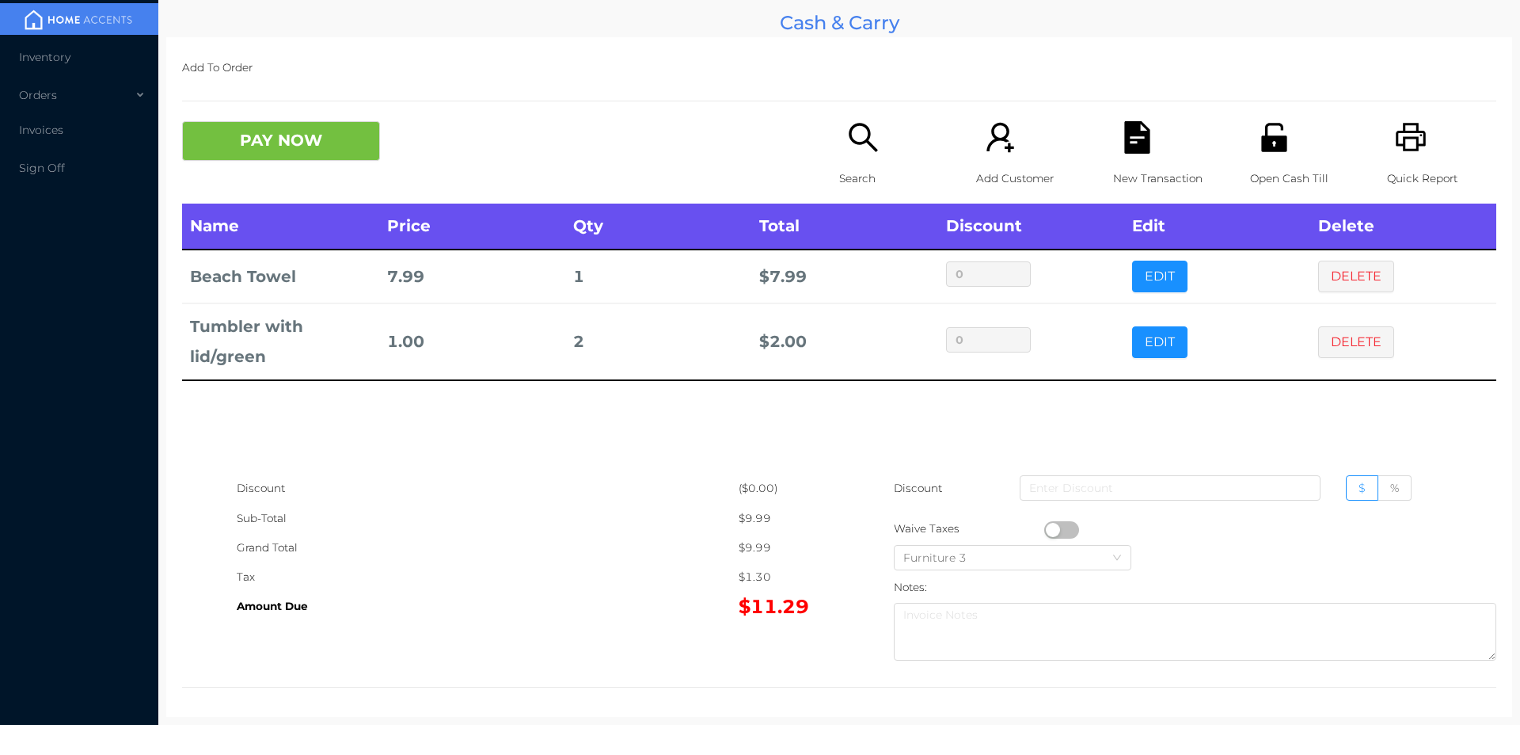
click at [855, 148] on icon "icon: search" at bounding box center [863, 137] width 32 height 32
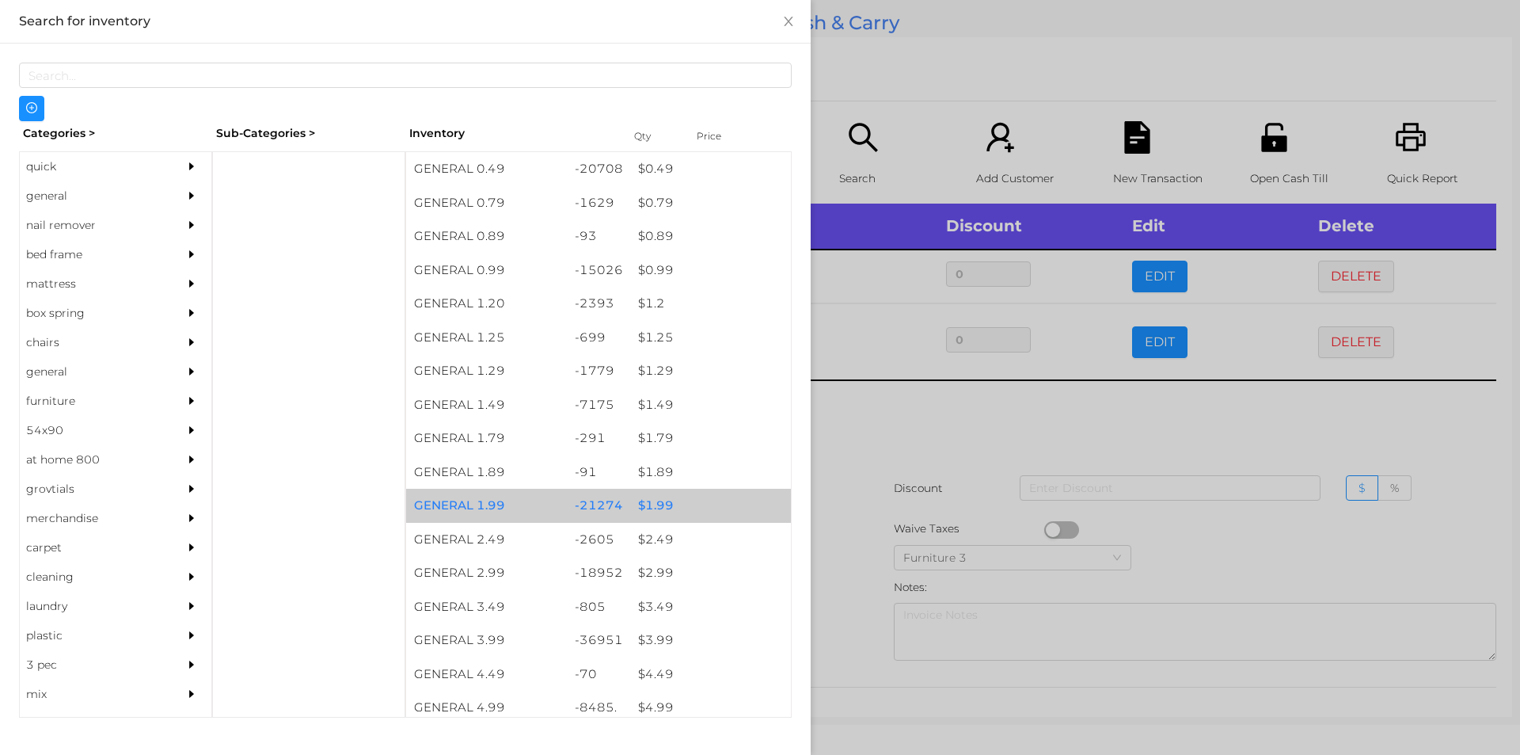
click at [648, 503] on div "$ 1.99" at bounding box center [710, 506] width 161 height 34
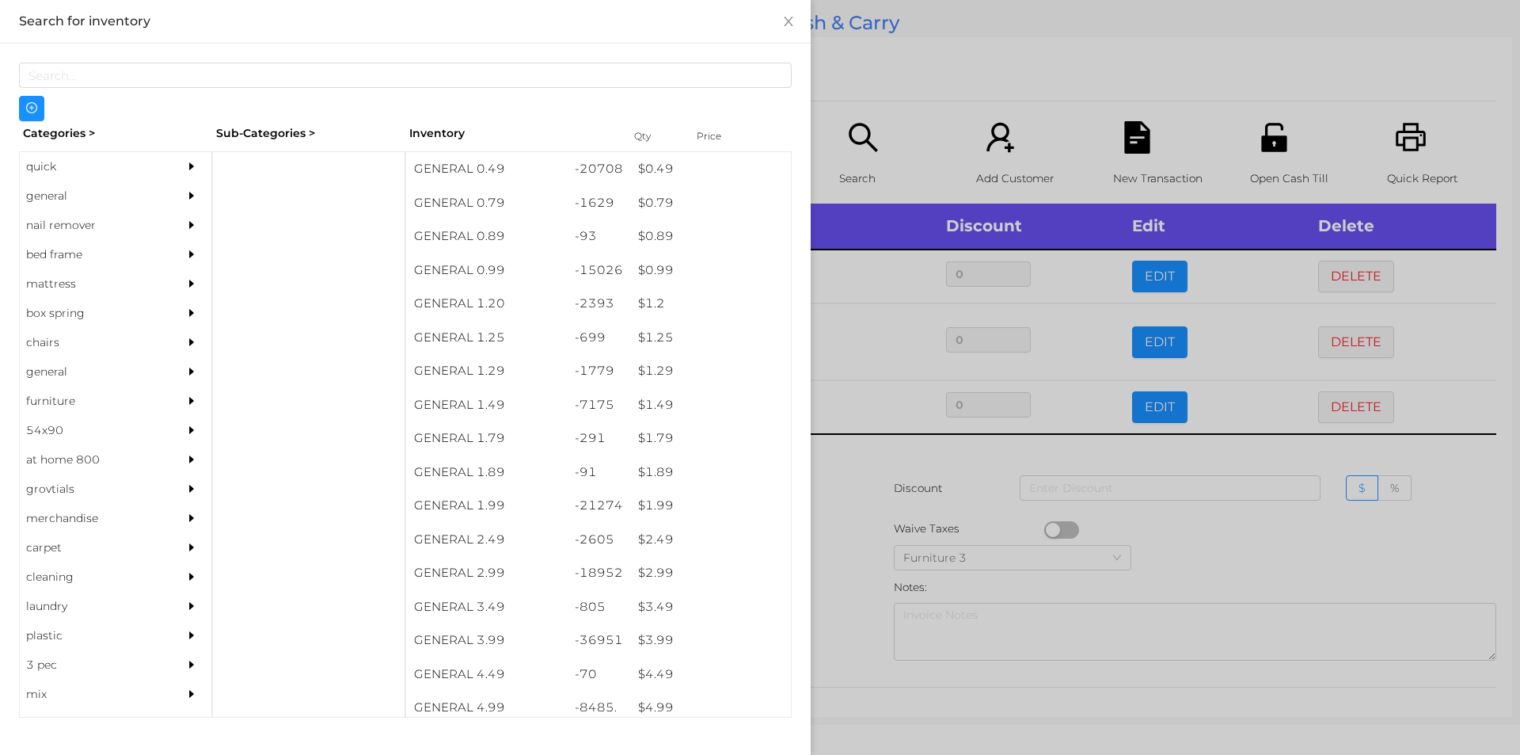
click at [847, 508] on div at bounding box center [760, 377] width 1520 height 755
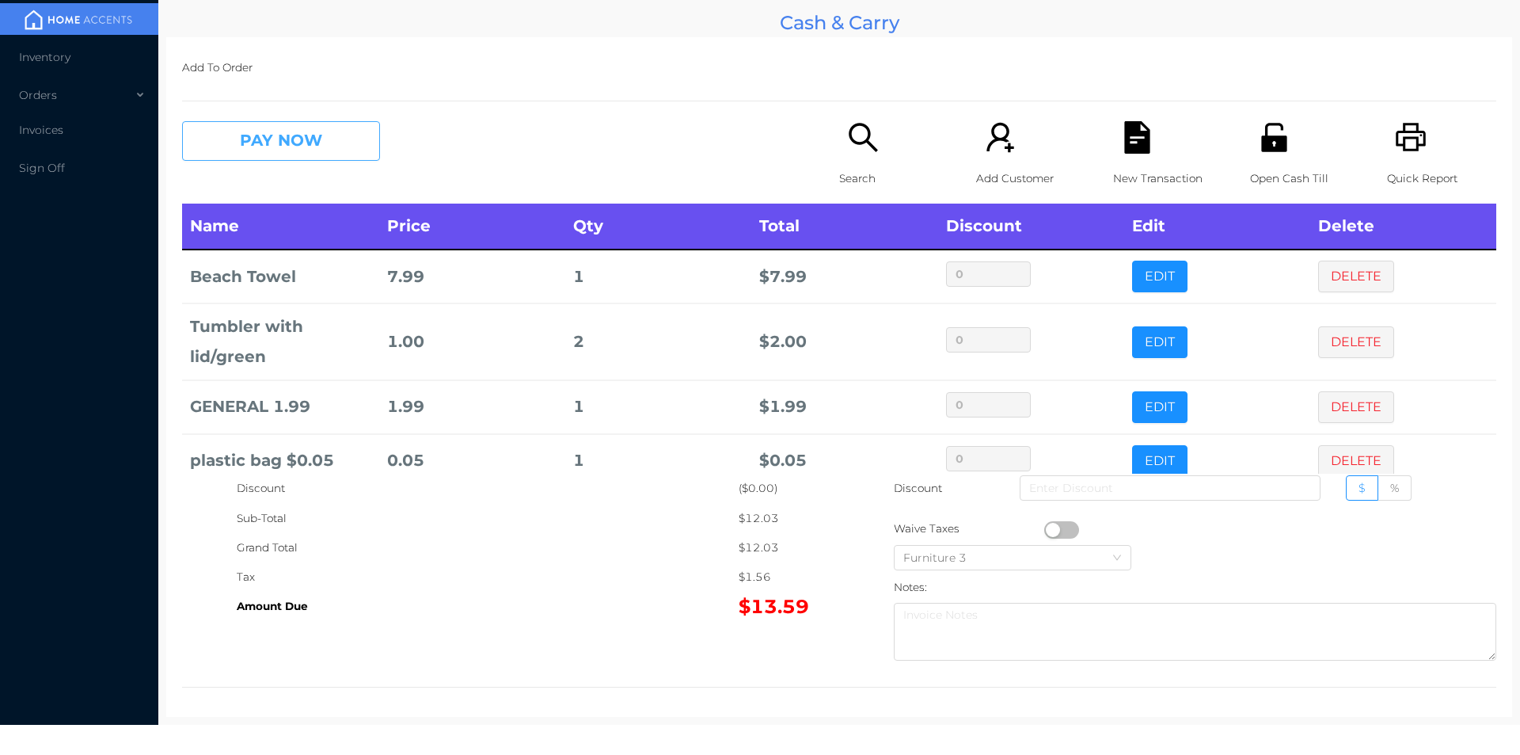
click at [273, 158] on button "PAY NOW" at bounding box center [281, 141] width 198 height 40
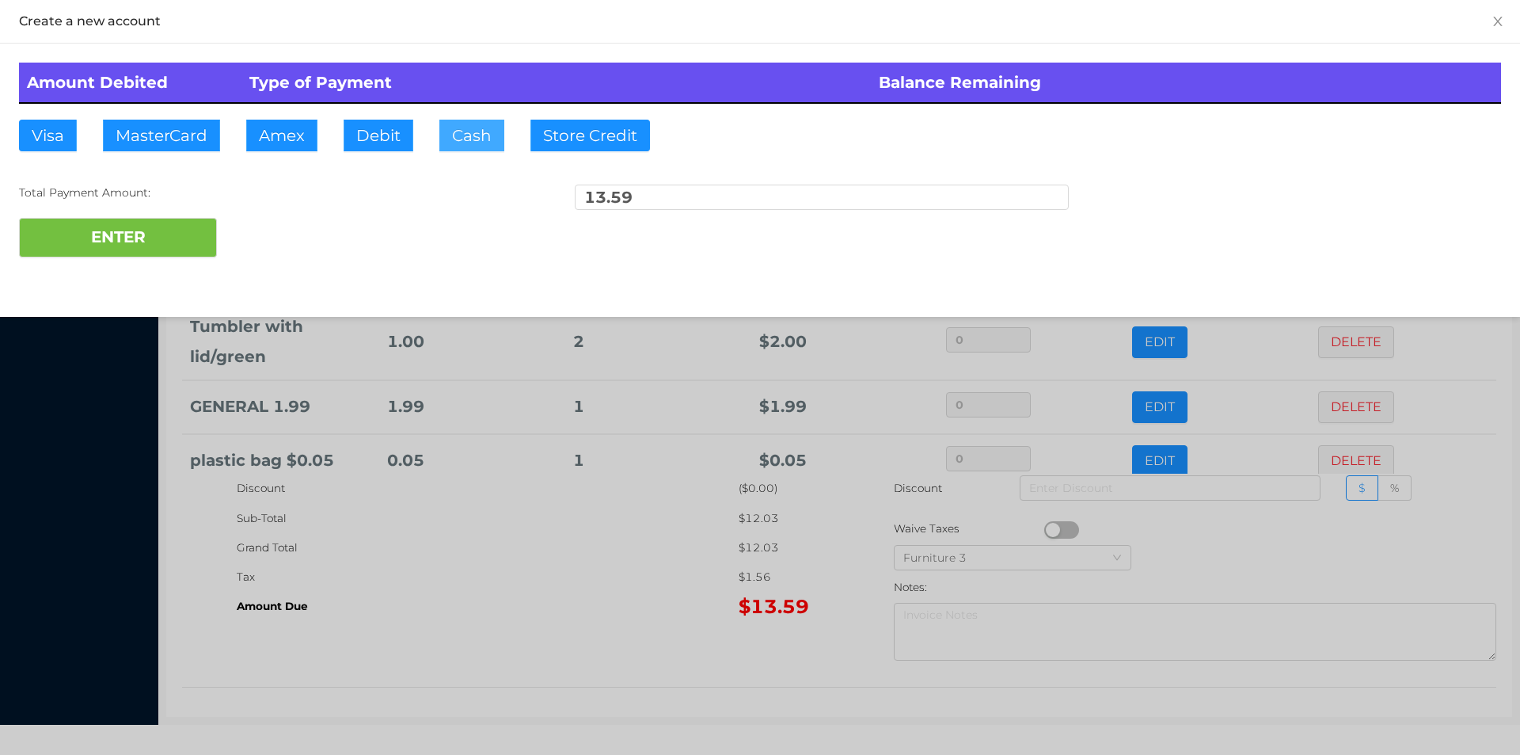
click at [464, 148] on button "Cash" at bounding box center [471, 136] width 65 height 32
type input "15."
click at [158, 257] on button "ENTER" at bounding box center [118, 238] width 198 height 40
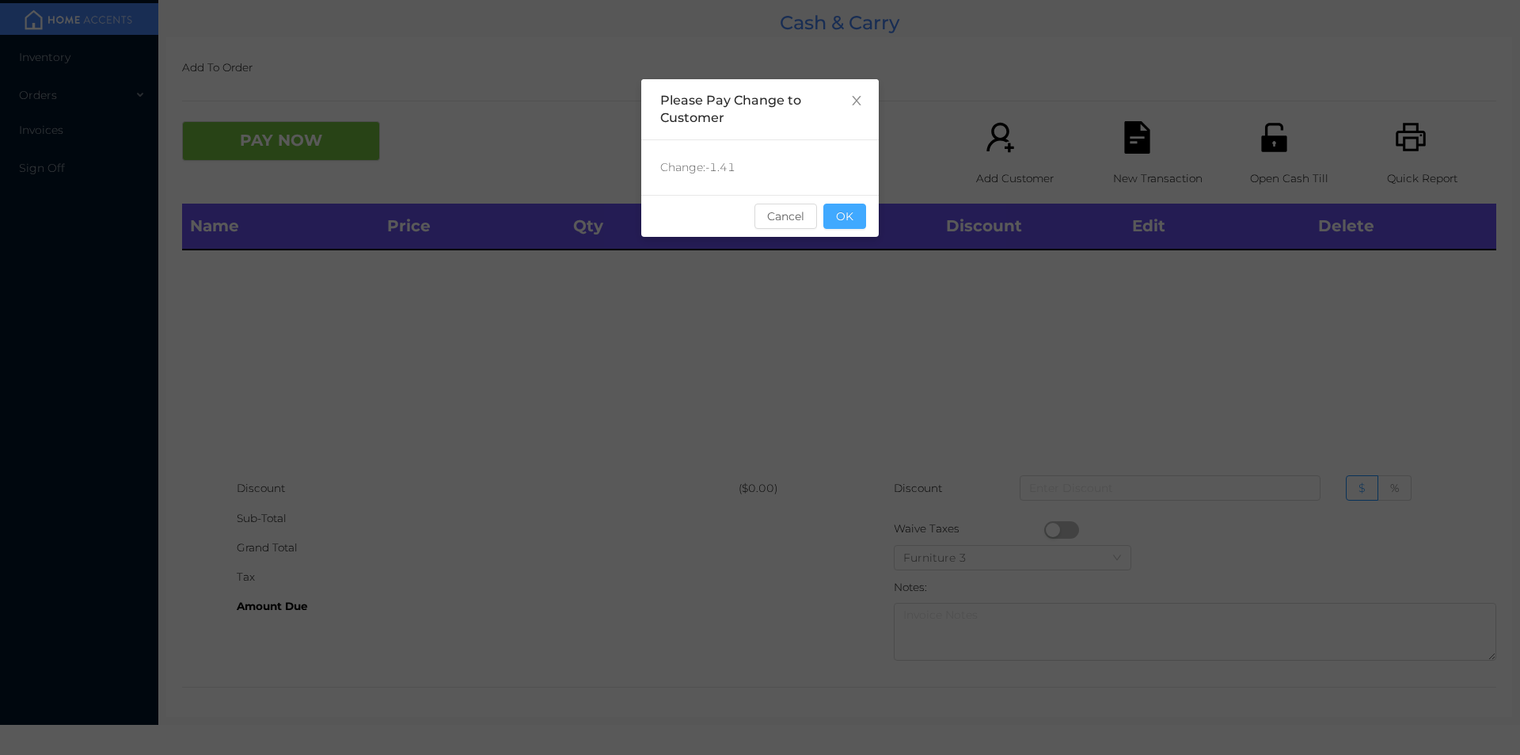
click at [850, 228] on button "OK" at bounding box center [844, 215] width 43 height 25
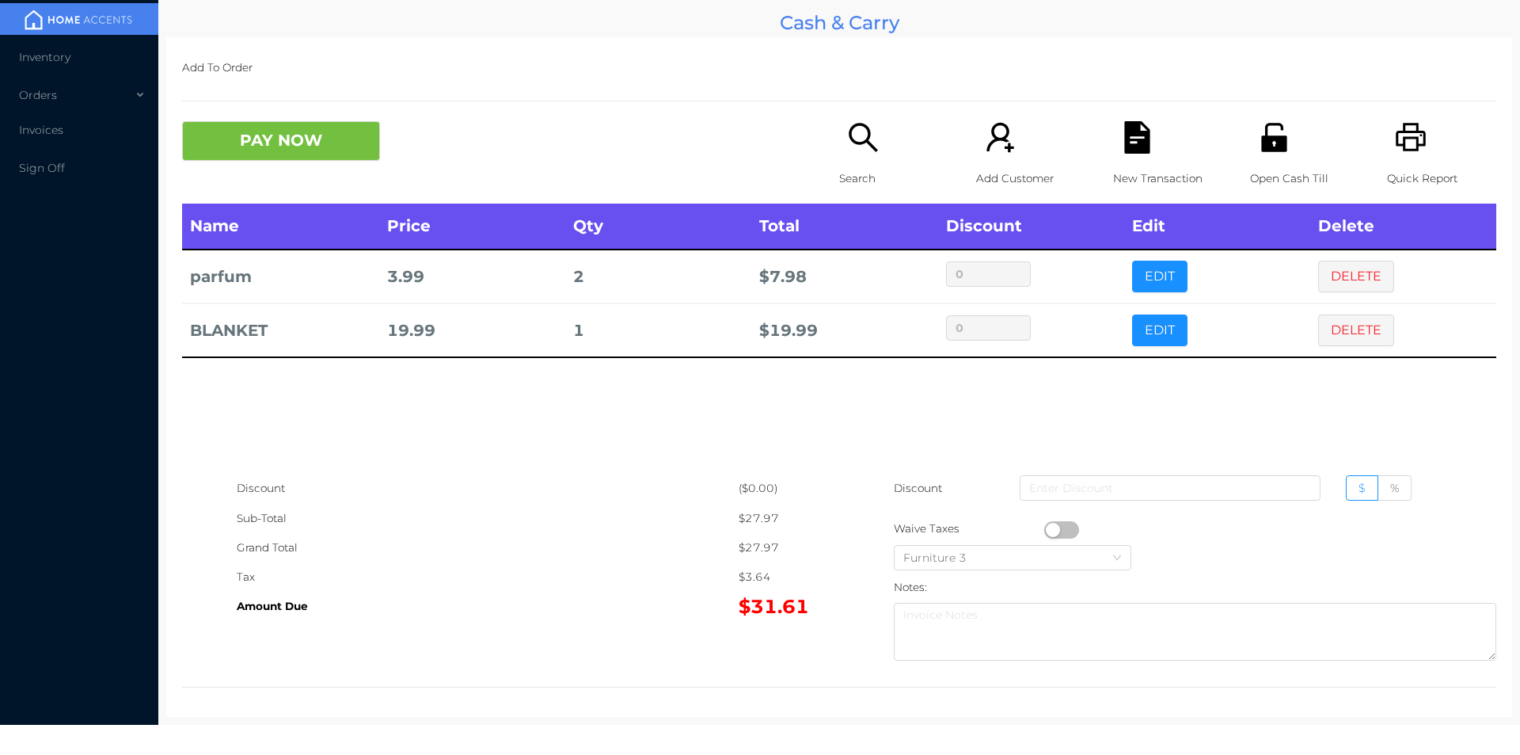
click at [861, 149] on icon "icon: search" at bounding box center [863, 137] width 32 height 32
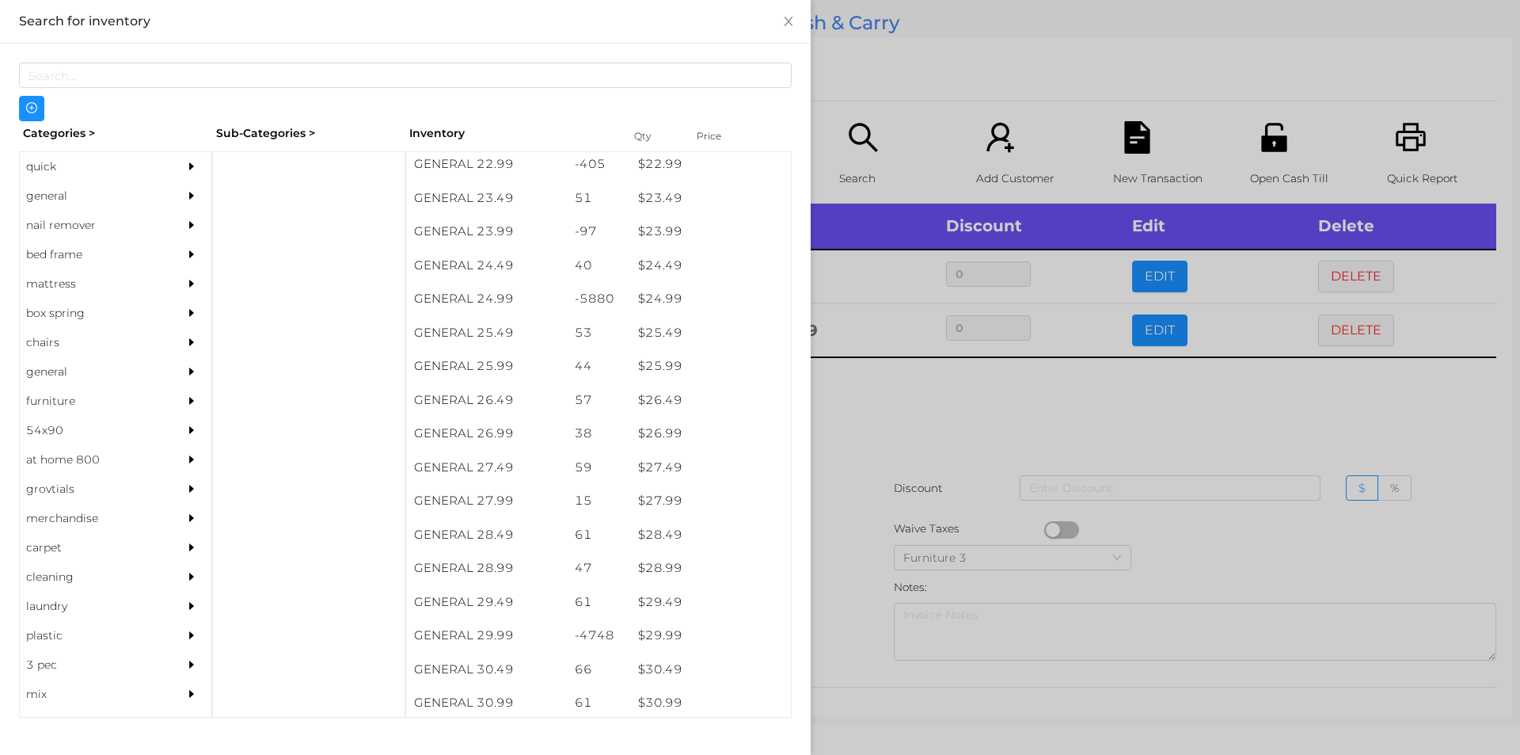
scroll to position [1926, 0]
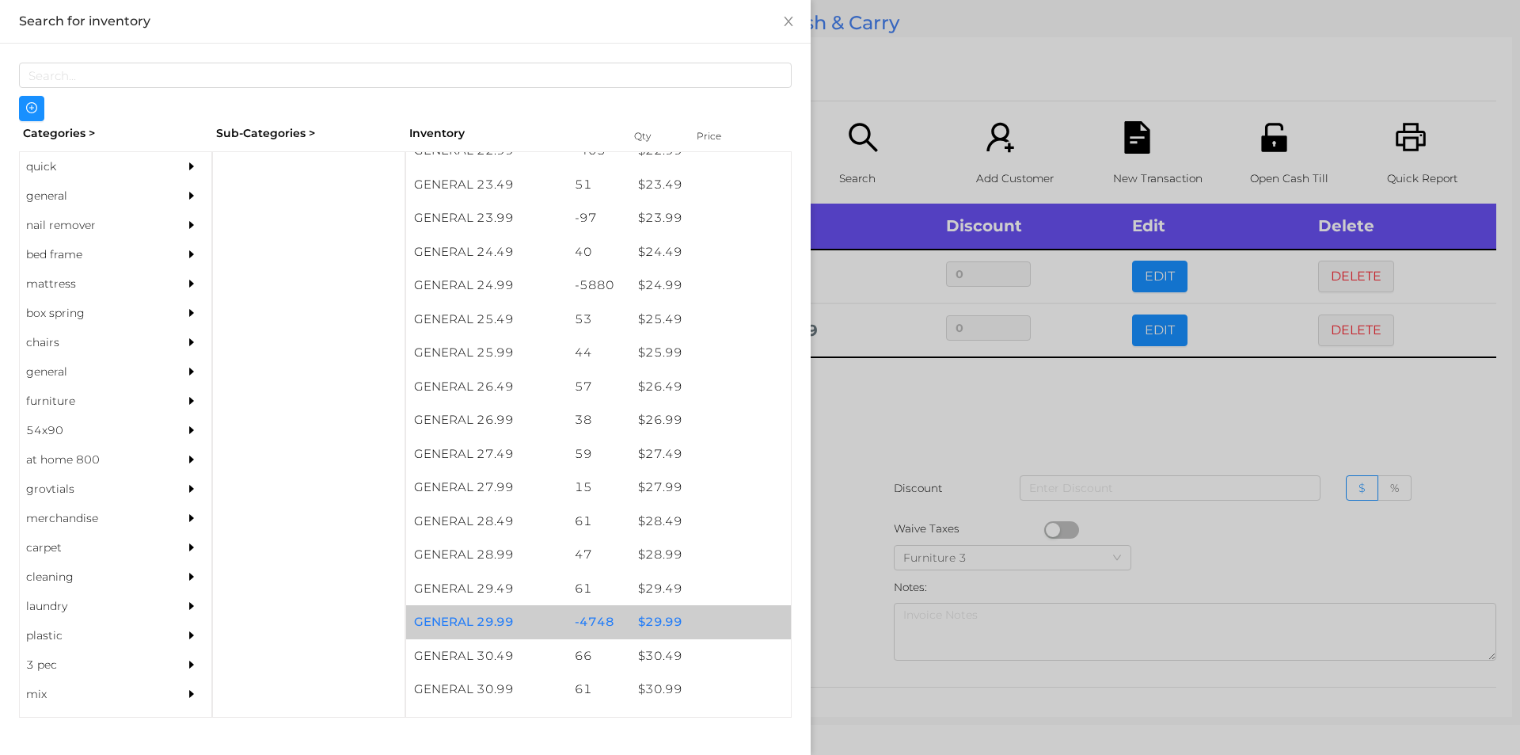
click at [648, 622] on div "$ 29.99" at bounding box center [710, 622] width 161 height 34
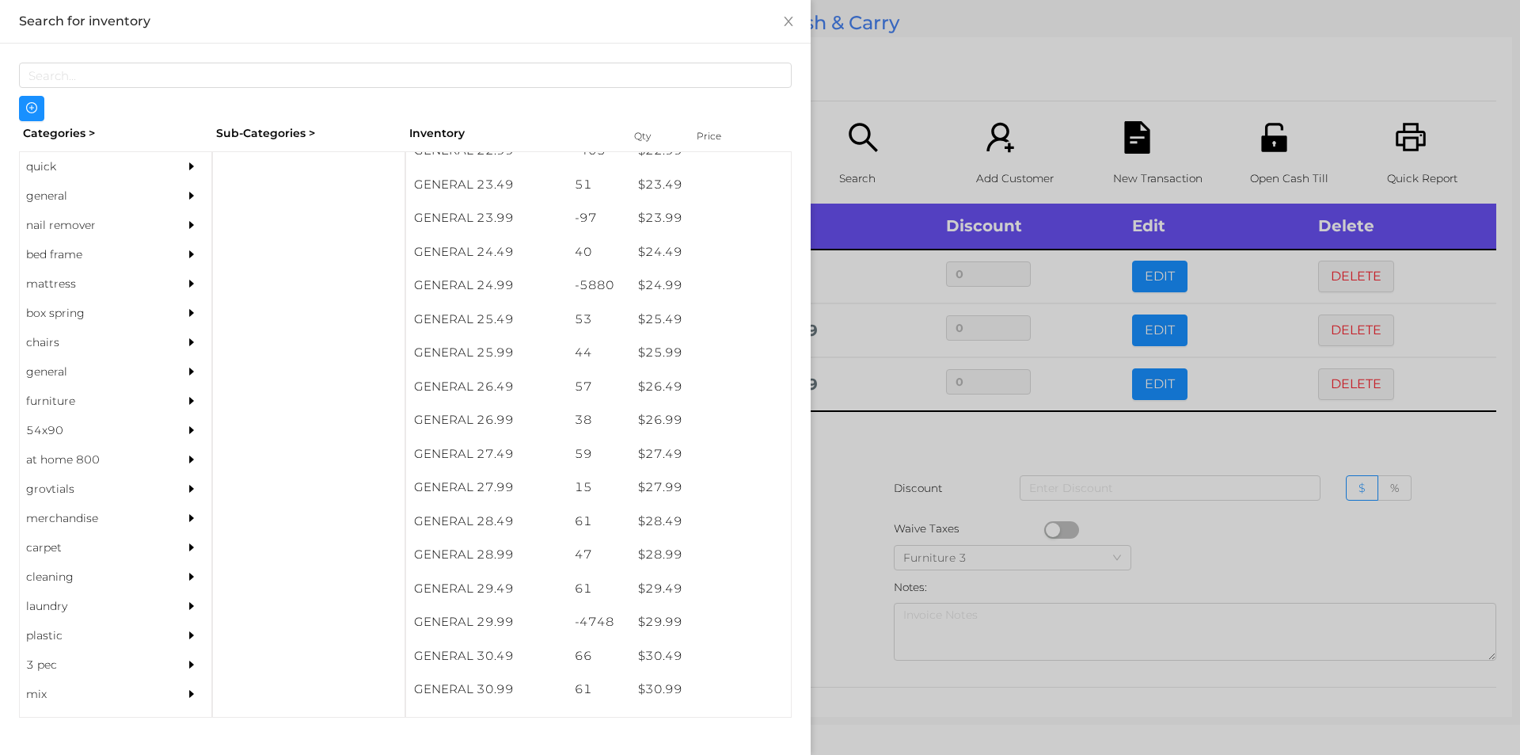
click at [856, 630] on div at bounding box center [760, 377] width 1520 height 755
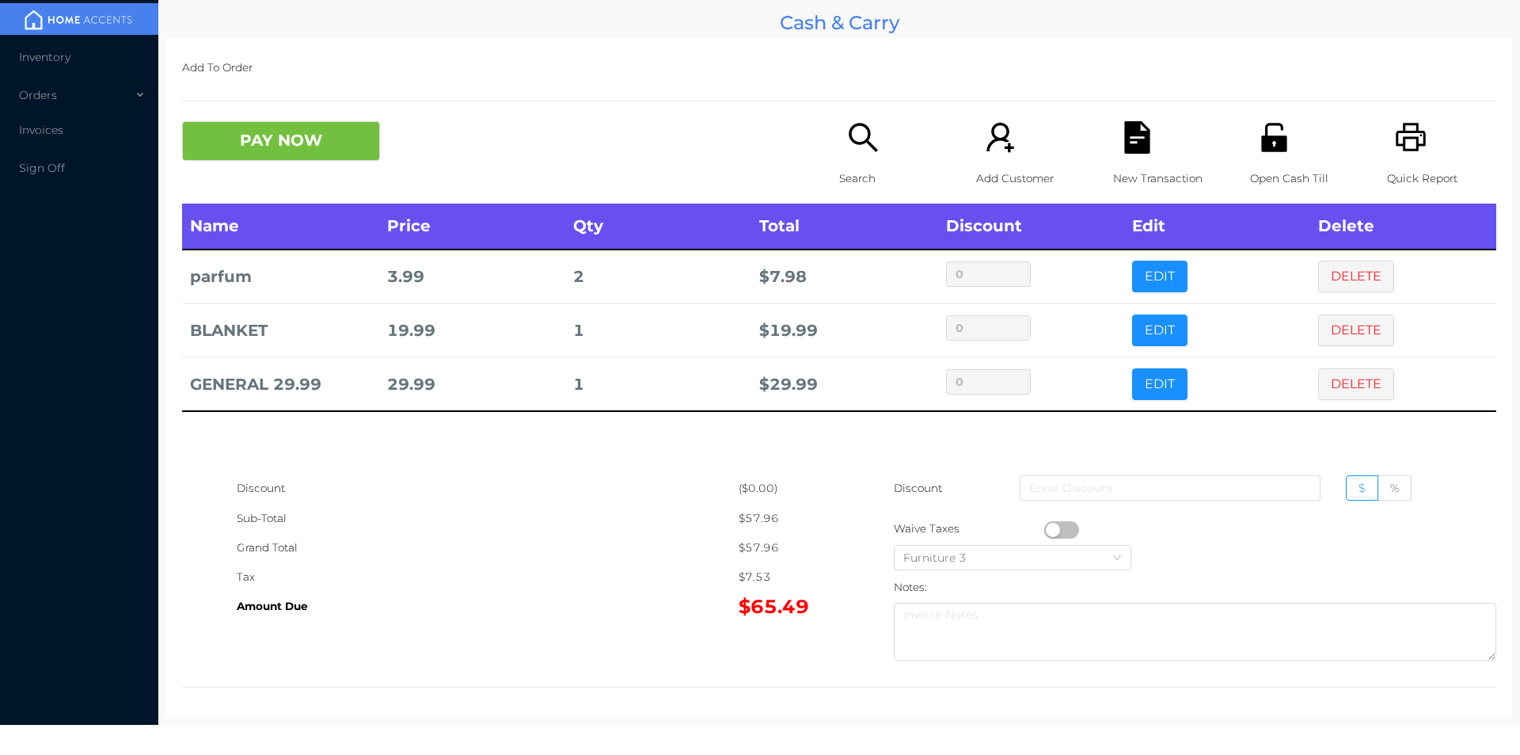
click at [839, 152] on div "Search" at bounding box center [893, 162] width 109 height 82
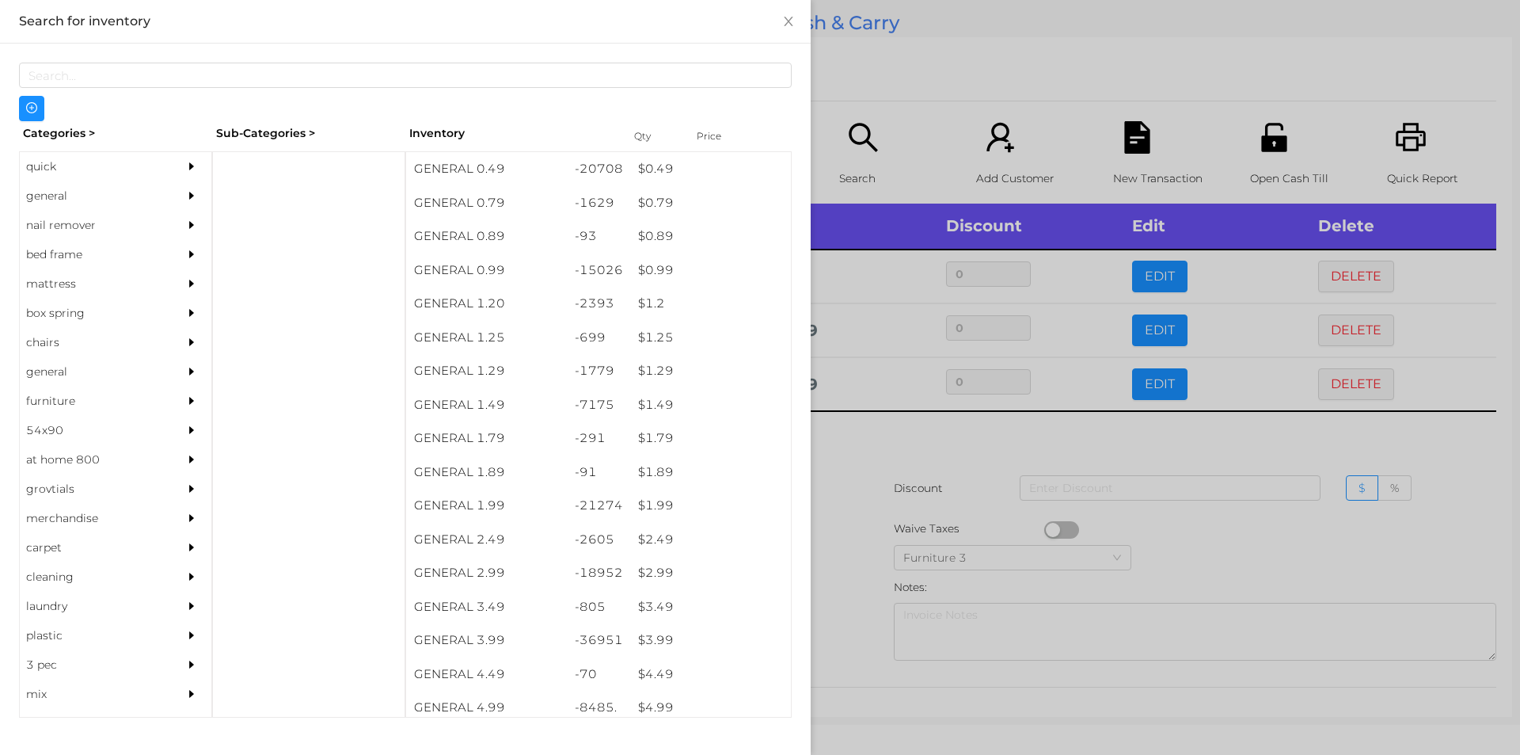
click at [59, 198] on div "general" at bounding box center [92, 195] width 144 height 29
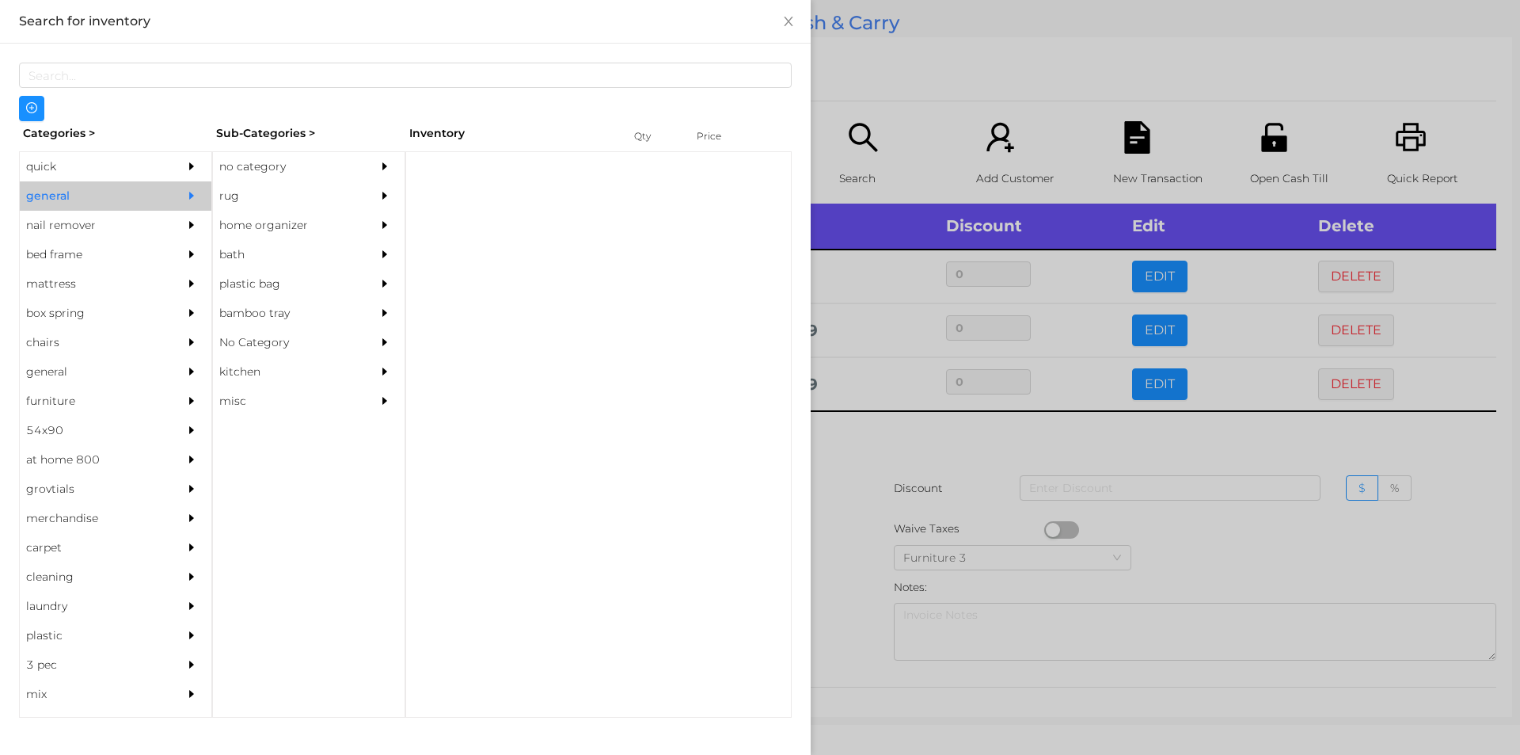
click at [268, 169] on div "no category" at bounding box center [285, 166] width 144 height 29
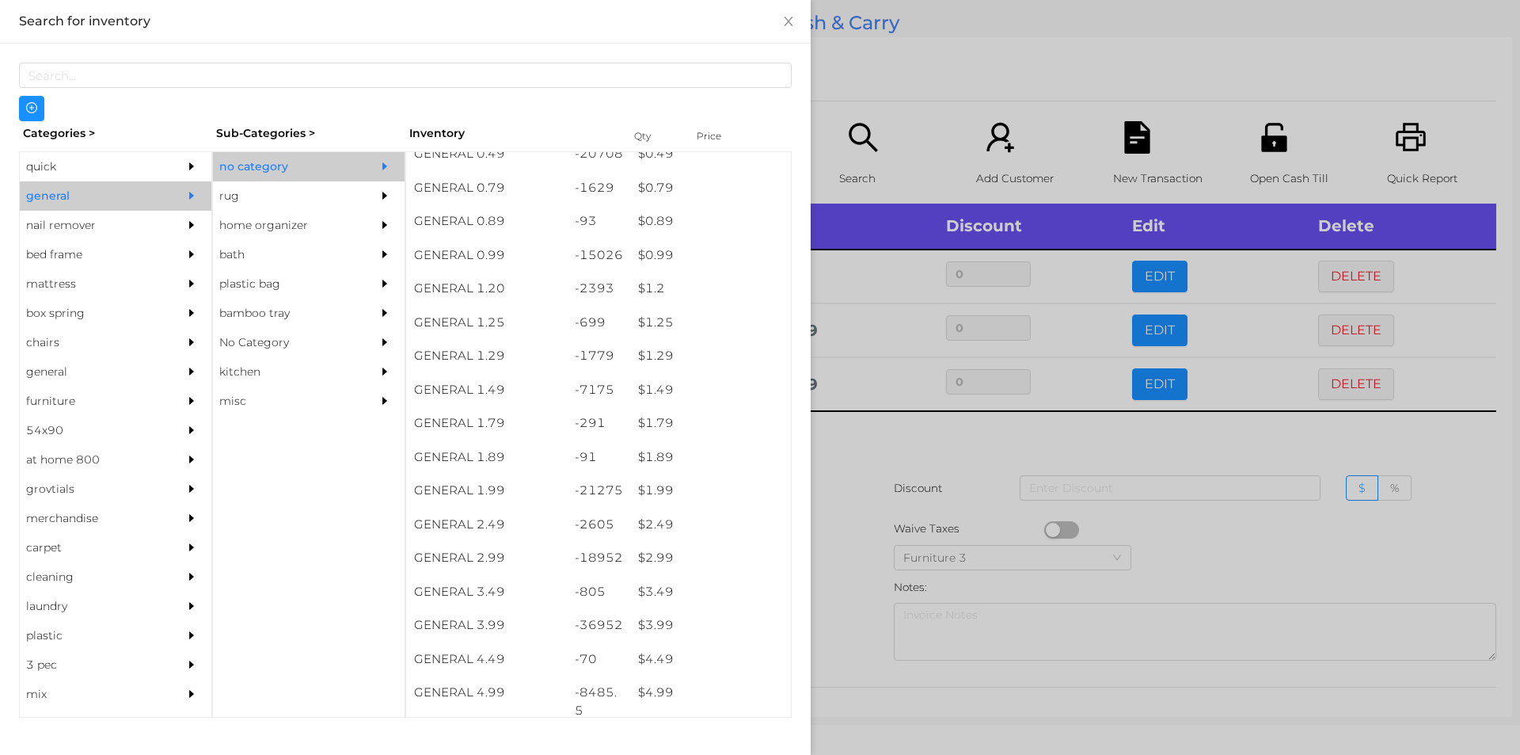
scroll to position [0, 0]
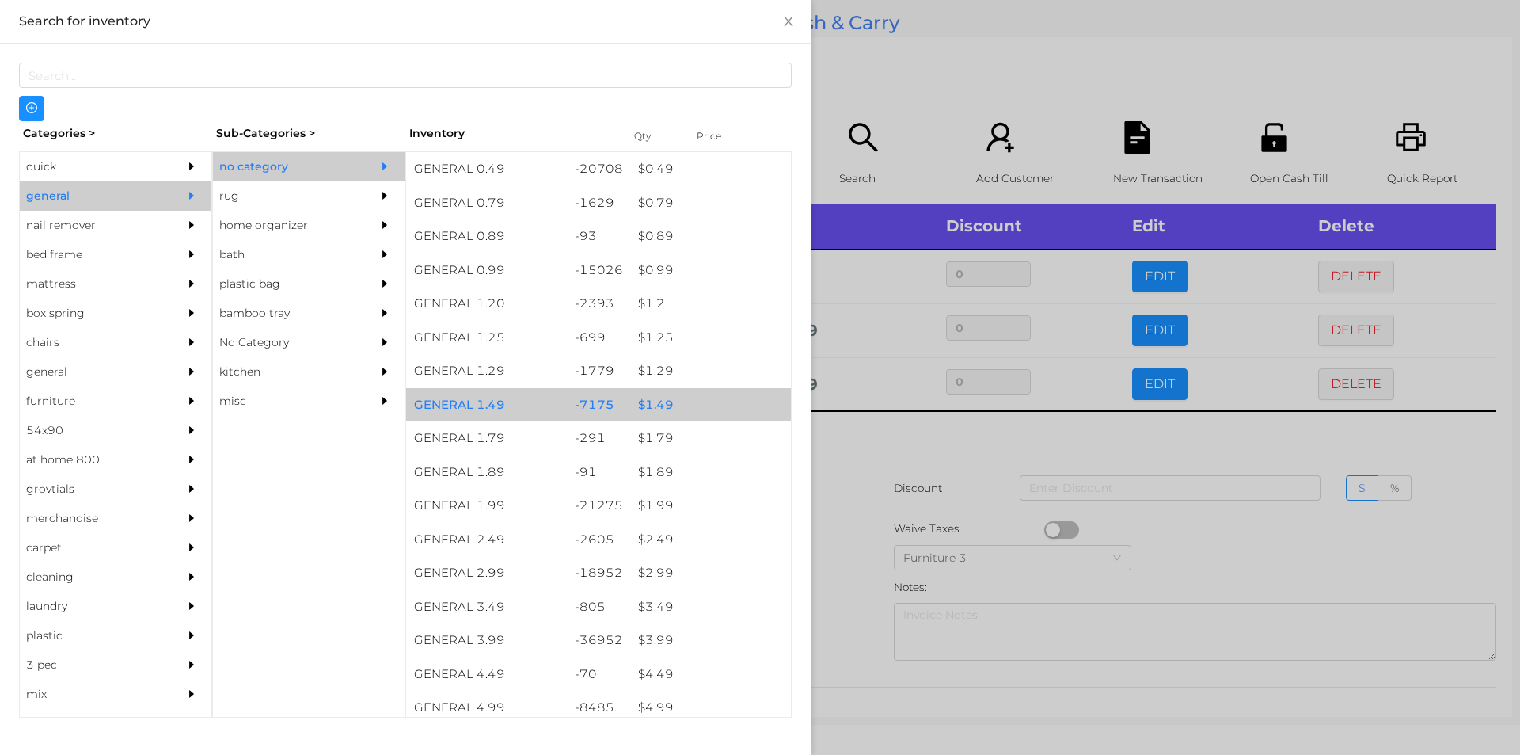
click at [656, 396] on div "$ 1.49" at bounding box center [710, 405] width 161 height 34
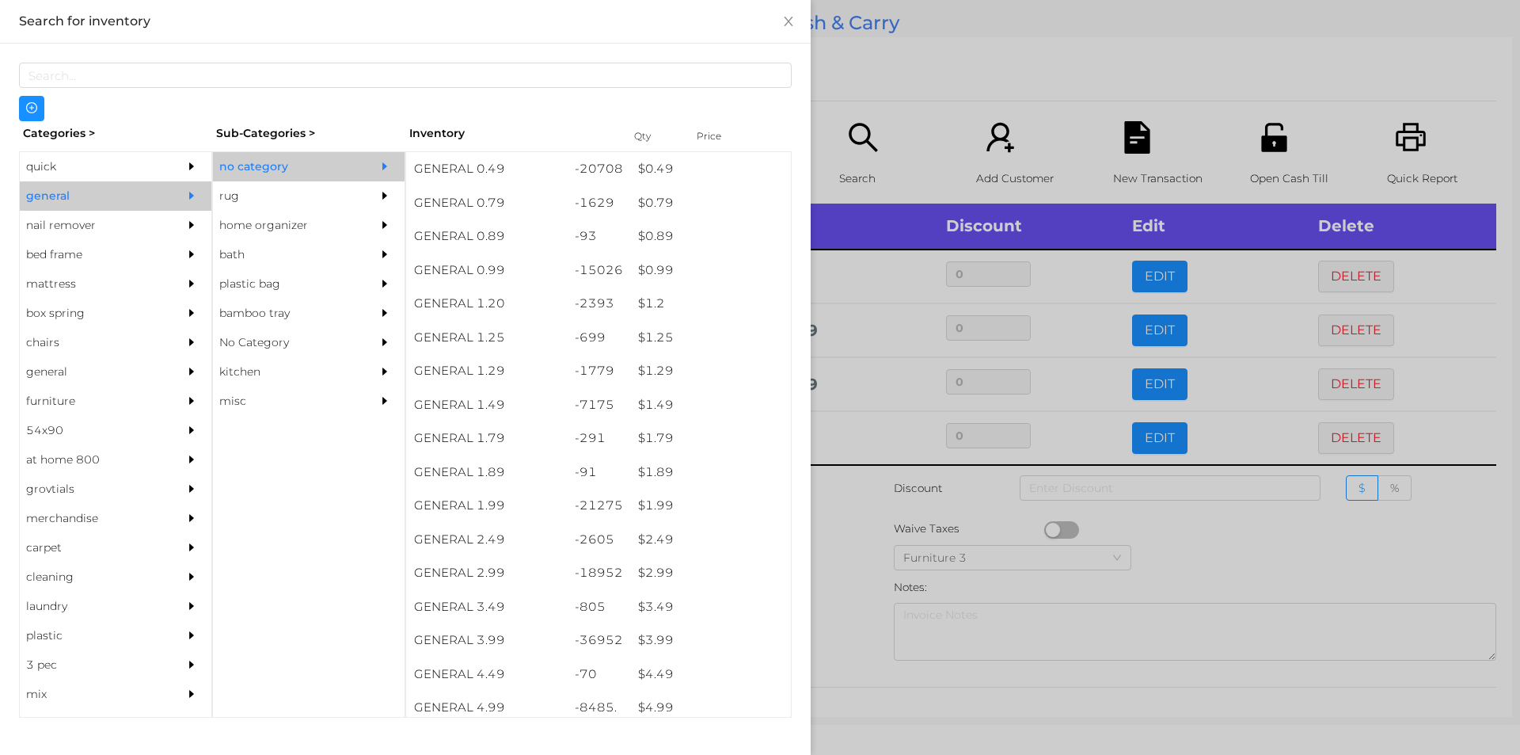
click at [850, 485] on div at bounding box center [760, 377] width 1520 height 755
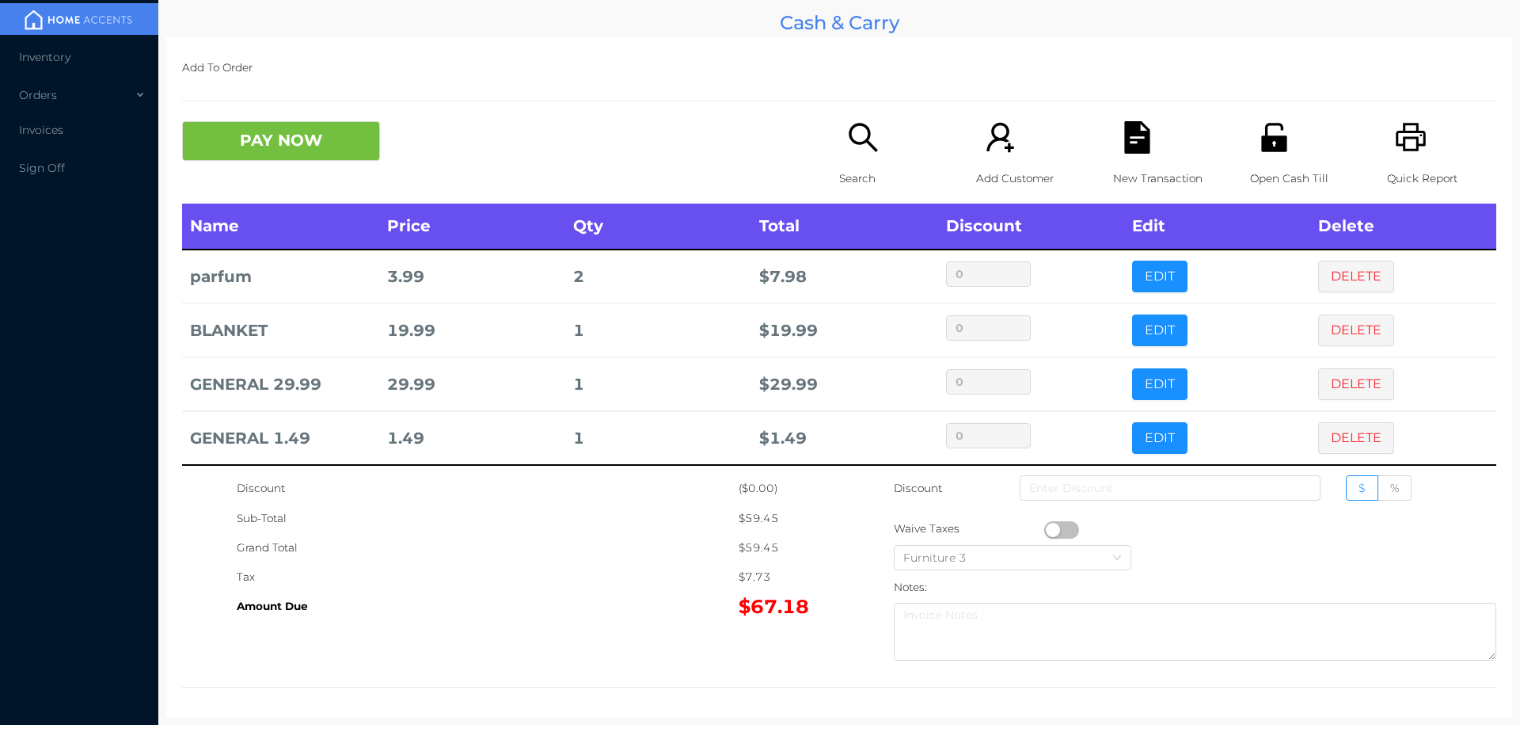
scroll to position [8, 0]
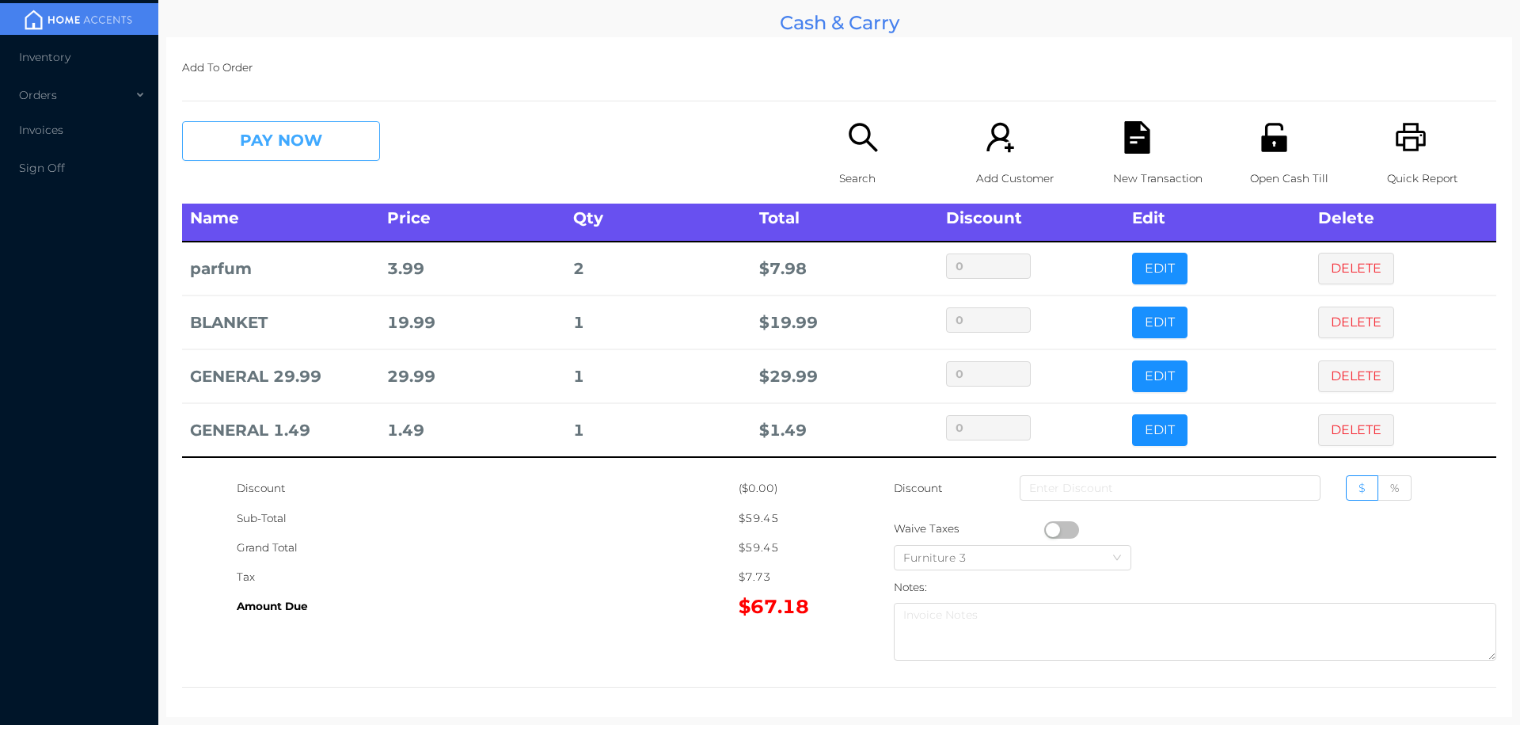
click at [315, 149] on button "PAY NOW" at bounding box center [281, 141] width 198 height 40
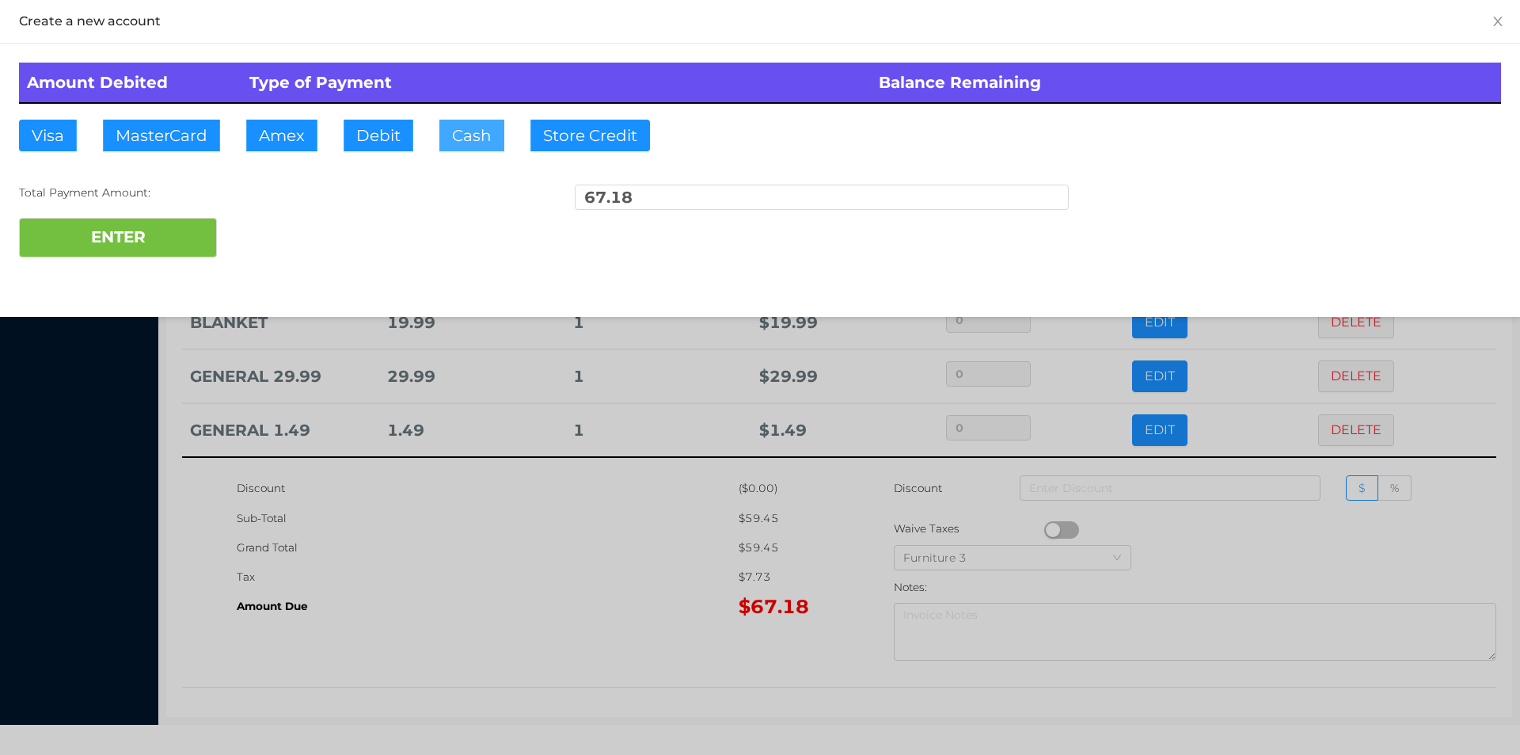
click at [443, 140] on button "Cash" at bounding box center [471, 136] width 65 height 32
type input "100."
click at [182, 241] on button "ENTER" at bounding box center [118, 238] width 198 height 40
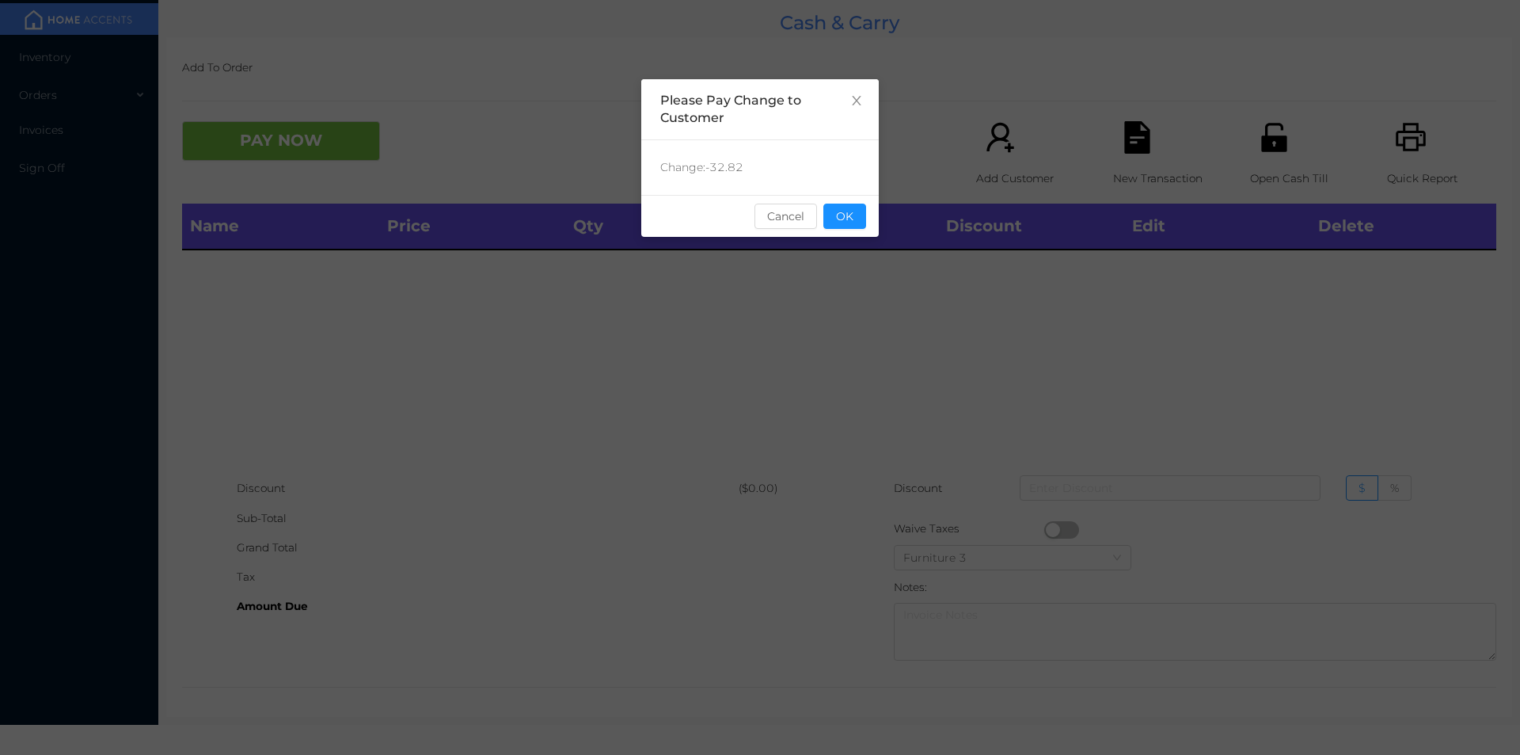
scroll to position [0, 0]
click at [844, 215] on button "OK" at bounding box center [844, 215] width 43 height 25
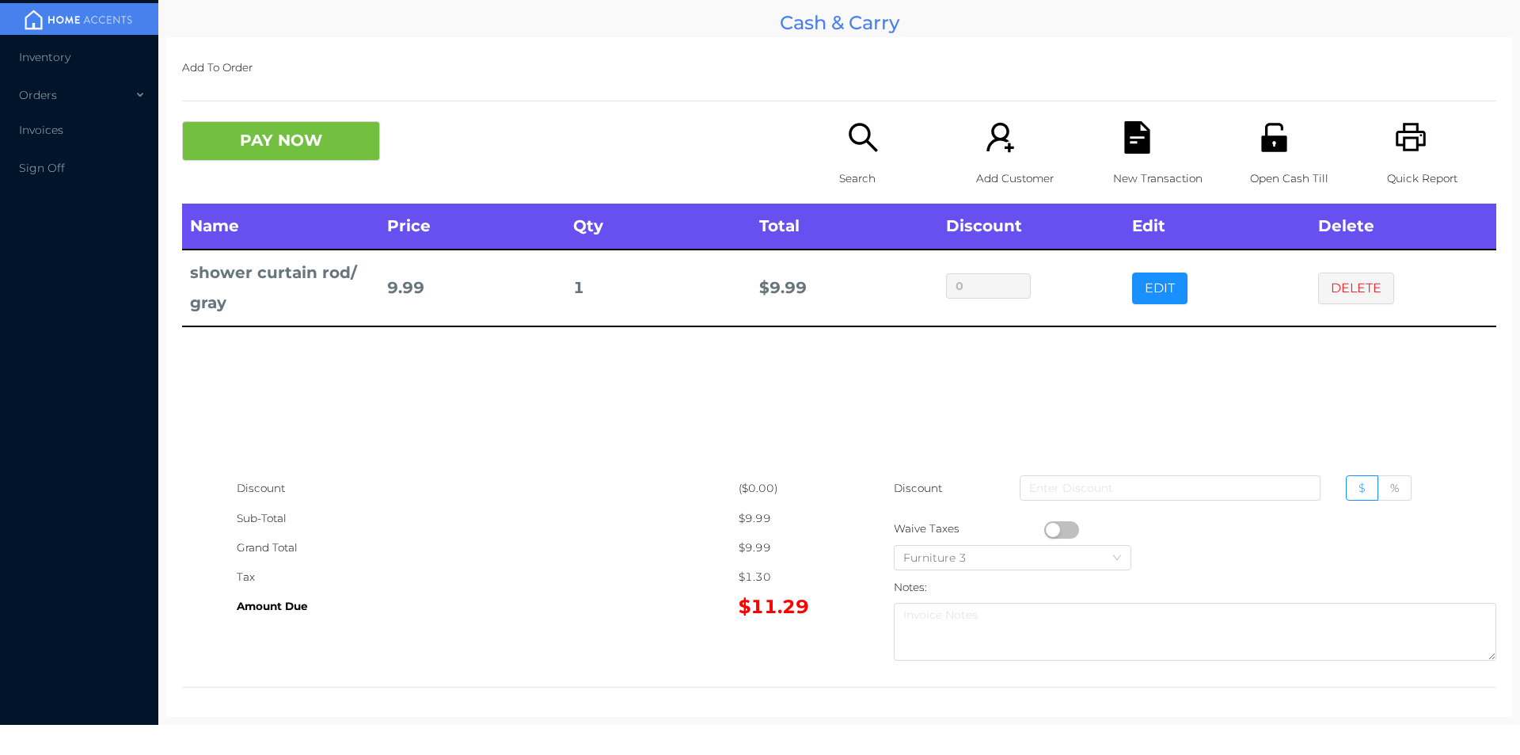
click at [872, 139] on icon "icon: search" at bounding box center [863, 137] width 32 height 32
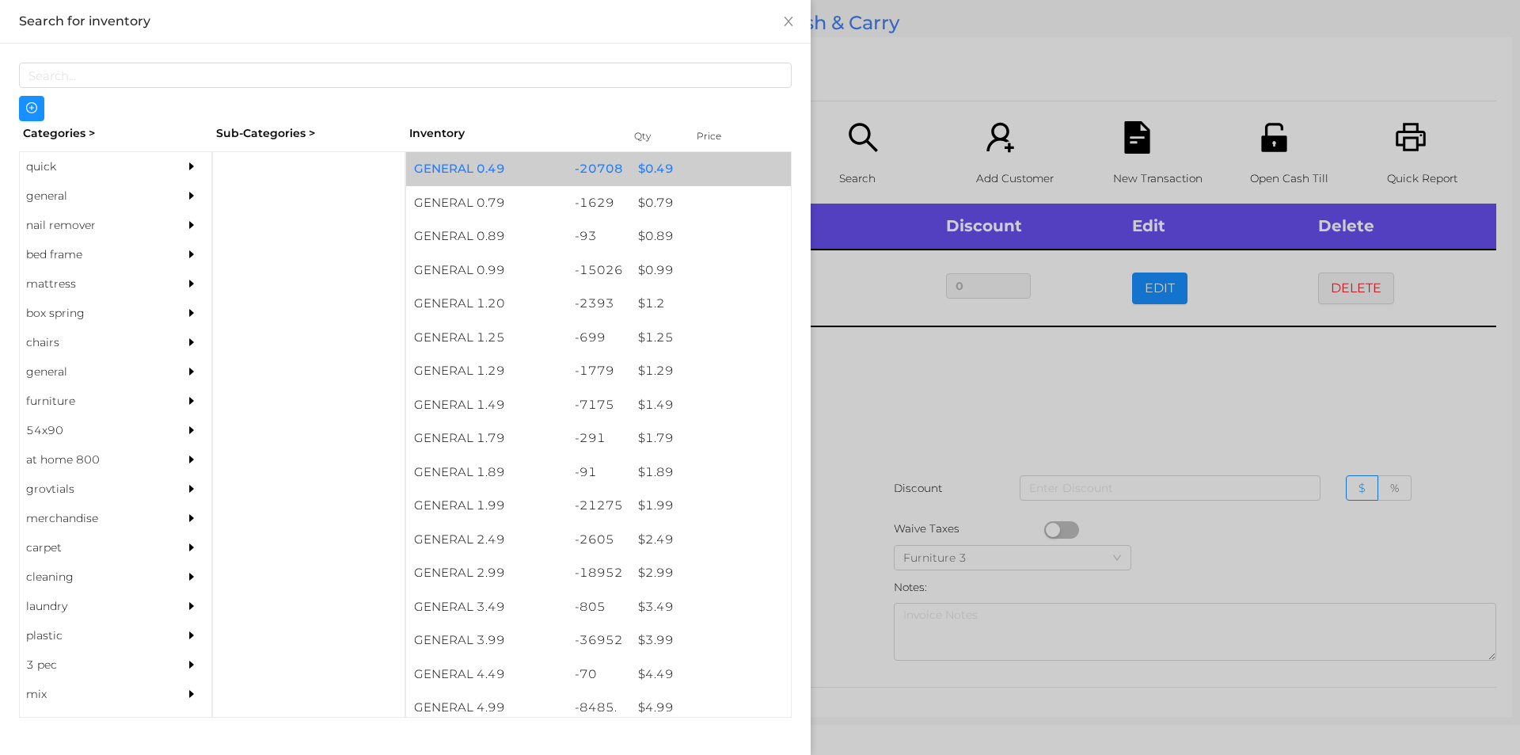
click at [656, 172] on div "$ 0.49" at bounding box center [710, 169] width 161 height 34
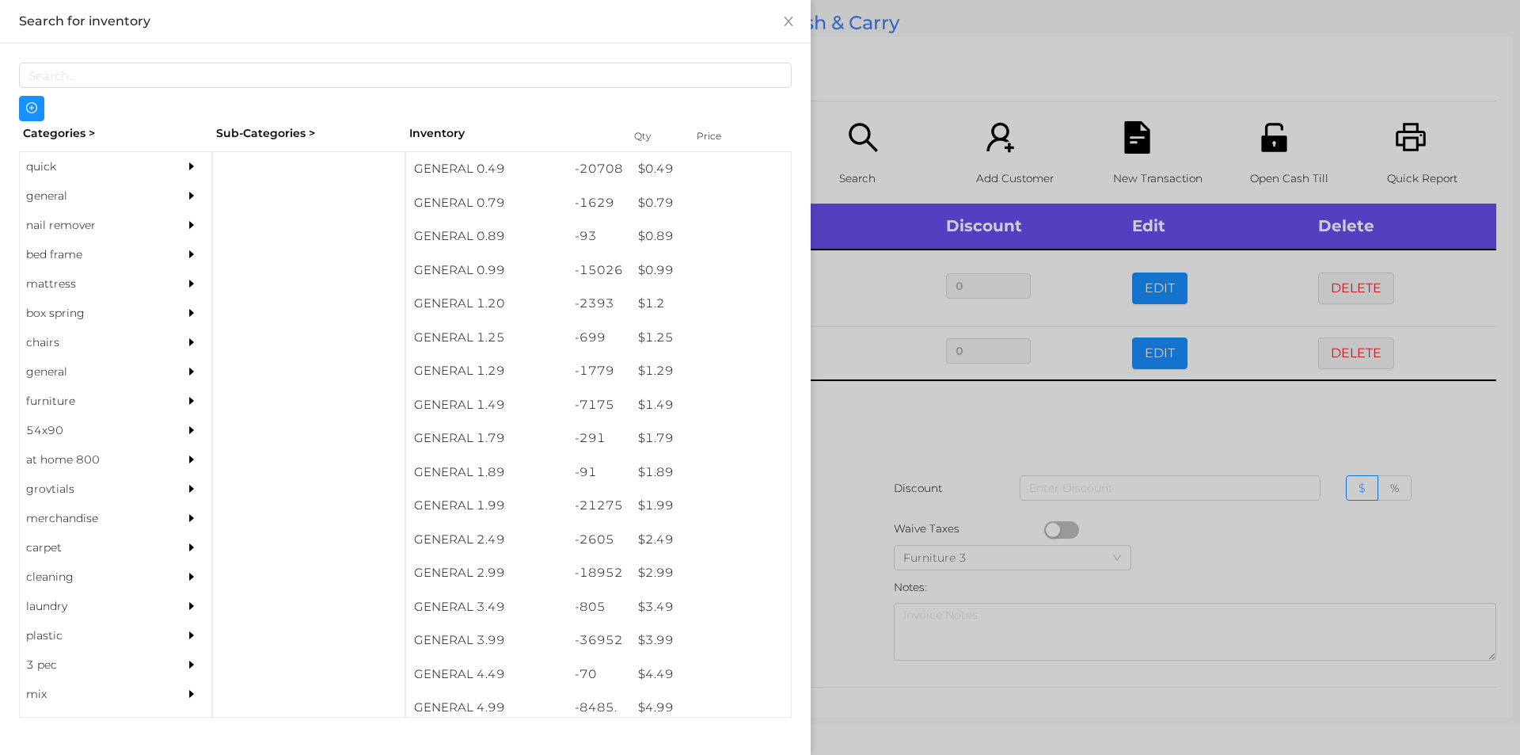
click at [875, 429] on div at bounding box center [760, 377] width 1520 height 755
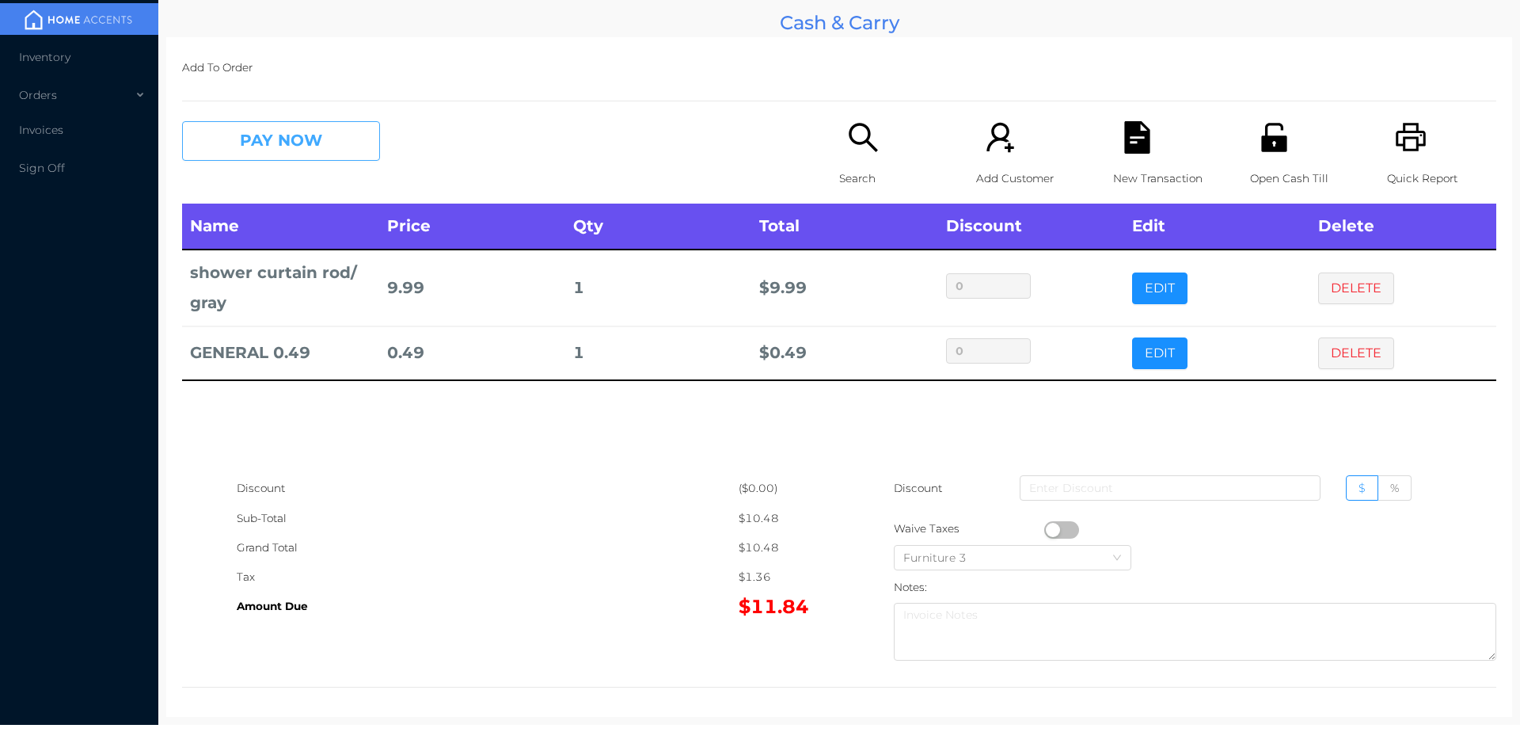
click at [265, 150] on button "PAY NOW" at bounding box center [281, 141] width 198 height 40
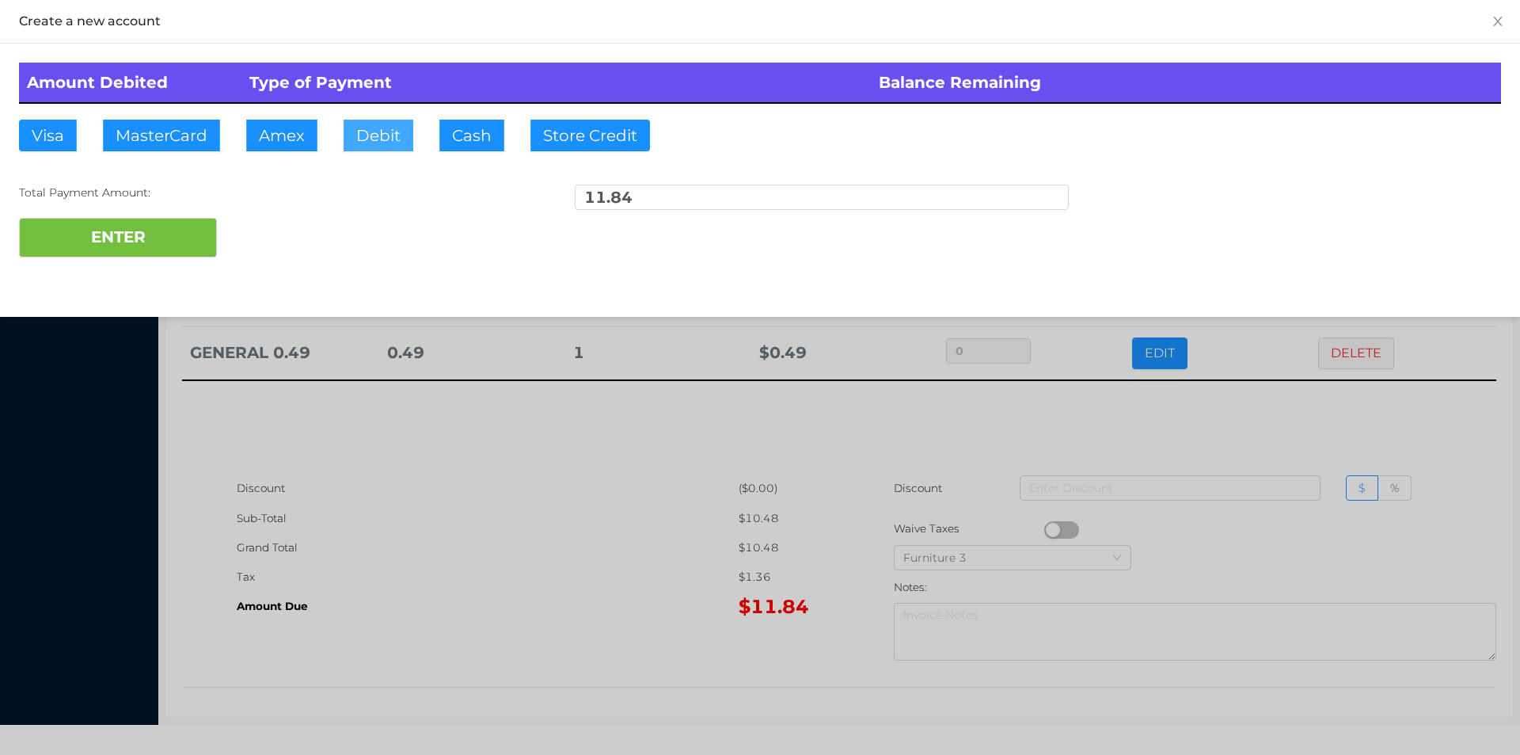
click at [386, 148] on button "Debit" at bounding box center [379, 136] width 70 height 32
type input "20."
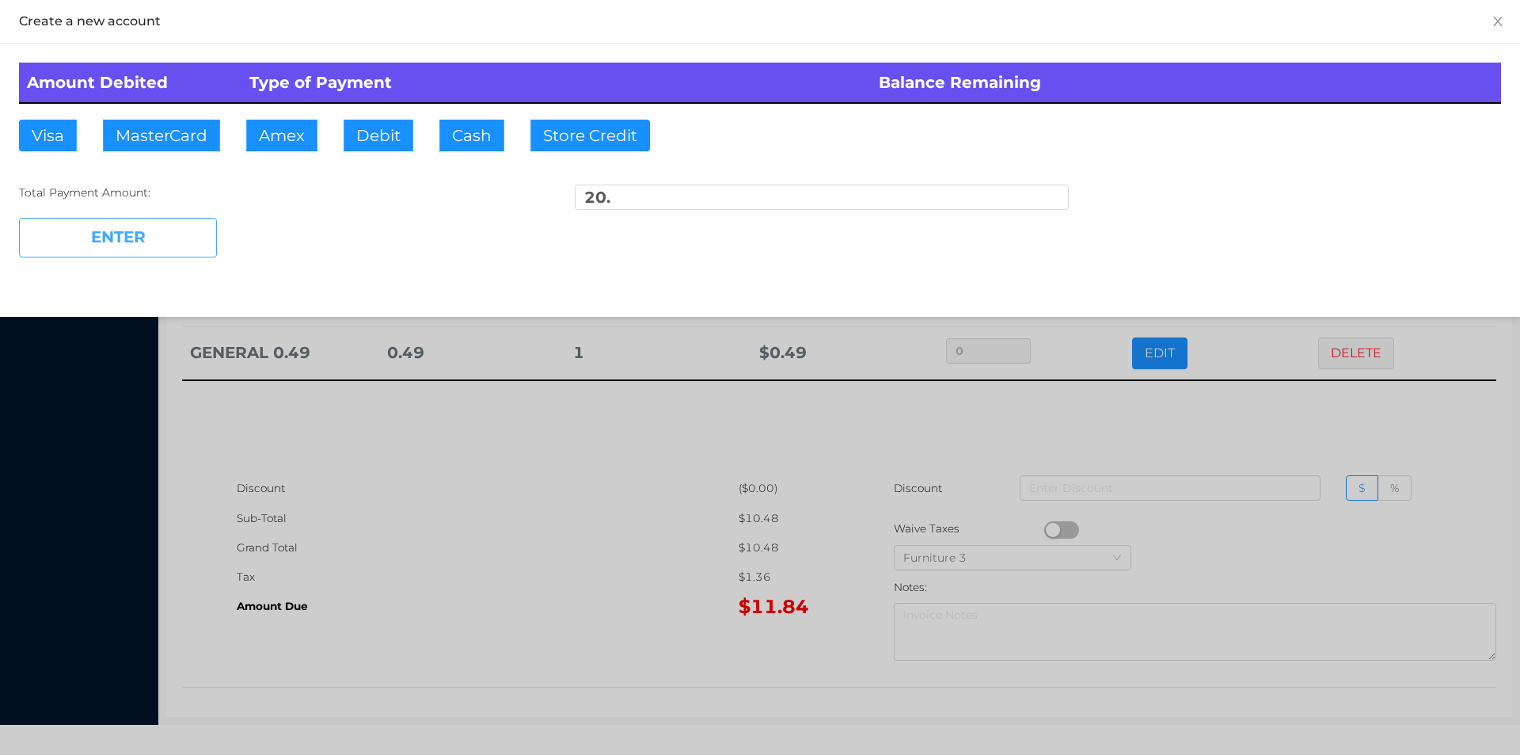
click at [150, 241] on button "ENTER" at bounding box center [118, 238] width 198 height 40
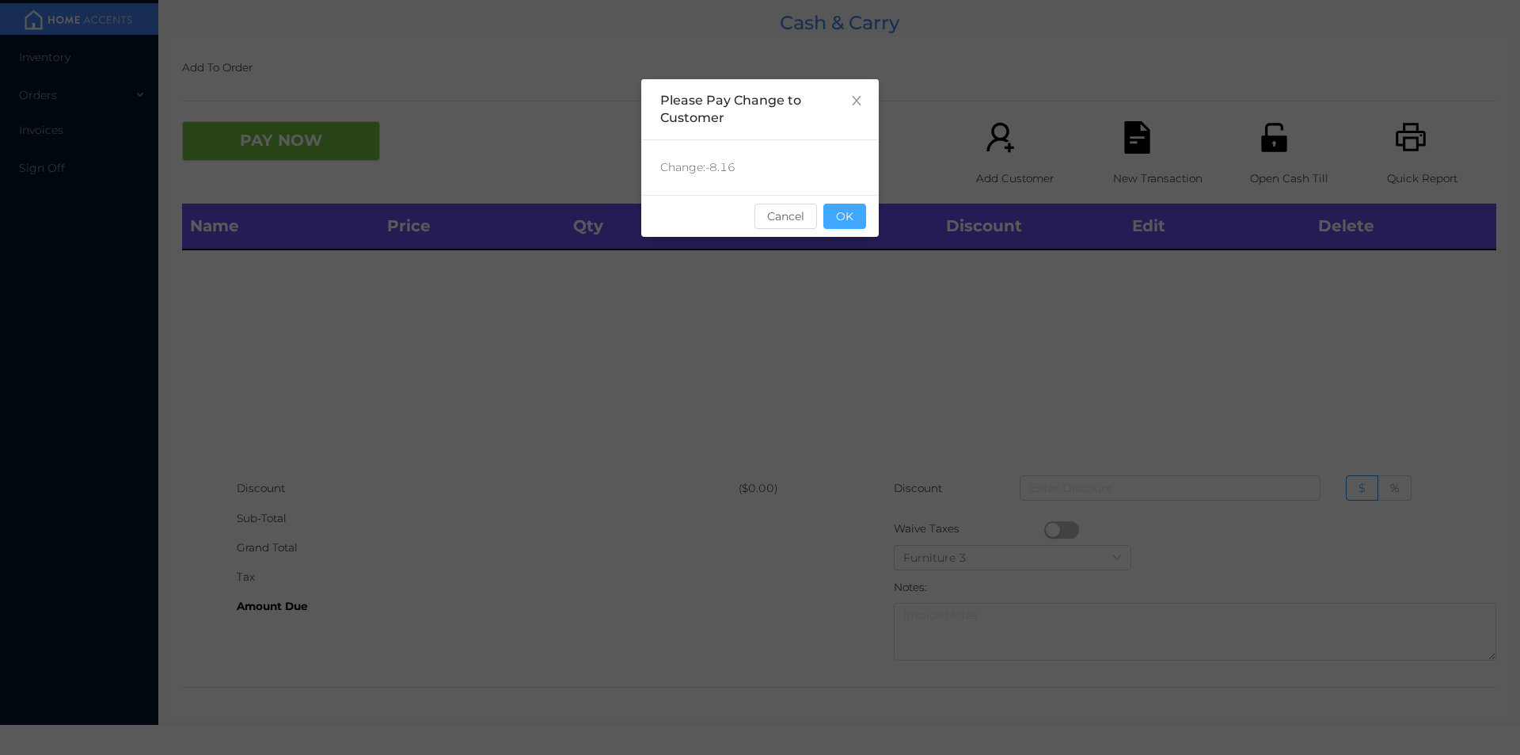
click at [847, 215] on button "OK" at bounding box center [844, 215] width 43 height 25
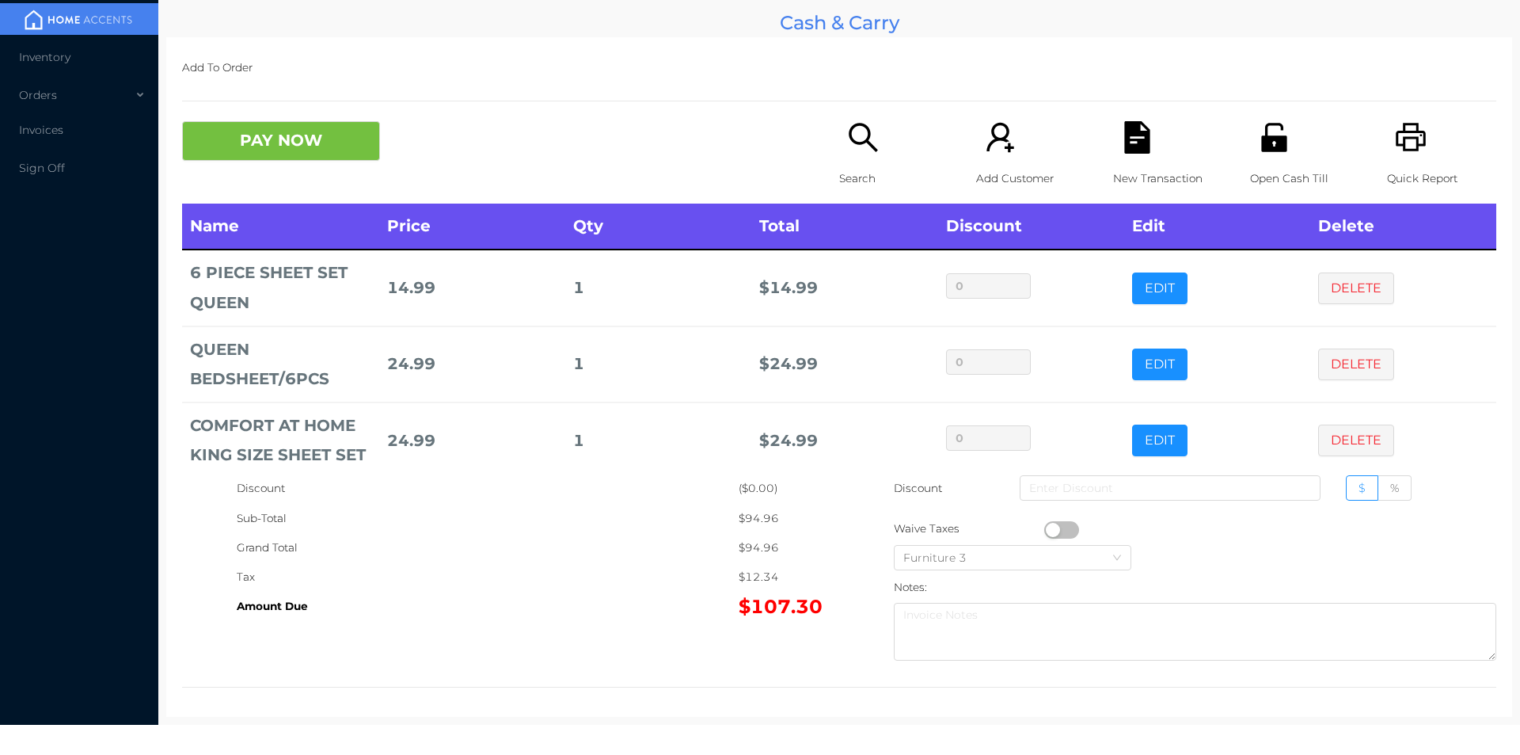
click at [795, 356] on td "$ 24.99" at bounding box center [844, 364] width 186 height 76
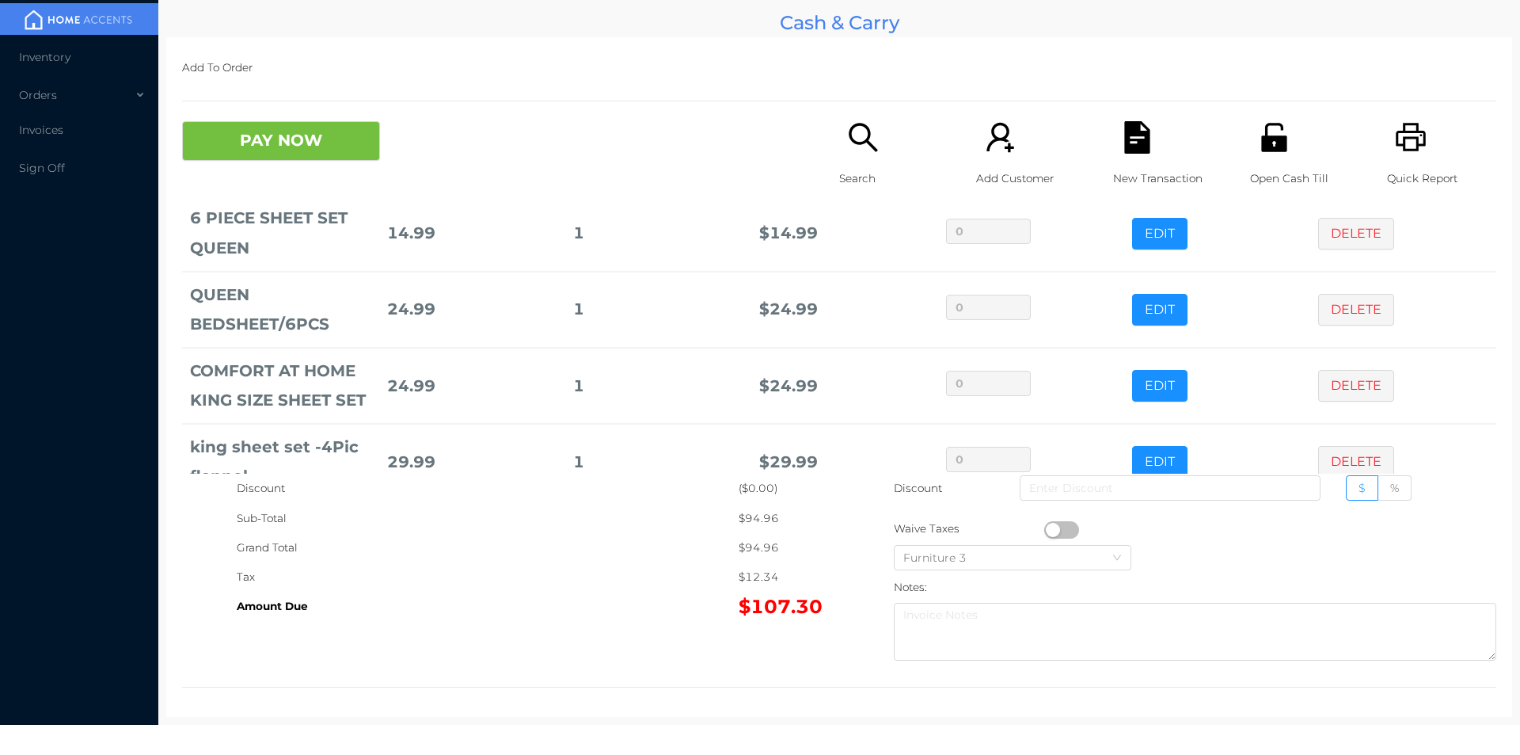
scroll to position [97, 0]
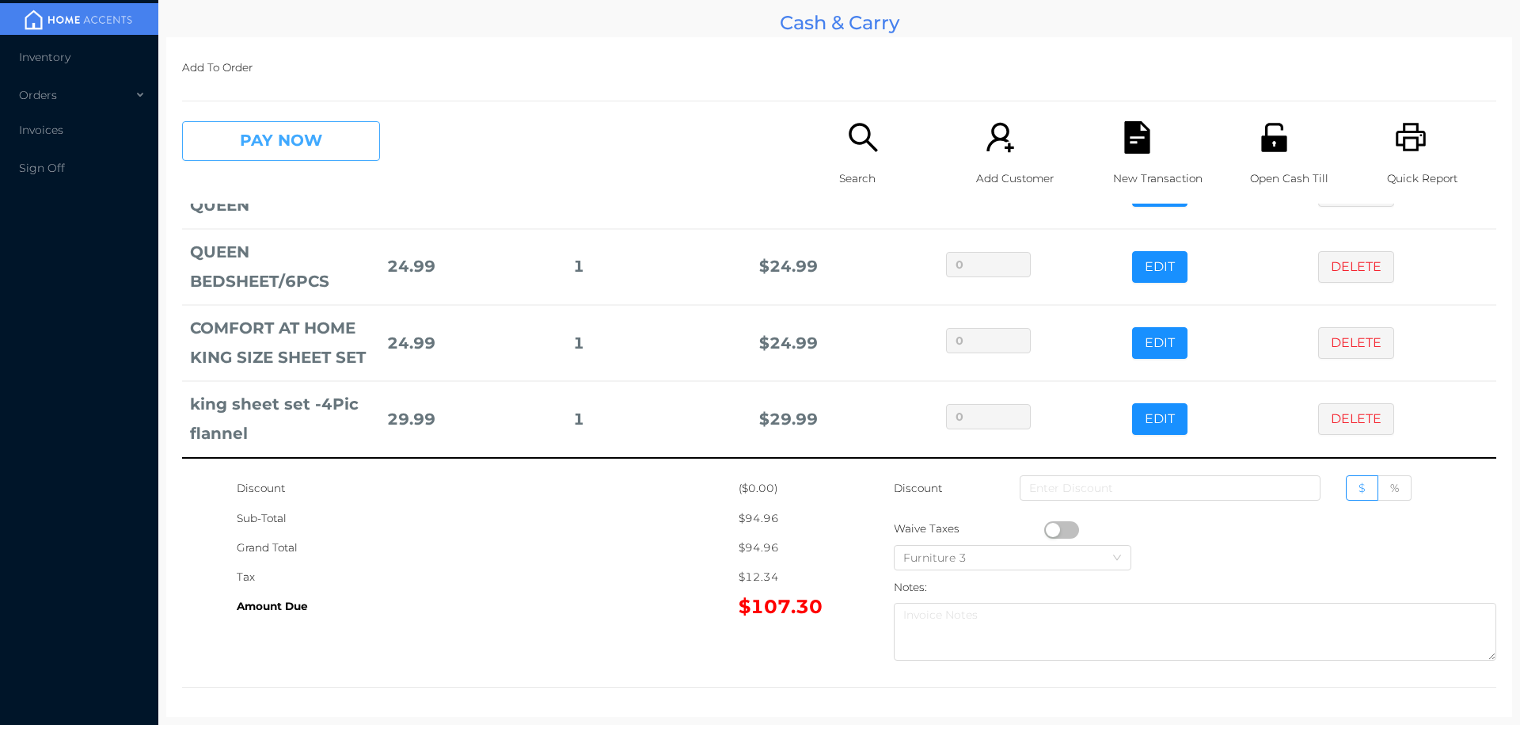
click at [282, 137] on button "PAY NOW" at bounding box center [281, 141] width 198 height 40
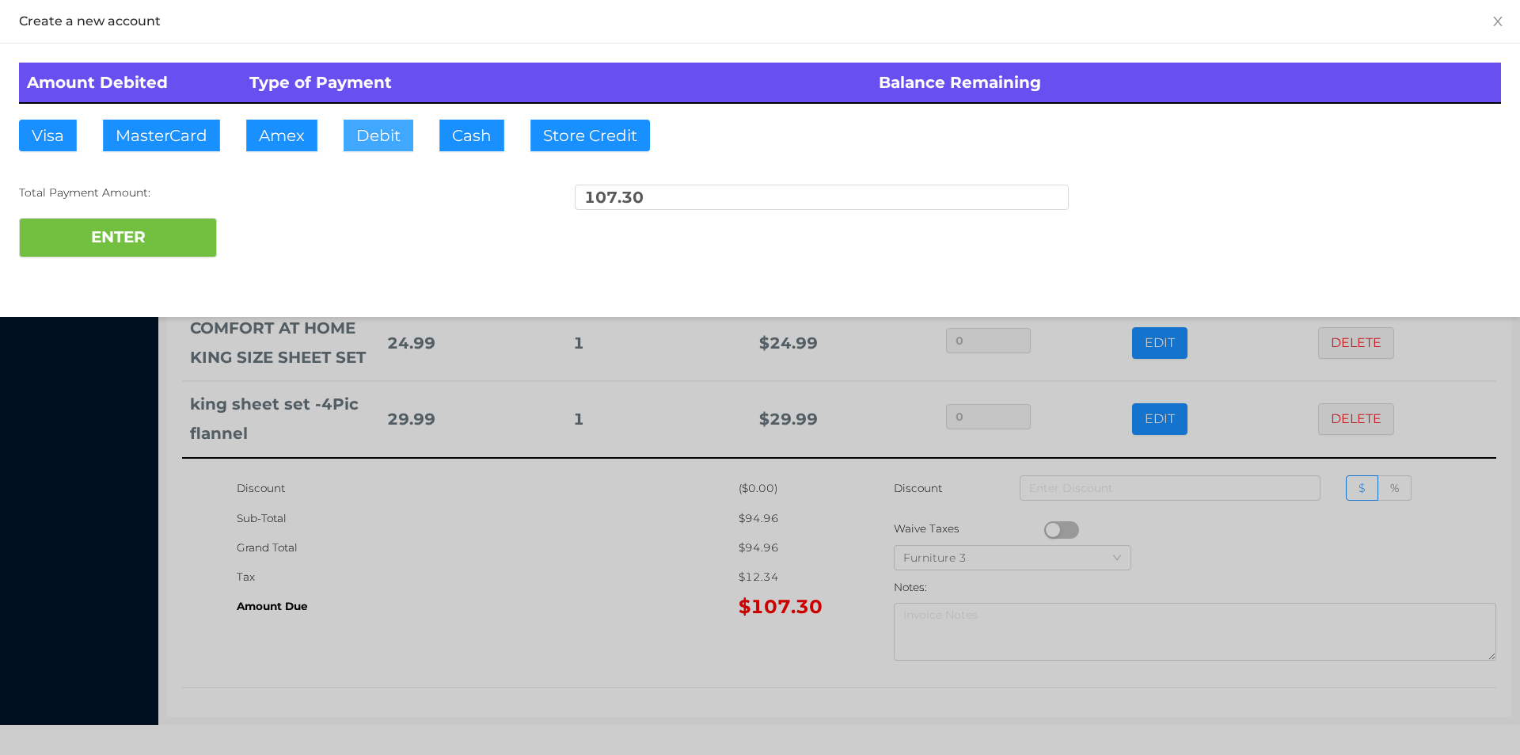
click at [378, 146] on button "Debit" at bounding box center [379, 136] width 70 height 32
type input "120."
click at [133, 256] on button "ENTER" at bounding box center [118, 238] width 198 height 40
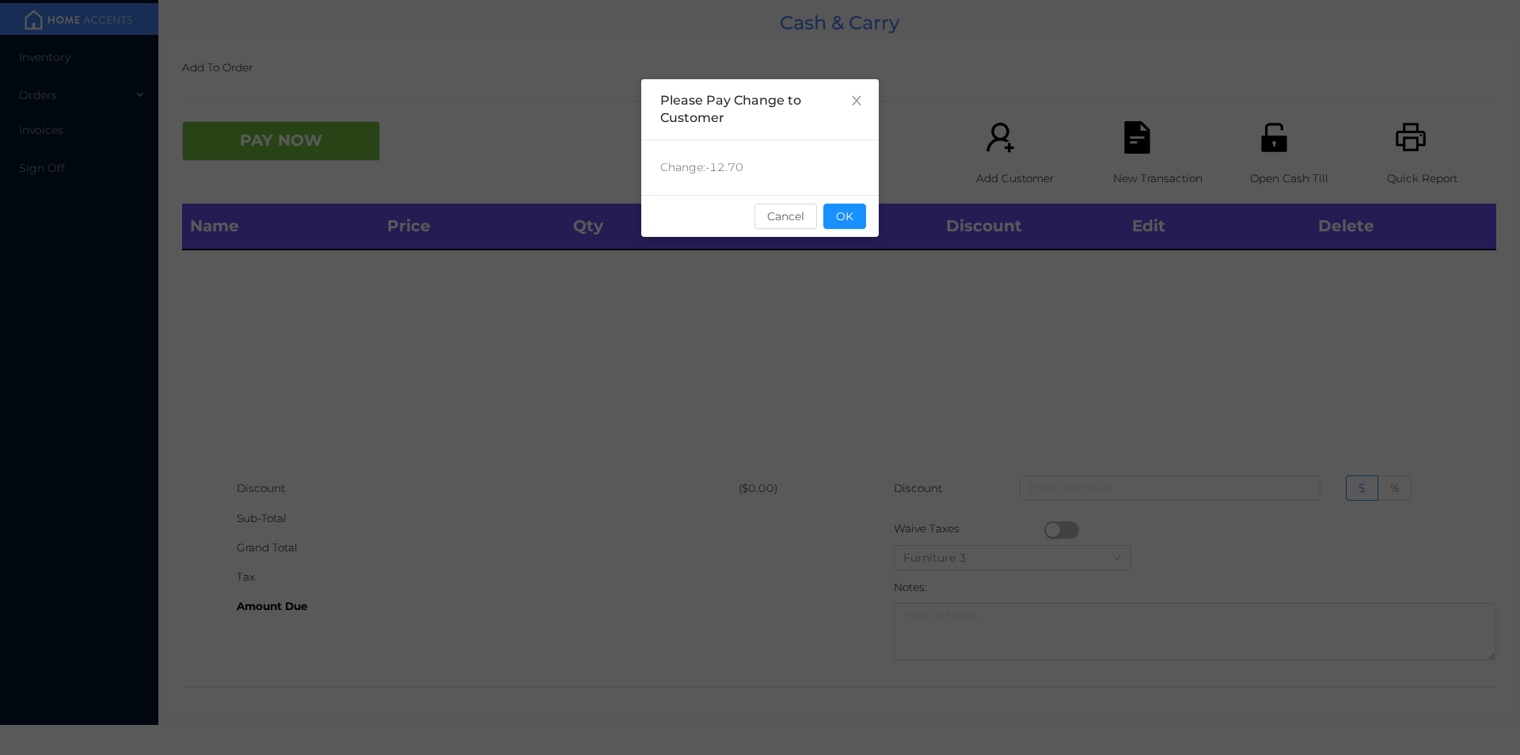
scroll to position [0, 0]
click at [843, 223] on button "OK" at bounding box center [844, 215] width 43 height 25
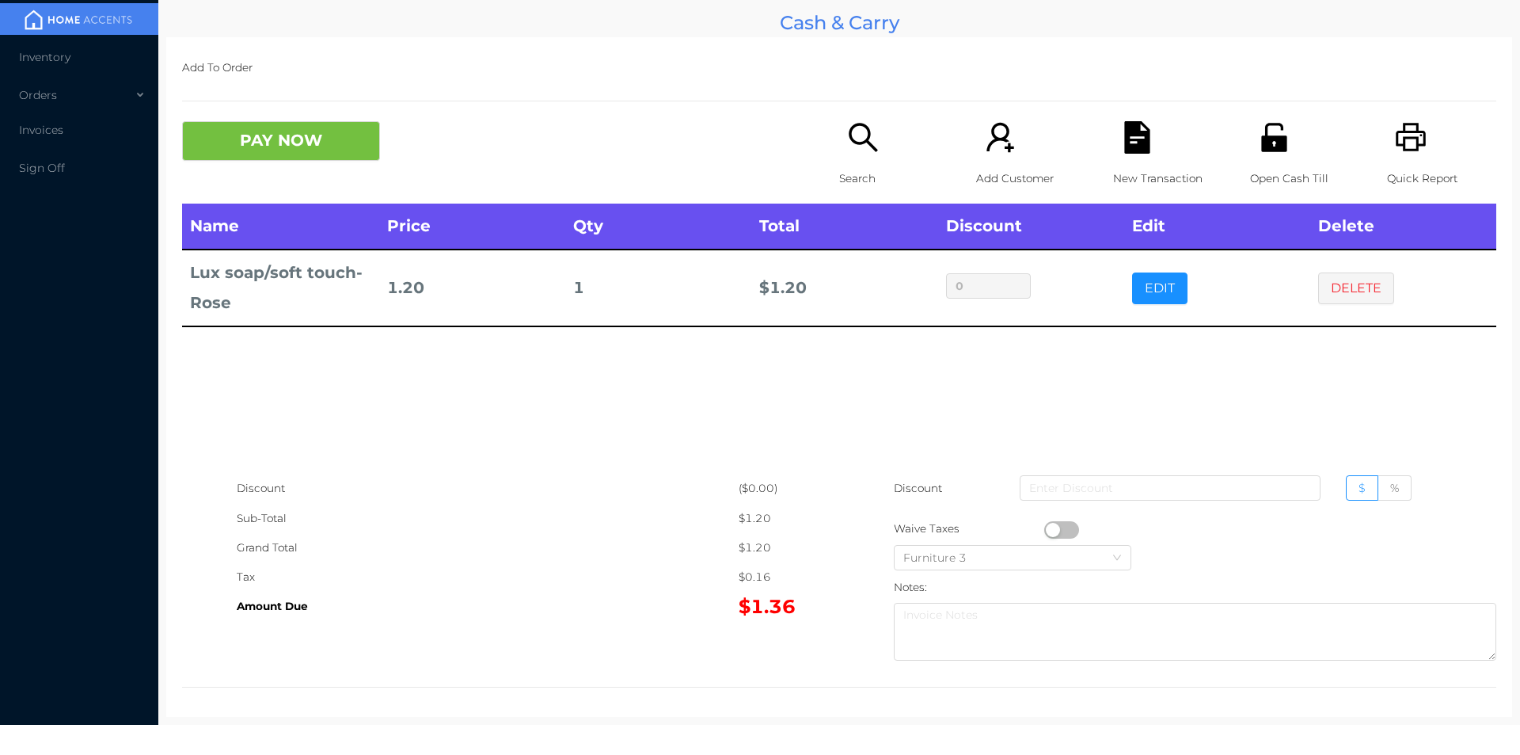
click at [852, 135] on icon "icon: search" at bounding box center [863, 137] width 32 height 32
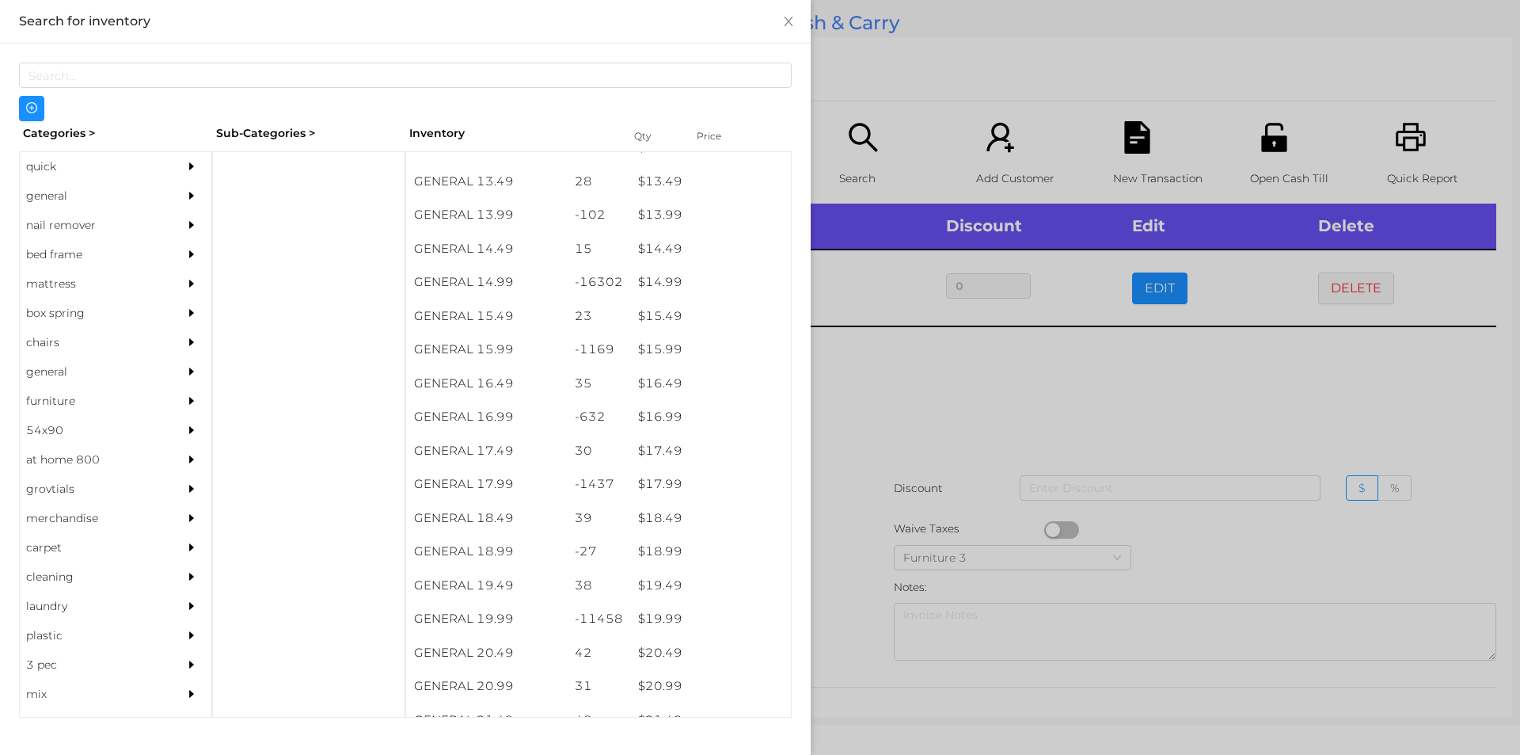
scroll to position [1256, 0]
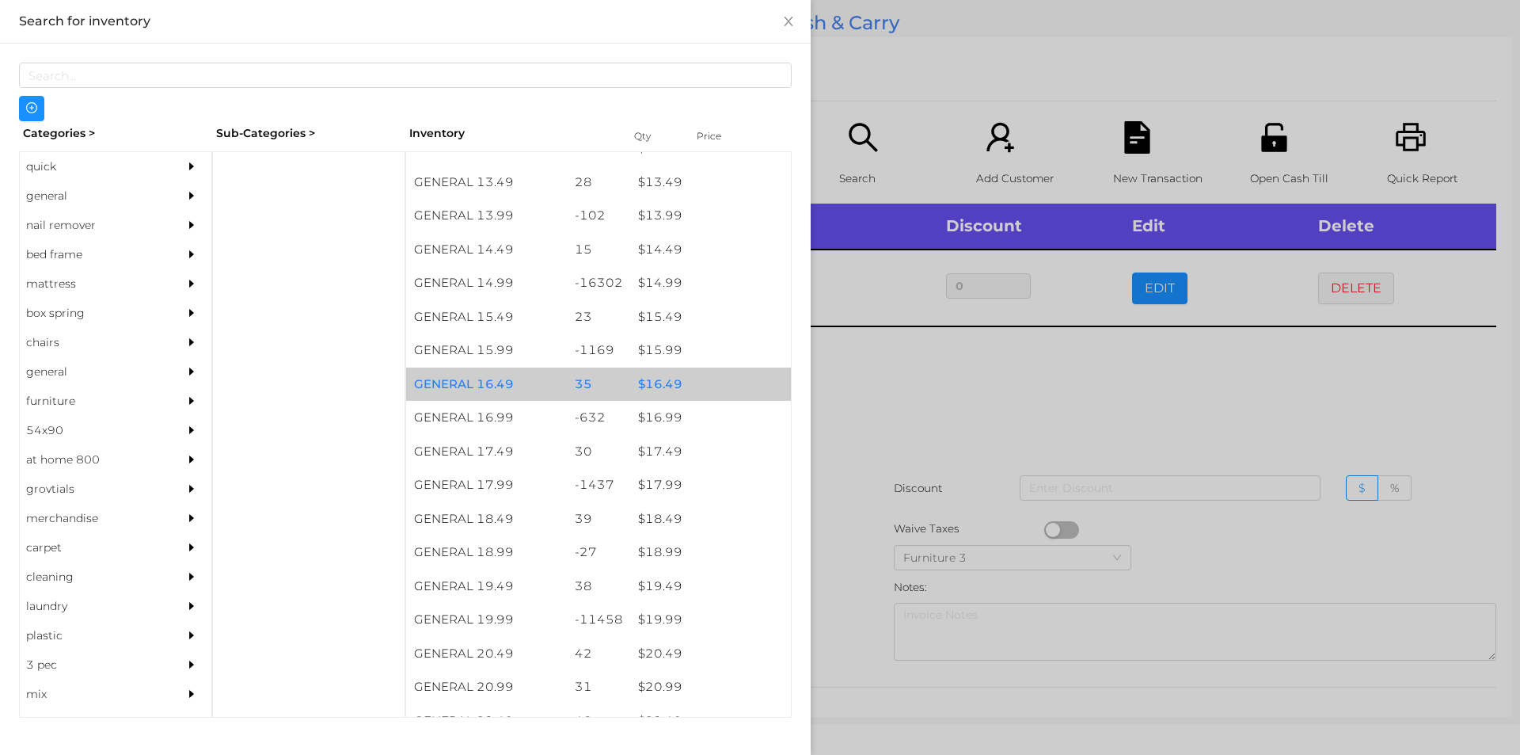
click at [643, 376] on div "$ 16.49" at bounding box center [710, 384] width 161 height 34
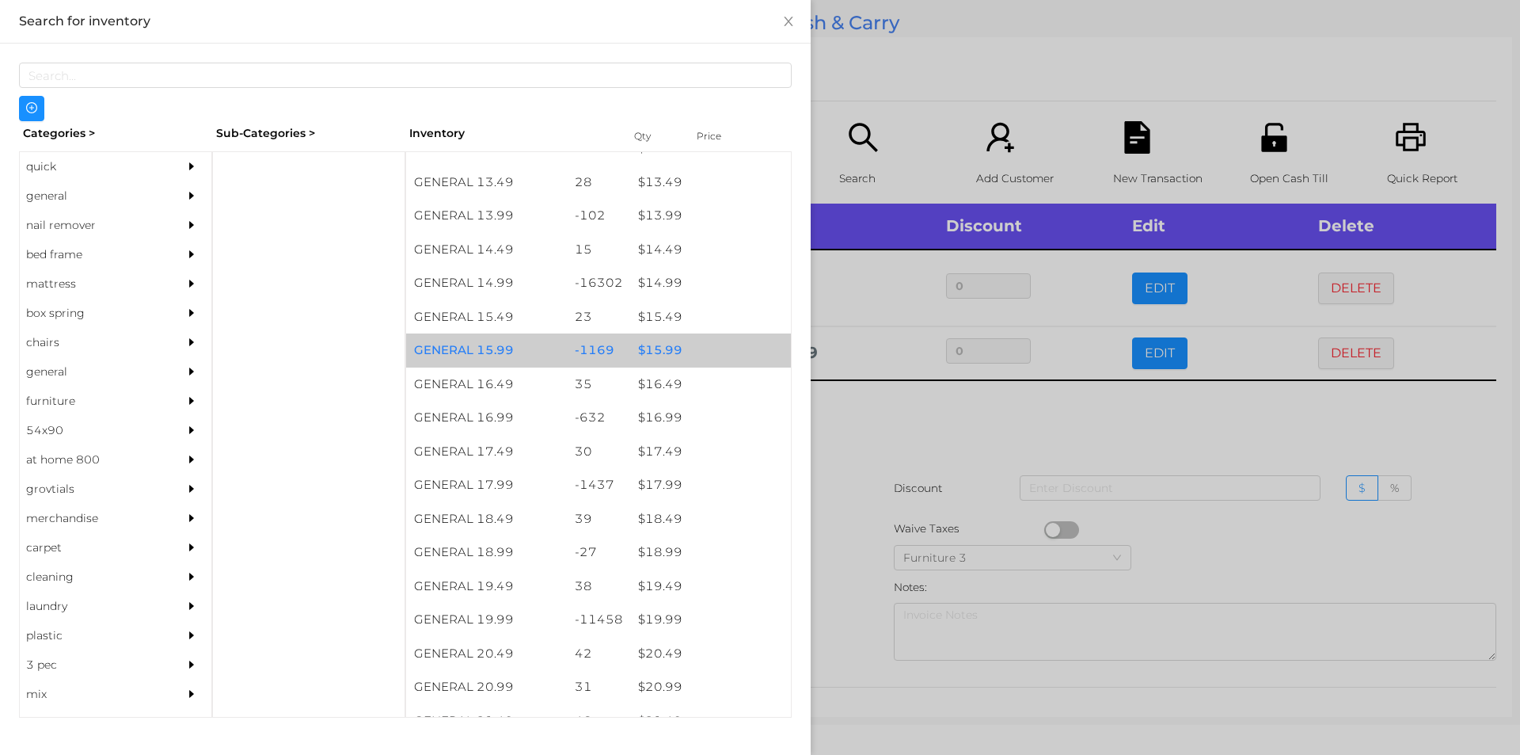
click at [652, 347] on div "$ 15.99" at bounding box center [710, 350] width 161 height 34
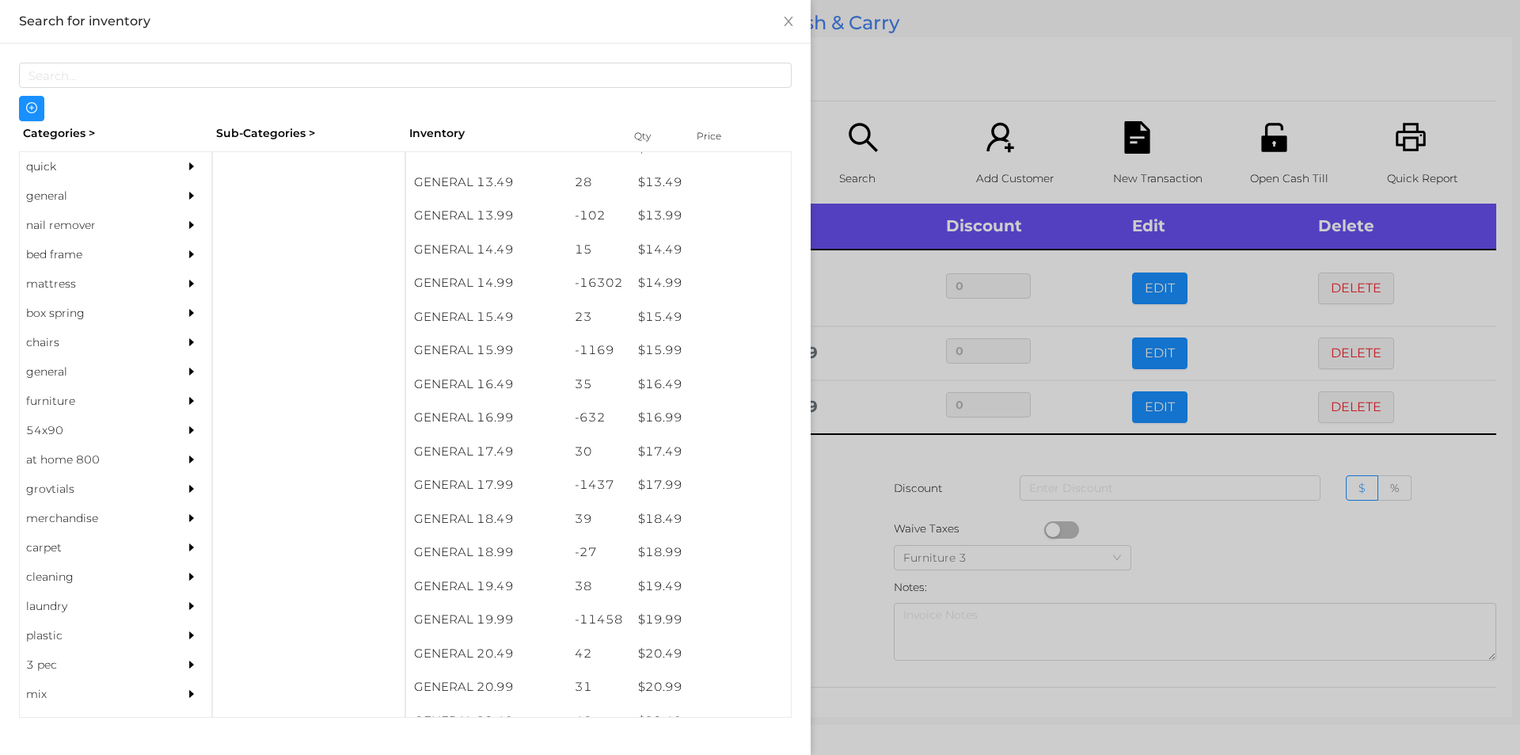
click at [902, 446] on div at bounding box center [760, 377] width 1520 height 755
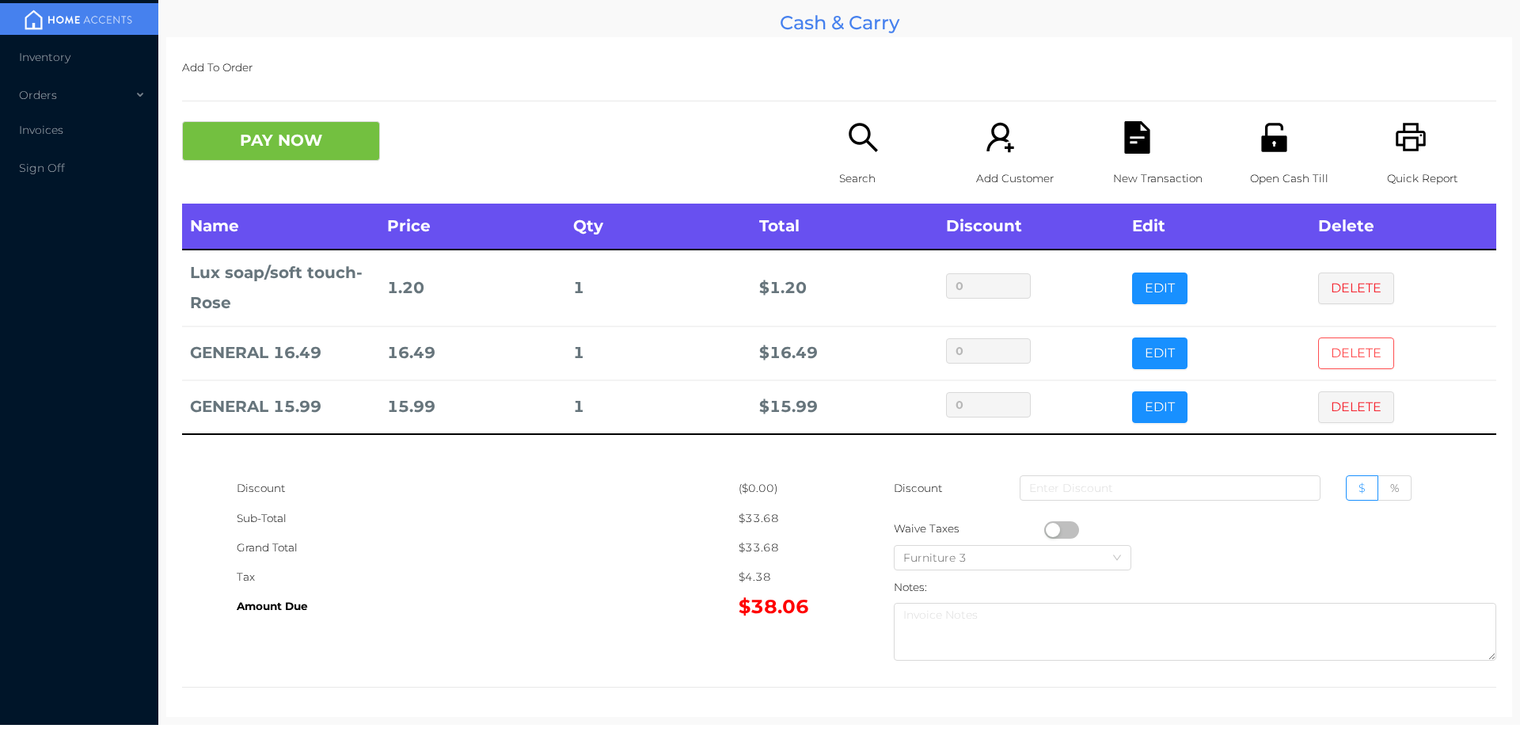
click at [1346, 353] on button "DELETE" at bounding box center [1356, 353] width 76 height 32
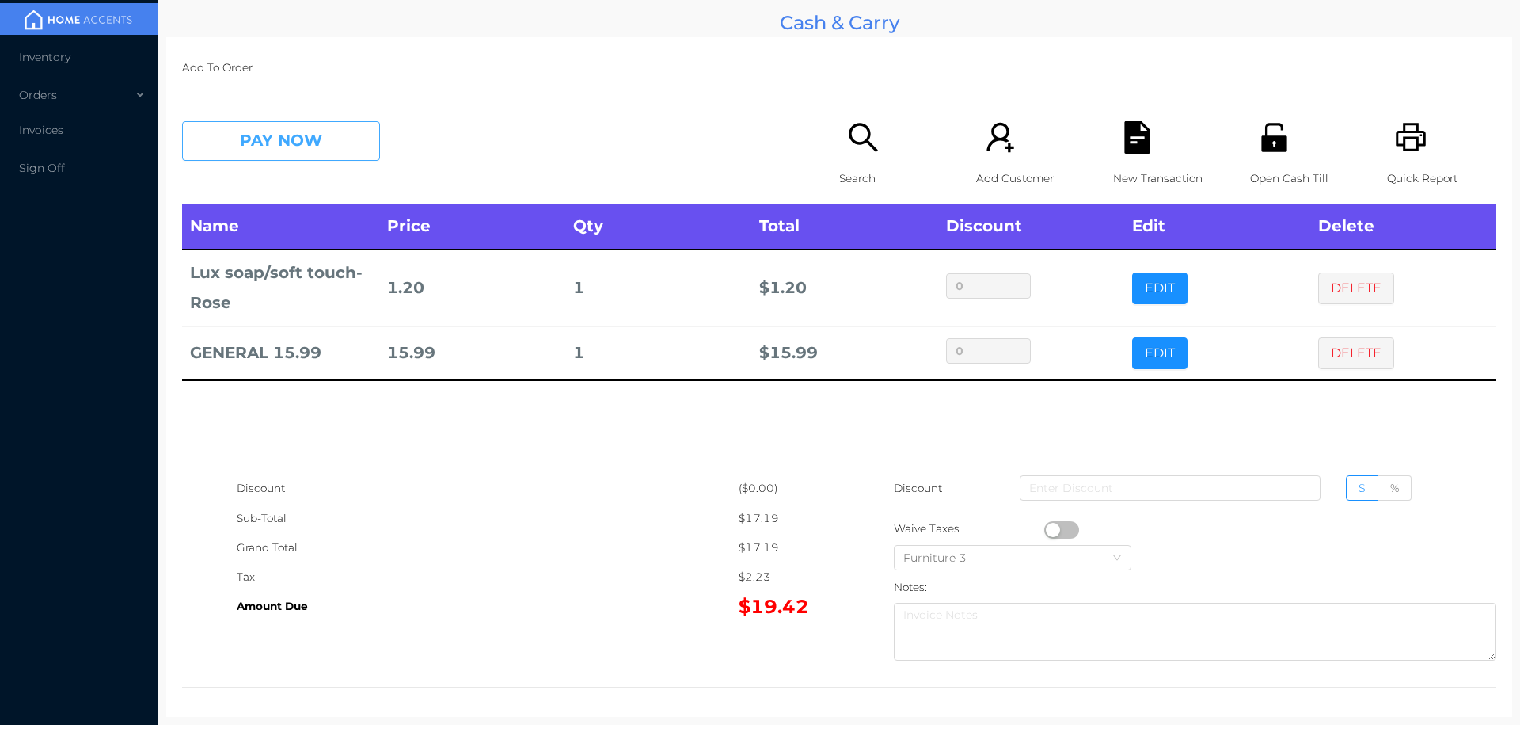
click at [296, 152] on button "PAY NOW" at bounding box center [281, 141] width 198 height 40
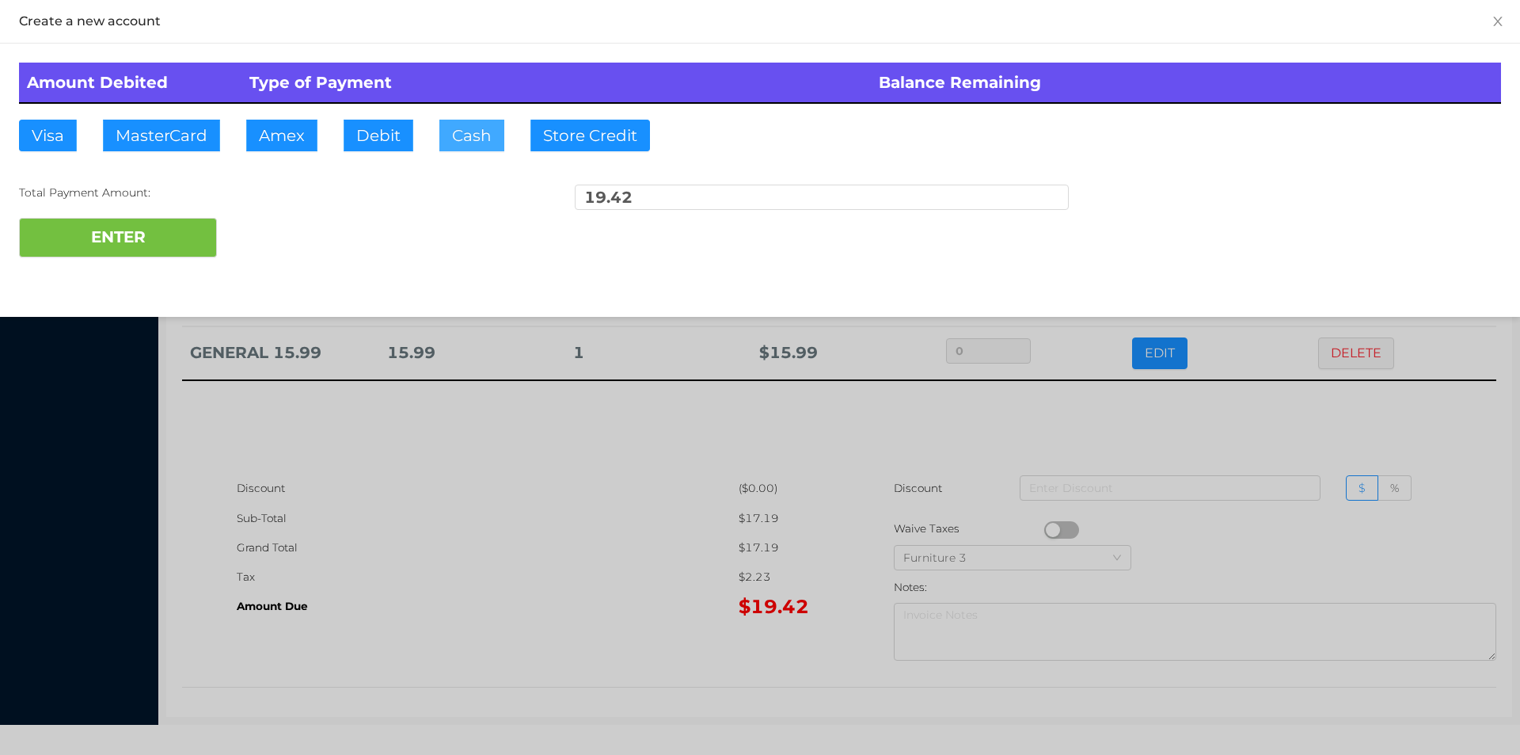
click at [466, 137] on button "Cash" at bounding box center [471, 136] width 65 height 32
type input "20."
click at [112, 236] on button "ENTER" at bounding box center [118, 238] width 198 height 40
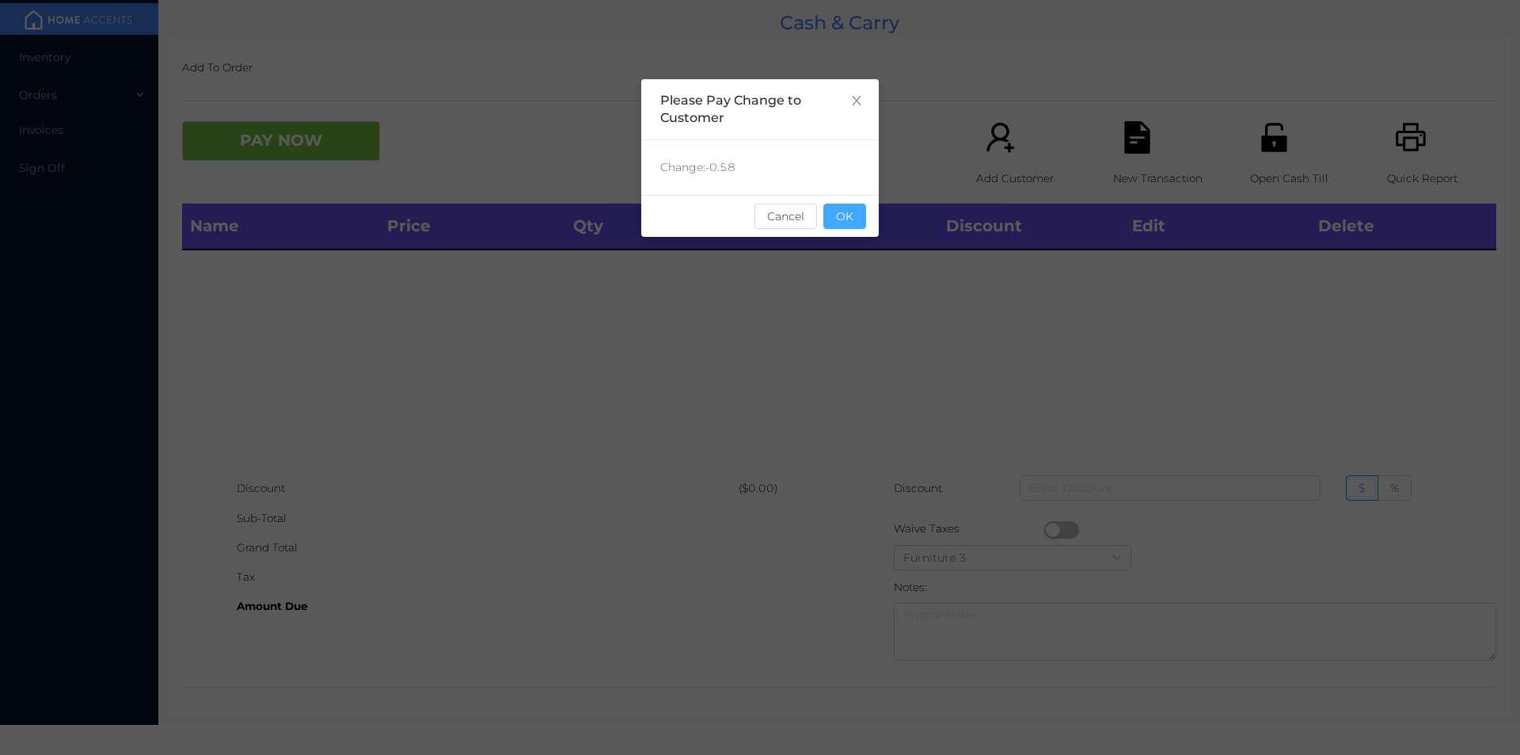
click at [843, 227] on button "OK" at bounding box center [844, 215] width 43 height 25
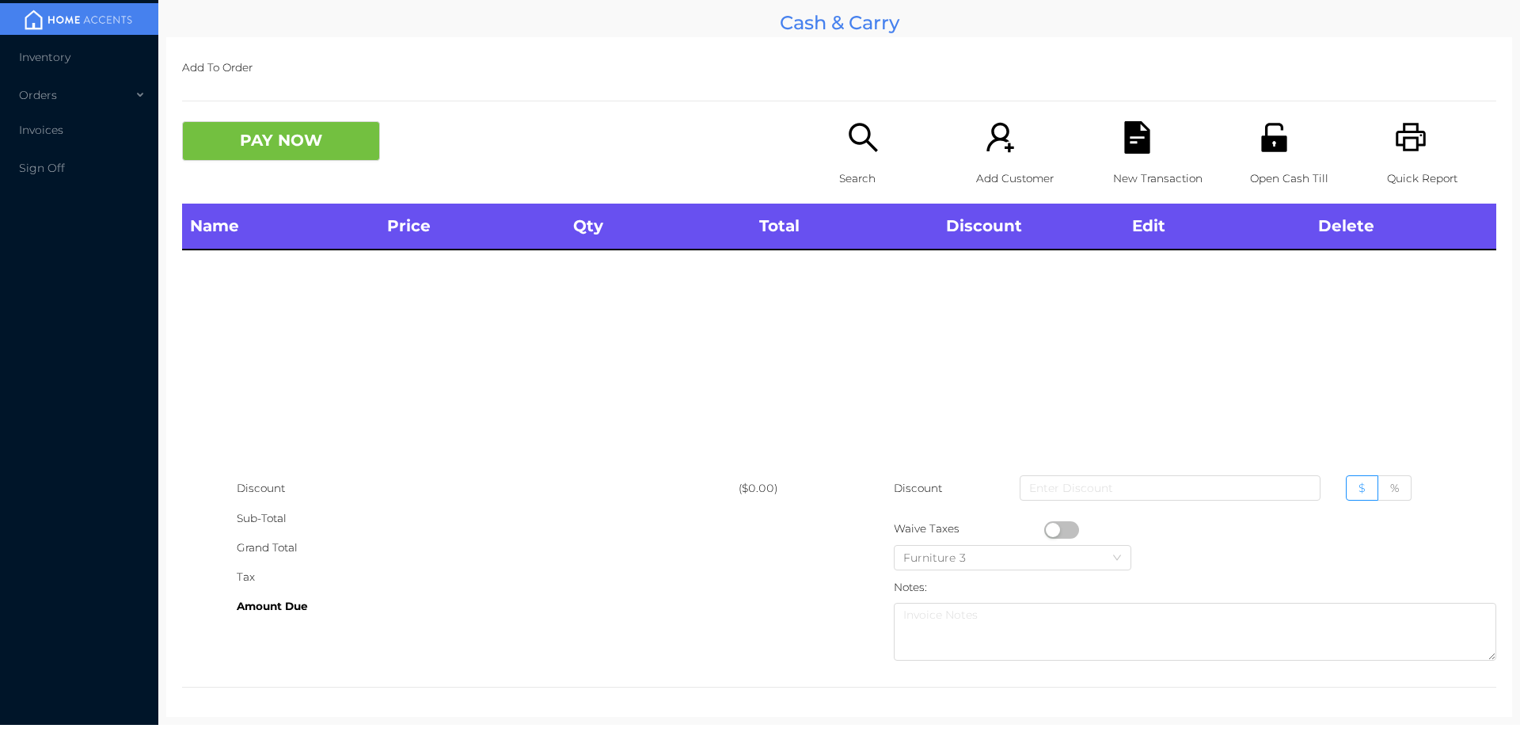
click at [1273, 150] on icon "icon: unlock" at bounding box center [1273, 137] width 25 height 29
click at [1435, 153] on div "Quick Report" at bounding box center [1441, 162] width 109 height 82
click at [854, 161] on div "Search" at bounding box center [893, 162] width 109 height 82
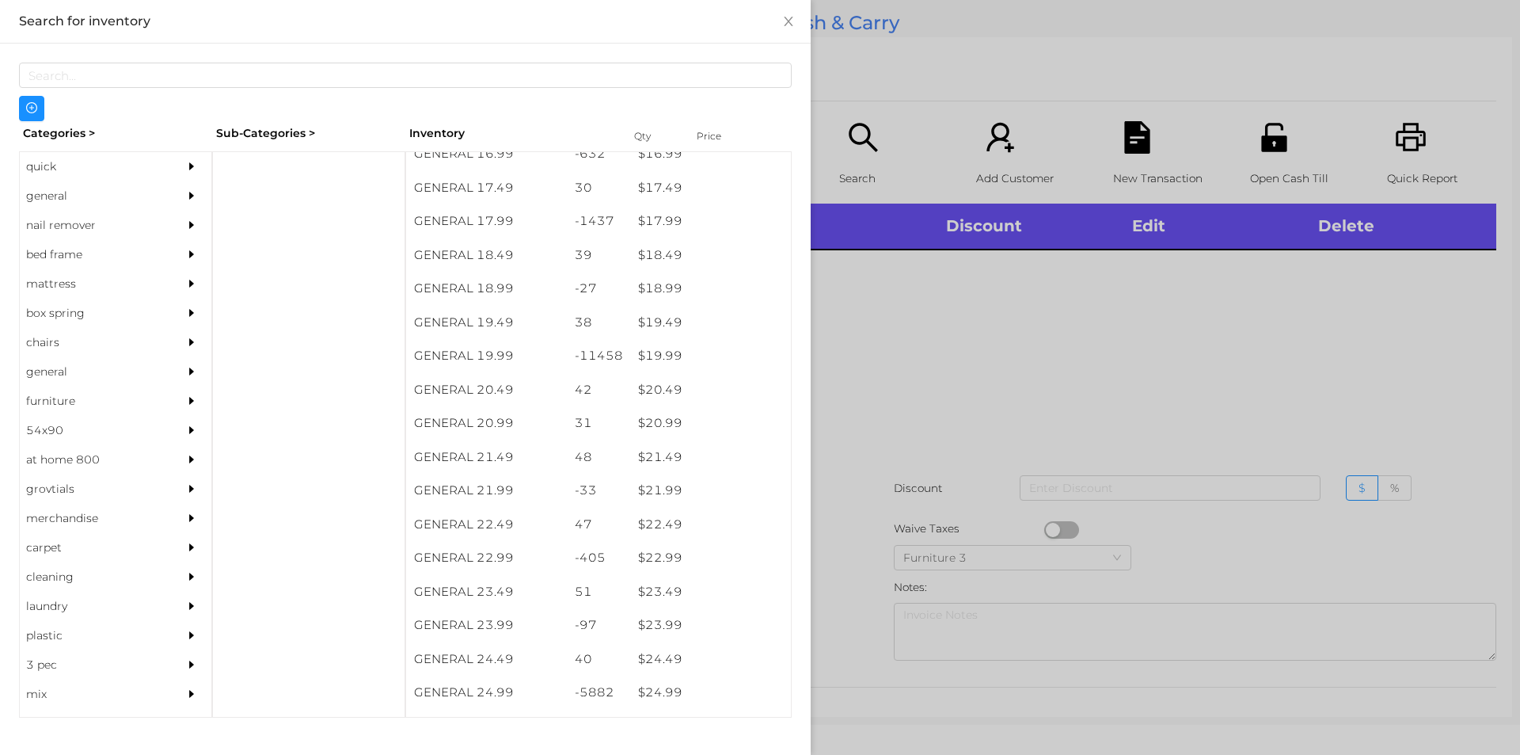
scroll to position [1519, 0]
click at [1299, 151] on div at bounding box center [760, 377] width 1520 height 755
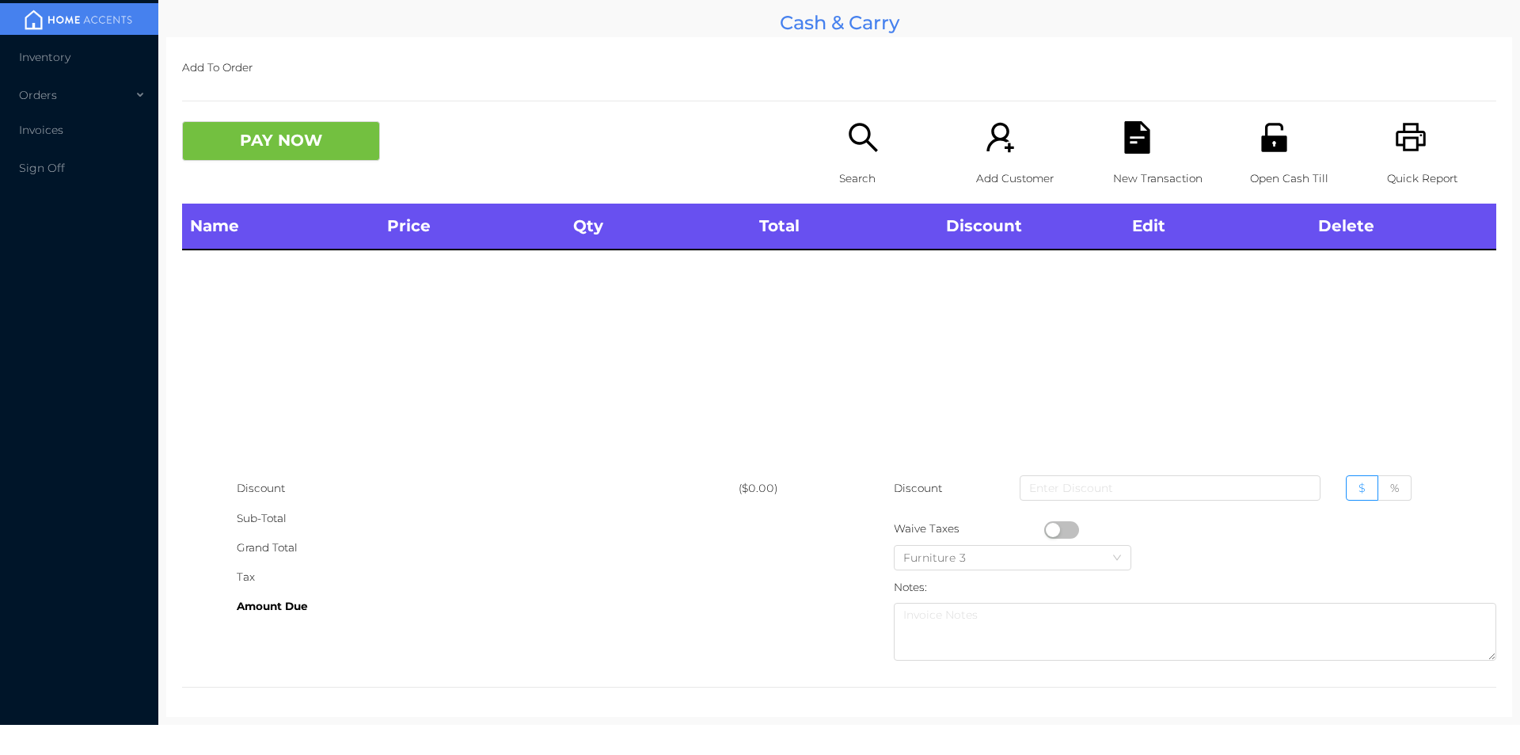
click at [1251, 164] on p "Open Cash Till" at bounding box center [1304, 178] width 109 height 29
click at [855, 165] on p "Search" at bounding box center [893, 178] width 109 height 29
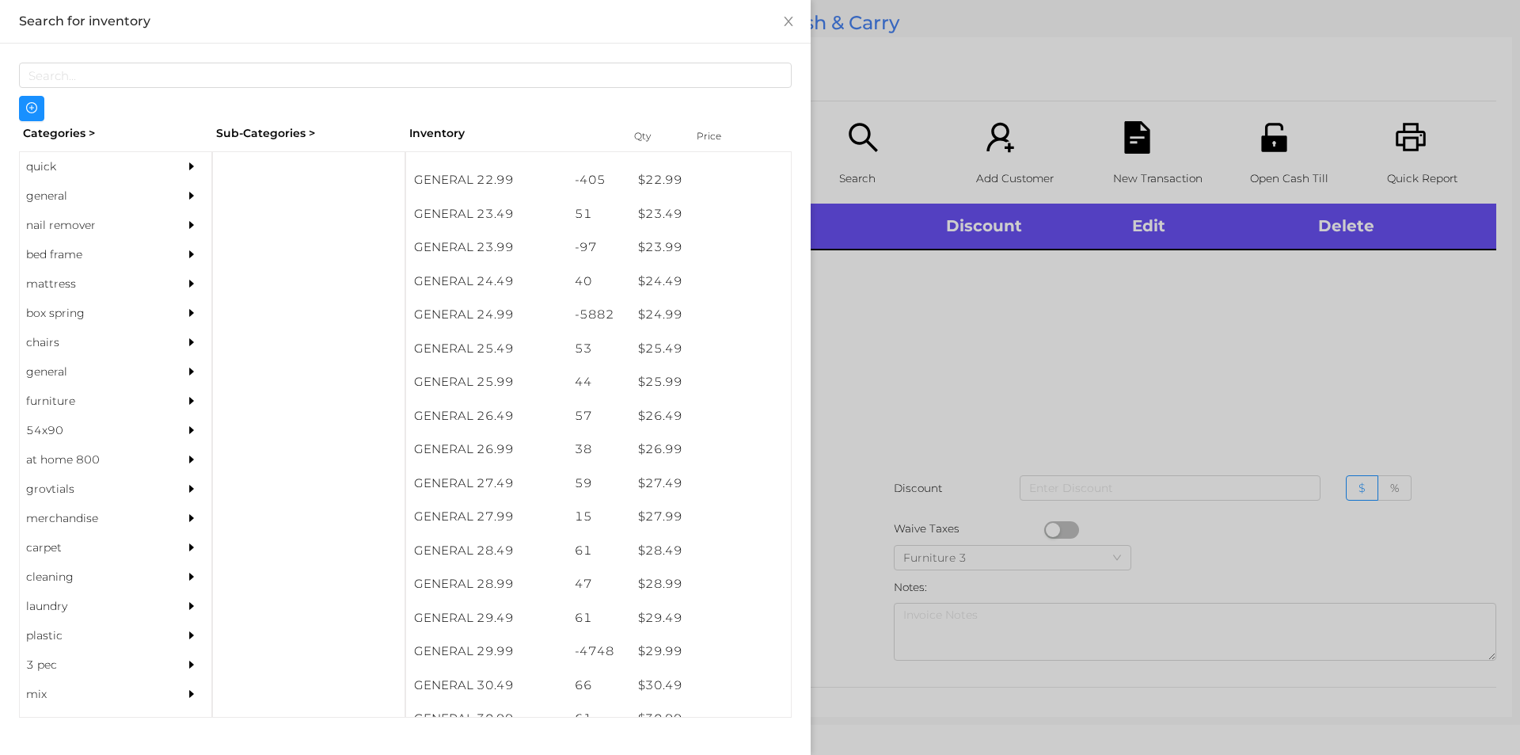
scroll to position [1924, 0]
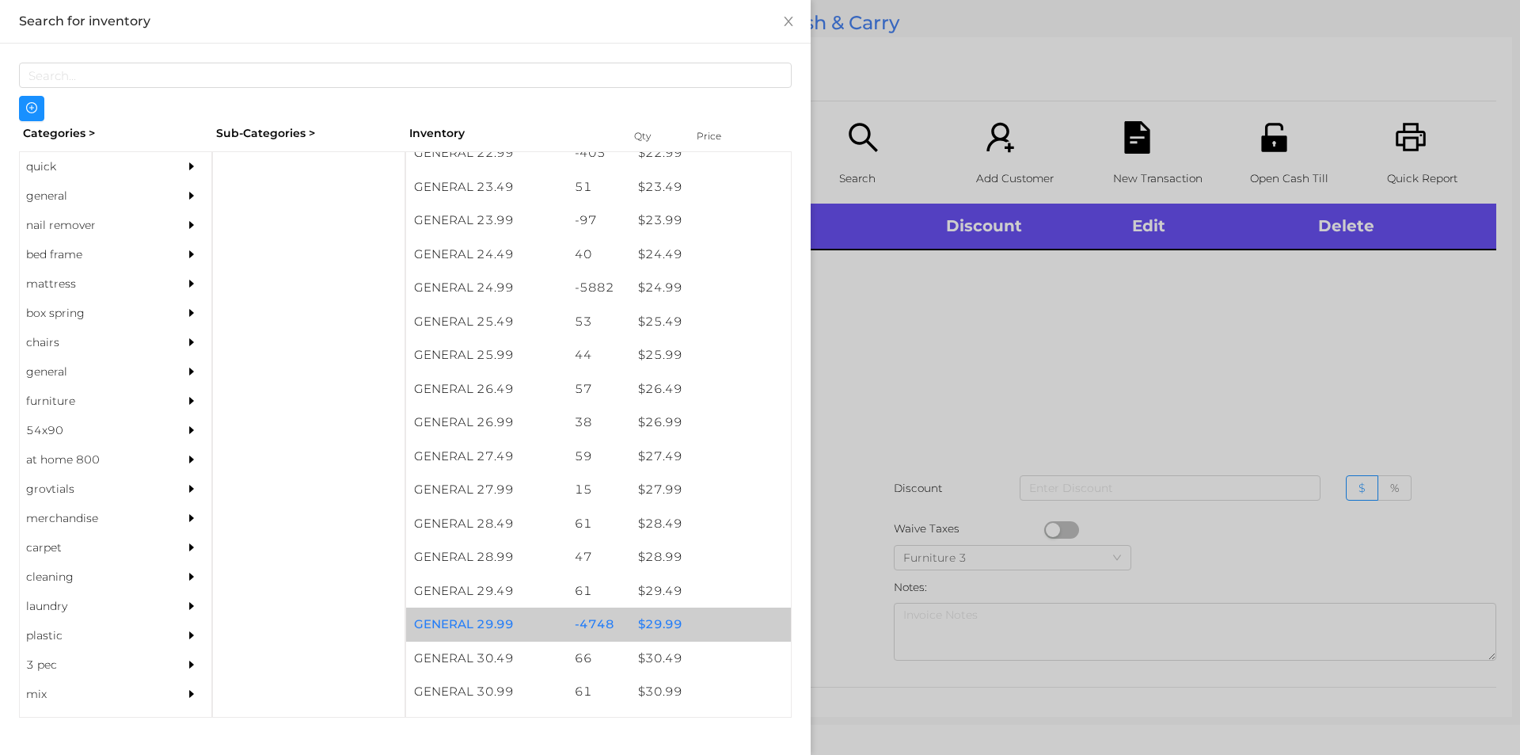
click at [655, 628] on div "$ 29.99" at bounding box center [710, 624] width 161 height 34
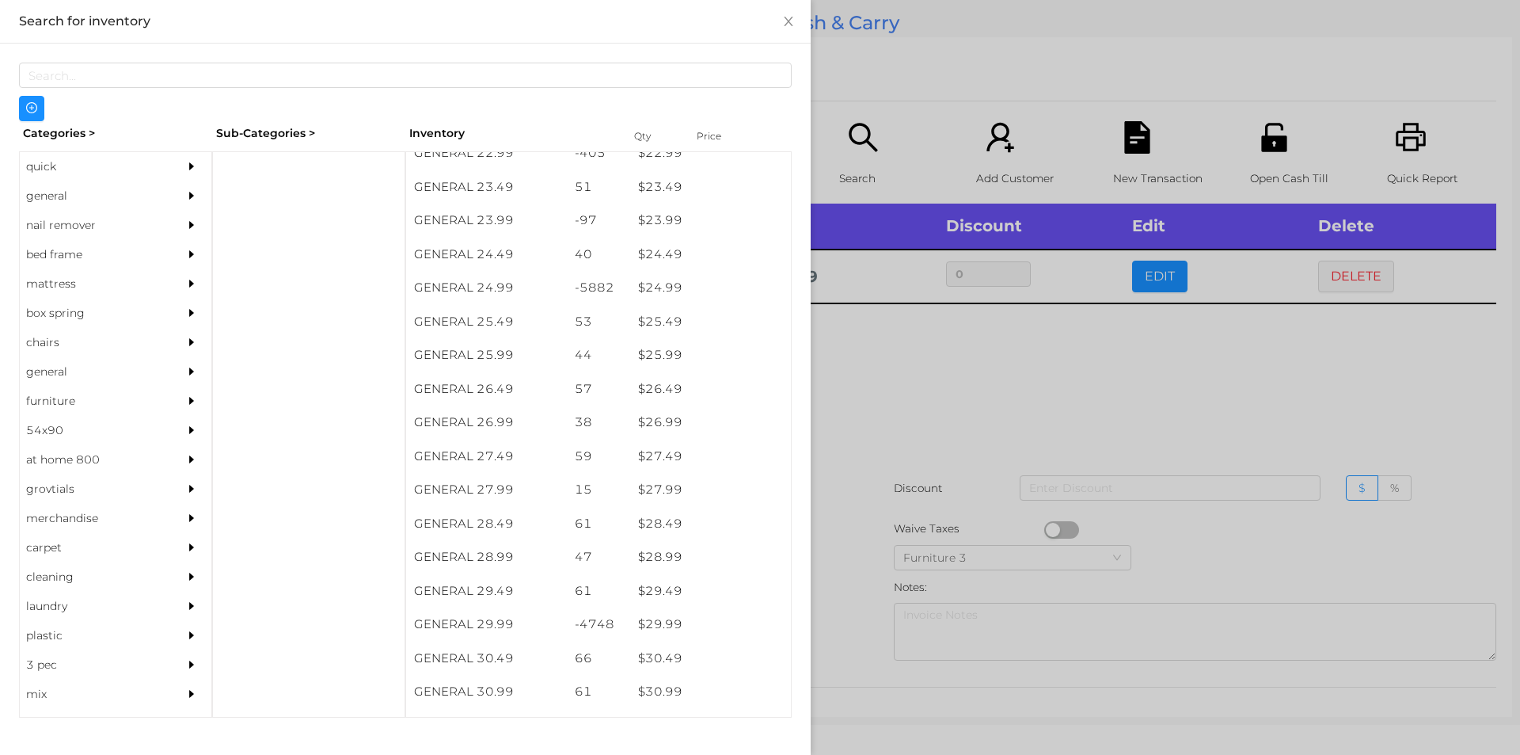
click at [837, 623] on div at bounding box center [760, 377] width 1520 height 755
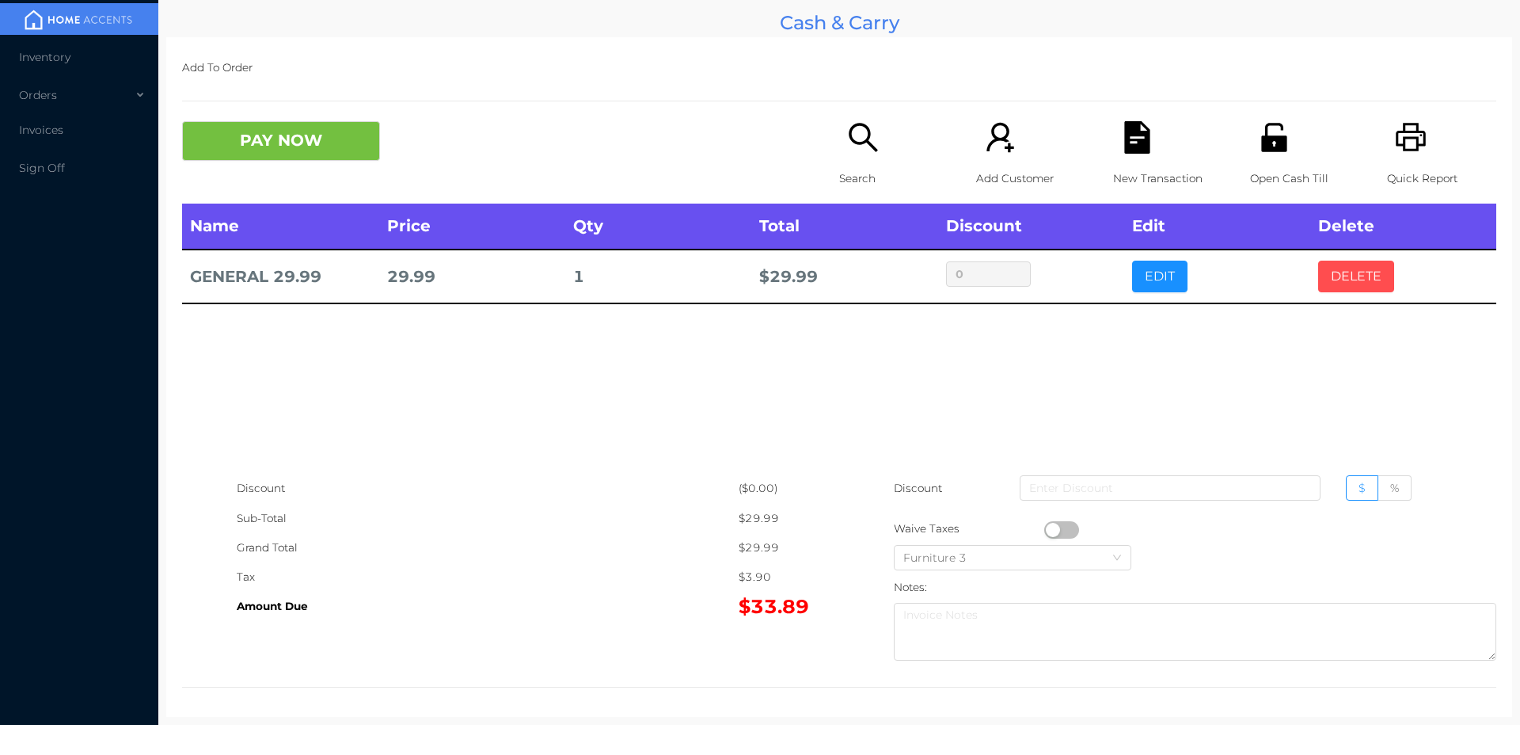
click at [1341, 276] on button "DELETE" at bounding box center [1356, 277] width 76 height 32
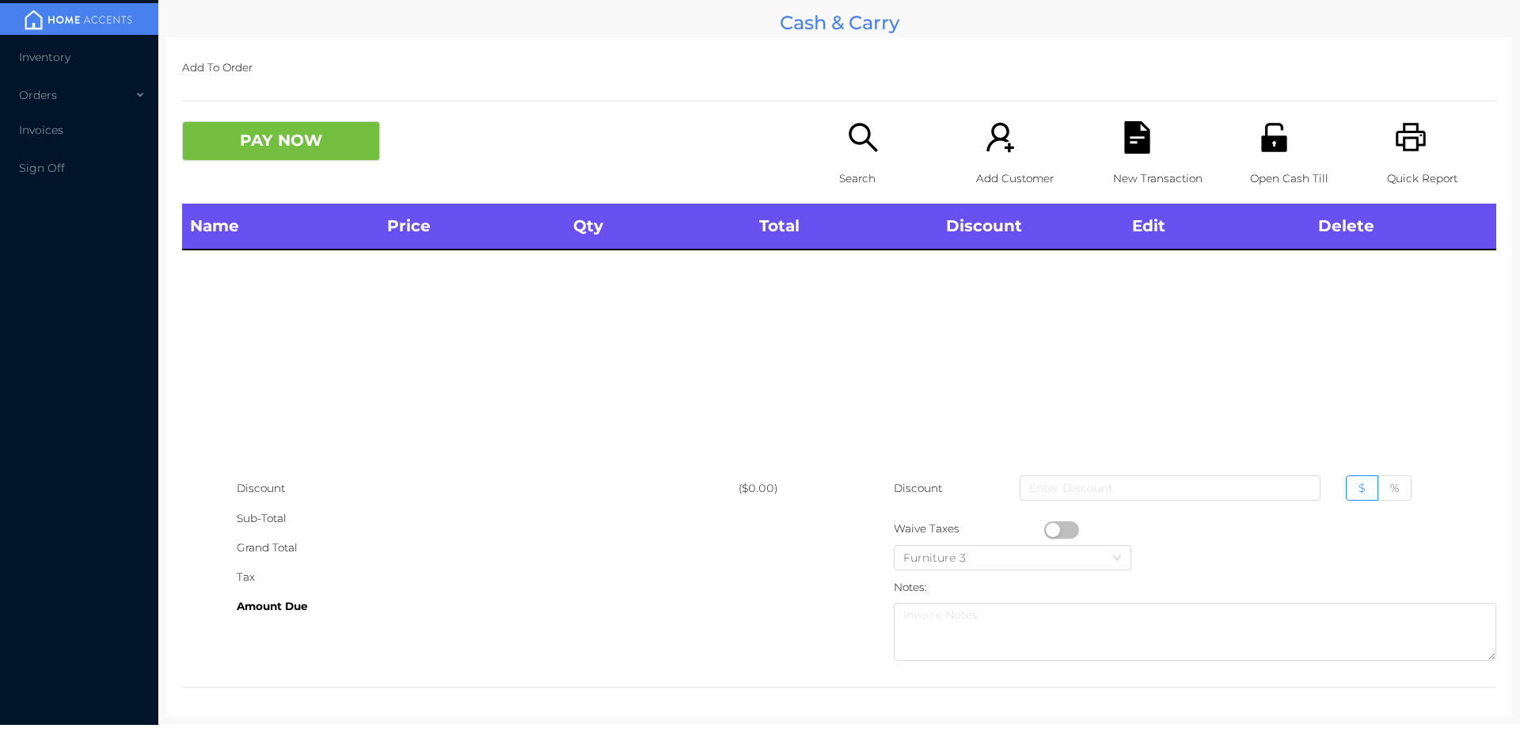
click at [1421, 144] on div "Quick Report" at bounding box center [1441, 162] width 109 height 82
click at [1332, 279] on div "Name Price Qty Total Discount Edit Delete" at bounding box center [839, 338] width 1314 height 270
click at [263, 154] on button "PAY NOW" at bounding box center [281, 141] width 198 height 40
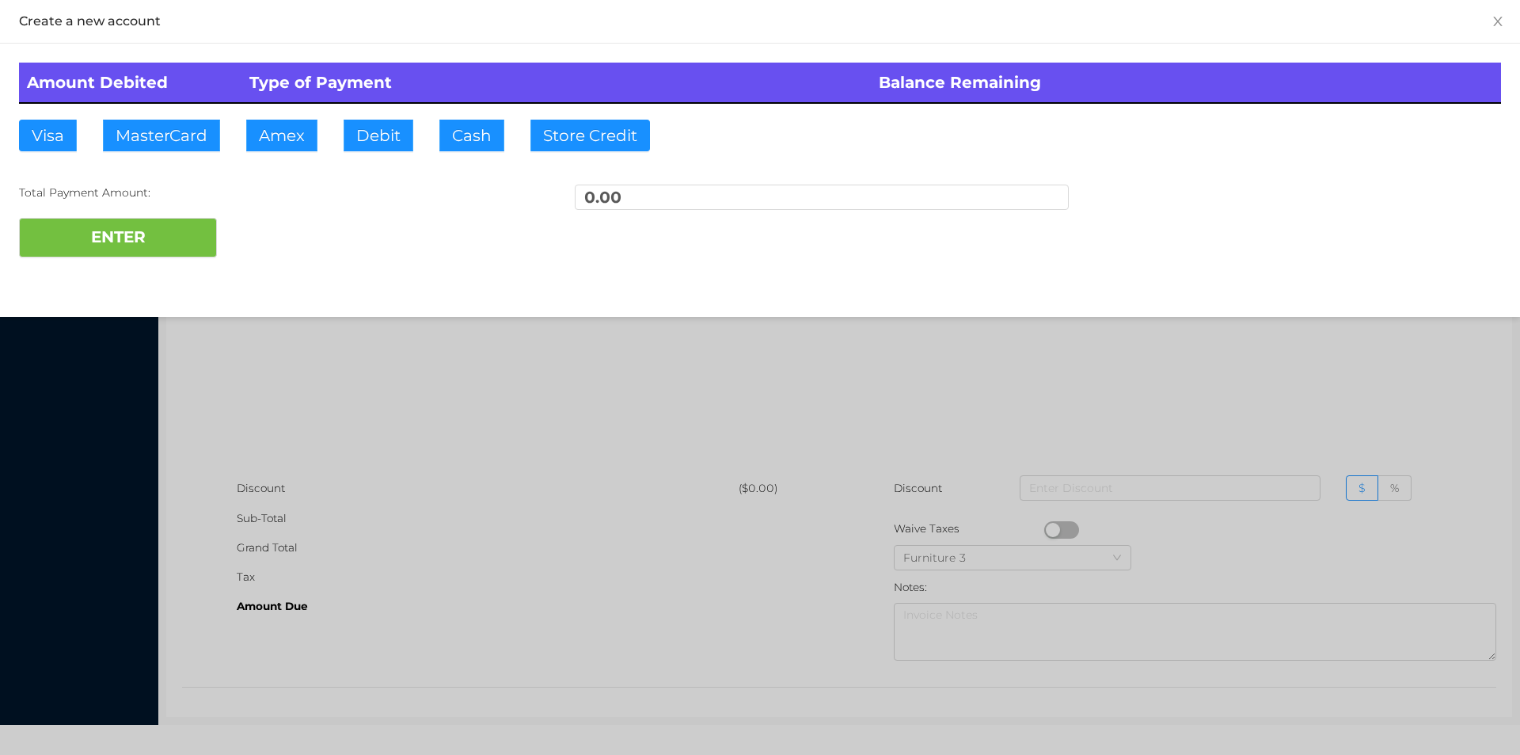
click at [316, 382] on div at bounding box center [760, 377] width 1520 height 755
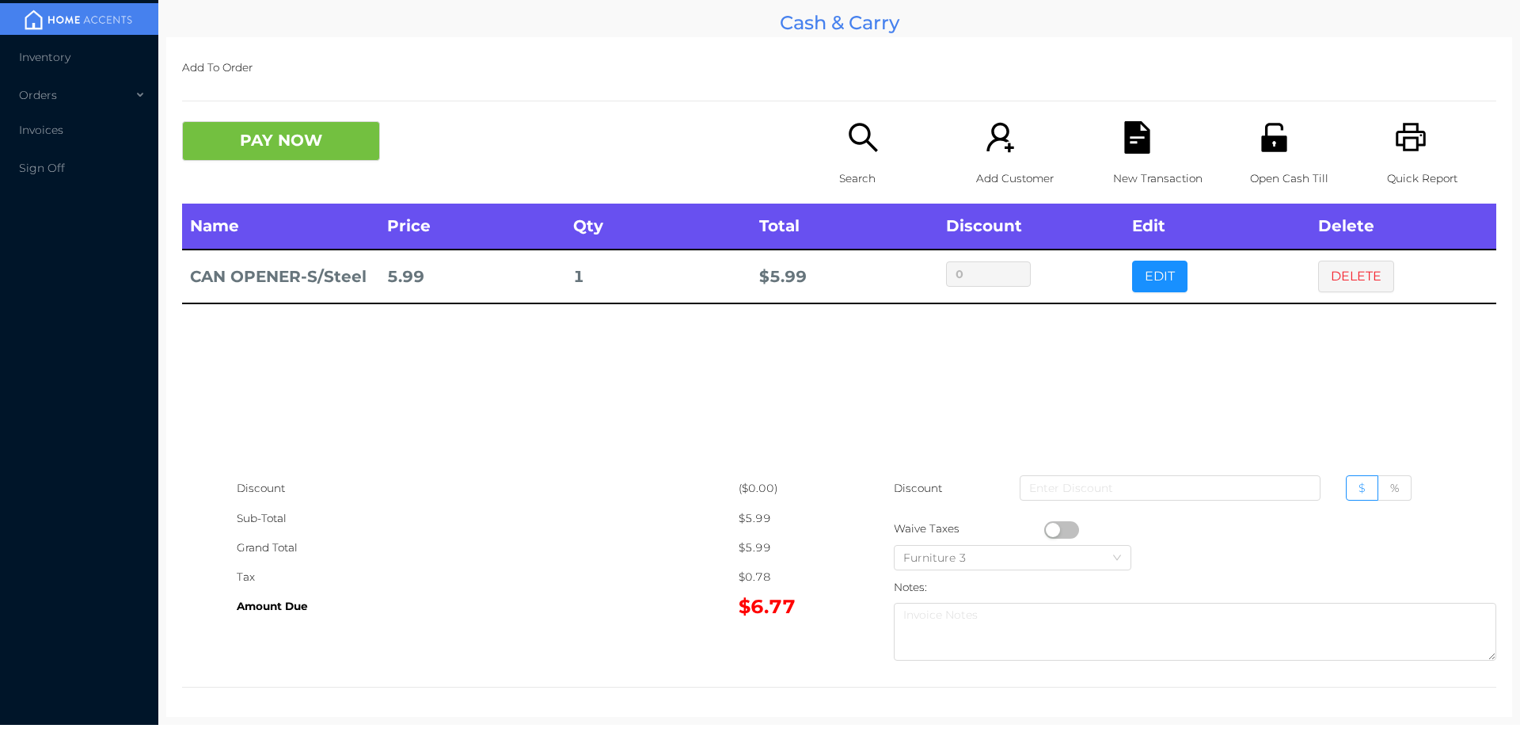
click at [249, 141] on button "PAY NOW" at bounding box center [281, 141] width 198 height 40
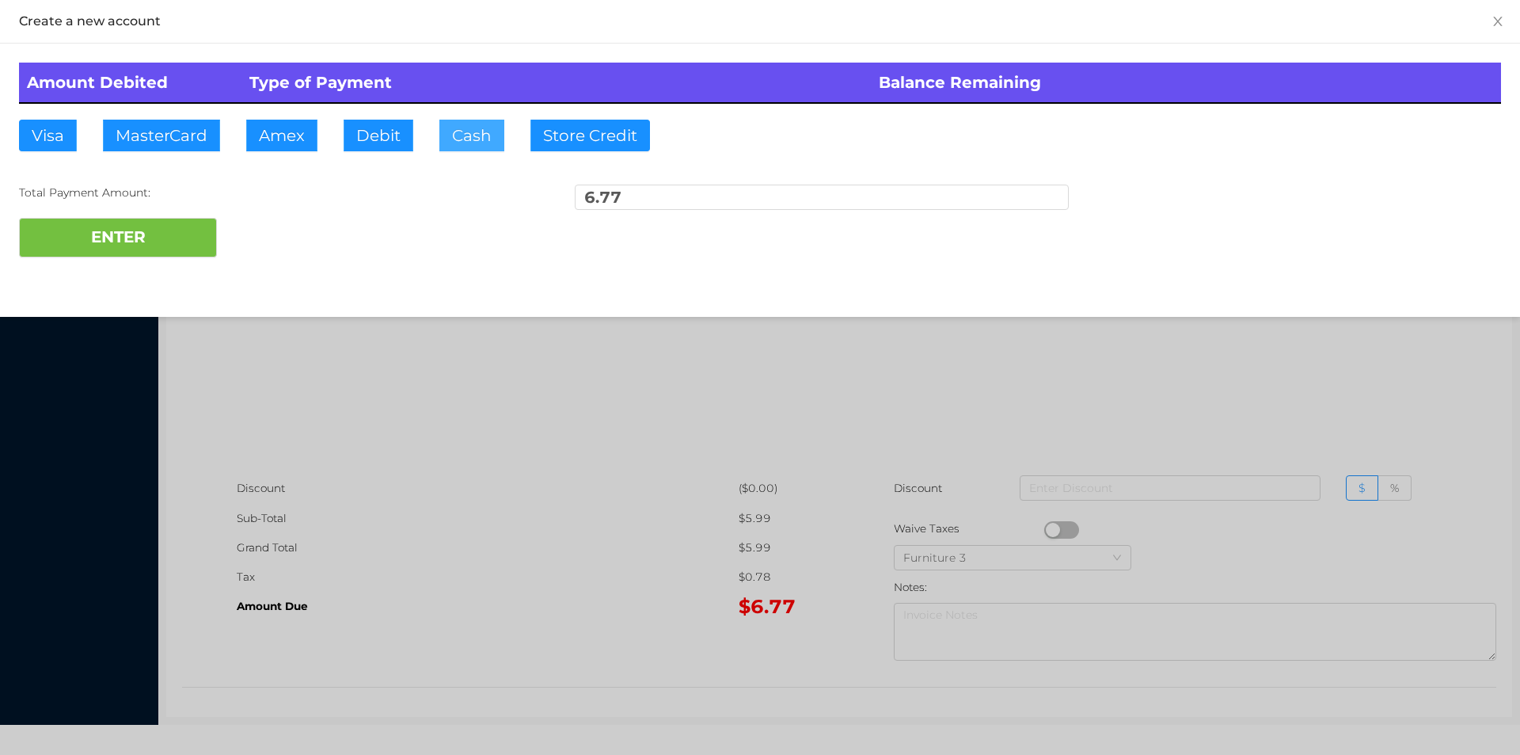
click at [439, 137] on button "Cash" at bounding box center [471, 136] width 65 height 32
type input "20."
click at [166, 240] on button "ENTER" at bounding box center [118, 238] width 198 height 40
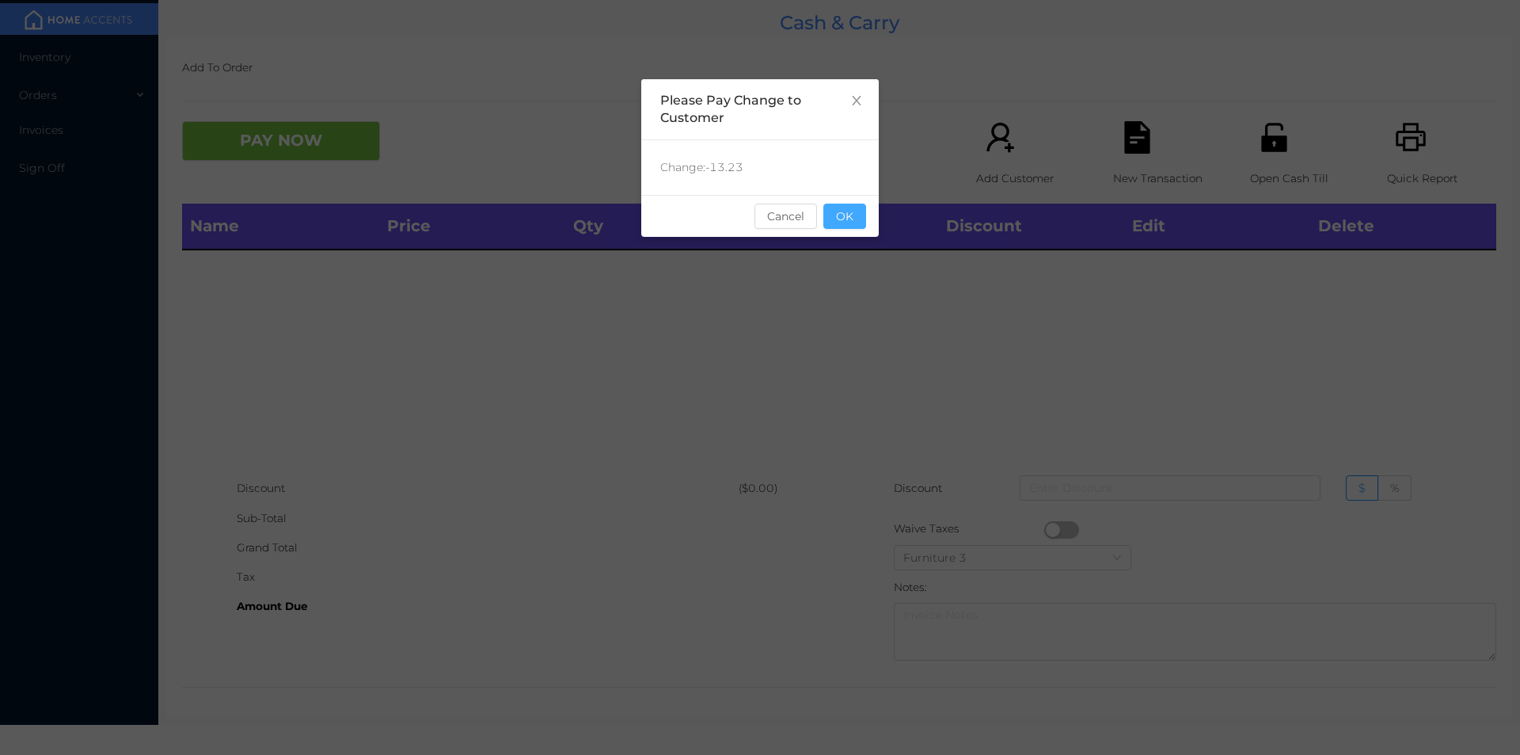
click at [850, 213] on button "OK" at bounding box center [844, 215] width 43 height 25
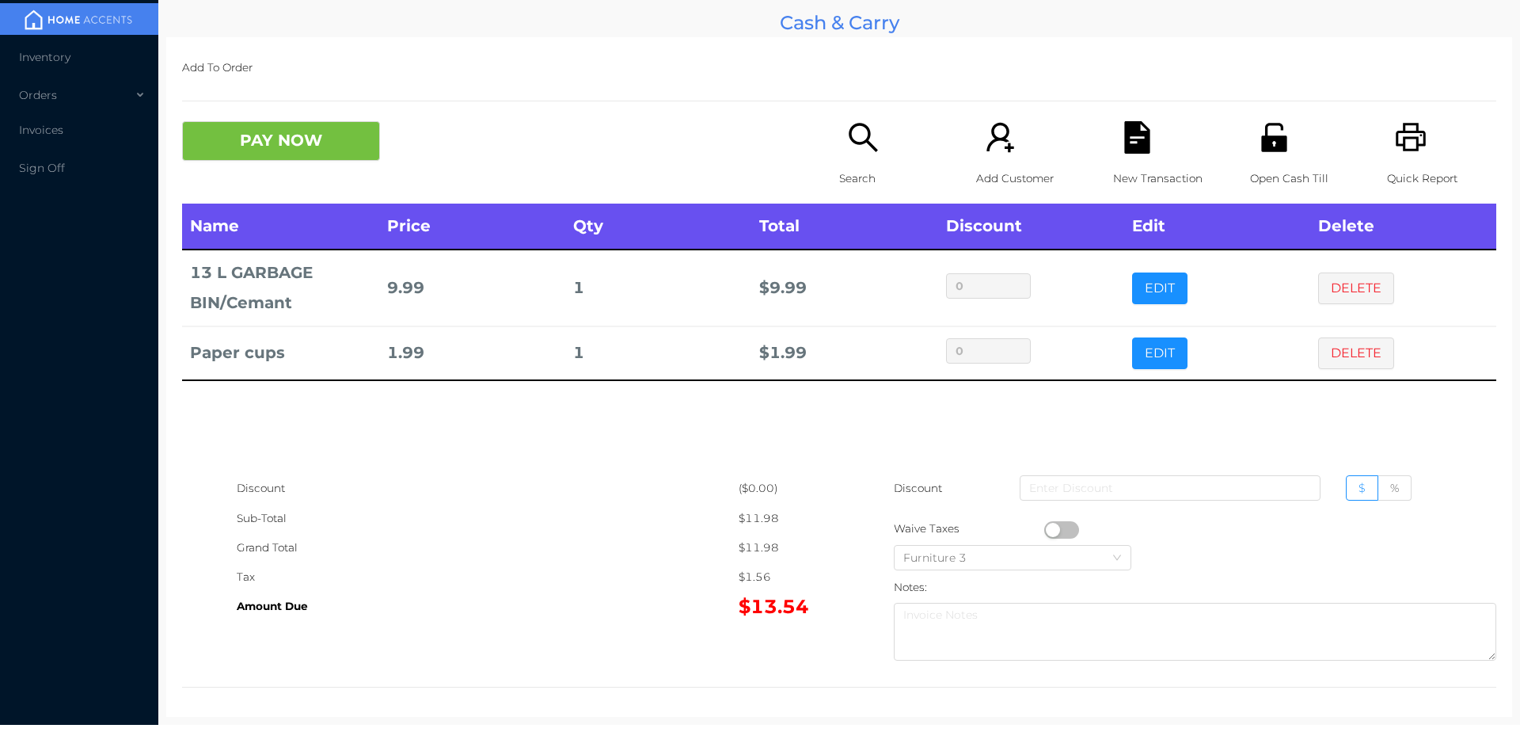
click at [855, 164] on p "Search" at bounding box center [893, 178] width 109 height 29
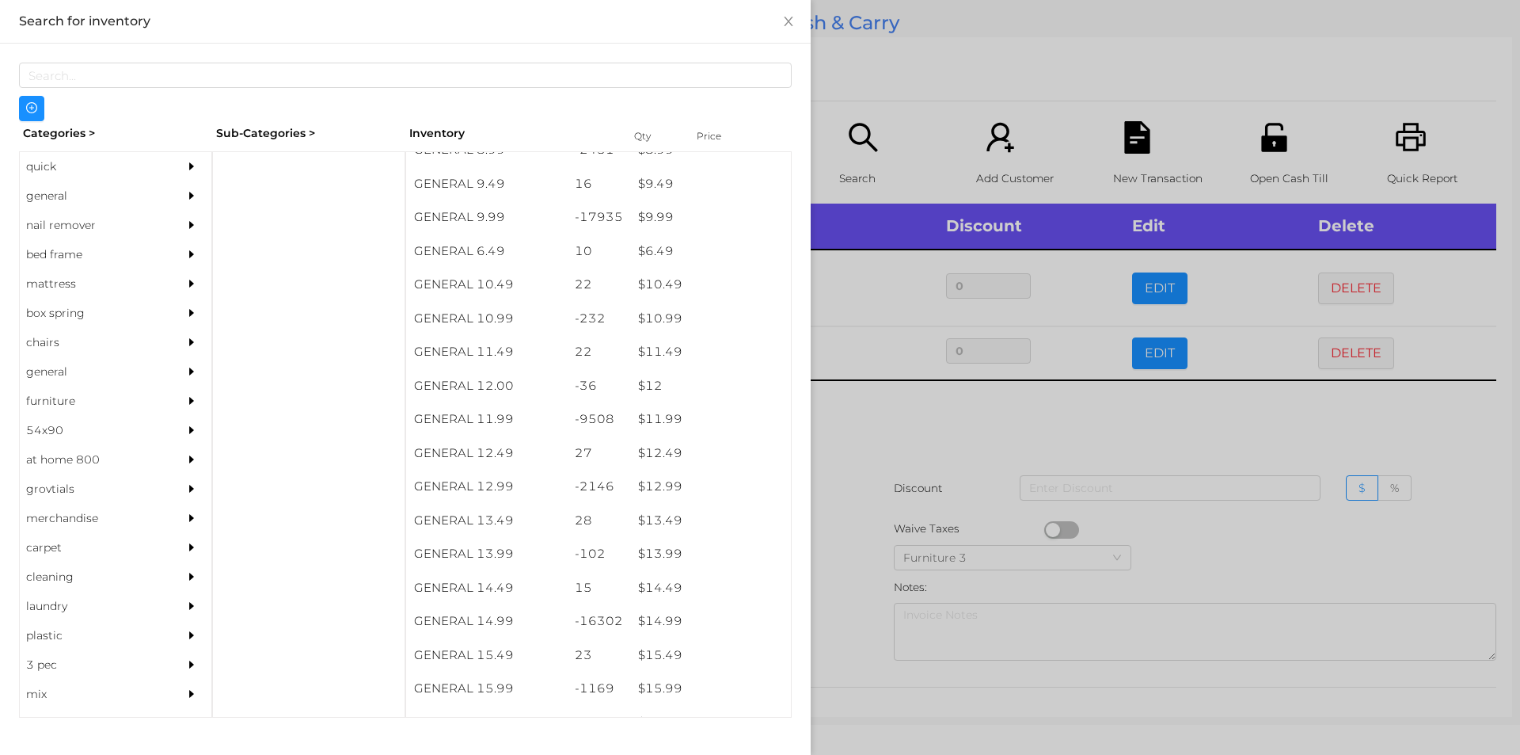
scroll to position [949, 0]
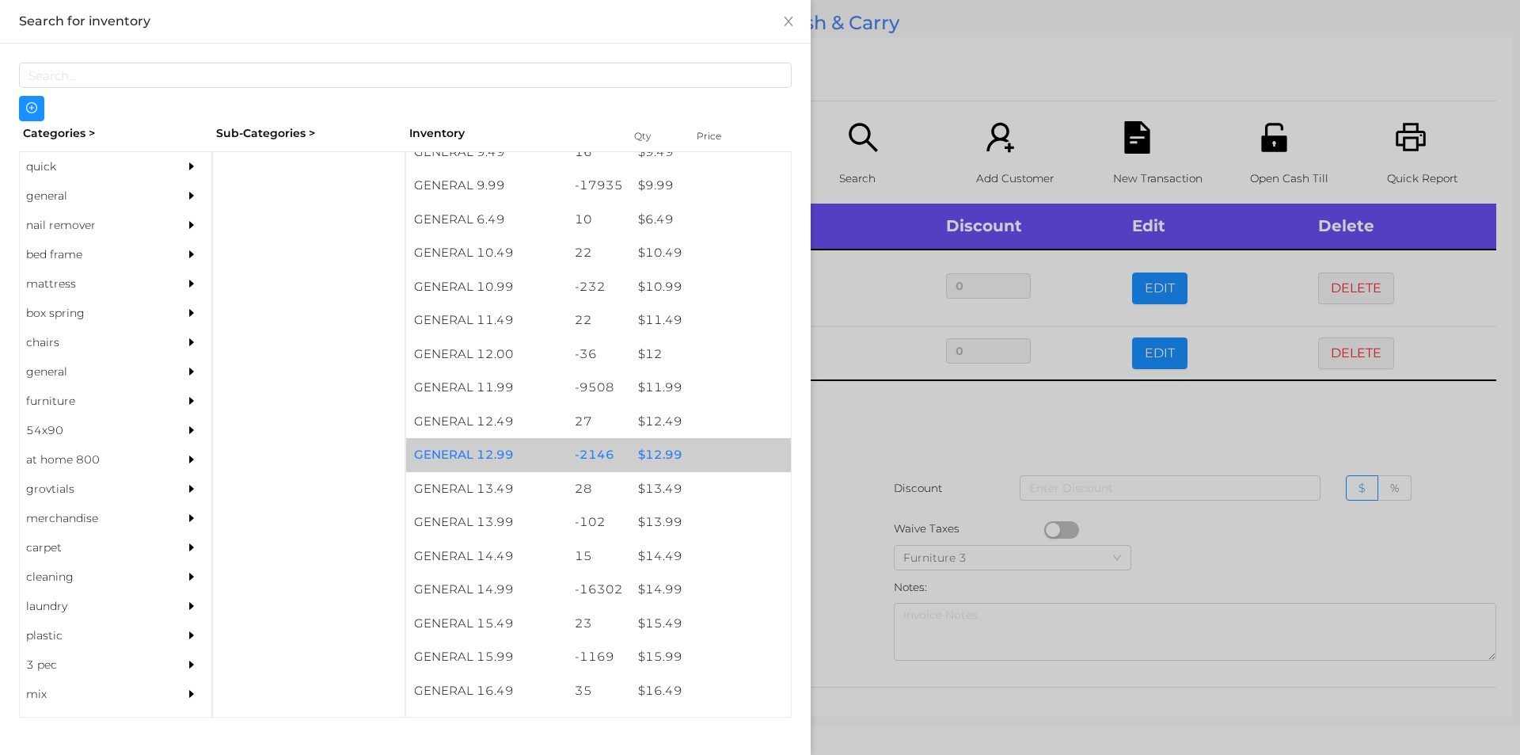
click at [645, 459] on div "$ 12.99" at bounding box center [710, 455] width 161 height 34
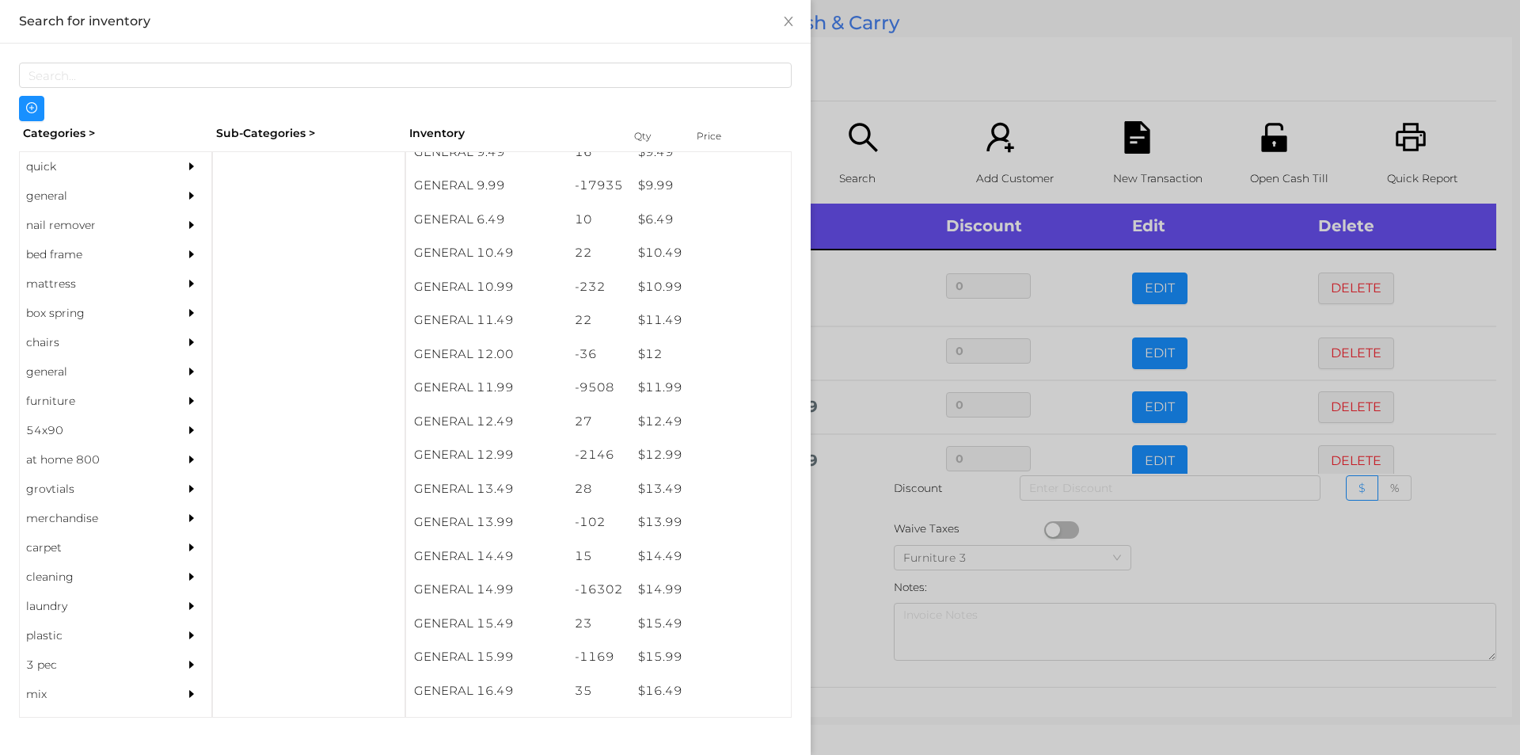
click at [1196, 562] on div at bounding box center [760, 377] width 1520 height 755
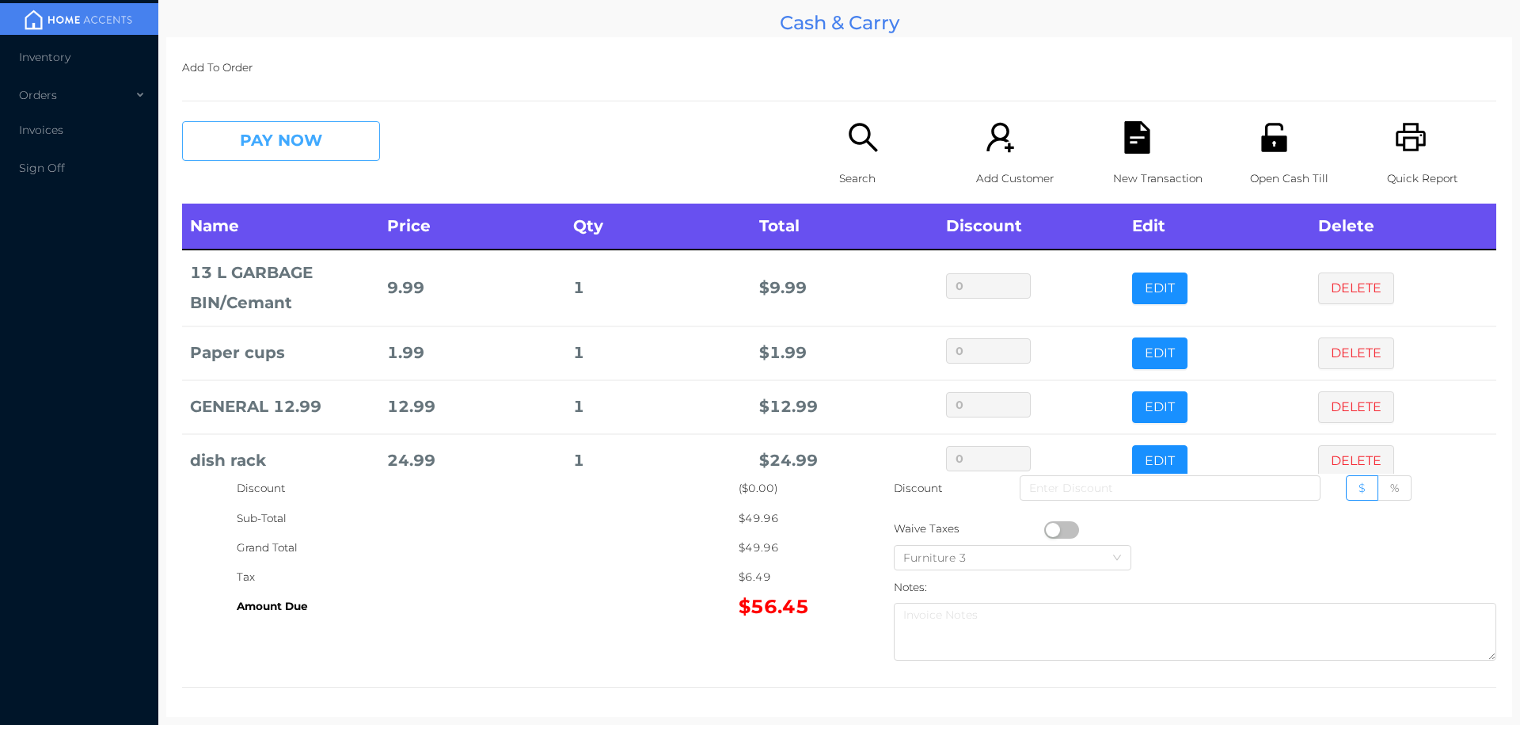
click at [262, 153] on button "PAY NOW" at bounding box center [281, 141] width 198 height 40
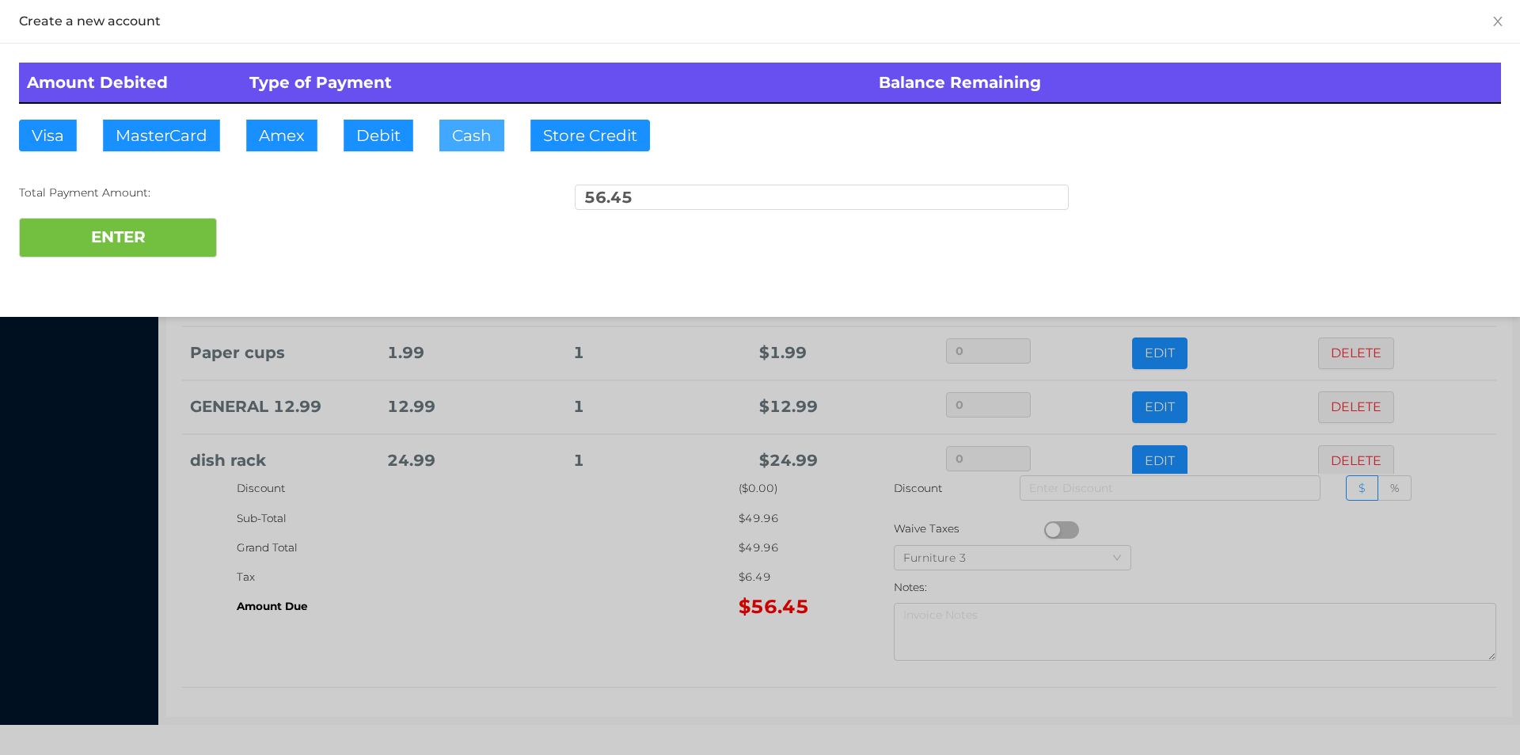
click at [453, 139] on button "Cash" at bounding box center [471, 136] width 65 height 32
click at [145, 222] on button "ENTER" at bounding box center [118, 238] width 198 height 40
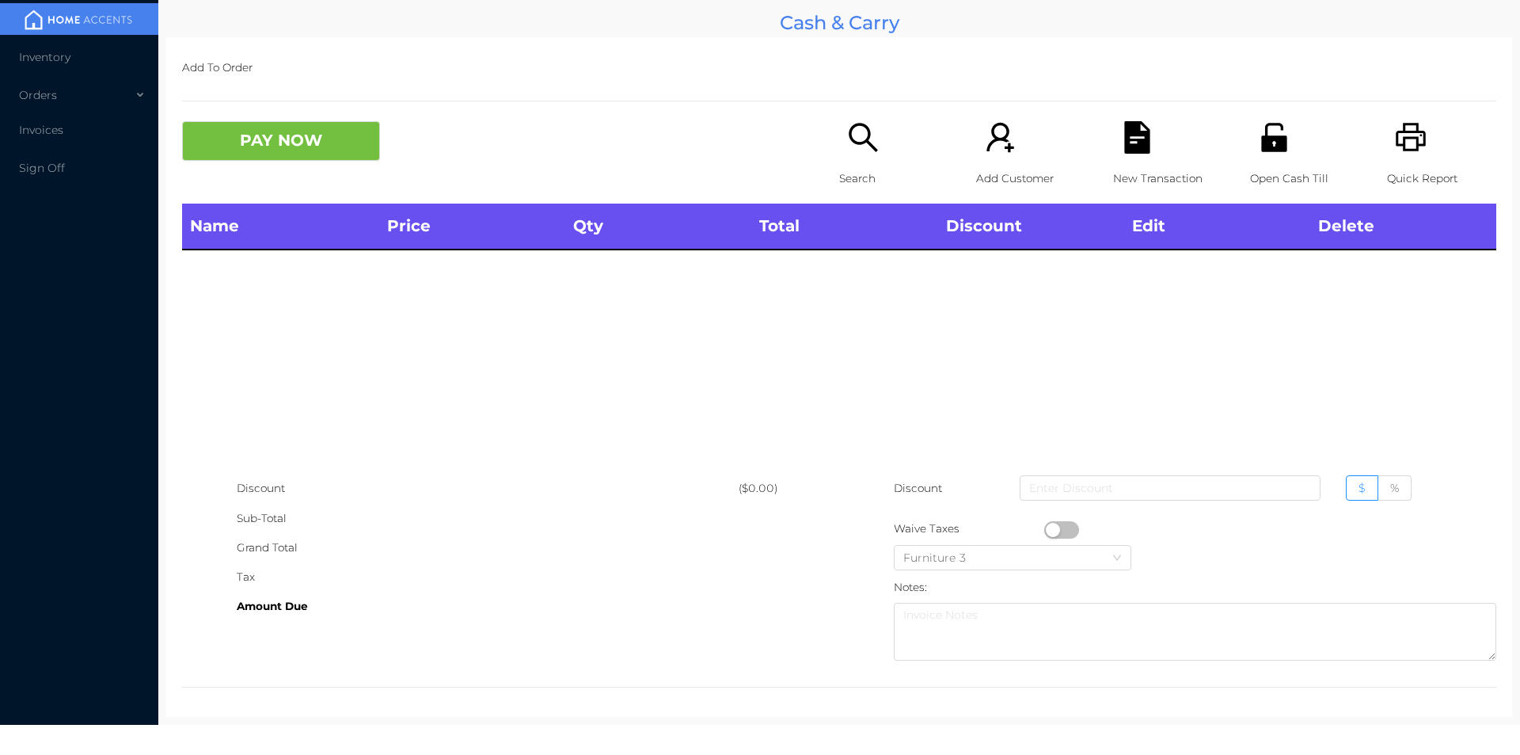
click at [839, 140] on div "Search" at bounding box center [893, 162] width 109 height 82
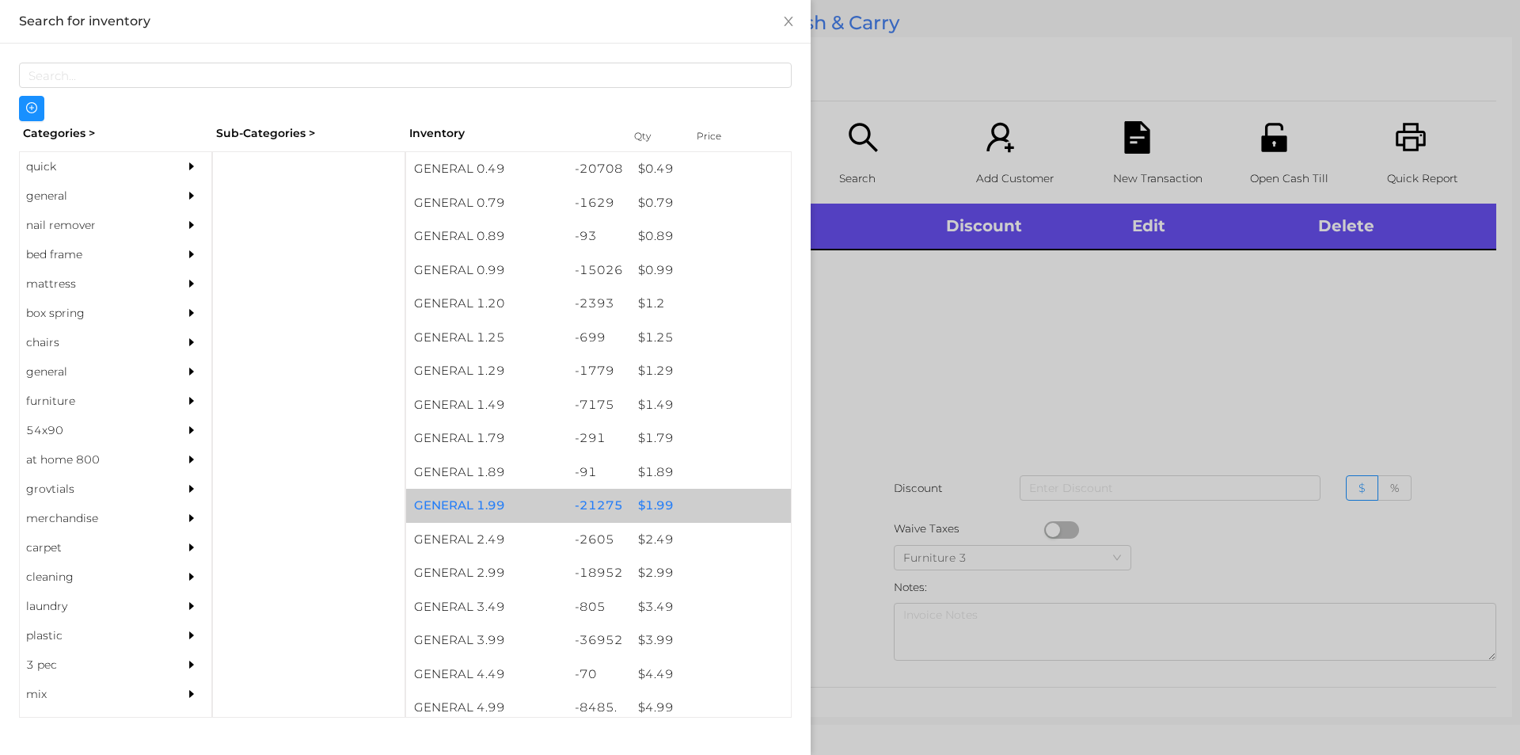
click at [658, 498] on div "$ 1.99" at bounding box center [710, 506] width 161 height 34
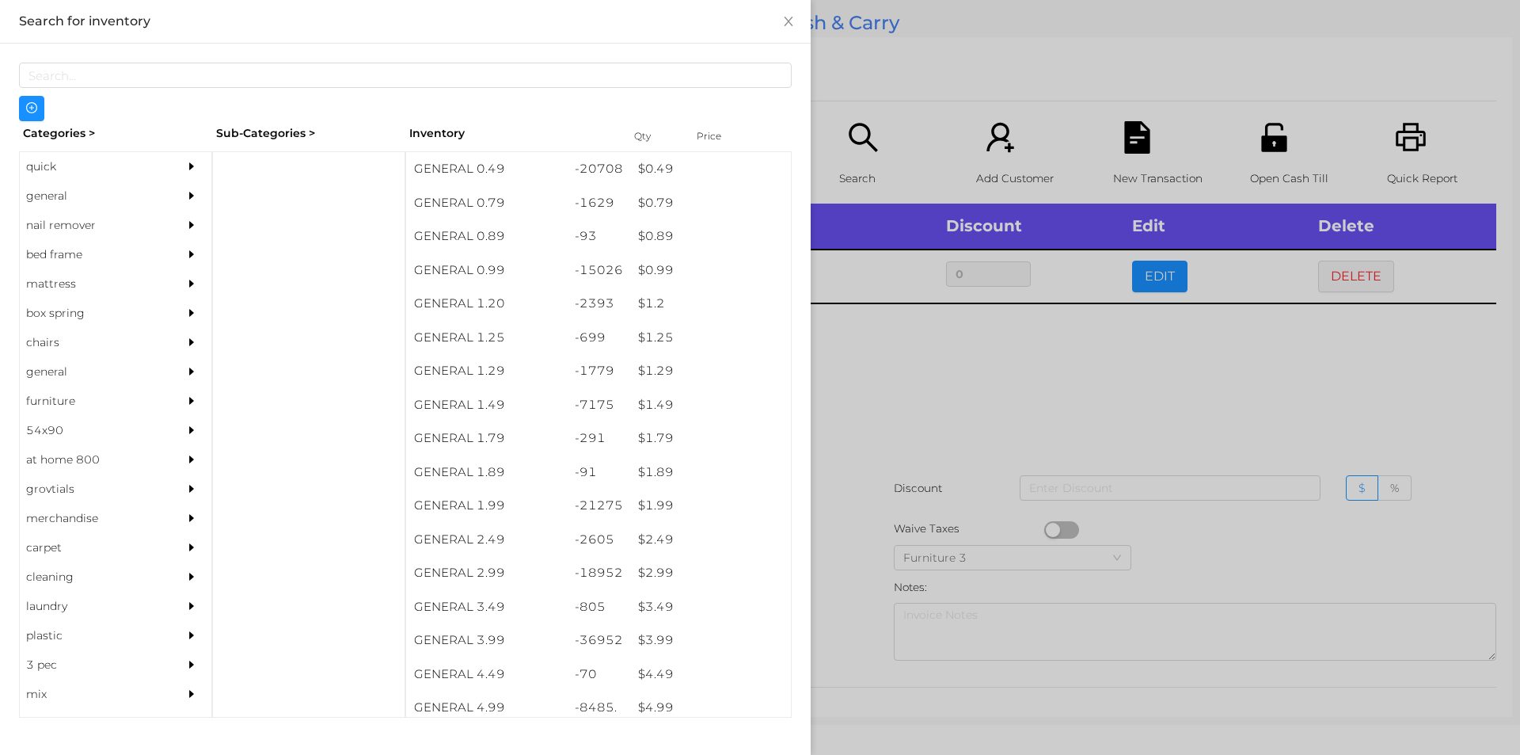
click at [835, 517] on div at bounding box center [760, 377] width 1520 height 755
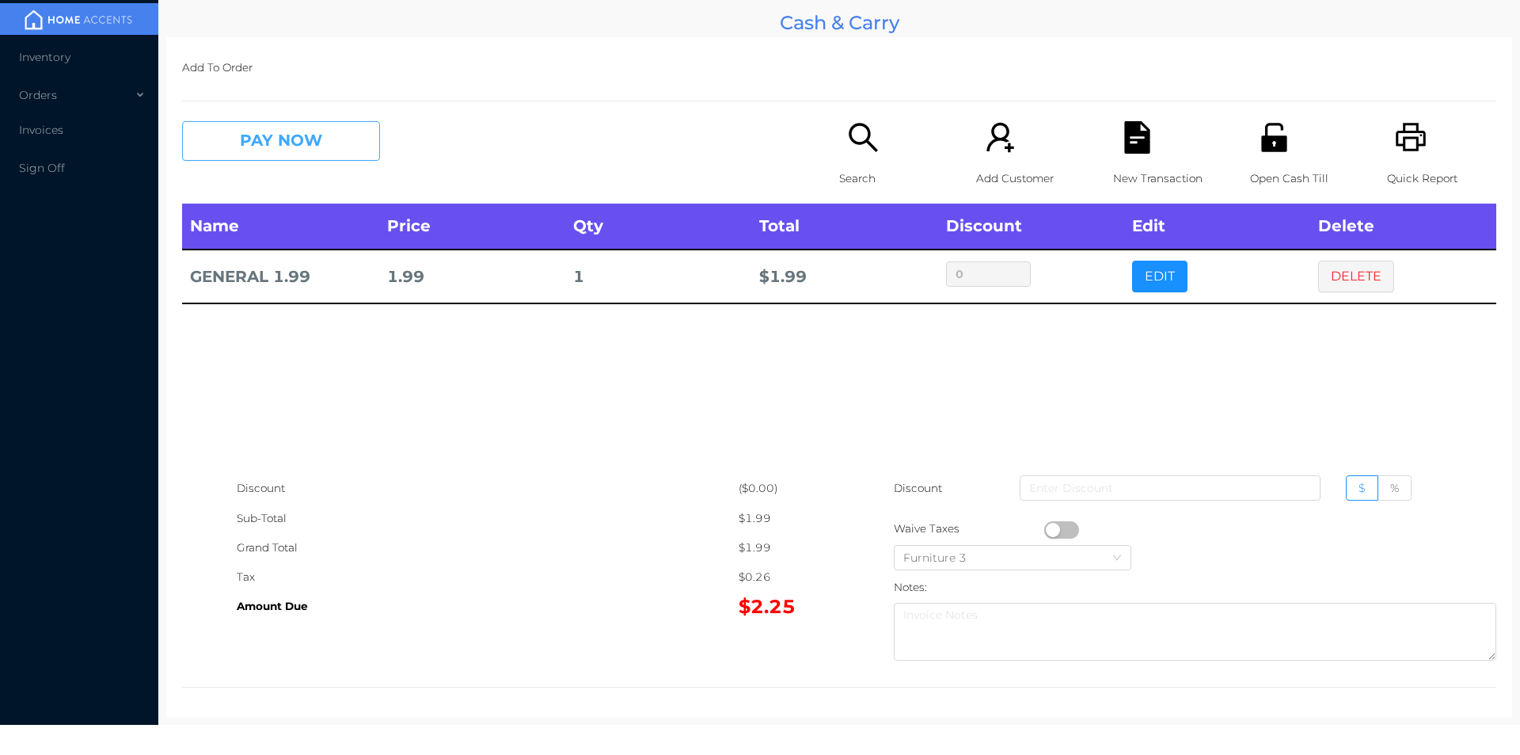
click at [280, 154] on button "PAY NOW" at bounding box center [281, 141] width 198 height 40
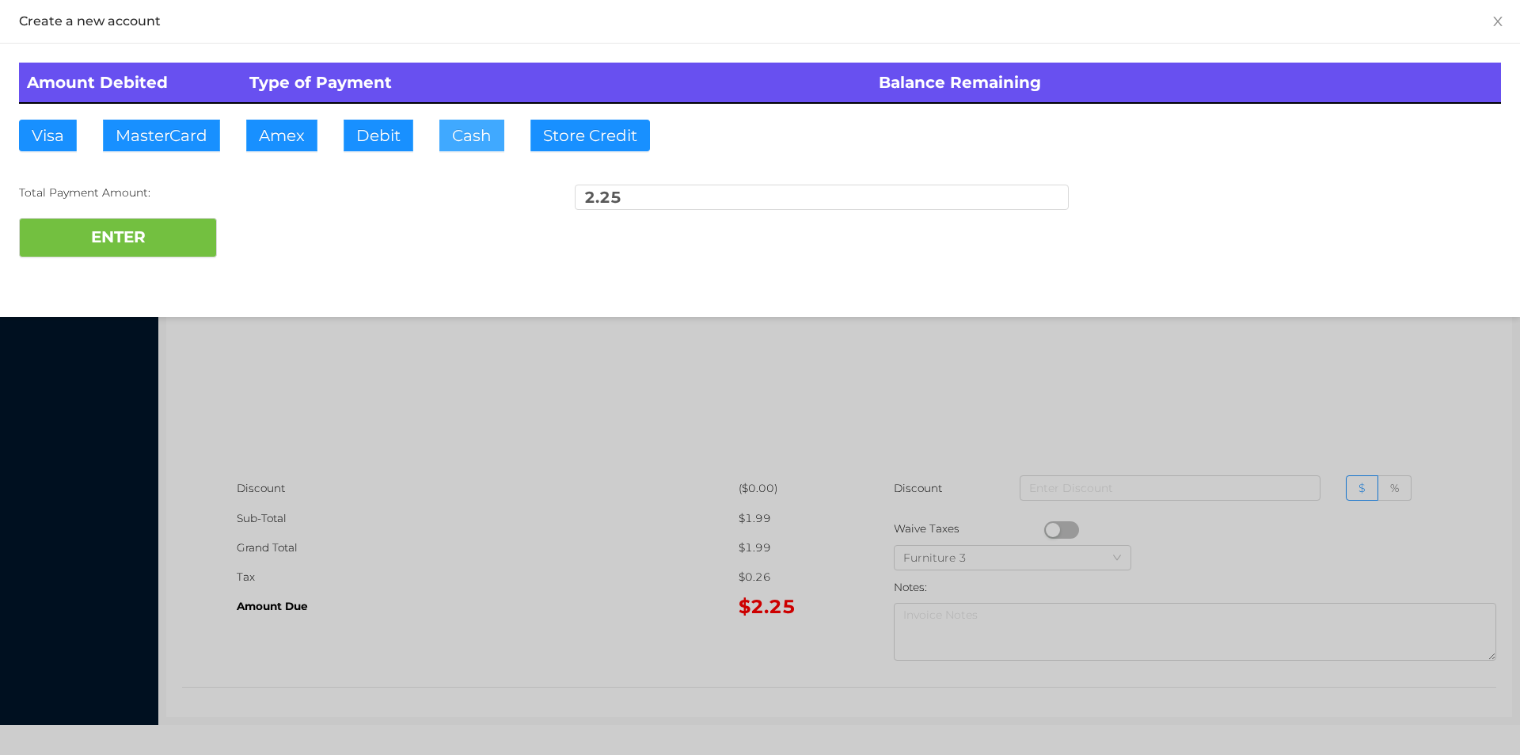
click at [477, 146] on button "Cash" at bounding box center [471, 136] width 65 height 32
click at [146, 226] on button "ENTER" at bounding box center [118, 238] width 198 height 40
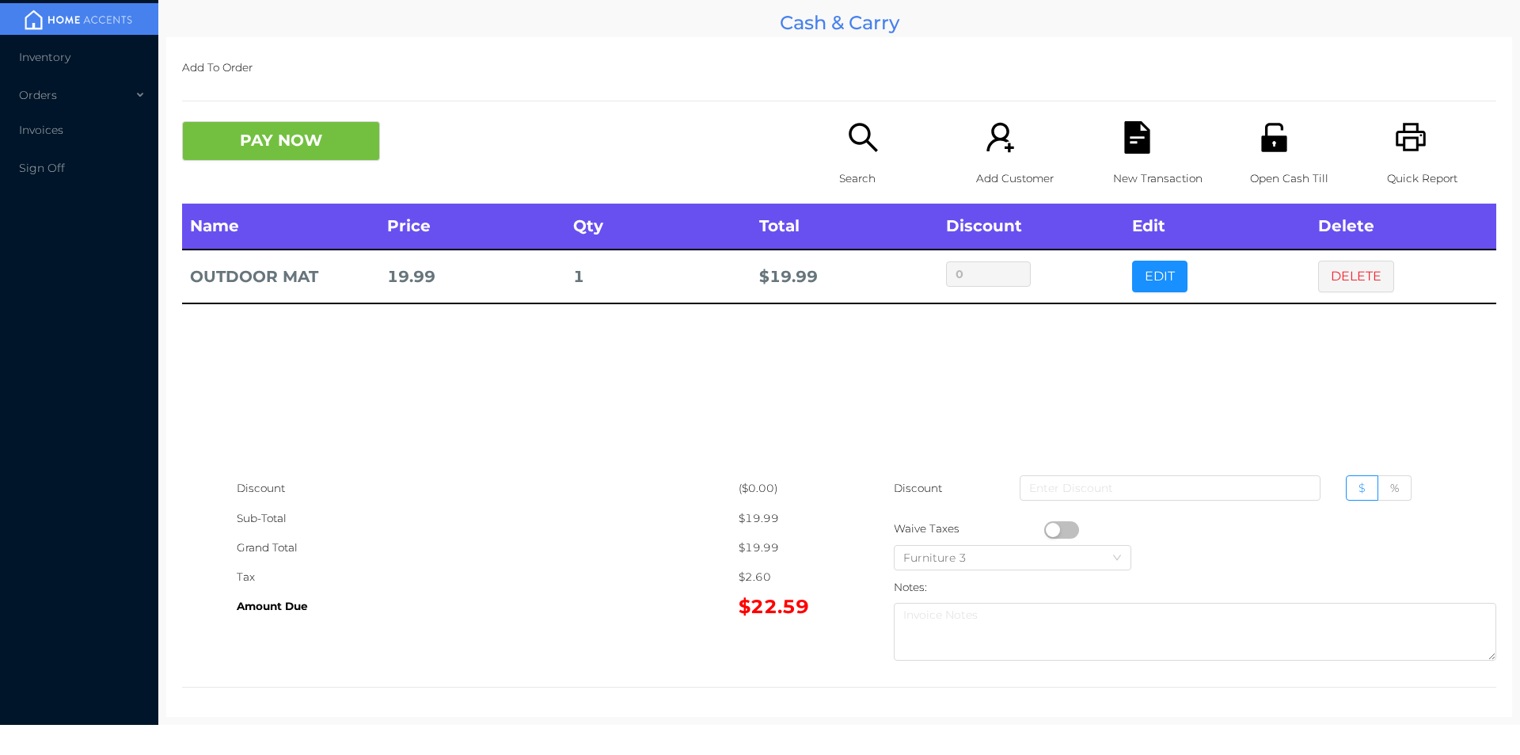
click at [1067, 526] on button "button" at bounding box center [1061, 529] width 35 height 17
click at [291, 150] on button "PAY NOW" at bounding box center [281, 141] width 198 height 40
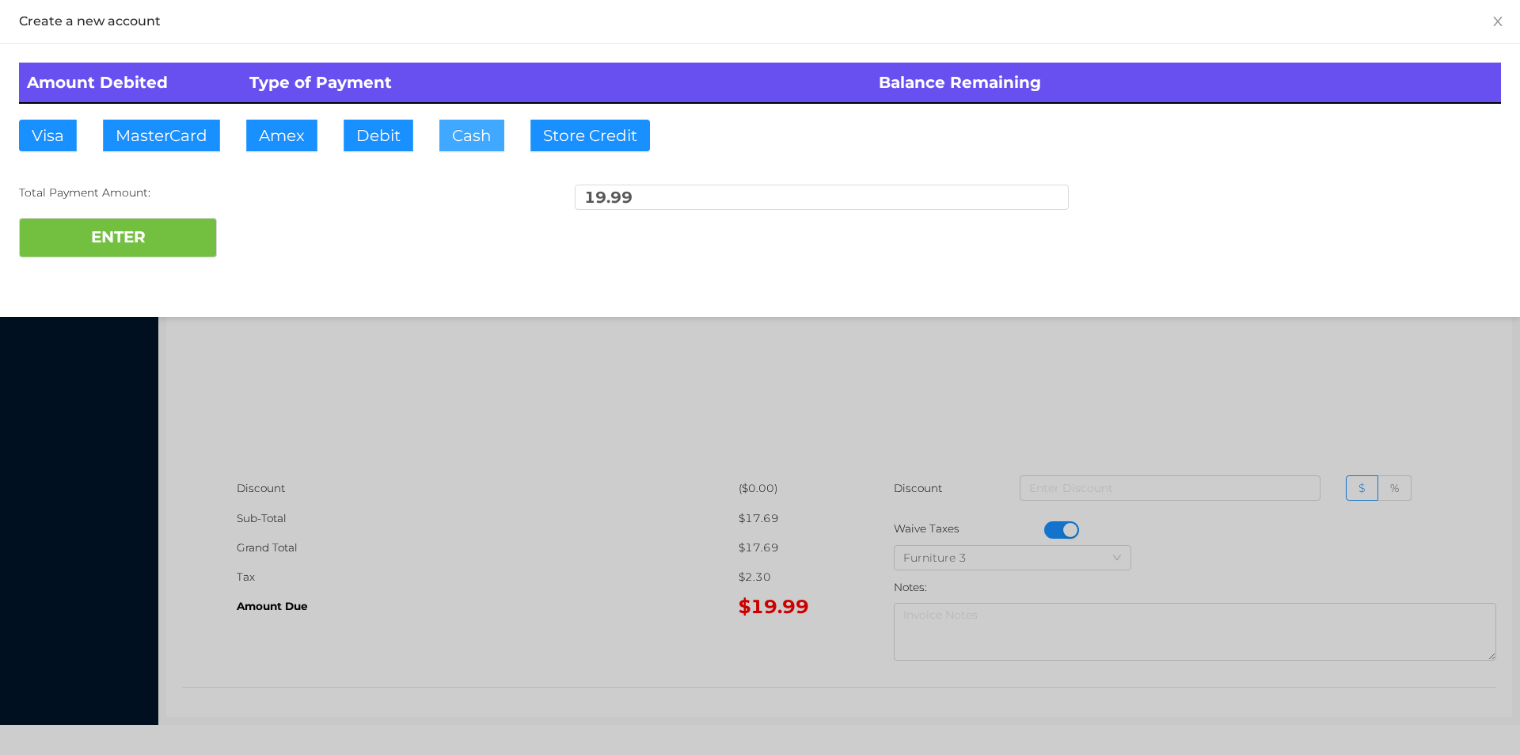
click at [472, 141] on button "Cash" at bounding box center [471, 136] width 65 height 32
click at [117, 238] on button "ENTER" at bounding box center [118, 238] width 198 height 40
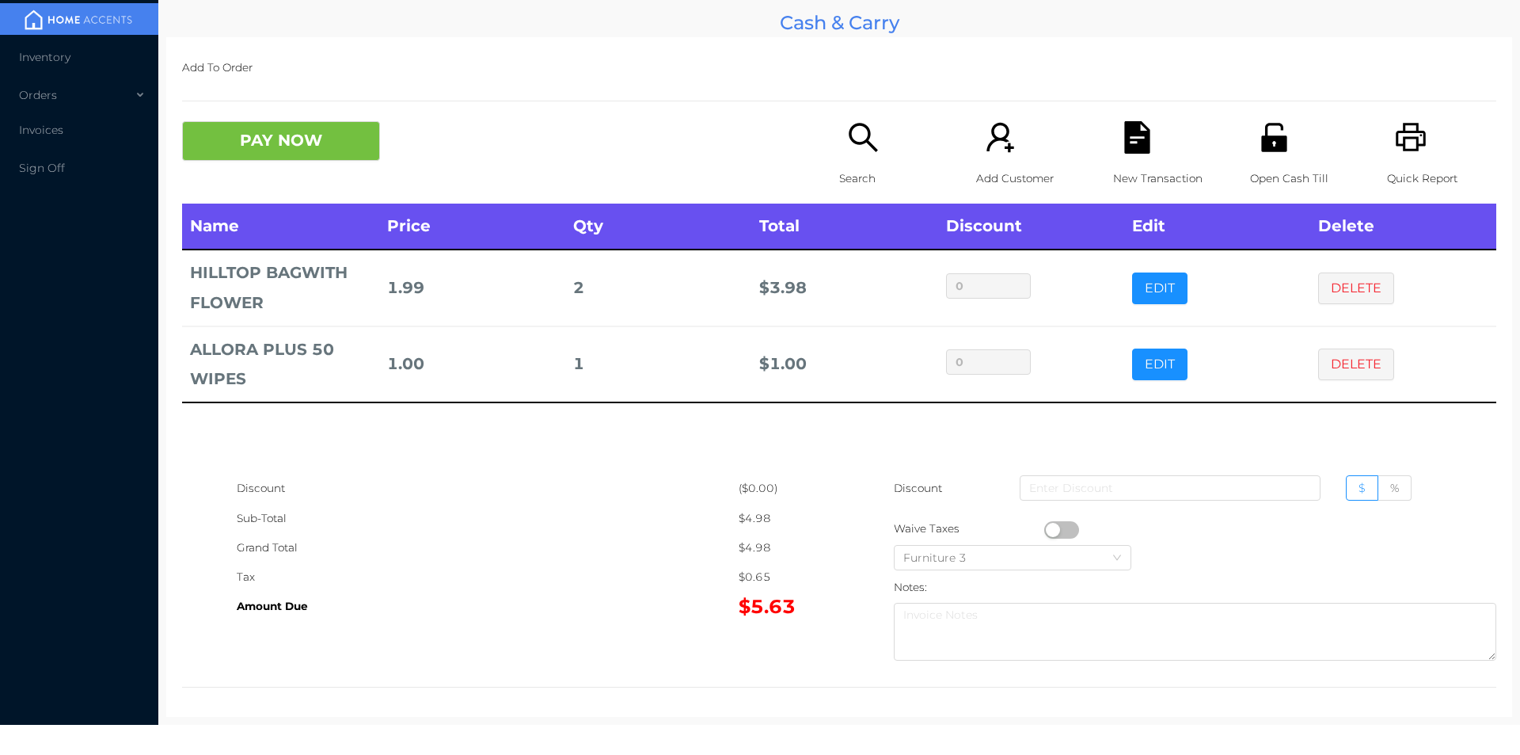
click at [1423, 153] on div "Quick Report" at bounding box center [1441, 162] width 109 height 82
click at [1129, 137] on icon "icon: file-text" at bounding box center [1137, 137] width 32 height 32
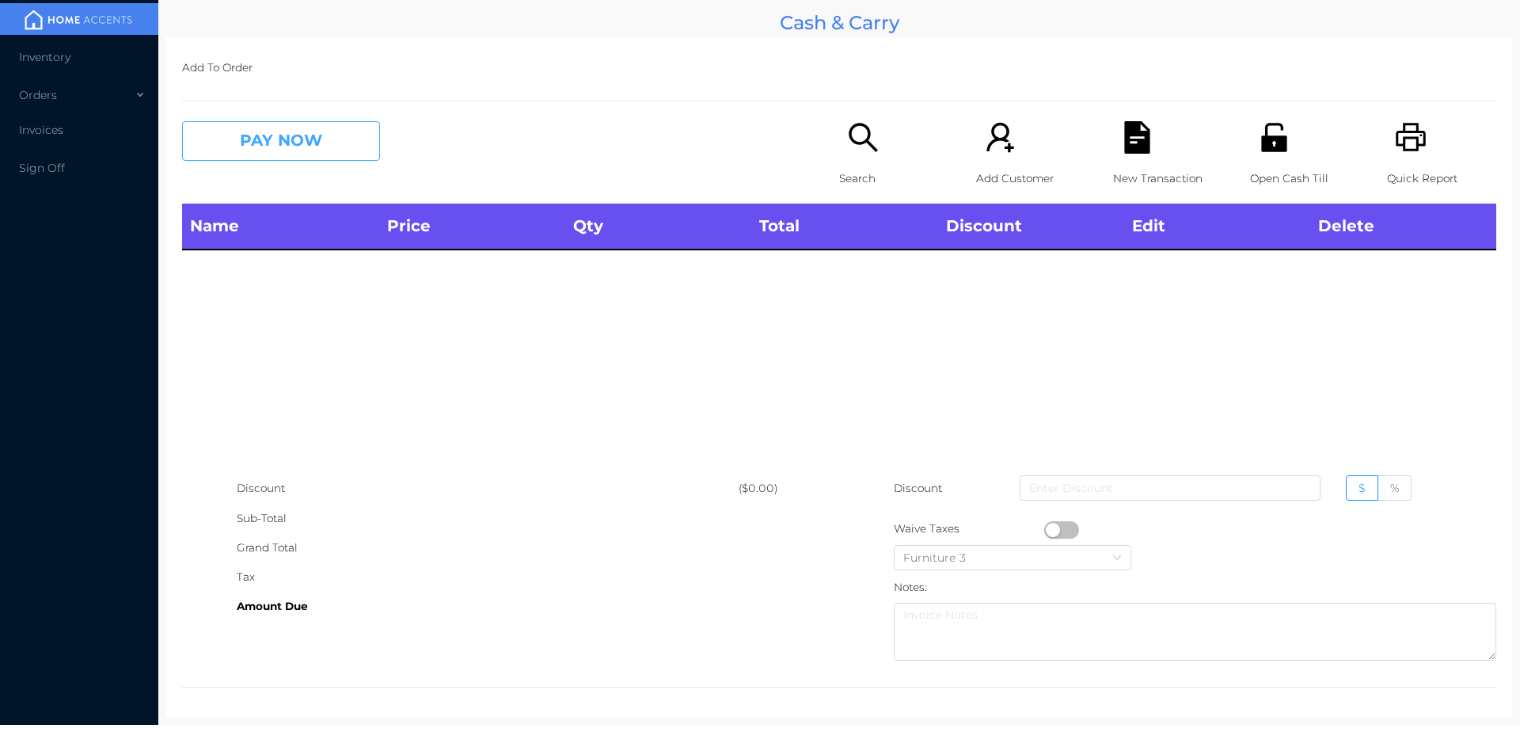
click at [243, 161] on button "PAY NOW" at bounding box center [281, 141] width 198 height 40
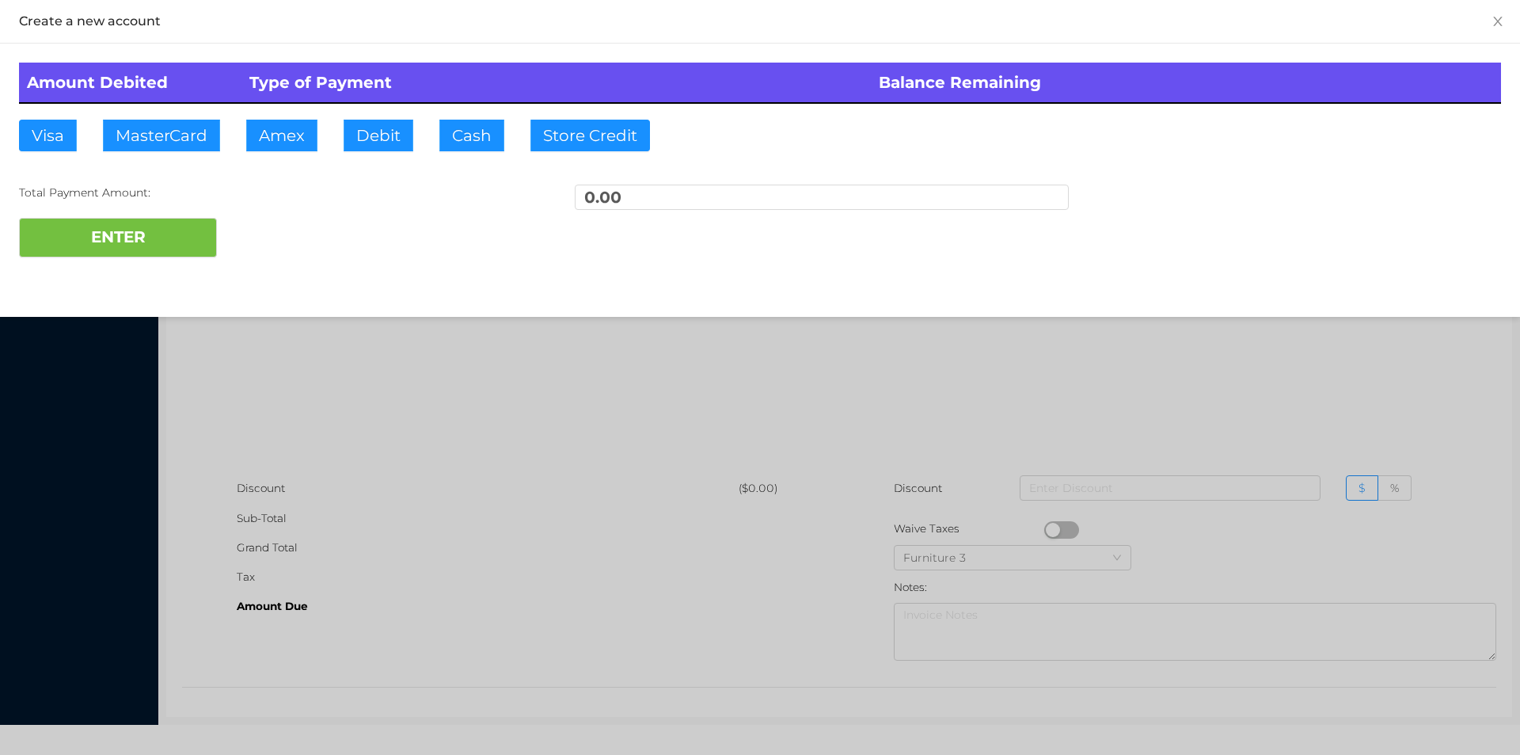
click at [315, 353] on div at bounding box center [760, 377] width 1520 height 755
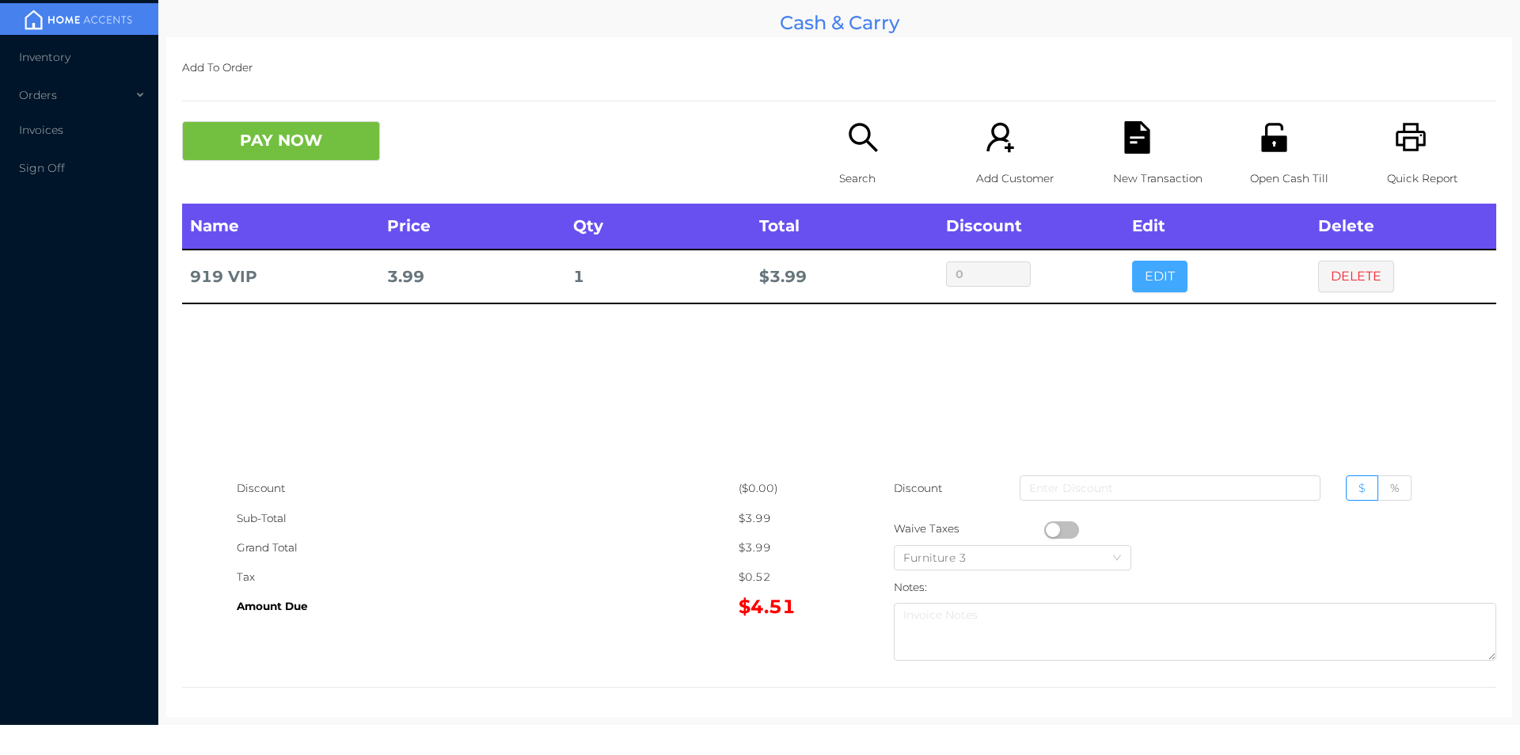
click at [1177, 272] on button "EDIT" at bounding box center [1159, 277] width 55 height 32
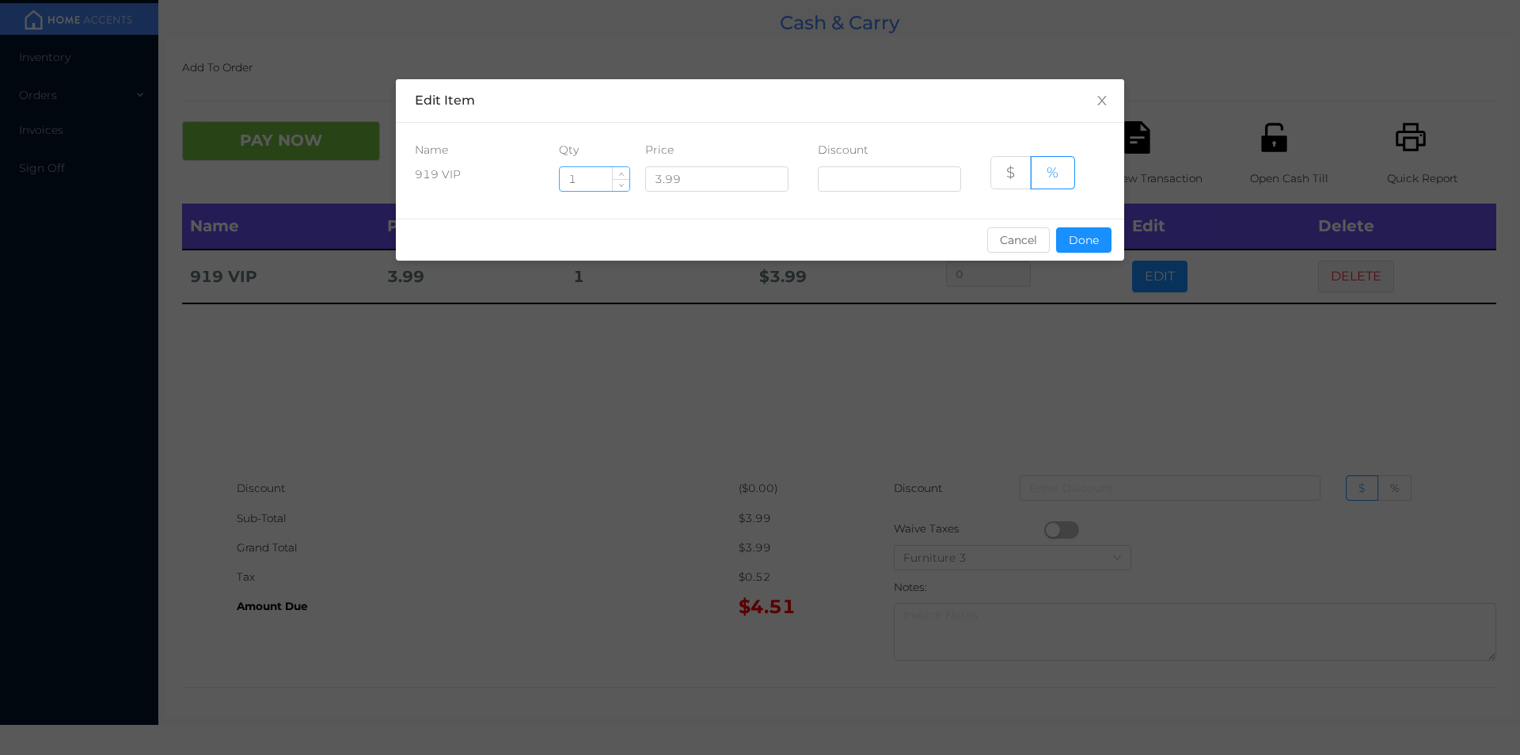
click at [609, 180] on input "1" at bounding box center [595, 179] width 70 height 24
type input "11"
click at [1093, 246] on button "Done" at bounding box center [1083, 239] width 55 height 25
type input "0%"
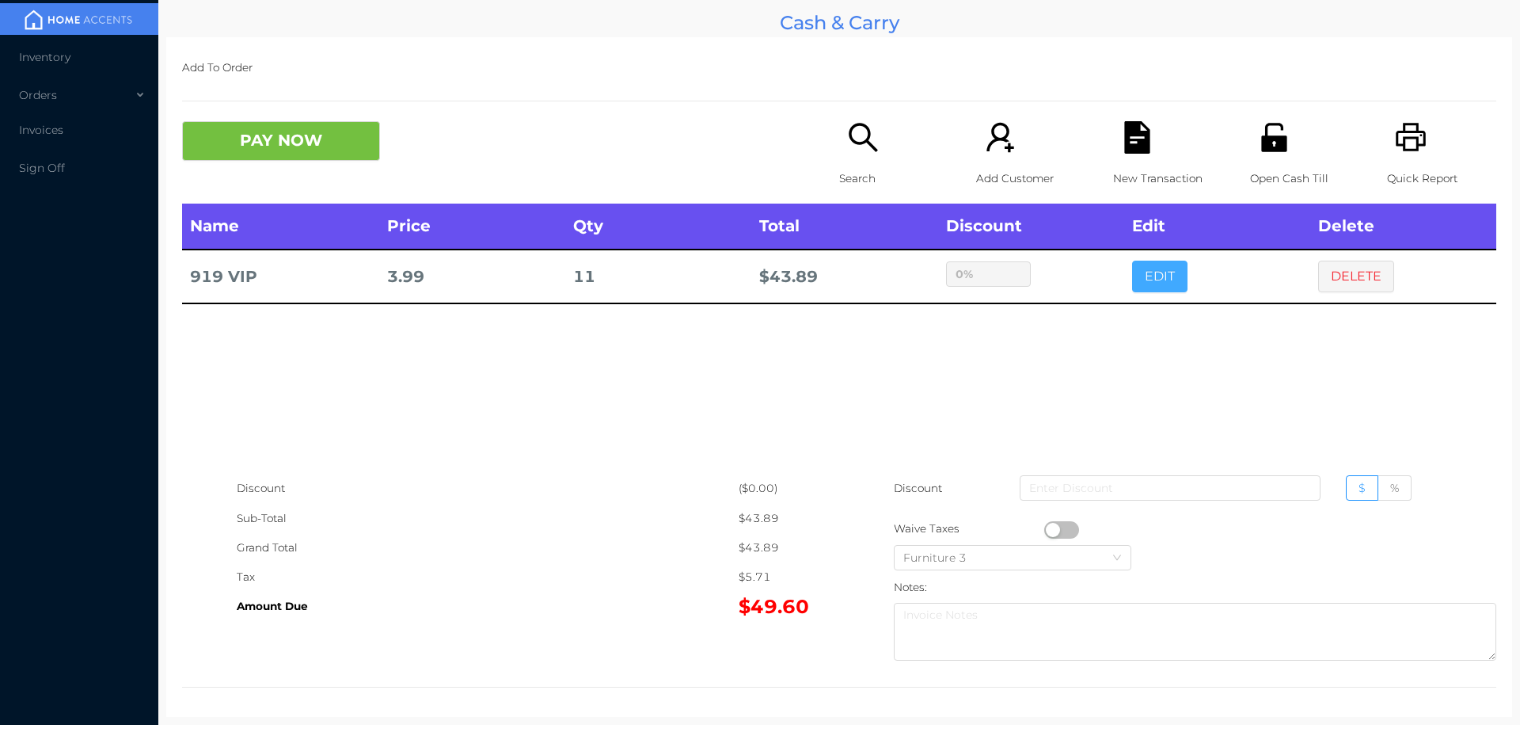
click at [1161, 277] on button "EDIT" at bounding box center [1159, 277] width 55 height 32
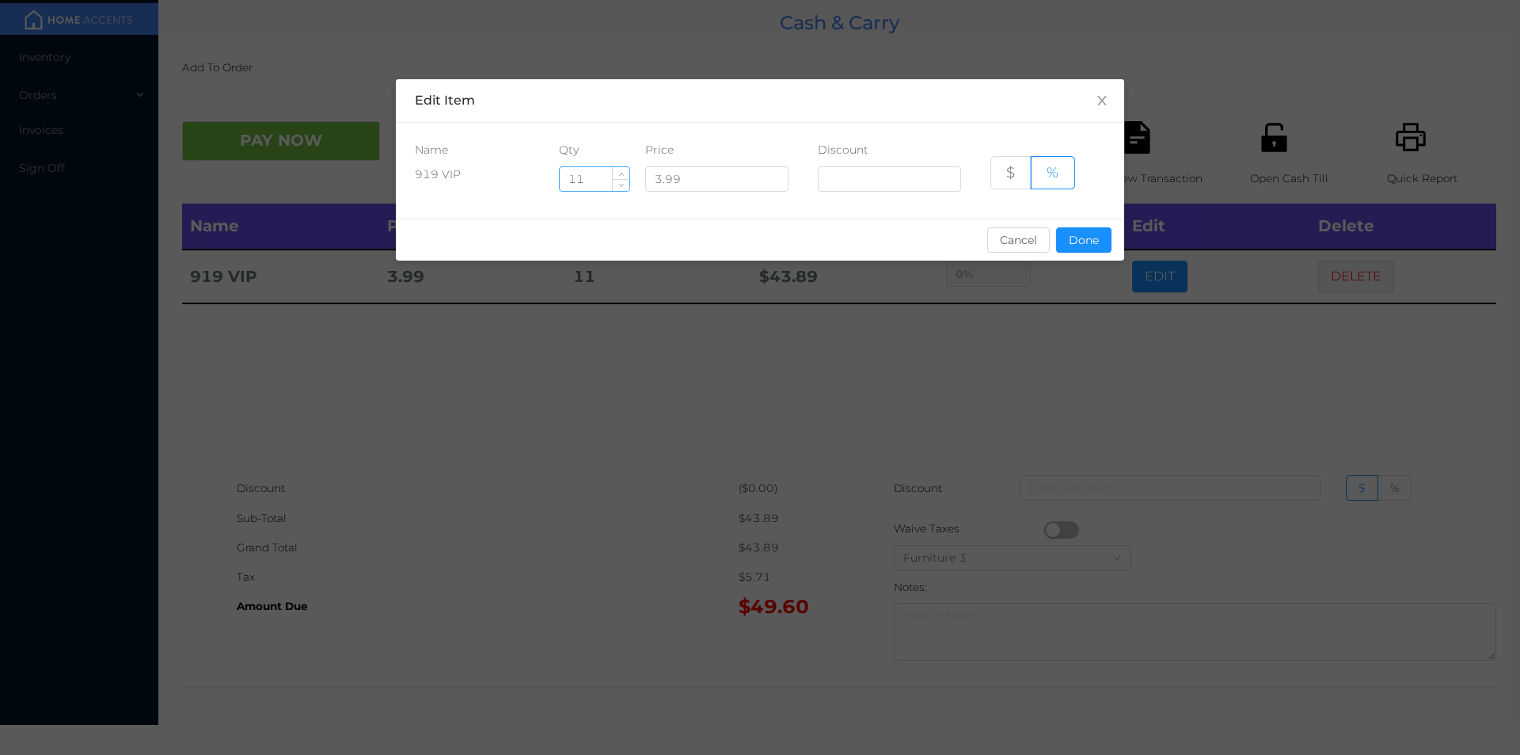
click at [589, 177] on input "11" at bounding box center [595, 179] width 70 height 24
type input "12"
click at [1089, 230] on button "Done" at bounding box center [1083, 239] width 55 height 25
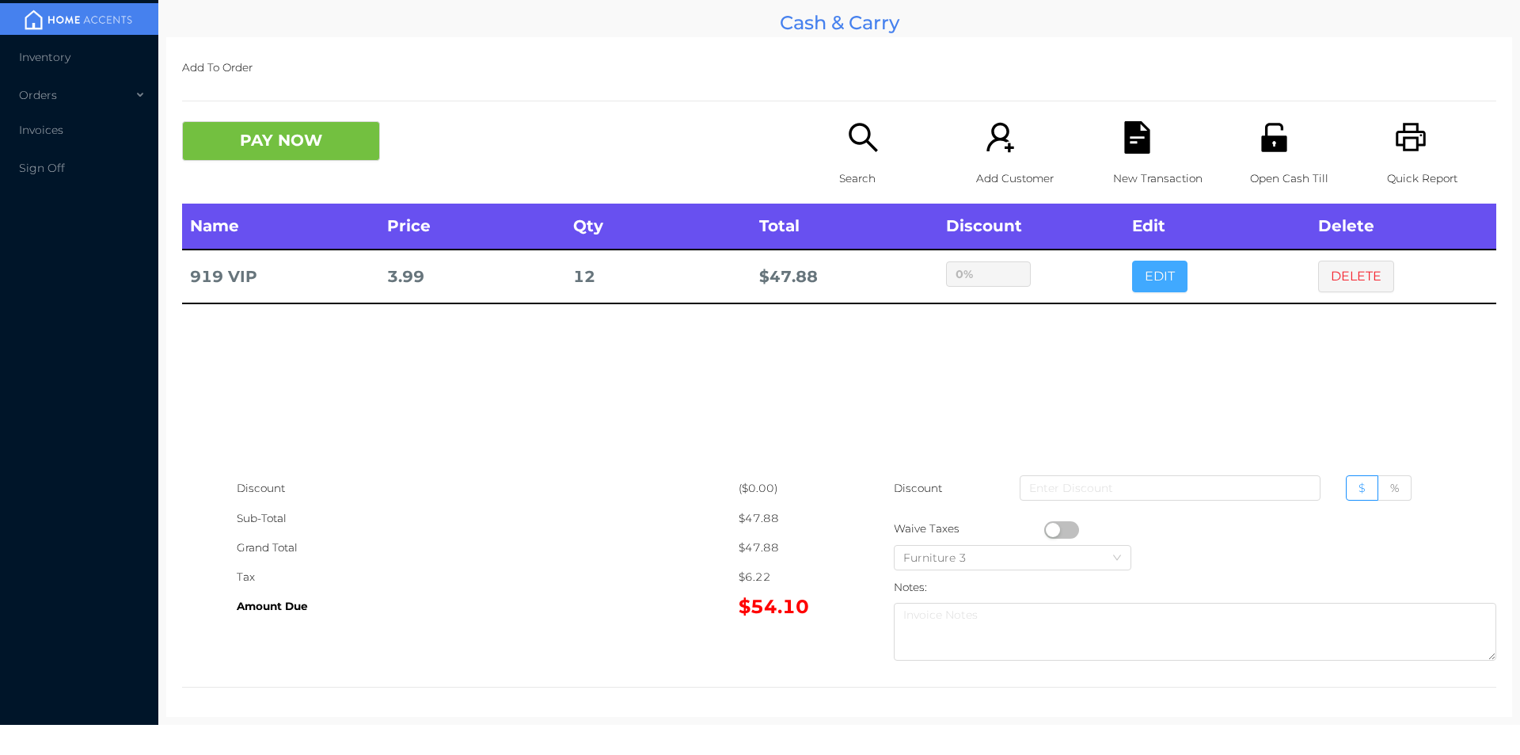
click at [1132, 261] on button "EDIT" at bounding box center [1159, 277] width 55 height 32
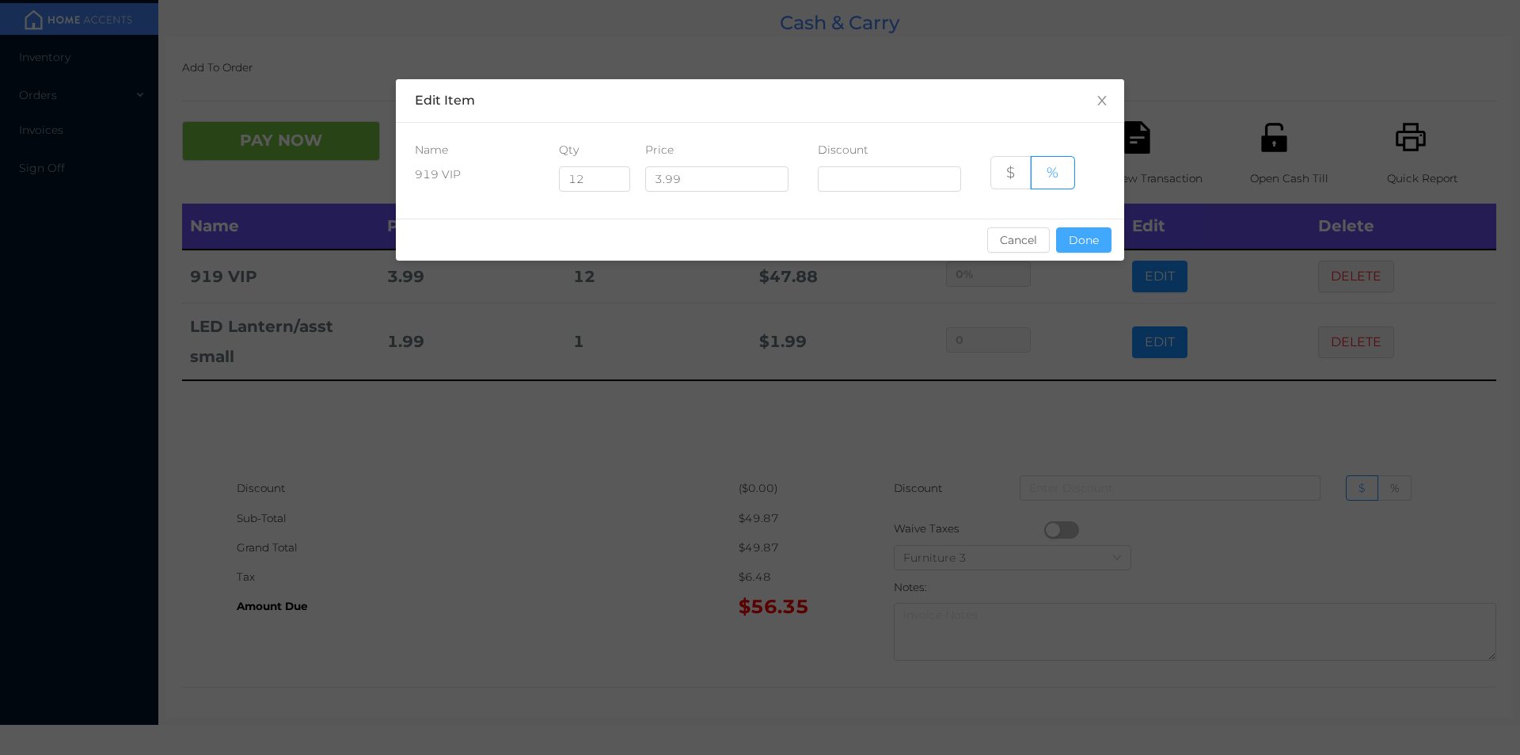
click at [1096, 239] on button "Done" at bounding box center [1083, 239] width 55 height 25
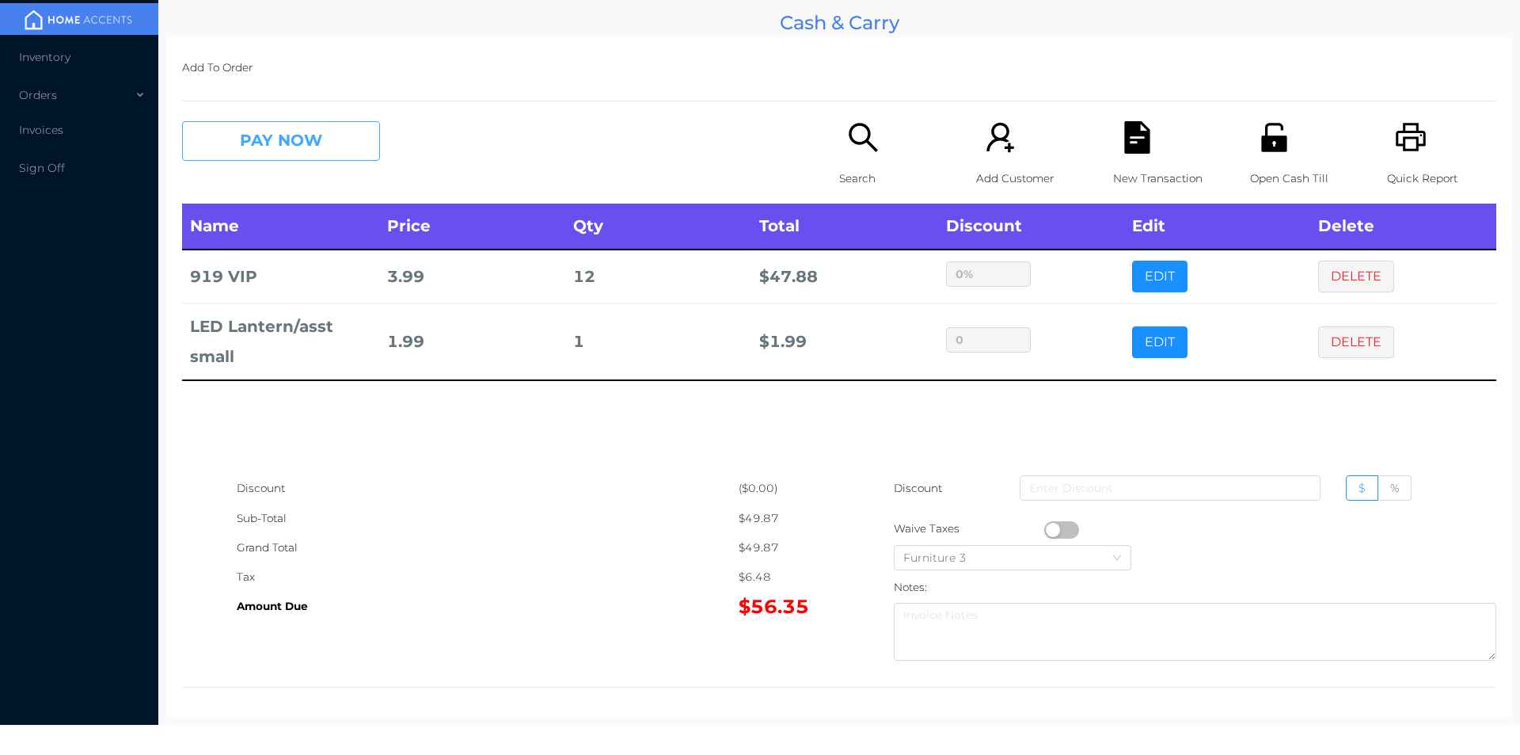
click at [277, 135] on button "PAY NOW" at bounding box center [281, 141] width 198 height 40
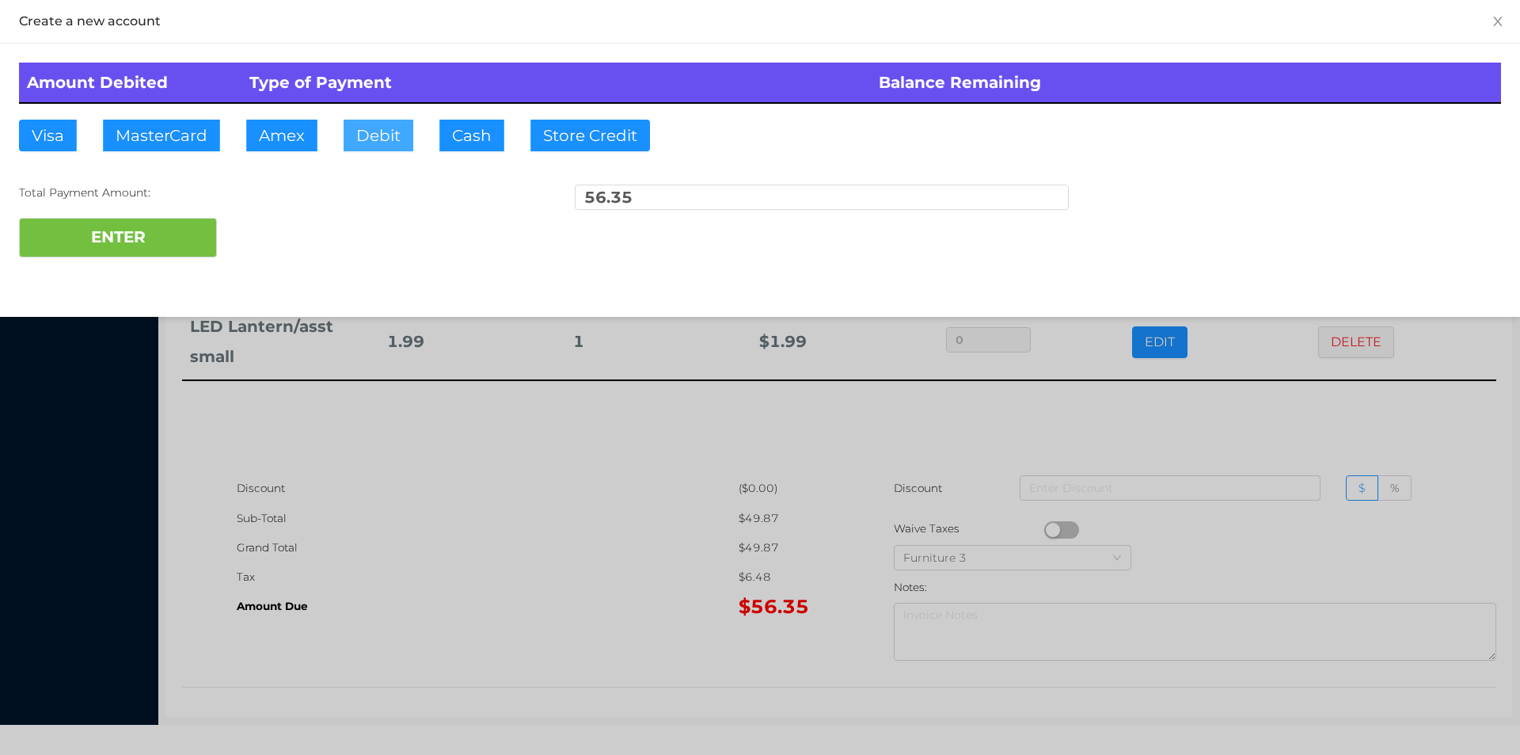
click at [385, 147] on button "Debit" at bounding box center [379, 136] width 70 height 32
click at [143, 247] on button "ENTER" at bounding box center [118, 238] width 198 height 40
type input "0"
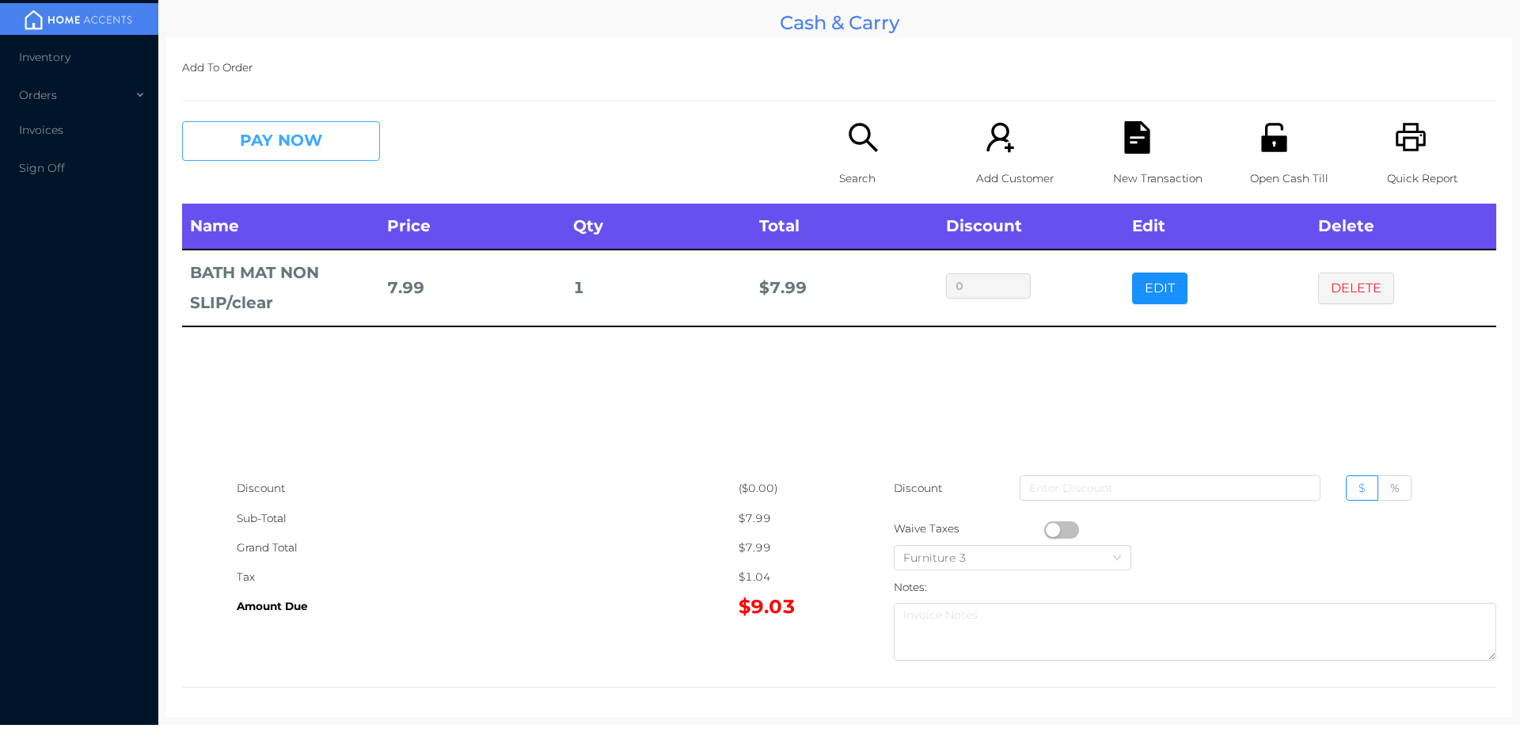
click at [268, 155] on button "PAY NOW" at bounding box center [281, 141] width 198 height 40
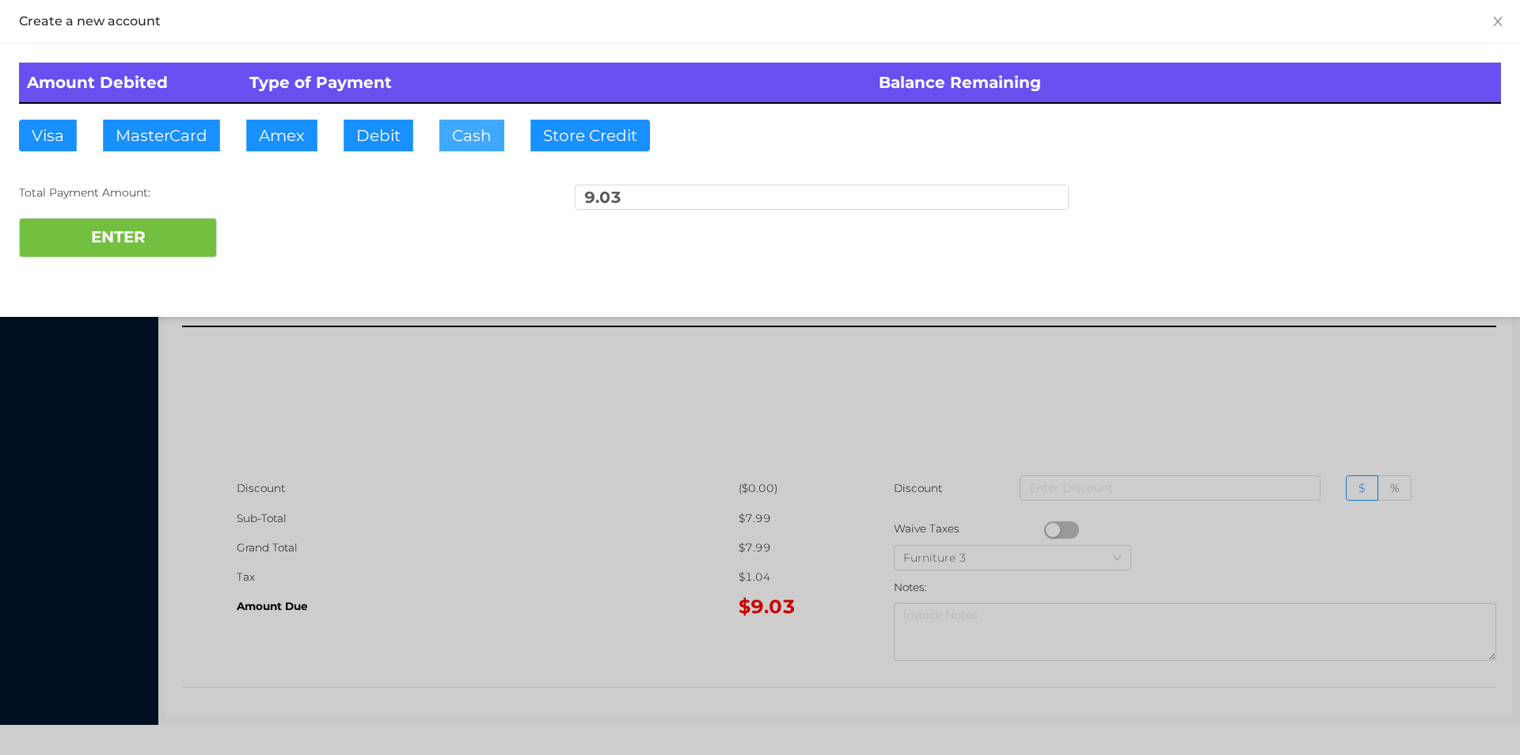
click at [449, 145] on button "Cash" at bounding box center [471, 136] width 65 height 32
click at [181, 255] on button "ENTER" at bounding box center [118, 238] width 198 height 40
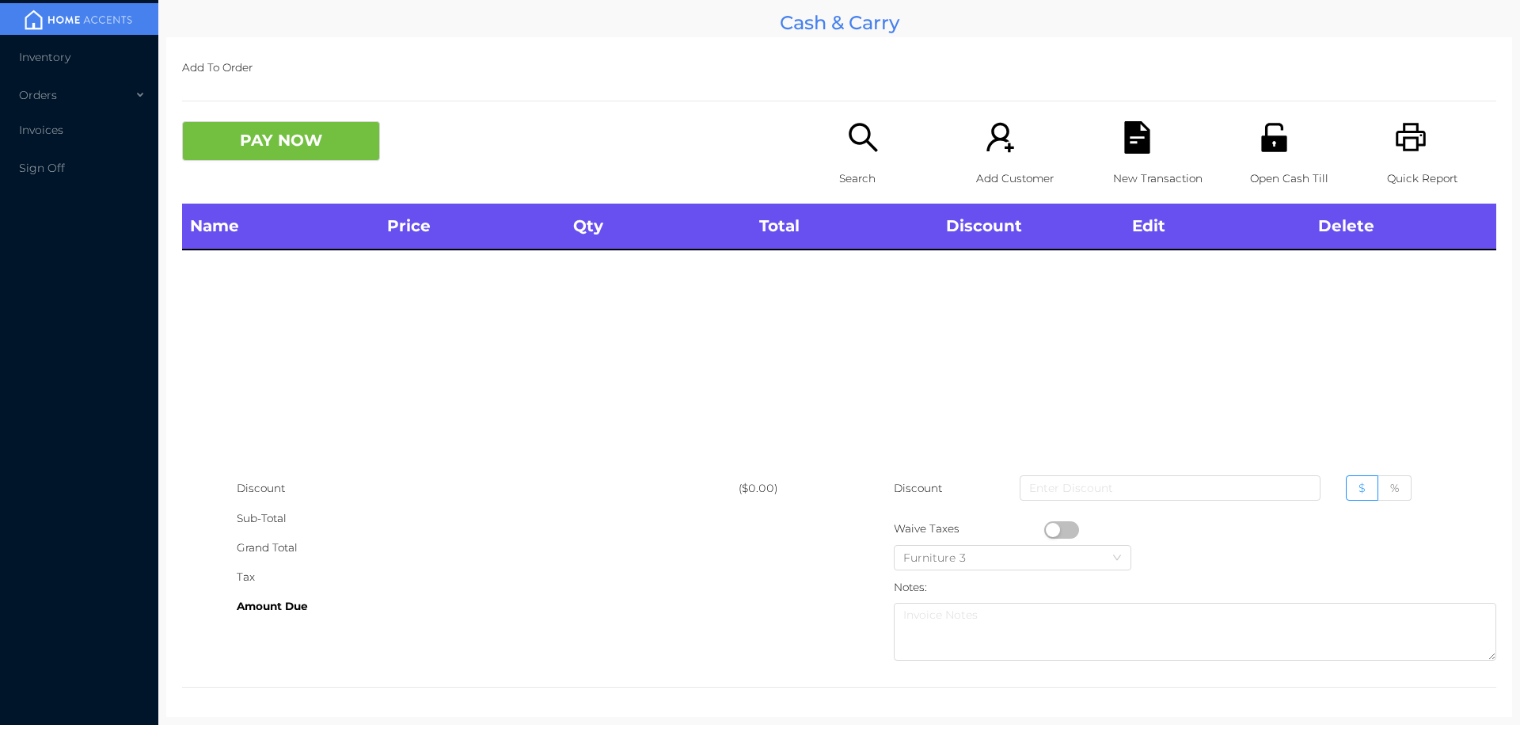
click at [850, 127] on icon "icon: search" at bounding box center [863, 137] width 32 height 32
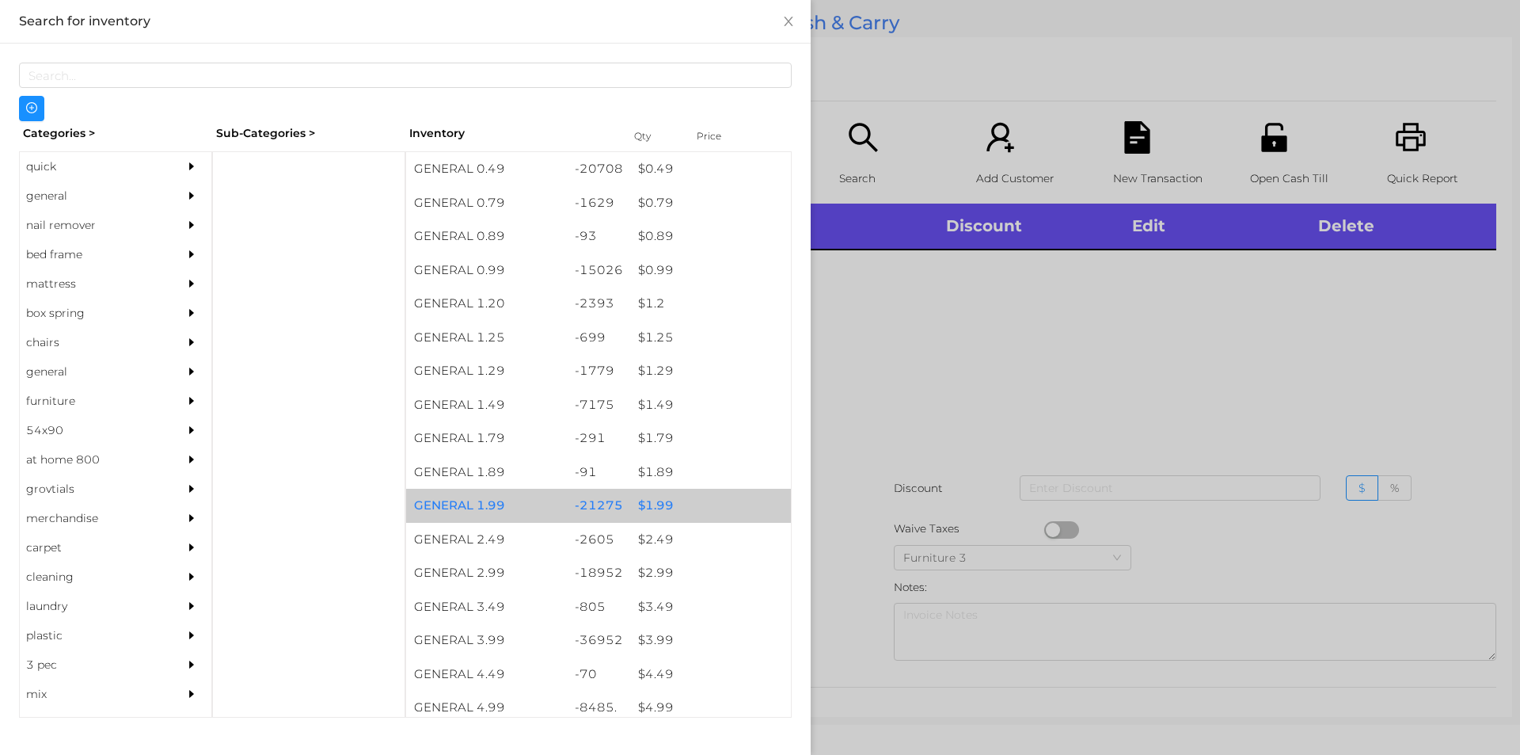
click at [718, 503] on div "$ 1.99" at bounding box center [710, 506] width 161 height 34
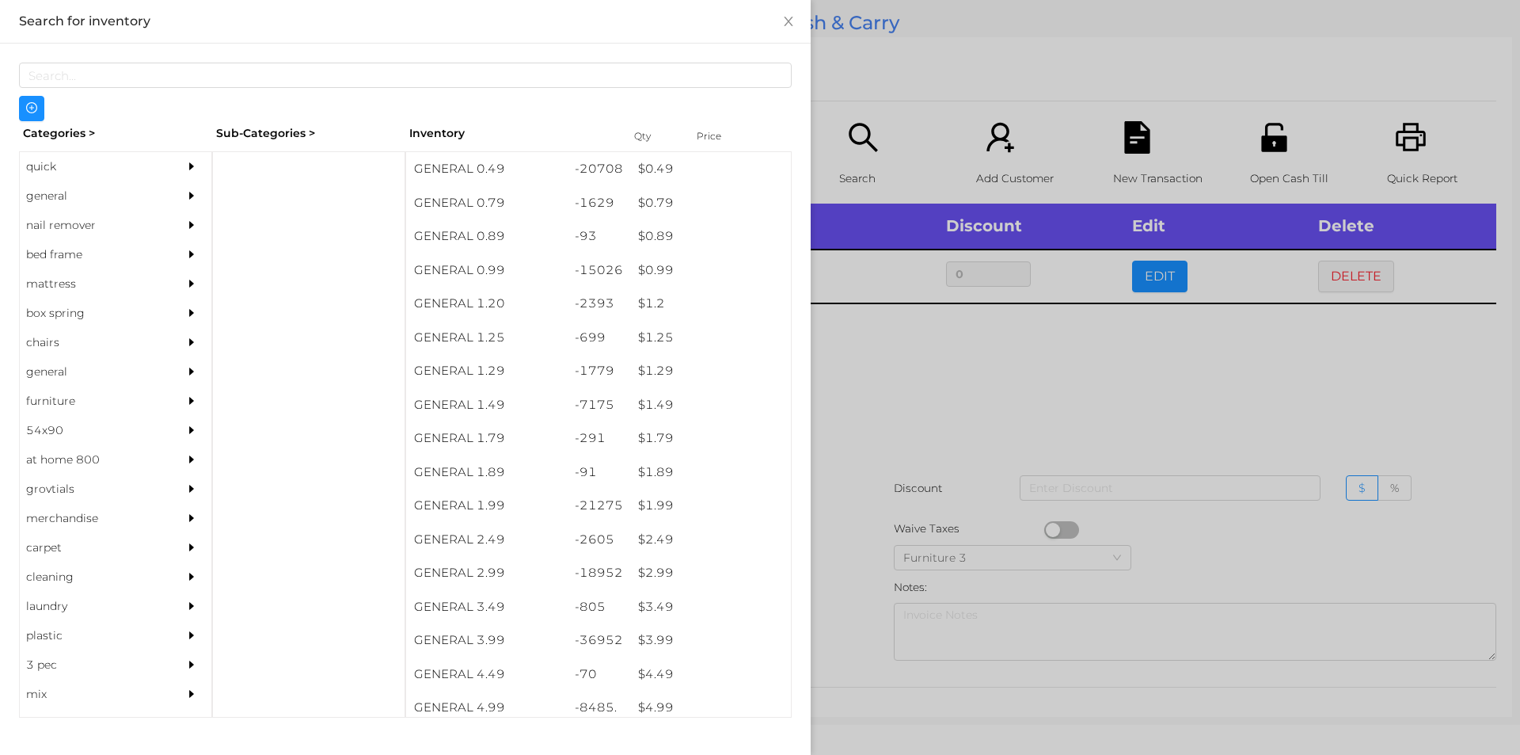
click at [867, 457] on div at bounding box center [760, 377] width 1520 height 755
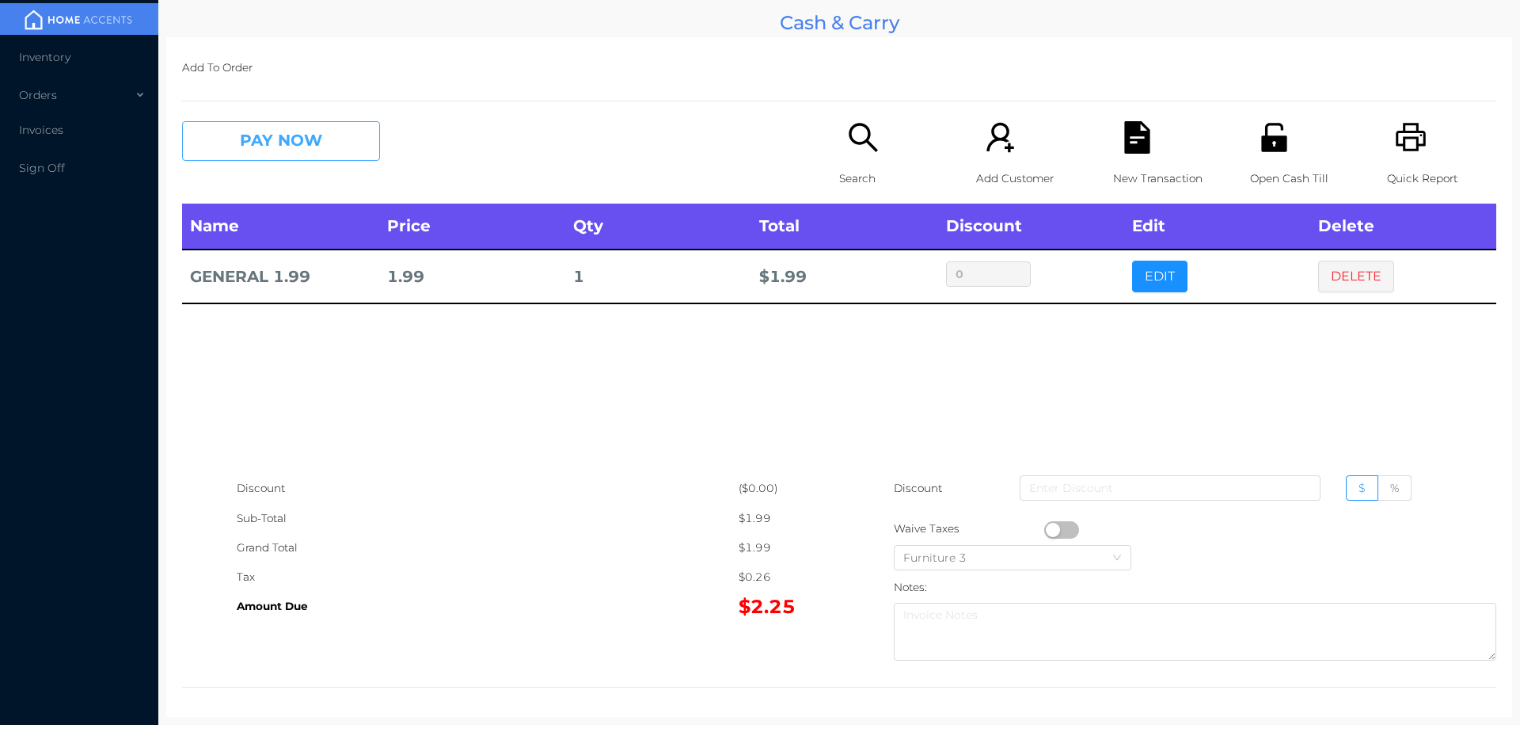
click at [318, 157] on button "PAY NOW" at bounding box center [281, 141] width 198 height 40
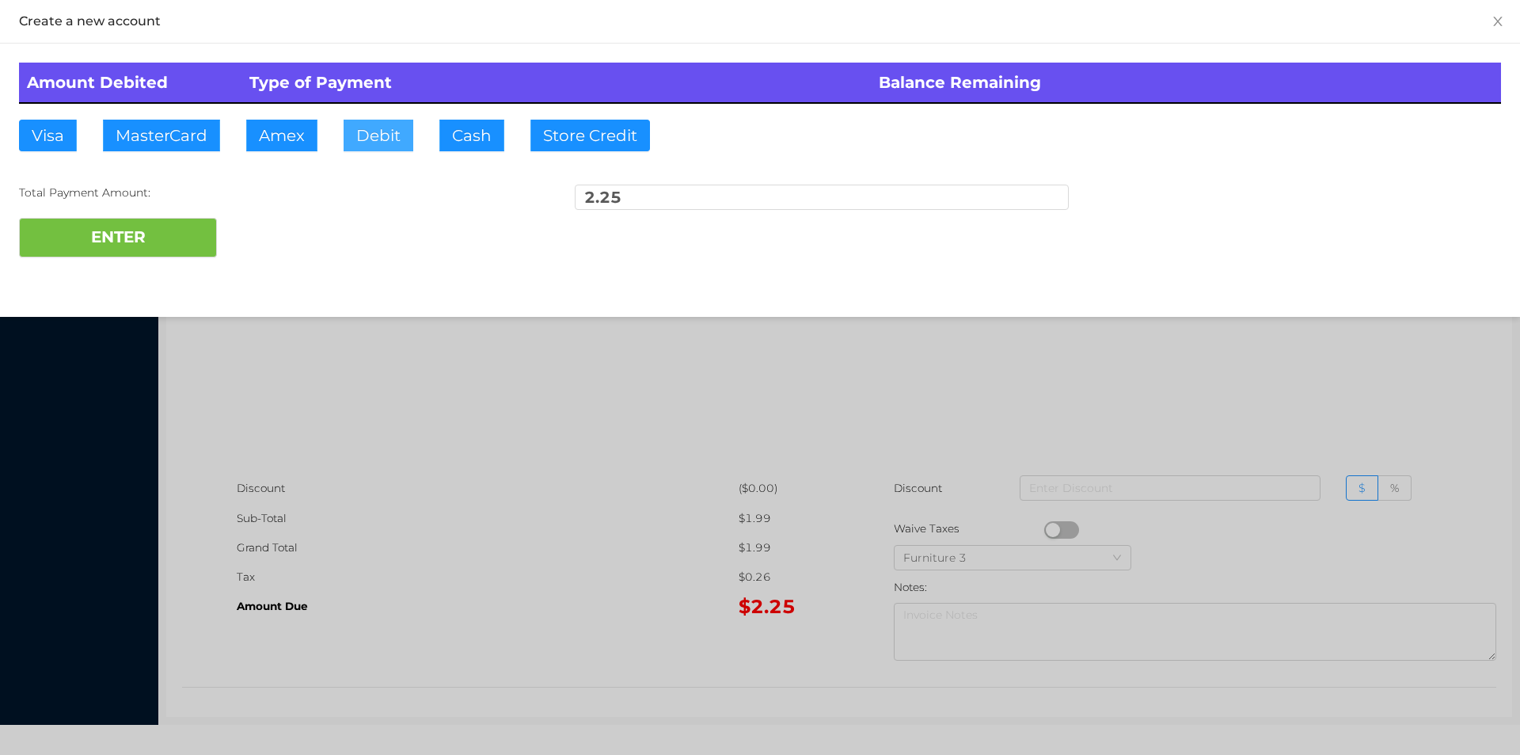
click at [370, 143] on button "Debit" at bounding box center [379, 136] width 70 height 32
click at [154, 241] on button "ENTER" at bounding box center [118, 238] width 198 height 40
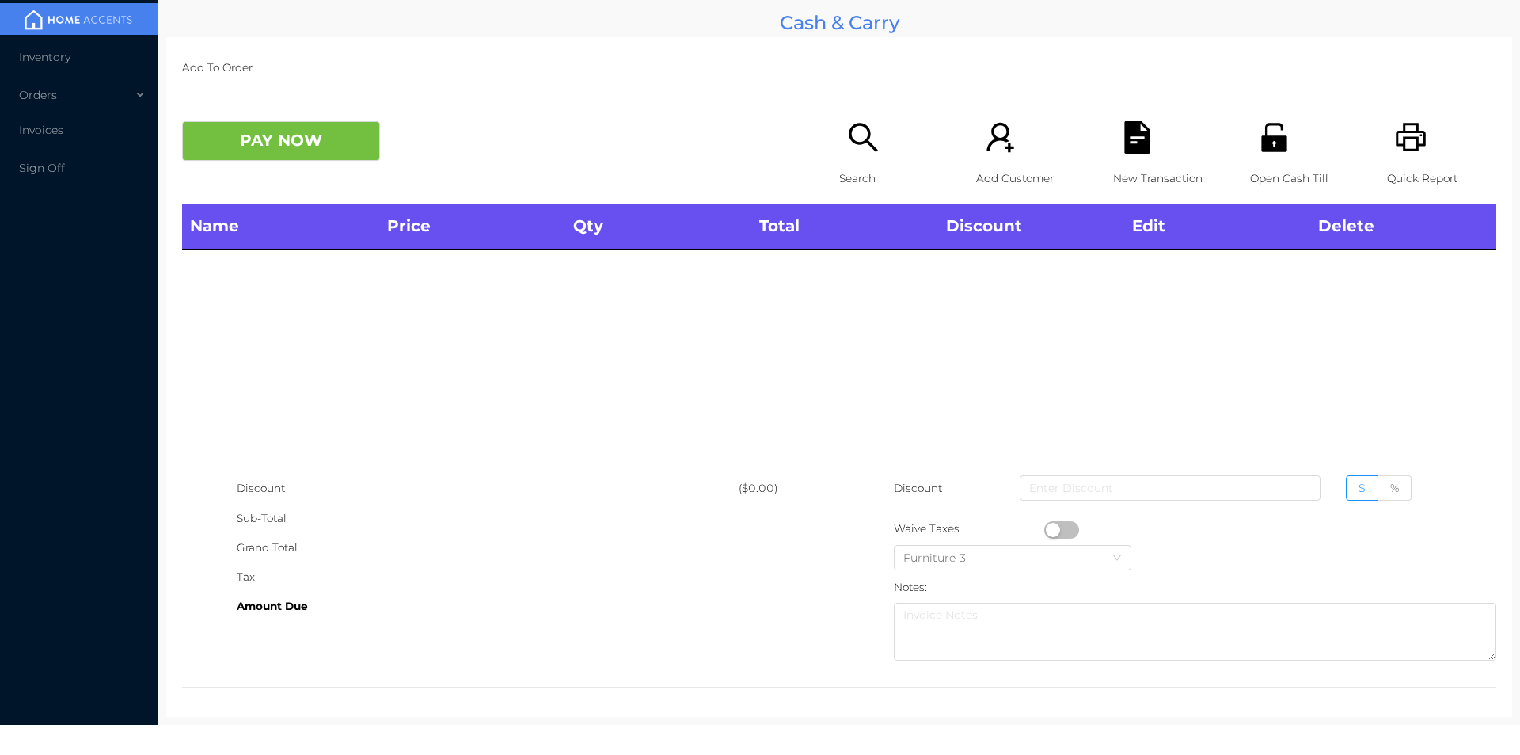
click at [1250, 142] on div "Open Cash Till" at bounding box center [1304, 162] width 109 height 82
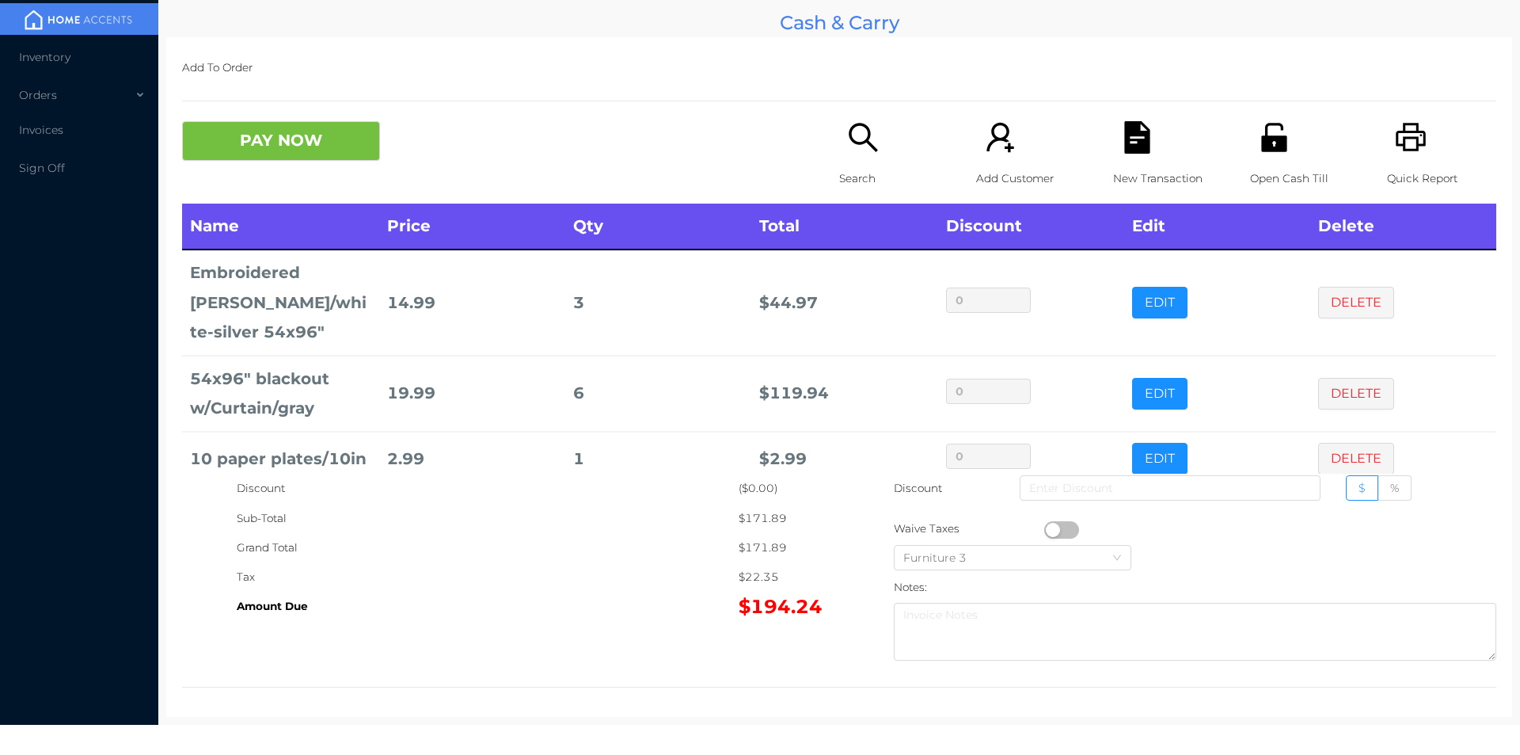
scroll to position [158, 0]
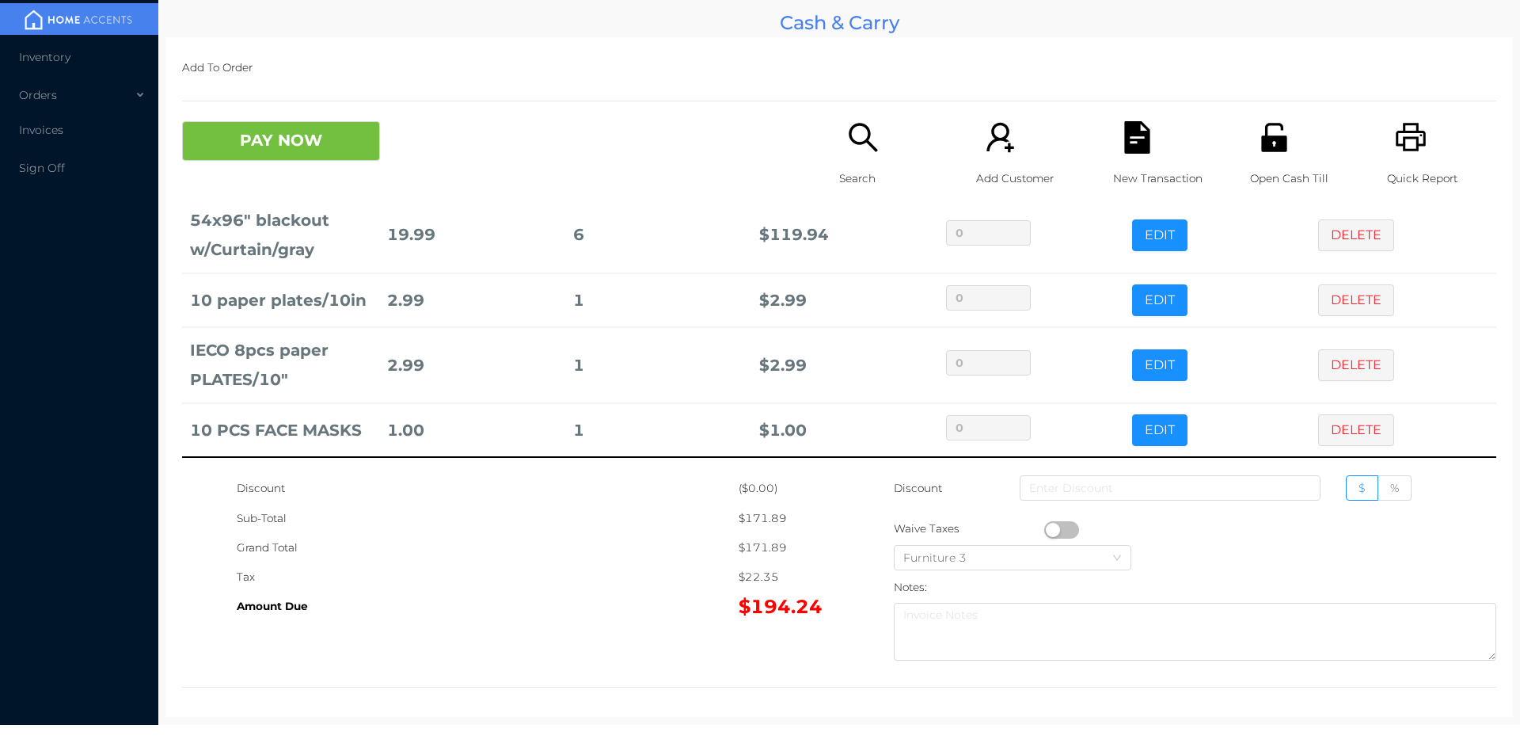
click at [1115, 164] on p "New Transaction" at bounding box center [1167, 178] width 109 height 29
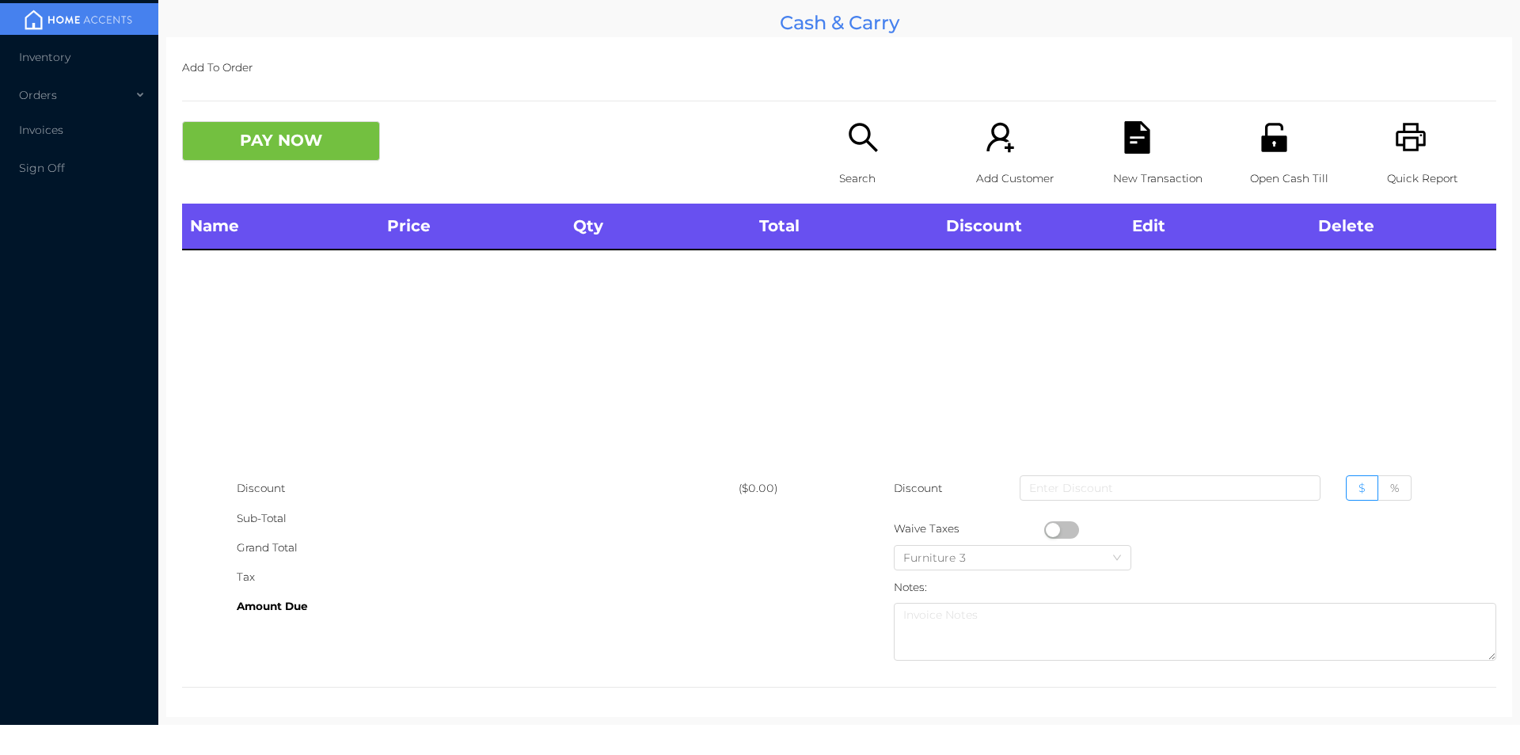
scroll to position [0, 0]
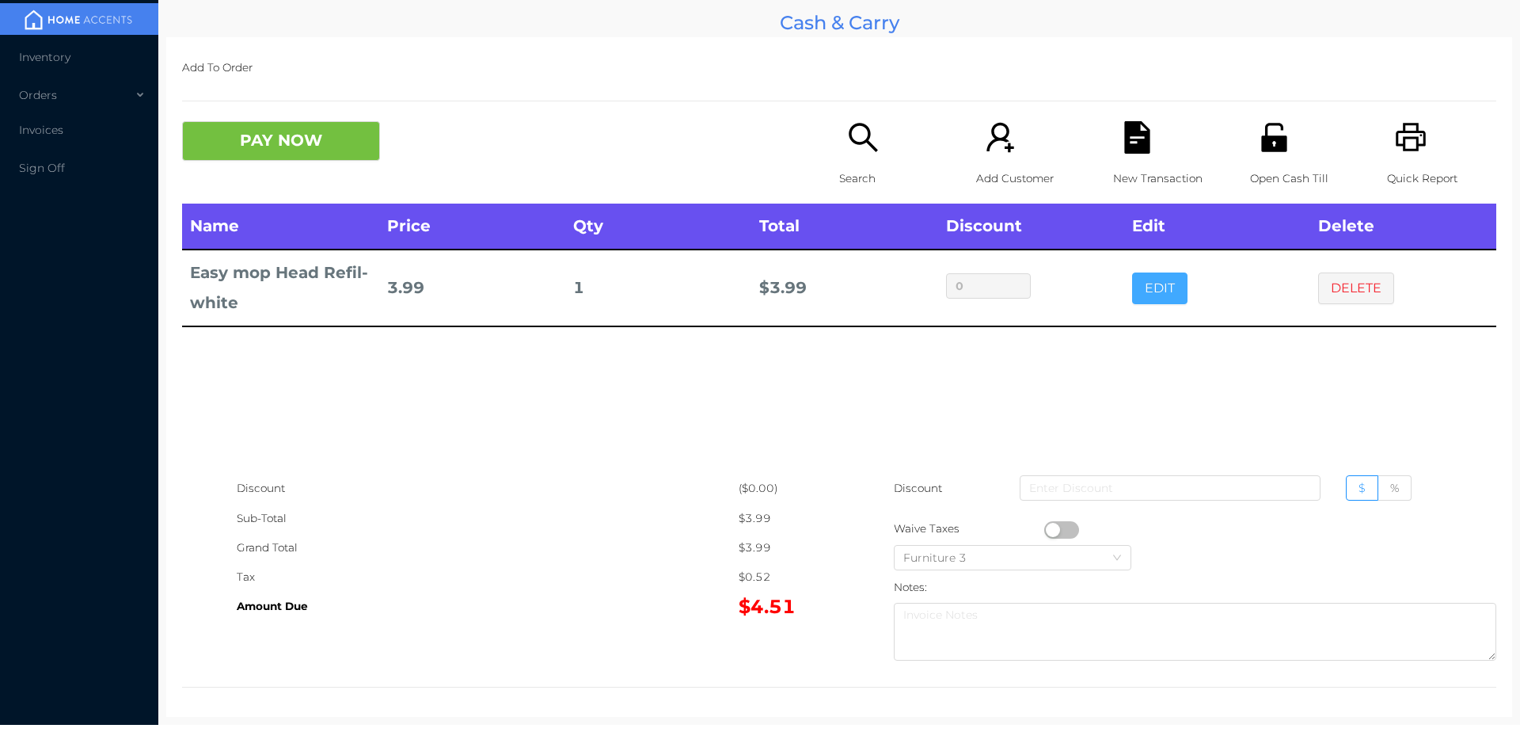
click at [1132, 299] on button "EDIT" at bounding box center [1159, 288] width 55 height 32
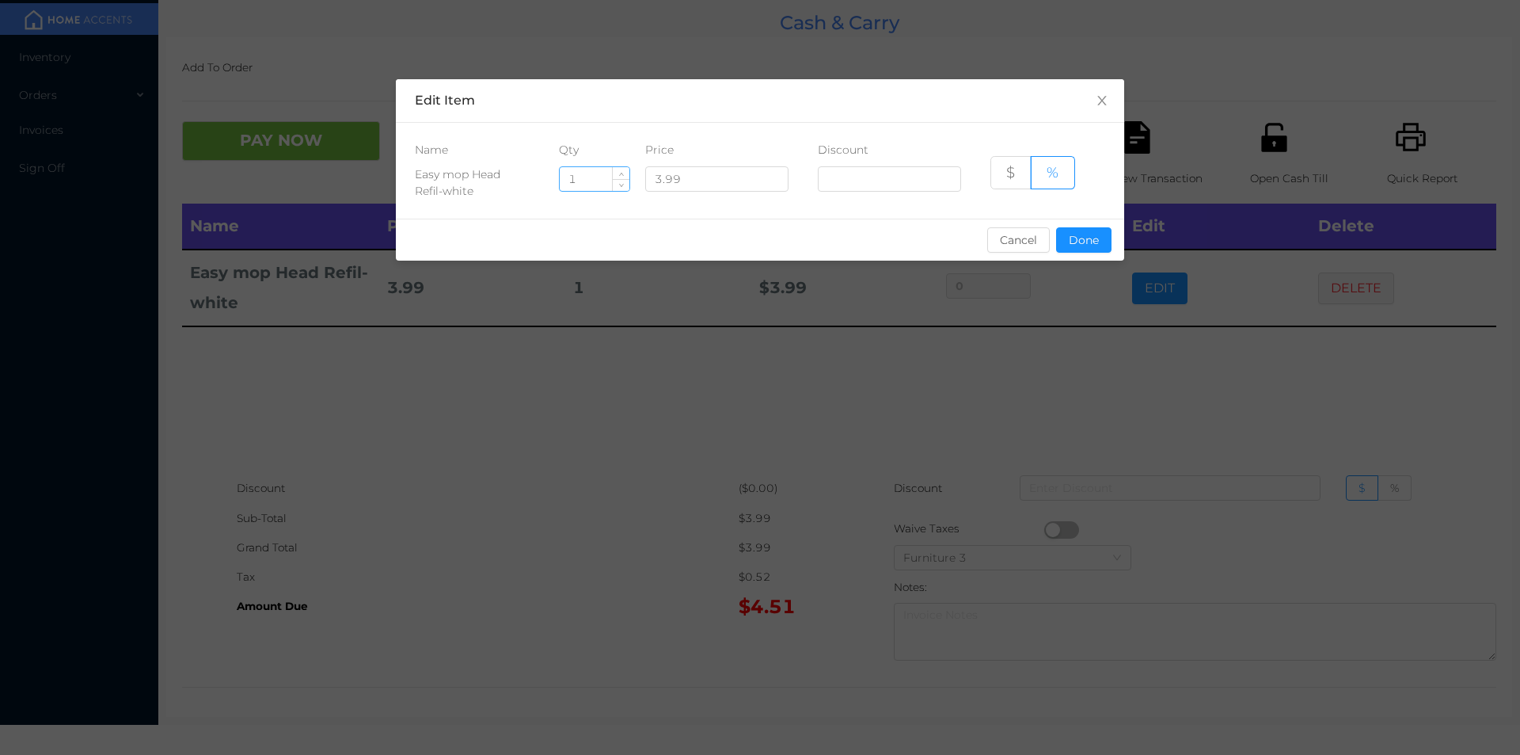
click at [580, 181] on input "1" at bounding box center [595, 179] width 70 height 24
type input "4"
click at [1085, 237] on button "Done" at bounding box center [1083, 239] width 55 height 25
type input "0%"
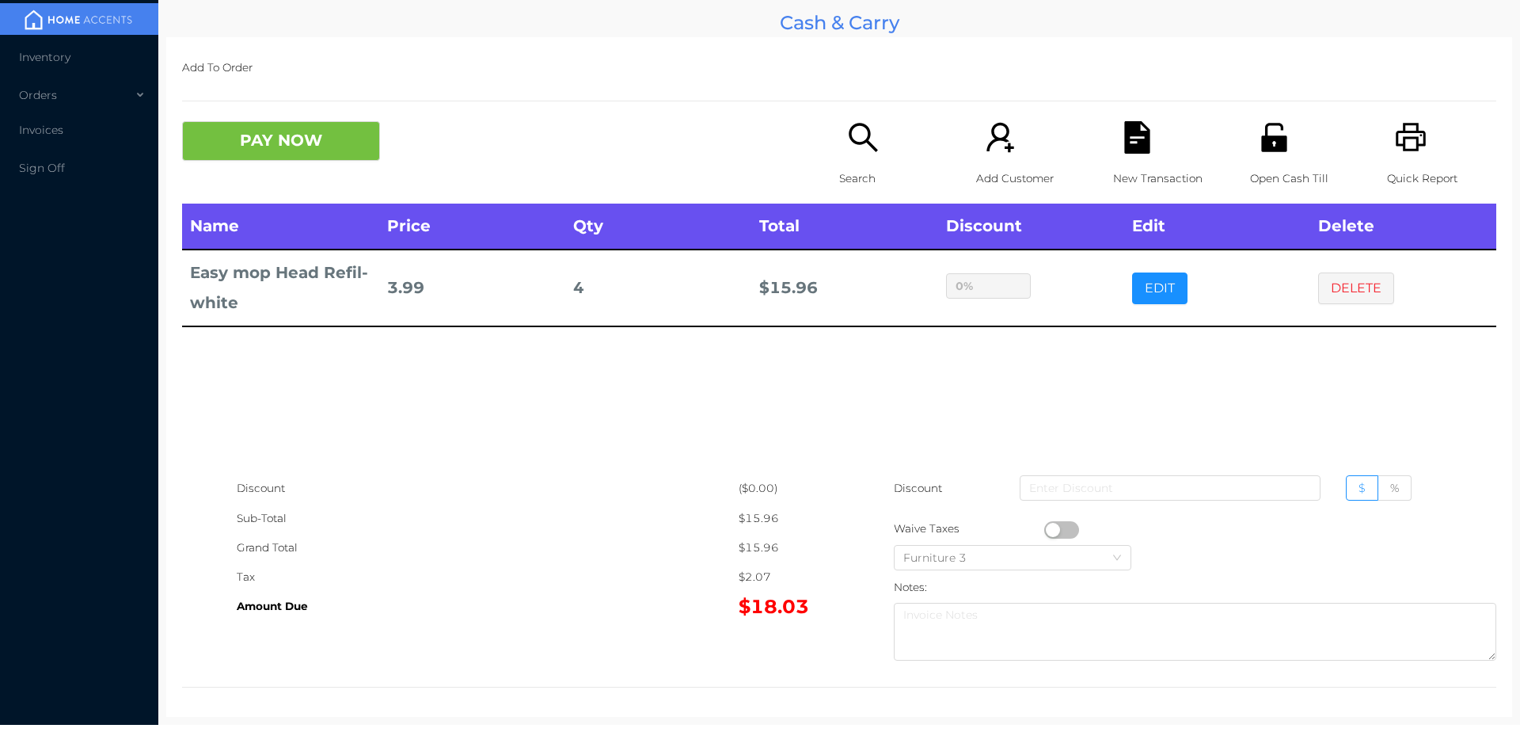
click at [1277, 135] on icon "icon: unlock" at bounding box center [1274, 137] width 32 height 32
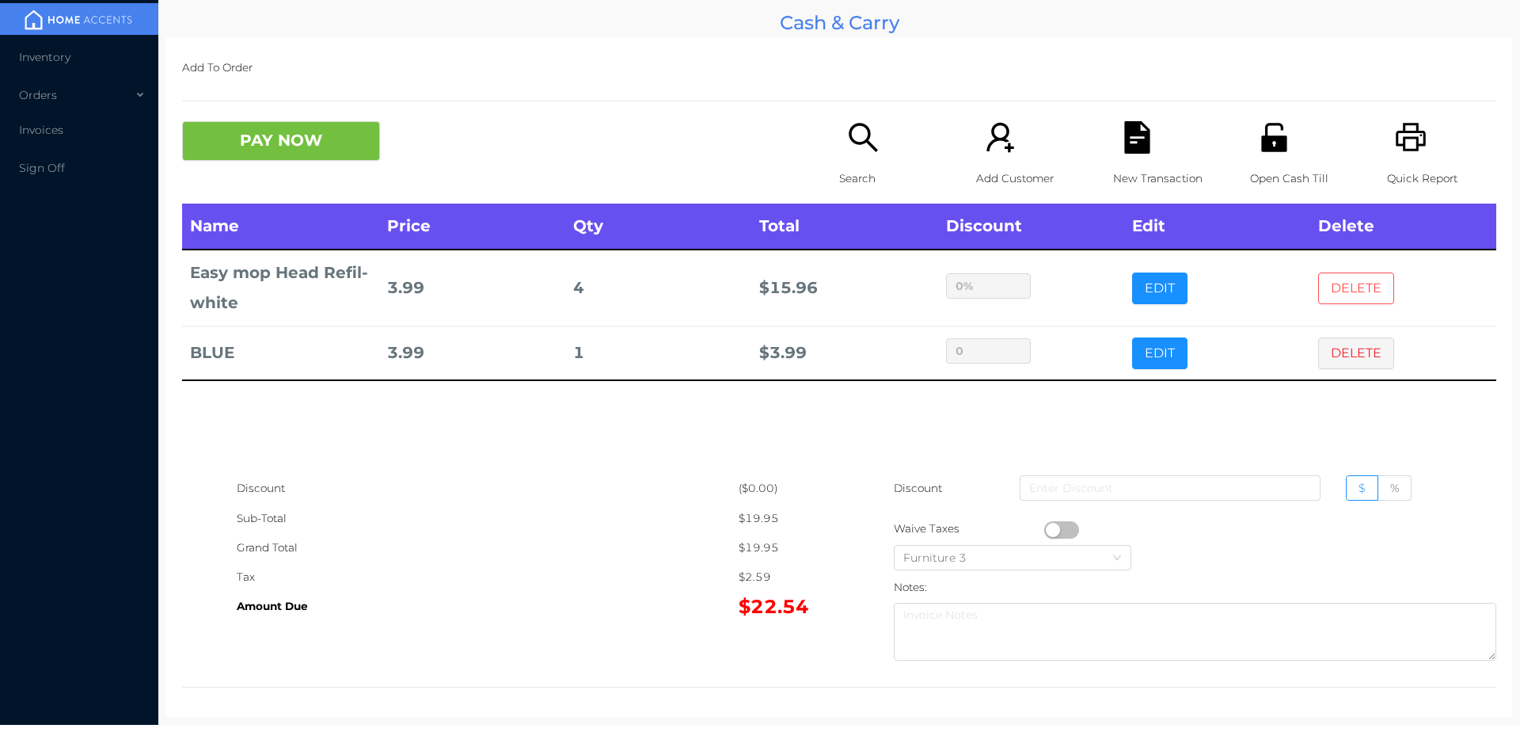
click at [1335, 277] on button "DELETE" at bounding box center [1356, 288] width 76 height 32
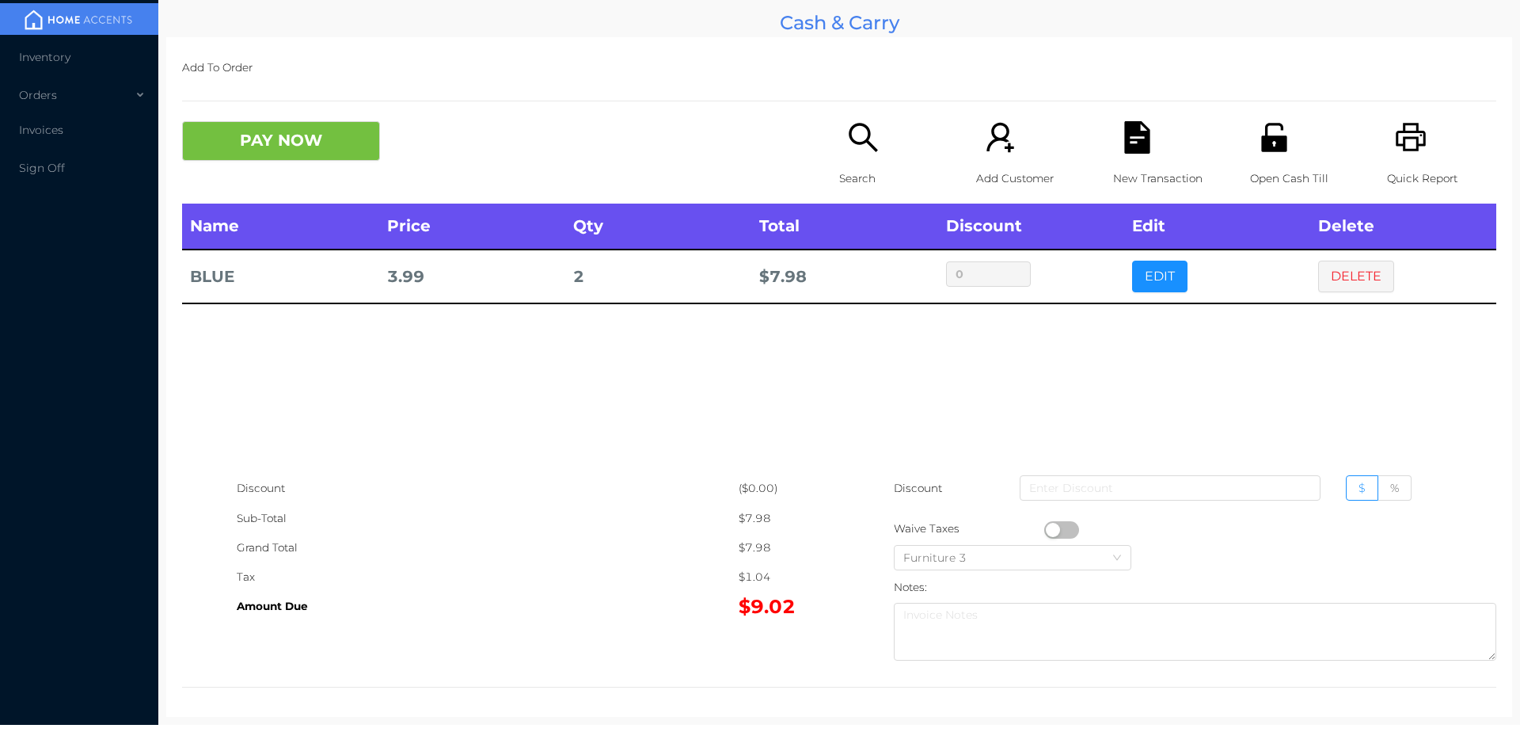
click at [1255, 178] on p "Open Cash Till" at bounding box center [1304, 178] width 109 height 29
click at [856, 169] on p "Search" at bounding box center [893, 178] width 109 height 29
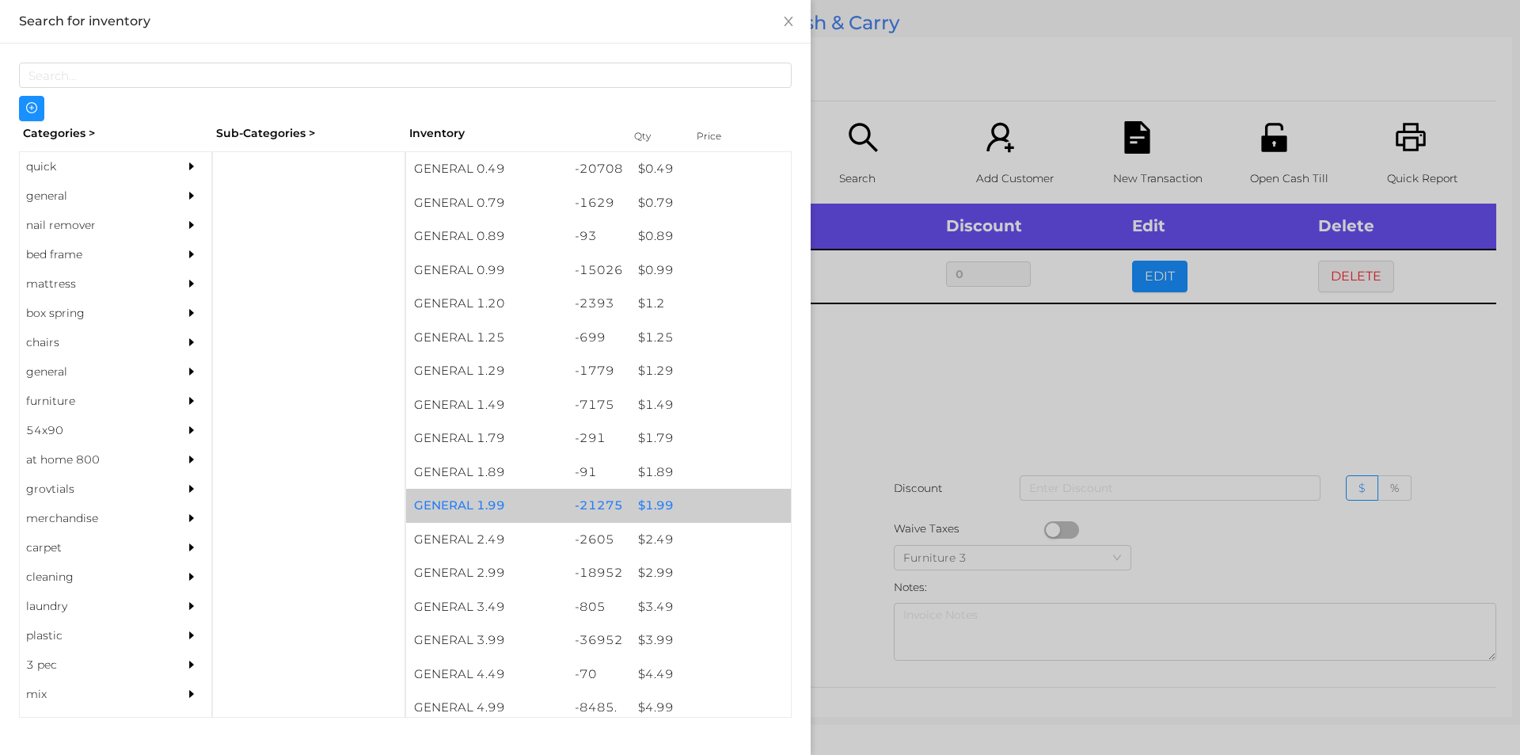
click at [727, 500] on div "$ 1.99" at bounding box center [710, 506] width 161 height 34
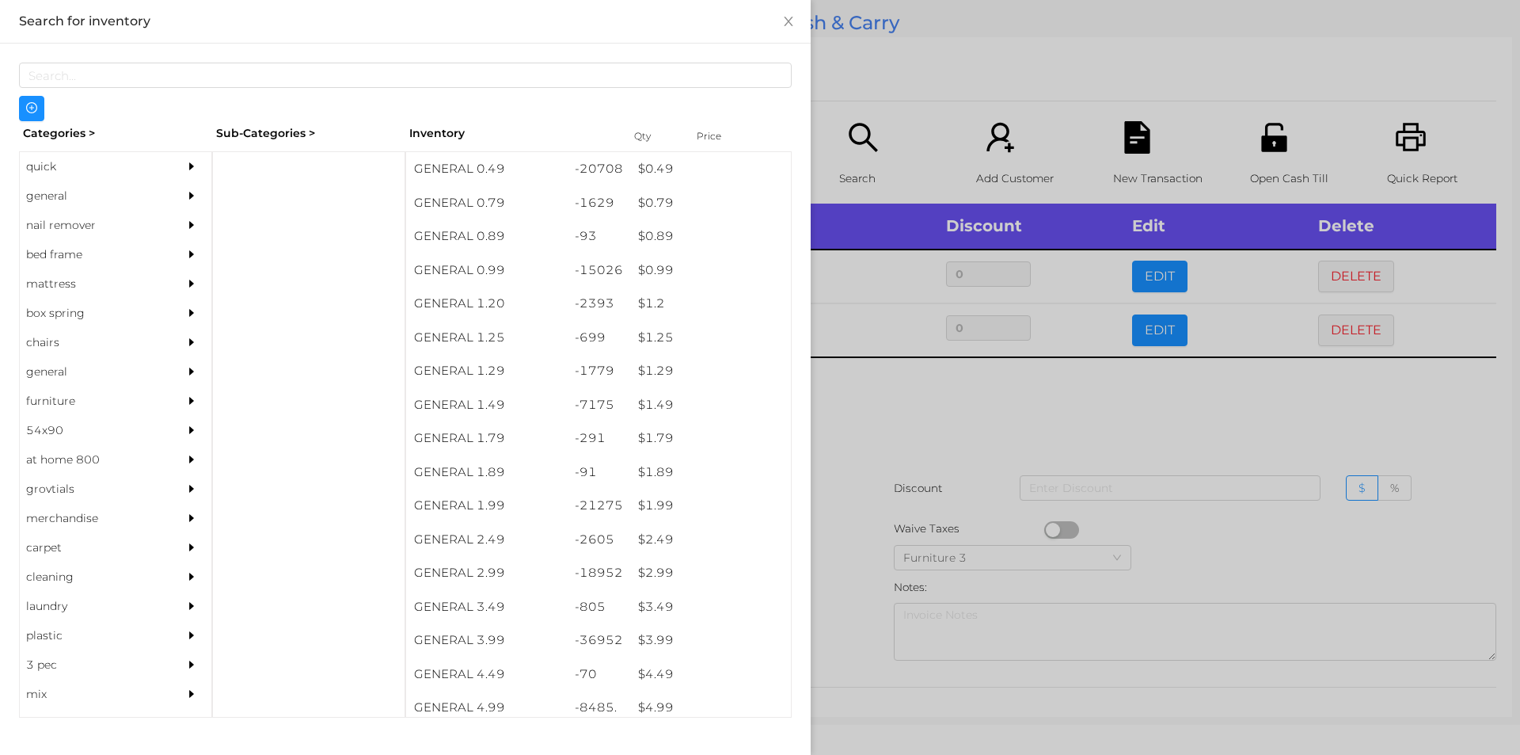
click at [931, 447] on div at bounding box center [760, 377] width 1520 height 755
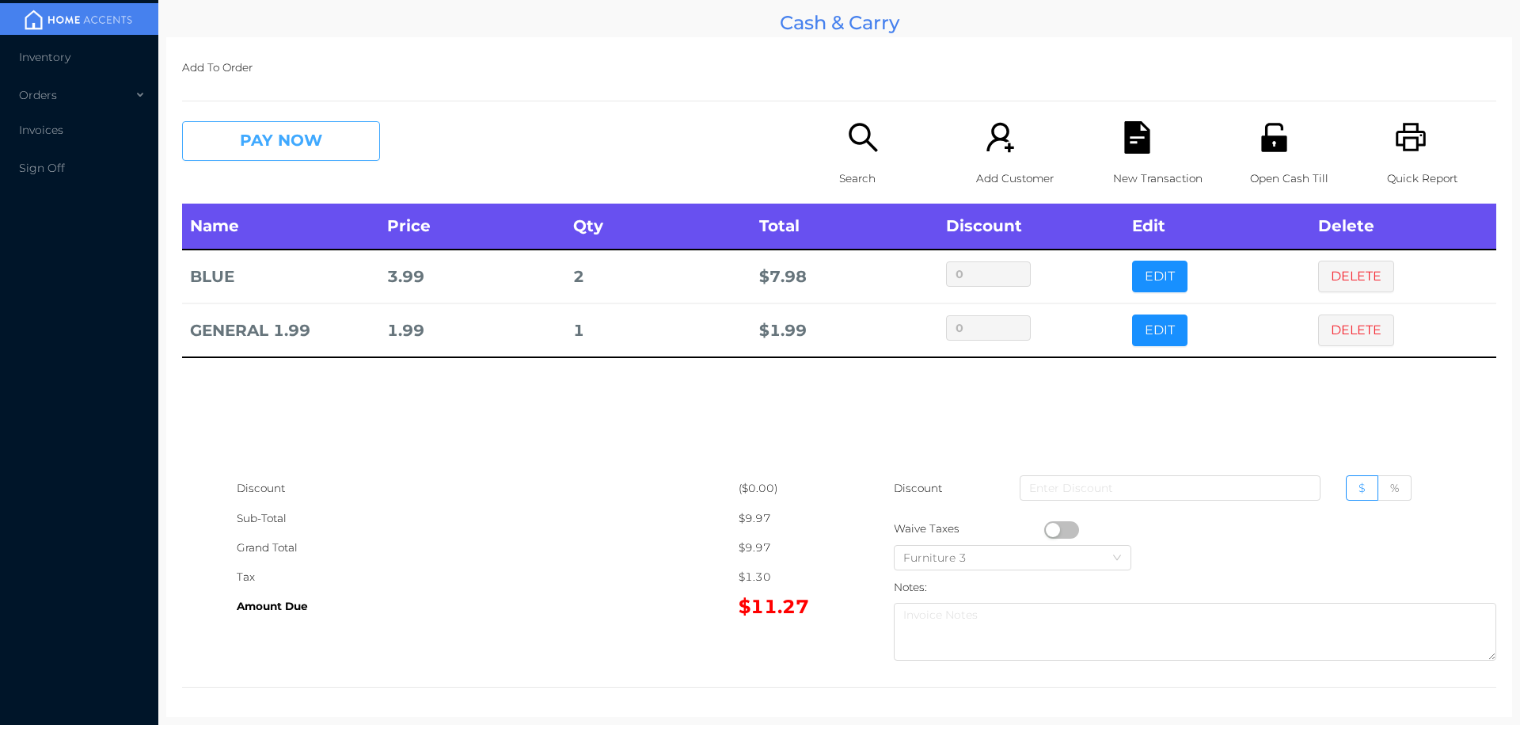
click at [293, 153] on button "PAY NOW" at bounding box center [281, 141] width 198 height 40
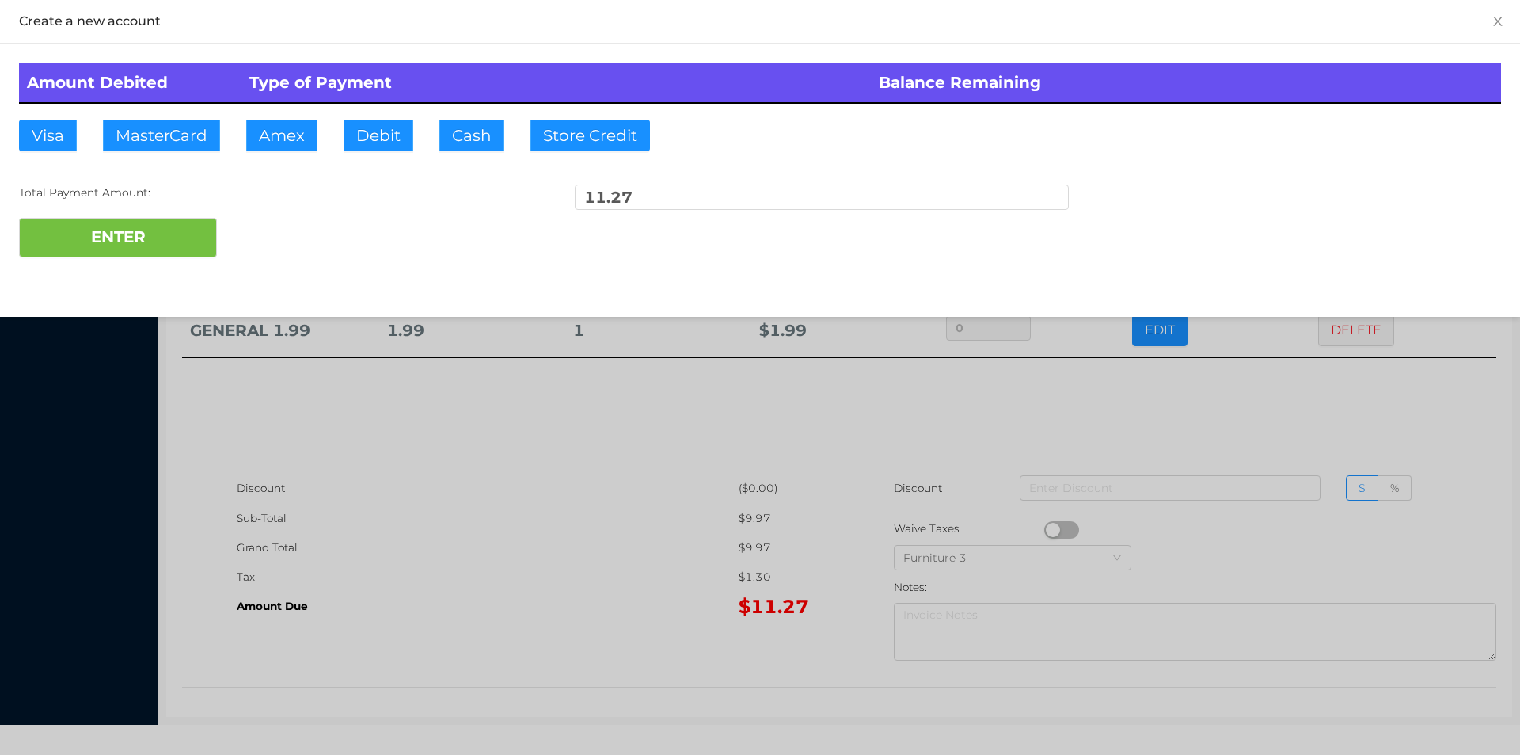
click at [626, 538] on div at bounding box center [760, 377] width 1520 height 755
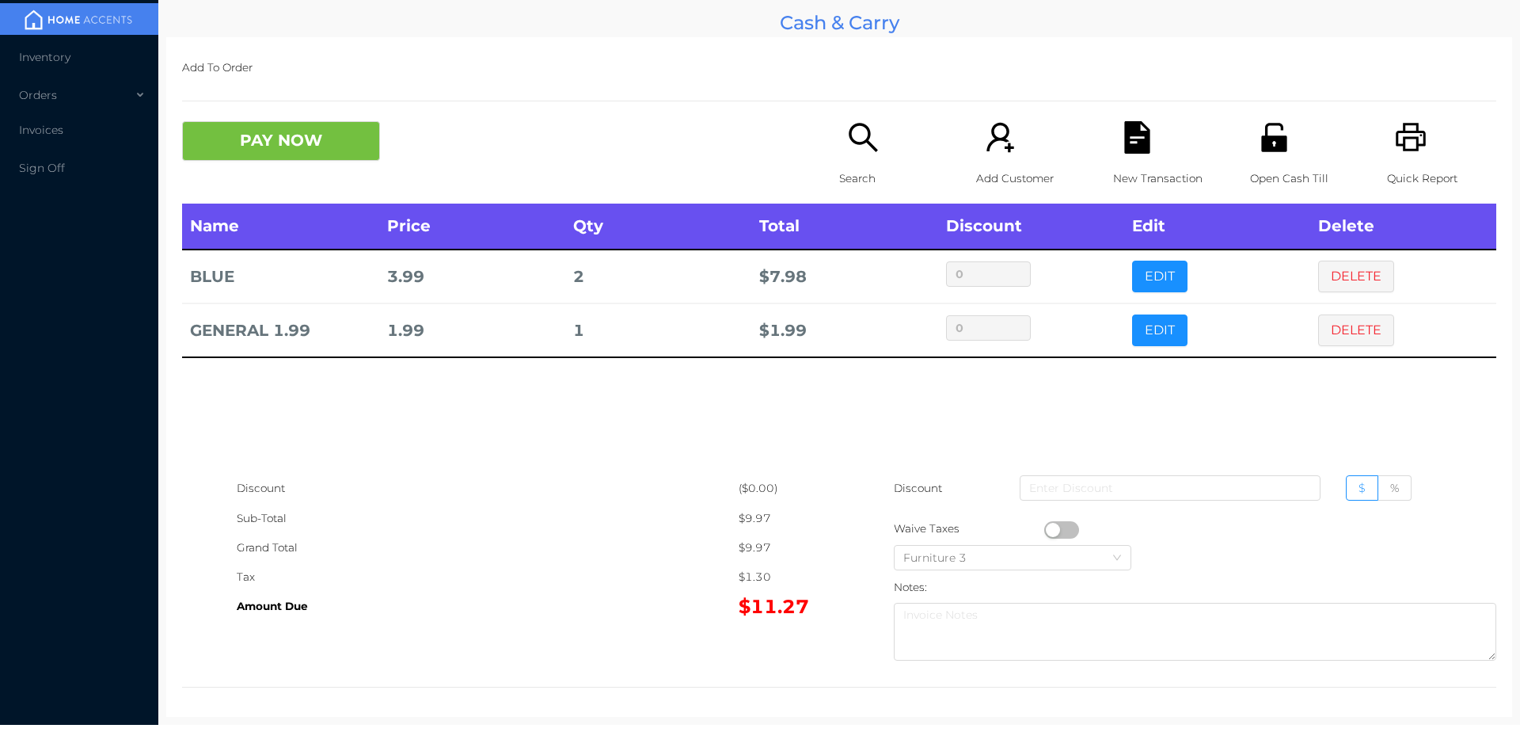
click at [1113, 149] on div "New Transaction" at bounding box center [1167, 162] width 109 height 82
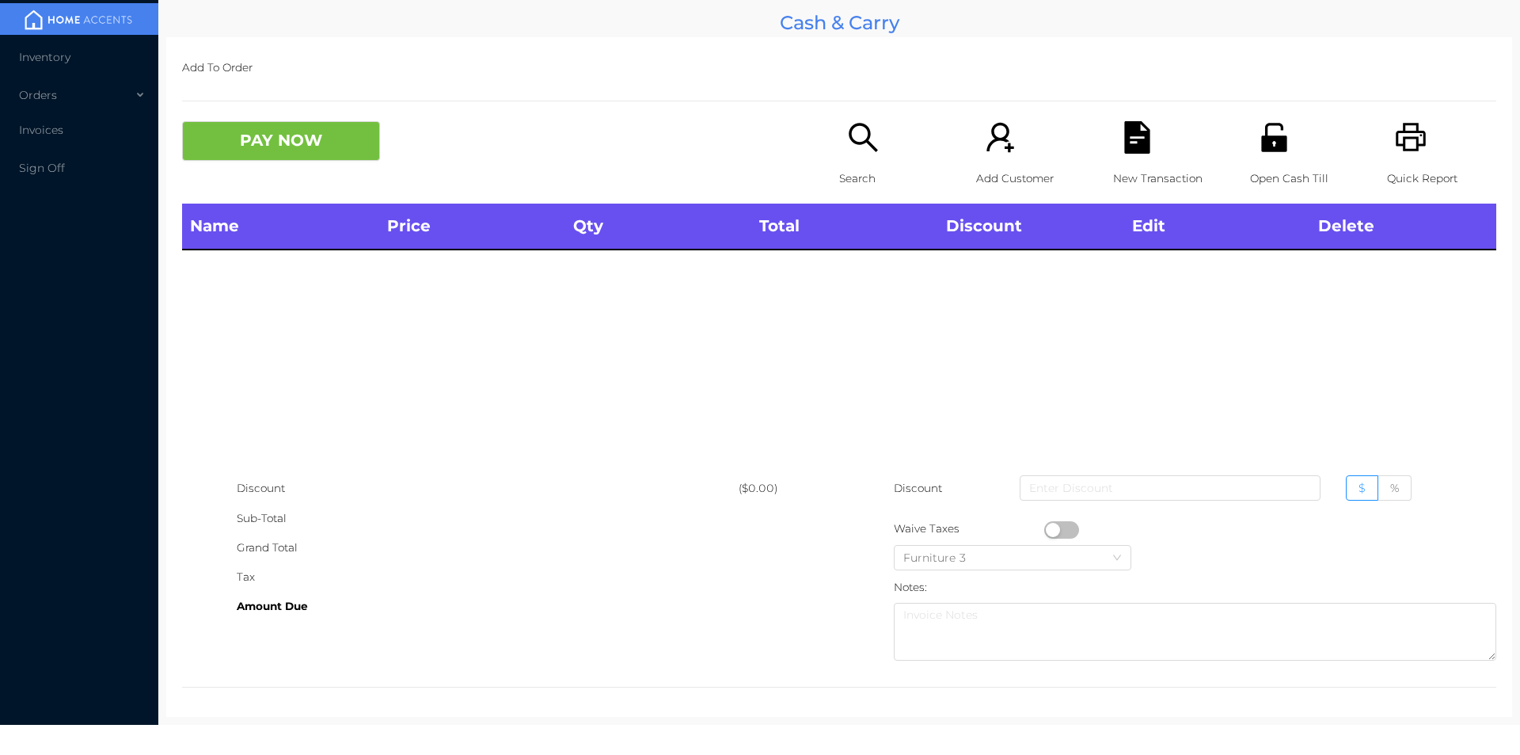
click at [1258, 126] on icon "icon: unlock" at bounding box center [1274, 137] width 32 height 32
click at [1406, 162] on div "Quick Report" at bounding box center [1441, 162] width 109 height 82
click at [1258, 154] on icon "icon: unlock" at bounding box center [1274, 137] width 32 height 32
click at [856, 148] on icon "icon: search" at bounding box center [863, 137] width 32 height 32
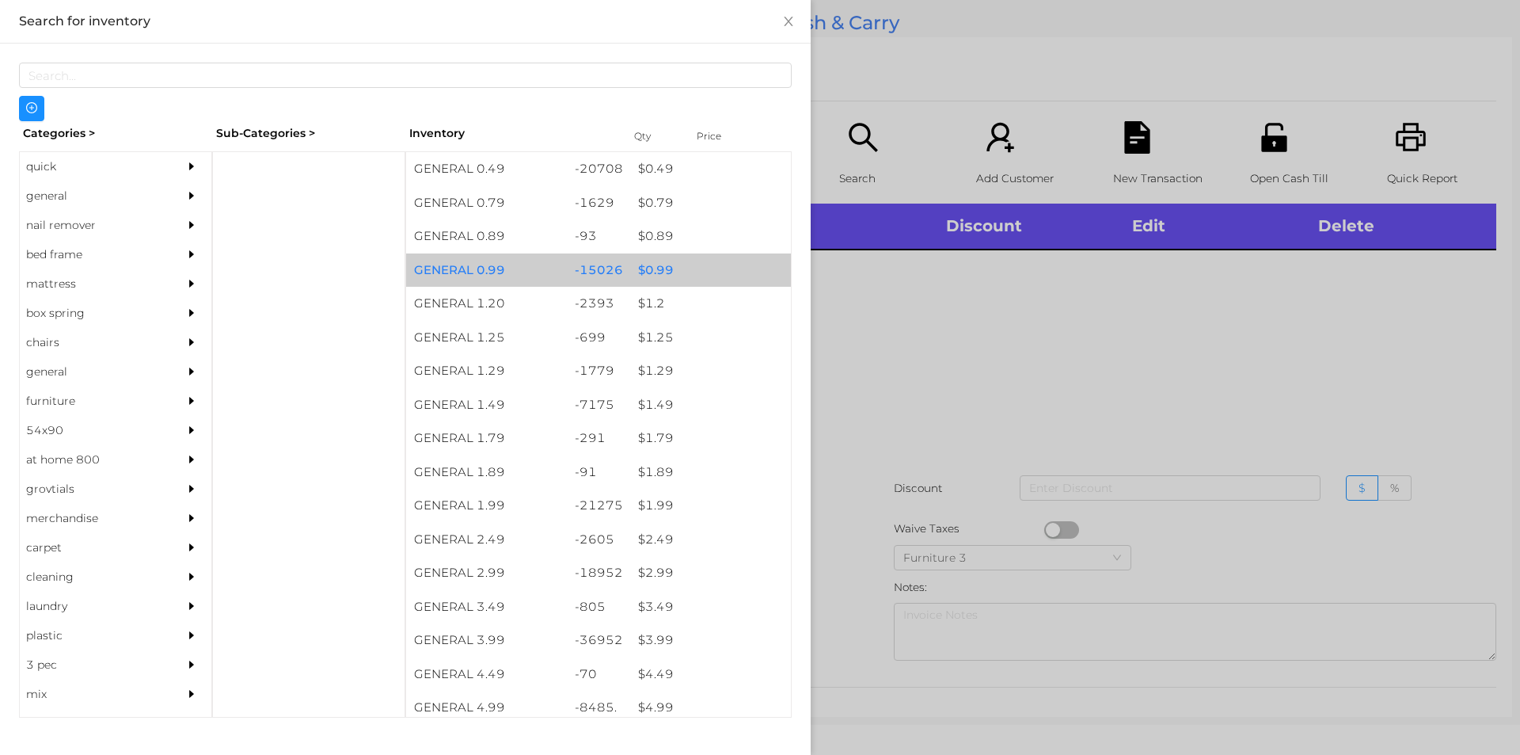
click at [662, 265] on div "$ 0.99" at bounding box center [710, 270] width 161 height 34
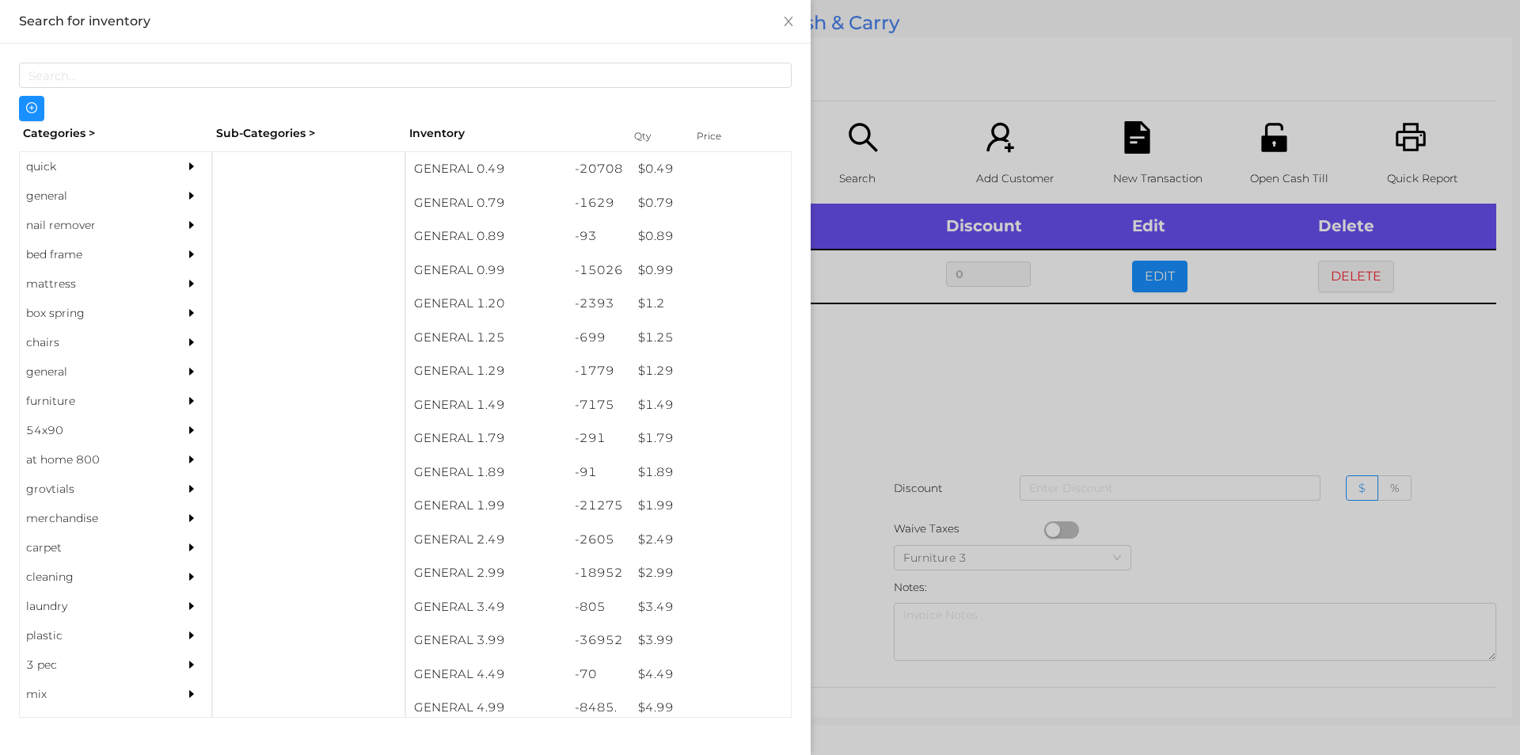
click at [908, 372] on div at bounding box center [760, 377] width 1520 height 755
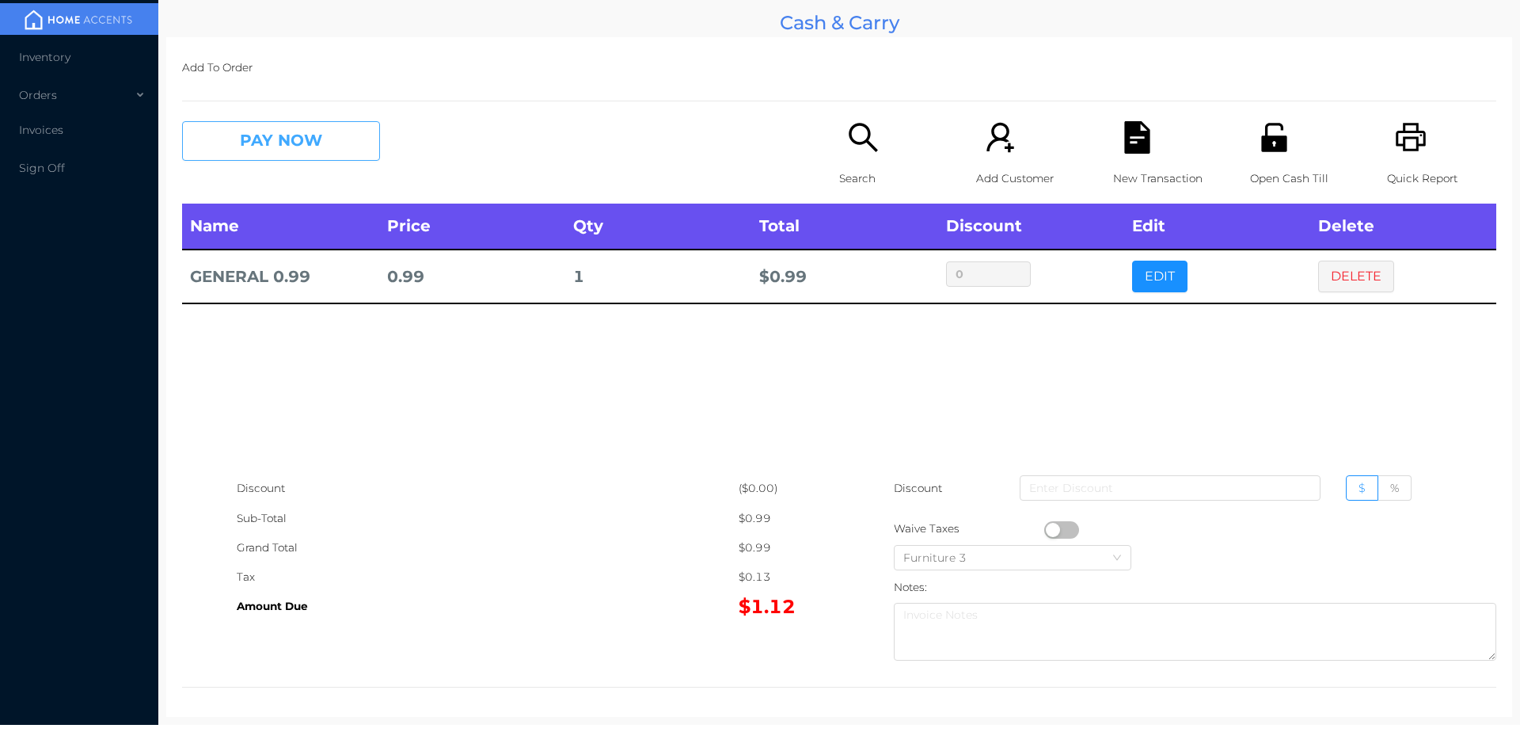
click at [293, 143] on button "PAY NOW" at bounding box center [281, 141] width 198 height 40
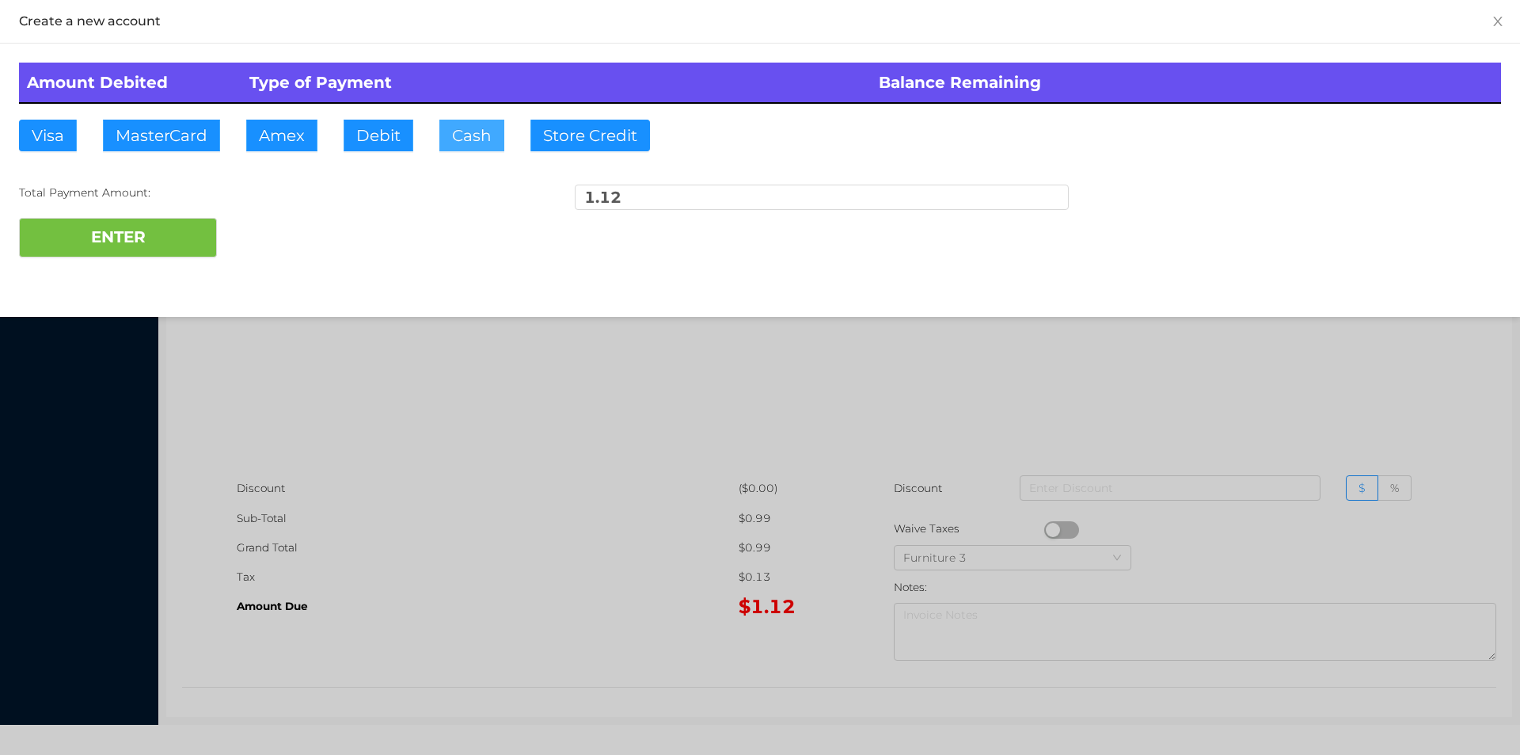
click at [485, 135] on button "Cash" at bounding box center [471, 136] width 65 height 32
click at [158, 238] on button "ENTER" at bounding box center [118, 238] width 198 height 40
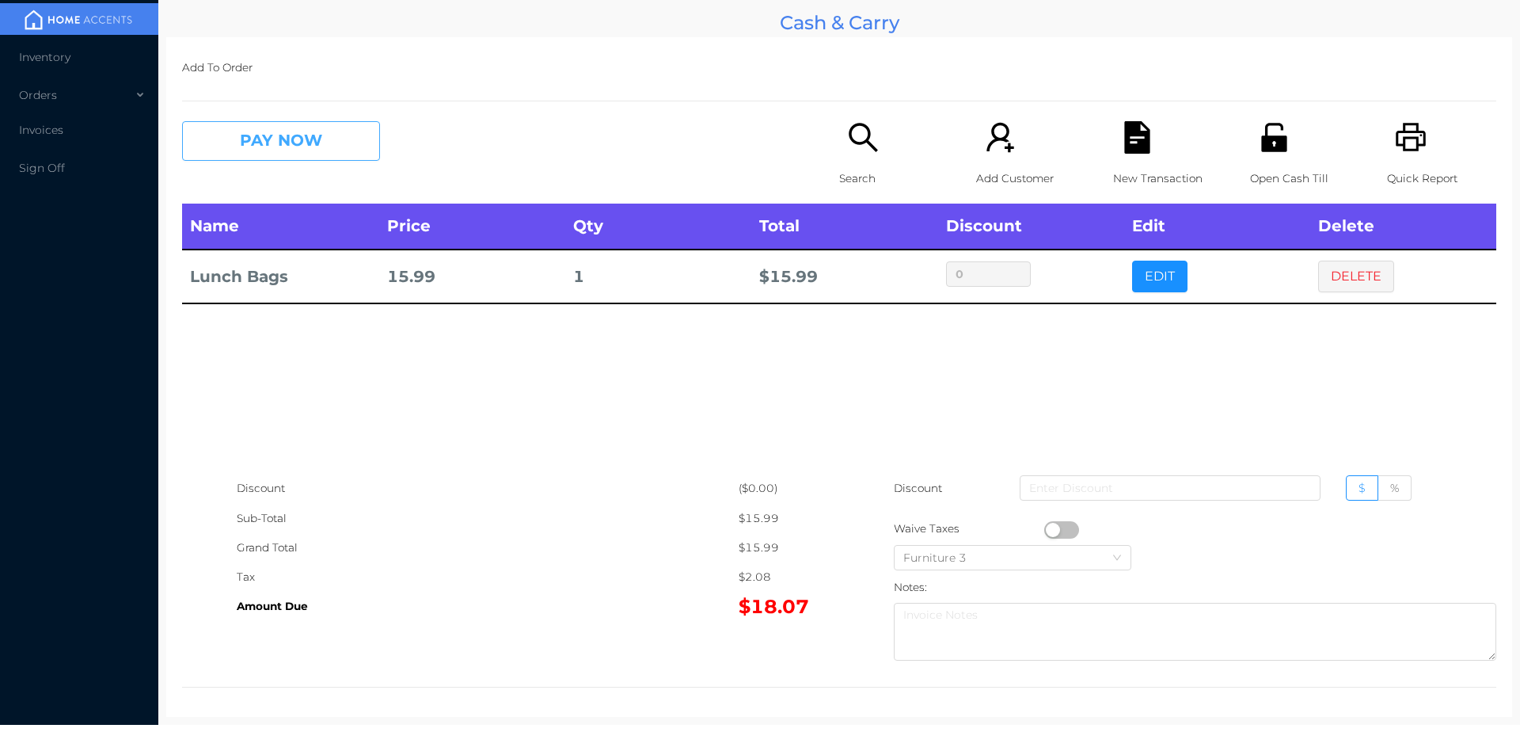
click at [285, 145] on button "PAY NOW" at bounding box center [281, 141] width 198 height 40
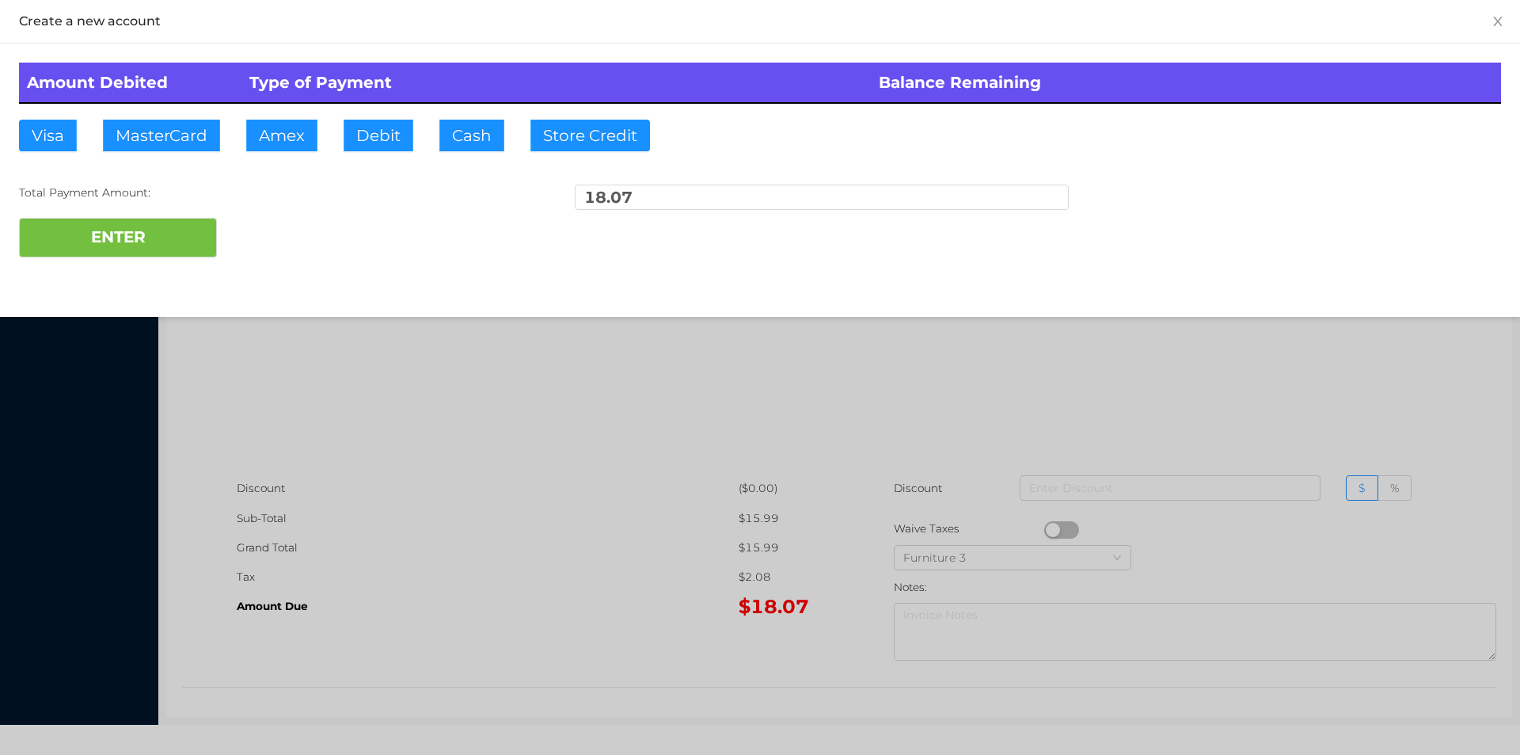
click at [267, 236] on div "ENTER" at bounding box center [760, 238] width 1482 height 40
click at [1067, 367] on div at bounding box center [760, 377] width 1520 height 755
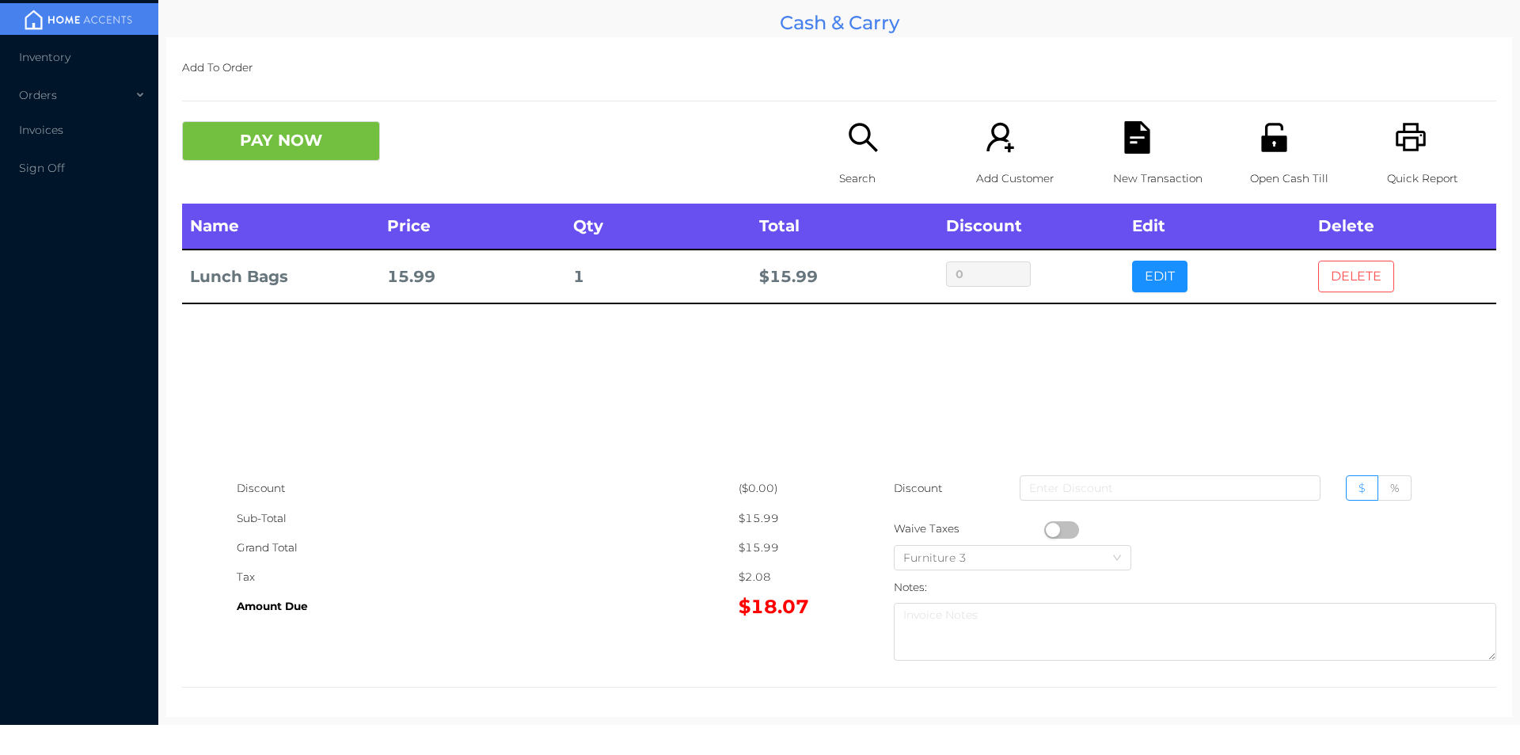
click at [1360, 288] on button "DELETE" at bounding box center [1356, 277] width 76 height 32
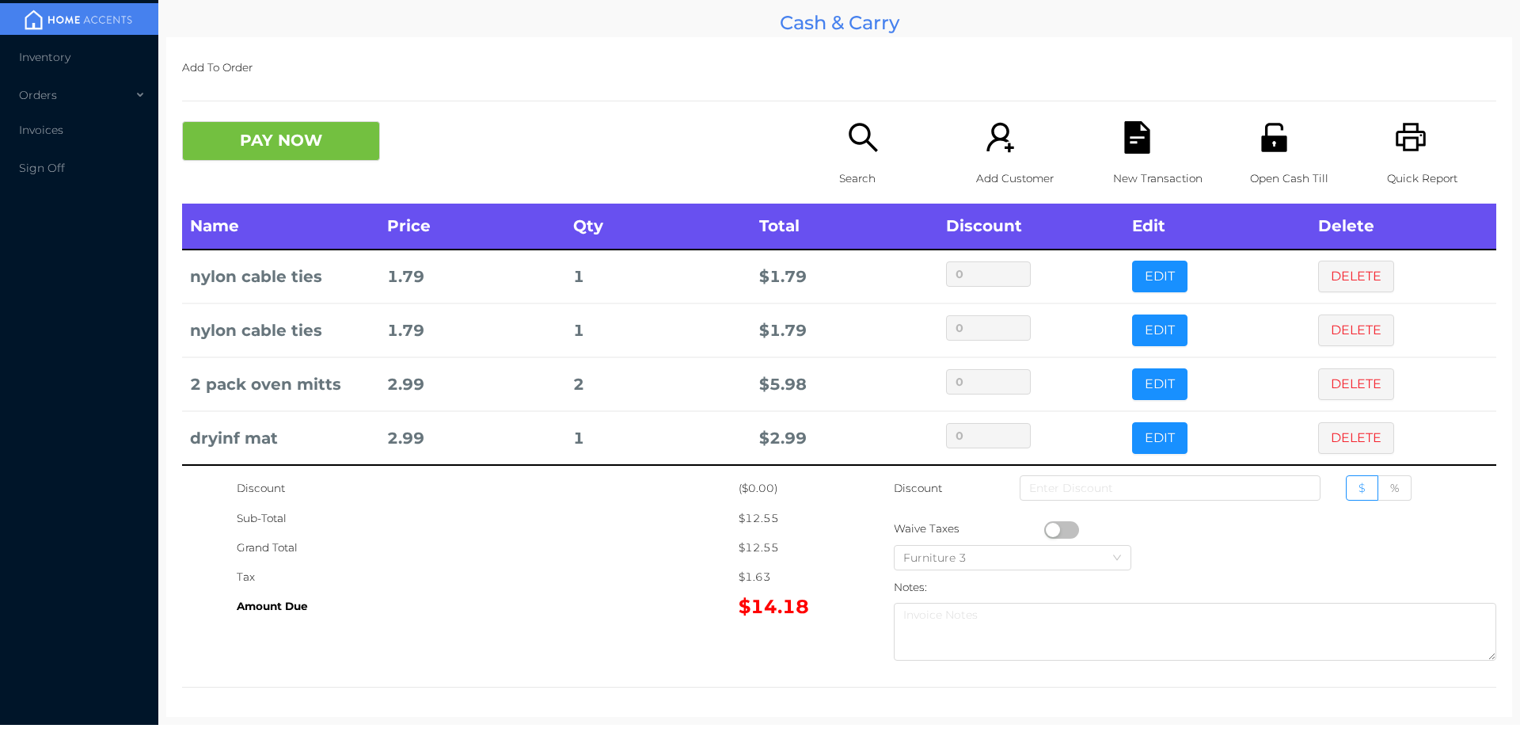
click at [1398, 157] on div "Quick Report" at bounding box center [1441, 162] width 109 height 82
click at [269, 155] on button "PAY NOW" at bounding box center [281, 141] width 198 height 40
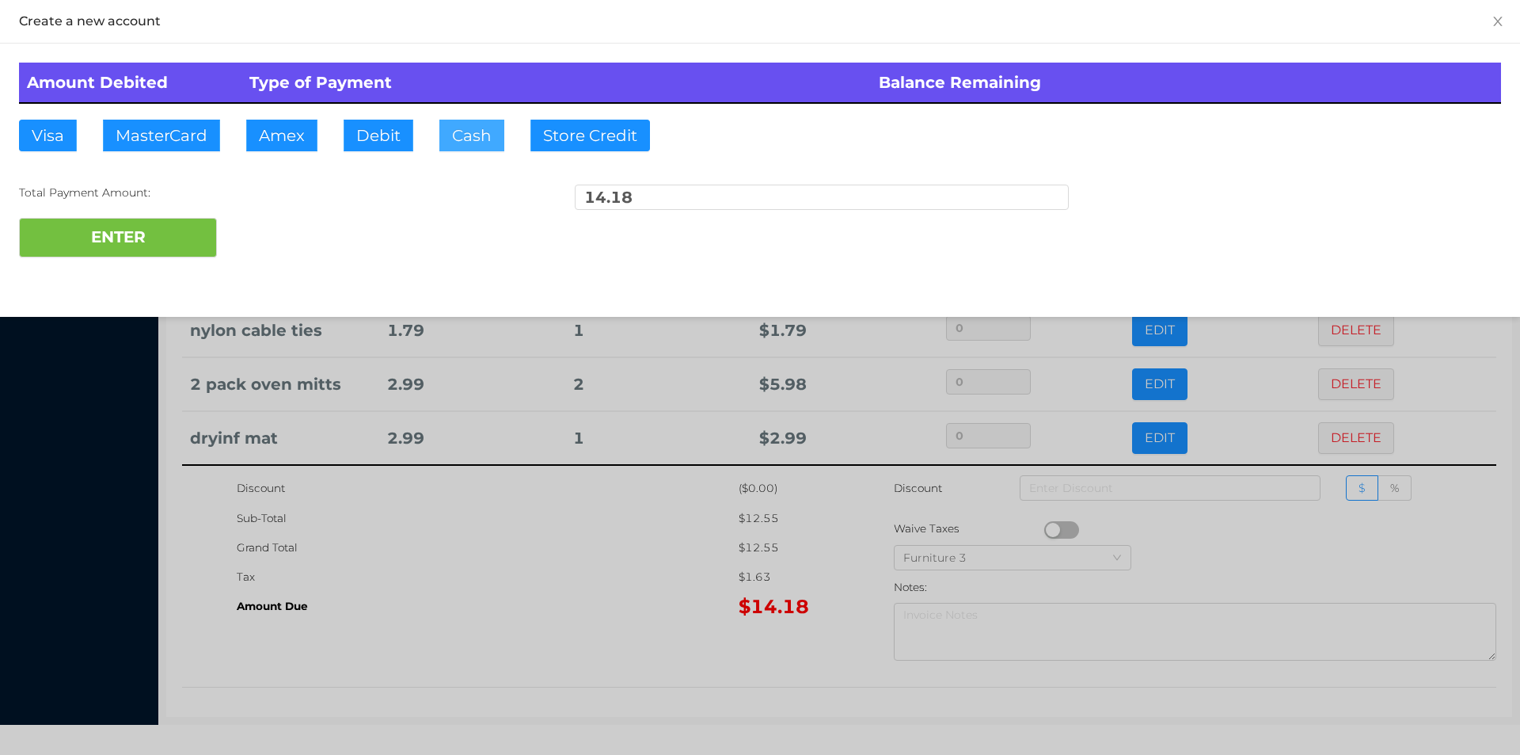
click at [469, 139] on button "Cash" at bounding box center [471, 136] width 65 height 32
type input "15."
click at [188, 238] on button "ENTER" at bounding box center [118, 238] width 198 height 40
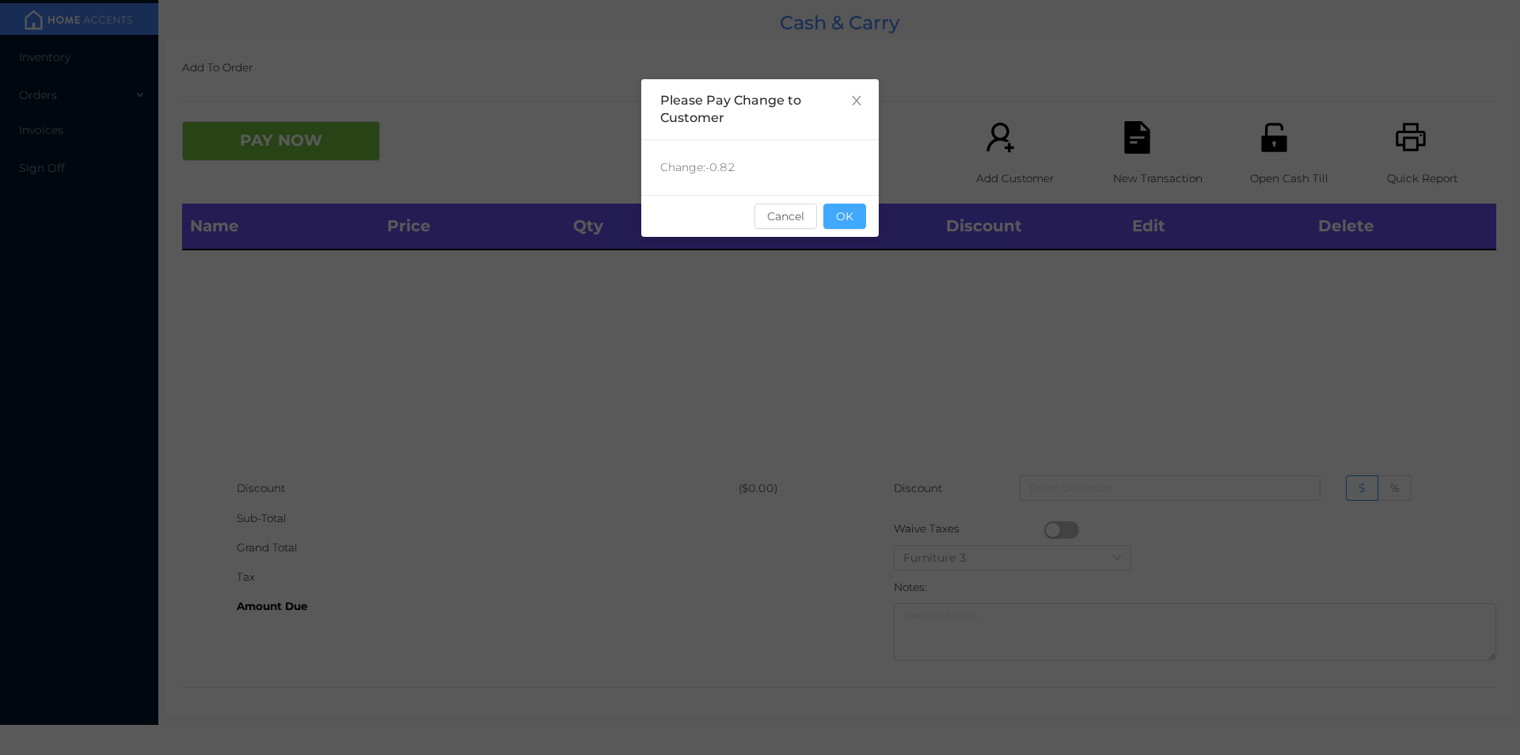
click at [860, 211] on button "OK" at bounding box center [844, 215] width 43 height 25
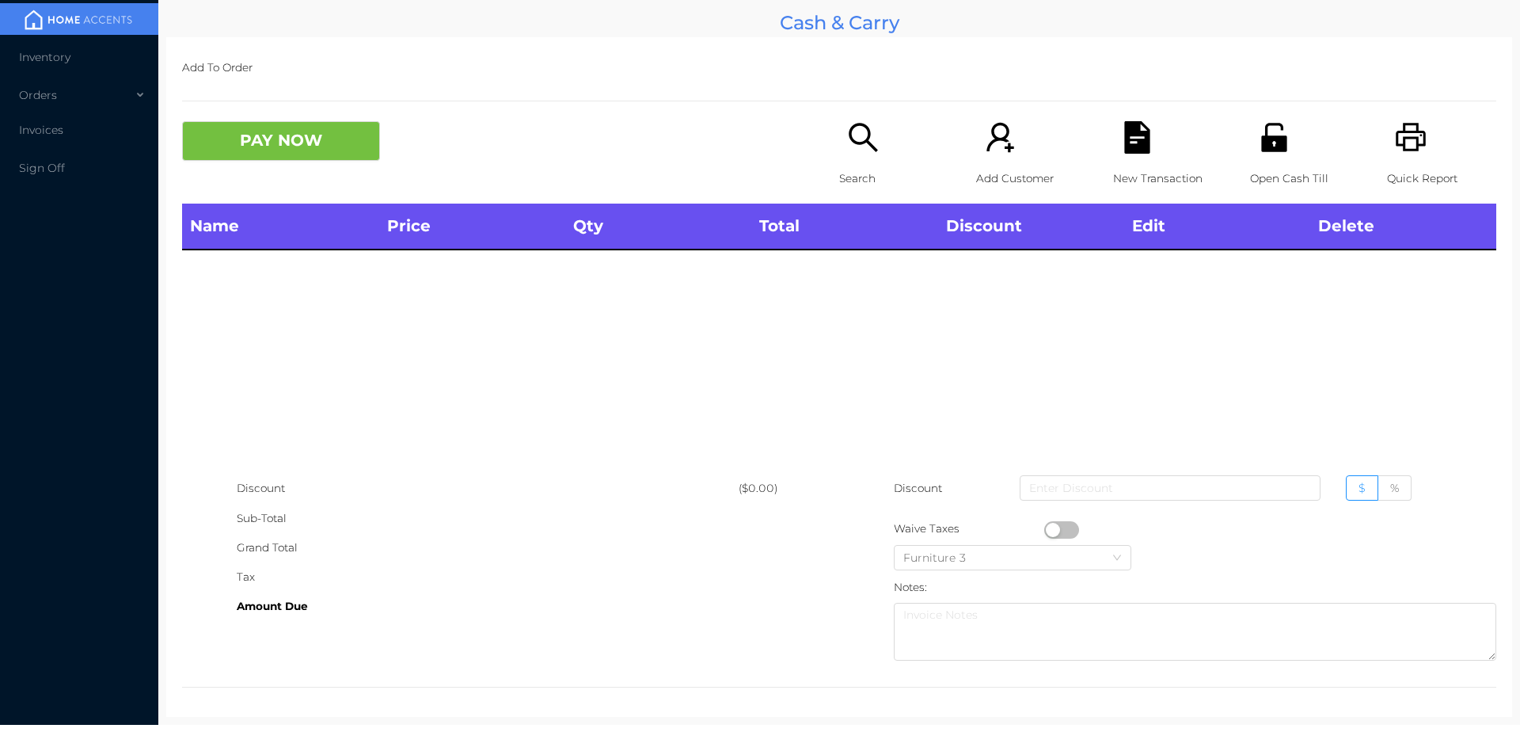
click at [867, 143] on icon "icon: search" at bounding box center [863, 137] width 32 height 32
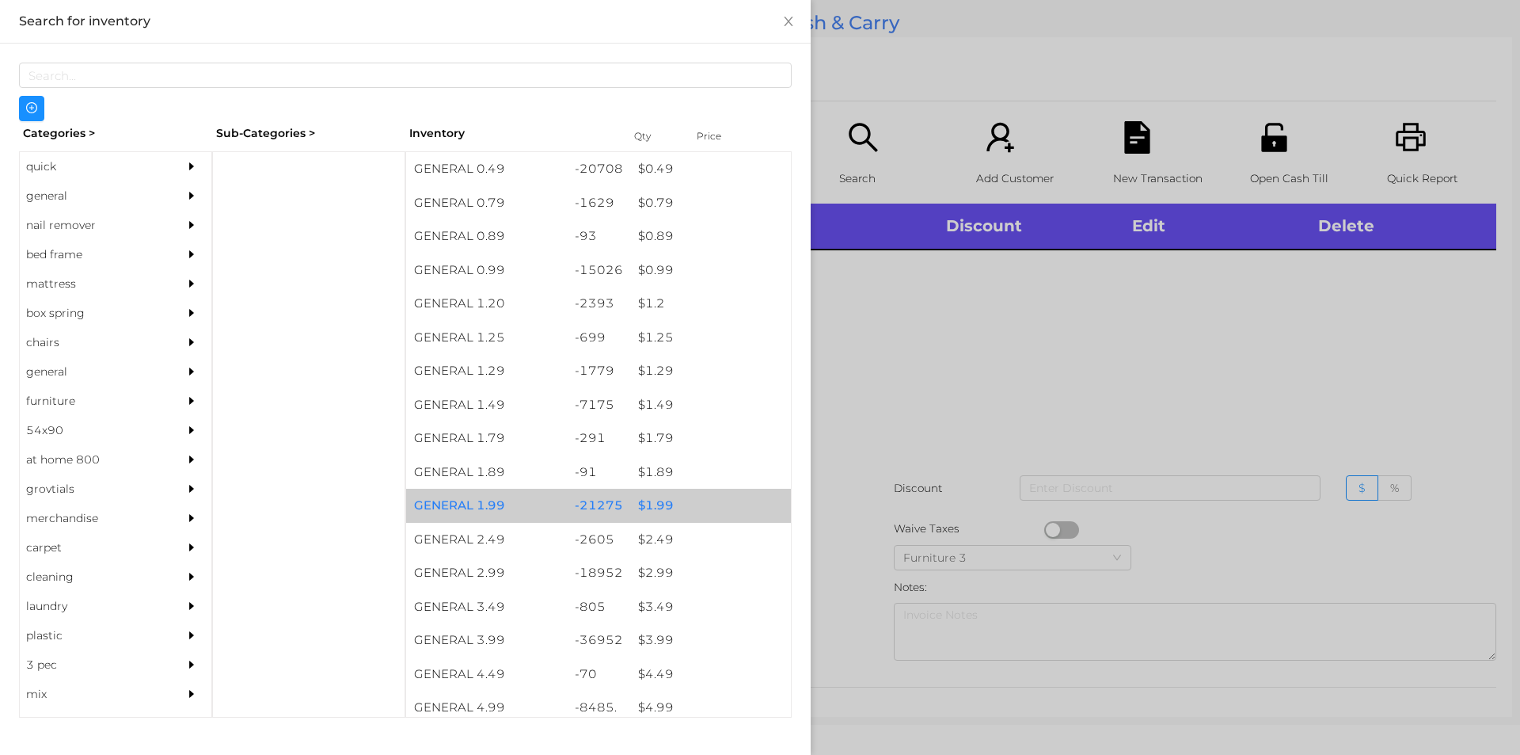
click at [654, 505] on div "$ 1.99" at bounding box center [710, 506] width 161 height 34
click at [663, 505] on div "$ 1.99" at bounding box center [710, 506] width 161 height 34
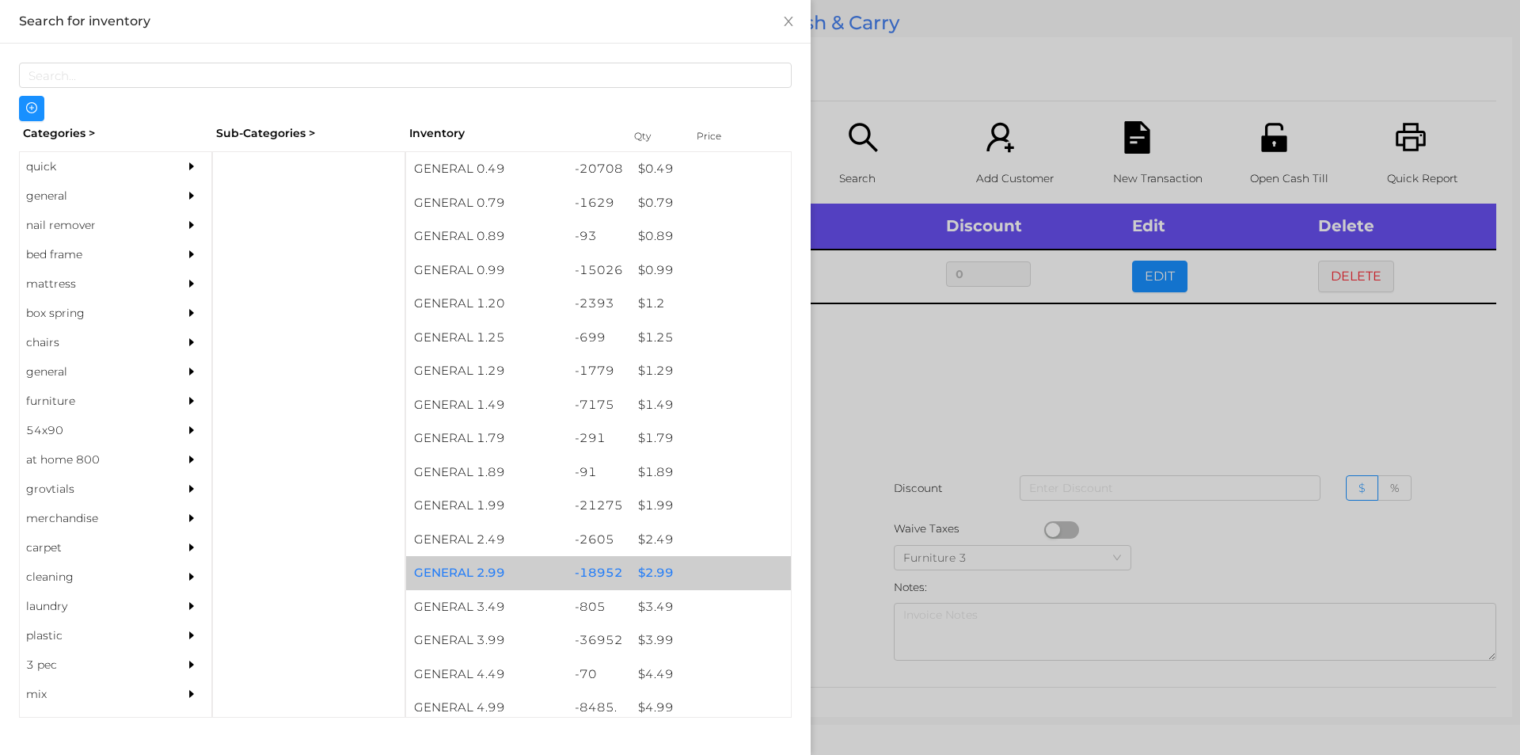
click at [650, 576] on div "$ 2.99" at bounding box center [710, 573] width 161 height 34
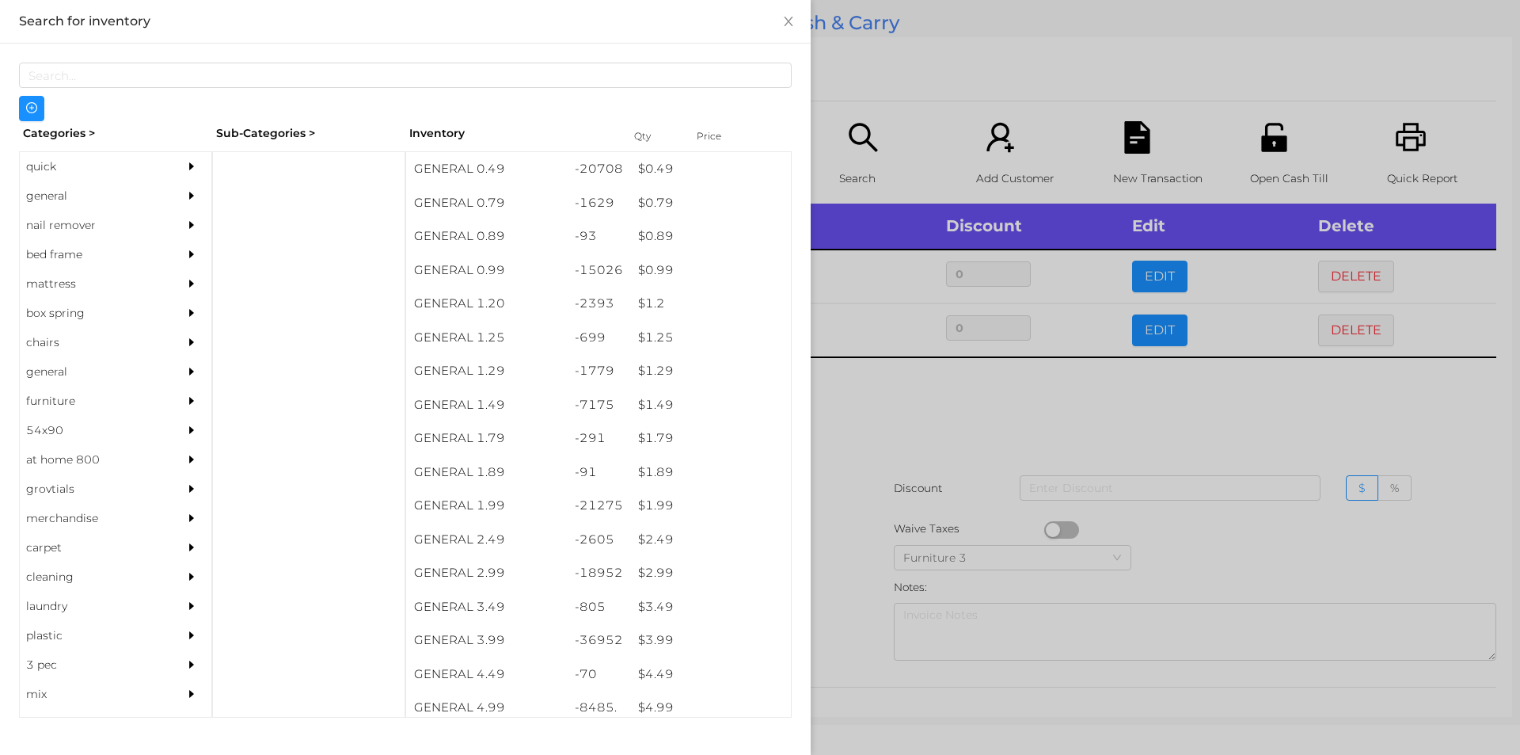
click at [852, 414] on div at bounding box center [760, 377] width 1520 height 755
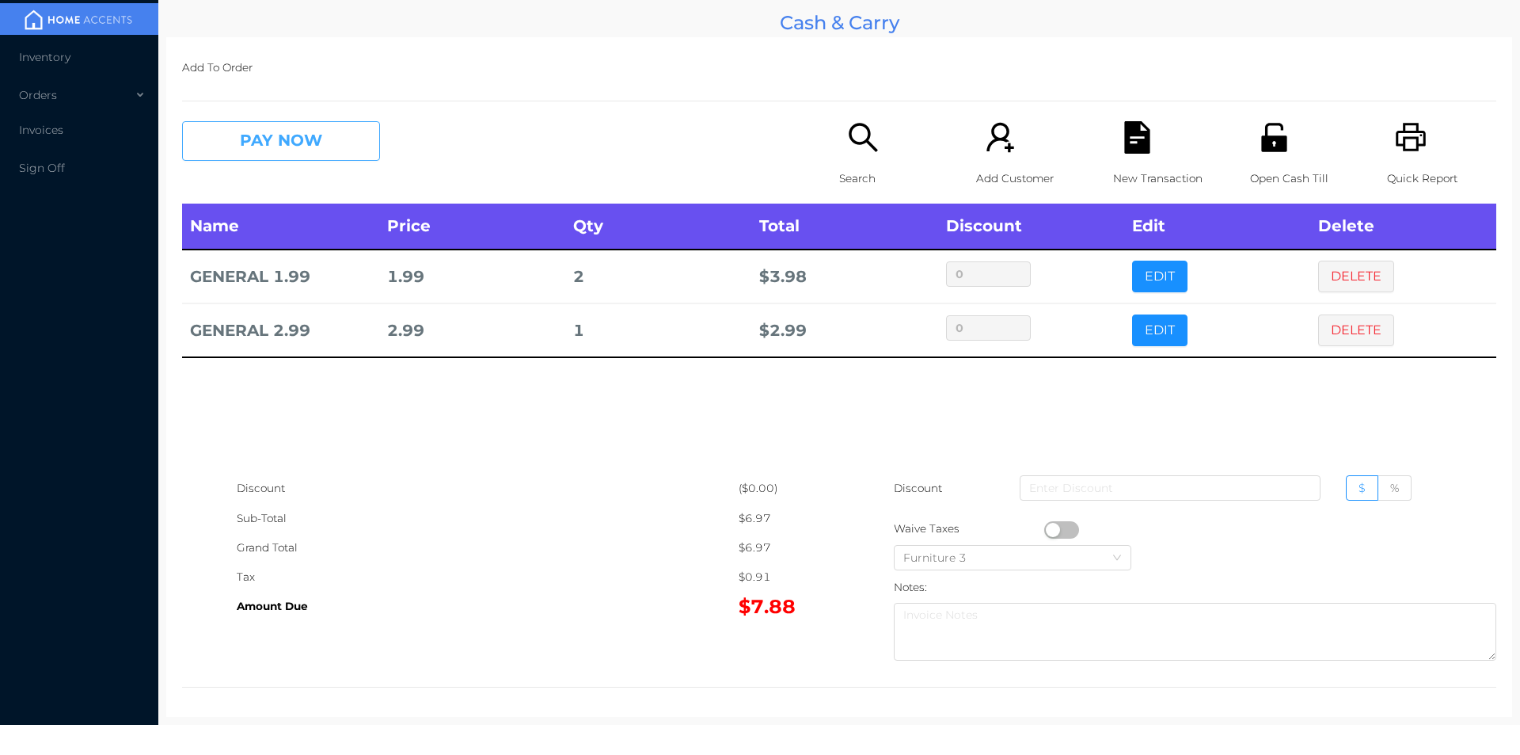
click at [245, 142] on button "PAY NOW" at bounding box center [281, 141] width 198 height 40
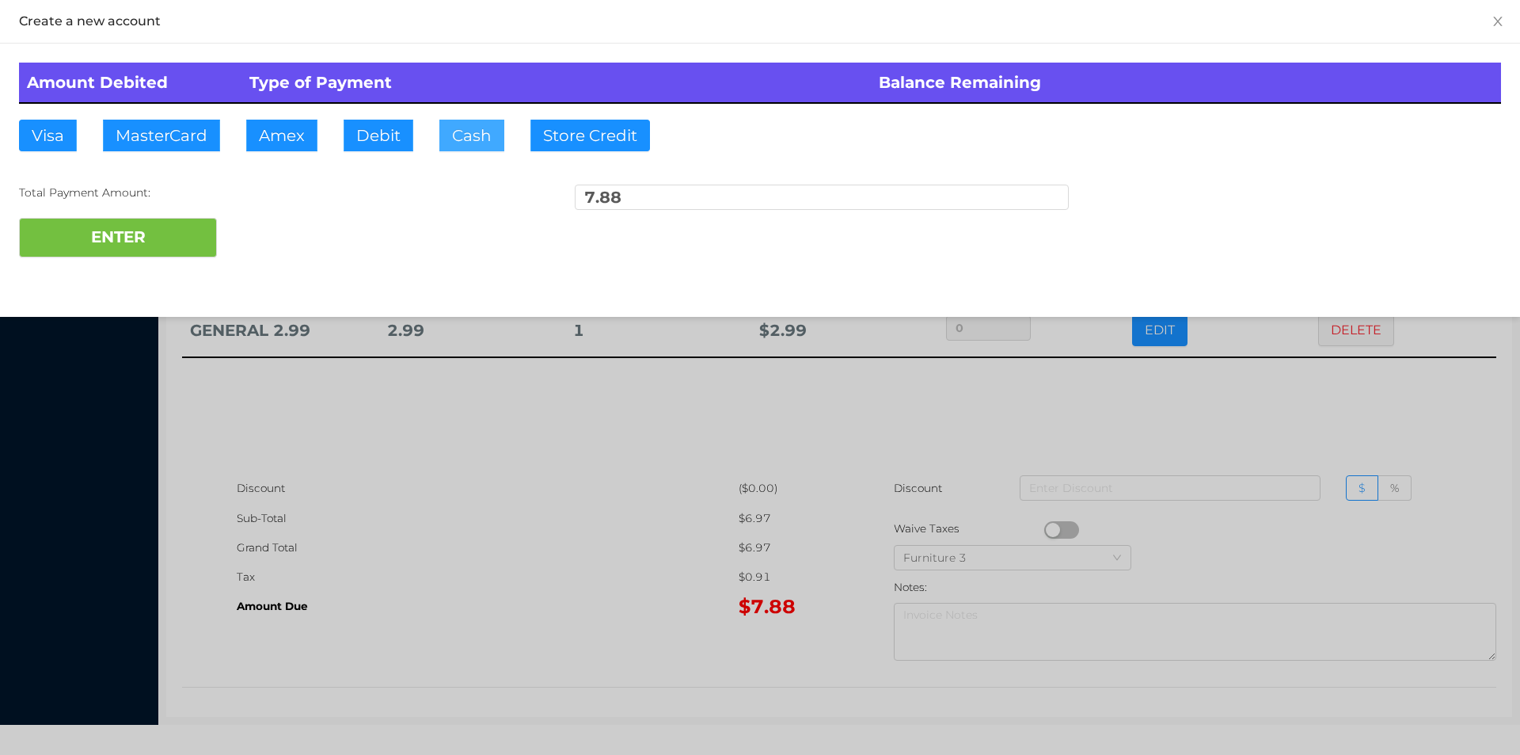
click at [465, 139] on button "Cash" at bounding box center [471, 136] width 65 height 32
type input "20."
click at [125, 220] on button "ENTER" at bounding box center [118, 238] width 198 height 40
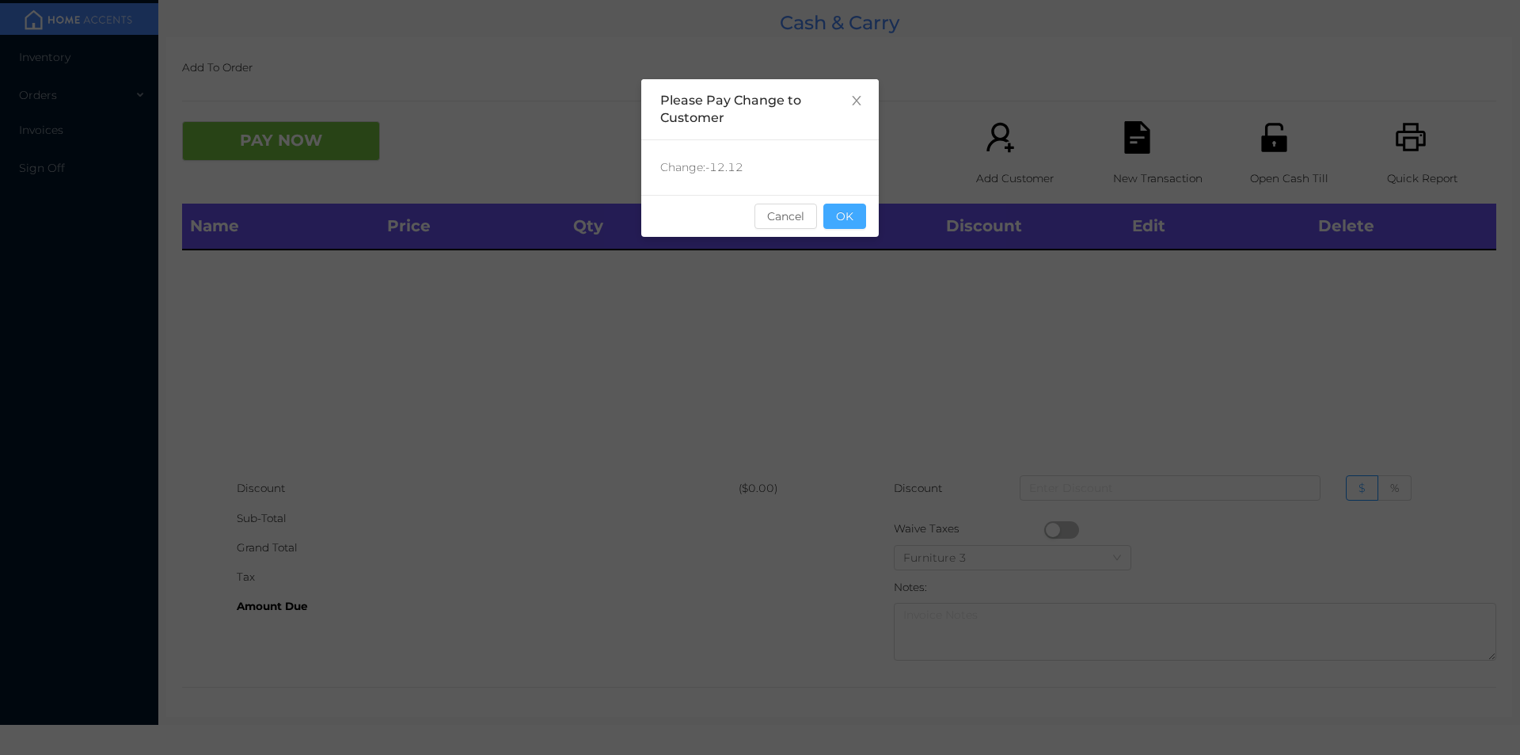
click at [843, 227] on button "OK" at bounding box center [844, 215] width 43 height 25
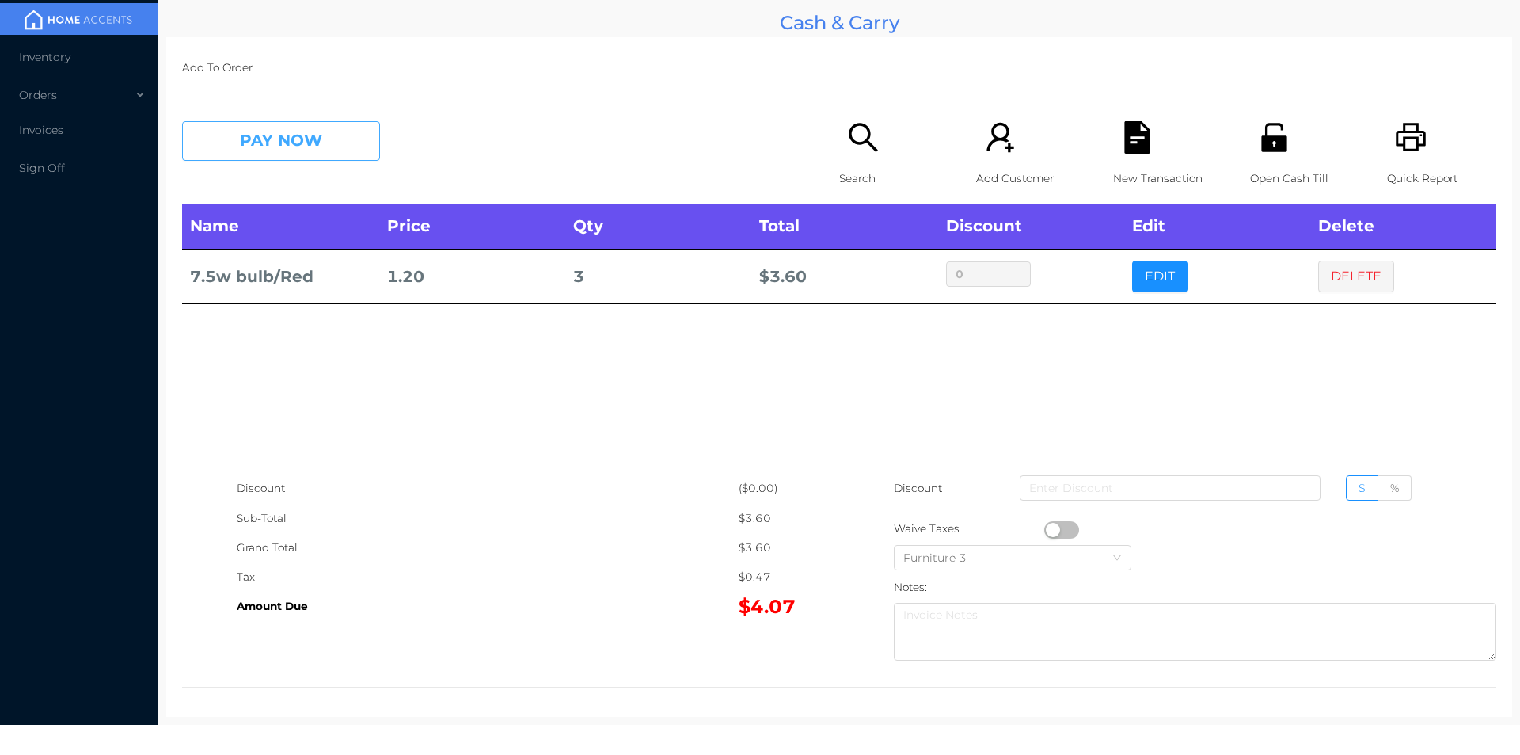
click at [321, 157] on button "PAY NOW" at bounding box center [281, 141] width 198 height 40
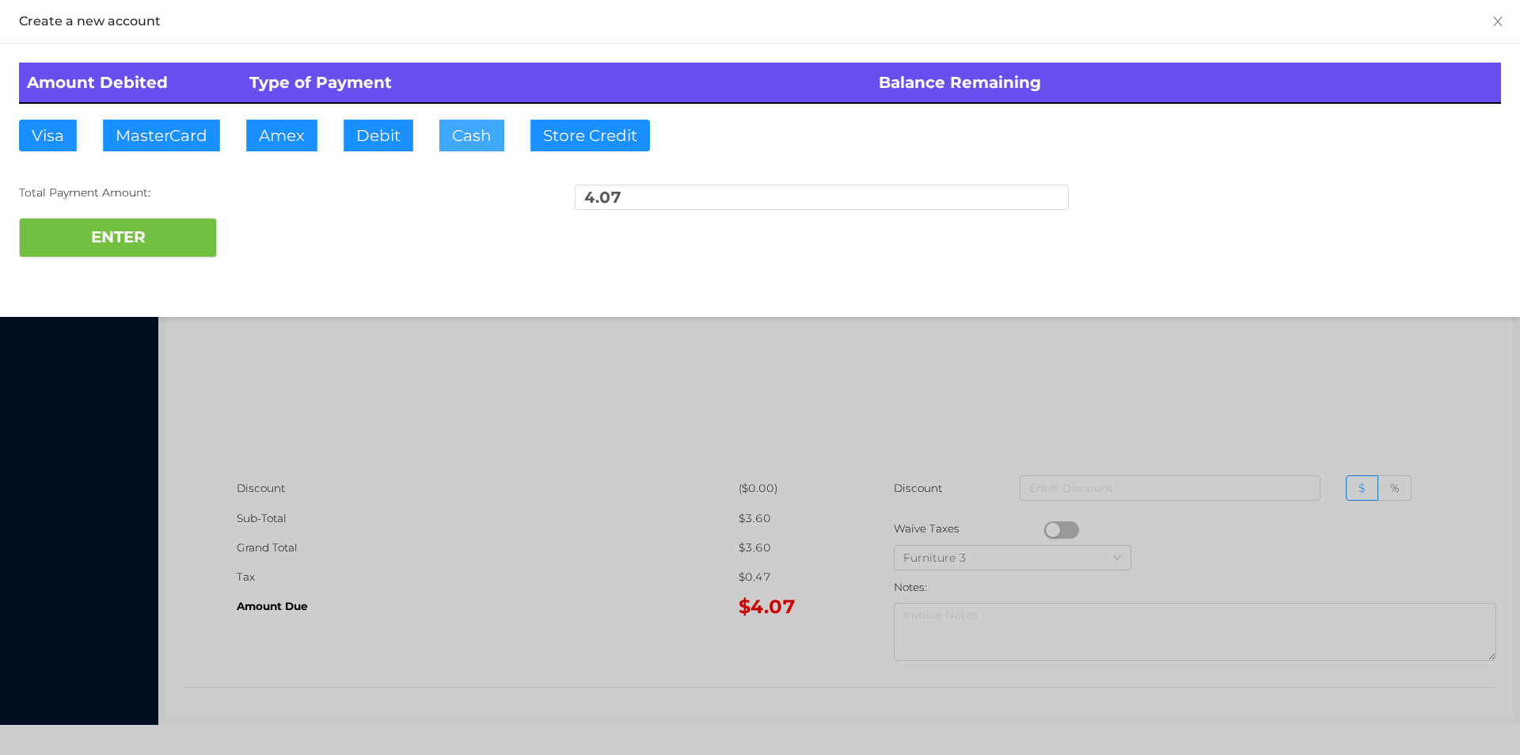
click at [462, 139] on button "Cash" at bounding box center [471, 136] width 65 height 32
click at [179, 255] on button "ENTER" at bounding box center [118, 238] width 198 height 40
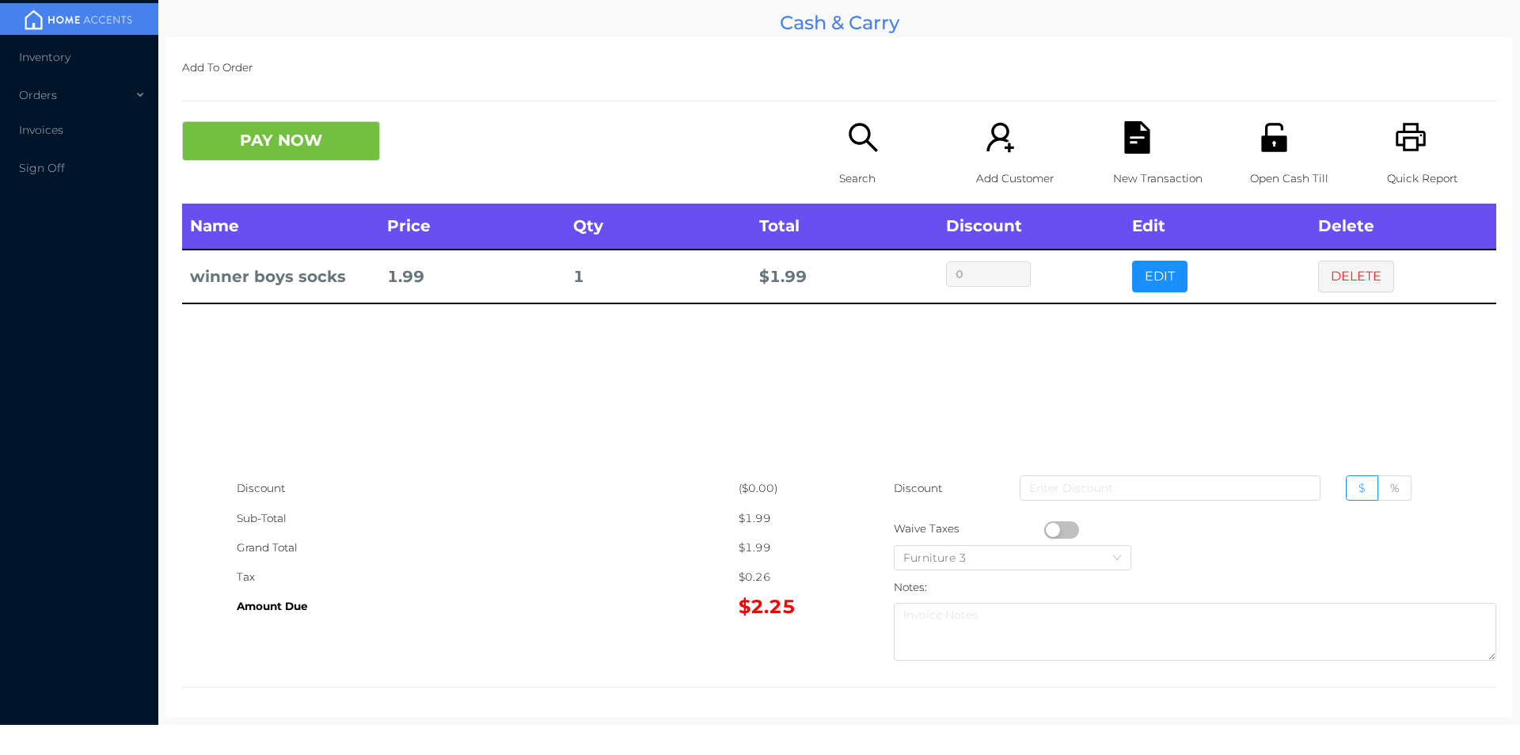
click at [239, 135] on button "PAY NOW" at bounding box center [281, 141] width 198 height 40
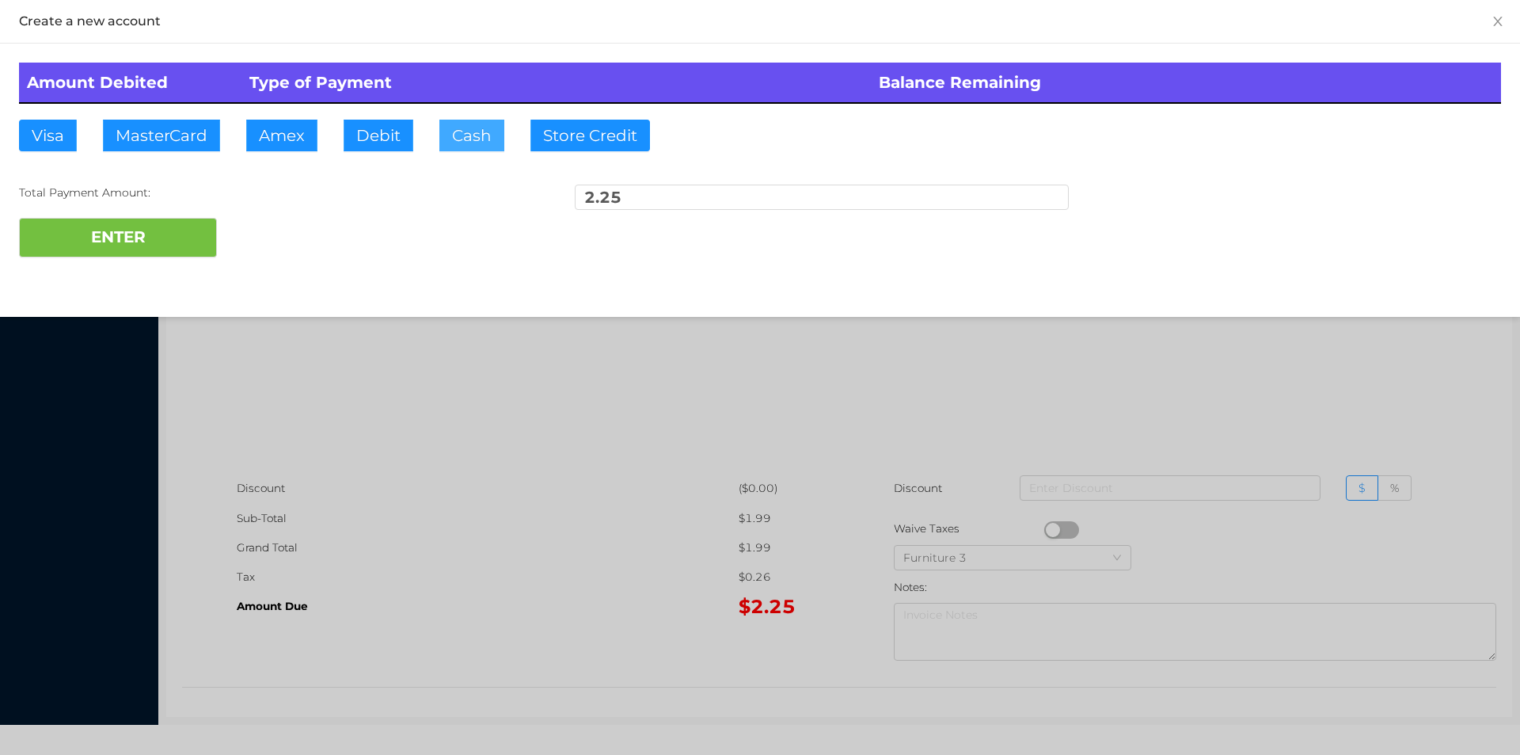
click at [447, 139] on button "Cash" at bounding box center [471, 136] width 65 height 32
click at [156, 253] on button "ENTER" at bounding box center [118, 238] width 198 height 40
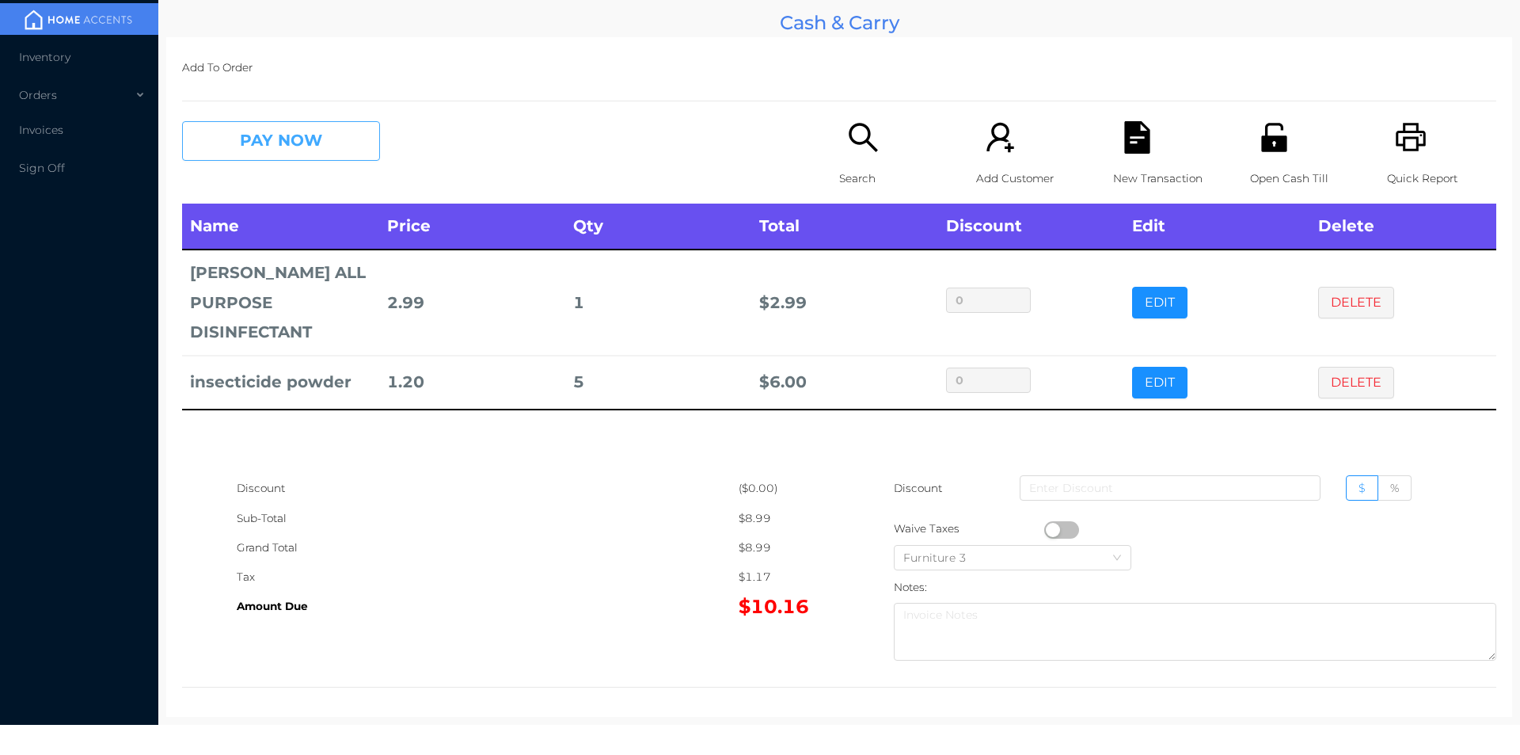
click at [245, 133] on button "PAY NOW" at bounding box center [281, 141] width 198 height 40
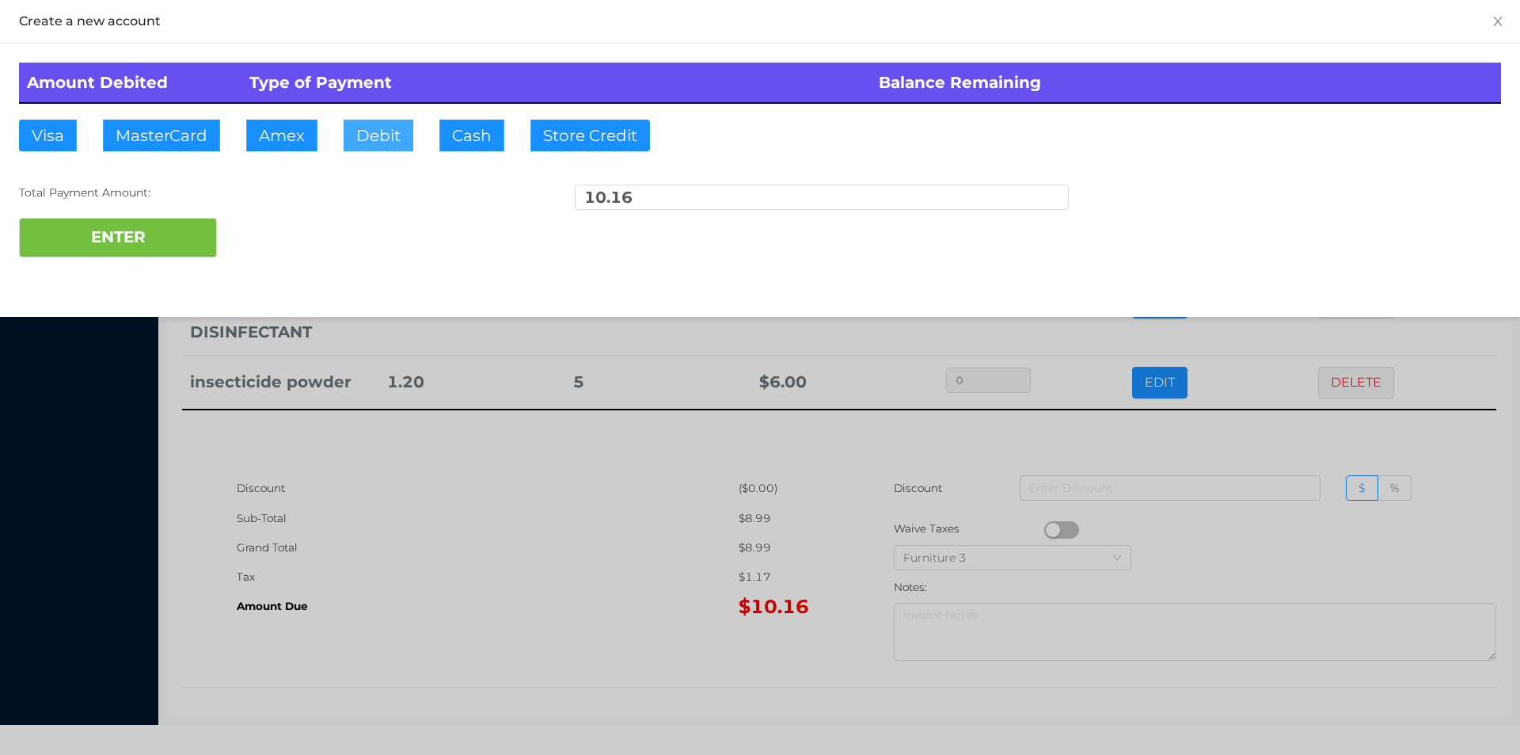
click at [376, 144] on button "Debit" at bounding box center [379, 136] width 70 height 32
type input "20."
click at [140, 243] on button "ENTER" at bounding box center [118, 238] width 198 height 40
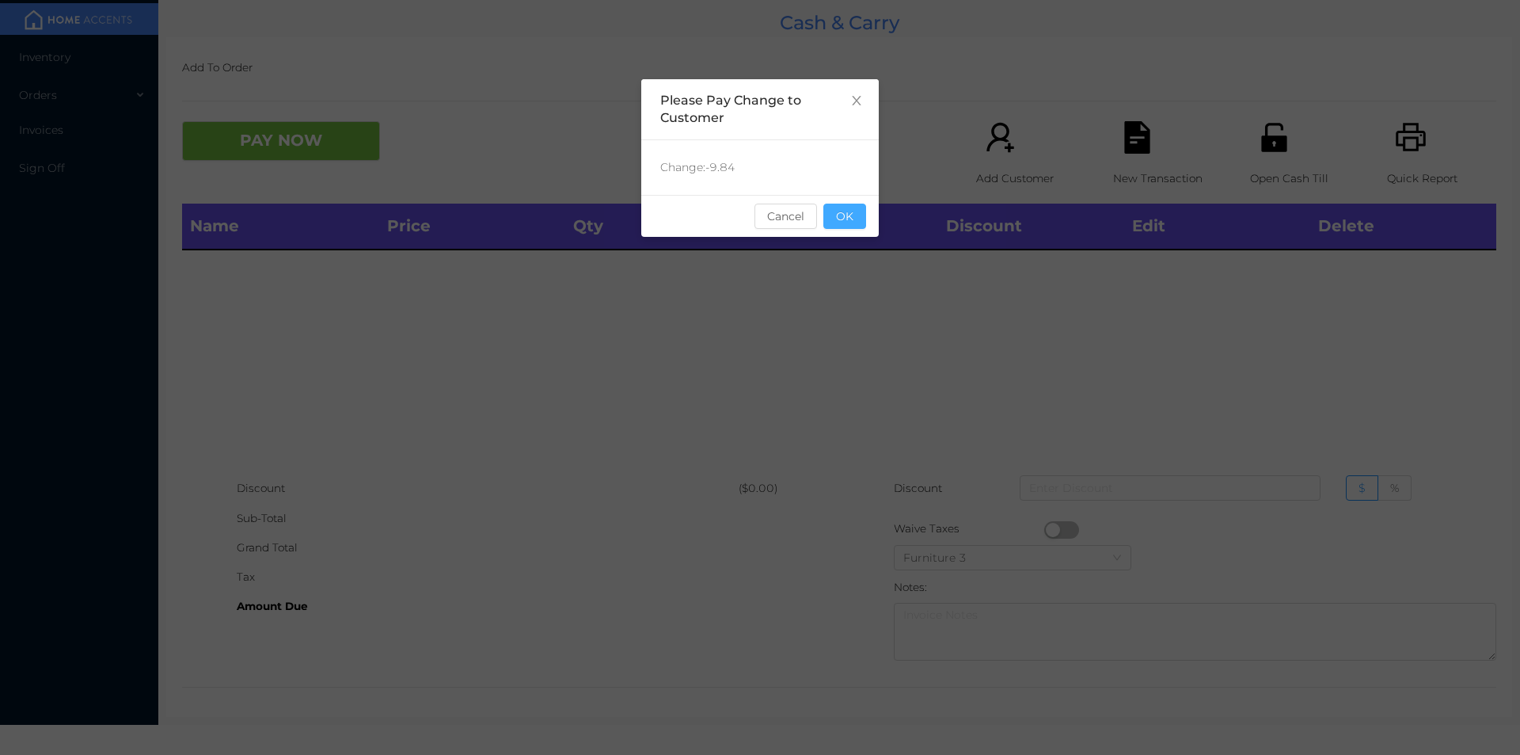
click at [846, 226] on button "OK" at bounding box center [844, 215] width 43 height 25
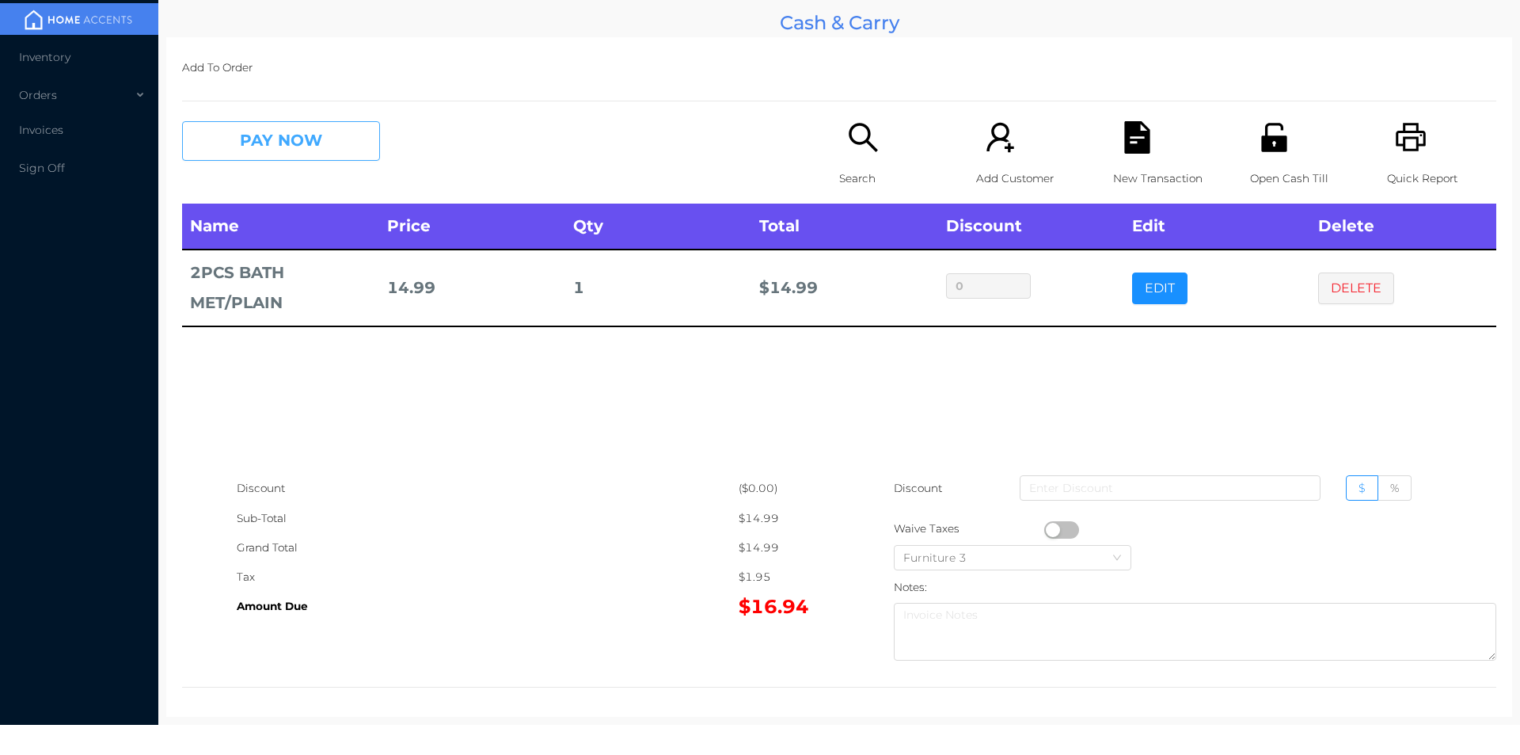
click at [268, 126] on button "PAY NOW" at bounding box center [281, 141] width 198 height 40
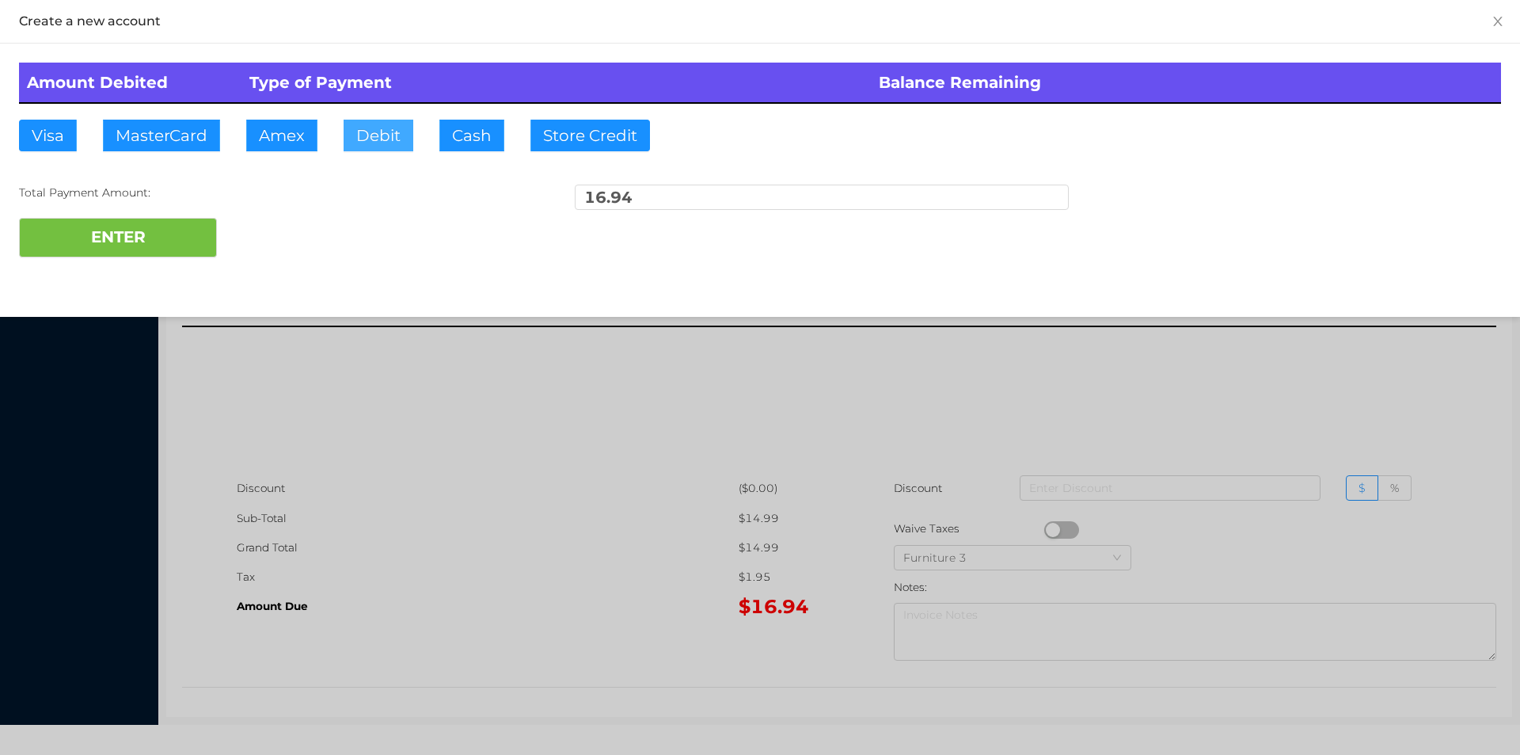
click at [377, 128] on button "Debit" at bounding box center [379, 136] width 70 height 32
type input "20."
click at [124, 244] on button "ENTER" at bounding box center [118, 238] width 198 height 40
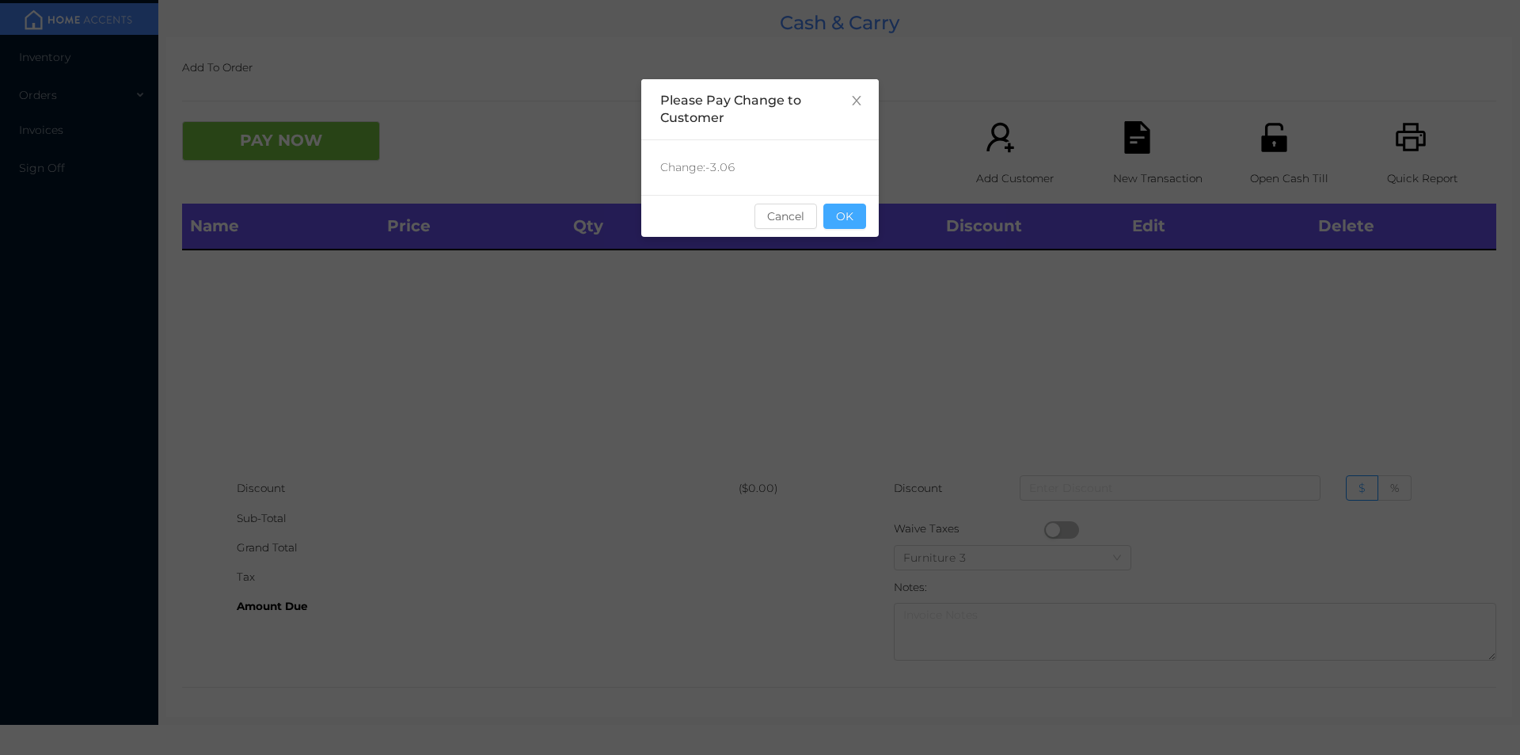
click at [850, 222] on button "OK" at bounding box center [844, 215] width 43 height 25
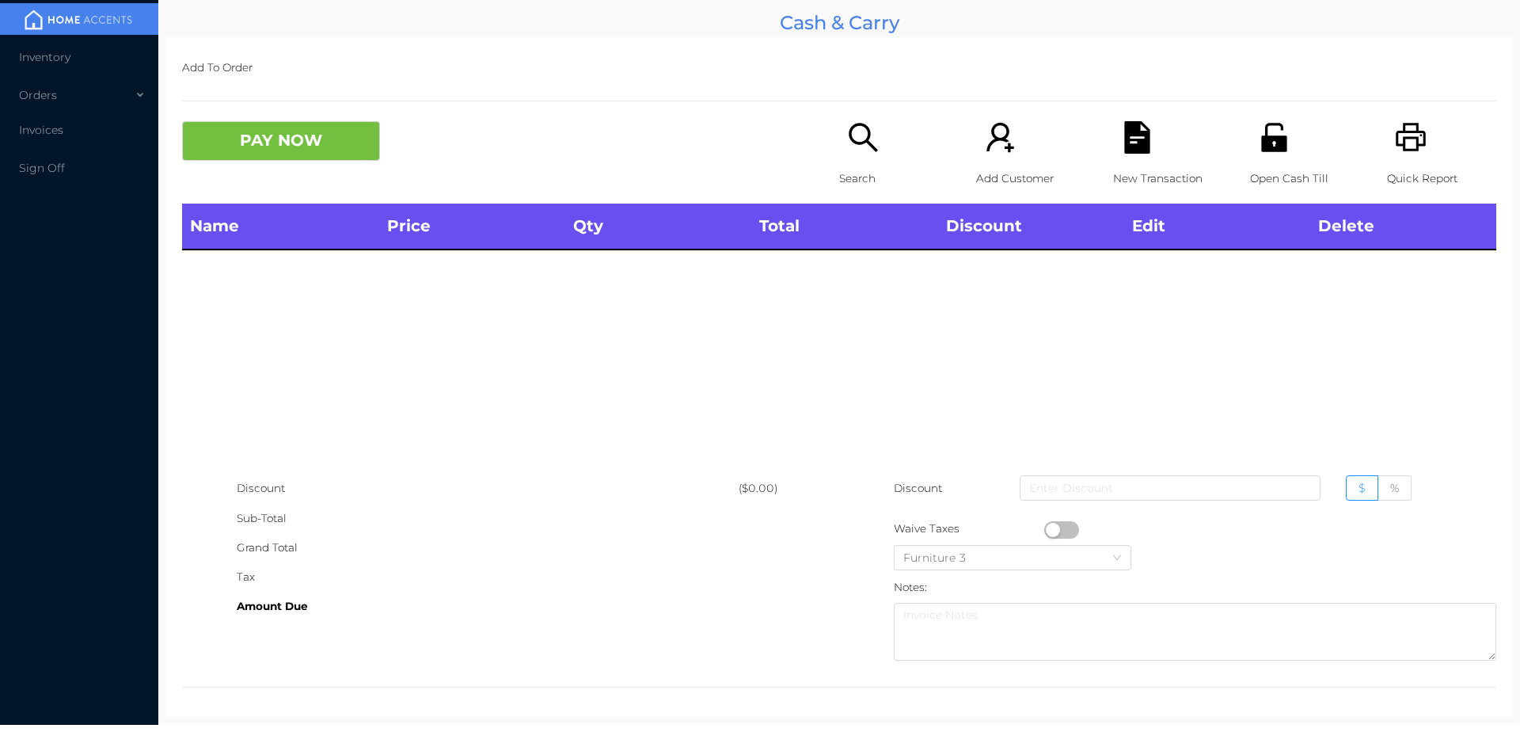
click at [1272, 165] on p "Open Cash Till" at bounding box center [1304, 178] width 109 height 29
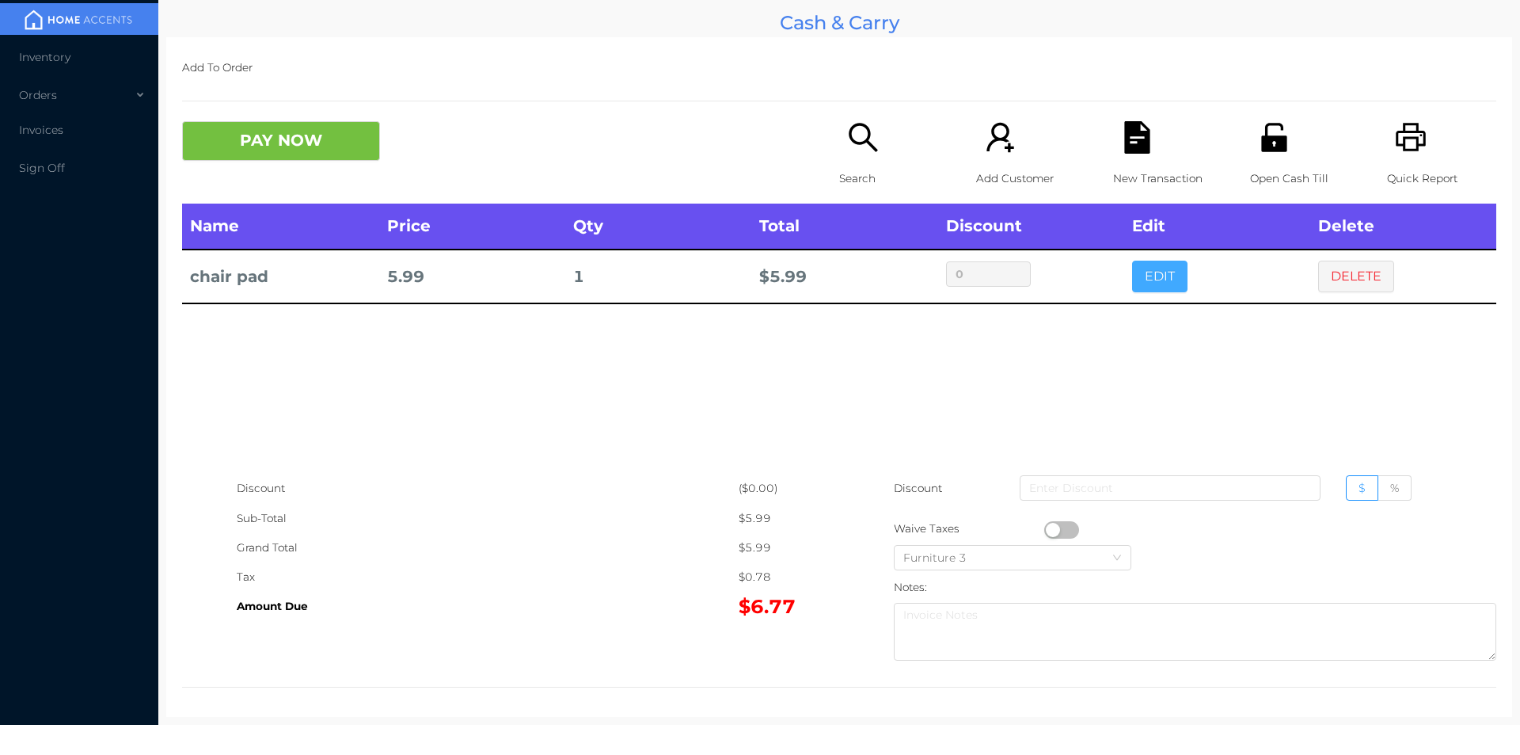
click at [1153, 280] on button "EDIT" at bounding box center [1159, 277] width 55 height 32
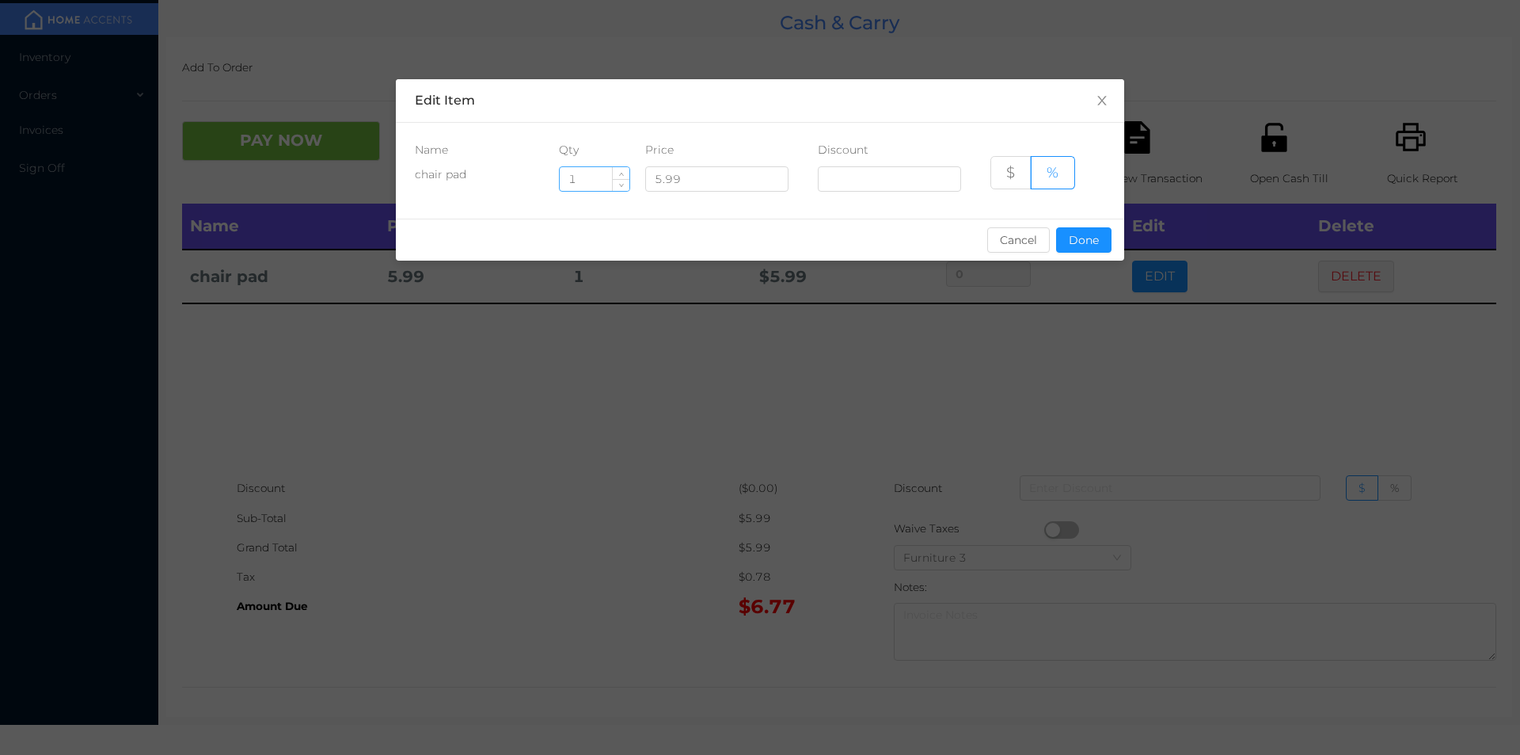
click at [594, 181] on input "1" at bounding box center [595, 179] width 70 height 24
type input "4"
click at [1071, 252] on button "Done" at bounding box center [1083, 239] width 55 height 25
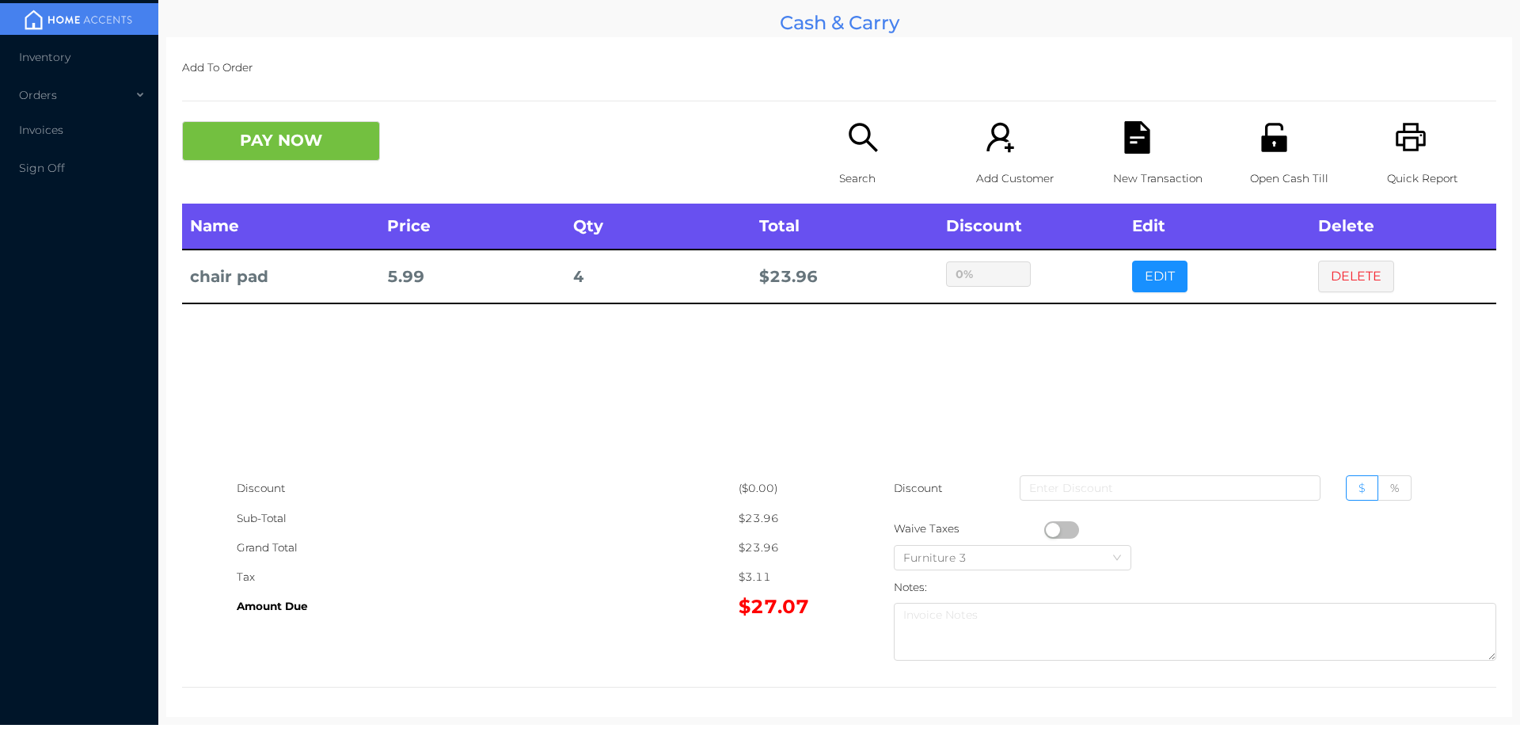
click at [1049, 380] on div "Name Price Qty Total Discount Edit Delete chair pad 5.99 4 $ 23.96 0% EDIT DELE…" at bounding box center [839, 338] width 1314 height 270
click at [852, 169] on p "Search" at bounding box center [893, 178] width 109 height 29
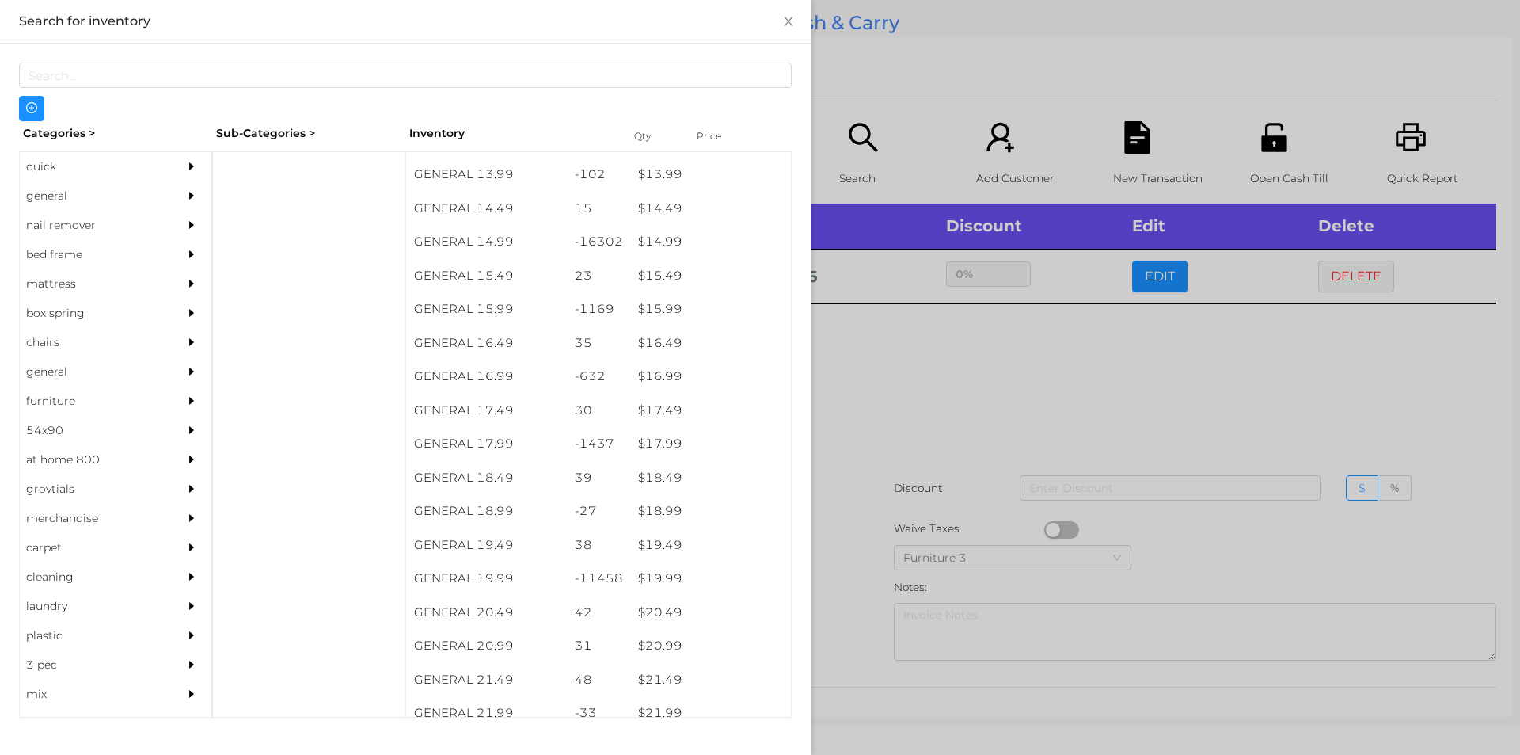
scroll to position [1299, 0]
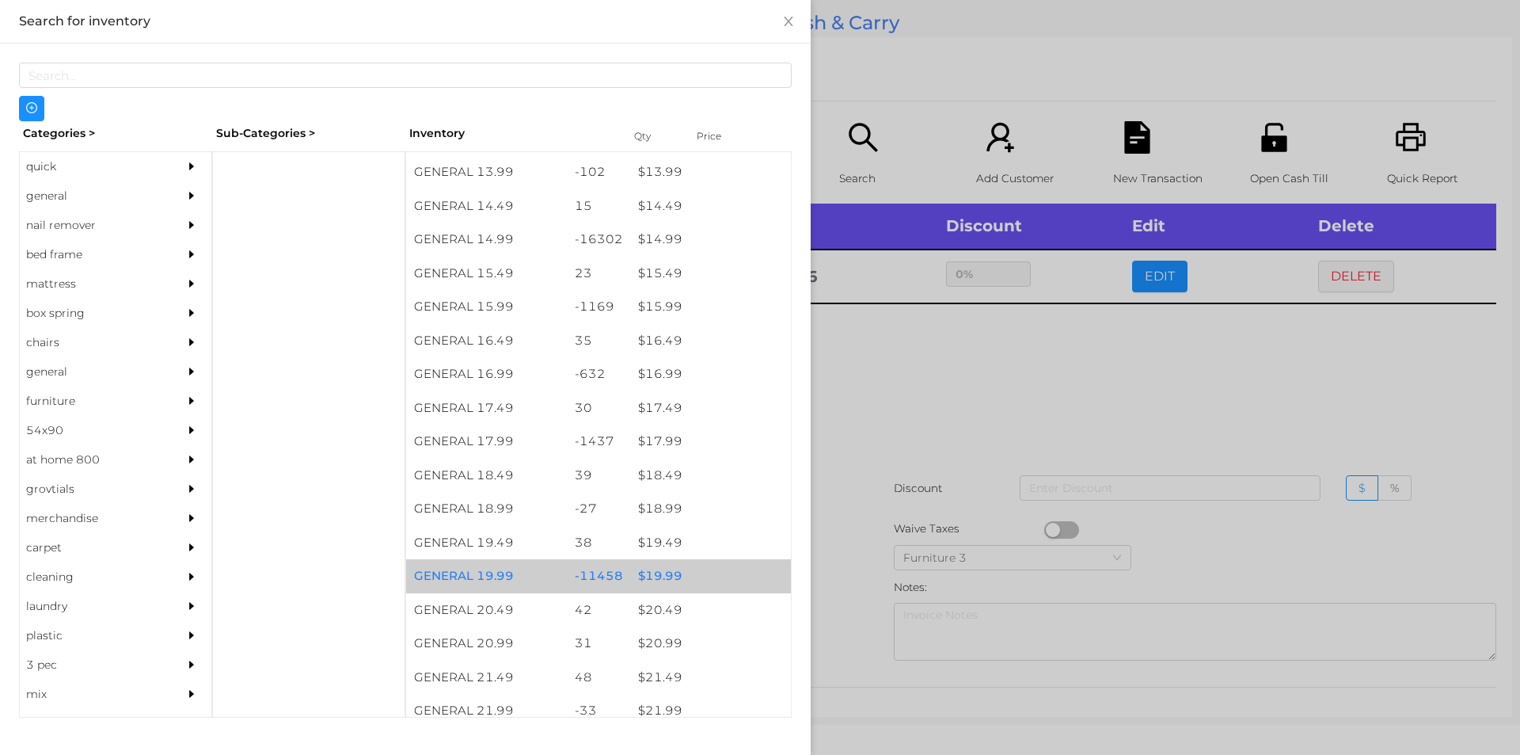
click at [656, 576] on div "$ 19.99" at bounding box center [710, 576] width 161 height 34
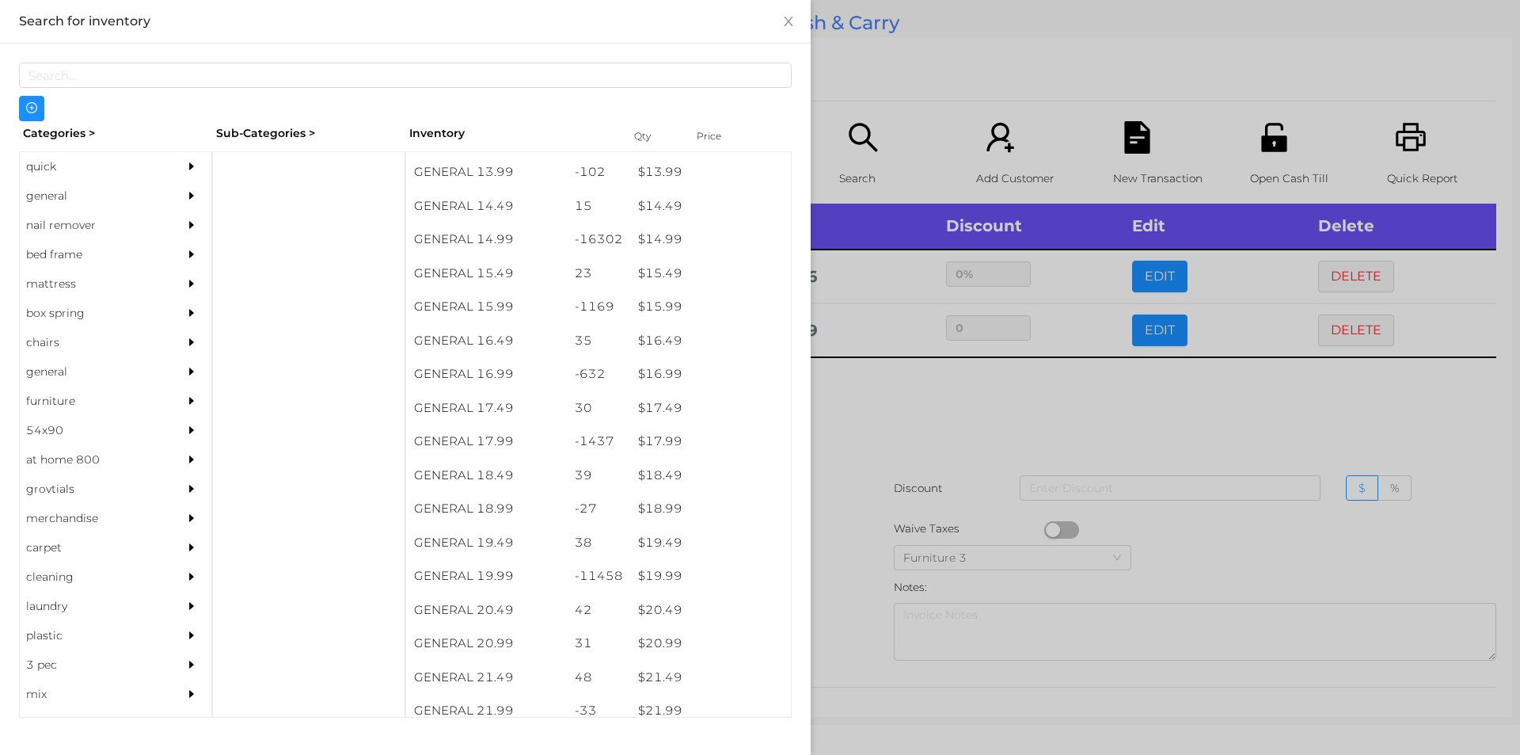
click at [853, 539] on div at bounding box center [760, 377] width 1520 height 755
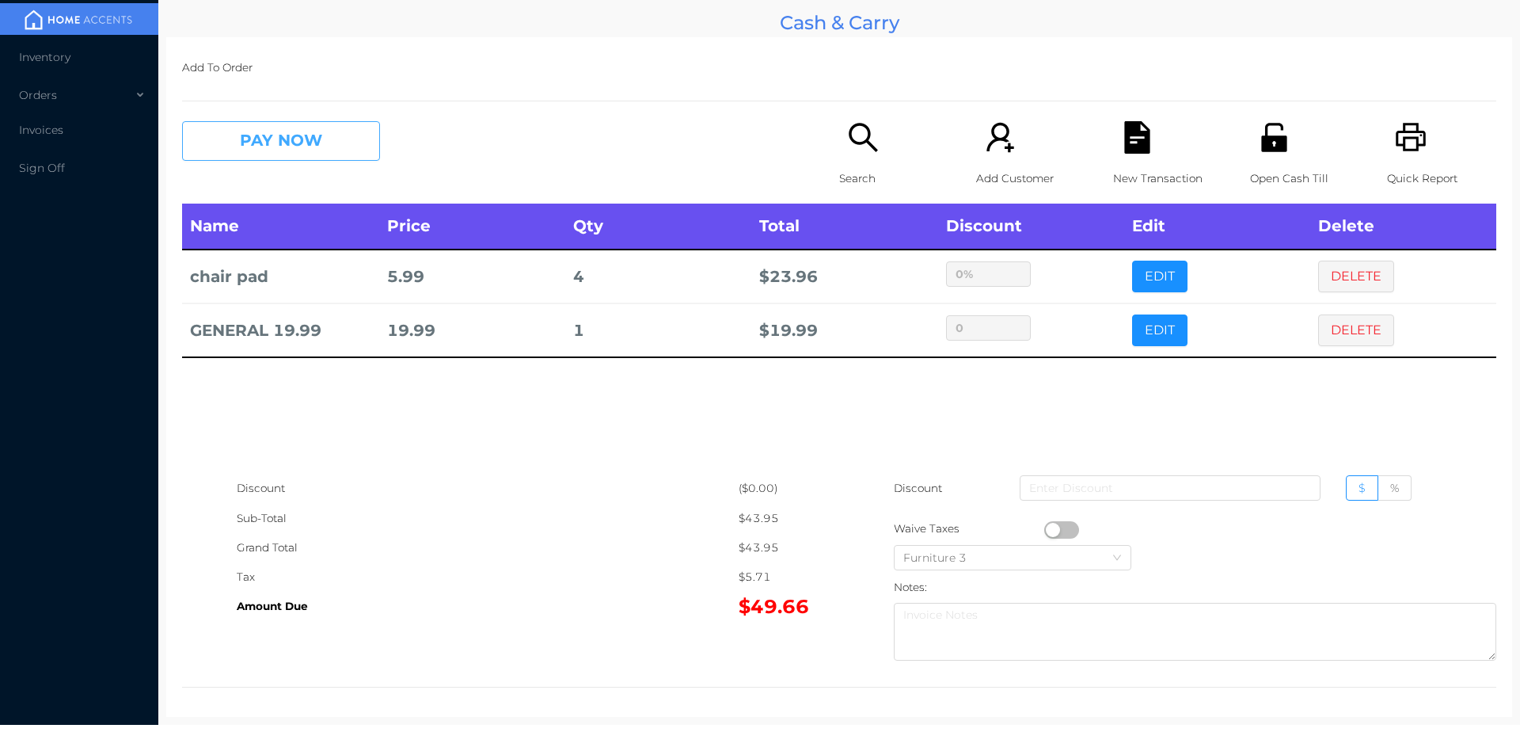
click at [232, 131] on button "PAY NOW" at bounding box center [281, 141] width 198 height 40
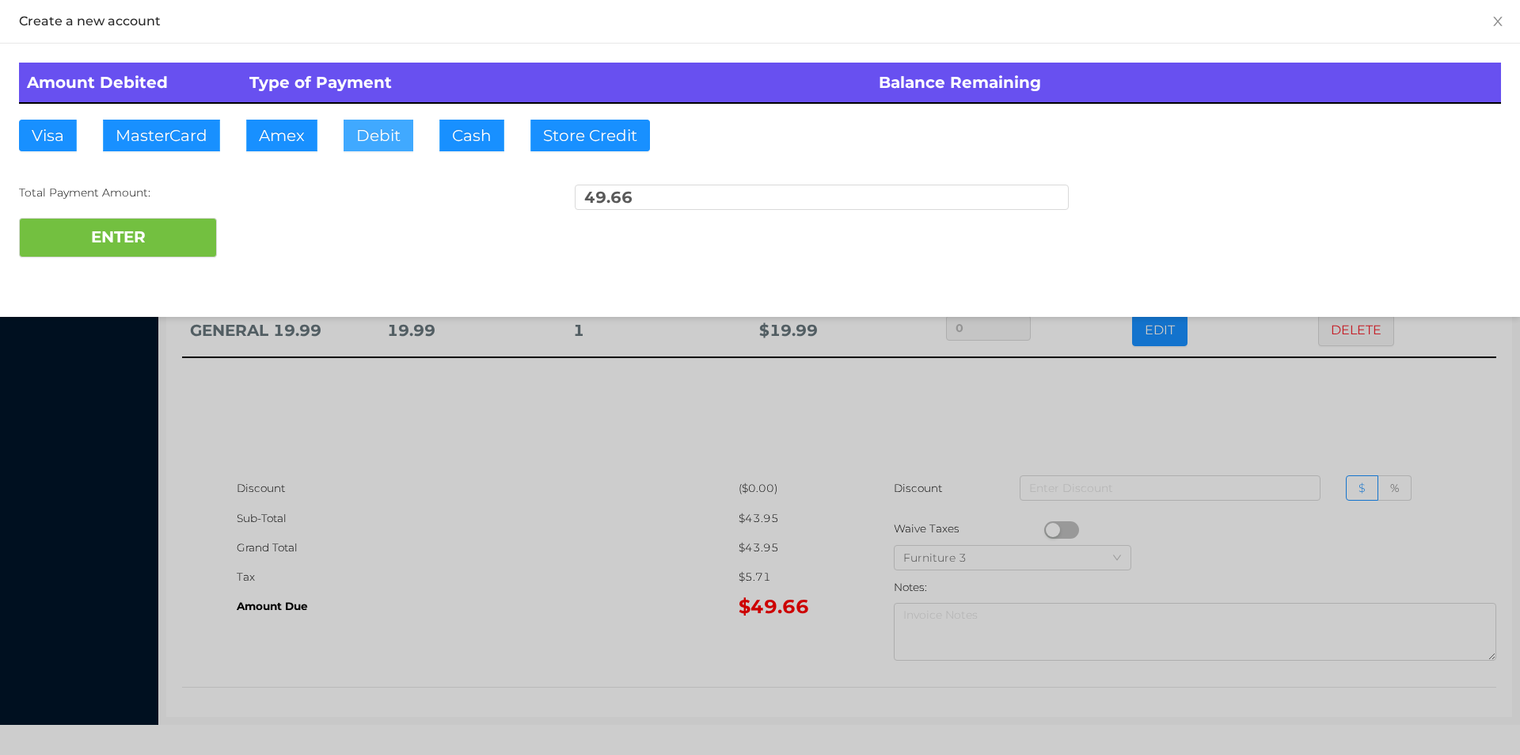
click at [362, 122] on button "Debit" at bounding box center [379, 136] width 70 height 32
click at [127, 236] on button "ENTER" at bounding box center [118, 238] width 198 height 40
type input "0"
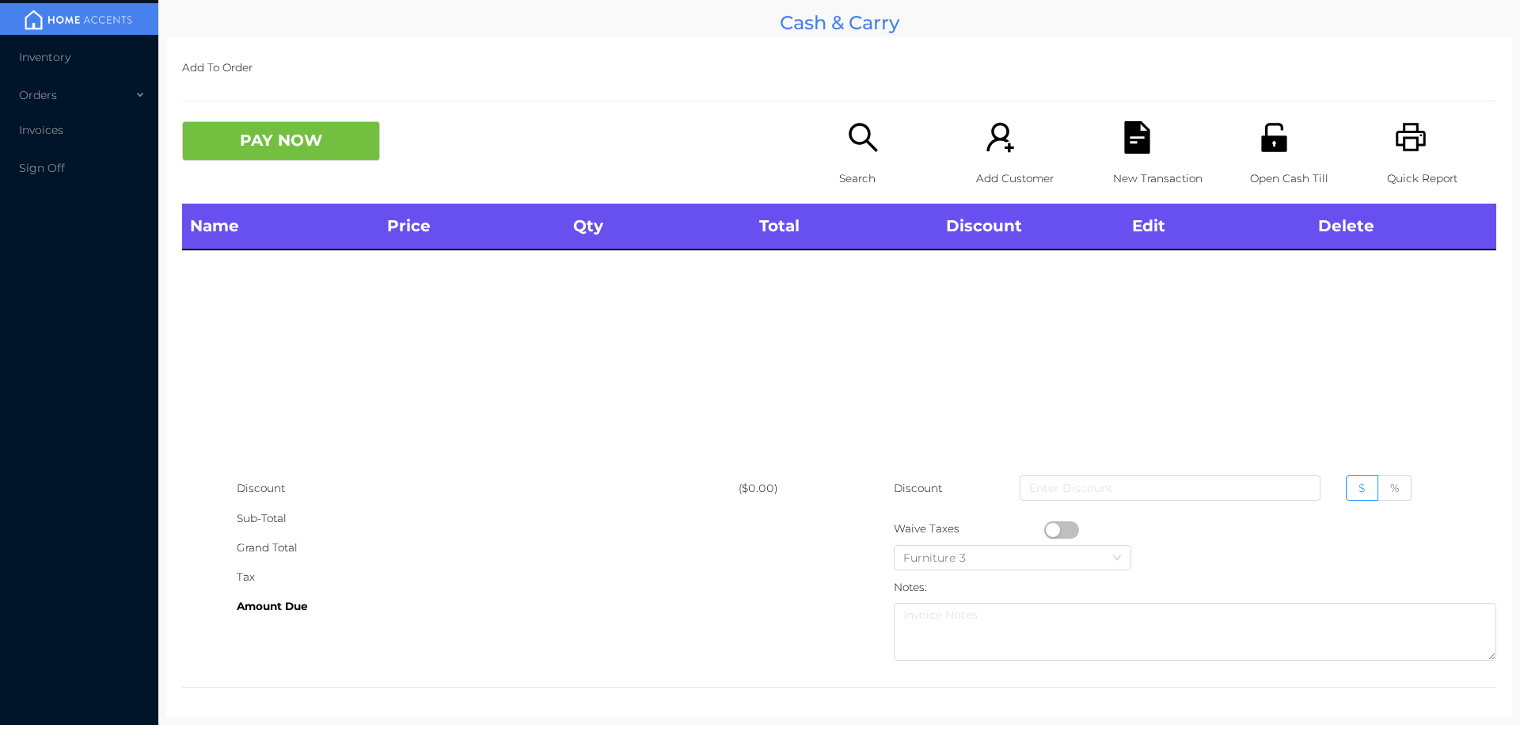
click at [851, 156] on div "Search" at bounding box center [893, 162] width 109 height 82
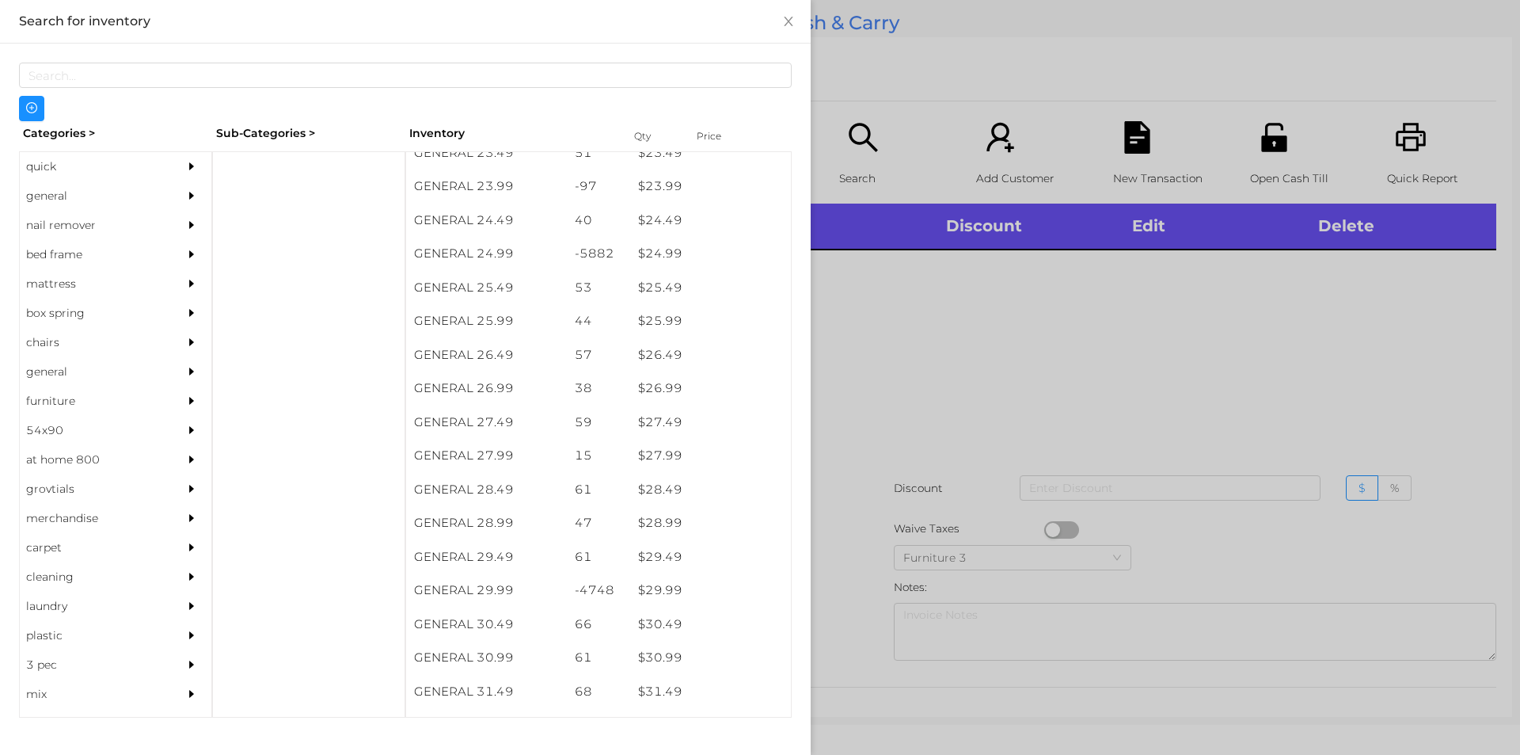
scroll to position [1964, 0]
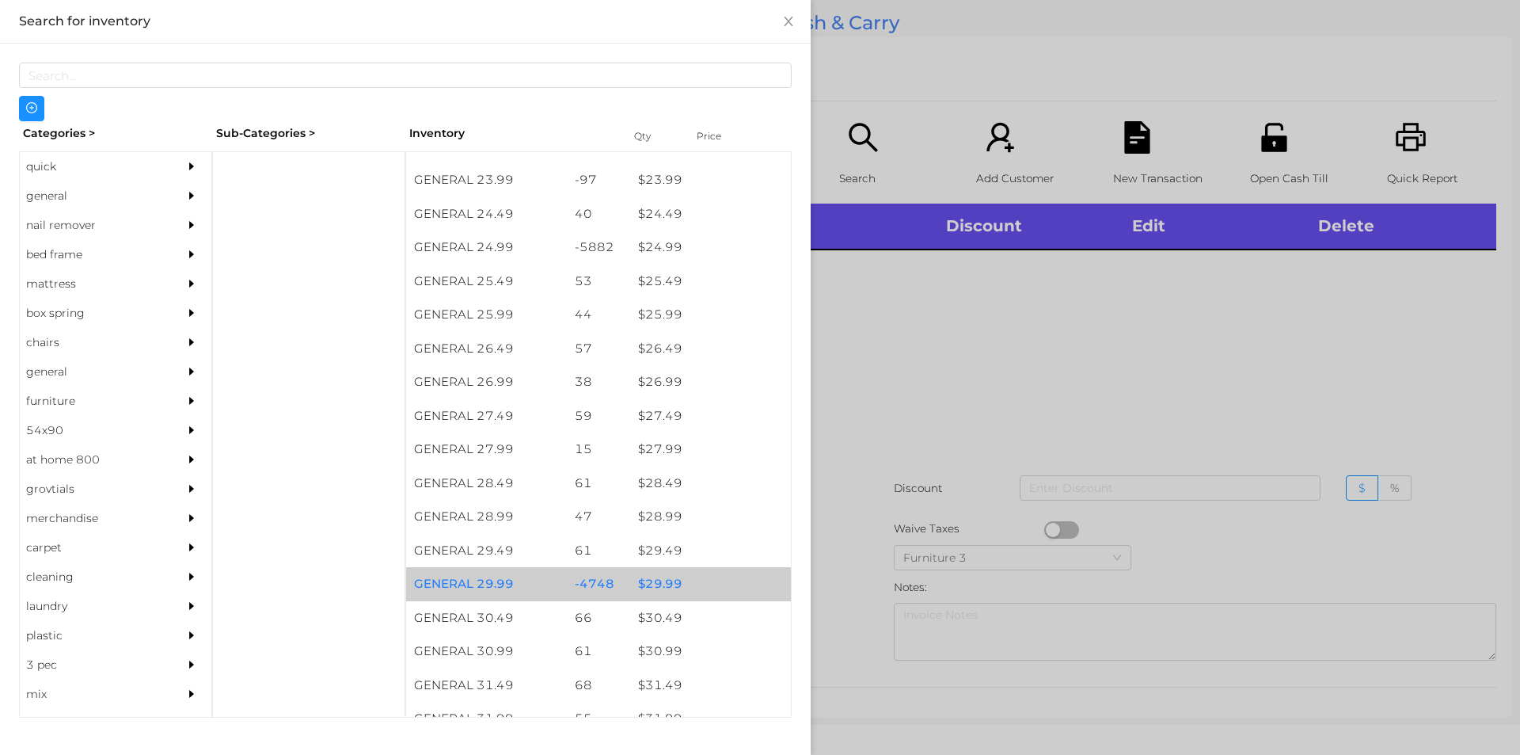
click at [649, 584] on div "$ 29.99" at bounding box center [710, 584] width 161 height 34
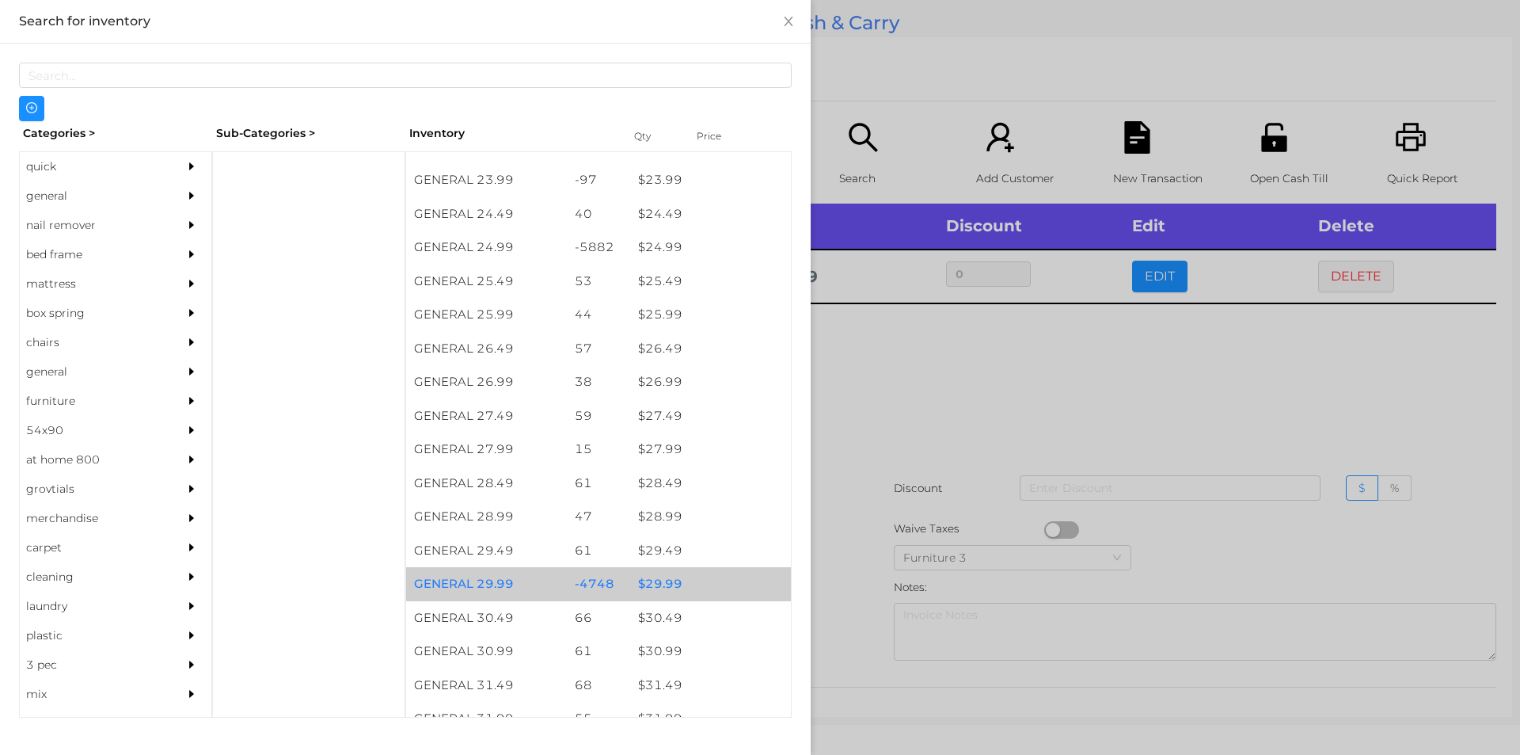
click at [660, 579] on div "$ 29.99" at bounding box center [710, 584] width 161 height 34
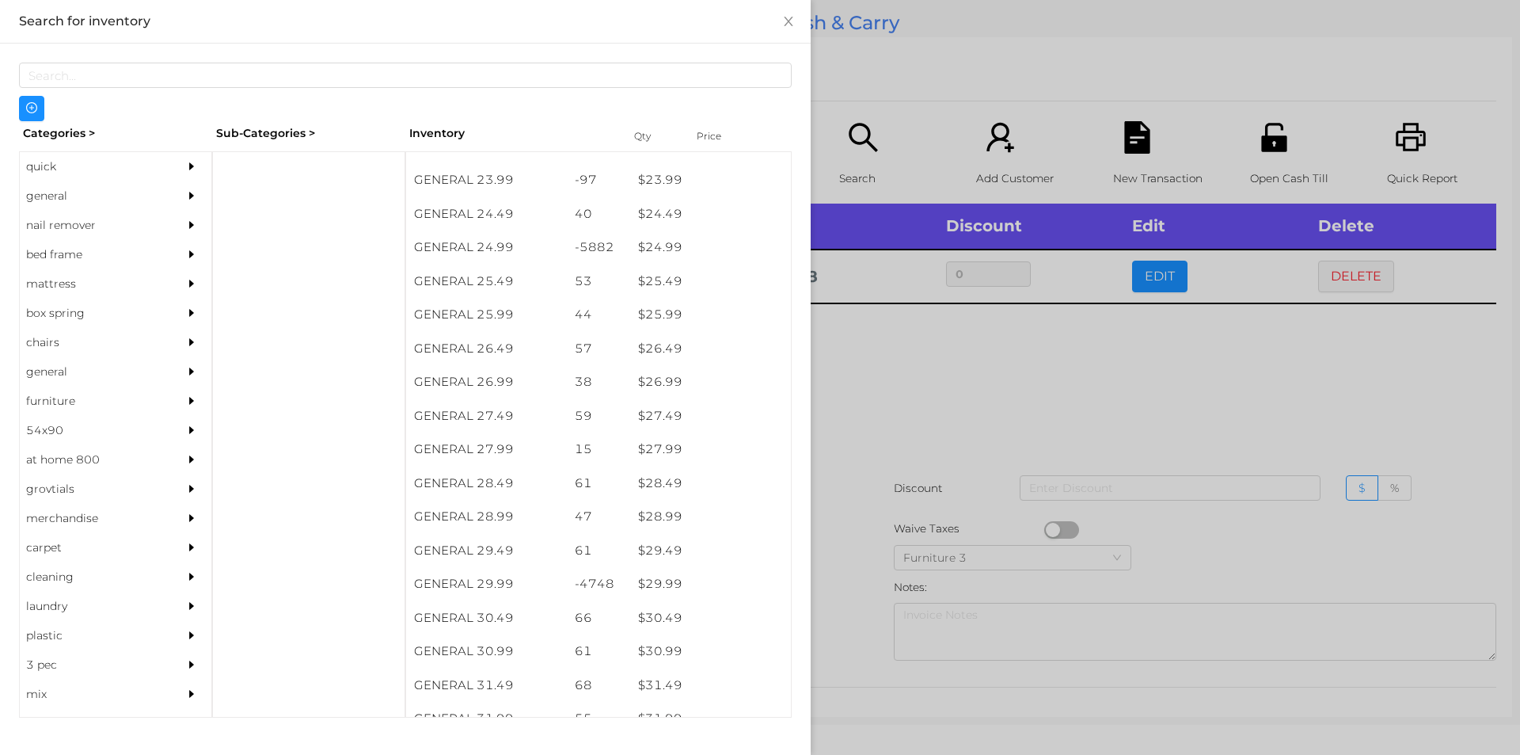
click at [882, 386] on div at bounding box center [760, 377] width 1520 height 755
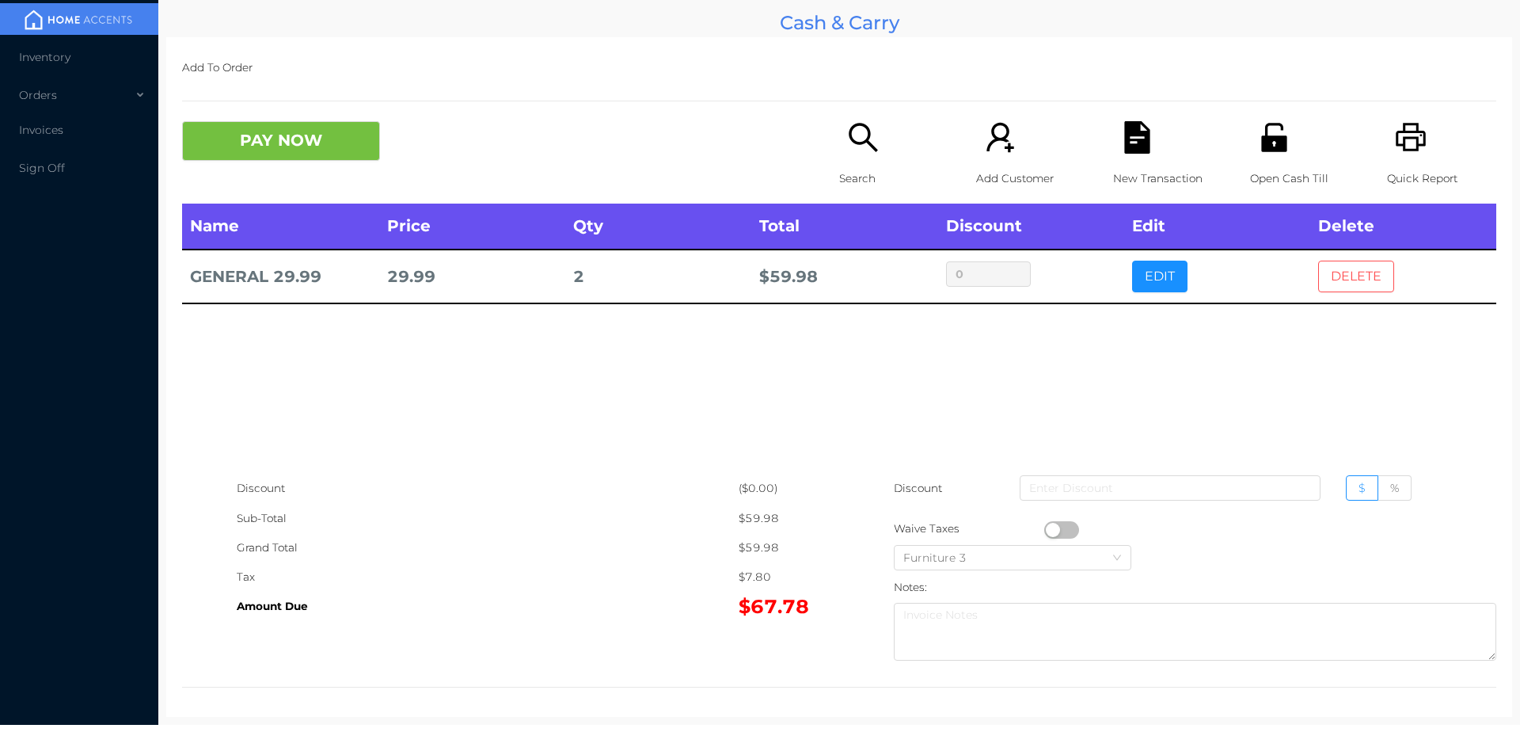
click at [1343, 273] on button "DELETE" at bounding box center [1356, 277] width 76 height 32
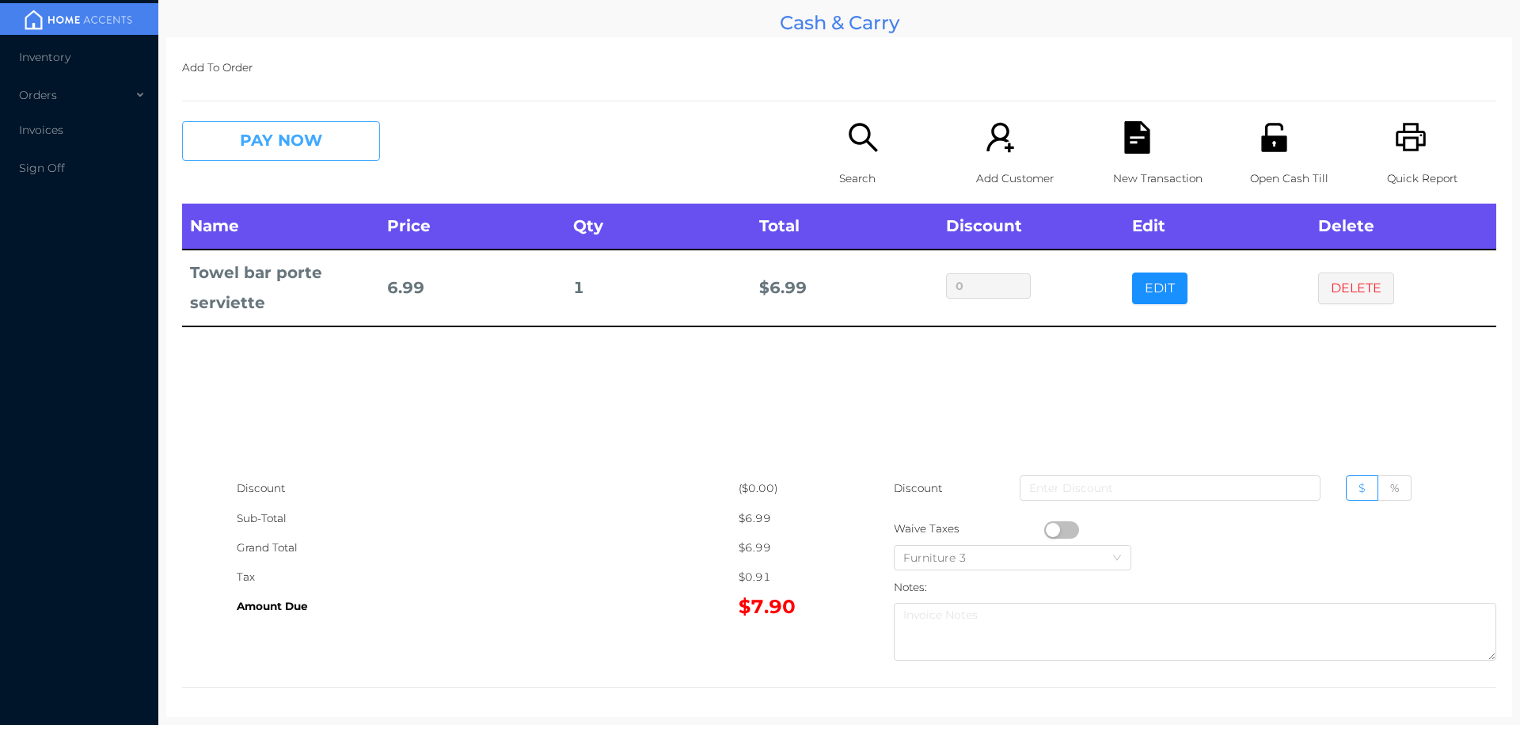
click at [257, 141] on button "PAY NOW" at bounding box center [281, 141] width 198 height 40
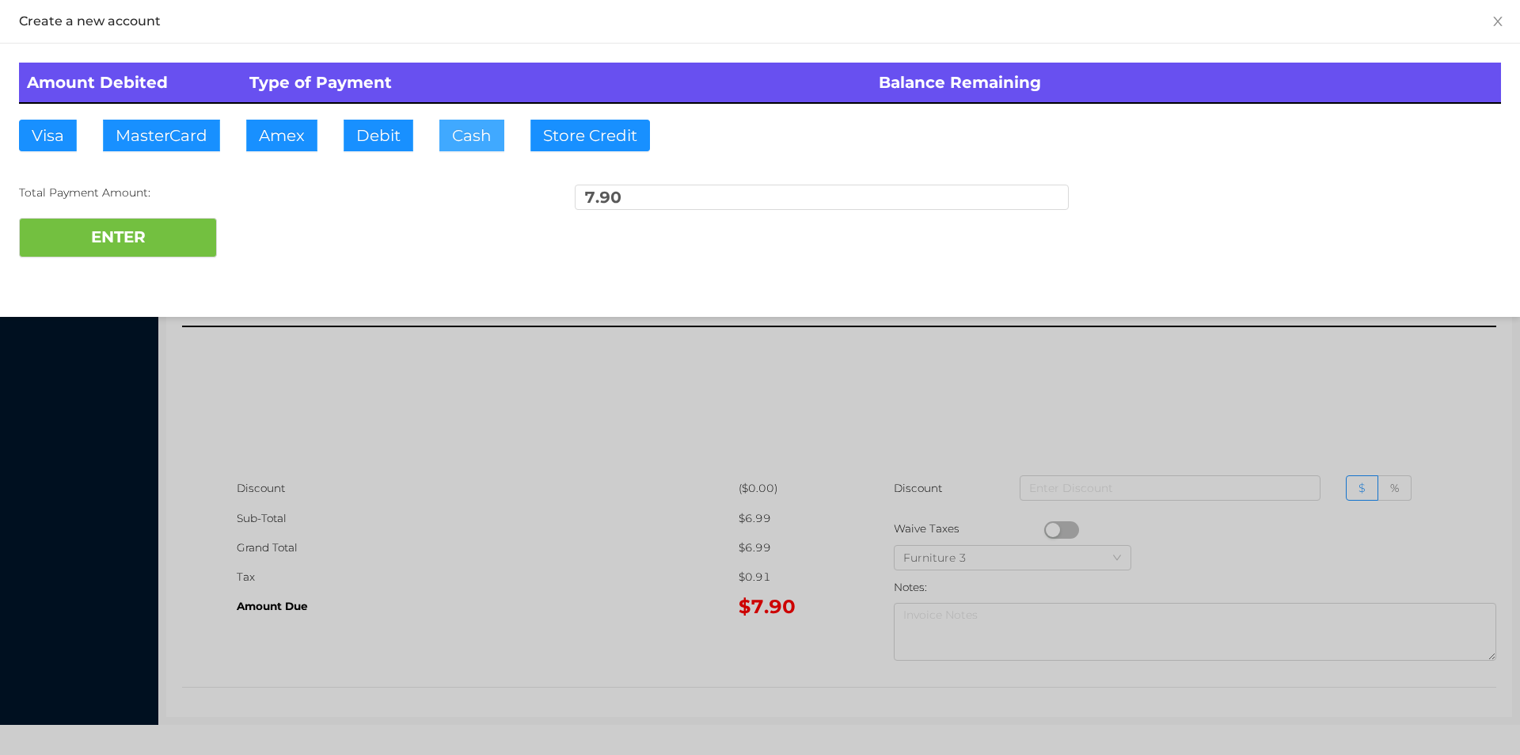
click at [458, 141] on button "Cash" at bounding box center [471, 136] width 65 height 32
type input "10."
click at [138, 253] on button "ENTER" at bounding box center [118, 238] width 198 height 40
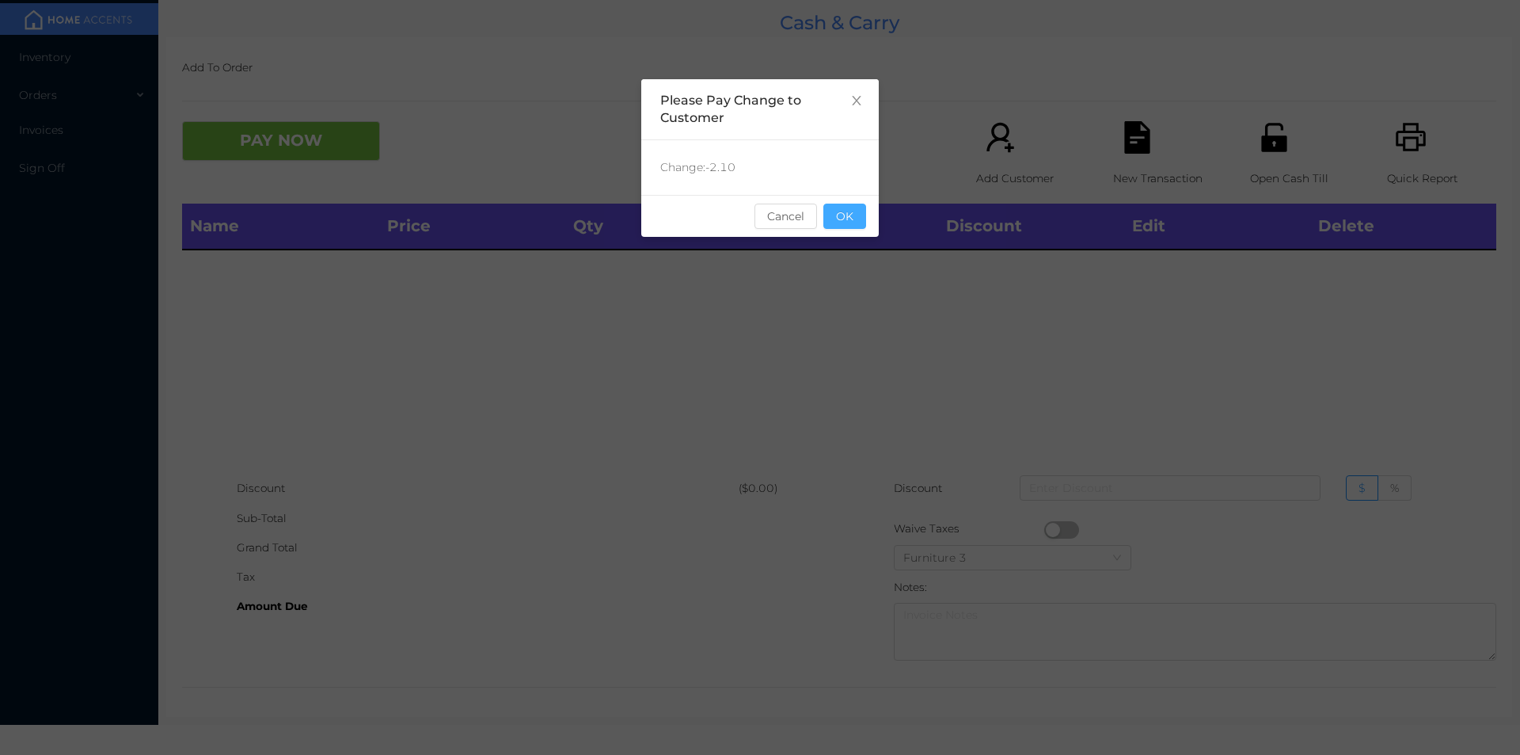
click at [855, 226] on button "OK" at bounding box center [844, 215] width 43 height 25
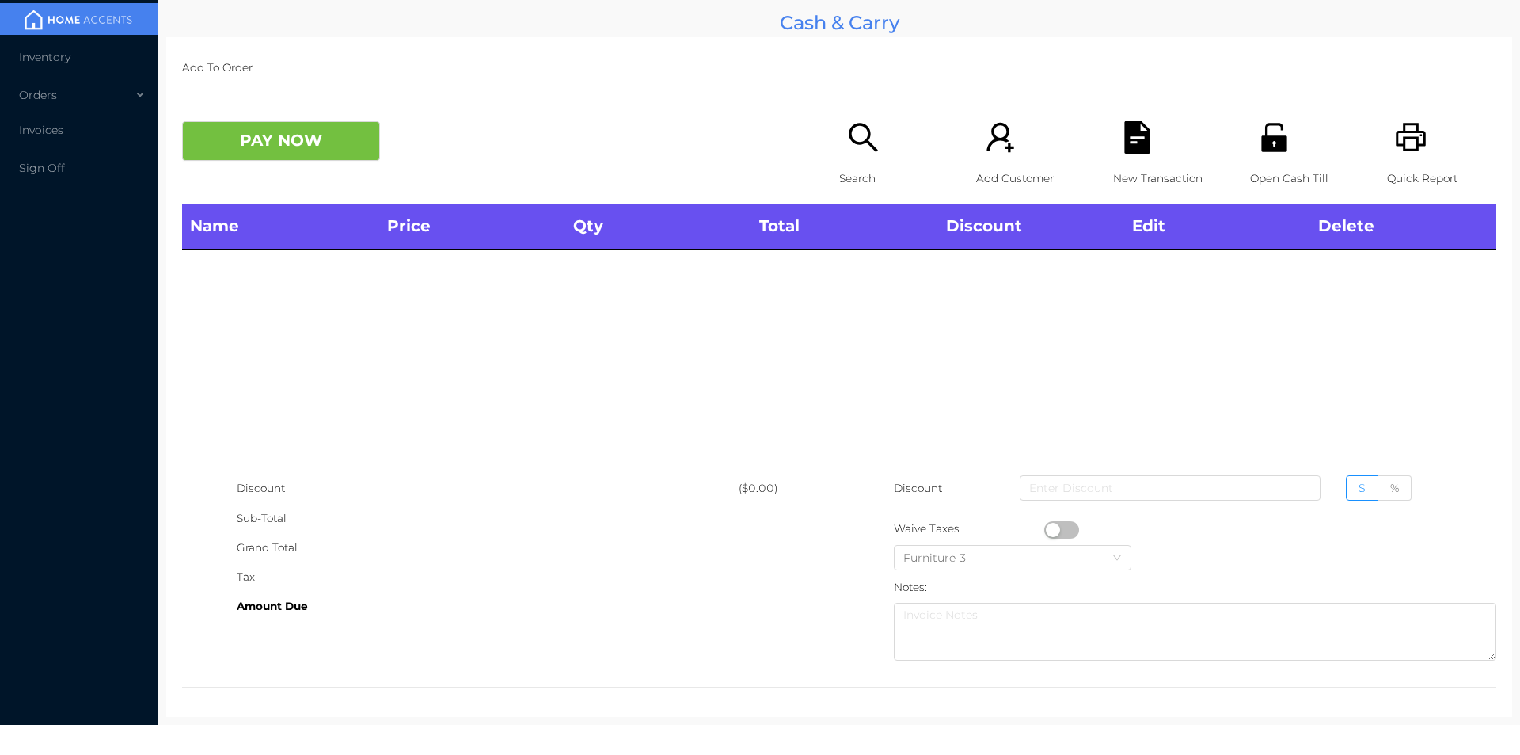
click at [845, 165] on p "Search" at bounding box center [893, 178] width 109 height 29
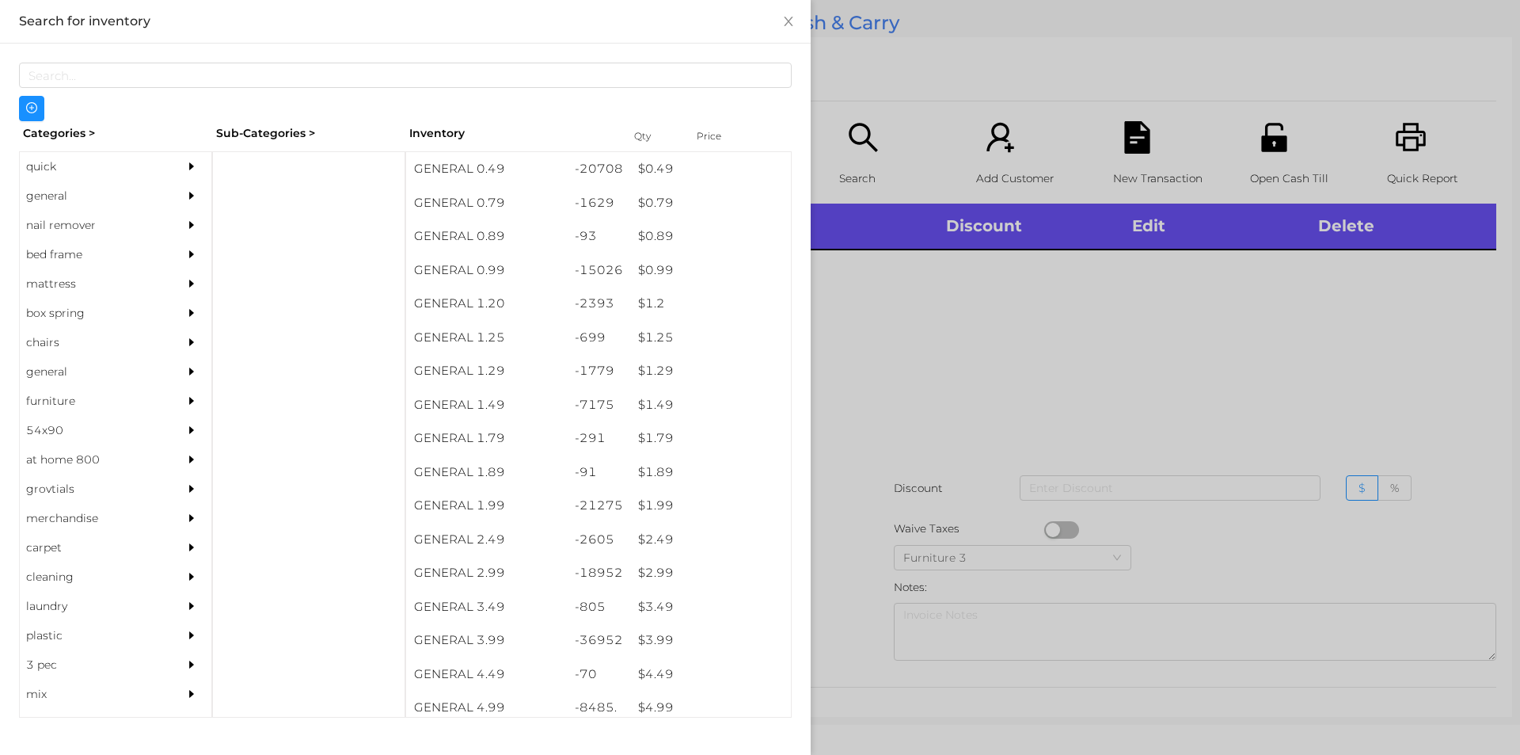
click at [60, 196] on div "general" at bounding box center [92, 195] width 144 height 29
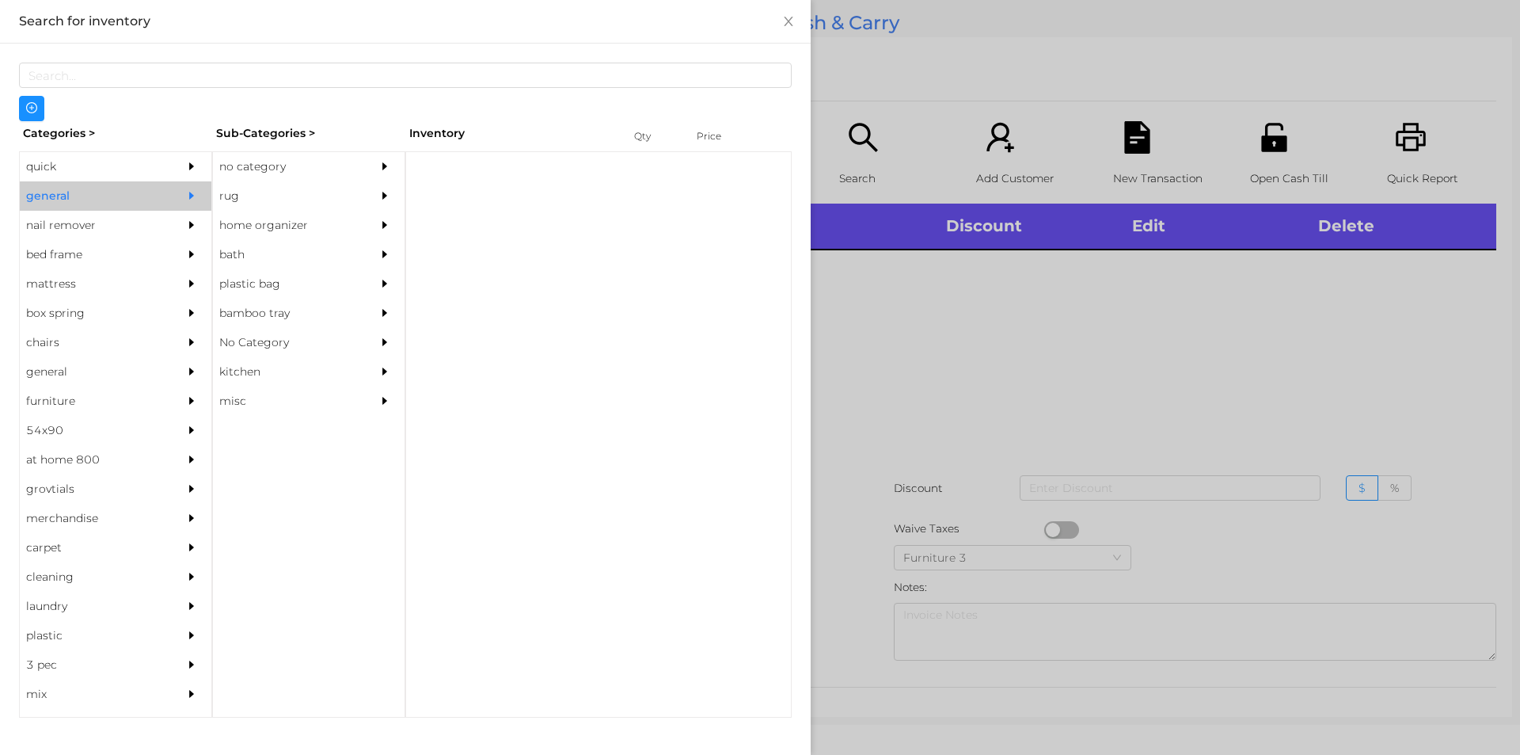
click at [251, 167] on div "no category" at bounding box center [285, 166] width 144 height 29
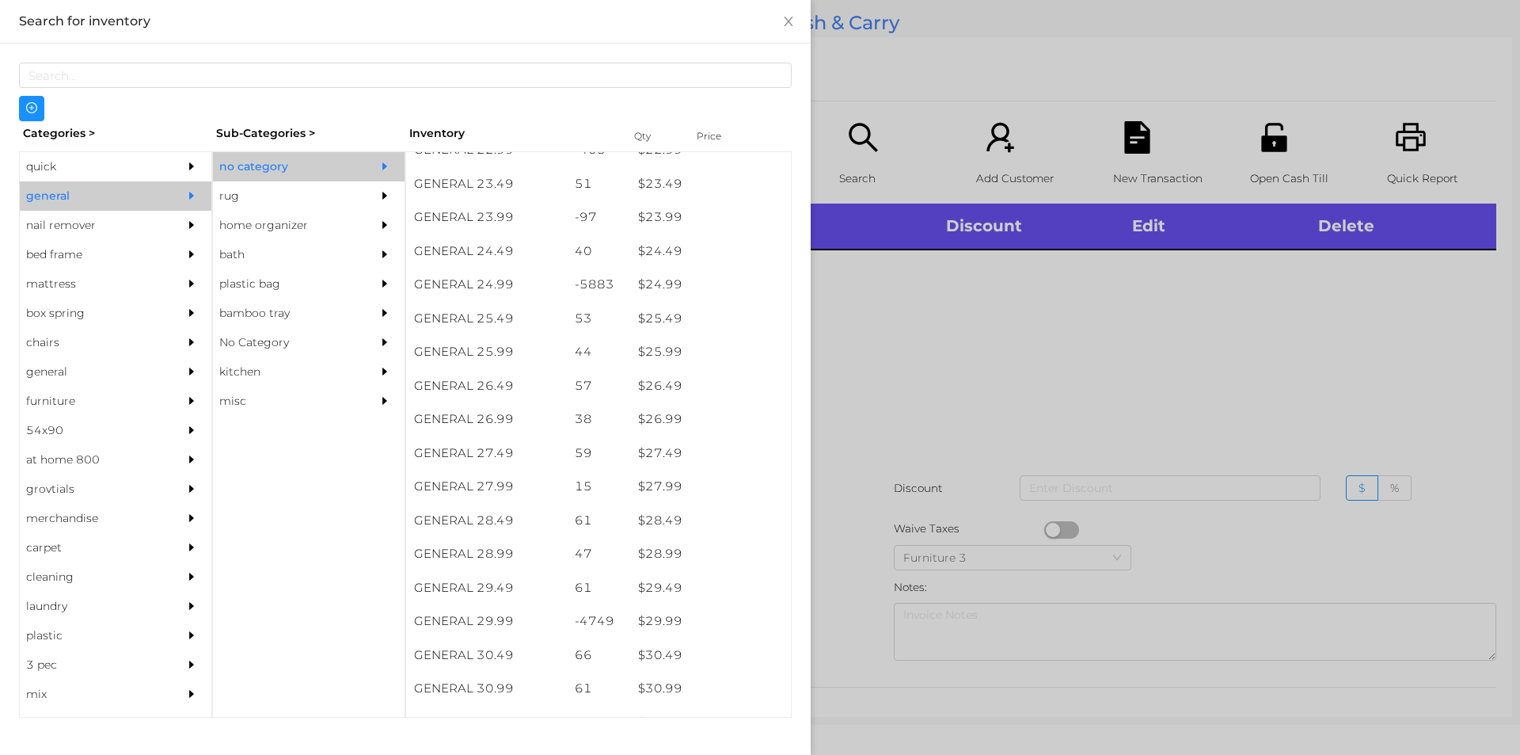
scroll to position [1927, 0]
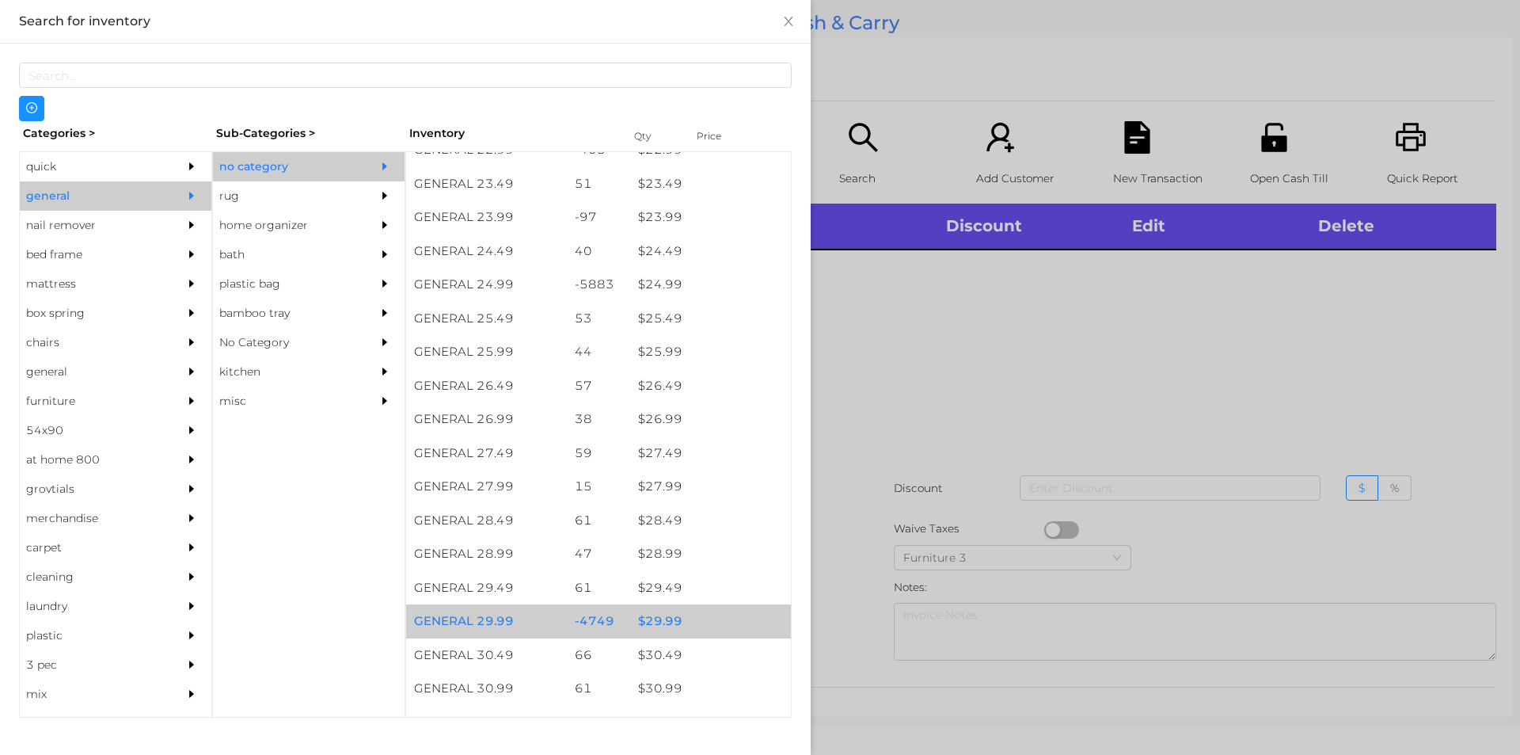
click at [665, 620] on div "$ 29.99" at bounding box center [710, 621] width 161 height 34
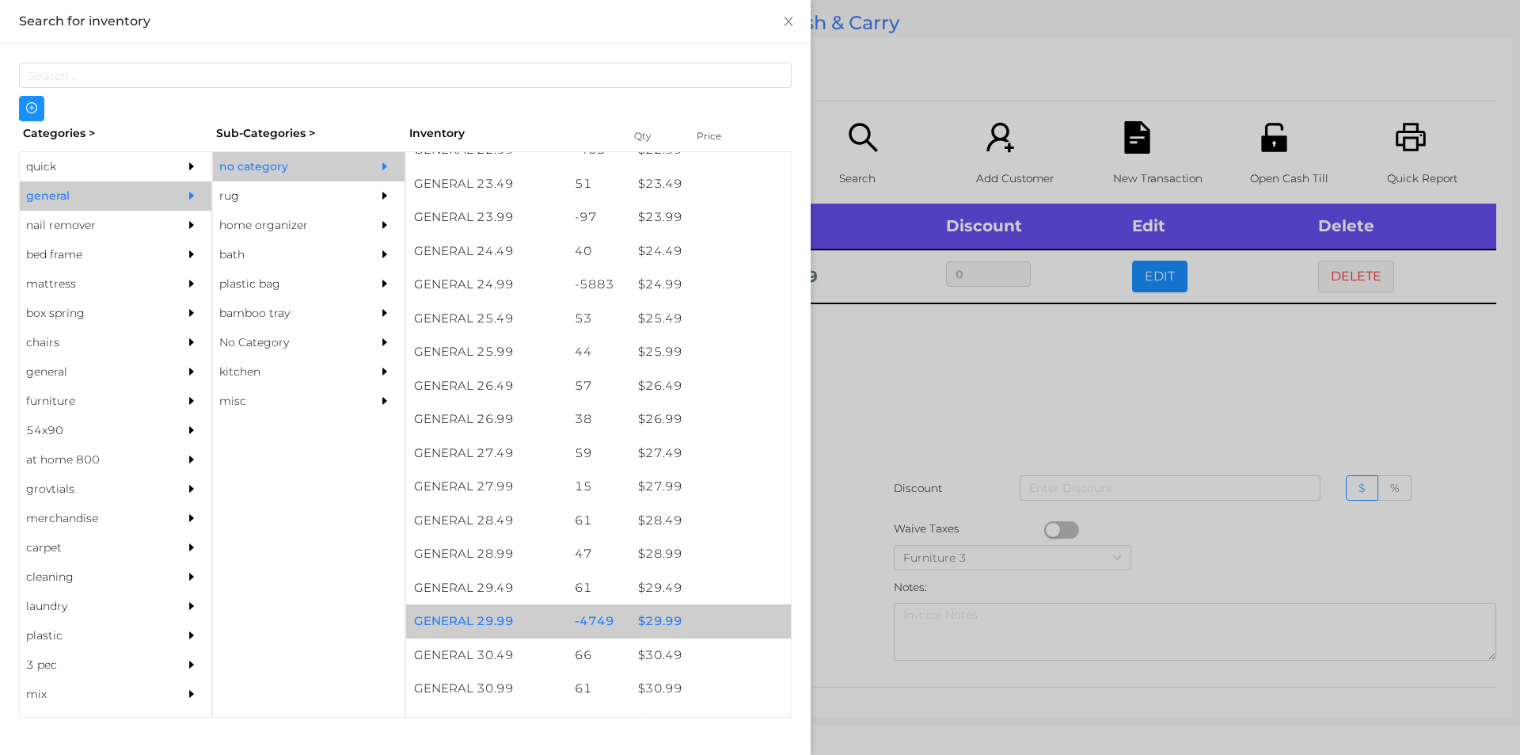
click at [673, 614] on div "$ 29.99" at bounding box center [710, 621] width 161 height 34
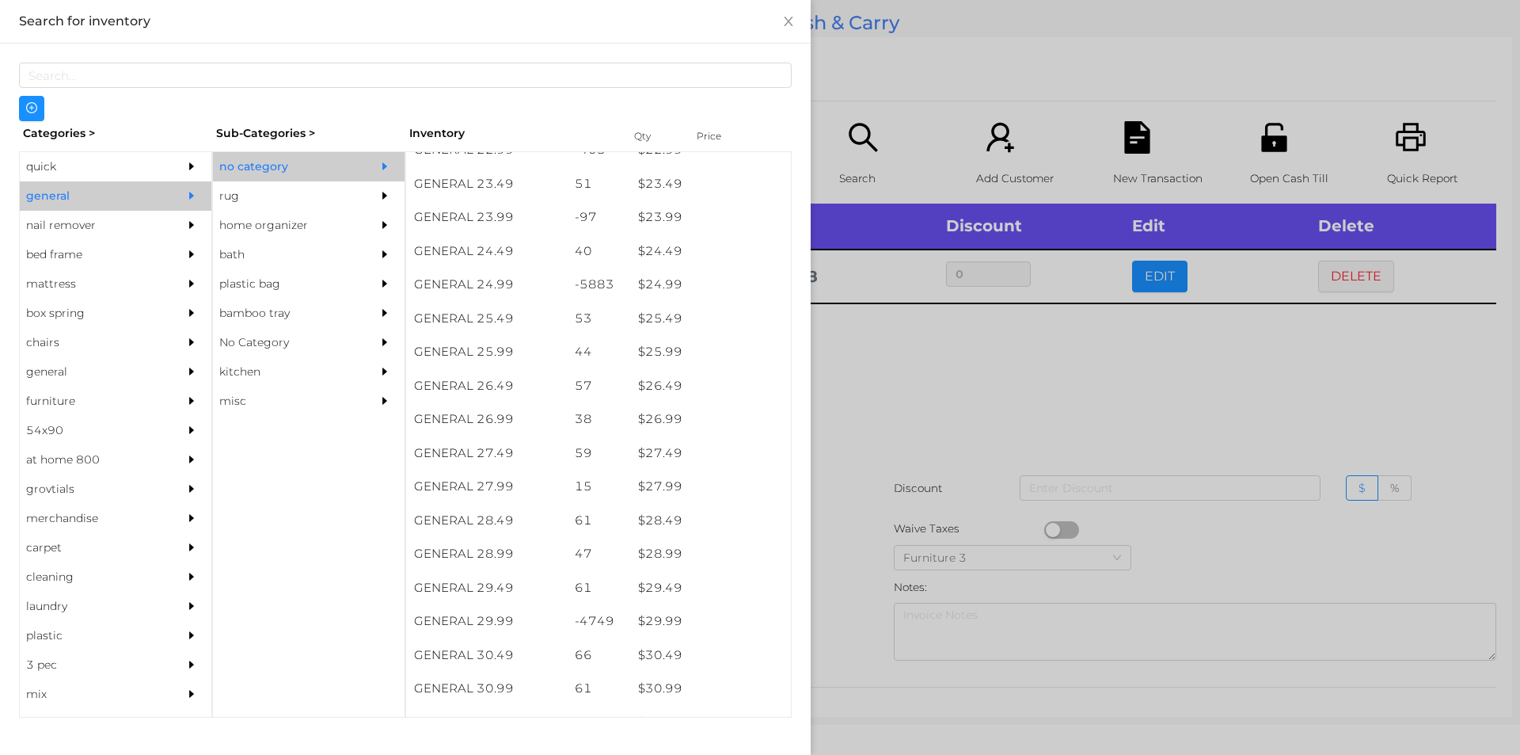
click at [938, 396] on div at bounding box center [760, 377] width 1520 height 755
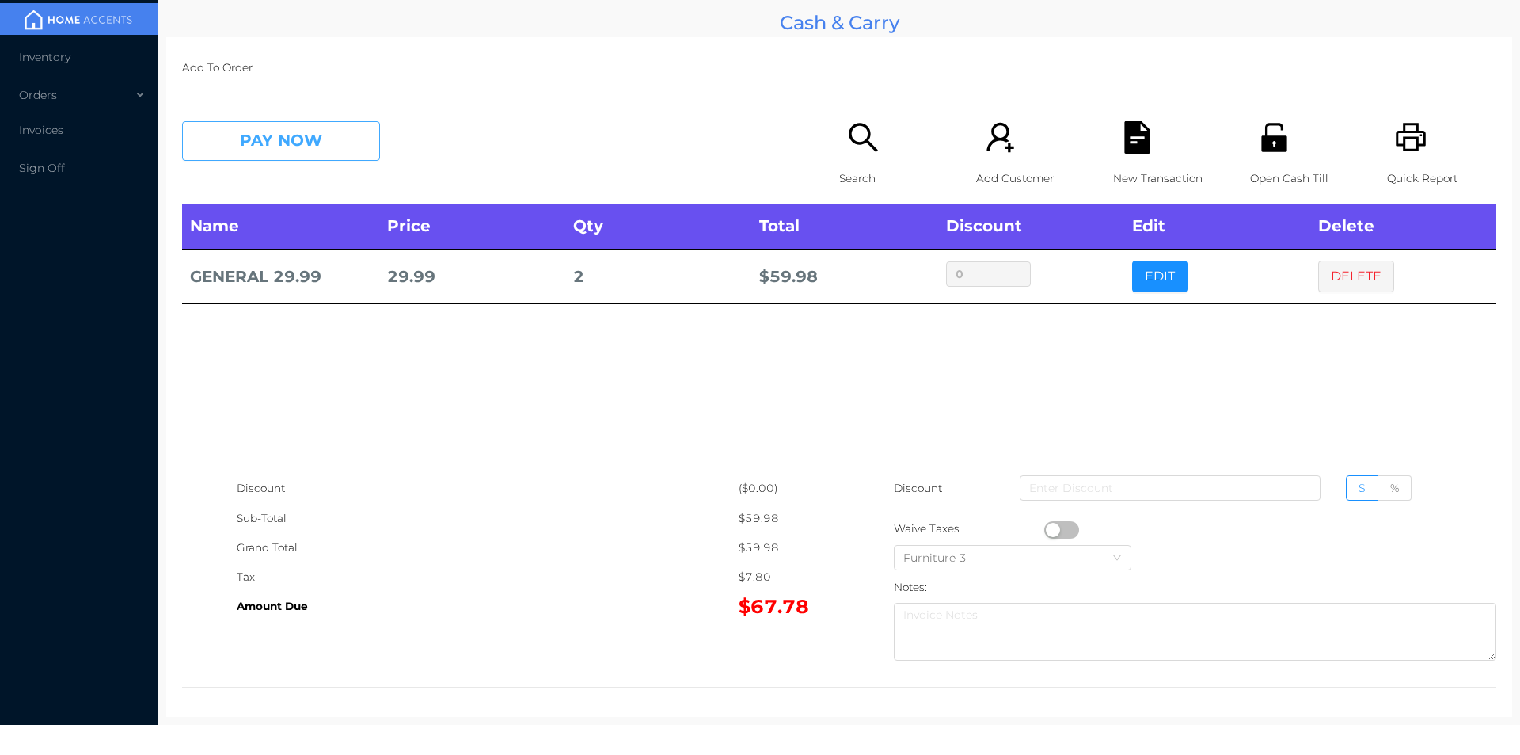
click at [326, 146] on button "PAY NOW" at bounding box center [281, 141] width 198 height 40
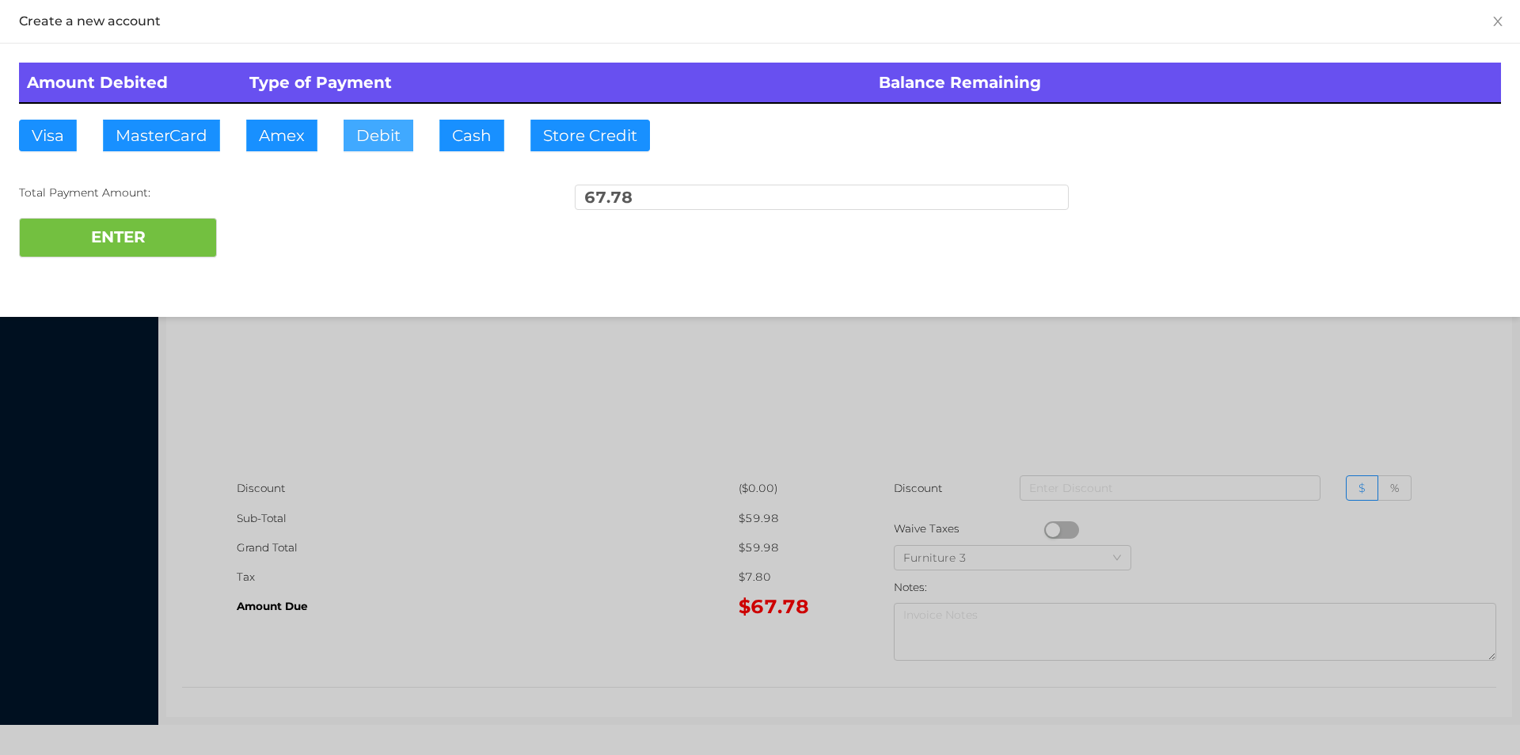
click at [369, 139] on button "Debit" at bounding box center [379, 136] width 70 height 32
click at [132, 257] on button "ENTER" at bounding box center [118, 238] width 198 height 40
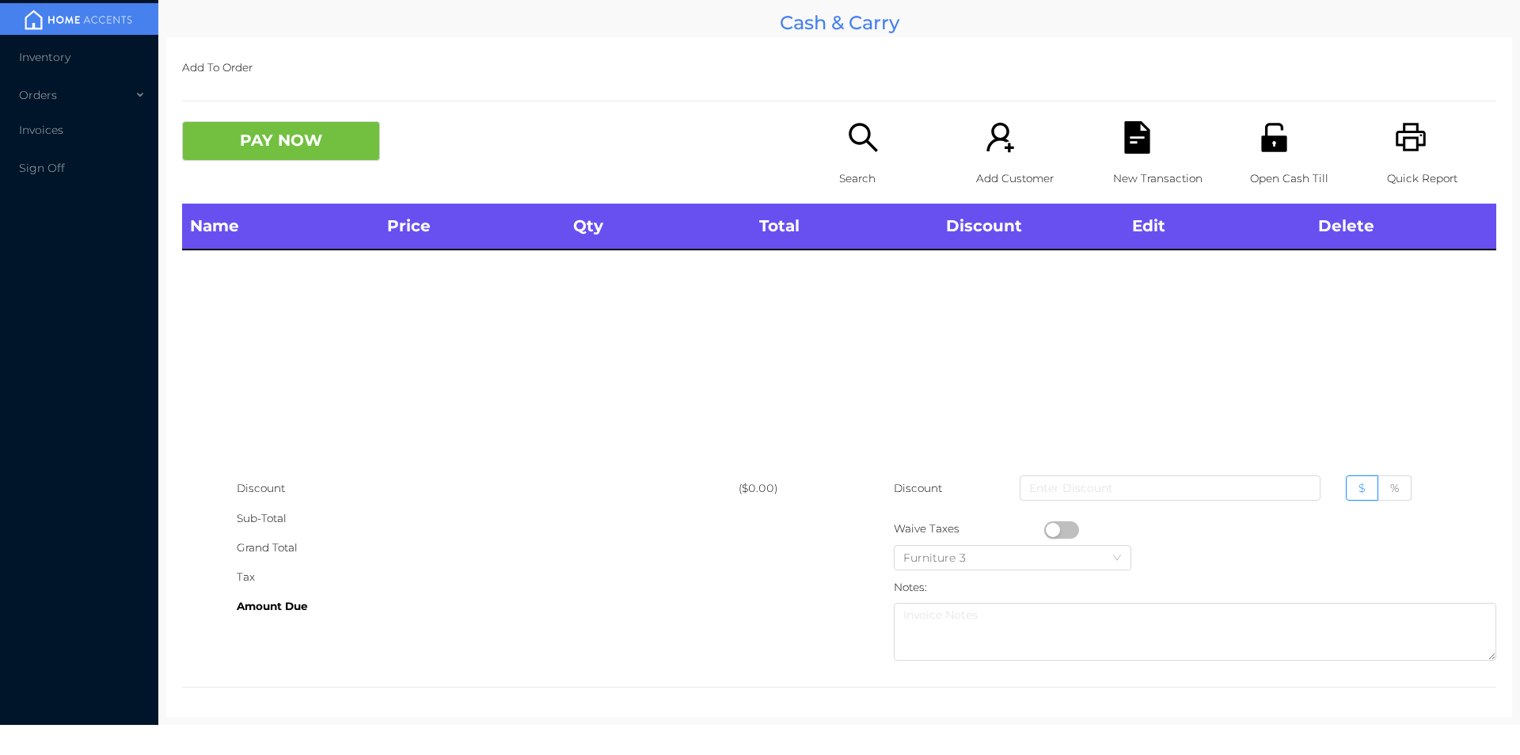
click at [1265, 147] on icon "icon: unlock" at bounding box center [1273, 137] width 25 height 29
click at [1395, 142] on icon "icon: printer" at bounding box center [1411, 137] width 32 height 32
click at [847, 148] on icon "icon: search" at bounding box center [863, 137] width 32 height 32
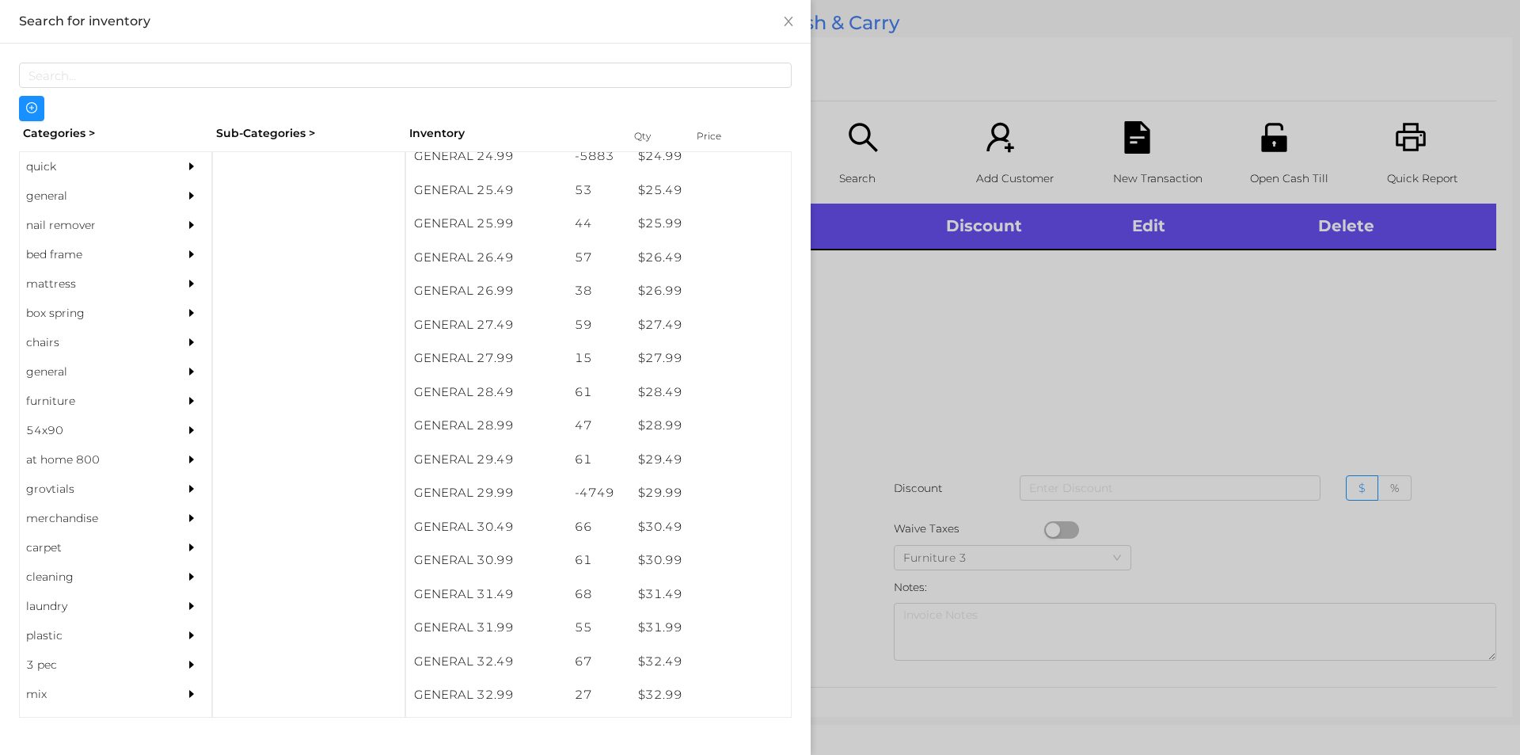
scroll to position [2054, 0]
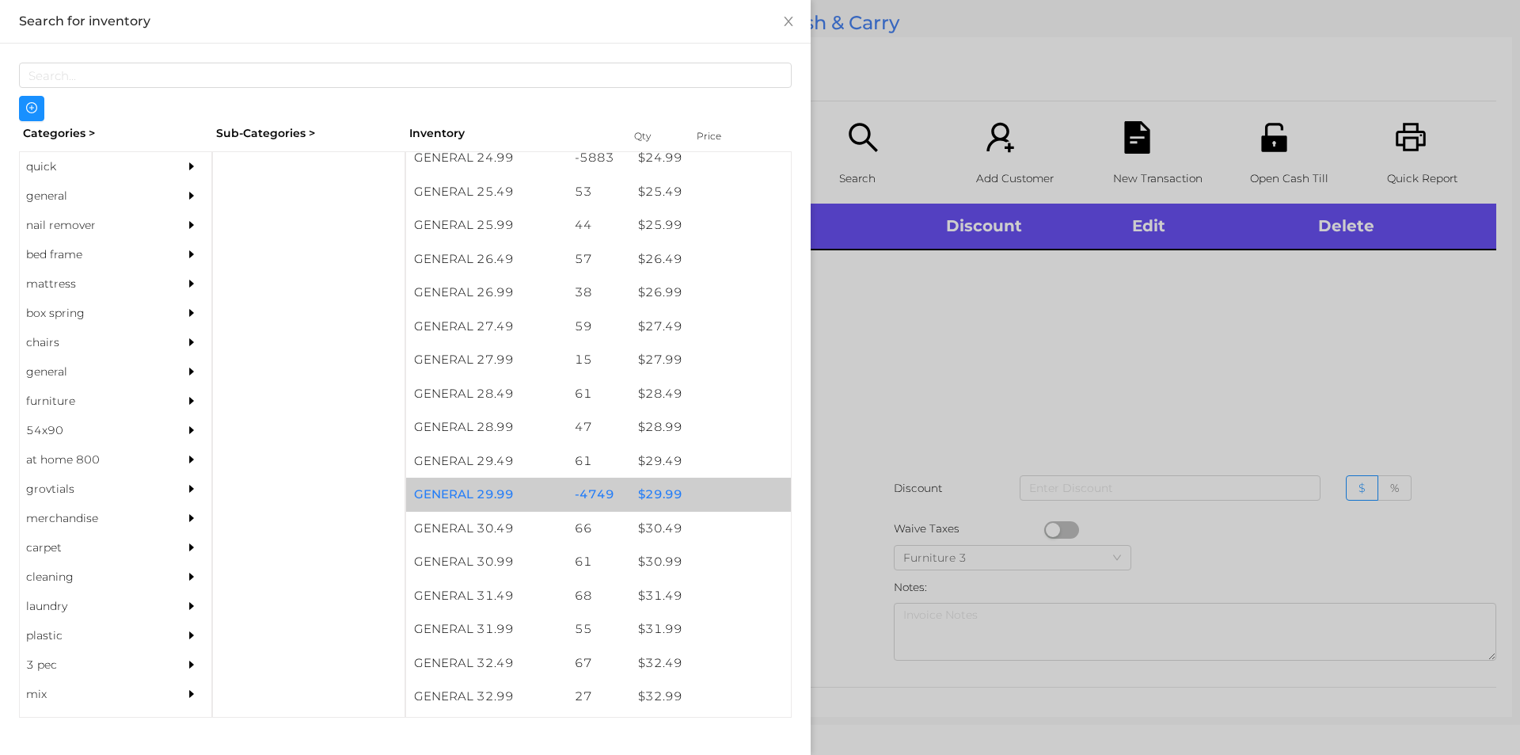
click at [656, 490] on div "$ 29.99" at bounding box center [710, 494] width 161 height 34
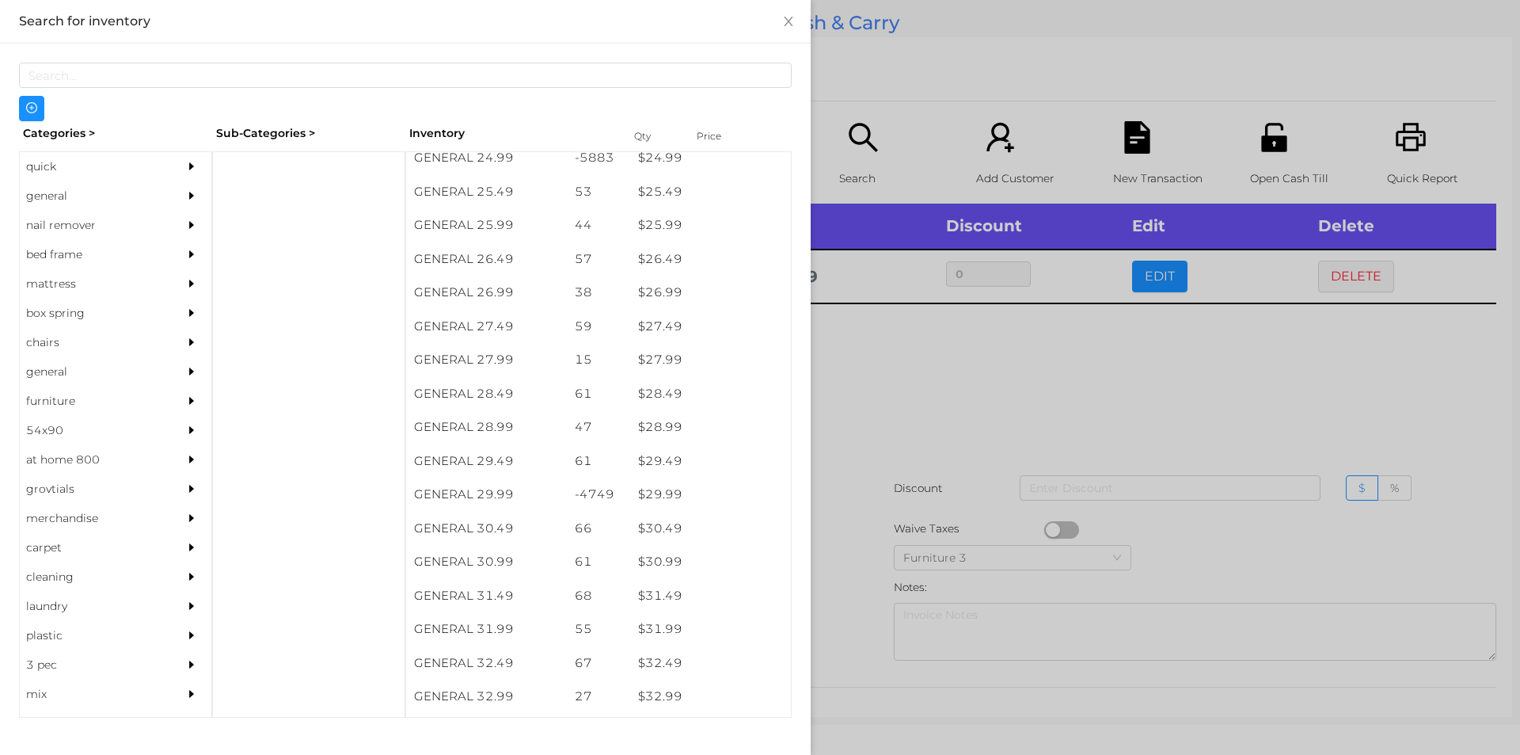
click at [878, 421] on div at bounding box center [760, 377] width 1520 height 755
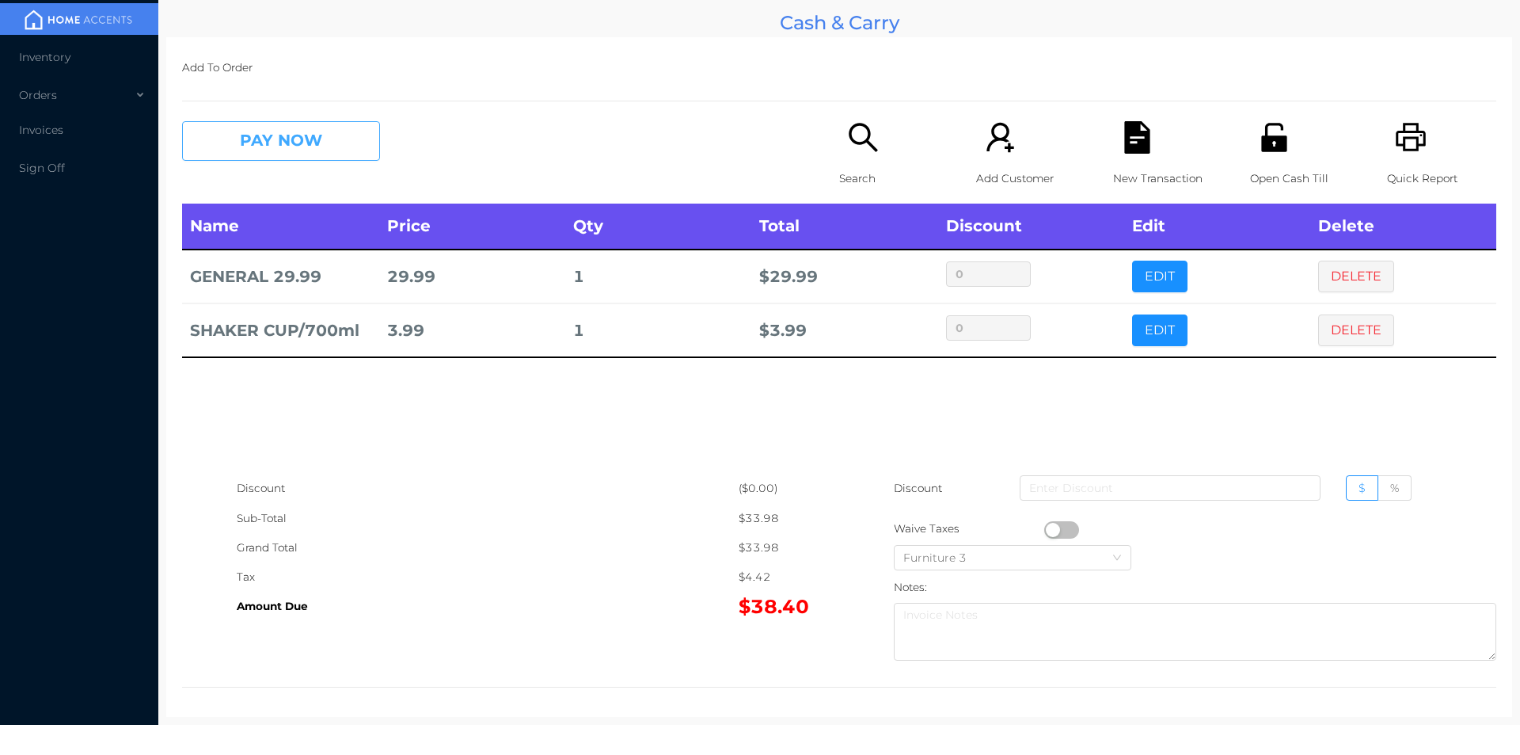
click at [326, 140] on button "PAY NOW" at bounding box center [281, 141] width 198 height 40
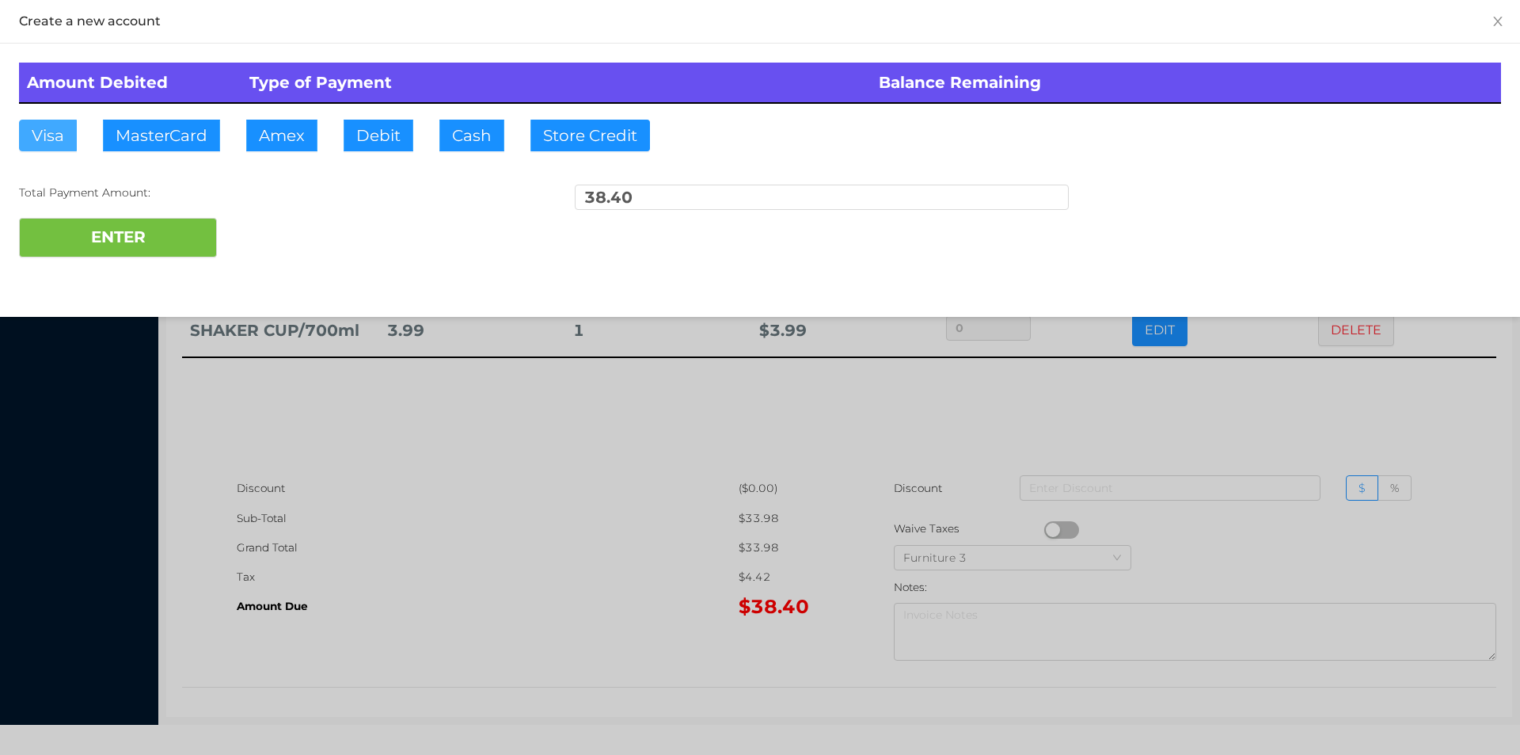
click at [55, 127] on button "Visa" at bounding box center [48, 136] width 58 height 32
click at [92, 248] on button "ENTER" at bounding box center [118, 238] width 198 height 40
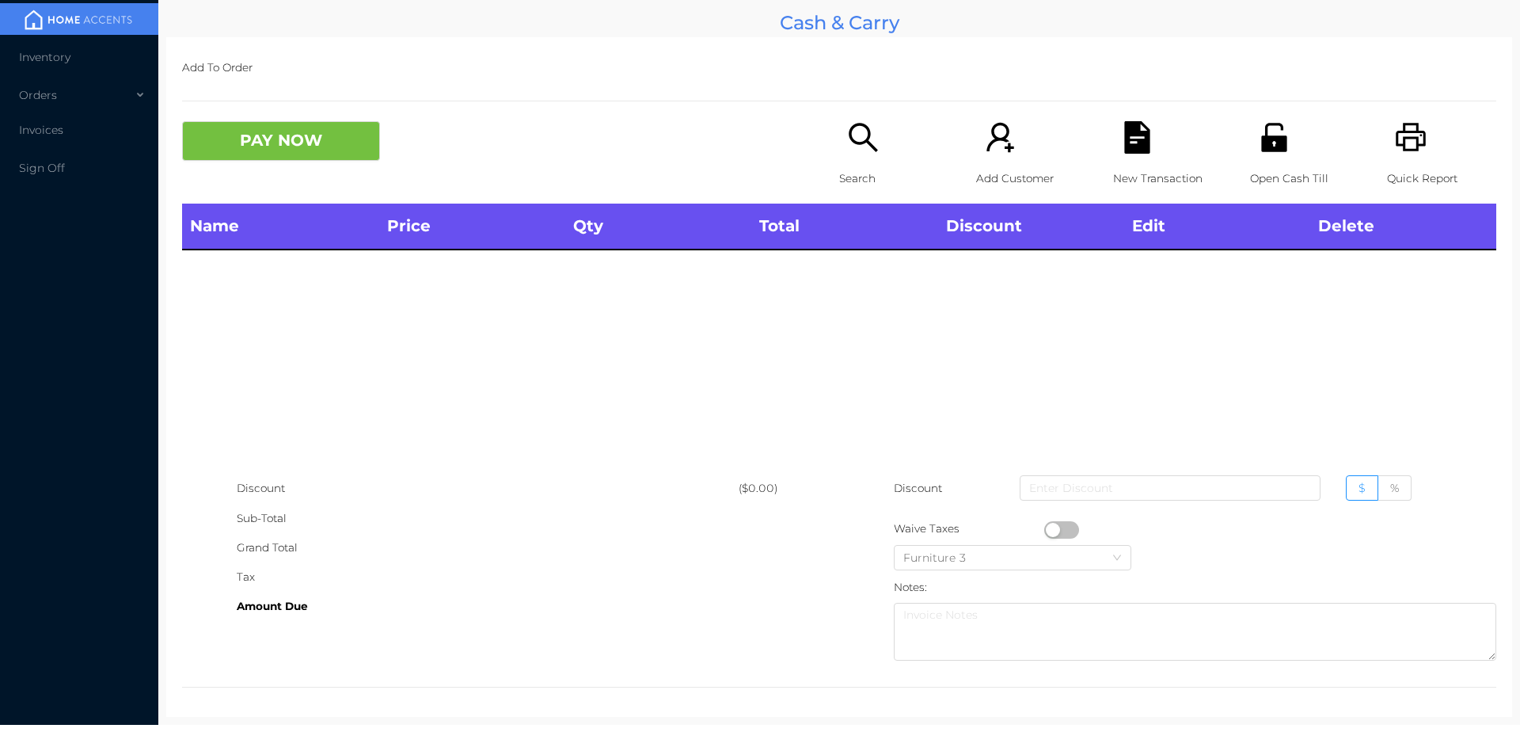
click at [1396, 150] on icon "icon: printer" at bounding box center [1411, 137] width 30 height 29
